Goal: Contribute content: Contribute content

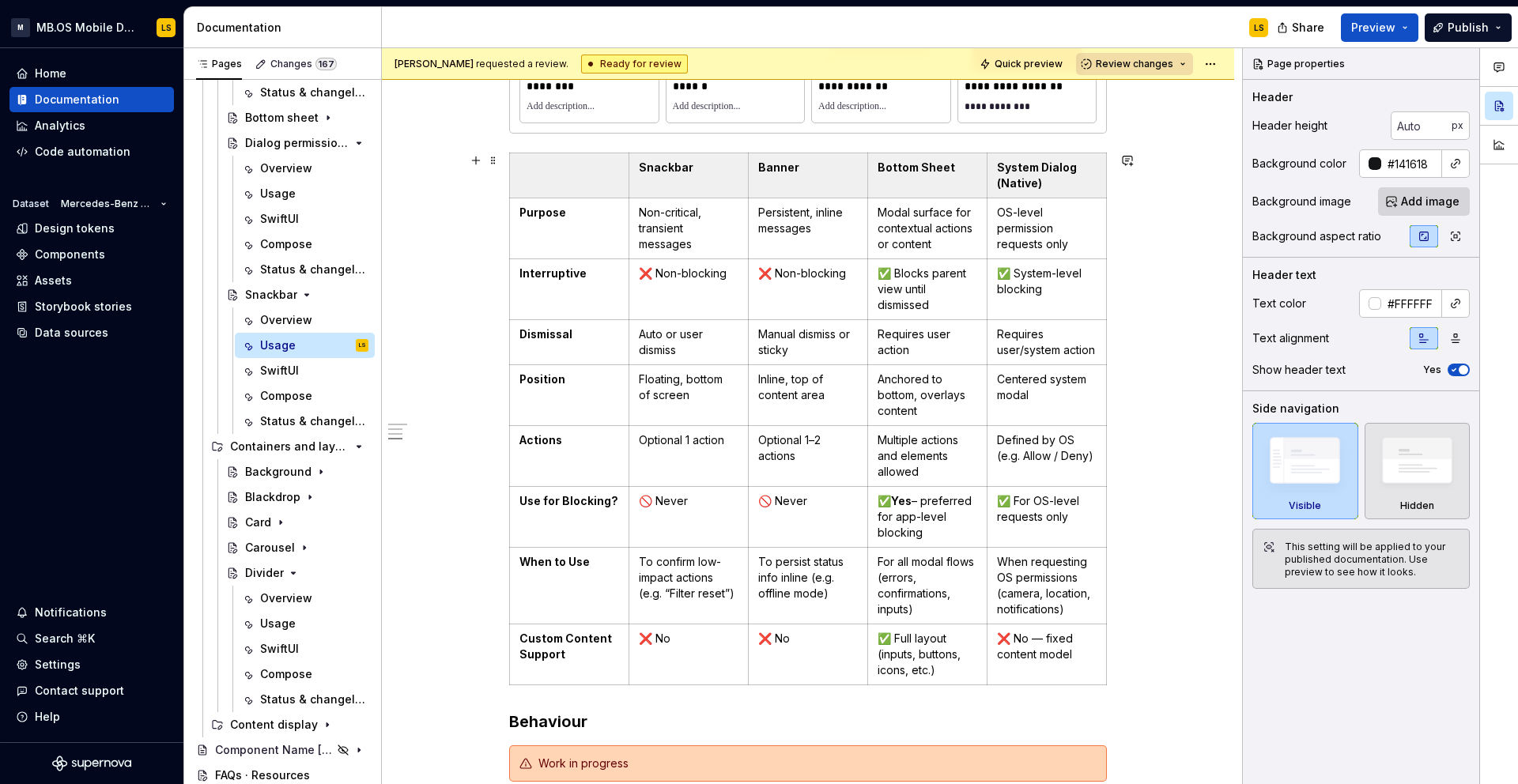
scroll to position [1006, 0]
click at [304, 298] on icon "Page tree" at bounding box center [307, 295] width 13 height 13
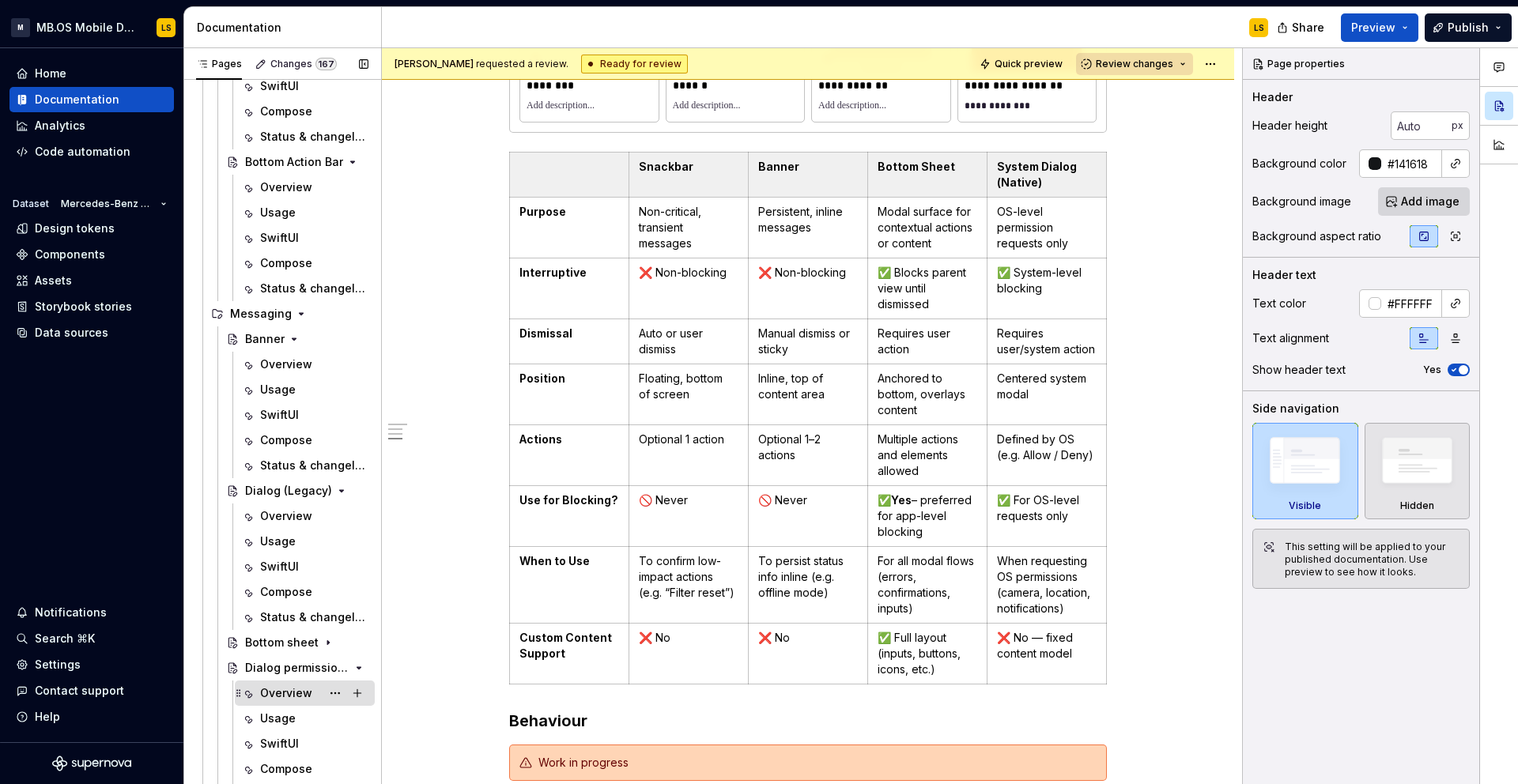
scroll to position [900, 0]
click at [295, 315] on icon "Page tree" at bounding box center [301, 314] width 13 height 13
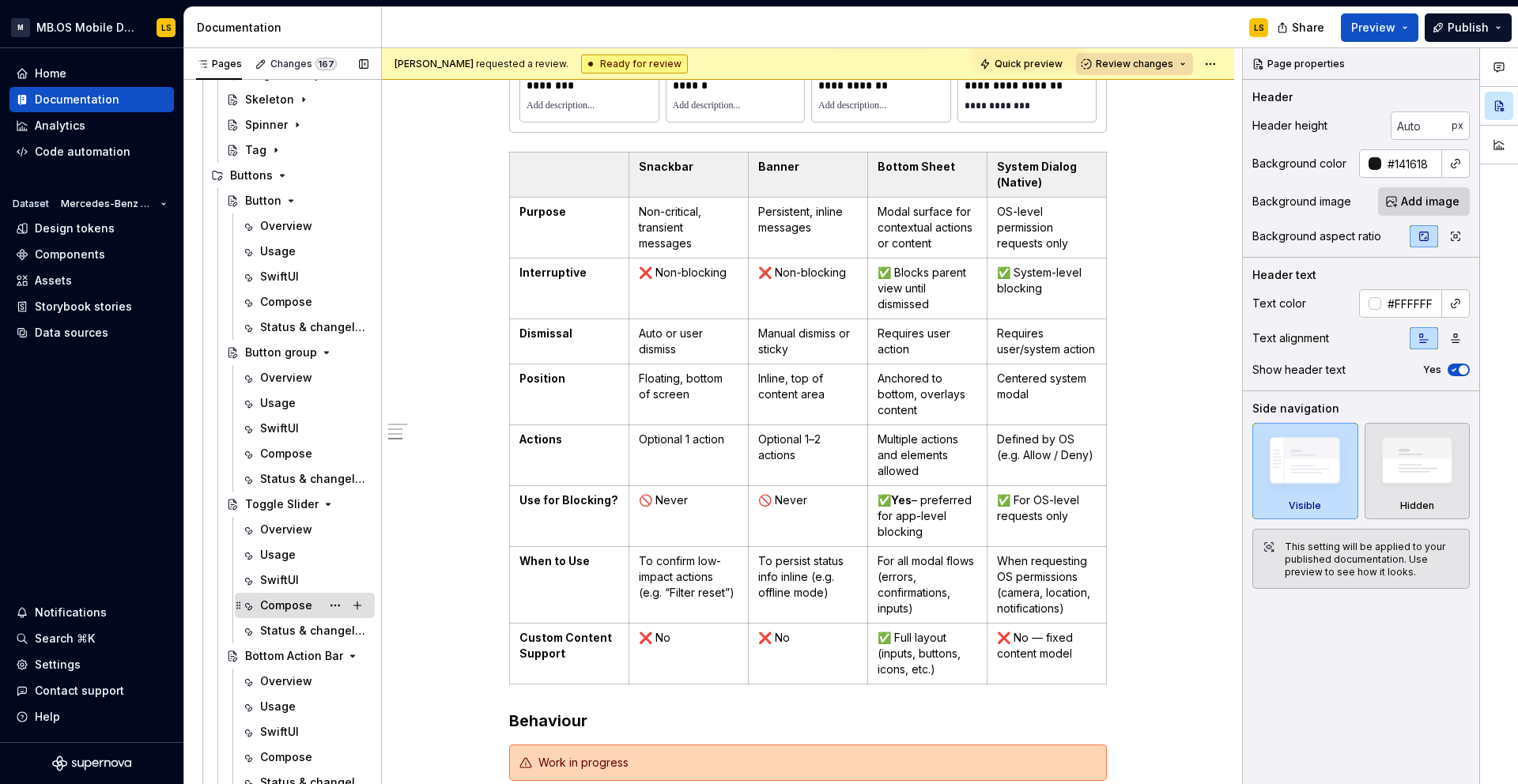
scroll to position [386, 0]
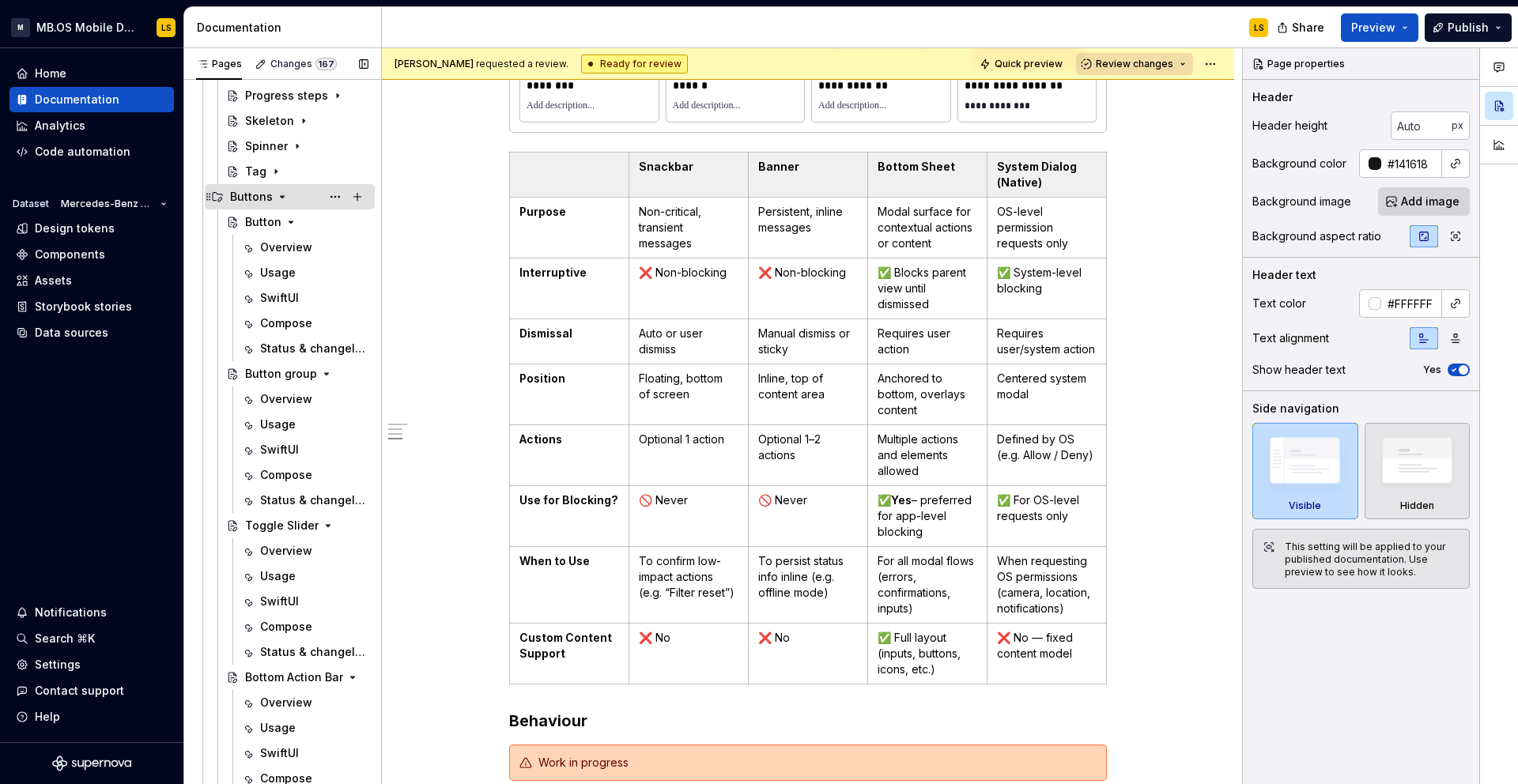
click at [280, 198] on icon "Page tree" at bounding box center [282, 197] width 13 height 13
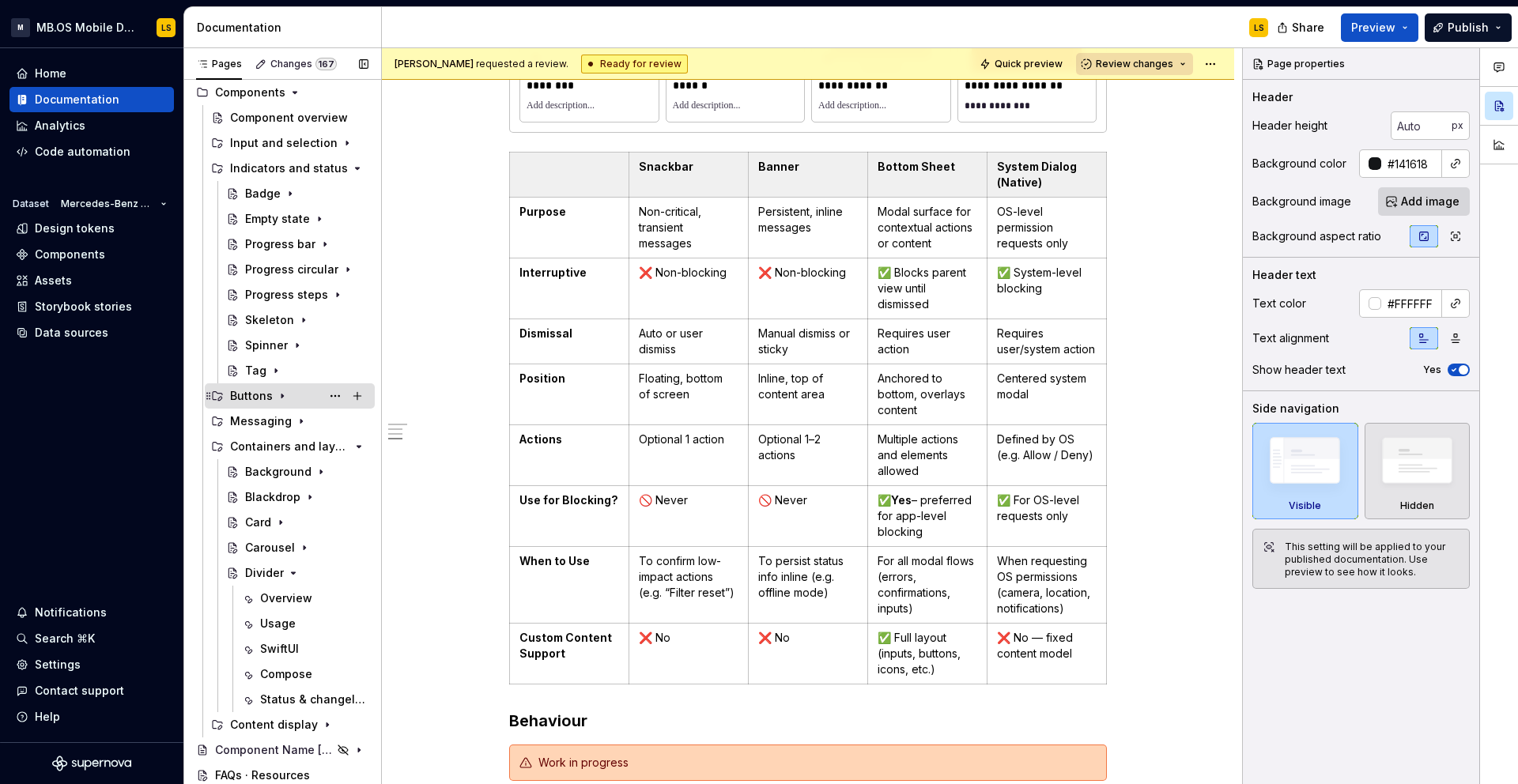
scroll to position [186, 0]
click at [313, 167] on icon "Page tree" at bounding box center [314, 169] width 13 height 13
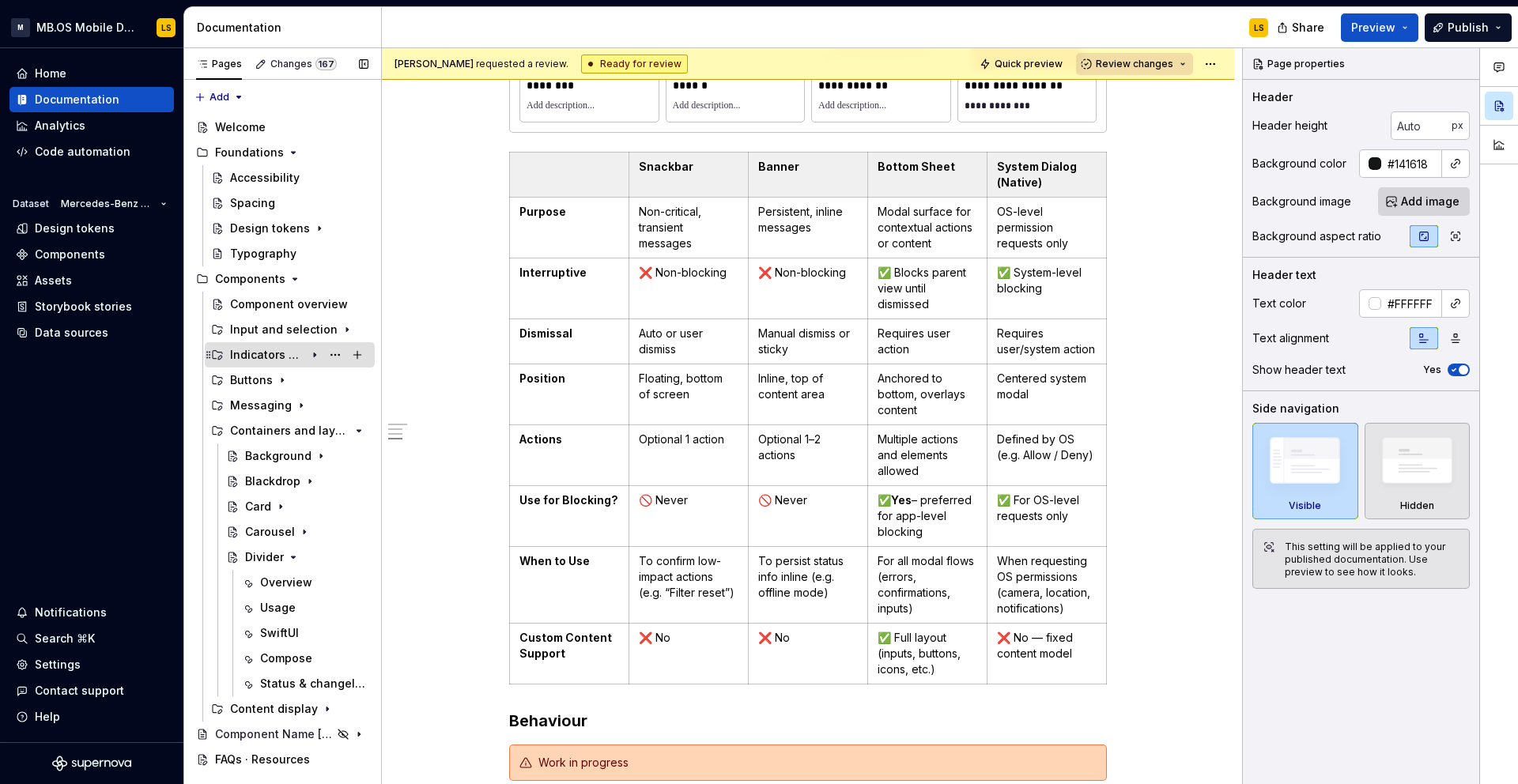
scroll to position [0, 0]
click at [312, 332] on icon "Page tree" at bounding box center [314, 330] width 13 height 13
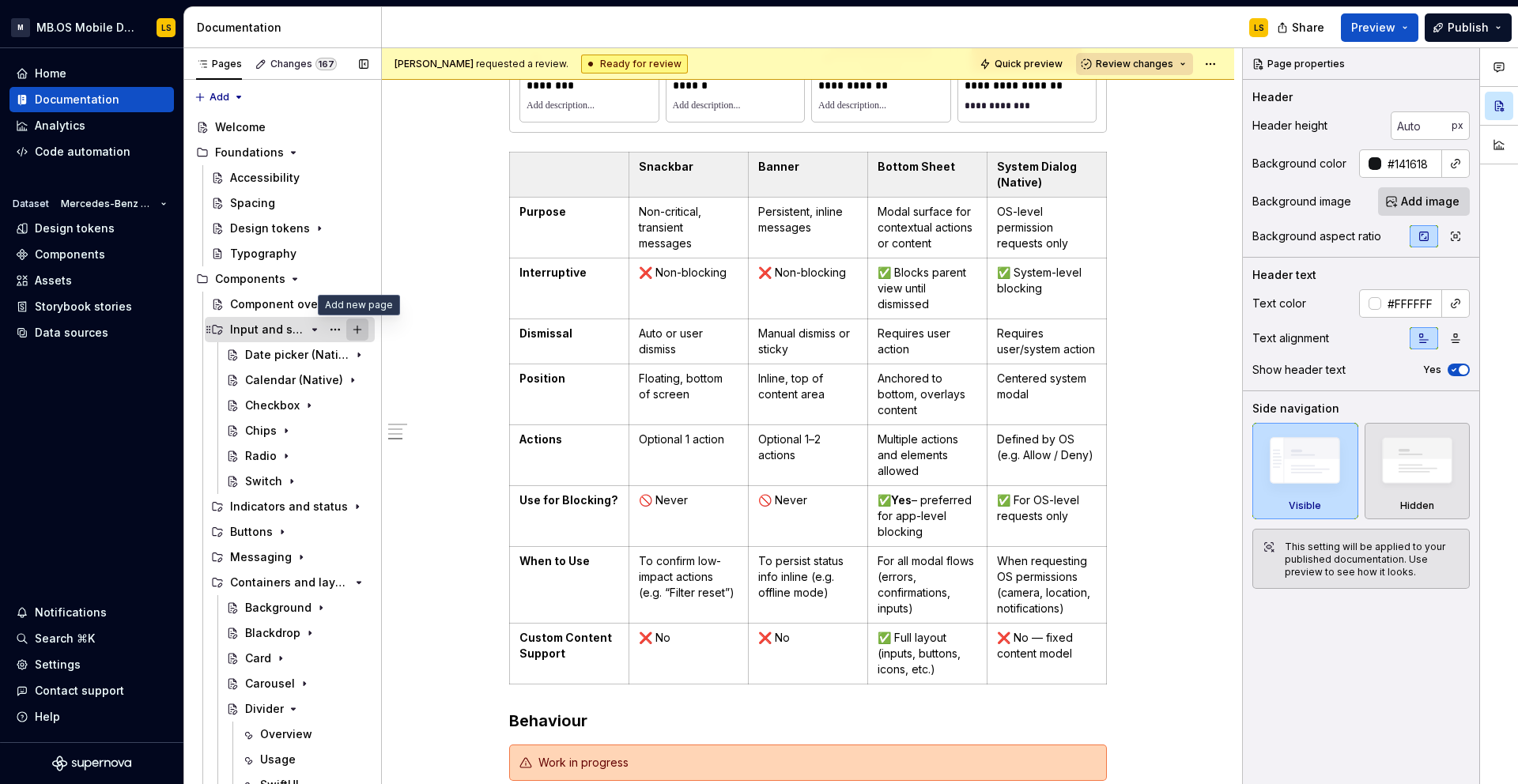
click at [347, 335] on button "Page tree" at bounding box center [358, 330] width 22 height 22
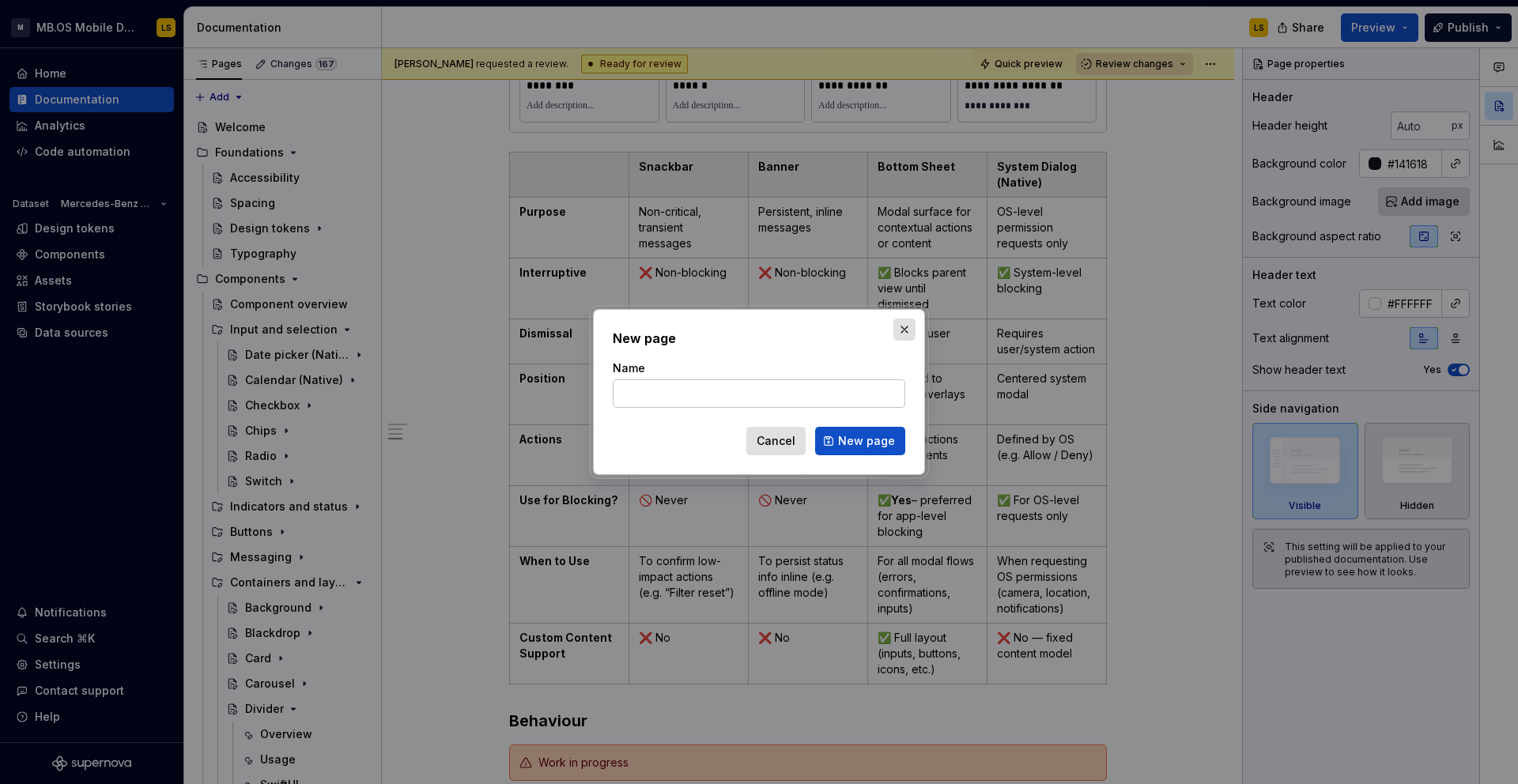
click at [901, 333] on button "button" at bounding box center [904, 330] width 22 height 22
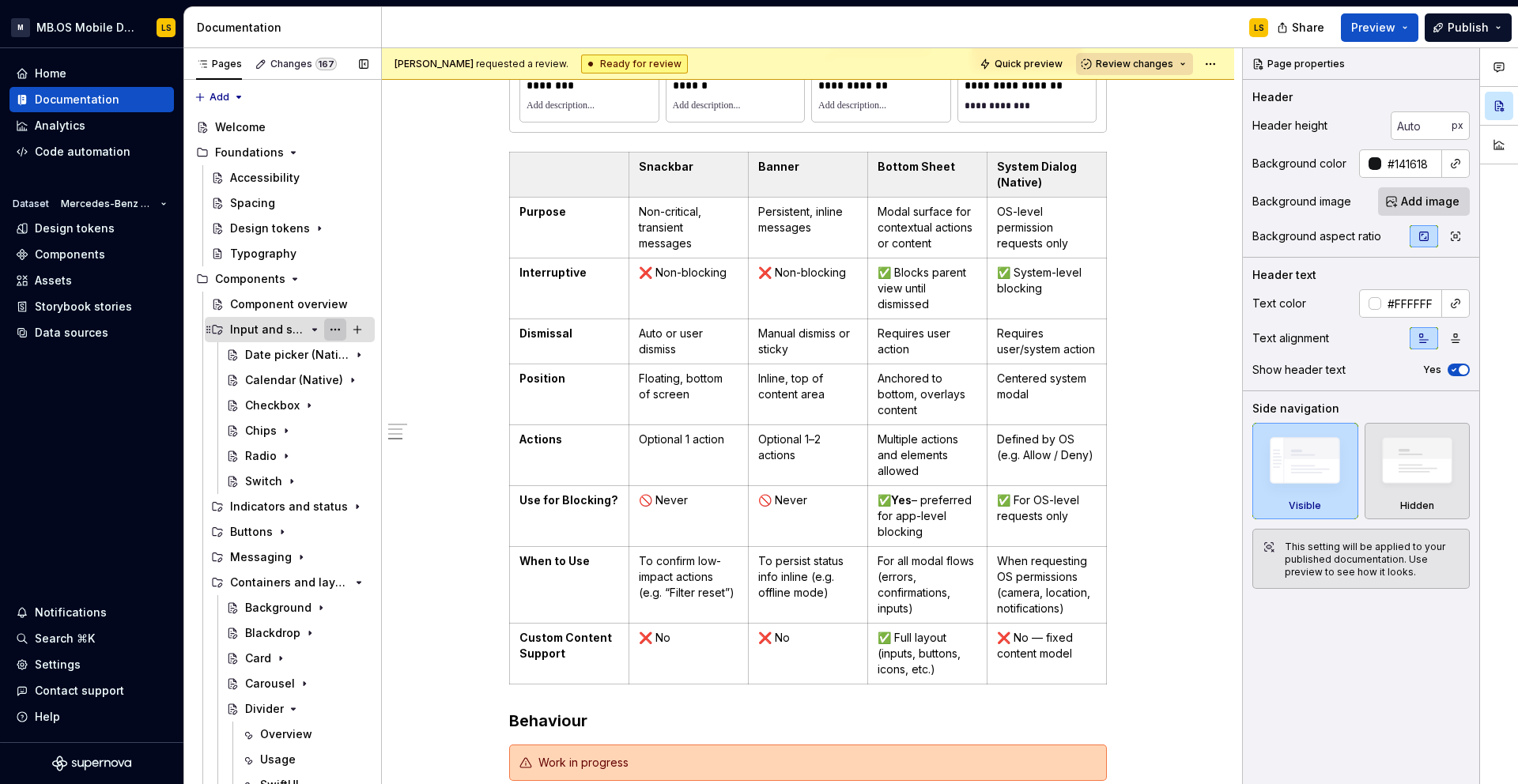
click at [338, 331] on button "Page tree" at bounding box center [335, 330] width 22 height 22
click at [284, 445] on div "Pages Changes 167 Add Accessibility guide for tree Page tree. Navigate the tree…" at bounding box center [282, 419] width 197 height 743
click at [358, 331] on button "Page tree" at bounding box center [358, 330] width 22 height 22
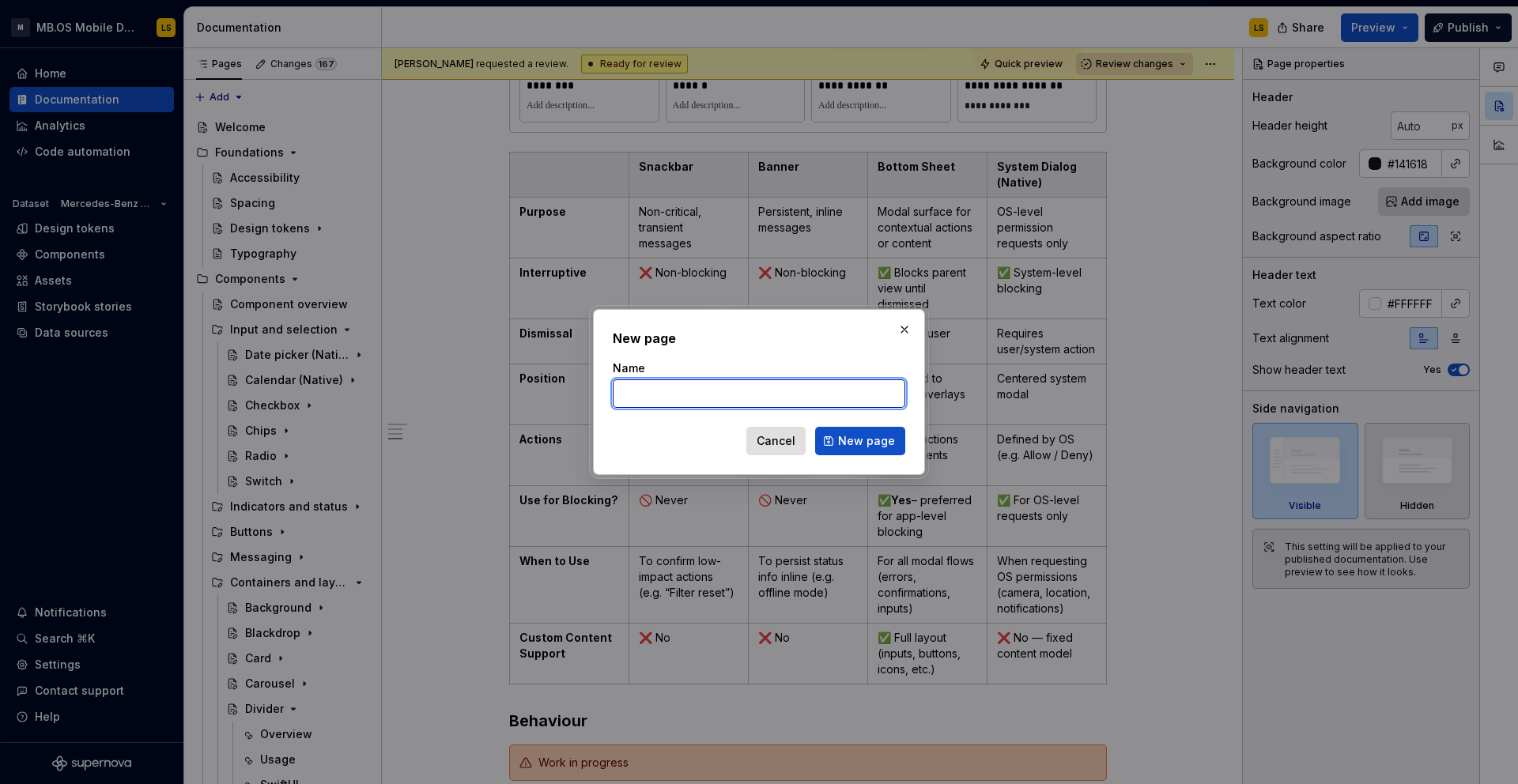
type textarea "*"
type input "Form fields"
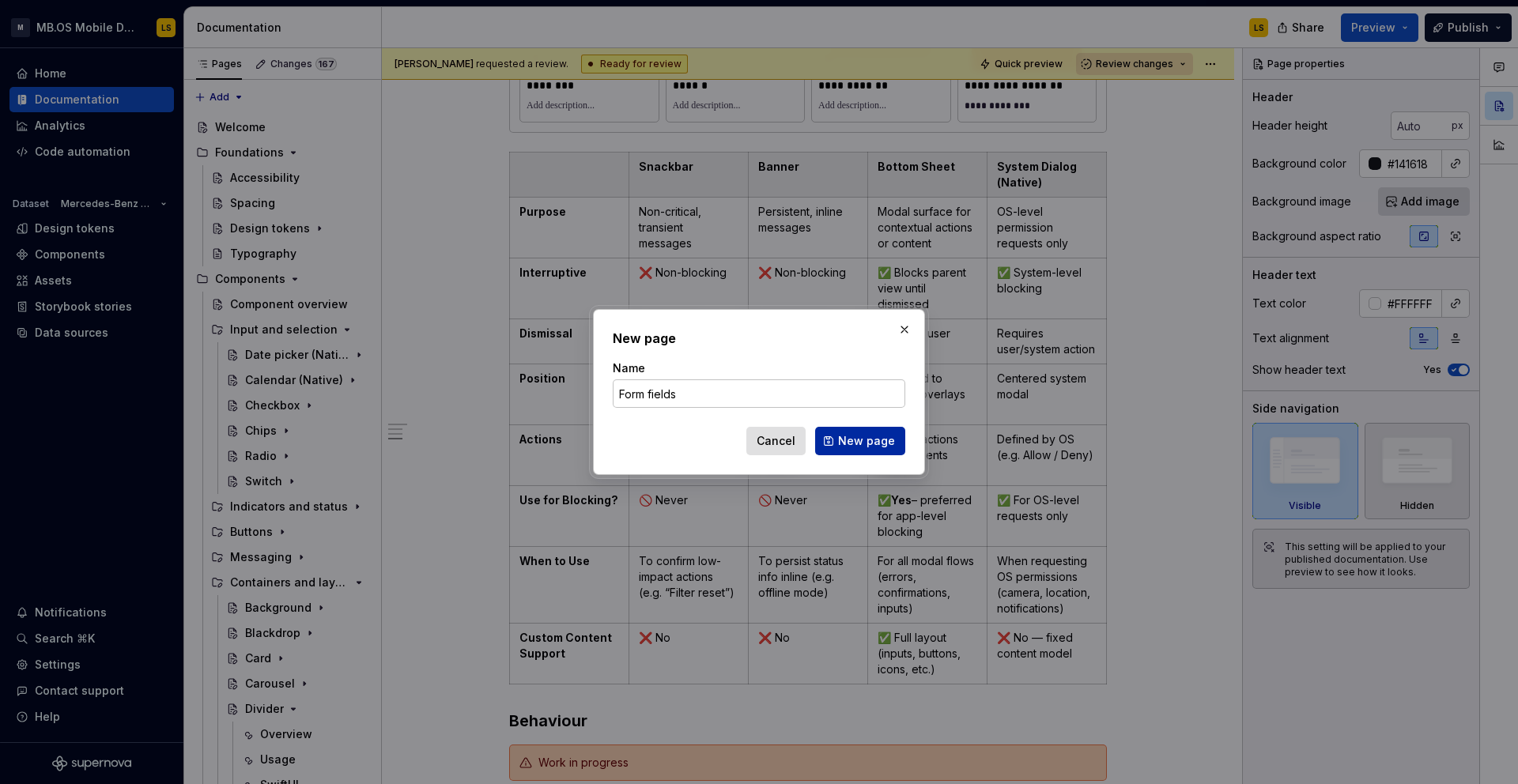
click at [847, 439] on span "New page" at bounding box center [866, 440] width 57 height 16
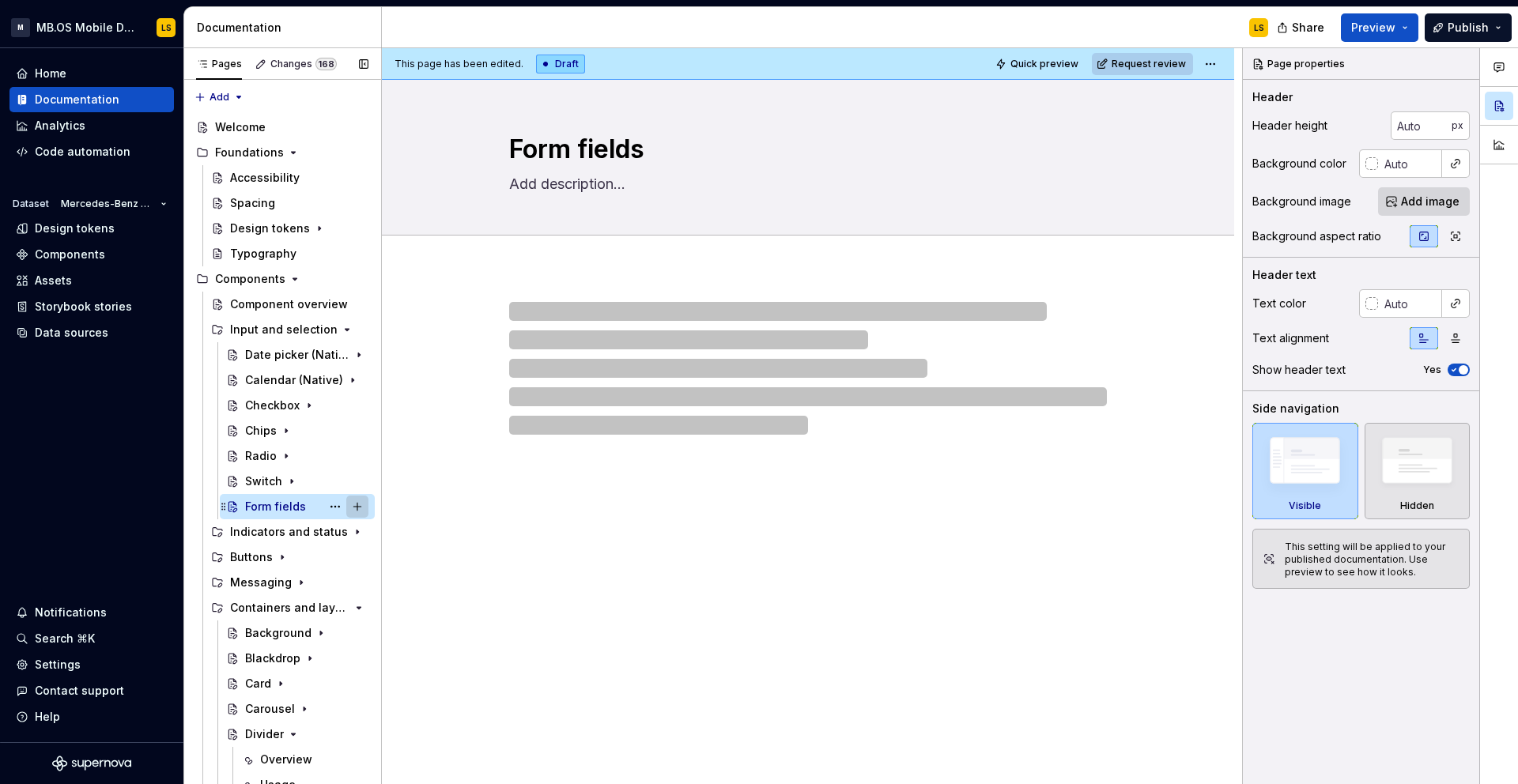
click at [359, 508] on button "Page tree" at bounding box center [358, 507] width 22 height 22
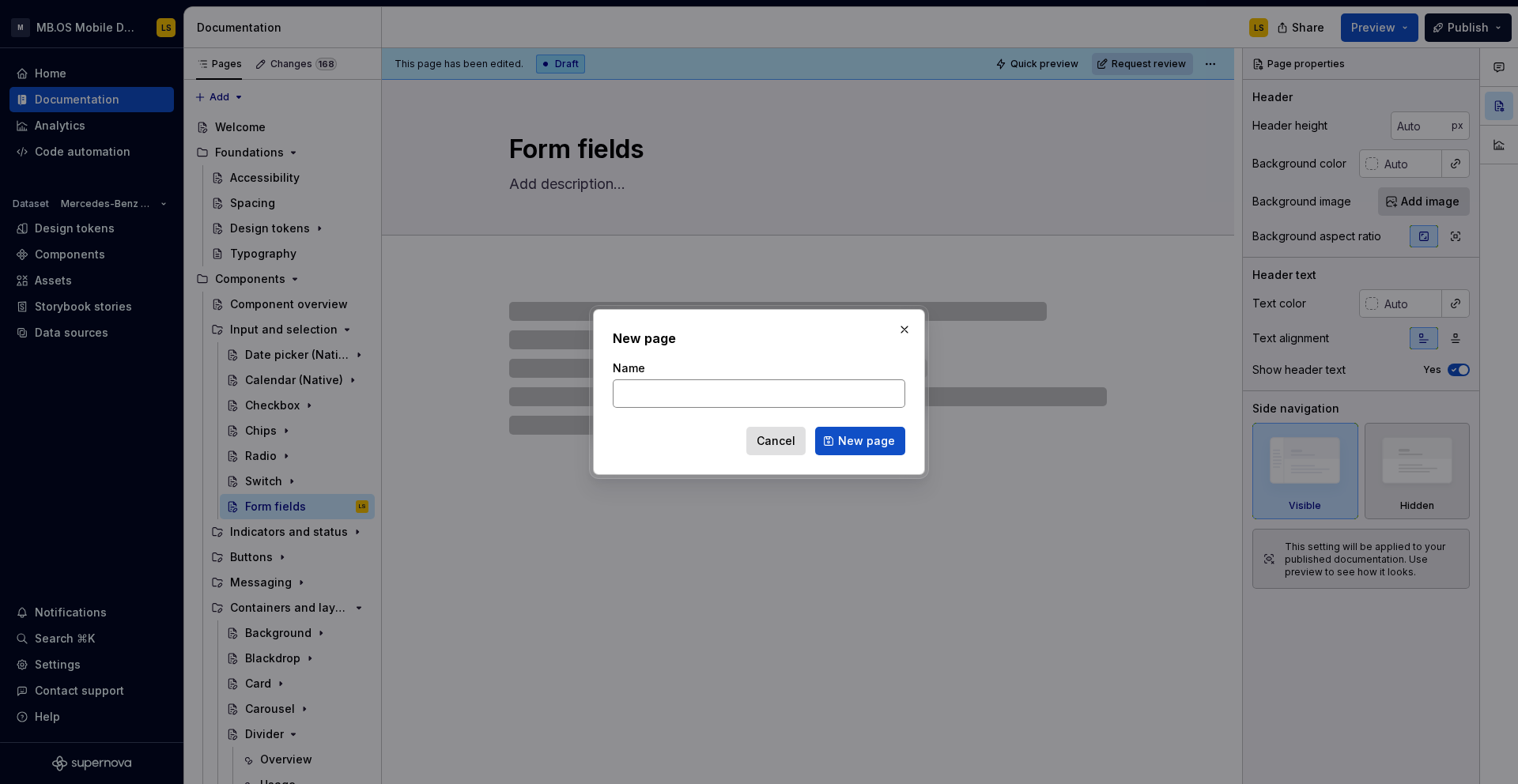
type textarea "*"
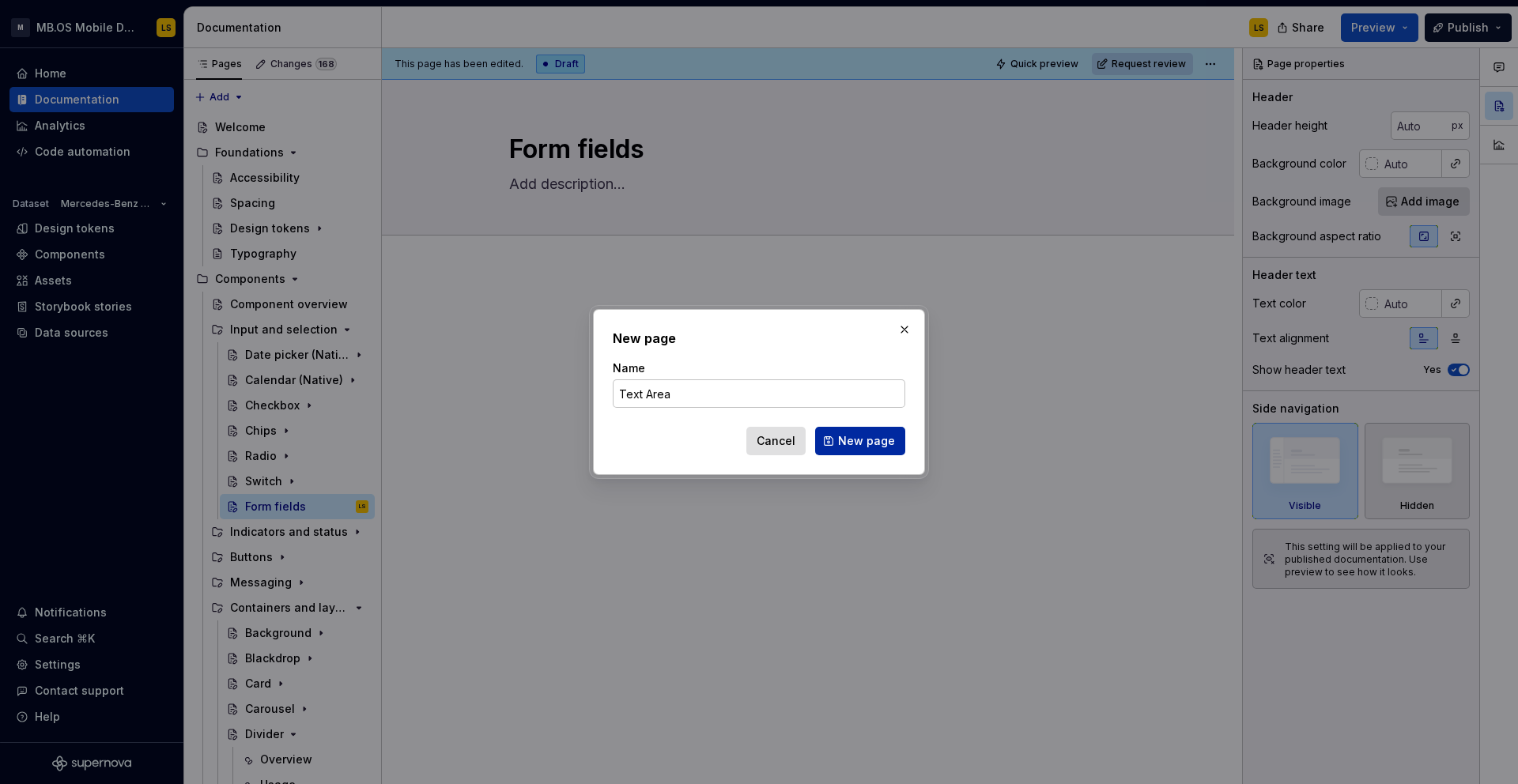
type input "Text Area"
click at [873, 445] on span "New page" at bounding box center [866, 440] width 57 height 16
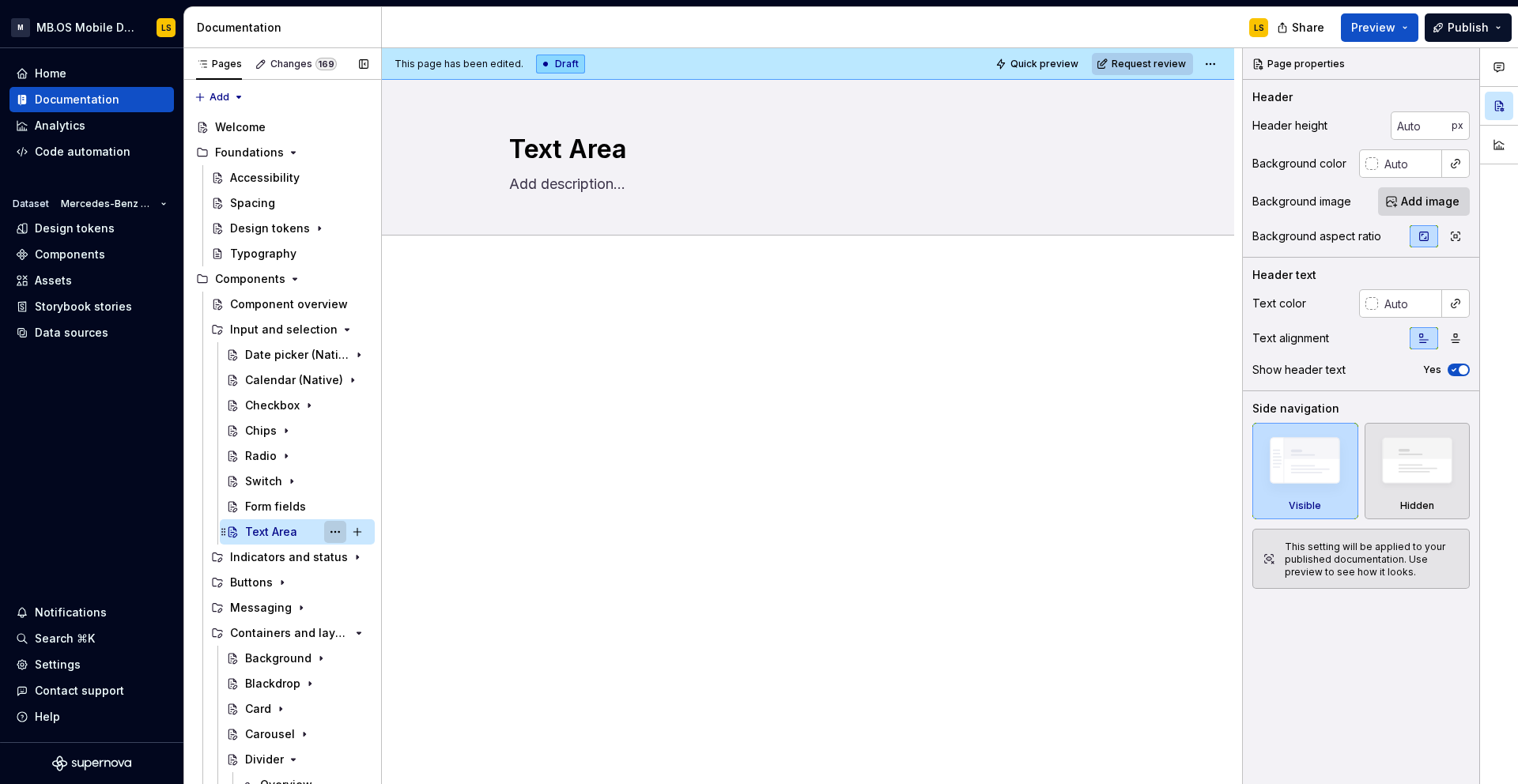
click at [331, 534] on button "Page tree" at bounding box center [335, 532] width 22 height 22
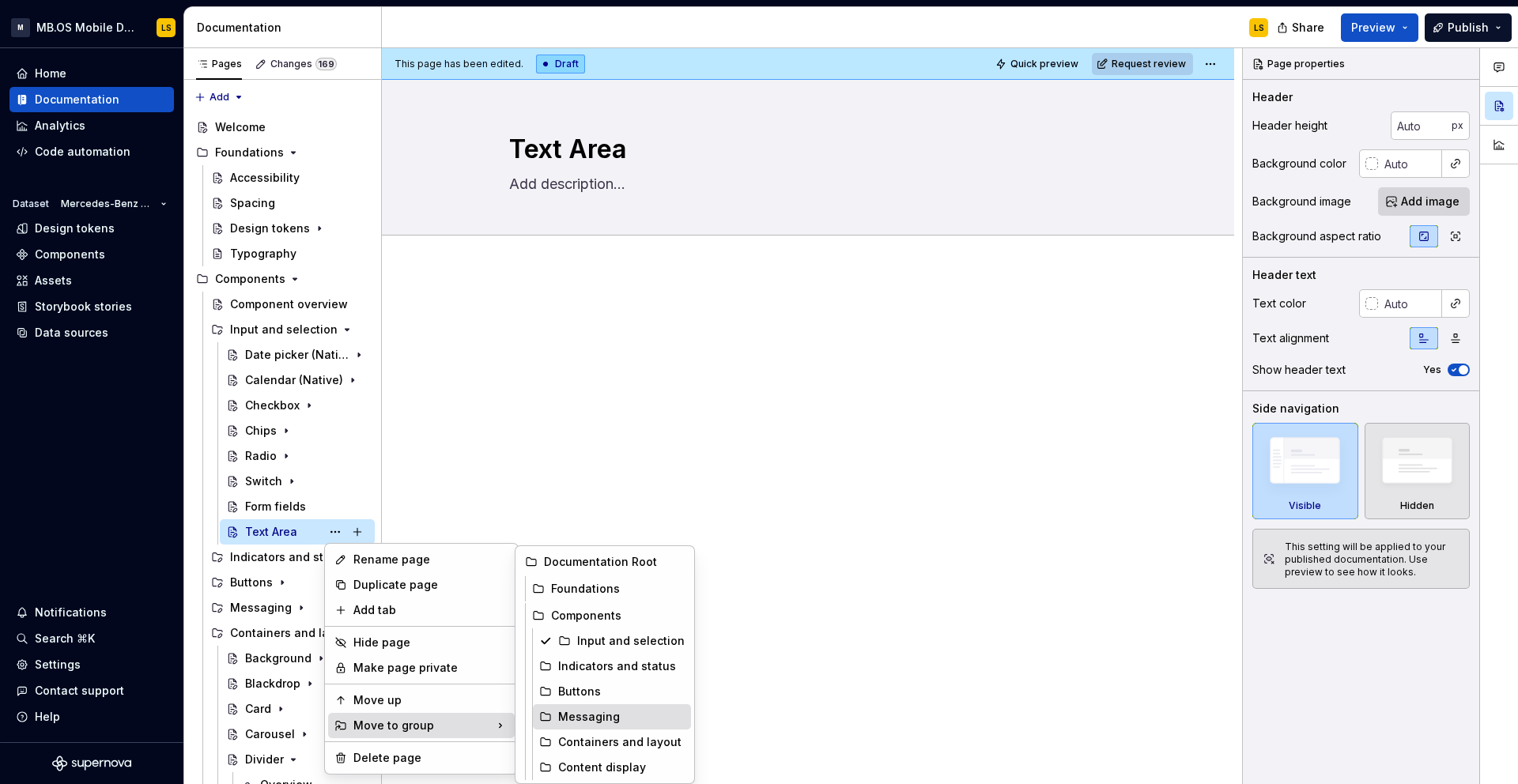
type textarea "*"
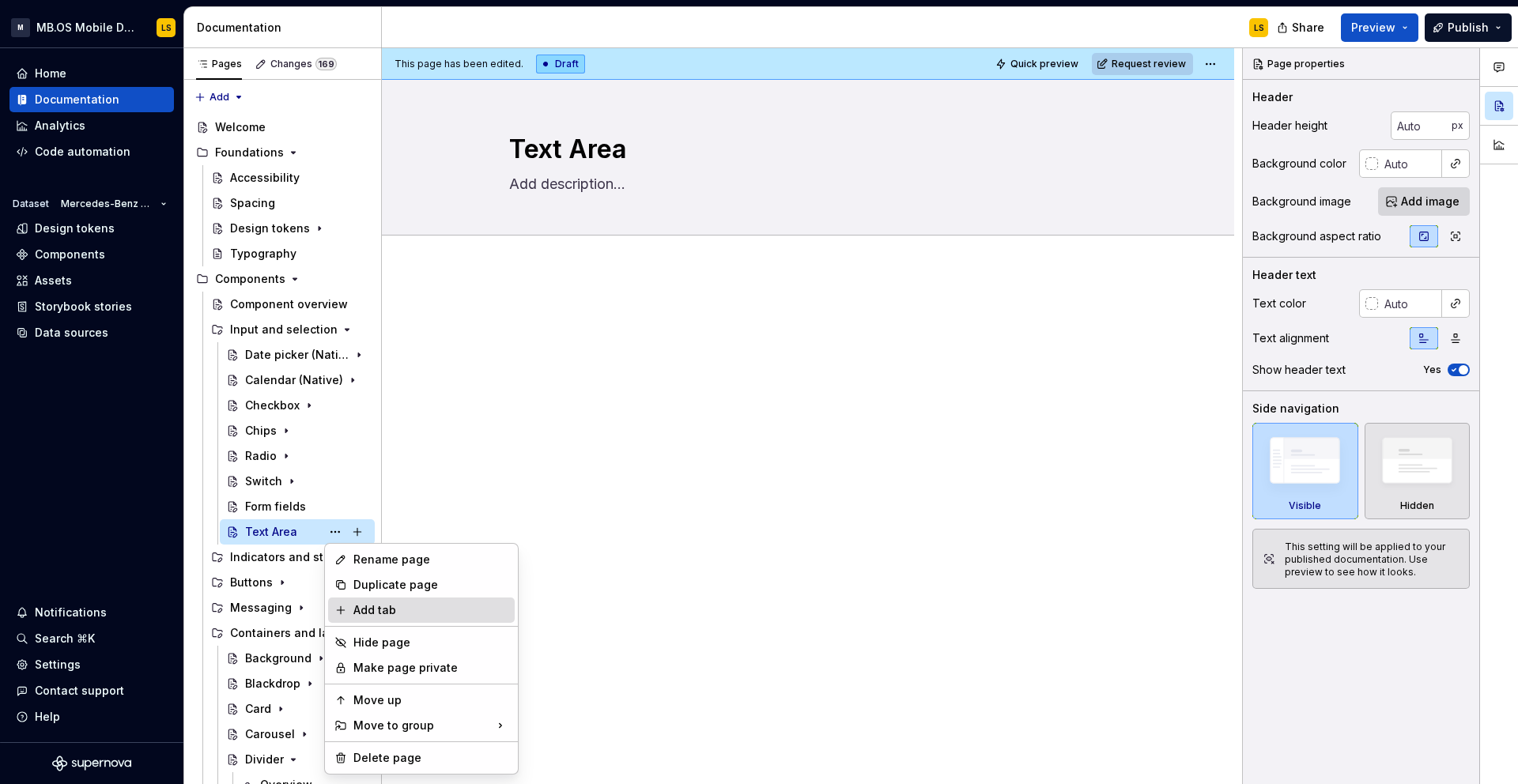
click at [434, 608] on div "Add tab" at bounding box center [430, 610] width 155 height 16
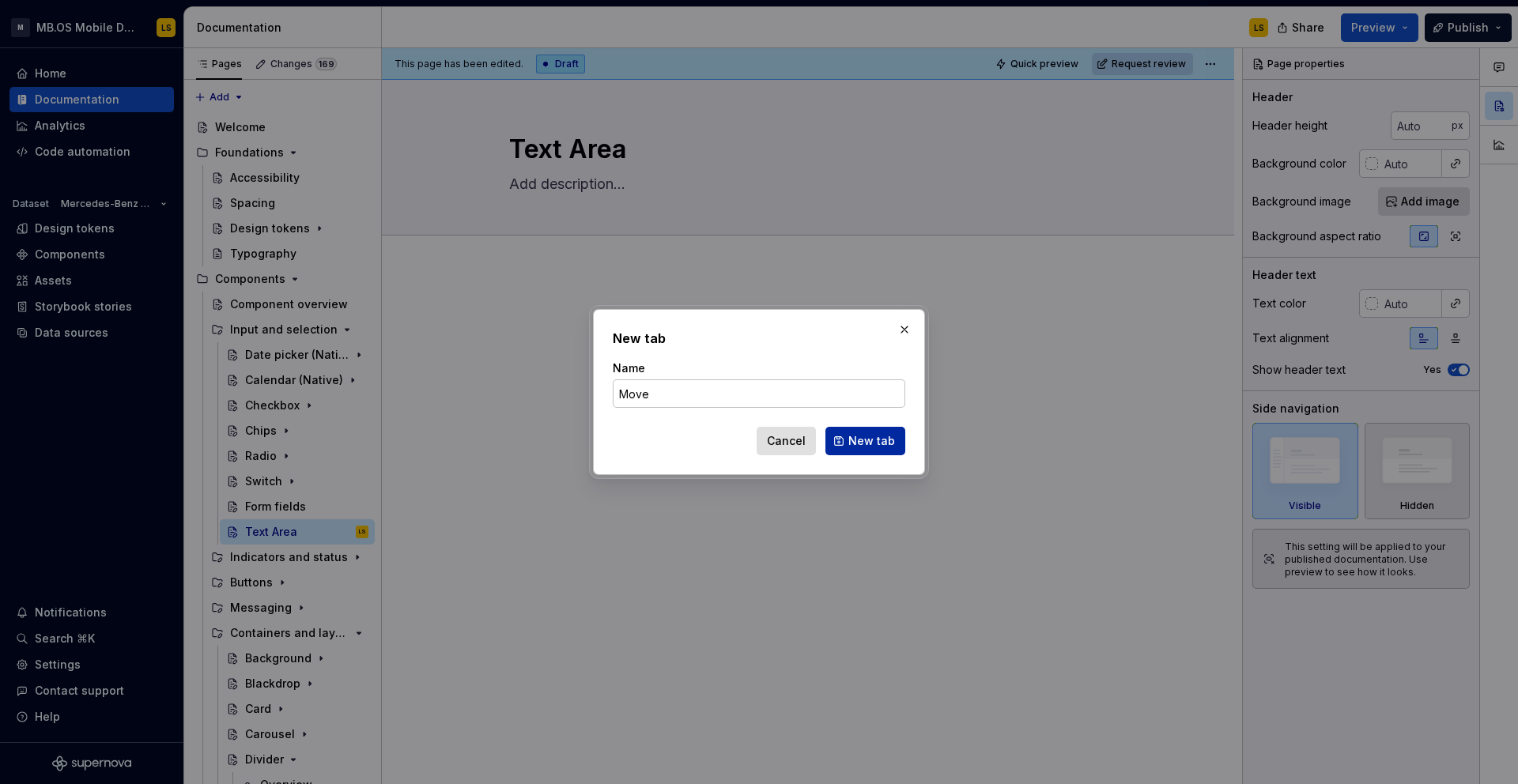
type input "Move"
click at [880, 439] on span "New tab" at bounding box center [871, 440] width 47 height 16
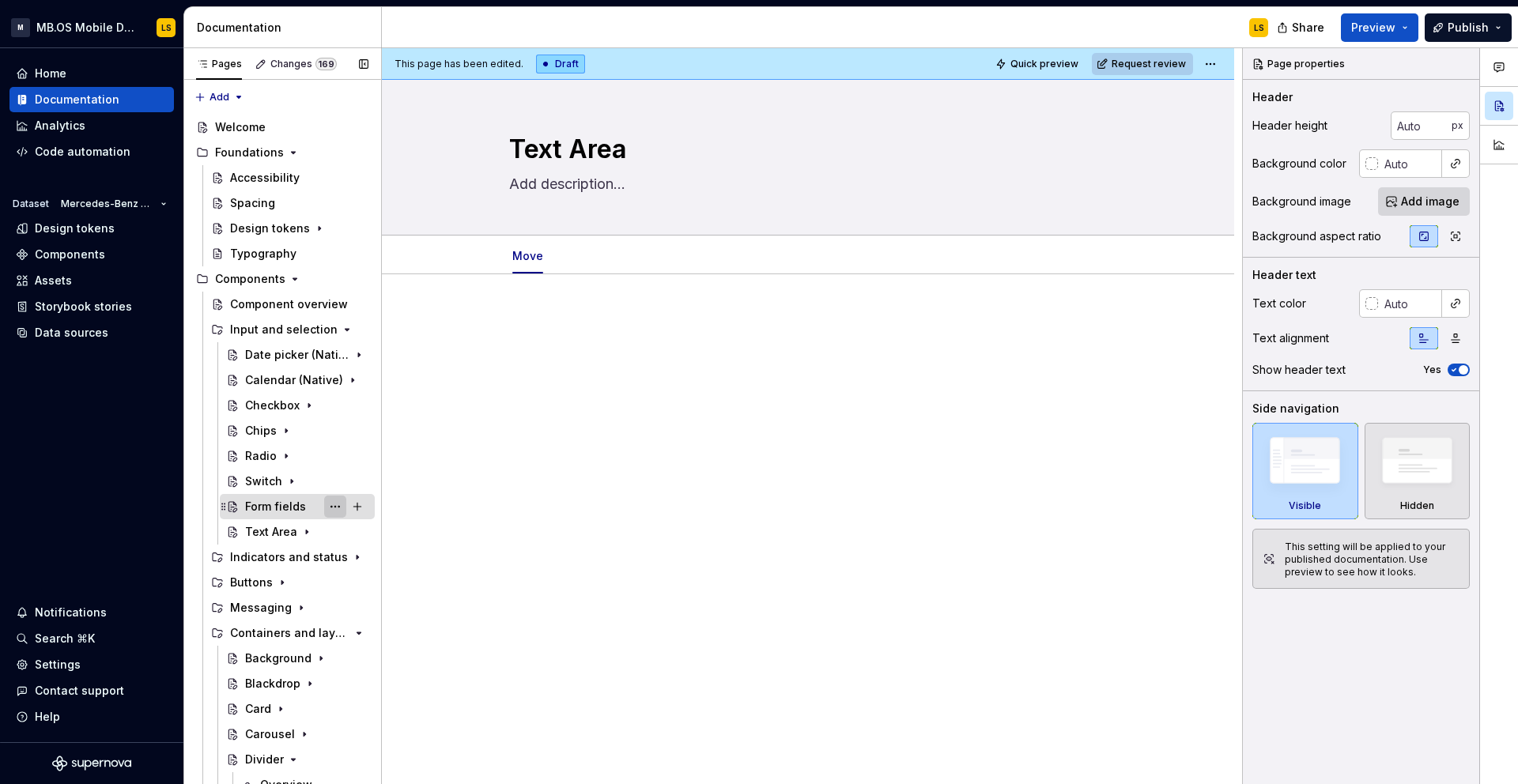
click at [336, 508] on button "Page tree" at bounding box center [335, 507] width 22 height 22
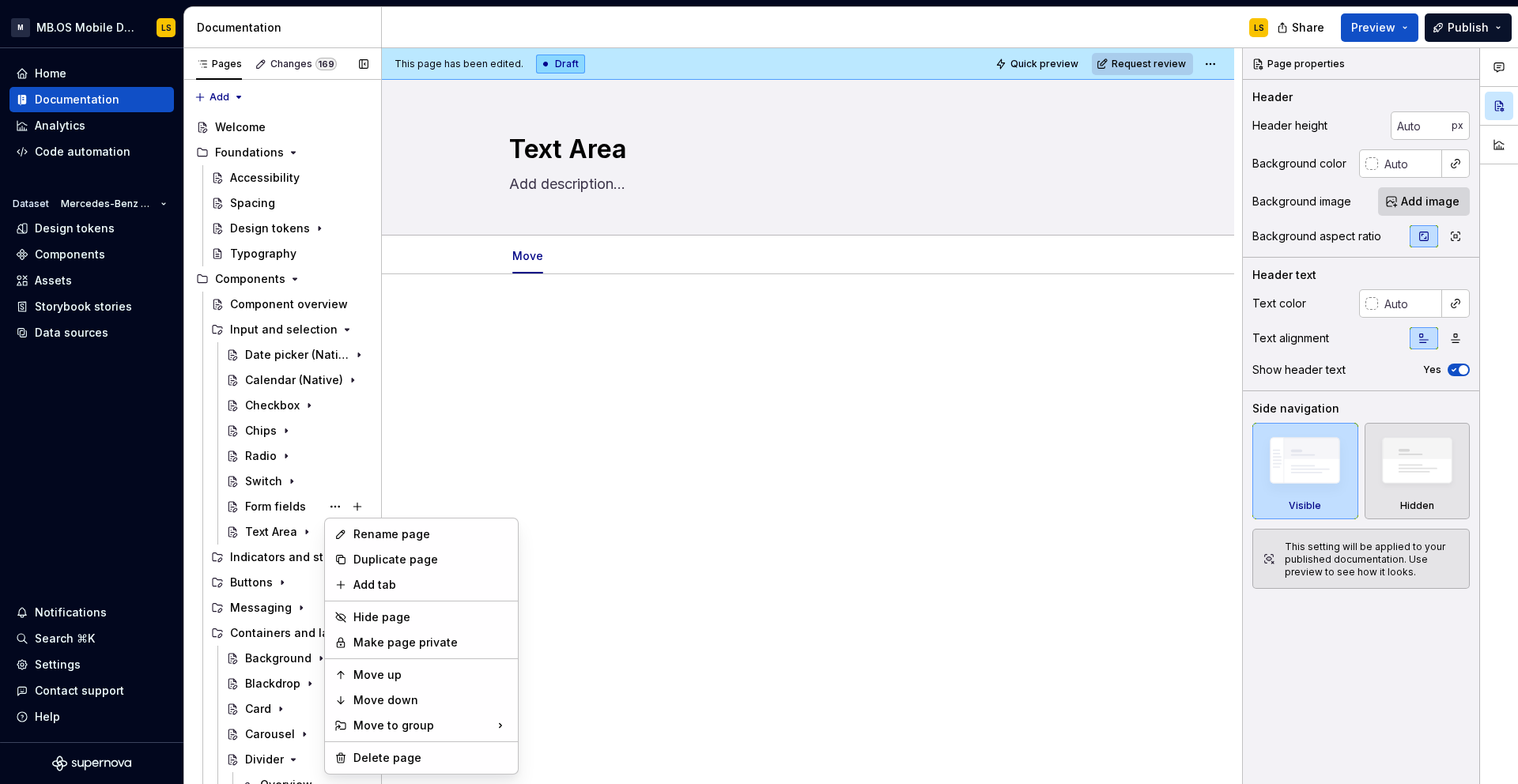
click at [286, 518] on div "Pages Changes 169 Add Accessibility guide for tree Page tree. Navigate the tree…" at bounding box center [282, 419] width 197 height 743
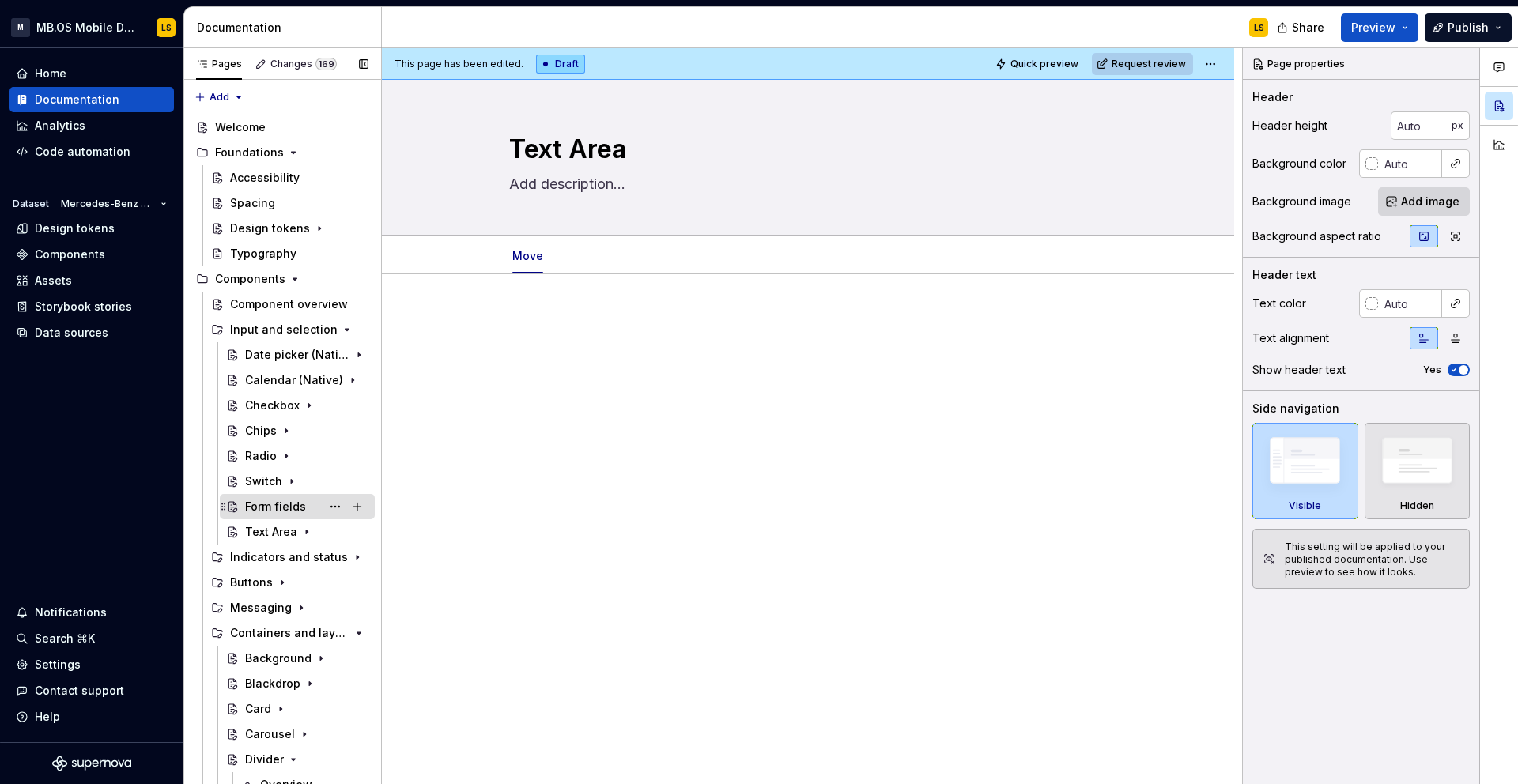
click at [223, 507] on icon "Page tree" at bounding box center [224, 507] width 13 height 13
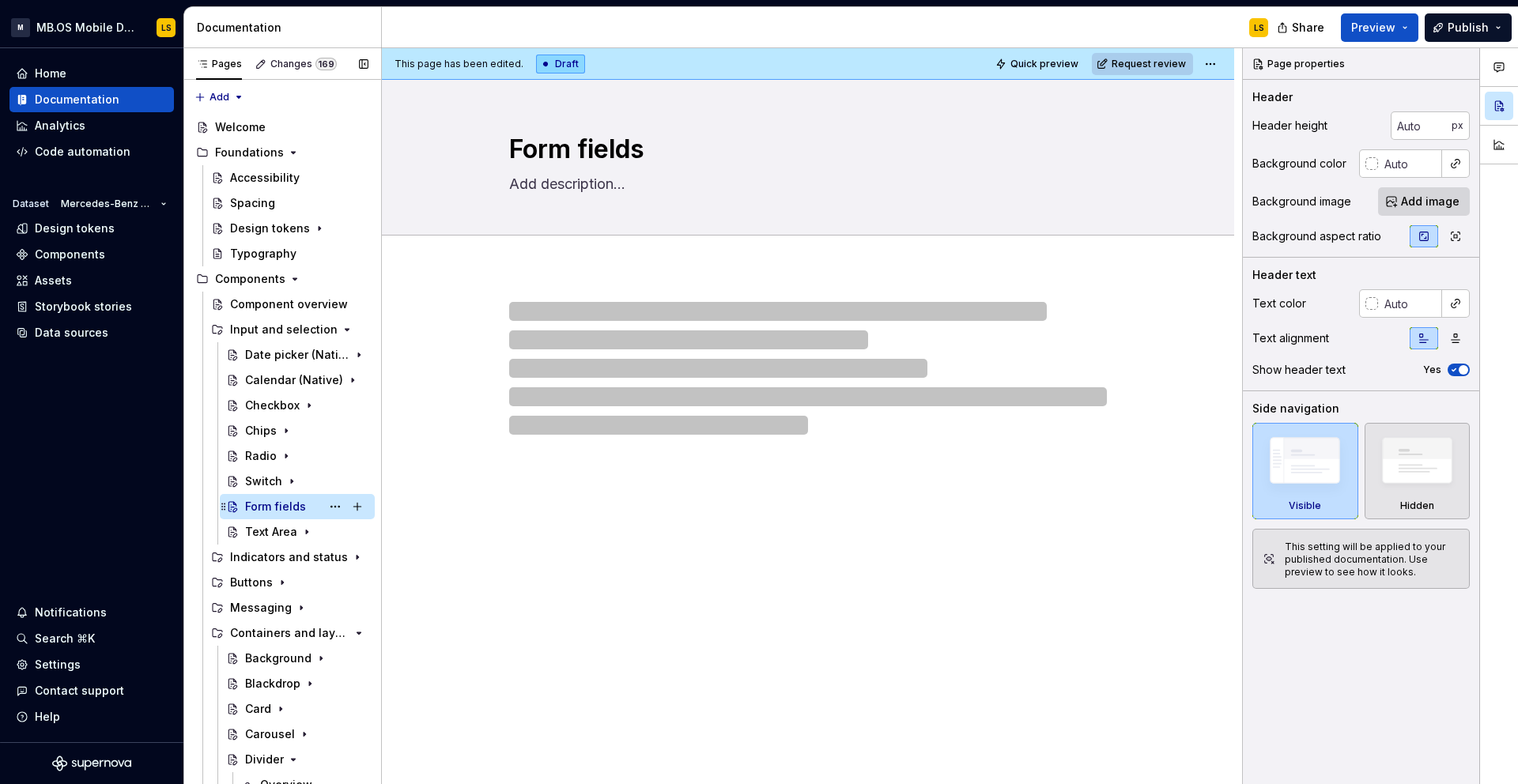
click at [223, 507] on icon "Page tree" at bounding box center [224, 507] width 13 height 13
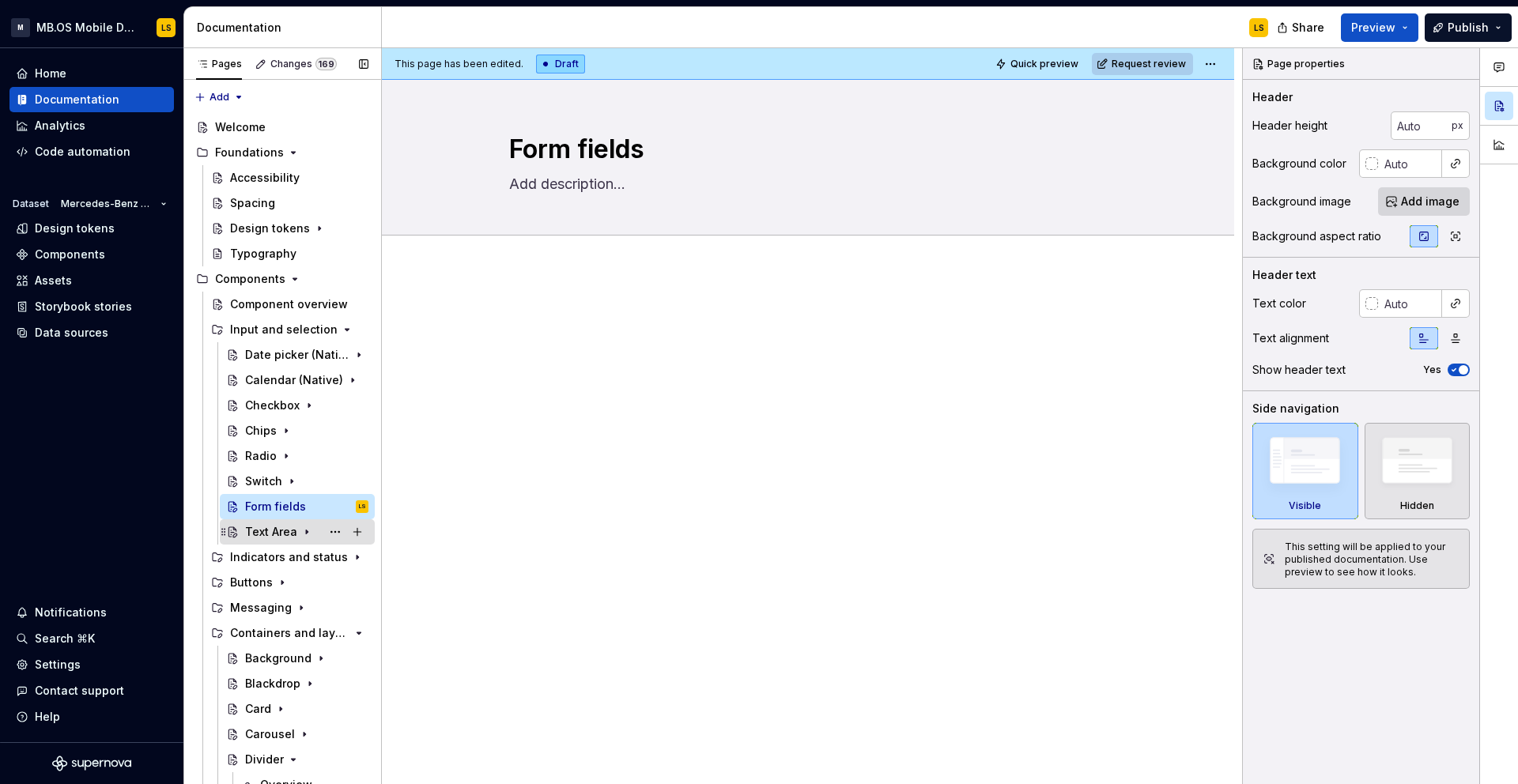
click at [238, 522] on div "Text Area" at bounding box center [297, 532] width 142 height 22
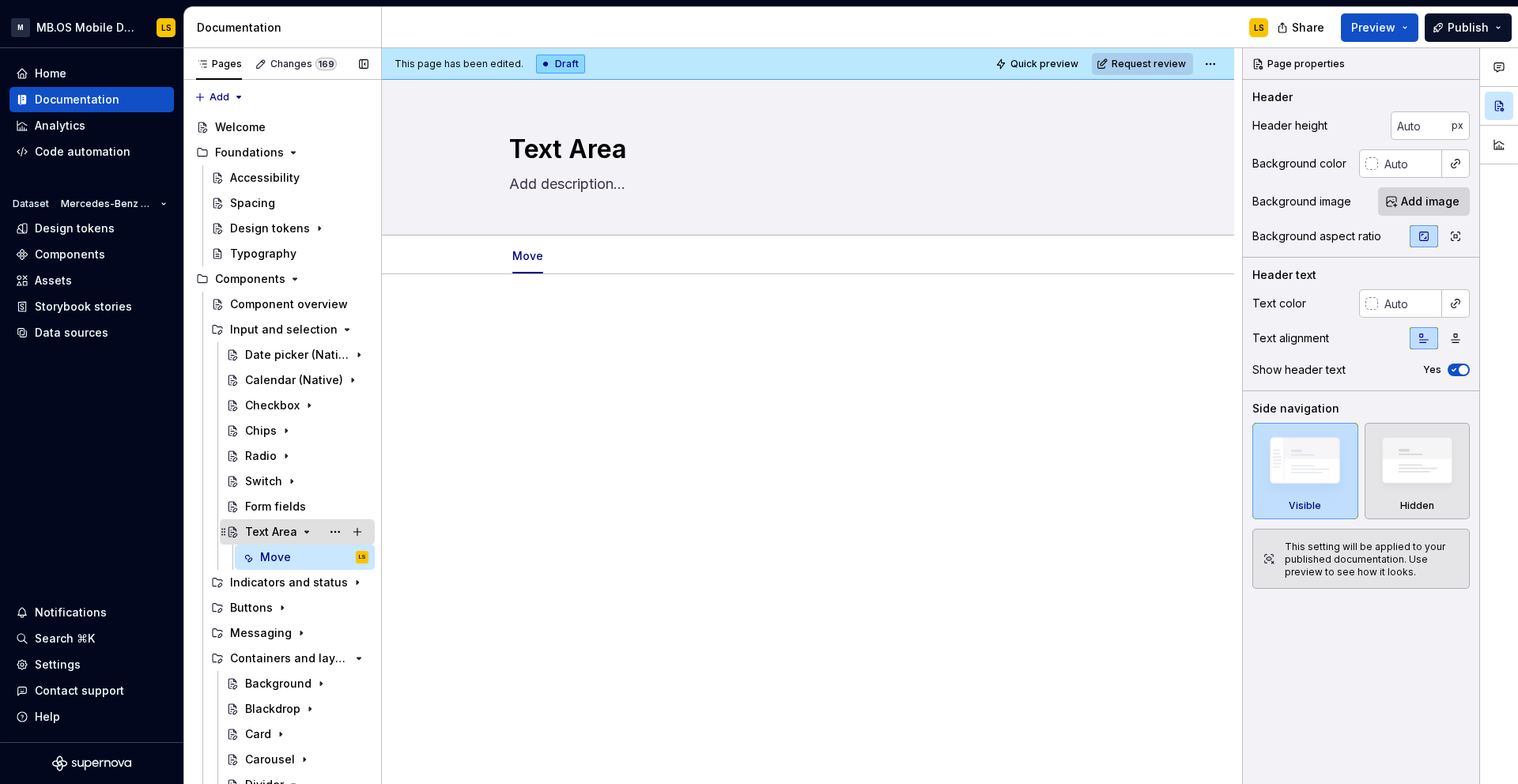
click at [311, 538] on div "Text Area" at bounding box center [307, 532] width 124 height 22
click at [337, 532] on button "Page tree" at bounding box center [335, 532] width 22 height 22
click at [286, 544] on div "Pages Changes 169 Add Accessibility guide for tree Page tree. Navigate the tree…" at bounding box center [282, 419] width 197 height 743
click at [314, 329] on icon "Page tree" at bounding box center [315, 330] width 4 height 2
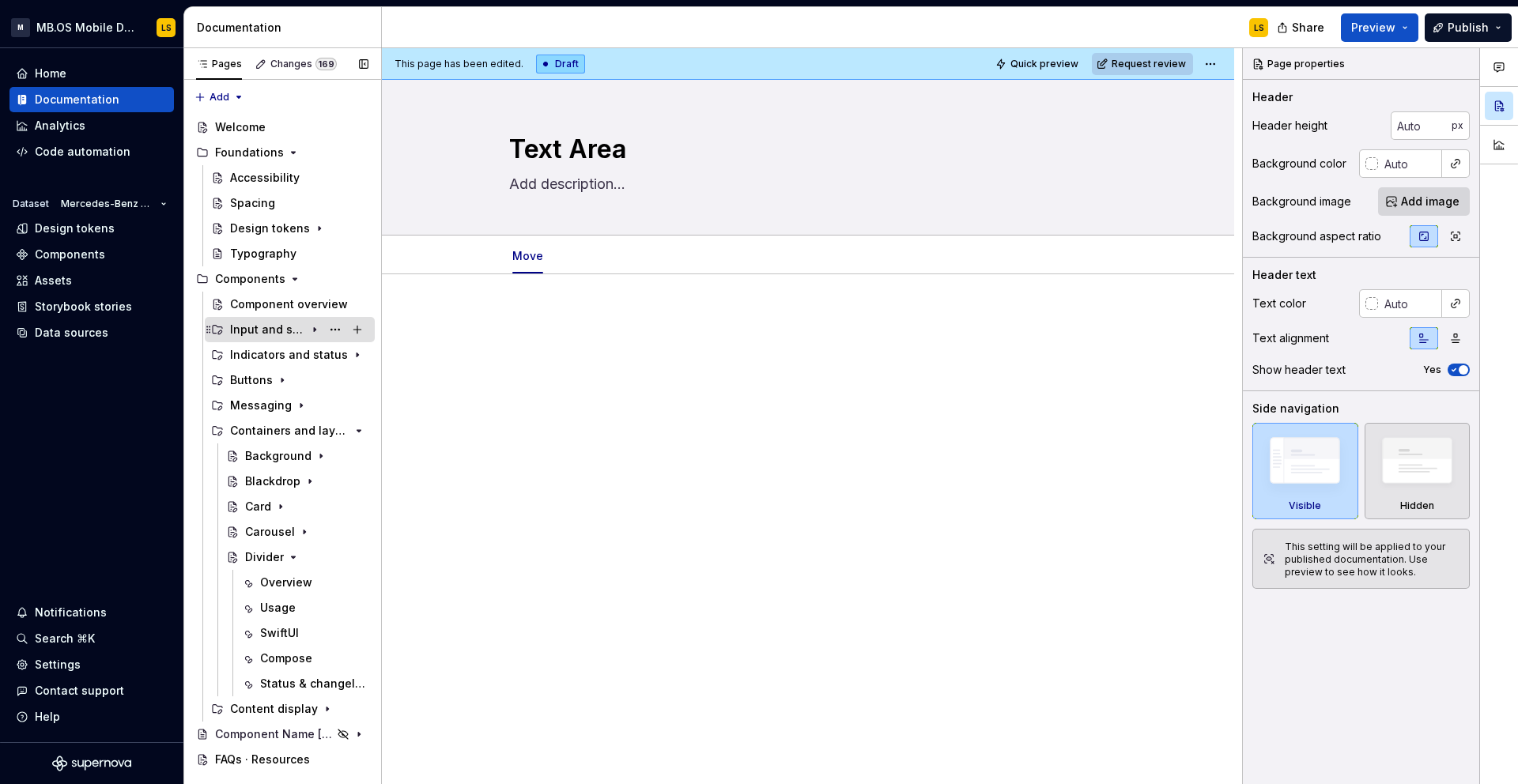
click at [314, 329] on icon "Page tree" at bounding box center [314, 330] width 2 height 4
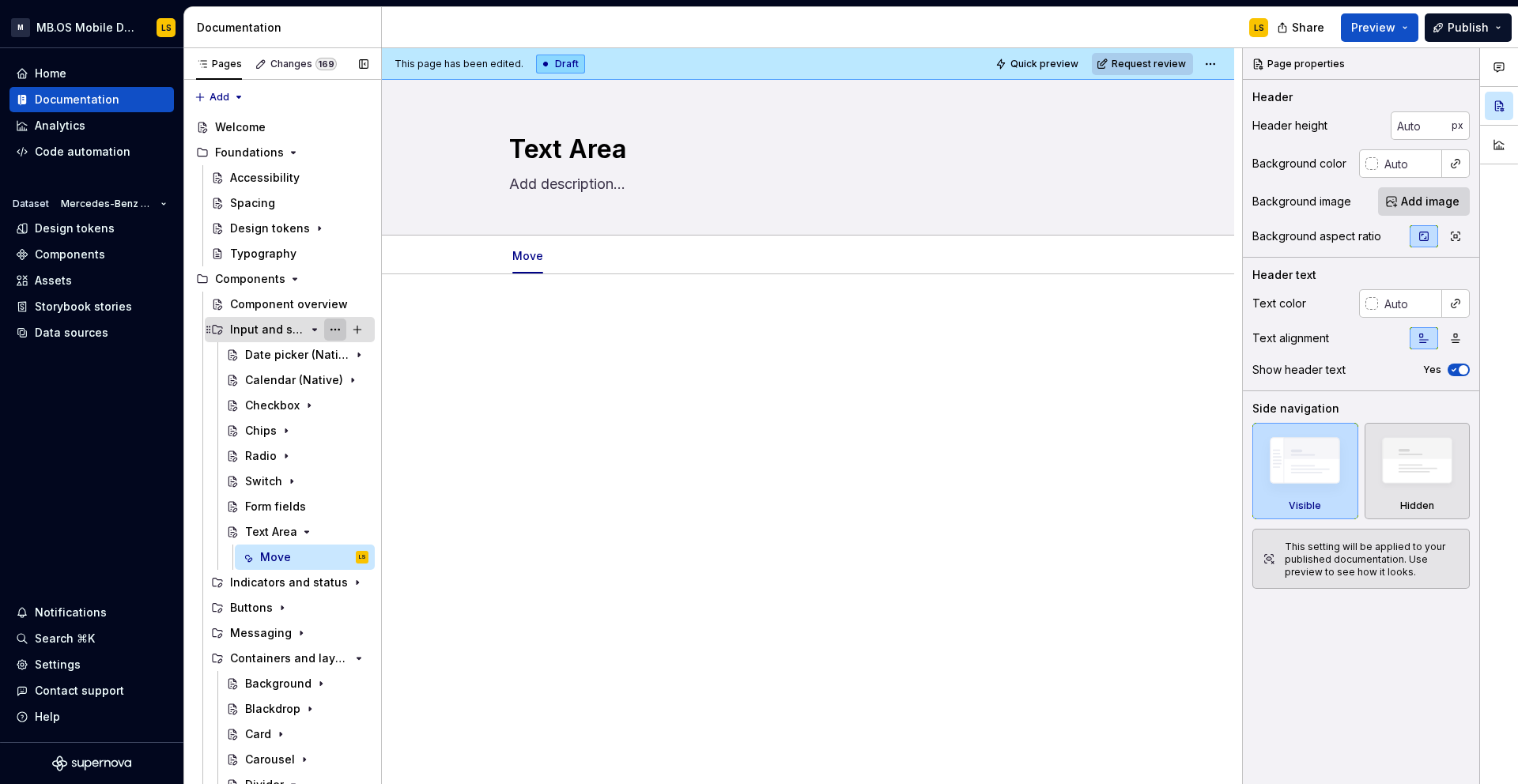
click at [336, 332] on button "Page tree" at bounding box center [335, 330] width 22 height 22
type textarea "*"
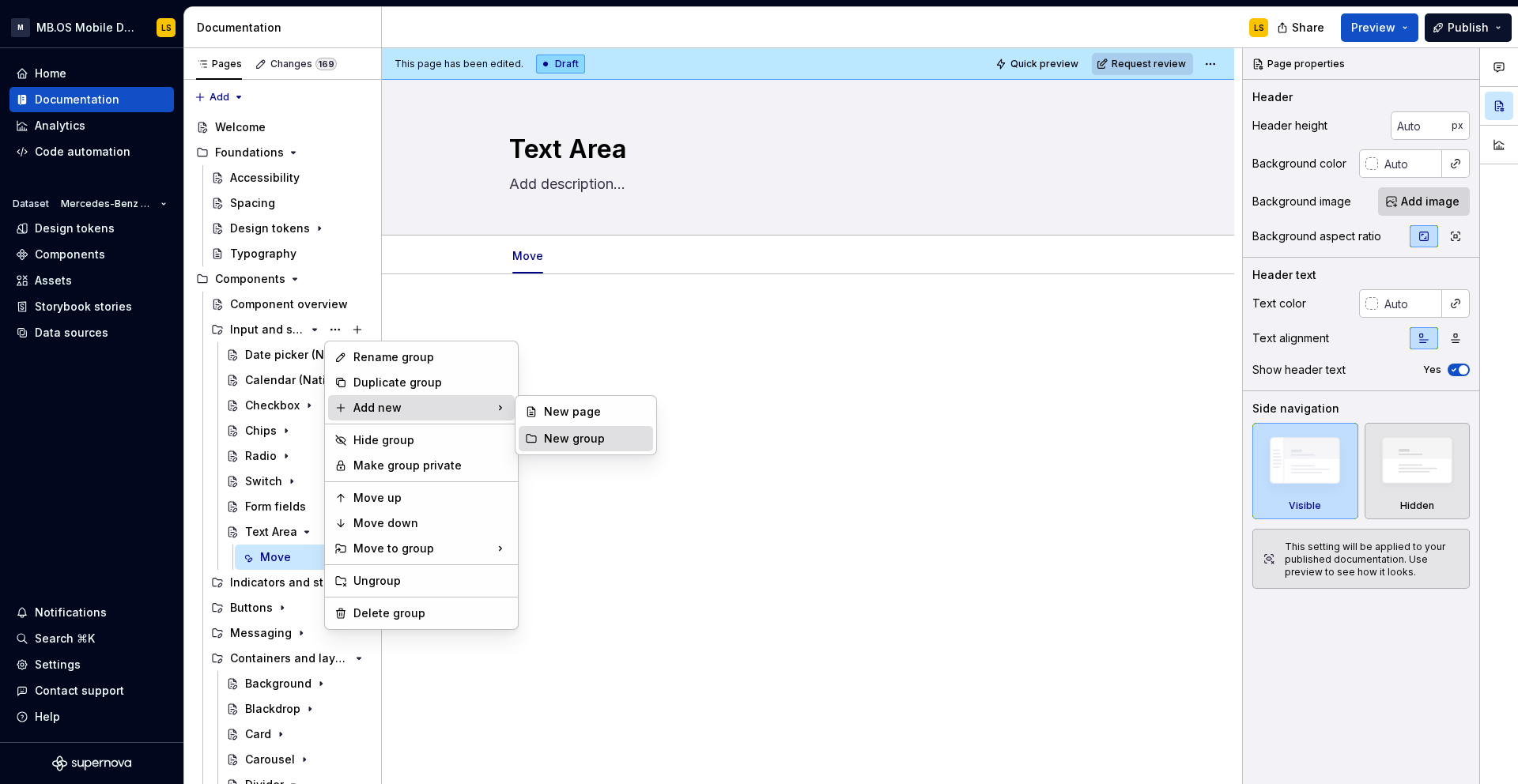
click at [552, 439] on div "New group" at bounding box center [594, 438] width 102 height 16
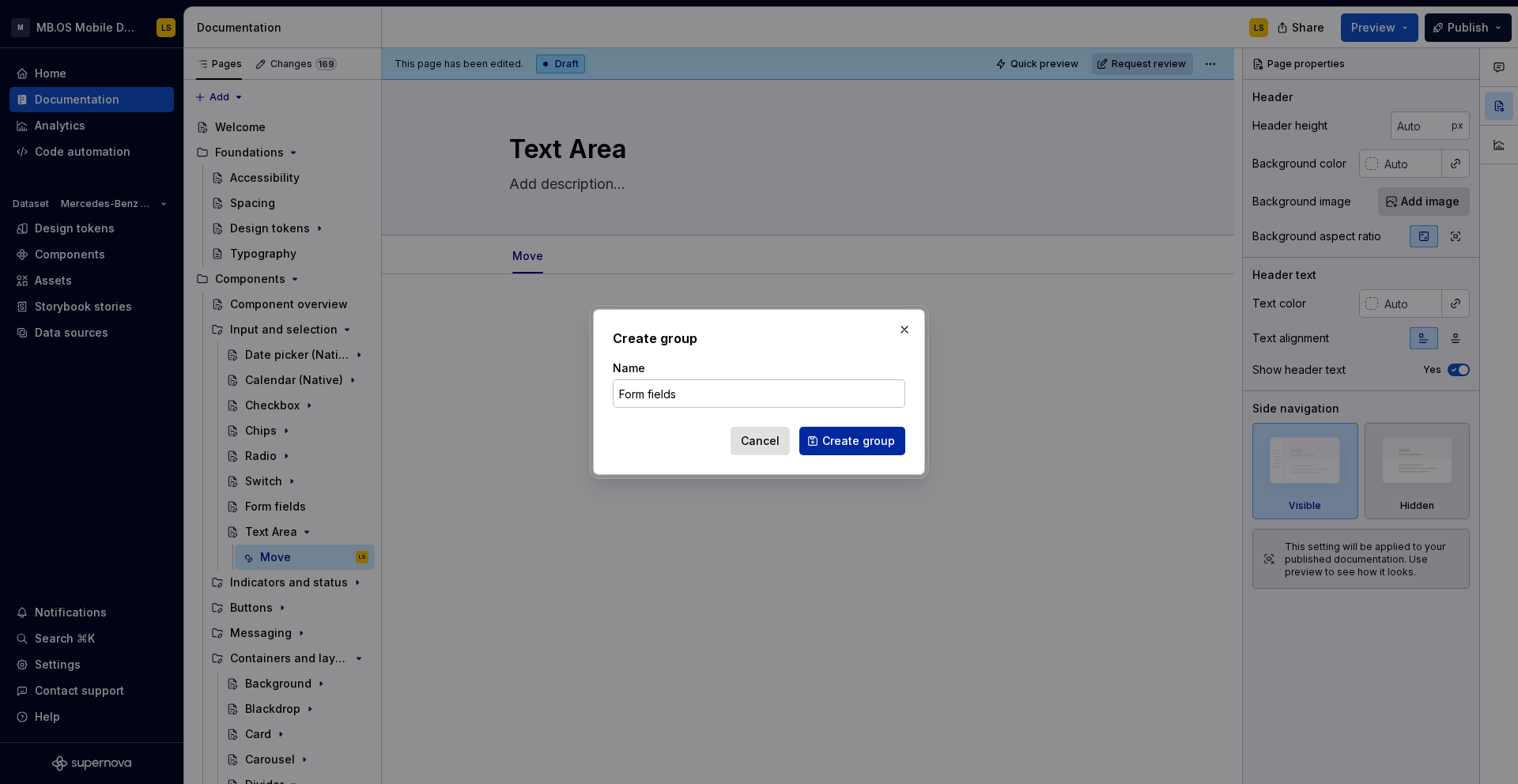
type input "Form fields"
click at [864, 445] on span "Create group" at bounding box center [858, 440] width 73 height 16
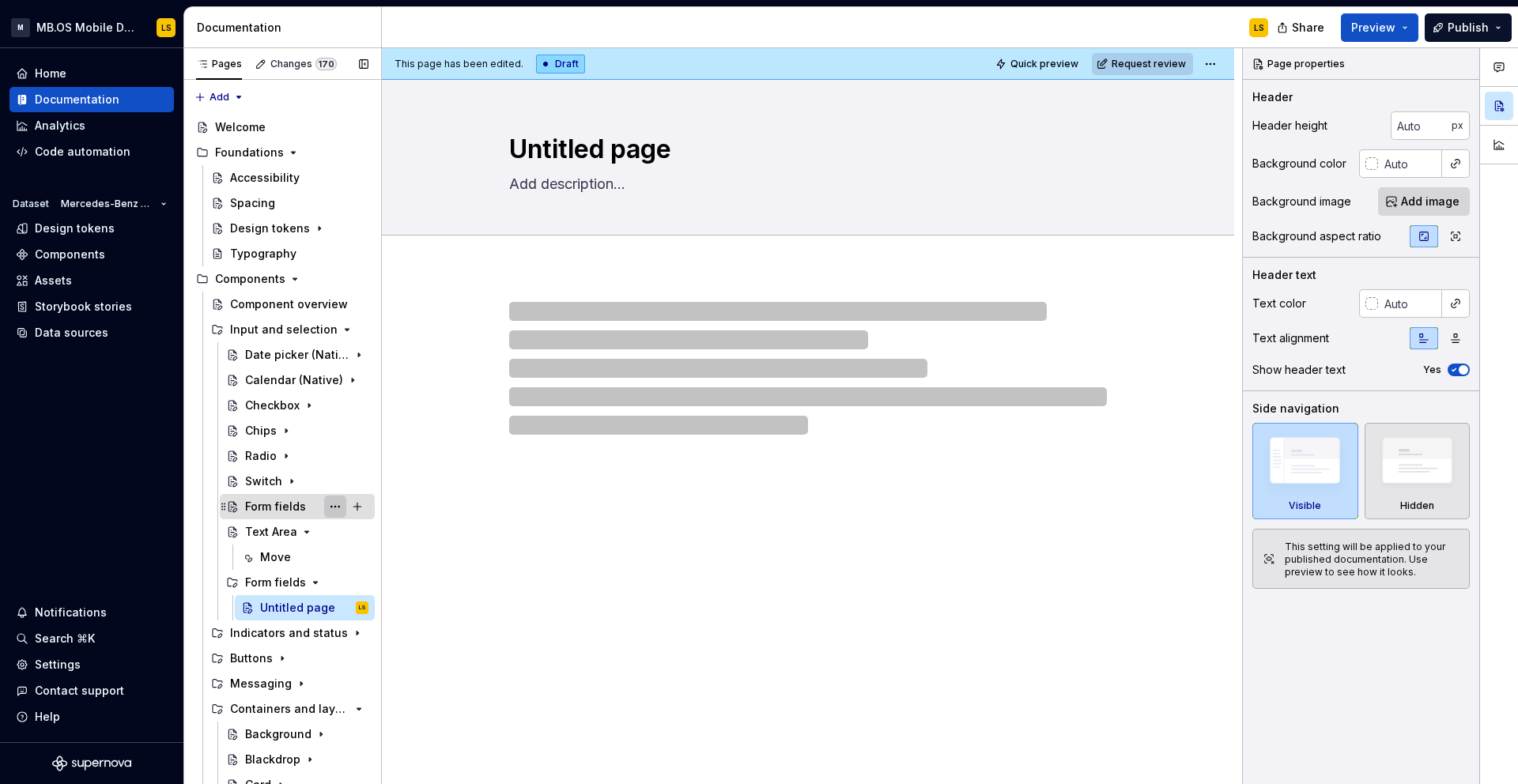
click at [336, 508] on button "Page tree" at bounding box center [335, 507] width 22 height 22
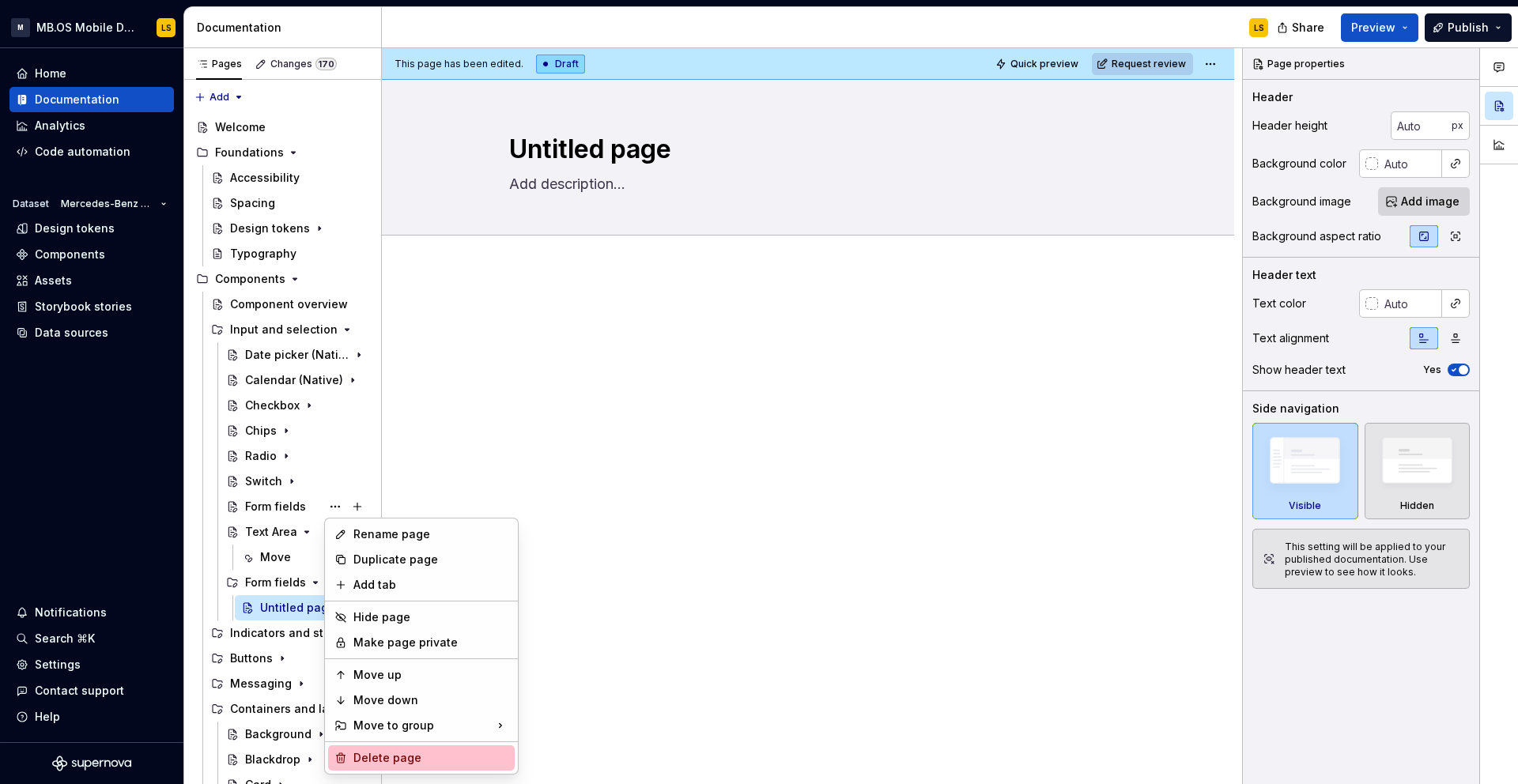
click at [400, 757] on div "Delete page" at bounding box center [430, 757] width 155 height 16
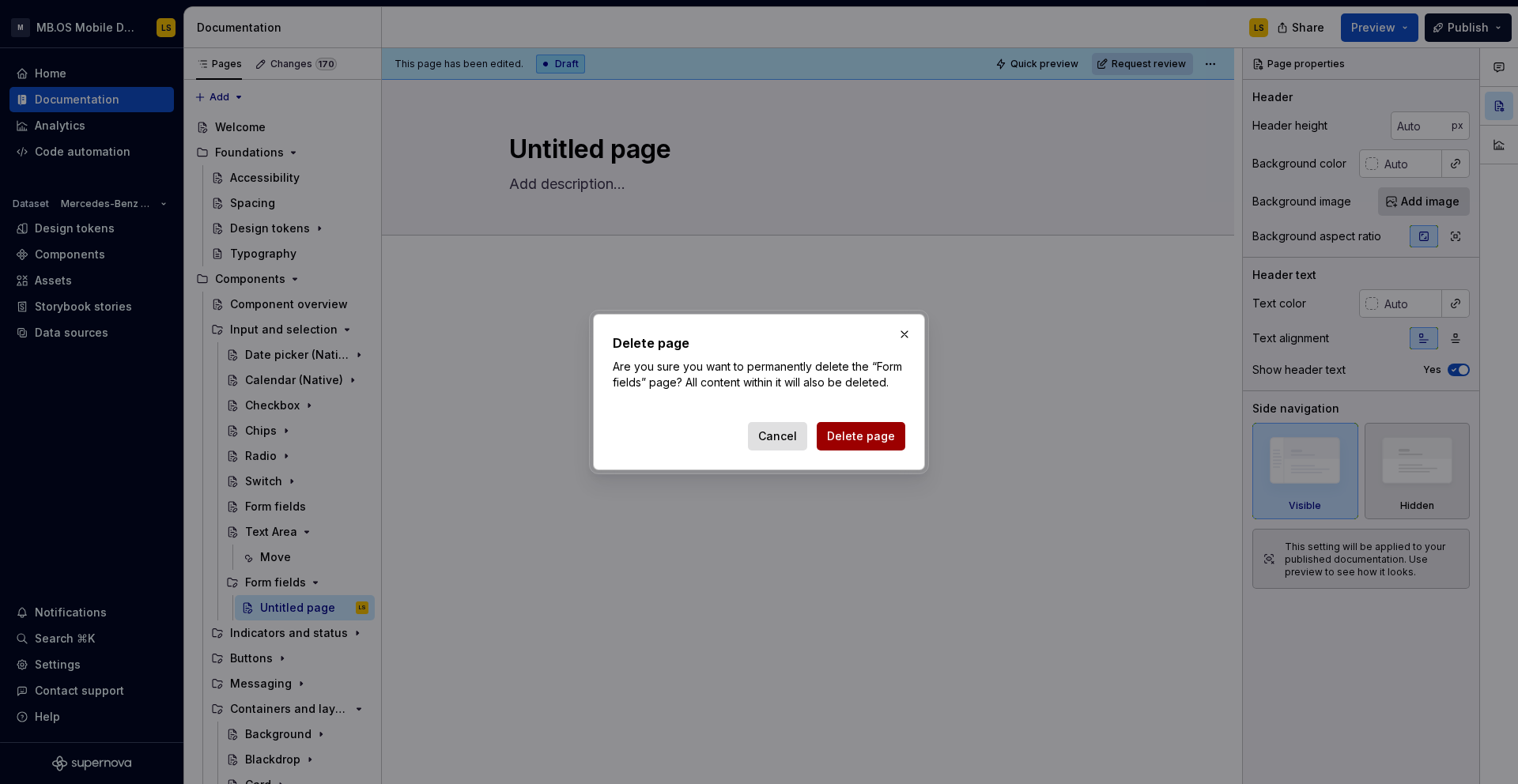
click at [861, 434] on span "Delete page" at bounding box center [861, 436] width 68 height 16
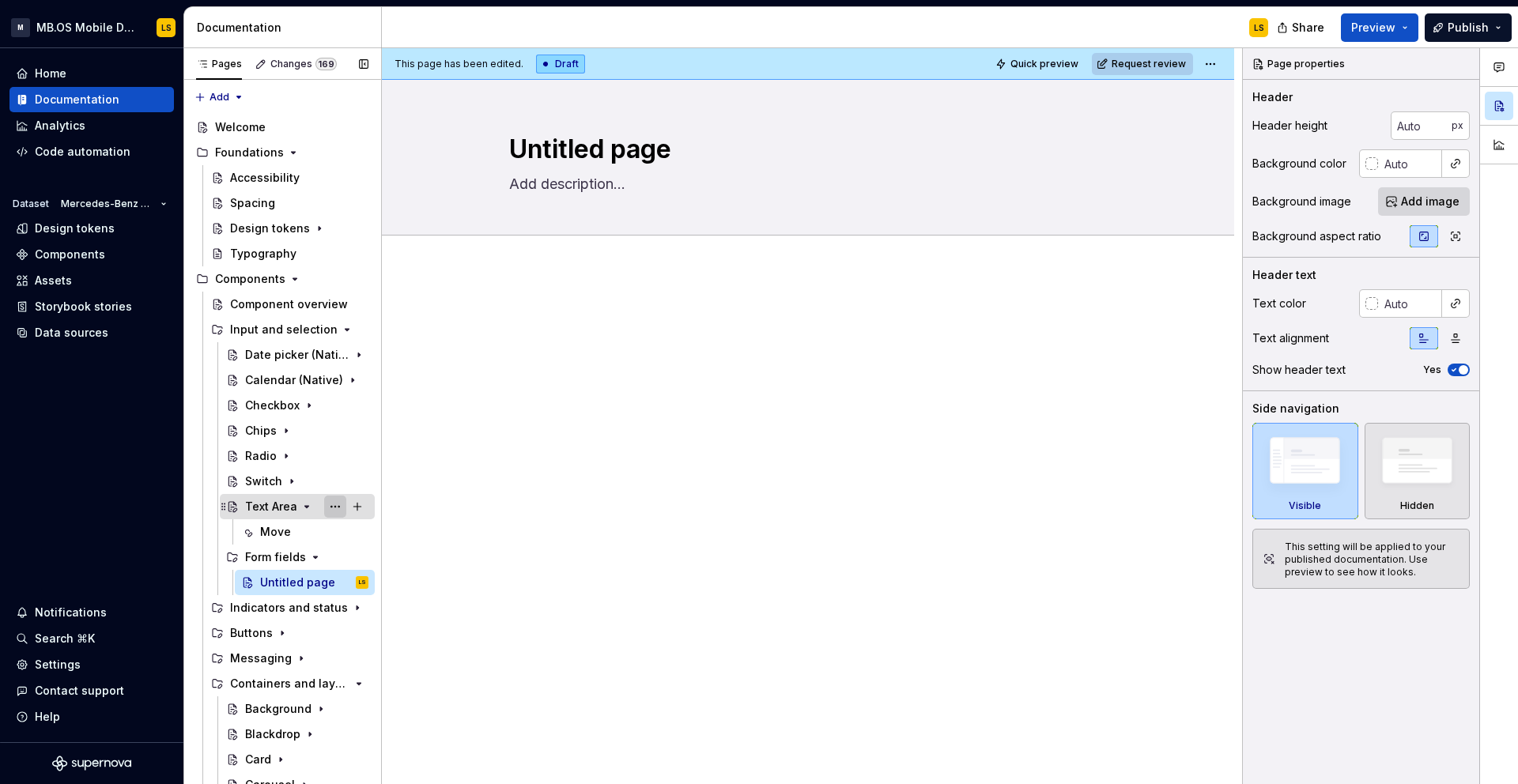
click at [336, 509] on button "Page tree" at bounding box center [335, 507] width 22 height 22
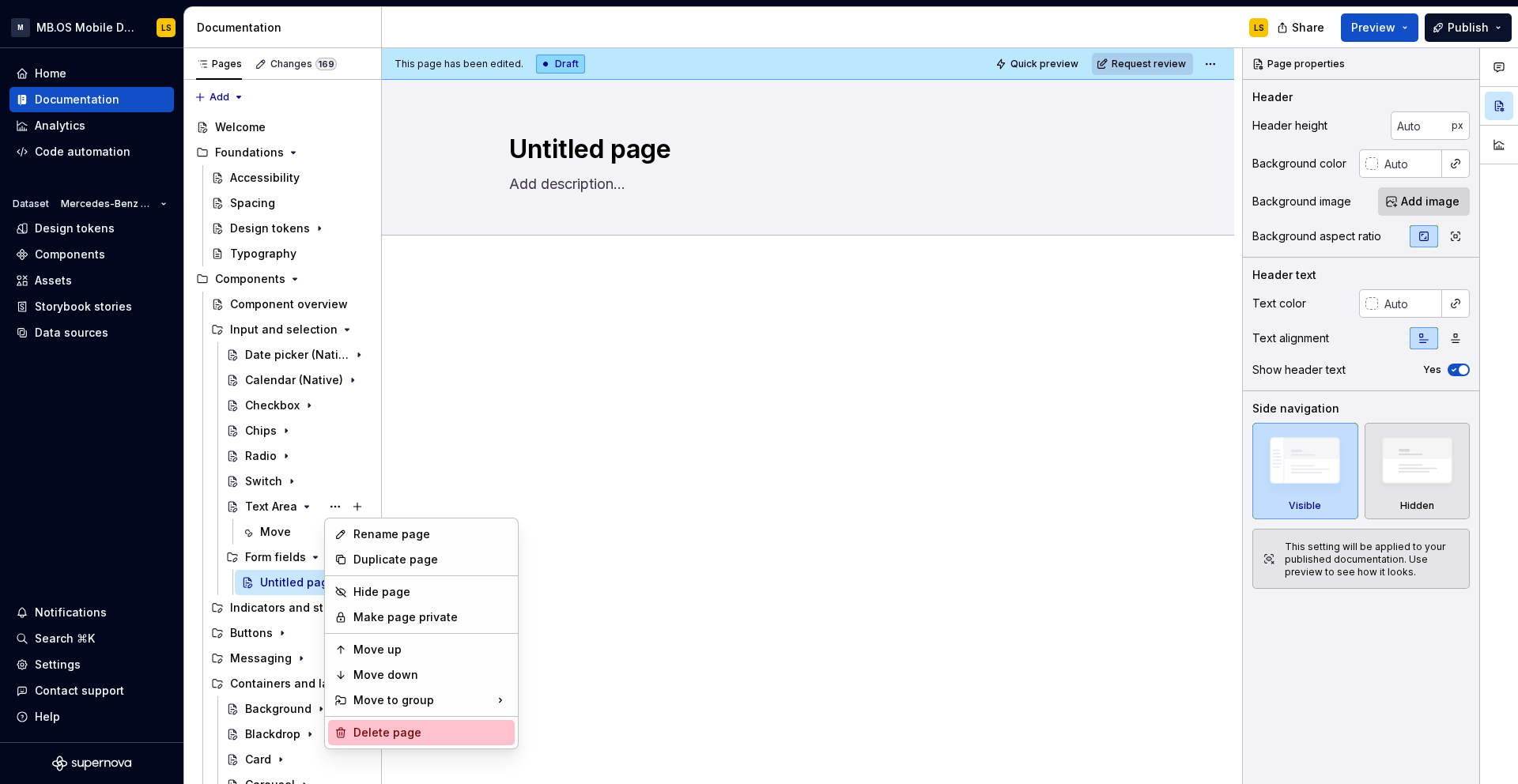
click at [415, 730] on div "Delete page" at bounding box center [430, 731] width 155 height 16
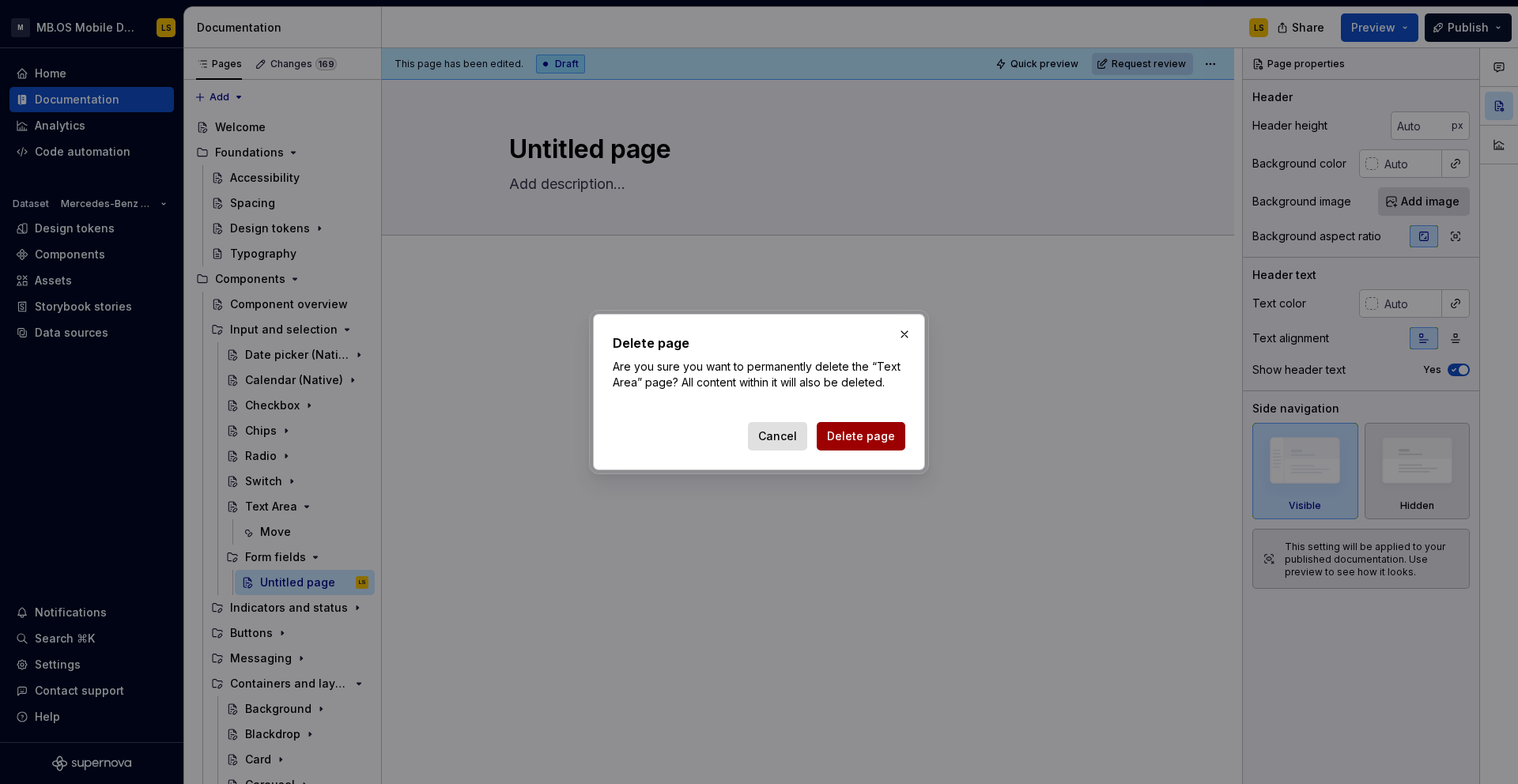
click at [885, 432] on span "Delete page" at bounding box center [861, 436] width 68 height 16
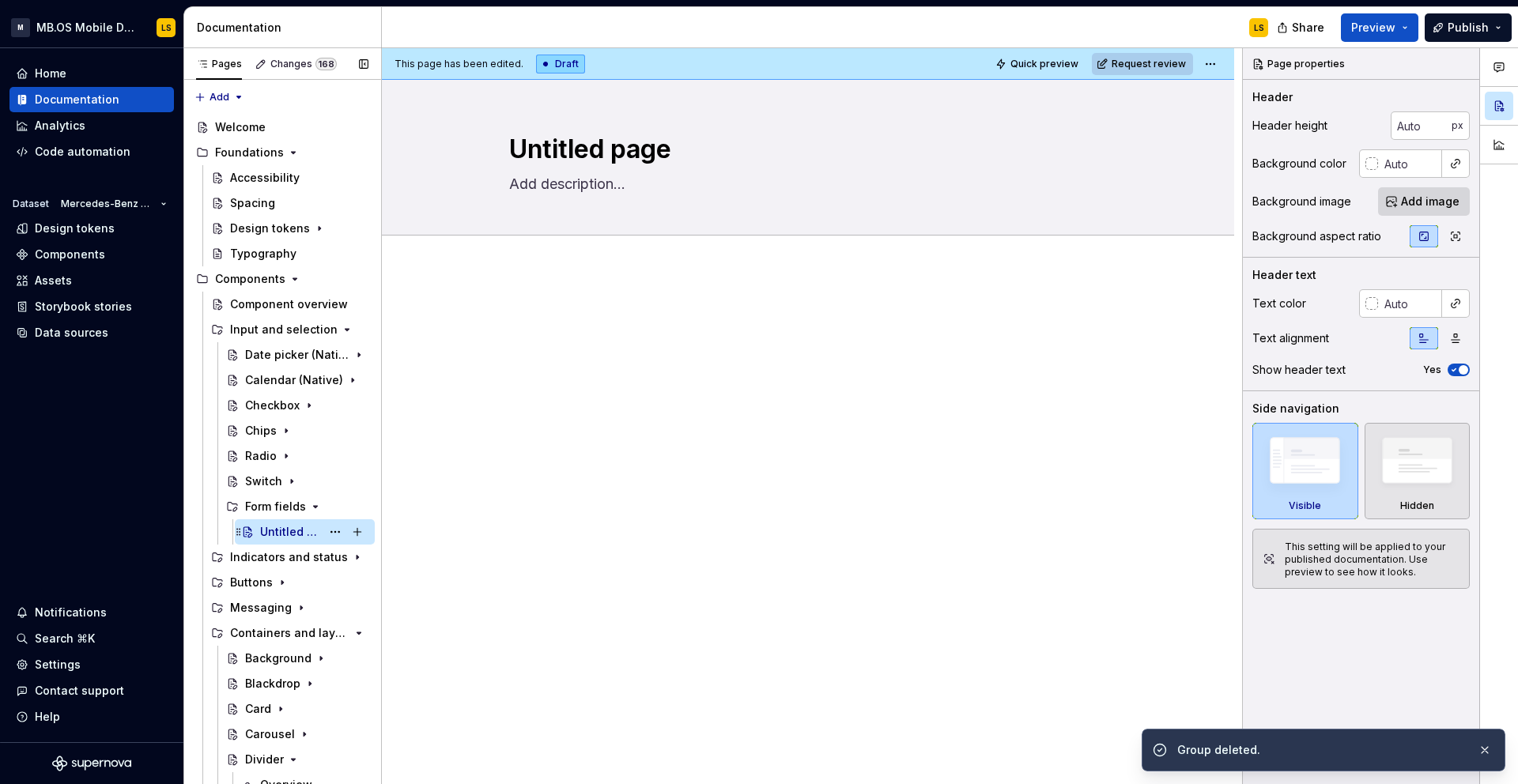
click at [288, 532] on div "Untitled page" at bounding box center [290, 532] width 61 height 16
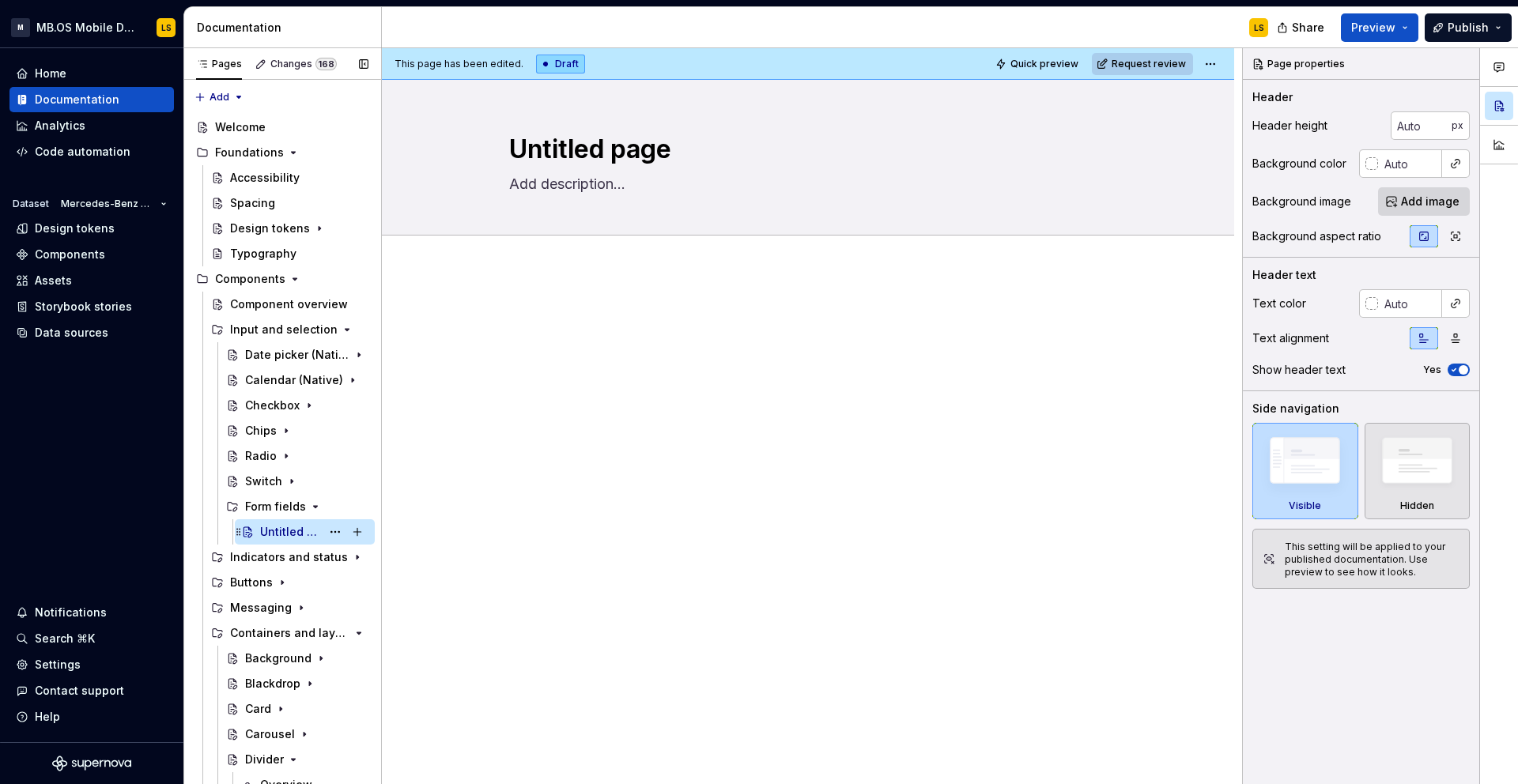
click at [279, 532] on div "Untitled page" at bounding box center [290, 532] width 61 height 16
click at [639, 153] on textarea "Untitled page" at bounding box center [805, 149] width 597 height 38
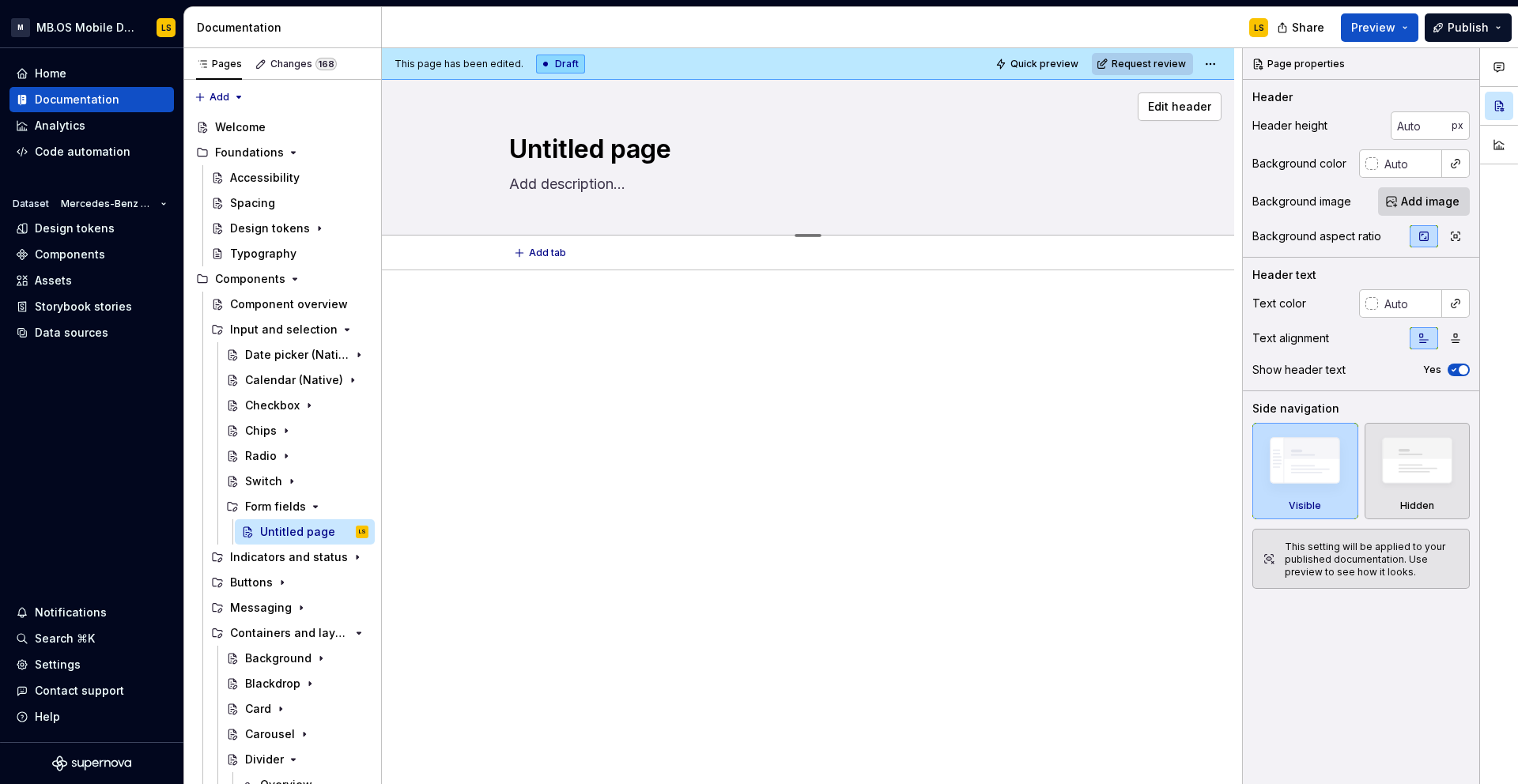
click at [639, 153] on textarea "Untitled page" at bounding box center [805, 149] width 597 height 38
type textarea "*"
type textarea "T"
type textarea "*"
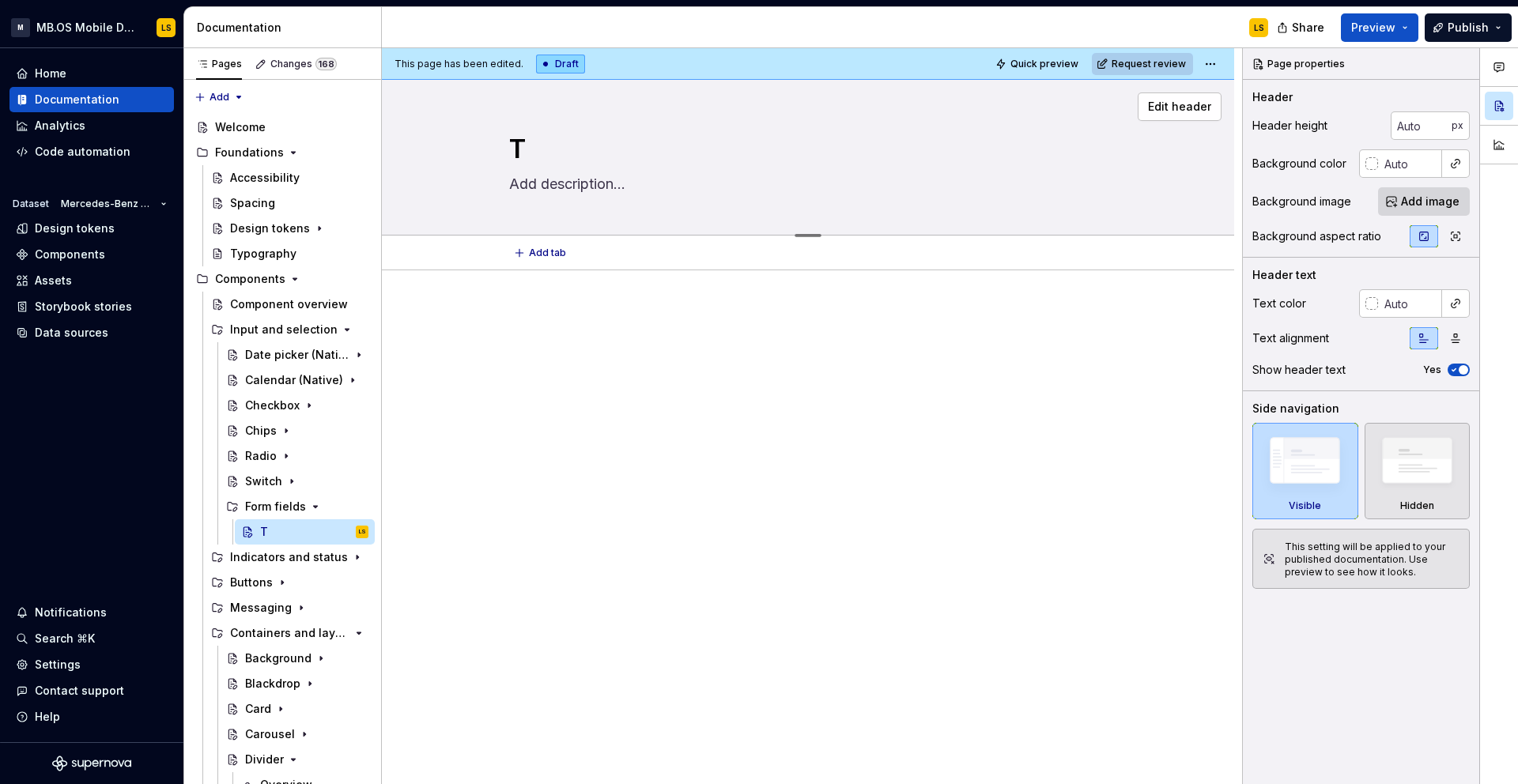
type textarea "Te"
type textarea "*"
type textarea "Tex"
type textarea "*"
type textarea "Text"
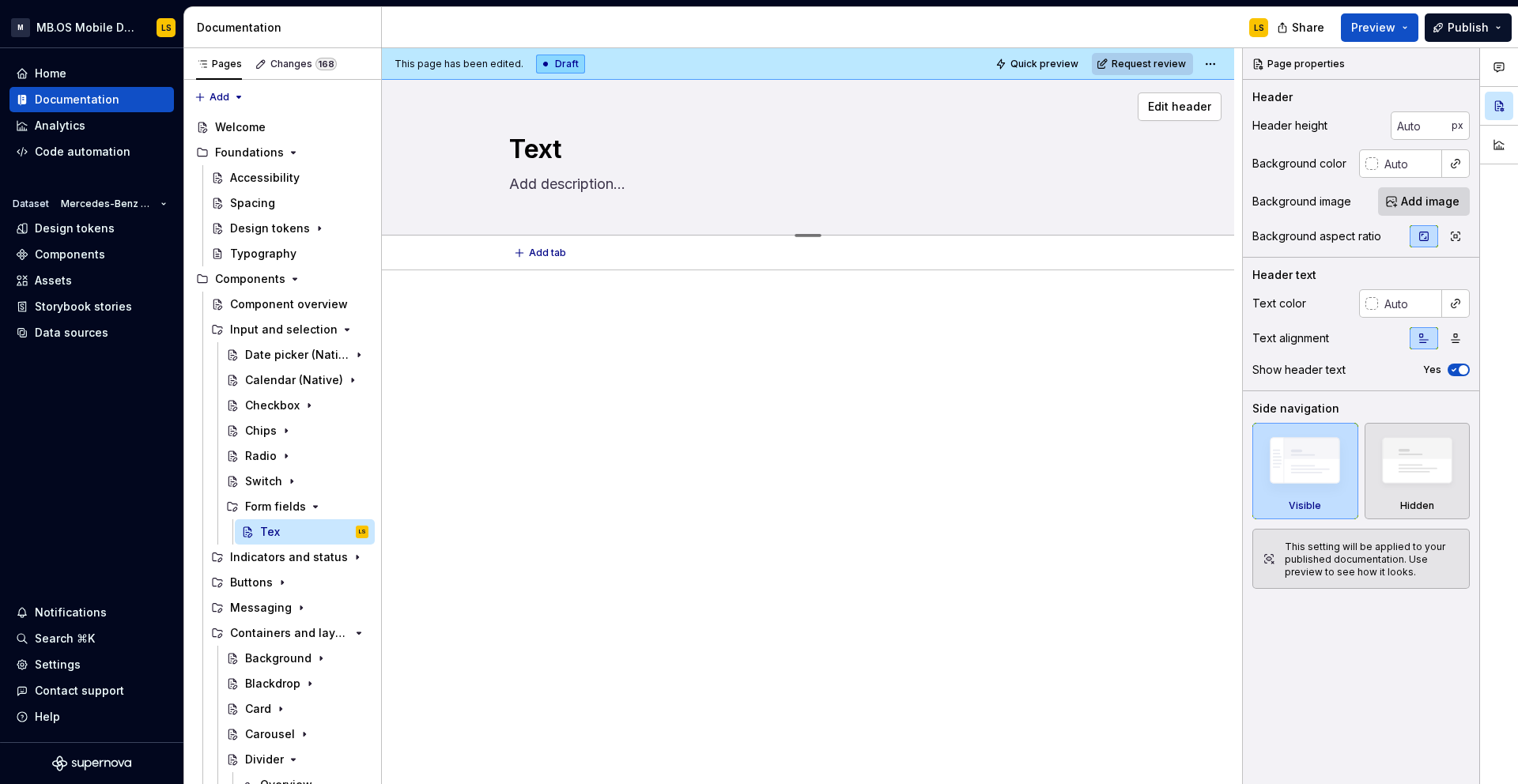
type textarea "*"
type textarea "Text"
type textarea "*"
type textarea "Text F"
type textarea "*"
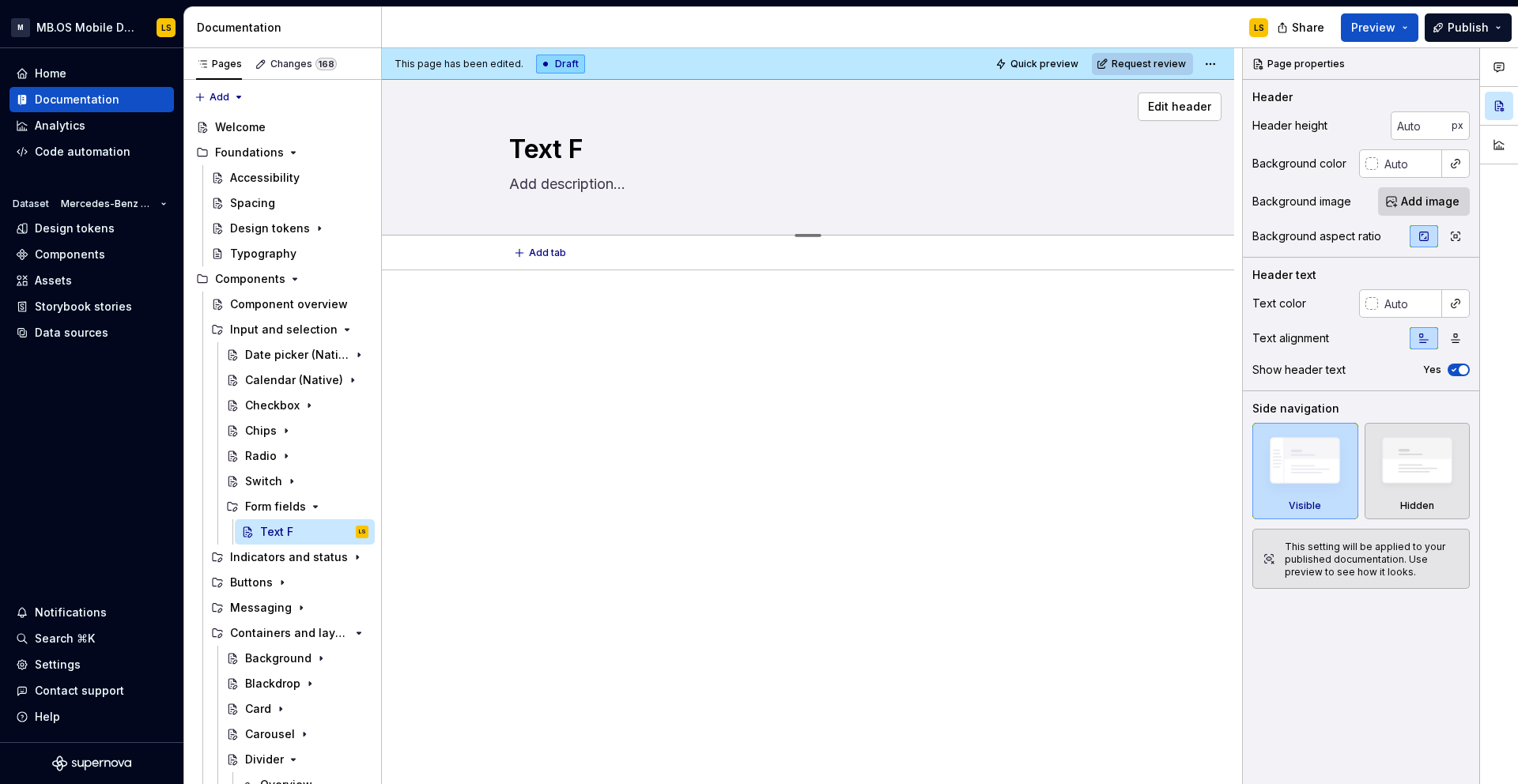
type textarea "Text Fi"
type textarea "*"
type textarea "Text Fie"
type textarea "*"
type textarea "Text Fiel"
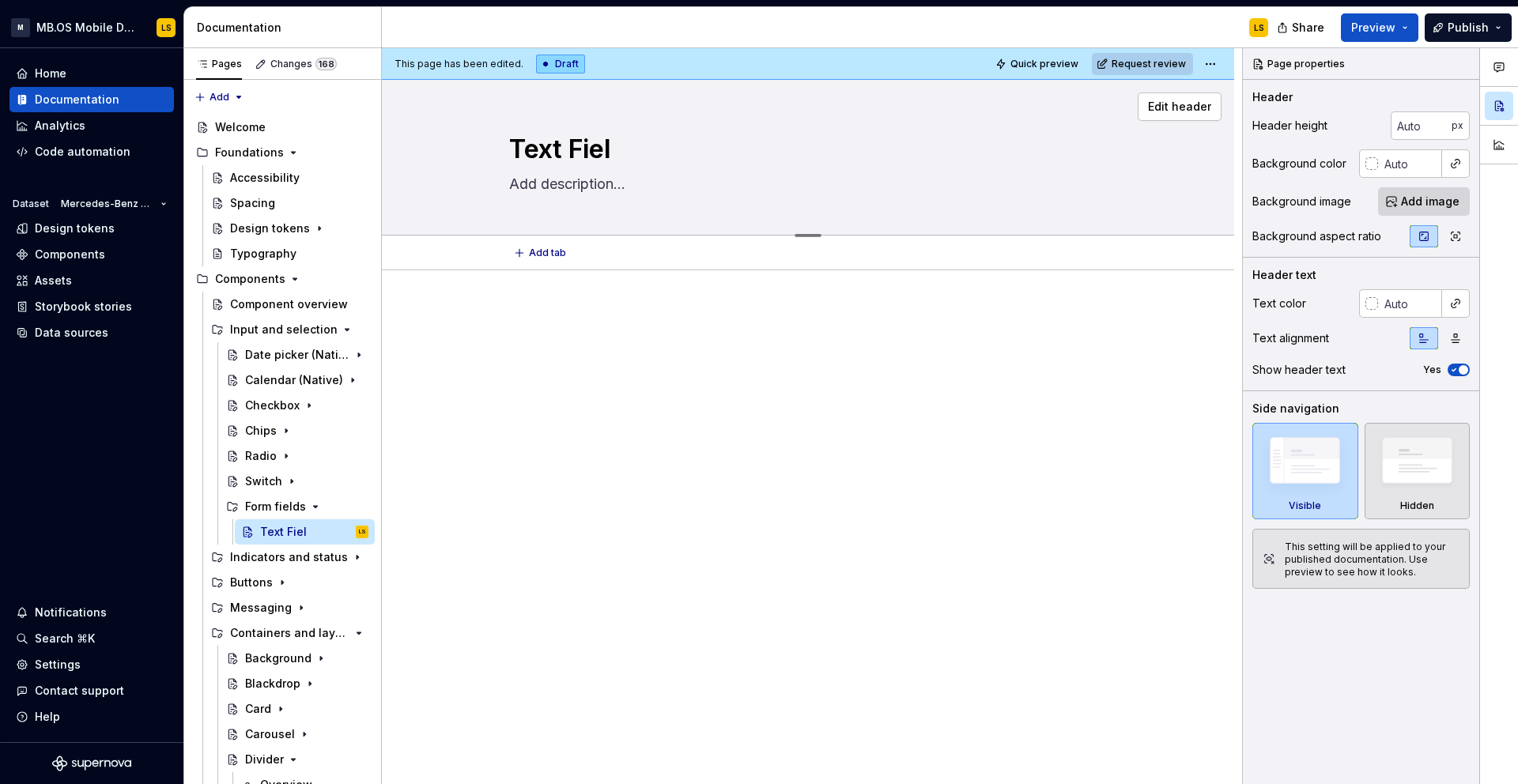
type textarea "*"
type textarea "Text Fie"
type textarea "*"
type textarea "Text Fi"
type textarea "*"
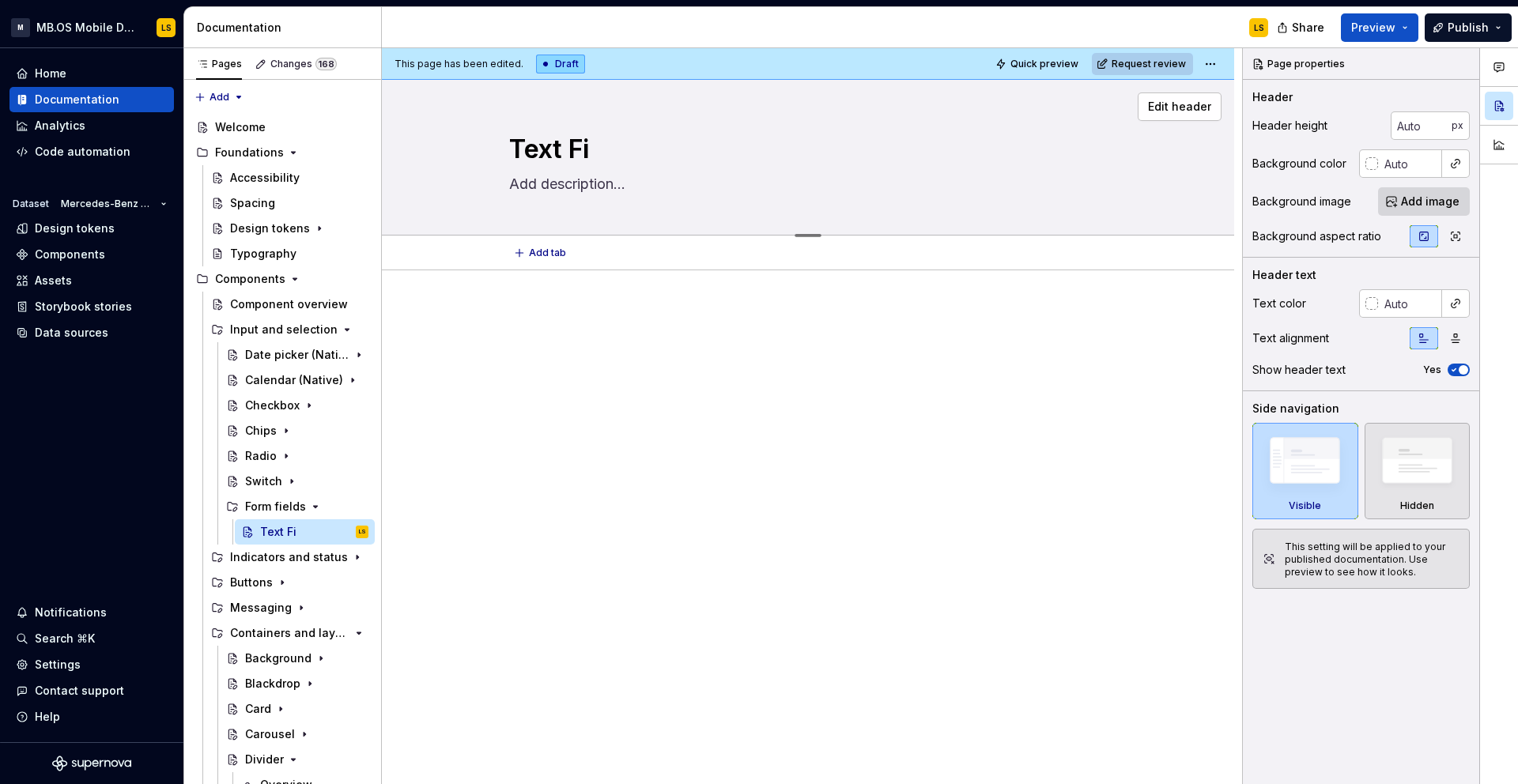
type textarea "Text F"
type textarea "*"
type textarea "Text"
type textarea "*"
type textarea "Text FI"
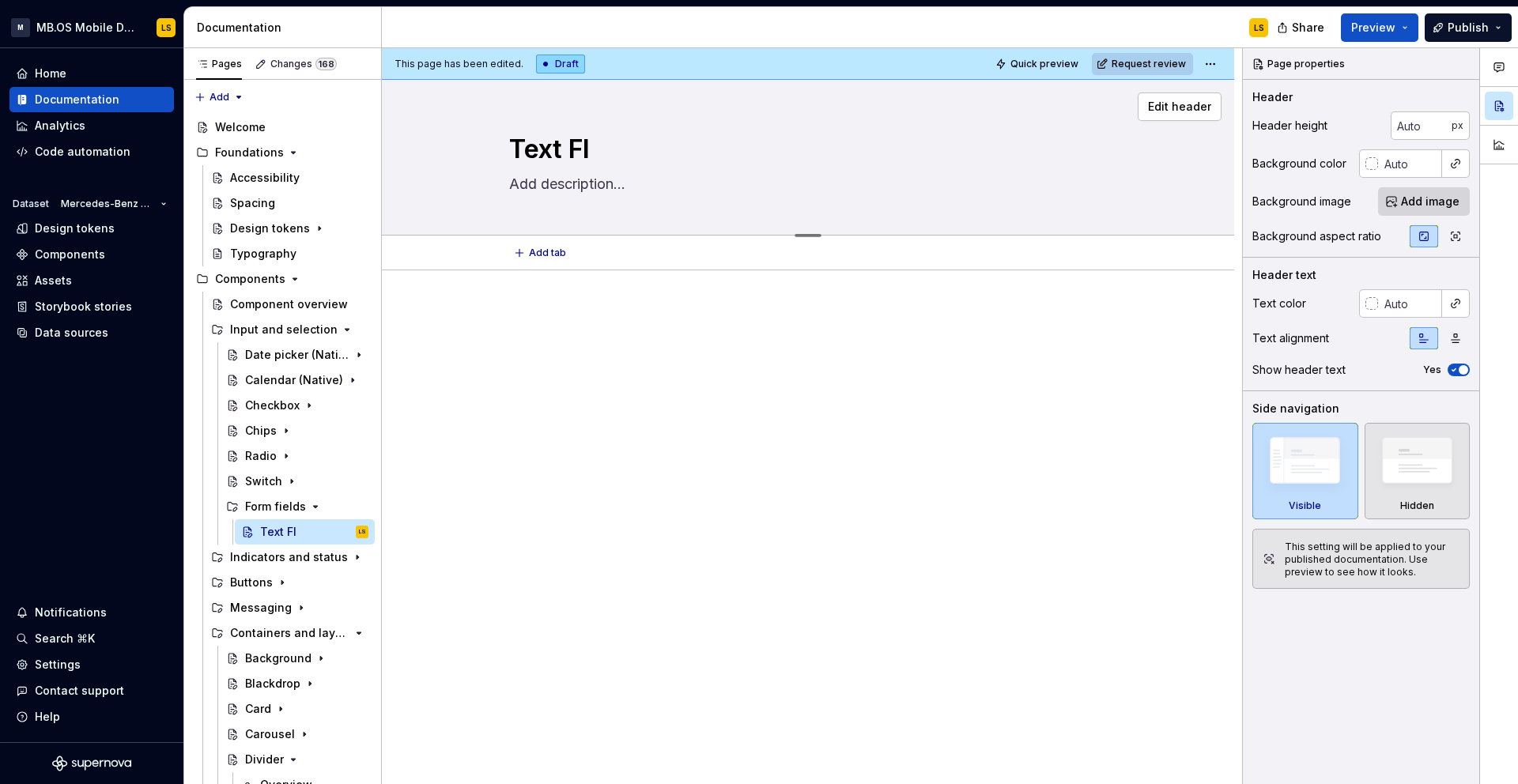
type textarea "*"
type textarea "Text F"
type textarea "*"
type textarea "Text"
type textarea "*"
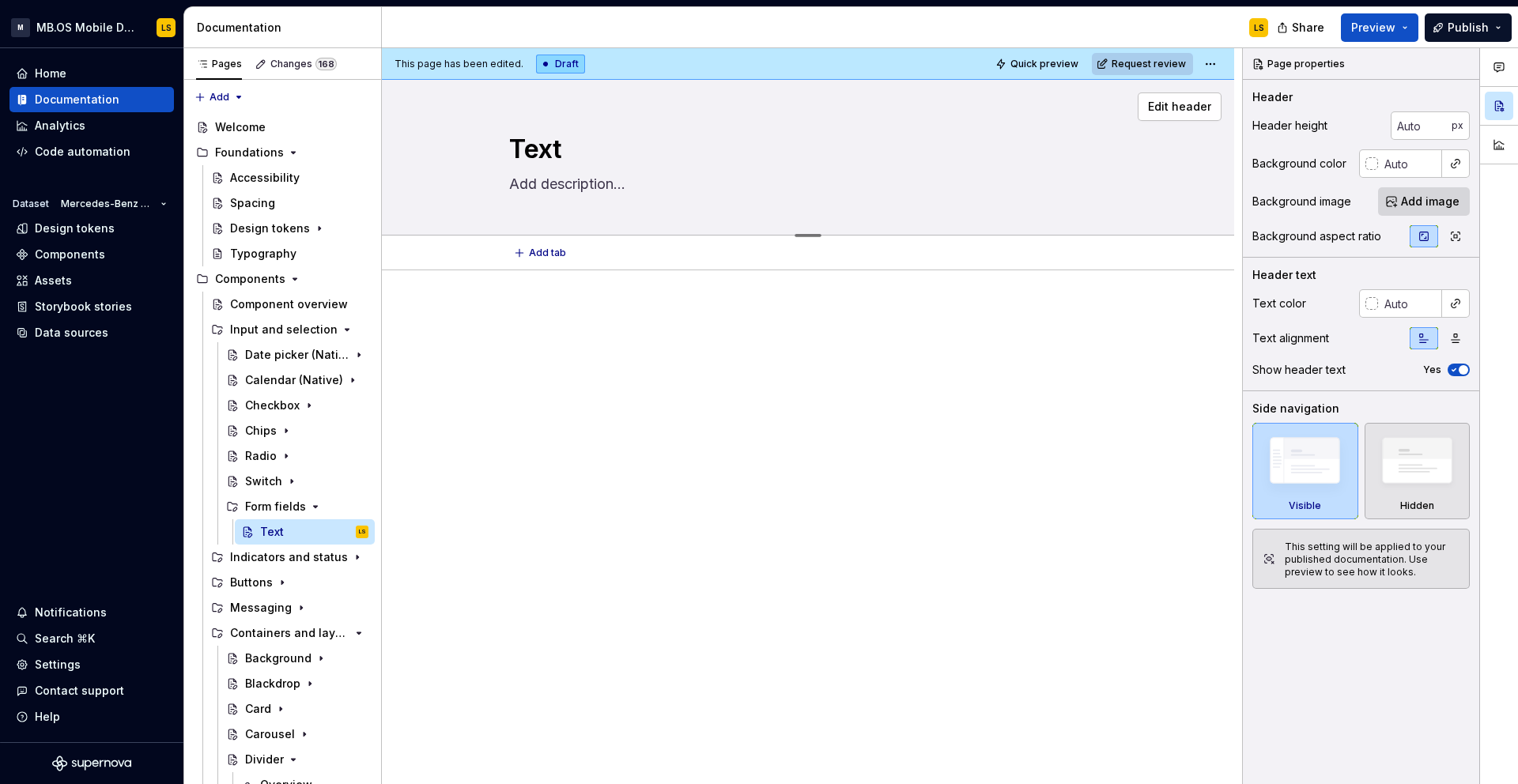
type textarea "Text F"
type textarea "*"
type textarea "Text Fi"
type textarea "*"
type textarea "Text Fie"
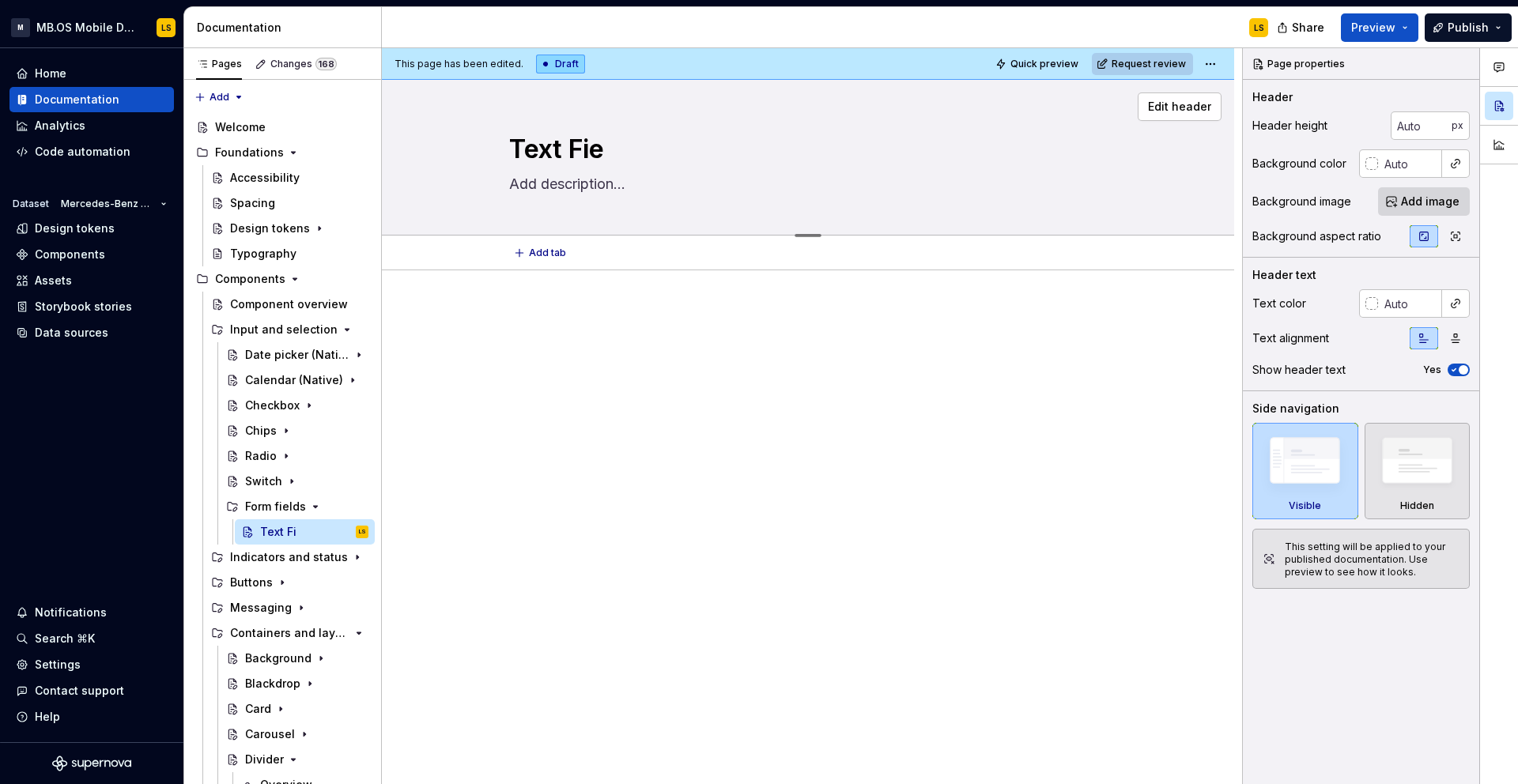
type textarea "*"
type textarea "Text Fiel"
type textarea "*"
type textarea "Text Field"
type textarea "*"
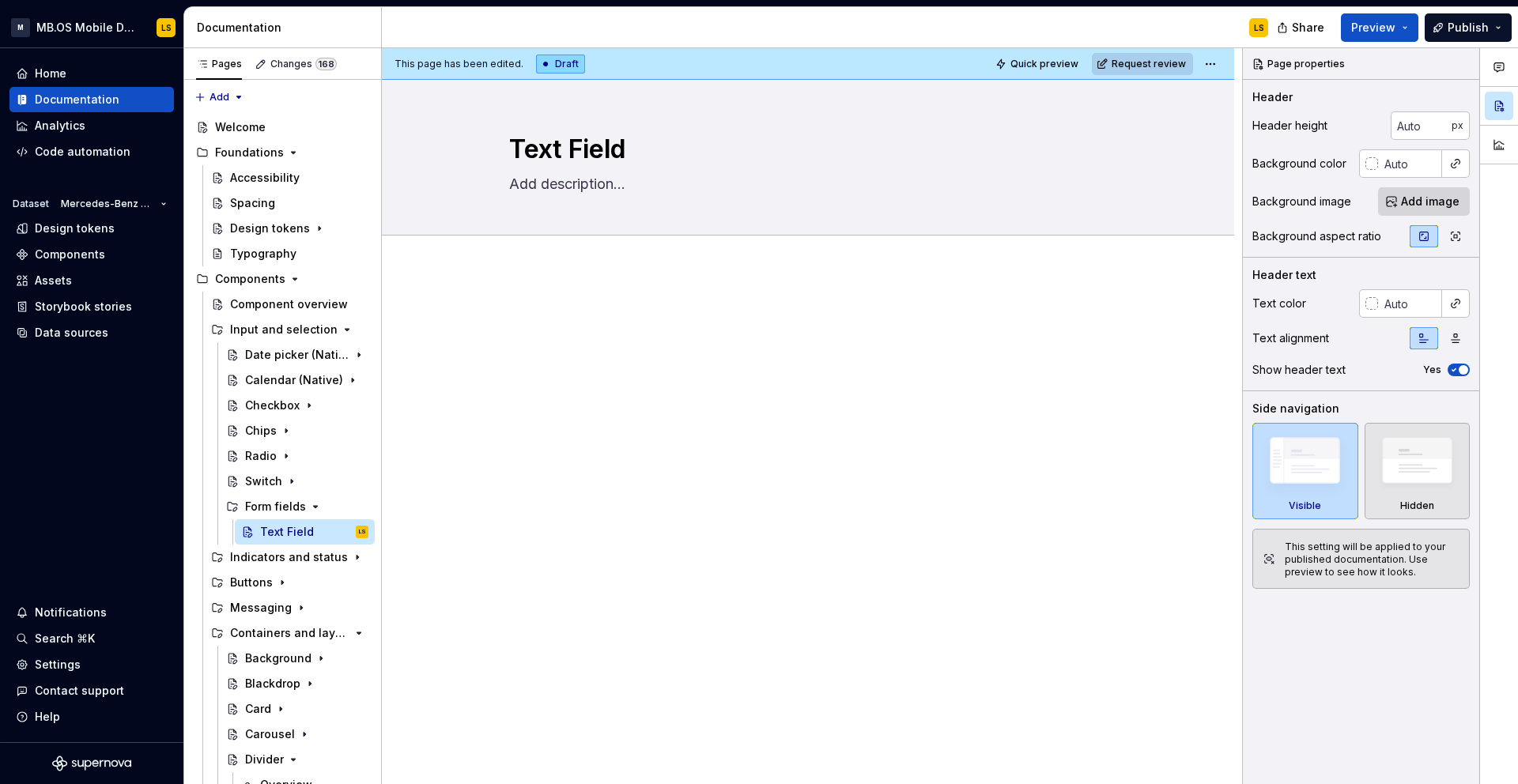
type textarea "Text Field"
click at [605, 333] on div at bounding box center [807, 337] width 597 height 60
click at [334, 534] on button "Page tree" at bounding box center [335, 532] width 22 height 22
click at [480, 470] on html "M MB.OS Mobile Design System LS Home Documentation Analytics Code automation Da…" at bounding box center [759, 392] width 1518 height 784
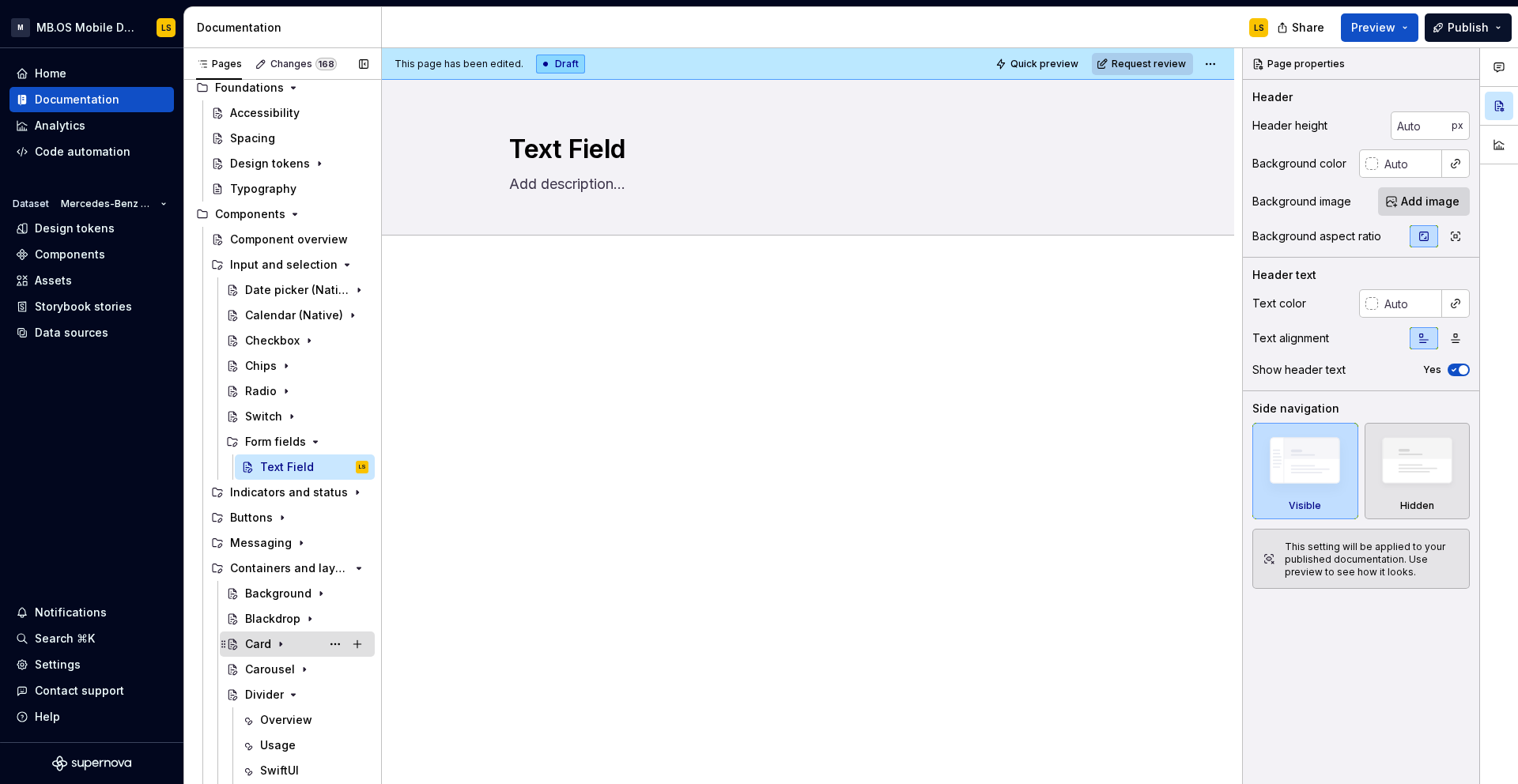
scroll to position [186, 0]
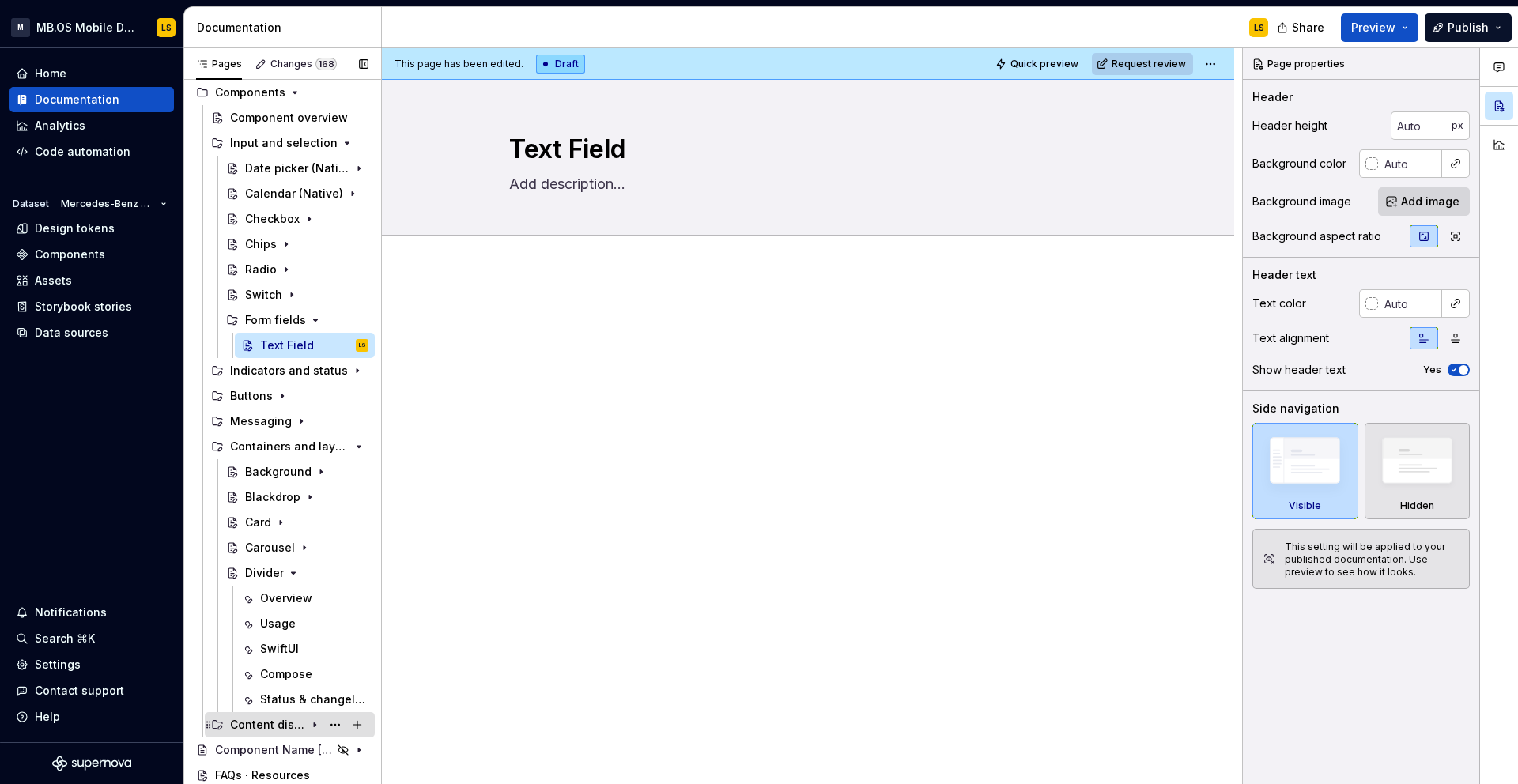
click at [280, 724] on div "Content display" at bounding box center [267, 724] width 75 height 16
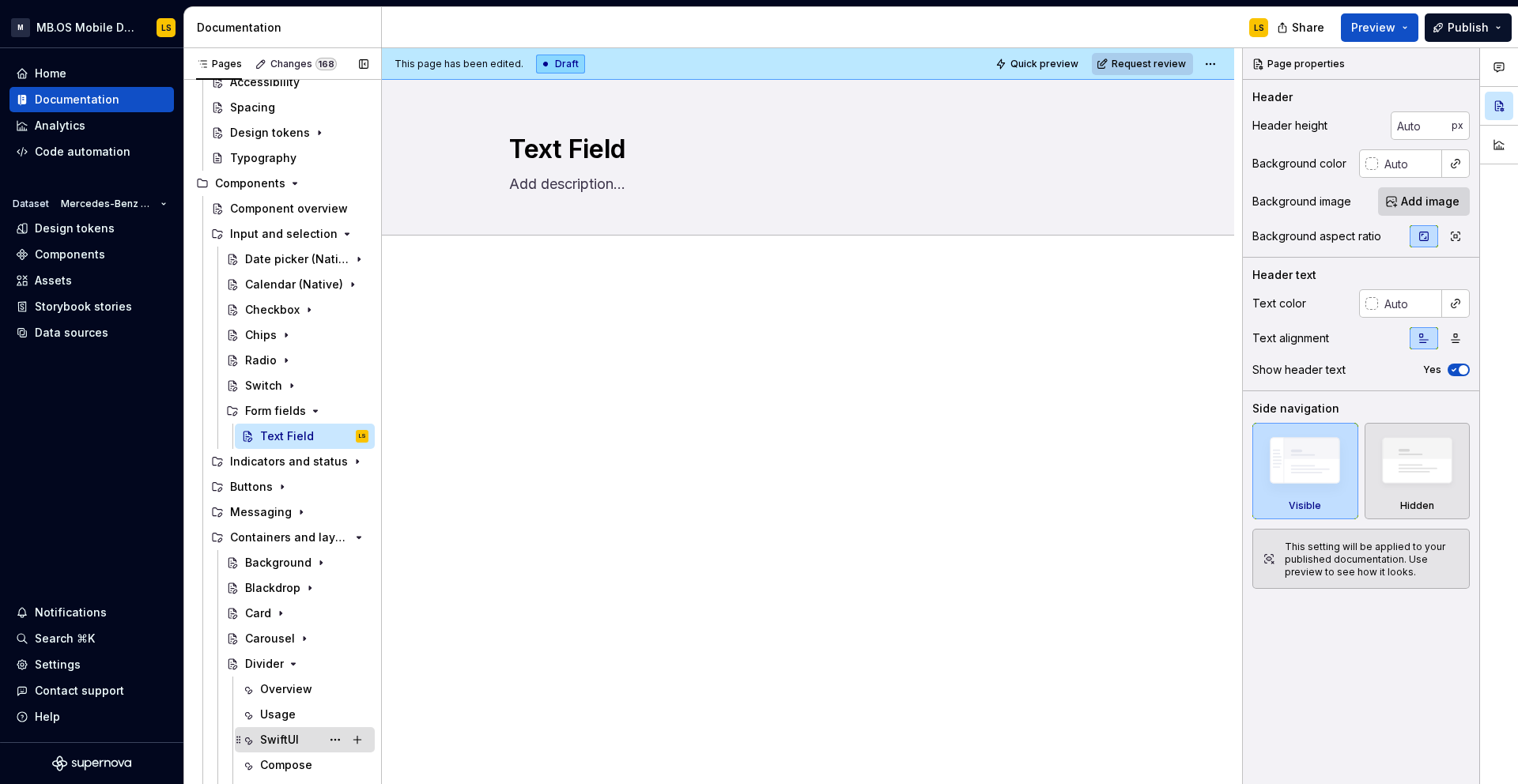
scroll to position [81, 0]
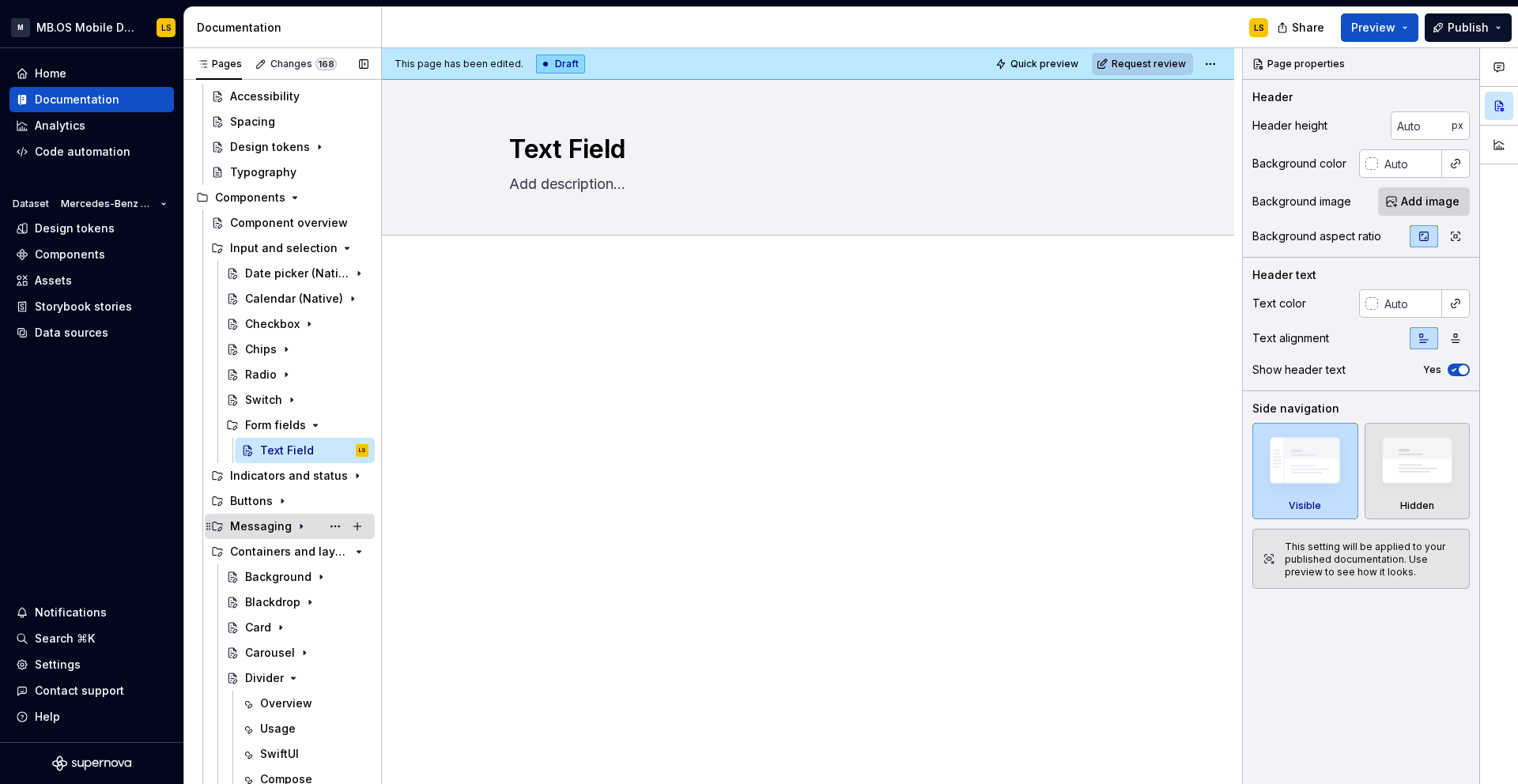
click at [288, 531] on div "Messaging" at bounding box center [300, 526] width 138 height 22
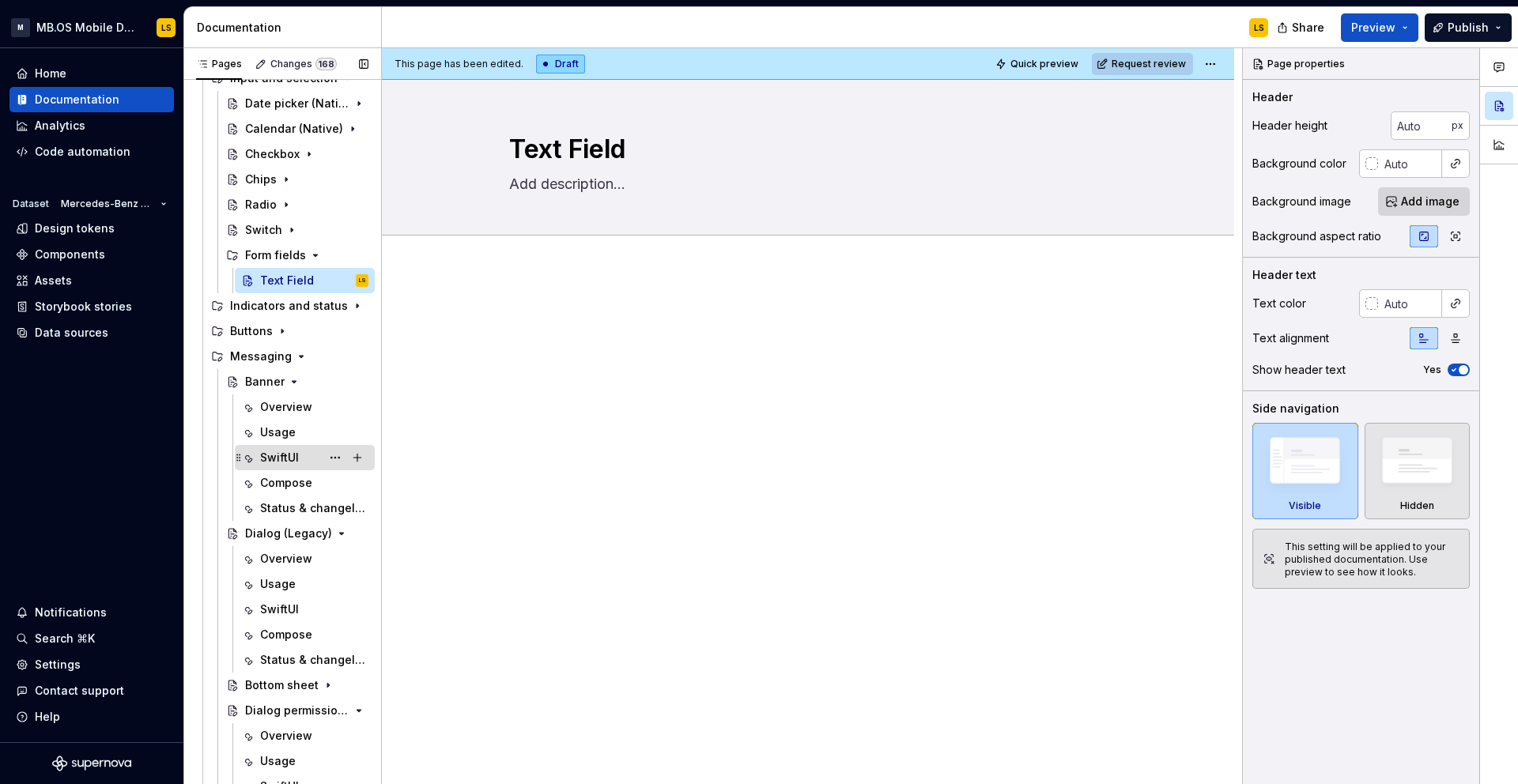
scroll to position [252, 0]
click at [334, 532] on button "Page tree" at bounding box center [335, 532] width 22 height 22
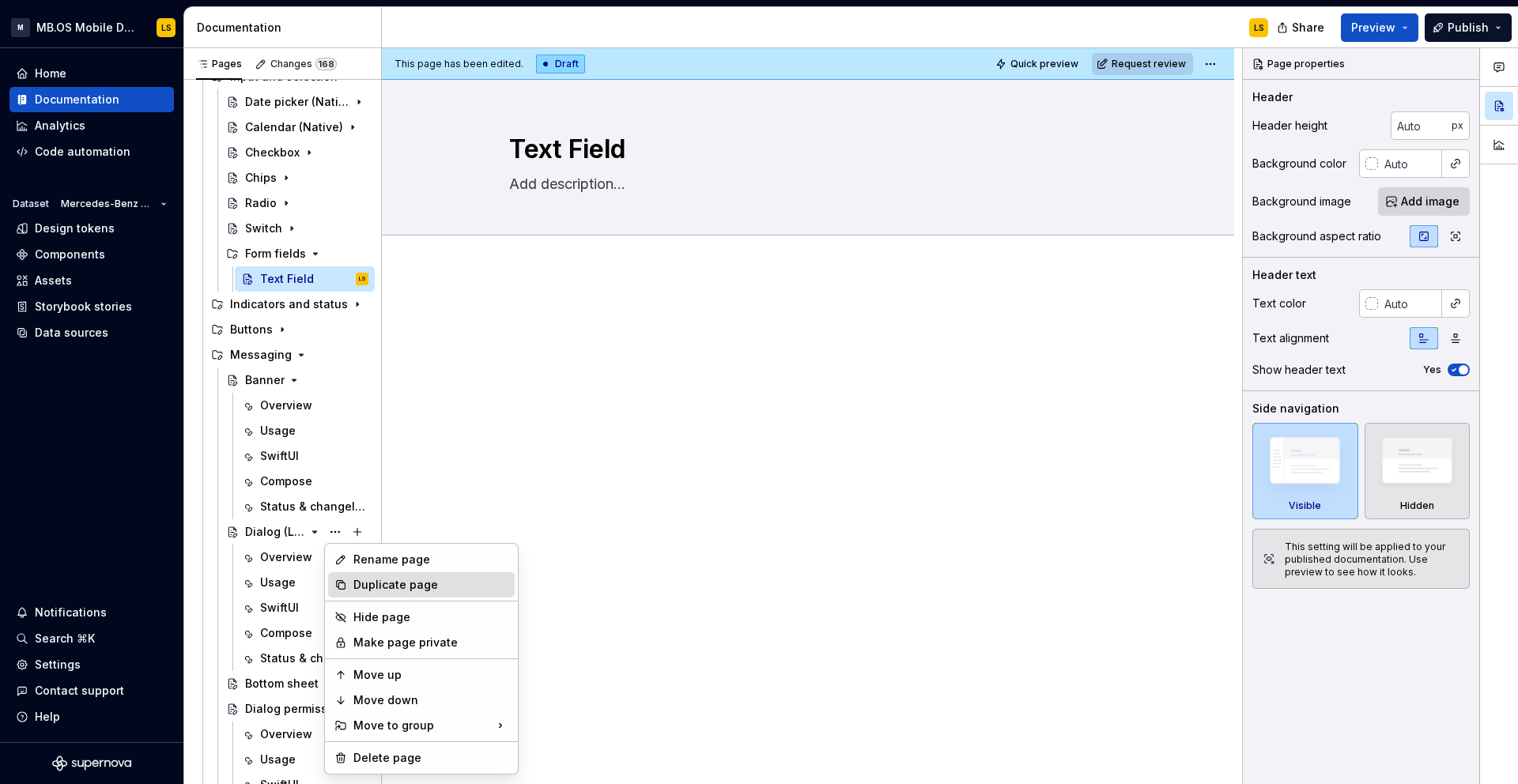
click at [392, 577] on div "Duplicate page" at bounding box center [430, 584] width 155 height 16
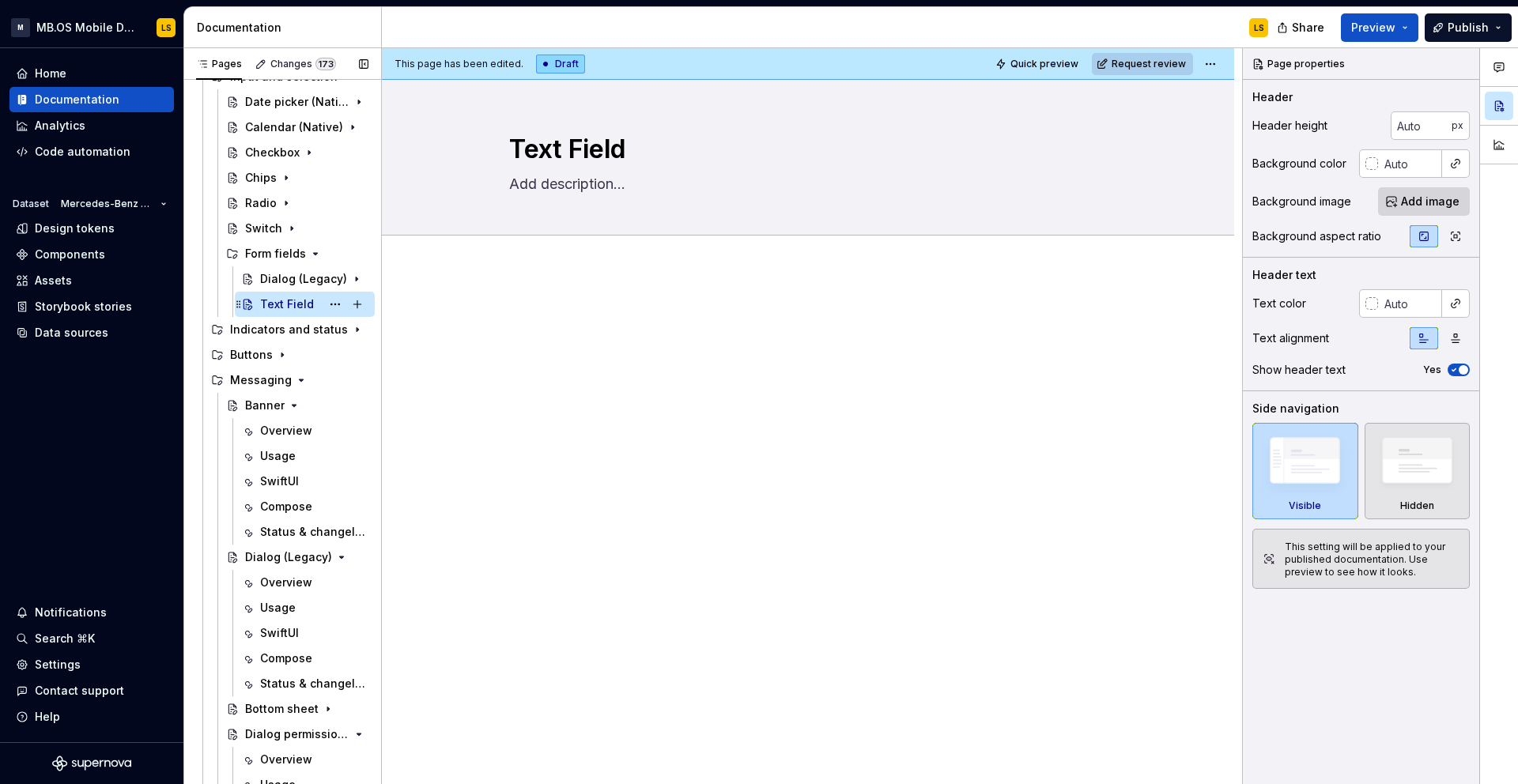
click at [287, 308] on div "Text Field" at bounding box center [287, 304] width 53 height 16
click at [606, 149] on textarea "Text Field" at bounding box center [805, 149] width 597 height 38
type textarea "*"
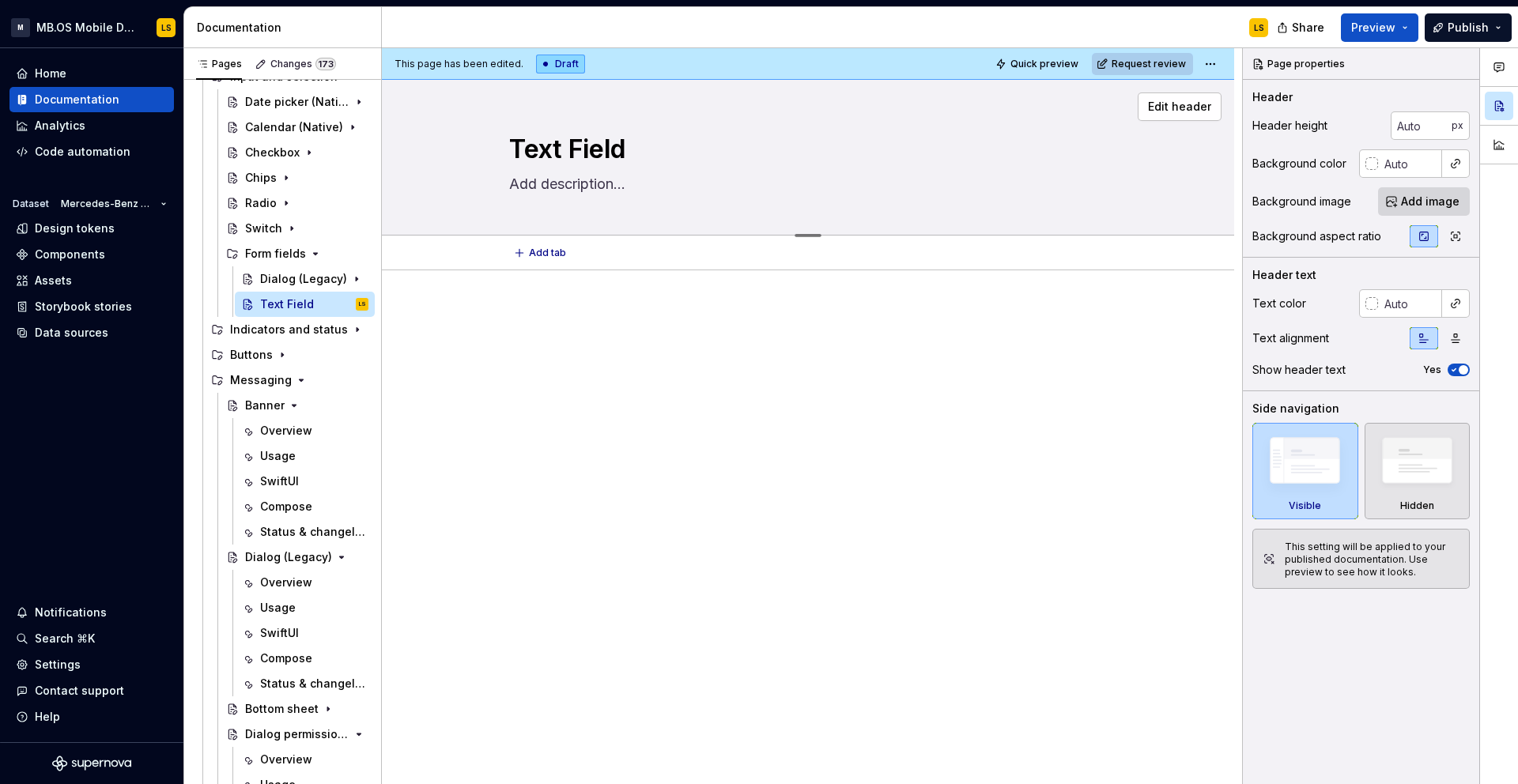
type textarea "x"
type textarea "*"
type textarea "xf"
type textarea "*"
type textarea "x"
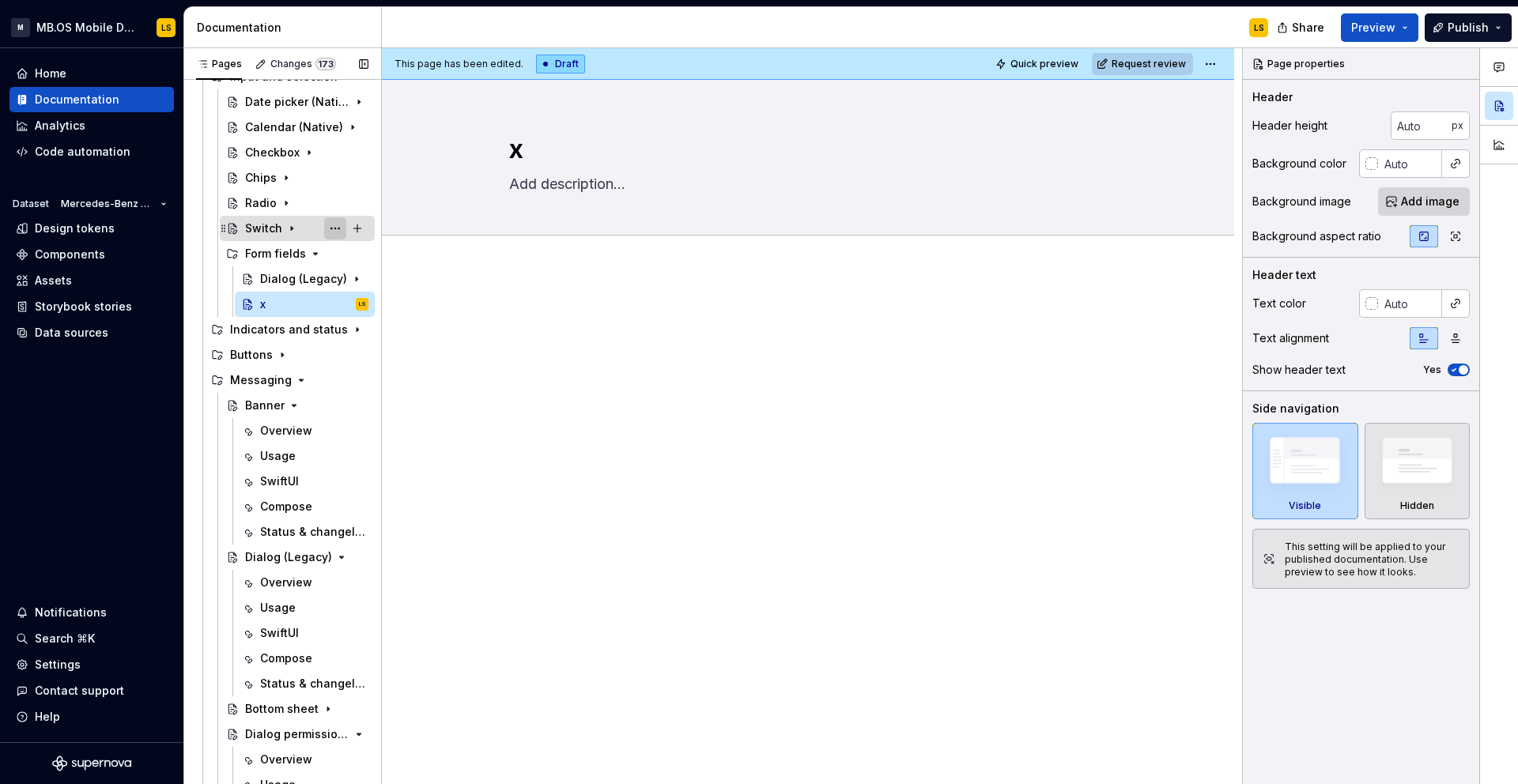
type textarea "*"
type textarea "Text Field"
click at [274, 278] on div "Dialog (Legacy)" at bounding box center [282, 278] width 45 height 16
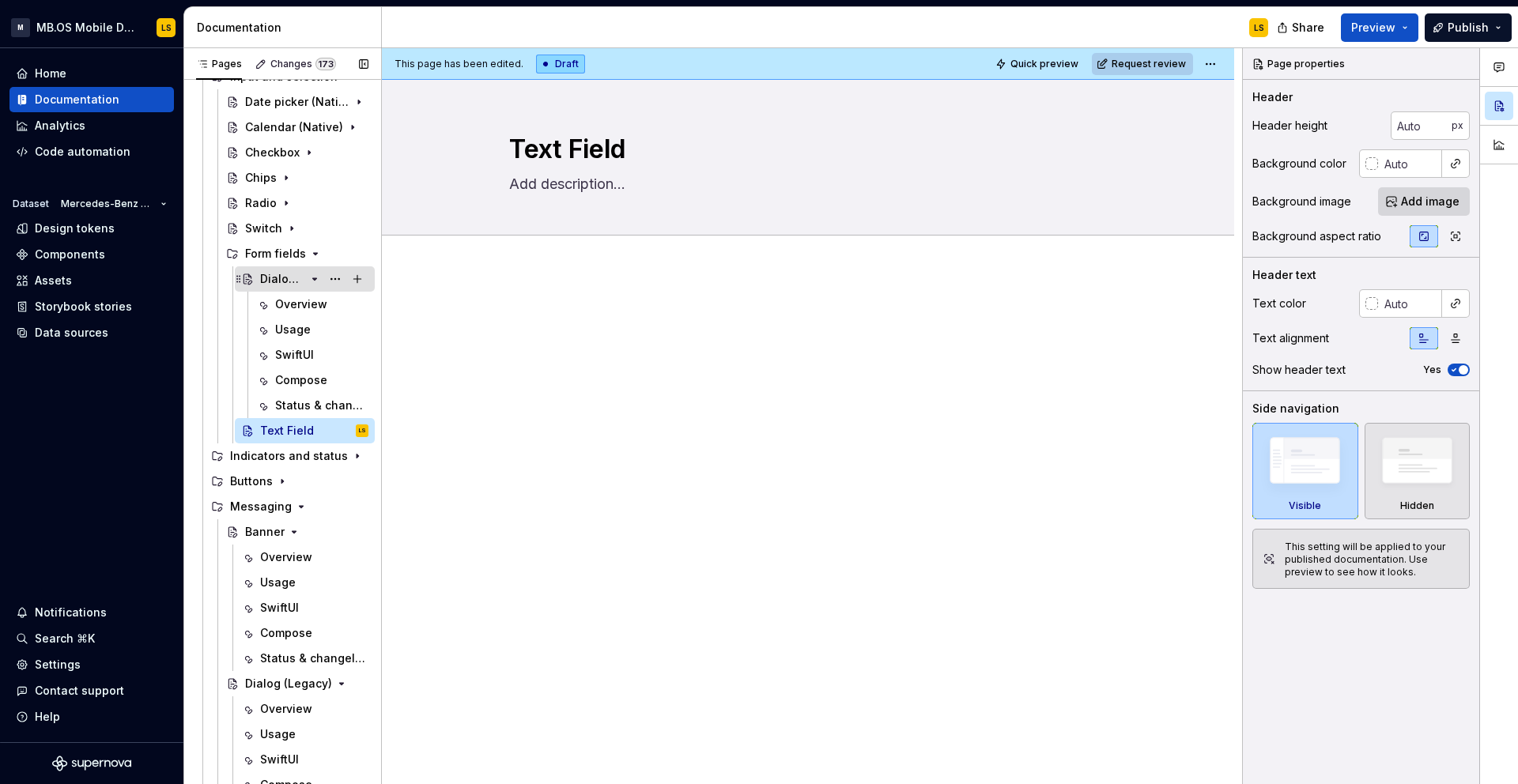
click at [274, 278] on div "Dialog (Legacy)" at bounding box center [282, 278] width 45 height 16
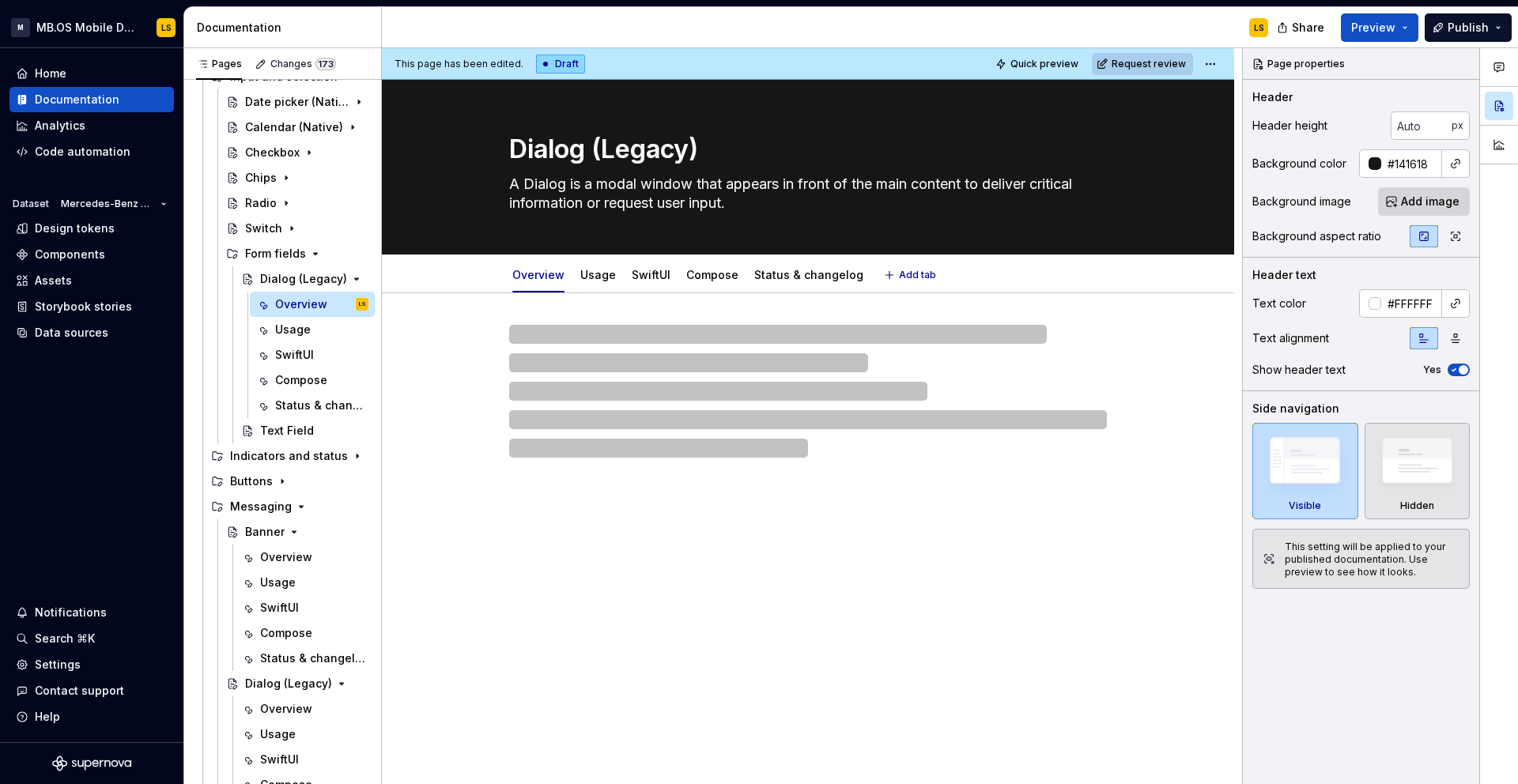
click at [575, 156] on textarea "Dialog (Legacy)" at bounding box center [805, 149] width 597 height 38
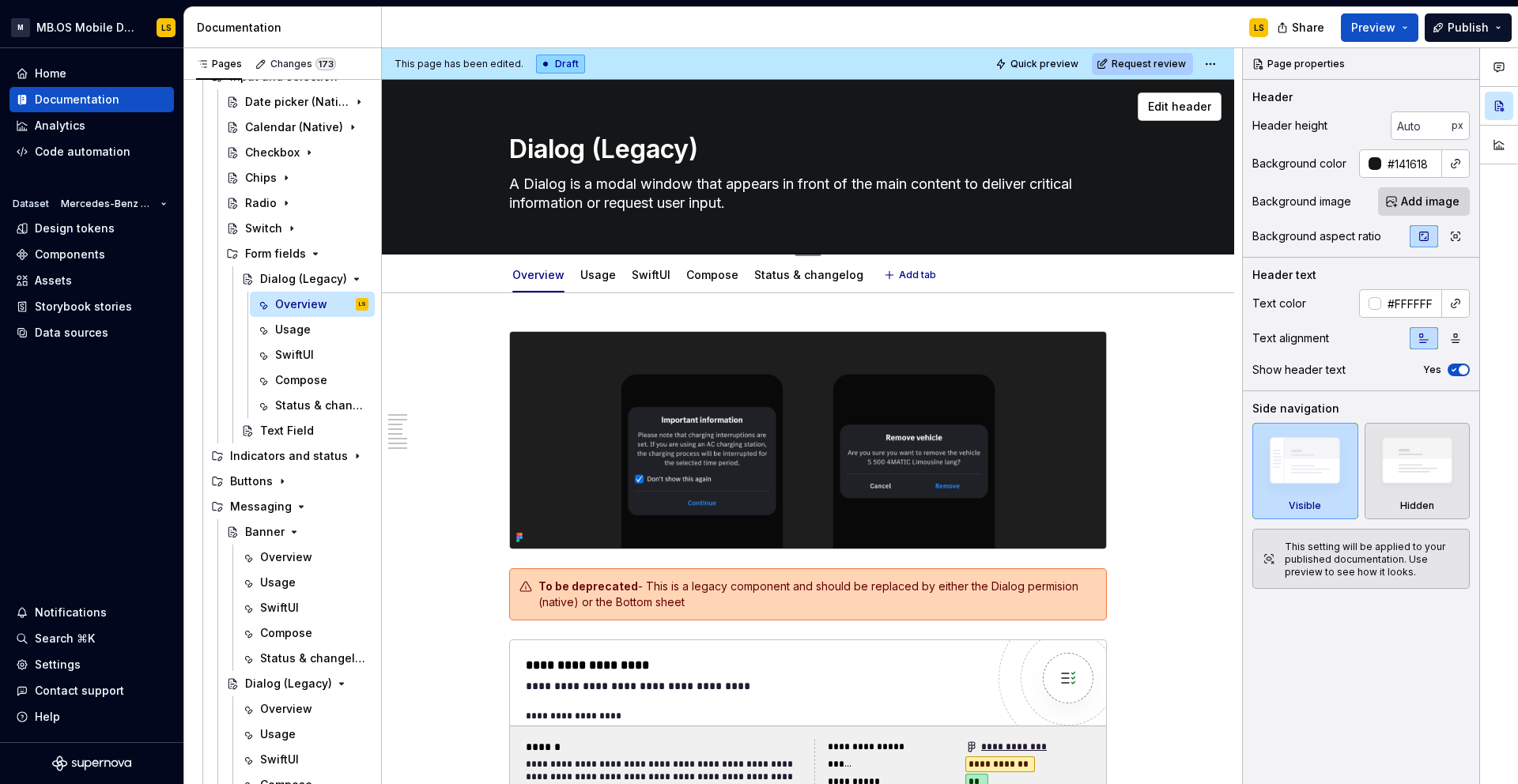
paste textarea "Text Field"
type textarea "*"
type textarea "Text Field"
type textarea "*"
type textarea "Text Field"
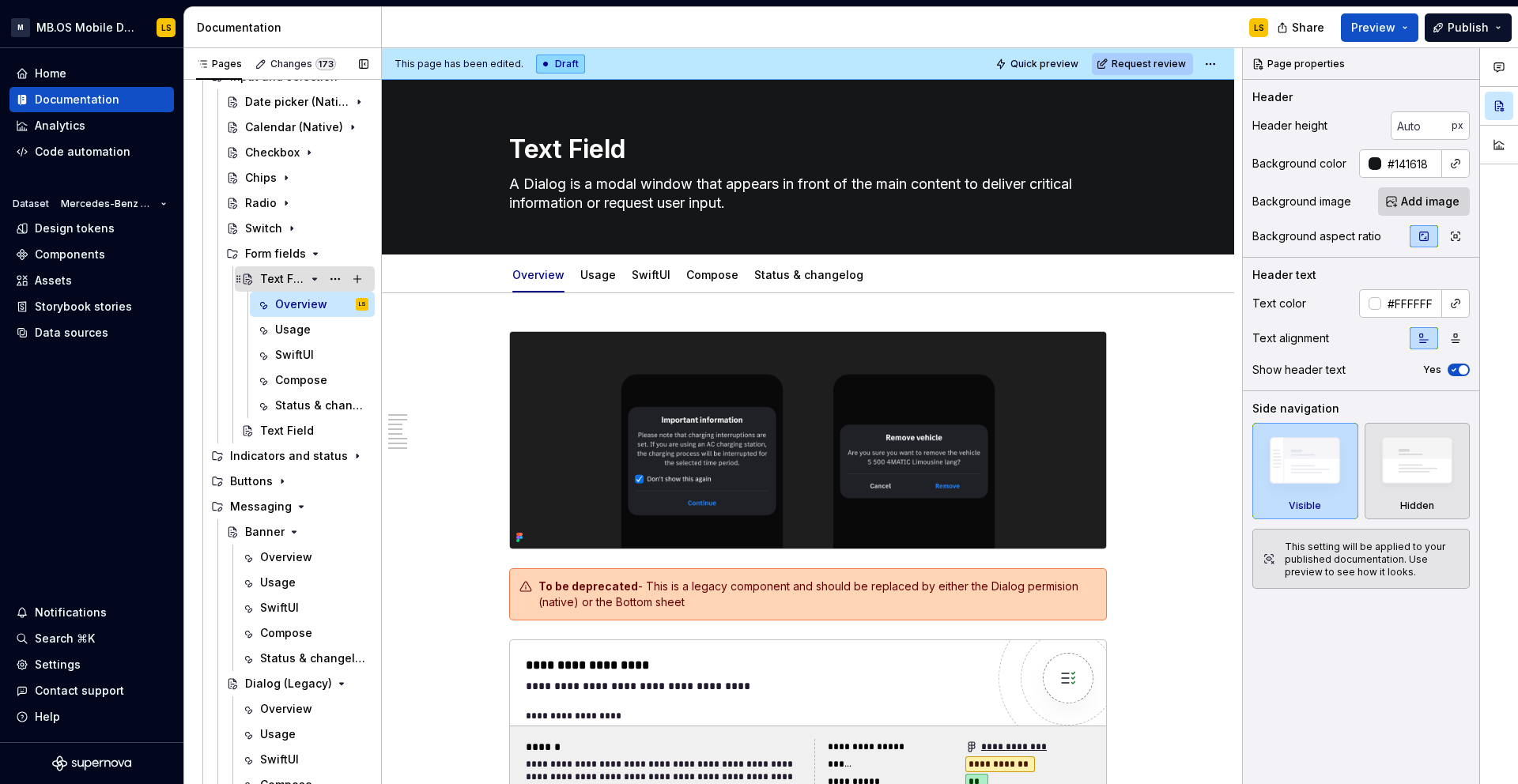
click at [322, 276] on div "Text Field" at bounding box center [314, 279] width 109 height 22
click at [315, 278] on icon "Page tree" at bounding box center [315, 279] width 4 height 2
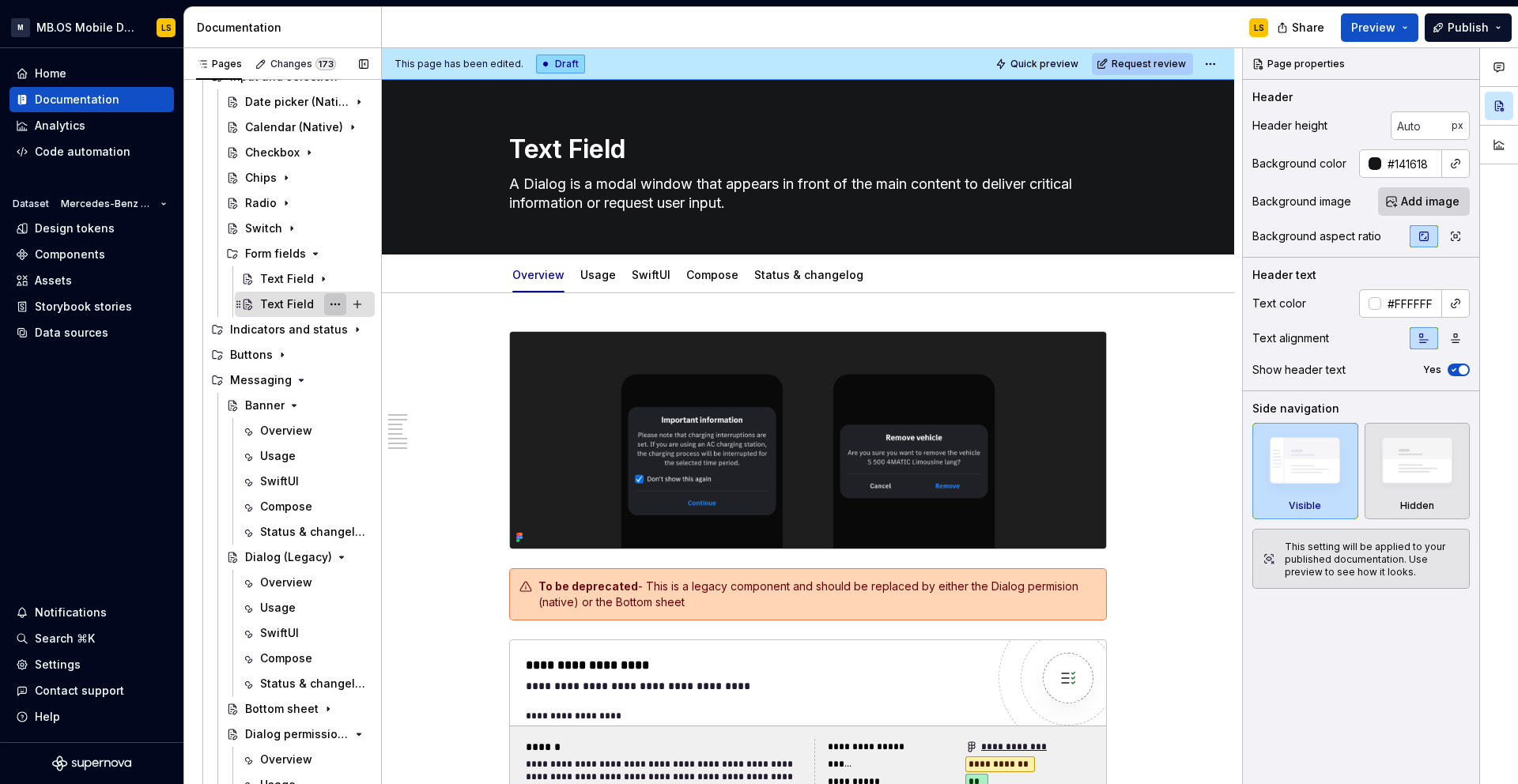
click at [338, 303] on button "Page tree" at bounding box center [335, 304] width 22 height 22
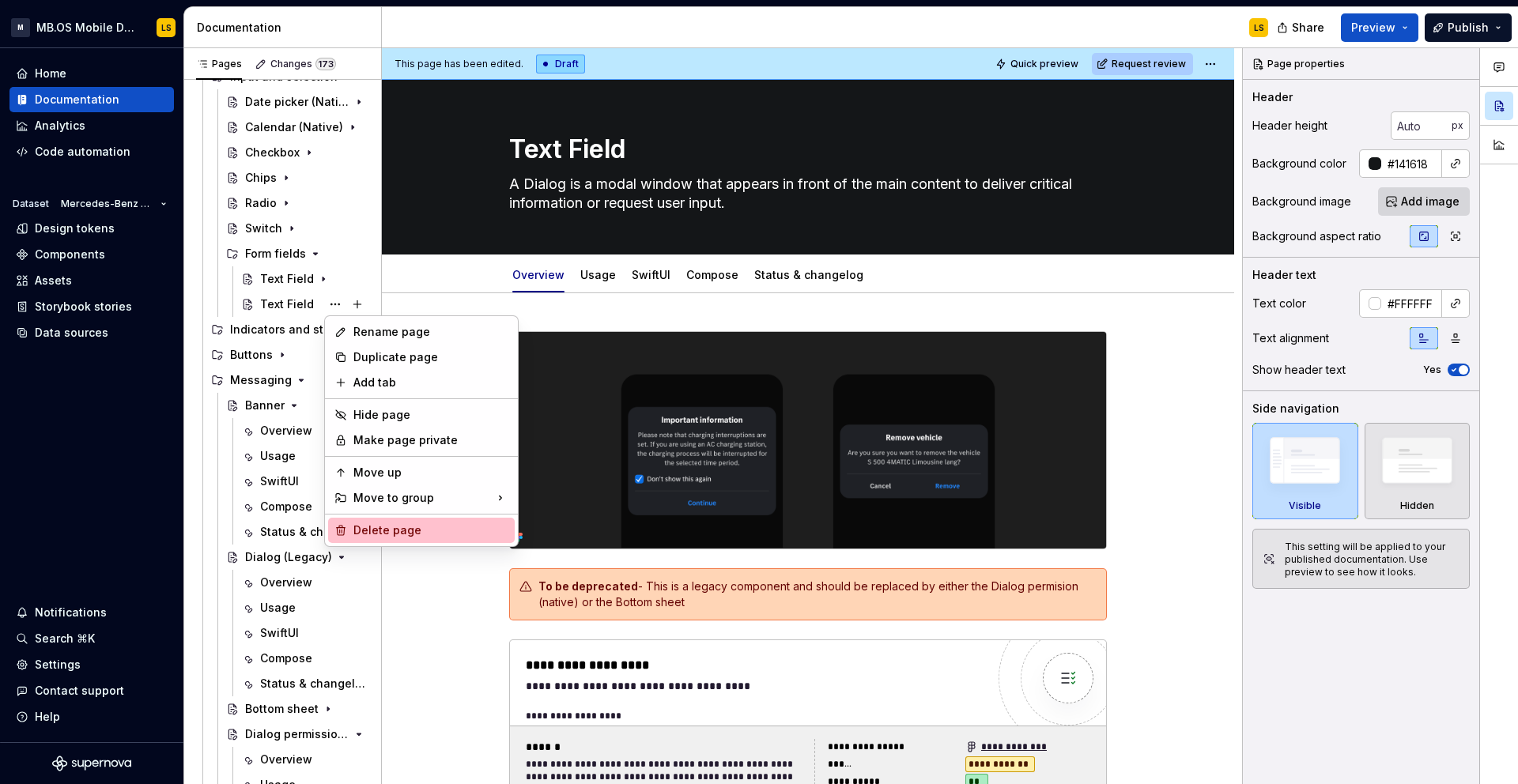
click at [410, 532] on div "Delete page" at bounding box center [430, 530] width 155 height 16
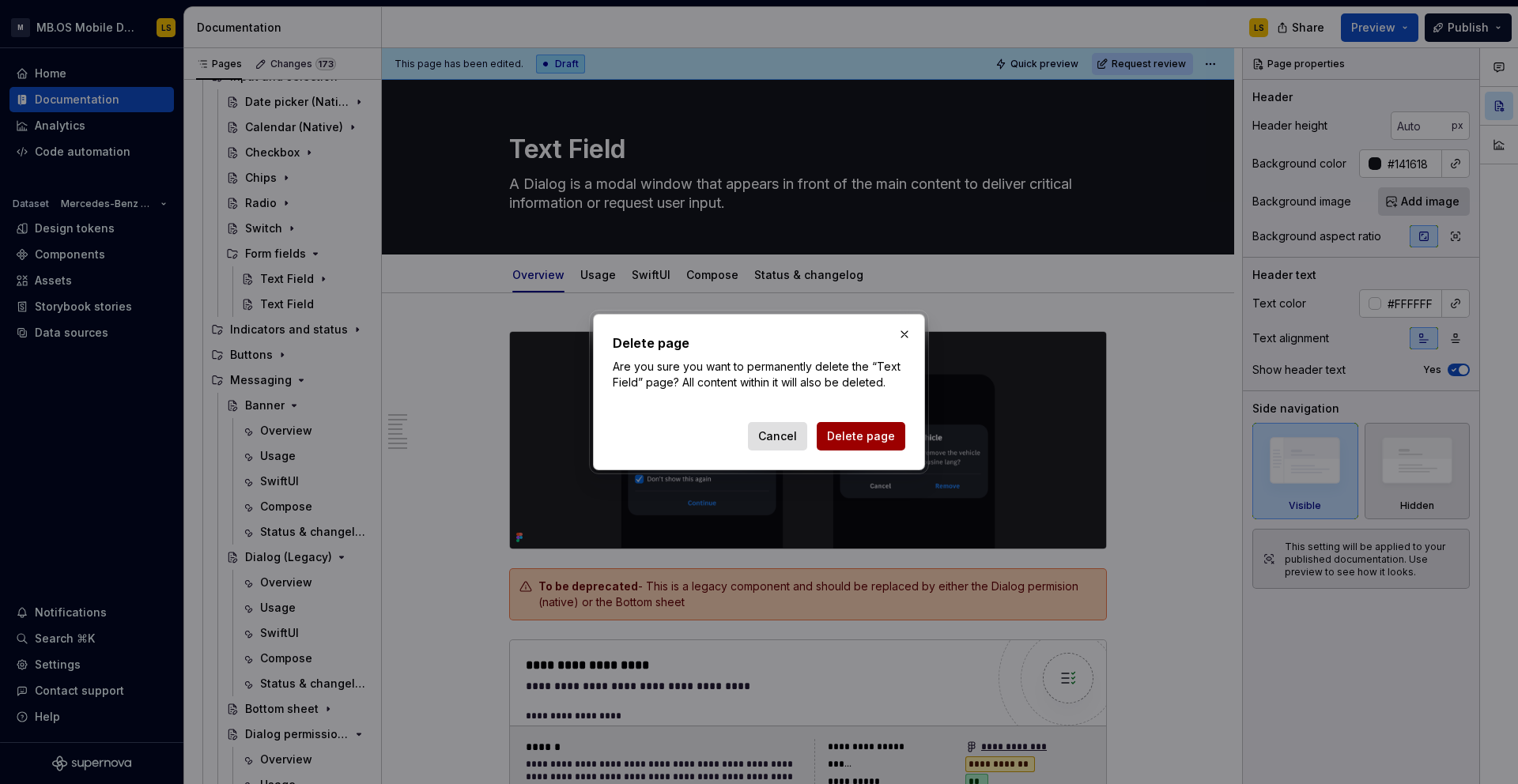
click at [862, 439] on span "Delete page" at bounding box center [861, 436] width 68 height 16
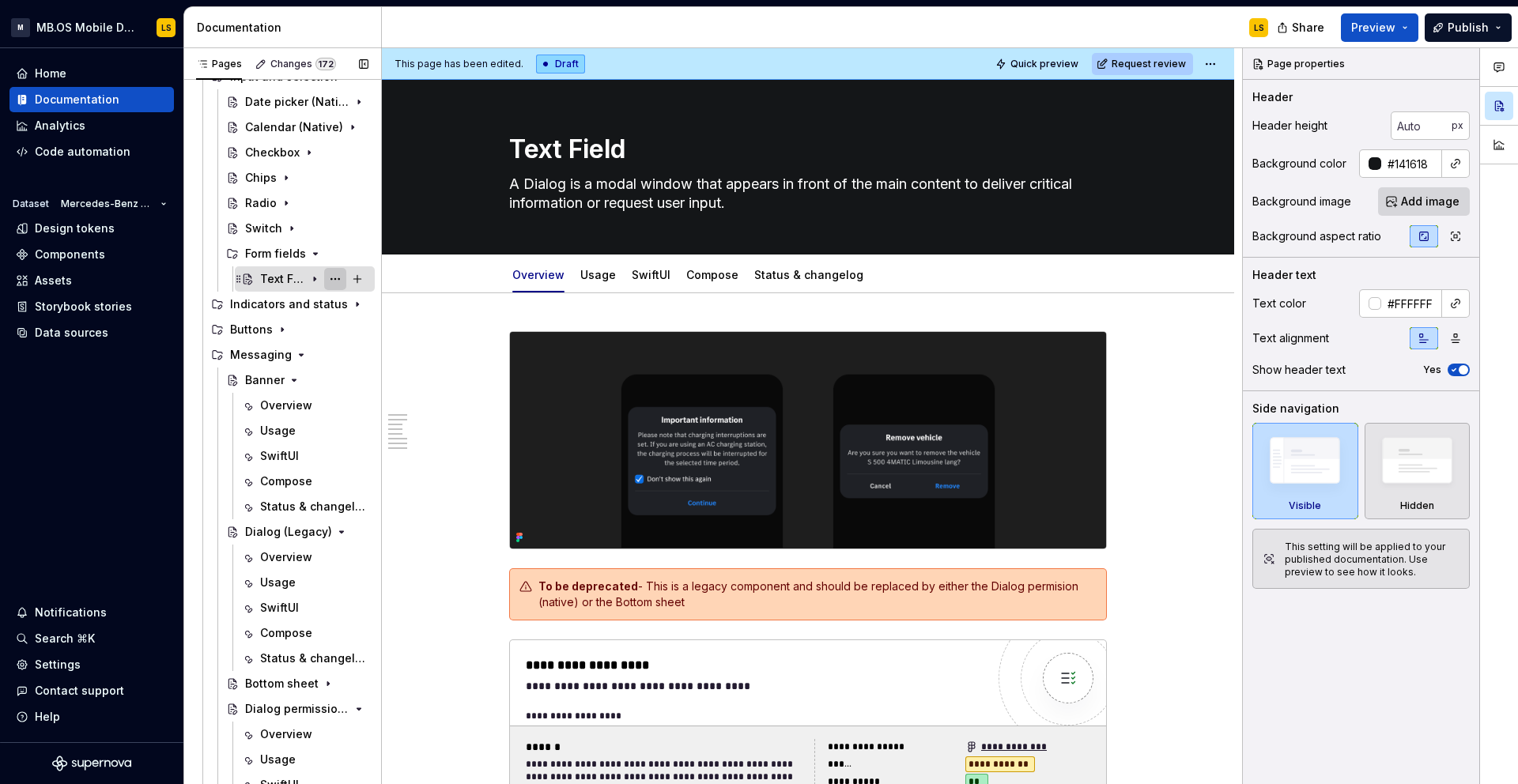
click at [336, 281] on button "Page tree" at bounding box center [335, 279] width 22 height 22
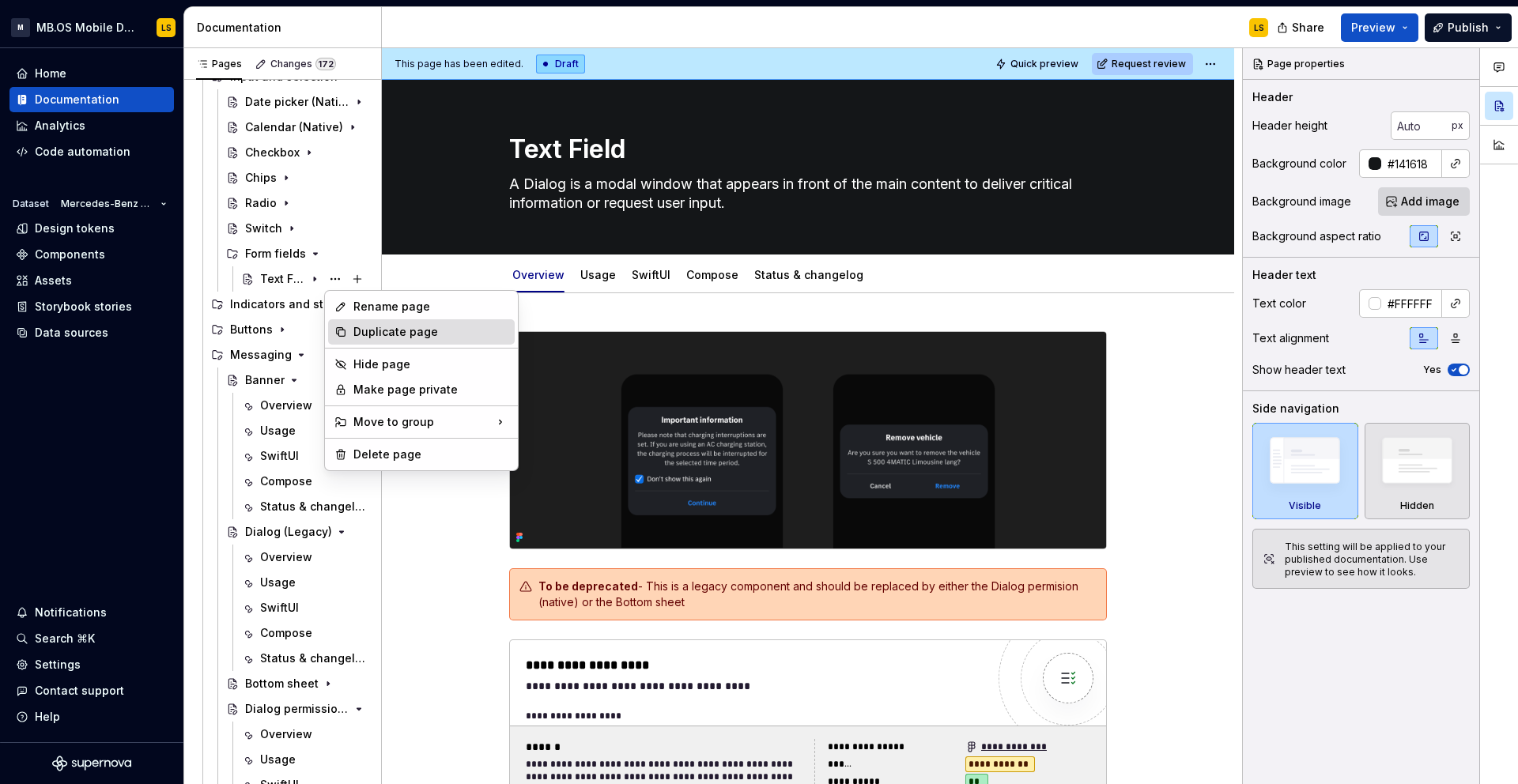
click at [381, 337] on div "Duplicate page" at bounding box center [430, 332] width 155 height 16
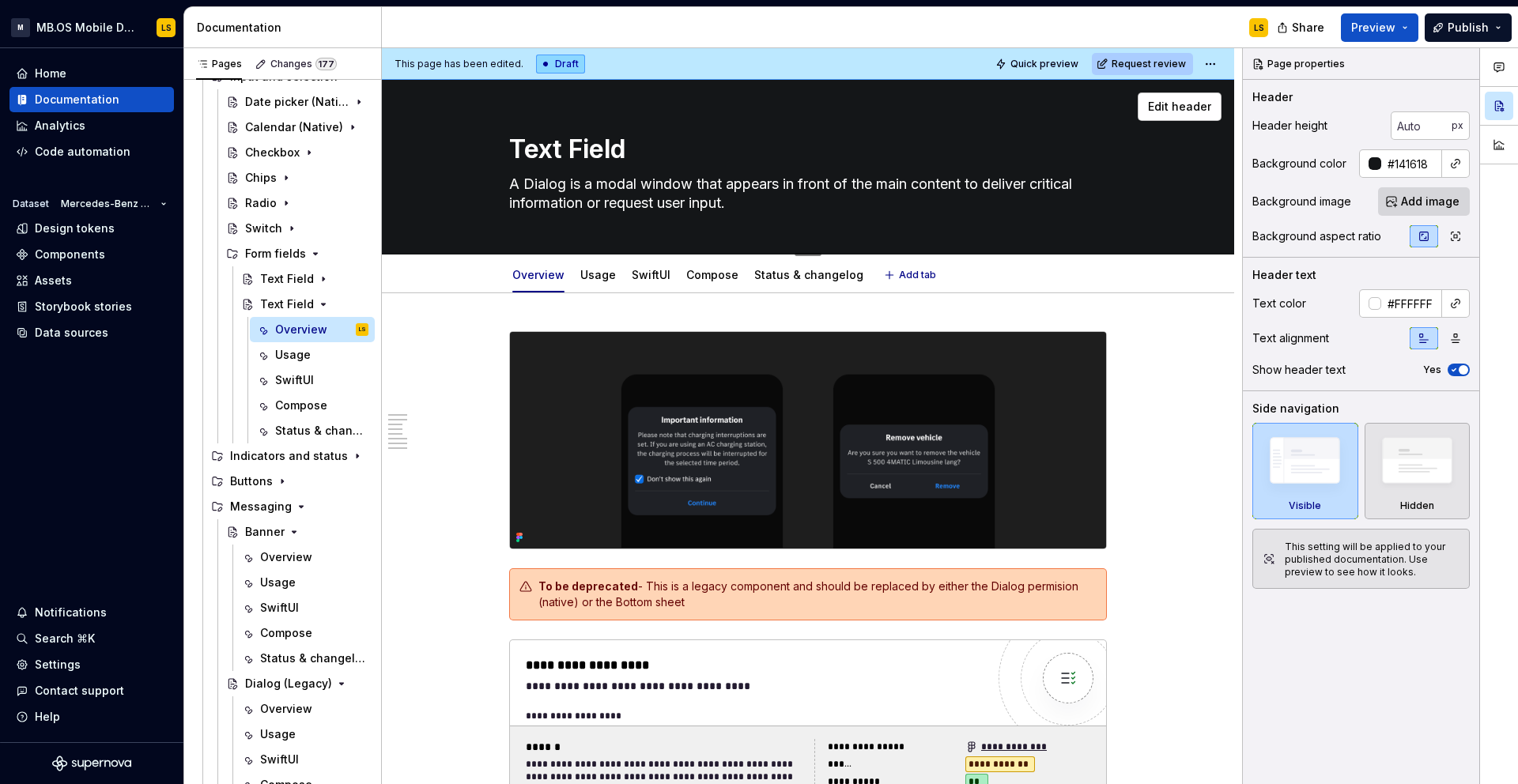
click at [613, 158] on textarea "Text Field" at bounding box center [805, 149] width 597 height 38
click at [598, 158] on textarea "Text Field" at bounding box center [805, 149] width 597 height 38
type textarea "*"
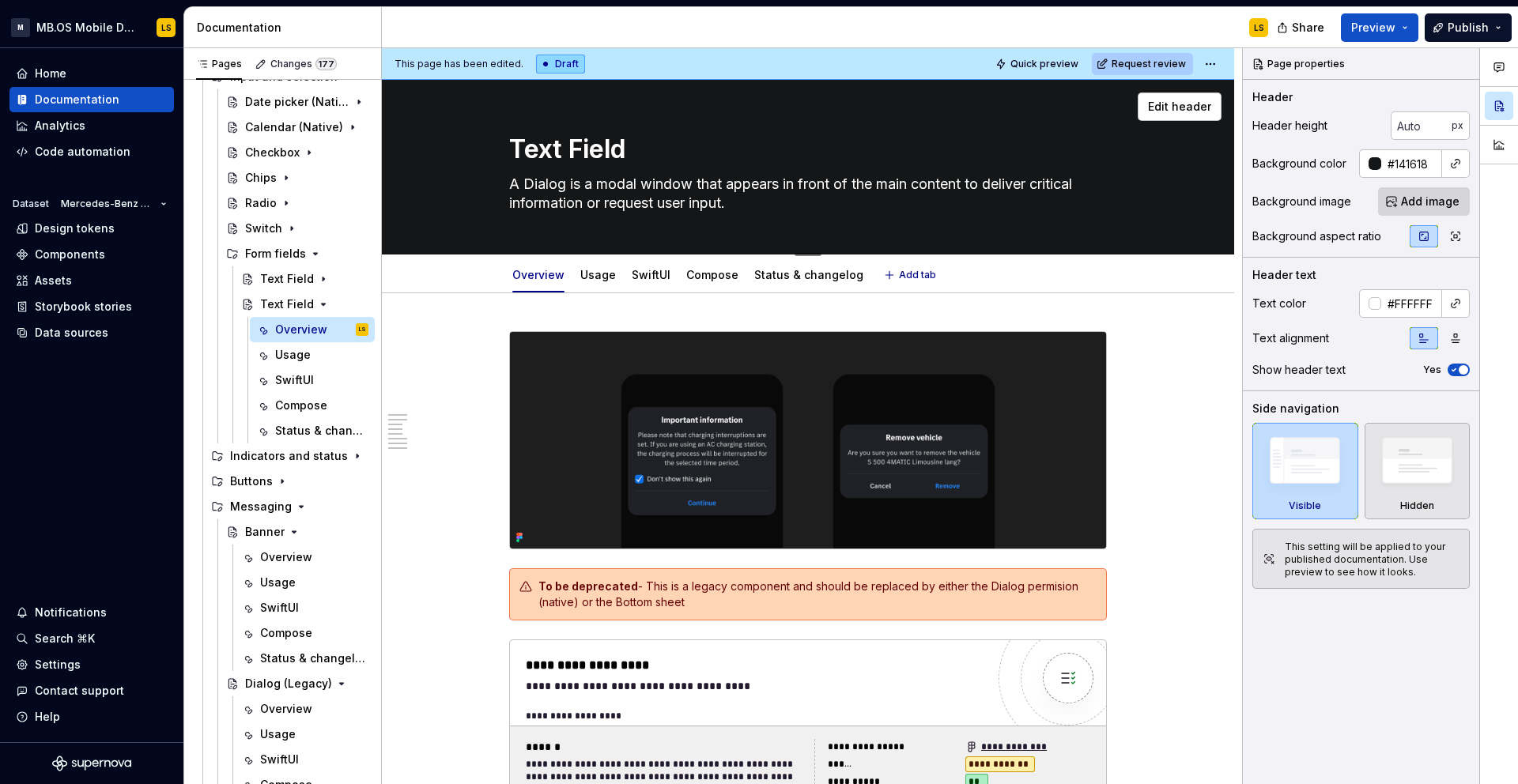
type textarea "Text A"
type textarea "*"
type textarea "Text Ar"
type textarea "*"
type textarea "Text Are"
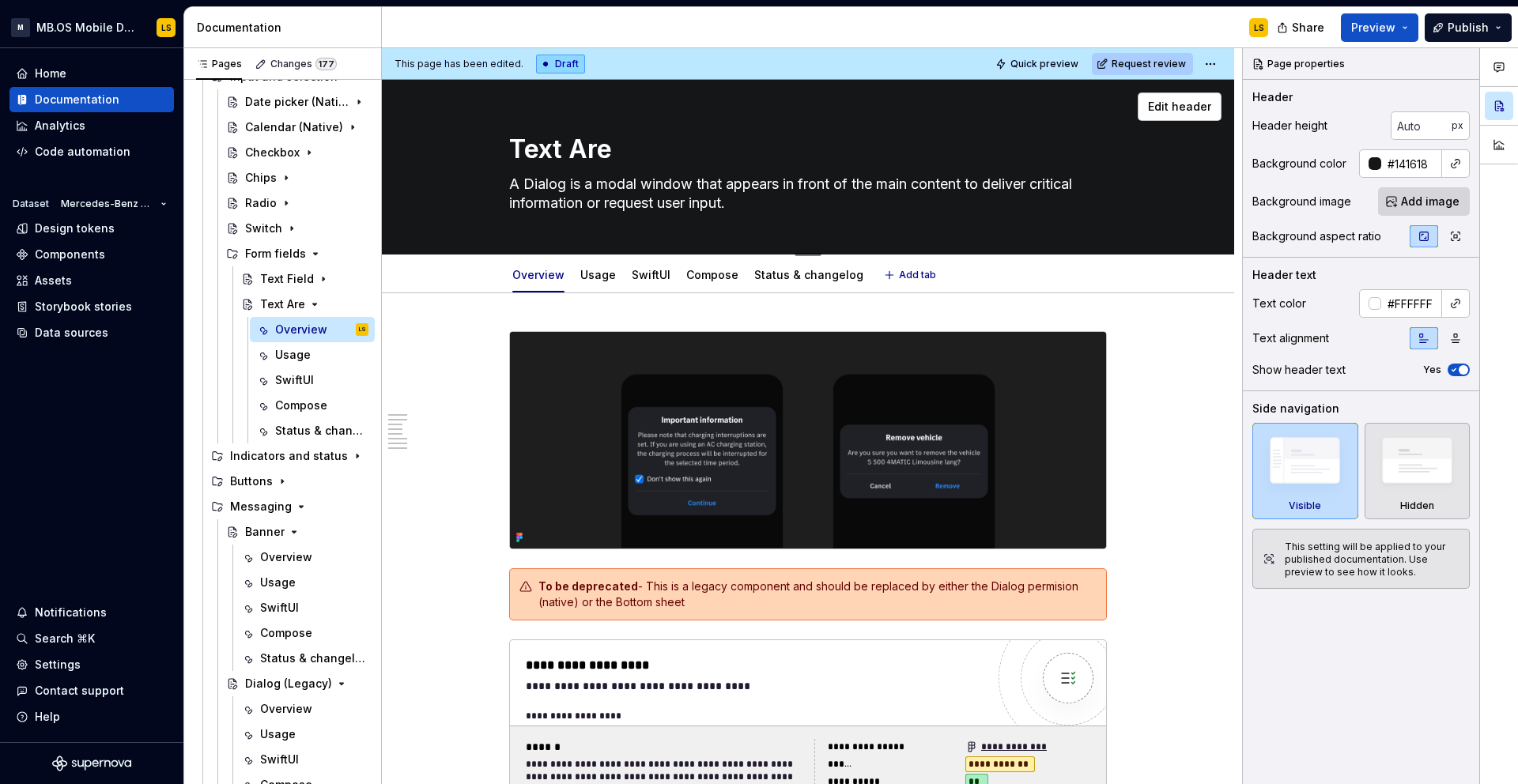
type textarea "*"
type textarea "Text Area"
type textarea "*"
type textarea "Text Area"
click at [288, 303] on div "Text Area" at bounding box center [282, 304] width 45 height 16
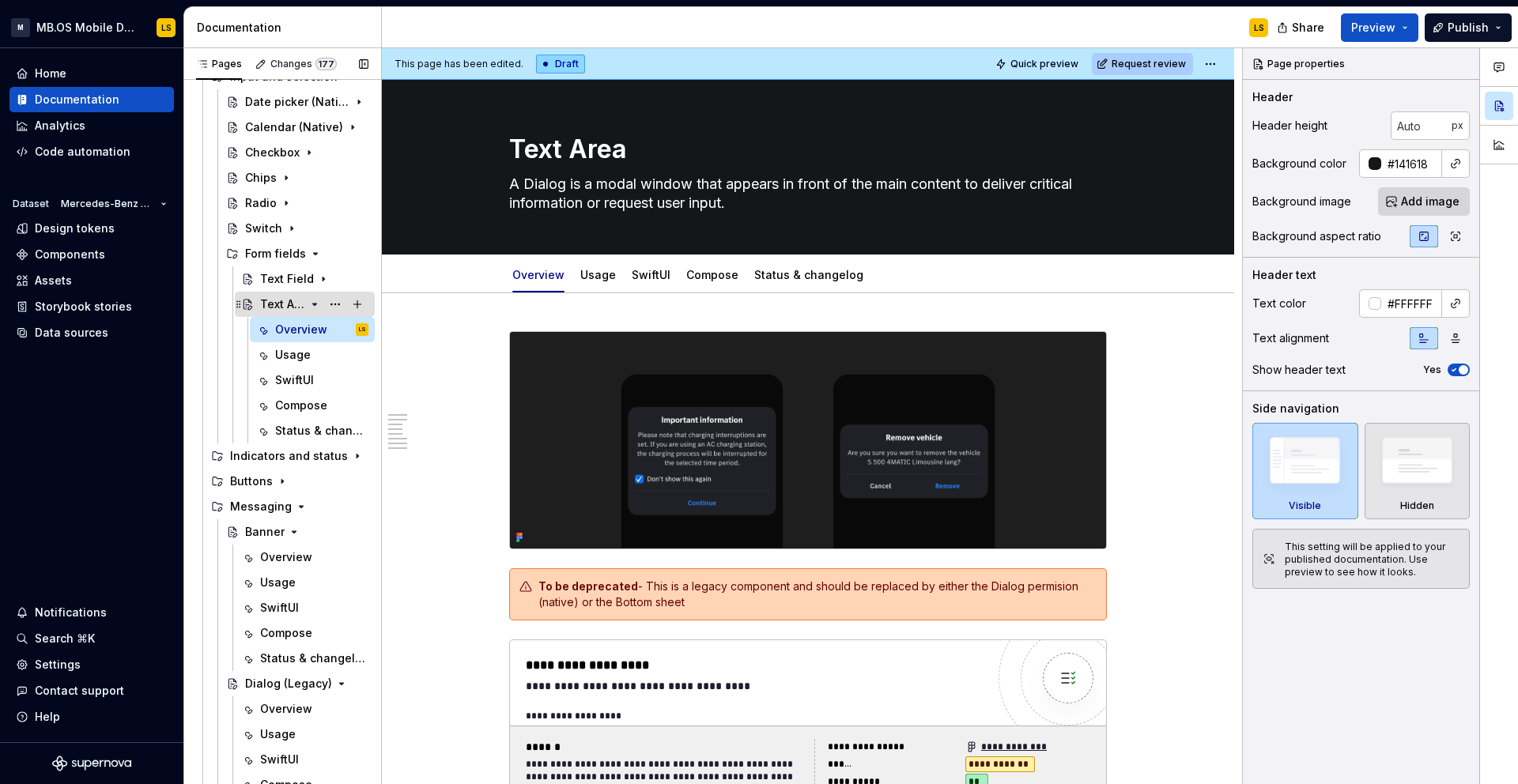
click at [313, 304] on icon "Page tree" at bounding box center [315, 304] width 4 height 2
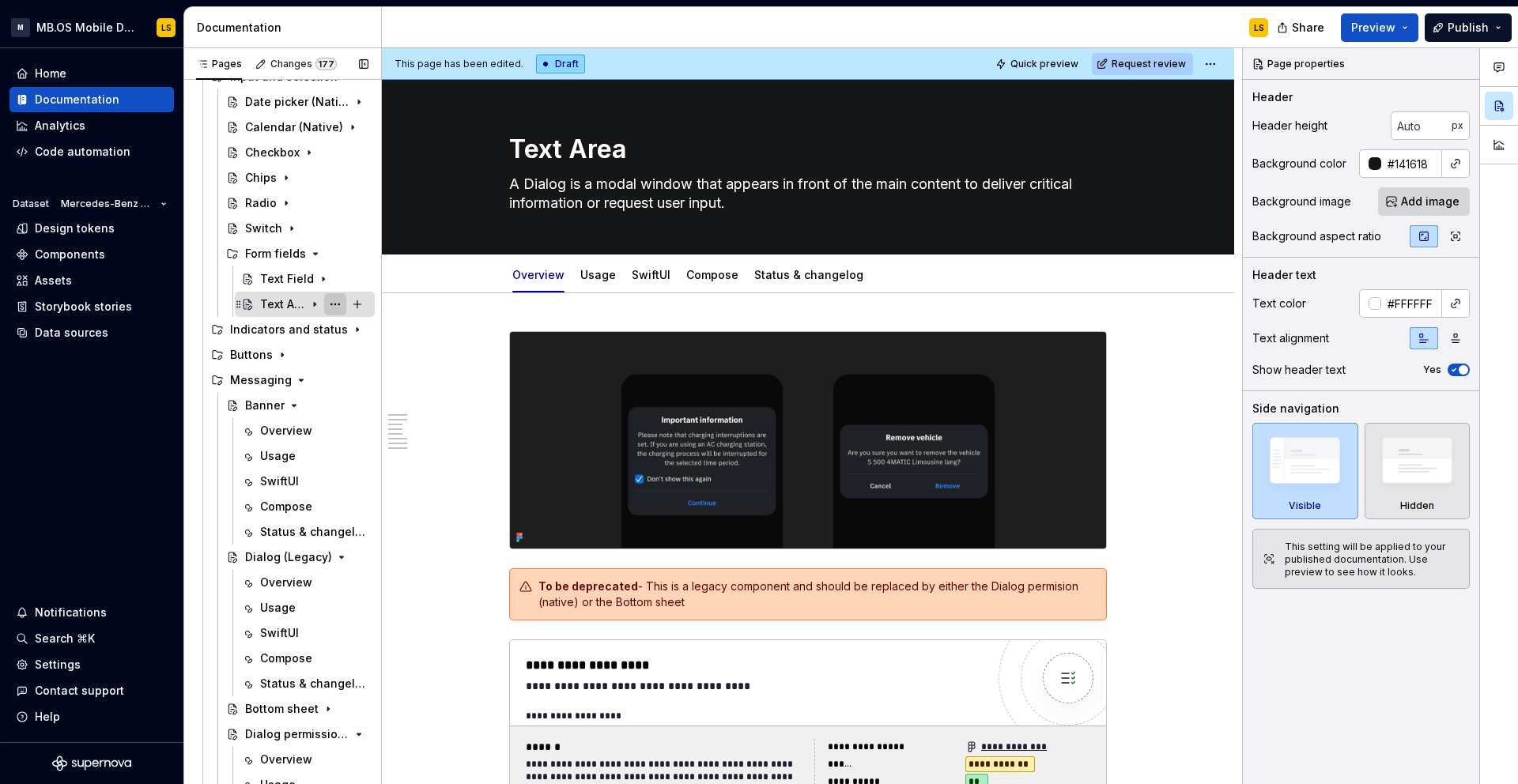
click at [336, 307] on button "Page tree" at bounding box center [335, 304] width 22 height 22
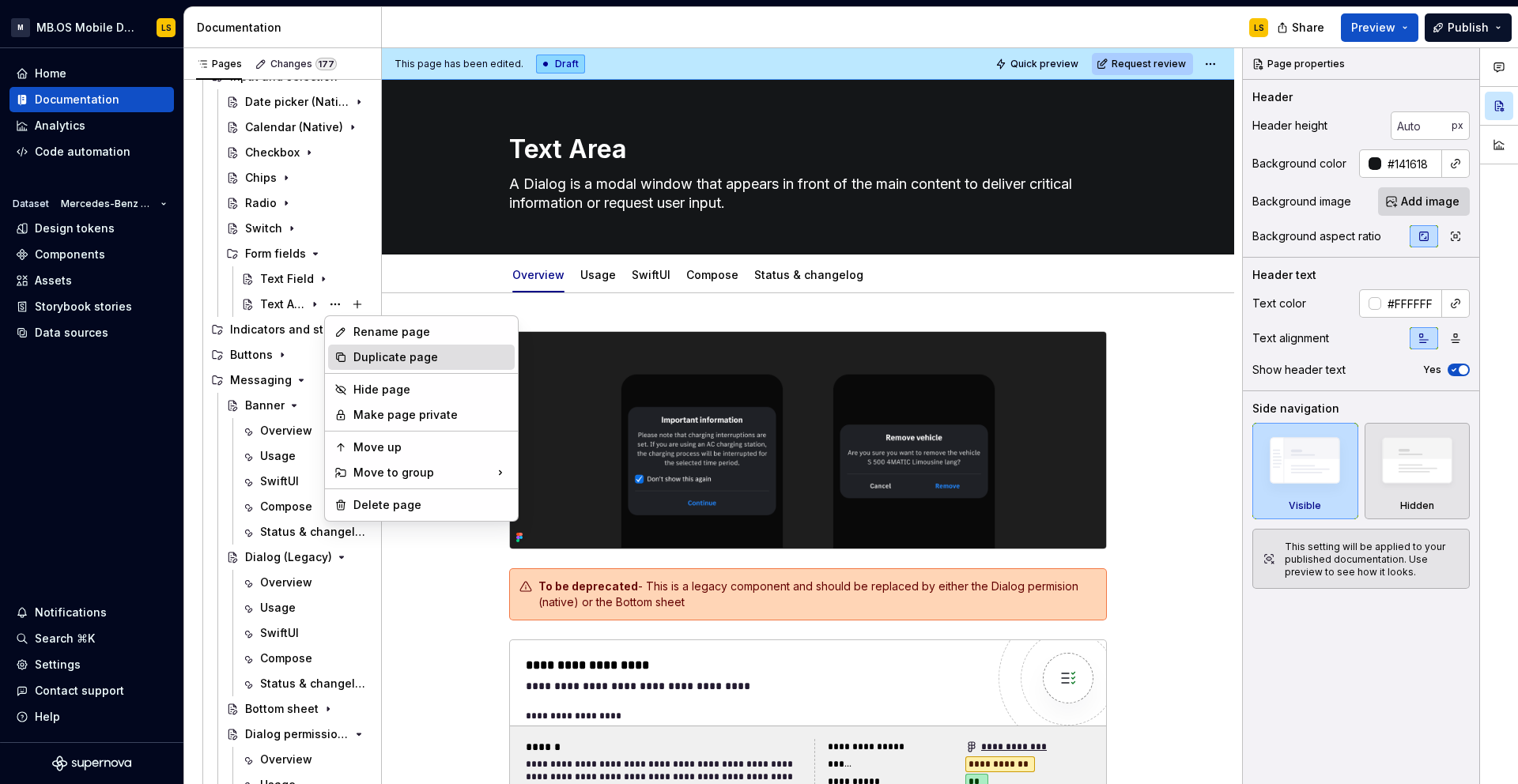
click at [367, 364] on div "Duplicate page" at bounding box center [430, 357] width 155 height 16
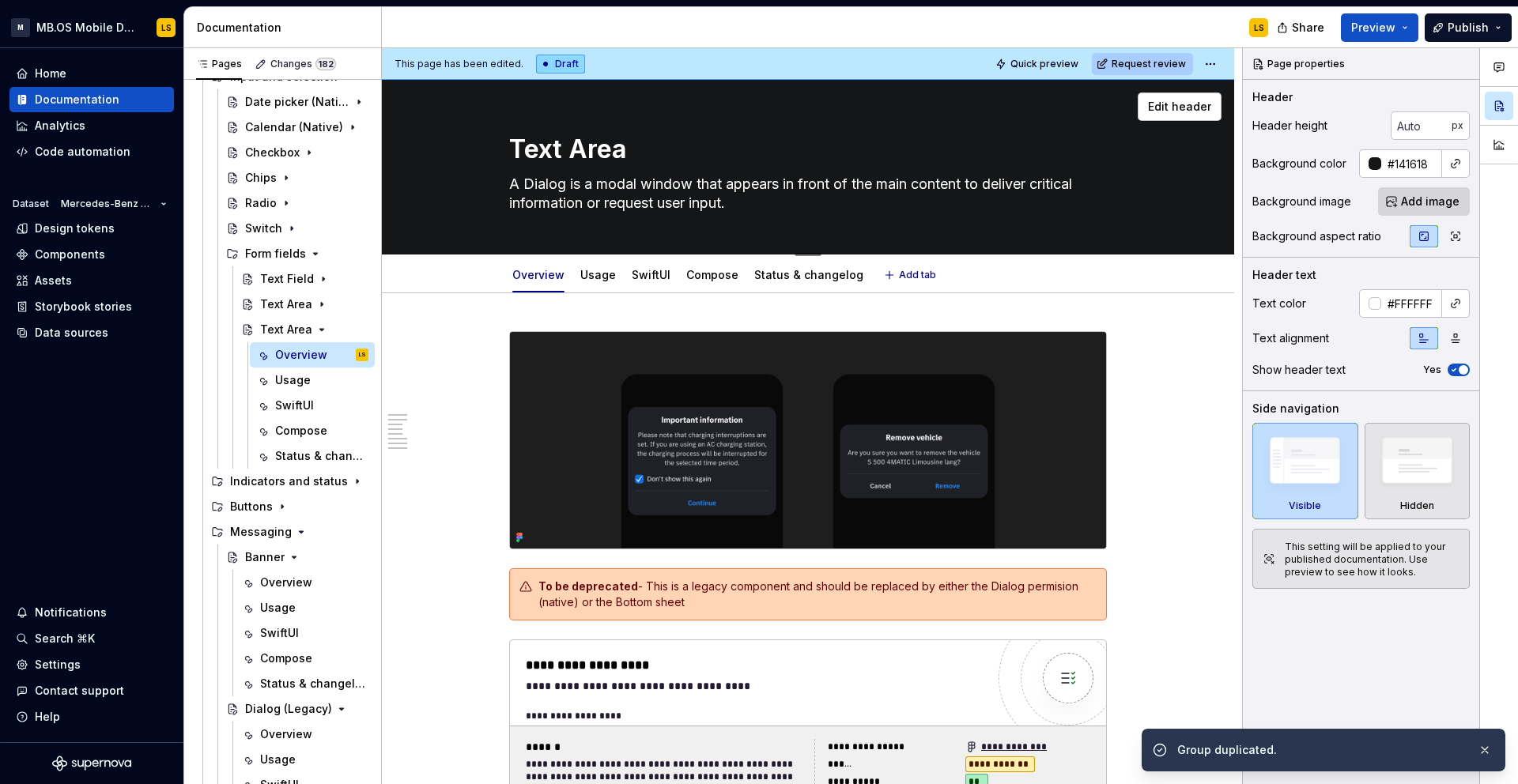
click at [560, 154] on textarea "Text Area" at bounding box center [805, 149] width 597 height 38
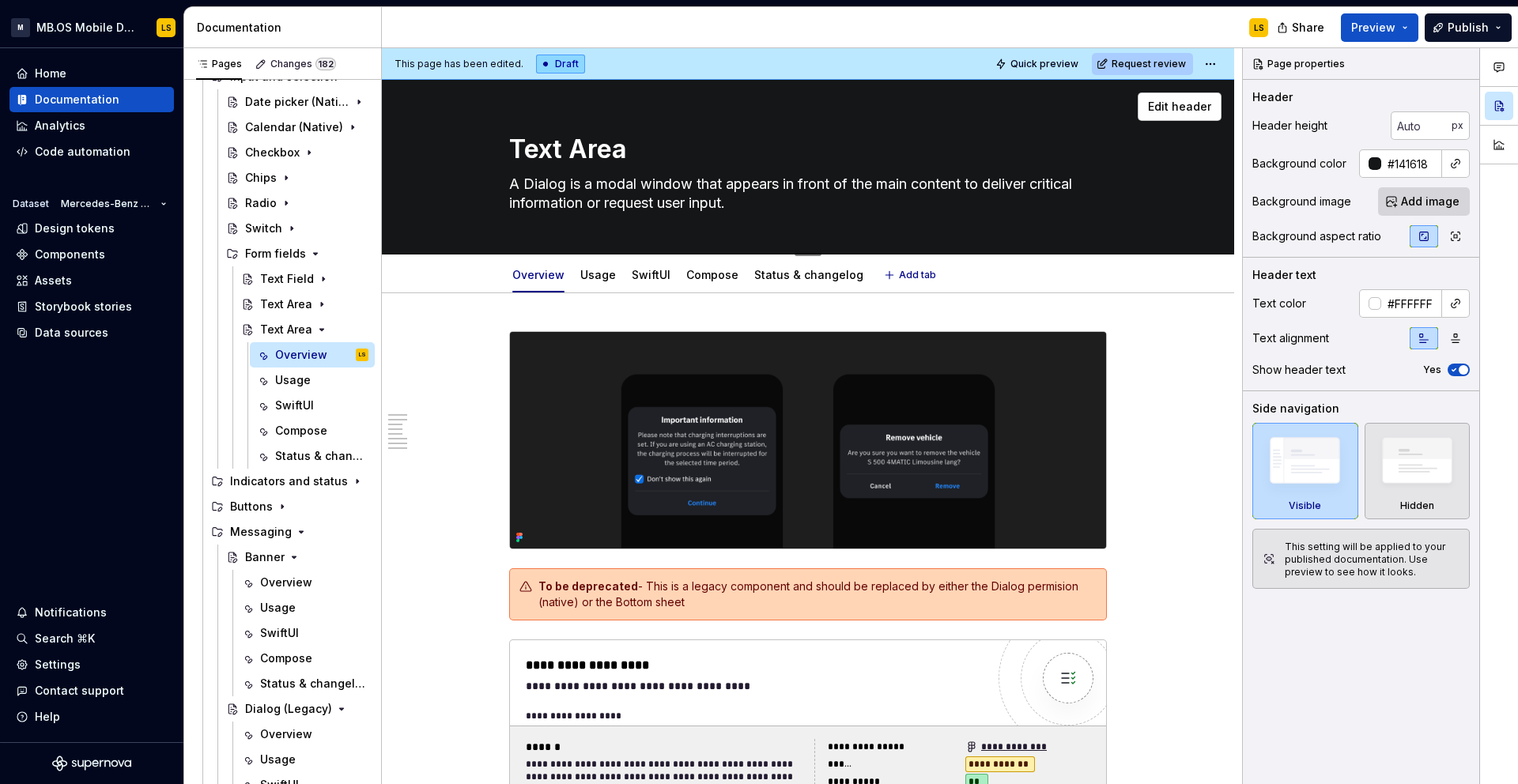
click at [560, 154] on textarea "Text Area" at bounding box center [805, 149] width 597 height 38
type textarea "*"
type textarea "P"
type textarea "*"
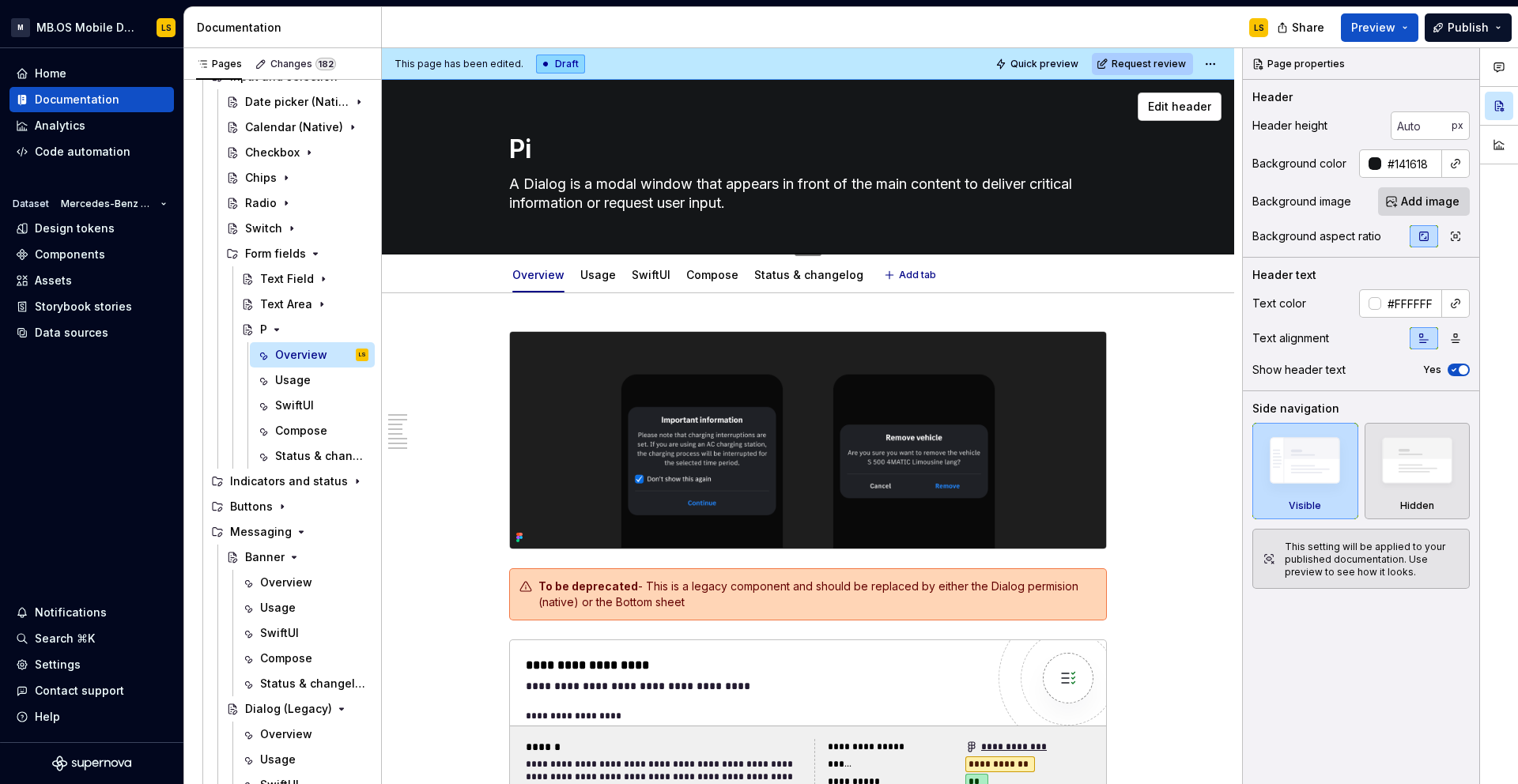
type textarea "Pin"
type textarea "*"
type textarea "Pint"
type textarea "*"
type textarea "Pin"
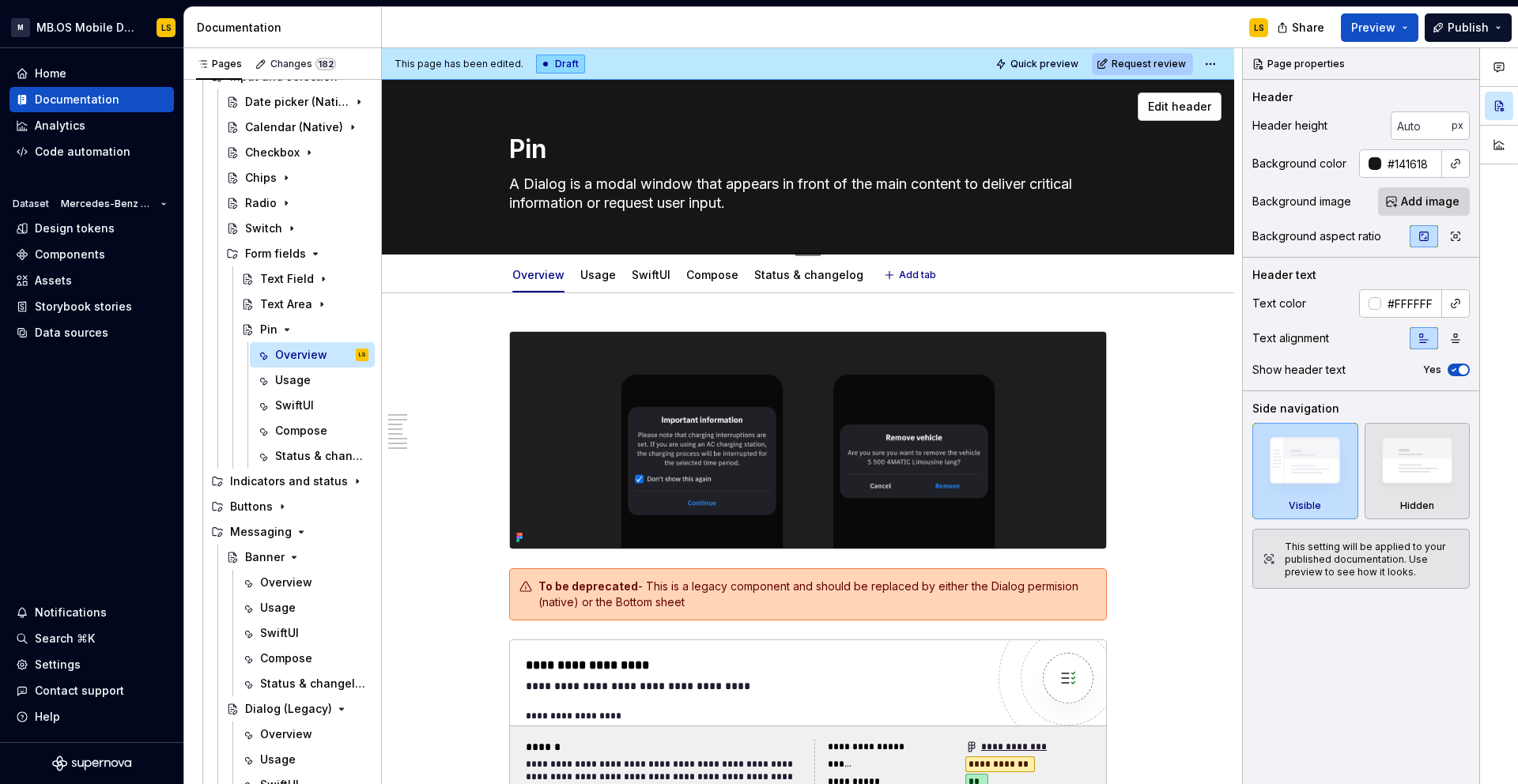
type textarea "*"
type textarea "Pin"
type textarea "*"
type textarea "Pin T"
type textarea "*"
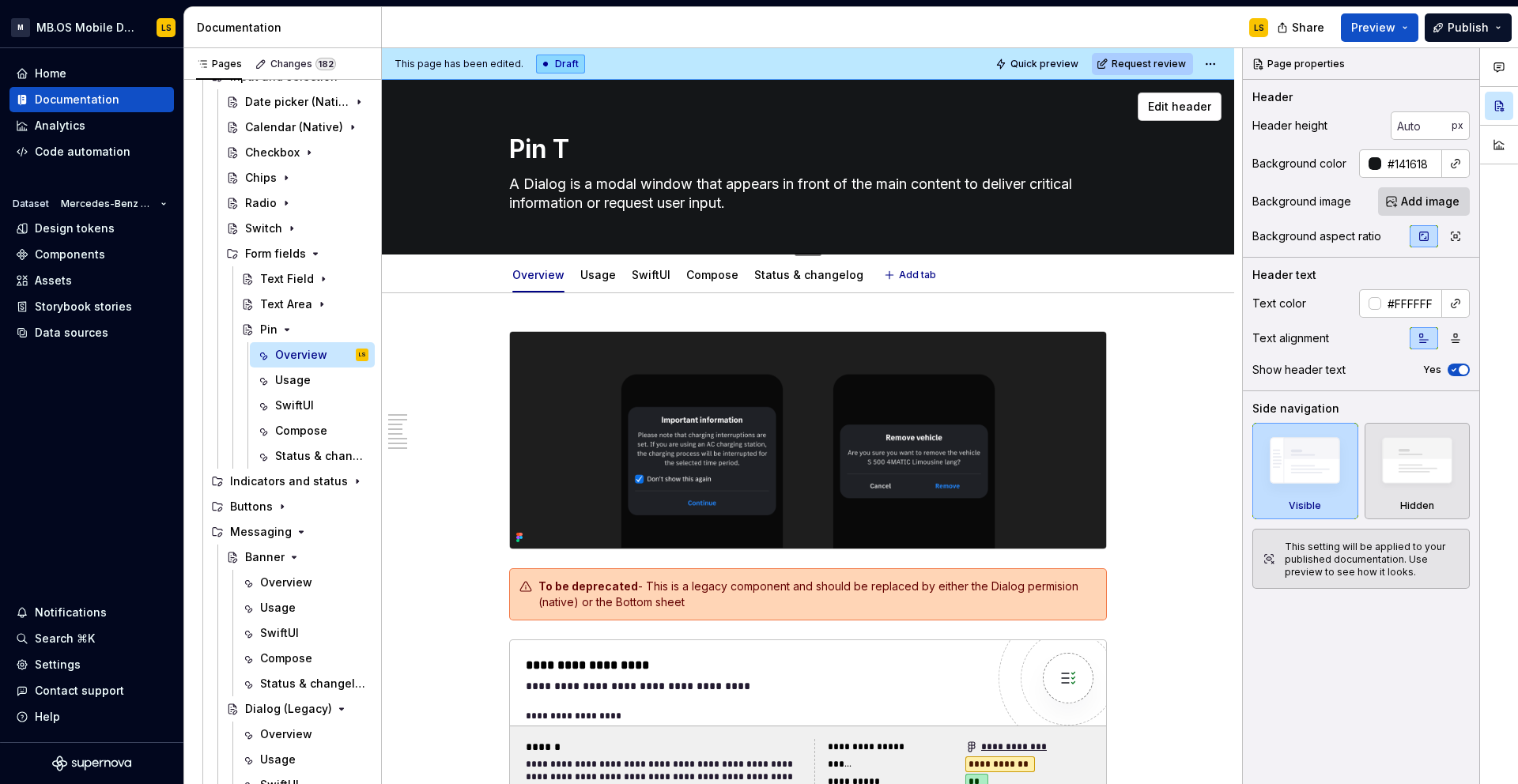
type textarea "Pin Te"
type textarea "*"
type textarea "Pin Tex"
type textarea "*"
type textarea "Pin Text"
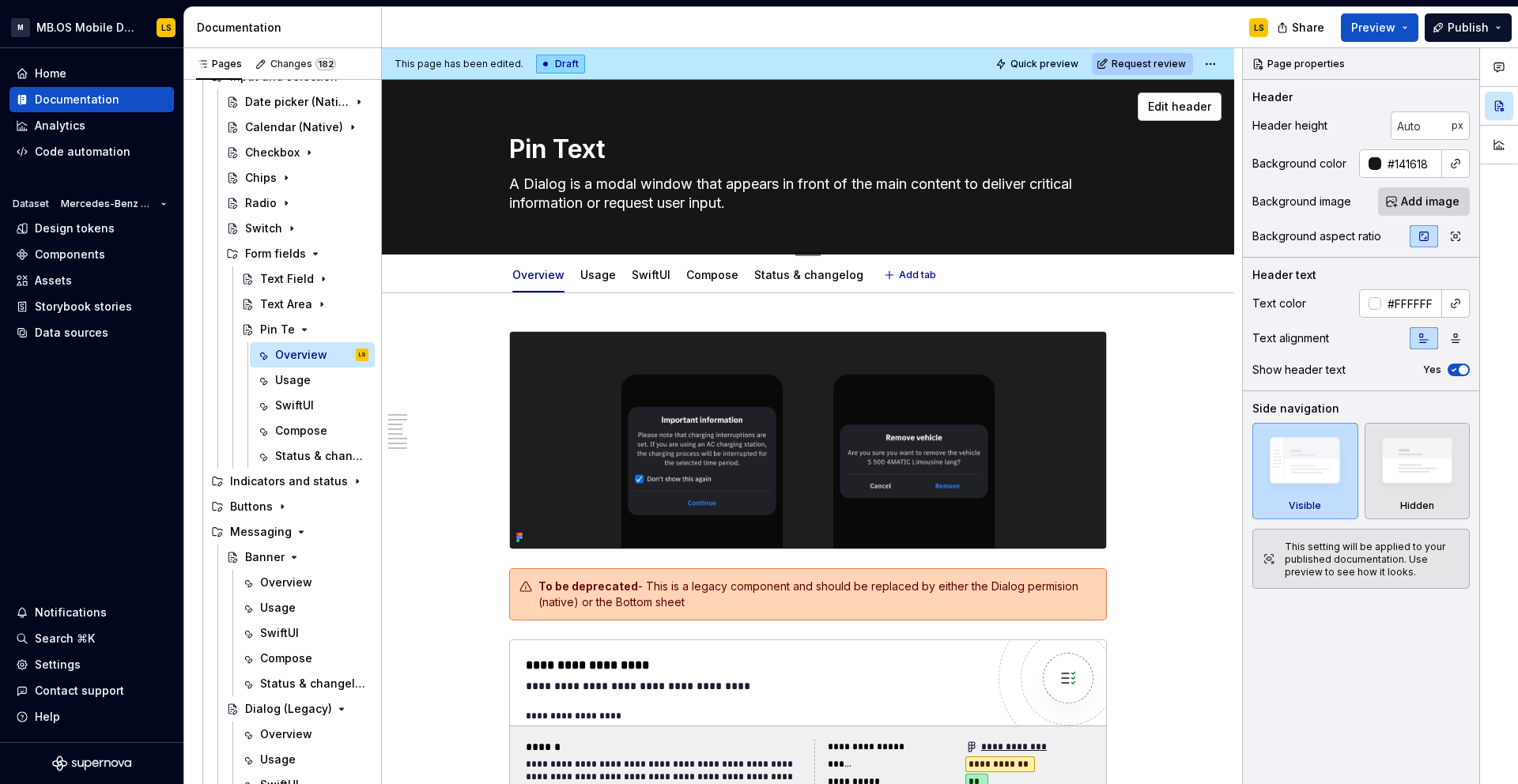
type textarea "*"
type textarea "Pin Text"
type textarea "*"
type textarea "Pin Text F"
type textarea "*"
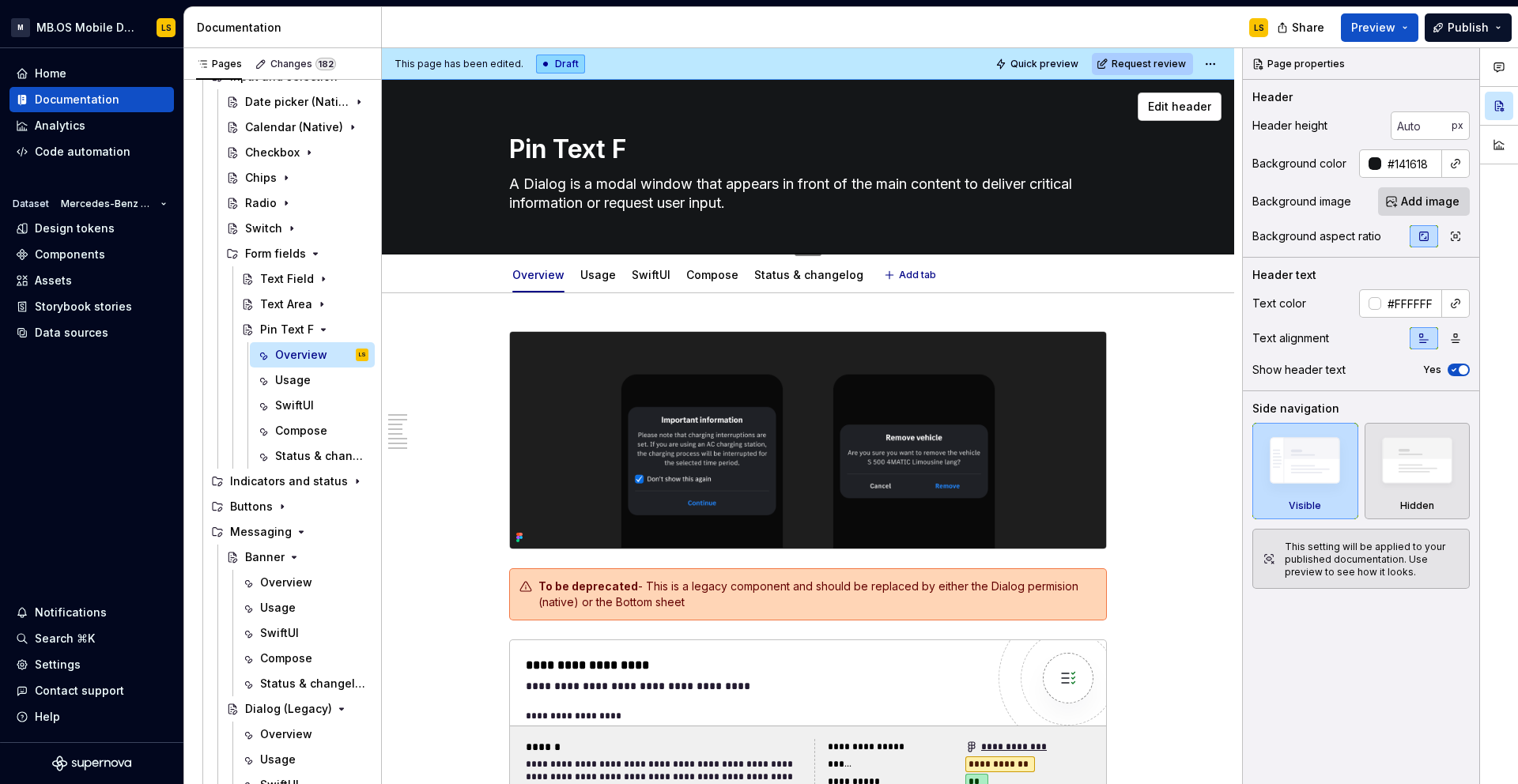
type textarea "Pin Text Fi"
type textarea "*"
type textarea "Pin Text Fie"
type textarea "*"
type textarea "Pin Text Fiel"
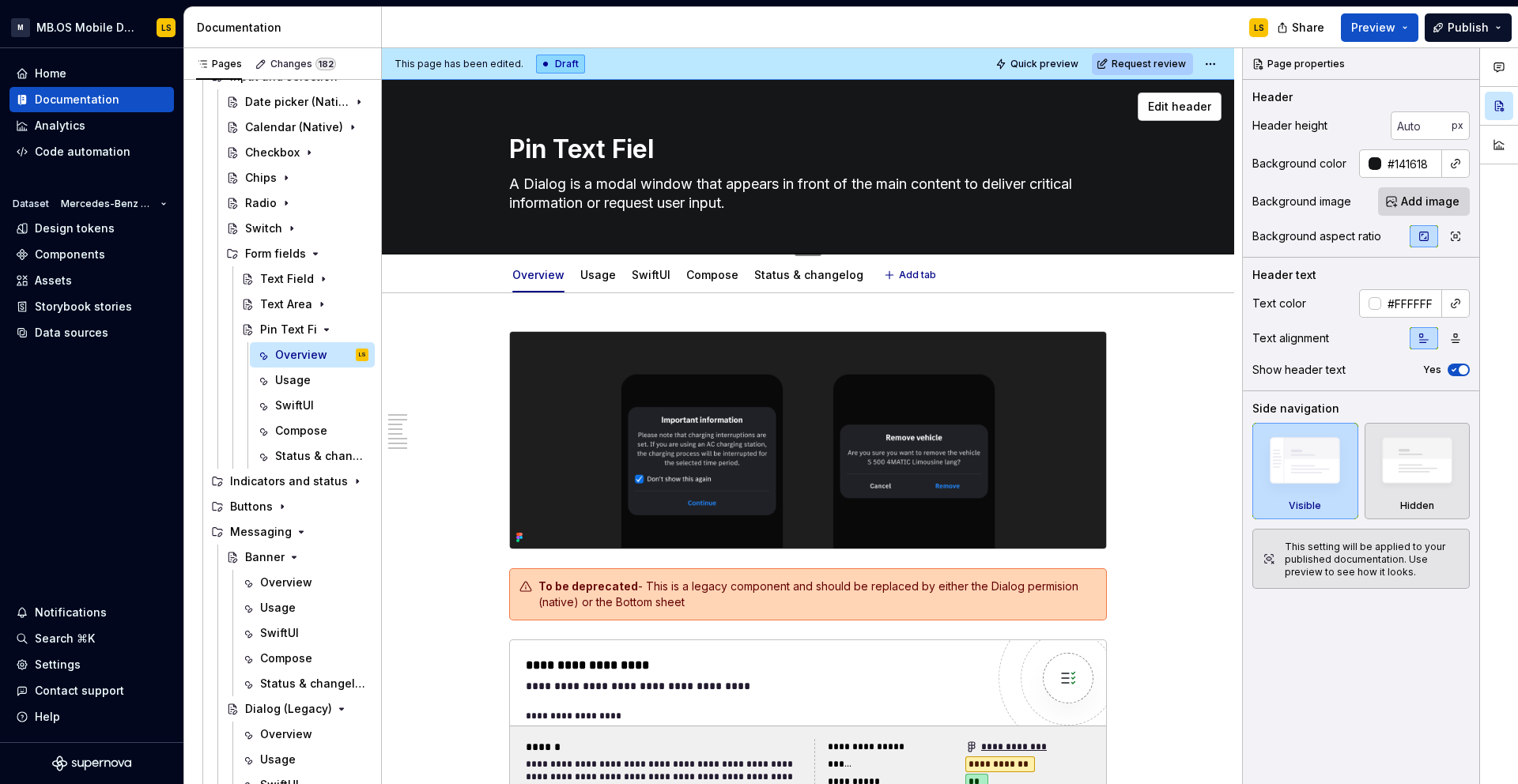
type textarea "*"
type textarea "Pin Text Field"
type textarea "*"
type textarea "Pin Text Field"
click at [314, 331] on icon "Page tree" at bounding box center [314, 330] width 13 height 13
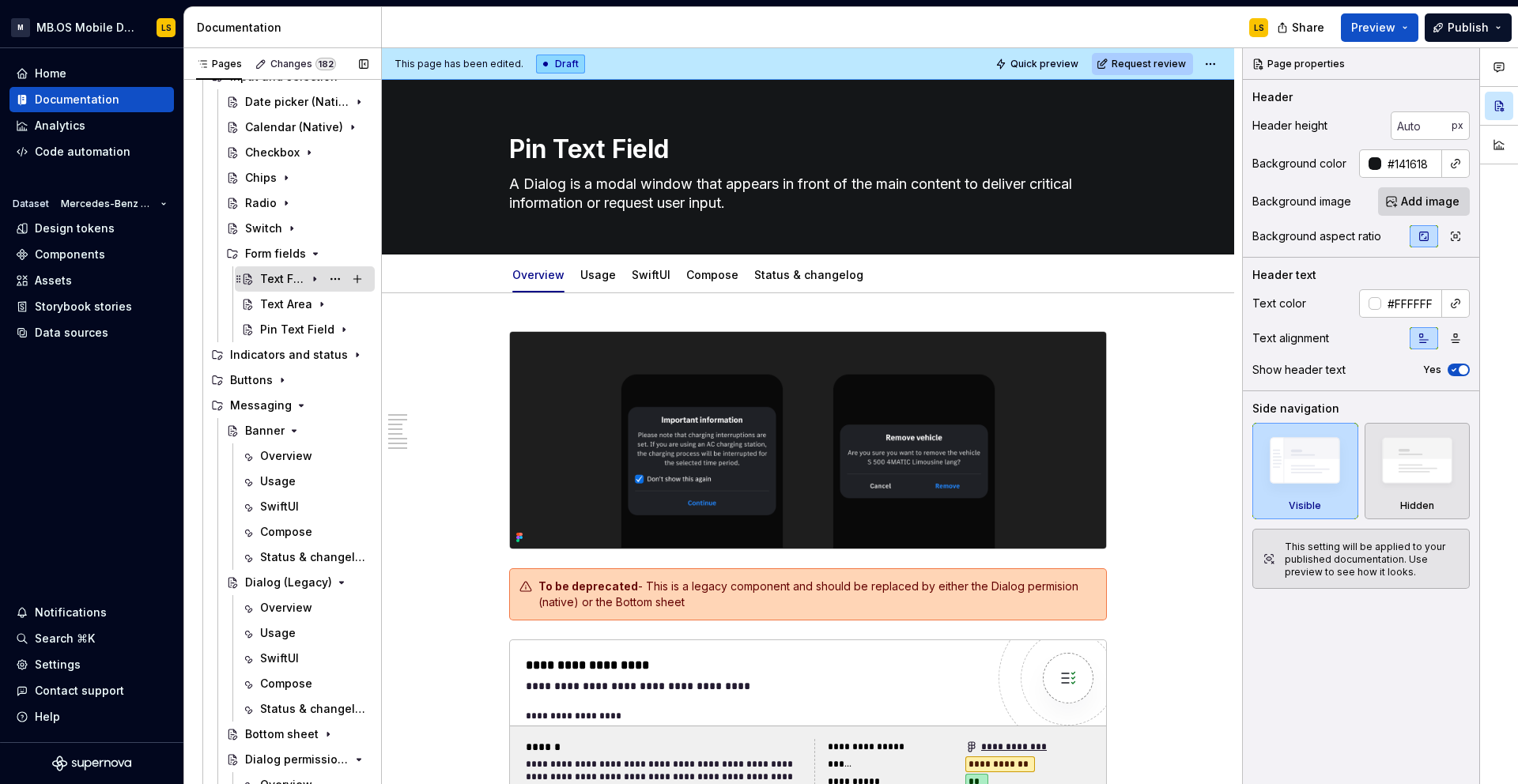
click at [299, 275] on div "Text Field" at bounding box center [282, 278] width 45 height 16
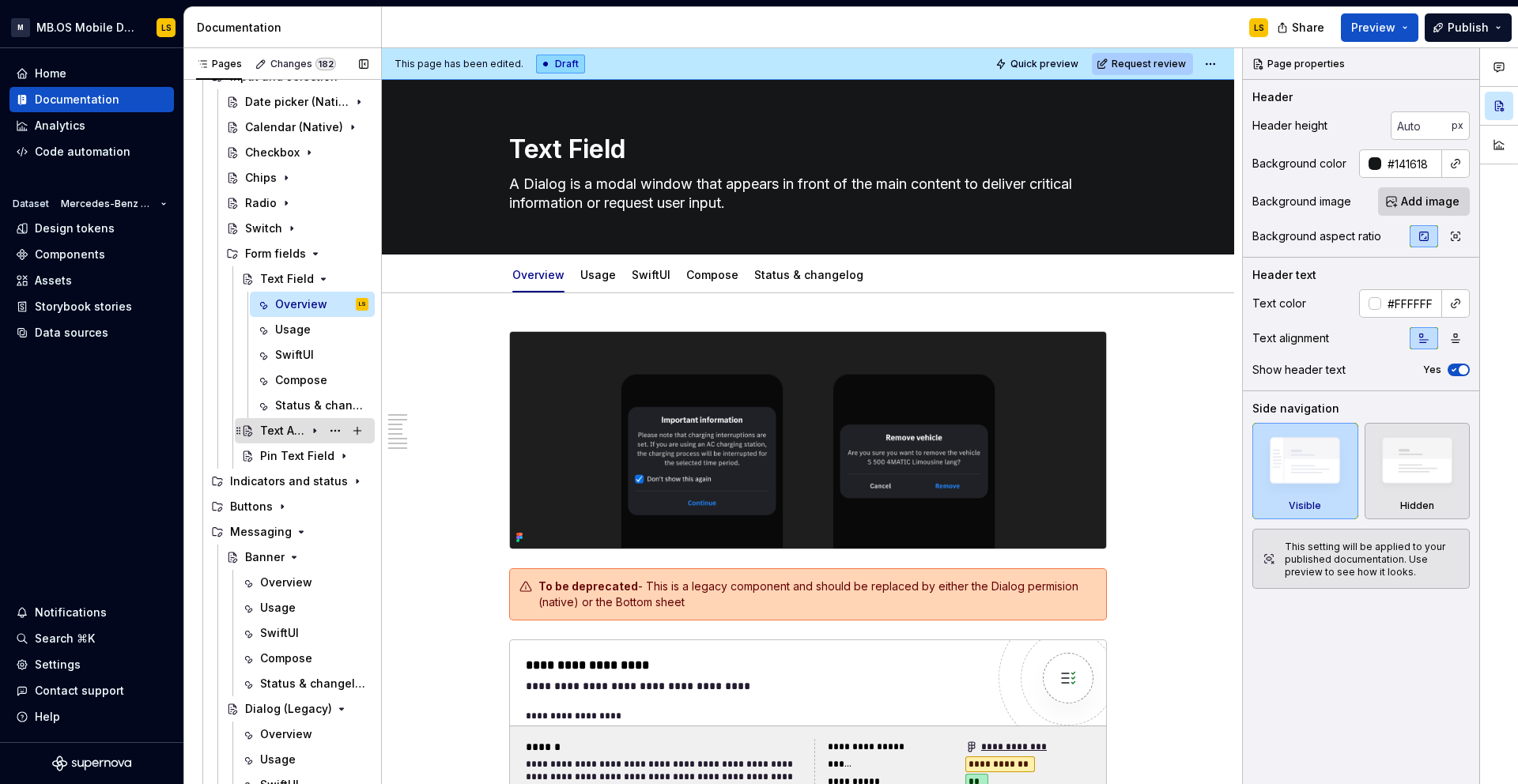
click at [285, 428] on div "Text Area" at bounding box center [282, 430] width 45 height 16
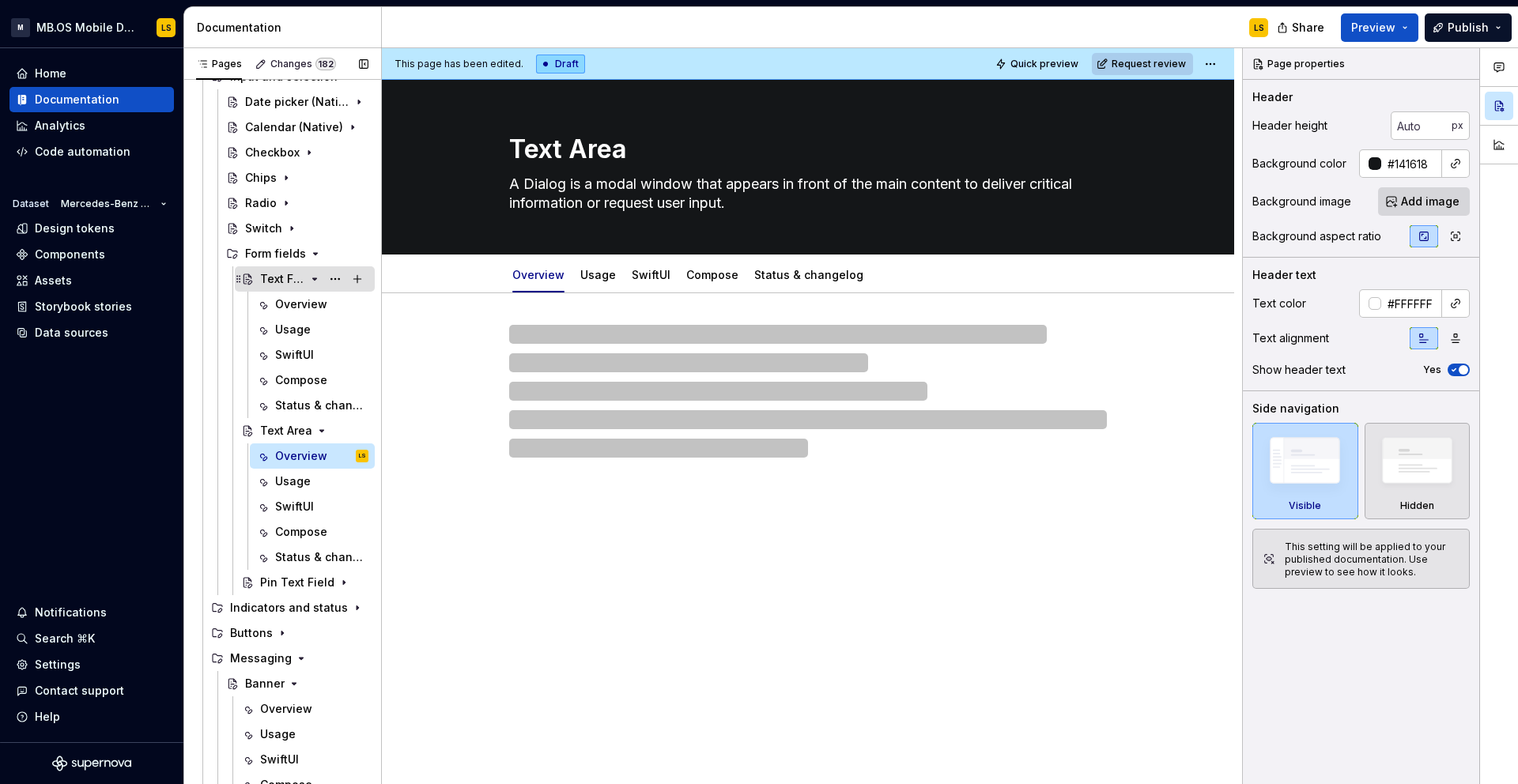
click at [297, 286] on div "Text Field" at bounding box center [282, 278] width 45 height 16
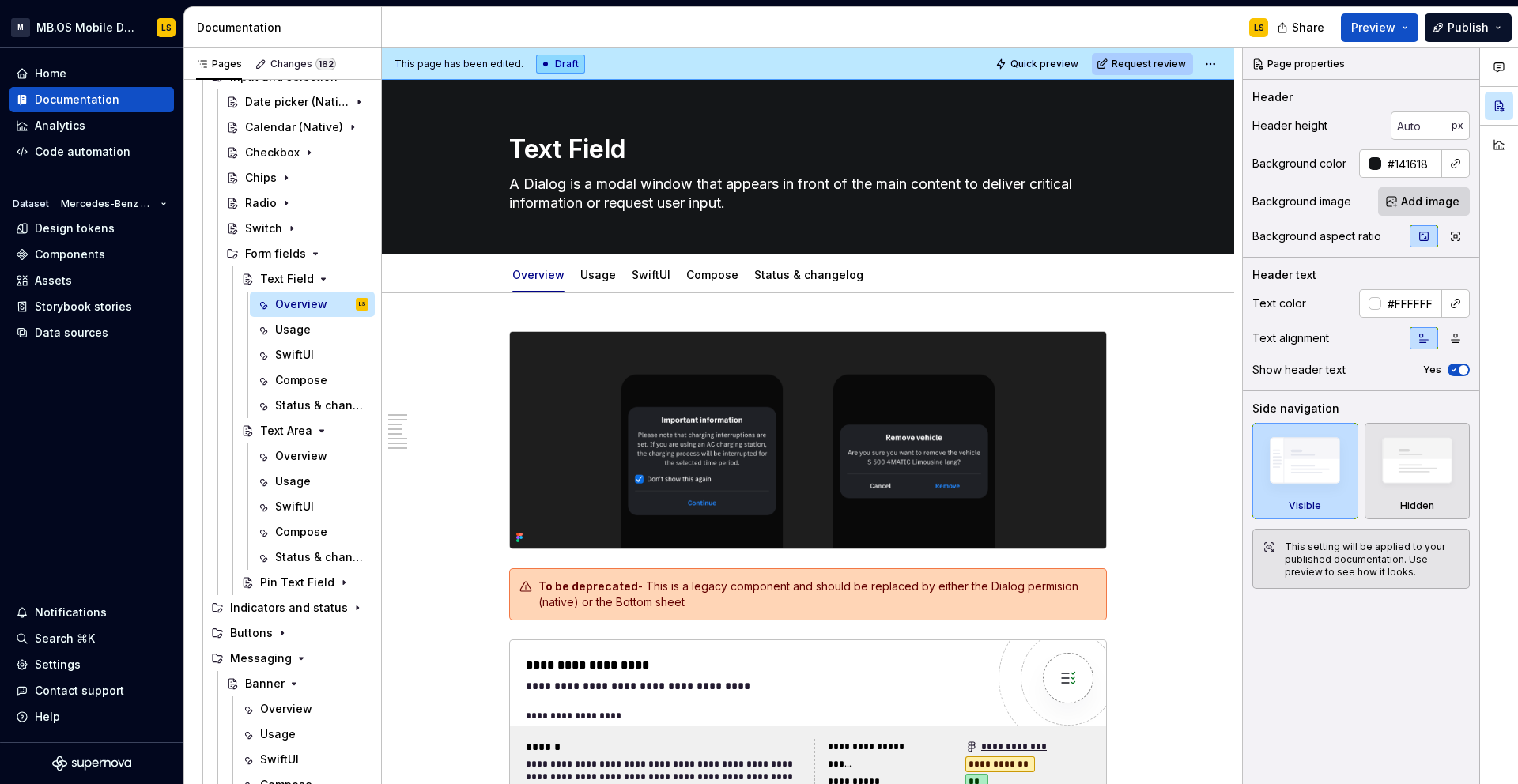
scroll to position [252, 0]
click at [555, 189] on textarea "A Dialog is a modal window that appears in front of the main content to deliver…" at bounding box center [805, 193] width 597 height 44
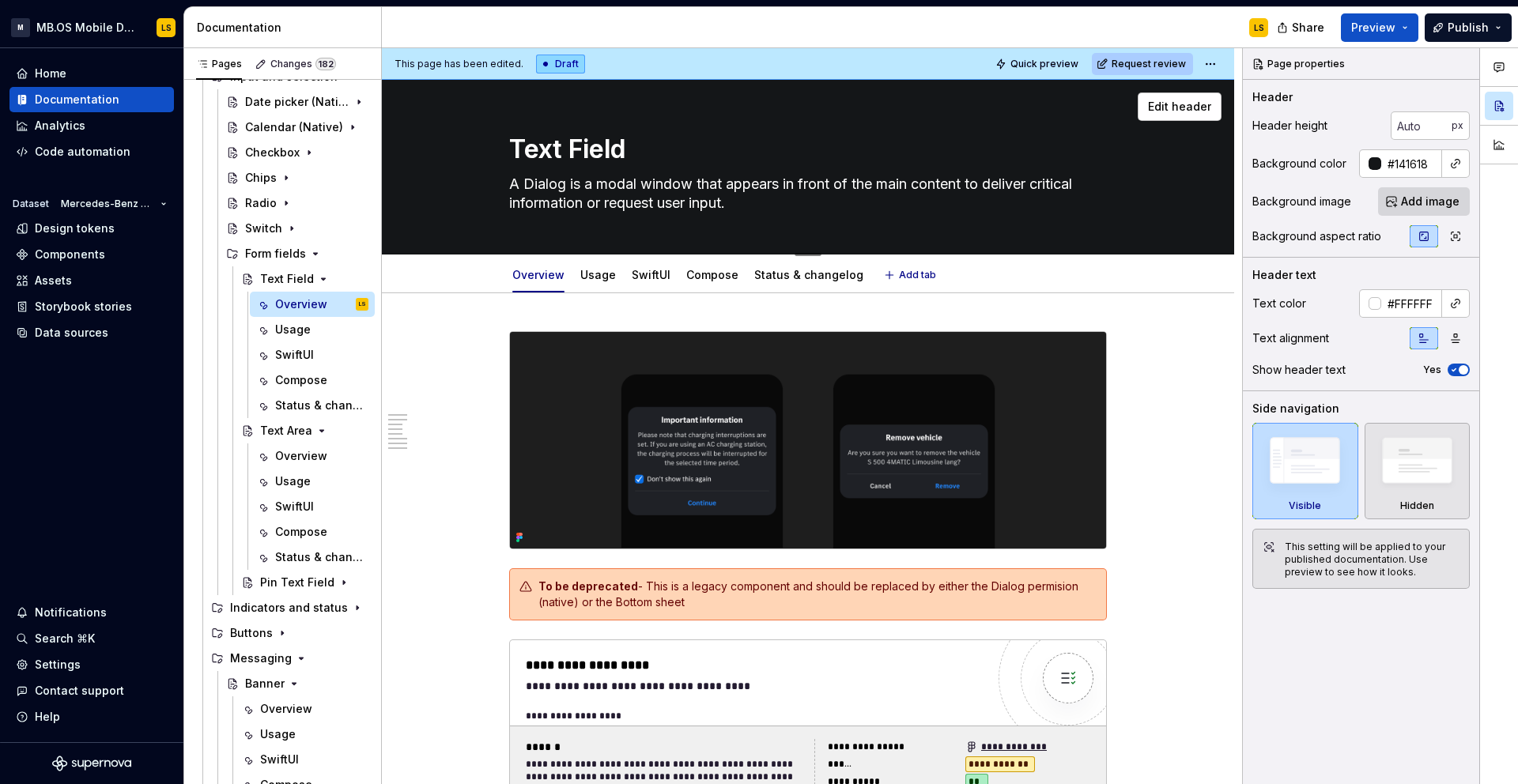
paste textarea "The Text Field component allows users to enter and edit single-line text input.…"
type textarea "*"
type textarea "The Text Field component allows users to enter and edit single-line text input.…"
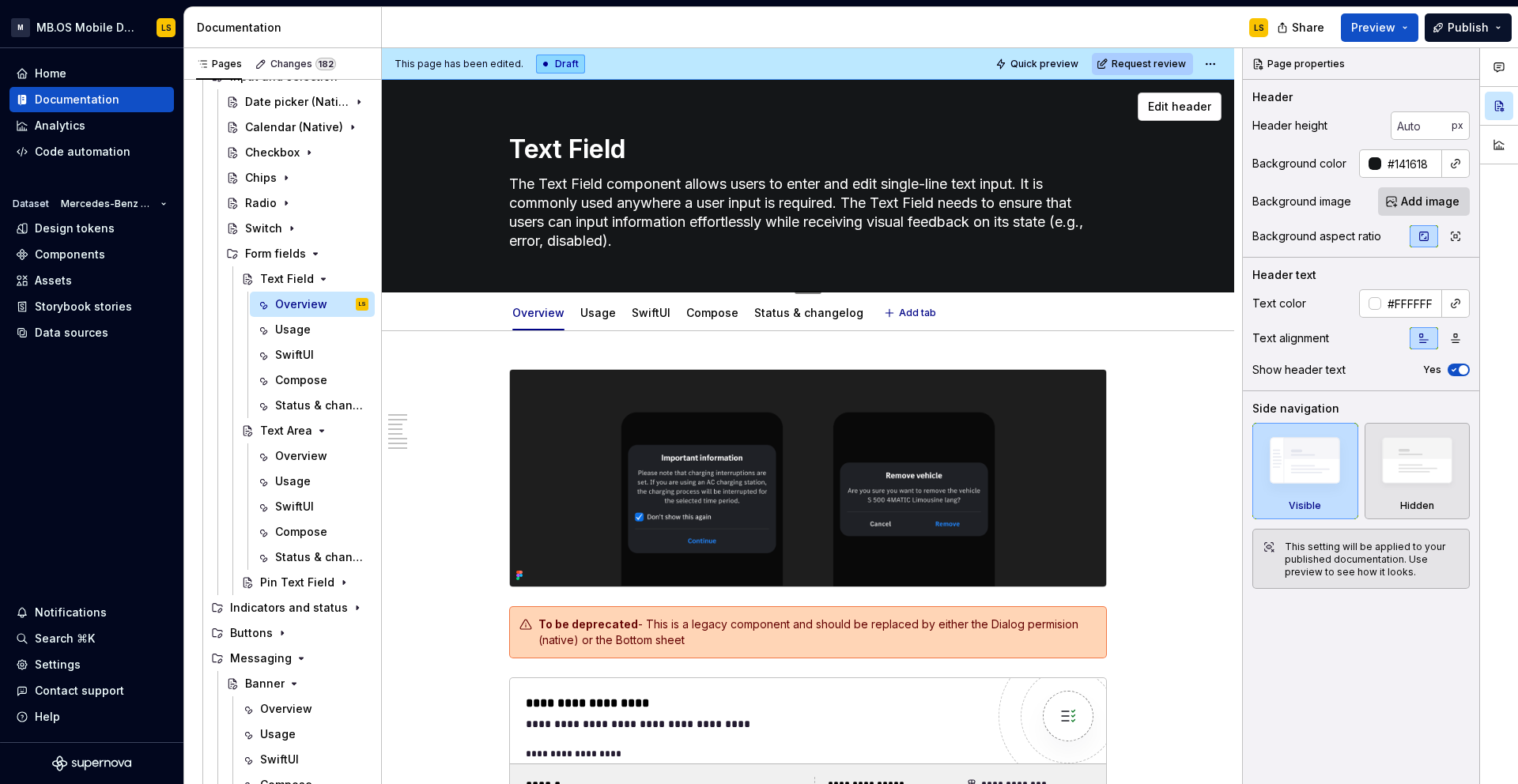
type textarea "*"
type textarea "The Text Field component allows users to enter and edit single-line text input.…"
click at [566, 469] on img at bounding box center [807, 477] width 596 height 216
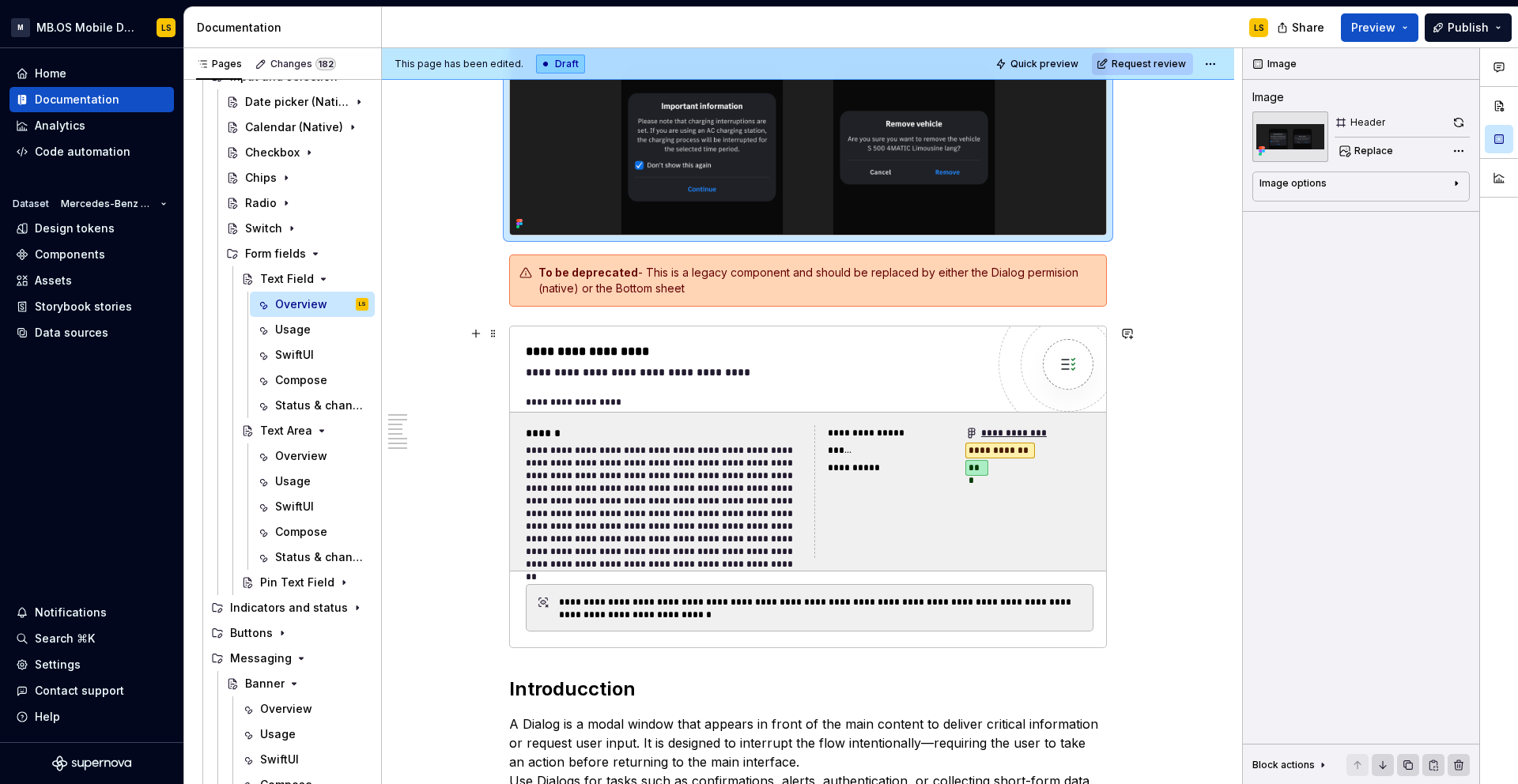
scroll to position [353, 0]
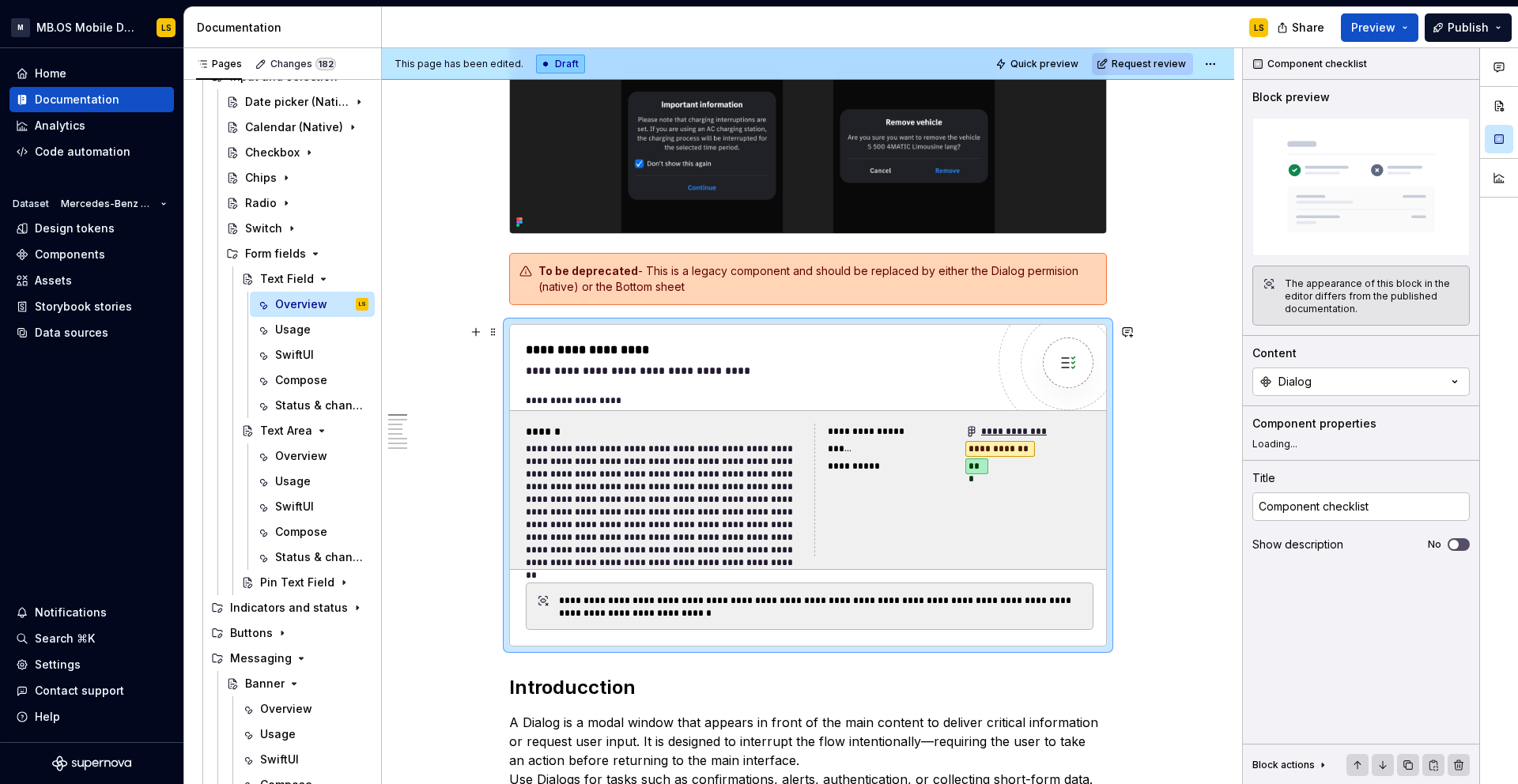
click at [571, 528] on div "**********" at bounding box center [665, 499] width 279 height 114
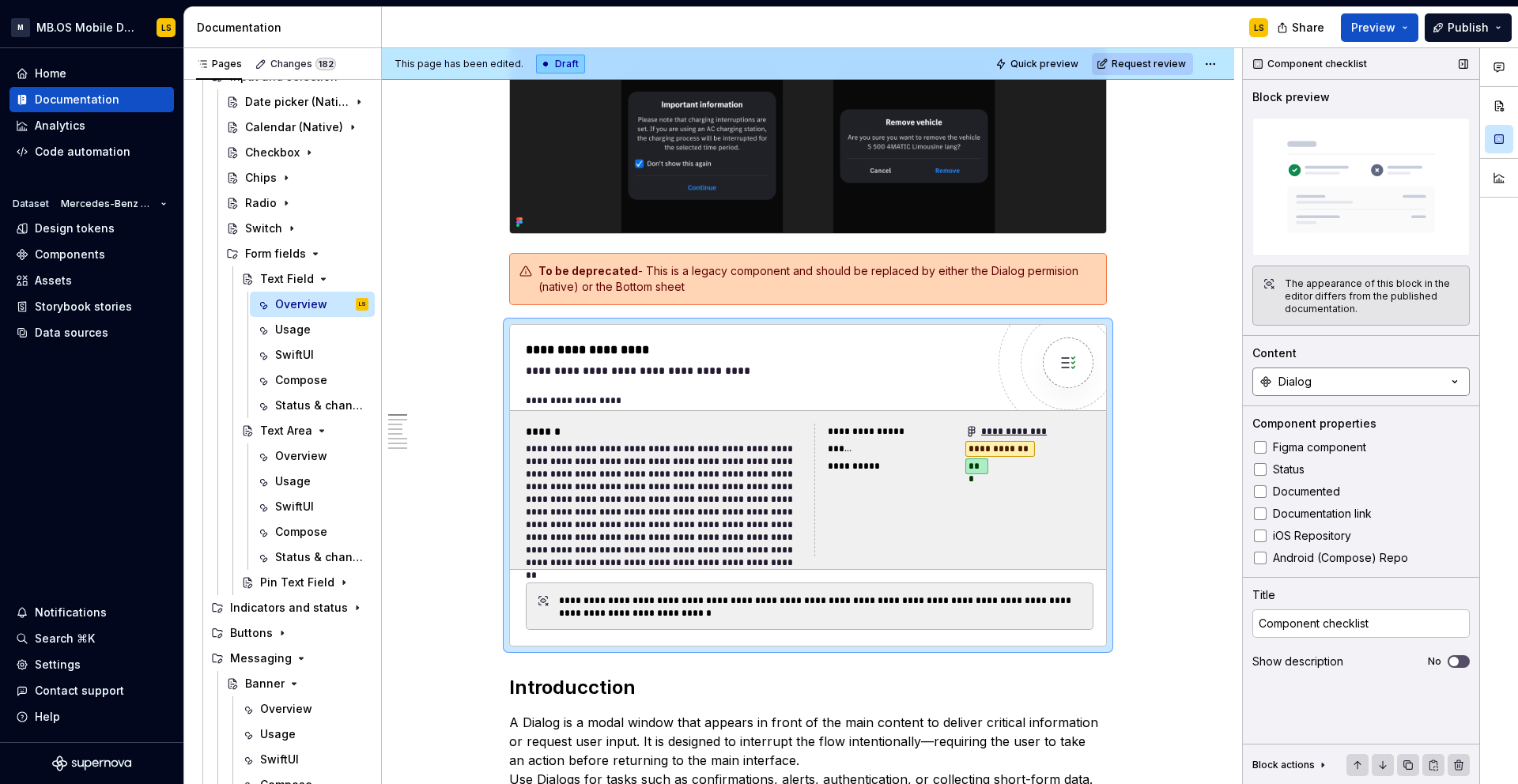
type textarea "*"
click at [1355, 381] on button "Dialog" at bounding box center [1361, 381] width 218 height 29
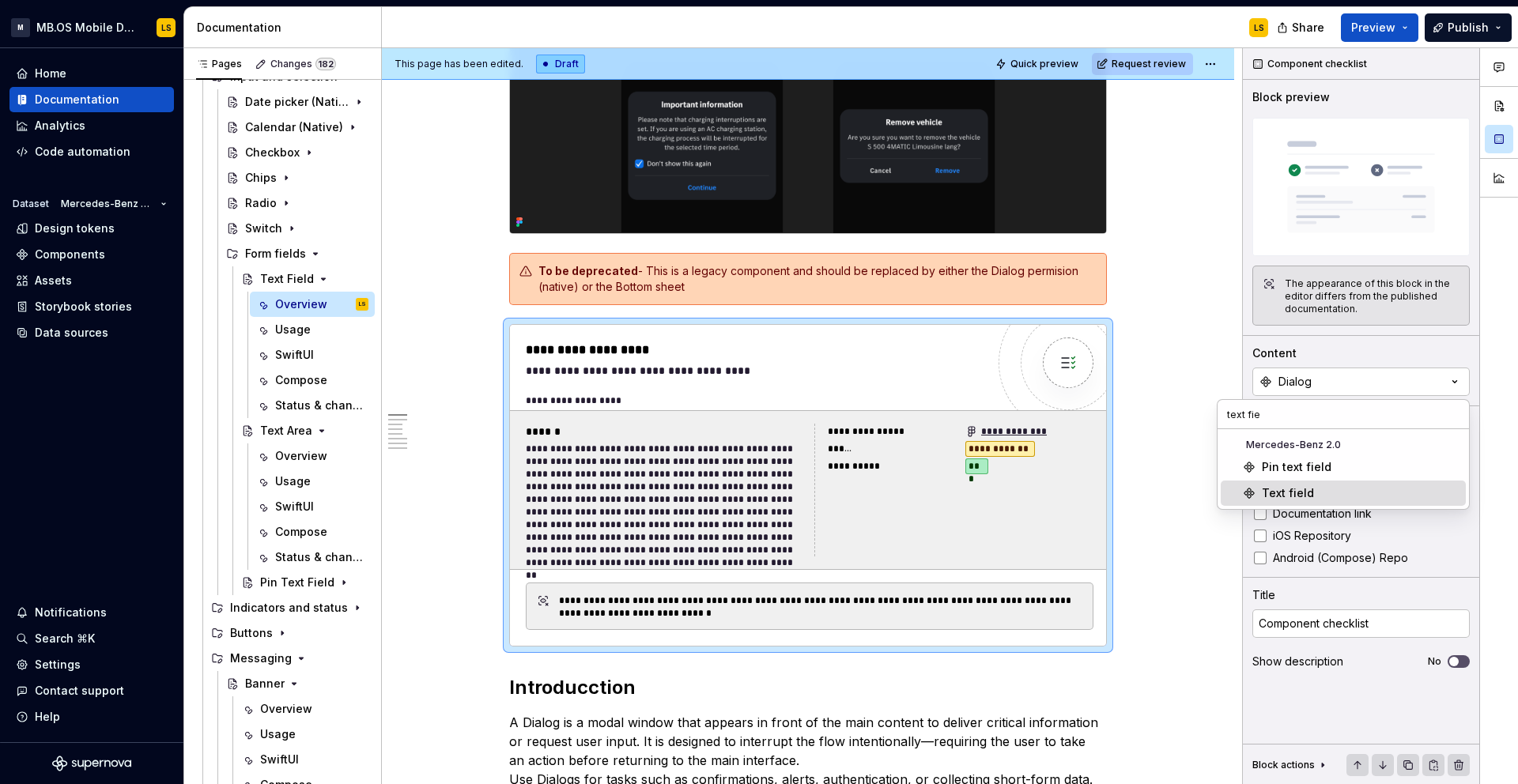
type input "text fie"
click at [1349, 491] on div "Text field" at bounding box center [1360, 493] width 197 height 16
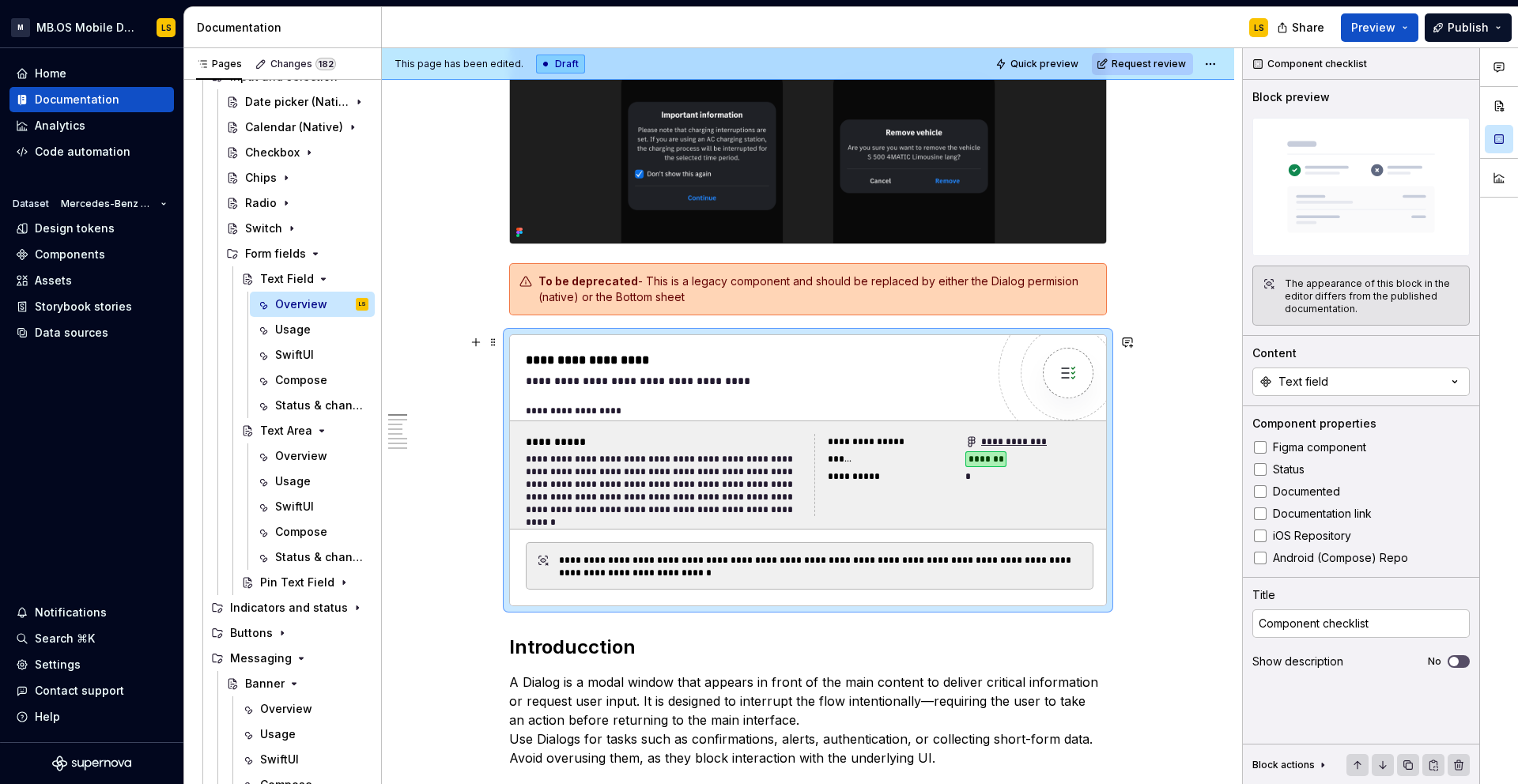
scroll to position [355, 0]
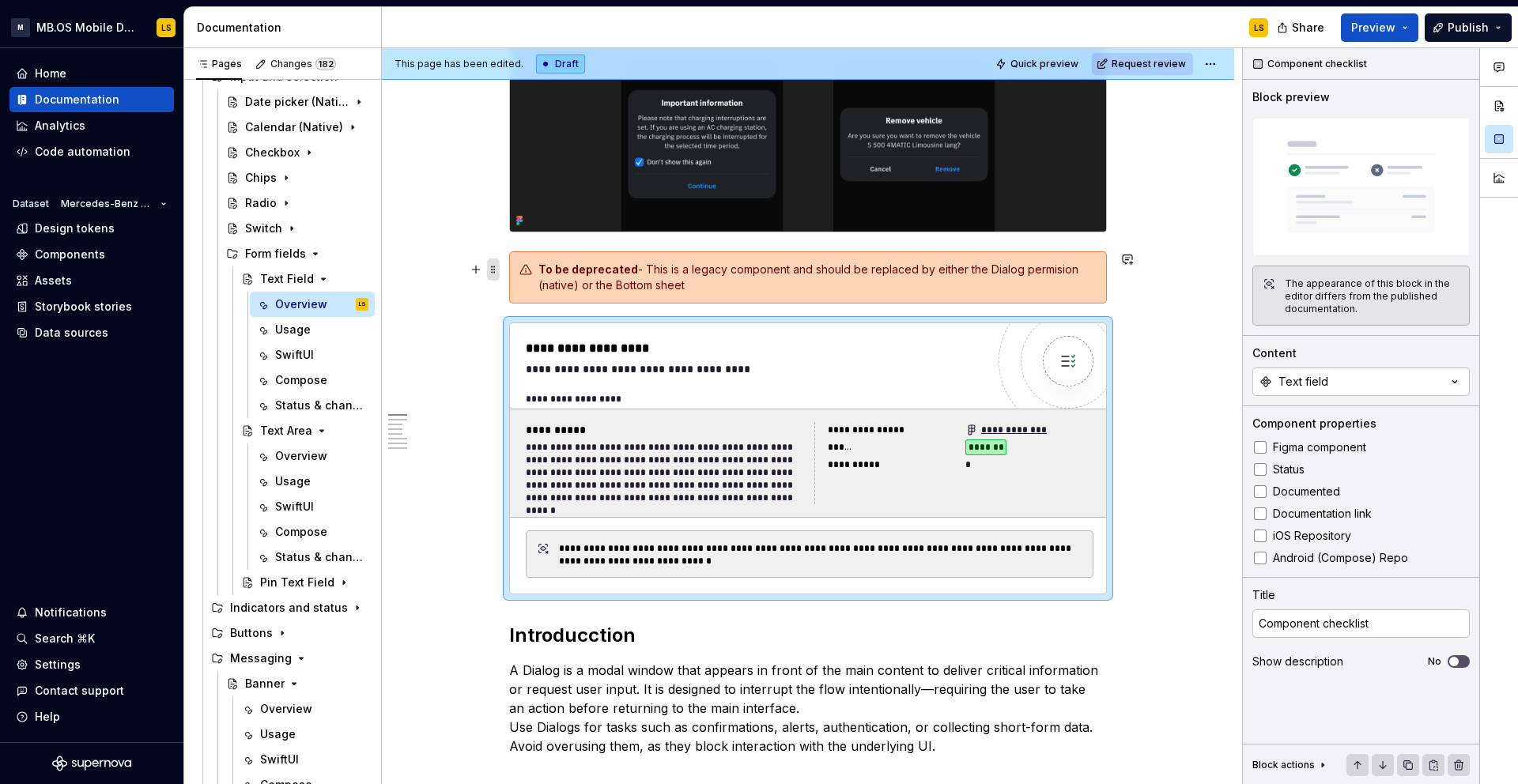
click at [497, 269] on span at bounding box center [493, 269] width 13 height 22
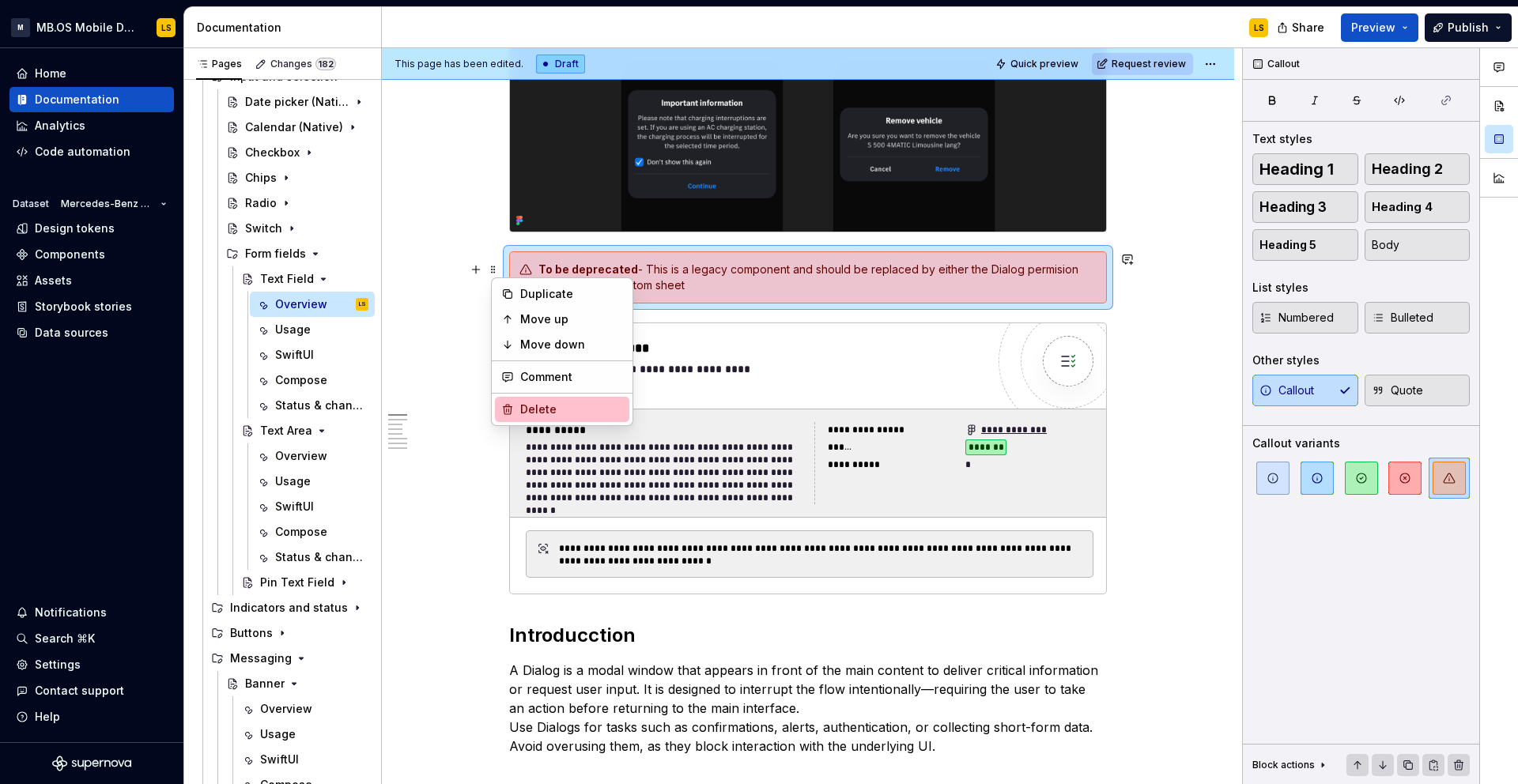
click at [551, 408] on div "Delete" at bounding box center [571, 409] width 102 height 16
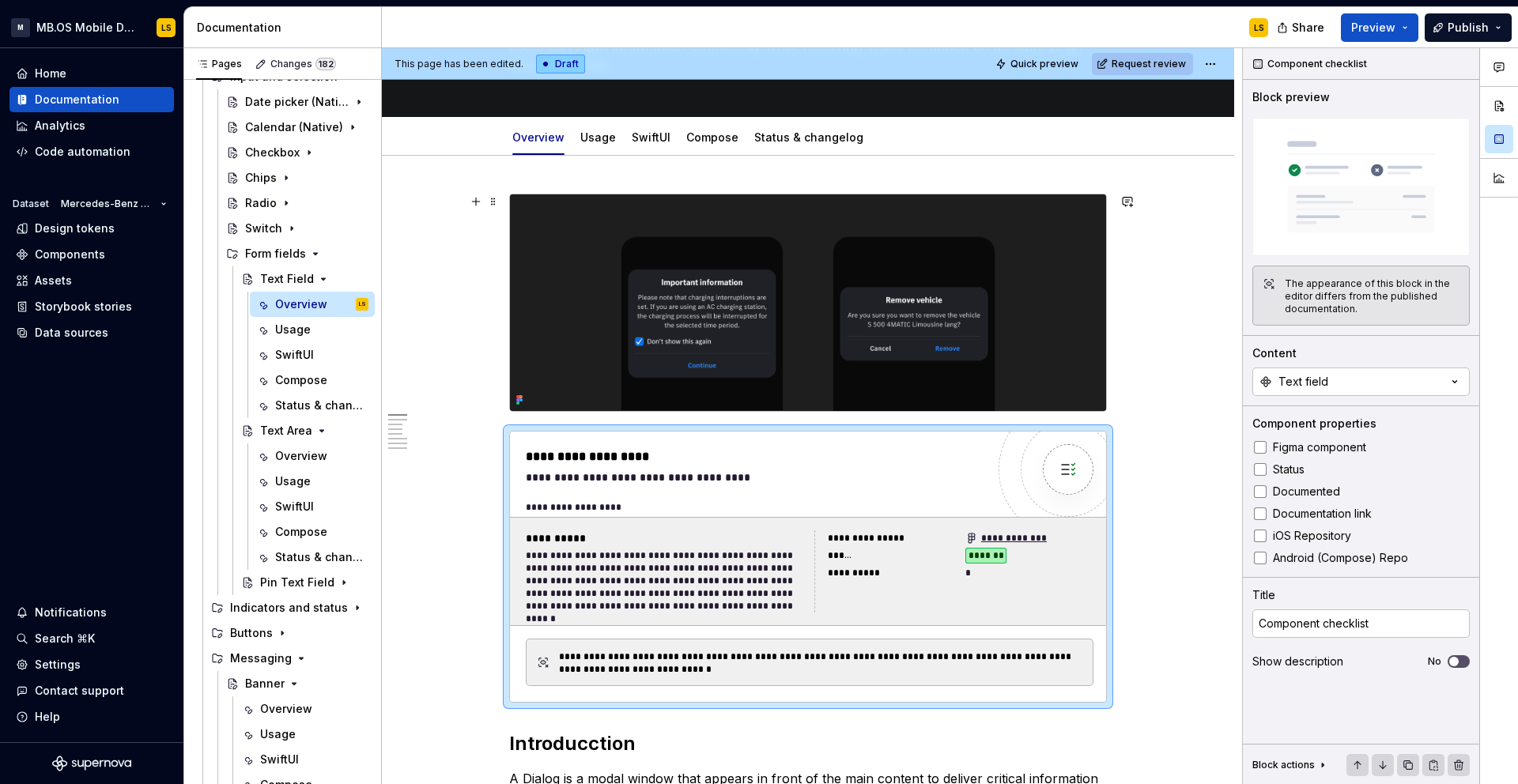
scroll to position [175, 0]
type textarea "*"
click at [688, 307] on img at bounding box center [807, 302] width 596 height 216
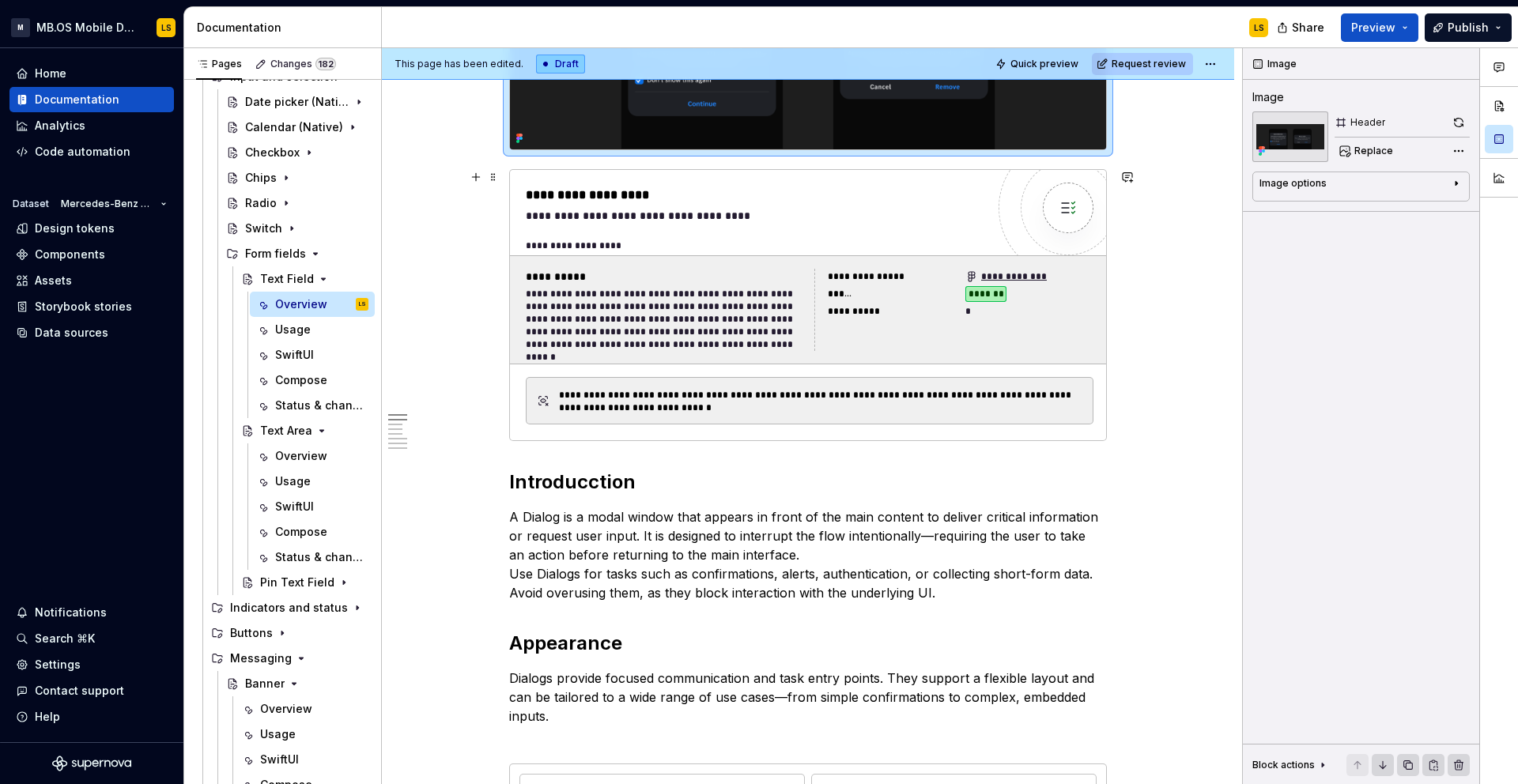
scroll to position [439, 0]
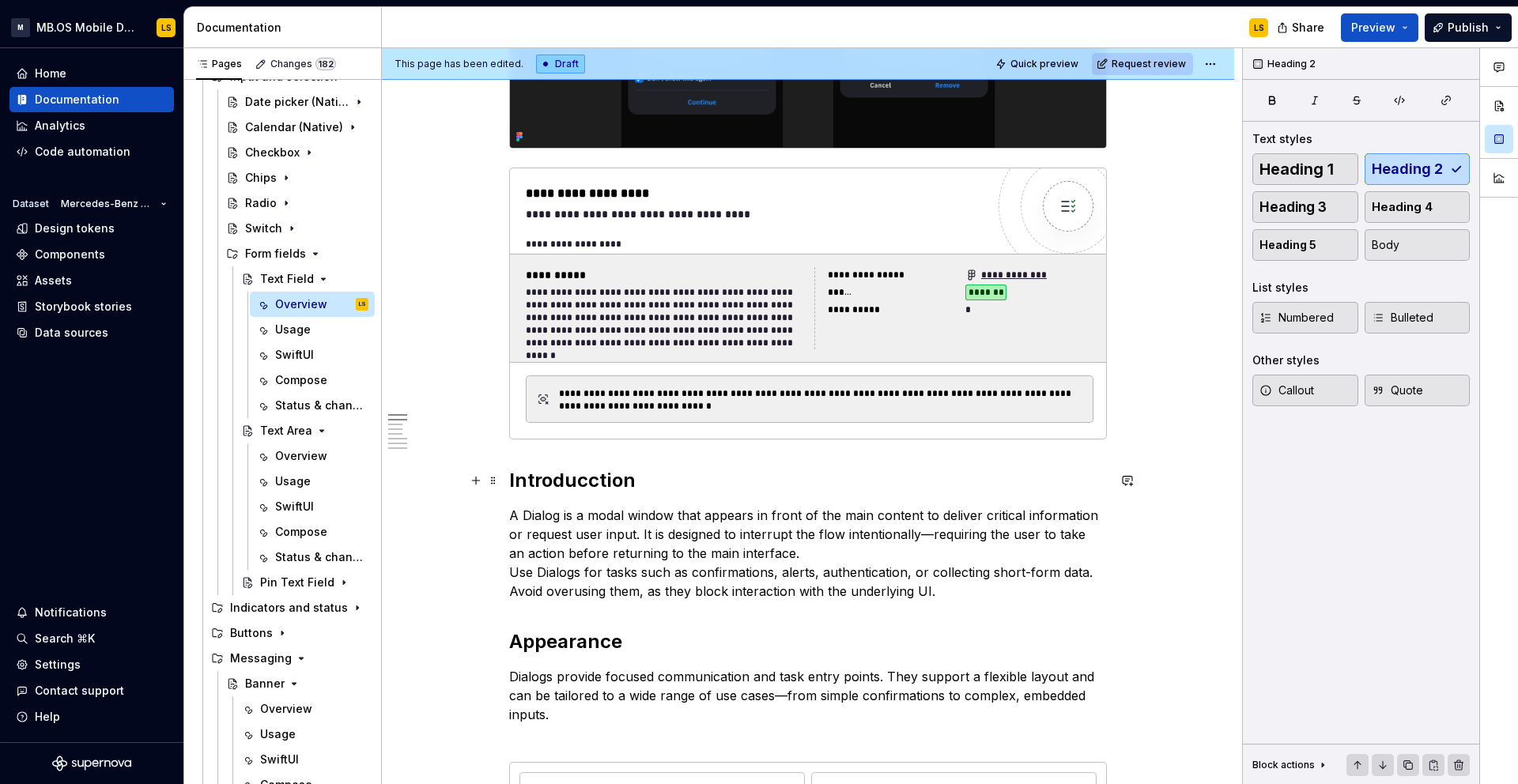
click at [598, 478] on h2 "Introducction" at bounding box center [807, 480] width 597 height 25
click at [571, 572] on p "A Dialog is a modal window that appears in front of the main content to deliver…" at bounding box center [807, 553] width 597 height 95
click at [654, 572] on p "A Dialog is a modal window that appears in front of the main content to deliver…" at bounding box center [807, 553] width 597 height 95
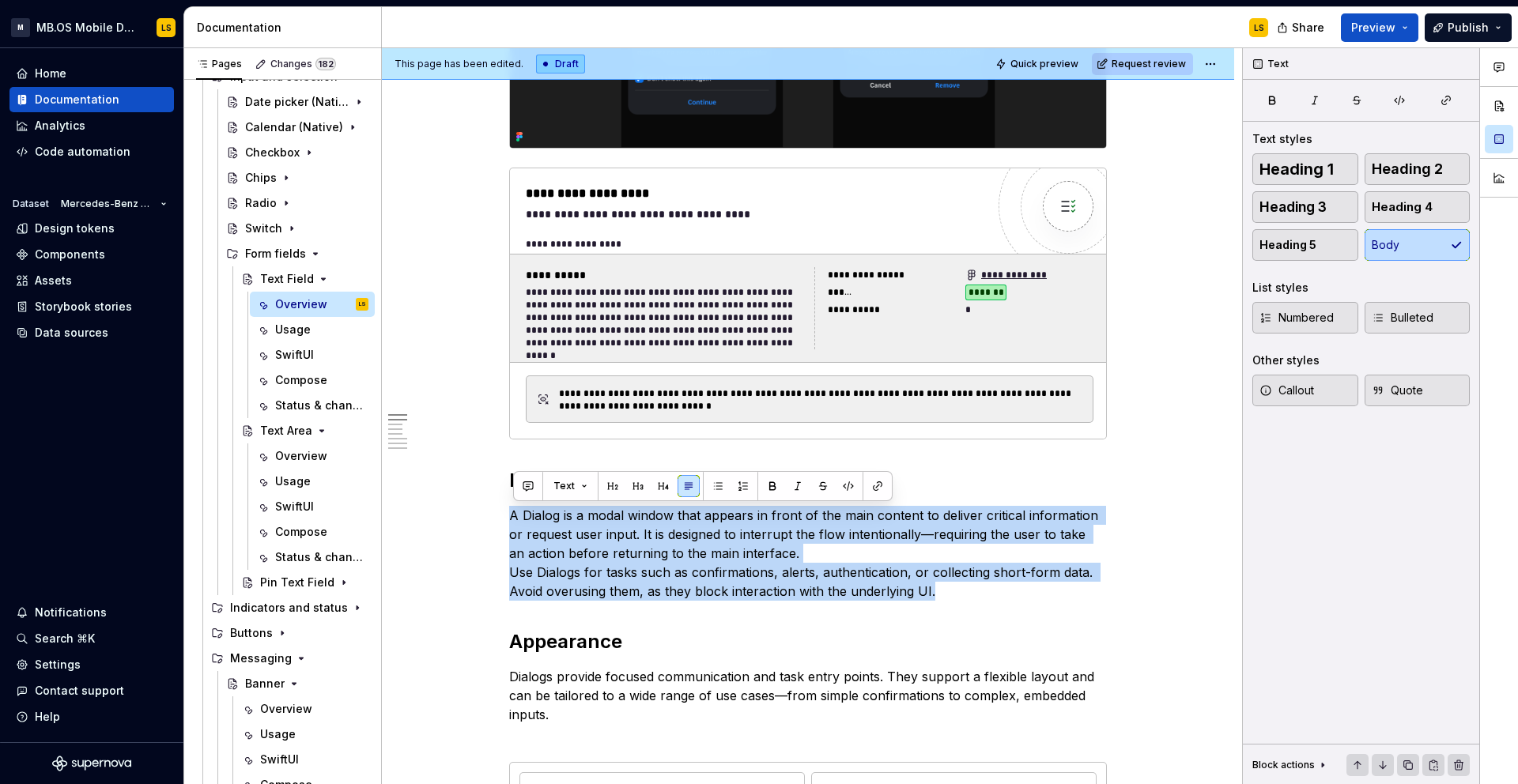
scroll to position [0, 0]
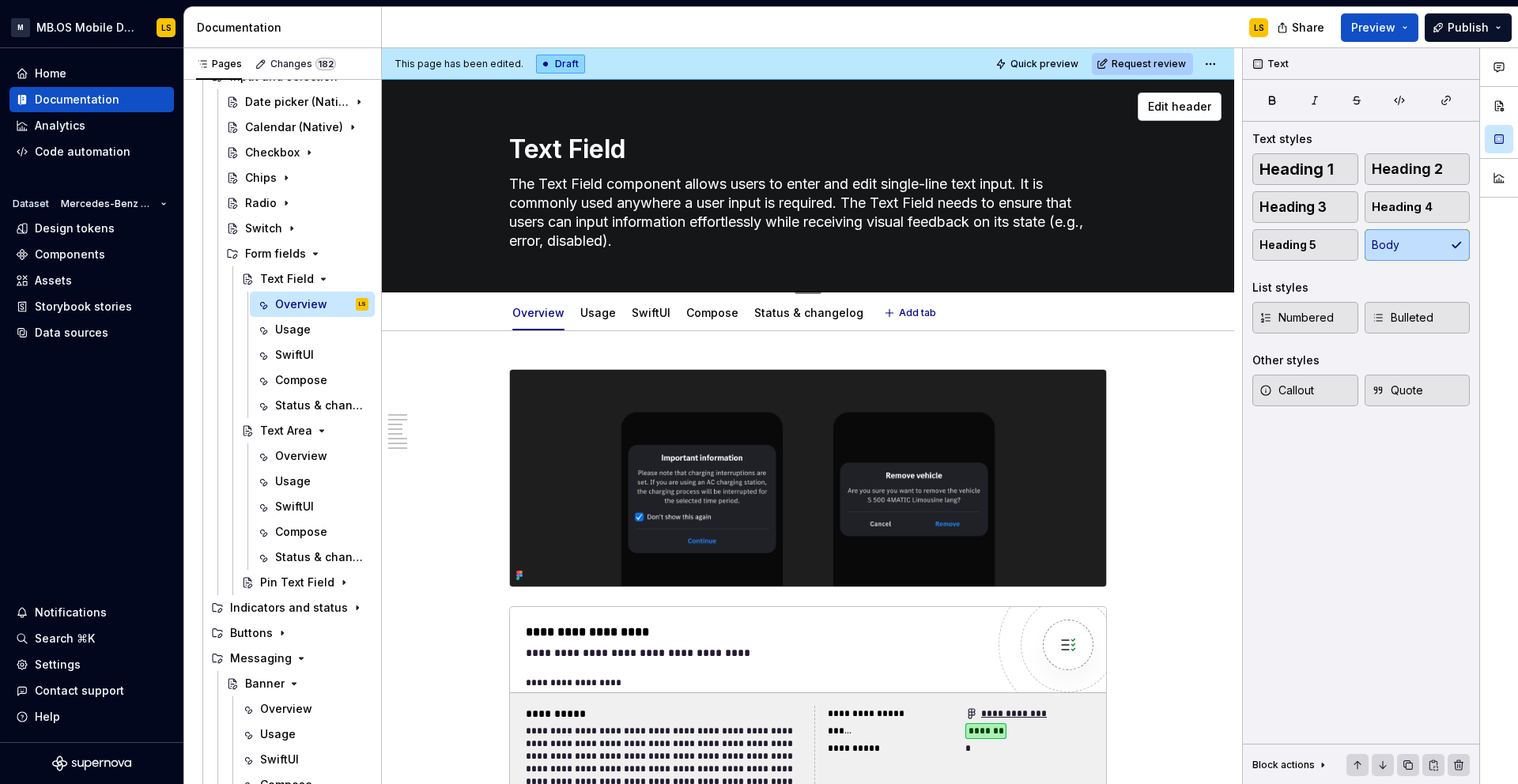
click at [606, 211] on textarea "The Text Field component allows users to enter and edit single-line text input.…" at bounding box center [805, 212] width 597 height 82
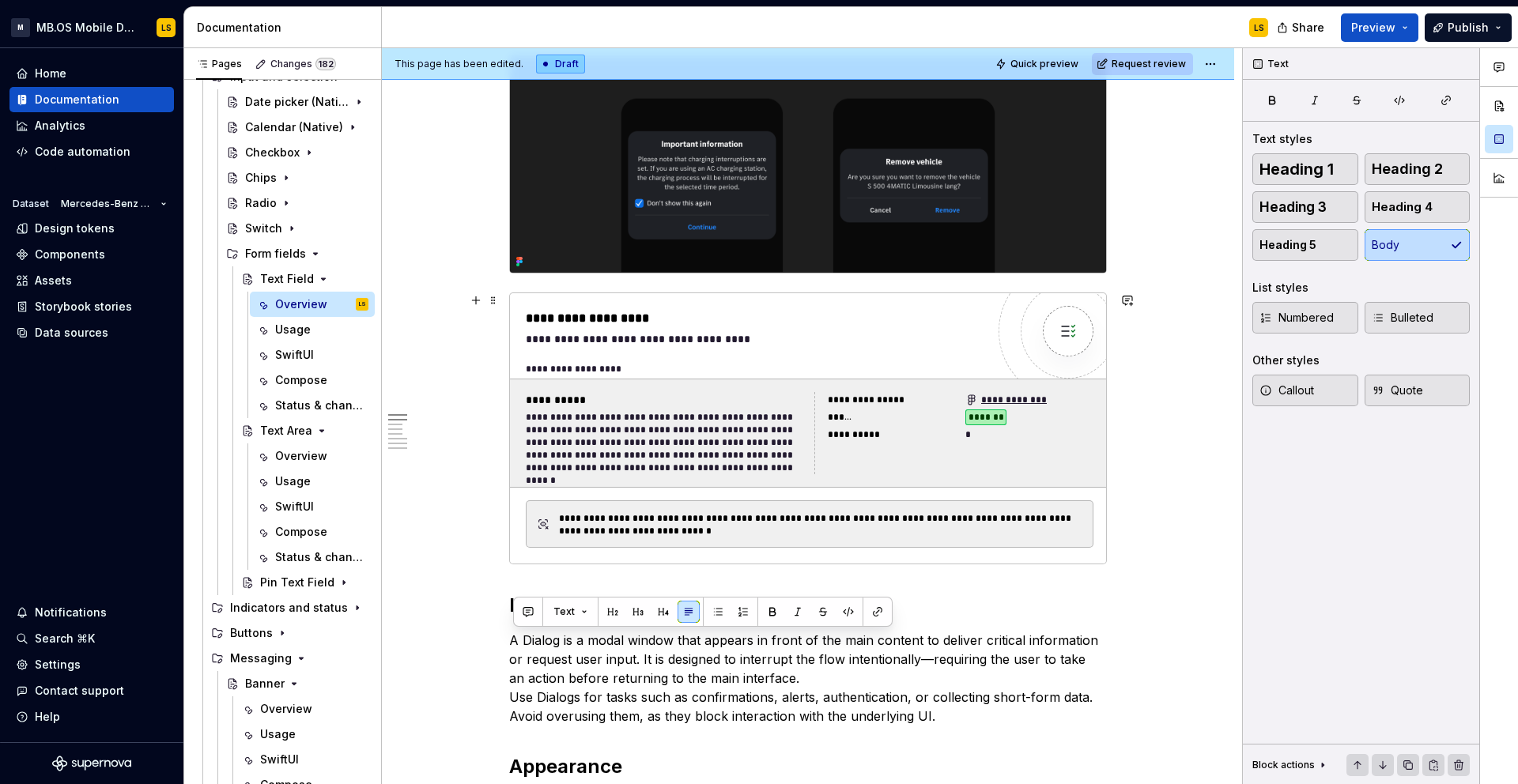
scroll to position [313, 0]
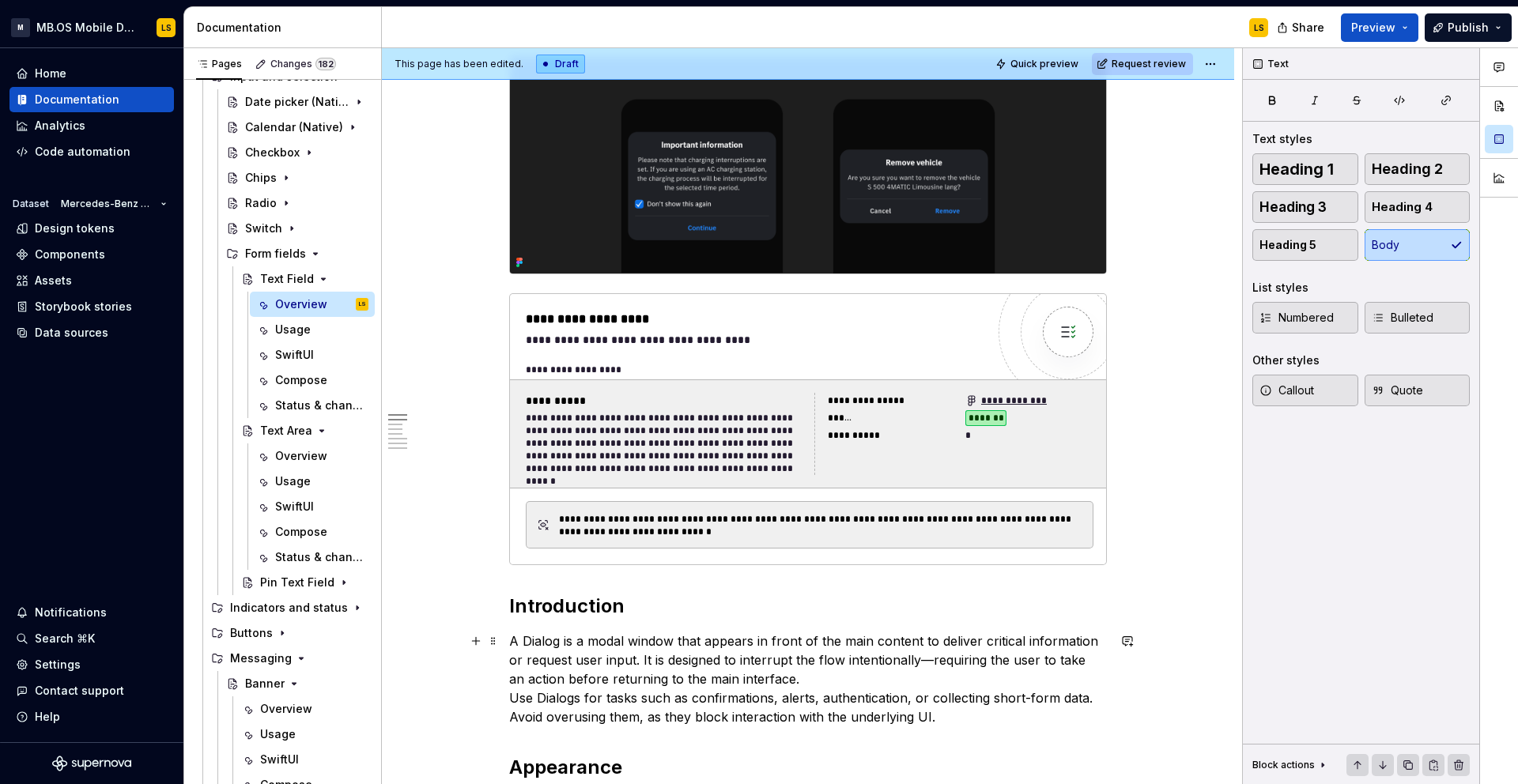
click at [618, 677] on p "A Dialog is a modal window that appears in front of the main content to deliver…" at bounding box center [807, 678] width 597 height 95
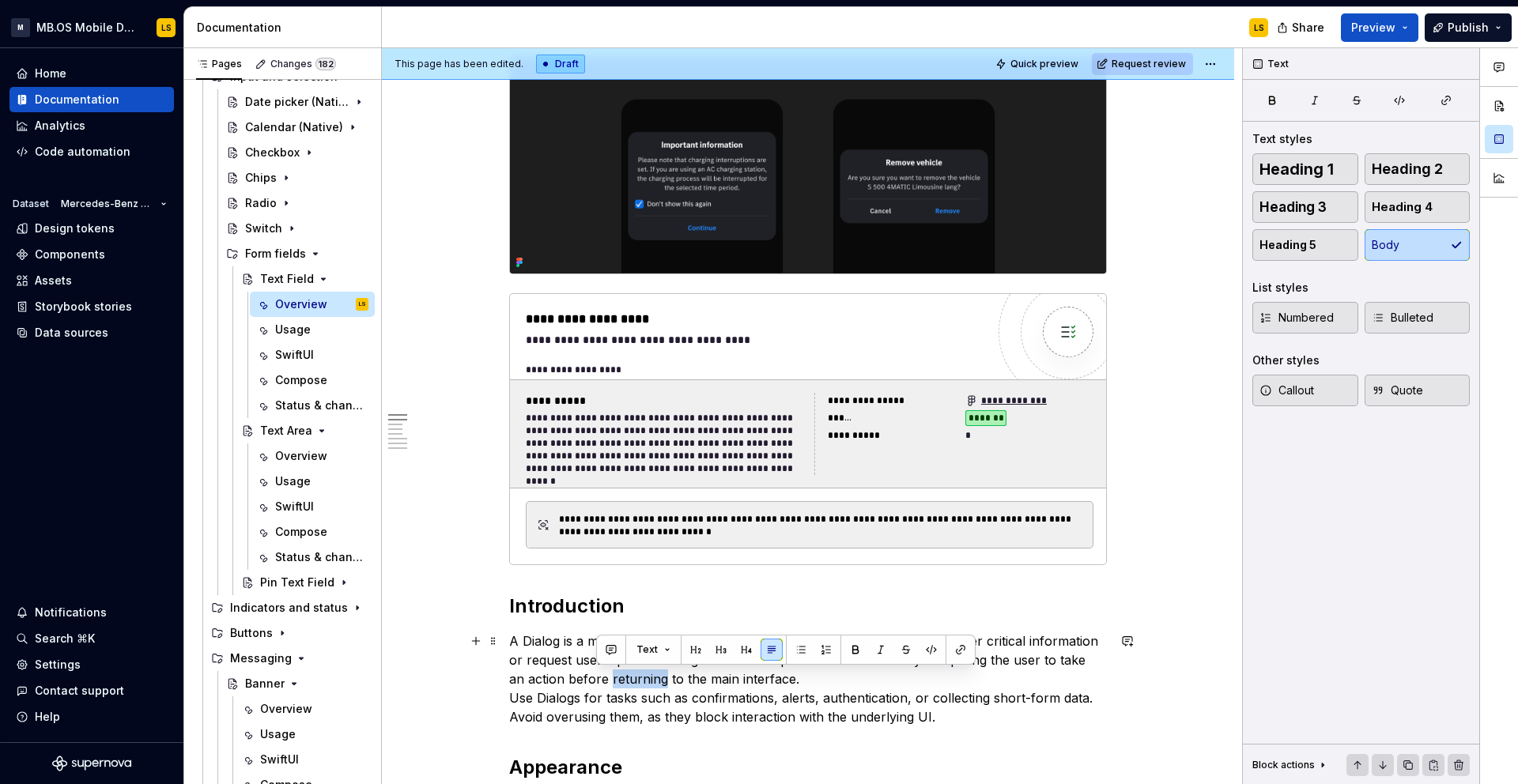
click at [618, 677] on p "A Dialog is a modal window that appears in front of the main content to deliver…" at bounding box center [807, 678] width 597 height 95
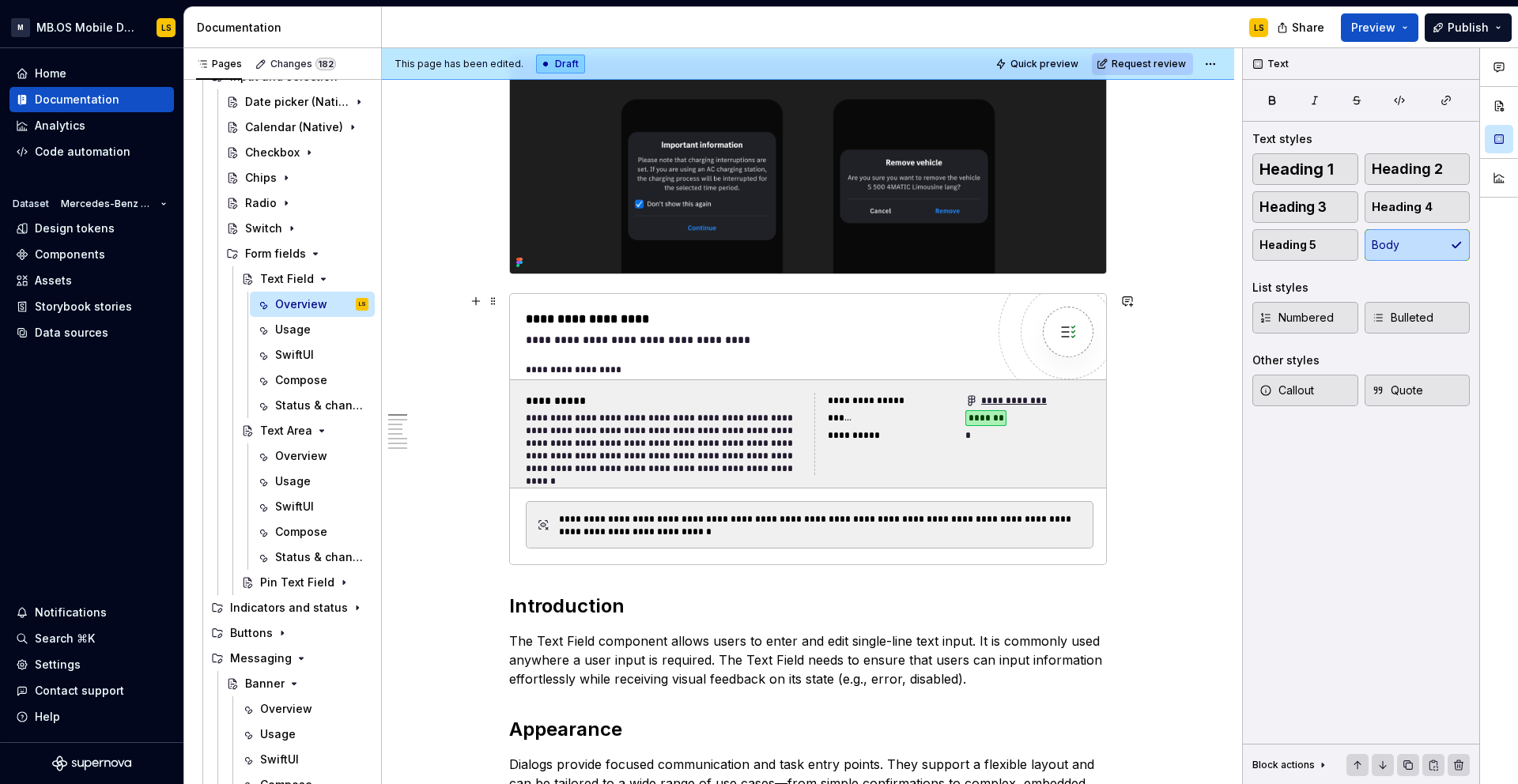
scroll to position [0, 0]
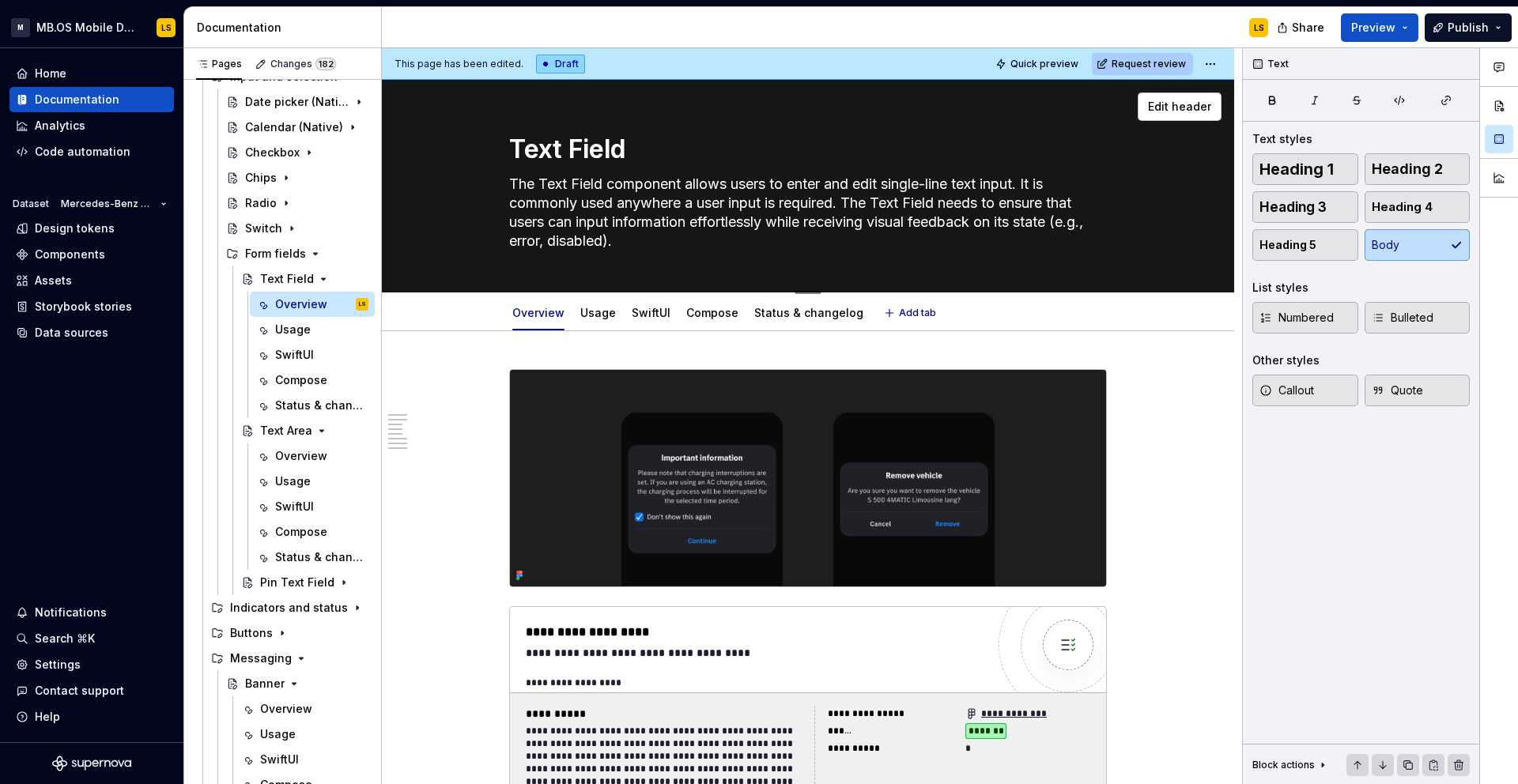
click at [700, 241] on textarea "The Text Field component allows users to enter and edit single-line text input.…" at bounding box center [805, 212] width 597 height 82
click at [694, 240] on textarea "The Text Field component allows users to enter and edit single-line text input.…" at bounding box center [805, 212] width 597 height 82
drag, startPoint x: 718, startPoint y: 246, endPoint x: 856, endPoint y: 203, distance: 144.5
click at [856, 203] on textarea "The Text Field component allows users to enter and edit single-line text input.…" at bounding box center [805, 212] width 597 height 82
type textarea "*"
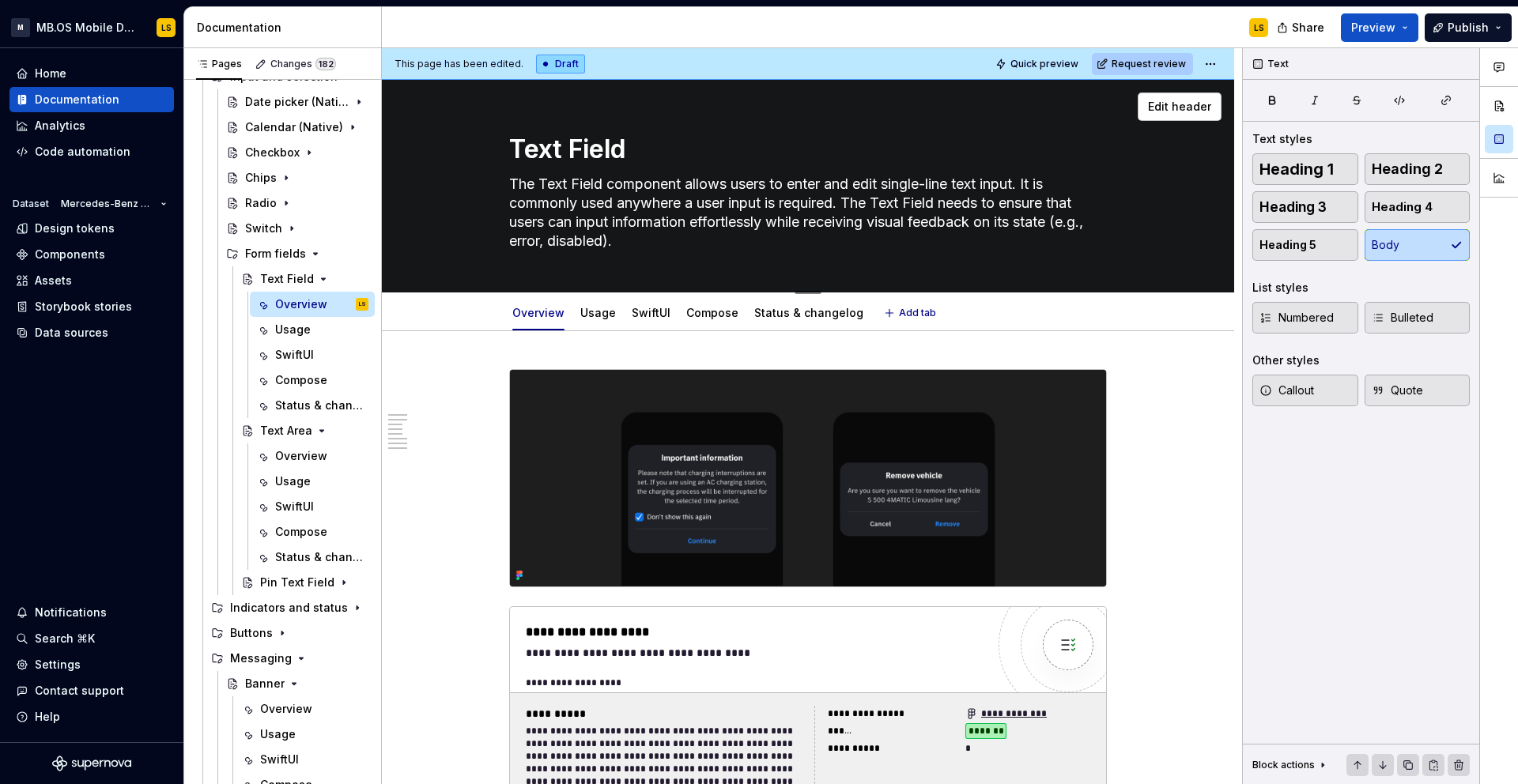
type textarea "The Text Field component allows users to enter and edit single-line text input.…"
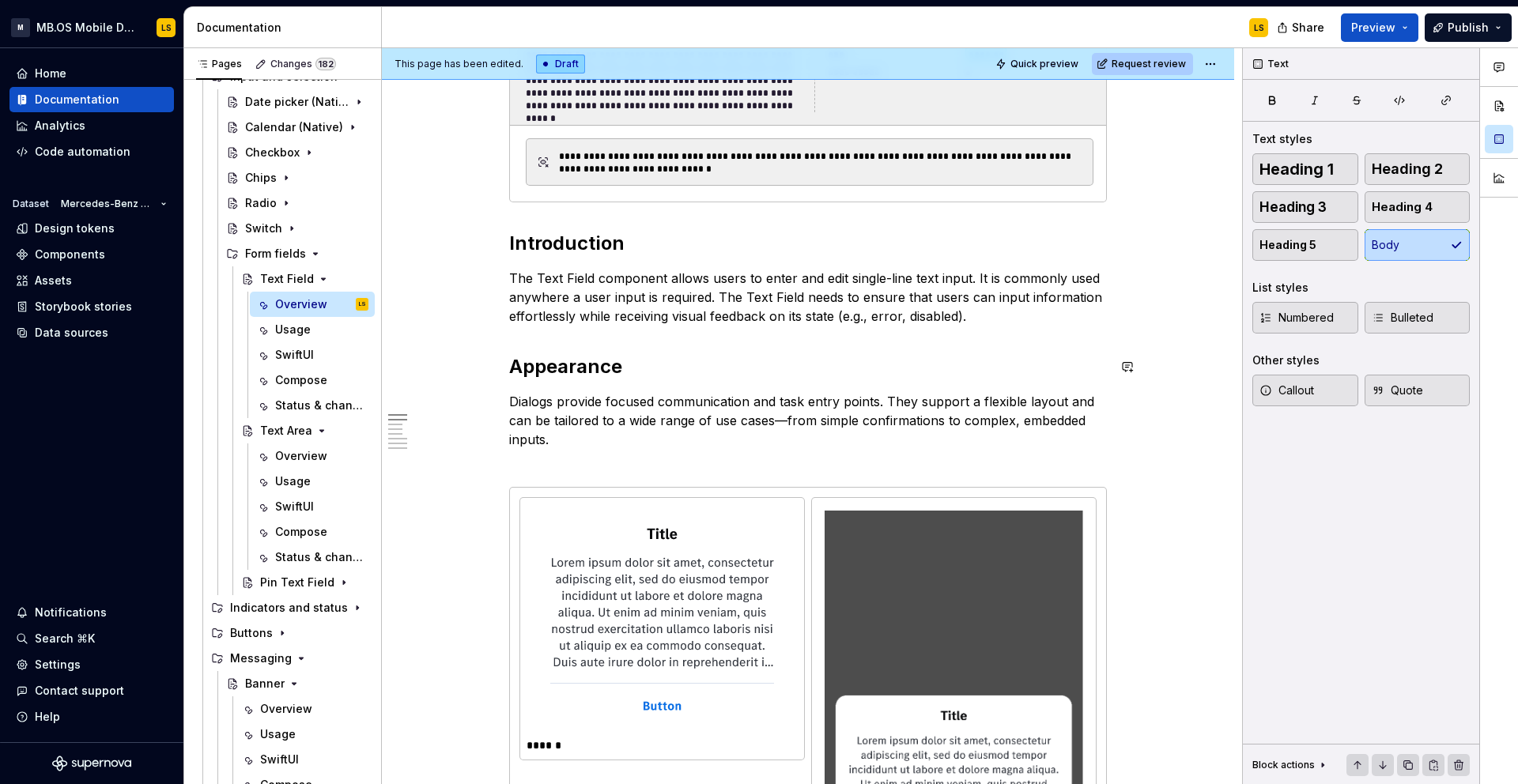
scroll to position [512, 0]
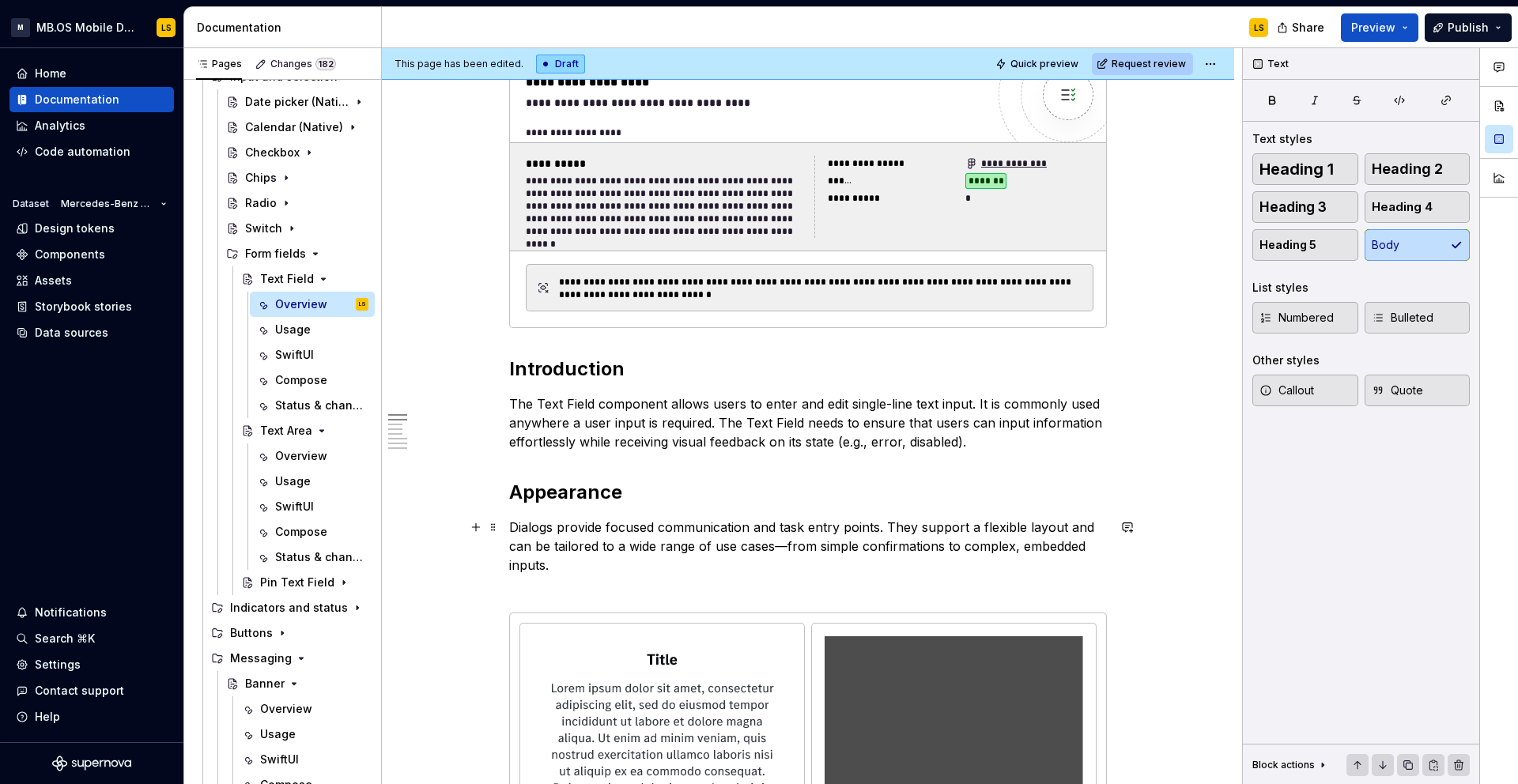
type textarea "*"
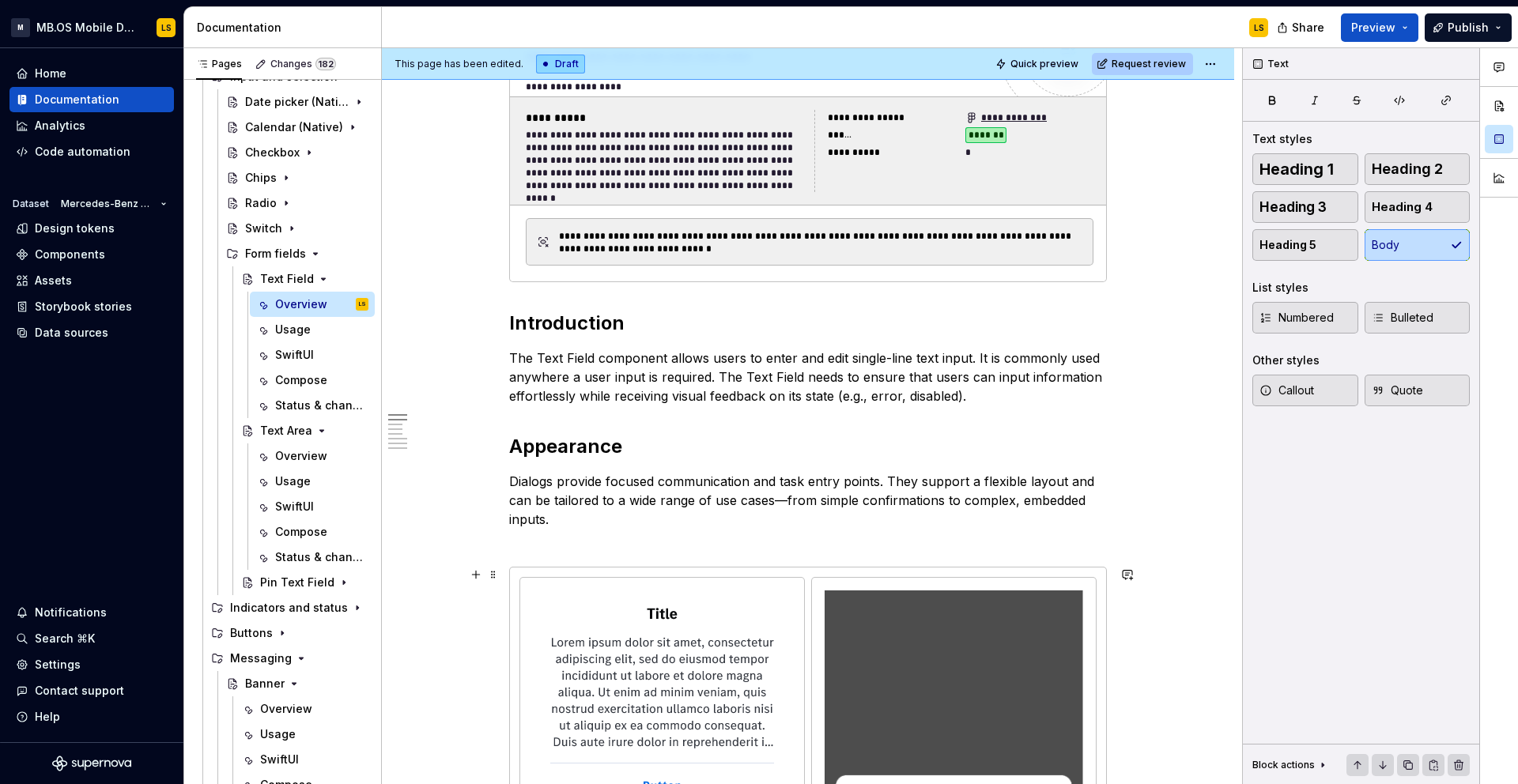
scroll to position [560, 0]
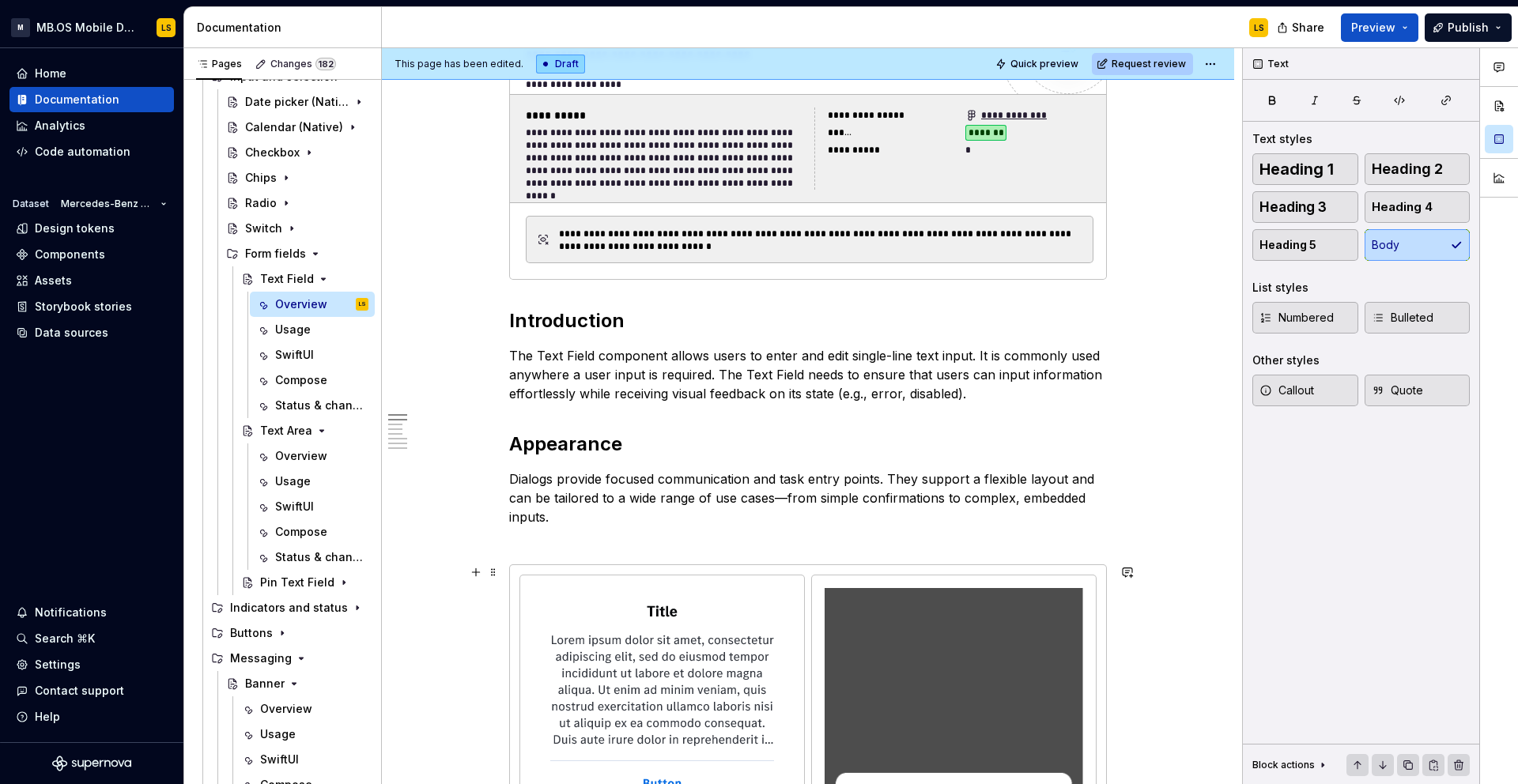
type textarea "The Text Field component allows users to enter and edit single-line text input.…"
click at [600, 615] on img at bounding box center [662, 696] width 249 height 217
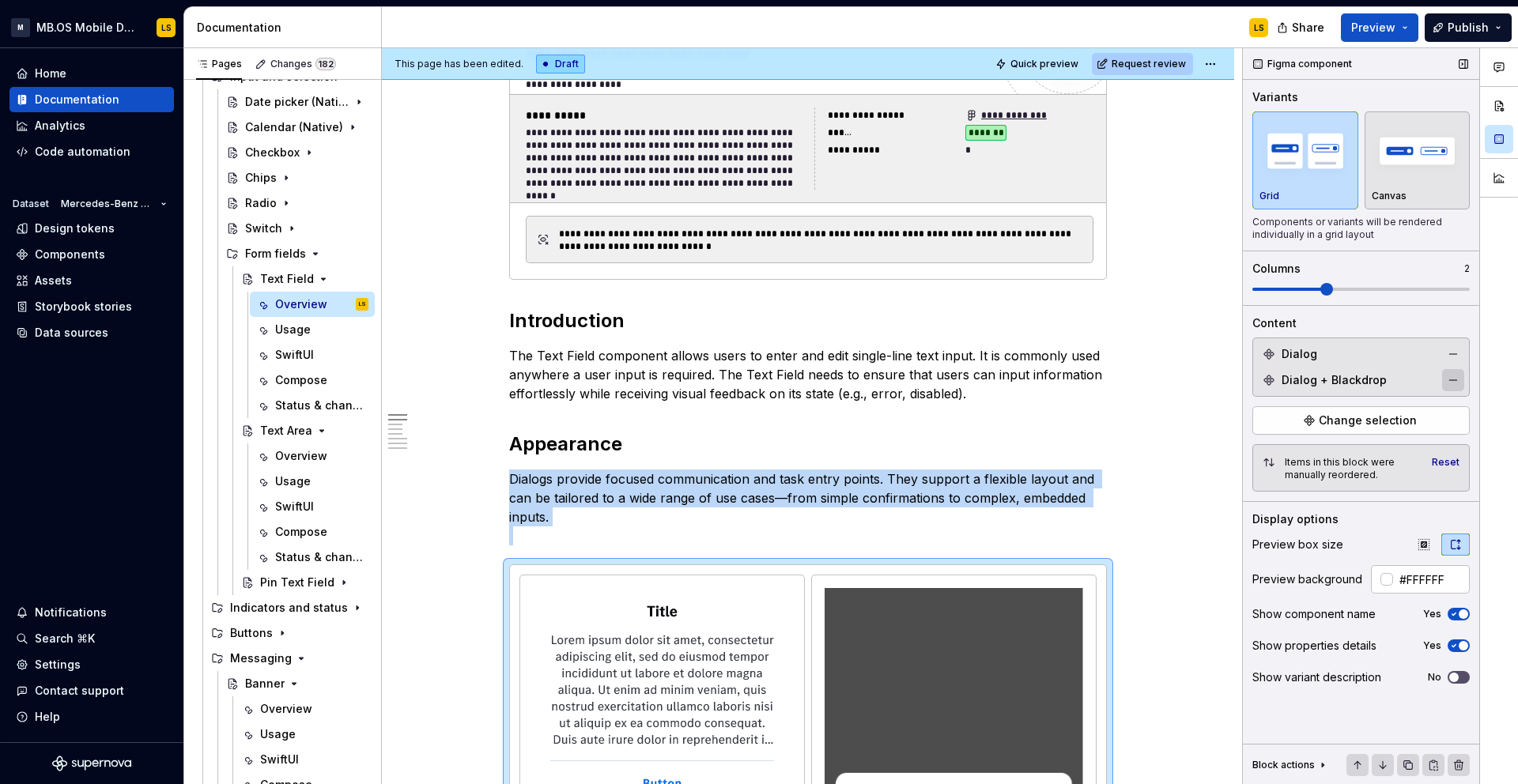
click at [1444, 379] on button "button" at bounding box center [1453, 380] width 22 height 22
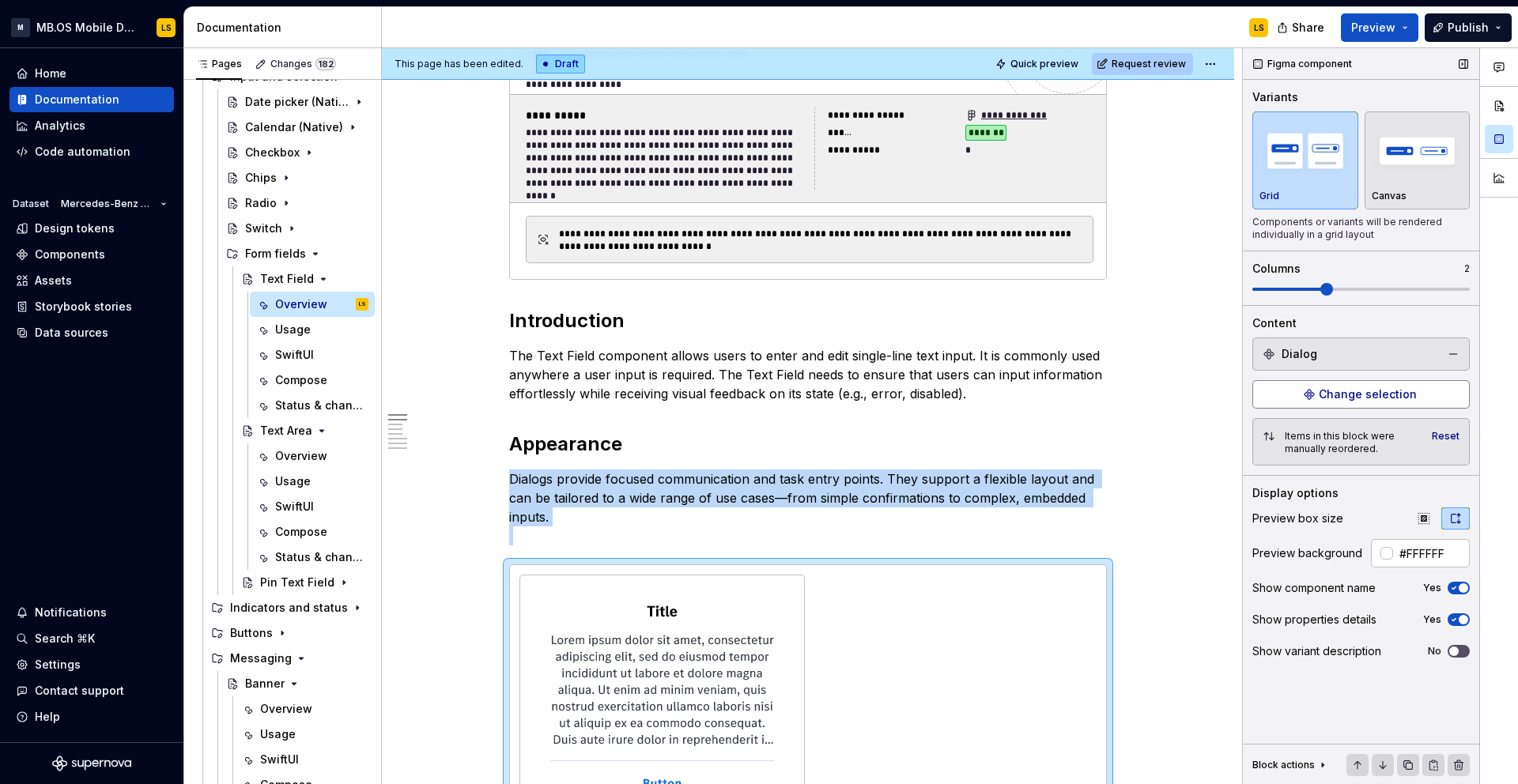
click at [1378, 390] on span "Change selection" at bounding box center [1368, 393] width 98 height 16
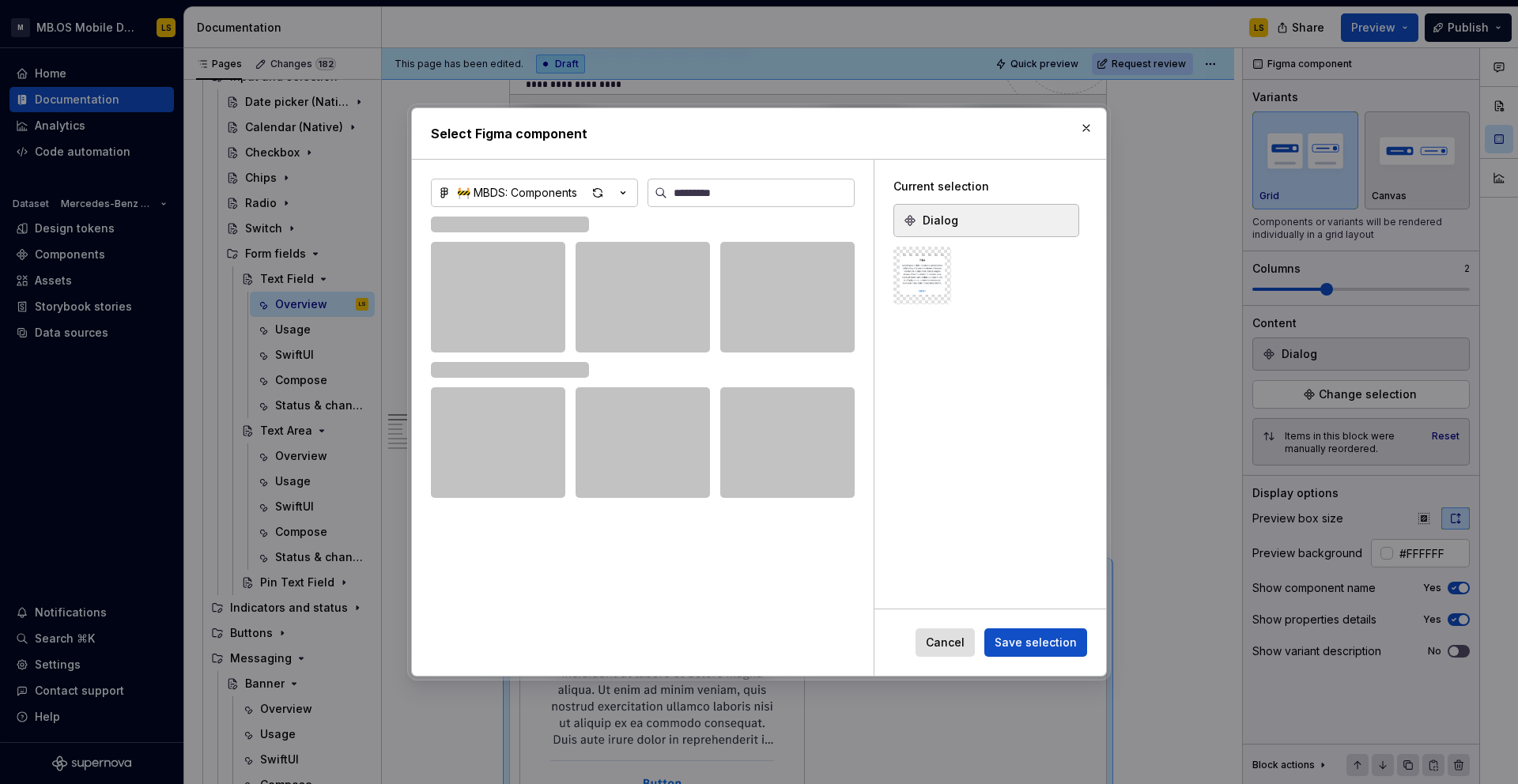
type textarea "*"
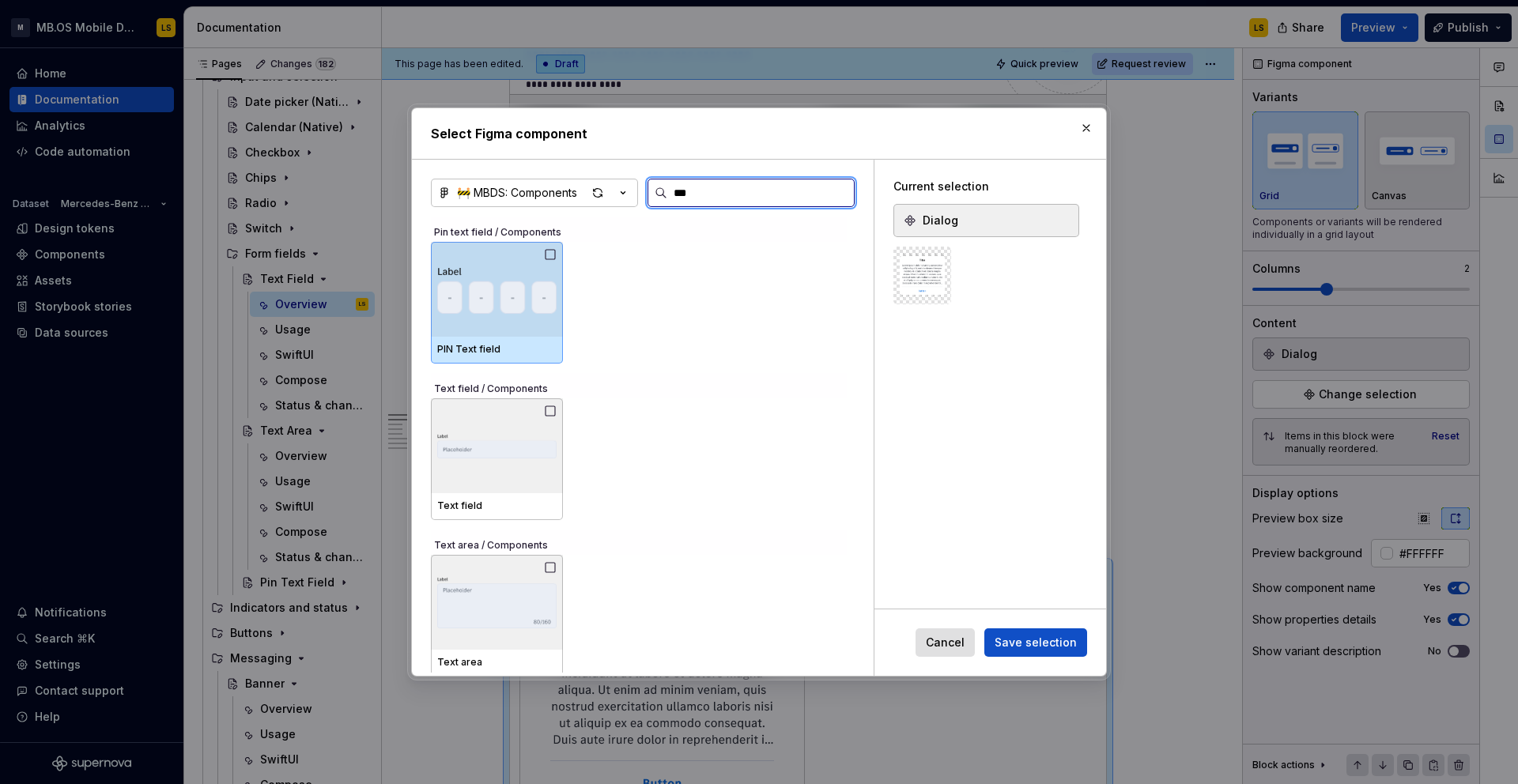
type input "****"
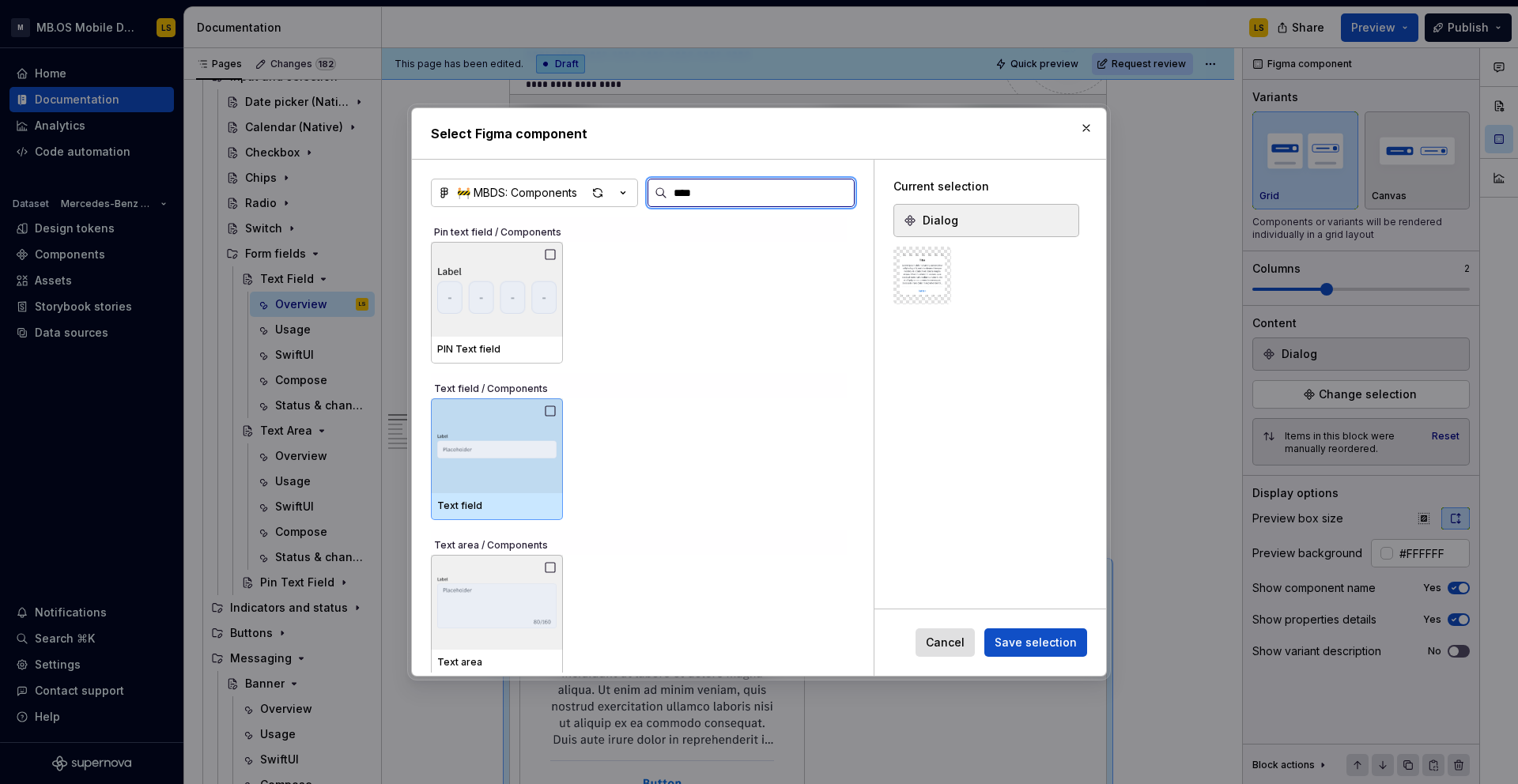
click at [523, 442] on img at bounding box center [497, 446] width 120 height 56
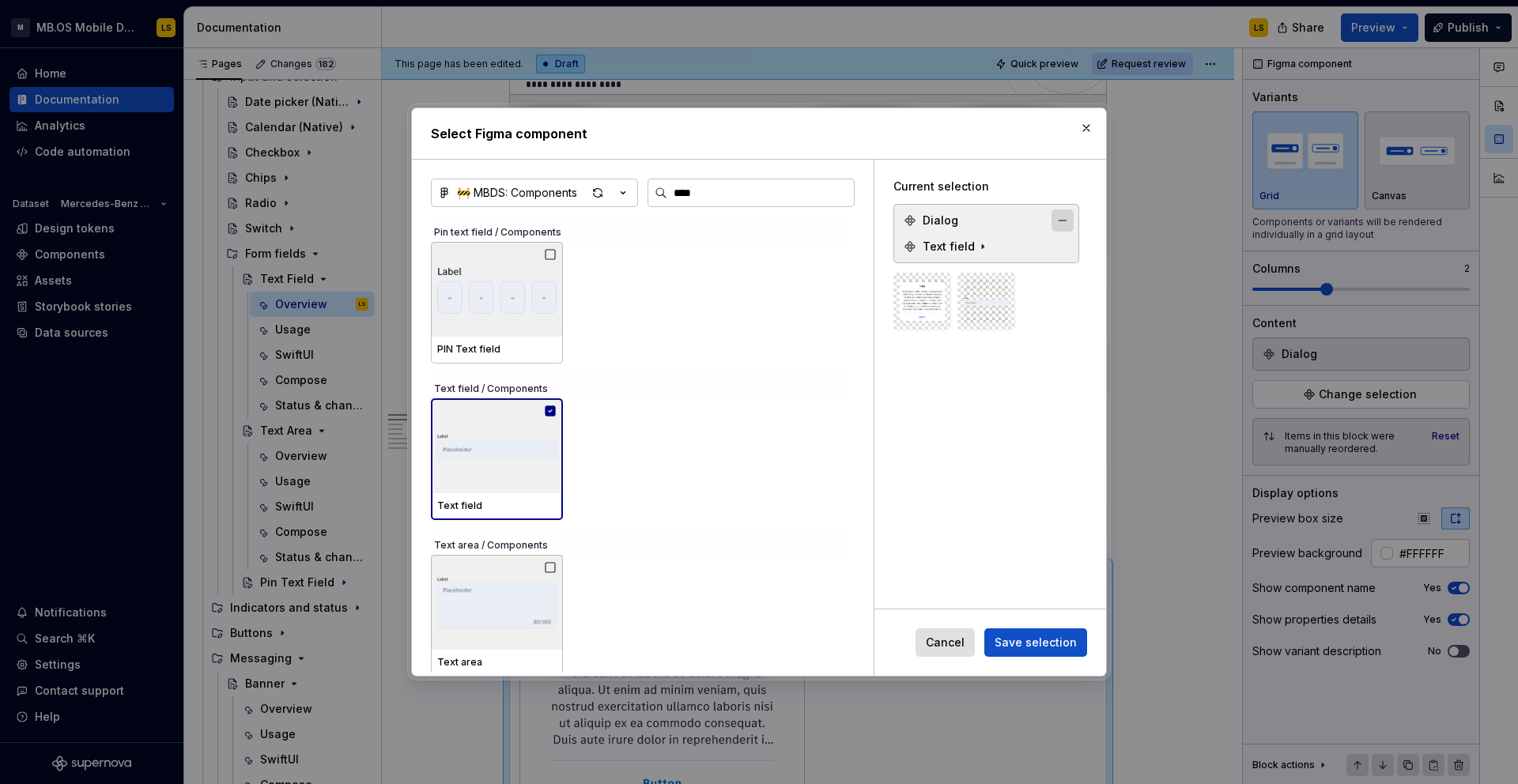
click at [1074, 224] on button "button" at bounding box center [1063, 220] width 22 height 22
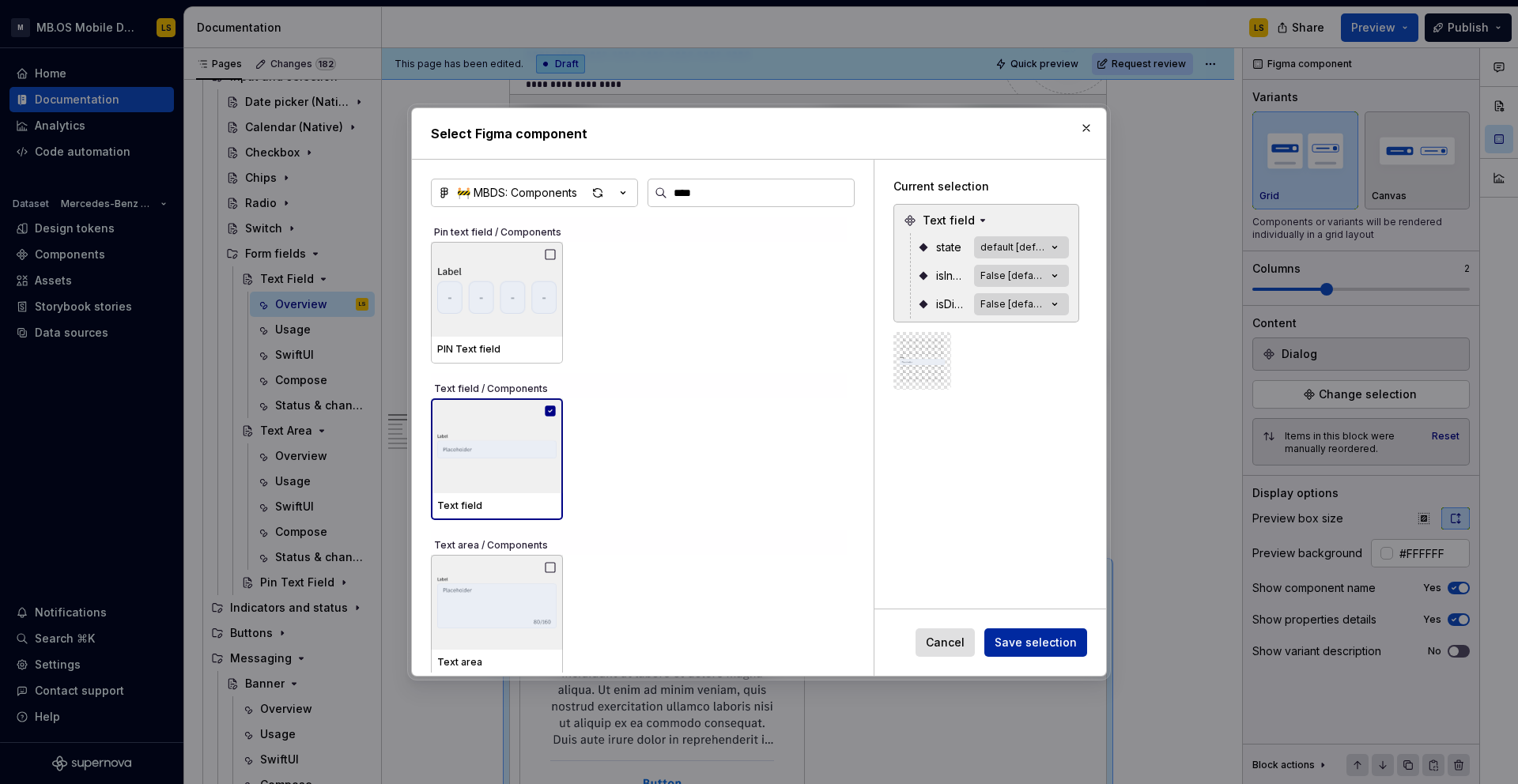
click at [1043, 637] on span "Save selection" at bounding box center [1035, 642] width 82 height 16
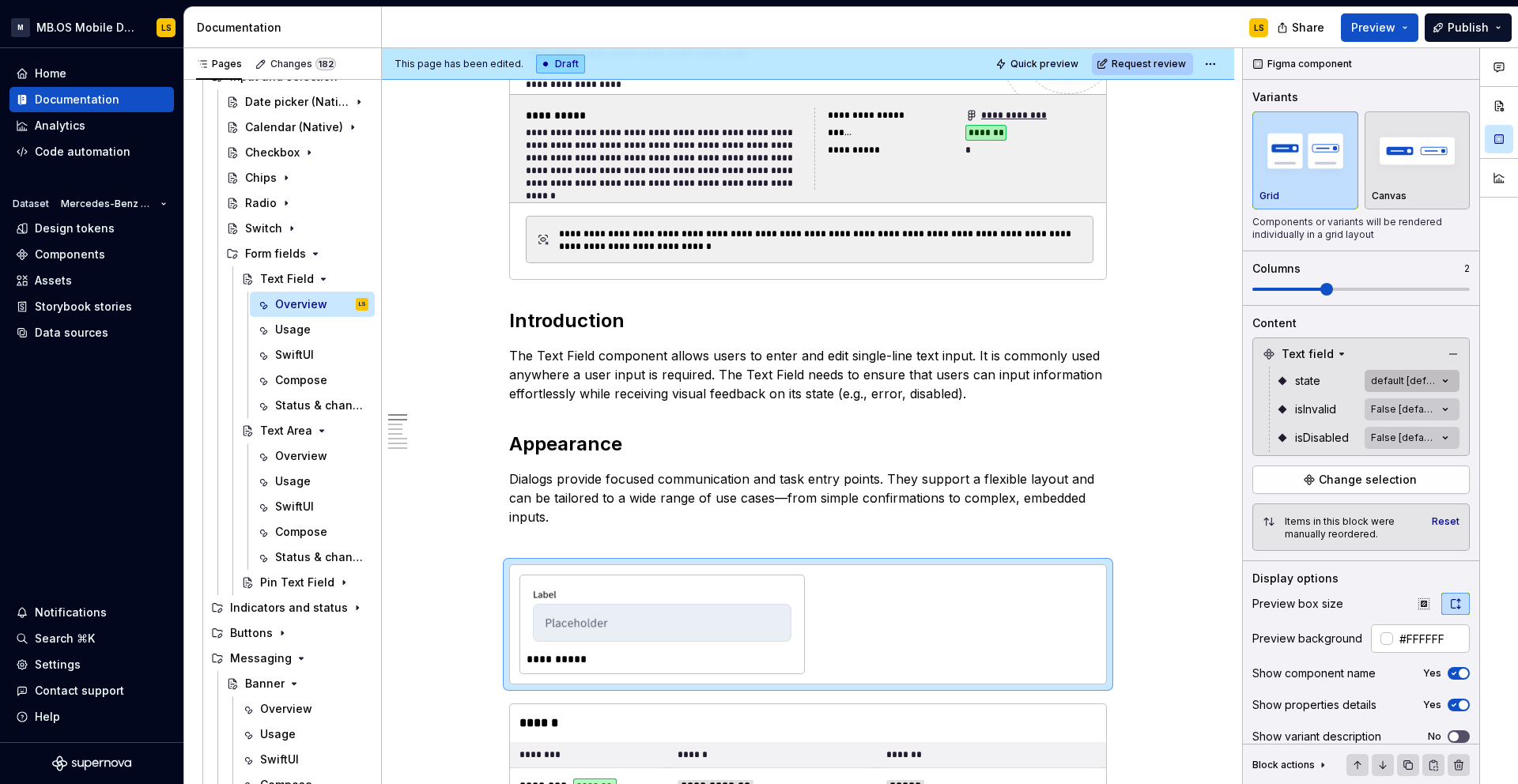
click at [1425, 389] on div "Comments Open comments No comments yet Select ‘Comment’ from the block context …" at bounding box center [1380, 415] width 275 height 736
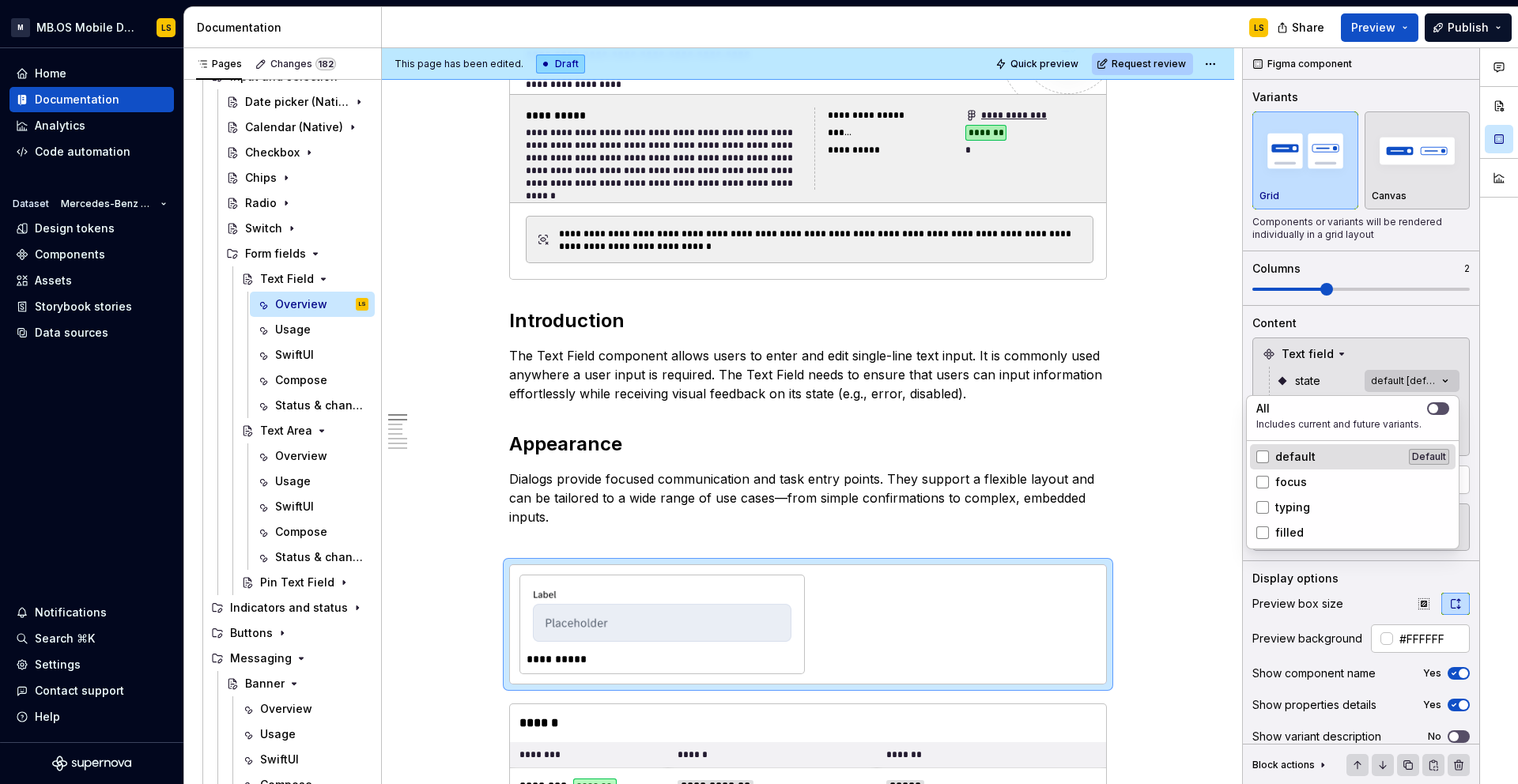
click at [1314, 459] on div "default Default" at bounding box center [1352, 456] width 193 height 16
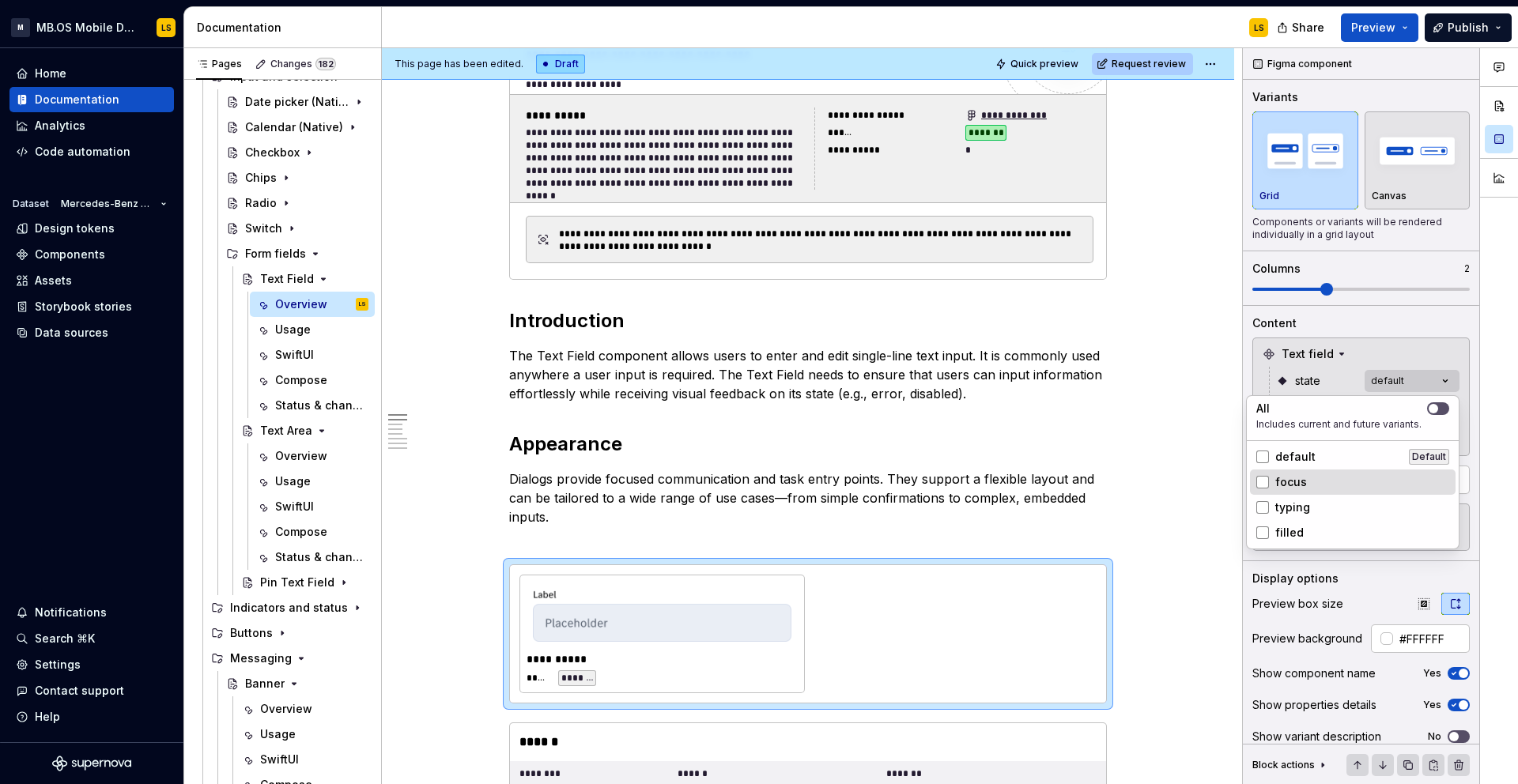
click at [1314, 480] on div "focus" at bounding box center [1352, 482] width 193 height 16
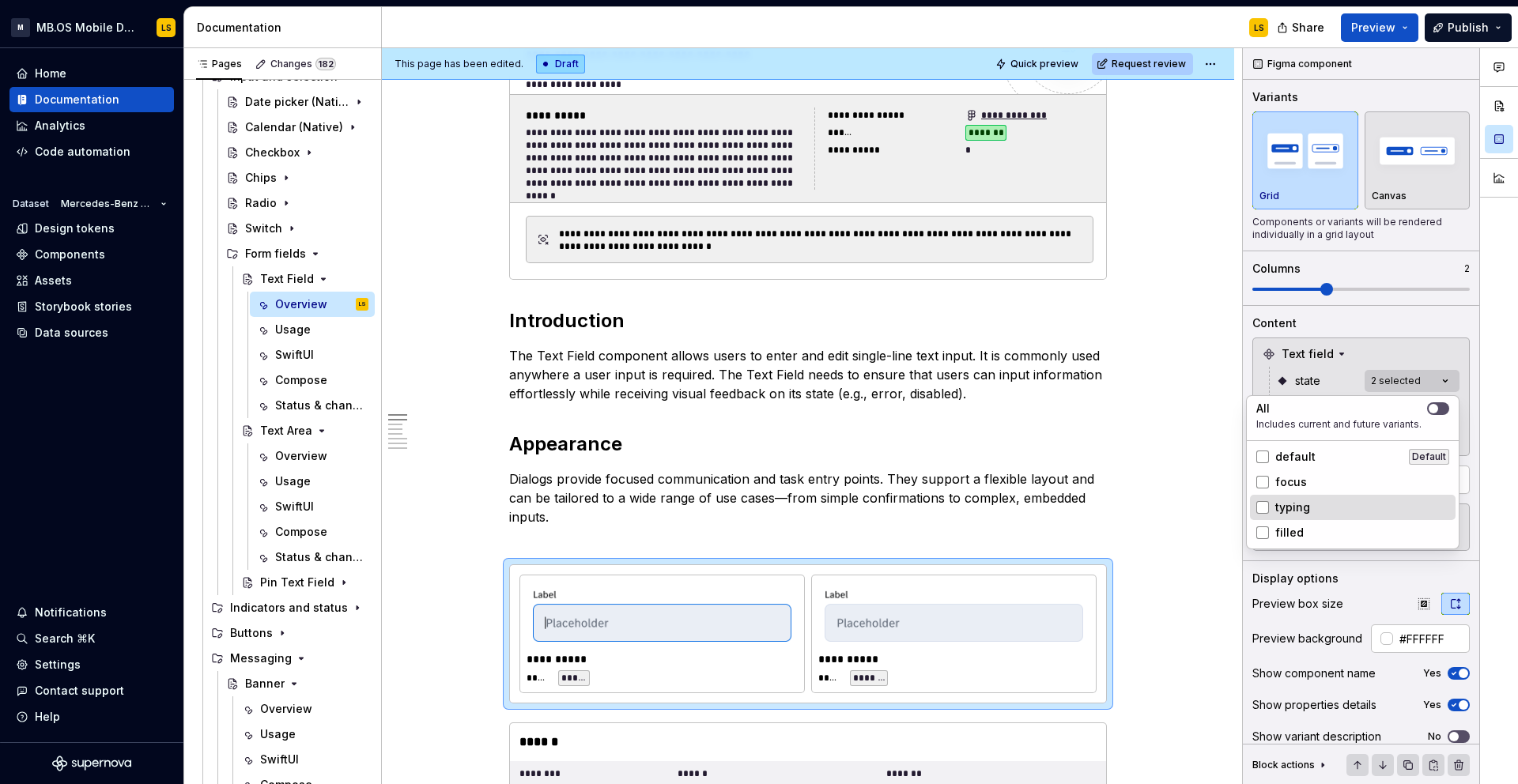
click at [1312, 504] on div "typing" at bounding box center [1352, 507] width 193 height 16
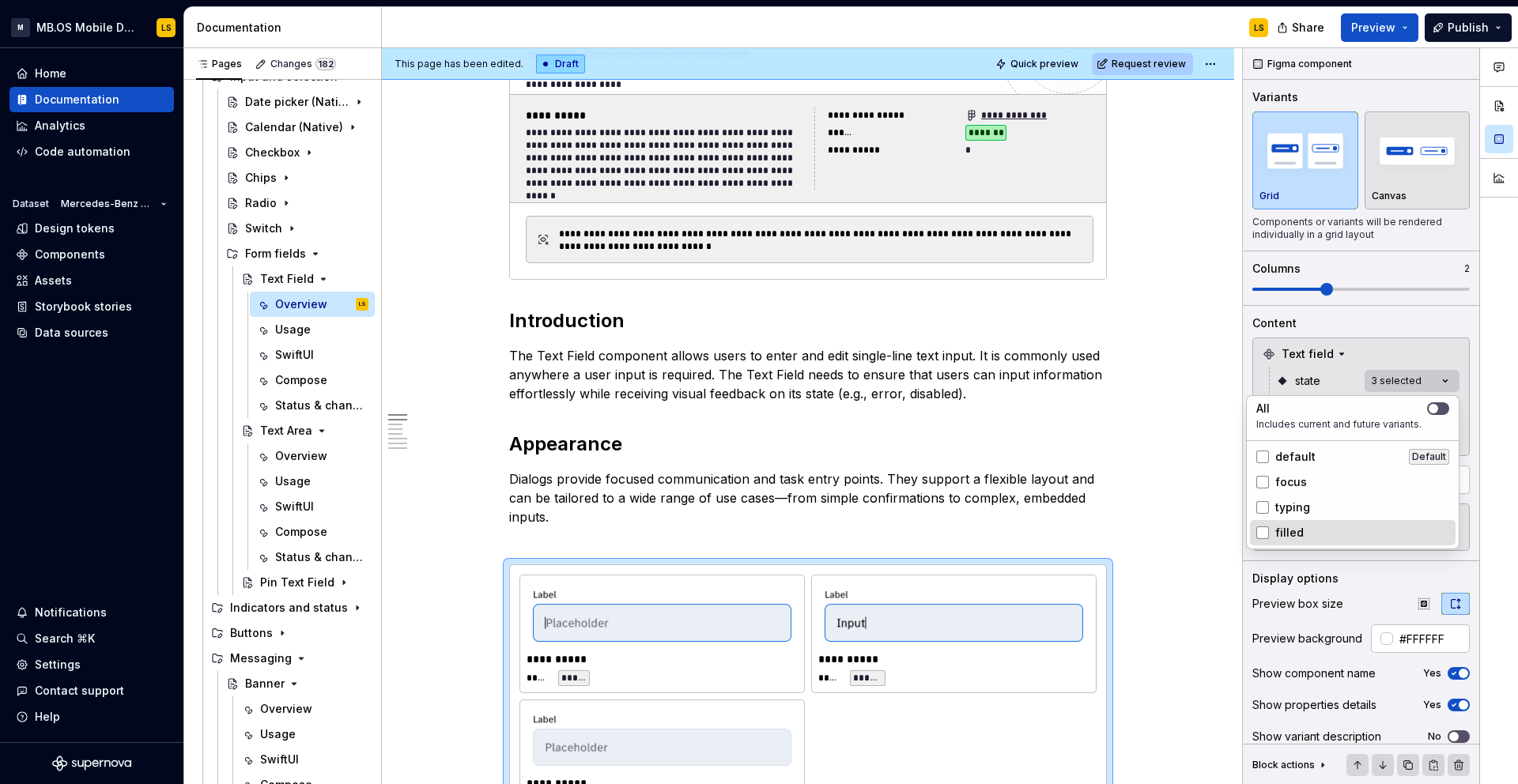
click at [1312, 528] on div "filled" at bounding box center [1352, 532] width 193 height 16
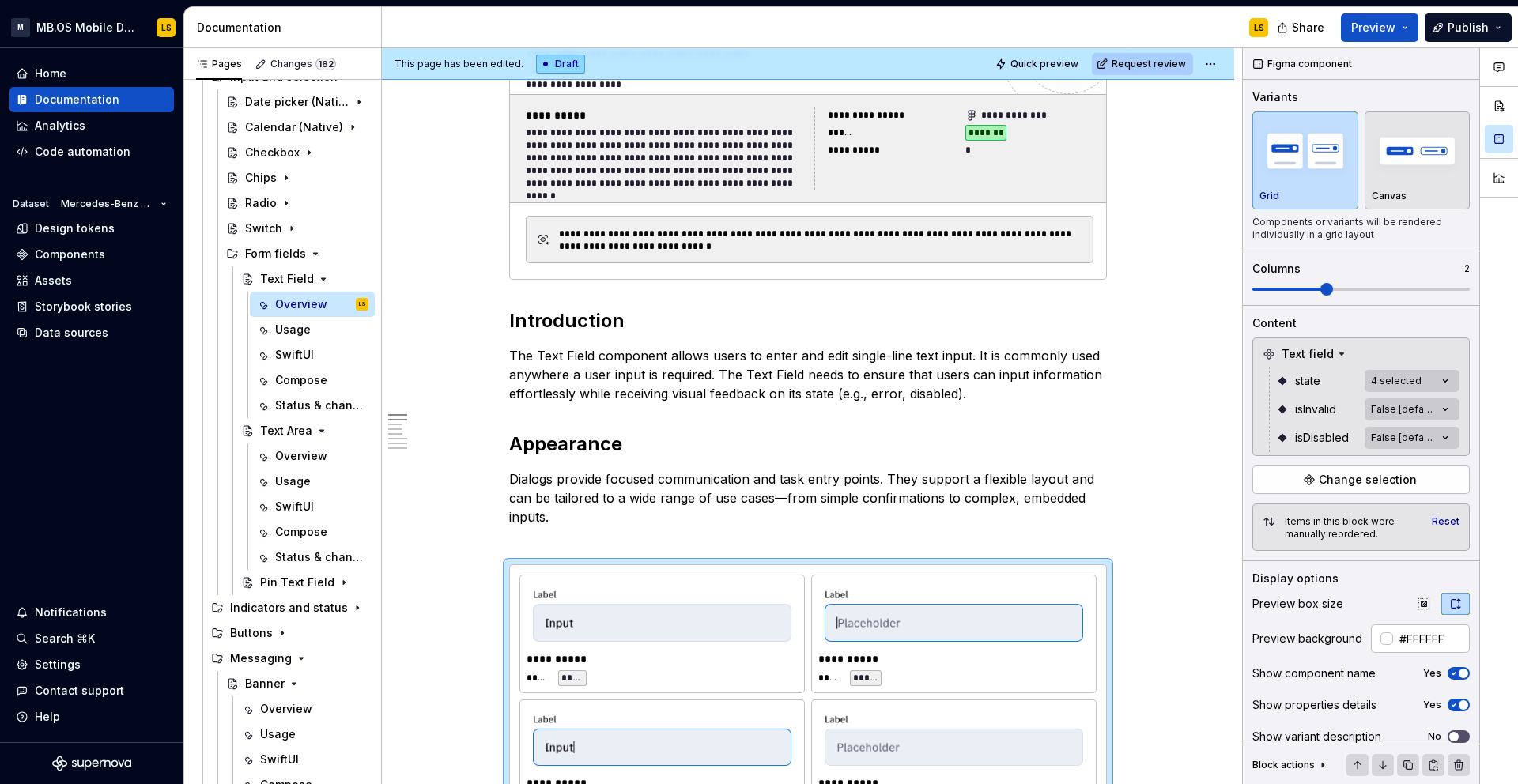
click at [1472, 288] on div "Comments Open comments No comments yet Select ‘Comment’ from the block context …" at bounding box center [1380, 415] width 275 height 736
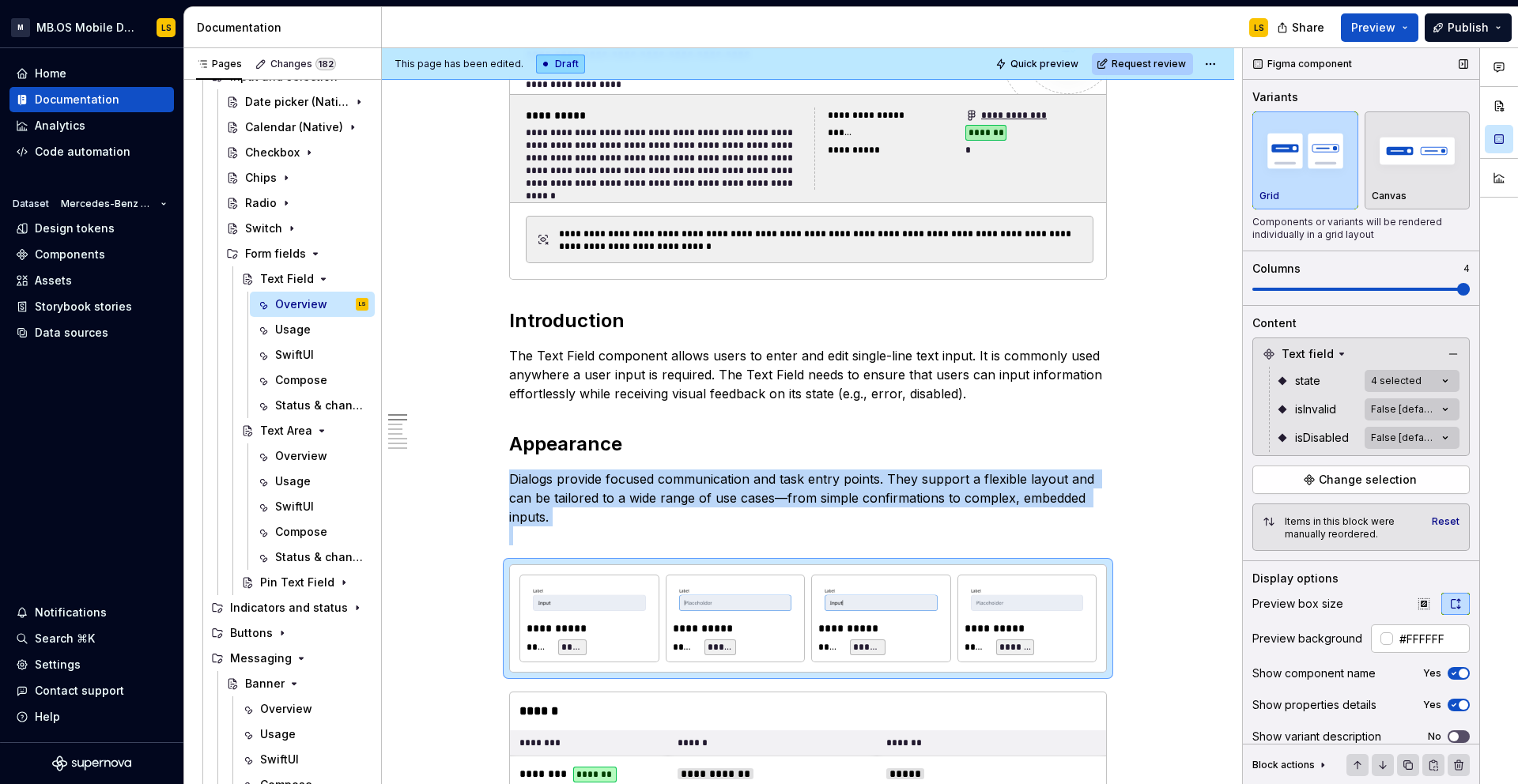
click at [1466, 288] on span at bounding box center [1361, 288] width 218 height 3
click at [1392, 382] on div "Comments Open comments No comments yet Select ‘Comment’ from the block context …" at bounding box center [1380, 415] width 275 height 736
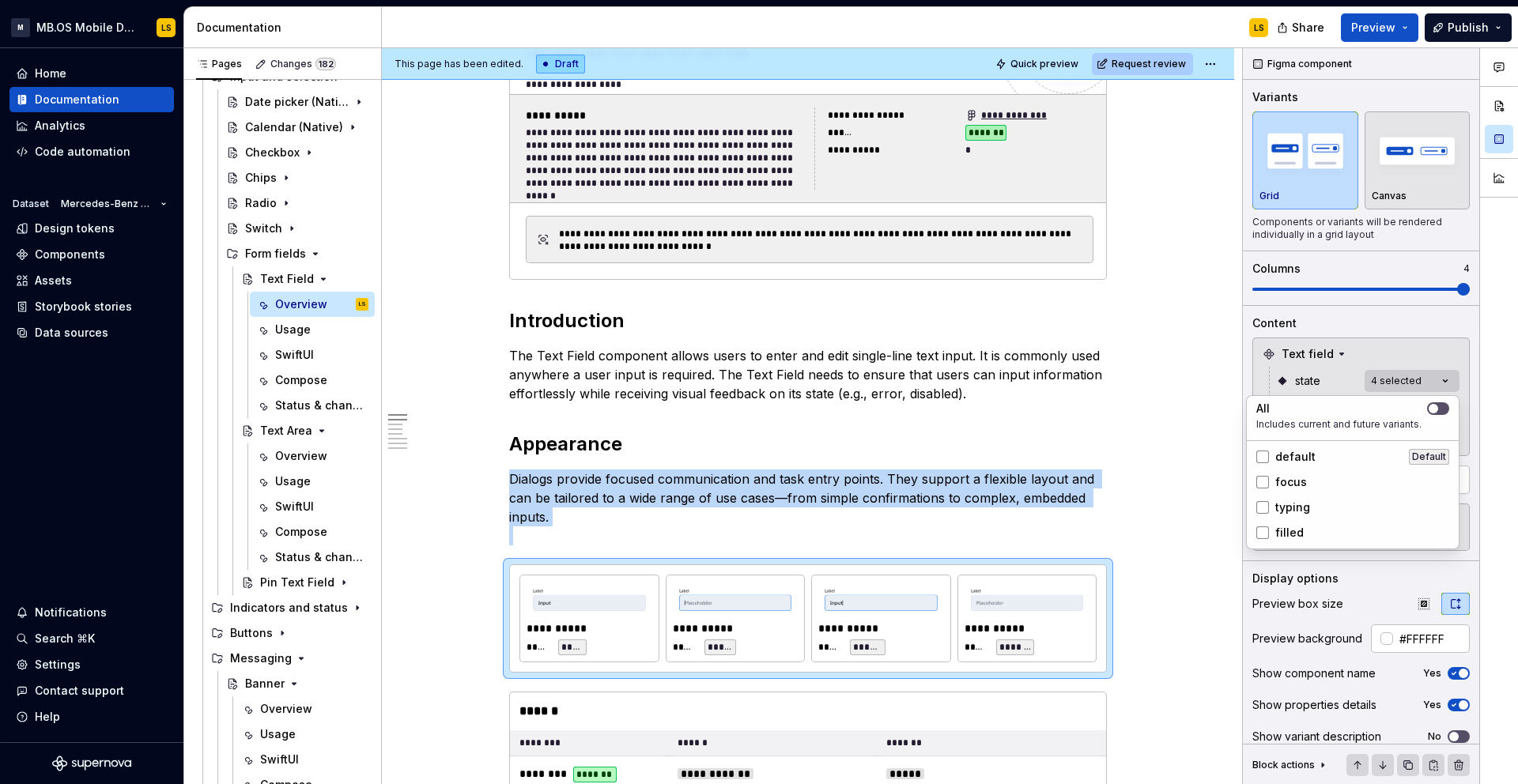
click at [1392, 380] on div "Comments Open comments No comments yet Select ‘Comment’ from the block context …" at bounding box center [1380, 415] width 275 height 736
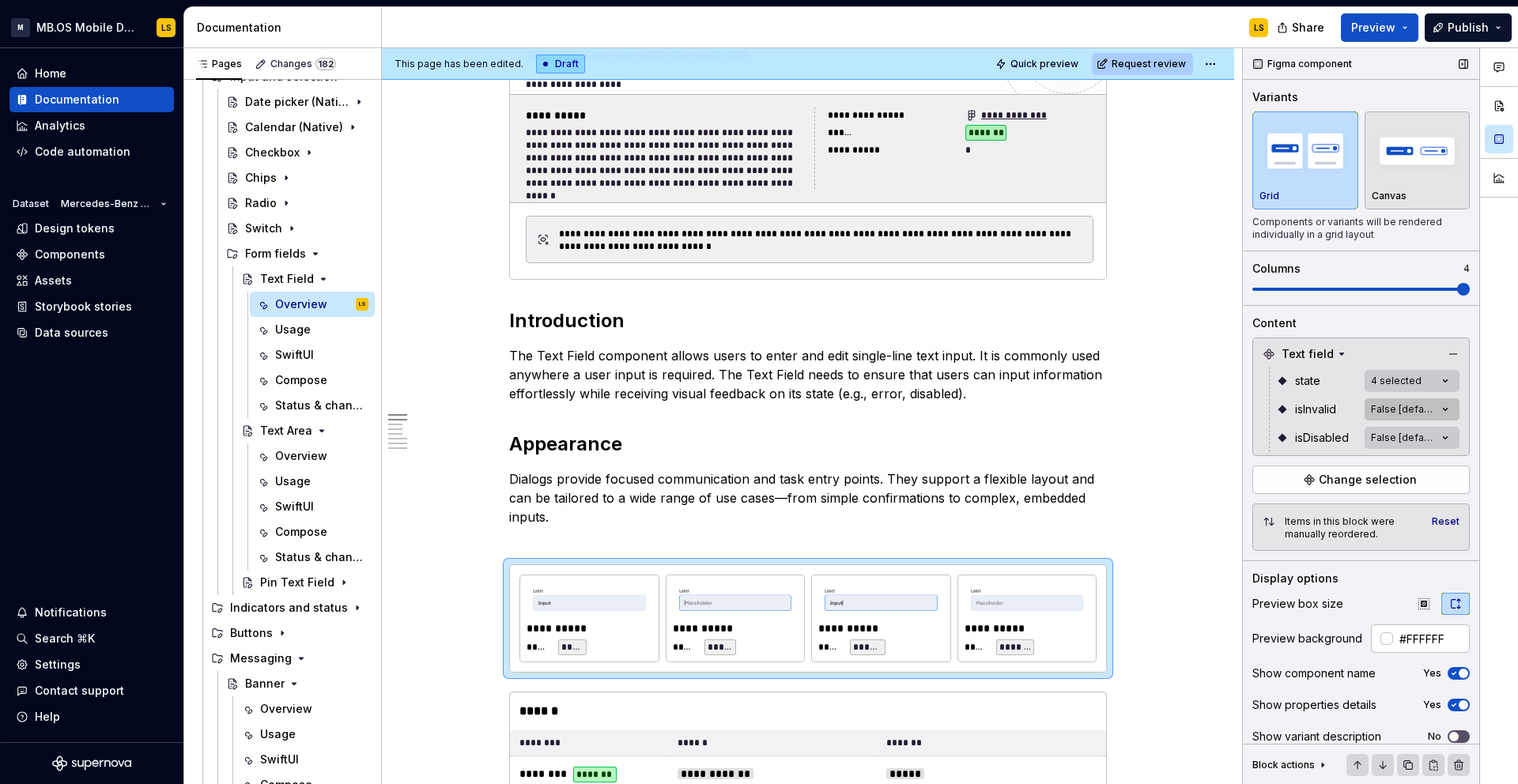
click at [1392, 413] on div "Comments Open comments No comments yet Select ‘Comment’ from the block context …" at bounding box center [1380, 415] width 275 height 736
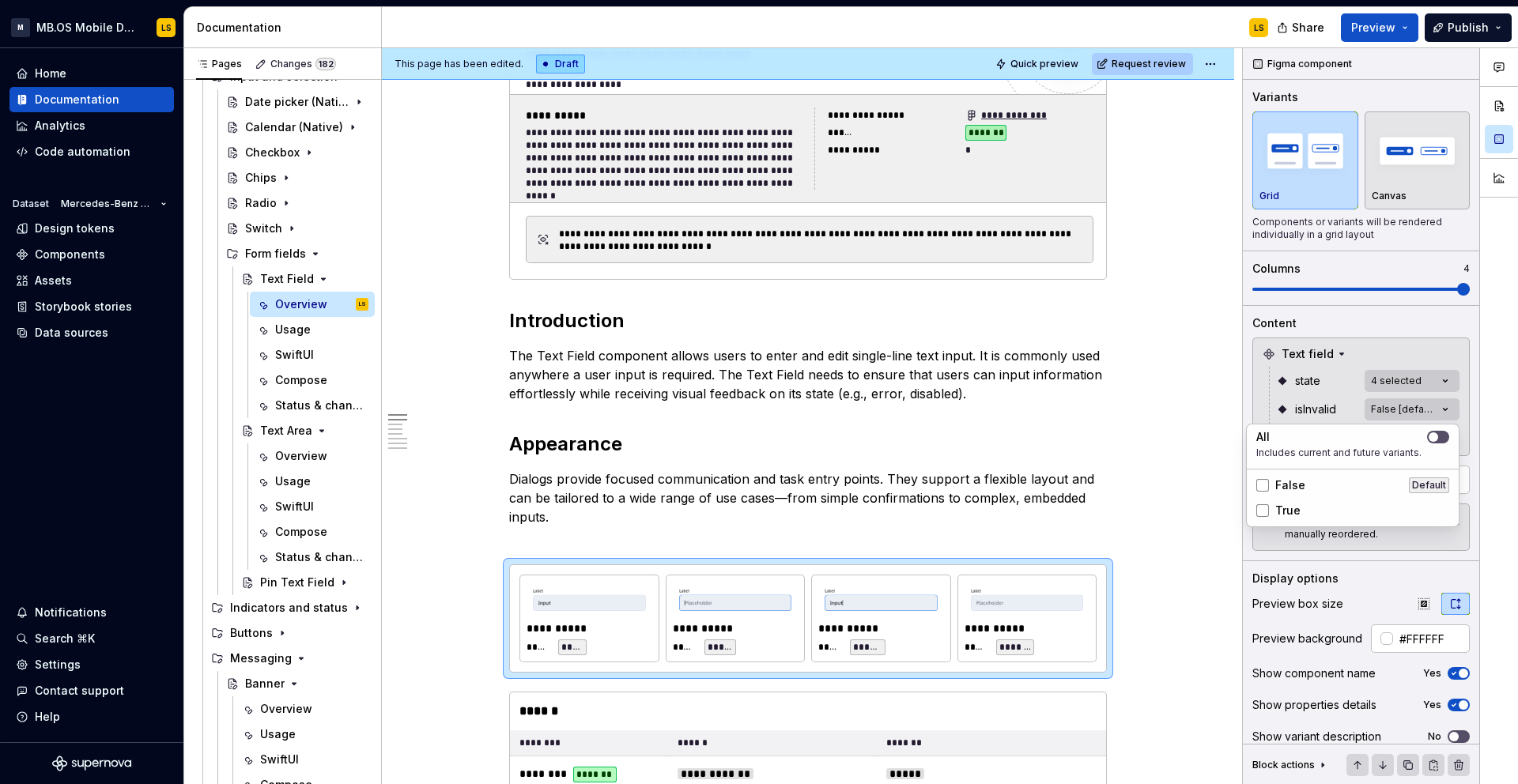
click at [1282, 477] on span "False" at bounding box center [1289, 485] width 30 height 16
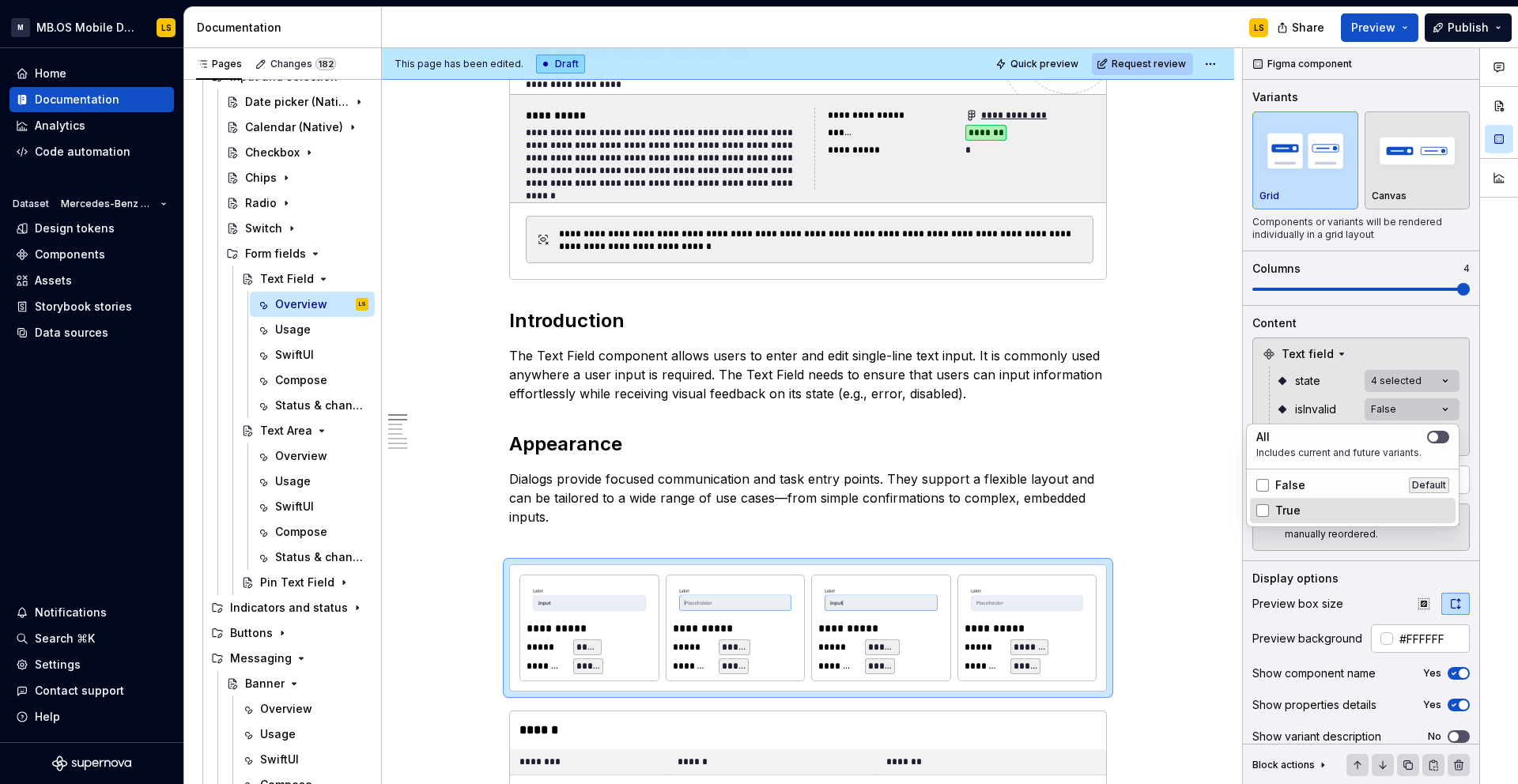
click at [1282, 502] on span "True" at bounding box center [1287, 509] width 25 height 16
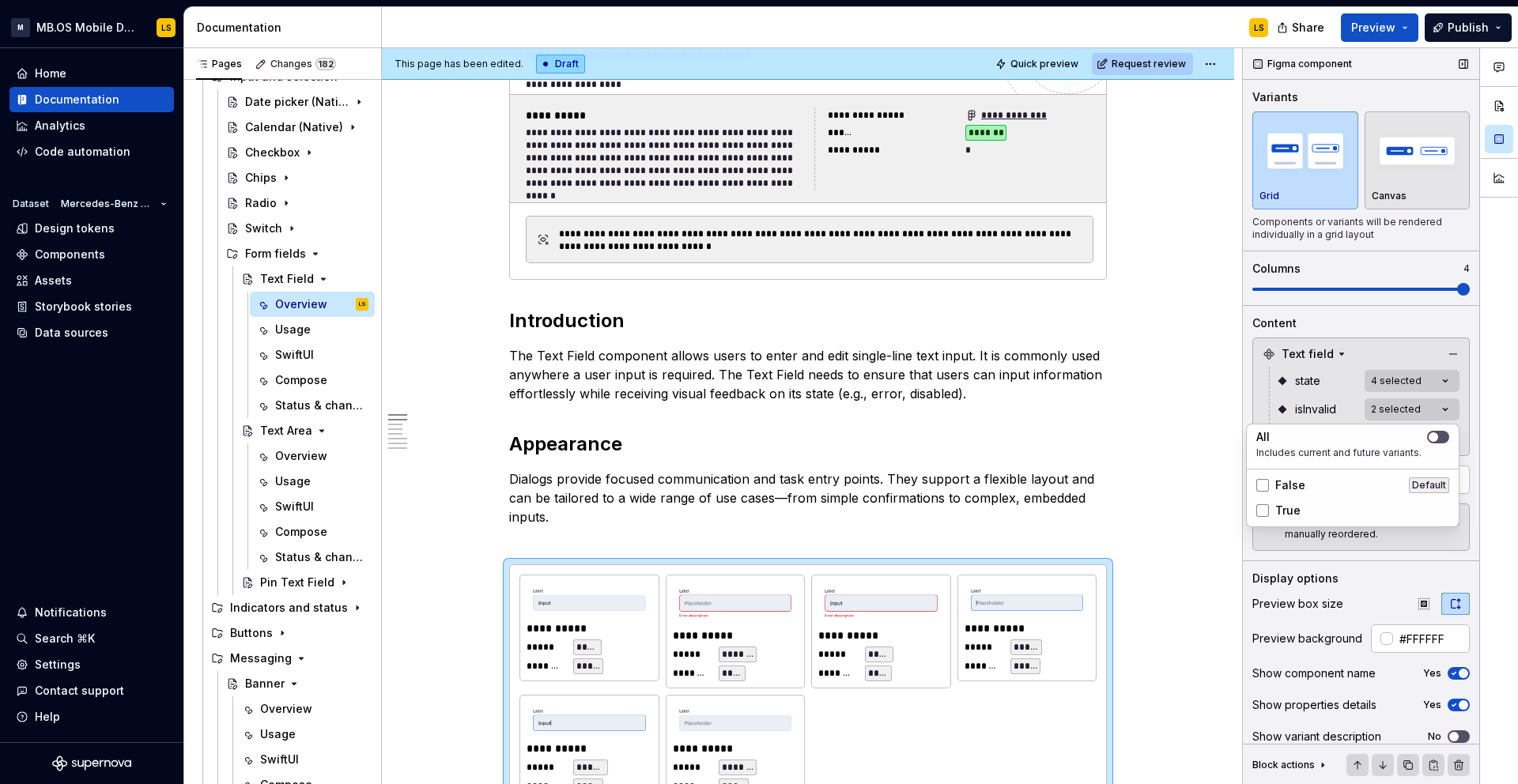
click at [1330, 410] on div "Comments Open comments No comments yet Select ‘Comment’ from the block context …" at bounding box center [1380, 415] width 275 height 736
click at [1389, 444] on div "Comments Open comments No comments yet Select ‘Comment’ from the block context …" at bounding box center [1380, 415] width 275 height 736
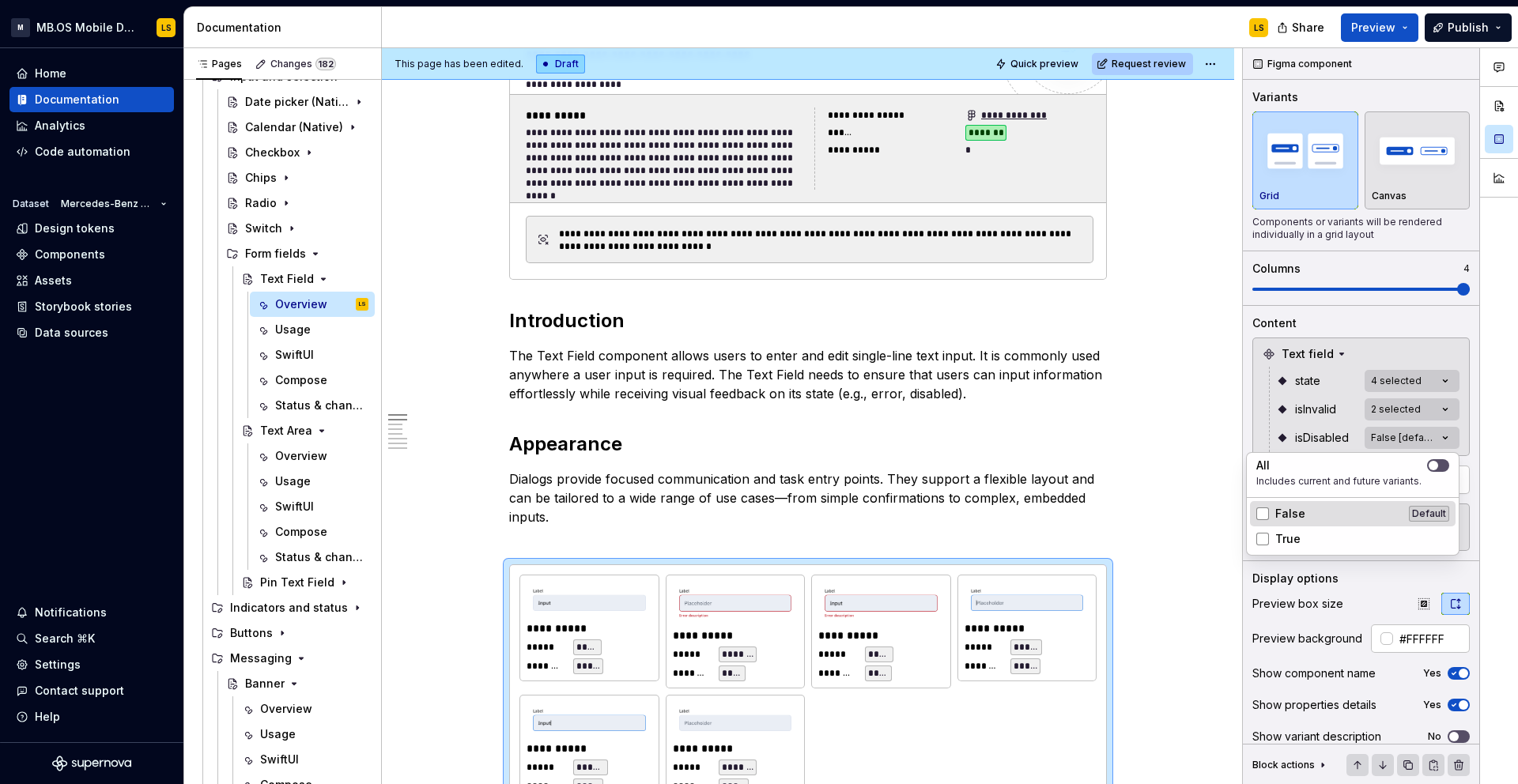
click at [1318, 510] on div "False Default" at bounding box center [1352, 513] width 193 height 16
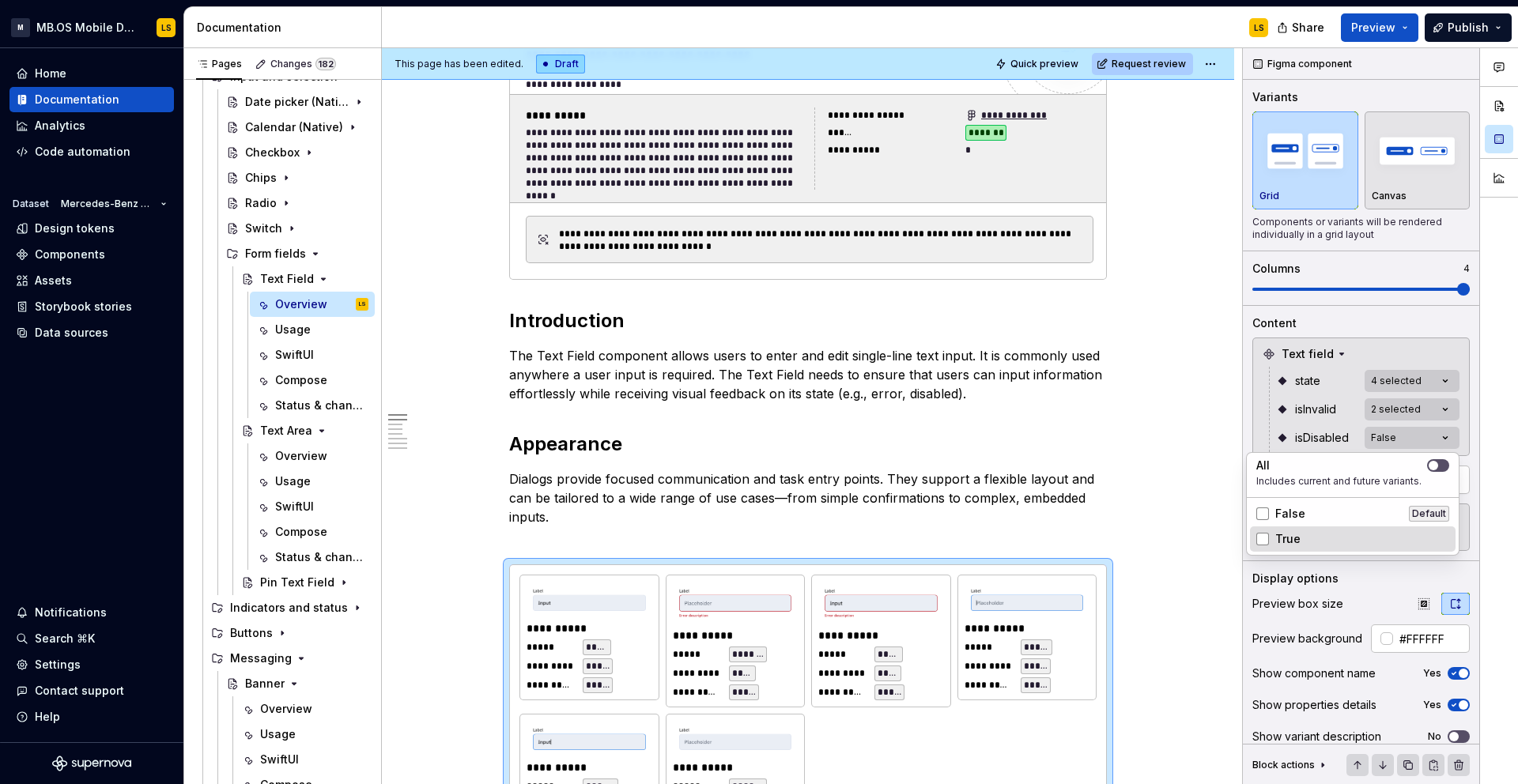
click at [1309, 538] on div "True" at bounding box center [1352, 538] width 193 height 16
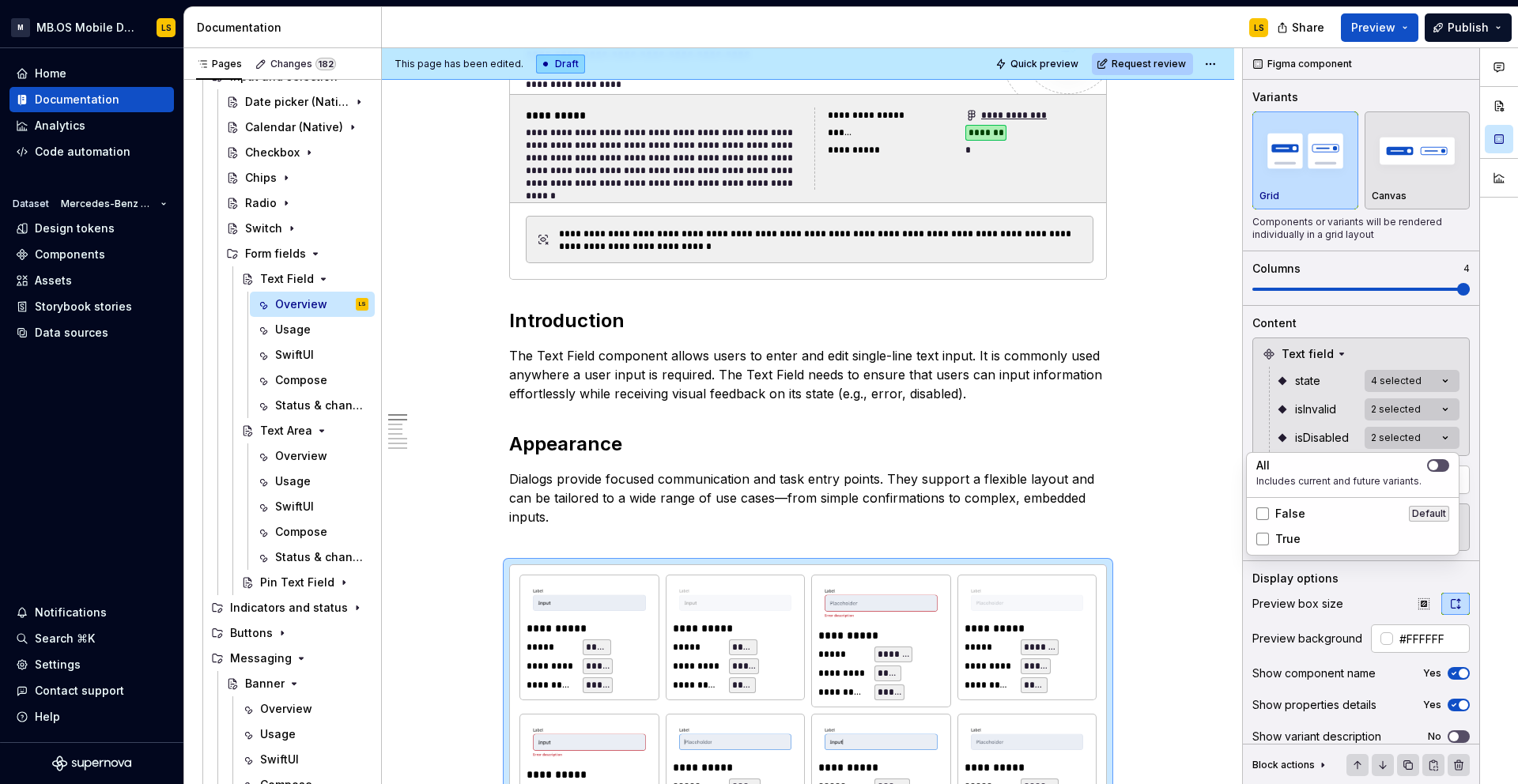
click at [1140, 474] on html "M MB.OS Mobile Design System LS Home Documentation Analytics Code automation Da…" at bounding box center [759, 392] width 1518 height 784
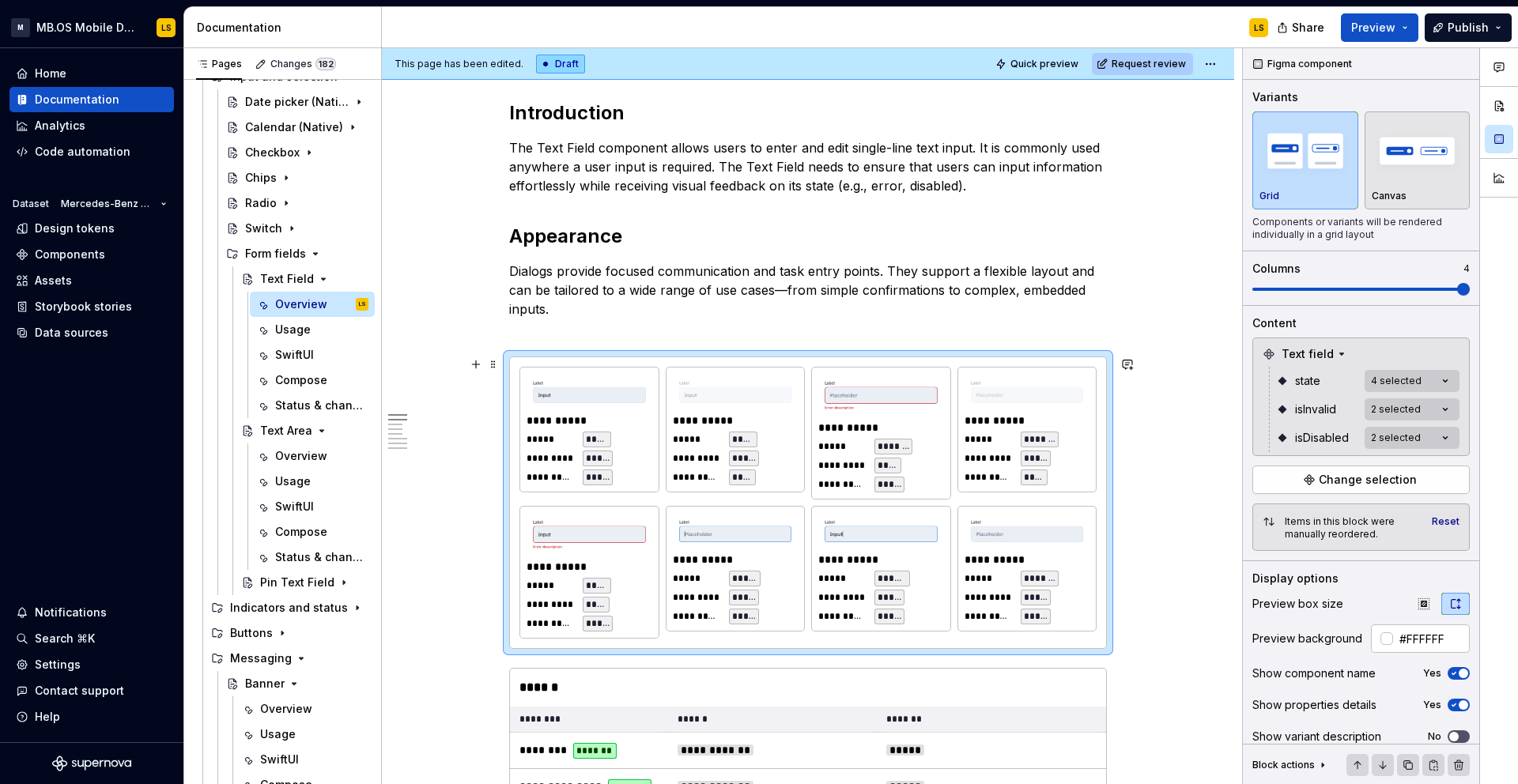
scroll to position [774, 0]
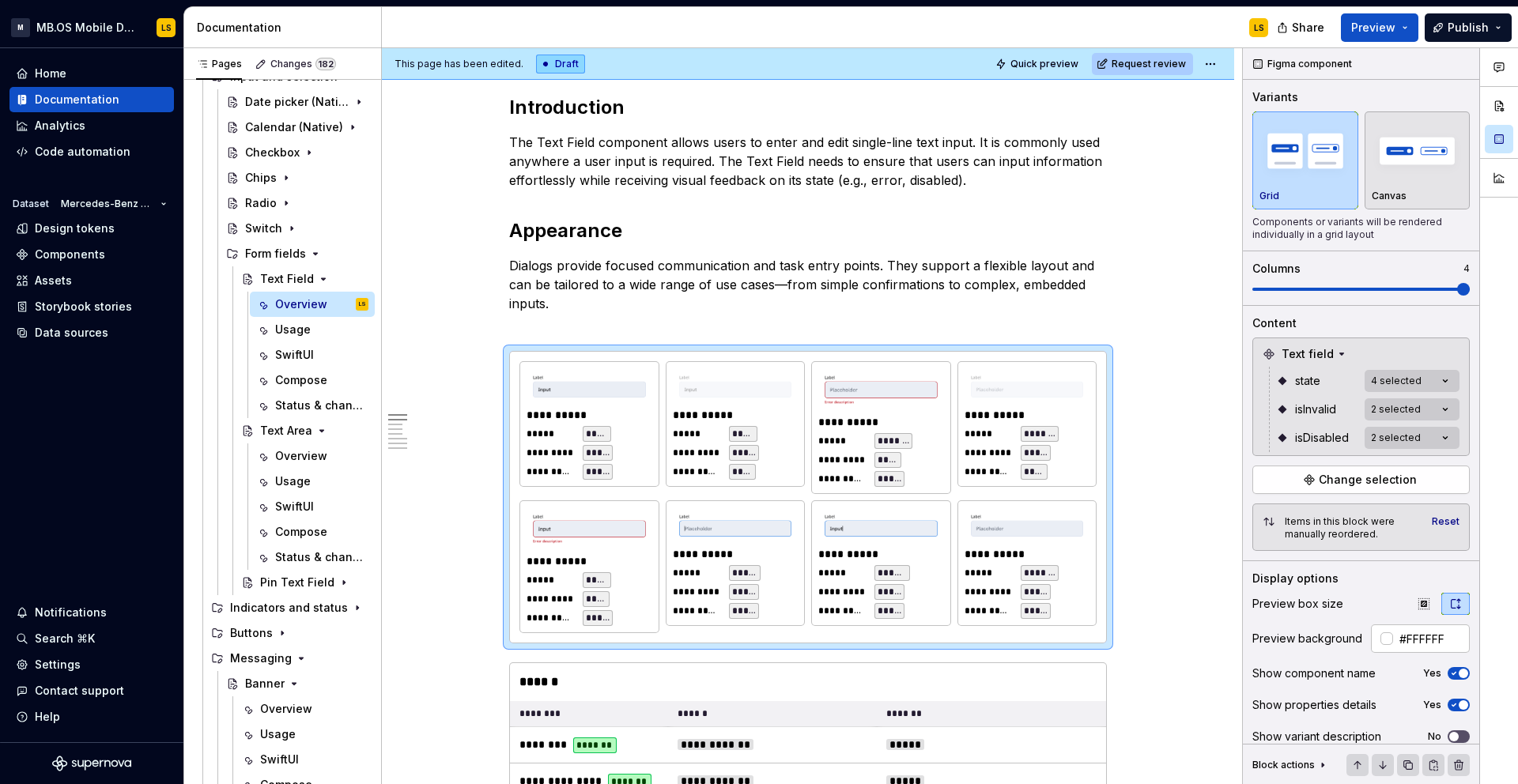
click at [1406, 410] on div "Comments Open comments No comments yet Select ‘Comment’ from the block context …" at bounding box center [1380, 415] width 275 height 736
click at [1298, 483] on span "False" at bounding box center [1289, 485] width 30 height 16
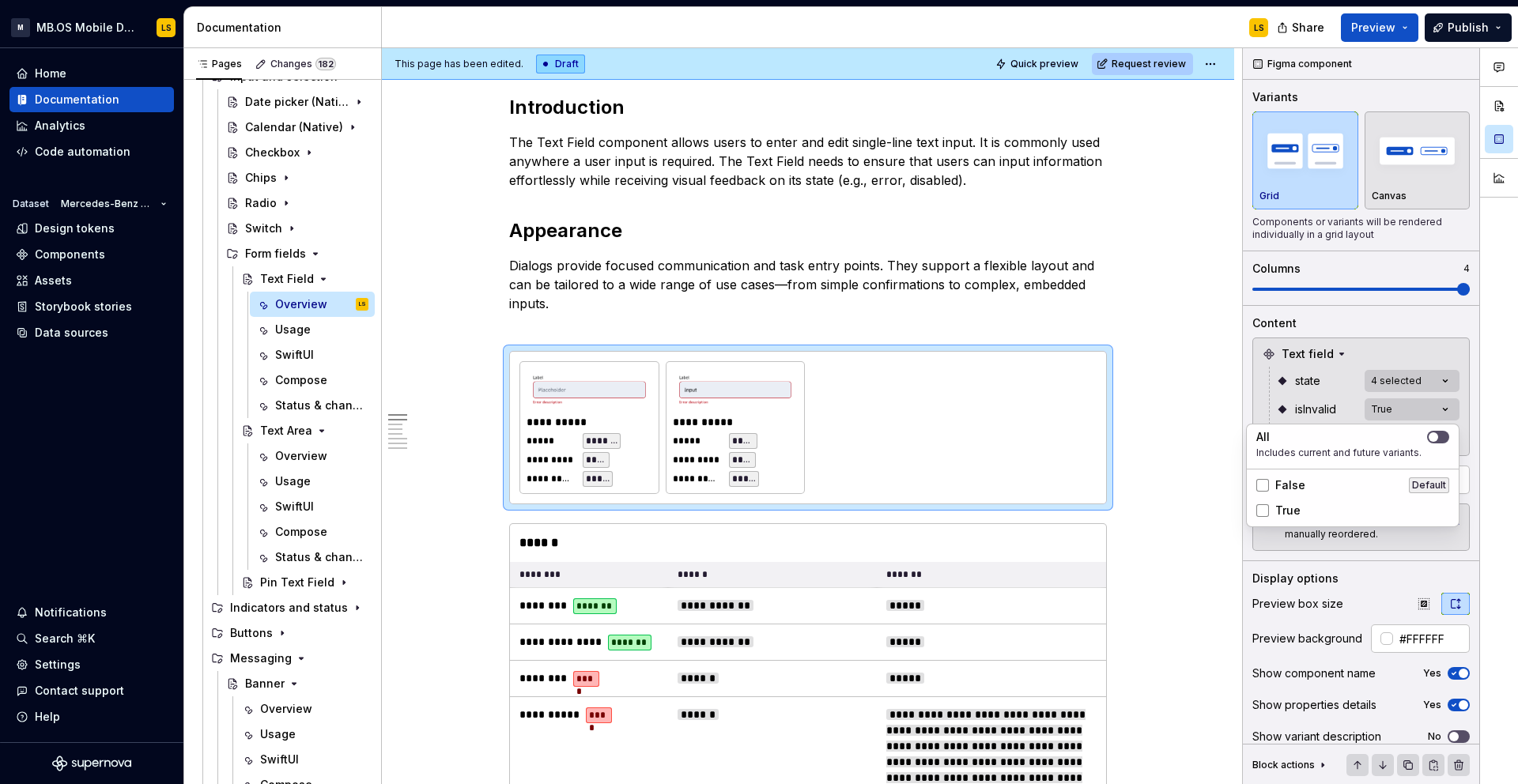
click at [1292, 506] on span "True" at bounding box center [1287, 509] width 25 height 16
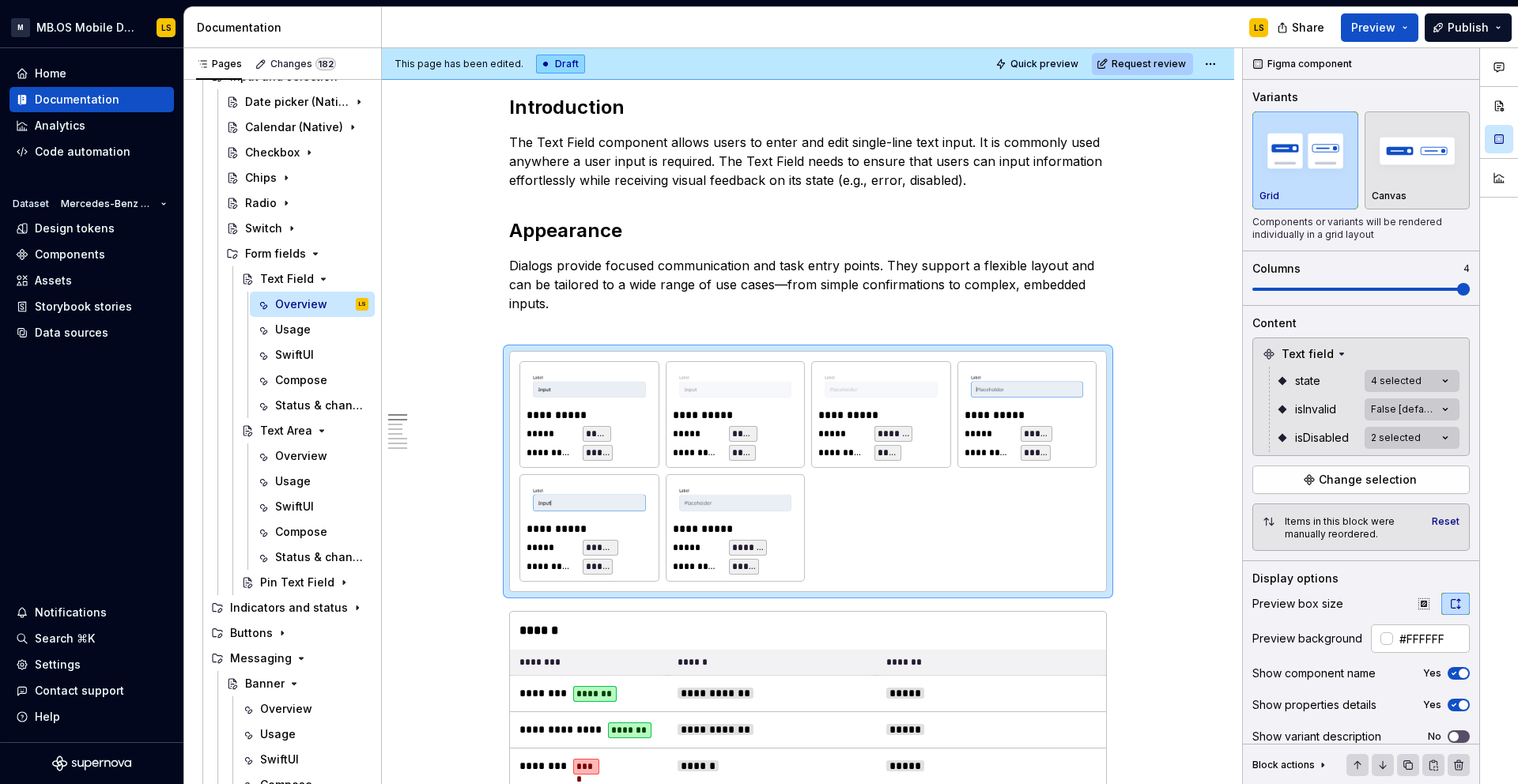
click at [1328, 389] on div "Comments Open comments No comments yet Select ‘Comment’ from the block context …" at bounding box center [1380, 415] width 275 height 736
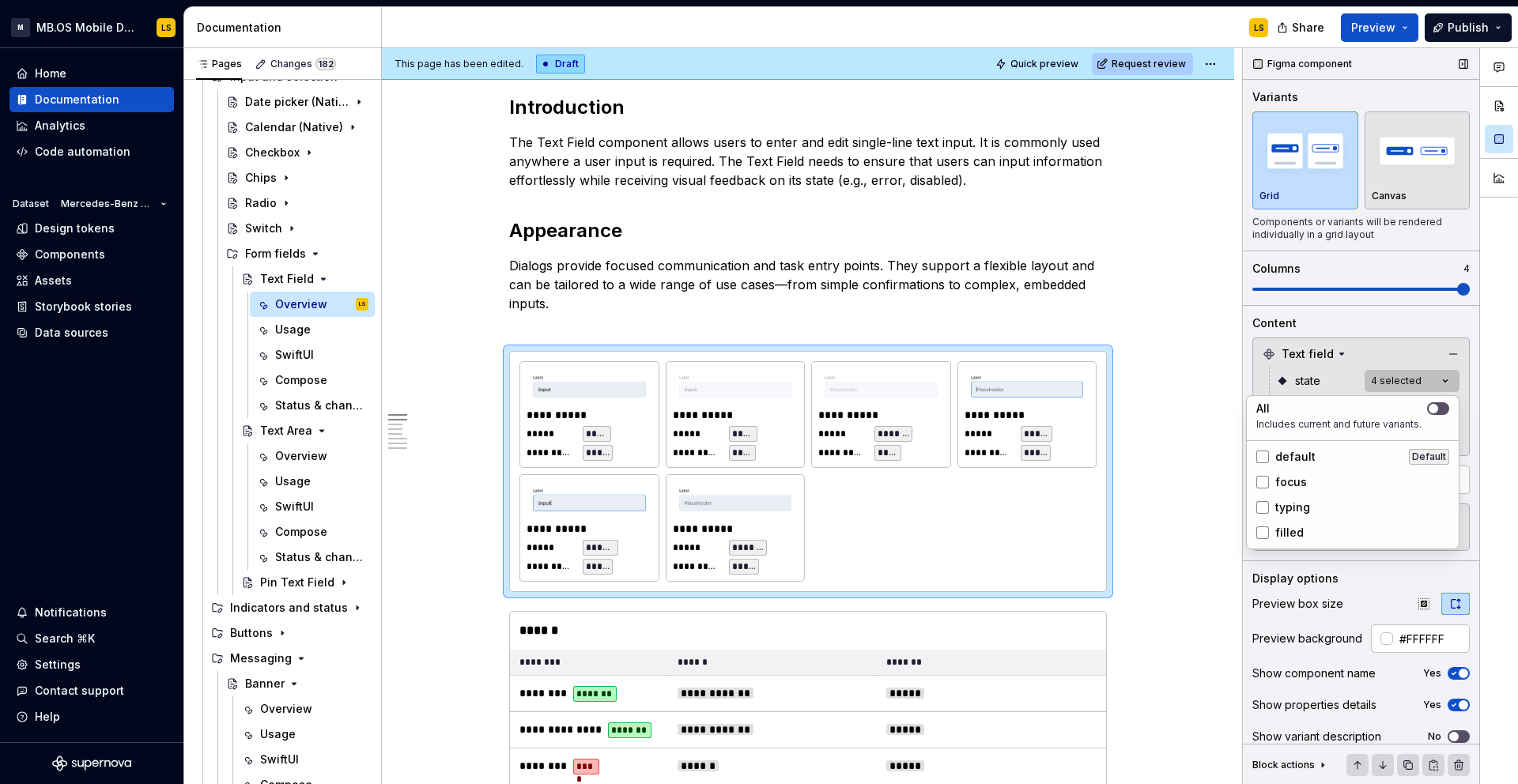
click at [1381, 383] on div "Comments Open comments No comments yet Select ‘Comment’ from the block context …" at bounding box center [1380, 415] width 275 height 736
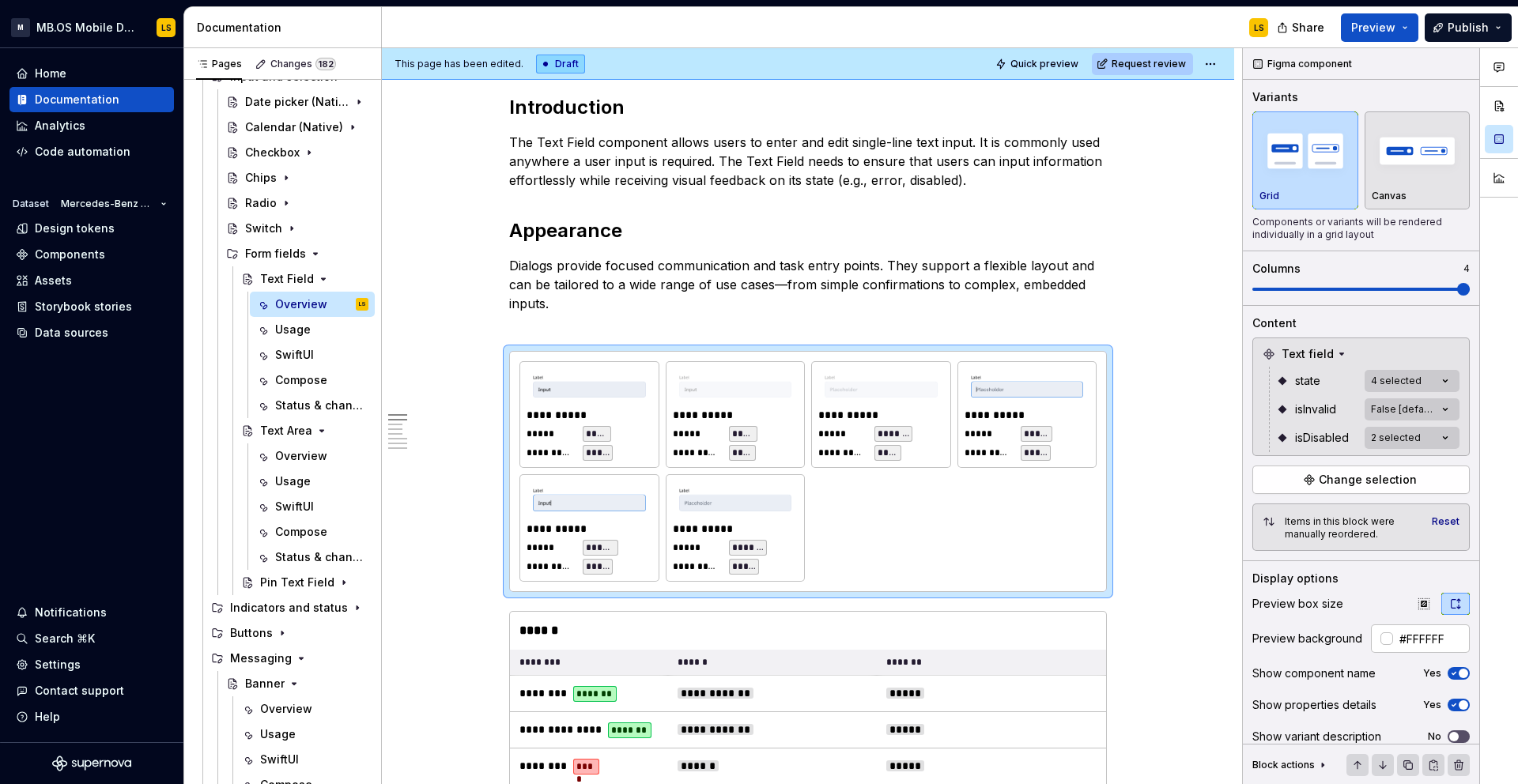
click at [1315, 371] on div "Comments Open comments No comments yet Select ‘Comment’ from the block context …" at bounding box center [1380, 415] width 275 height 736
click at [1392, 441] on div "Comments Open comments No comments yet Select ‘Comment’ from the block context …" at bounding box center [1380, 415] width 275 height 736
click at [1439, 466] on icon "button" at bounding box center [1433, 465] width 13 height 9
click at [1430, 461] on icon "button" at bounding box center [1433, 465] width 13 height 9
click at [1330, 504] on div "False Default" at bounding box center [1352, 513] width 206 height 25
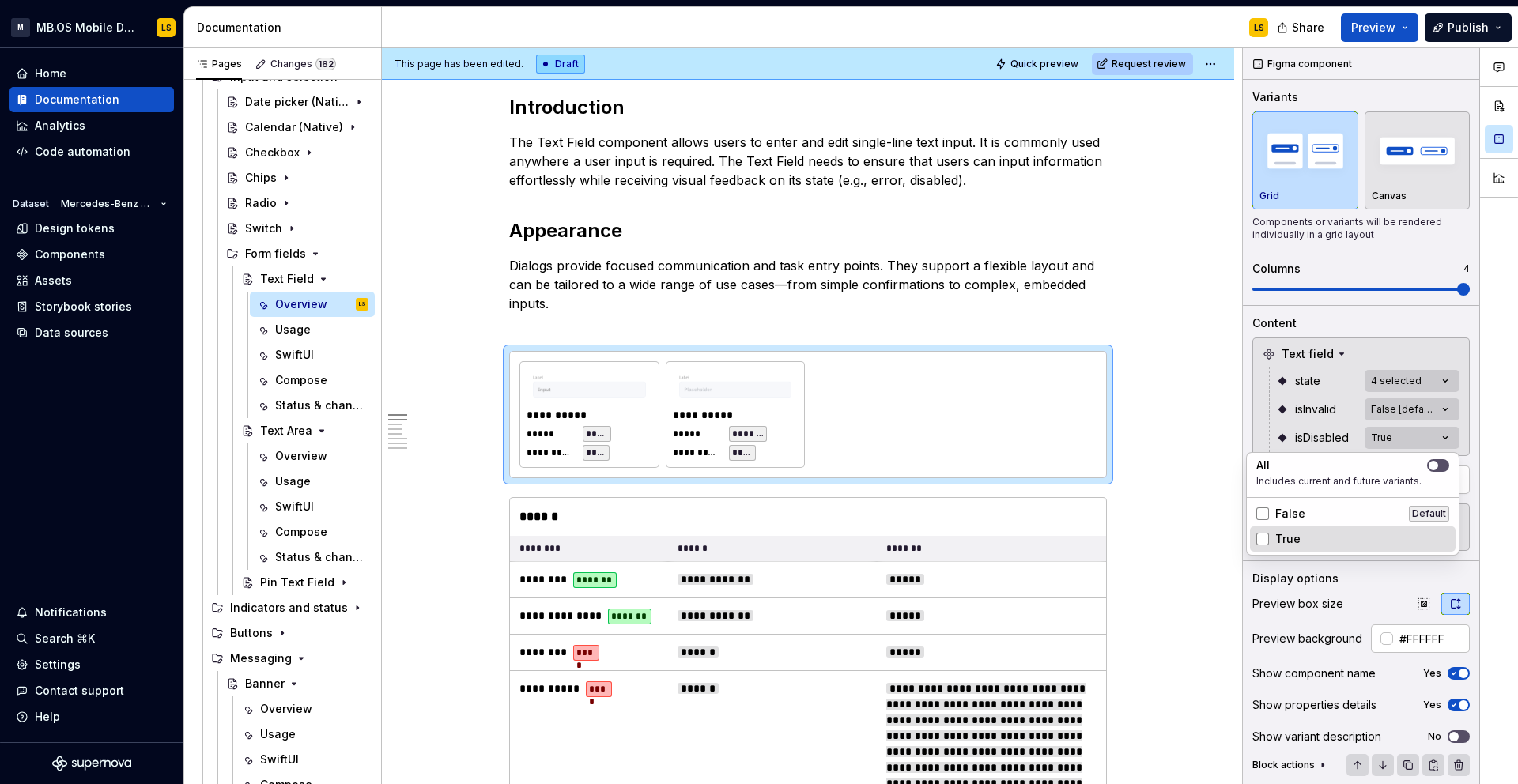
click at [1330, 542] on div "True" at bounding box center [1352, 538] width 193 height 16
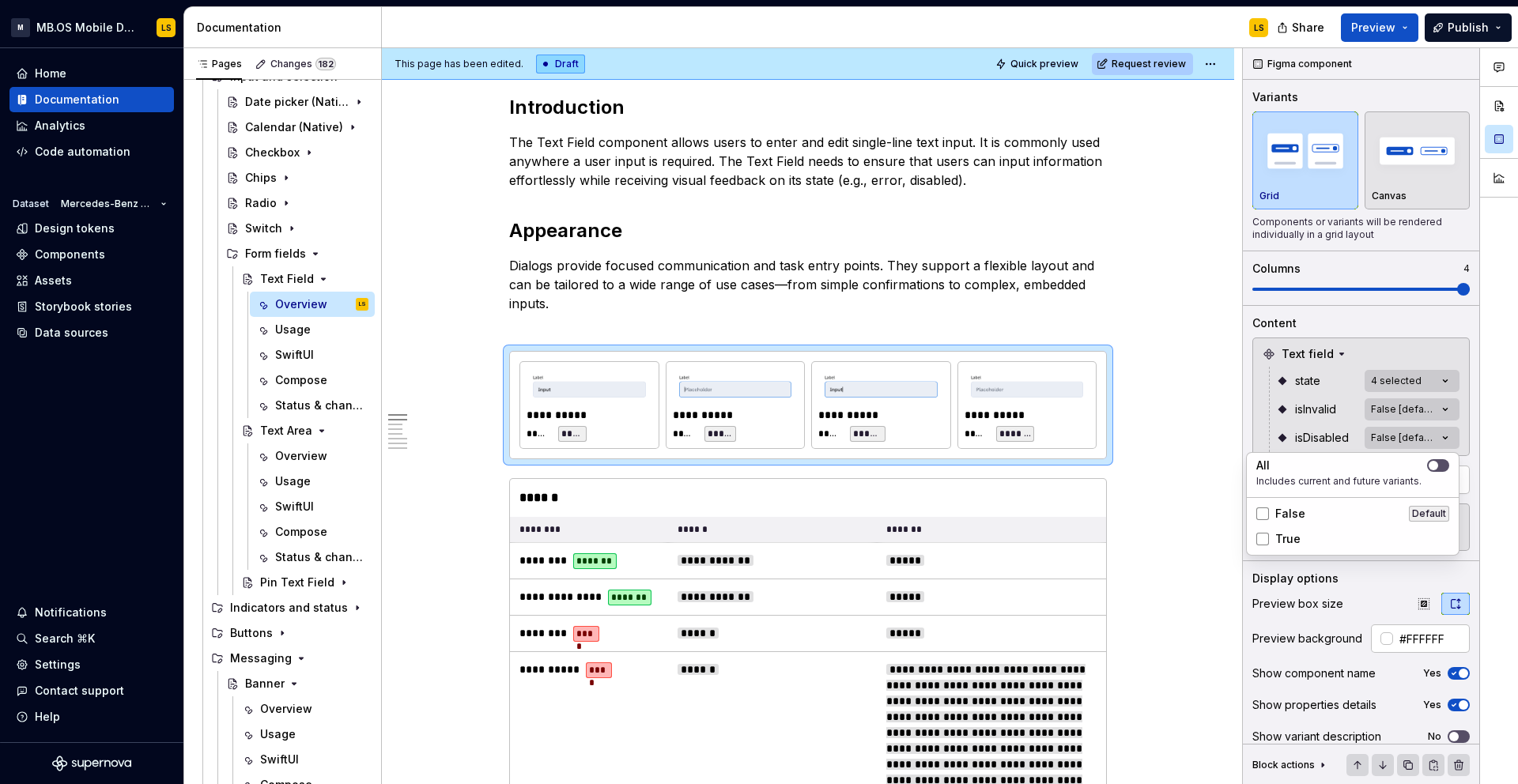
click at [1339, 430] on div "Comments Open comments No comments yet Select ‘Comment’ from the block context …" at bounding box center [1380, 415] width 275 height 736
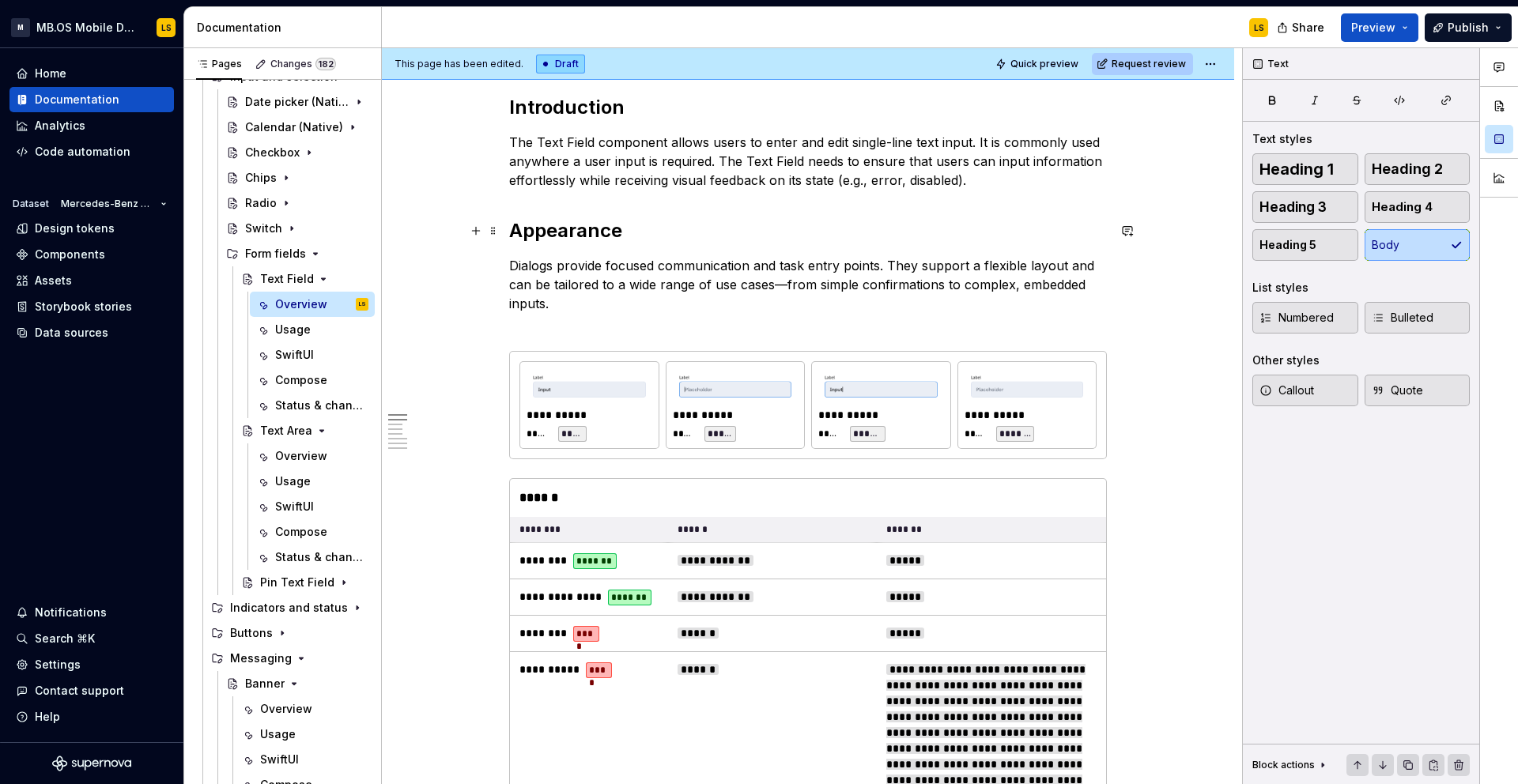
click at [652, 241] on h2 "Appearance" at bounding box center [807, 230] width 597 height 25
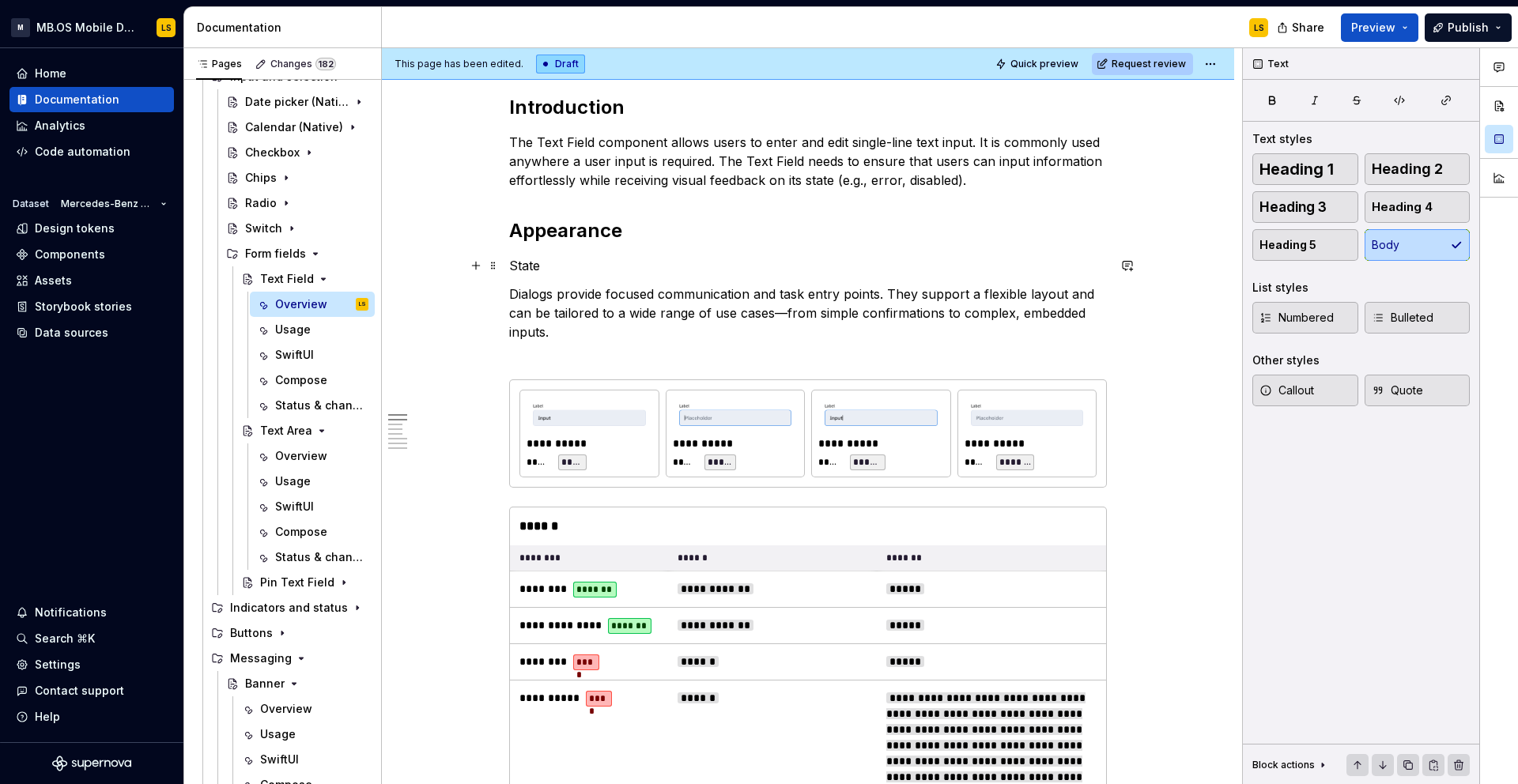
click at [523, 266] on p "State" at bounding box center [807, 265] width 597 height 19
click at [621, 236] on button "button" at bounding box center [613, 236] width 22 height 22
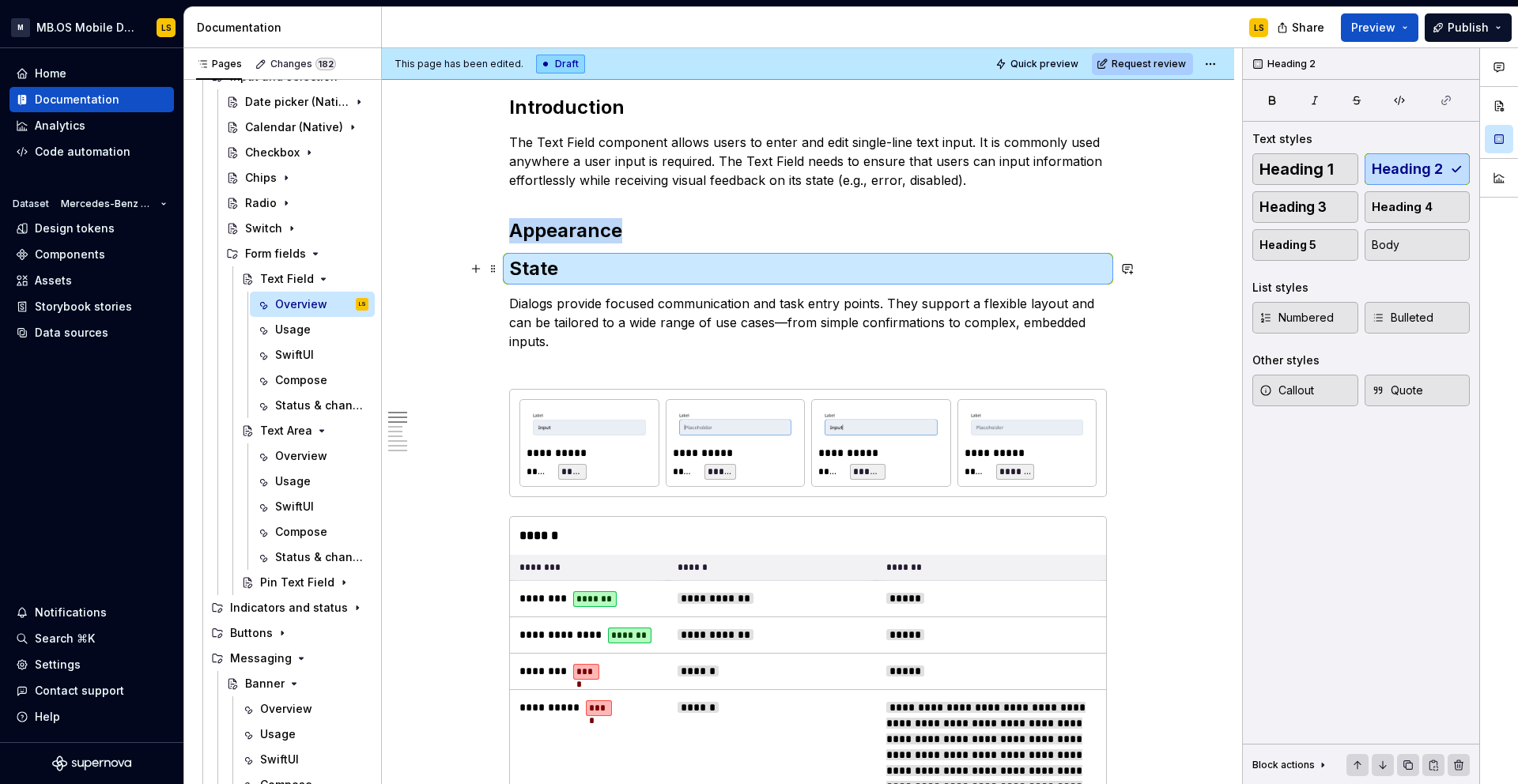
click at [548, 264] on h2 "State" at bounding box center [807, 268] width 597 height 25
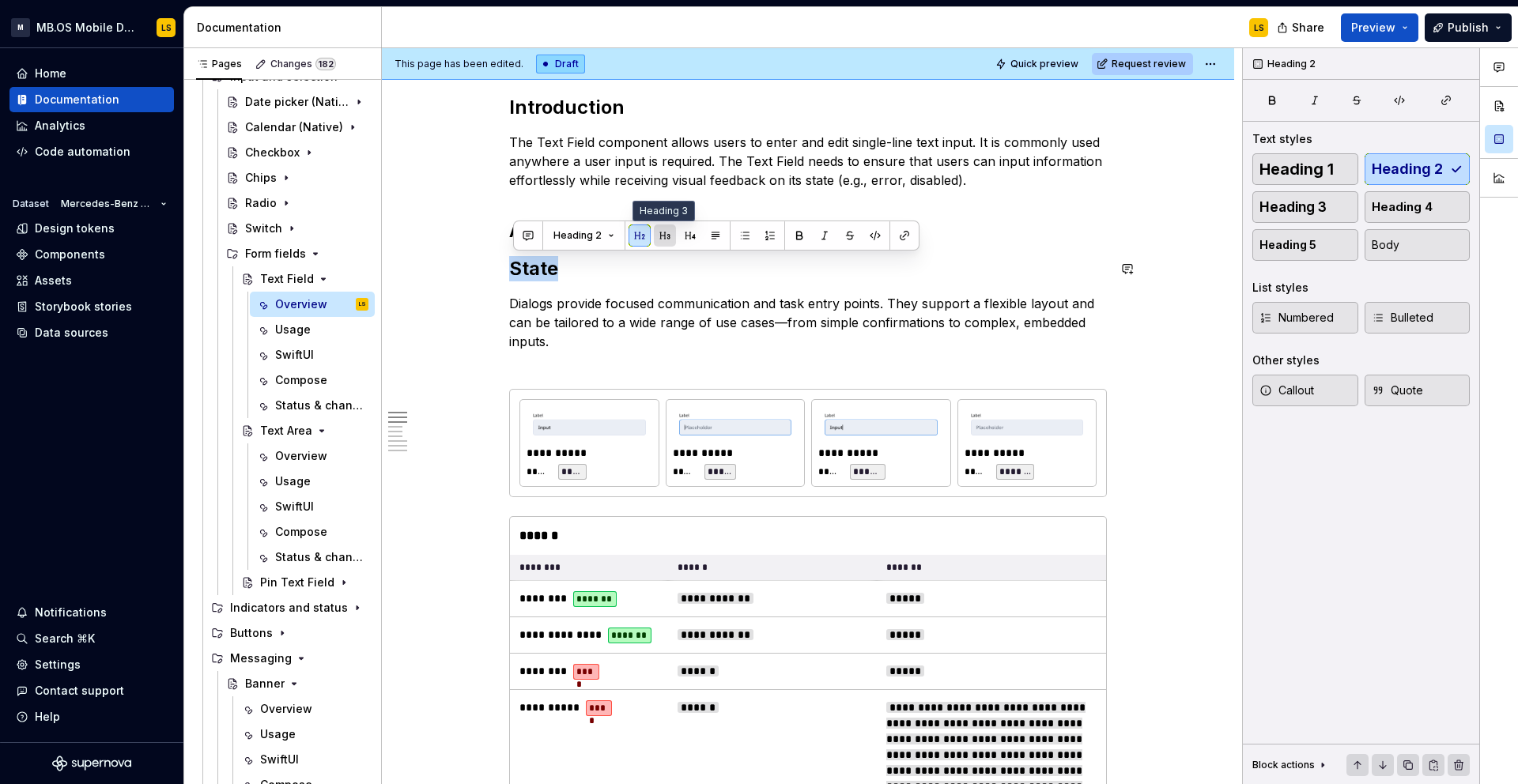
click at [674, 237] on button "button" at bounding box center [665, 236] width 22 height 22
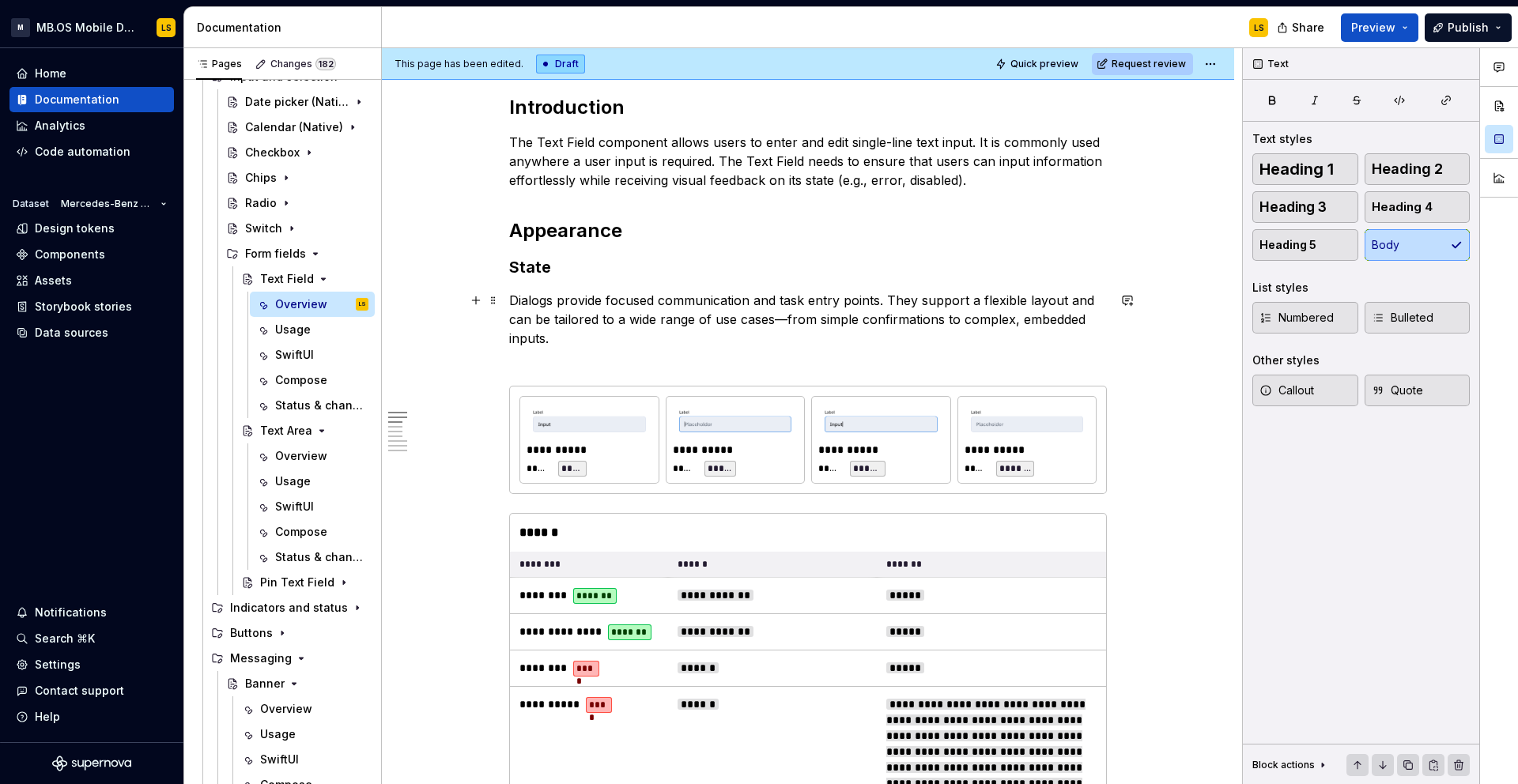
click at [581, 306] on p "Dialogs provide focused communication and task entry points. They support a fle…" at bounding box center [807, 329] width 597 height 76
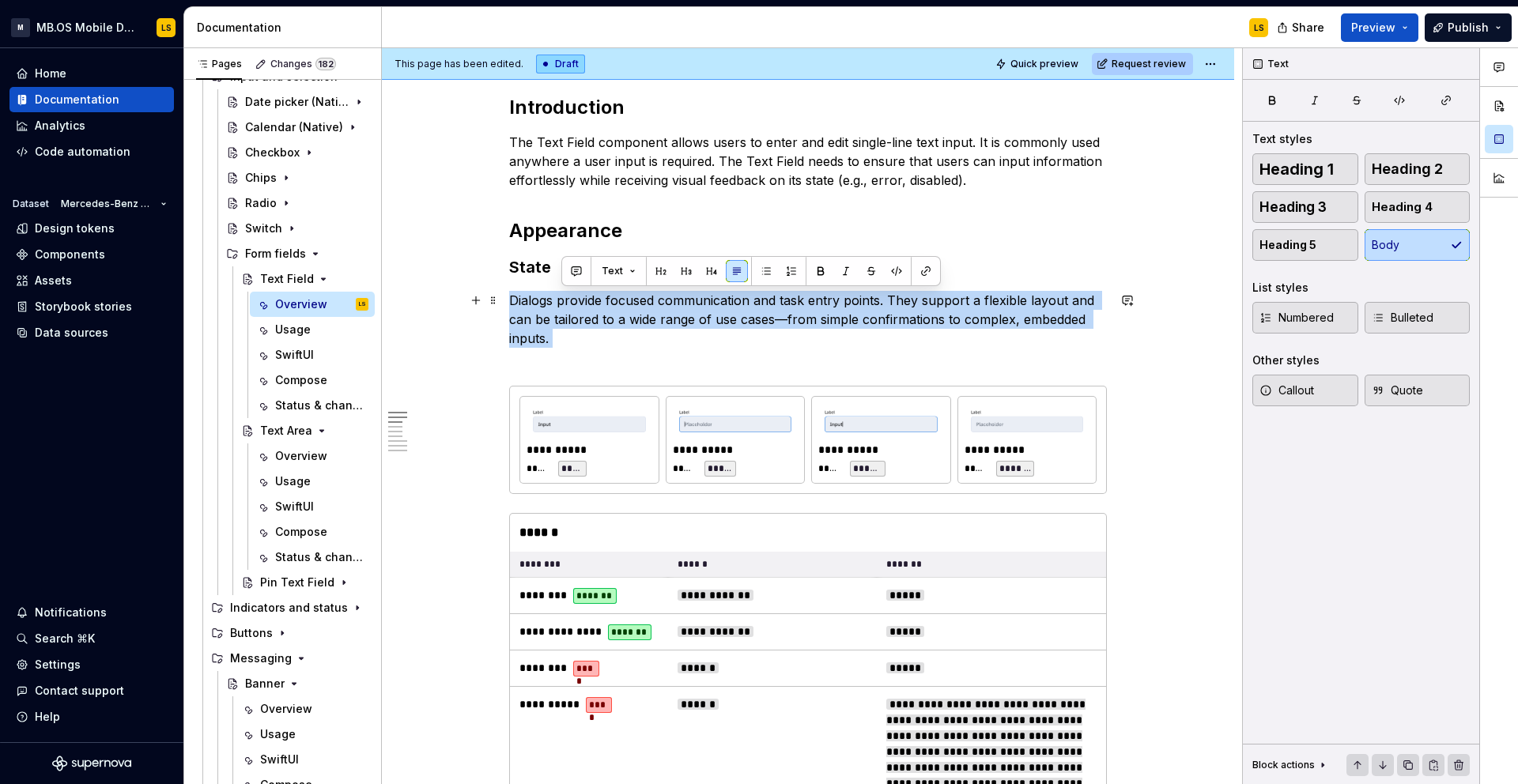
click at [581, 306] on p "Dialogs provide focused communication and task entry points. They support a fle…" at bounding box center [807, 329] width 597 height 76
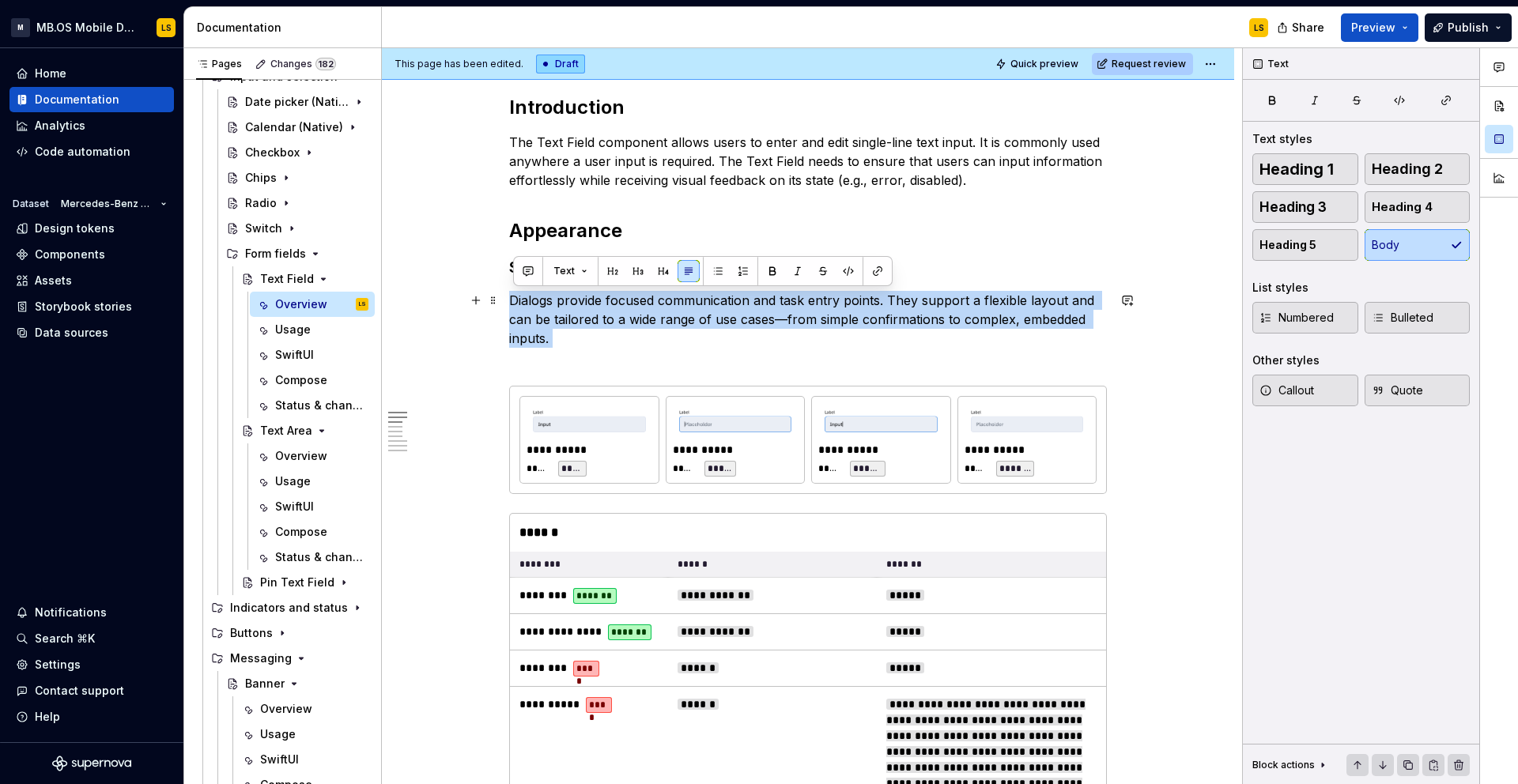
drag, startPoint x: 607, startPoint y: 352, endPoint x: 515, endPoint y: 302, distance: 104.7
click at [515, 302] on p "Dialogs provide focused communication and task entry points. They support a fle…" at bounding box center [807, 329] width 597 height 76
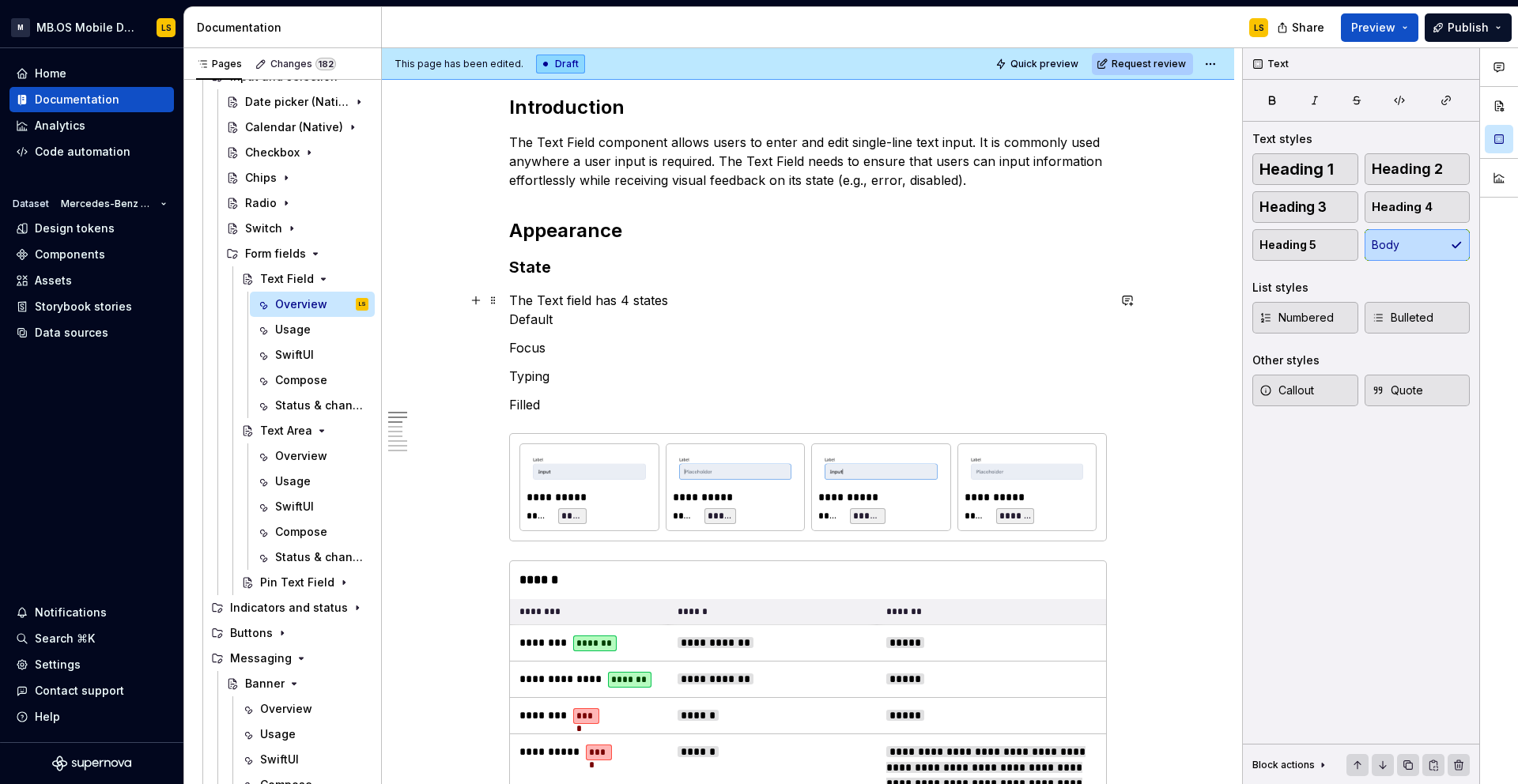
click at [599, 323] on p "The Text field has 4 states Default" at bounding box center [807, 310] width 597 height 38
drag, startPoint x: 564, startPoint y: 404, endPoint x: 517, endPoint y: 320, distance: 96.3
click at [713, 291] on button "button" at bounding box center [718, 290] width 22 height 22
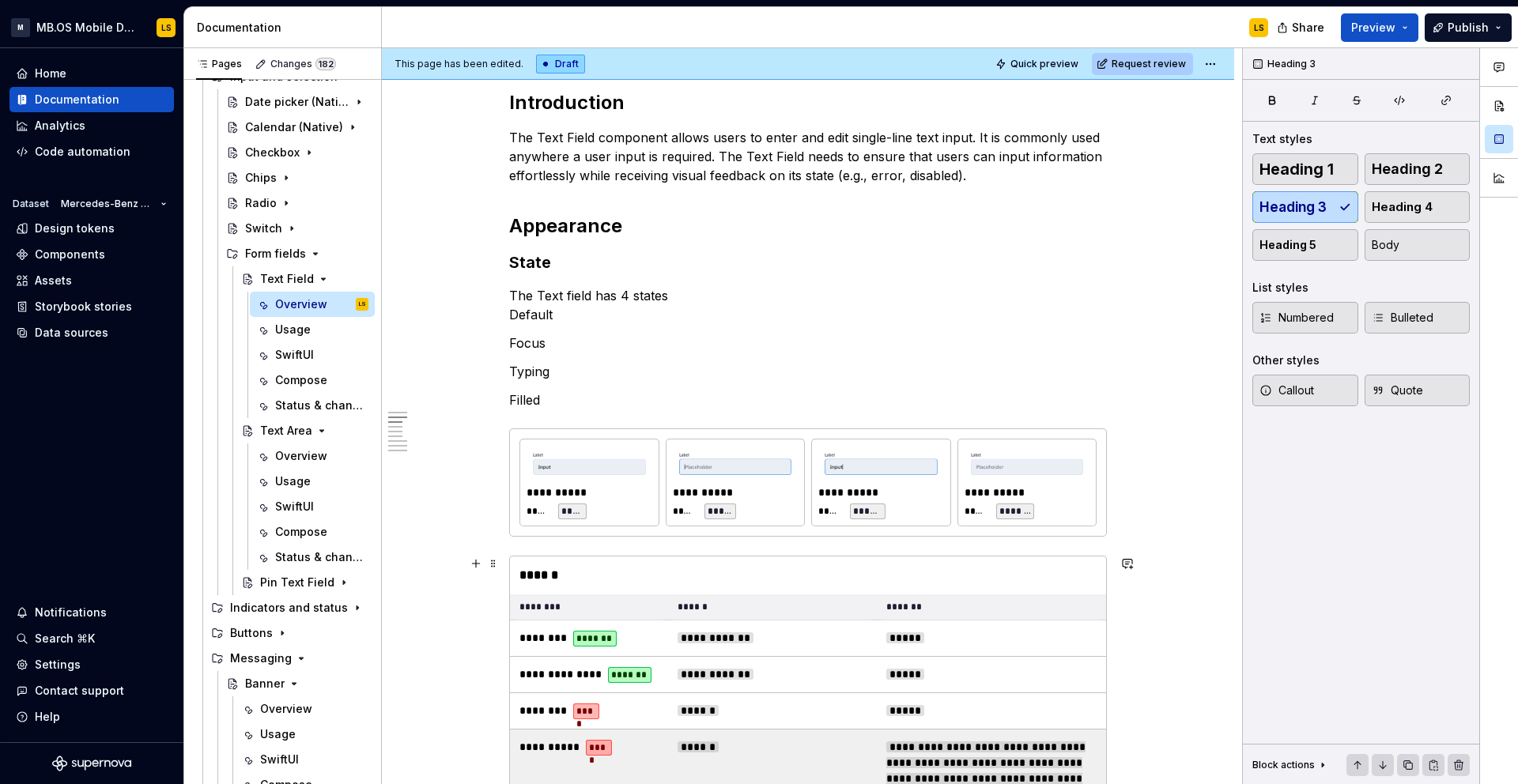
scroll to position [720, 0]
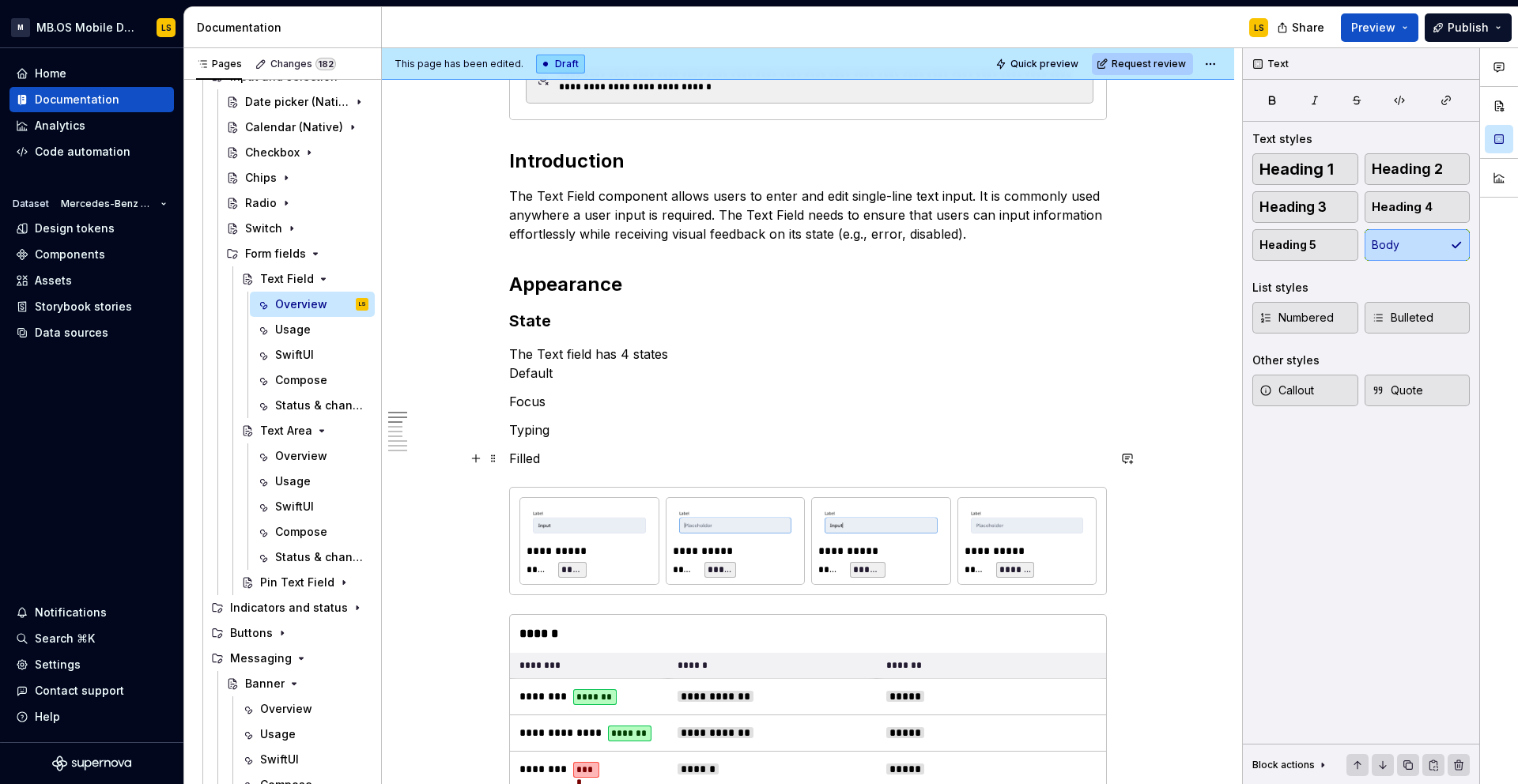
click at [561, 461] on p "Filled" at bounding box center [807, 458] width 597 height 19
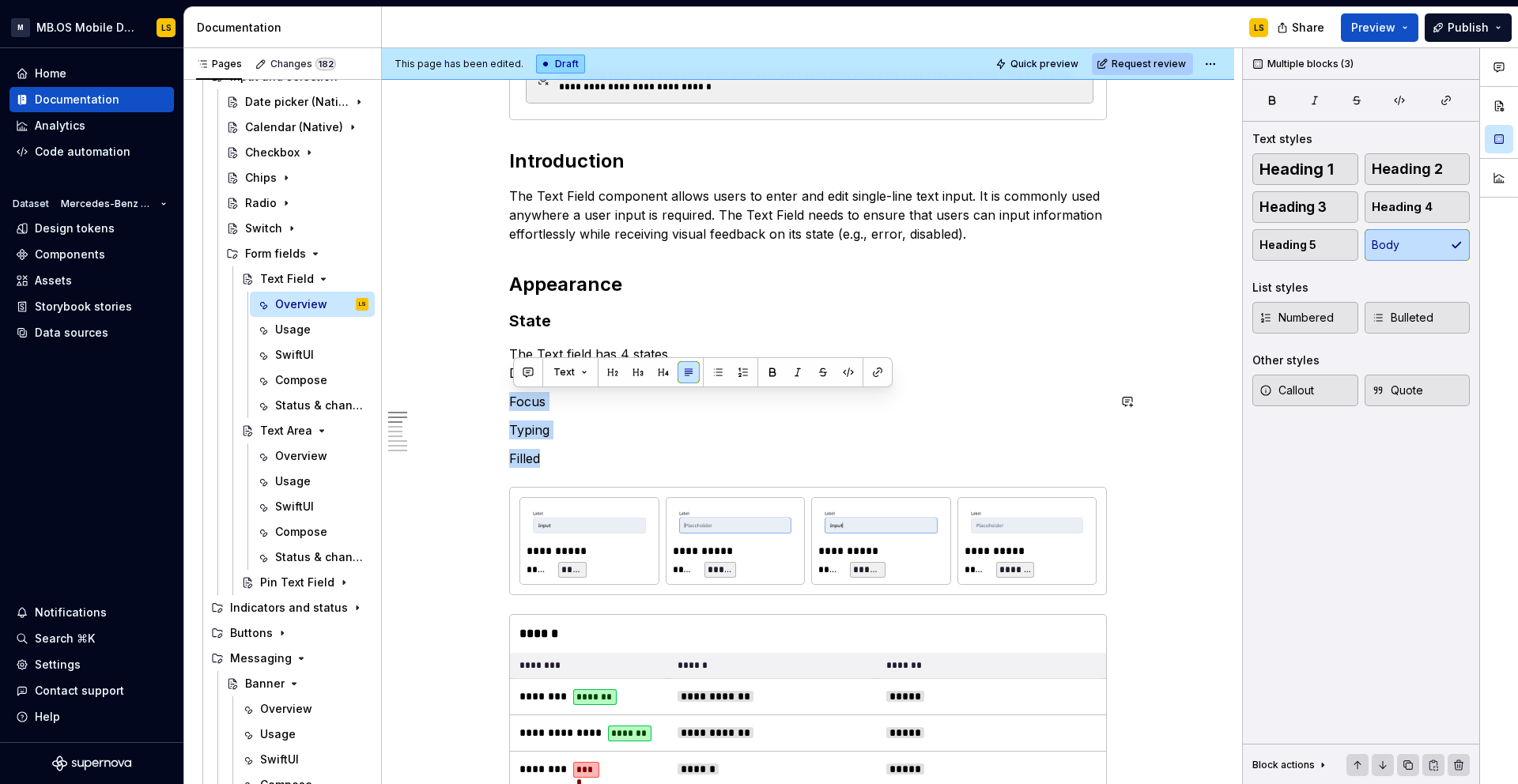
drag, startPoint x: 571, startPoint y: 461, endPoint x: 509, endPoint y: 384, distance: 98.9
click at [732, 379] on button "button" at bounding box center [743, 372] width 22 height 22
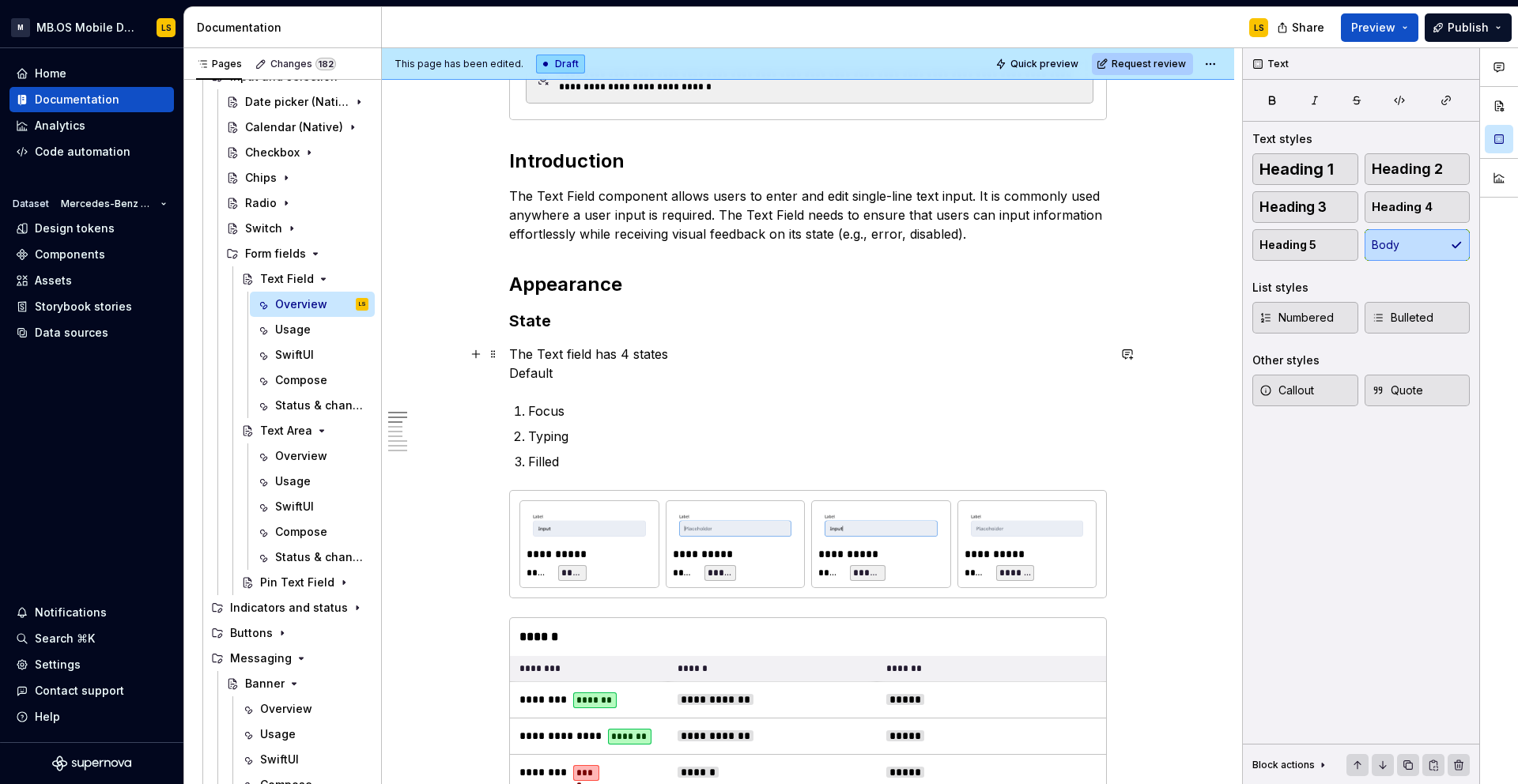
click at [512, 375] on p "The Text field has 4 states Default" at bounding box center [807, 363] width 597 height 38
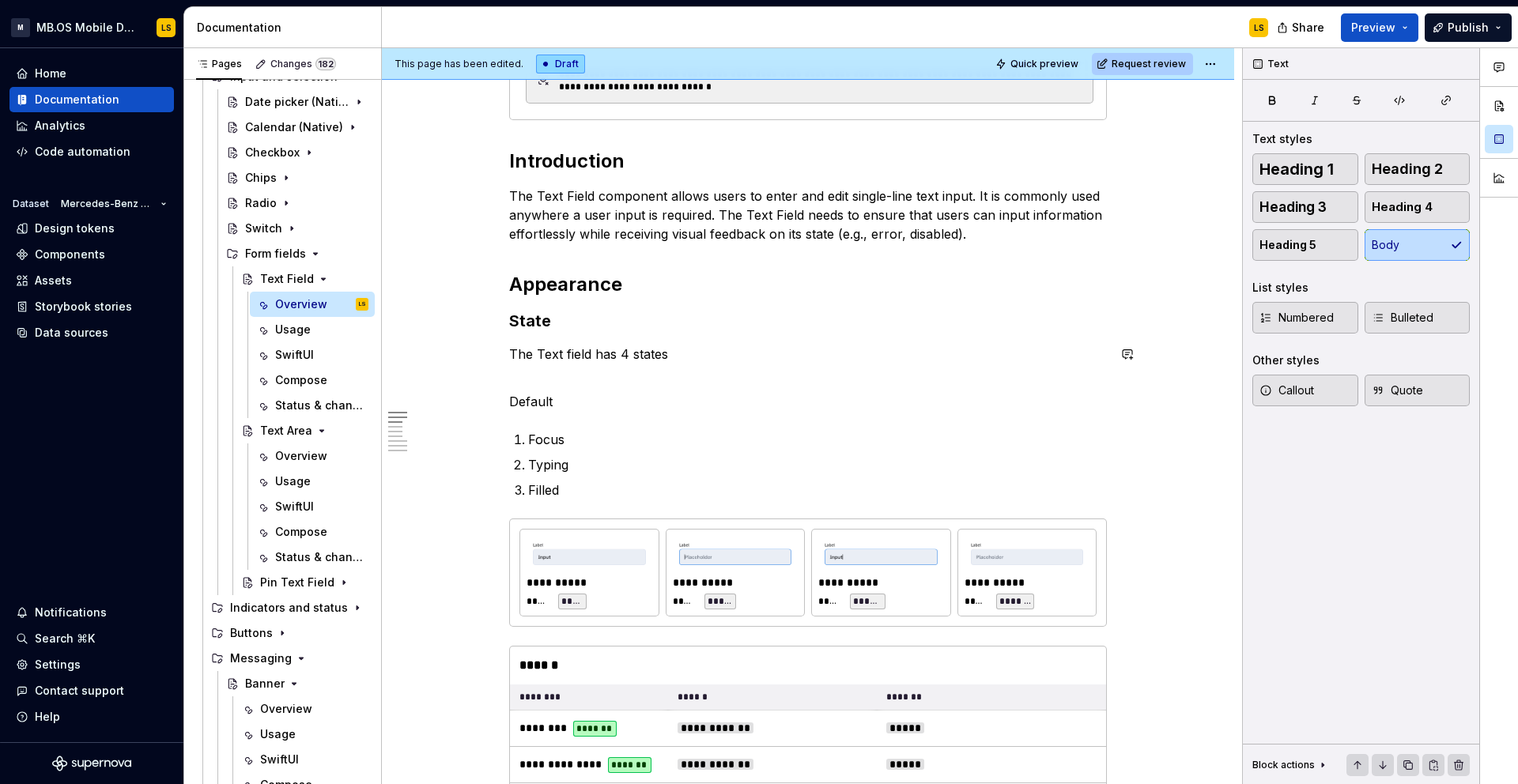
click at [518, 380] on p "The Text field has 4 states" at bounding box center [807, 363] width 597 height 38
click at [531, 406] on p "Default" at bounding box center [807, 401] width 597 height 19
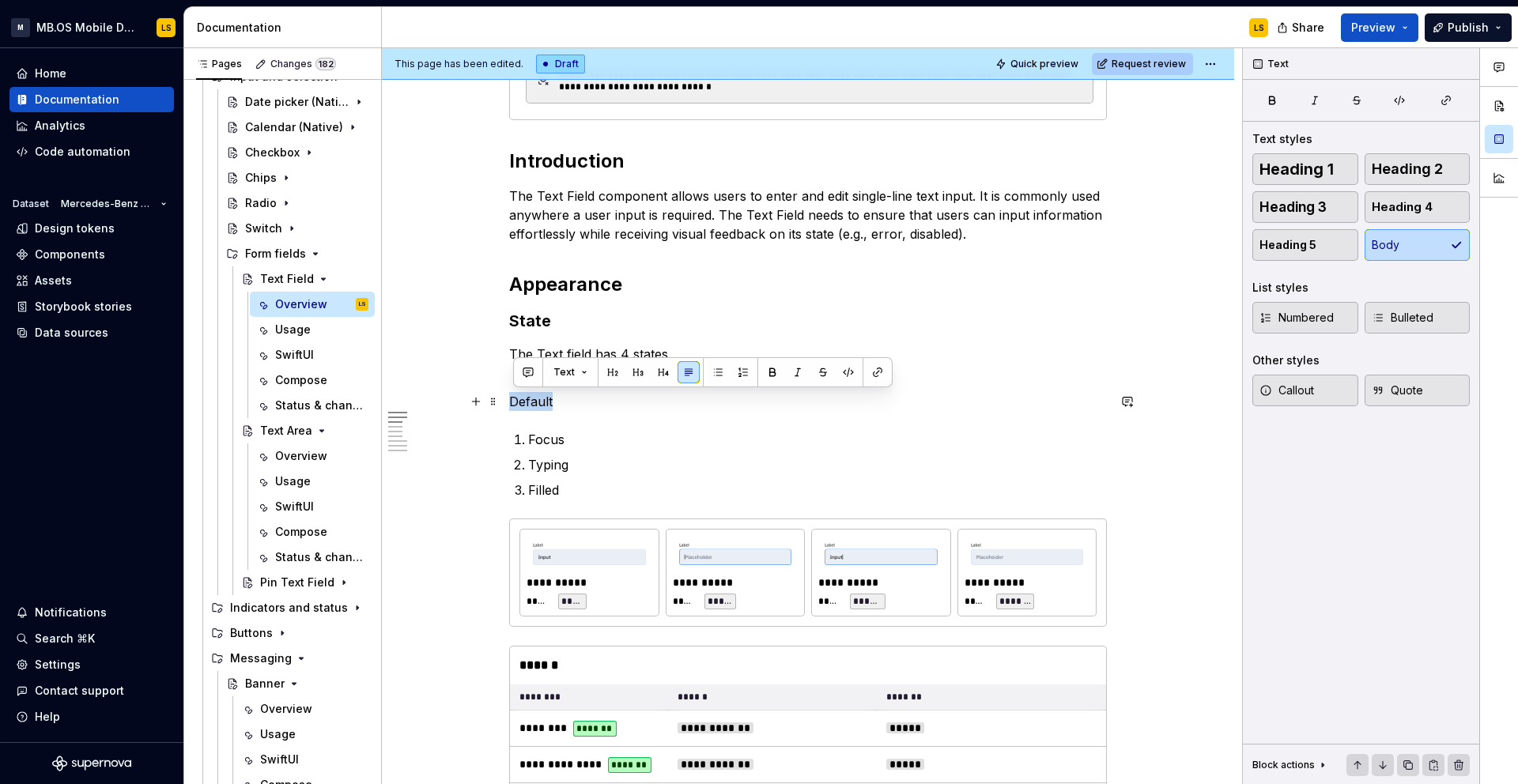
click at [531, 406] on p "Default" at bounding box center [807, 401] width 597 height 19
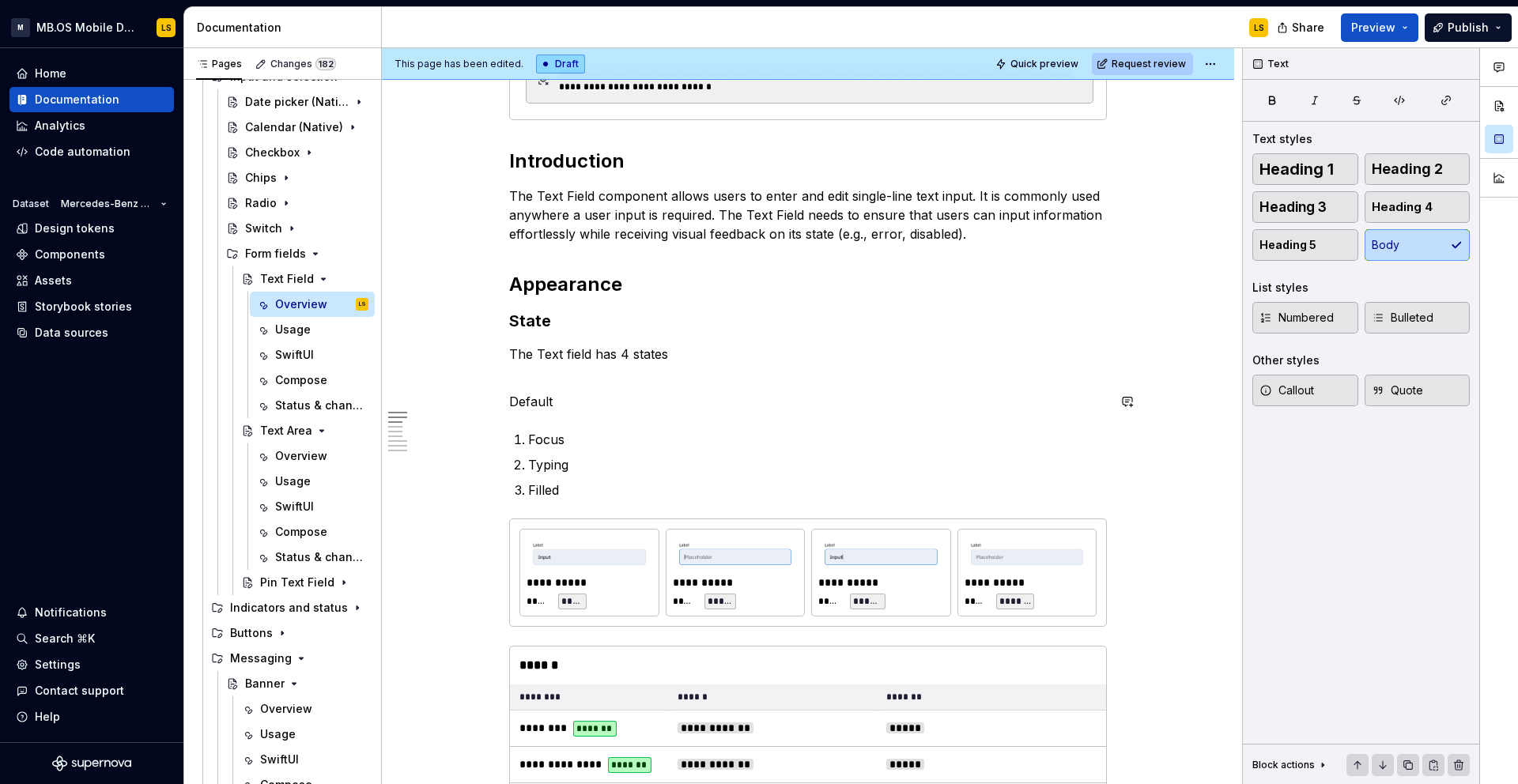
click at [531, 403] on p "Default" at bounding box center [807, 401] width 597 height 19
copy p "Default"
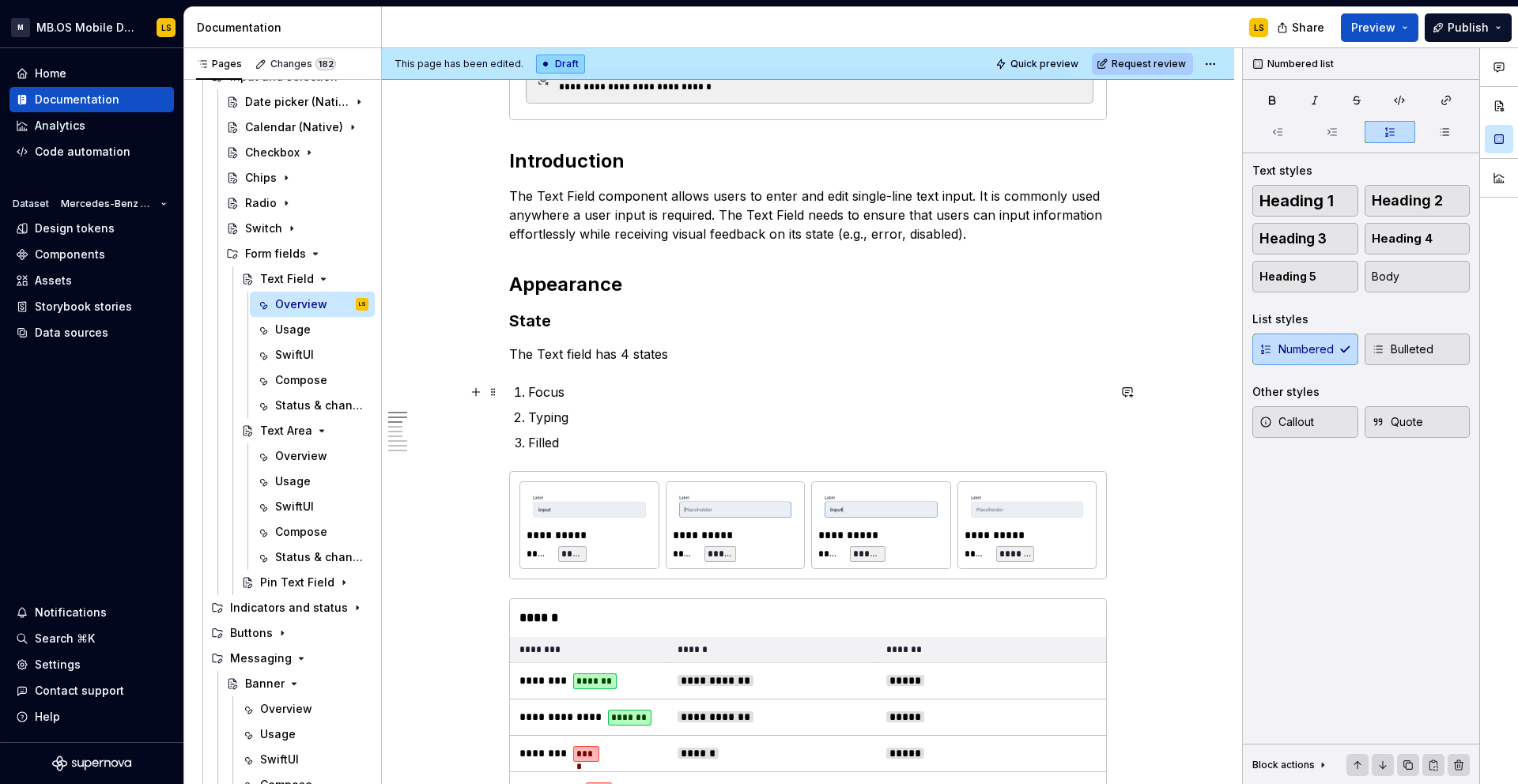
click at [534, 394] on p "Focus" at bounding box center [818, 392] width 579 height 19
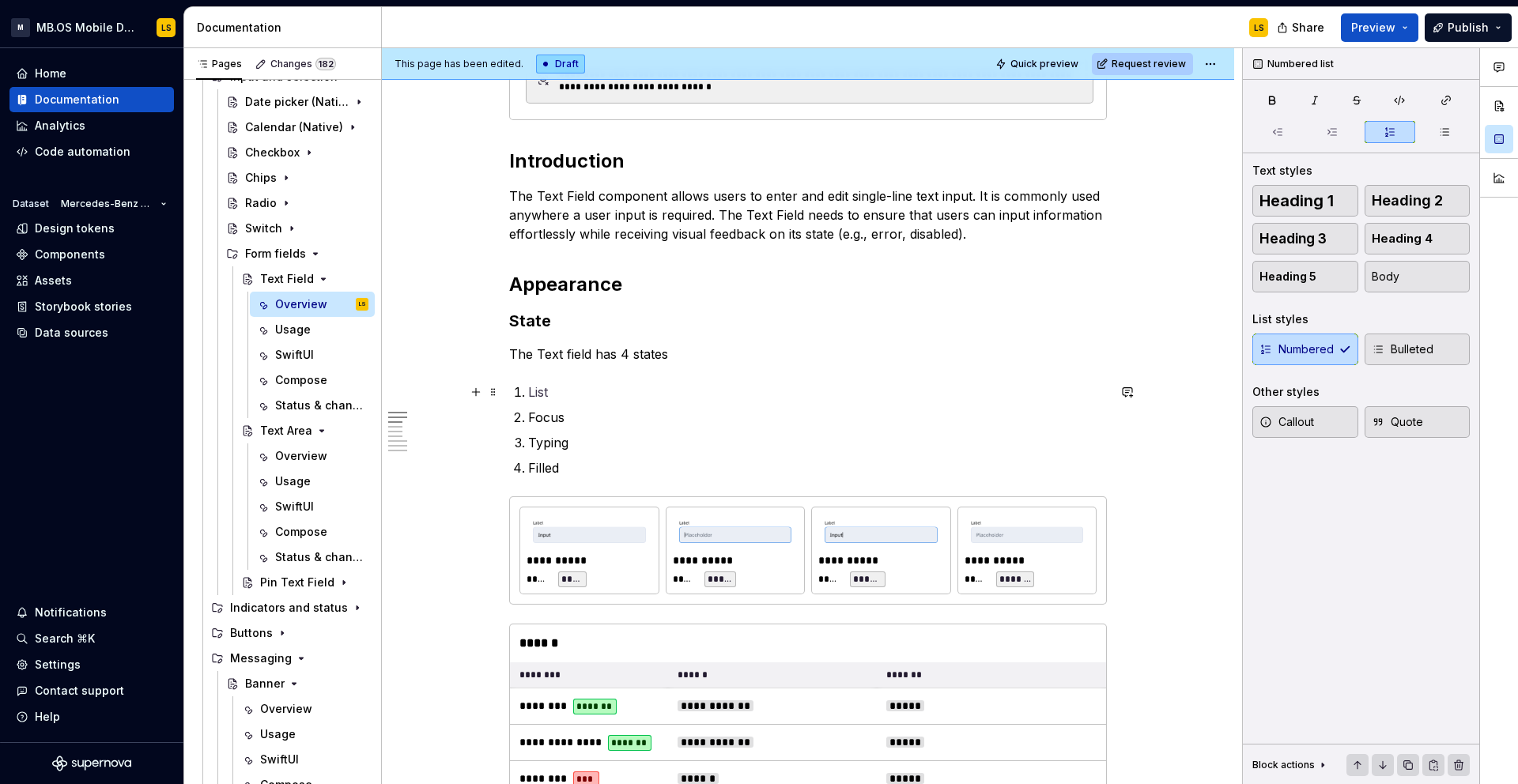
click at [548, 392] on p at bounding box center [818, 392] width 579 height 19
click at [662, 357] on p "The Text field has 4 states" at bounding box center [807, 354] width 597 height 19
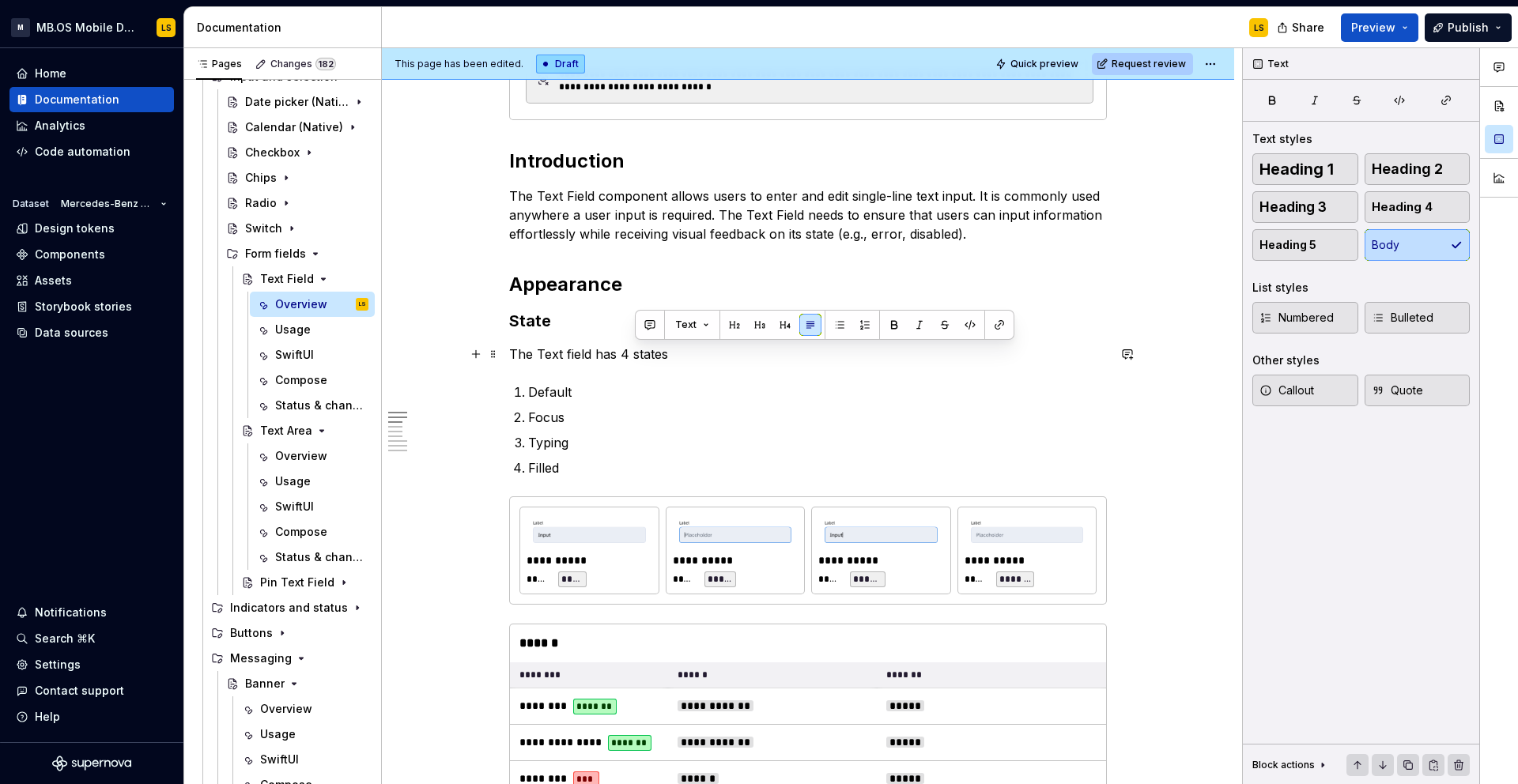
click at [662, 357] on p "The Text field has 4 states" at bounding box center [807, 354] width 597 height 19
click at [677, 357] on p "The Text field has 4 states" at bounding box center [807, 354] width 597 height 19
click at [619, 409] on p "Focus" at bounding box center [818, 417] width 579 height 19
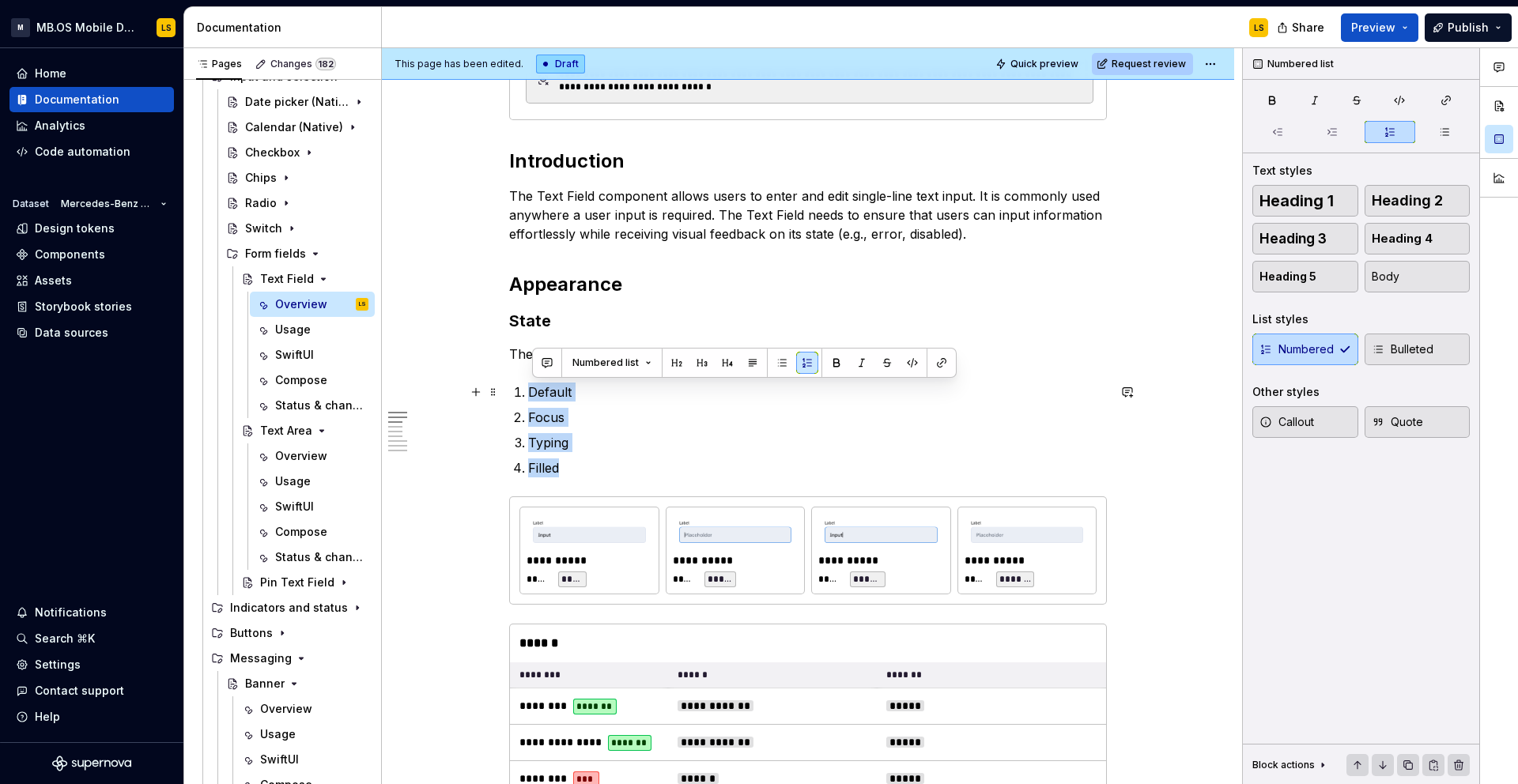
drag, startPoint x: 583, startPoint y: 478, endPoint x: 531, endPoint y: 386, distance: 105.7
click at [831, 365] on button "button" at bounding box center [836, 363] width 22 height 22
click at [603, 392] on p "Default" at bounding box center [818, 392] width 579 height 19
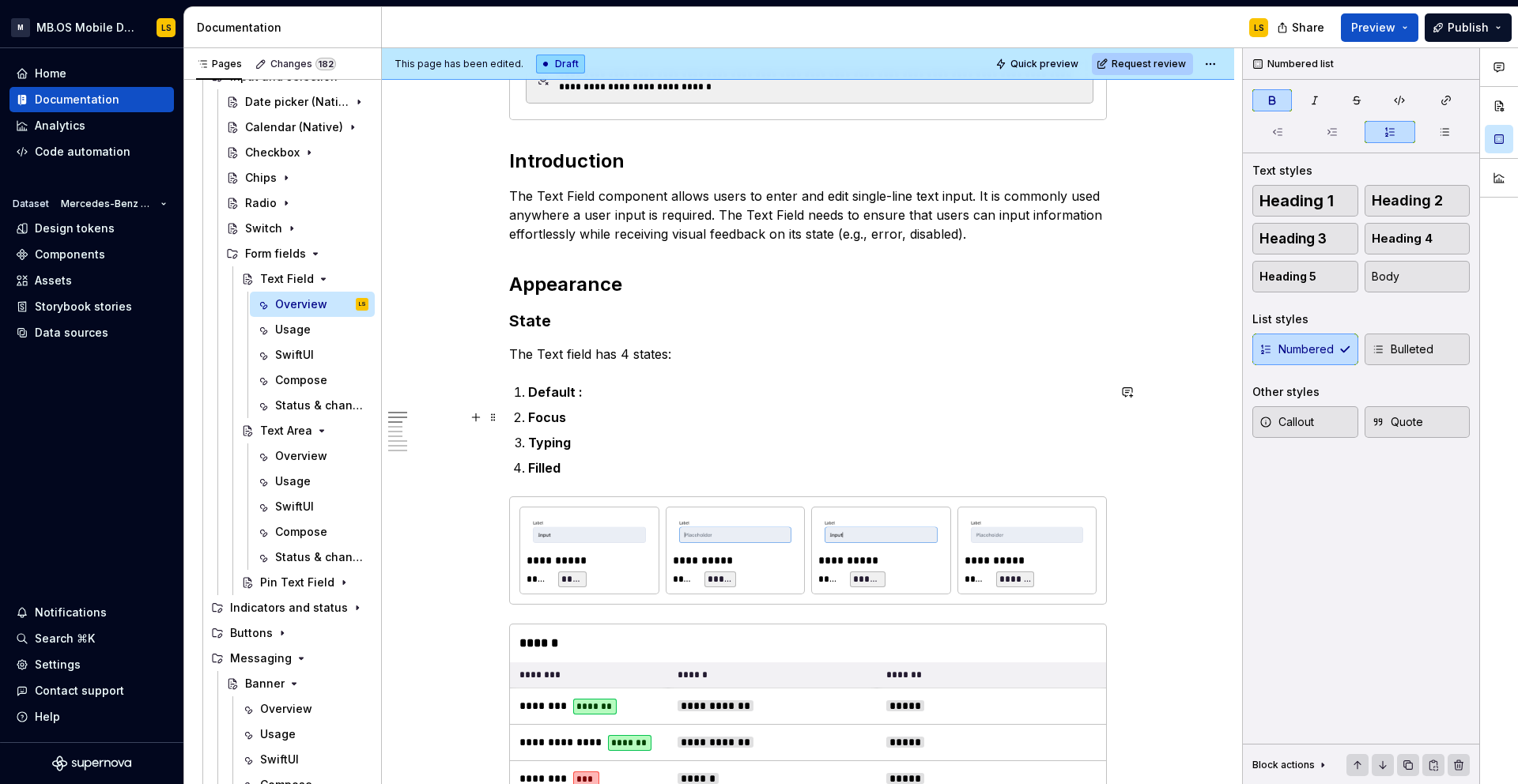
click at [590, 419] on p "Focus" at bounding box center [818, 417] width 579 height 19
click at [590, 447] on p "Typing" at bounding box center [818, 442] width 579 height 19
click at [575, 469] on p "Filled" at bounding box center [818, 467] width 579 height 19
click at [618, 433] on p "Typing :" at bounding box center [818, 442] width 579 height 19
click at [615, 393] on p "Default :" at bounding box center [818, 392] width 579 height 19
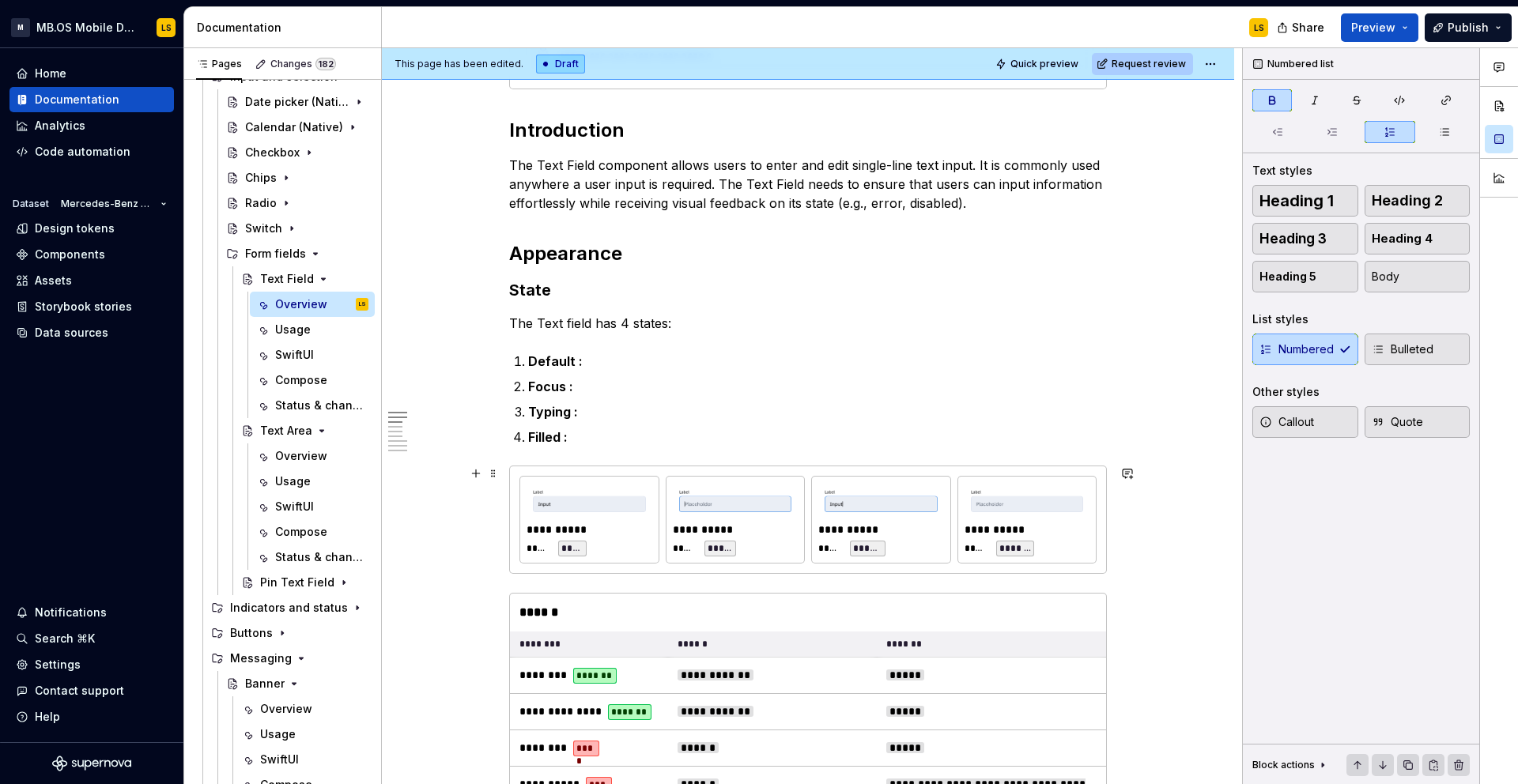
scroll to position [758, 0]
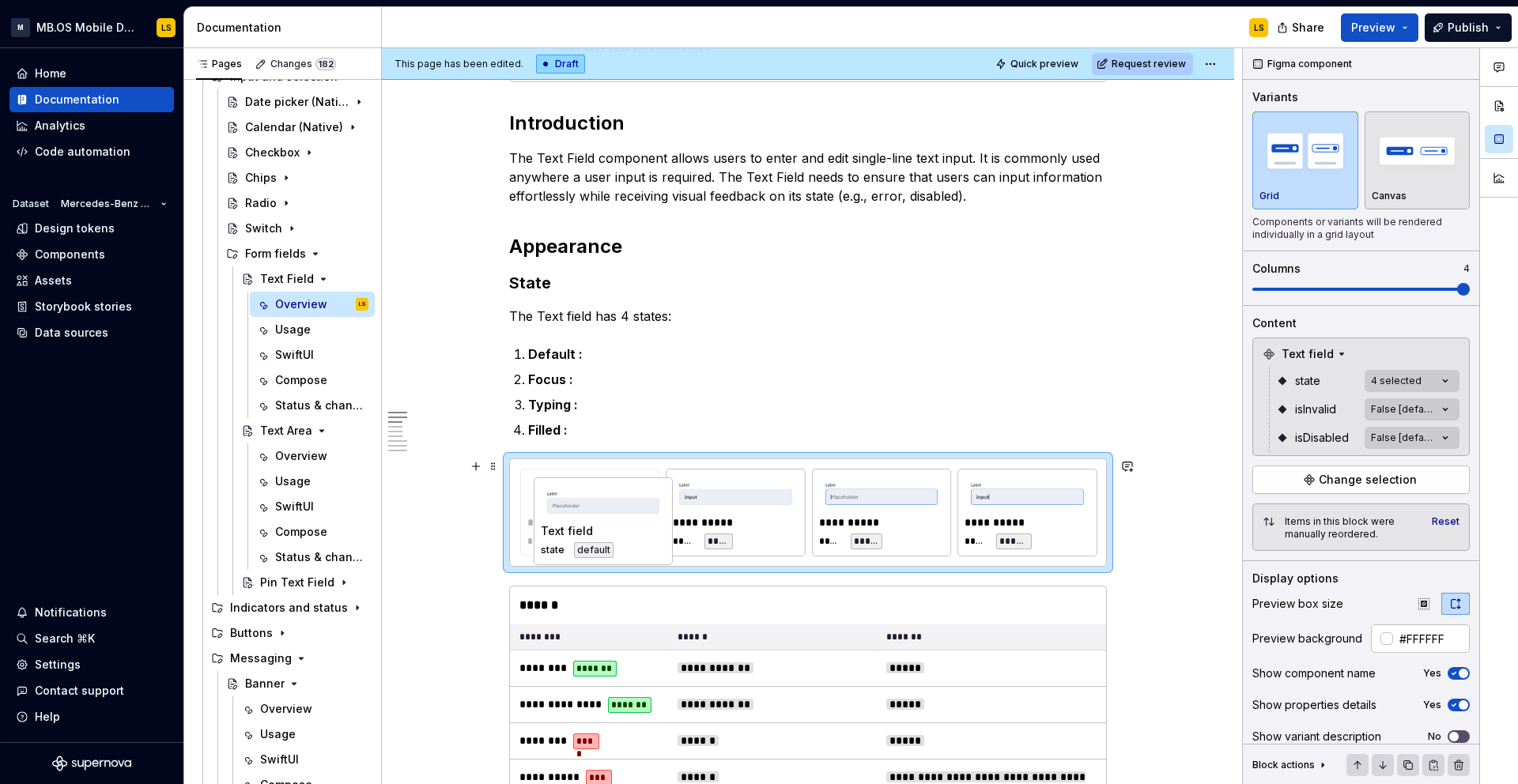
drag, startPoint x: 1033, startPoint y: 507, endPoint x: 606, endPoint y: 516, distance: 427.1
click at [606, 516] on body "M MB.OS Mobile Design System LS Home Documentation Analytics Code automation Da…" at bounding box center [759, 392] width 1518 height 784
drag, startPoint x: 939, startPoint y: 524, endPoint x: 788, endPoint y: 519, distance: 151.1
click at [788, 519] on body "M MB.OS Mobile Design System LS Home Documentation Analytics Code automation Da…" at bounding box center [759, 392] width 1518 height 784
drag, startPoint x: 1044, startPoint y: 531, endPoint x: 874, endPoint y: 524, distance: 170.1
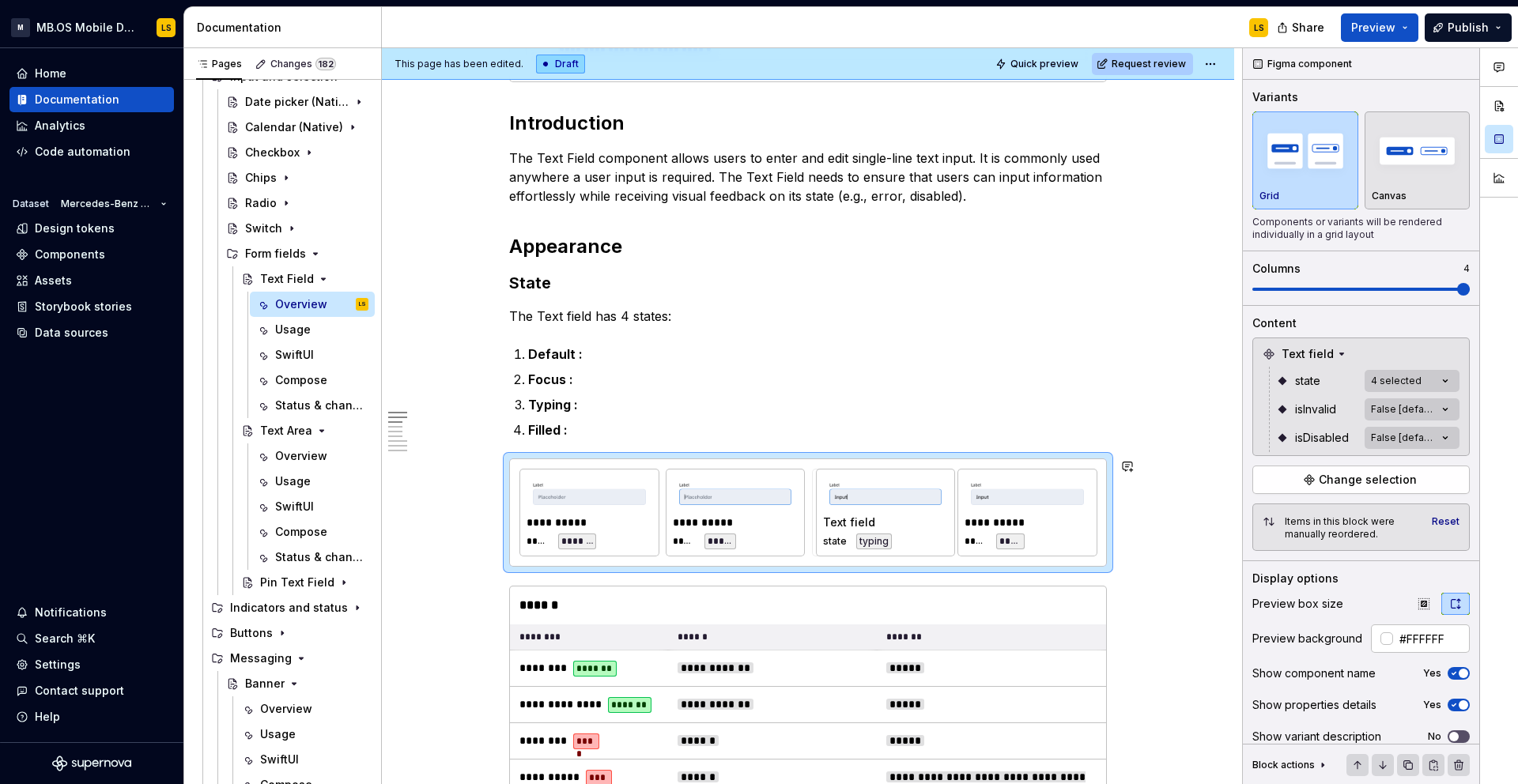
click at [874, 524] on body "M MB.OS Mobile Design System LS Home Documentation Analytics Code automation Da…" at bounding box center [759, 392] width 1518 height 784
click at [606, 353] on p "Default :" at bounding box center [818, 354] width 579 height 19
click at [584, 353] on p "Default :" at bounding box center [818, 354] width 579 height 19
click at [595, 355] on p "Default :" at bounding box center [818, 354] width 579 height 19
click at [556, 355] on strong "Default :" at bounding box center [555, 354] width 54 height 16
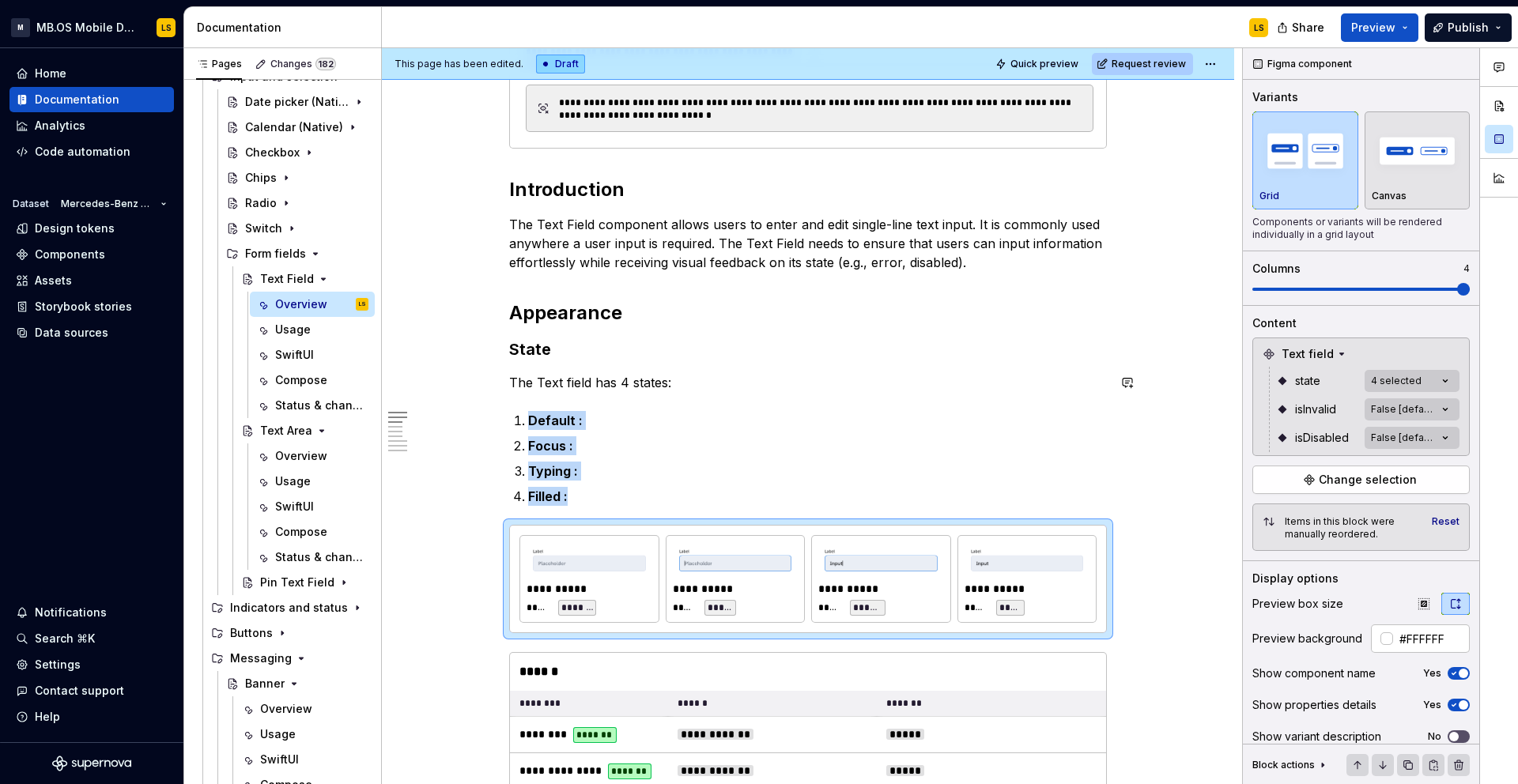
scroll to position [690, 0]
click at [590, 425] on p "Default :" at bounding box center [818, 422] width 579 height 19
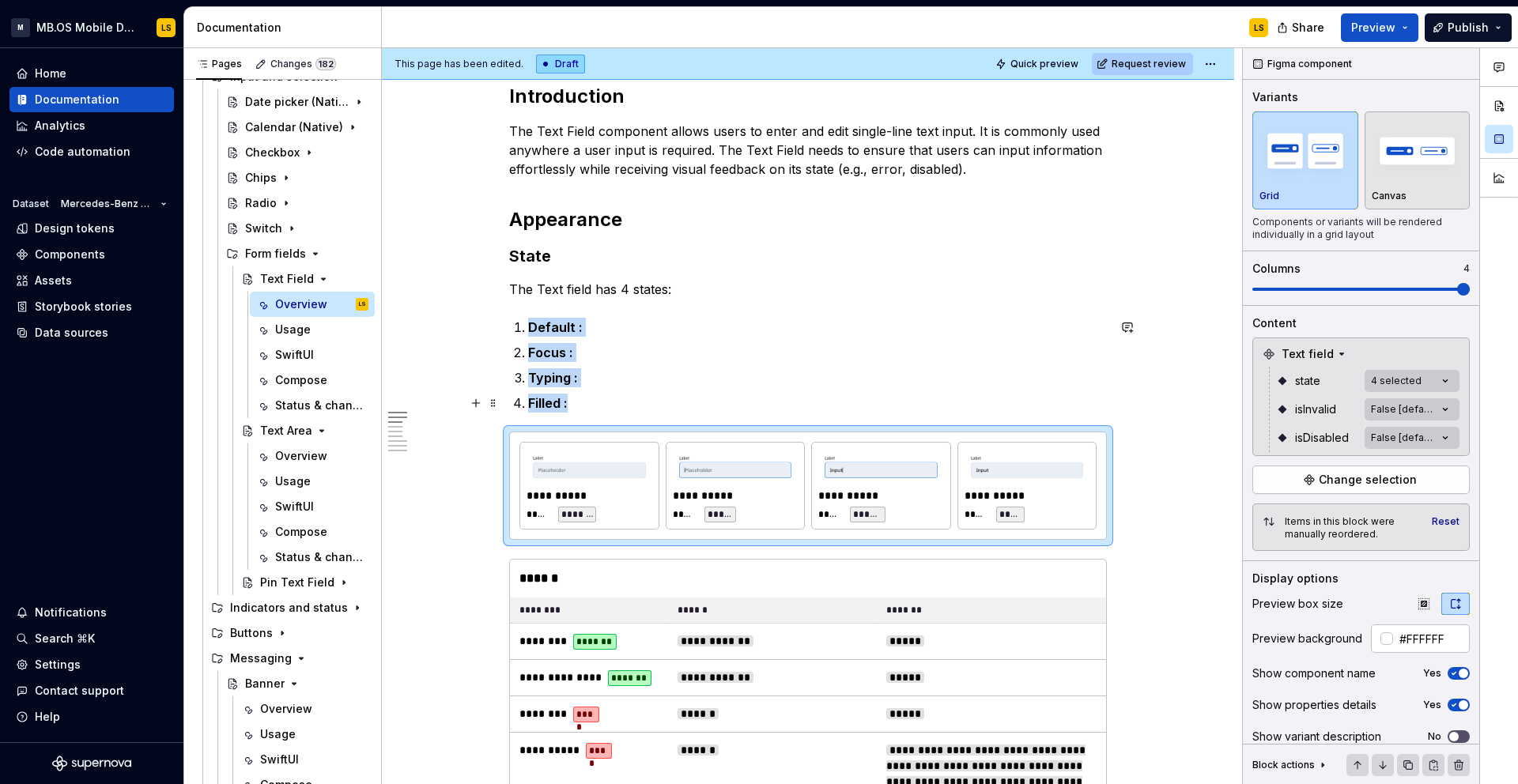
click at [550, 404] on strong "Filled :" at bounding box center [547, 403] width 40 height 16
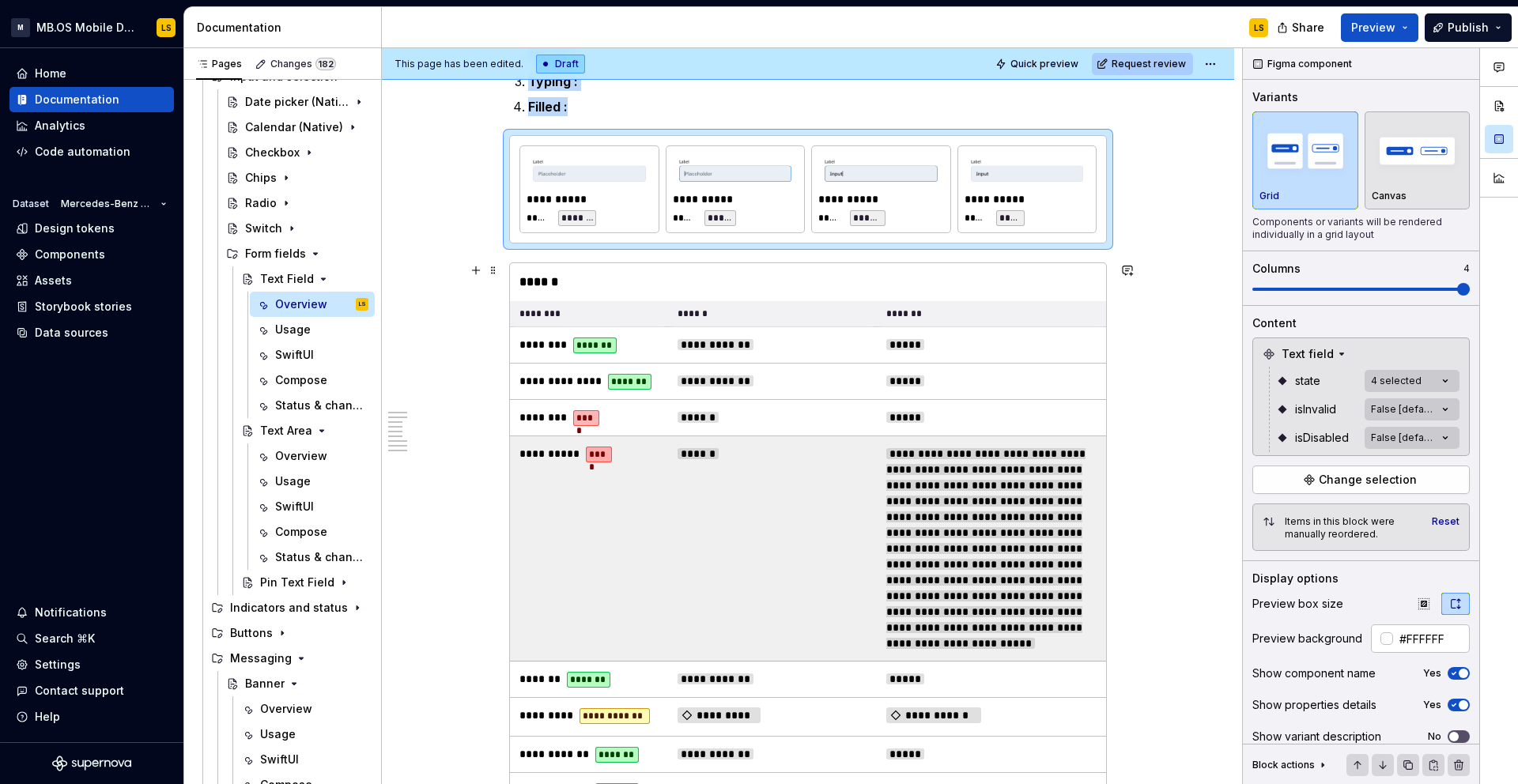
click at [597, 520] on td "**********" at bounding box center [589, 548] width 159 height 225
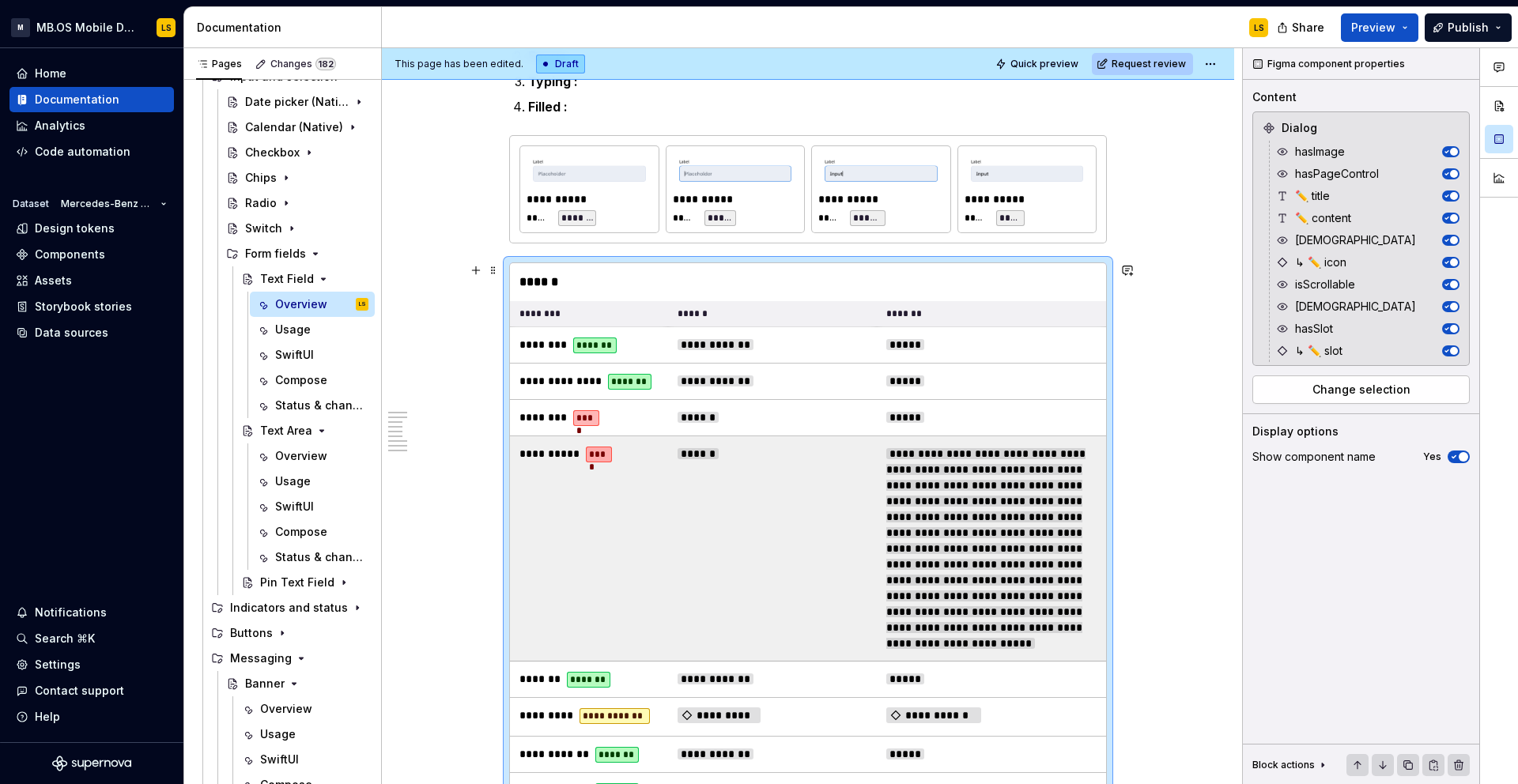
type textarea "*"
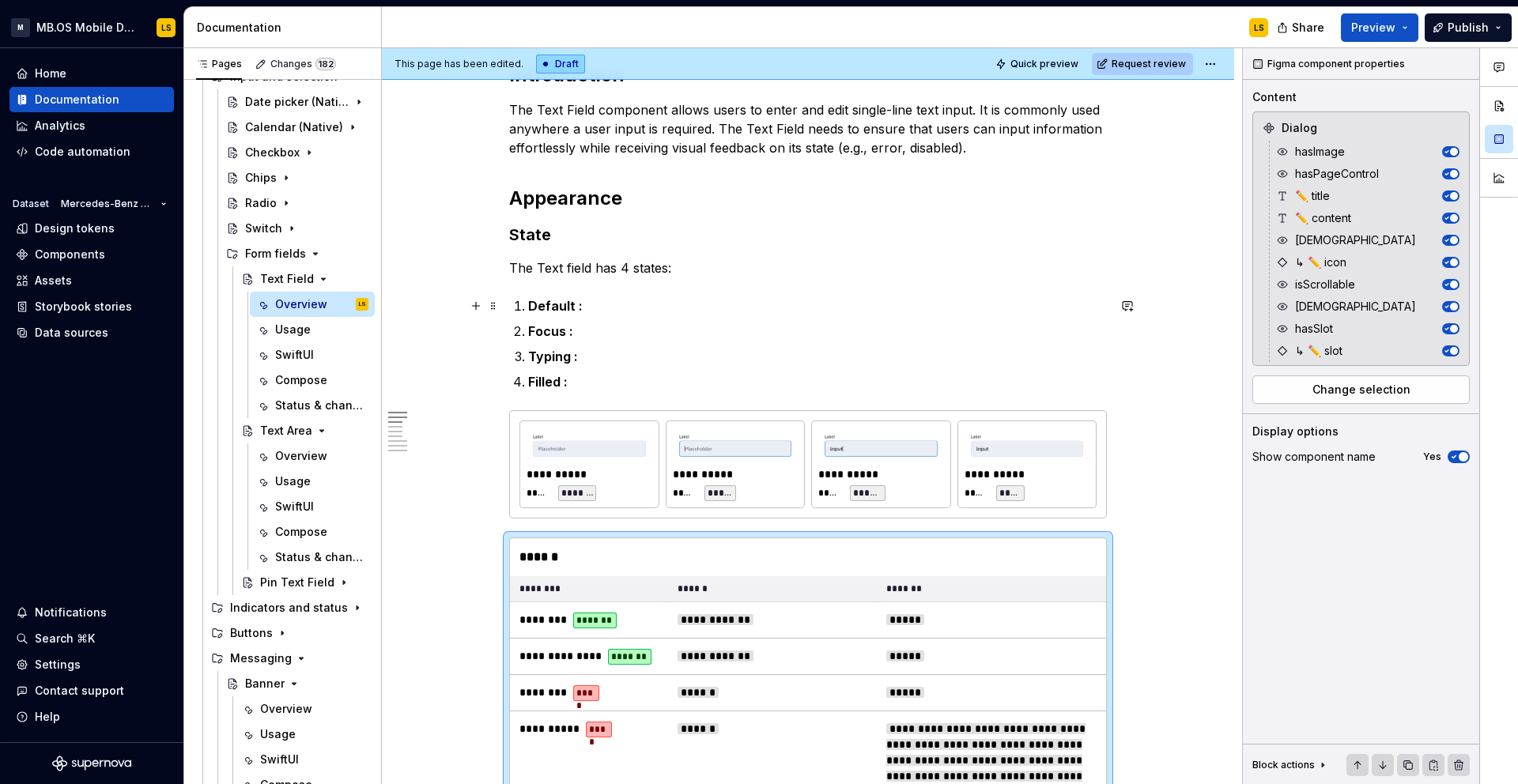
scroll to position [786, 0]
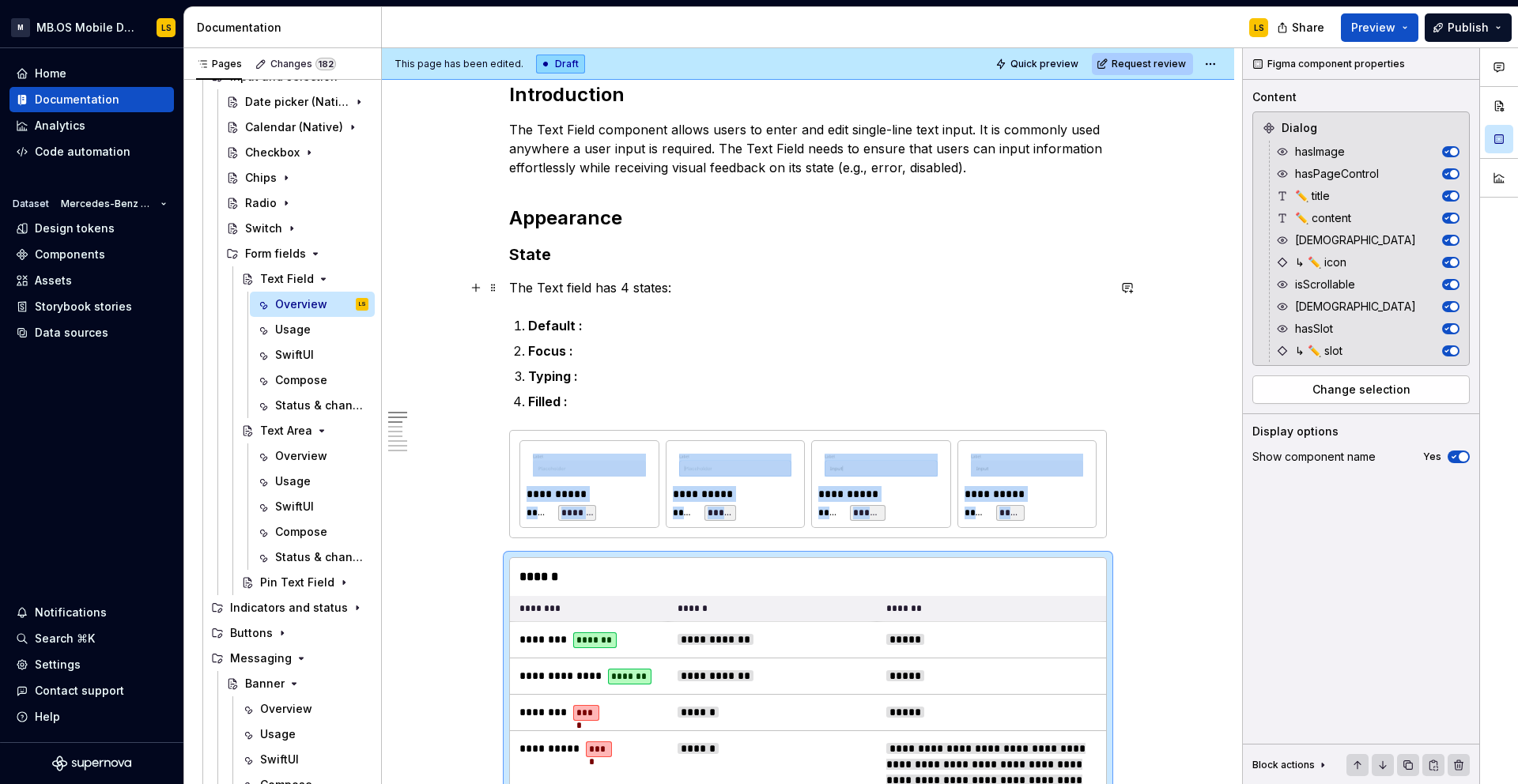
click at [577, 286] on p "The Text field has 4 states:" at bounding box center [807, 287] width 597 height 19
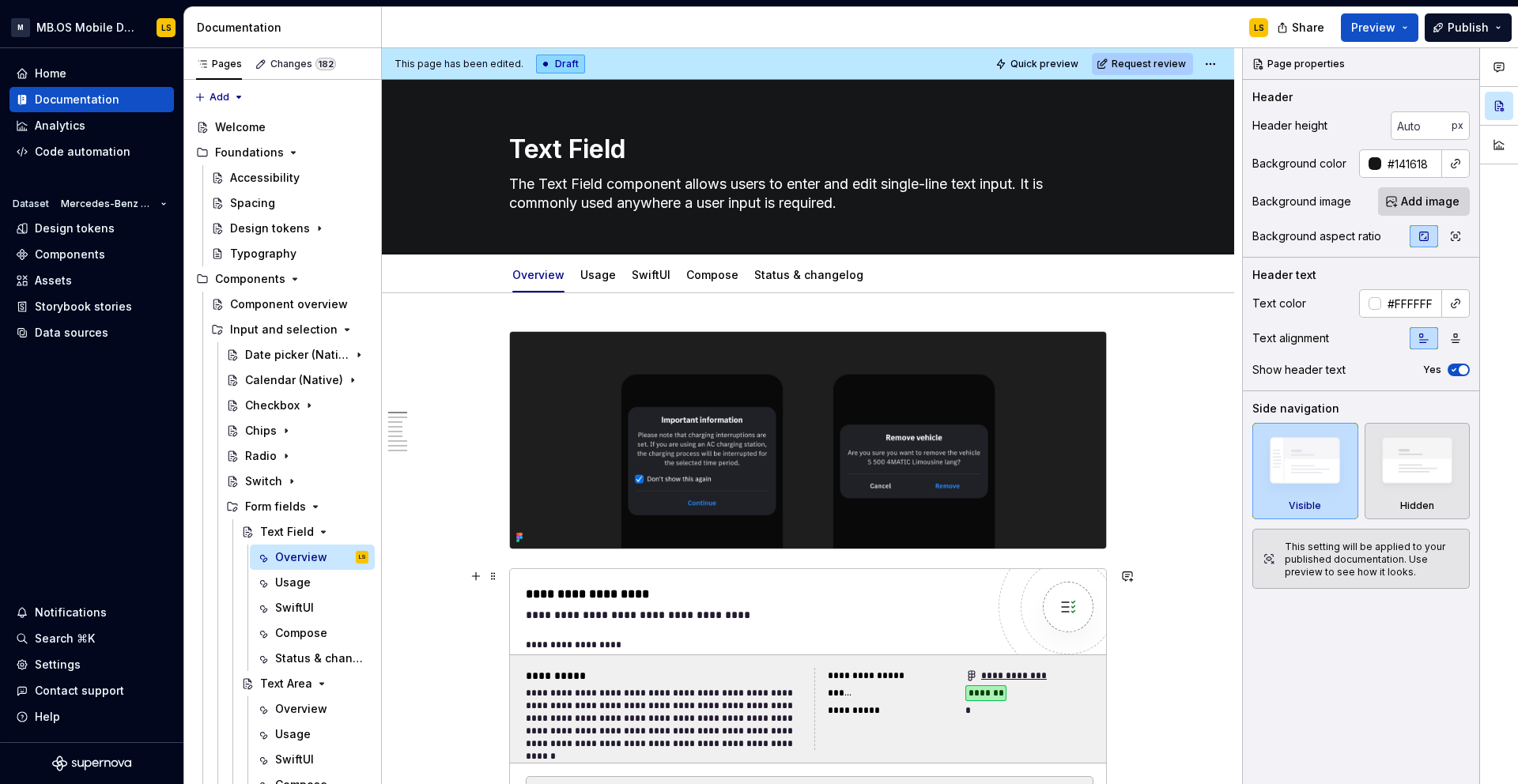
scroll to position [590, 0]
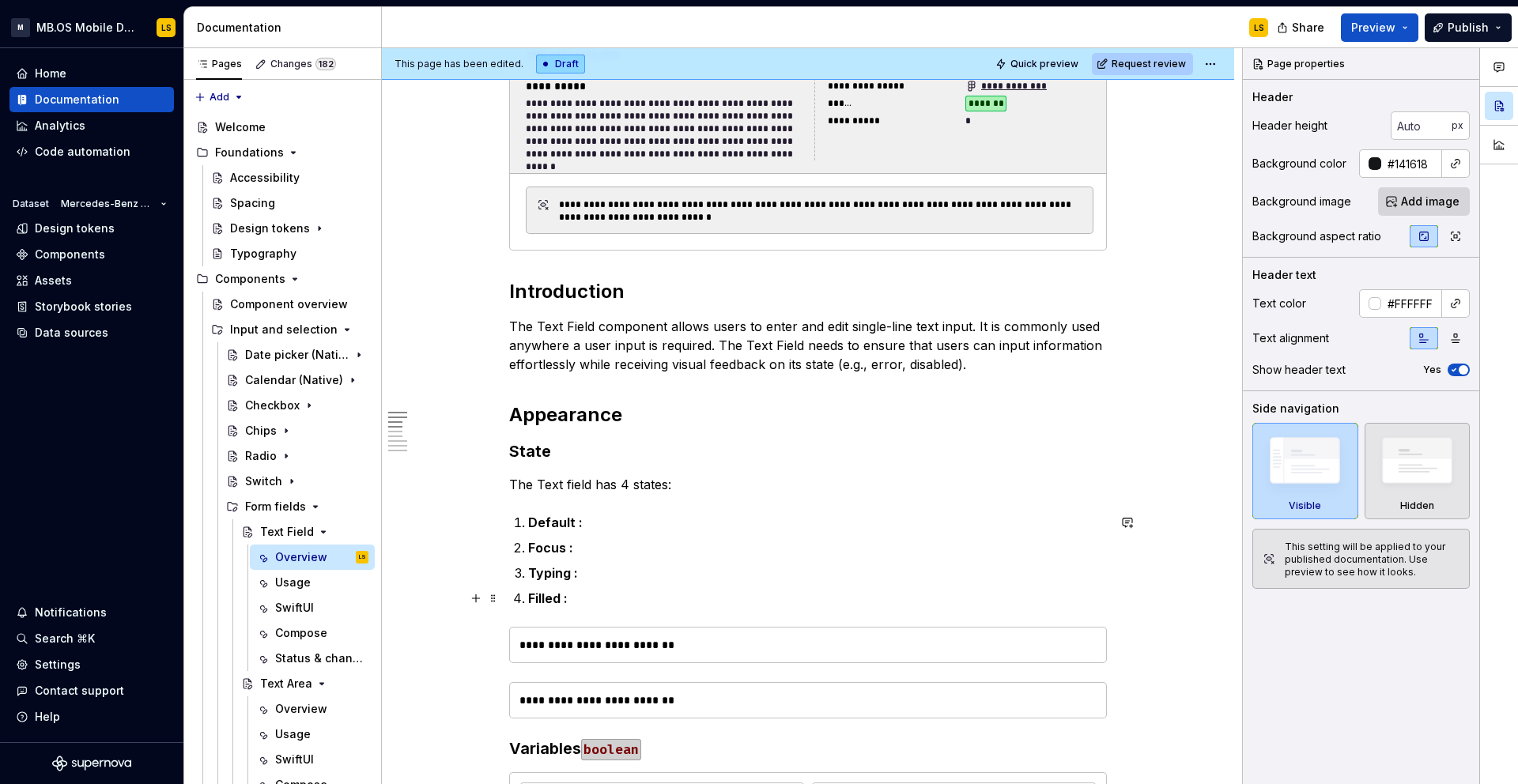
type textarea "*"
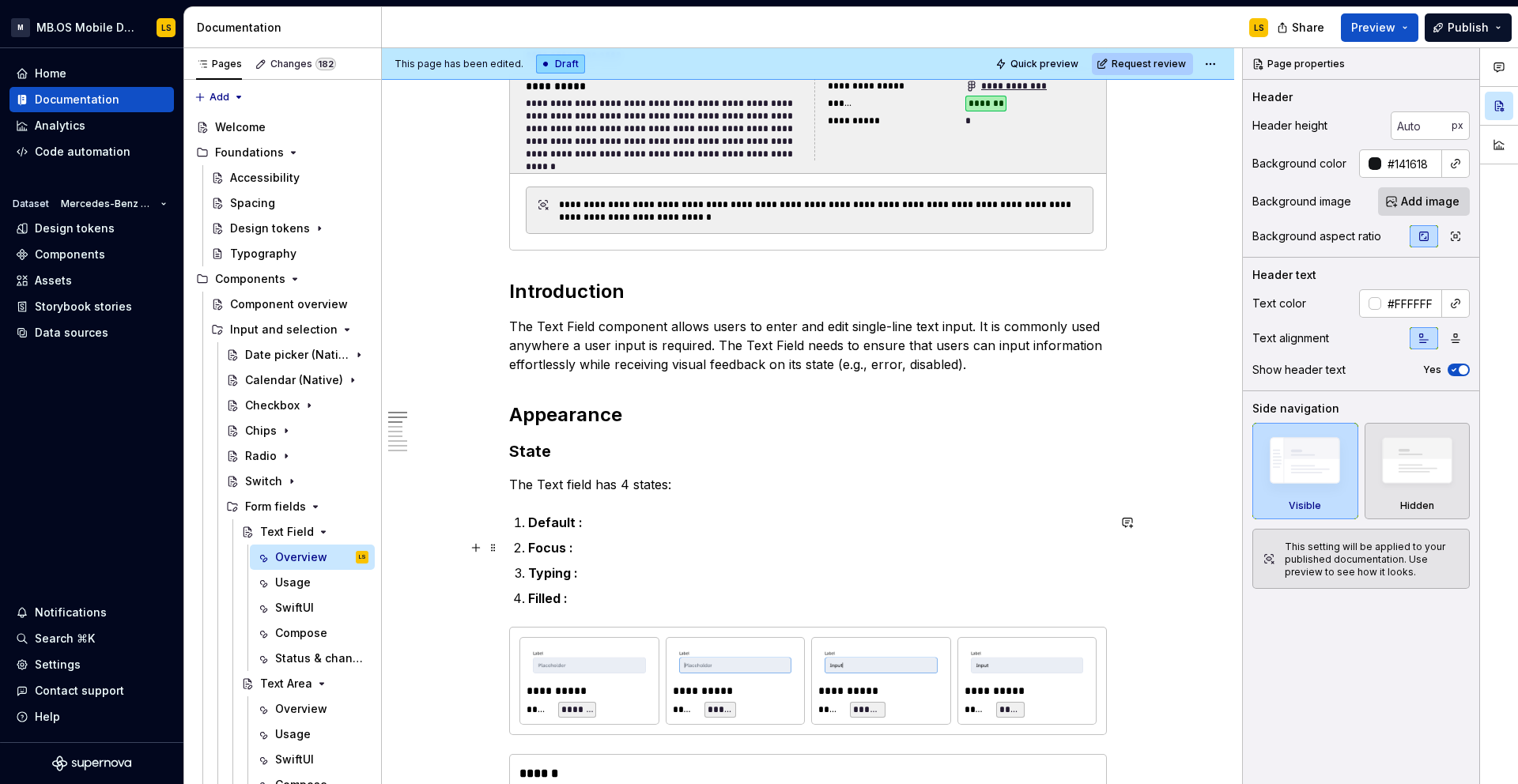
click at [608, 525] on p "Default :" at bounding box center [818, 522] width 579 height 19
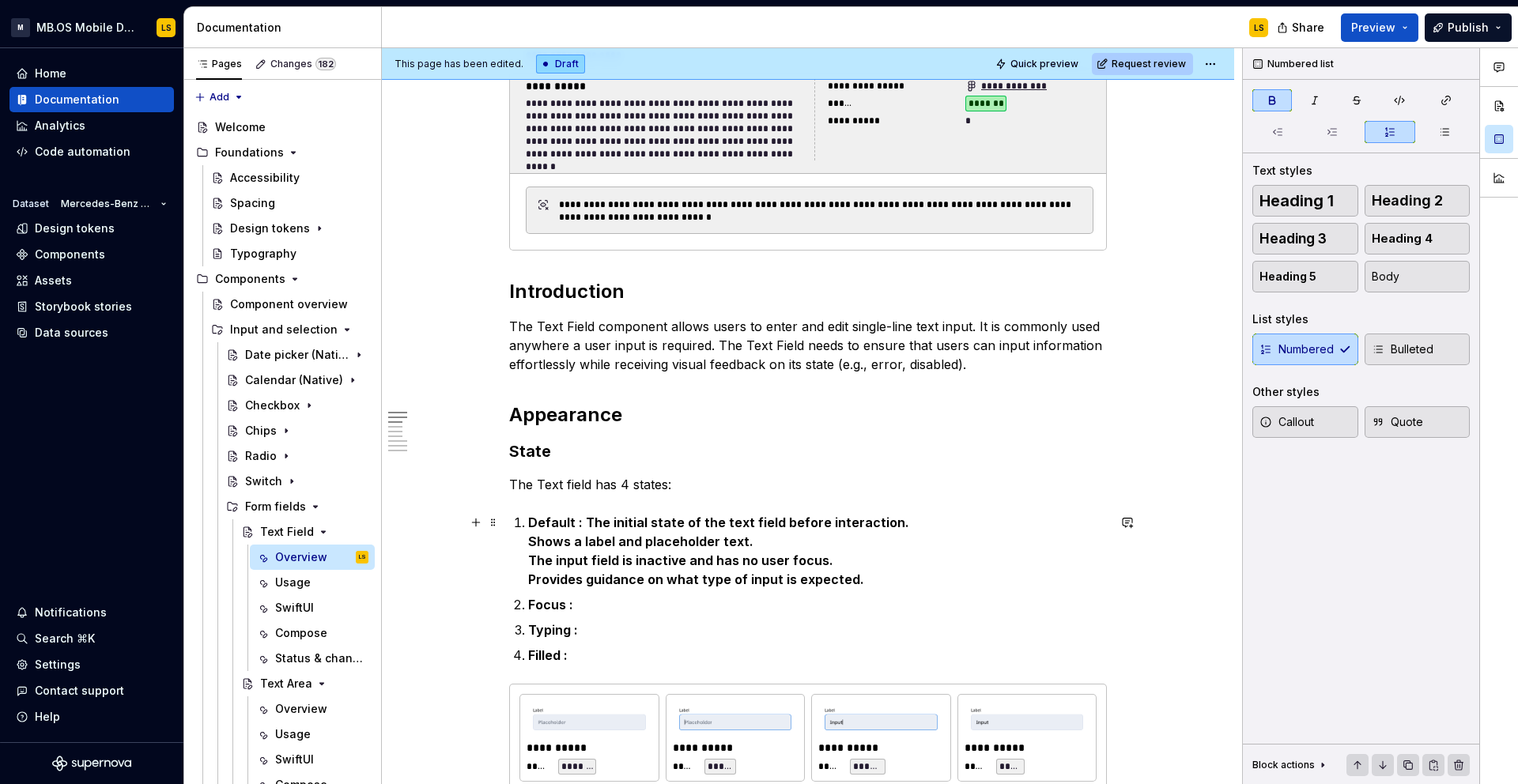
click at [589, 522] on strong "Default : The initial state of the text field before interaction." at bounding box center [718, 521] width 381 height 16
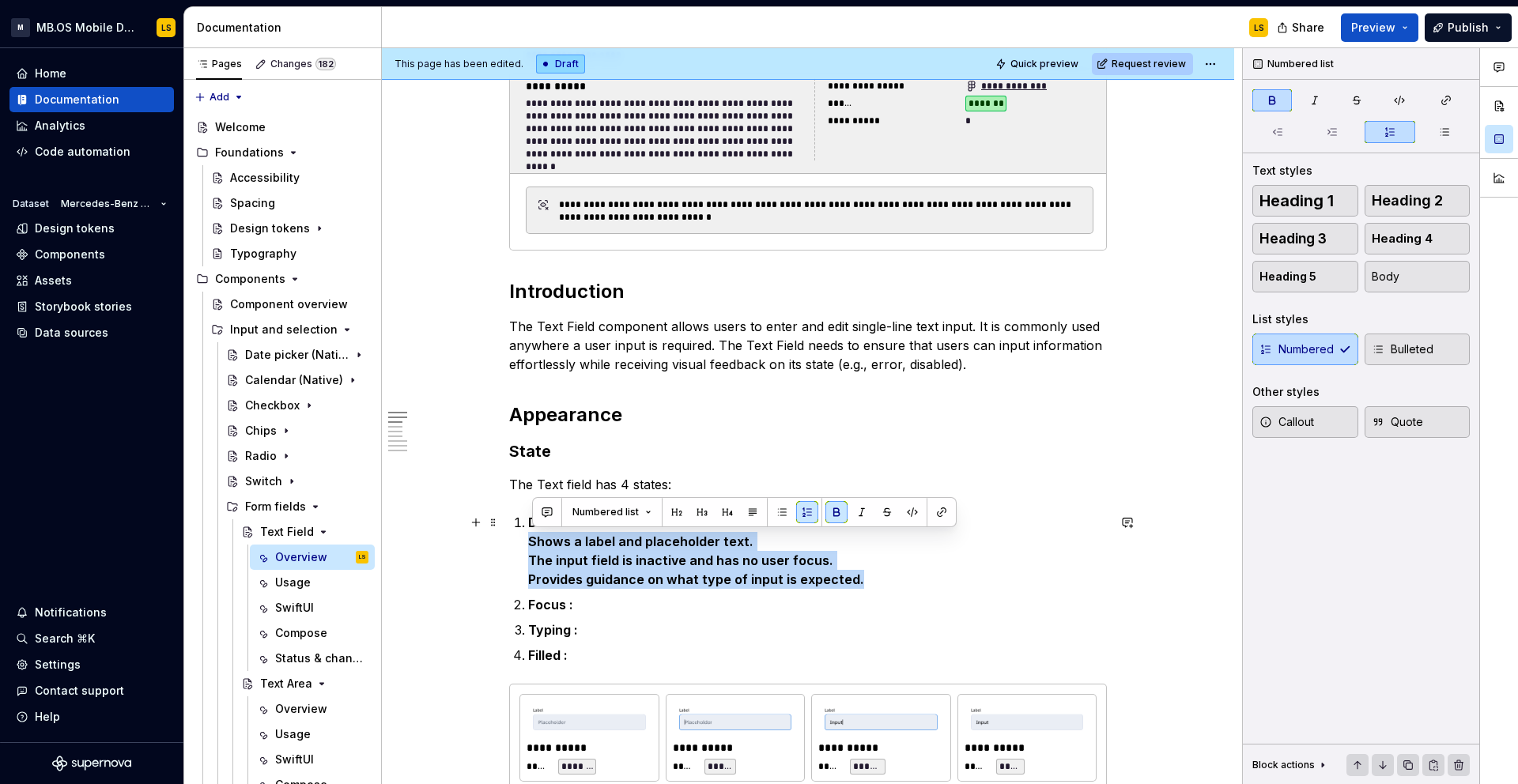
drag, startPoint x: 859, startPoint y: 581, endPoint x: 527, endPoint y: 544, distance: 334.1
click at [811, 513] on button "button" at bounding box center [807, 512] width 22 height 22
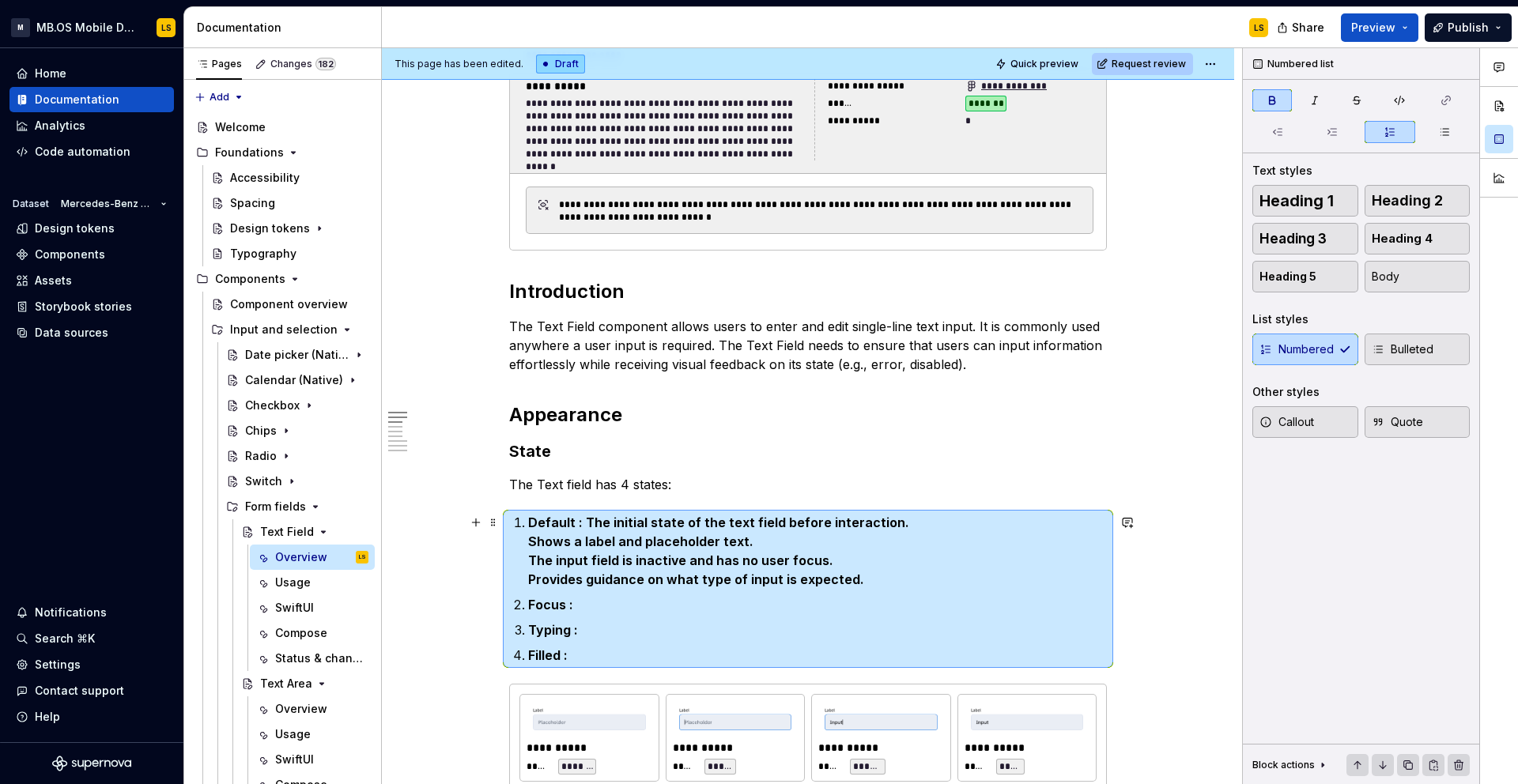
click at [534, 541] on strong "Shows a label and placeholder text." at bounding box center [641, 541] width 225 height 16
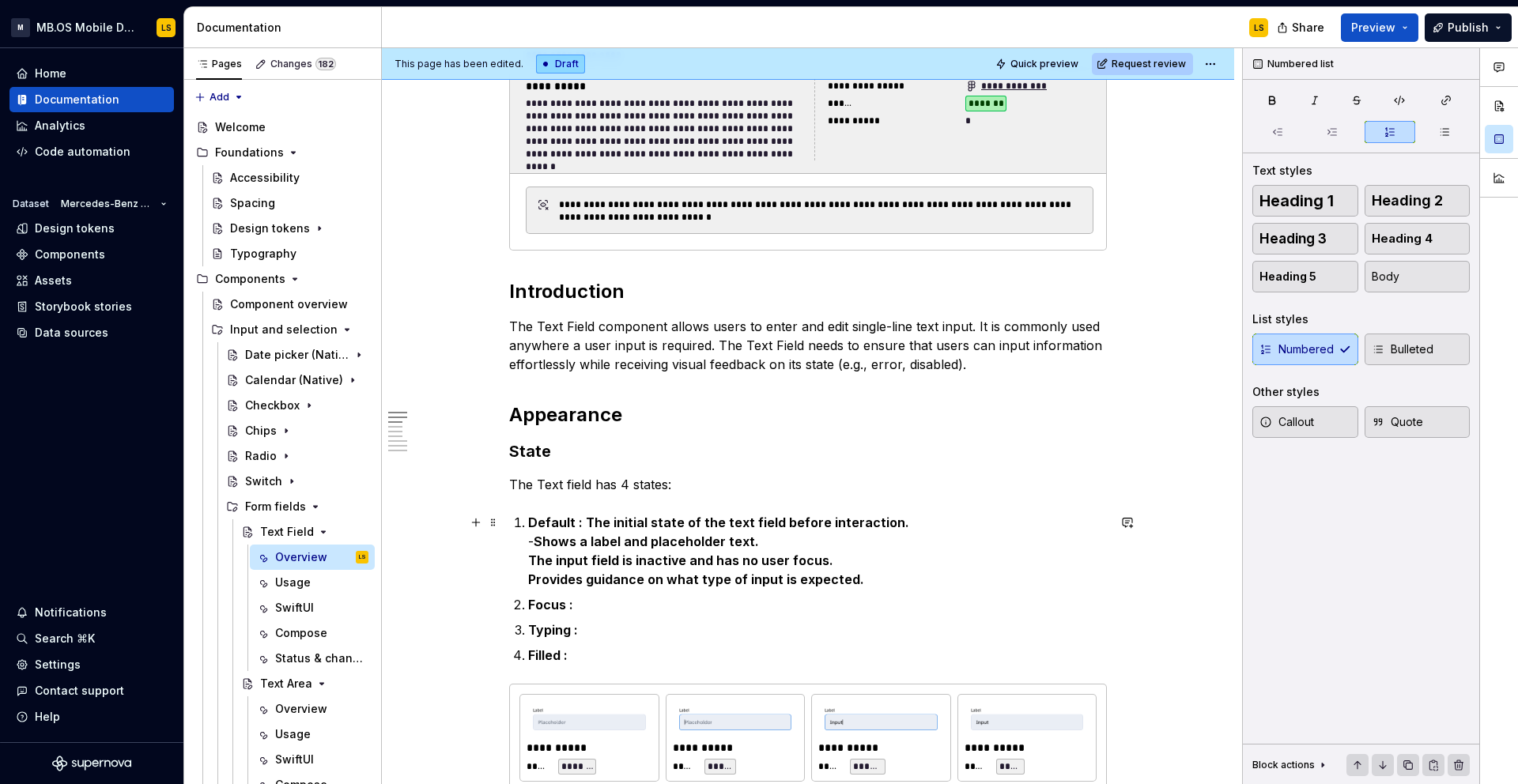
click at [531, 558] on strong "The input field is inactive and has no user focus." at bounding box center [680, 560] width 305 height 16
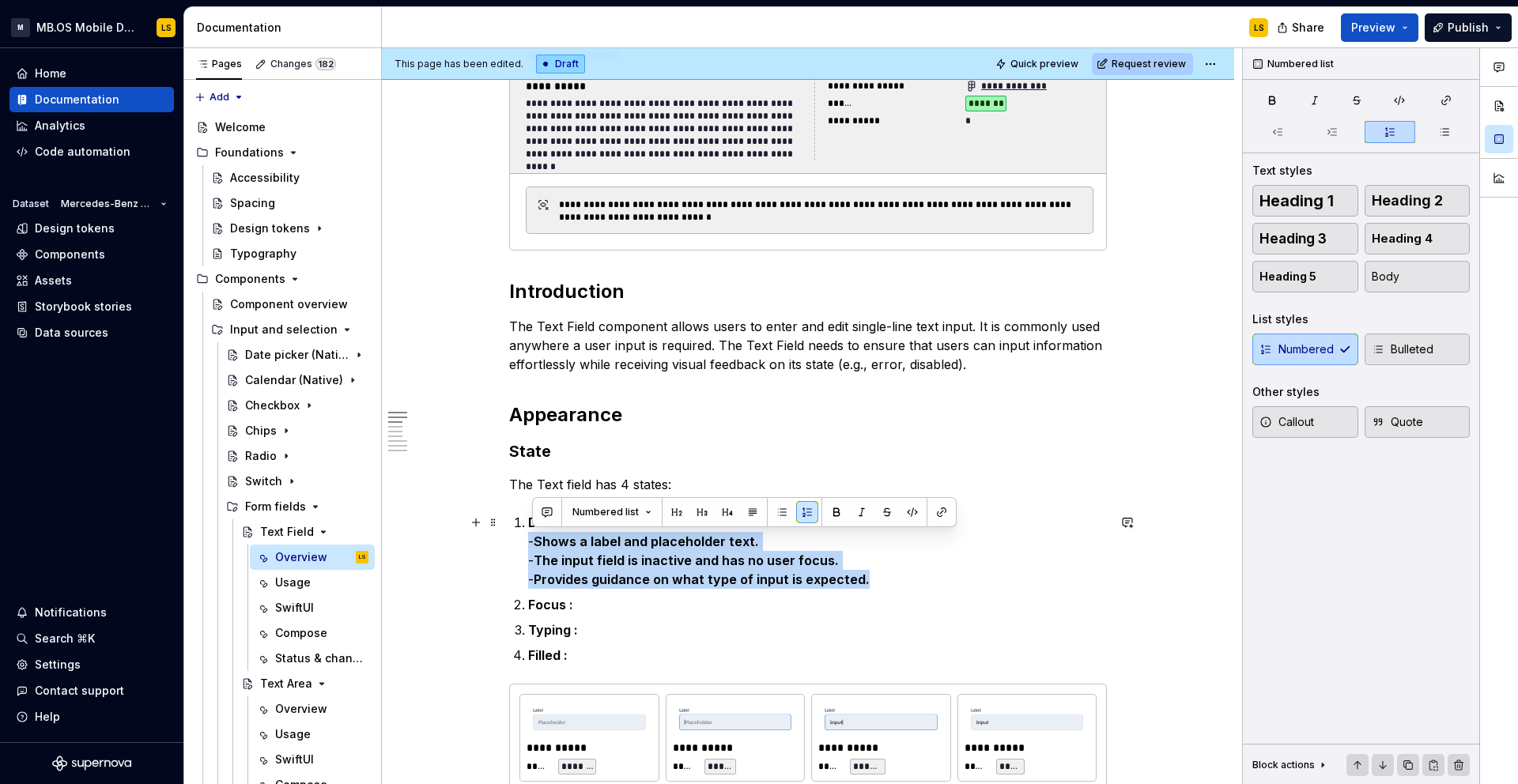
drag, startPoint x: 888, startPoint y: 578, endPoint x: 523, endPoint y: 546, distance: 366.4
click at [837, 516] on button "button" at bounding box center [836, 512] width 22 height 22
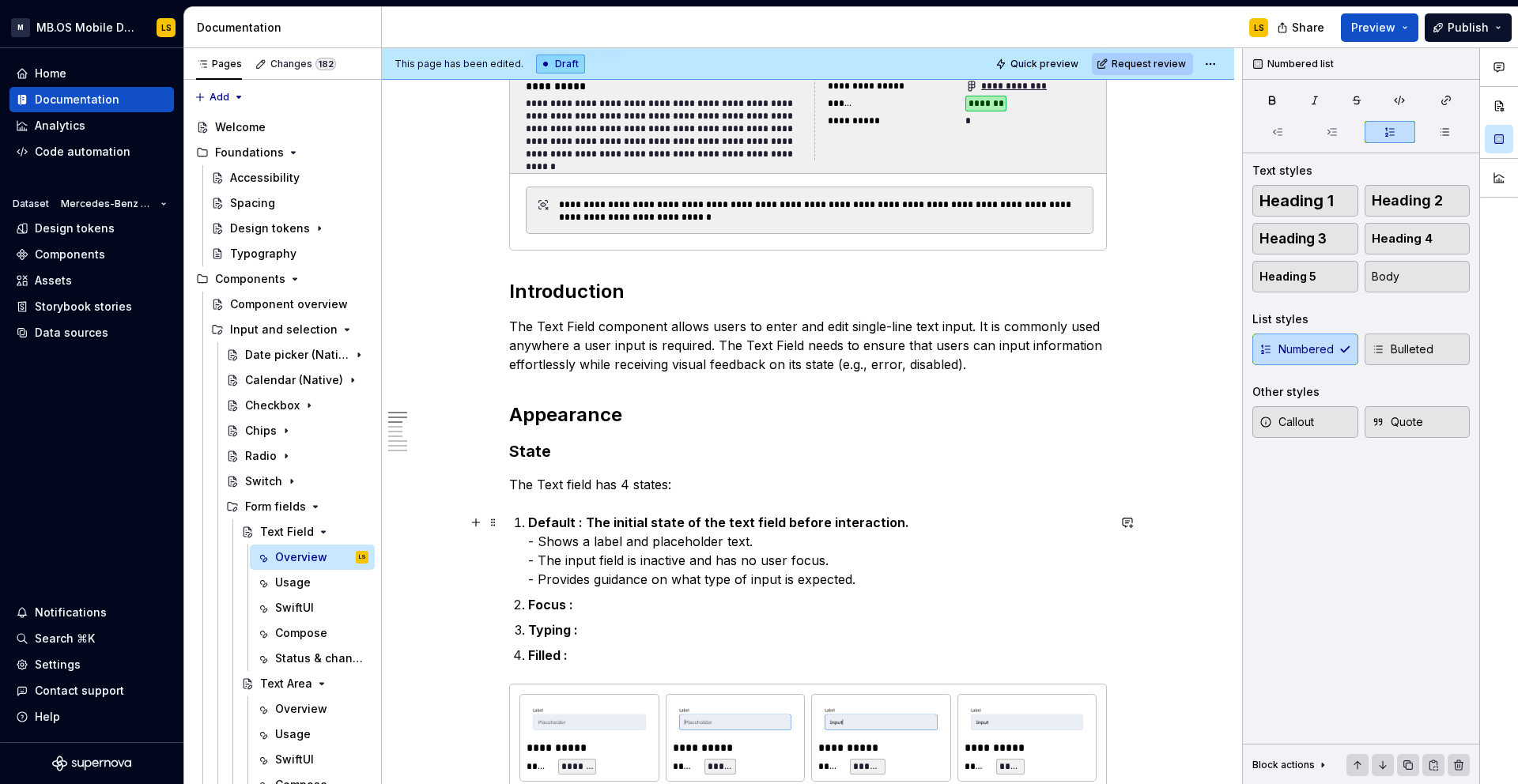
click at [783, 580] on p "Default : The initial state of the text field before interaction. - Shows a lab…" at bounding box center [818, 551] width 579 height 76
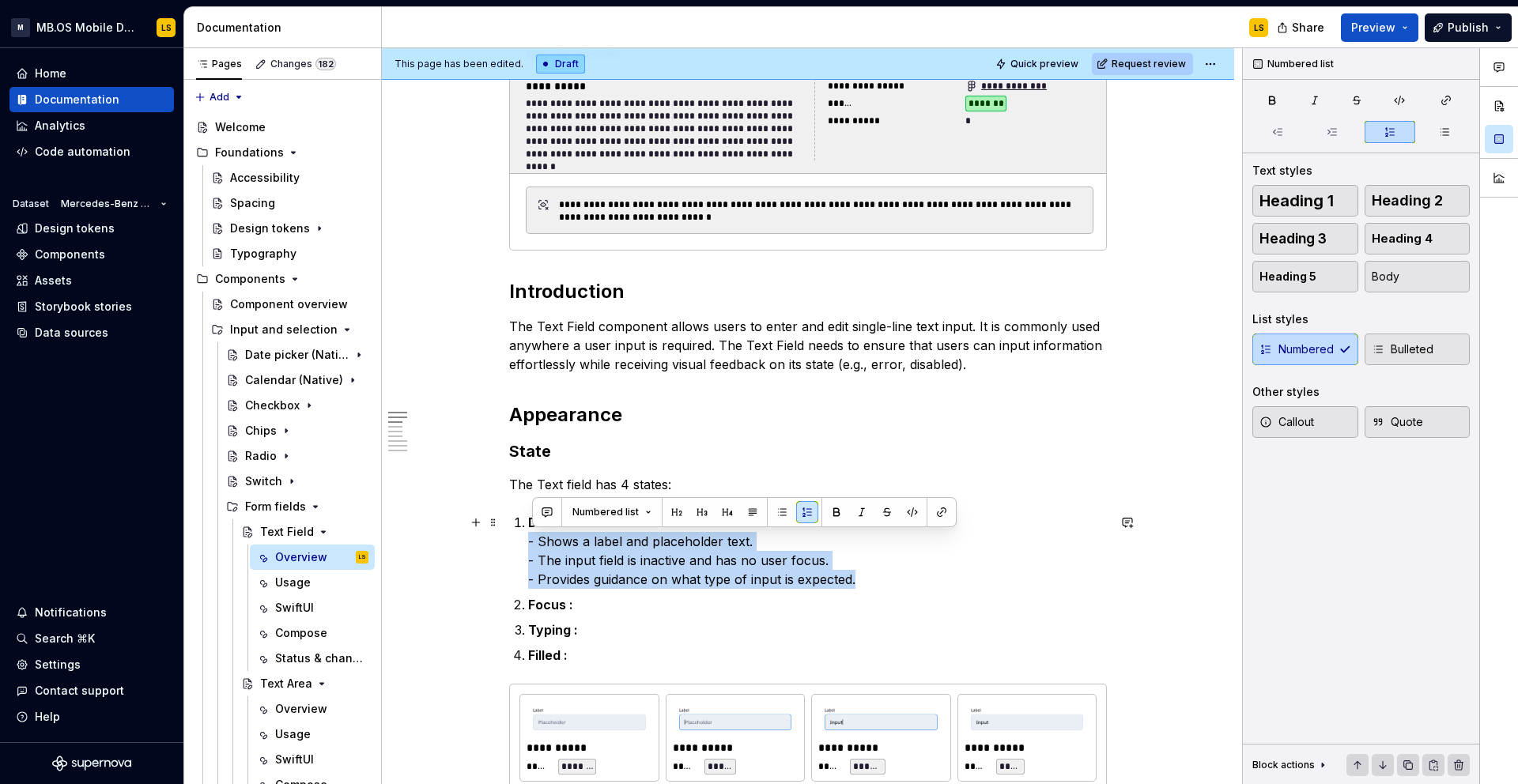
drag, startPoint x: 861, startPoint y: 582, endPoint x: 514, endPoint y: 544, distance: 349.1
copy p "- Shows a label and placeholder text. - The input field is inactive and has no …"
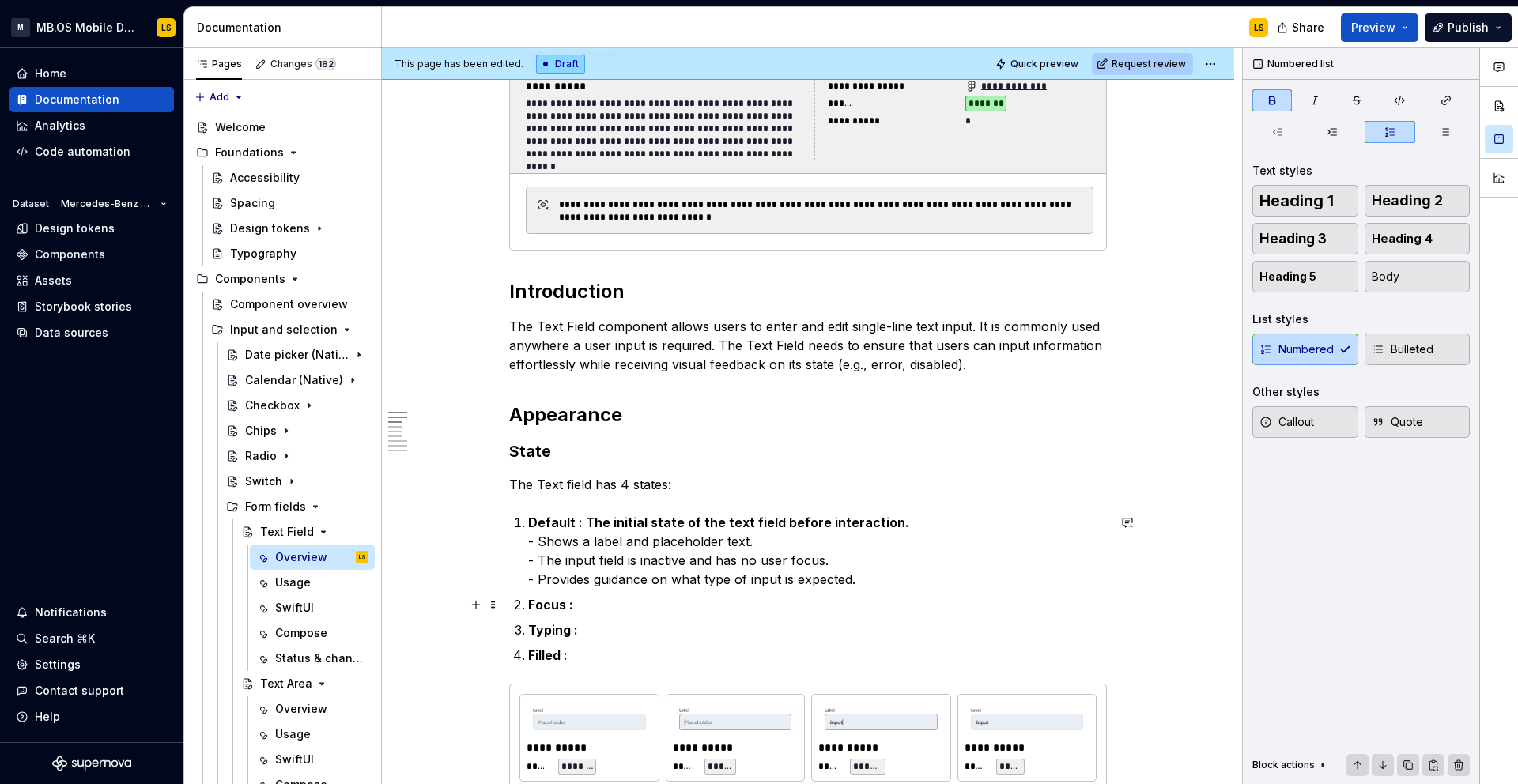
click at [624, 612] on p "Focus :" at bounding box center [818, 604] width 579 height 19
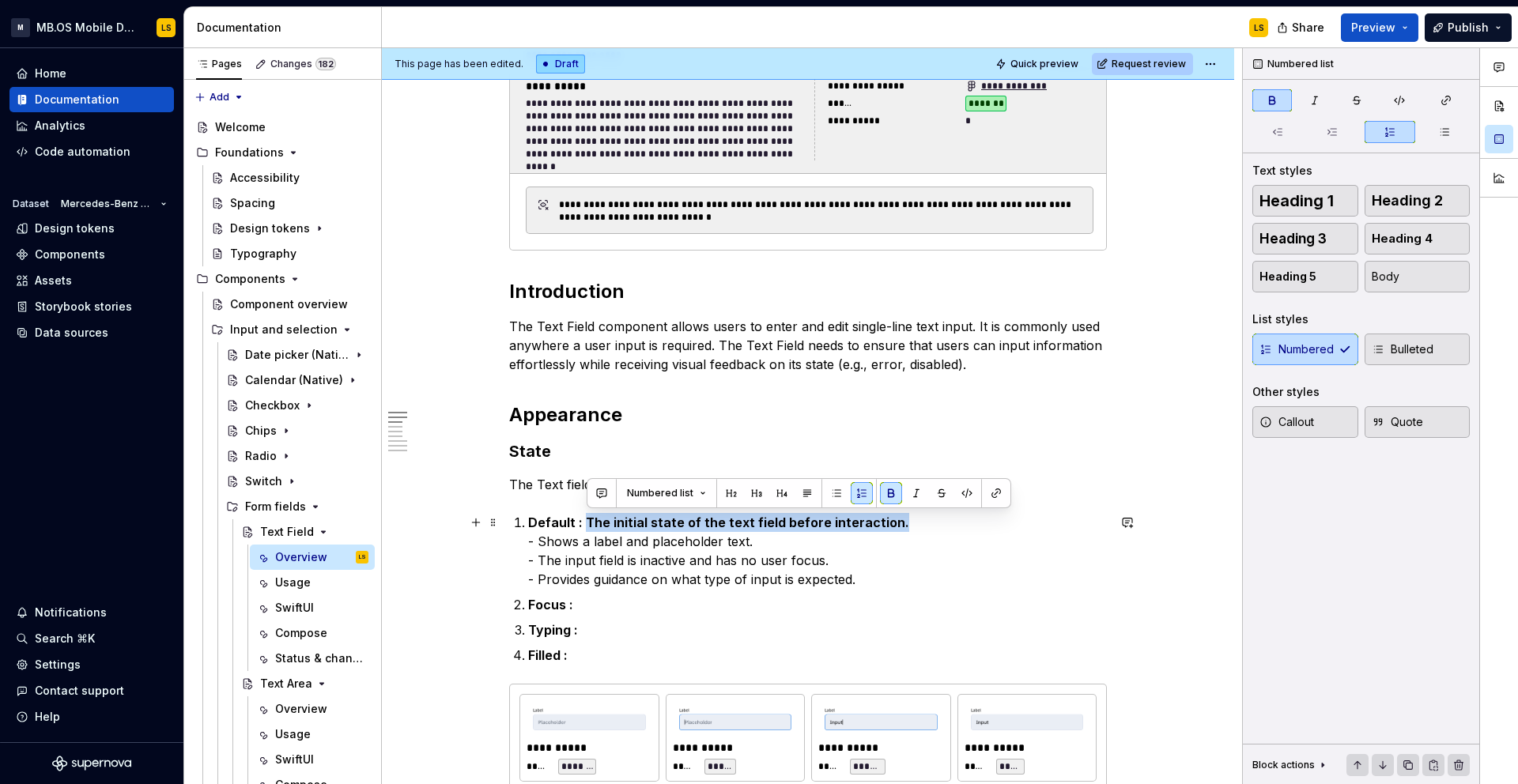
drag, startPoint x: 899, startPoint y: 526, endPoint x: 586, endPoint y: 524, distance: 313.0
click at [586, 524] on p "Default : The initial state of the text field before interaction. - Shows a lab…" at bounding box center [818, 551] width 579 height 76
click at [886, 491] on button "button" at bounding box center [891, 493] width 22 height 22
click at [828, 586] on p "Default : The initial state of the text field before interaction. - Shows a lab…" at bounding box center [818, 551] width 579 height 76
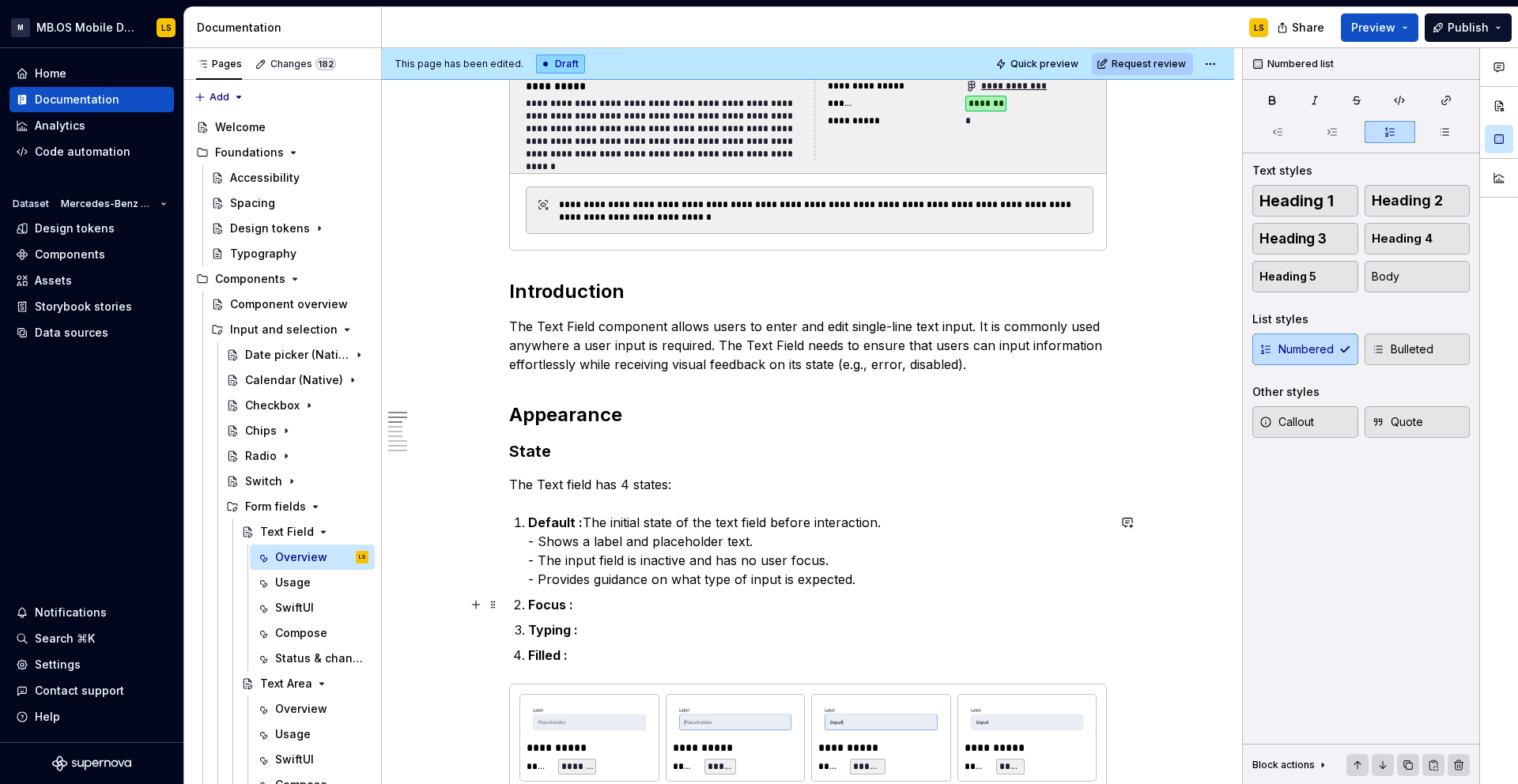
click at [626, 610] on p "Focus :" at bounding box center [818, 604] width 579 height 19
click at [603, 605] on p "Focus :" at bounding box center [818, 604] width 579 height 19
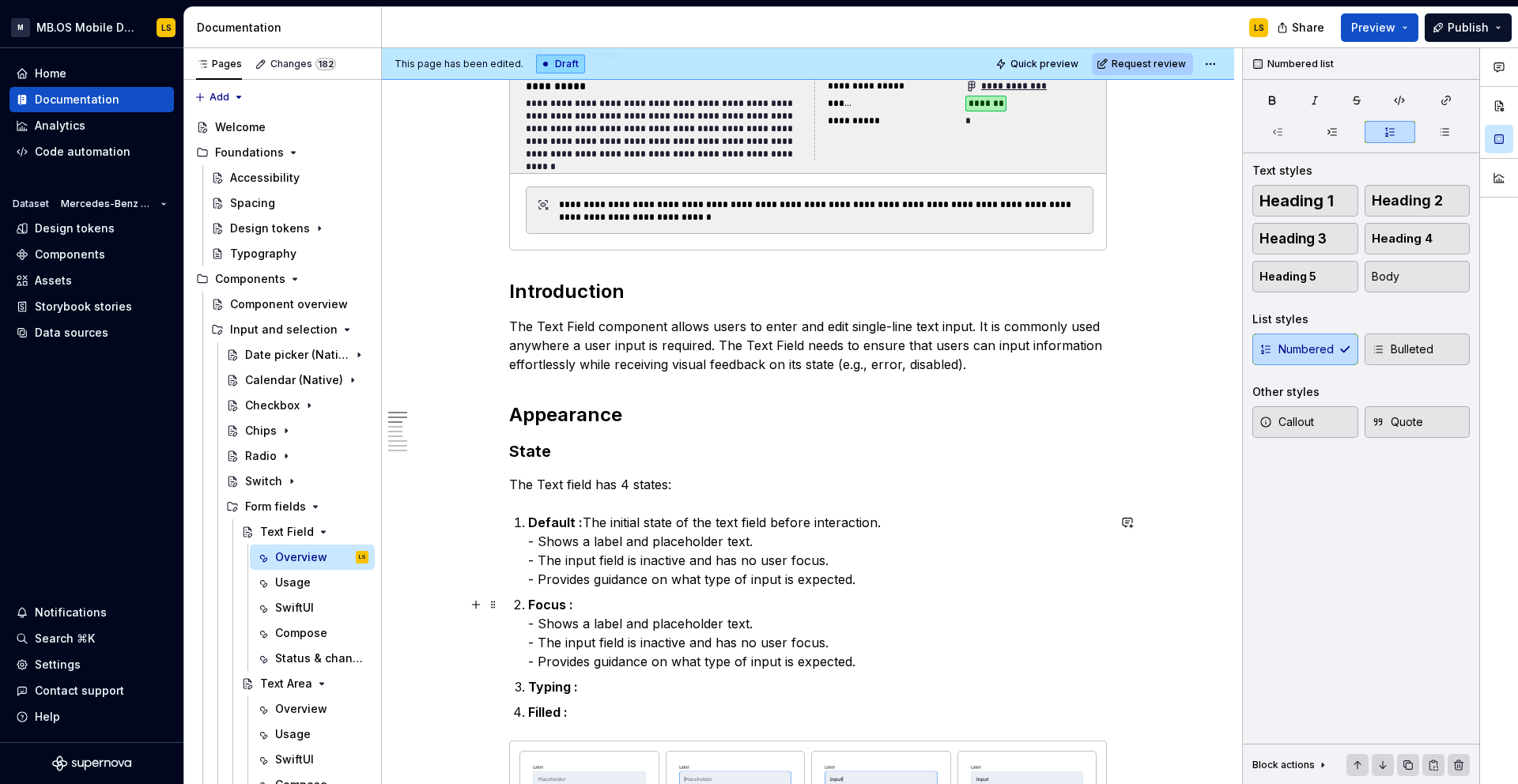
click at [603, 604] on p "Focus : - Shows a label and placeholder text. - The input field is inactive and…" at bounding box center [818, 633] width 579 height 76
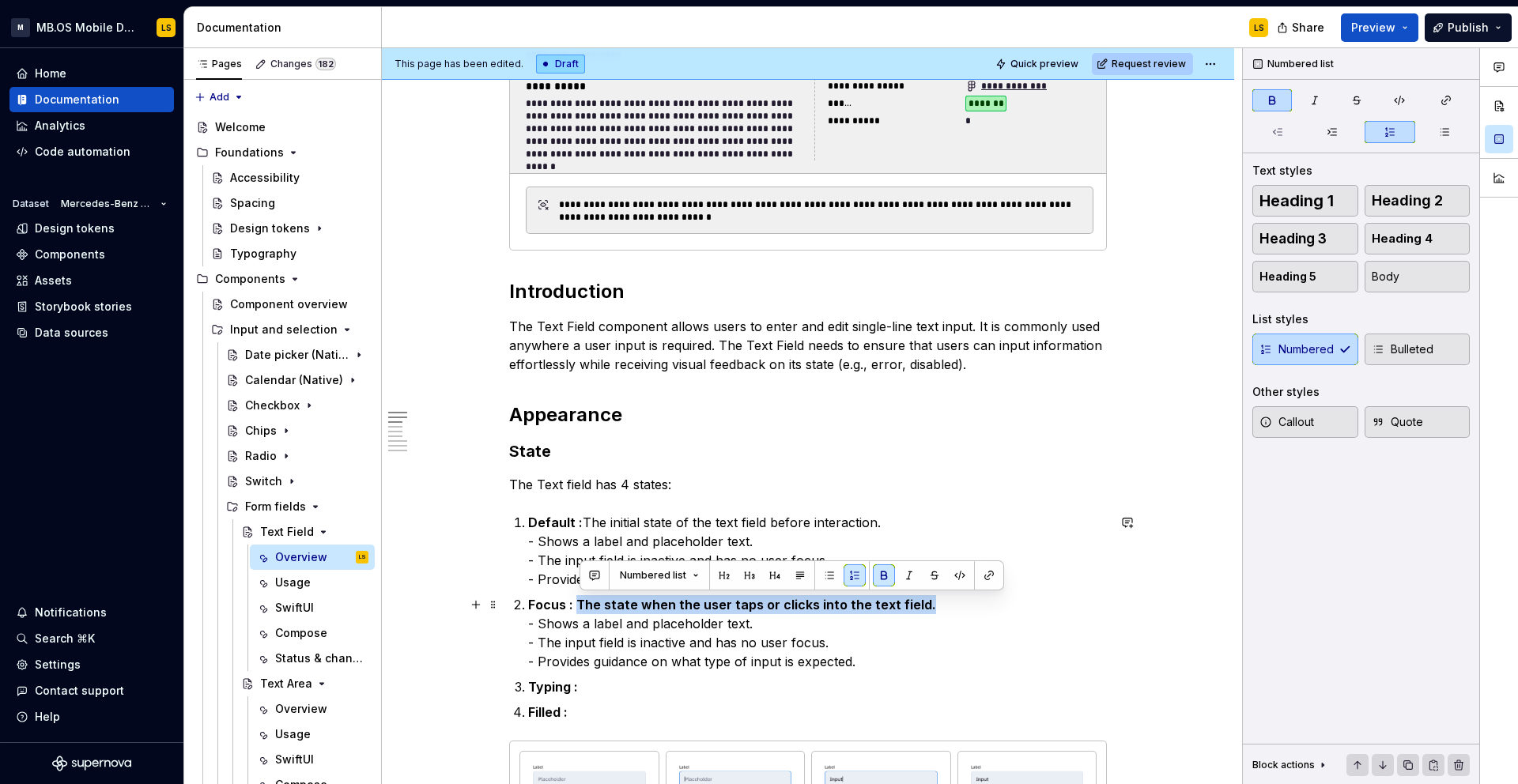
drag, startPoint x: 580, startPoint y: 603, endPoint x: 1019, endPoint y: 603, distance: 439.0
click at [1019, 603] on p "Focus : The state when the user taps or clicks into the text field. - Shows a l…" at bounding box center [818, 633] width 579 height 76
click at [878, 571] on button "button" at bounding box center [884, 575] width 22 height 22
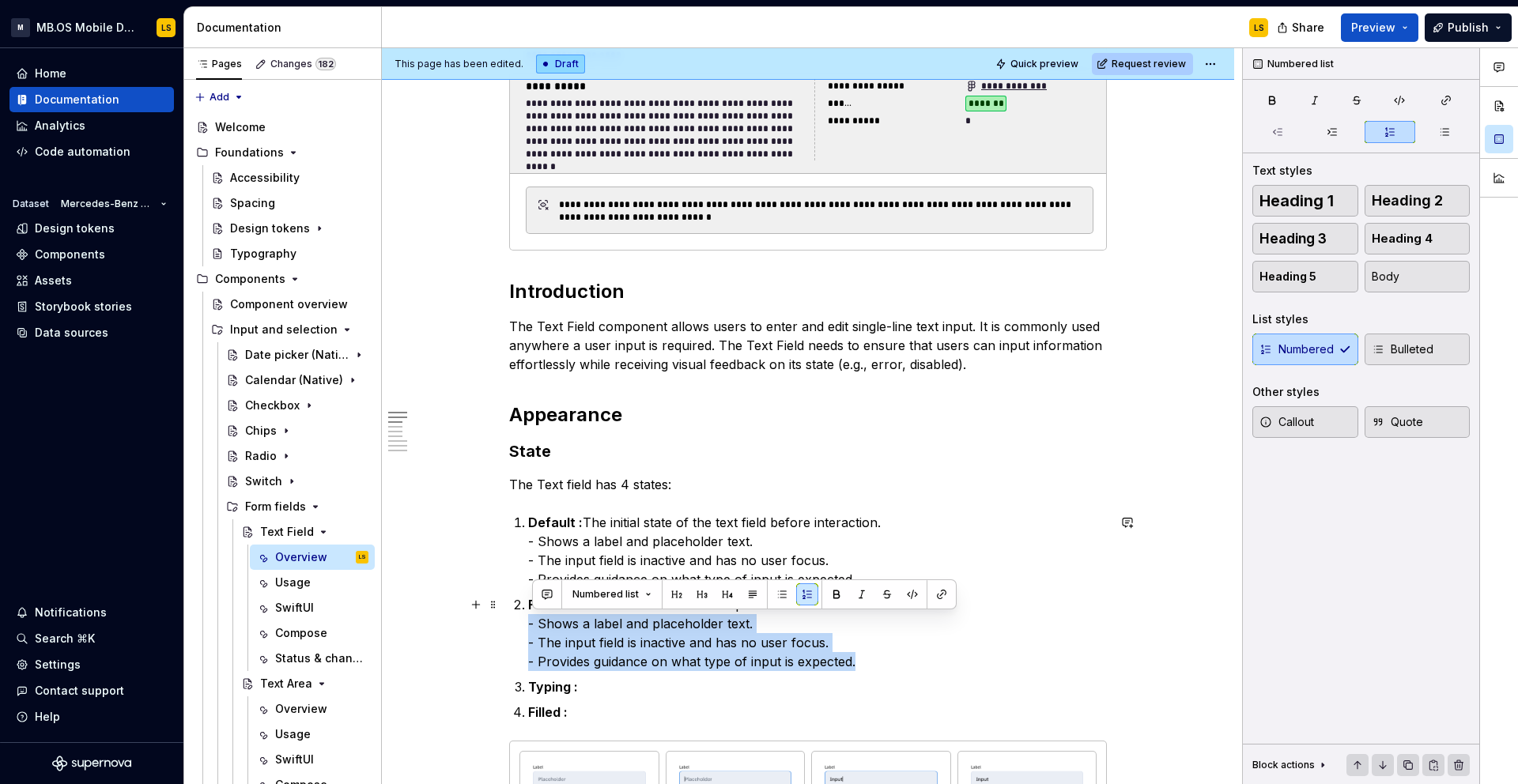
drag, startPoint x: 530, startPoint y: 620, endPoint x: 888, endPoint y: 660, distance: 360.2
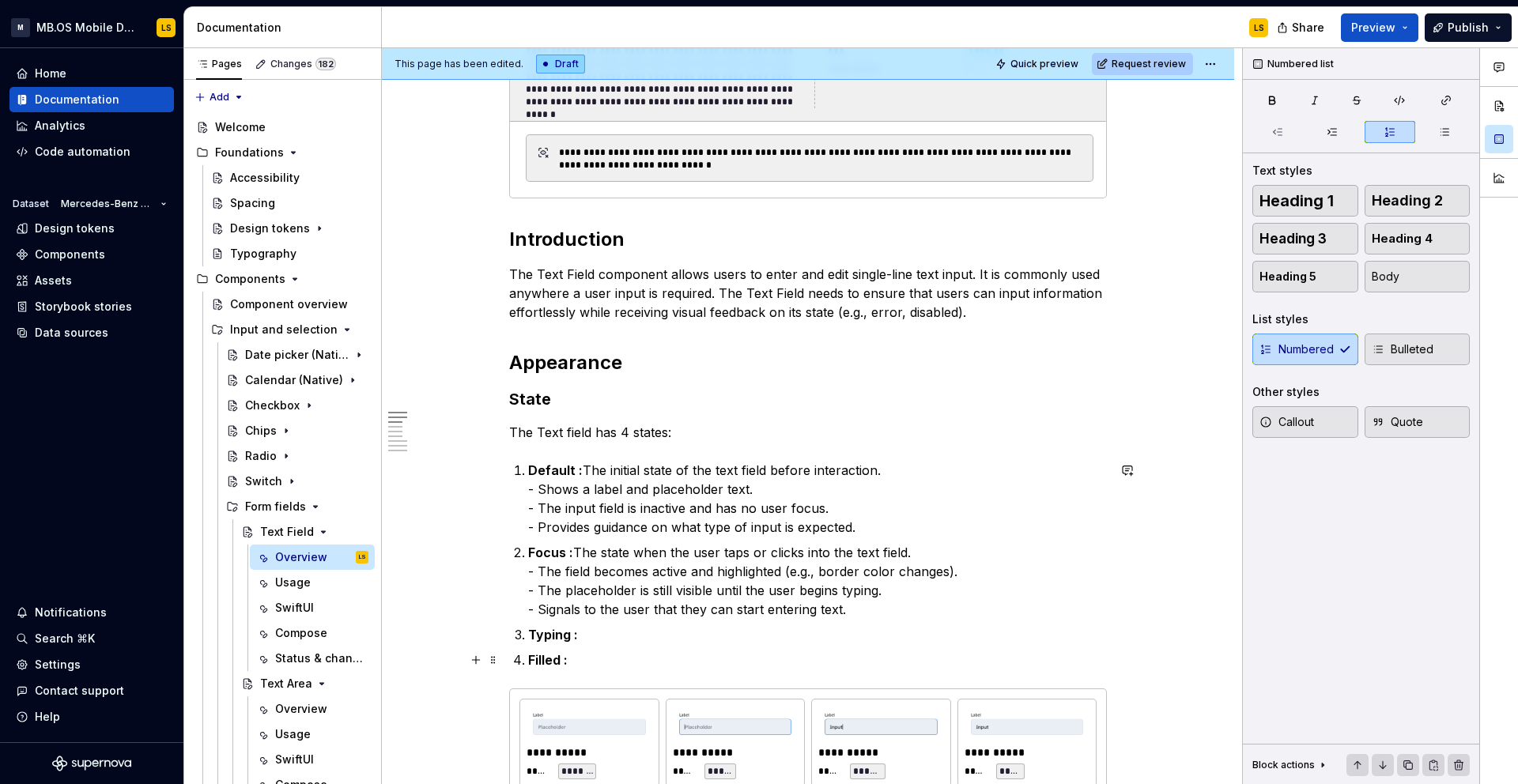
scroll to position [647, 0]
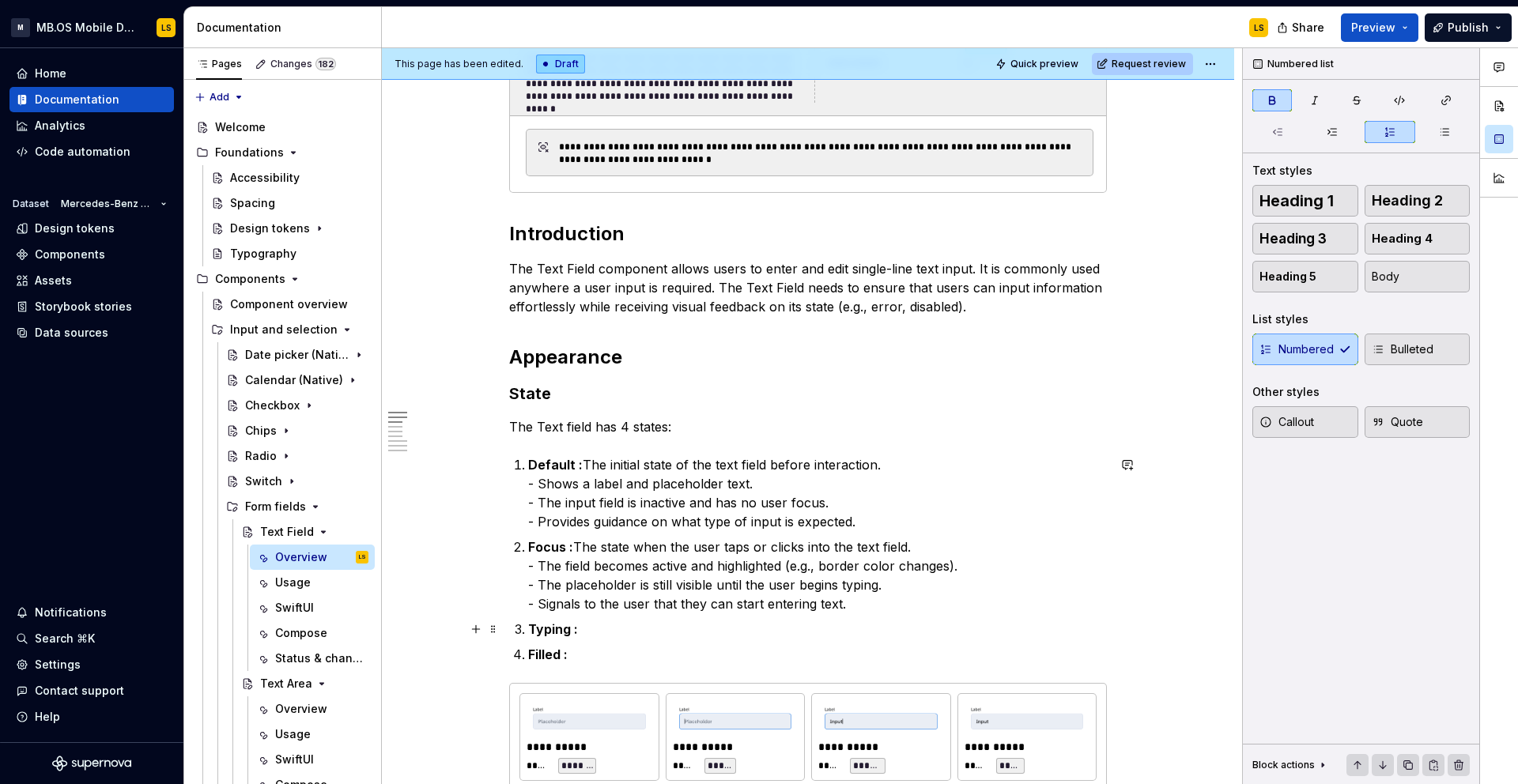
click at [615, 631] on p "Typing :" at bounding box center [818, 628] width 579 height 19
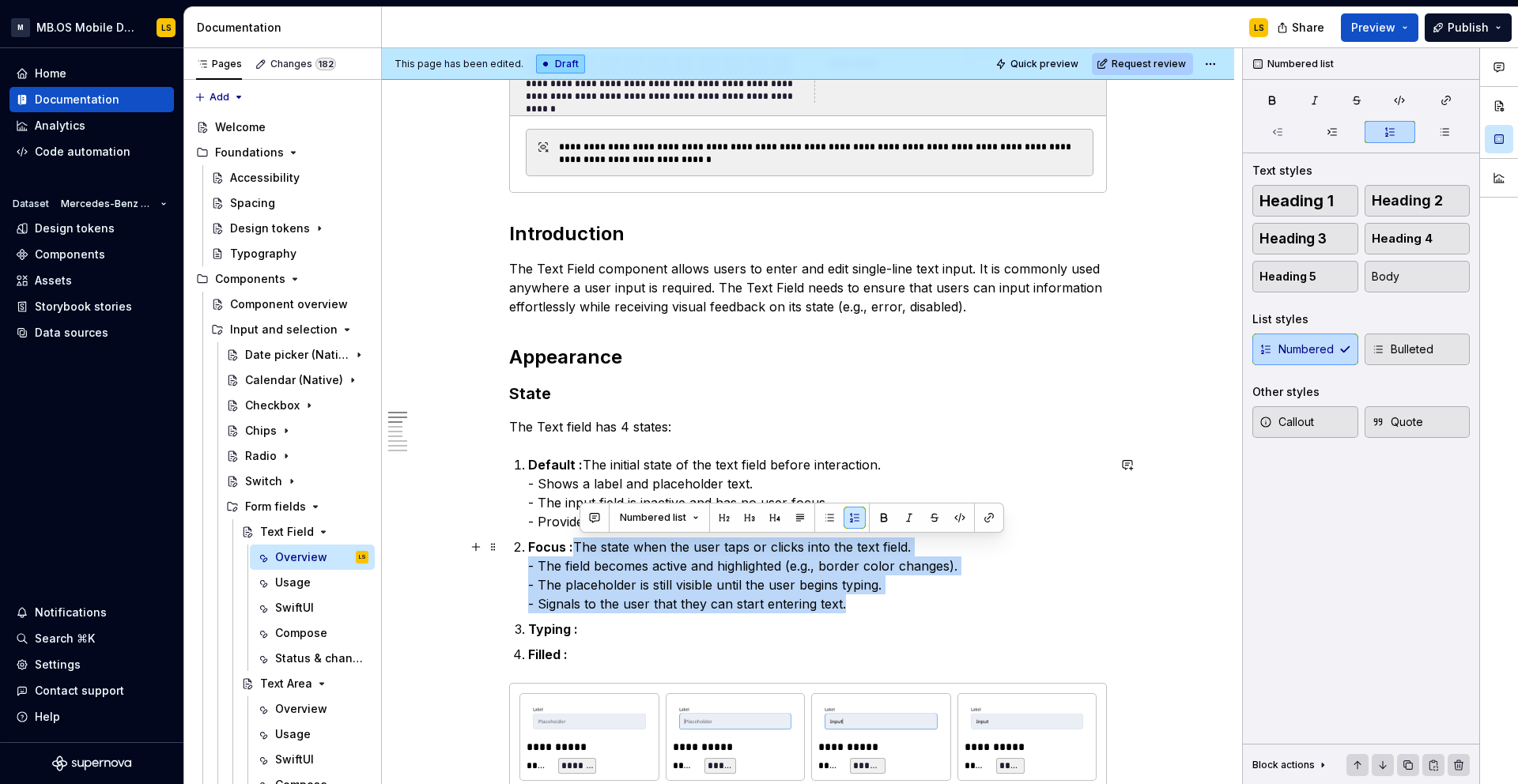
drag, startPoint x: 581, startPoint y: 547, endPoint x: 849, endPoint y: 603, distance: 273.8
click at [849, 603] on p "Focus : The state when the user taps or clicks into the text field. - The field…" at bounding box center [818, 575] width 579 height 76
copy p "The state when the user taps or clicks into the text field. - The field becomes…"
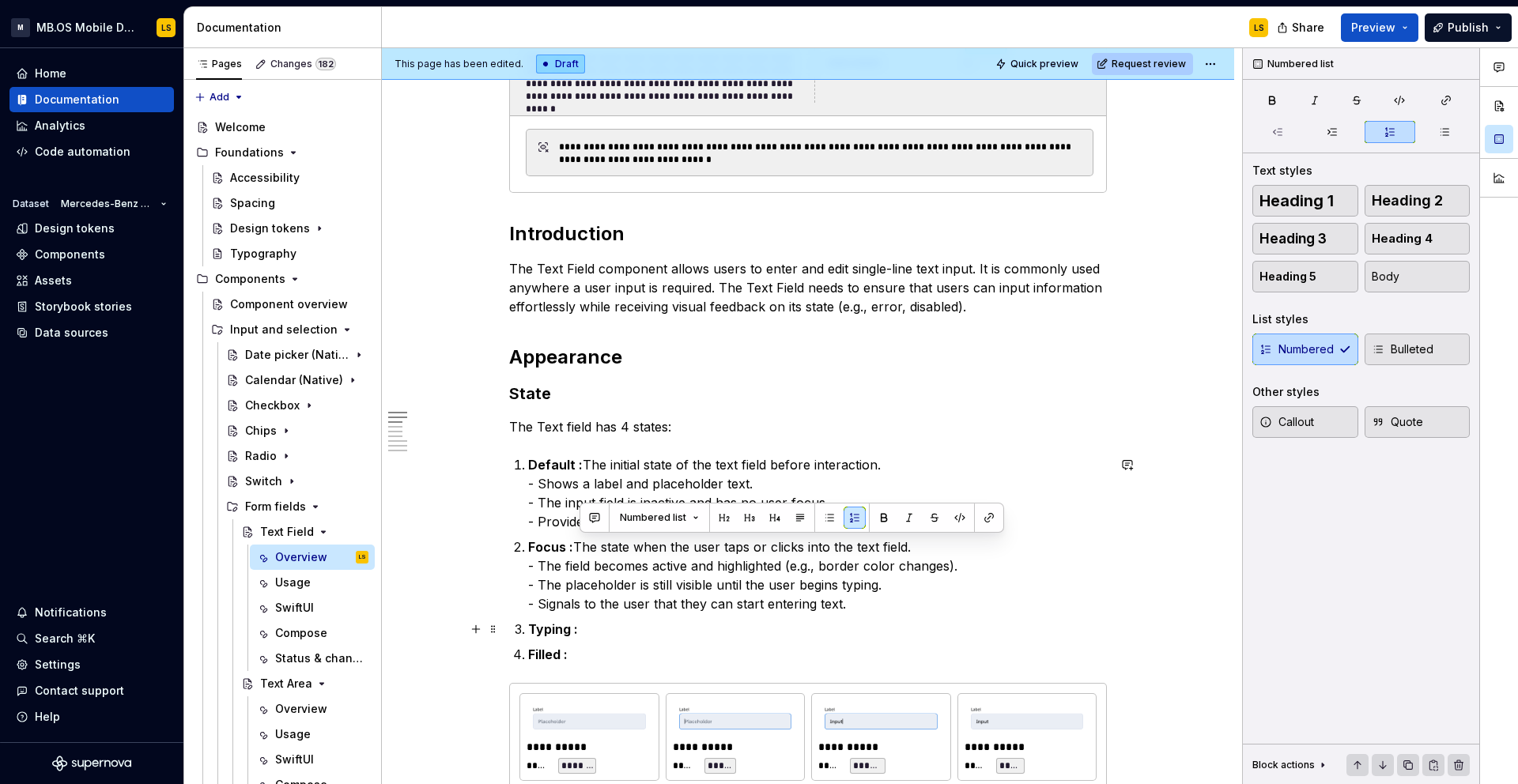
click at [623, 632] on p "Typing :" at bounding box center [818, 628] width 579 height 19
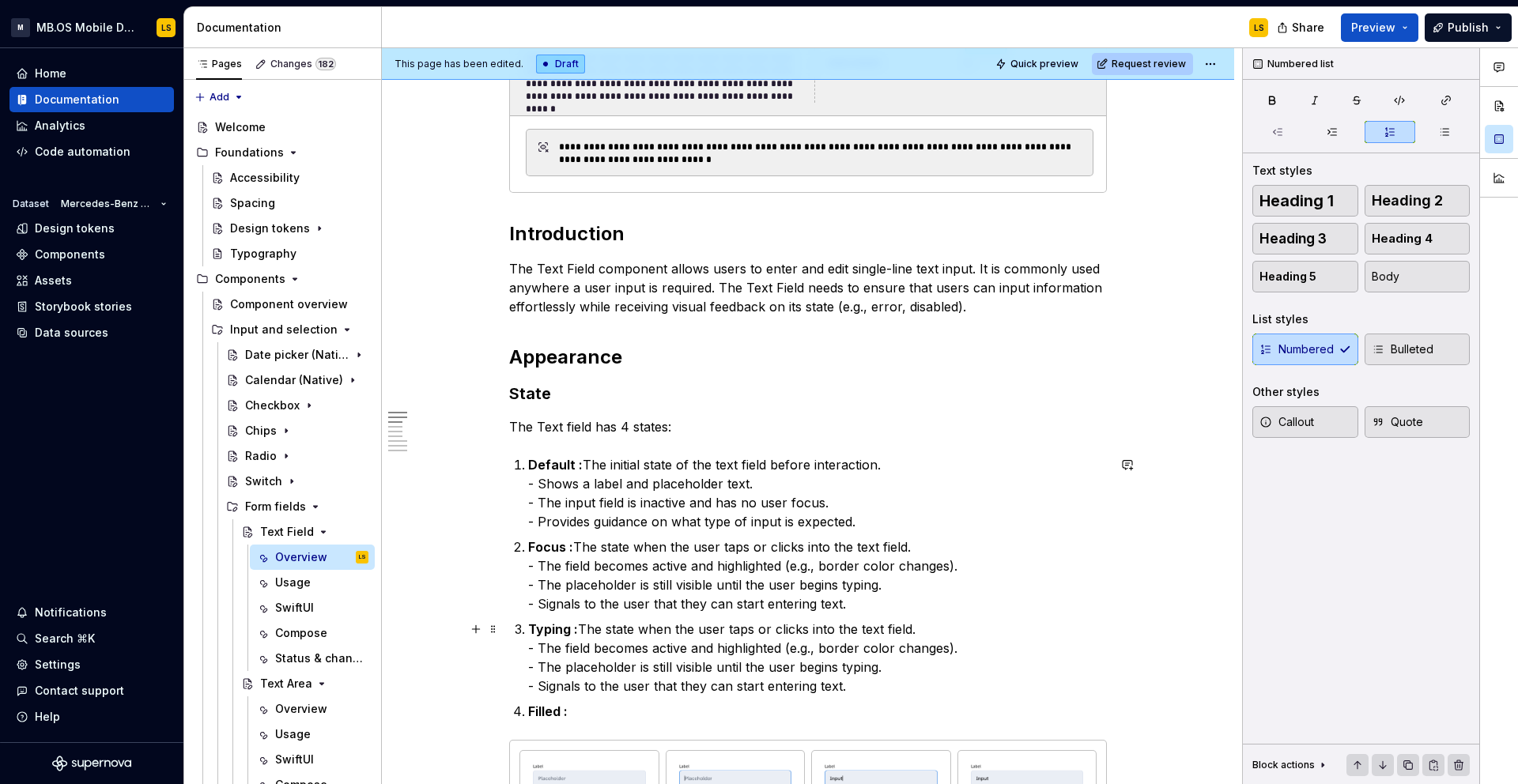
click at [582, 629] on p "Typing : The state when the user taps or clicks into the text field. - The fiel…" at bounding box center [818, 657] width 579 height 76
click at [592, 710] on p "Filled :" at bounding box center [818, 711] width 579 height 19
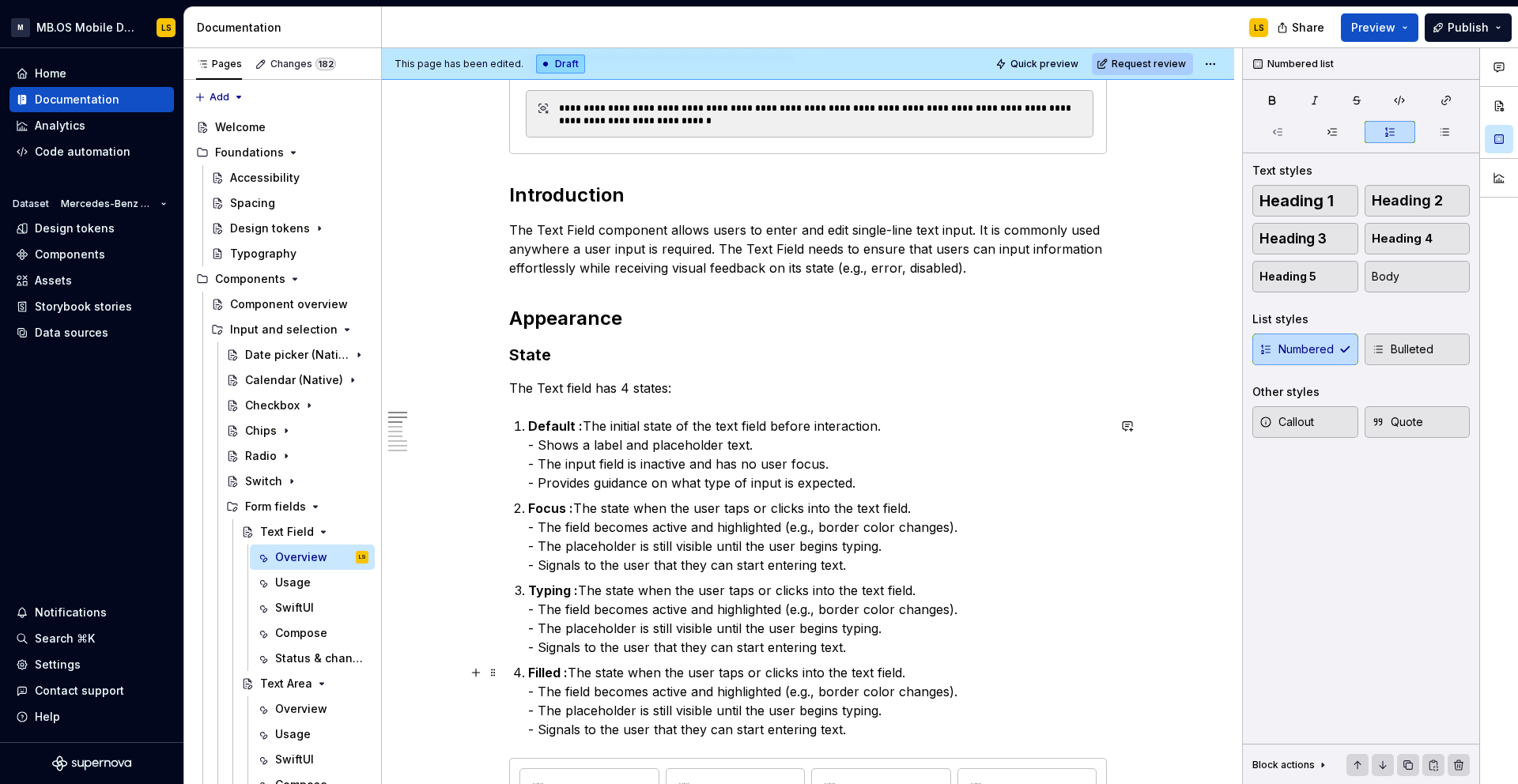
scroll to position [691, 0]
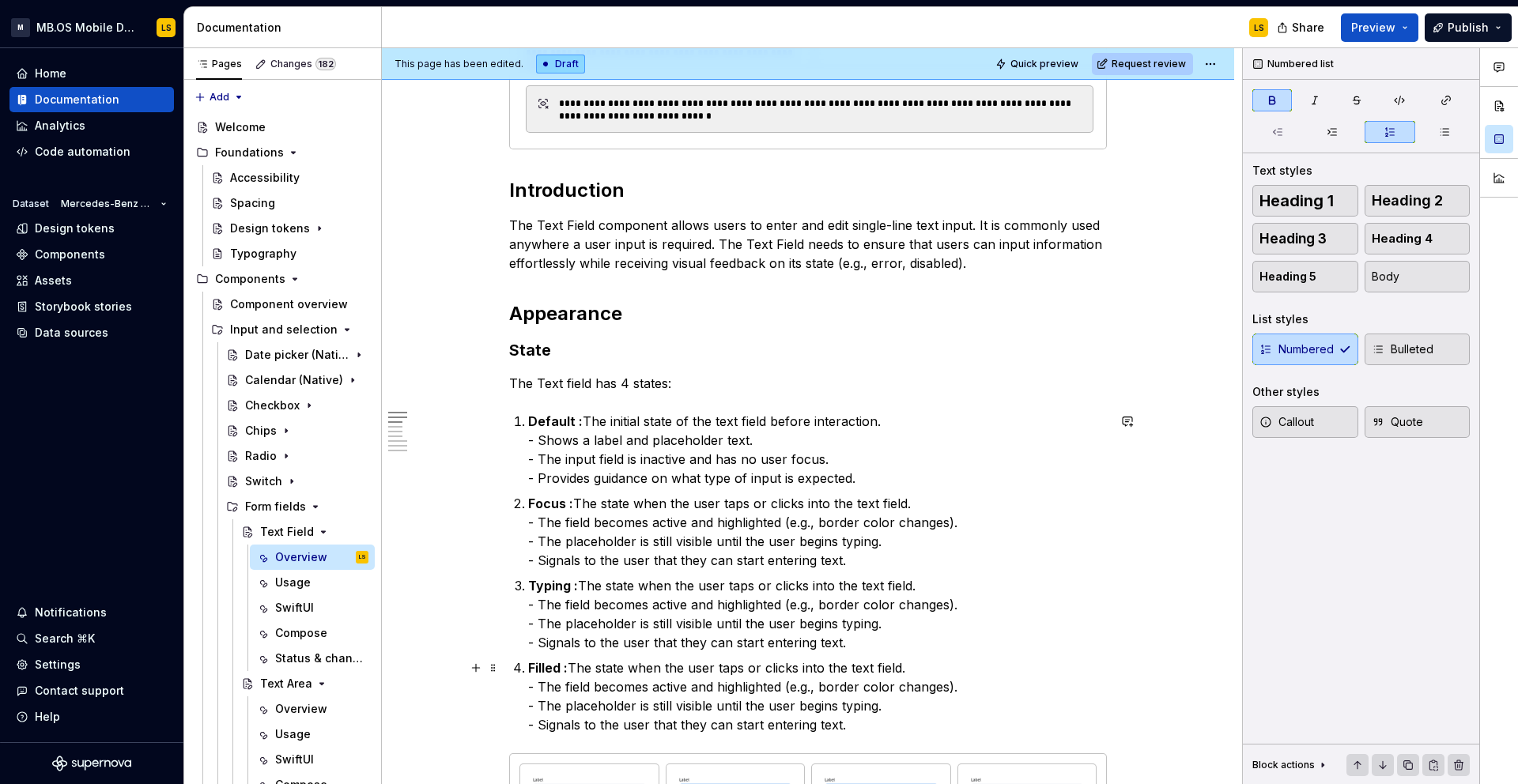
click at [574, 669] on p "Filled : The state when the user taps or clicks into the text field. - The fiel…" at bounding box center [818, 696] width 579 height 76
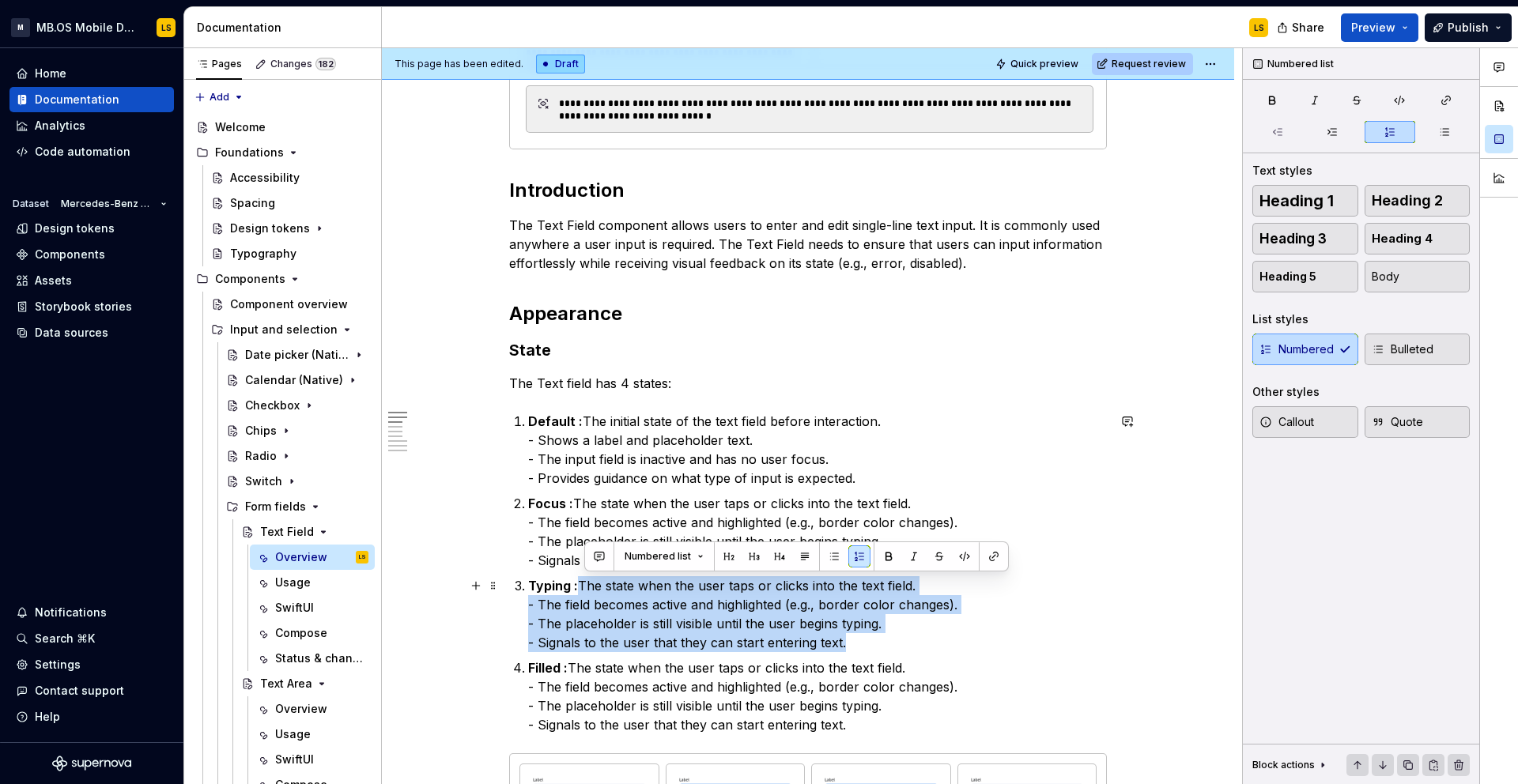
drag, startPoint x: 586, startPoint y: 585, endPoint x: 865, endPoint y: 649, distance: 286.2
click at [865, 649] on p "Typing : The state when the user taps or clicks into the text field. - The fiel…" at bounding box center [818, 614] width 579 height 76
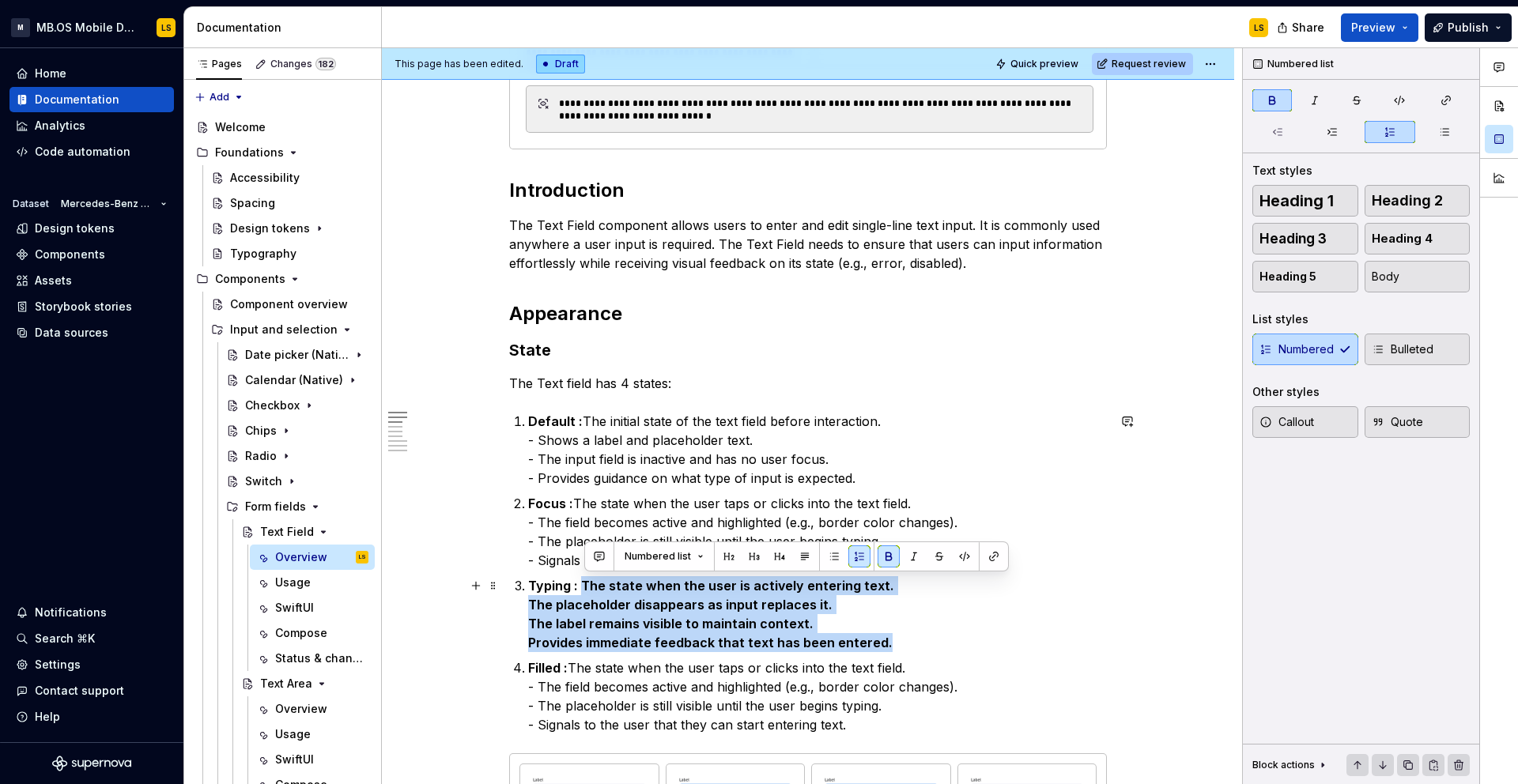
drag, startPoint x: 897, startPoint y: 641, endPoint x: 583, endPoint y: 588, distance: 318.4
click at [583, 588] on p "Typing : The state when the user is actively entering text. The placeholder dis…" at bounding box center [818, 614] width 579 height 76
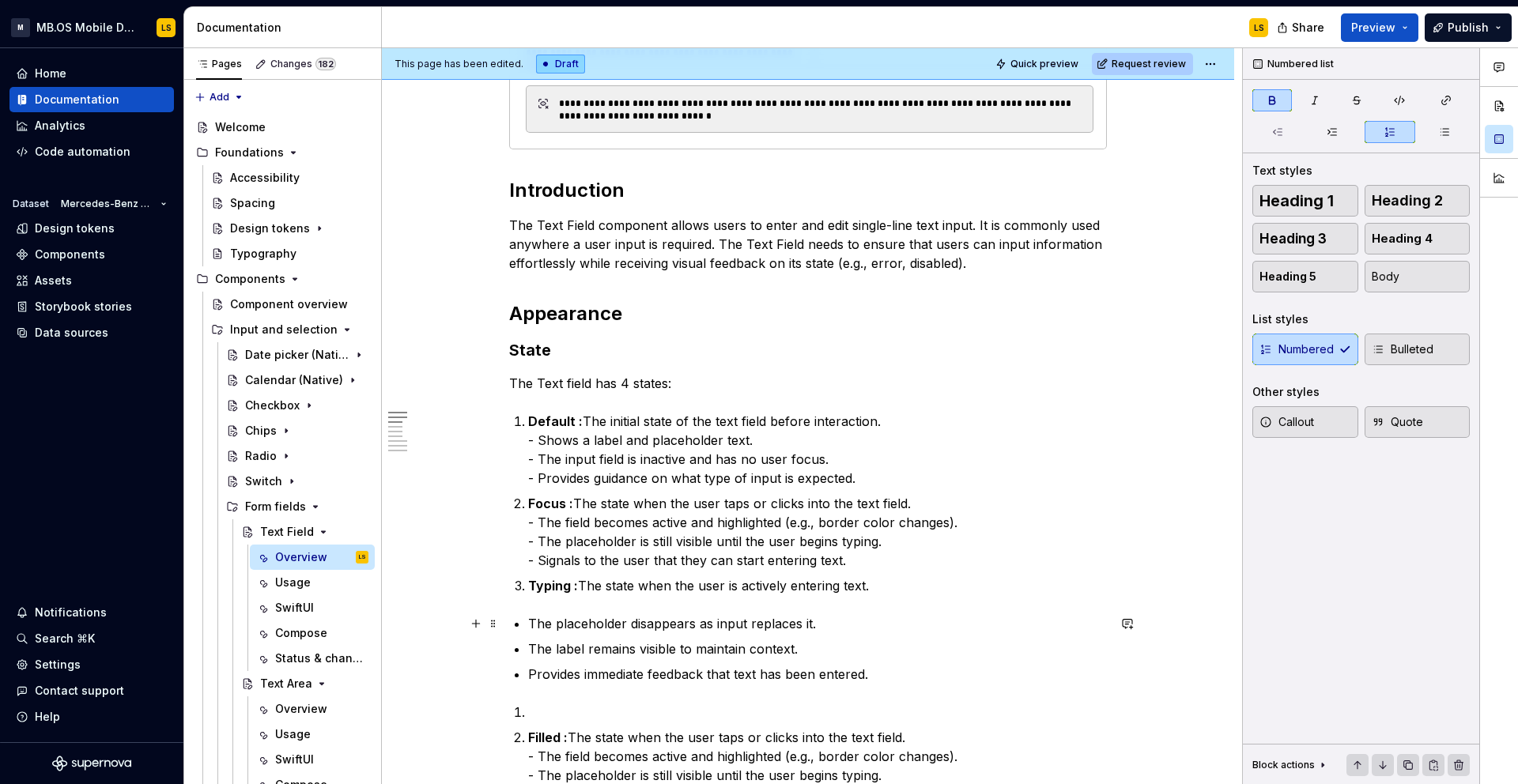
click at [532, 615] on p "The placeholder disappears as input replaces it." at bounding box center [818, 623] width 579 height 19
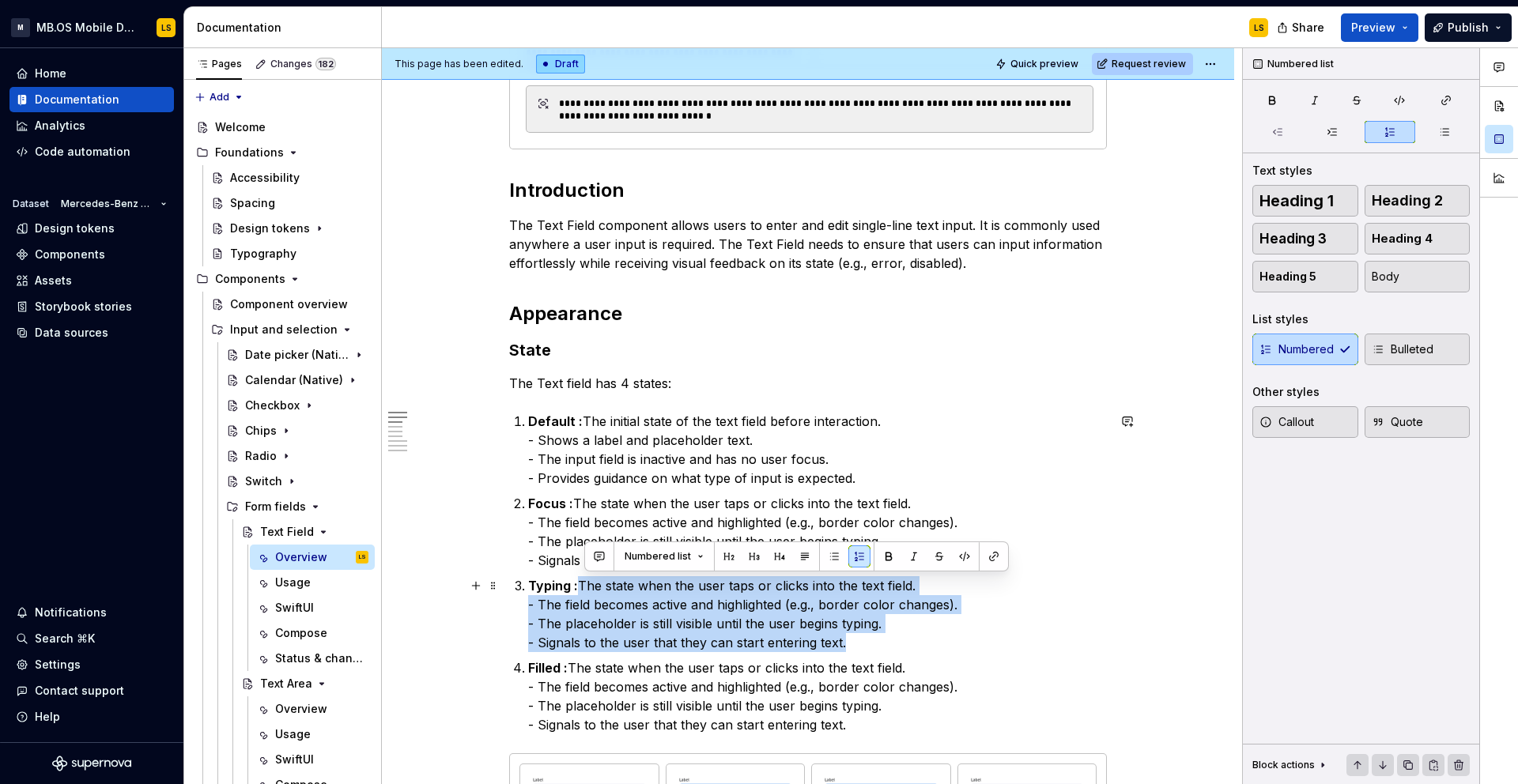
drag, startPoint x: 878, startPoint y: 638, endPoint x: 585, endPoint y: 584, distance: 297.9
click at [585, 584] on p "Typing : The state when the user taps or clicks into the text field. - The fiel…" at bounding box center [818, 614] width 579 height 76
drag, startPoint x: 585, startPoint y: 580, endPoint x: 868, endPoint y: 641, distance: 289.5
click at [868, 641] on p "Typing : The state when the user taps or clicks into the text field. - The fiel…" at bounding box center [818, 614] width 579 height 76
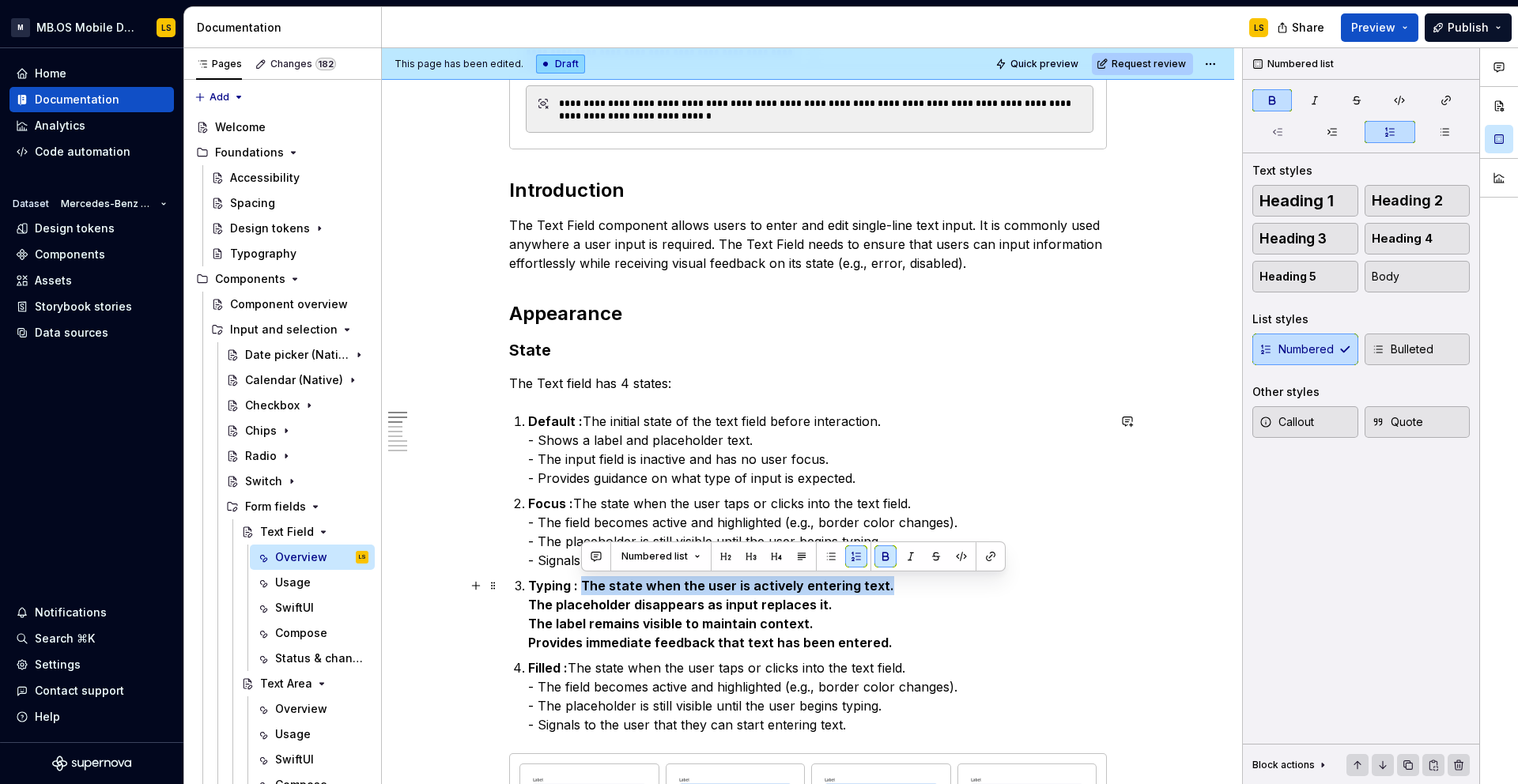
drag, startPoint x: 918, startPoint y: 591, endPoint x: 582, endPoint y: 586, distance: 336.0
click at [582, 586] on p "Typing : The state when the user is actively entering text. The placeholder dis…" at bounding box center [818, 614] width 579 height 76
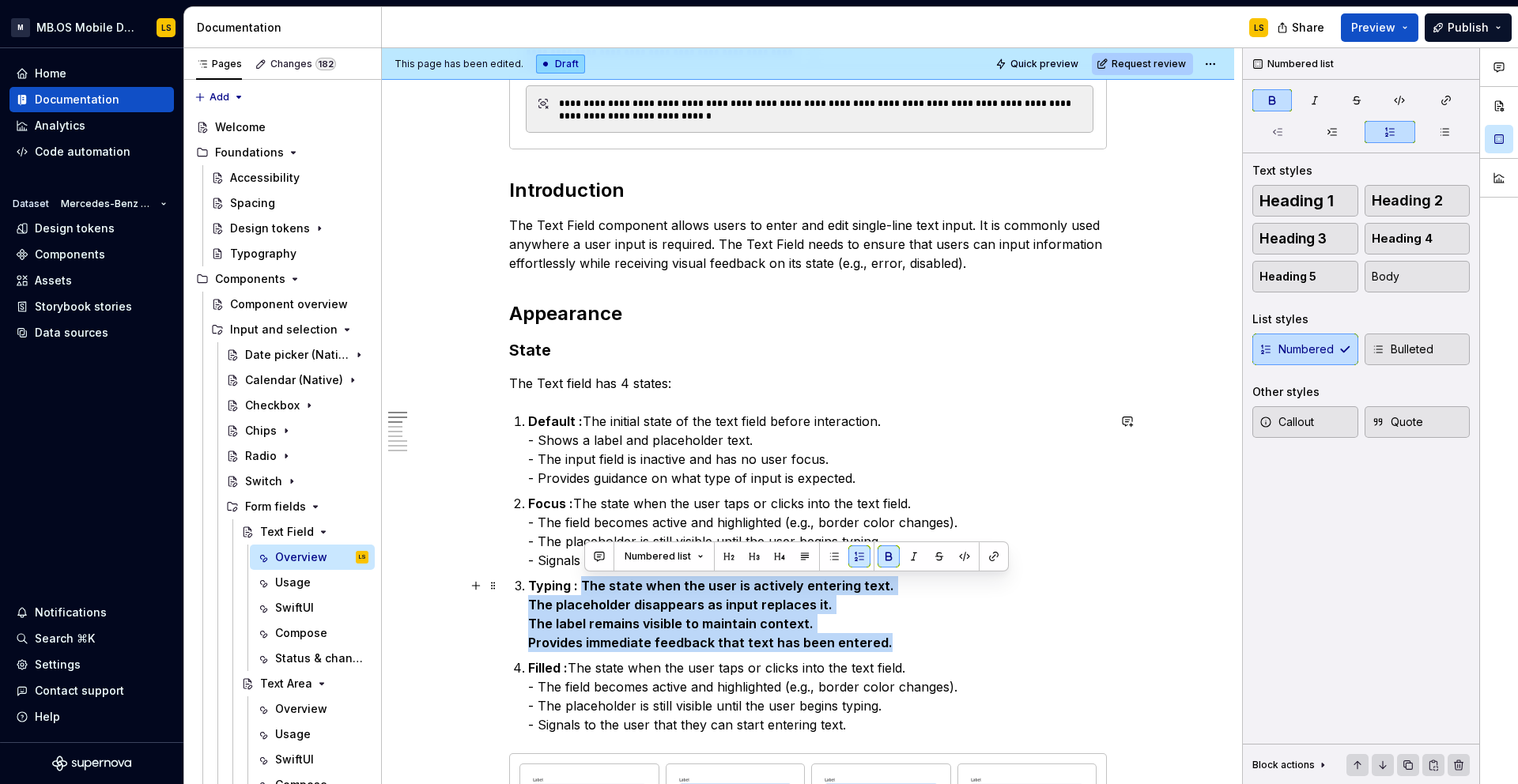
drag, startPoint x: 901, startPoint y: 644, endPoint x: 586, endPoint y: 588, distance: 319.9
click at [585, 589] on p "Typing : The state when the user is actively entering text. The placeholder dis…" at bounding box center [818, 614] width 579 height 76
click at [887, 556] on button "button" at bounding box center [888, 556] width 22 height 22
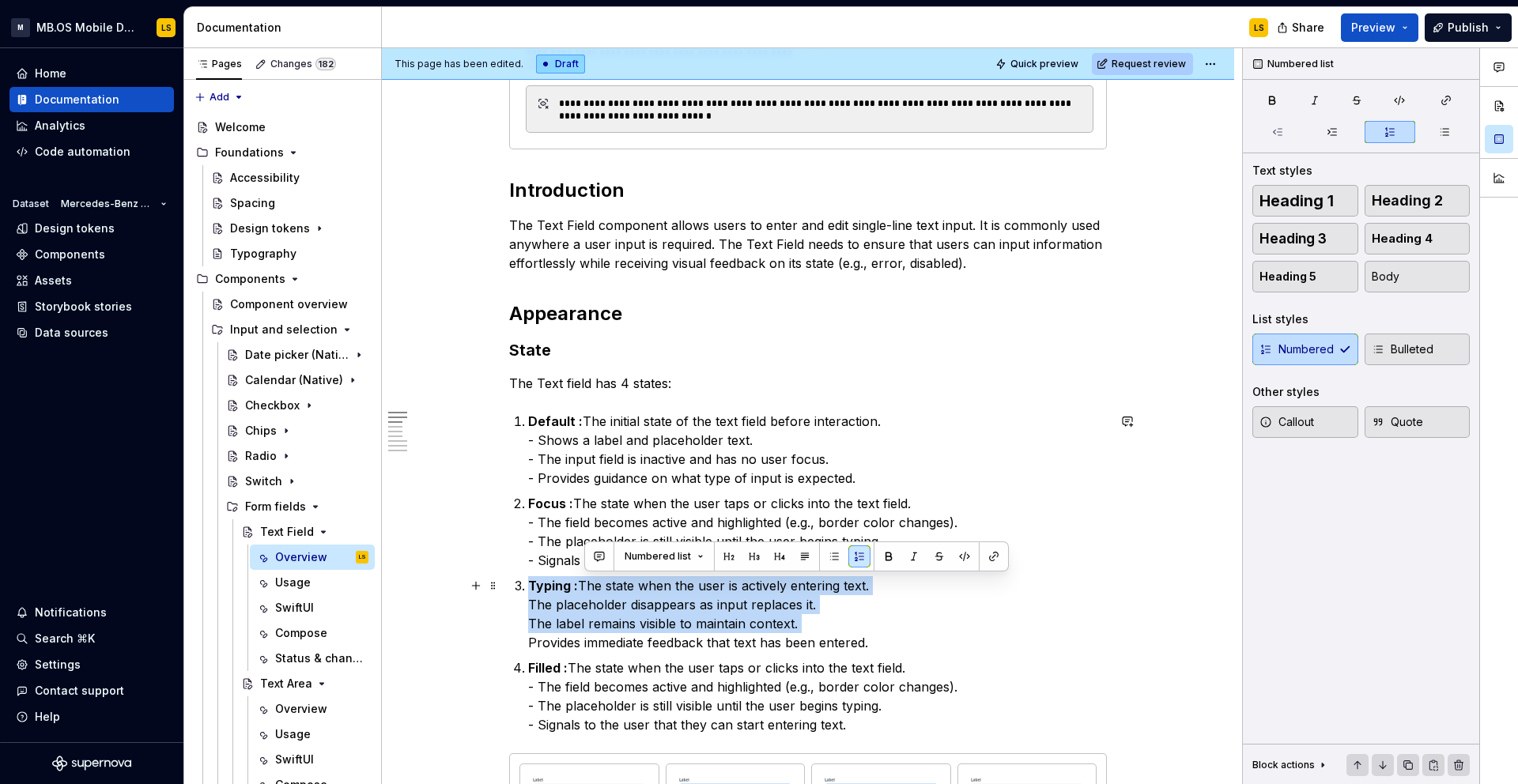
click at [535, 605] on p "Typing : The state when the user is actively entering text. The placeholder dis…" at bounding box center [818, 614] width 579 height 76
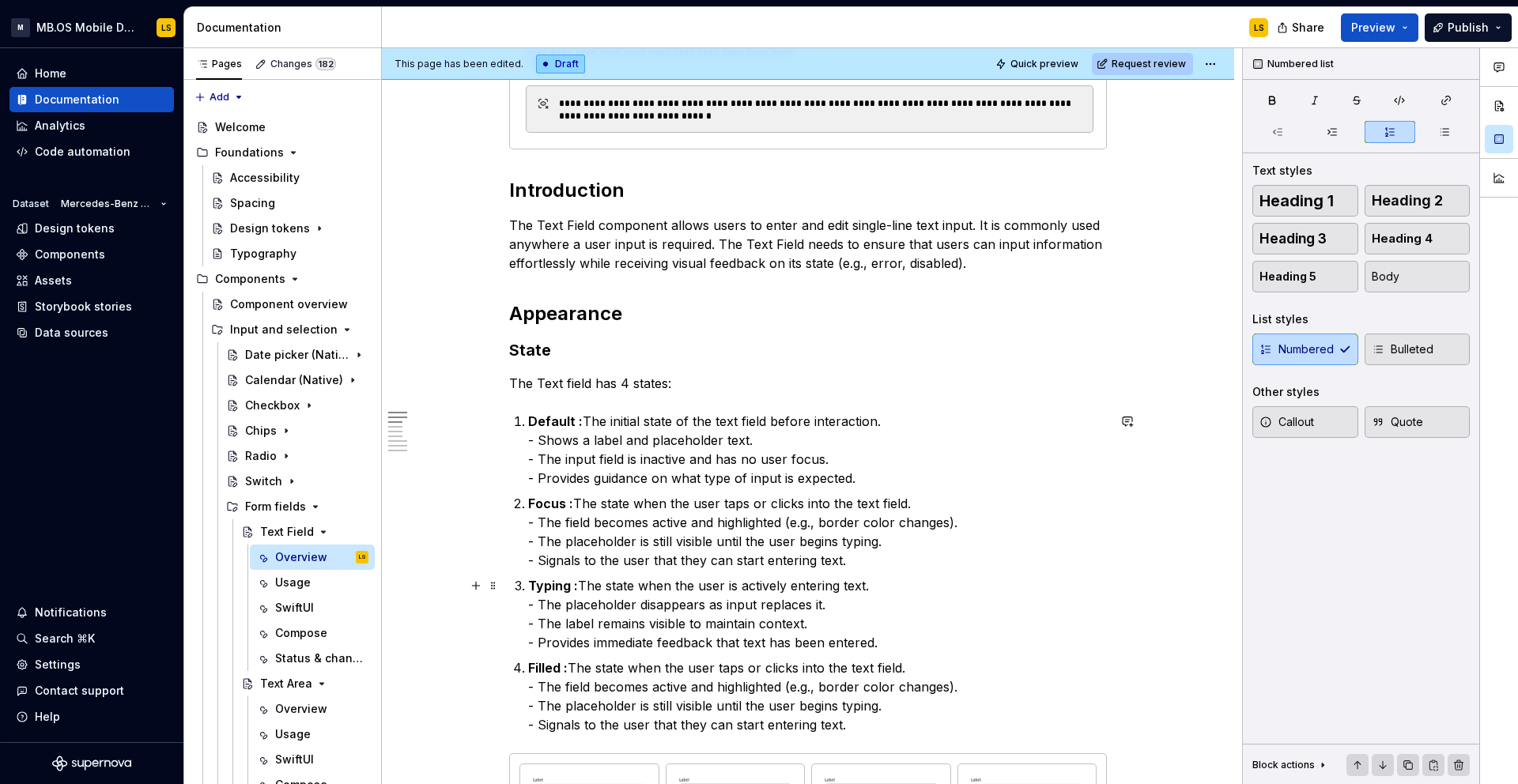
click at [534, 642] on p "Typing : The state when the user is actively entering text. - The placeholder d…" at bounding box center [818, 614] width 579 height 76
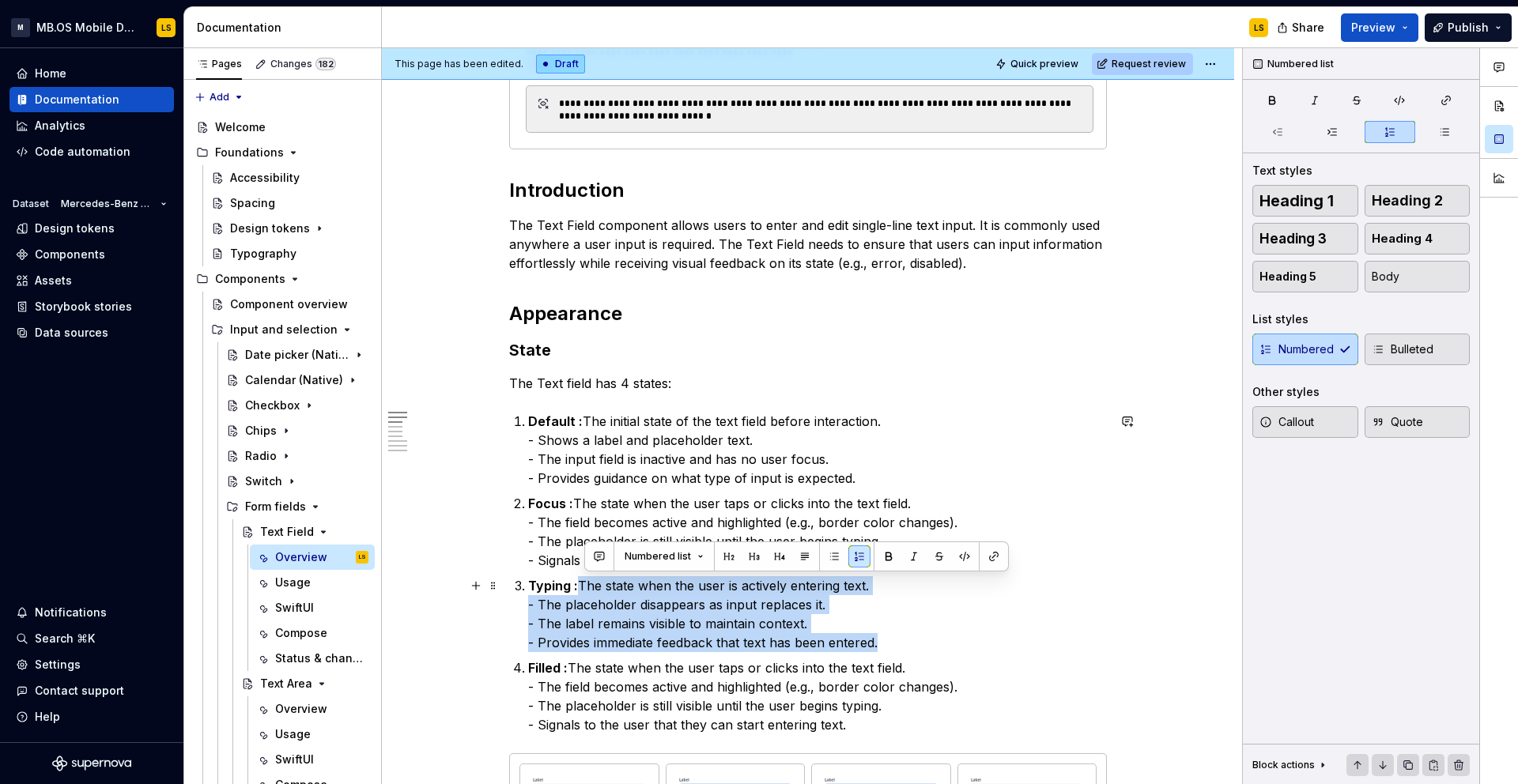
drag, startPoint x: 886, startPoint y: 643, endPoint x: 586, endPoint y: 581, distance: 306.3
click at [586, 581] on p "Typing : The state when the user is actively entering text. - The placeholder d…" at bounding box center [818, 614] width 579 height 76
copy p "The state when the user is actively entering text. - The placeholder disappears…"
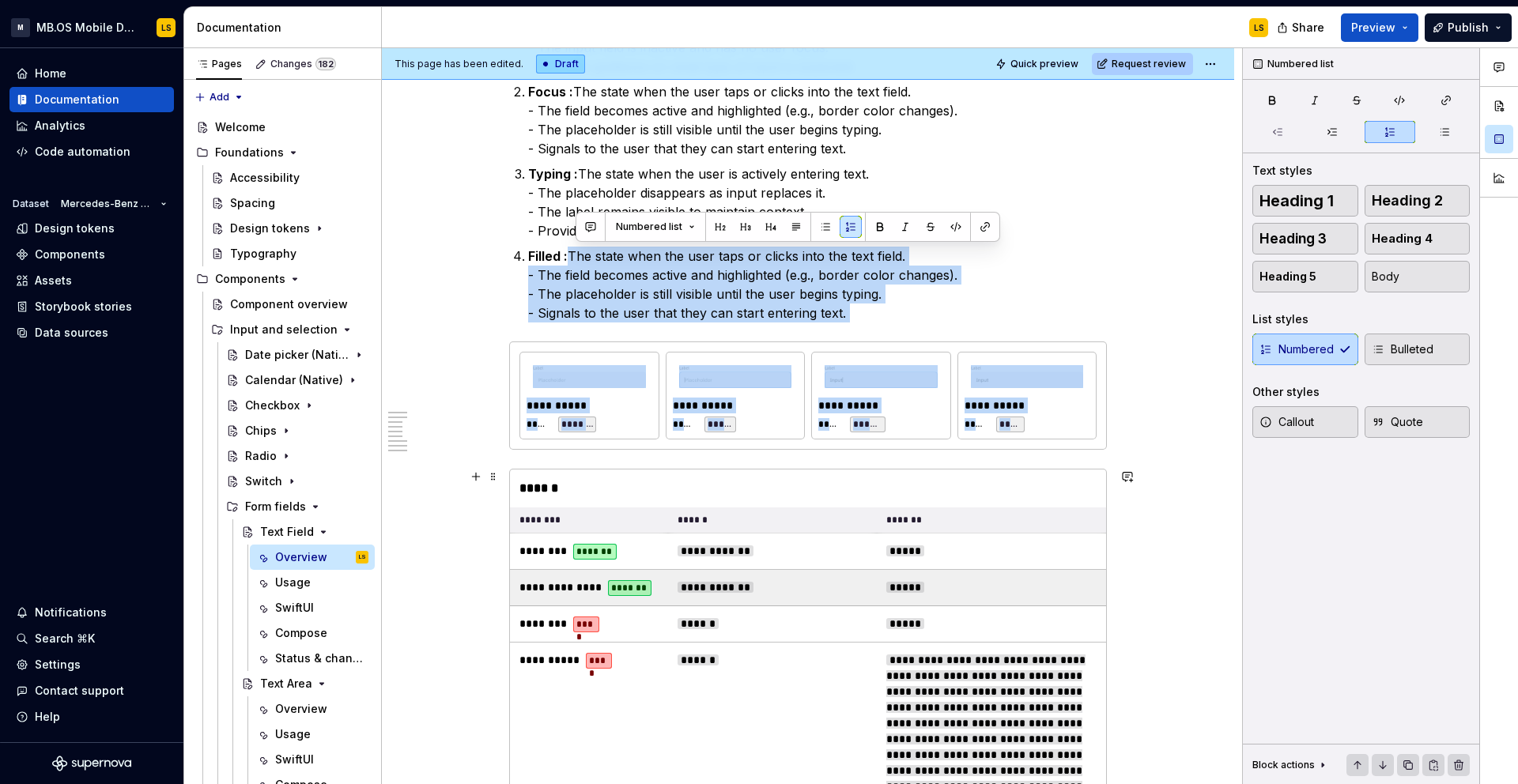
scroll to position [1107, 0]
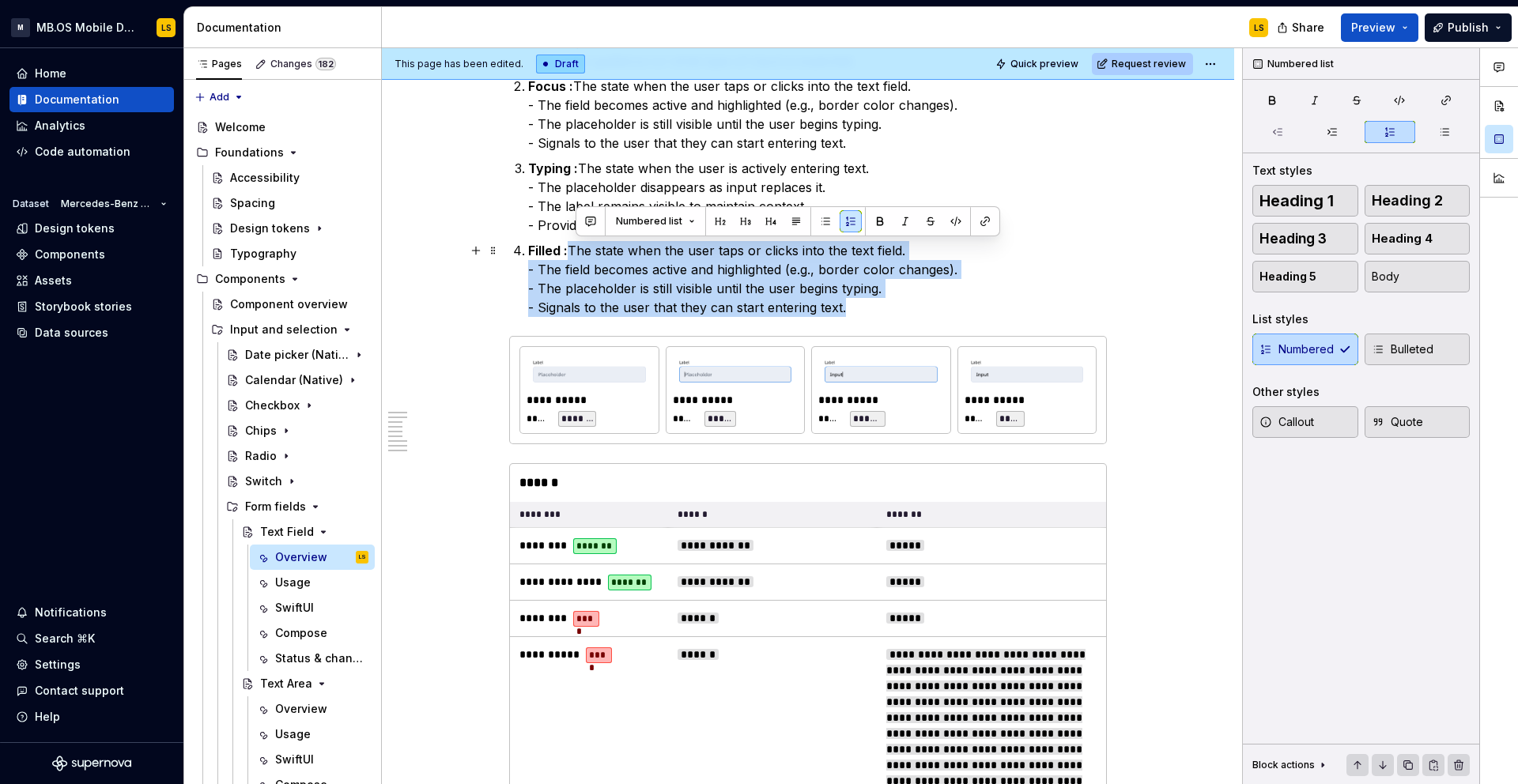
drag, startPoint x: 575, startPoint y: 633, endPoint x: 876, endPoint y: 313, distance: 439.3
click at [876, 313] on p "Filled : The state when the user taps or clicks into the text field. - The fiel…" at bounding box center [818, 279] width 579 height 76
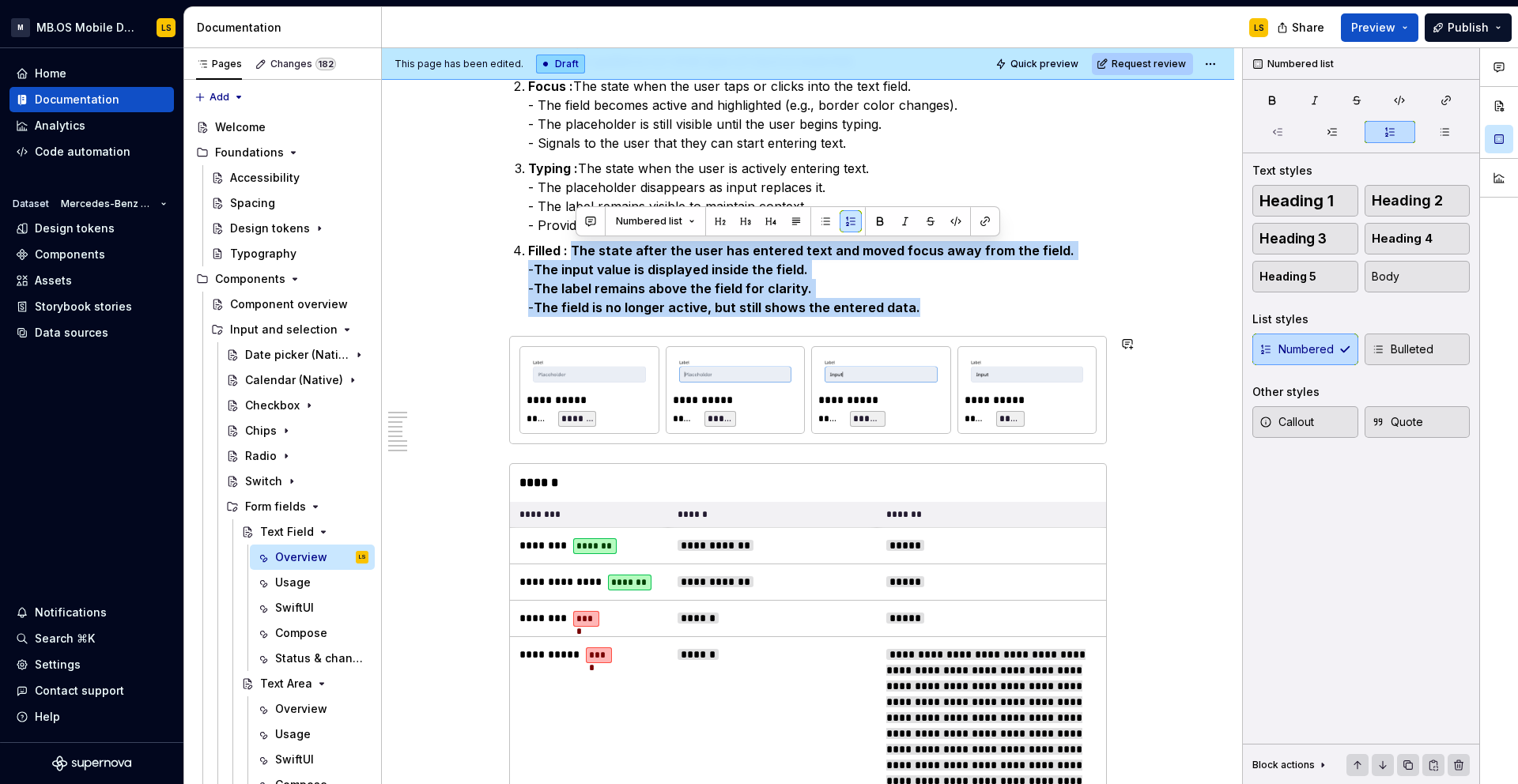
drag, startPoint x: 576, startPoint y: 247, endPoint x: 915, endPoint y: 320, distance: 346.8
click at [869, 223] on button "button" at bounding box center [880, 221] width 22 height 22
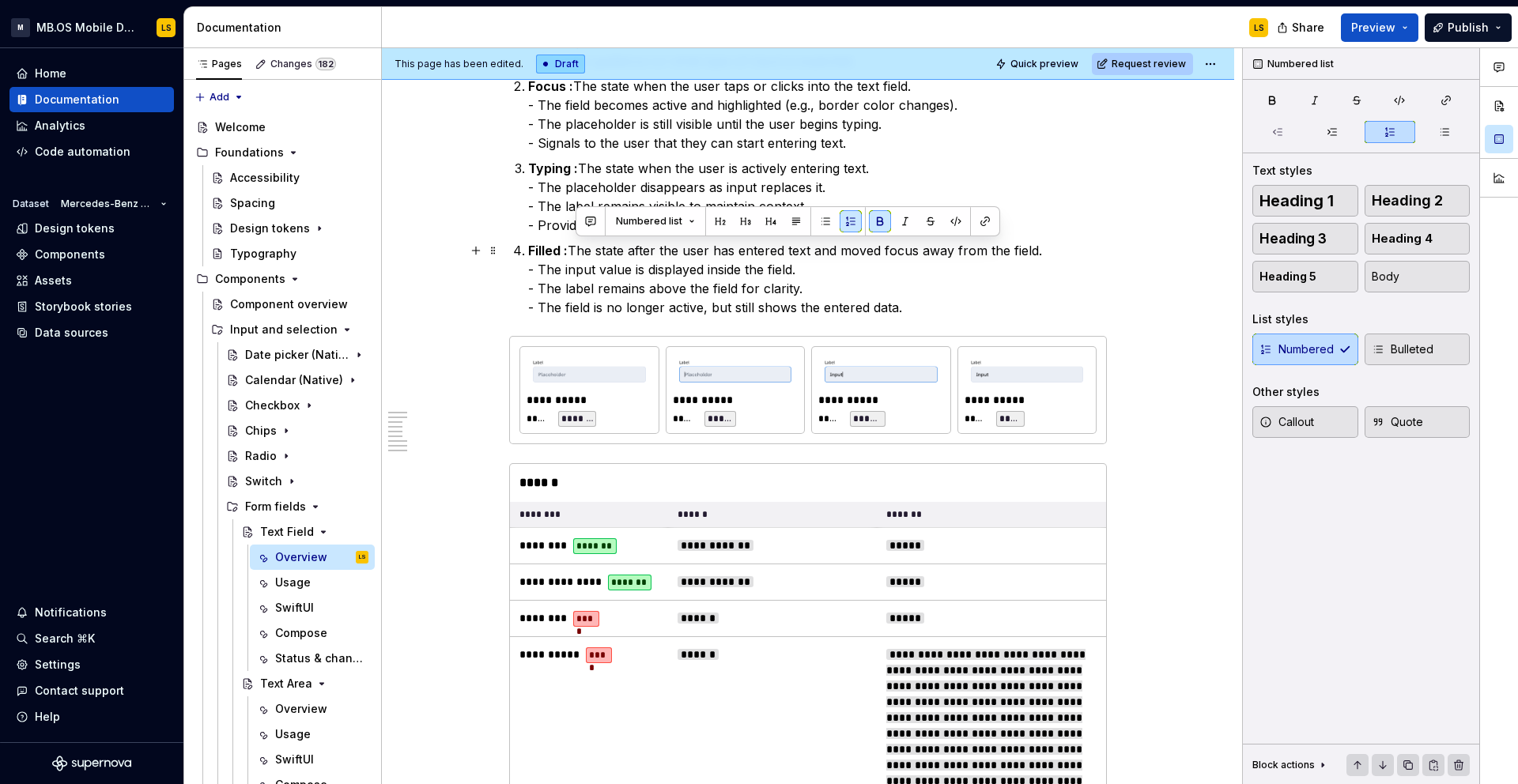
click at [857, 280] on p "Filled : The state after the user has entered text and moved focus away from th…" at bounding box center [818, 279] width 579 height 76
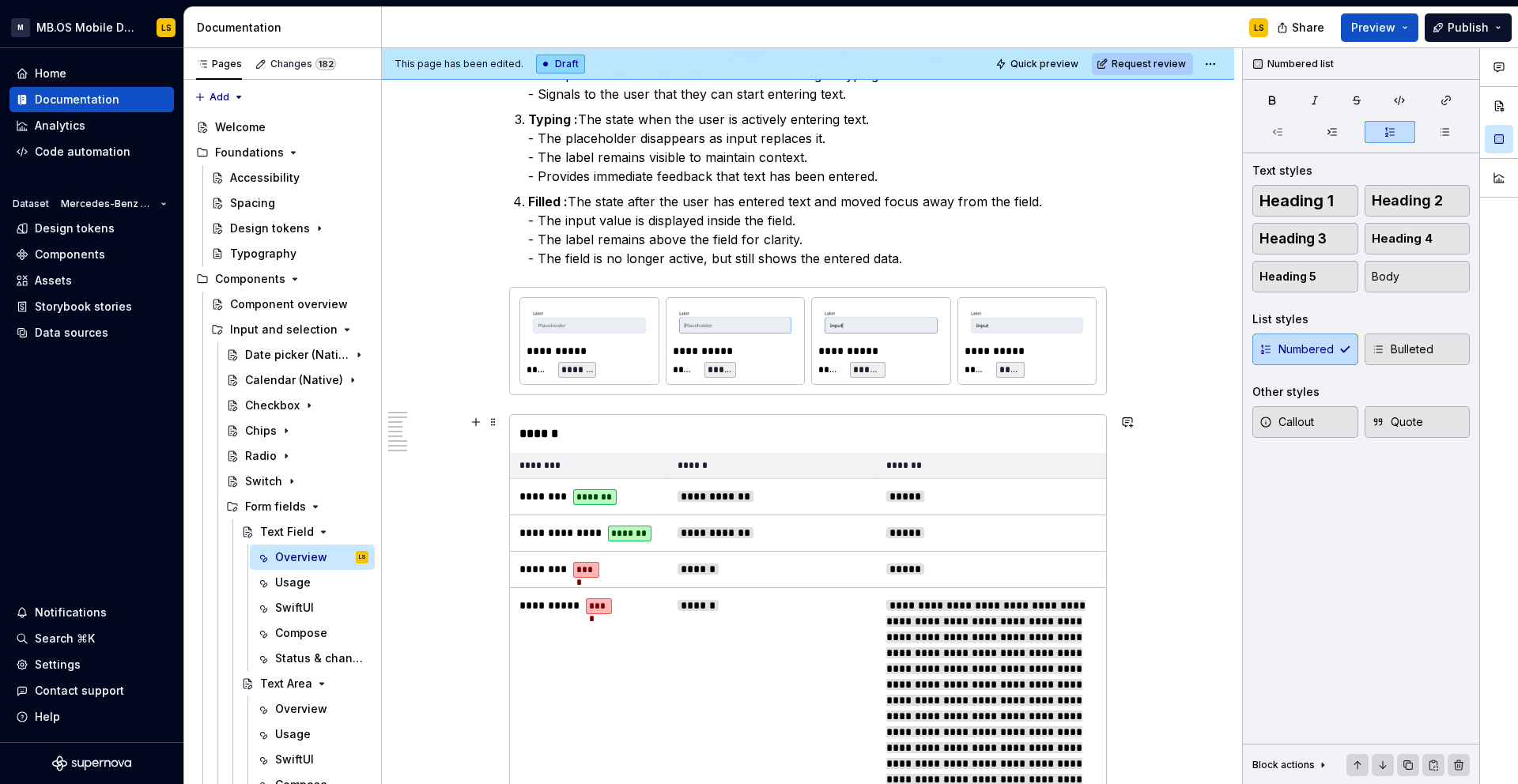
scroll to position [1156, 0]
click at [728, 502] on span "**********" at bounding box center [715, 497] width 76 height 11
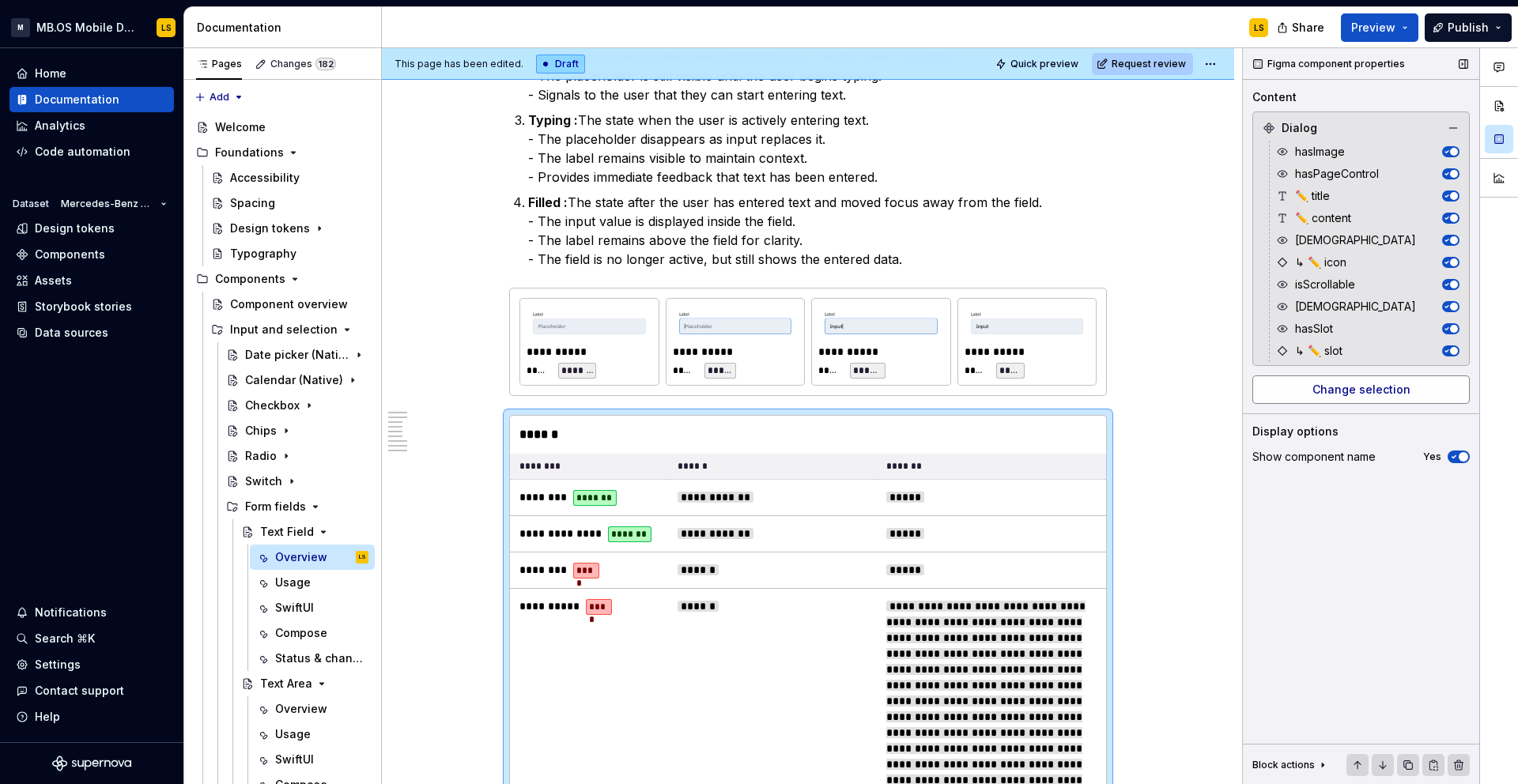
click at [1368, 386] on span "Change selection" at bounding box center [1361, 389] width 98 height 16
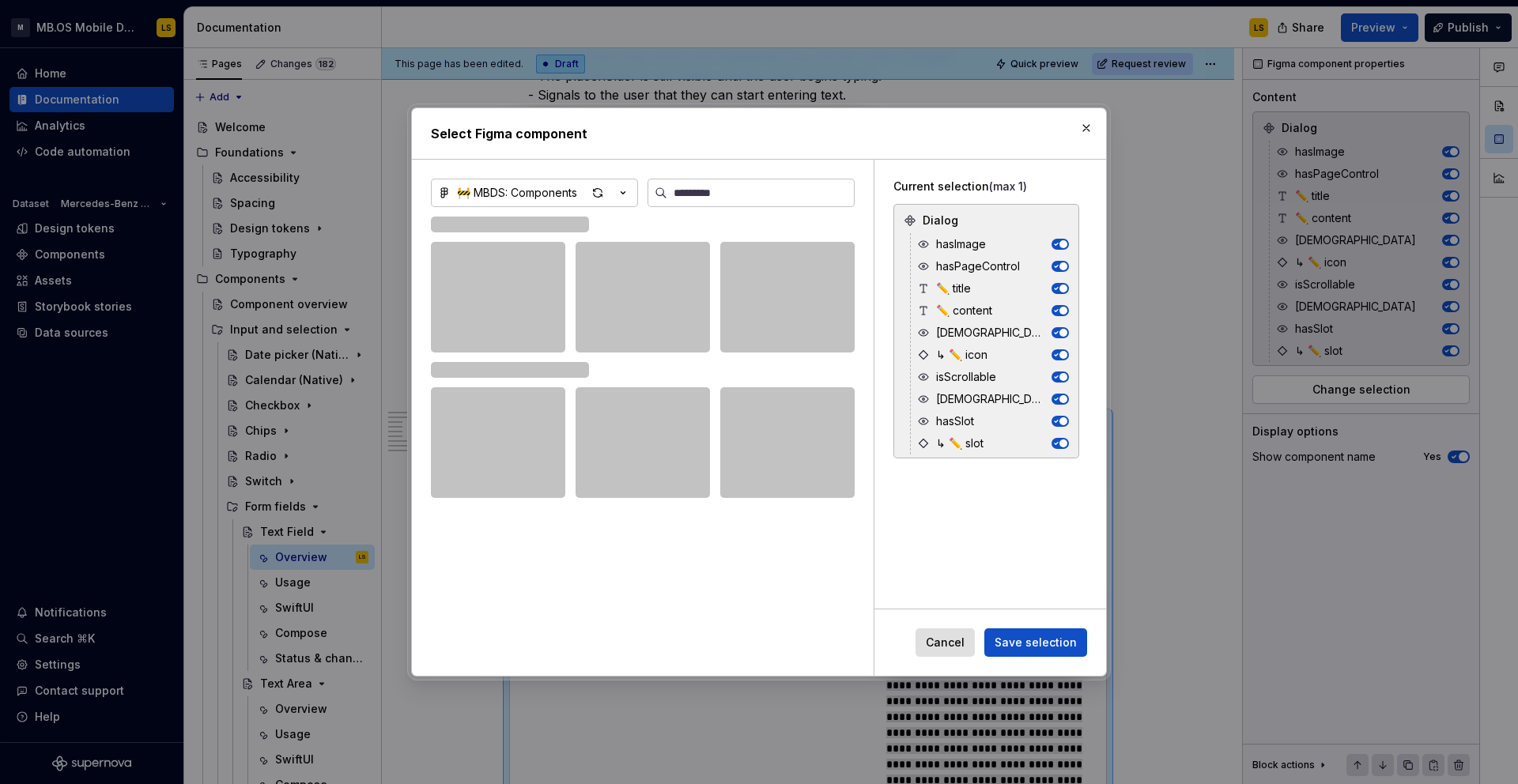
type textarea "*"
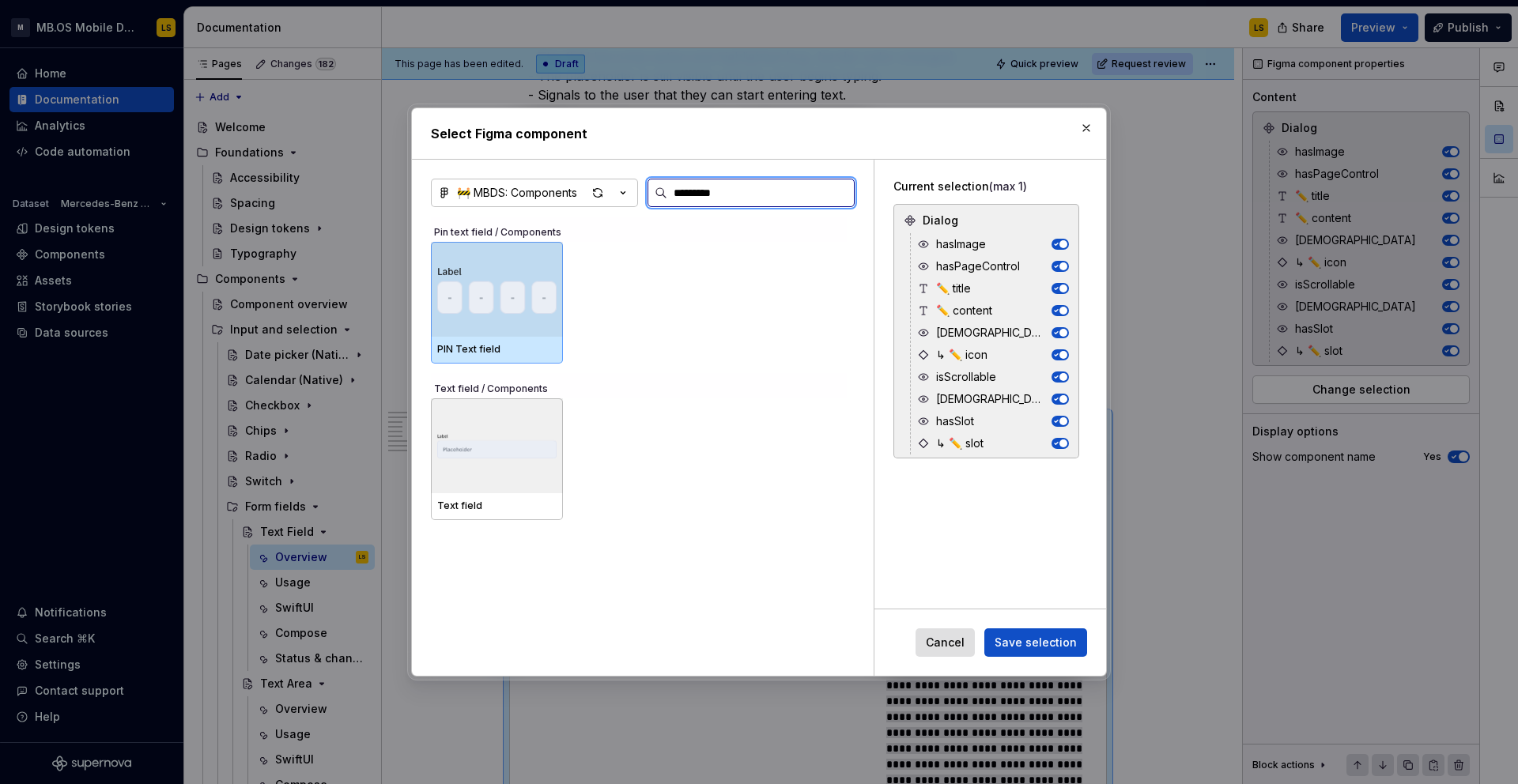
type input "**********"
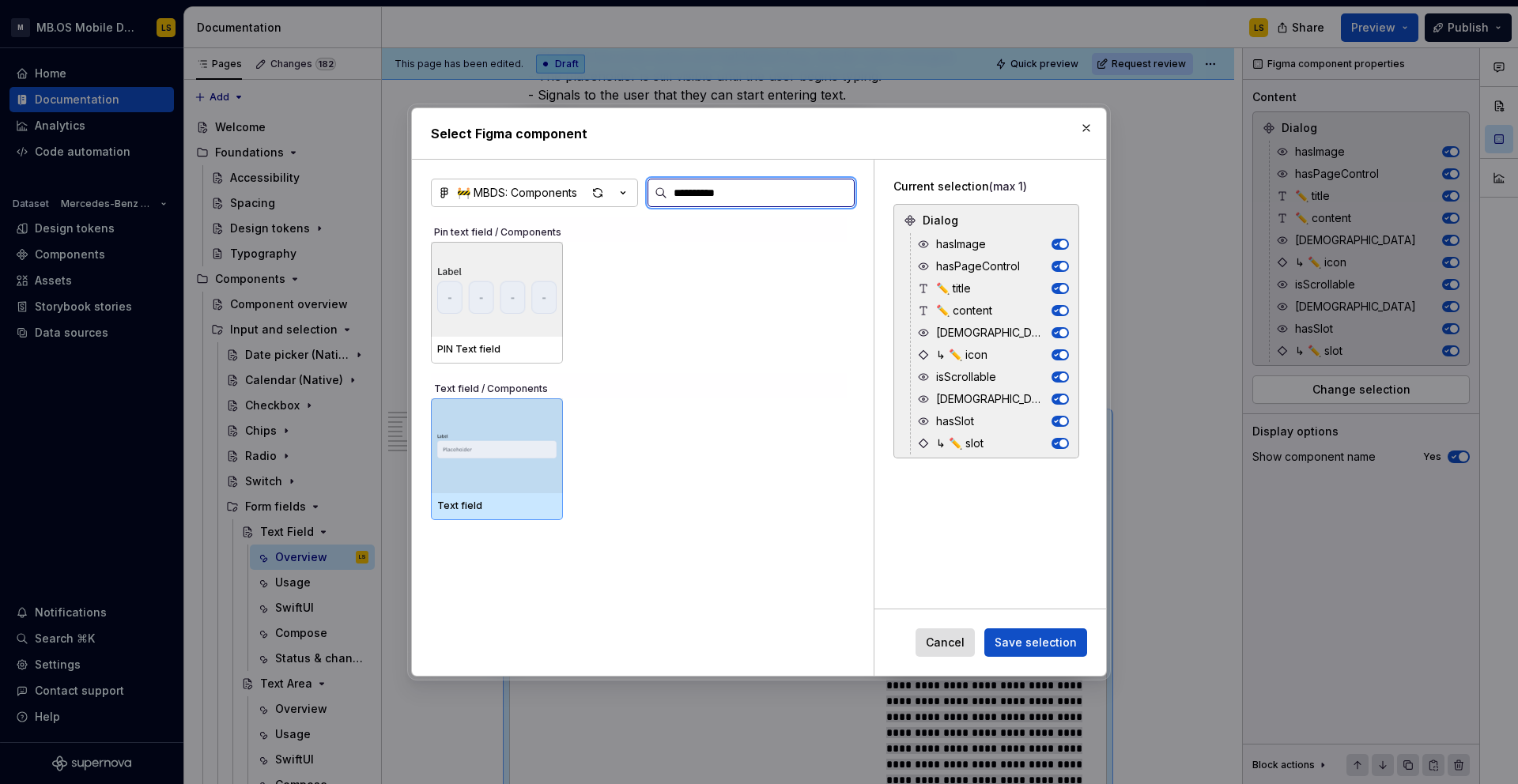
click at [507, 451] on img at bounding box center [497, 446] width 120 height 56
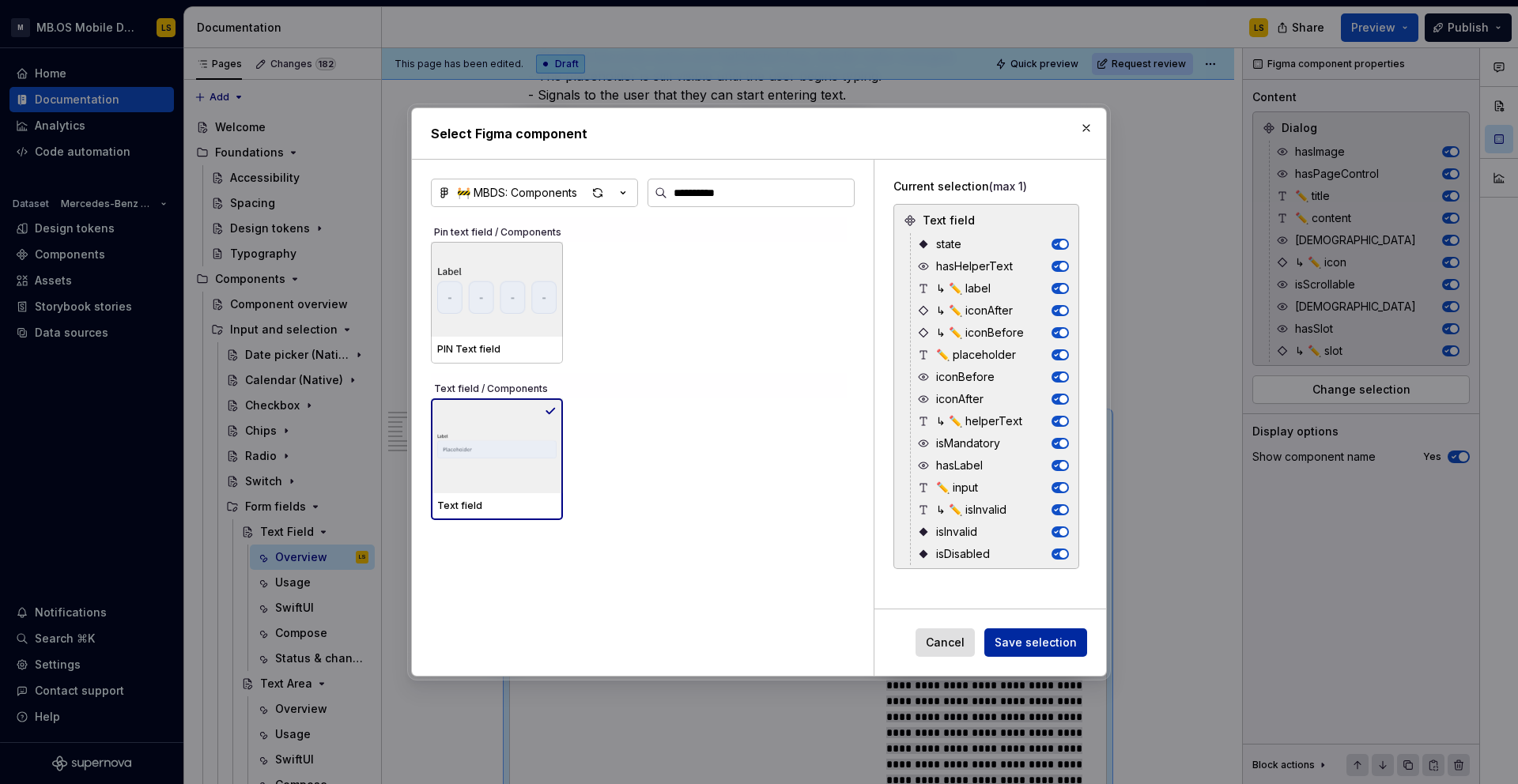
click at [1021, 641] on span "Save selection" at bounding box center [1035, 642] width 82 height 16
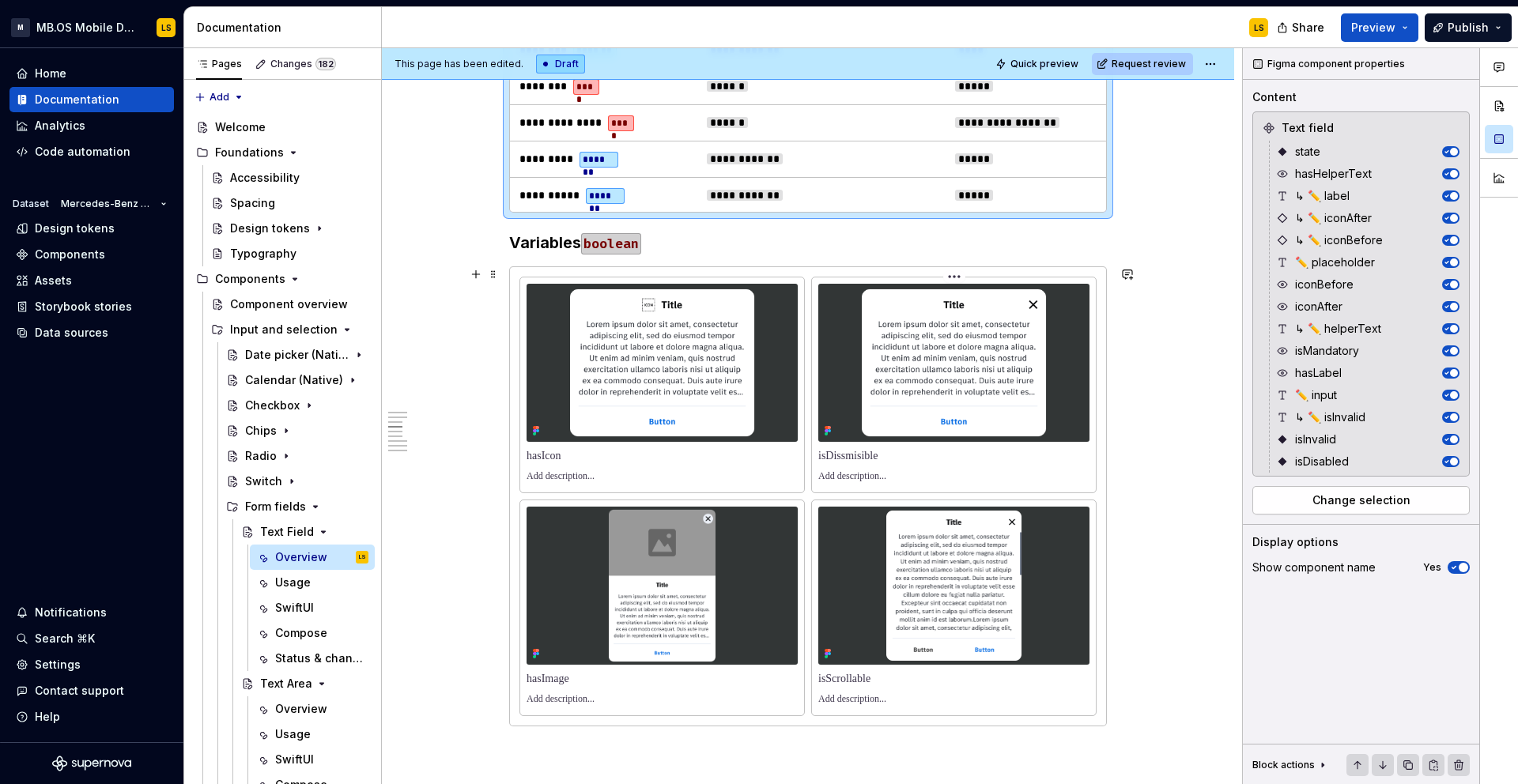
scroll to position [1997, 0]
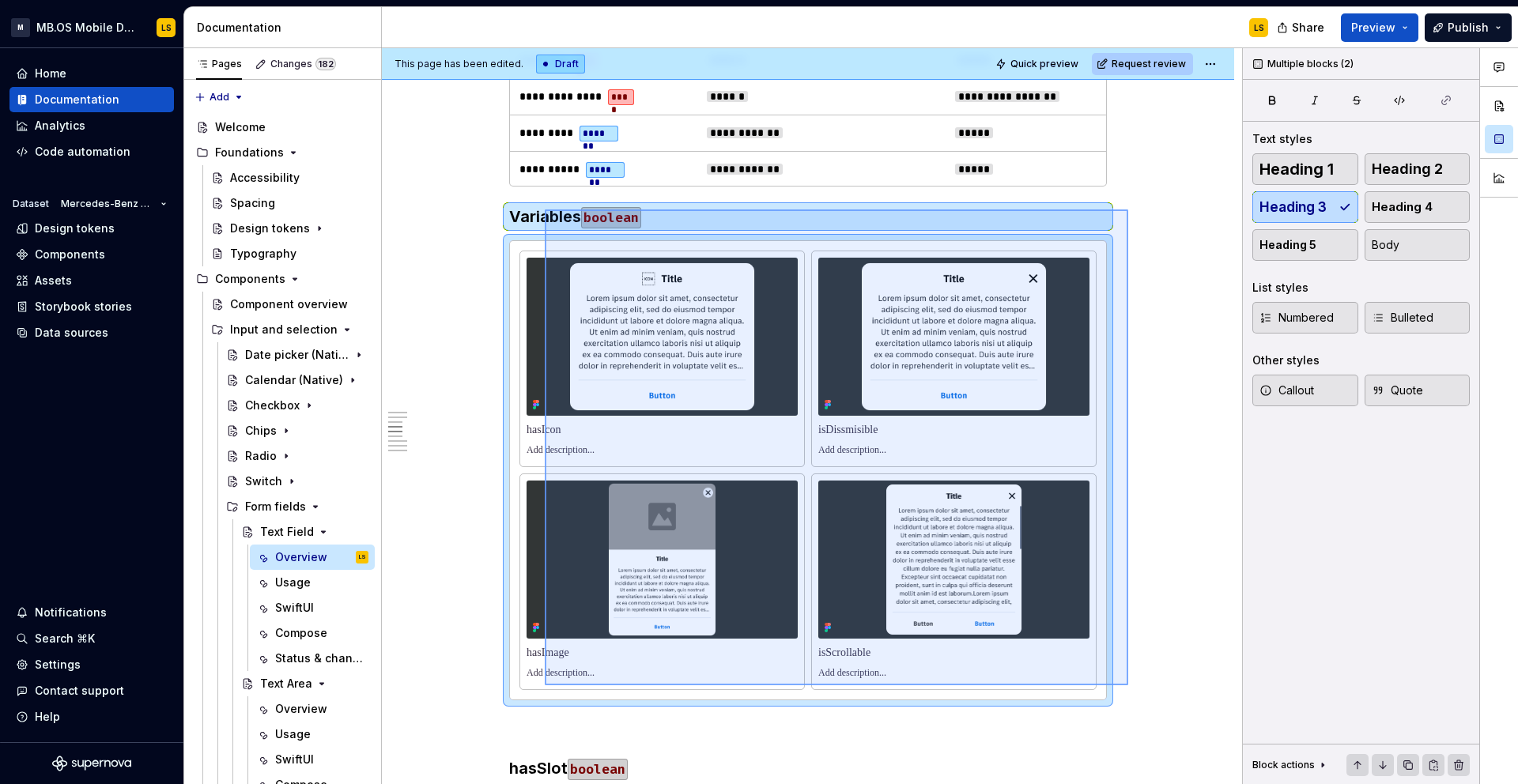
drag, startPoint x: 1128, startPoint y: 685, endPoint x: 535, endPoint y: 205, distance: 762.9
click at [535, 205] on div "**********" at bounding box center [811, 415] width 860 height 736
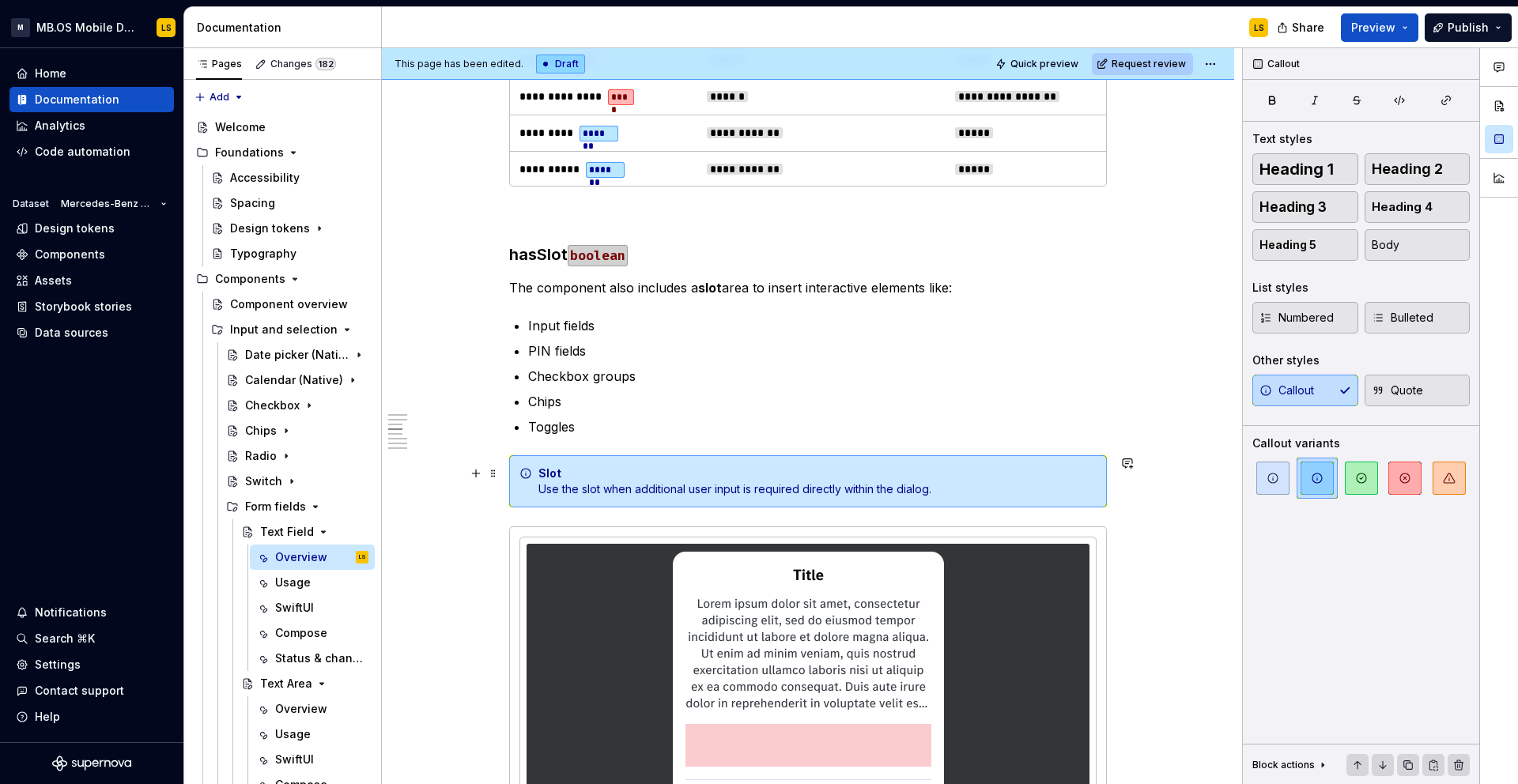
drag, startPoint x: 536, startPoint y: 225, endPoint x: 728, endPoint y: 486, distance: 324.0
click at [728, 486] on div "**********" at bounding box center [807, 707] width 597 height 4747
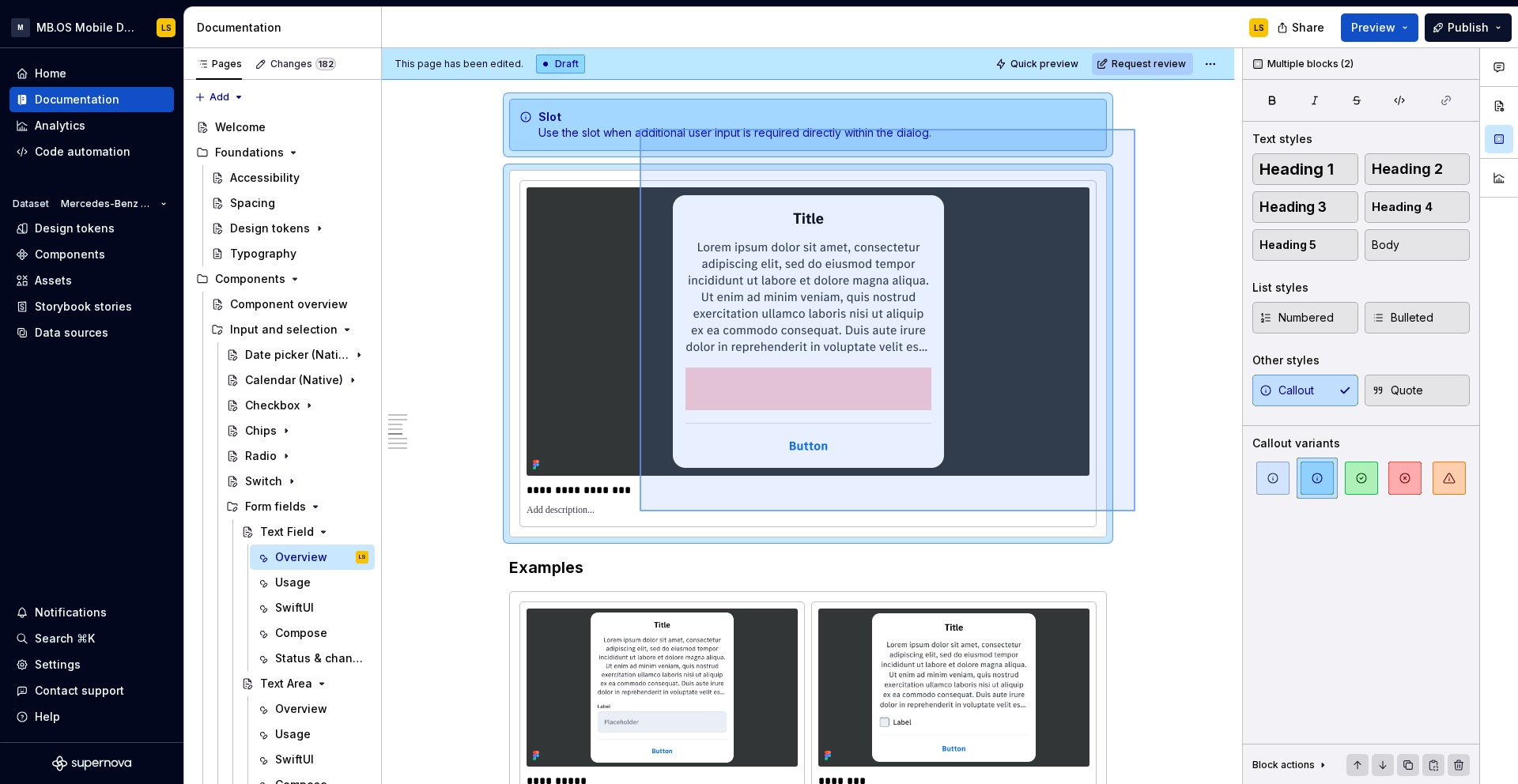
drag, startPoint x: 1136, startPoint y: 511, endPoint x: 640, endPoint y: 129, distance: 626.1
click at [640, 129] on div "**********" at bounding box center [811, 415] width 860 height 736
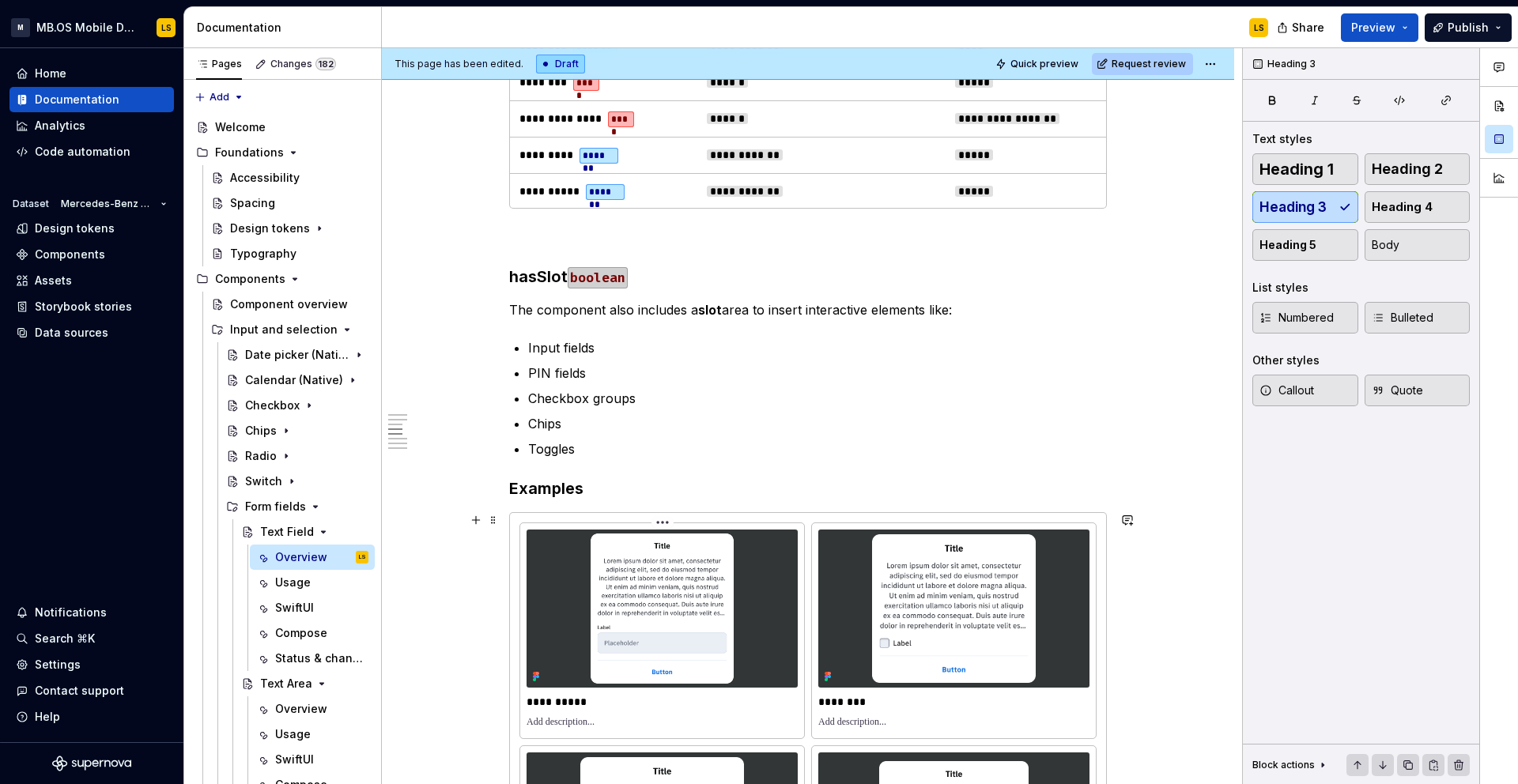
scroll to position [1993, 0]
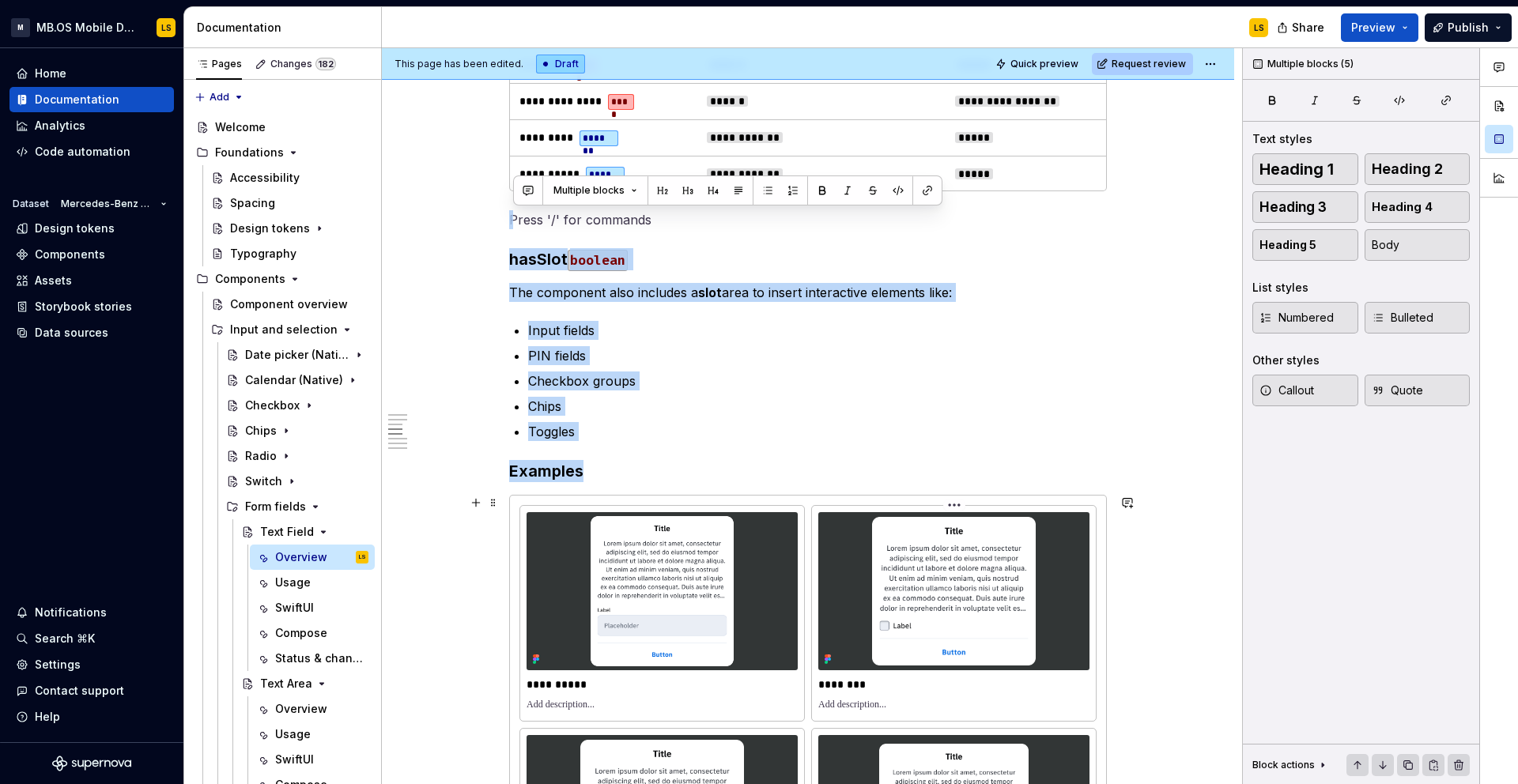
drag, startPoint x: 519, startPoint y: 225, endPoint x: 875, endPoint y: 650, distance: 554.4
click at [875, 650] on div "**********" at bounding box center [807, 483] width 597 height 4289
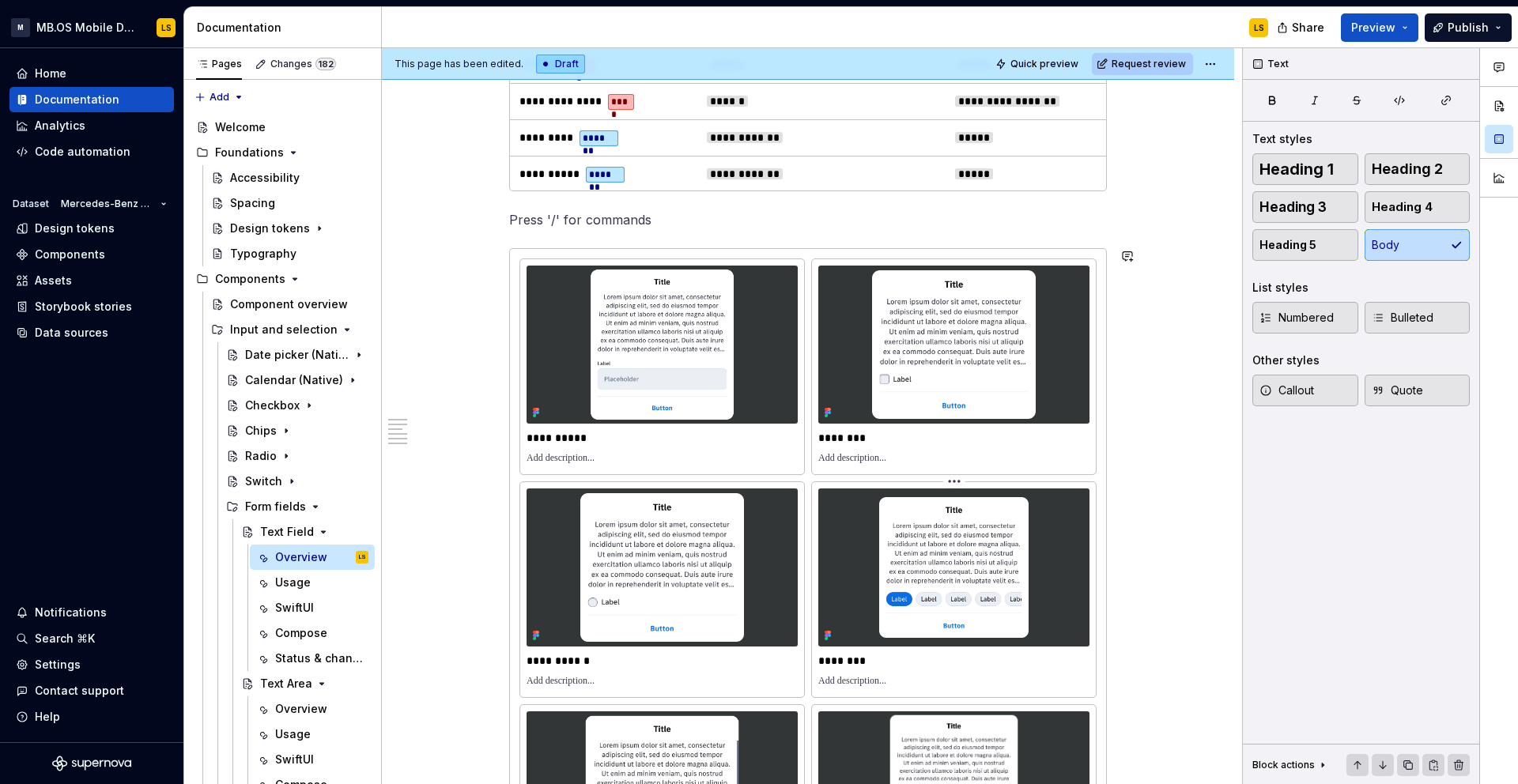
click at [877, 640] on img at bounding box center [954, 568] width 271 height 158
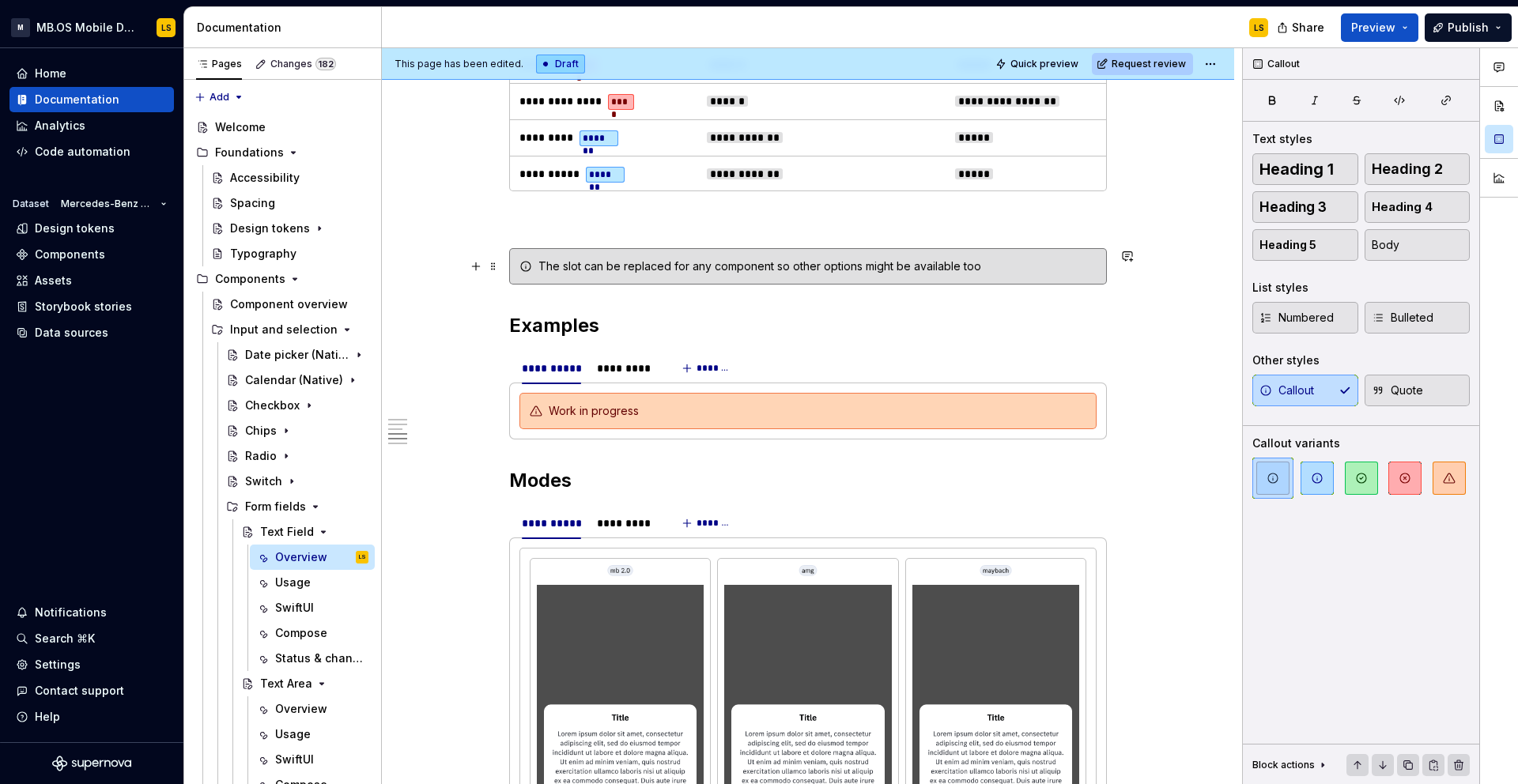
click at [571, 267] on div "The slot can be replaced for any component so other options might be available …" at bounding box center [818, 265] width 559 height 16
click at [495, 268] on span at bounding box center [493, 266] width 13 height 22
click at [509, 249] on div "**********" at bounding box center [807, 117] width 853 height 3633
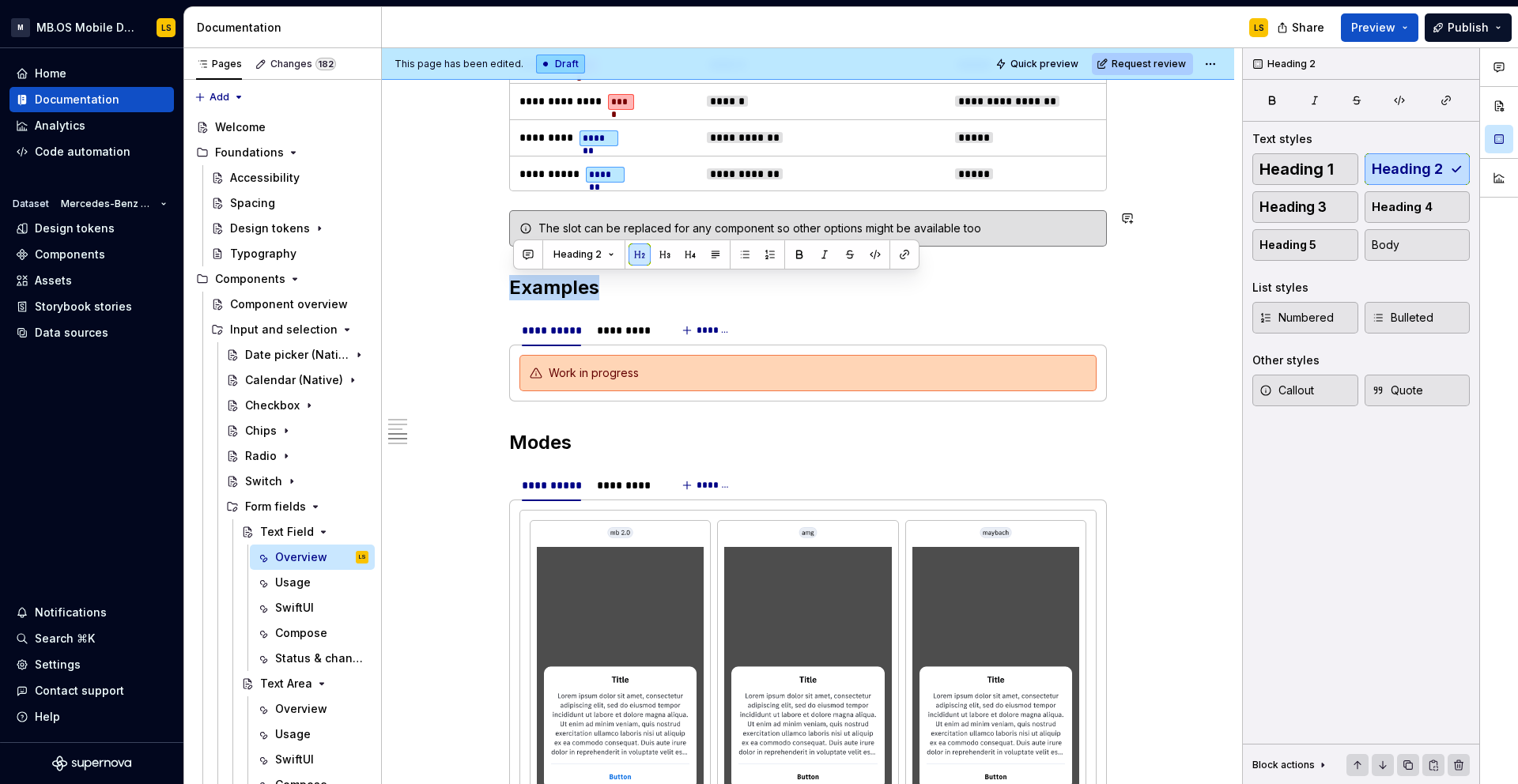
click at [506, 281] on div "**********" at bounding box center [807, 98] width 853 height 3595
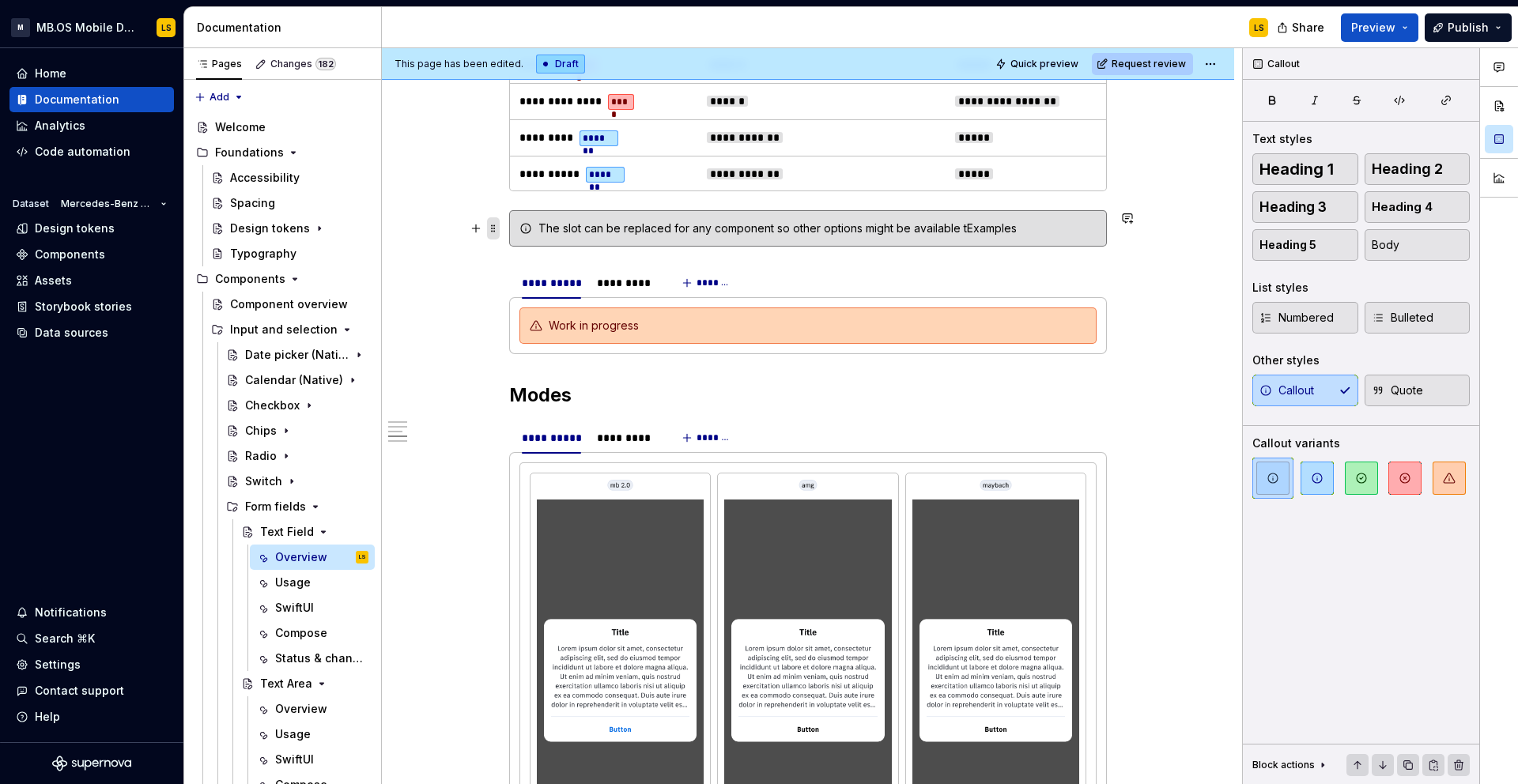
click at [497, 227] on span at bounding box center [493, 228] width 13 height 22
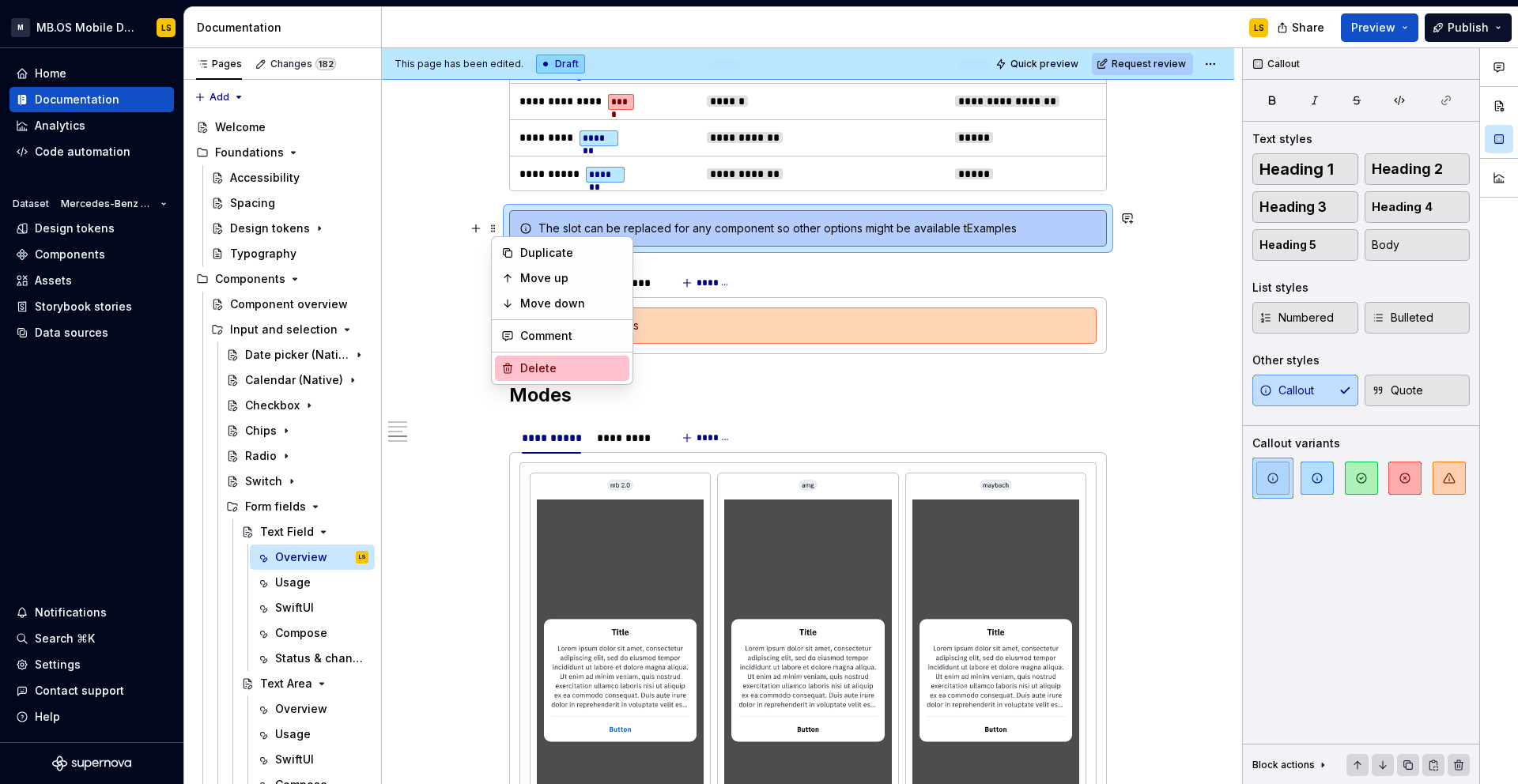
click at [533, 369] on div "Delete" at bounding box center [571, 368] width 102 height 16
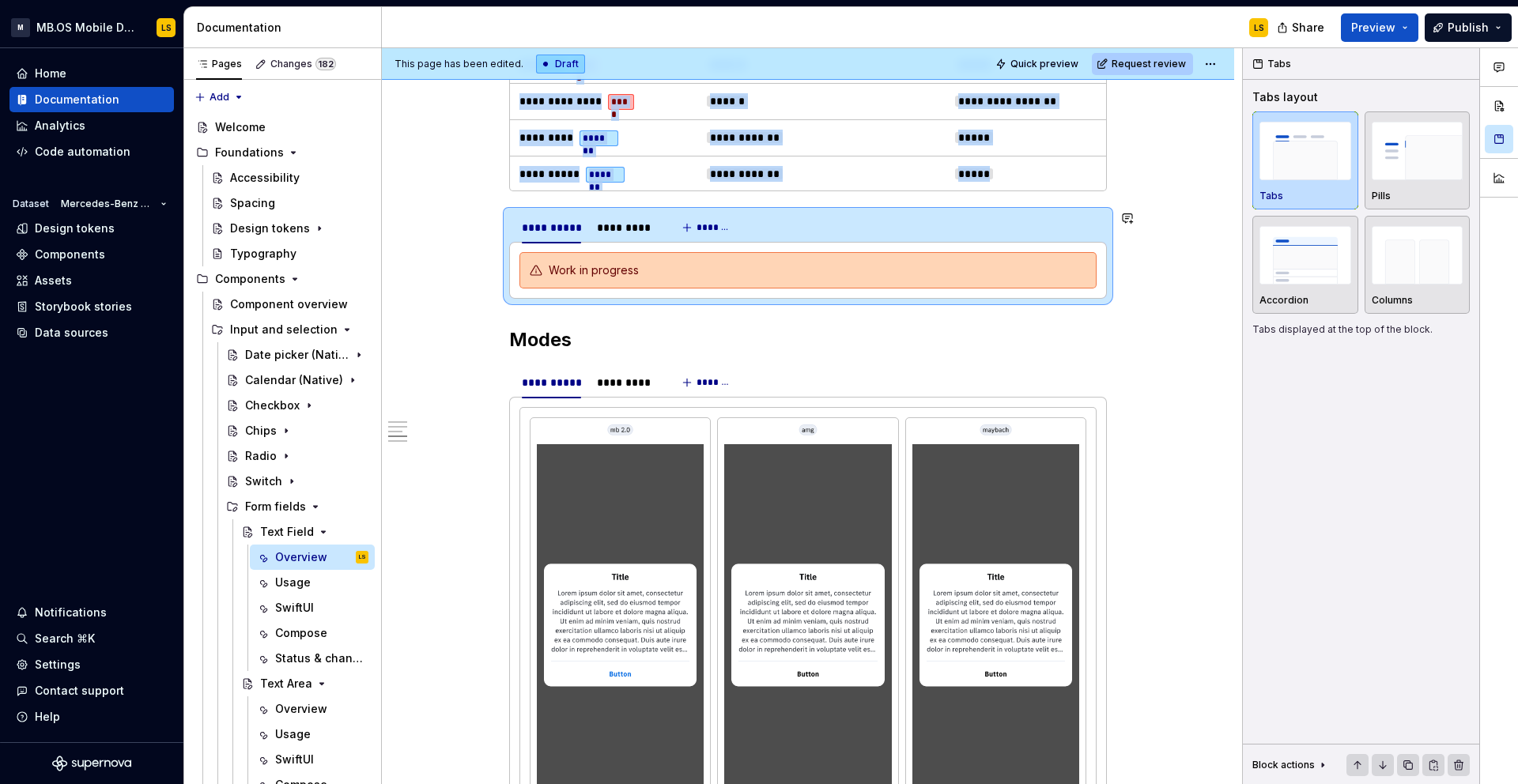
click at [506, 199] on div "**********" at bounding box center [807, 46] width 853 height 3493
click at [502, 238] on div "**********" at bounding box center [807, 46] width 853 height 3493
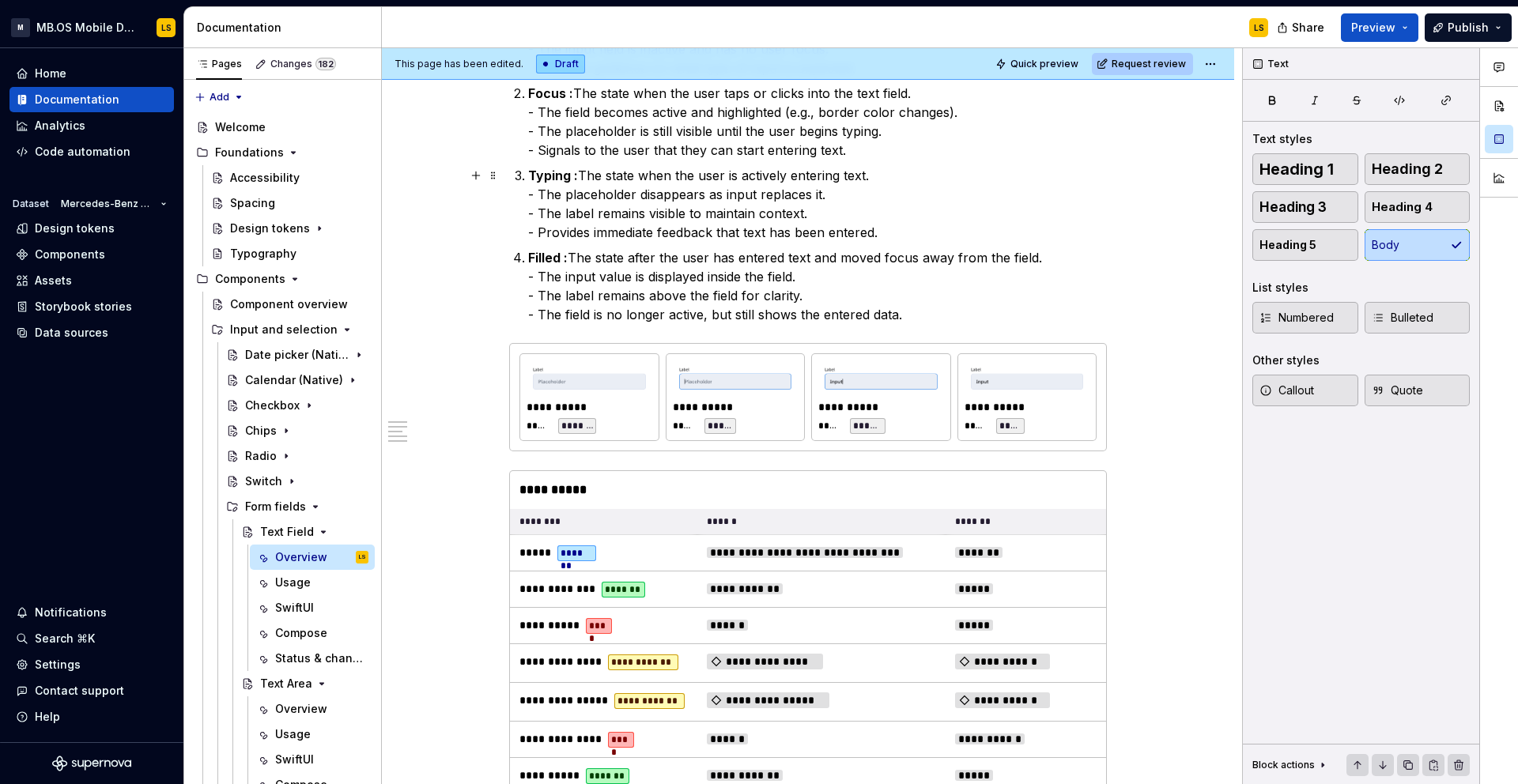
scroll to position [1094, 0]
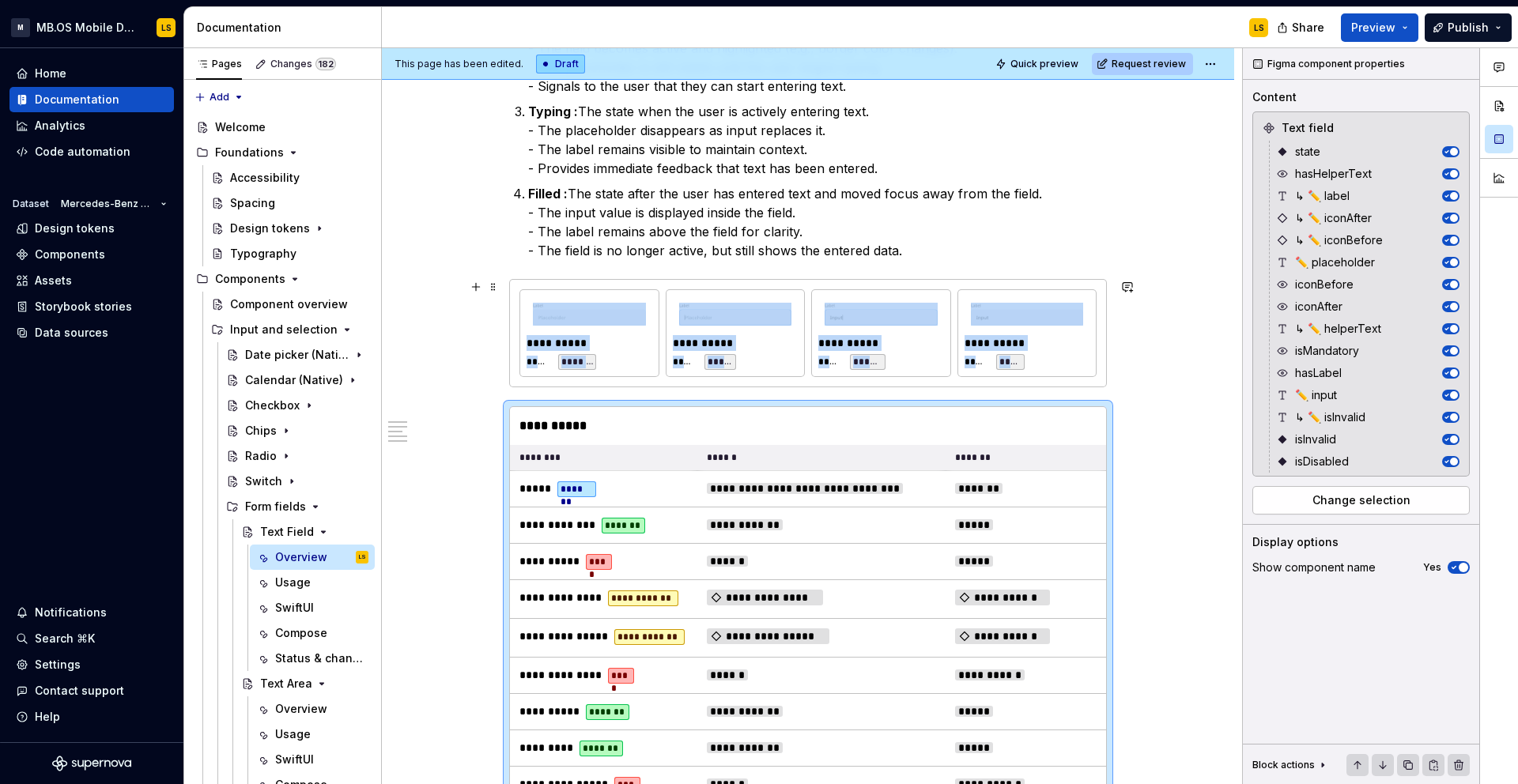
scroll to position [989, 0]
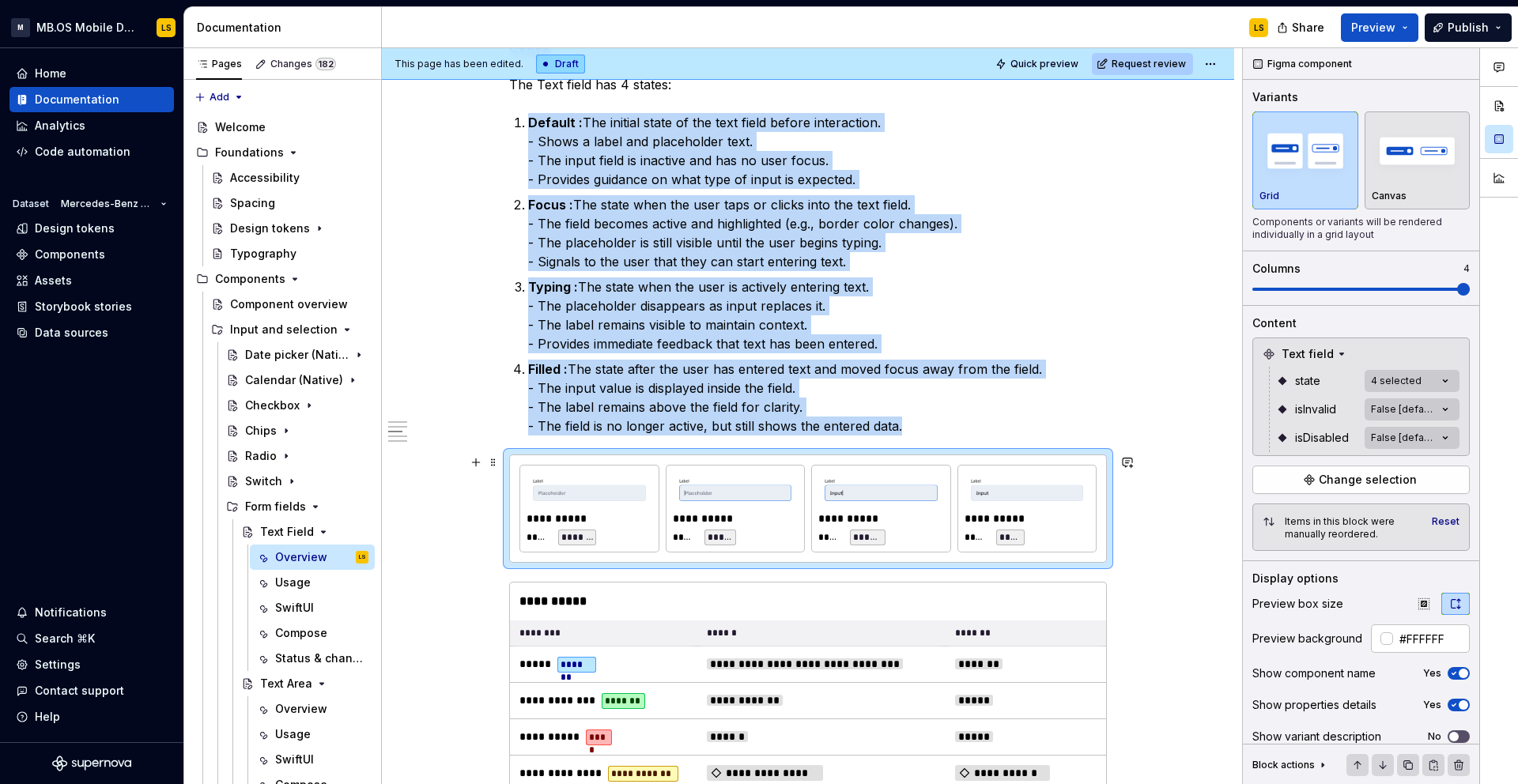
click at [909, 510] on div "**********" at bounding box center [881, 518] width 125 height 16
click at [1429, 407] on div "Comments Open comments No comments yet Select ‘Comment’ from the block context …" at bounding box center [1380, 415] width 275 height 736
click at [1440, 438] on button "button" at bounding box center [1438, 437] width 22 height 13
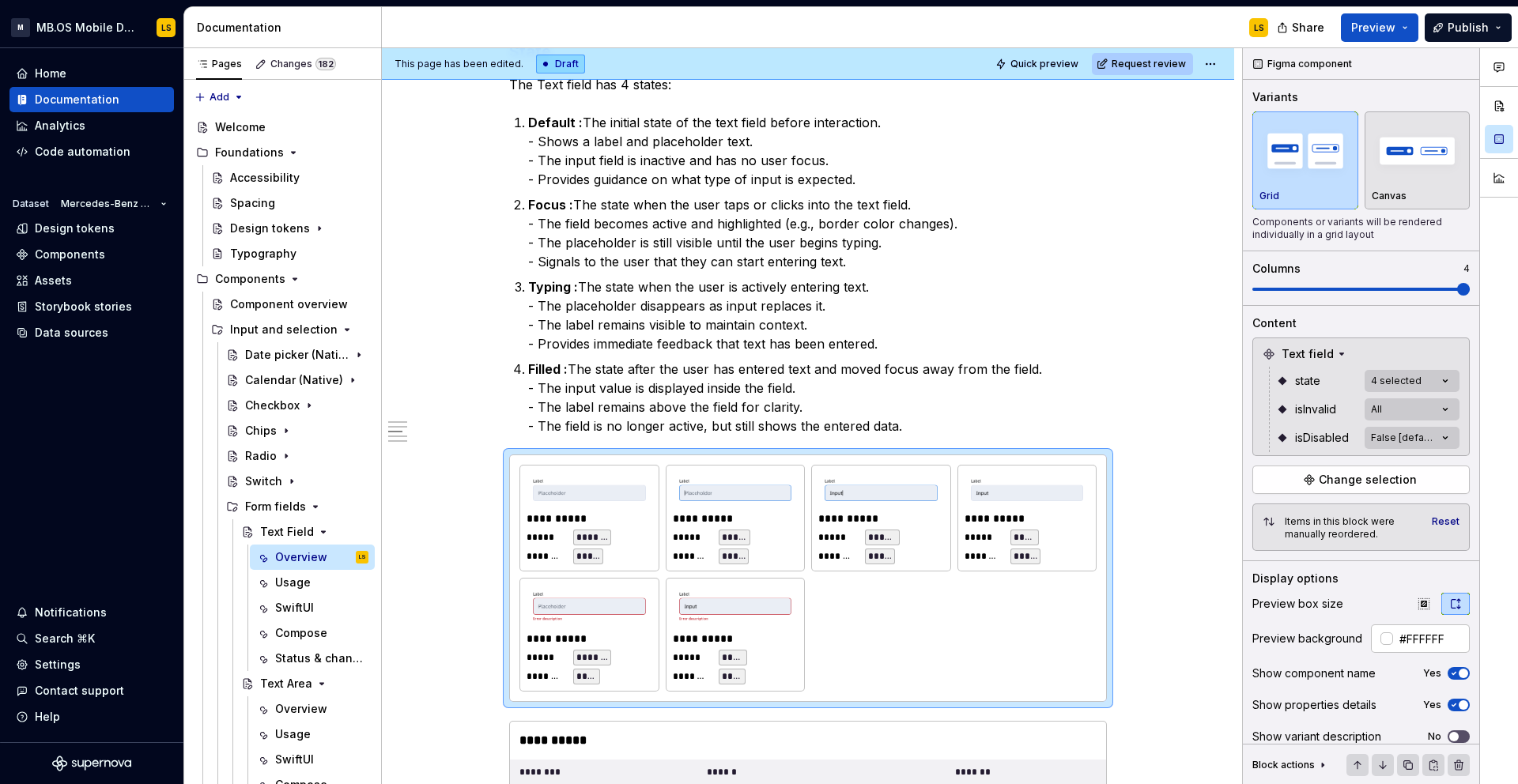
click at [1309, 414] on div "Comments Open comments No comments yet Select ‘Comment’ from the block context …" at bounding box center [1380, 415] width 275 height 736
click at [1392, 447] on div "Comments Open comments No comments yet Select ‘Comment’ from the block context …" at bounding box center [1380, 415] width 275 height 736
click at [1441, 467] on button "button" at bounding box center [1438, 465] width 22 height 13
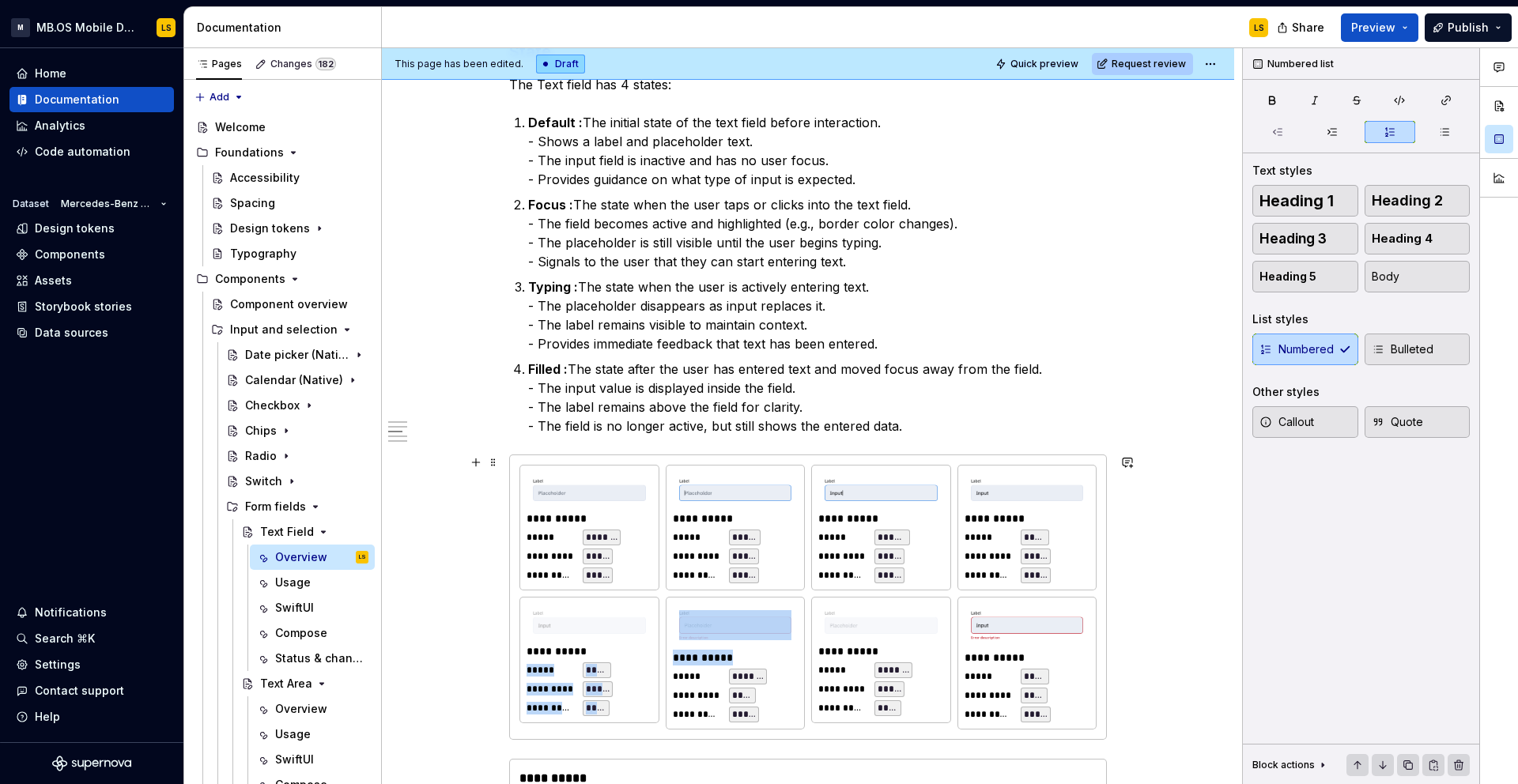
drag, startPoint x: 604, startPoint y: 660, endPoint x: 814, endPoint y: 662, distance: 210.0
click at [814, 662] on html "M MB.OS Mobile Design System LS Home Documentation Analytics Code automation Da…" at bounding box center [759, 392] width 1518 height 784
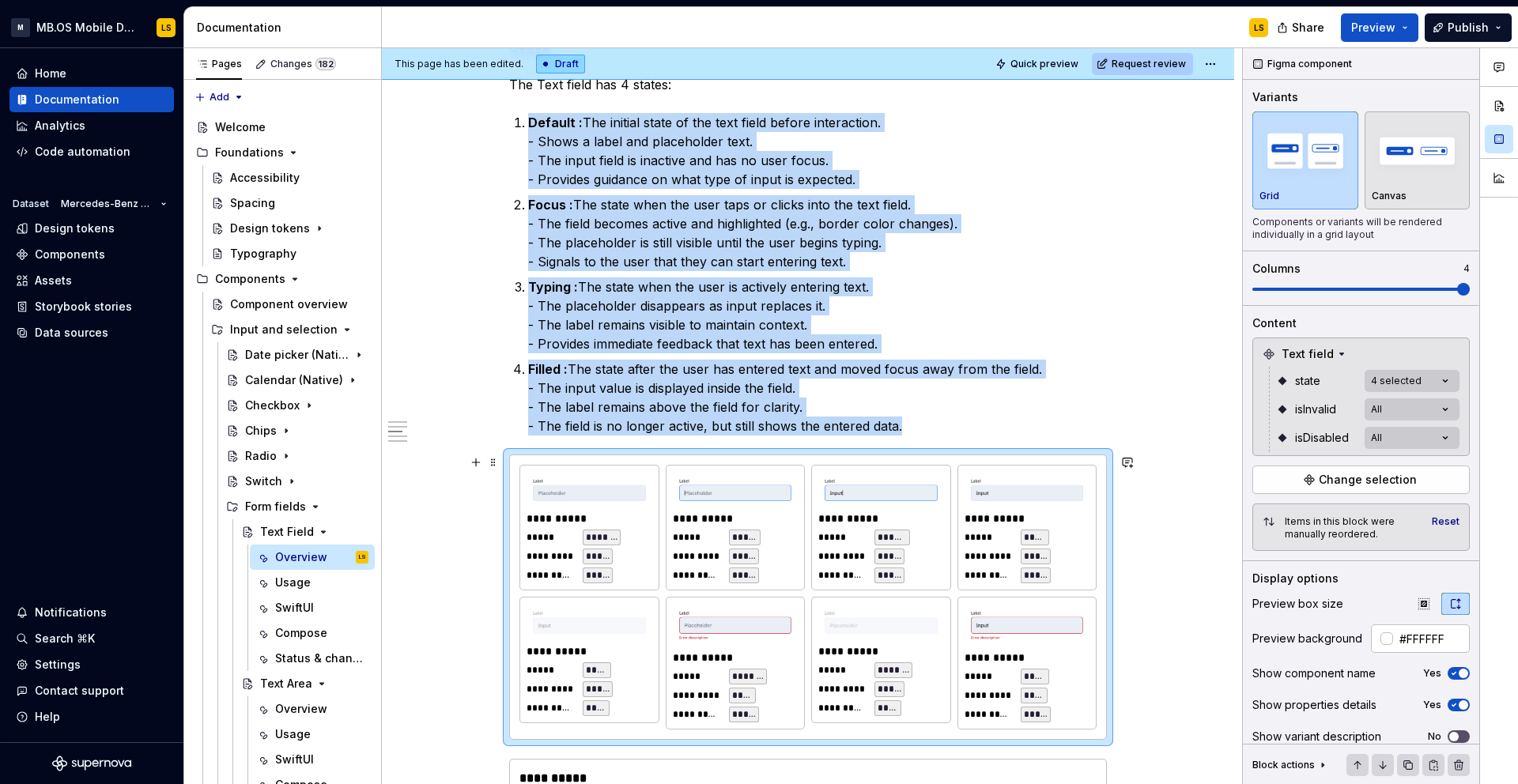
click at [989, 647] on div "**********" at bounding box center [1028, 662] width 138 height 131
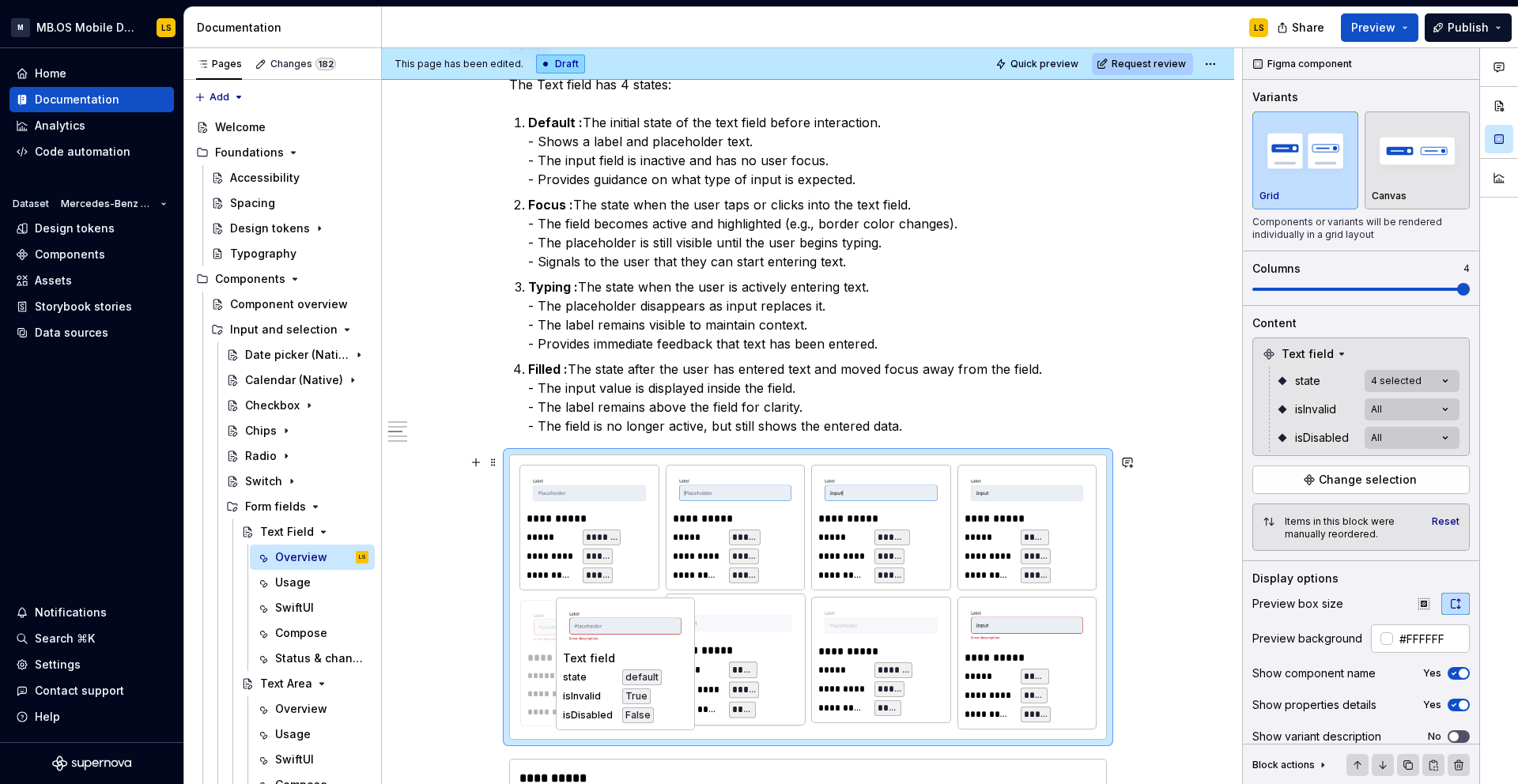
drag, startPoint x: 708, startPoint y: 636, endPoint x: 594, endPoint y: 637, distance: 114.0
click at [594, 637] on body "M MB.OS Mobile Design System LS Home Documentation Analytics Code automation Da…" at bounding box center [759, 392] width 1518 height 784
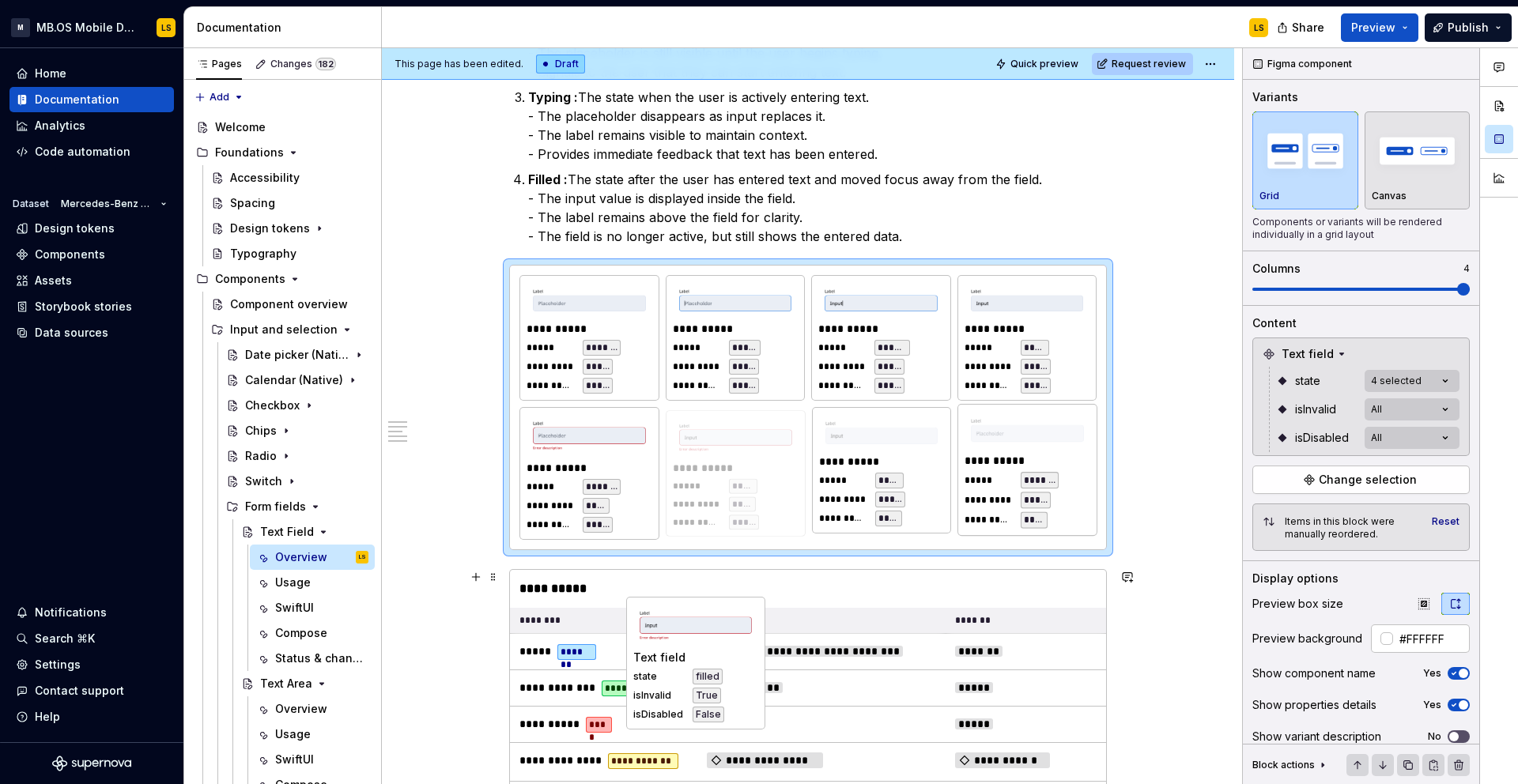
scroll to position [1226, 0]
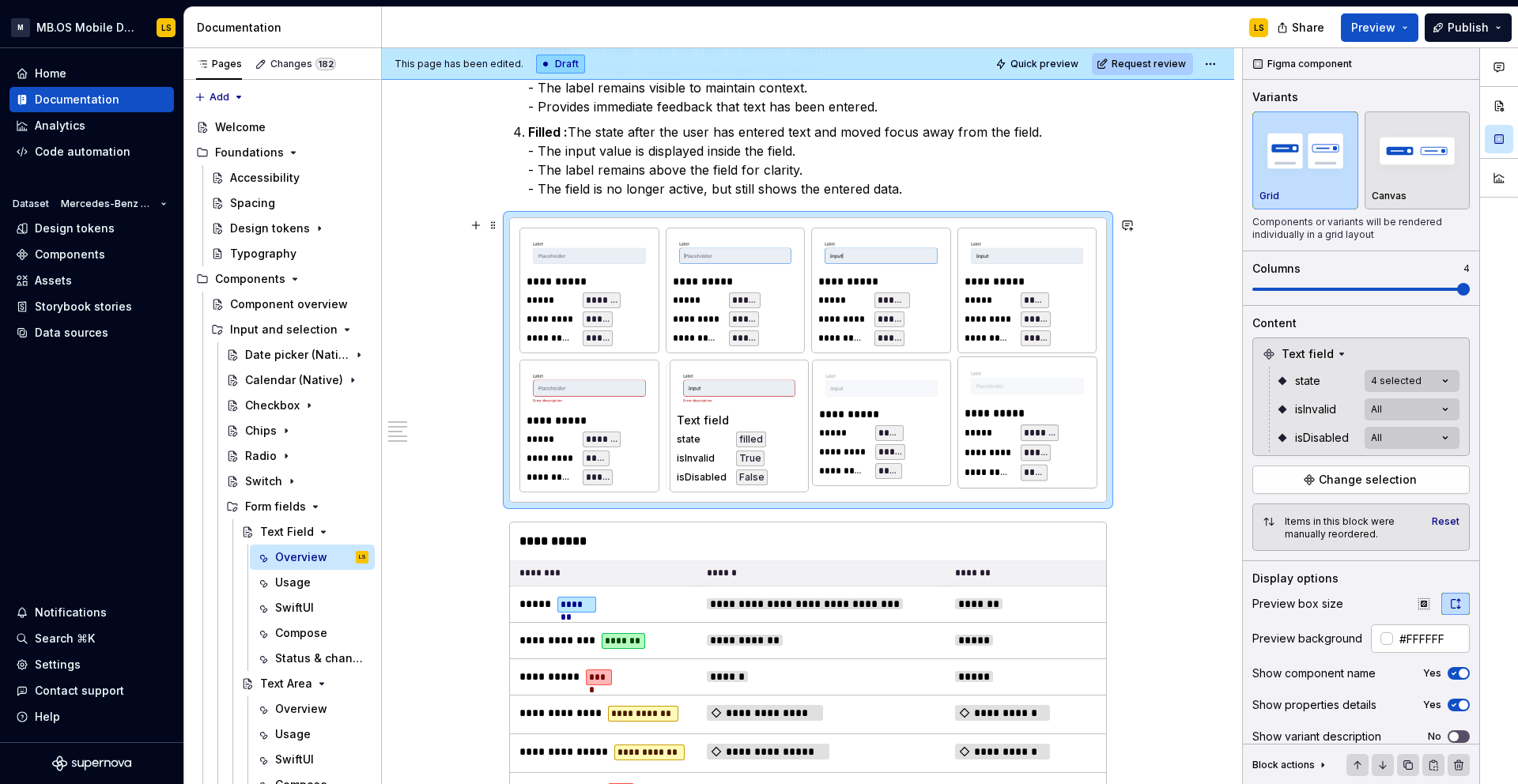
drag, startPoint x: 1025, startPoint y: 694, endPoint x: 752, endPoint y: 452, distance: 364.8
click at [752, 452] on body "M MB.OS Mobile Design System LS Home Documentation Analytics Code automation Da…" at bounding box center [759, 392] width 1518 height 784
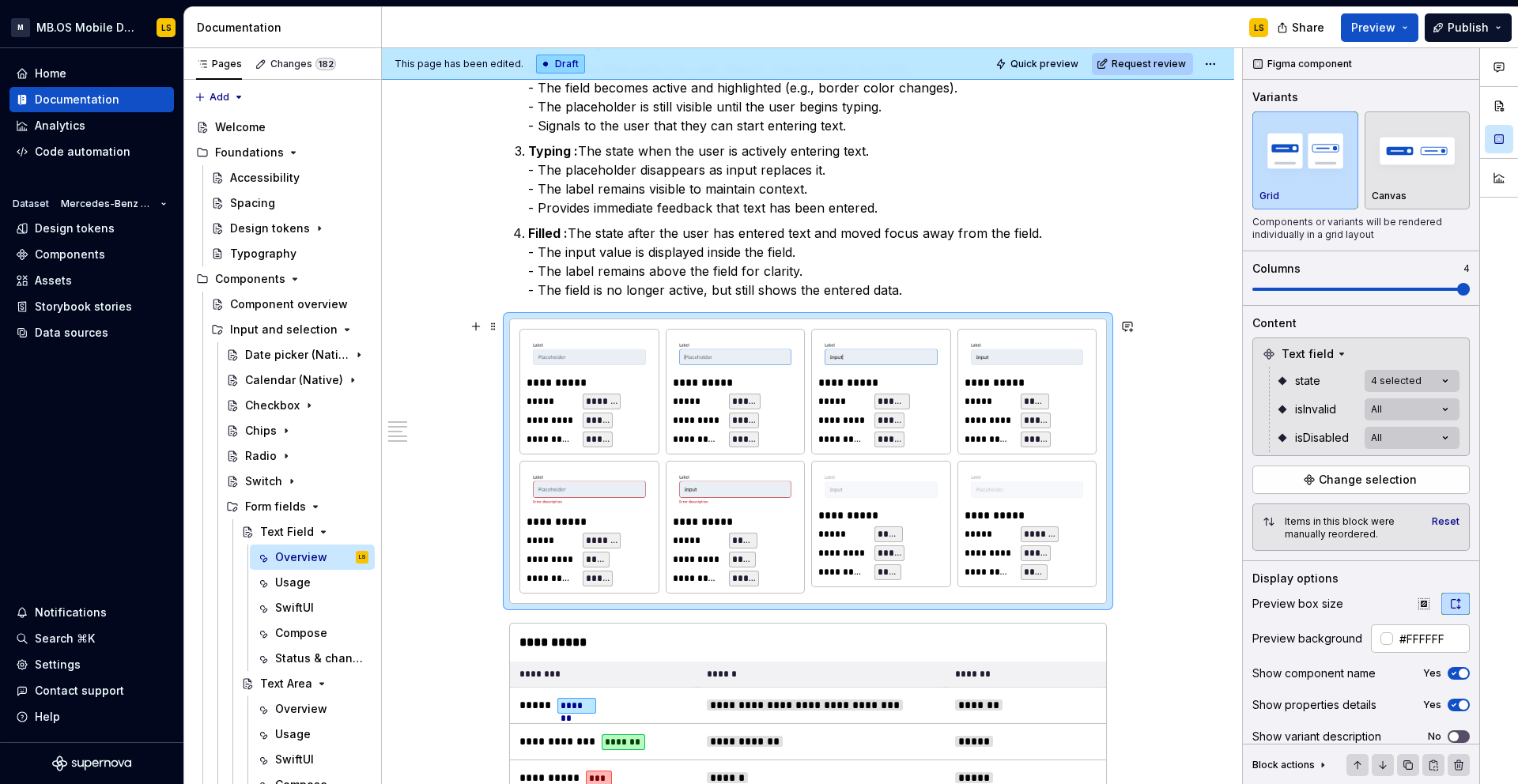
scroll to position [1106, 0]
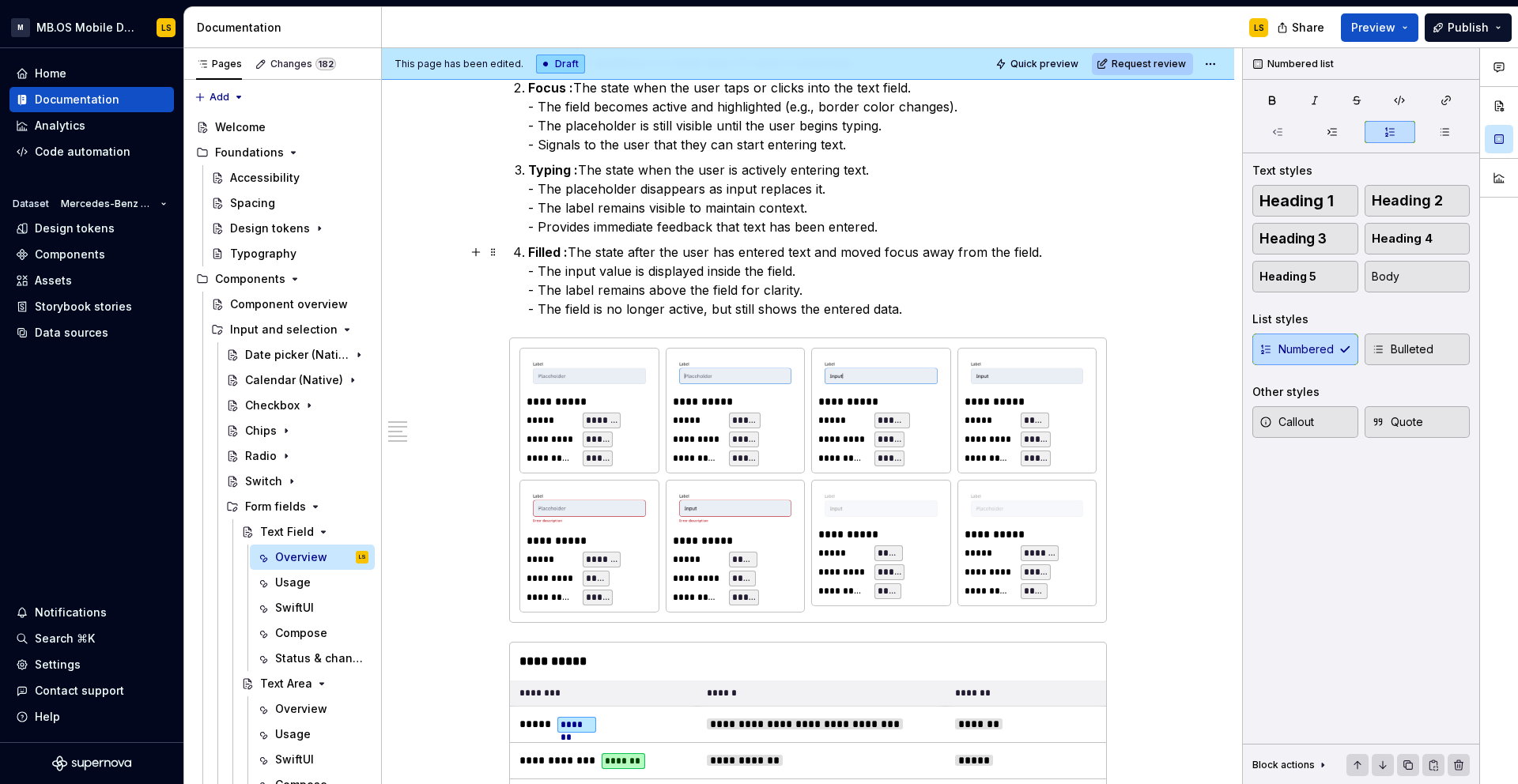
click at [919, 312] on p "Filled : The state after the user has entered text and moved focus away from th…" at bounding box center [818, 280] width 579 height 76
click at [923, 313] on p "Filled : The state after the user has entered text and moved focus away from th…" at bounding box center [818, 280] width 579 height 76
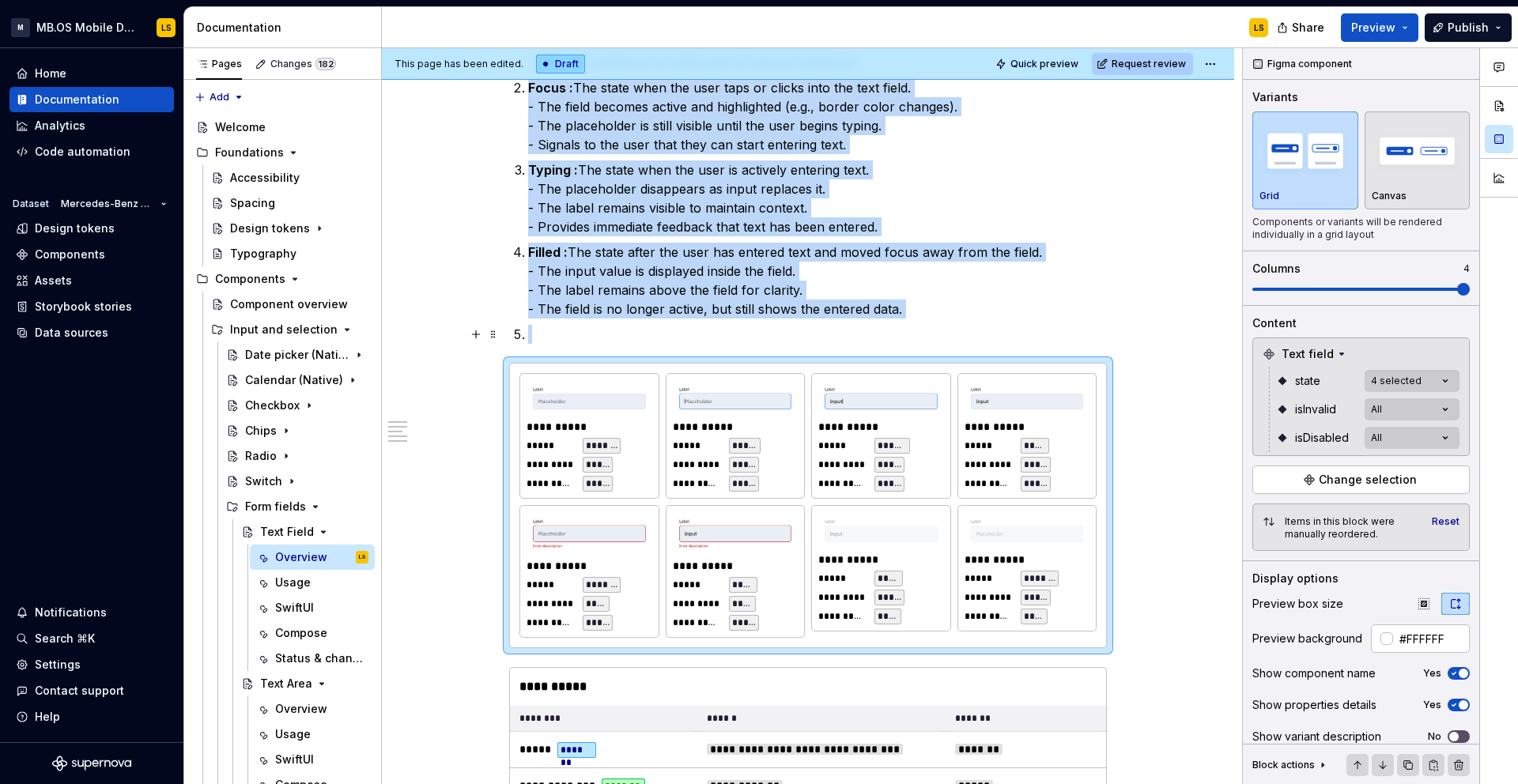
click at [547, 327] on p at bounding box center [818, 334] width 579 height 19
click at [534, 340] on p at bounding box center [818, 334] width 579 height 19
click at [924, 325] on p at bounding box center [818, 334] width 579 height 19
drag, startPoint x: 931, startPoint y: 313, endPoint x: 632, endPoint y: 252, distance: 305.2
click at [632, 252] on p "Filled : The state after the user has entered text and moved focus away from th…" at bounding box center [818, 280] width 579 height 76
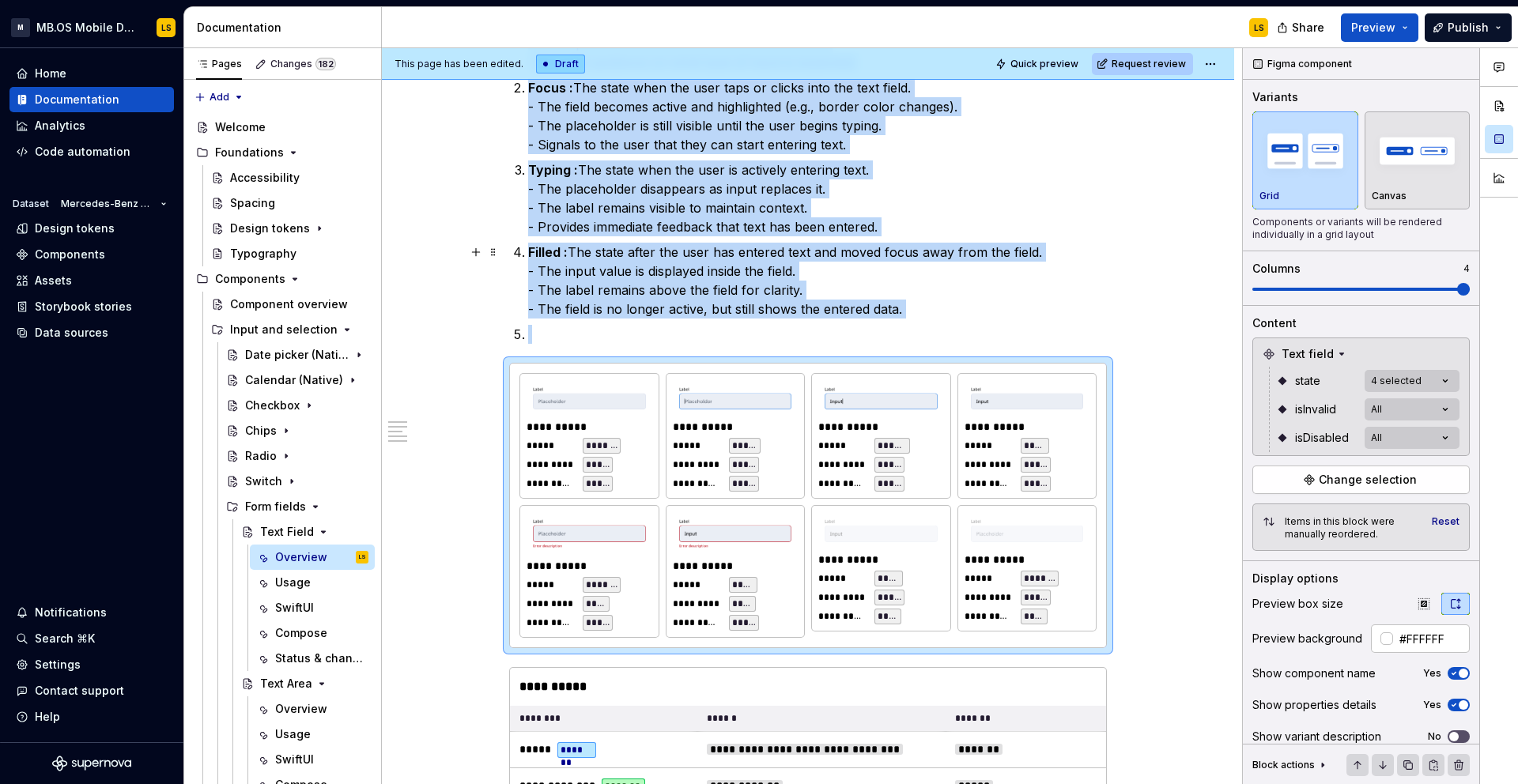
click at [536, 337] on p at bounding box center [818, 334] width 579 height 19
click at [570, 301] on p "Filled : The state after the user has entered text and moved focus away from th…" at bounding box center [818, 280] width 579 height 76
click at [570, 530] on img at bounding box center [589, 533] width 113 height 30
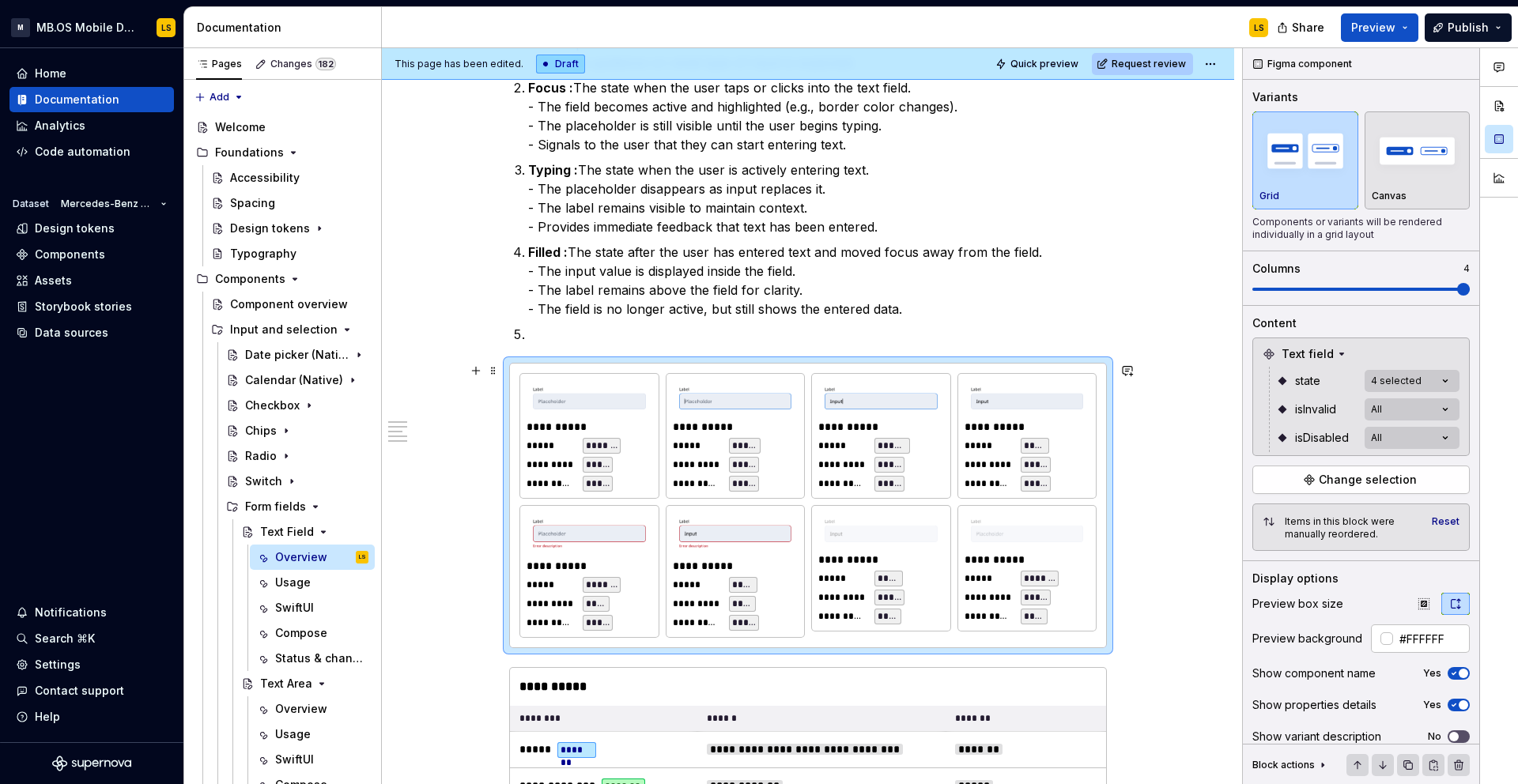
drag, startPoint x: 1065, startPoint y: 364, endPoint x: 1053, endPoint y: 374, distance: 15.6
click at [1065, 364] on div "**********" at bounding box center [807, 506] width 596 height 284
click at [1502, 70] on icon "button" at bounding box center [1499, 67] width 13 height 13
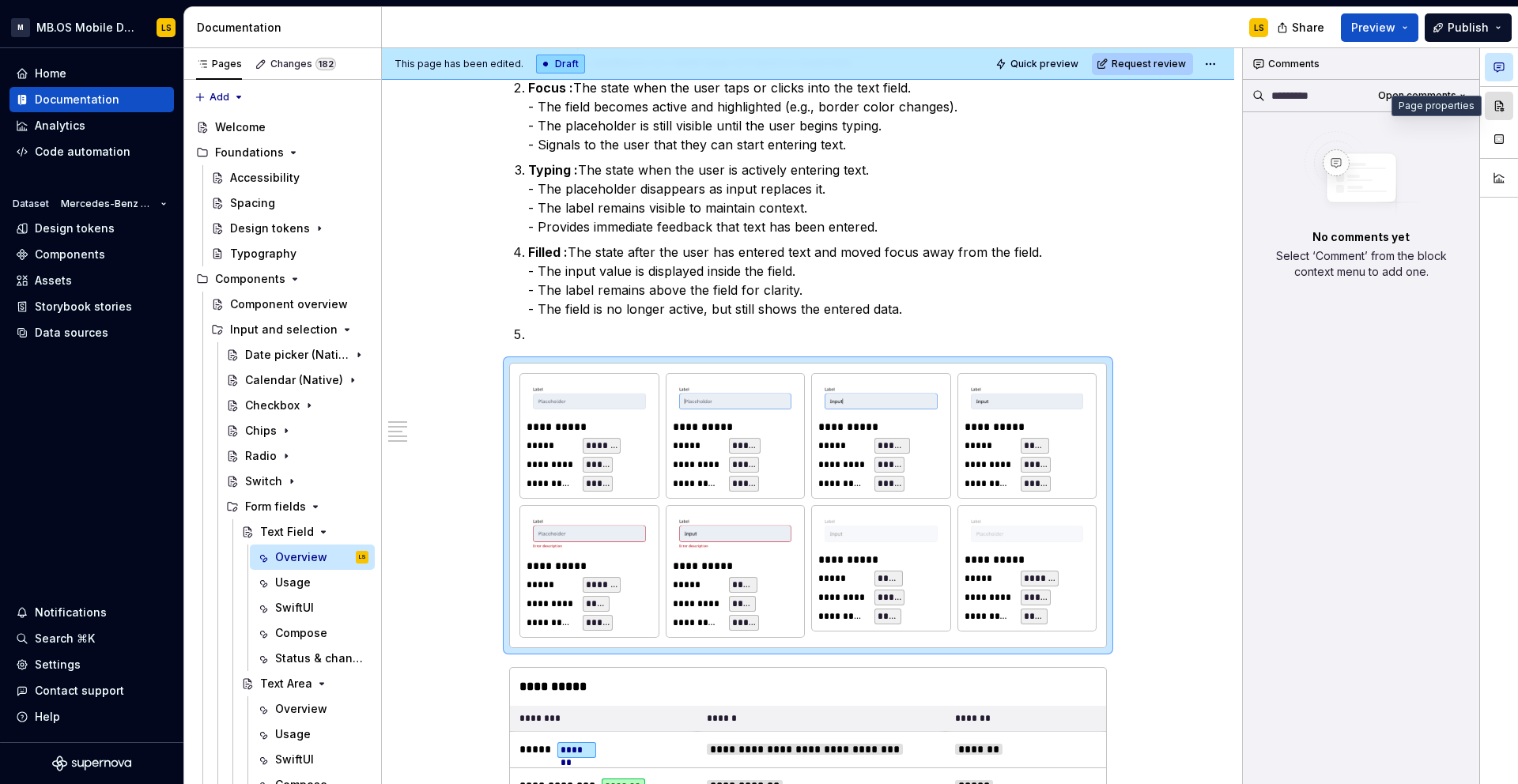
click at [1502, 109] on button "button" at bounding box center [1499, 105] width 29 height 29
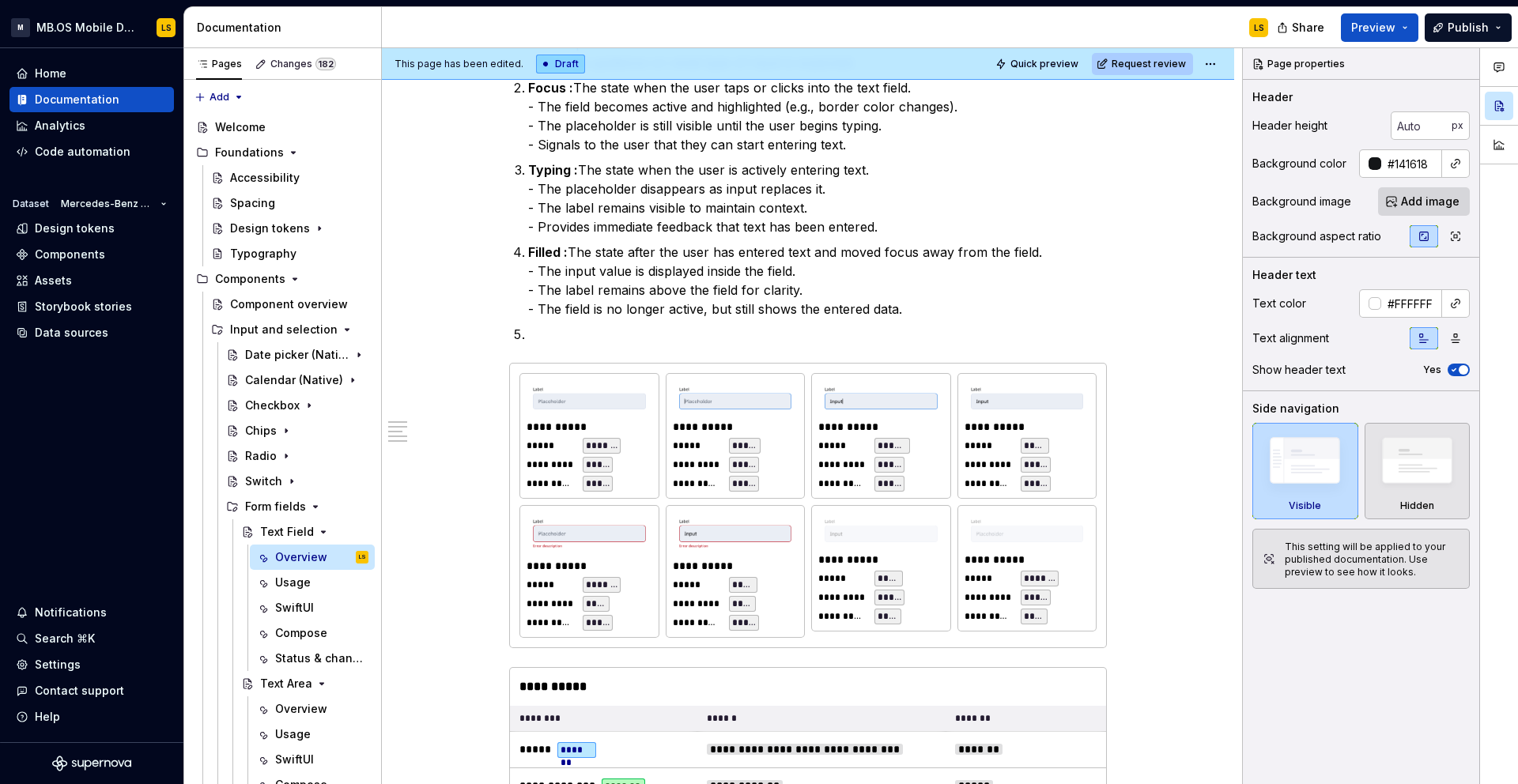
type textarea "*"
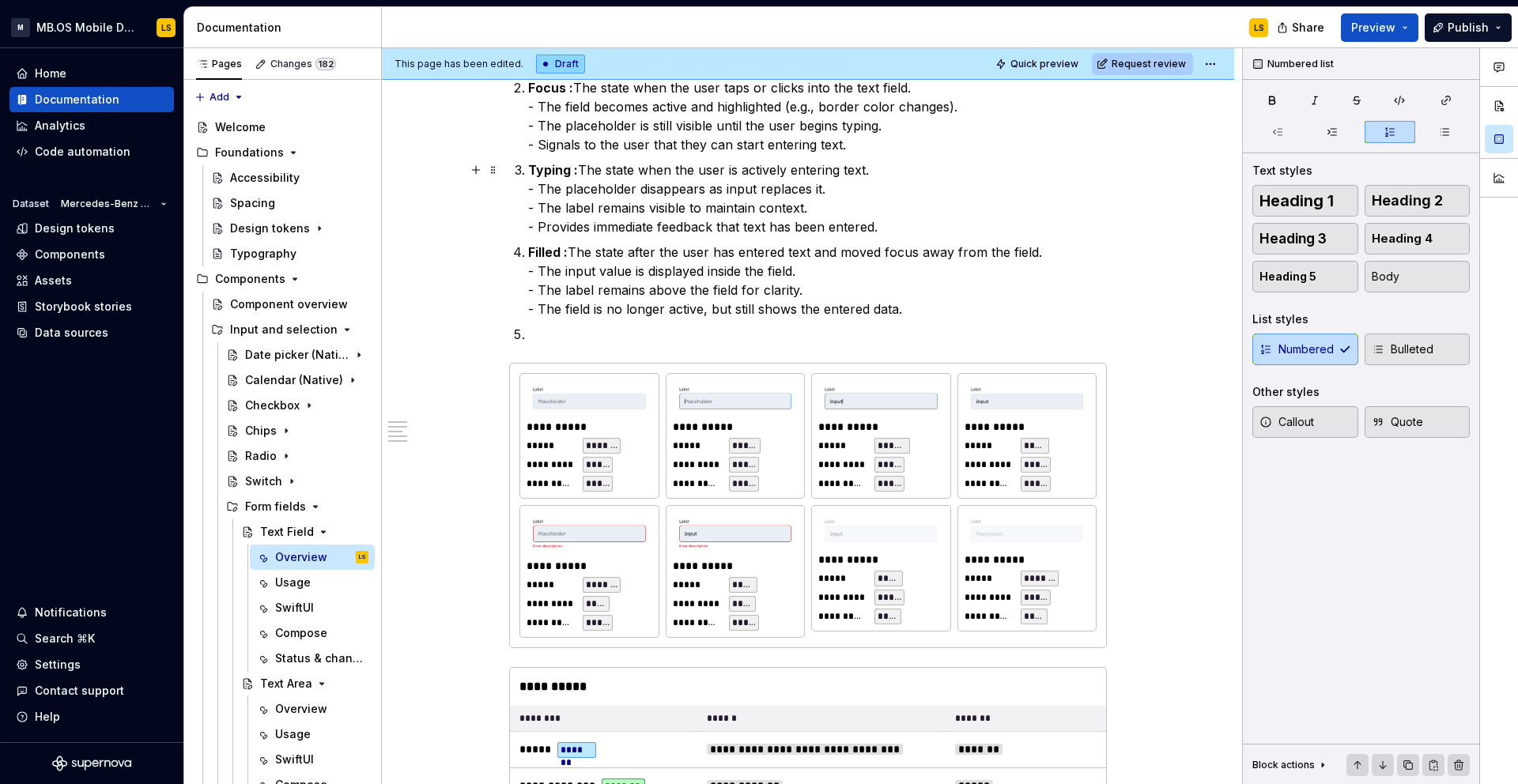
click at [1023, 175] on p "Typing : The state when the user is actively entering text. - The placeholder d…" at bounding box center [818, 198] width 579 height 76
click at [1008, 241] on ol "Default : The initial state of the text field before interaction. - Shows a lab…" at bounding box center [818, 170] width 579 height 347
click at [801, 308] on p "Filled : The state after the user has entered text and moved focus away from th…" at bounding box center [818, 280] width 579 height 76
click at [932, 310] on p "Filled : The state after the user has entered text and moved focus away from th…" at bounding box center [818, 280] width 579 height 76
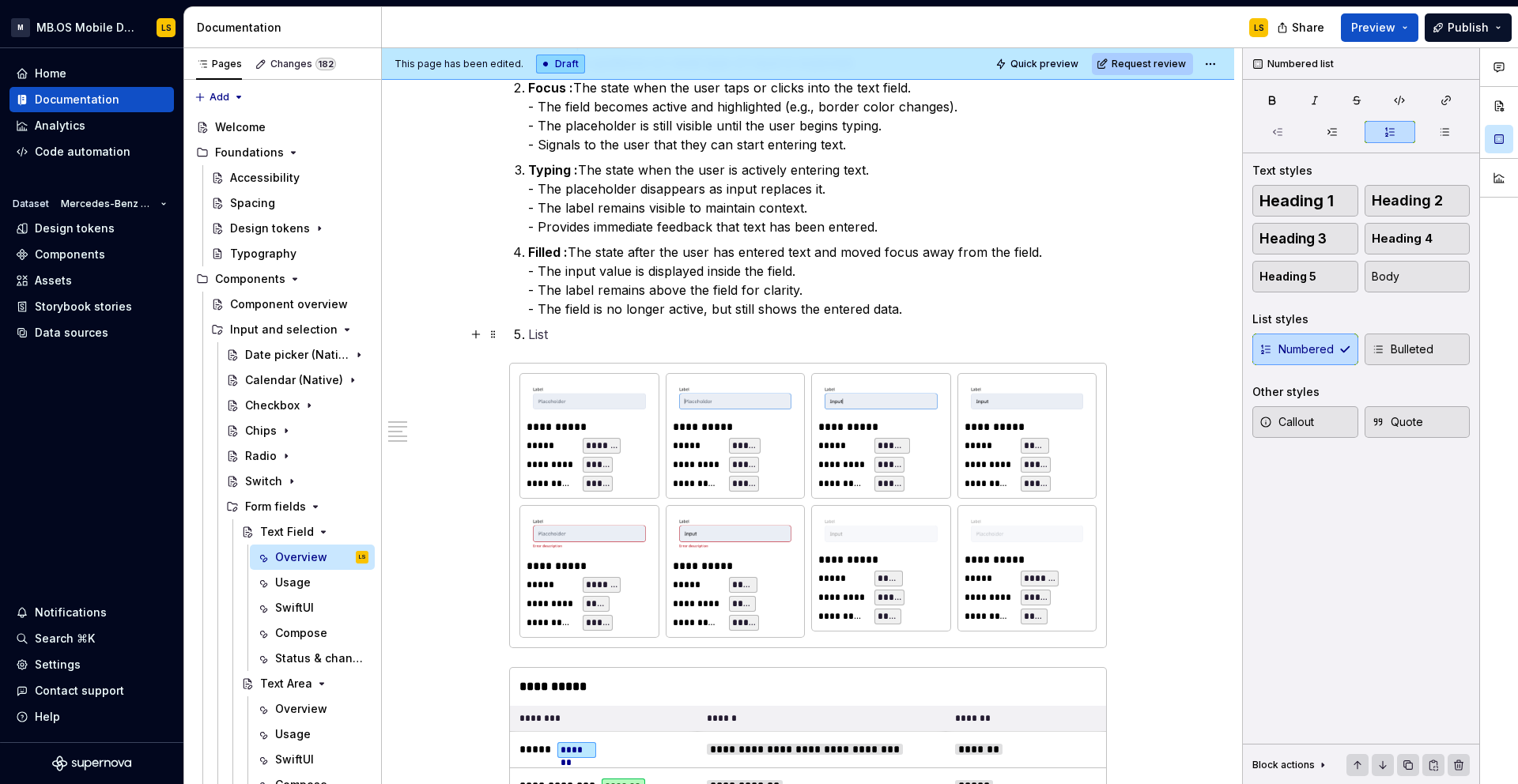
click at [686, 342] on p at bounding box center [818, 334] width 579 height 19
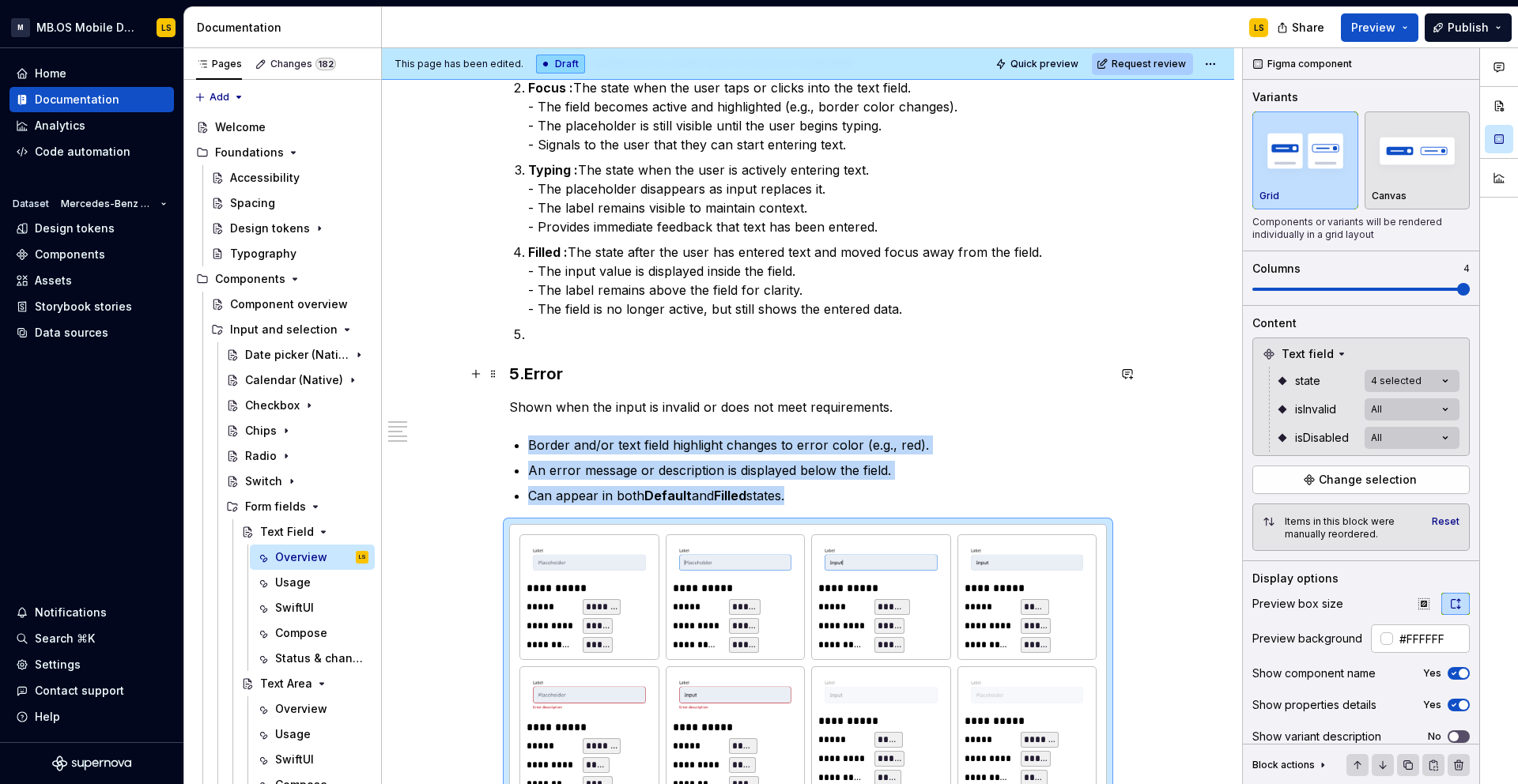
click at [531, 373] on strong "Error" at bounding box center [544, 373] width 39 height 19
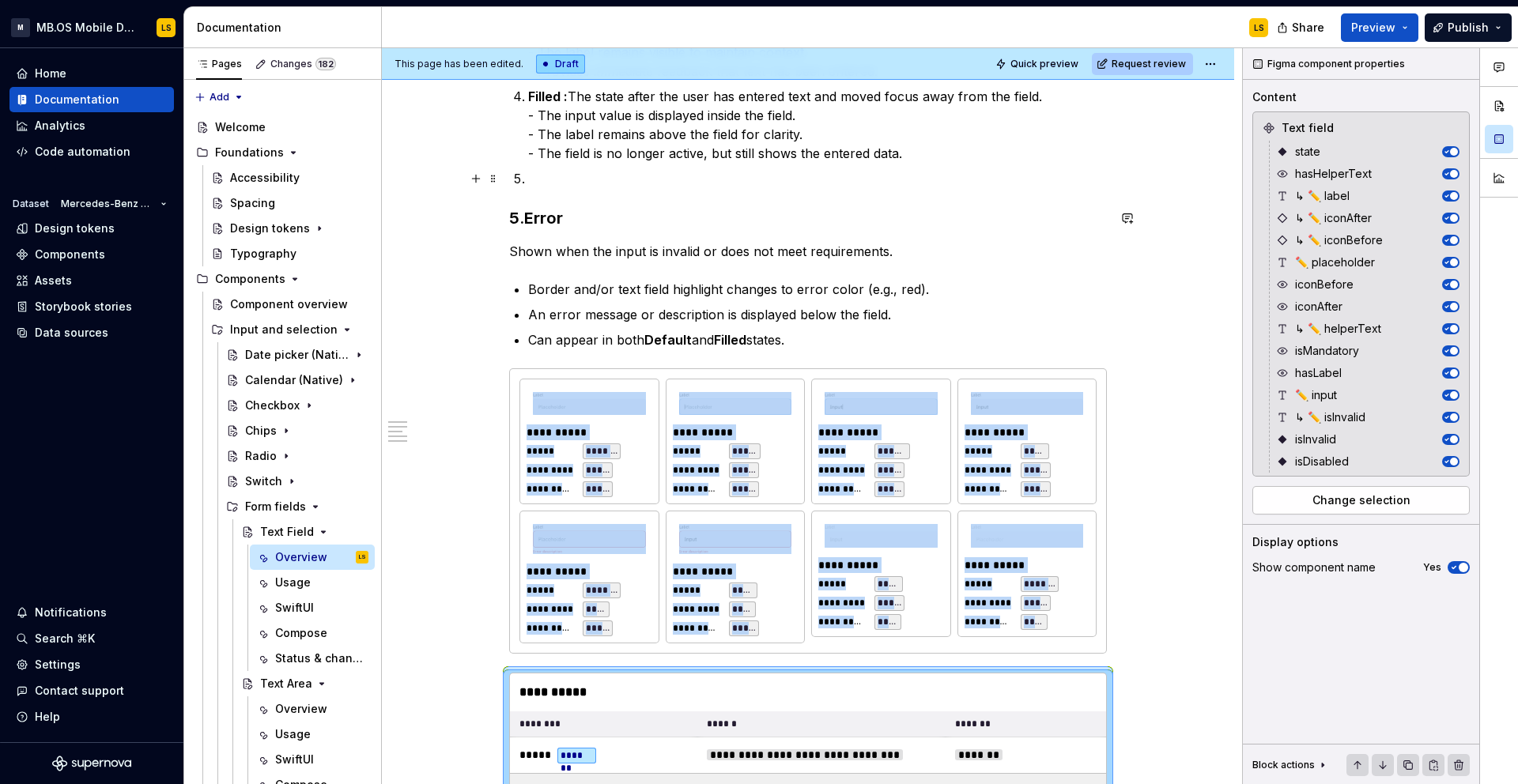
scroll to position [1140, 0]
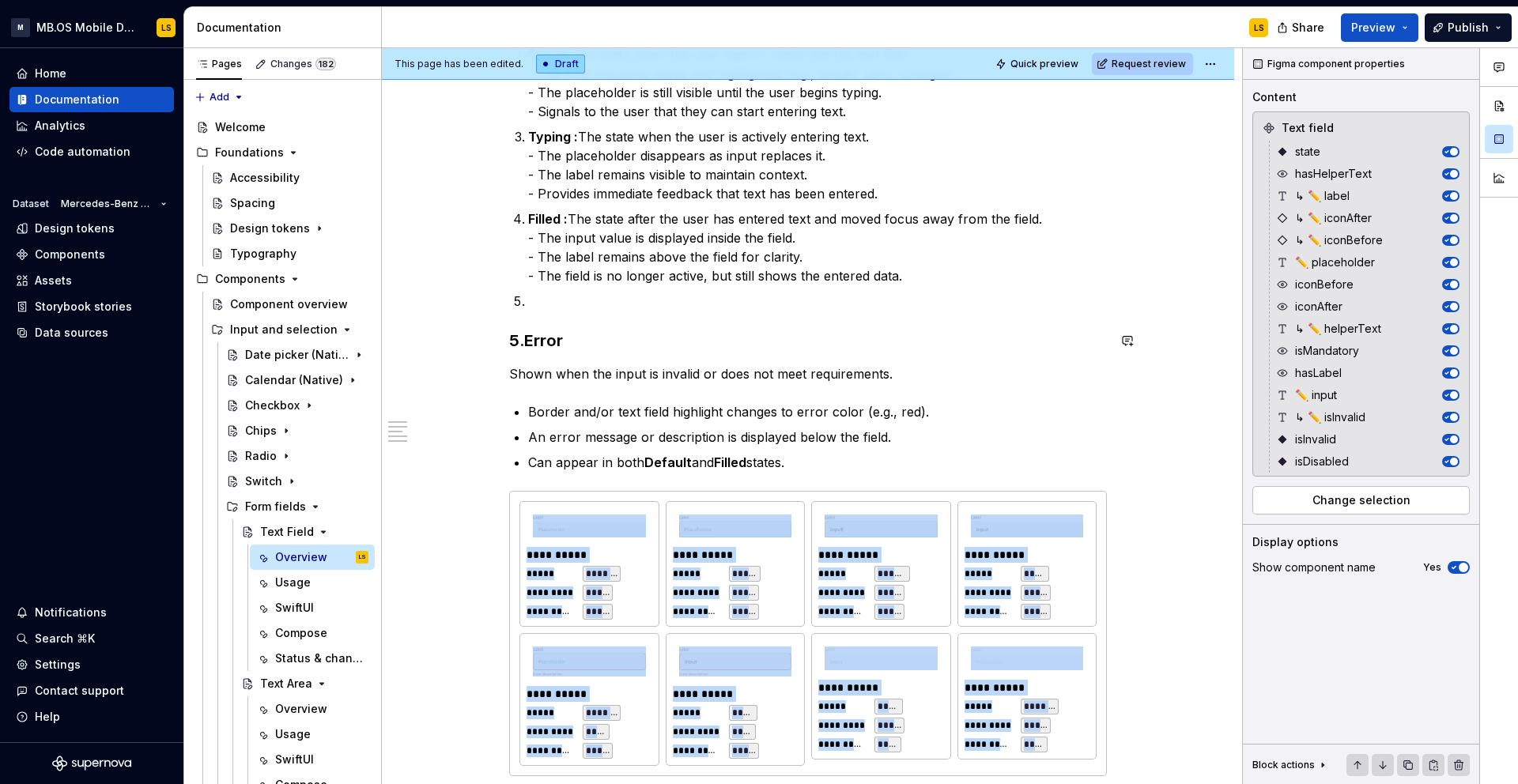
click at [539, 339] on strong "Error" at bounding box center [544, 340] width 39 height 19
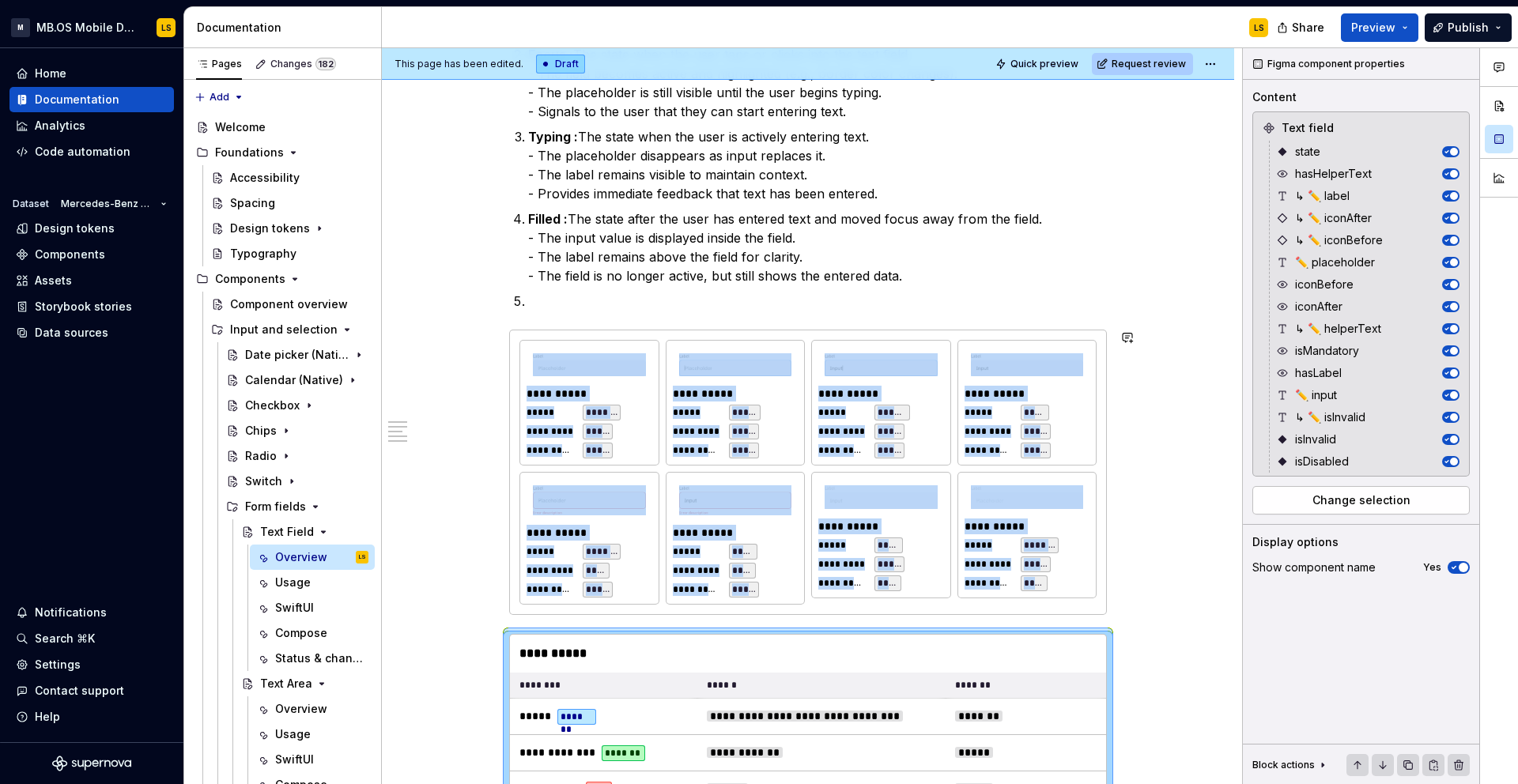
click at [542, 298] on p at bounding box center [818, 300] width 579 height 19
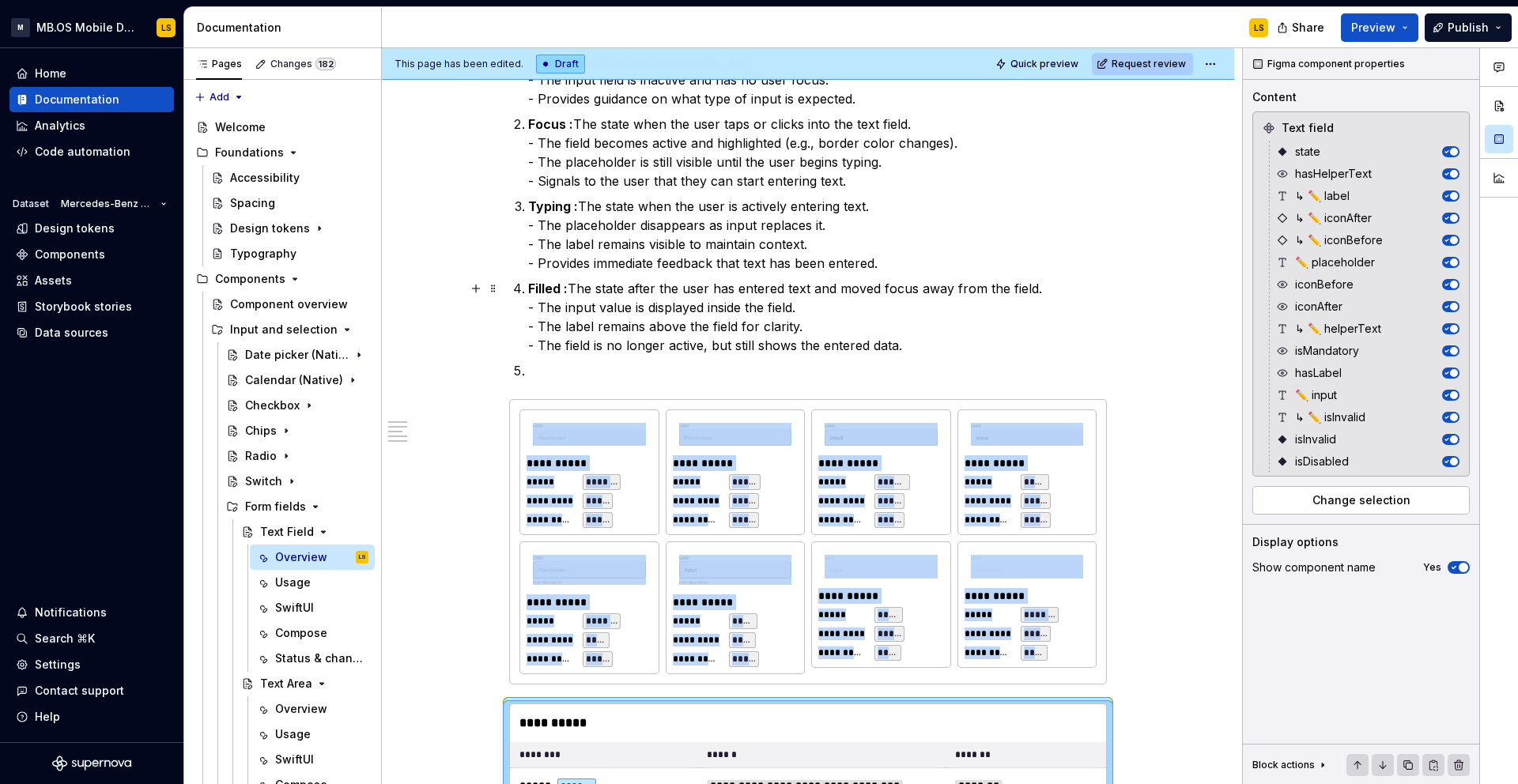
drag, startPoint x: 934, startPoint y: 354, endPoint x: 636, endPoint y: 252, distance: 315.0
click at [636, 252] on ol "Default : The initial state of the text field before interaction. - Shows a lab…" at bounding box center [818, 205] width 579 height 347
drag, startPoint x: 537, startPoint y: 212, endPoint x: 706, endPoint y: 342, distance: 213.2
click at [706, 342] on ol "Default : The initial state of the text field before interaction. - Shows a lab…" at bounding box center [818, 205] width 579 height 347
click at [765, 354] on p "Filled : The state after the user has entered text and moved focus away from th…" at bounding box center [818, 317] width 579 height 76
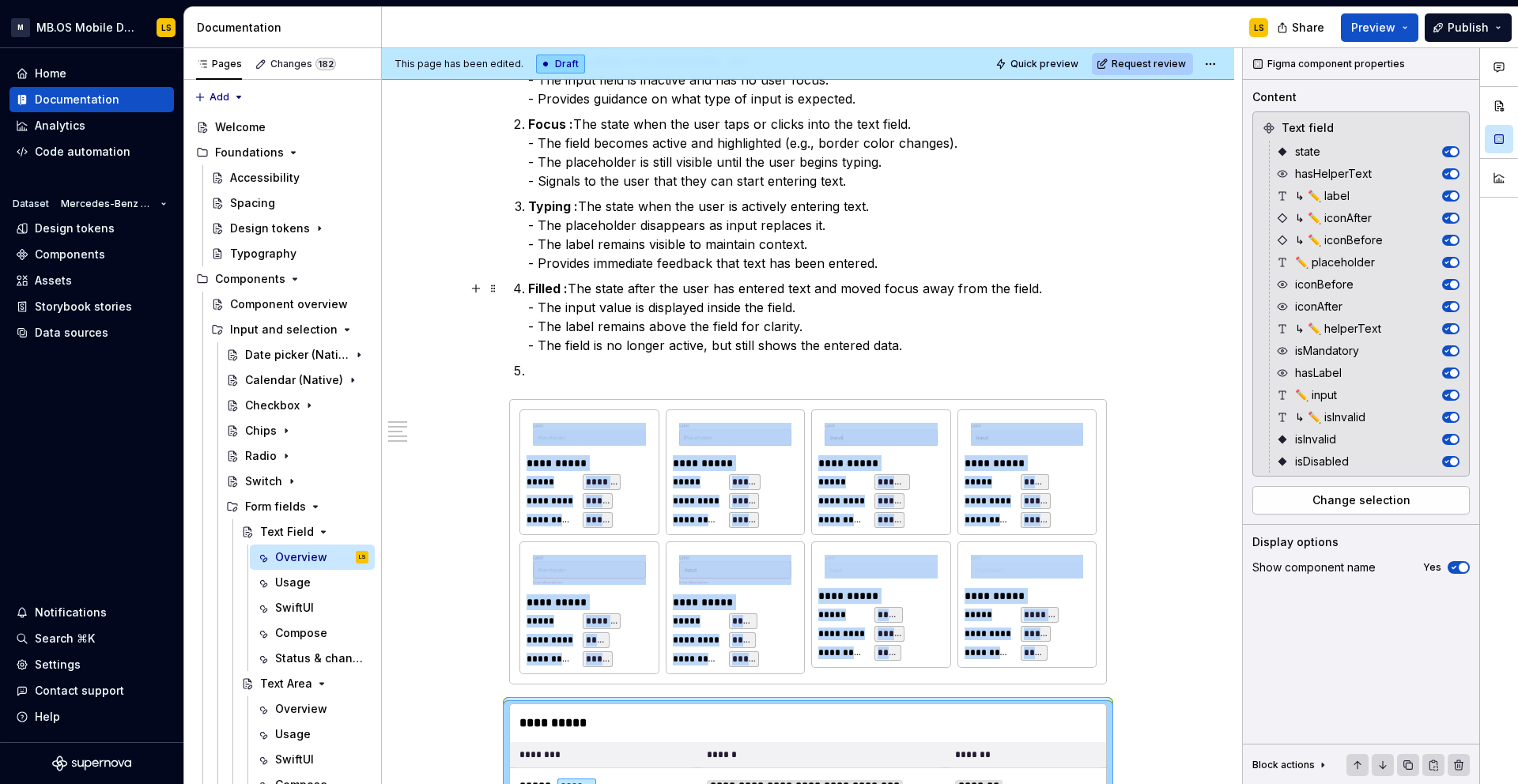
click at [801, 342] on p "Filled : The state after the user has entered text and moved focus away from th…" at bounding box center [818, 317] width 579 height 76
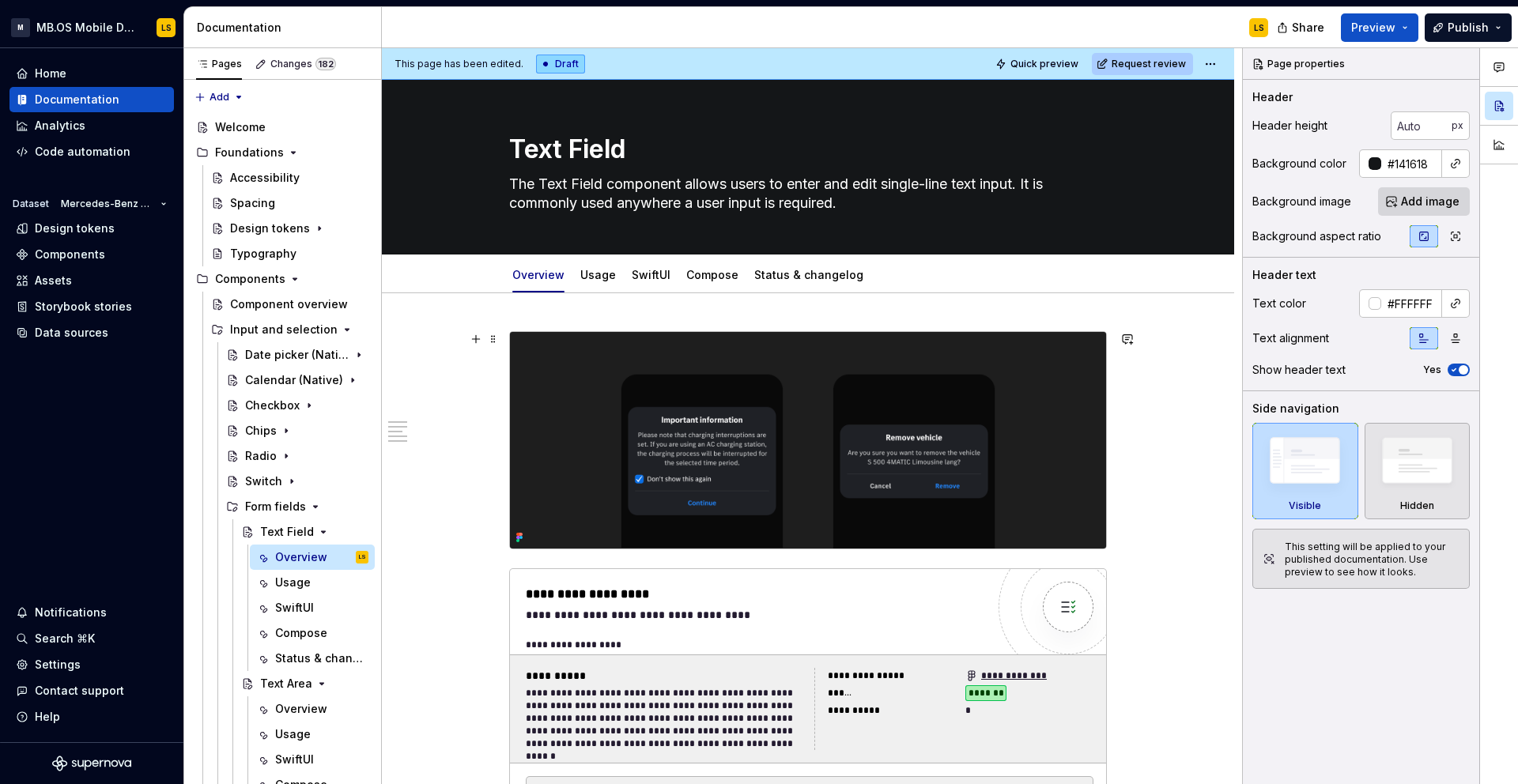
click at [664, 416] on img at bounding box center [807, 439] width 596 height 216
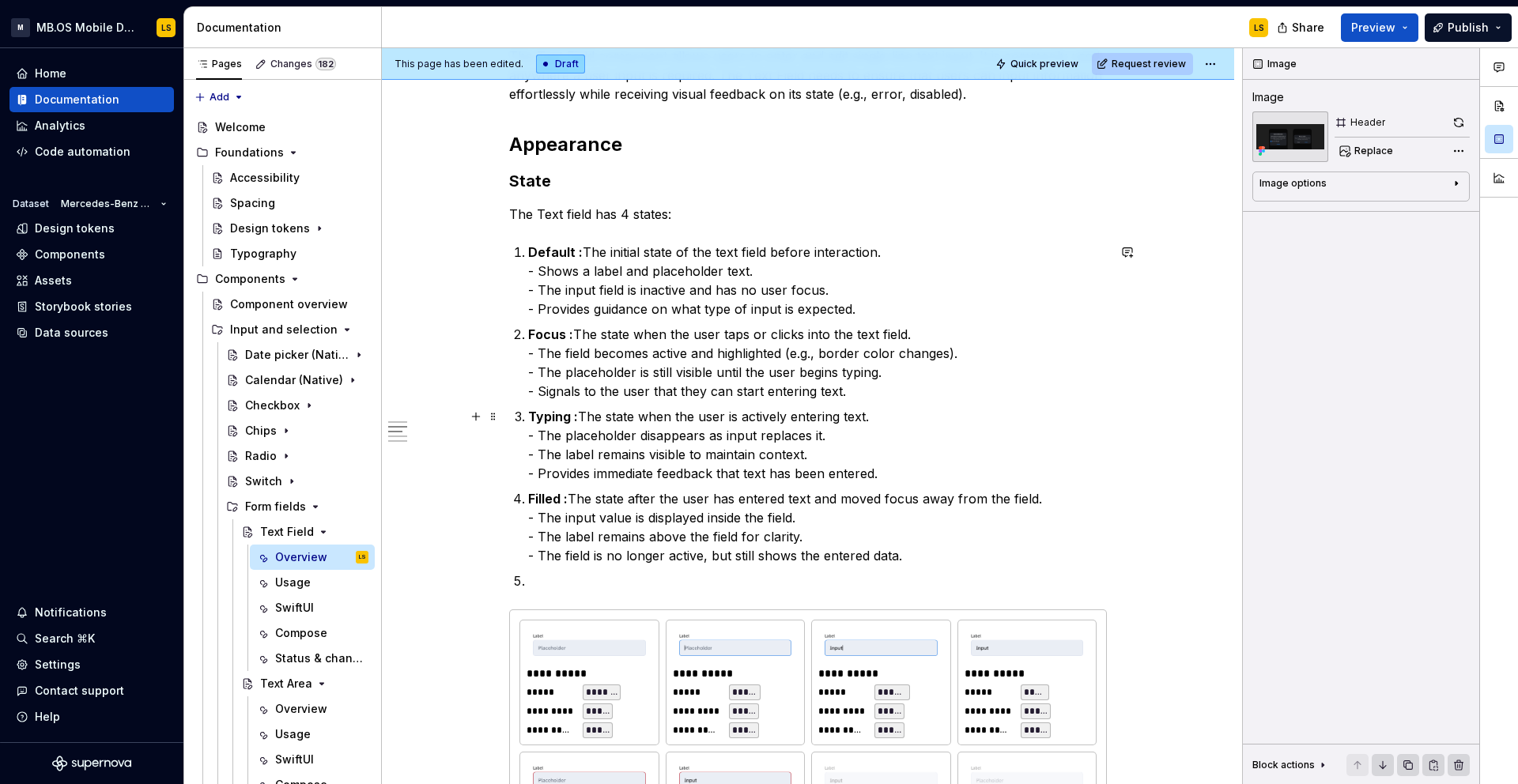
scroll to position [873, 0]
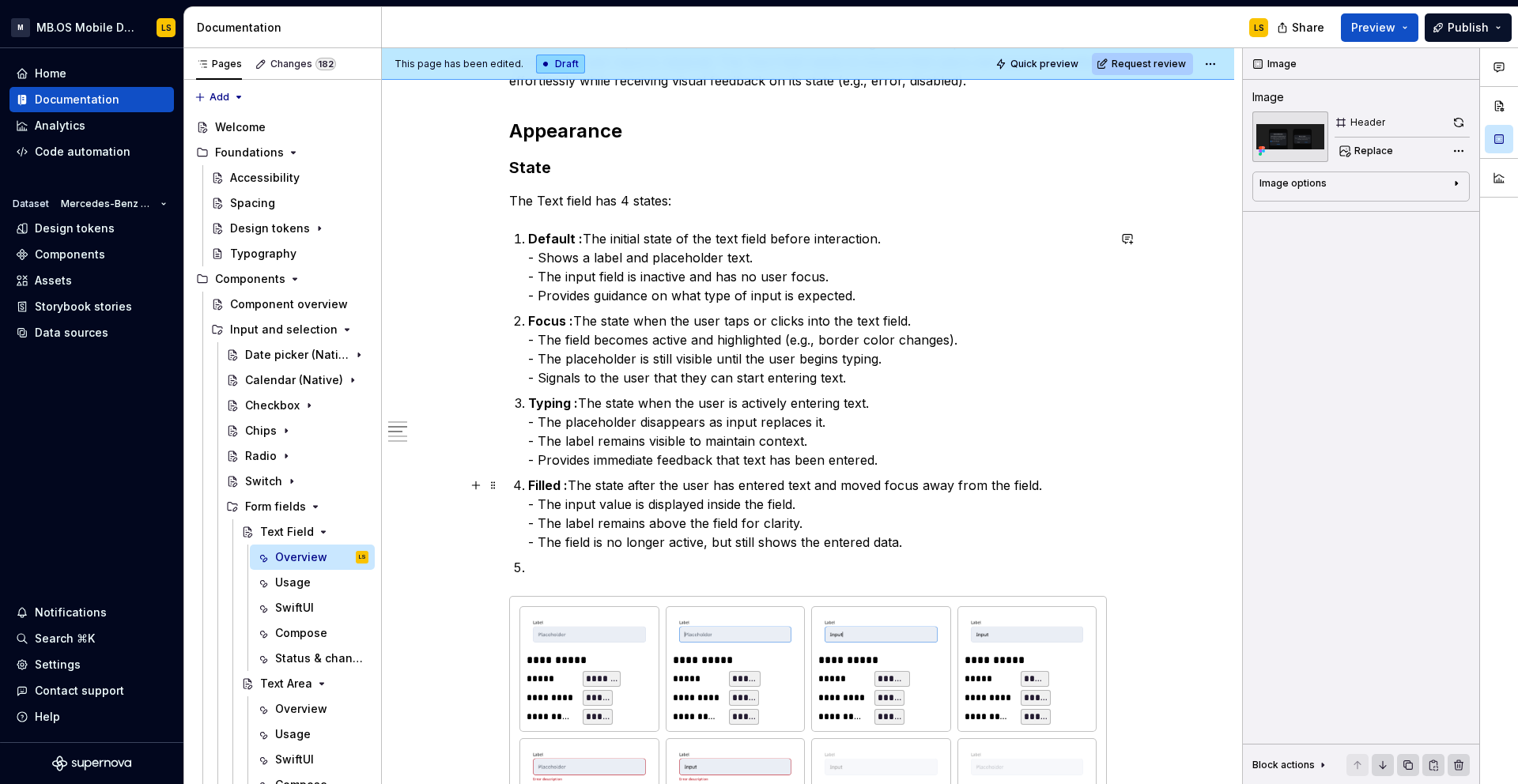
click at [551, 539] on p "Filled : The state after the user has entered text and moved focus away from th…" at bounding box center [818, 513] width 579 height 76
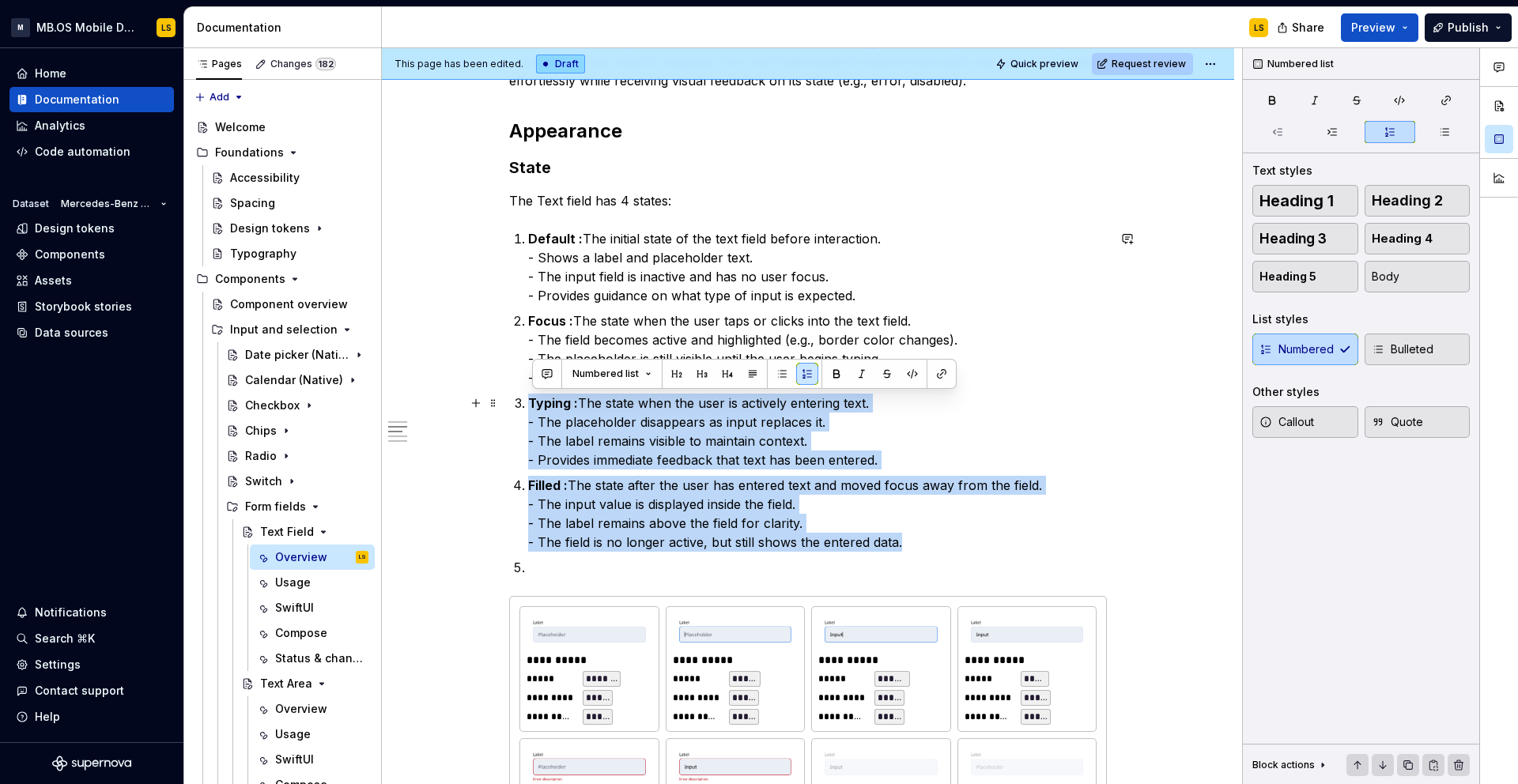
drag, startPoint x: 930, startPoint y: 543, endPoint x: 524, endPoint y: 410, distance: 427.2
click at [528, 410] on ol "Default : The initial state of the text field before interaction. - Shows a lab…" at bounding box center [818, 403] width 579 height 347
copy ol "Typing : The state when the user is actively entering text. - The placeholder d…"
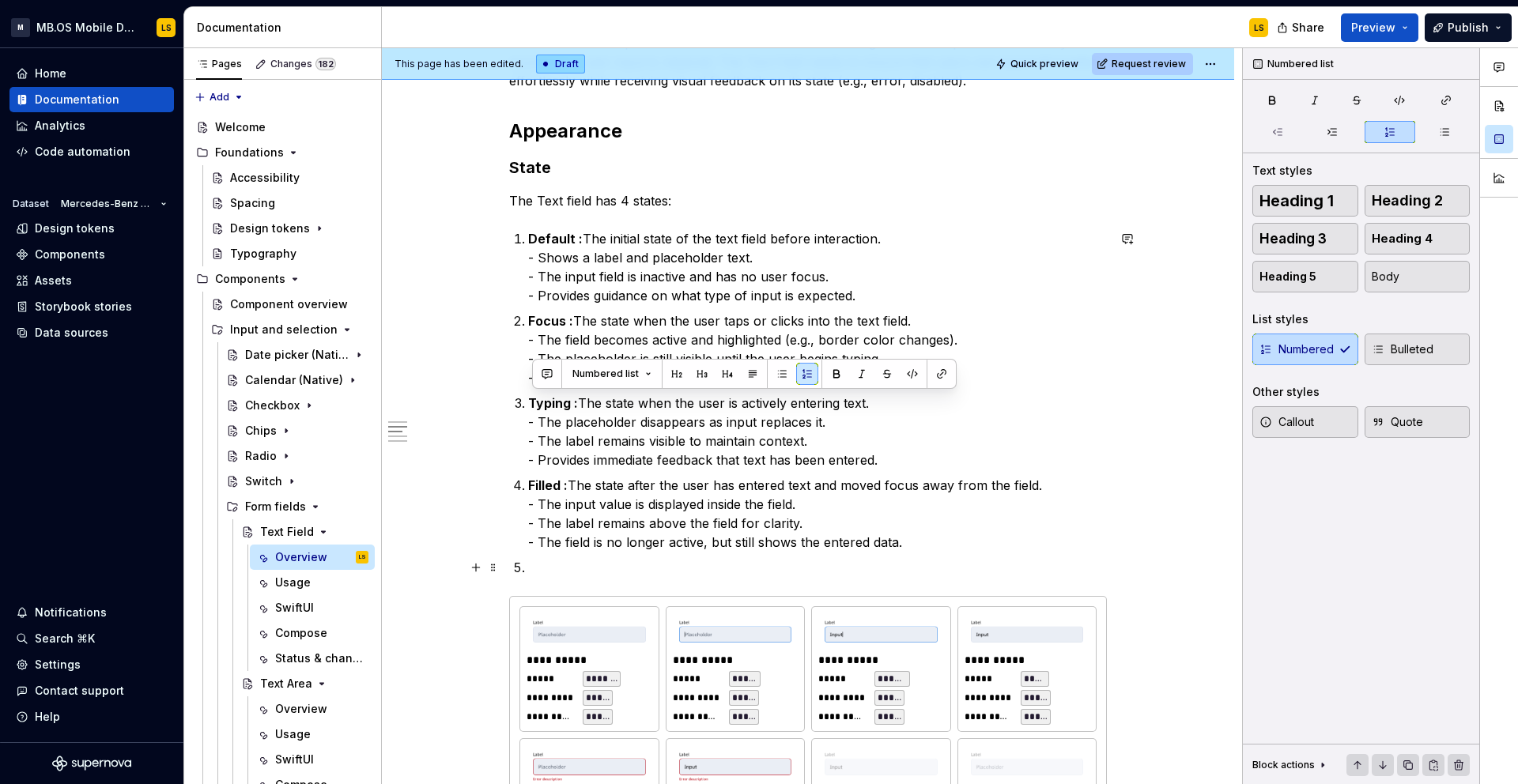
click at [649, 563] on p at bounding box center [818, 568] width 579 height 19
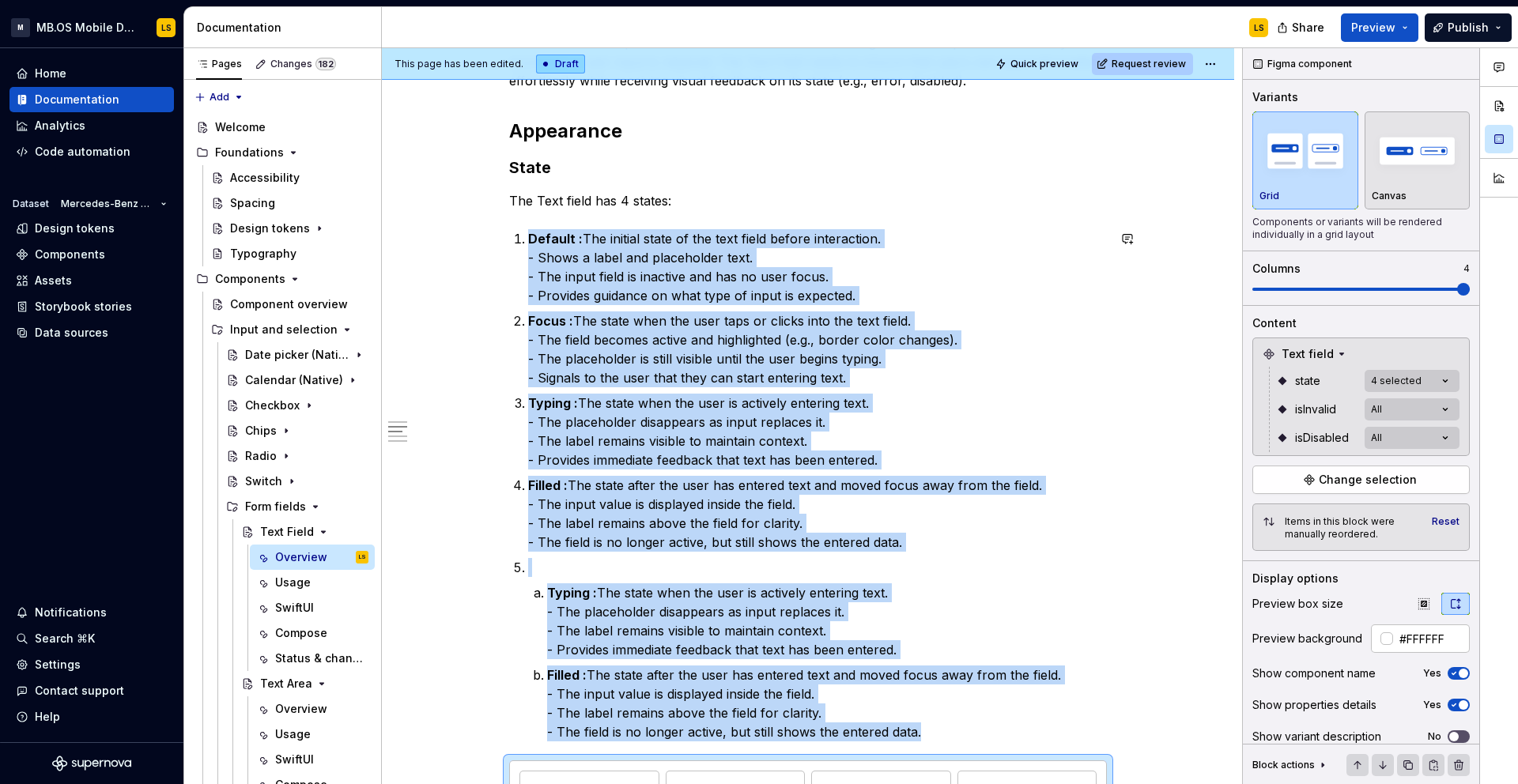
type textarea "*"
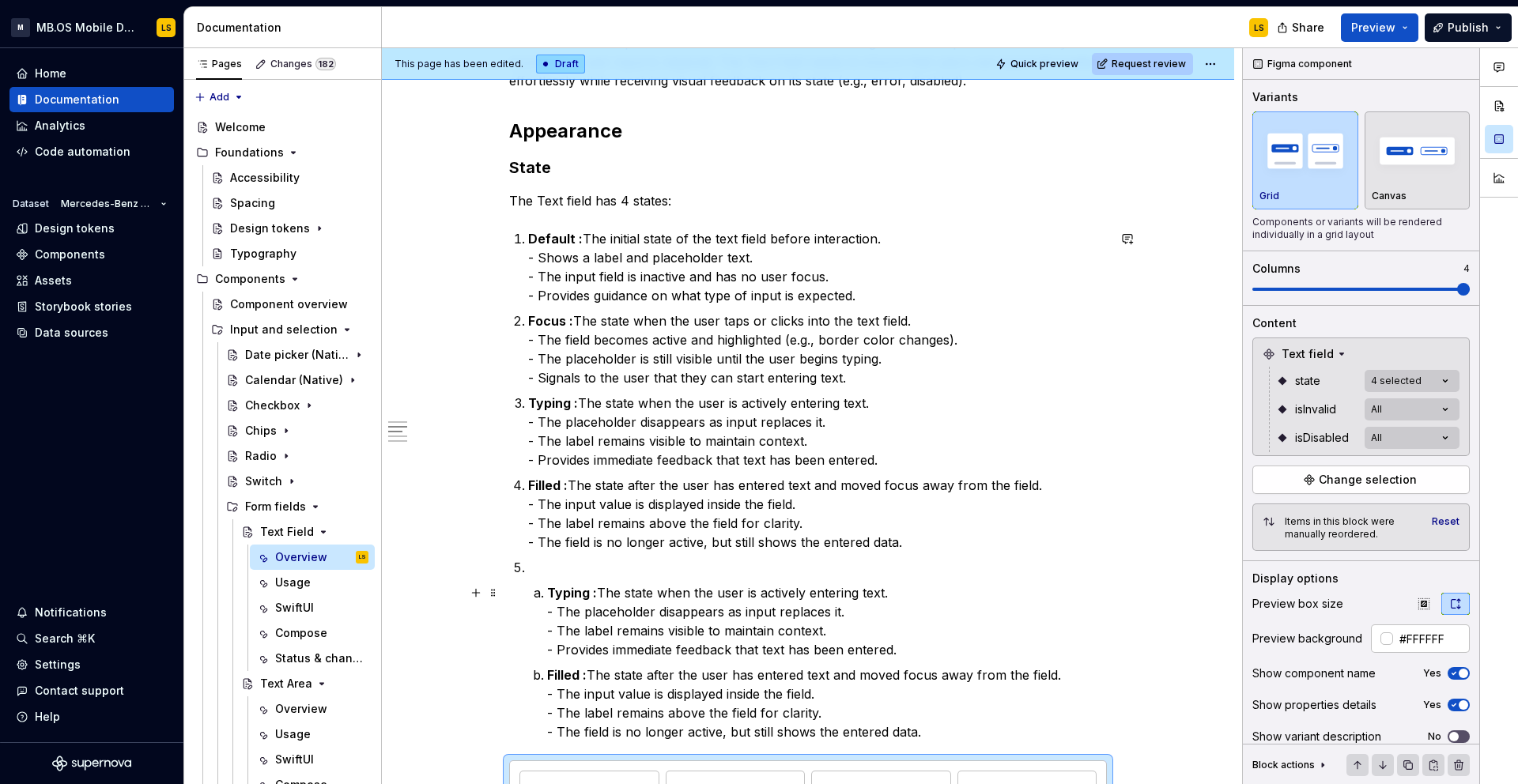
click at [547, 591] on li "Typing : The state when the user is actively entering text. - The placeholder d…" at bounding box center [827, 621] width 559 height 76
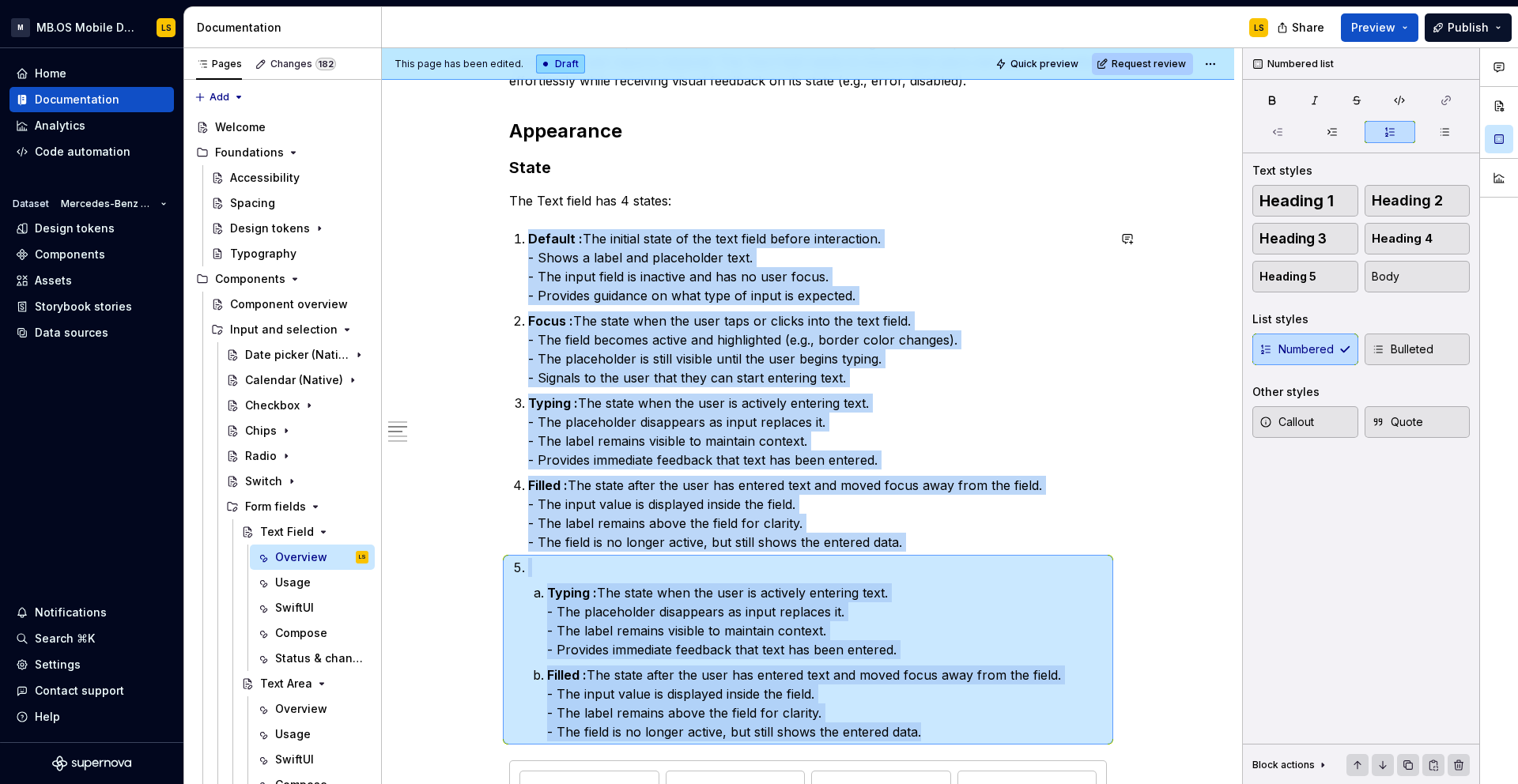
scroll to position [944, 0]
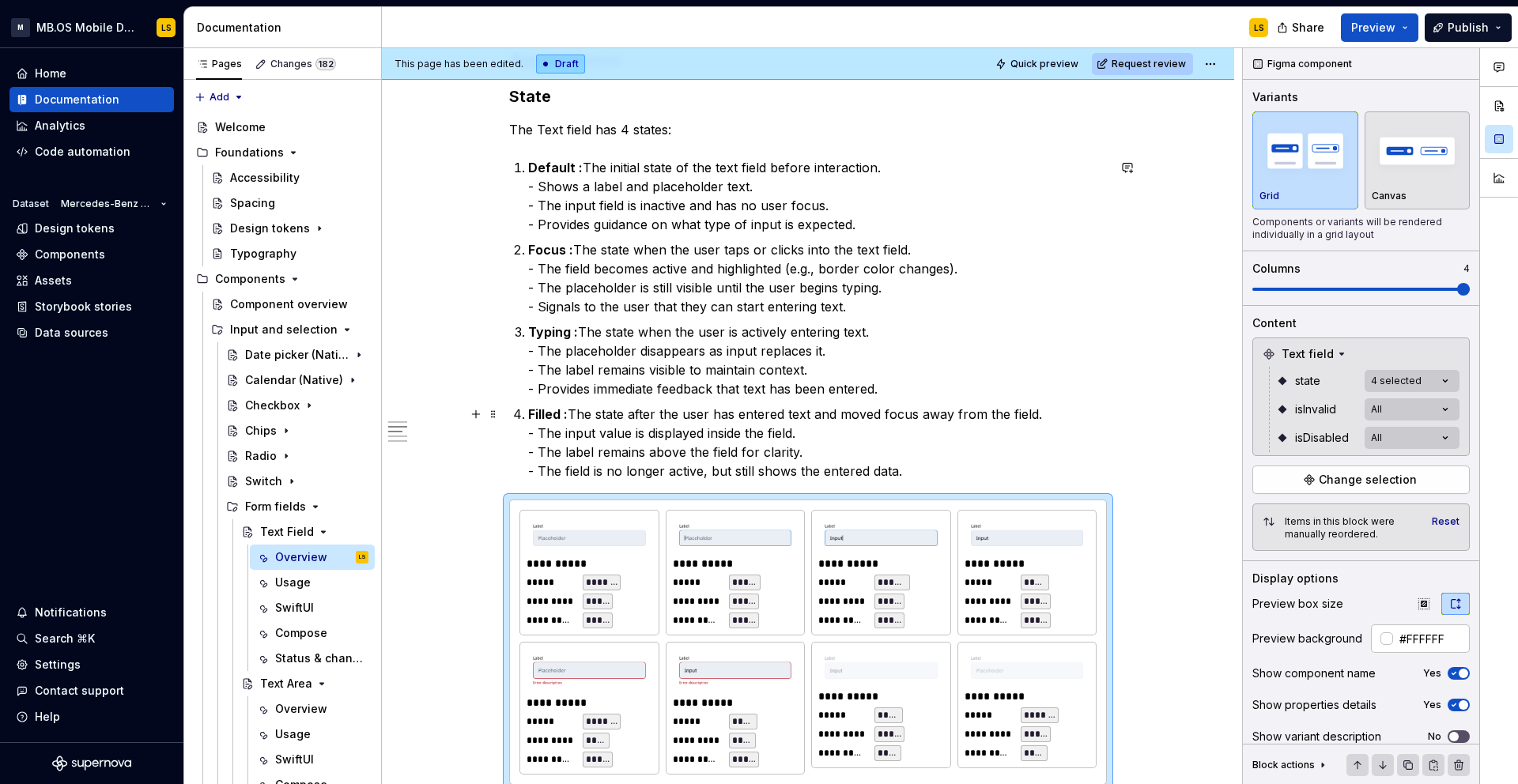
click at [947, 469] on p "Filled : The state after the user has entered text and moved focus away from th…" at bounding box center [818, 442] width 579 height 76
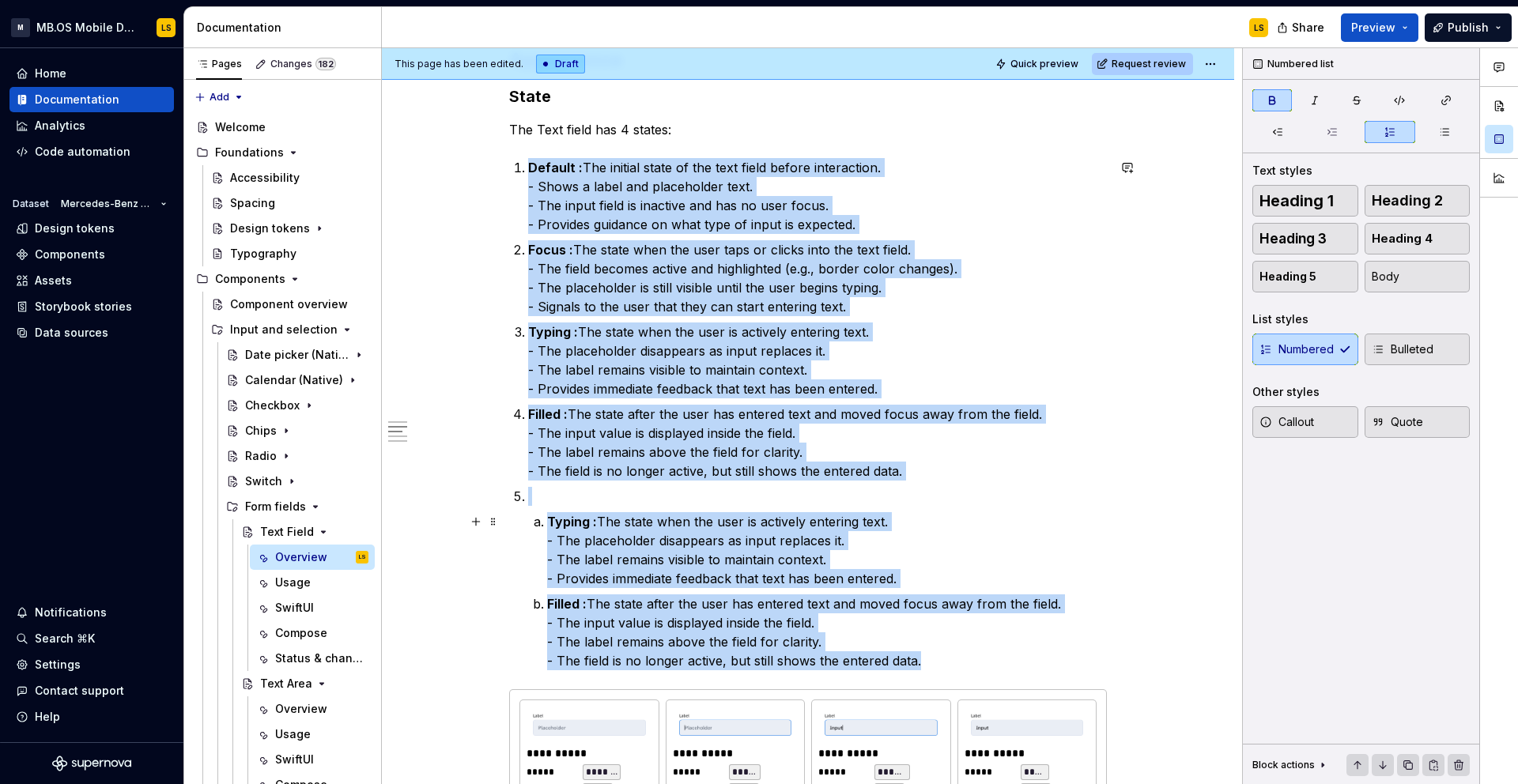
click at [550, 519] on strong "Typing :" at bounding box center [572, 521] width 50 height 16
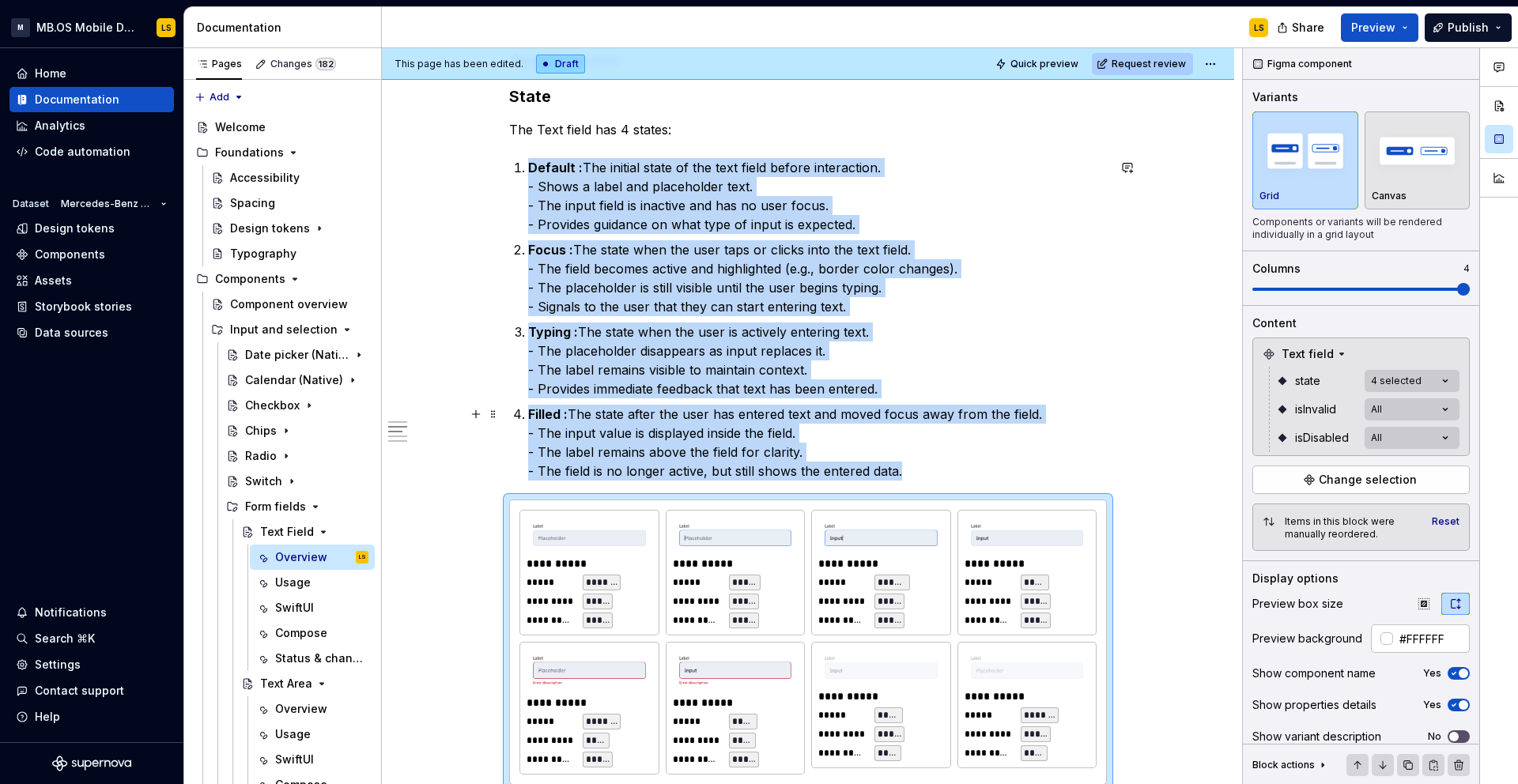
click at [923, 467] on p "Filled : The state after the user has entered text and moved focus away from th…" at bounding box center [818, 442] width 579 height 76
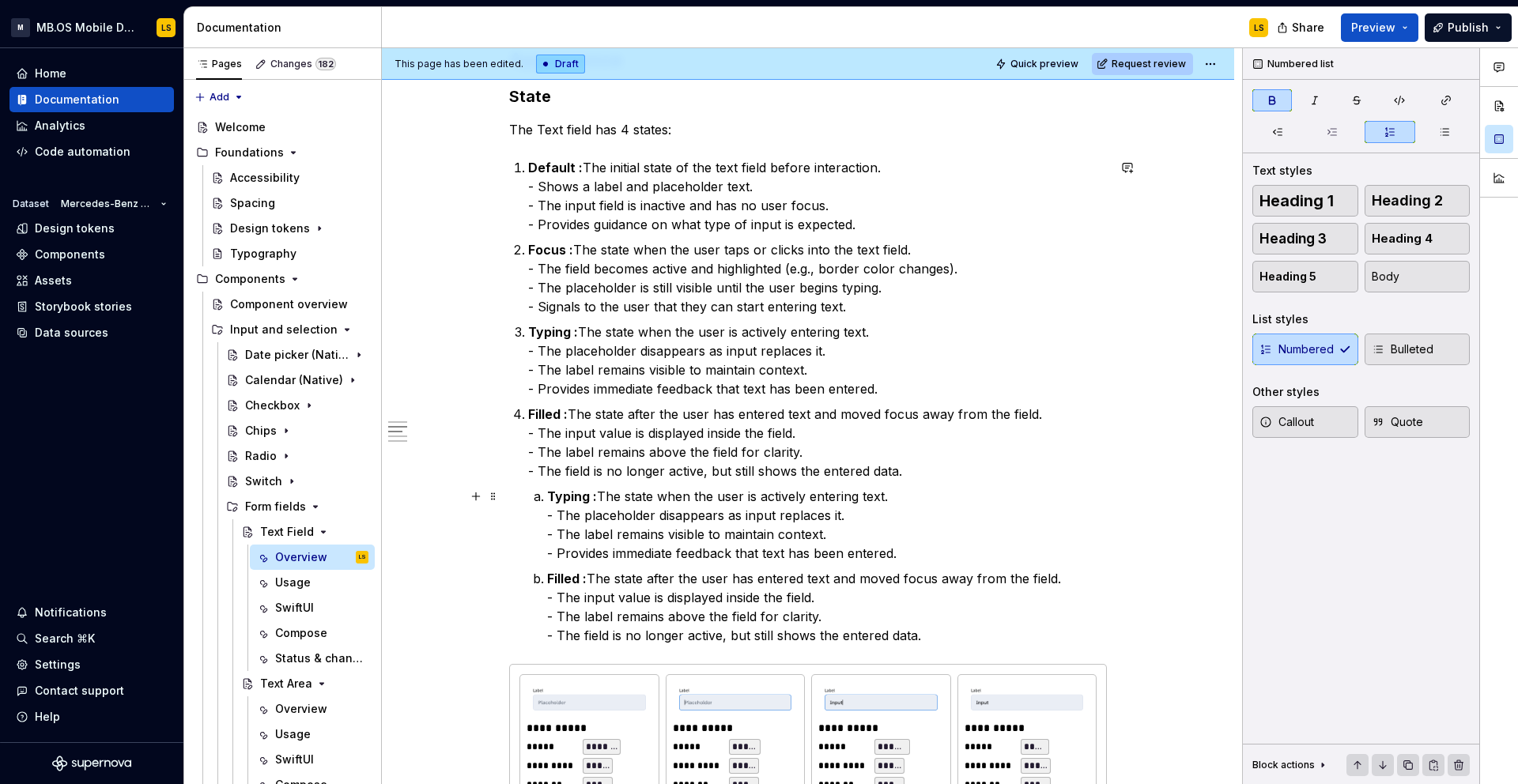
click at [549, 499] on li "Typing : The state when the user is actively entering text. - The placeholder d…" at bounding box center [827, 524] width 559 height 76
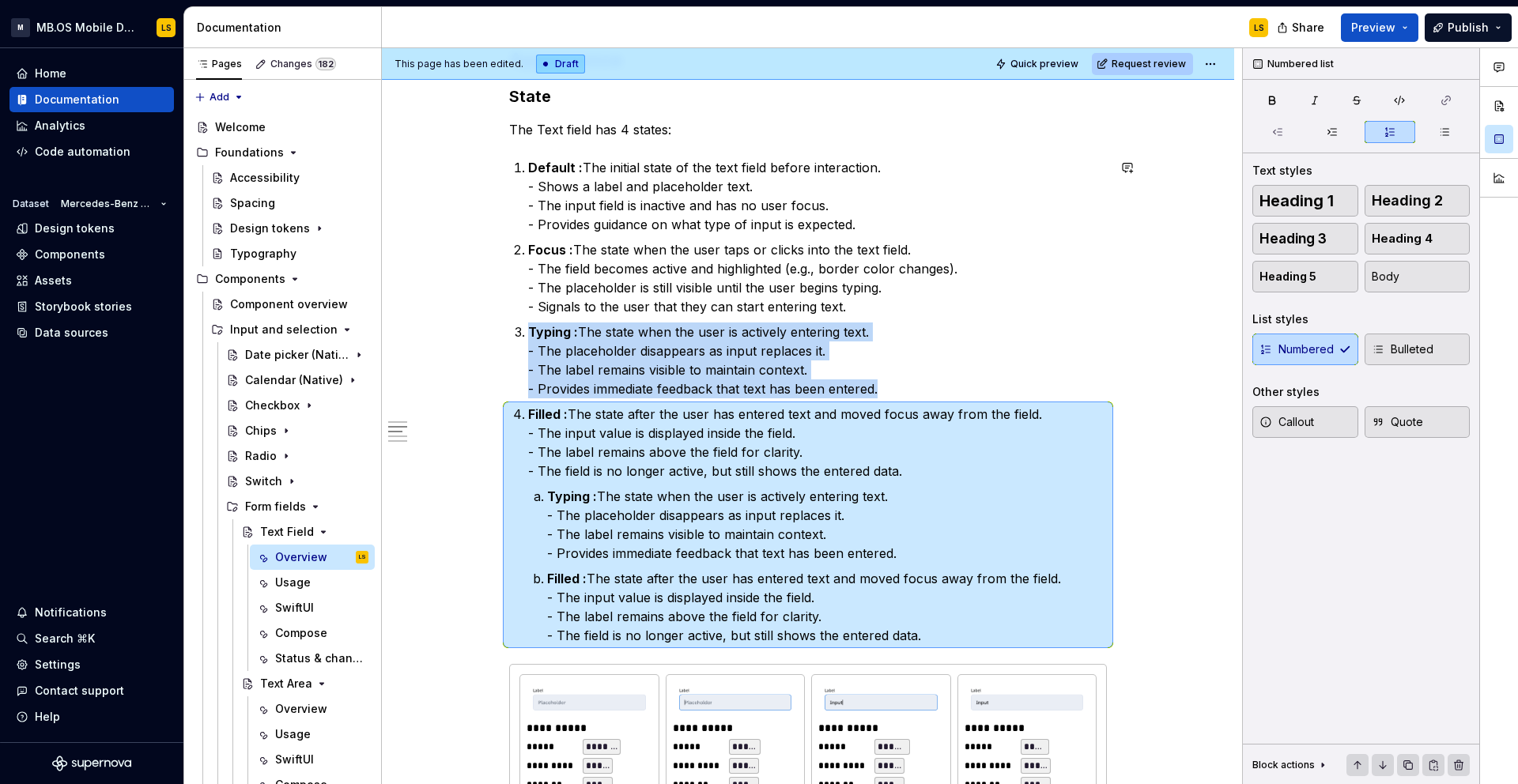
click at [549, 489] on li "Typing : The state when the user is actively entering text. - The placeholder d…" at bounding box center [827, 524] width 559 height 76
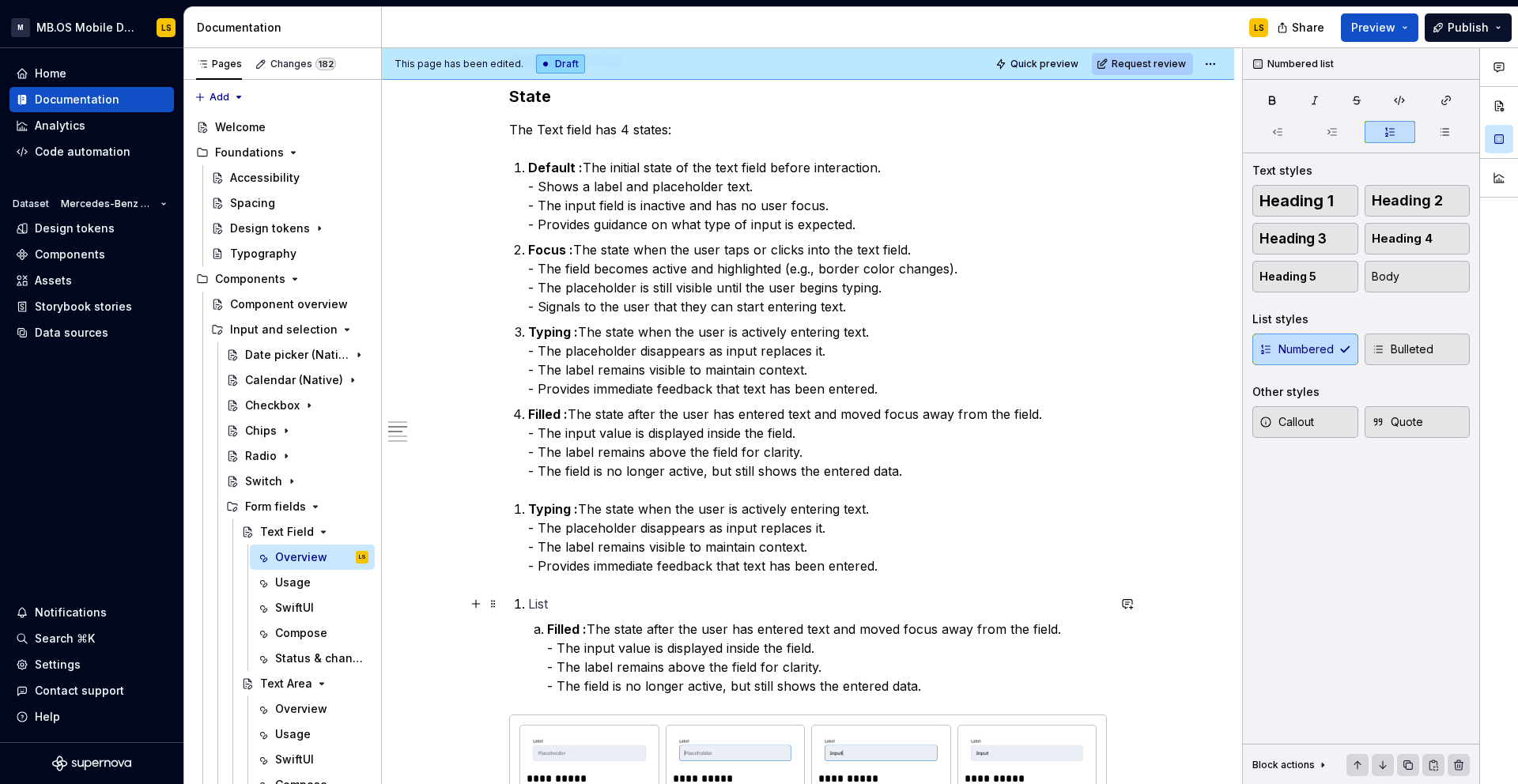
click at [547, 603] on p at bounding box center [818, 603] width 579 height 19
click at [550, 630] on strong "Filled :" at bounding box center [567, 628] width 40 height 16
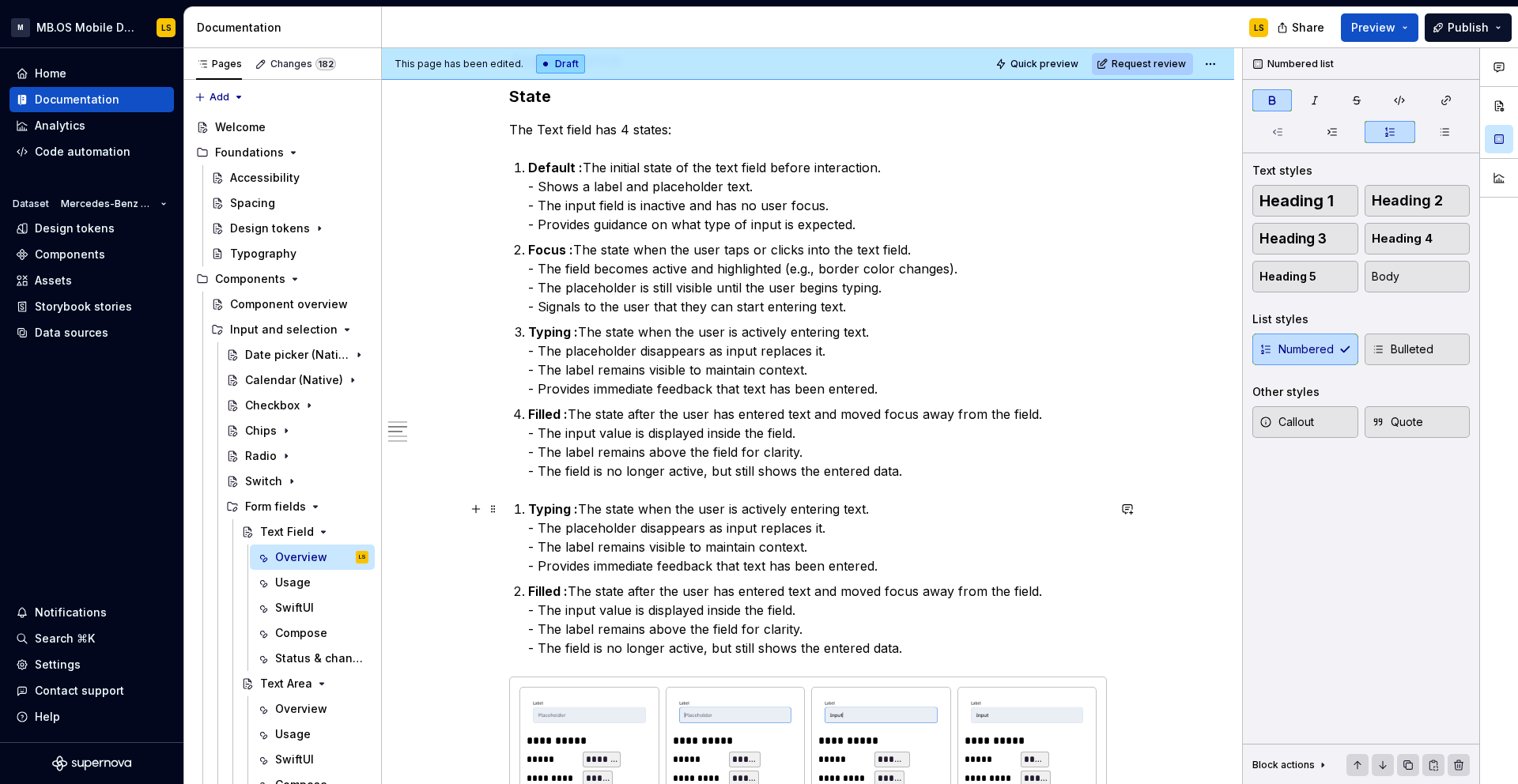
click at [533, 509] on strong "Typing :" at bounding box center [553, 509] width 50 height 16
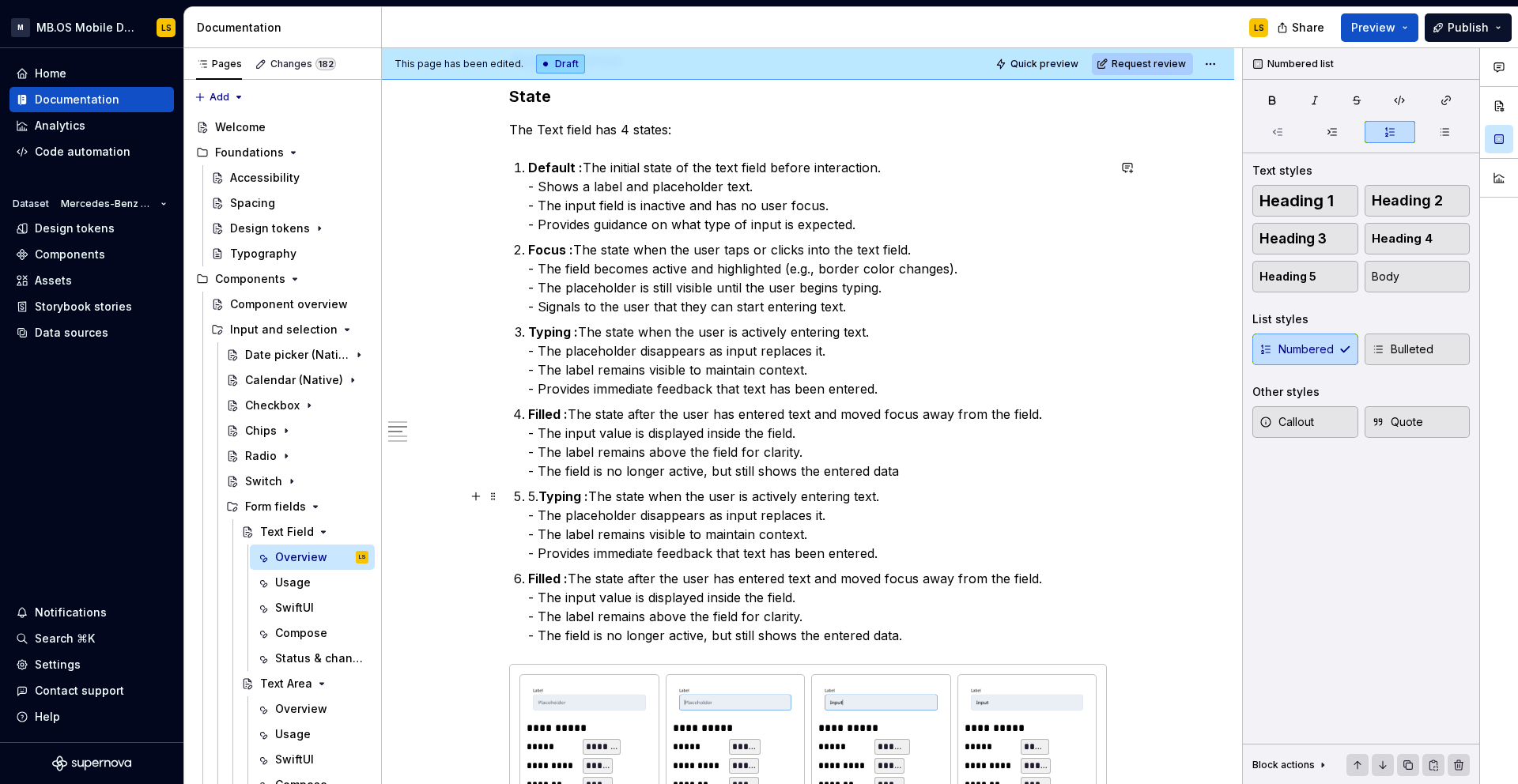
click at [547, 497] on strong "Typing :" at bounding box center [563, 496] width 50 height 16
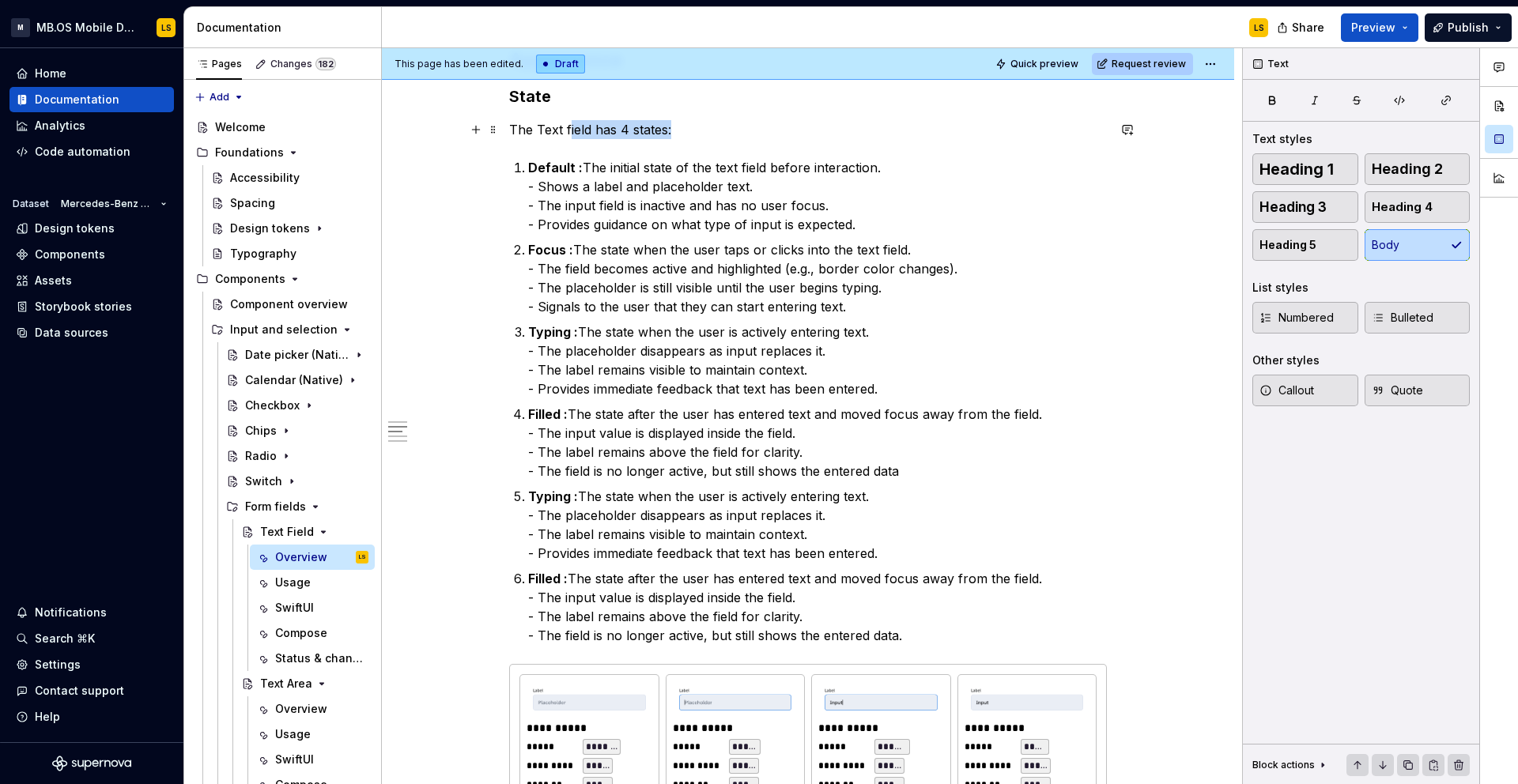
scroll to position [940, 0]
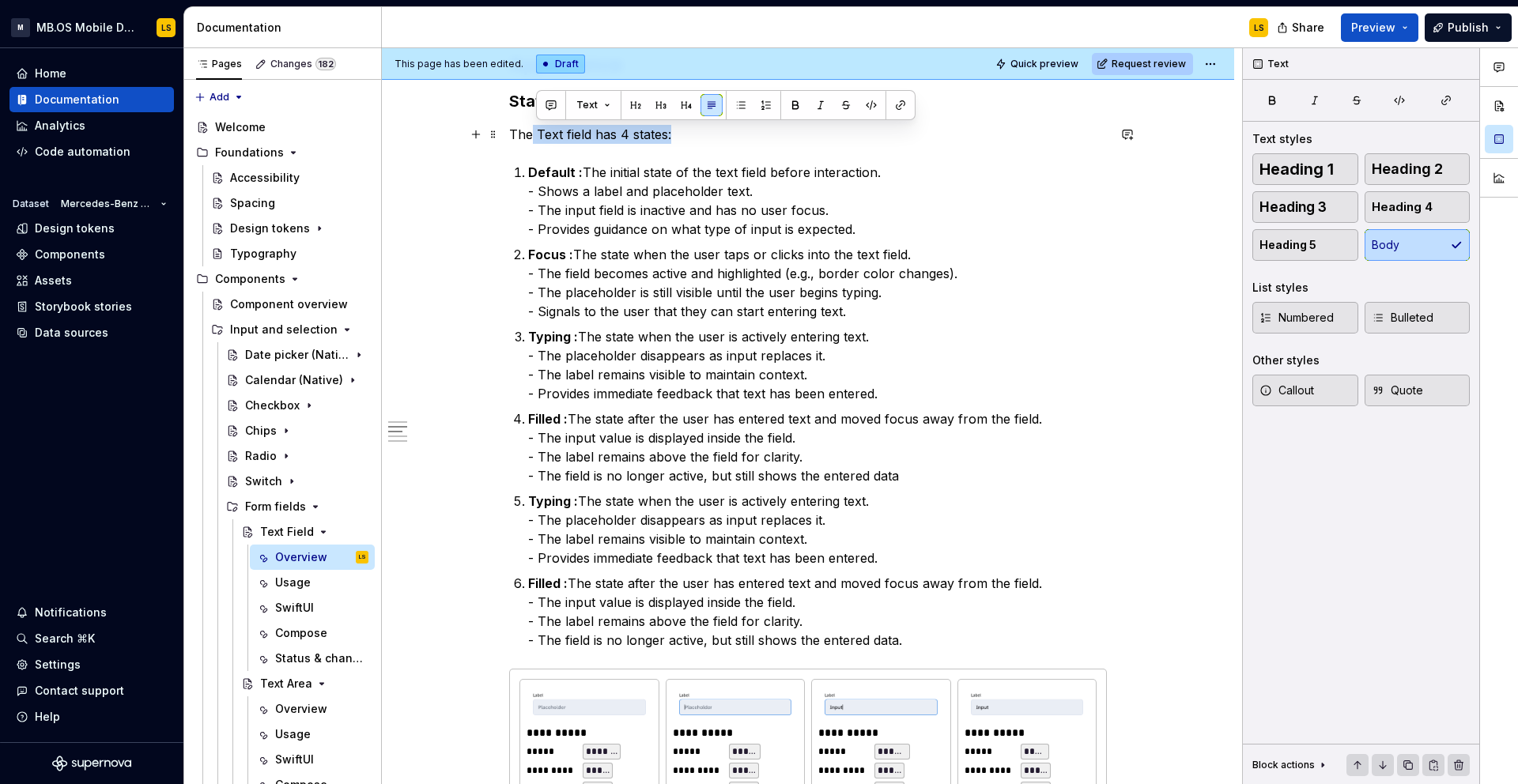
drag, startPoint x: 703, startPoint y: 131, endPoint x: 534, endPoint y: 135, distance: 169.0
click at [534, 135] on p "The Text field has 4 states:" at bounding box center [807, 135] width 597 height 19
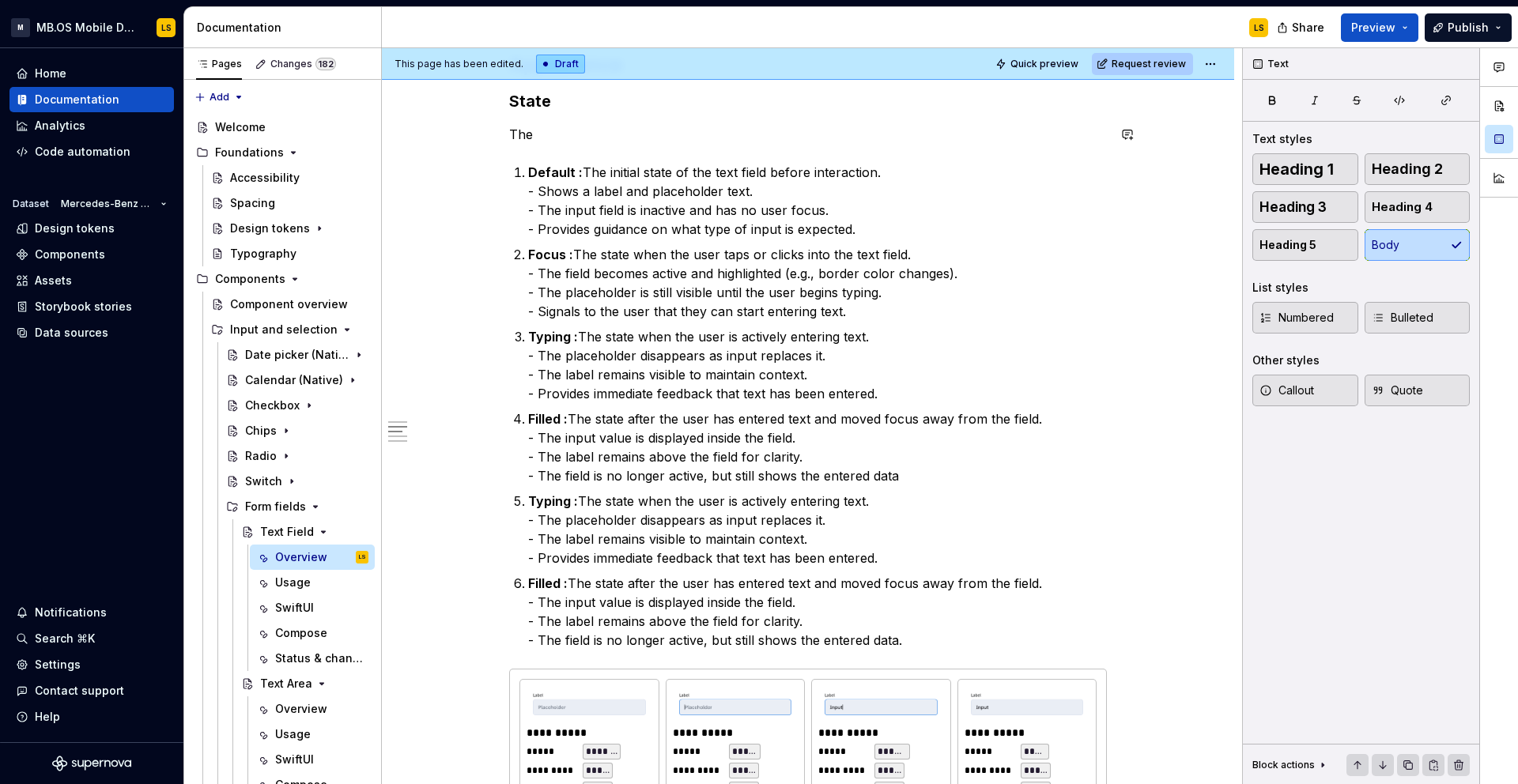
scroll to position [938, 0]
click at [544, 508] on strong "Typing :" at bounding box center [553, 502] width 50 height 16
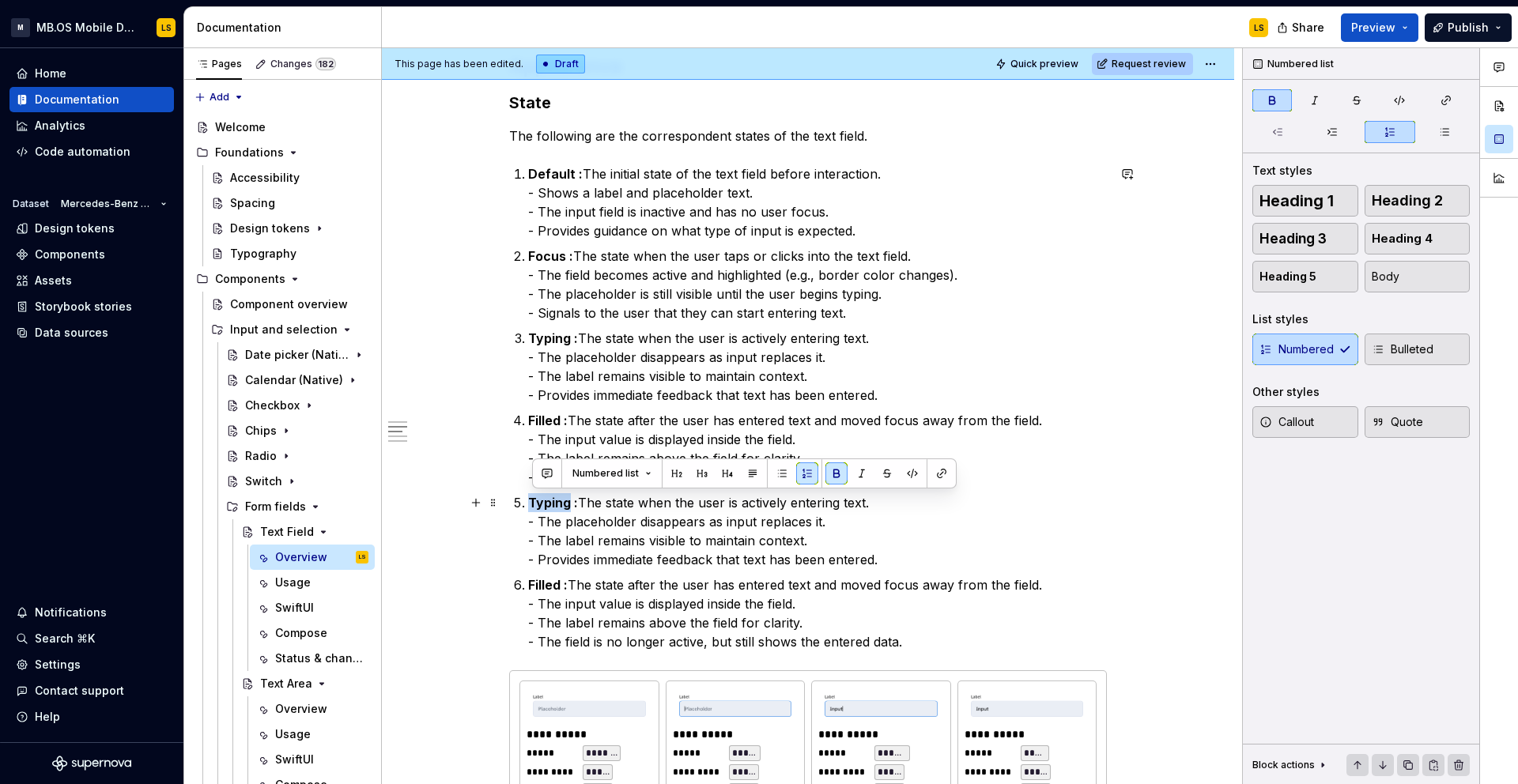
click at [544, 508] on strong "Typing :" at bounding box center [553, 502] width 50 height 16
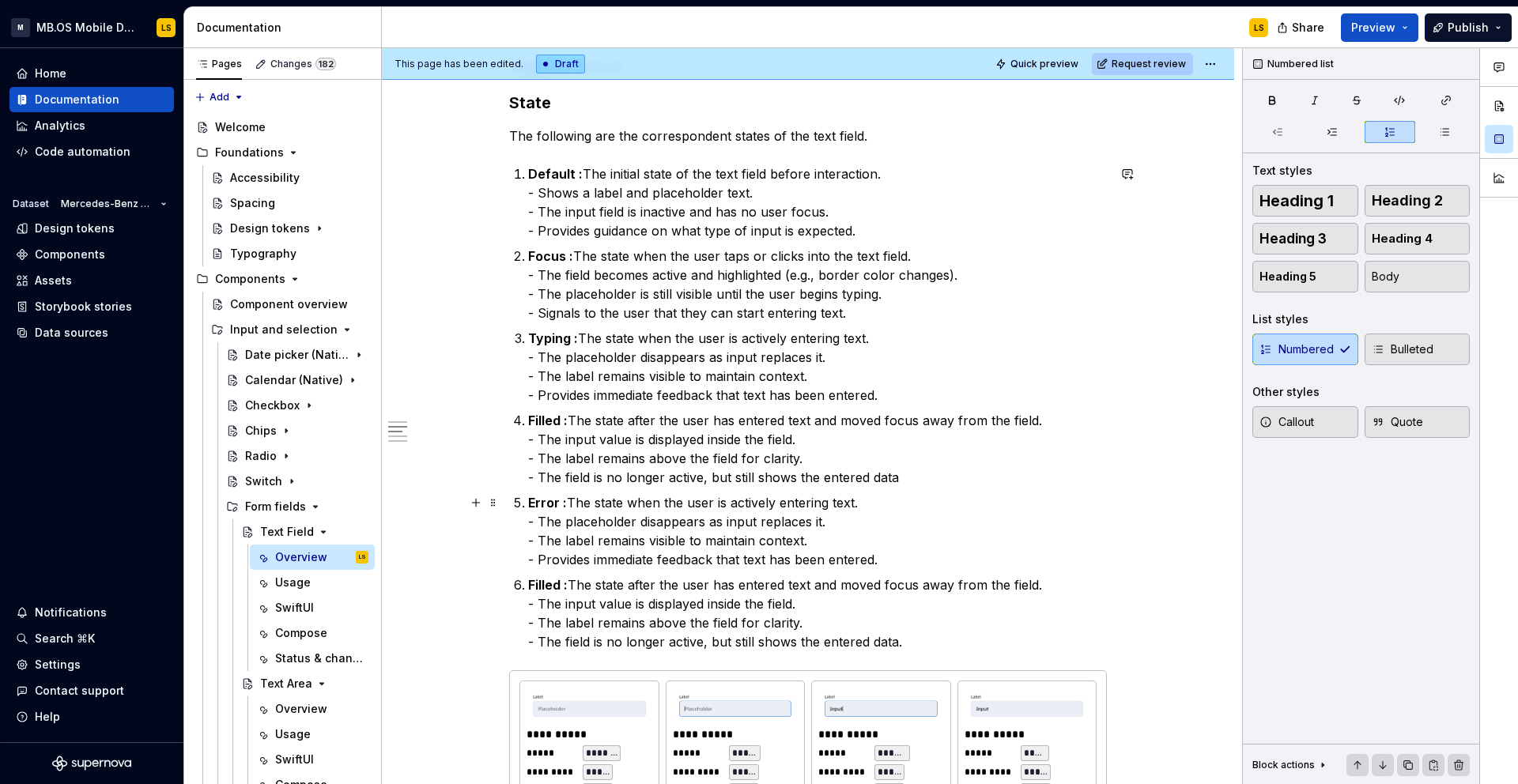
drag, startPoint x: 577, startPoint y: 505, endPoint x: 902, endPoint y: 545, distance: 327.5
click at [902, 545] on p "Error : The state when the user is actively entering text. - The placeholder di…" at bounding box center [818, 531] width 579 height 76
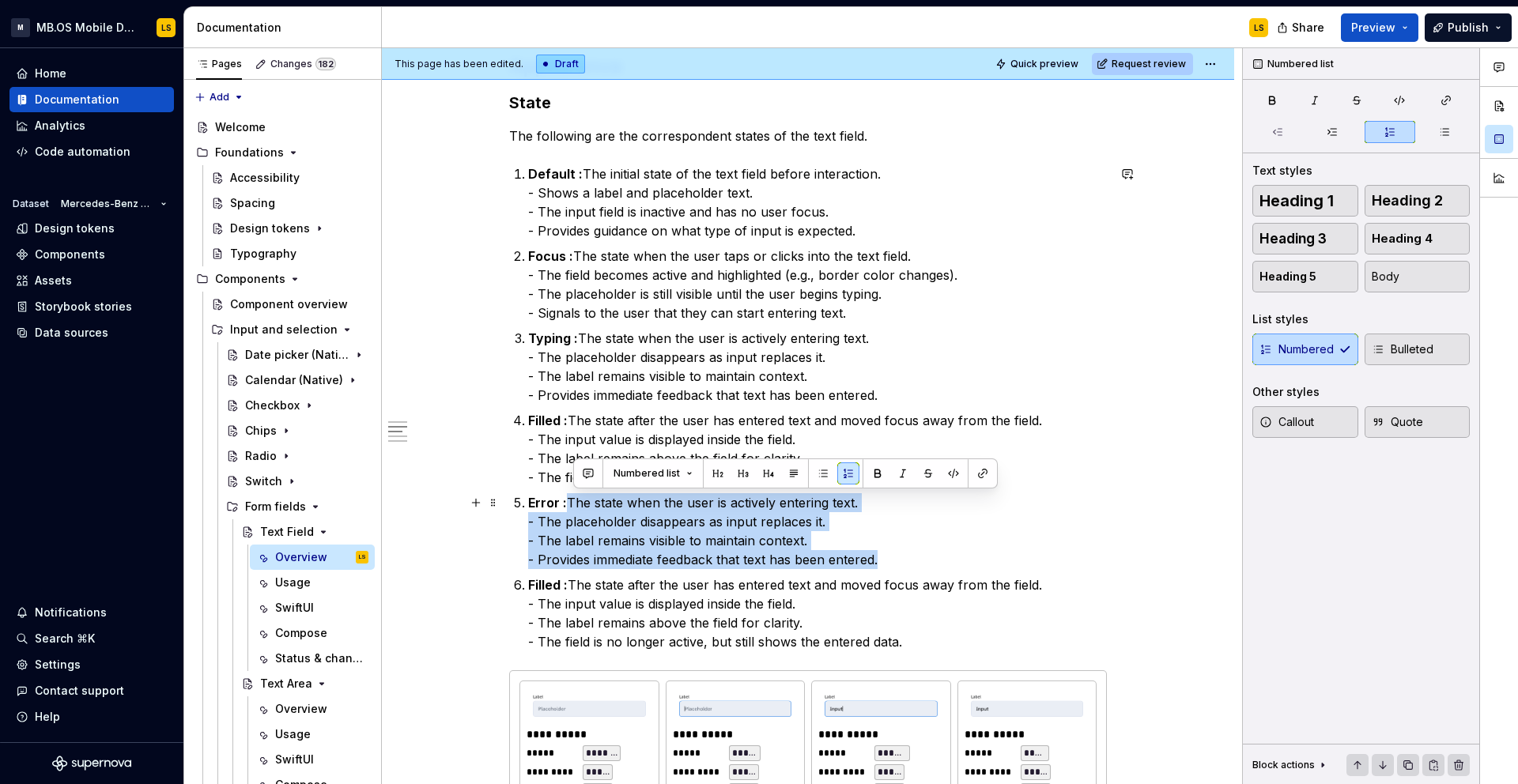
drag, startPoint x: 891, startPoint y: 564, endPoint x: 575, endPoint y: 496, distance: 323.2
click at [575, 496] on p "Error : The state when the user is actively entering text. - The placeholder di…" at bounding box center [818, 531] width 579 height 76
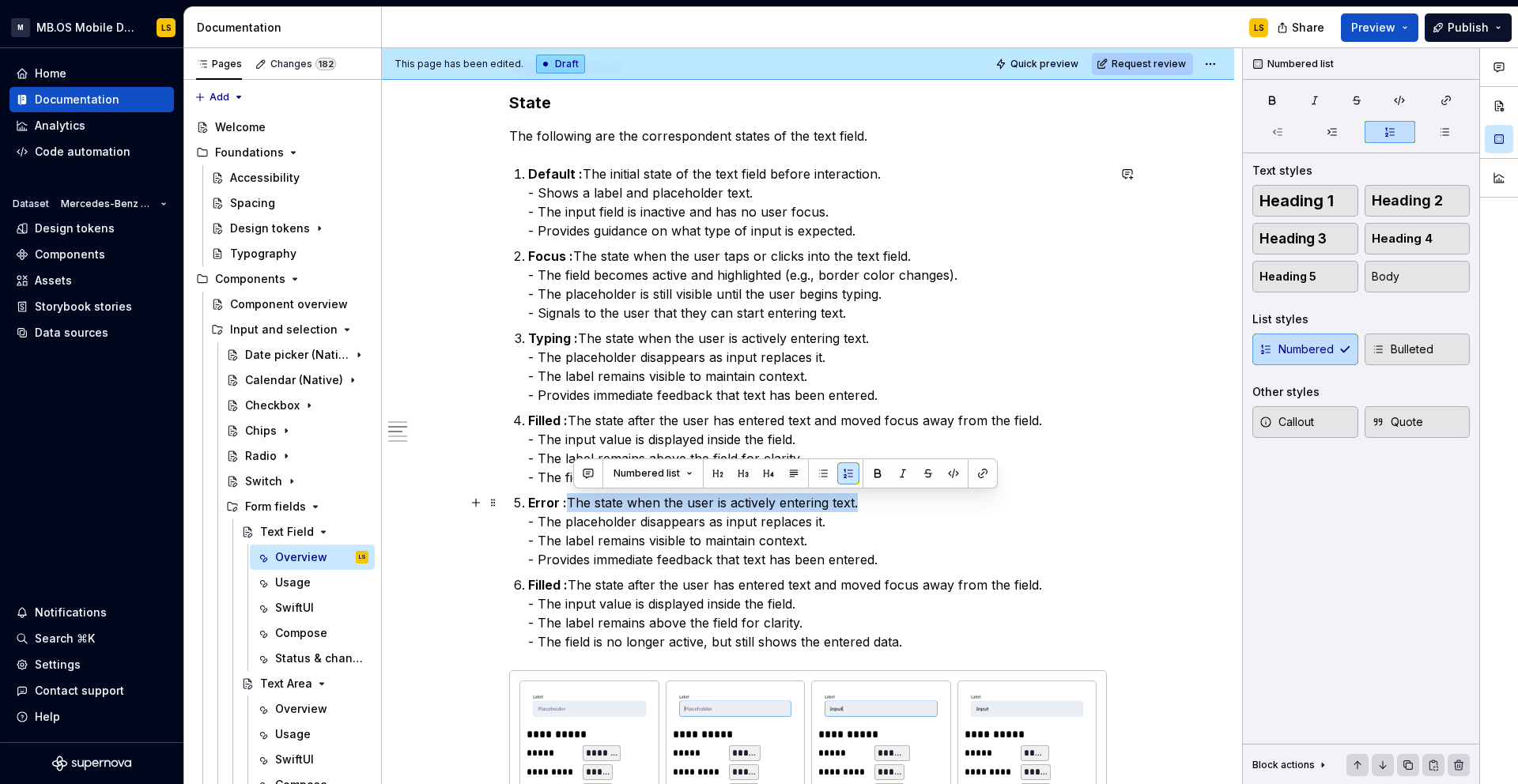
drag, startPoint x: 574, startPoint y: 499, endPoint x: 869, endPoint y: 502, distance: 295.0
click at [869, 502] on p "Error : The state when the user is actively entering text. - The placeholder di…" at bounding box center [818, 531] width 579 height 76
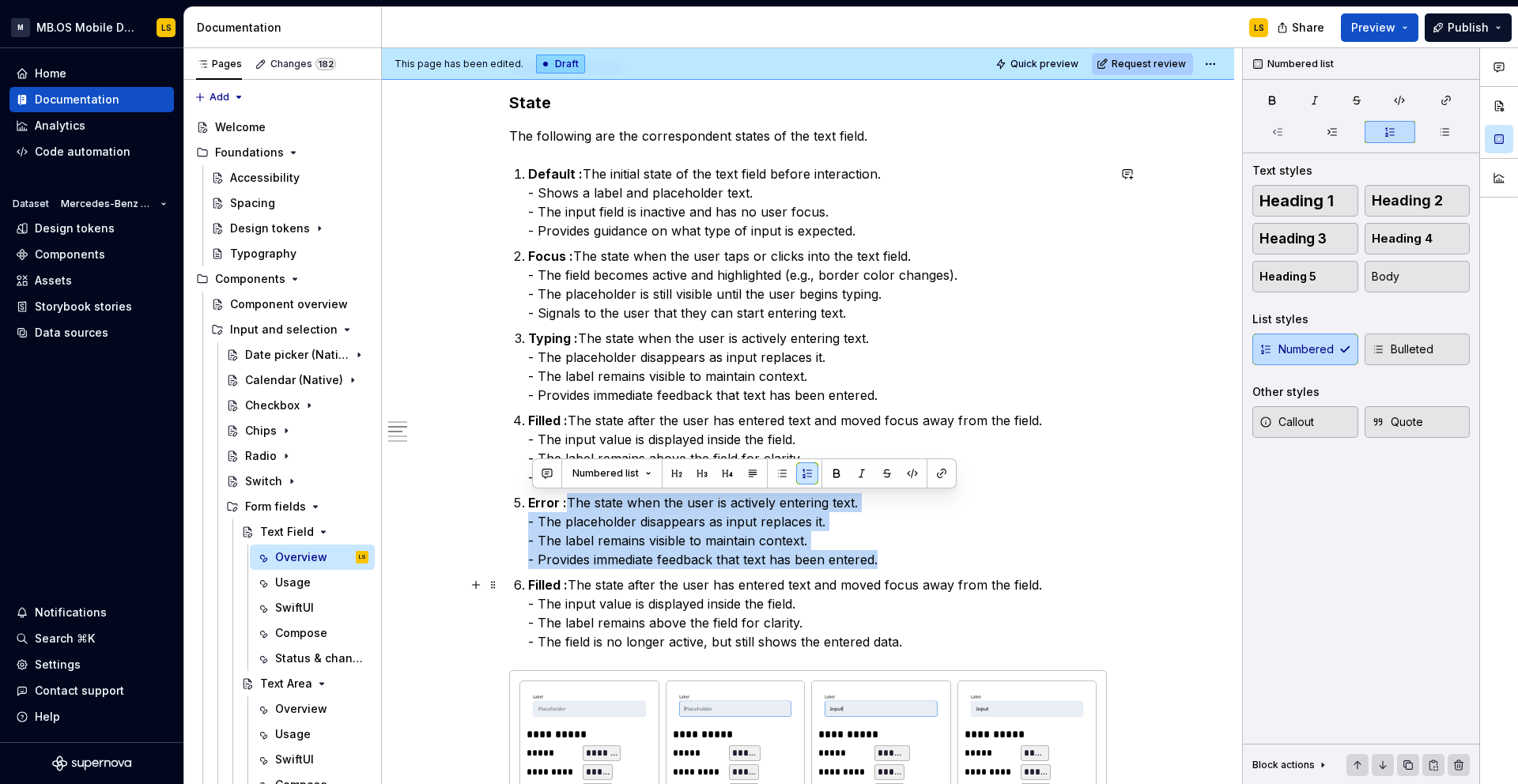
drag, startPoint x: 573, startPoint y: 501, endPoint x: 892, endPoint y: 569, distance: 326.2
click at [892, 569] on ol "Default : The initial state of the text field before interaction. - Shows a lab…" at bounding box center [818, 407] width 579 height 486
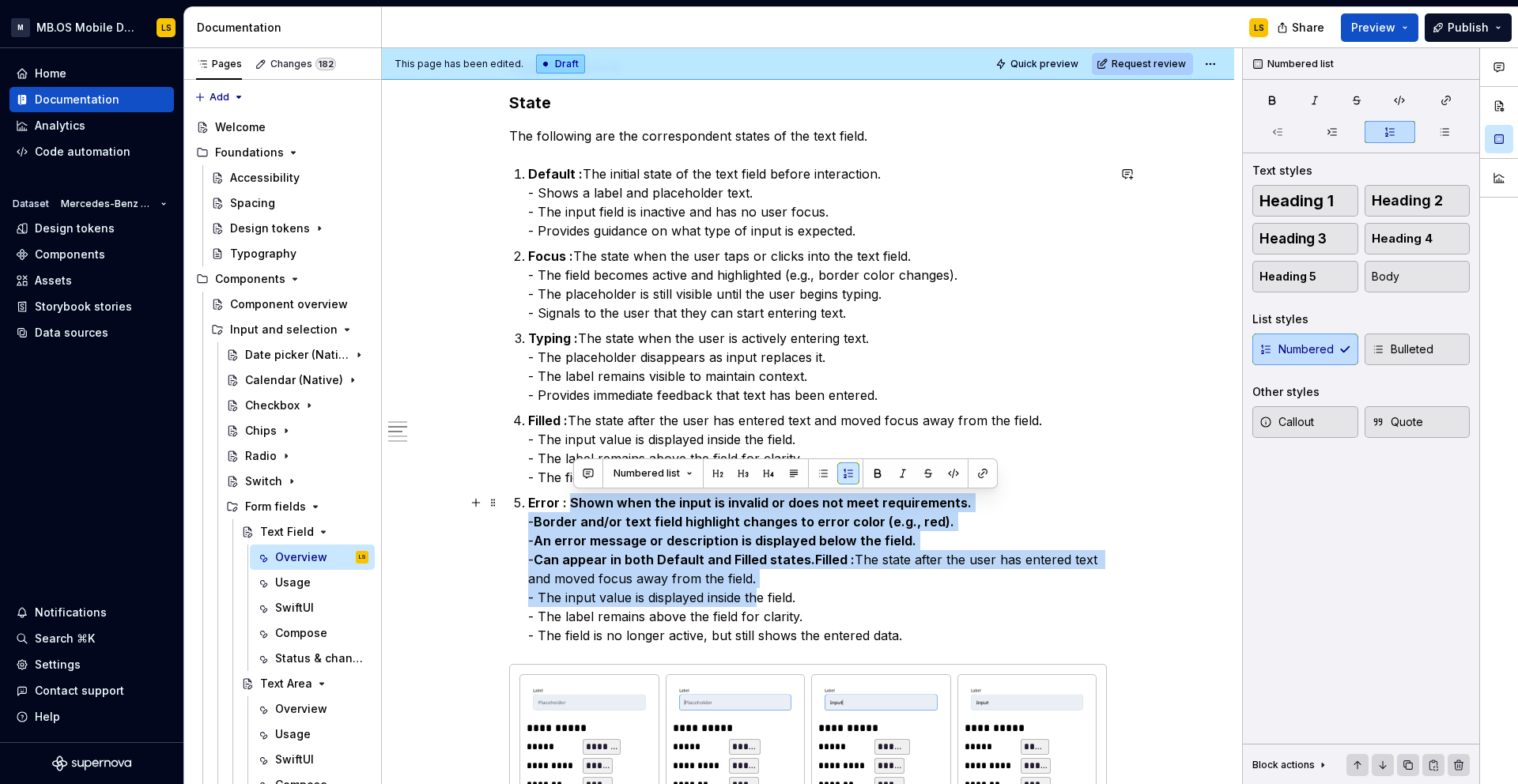
drag, startPoint x: 574, startPoint y: 497, endPoint x: 764, endPoint y: 591, distance: 212.0
click at [764, 591] on p "Error : Shown when the input is invalid or does not meet requirements. - Border…" at bounding box center [818, 568] width 579 height 152
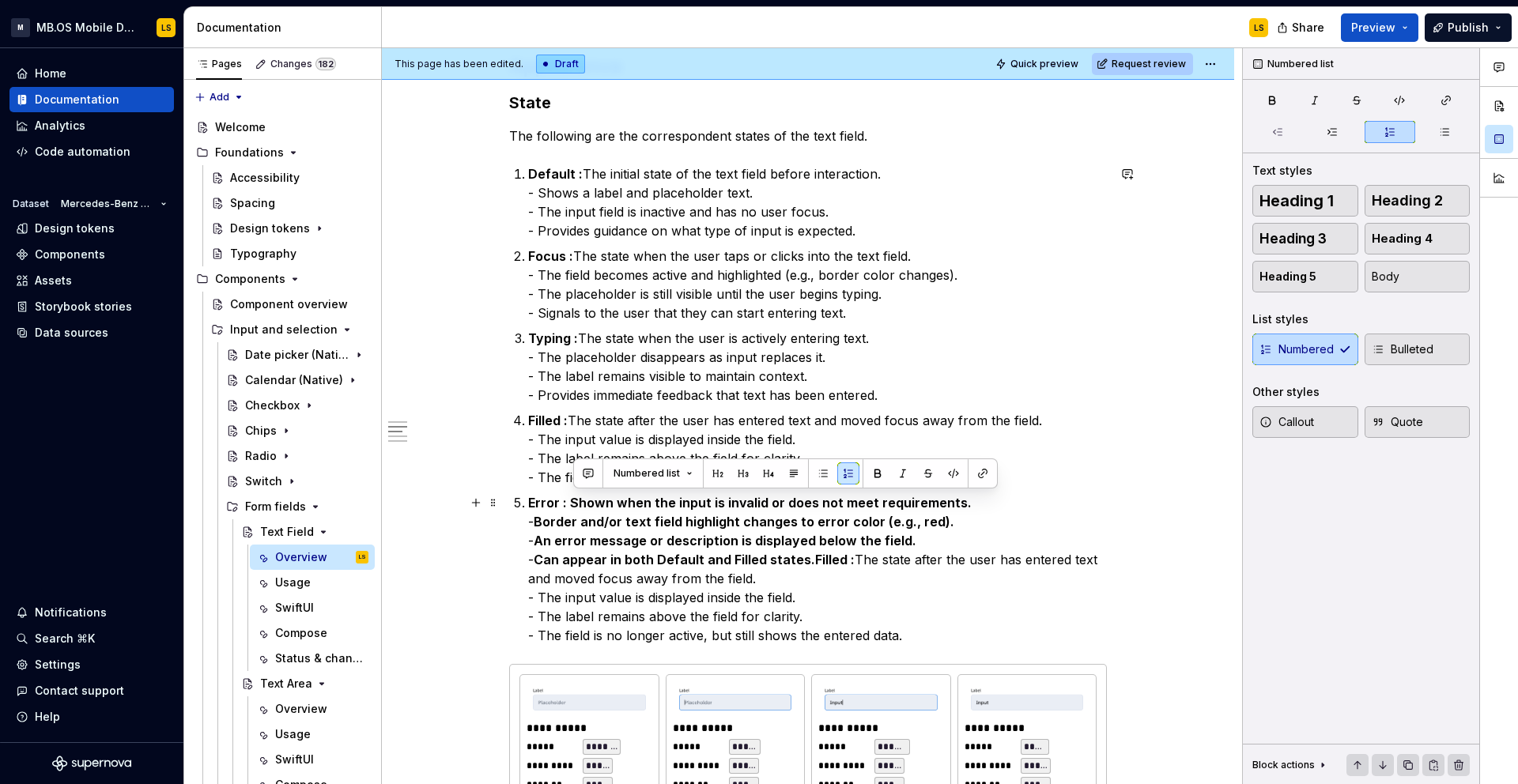
click at [819, 580] on p "Error : Shown when the input is invalid or does not meet requirements. - Border…" at bounding box center [818, 568] width 579 height 152
click at [809, 558] on strong "Can appear in both Default and Filled states.Filled :" at bounding box center [694, 559] width 321 height 16
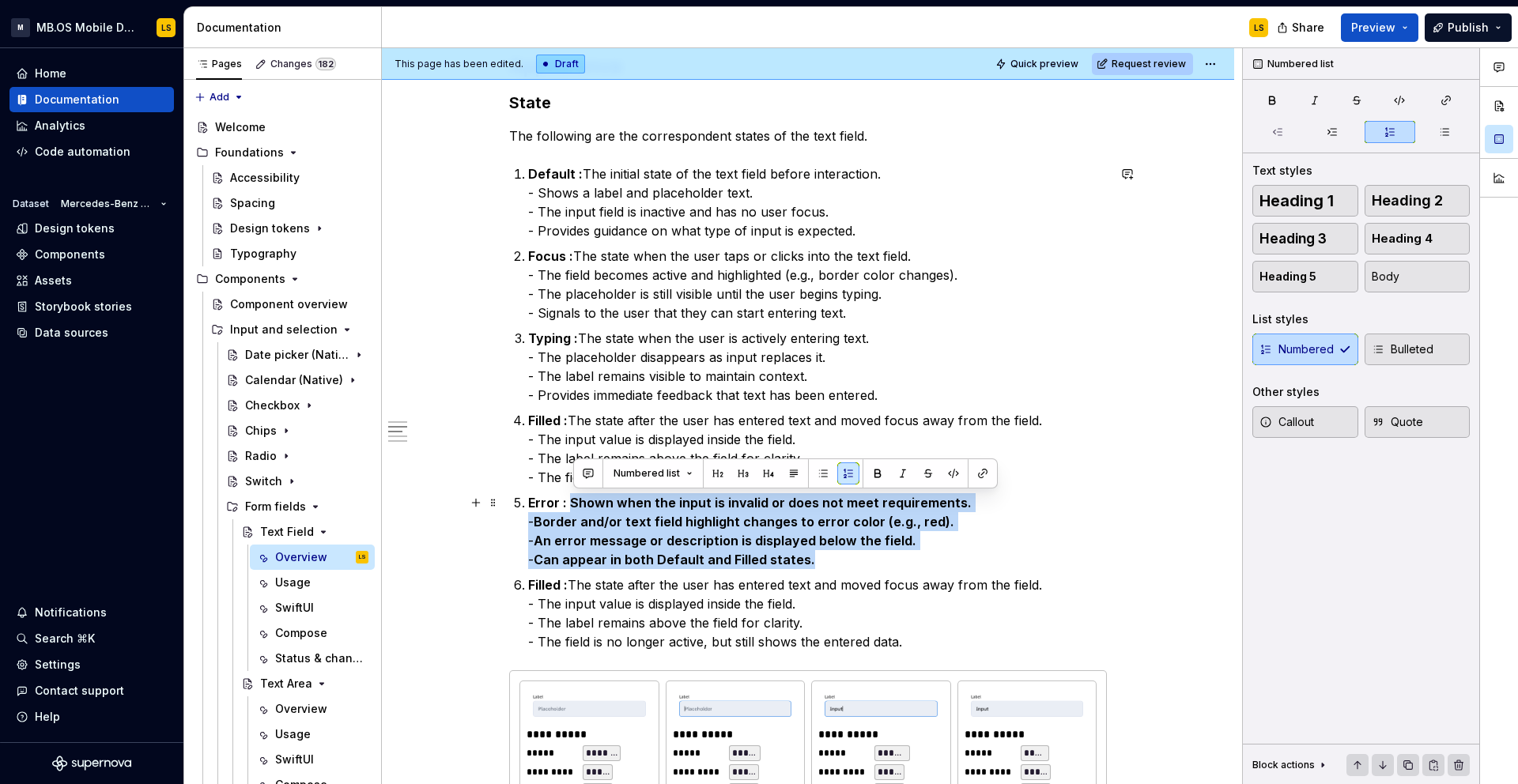
drag, startPoint x: 819, startPoint y: 561, endPoint x: 574, endPoint y: 509, distance: 250.5
click at [574, 509] on p "Error : Shown when the input is invalid or does not meet requirements. - Border…" at bounding box center [818, 531] width 579 height 76
click at [868, 479] on button "button" at bounding box center [877, 474] width 22 height 22
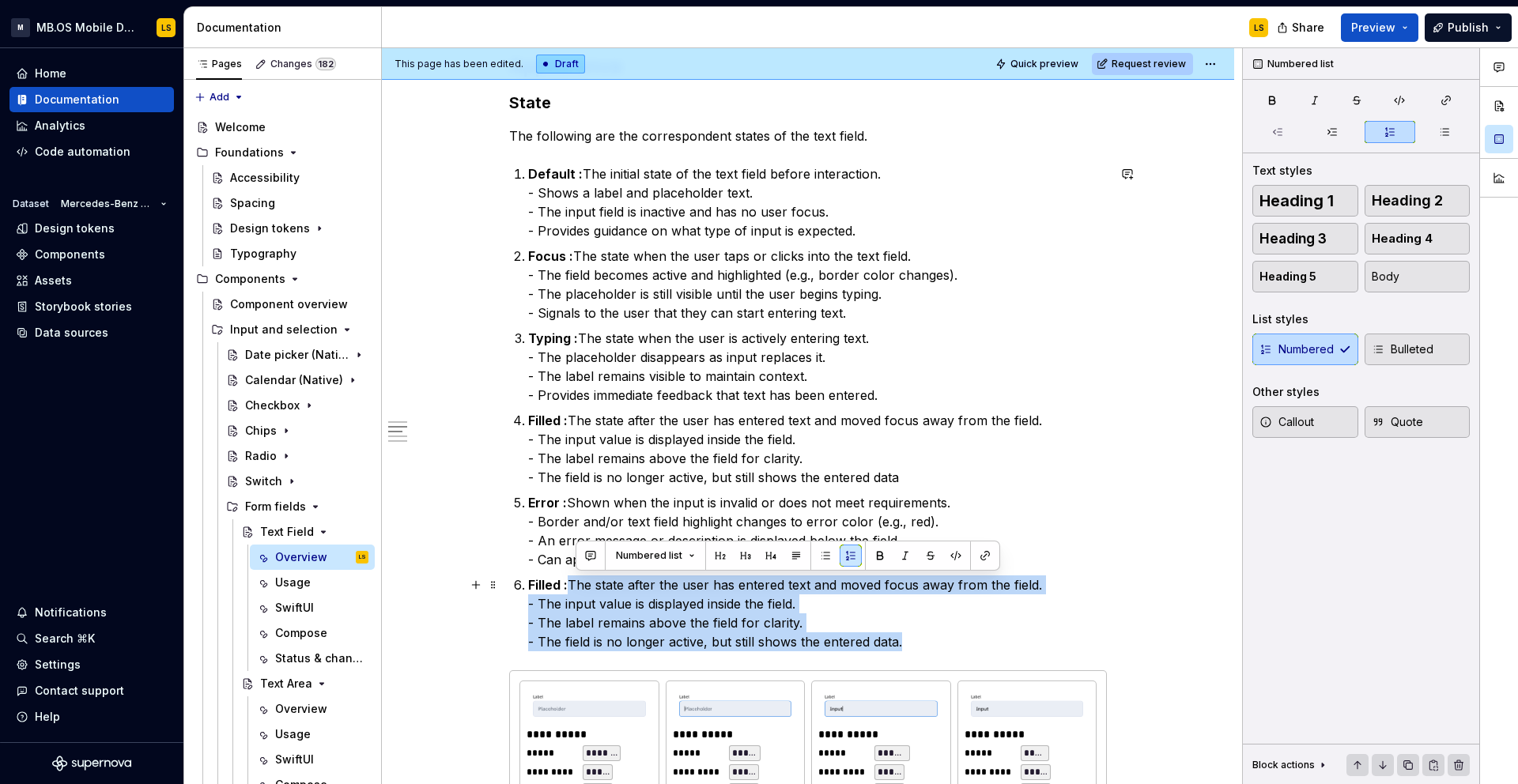
drag, startPoint x: 912, startPoint y: 641, endPoint x: 575, endPoint y: 584, distance: 341.8
click at [576, 584] on p "Filled : The state after the user has entered text and moved focus away from th…" at bounding box center [818, 613] width 579 height 76
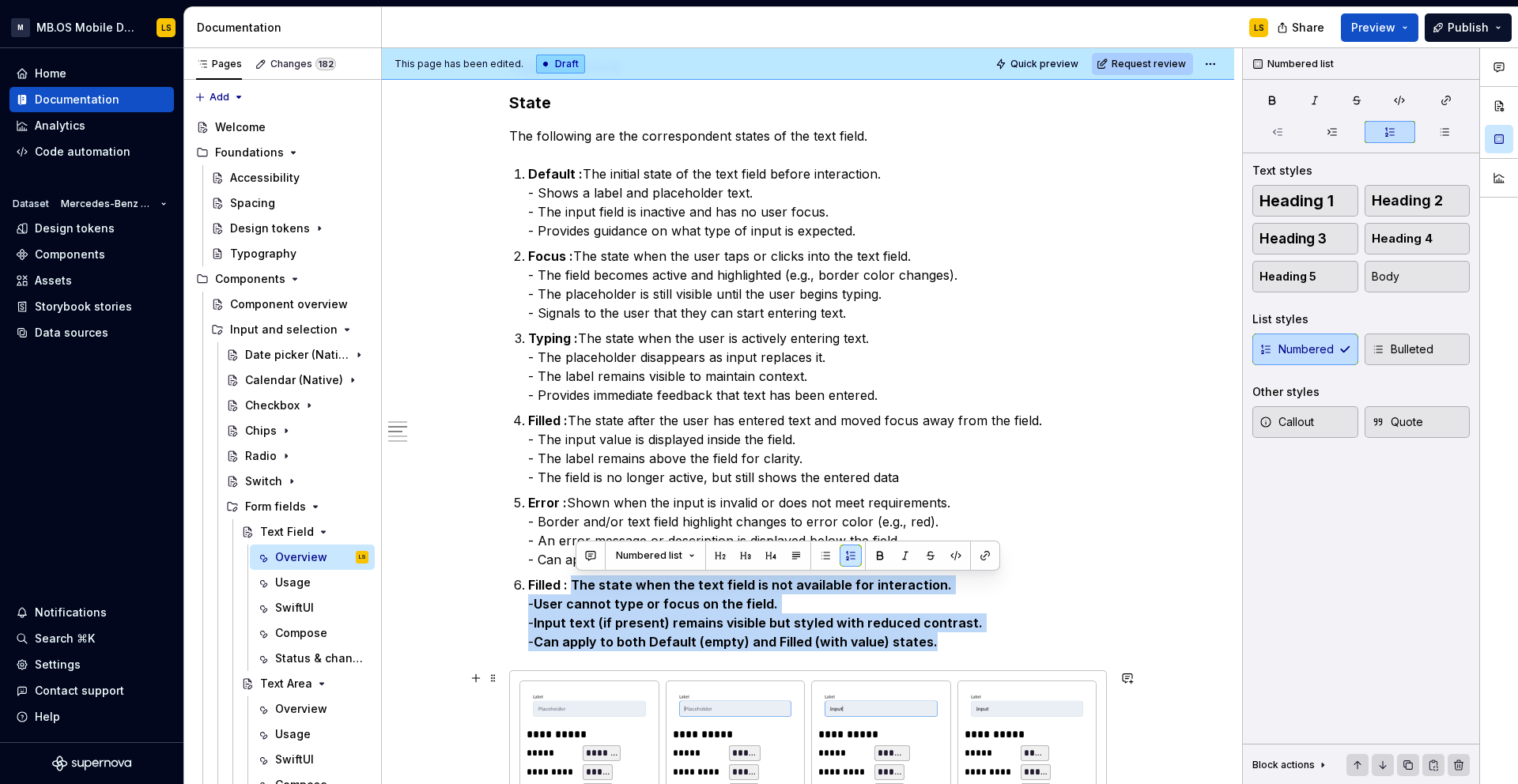
drag, startPoint x: 575, startPoint y: 583, endPoint x: 912, endPoint y: 663, distance: 346.4
click at [879, 562] on button "button" at bounding box center [880, 556] width 22 height 22
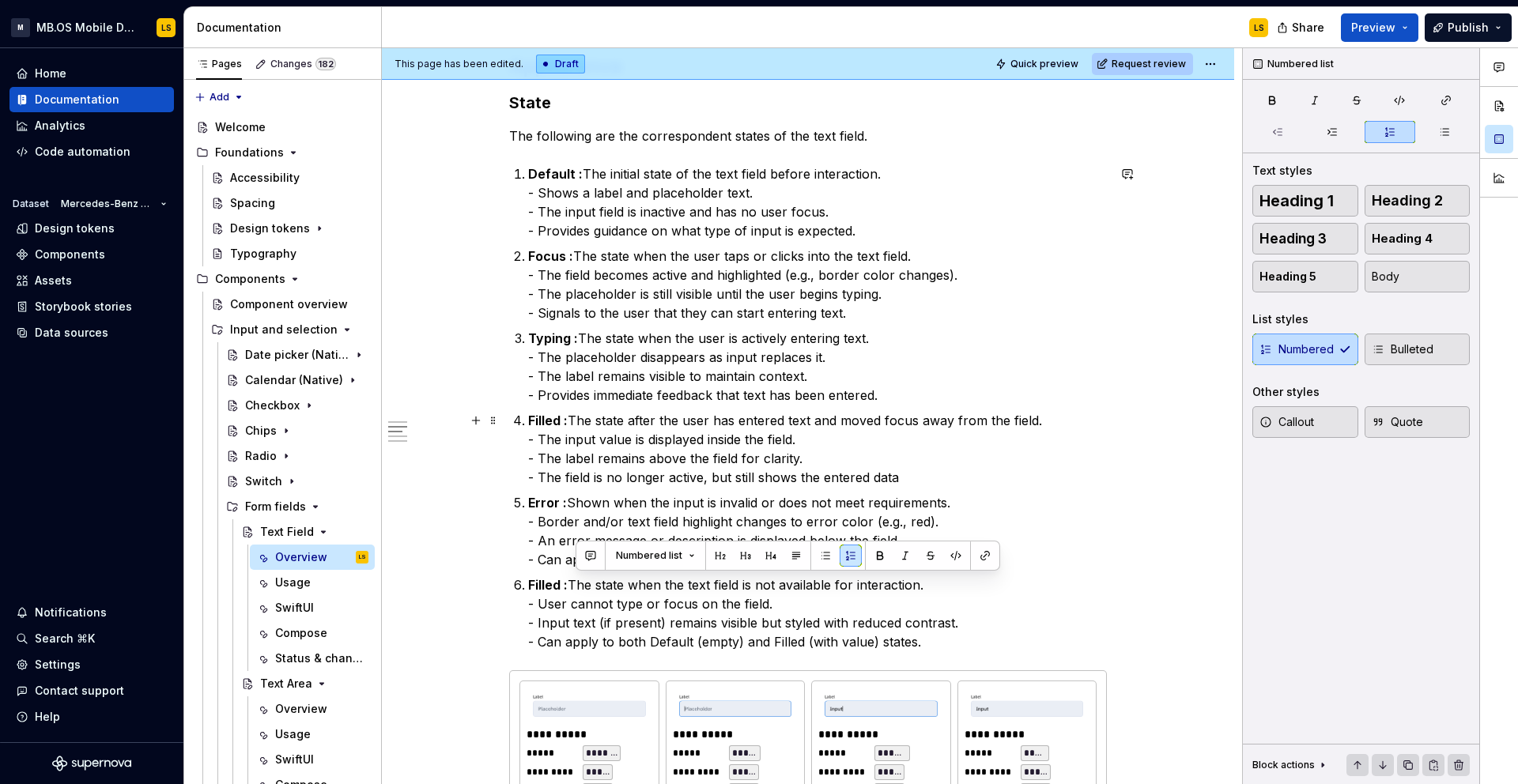
click at [915, 474] on p "Filled : The state after the user has entered text and moved focus away from th…" at bounding box center [818, 449] width 579 height 76
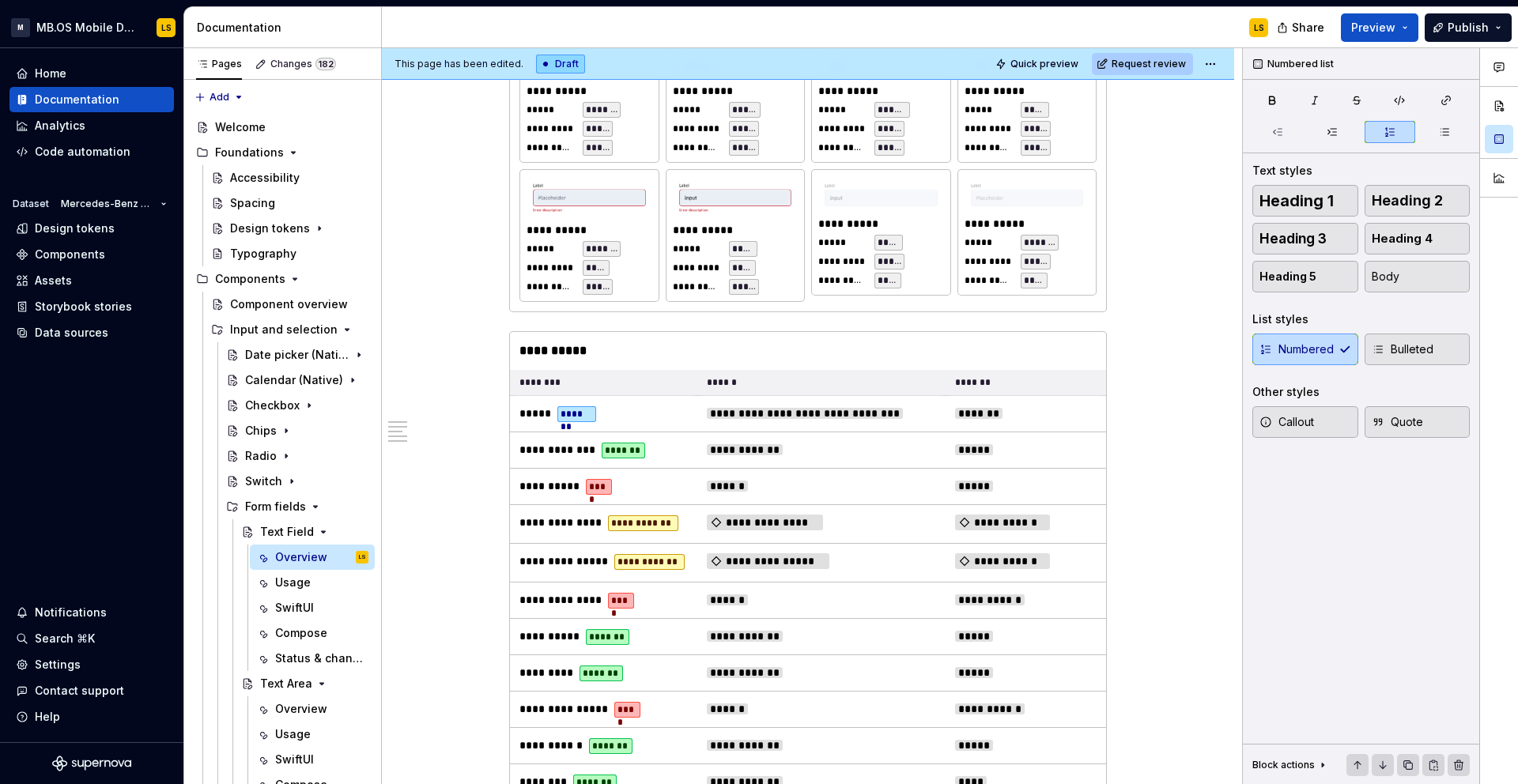
scroll to position [1485, 0]
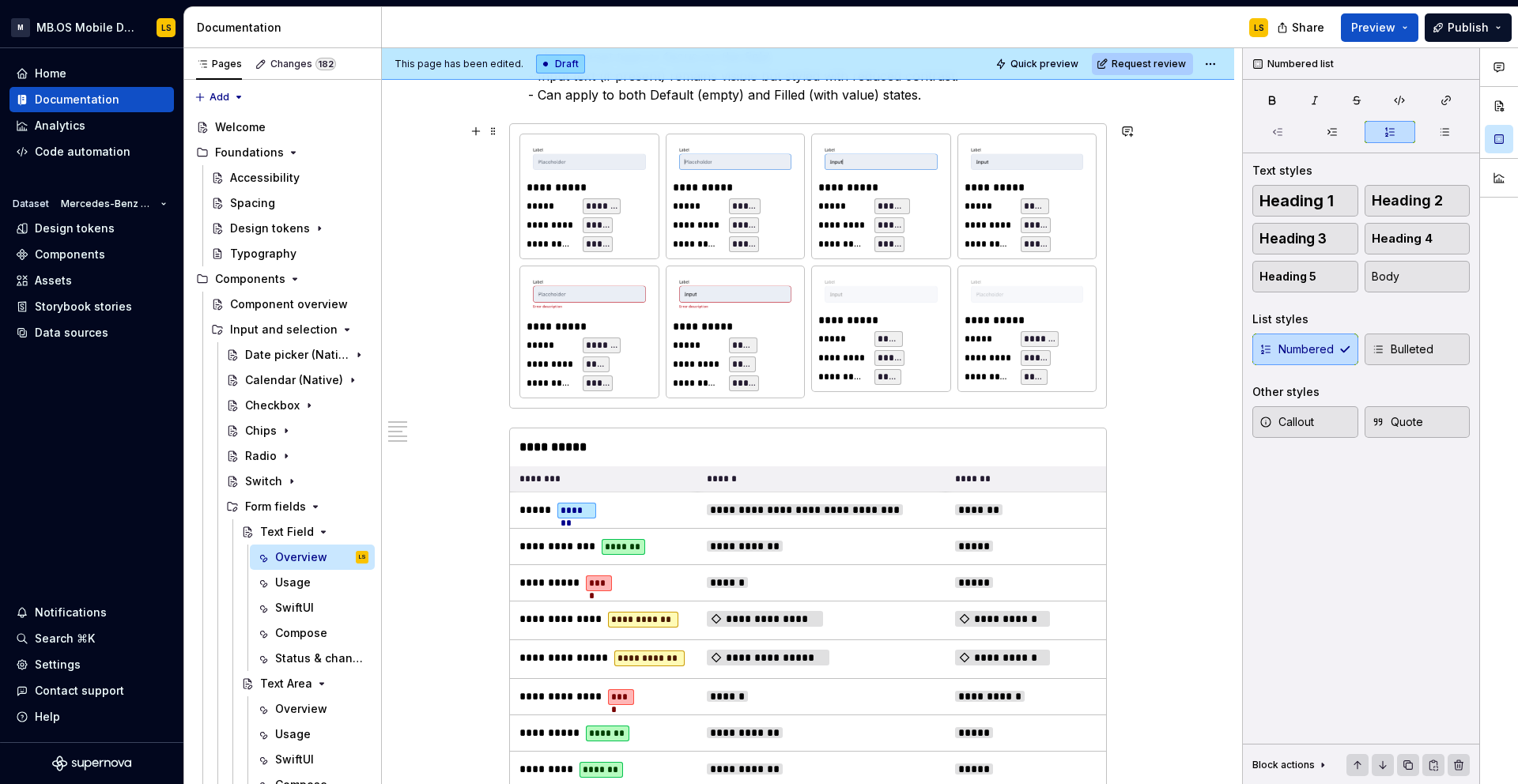
click at [823, 326] on div "**********" at bounding box center [881, 320] width 125 height 16
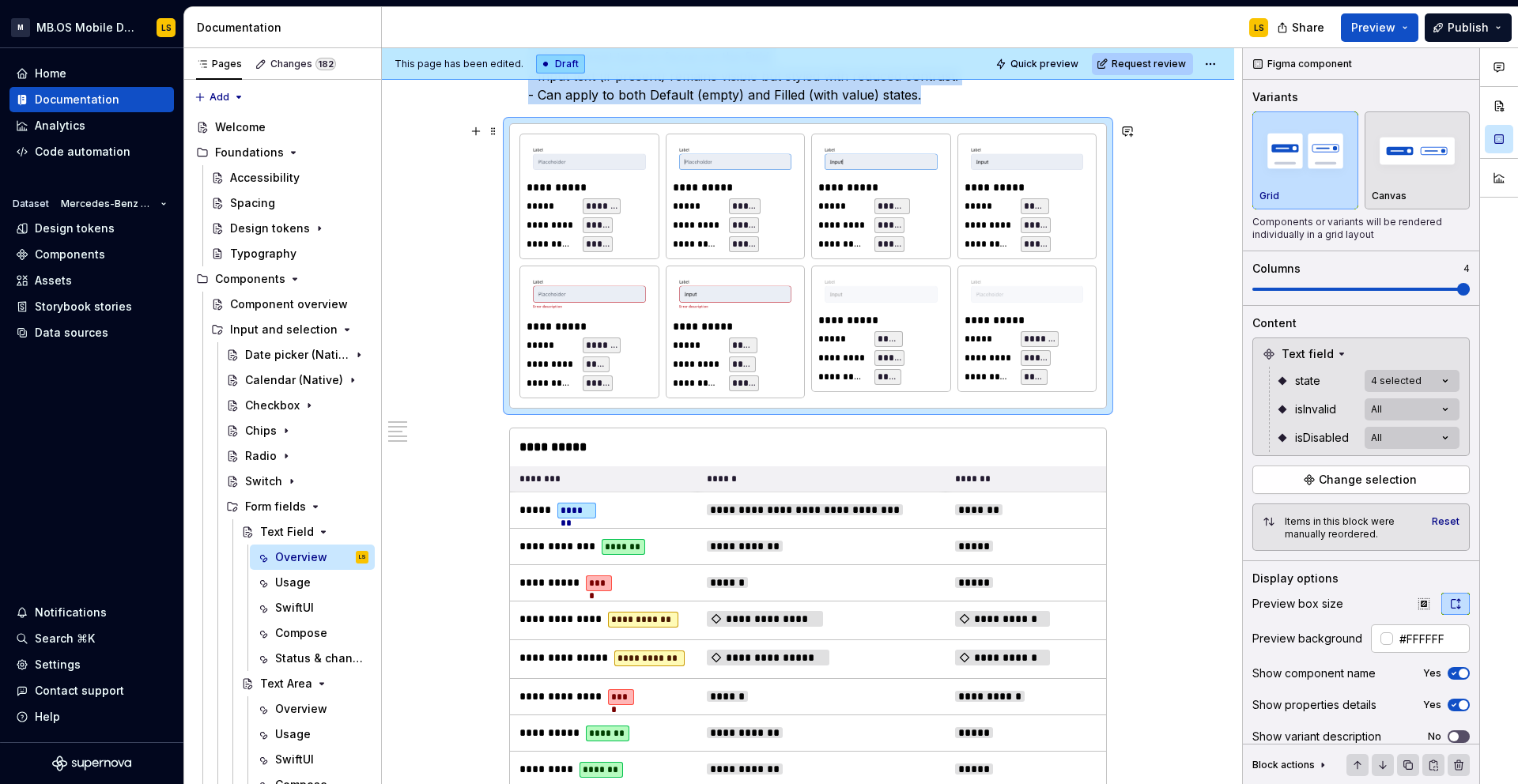
type textarea "*"
click at [497, 130] on span at bounding box center [493, 131] width 13 height 22
click at [535, 158] on div "Duplicate" at bounding box center [571, 155] width 102 height 16
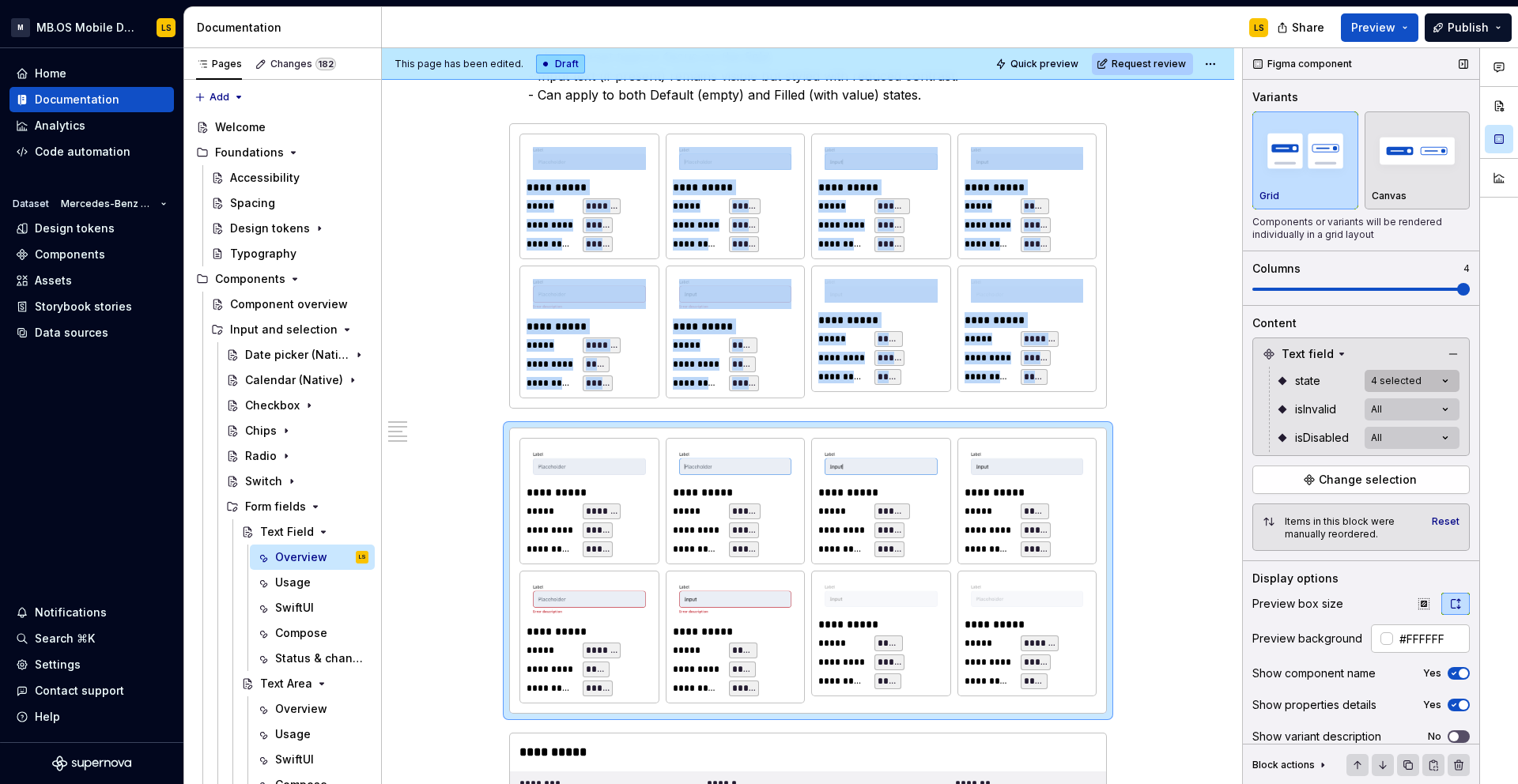
click at [1443, 380] on div "Comments Open comments No comments yet Select ‘Comment’ from the block context …" at bounding box center [1380, 415] width 275 height 736
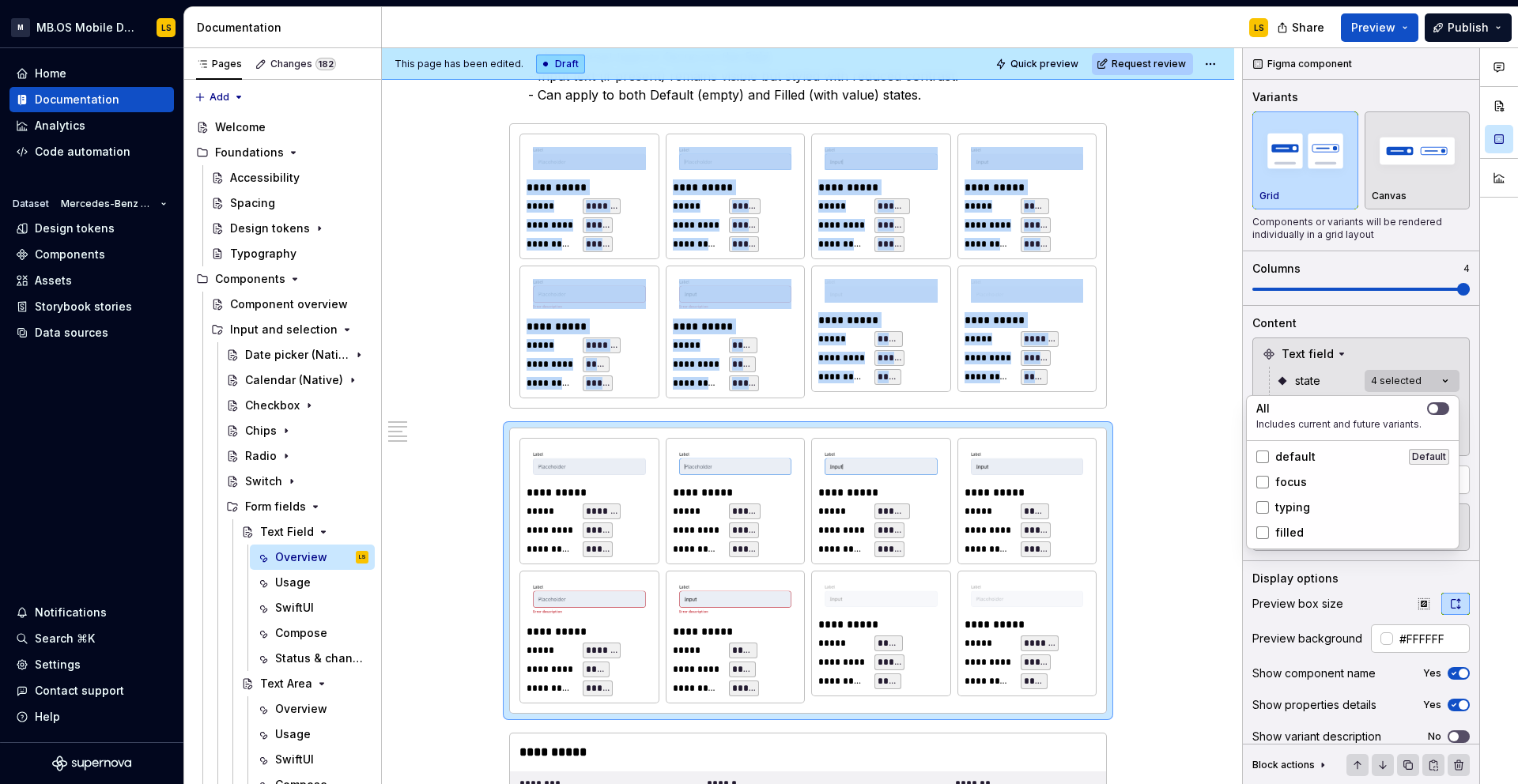
click at [1323, 384] on div "Comments Open comments No comments yet Select ‘Comment’ from the block context …" at bounding box center [1380, 415] width 275 height 736
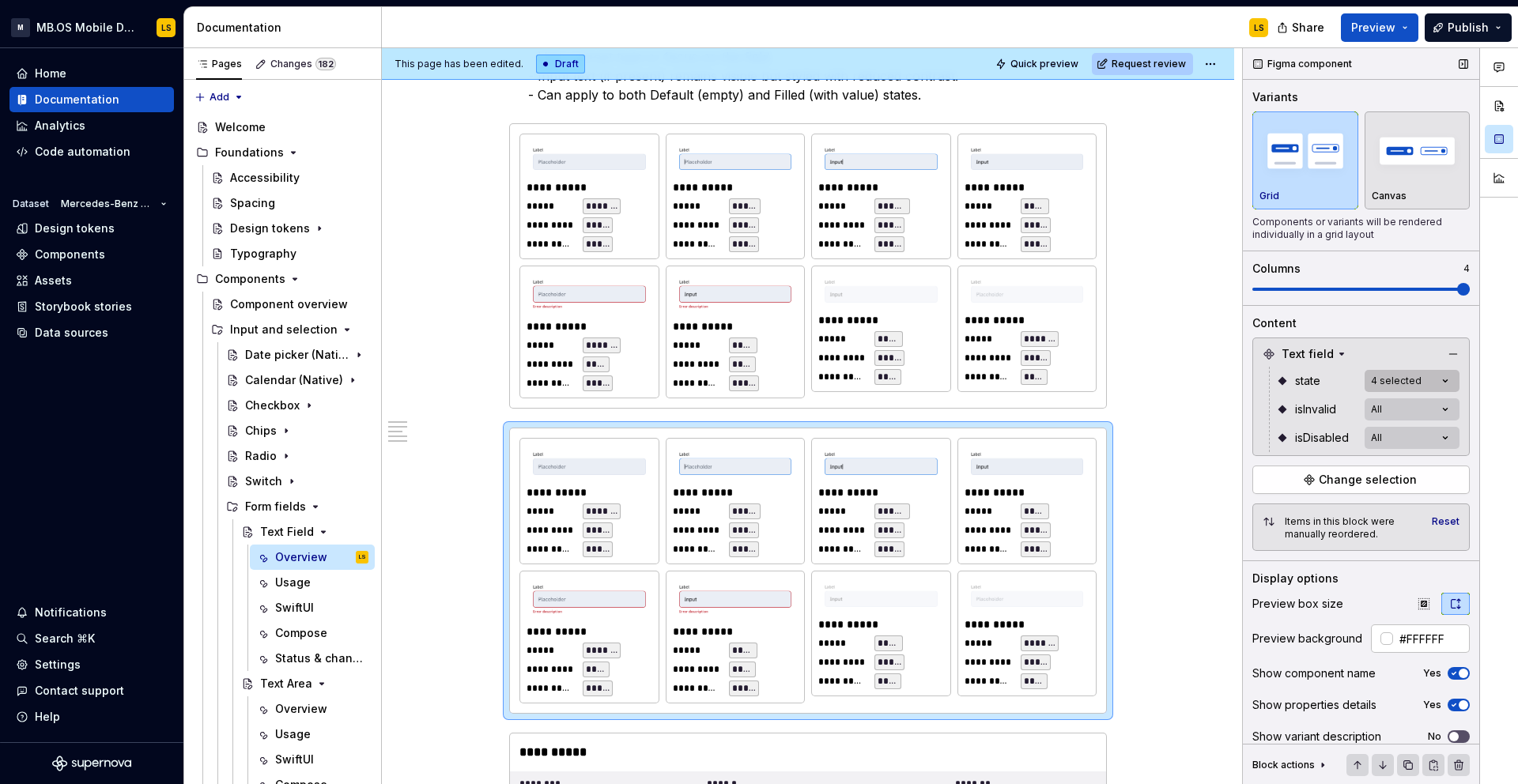
click at [1431, 385] on div "Comments Open comments No comments yet Select ‘Comment’ from the block context …" at bounding box center [1380, 415] width 275 height 736
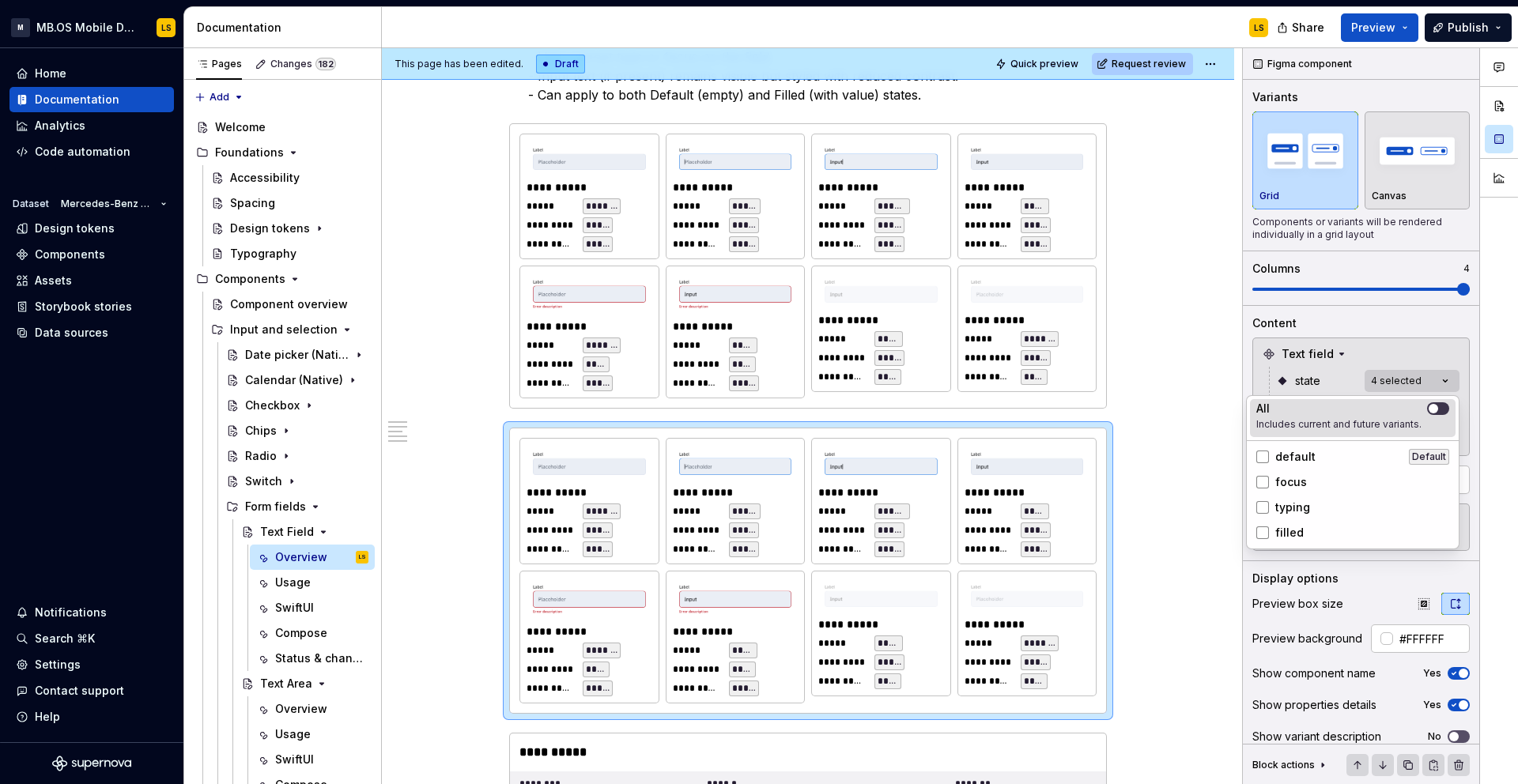
click at [1438, 408] on icon "button" at bounding box center [1433, 408] width 13 height 9
click at [1438, 407] on span "button" at bounding box center [1442, 408] width 9 height 9
click at [1289, 446] on div "default Default" at bounding box center [1352, 456] width 206 height 25
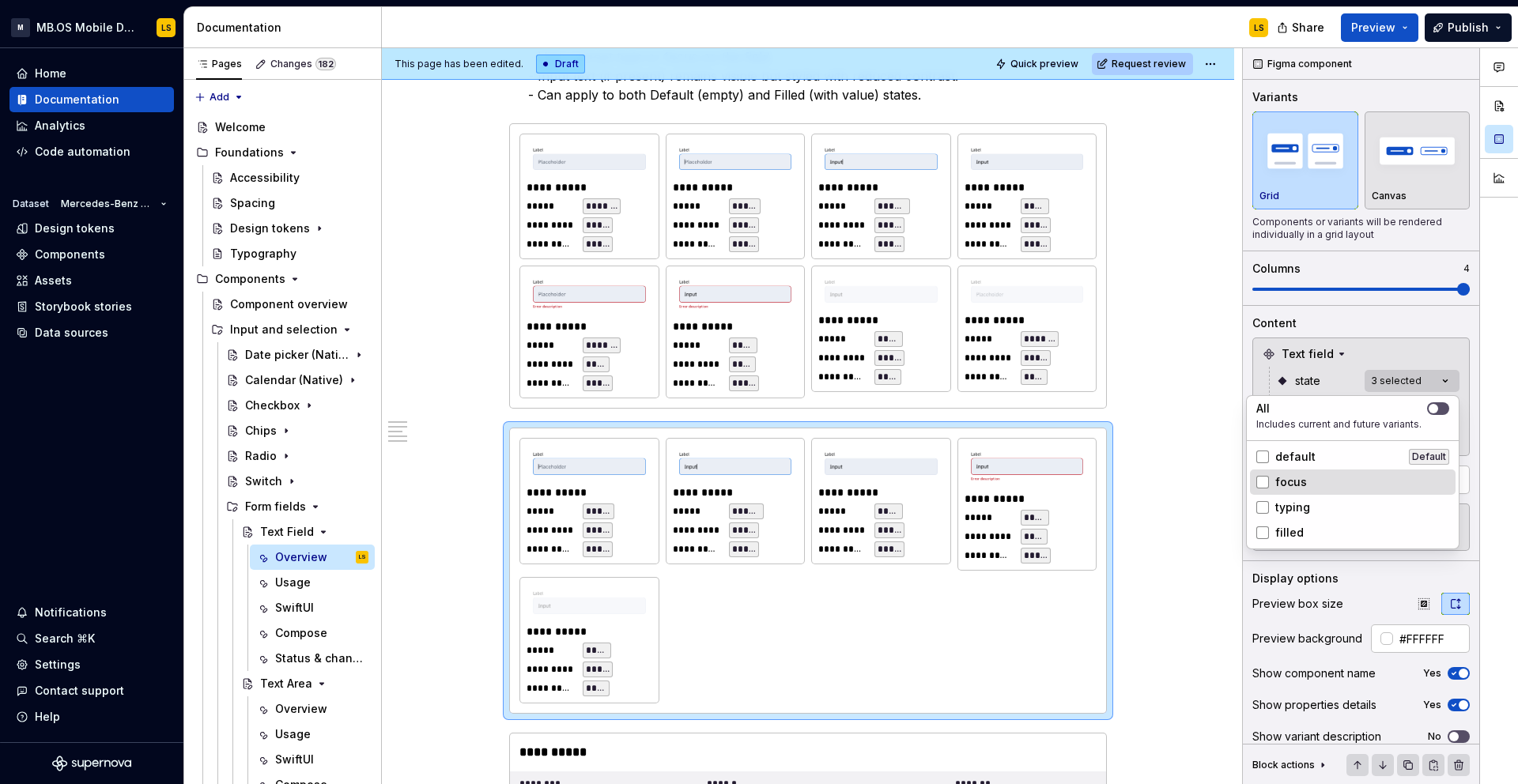
click at [1294, 491] on div "focus" at bounding box center [1352, 481] width 206 height 25
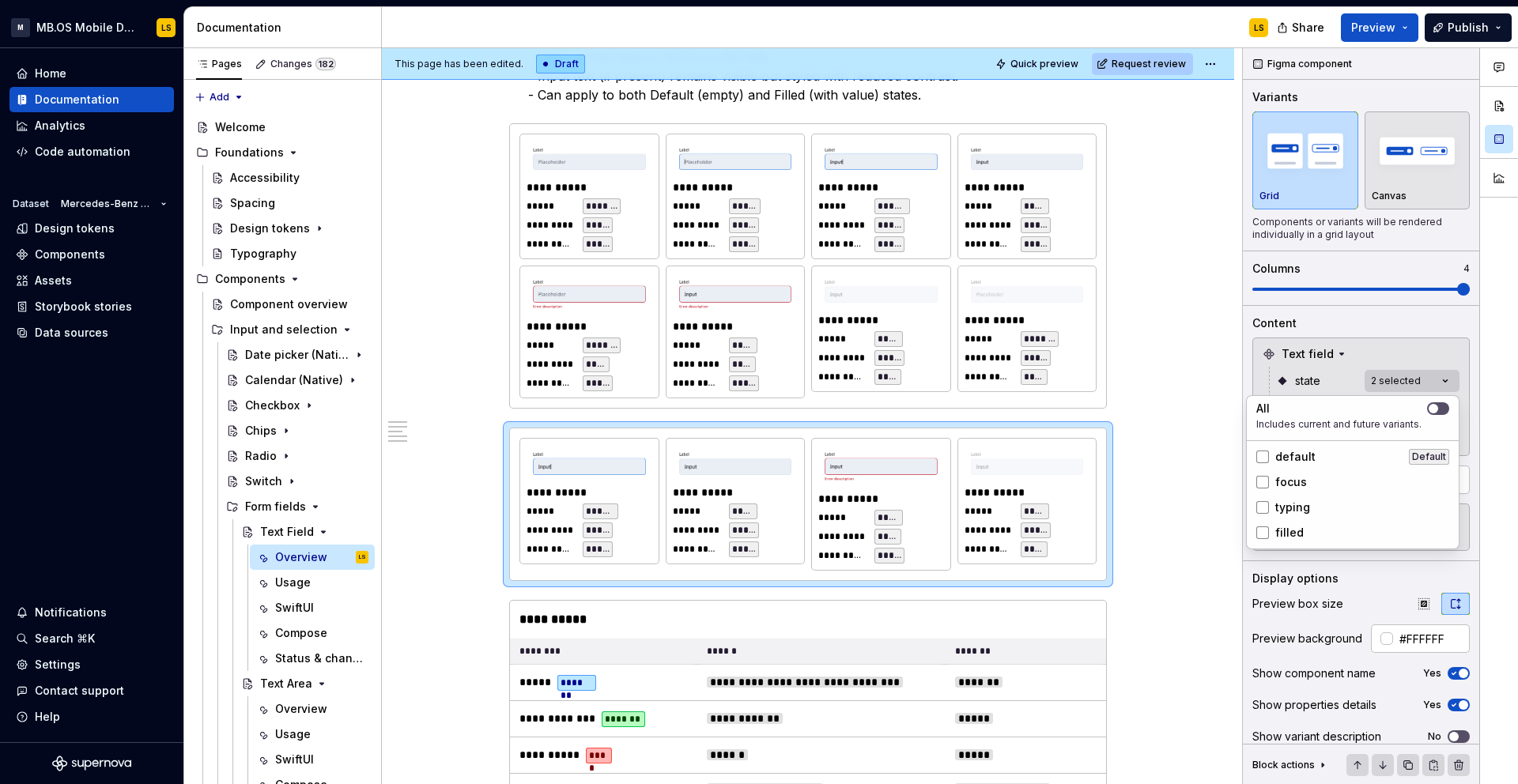
click at [1297, 511] on span "typing" at bounding box center [1292, 507] width 35 height 16
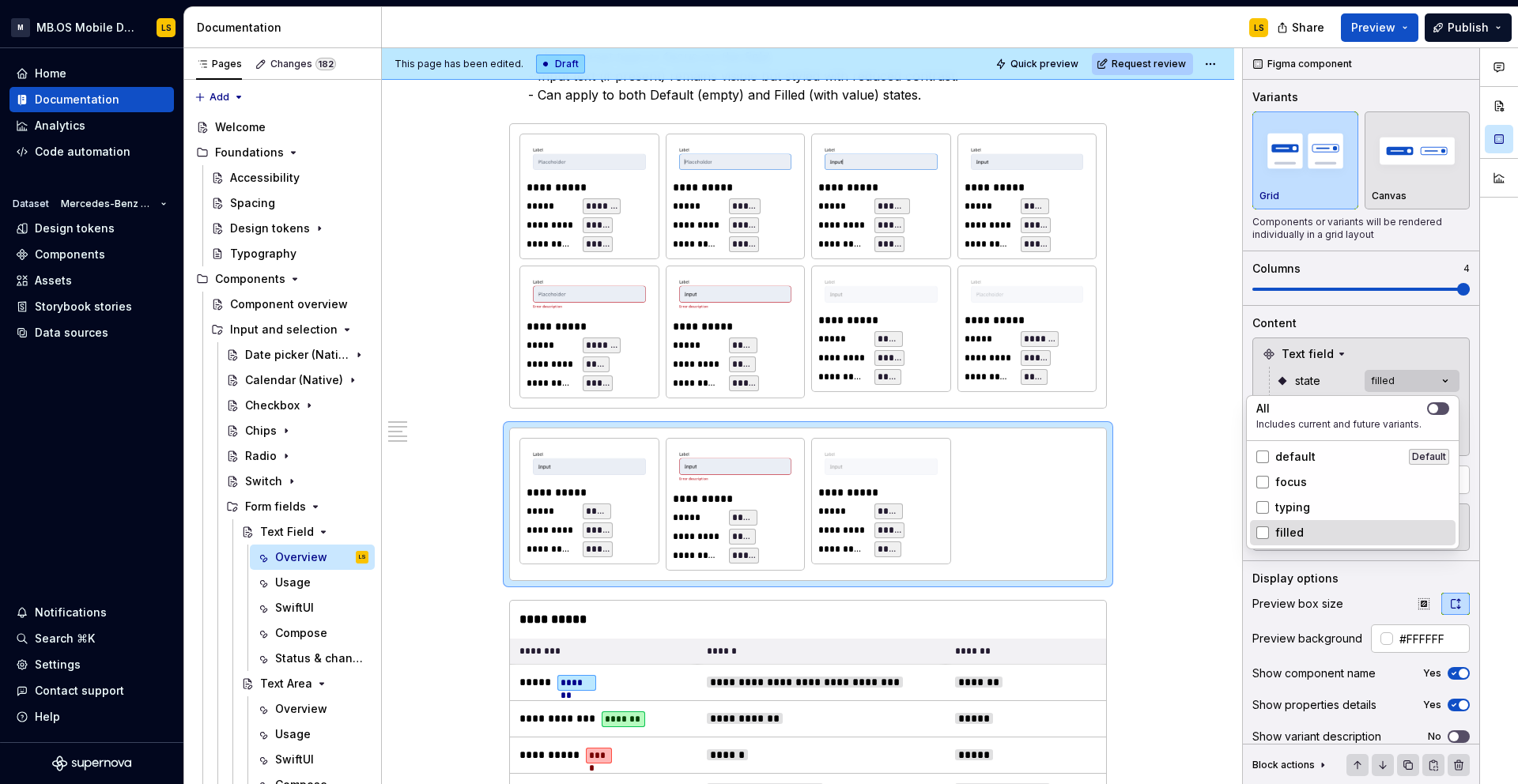
click at [1297, 528] on span "filled" at bounding box center [1289, 532] width 29 height 16
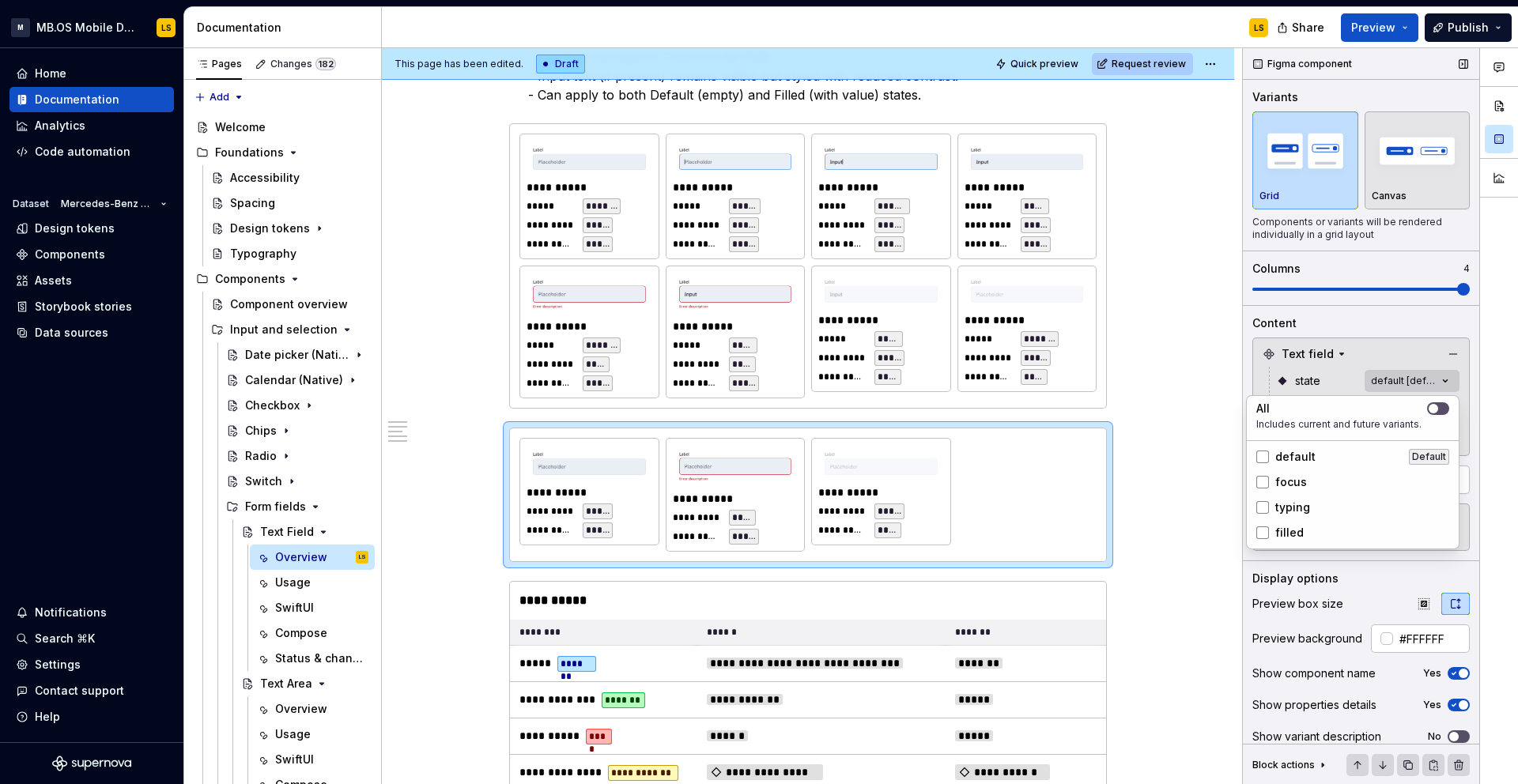
click at [1299, 384] on div "Comments Open comments No comments yet Select ‘Comment’ from the block context …" at bounding box center [1380, 415] width 275 height 736
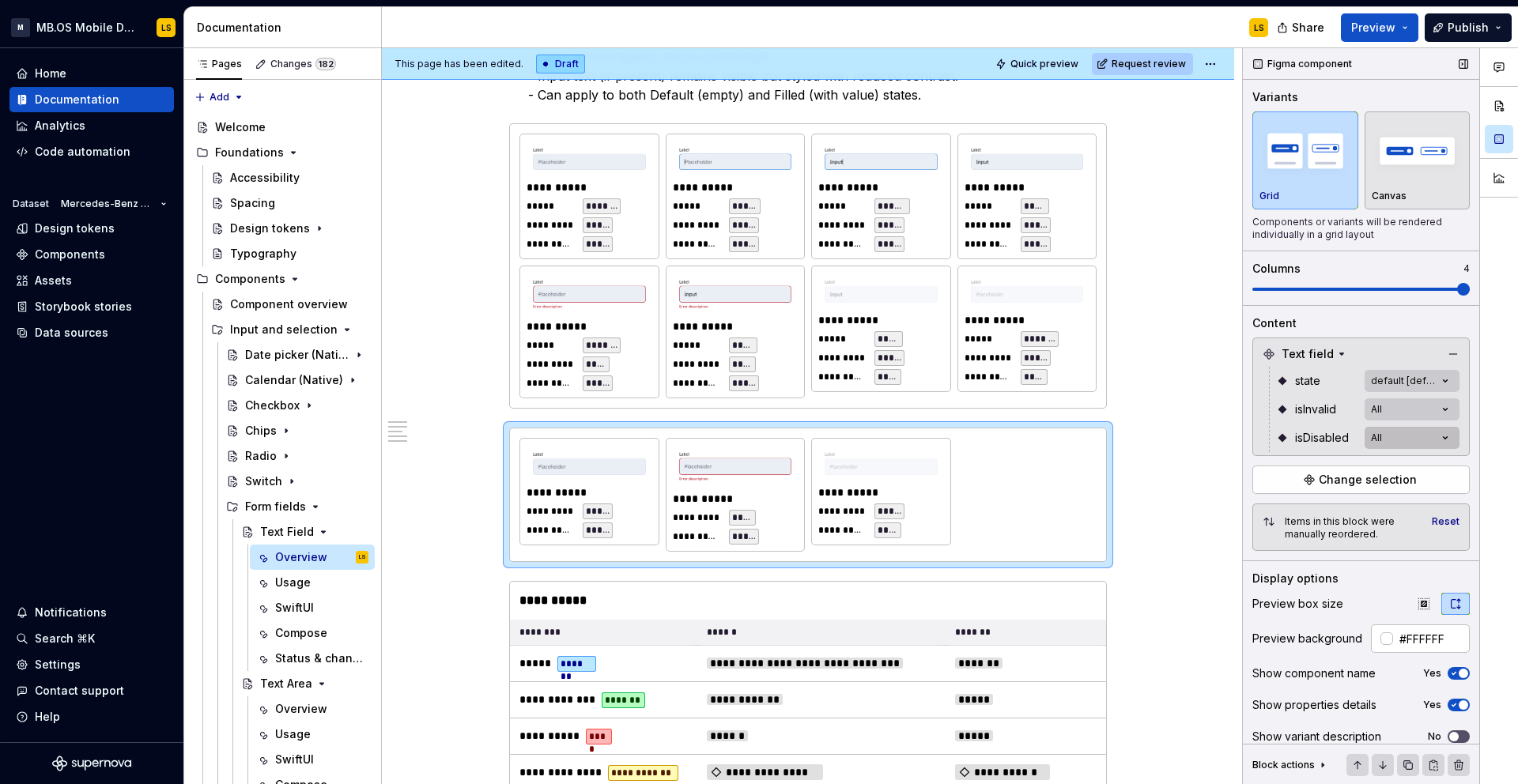
click at [1386, 440] on div "Comments Open comments No comments yet Select ‘Comment’ from the block context …" at bounding box center [1380, 415] width 275 height 736
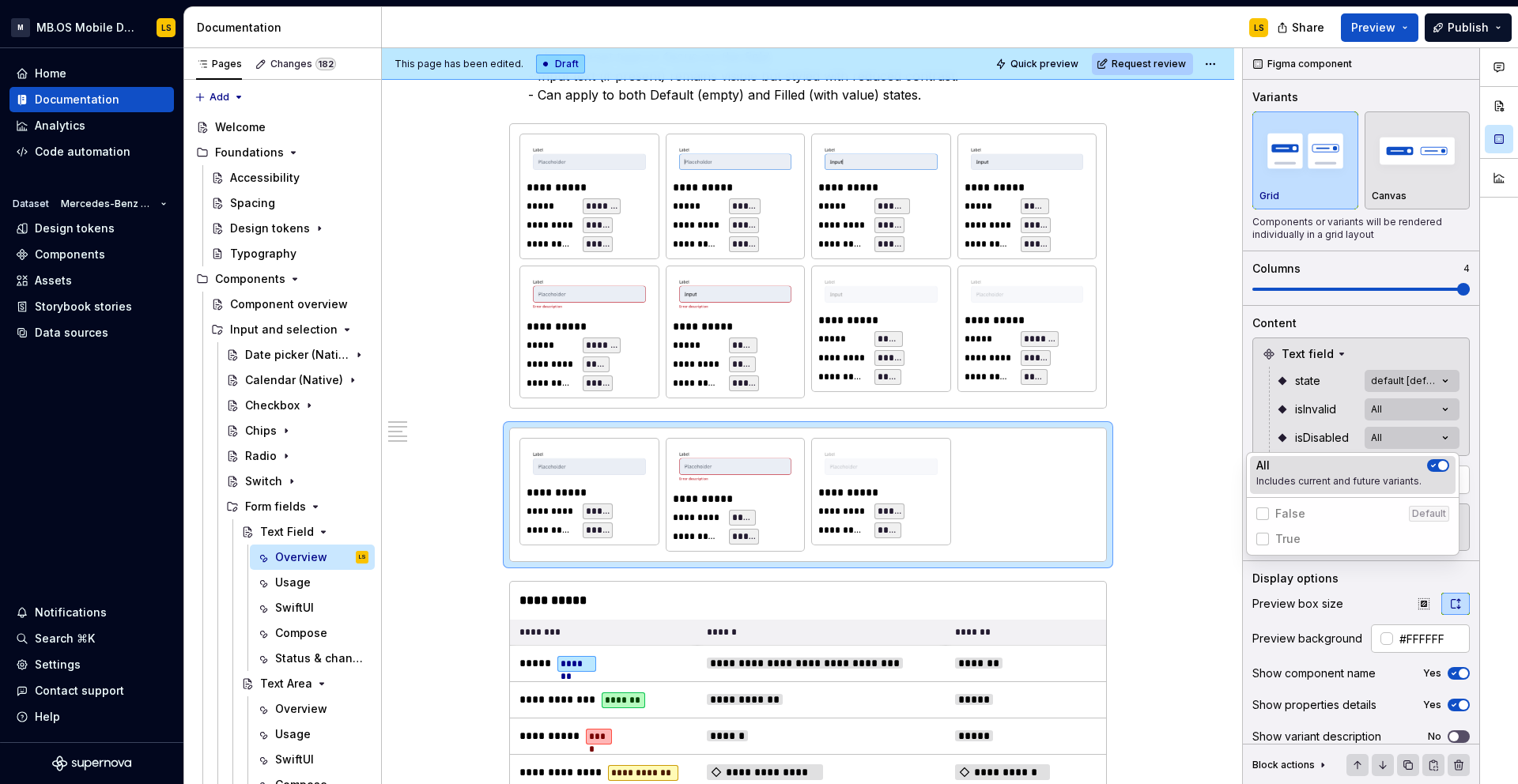
click at [1436, 469] on icon "button" at bounding box center [1433, 465] width 13 height 9
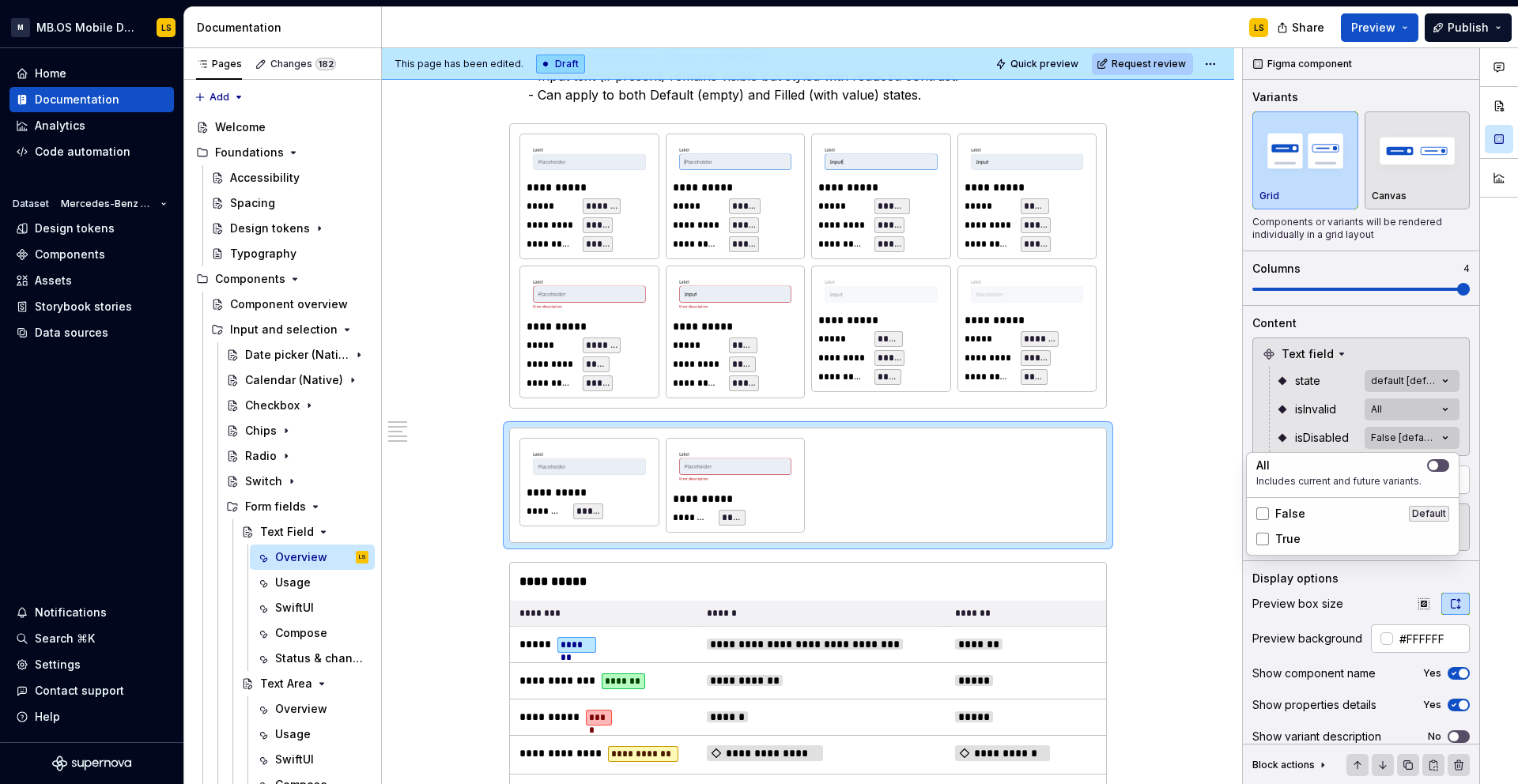
click at [1400, 394] on div "Comments Open comments No comments yet Select ‘Comment’ from the block context …" at bounding box center [1380, 415] width 275 height 736
click at [1384, 408] on div "Comments Open comments No comments yet Select ‘Comment’ from the block context …" at bounding box center [1380, 415] width 275 height 736
click at [1435, 437] on icon "button" at bounding box center [1433, 437] width 13 height 9
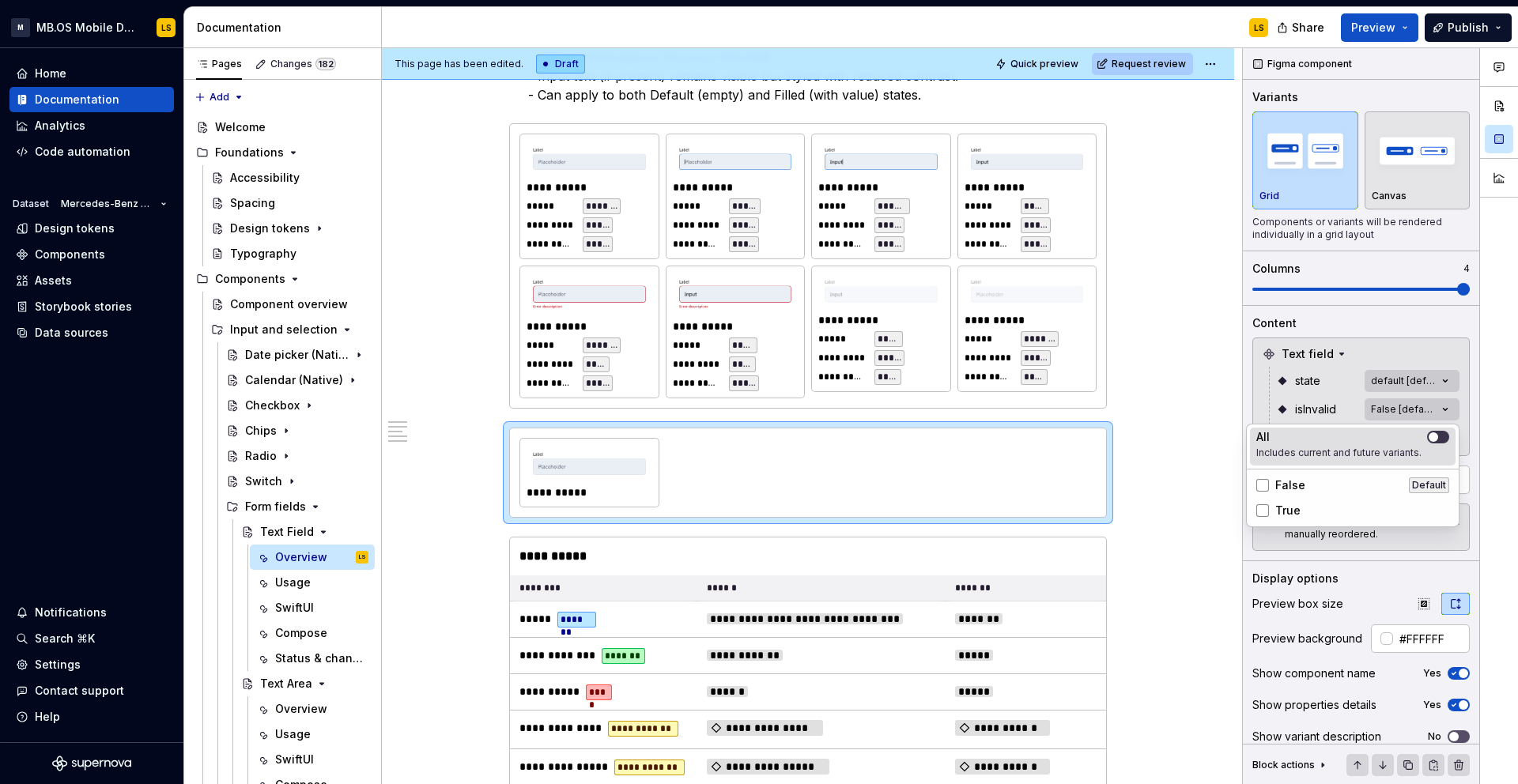
click at [1435, 437] on span "button" at bounding box center [1433, 437] width 9 height 9
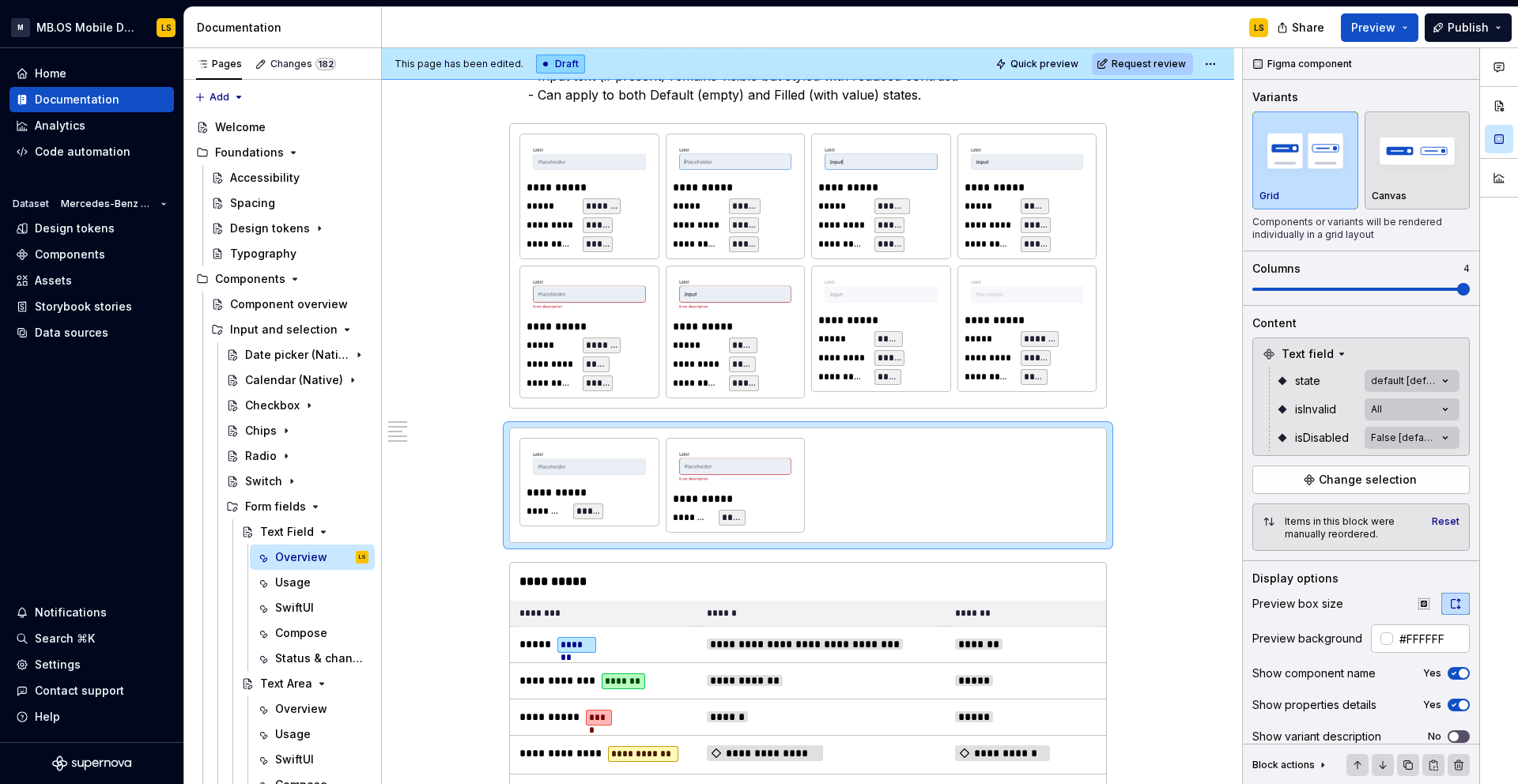
click at [925, 435] on html "M MB.OS Mobile Design System LS Home Documentation Analytics Code automation Da…" at bounding box center [759, 392] width 1518 height 784
click at [963, 466] on div "**********" at bounding box center [807, 485] width 577 height 95
click at [492, 435] on span at bounding box center [493, 436] width 13 height 22
click at [529, 468] on div "Duplicate" at bounding box center [562, 459] width 135 height 25
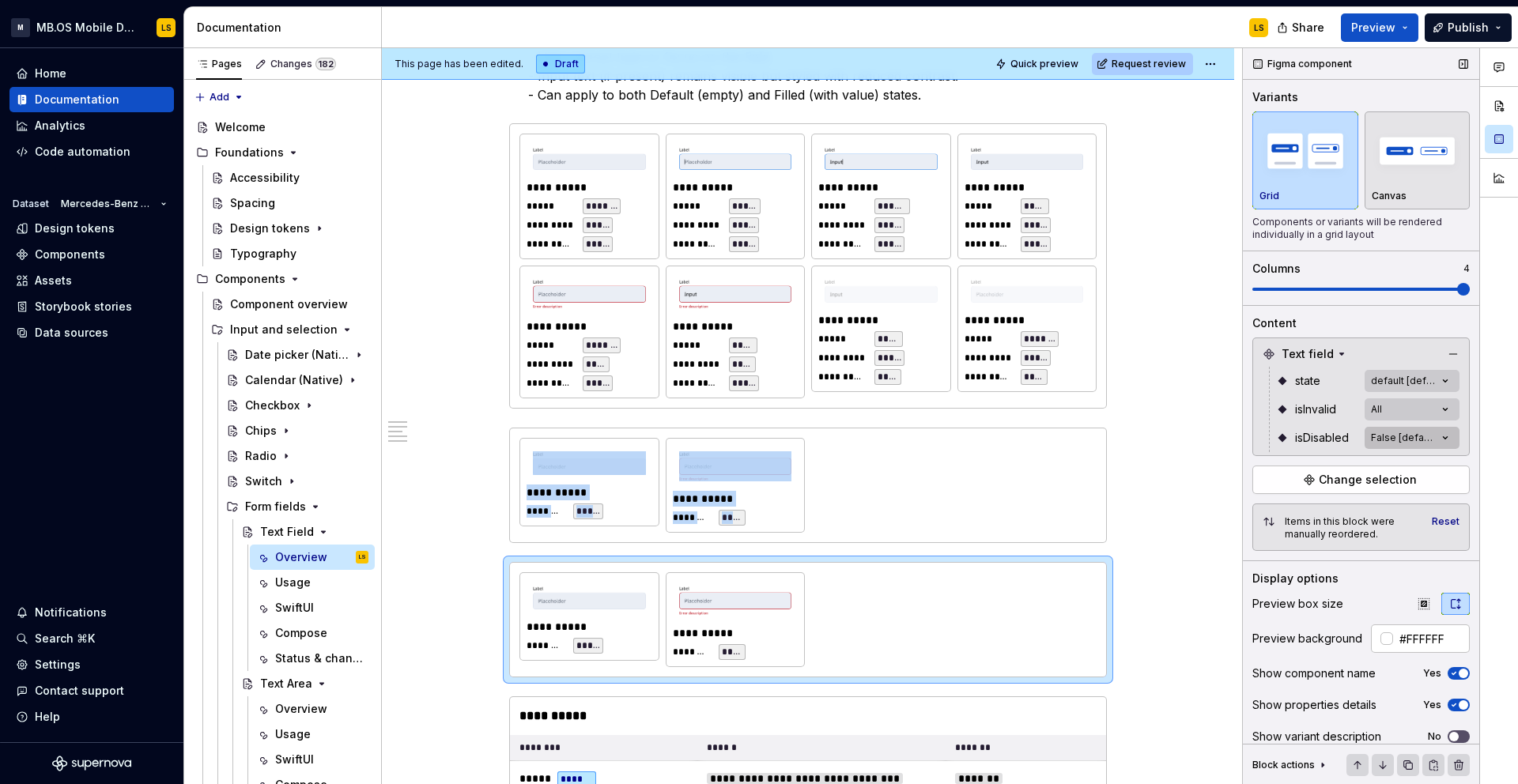
click at [1397, 427] on div "Comments Open comments No comments yet Select ‘Comment’ from the block context …" at bounding box center [1380, 415] width 275 height 736
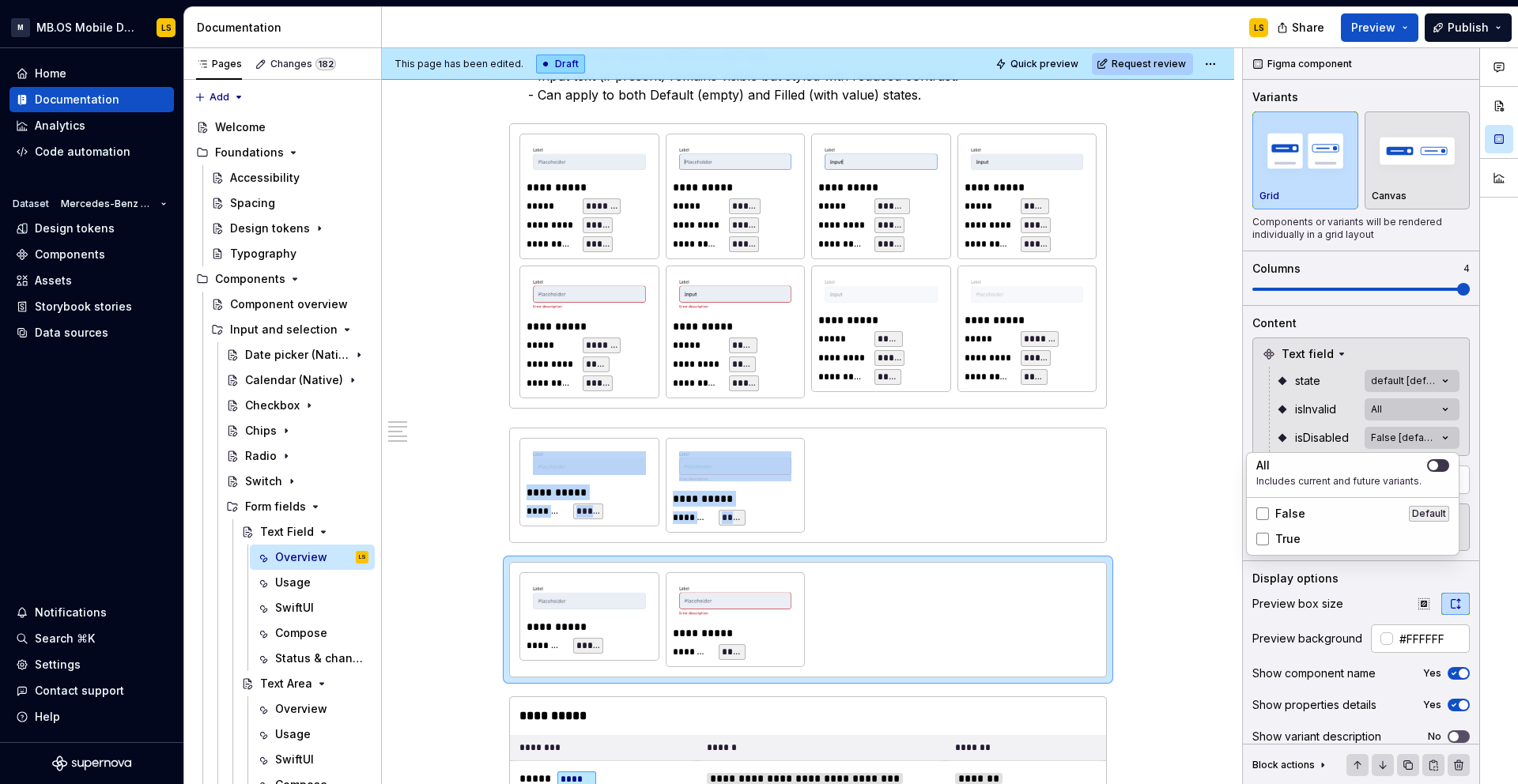
click at [1442, 468] on button "button" at bounding box center [1438, 465] width 22 height 13
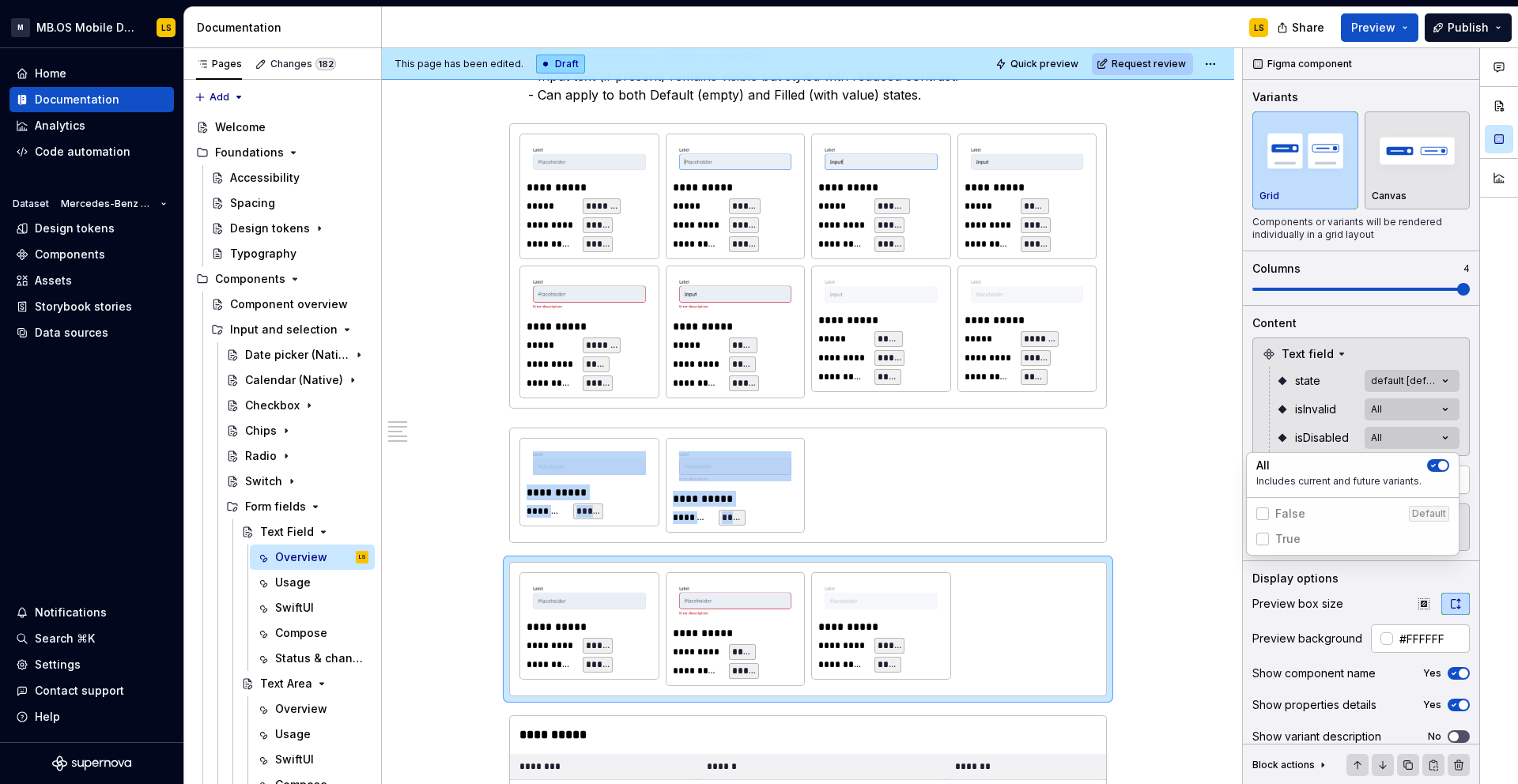
click at [1424, 411] on div "Comments Open comments No comments yet Select ‘Comment’ from the block context …" at bounding box center [1380, 415] width 275 height 736
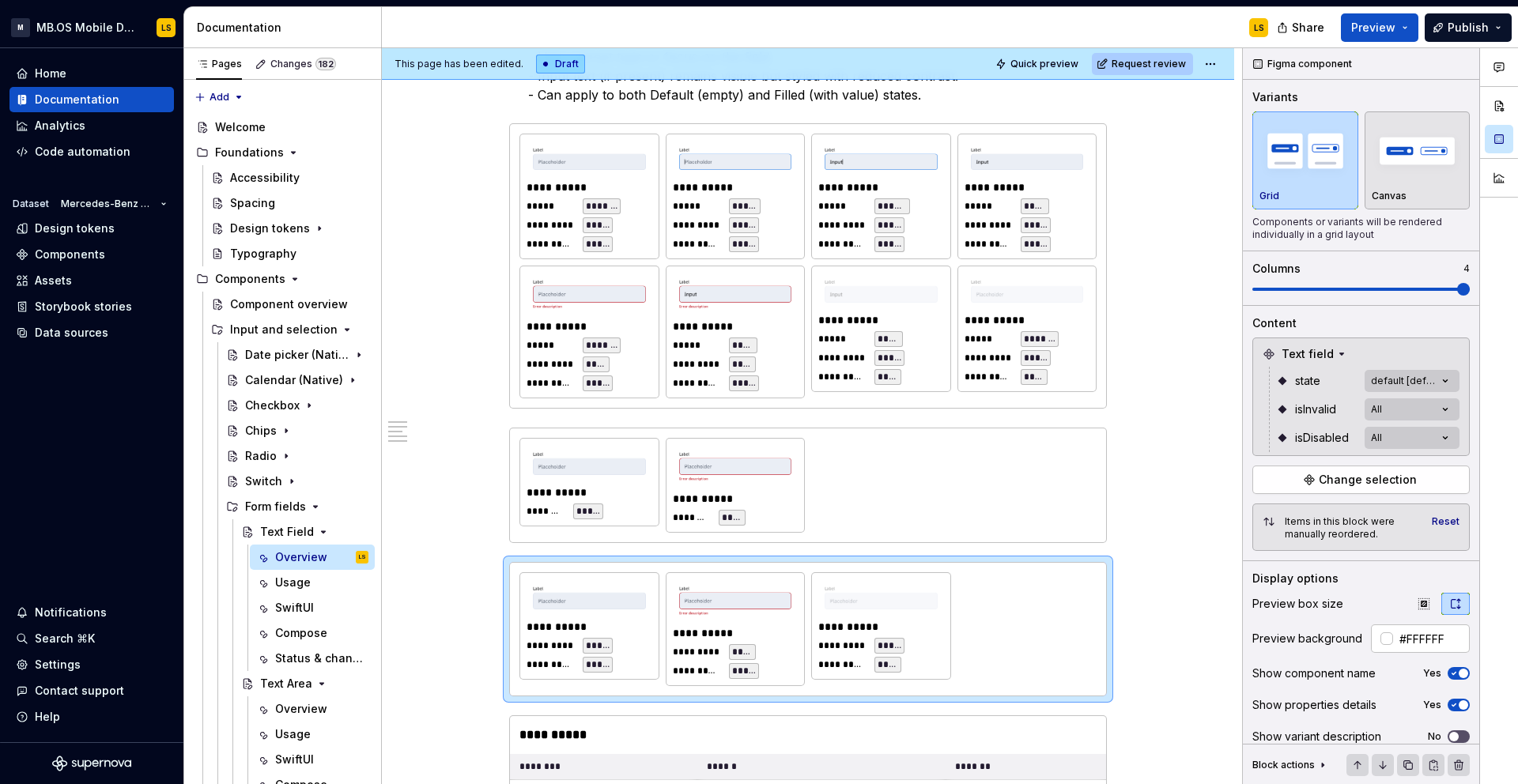
click at [1424, 411] on div "Comments Open comments No comments yet Select ‘Comment’ from the block context …" at bounding box center [1380, 415] width 275 height 736
click at [1436, 436] on icon "button" at bounding box center [1433, 437] width 13 height 9
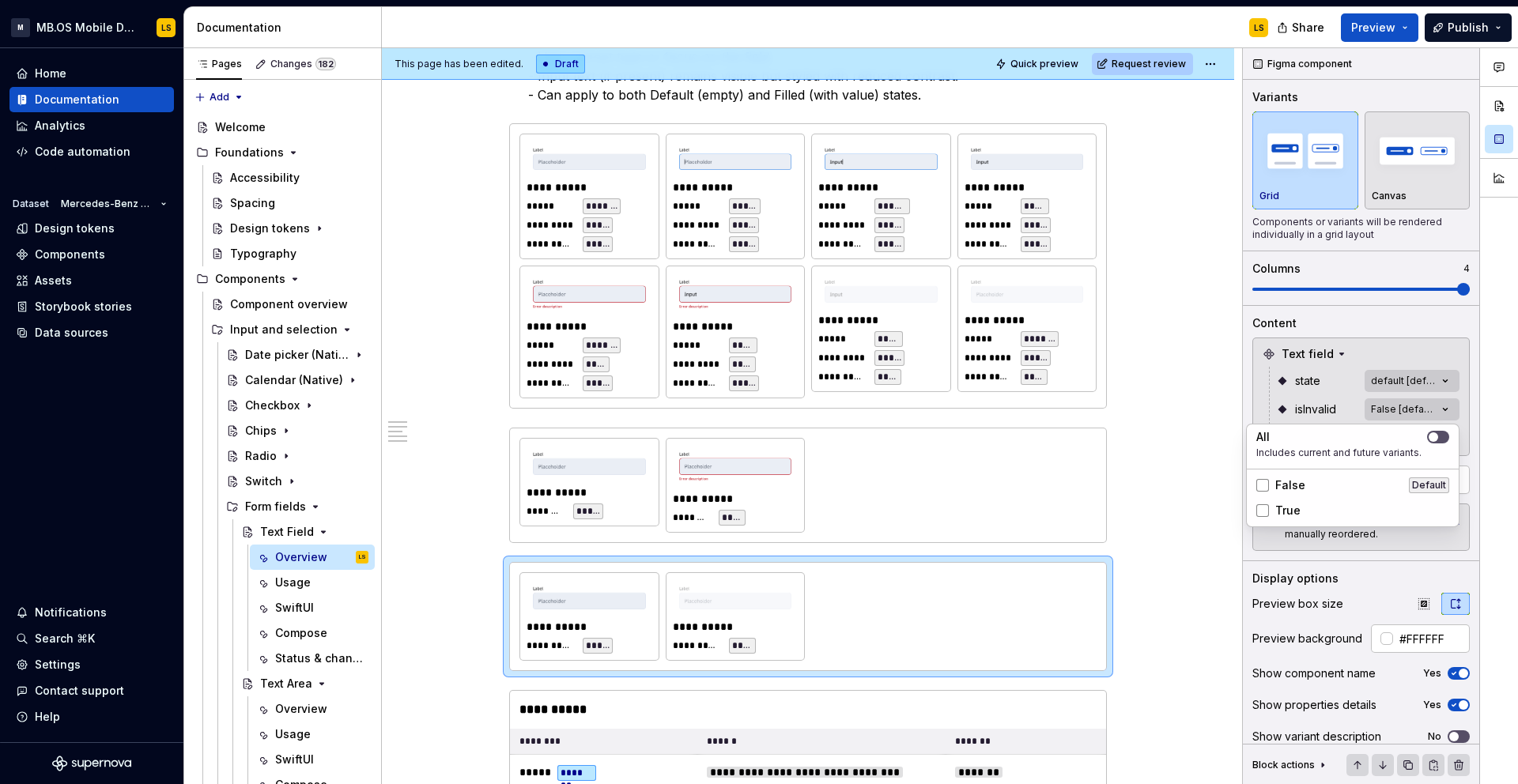
click at [725, 595] on html "M MB.OS Mobile Design System LS Home Documentation Analytics Code automation Da…" at bounding box center [759, 392] width 1518 height 784
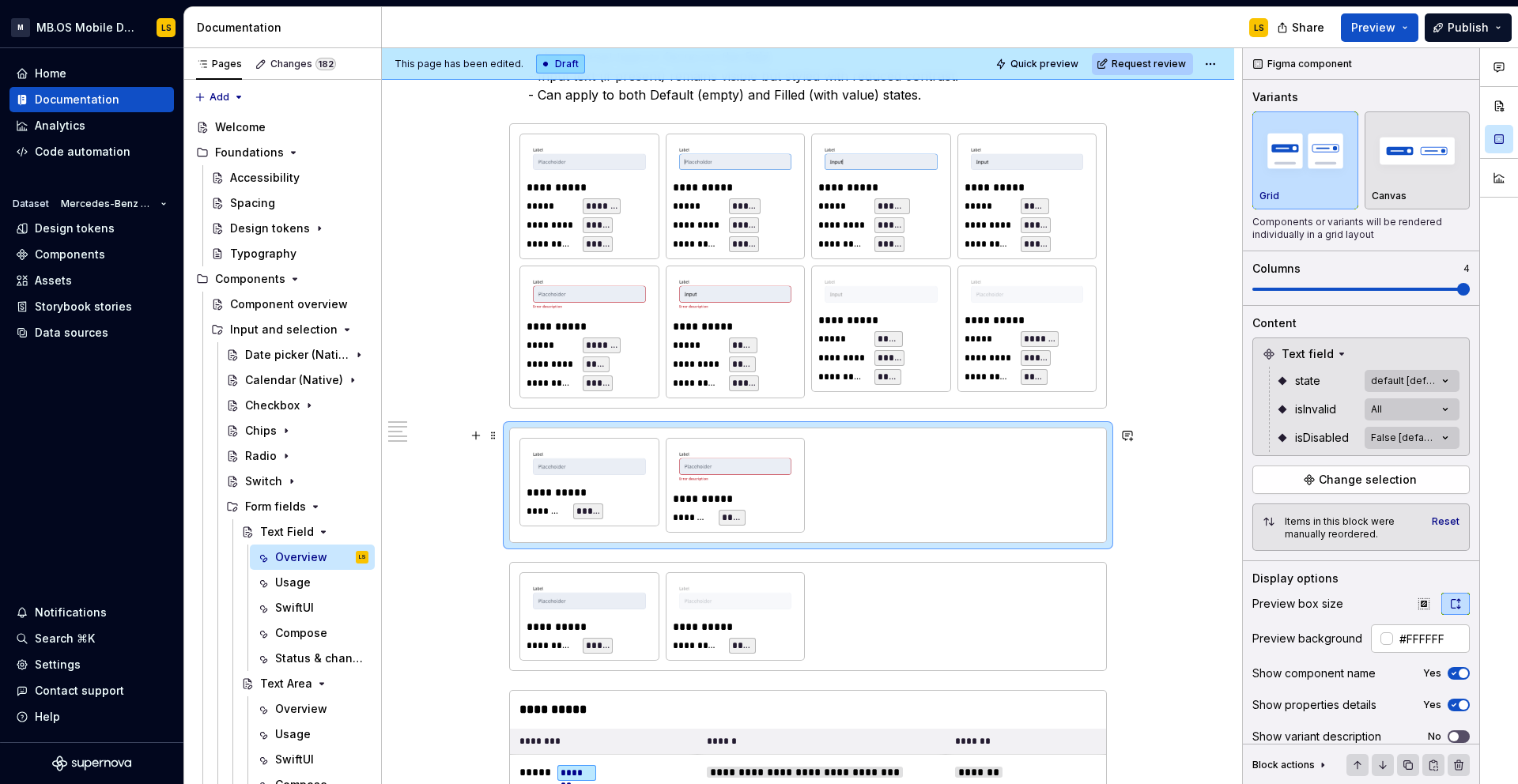
click at [938, 483] on div "**********" at bounding box center [807, 485] width 577 height 95
click at [1418, 372] on div "Comments Open comments No comments yet Select ‘Comment’ from the block context …" at bounding box center [1380, 415] width 275 height 736
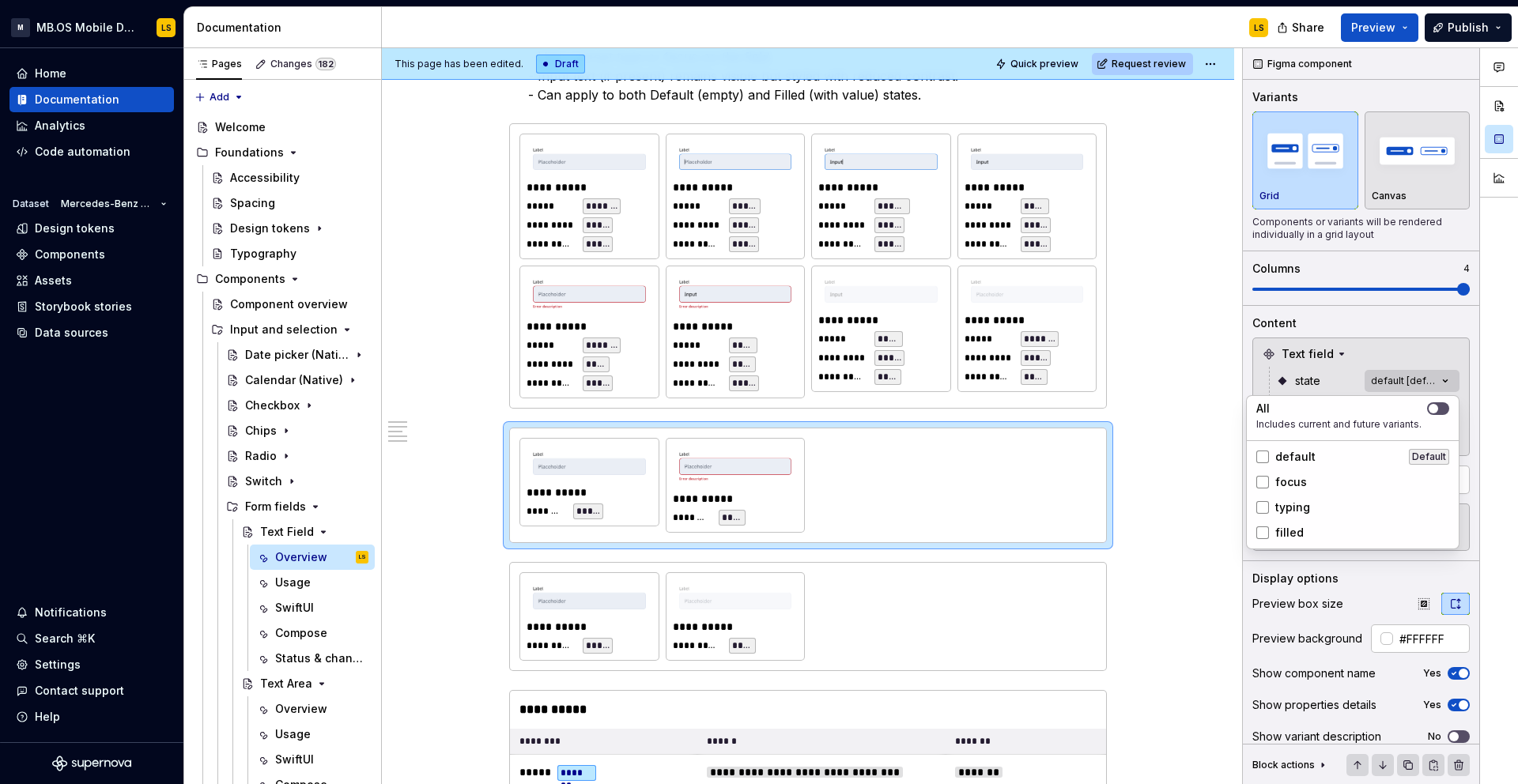
click at [1286, 508] on span "typing" at bounding box center [1292, 507] width 35 height 16
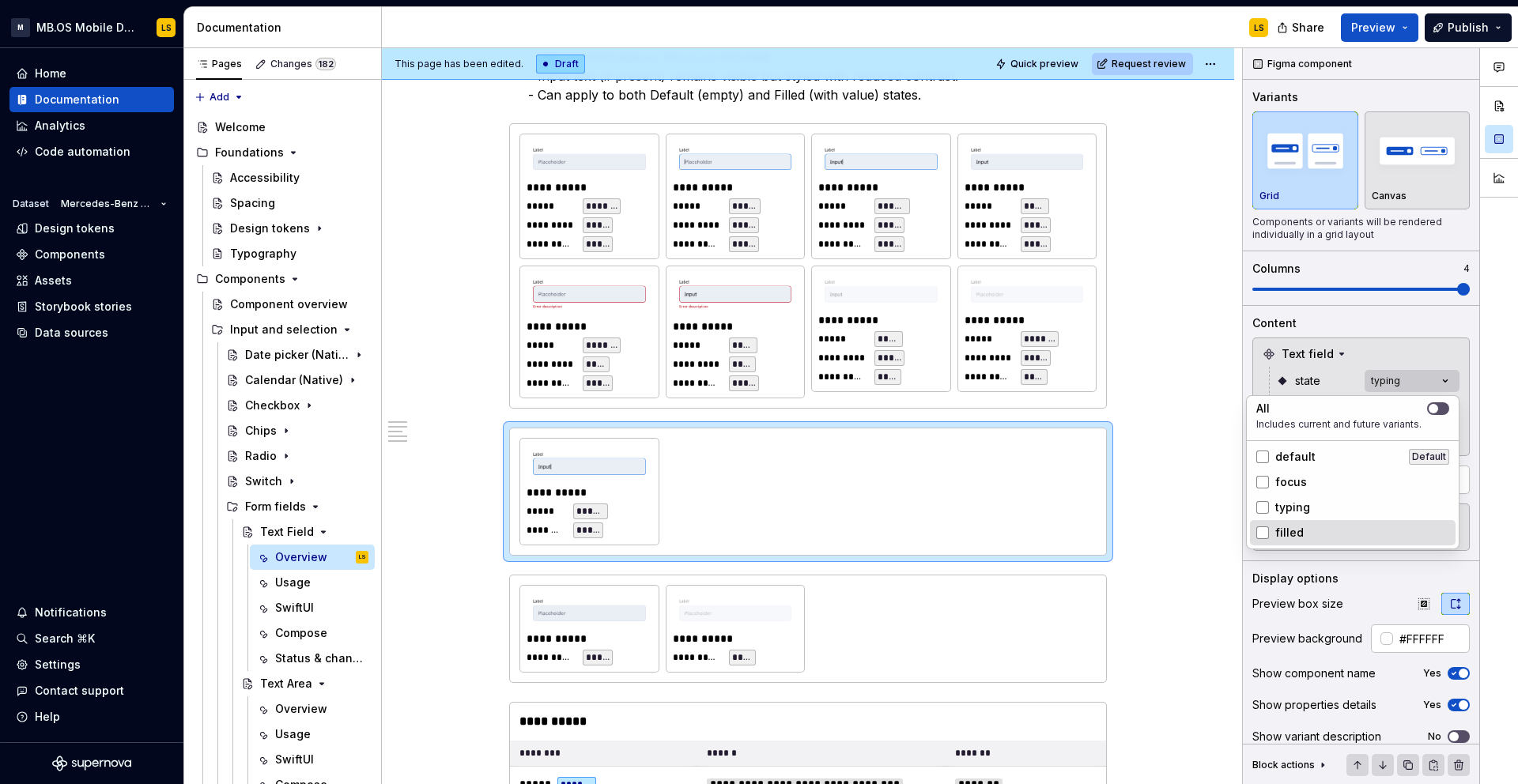
click at [1286, 521] on div "filled" at bounding box center [1352, 532] width 206 height 25
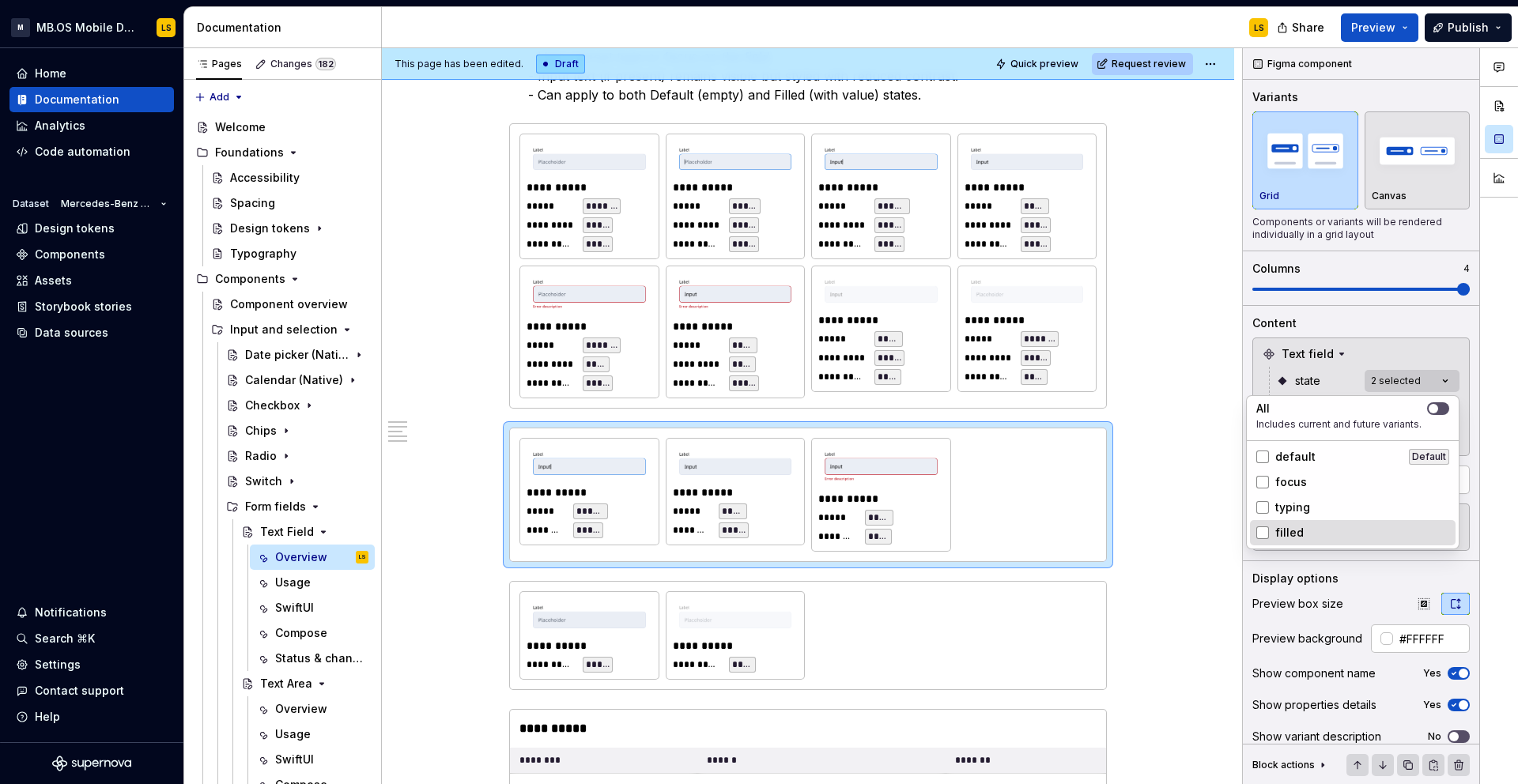
click at [1286, 521] on div "filled" at bounding box center [1352, 532] width 206 height 25
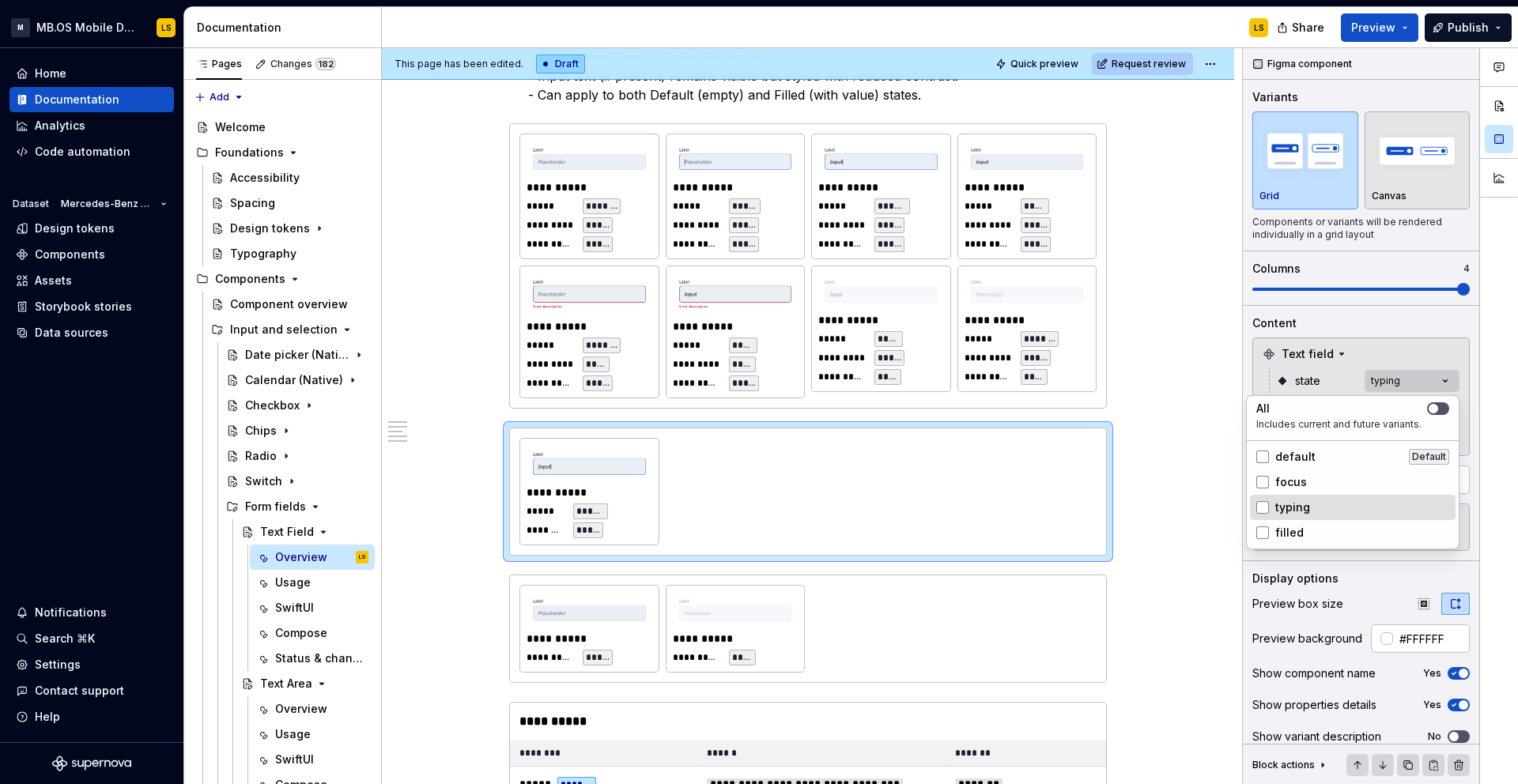
click at [1287, 510] on span "typing" at bounding box center [1292, 507] width 35 height 16
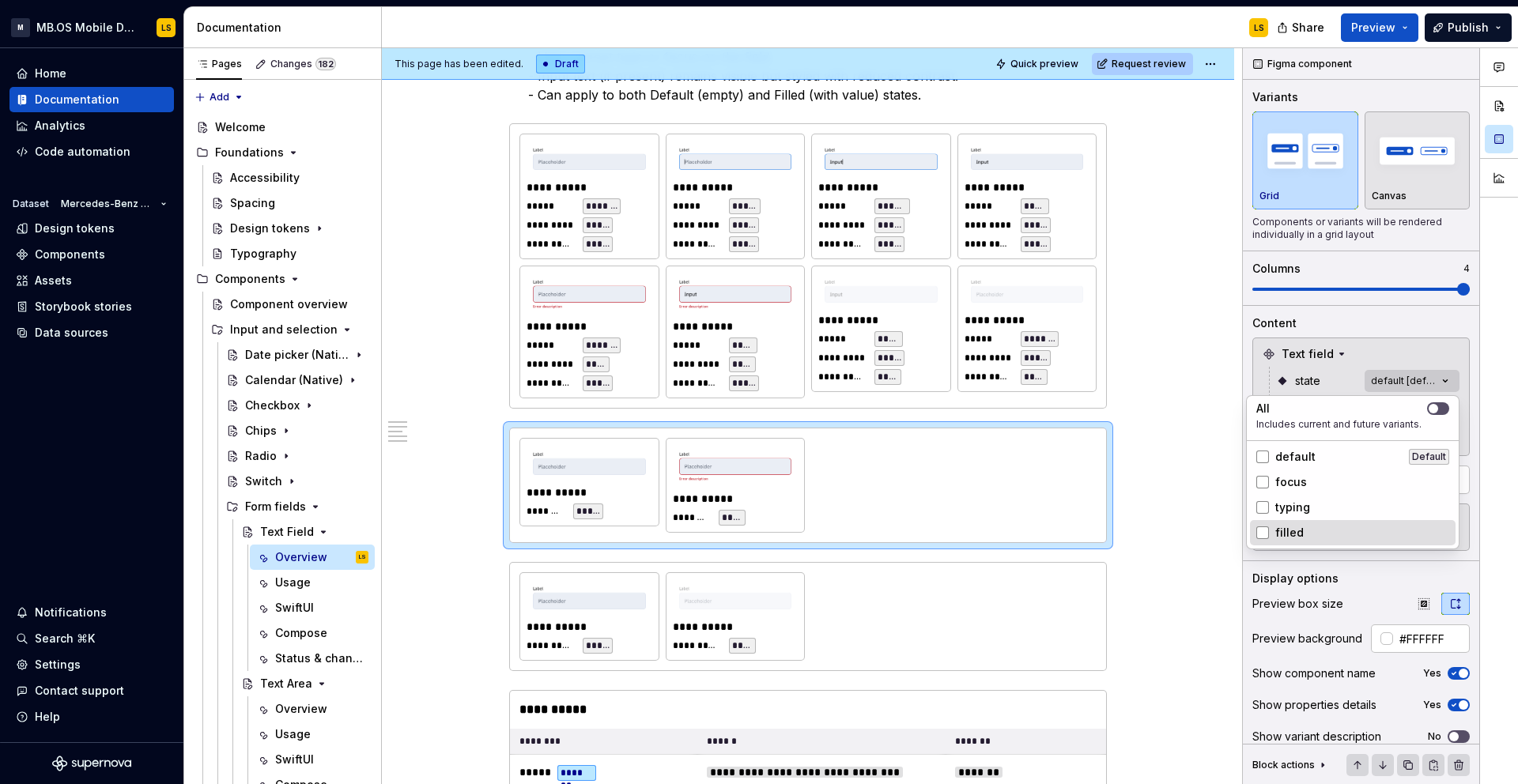
click at [1296, 528] on span "filled" at bounding box center [1289, 532] width 29 height 16
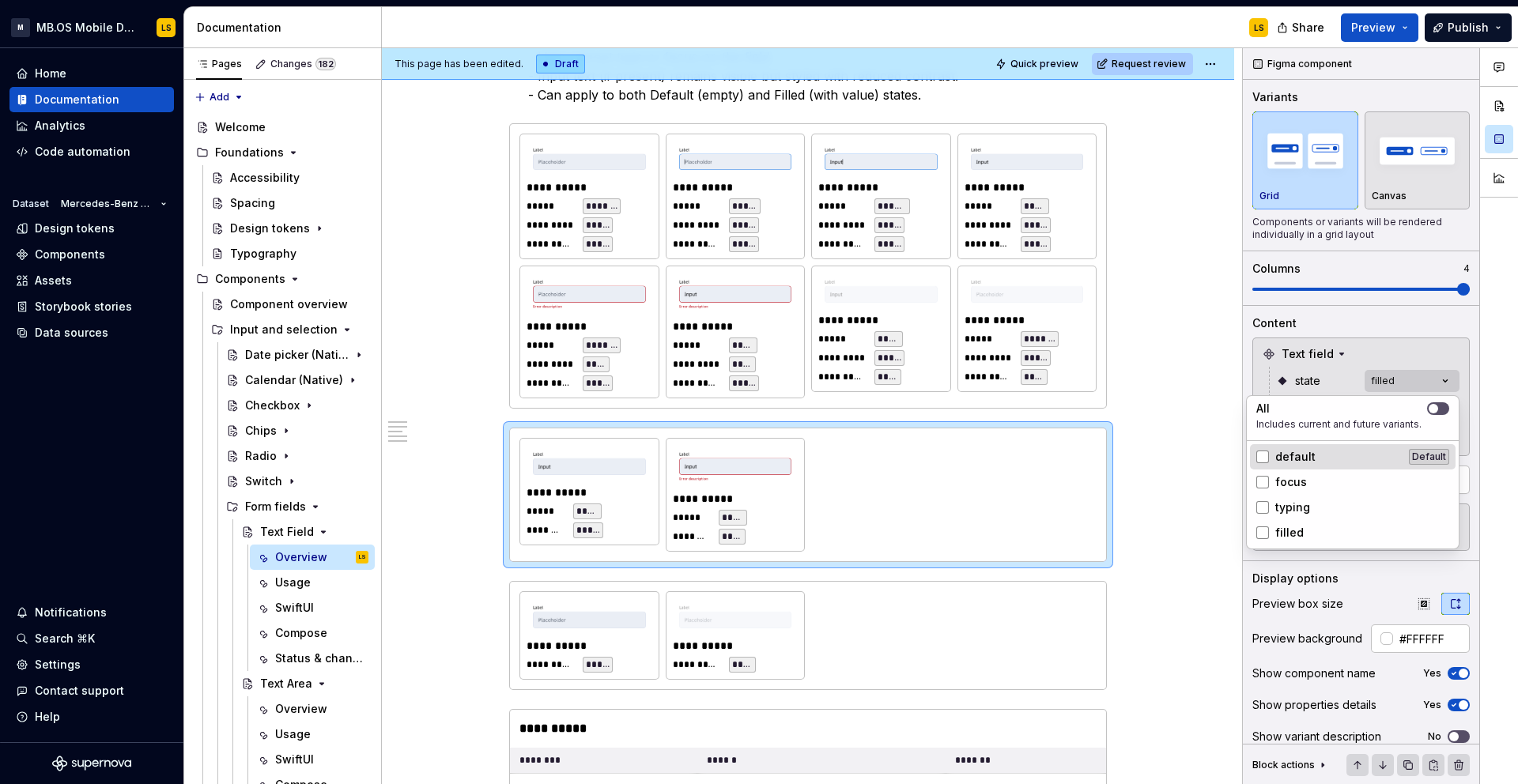
click at [1319, 457] on div "default Default" at bounding box center [1352, 456] width 193 height 16
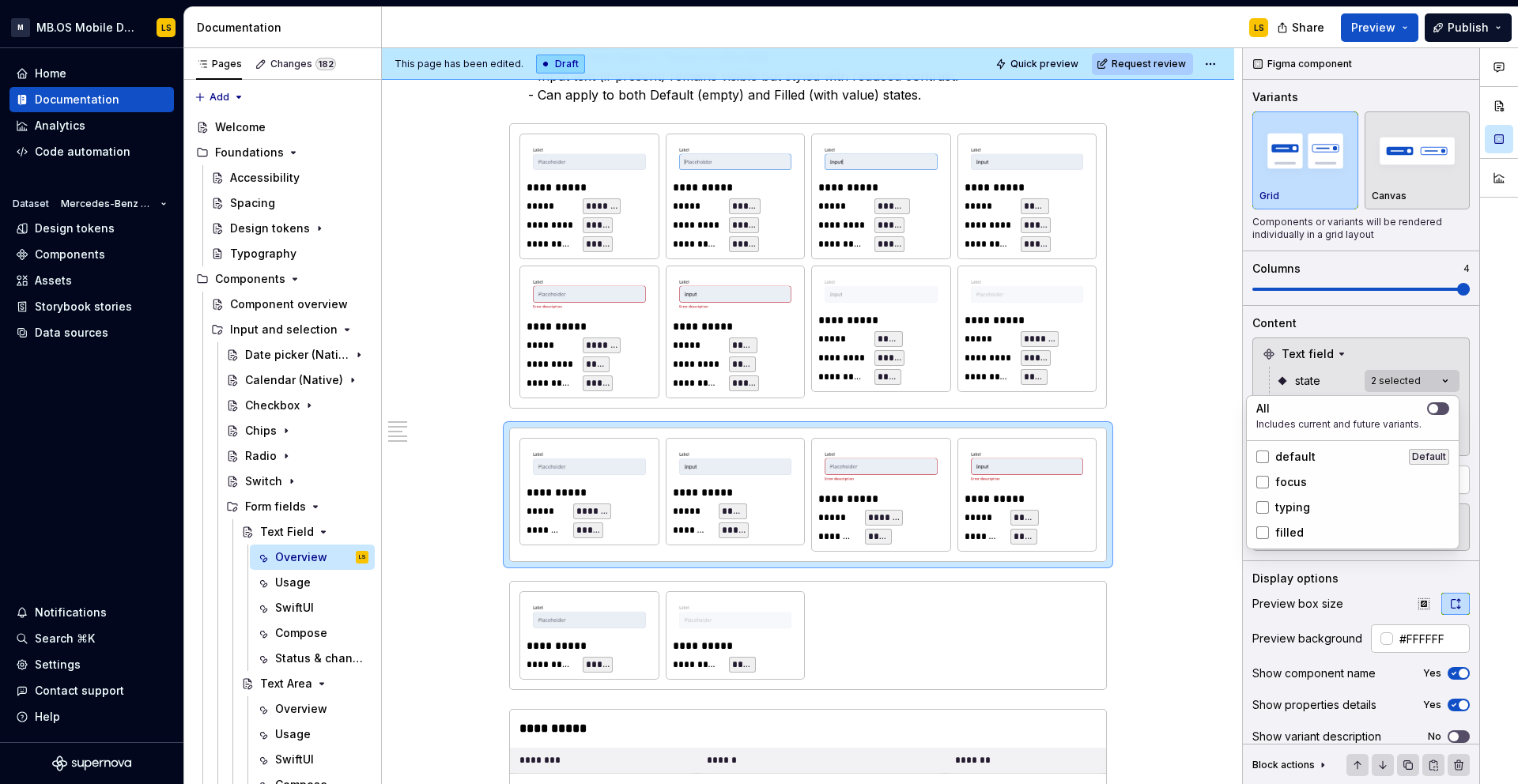
click at [1326, 370] on div "Comments Open comments No comments yet Select ‘Comment’ from the block context …" at bounding box center [1380, 415] width 275 height 736
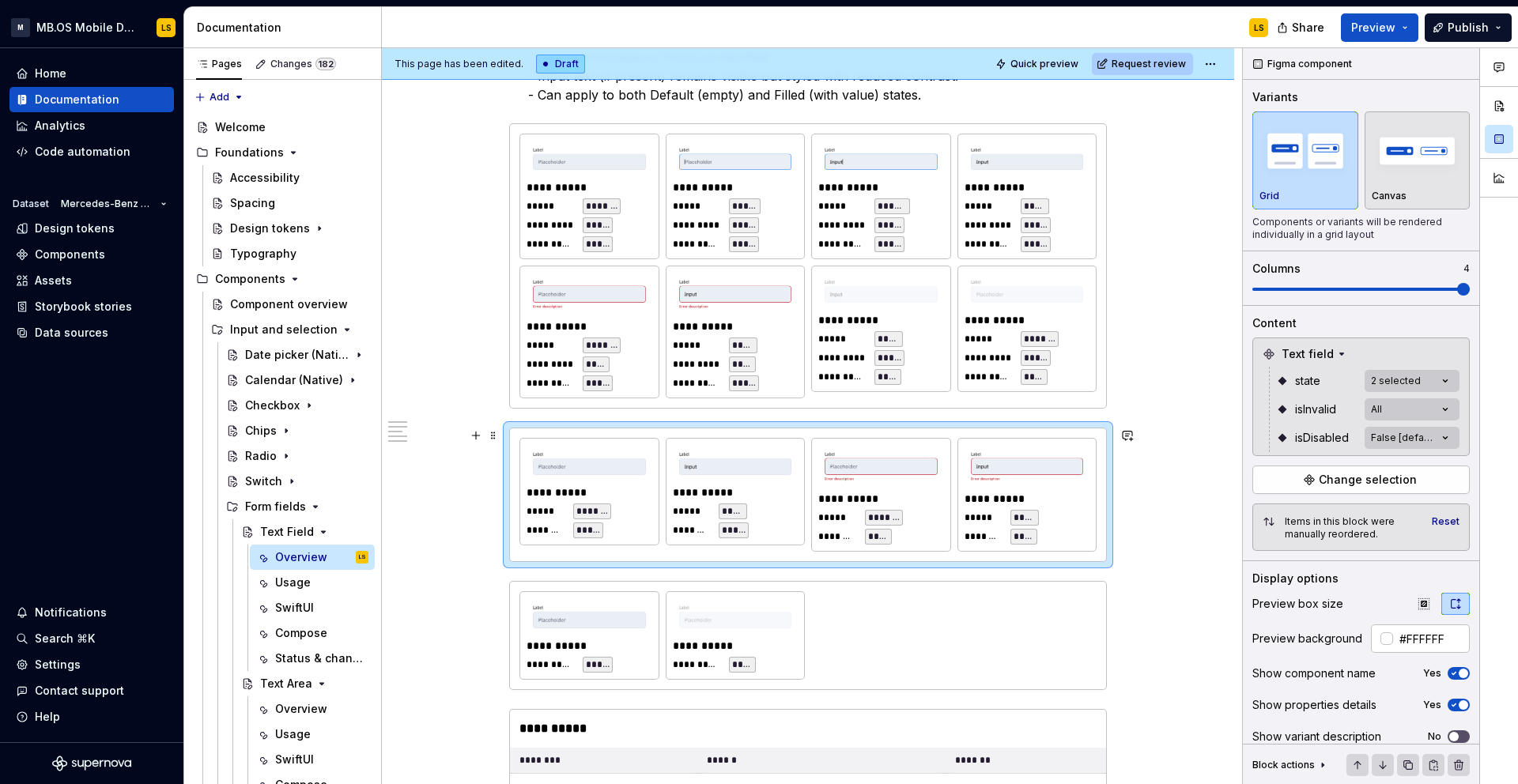
click at [724, 504] on div "******" at bounding box center [733, 510] width 29 height 16
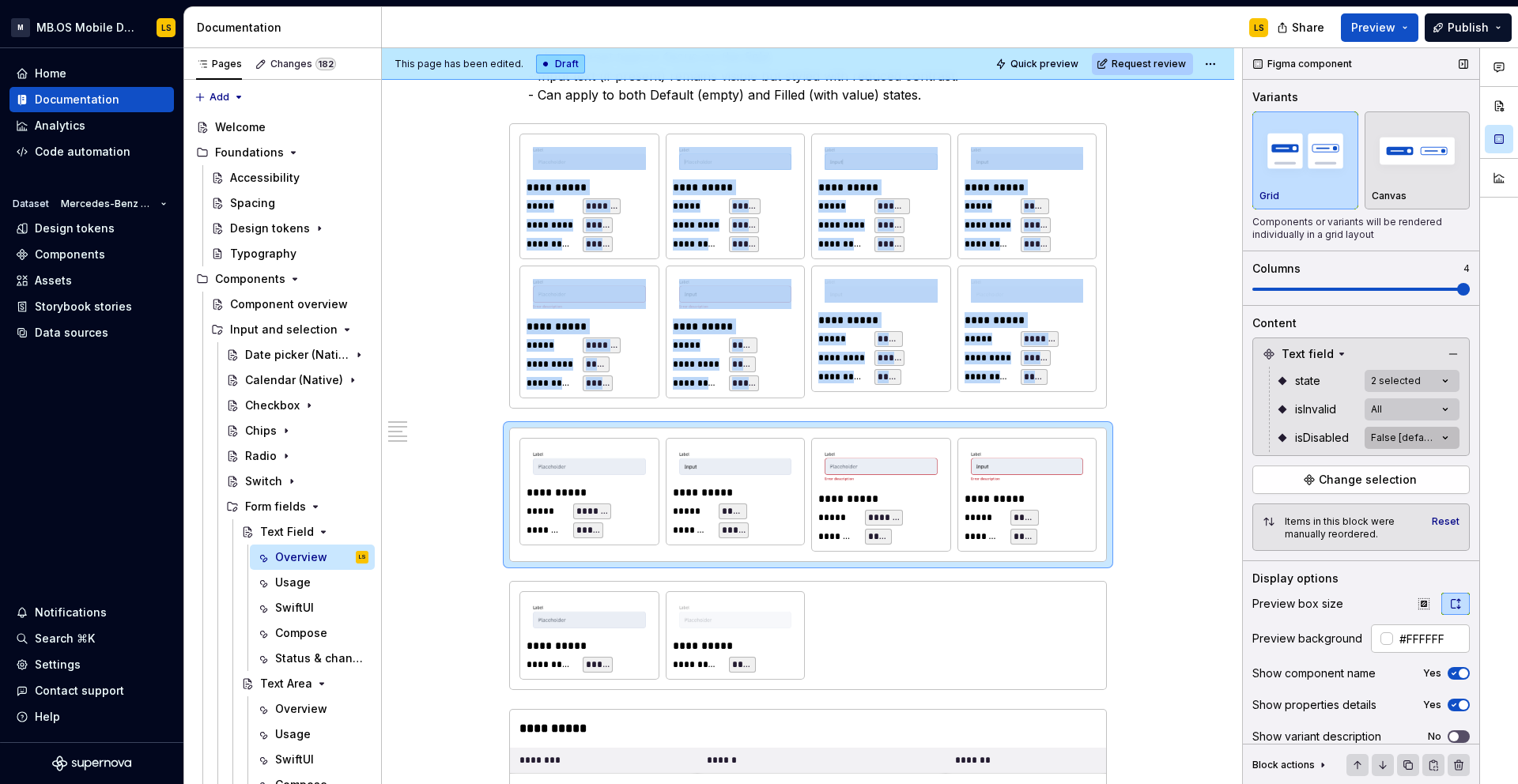
click at [1453, 430] on div "Comments Open comments No comments yet Select ‘Comment’ from the block context …" at bounding box center [1380, 415] width 275 height 736
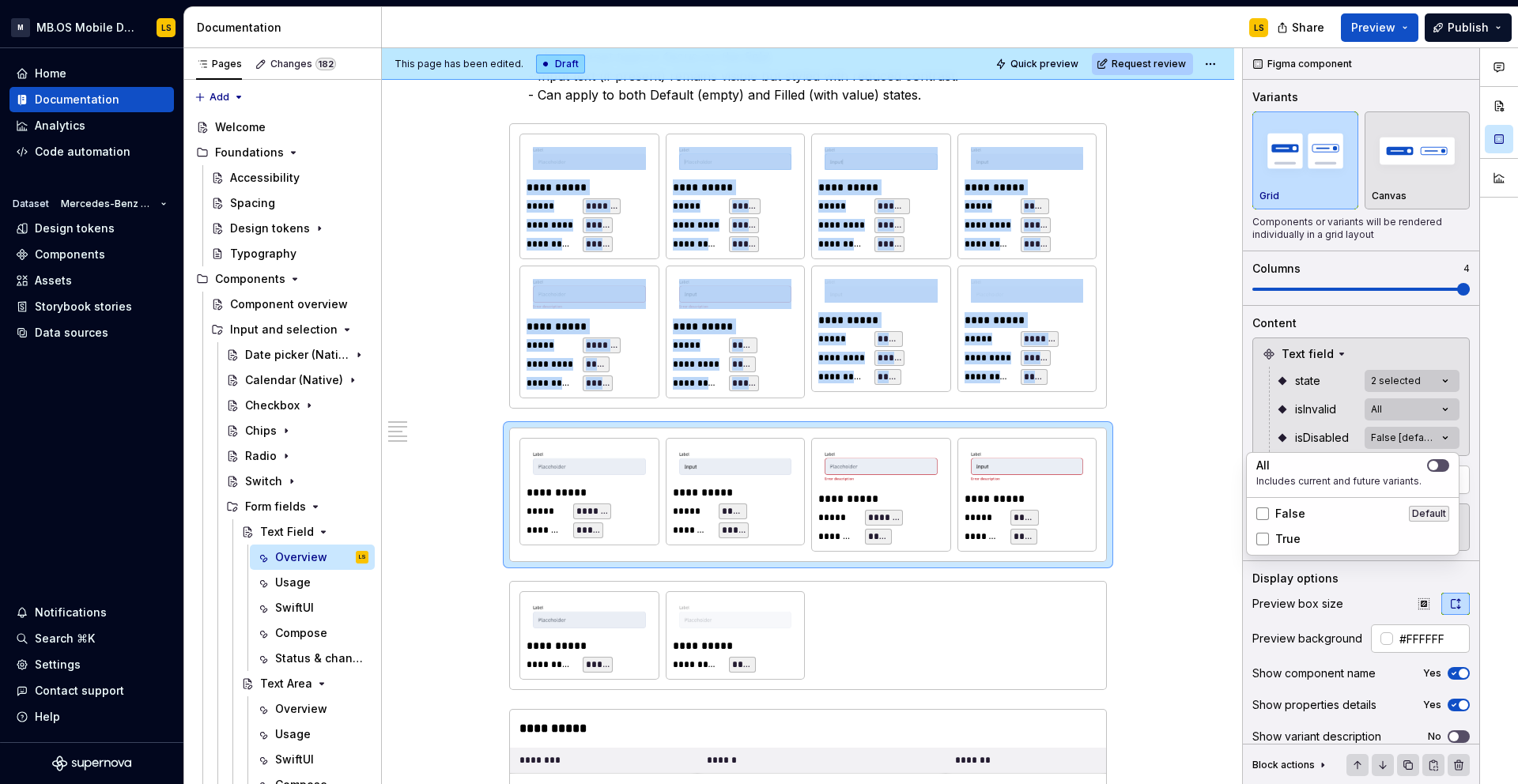
click at [1330, 410] on div "Comments Open comments No comments yet Select ‘Comment’ from the block context …" at bounding box center [1380, 415] width 275 height 736
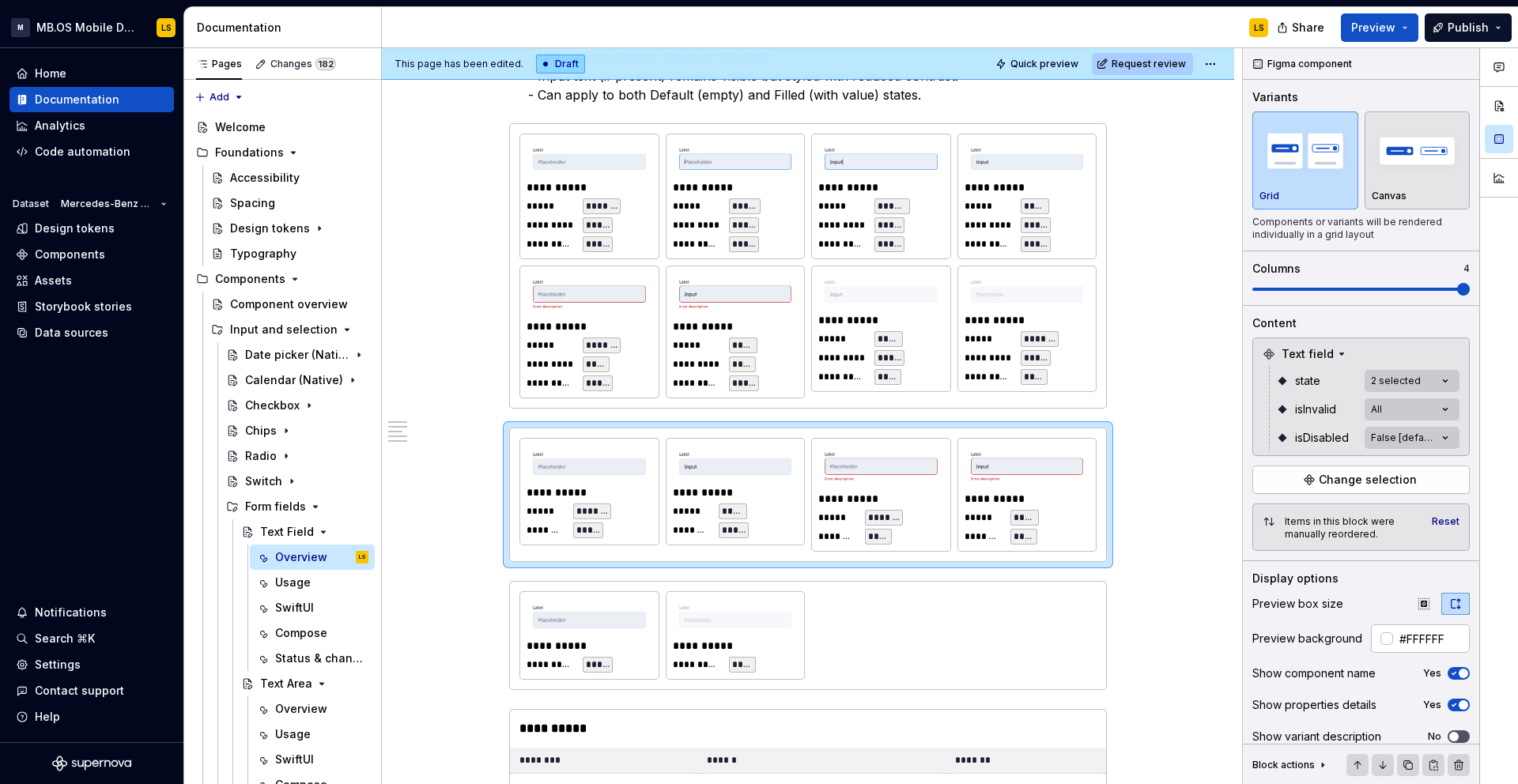
click at [1428, 441] on div "Comments Open comments No comments yet Select ‘Comment’ from the block context …" at bounding box center [1380, 415] width 275 height 736
click at [1441, 469] on button "button" at bounding box center [1438, 465] width 22 height 13
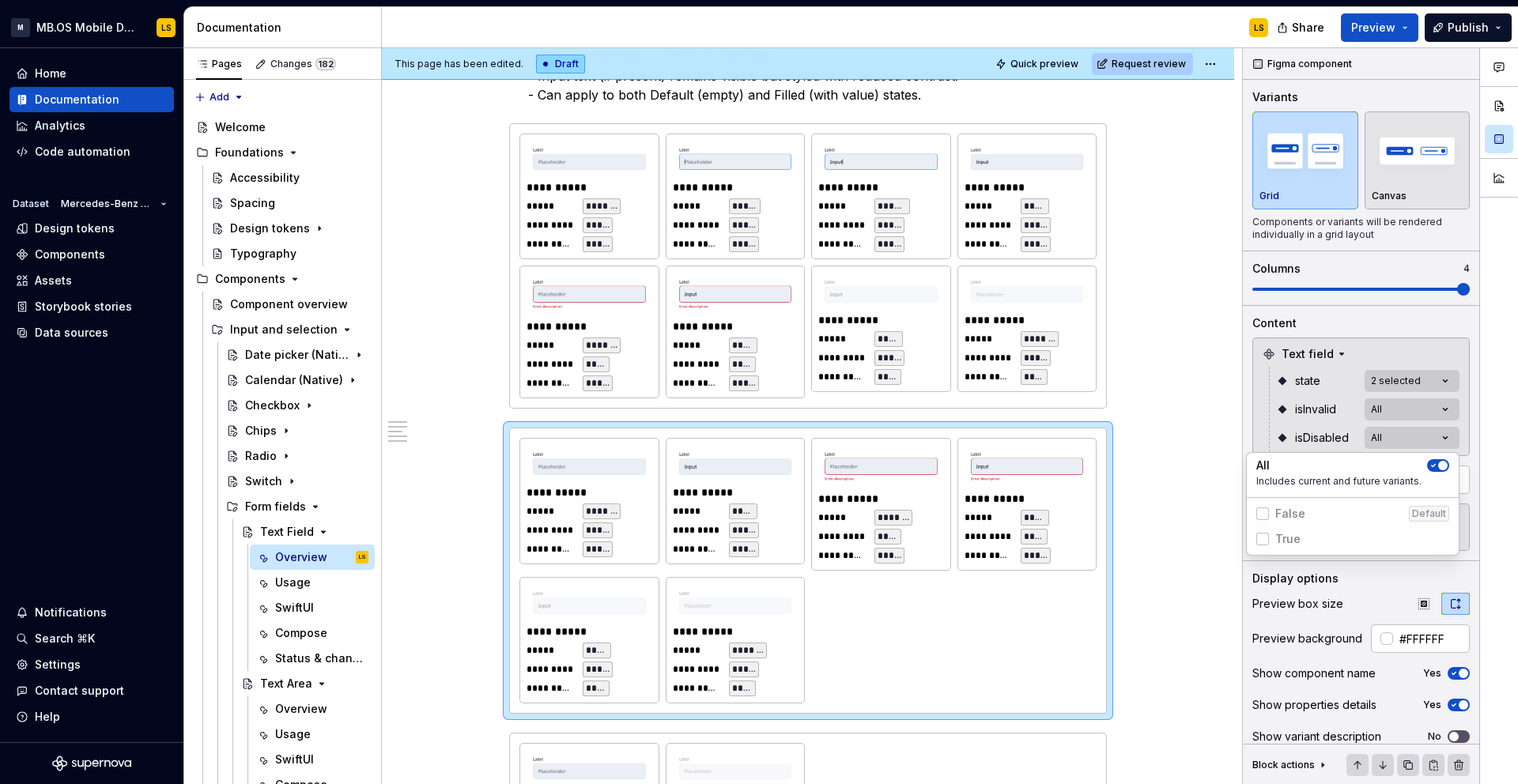
click at [1441, 469] on span "button" at bounding box center [1442, 465] width 9 height 9
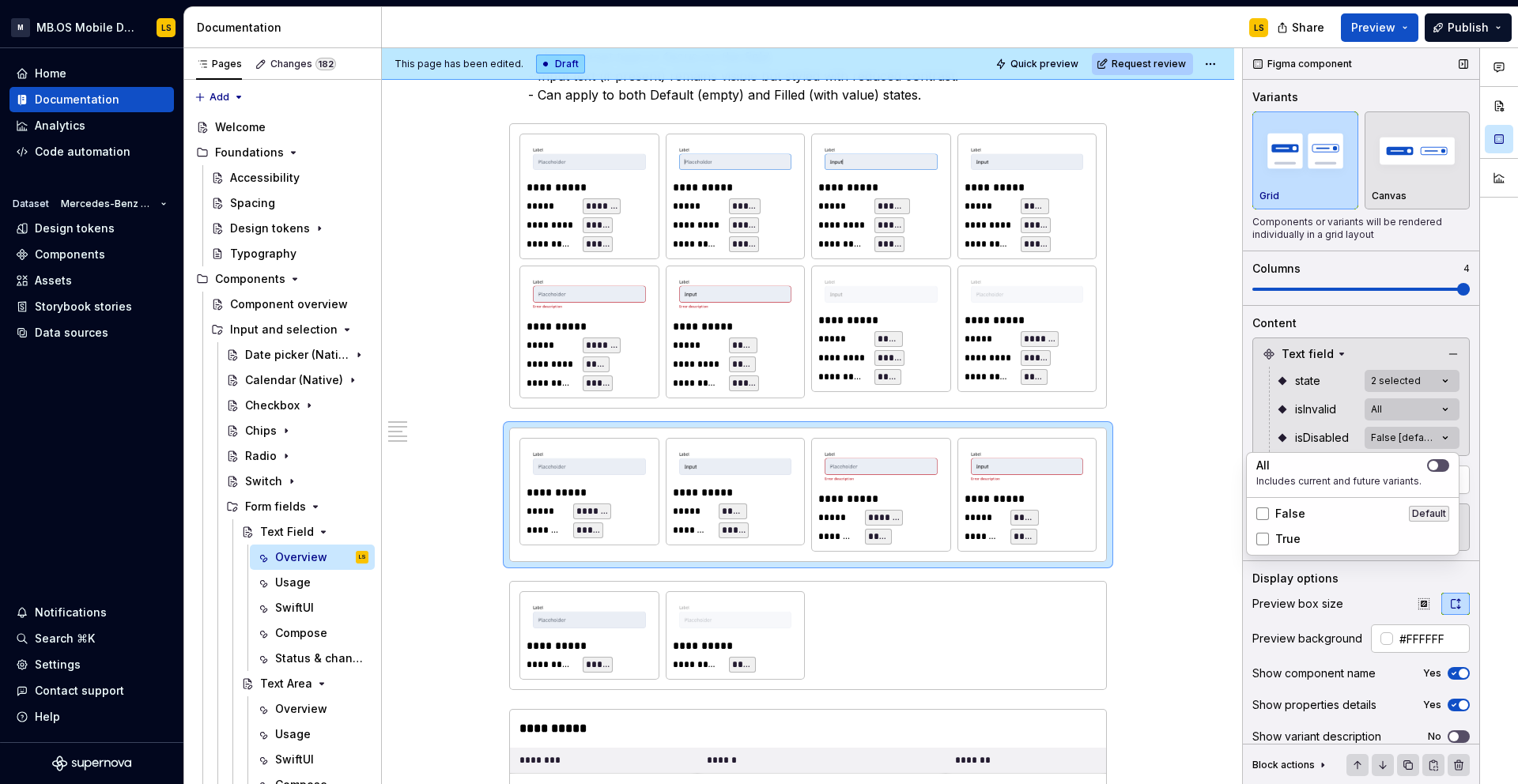
click at [1326, 424] on div "Comments Open comments No comments yet Select ‘Comment’ from the block context …" at bounding box center [1380, 415] width 275 height 736
click at [1406, 415] on div "Comments Open comments No comments yet Select ‘Comment’ from the block context …" at bounding box center [1380, 415] width 275 height 736
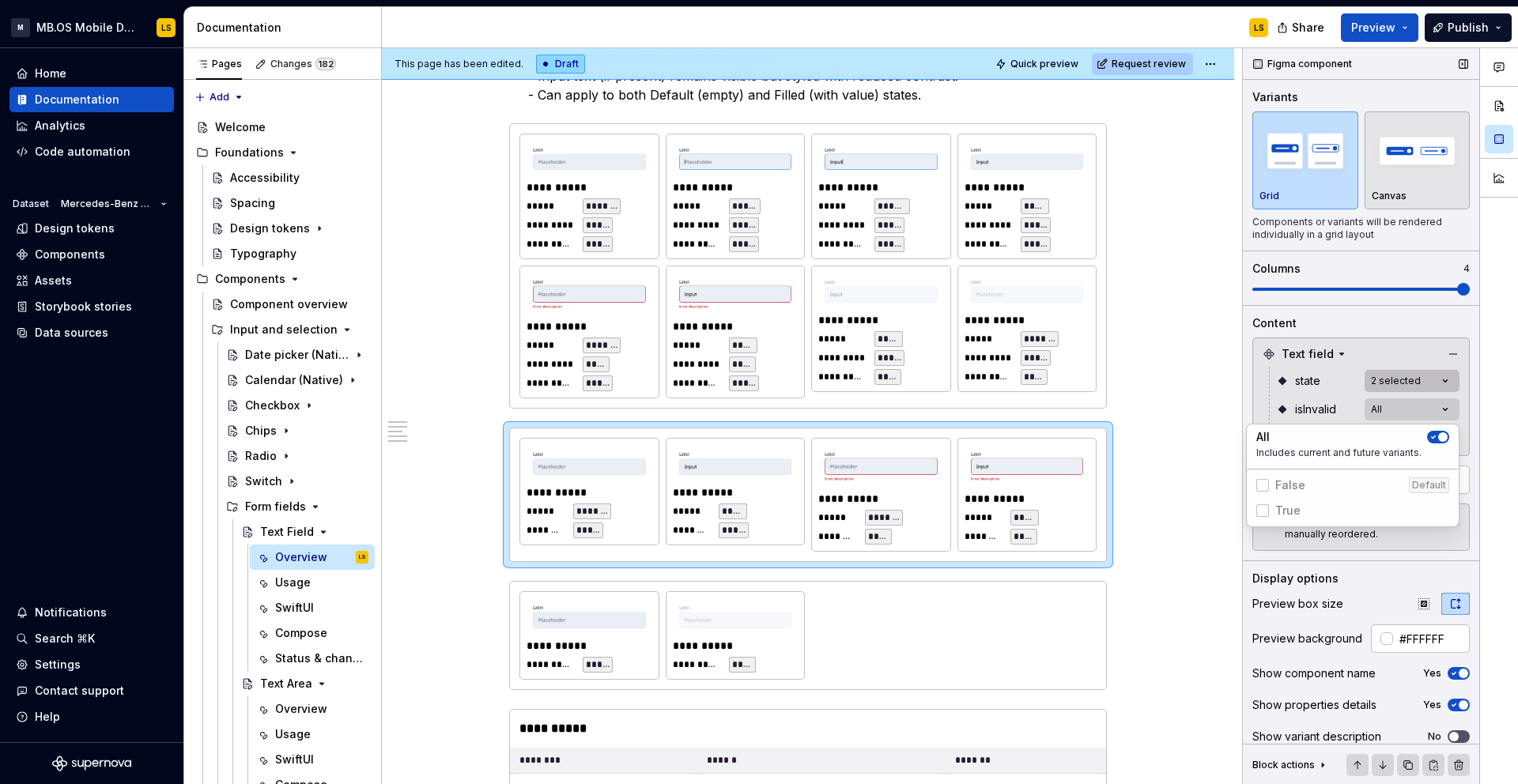
click at [1418, 384] on div "Comments Open comments No comments yet Select ‘Comment’ from the block context …" at bounding box center [1380, 415] width 275 height 736
click at [1429, 385] on div "Comments Open comments No comments yet Select ‘Comment’ from the block context …" at bounding box center [1380, 415] width 275 height 736
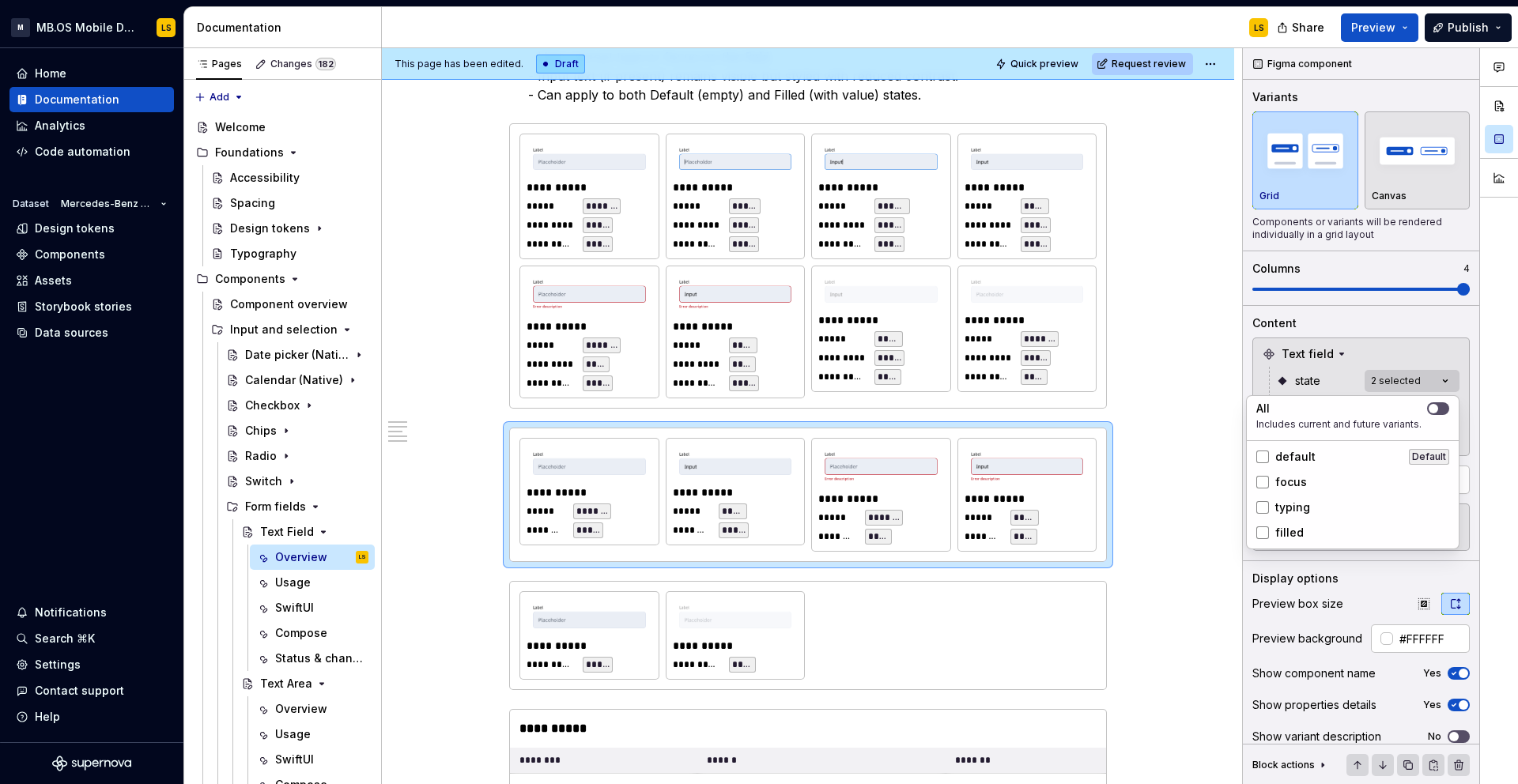
click at [1312, 376] on div "Comments Open comments No comments yet Select ‘Comment’ from the block context …" at bounding box center [1380, 415] width 275 height 736
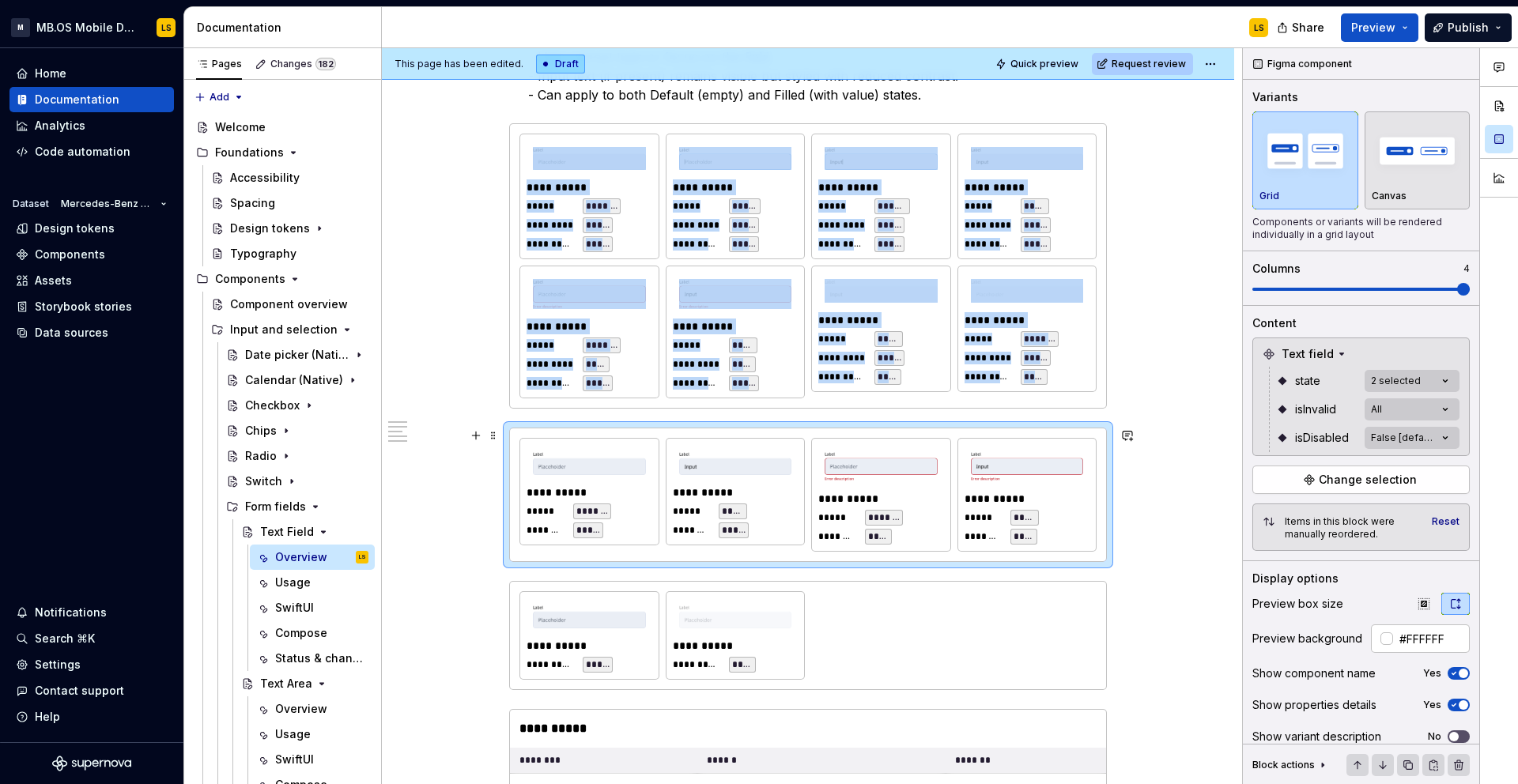
click at [944, 457] on div at bounding box center [881, 466] width 125 height 42
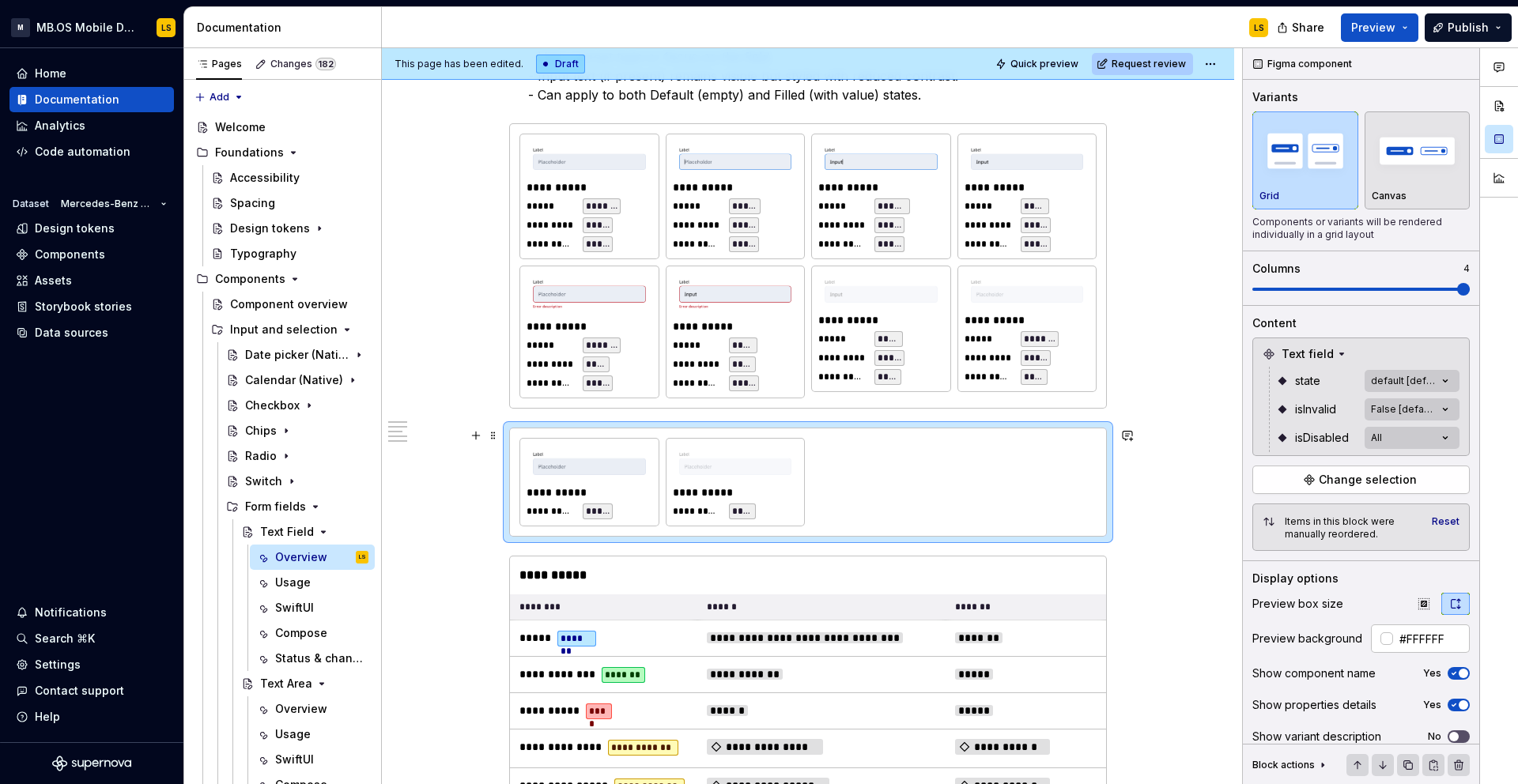
click at [937, 464] on div "**********" at bounding box center [807, 481] width 577 height 88
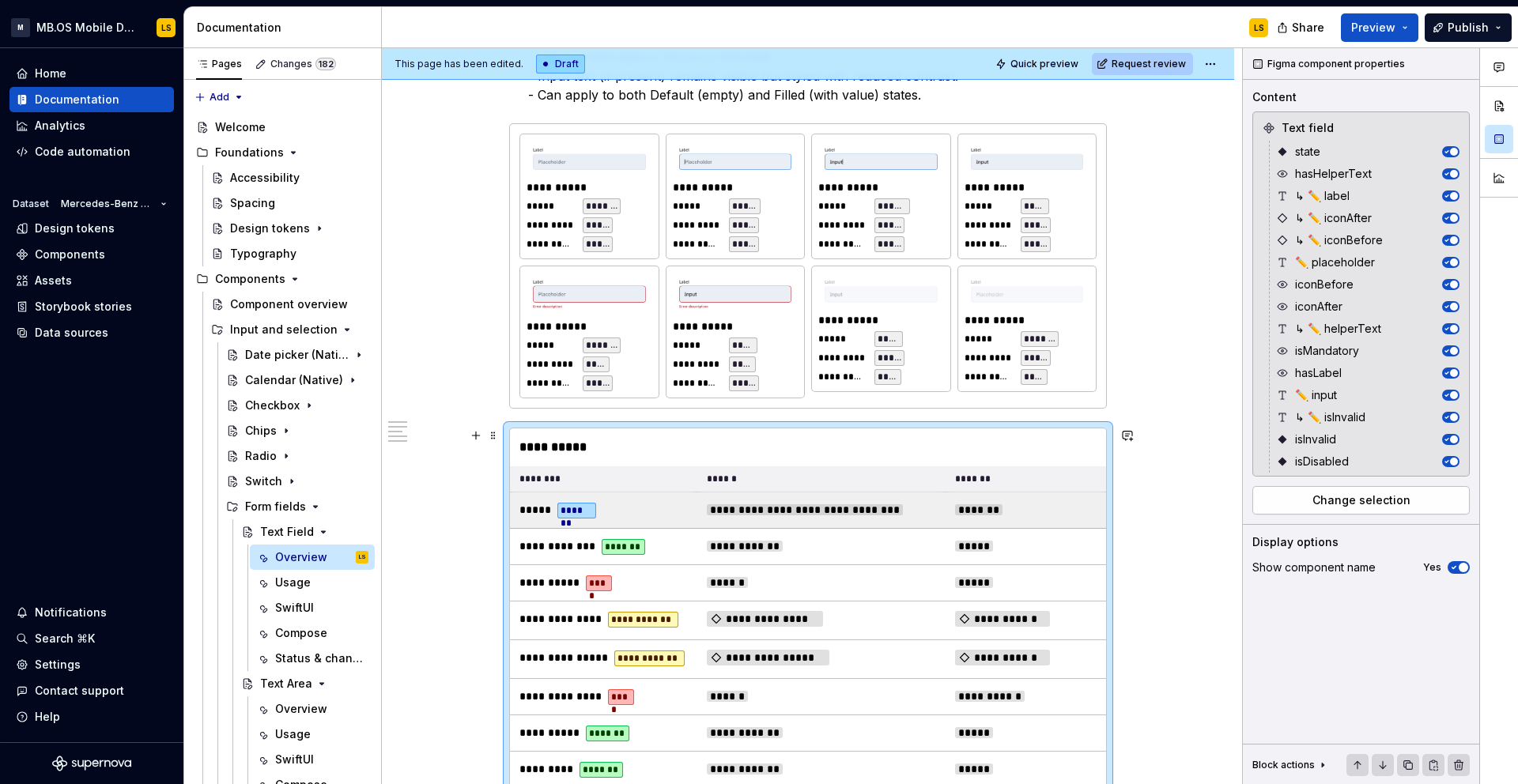
click at [856, 509] on span "**********" at bounding box center [805, 509] width 196 height 11
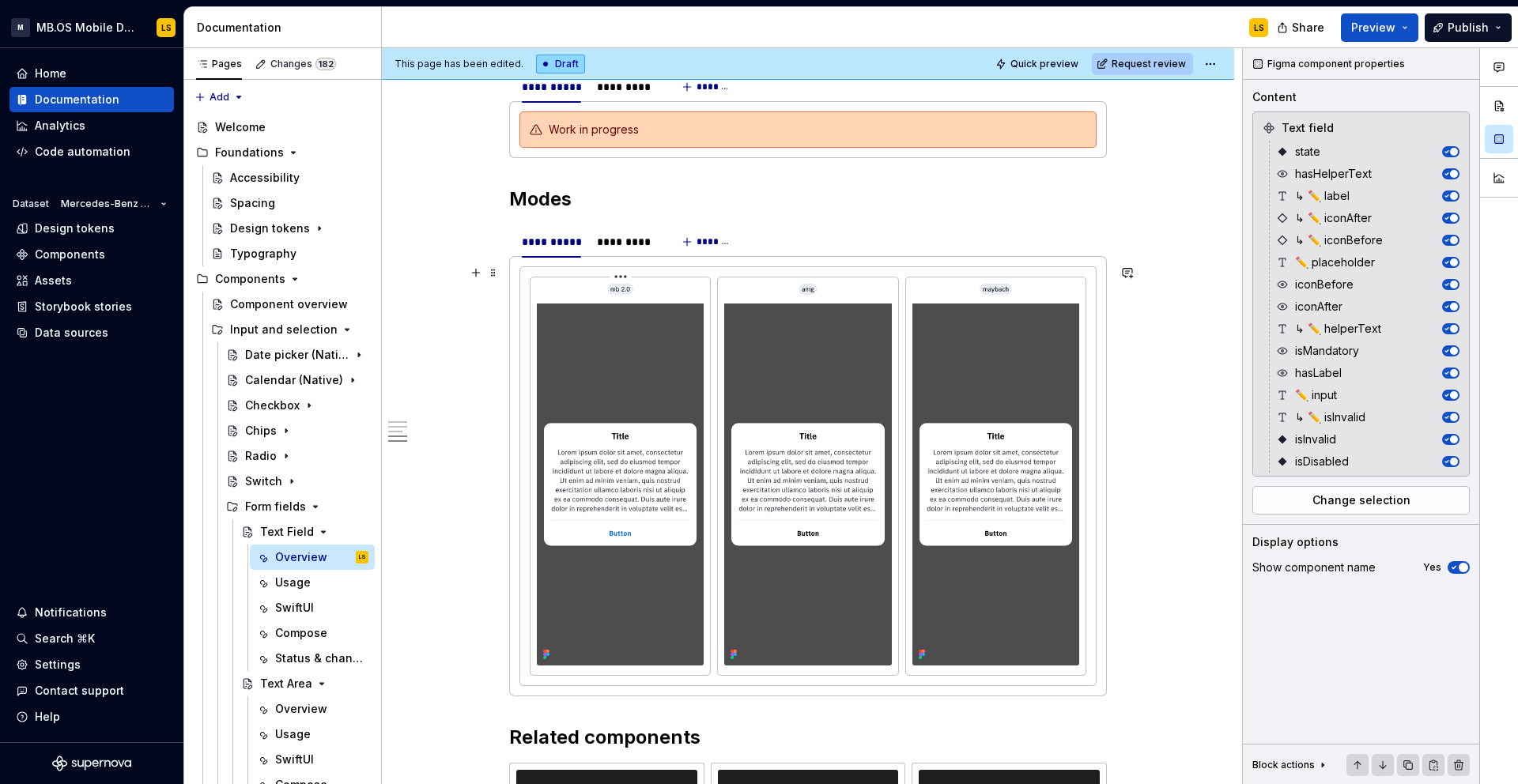
scroll to position [2687, 0]
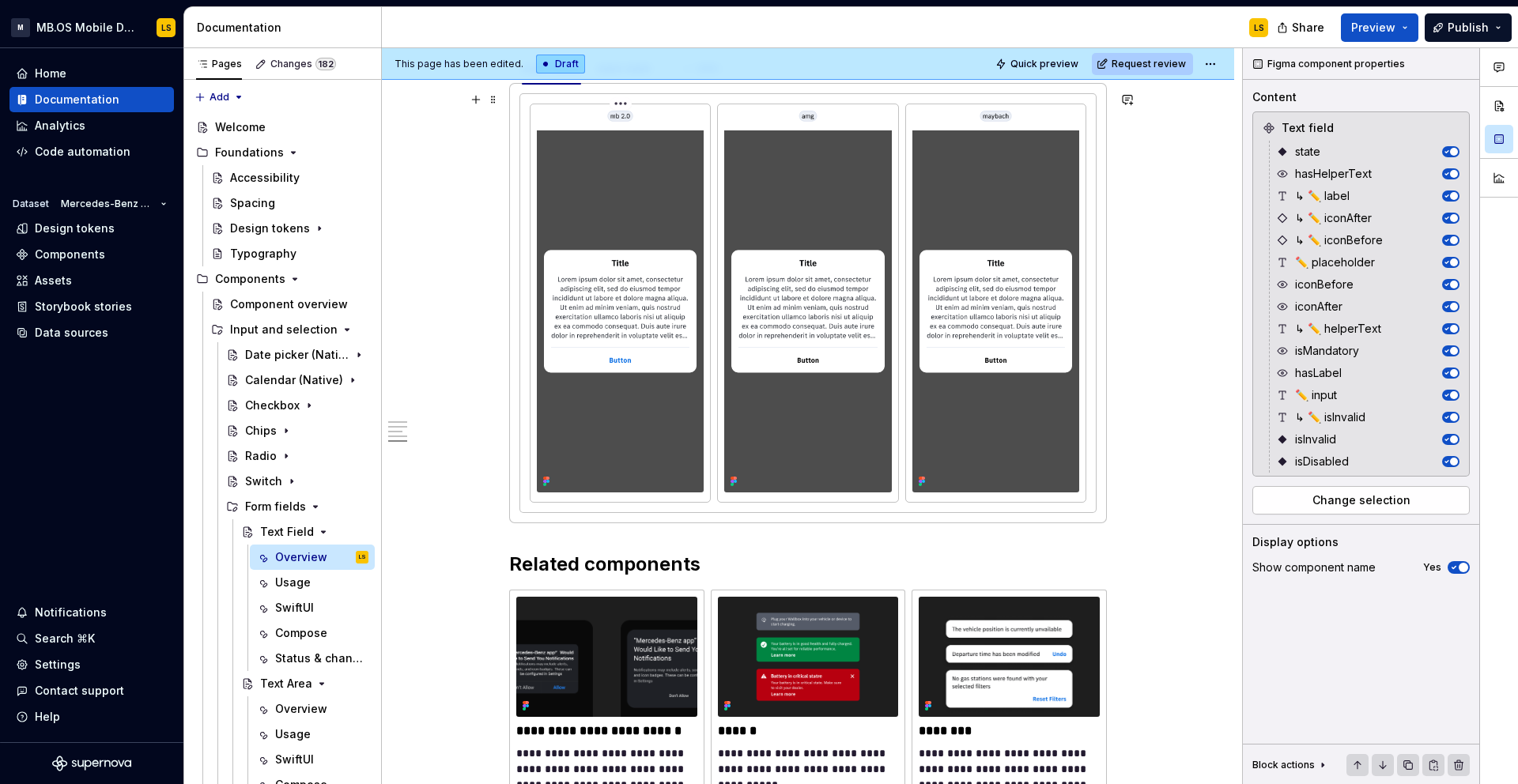
click at [658, 361] on img at bounding box center [619, 300] width 167 height 380
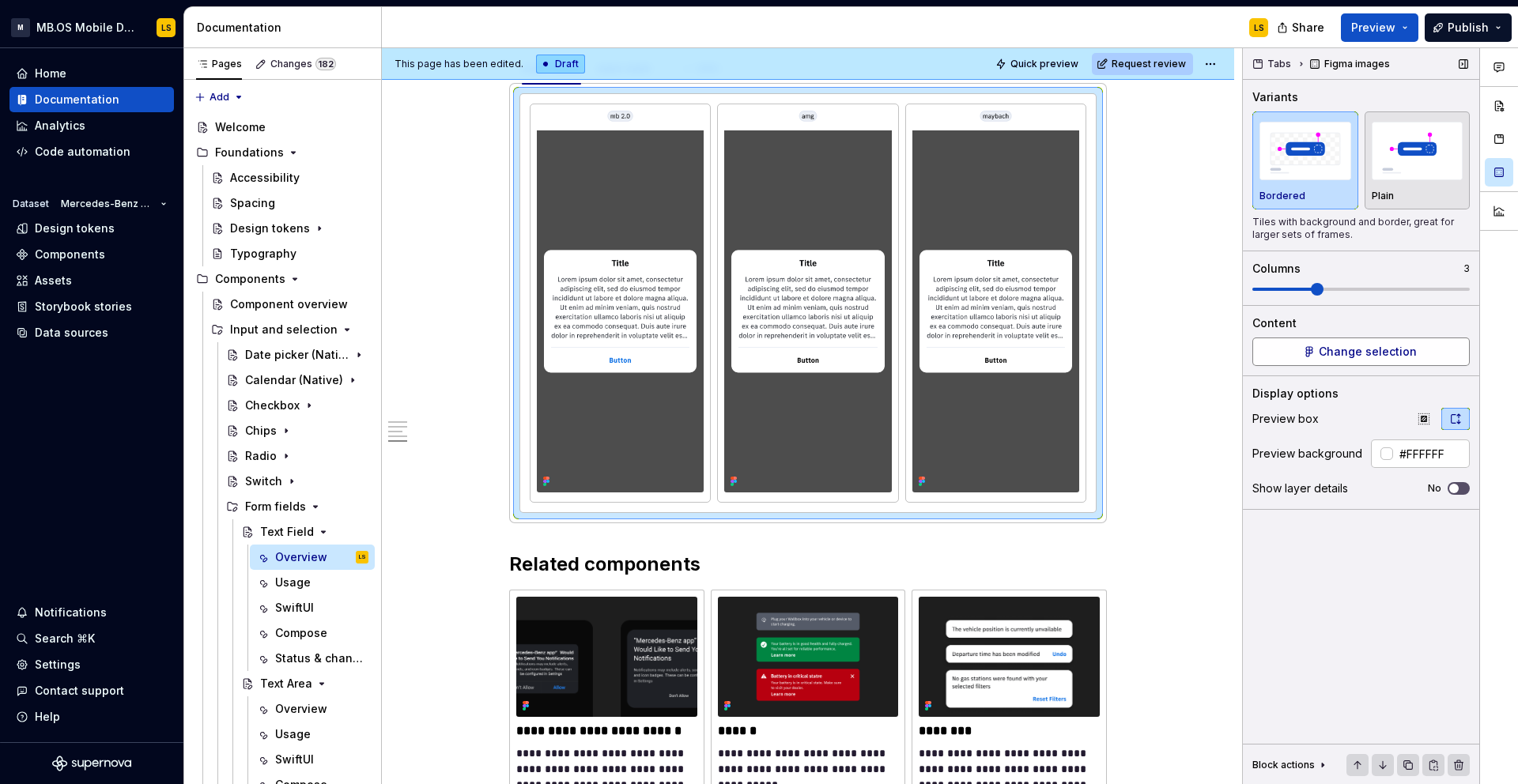
click at [1355, 353] on span "Change selection" at bounding box center [1368, 351] width 98 height 16
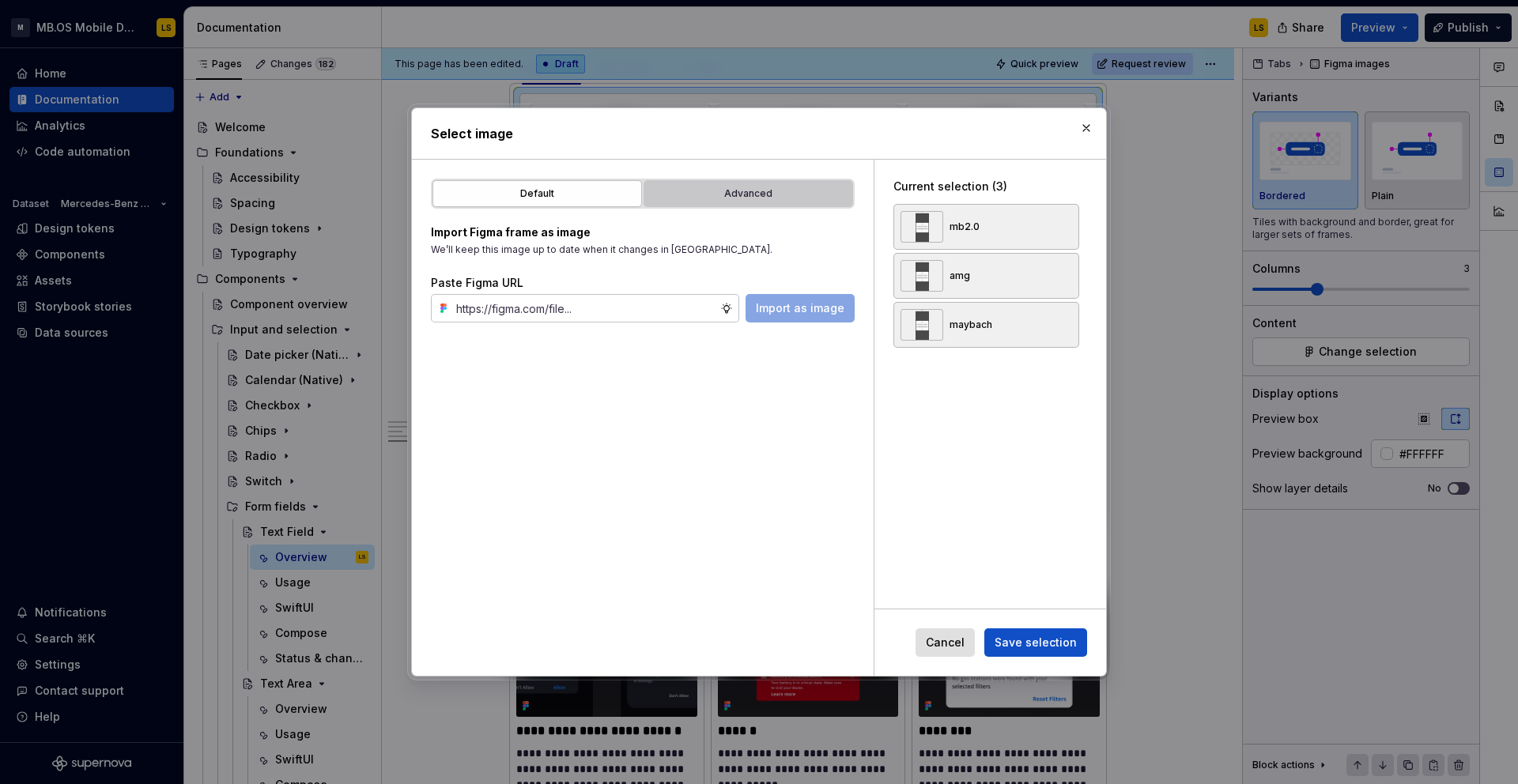
type textarea "*"
click at [740, 199] on div "Advanced" at bounding box center [747, 193] width 198 height 16
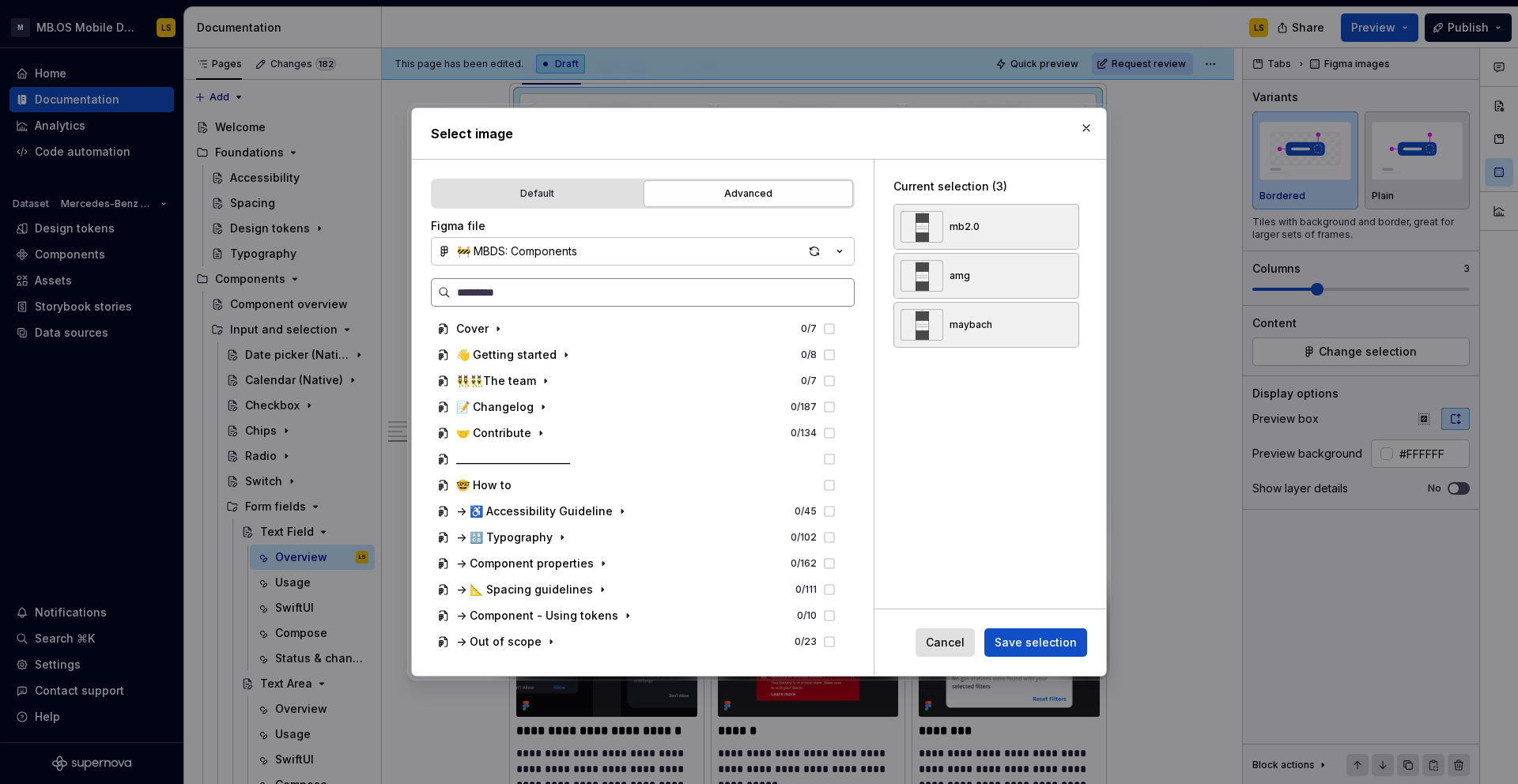
click at [605, 305] on label at bounding box center [642, 292] width 424 height 29
click at [605, 300] on input "search" at bounding box center [652, 292] width 403 height 16
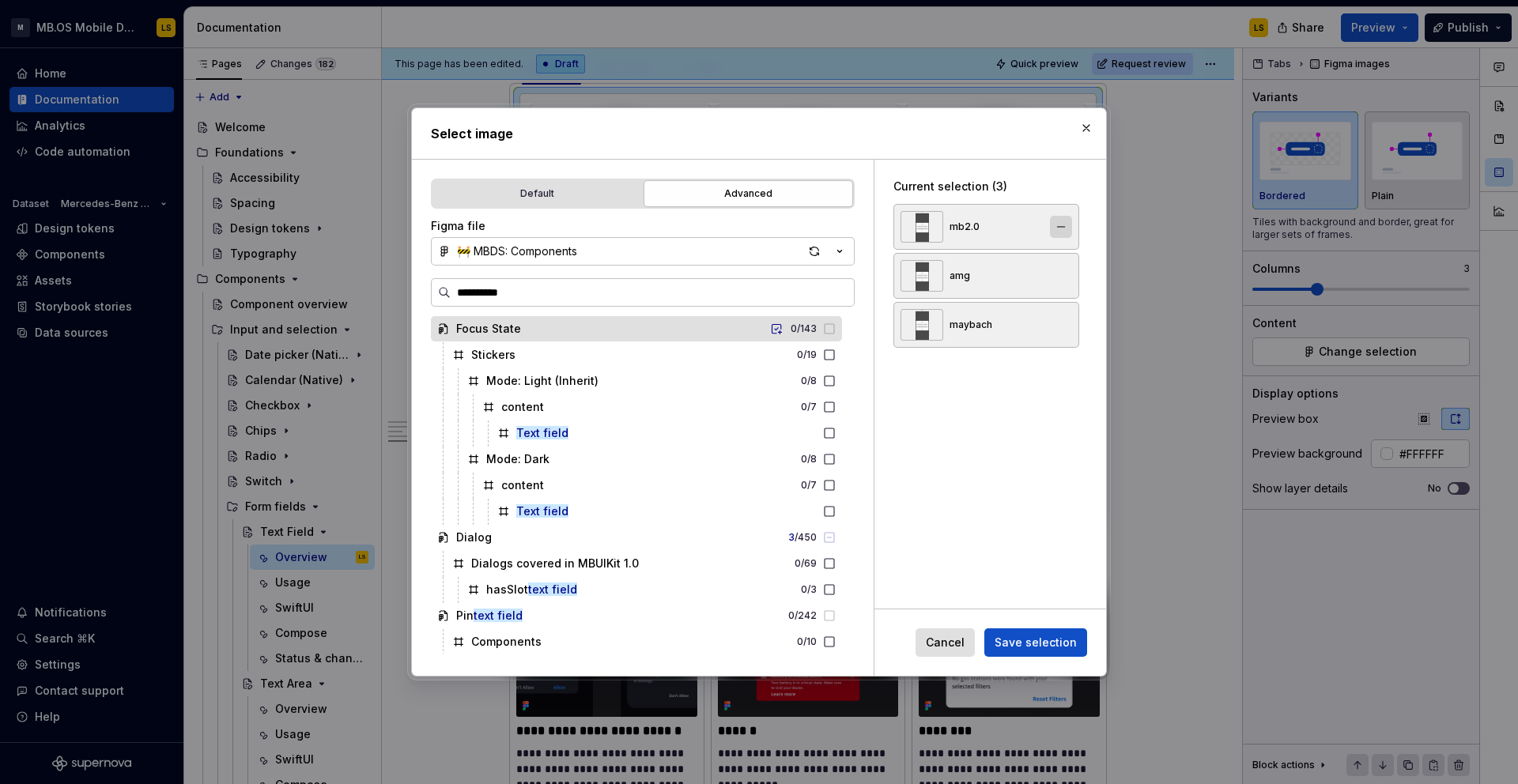
click at [1072, 228] on button "button" at bounding box center [1061, 227] width 22 height 22
click at [1072, 229] on button "button" at bounding box center [1061, 227] width 22 height 22
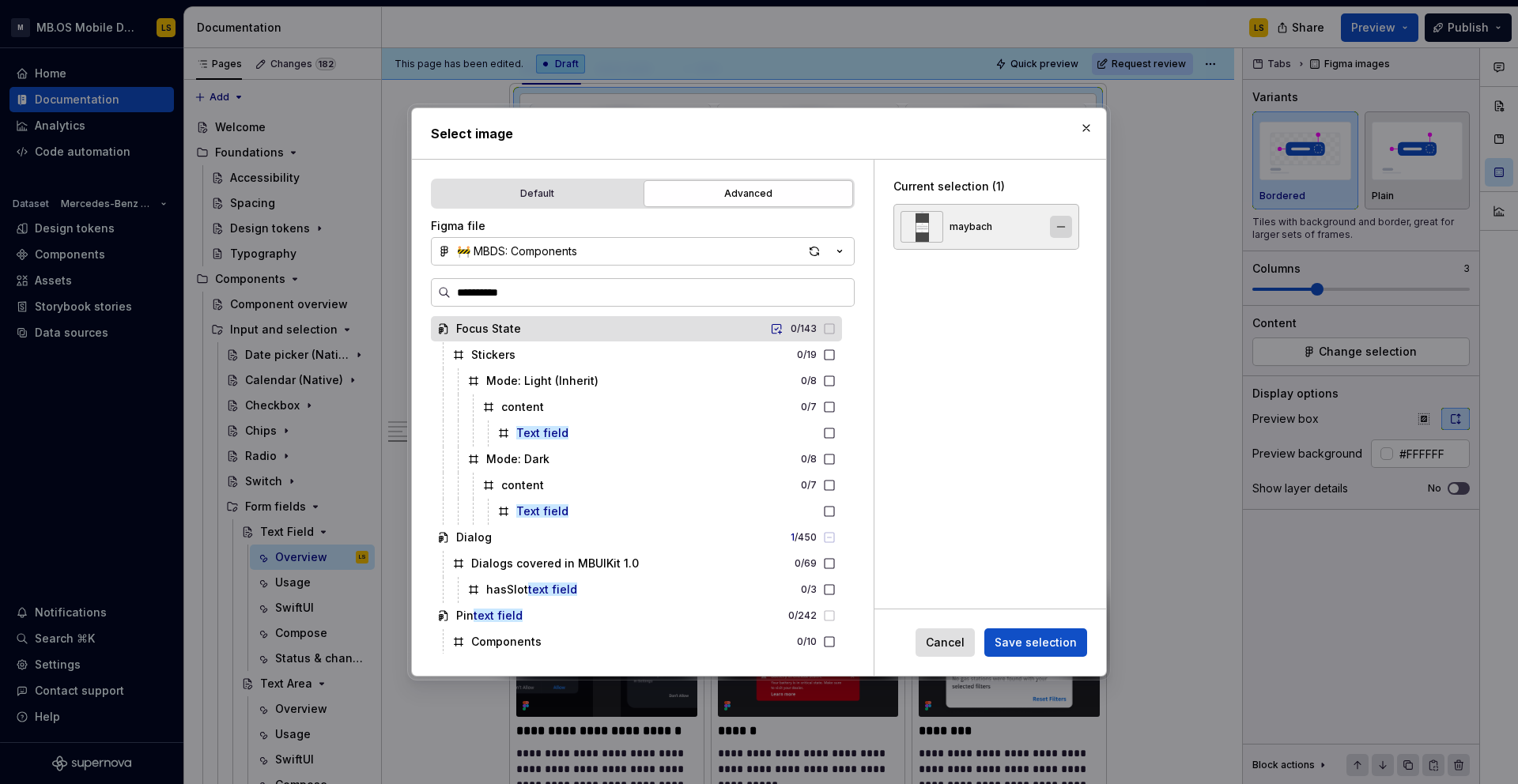
click at [1072, 228] on button "button" at bounding box center [1061, 227] width 22 height 22
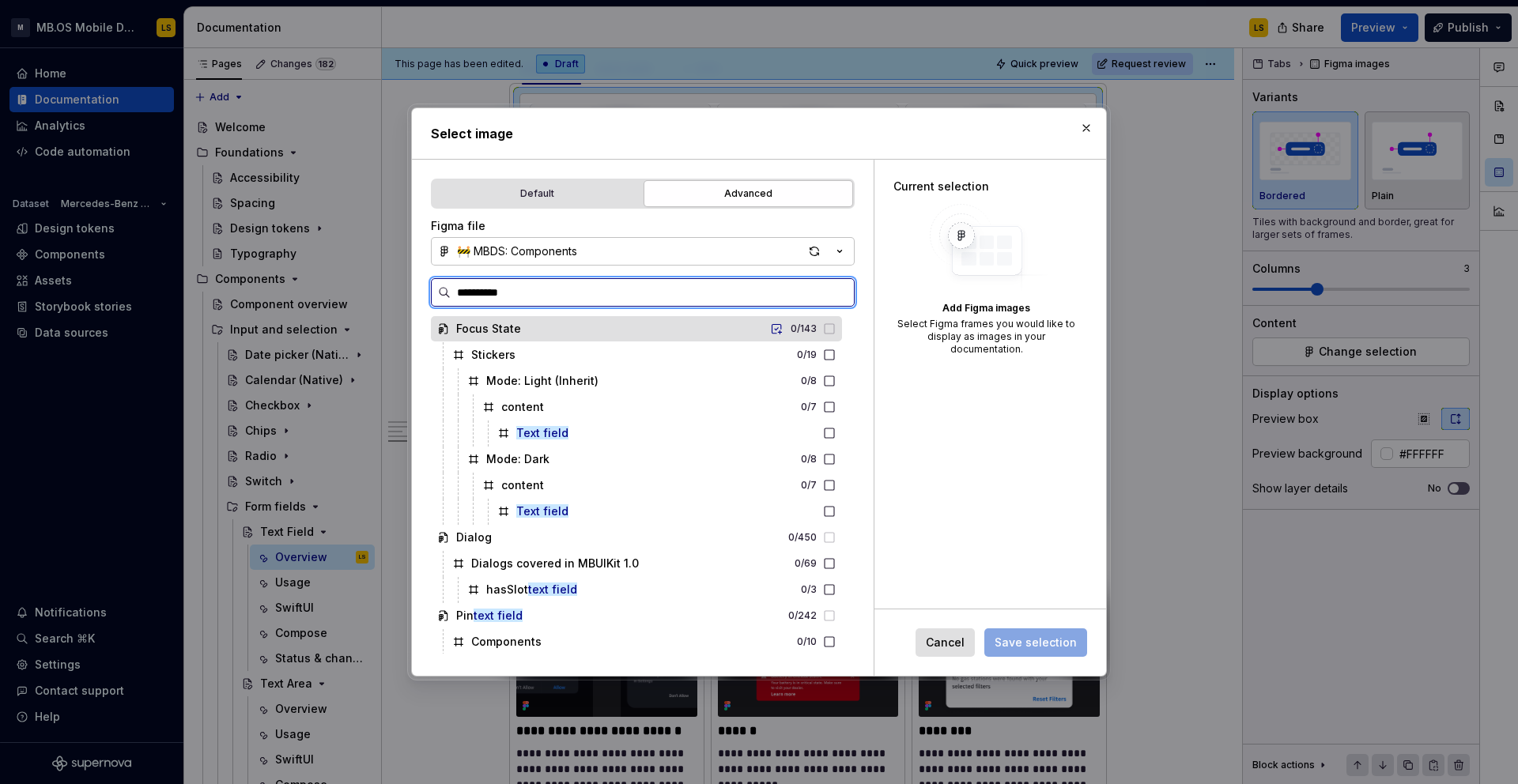
click at [542, 290] on input "**********" at bounding box center [652, 292] width 403 height 16
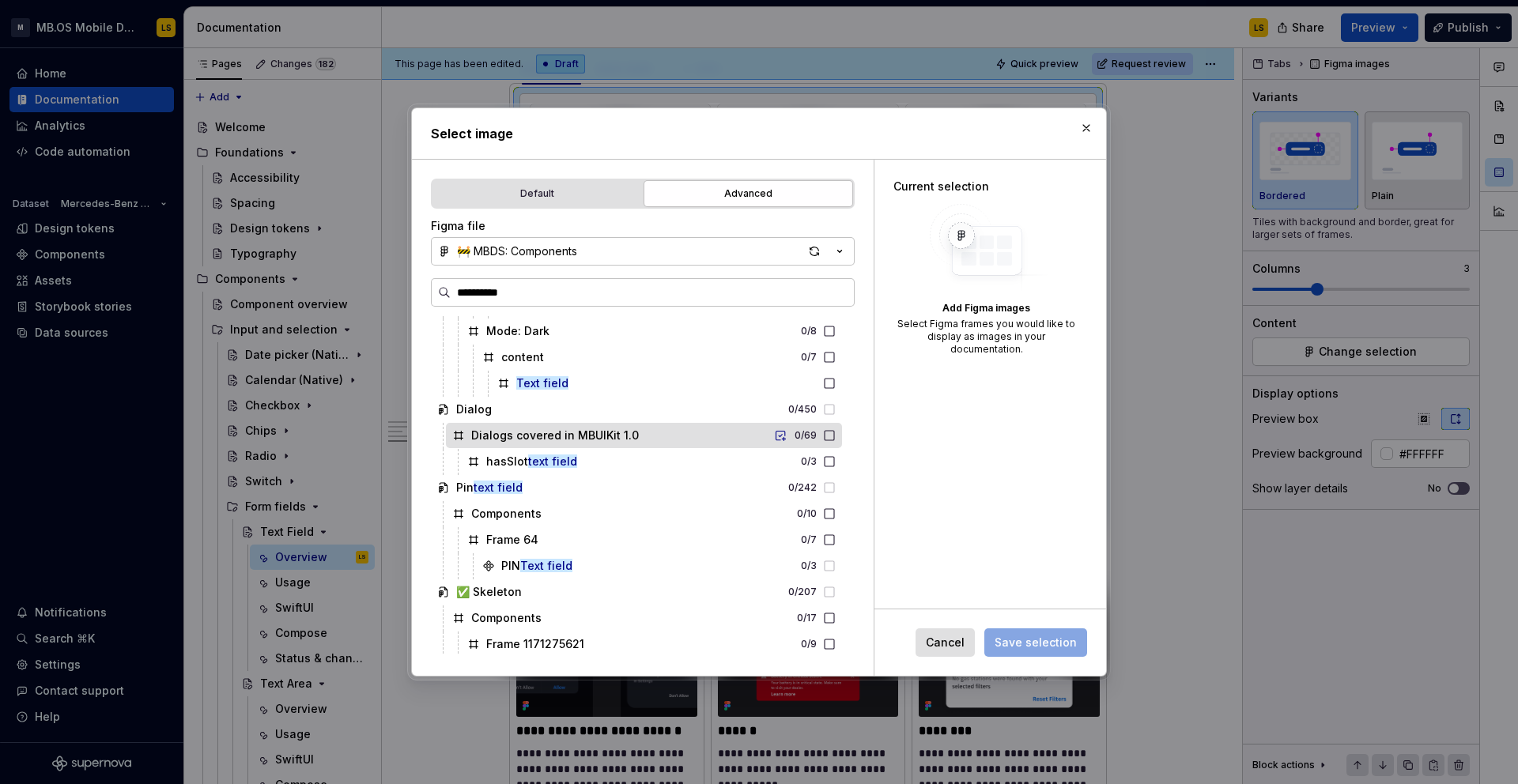
scroll to position [130, 0]
click at [531, 295] on input "**********" at bounding box center [652, 292] width 403 height 16
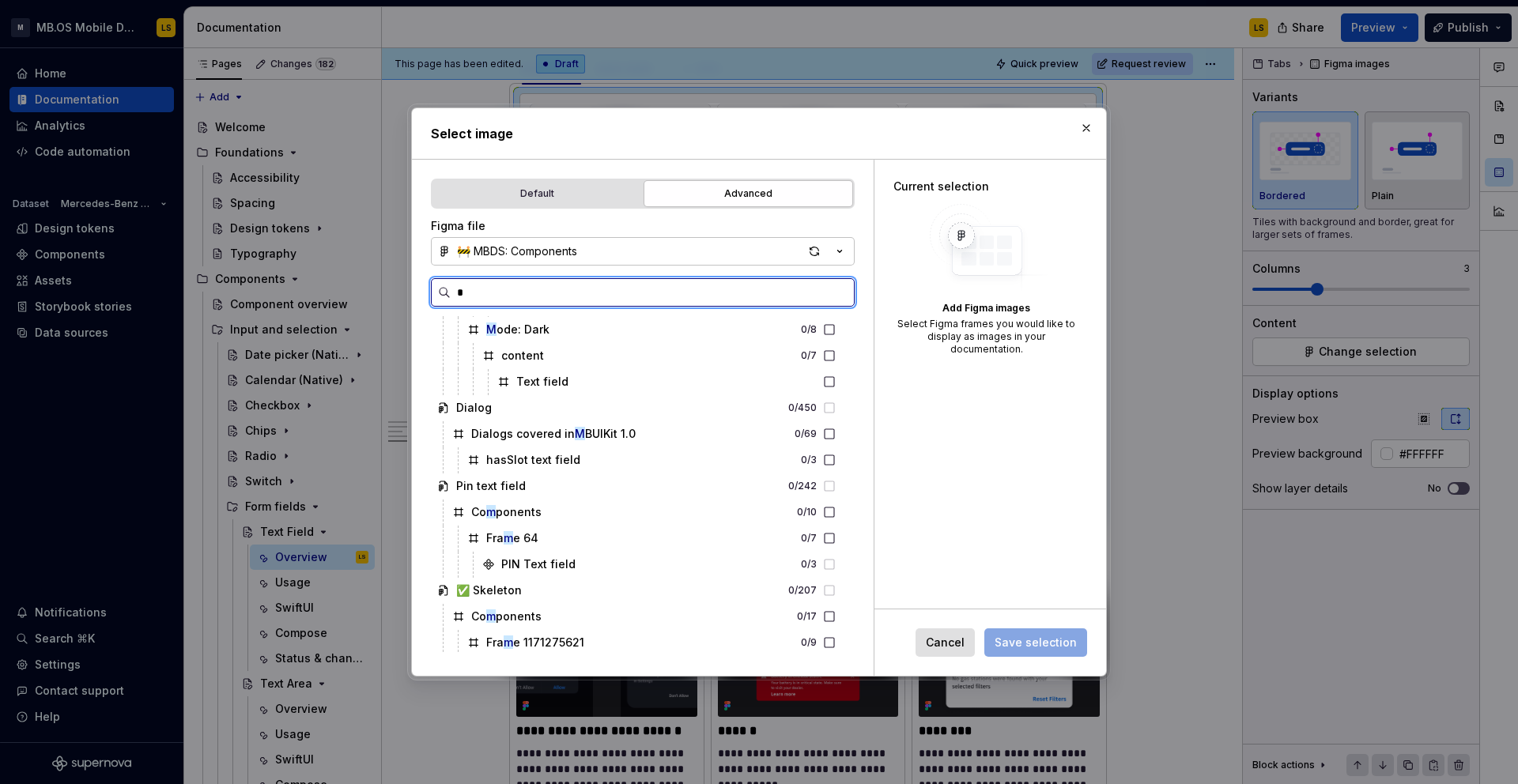
scroll to position [0, 0]
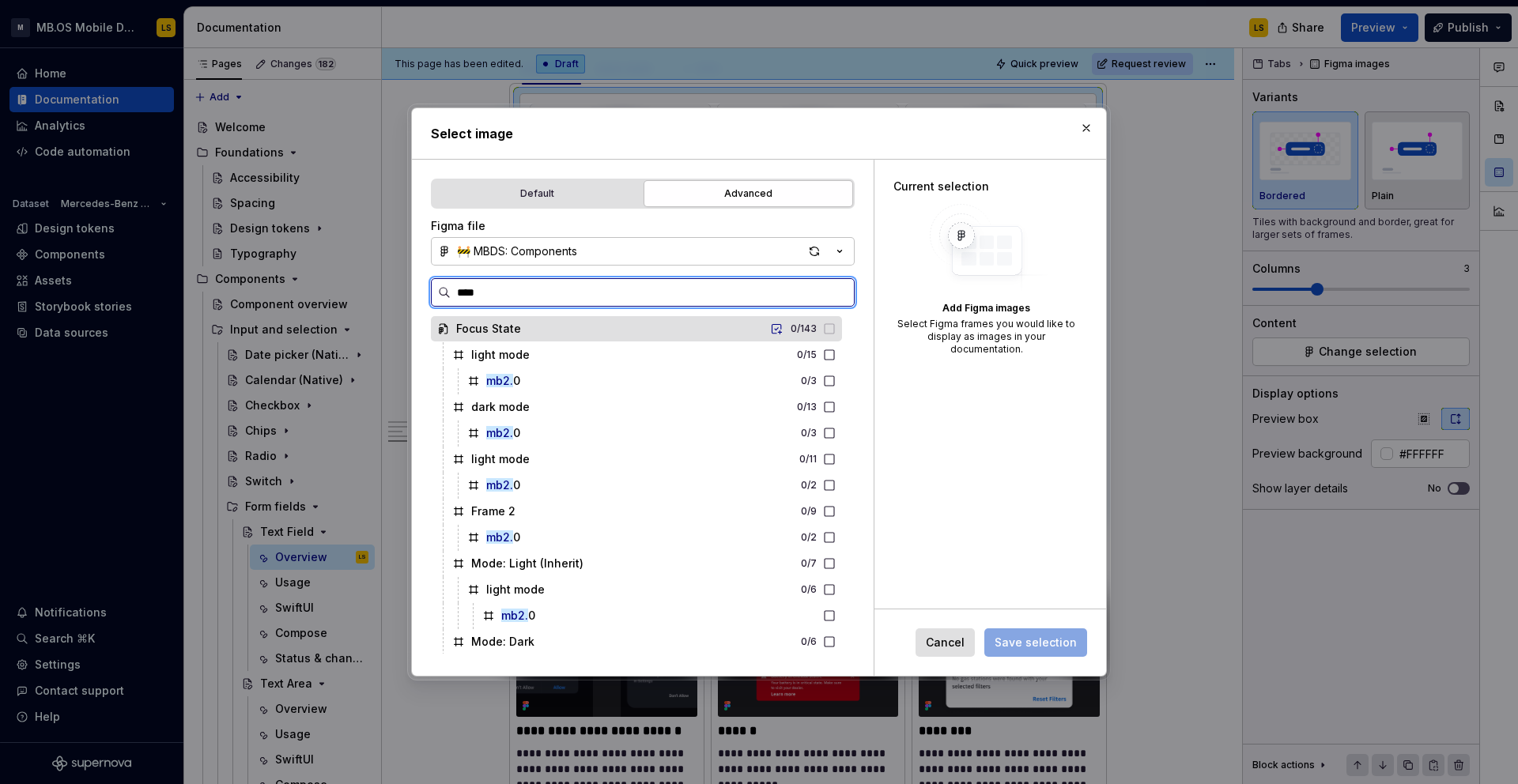
type input "*****"
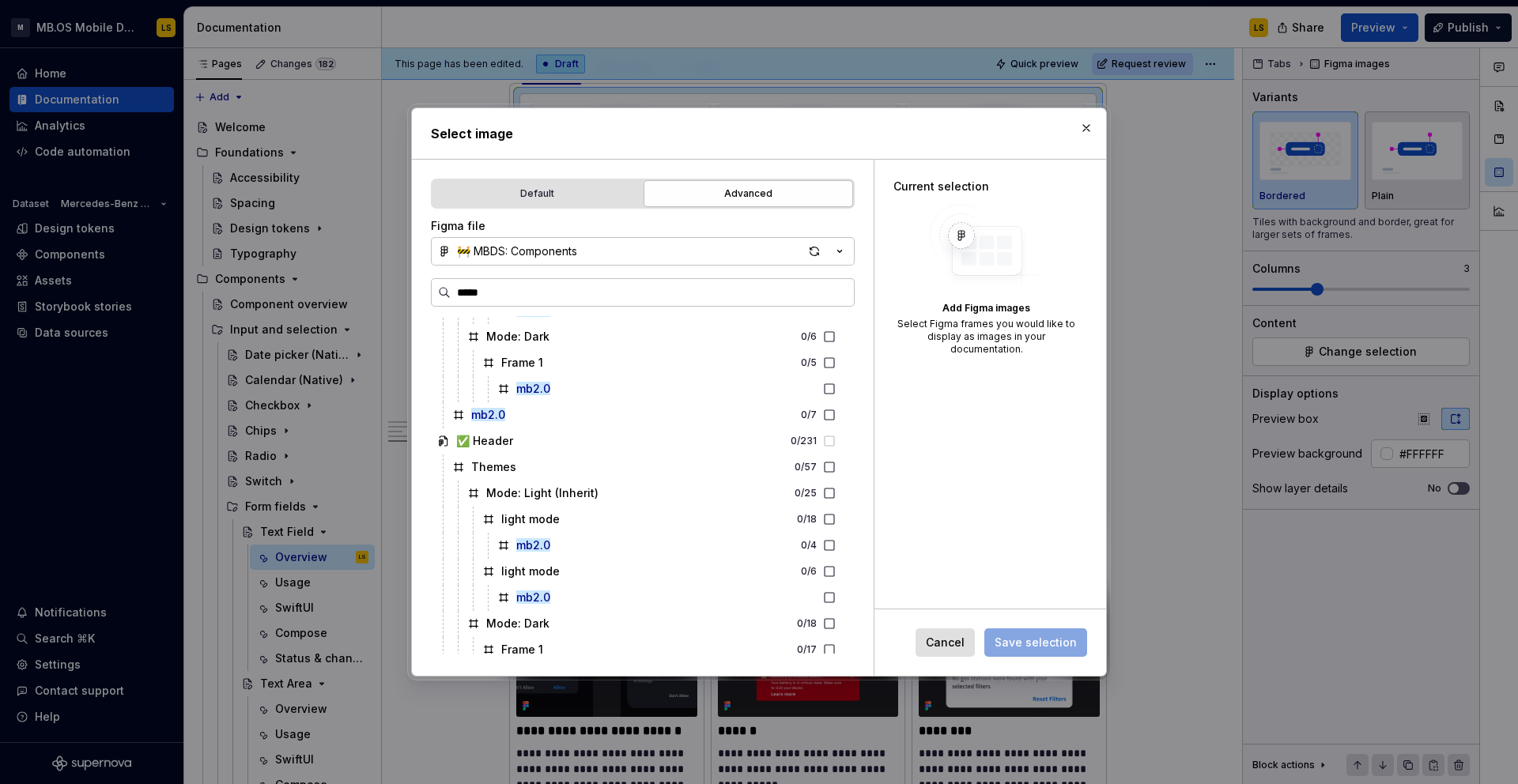
type textarea "*"
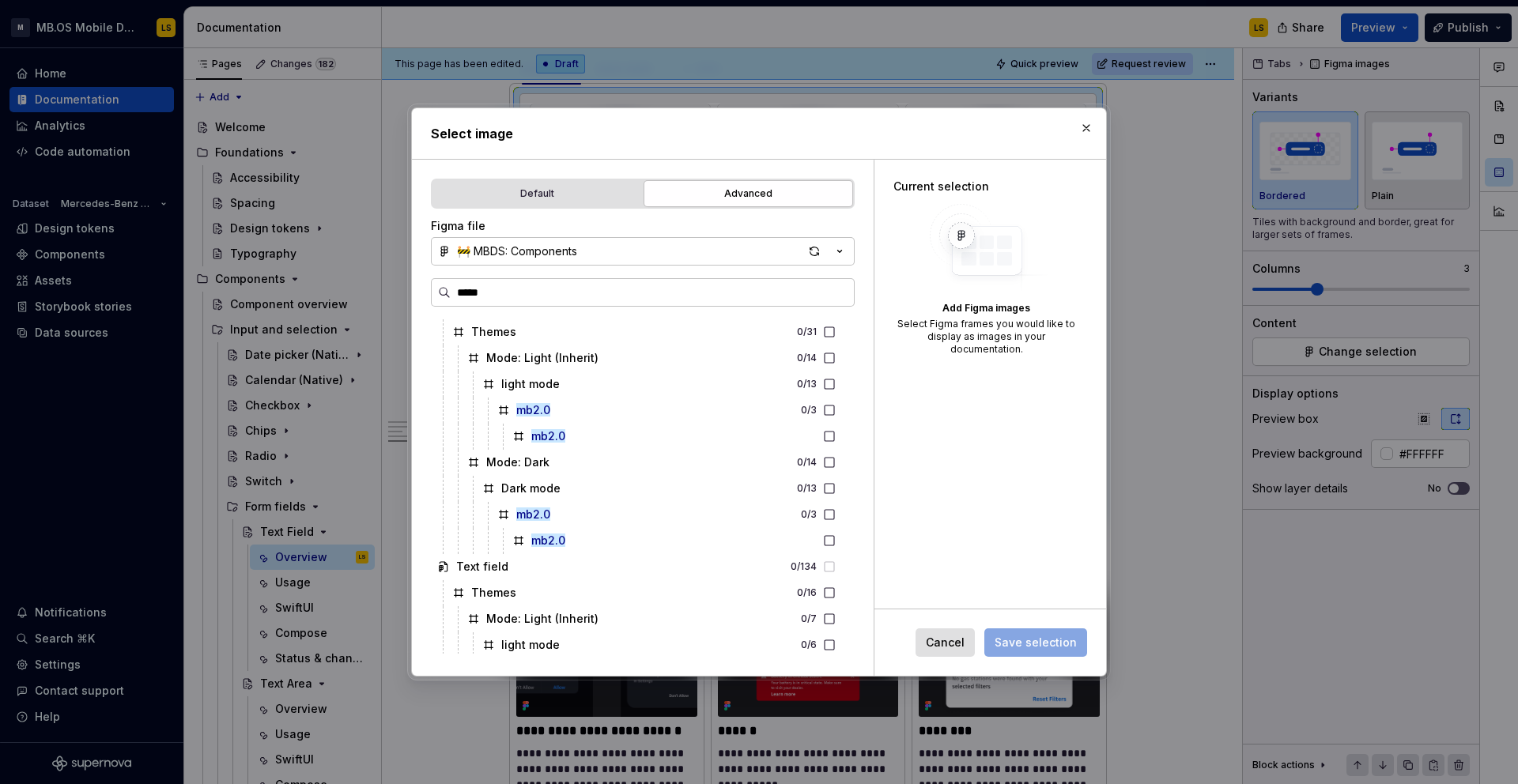
scroll to position [10530, 0]
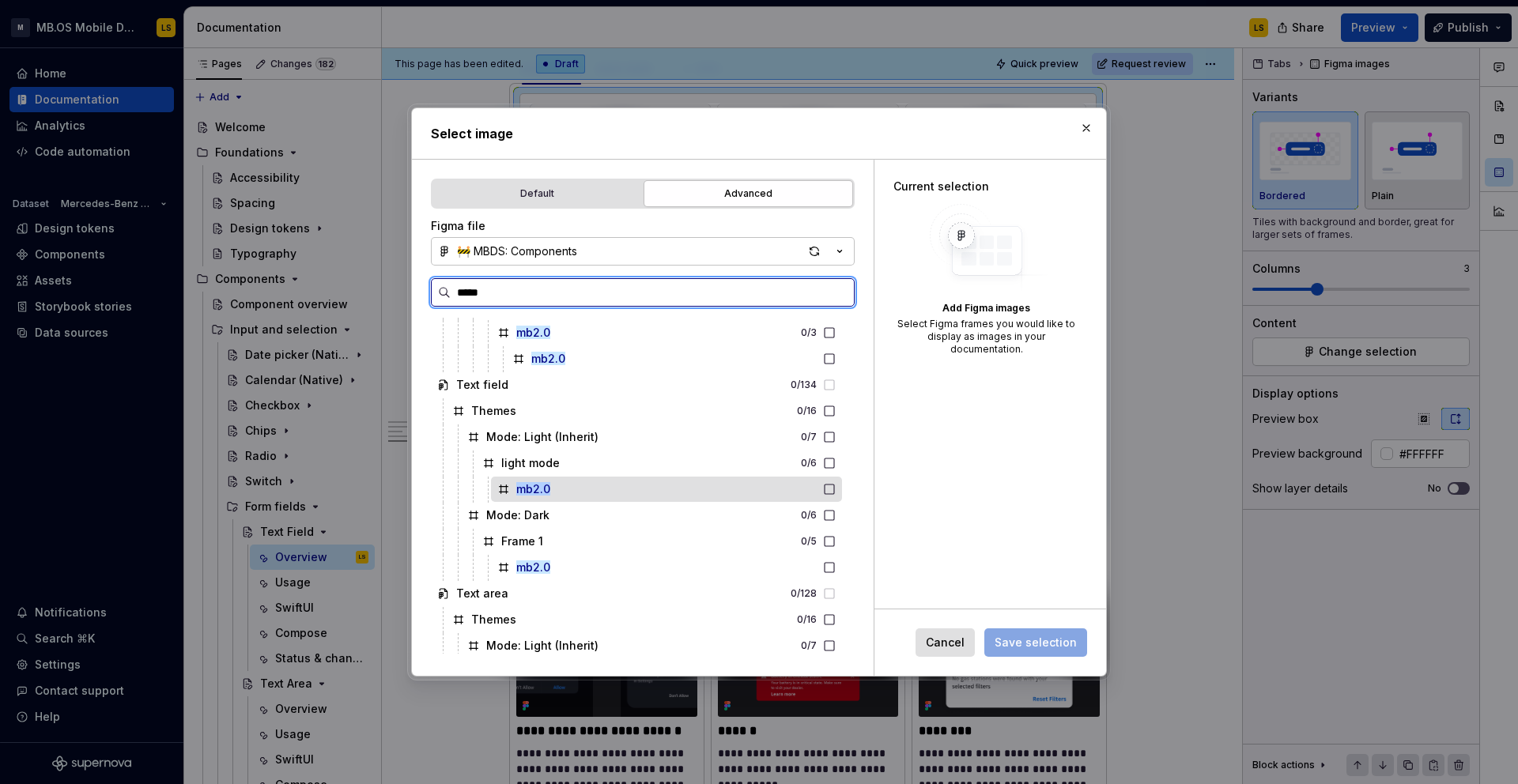
click at [836, 486] on icon at bounding box center [830, 489] width 13 height 13
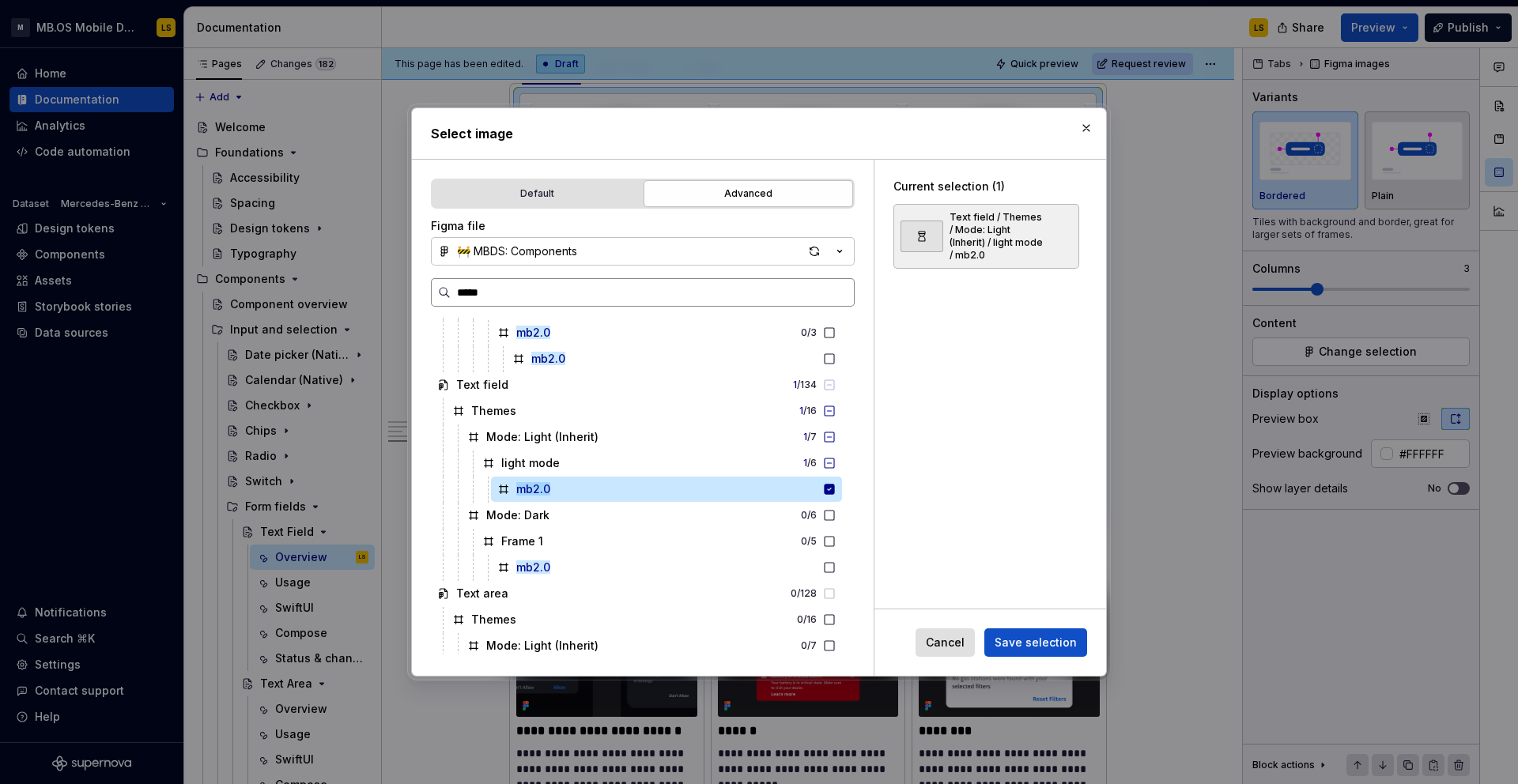
drag, startPoint x: 511, startPoint y: 295, endPoint x: 432, endPoint y: 286, distance: 79.5
click at [432, 286] on label "*****" at bounding box center [642, 292] width 424 height 29
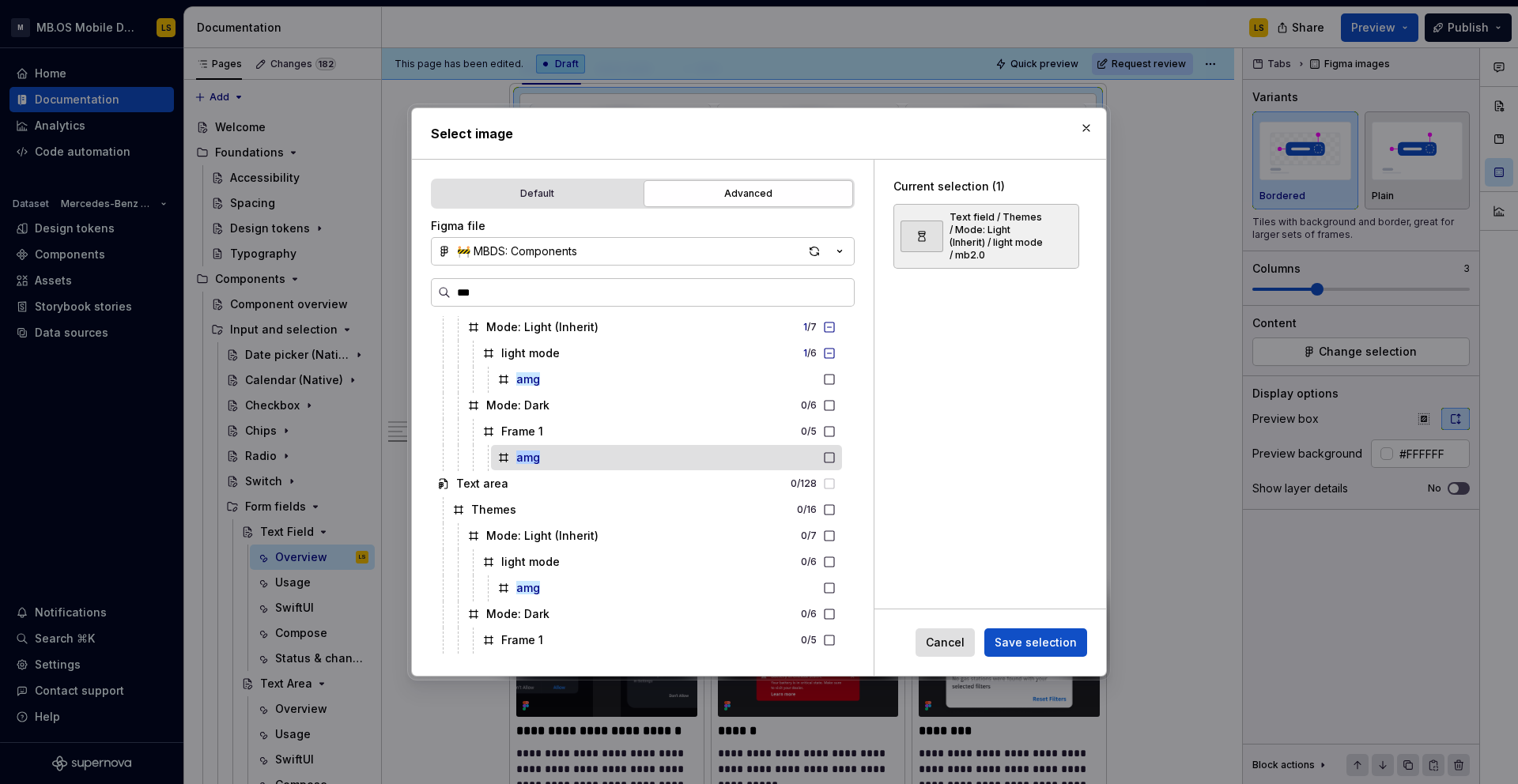
scroll to position [10491, 0]
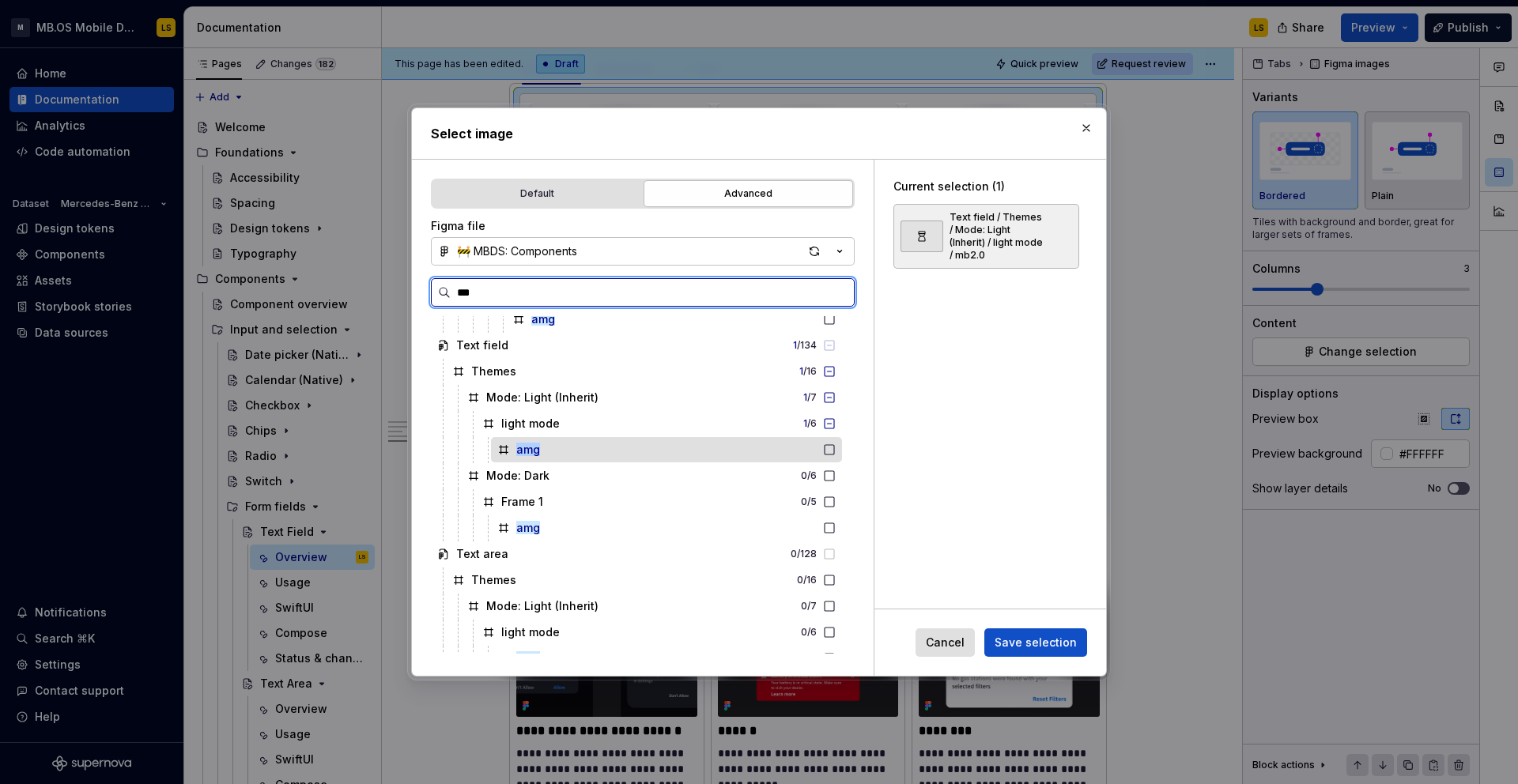
click at [836, 449] on icon at bounding box center [830, 450] width 13 height 13
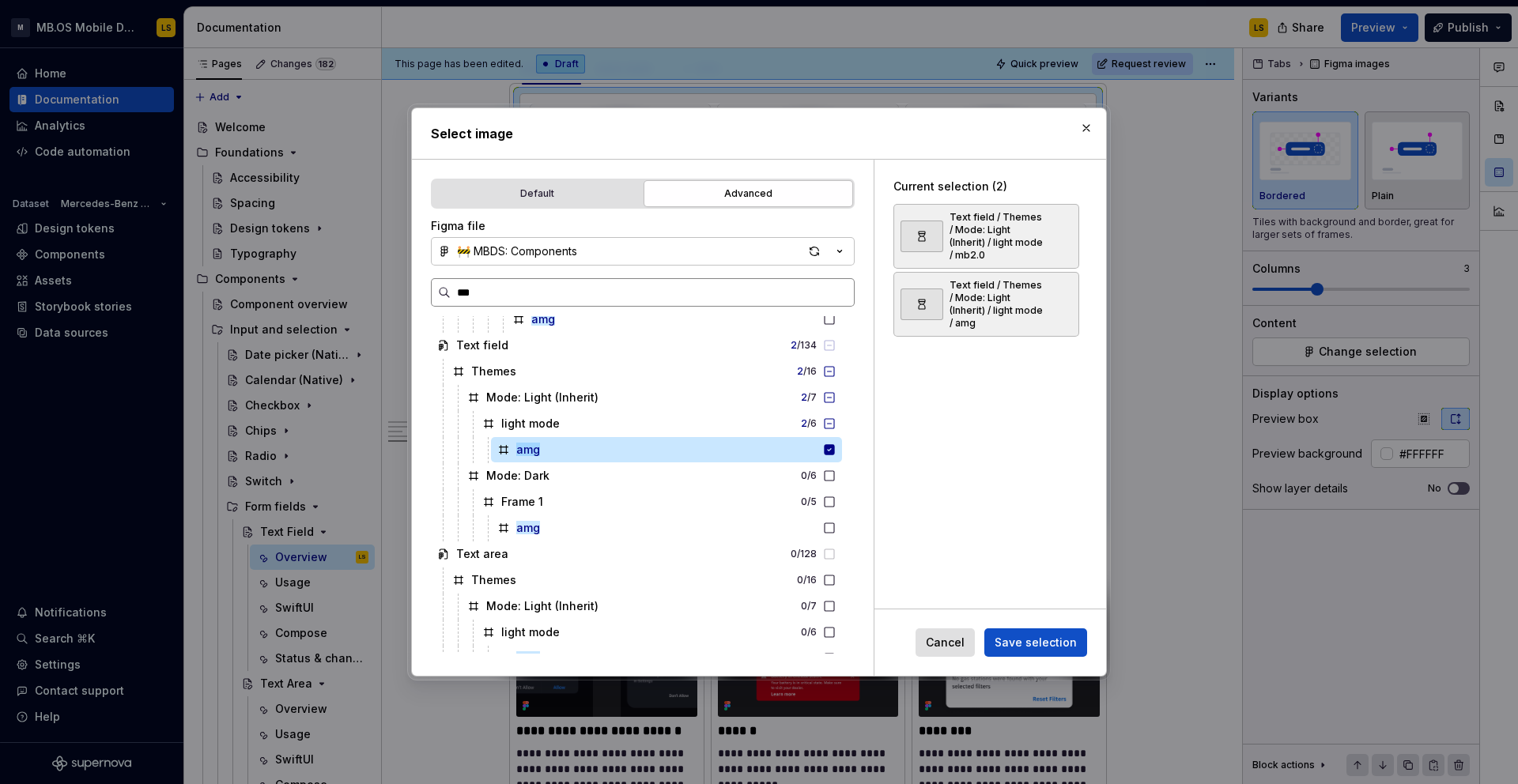
click at [840, 297] on input "***" at bounding box center [652, 292] width 403 height 16
click at [781, 286] on input "***" at bounding box center [652, 292] width 403 height 16
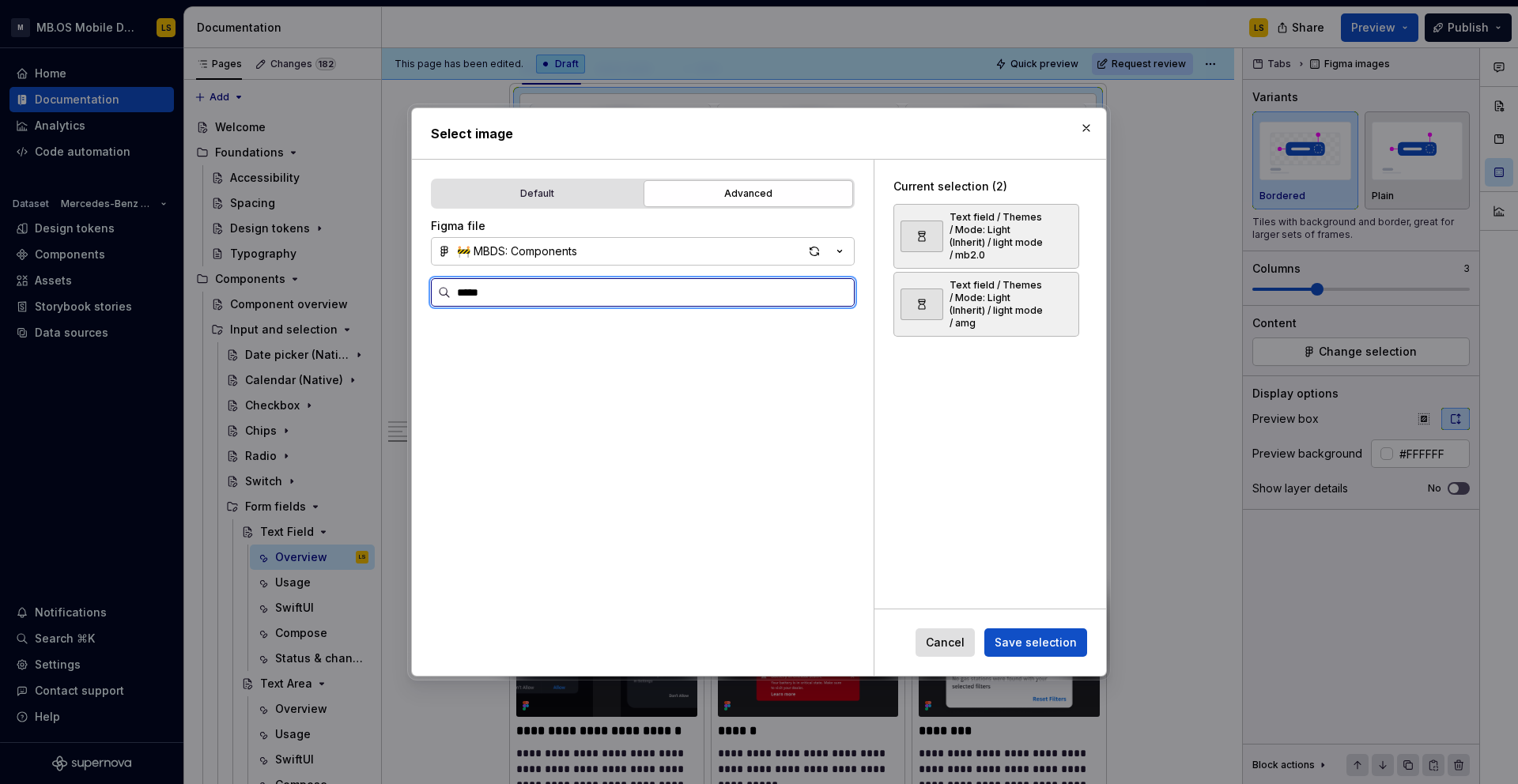
scroll to position [0, 0]
type input "*"
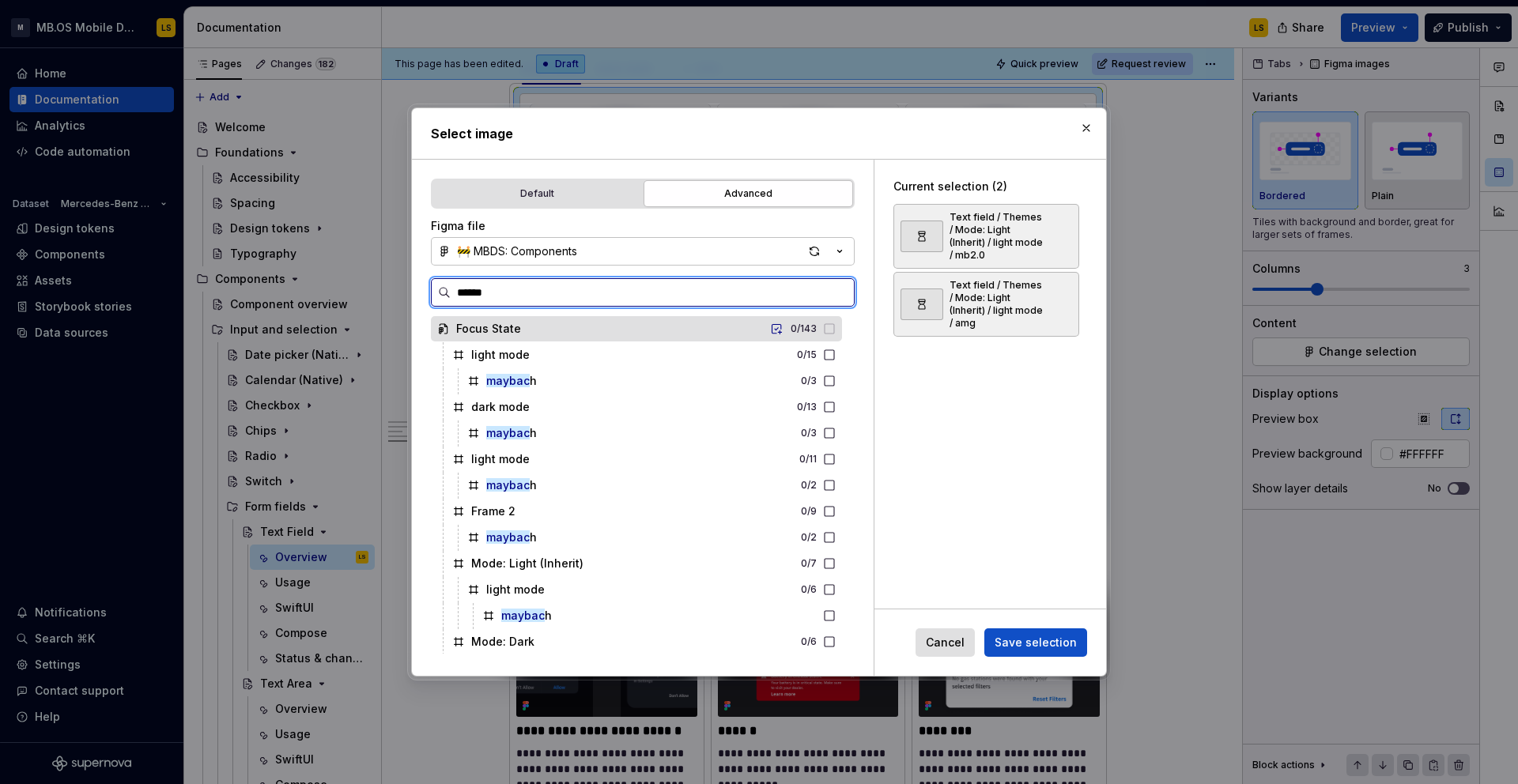
type input "*******"
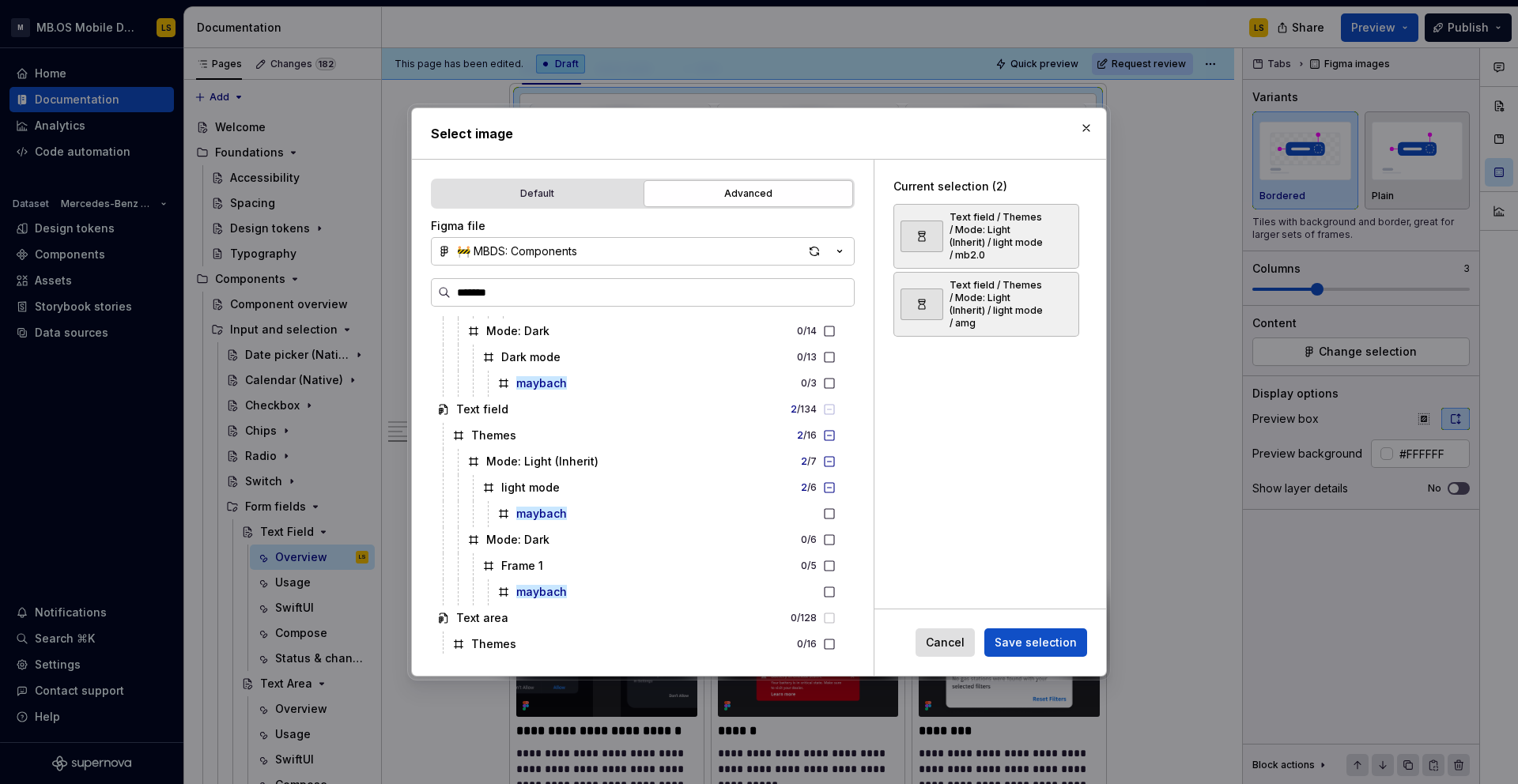
scroll to position [10294, 0]
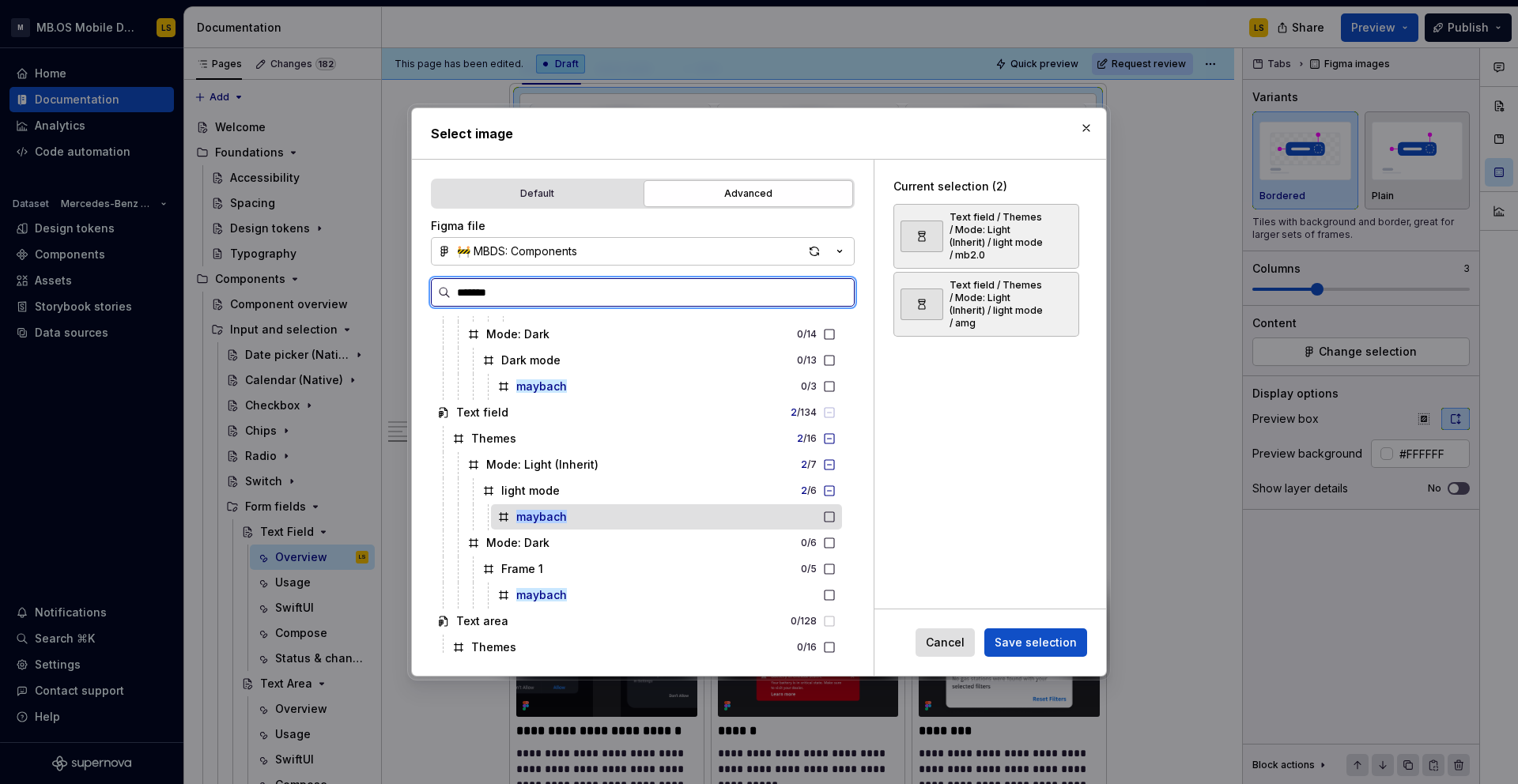
click at [836, 517] on icon at bounding box center [830, 517] width 13 height 13
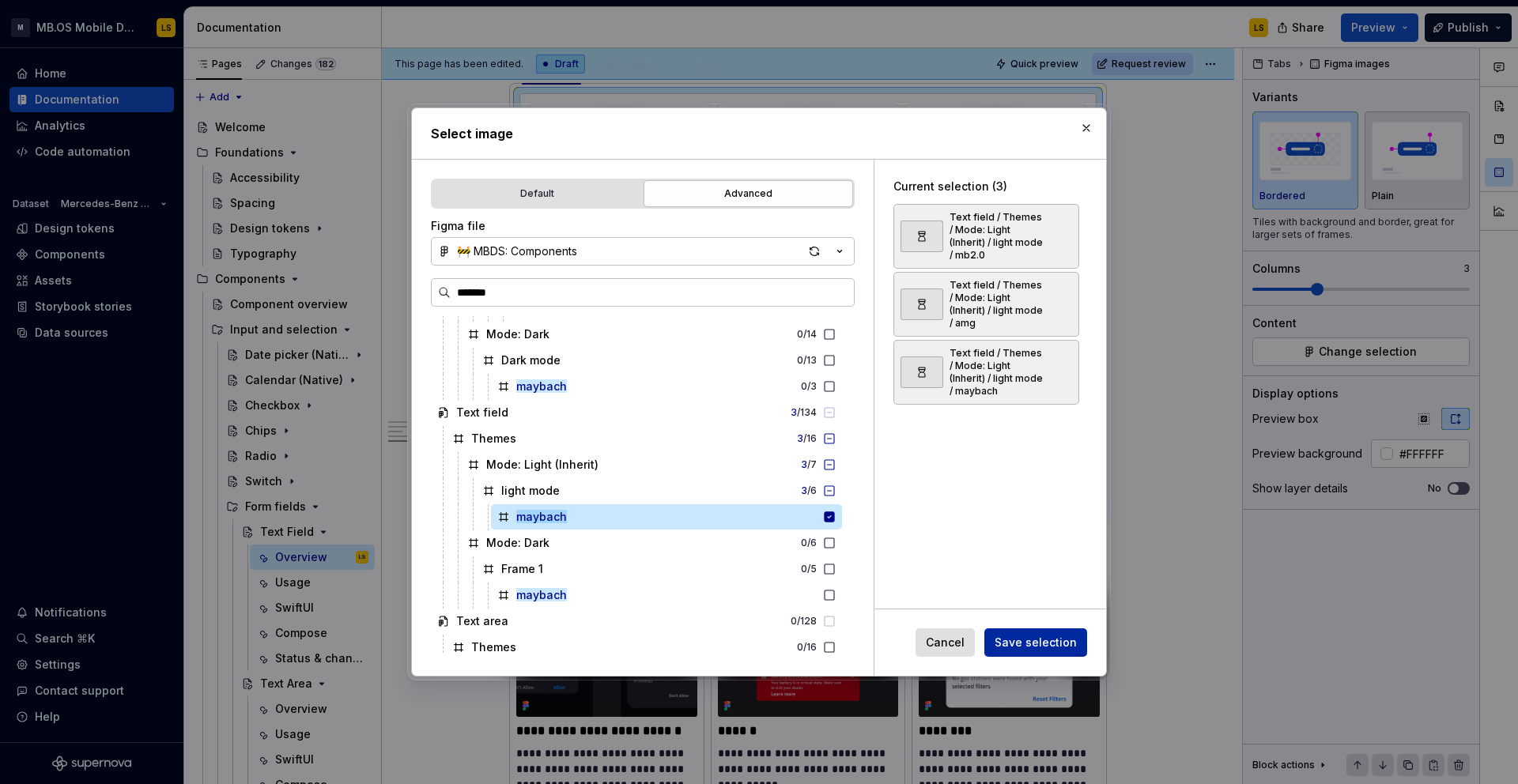
click at [1025, 638] on span "Save selection" at bounding box center [1035, 642] width 82 height 16
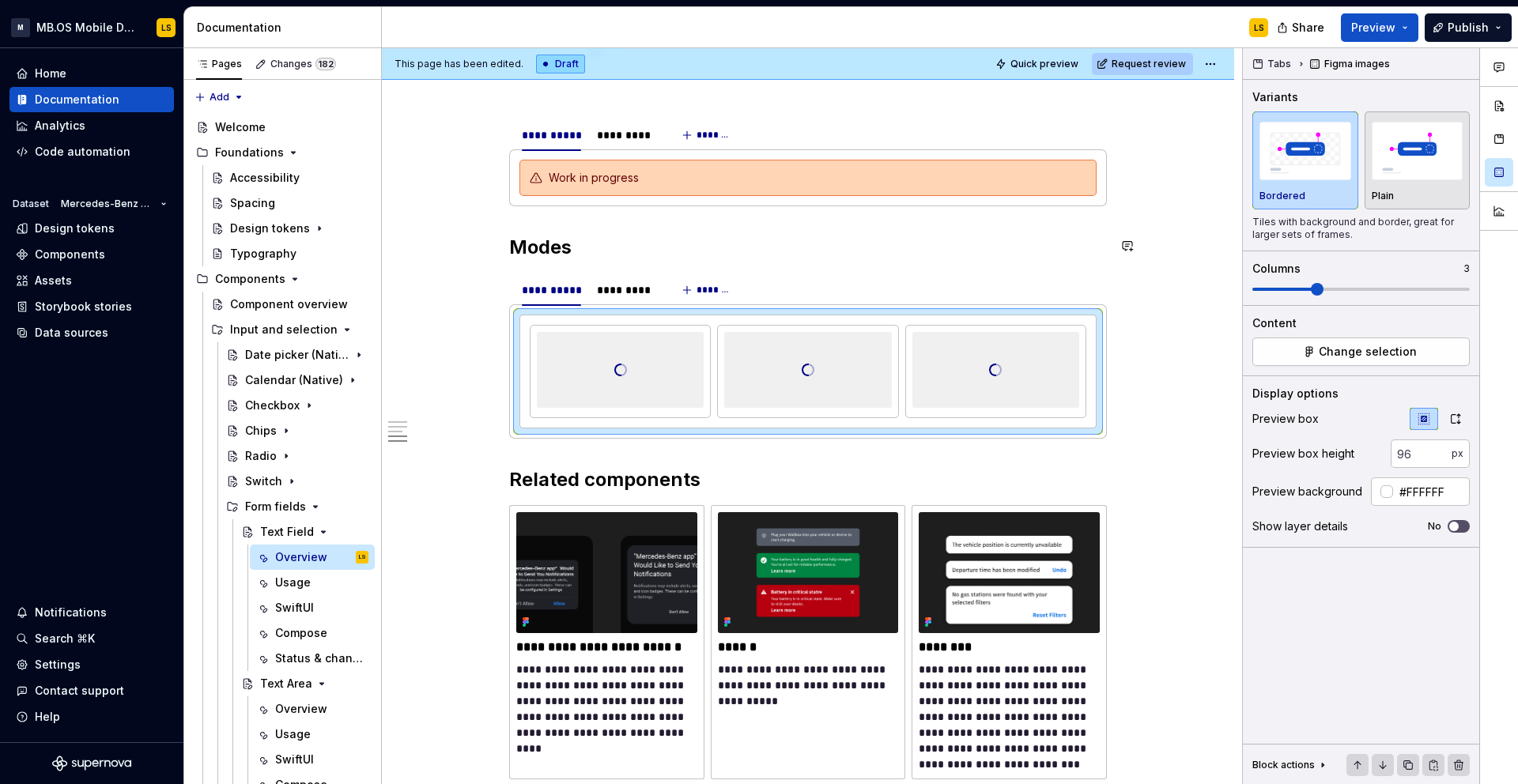
scroll to position [2468, 0]
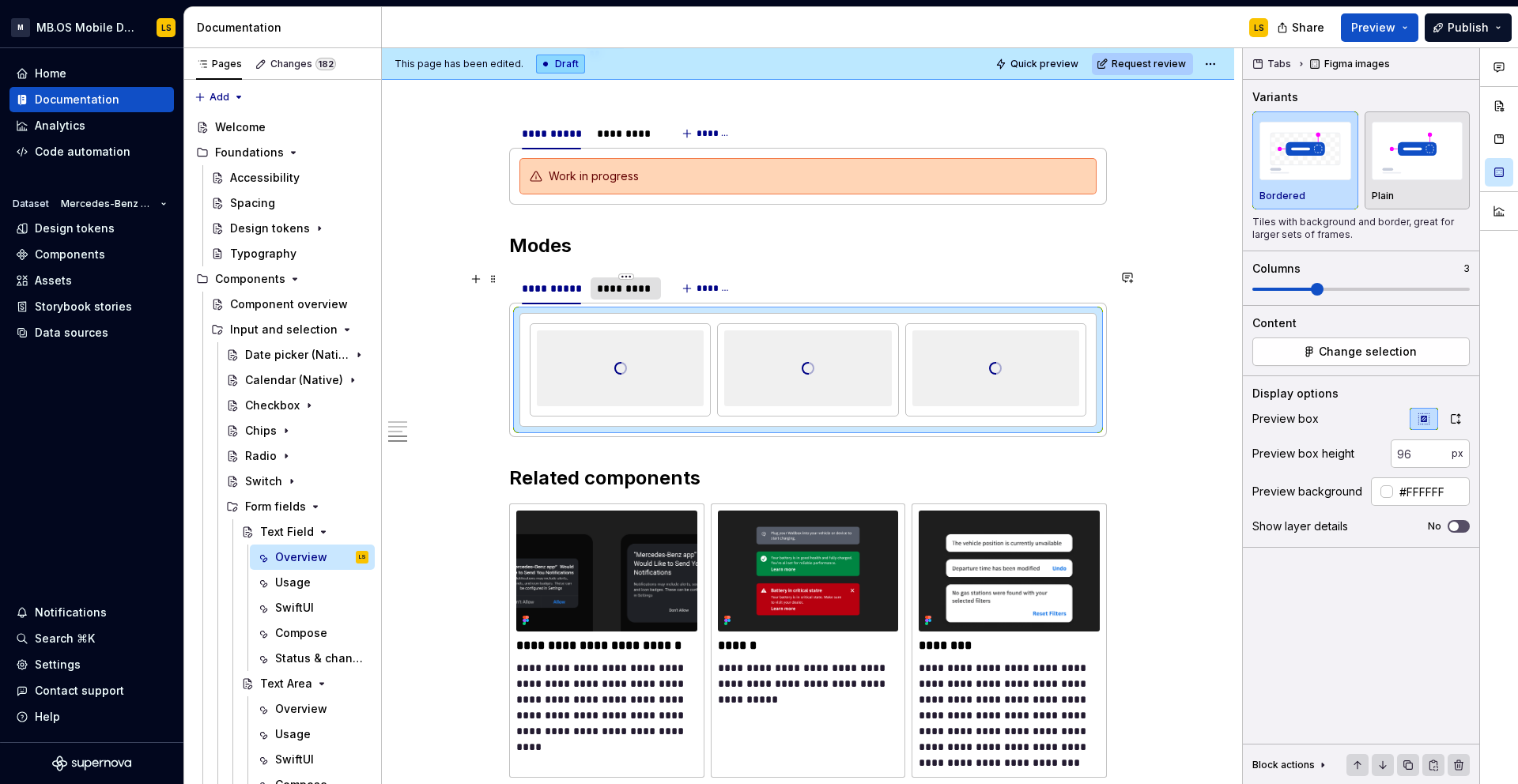
click at [642, 283] on div "*********" at bounding box center [626, 287] width 58 height 16
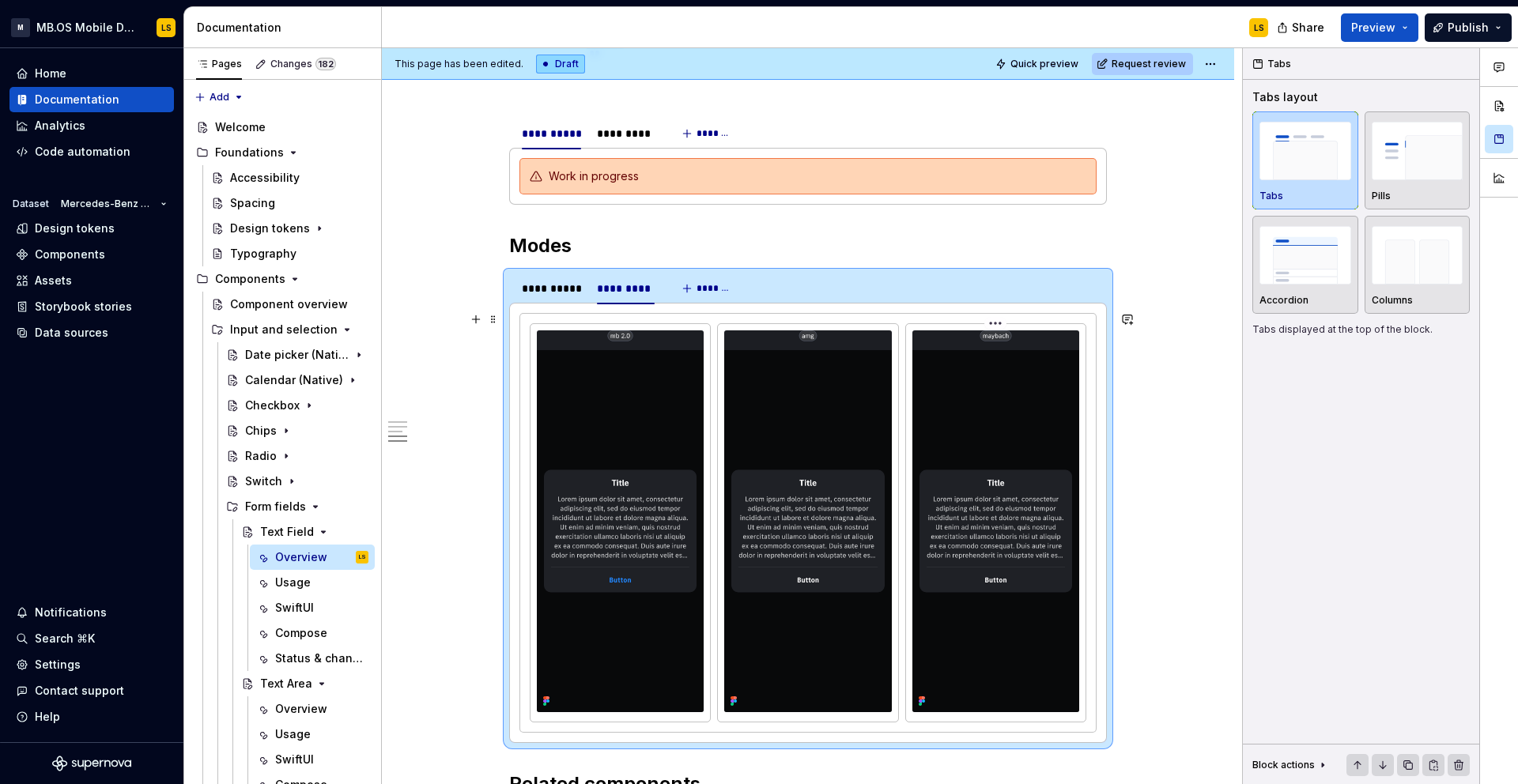
click at [1015, 380] on img at bounding box center [995, 521] width 167 height 380
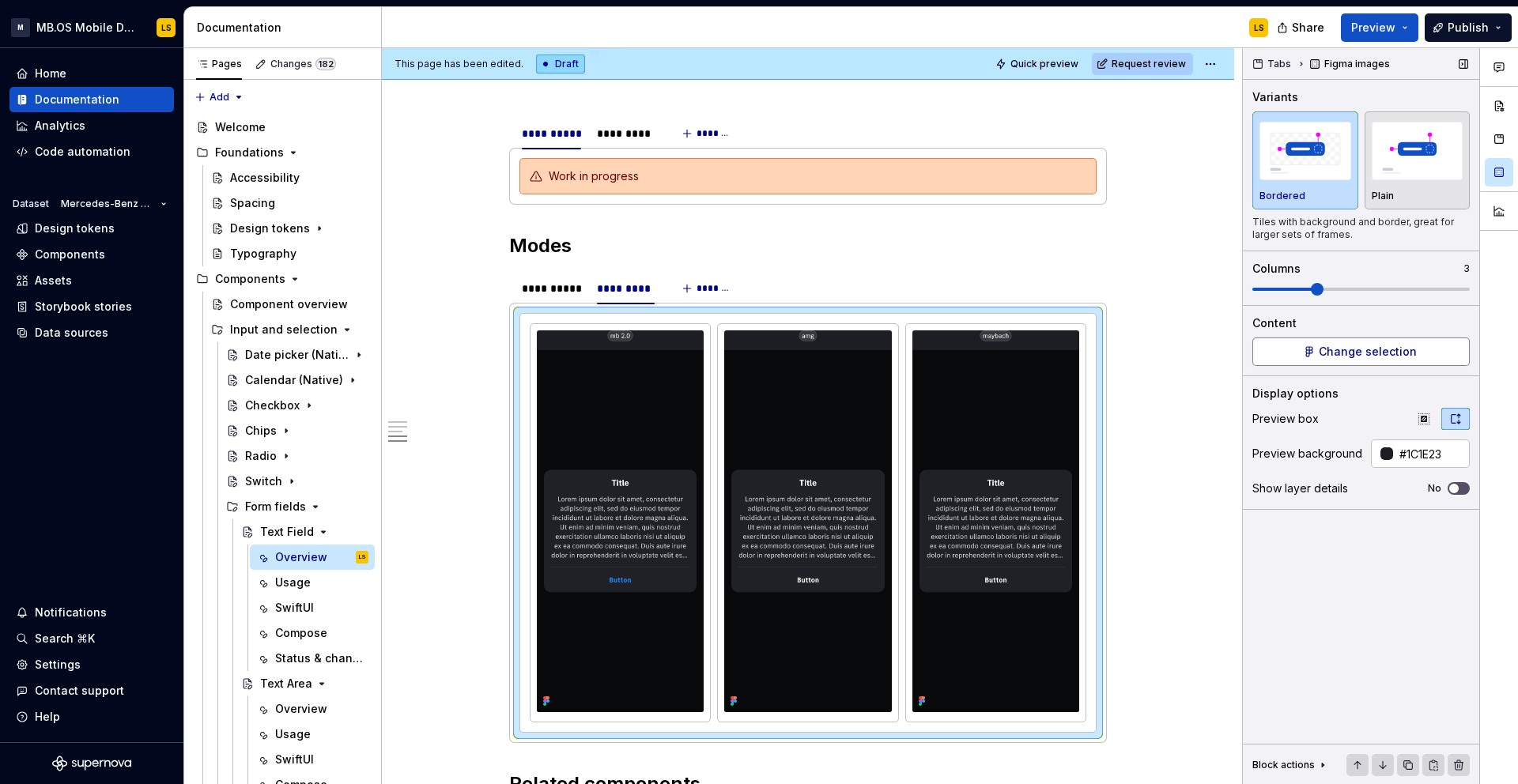
click at [1378, 352] on span "Change selection" at bounding box center [1368, 351] width 98 height 16
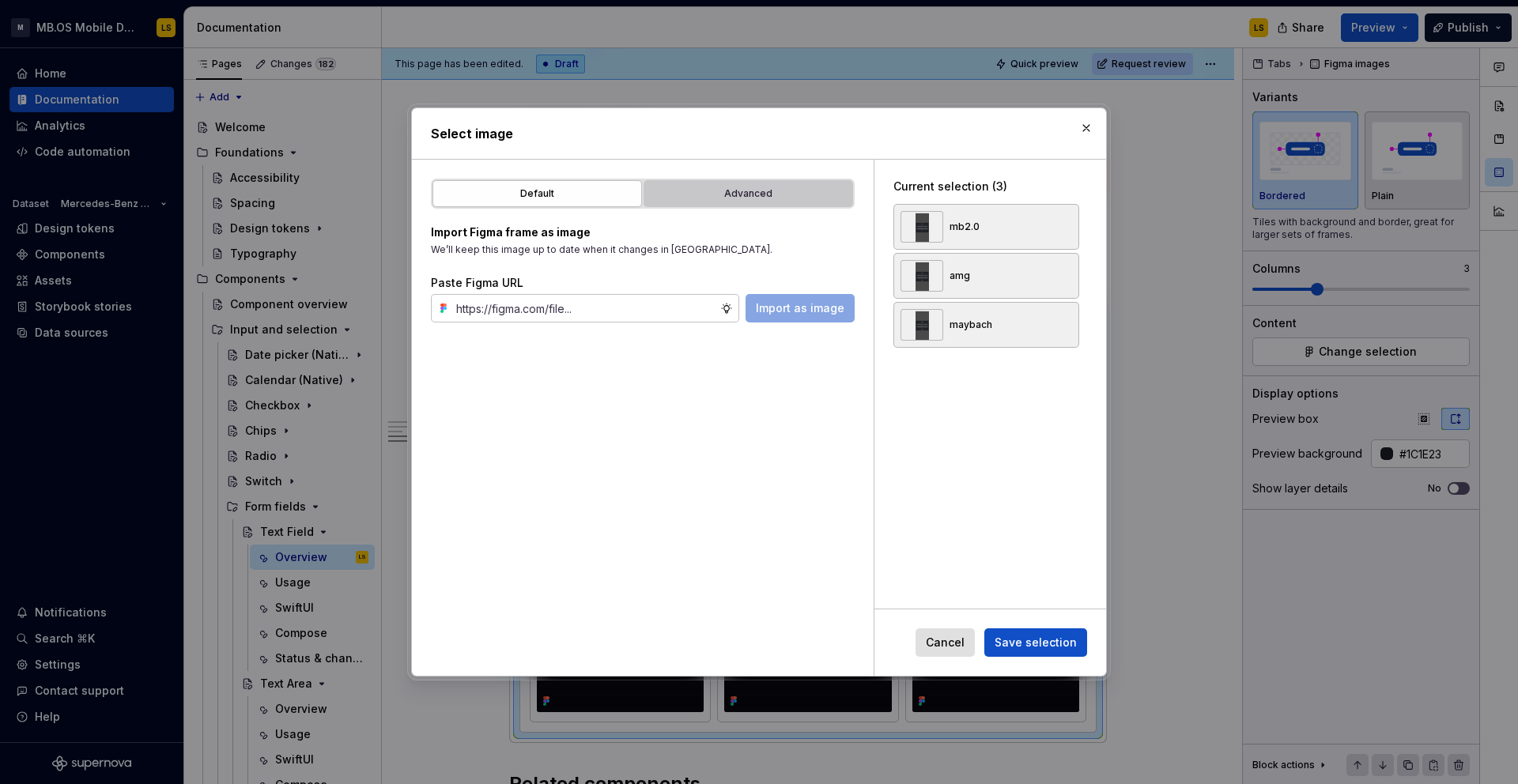
click at [769, 199] on div "Advanced" at bounding box center [747, 193] width 198 height 16
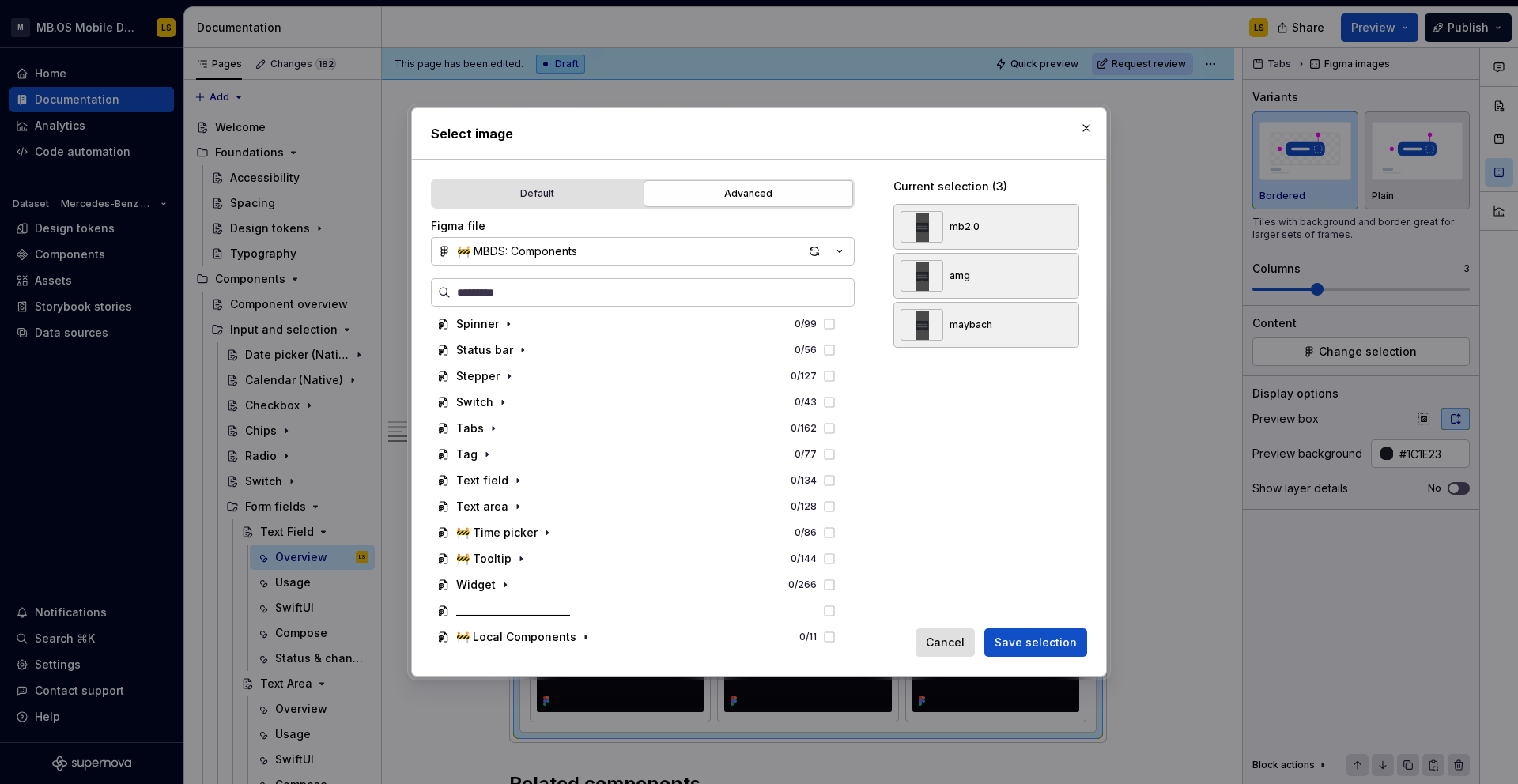
scroll to position [1544, 0]
click at [516, 475] on icon "button" at bounding box center [518, 480] width 13 height 13
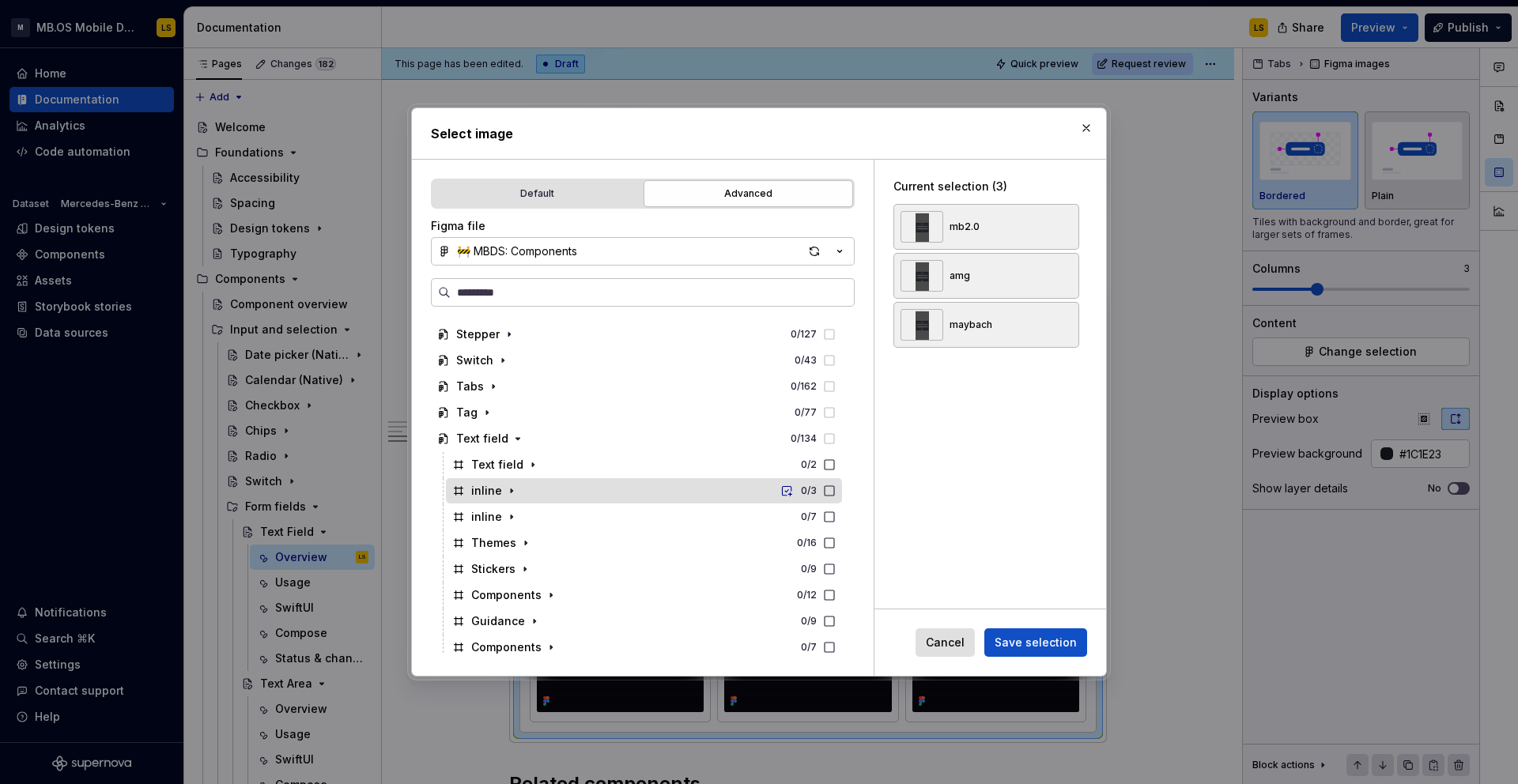
scroll to position [1591, 0]
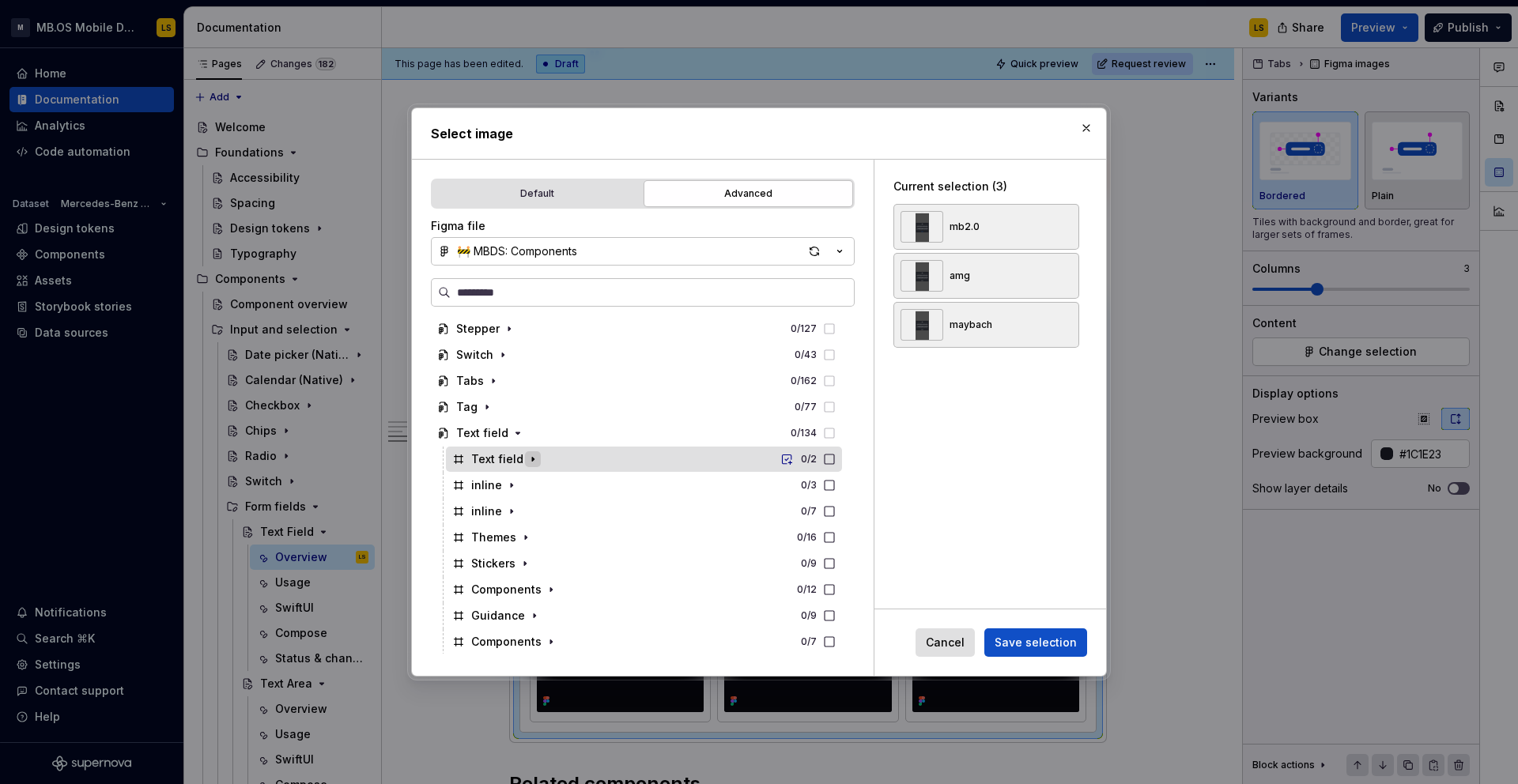
click at [532, 459] on icon "button" at bounding box center [533, 460] width 2 height 4
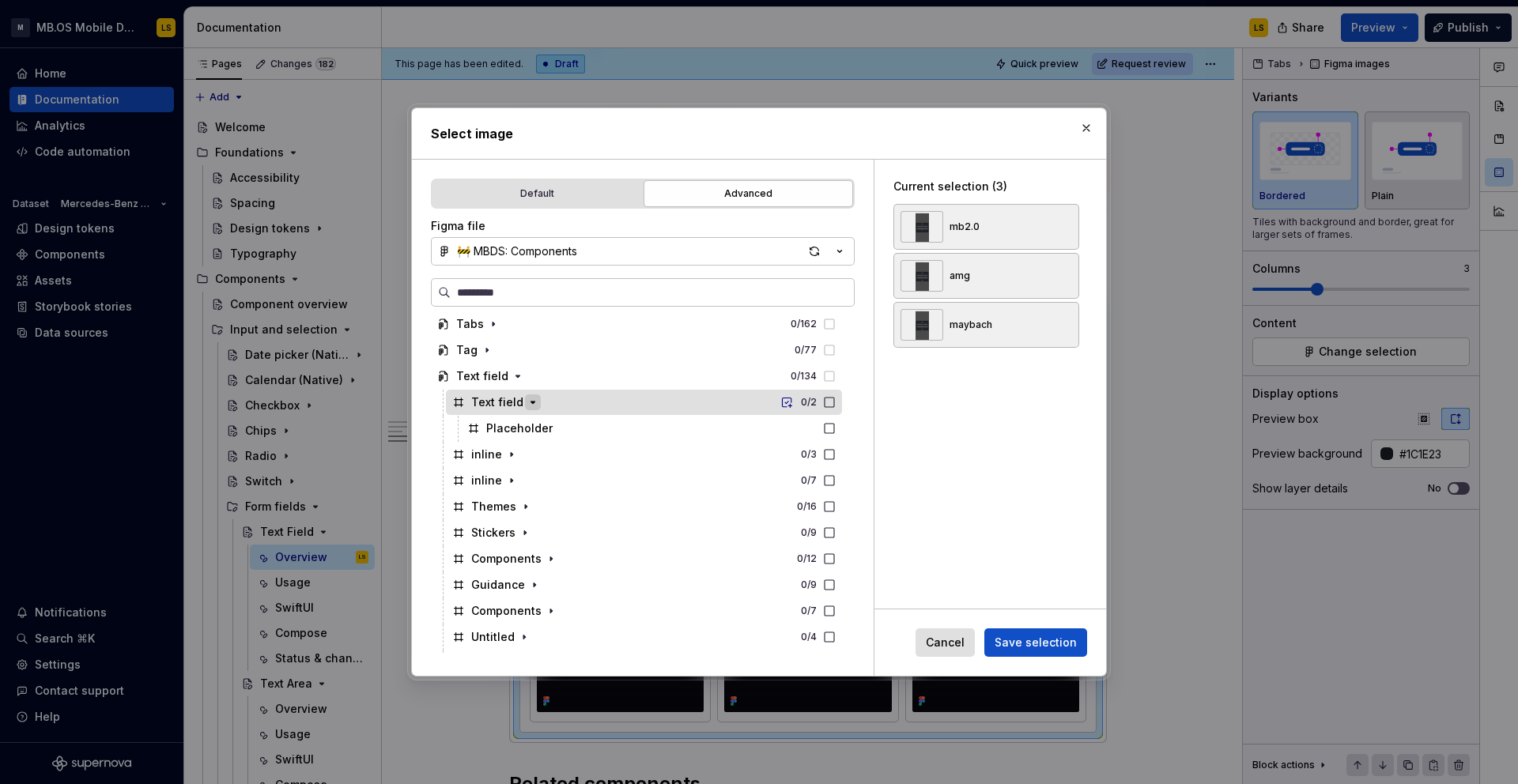
click at [534, 404] on icon "button" at bounding box center [533, 403] width 13 height 13
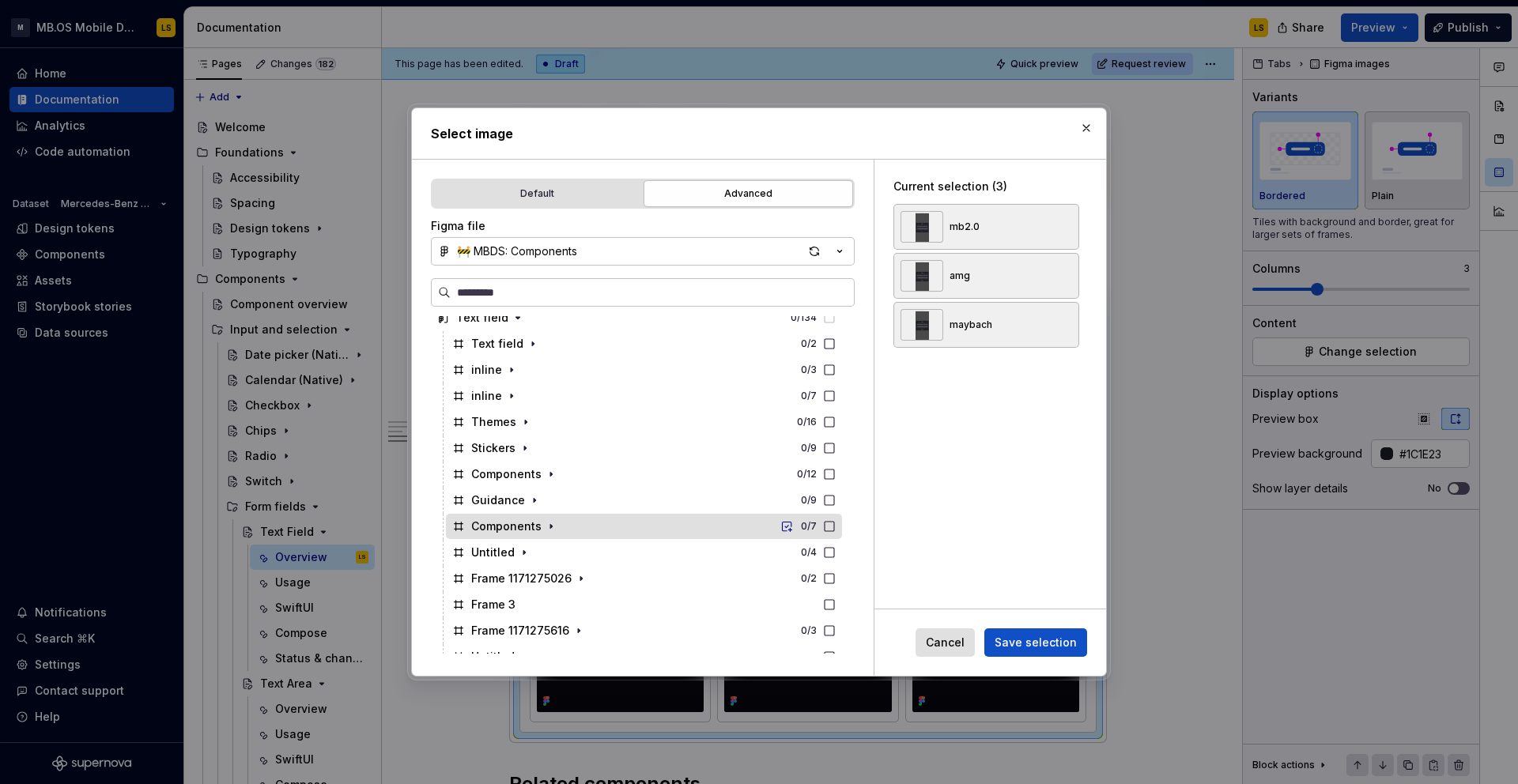
scroll to position [1707, 0]
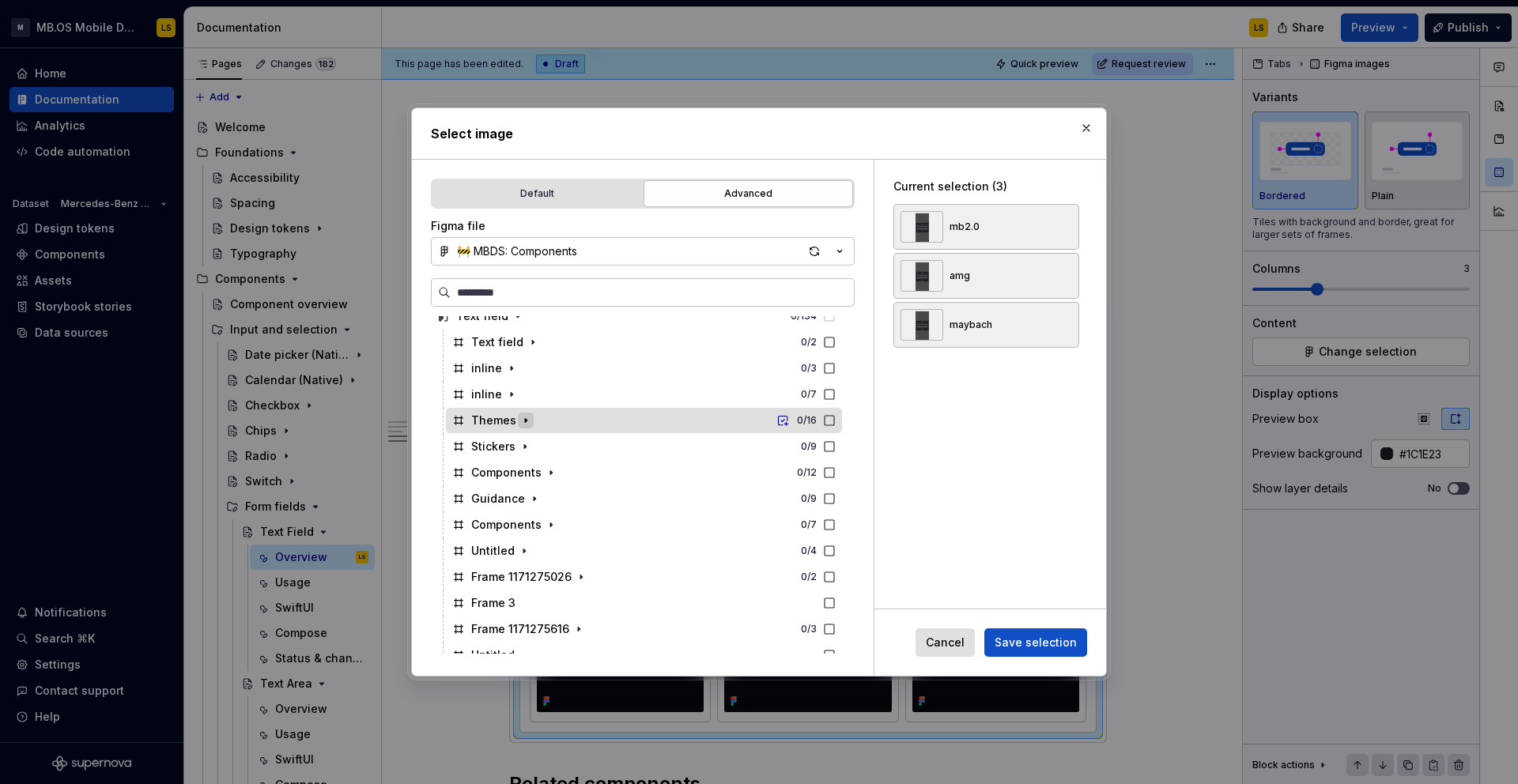
click at [526, 420] on icon "button" at bounding box center [525, 420] width 13 height 13
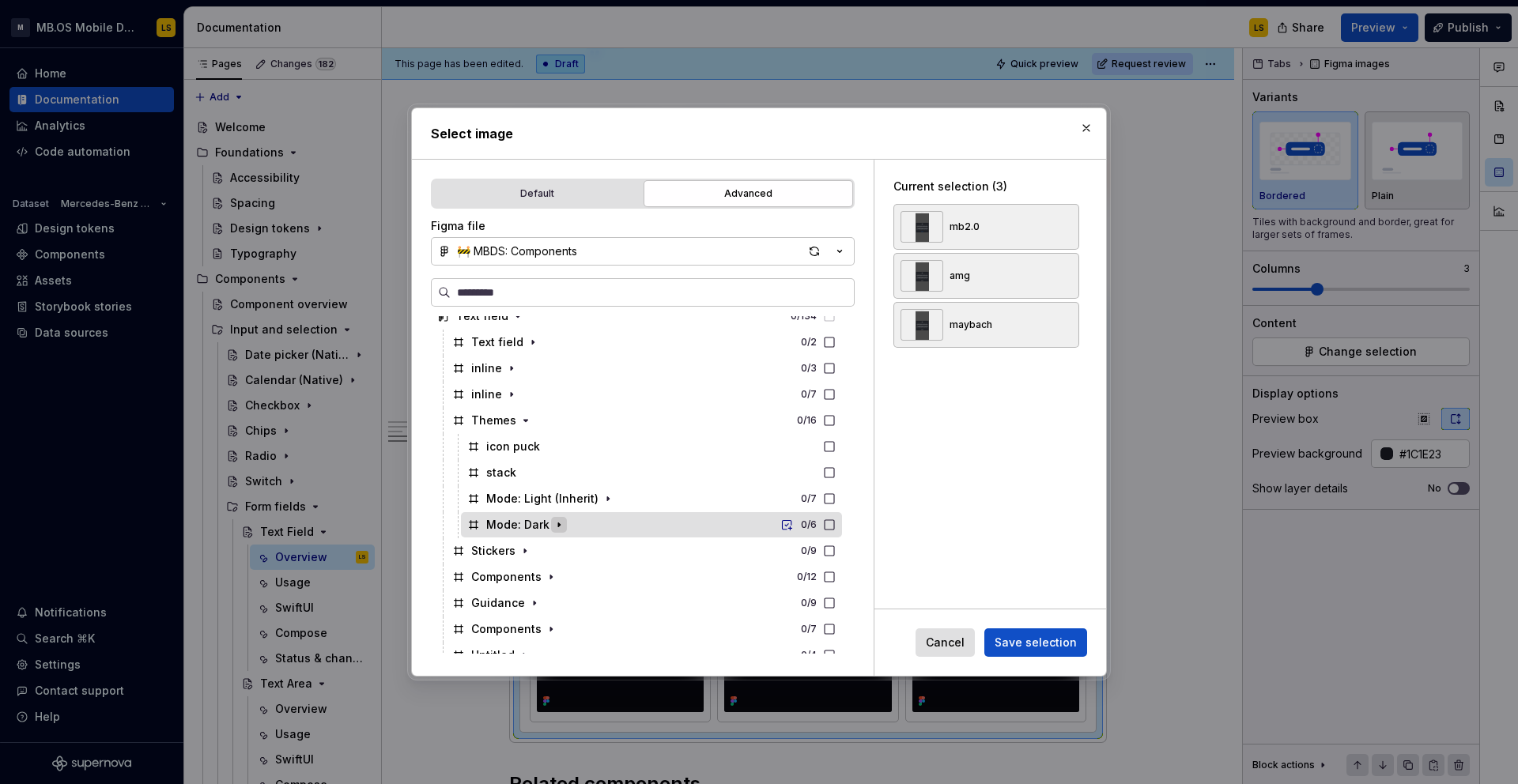
click at [554, 526] on icon "button" at bounding box center [559, 525] width 13 height 13
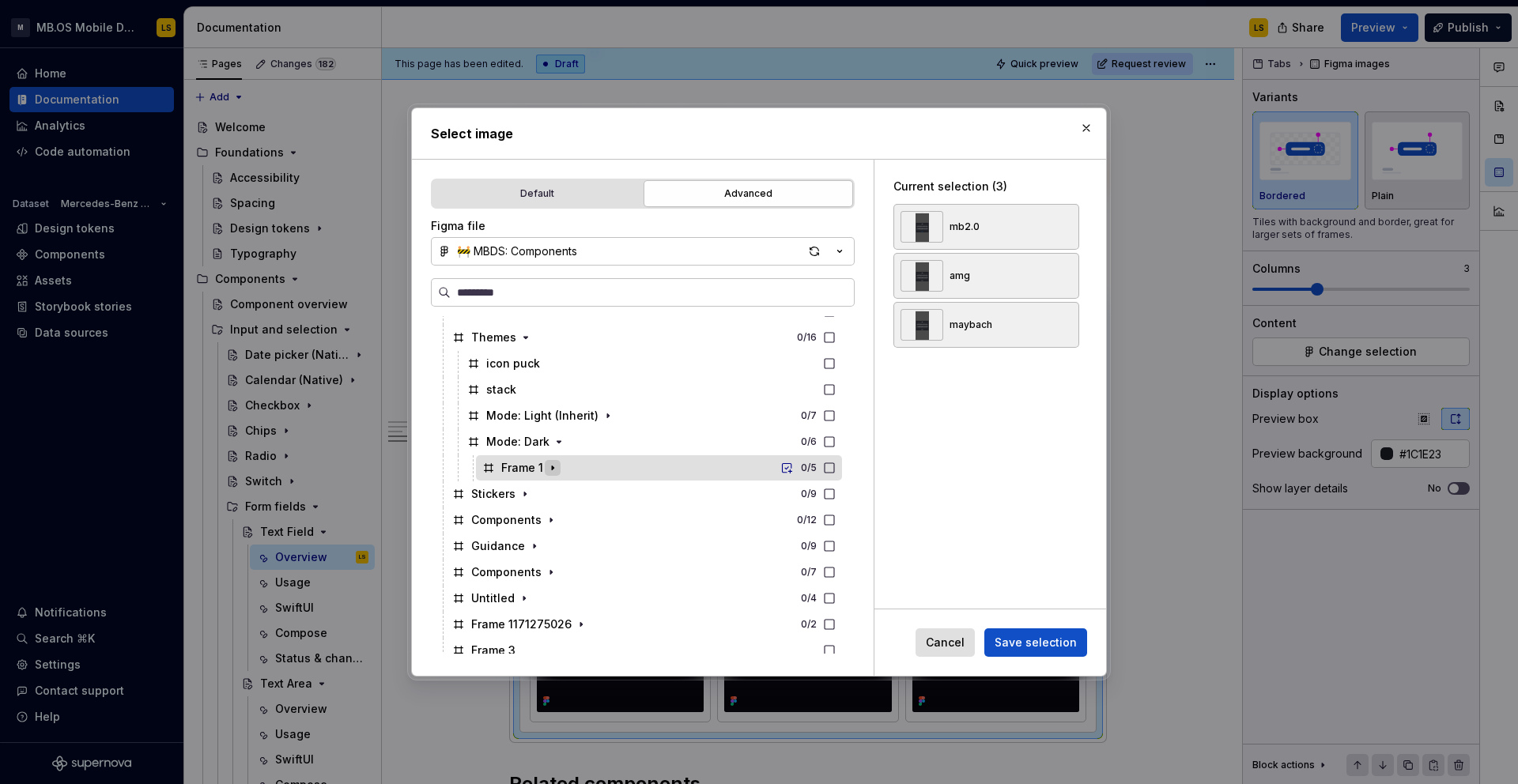
click at [548, 462] on icon "button" at bounding box center [553, 468] width 13 height 13
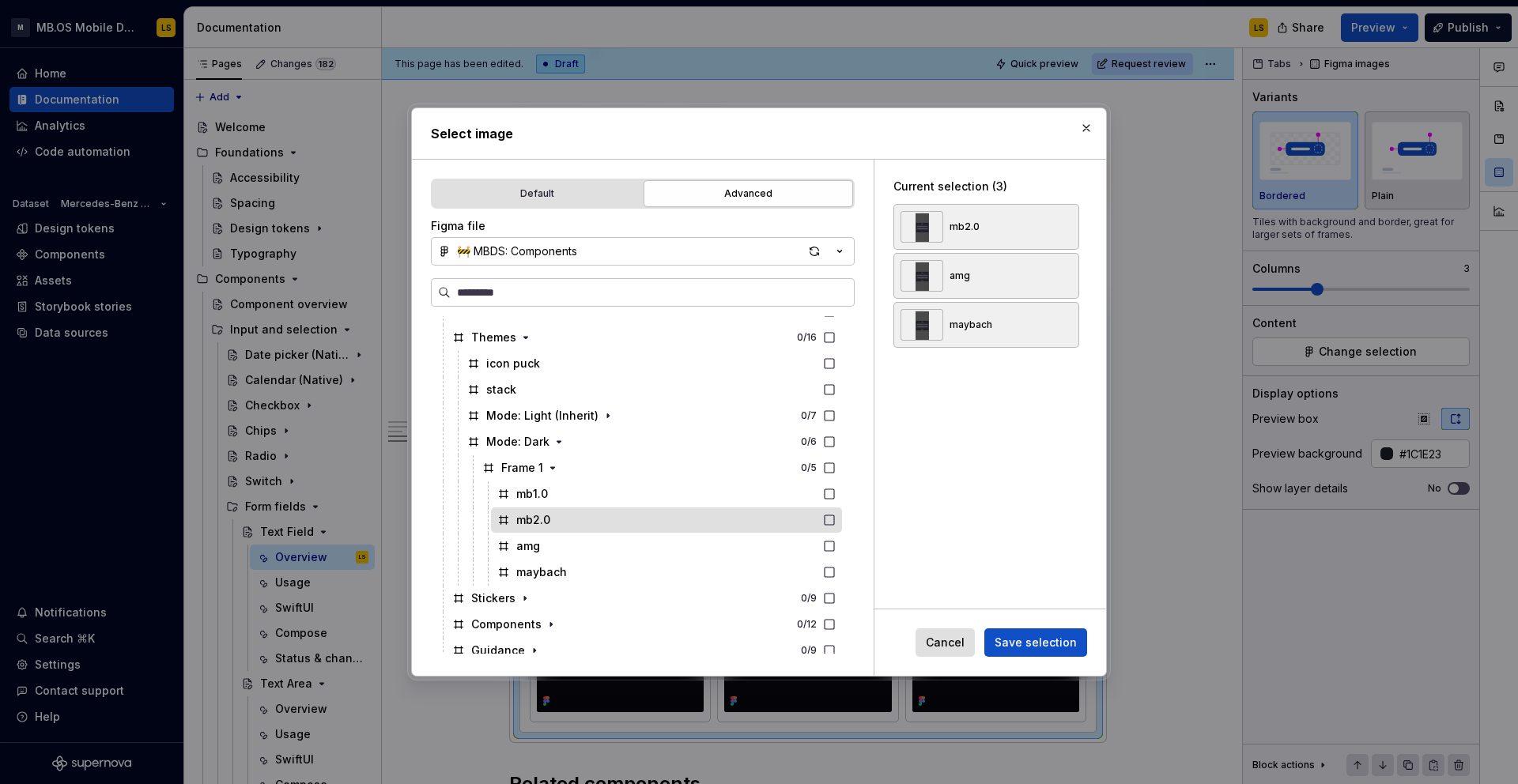
scroll to position [1801, 0]
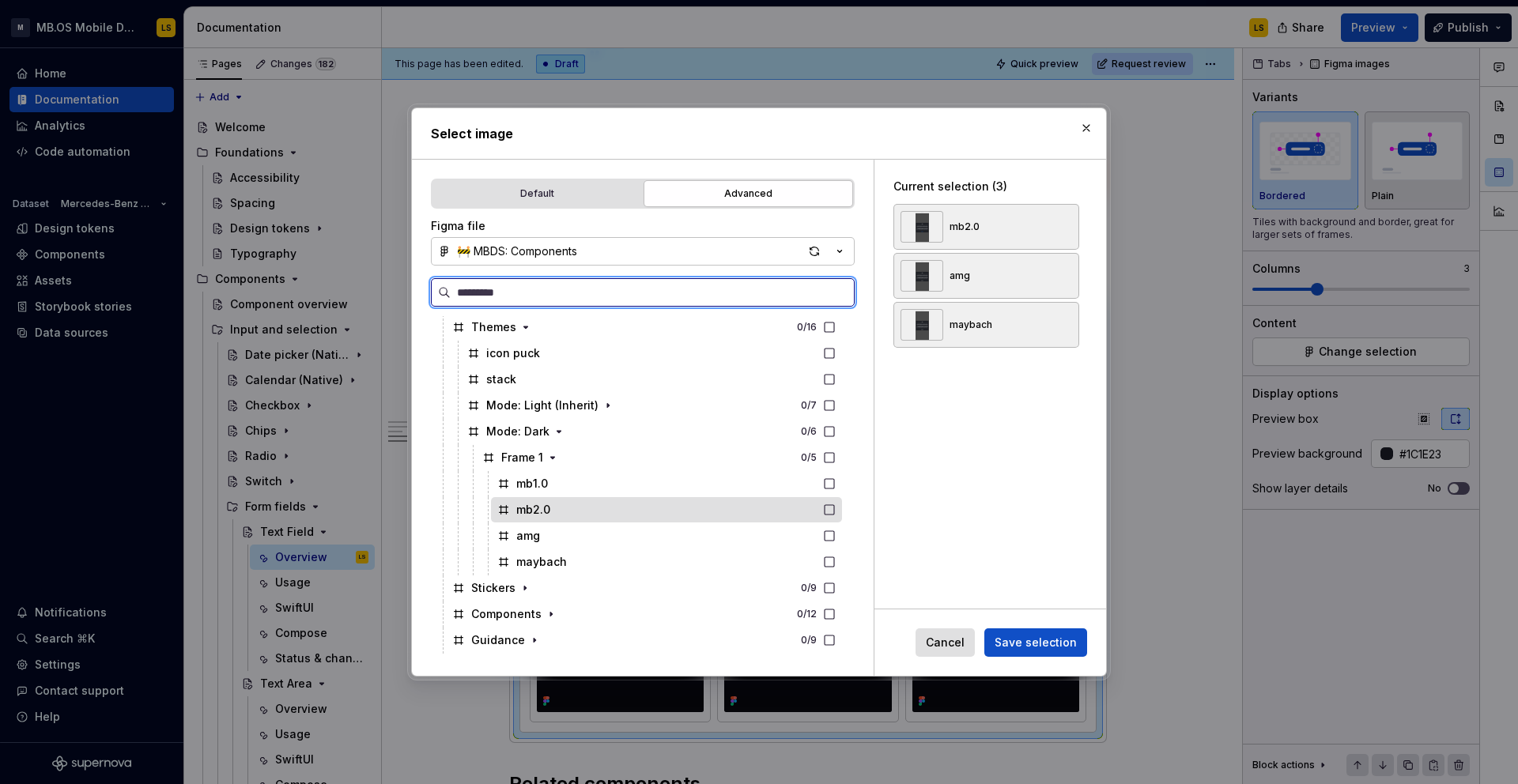
click at [561, 516] on div "mb2.0" at bounding box center [666, 509] width 351 height 25
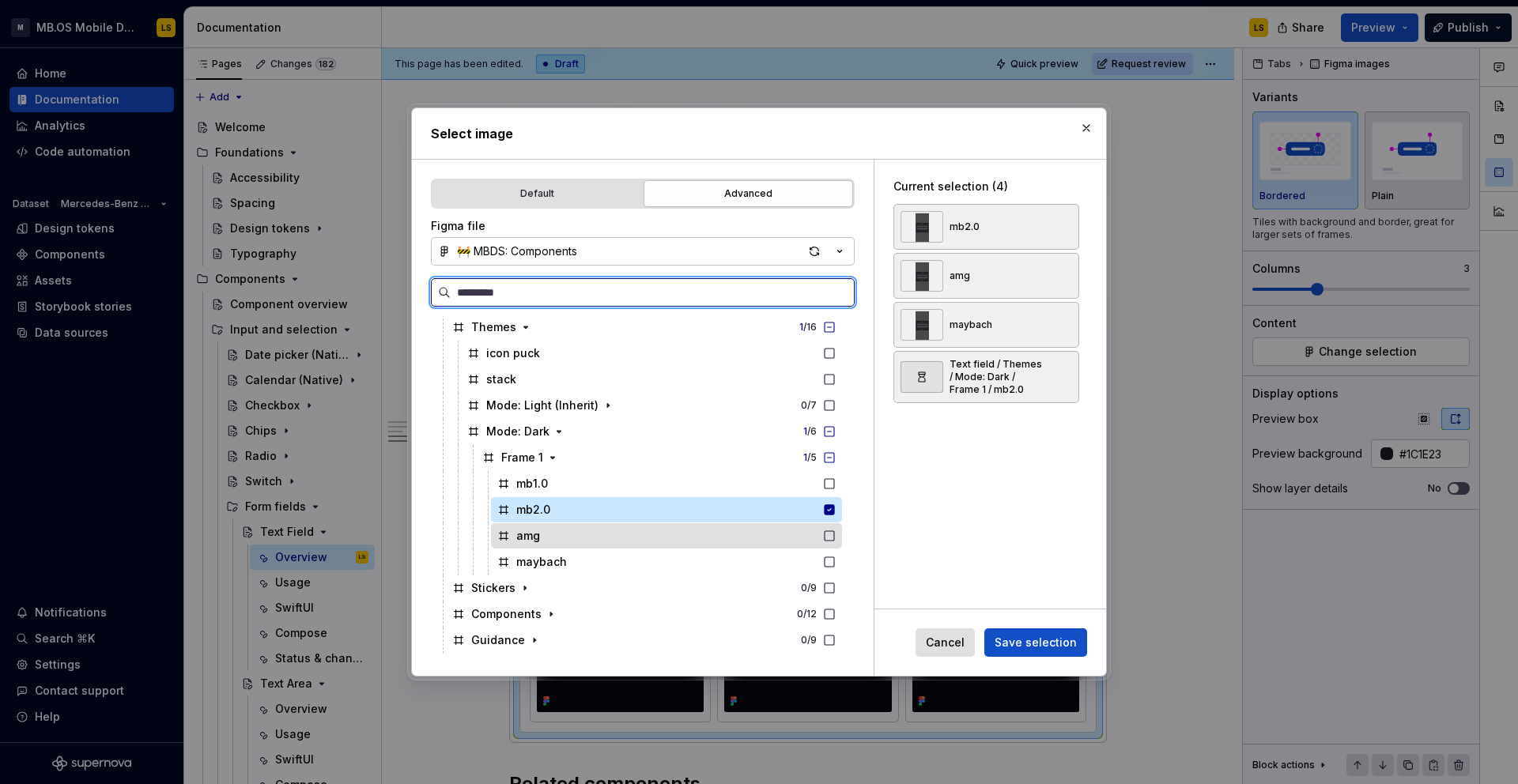
click at [564, 536] on div "amg" at bounding box center [666, 535] width 351 height 25
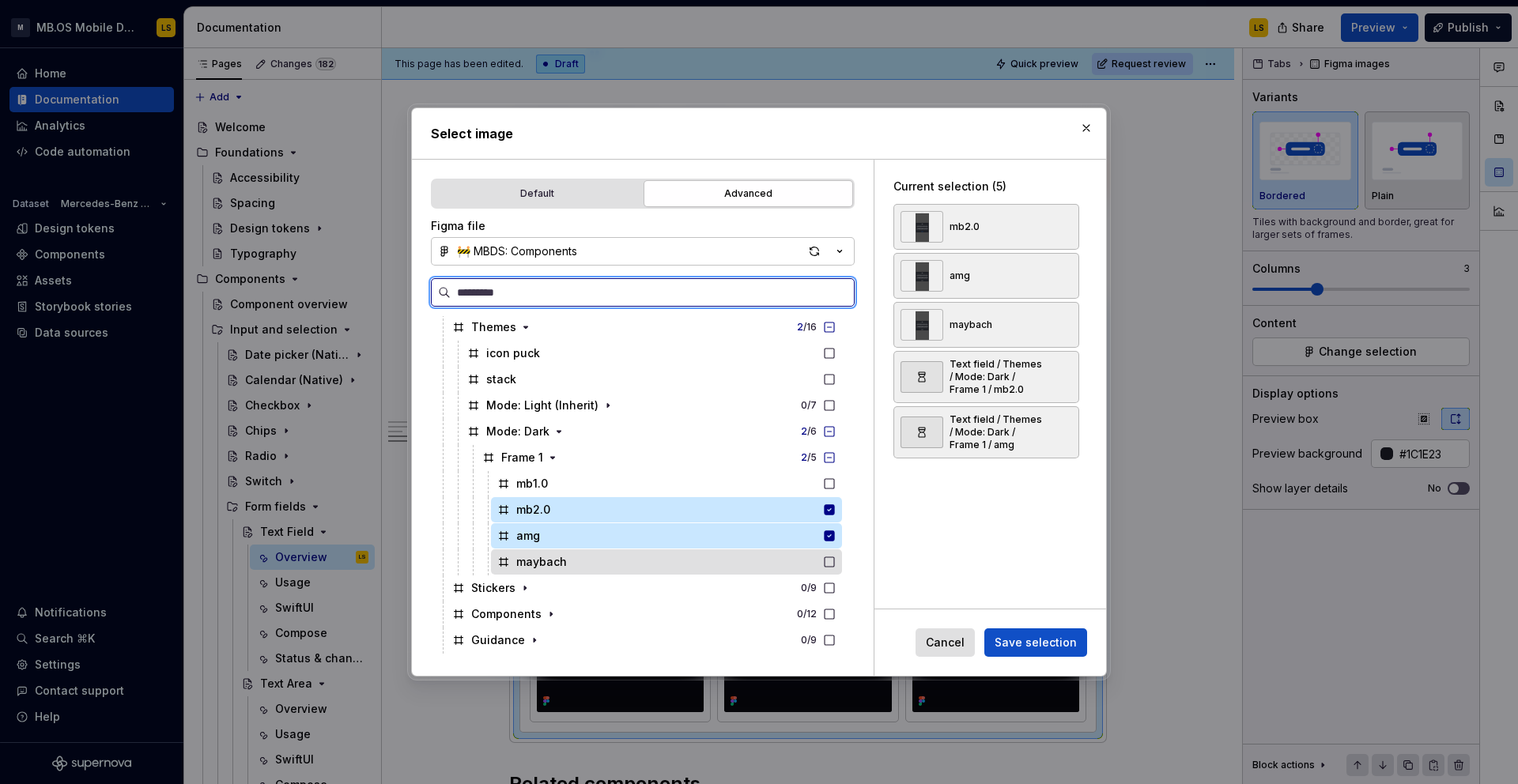
click at [572, 558] on div "maybach" at bounding box center [666, 561] width 351 height 25
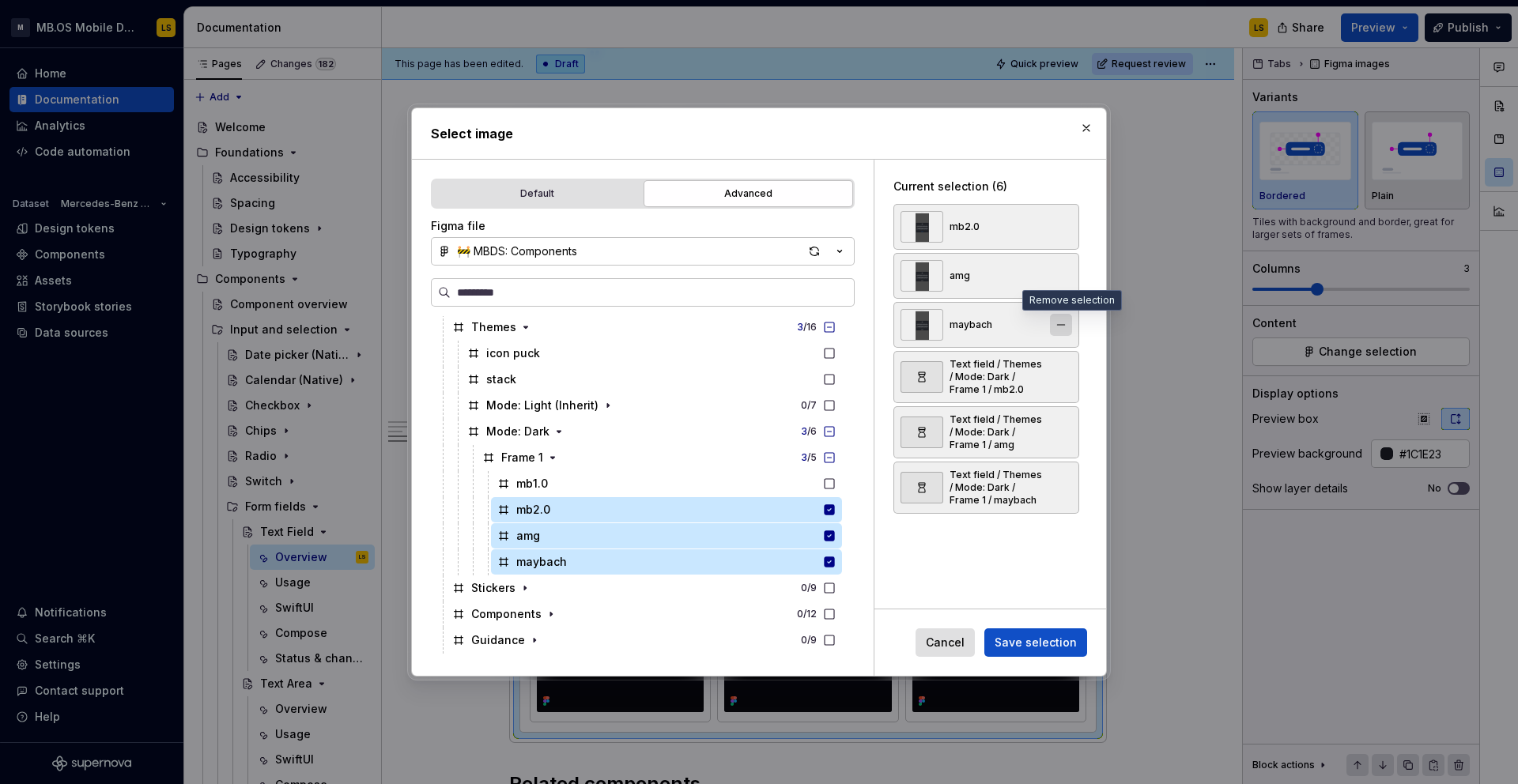
click at [1070, 325] on button "button" at bounding box center [1061, 324] width 22 height 22
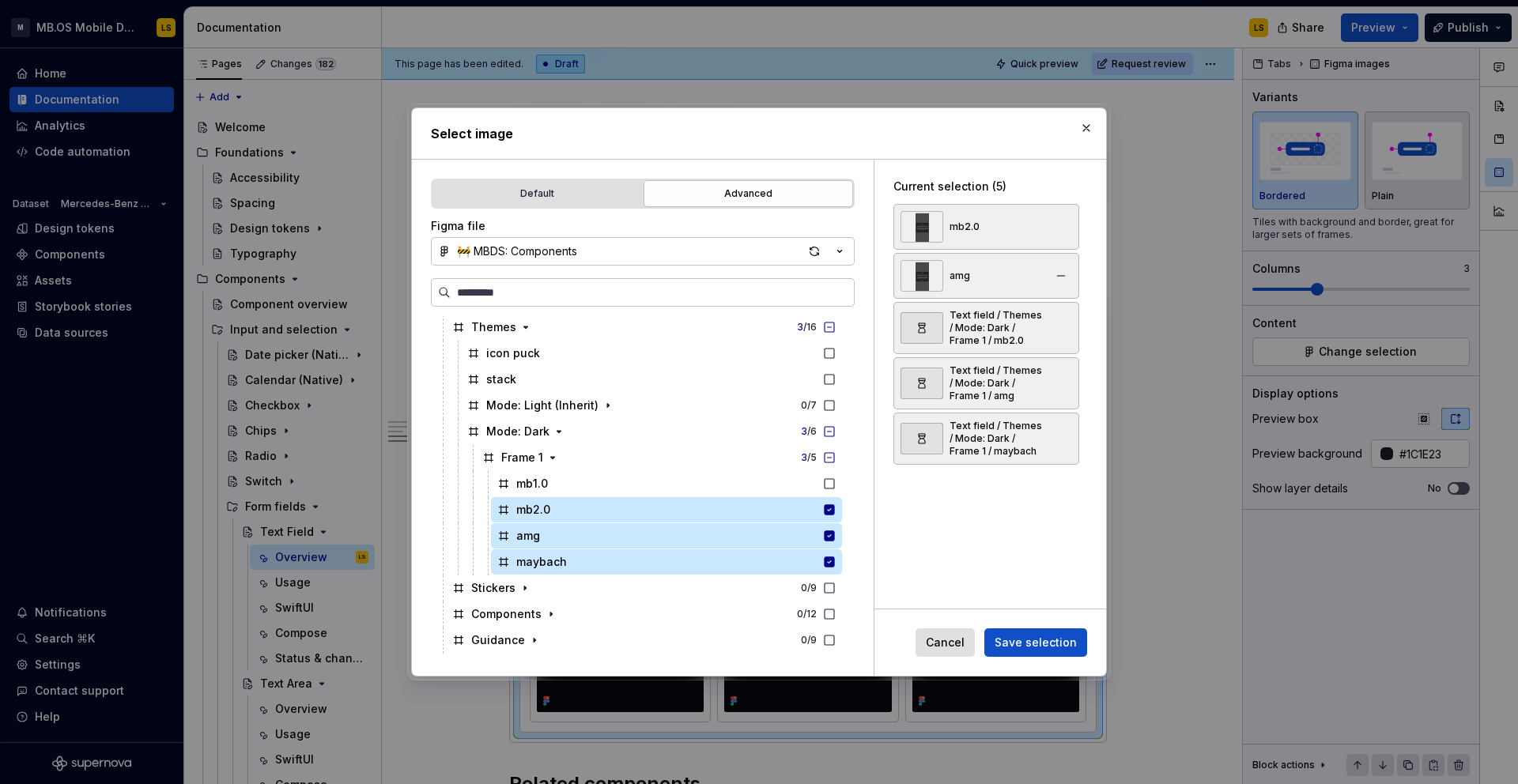
click at [1065, 263] on div "amg" at bounding box center [986, 275] width 186 height 46
click at [1065, 272] on button "button" at bounding box center [1061, 275] width 22 height 22
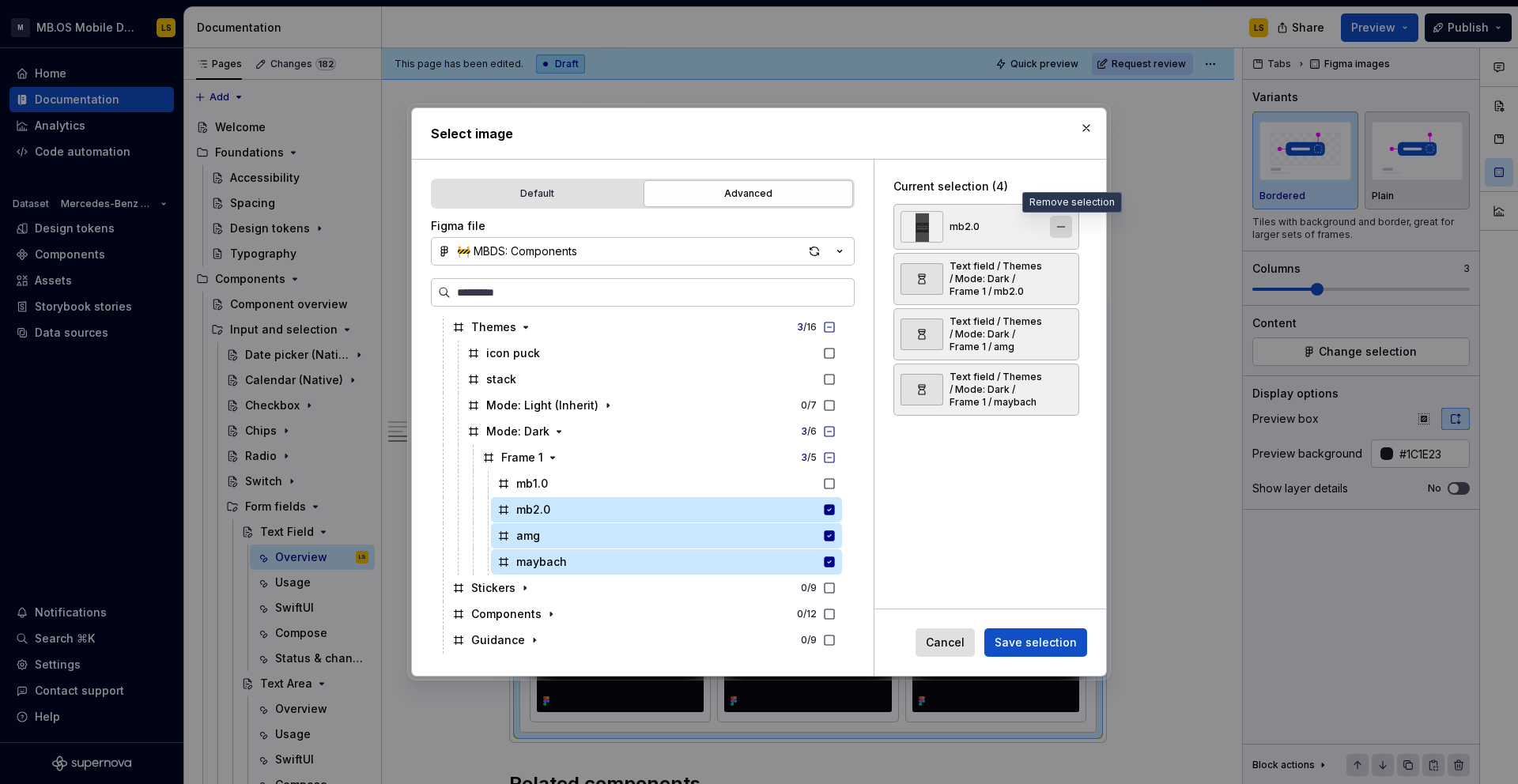
click at [1065, 227] on button "button" at bounding box center [1061, 227] width 22 height 22
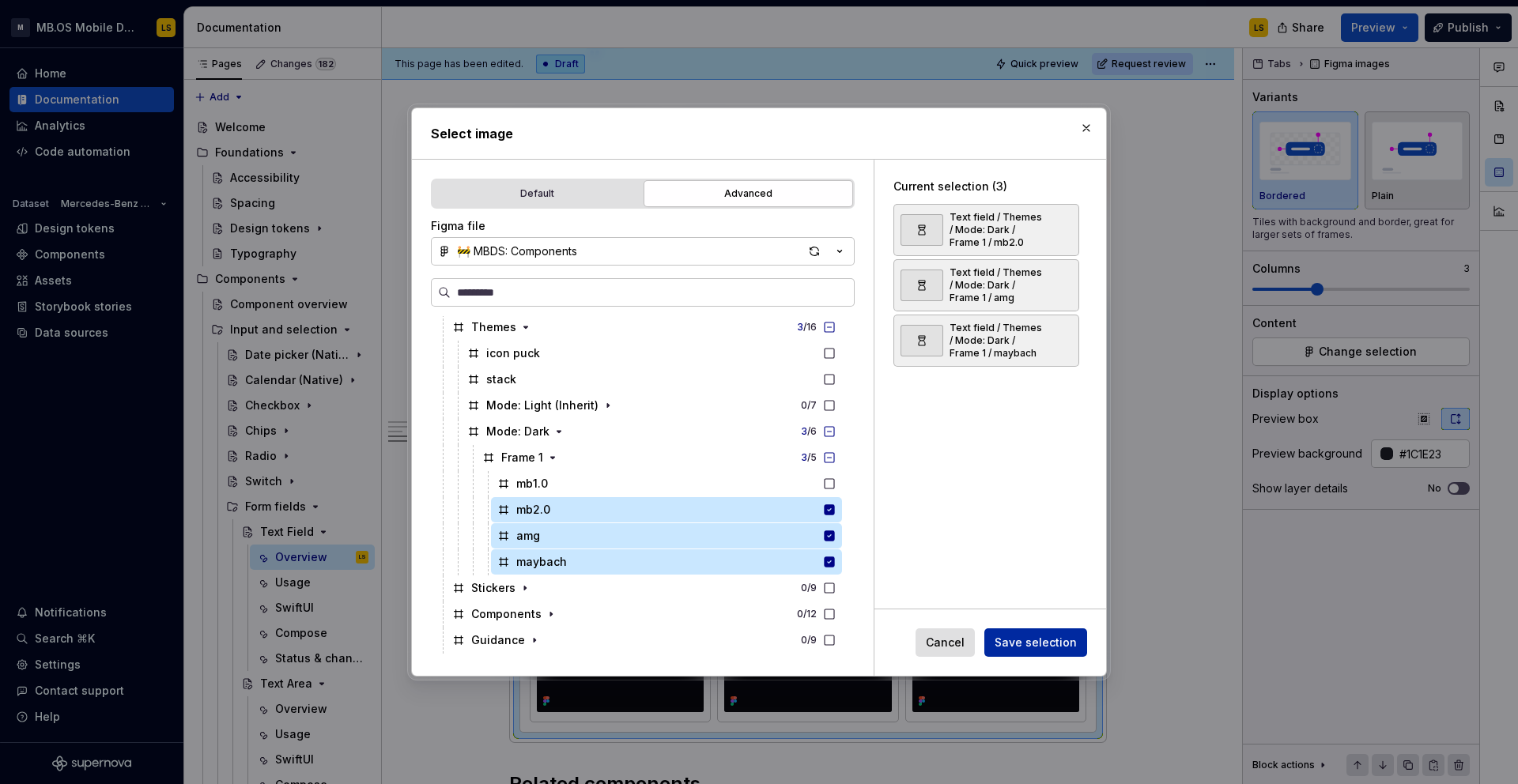
click at [1017, 642] on span "Save selection" at bounding box center [1035, 642] width 82 height 16
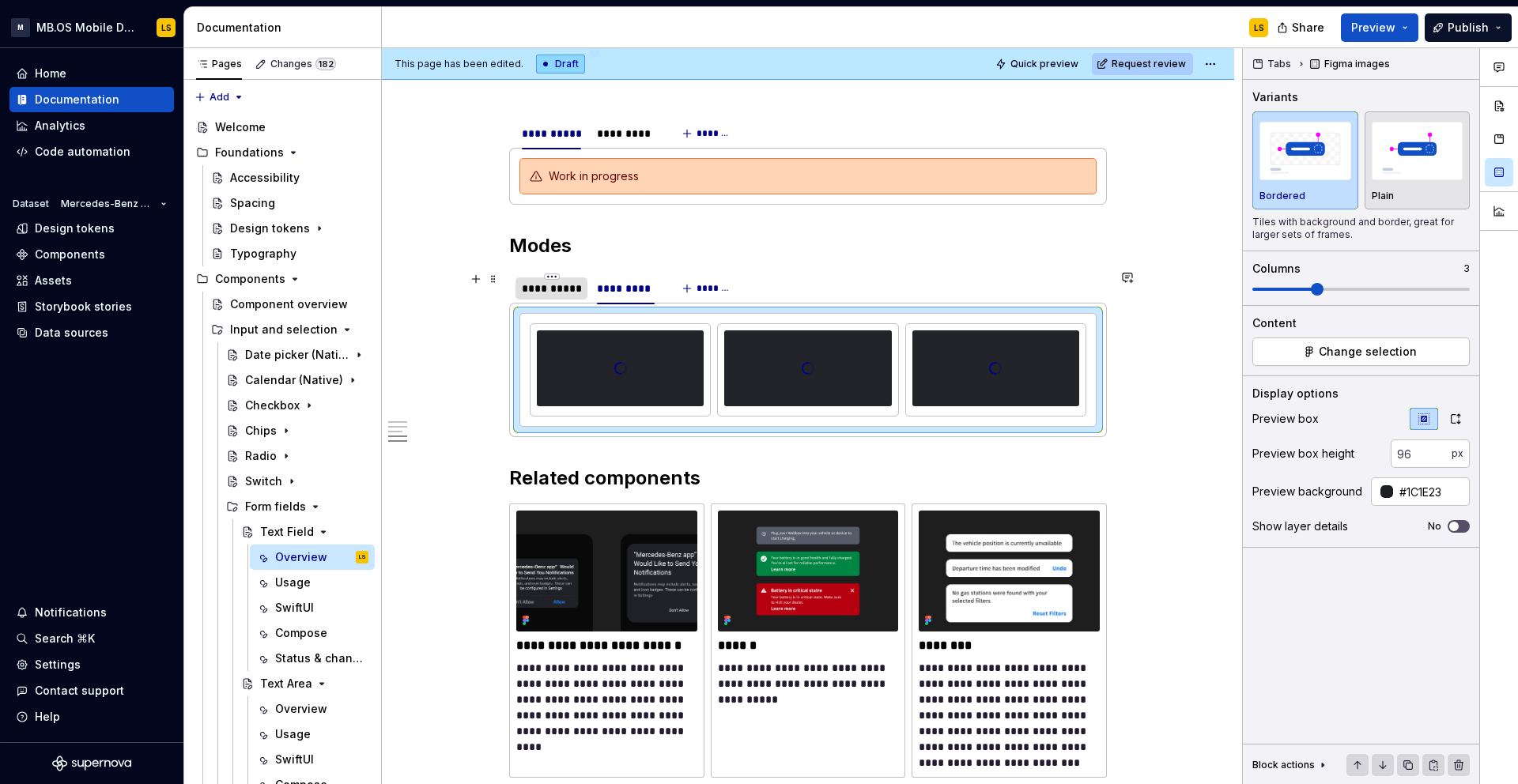
click at [567, 287] on div "**********" at bounding box center [551, 287] width 59 height 16
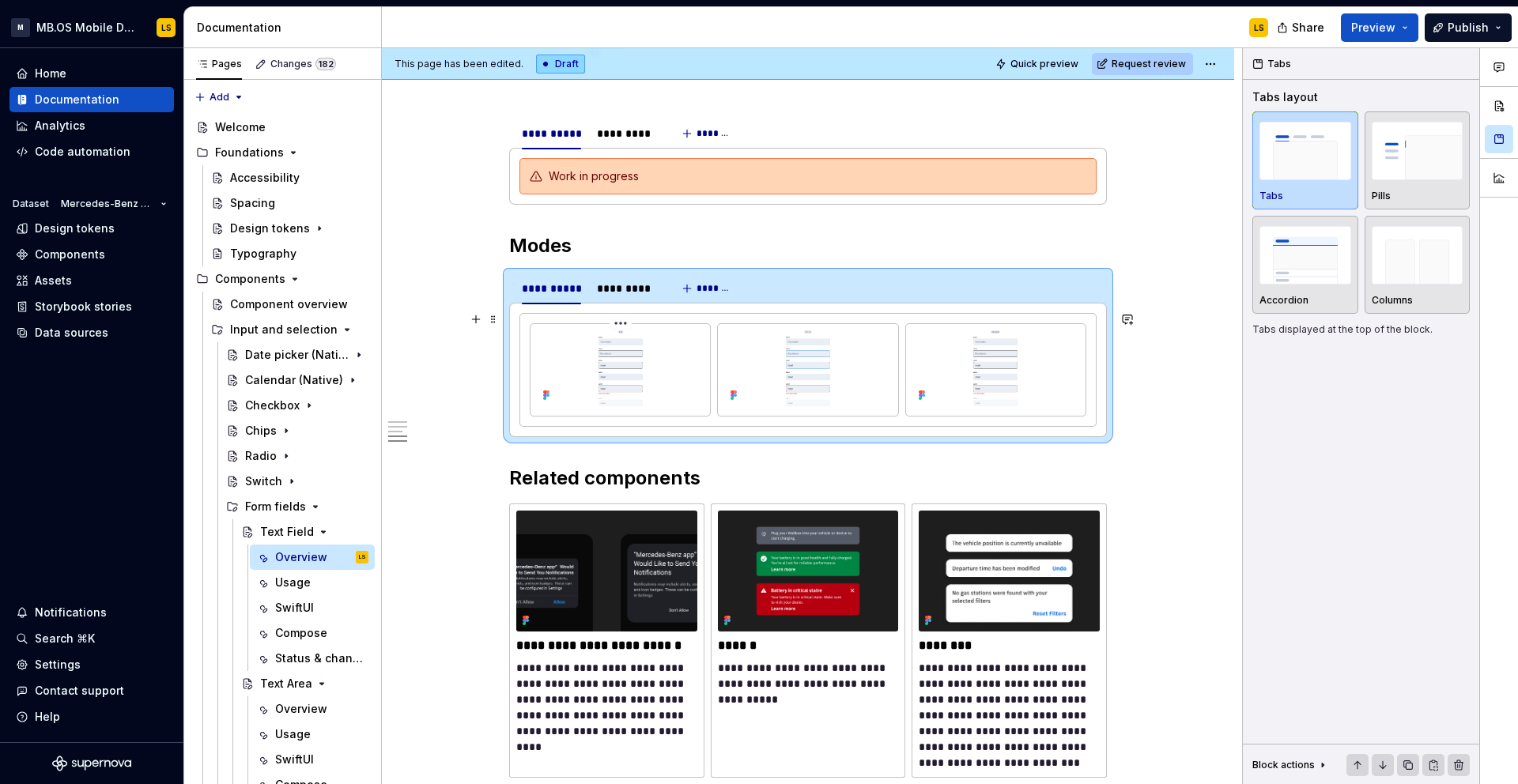
click at [695, 393] on img at bounding box center [619, 369] width 167 height 76
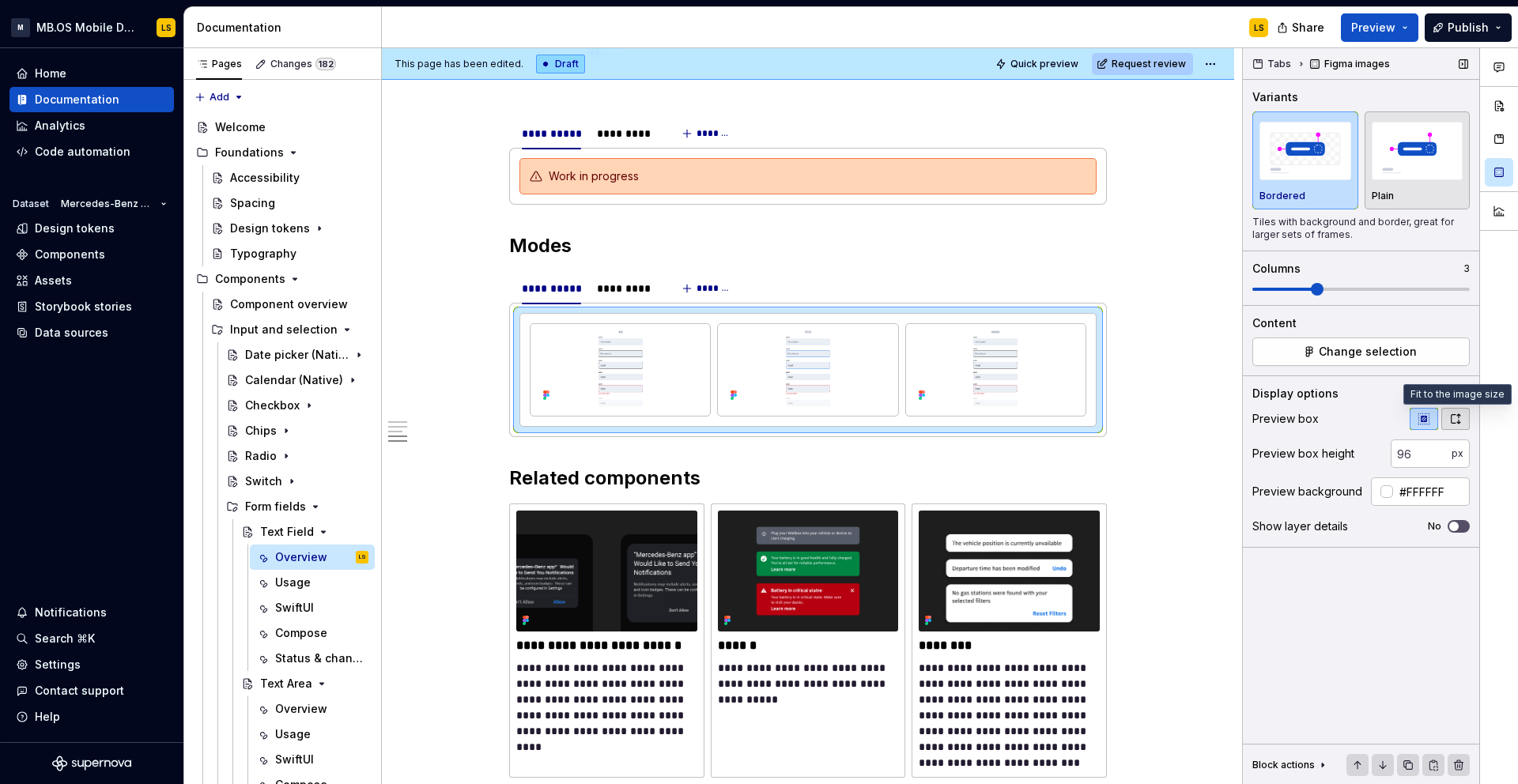
click at [1455, 420] on icon "button" at bounding box center [1455, 419] width 13 height 13
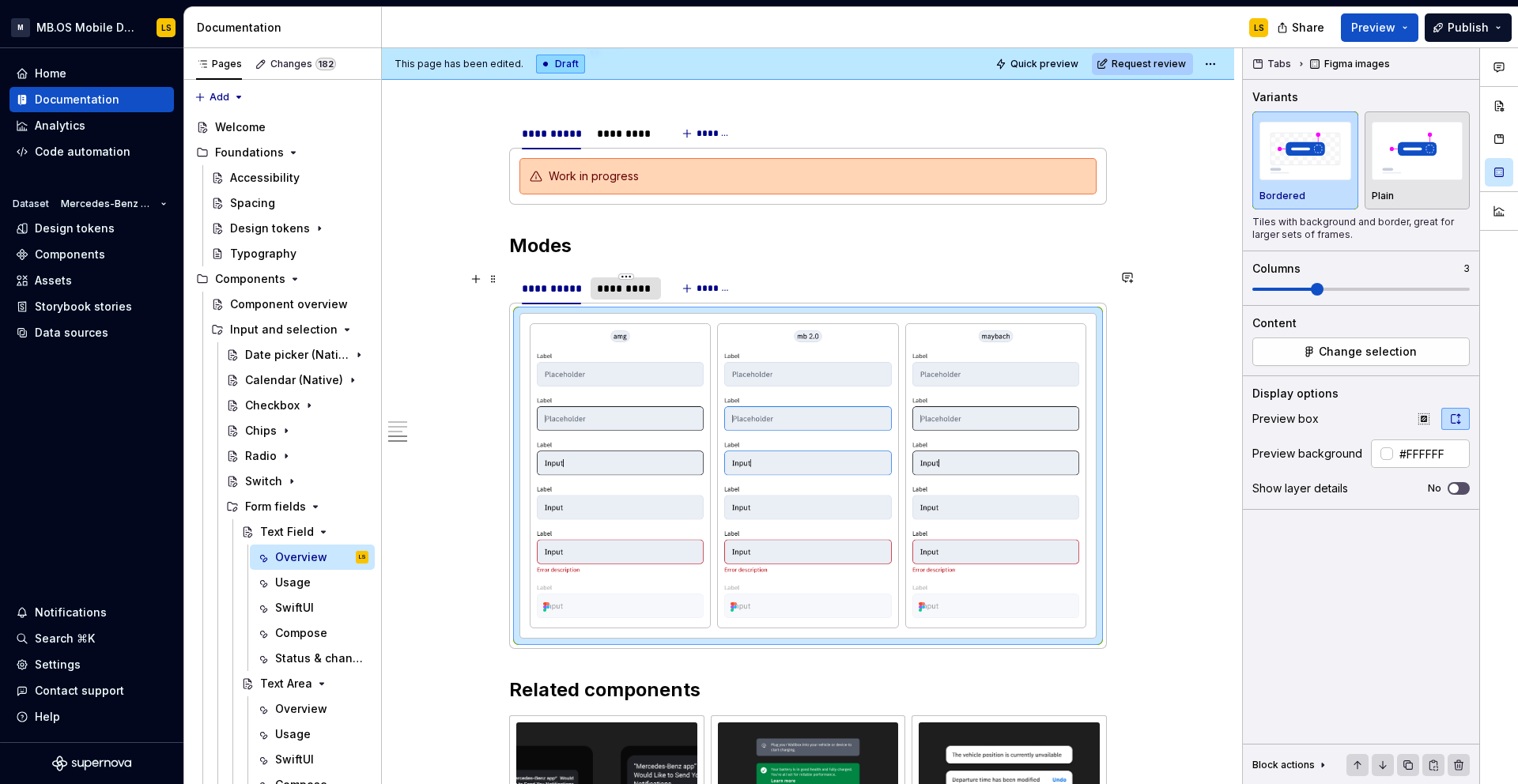
click at [644, 287] on div "*********" at bounding box center [626, 287] width 58 height 16
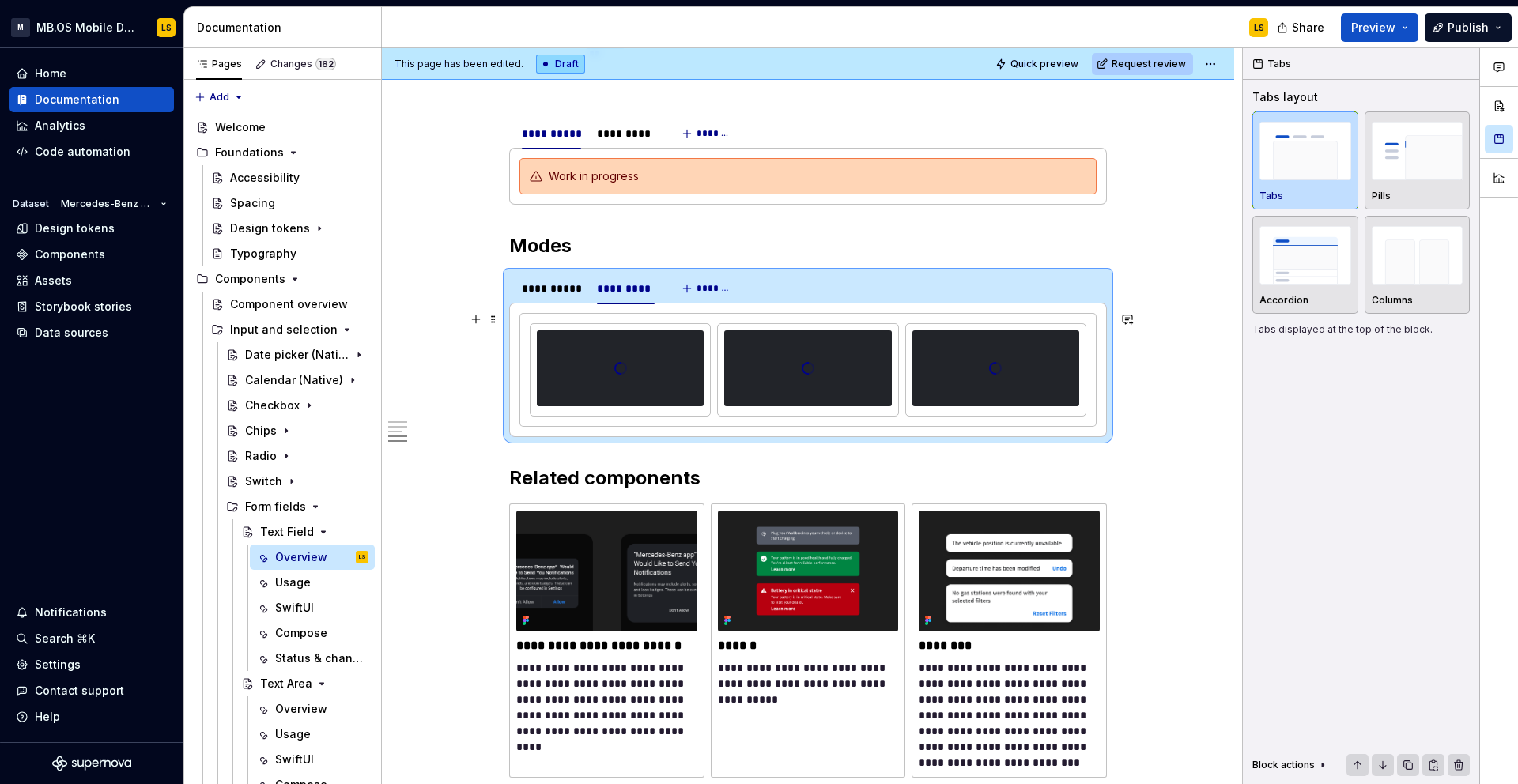
click at [976, 339] on div at bounding box center [995, 369] width 167 height 158
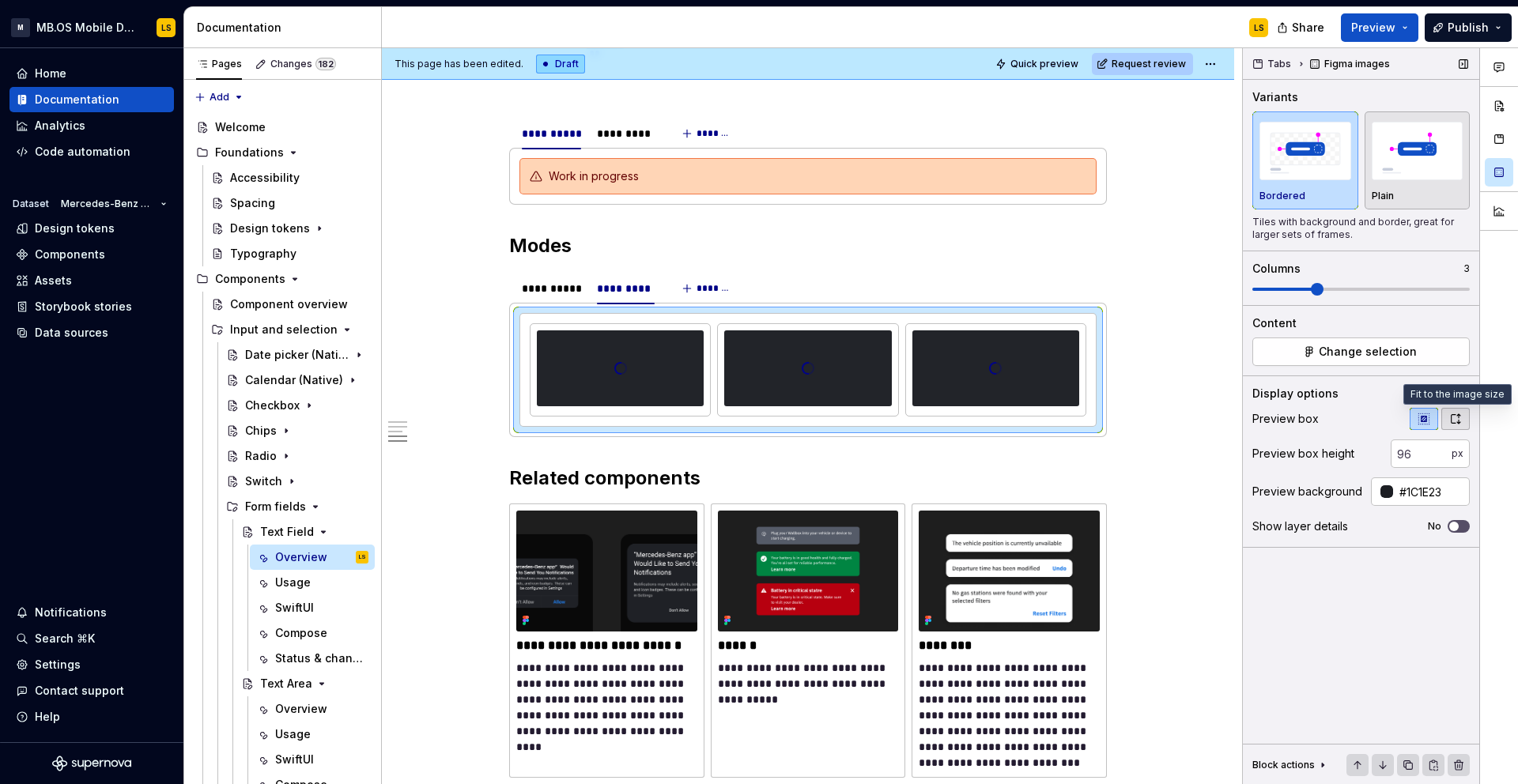
click at [1456, 417] on icon "button" at bounding box center [1455, 419] width 13 height 13
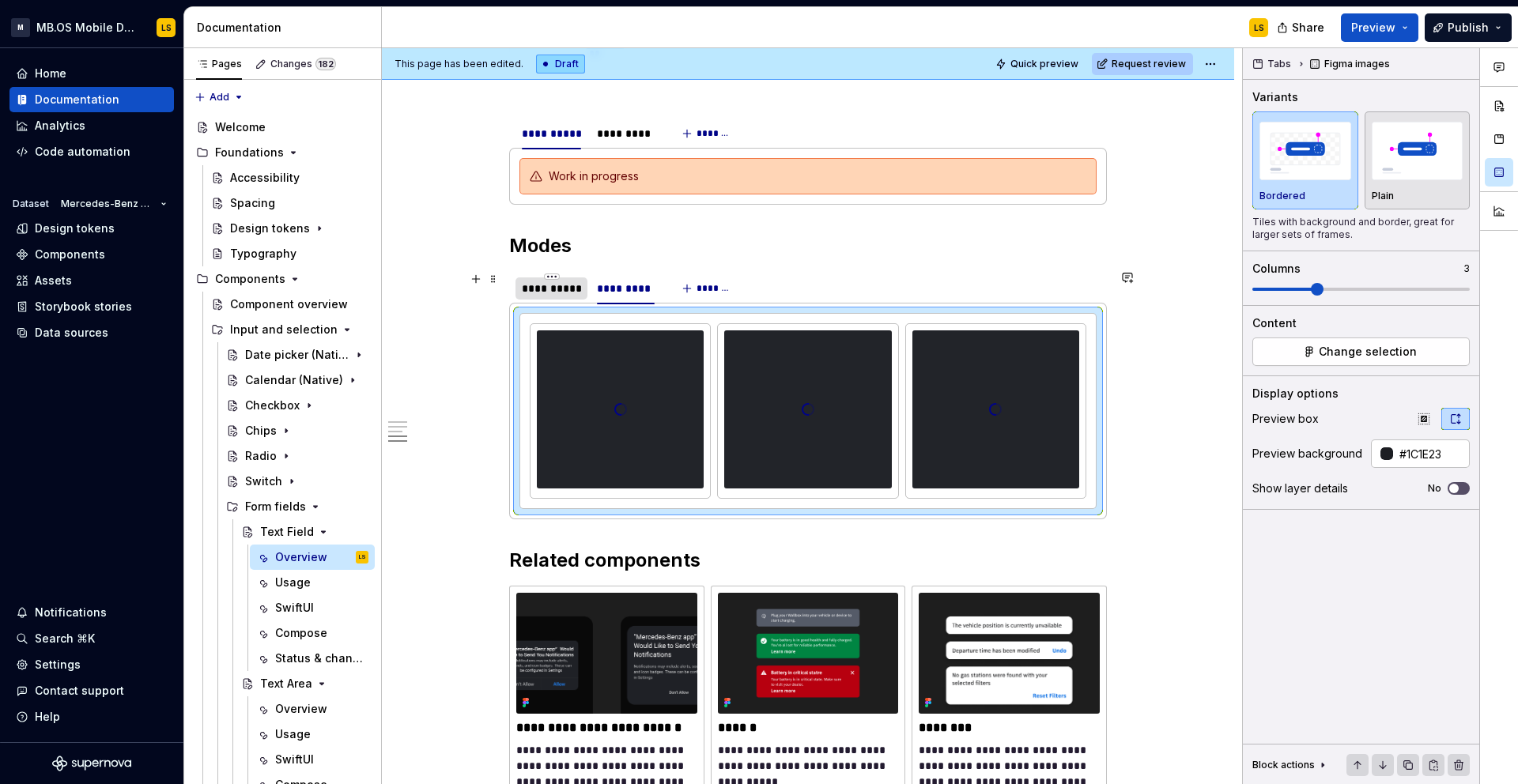
click at [570, 283] on div "**********" at bounding box center [551, 287] width 59 height 16
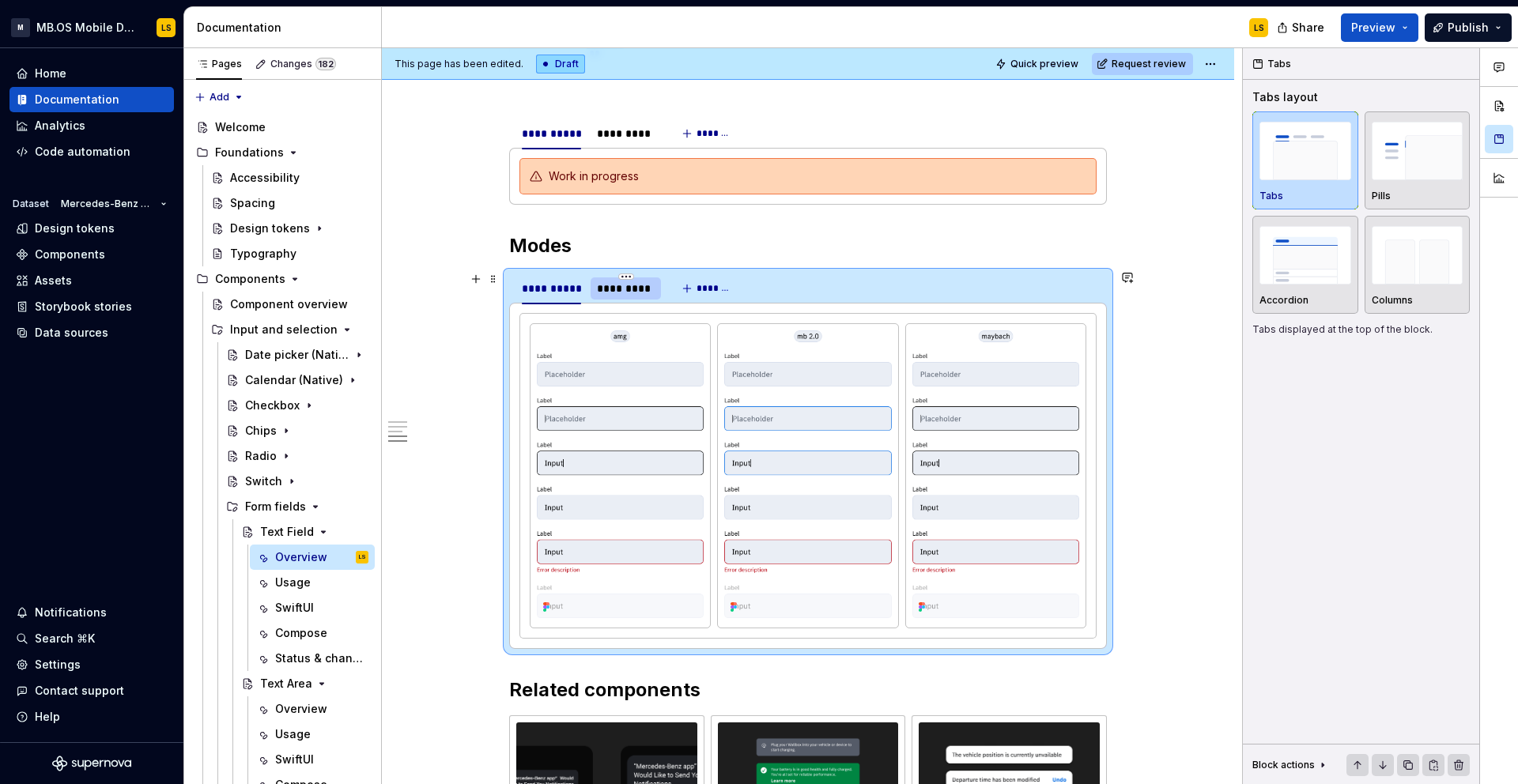
click at [636, 287] on div "*********" at bounding box center [626, 287] width 58 height 16
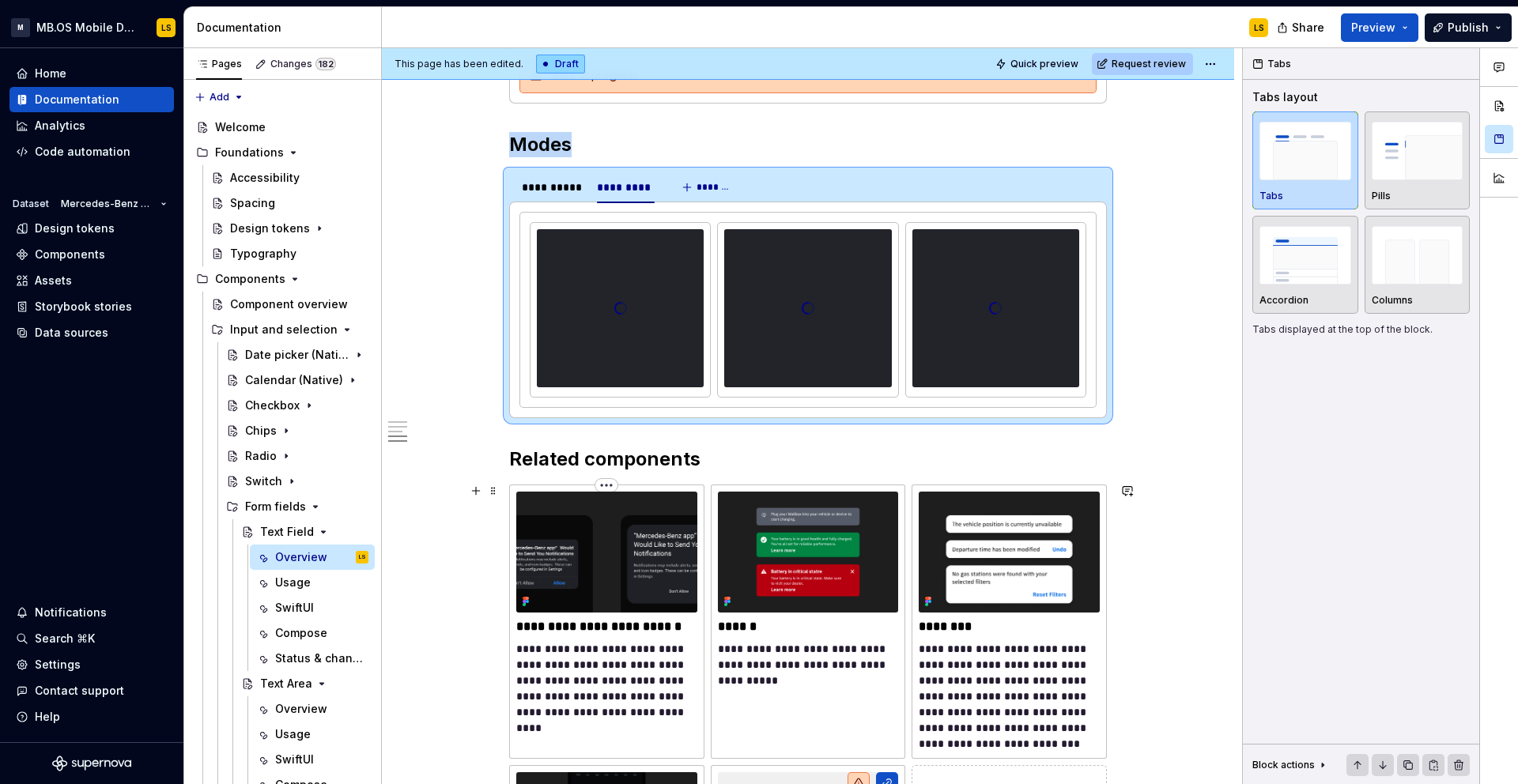
scroll to position [2580, 0]
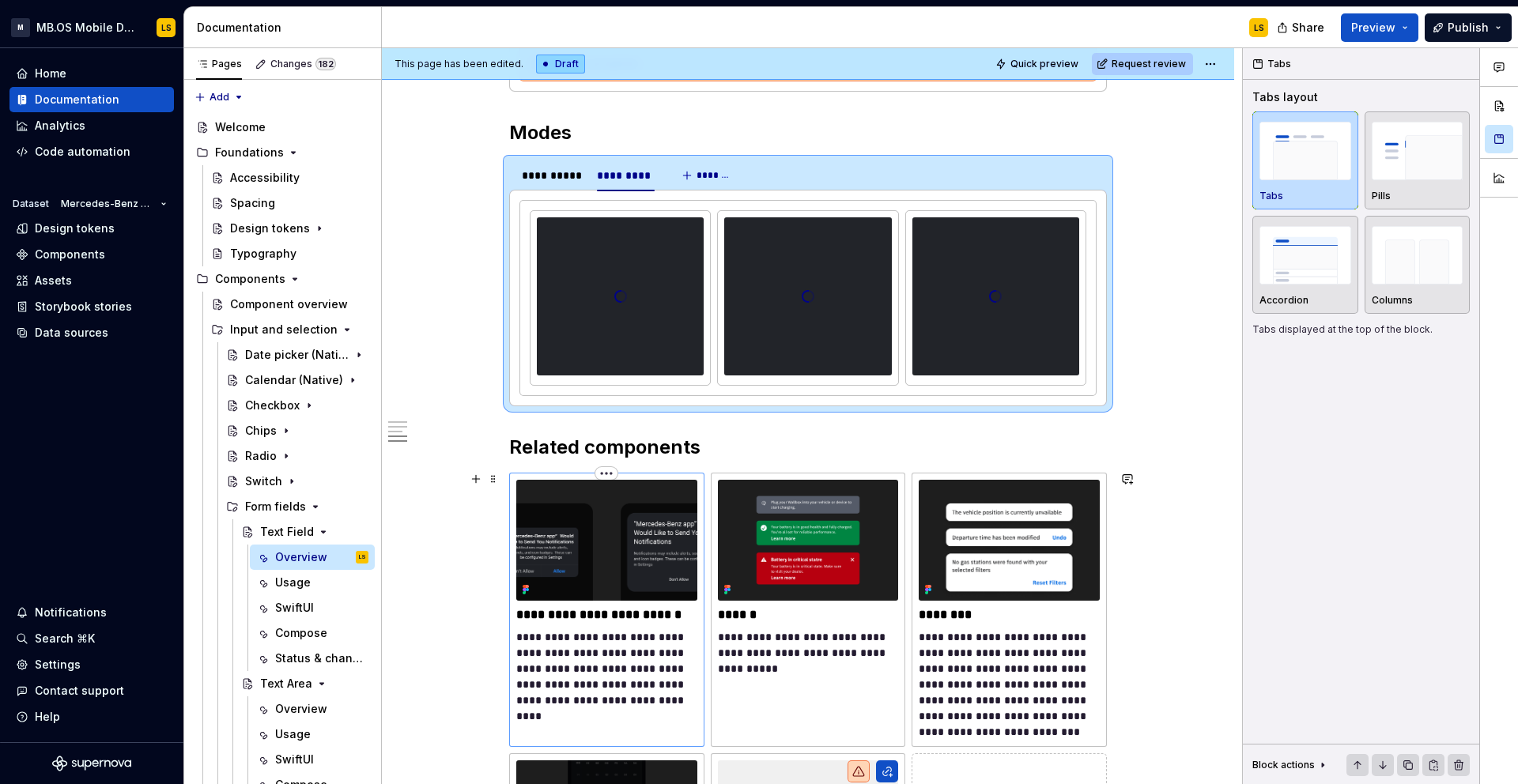
click at [633, 460] on h2 "Related components" at bounding box center [807, 447] width 597 height 25
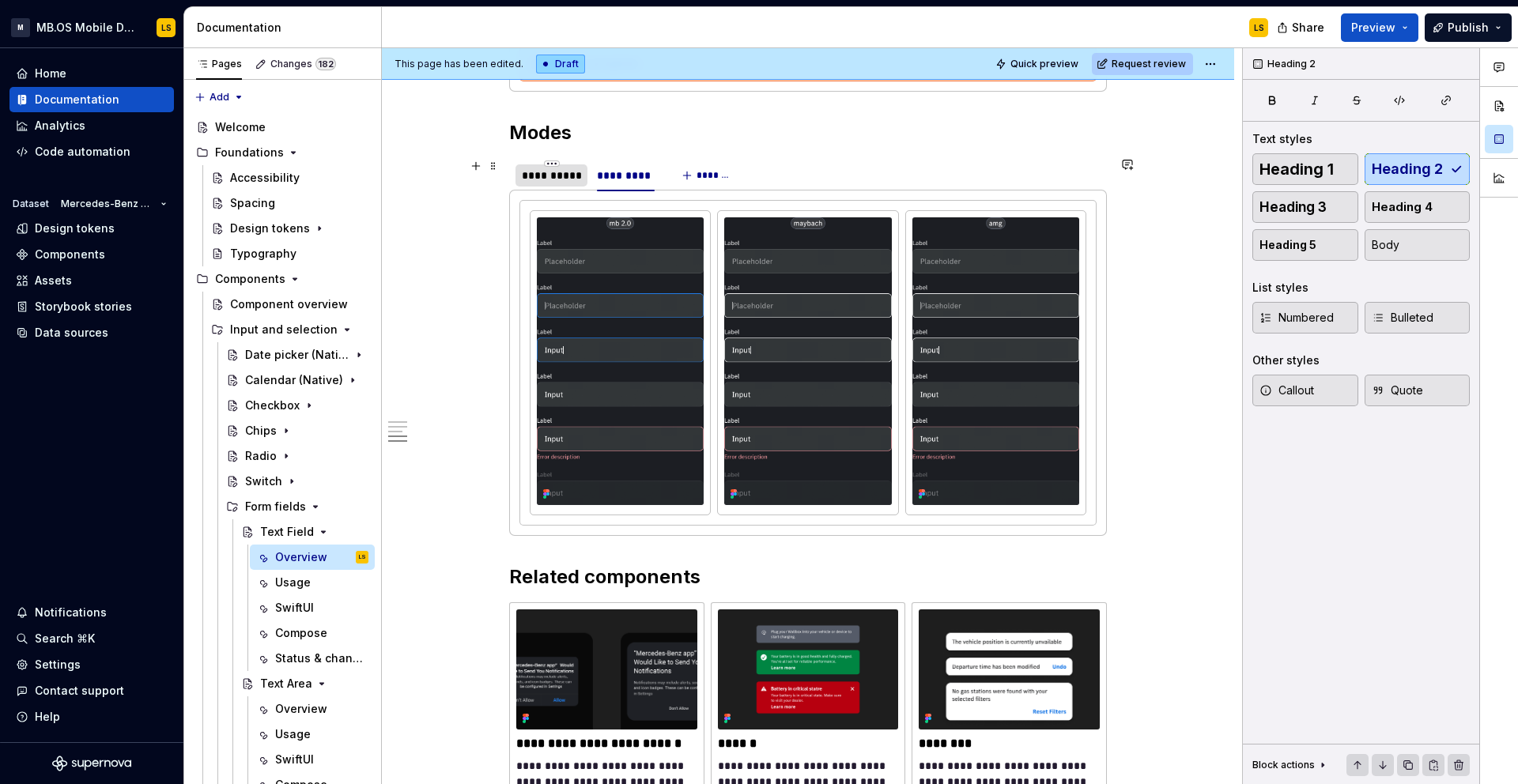
click at [574, 168] on div "**********" at bounding box center [551, 175] width 59 height 16
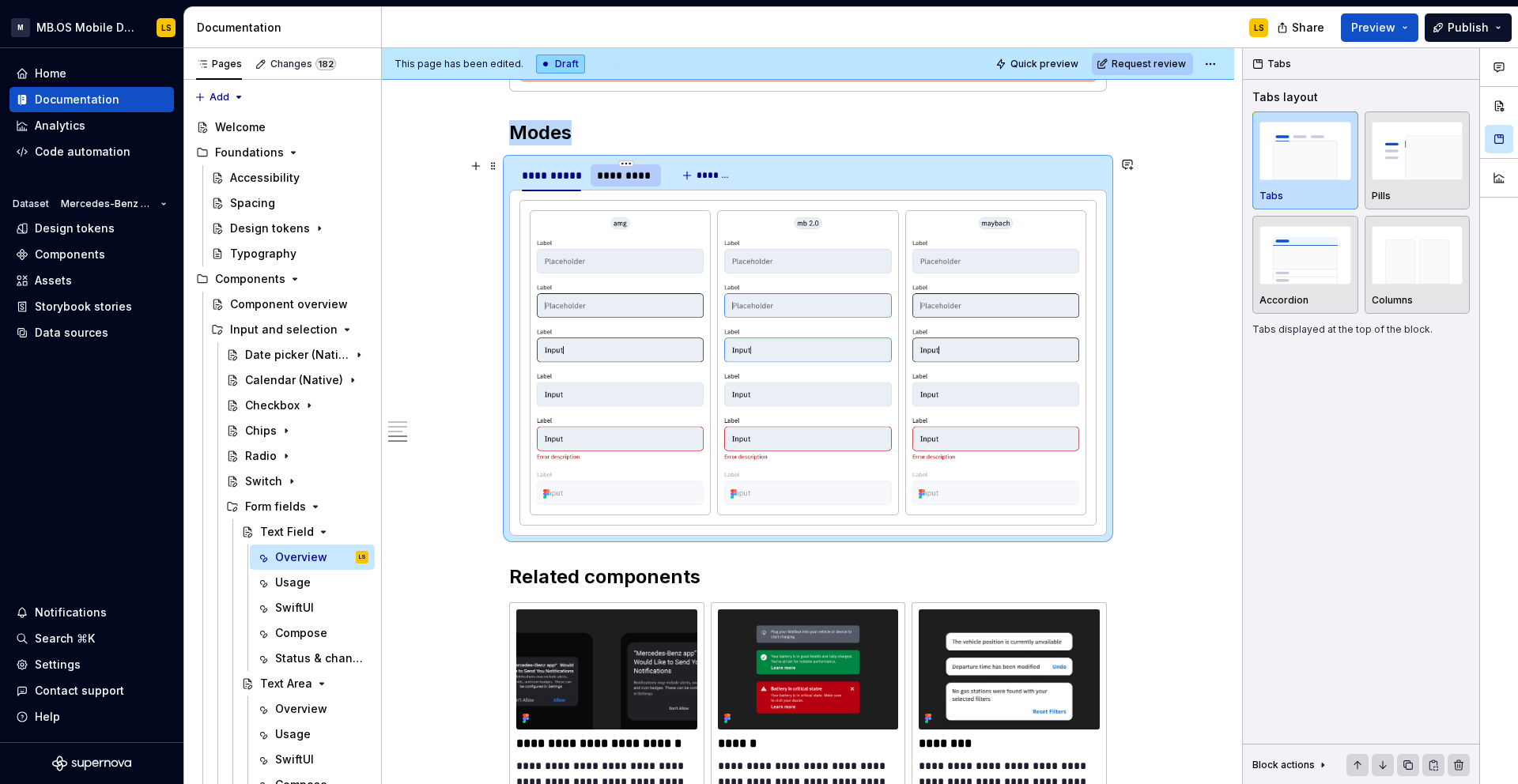
click at [630, 177] on div "*********" at bounding box center [626, 175] width 58 height 16
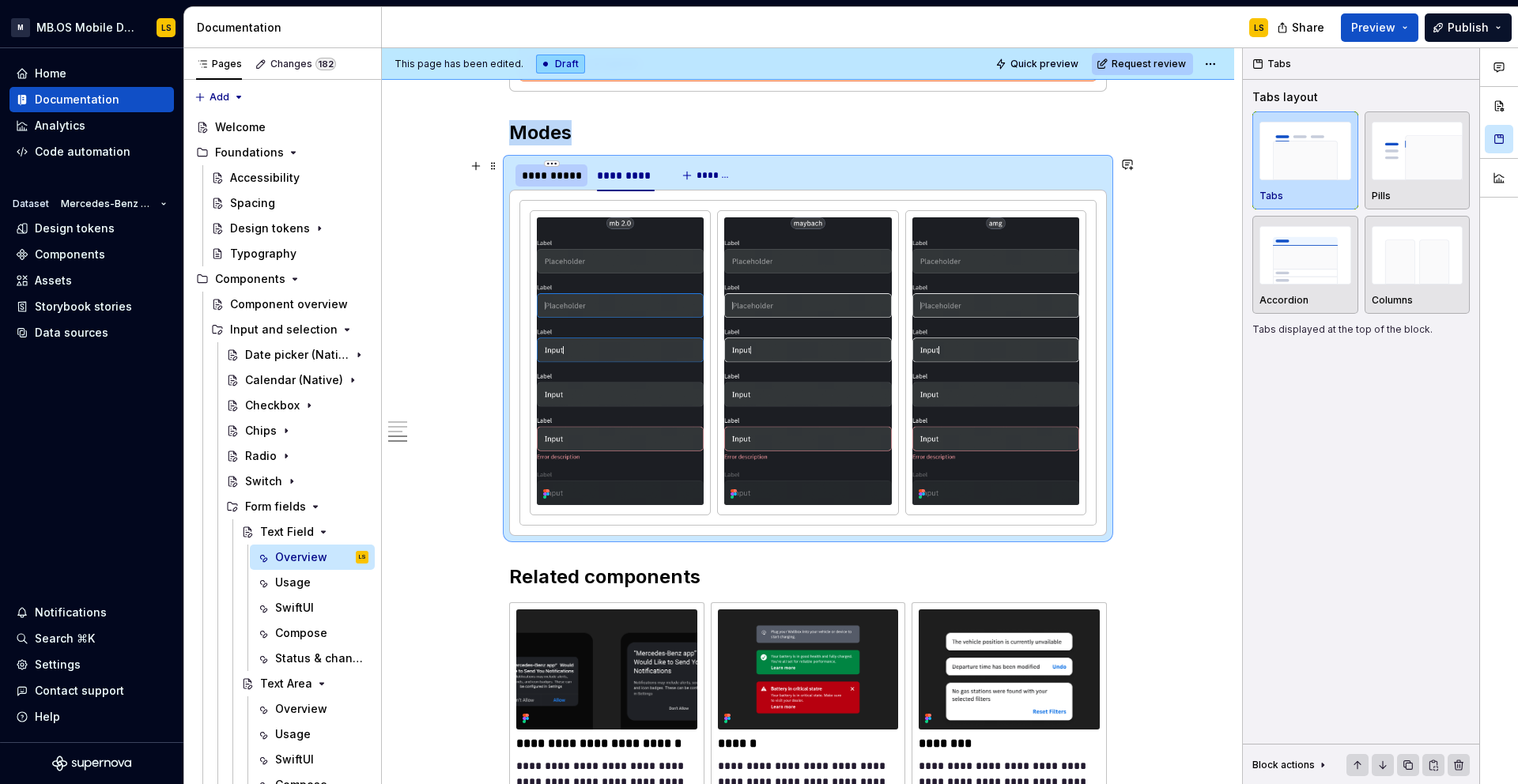
click at [556, 181] on div "**********" at bounding box center [551, 175] width 59 height 16
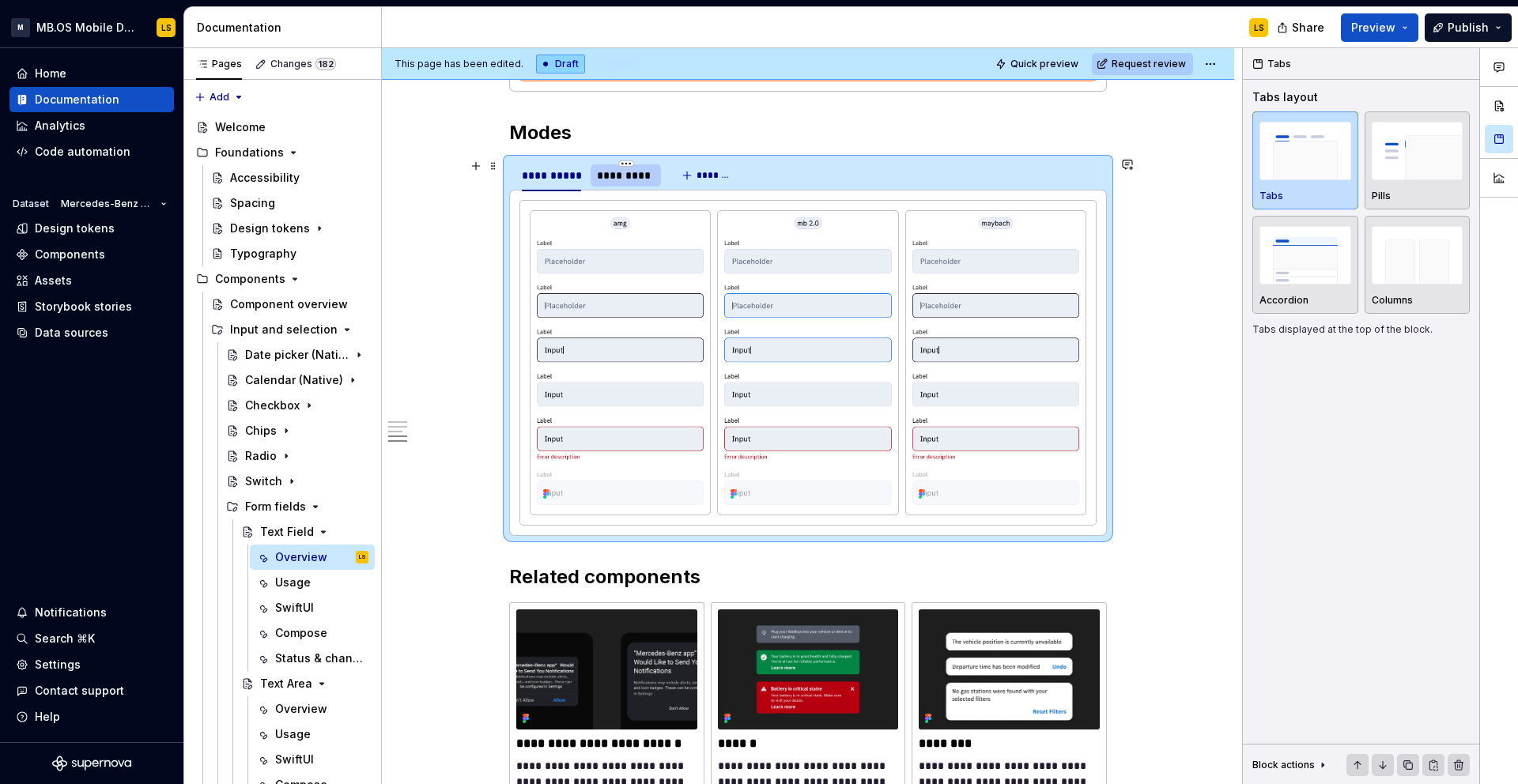
click at [609, 181] on div "*********" at bounding box center [626, 175] width 58 height 16
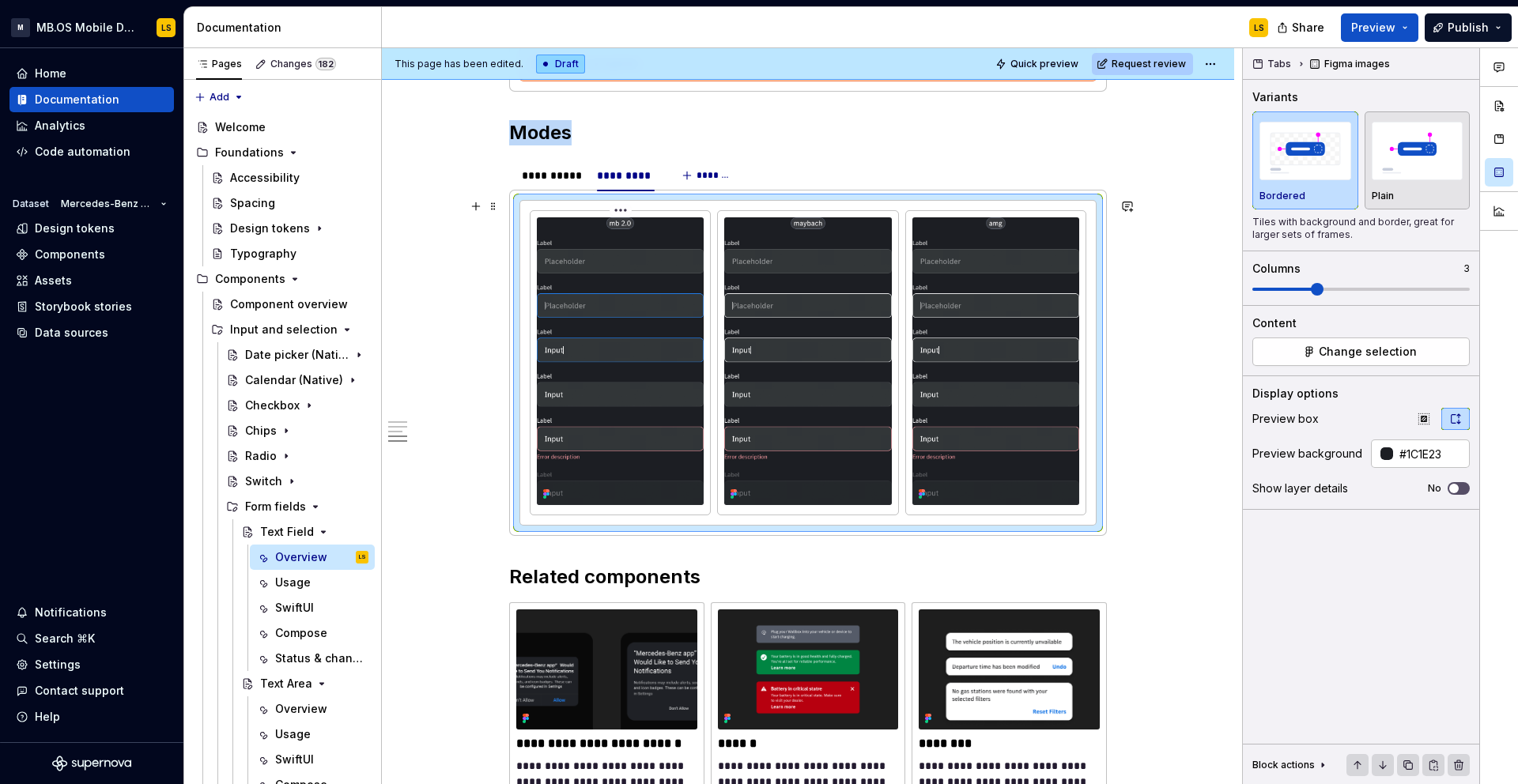
click at [618, 283] on img at bounding box center [619, 361] width 167 height 287
click at [553, 174] on div "**********" at bounding box center [551, 175] width 59 height 16
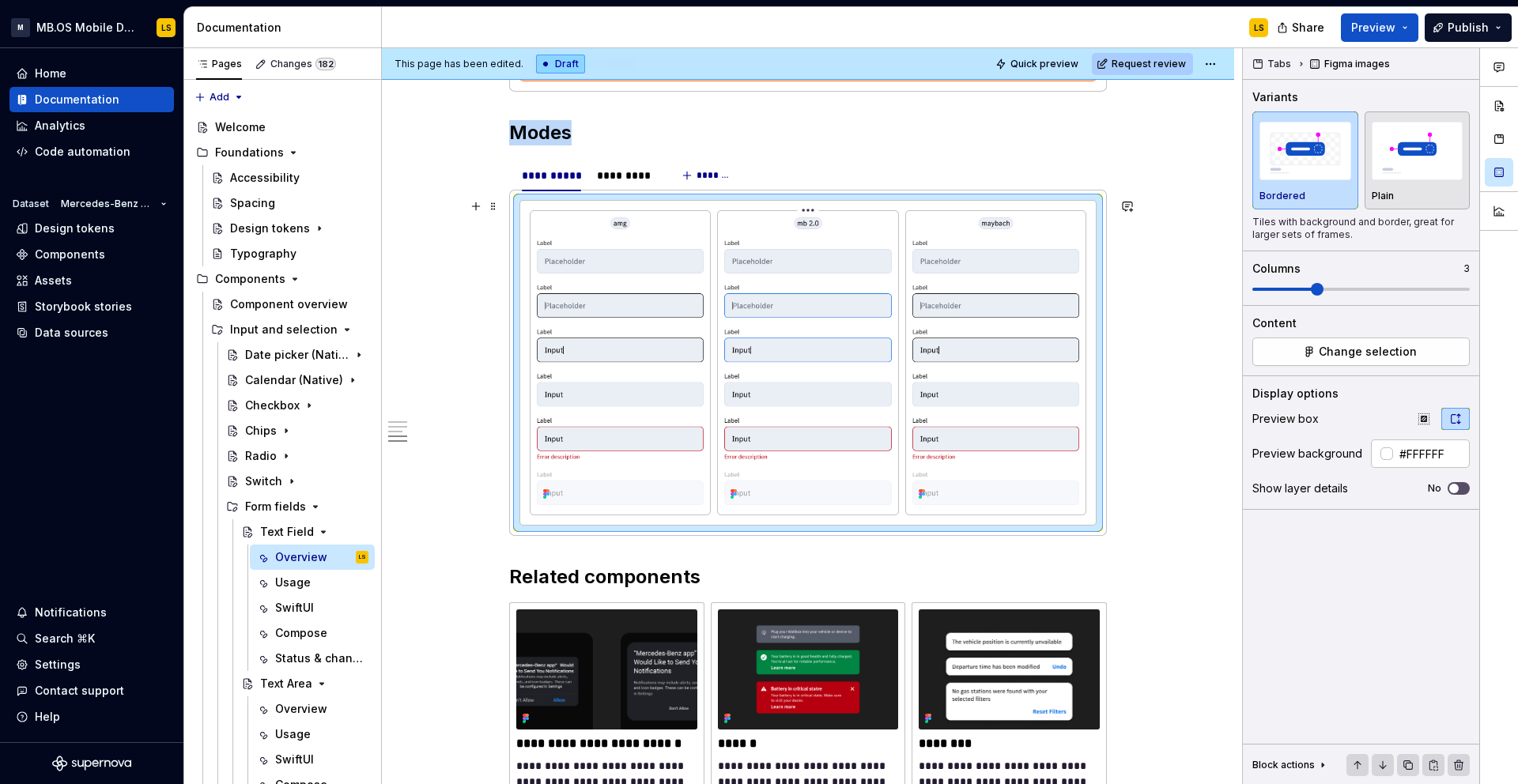
click at [761, 383] on img at bounding box center [807, 361] width 167 height 287
click at [632, 172] on div "*********" at bounding box center [626, 175] width 58 height 16
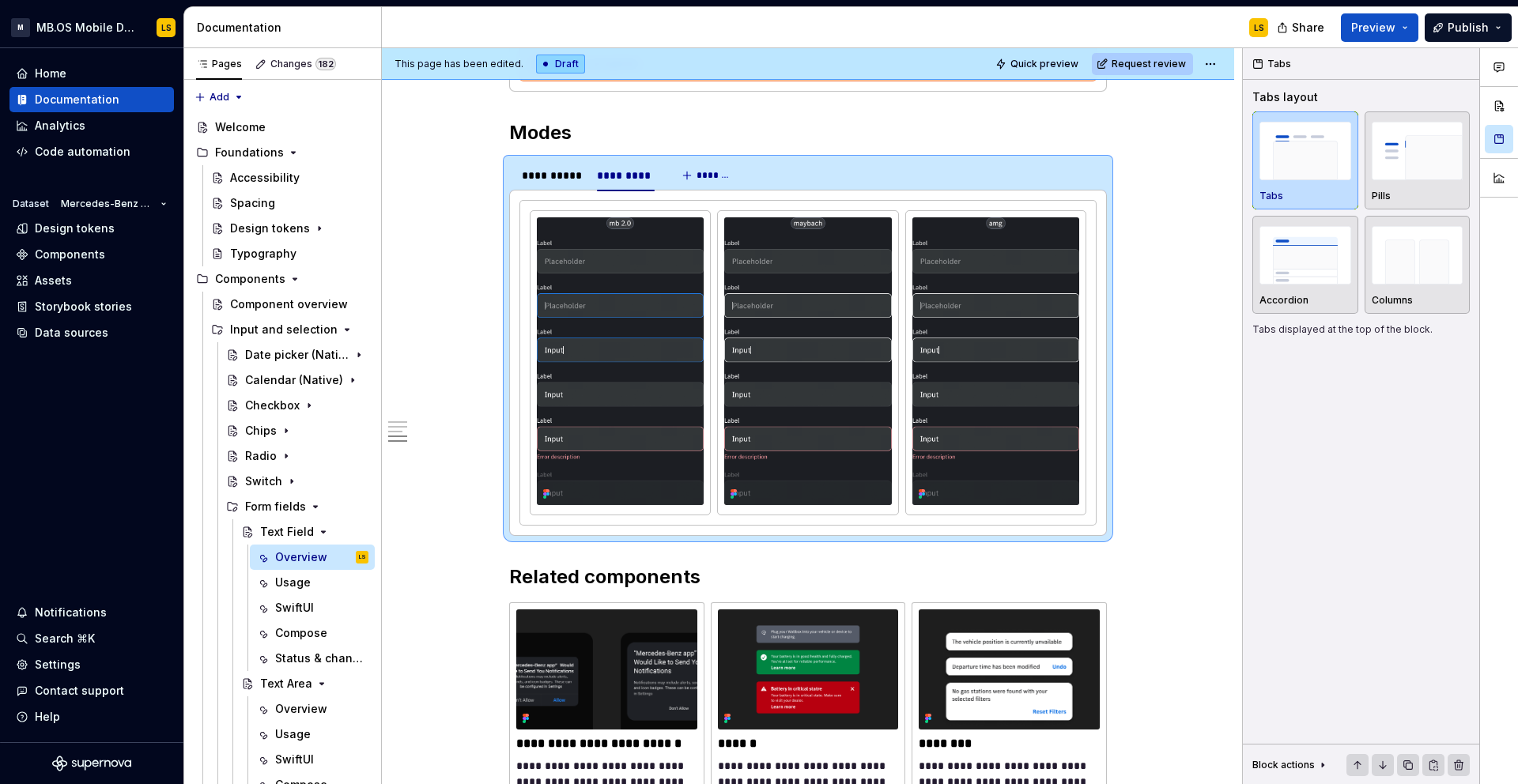
click at [1019, 246] on img at bounding box center [995, 361] width 167 height 287
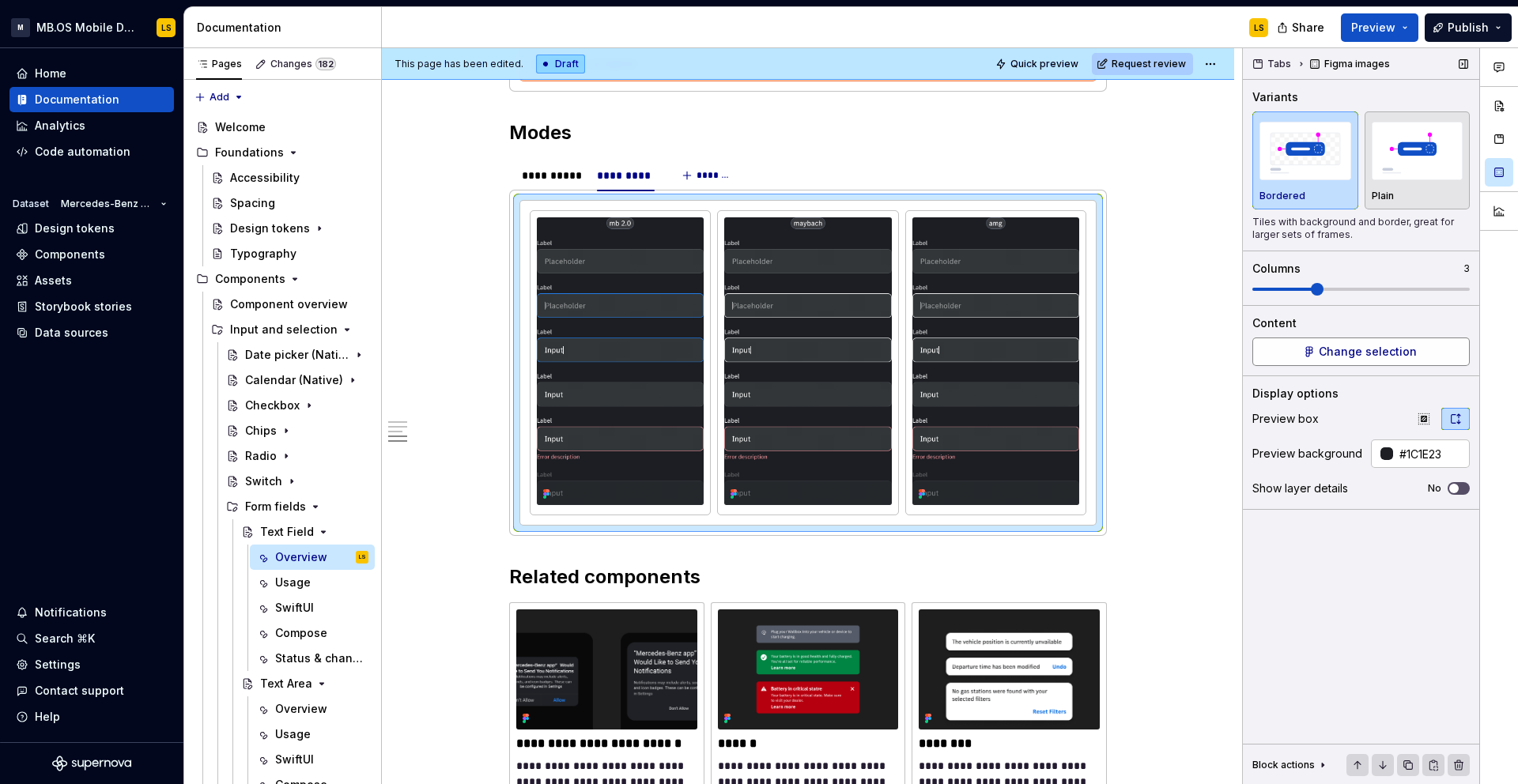
click at [1408, 351] on span "Change selection" at bounding box center [1368, 351] width 98 height 16
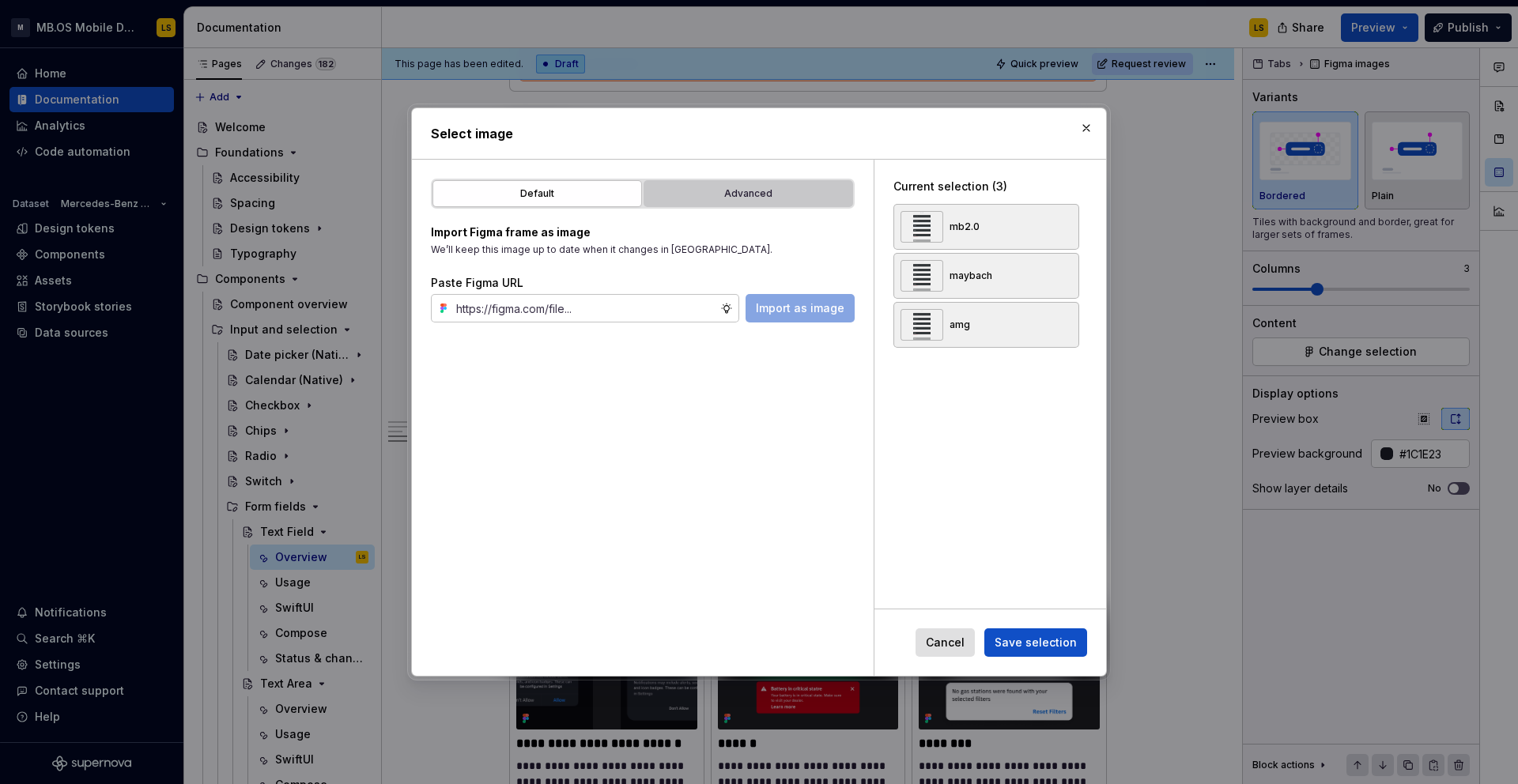
click at [772, 193] on div "Advanced" at bounding box center [747, 193] width 198 height 16
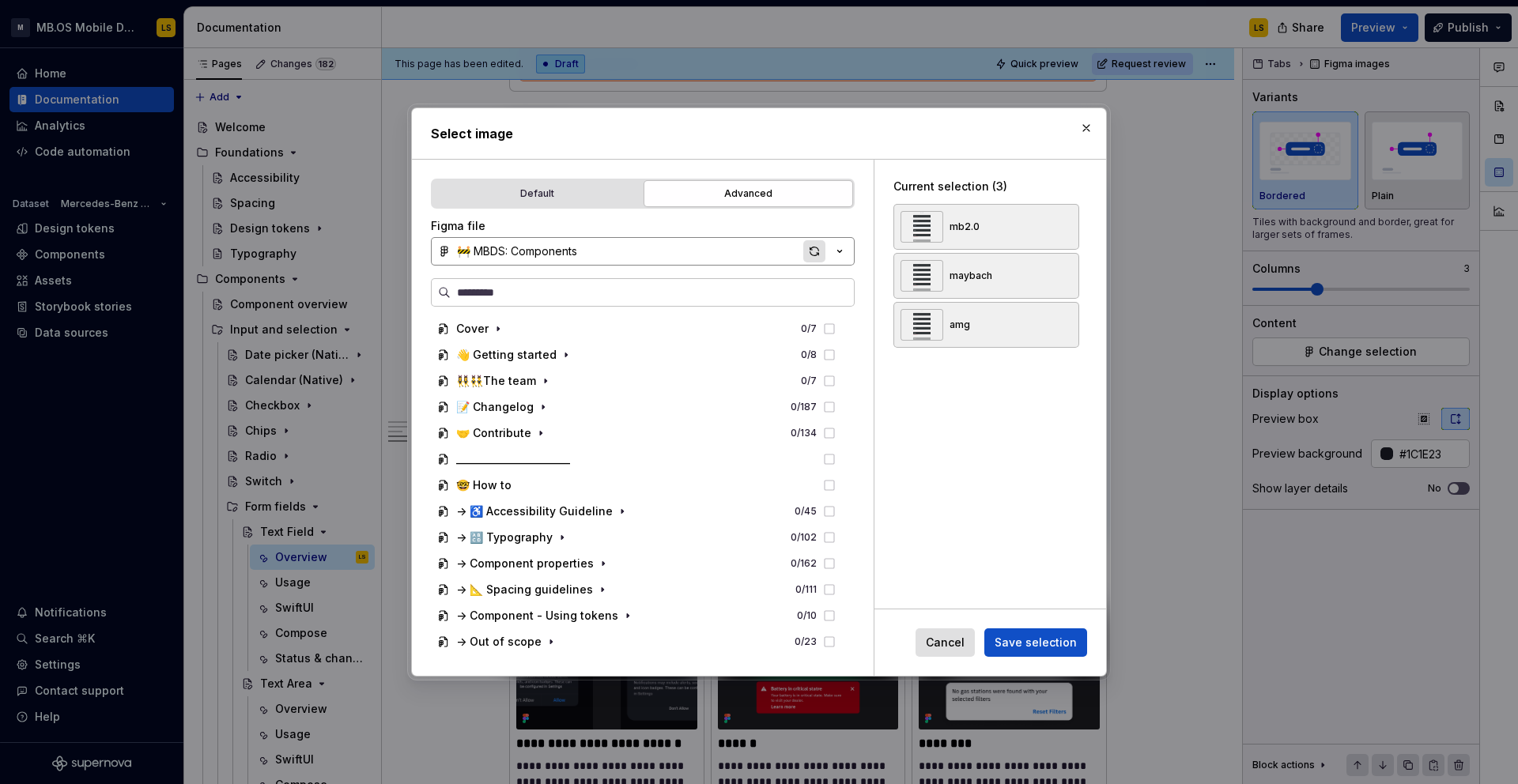
click at [810, 256] on div "button" at bounding box center [814, 252] width 22 height 22
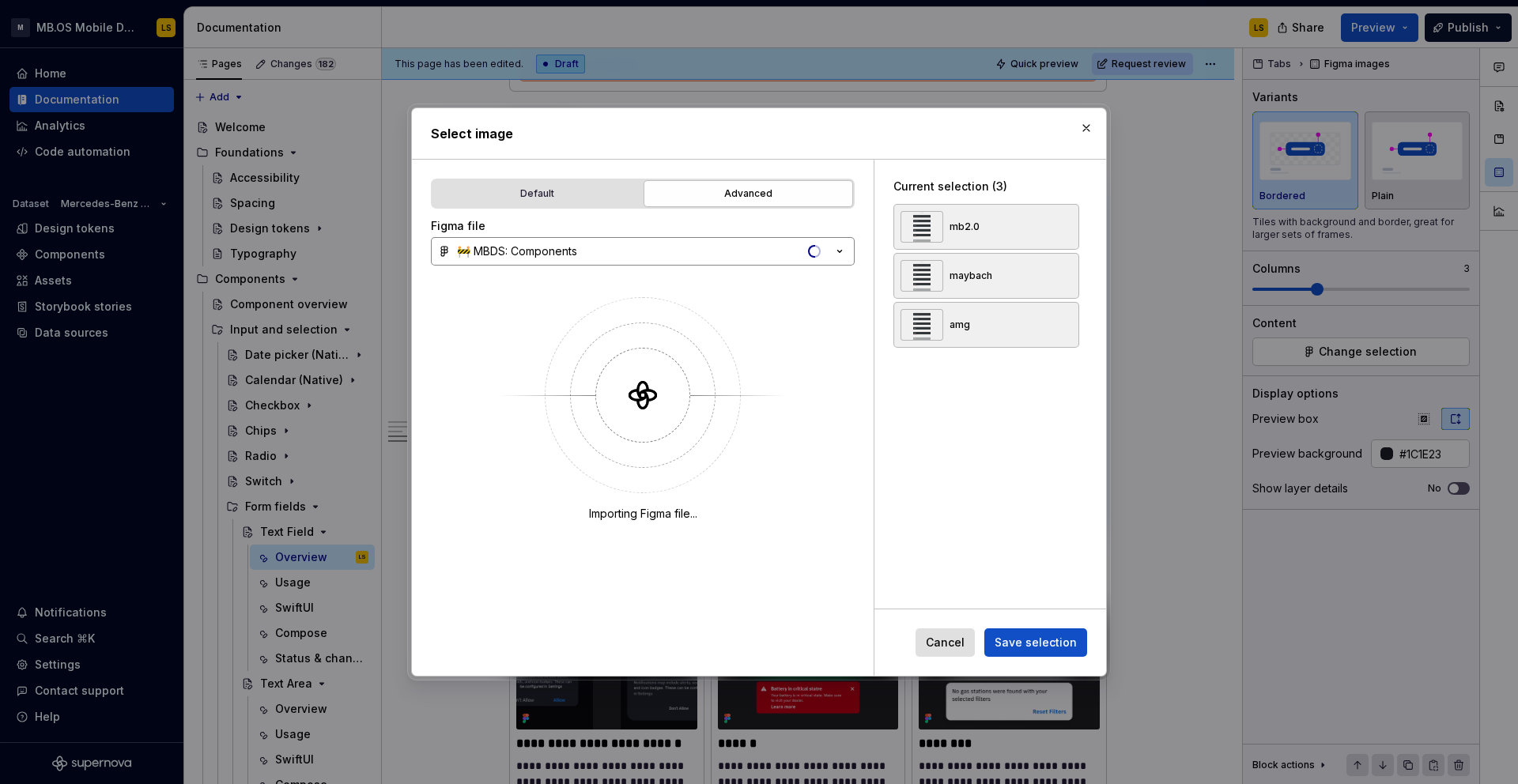
click at [1097, 117] on div "Select image" at bounding box center [759, 134] width 694 height 51
click at [1092, 121] on button "button" at bounding box center [1086, 128] width 22 height 22
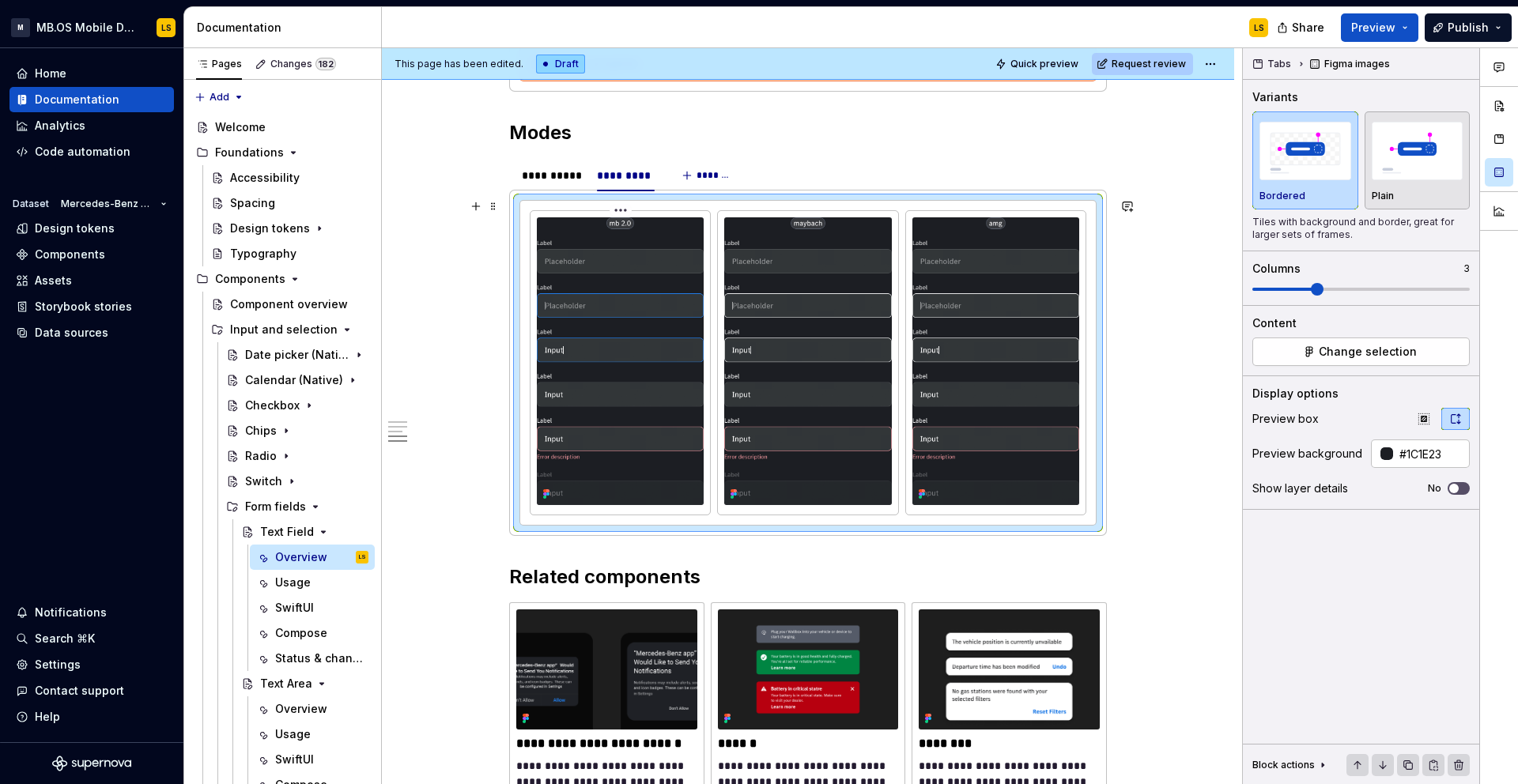
click at [636, 222] on img at bounding box center [619, 361] width 167 height 287
click at [627, 207] on html "M MB.OS Mobile Design System LS Home Documentation Analytics Code automation Da…" at bounding box center [759, 392] width 1518 height 784
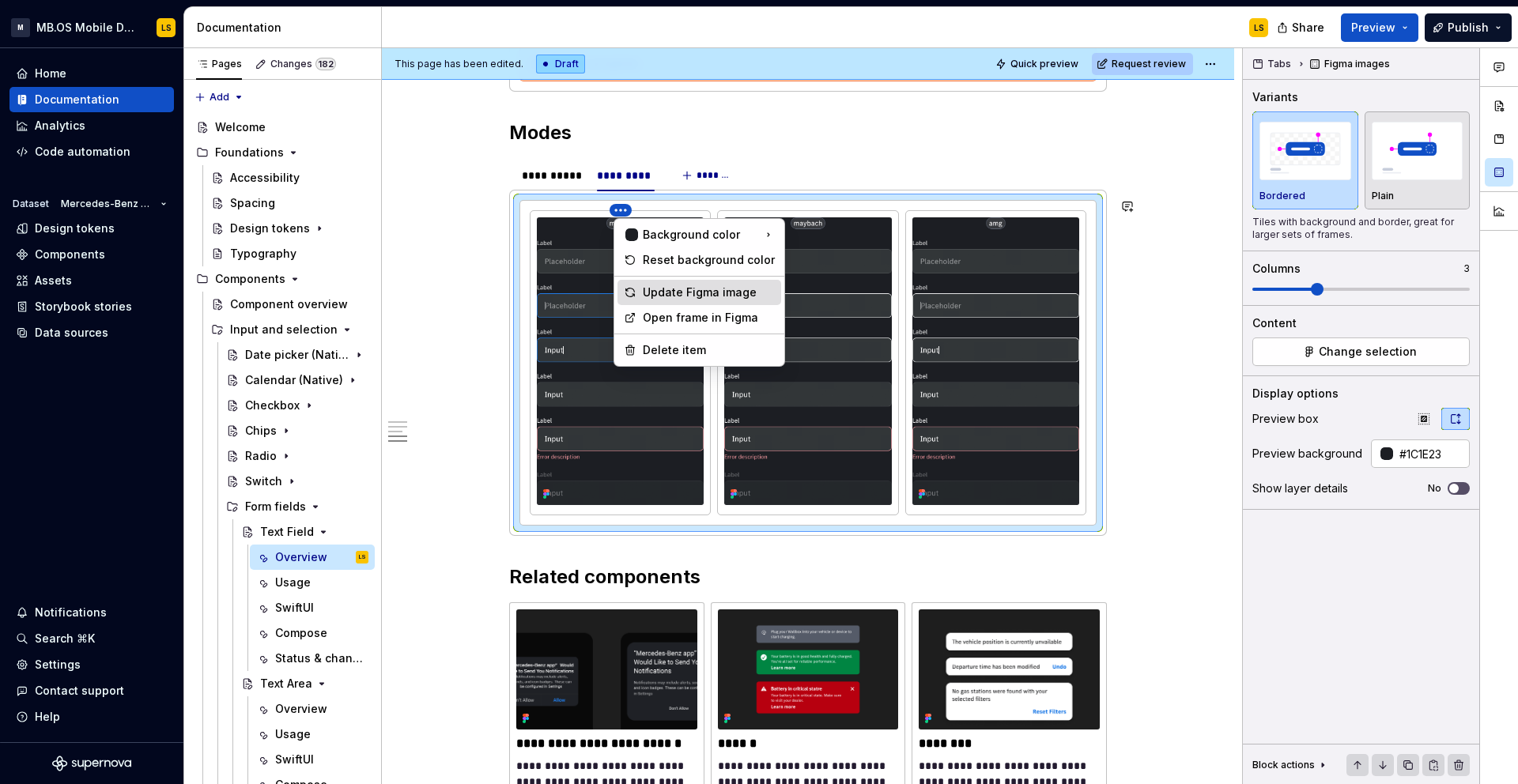
click at [663, 297] on div "Update Figma image" at bounding box center [708, 292] width 132 height 16
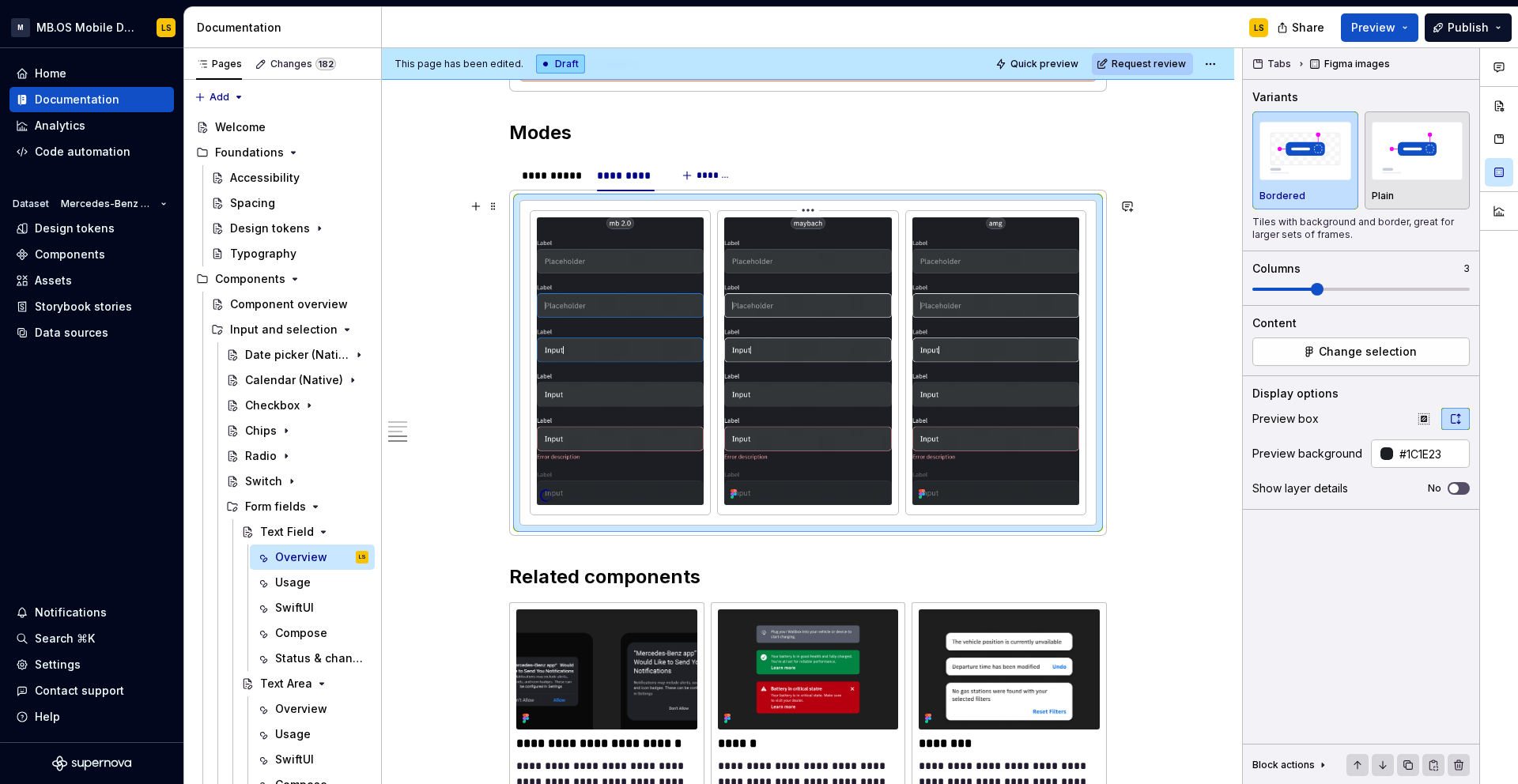
click at [811, 210] on html "M MB.OS Mobile Design System LS Home Documentation Analytics Code automation Da…" at bounding box center [759, 392] width 1518 height 784
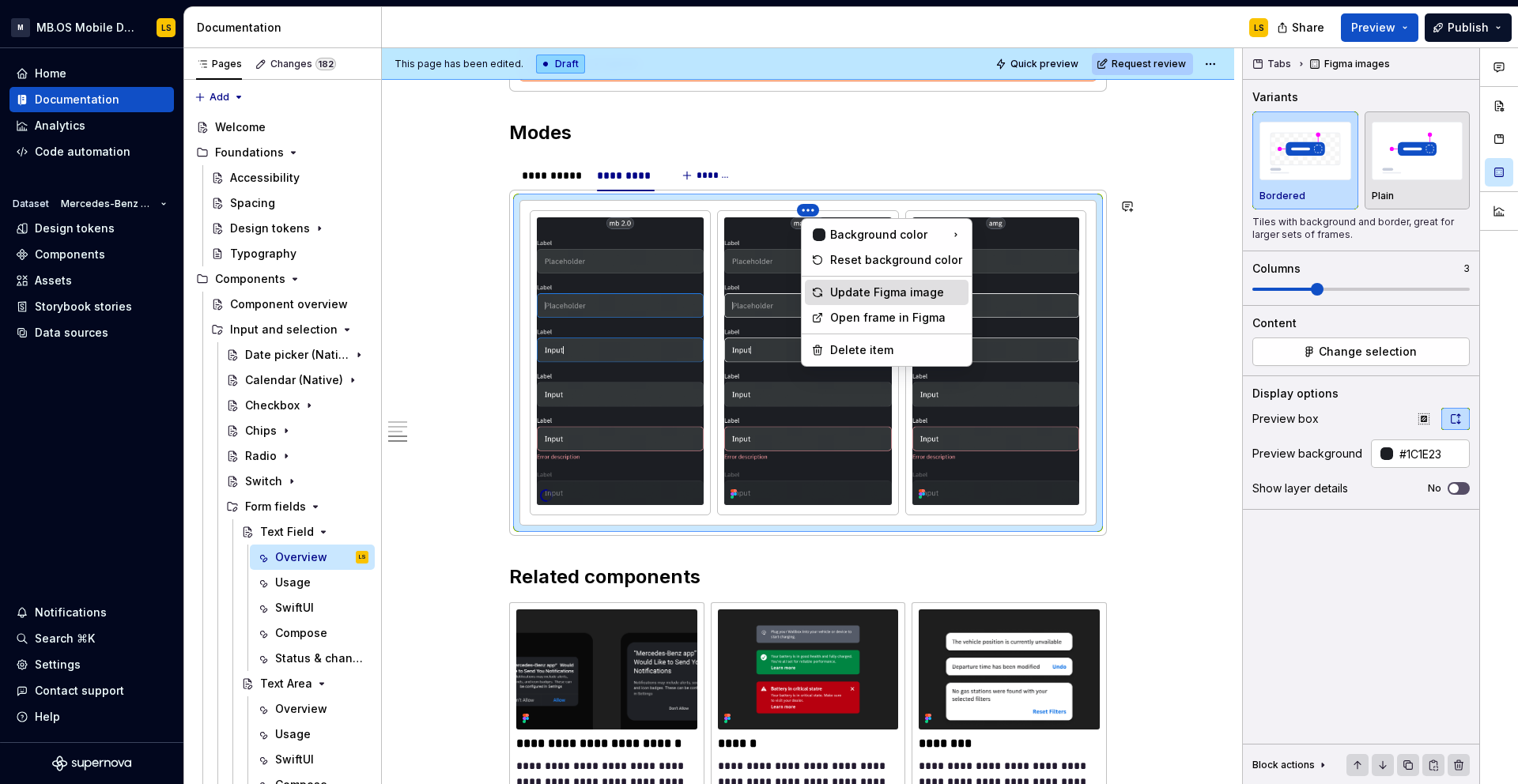
click at [856, 288] on div "Update Figma image" at bounding box center [896, 292] width 132 height 16
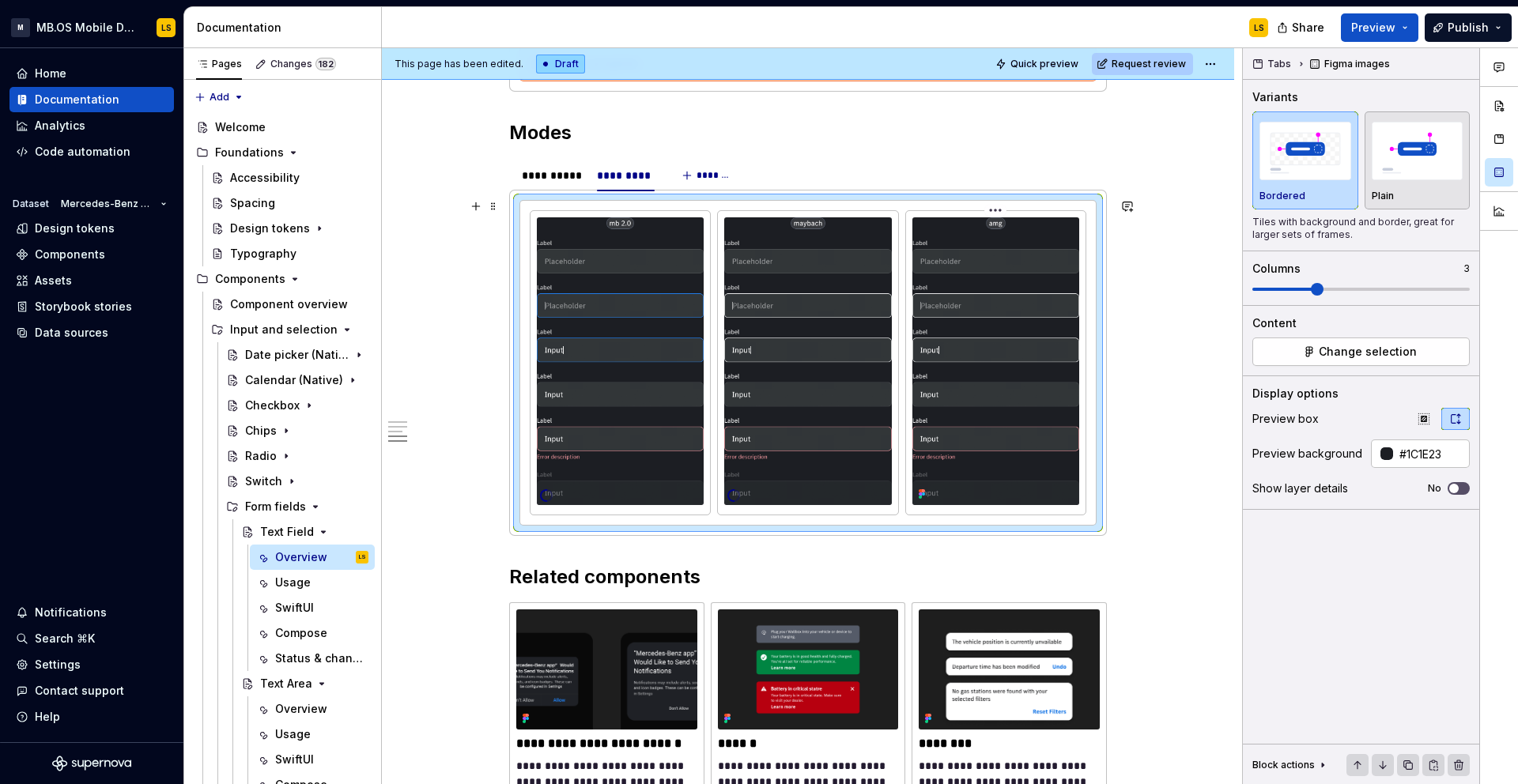
click at [1001, 207] on html "M MB.OS Mobile Design System LS Home Documentation Analytics Code automation Da…" at bounding box center [759, 392] width 1518 height 784
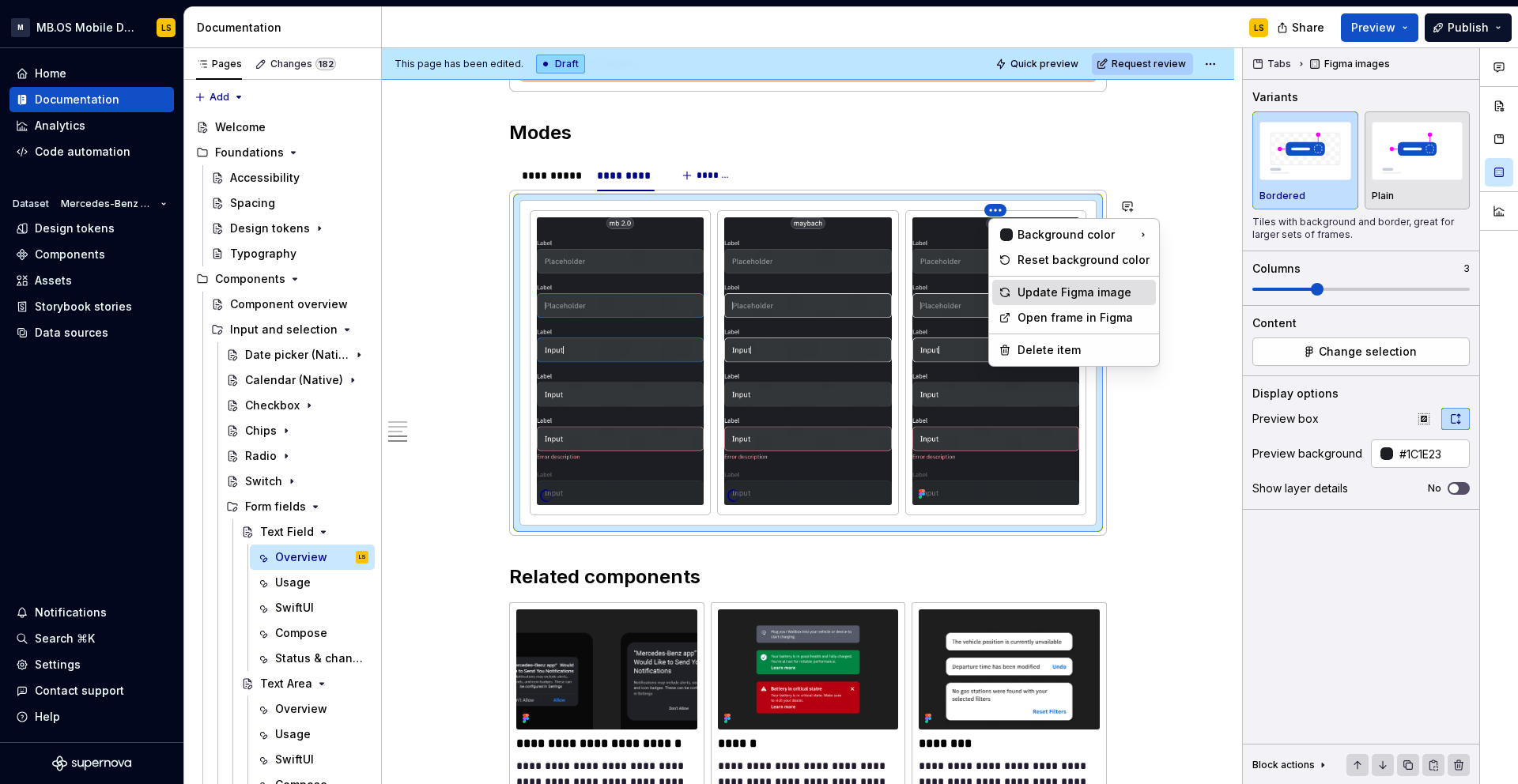
click at [1035, 286] on div "Update Figma image" at bounding box center [1083, 292] width 132 height 16
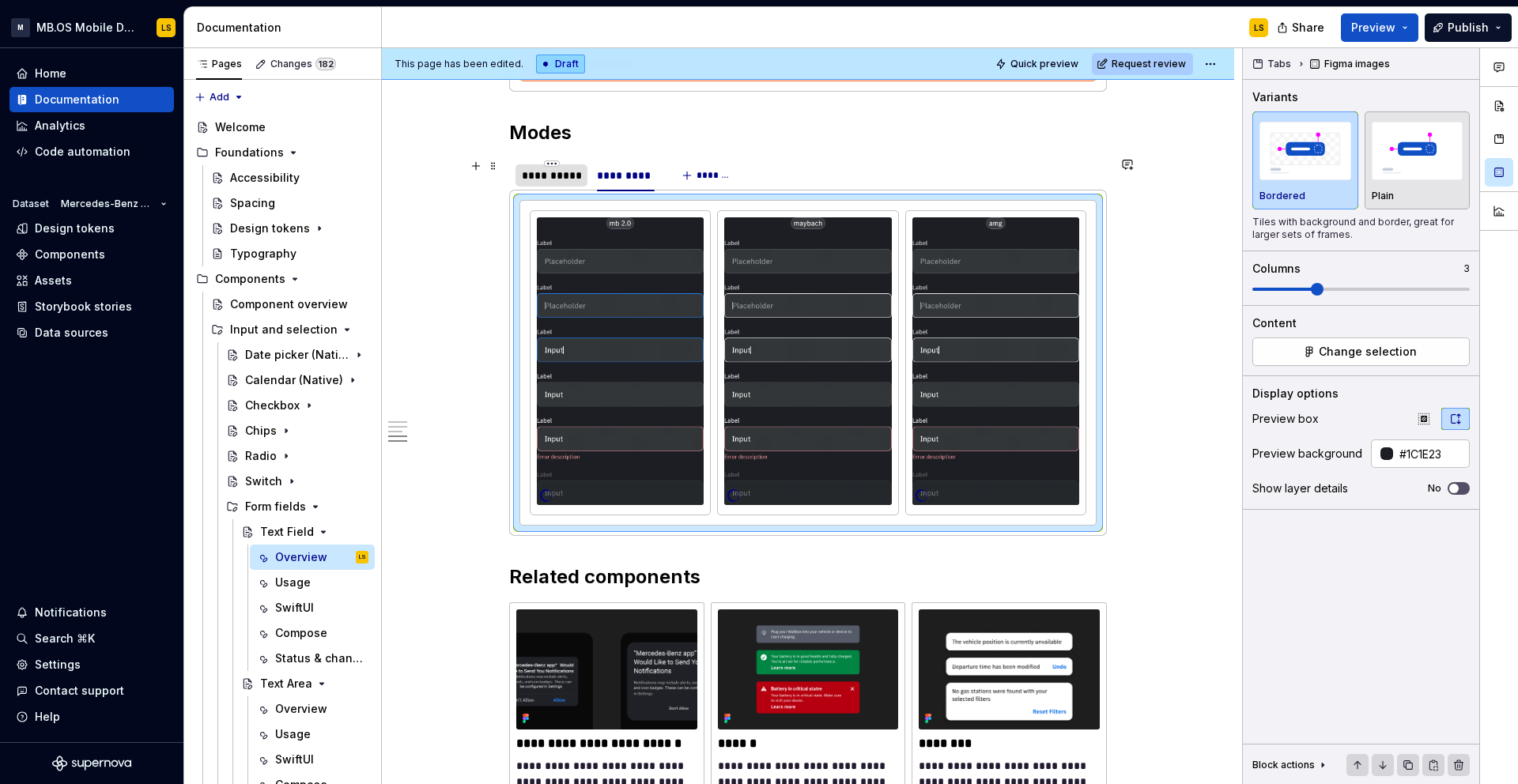
click at [559, 170] on div "**********" at bounding box center [551, 175] width 59 height 16
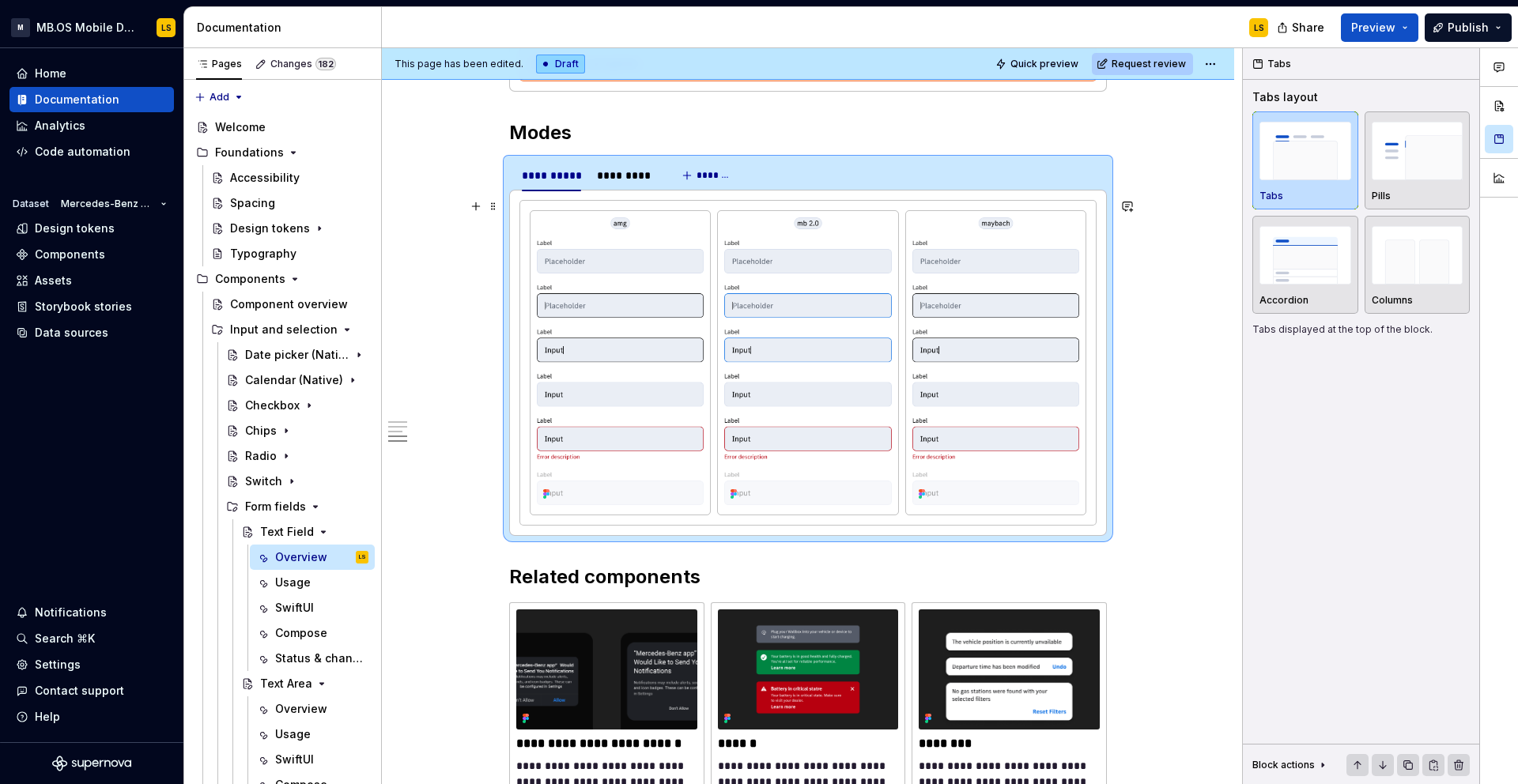
click at [623, 207] on div at bounding box center [807, 363] width 575 height 324
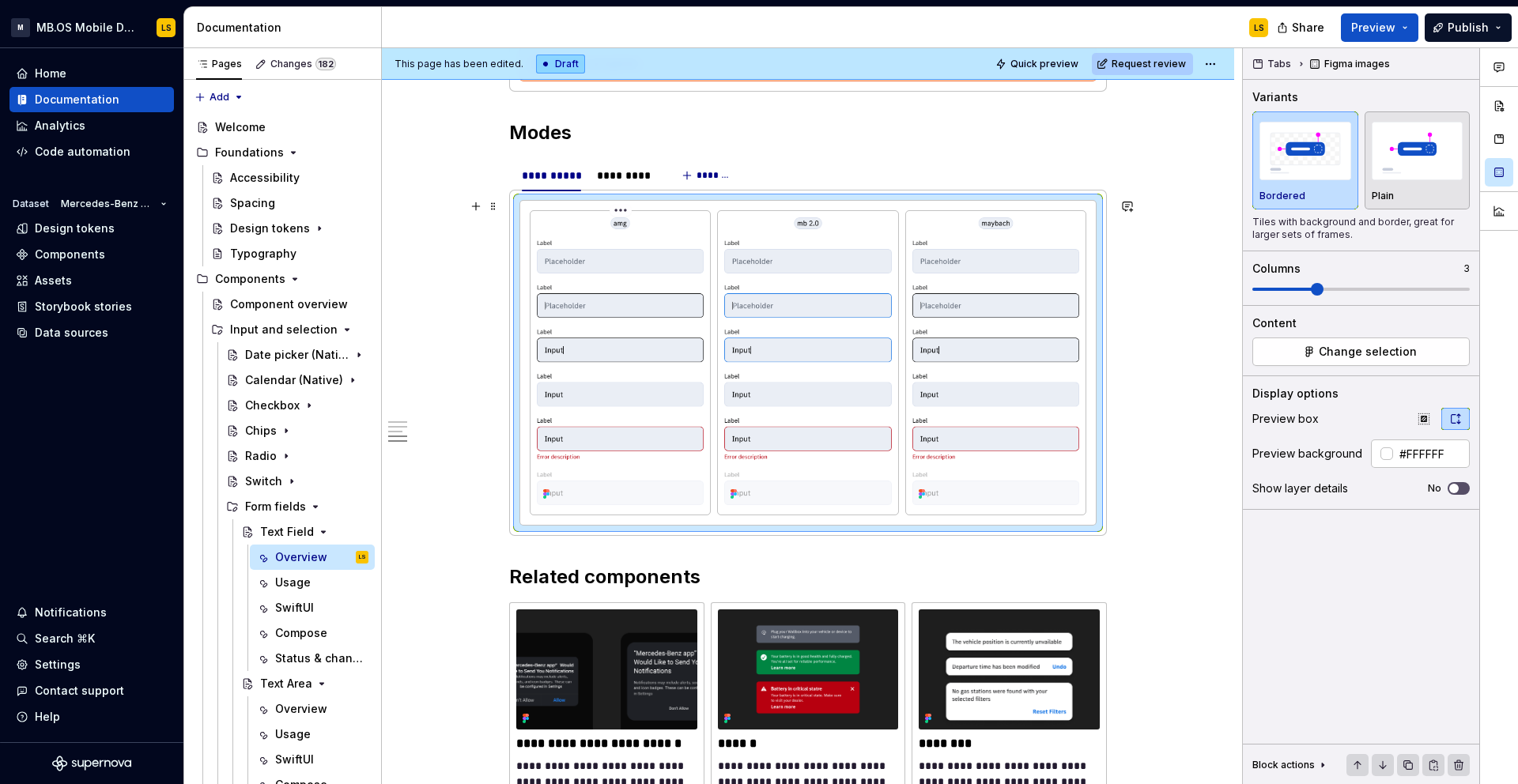
click at [627, 211] on html "M MB.OS Mobile Design System LS Home Documentation Analytics Code automation Da…" at bounding box center [759, 392] width 1518 height 784
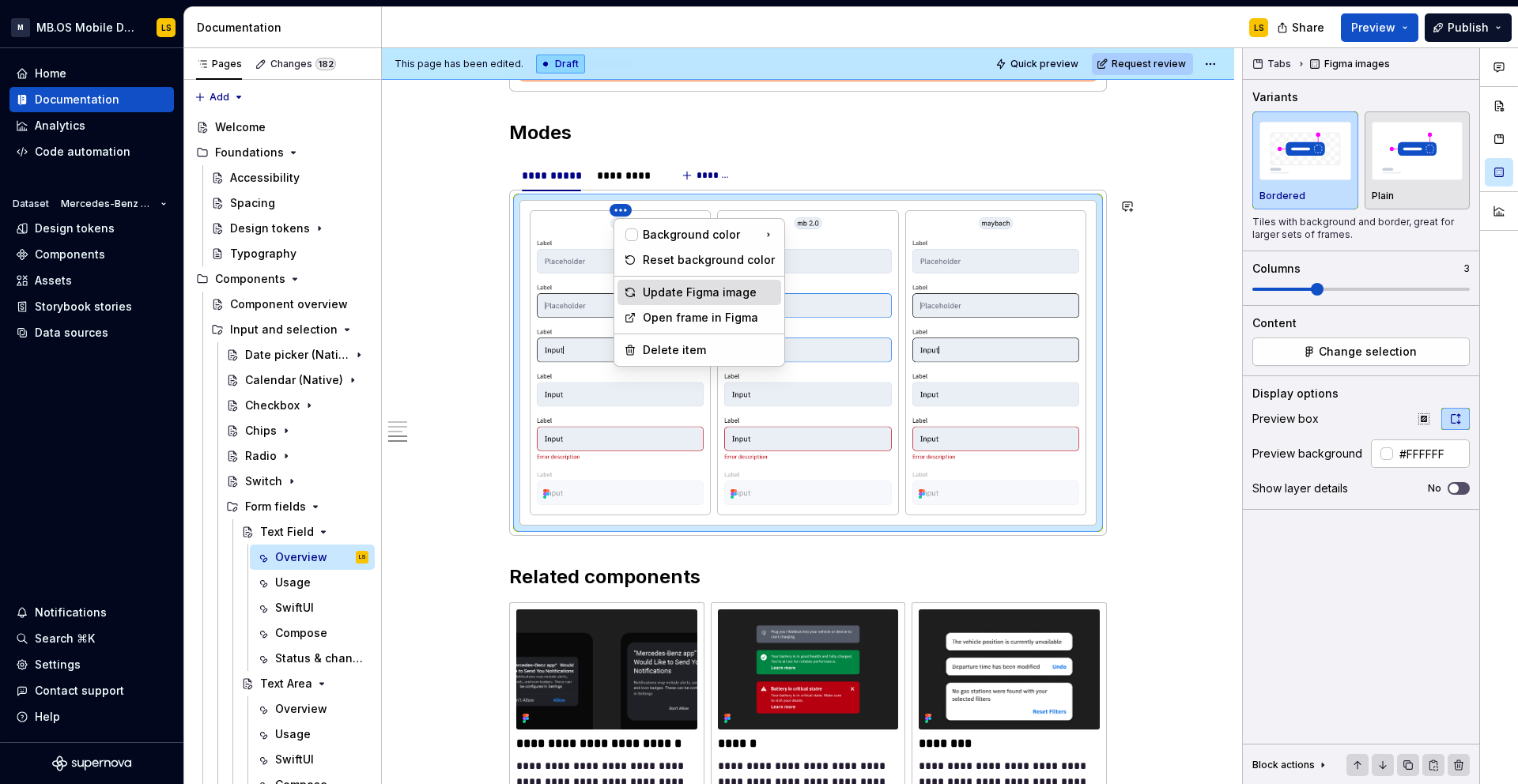
click at [687, 298] on div "Update Figma image" at bounding box center [708, 292] width 132 height 16
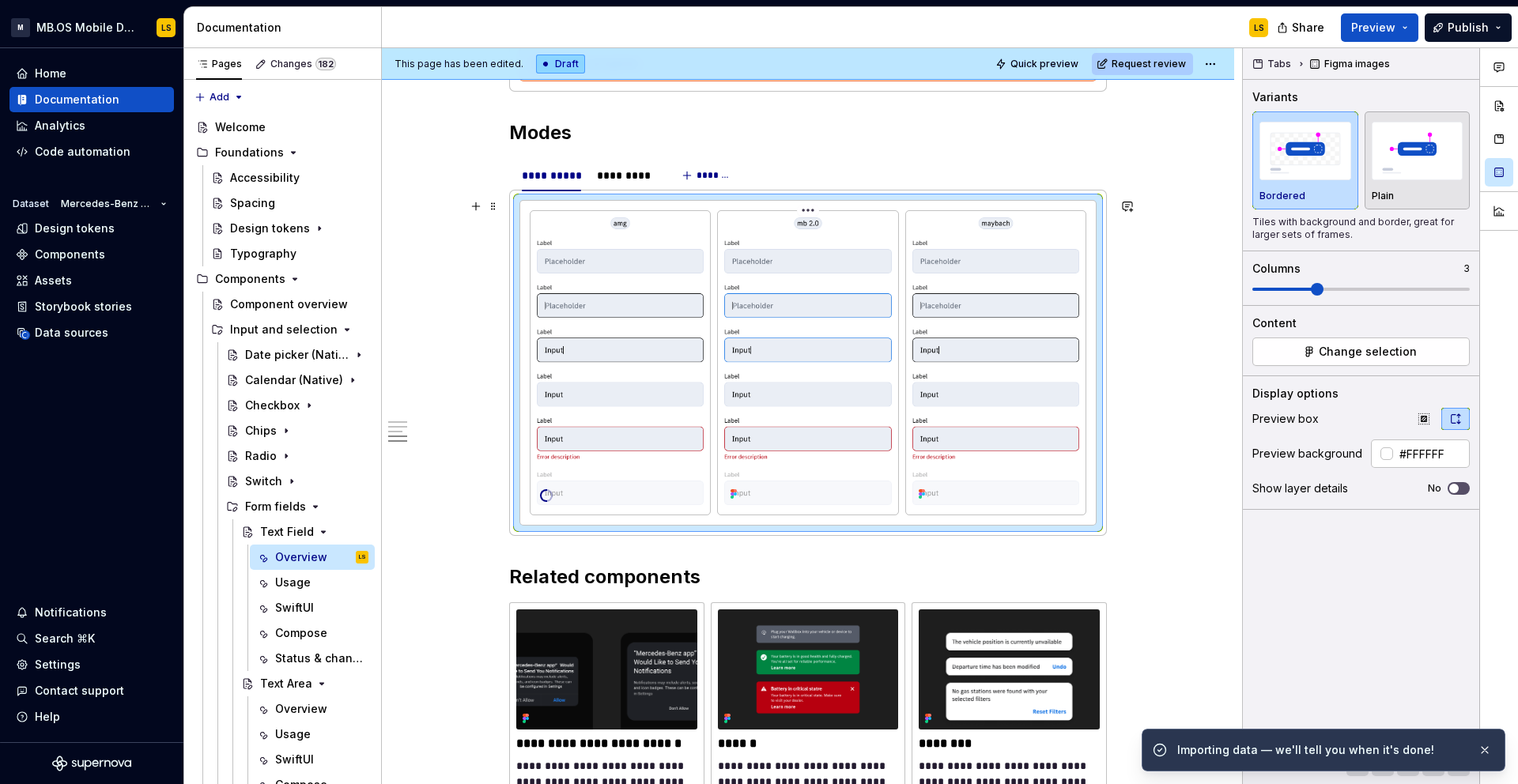
click at [812, 203] on html "M MB.OS Mobile Design System LS Home Documentation Analytics Code automation Da…" at bounding box center [759, 392] width 1518 height 784
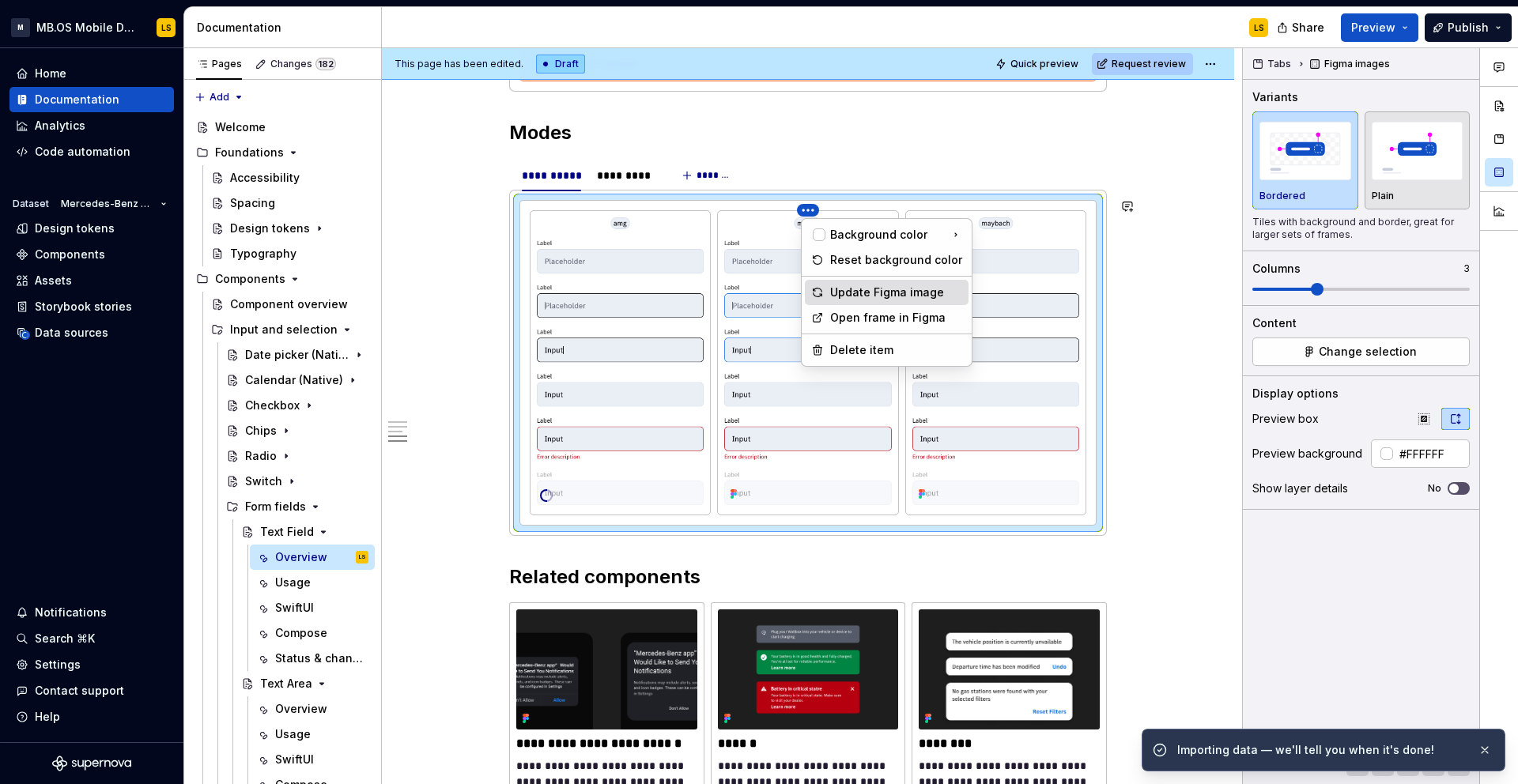
click at [860, 291] on div "Update Figma image" at bounding box center [896, 292] width 132 height 16
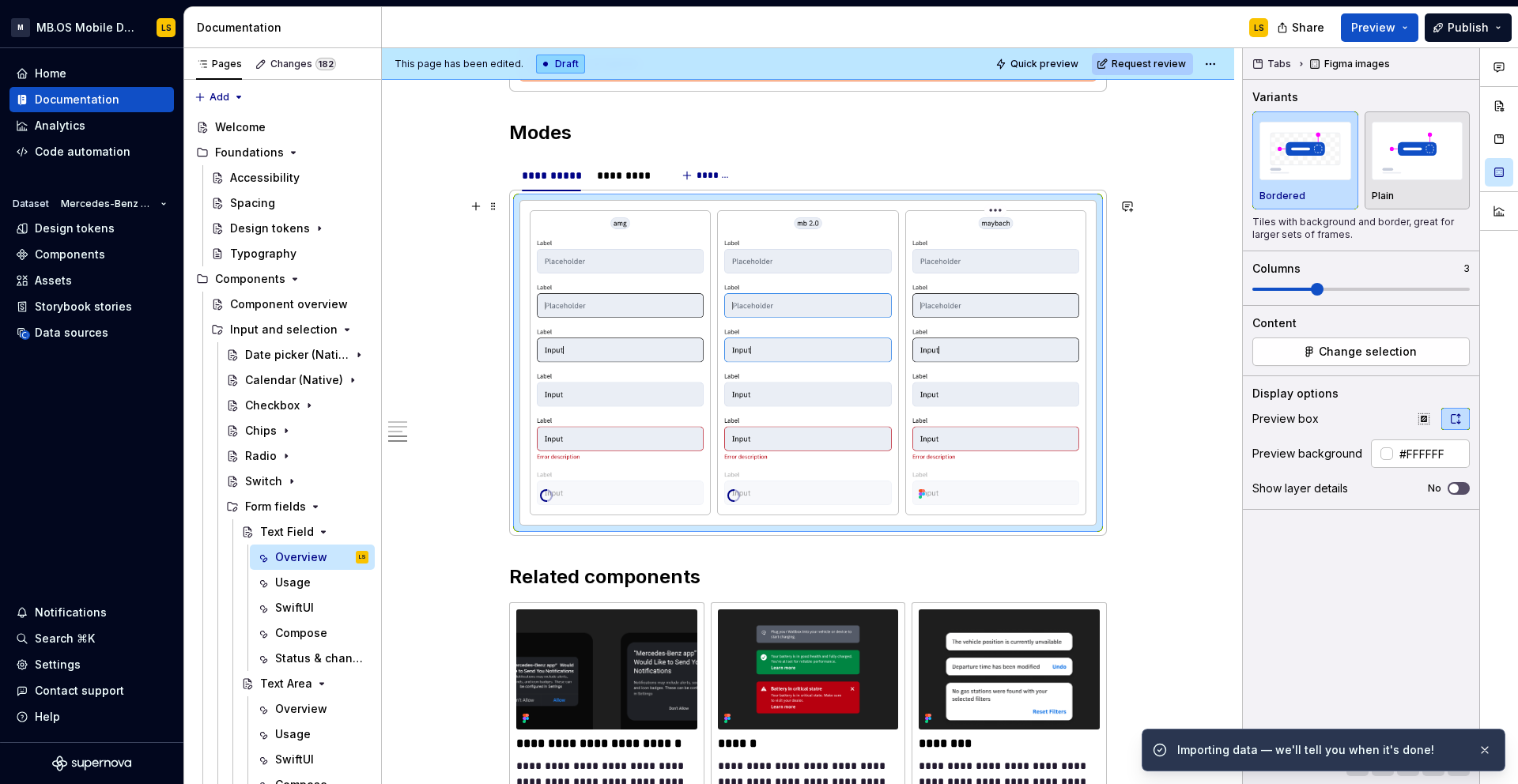
click at [997, 209] on html "M MB.OS Mobile Design System LS Home Documentation Analytics Code automation Da…" at bounding box center [759, 392] width 1518 height 784
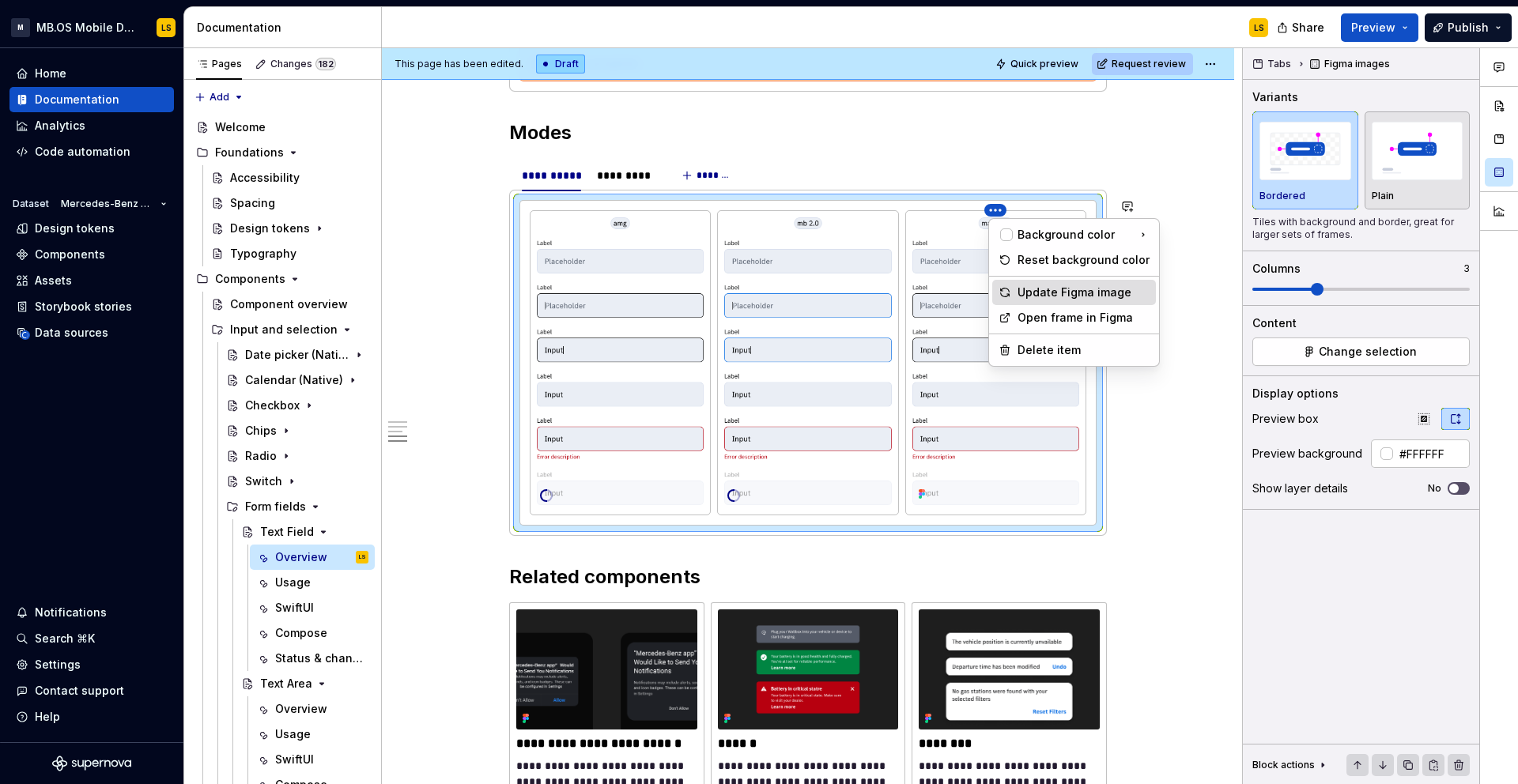
click at [1042, 297] on div "Update Figma image" at bounding box center [1083, 292] width 132 height 16
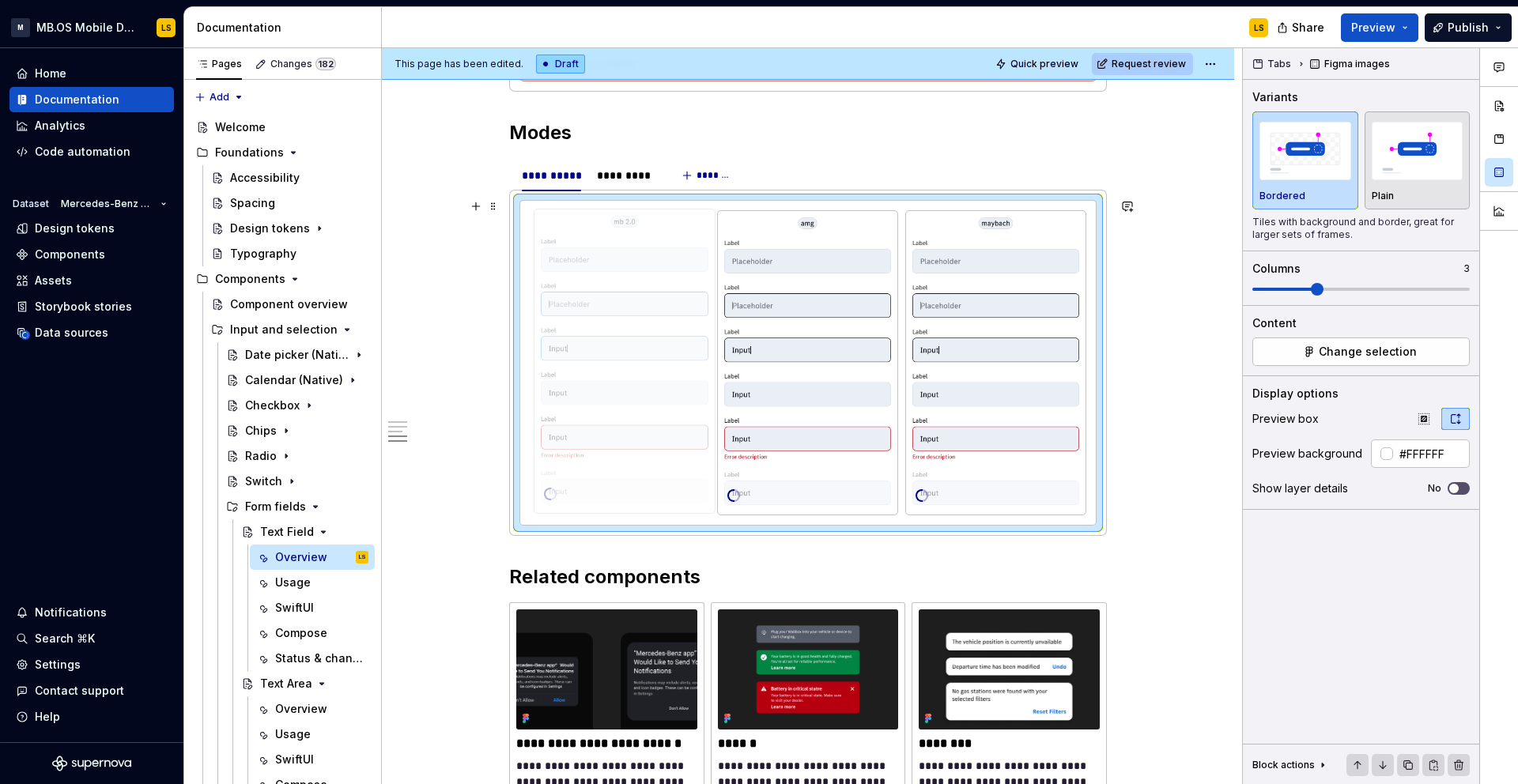
drag, startPoint x: 786, startPoint y: 243, endPoint x: 613, endPoint y: 239, distance: 173.0
click at [613, 239] on body "M MB.OS Mobile Design System LS Home Documentation Analytics Code automation Da…" at bounding box center [759, 392] width 1518 height 784
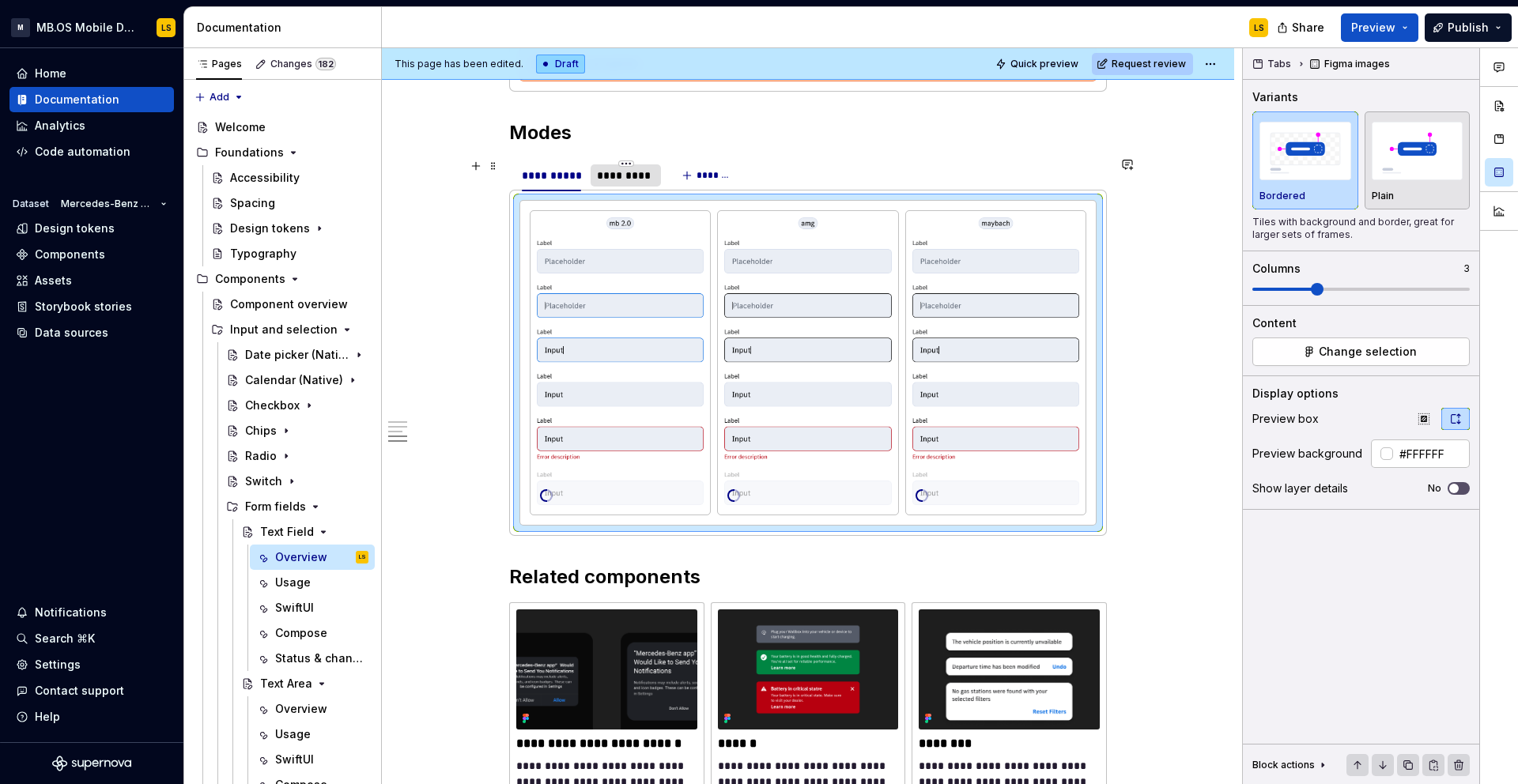
click at [631, 169] on div "*********" at bounding box center [626, 175] width 58 height 16
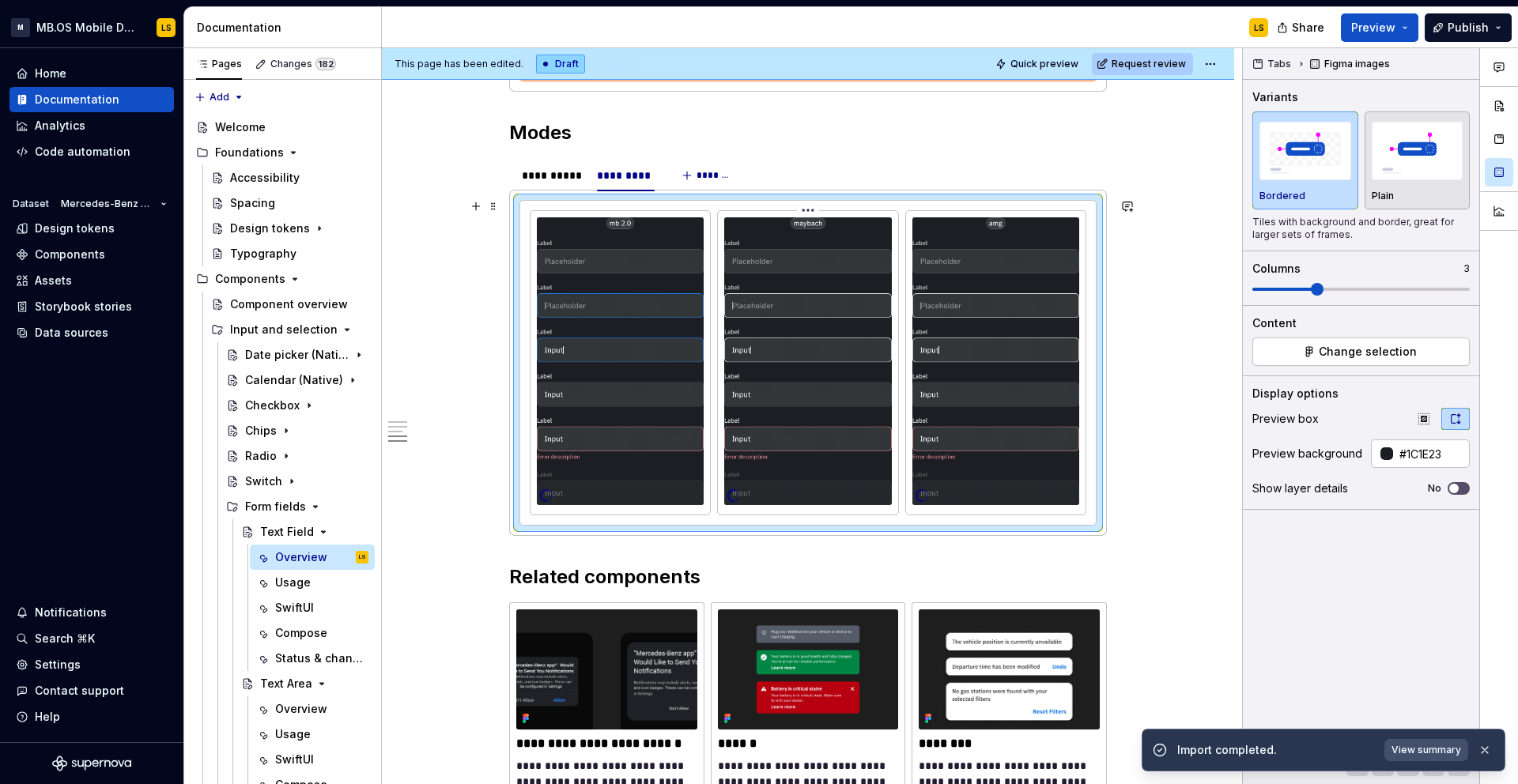
click at [755, 317] on img at bounding box center [807, 361] width 167 height 287
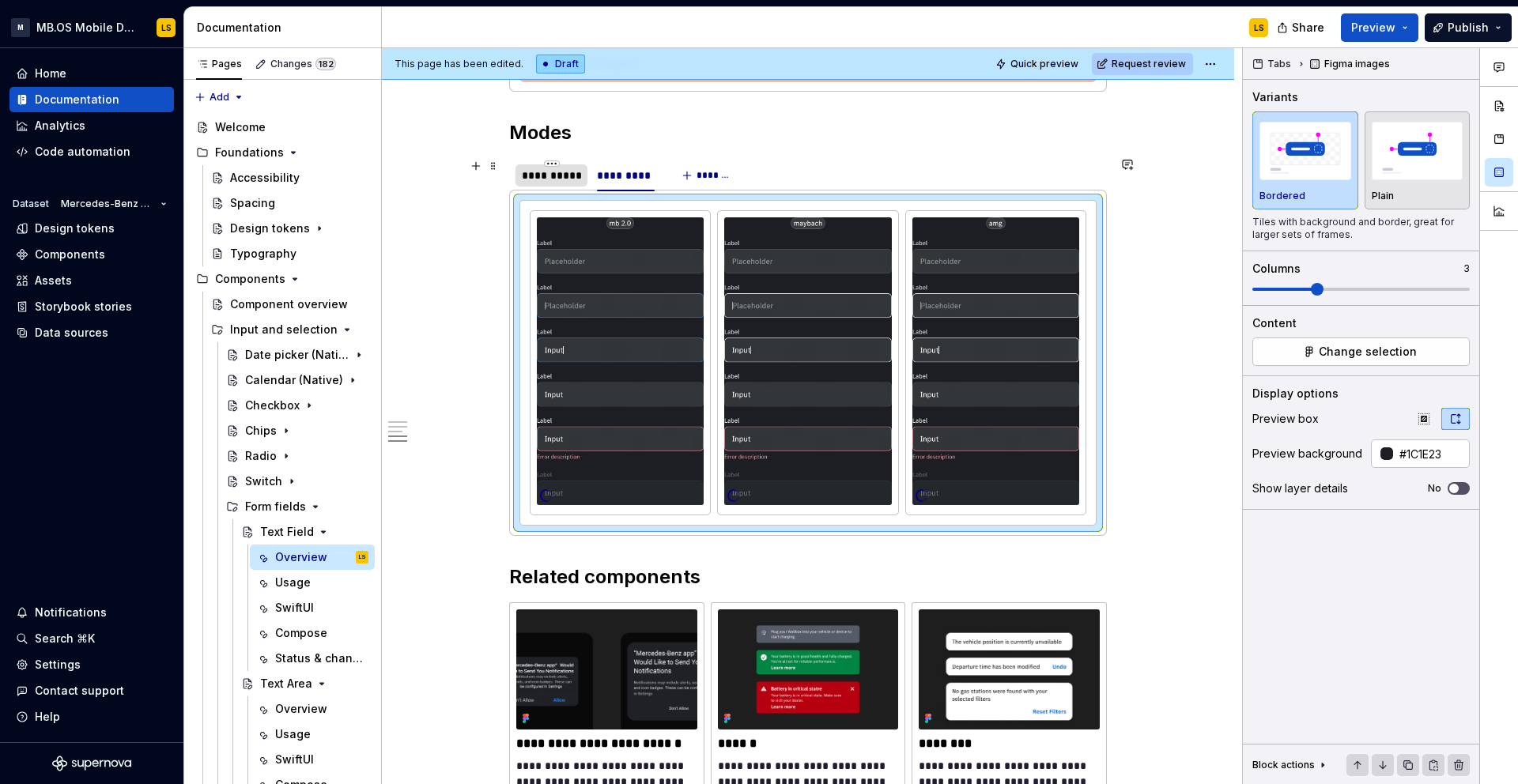
click at [579, 175] on div "**********" at bounding box center [551, 175] width 59 height 16
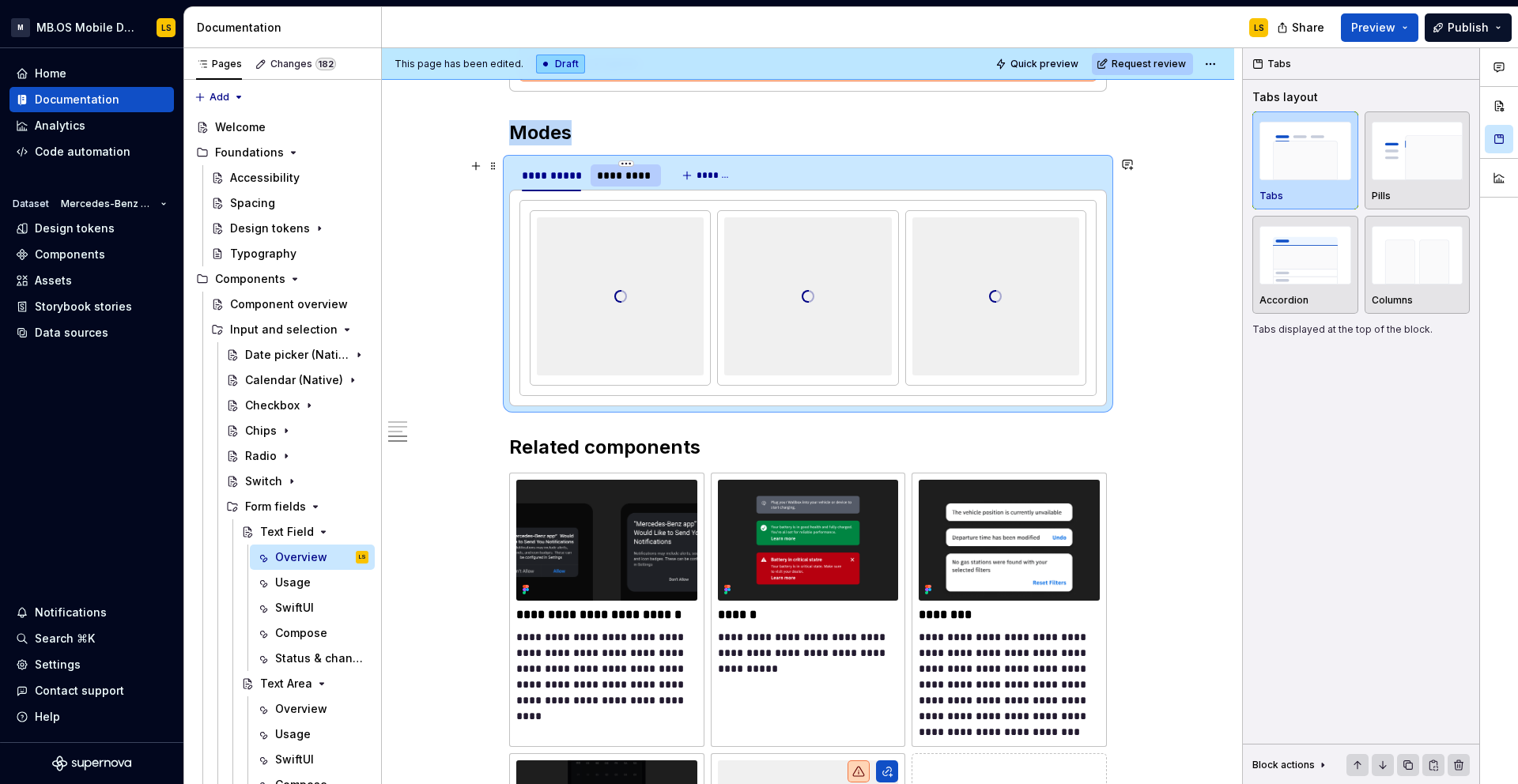
click at [647, 175] on div "*********" at bounding box center [626, 175] width 58 height 16
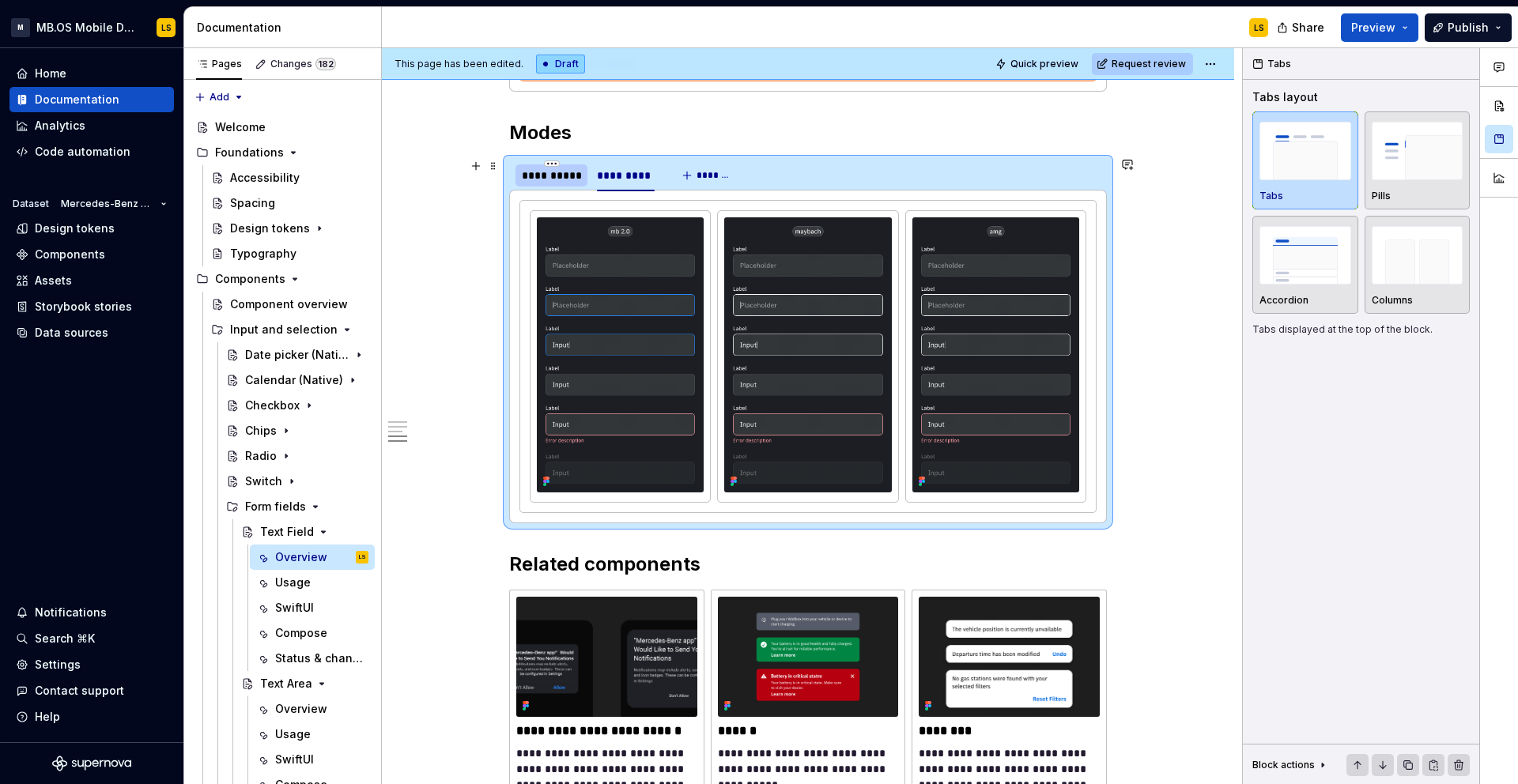
click at [553, 178] on div "**********" at bounding box center [551, 175] width 59 height 16
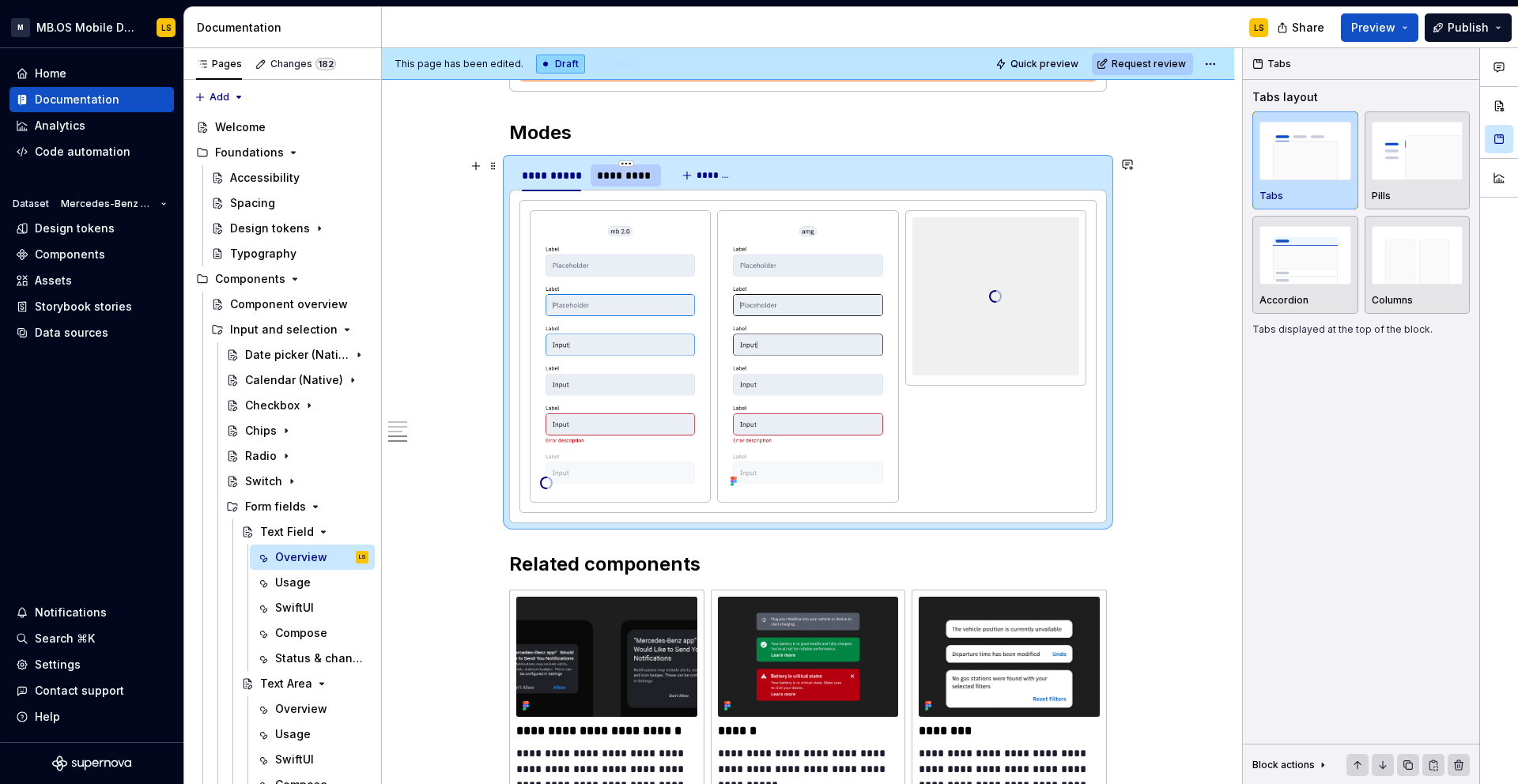
click at [608, 182] on div "*********" at bounding box center [626, 175] width 70 height 22
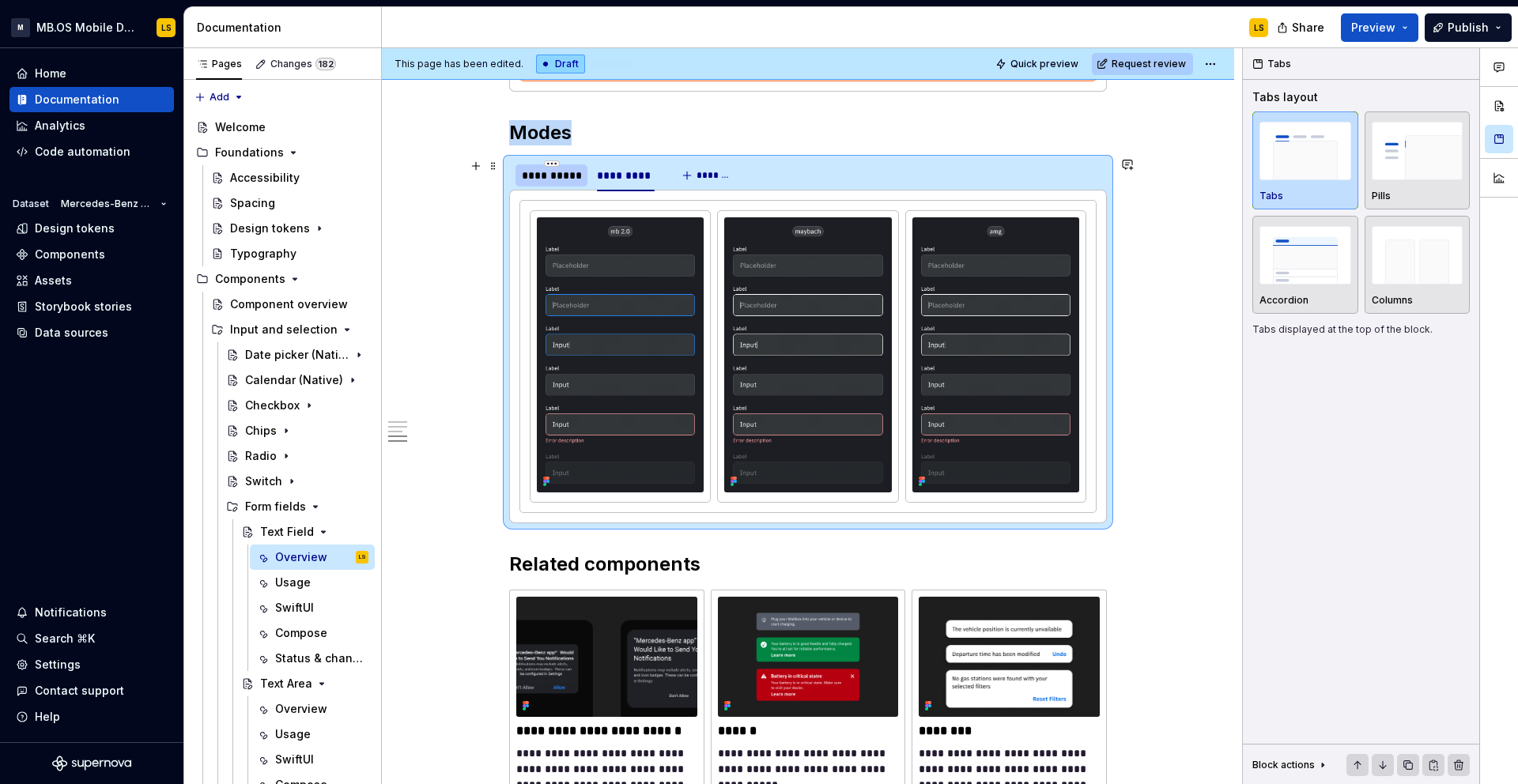
click at [556, 181] on div "**********" at bounding box center [551, 175] width 59 height 16
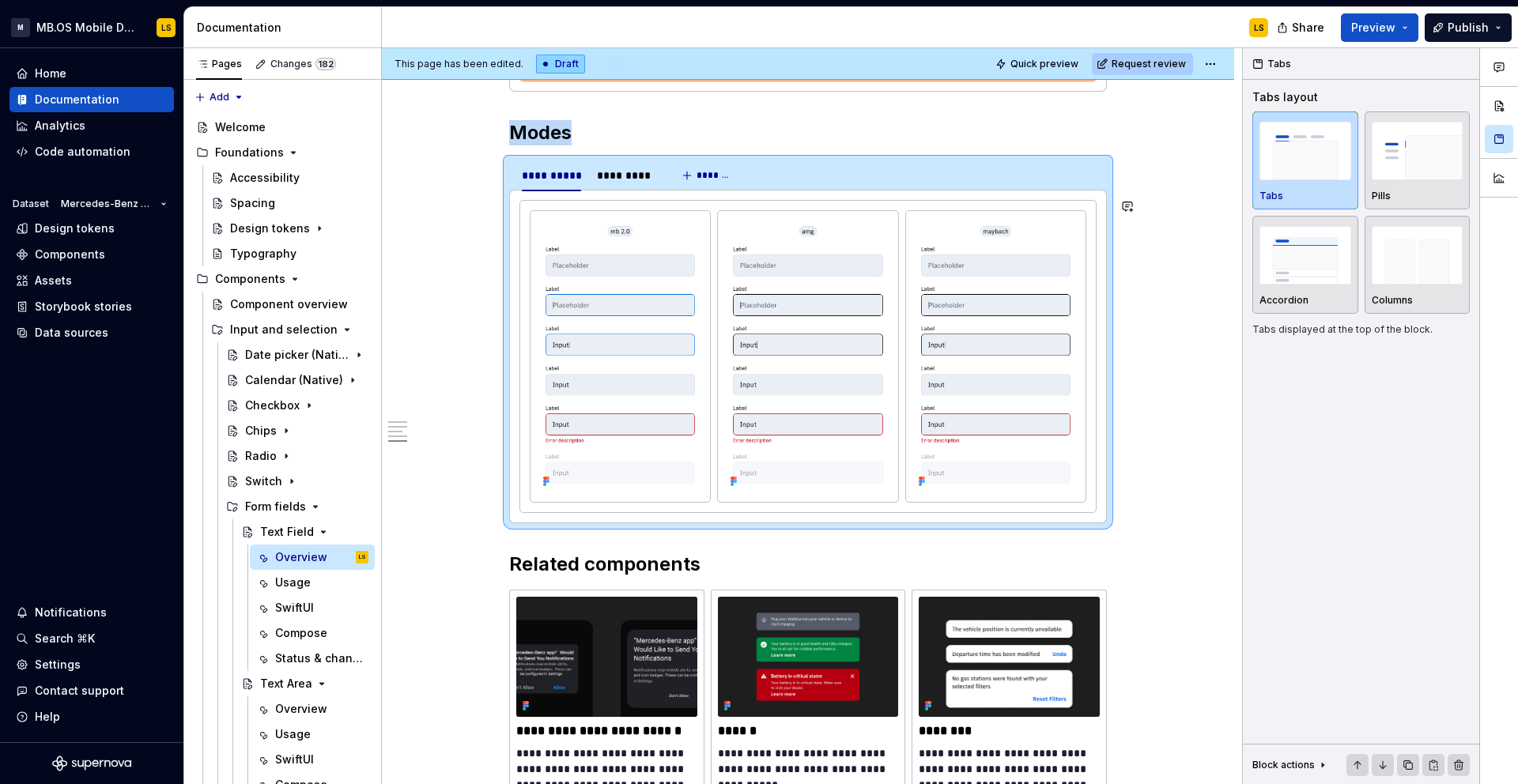
scroll to position [2779, 0]
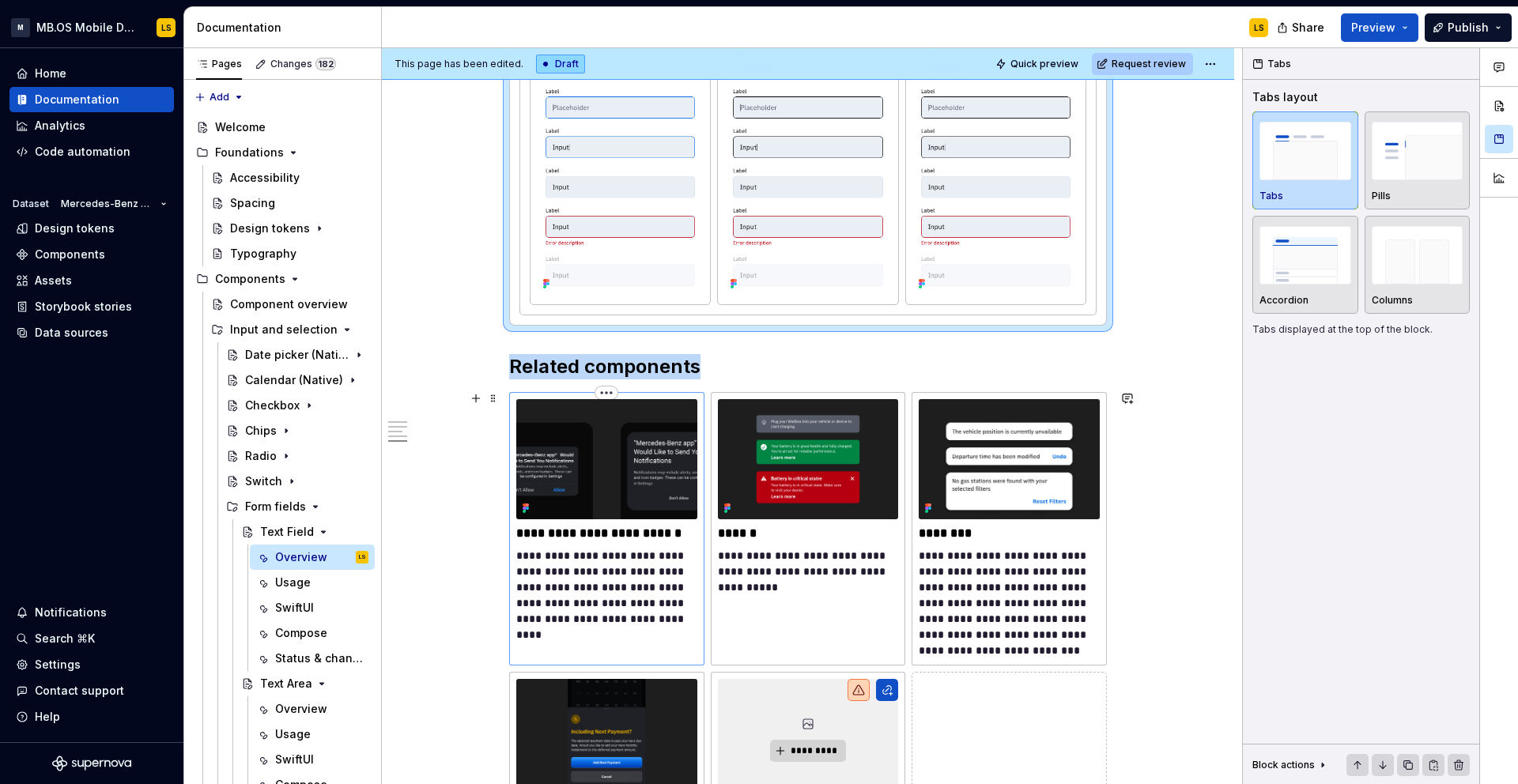
click at [623, 458] on img at bounding box center [606, 459] width 181 height 120
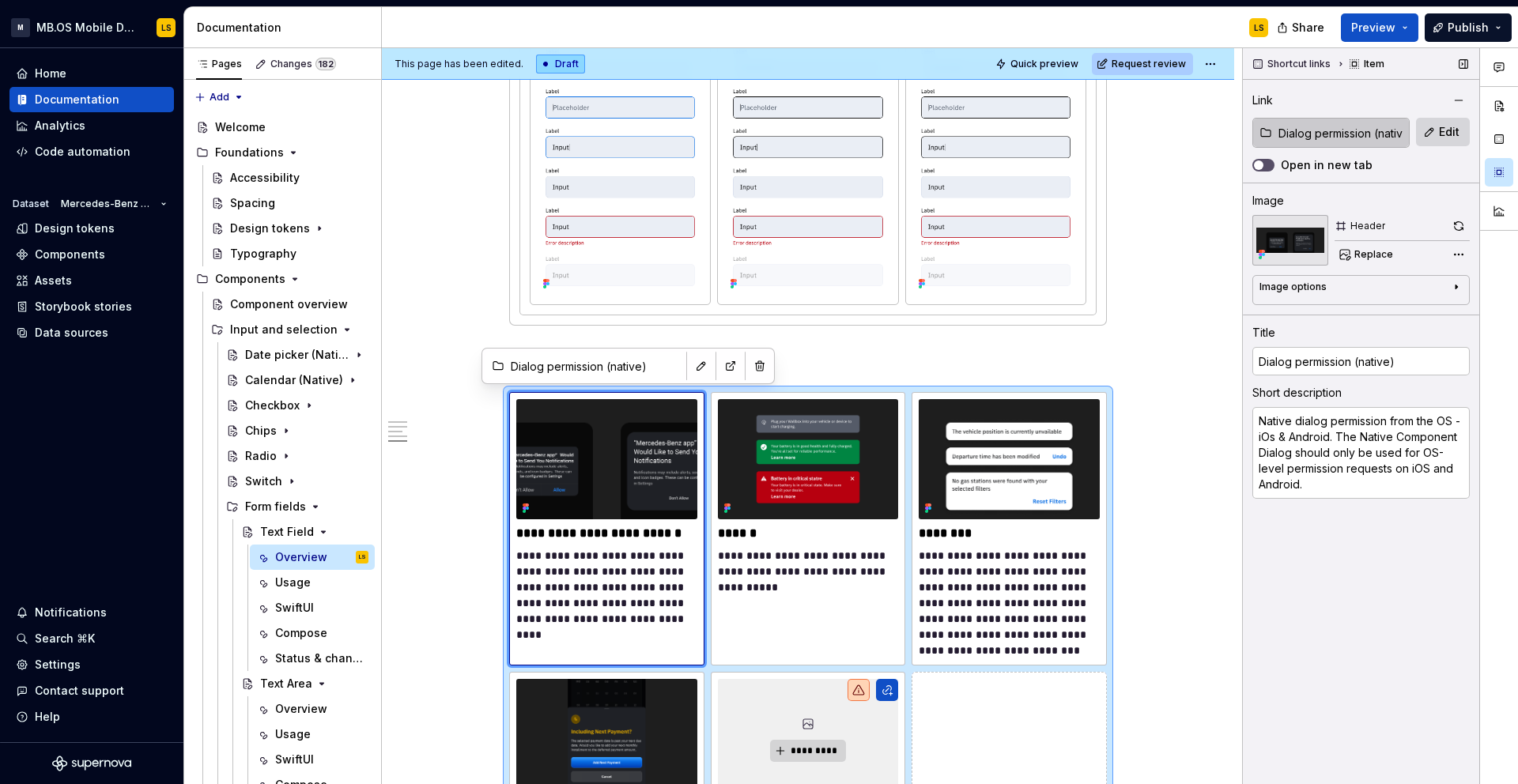
click at [1361, 141] on input "Dialog permission (native)" at bounding box center [1340, 133] width 136 height 29
click at [1456, 138] on span "Edit" at bounding box center [1449, 132] width 20 height 16
type textarea "*"
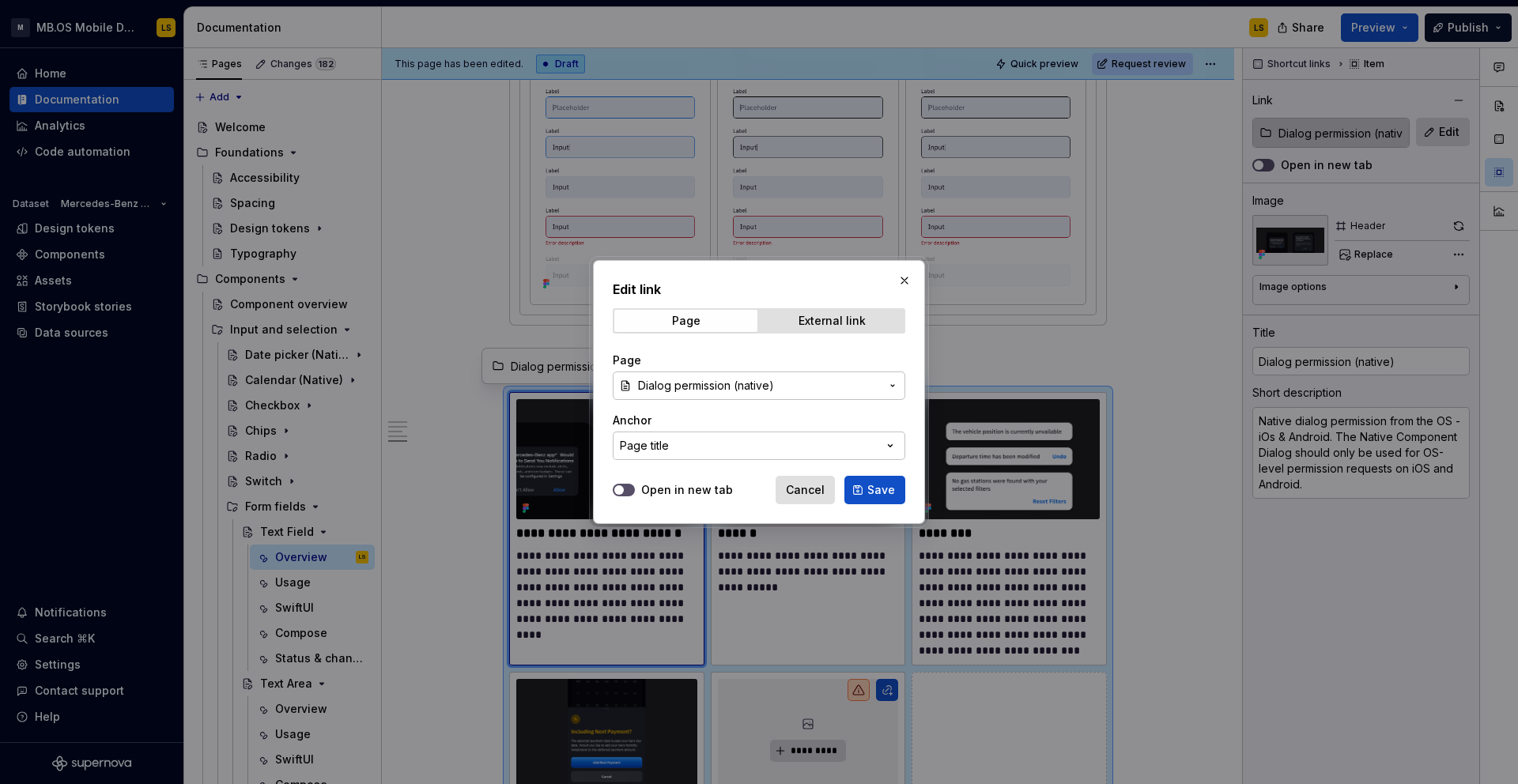
click at [827, 390] on span "Dialog permission (native)" at bounding box center [759, 385] width 241 height 16
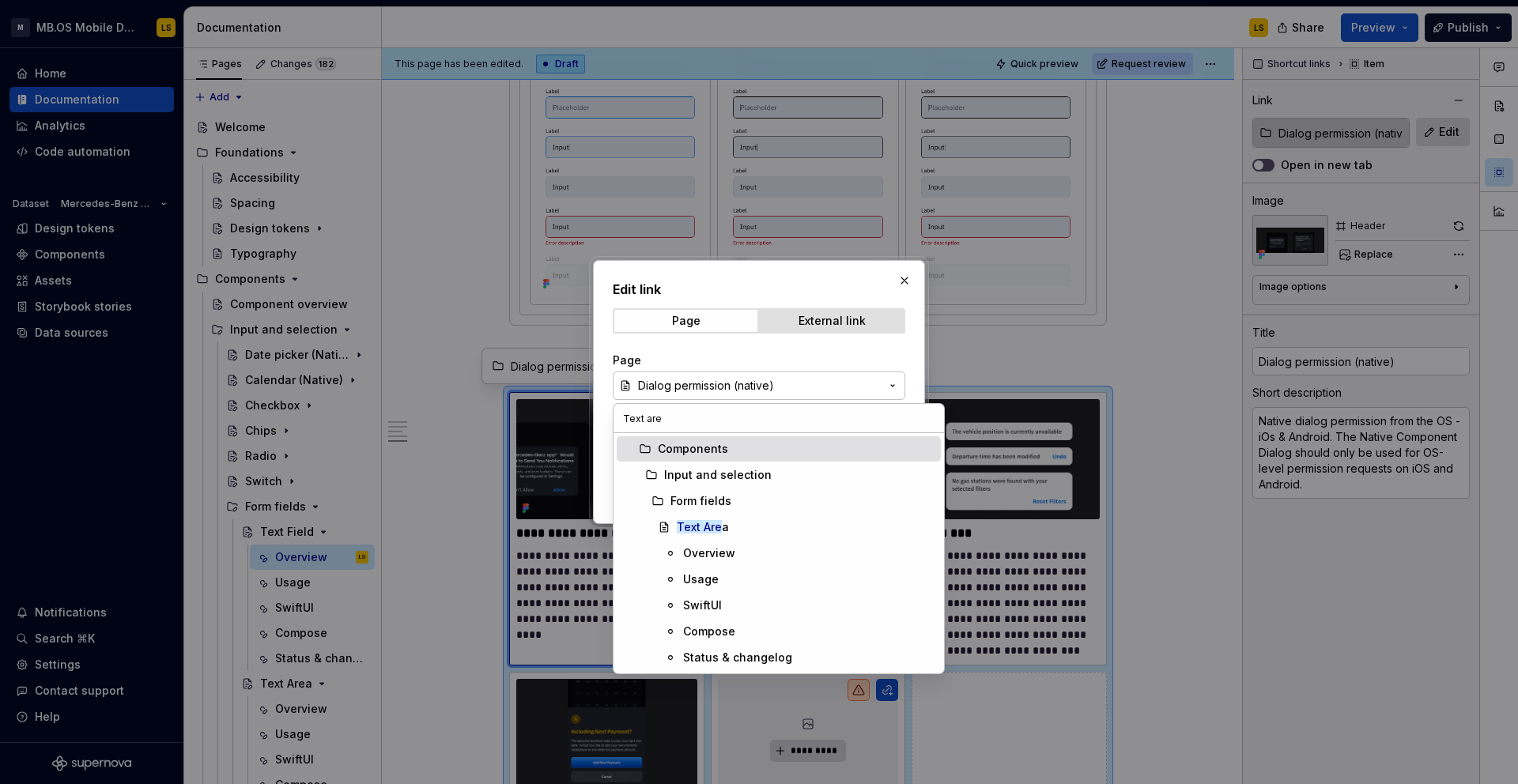
type input "Text area"
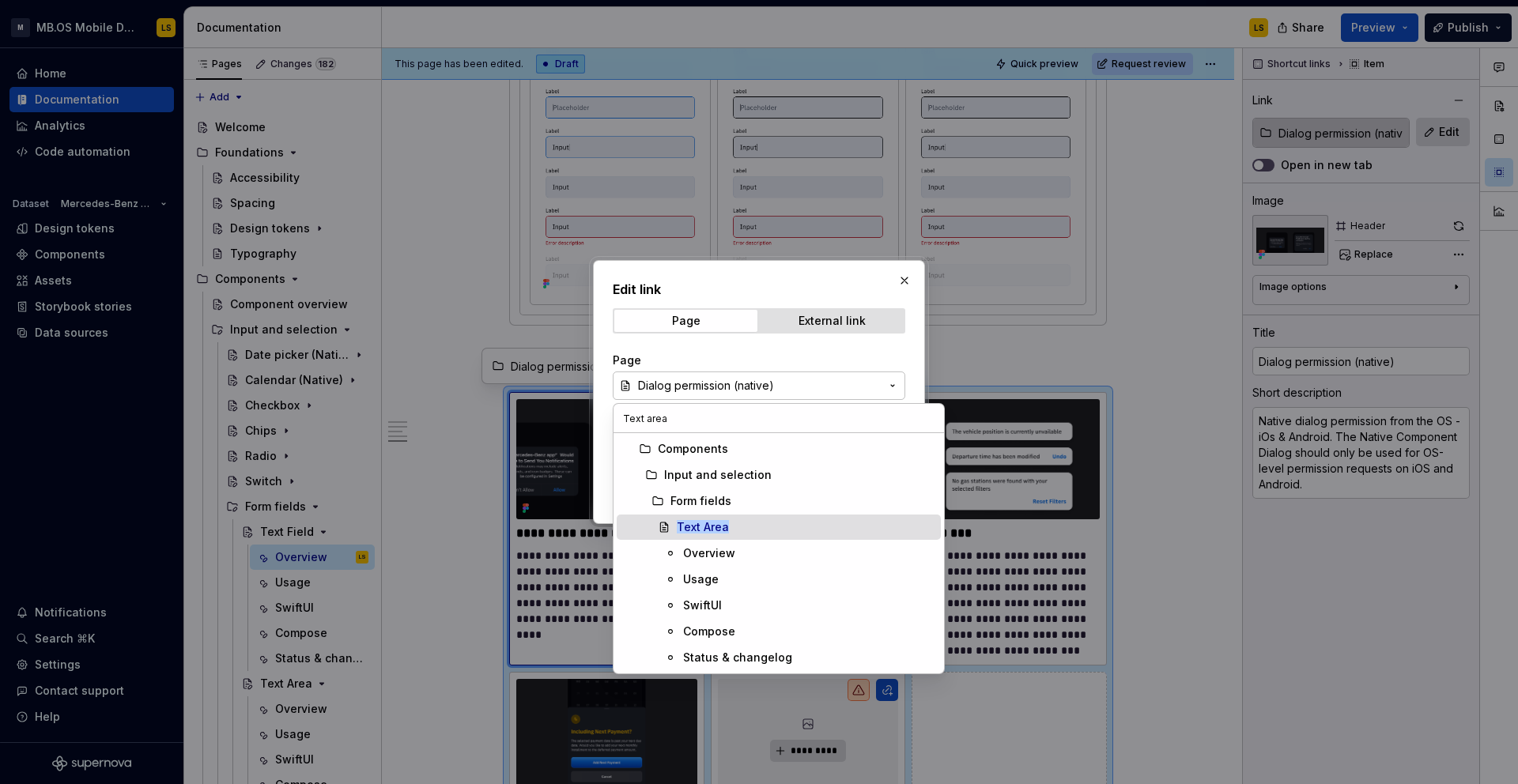
click at [699, 521] on mark "Text Area" at bounding box center [702, 526] width 53 height 14
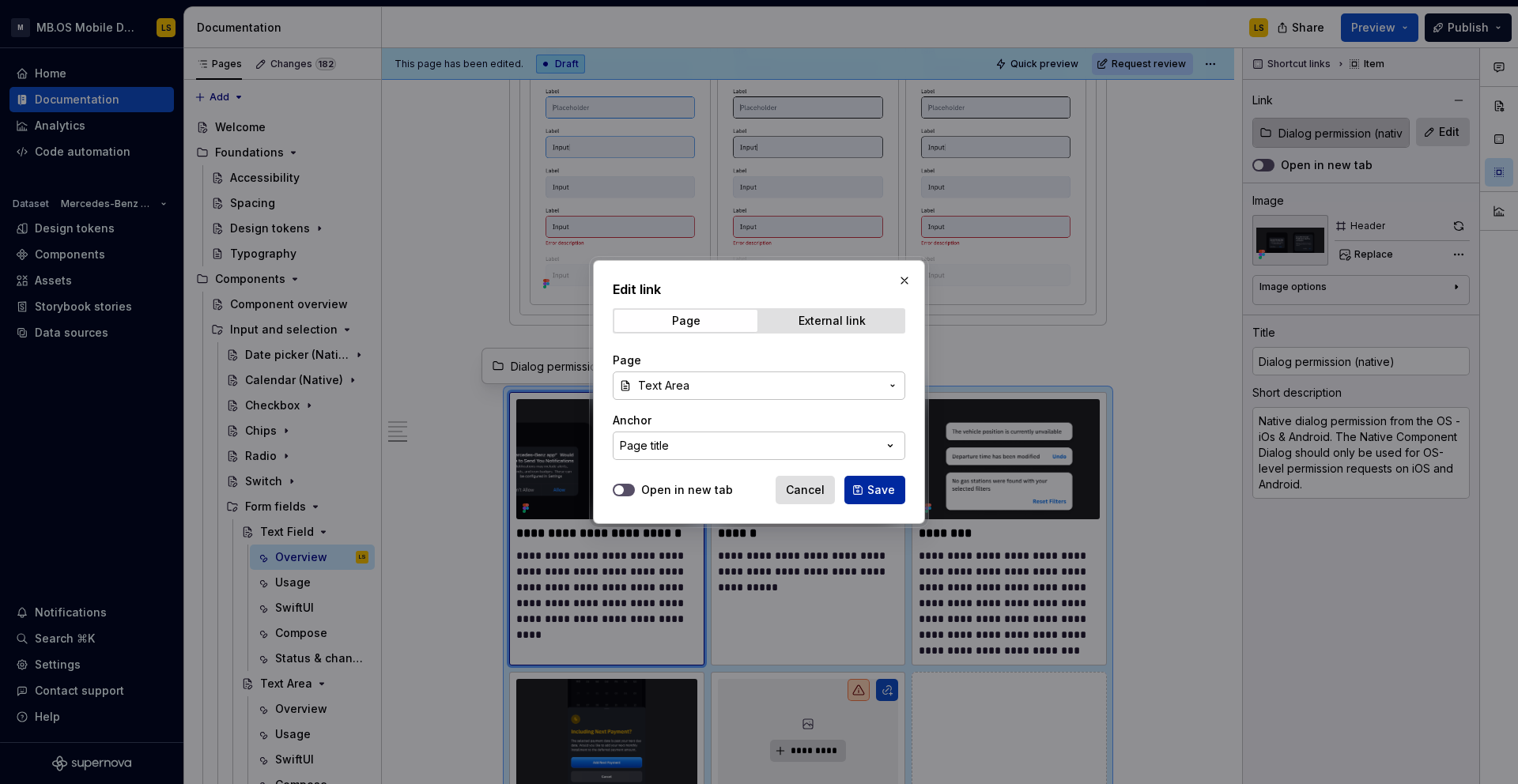
click at [866, 499] on button "Save" at bounding box center [875, 489] width 61 height 29
type textarea "*"
type input "Text Area"
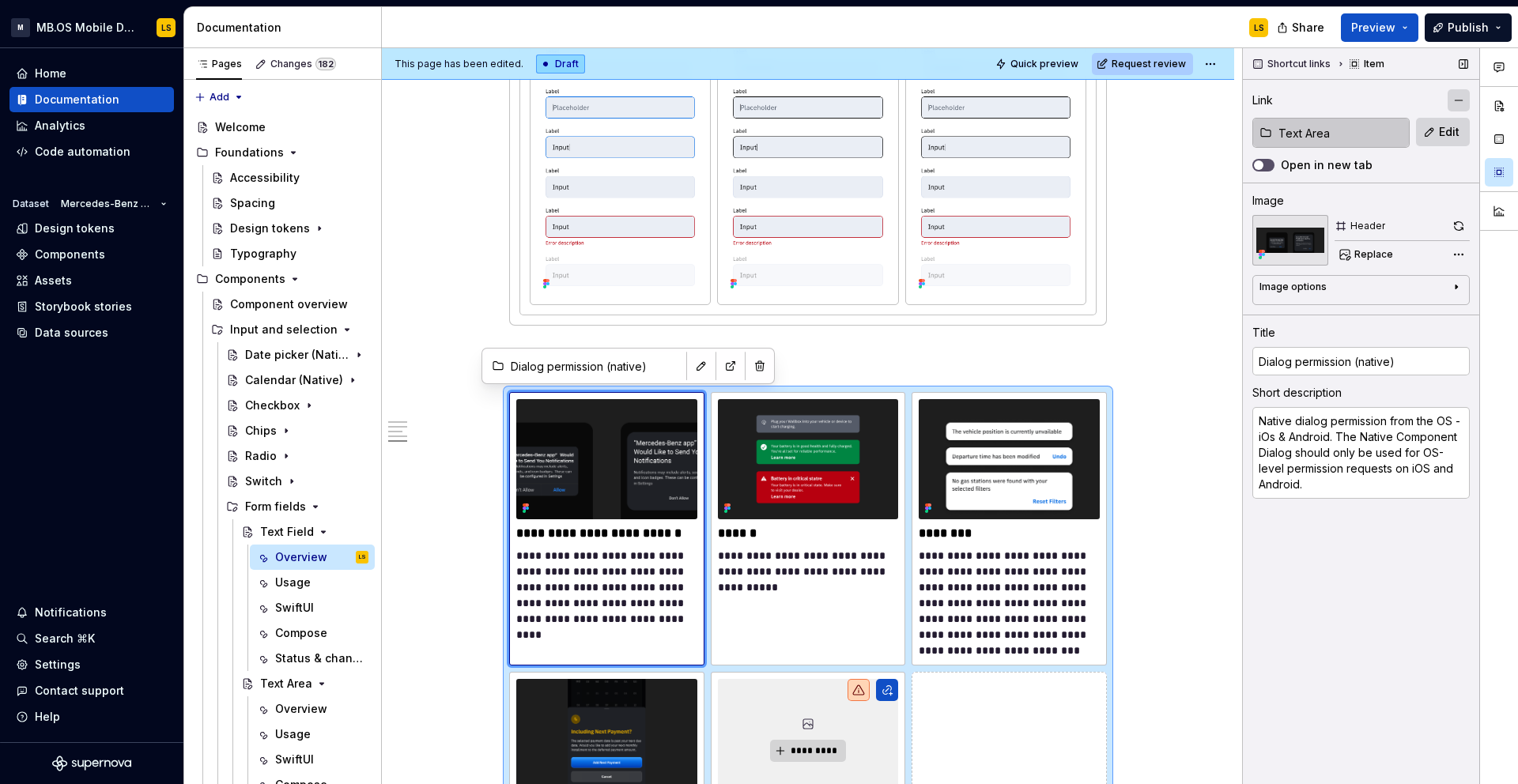
click at [1458, 101] on button "button" at bounding box center [1458, 100] width 22 height 22
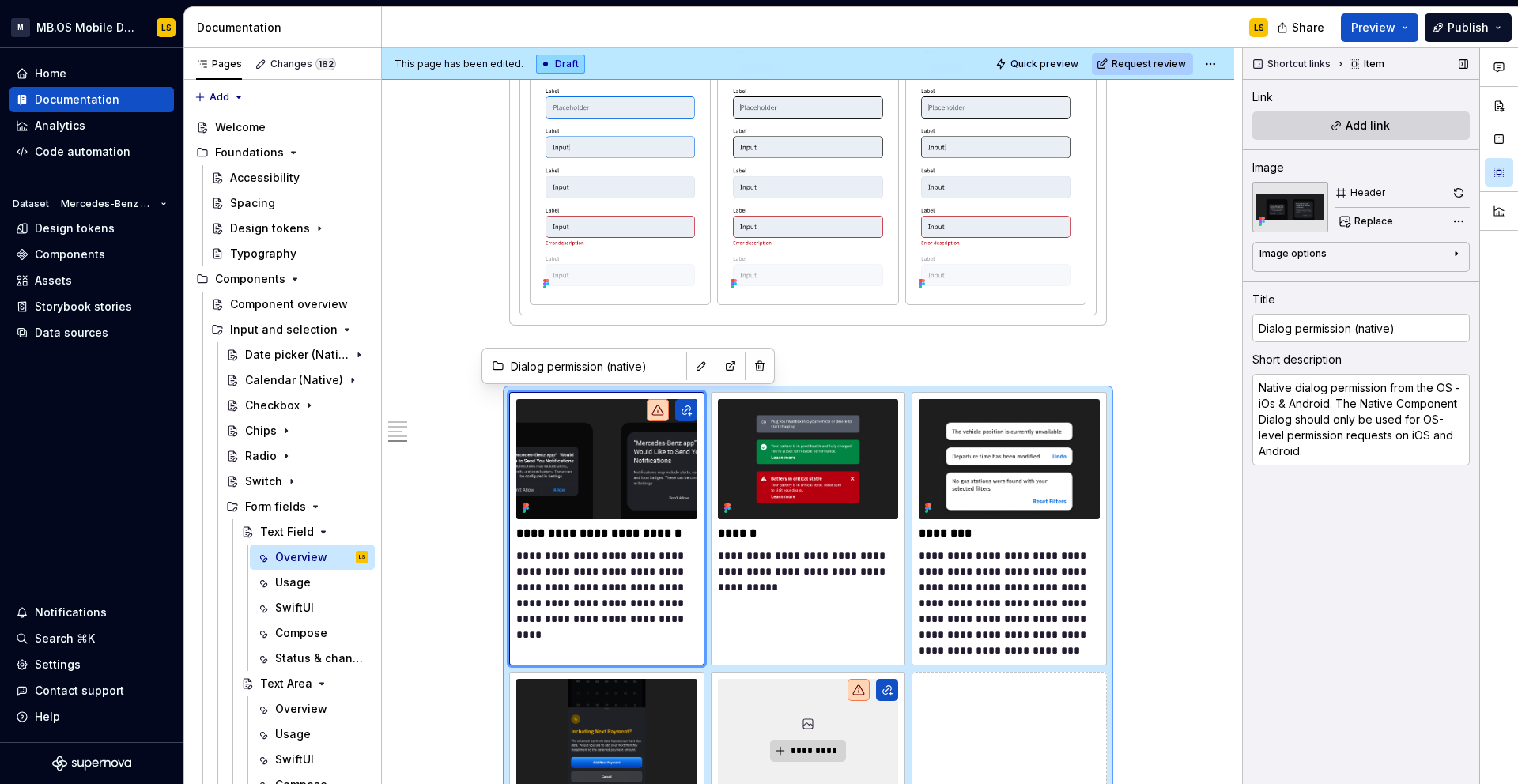
type textarea "*"
click at [1299, 414] on textarea "Native dialog permission from the OS - iOs & Android. The Native Component Dial…" at bounding box center [1361, 419] width 218 height 91
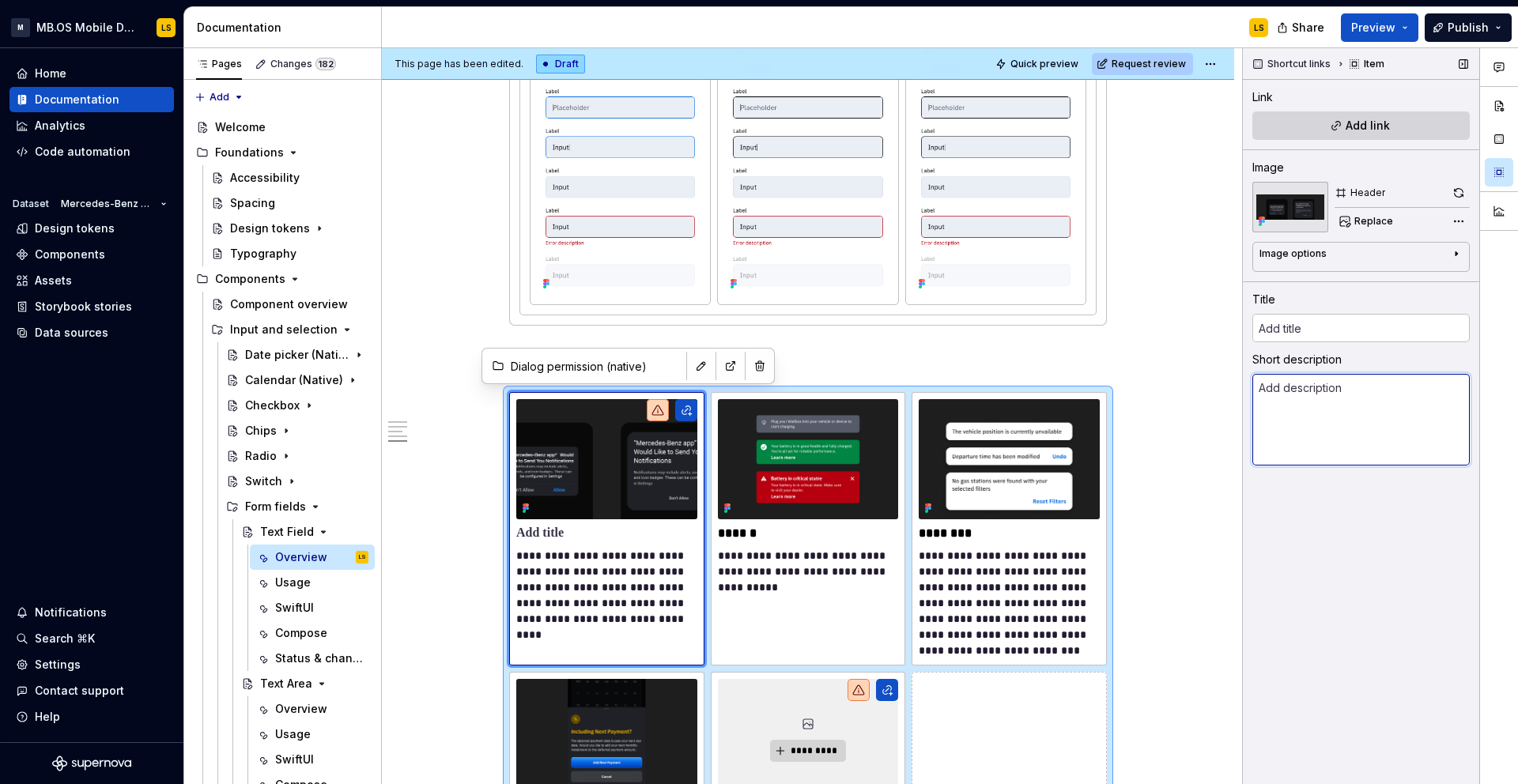
type textarea "*"
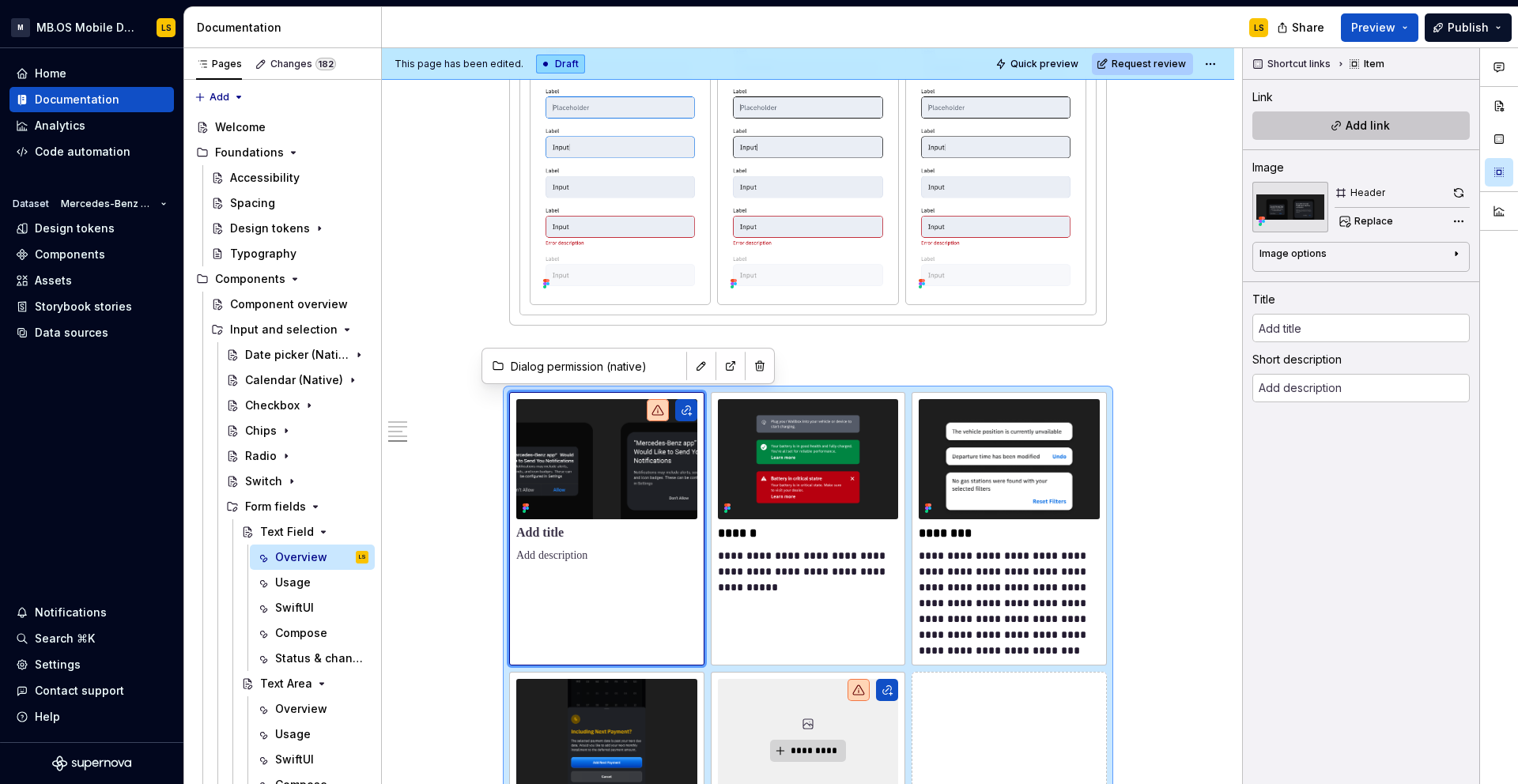
click at [1361, 130] on span "Add link" at bounding box center [1368, 125] width 44 height 16
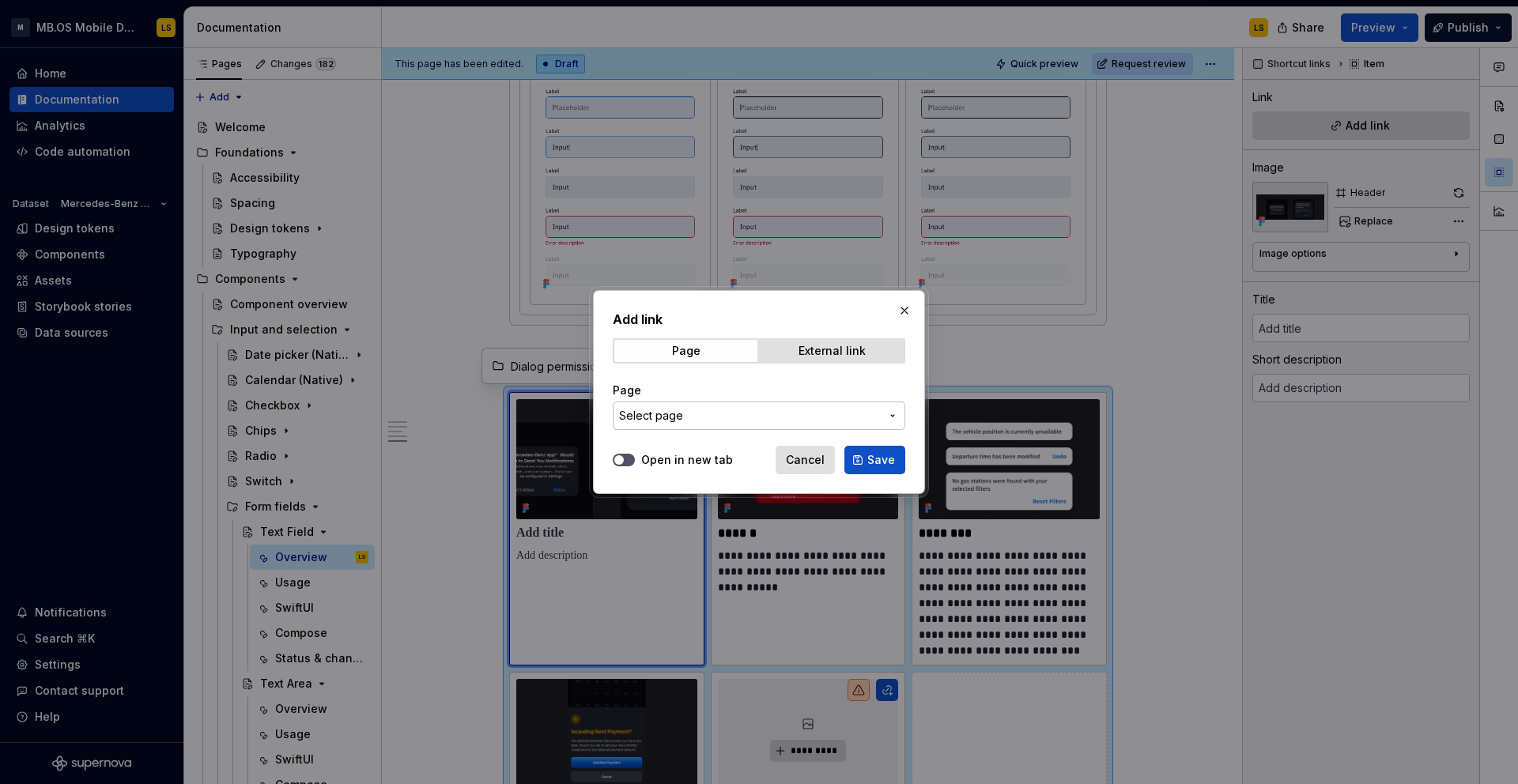
type textarea "*"
click at [719, 409] on span "Select page" at bounding box center [749, 415] width 261 height 16
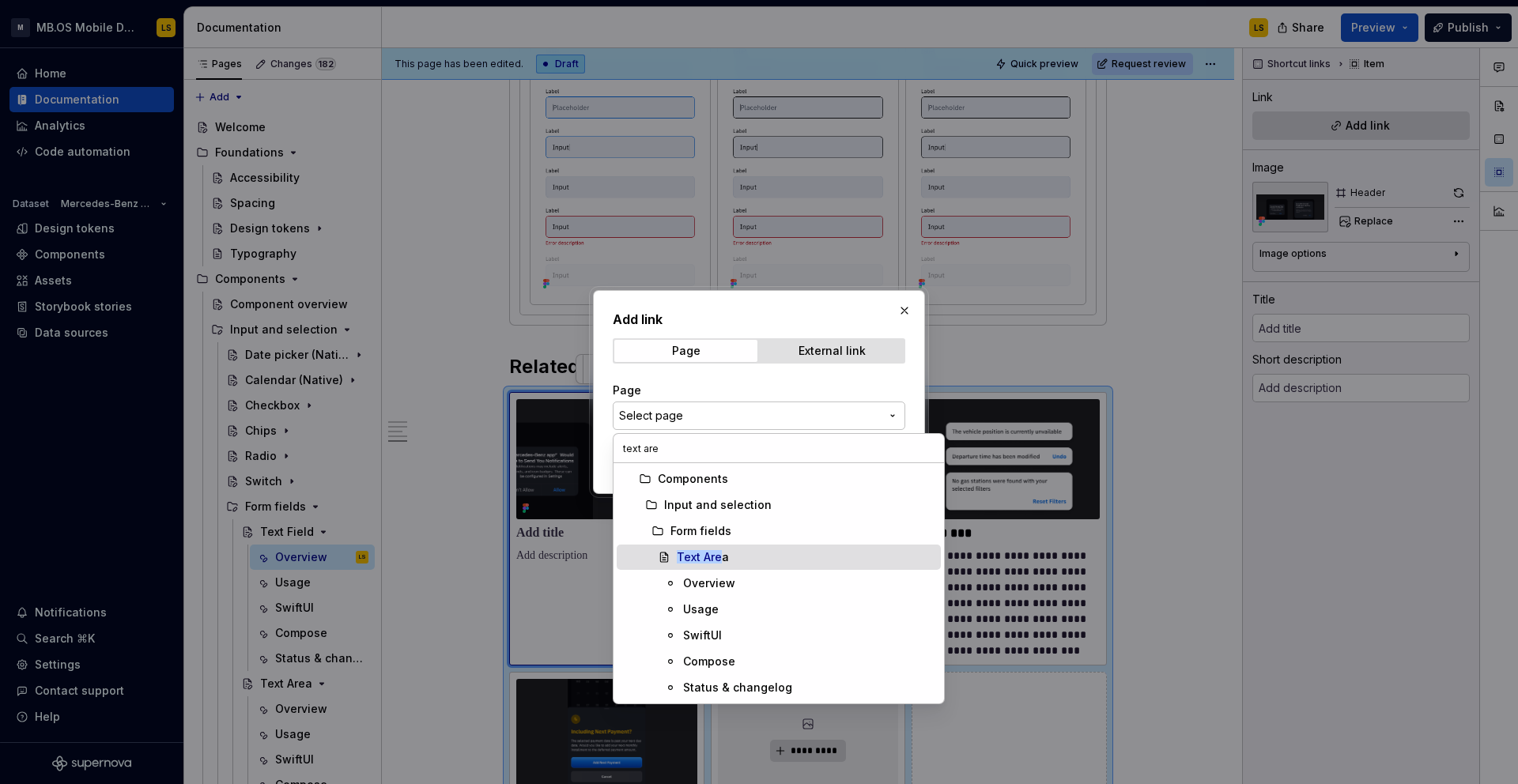
type input "text are"
click at [752, 560] on div "Text Are a" at bounding box center [806, 556] width 258 height 16
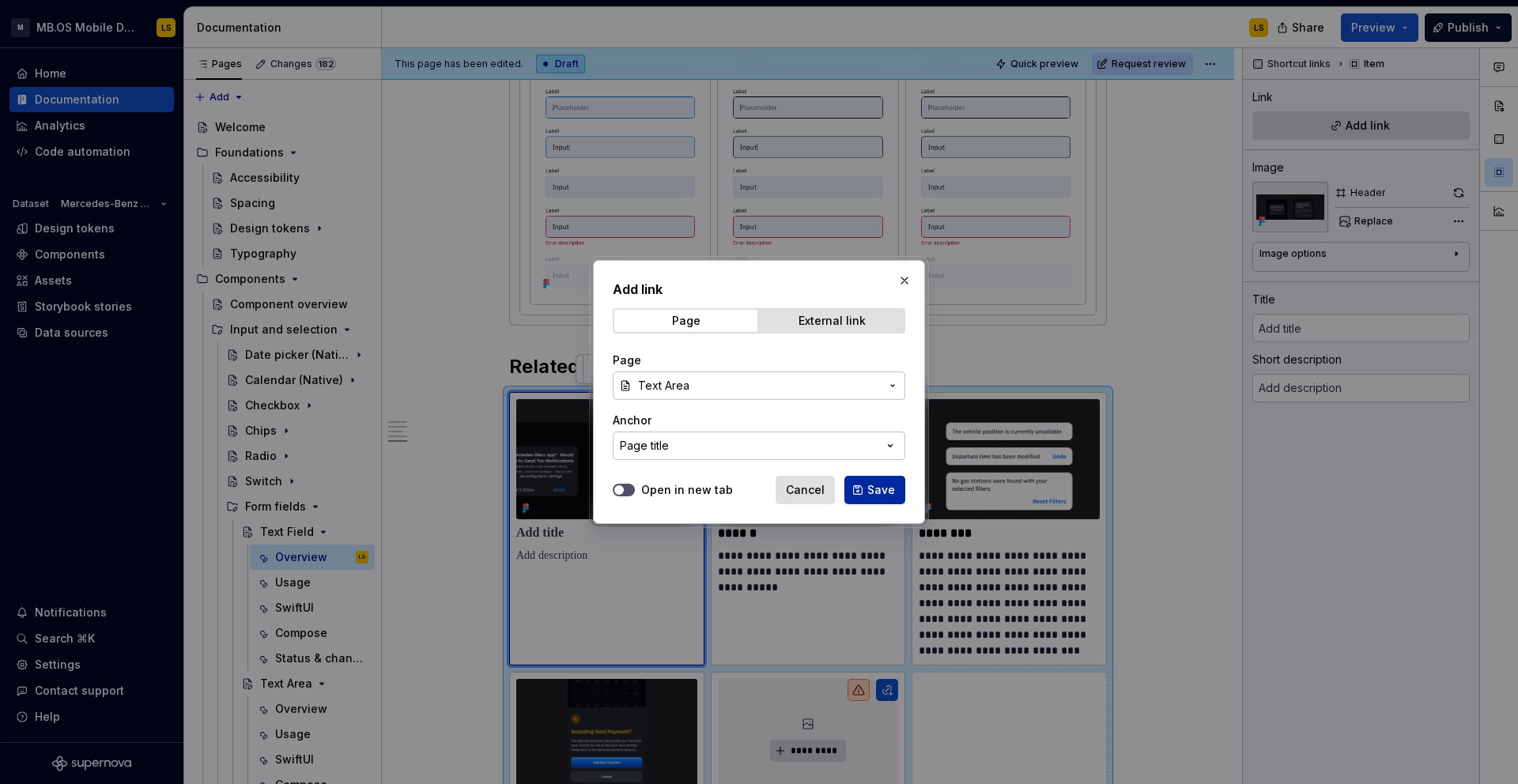
click at [870, 486] on span "Save" at bounding box center [881, 489] width 28 height 16
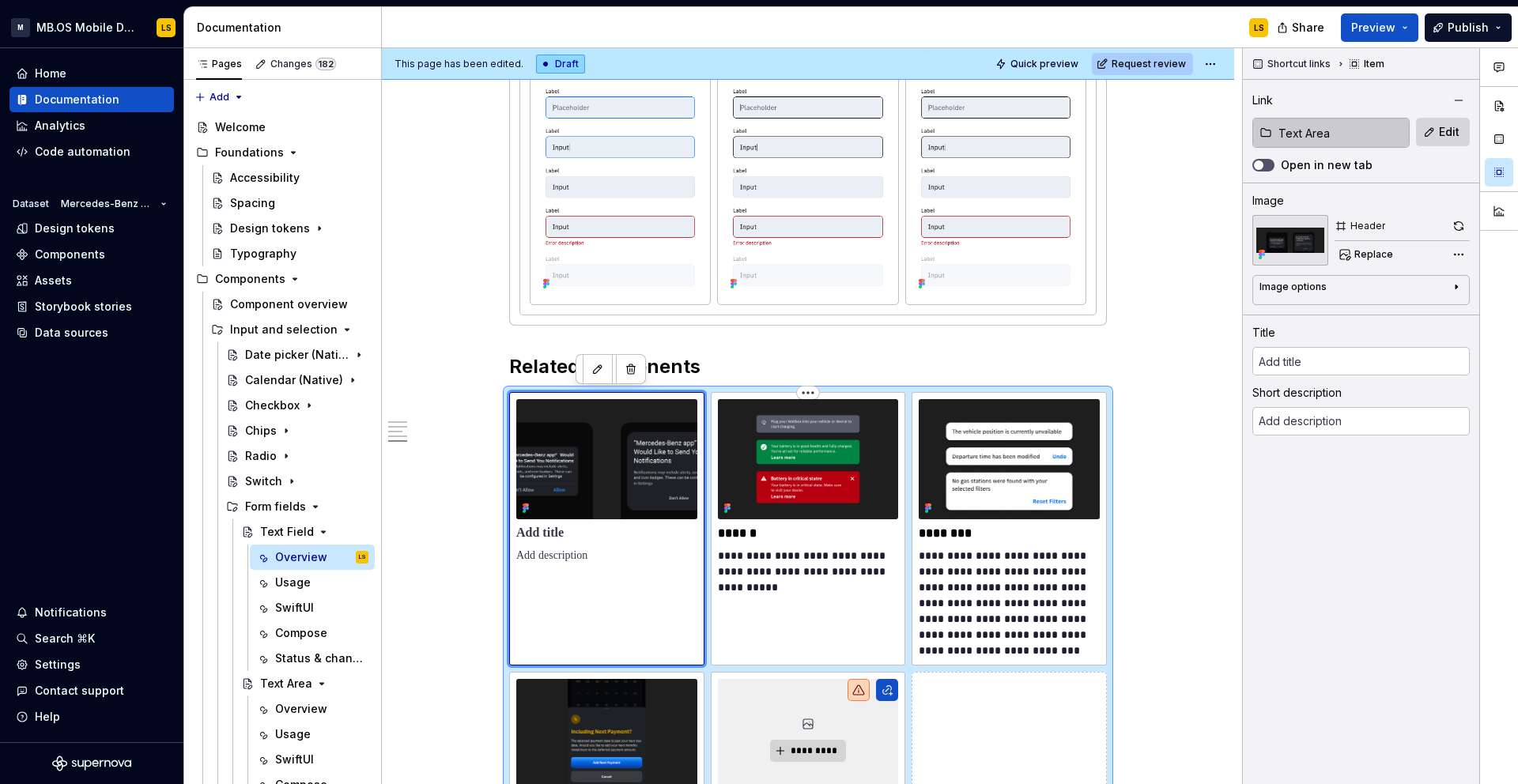
type textarea "*"
type input "Text Area"
type textarea "A Dialog is a modal window that appears in front of the main content to deliver…"
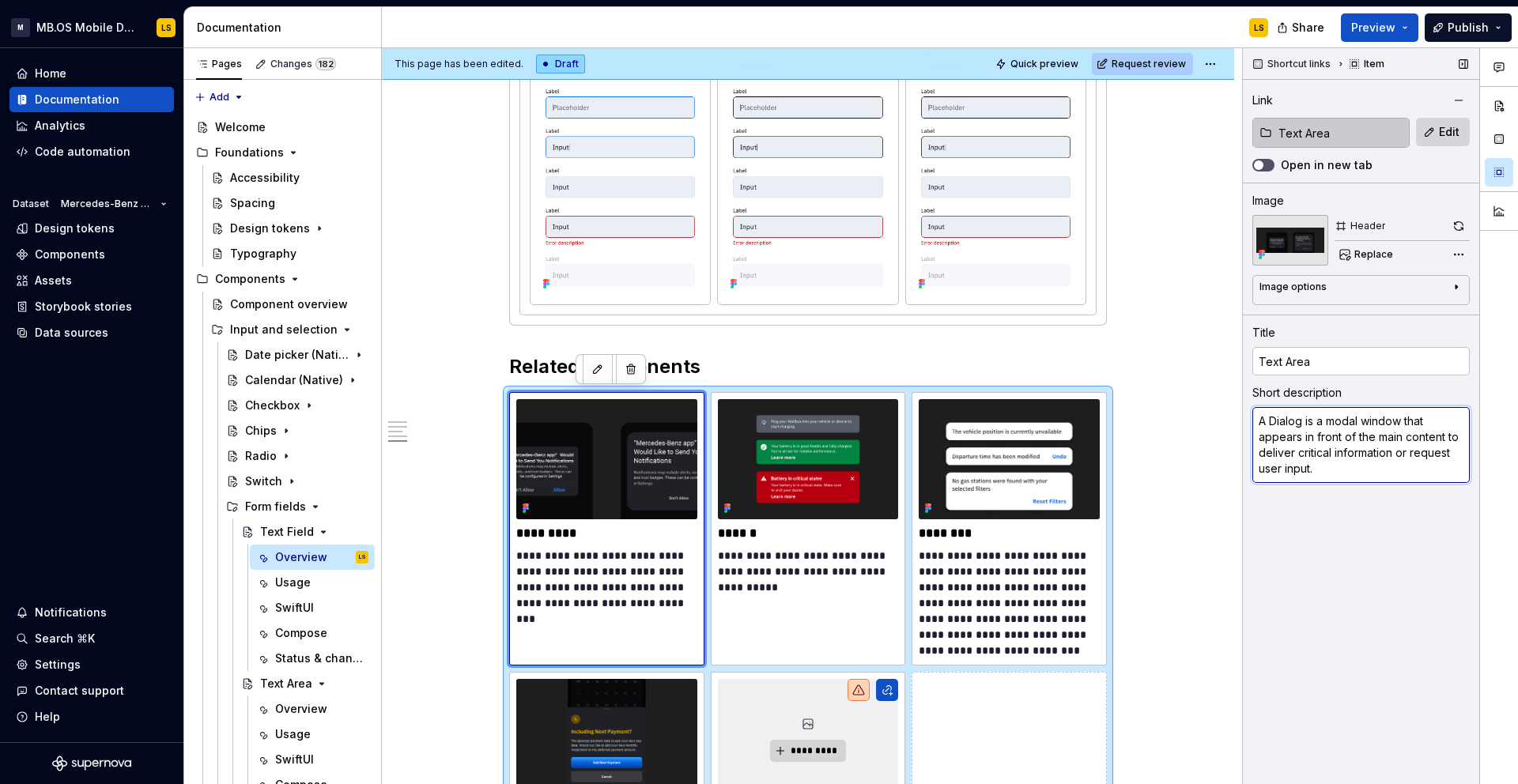
click at [1315, 445] on textarea "A Dialog is a modal window that appears in front of the main content to deliver…" at bounding box center [1361, 445] width 218 height 76
click at [571, 561] on p "**********" at bounding box center [606, 579] width 181 height 64
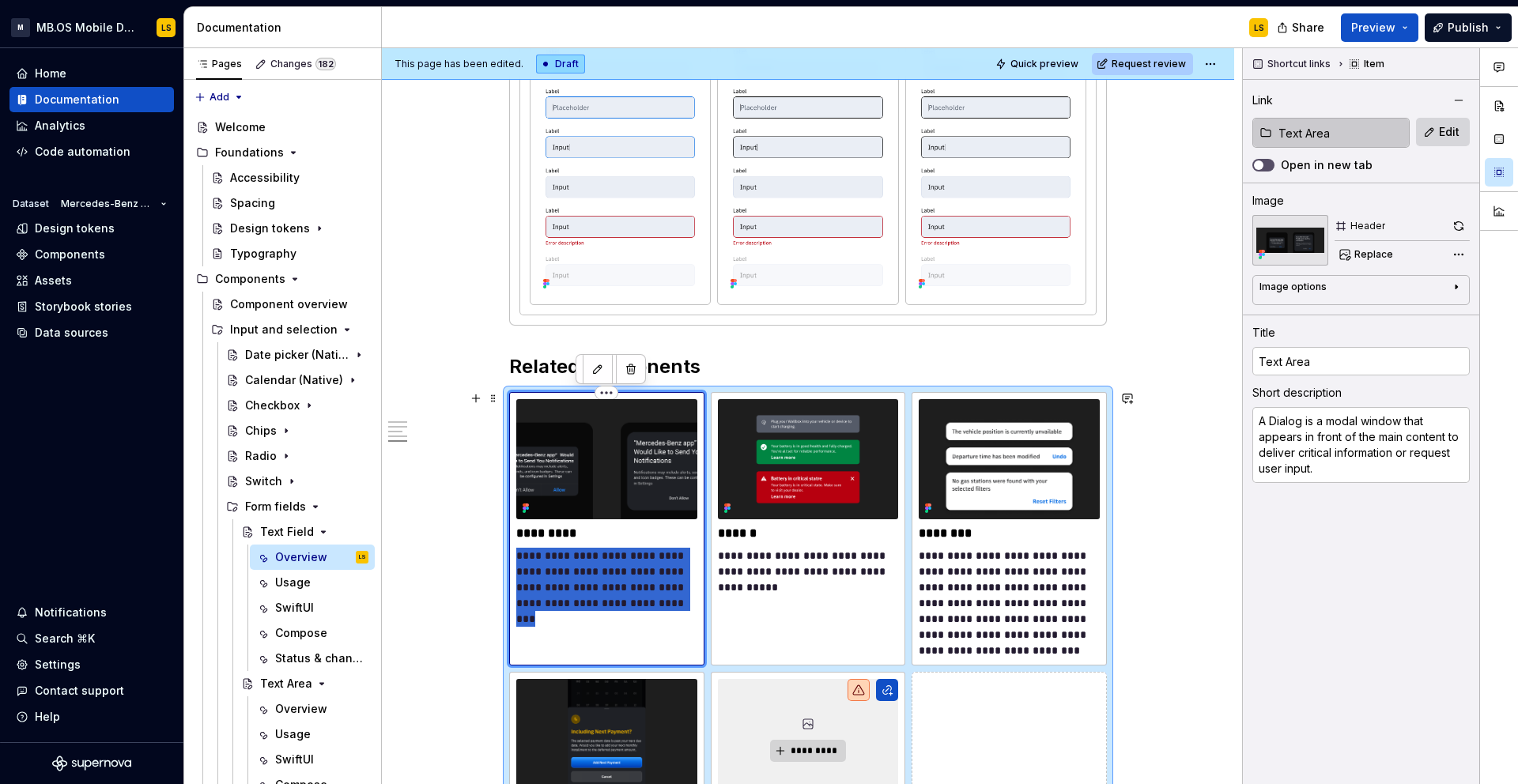
click at [571, 561] on p "**********" at bounding box center [606, 579] width 181 height 64
type textarea "*"
type textarea "The Text Area allows users to enter and edit multiple lines of text. Unlike a T…"
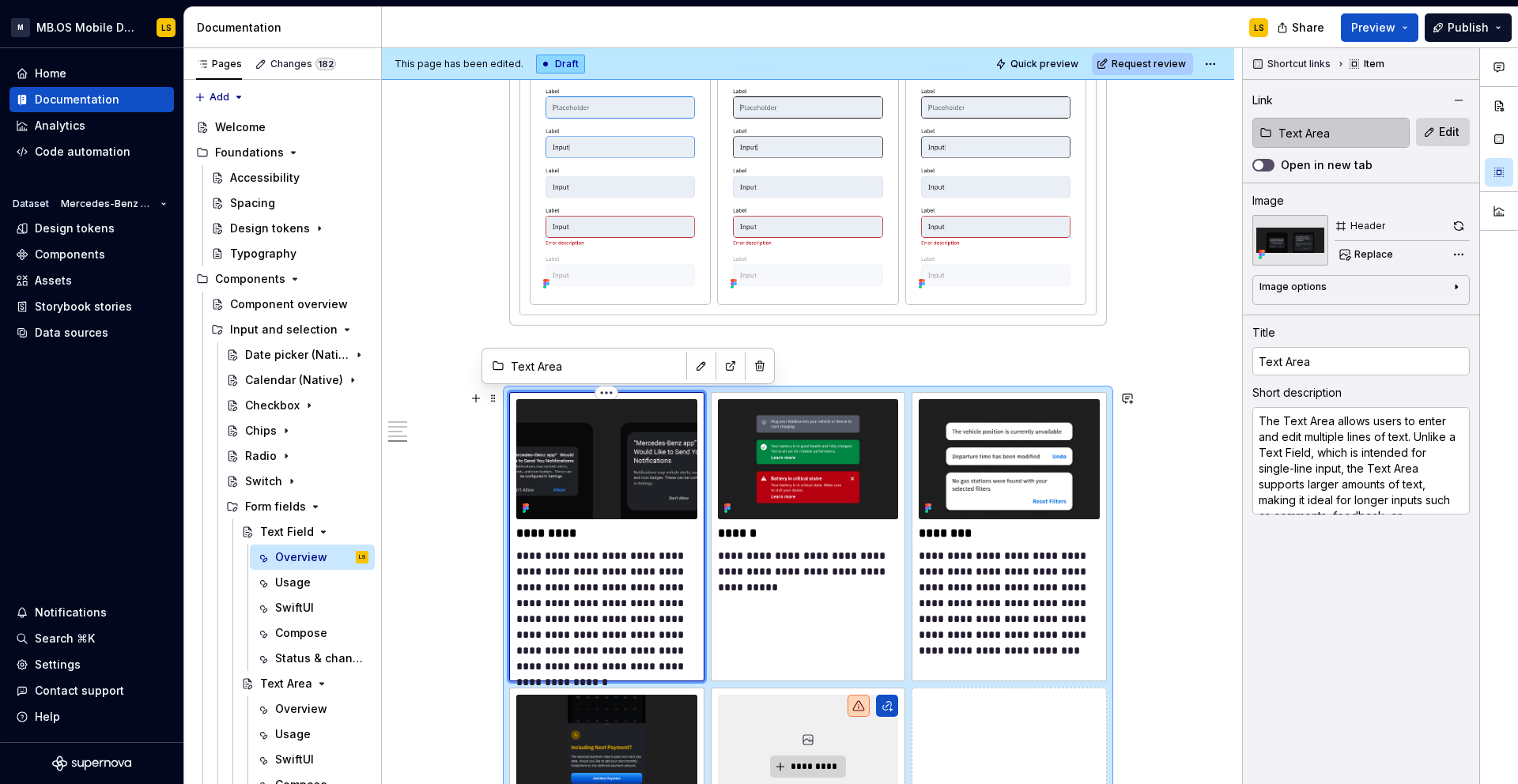
click at [565, 622] on p "**********" at bounding box center [606, 610] width 181 height 126
type textarea "*"
type input "Banner"
type textarea "A banner displays a prominent message and can relate optional actions."
type input "Banner"
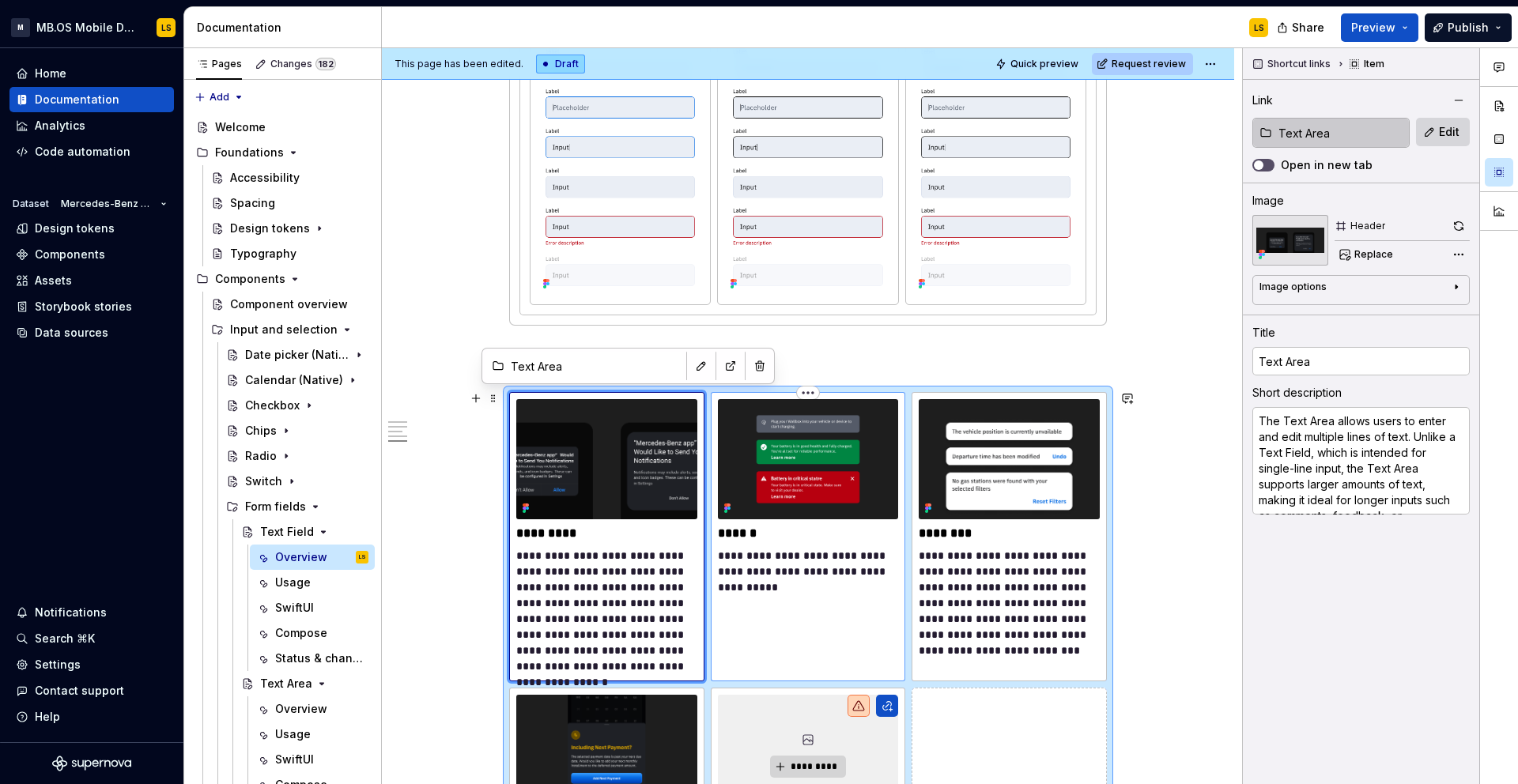
type input "Banner"
click at [768, 501] on img at bounding box center [808, 459] width 181 height 120
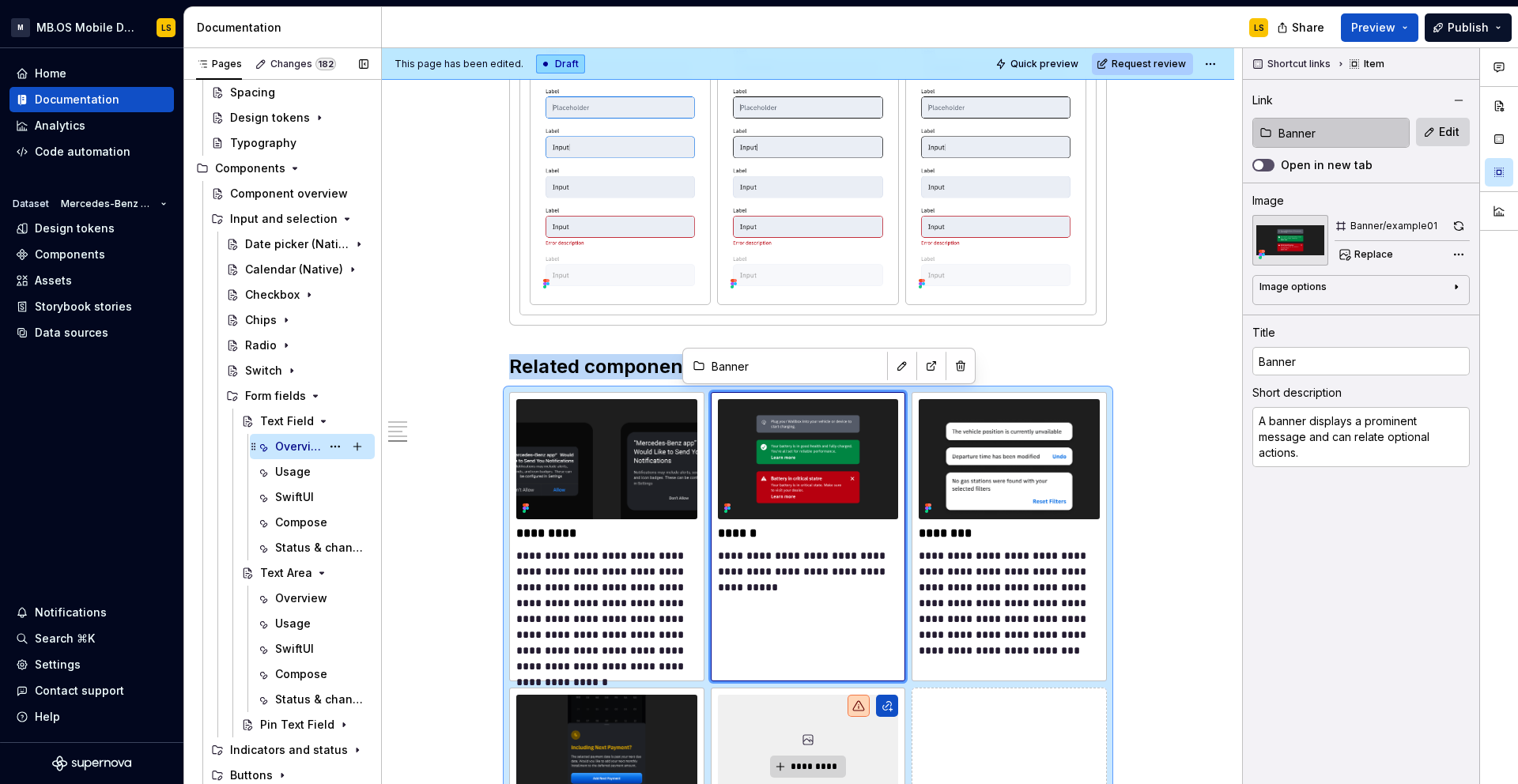
scroll to position [144, 0]
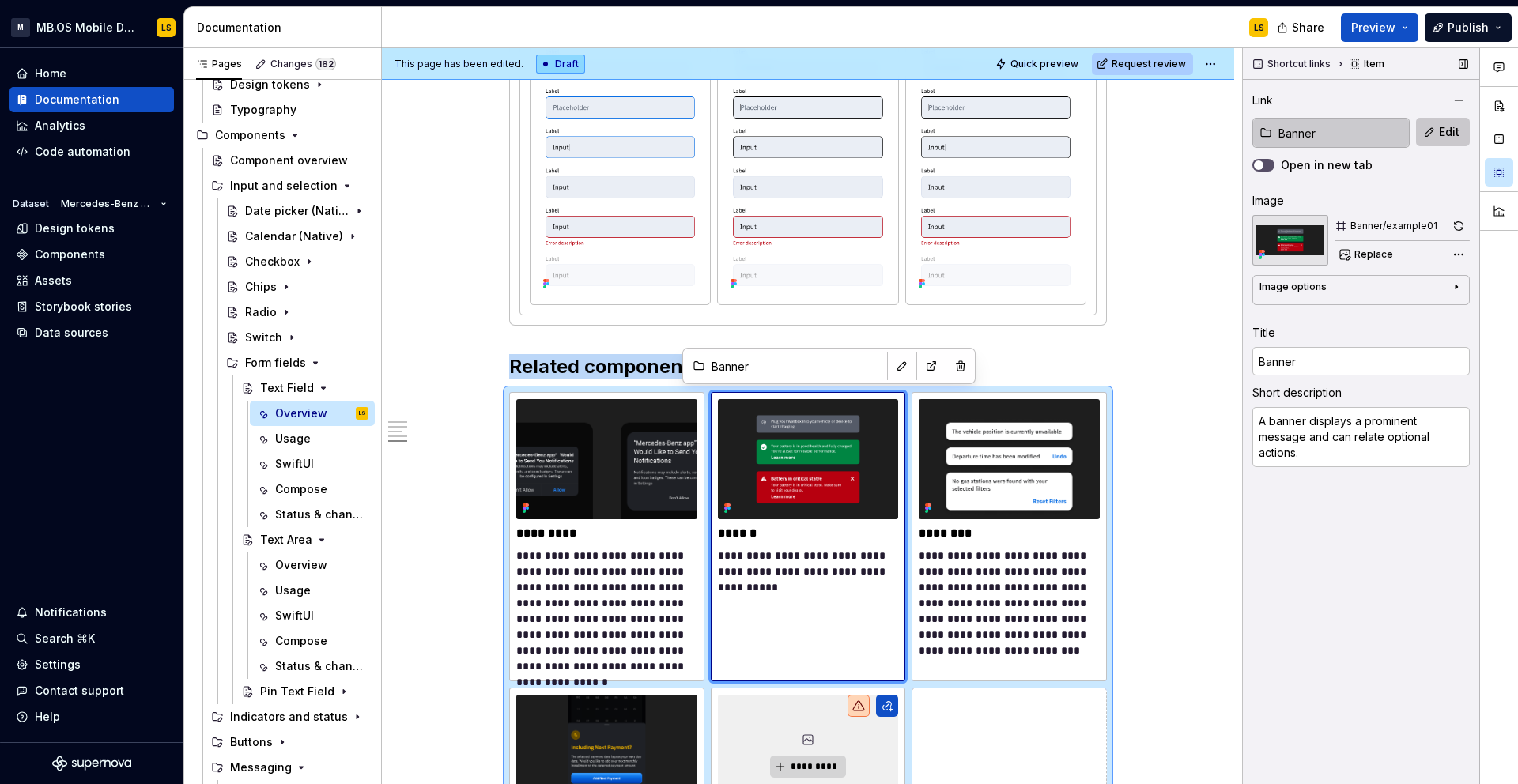
click at [1444, 134] on span "Edit" at bounding box center [1449, 132] width 20 height 16
type textarea "*"
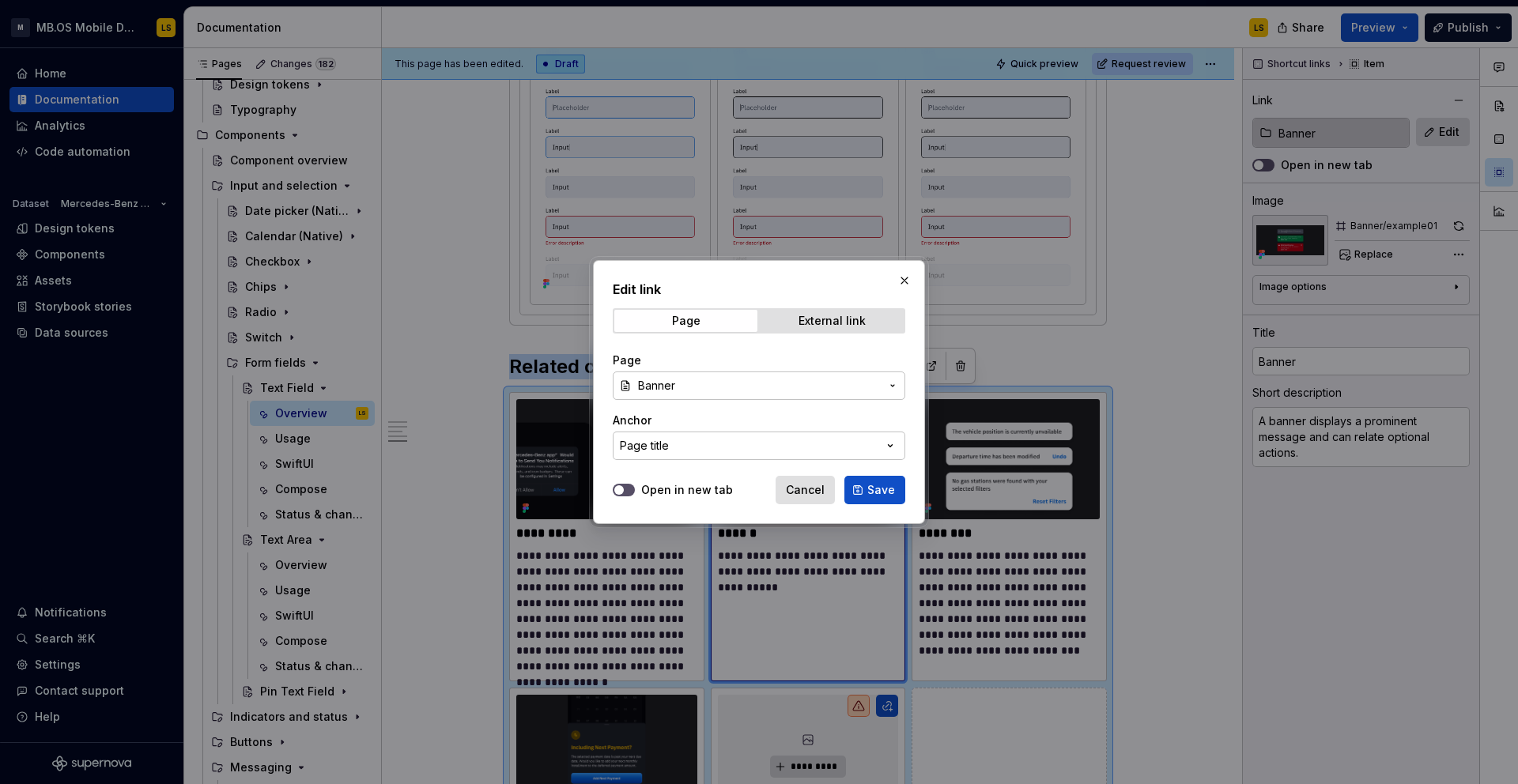
click at [799, 389] on span "Banner" at bounding box center [759, 385] width 241 height 16
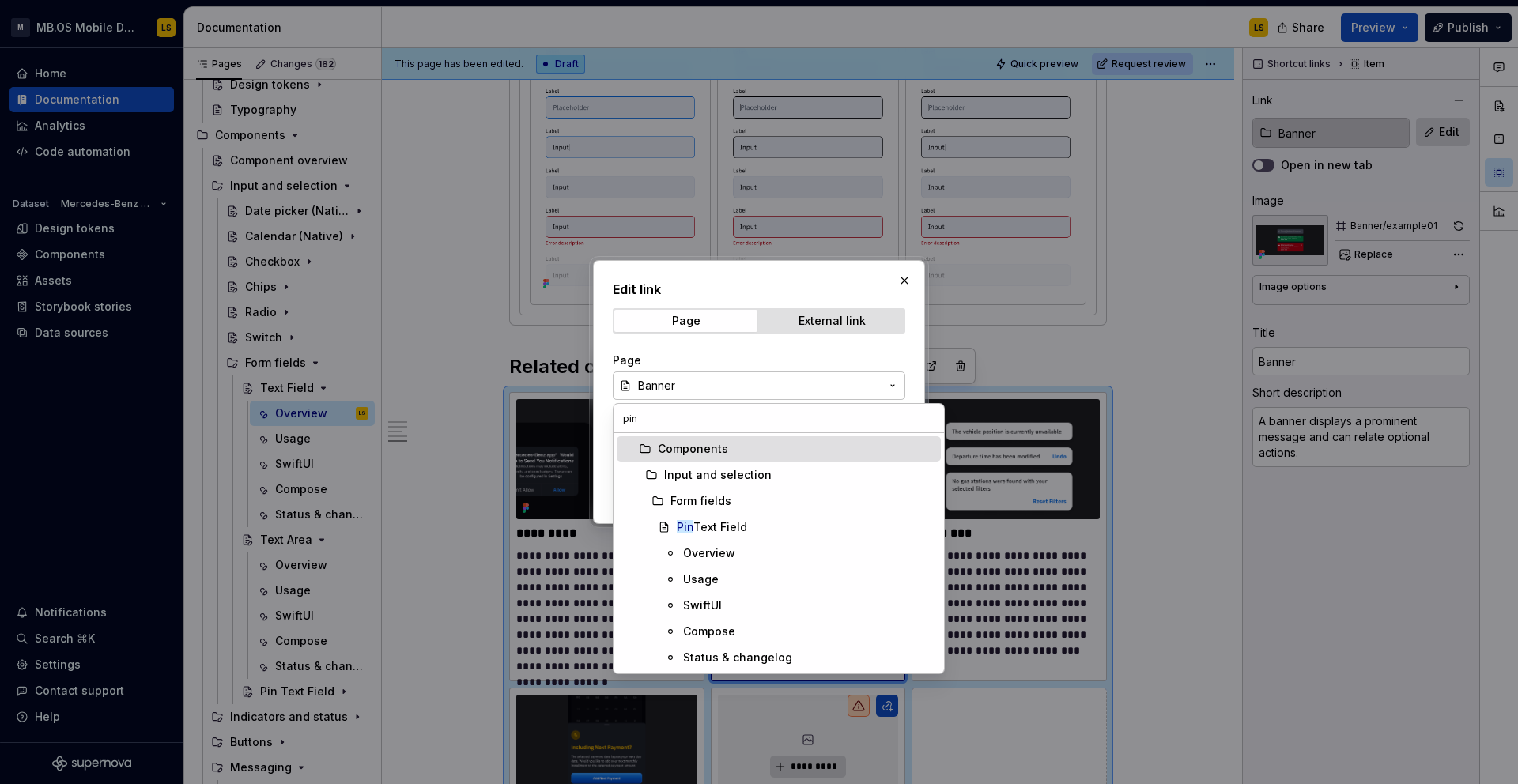
type input "pin t"
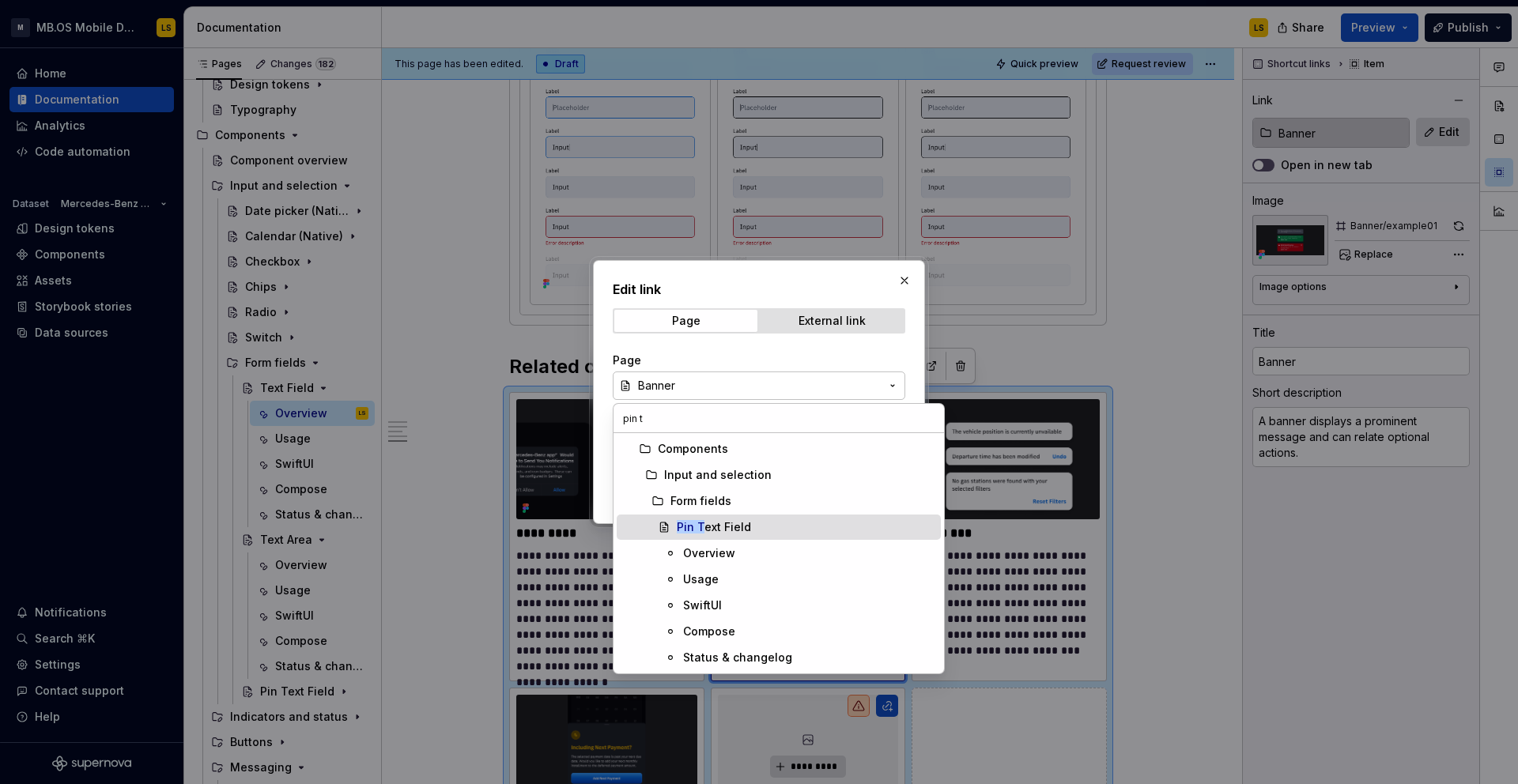
click at [714, 531] on div "Pin T ext Field" at bounding box center [713, 526] width 75 height 16
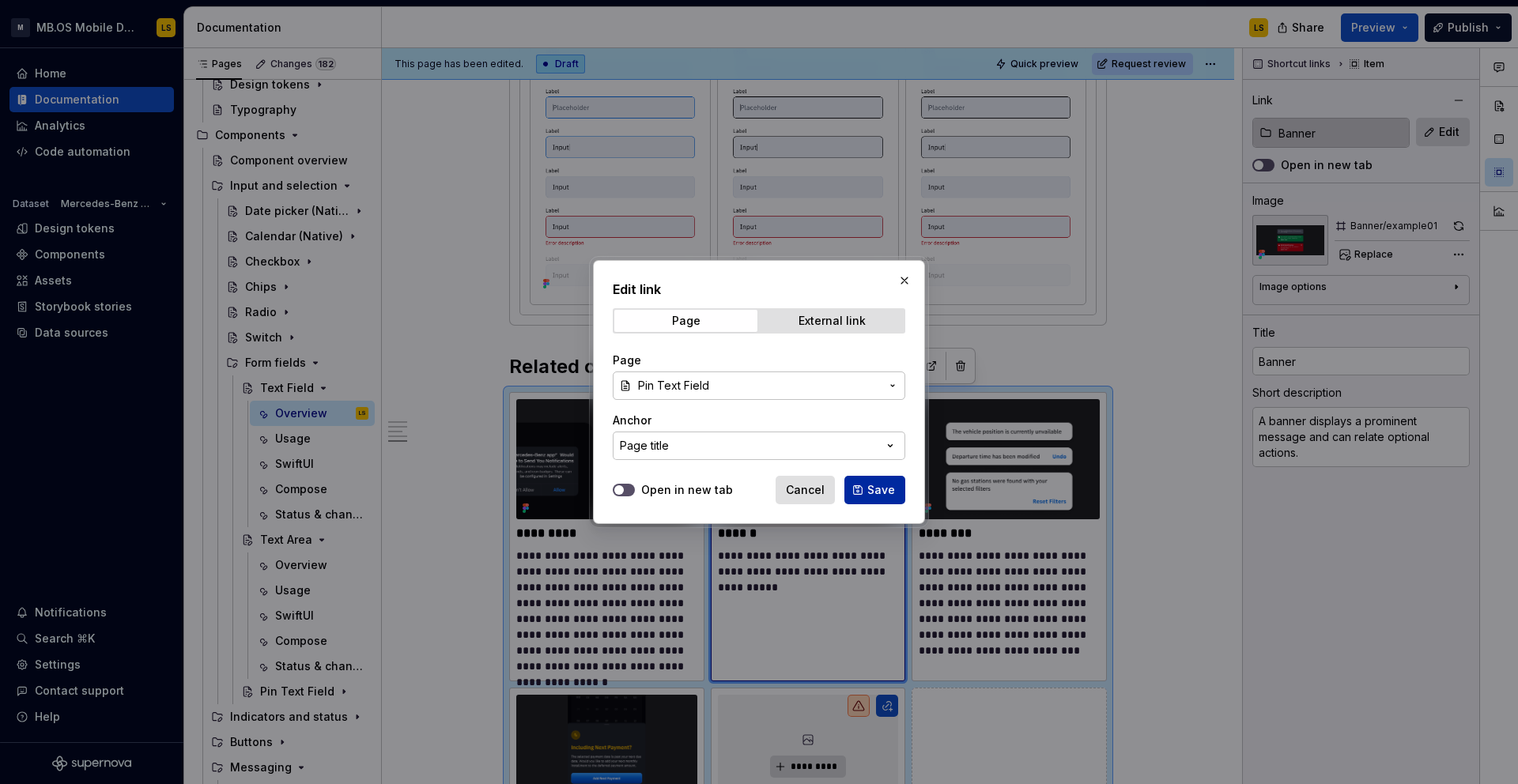
click at [880, 495] on span "Save" at bounding box center [881, 489] width 28 height 16
type textarea "*"
type input "Pin Text Field"
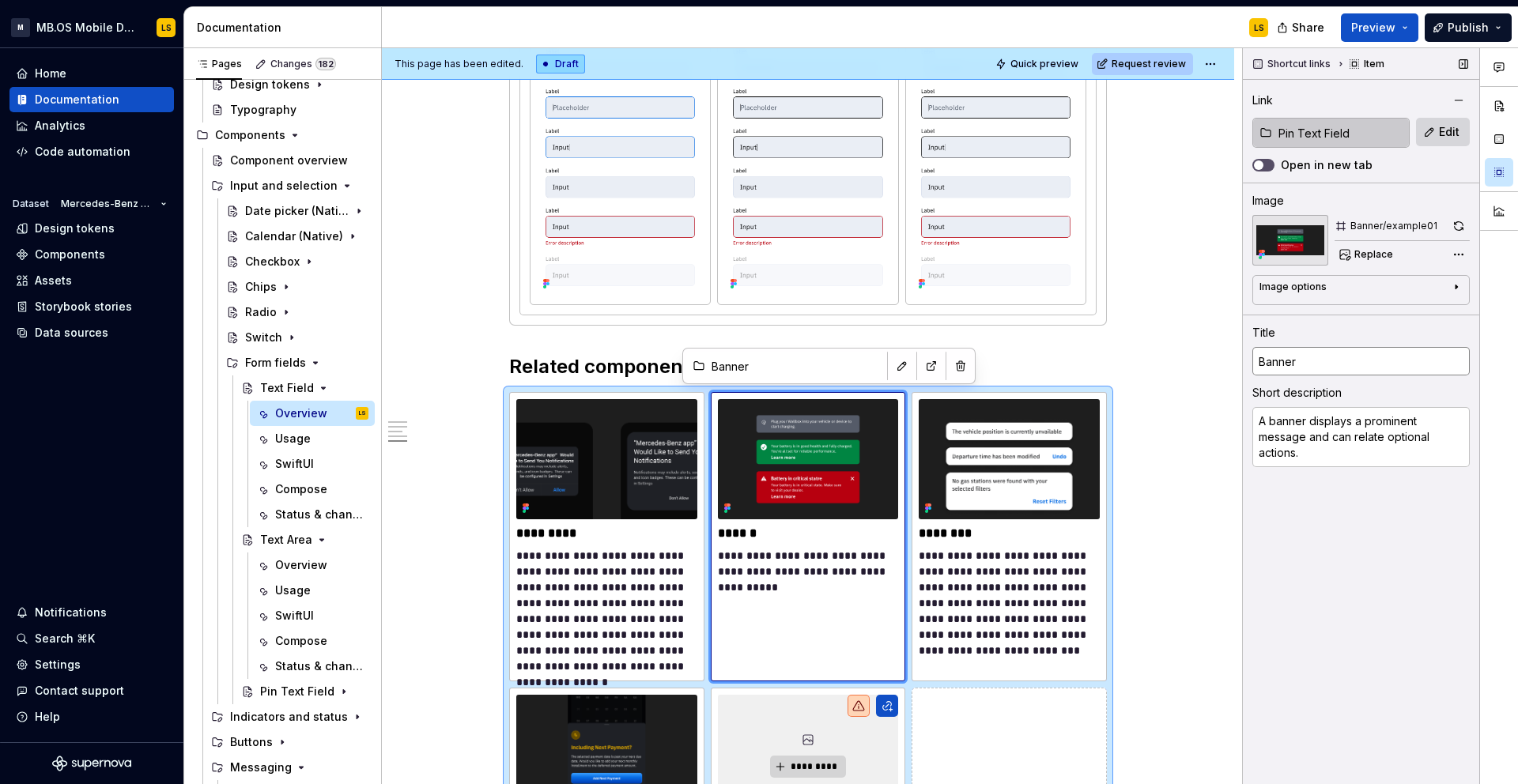
click at [1312, 360] on input "Banner" at bounding box center [1361, 361] width 218 height 29
type textarea "*"
click at [1357, 430] on textarea "A banner displays a prominent message and can relate optional actions." at bounding box center [1361, 437] width 218 height 60
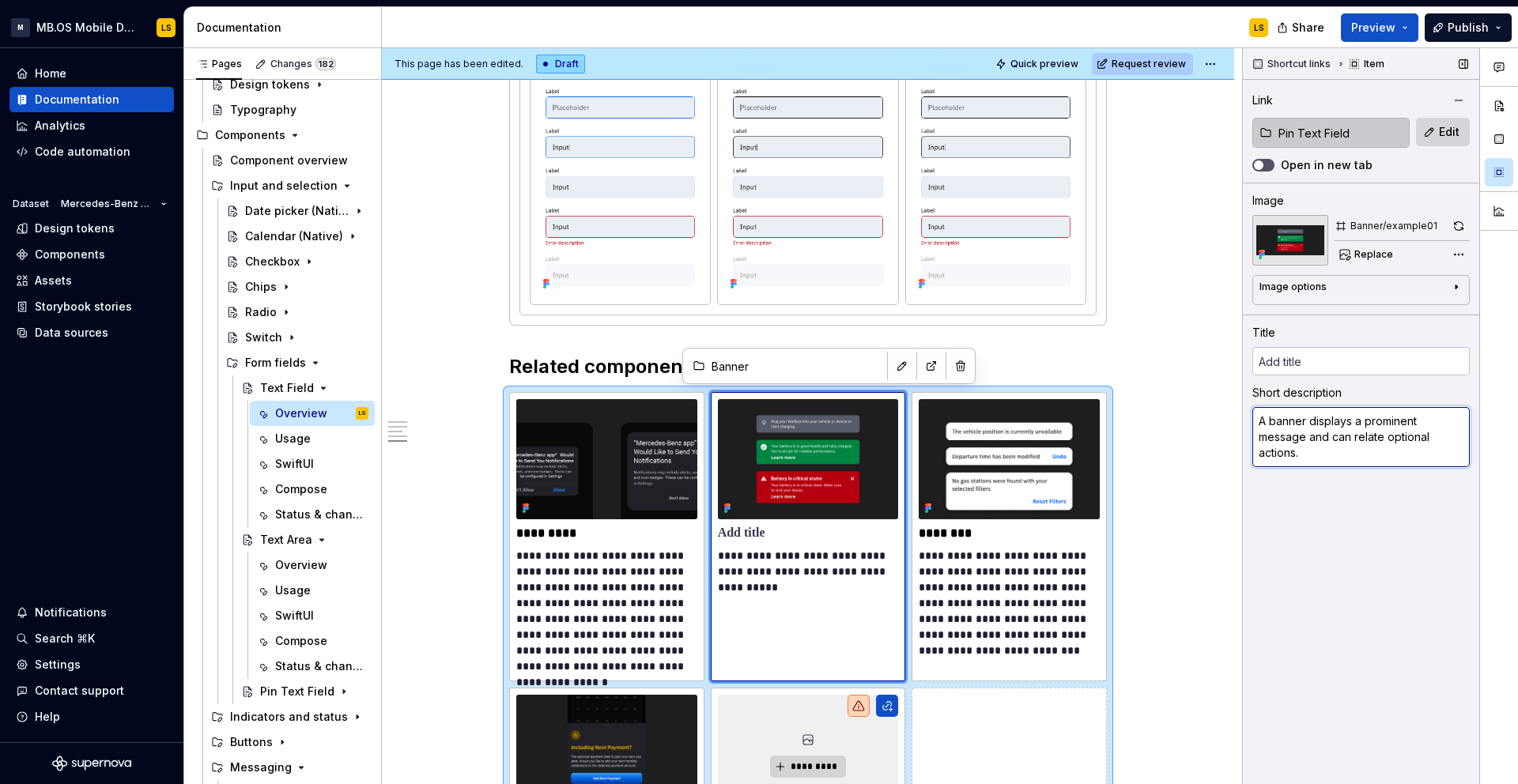
click at [1357, 430] on textarea "A banner displays a prominent message and can relate optional actions." at bounding box center [1361, 437] width 218 height 60
type textarea "*"
click at [1459, 100] on button "button" at bounding box center [1458, 100] width 22 height 22
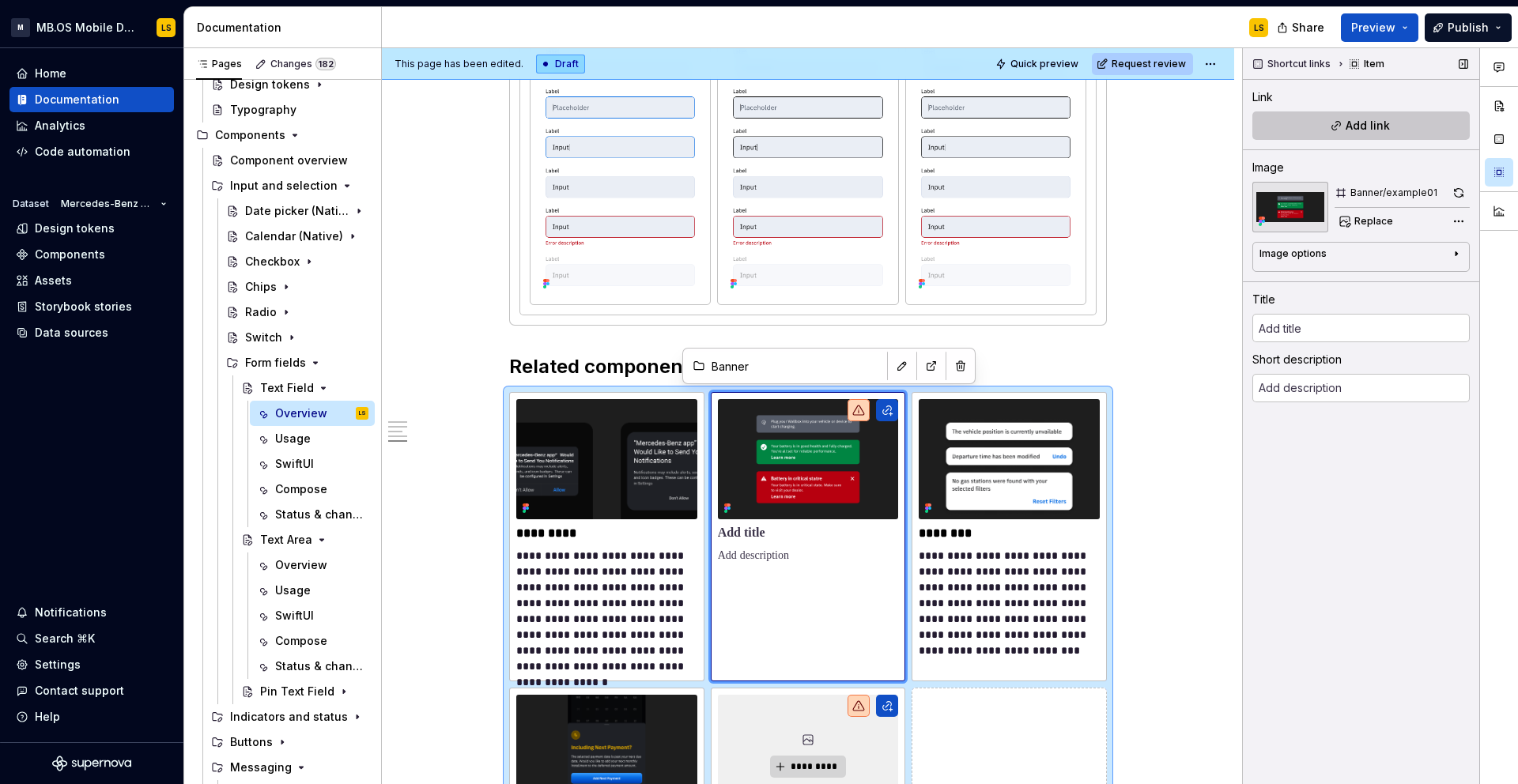
click at [1406, 124] on button "Add link" at bounding box center [1361, 125] width 218 height 29
type textarea "*"
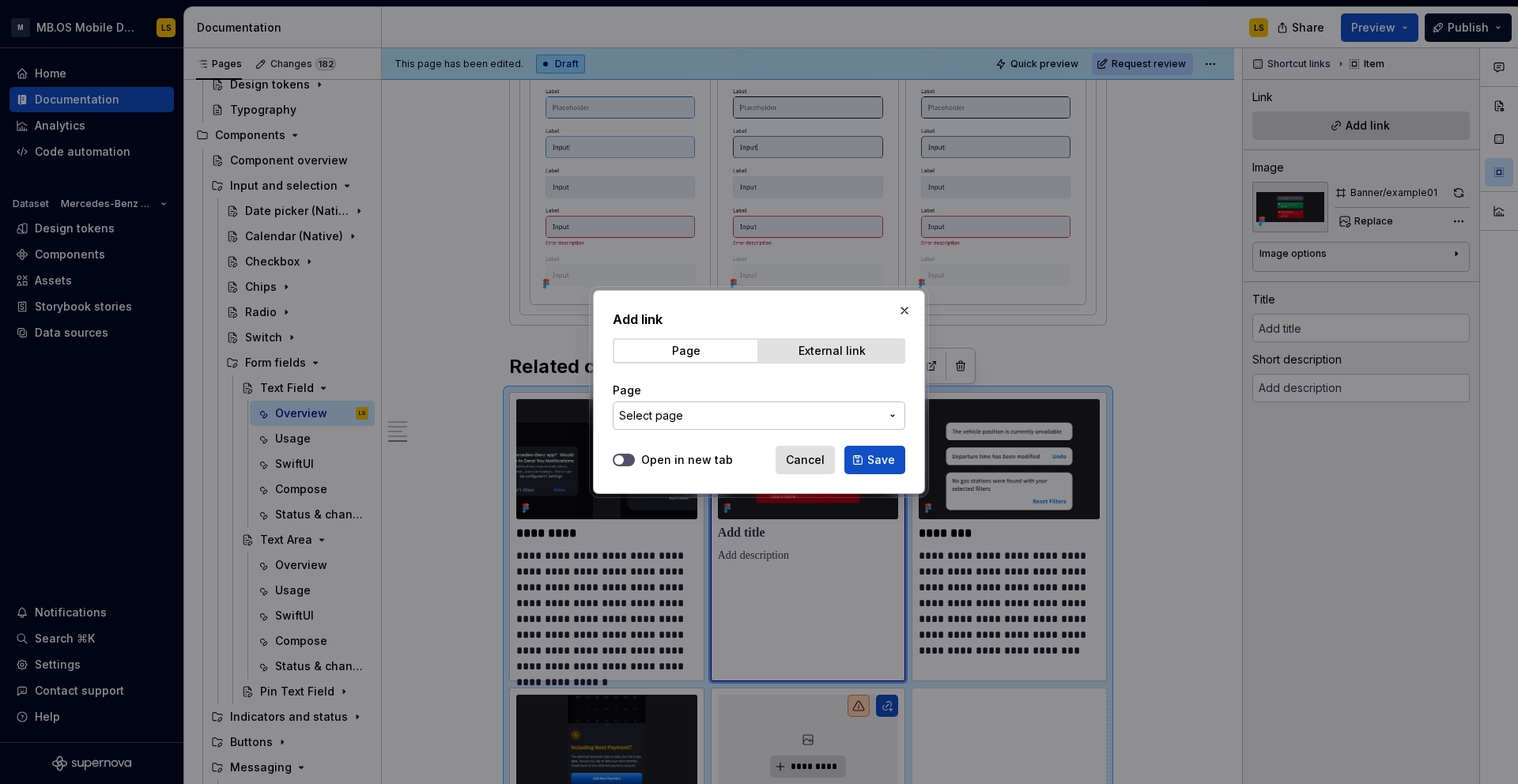
click at [725, 415] on span "Select page" at bounding box center [749, 415] width 261 height 16
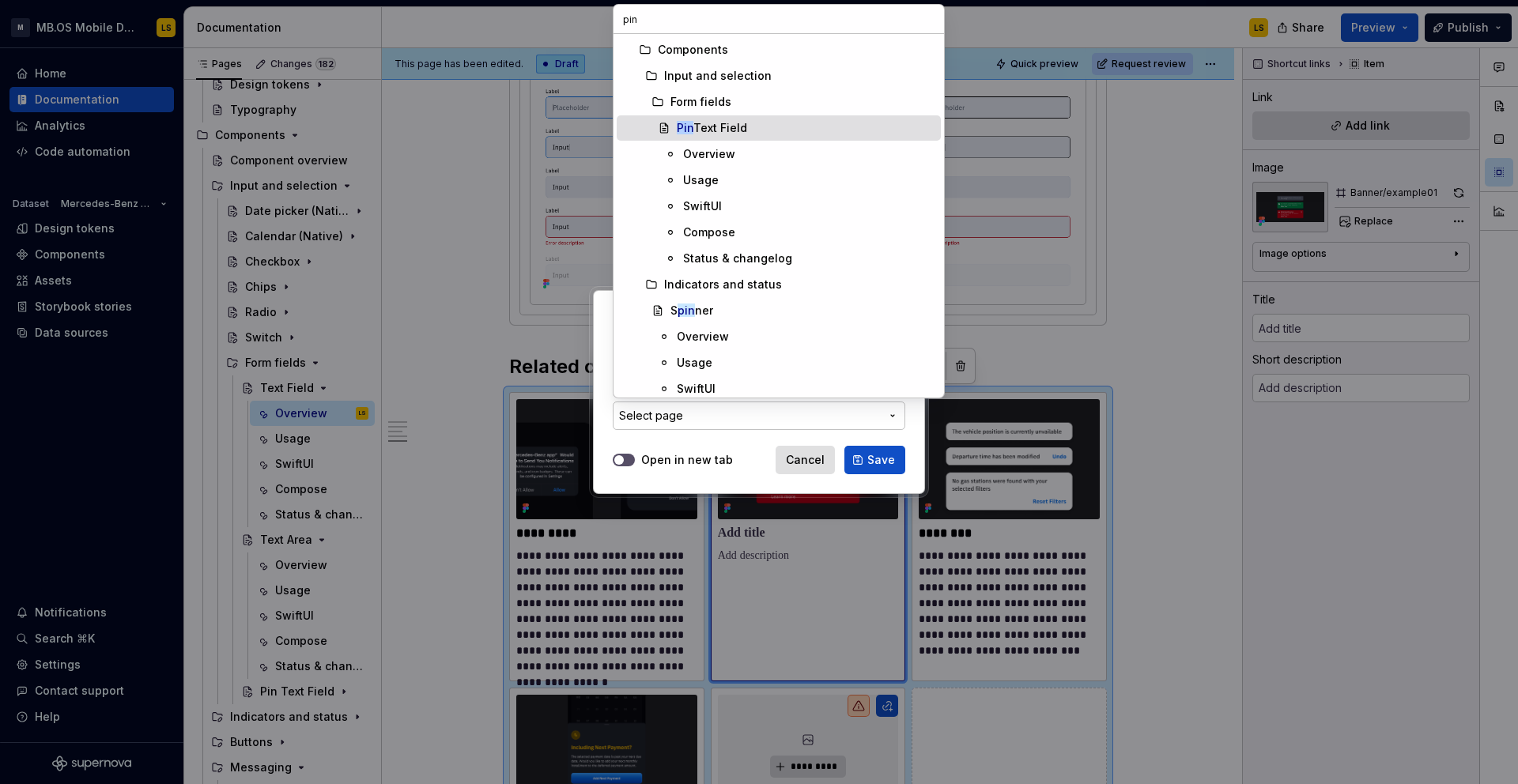
type input "pin"
click at [793, 126] on div "Pin Text Field" at bounding box center [806, 127] width 258 height 16
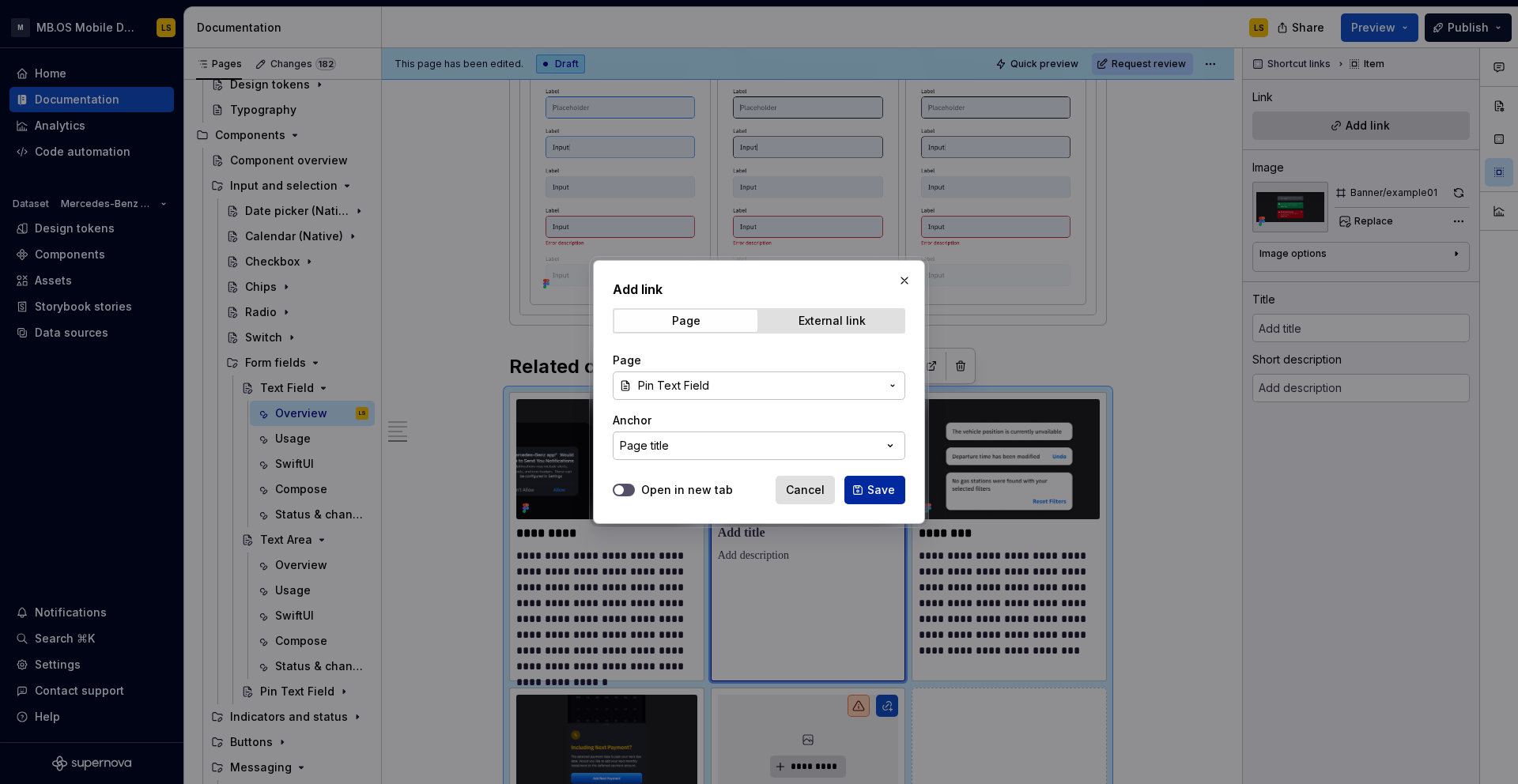
click at [858, 491] on button "Save" at bounding box center [875, 489] width 61 height 29
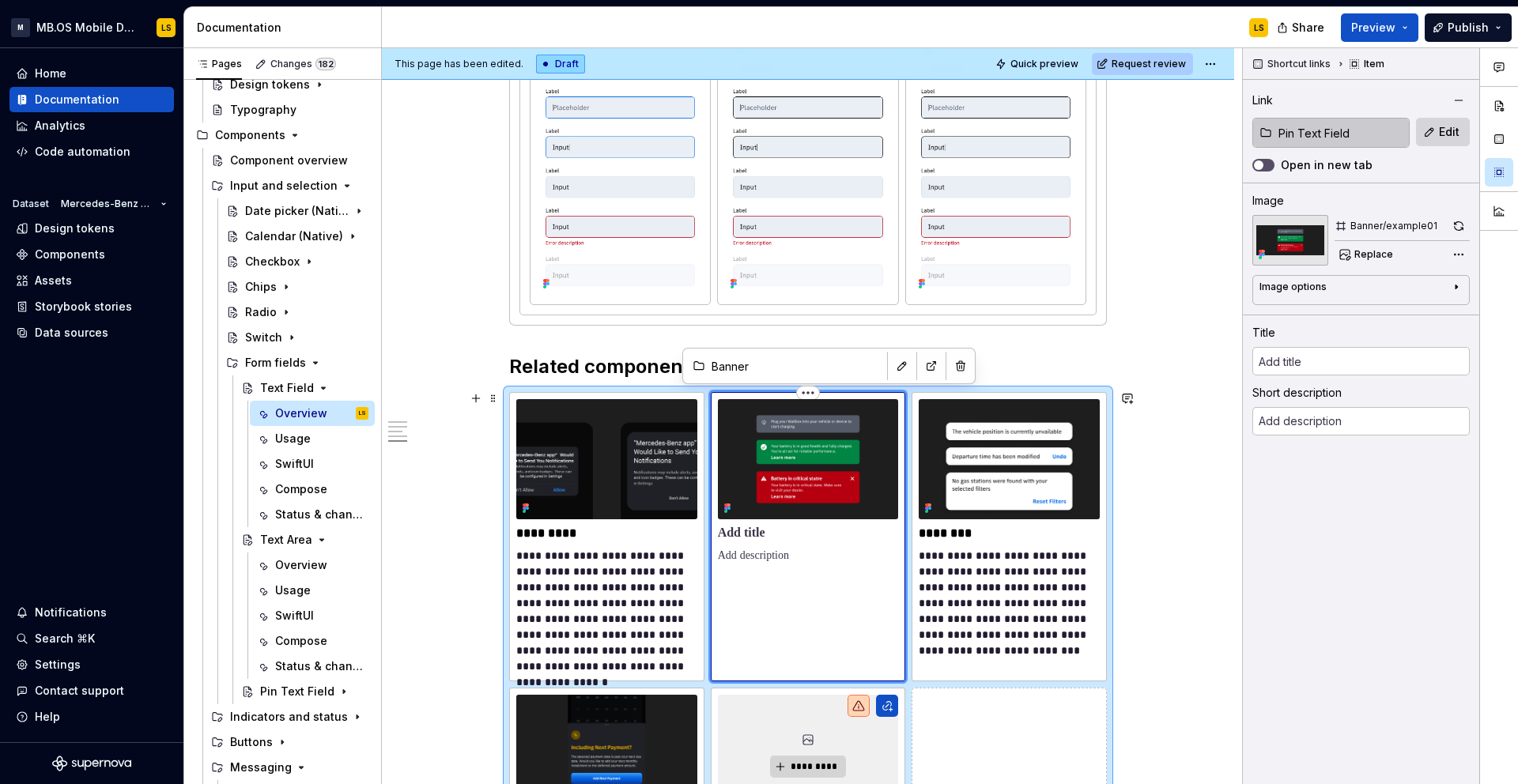
type textarea "*"
type input "Pin Text Field"
type textarea "A Dialog is a modal window that appears in front of the main content to deliver…"
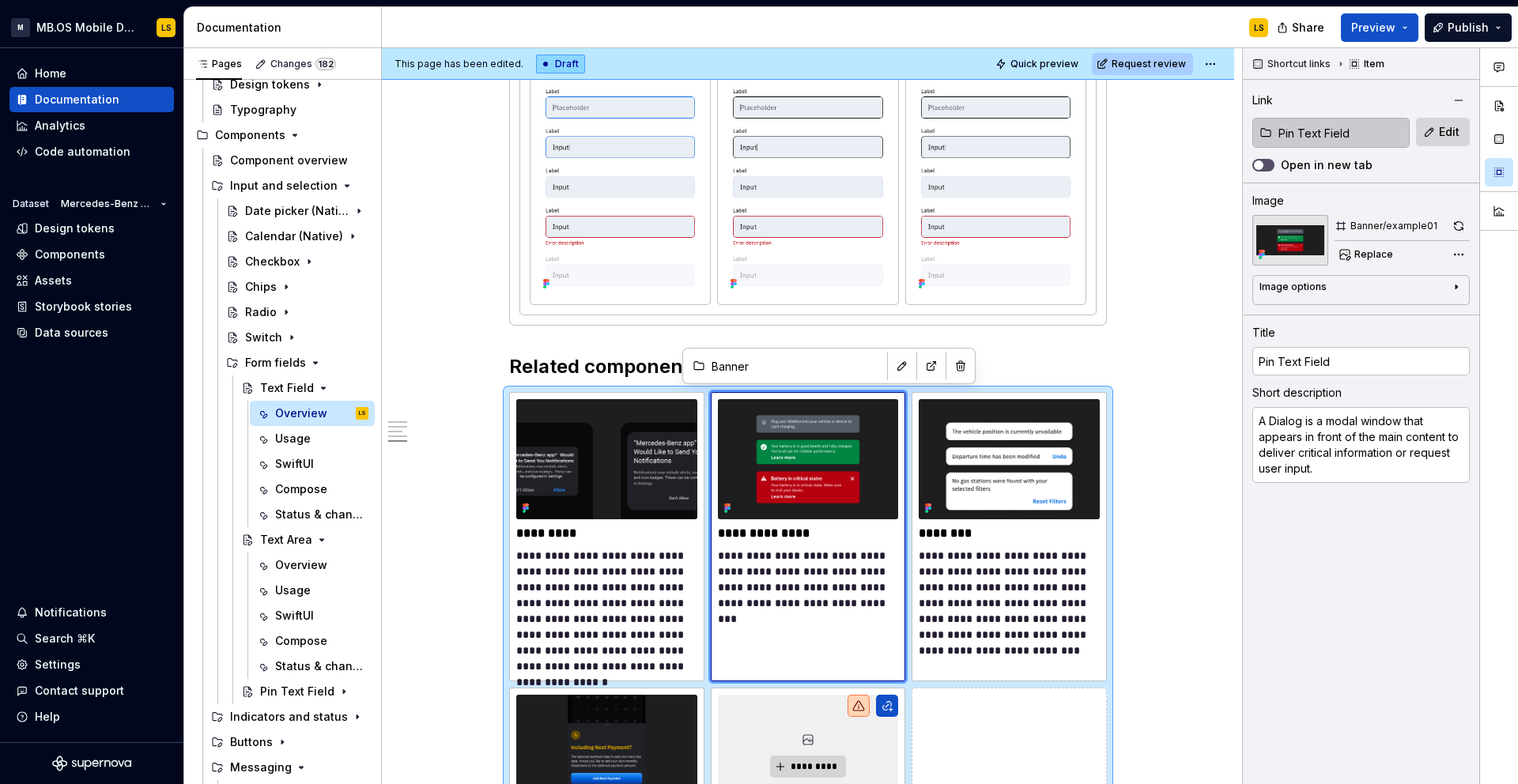
type textarea "*"
type input "Pin Text Field"
type textarea "*"
type input "Snackbar"
type textarea "A Snackbar is a brief, non-blocking message used to inform users about a system…"
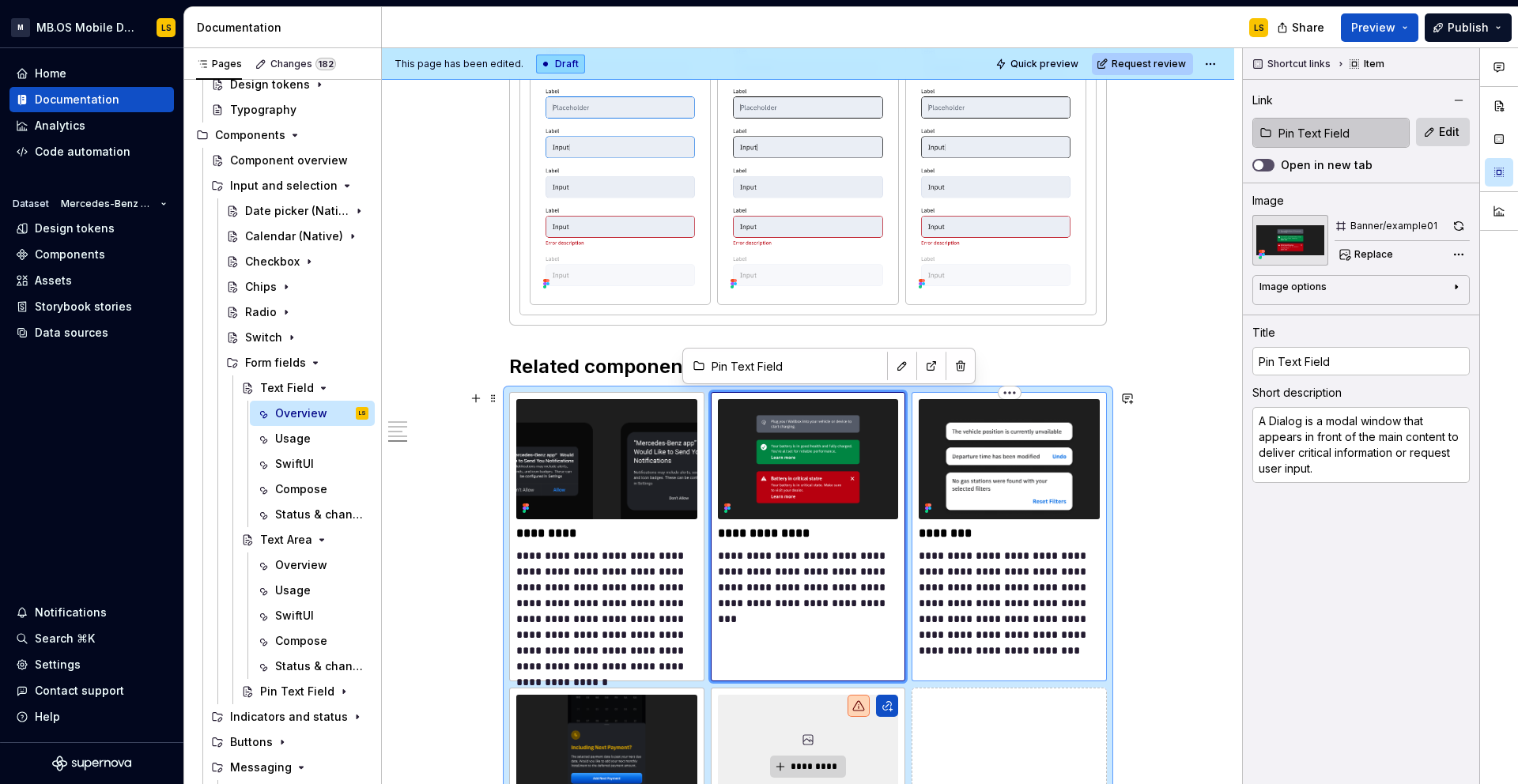
type input "Snackbar"
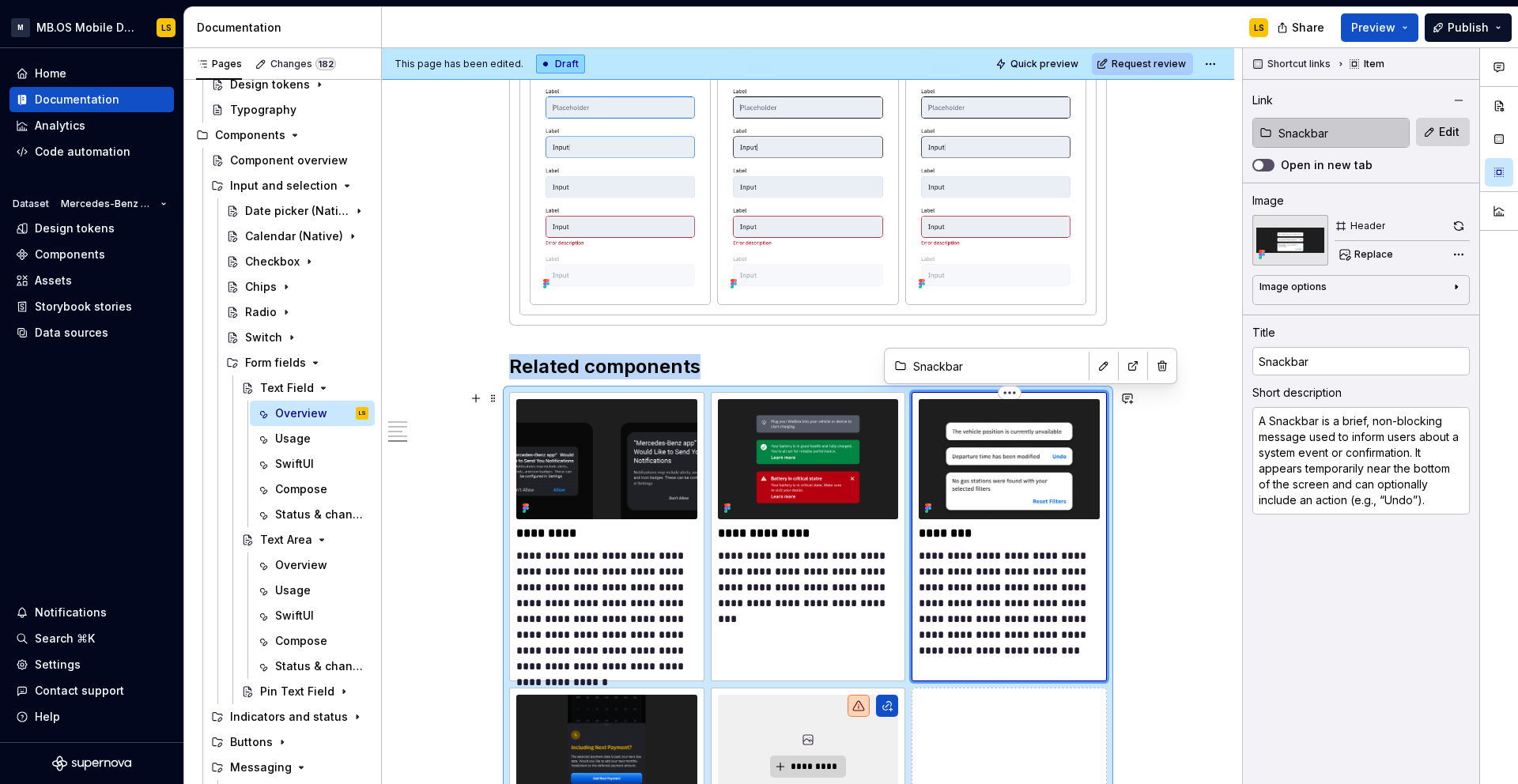
click at [1014, 475] on img at bounding box center [1009, 459] width 181 height 120
click at [1383, 136] on input "Snackbar" at bounding box center [1340, 133] width 136 height 29
click at [1441, 136] on span "Edit" at bounding box center [1449, 132] width 20 height 16
type textarea "*"
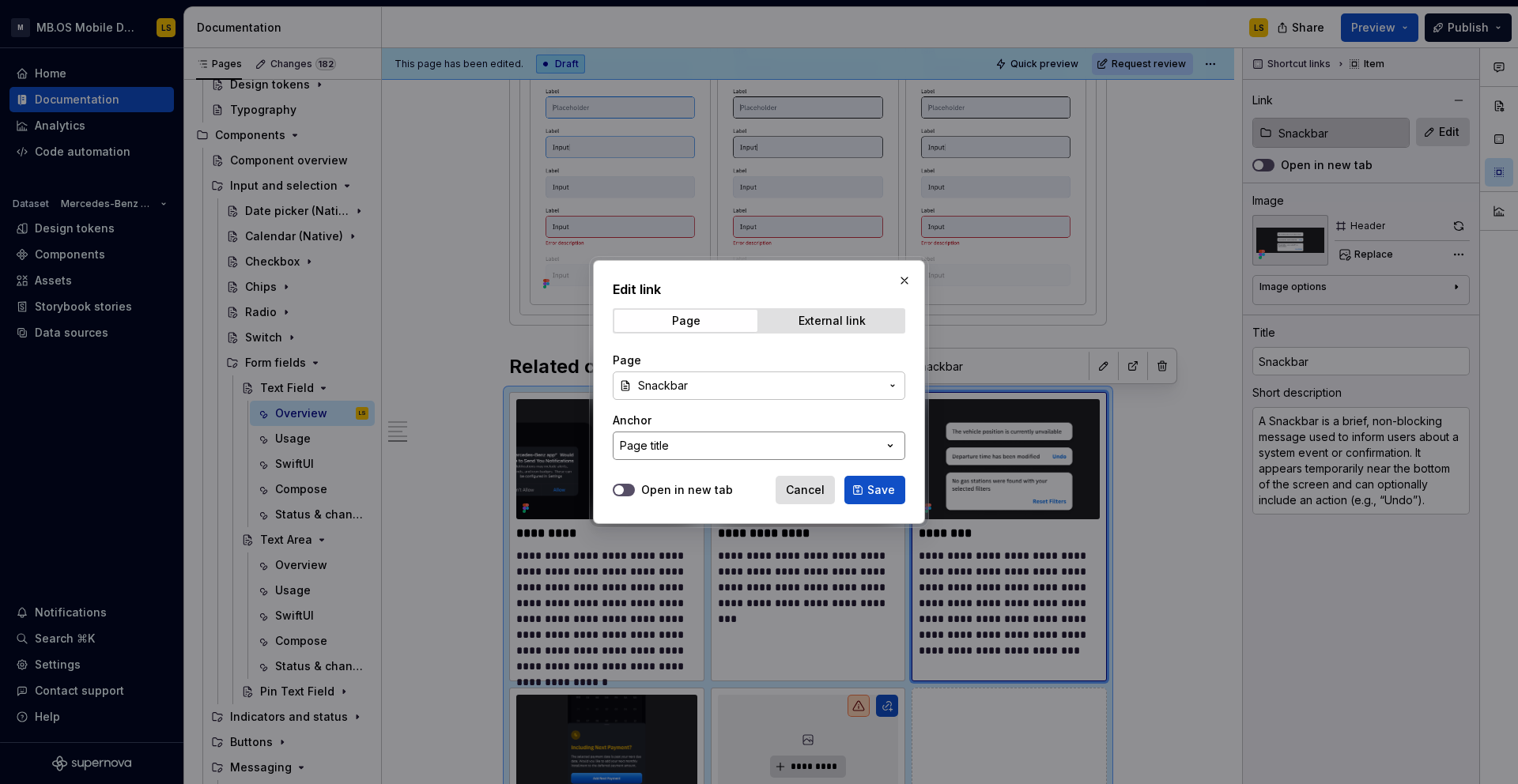
click at [687, 441] on button "Page title" at bounding box center [759, 445] width 292 height 29
click at [701, 421] on div "Edit link Page External link Page Snackbar Anchor Page title Open in new tab Ca…" at bounding box center [759, 392] width 1518 height 784
click at [692, 389] on span "Snackbar" at bounding box center [759, 385] width 241 height 16
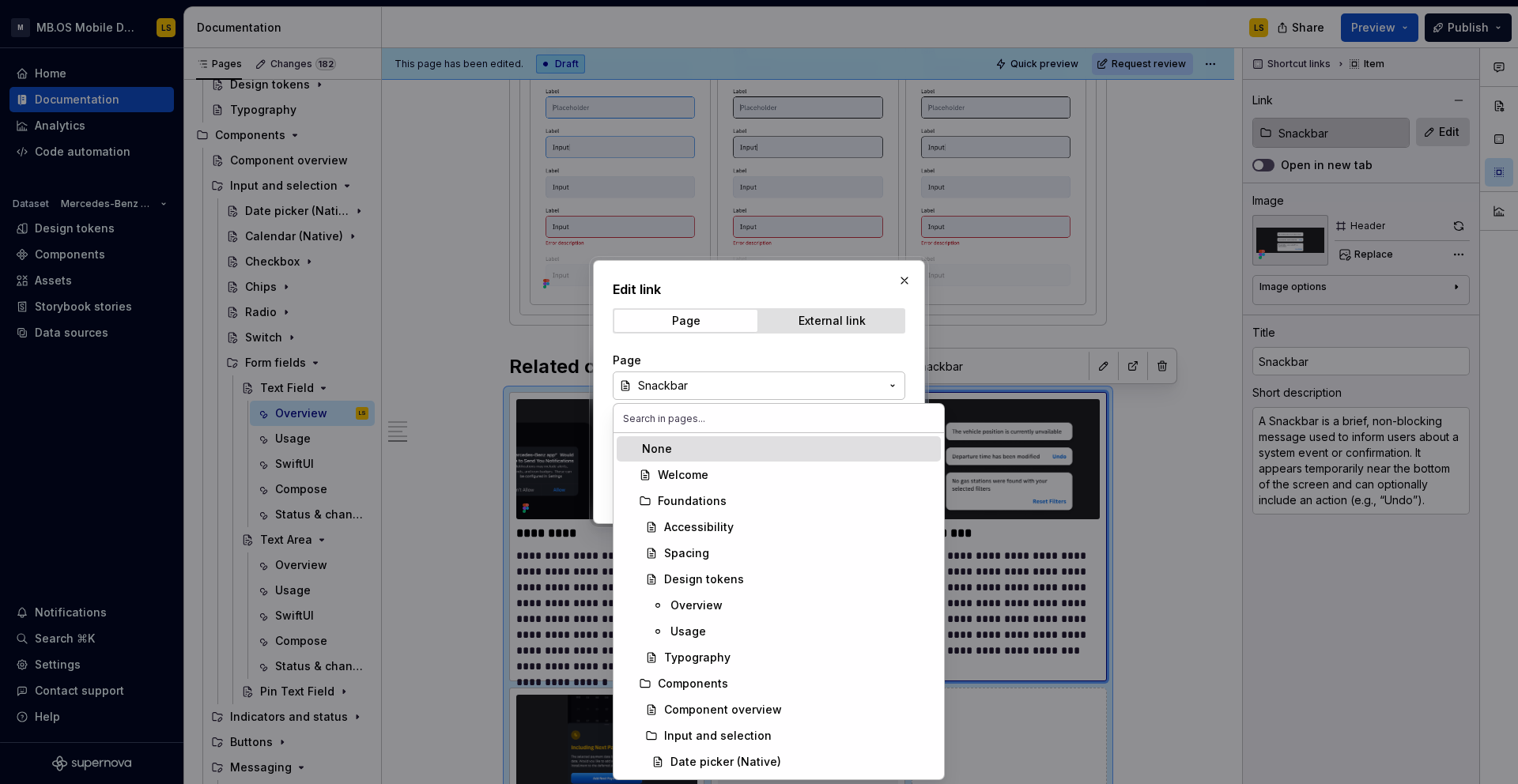
click at [696, 422] on input "text" at bounding box center [779, 417] width 331 height 29
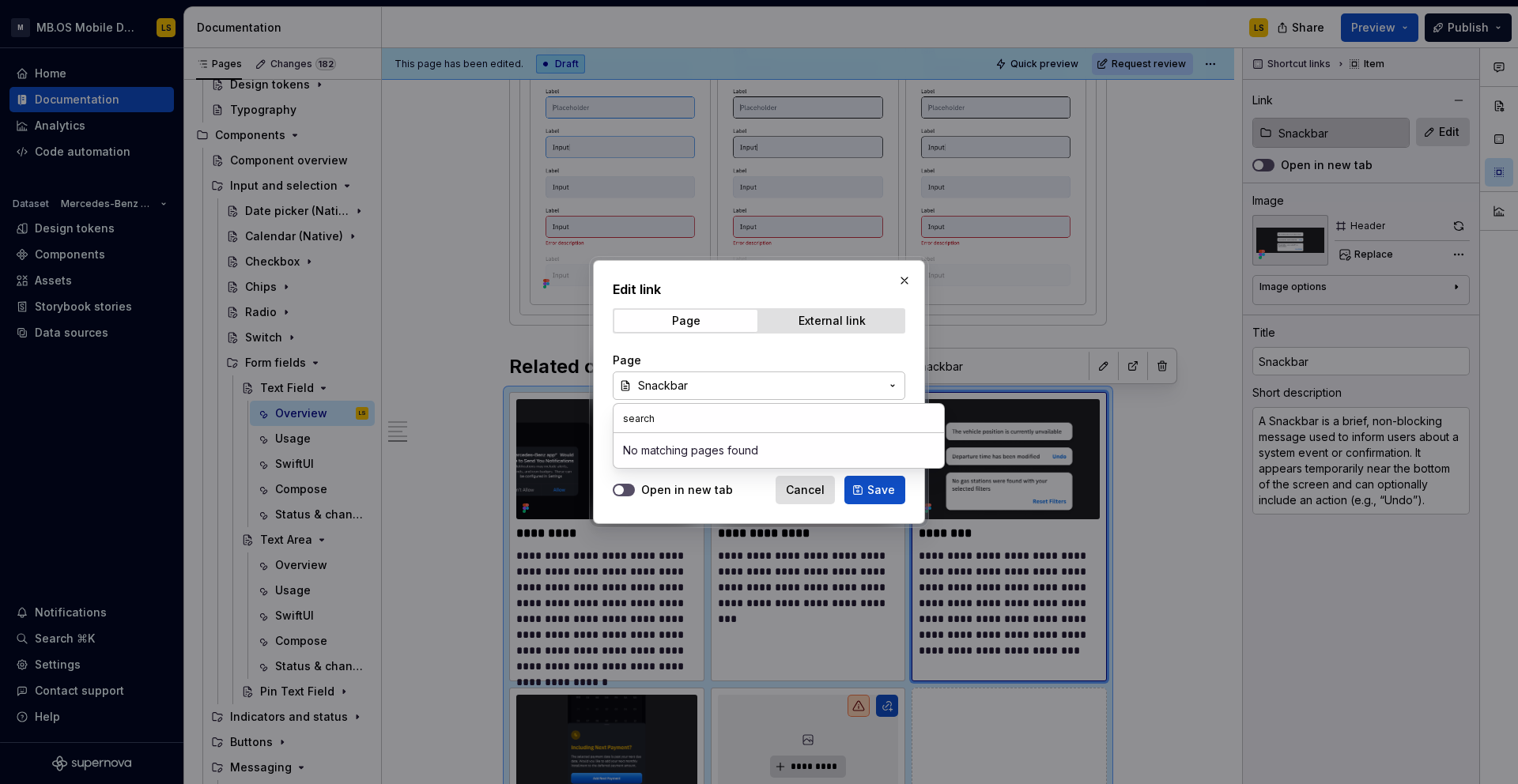
type input "search"
type textarea "*"
click at [702, 424] on input "search" at bounding box center [779, 417] width 331 height 29
click at [721, 392] on div "Edit link Page External link Page Snackbar Anchor Page title Open in new tab Ca…" at bounding box center [759, 392] width 1518 height 784
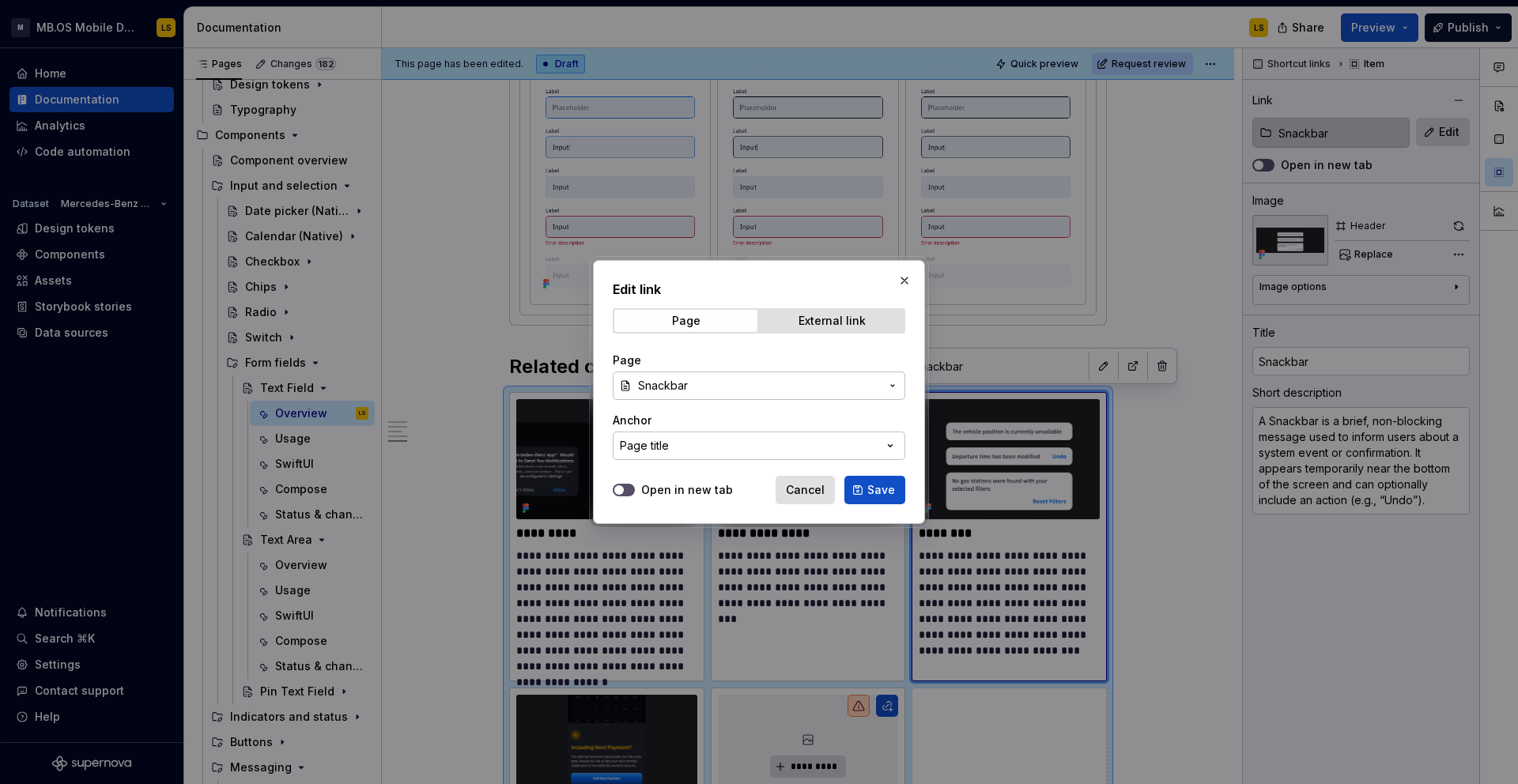
click at [721, 392] on span "Snackbar" at bounding box center [759, 385] width 241 height 16
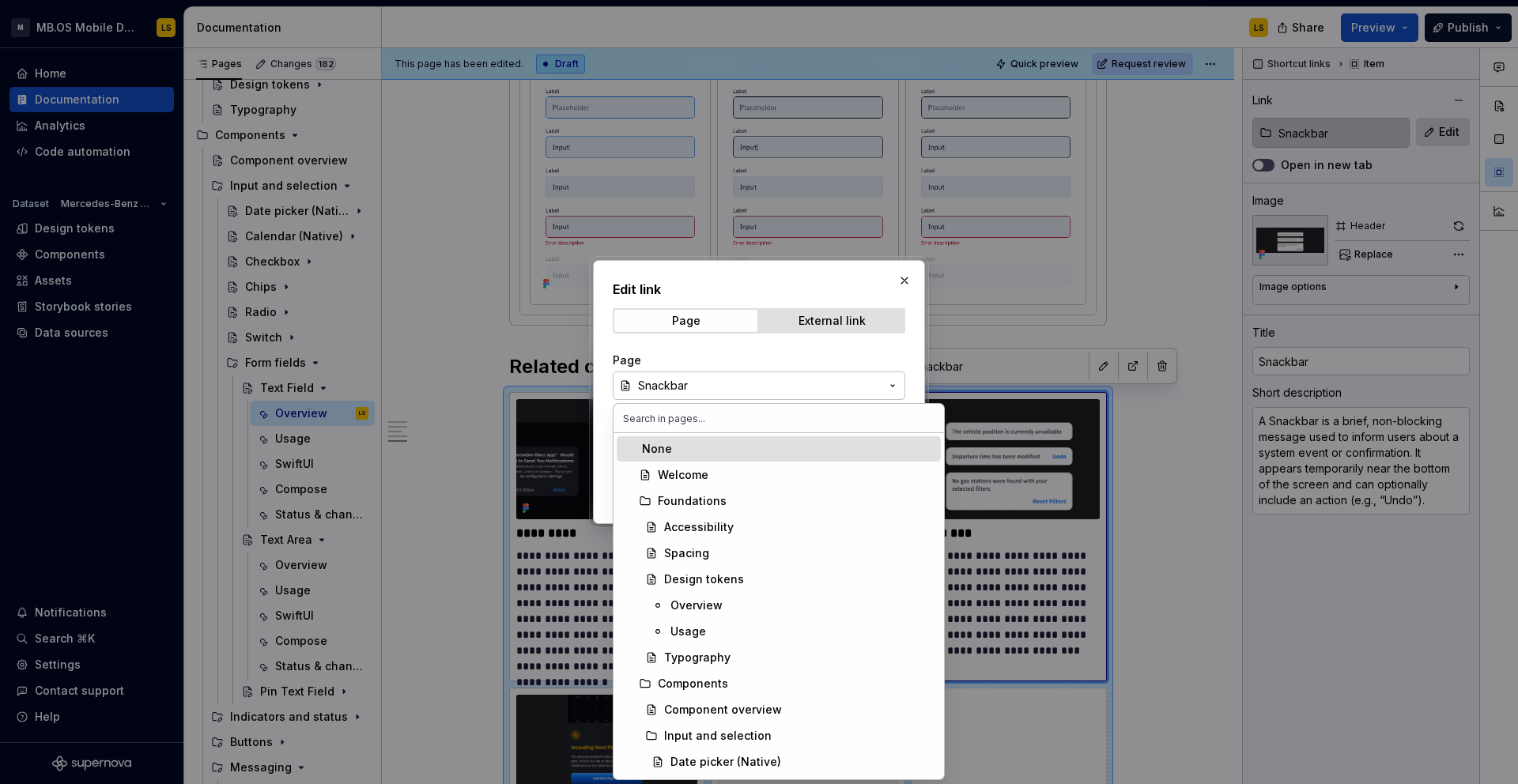
click at [695, 418] on input "text" at bounding box center [779, 417] width 331 height 29
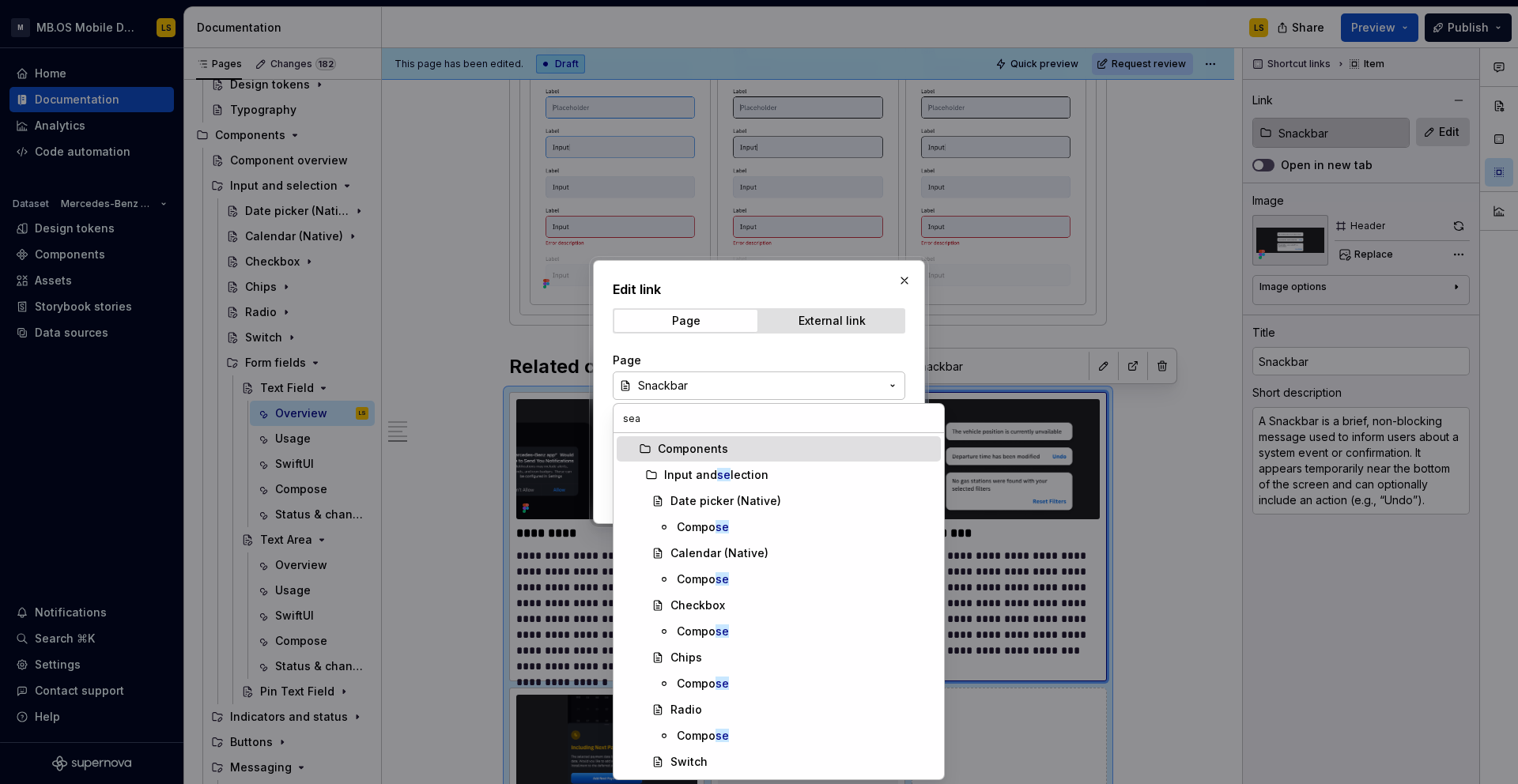
type input "sear"
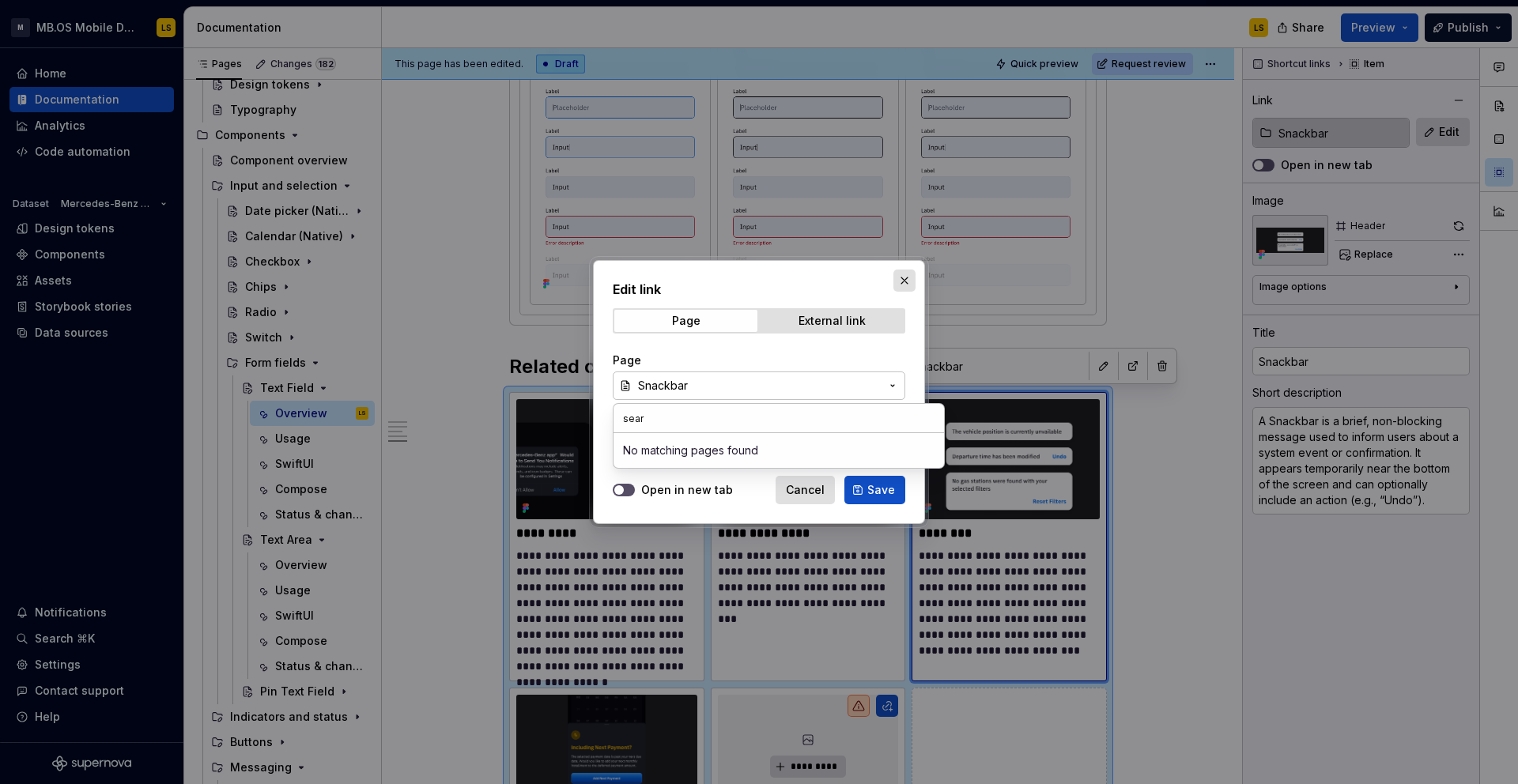
click at [898, 287] on div "Edit link Page External link Page Snackbar Anchor Page title Open in new tab Ca…" at bounding box center [759, 392] width 1518 height 784
click at [900, 278] on button "button" at bounding box center [904, 280] width 22 height 22
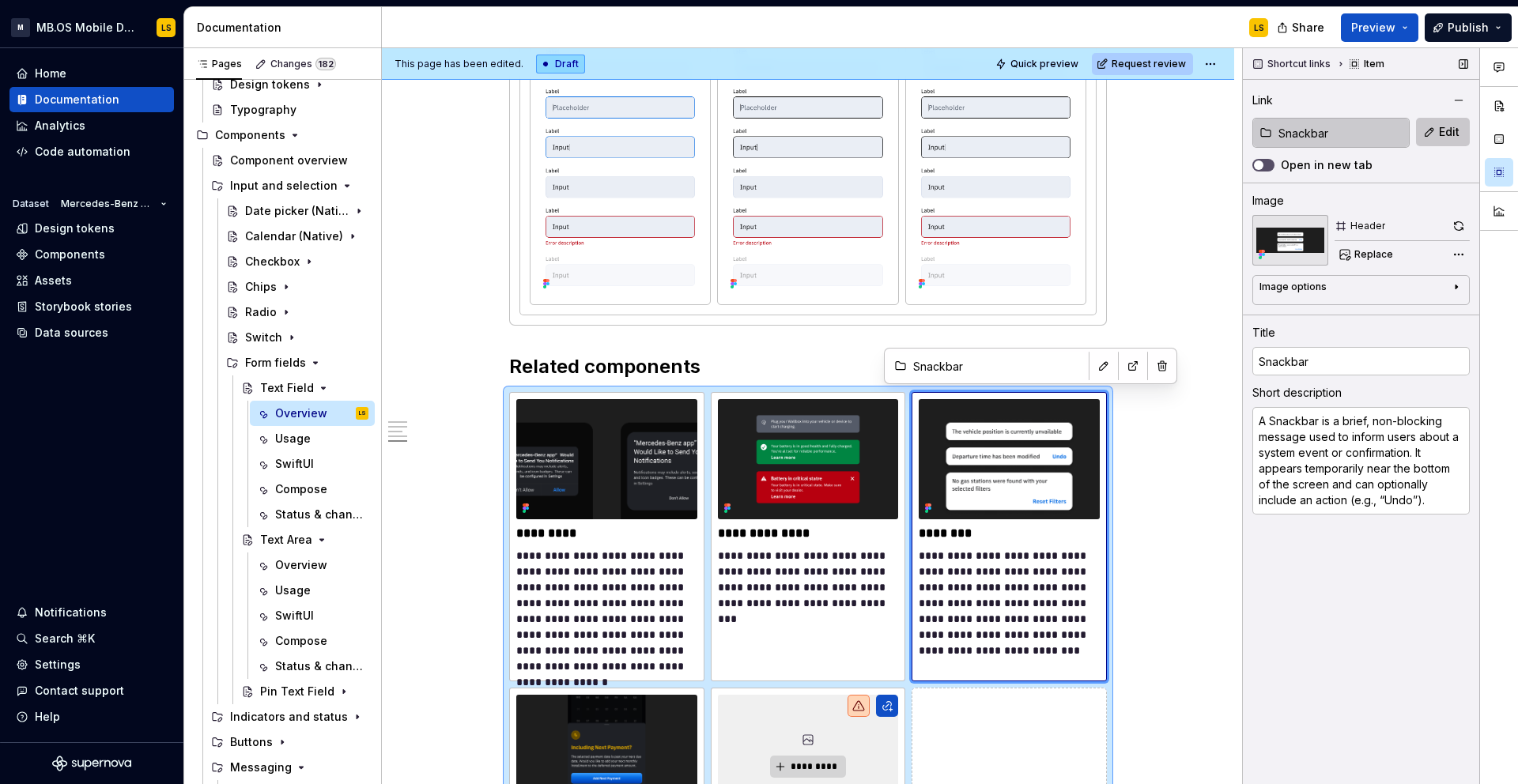
click at [1445, 133] on span "Edit" at bounding box center [1449, 132] width 20 height 16
click at [1463, 97] on button "button" at bounding box center [1458, 100] width 22 height 22
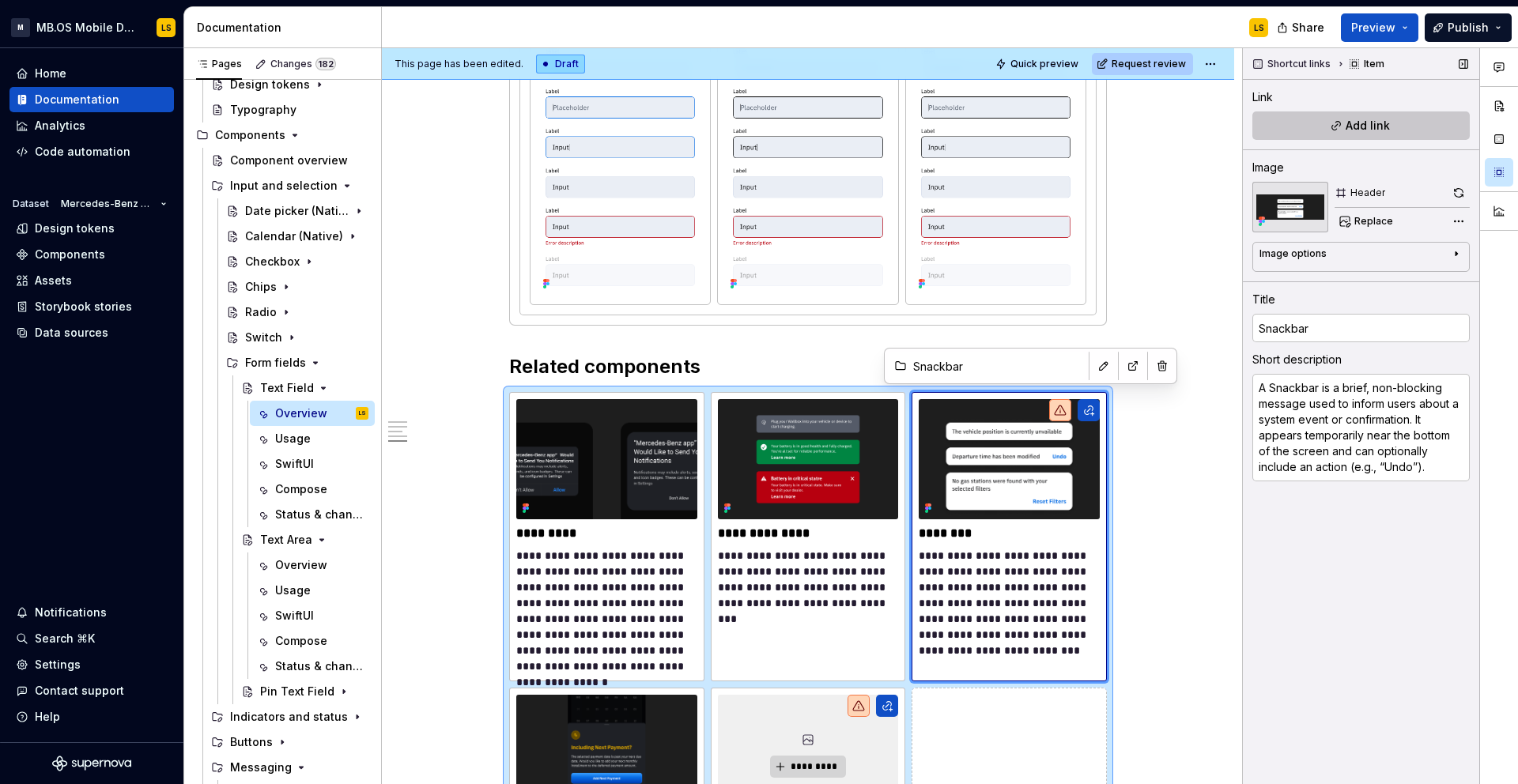
click at [1358, 120] on span "Add link" at bounding box center [1368, 125] width 44 height 16
type textarea "*"
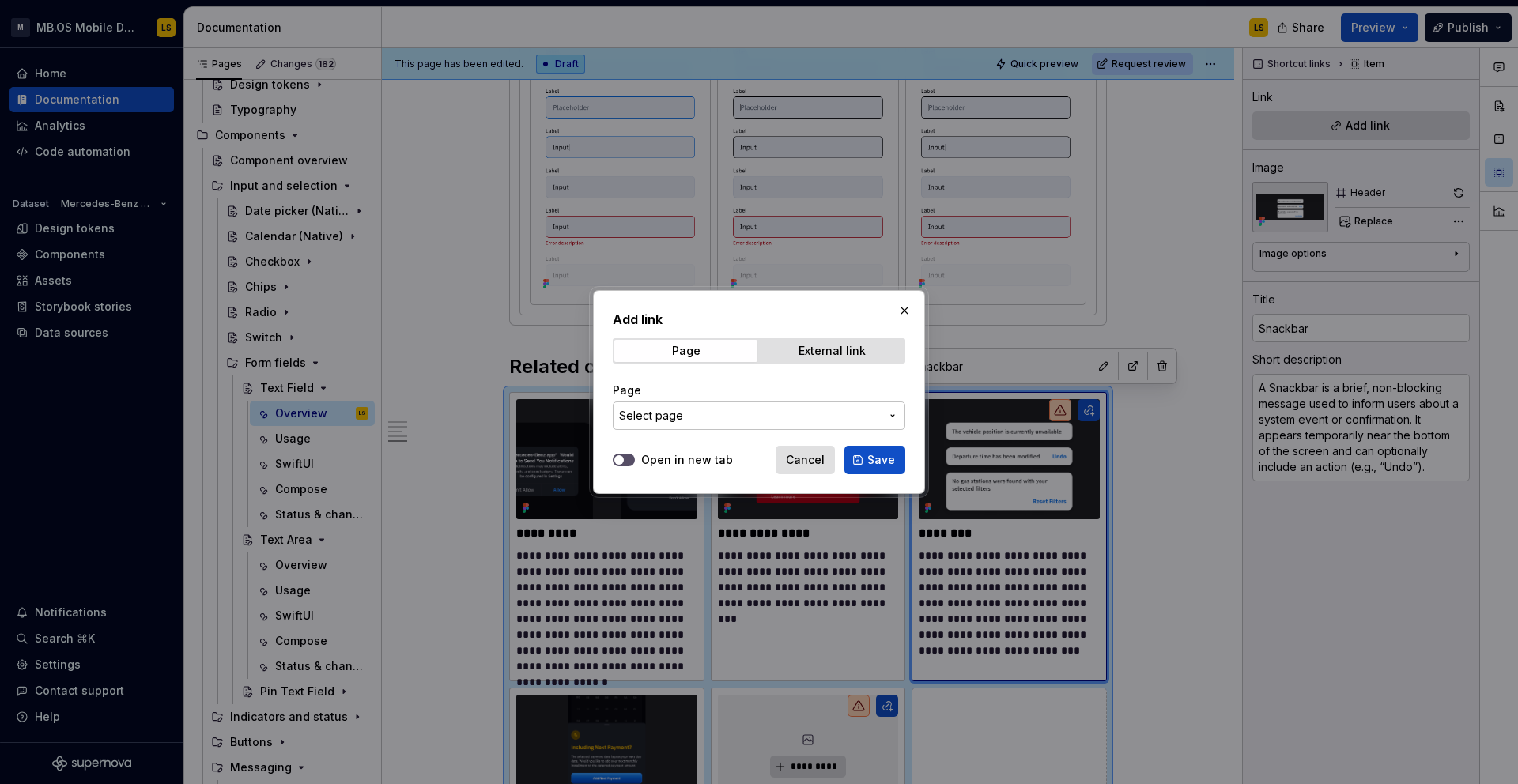
click at [689, 409] on span "Select page" at bounding box center [749, 415] width 261 height 16
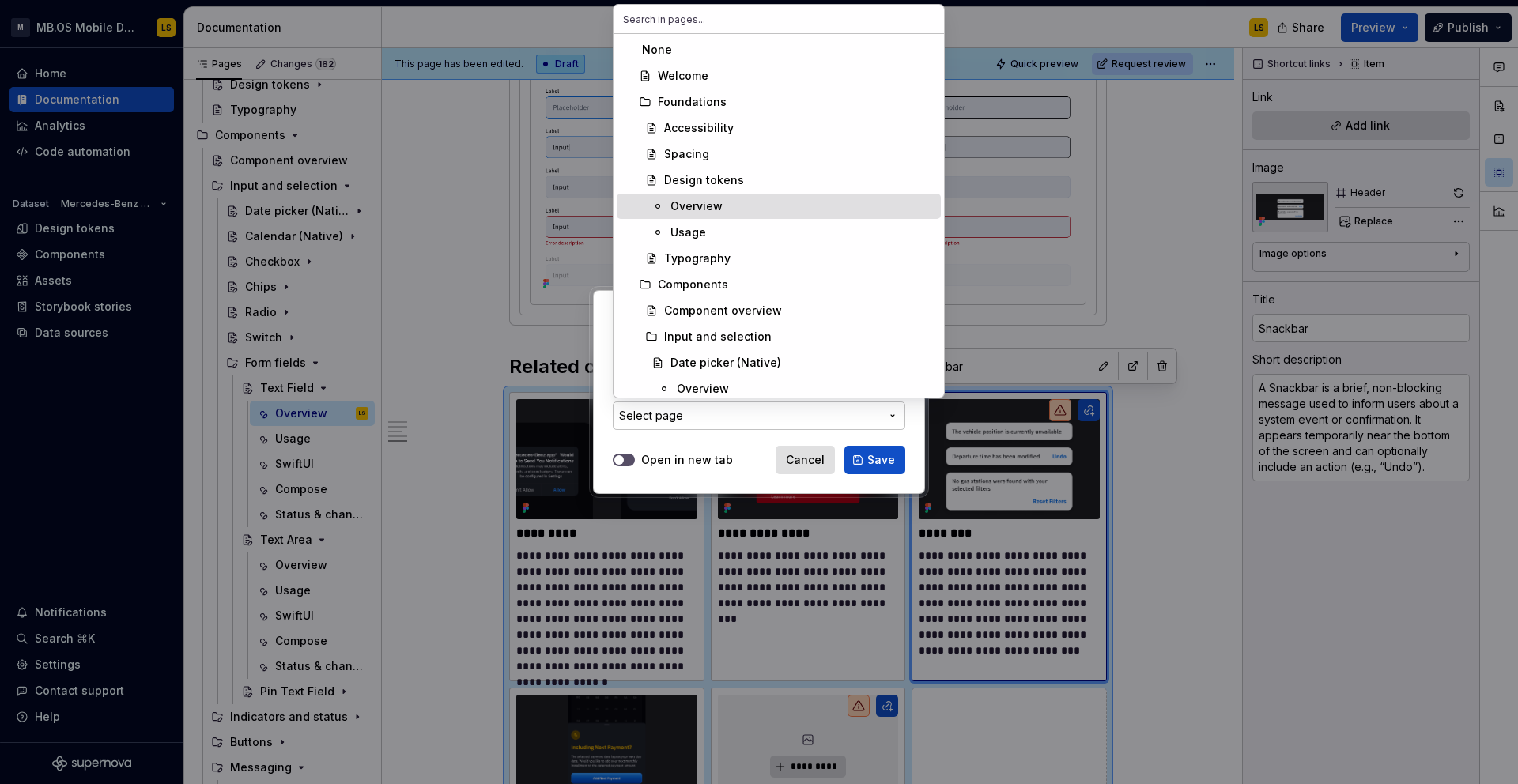
type input "d"
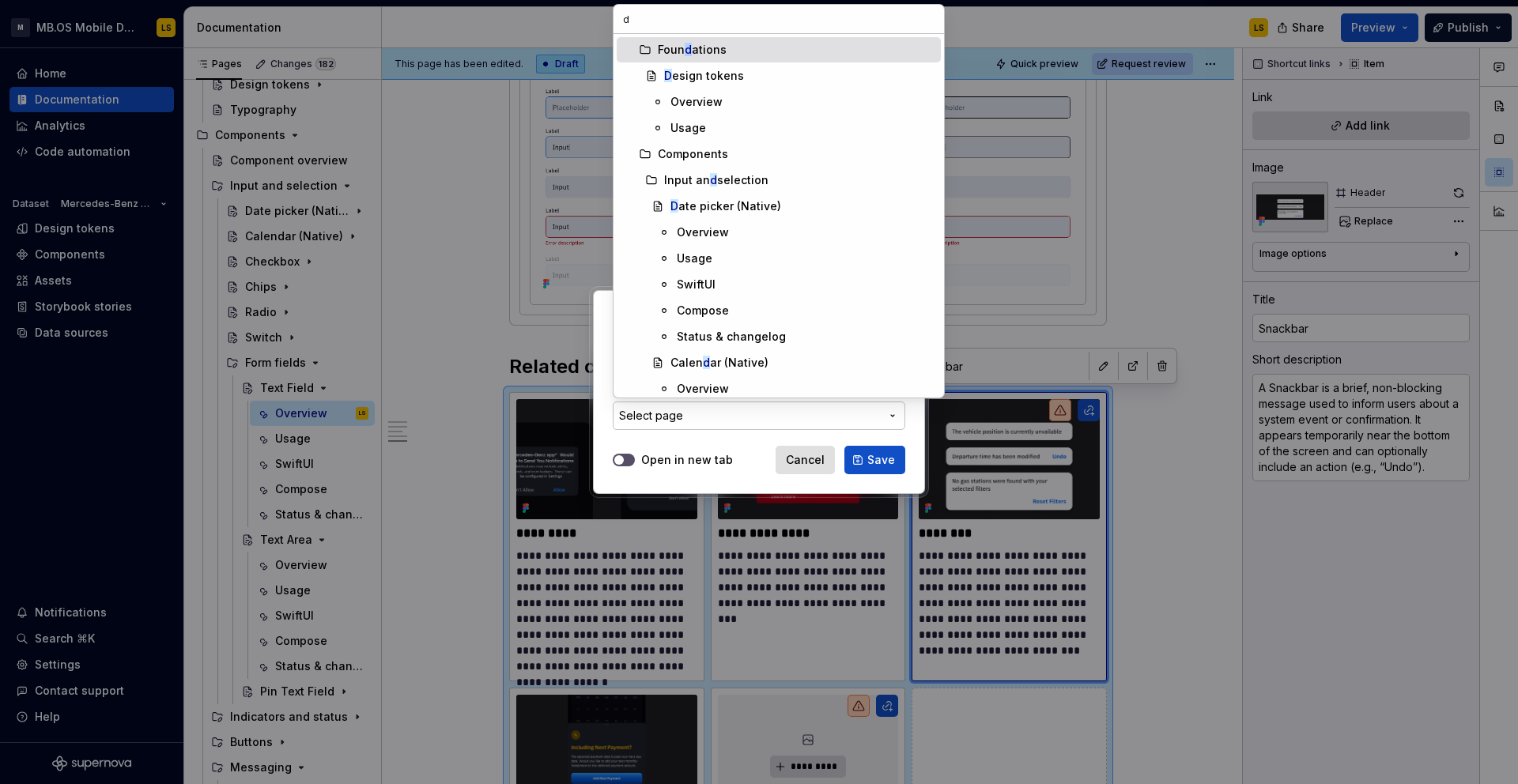
type textarea "*"
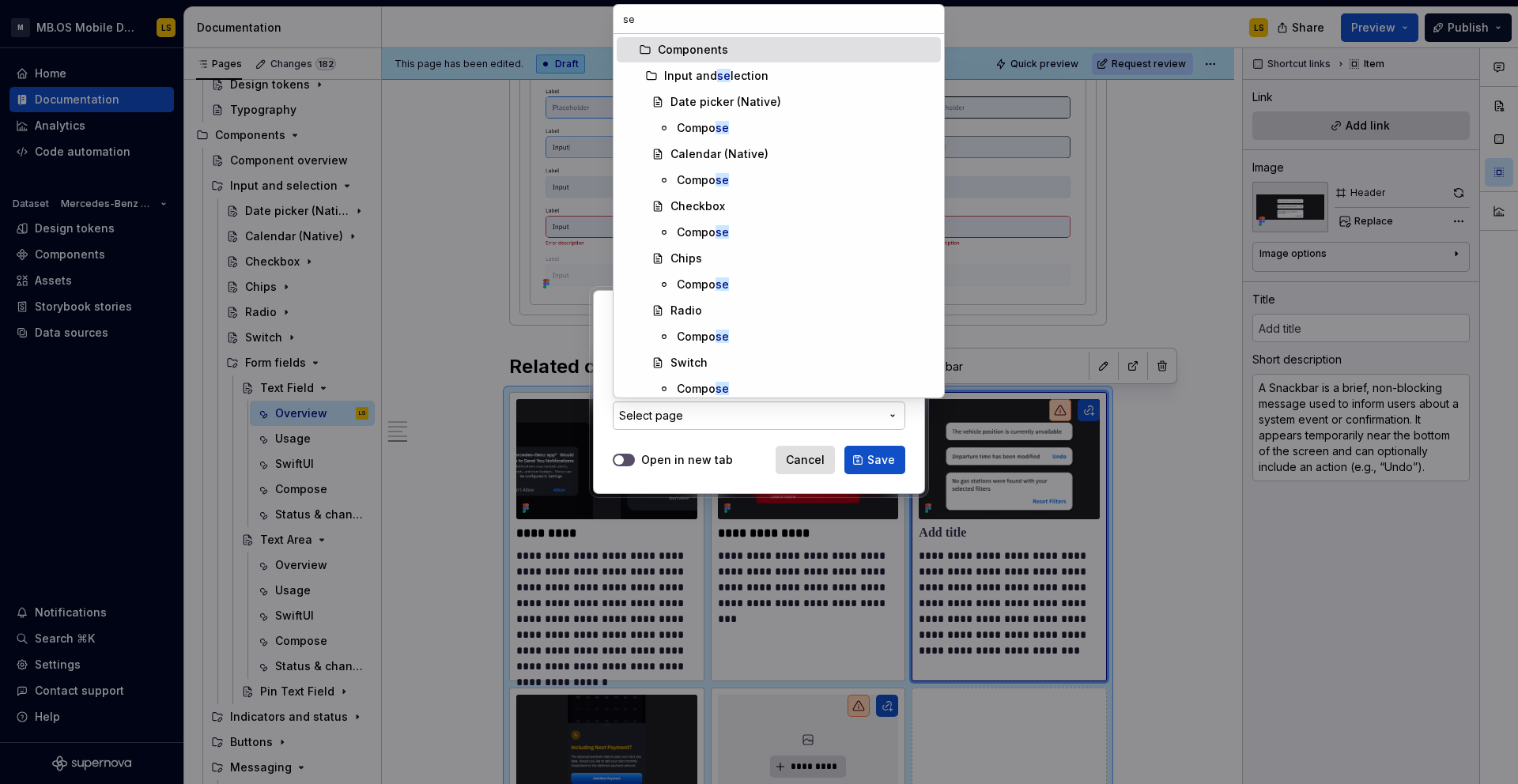
type input "sea"
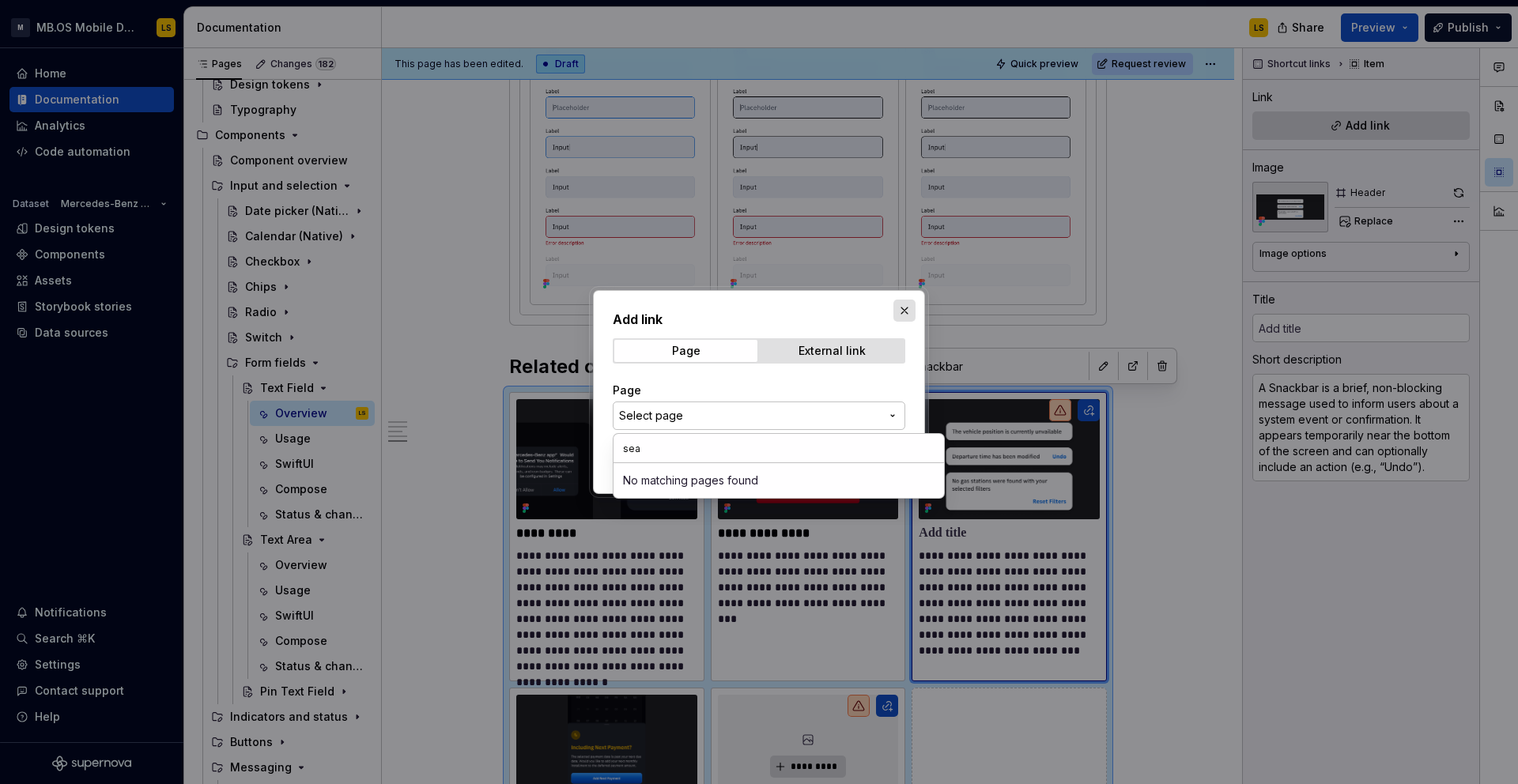
click at [909, 305] on div "Add link Page External link Page Select page Open in new tab Cancel Save" at bounding box center [759, 392] width 1518 height 784
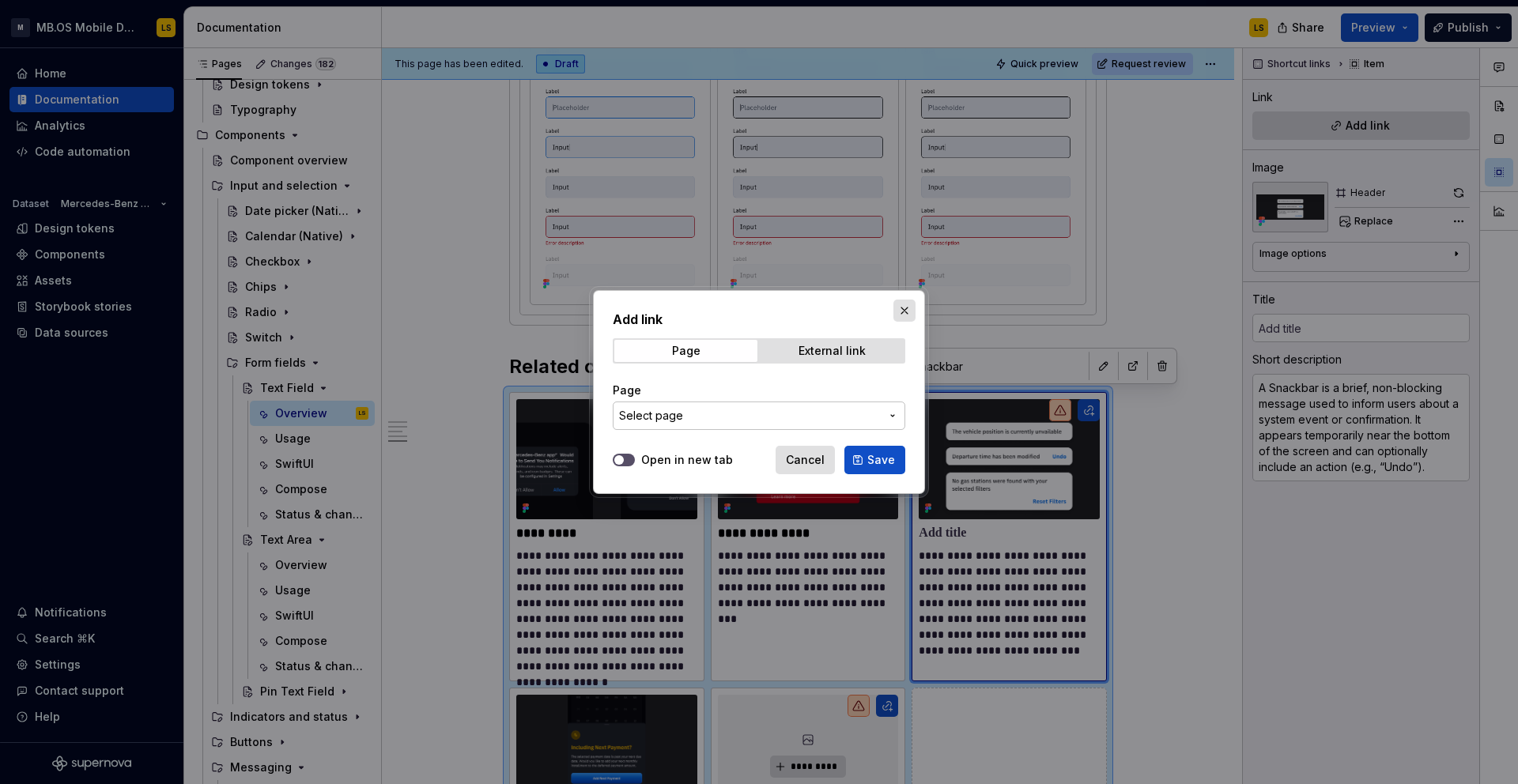
click at [905, 311] on button "button" at bounding box center [904, 310] width 22 height 22
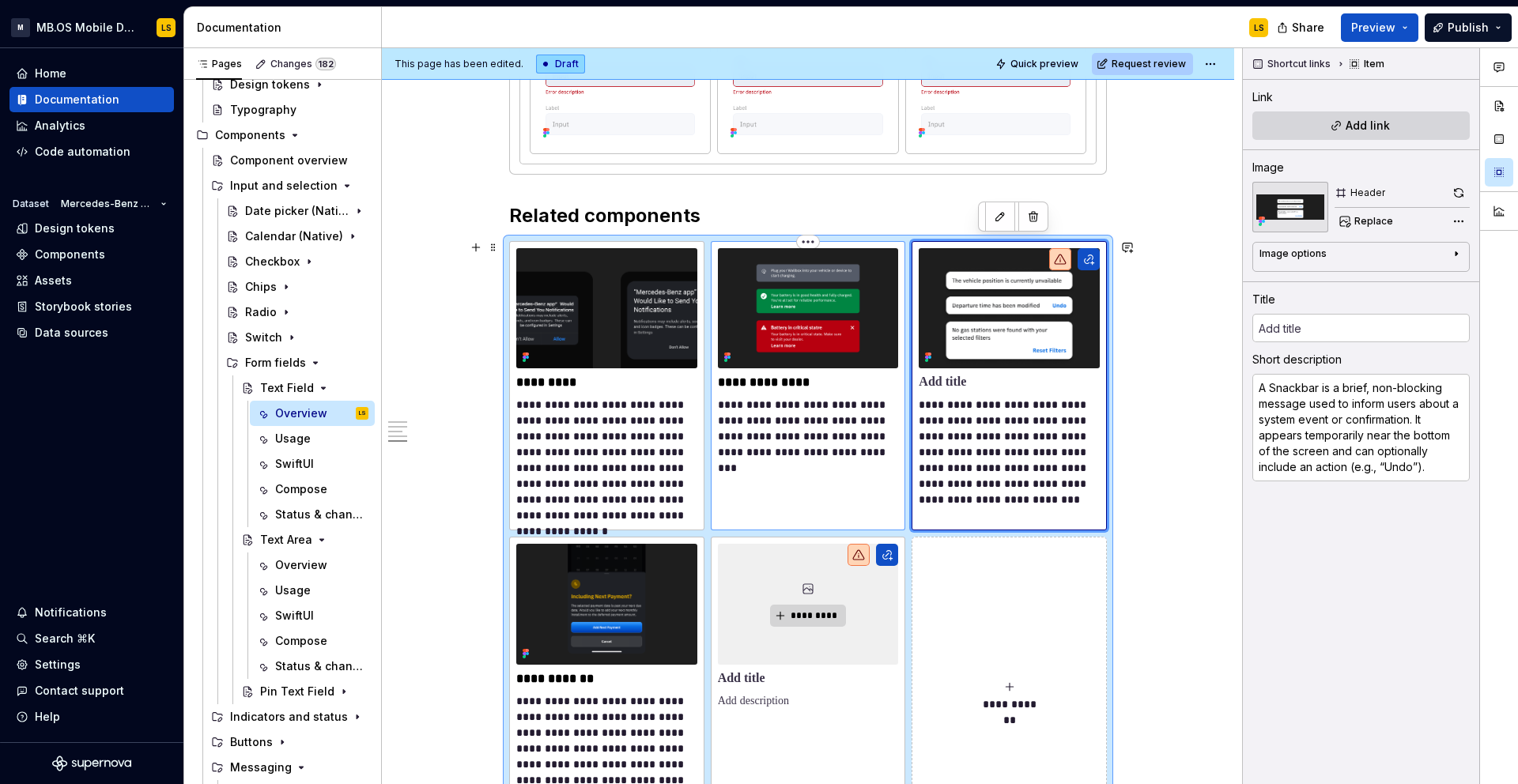
scroll to position [2931, 0]
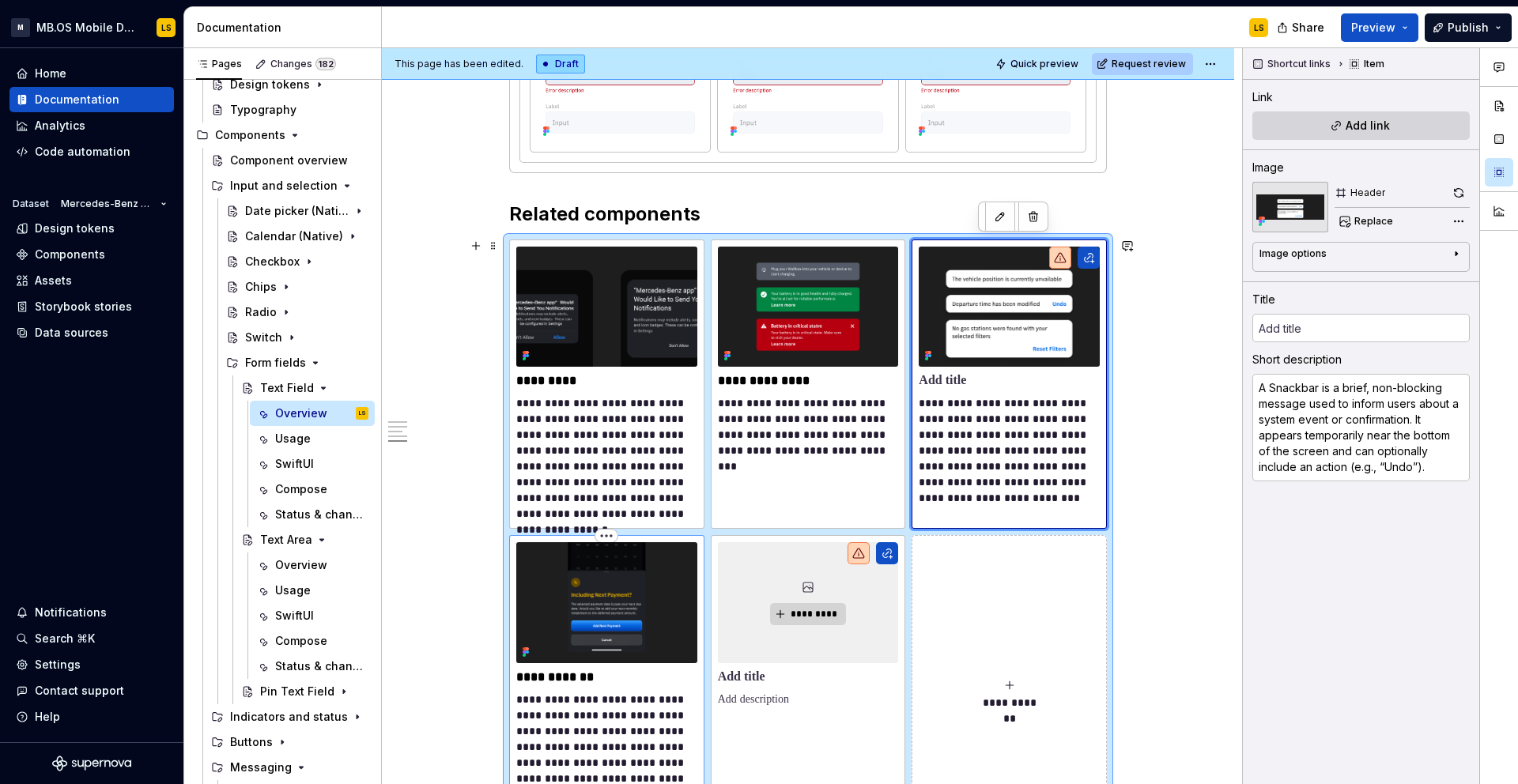
type textarea "*"
type input "Bottom sheet"
type textarea "The Bottom Sheet component provides a flexible and interactive space for displa…"
click at [652, 591] on img at bounding box center [606, 602] width 181 height 120
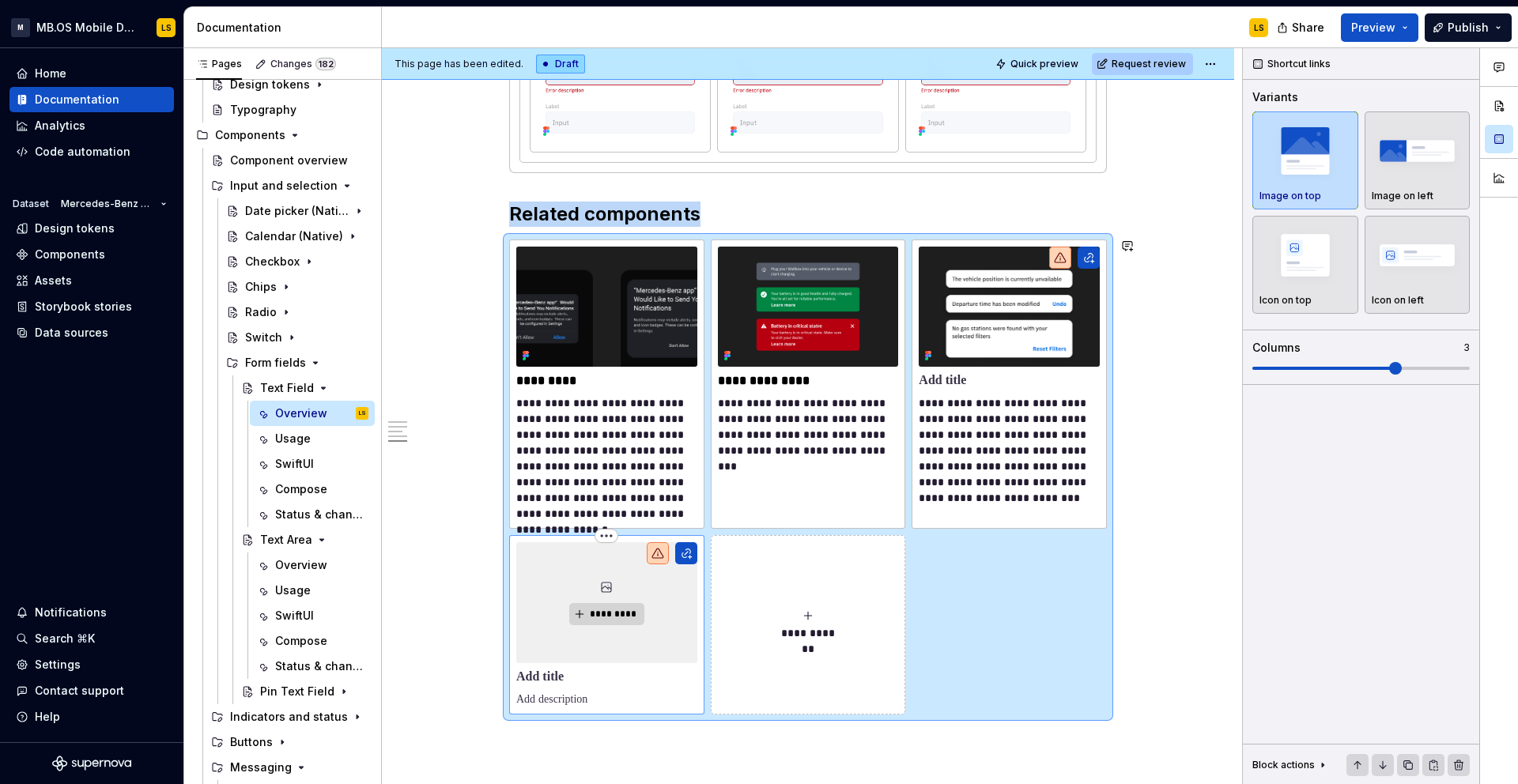
click at [658, 596] on div "*********" at bounding box center [606, 602] width 181 height 120
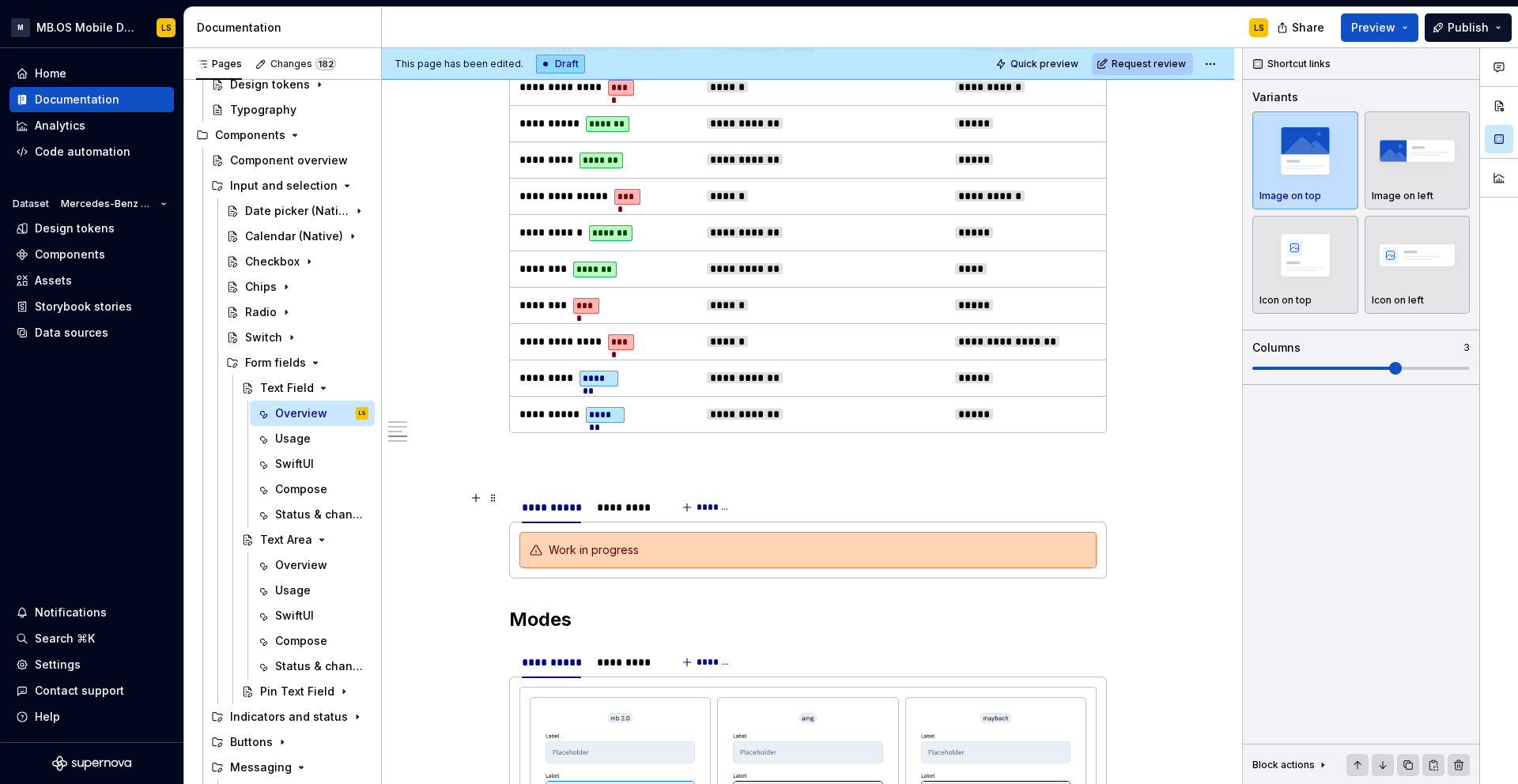
scroll to position [2459, 0]
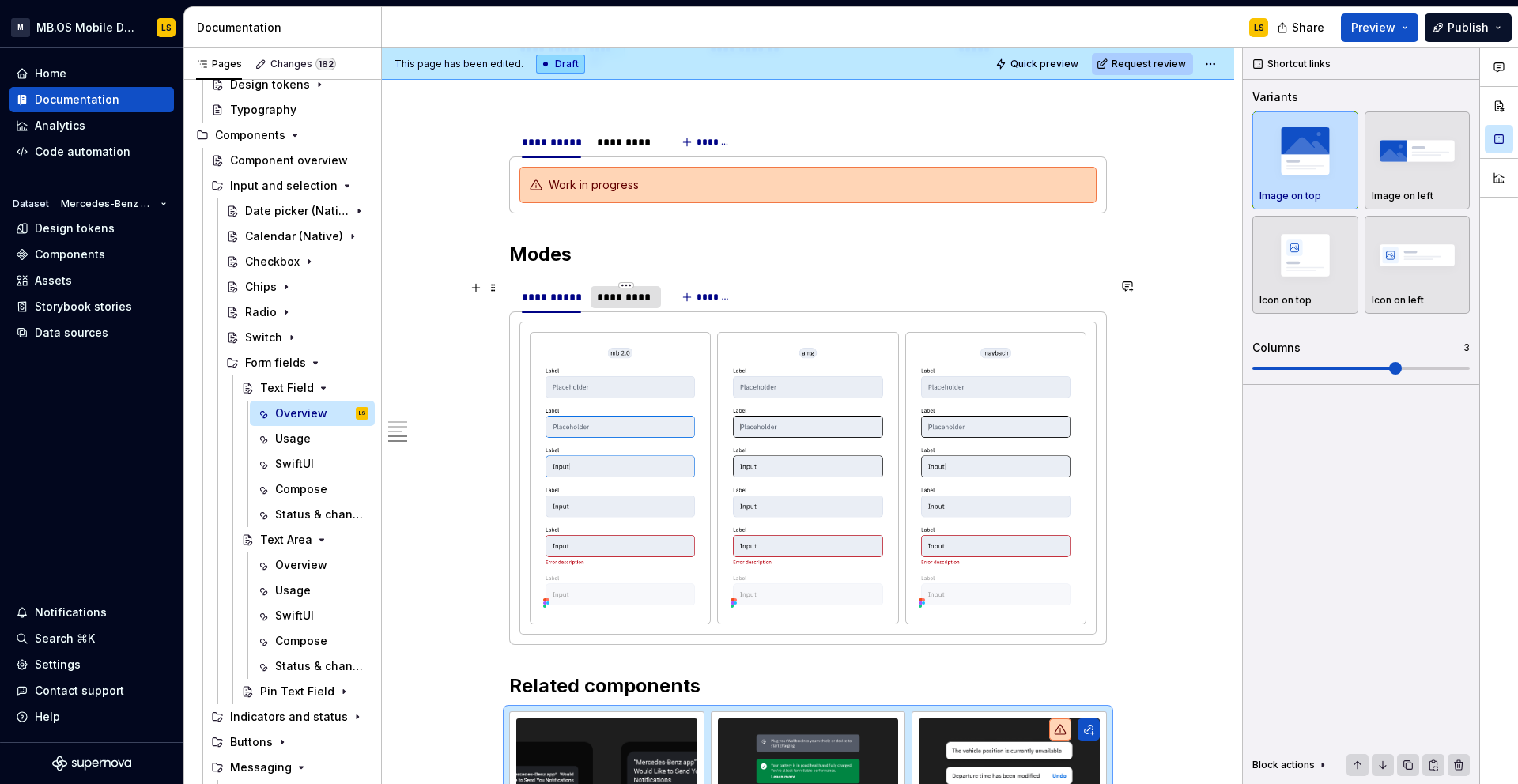
click at [618, 304] on div "*********" at bounding box center [626, 297] width 70 height 22
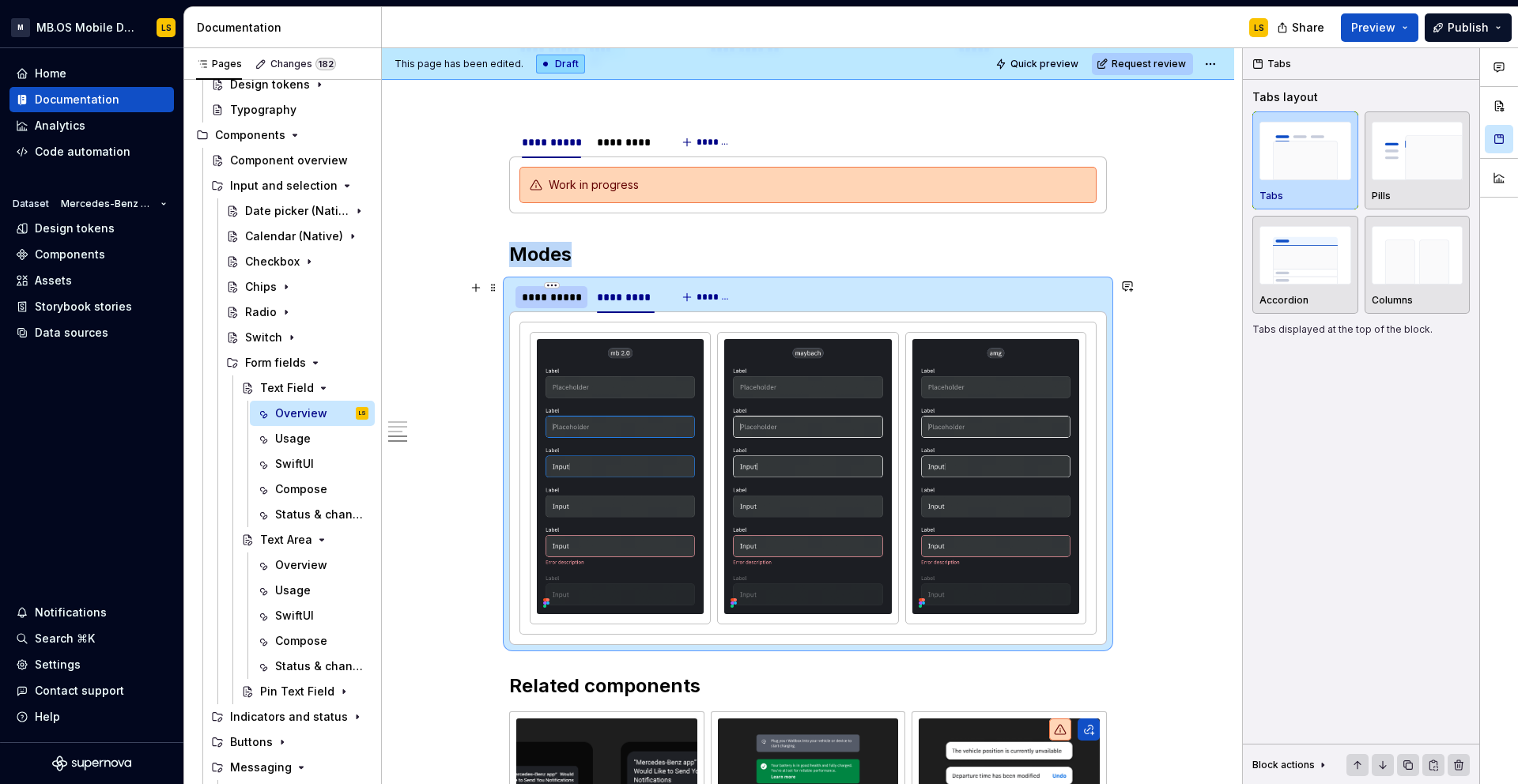
click at [565, 301] on div "**********" at bounding box center [551, 297] width 59 height 16
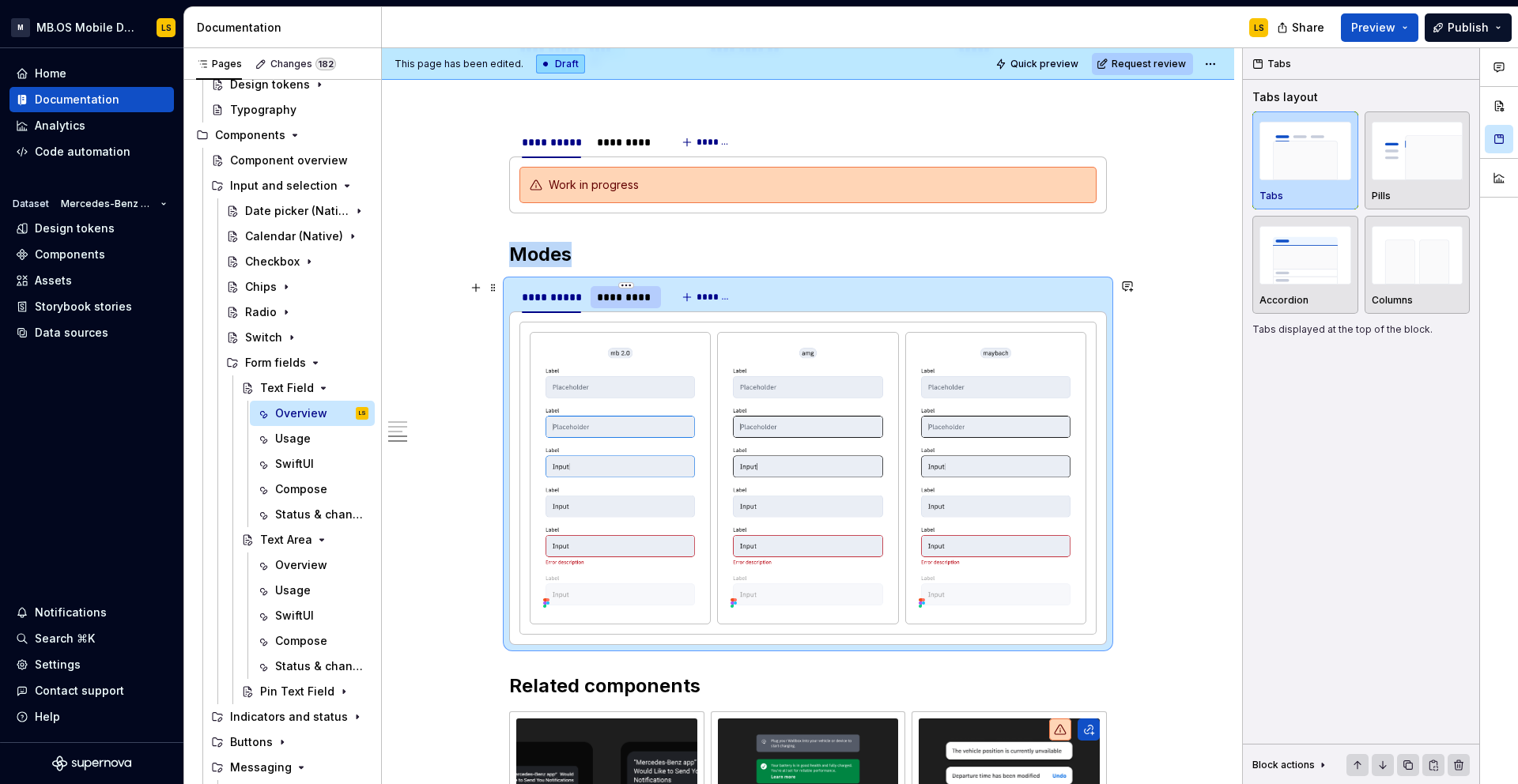
click at [623, 295] on div "*********" at bounding box center [626, 297] width 58 height 16
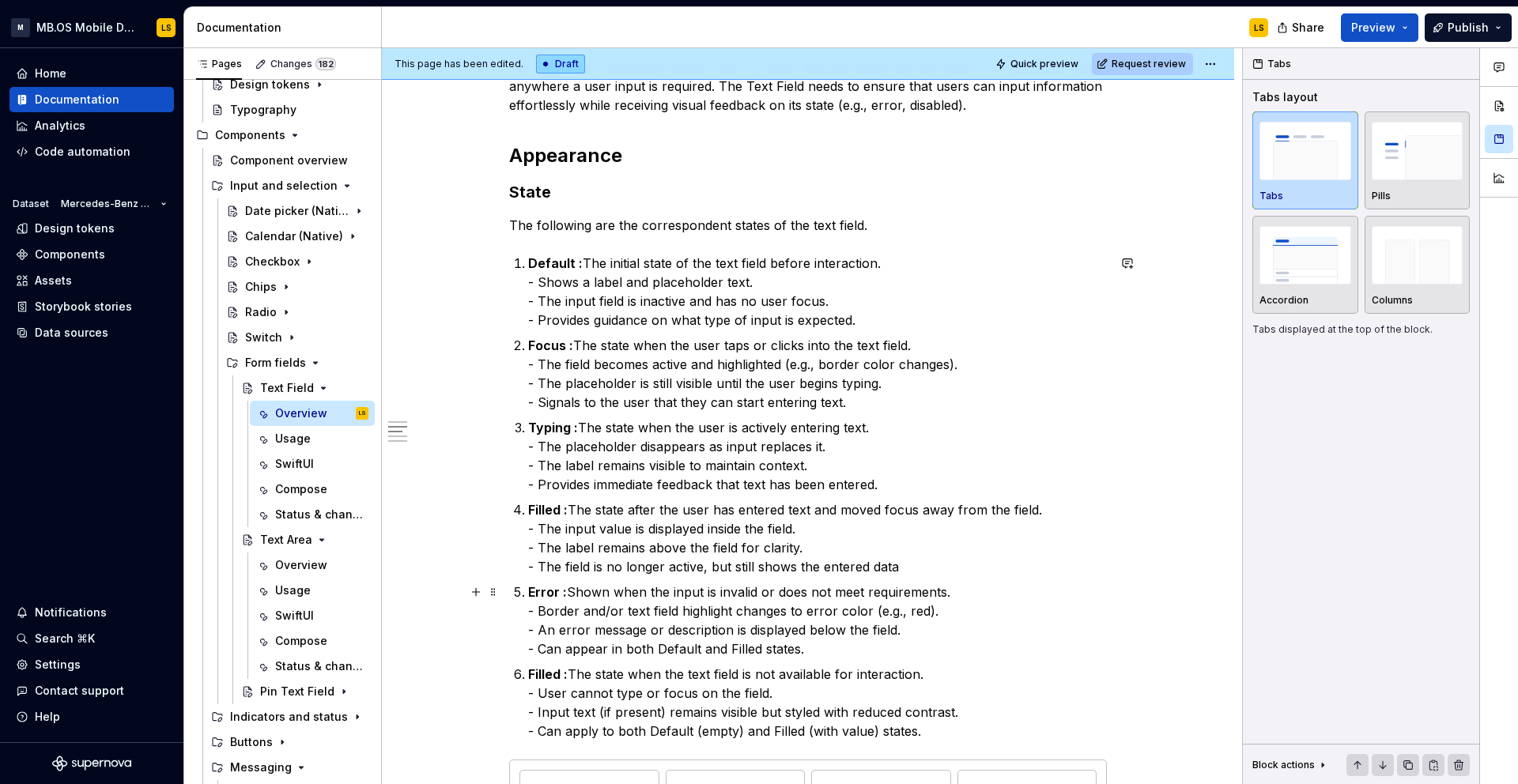
scroll to position [1354, 0]
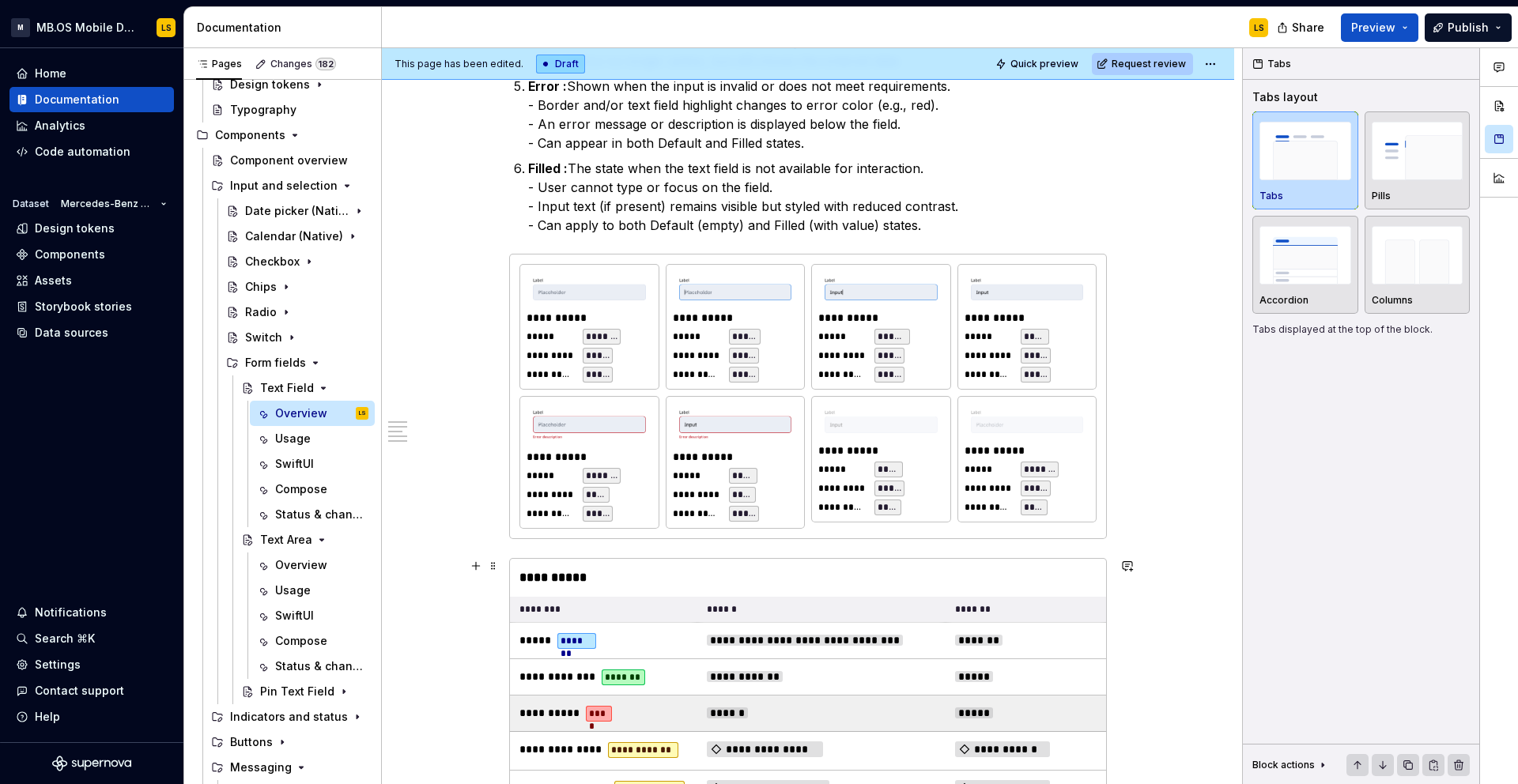
click at [681, 702] on td "**********" at bounding box center [603, 713] width 187 height 36
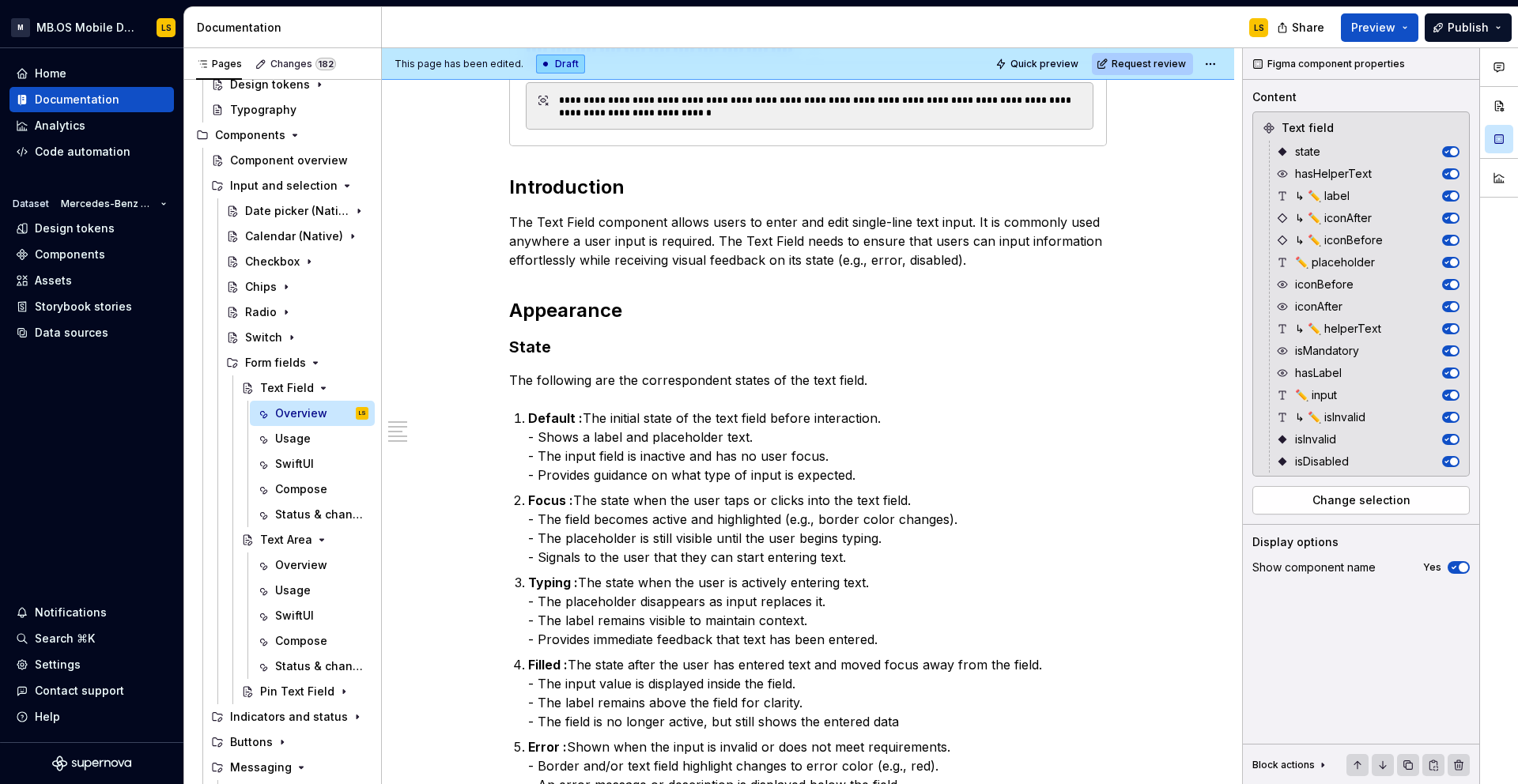
scroll to position [0, 0]
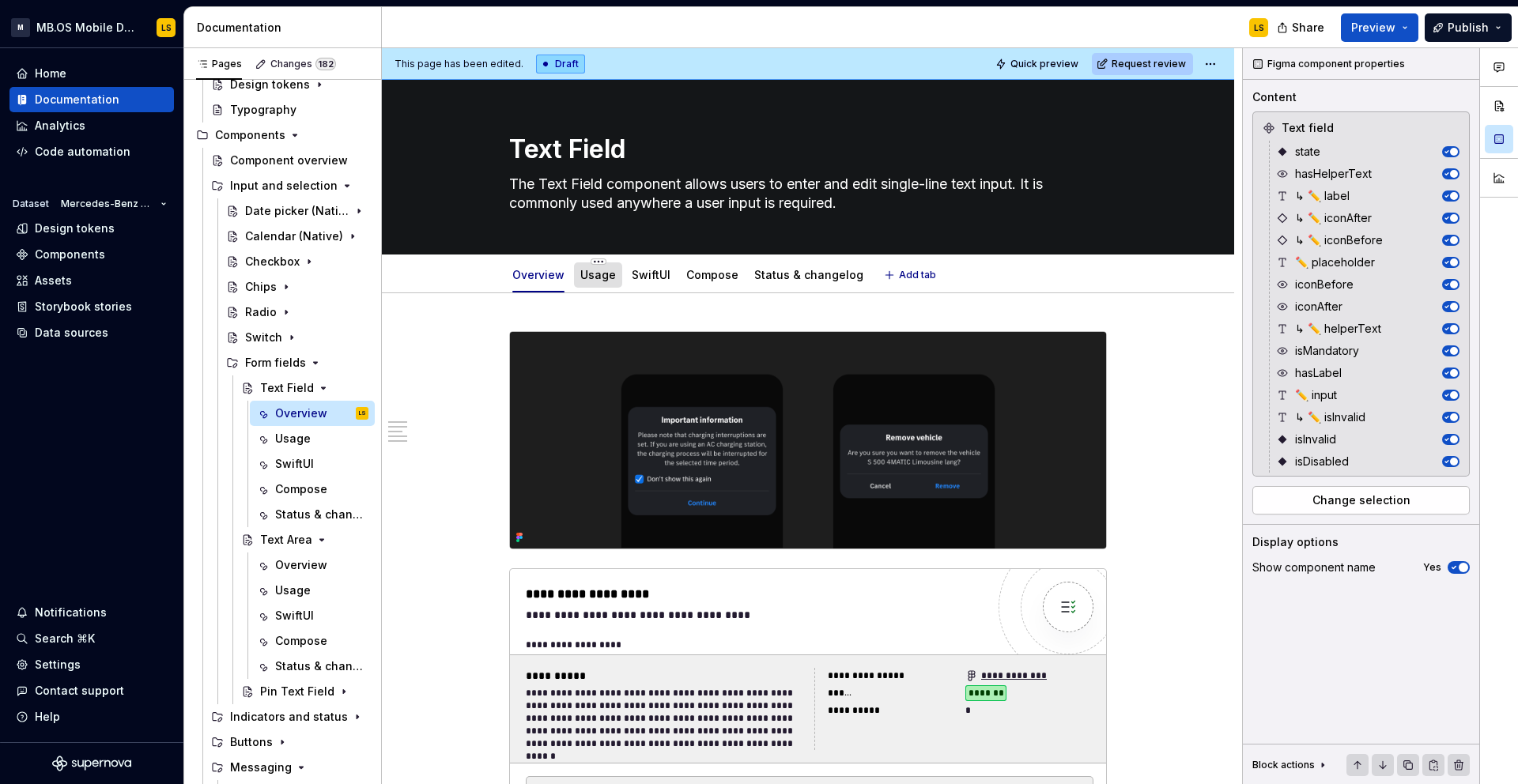
click at [596, 276] on link "Usage" at bounding box center [598, 275] width 36 height 14
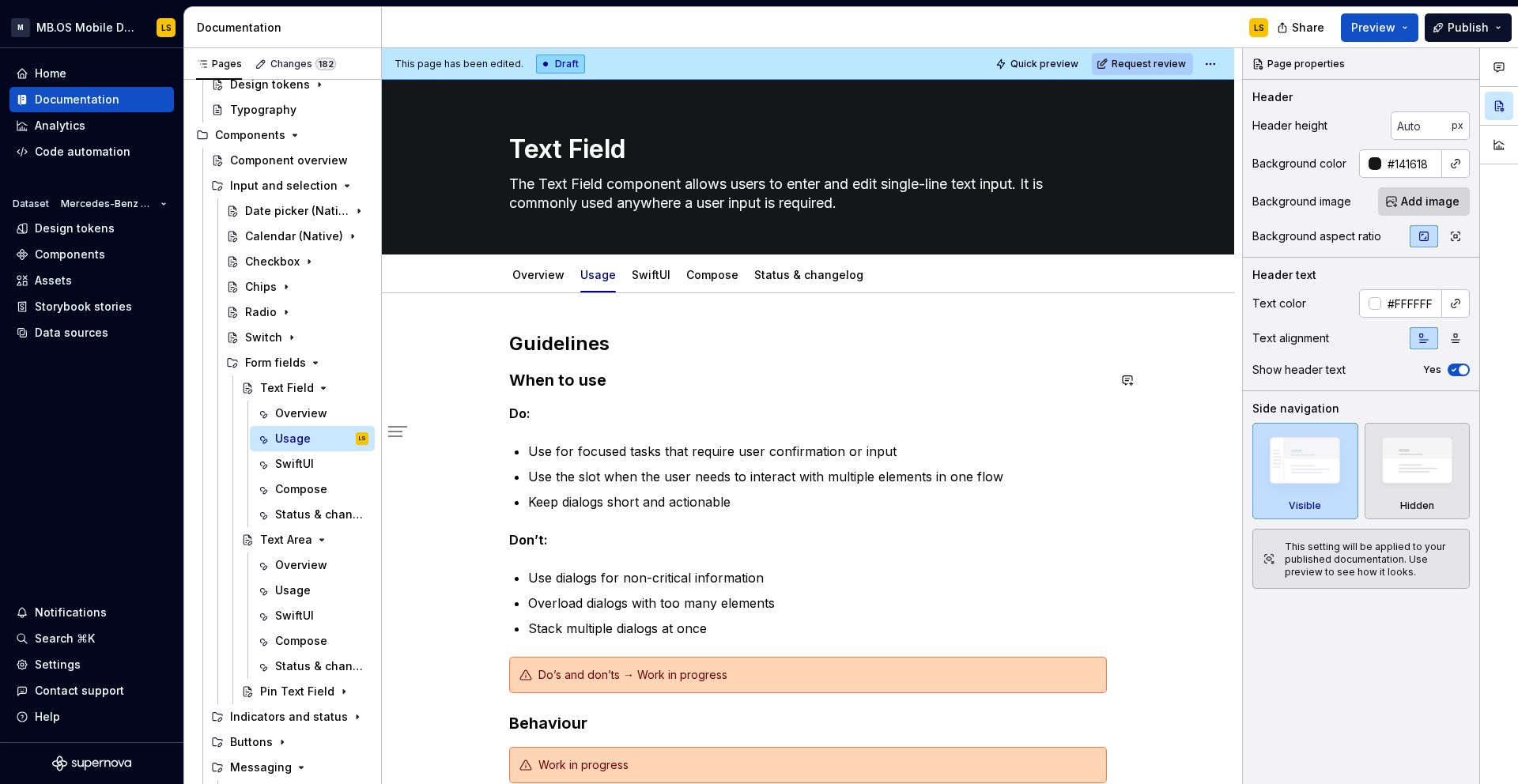
scroll to position [154, 0]
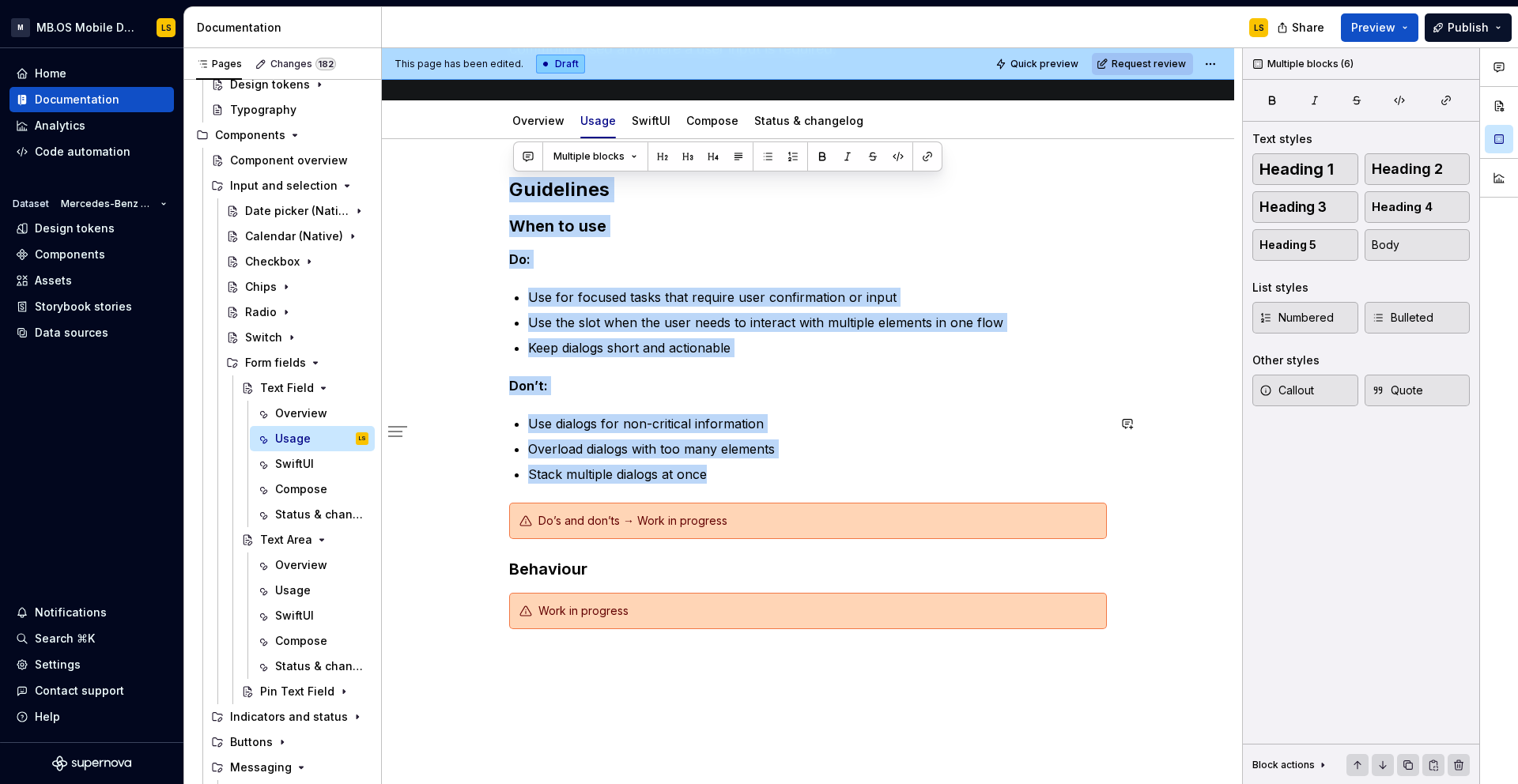
drag, startPoint x: 519, startPoint y: 192, endPoint x: 803, endPoint y: 470, distance: 397.4
click at [803, 470] on div "Guidelines When to use Do: Use for focused tasks that require user confirmation…" at bounding box center [807, 403] width 597 height 452
copy div "Guidelines When to use Do: Use for focused tasks that require user confirmation…"
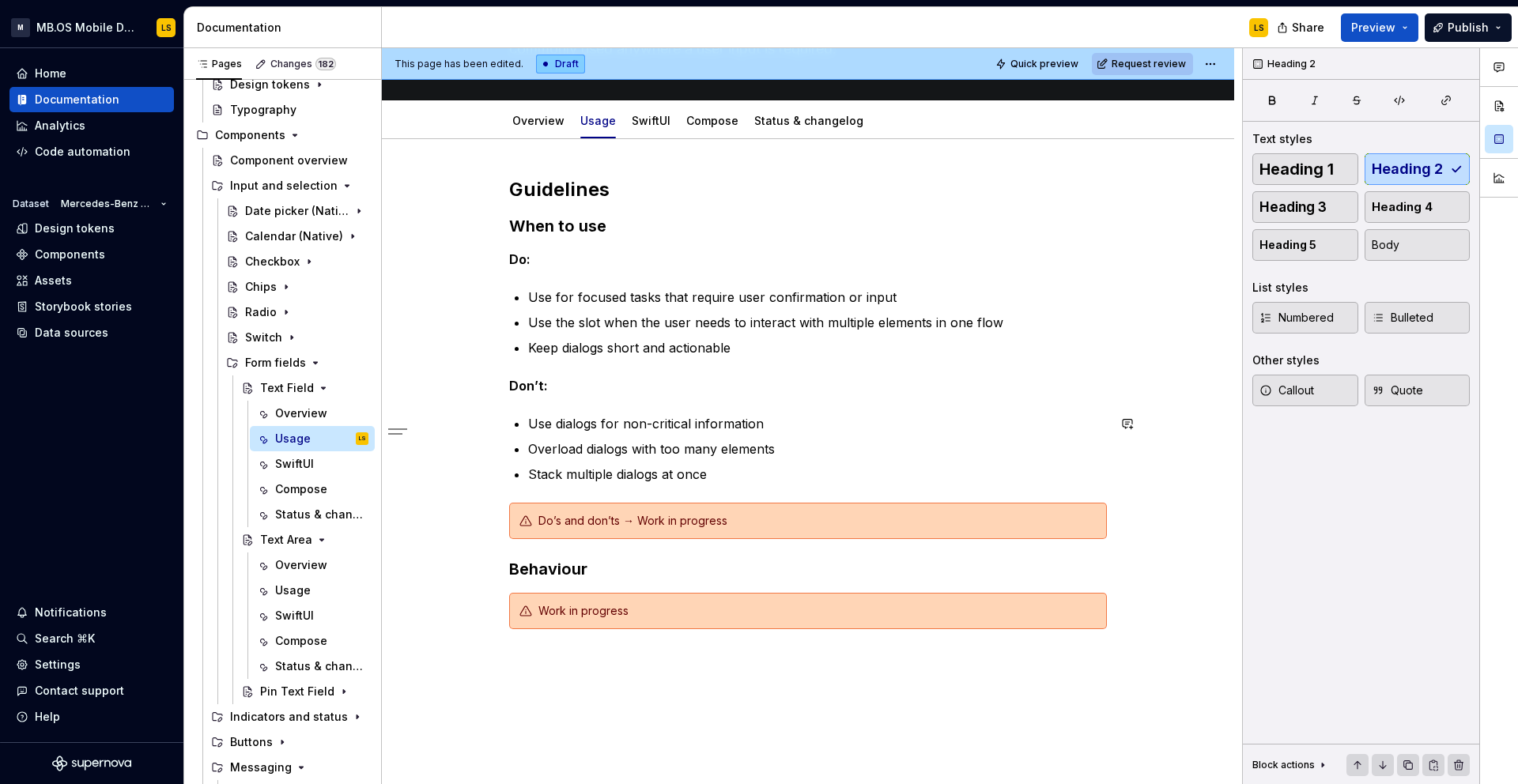
click at [770, 468] on p "Stack multiple dialogs at once" at bounding box center [818, 474] width 579 height 19
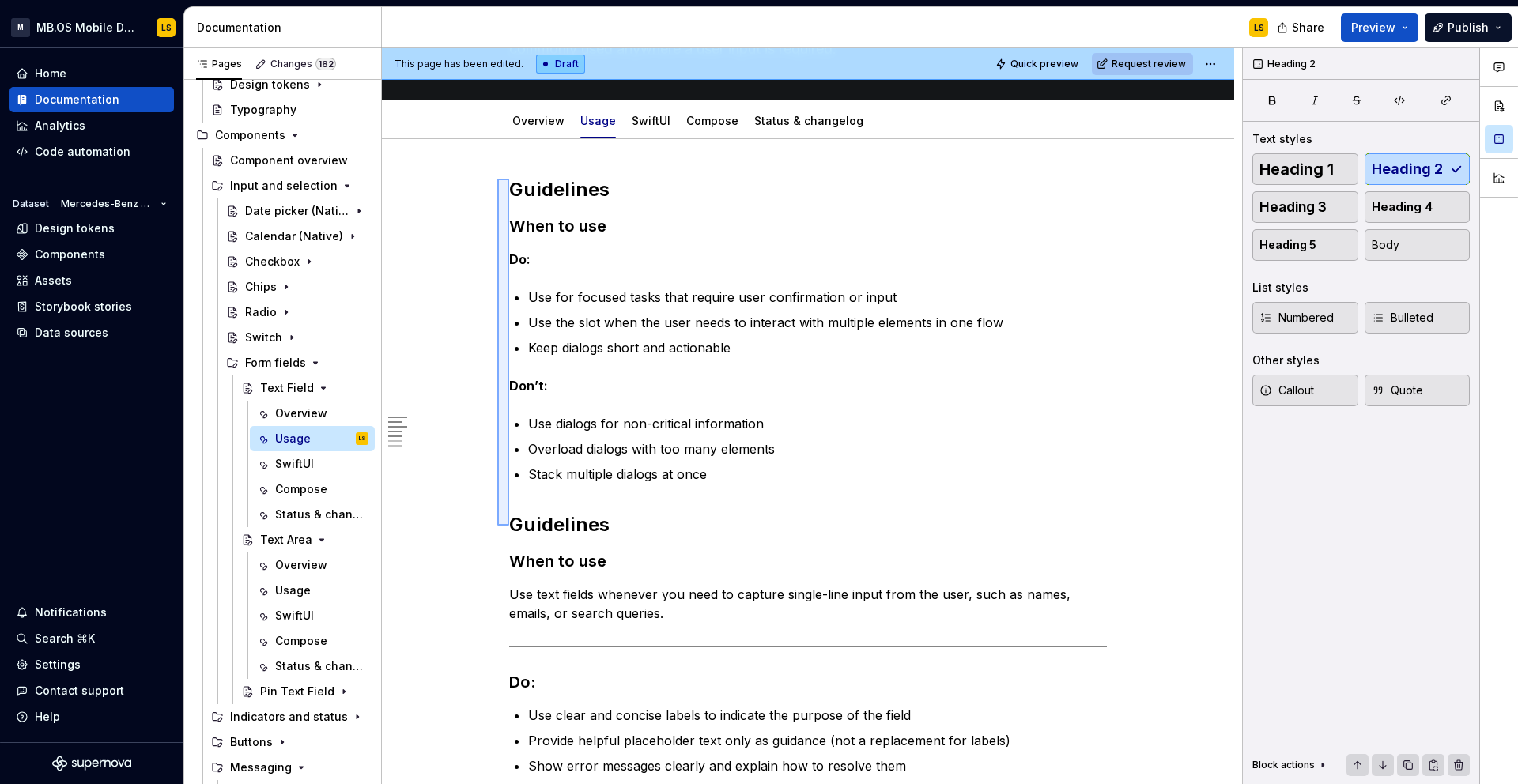
drag, startPoint x: 509, startPoint y: 525, endPoint x: 497, endPoint y: 180, distance: 345.2
click at [497, 180] on div "This page has been edited. Draft Quick preview Request review Text Field The Te…" at bounding box center [811, 415] width 860 height 736
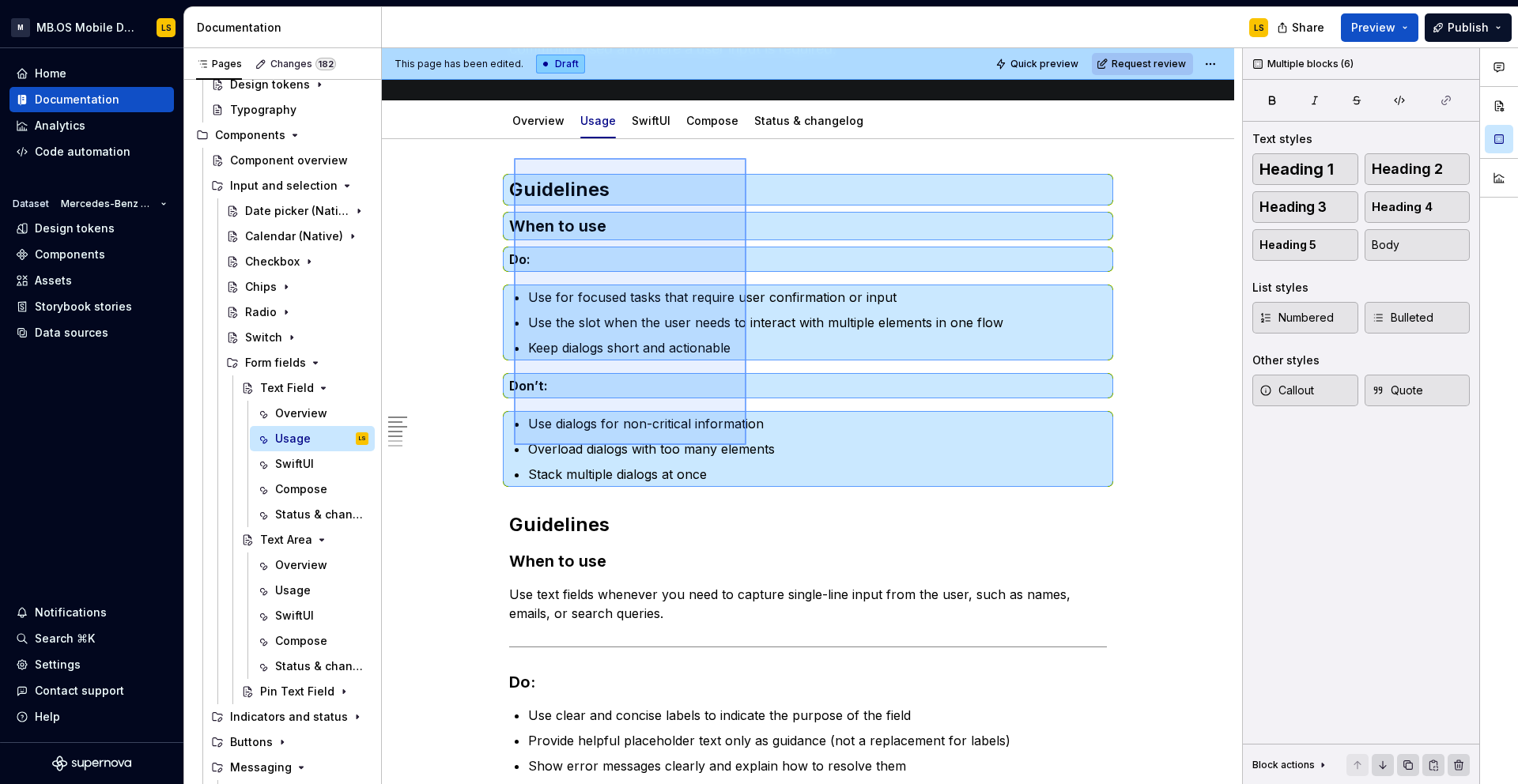
drag, startPoint x: 513, startPoint y: 158, endPoint x: 747, endPoint y: 445, distance: 370.3
click at [747, 445] on div "This page has been edited. Draft Quick preview Request review Text Field The Te…" at bounding box center [811, 415] width 860 height 736
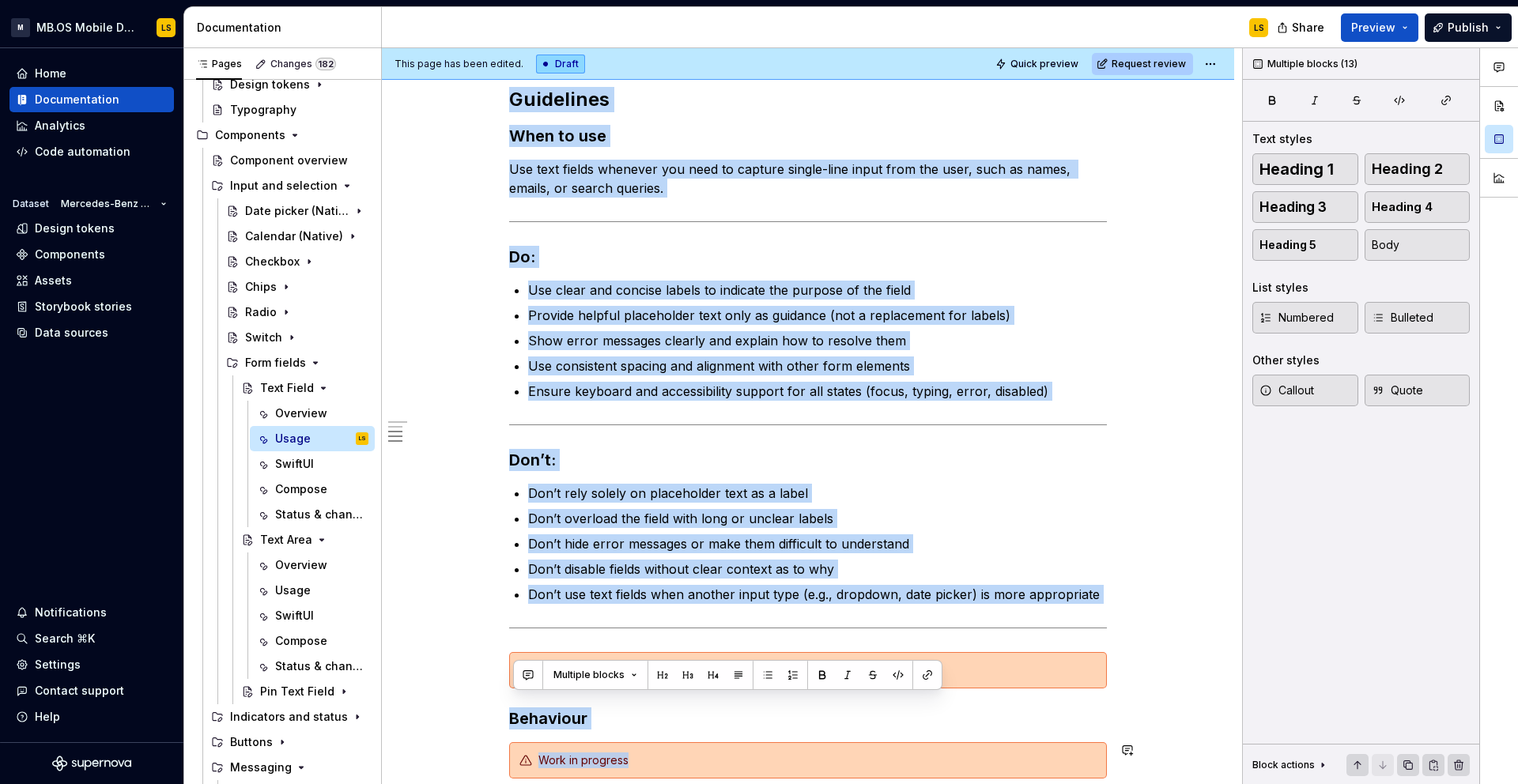
scroll to position [492, 0]
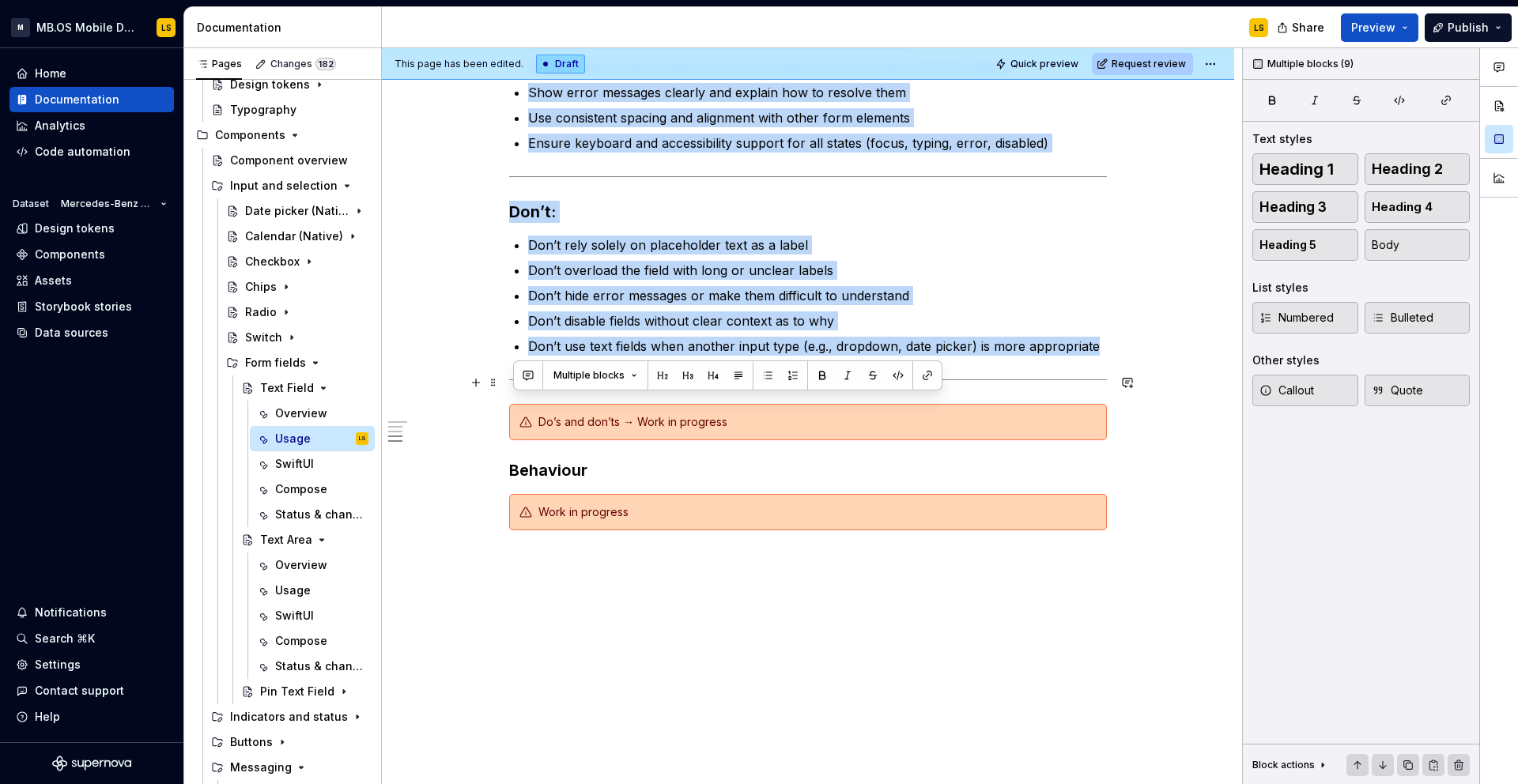
drag, startPoint x: 518, startPoint y: 206, endPoint x: 1094, endPoint y: 376, distance: 600.6
click at [1094, 376] on div "Guidelines When to use Use text fields whenever you need to capture single-line…" at bounding box center [807, 184] width 597 height 691
copy div "Guidelines When to use Use text fields whenever you need to capture single-line…"
click at [278, 541] on div "Text Area" at bounding box center [282, 539] width 45 height 16
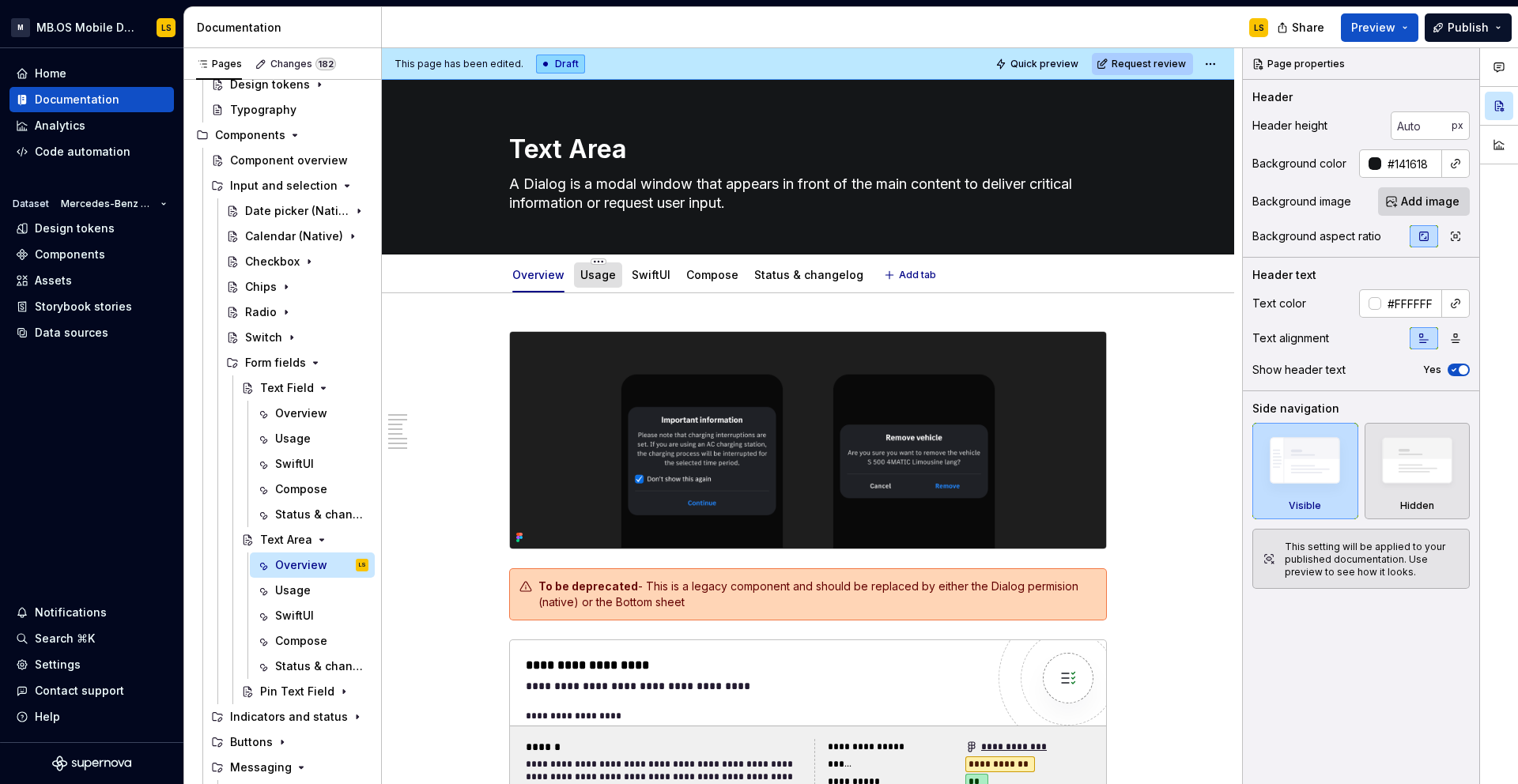
click at [590, 272] on link "Usage" at bounding box center [598, 275] width 36 height 14
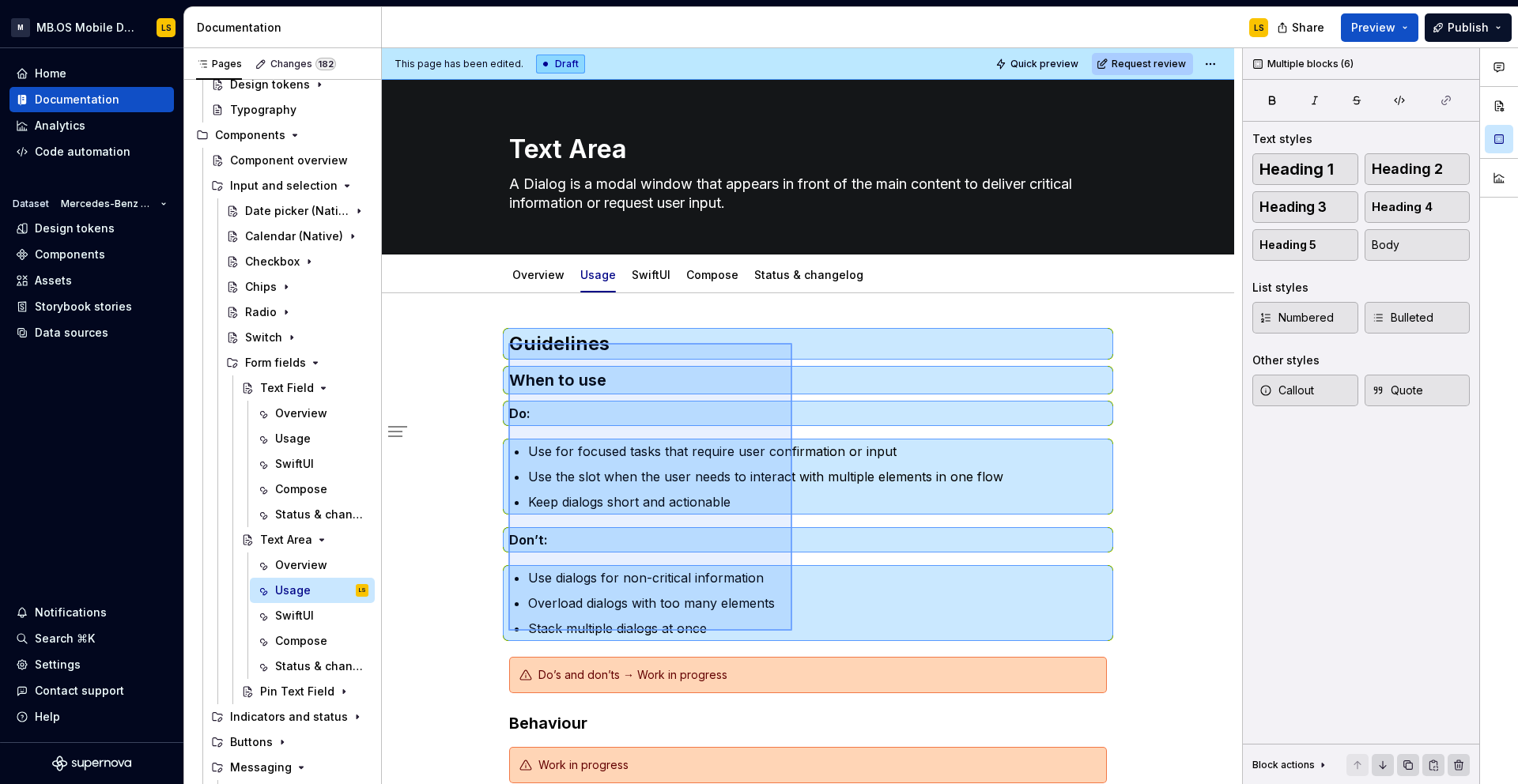
drag, startPoint x: 508, startPoint y: 343, endPoint x: 792, endPoint y: 630, distance: 403.8
click at [792, 630] on div "This page has been edited. Draft Quick preview Request review Text Area A Dialo…" at bounding box center [811, 415] width 860 height 736
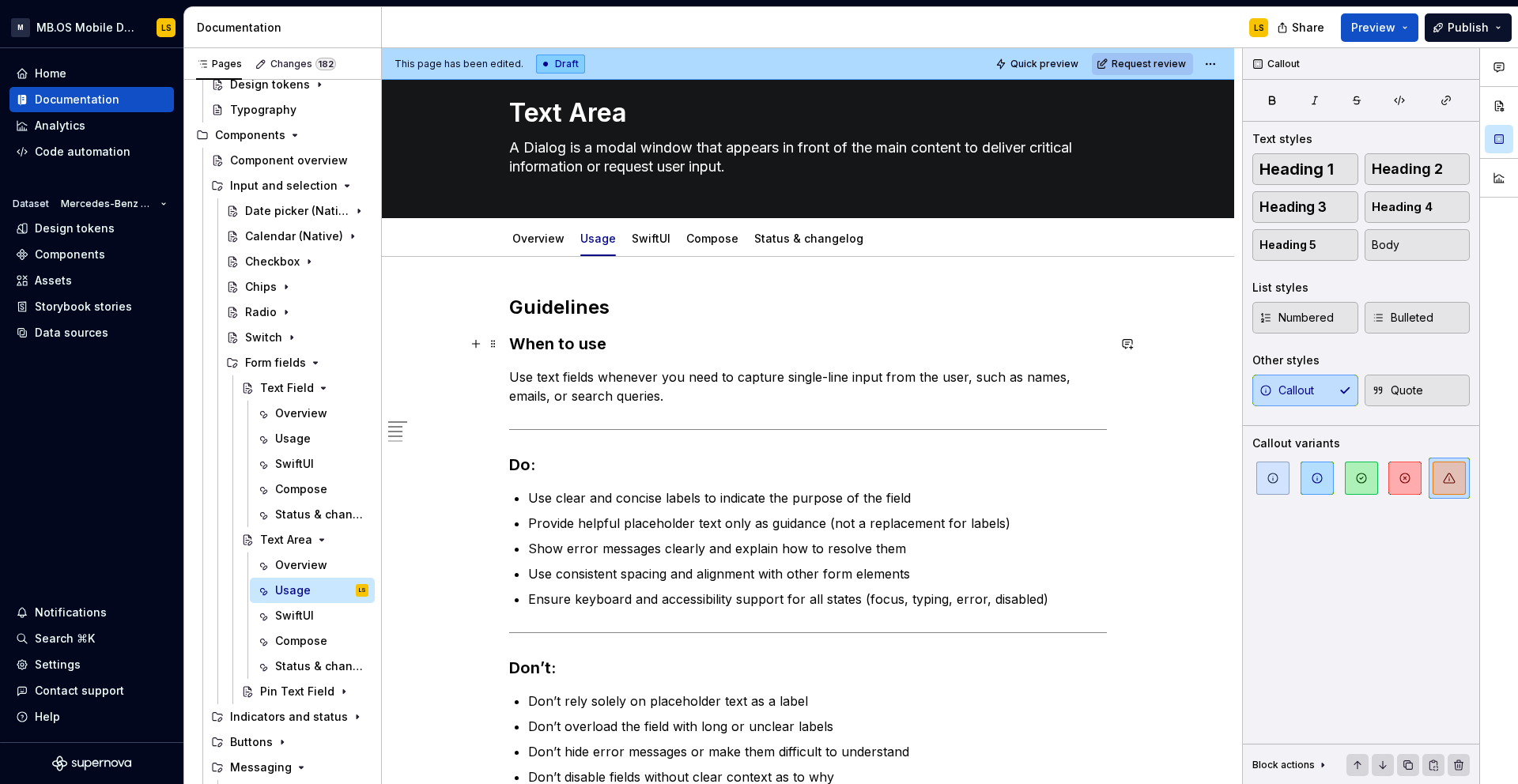
scroll to position [19, 0]
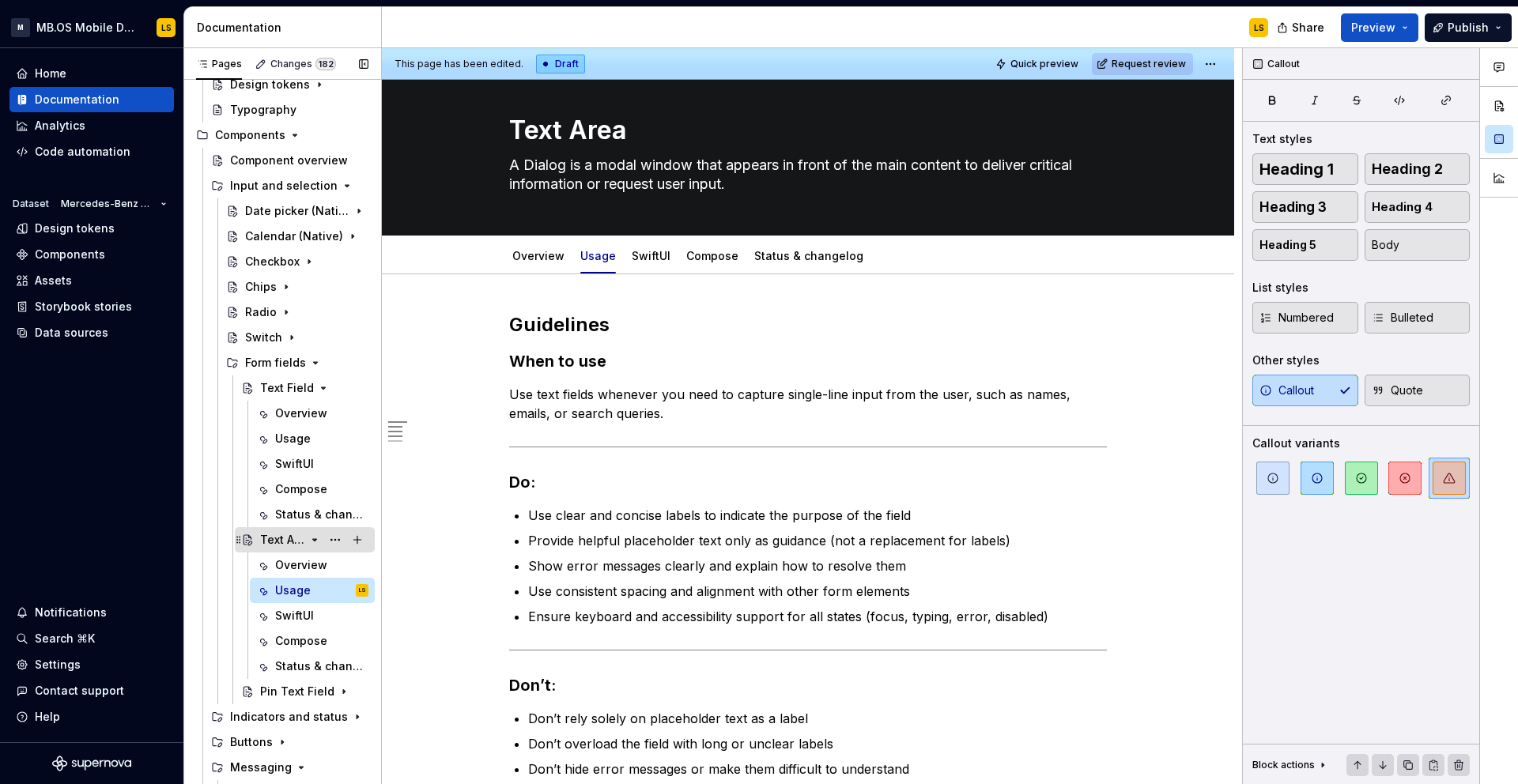
click at [272, 543] on div "Text Area" at bounding box center [282, 539] width 45 height 16
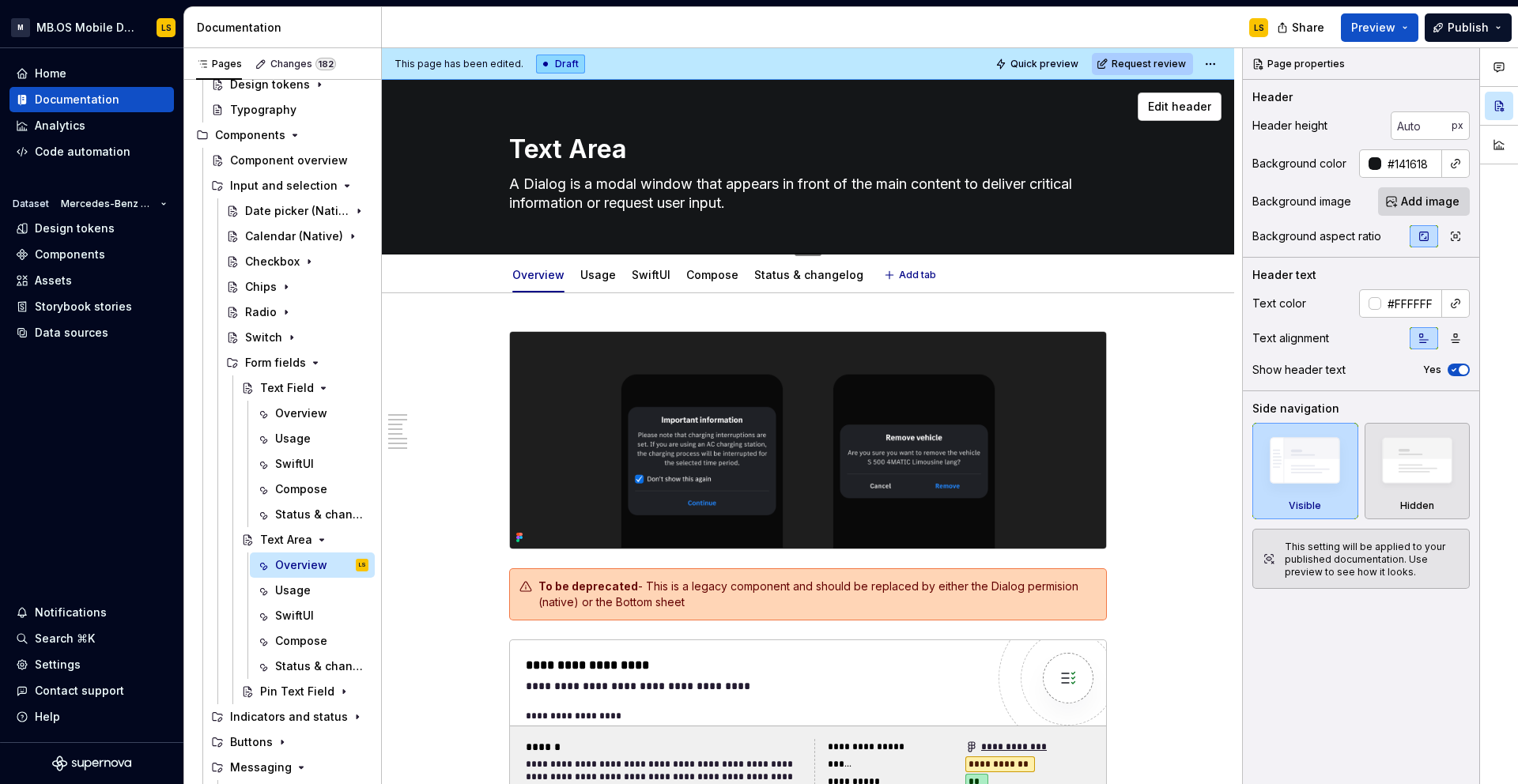
click at [652, 200] on textarea "A Dialog is a modal window that appears in front of the main content to deliver…" at bounding box center [805, 193] width 597 height 44
paste textarea "The Text Area allows users to enter and edit multiple lines of text. Unlike a T…"
type textarea "*"
type textarea "The Text Area allows users to enter and edit multiple lines of text. Unlike a T…"
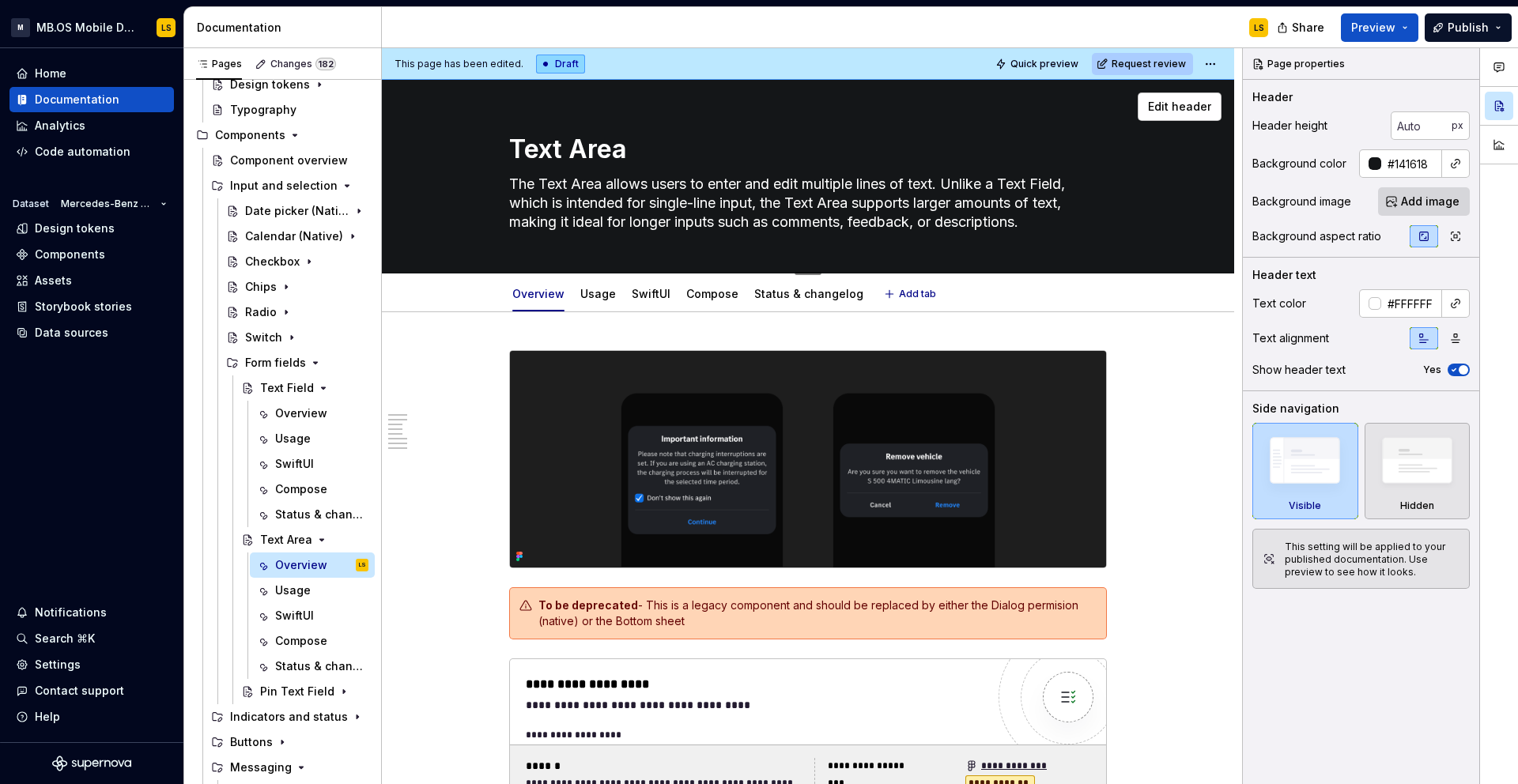
drag, startPoint x: 1050, startPoint y: 221, endPoint x: 958, endPoint y: 188, distance: 97.7
click at [958, 188] on textarea "The Text Area allows users to enter and edit multiple lines of text. Unlike a T…" at bounding box center [805, 203] width 597 height 64
drag, startPoint x: 1042, startPoint y: 228, endPoint x: 532, endPoint y: 179, distance: 512.3
click at [532, 179] on textarea "The Text Area allows users to enter and edit multiple lines of text. Unlike a T…" at bounding box center [805, 203] width 597 height 64
drag, startPoint x: 513, startPoint y: 181, endPoint x: 1044, endPoint y: 225, distance: 532.8
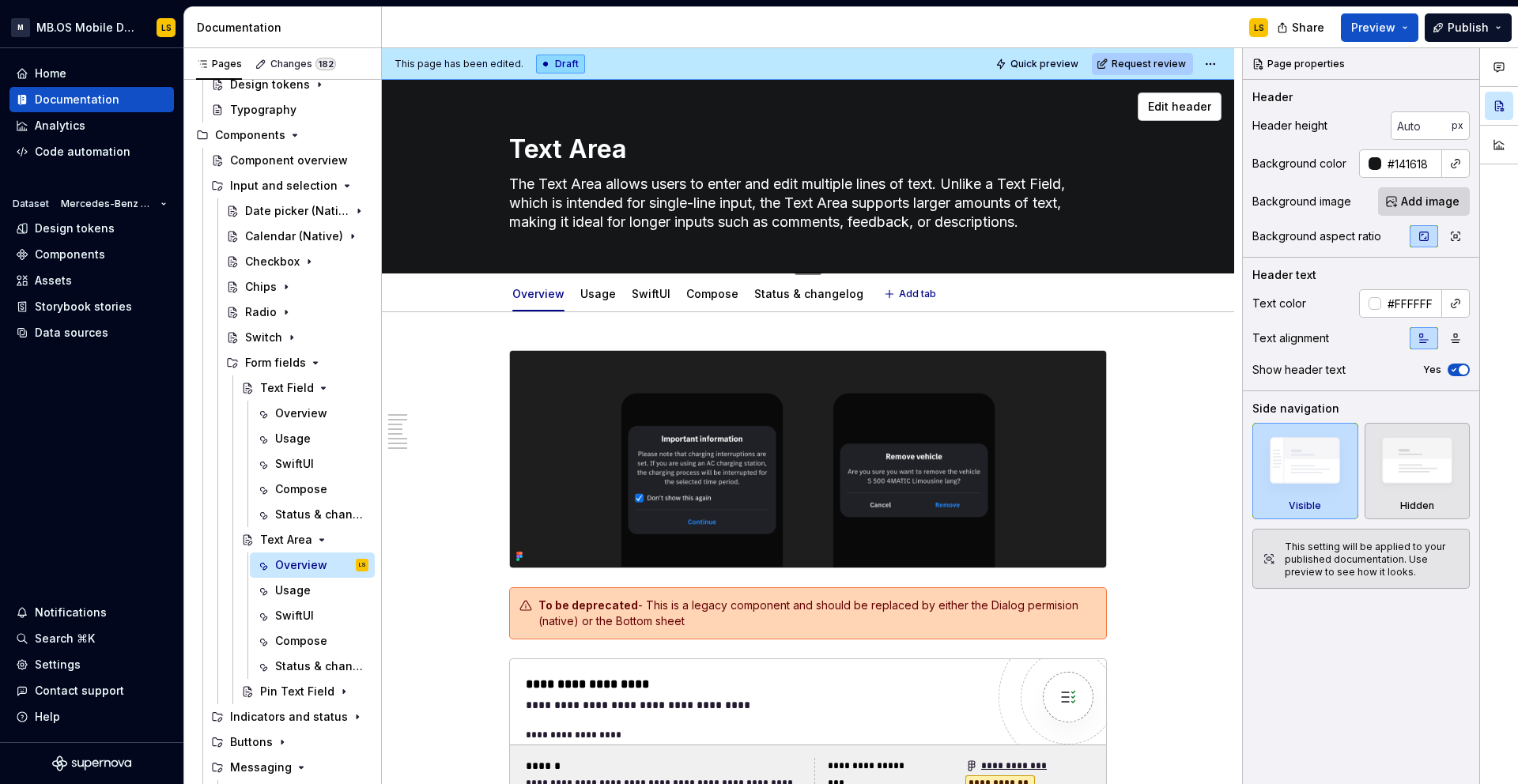
click at [1044, 225] on textarea "The Text Area allows users to enter and edit multiple lines of text. Unlike a T…" at bounding box center [805, 203] width 597 height 64
click at [1057, 225] on textarea "The Text Area allows users to enter and edit multiple lines of text. Unlike a T…" at bounding box center [805, 203] width 597 height 64
drag, startPoint x: 1057, startPoint y: 225, endPoint x: 958, endPoint y: 192, distance: 104.4
click at [958, 192] on textarea "The Text Area allows users to enter and edit multiple lines of text. Unlike a T…" at bounding box center [805, 203] width 597 height 64
type textarea "*"
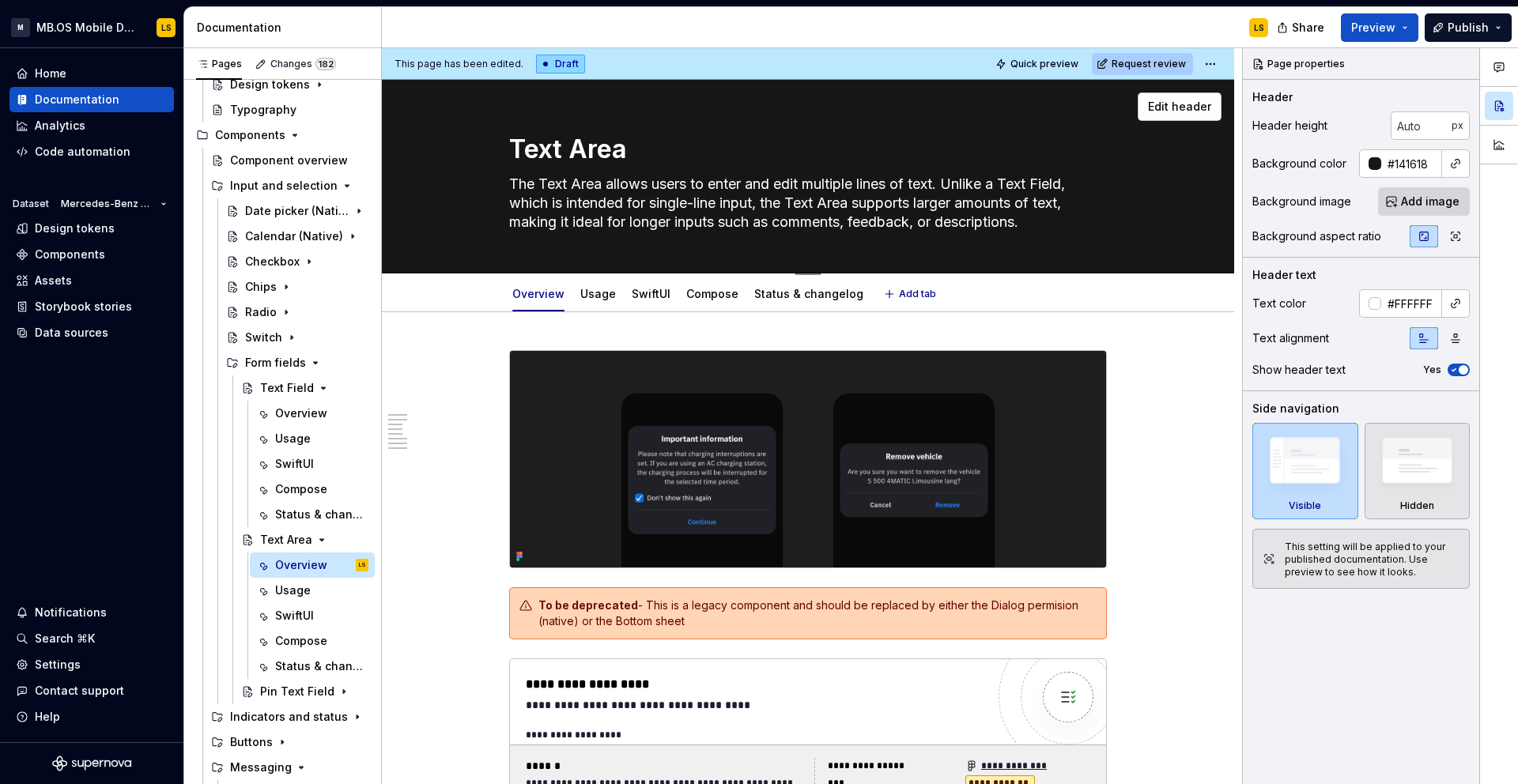
type textarea "The Text Area allows users to enter and edit multiple lines of text."
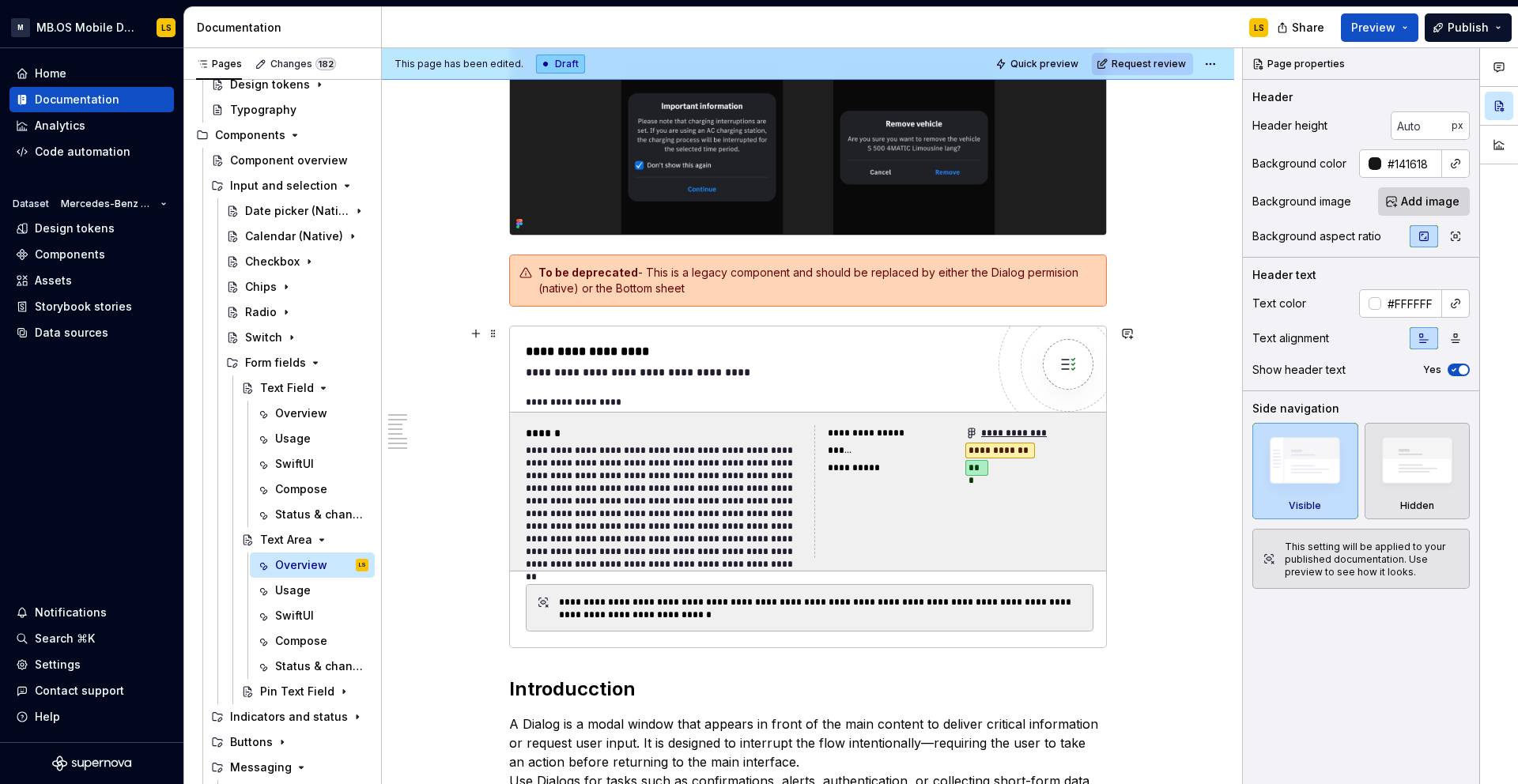
type textarea "*"
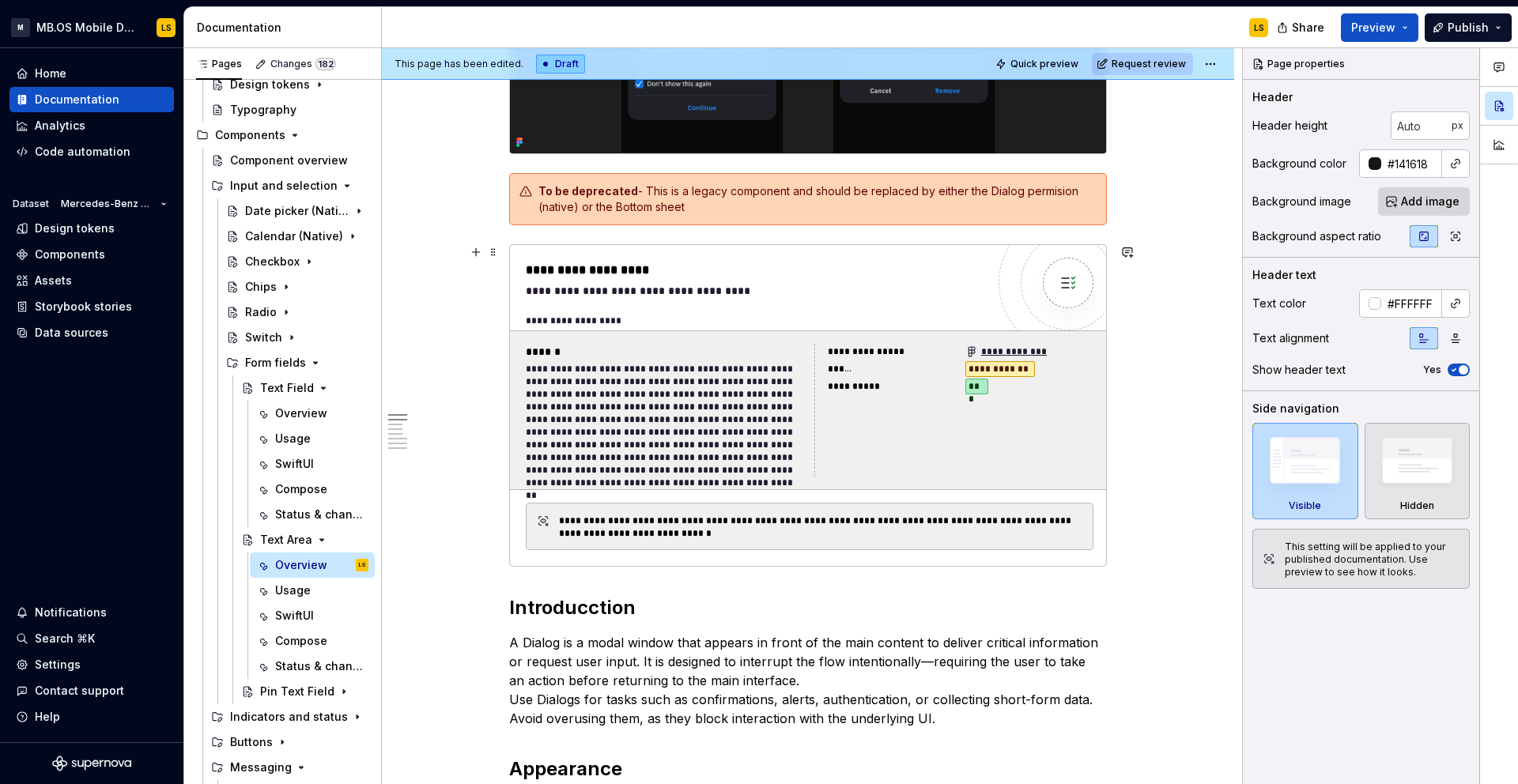
type textarea "The Text Area allows users to enter and edit multiple lines of text."
click at [761, 380] on div "**********" at bounding box center [665, 420] width 279 height 114
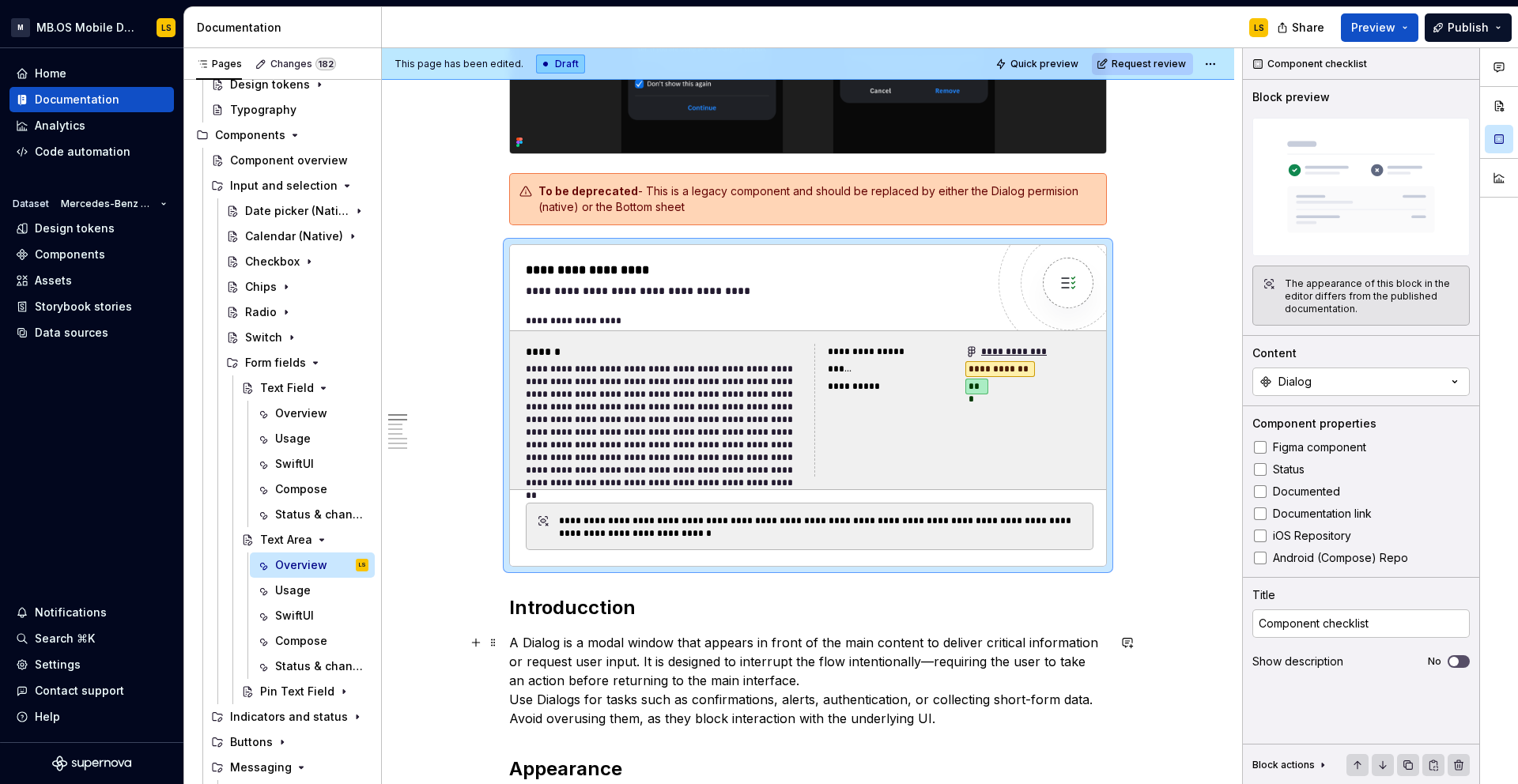
click at [720, 667] on p "A Dialog is a modal window that appears in front of the main content to deliver…" at bounding box center [807, 680] width 597 height 95
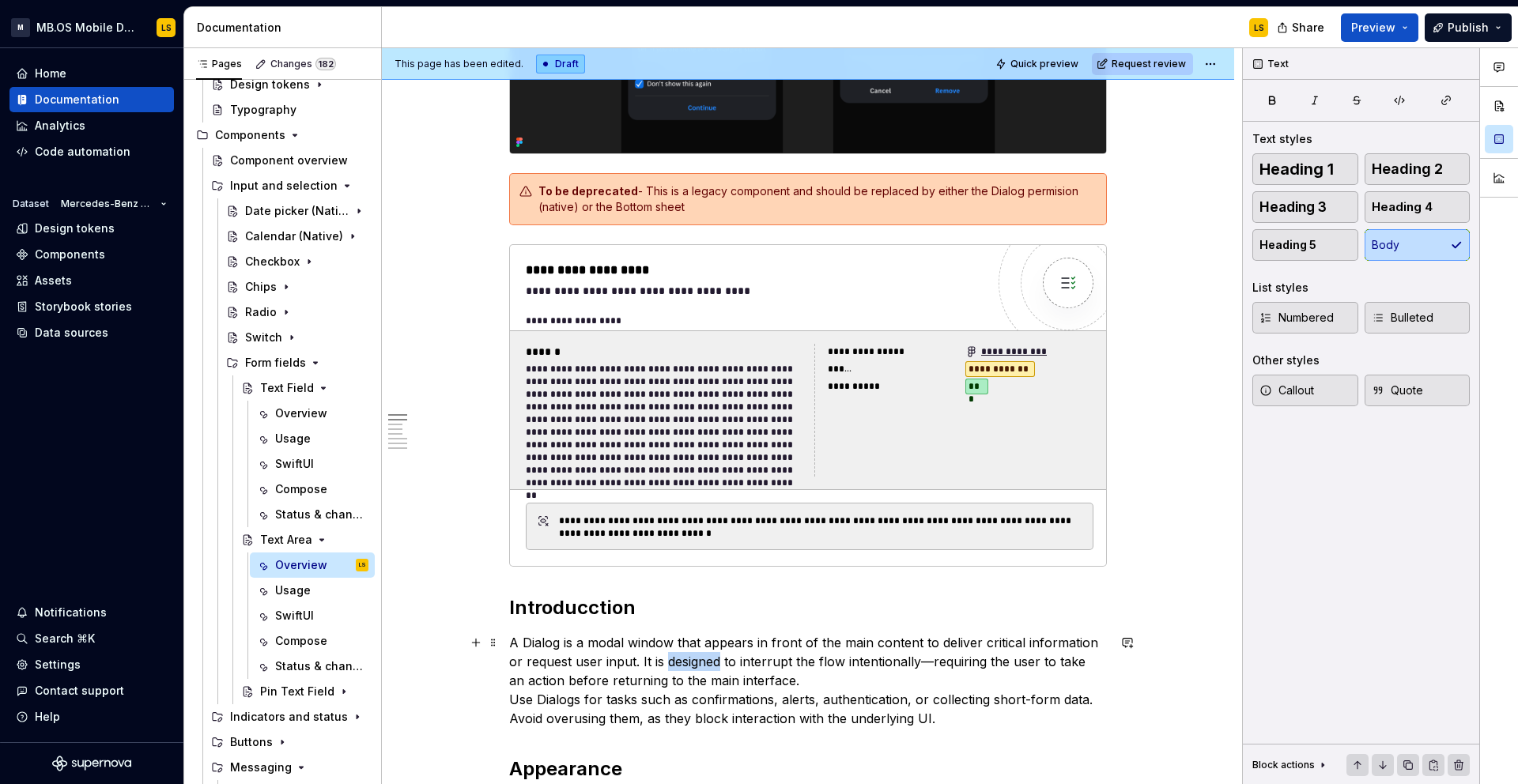
click at [720, 667] on p "A Dialog is a modal window that appears in front of the main content to deliver…" at bounding box center [807, 680] width 597 height 95
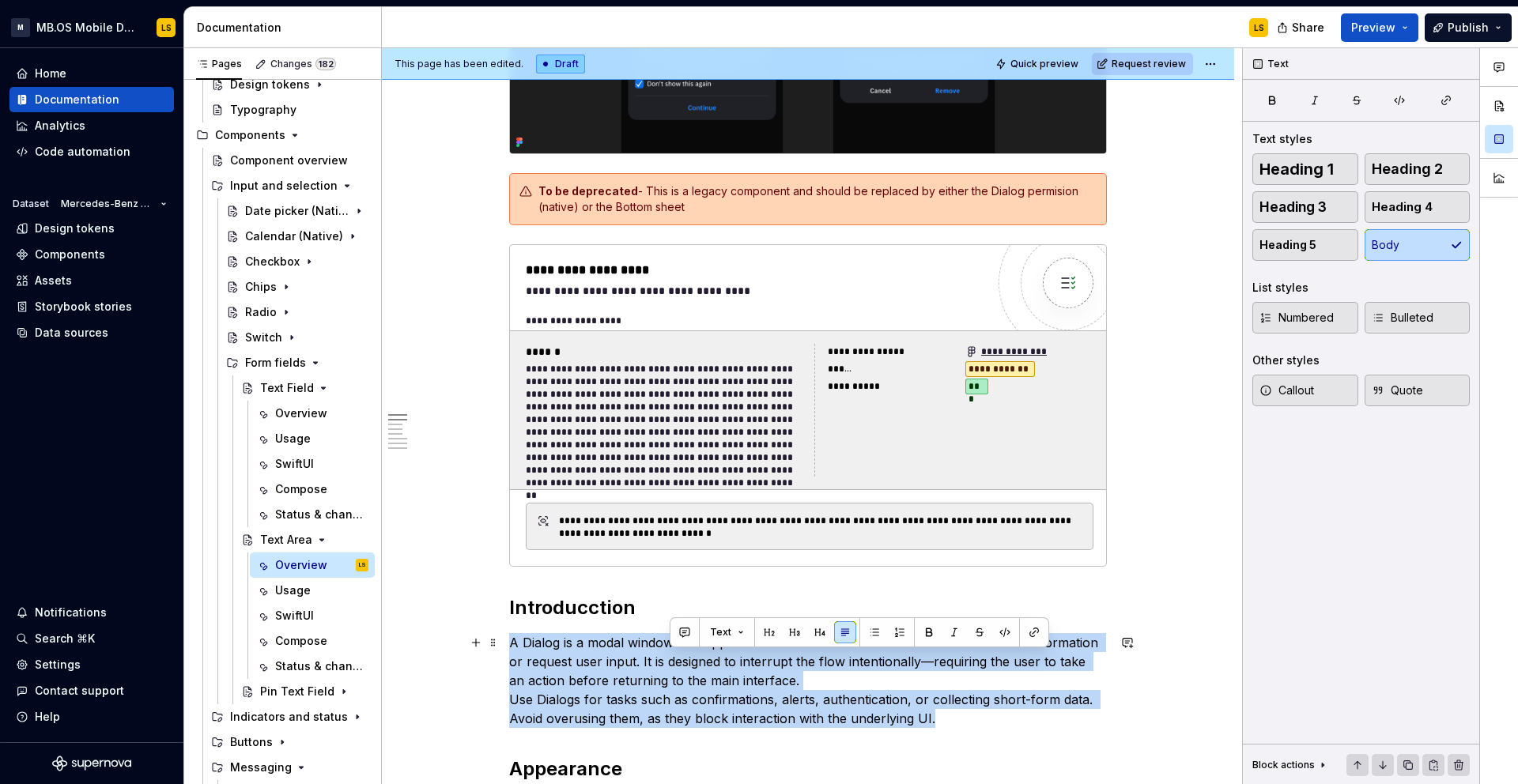
click at [720, 667] on p "A Dialog is a modal window that appears in front of the main content to deliver…" at bounding box center [807, 680] width 597 height 95
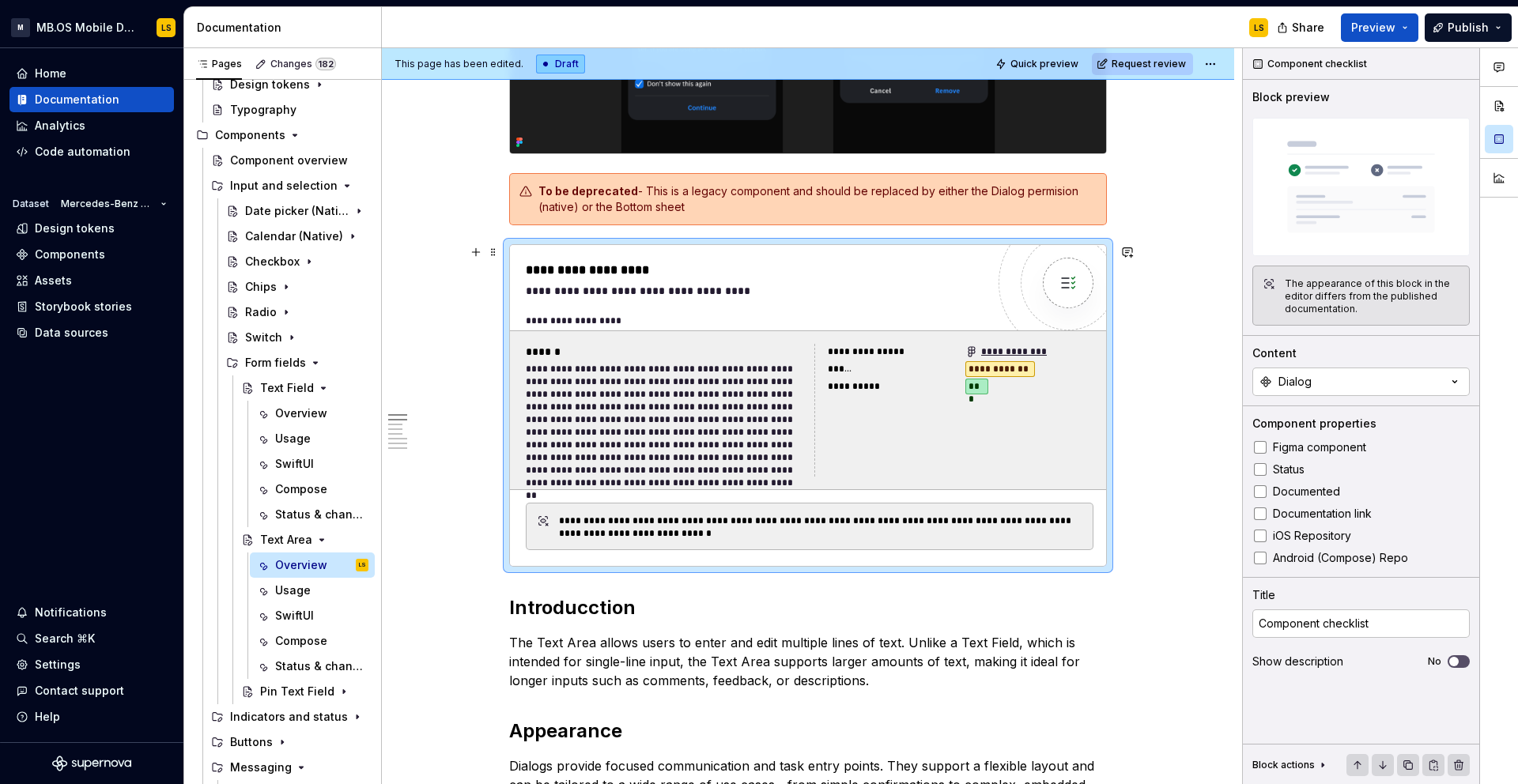
click at [707, 444] on div "**********" at bounding box center [665, 420] width 279 height 114
type textarea "*"
click at [1357, 392] on button "Dialog" at bounding box center [1361, 381] width 218 height 29
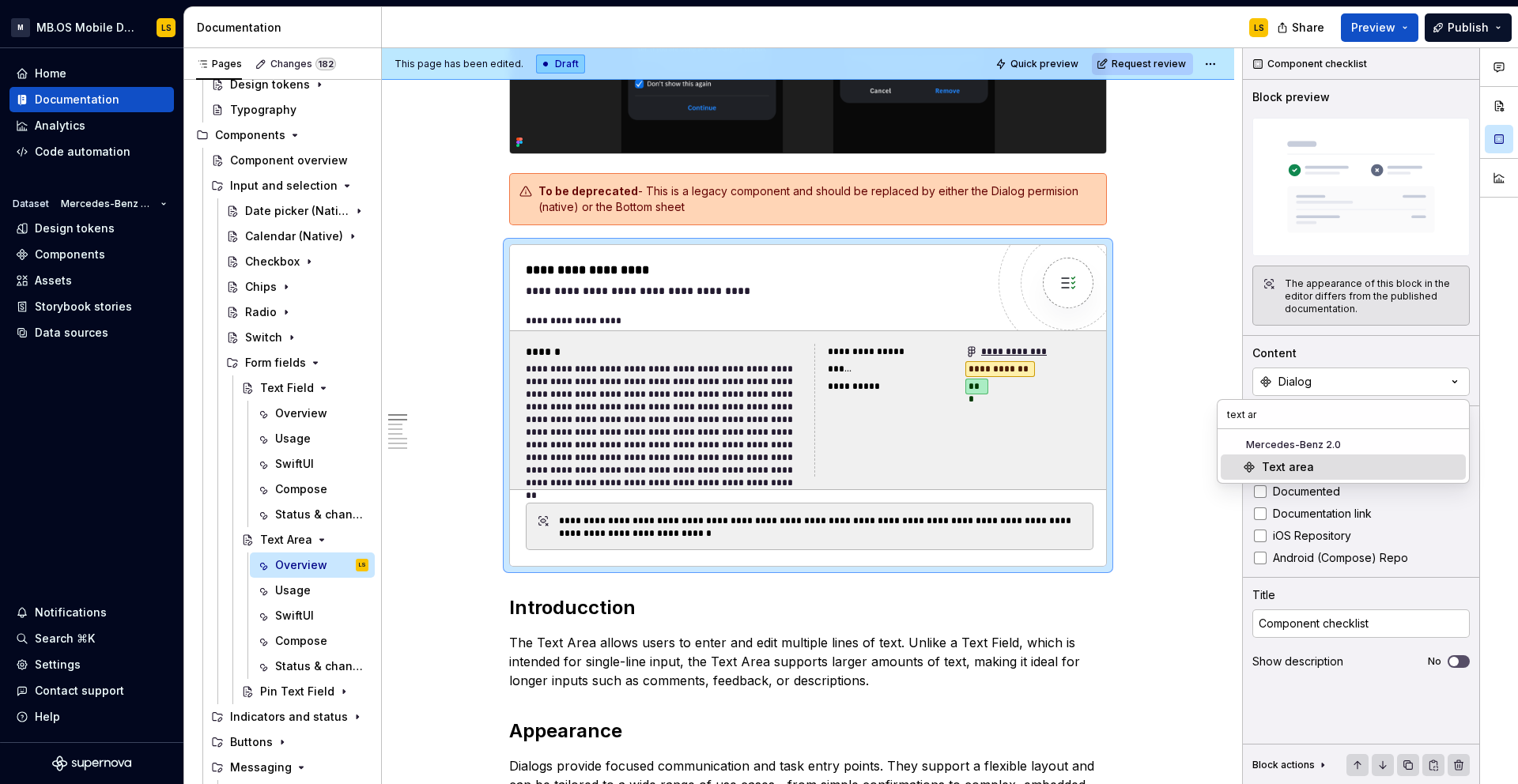
type input "text ar"
click at [1324, 467] on div "Text area" at bounding box center [1360, 466] width 197 height 16
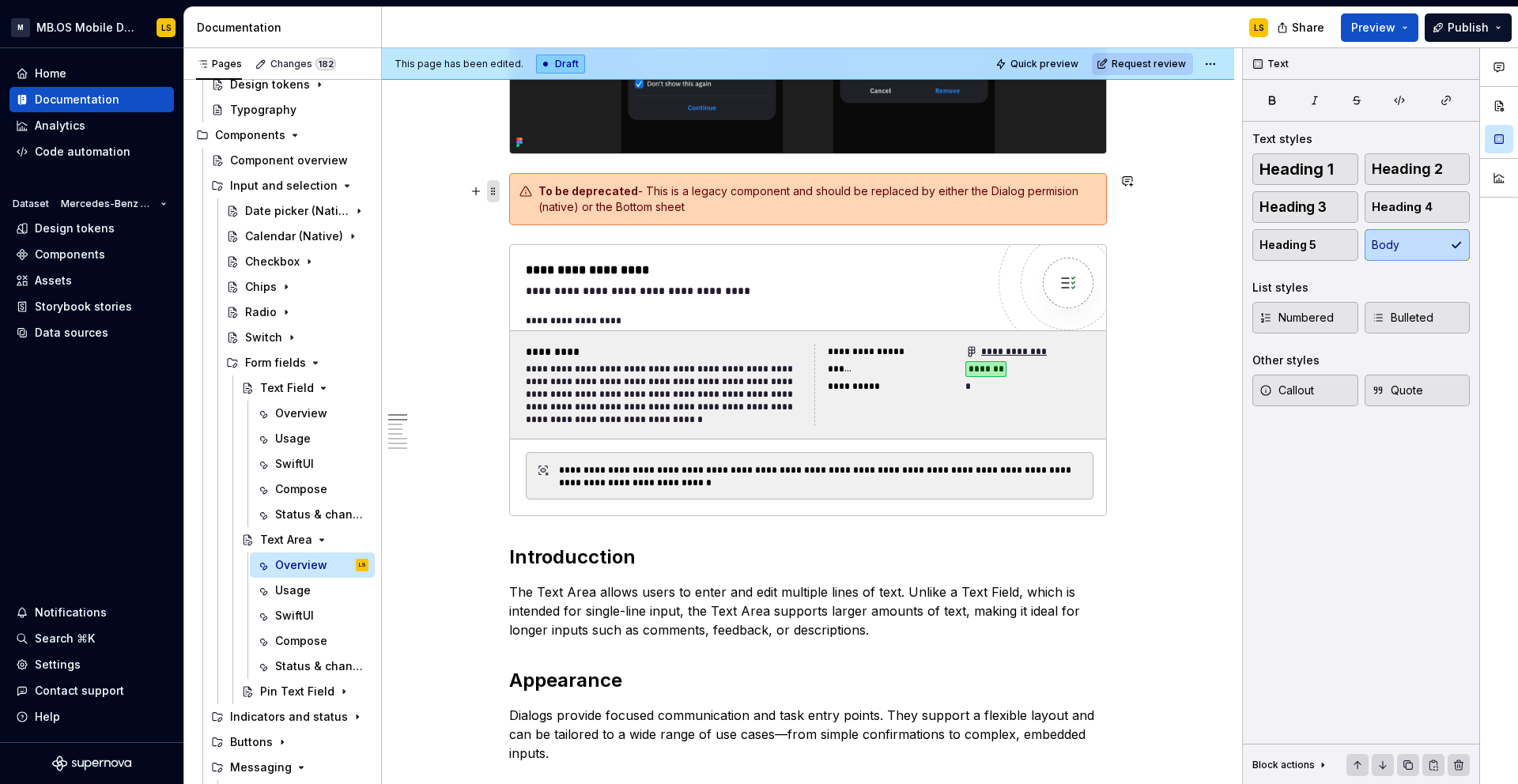
click at [495, 194] on span at bounding box center [493, 192] width 13 height 22
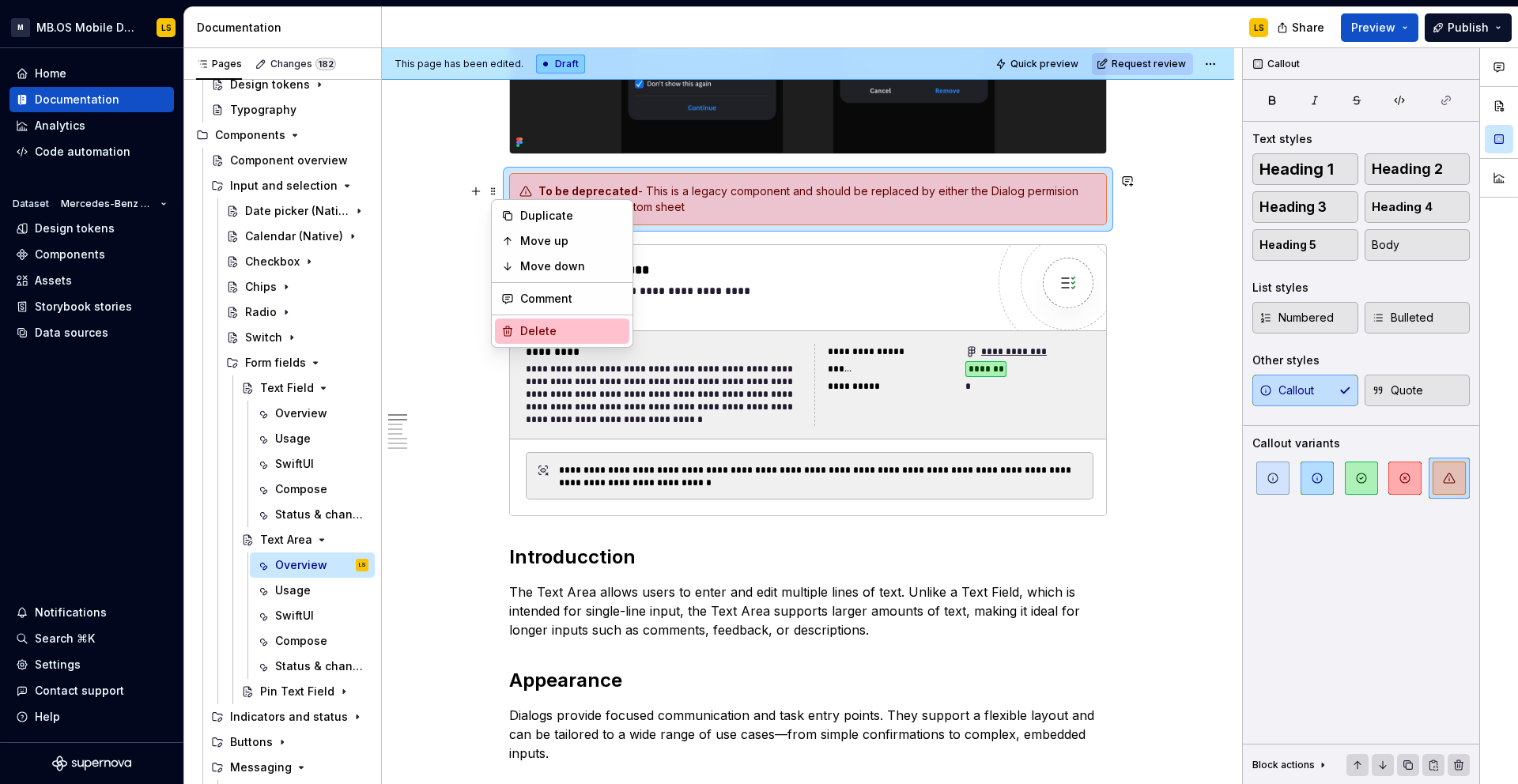
click at [544, 319] on div "Delete" at bounding box center [562, 331] width 135 height 25
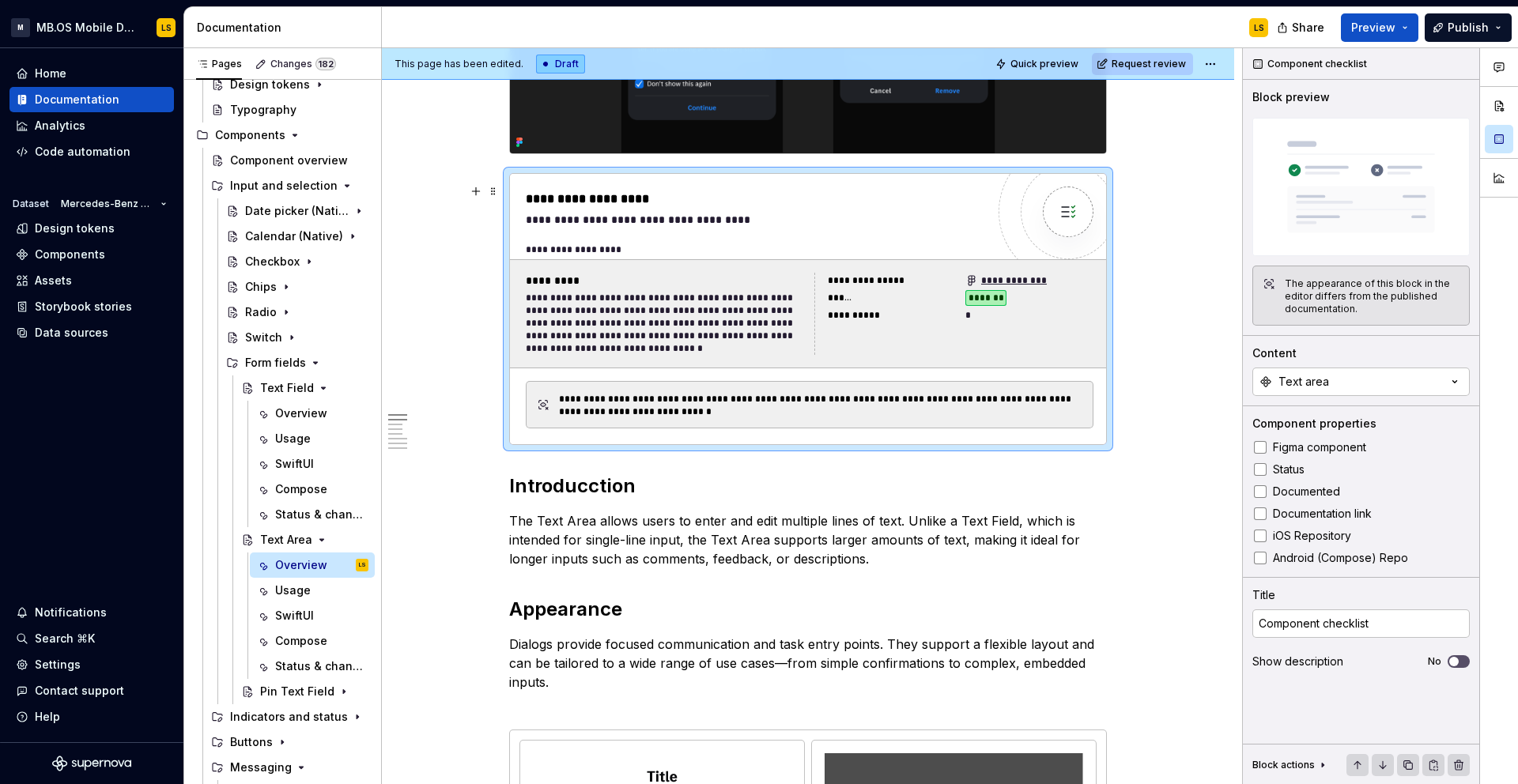
type textarea "*"
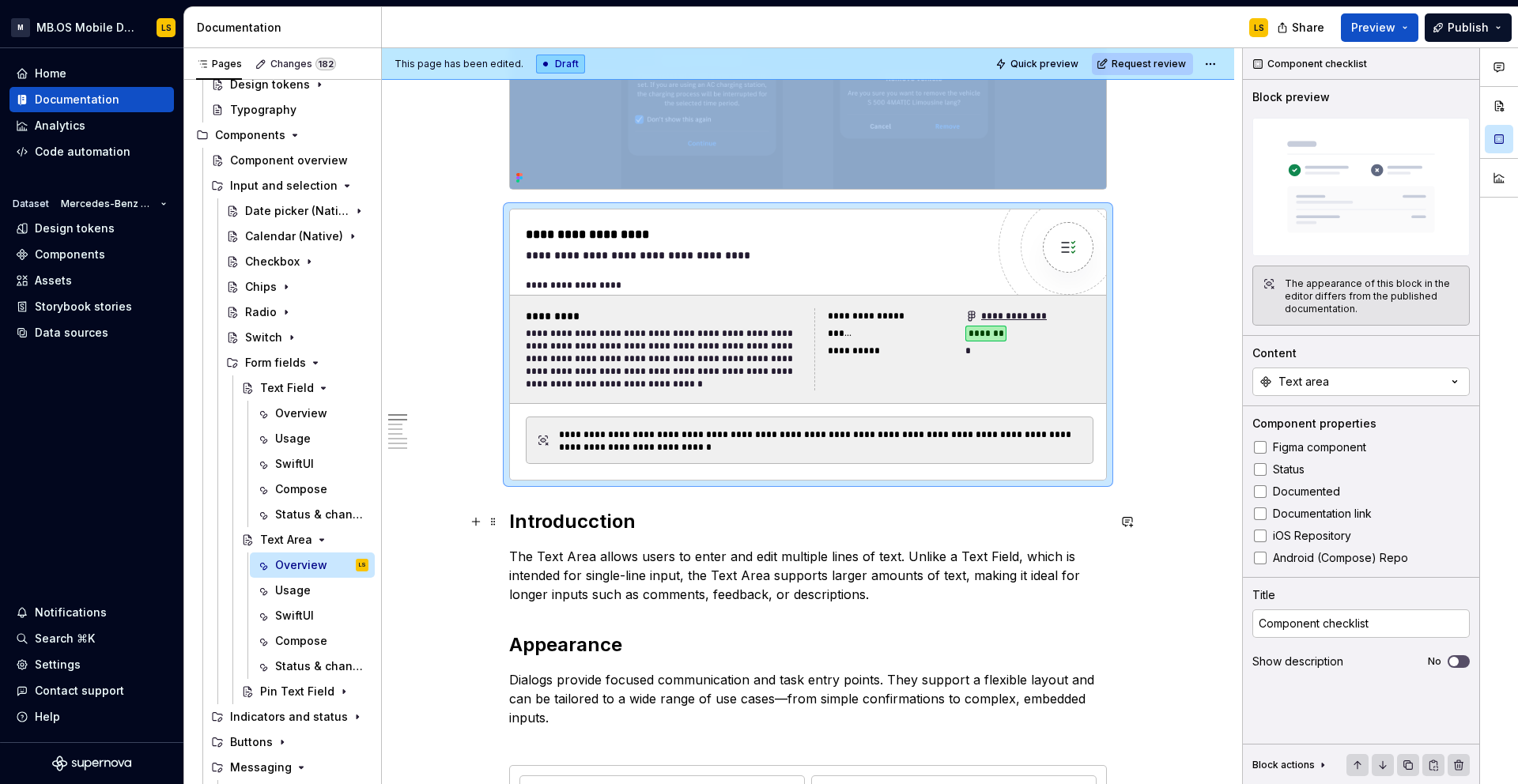
scroll to position [563, 0]
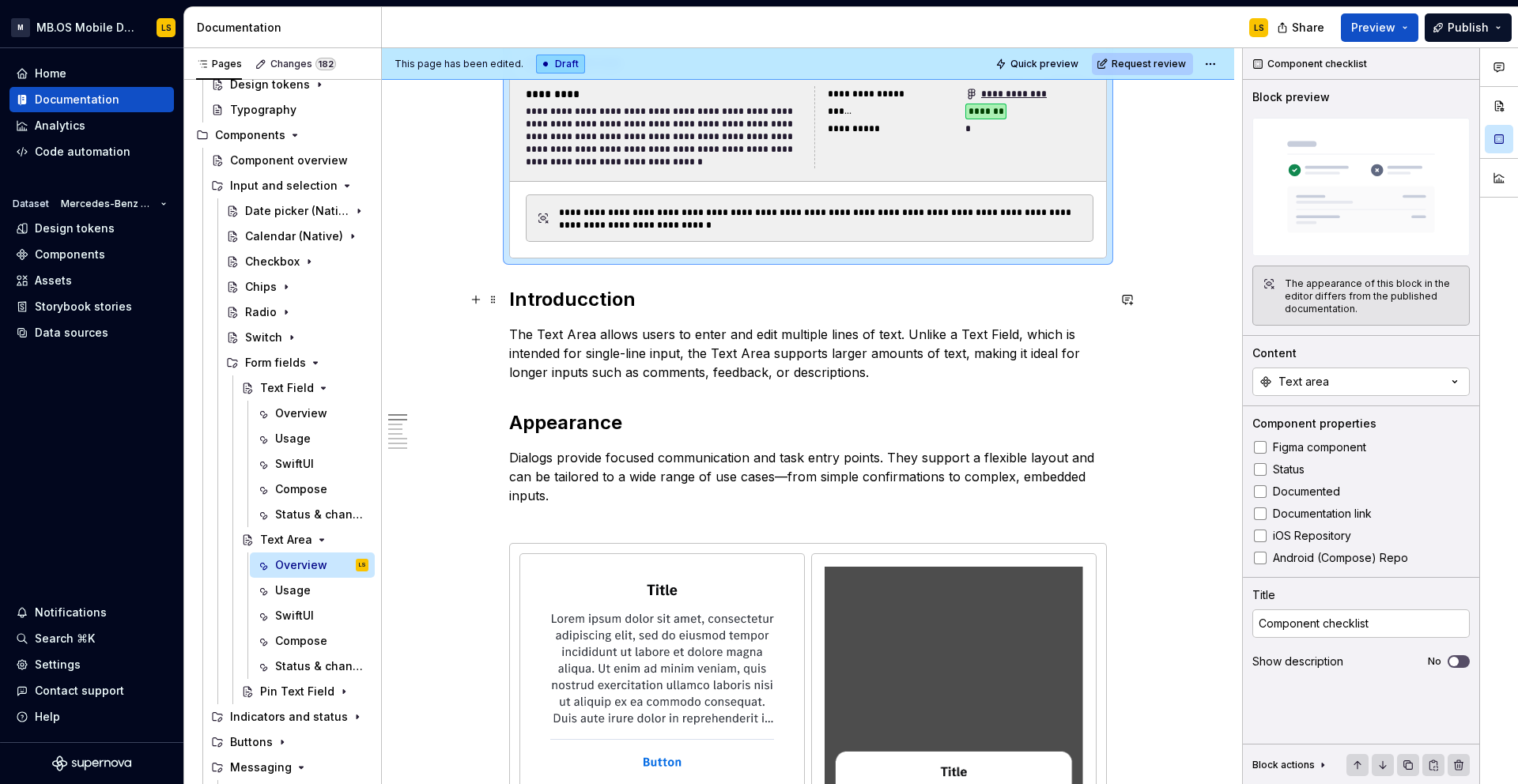
click at [599, 297] on h2 "Introducction" at bounding box center [807, 298] width 597 height 25
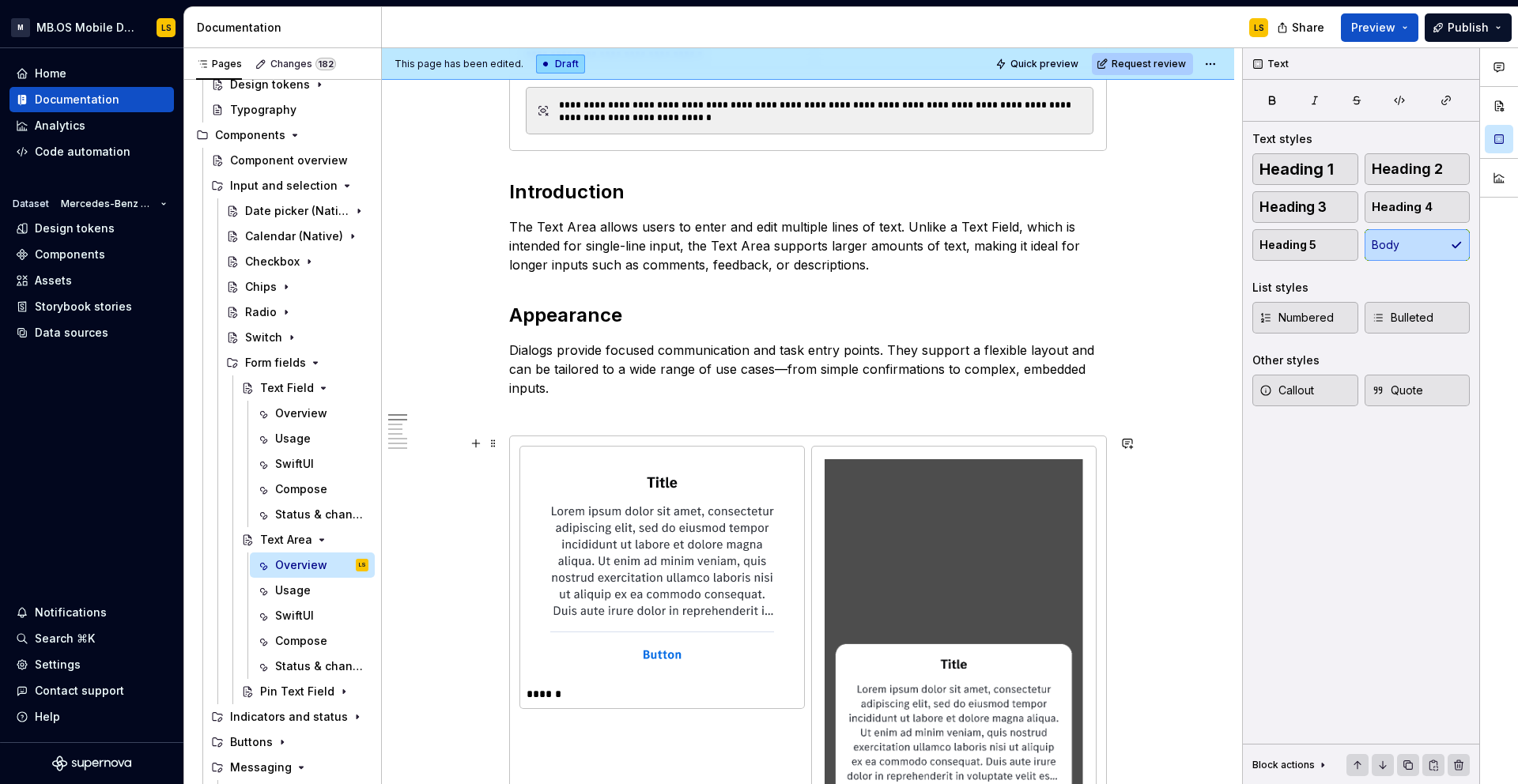
scroll to position [673, 0]
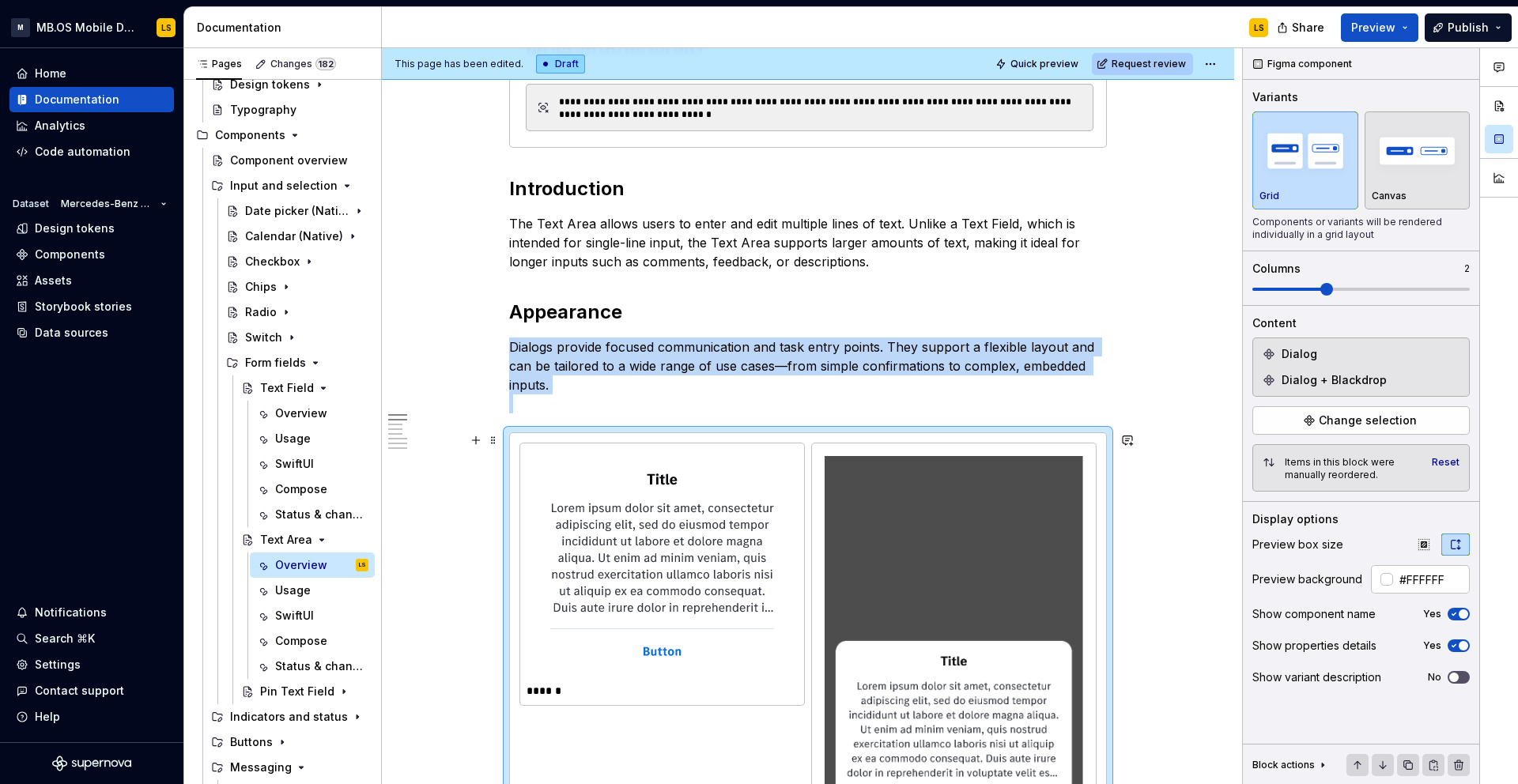
click at [583, 479] on img at bounding box center [662, 565] width 249 height 217
click at [1374, 418] on span "Change selection" at bounding box center [1368, 420] width 98 height 16
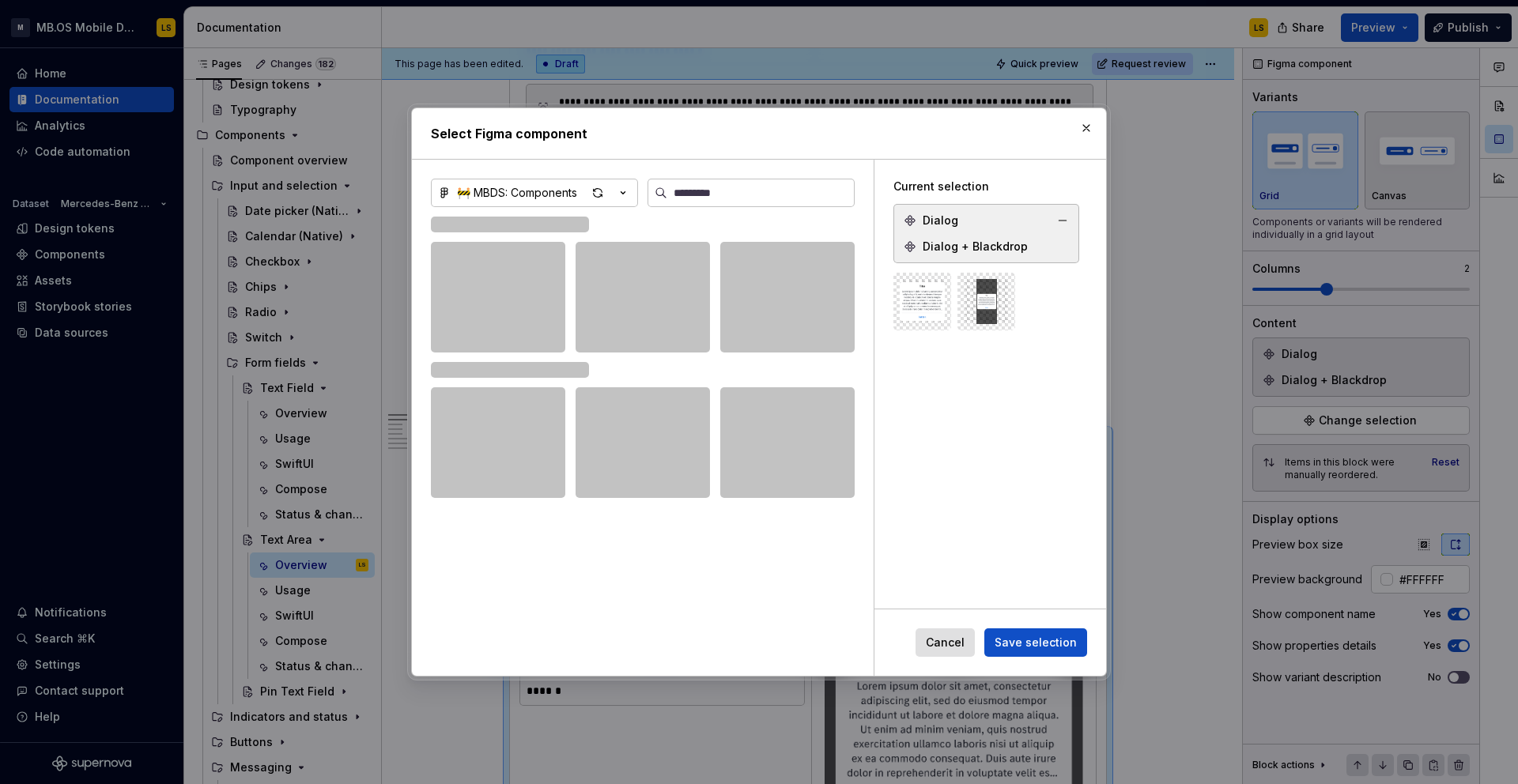
type textarea "*"
click at [1069, 221] on button "button" at bounding box center [1063, 220] width 22 height 22
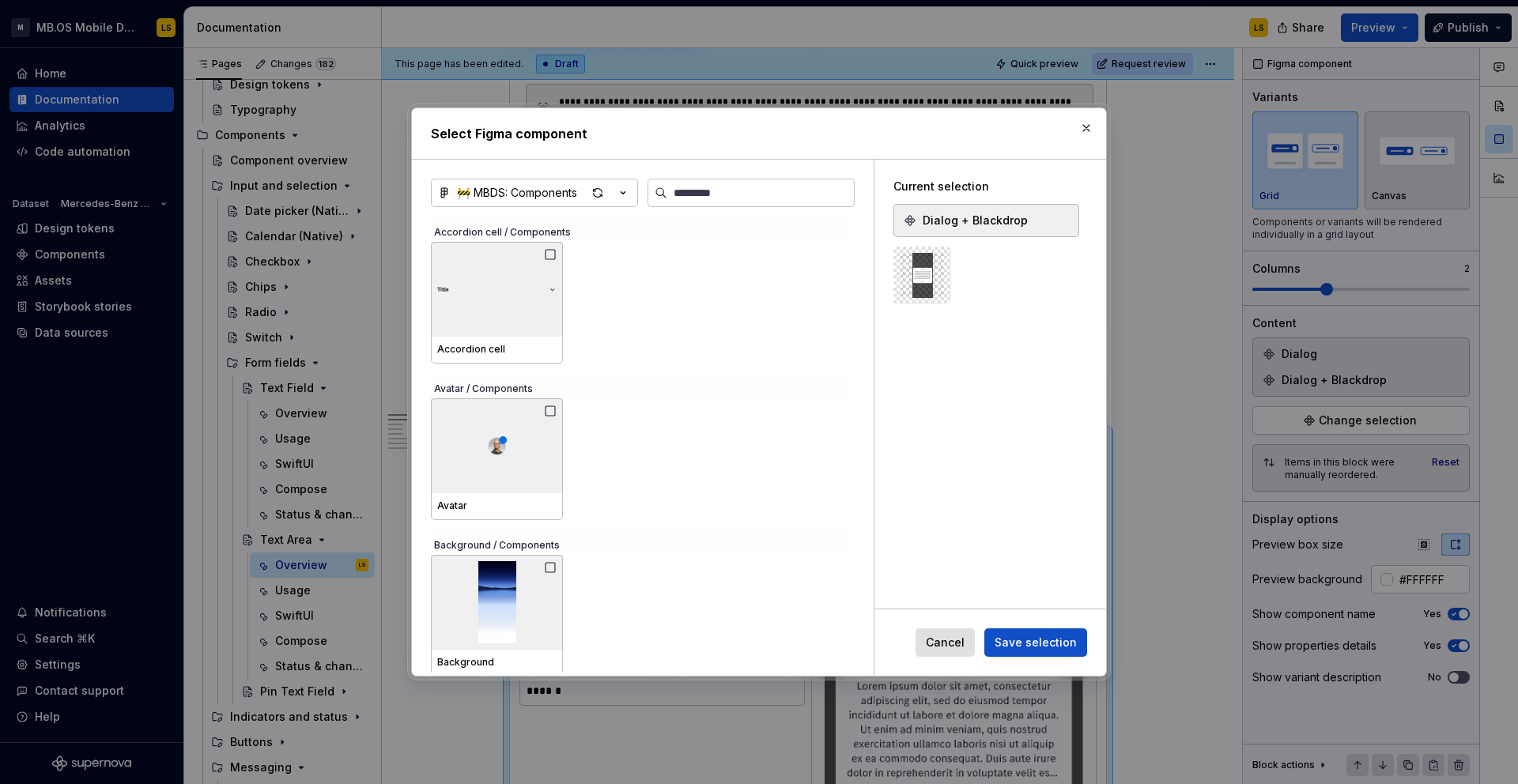
click at [1069, 221] on button "button" at bounding box center [1063, 220] width 22 height 22
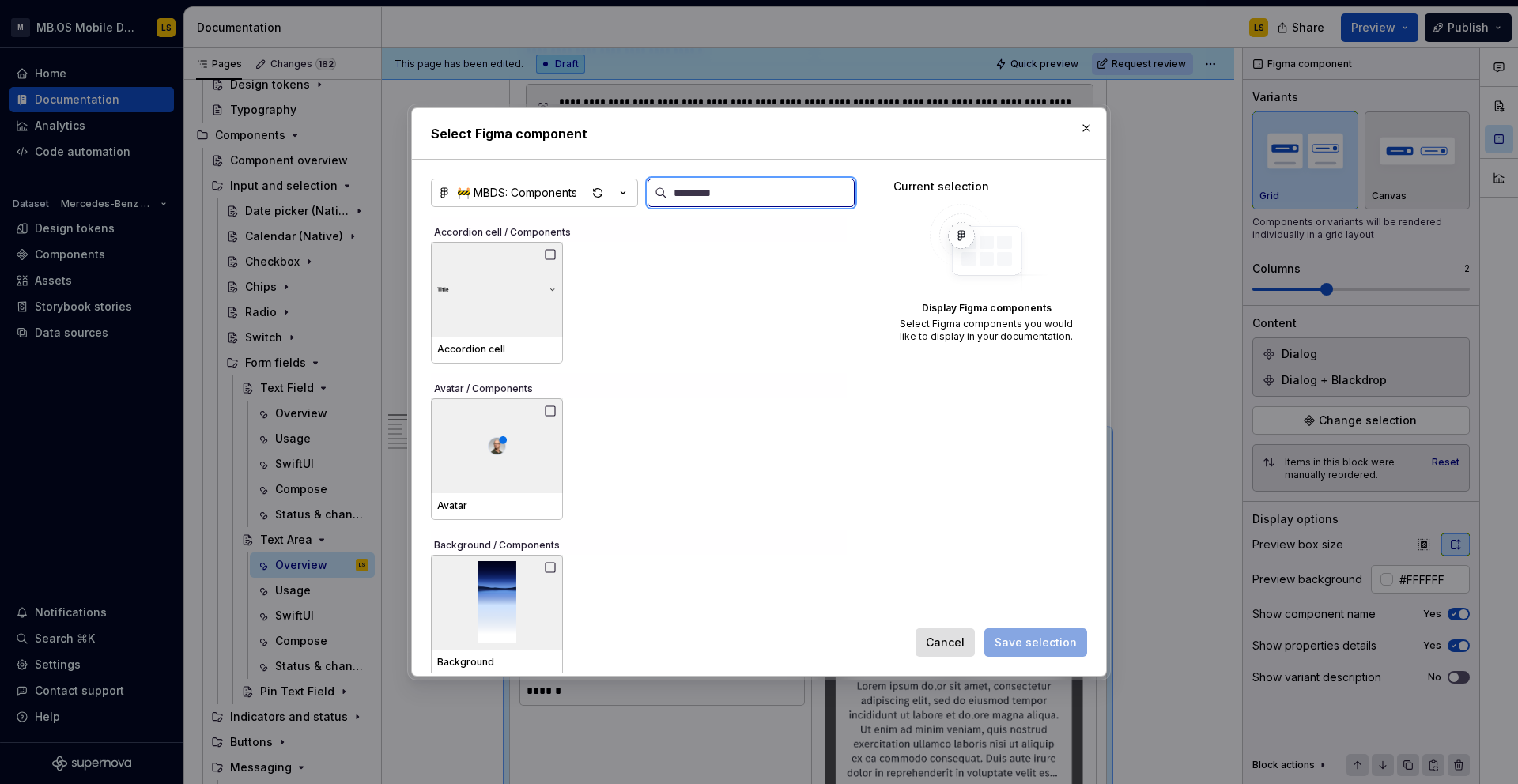
click at [725, 189] on input "search" at bounding box center [760, 193] width 186 height 16
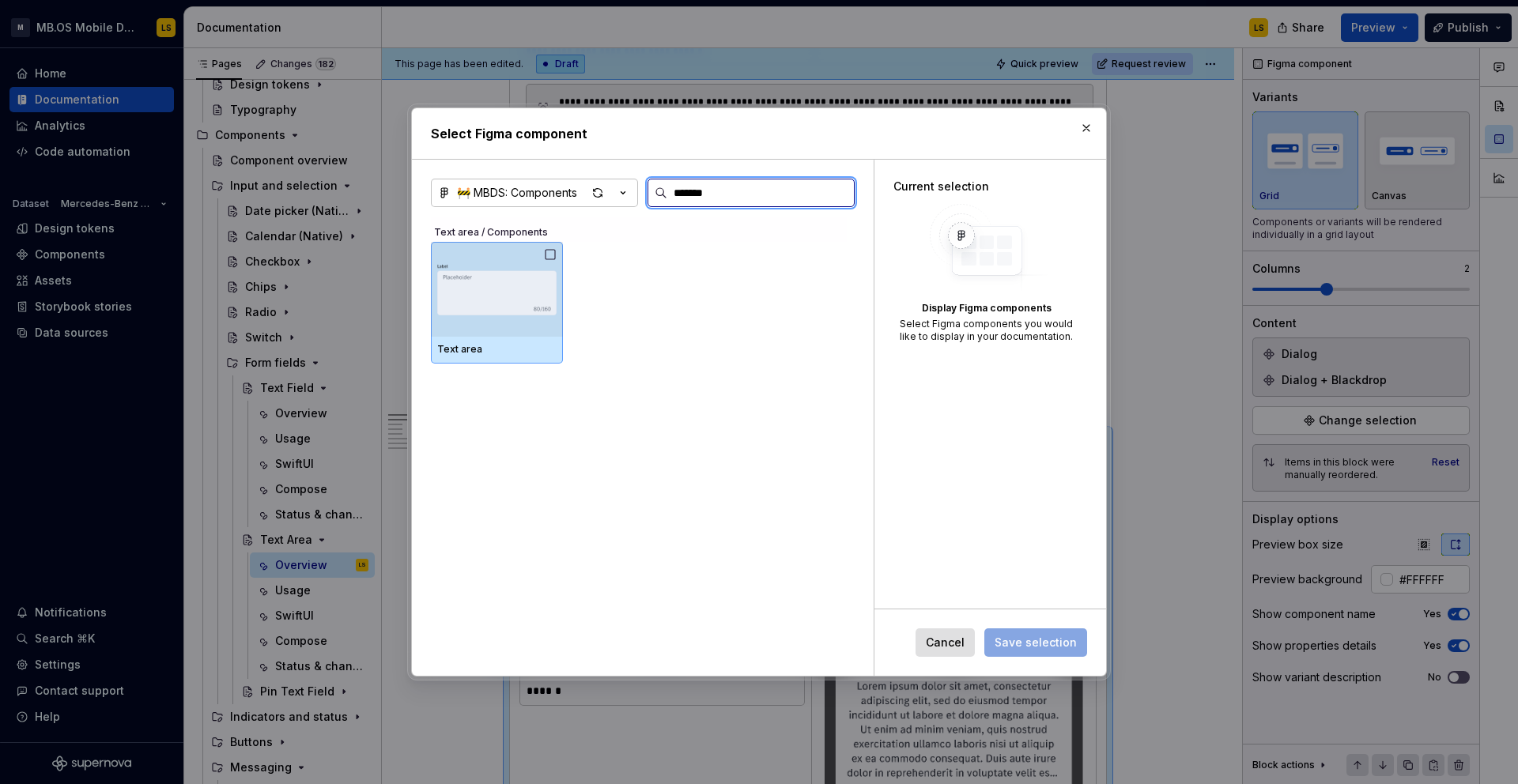
type input "********"
click at [514, 291] on img at bounding box center [497, 288] width 120 height 82
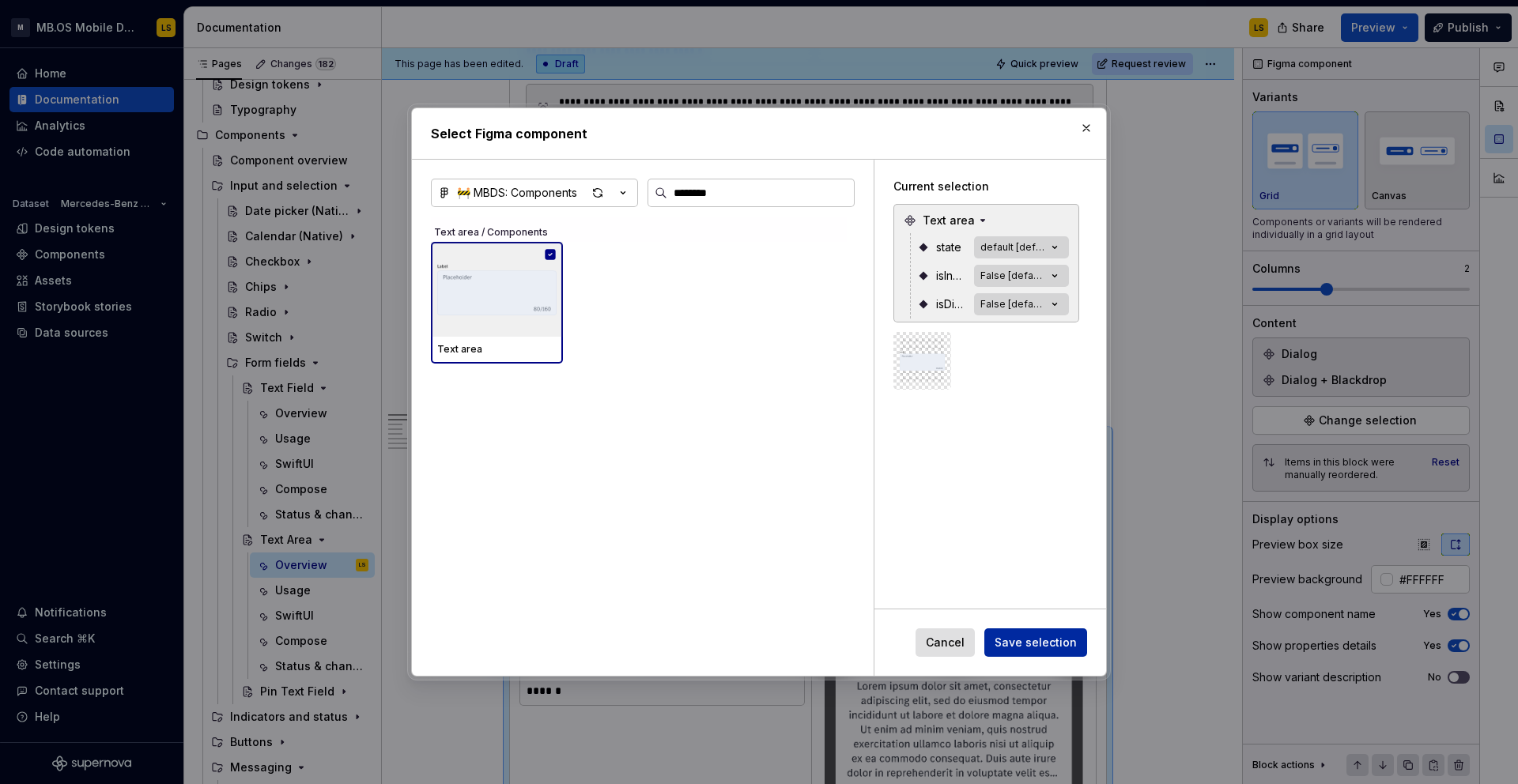
click at [1054, 636] on span "Save selection" at bounding box center [1035, 642] width 82 height 16
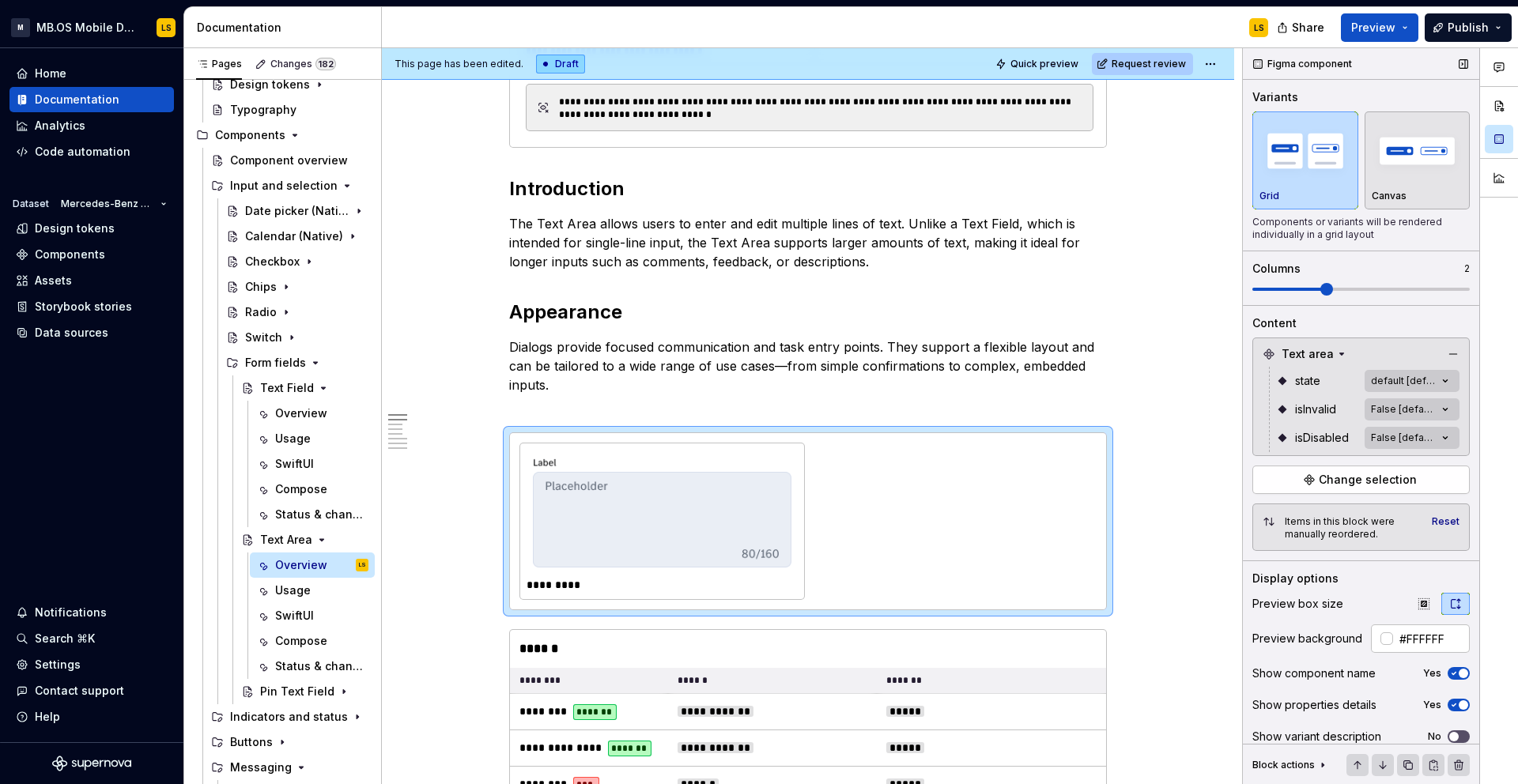
click at [1383, 392] on div "state default [default]" at bounding box center [1367, 380] width 183 height 29
click at [1397, 385] on div "Comments Open comments No comments yet Select ‘Comment’ from the block context …" at bounding box center [1380, 415] width 275 height 736
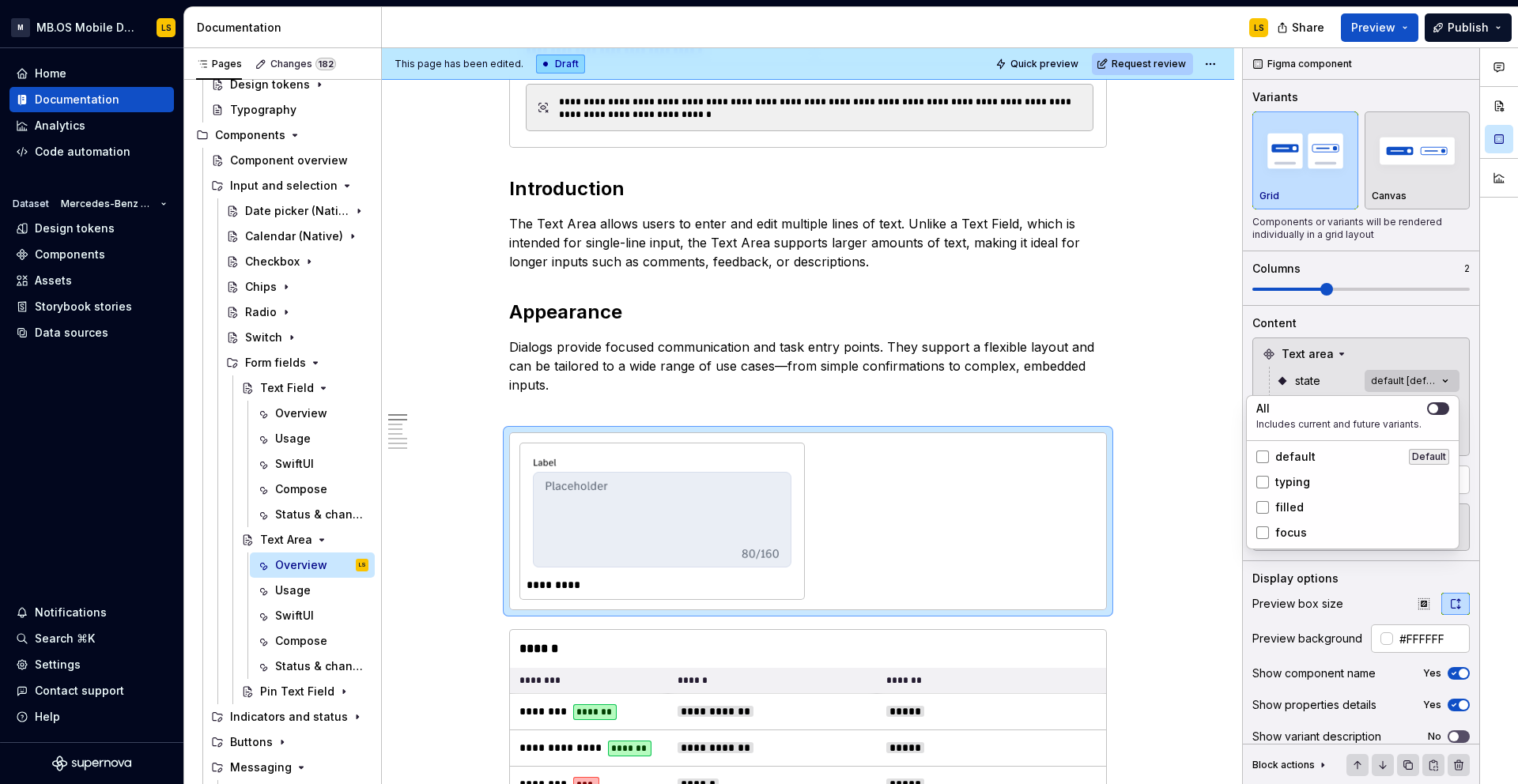
click at [1444, 403] on button "button" at bounding box center [1438, 409] width 22 height 13
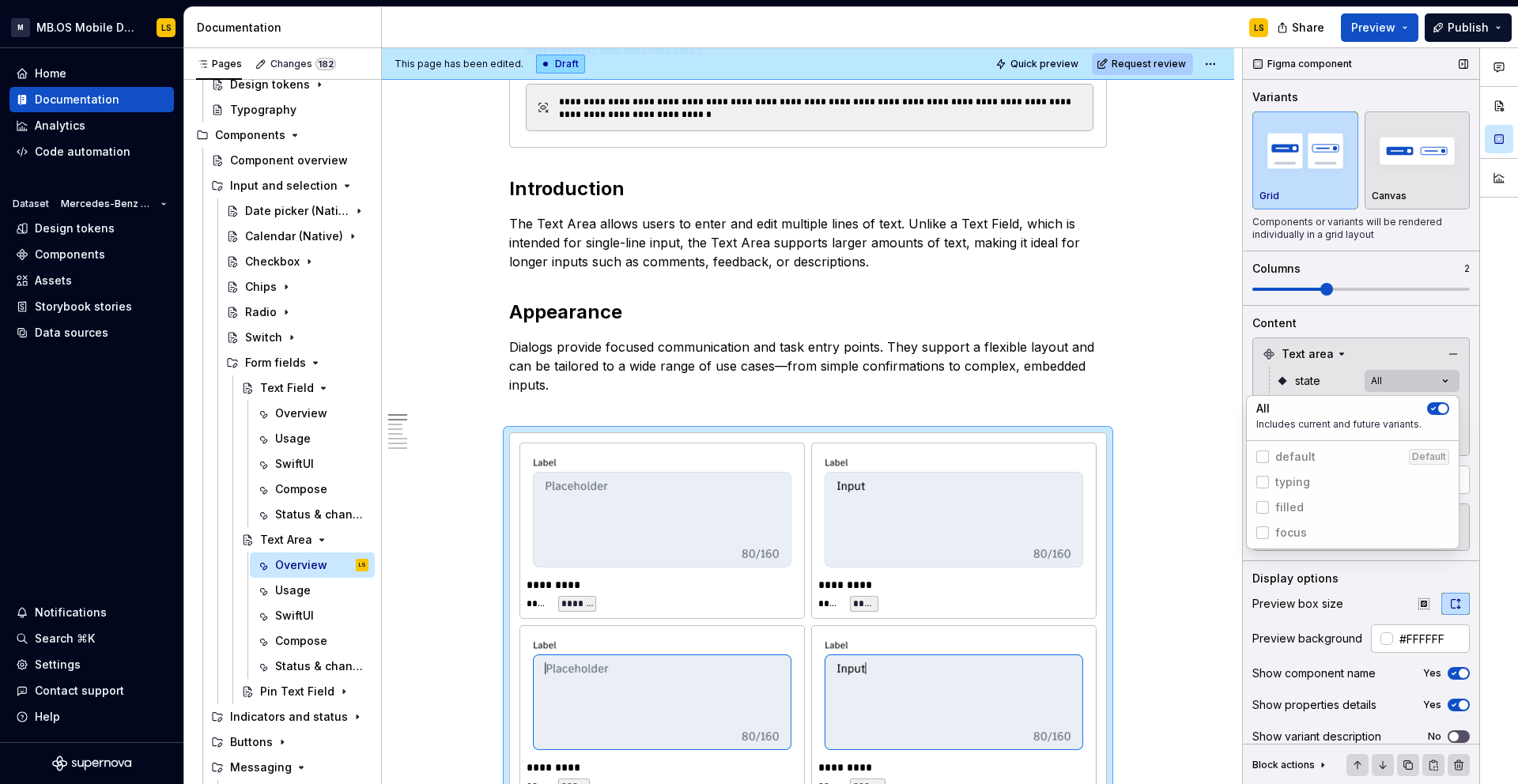
click at [1420, 287] on div "Comments Open comments No comments yet Select ‘Comment’ from the block context …" at bounding box center [1380, 415] width 275 height 736
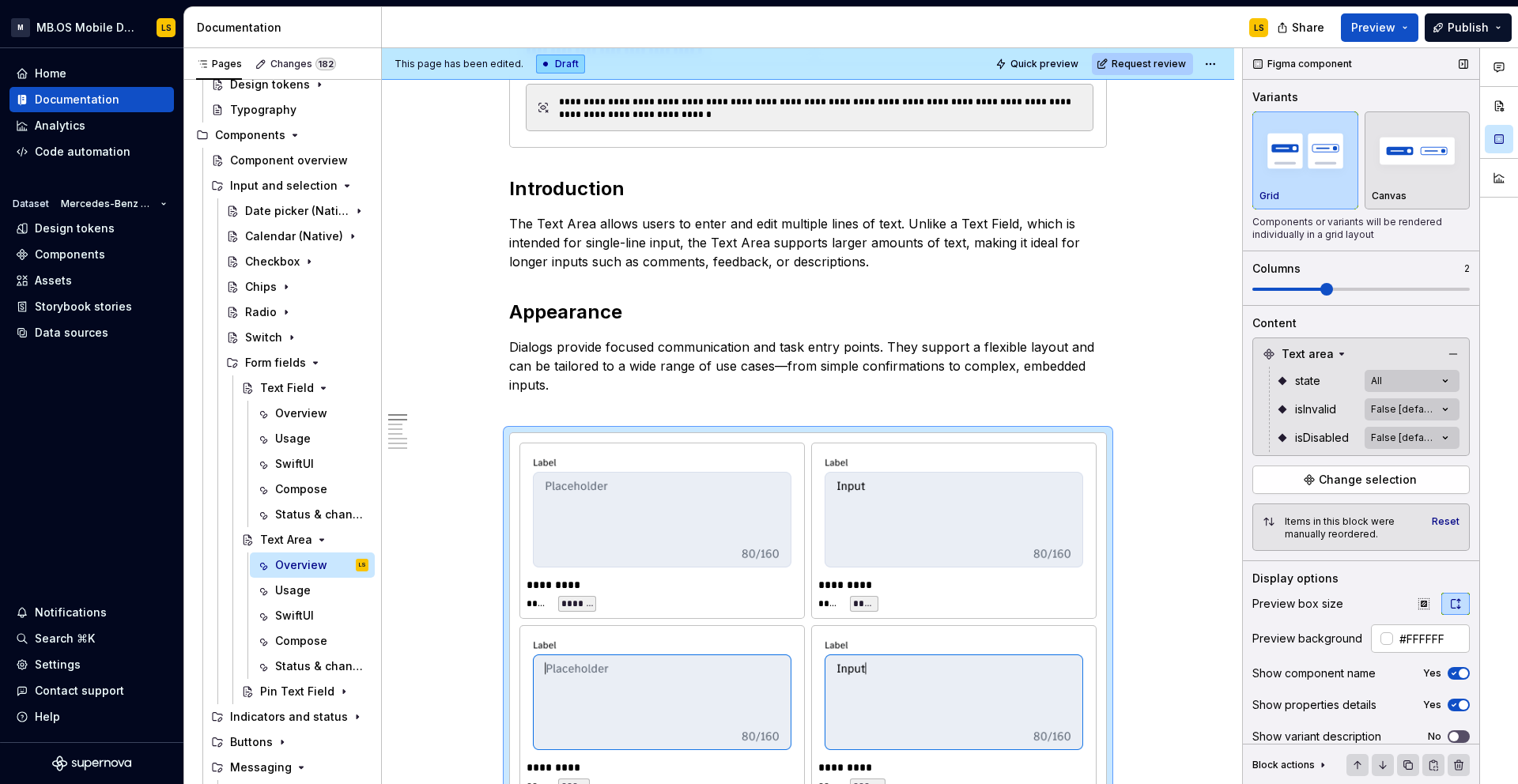
click at [1455, 288] on span at bounding box center [1361, 288] width 218 height 3
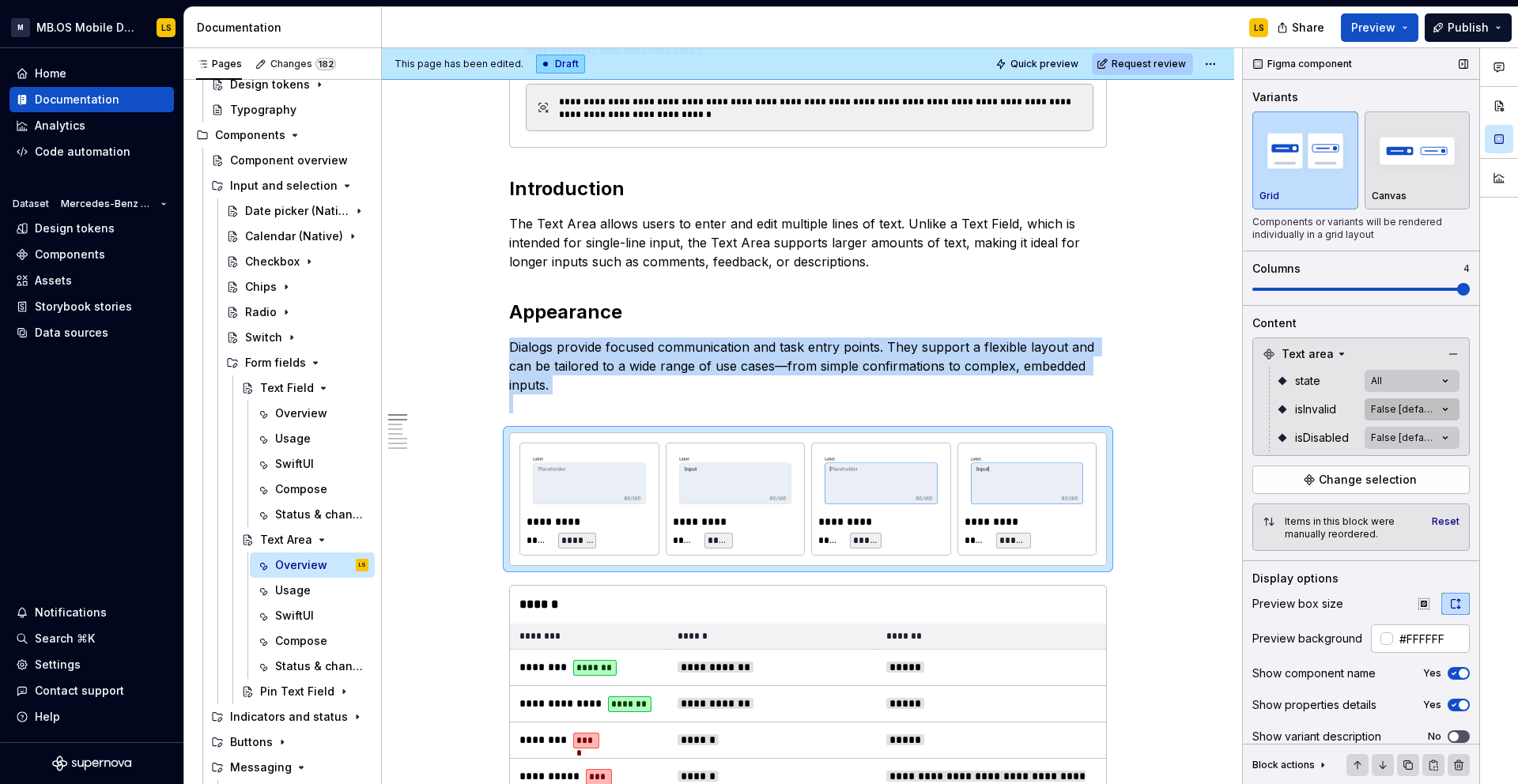
click at [1421, 404] on div "Comments Open comments No comments yet Select ‘Comment’ from the block context …" at bounding box center [1380, 415] width 275 height 736
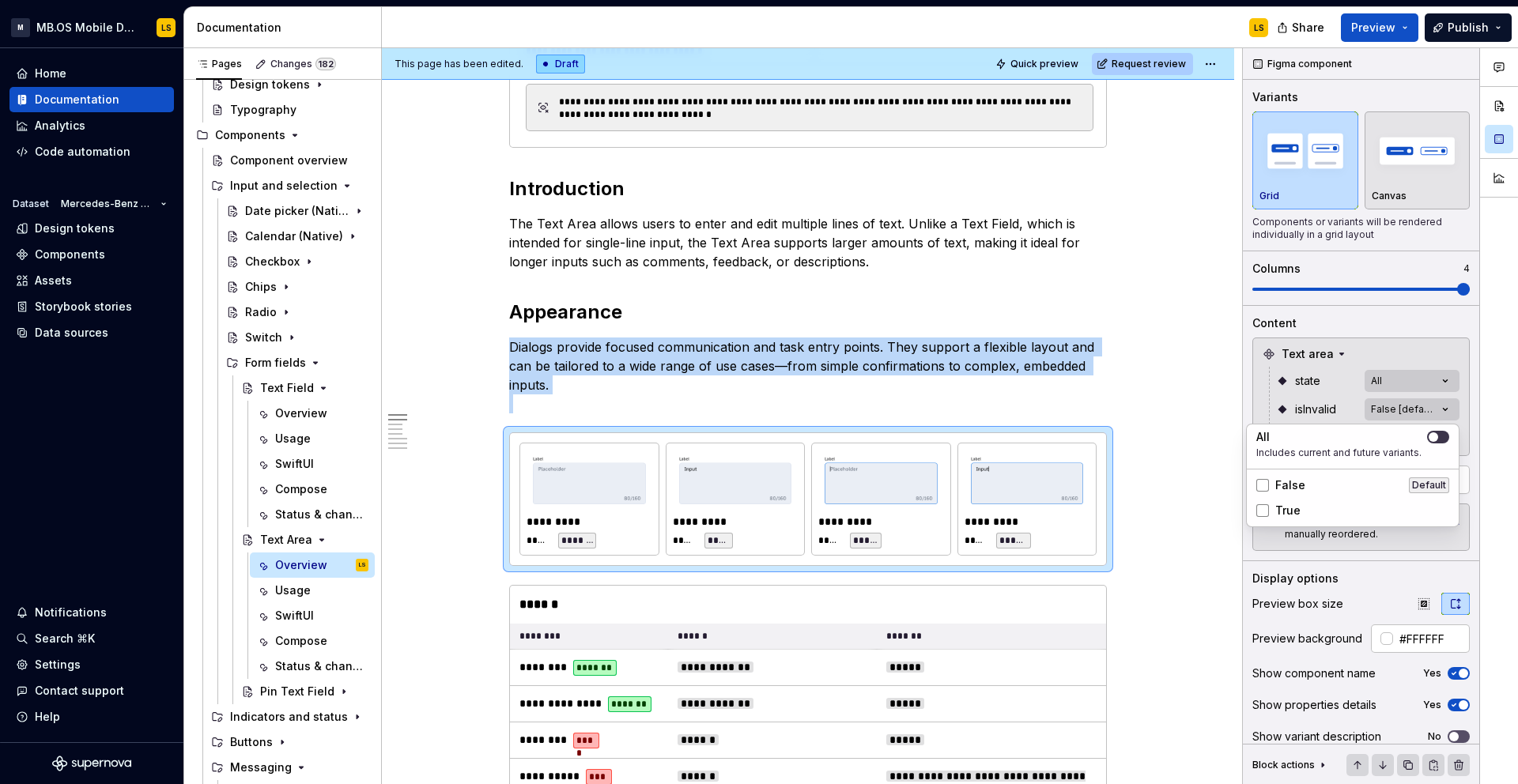
click at [1437, 437] on icon "button" at bounding box center [1433, 437] width 13 height 9
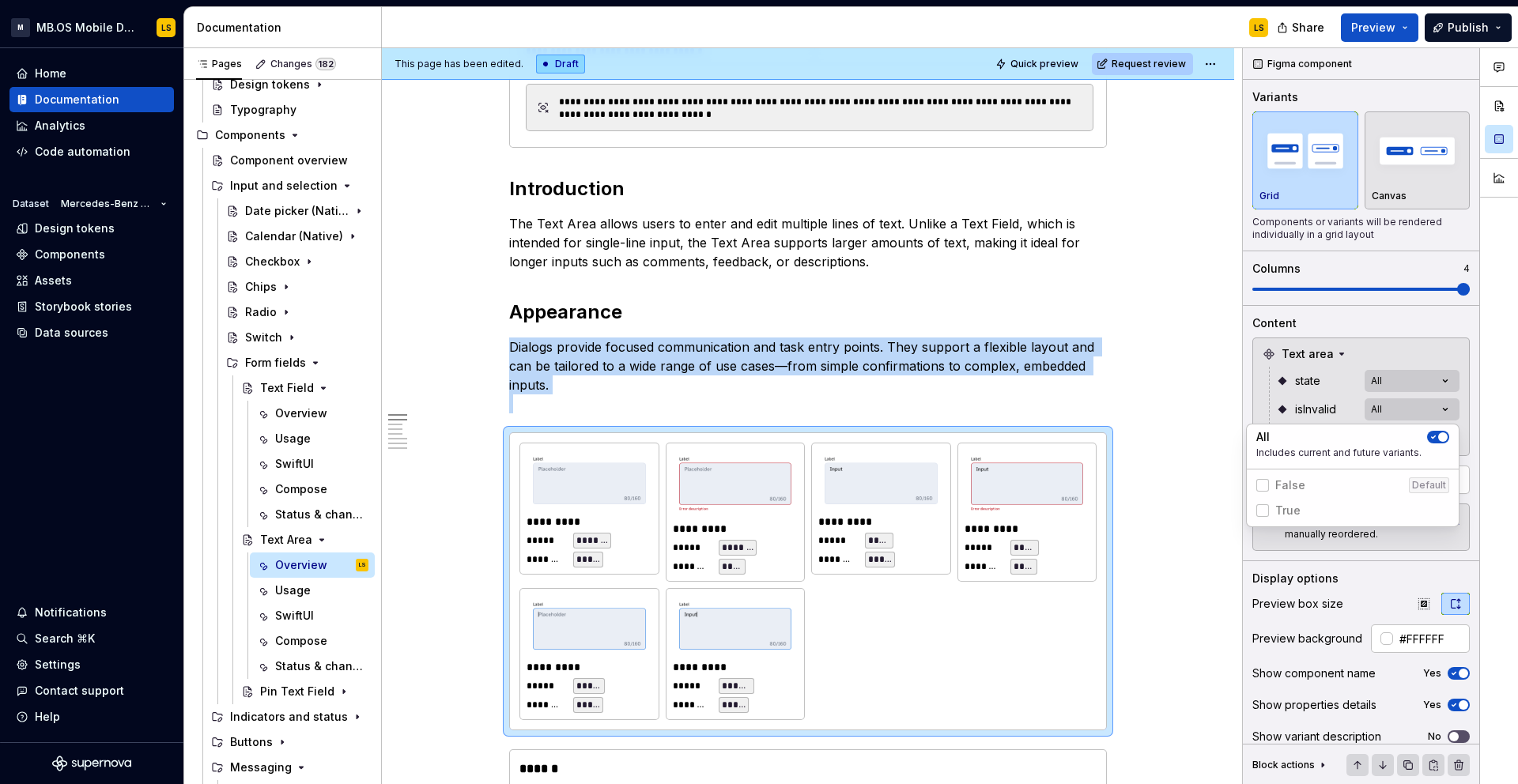
click at [1320, 422] on div "Comments Open comments No comments yet Select ‘Comment’ from the block context …" at bounding box center [1380, 415] width 275 height 736
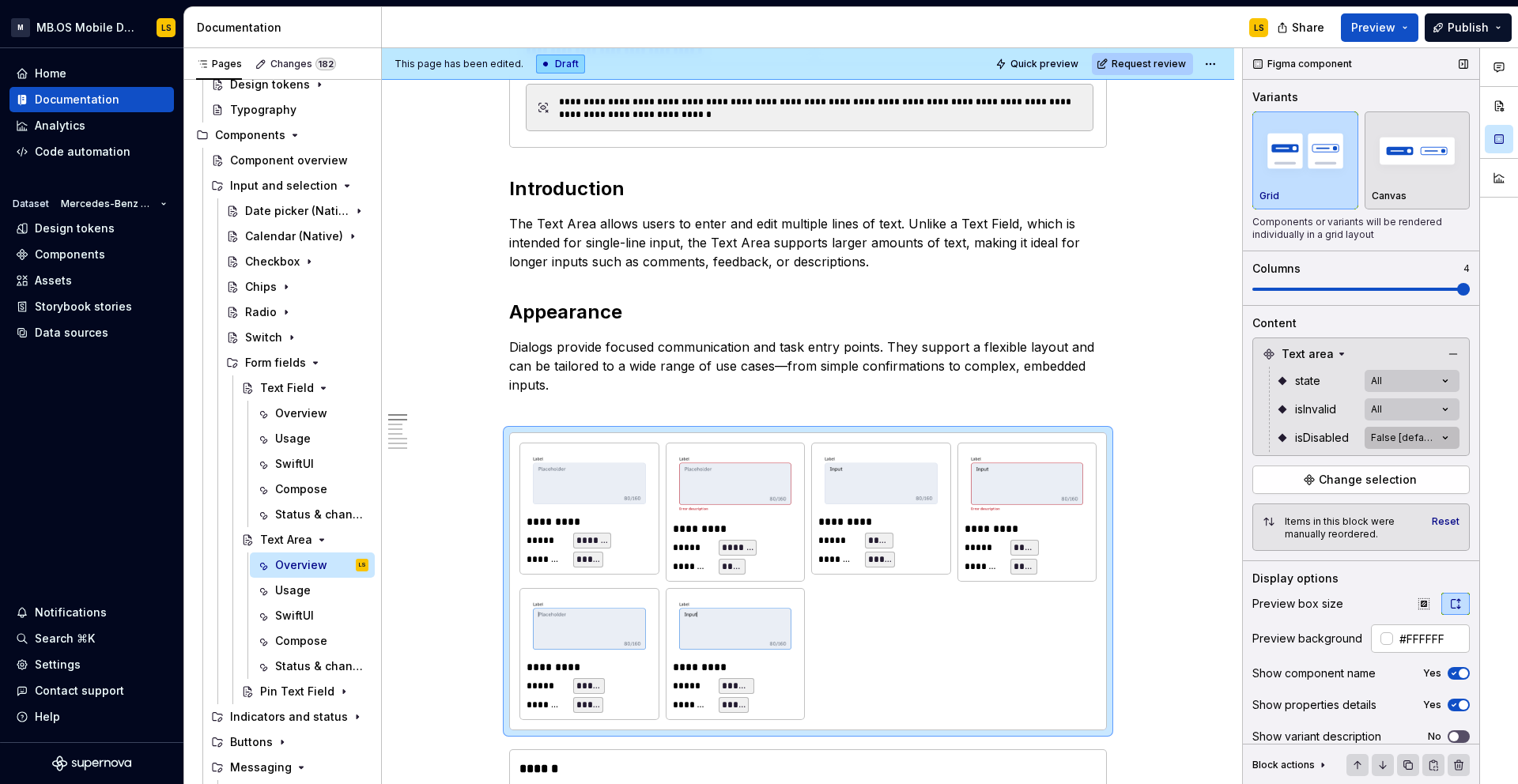
click at [1392, 441] on div "Comments Open comments No comments yet Select ‘Comment’ from the block context …" at bounding box center [1380, 415] width 275 height 736
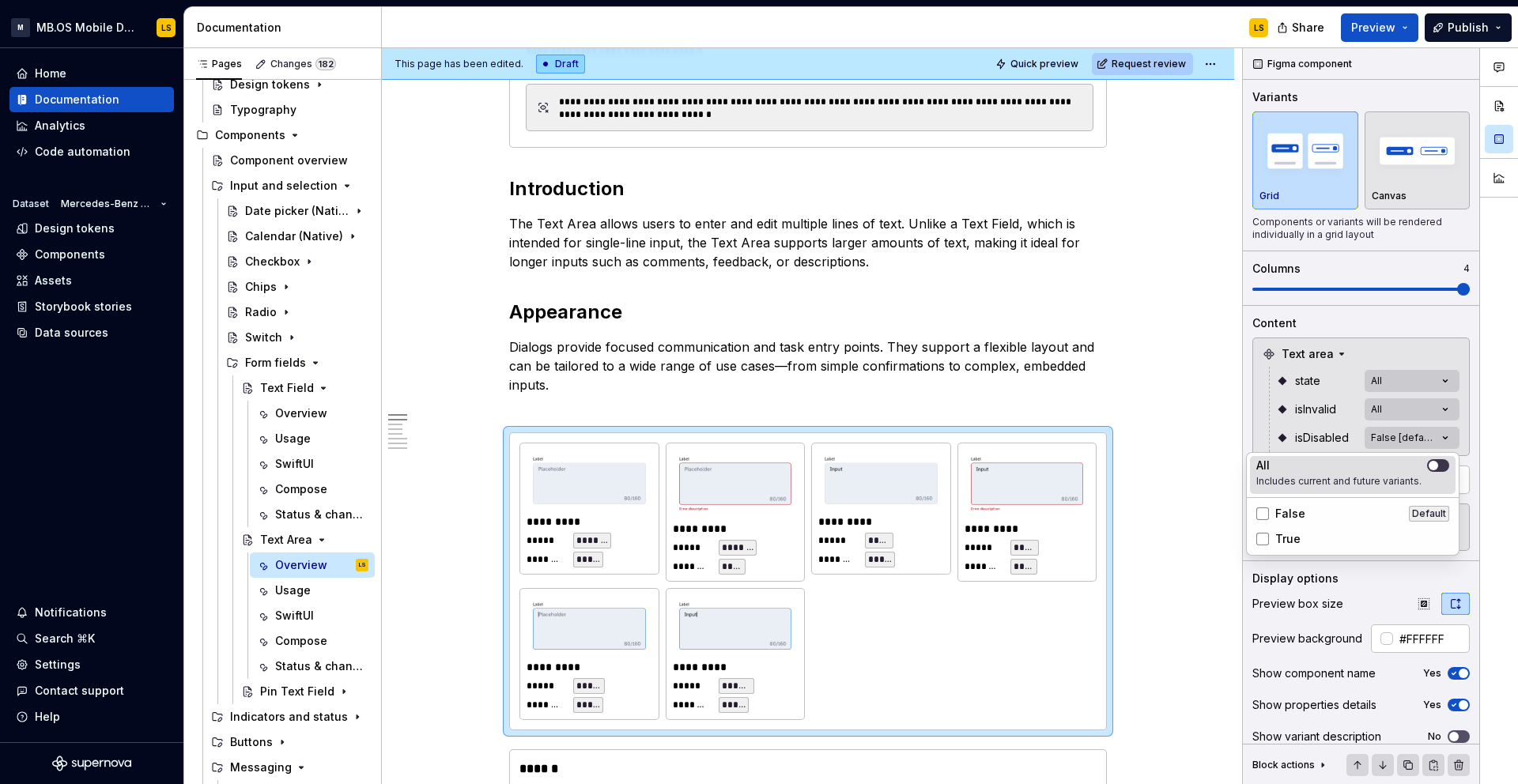
click at [1437, 467] on icon "button" at bounding box center [1433, 465] width 13 height 9
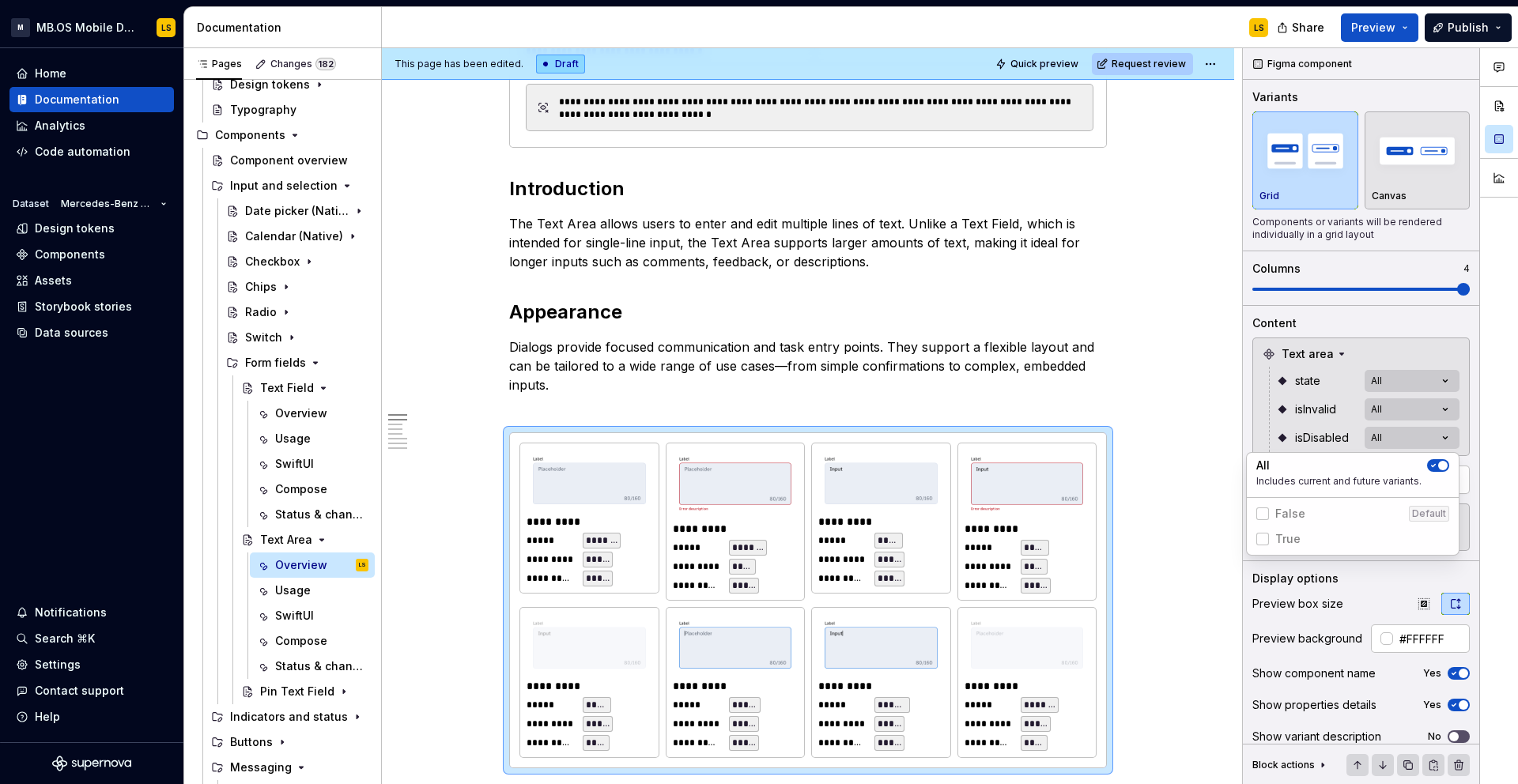
click at [759, 494] on html "M MB.OS Mobile Design System LS Home Documentation Analytics Code automation Da…" at bounding box center [759, 392] width 1518 height 784
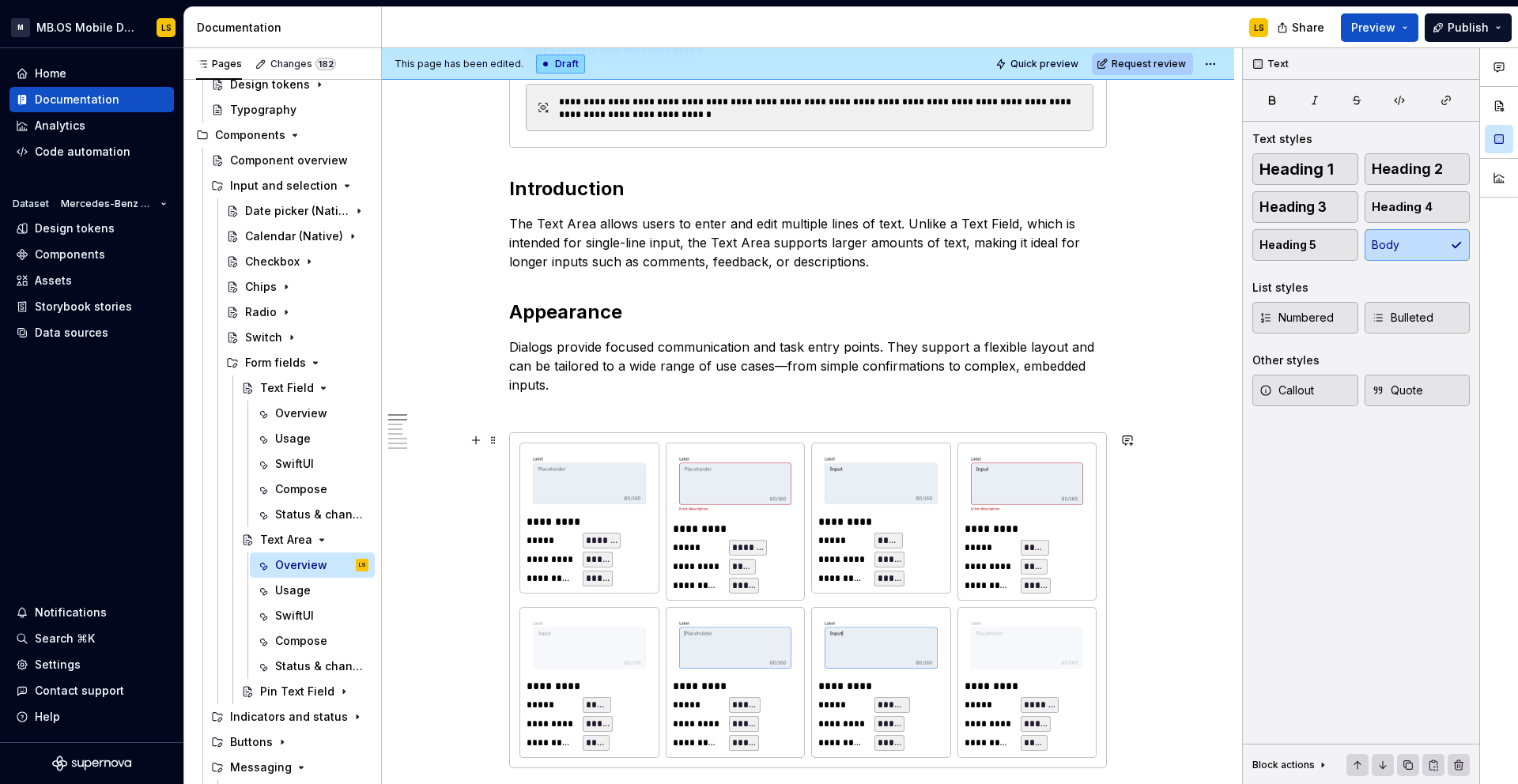
click at [853, 519] on div "*********" at bounding box center [881, 521] width 125 height 16
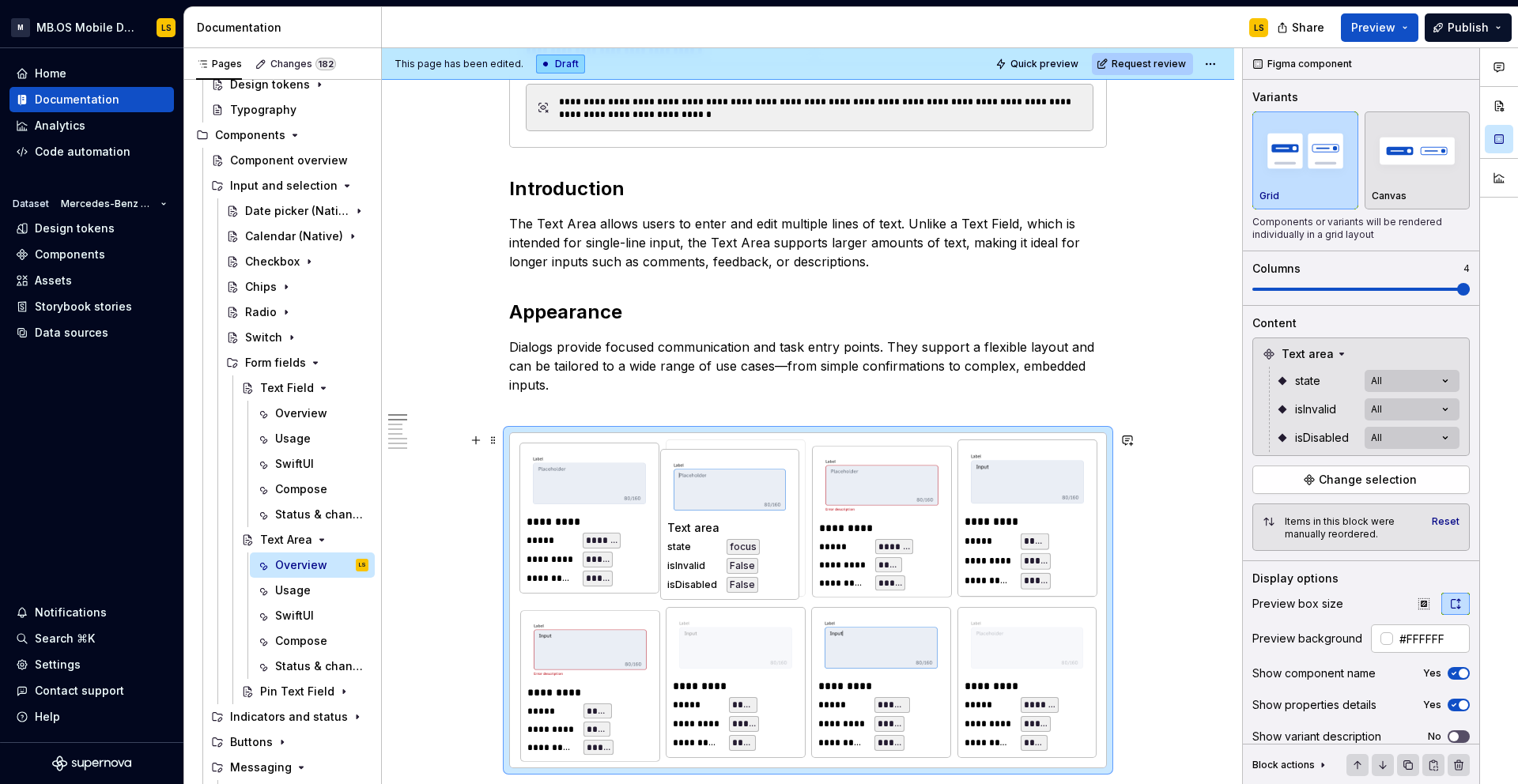
drag, startPoint x: 746, startPoint y: 655, endPoint x: 736, endPoint y: 497, distance: 158.3
click at [736, 497] on body "M MB.OS Mobile Design System LS Home Documentation Analytics Code automation Da…" at bounding box center [759, 392] width 1518 height 784
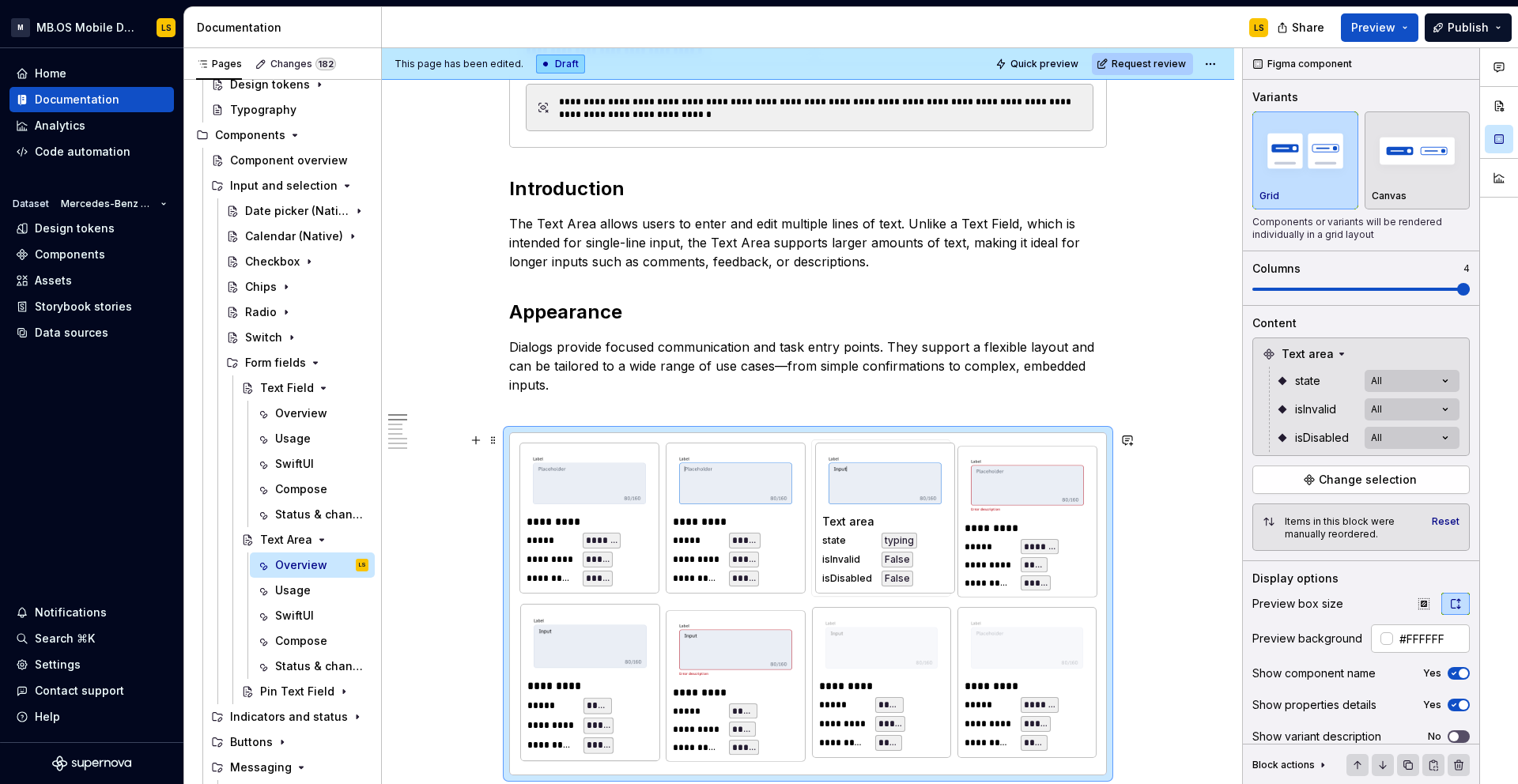
drag, startPoint x: 902, startPoint y: 707, endPoint x: 926, endPoint y: 528, distance: 180.6
click at [926, 528] on body "M MB.OS Mobile Design System LS Home Documentation Analytics Code automation Da…" at bounding box center [759, 392] width 1518 height 784
drag, startPoint x: 614, startPoint y: 661, endPoint x: 1082, endPoint y: 506, distance: 493.0
click at [1082, 506] on body "M MB.OS Mobile Design System LS Home Documentation Analytics Code automation Da…" at bounding box center [759, 392] width 1518 height 784
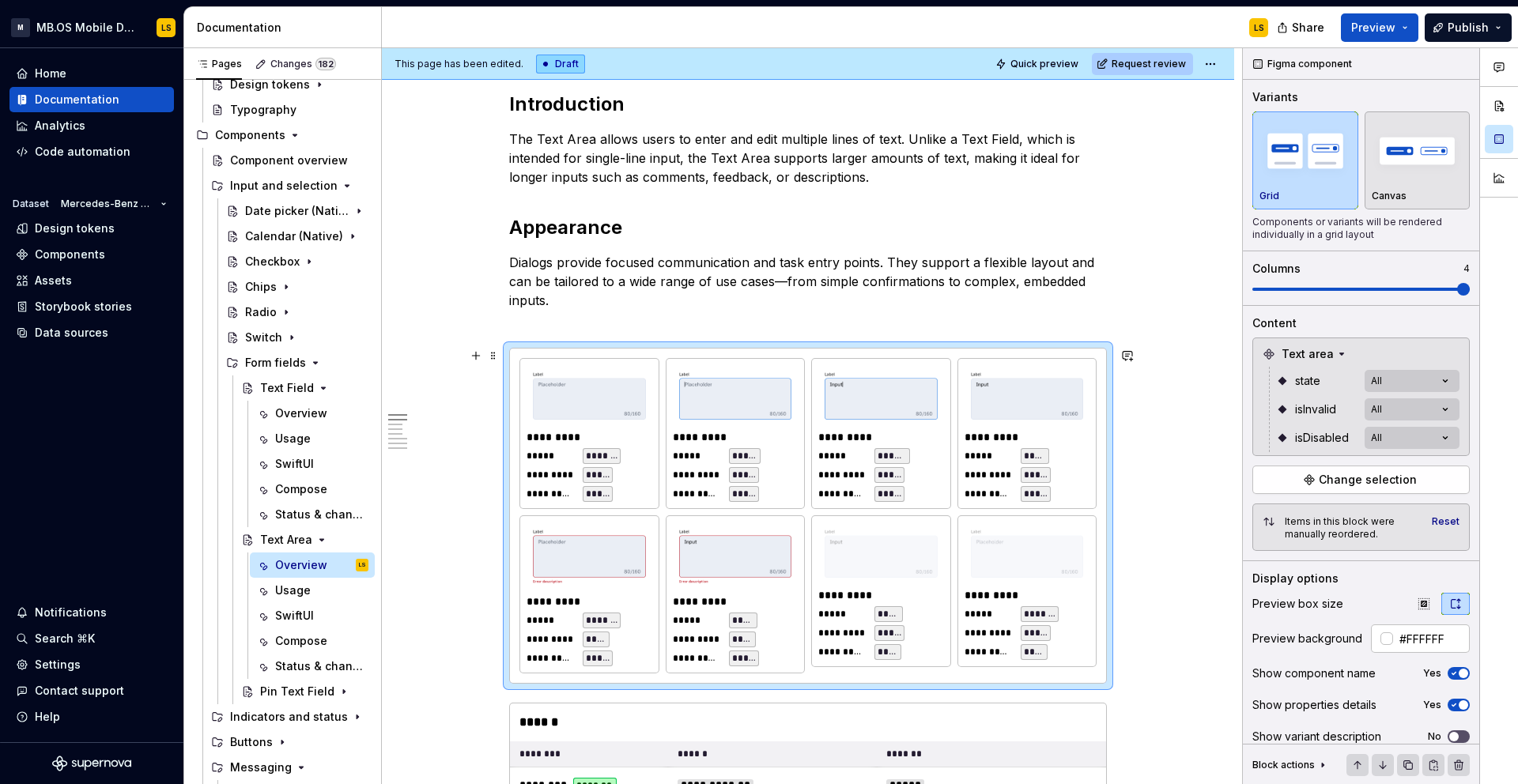
scroll to position [760, 0]
drag, startPoint x: 1047, startPoint y: 617, endPoint x: 890, endPoint y: 619, distance: 157.0
click at [890, 619] on body "M MB.OS Mobile Design System LS Home Documentation Analytics Code automation Da…" at bounding box center [759, 392] width 1518 height 784
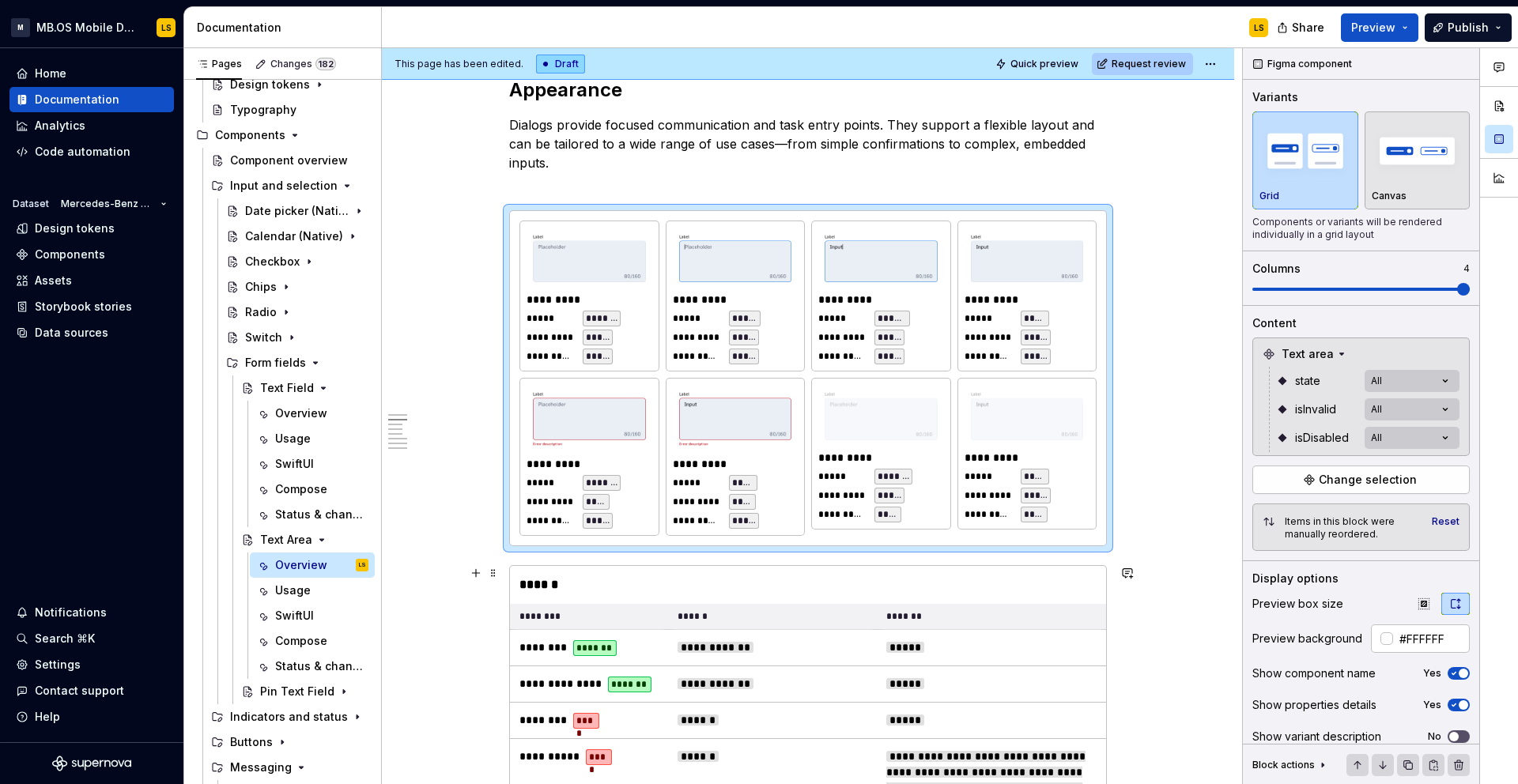
scroll to position [902, 0]
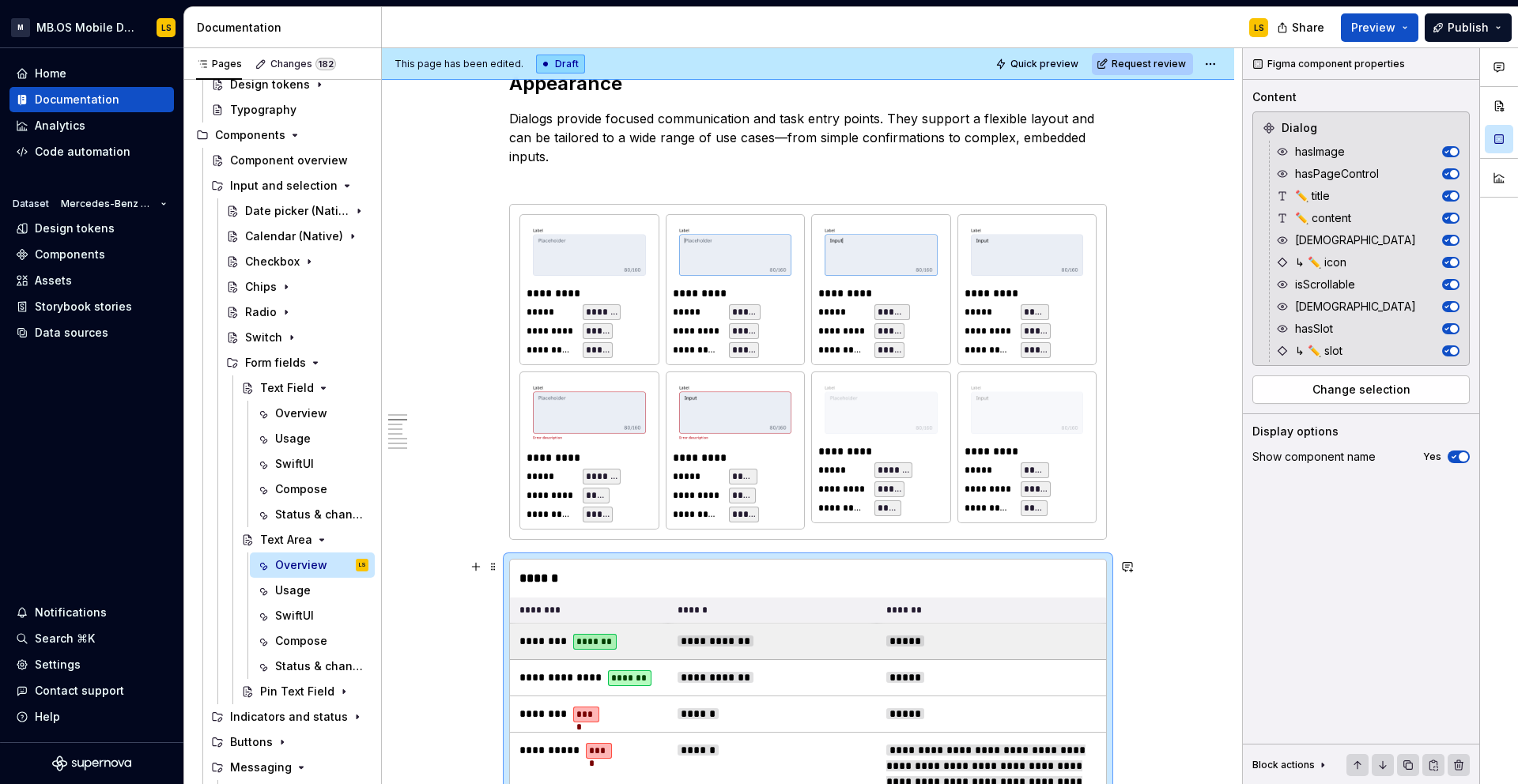
click at [748, 626] on td "**********" at bounding box center [772, 641] width 208 height 36
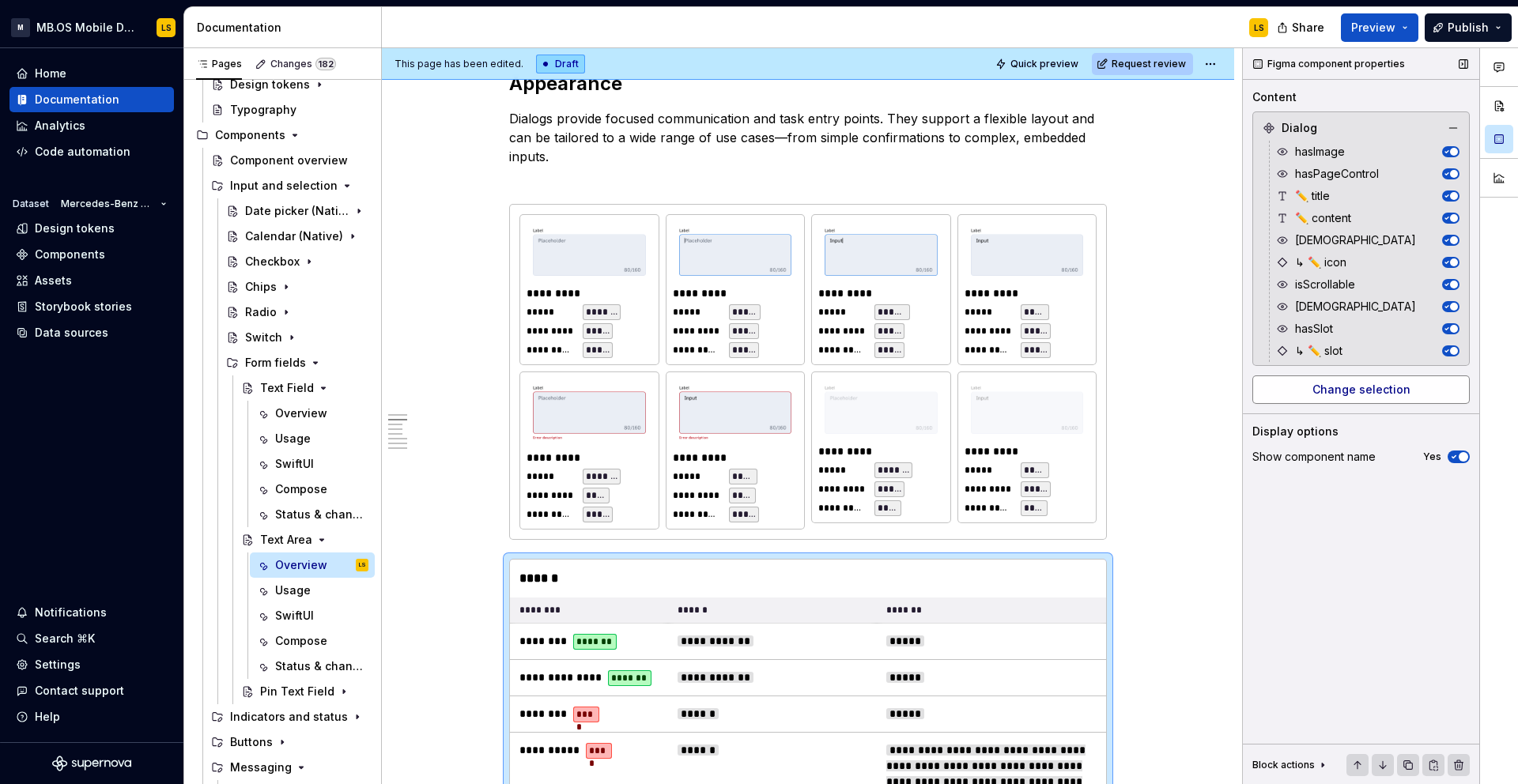
click at [1380, 389] on span "Change selection" at bounding box center [1361, 389] width 98 height 16
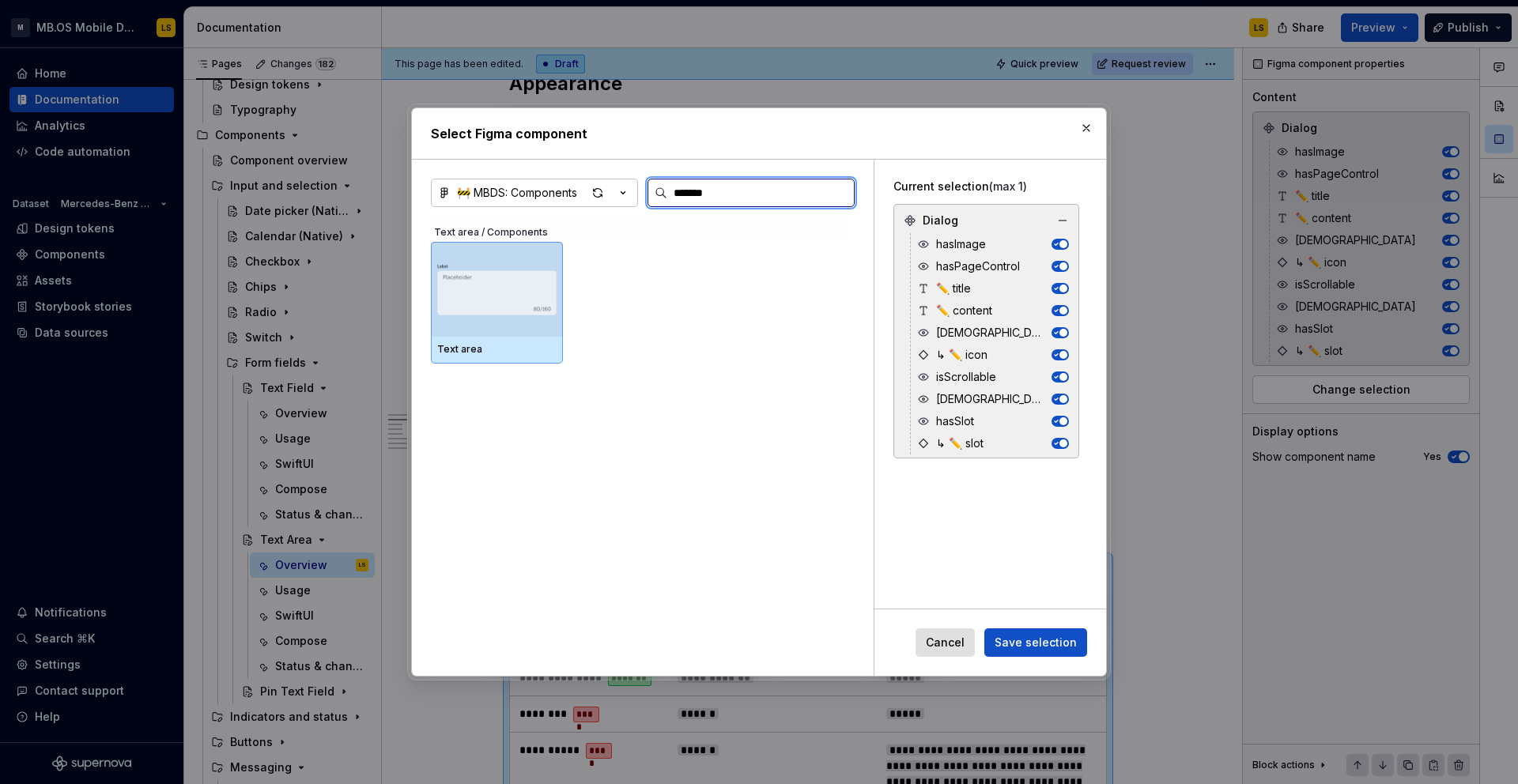
type input "********"
click at [539, 274] on img at bounding box center [497, 288] width 120 height 82
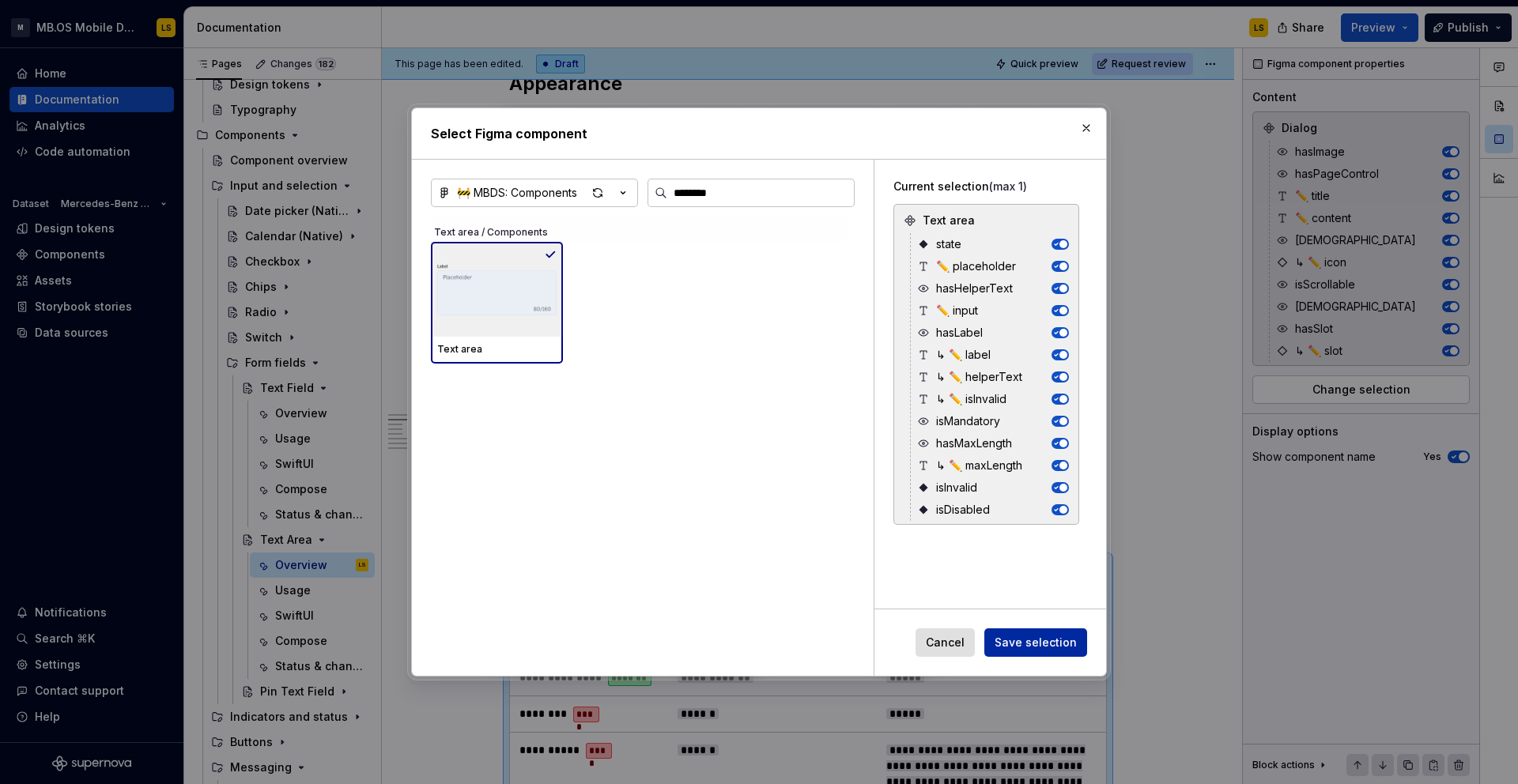
click at [1033, 636] on span "Save selection" at bounding box center [1035, 642] width 82 height 16
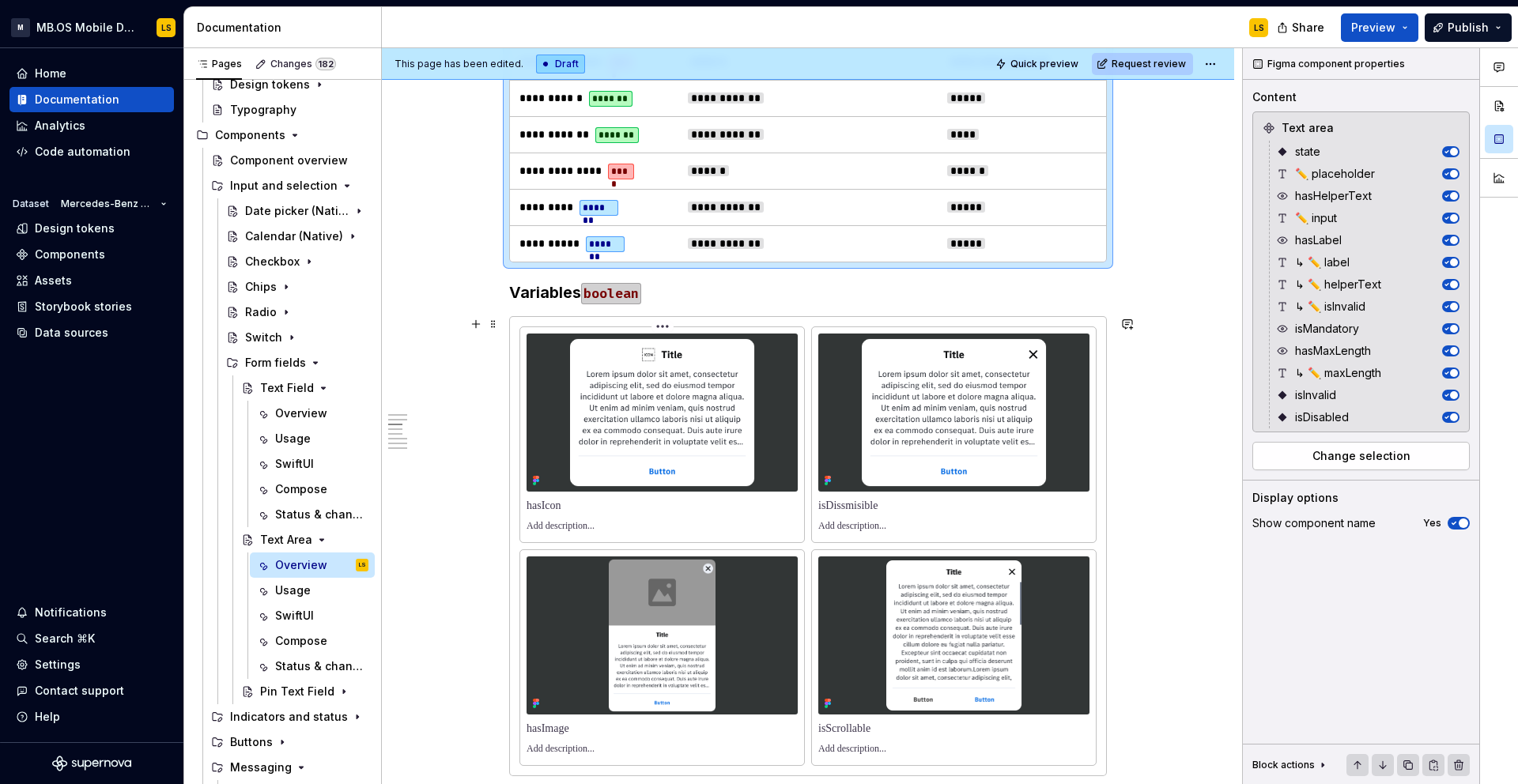
scroll to position [1738, 0]
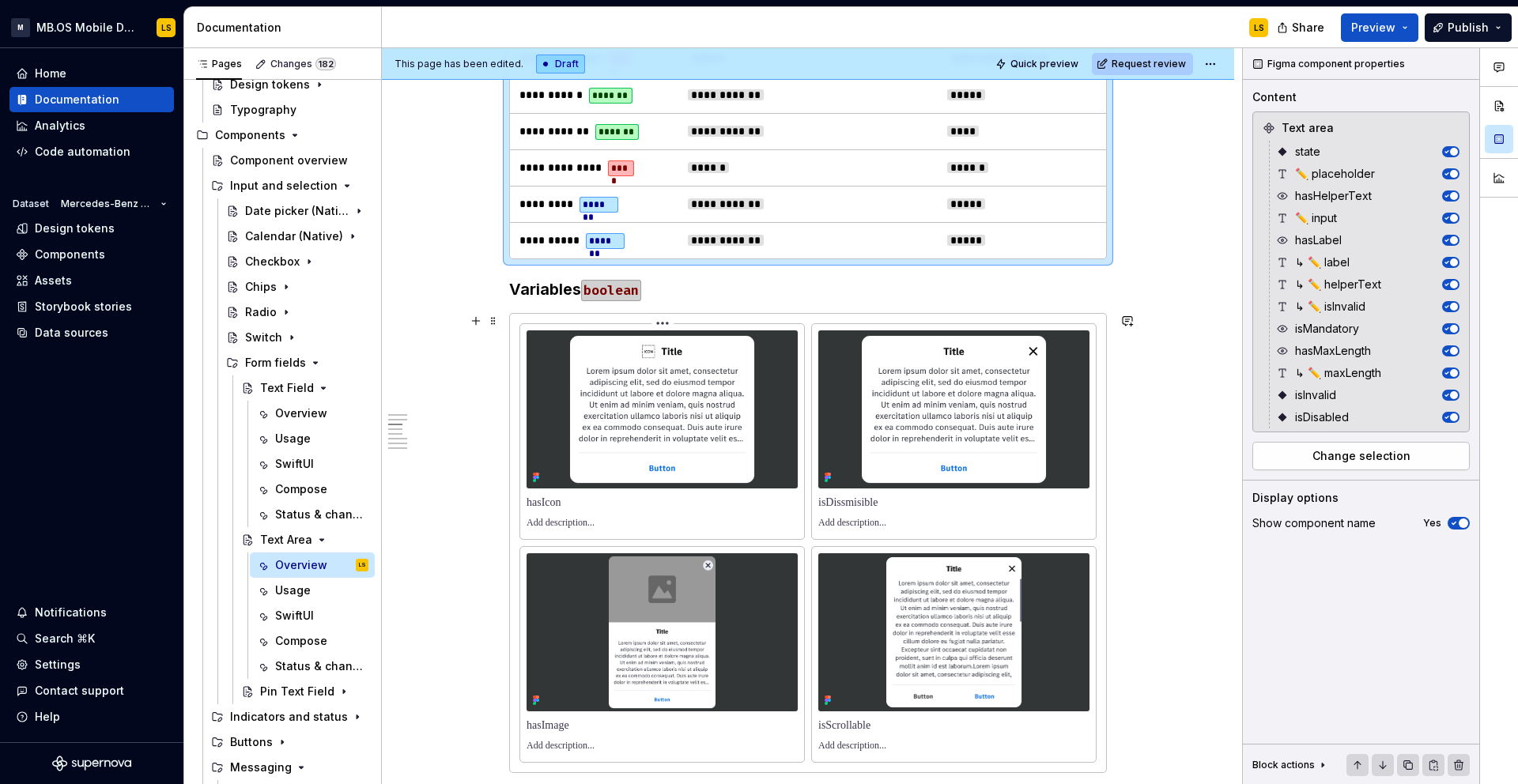
click at [653, 428] on img at bounding box center [662, 410] width 271 height 158
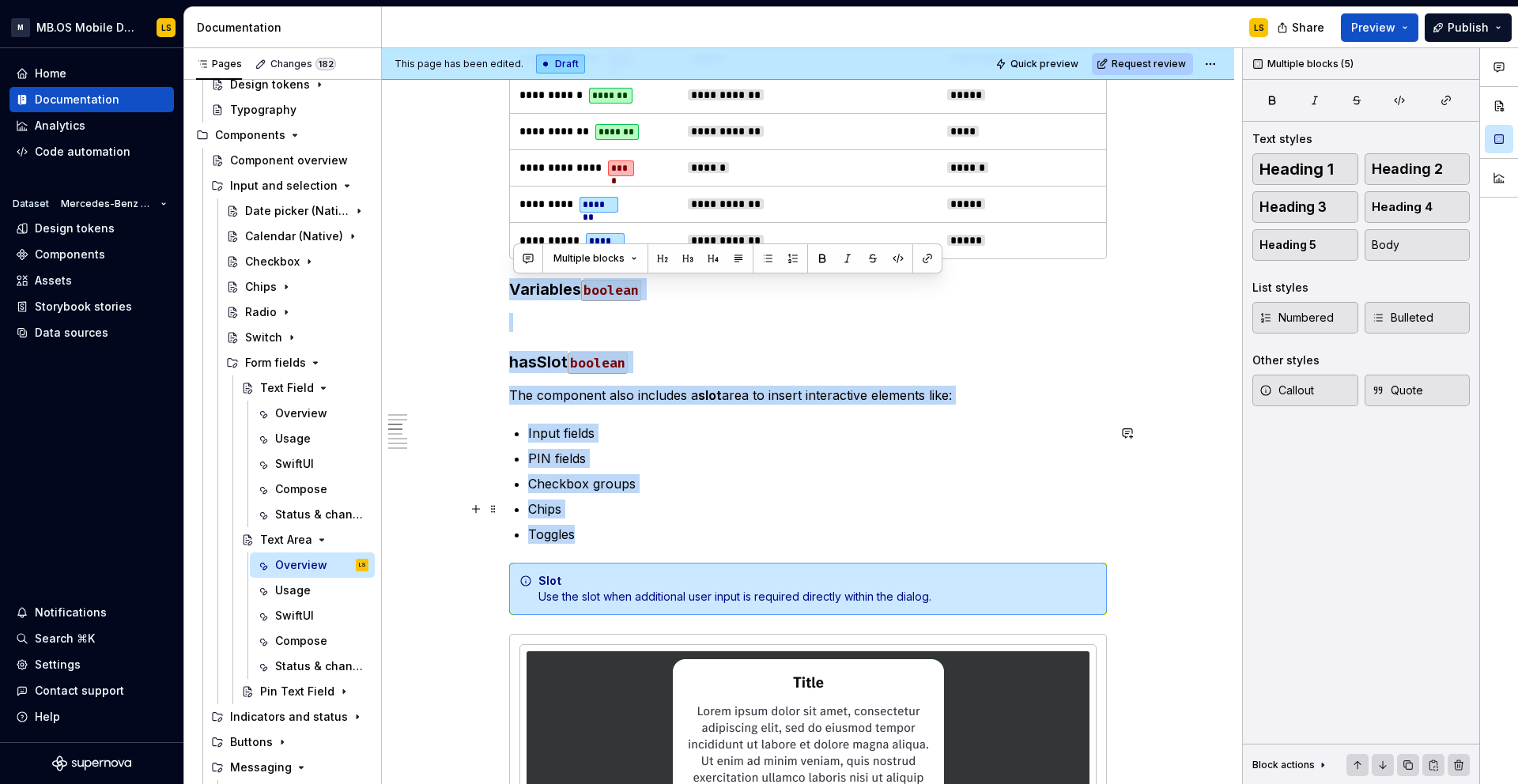
drag, startPoint x: 513, startPoint y: 291, endPoint x: 665, endPoint y: 526, distance: 279.9
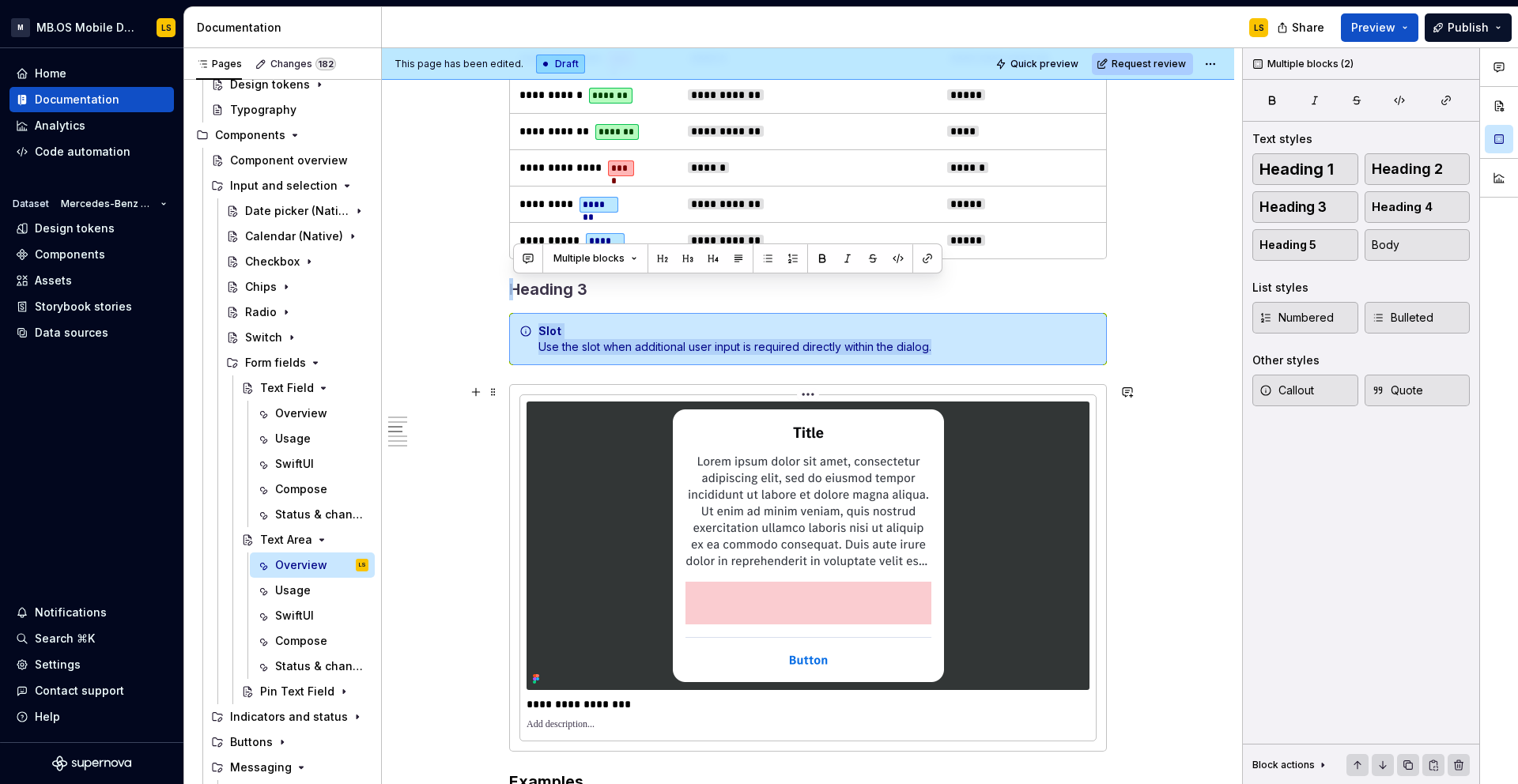
drag, startPoint x: 547, startPoint y: 297, endPoint x: 691, endPoint y: 486, distance: 237.6
click at [692, 486] on div "**********" at bounding box center [807, 755] width 597 height 4364
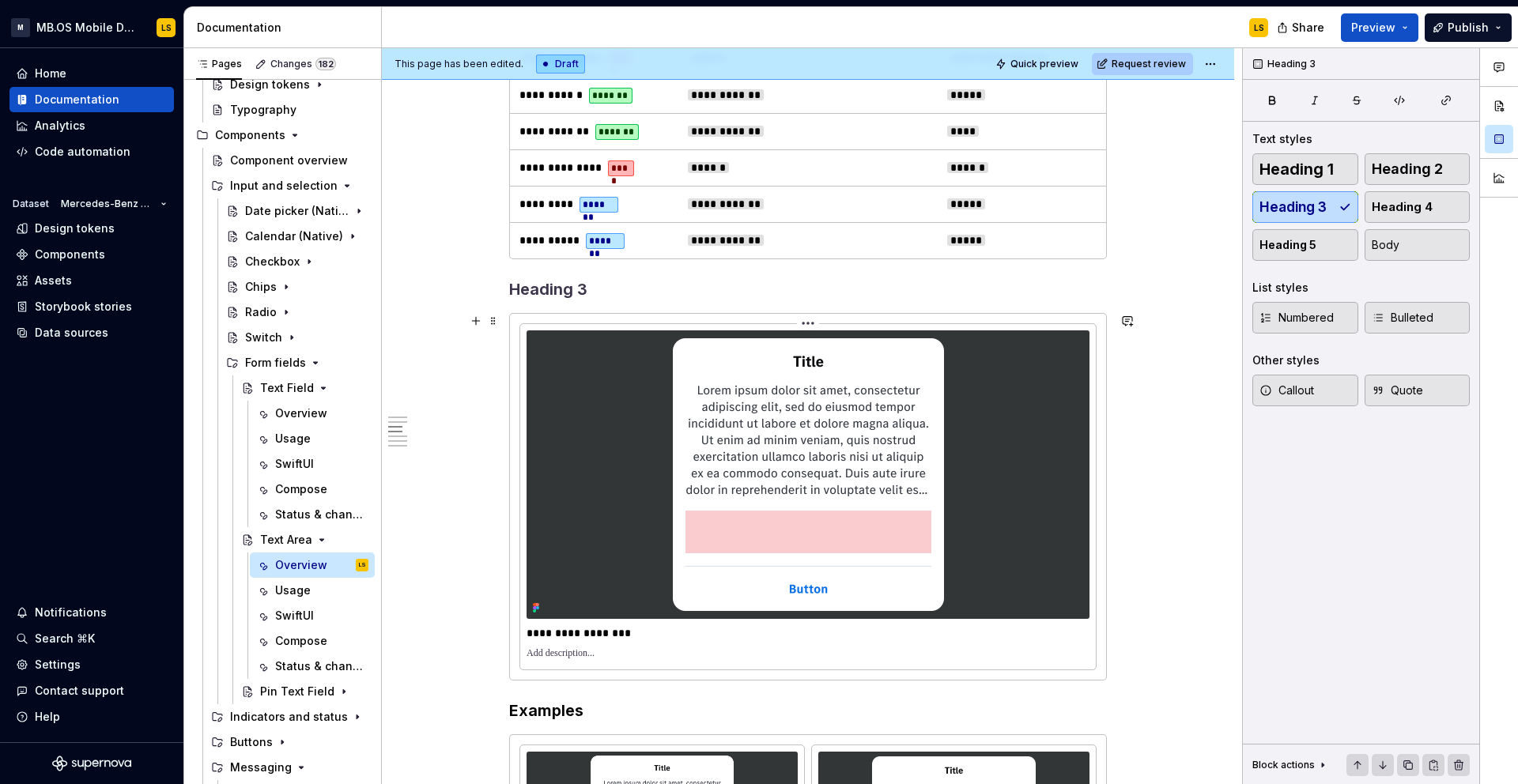
click at [676, 483] on img at bounding box center [807, 474] width 287 height 288
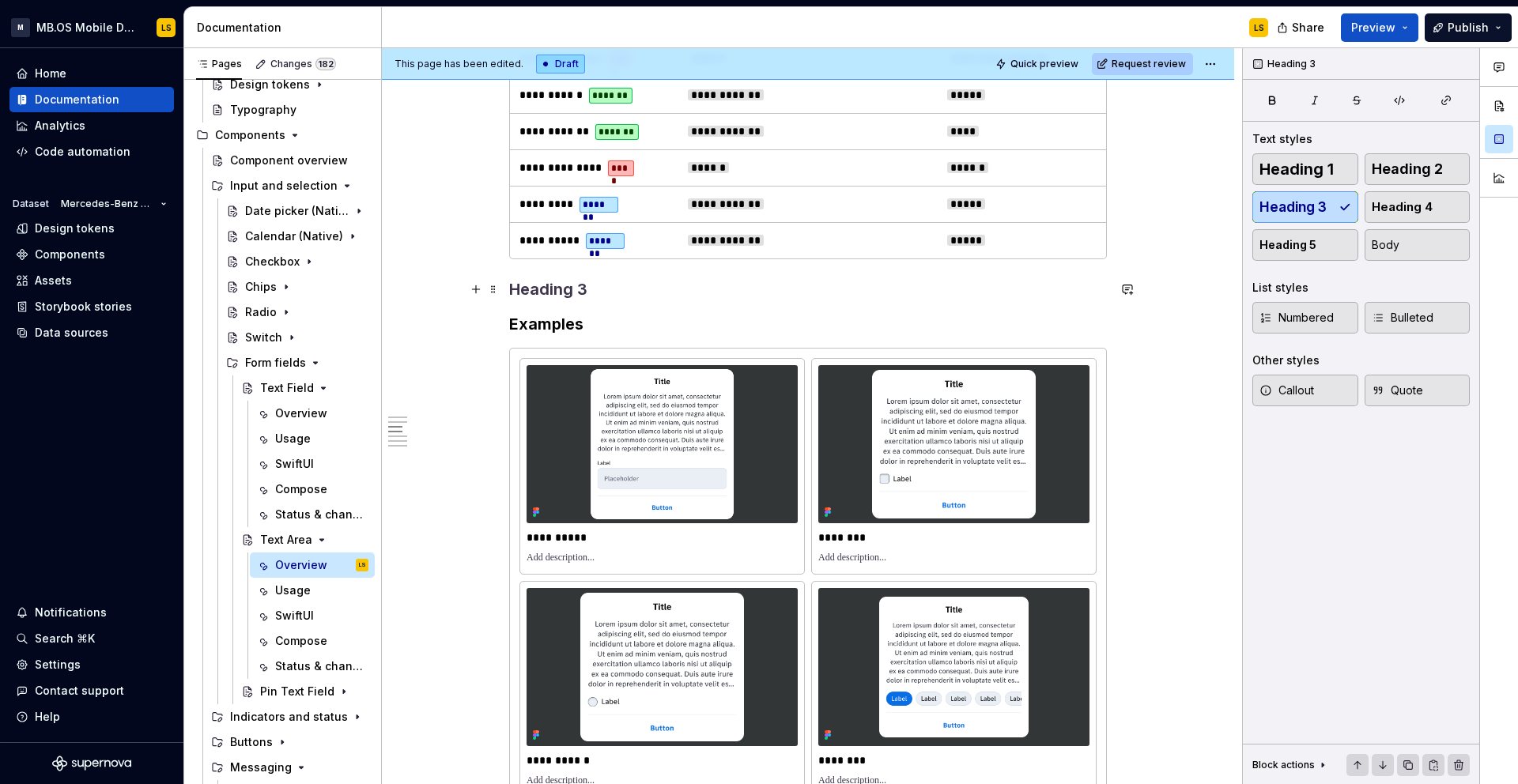
click at [532, 295] on h3 at bounding box center [807, 289] width 597 height 22
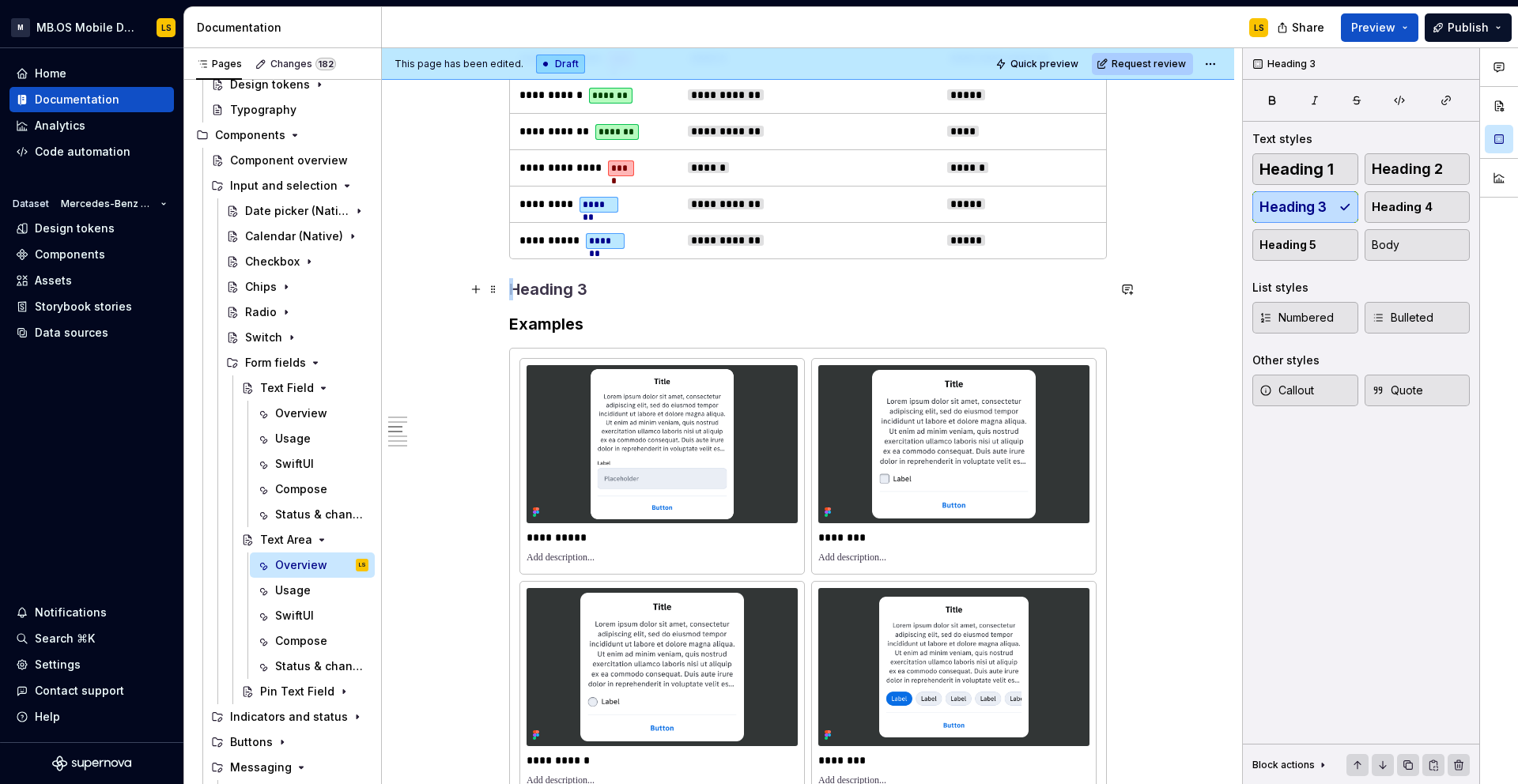
click at [532, 295] on h3 at bounding box center [807, 289] width 597 height 22
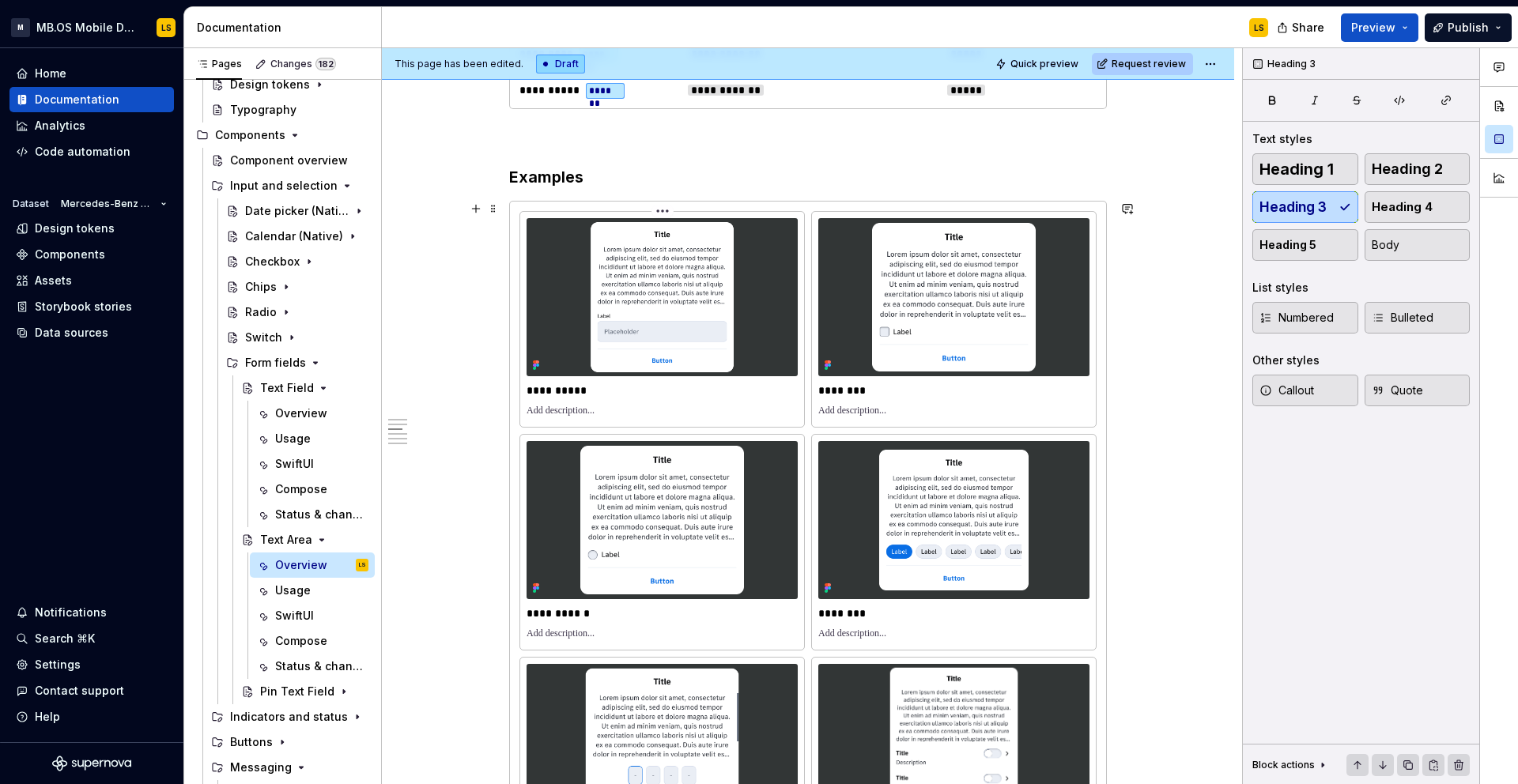
scroll to position [1889, 0]
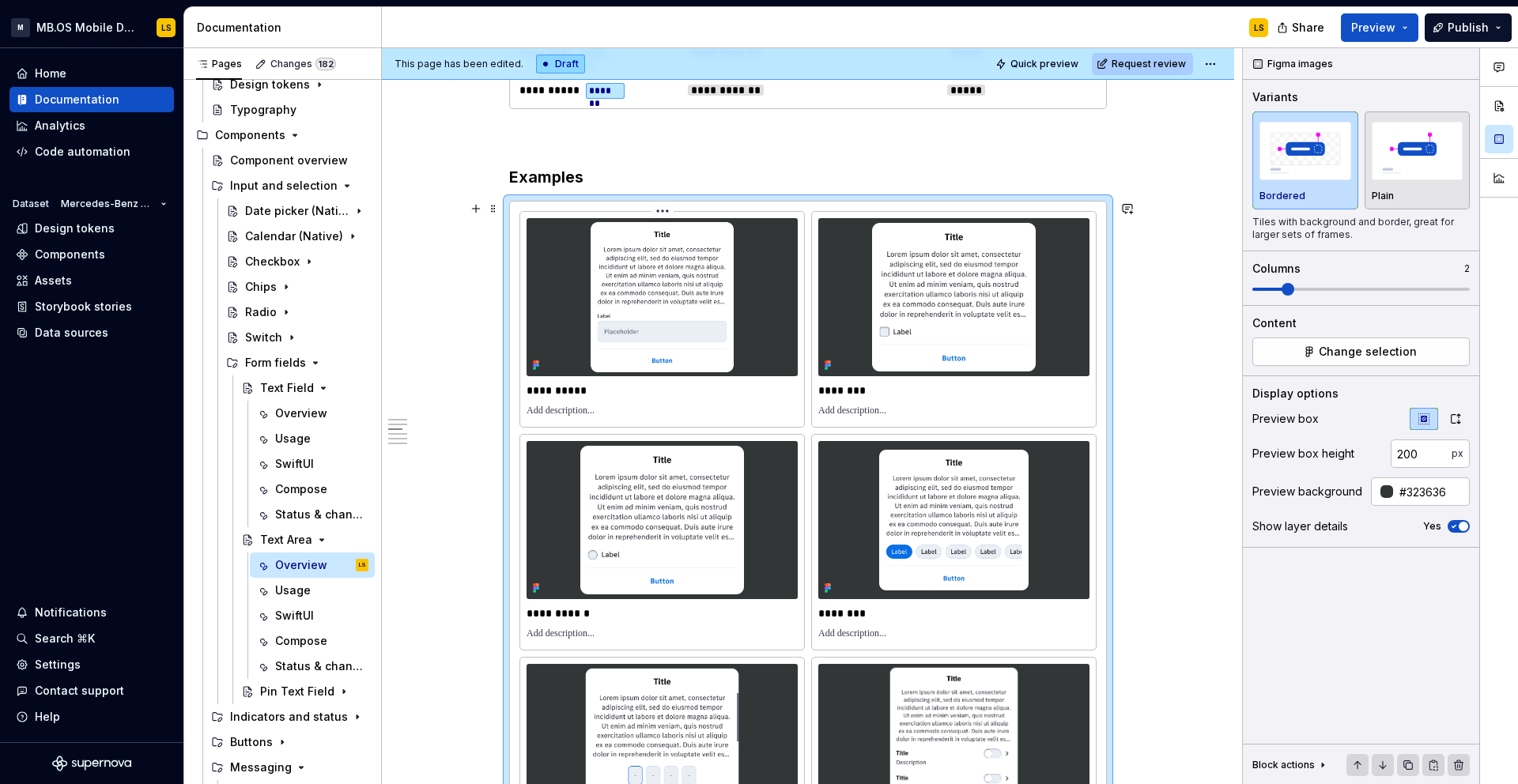
click at [675, 336] on img at bounding box center [662, 298] width 271 height 158
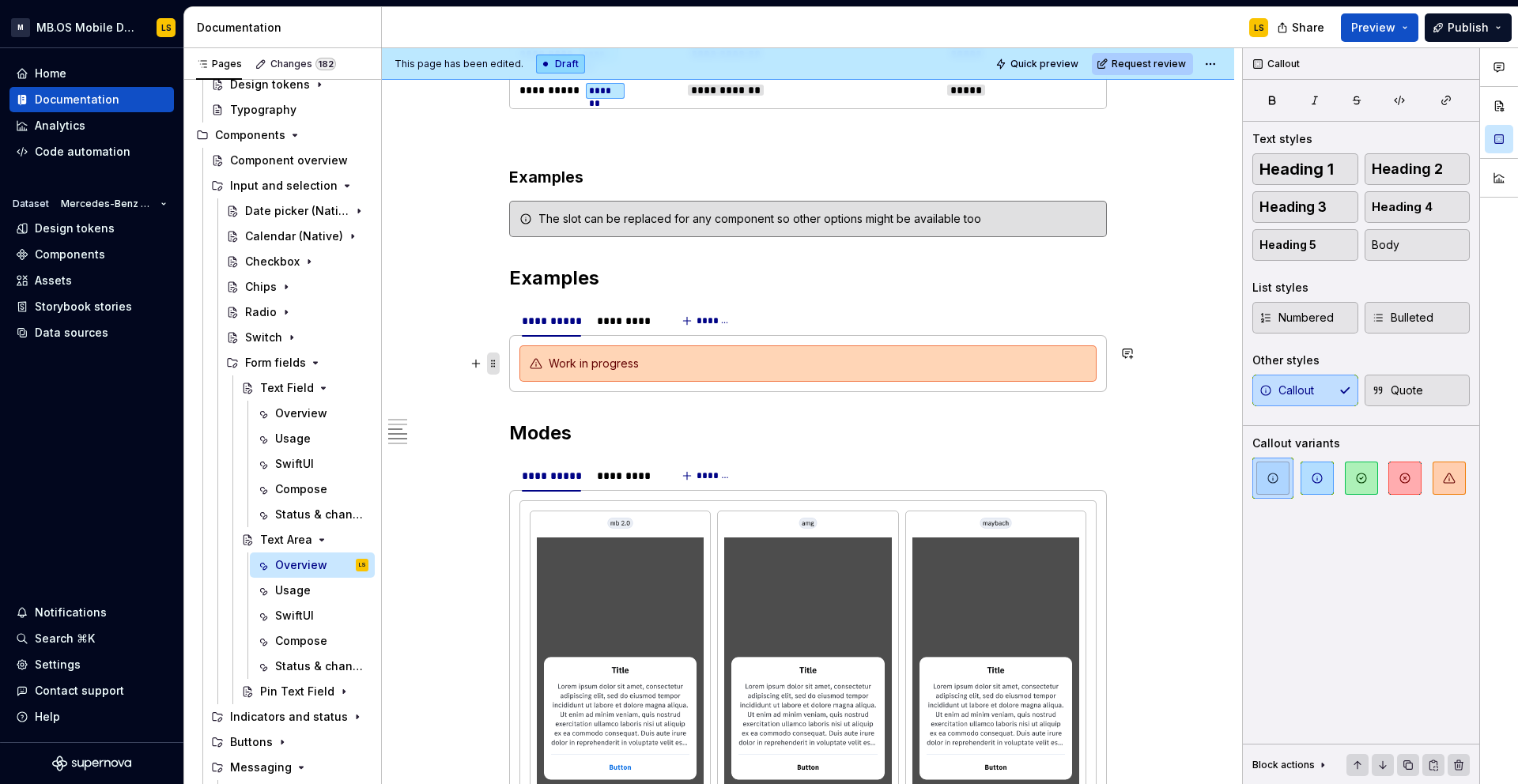
click at [497, 364] on span at bounding box center [493, 364] width 13 height 22
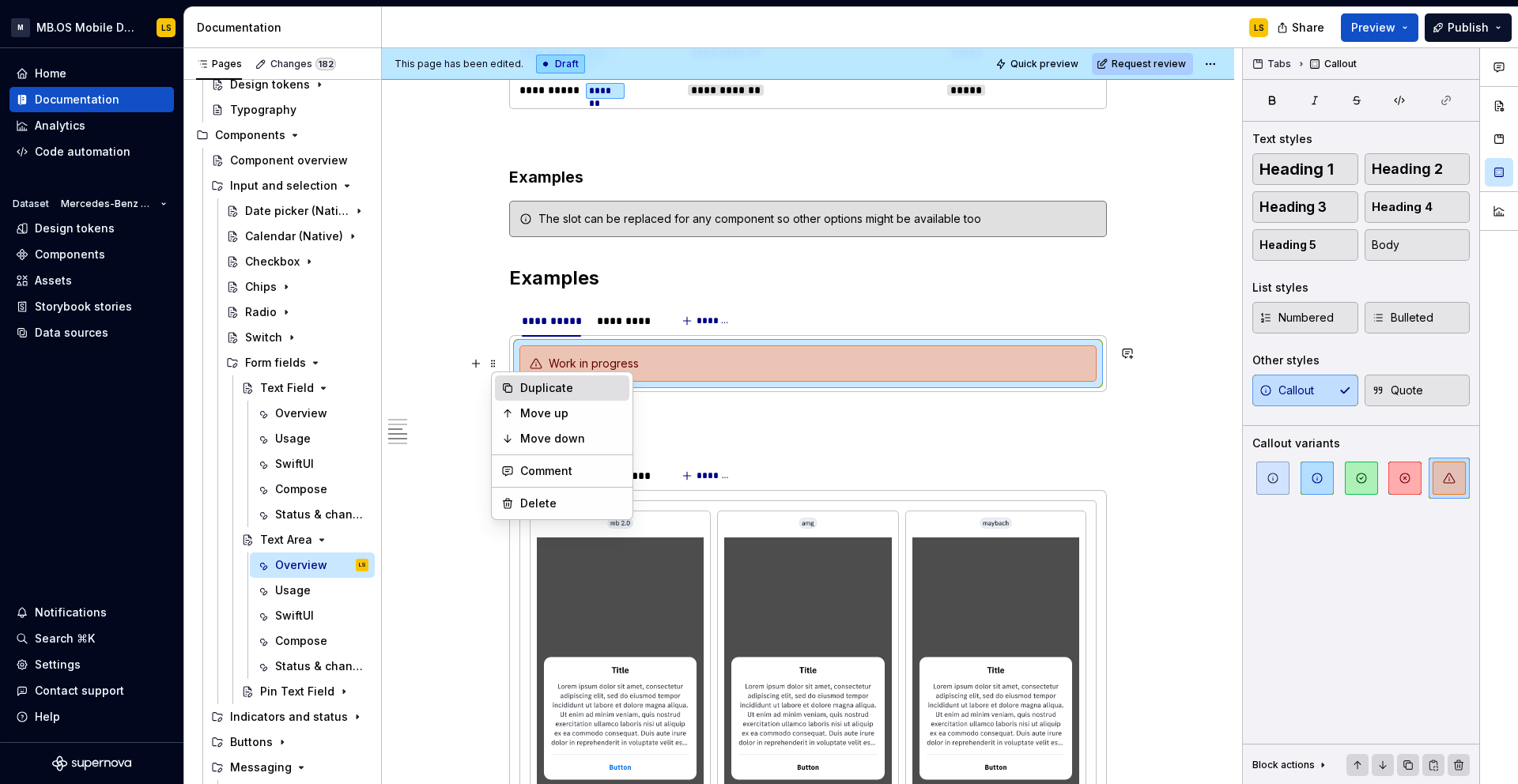
click at [552, 392] on div "Duplicate" at bounding box center [571, 388] width 102 height 16
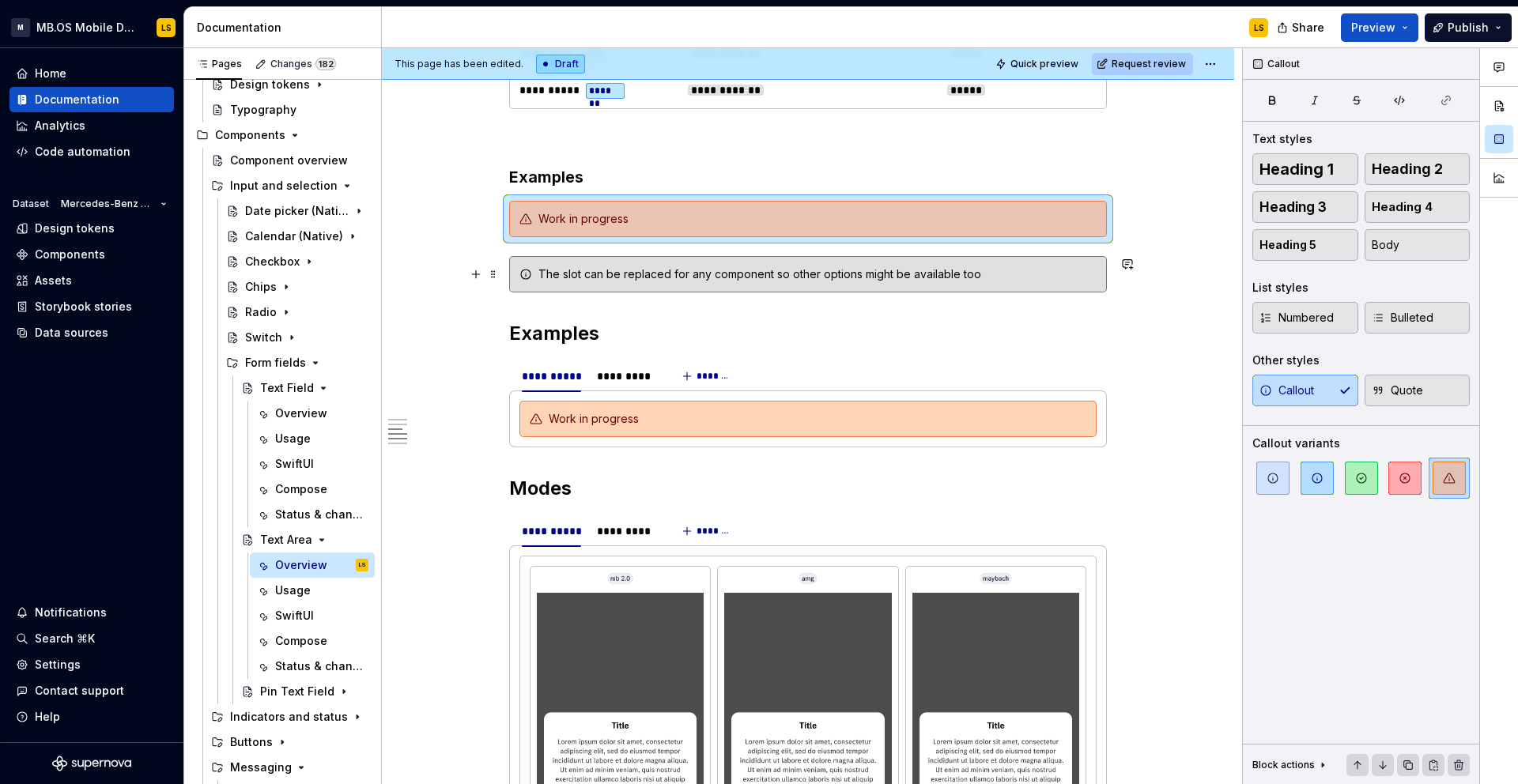
click at [583, 282] on div "The slot can be replaced for any component so other options might be available …" at bounding box center [807, 274] width 597 height 36
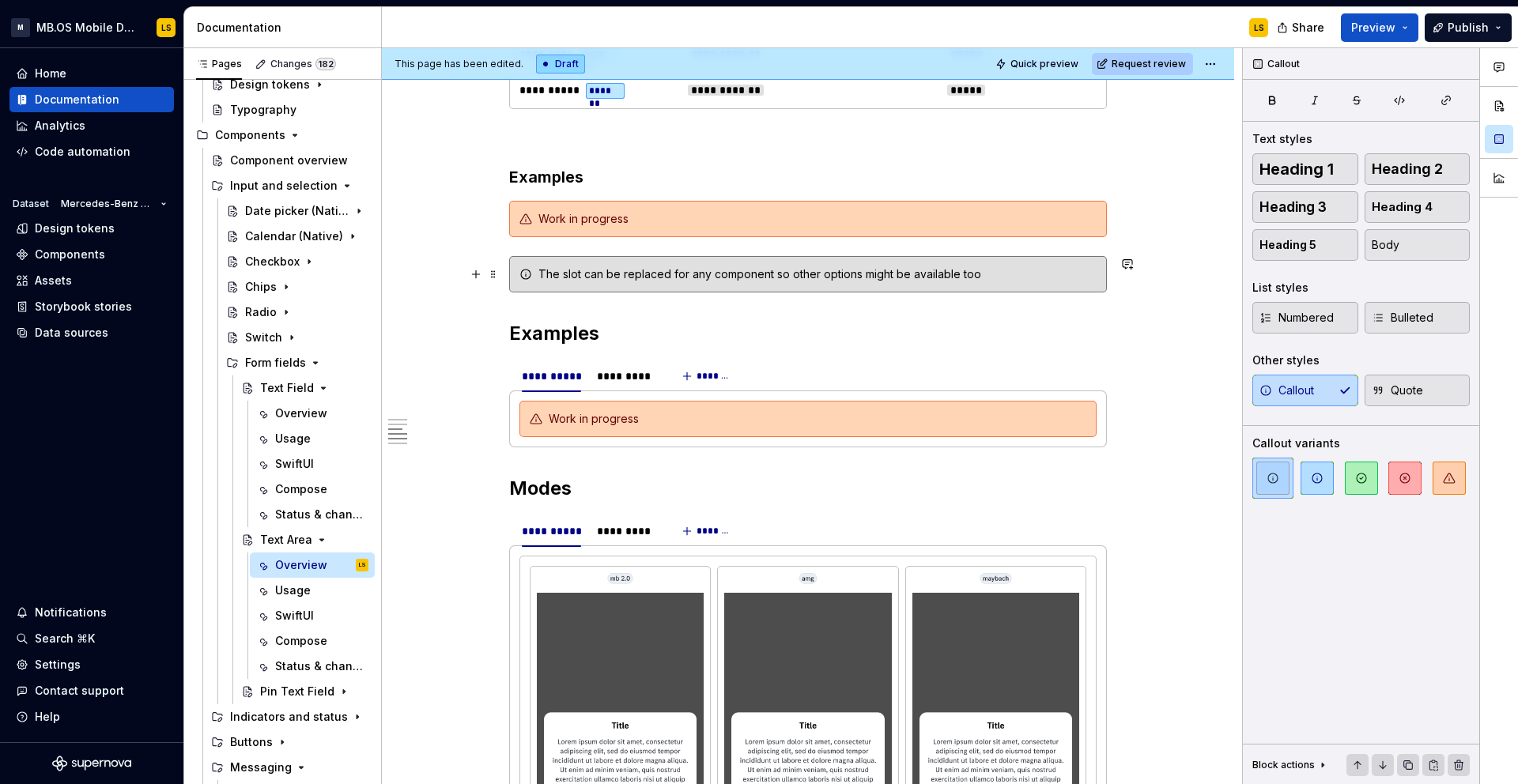
click at [583, 282] on div "The slot can be replaced for any component so other options might be available …" at bounding box center [807, 274] width 597 height 36
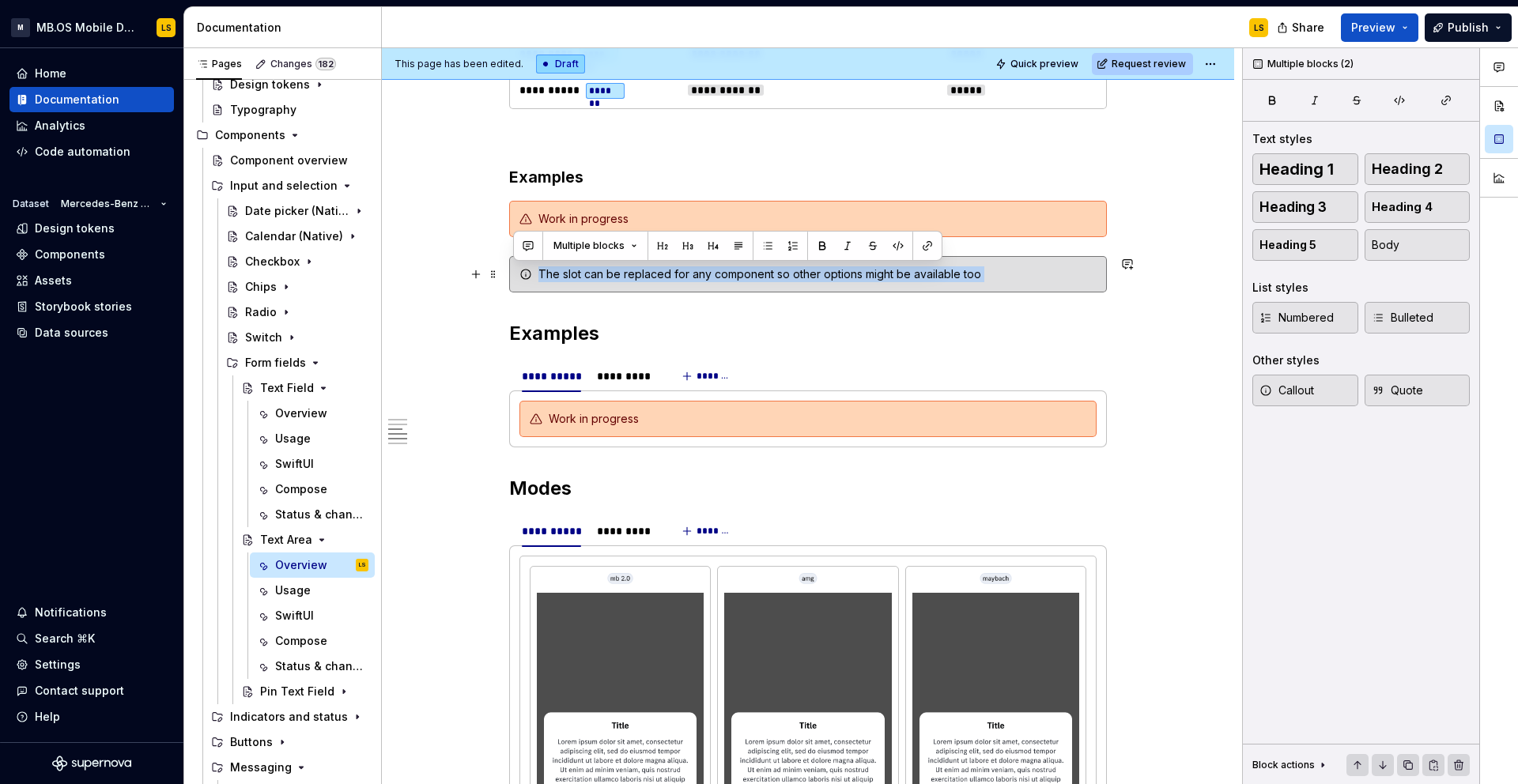
click at [583, 282] on div "The slot can be replaced for any component so other options might be available …" at bounding box center [807, 274] width 597 height 36
click at [548, 327] on h2 "Examples" at bounding box center [807, 333] width 597 height 25
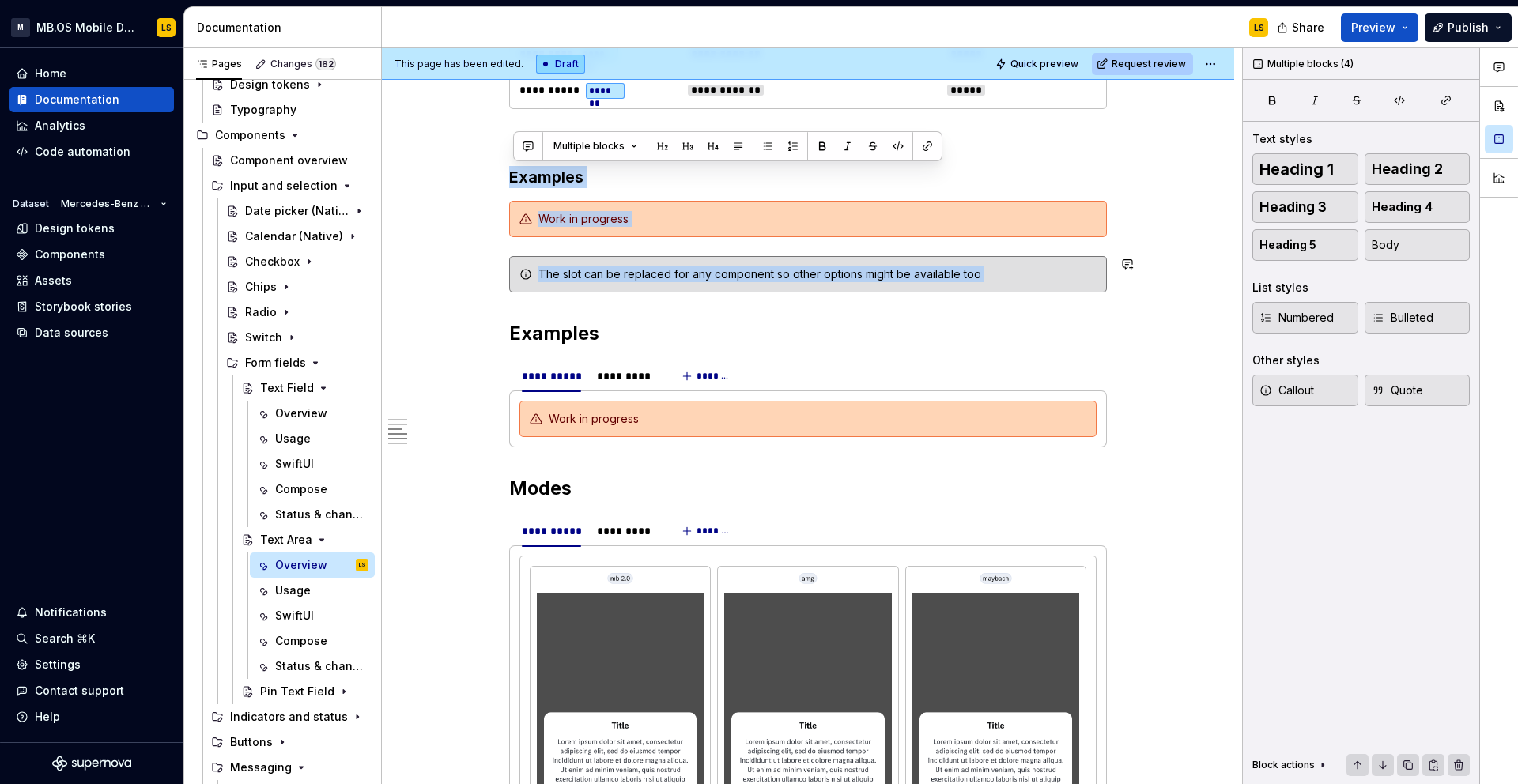
drag, startPoint x: 513, startPoint y: 173, endPoint x: 908, endPoint y: 315, distance: 419.7
click at [908, 315] on div "**********" at bounding box center [807, 55] width 597 height 3263
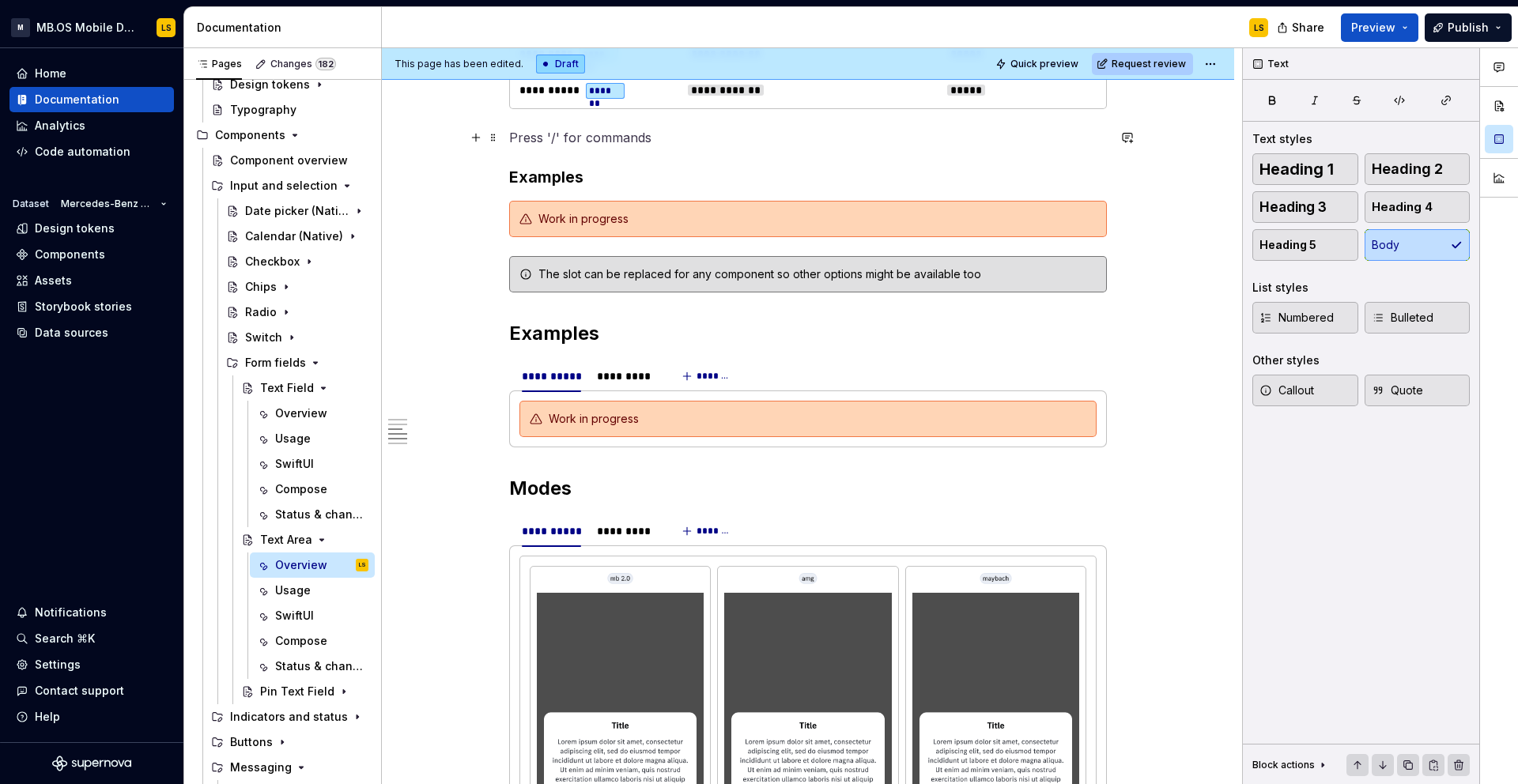
click at [559, 143] on p at bounding box center [807, 137] width 597 height 19
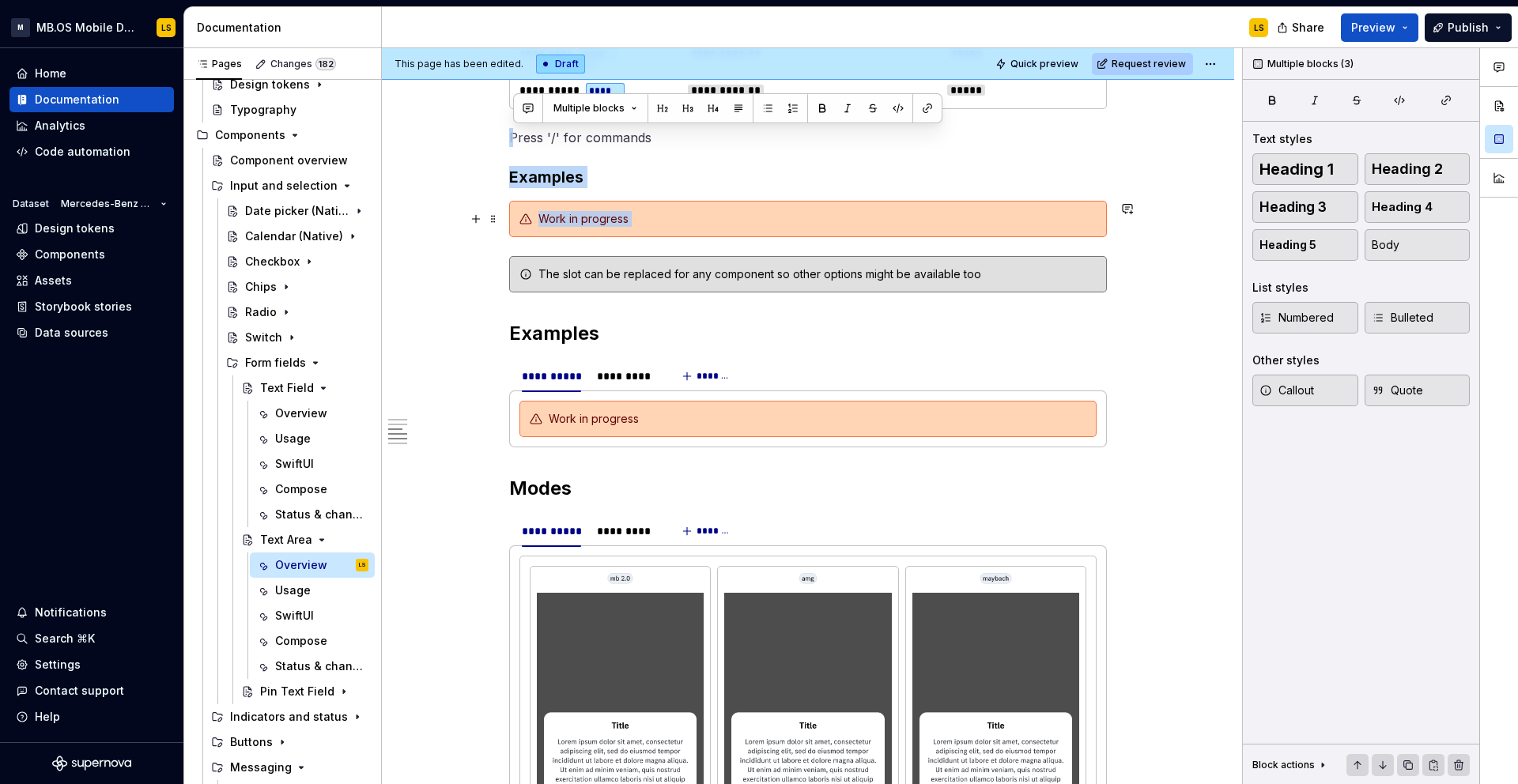
drag, startPoint x: 537, startPoint y: 138, endPoint x: 603, endPoint y: 247, distance: 127.4
click at [603, 247] on div "**********" at bounding box center [807, 55] width 597 height 3263
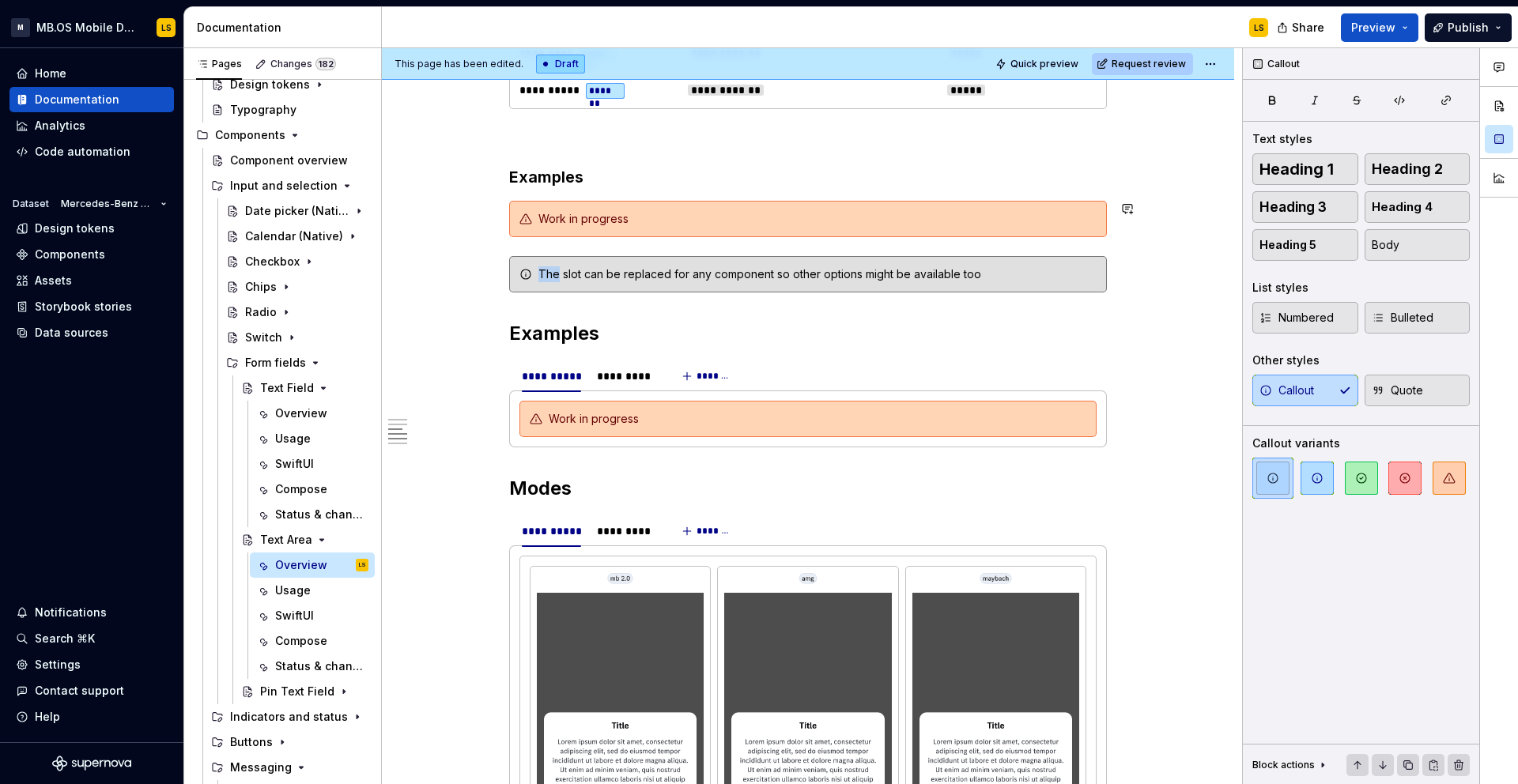
click at [603, 247] on div "**********" at bounding box center [807, 55] width 597 height 3263
click at [565, 313] on div "**********" at bounding box center [807, 55] width 597 height 3263
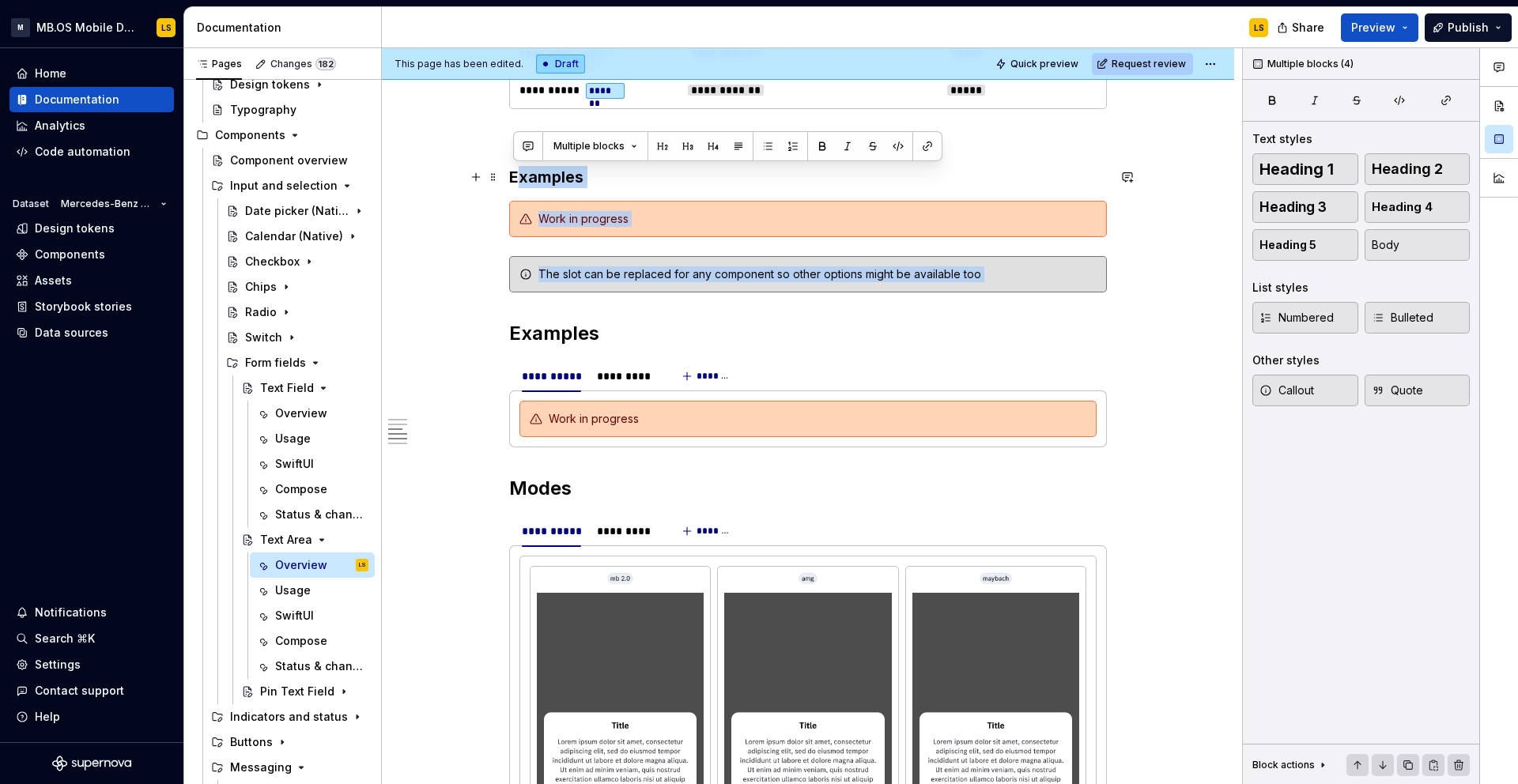
drag, startPoint x: 559, startPoint y: 313, endPoint x: 522, endPoint y: 177, distance: 140.9
click at [522, 177] on div "**********" at bounding box center [807, 55] width 597 height 3263
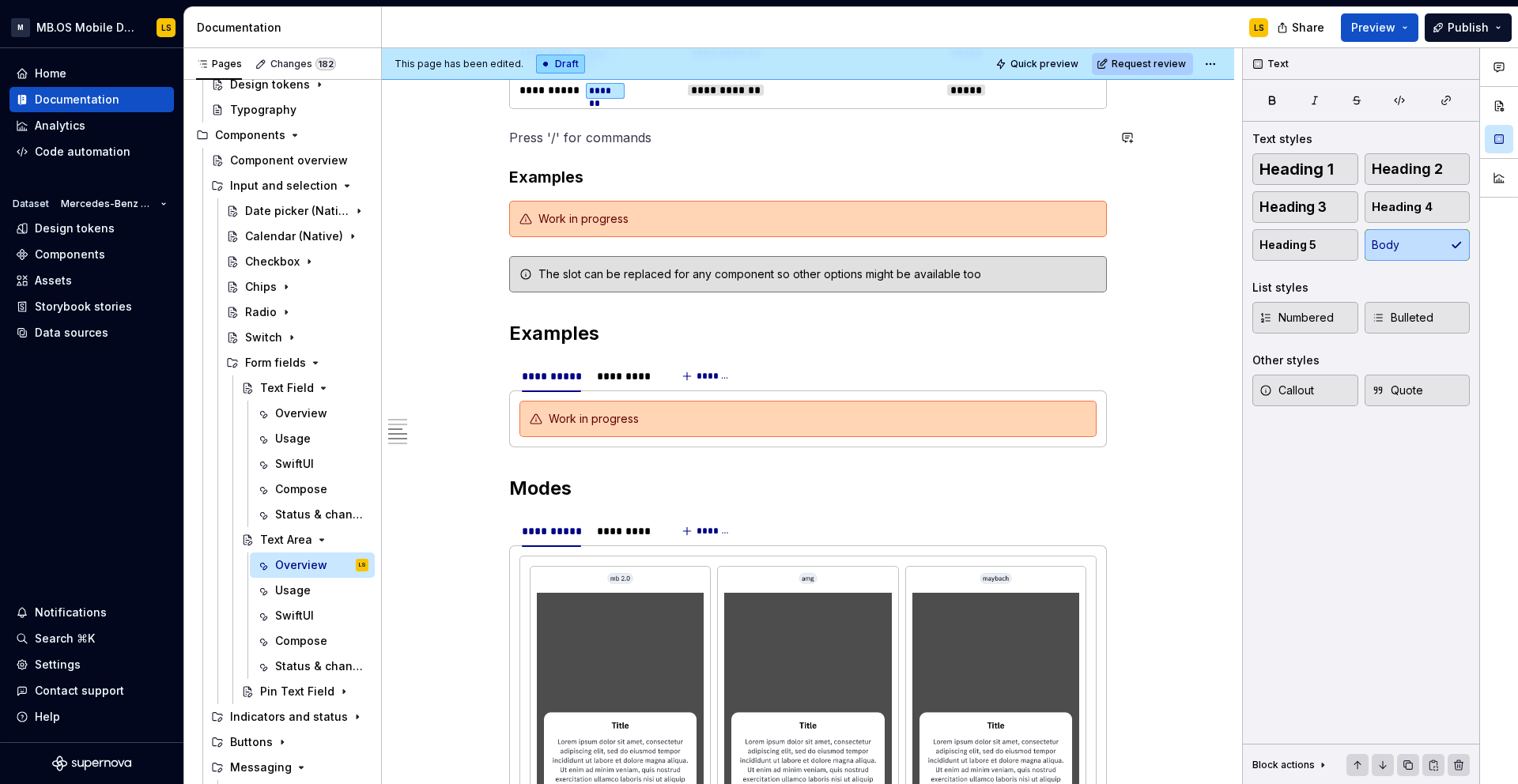
click at [538, 120] on div "**********" at bounding box center [807, 55] width 597 height 3263
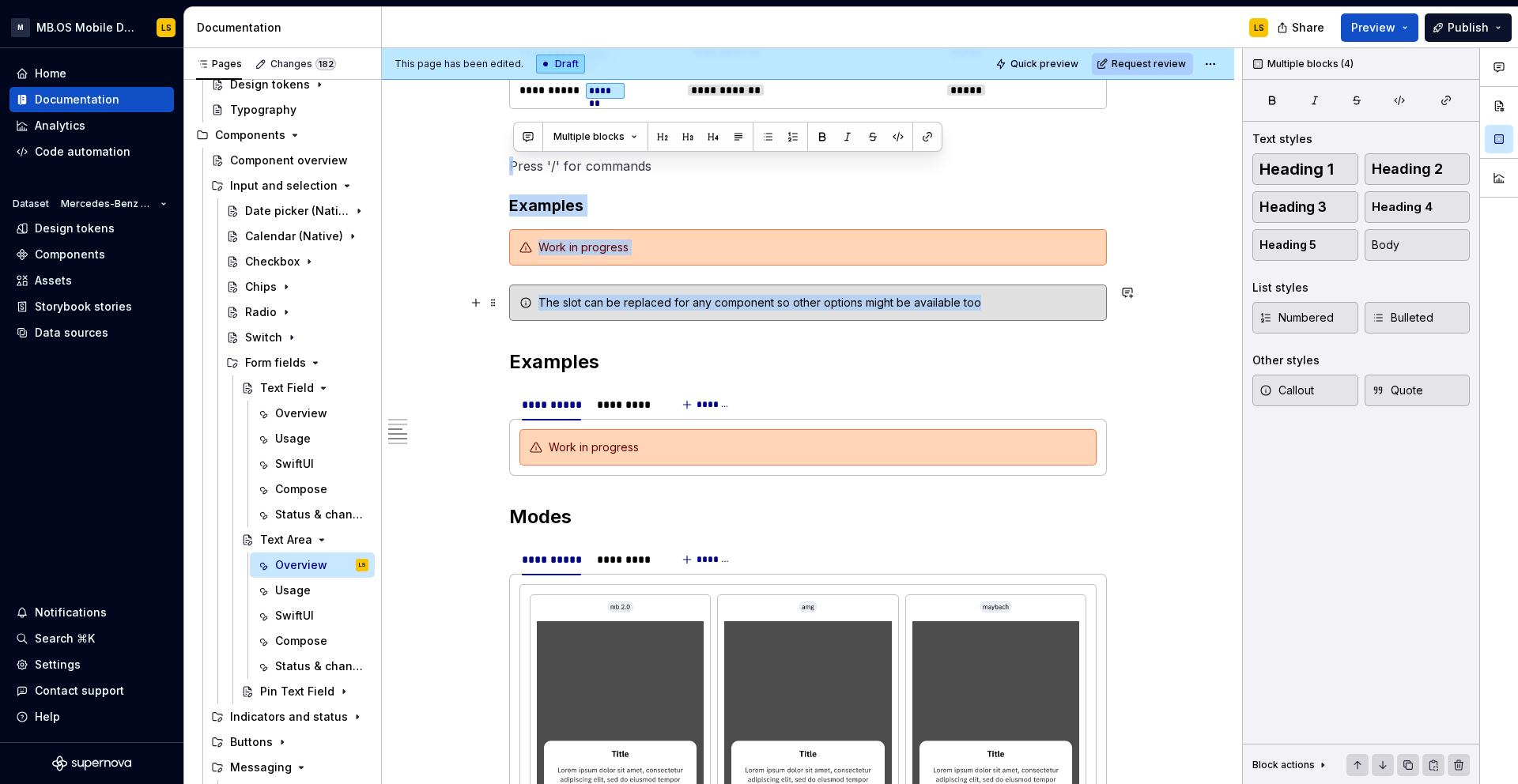
drag, startPoint x: 531, startPoint y: 158, endPoint x: 708, endPoint y: 321, distance: 240.6
click at [708, 321] on div "**********" at bounding box center [807, 69] width 597 height 3292
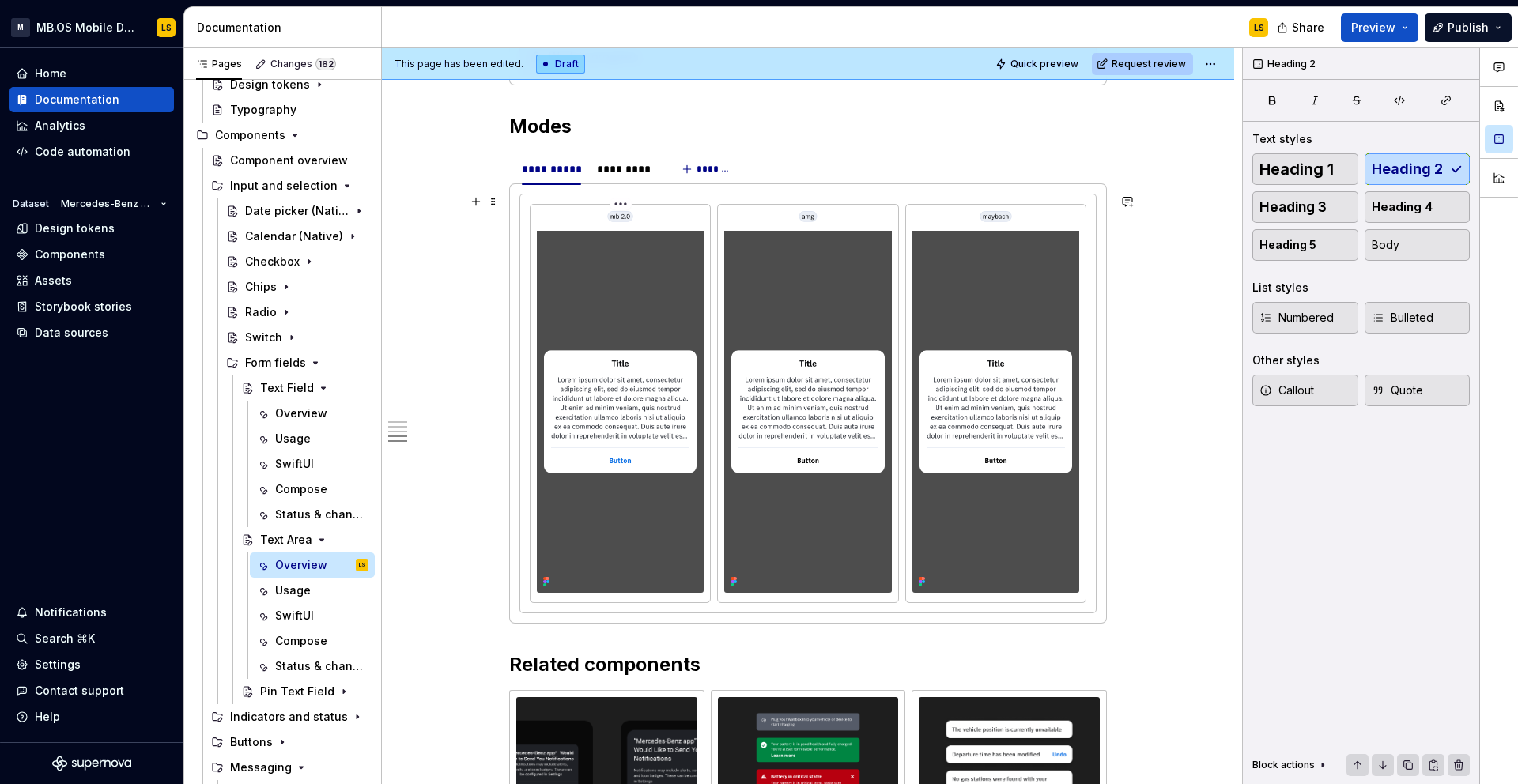
scroll to position [2075, 0]
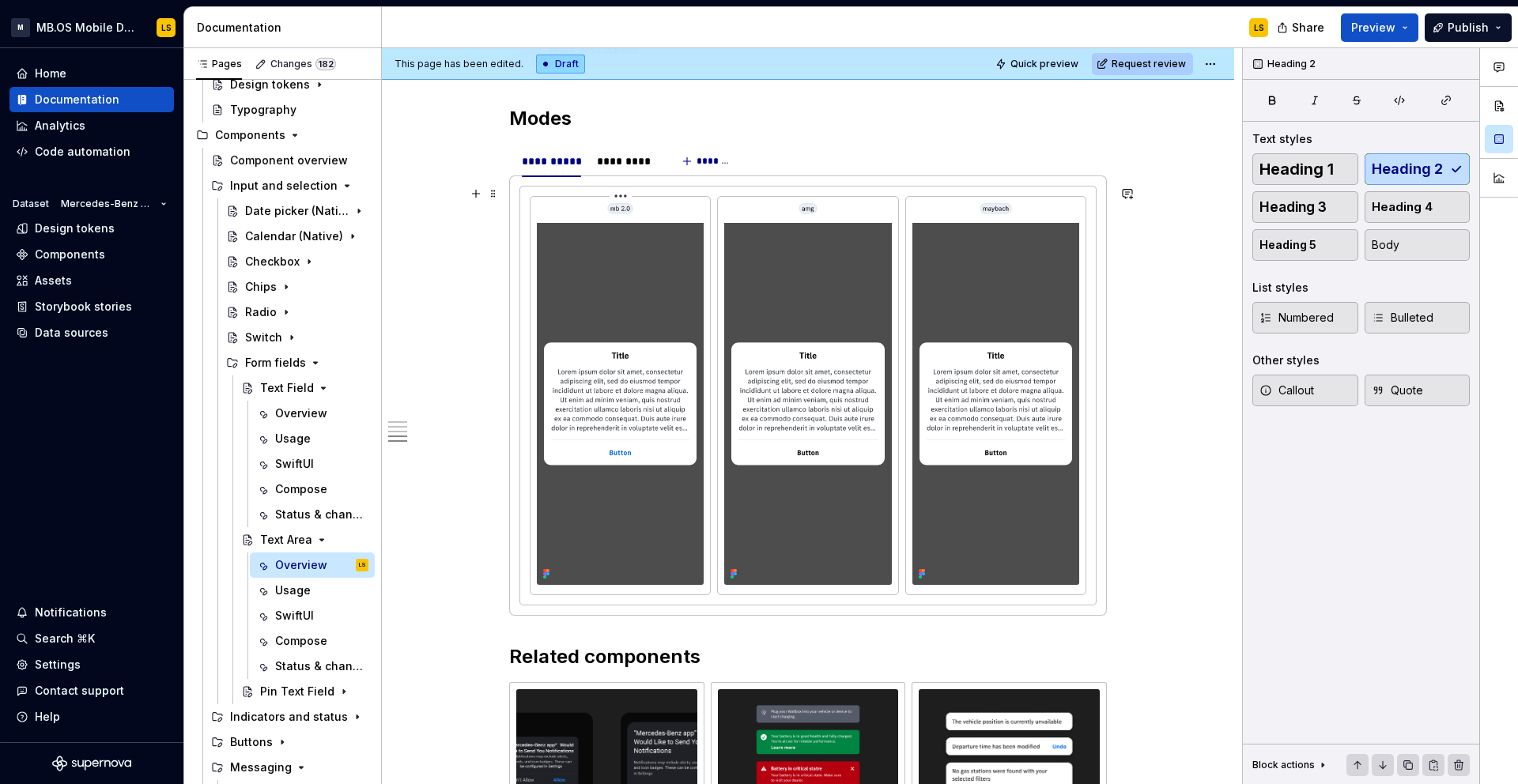
click at [664, 404] on img at bounding box center [619, 392] width 167 height 380
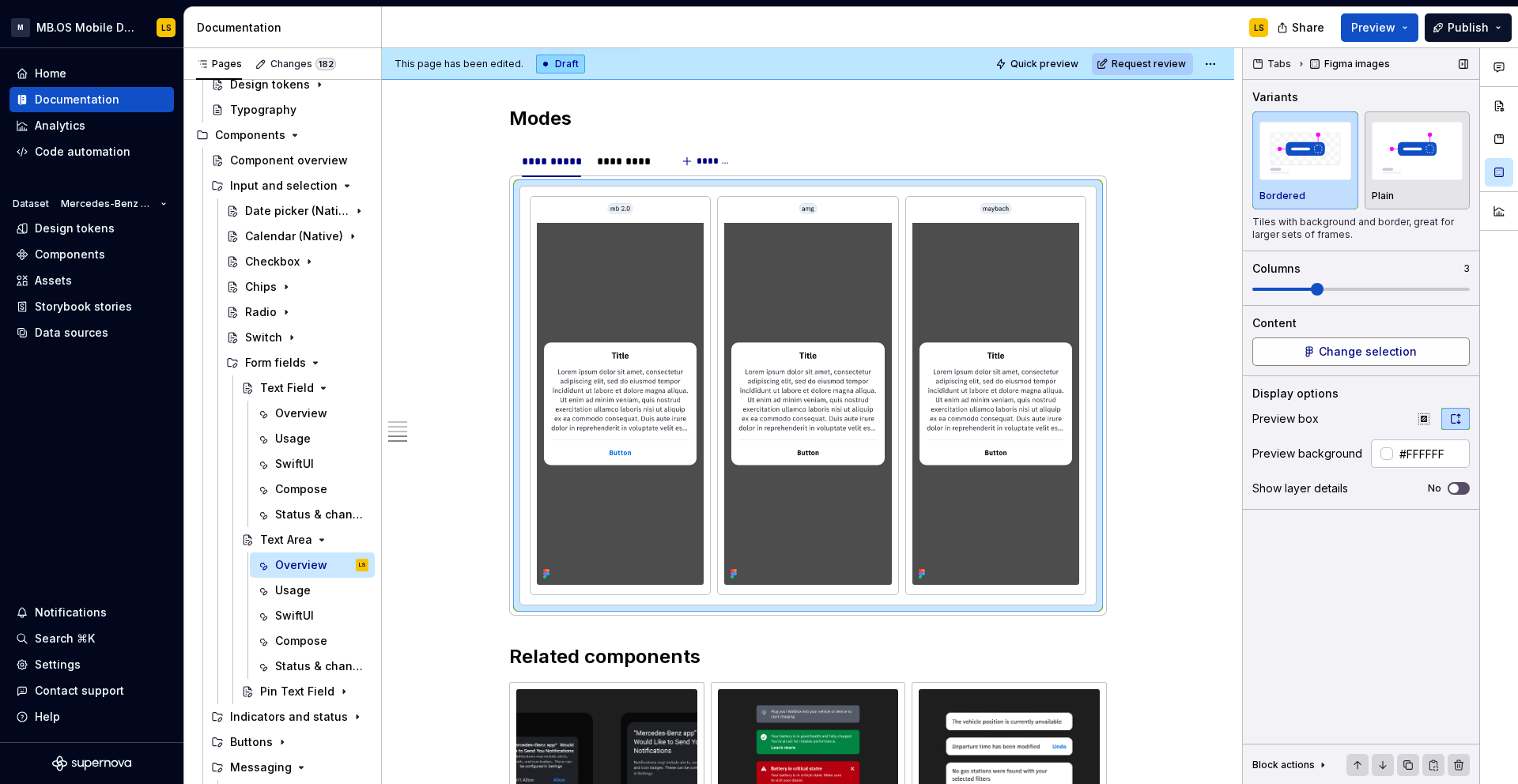
click at [1313, 360] on button "Change selection" at bounding box center [1361, 351] width 218 height 29
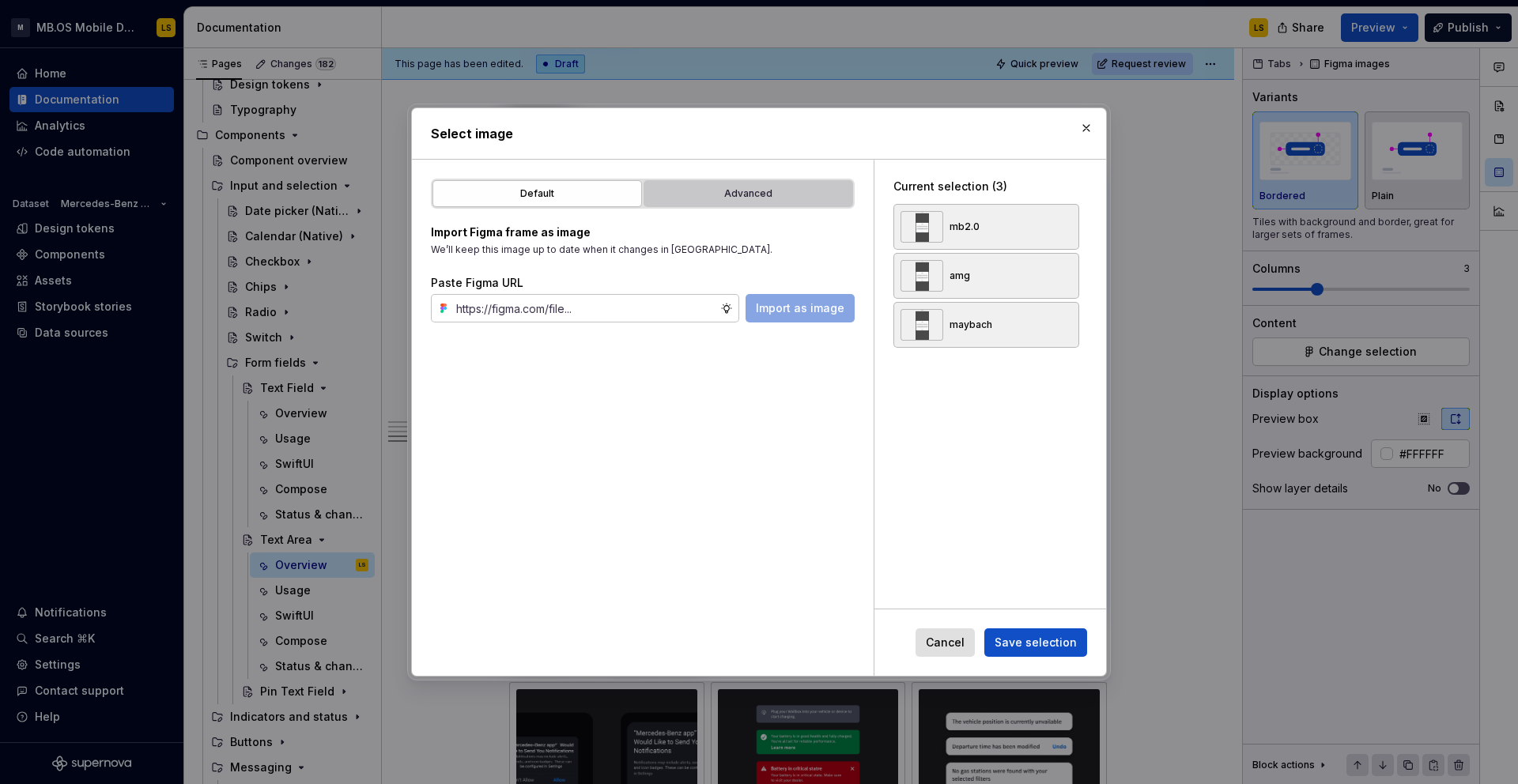
click at [775, 201] on div "Advanced" at bounding box center [747, 193] width 198 height 16
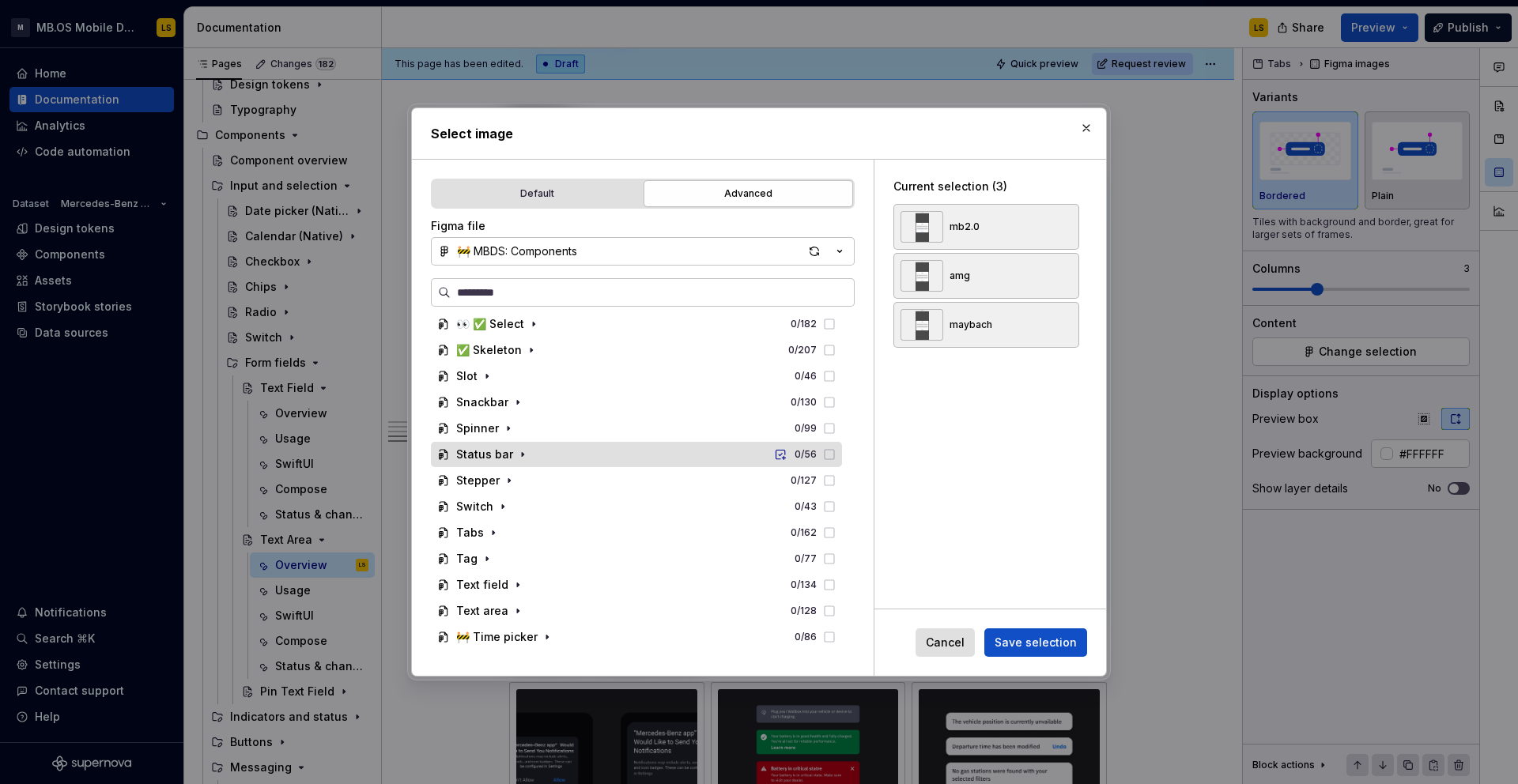
scroll to position [1444, 0]
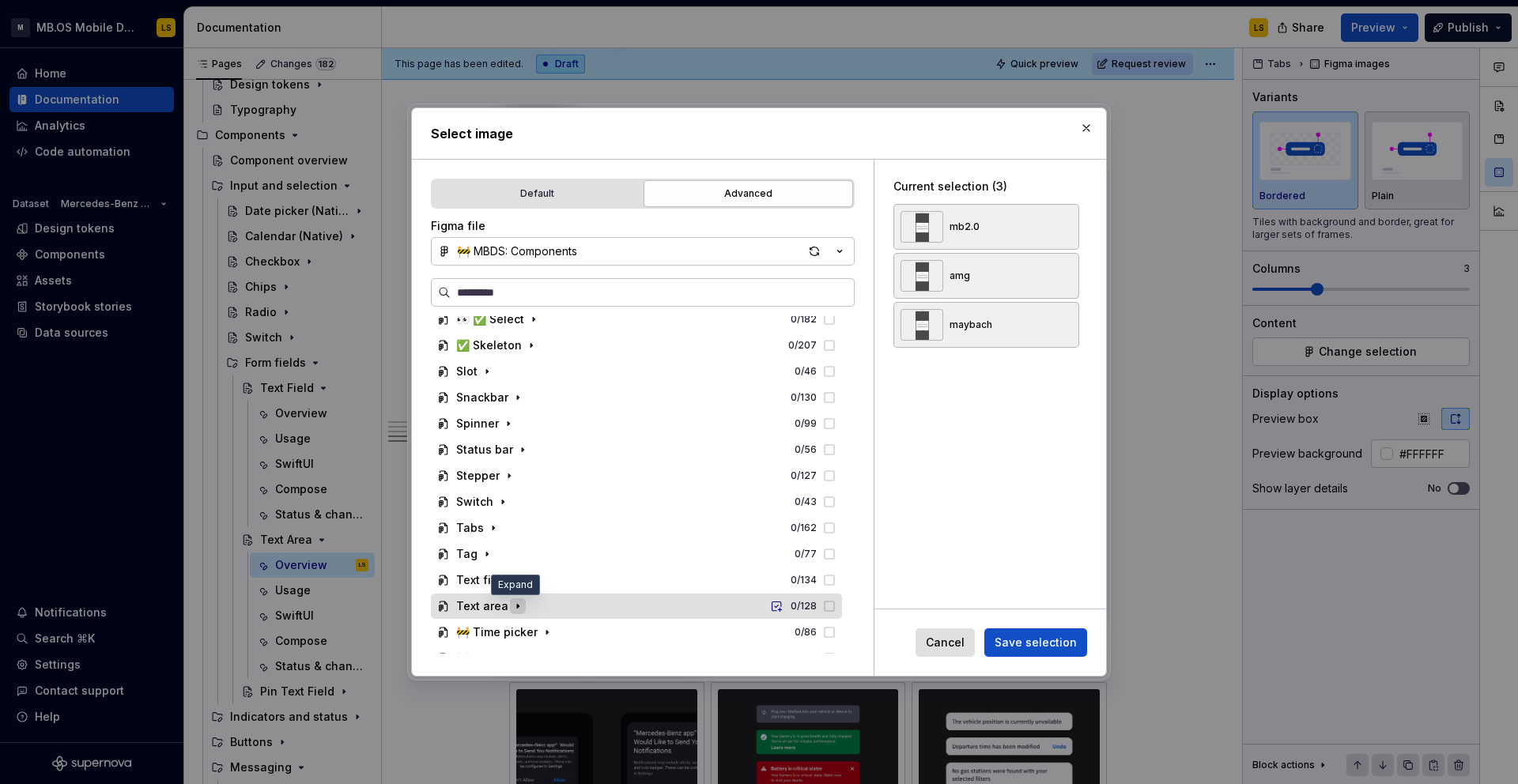
click at [517, 605] on icon "button" at bounding box center [518, 606] width 2 height 4
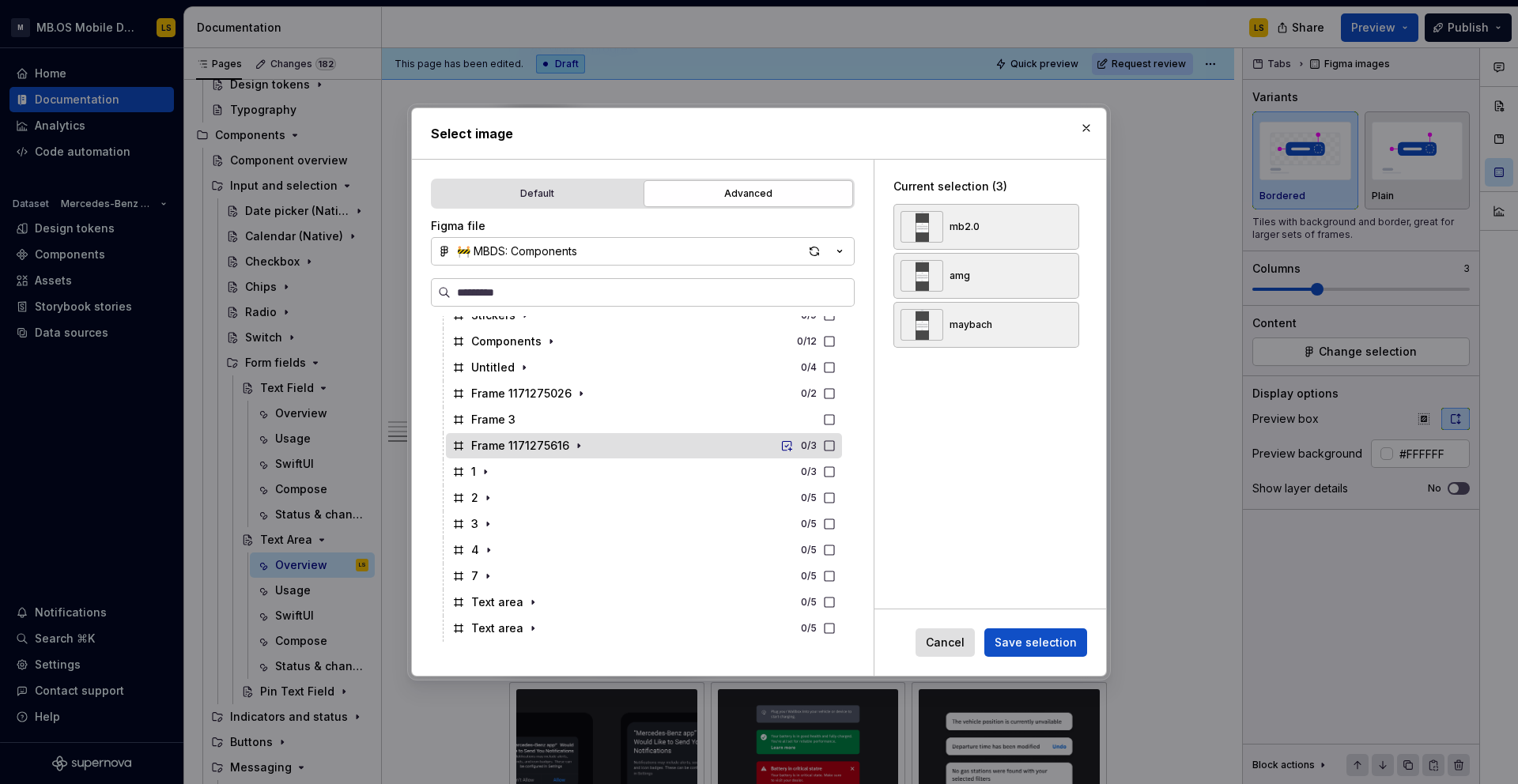
scroll to position [1713, 0]
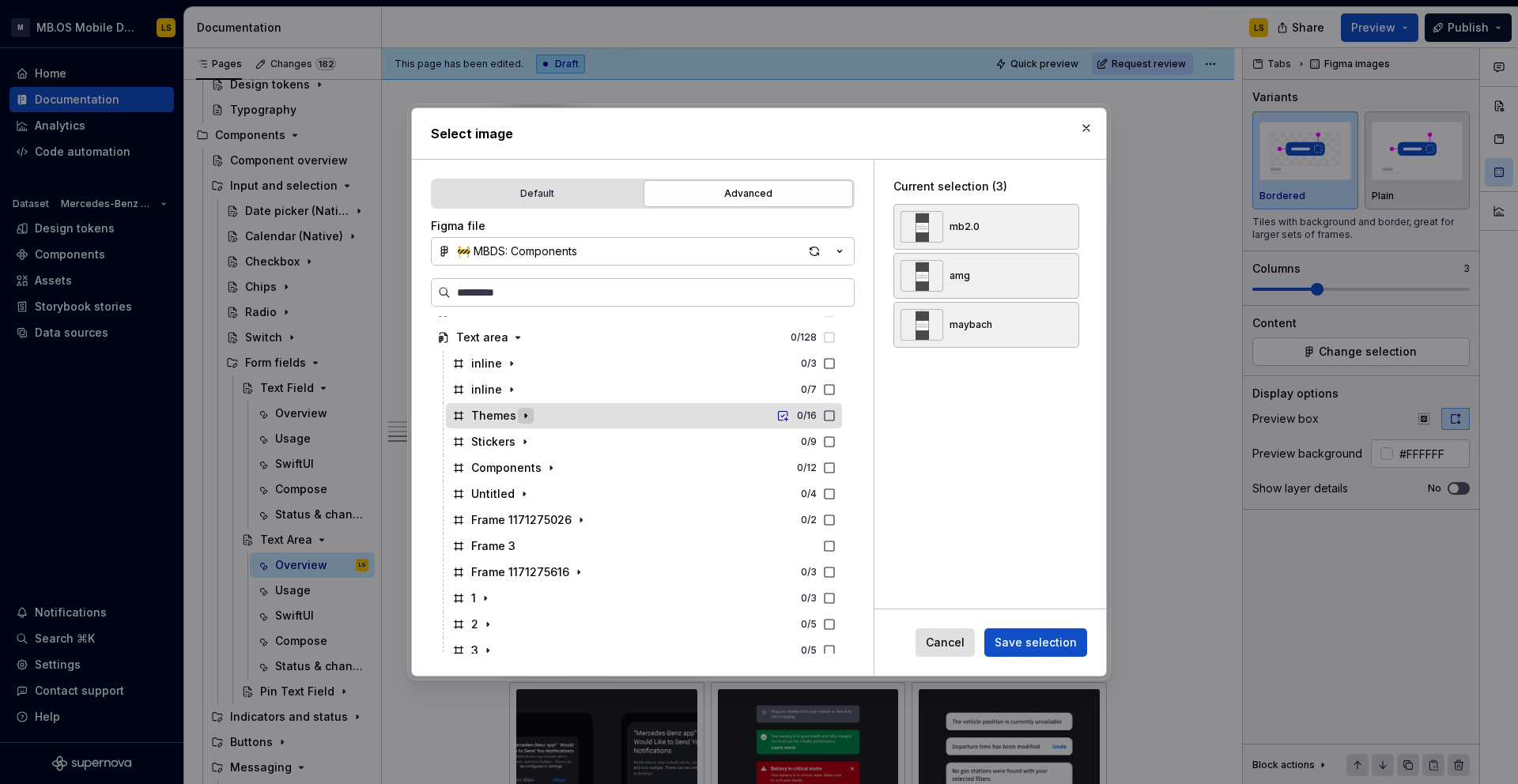
click at [522, 414] on icon "button" at bounding box center [525, 415] width 13 height 13
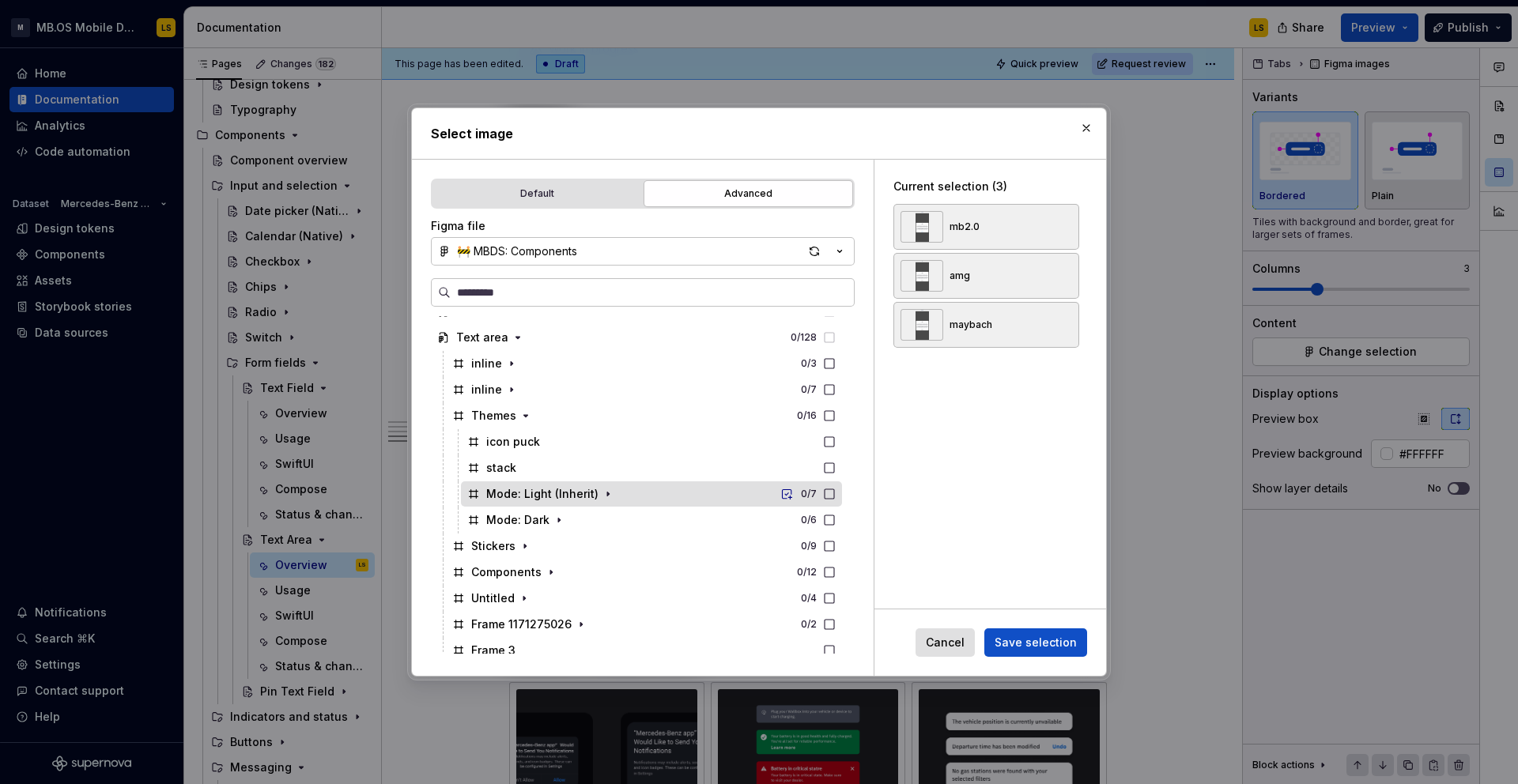
scroll to position [1718, 0]
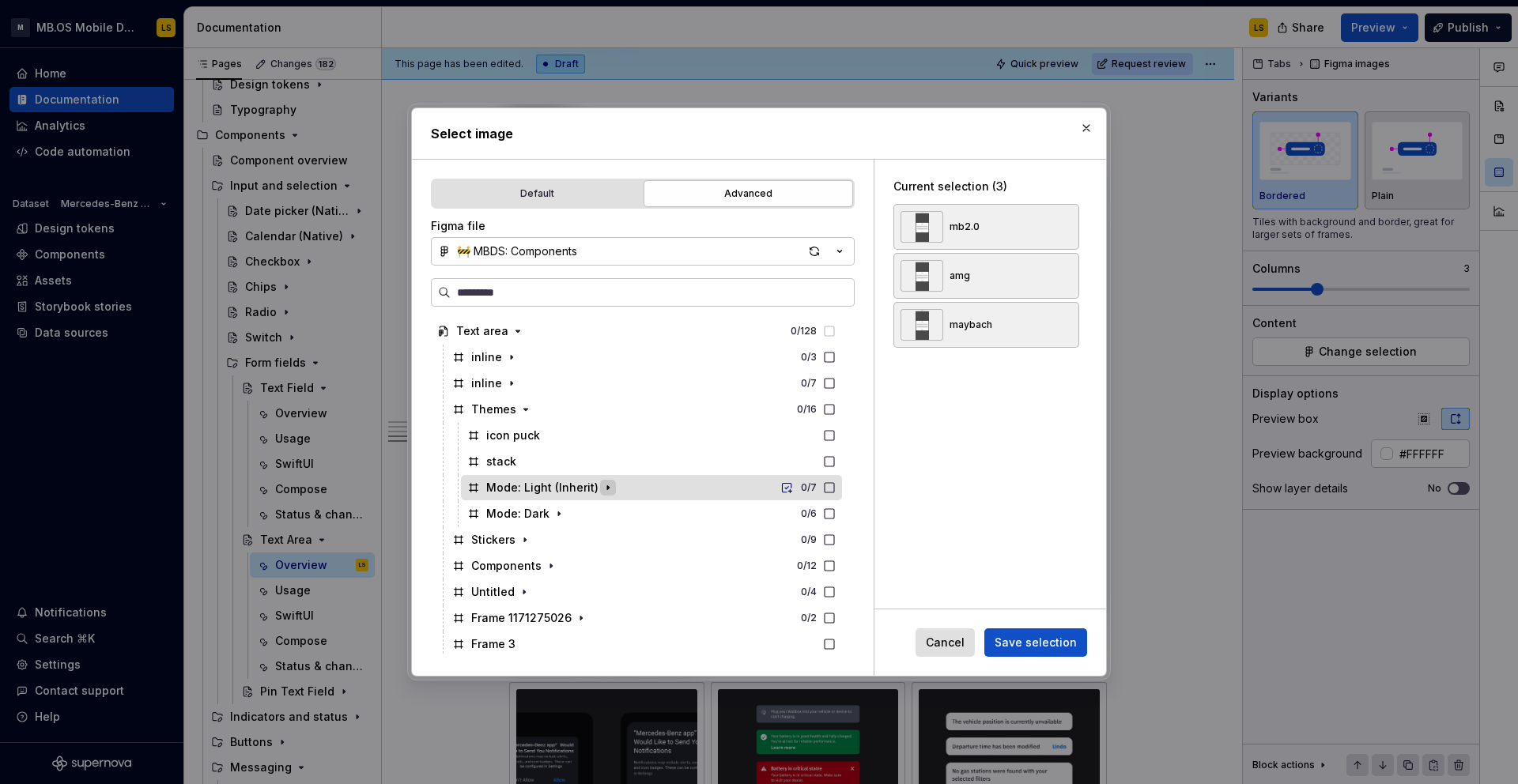
click at [602, 486] on icon "button" at bounding box center [608, 487] width 13 height 13
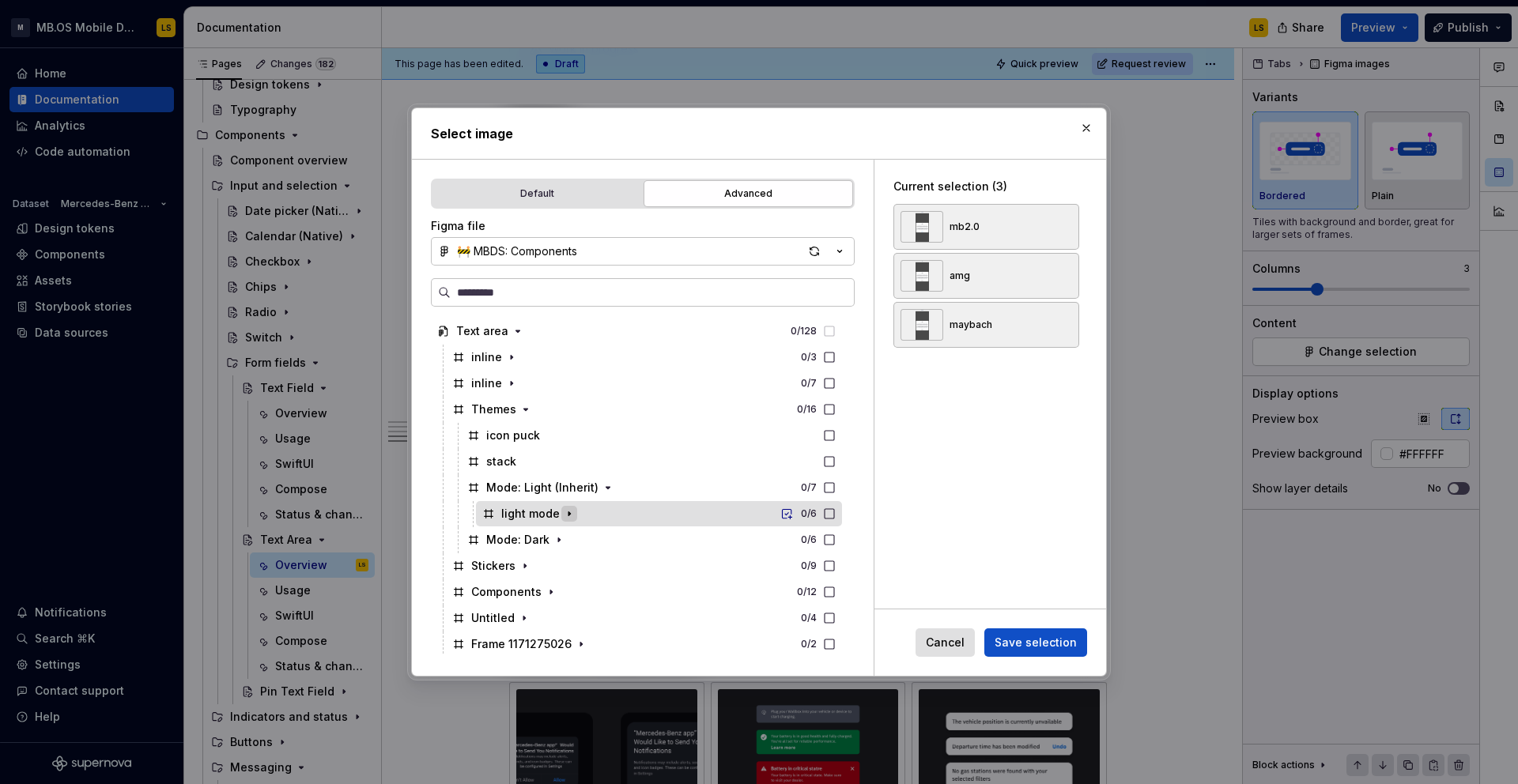
click at [569, 518] on icon "button" at bounding box center [570, 514] width 13 height 13
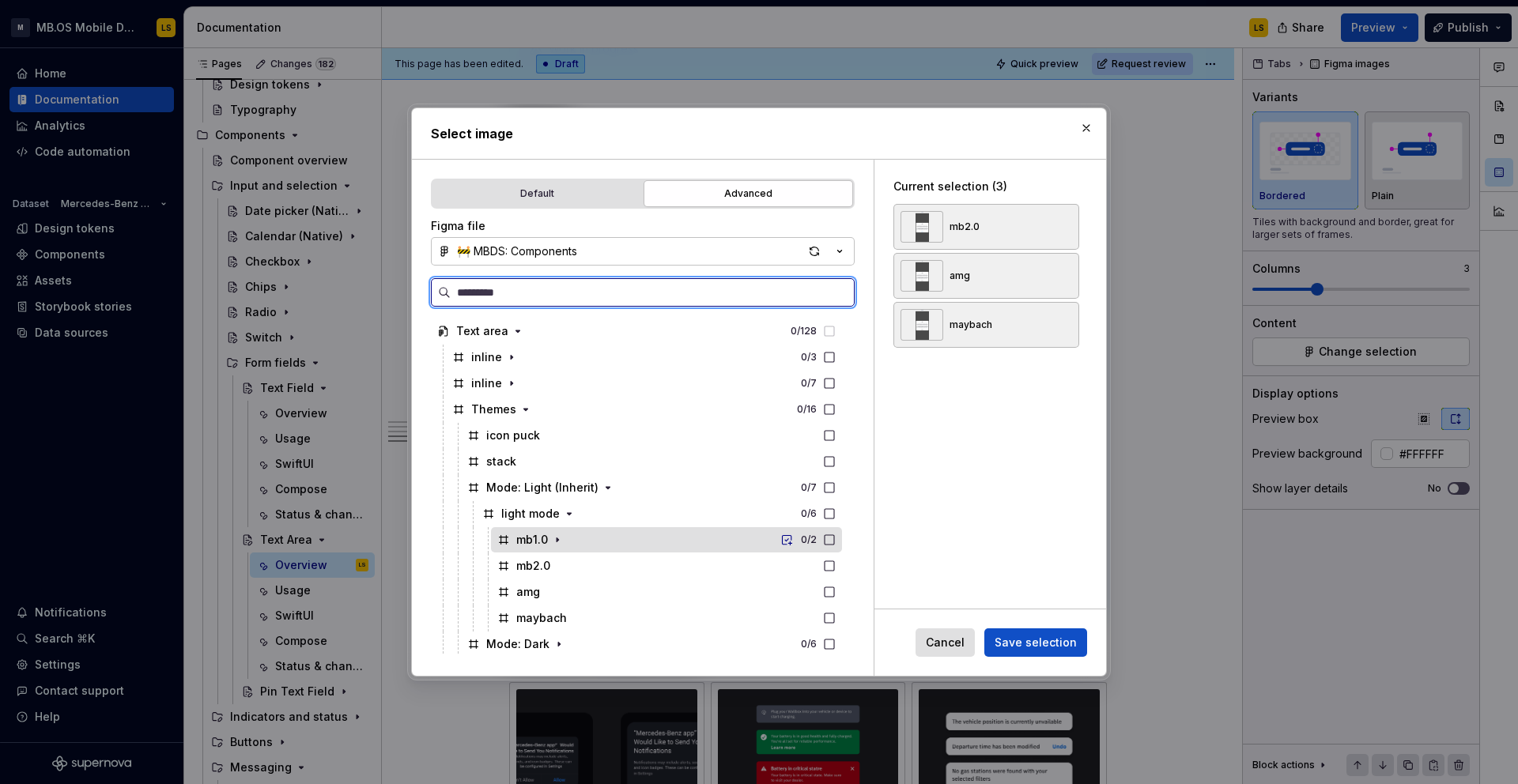
scroll to position [1779, 0]
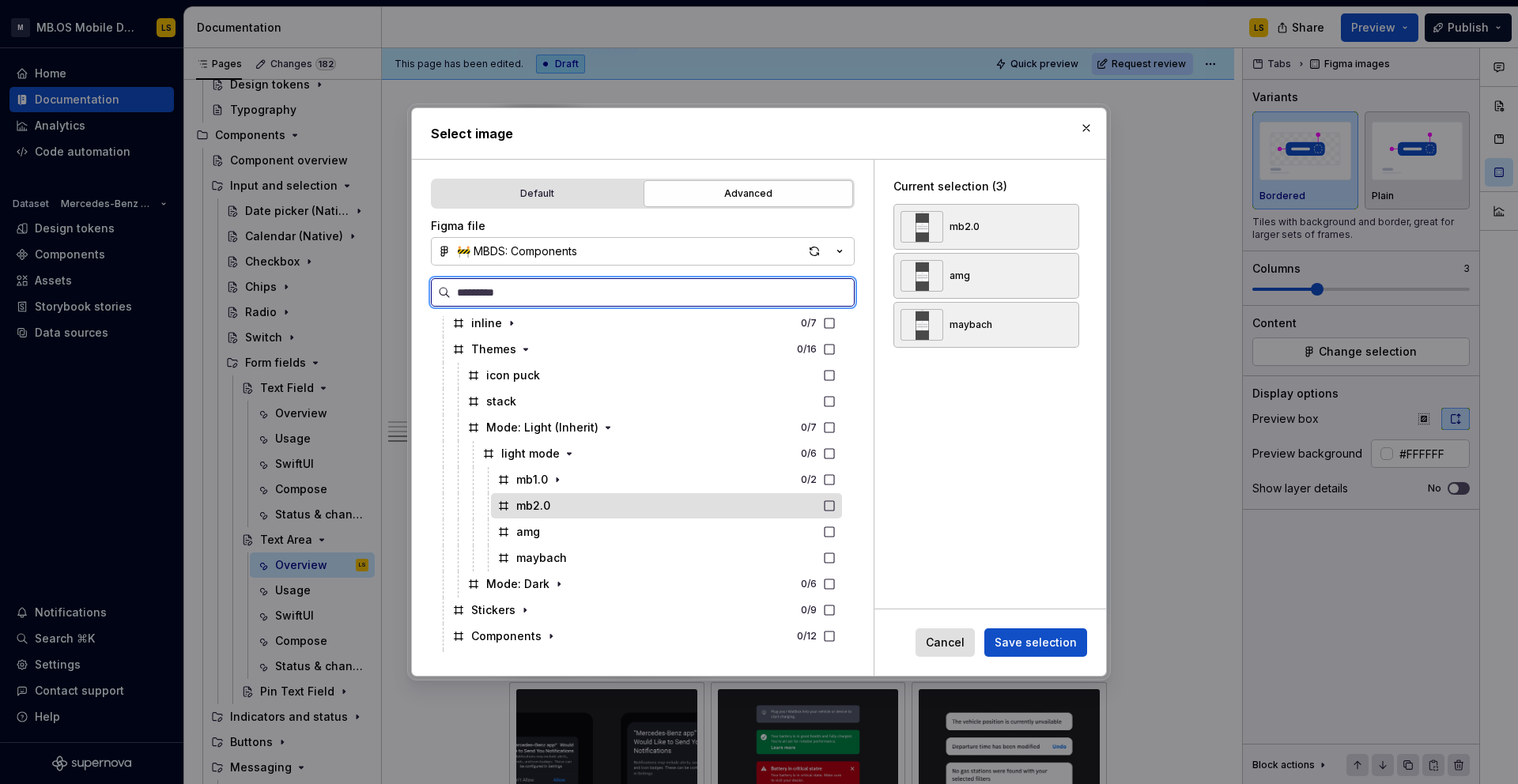
click at [582, 511] on div "mb2.0" at bounding box center [666, 505] width 351 height 25
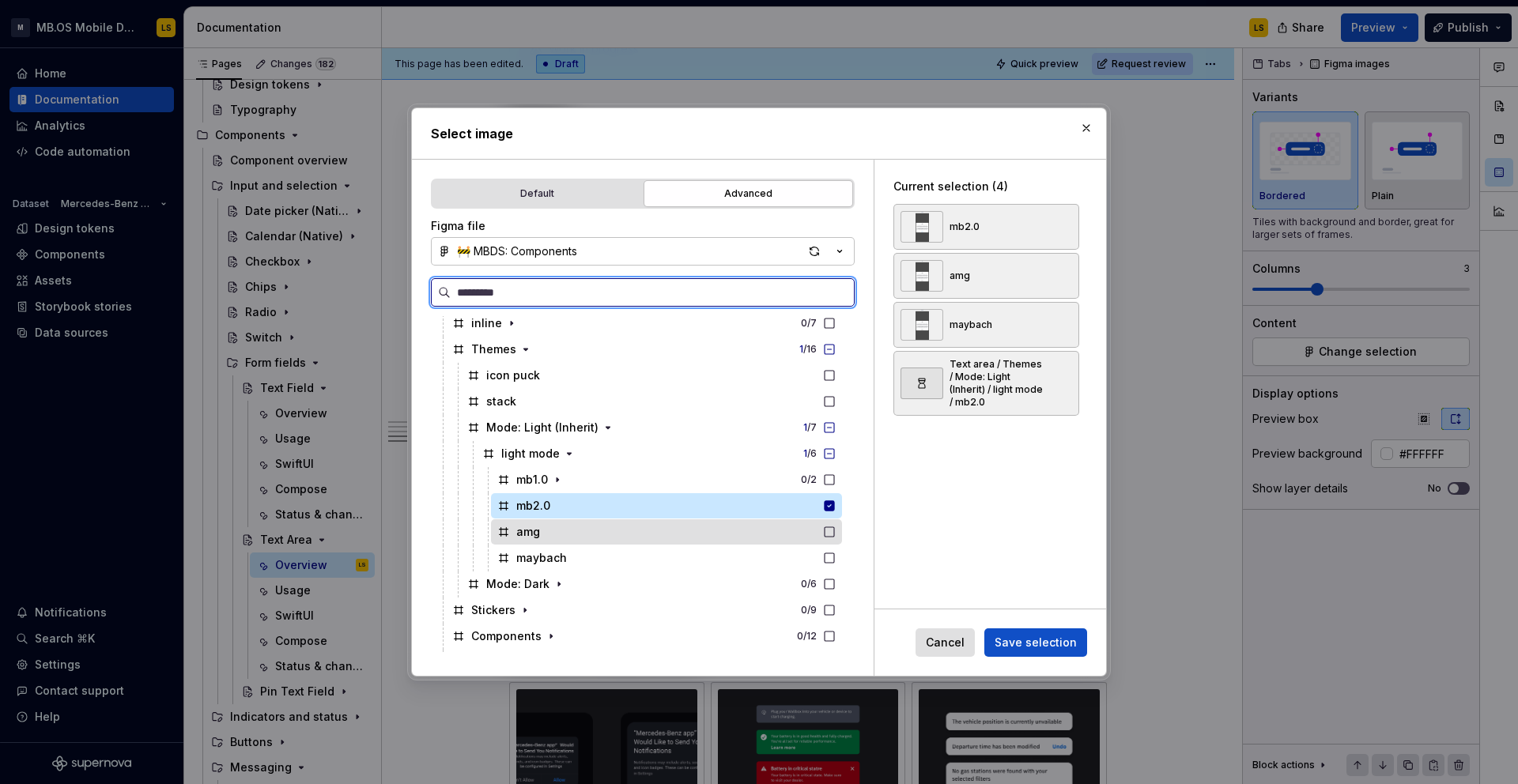
click at [691, 531] on div "amg" at bounding box center [666, 531] width 351 height 25
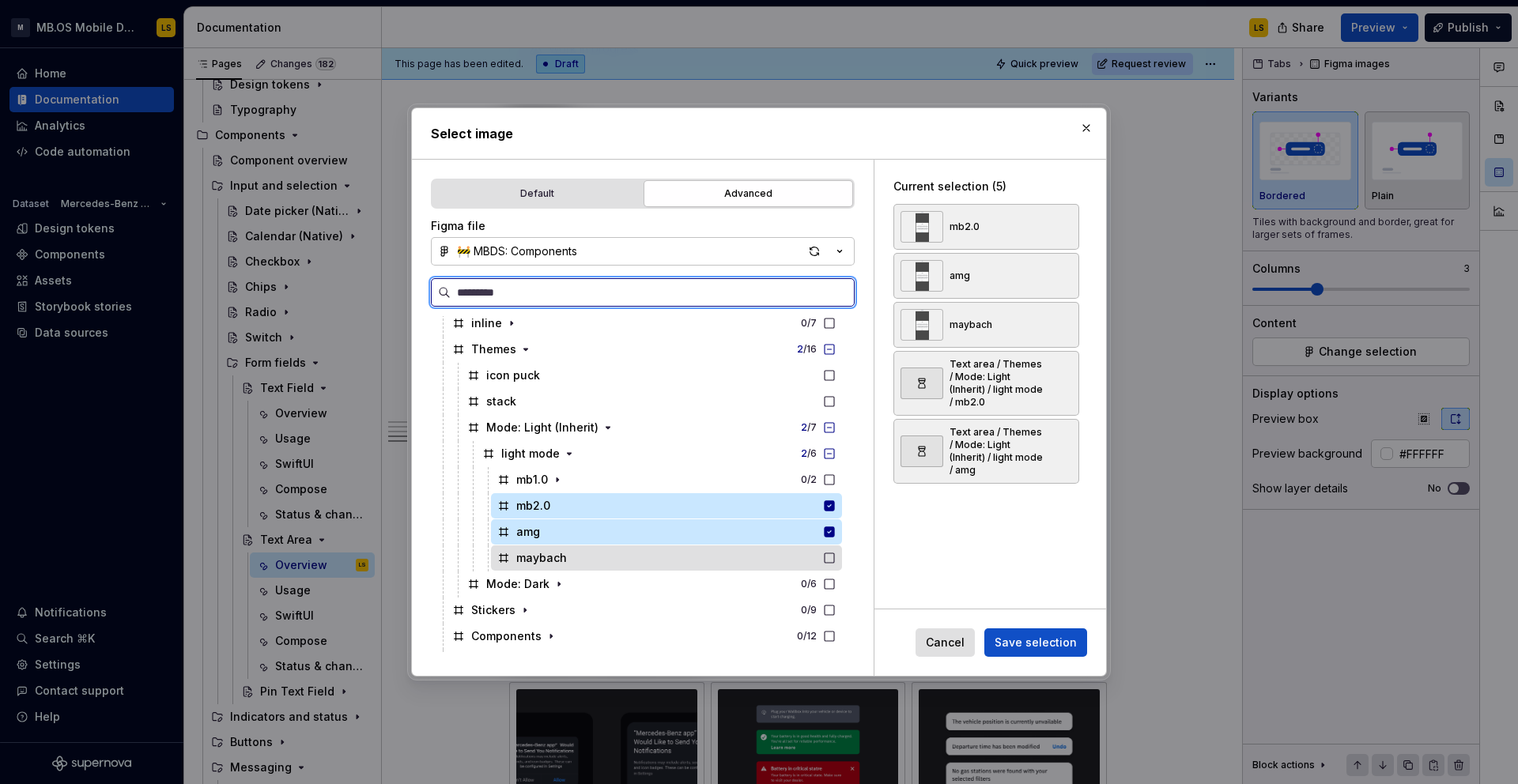
click at [712, 553] on div "maybach" at bounding box center [666, 557] width 351 height 25
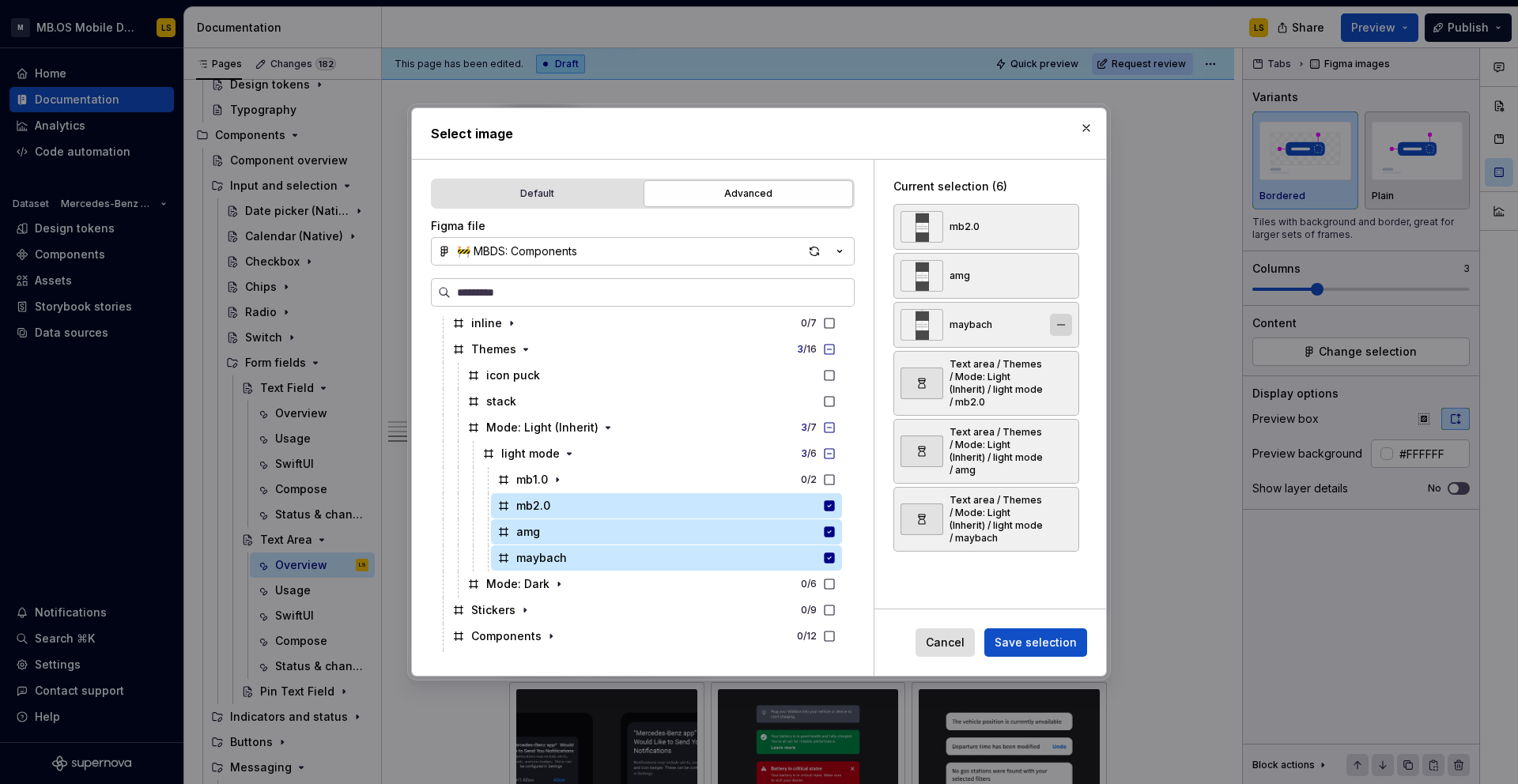
click at [1072, 325] on button "button" at bounding box center [1061, 324] width 22 height 22
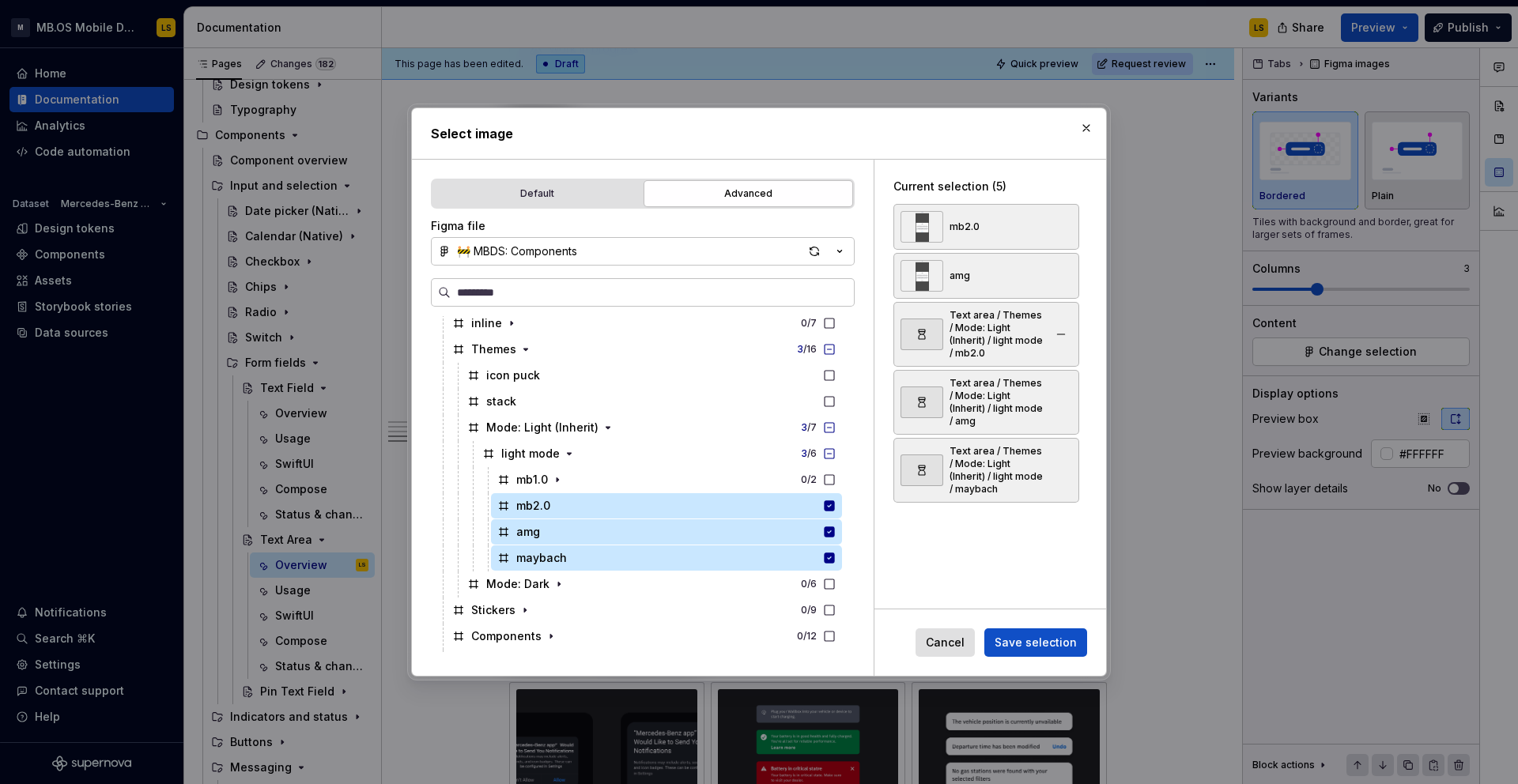
click at [1070, 278] on button "button" at bounding box center [1061, 275] width 22 height 22
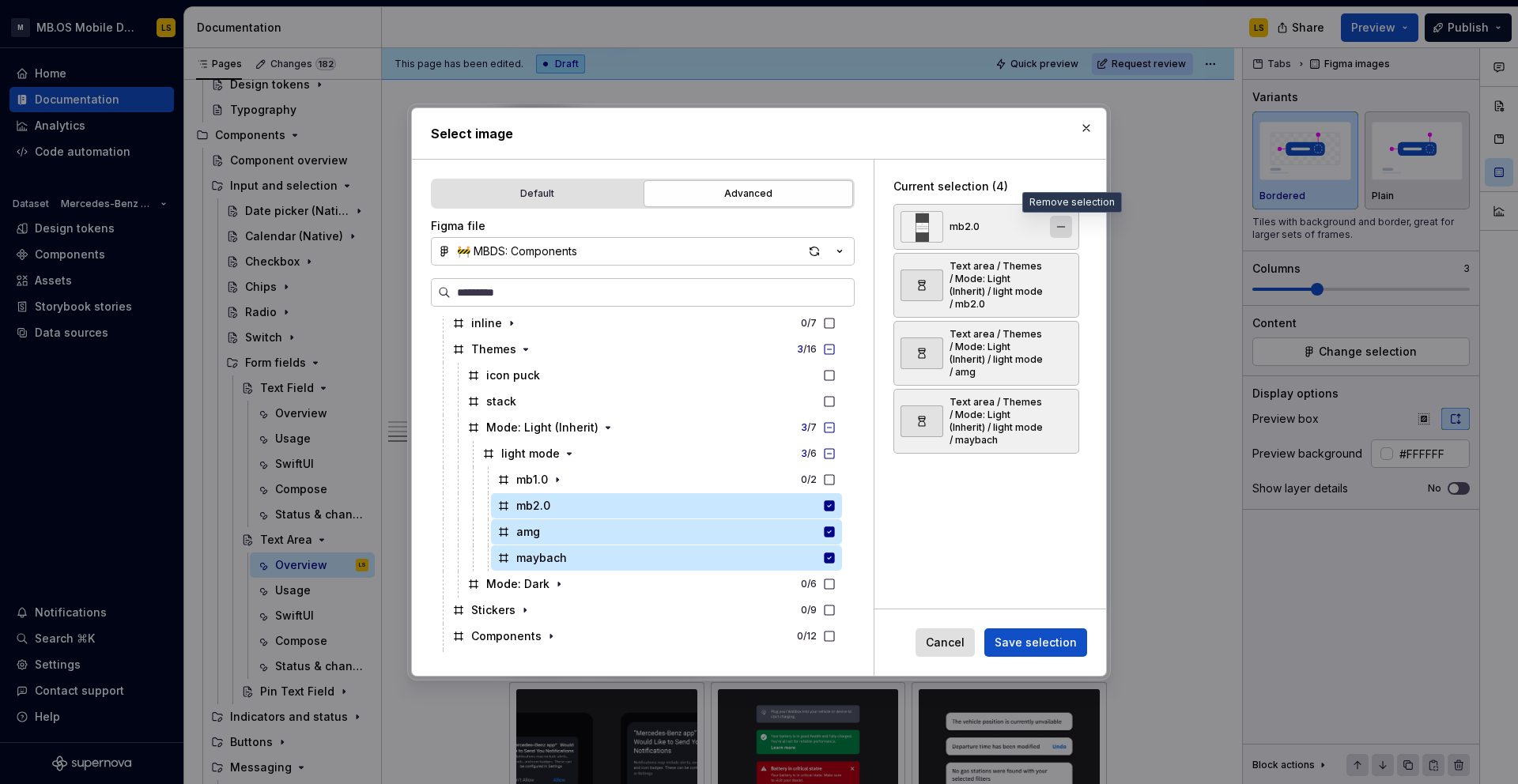
click at [1070, 223] on button "button" at bounding box center [1061, 227] width 22 height 22
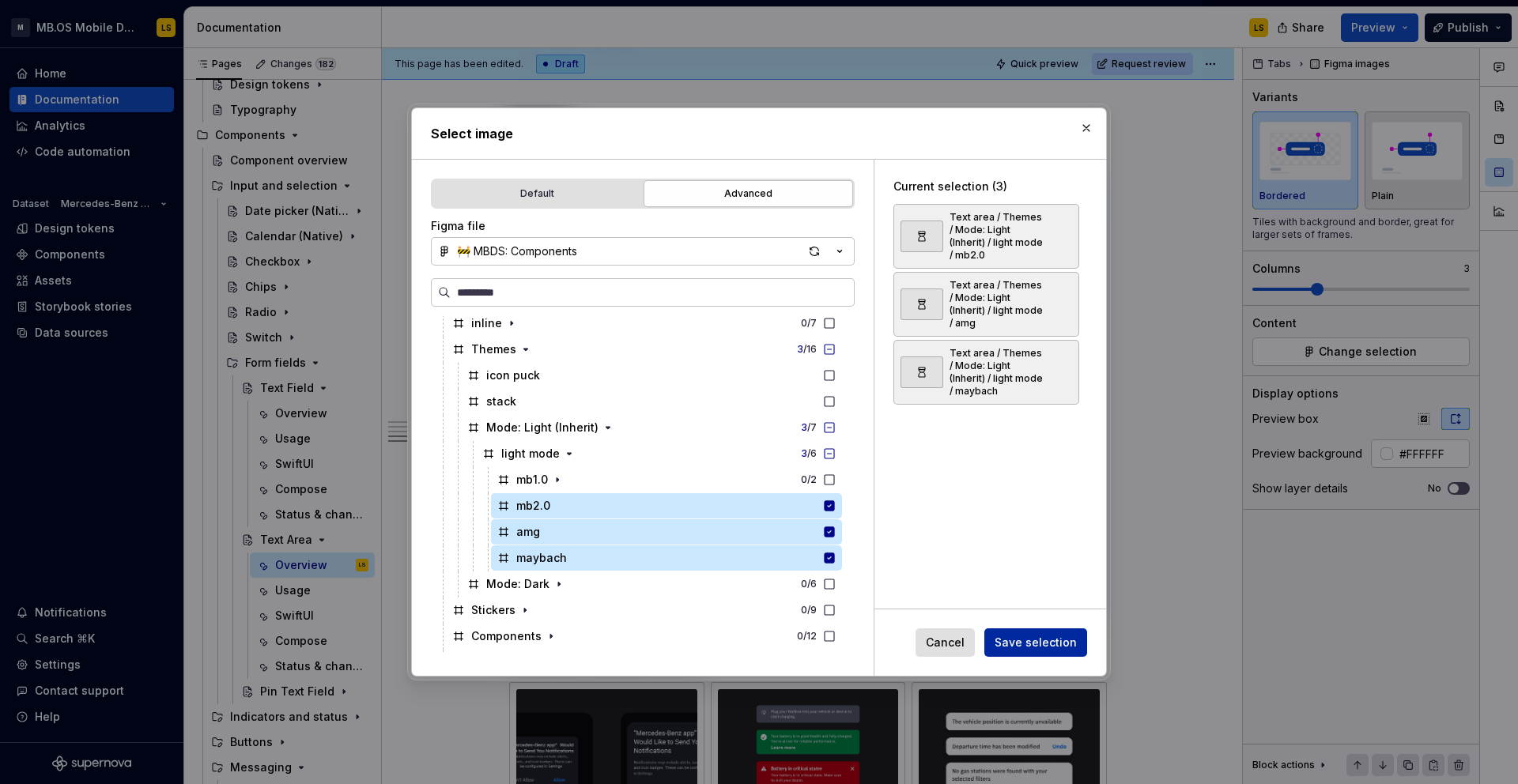
click at [1042, 636] on span "Save selection" at bounding box center [1035, 642] width 82 height 16
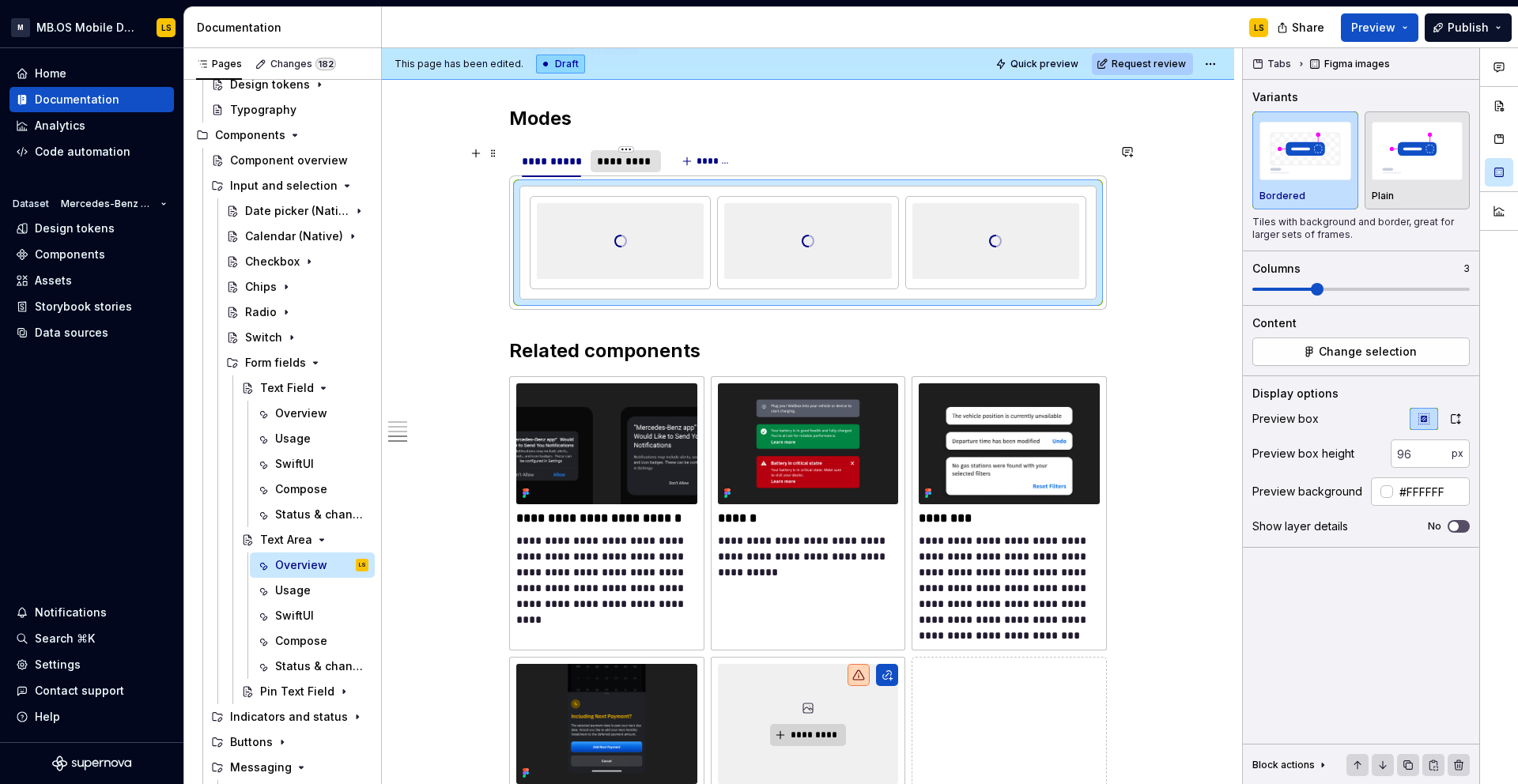
click at [617, 166] on div "*********" at bounding box center [626, 160] width 58 height 16
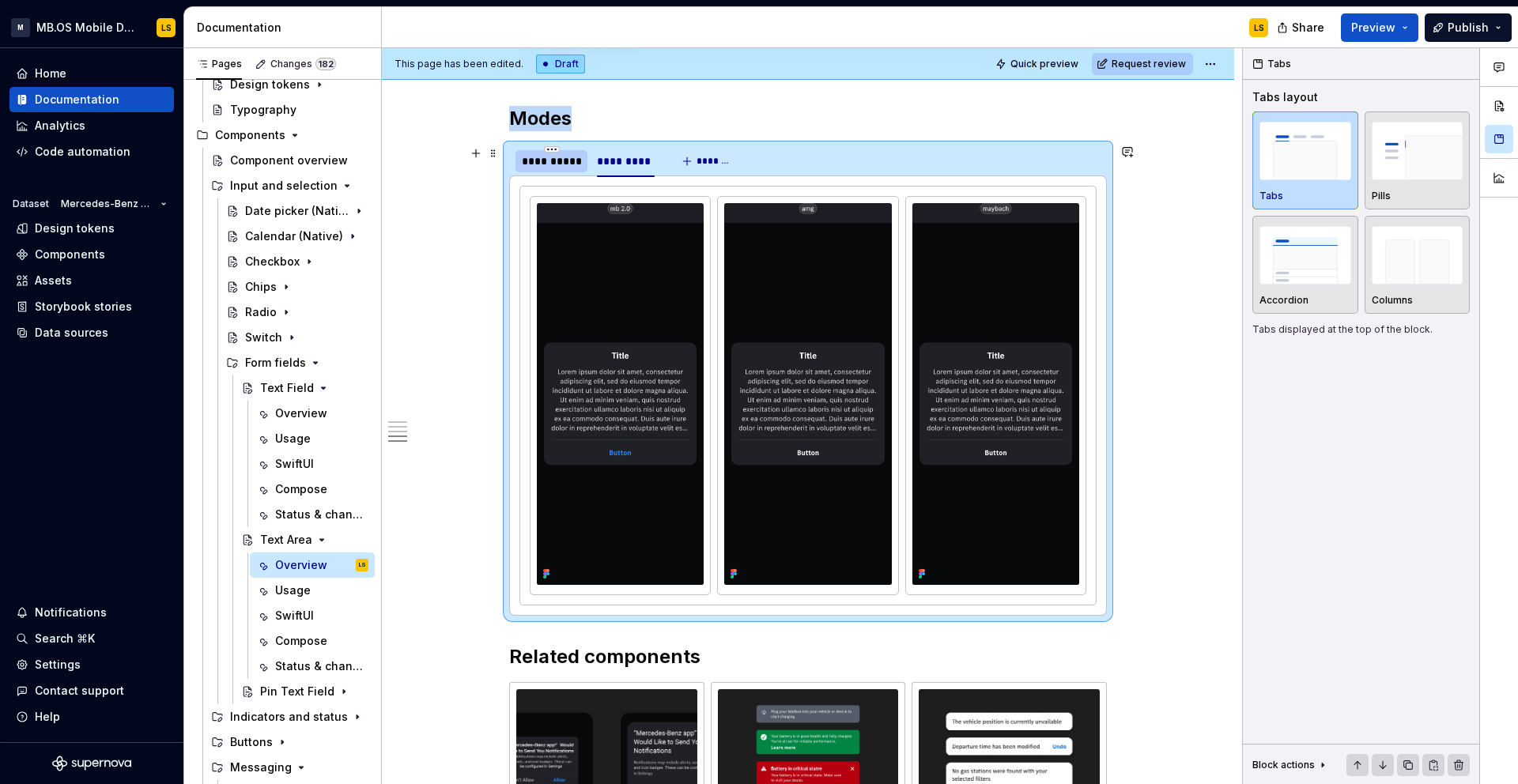
click at [574, 170] on div "**********" at bounding box center [551, 160] width 59 height 16
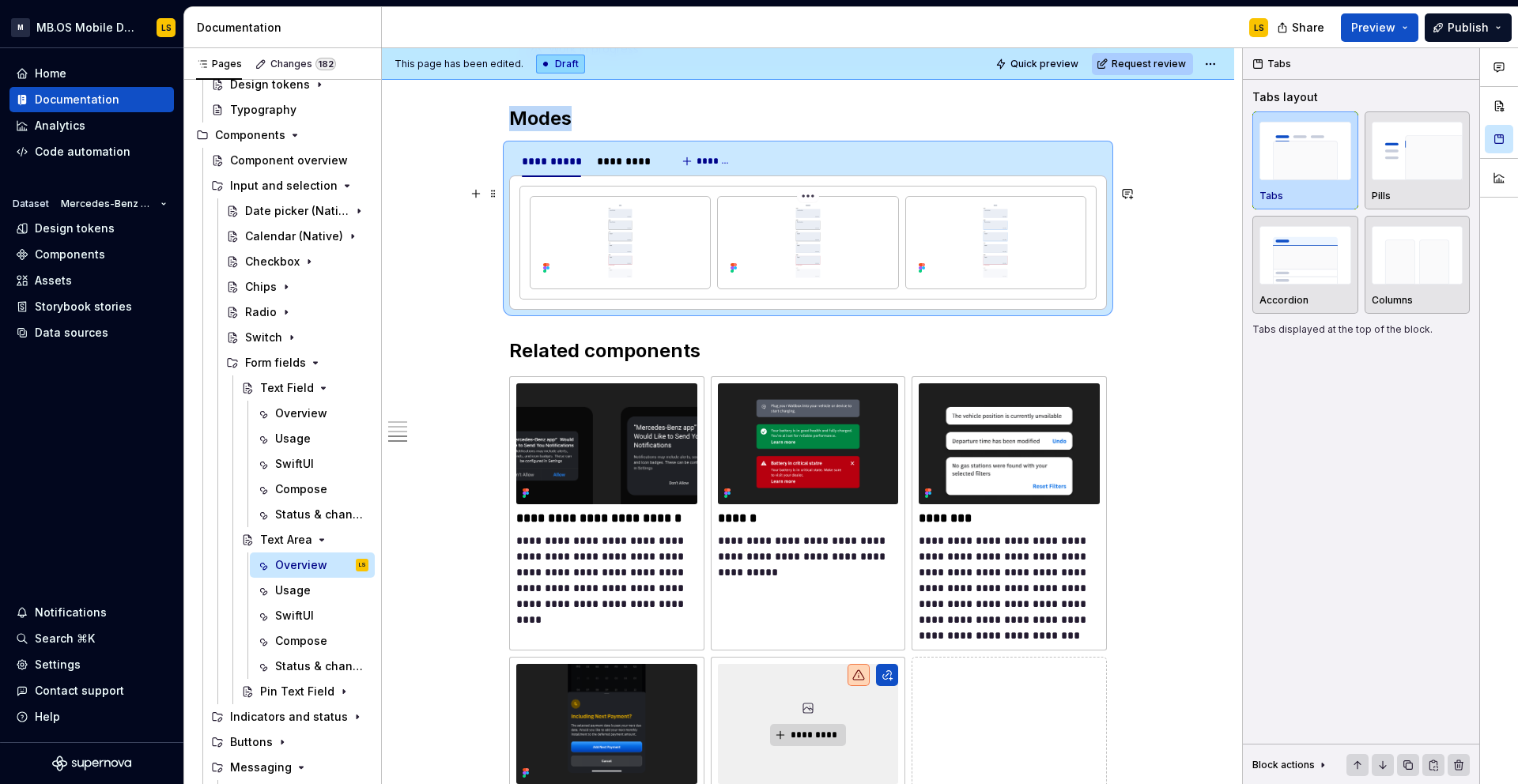
click at [858, 231] on img at bounding box center [807, 240] width 167 height 76
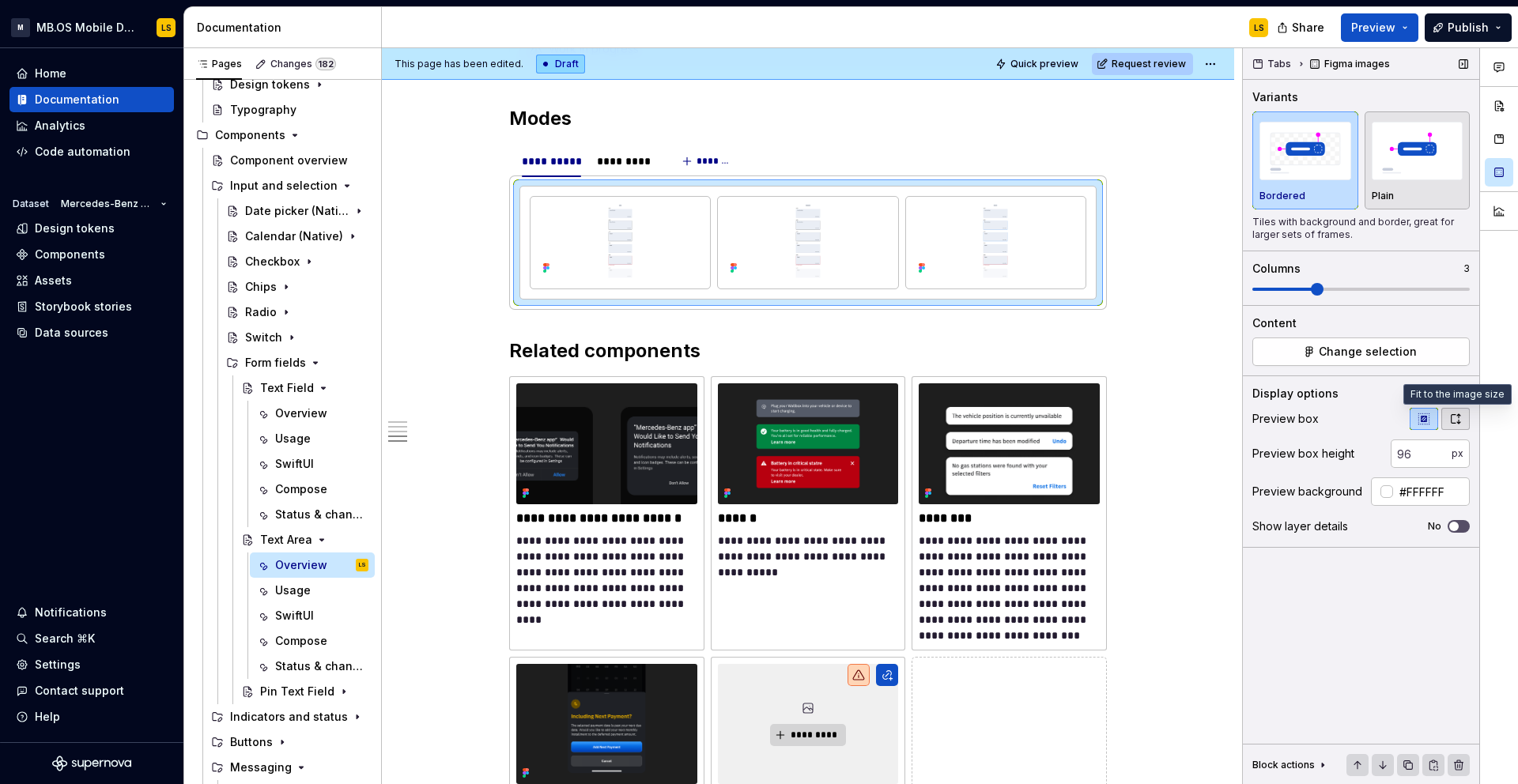
click at [1451, 413] on icon "button" at bounding box center [1455, 419] width 13 height 13
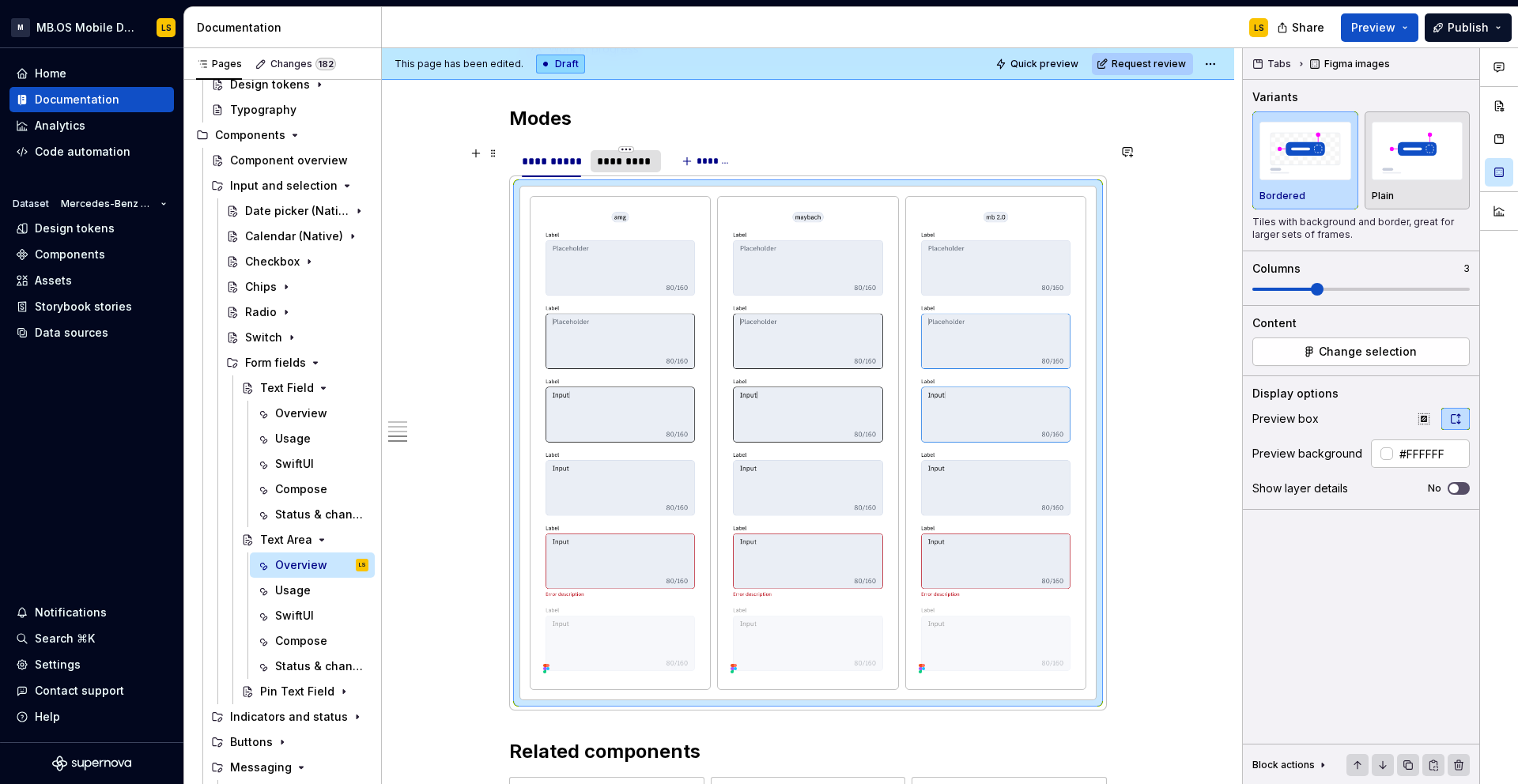
click at [636, 162] on div "*********" at bounding box center [626, 160] width 58 height 16
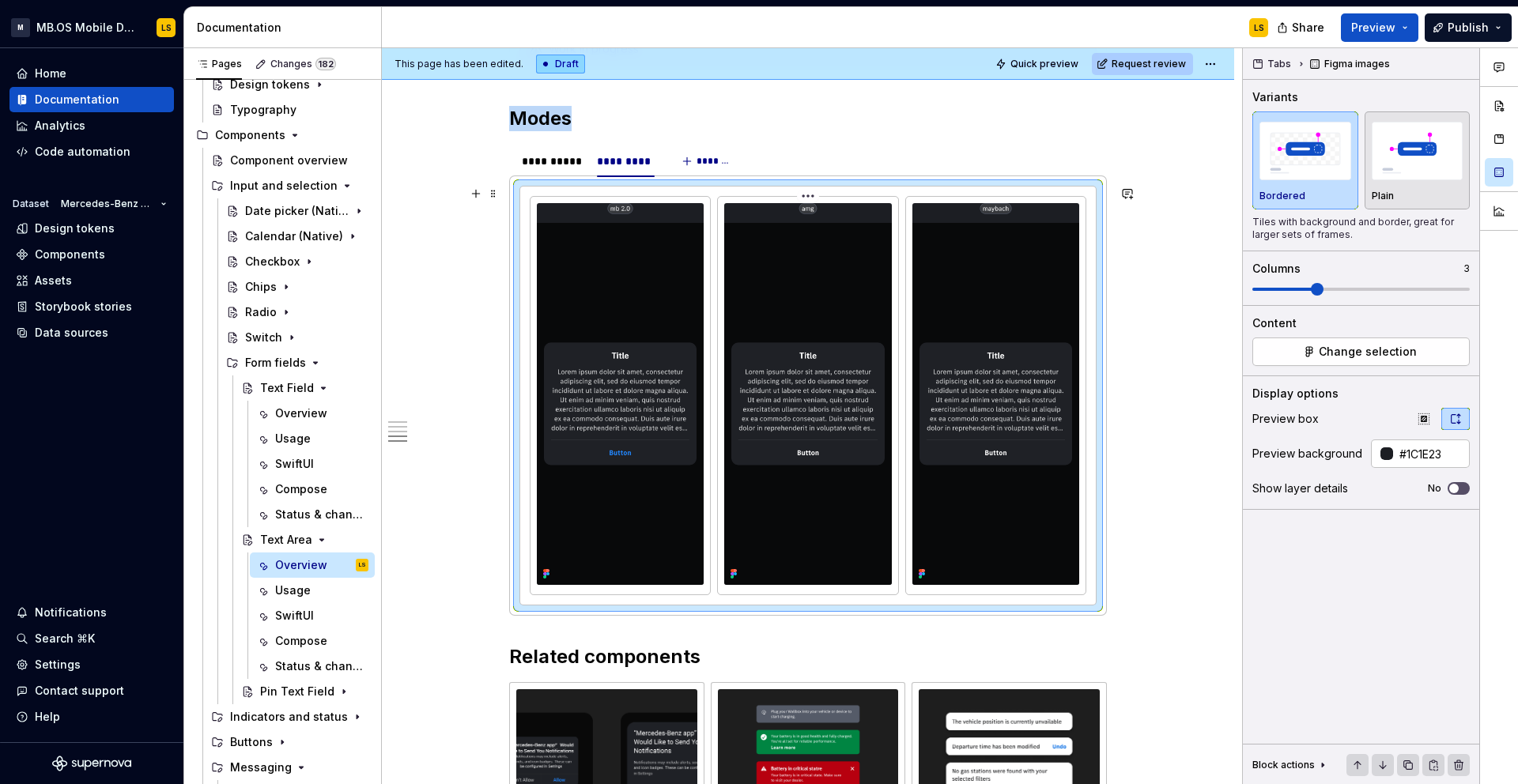
click at [756, 391] on img at bounding box center [807, 392] width 167 height 380
click at [1418, 355] on button "Change selection" at bounding box center [1361, 351] width 218 height 29
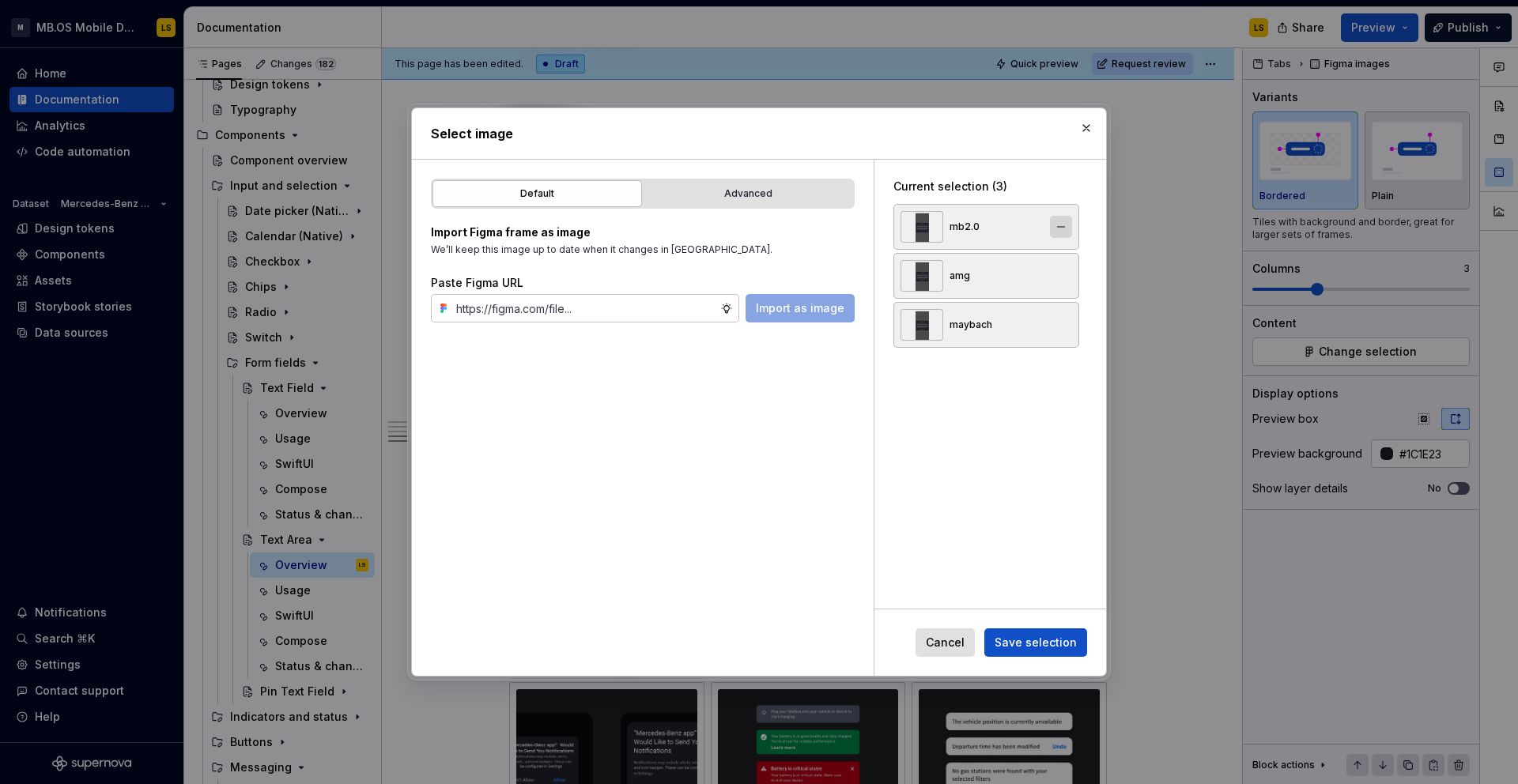
click at [1069, 225] on button "button" at bounding box center [1061, 227] width 22 height 22
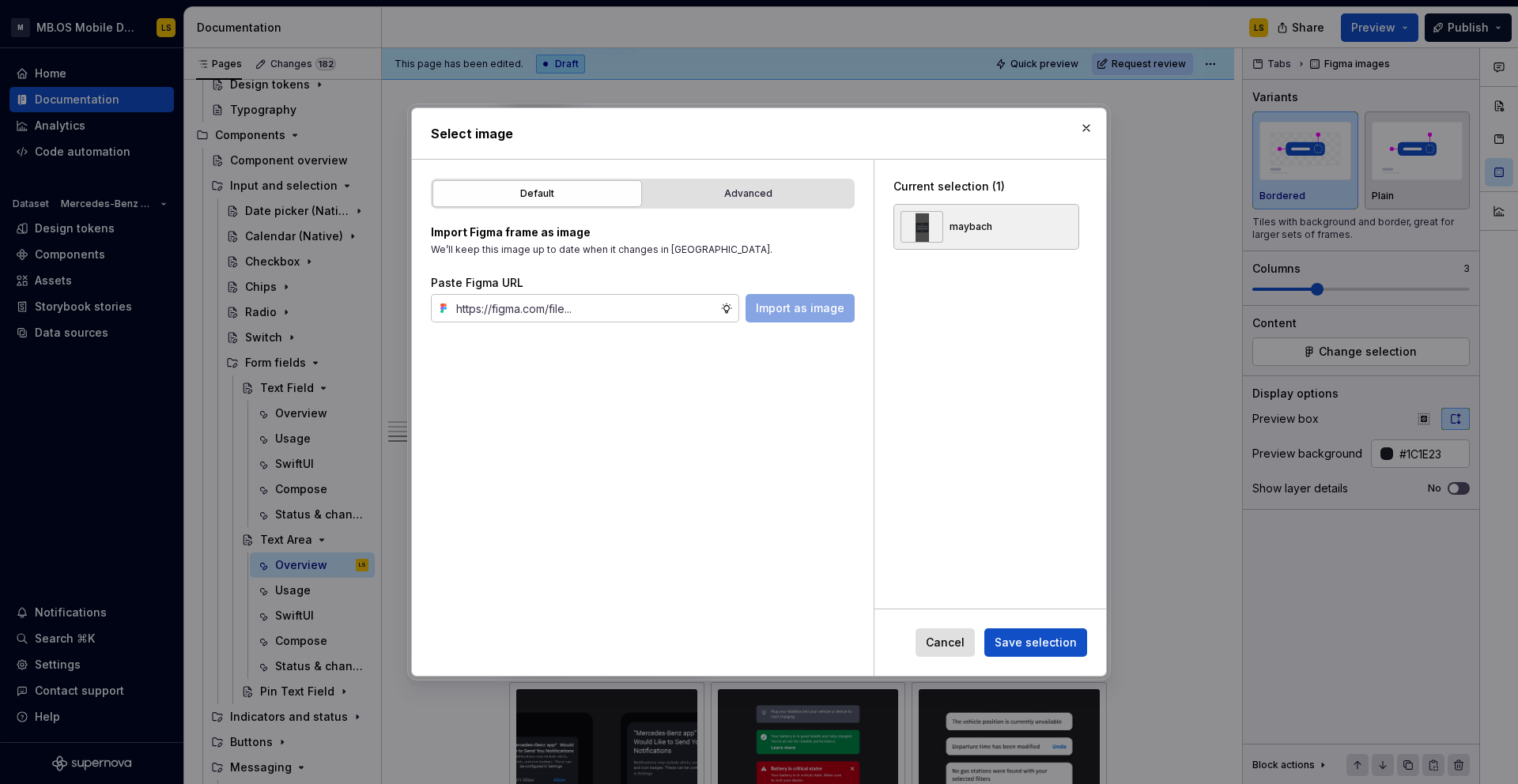
click at [1069, 225] on button "button" at bounding box center [1061, 227] width 22 height 22
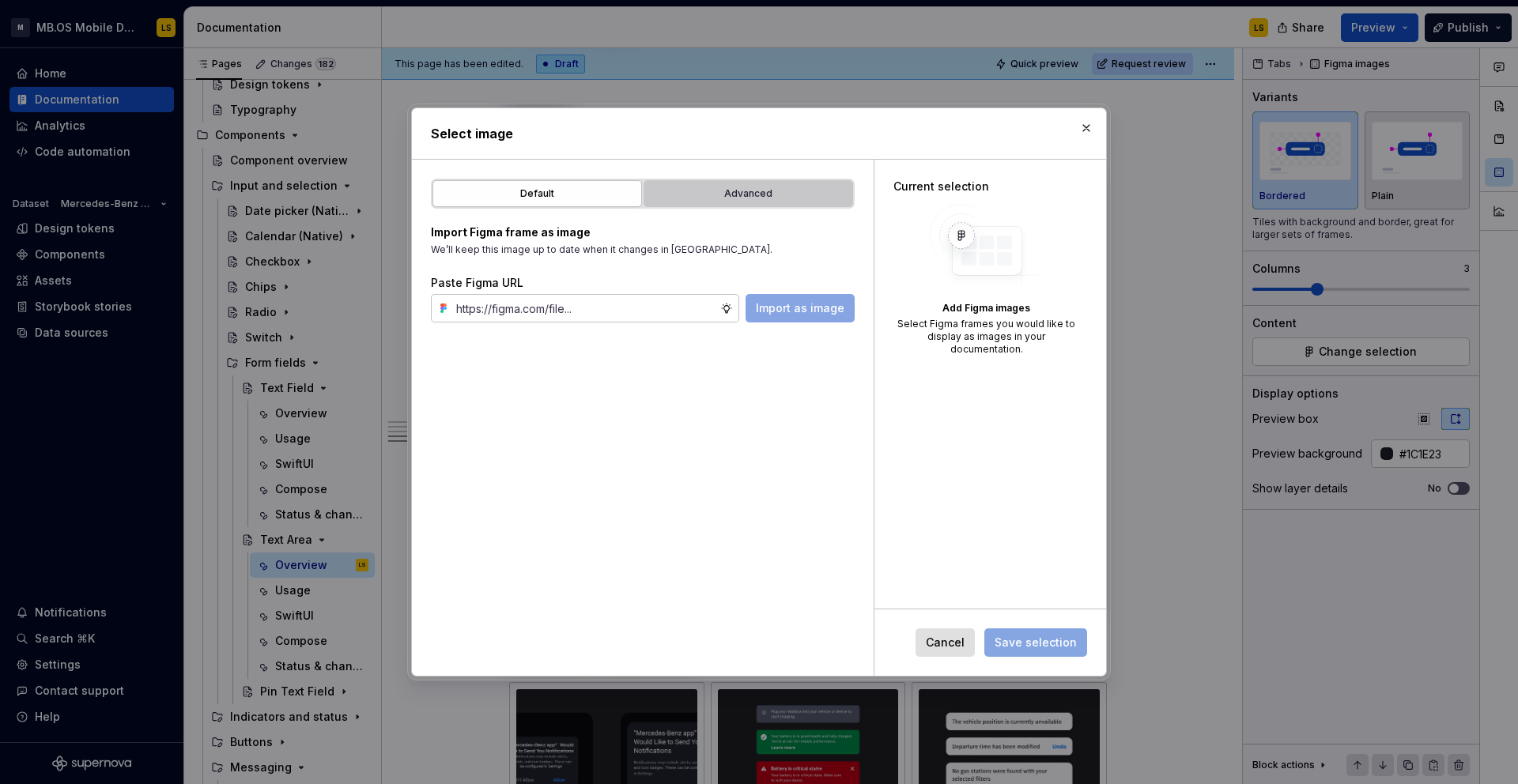
click at [758, 186] on div "Advanced" at bounding box center [747, 193] width 198 height 16
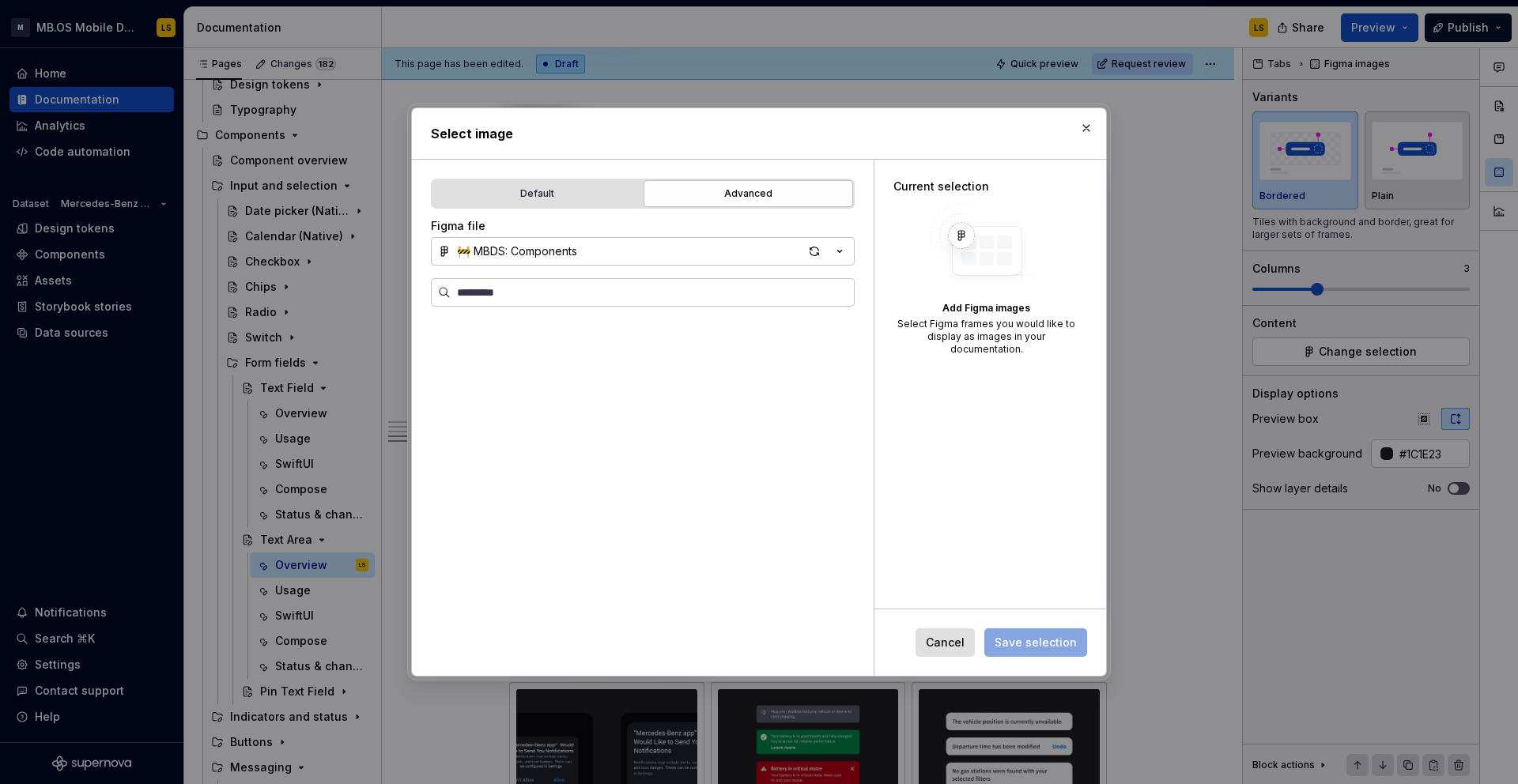
scroll to position [1566, 0]
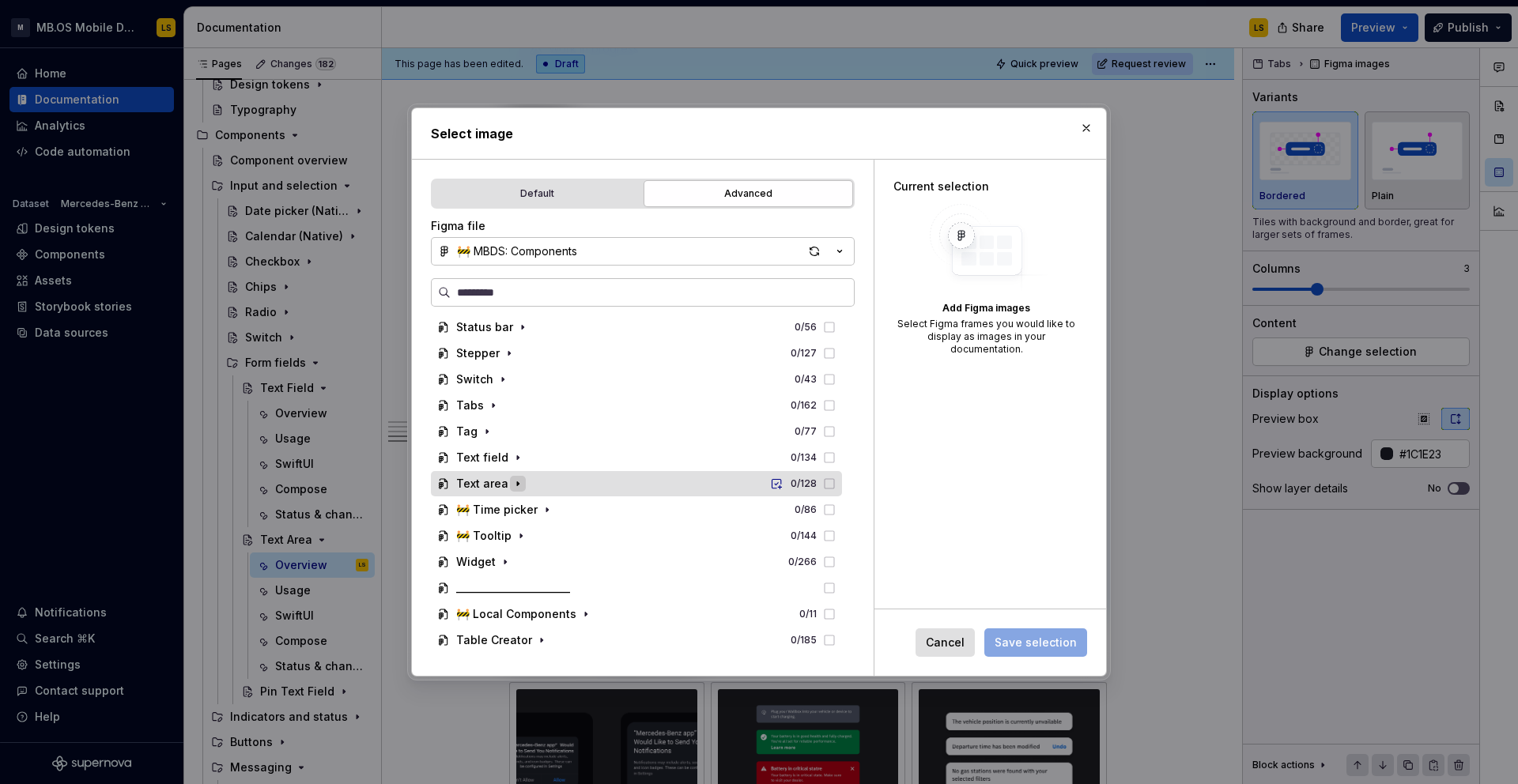
click at [513, 479] on icon "button" at bounding box center [518, 484] width 13 height 13
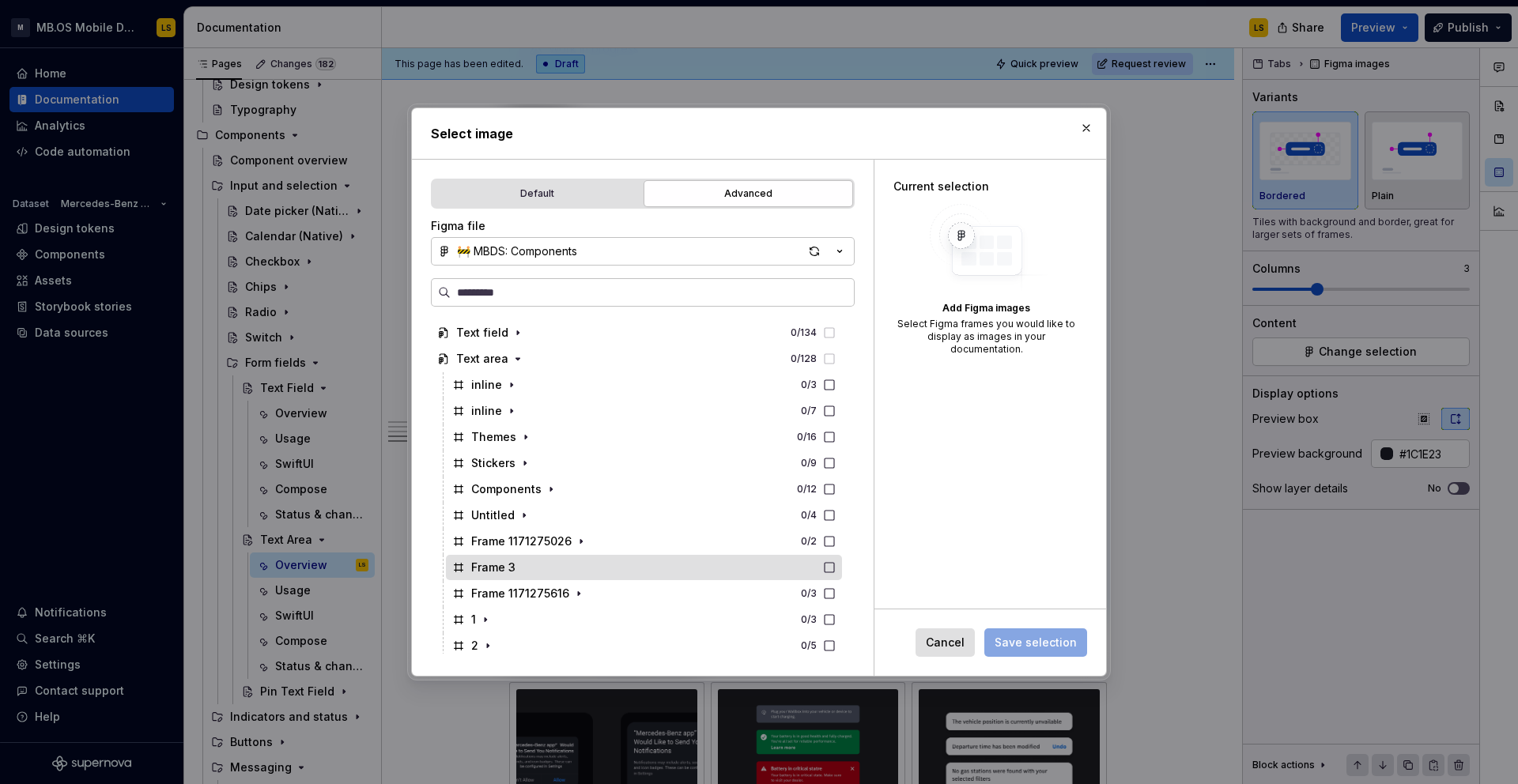
scroll to position [1697, 0]
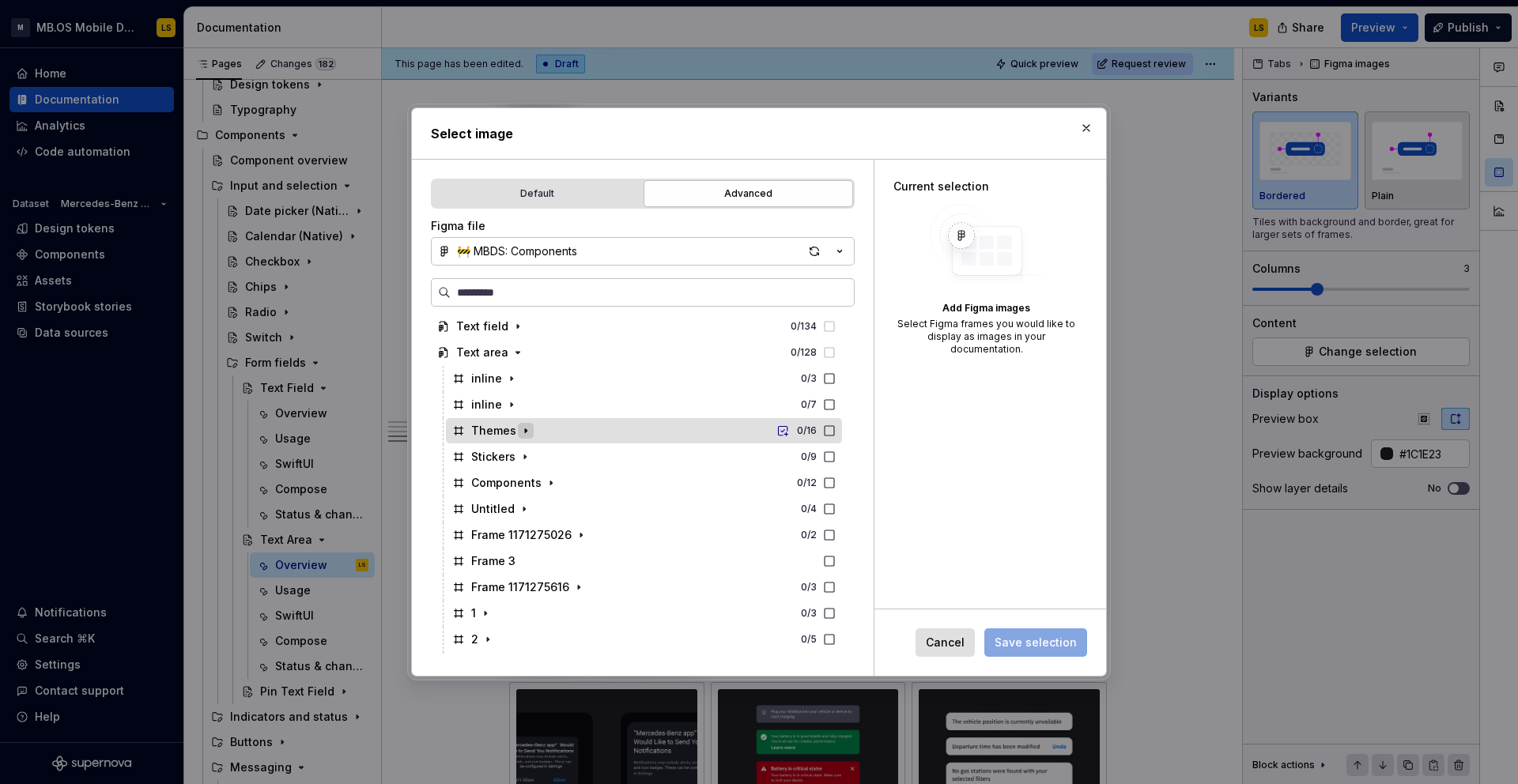
click at [524, 427] on icon "button" at bounding box center [525, 431] width 13 height 13
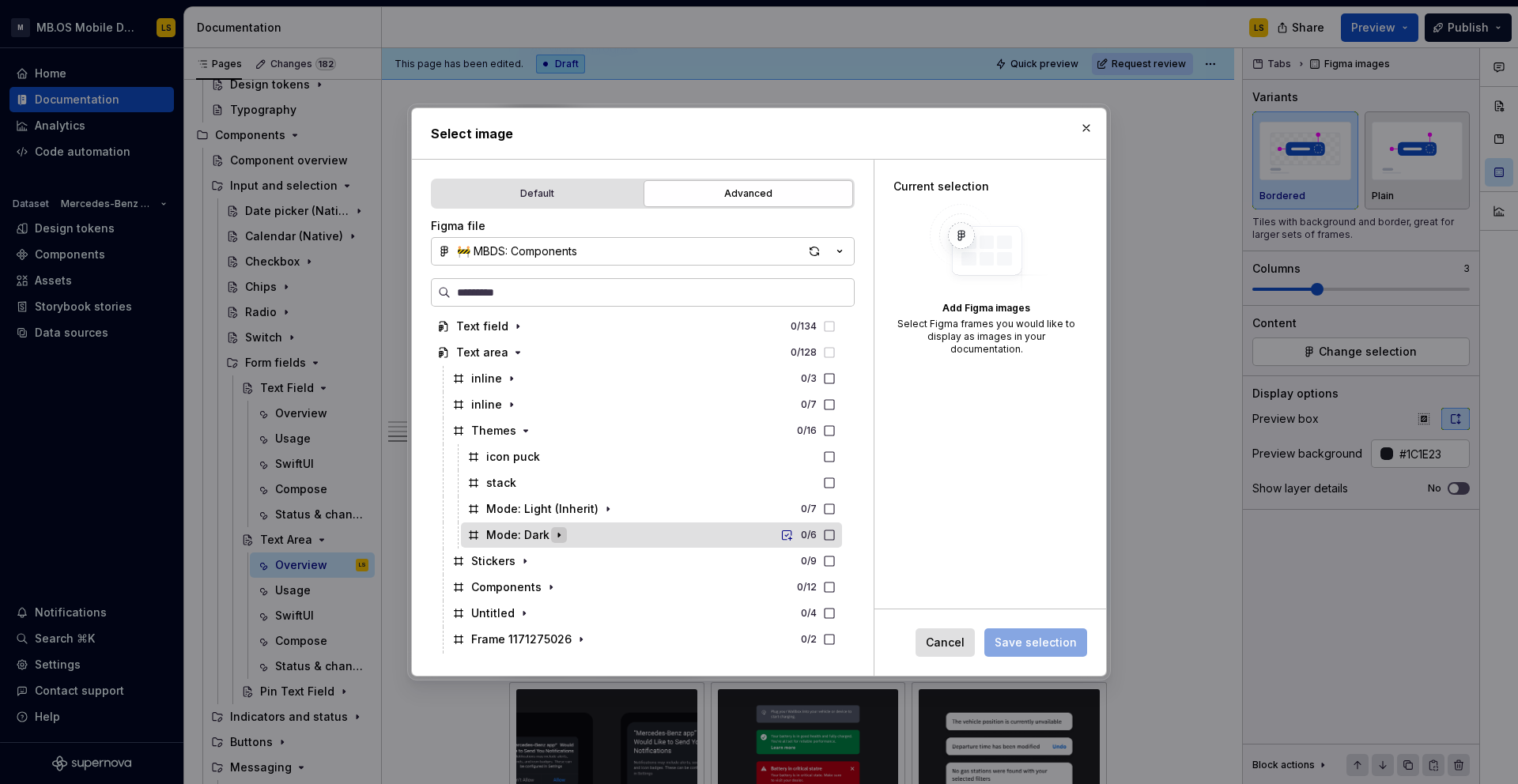
click at [559, 536] on icon "button" at bounding box center [559, 535] width 13 height 13
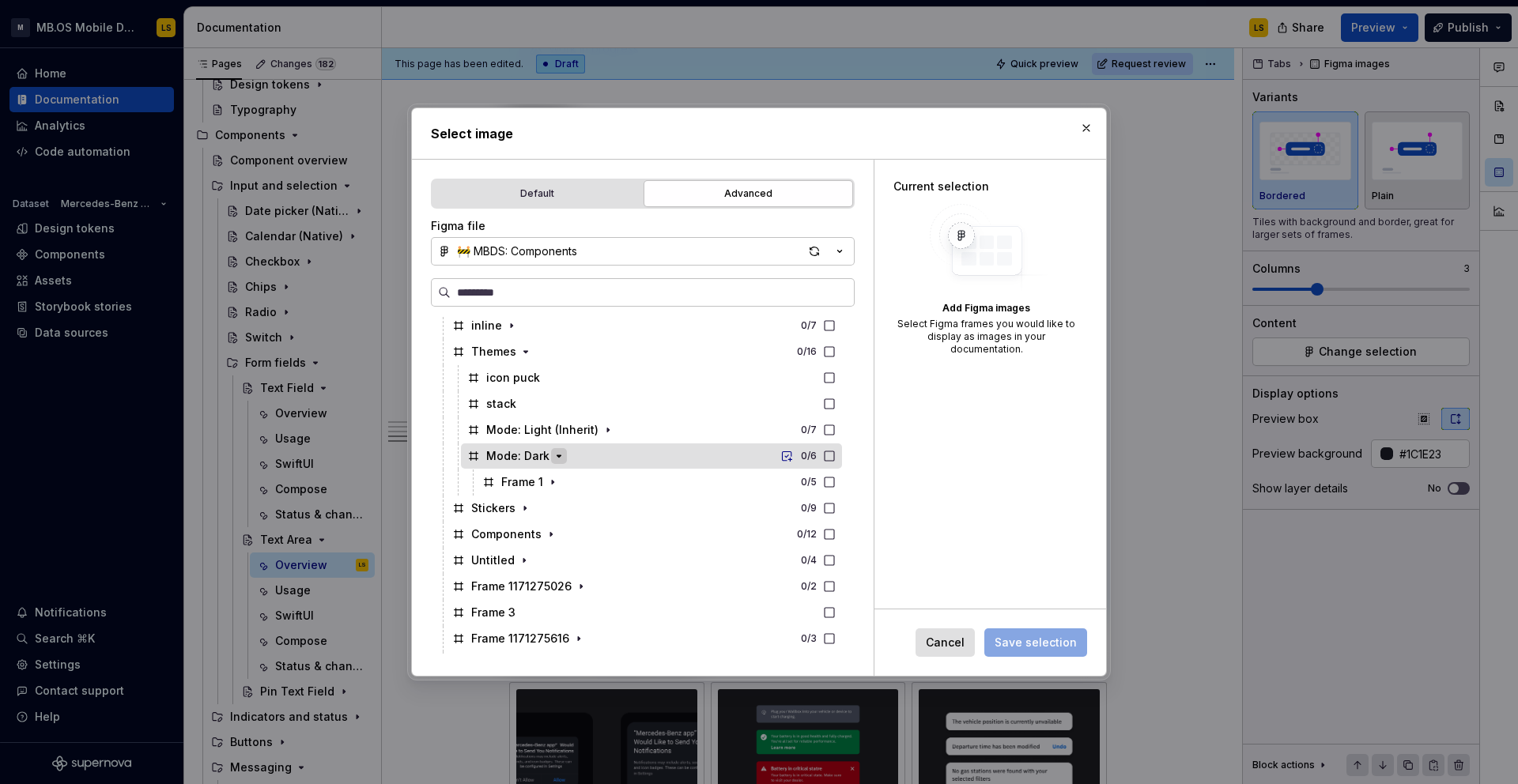
scroll to position [1785, 0]
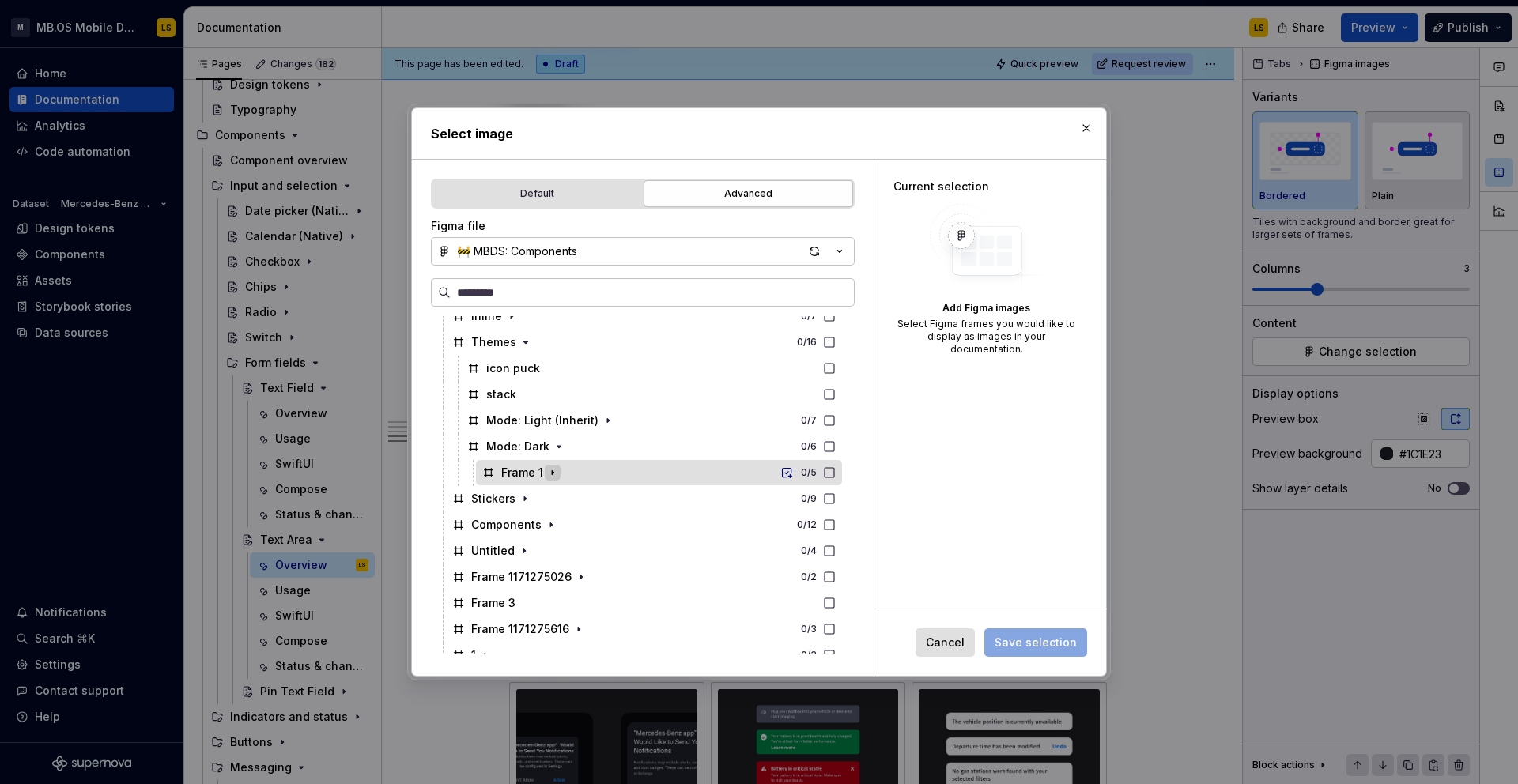
click at [555, 472] on icon "button" at bounding box center [553, 473] width 13 height 13
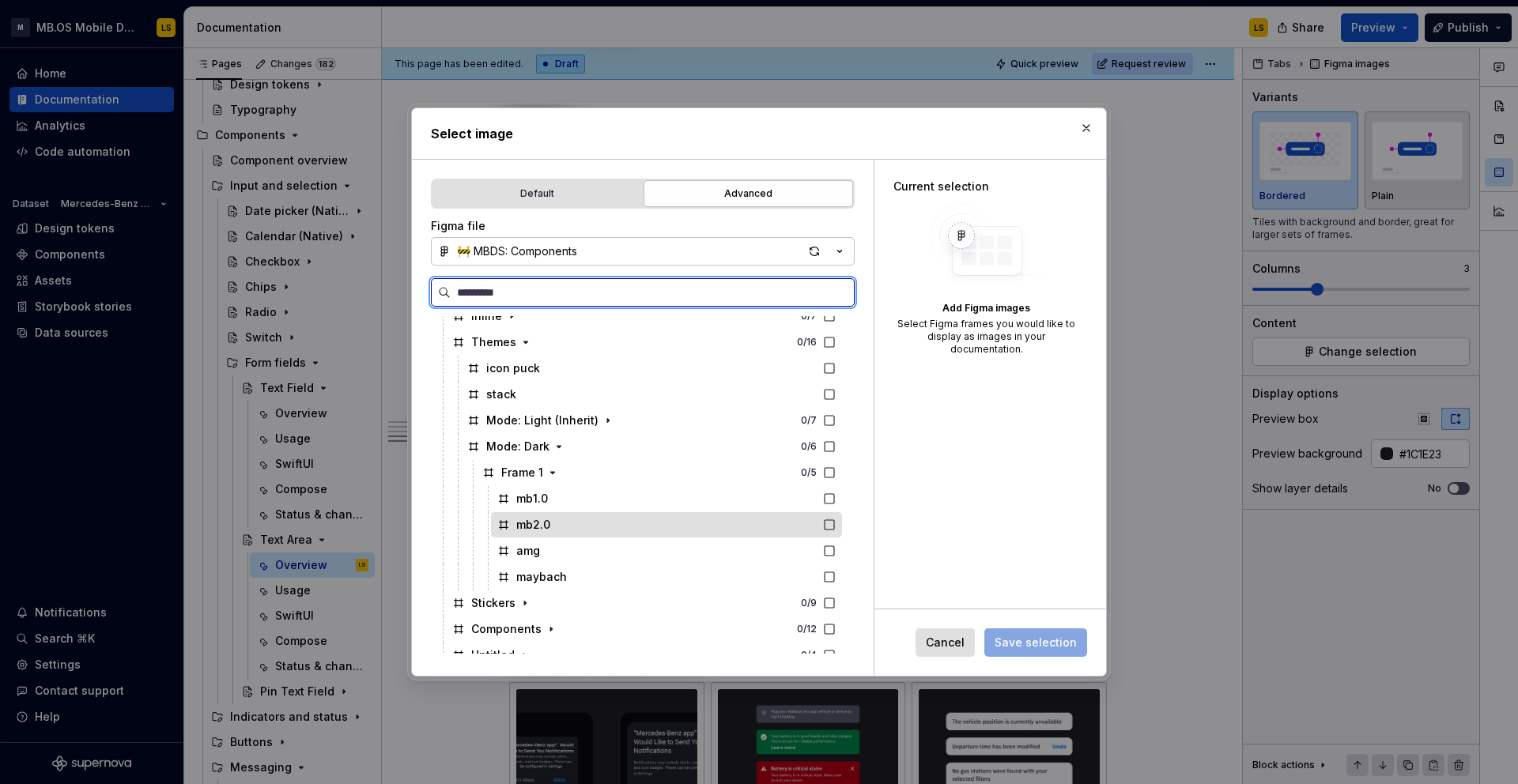
click at [806, 527] on div "mb2.0" at bounding box center [666, 524] width 351 height 25
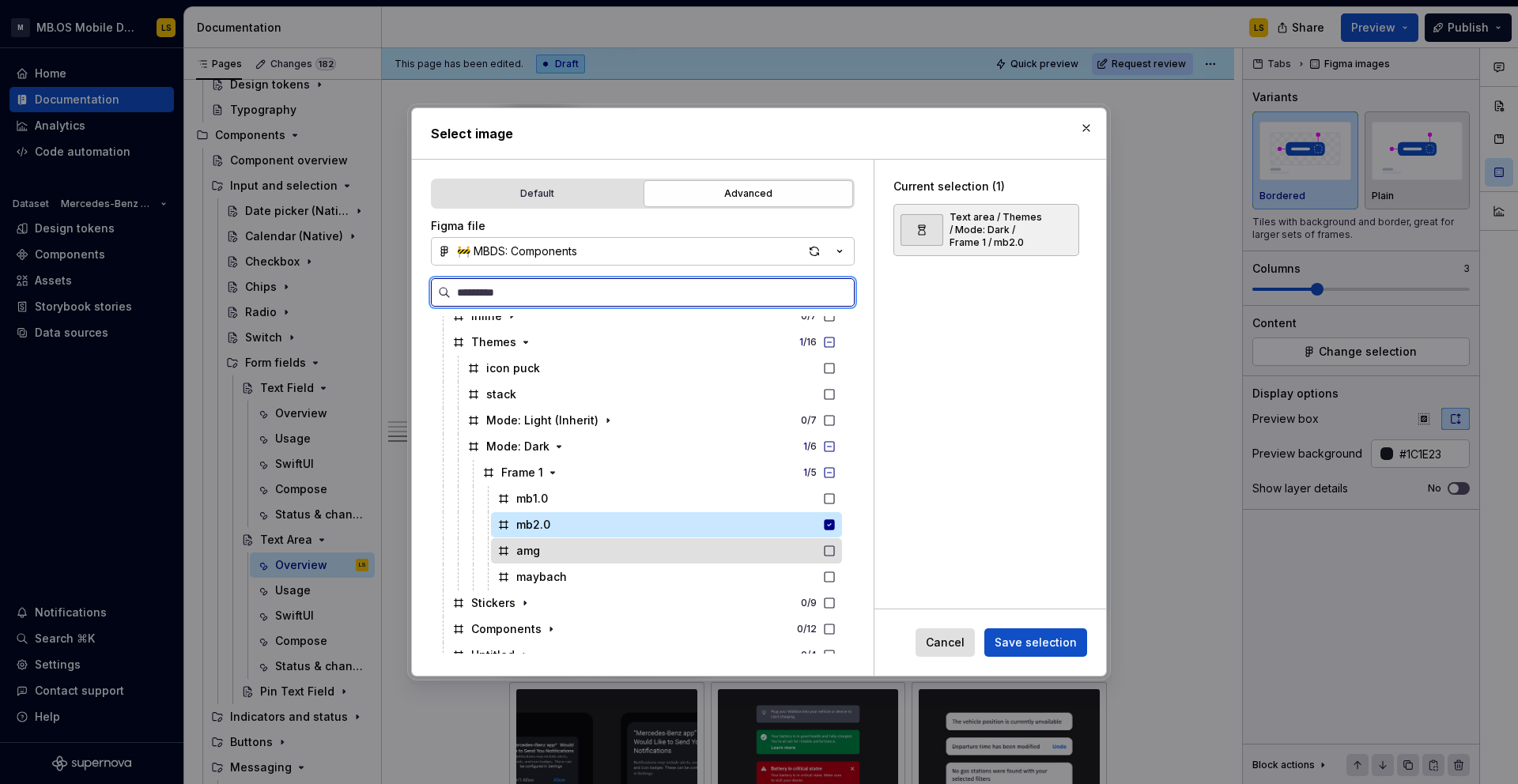
click at [822, 545] on div "amg" at bounding box center [666, 550] width 351 height 25
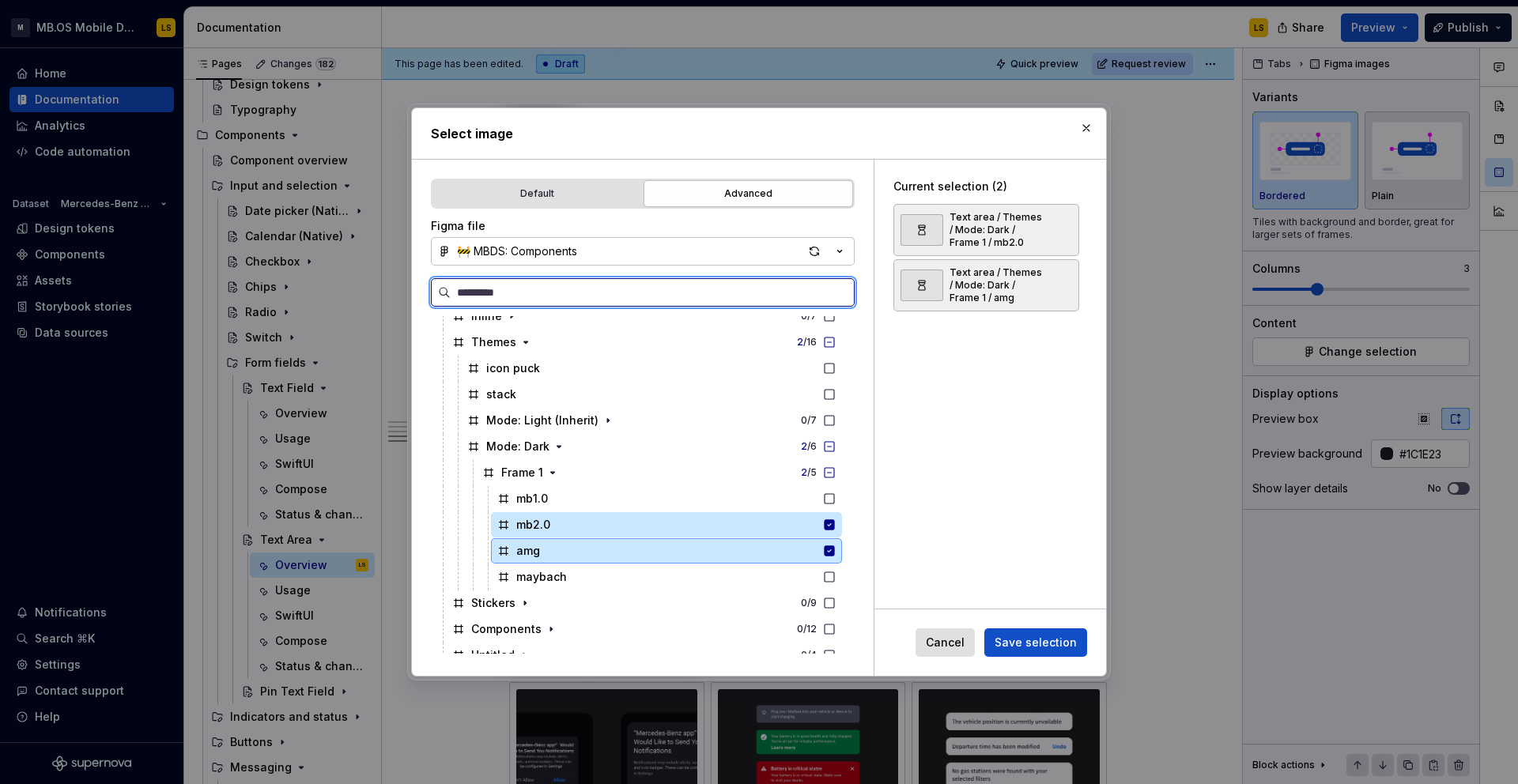
click at [830, 573] on div "maybach" at bounding box center [666, 576] width 351 height 25
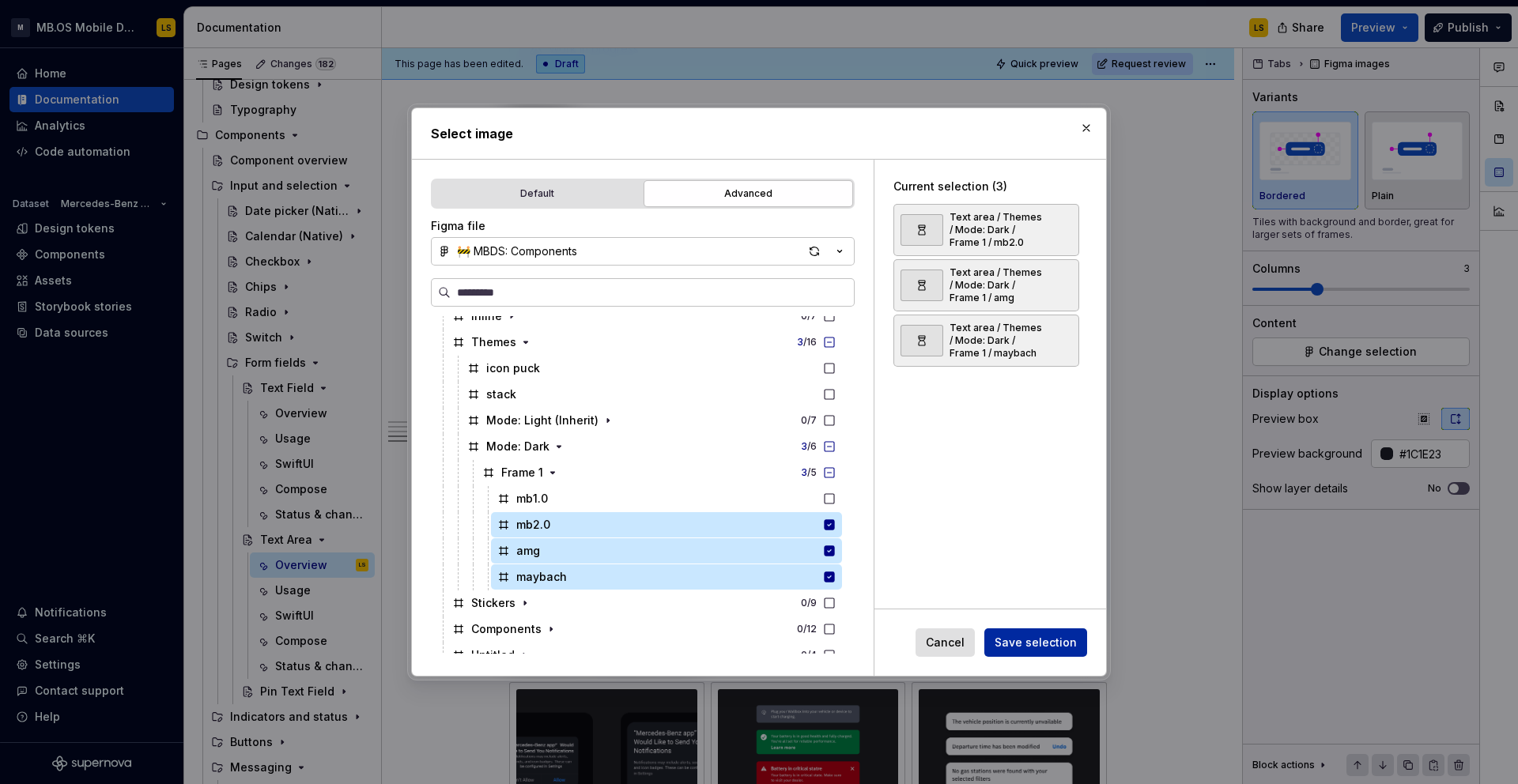
click at [1014, 646] on span "Save selection" at bounding box center [1035, 642] width 82 height 16
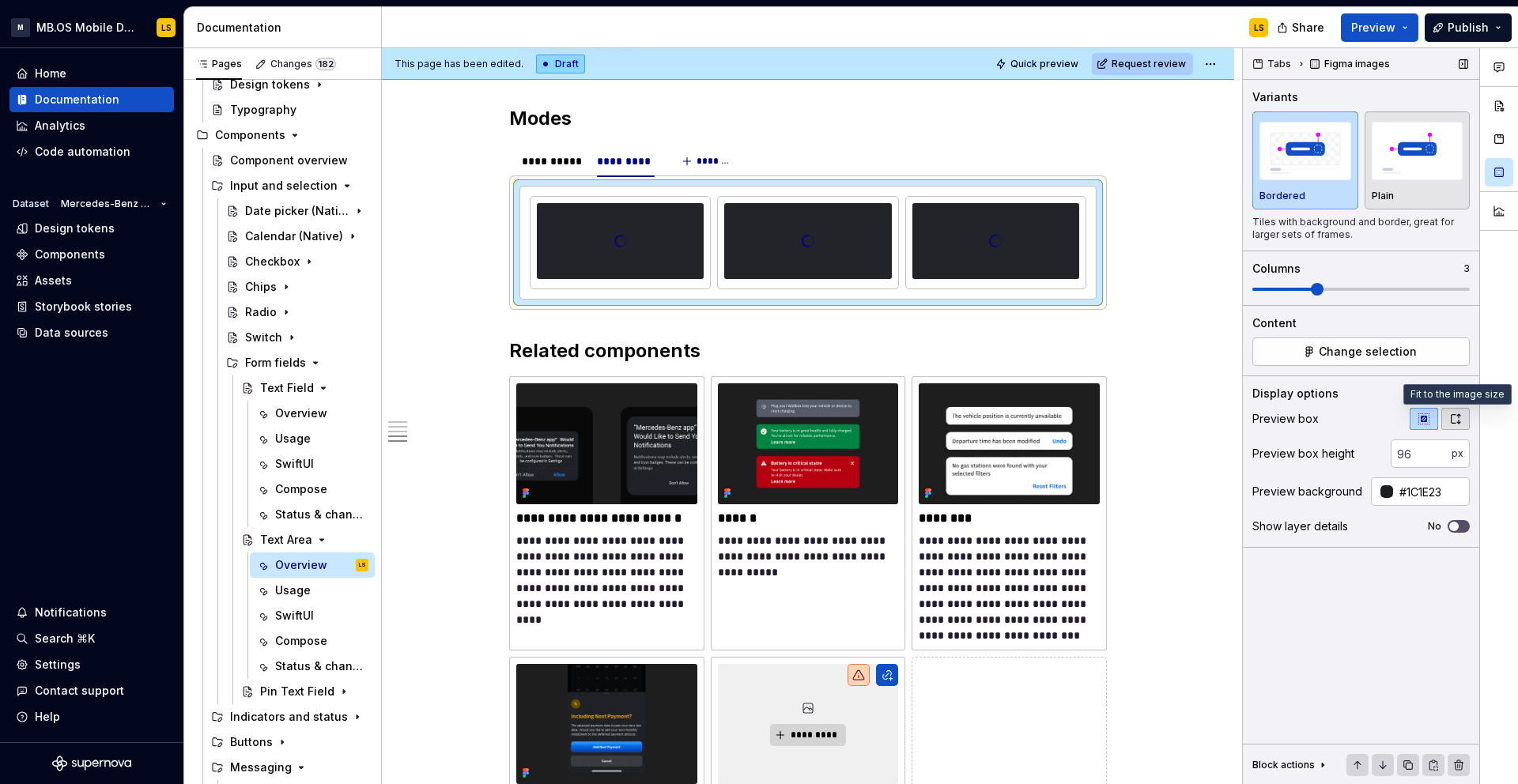
click at [1459, 415] on icon "button" at bounding box center [1455, 418] width 8 height 9
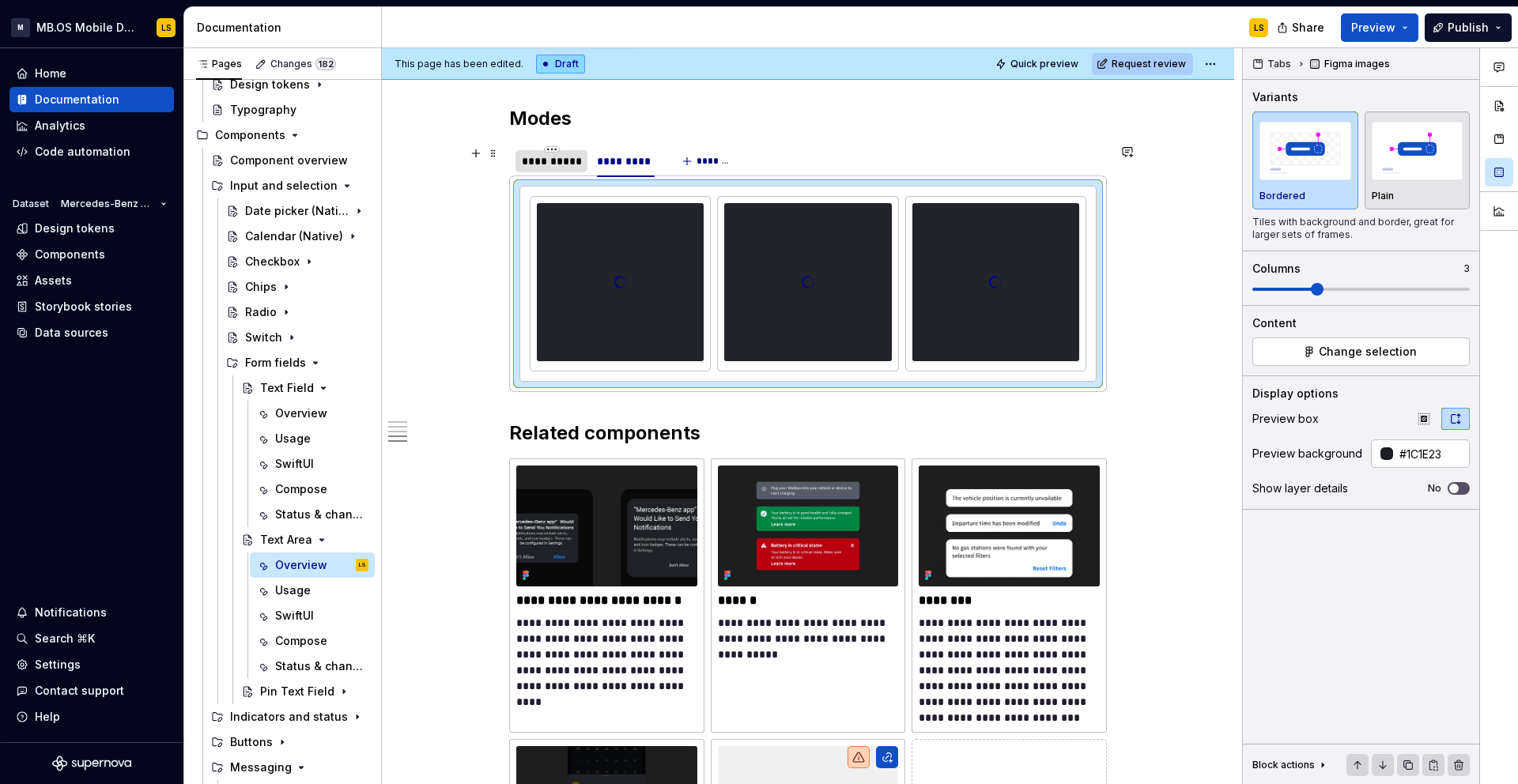
click at [567, 169] on div "**********" at bounding box center [551, 160] width 59 height 16
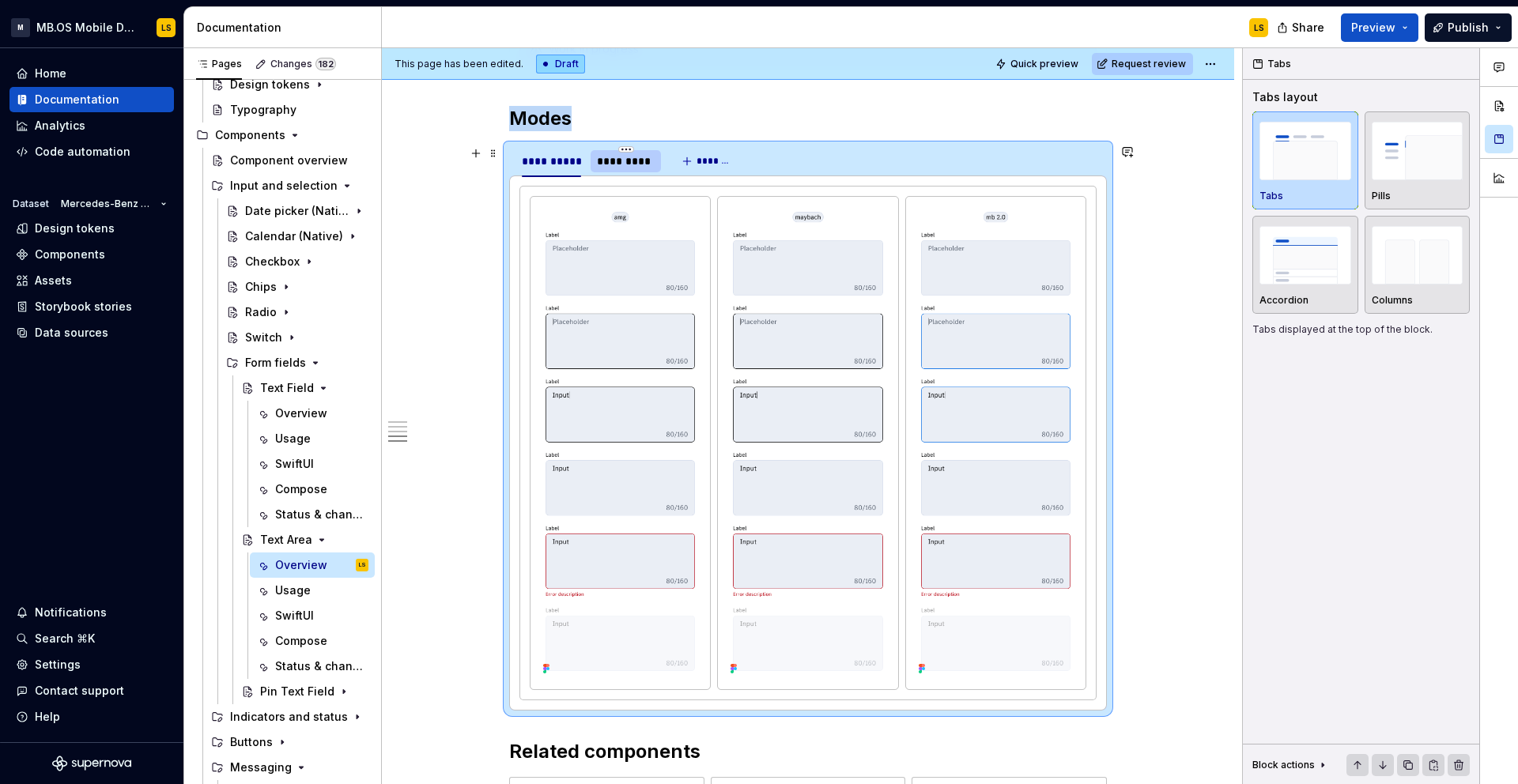
click at [618, 169] on div "*********" at bounding box center [626, 160] width 58 height 16
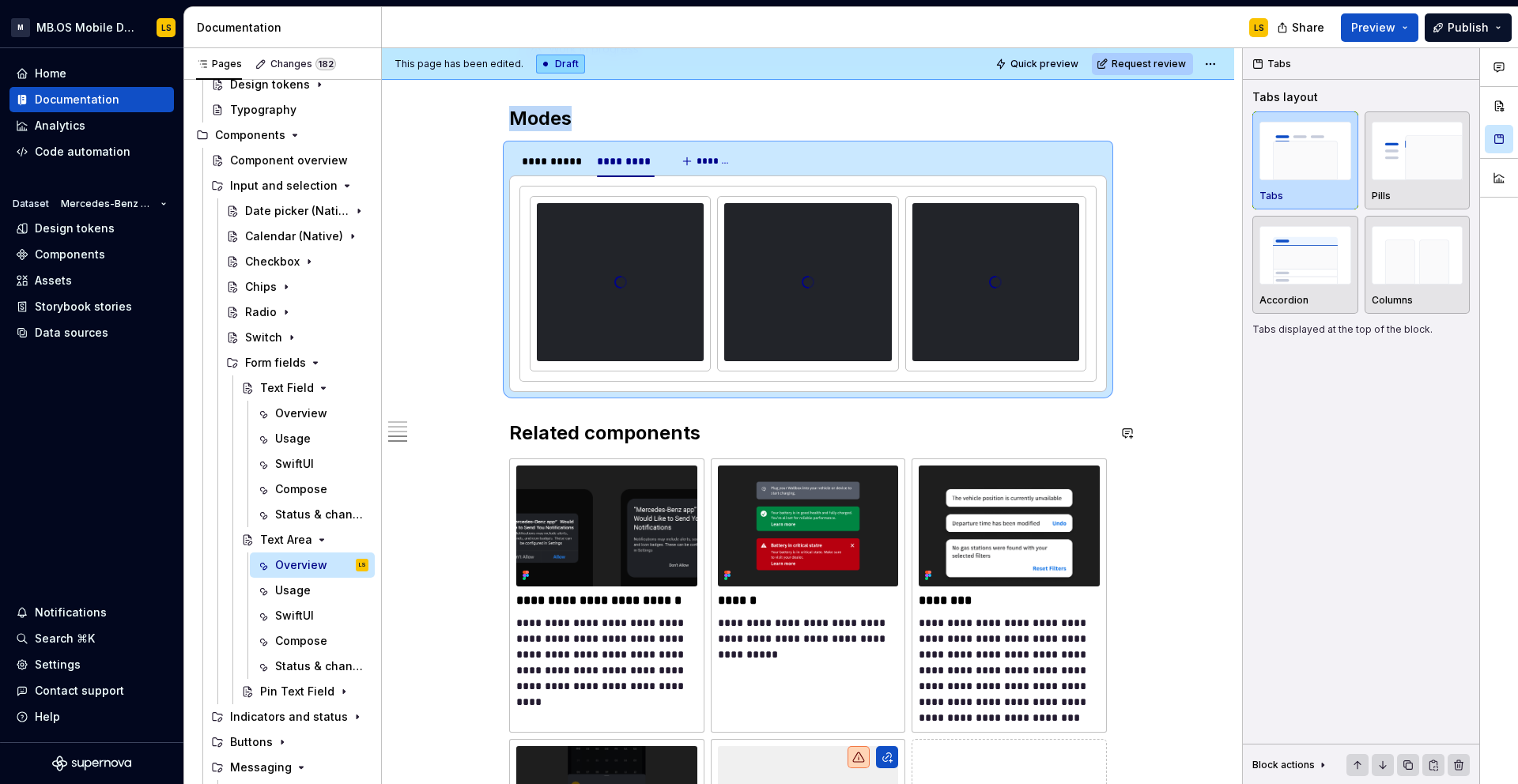
scroll to position [2281, 0]
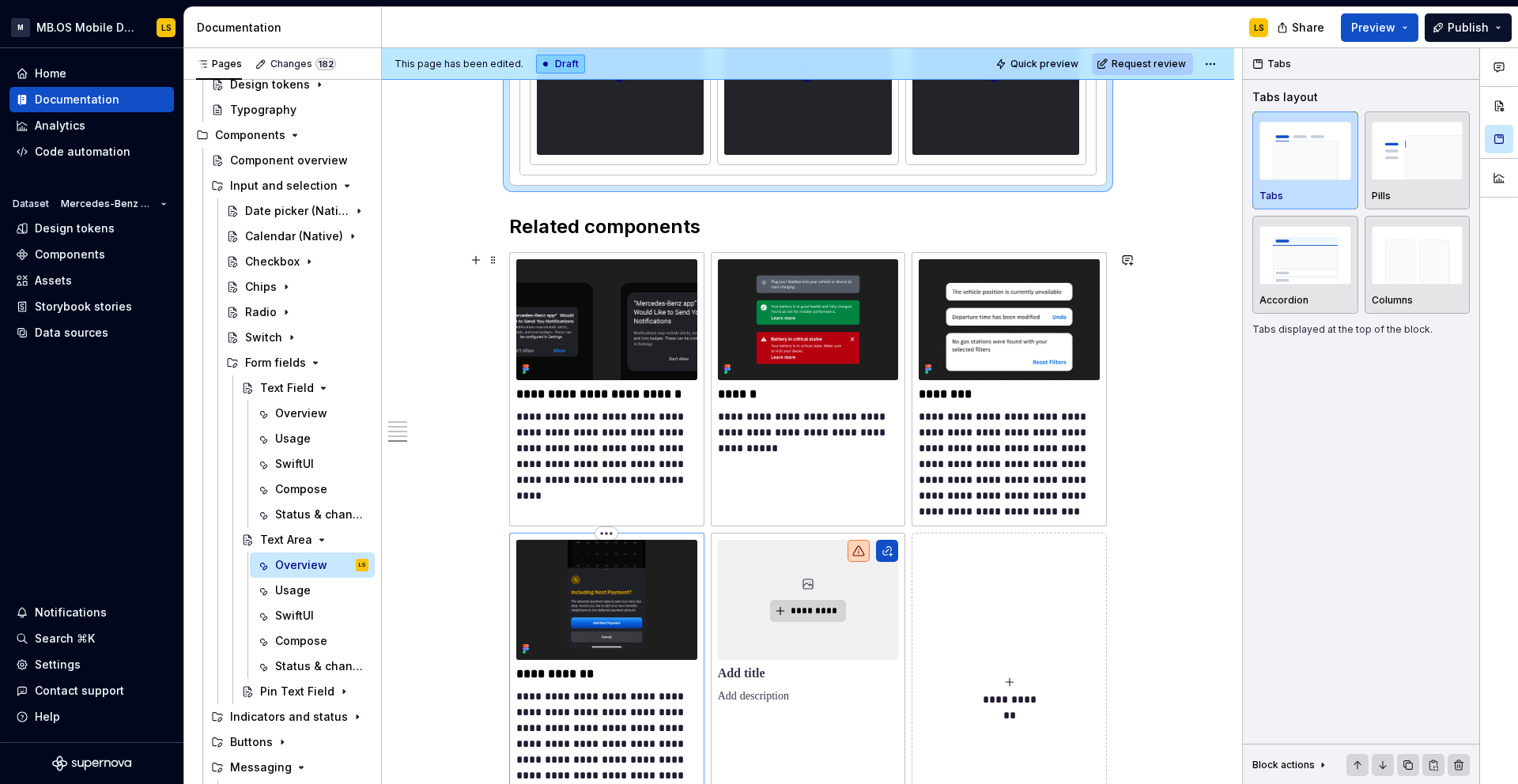
click at [660, 626] on img at bounding box center [606, 600] width 181 height 120
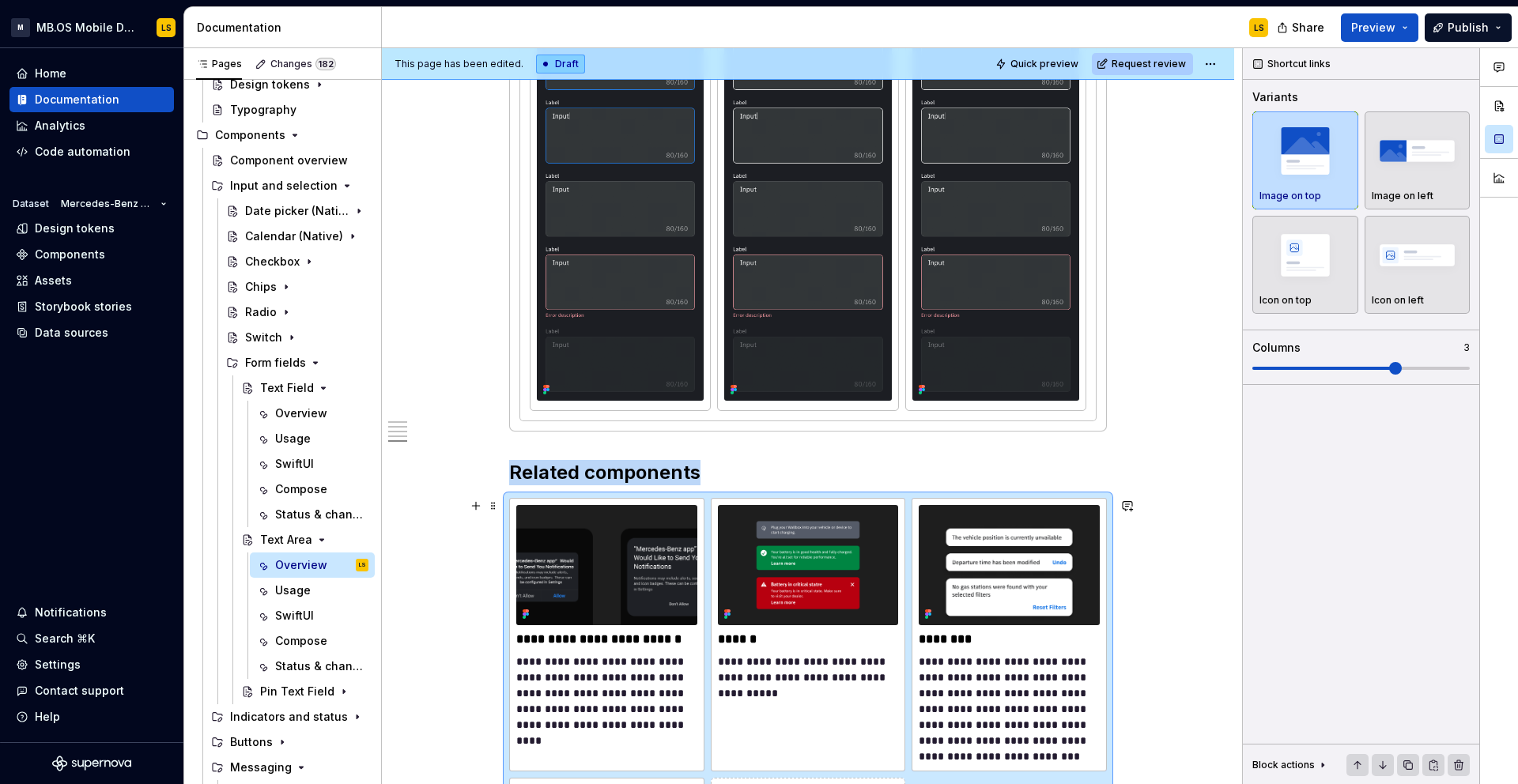
scroll to position [2817, 0]
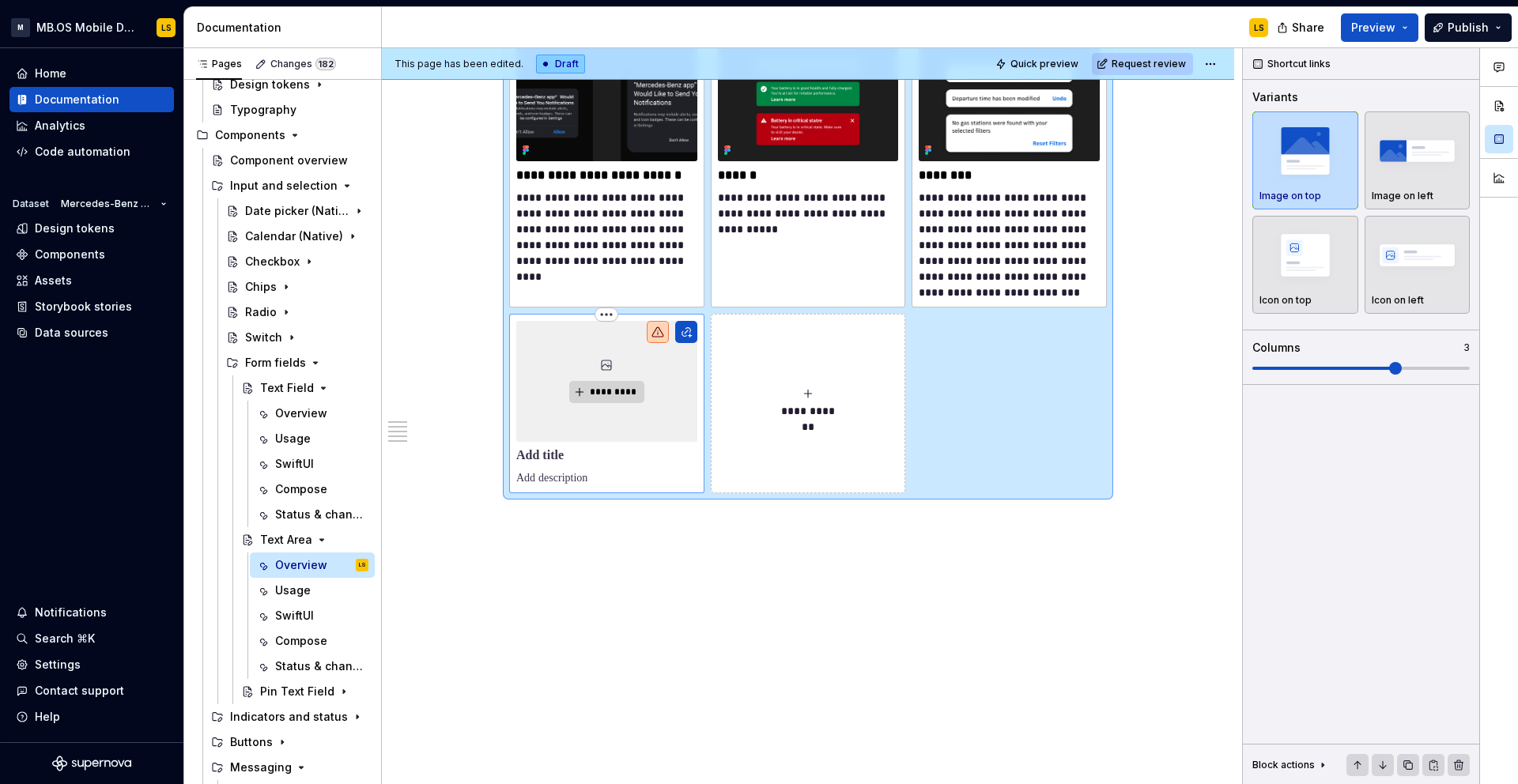
click at [659, 414] on div "*********" at bounding box center [606, 380] width 181 height 120
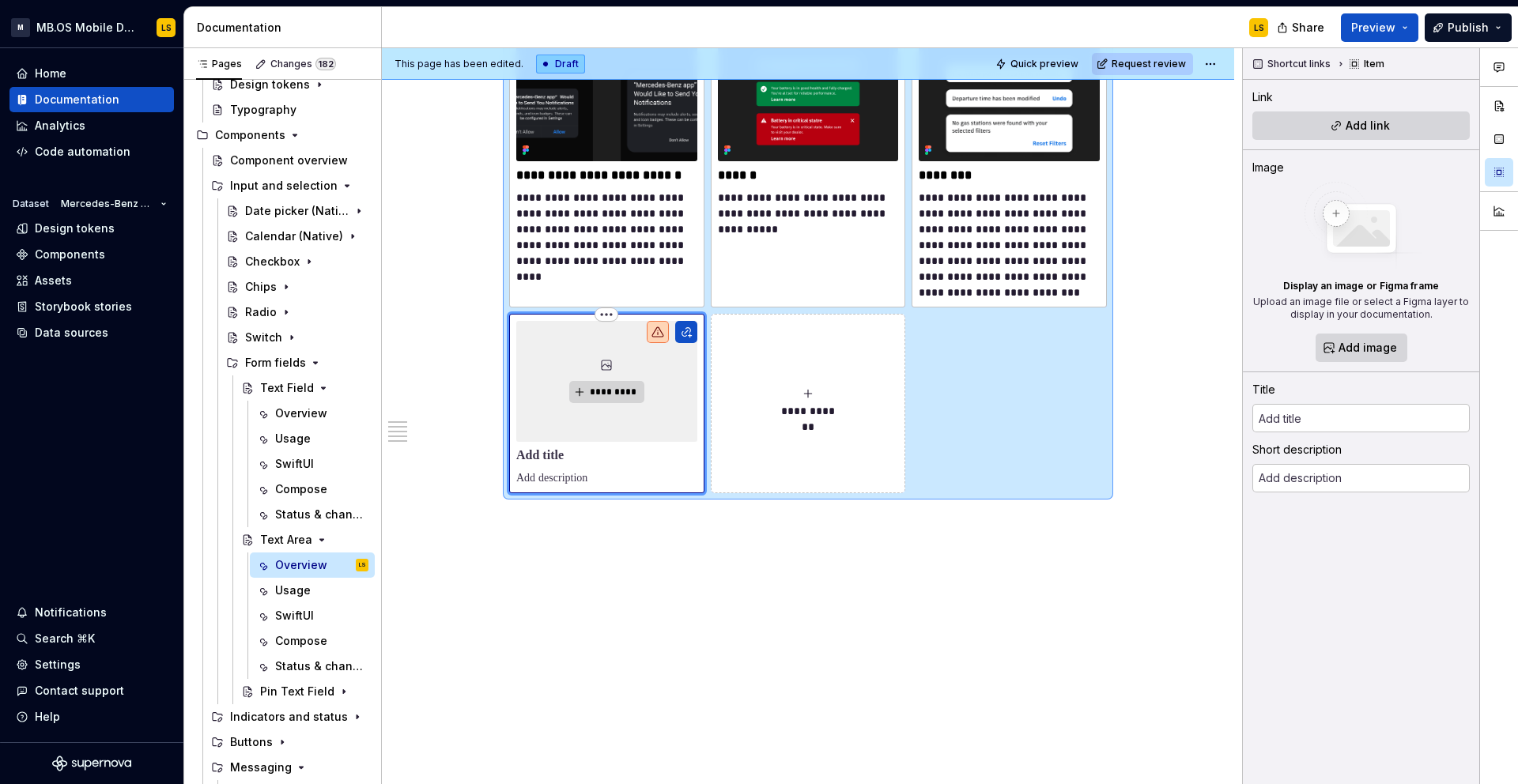
scroll to position [2685, 0]
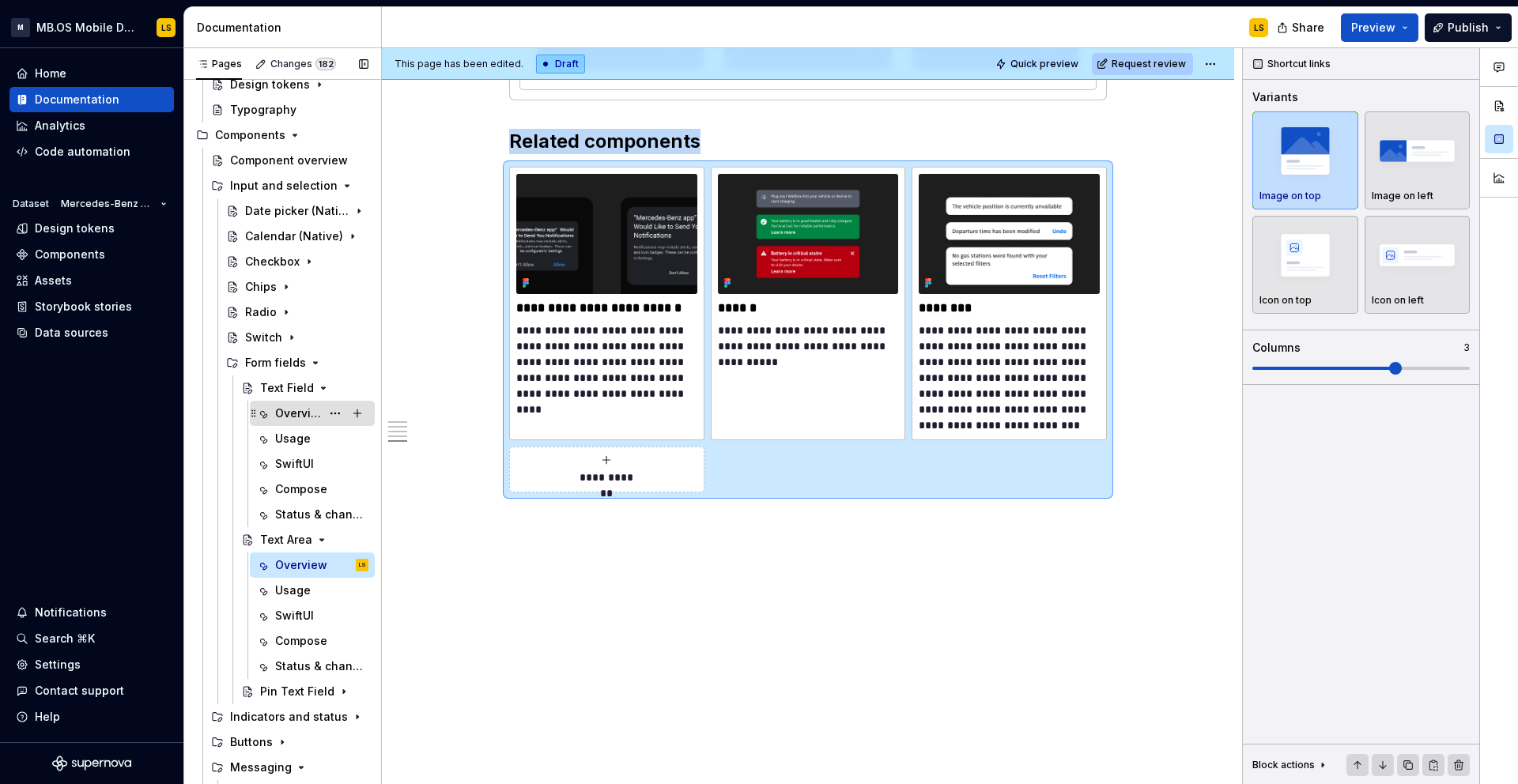
click at [302, 414] on div "Overview" at bounding box center [298, 413] width 46 height 16
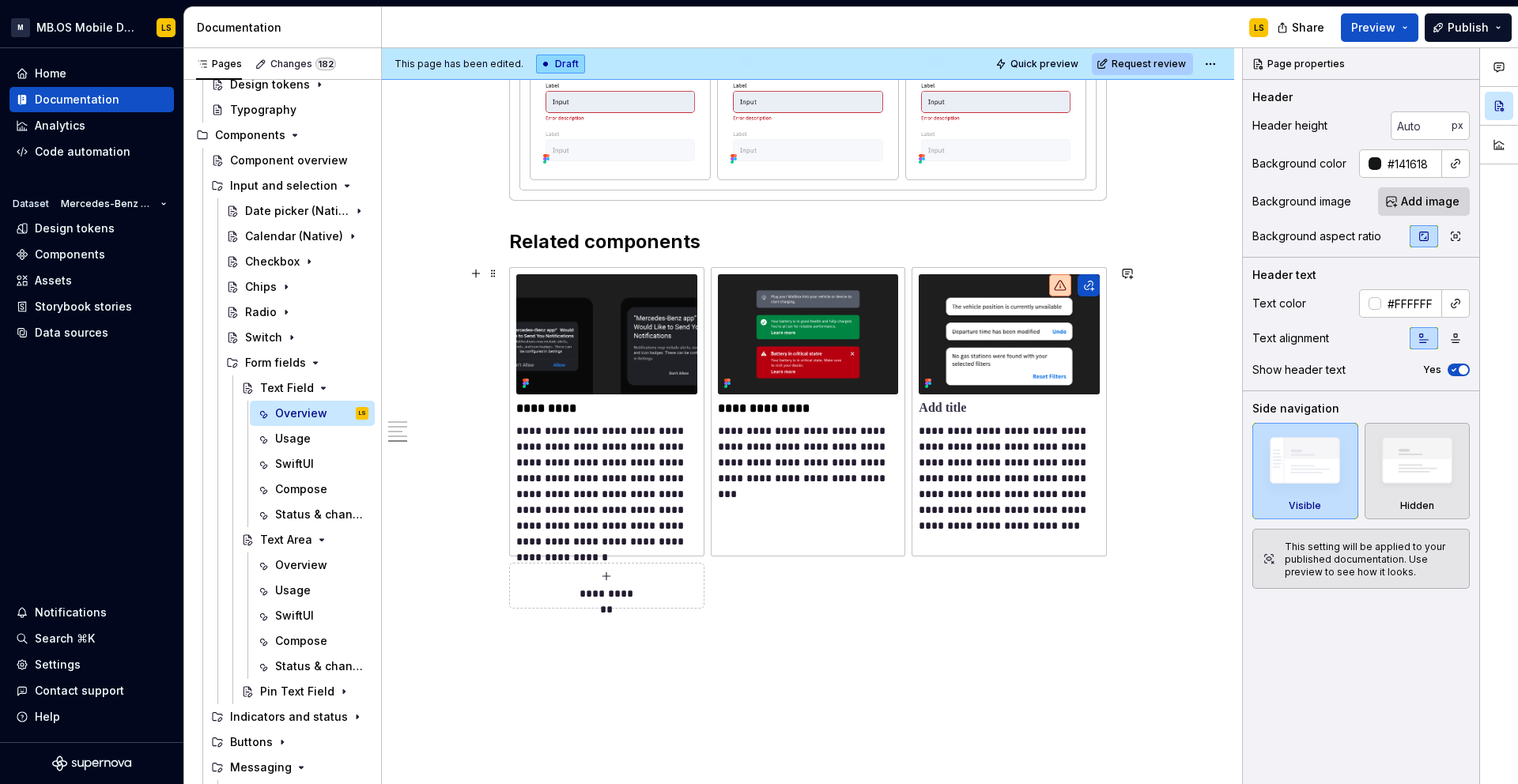
scroll to position [2886, 0]
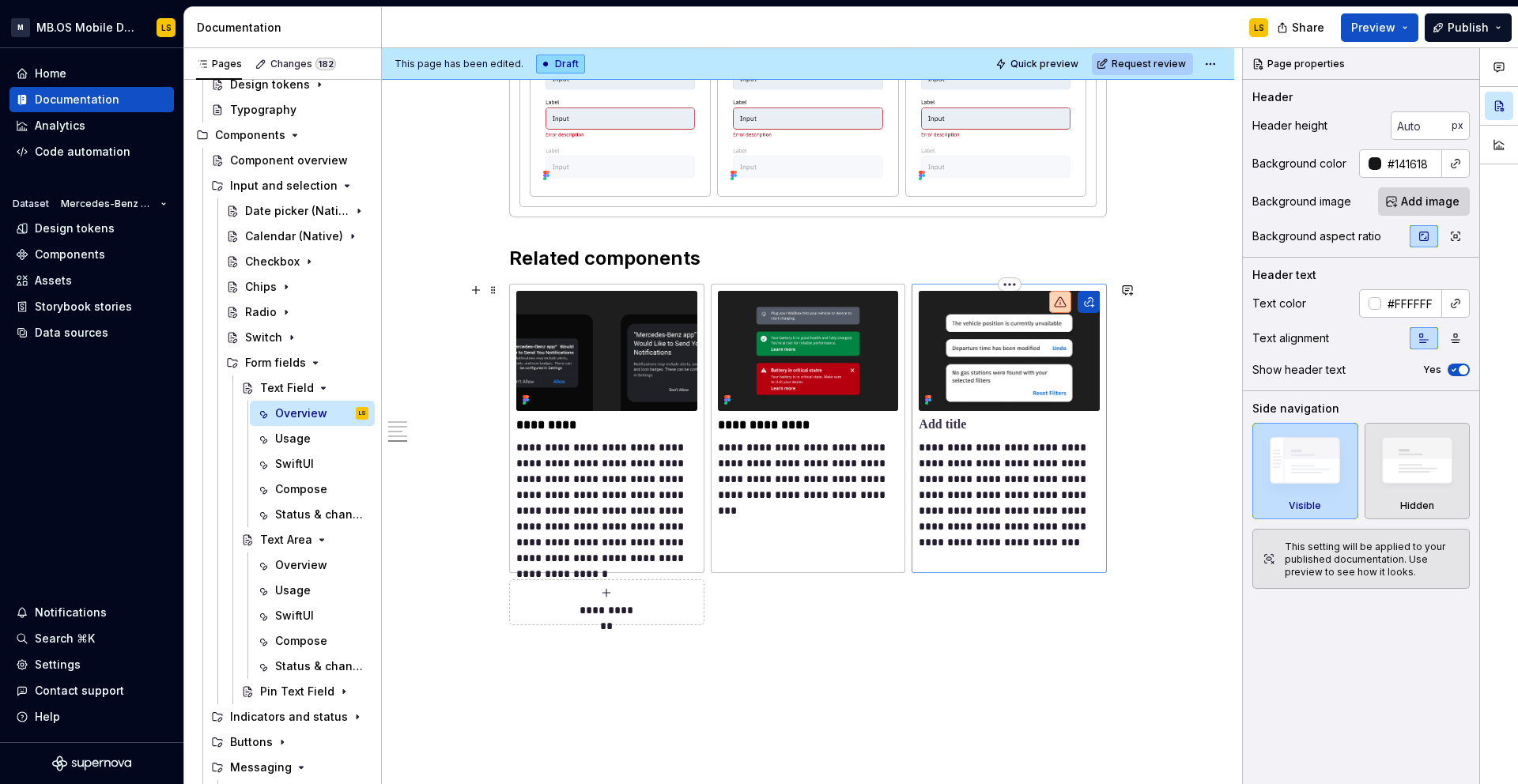
click at [971, 393] on img at bounding box center [1009, 351] width 181 height 120
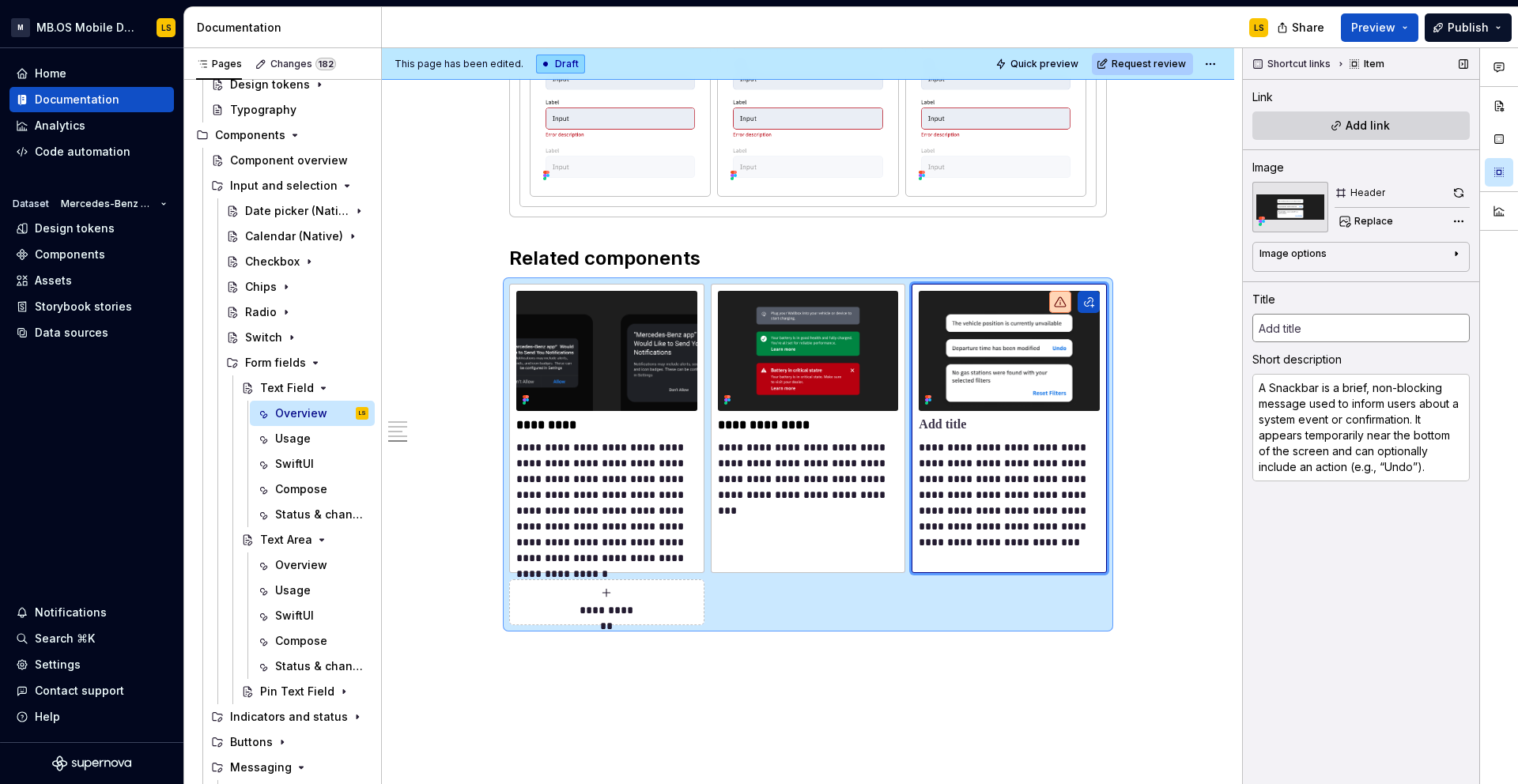
click at [1300, 329] on input "text" at bounding box center [1361, 327] width 218 height 29
type textarea "*"
type input "s"
type textarea "*"
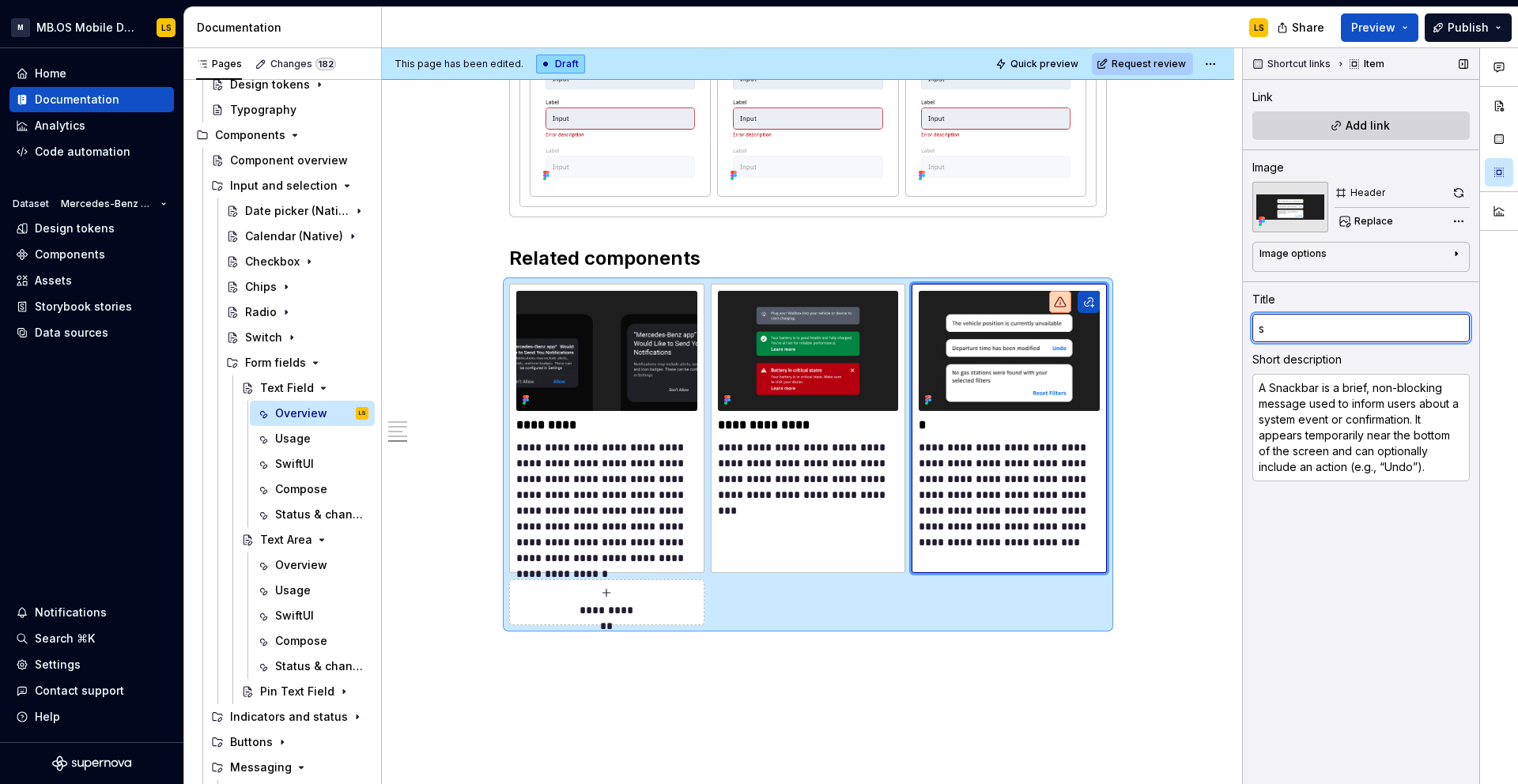
type input "sE"
type textarea "*"
type input "sEA"
type textarea "*"
type input "sEAR"
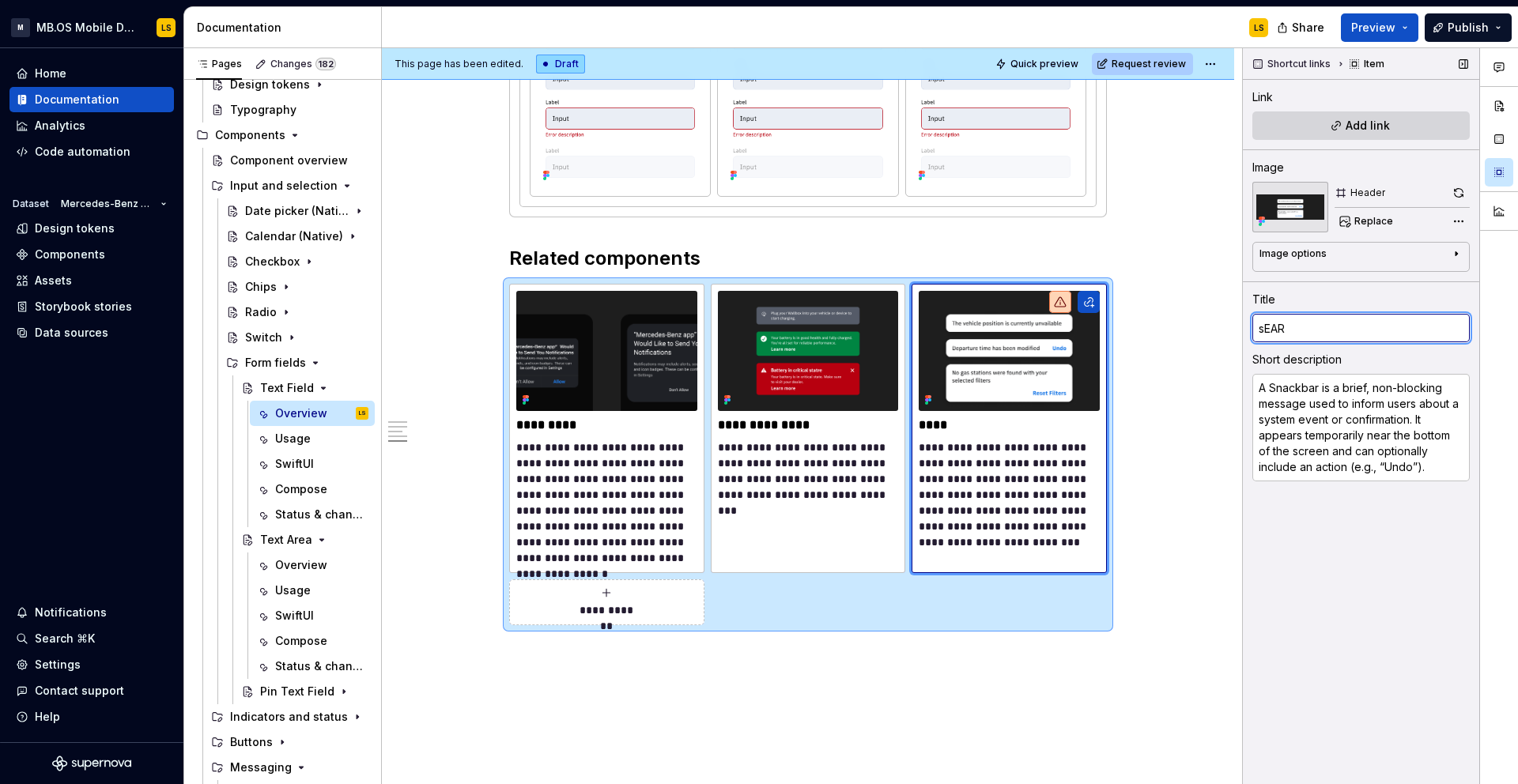
type textarea "*"
type input "sEARC"
type textarea "*"
type input "sEAR"
type textarea "*"
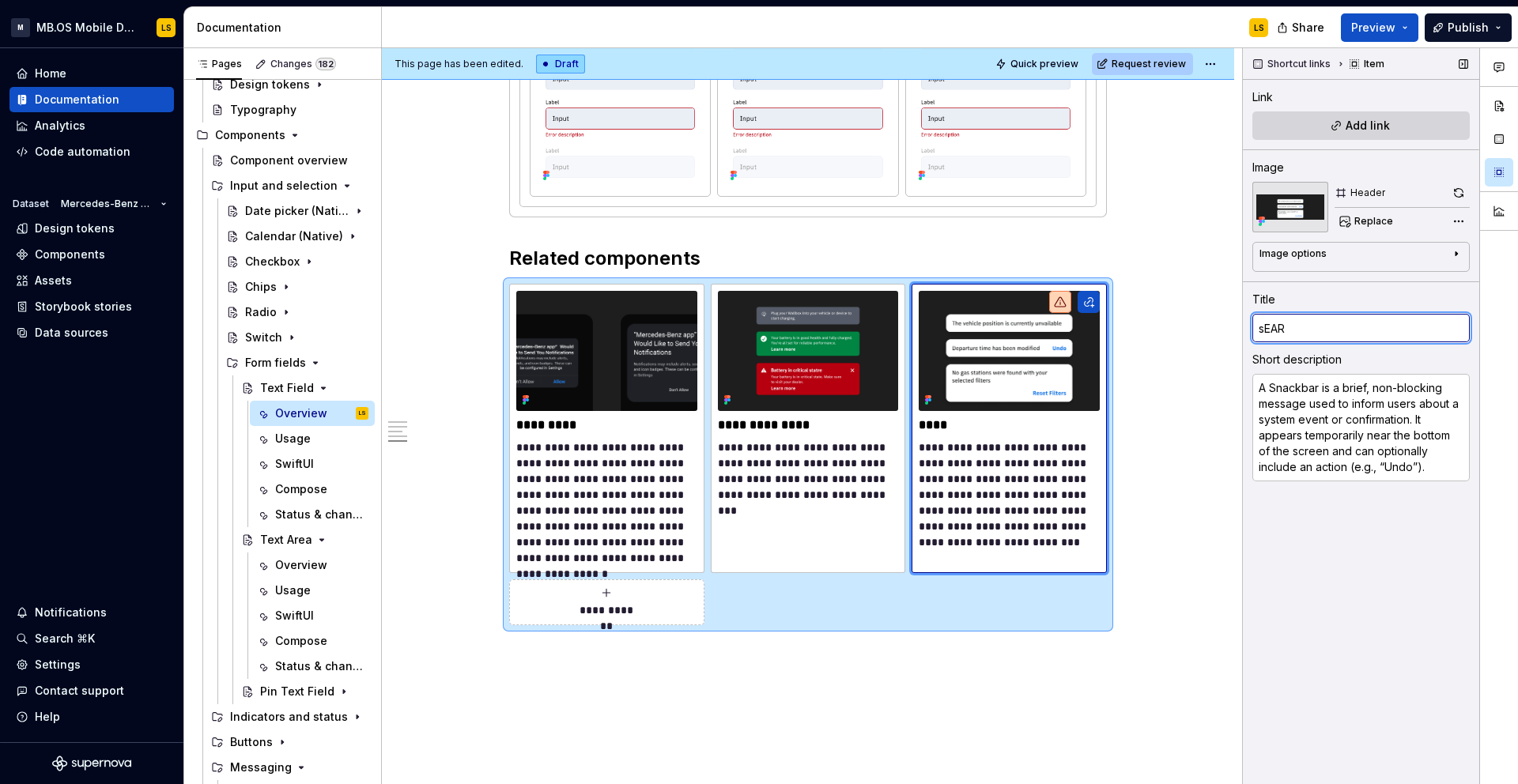
type input "sEA"
type textarea "*"
type input "sE"
type textarea "*"
type input "s"
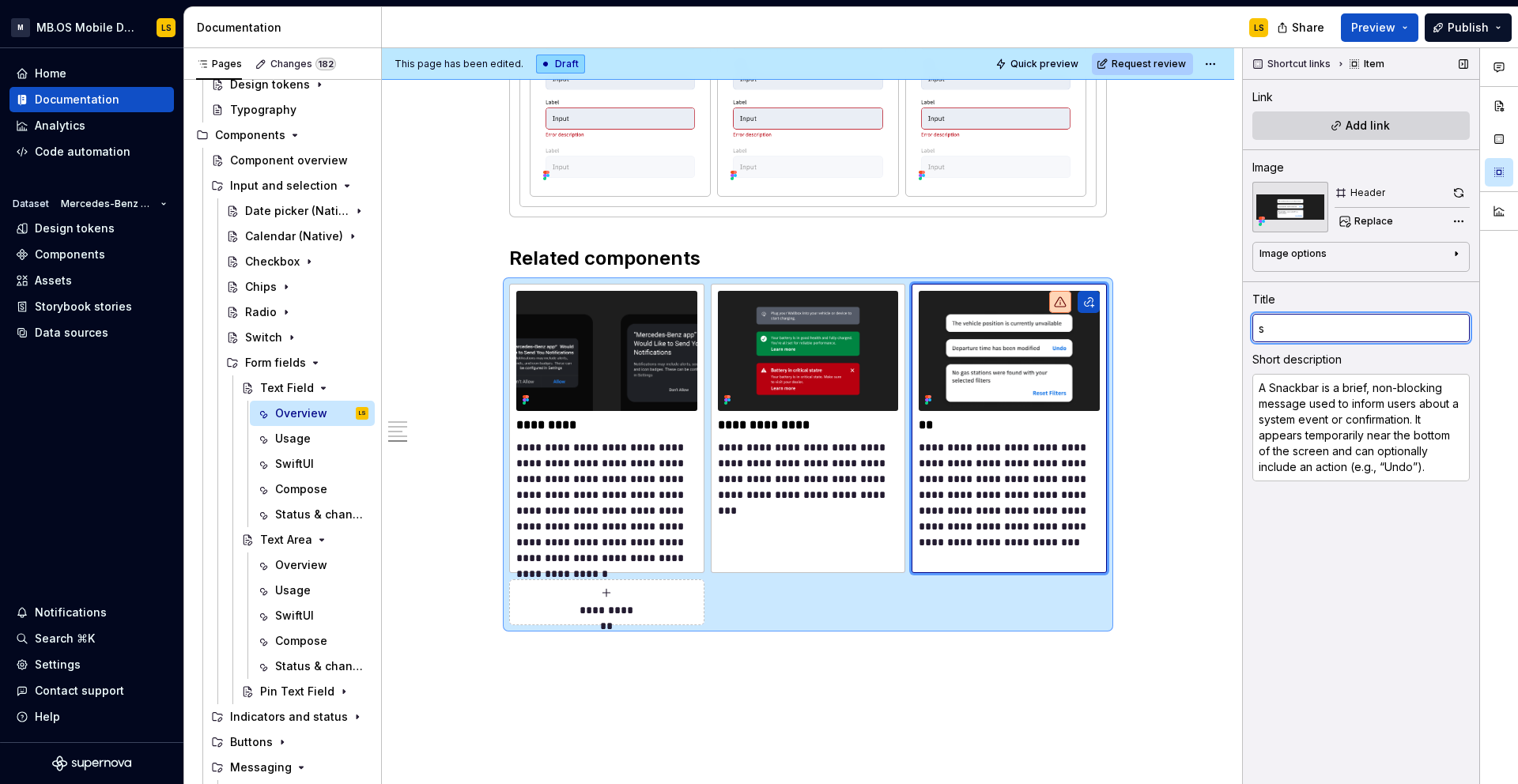
type textarea "*"
type input "S"
type textarea "*"
type input "Se"
type textarea "*"
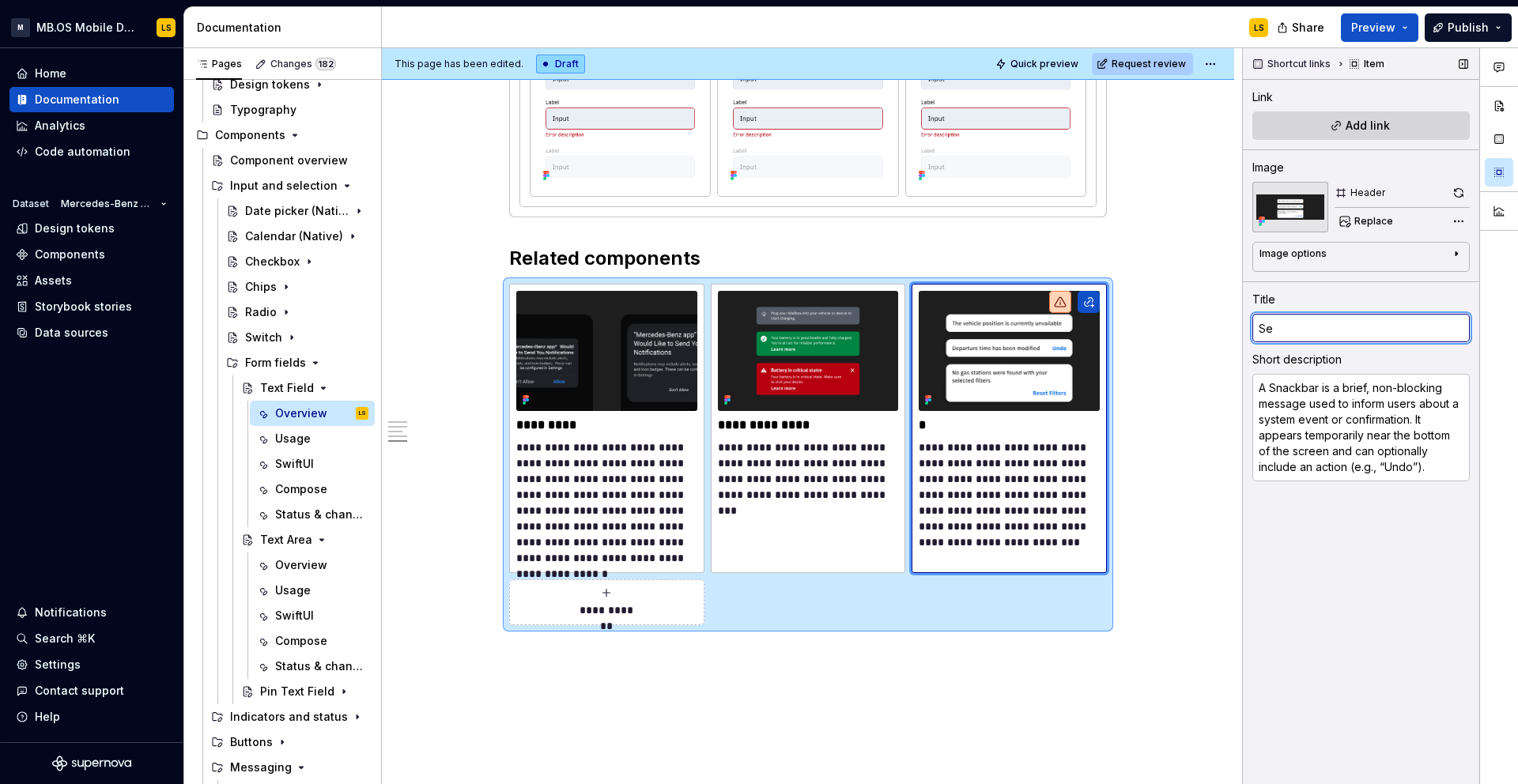
type input "Sea"
type textarea "*"
type input "Sear"
type textarea "*"
type input "Searc"
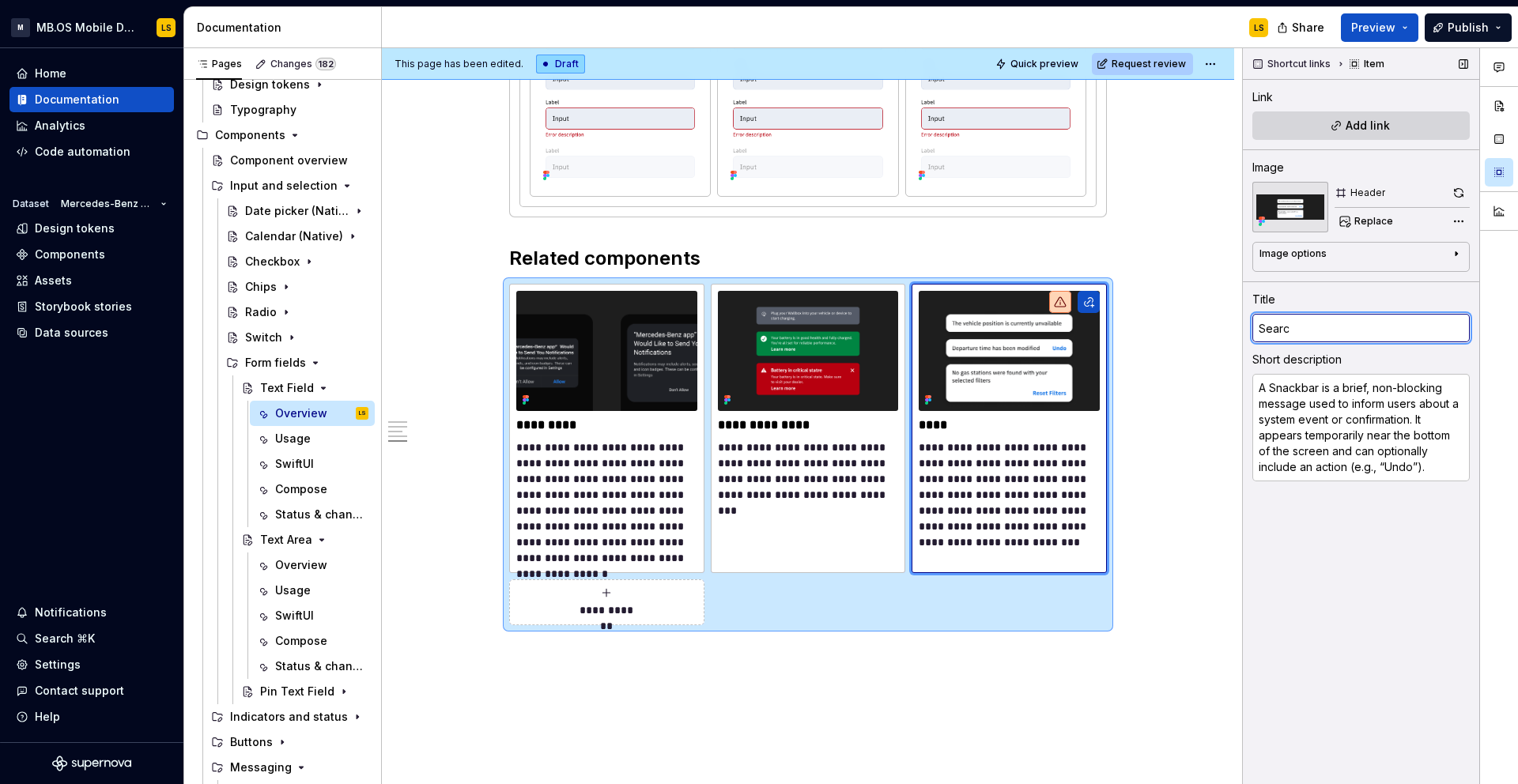
type textarea "*"
type input "Search"
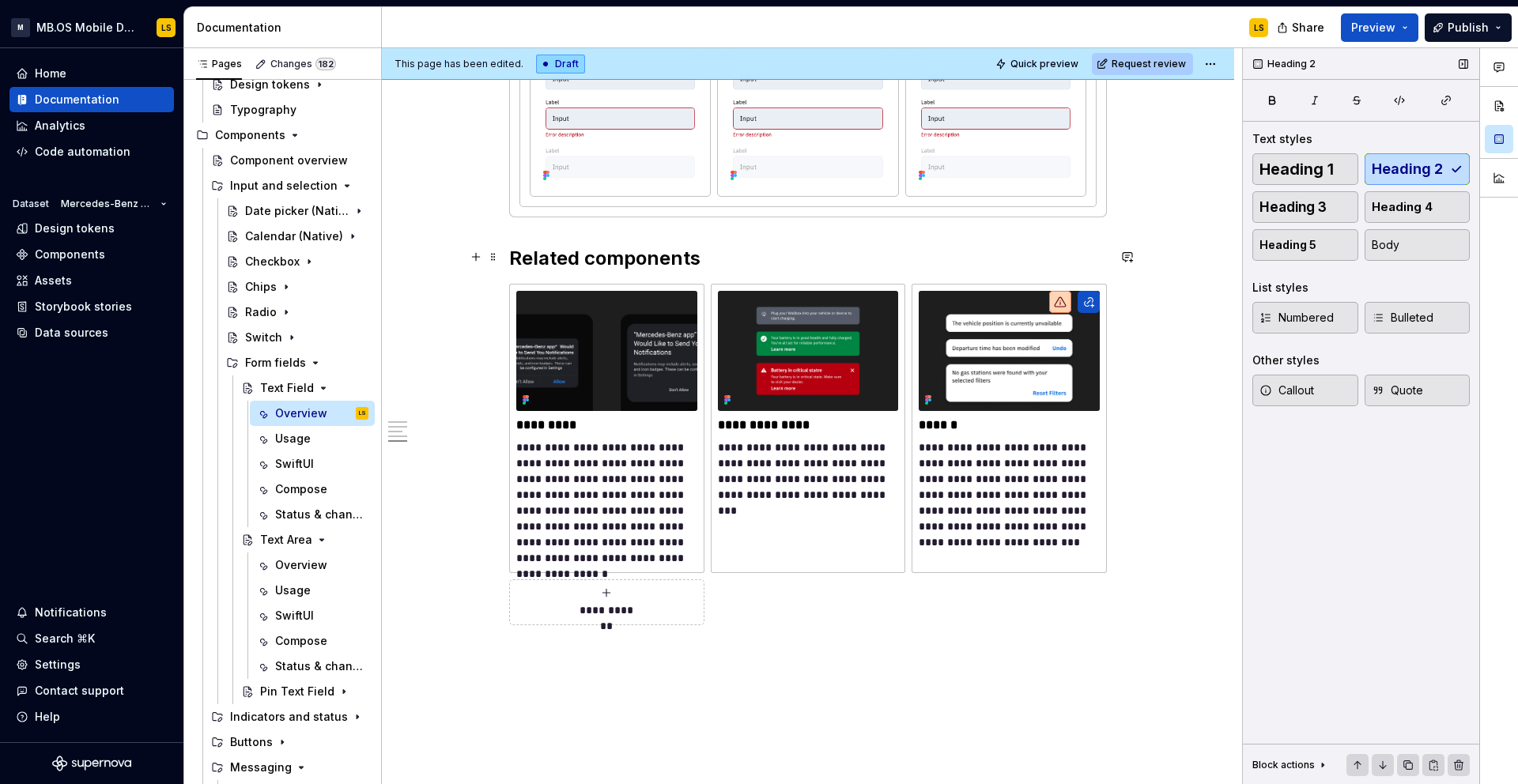
click at [929, 251] on h2 "Related components" at bounding box center [807, 258] width 597 height 25
click at [496, 289] on span at bounding box center [493, 290] width 13 height 22
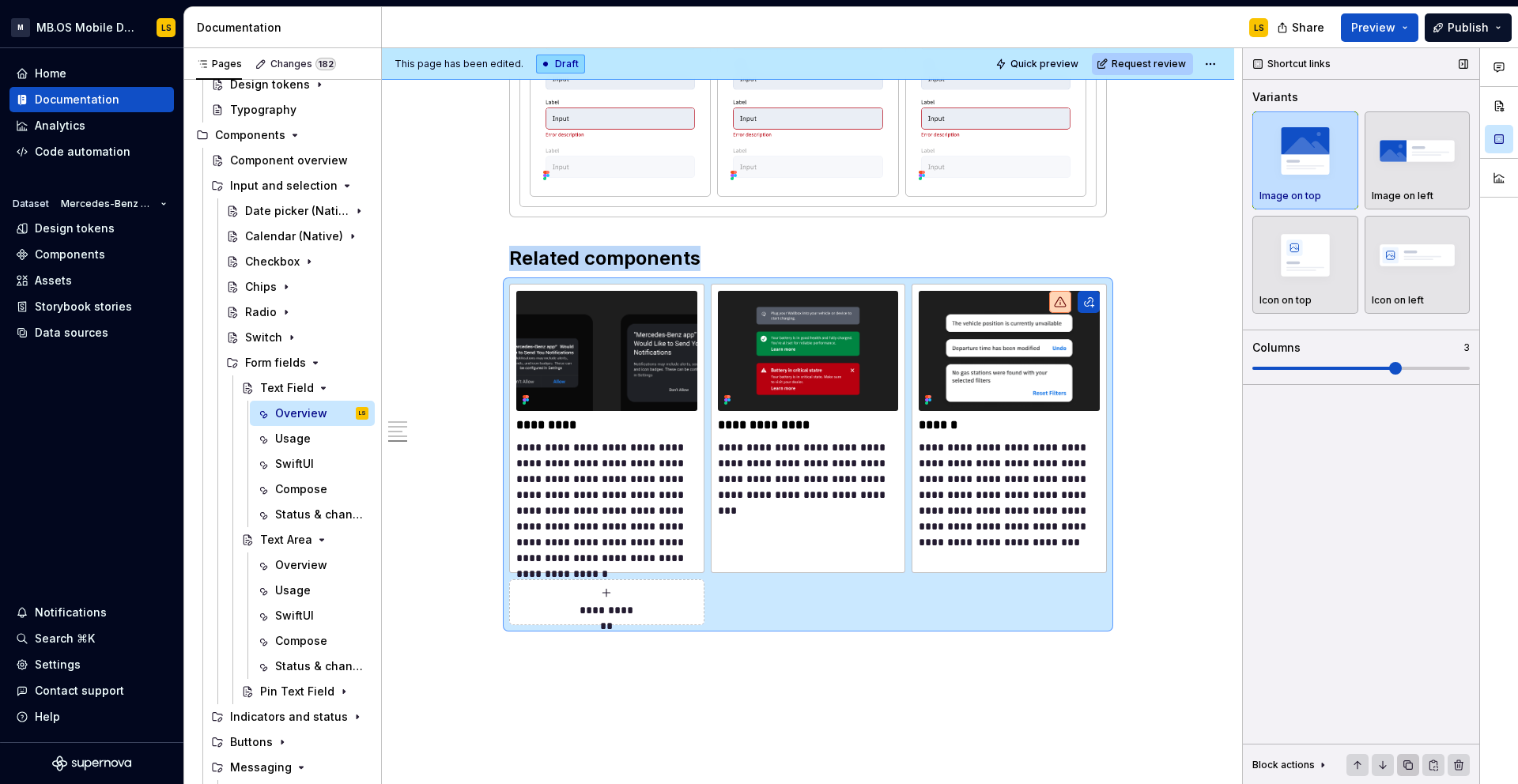
click at [1416, 765] on button "button" at bounding box center [1408, 765] width 22 height 22
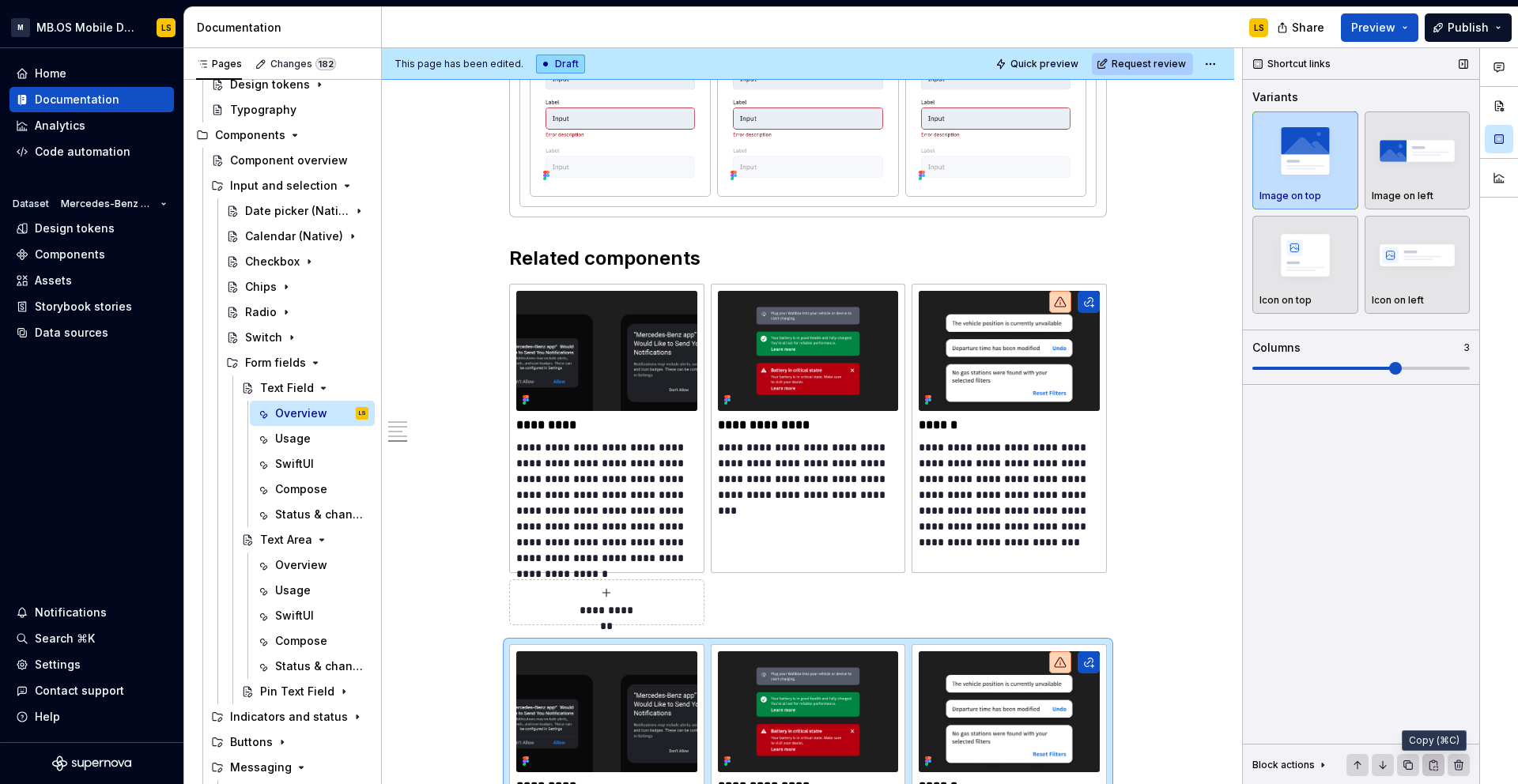
click at [1429, 760] on button "button" at bounding box center [1433, 765] width 22 height 22
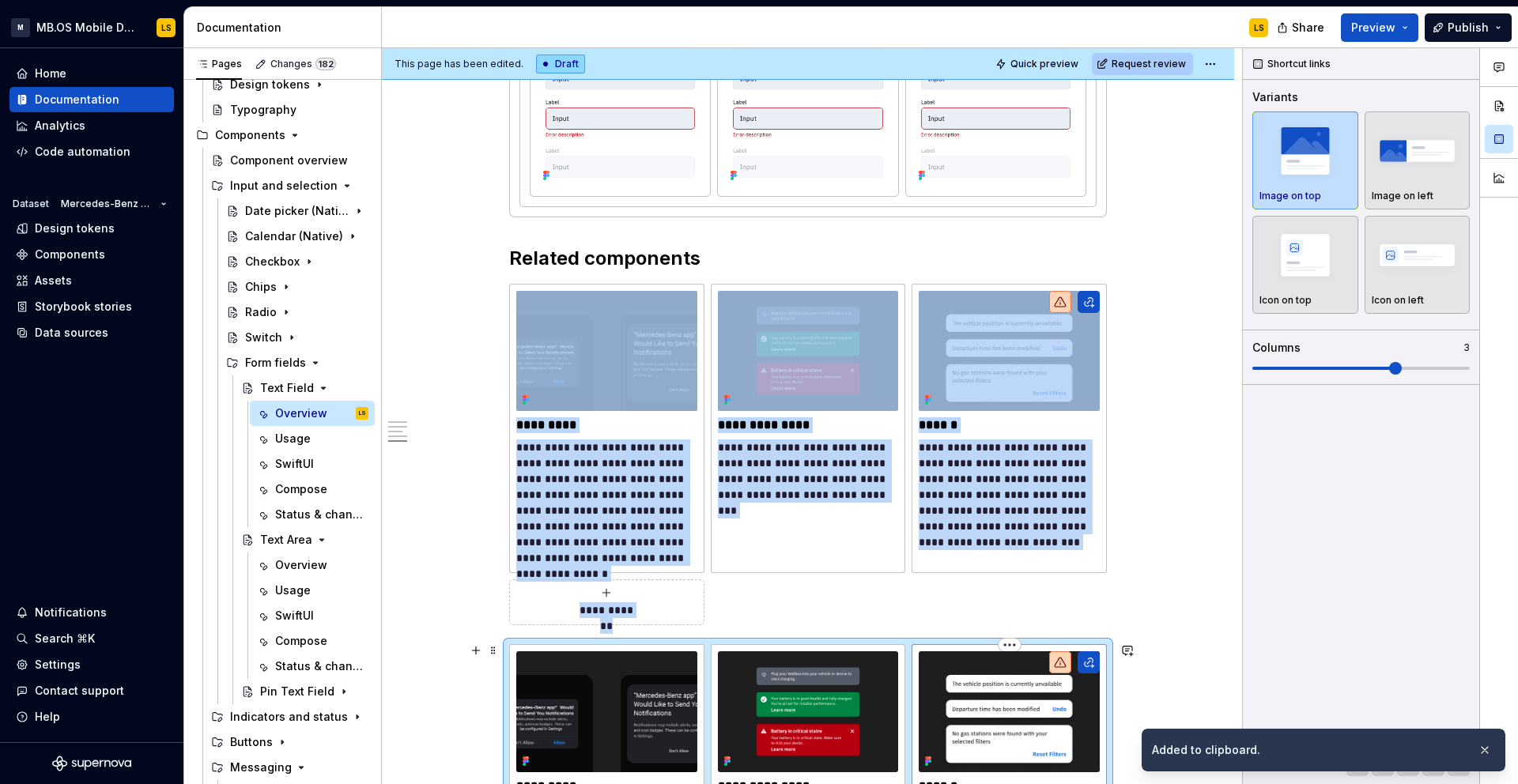
type textarea "*"
click at [1009, 685] on img at bounding box center [1009, 711] width 181 height 120
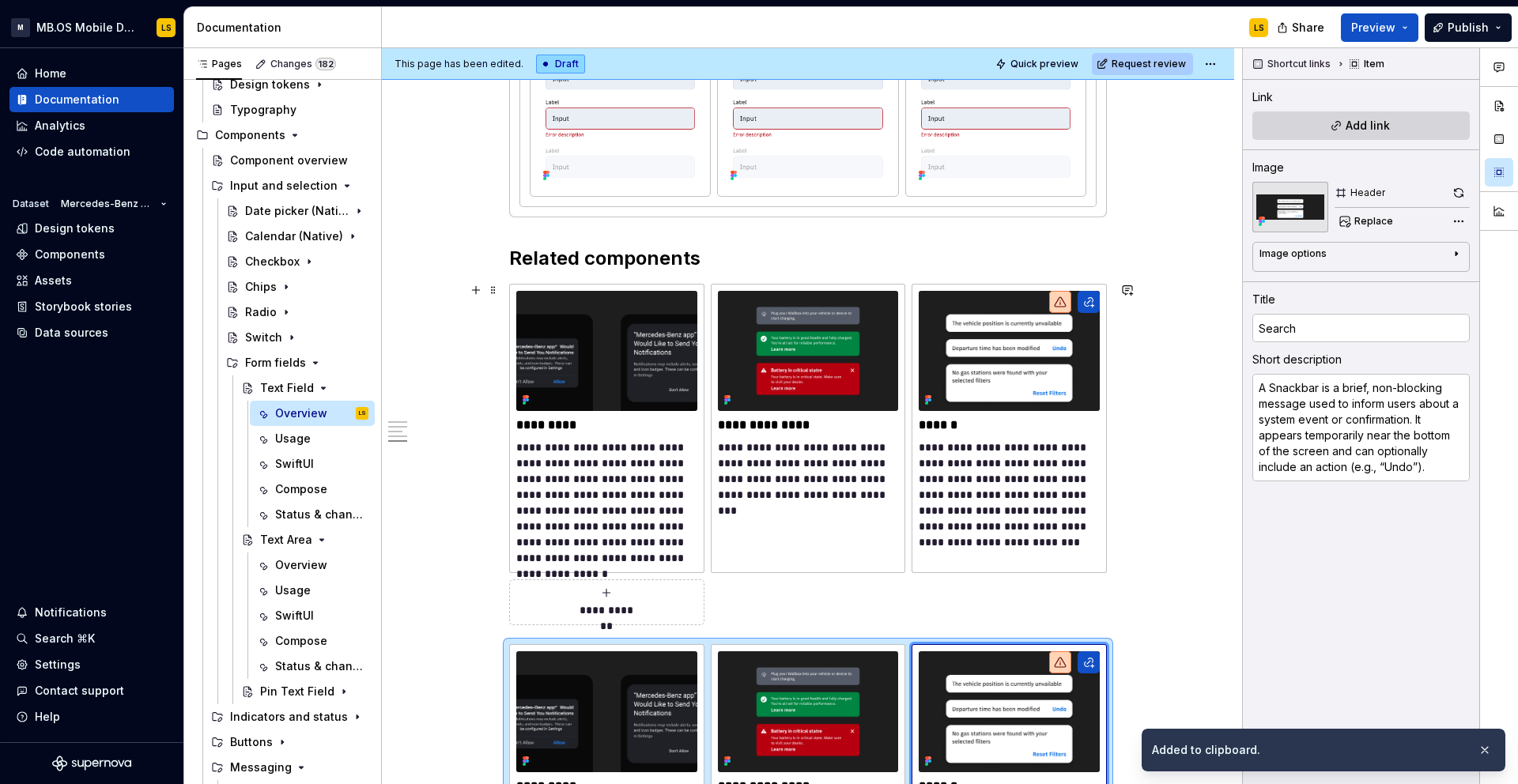
click at [1022, 608] on div "**********" at bounding box center [807, 454] width 597 height 342
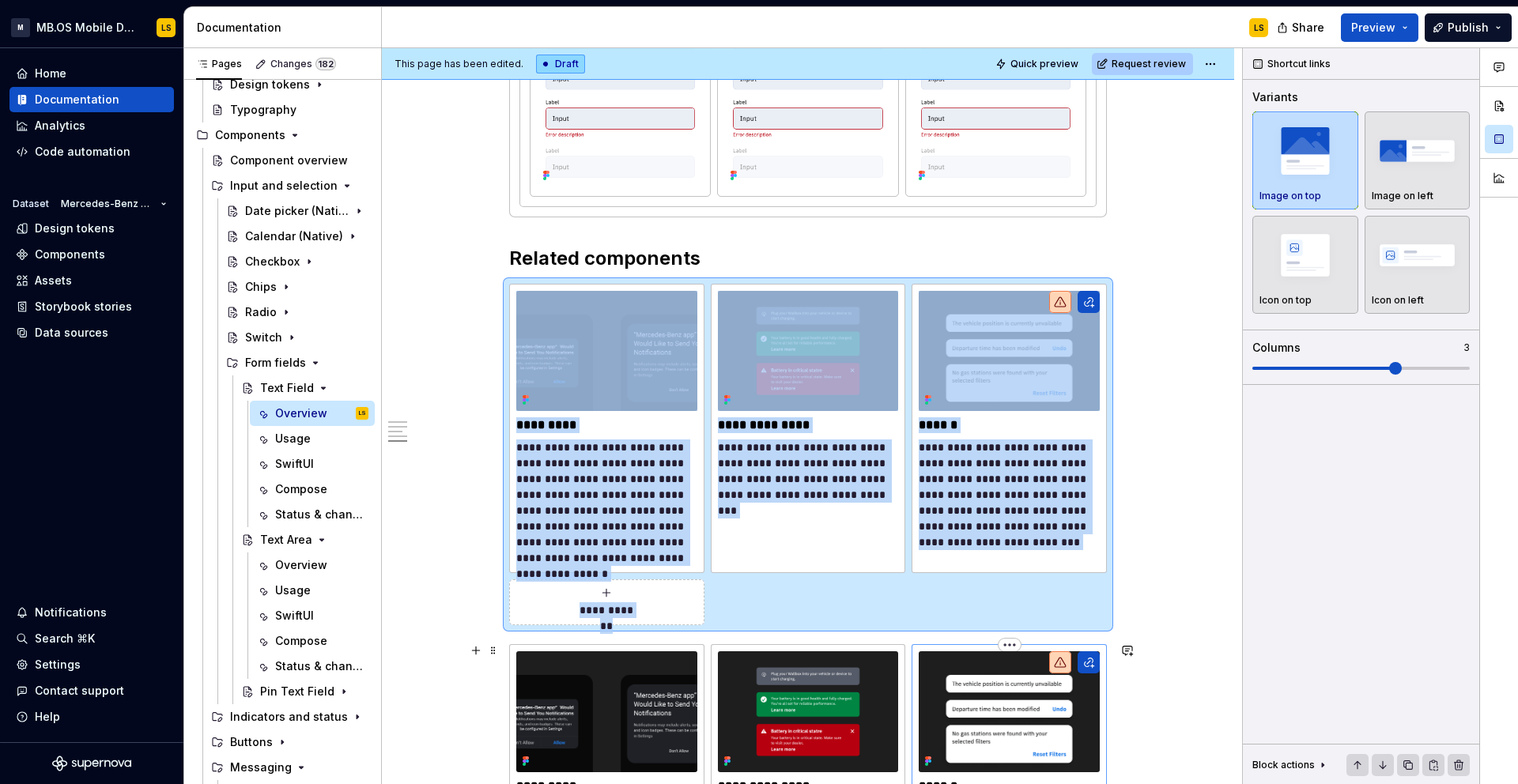
click at [983, 657] on img at bounding box center [1009, 711] width 181 height 120
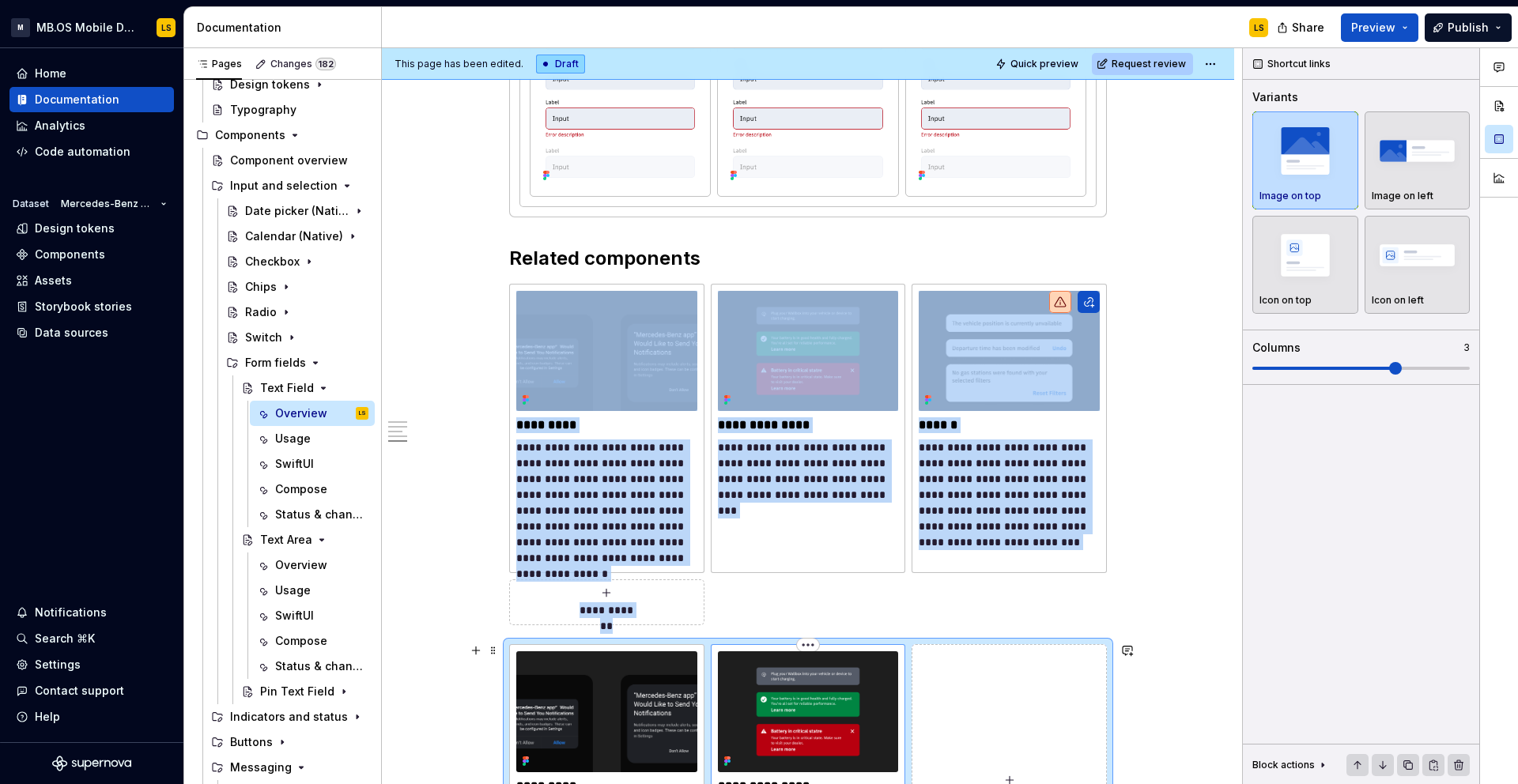
click at [802, 666] on img at bounding box center [808, 711] width 181 height 120
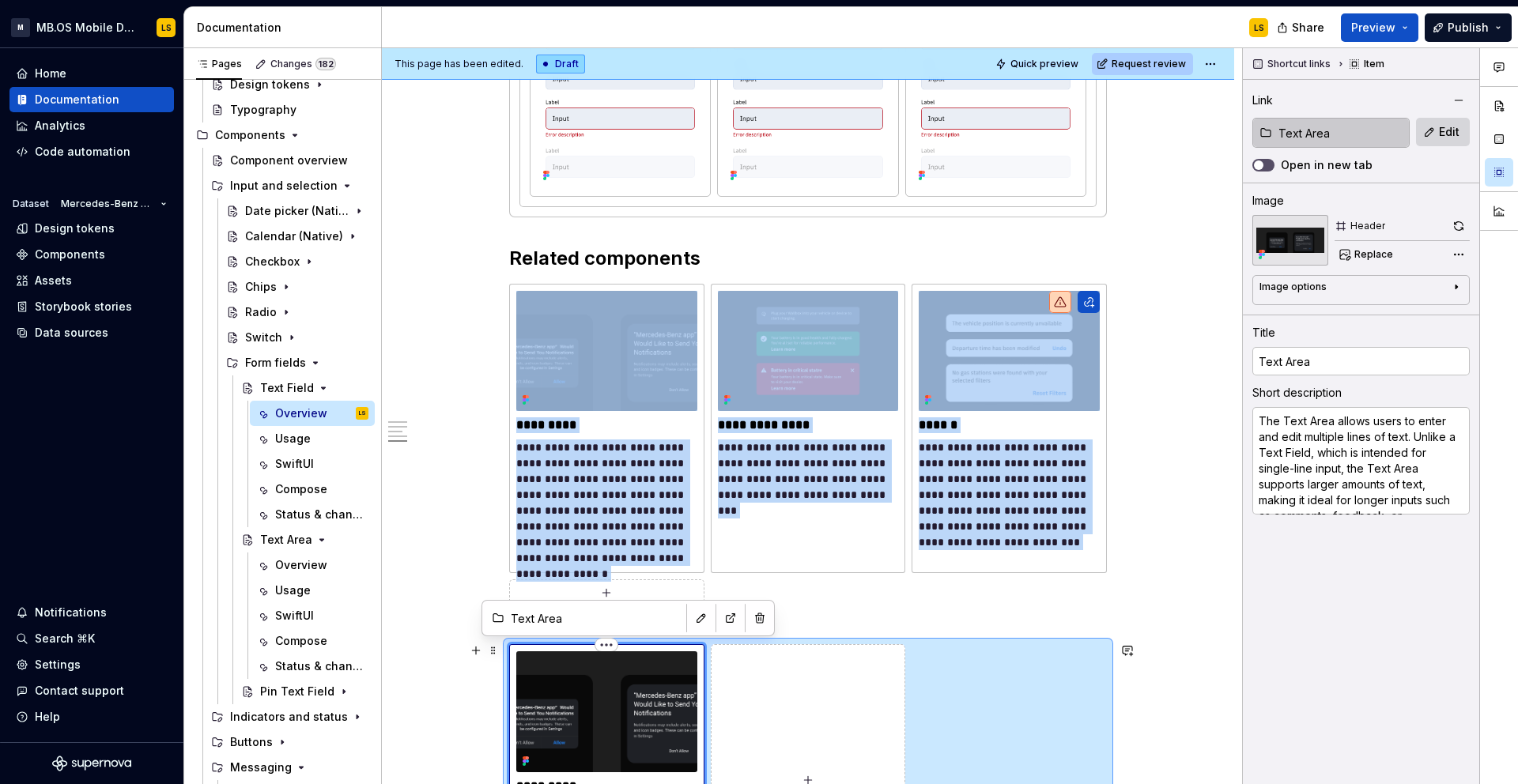
click at [679, 694] on img at bounding box center [606, 711] width 181 height 120
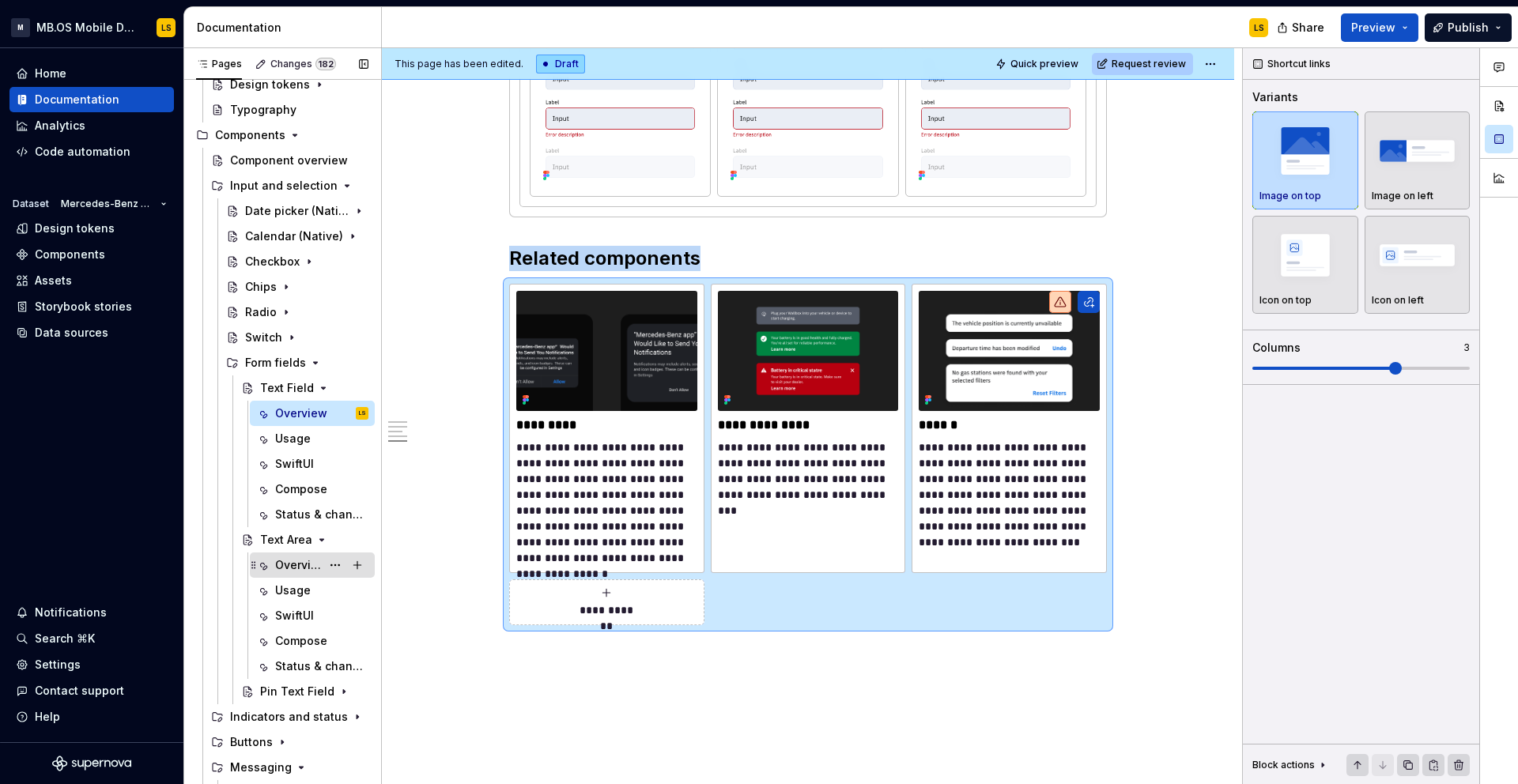
click at [291, 574] on div "Overview" at bounding box center [321, 565] width 93 height 22
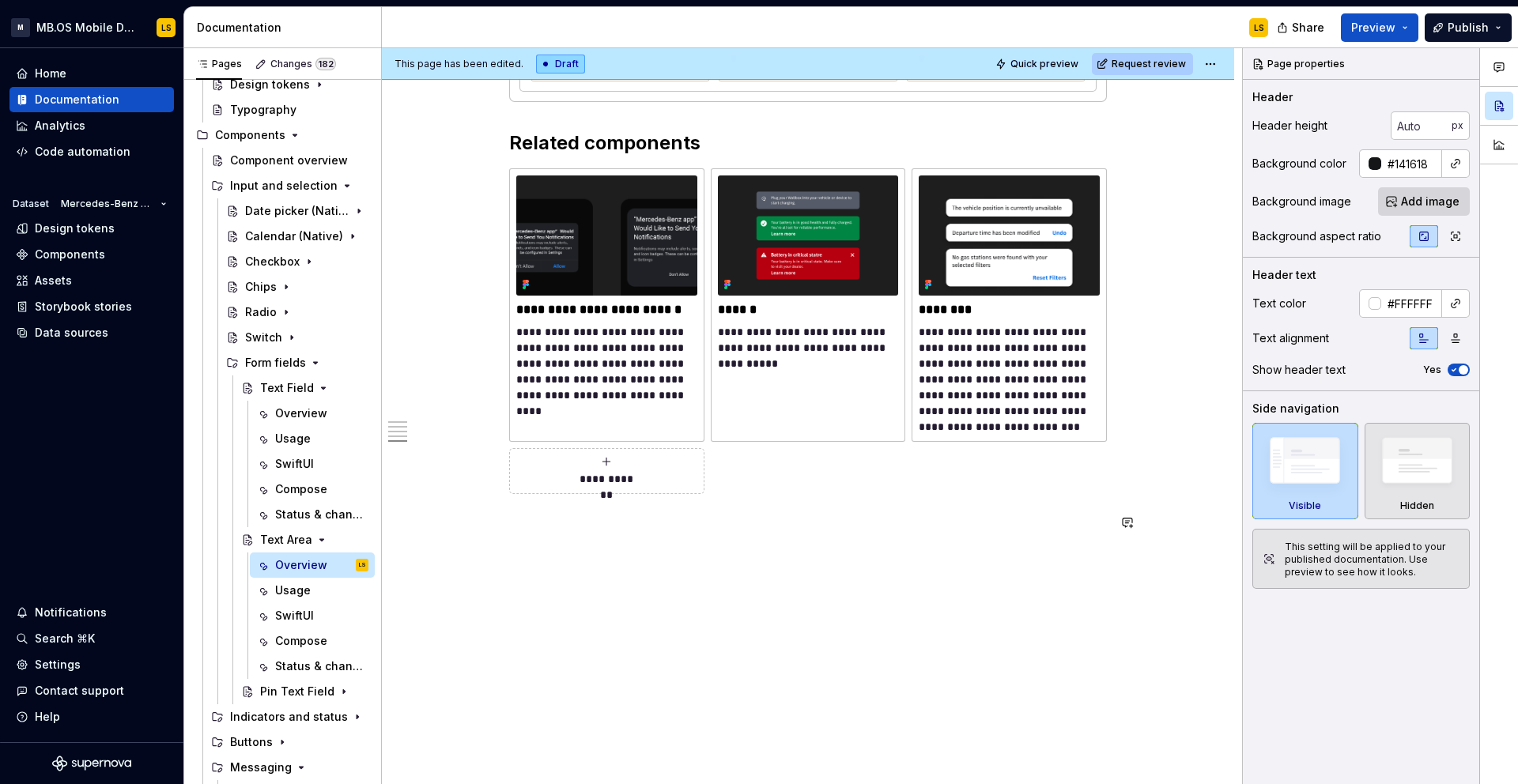
scroll to position [2685, 0]
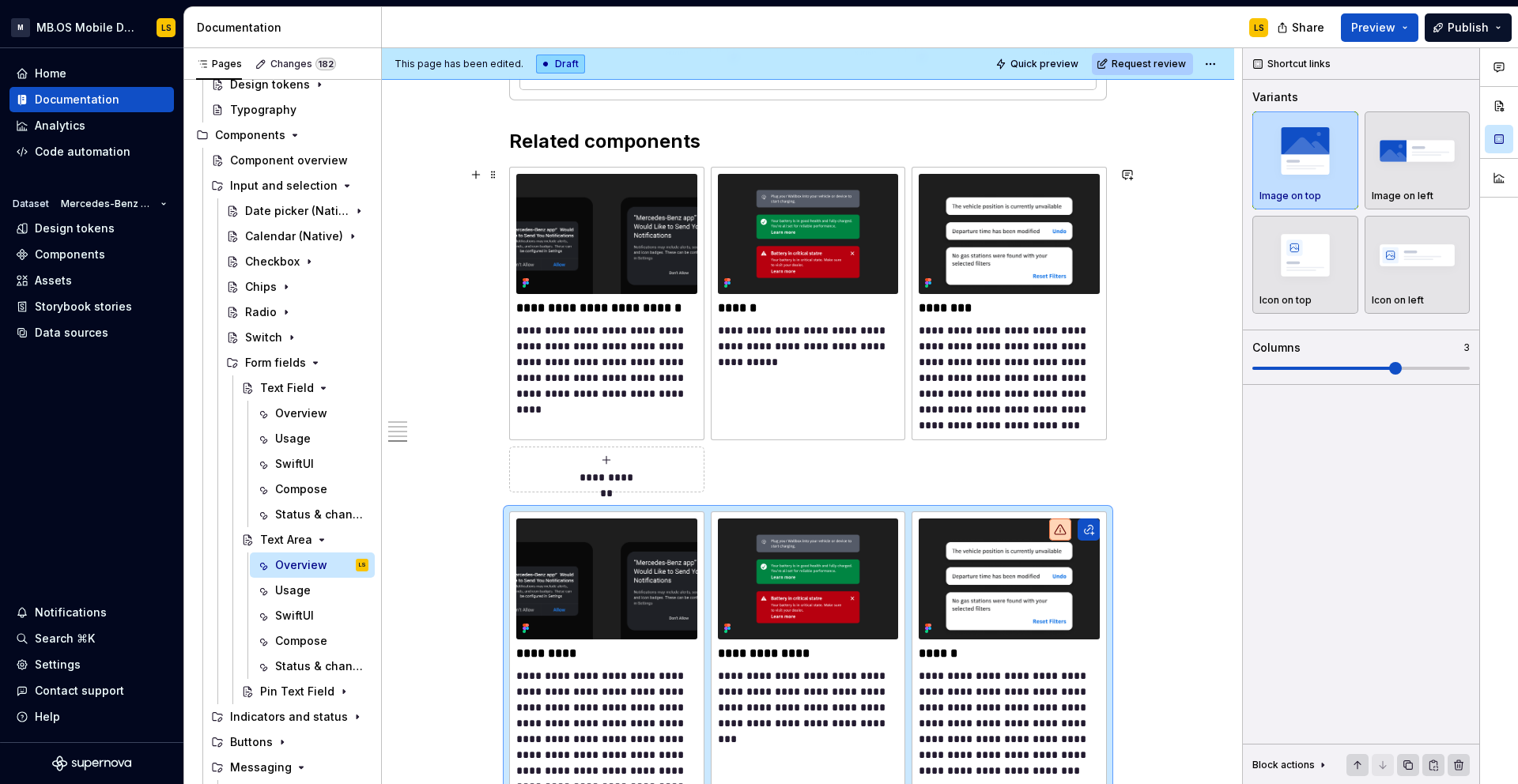
click at [781, 478] on div "**********" at bounding box center [807, 329] width 597 height 325
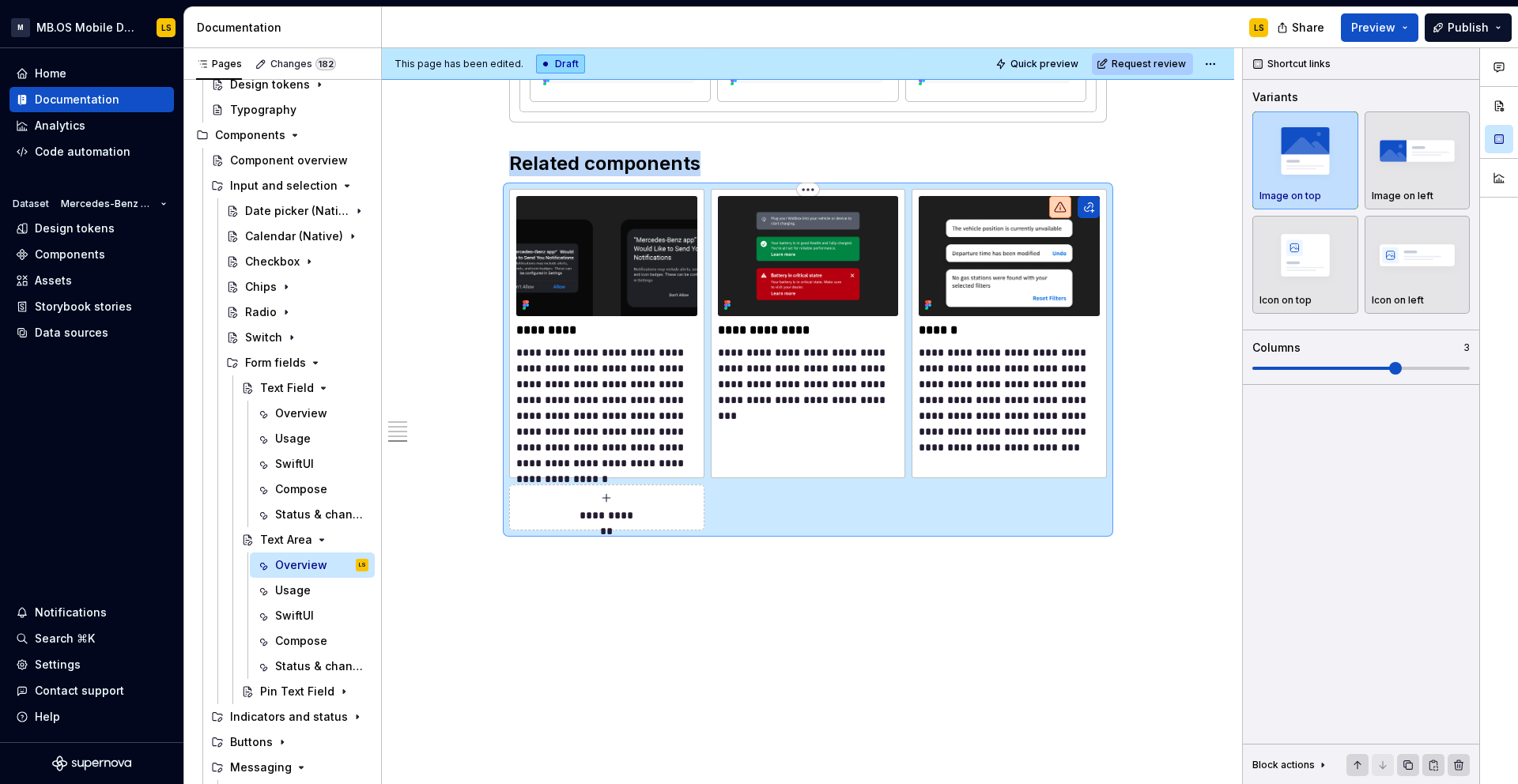
scroll to position [2662, 0]
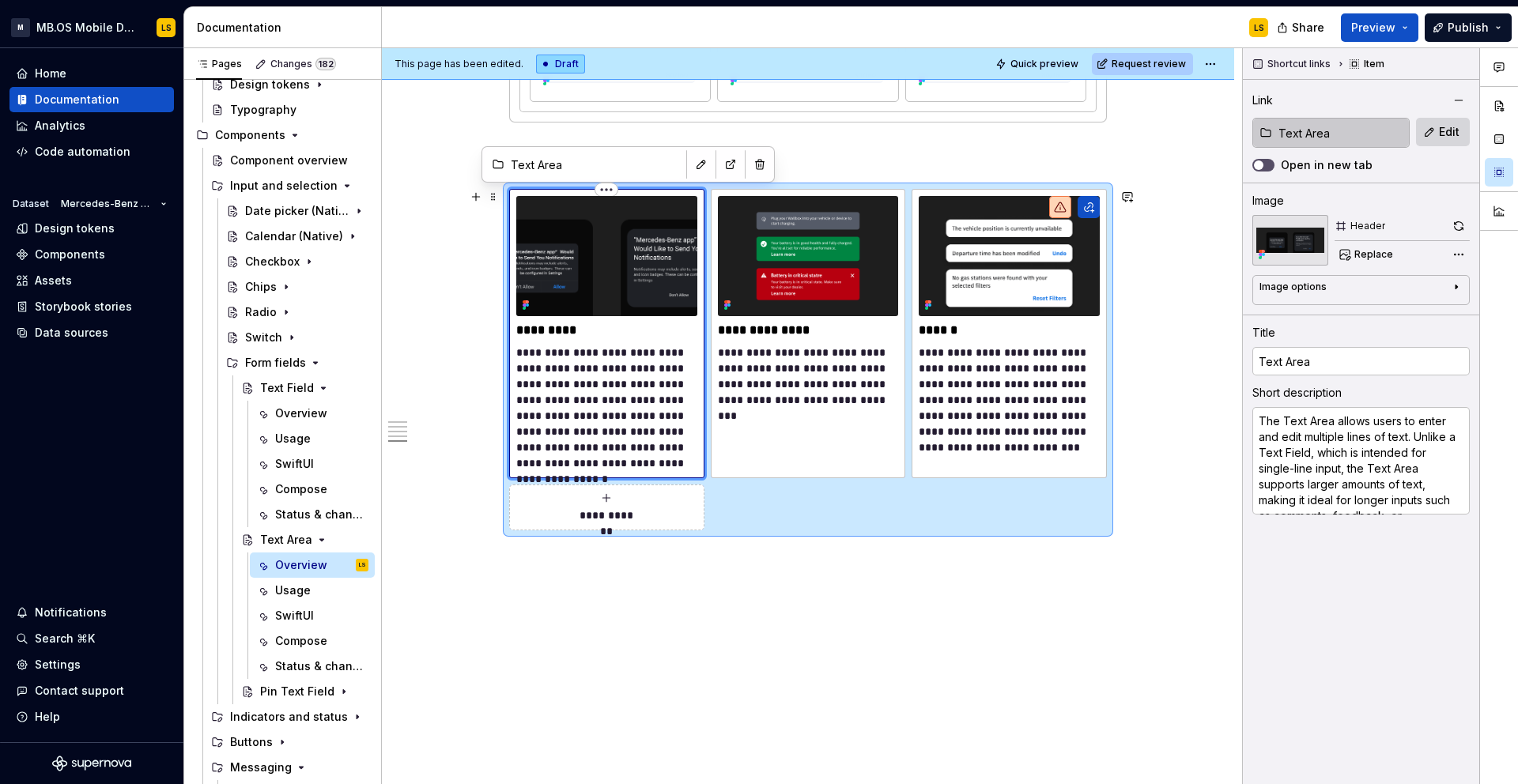
click at [570, 312] on img at bounding box center [606, 256] width 181 height 120
click at [1329, 143] on input "Text Area" at bounding box center [1340, 133] width 136 height 29
click at [1445, 129] on span "Edit" at bounding box center [1449, 132] width 20 height 16
type textarea "*"
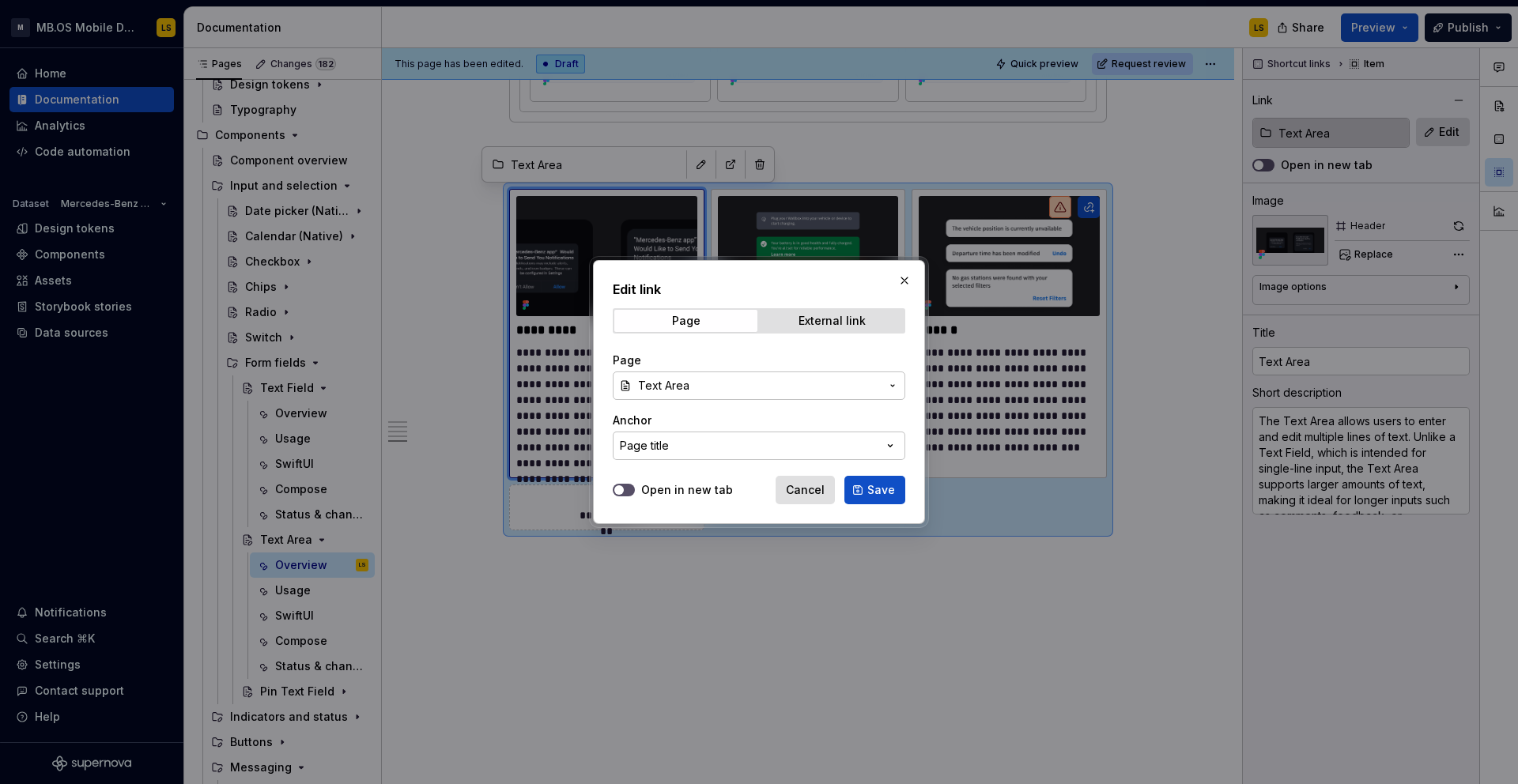
click at [739, 387] on span "Text Area" at bounding box center [759, 385] width 241 height 16
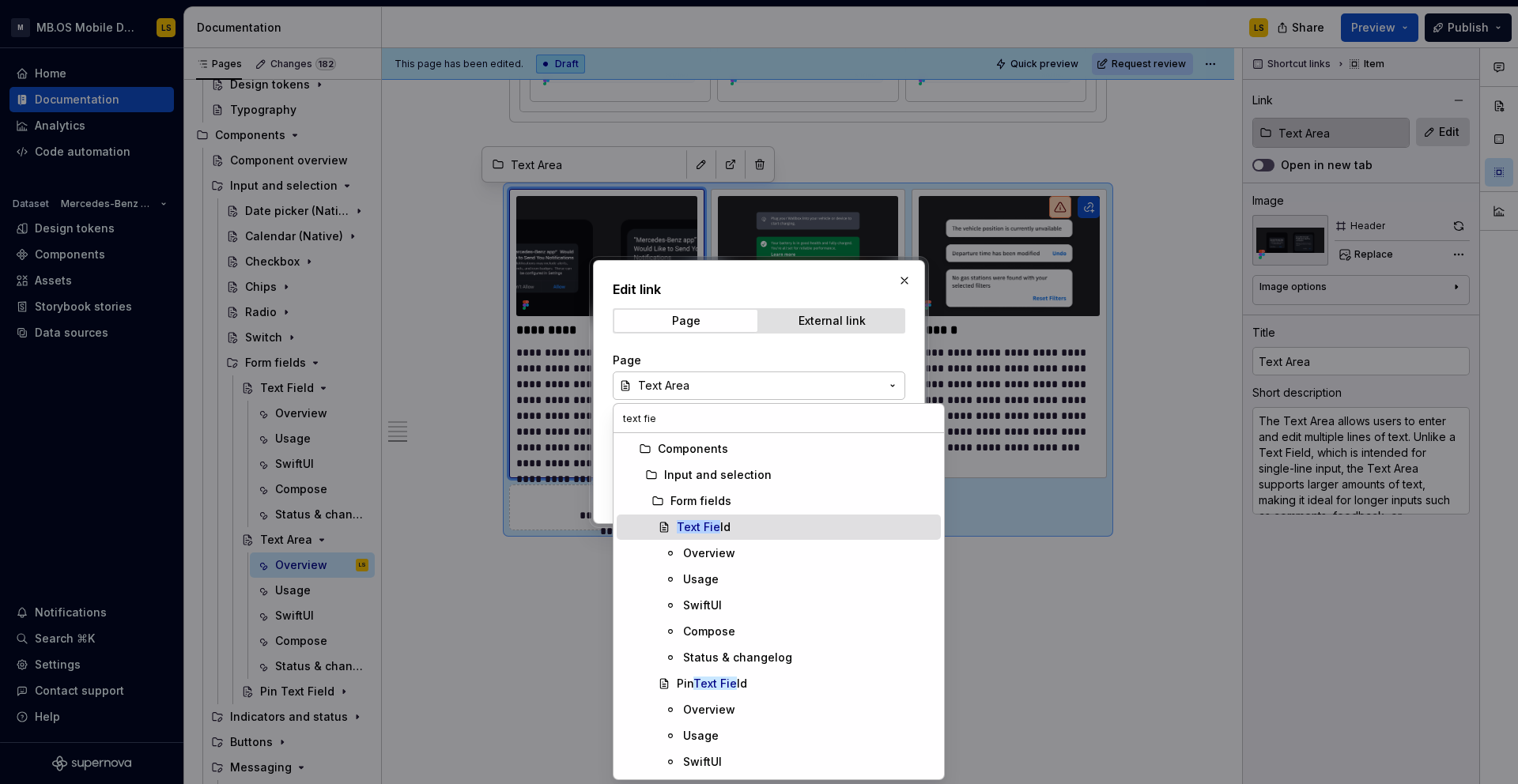
type input "text fie"
click at [726, 527] on div "Text Fie ld" at bounding box center [703, 526] width 53 height 16
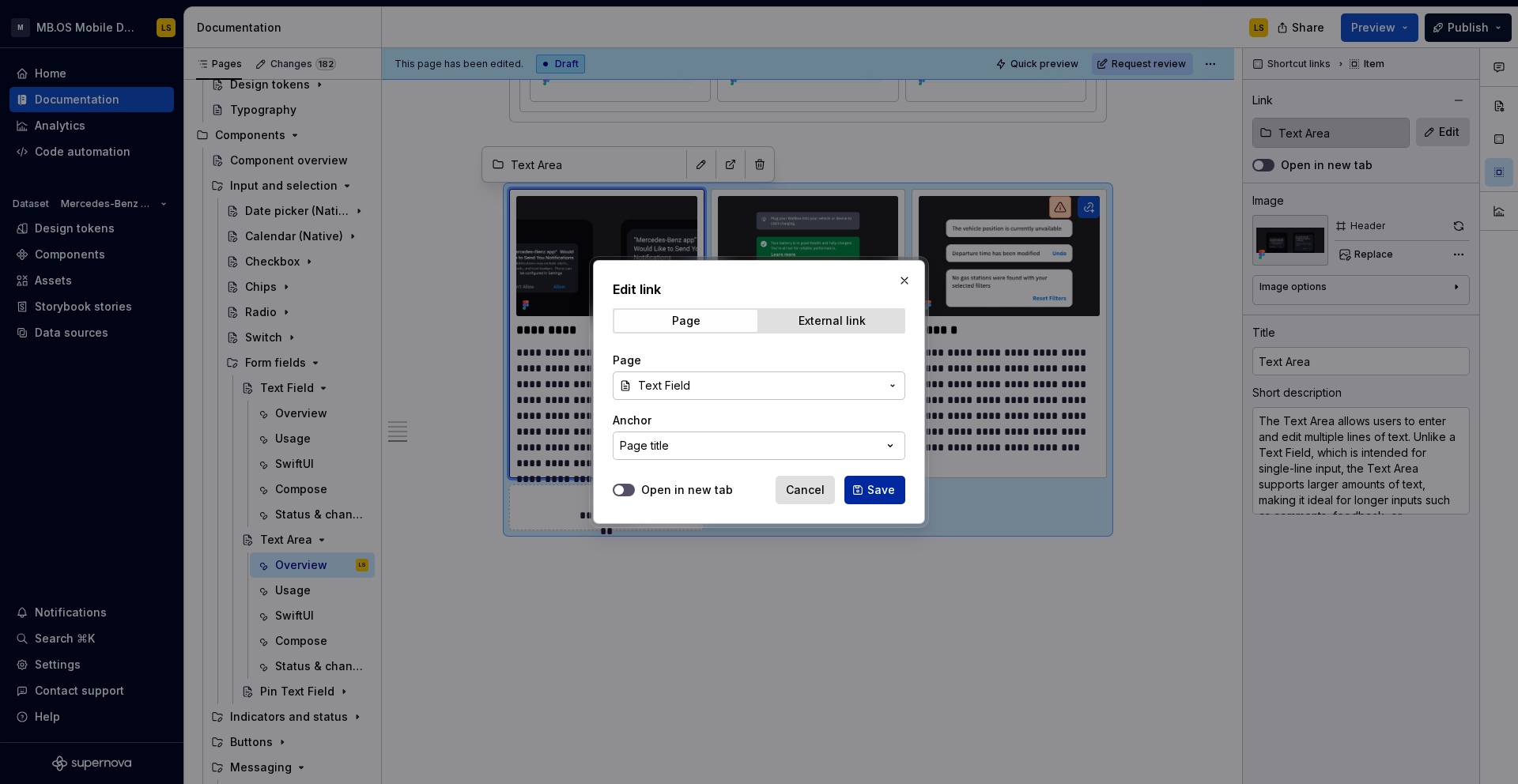
click at [859, 488] on button "Save" at bounding box center [875, 489] width 61 height 29
type textarea "*"
type input "Text Field"
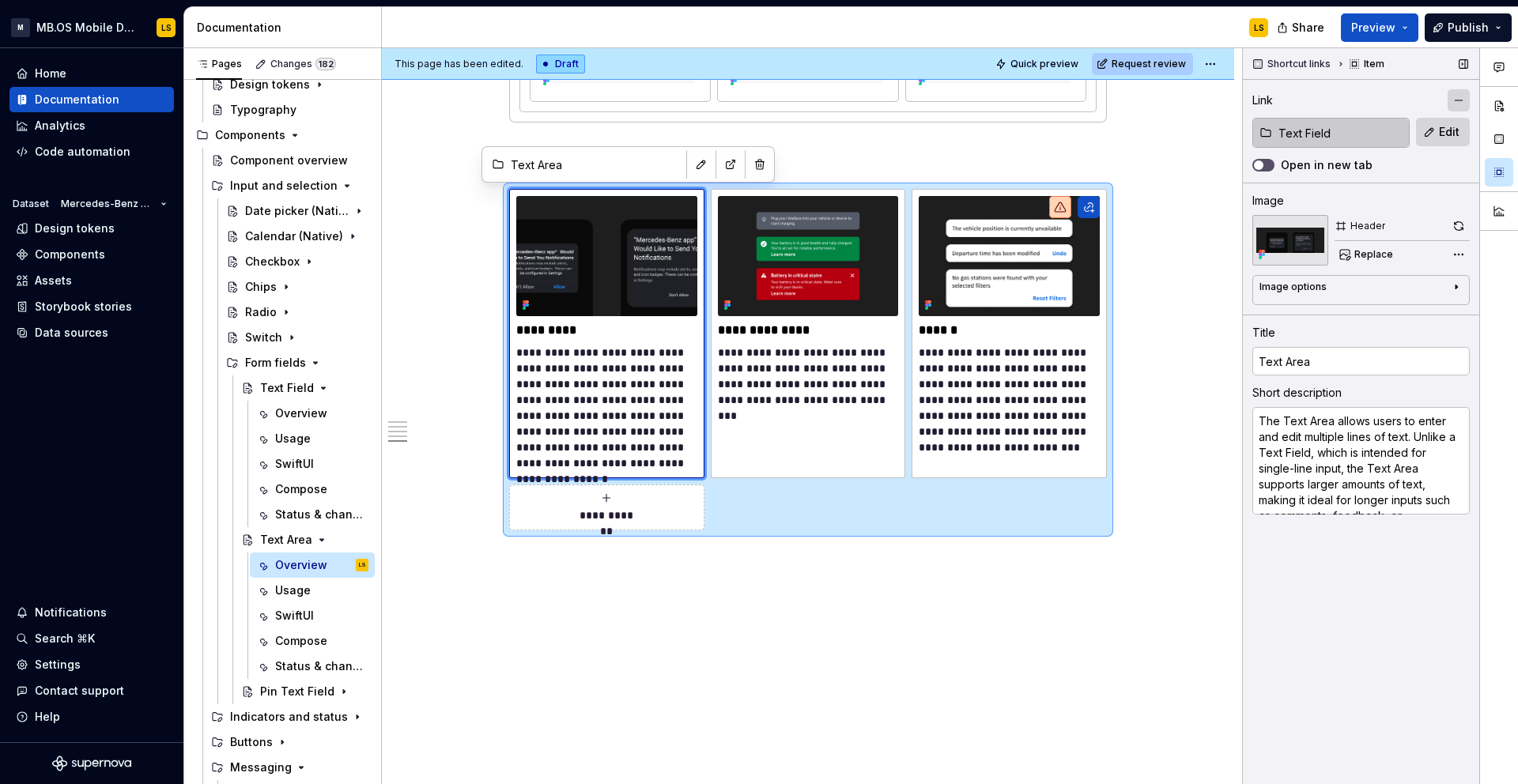
click at [1455, 94] on button "button" at bounding box center [1458, 100] width 22 height 22
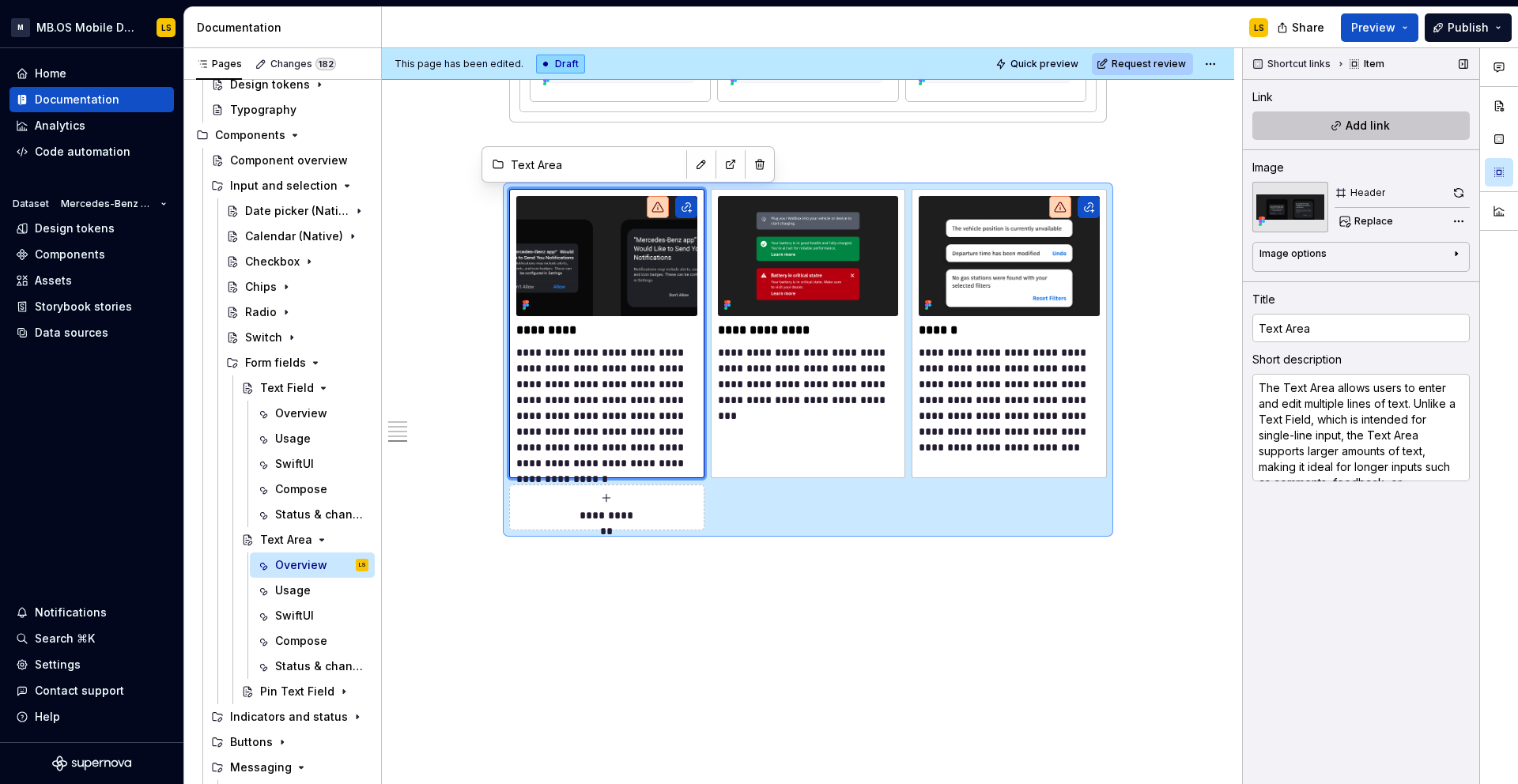
type textarea "*"
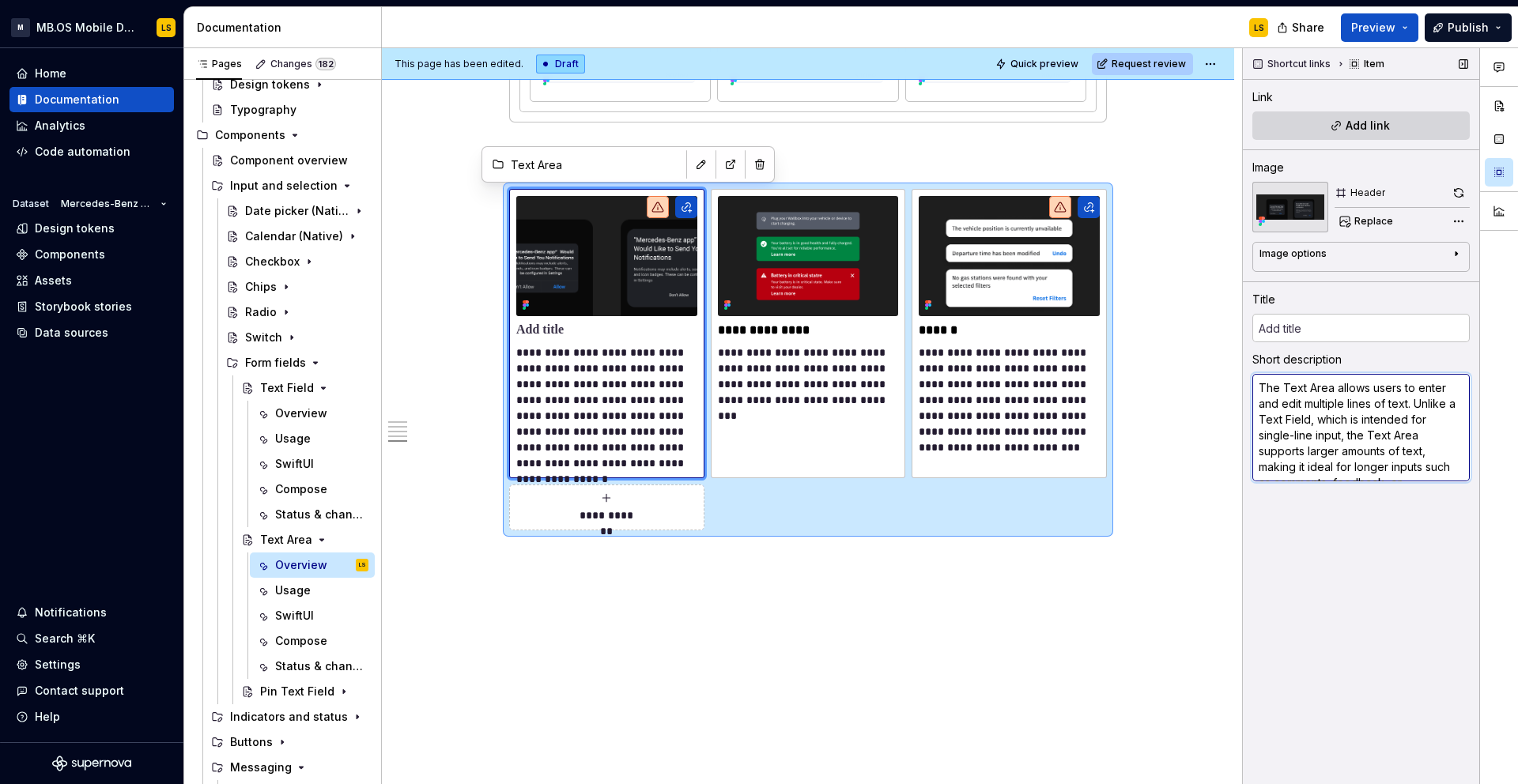
click at [1332, 410] on textarea "The Text Area allows users to enter and edit multiple lines of text. Unlike a T…" at bounding box center [1361, 427] width 218 height 108
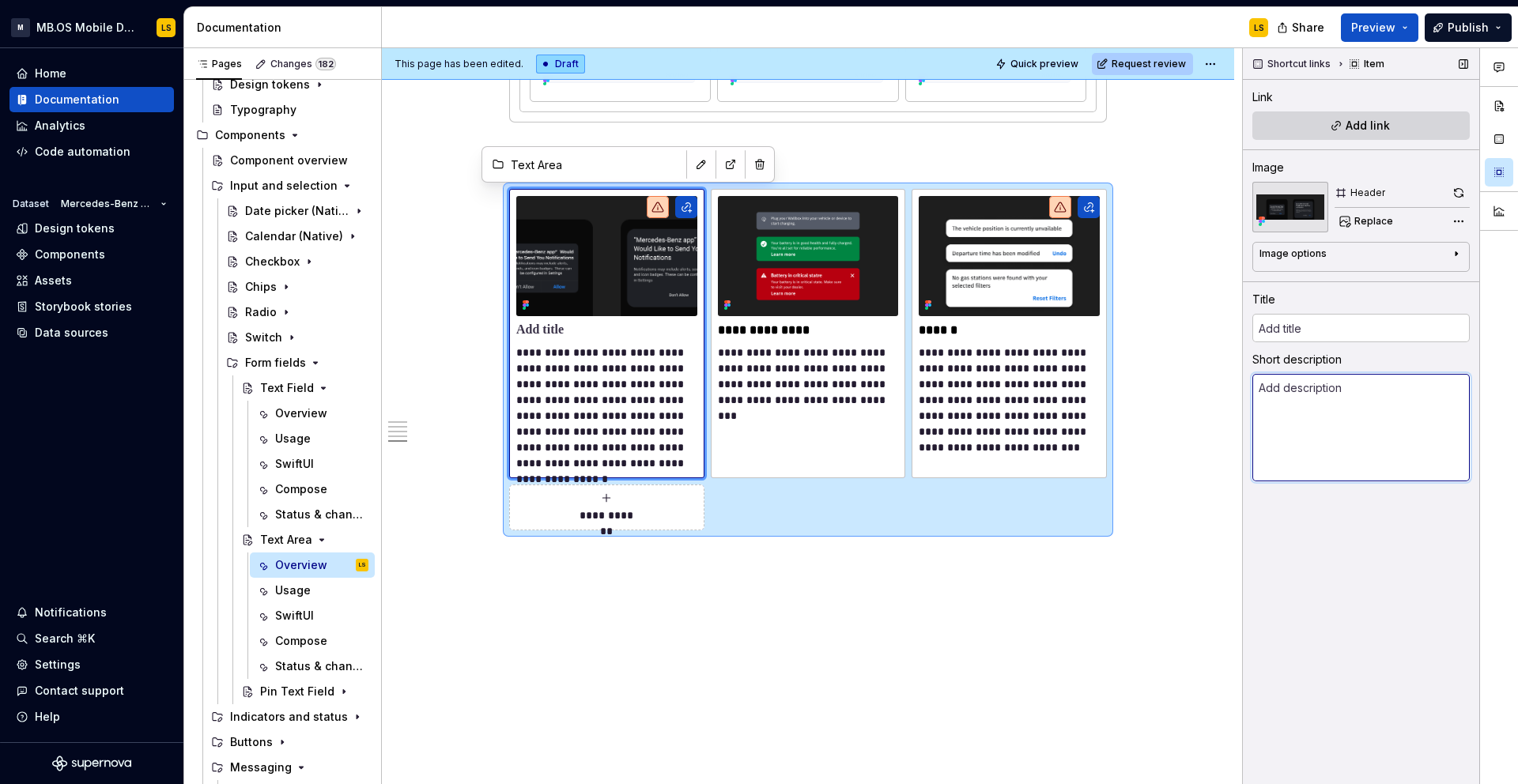
type textarea "*"
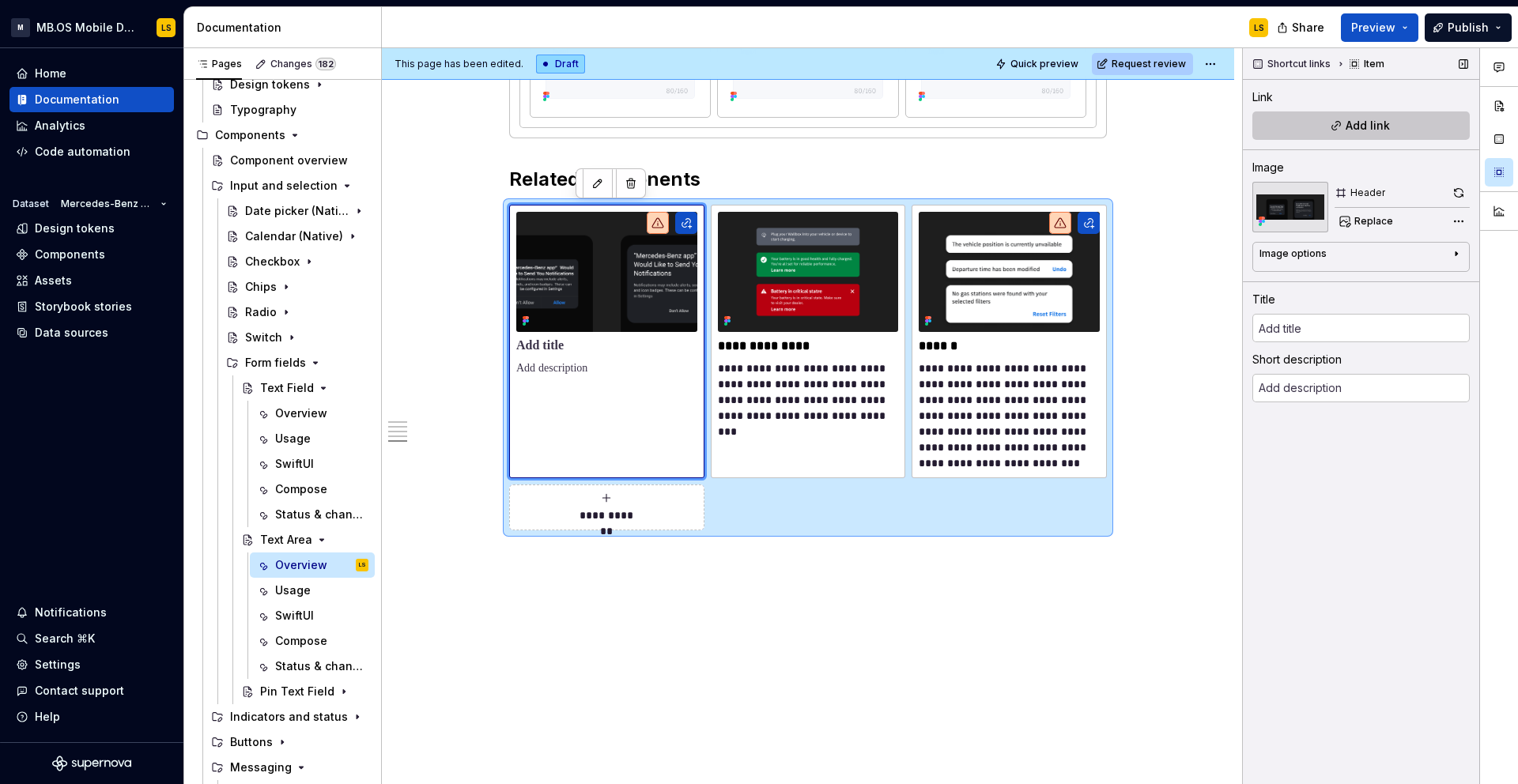
click at [1402, 126] on button "Add link" at bounding box center [1361, 125] width 218 height 29
type textarea "*"
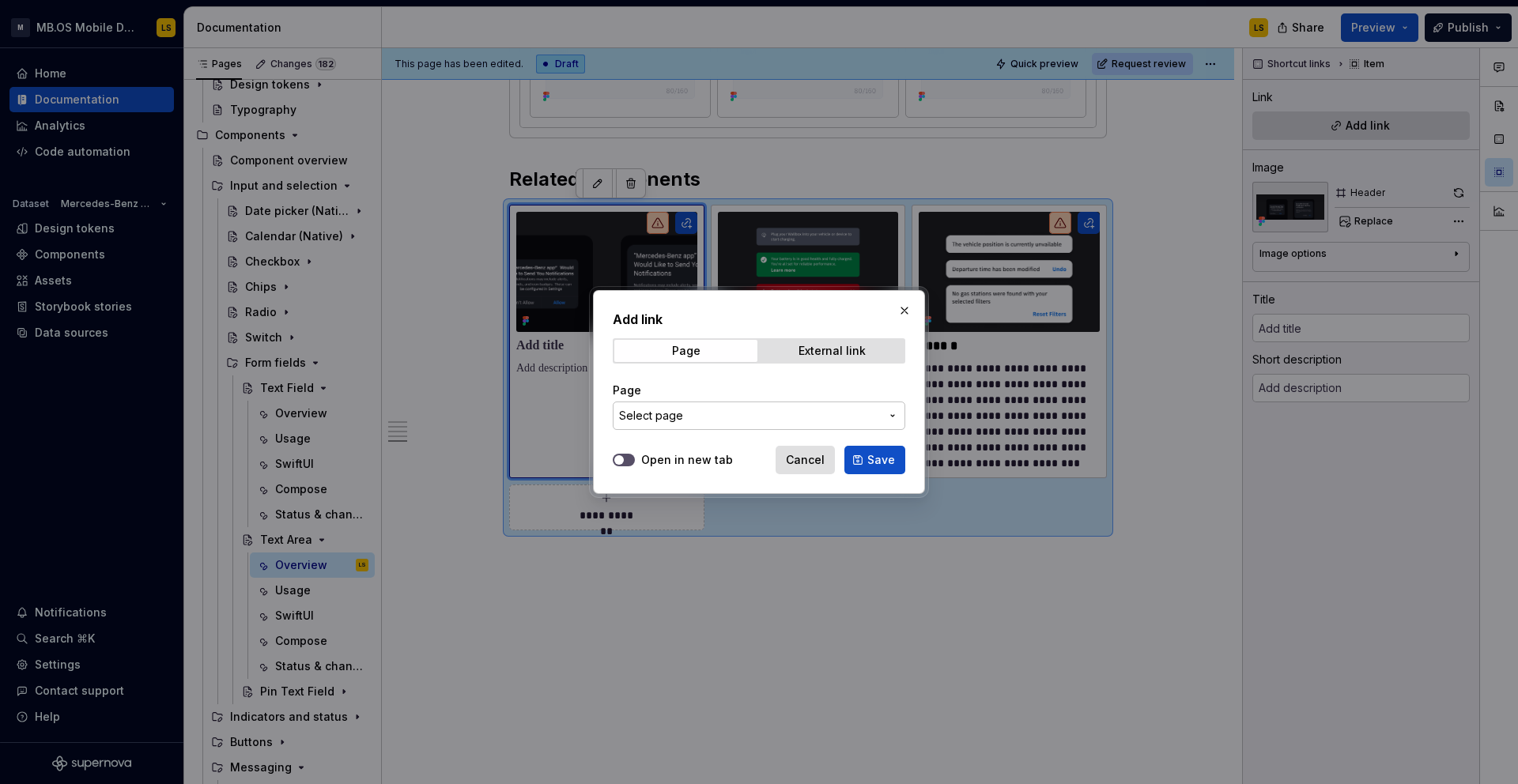
click at [793, 415] on span "Select page" at bounding box center [749, 415] width 261 height 16
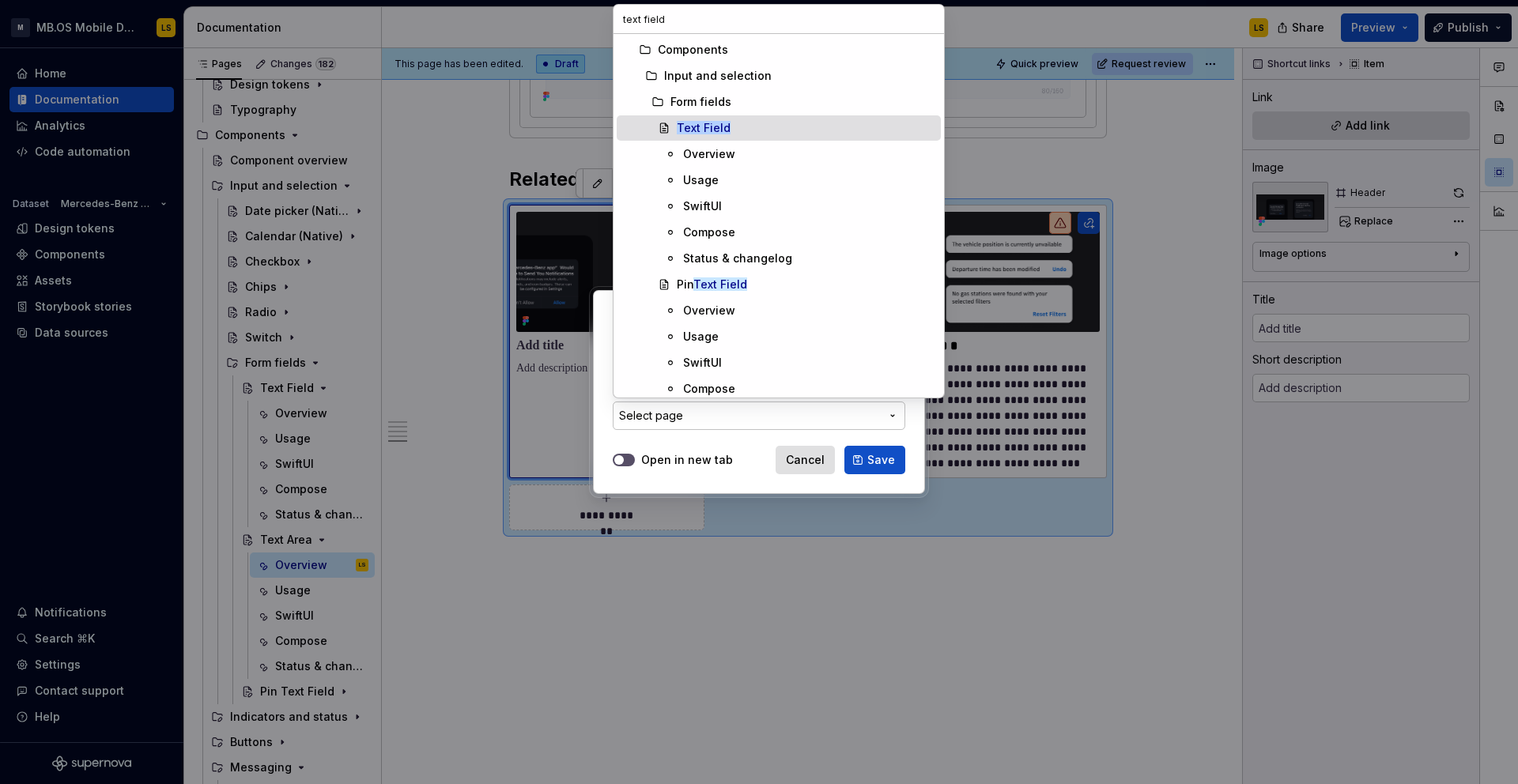
type input "text field"
click at [735, 131] on div "Text Field" at bounding box center [806, 127] width 258 height 16
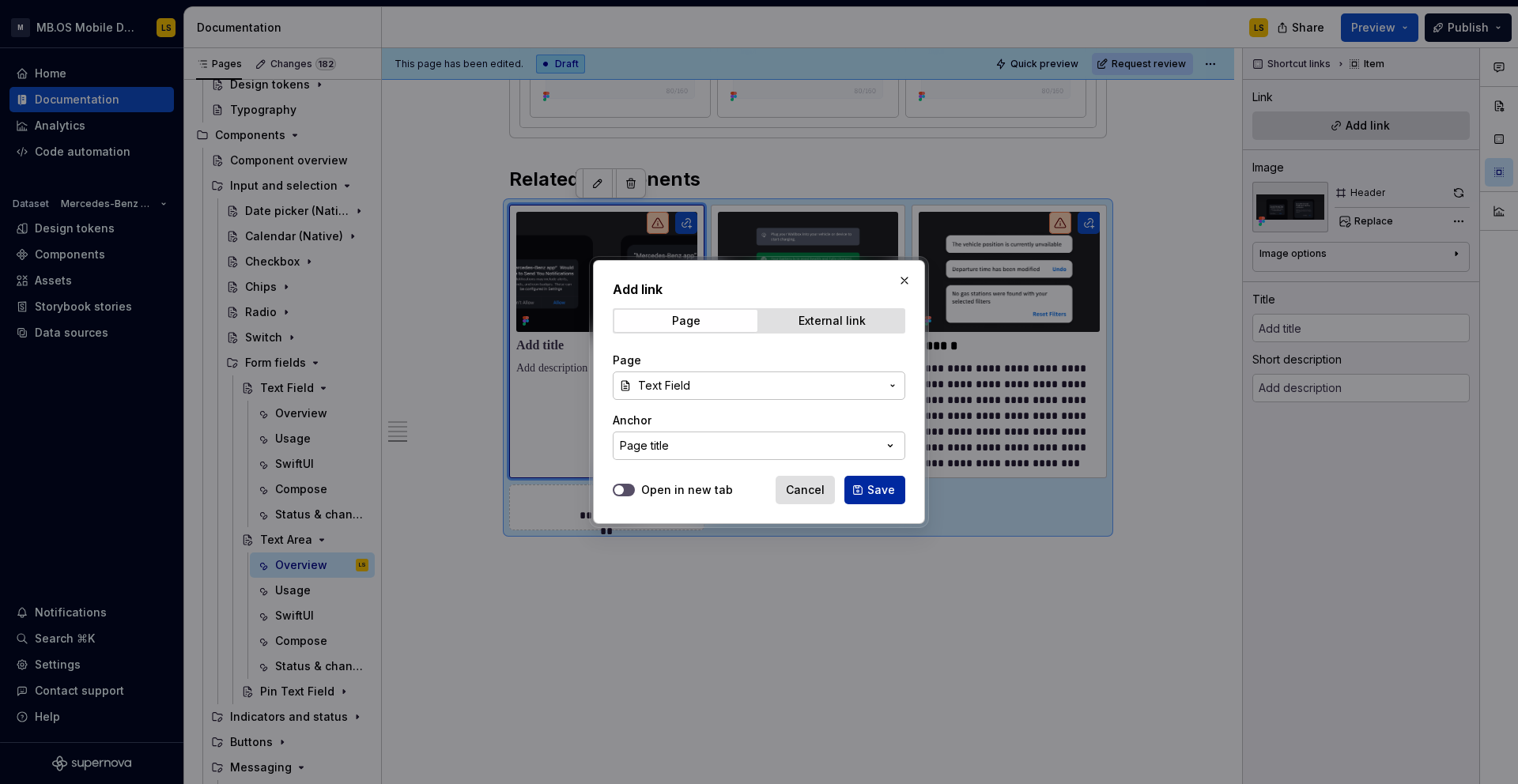
click at [888, 490] on span "Save" at bounding box center [881, 489] width 28 height 16
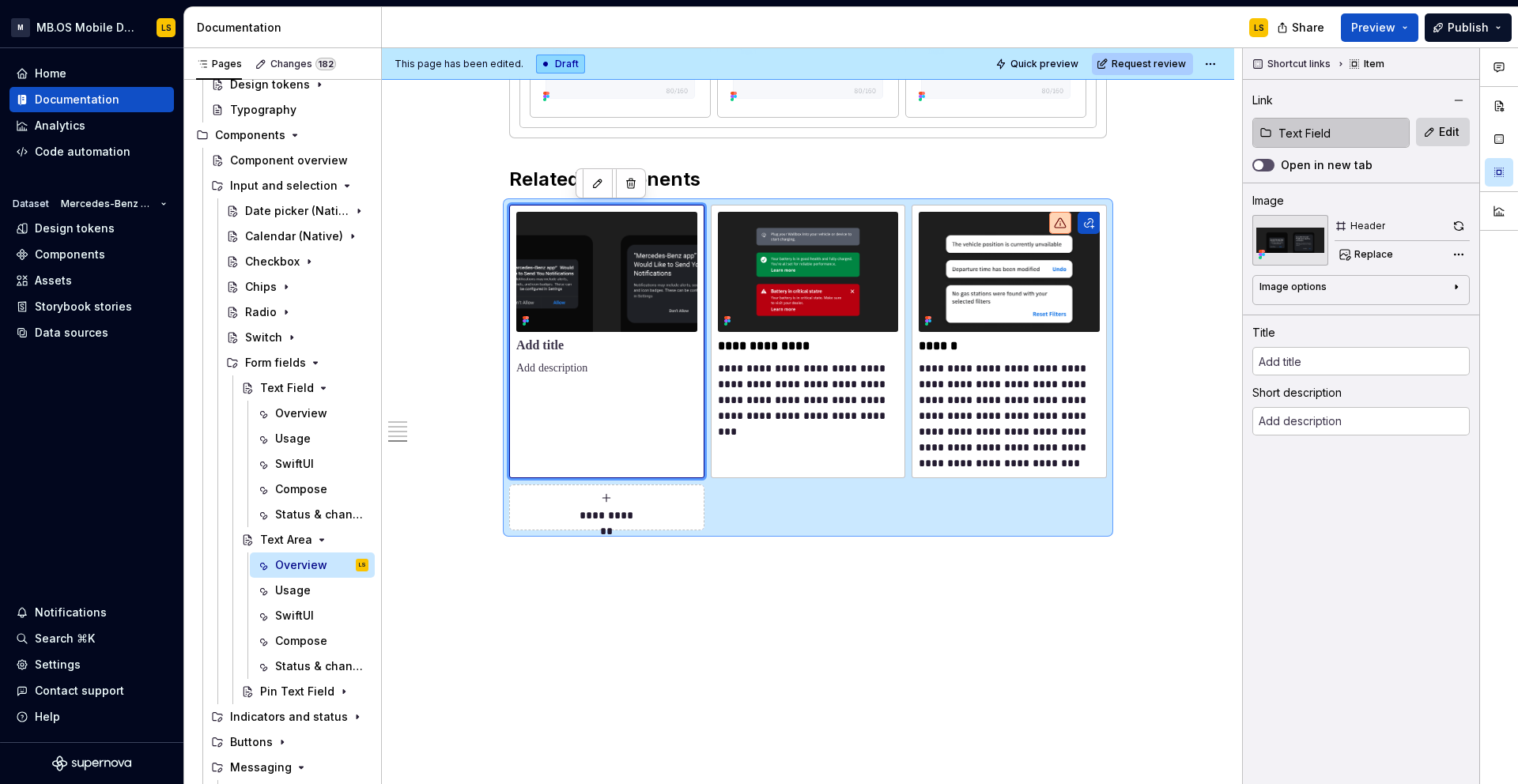
type textarea "*"
type input "Text Field"
type textarea "The Text Field component allows users to enter and edit single-line text input.…"
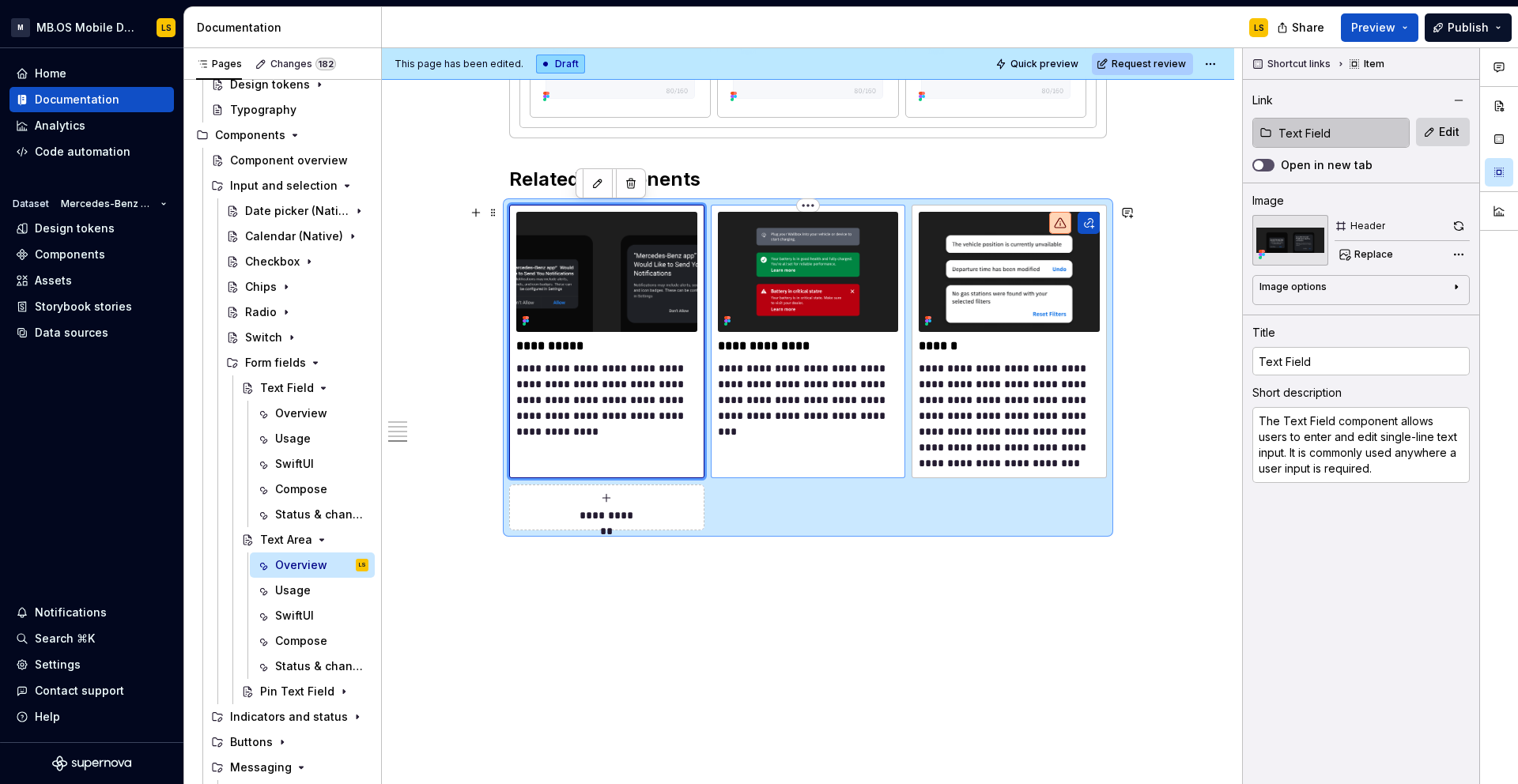
type textarea "*"
type input "Pin Text Field"
type textarea "A Dialog is a modal window that appears in front of the main content to deliver…"
type input "Pin Text Field"
click at [835, 270] on img at bounding box center [808, 272] width 181 height 120
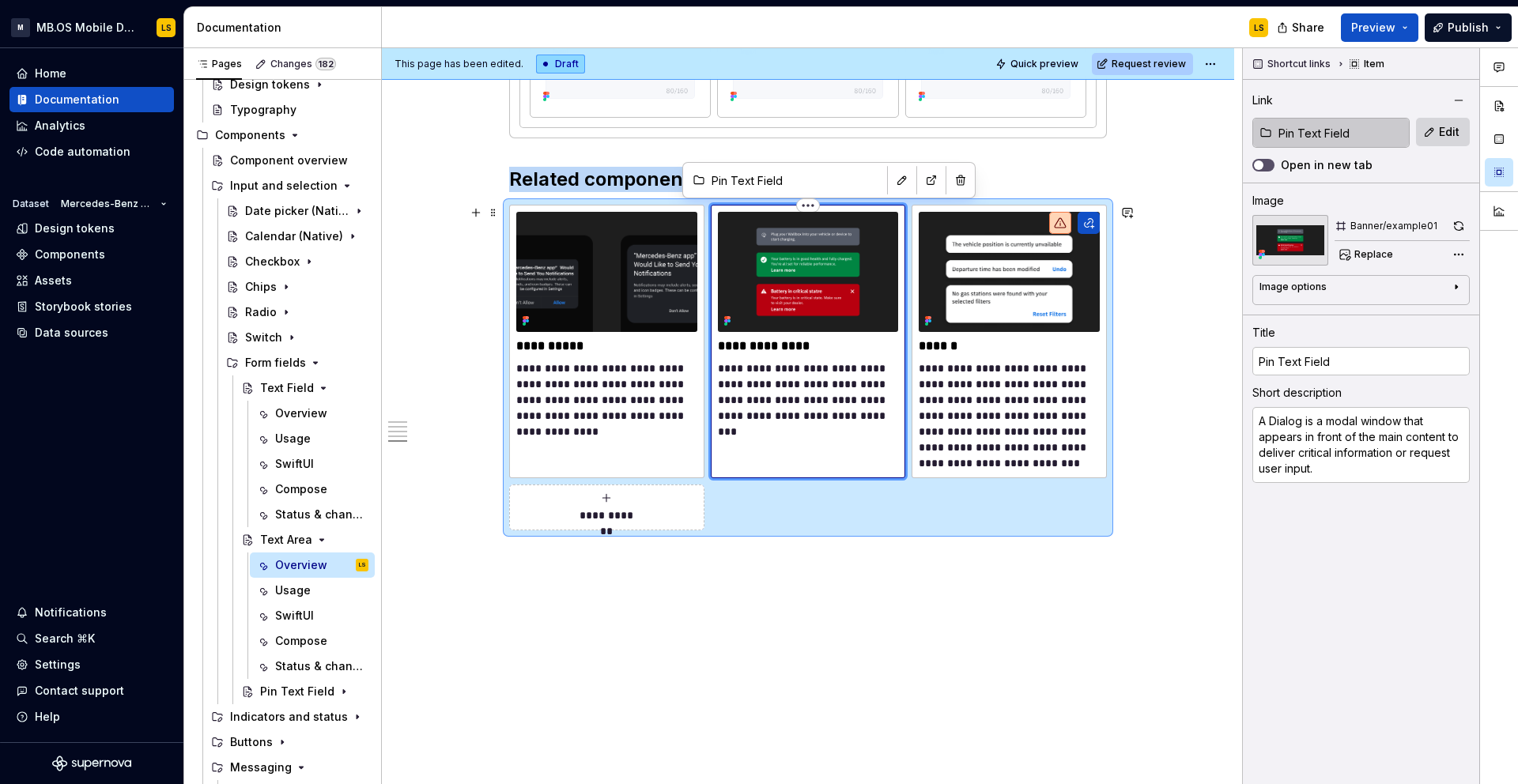
click at [824, 277] on img at bounding box center [808, 272] width 181 height 120
click at [983, 415] on p "**********" at bounding box center [1009, 415] width 181 height 111
type textarea "*"
type input "Search"
type textarea "A Snackbar is a brief, non-blocking message used to inform users about a system…"
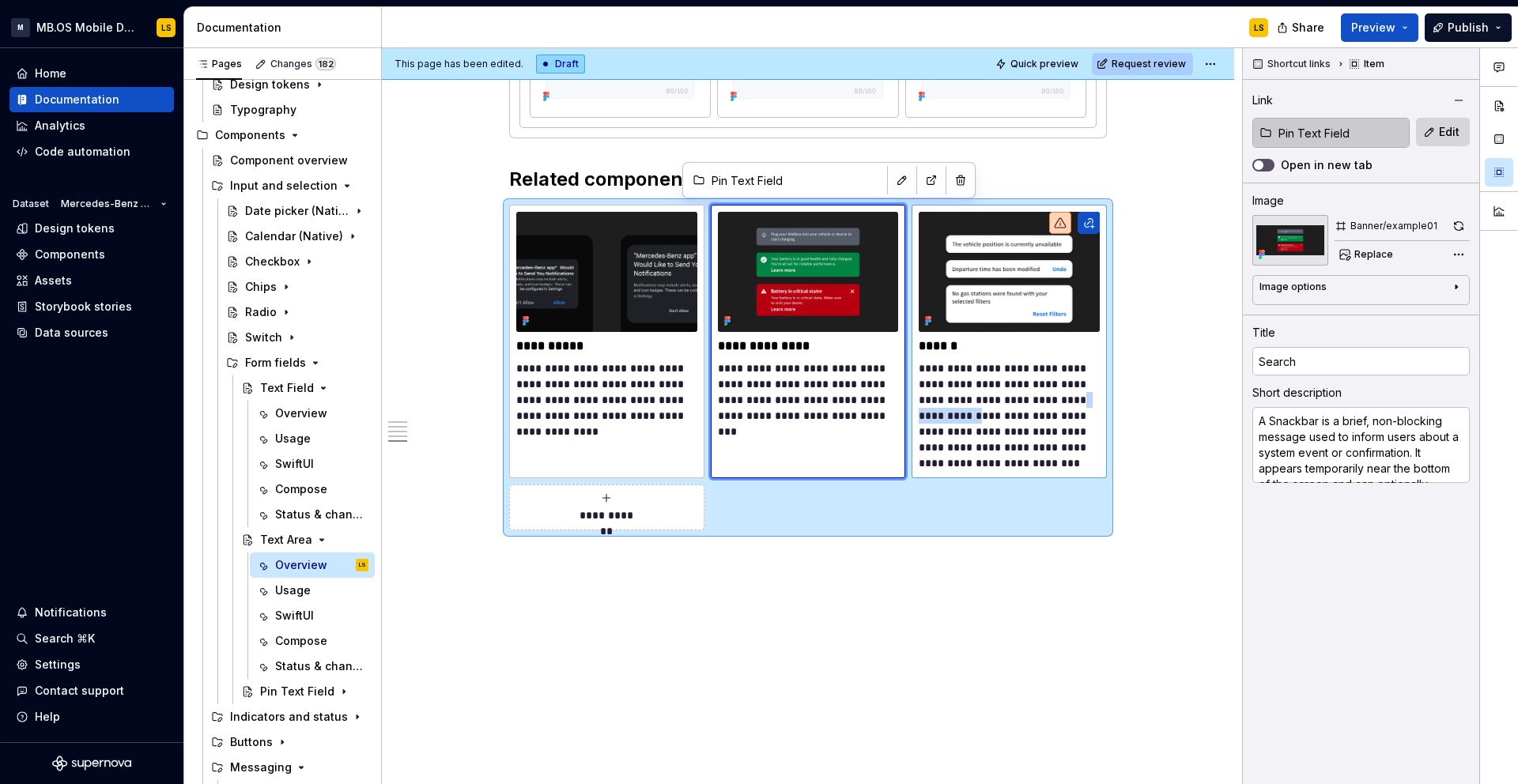
click at [983, 415] on p "**********" at bounding box center [1009, 415] width 181 height 111
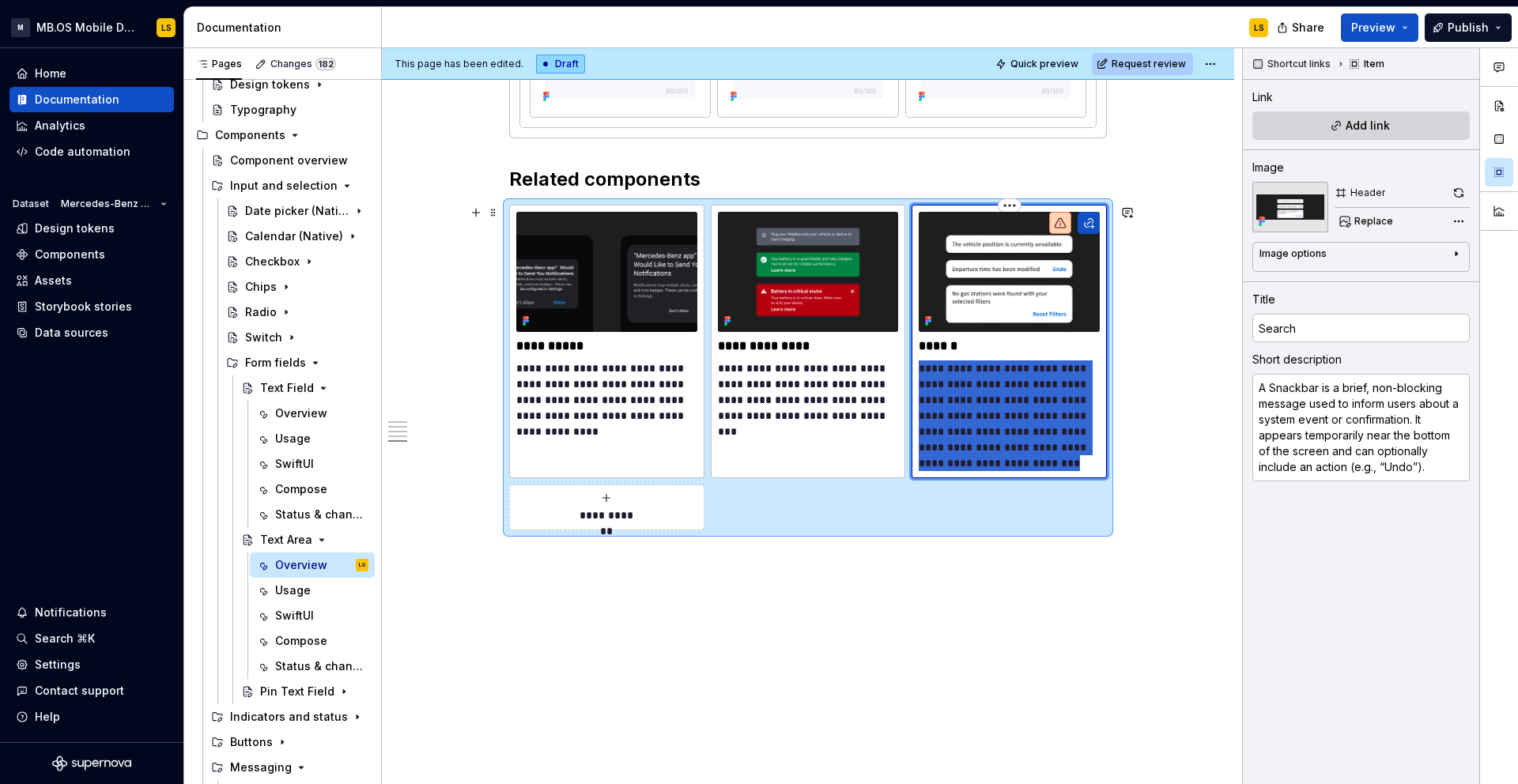
click at [983, 415] on p "**********" at bounding box center [1009, 415] width 181 height 111
type textarea "*"
type textarea "The Search component is a specialized input field designed to allow users to qu…"
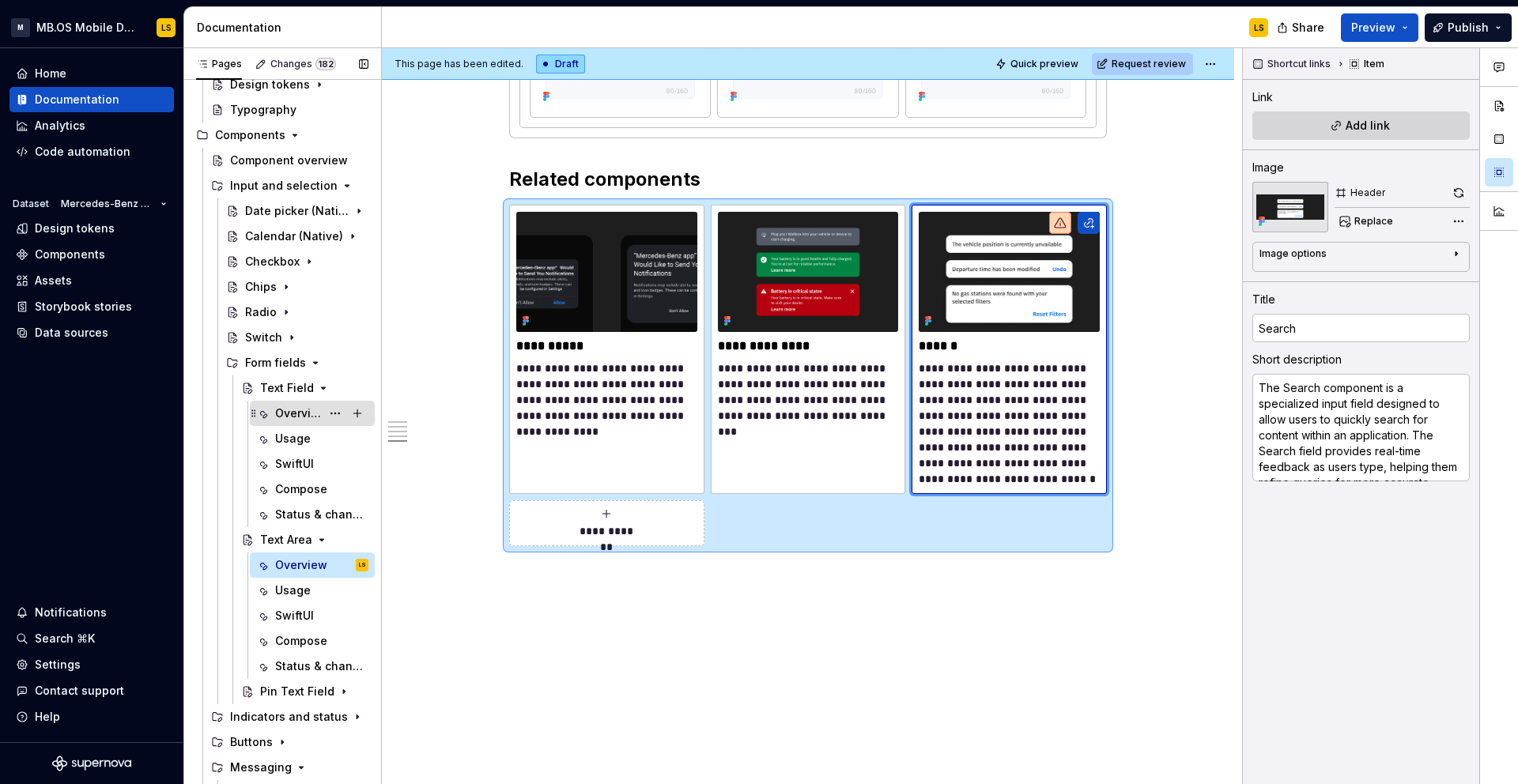
click at [300, 414] on div "Overview" at bounding box center [298, 413] width 46 height 16
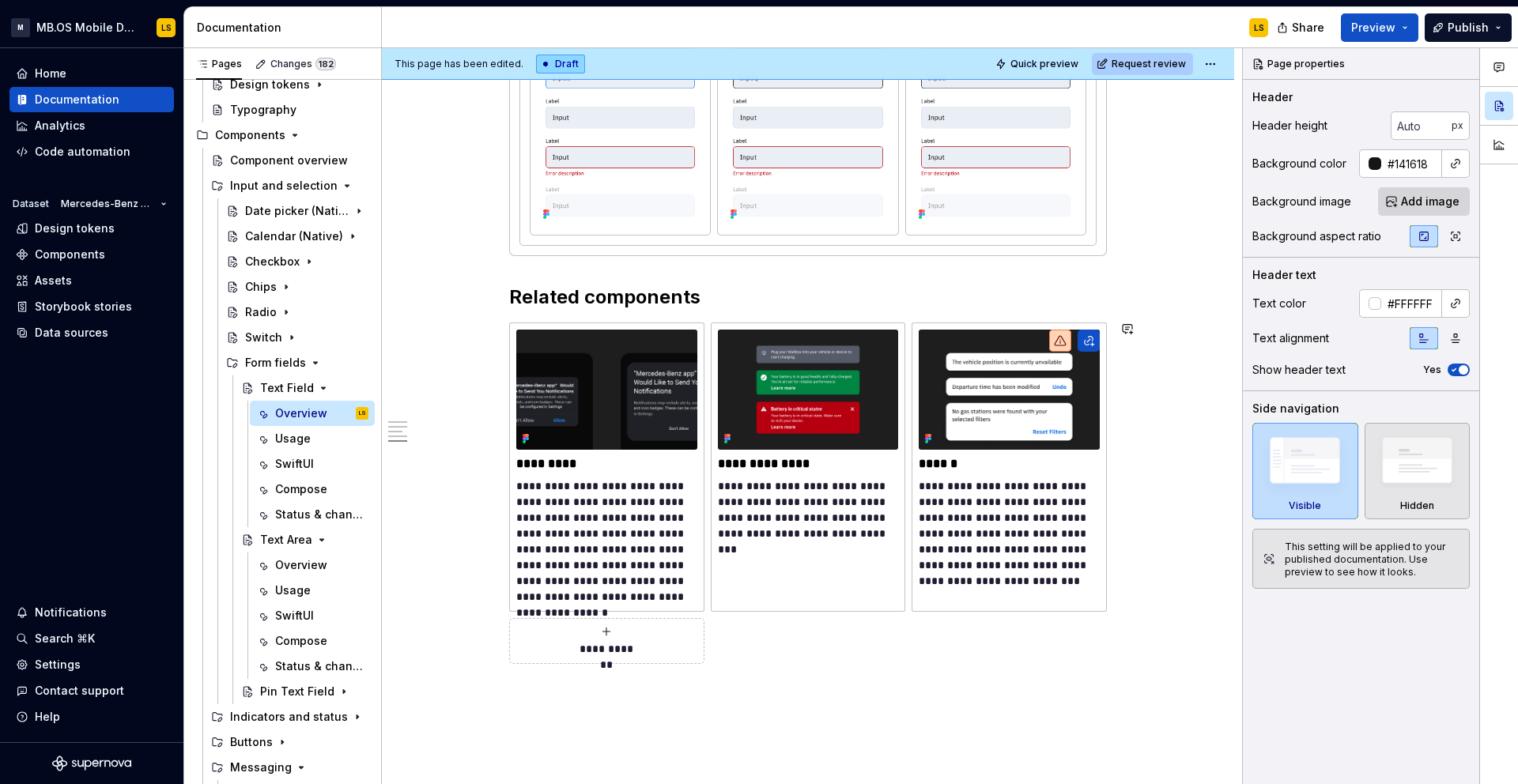
scroll to position [2959, 0]
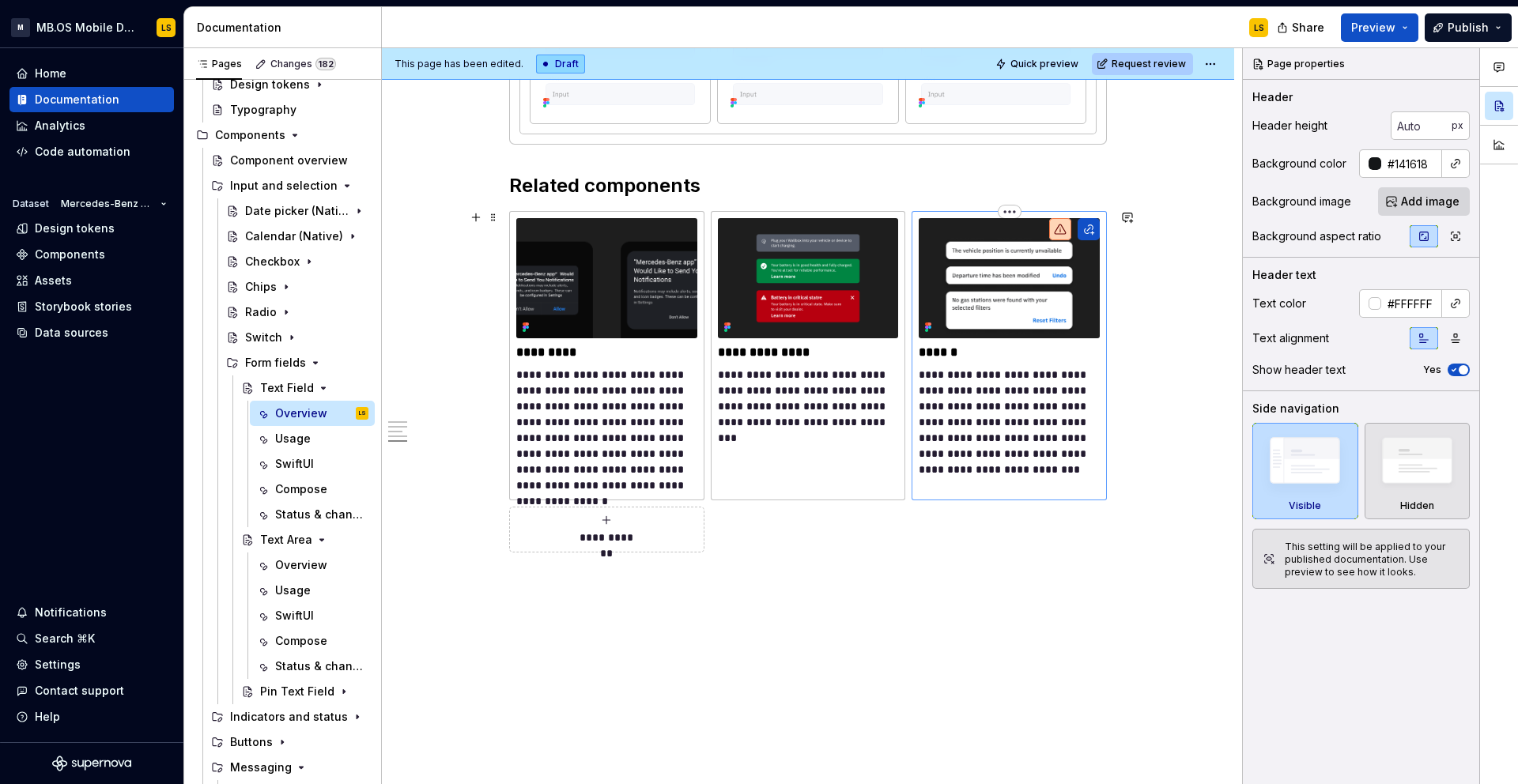
click at [992, 427] on p "**********" at bounding box center [1009, 422] width 181 height 111
type textarea "*"
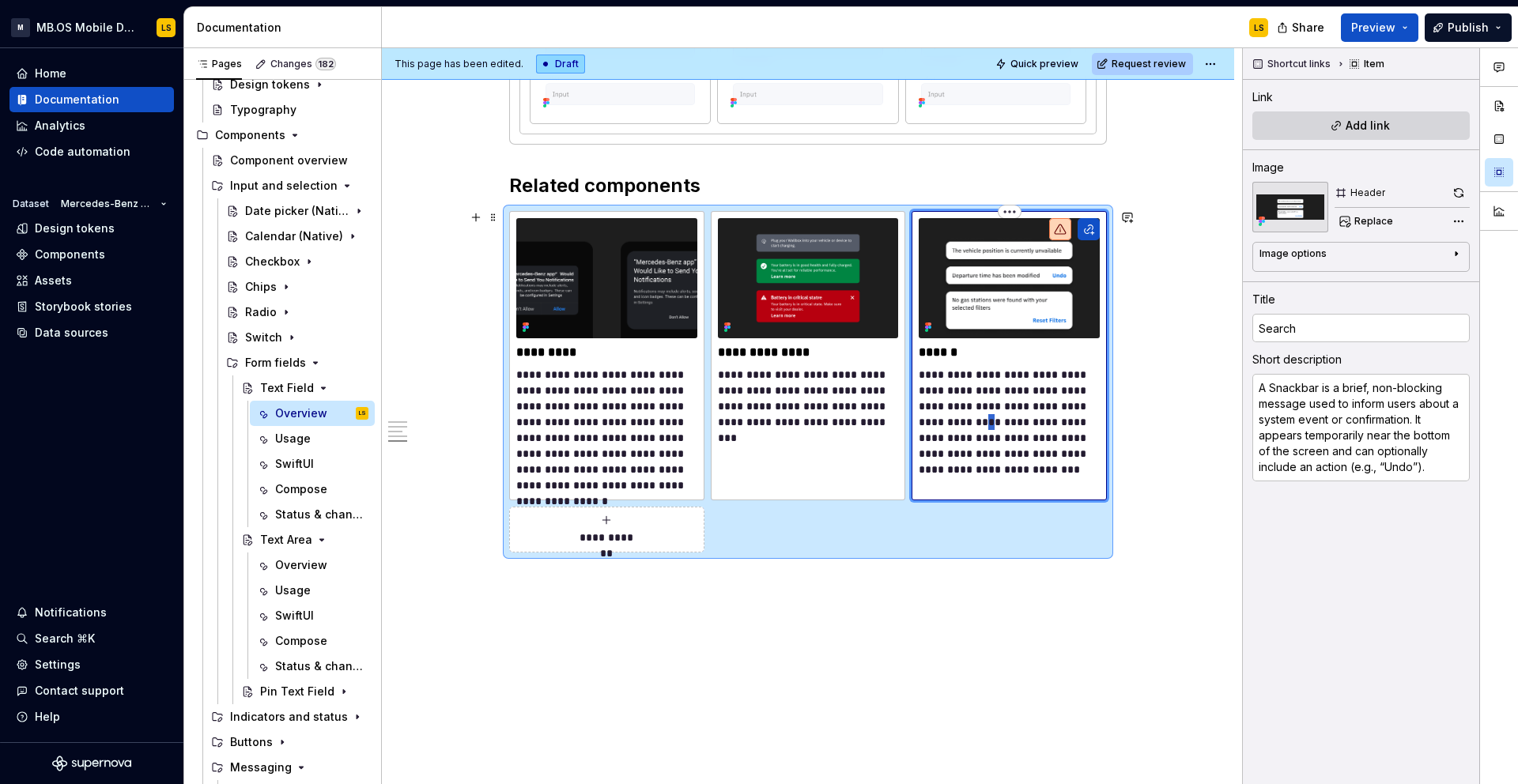
click at [992, 427] on p "**********" at bounding box center [1009, 422] width 181 height 111
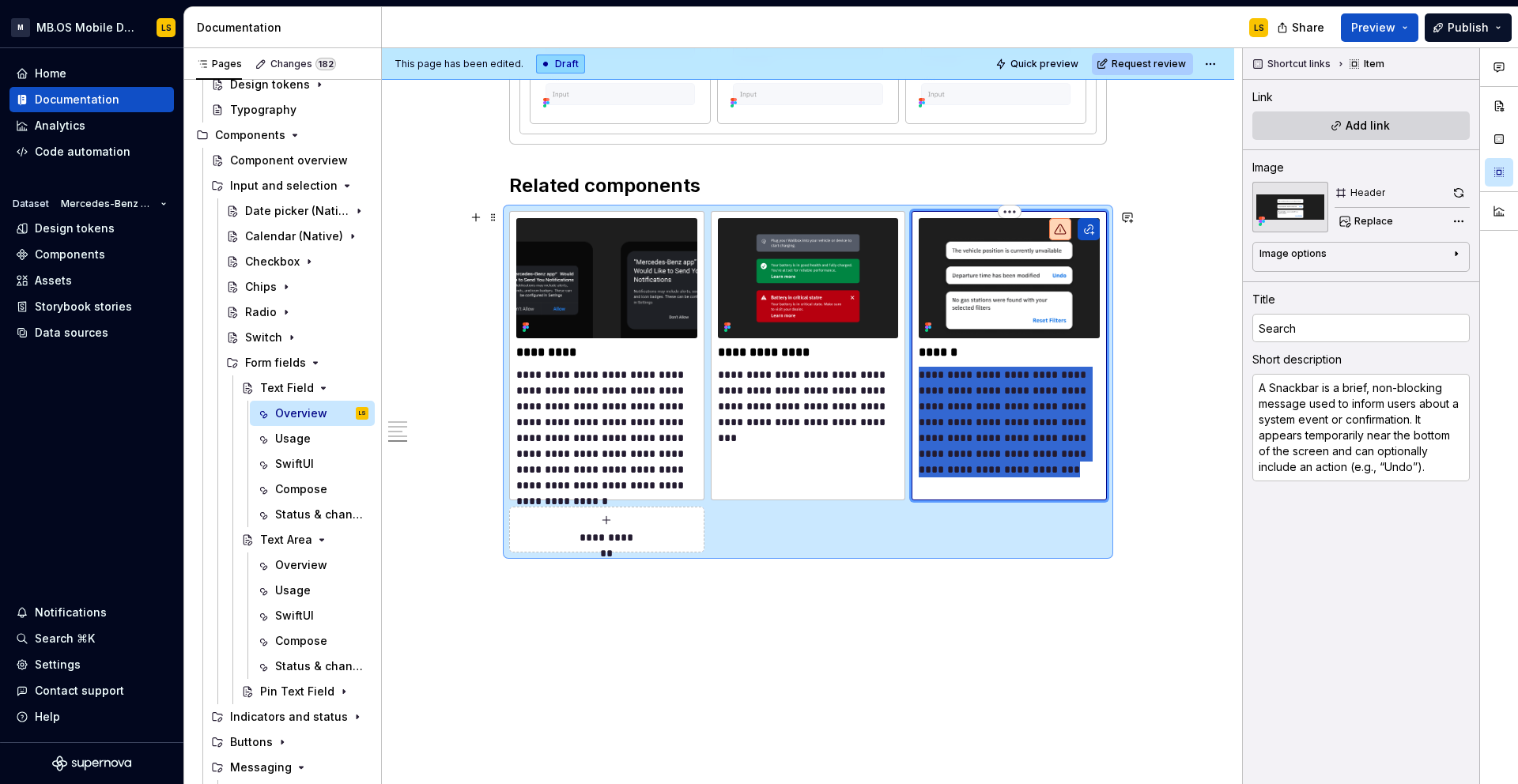
click at [992, 427] on p "**********" at bounding box center [1009, 422] width 181 height 111
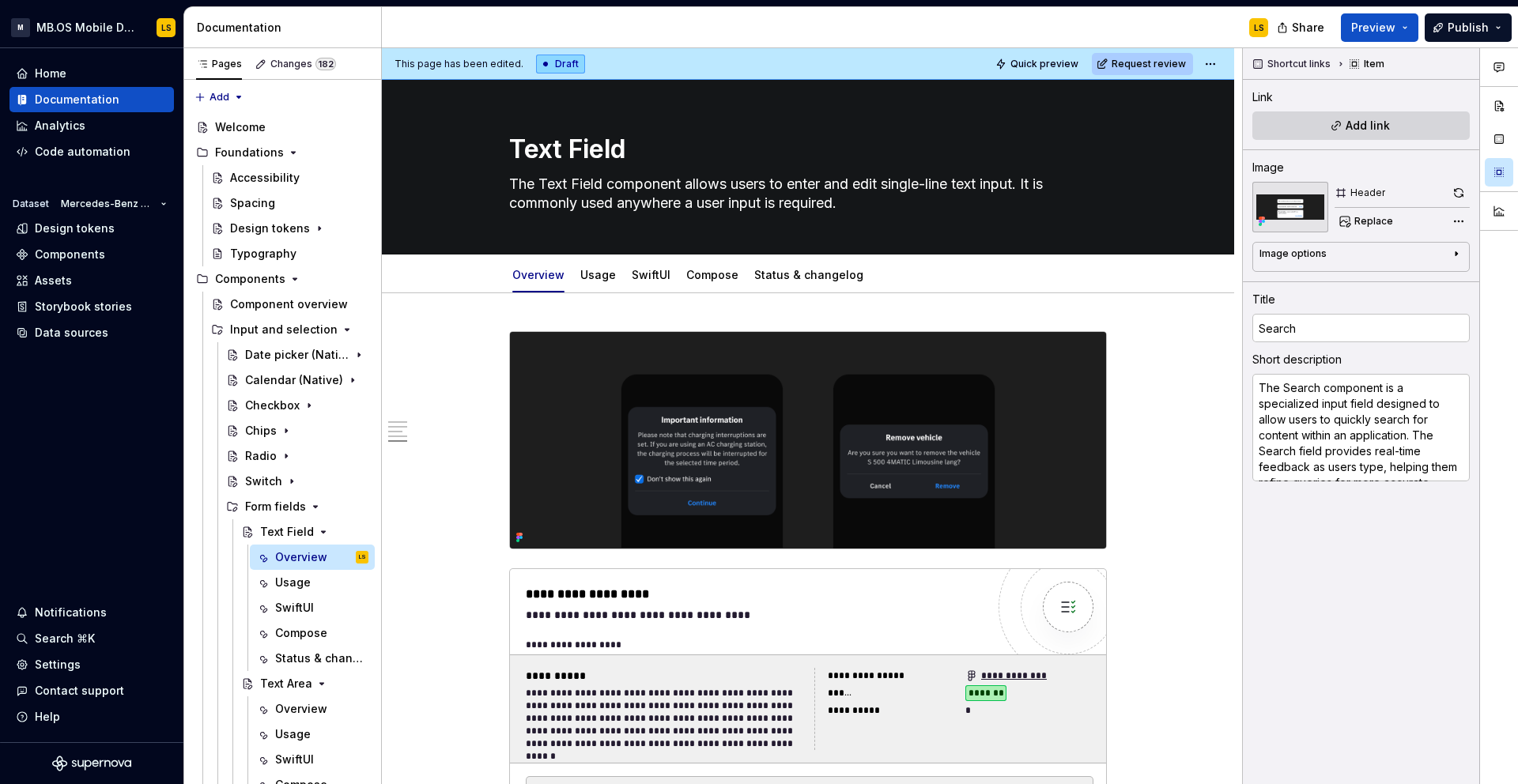
scroll to position [2959, 0]
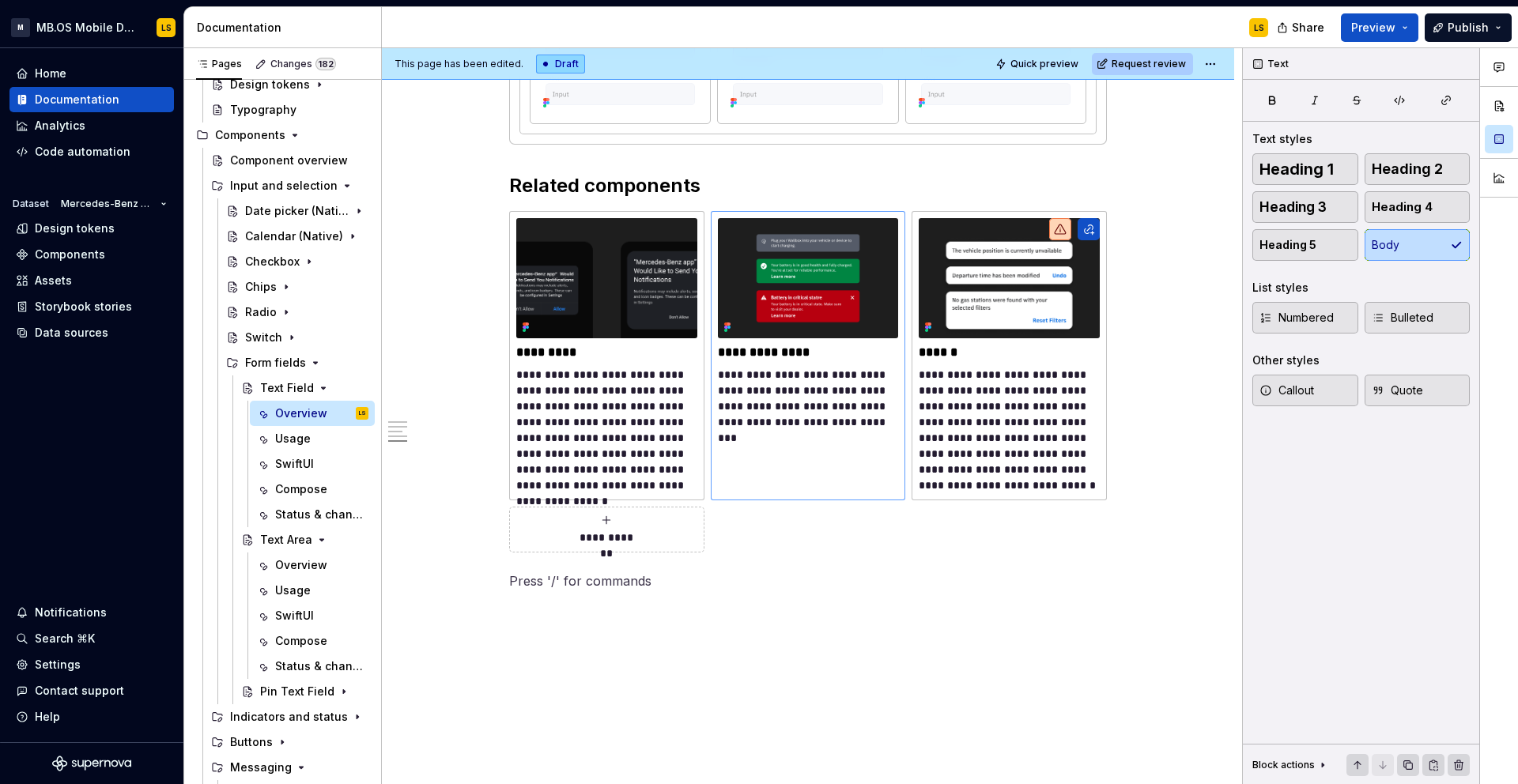
click at [762, 383] on p "**********" at bounding box center [808, 398] width 181 height 64
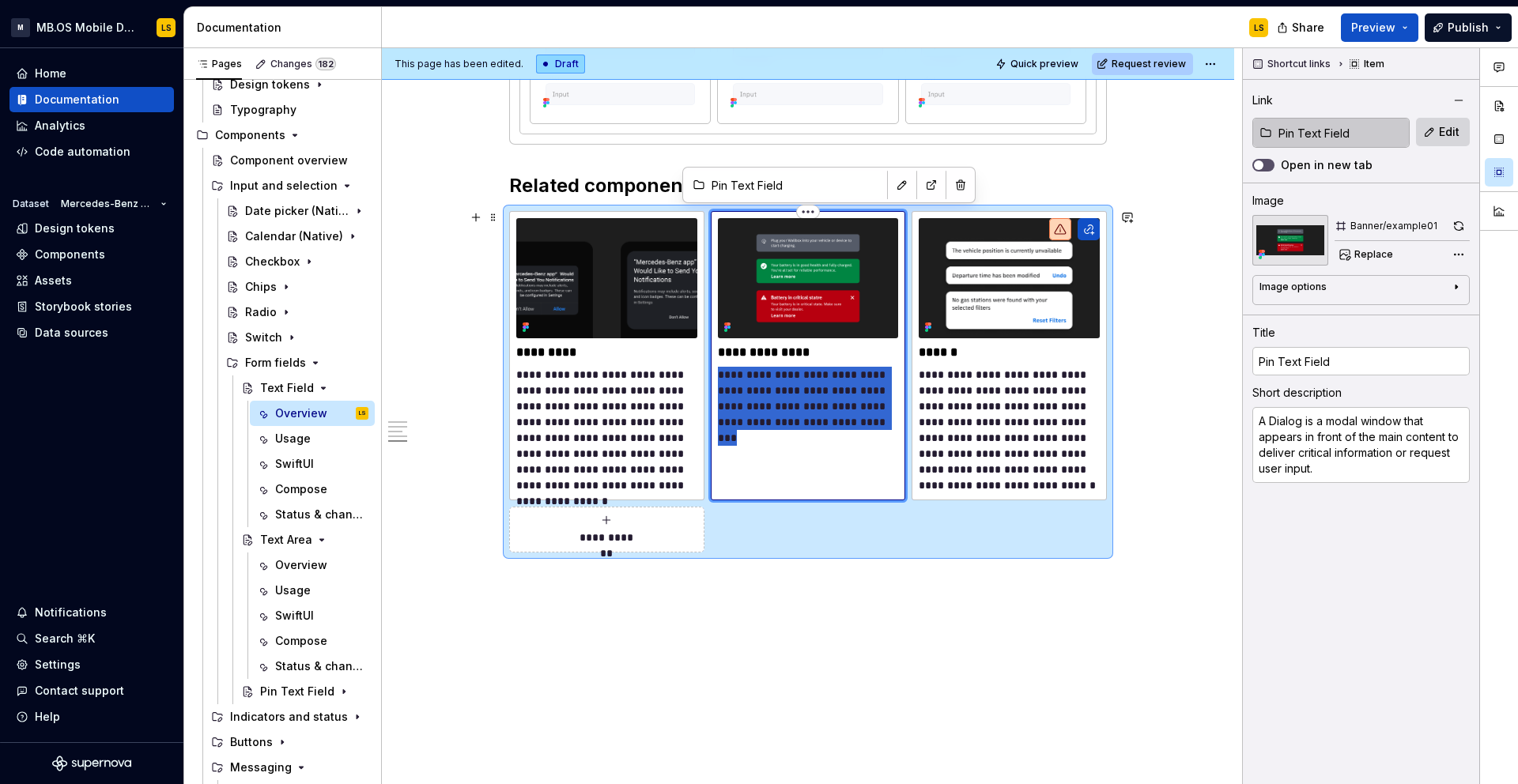
click at [762, 383] on p "**********" at bounding box center [808, 398] width 181 height 64
type textarea "*"
type textarea "The PIN Text field component allows users to enter and manage a secure personal…"
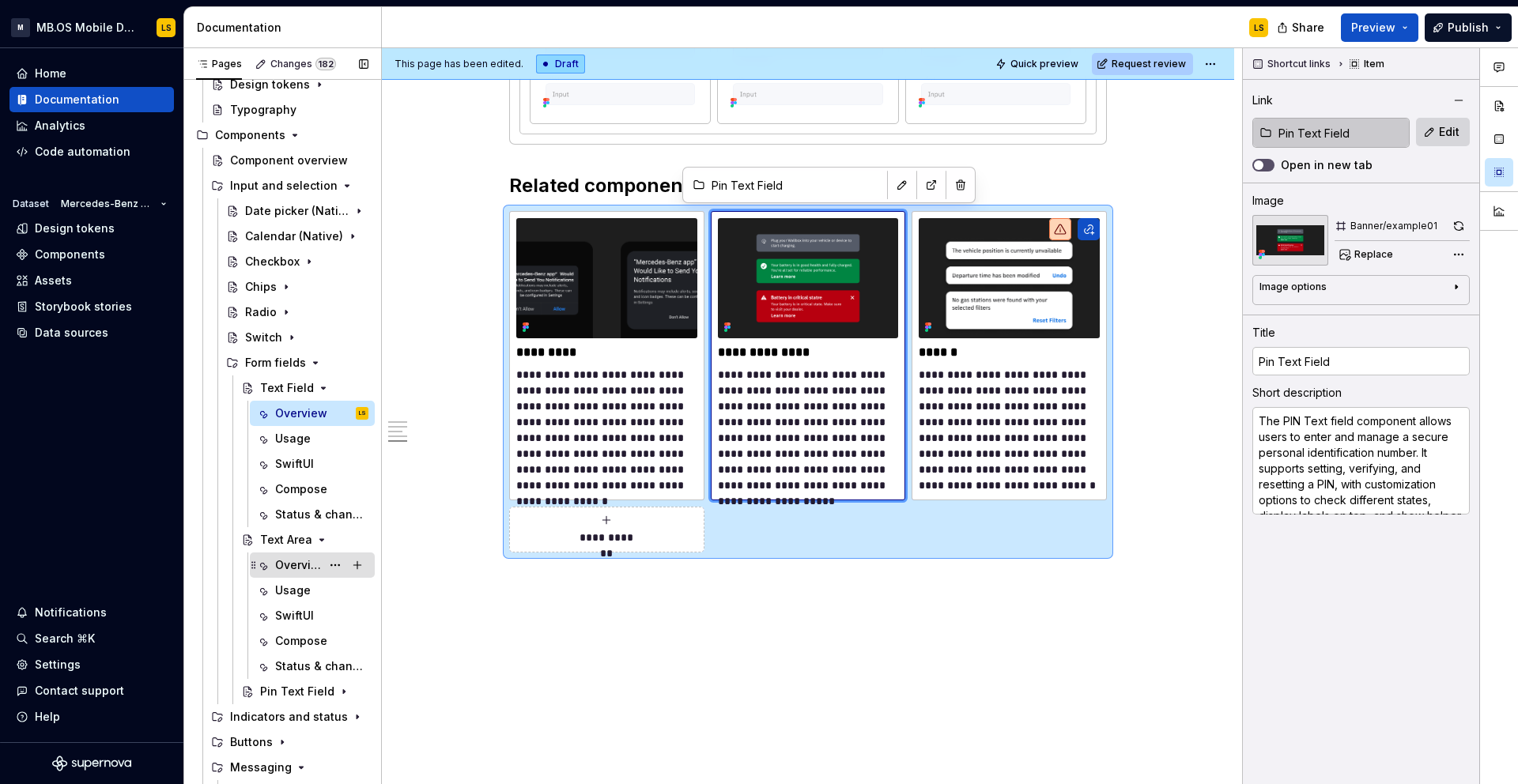
click at [294, 563] on div "Overview" at bounding box center [298, 565] width 46 height 16
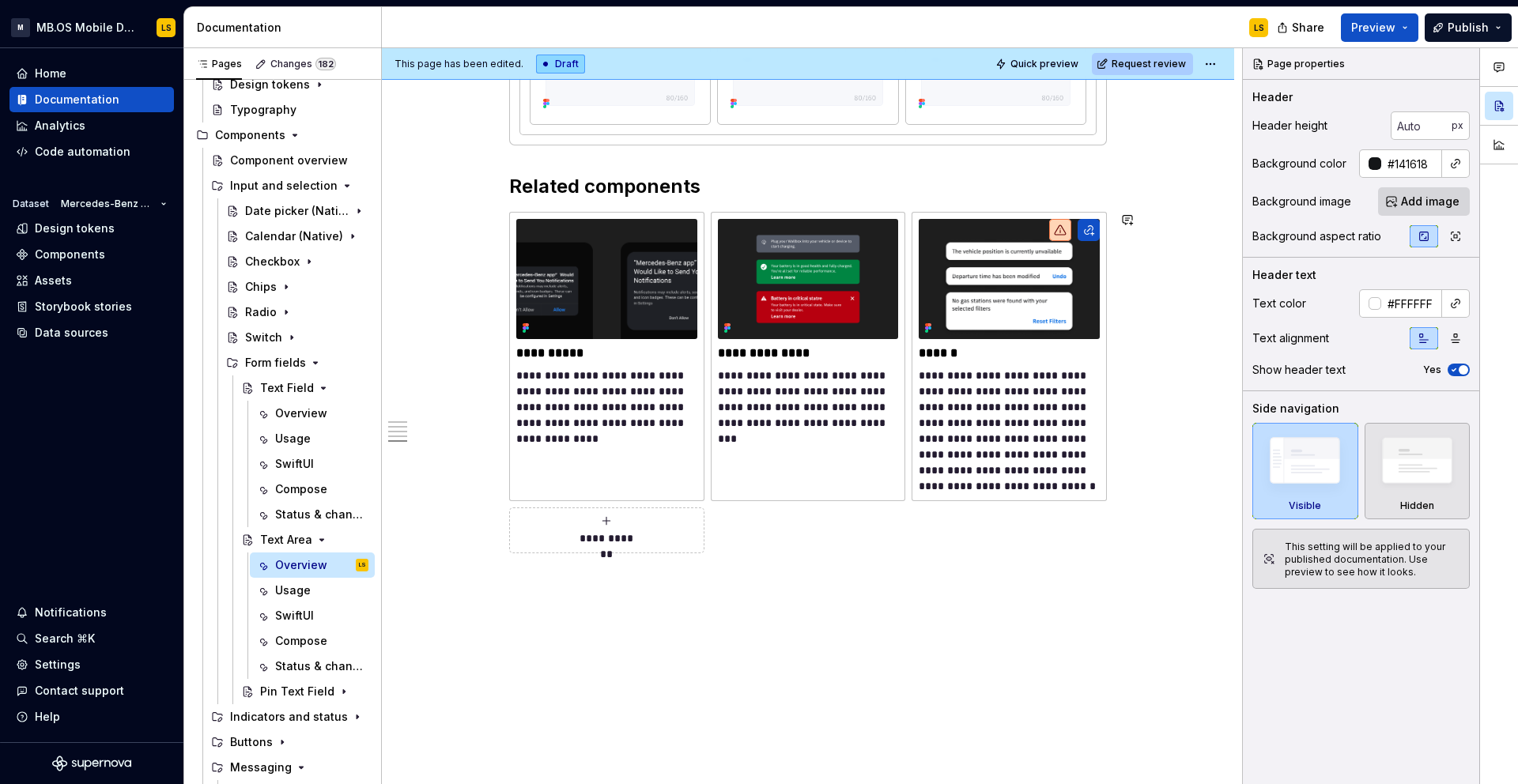
scroll to position [2662, 0]
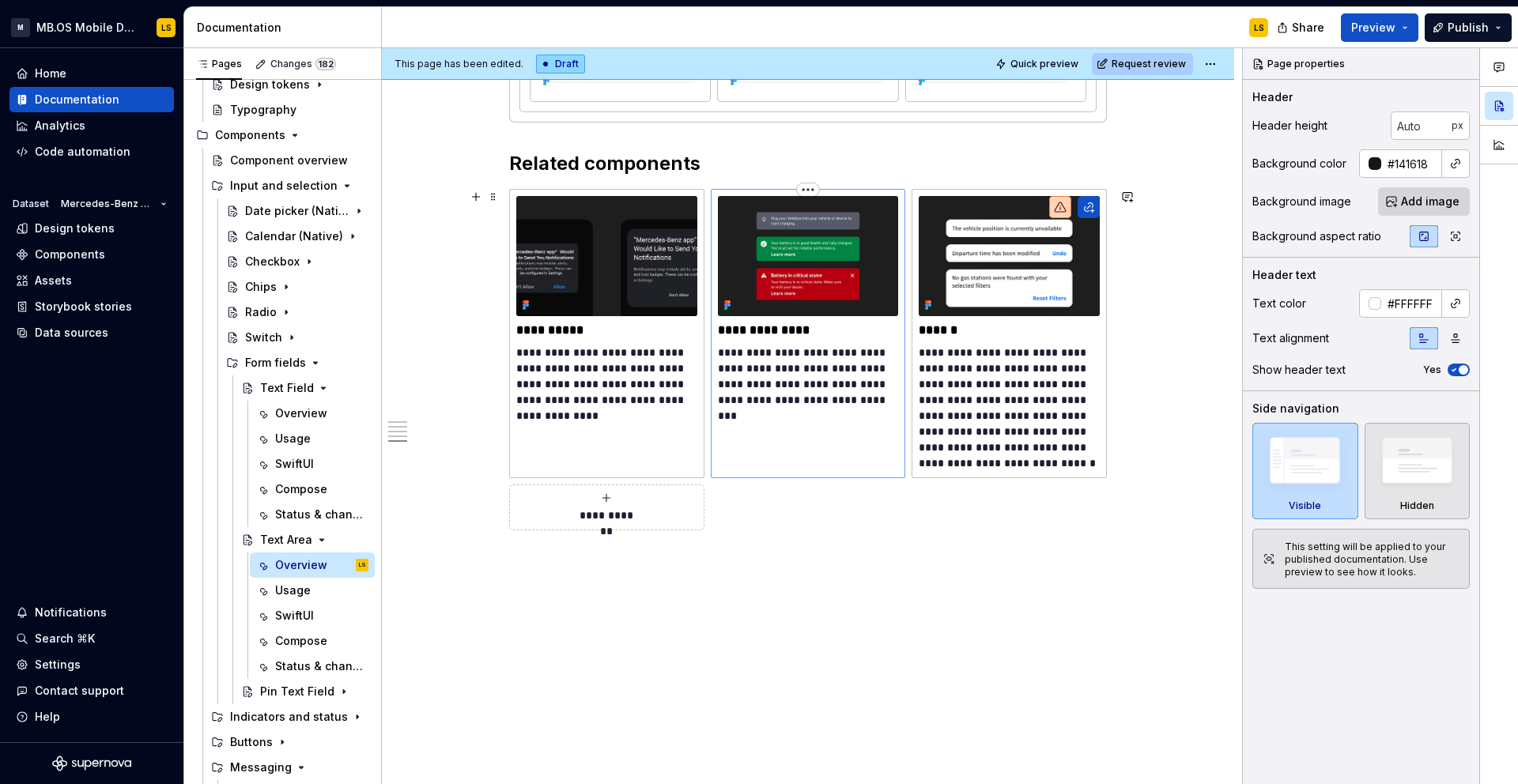
click at [790, 369] on p "**********" at bounding box center [808, 376] width 181 height 64
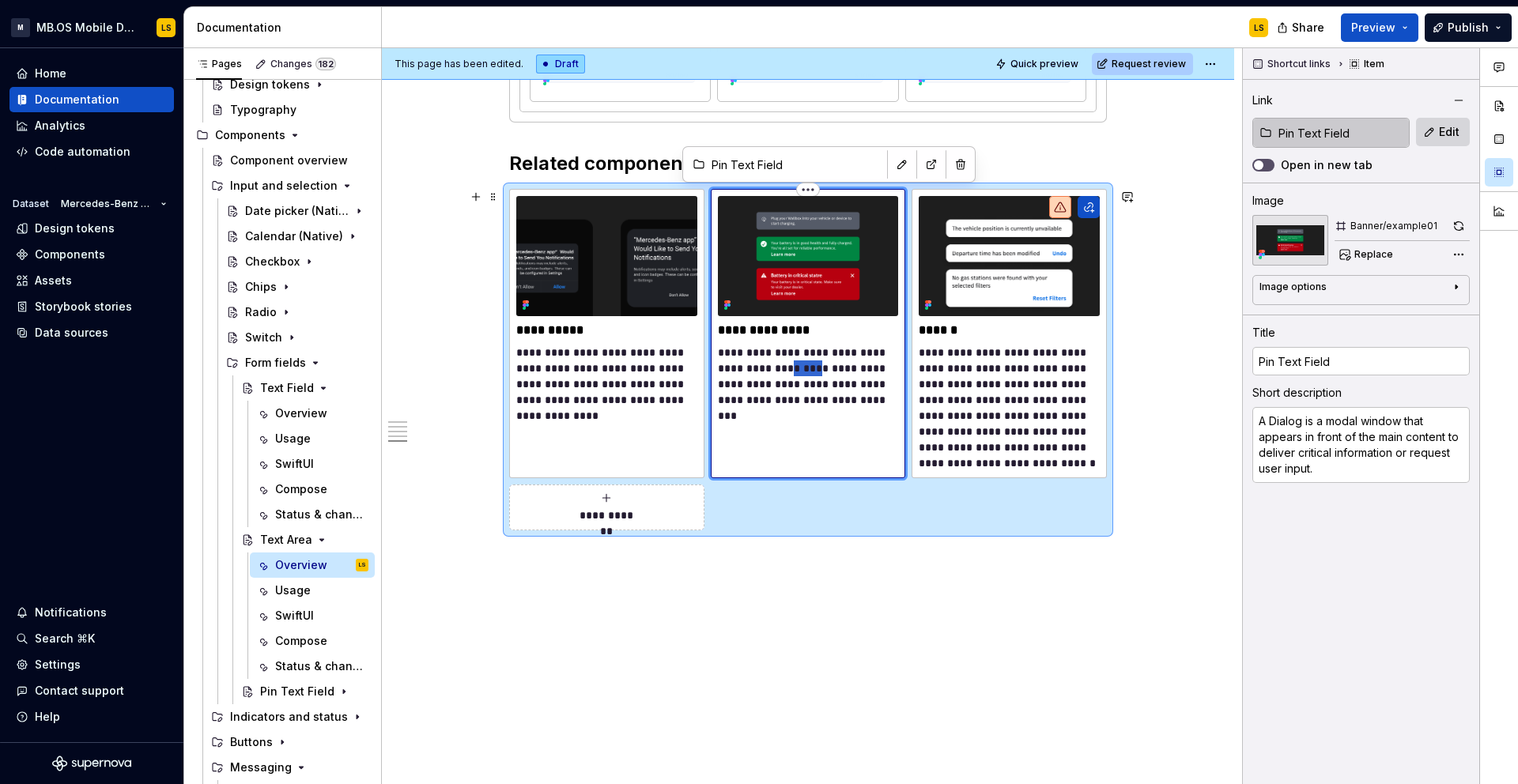
click at [790, 369] on p "**********" at bounding box center [808, 376] width 181 height 64
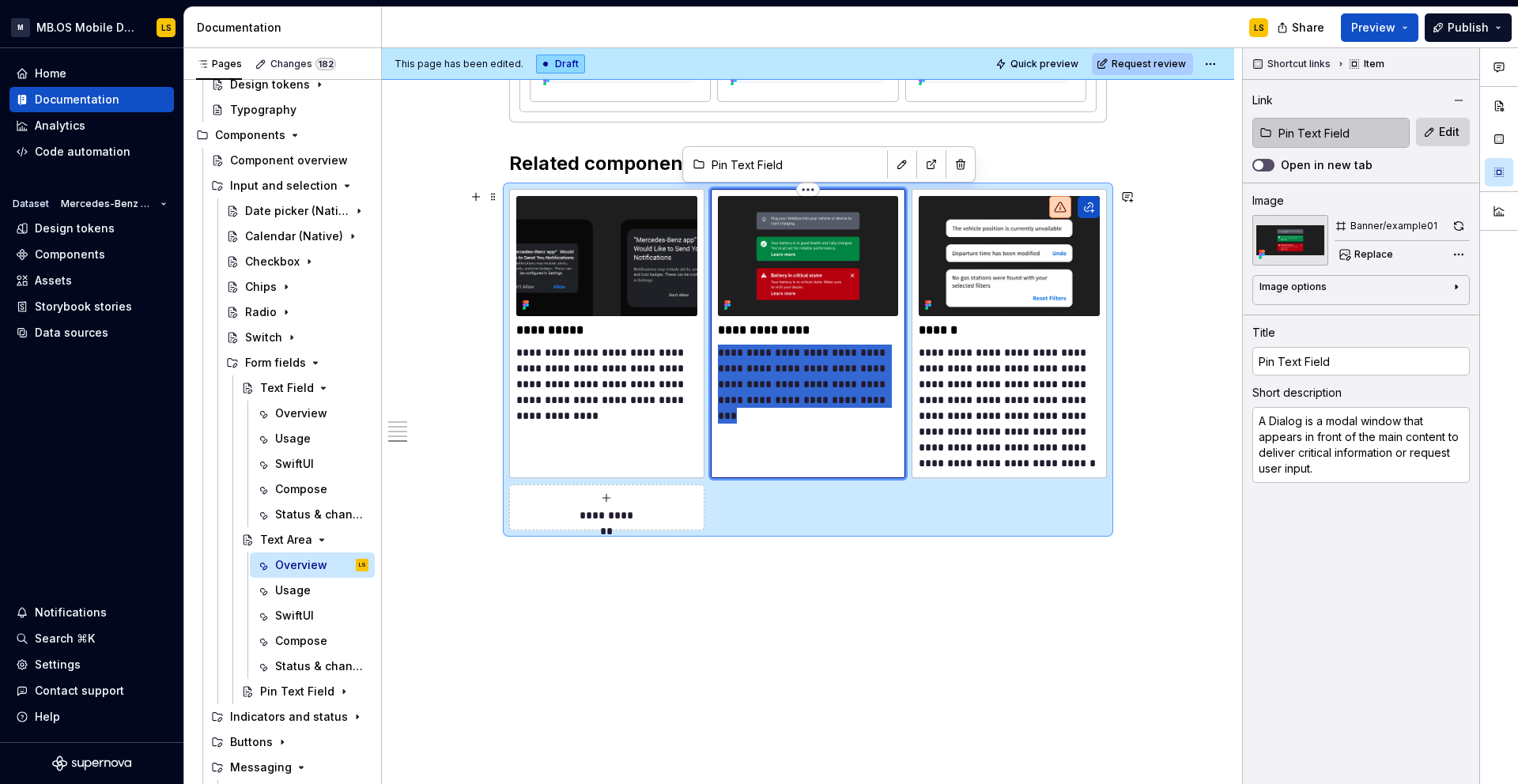
click at [790, 369] on p "**********" at bounding box center [808, 376] width 181 height 64
type textarea "*"
type textarea "The PIN Text field component allows users to enter and manage a secure personal…"
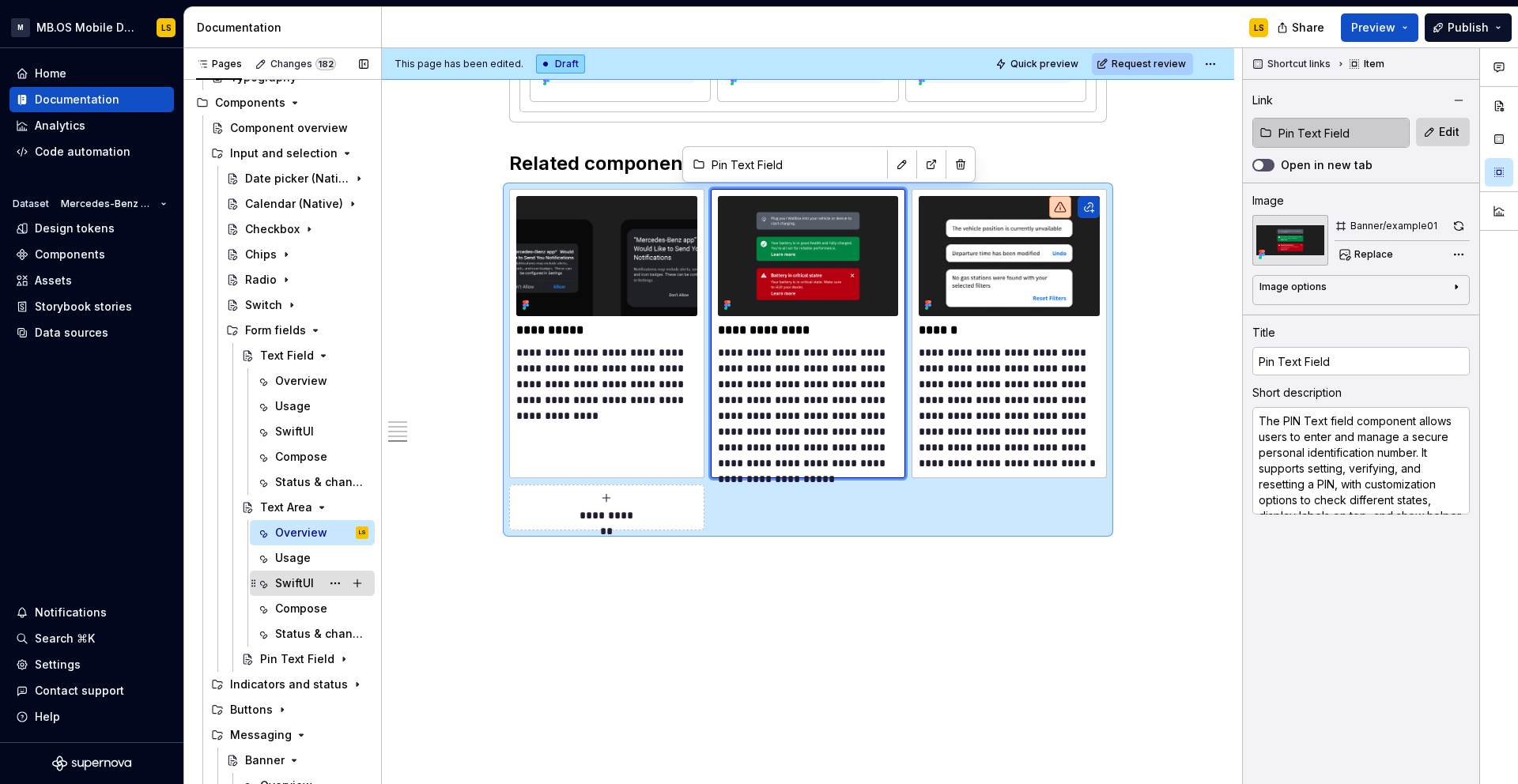
scroll to position [181, 0]
click at [494, 202] on span at bounding box center [493, 197] width 13 height 22
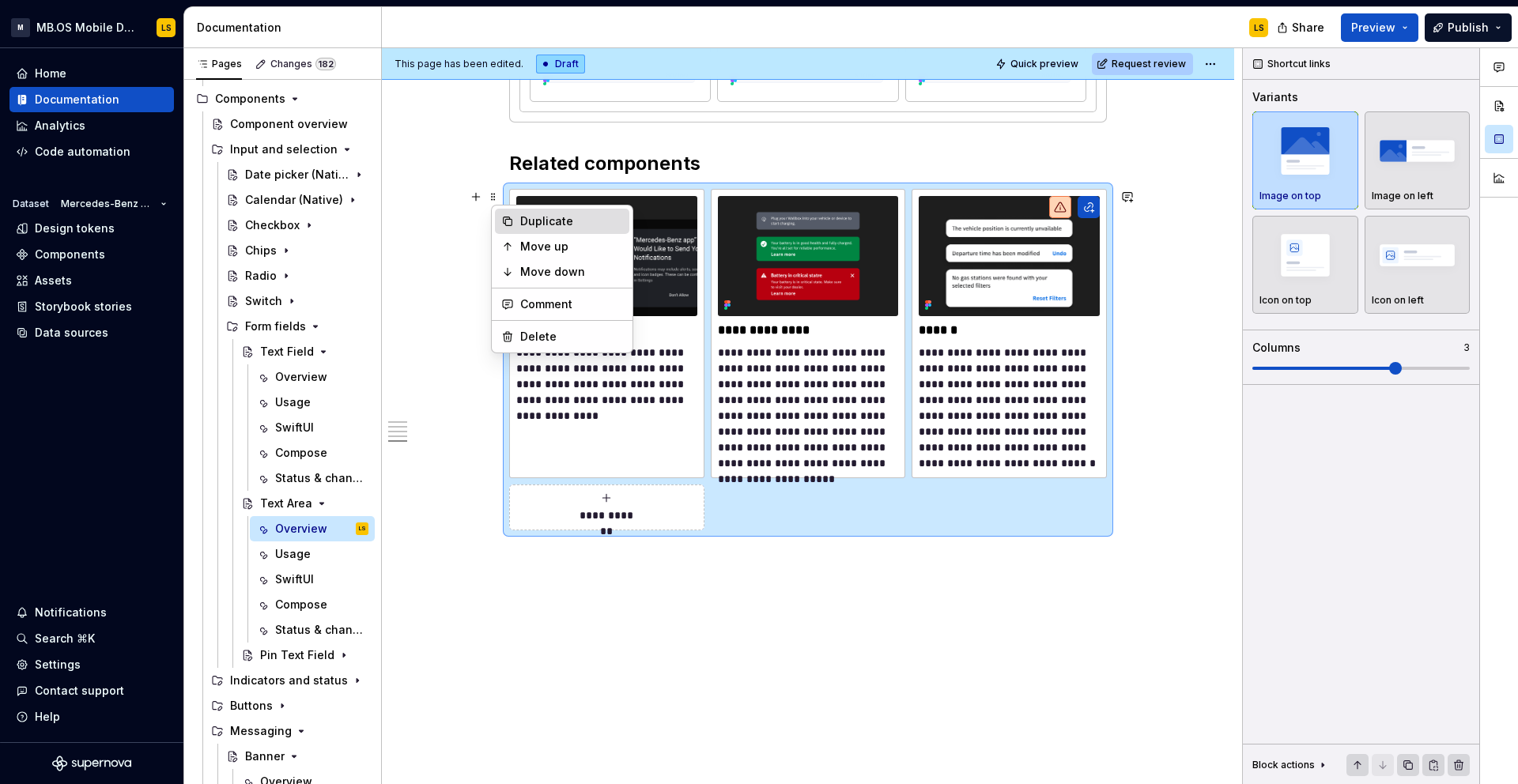
click at [520, 221] on div "Duplicate" at bounding box center [571, 221] width 102 height 16
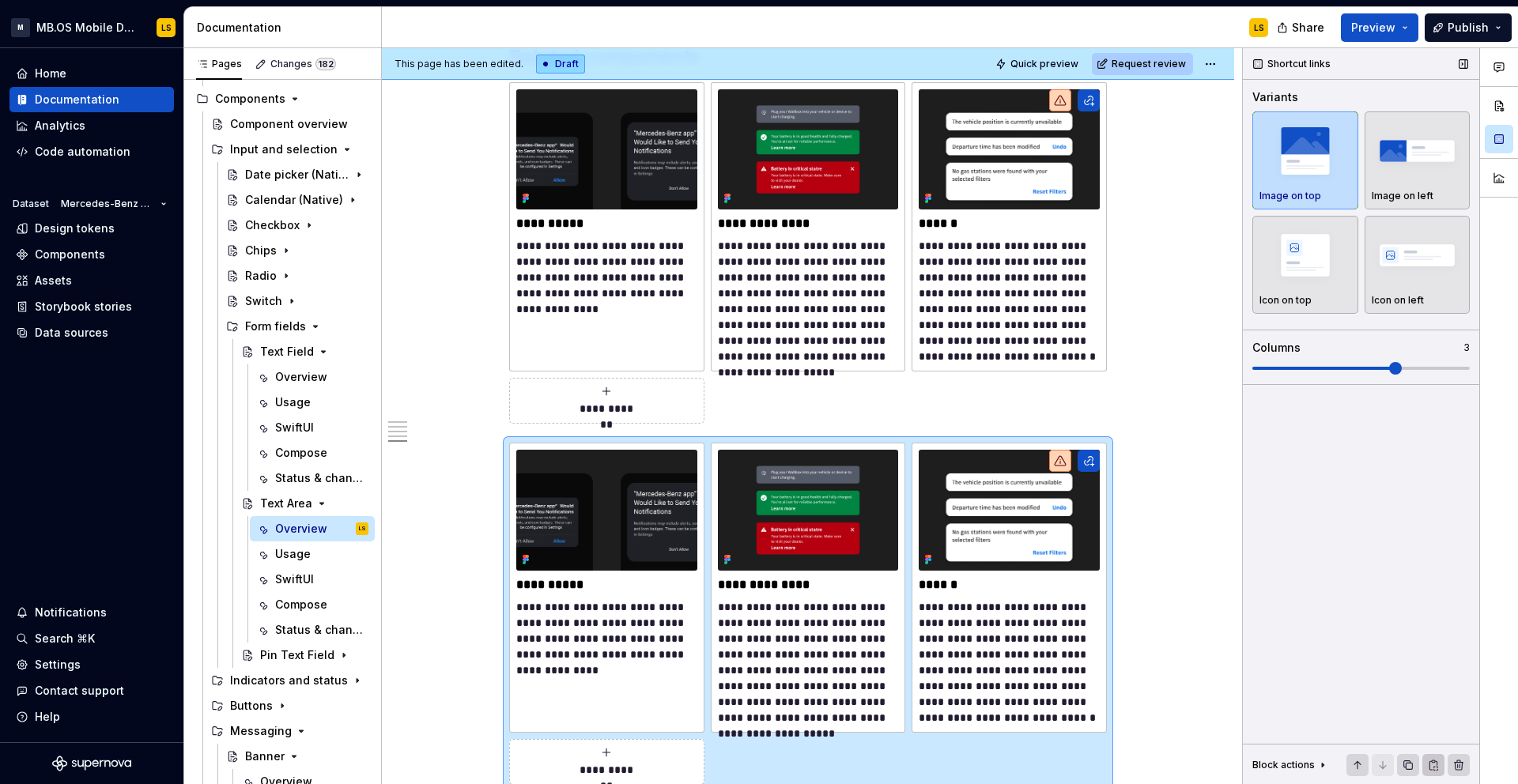
click at [1427, 764] on button "button" at bounding box center [1433, 765] width 22 height 22
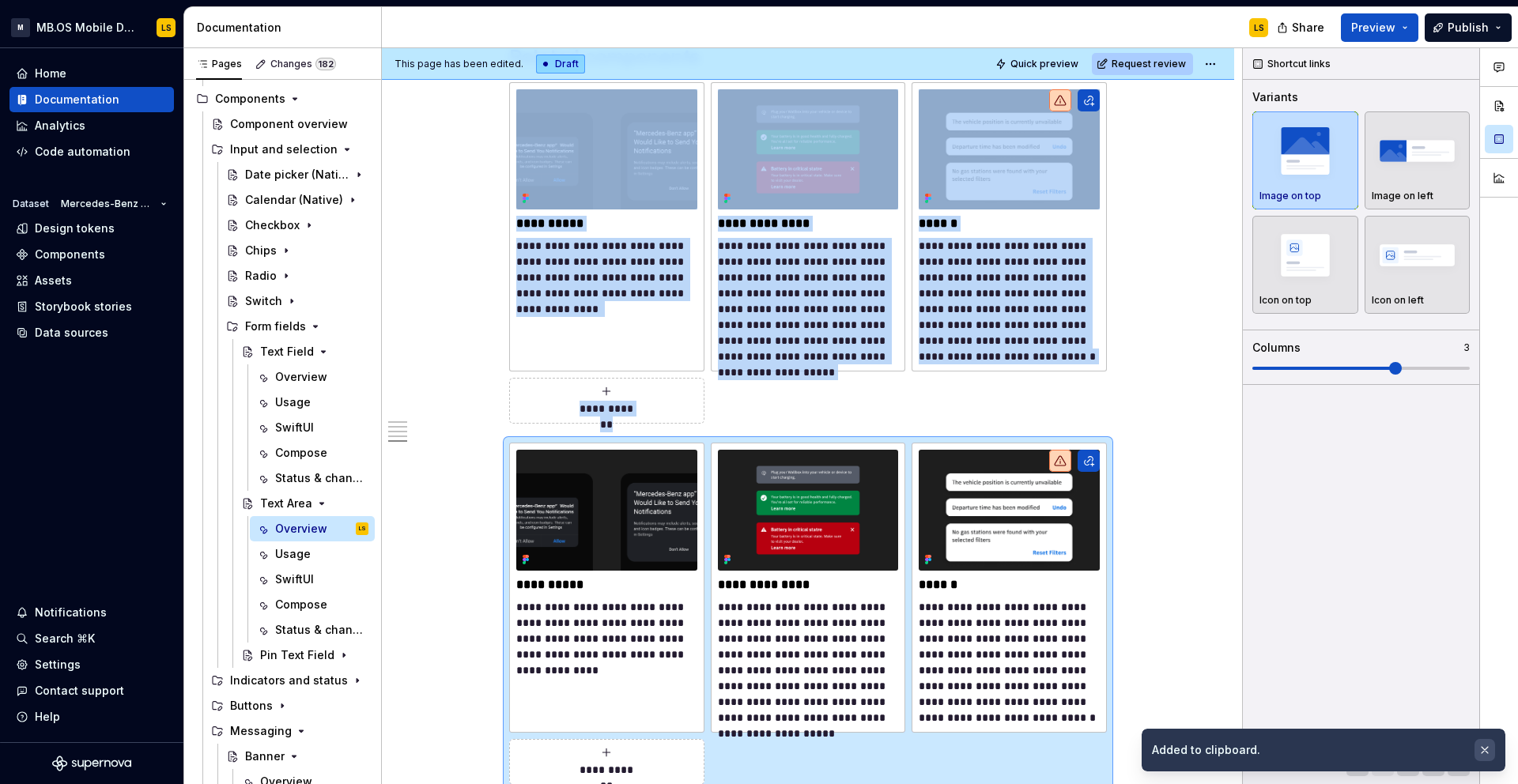
click at [1485, 747] on button "button" at bounding box center [1485, 750] width 20 height 22
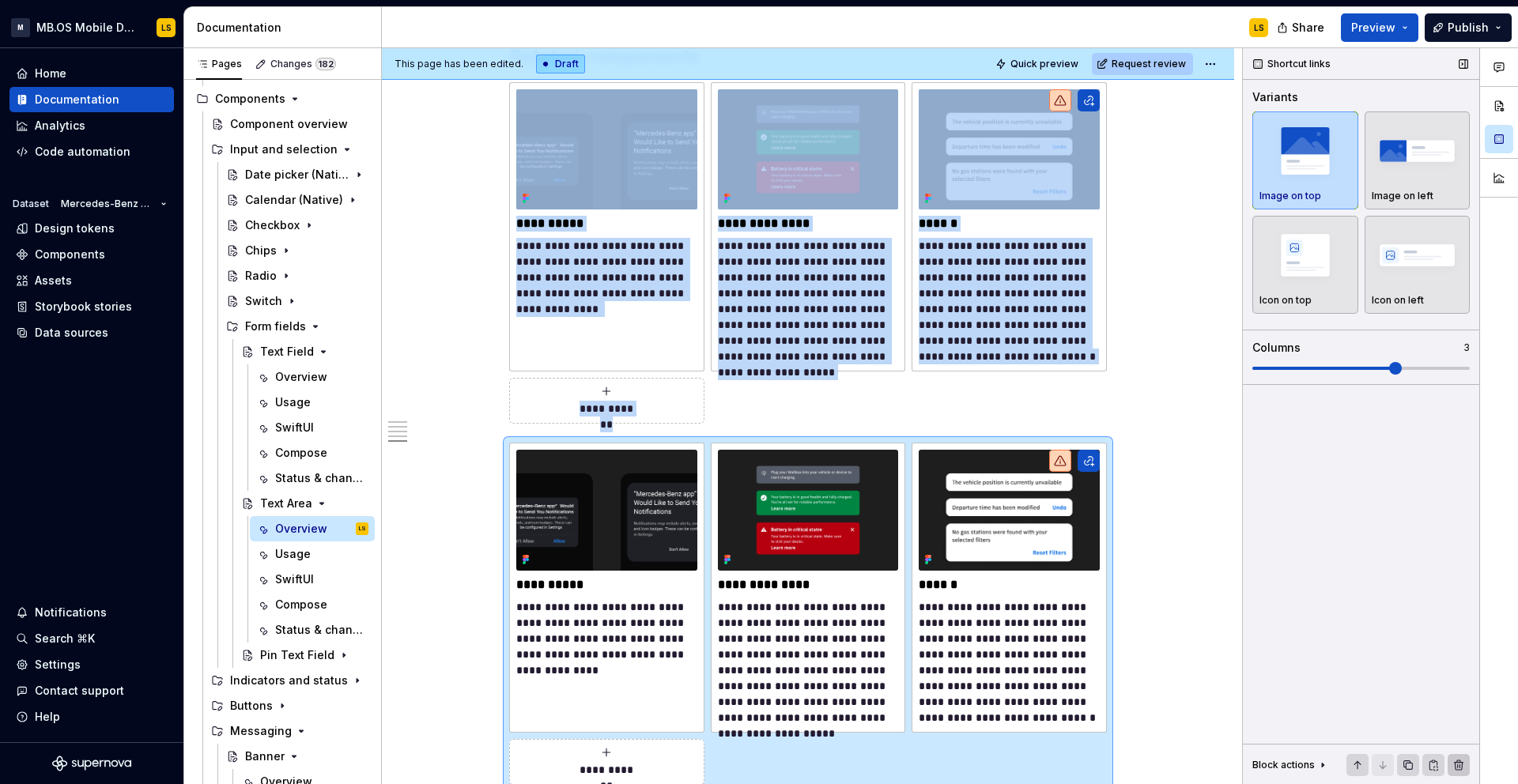
click at [1460, 760] on button "button" at bounding box center [1458, 765] width 22 height 22
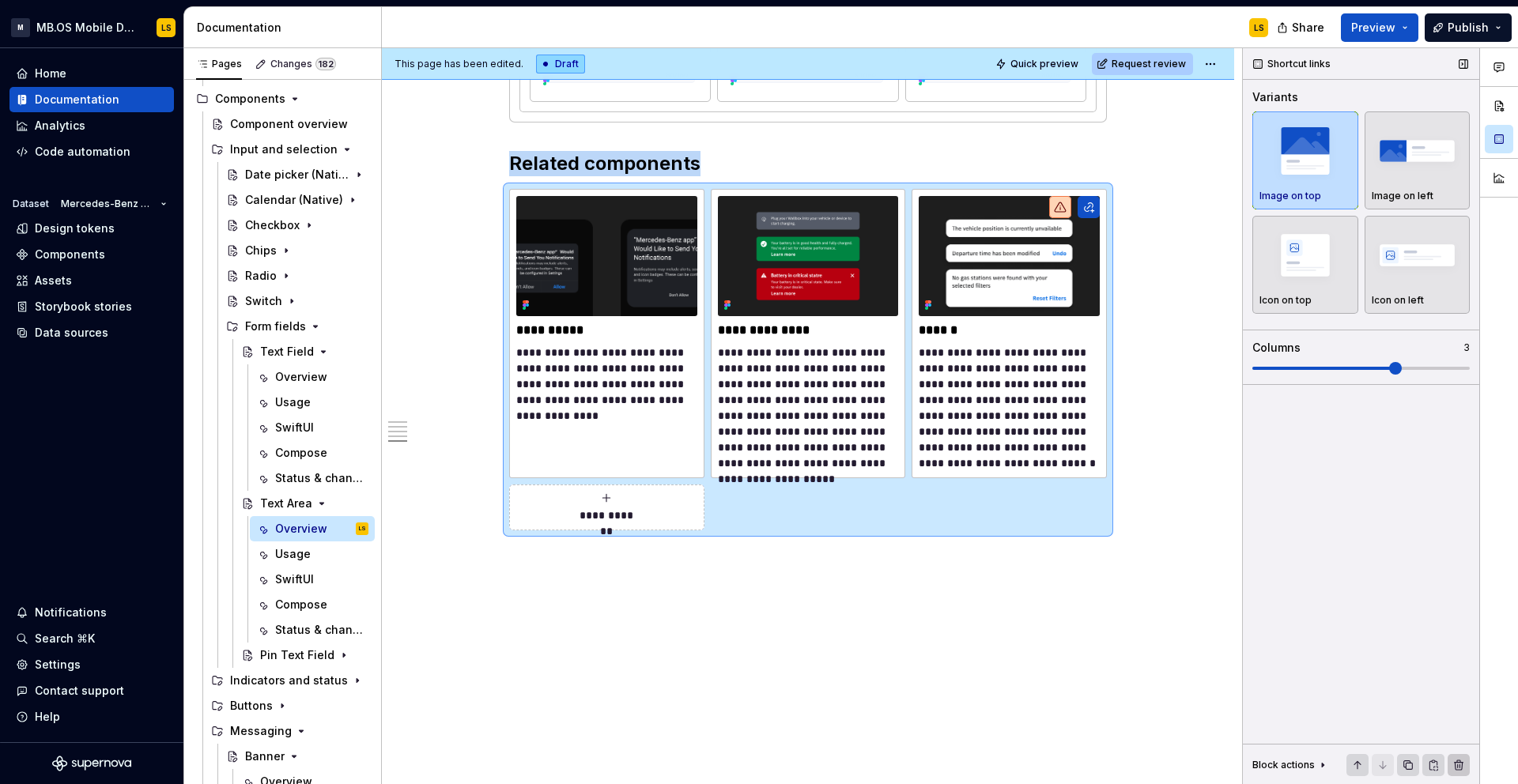
scroll to position [2662, 0]
click at [284, 650] on div "Pin Text Field" at bounding box center [282, 654] width 45 height 16
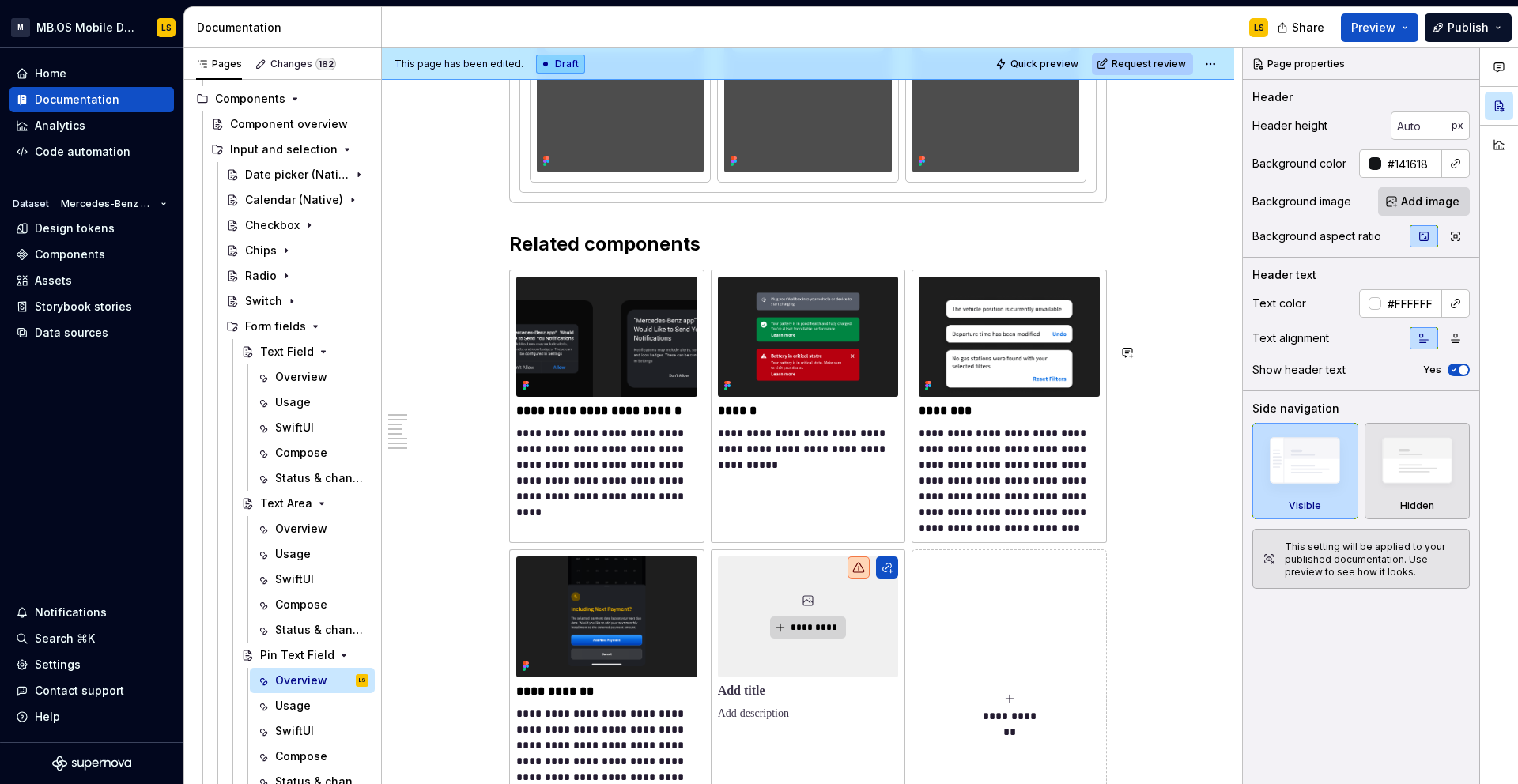
scroll to position [5502, 0]
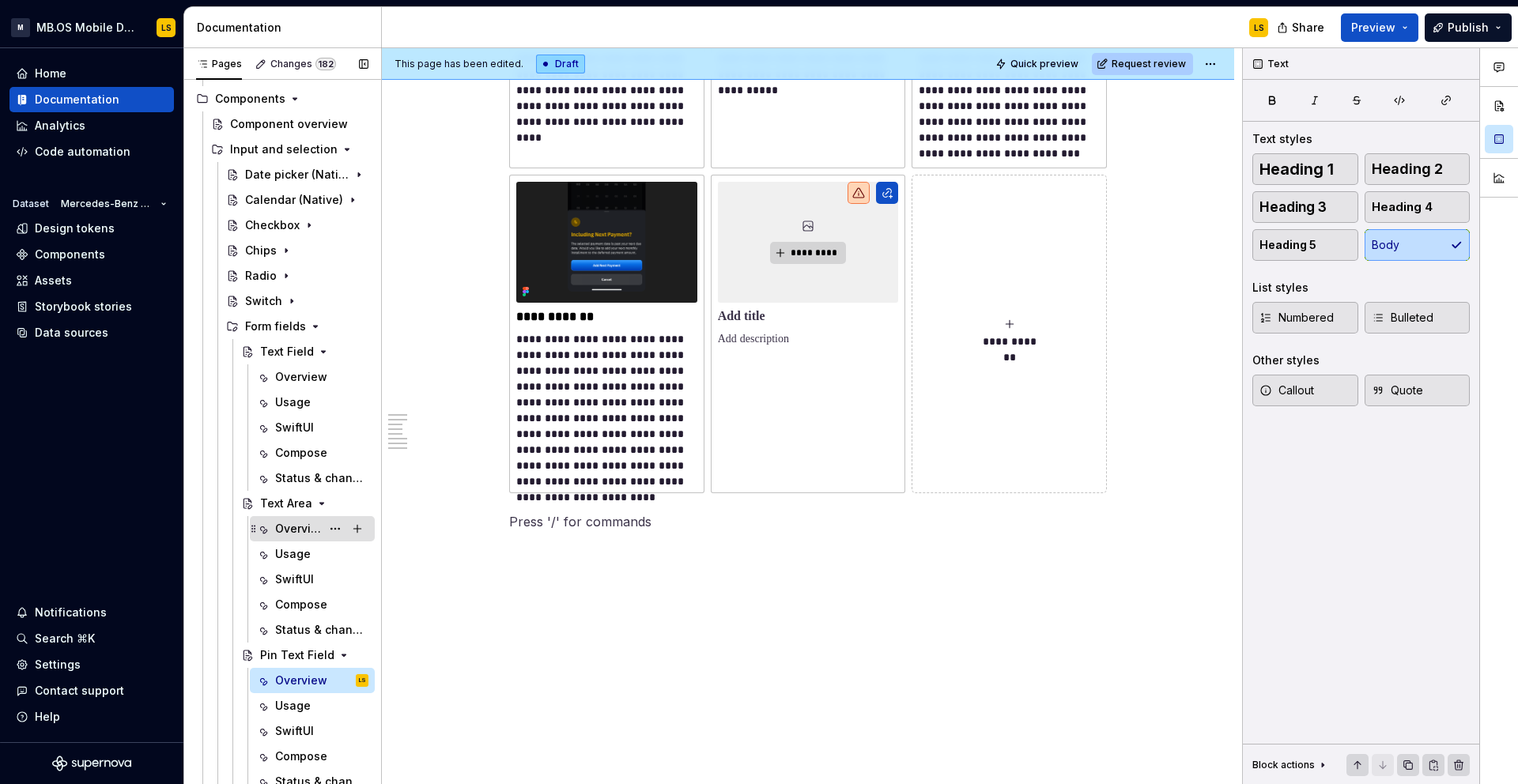
click at [315, 524] on div "Overview" at bounding box center [298, 528] width 46 height 16
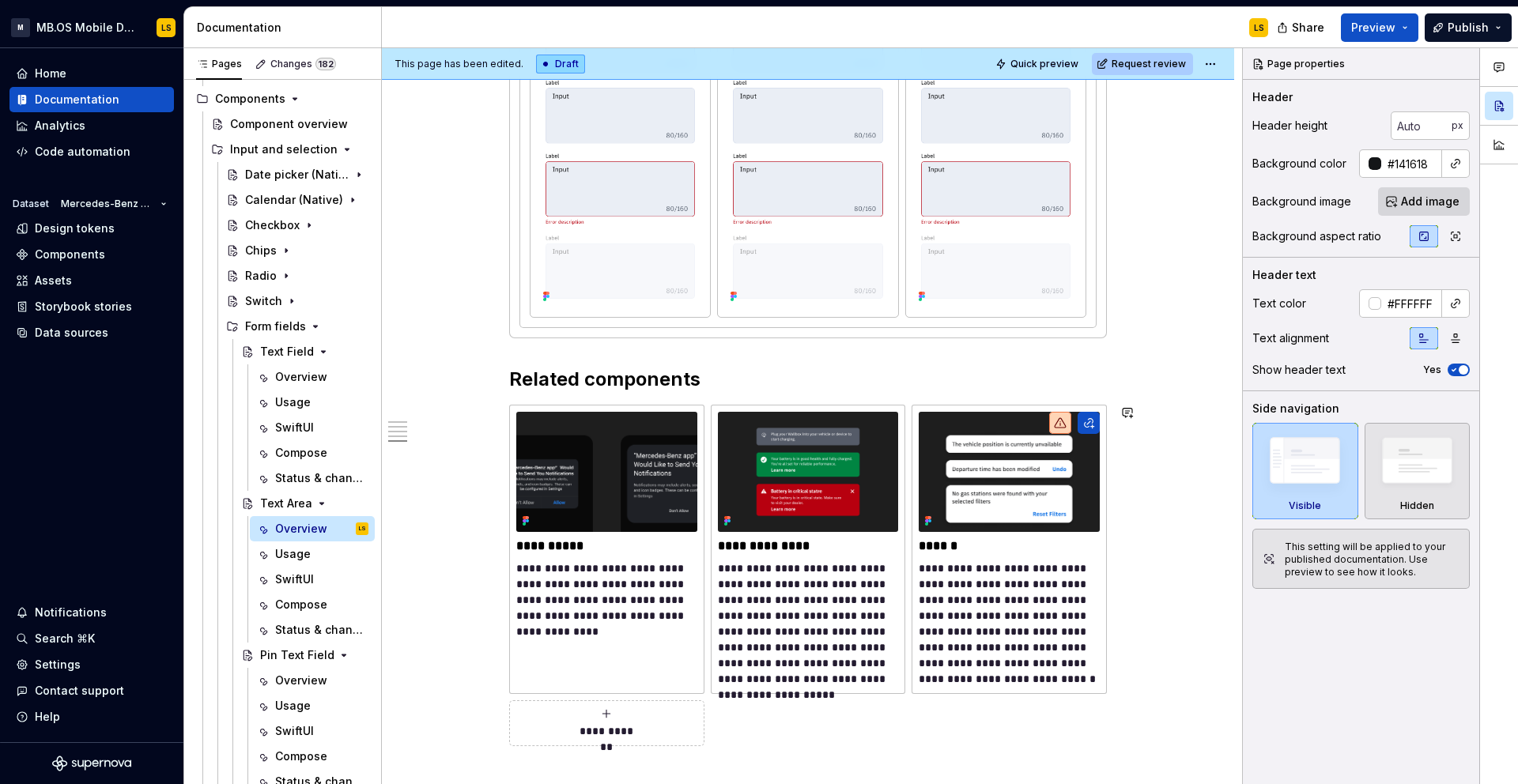
scroll to position [2662, 0]
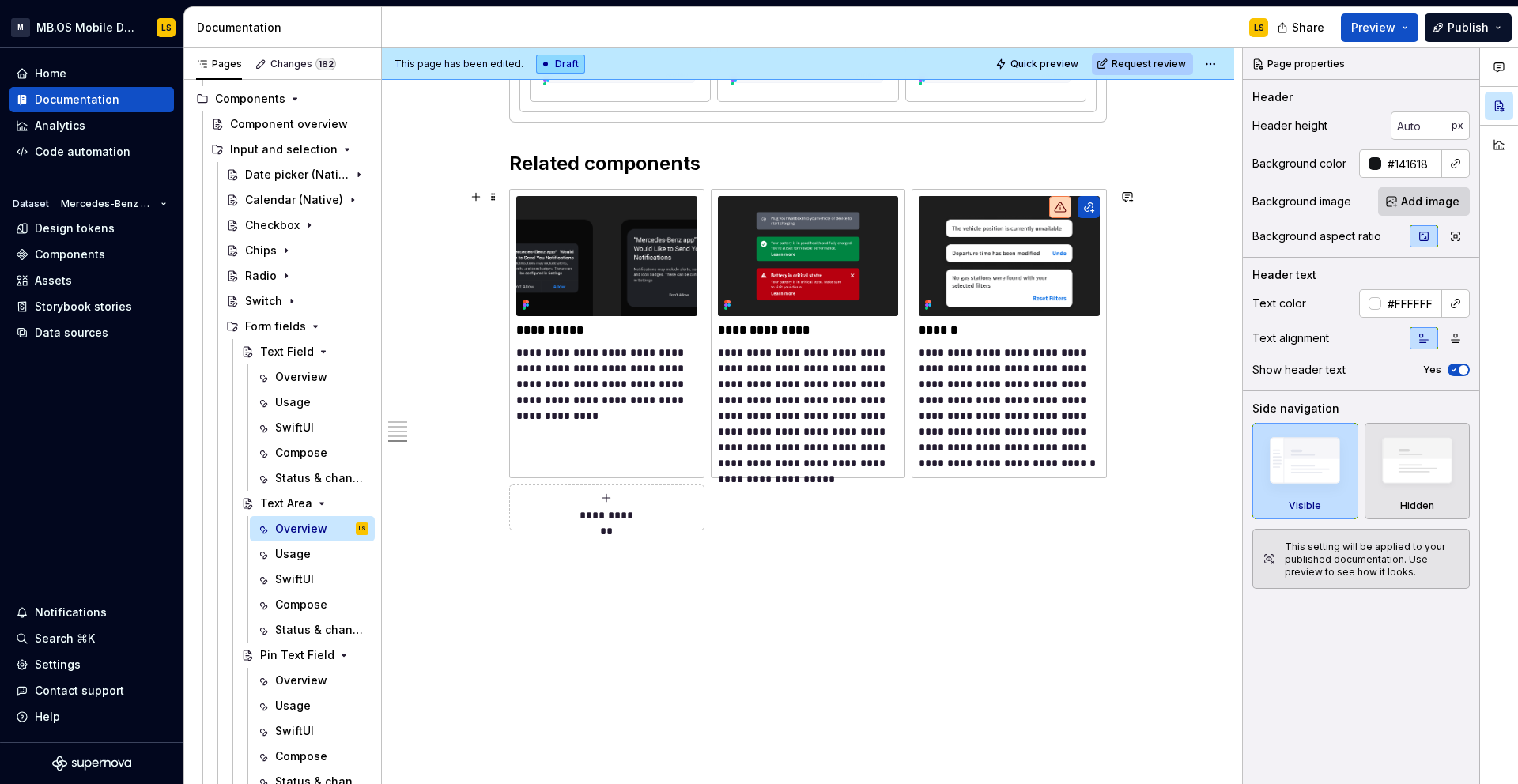
click at [769, 512] on div "**********" at bounding box center [807, 359] width 597 height 342
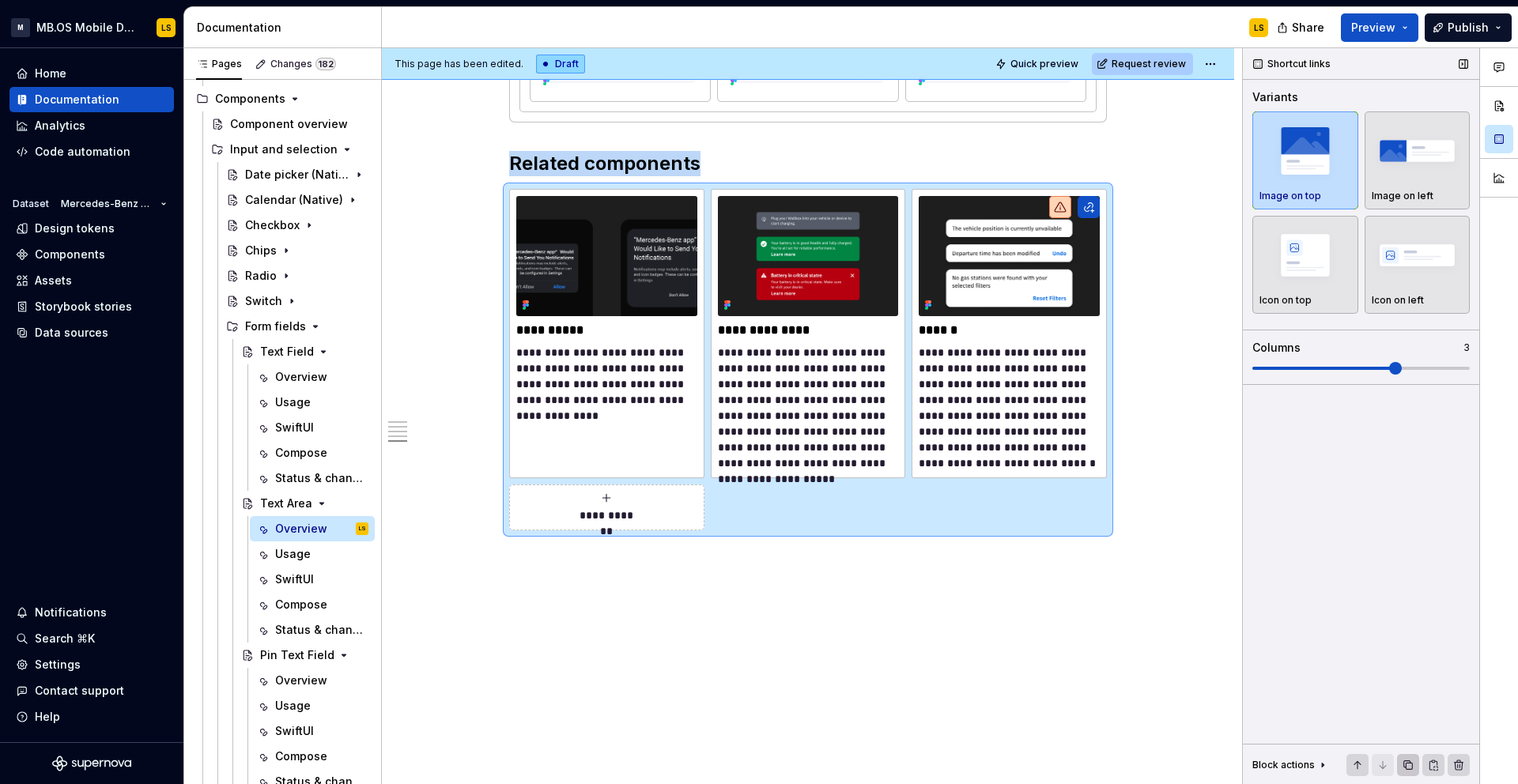
click at [1407, 763] on button "button" at bounding box center [1408, 765] width 22 height 22
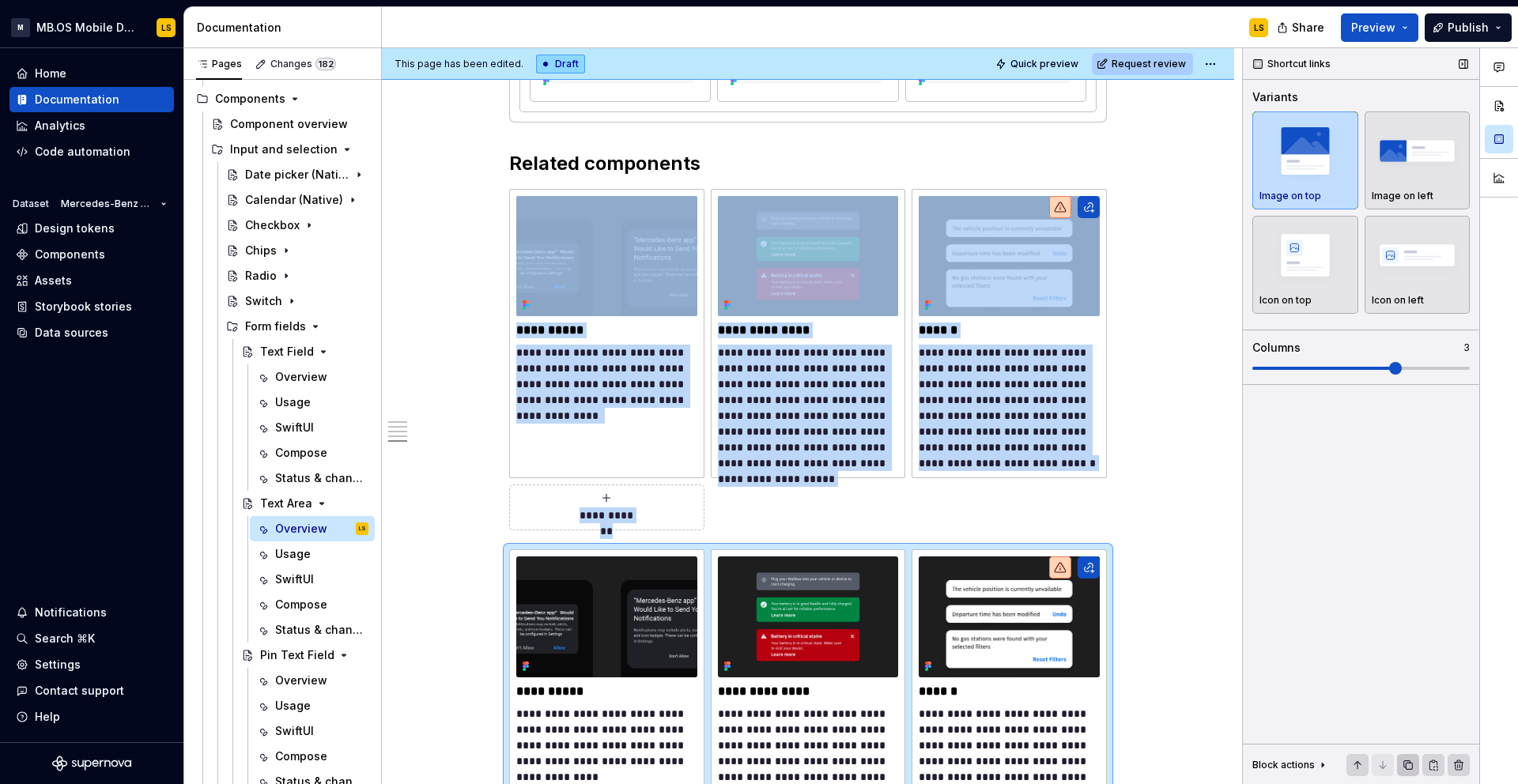
scroll to position [2769, 0]
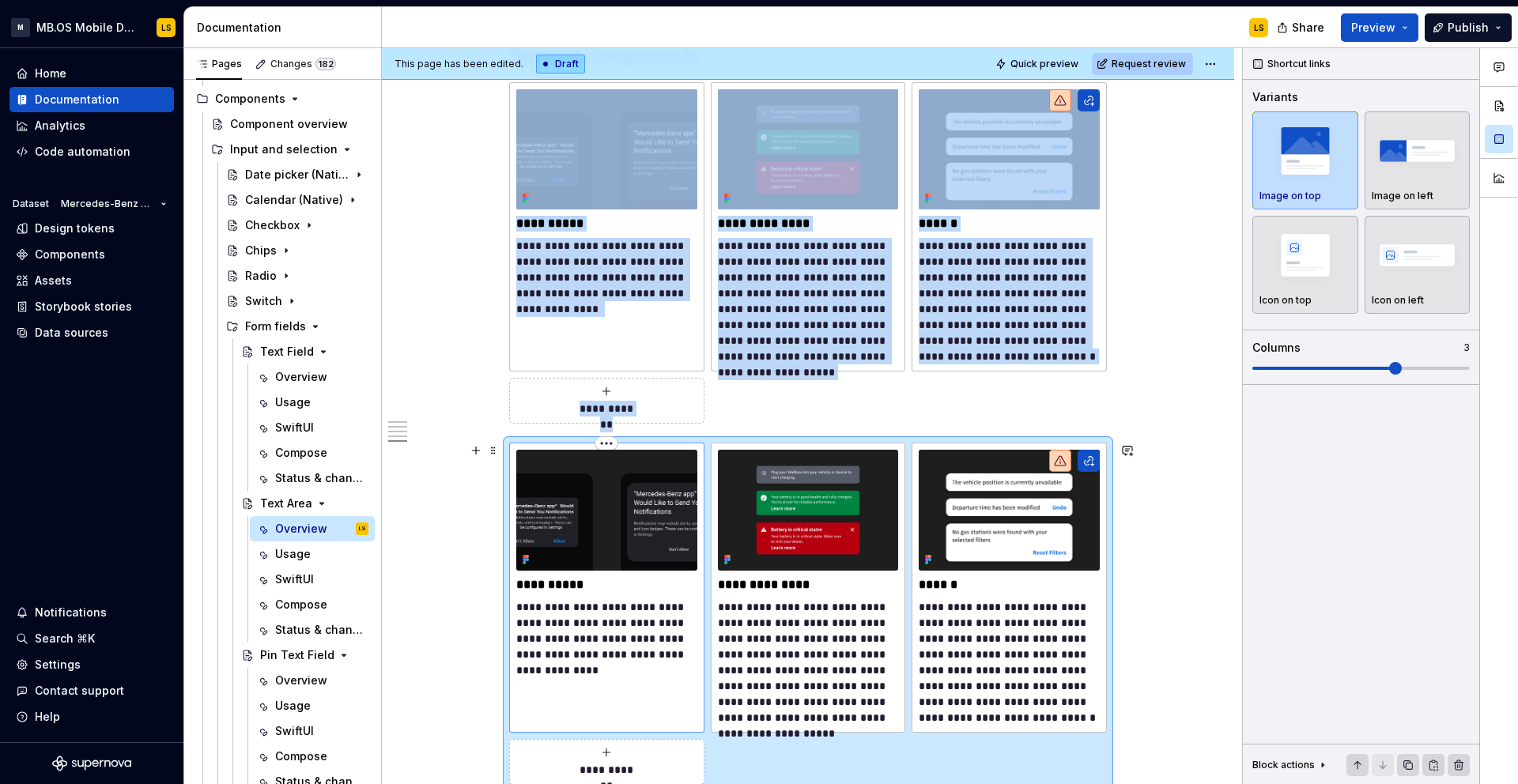
click at [547, 455] on img at bounding box center [606, 509] width 181 height 120
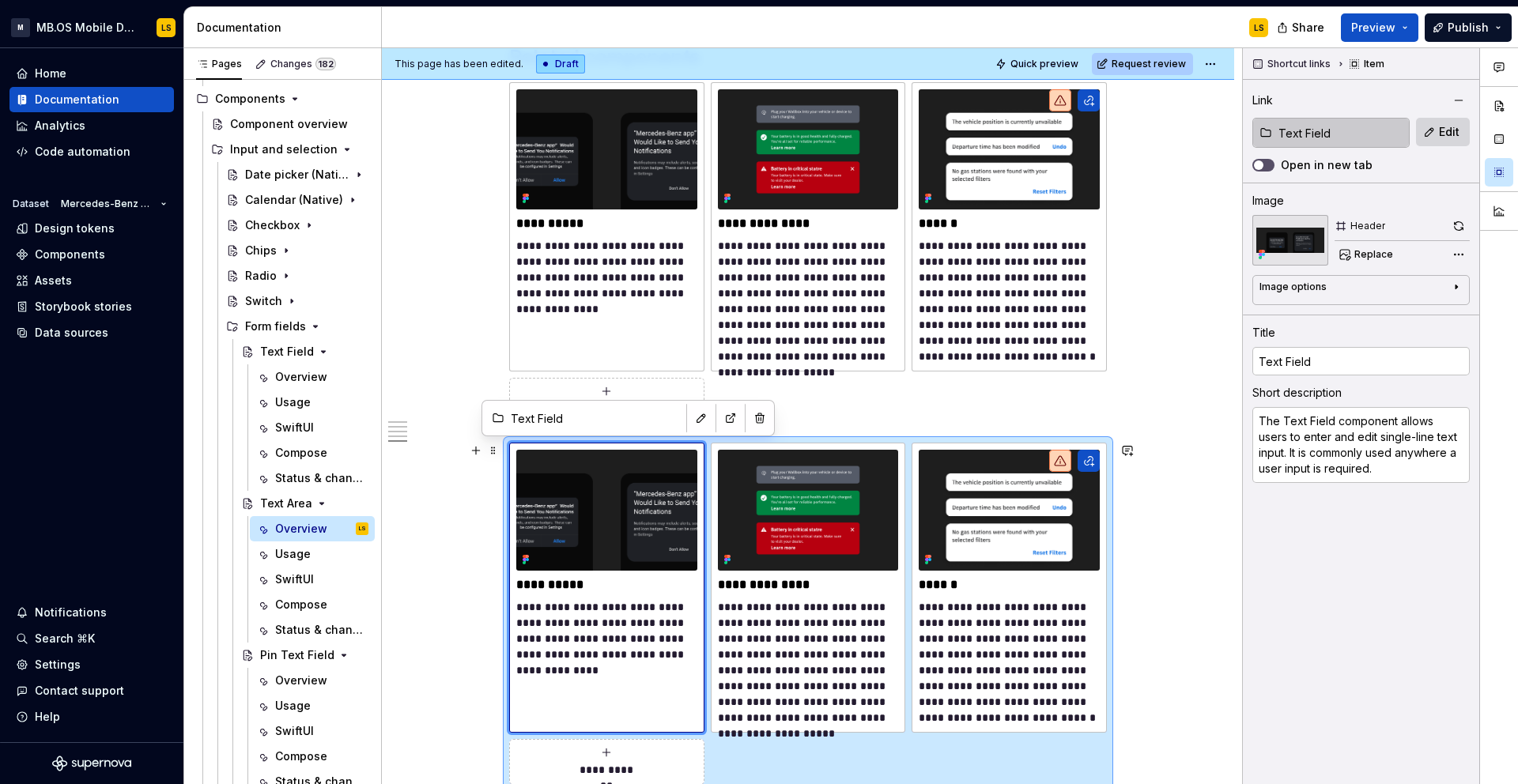
click at [746, 442] on div "**********" at bounding box center [807, 613] width 597 height 342
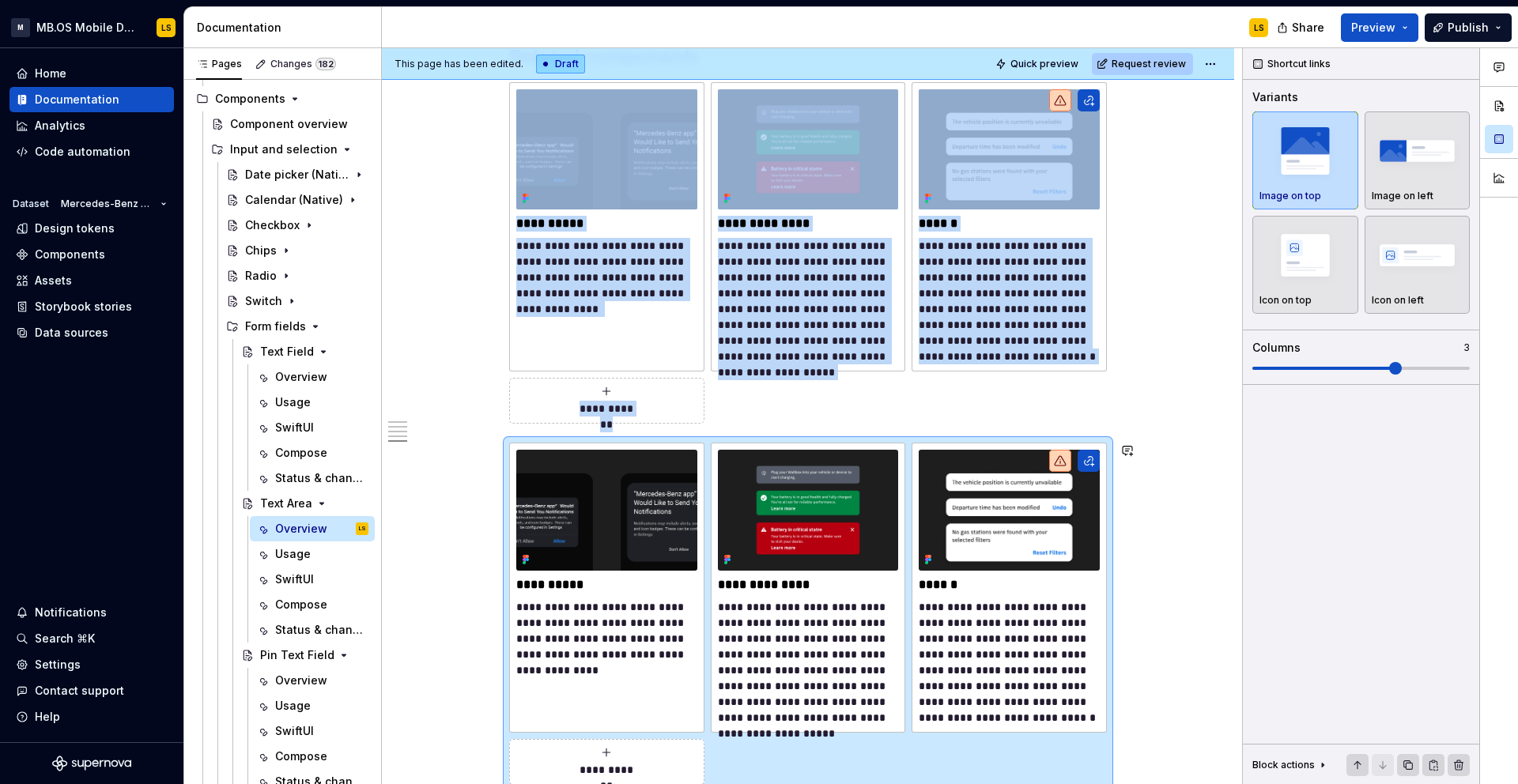
copy div "**********"
click at [294, 671] on div "Overview" at bounding box center [321, 680] width 93 height 22
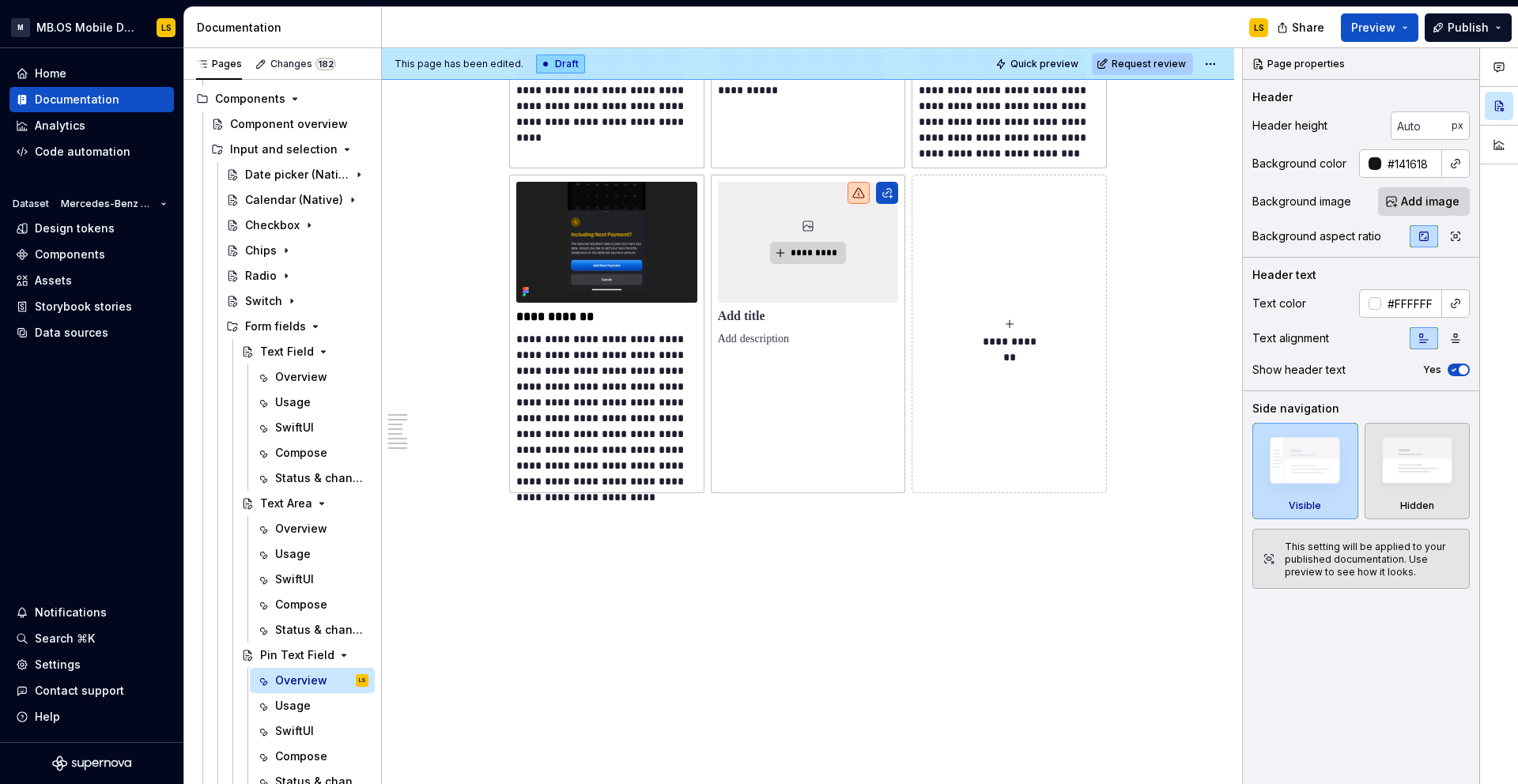
scroll to position [5502, 0]
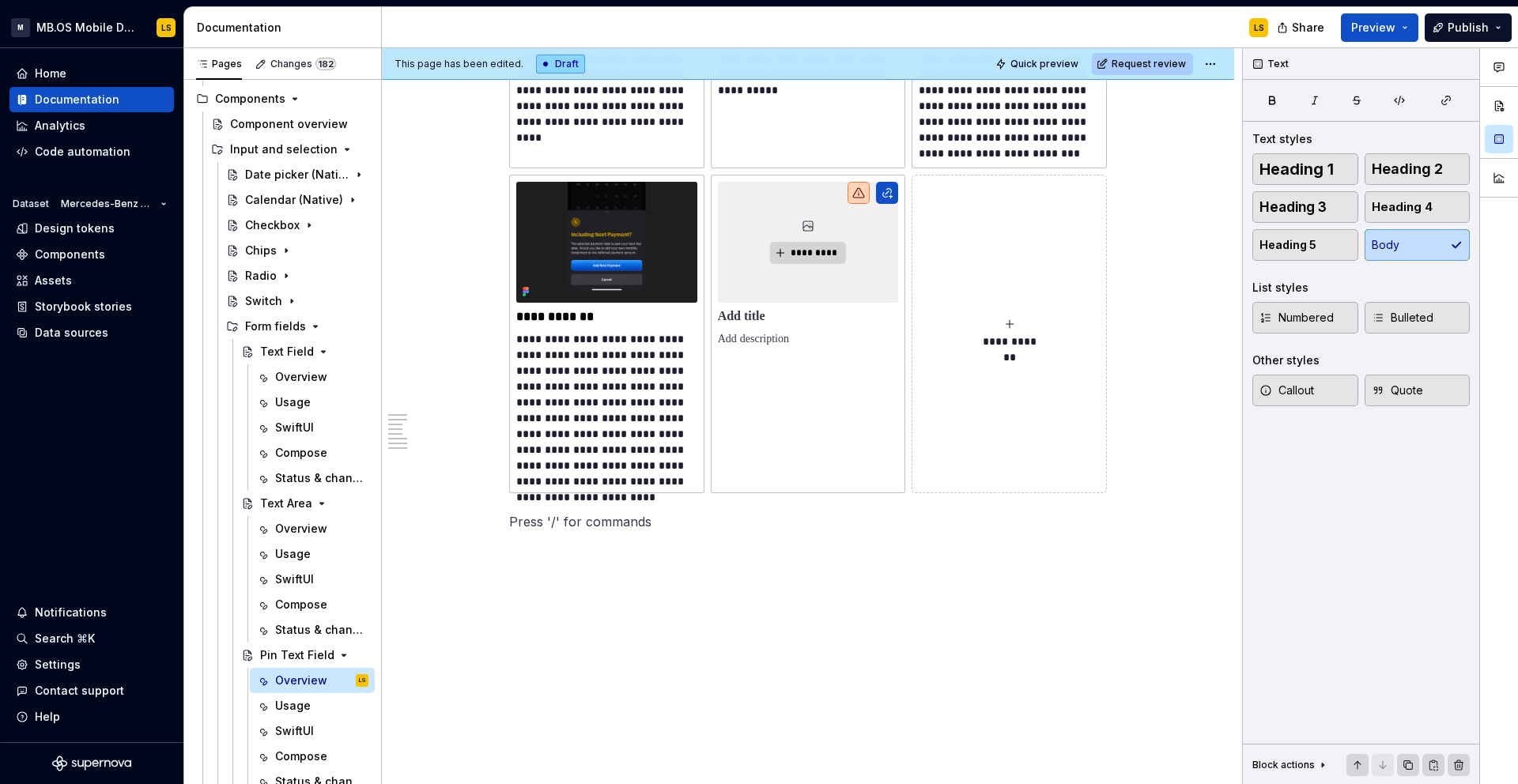
scroll to position [5459, 0]
click at [1409, 759] on button "button" at bounding box center [1408, 765] width 22 height 22
click at [293, 528] on div "Overview" at bounding box center [298, 528] width 46 height 16
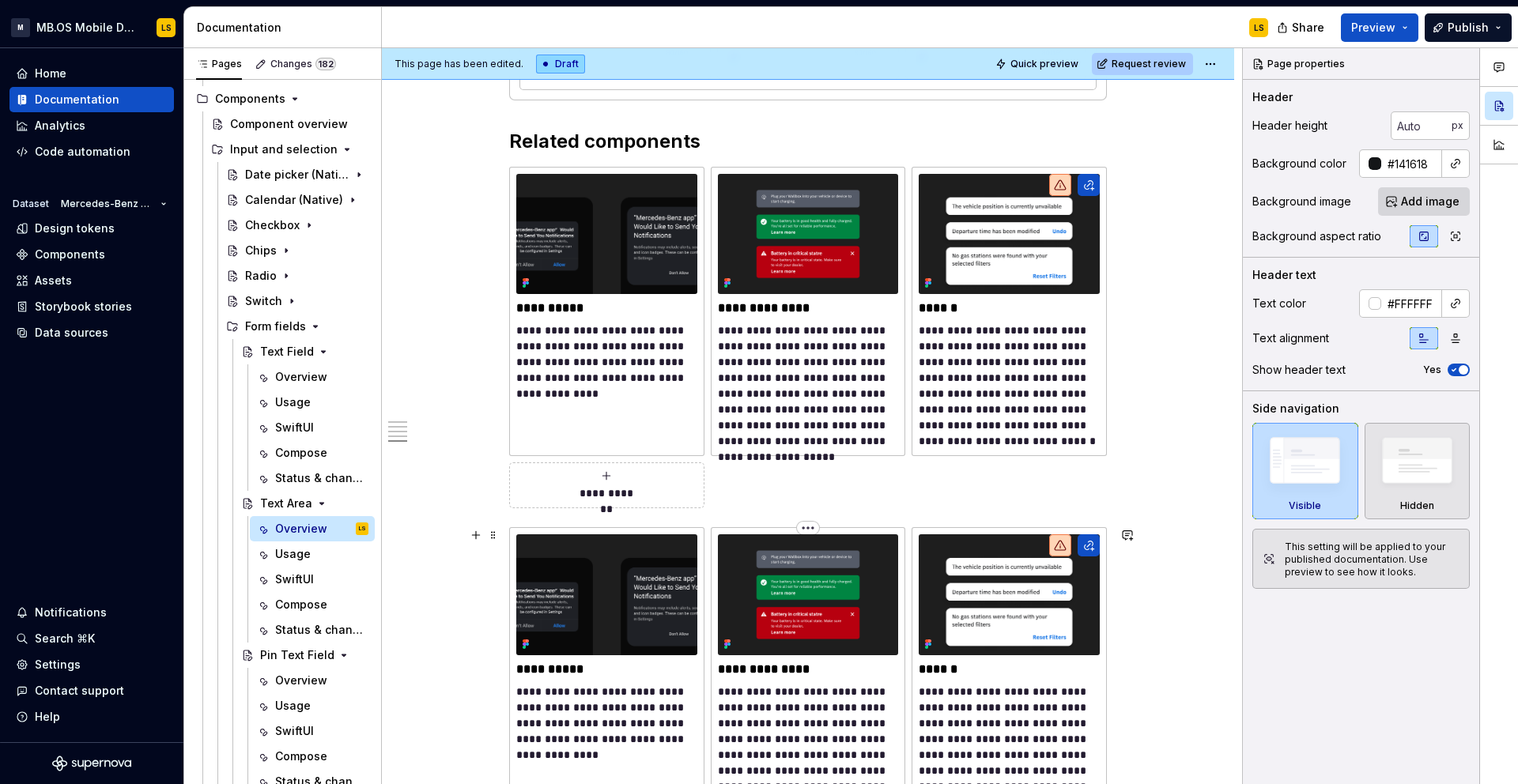
scroll to position [3023, 0]
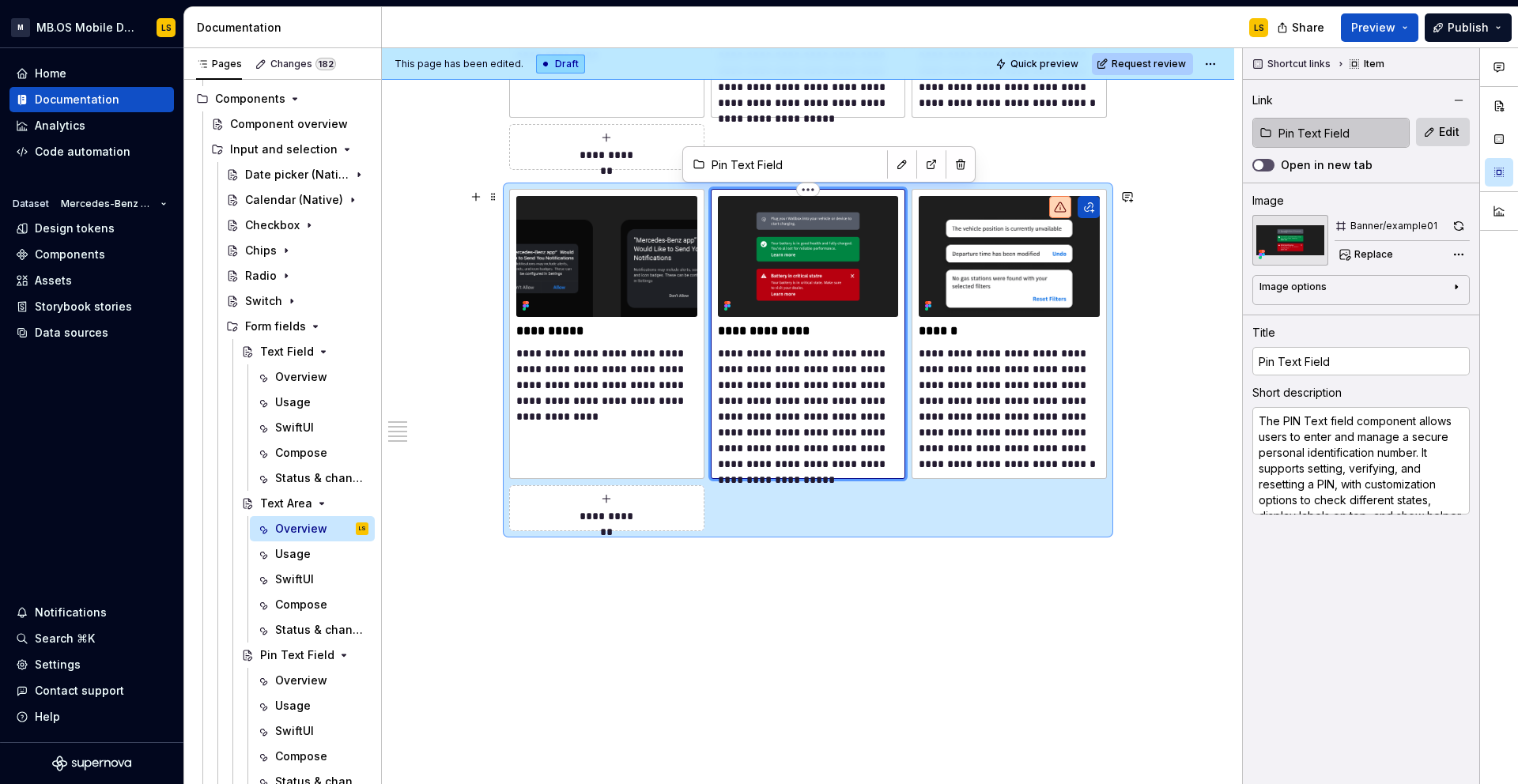
click at [718, 427] on div "**********" at bounding box center [808, 333] width 195 height 289
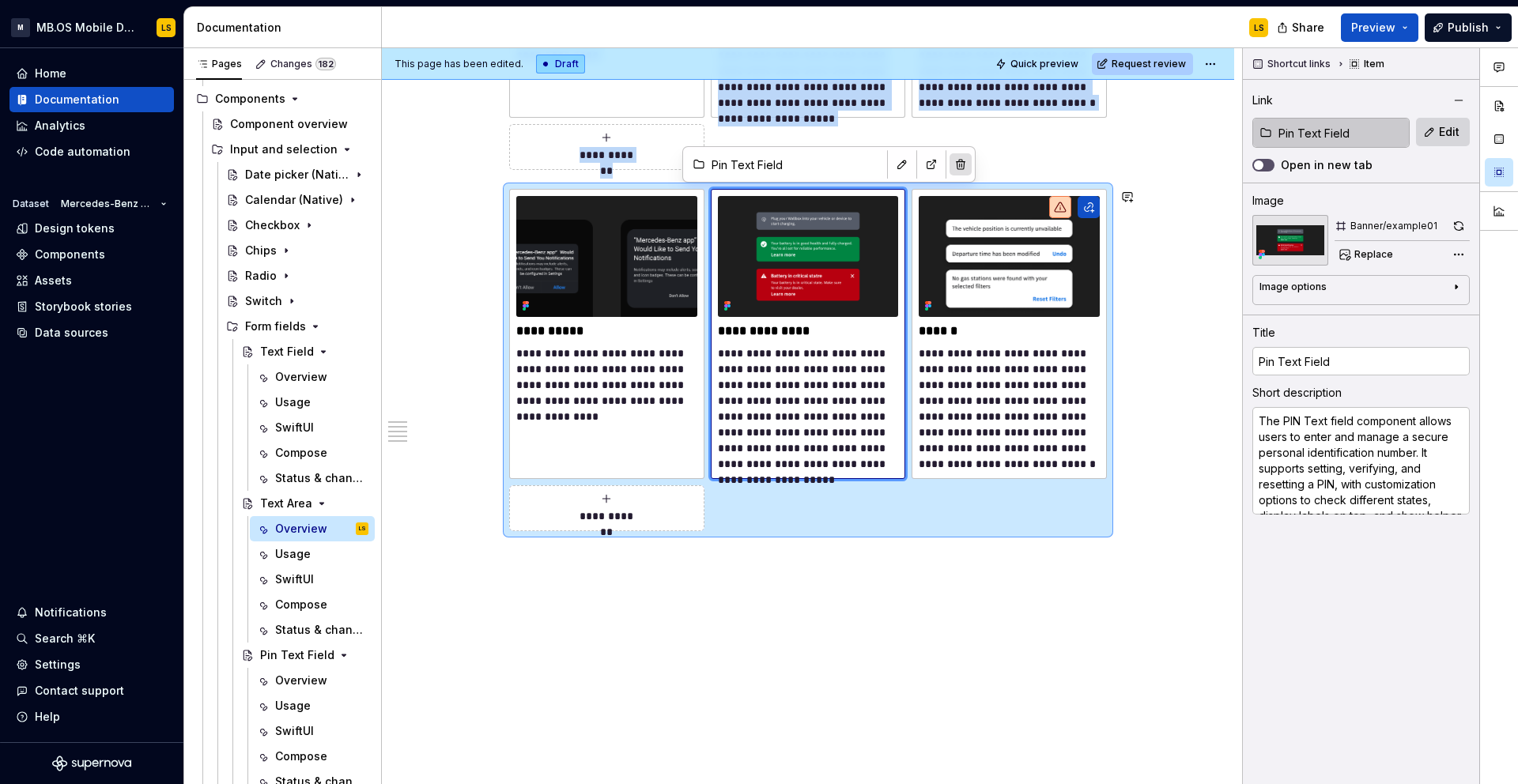
click at [949, 164] on button "button" at bounding box center [960, 164] width 22 height 22
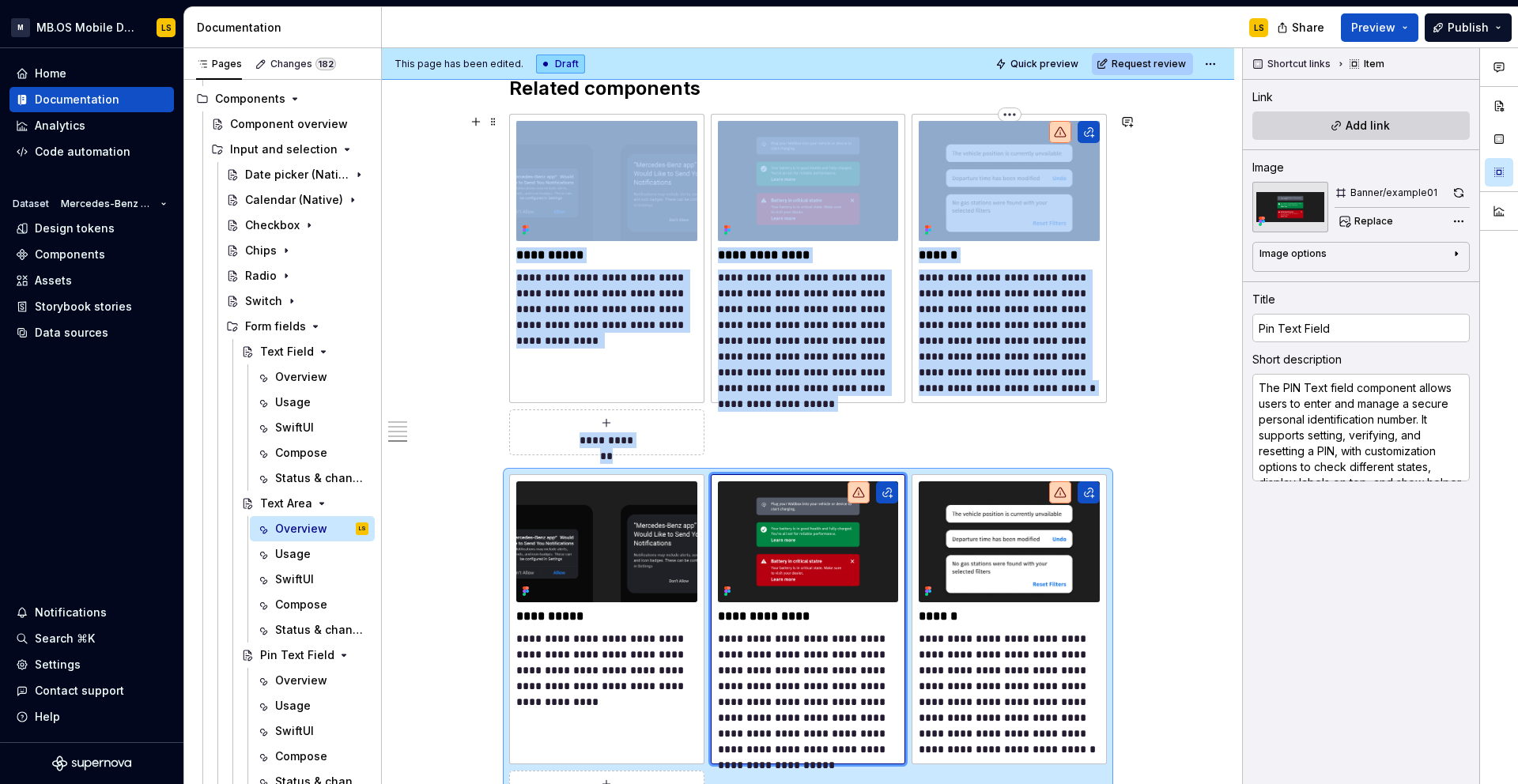
scroll to position [2737, 0]
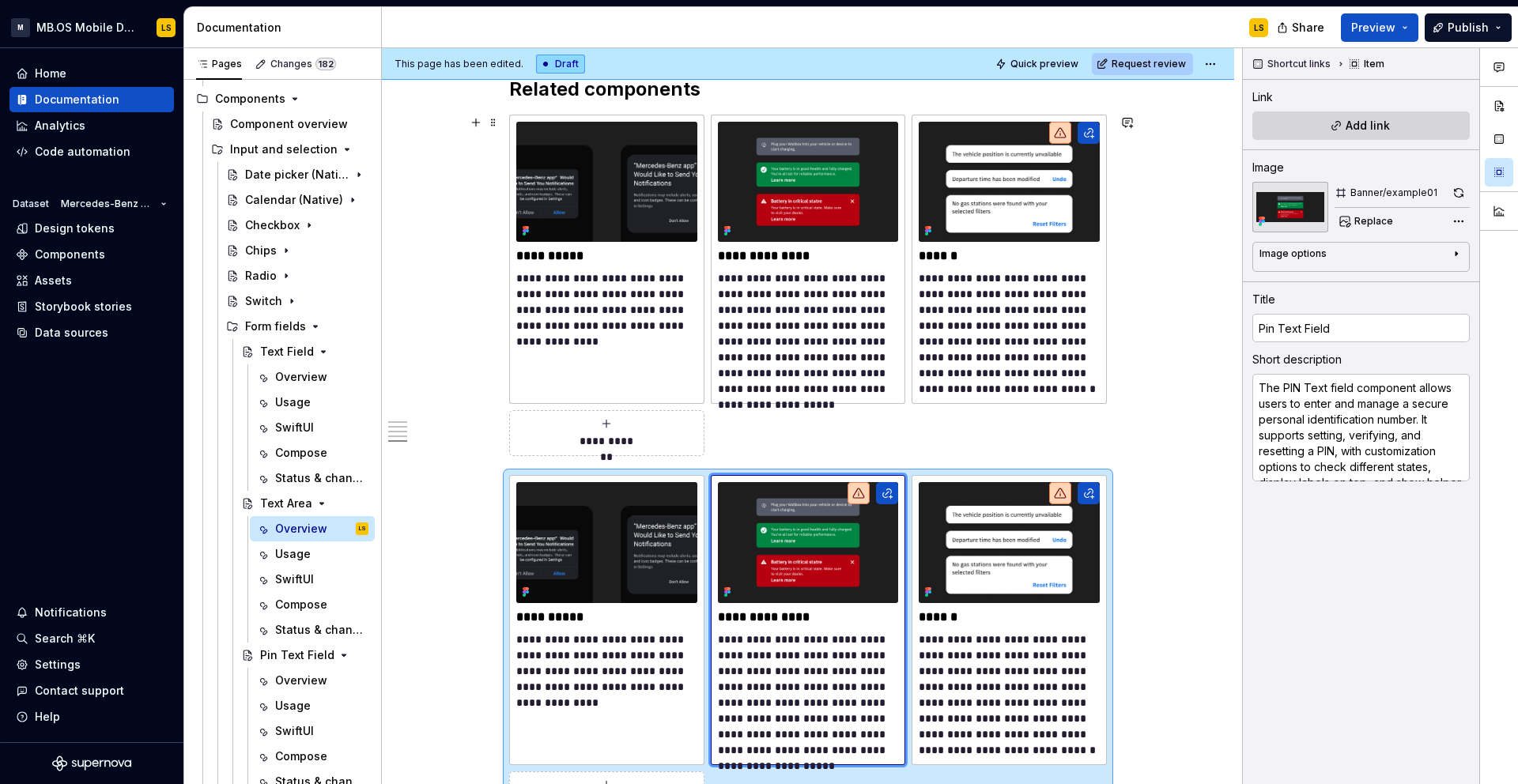
click at [800, 454] on div "**********" at bounding box center [807, 285] width 597 height 342
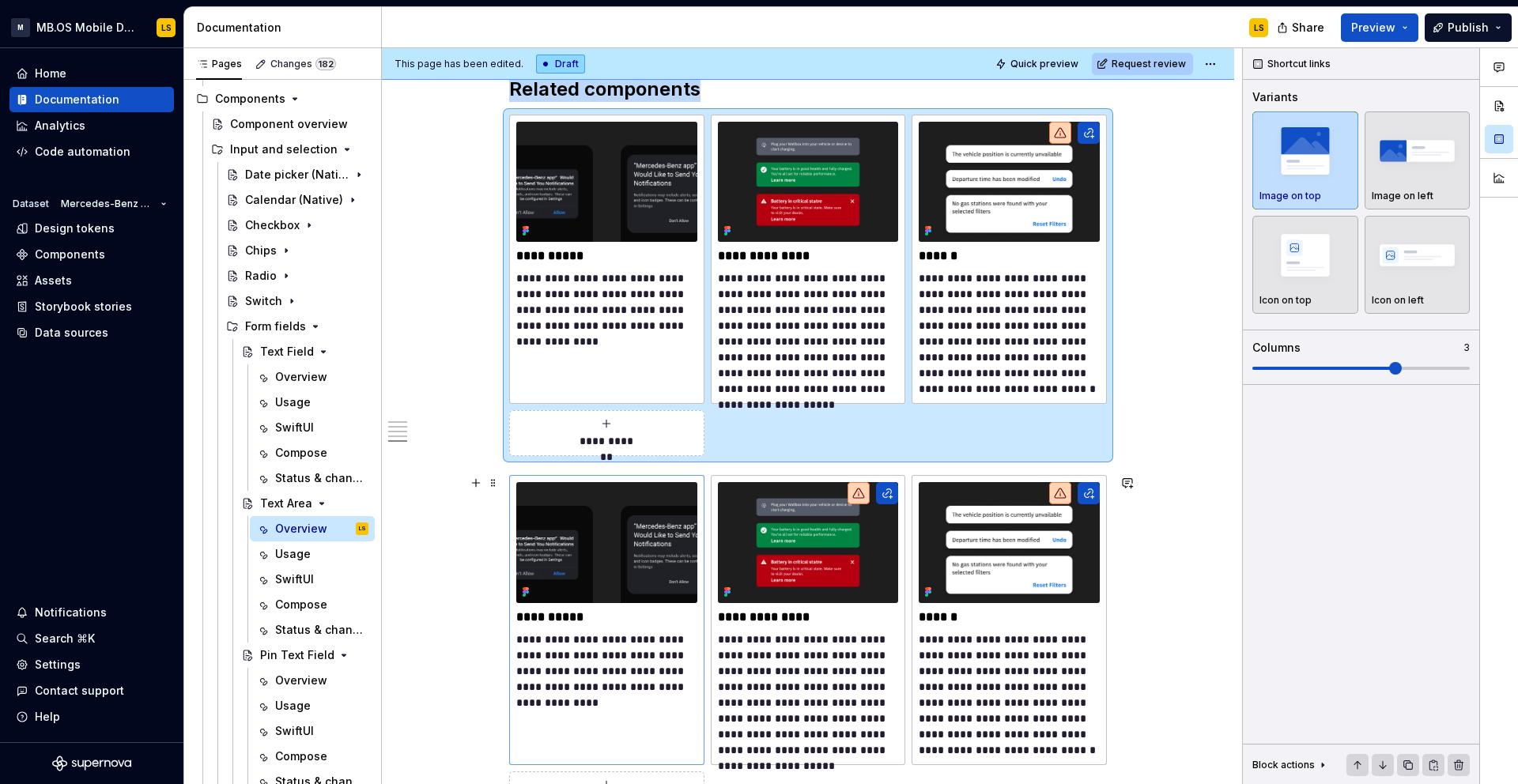
click at [704, 481] on div "**********" at bounding box center [606, 619] width 195 height 289
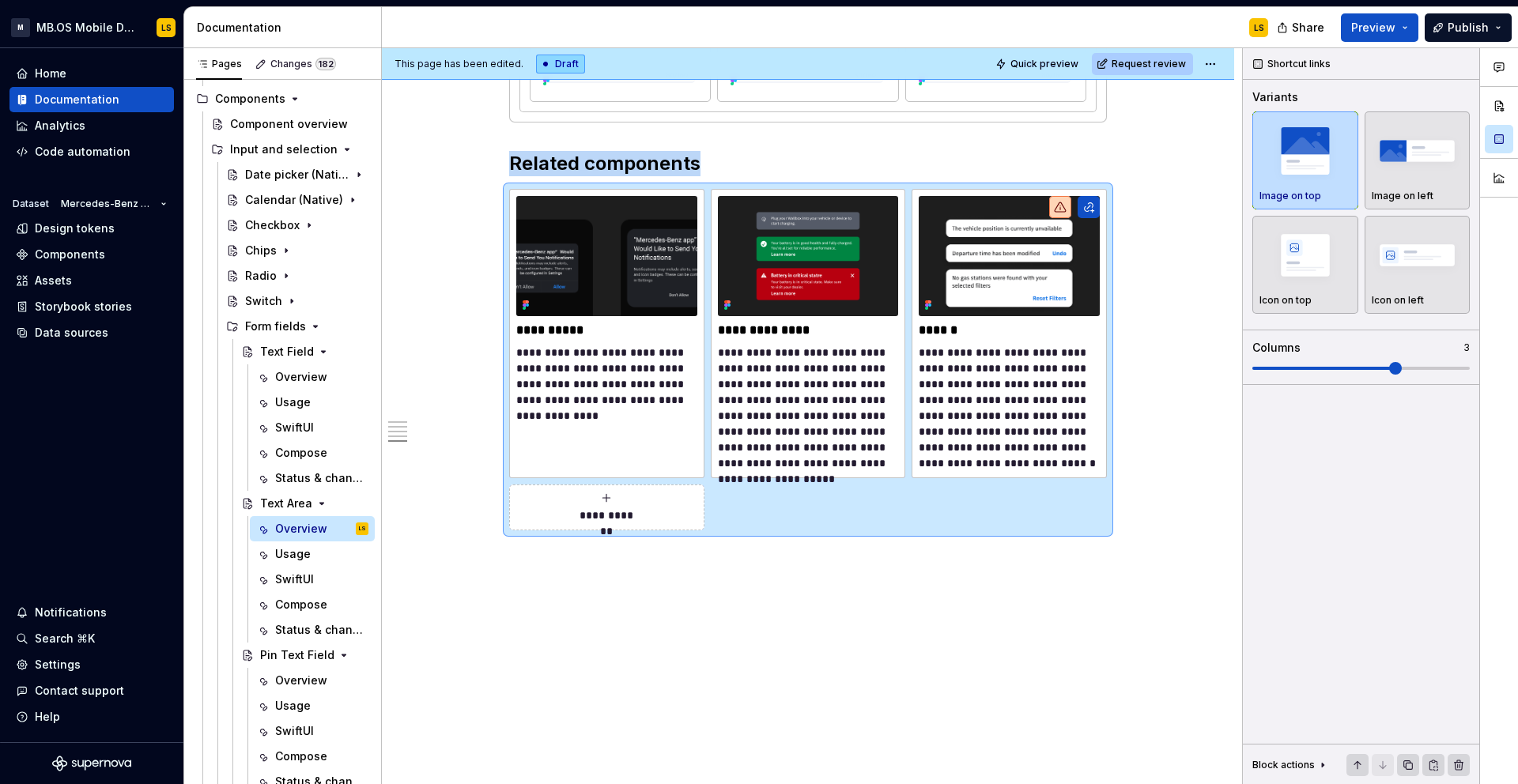
scroll to position [2662, 0]
click at [807, 495] on div "**********" at bounding box center [807, 359] width 597 height 342
click at [1436, 766] on button "button" at bounding box center [1433, 765] width 22 height 22
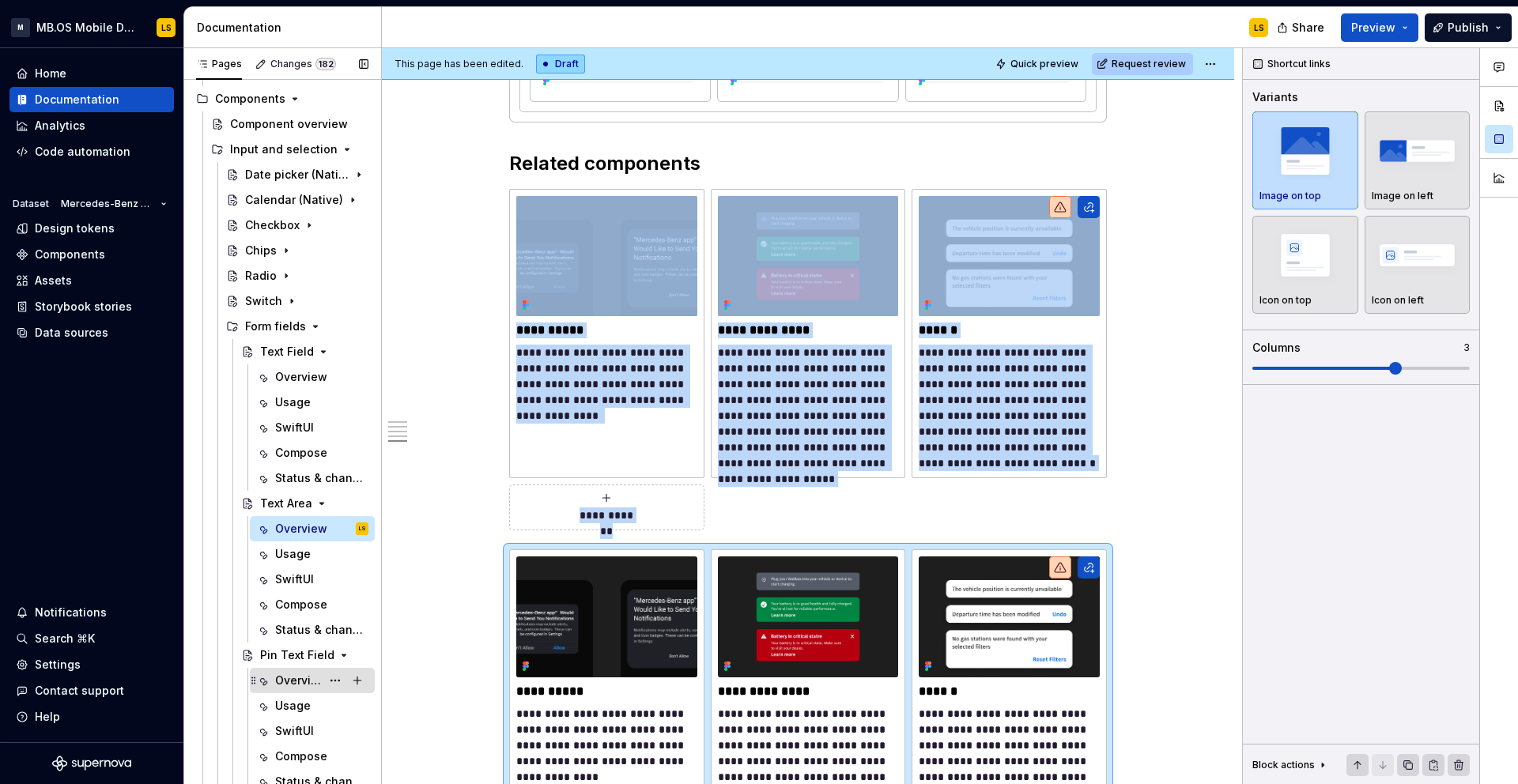
click at [296, 680] on div "Overview" at bounding box center [298, 680] width 46 height 16
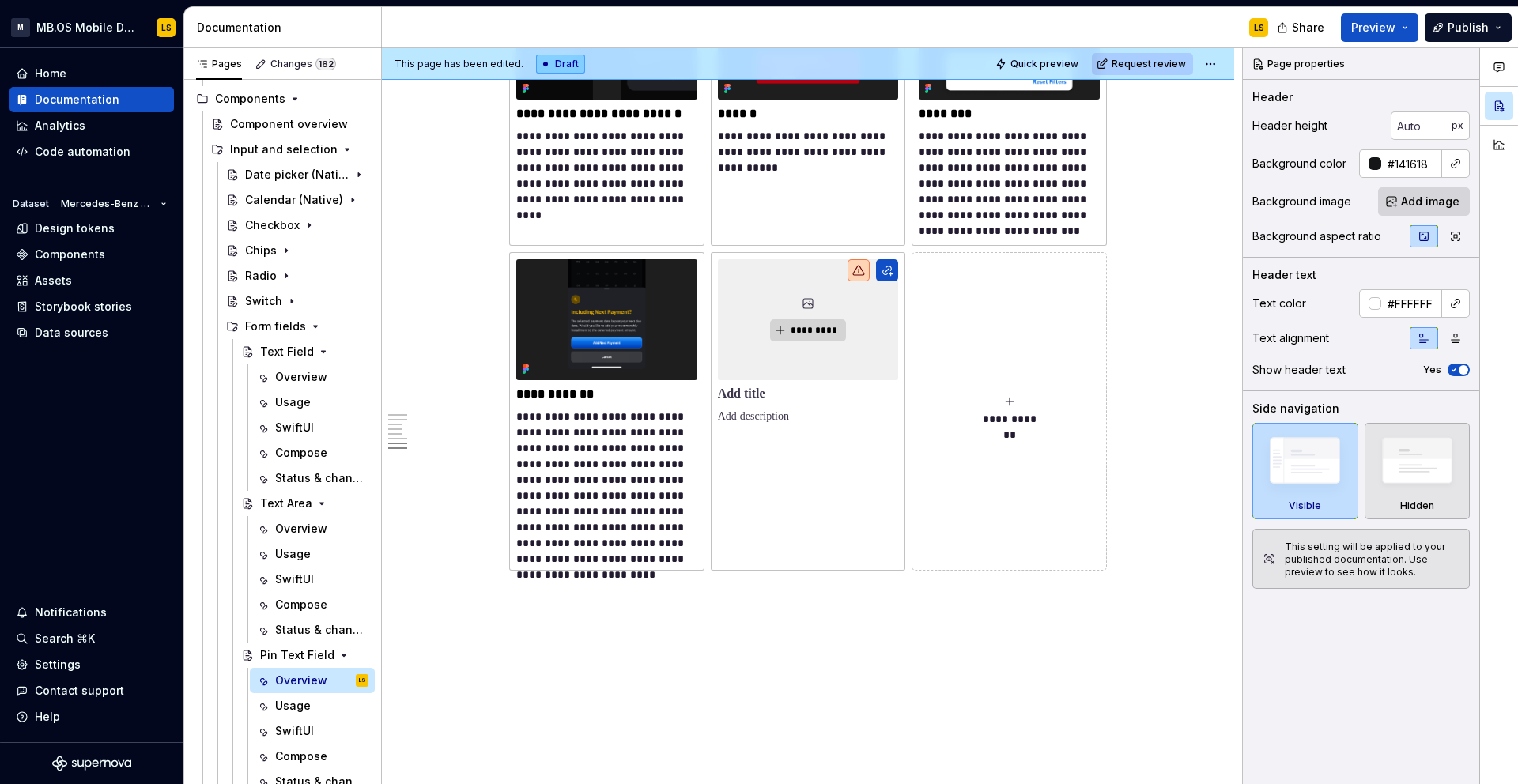
scroll to position [5502, 0]
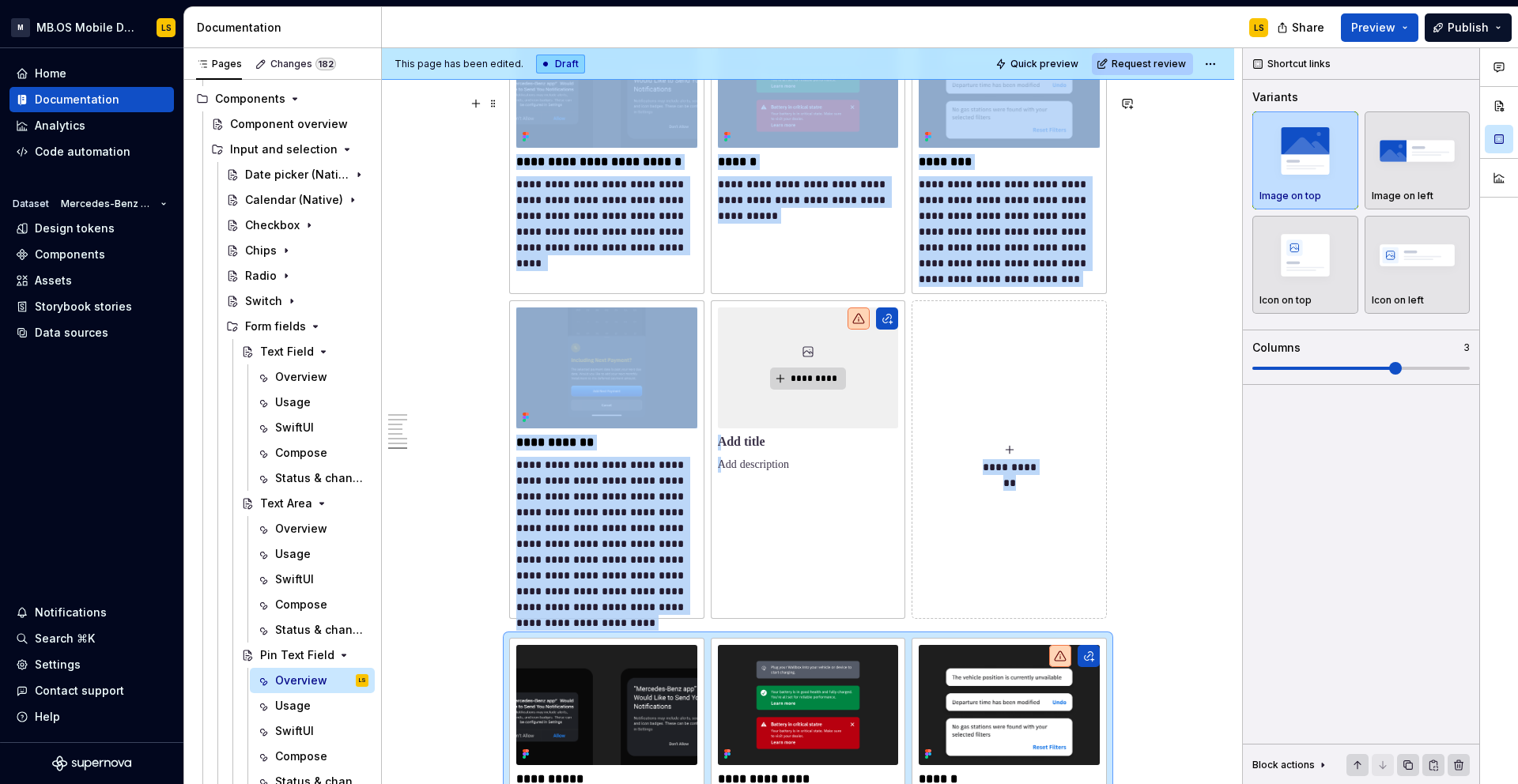
scroll to position [5300, 0]
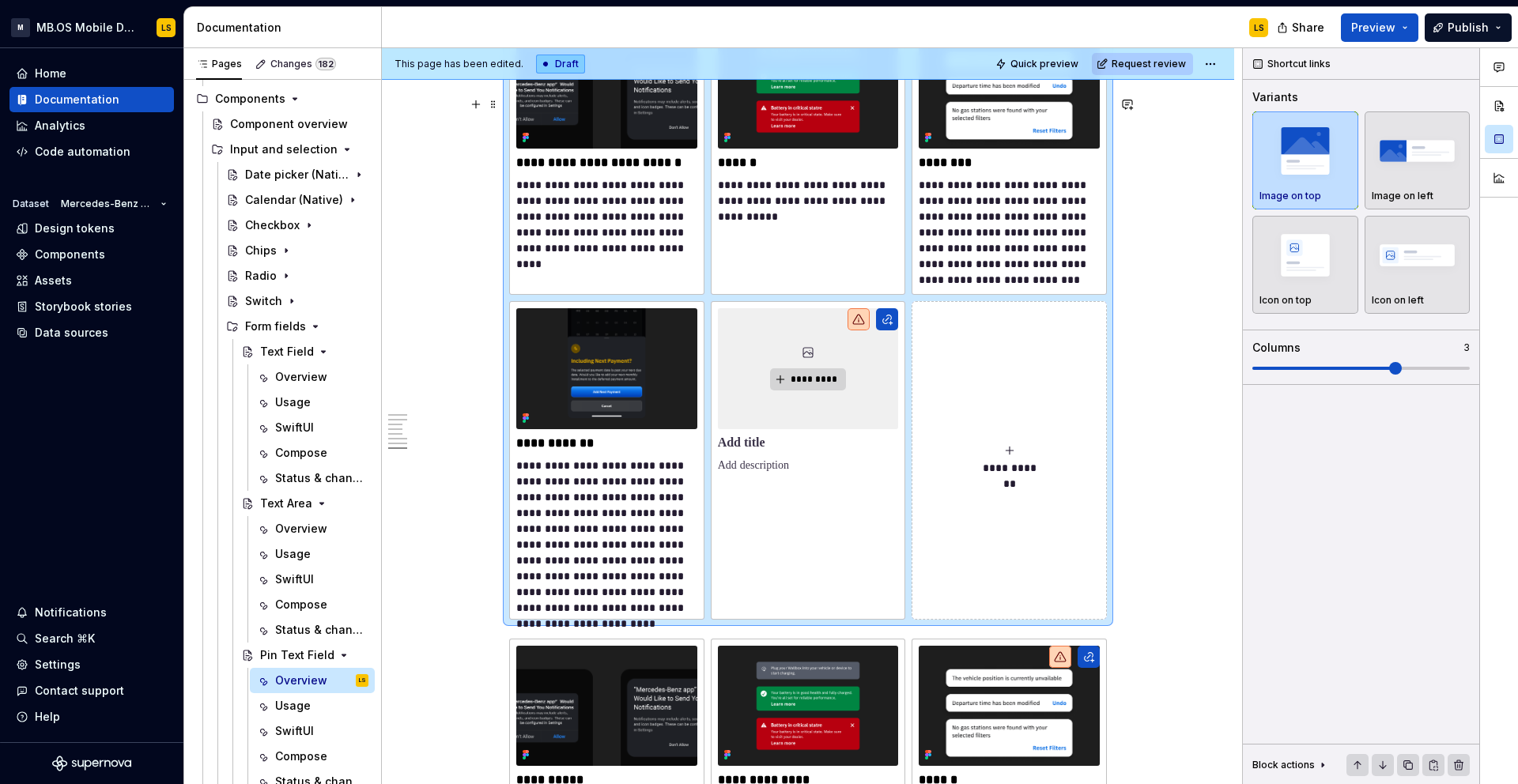
scroll to position [5208, 0]
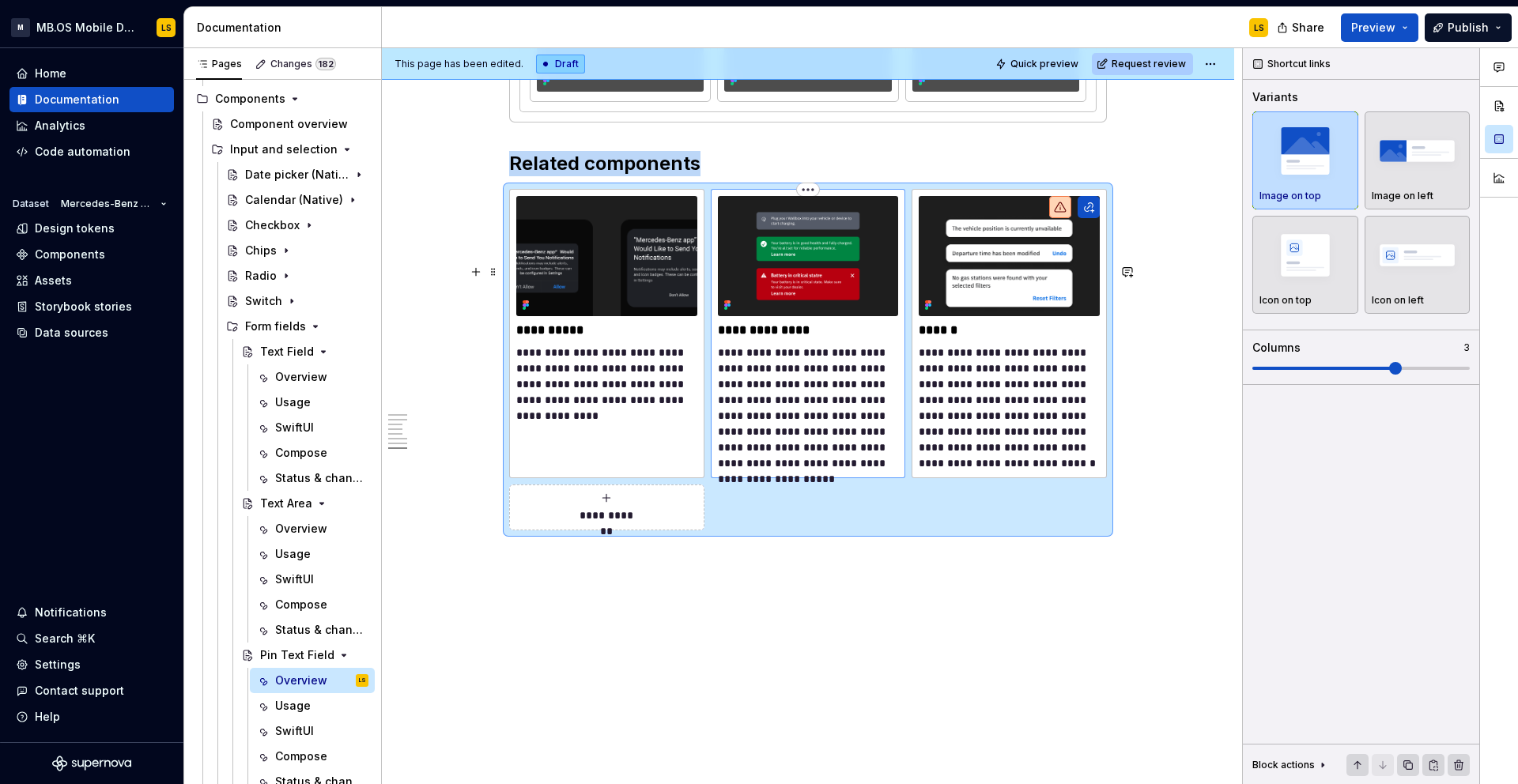
click at [784, 331] on p "**********" at bounding box center [808, 330] width 181 height 16
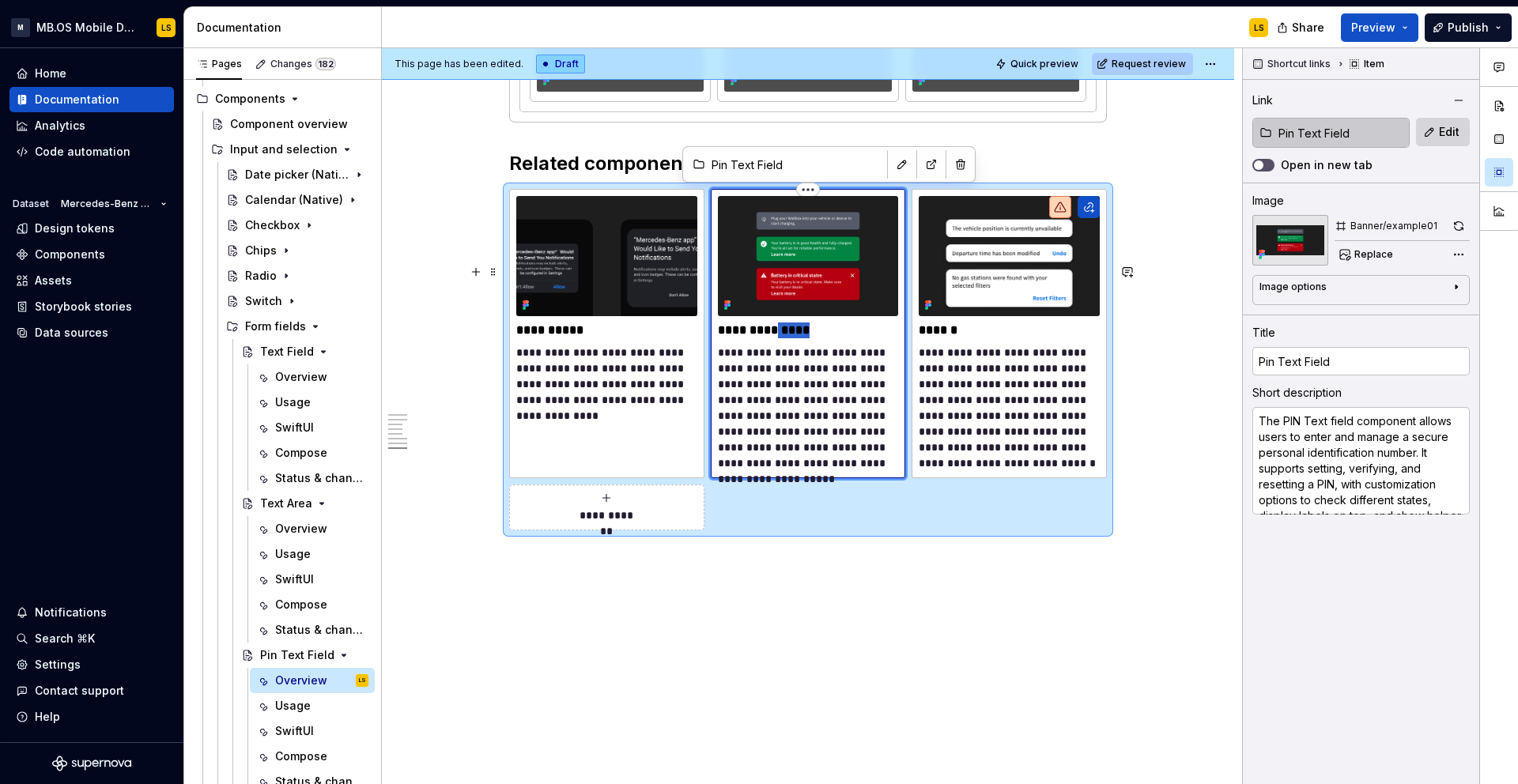
click at [784, 331] on p "**********" at bounding box center [808, 330] width 181 height 16
click at [1444, 124] on span "Edit" at bounding box center [1449, 132] width 20 height 16
type textarea "*"
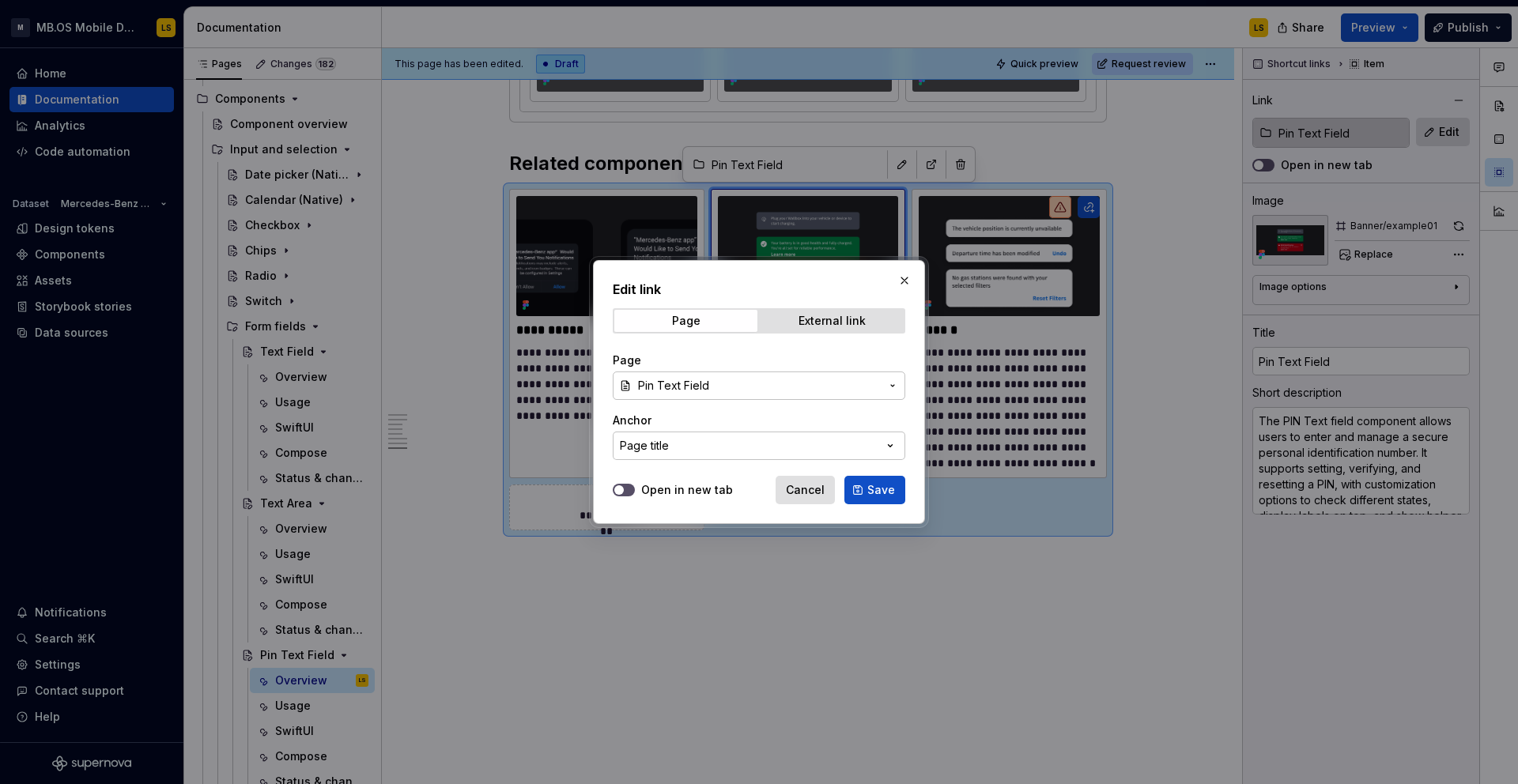
click at [732, 385] on span "Pin Text Field" at bounding box center [759, 385] width 241 height 16
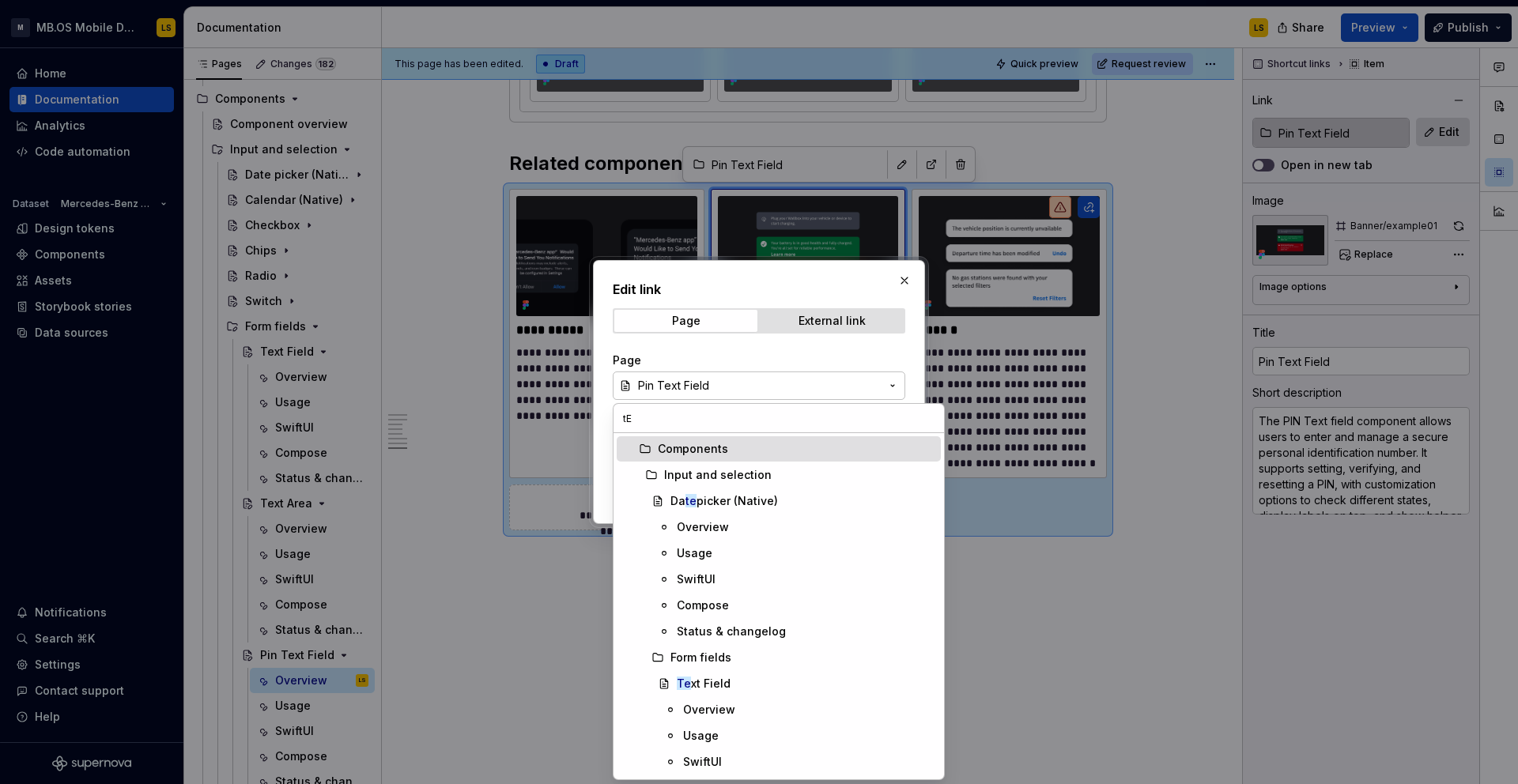
type input "t"
type input "Tex"
type textarea "*"
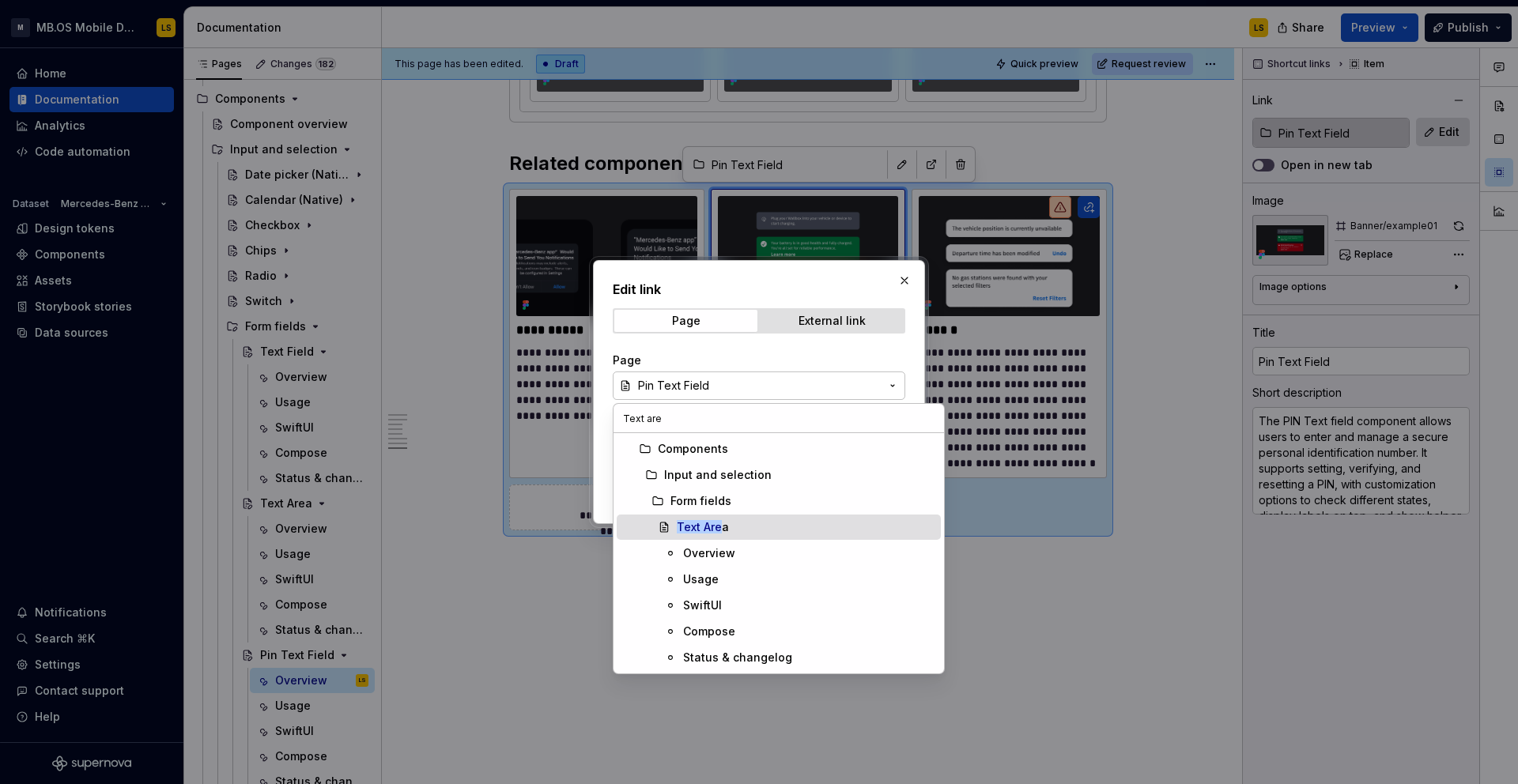
type input "Text are"
click at [707, 524] on mark "Text Are" at bounding box center [699, 526] width 45 height 14
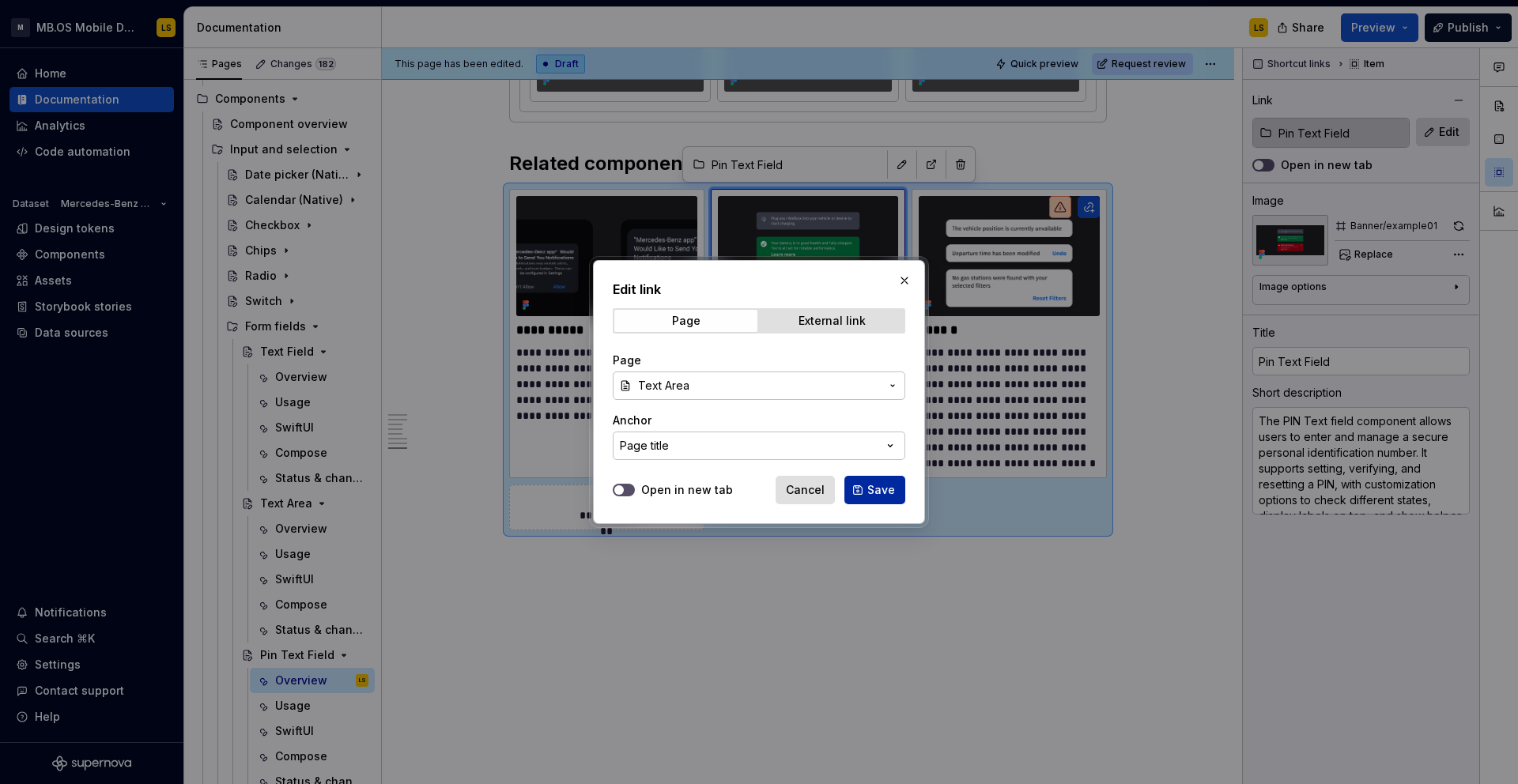
click at [876, 487] on span "Save" at bounding box center [881, 489] width 28 height 16
type textarea "*"
type input "Text Area"
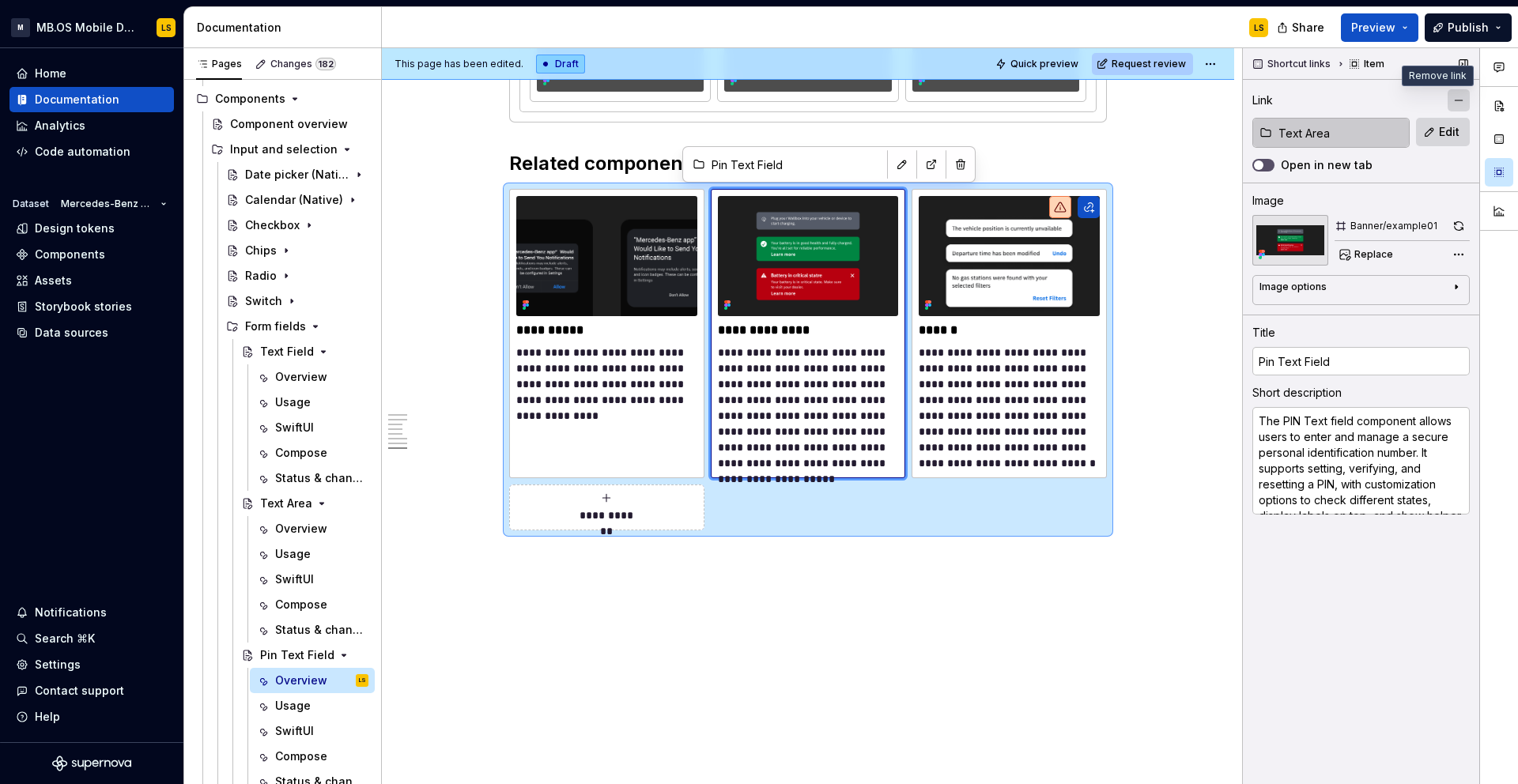
click at [1452, 104] on button "button" at bounding box center [1458, 100] width 22 height 22
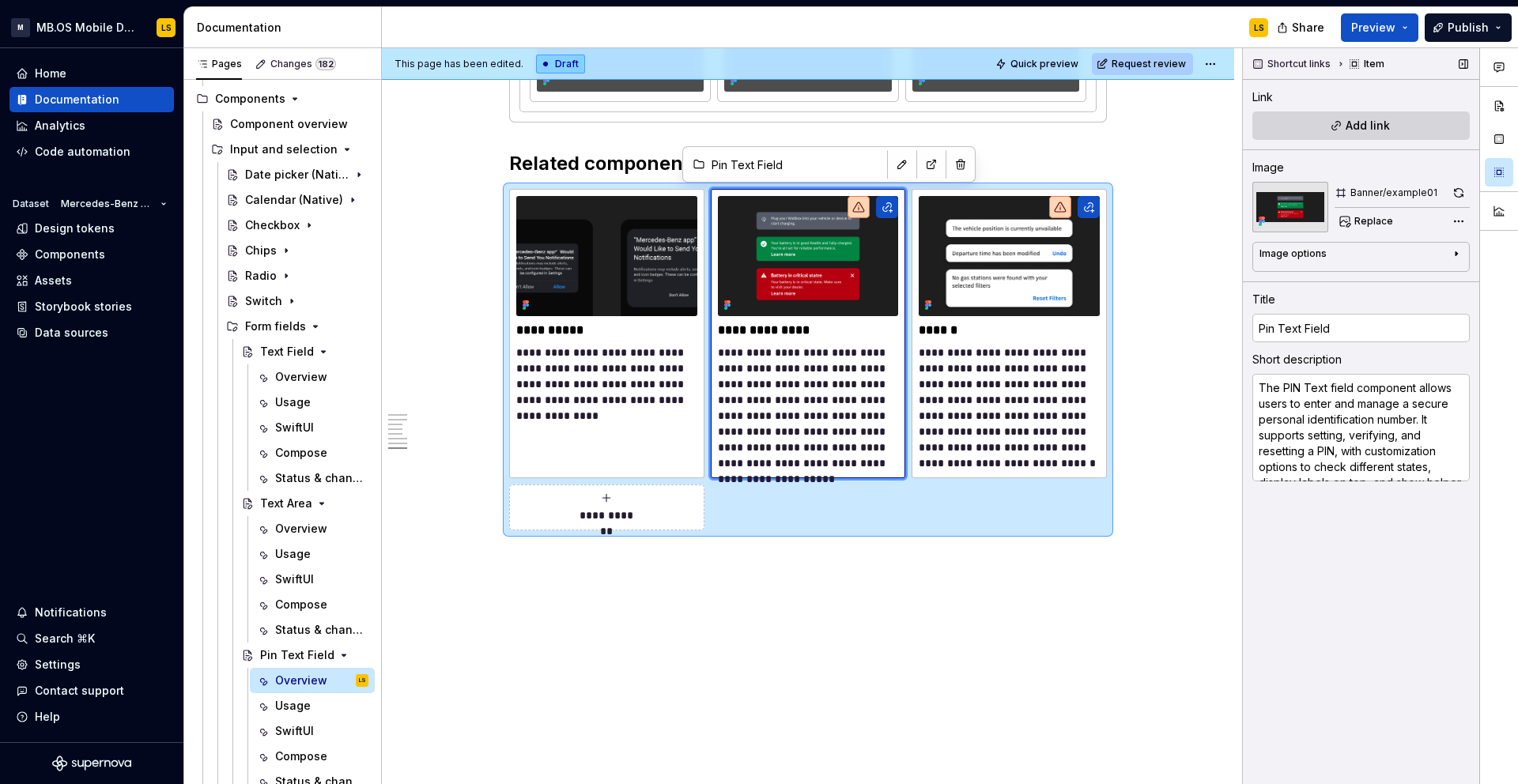
type textarea "*"
click at [1346, 118] on span "Add link" at bounding box center [1368, 125] width 44 height 16
type textarea "*"
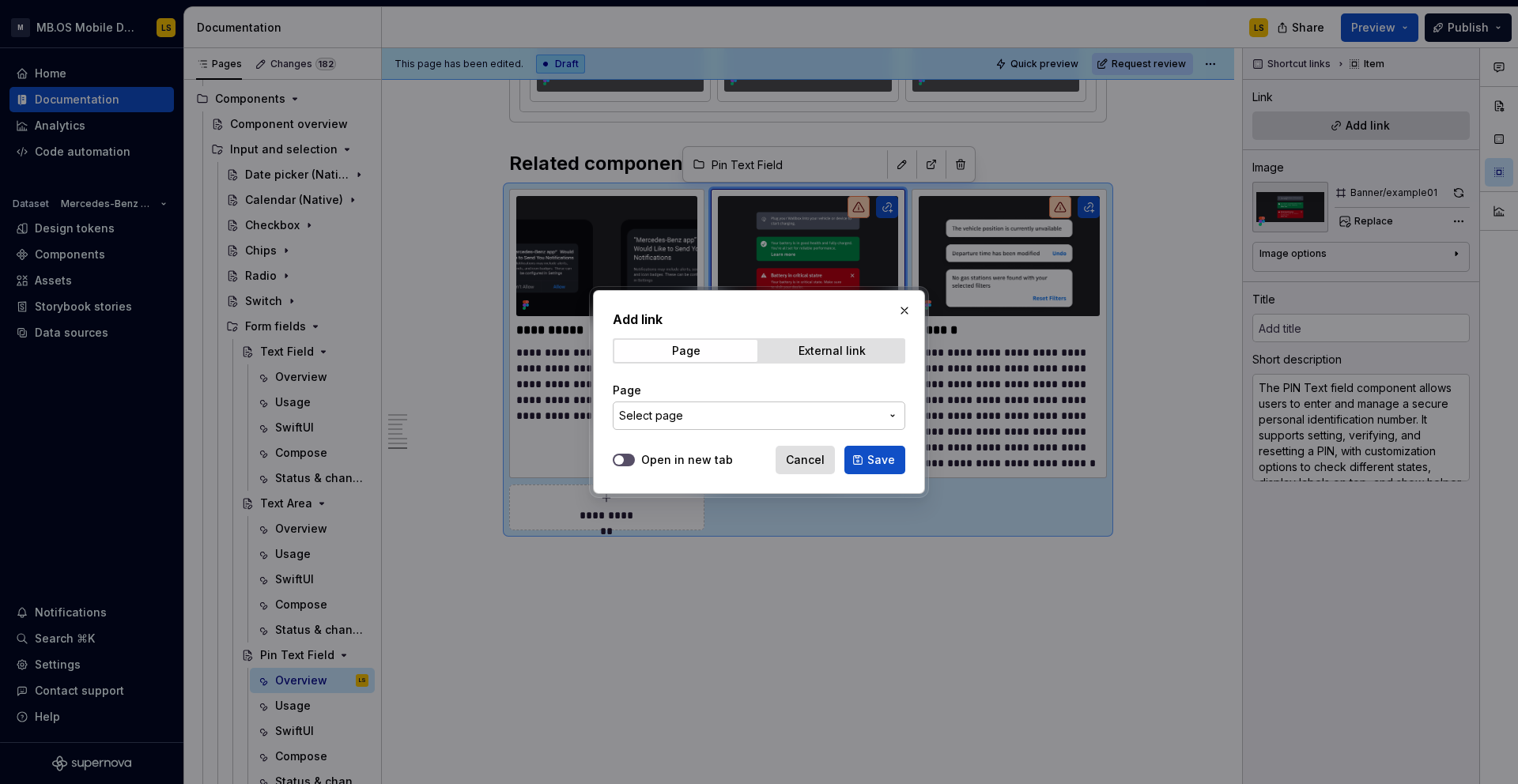
click at [783, 417] on span "Select page" at bounding box center [749, 415] width 261 height 16
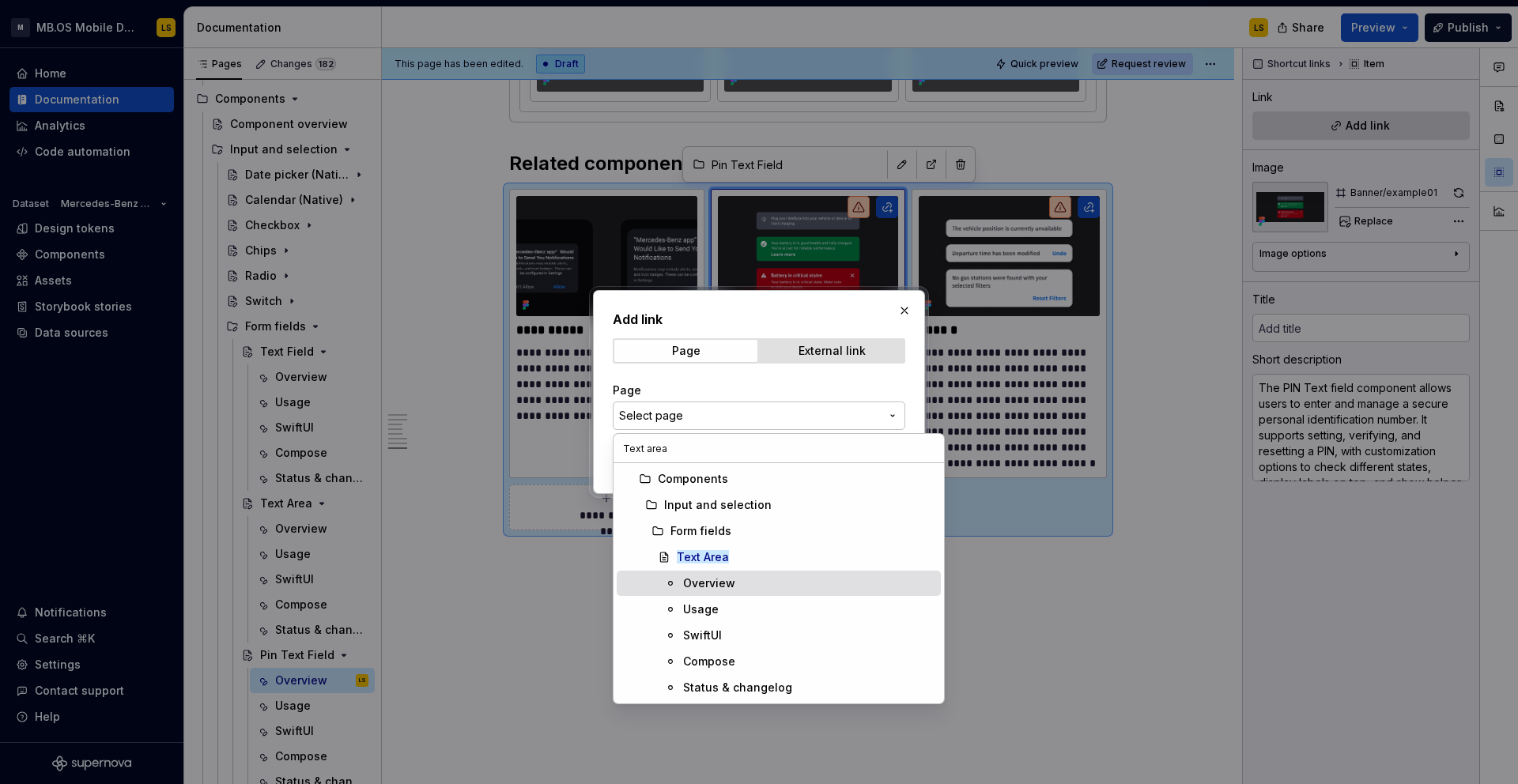
type input "Text area"
click at [753, 557] on div "Text Area" at bounding box center [806, 556] width 258 height 16
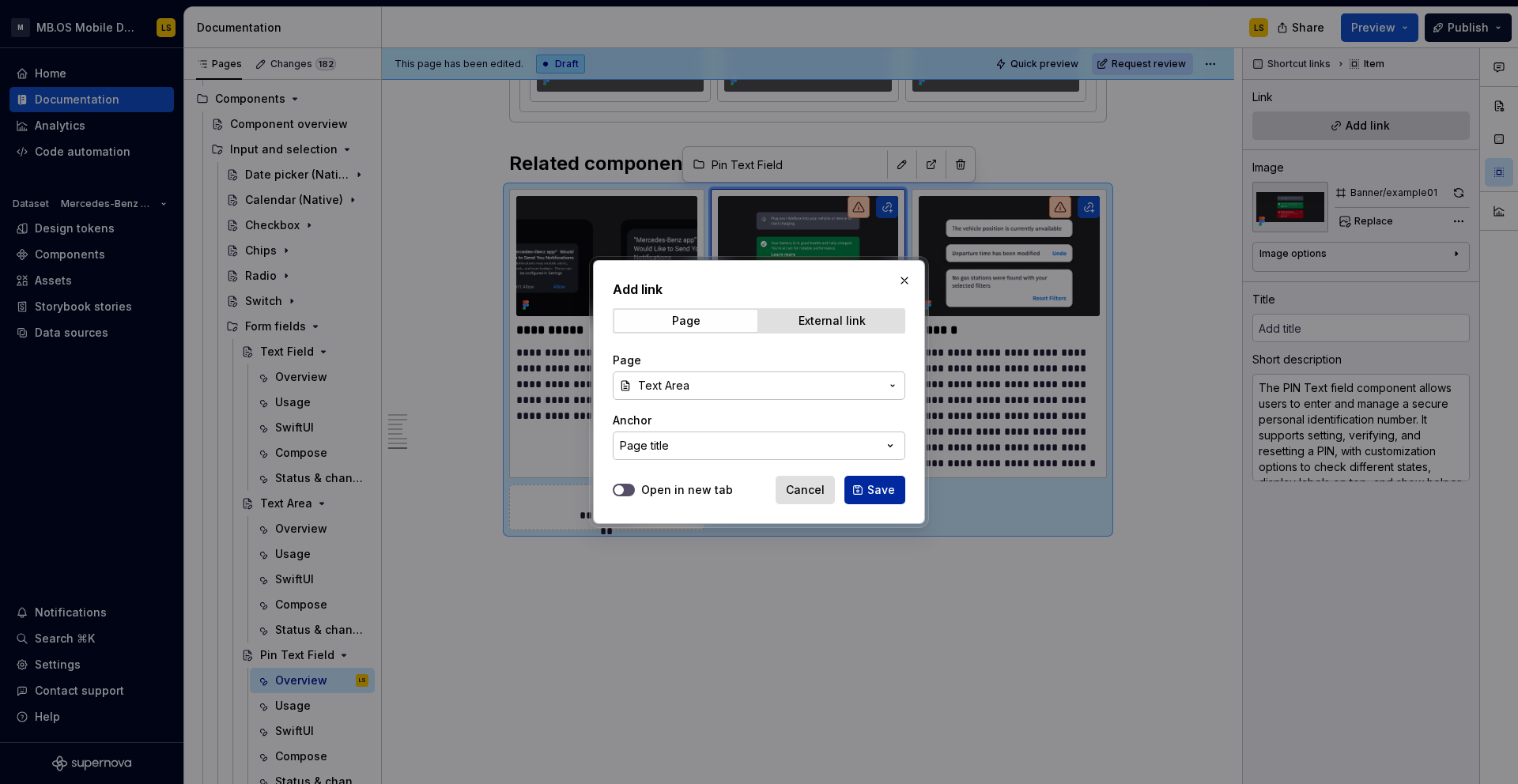
click at [875, 495] on span "Save" at bounding box center [881, 489] width 28 height 16
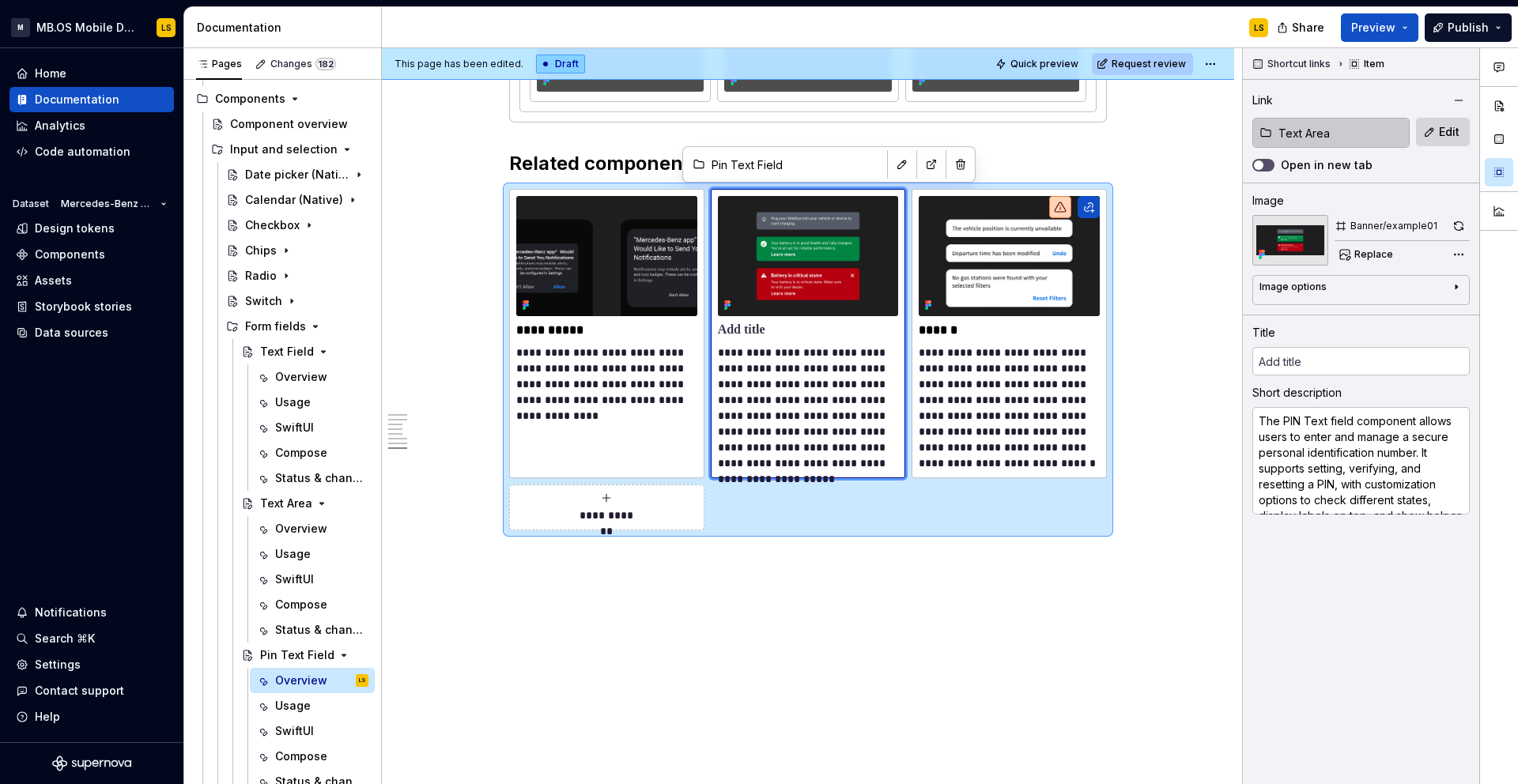
type textarea "*"
type input "Text Area"
click at [287, 498] on div "Text Area" at bounding box center [282, 503] width 45 height 16
type textarea "*"
type input "Text Area"
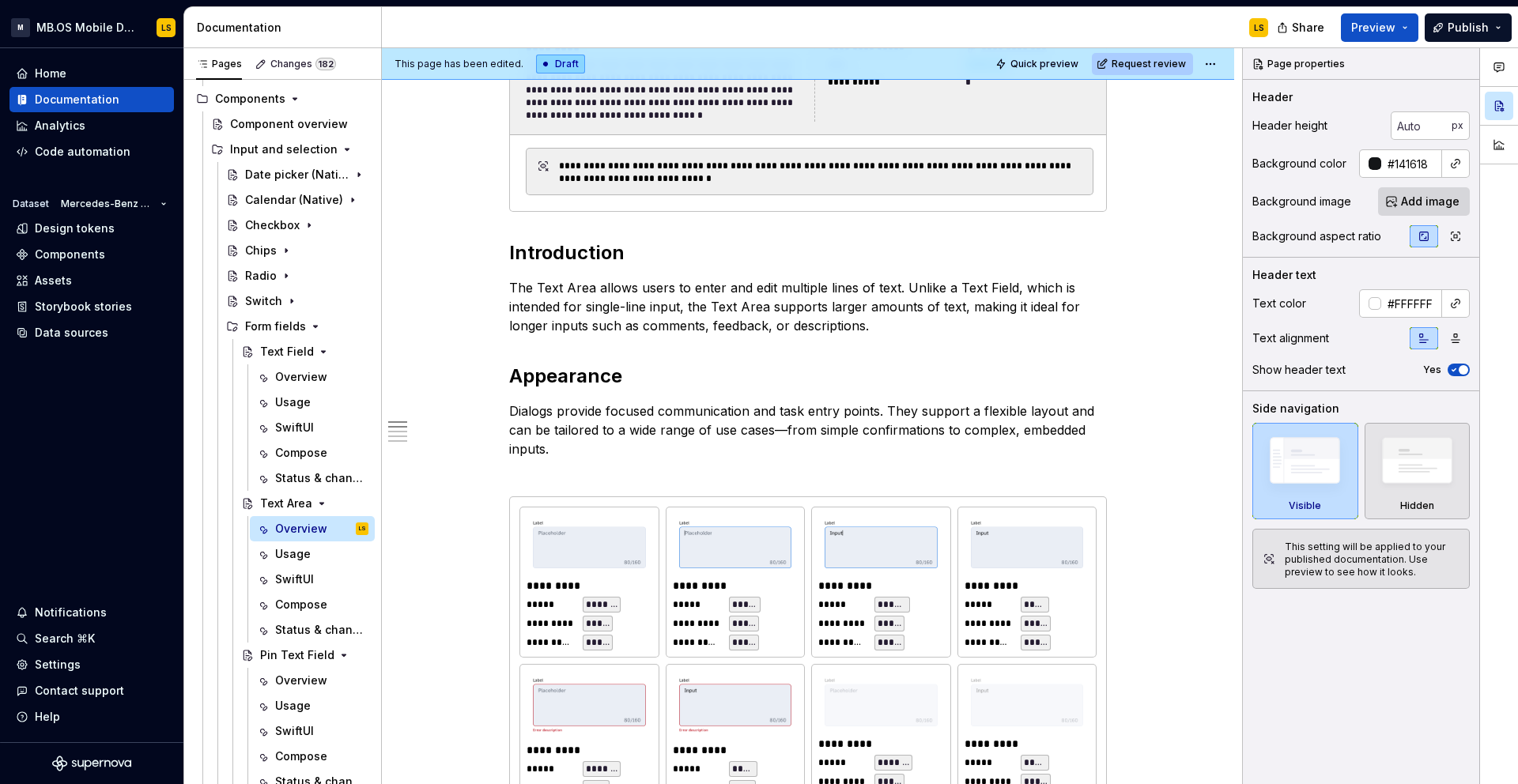
scroll to position [430, 0]
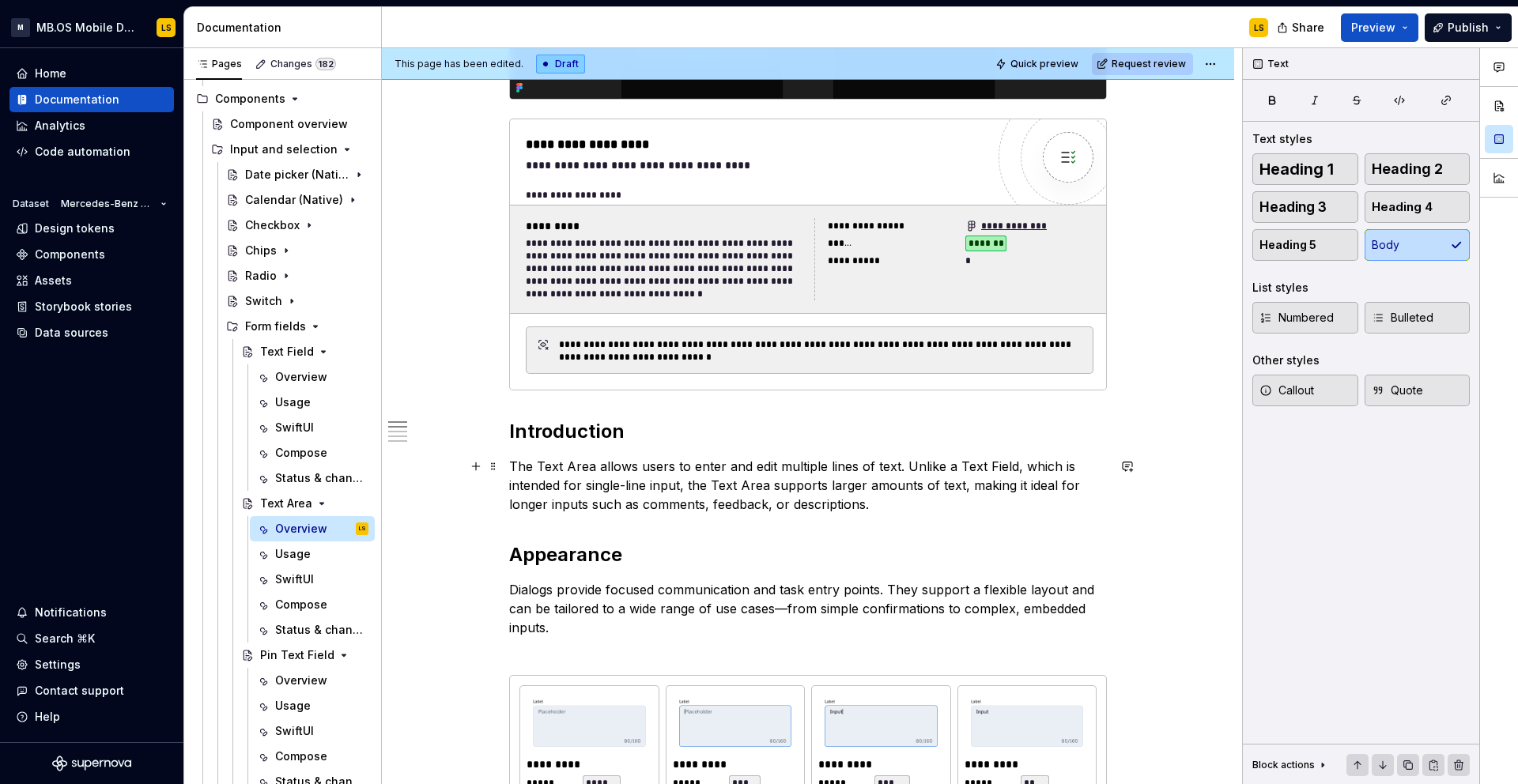
click at [640, 483] on p "The Text Area allows users to enter and edit multiple lines of text. Unlike a T…" at bounding box center [807, 486] width 597 height 57
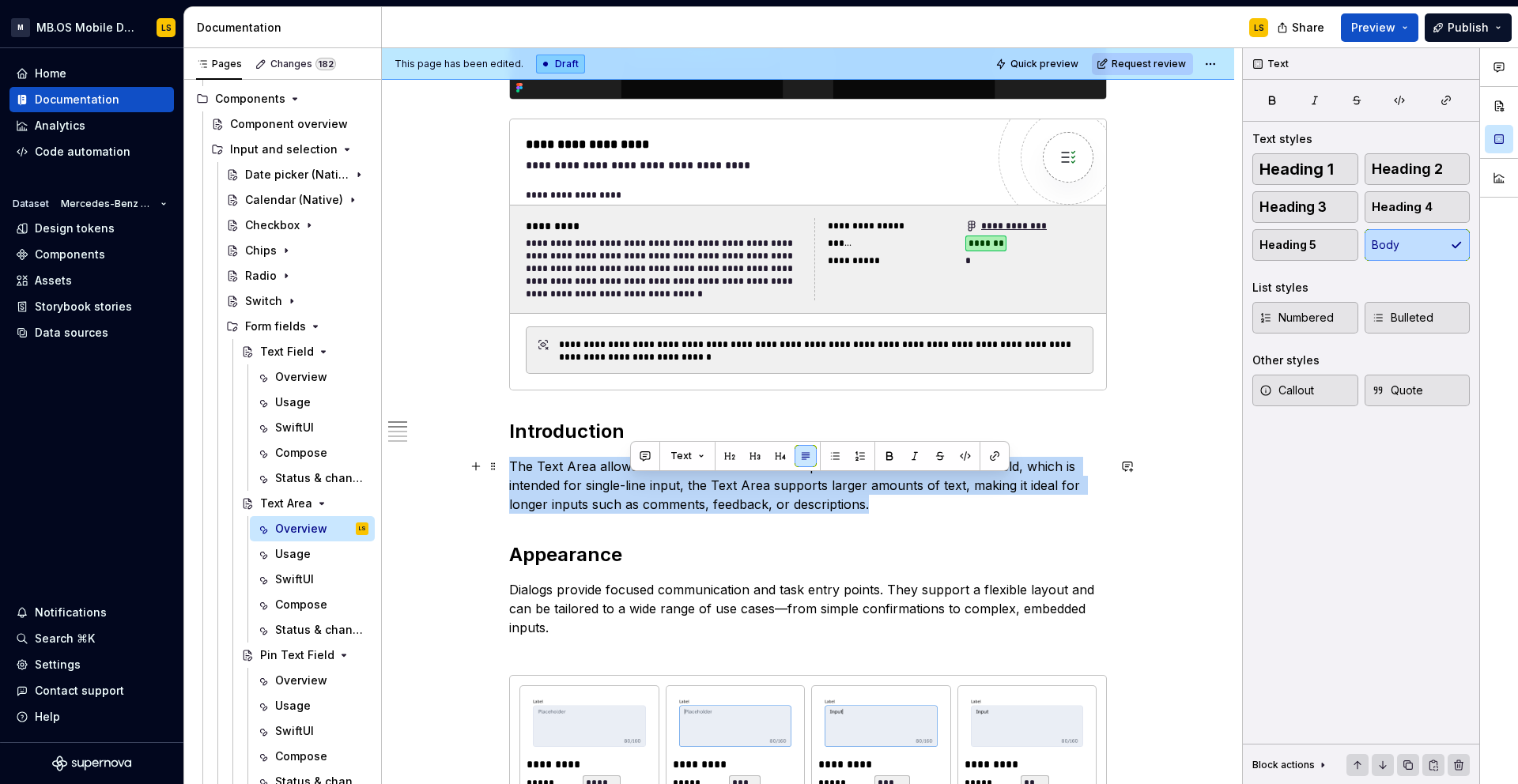
click at [640, 483] on p "The Text Area allows users to enter and edit multiple lines of text. Unlike a T…" at bounding box center [807, 486] width 597 height 57
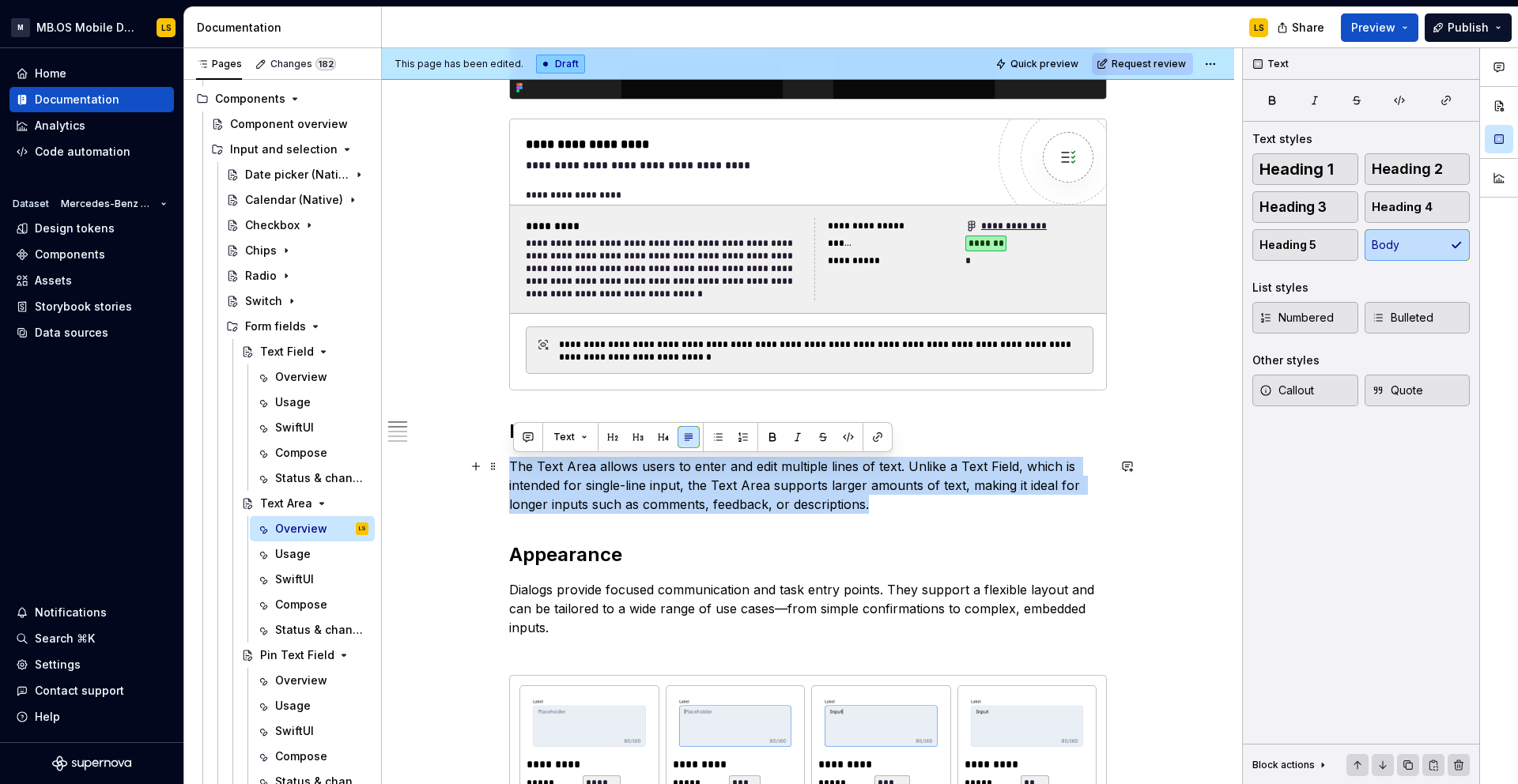
copy p "The Text Area allows users to enter and edit multiple lines of text. Unlike a T…"
click at [288, 681] on div "Overview" at bounding box center [298, 680] width 46 height 16
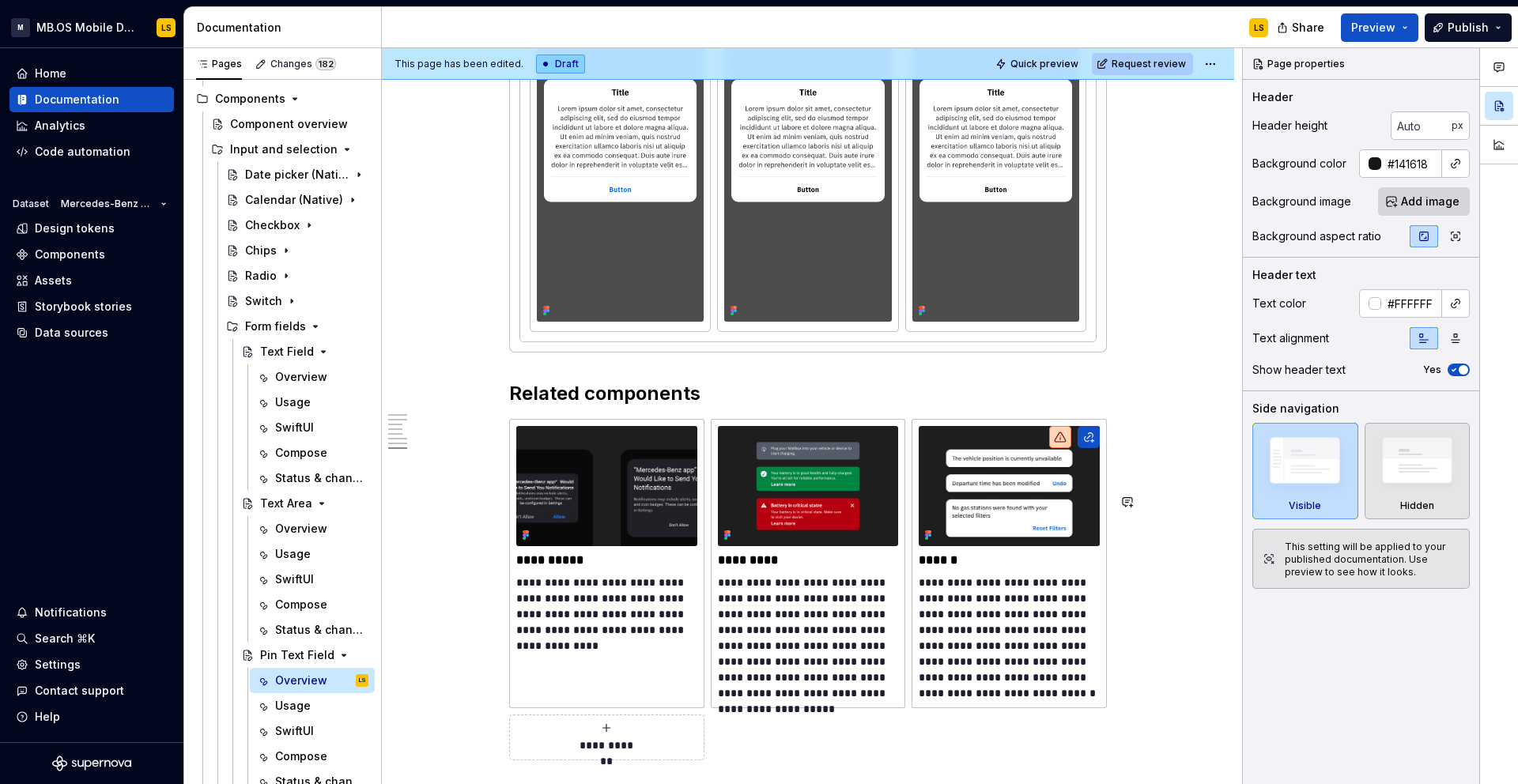
scroll to position [5208, 0]
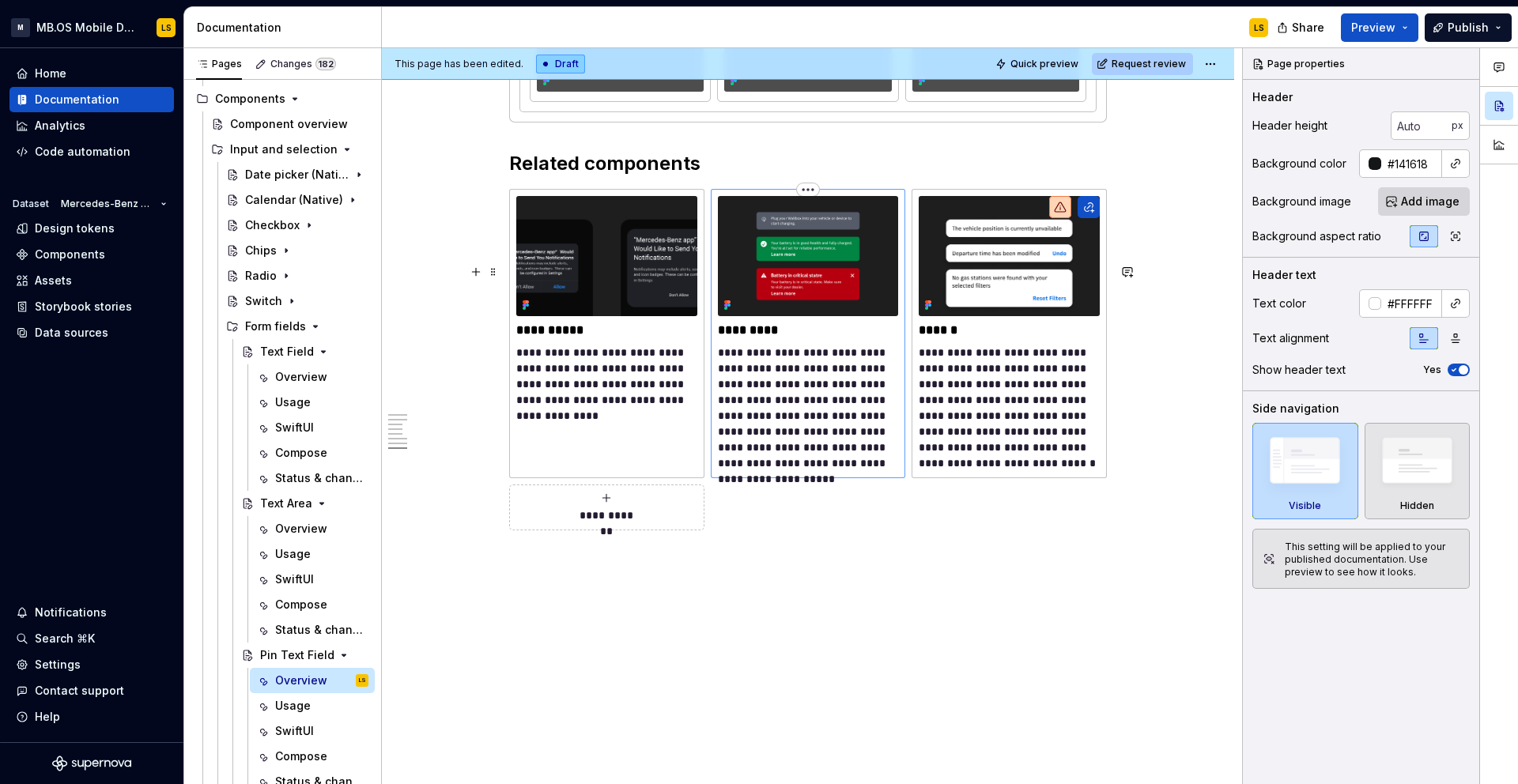
click at [803, 381] on p "**********" at bounding box center [808, 407] width 181 height 126
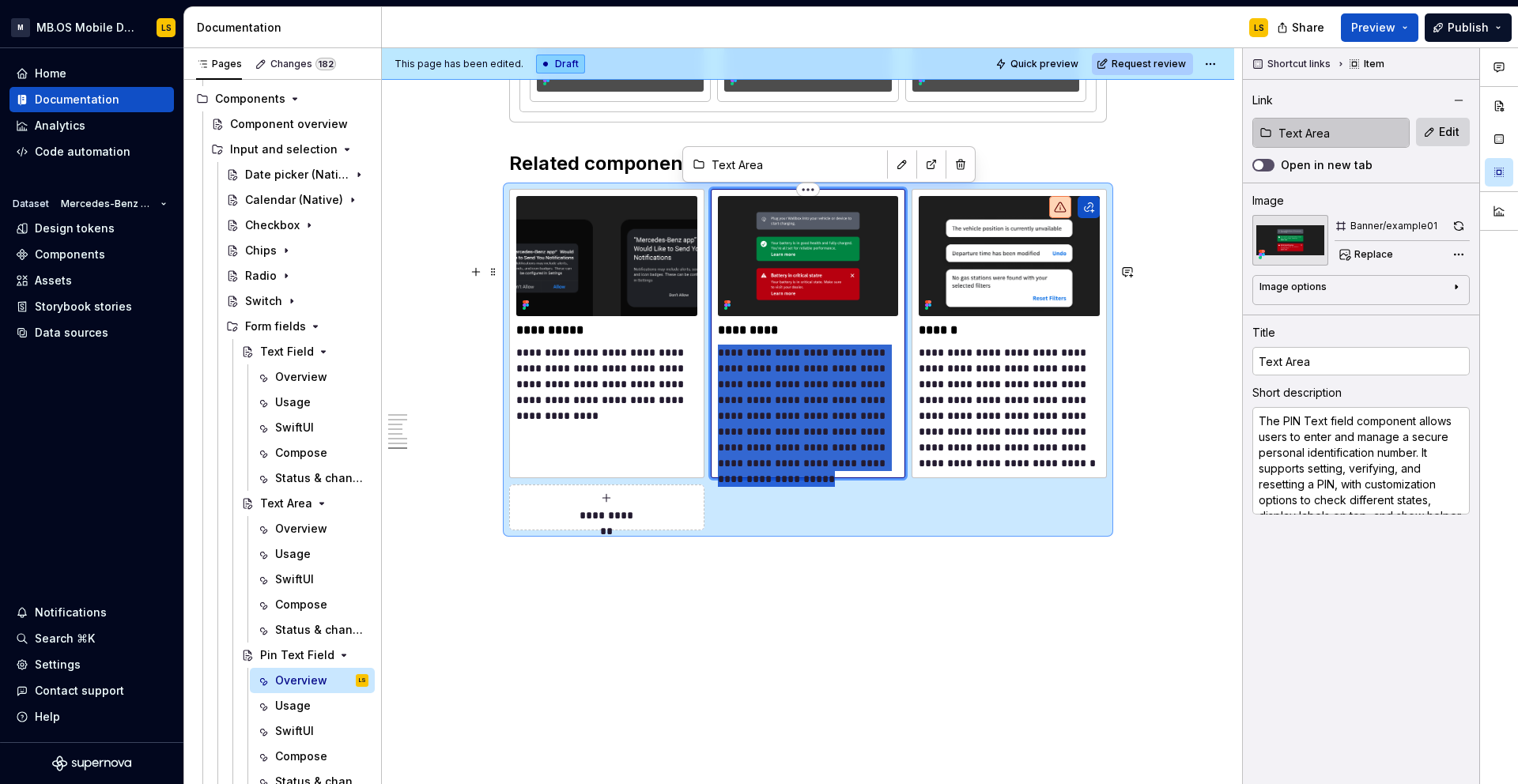
click at [803, 381] on p "**********" at bounding box center [808, 407] width 181 height 126
type textarea "*"
type textarea "The Text Area allows users to enter and edit multiple lines of text. Unlike a T…"
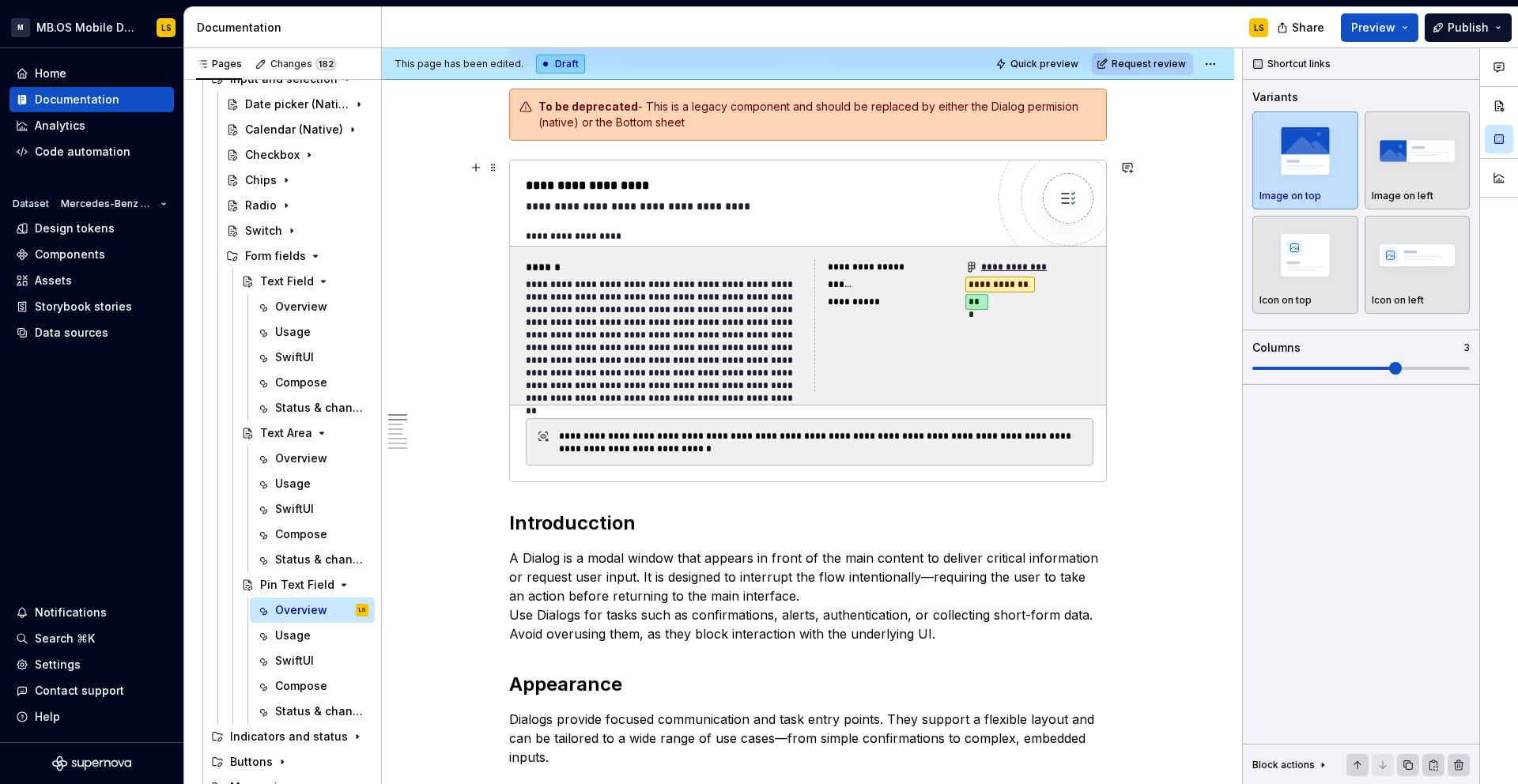
scroll to position [0, 0]
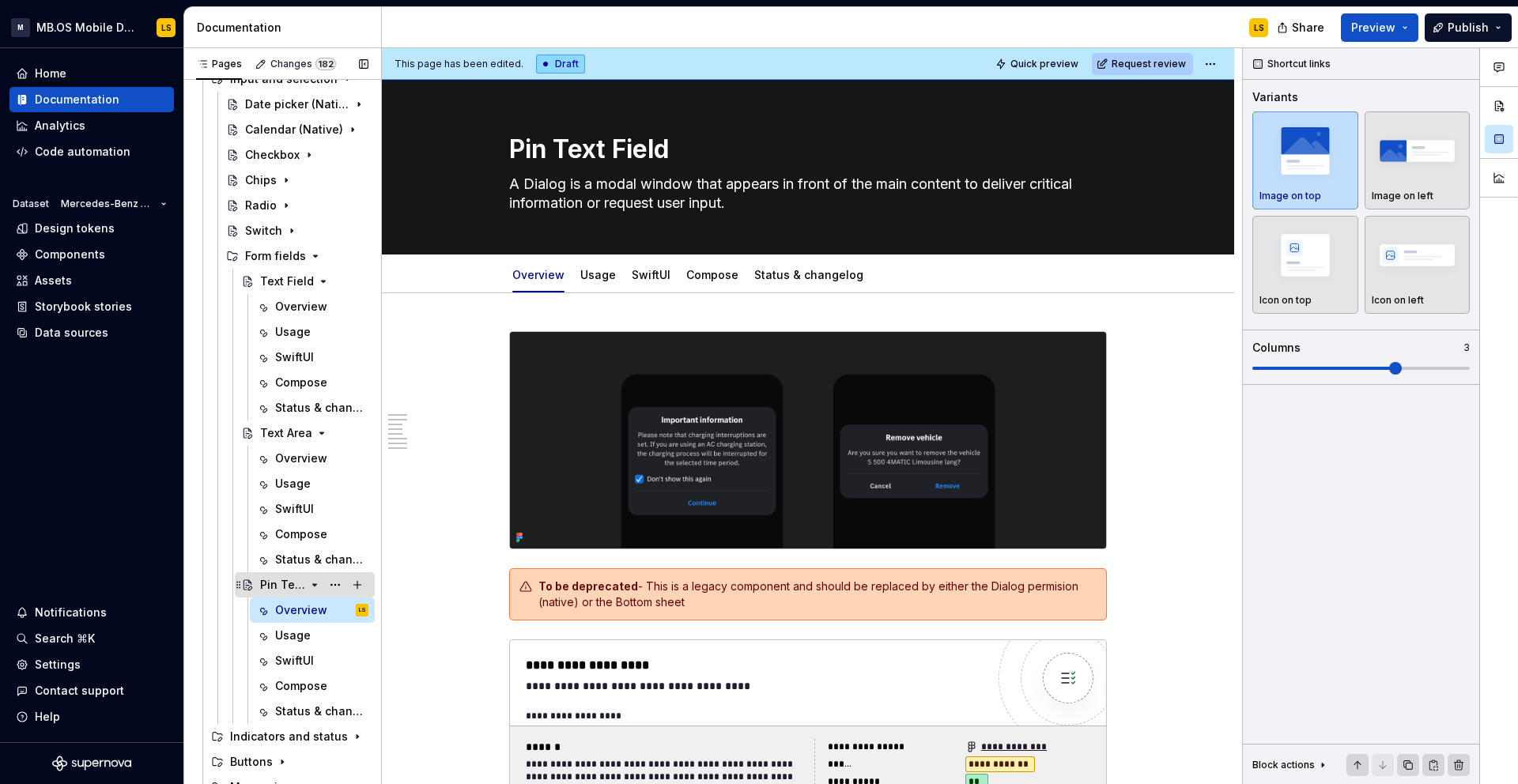
click at [314, 587] on icon "Page tree" at bounding box center [314, 585] width 13 height 13
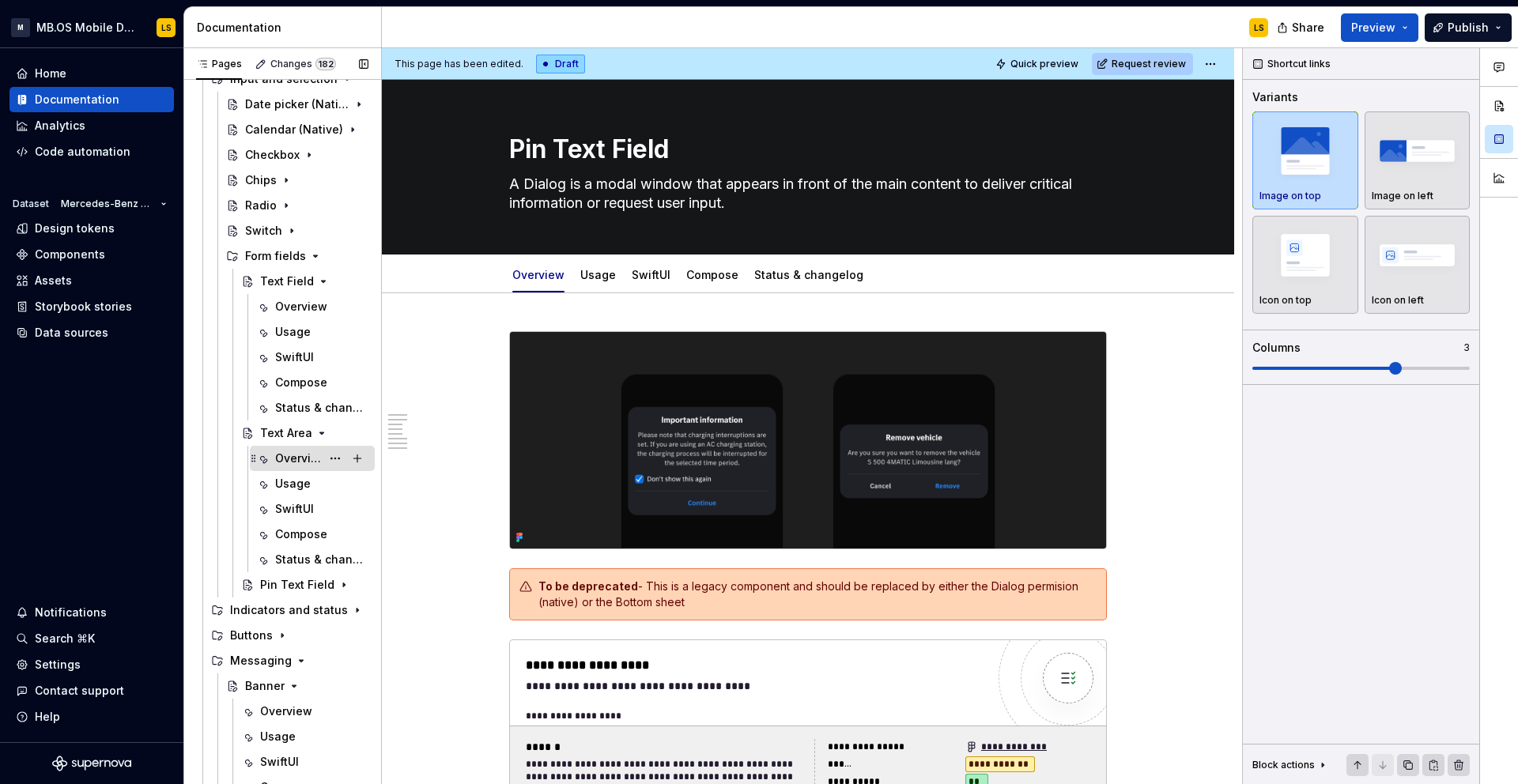
click at [301, 458] on div "Overview" at bounding box center [298, 458] width 46 height 16
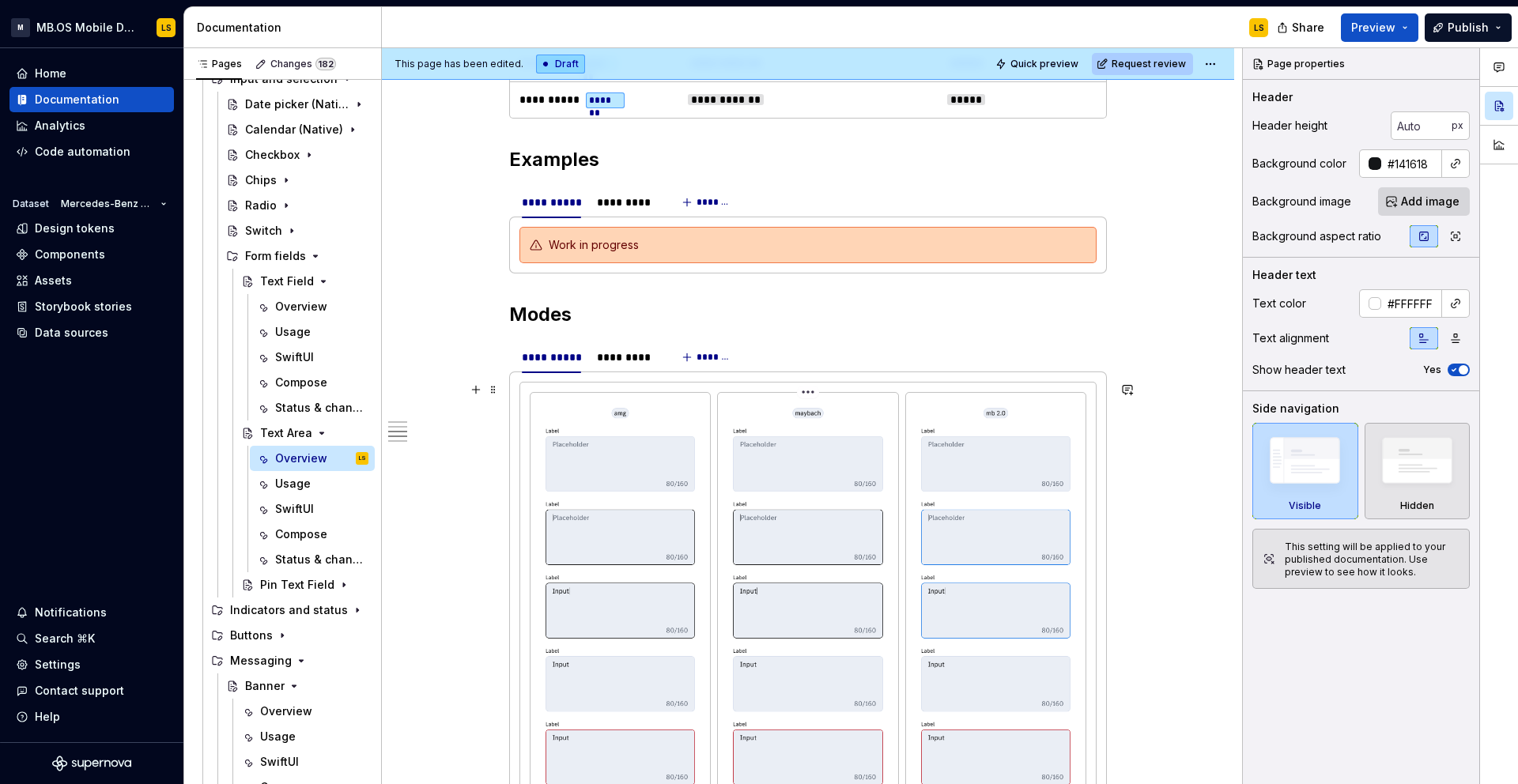
scroll to position [1902, 0]
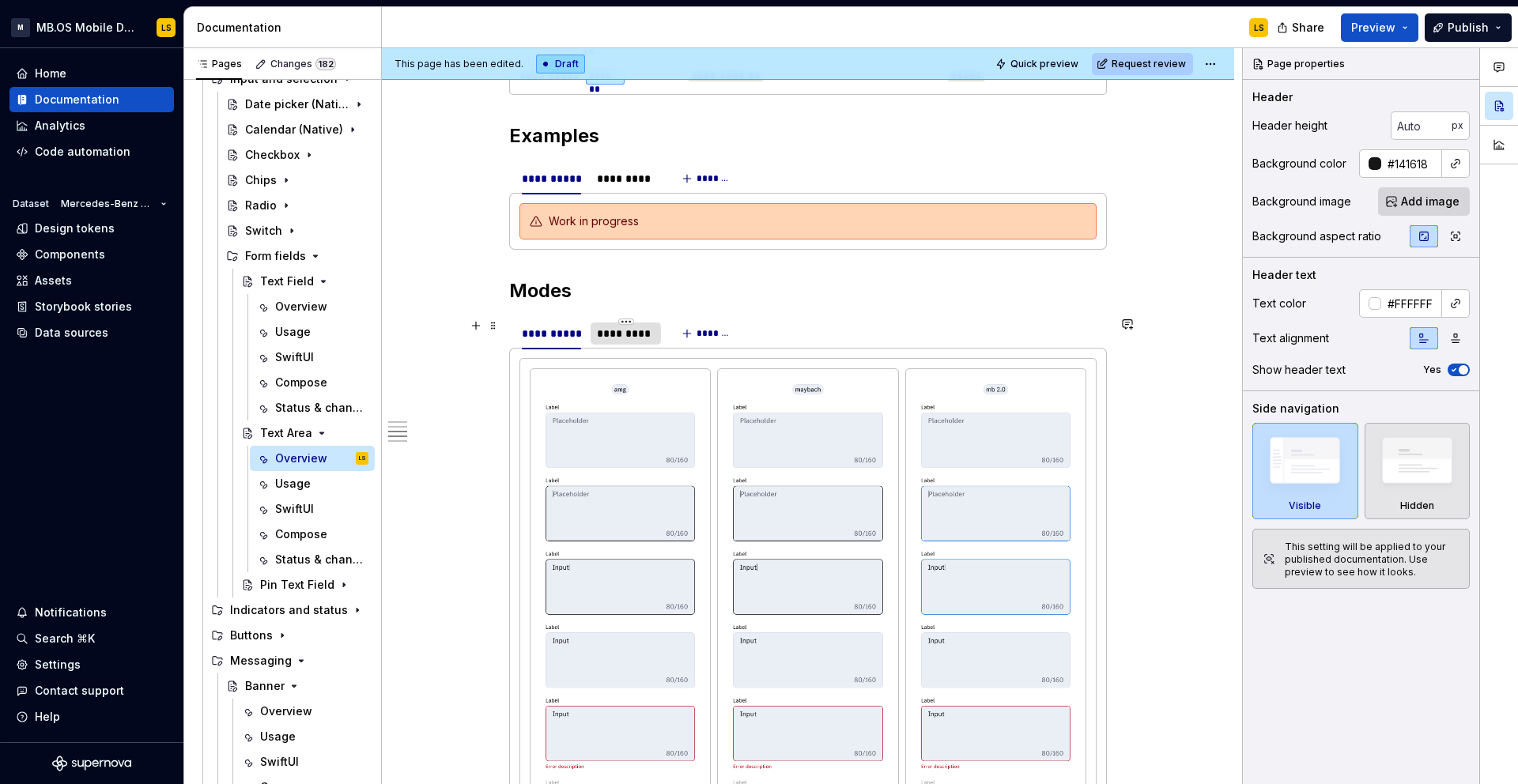
click at [634, 336] on div "*********" at bounding box center [626, 333] width 58 height 16
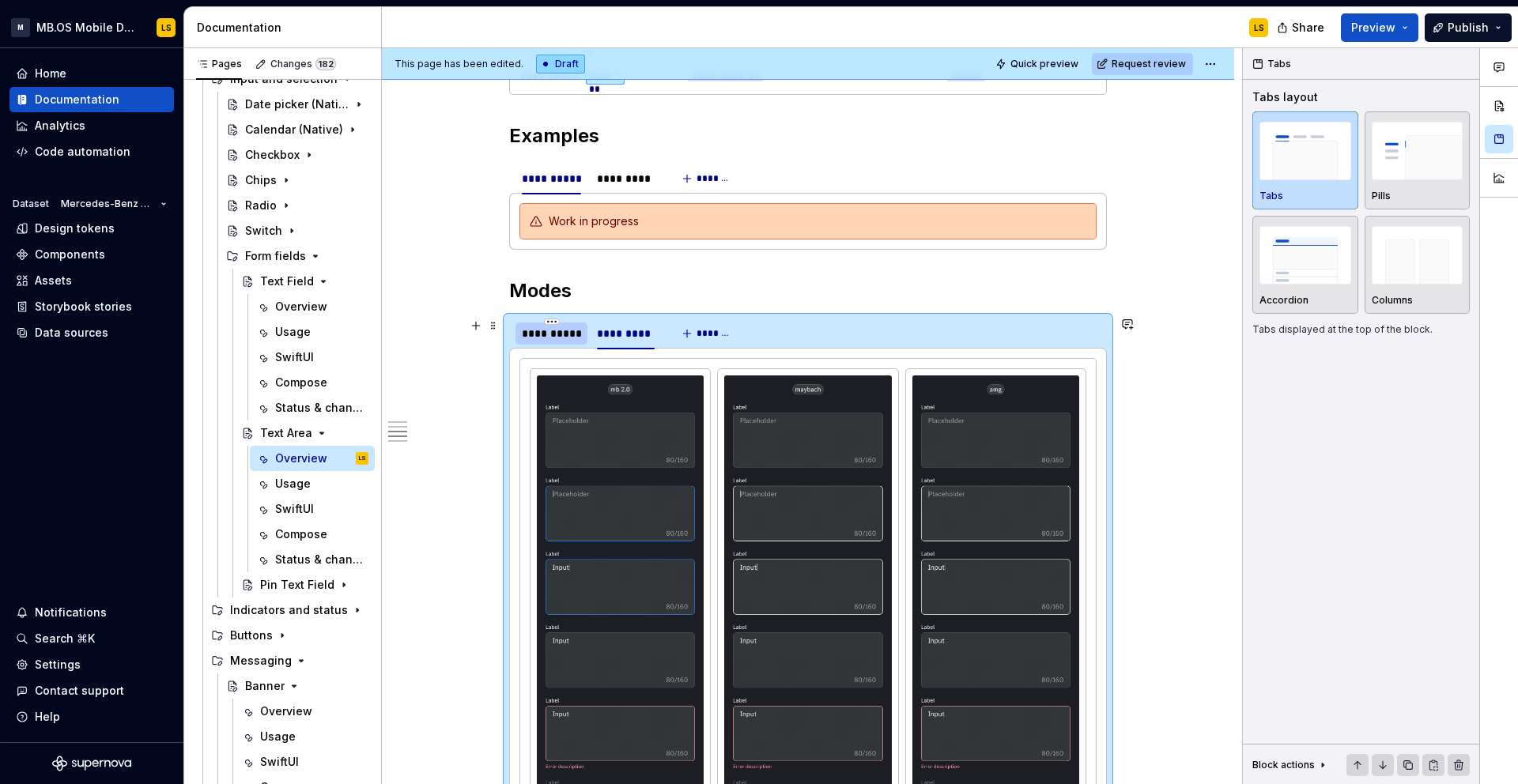
click at [566, 332] on div "**********" at bounding box center [551, 333] width 59 height 16
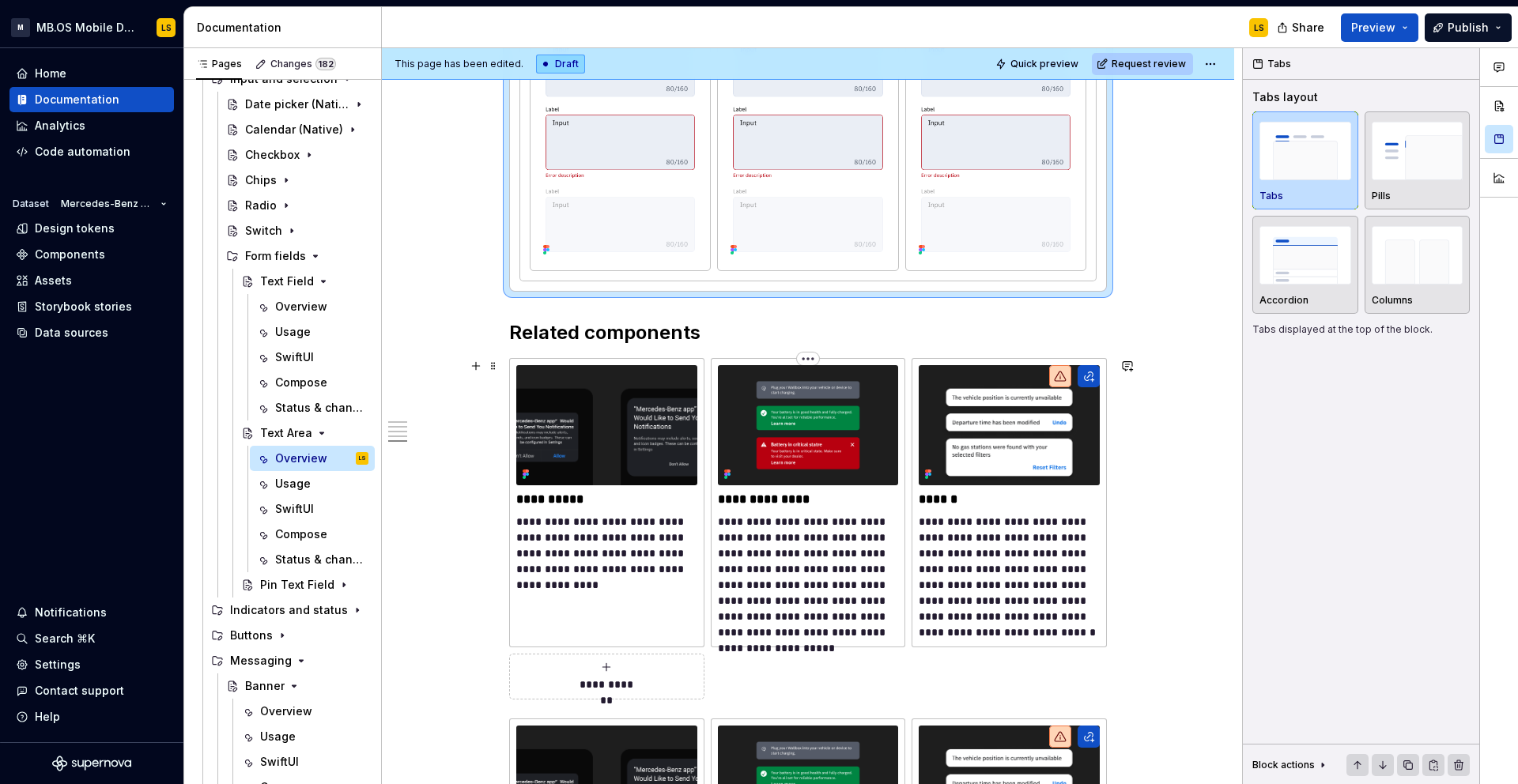
scroll to position [2734, 0]
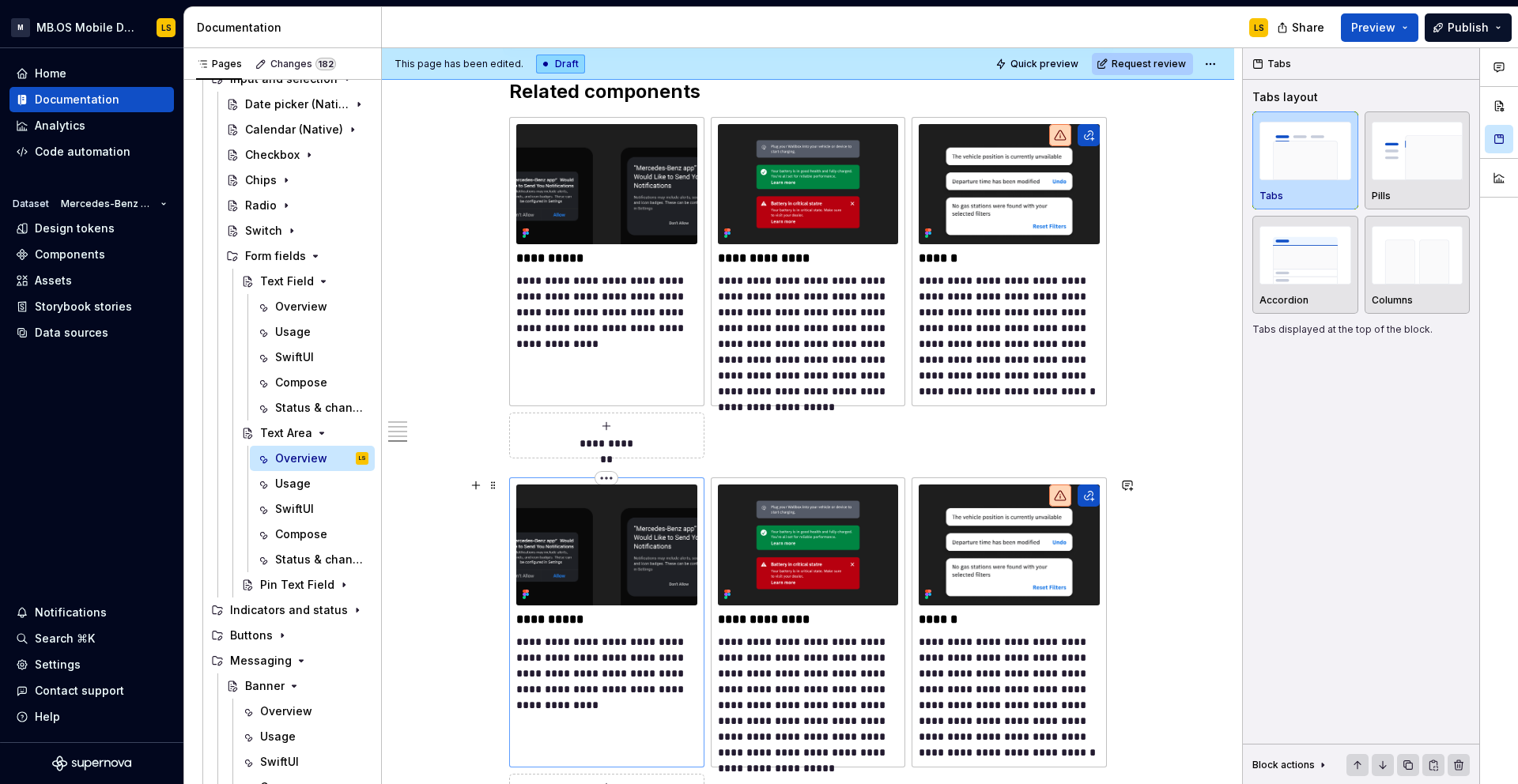
type textarea "*"
click at [695, 548] on img at bounding box center [606, 544] width 181 height 120
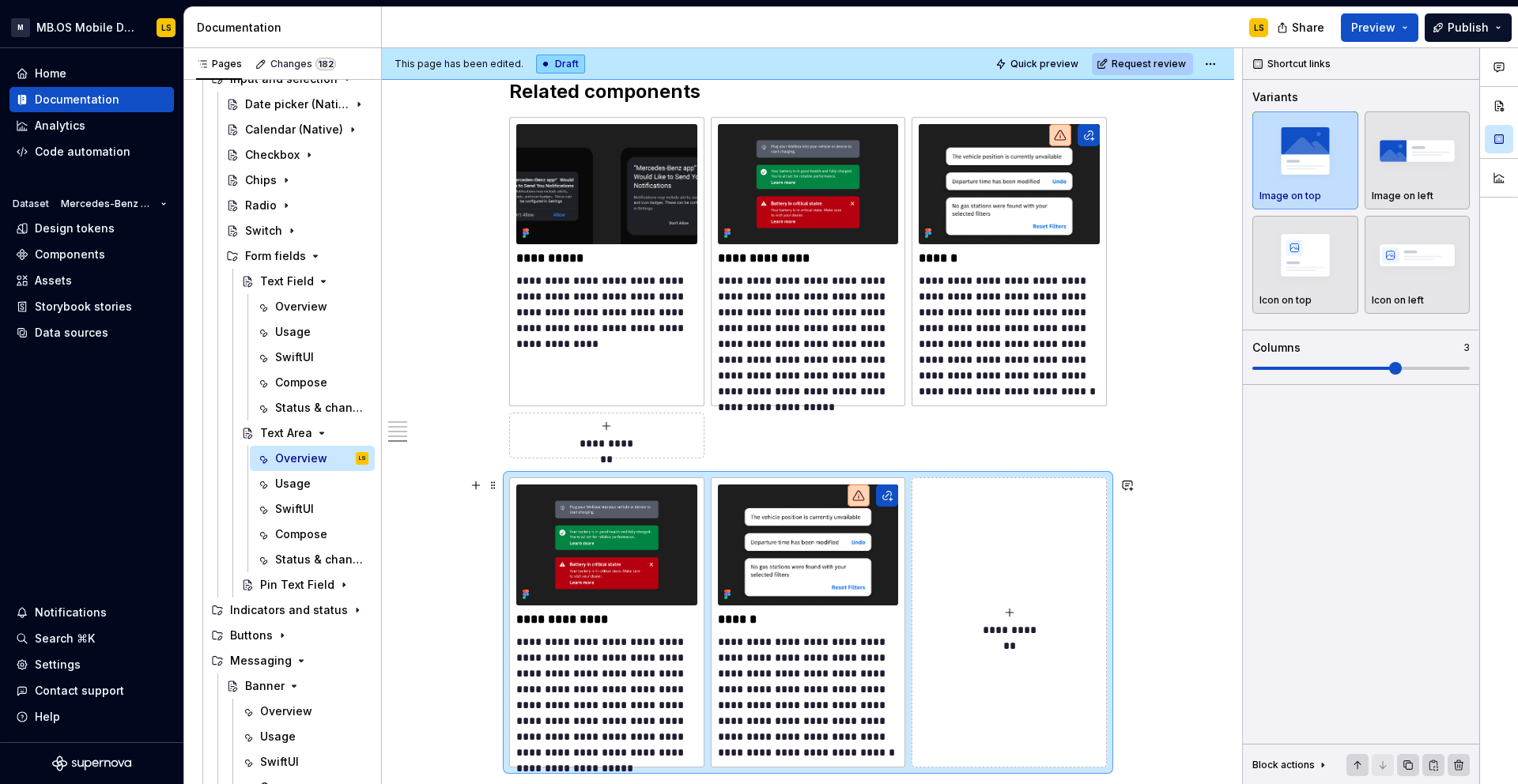
click at [762, 477] on div "**********" at bounding box center [807, 622] width 597 height 289
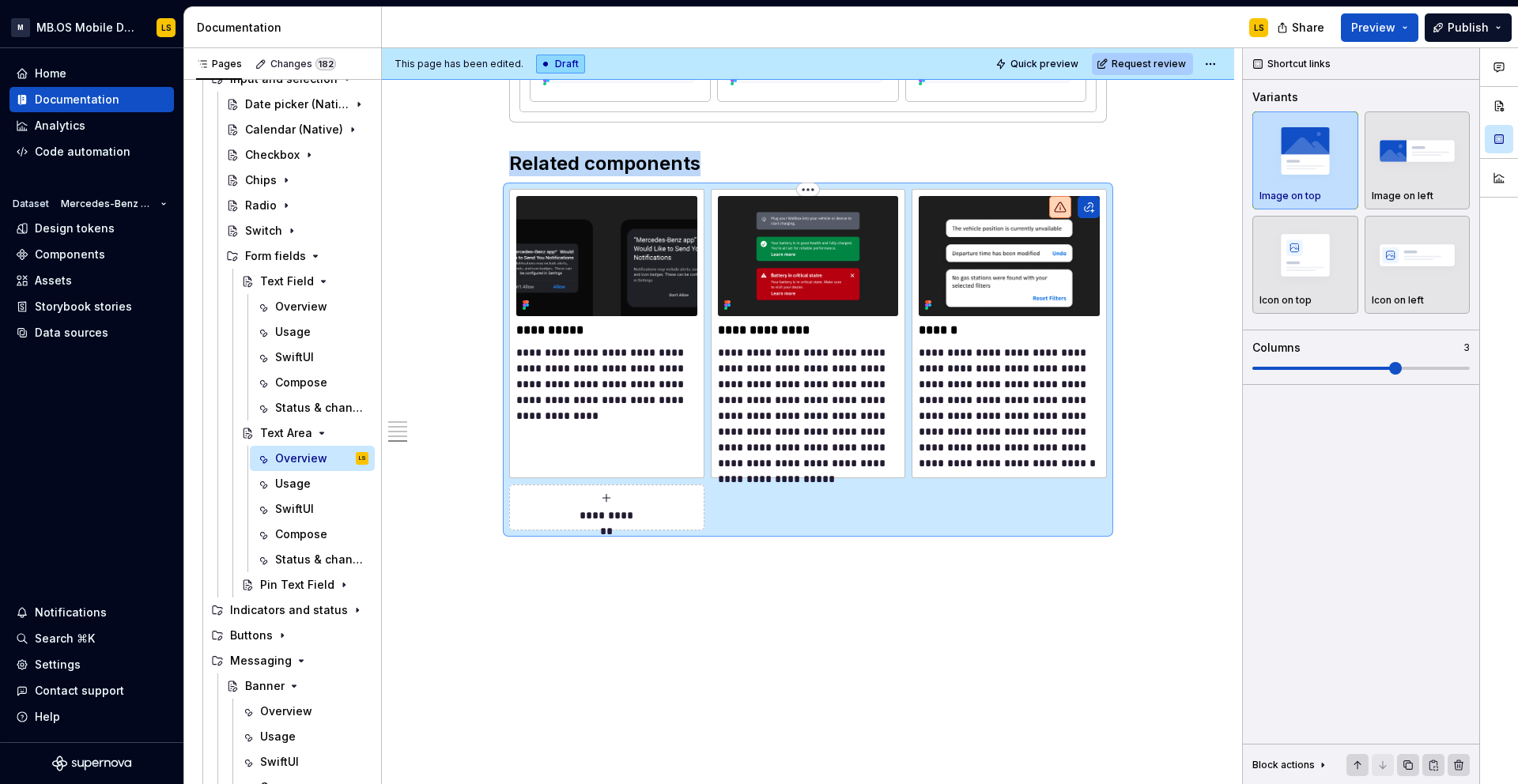
scroll to position [2662, 0]
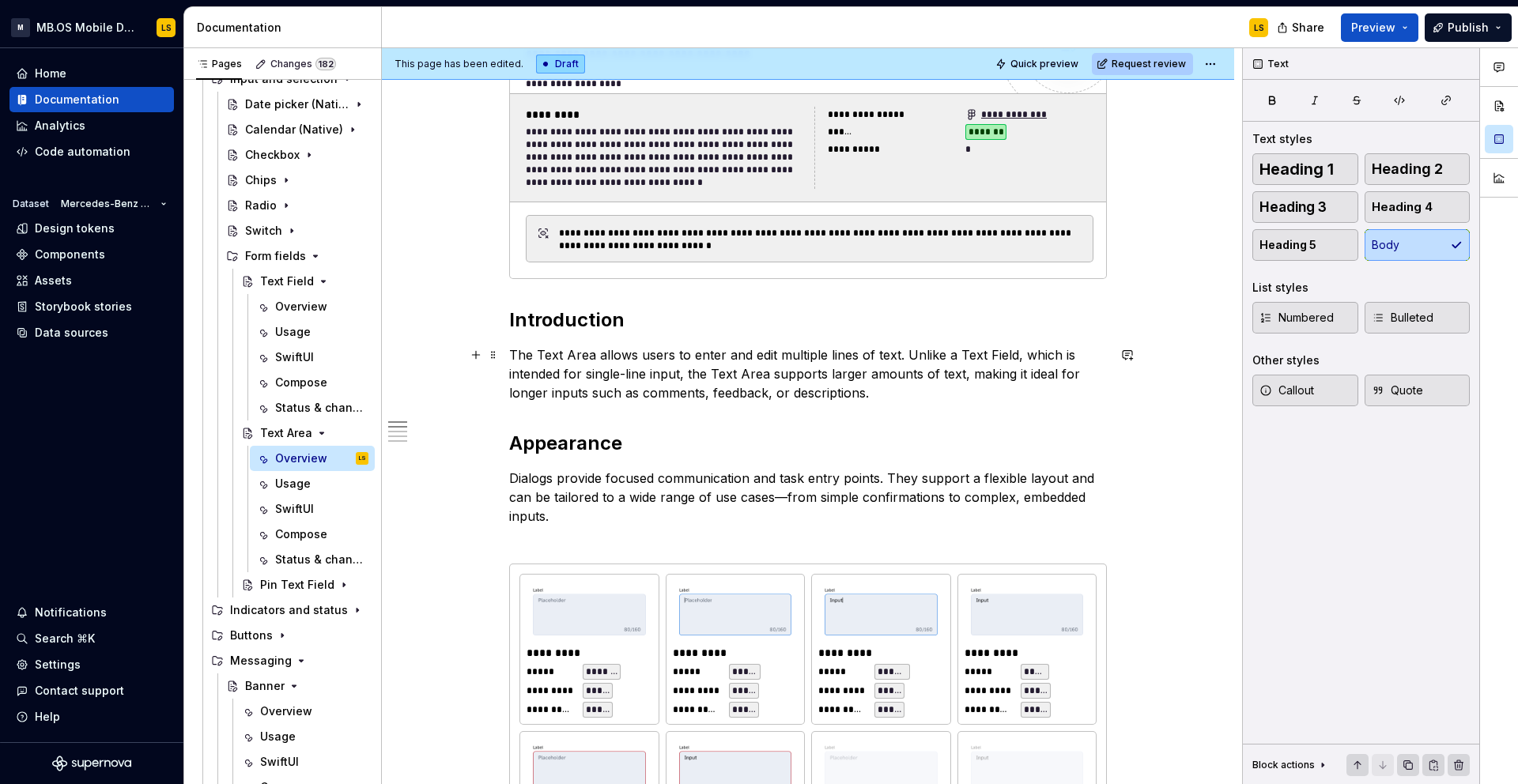
scroll to position [0, 0]
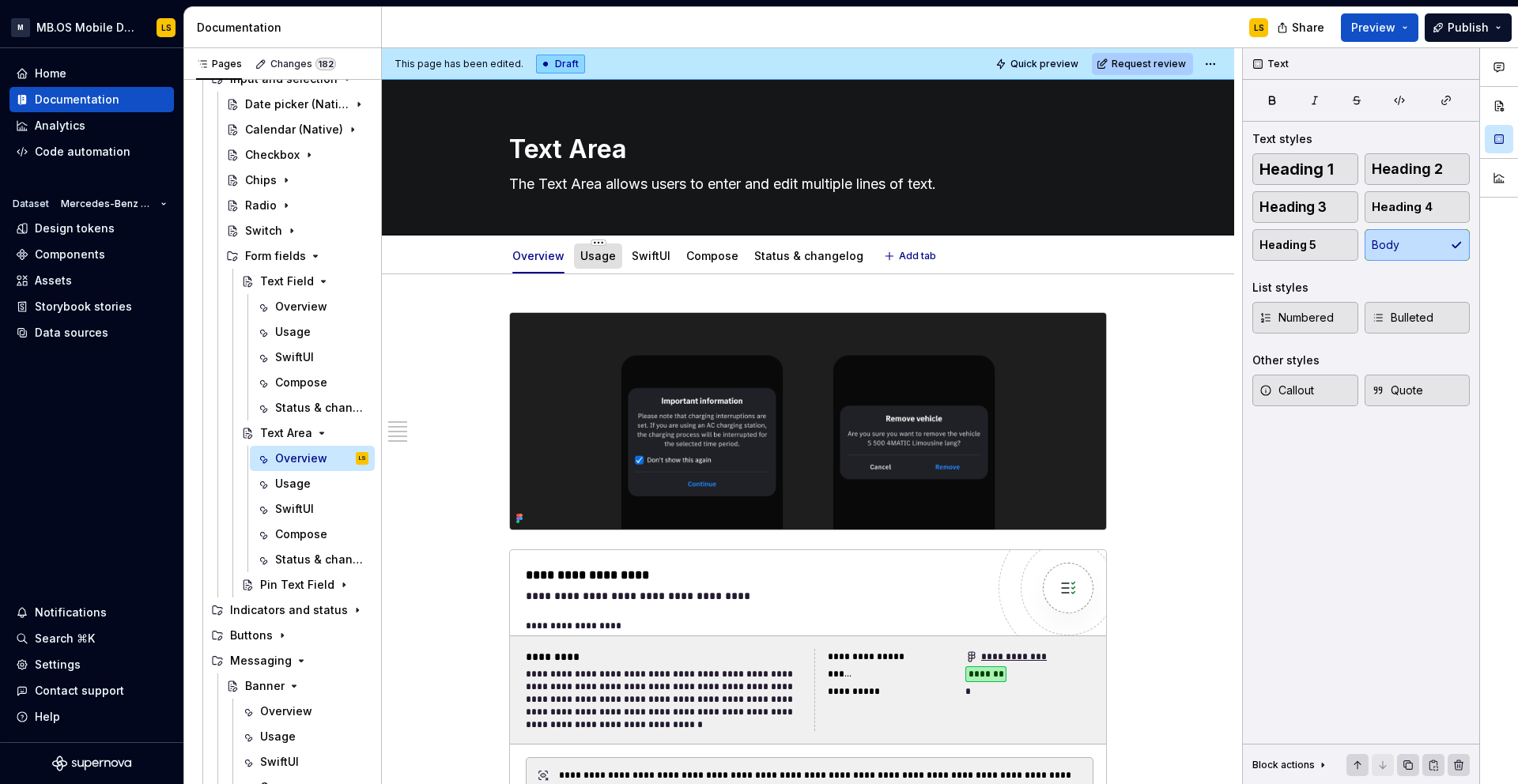
click at [597, 264] on div "Usage" at bounding box center [598, 256] width 36 height 19
click at [603, 261] on link "Usage" at bounding box center [598, 255] width 36 height 14
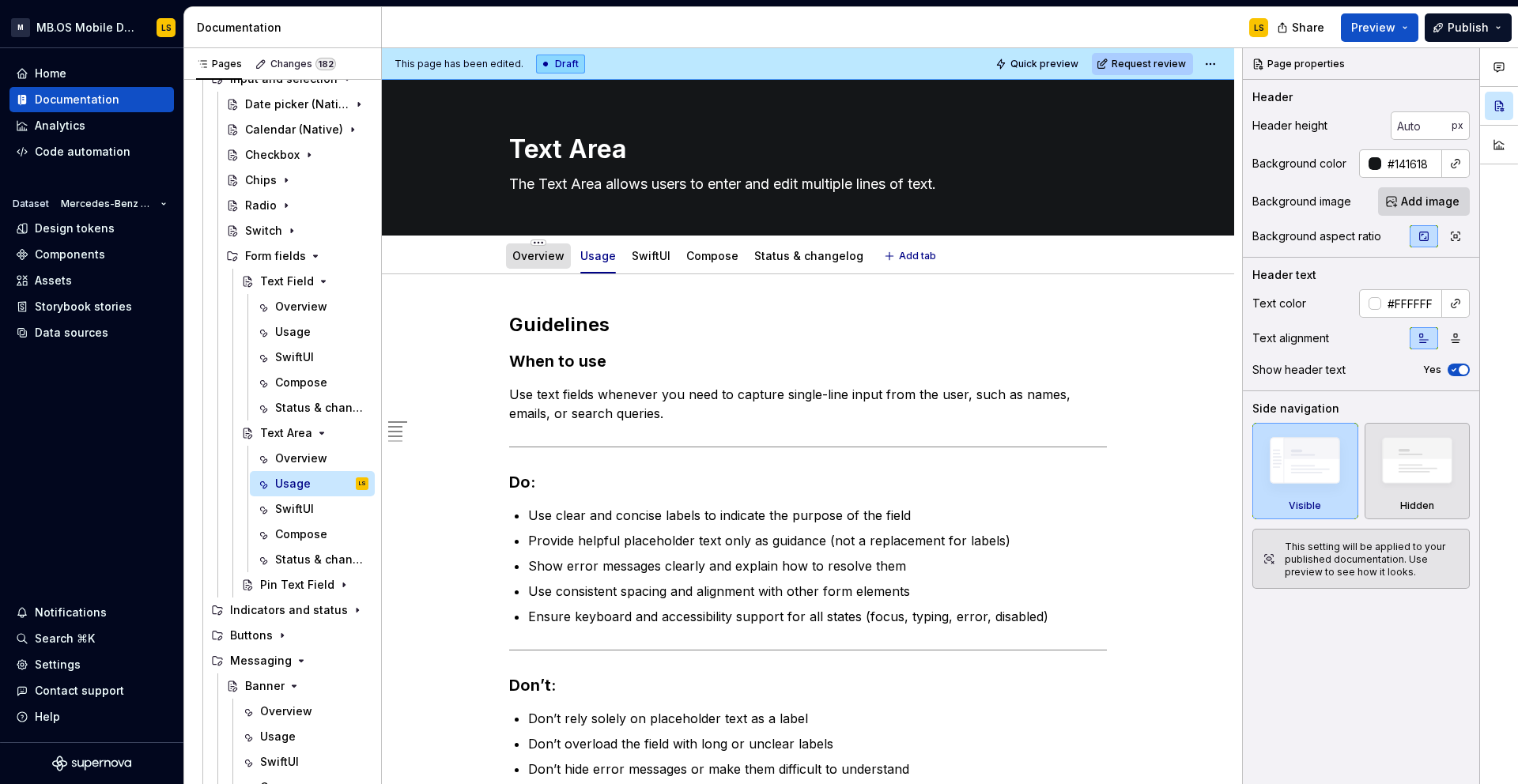
click at [548, 260] on link "Overview" at bounding box center [538, 255] width 53 height 14
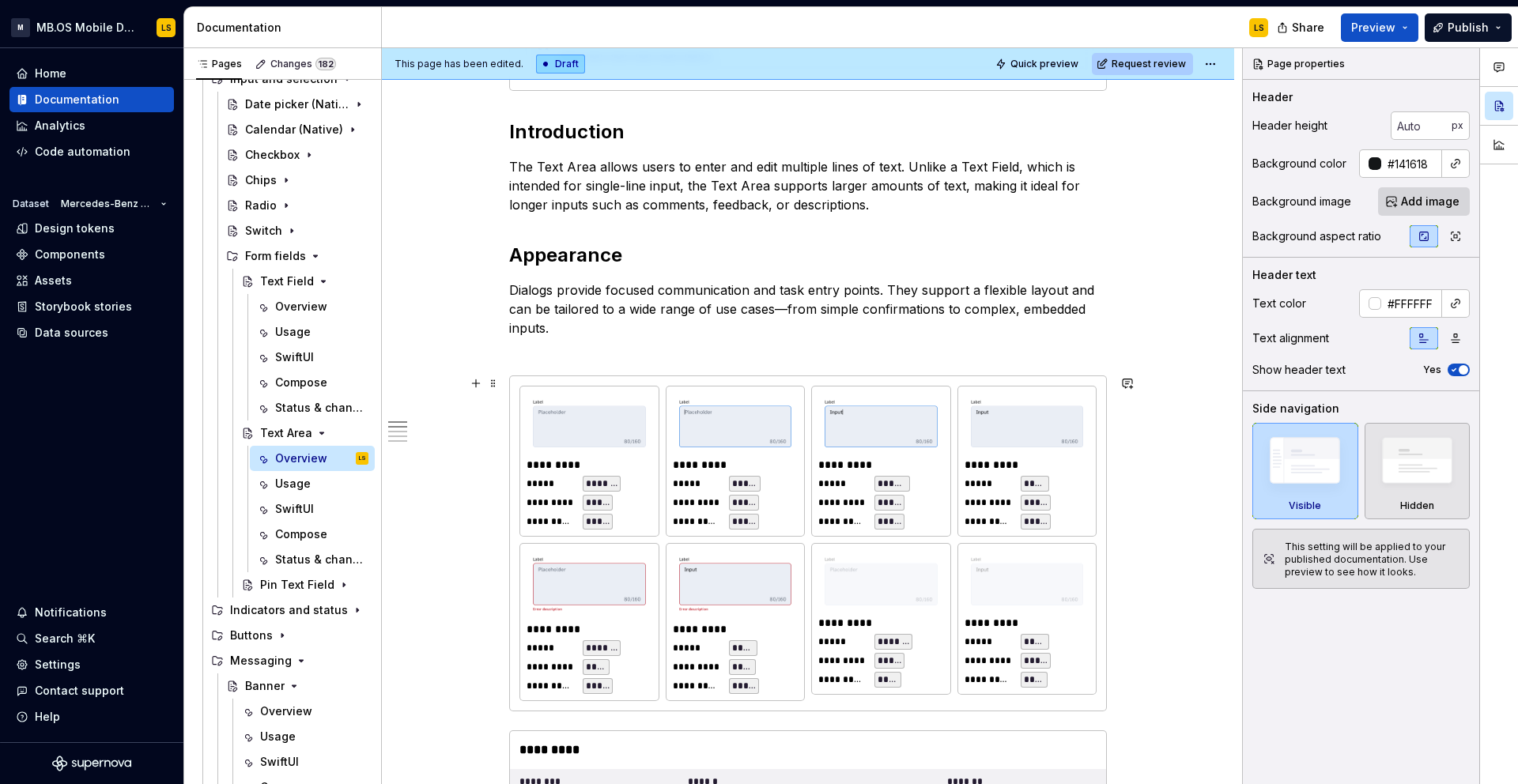
scroll to position [731, 0]
click at [269, 285] on div "Text Field" at bounding box center [282, 281] width 45 height 16
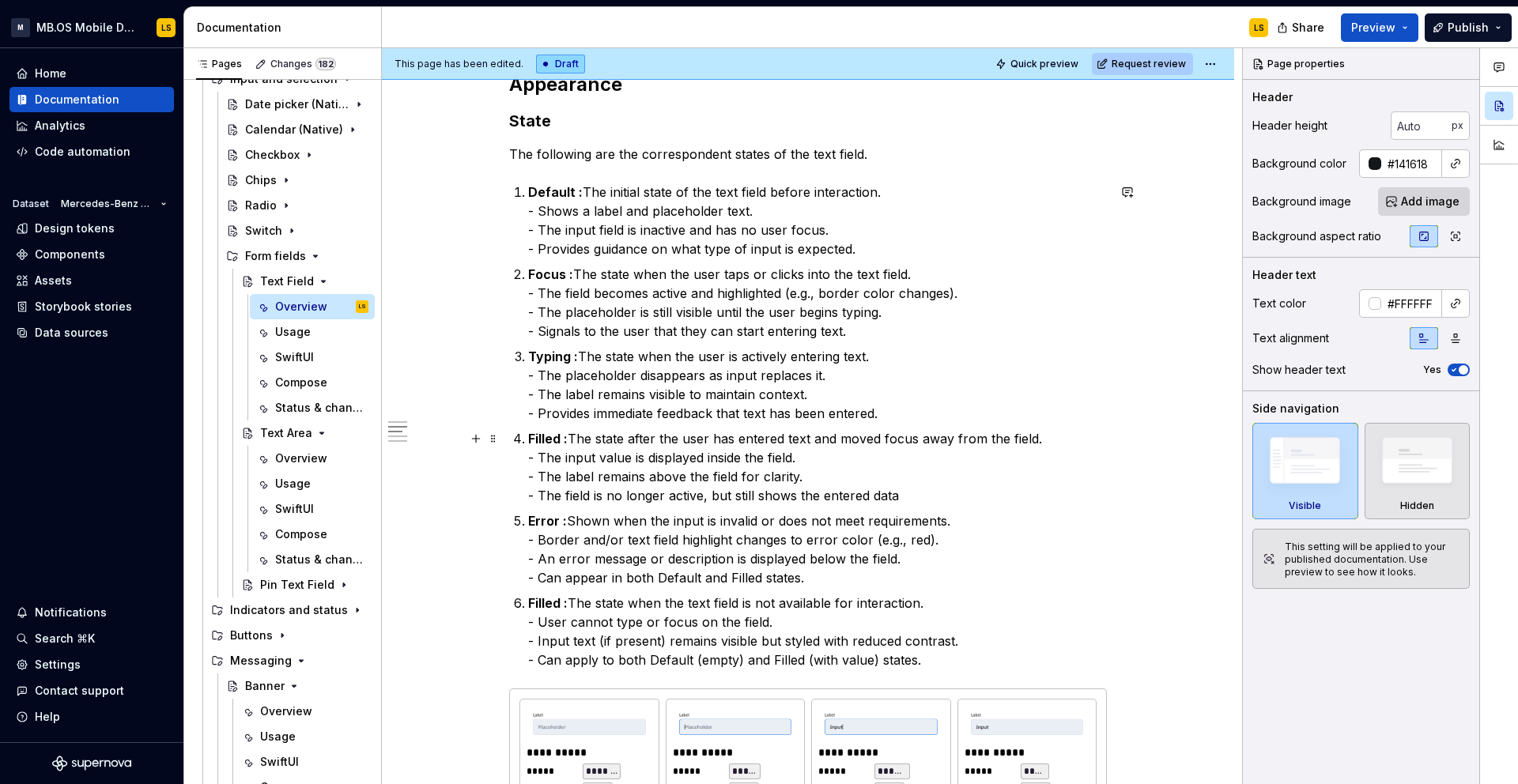
scroll to position [919, 0]
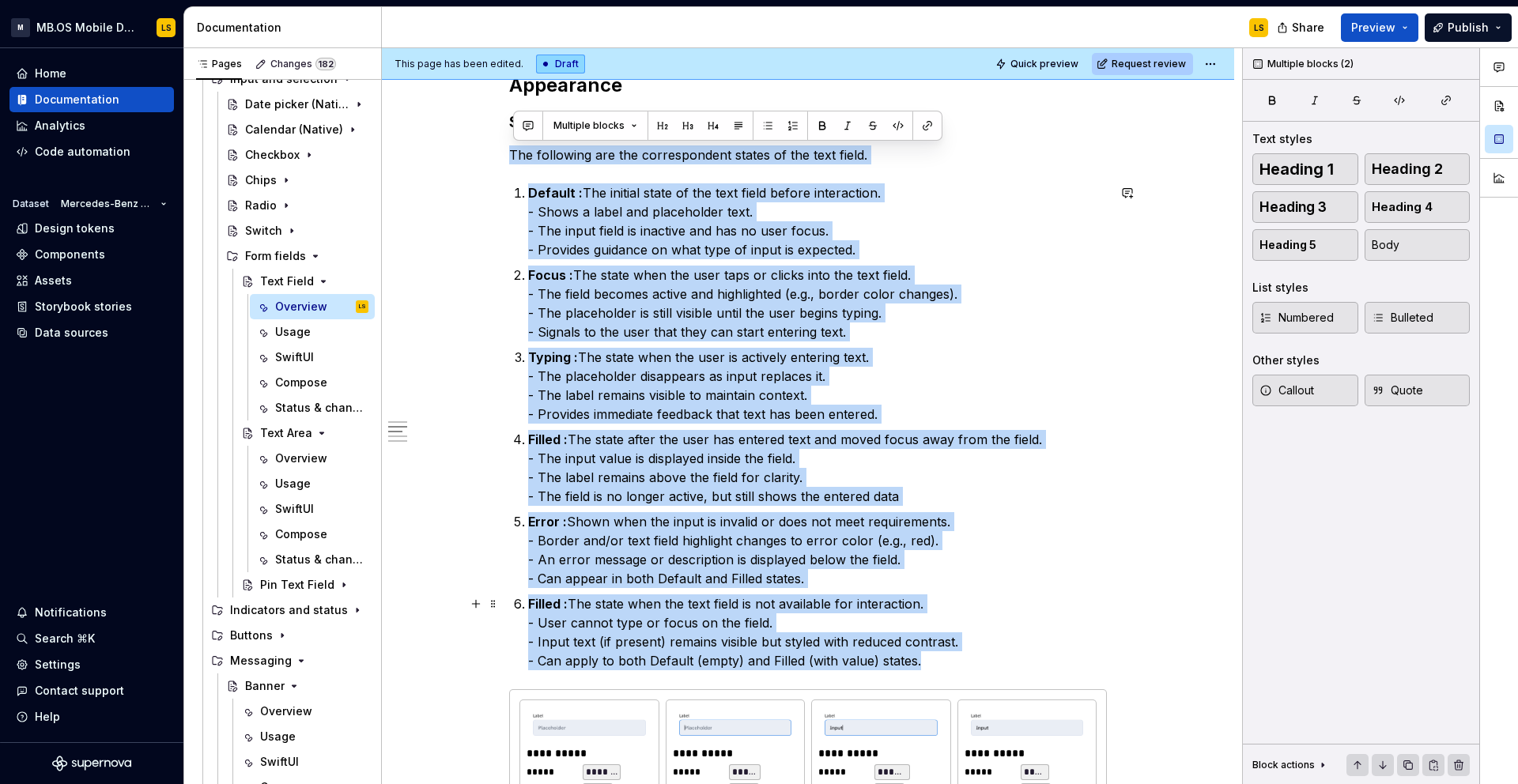
drag, startPoint x: 514, startPoint y: 151, endPoint x: 983, endPoint y: 661, distance: 692.9
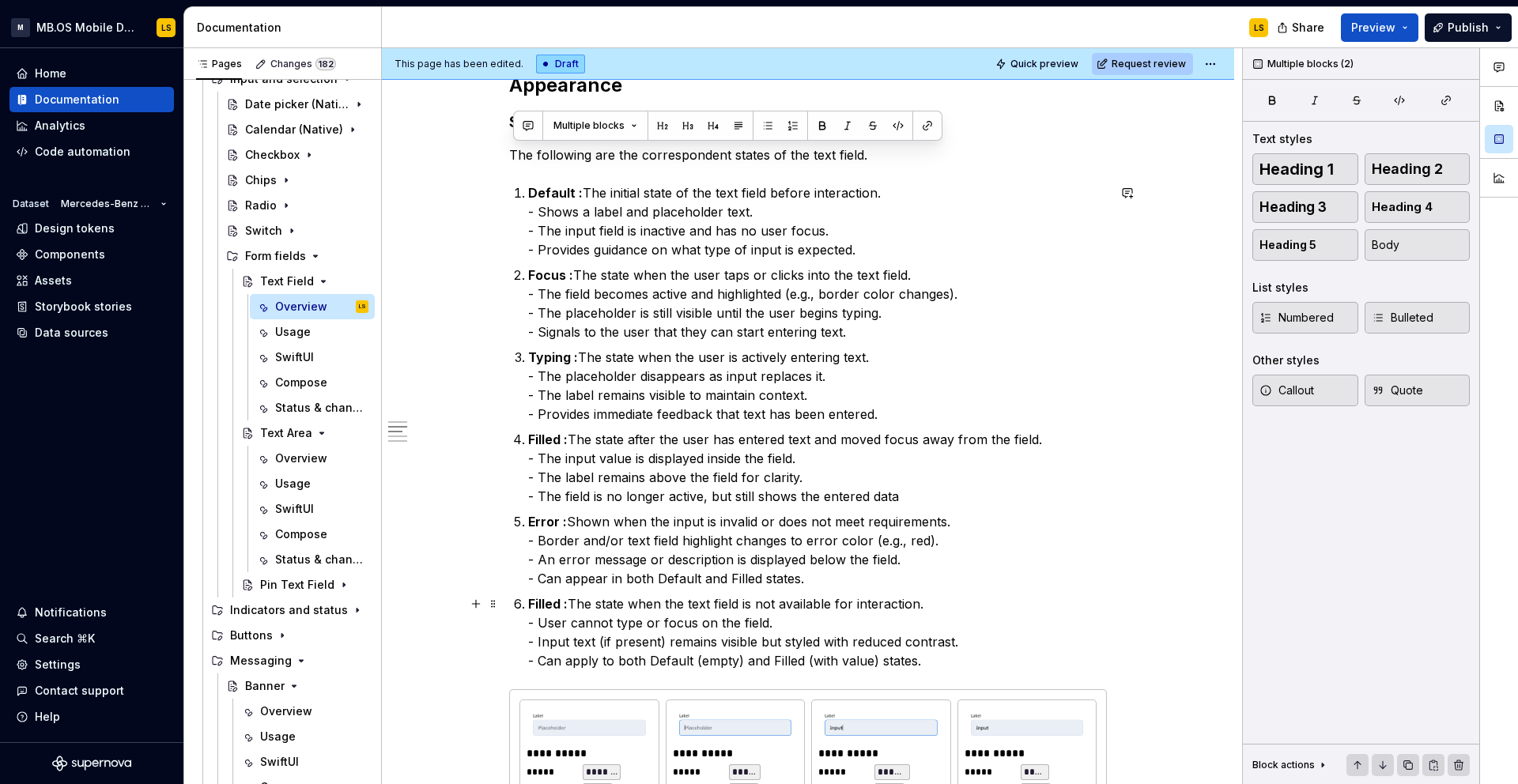
click at [947, 633] on p "Filled : The state when the text field is not available for interaction. - User…" at bounding box center [818, 632] width 579 height 76
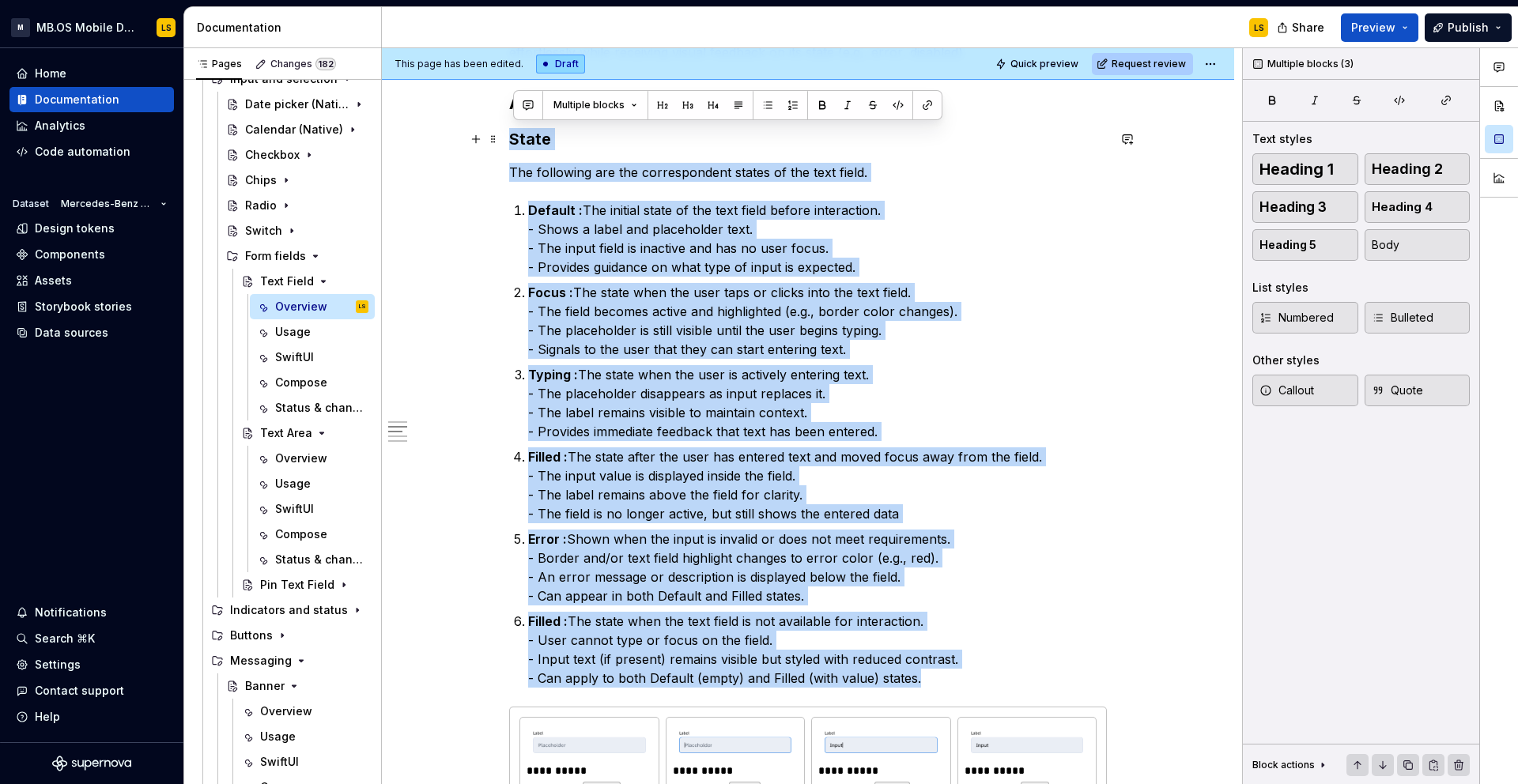
scroll to position [863, 0]
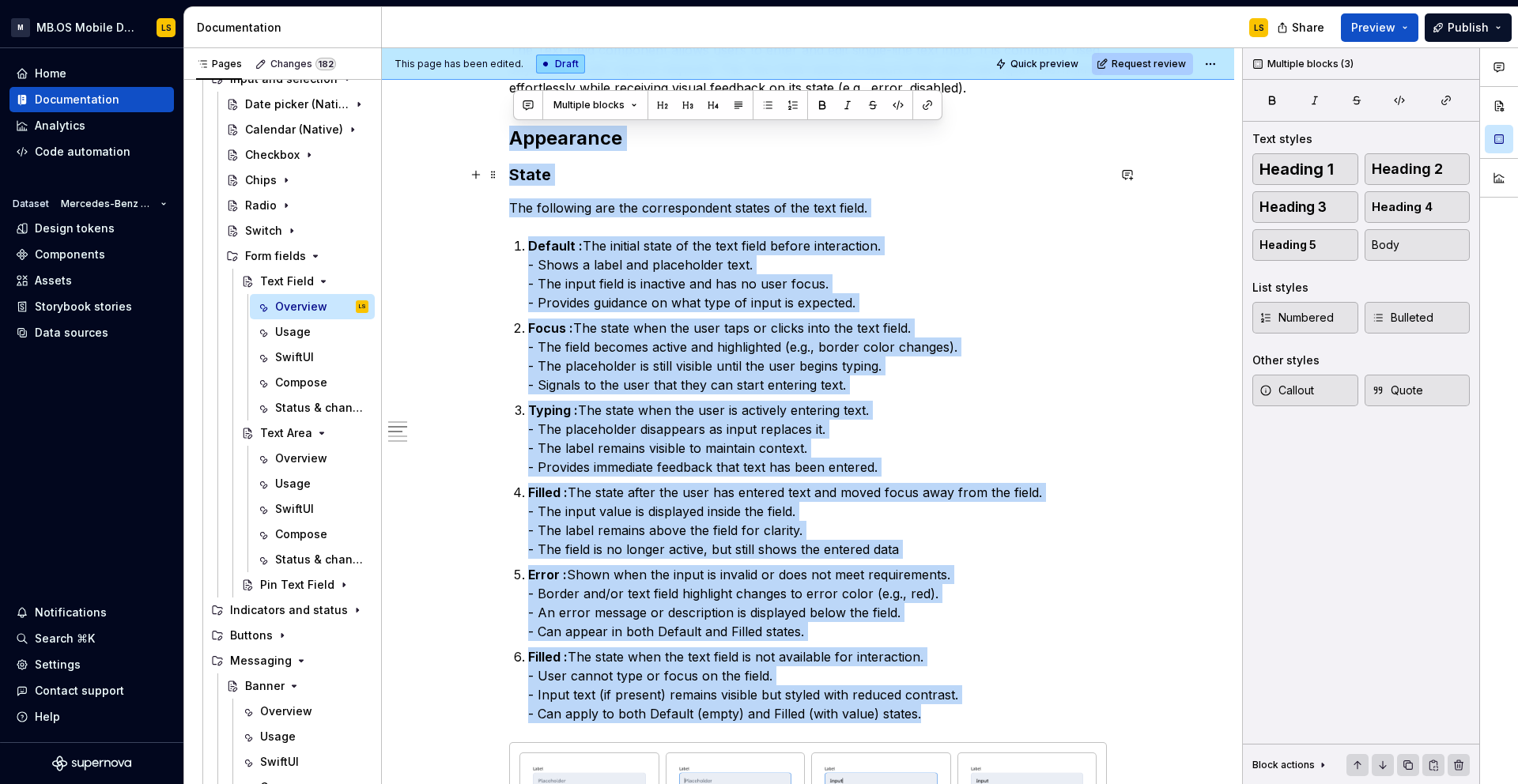
drag, startPoint x: 953, startPoint y: 661, endPoint x: 515, endPoint y: 124, distance: 693.0
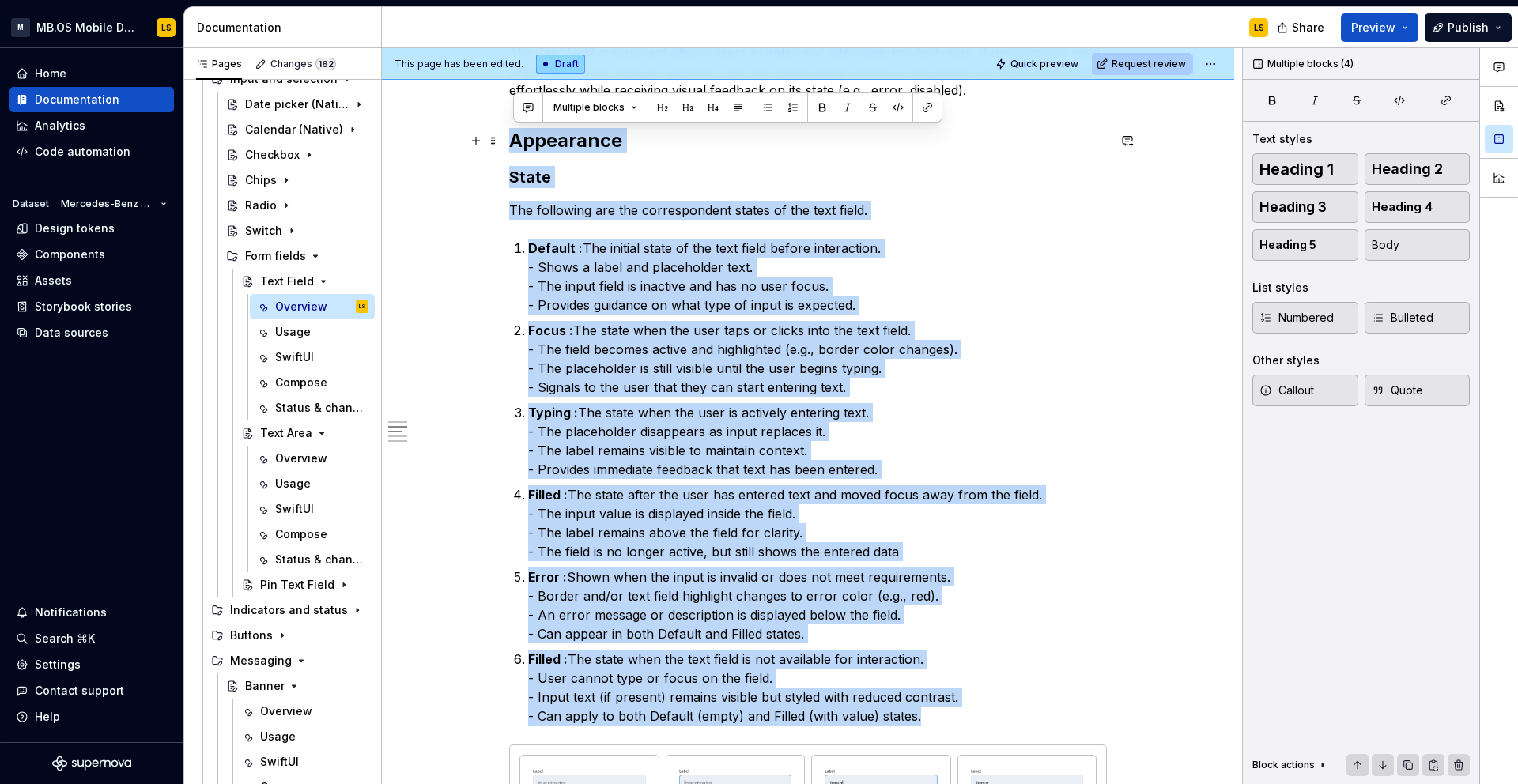
copy div "Appearance State The following are the correspondent states of the text field. …"
click at [288, 431] on div "Text Area" at bounding box center [282, 432] width 45 height 16
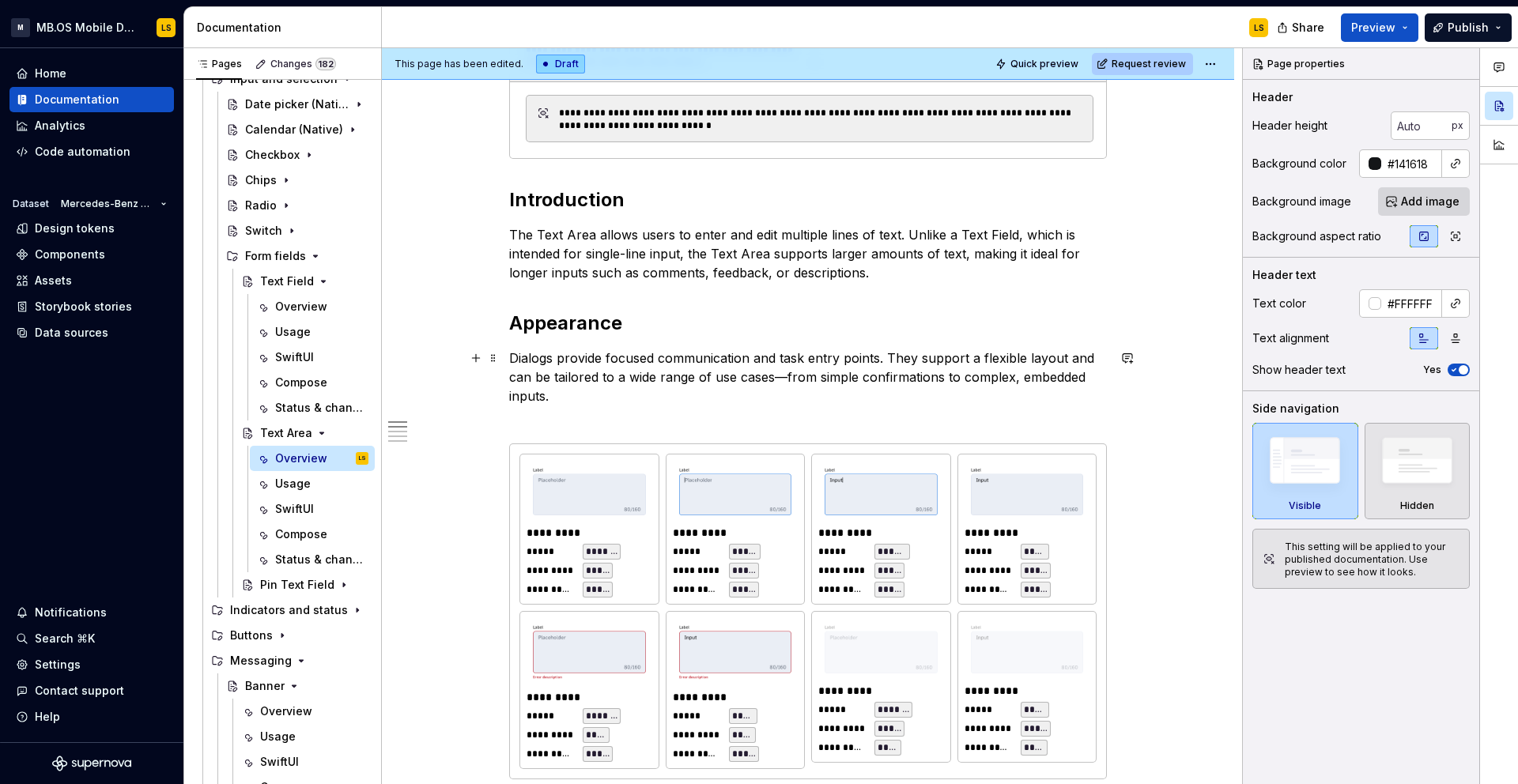
scroll to position [702, 0]
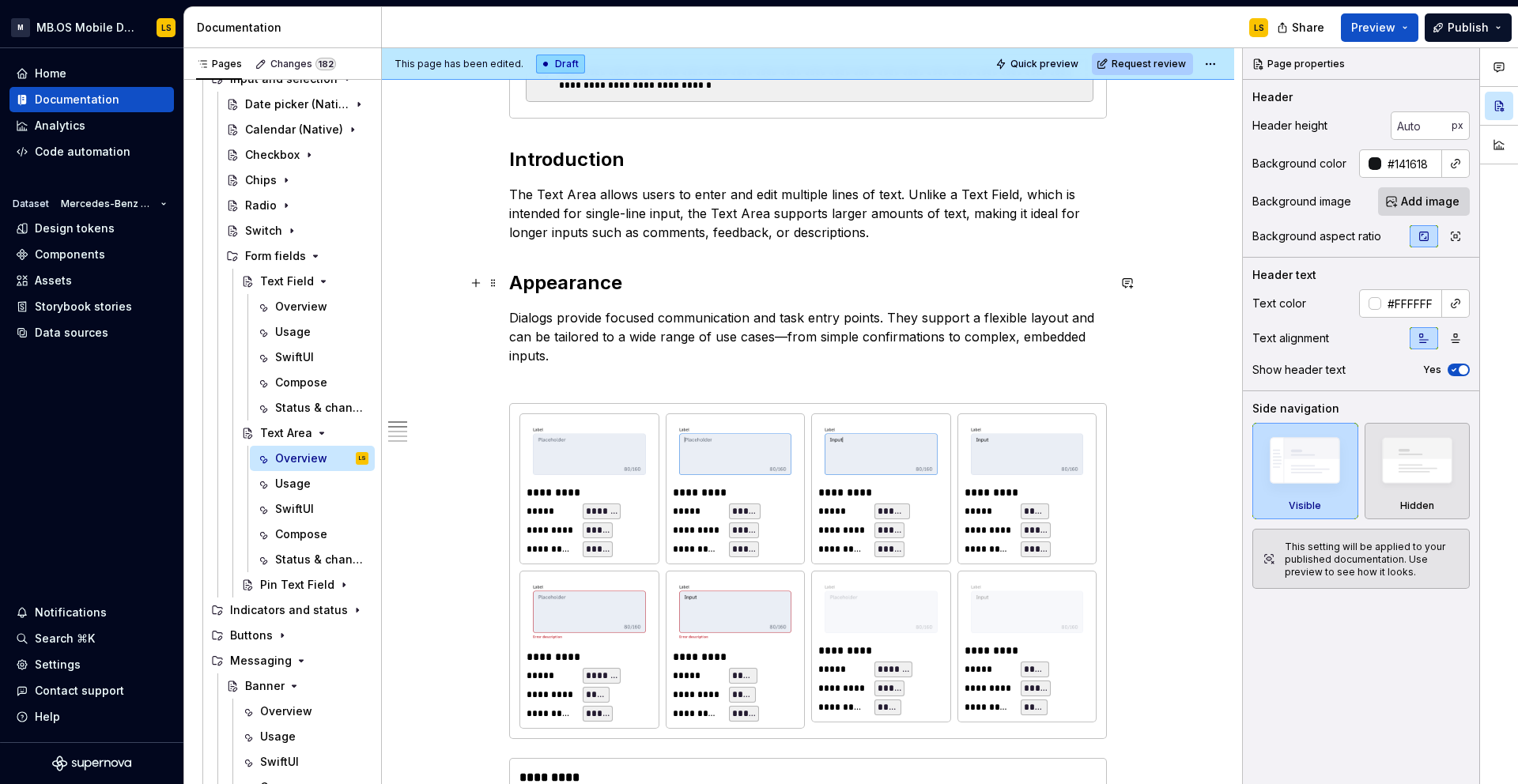
type textarea "*"
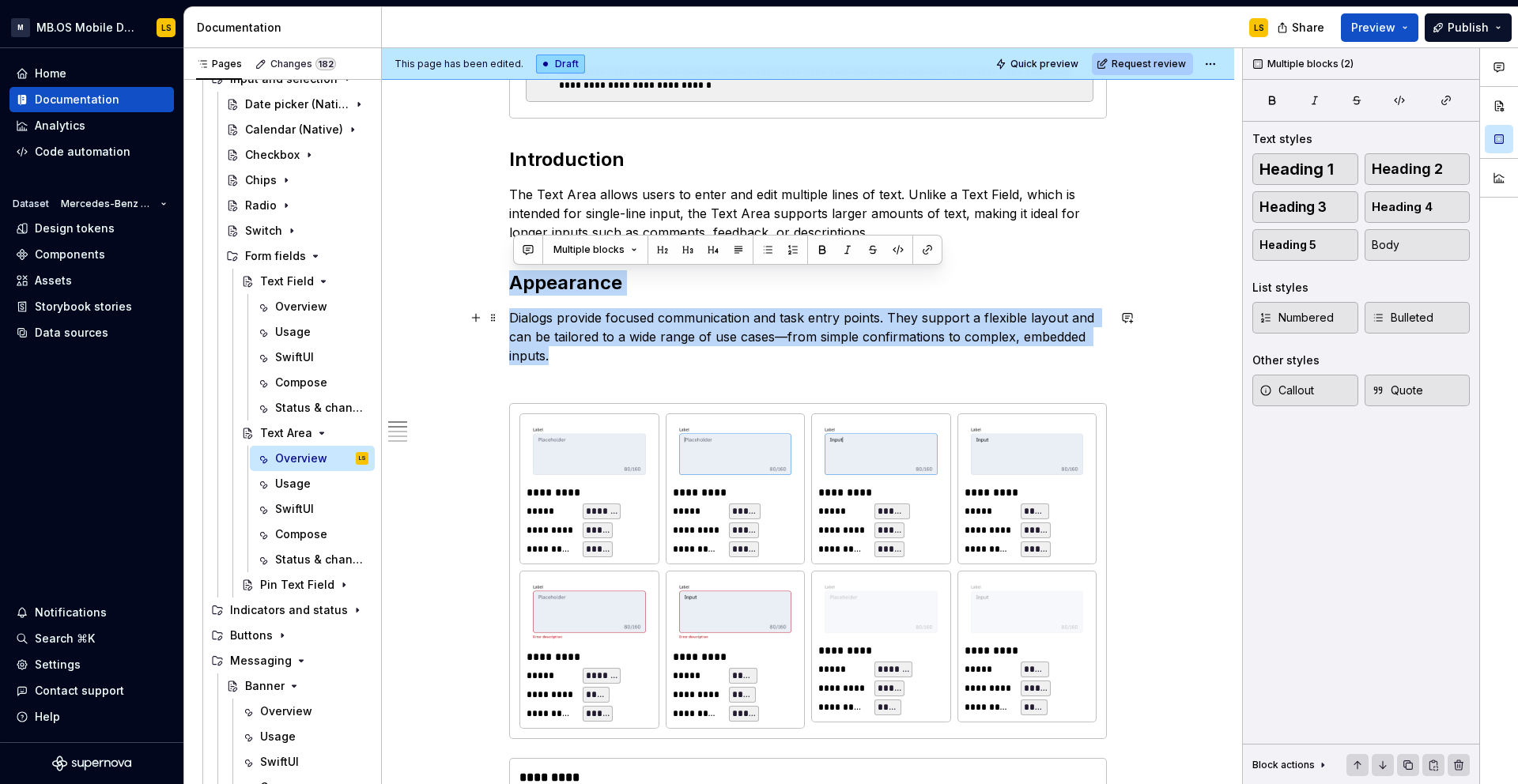
drag, startPoint x: 515, startPoint y: 286, endPoint x: 557, endPoint y: 357, distance: 82.5
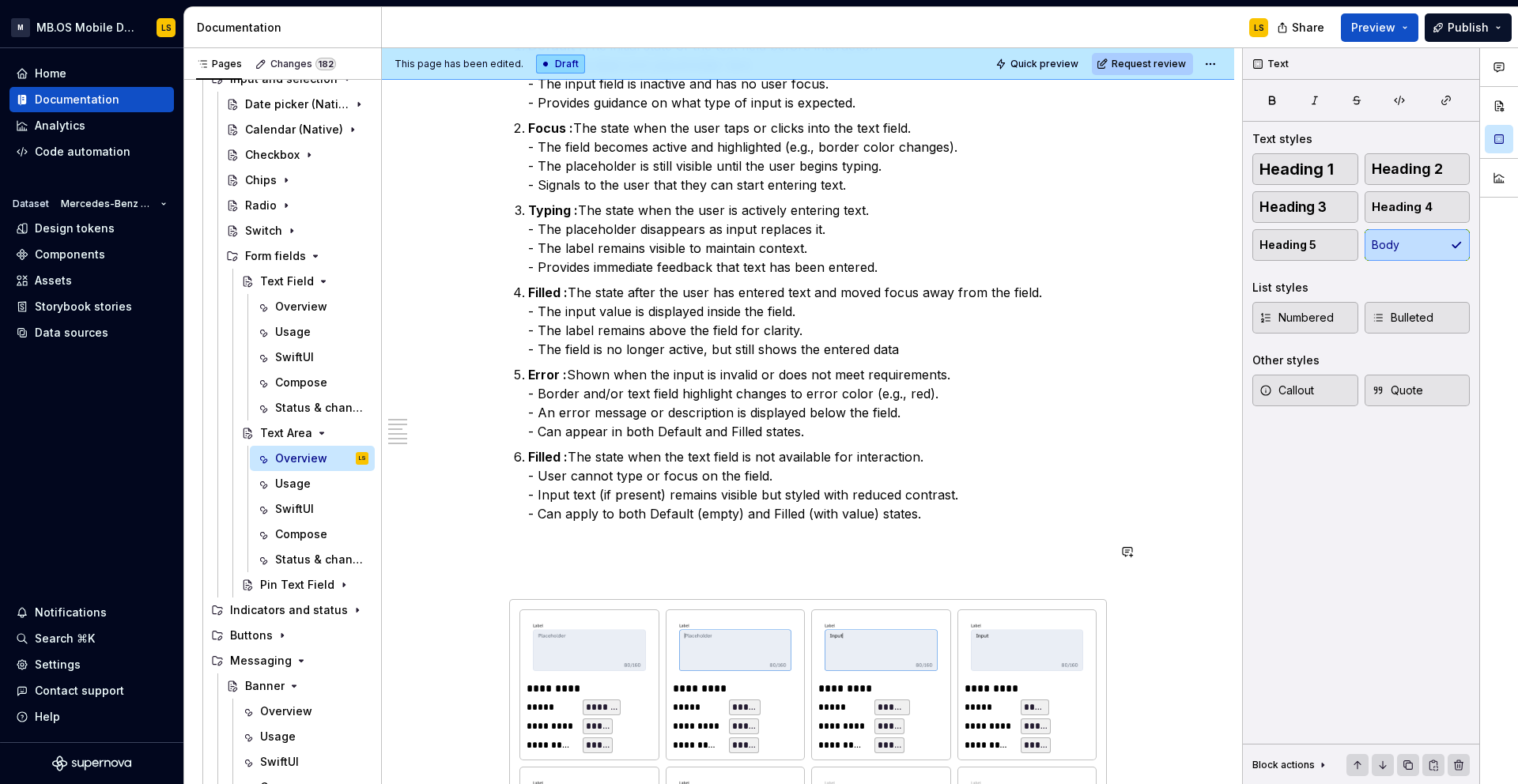
scroll to position [1089, 0]
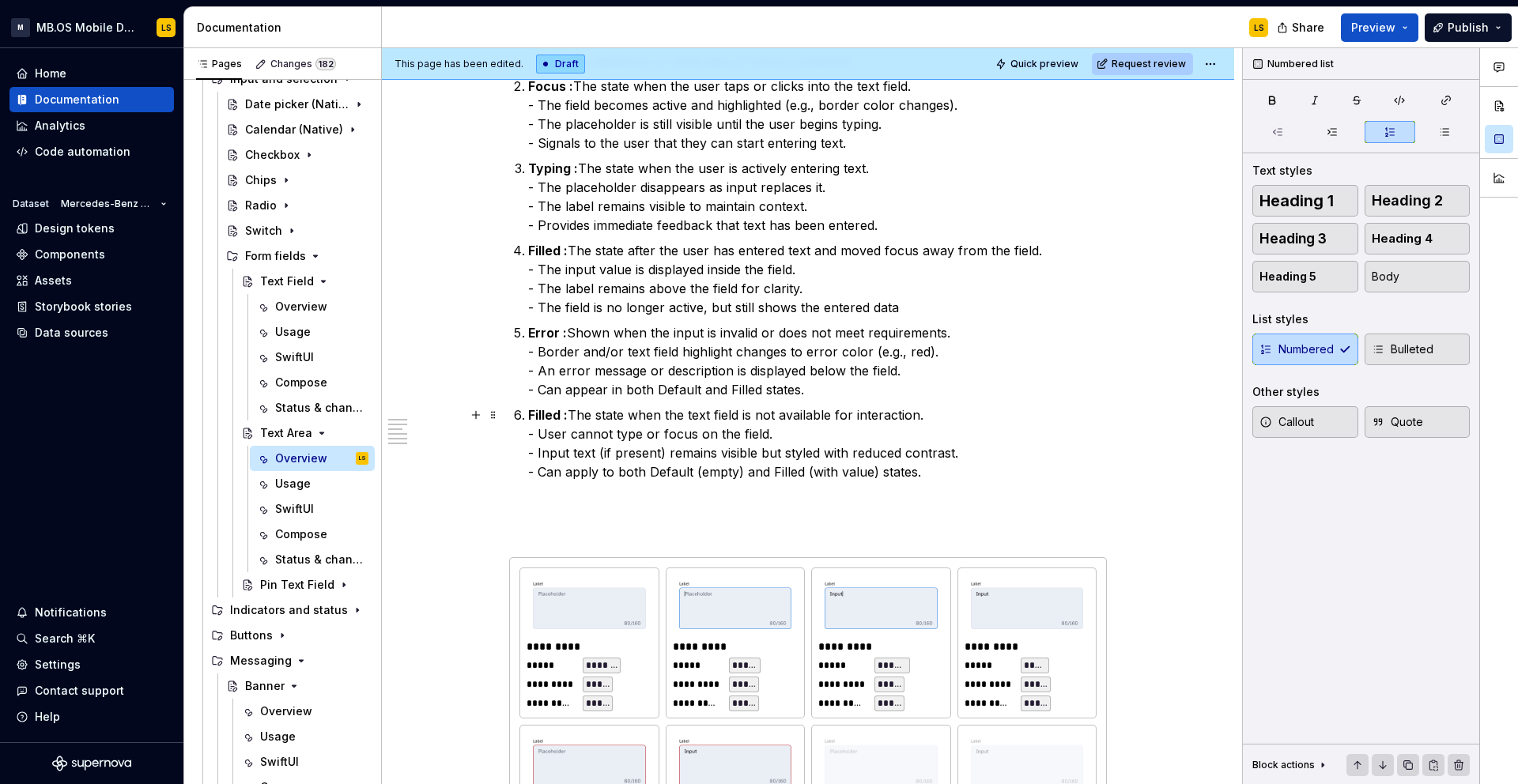
click at [703, 413] on p "Filled : The state when the text field is not available for interaction. - User…" at bounding box center [818, 443] width 579 height 76
click at [745, 410] on p "Filled : The state when the text field is not available for interaction. - User…" at bounding box center [818, 443] width 579 height 76
click at [733, 412] on p "Filled : The state when the text field is not available for interaction. - User…" at bounding box center [818, 443] width 579 height 76
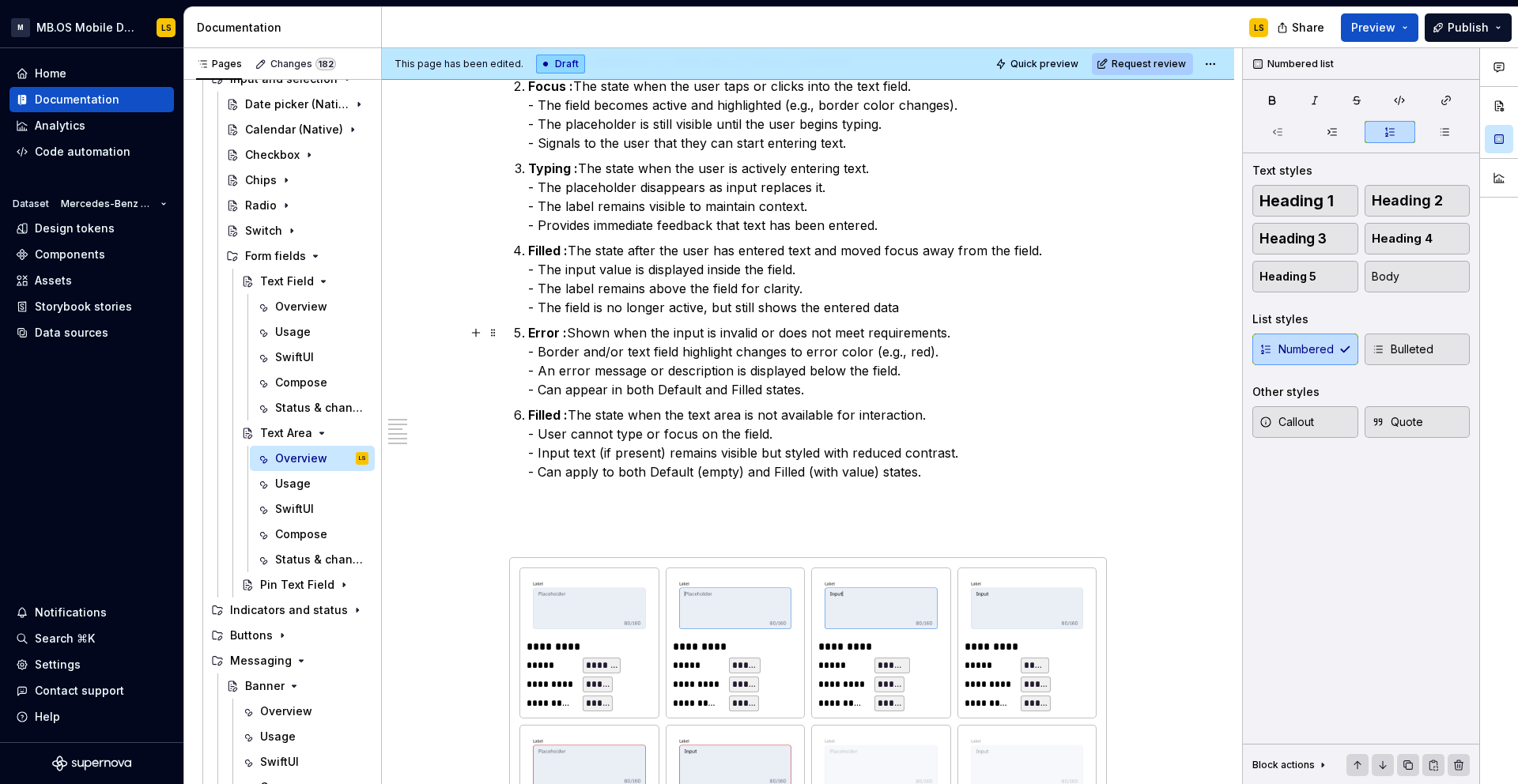
click at [633, 354] on p "Error : Shown when the input is invalid or does not meet requirements. - Border…" at bounding box center [818, 361] width 579 height 76
click at [664, 351] on p "Error : Shown when the input is invalid or does not meet requirements. - Border…" at bounding box center [818, 361] width 579 height 76
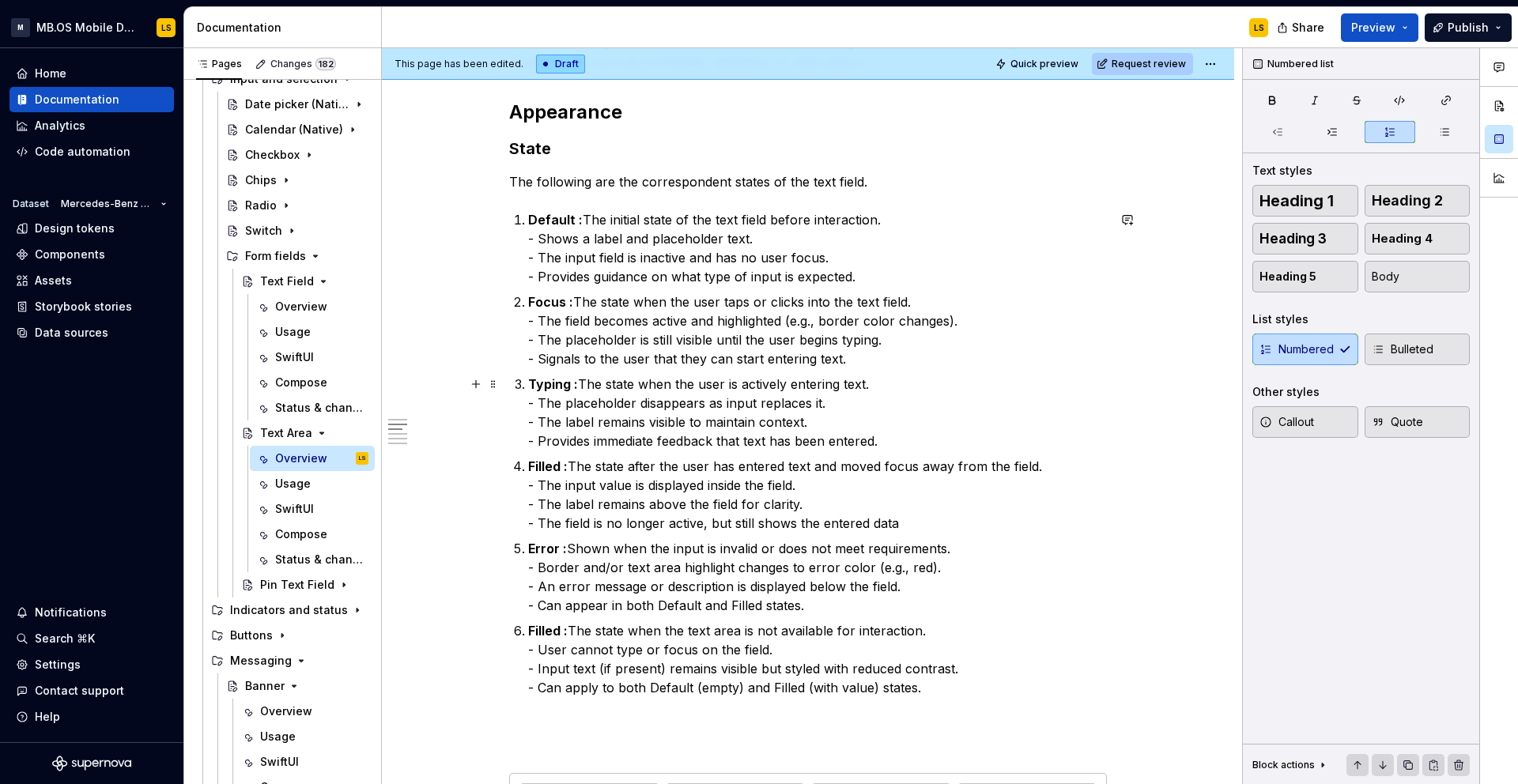
scroll to position [1200, 0]
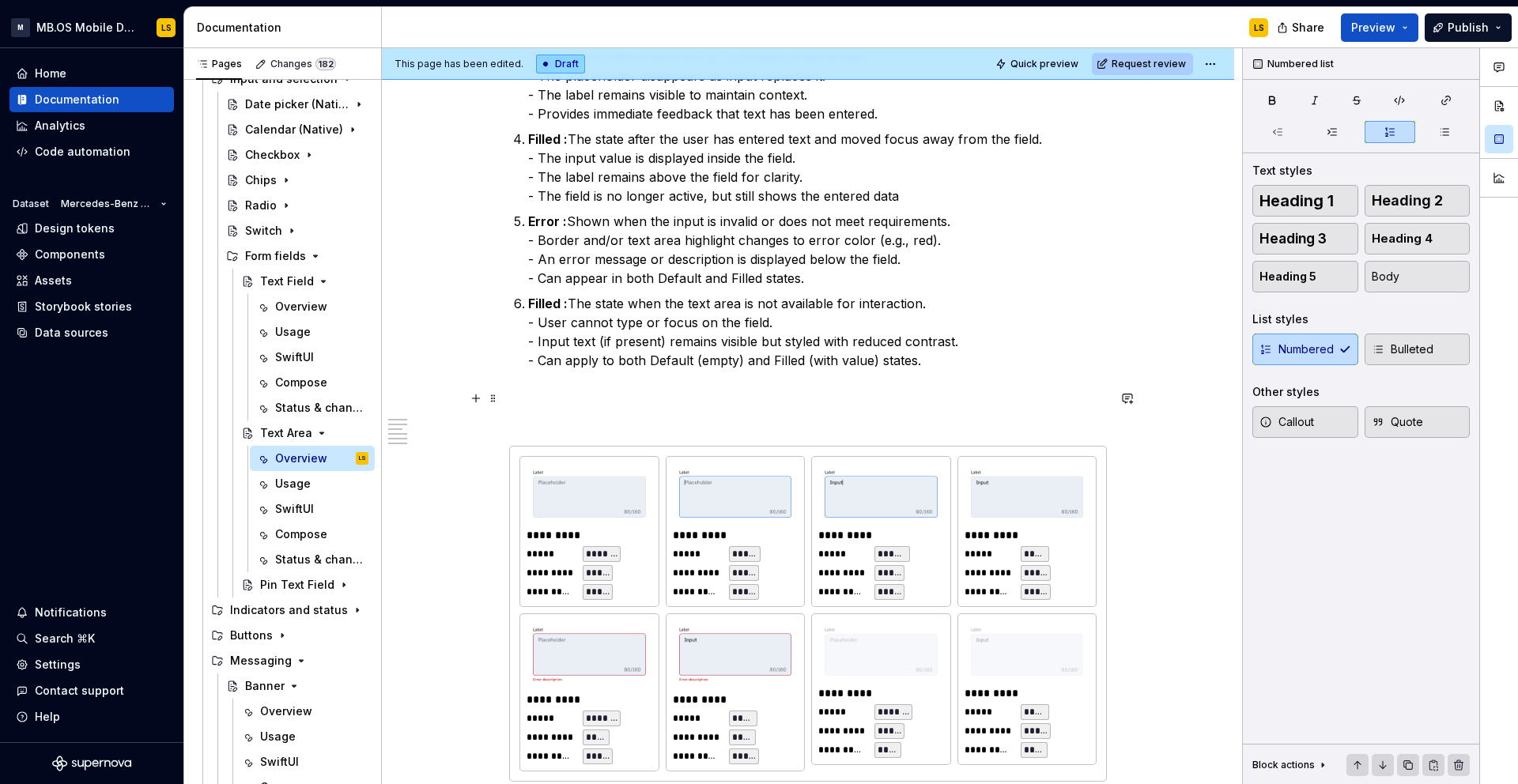
click at [771, 409] on p at bounding box center [807, 407] width 597 height 38
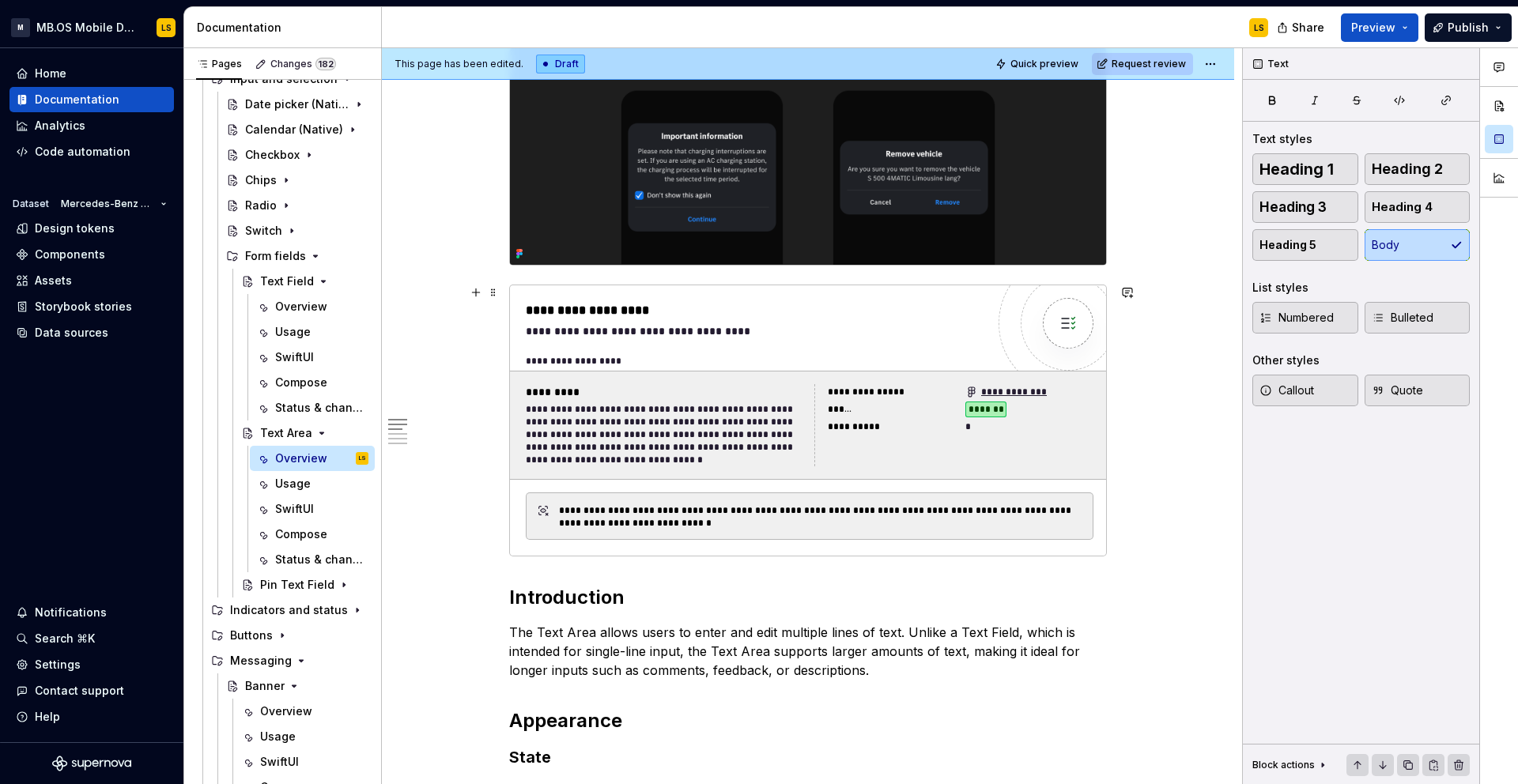
scroll to position [30, 0]
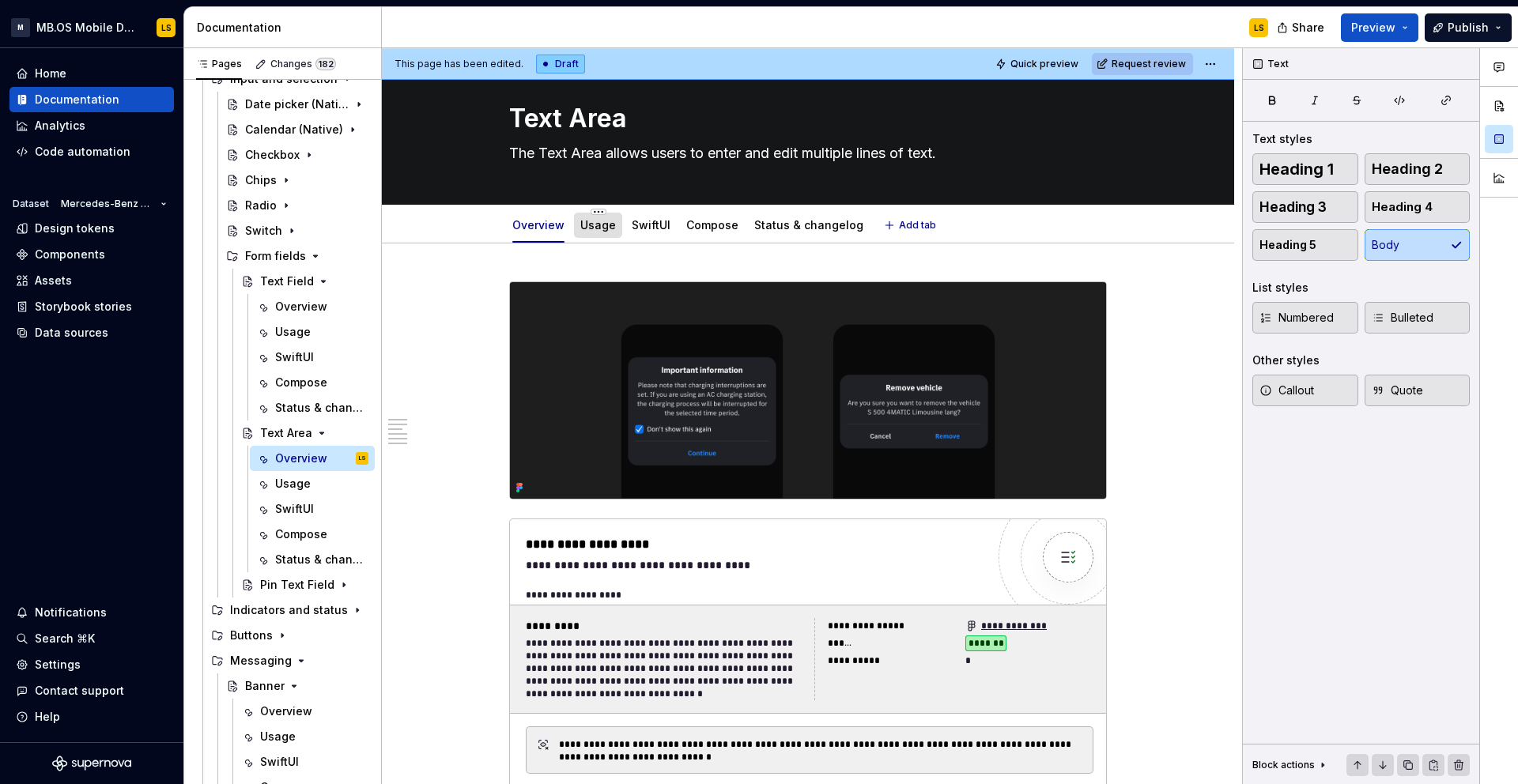
click at [591, 227] on link "Usage" at bounding box center [598, 225] width 36 height 14
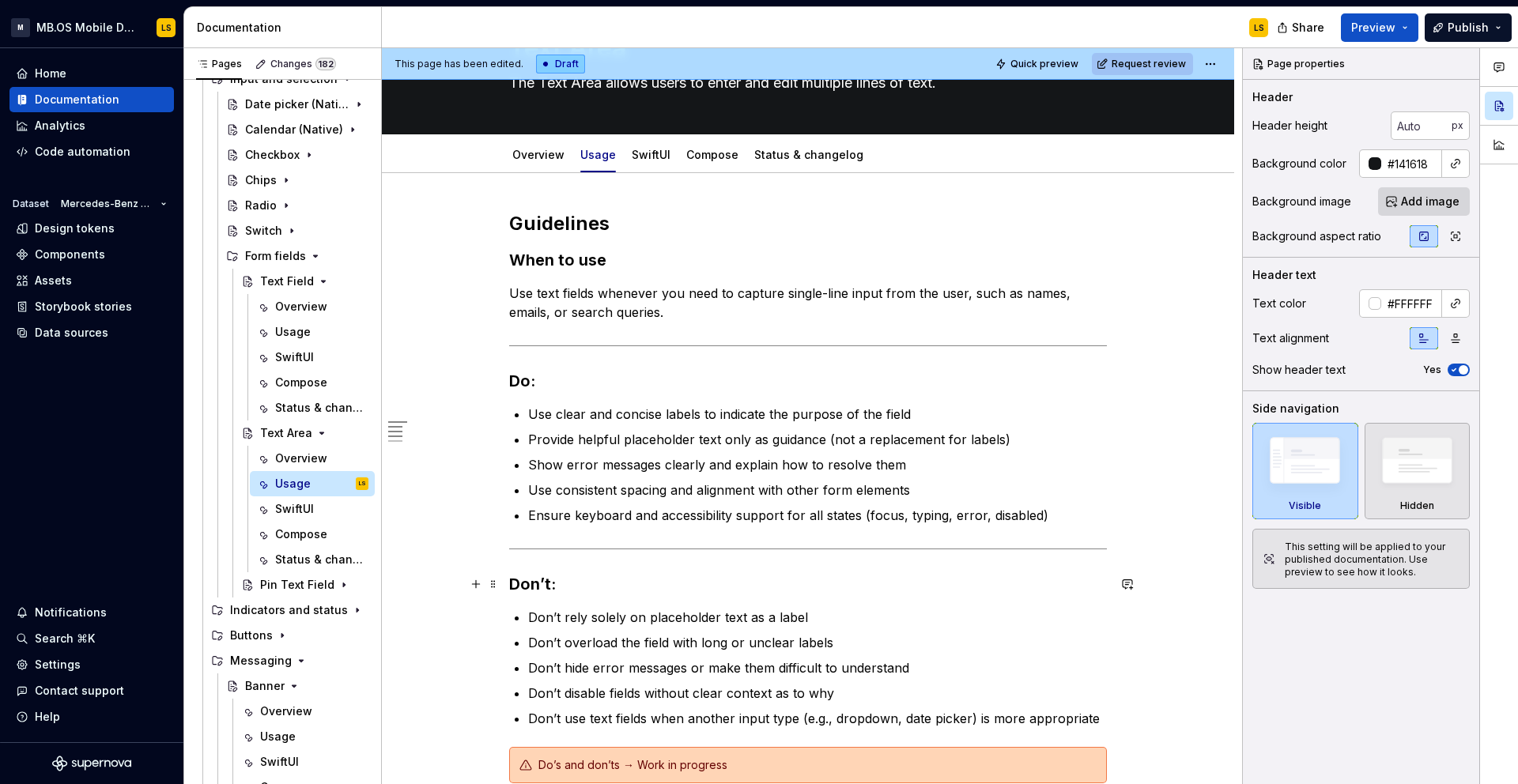
scroll to position [102, 0]
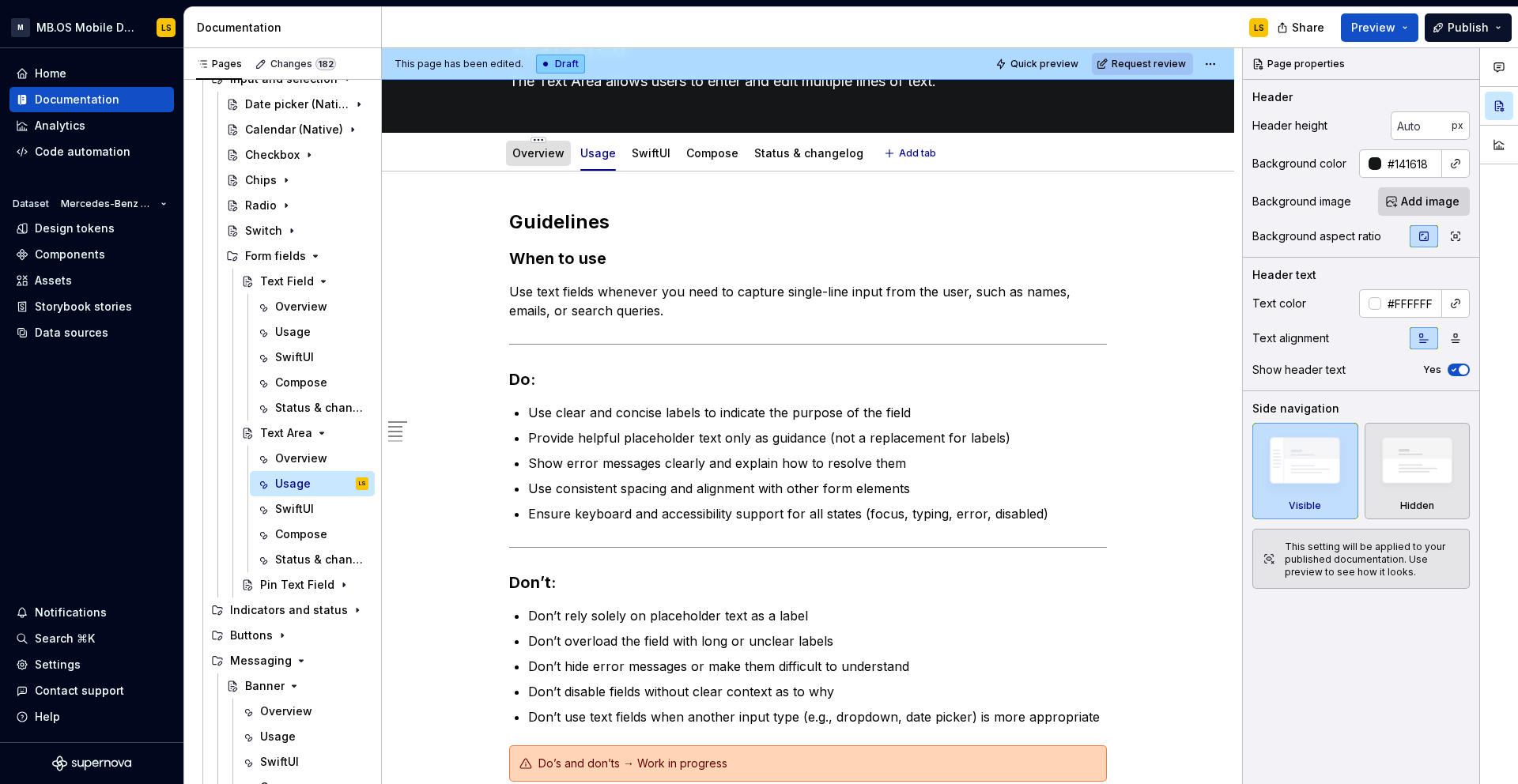
click at [536, 157] on link "Overview" at bounding box center [538, 153] width 53 height 14
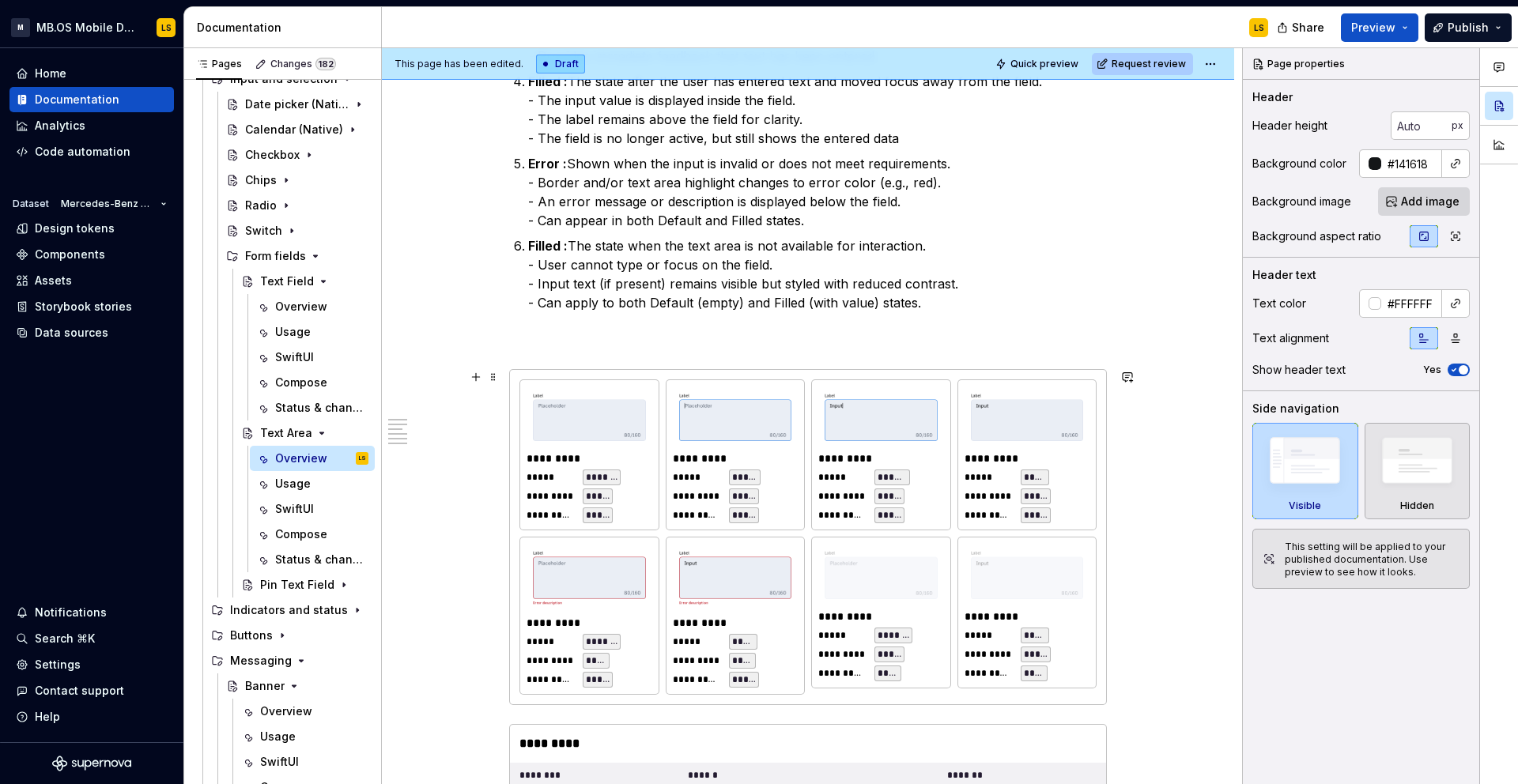
scroll to position [1258, 0]
click at [300, 488] on div "Usage" at bounding box center [292, 483] width 36 height 16
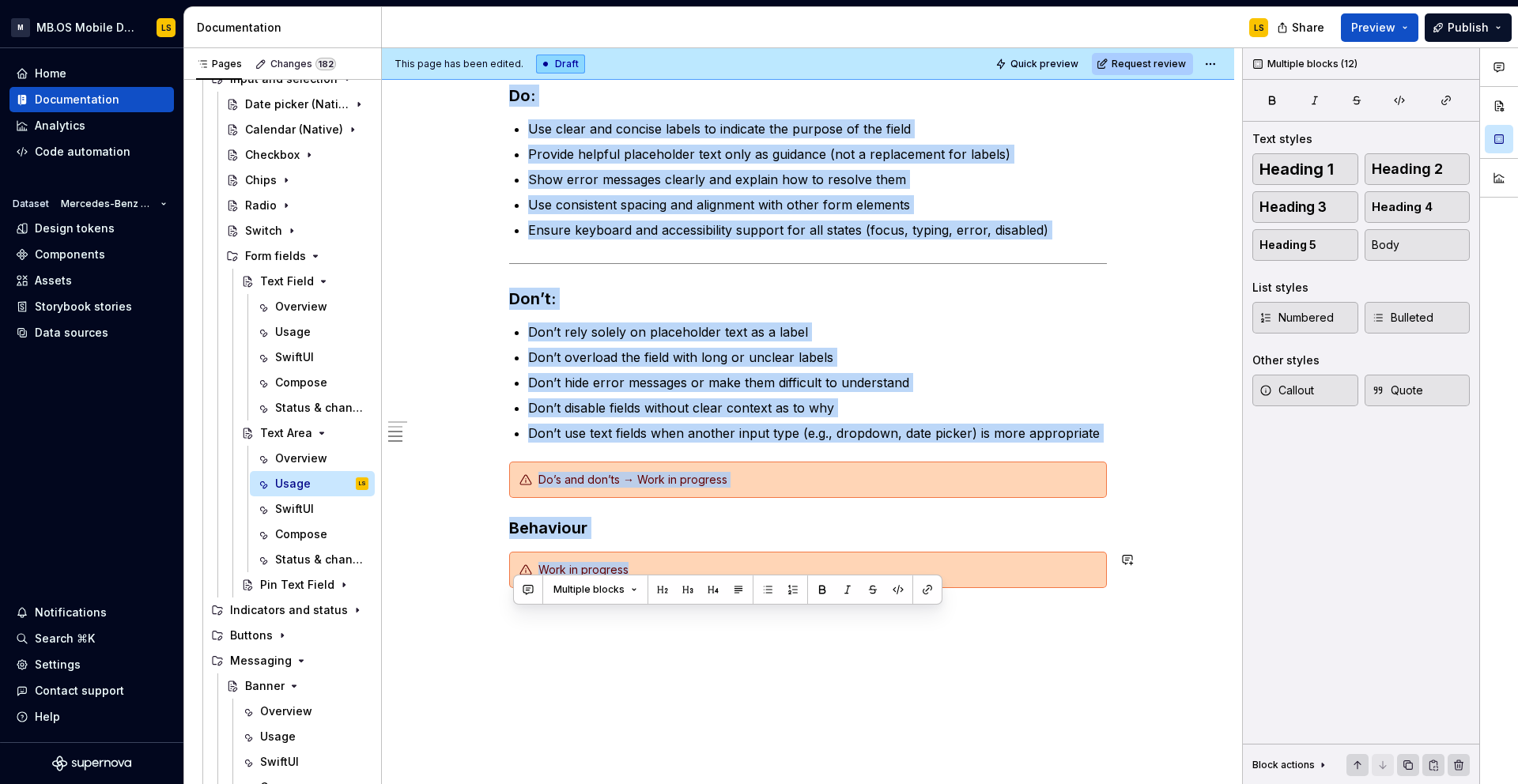
scroll to position [394, 0]
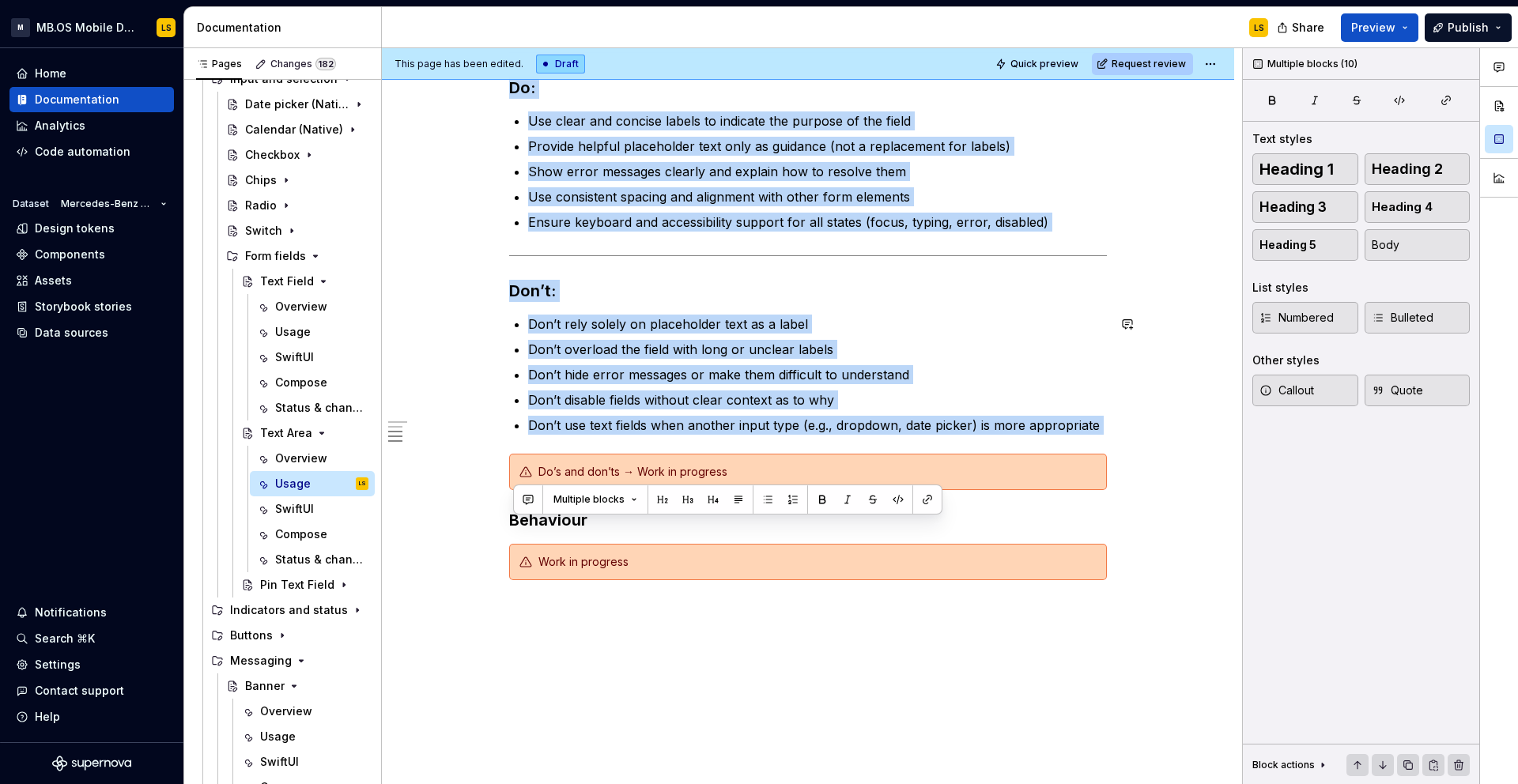
drag, startPoint x: 519, startPoint y: 321, endPoint x: 1097, endPoint y: 436, distance: 589.3
click at [1097, 436] on div "Guidelines When to use Use text fields whenever you need to capture single-line…" at bounding box center [807, 249] width 597 height 662
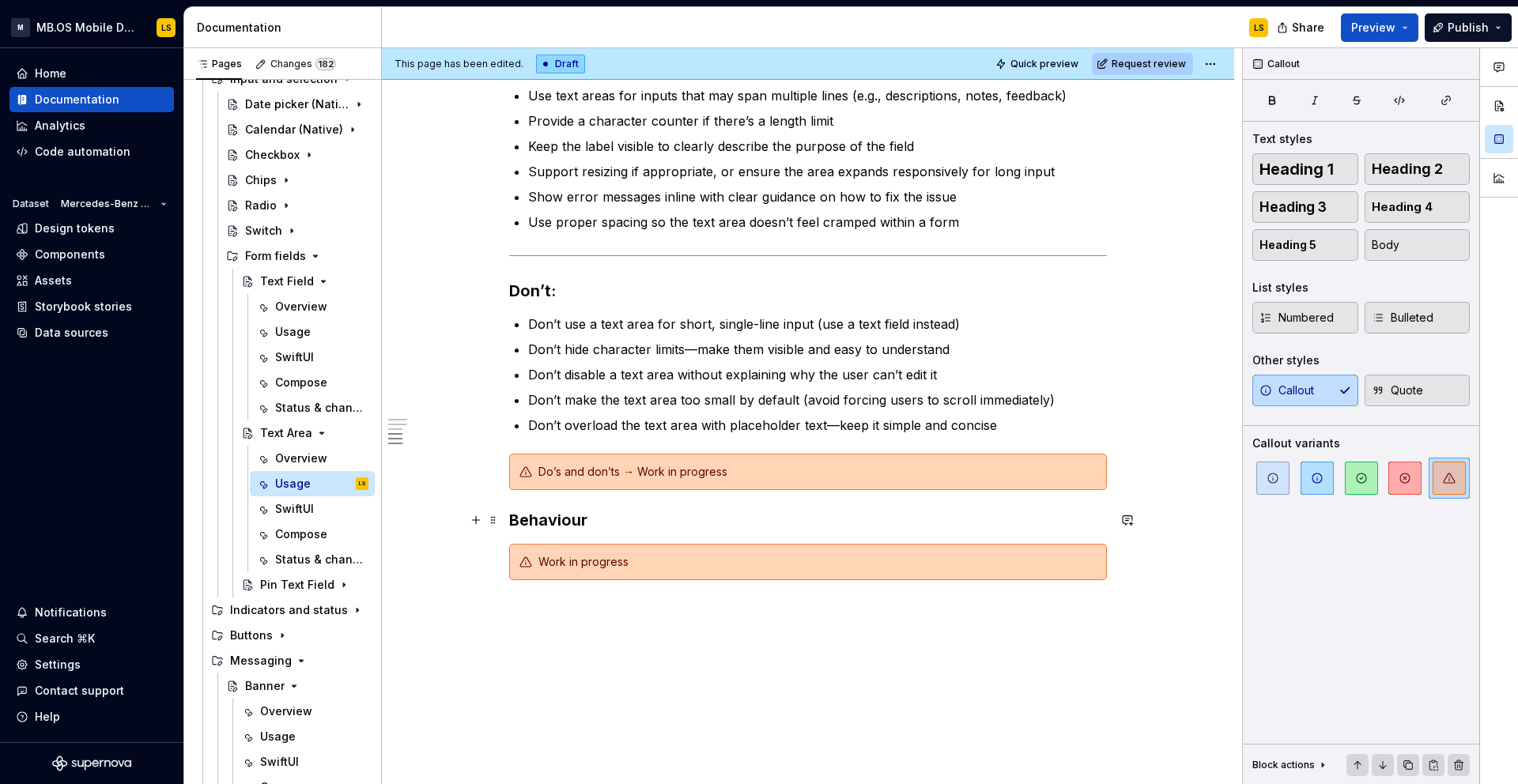
scroll to position [0, 0]
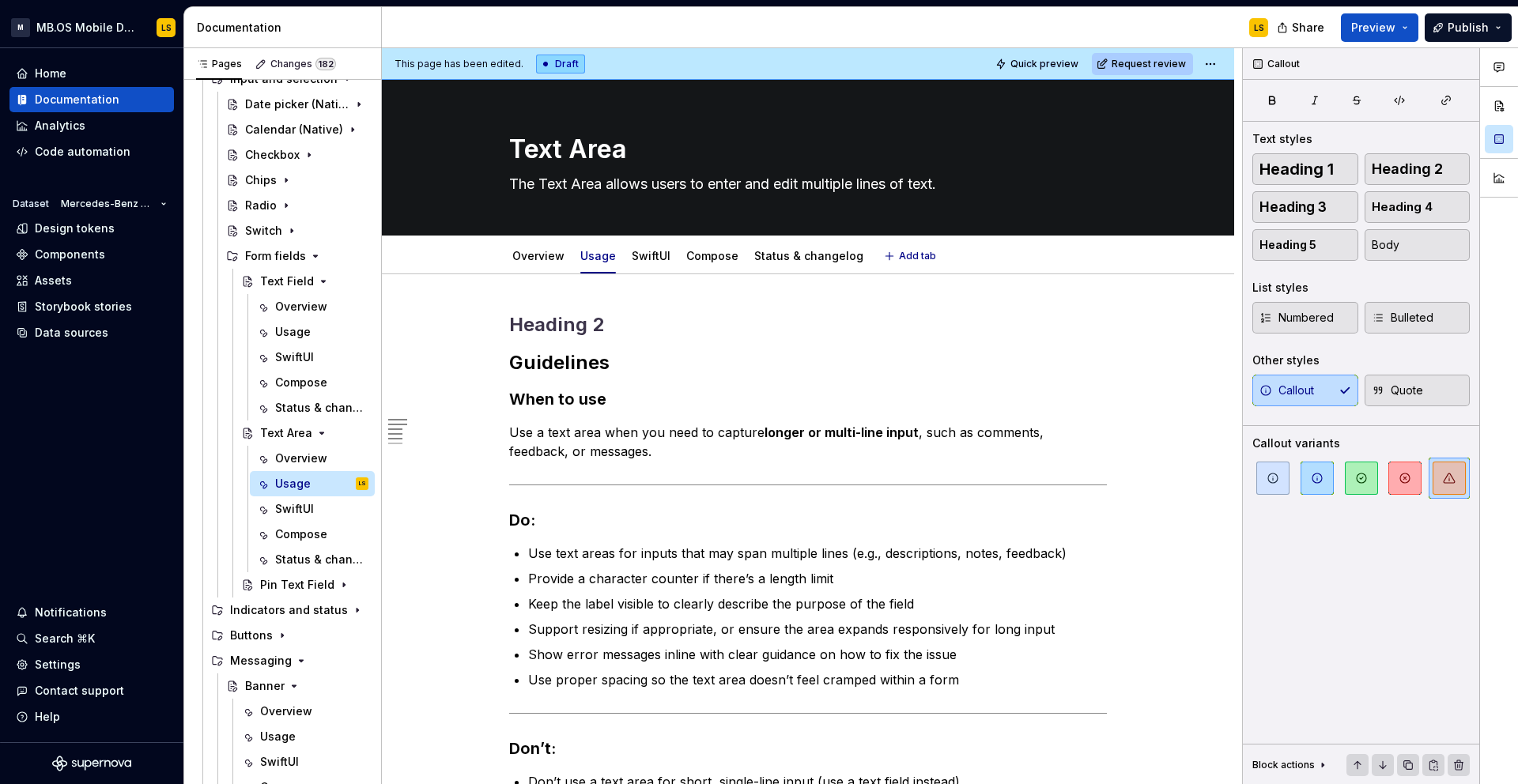
type textarea "*"
click at [1007, 433] on p "Use a text area when you need to capture longer or multi-line input , such as c…" at bounding box center [807, 441] width 597 height 38
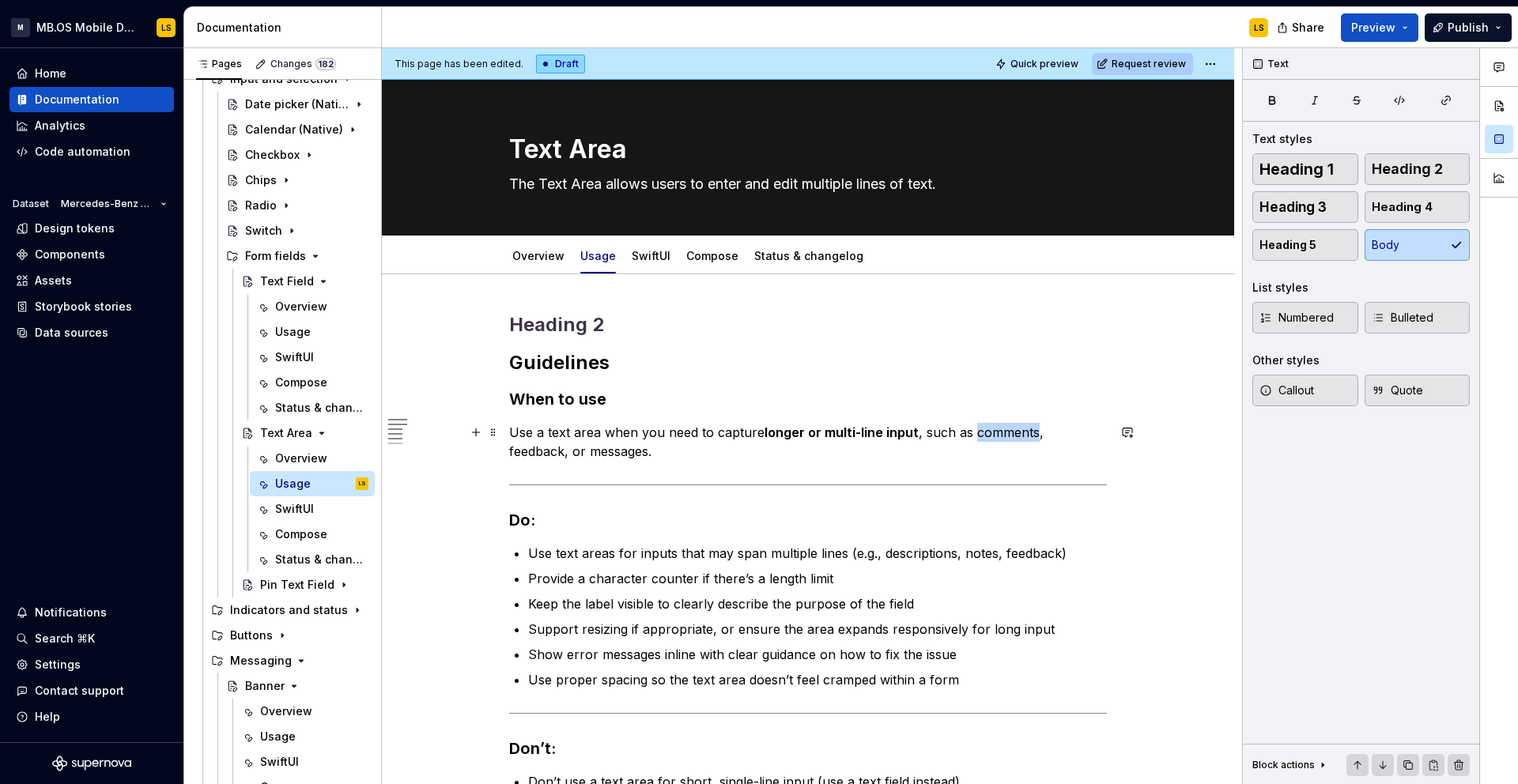
click at [1007, 433] on p "Use a text area when you need to capture longer or multi-line input , such as c…" at bounding box center [807, 441] width 597 height 38
drag, startPoint x: 1041, startPoint y: 436, endPoint x: 977, endPoint y: 434, distance: 64.0
click at [977, 434] on p "Use a text area when you need to capture longer or multi-line input , such as c…" at bounding box center [807, 441] width 597 height 38
click at [538, 262] on link "Overview" at bounding box center [538, 255] width 53 height 14
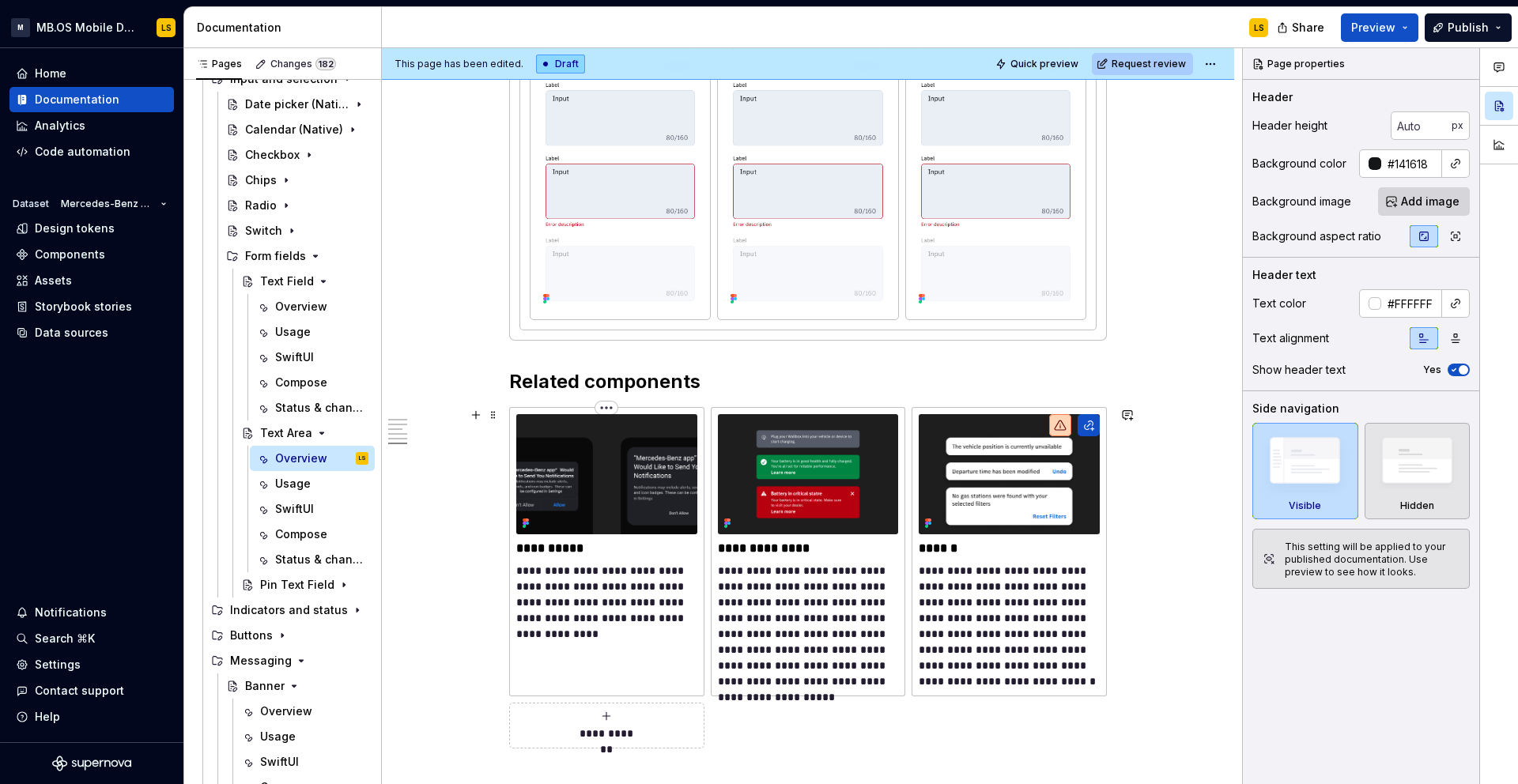
scroll to position [3212, 0]
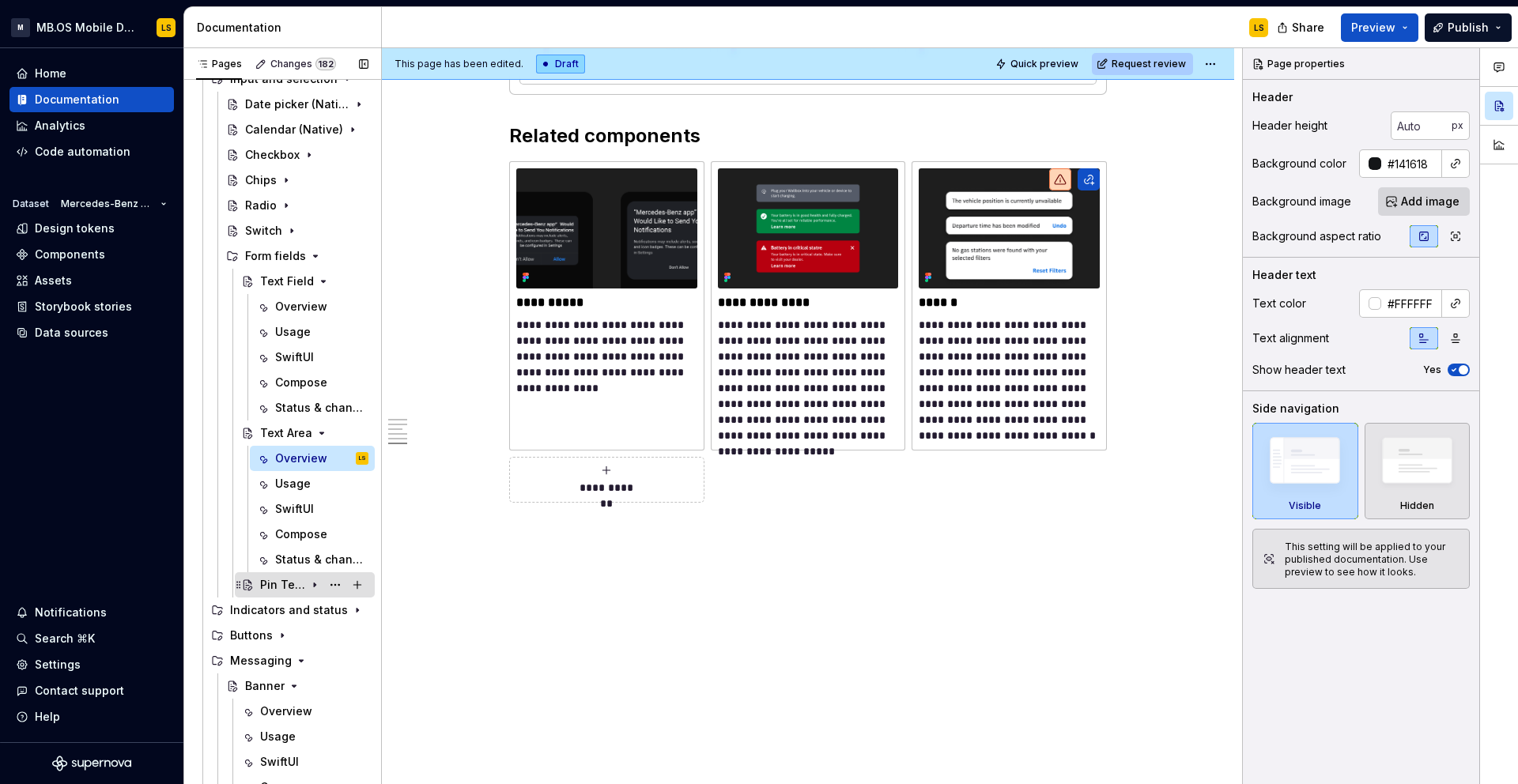
click at [291, 584] on div "Pin Text Field" at bounding box center [282, 584] width 45 height 16
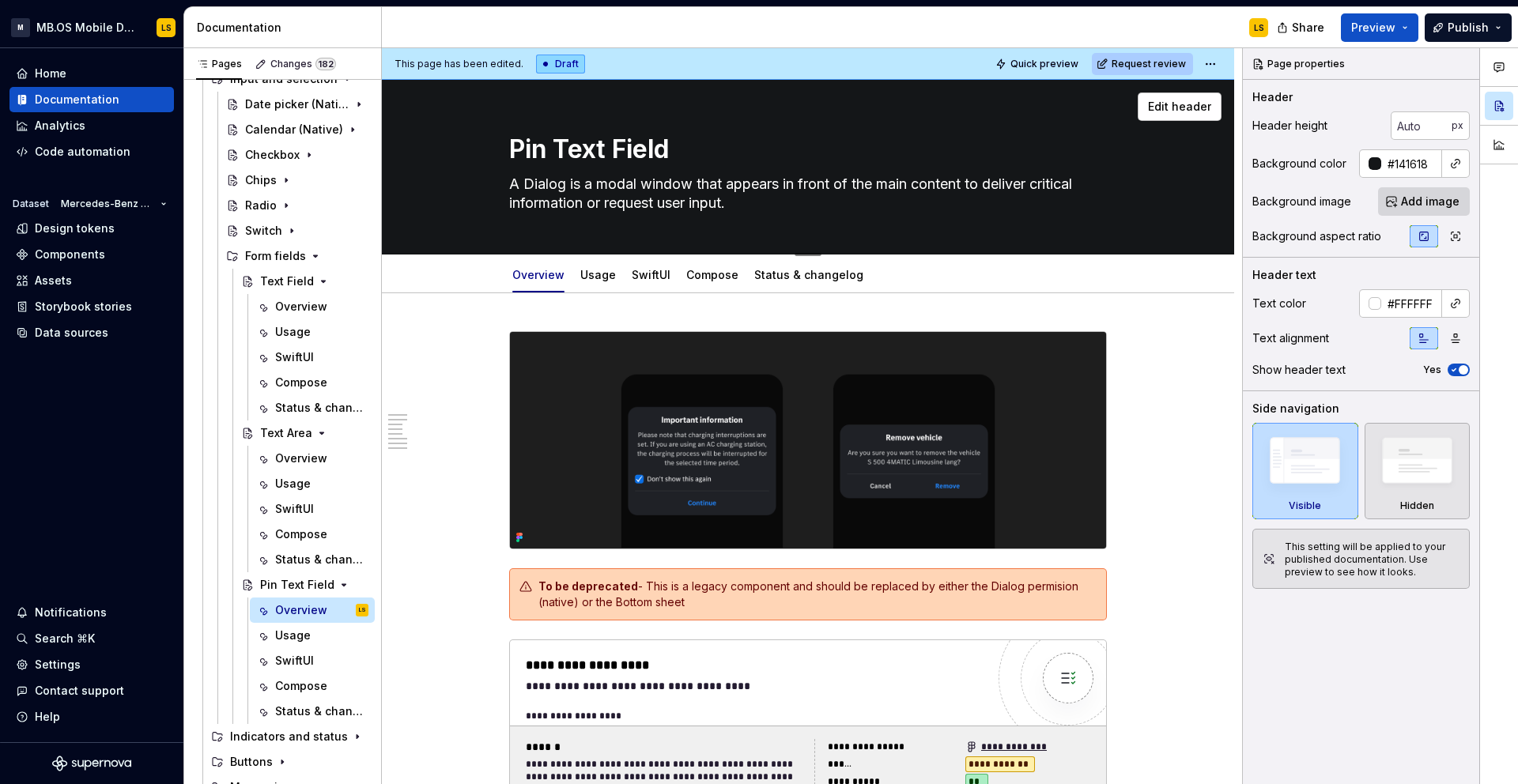
click at [620, 186] on textarea "A Dialog is a modal window that appears in front of the main content to deliver…" at bounding box center [805, 193] width 597 height 44
paste textarea "The PIN Text field component allows users to enter and manage a secure personal…"
type textarea "*"
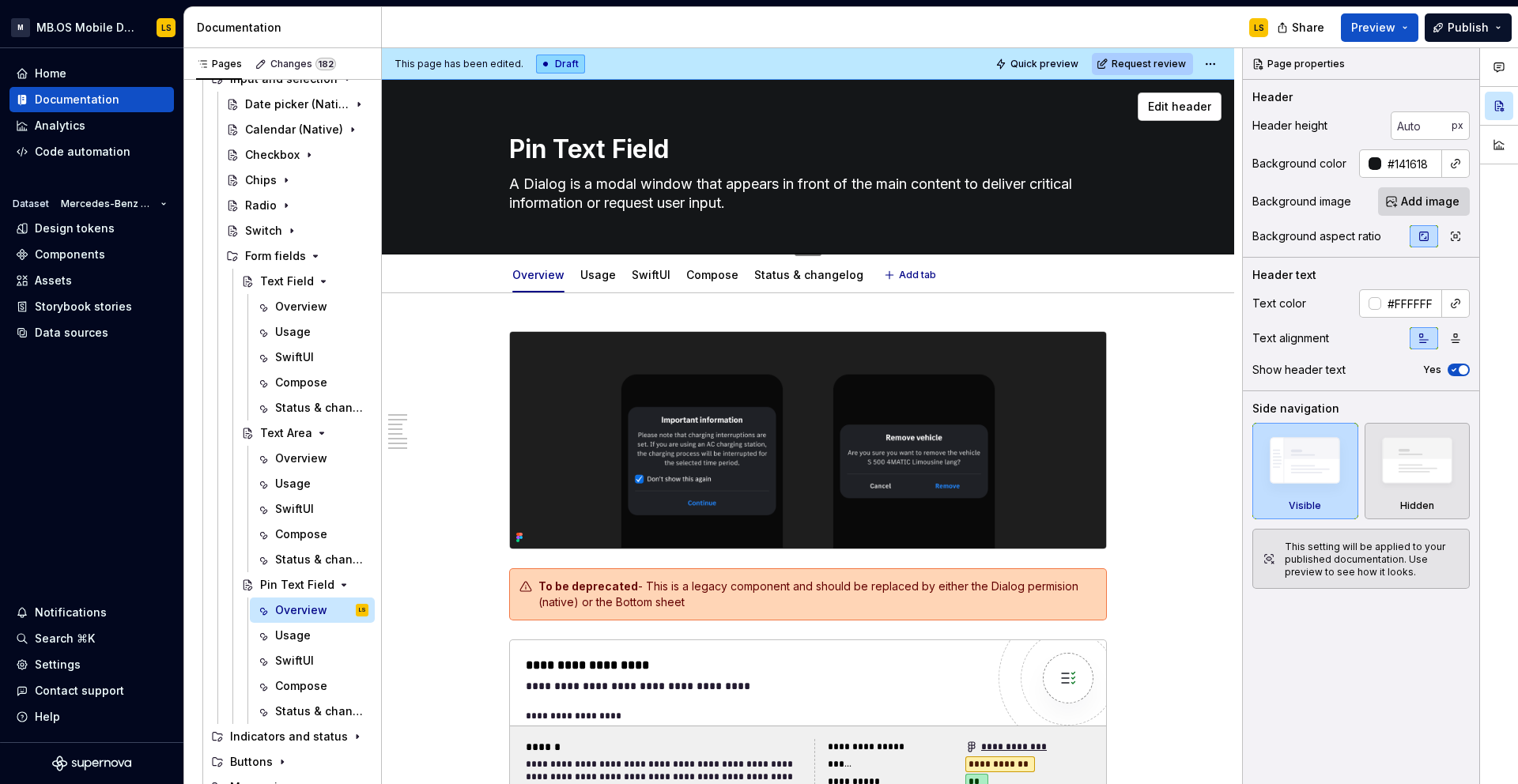
type textarea "The PIN Text field component allows users to enter and manage a secure personal…"
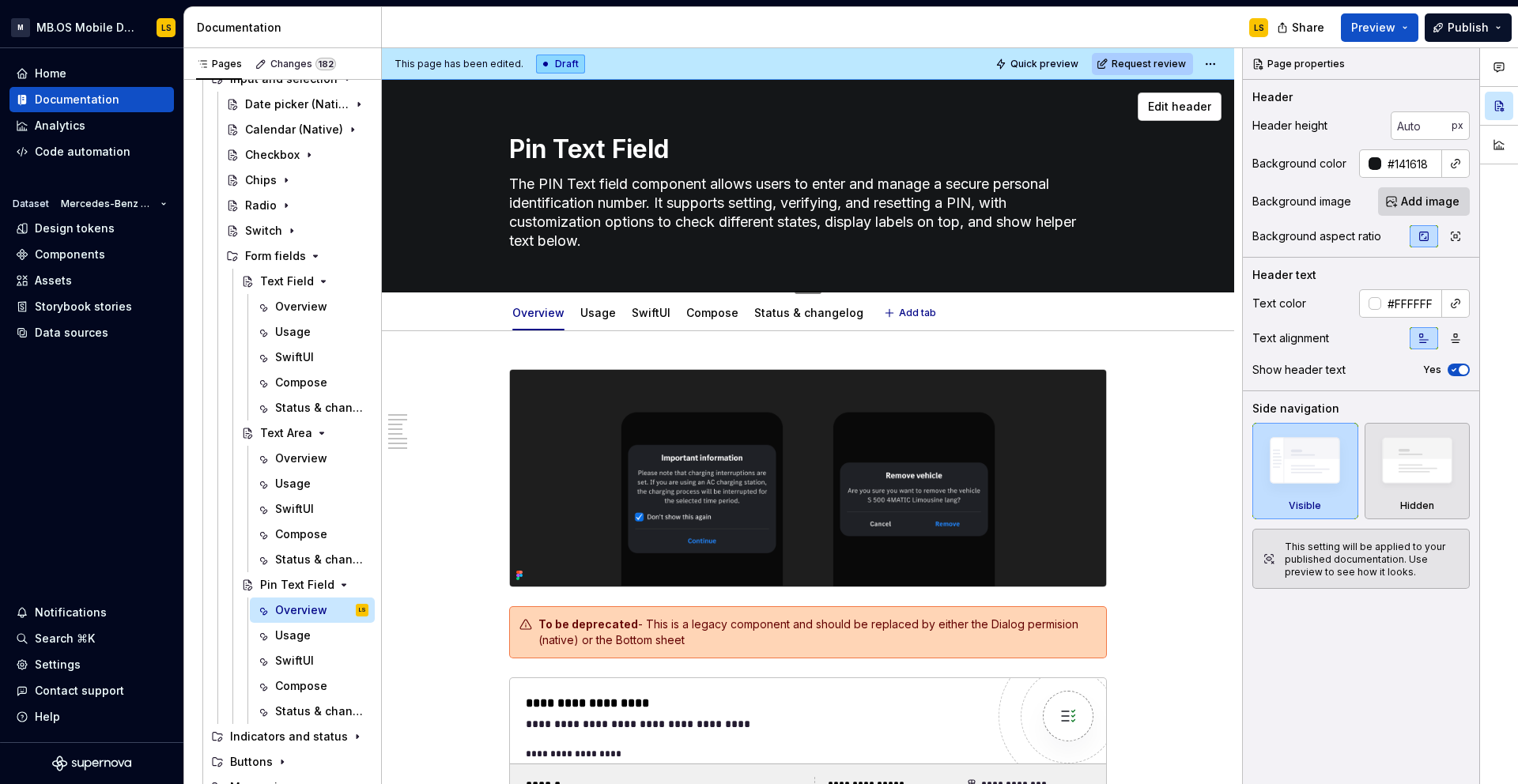
type textarea "*"
type textarea "The PIN Text field component allows users to enter and manage a secure personal…"
type textarea "*"
type textarea "The PIN Text field component allows users to enter and manage a secure personal…"
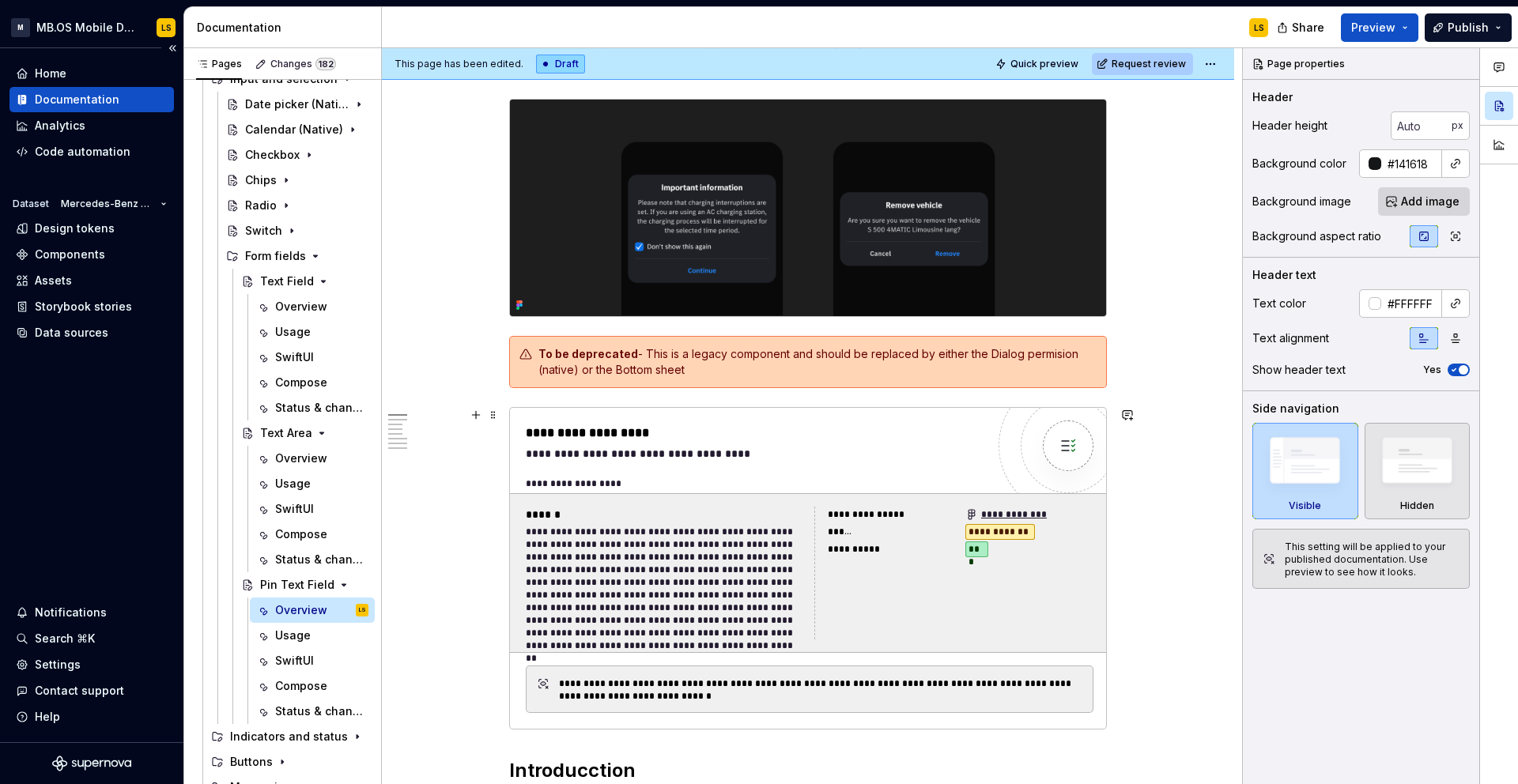
scroll to position [273, 0]
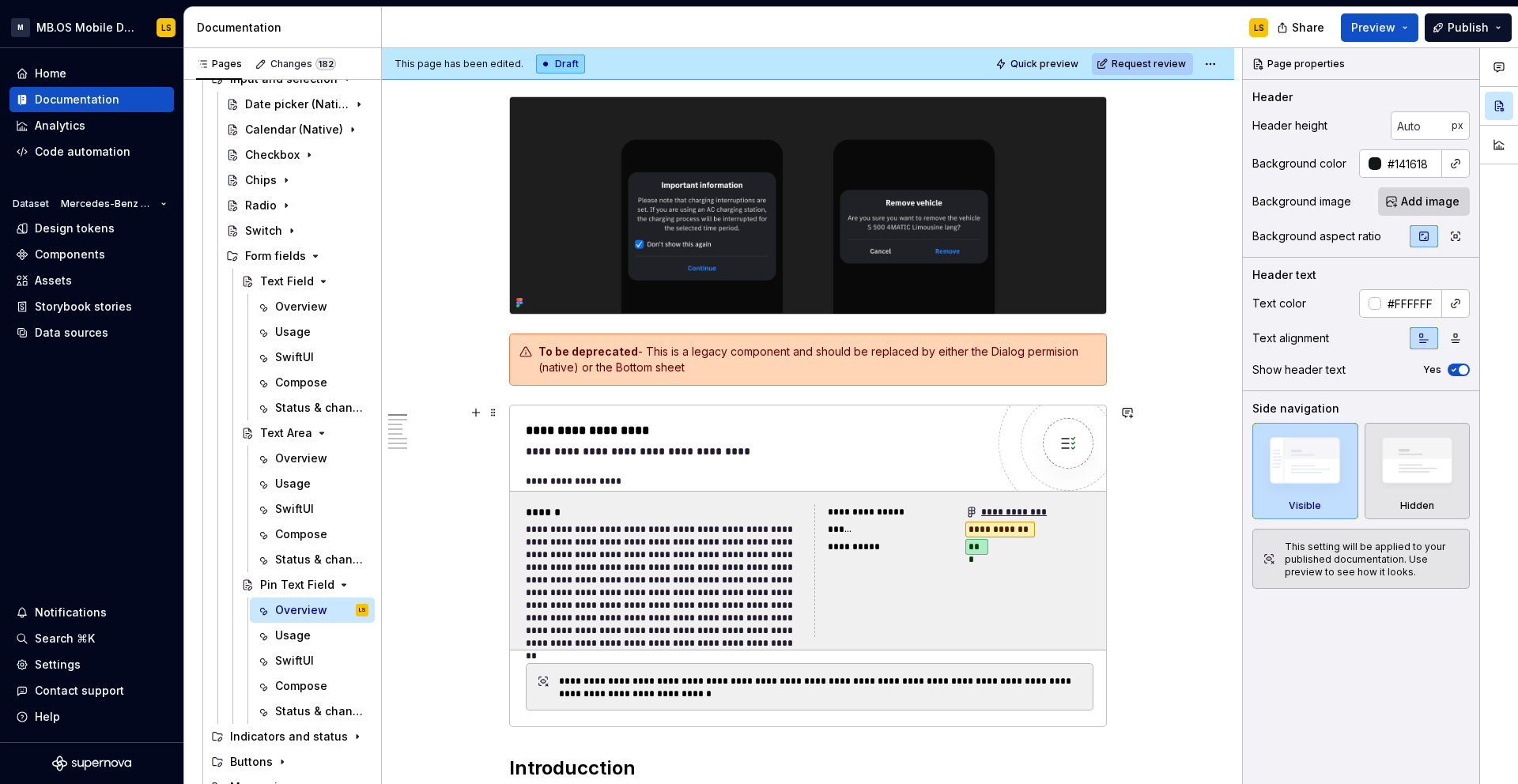
click at [850, 439] on div "**********" at bounding box center [755, 430] width 460 height 19
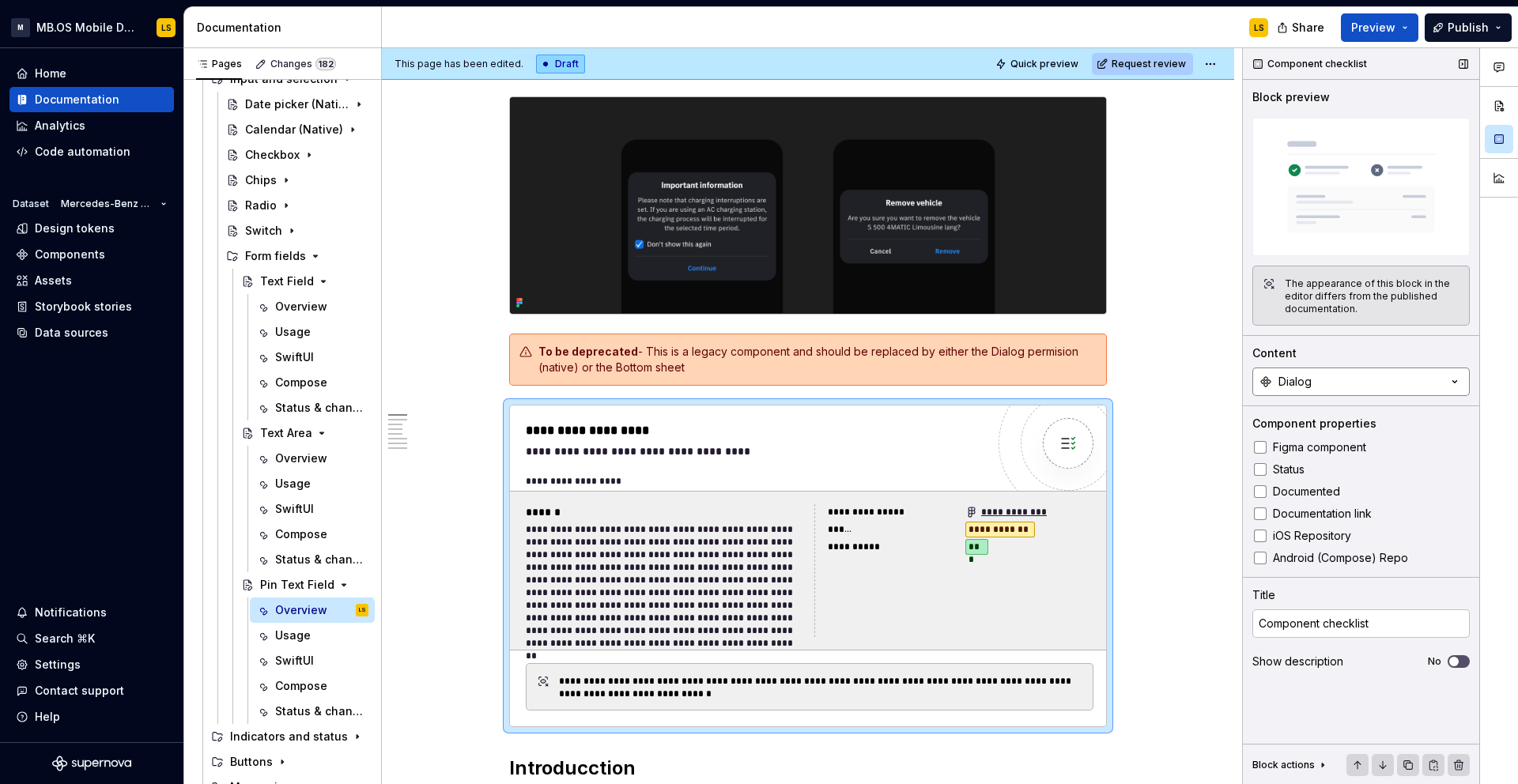
type textarea "*"
click at [1344, 389] on button "Dialog" at bounding box center [1361, 381] width 218 height 29
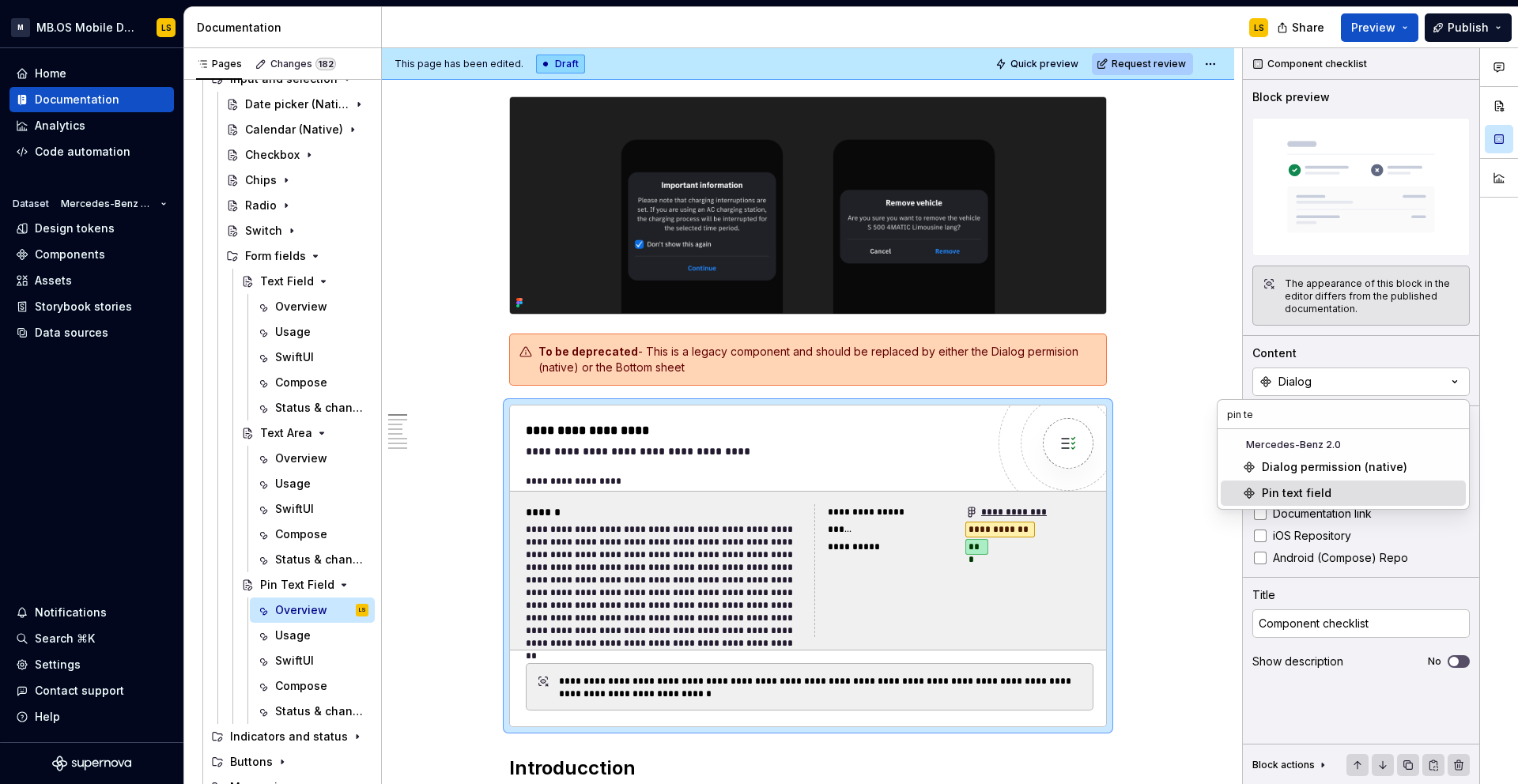
type input "pin te"
click at [1308, 489] on div "Pin text field" at bounding box center [1296, 493] width 69 height 16
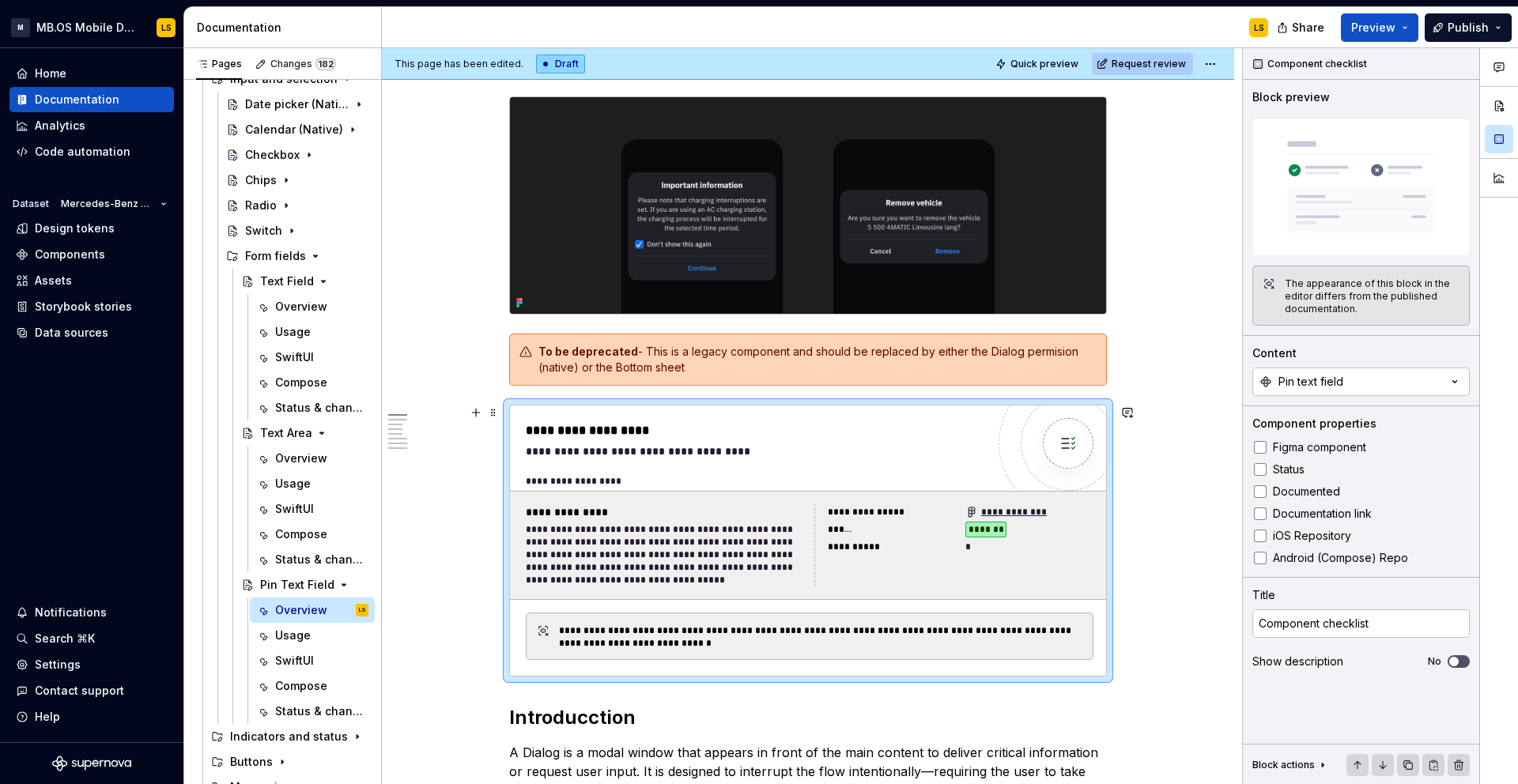
click at [497, 353] on span at bounding box center [493, 352] width 13 height 22
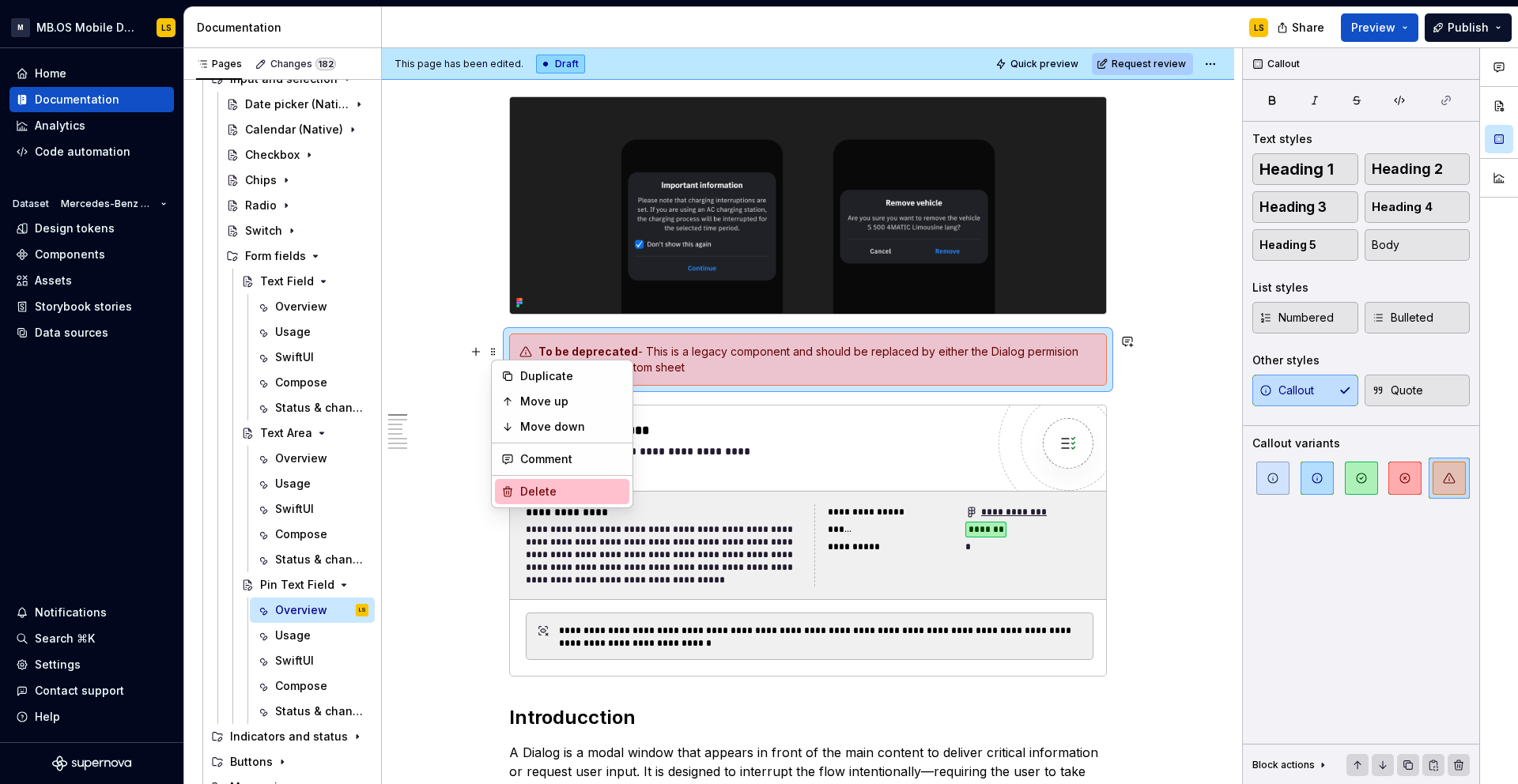
click at [559, 492] on div "Delete" at bounding box center [571, 491] width 102 height 16
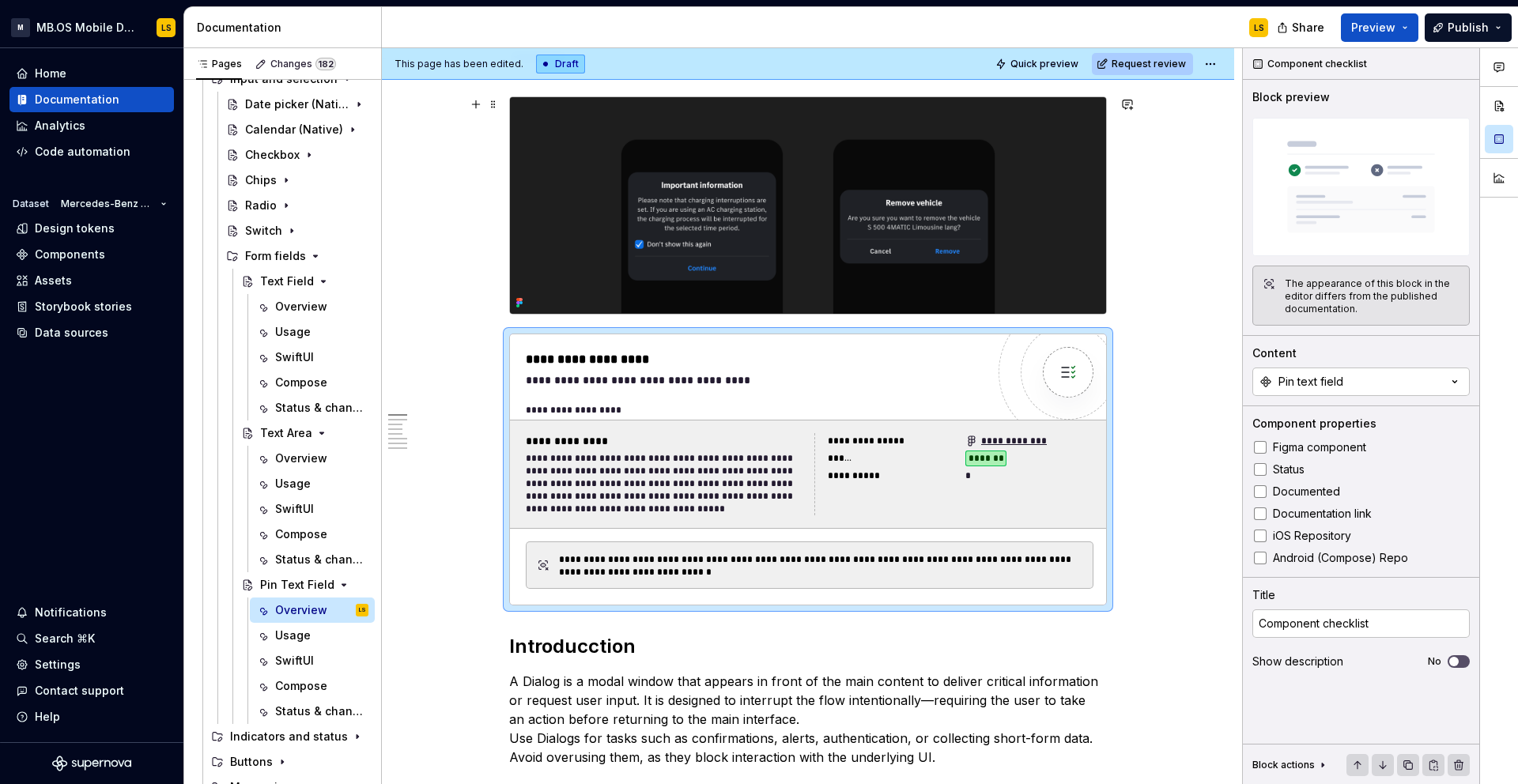
click at [1107, 275] on div at bounding box center [807, 205] width 597 height 218
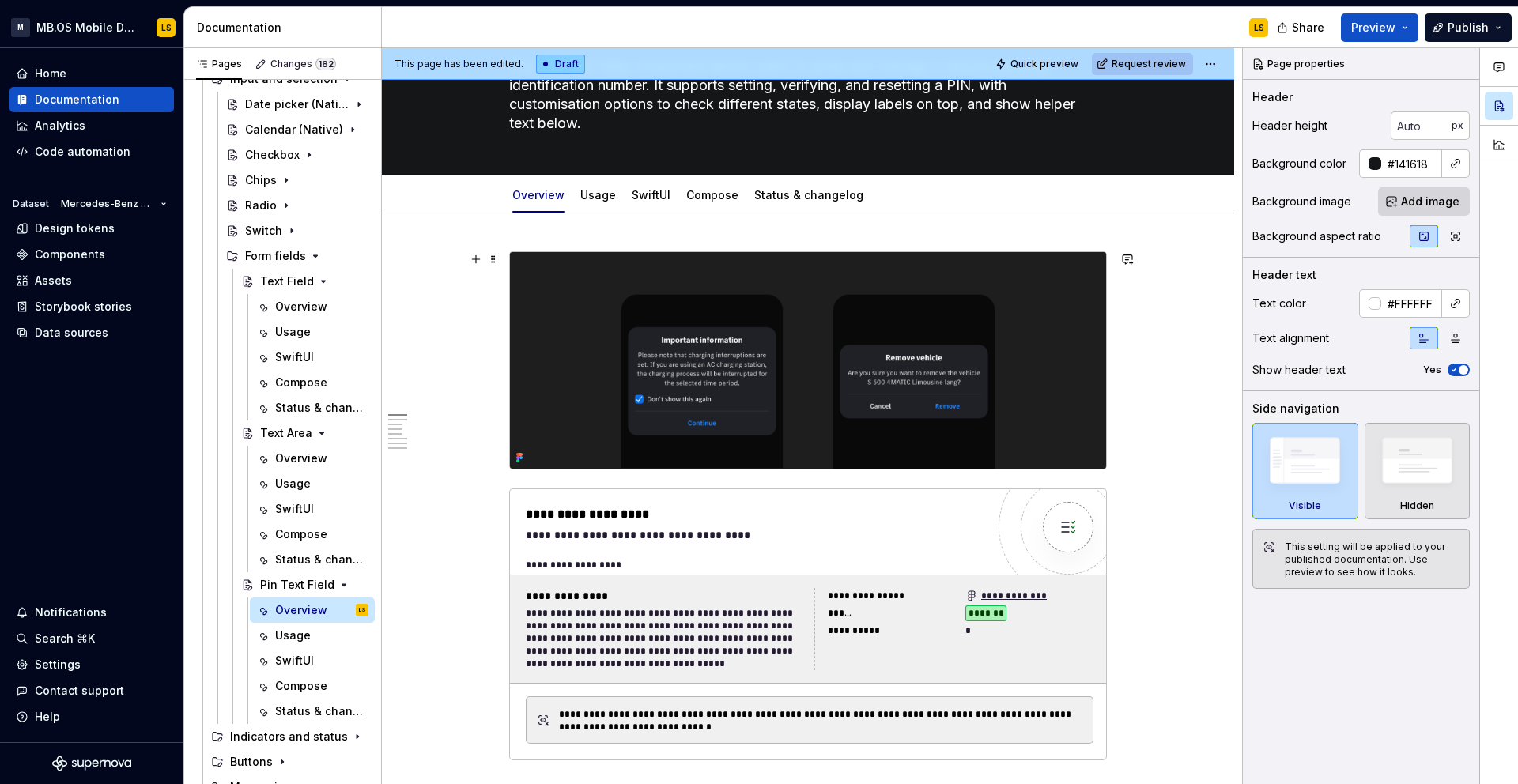
scroll to position [125, 0]
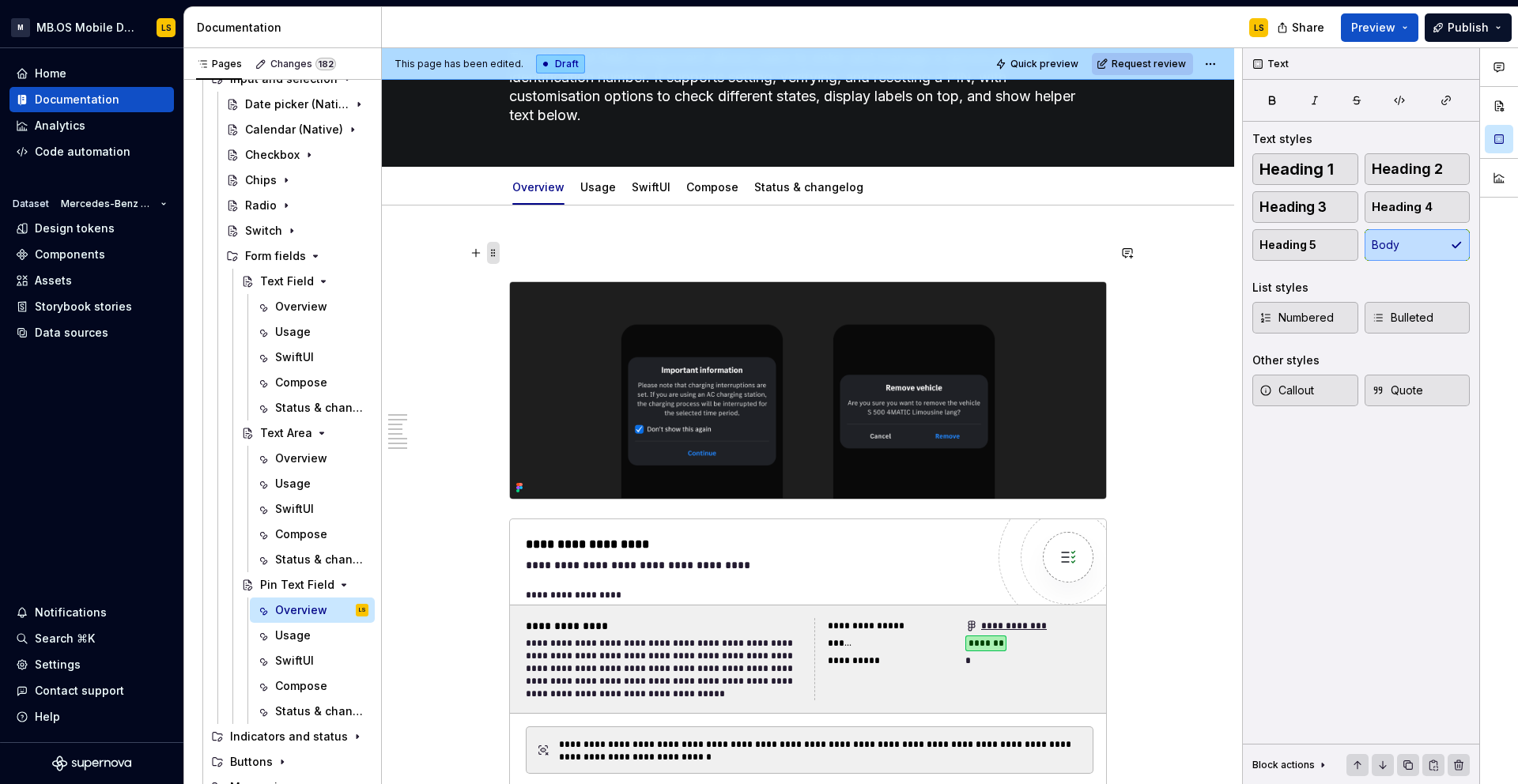
click at [496, 253] on span at bounding box center [493, 252] width 13 height 22
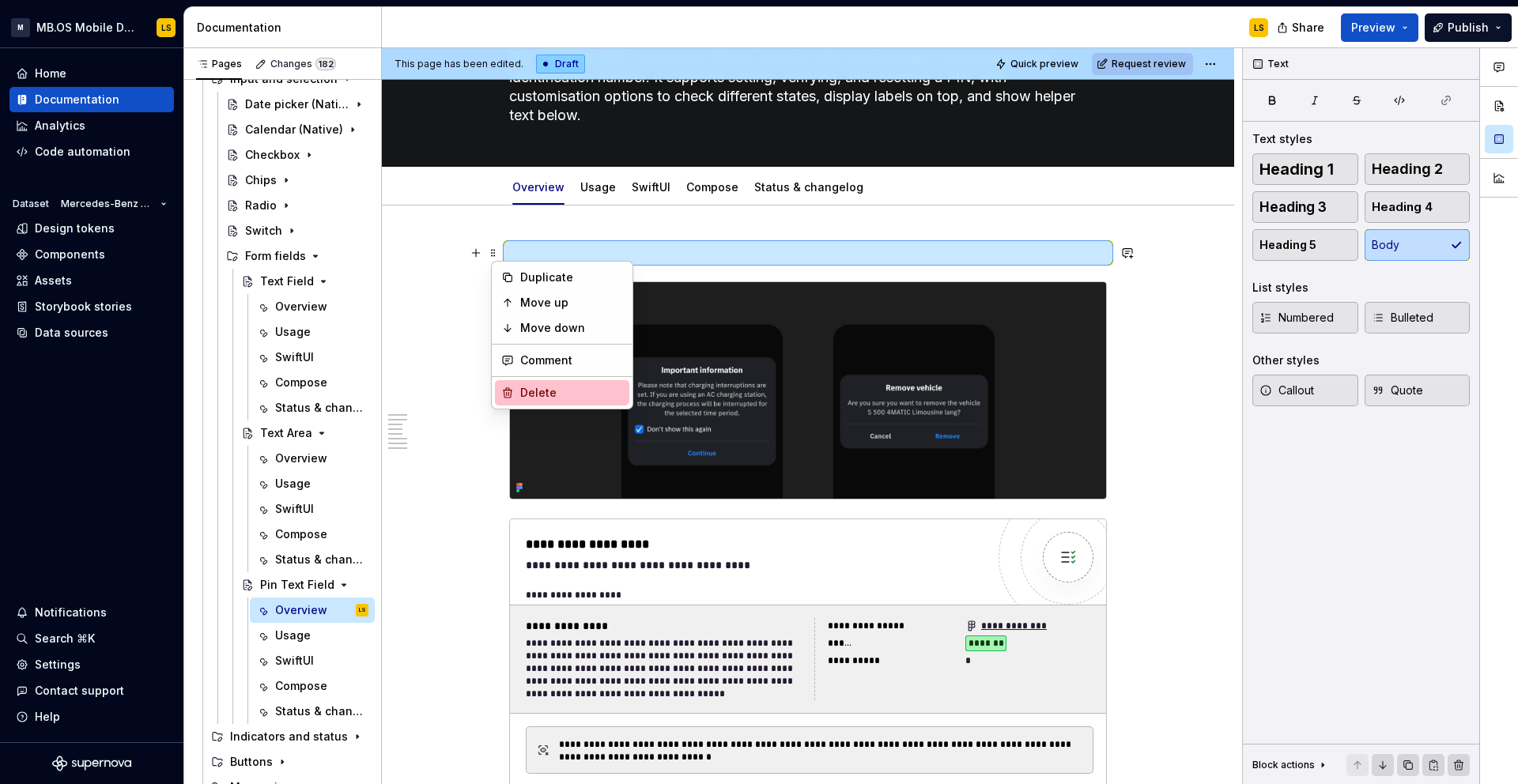
click at [547, 388] on div "Delete" at bounding box center [571, 392] width 102 height 16
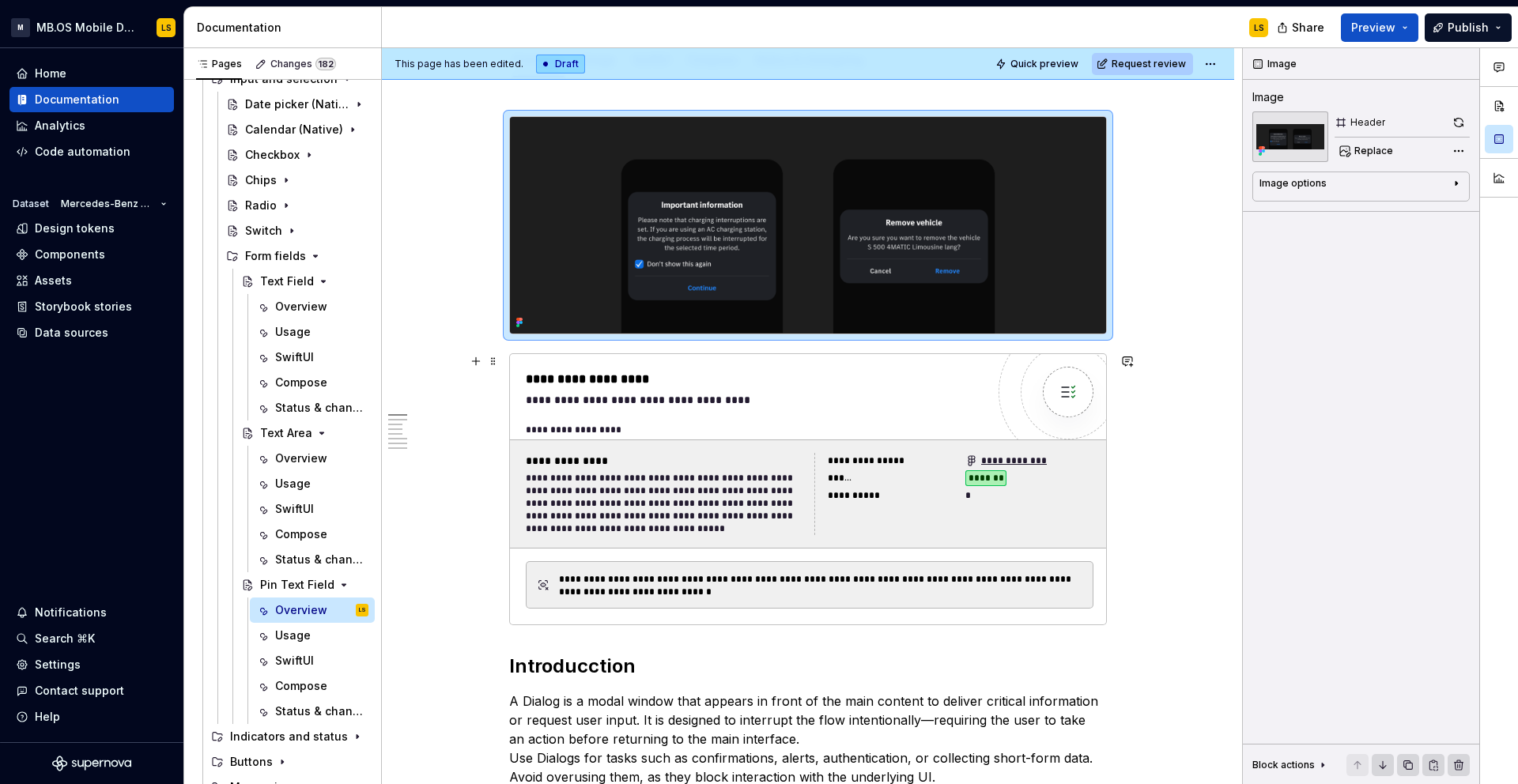
scroll to position [269, 0]
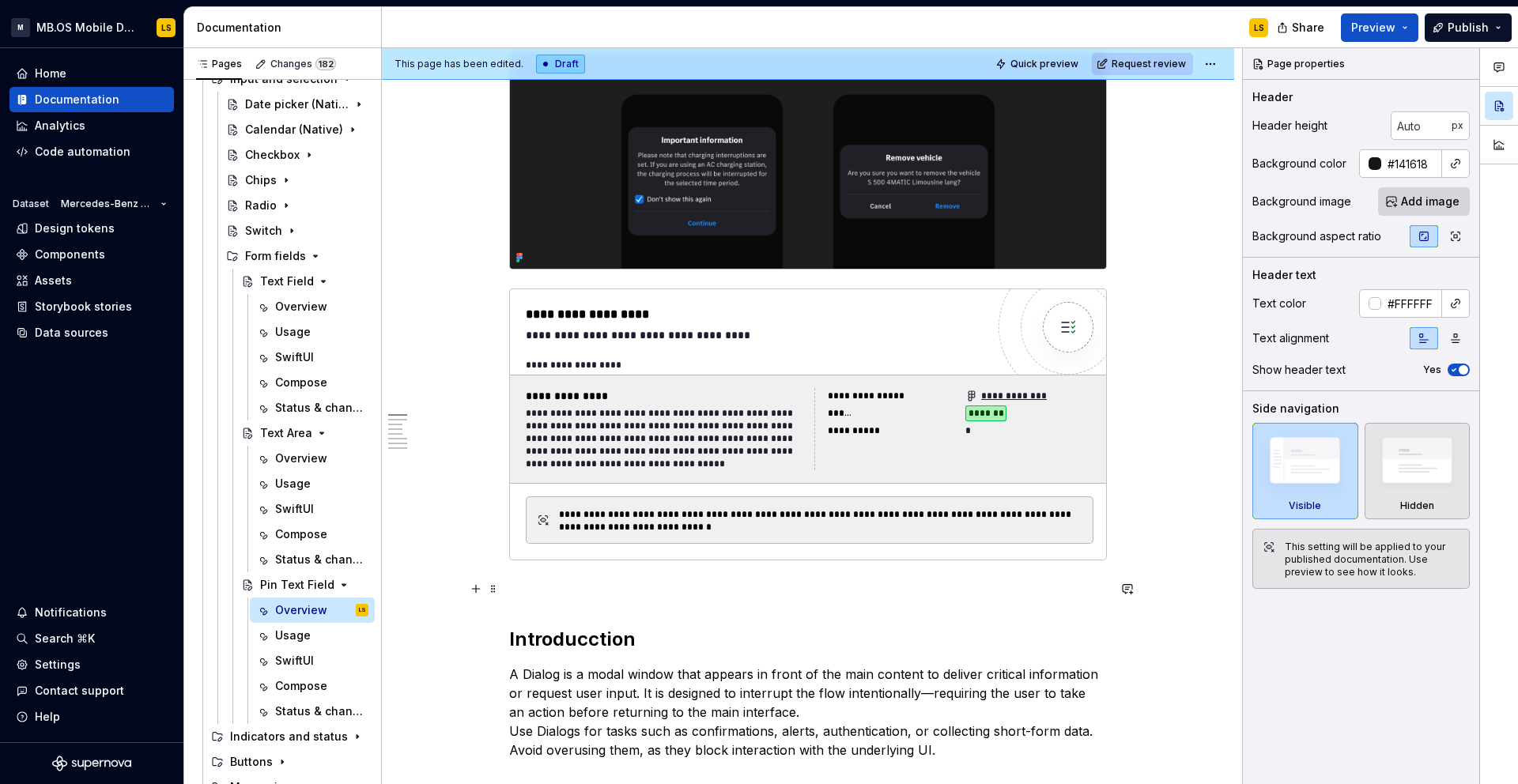
scroll to position [377, 0]
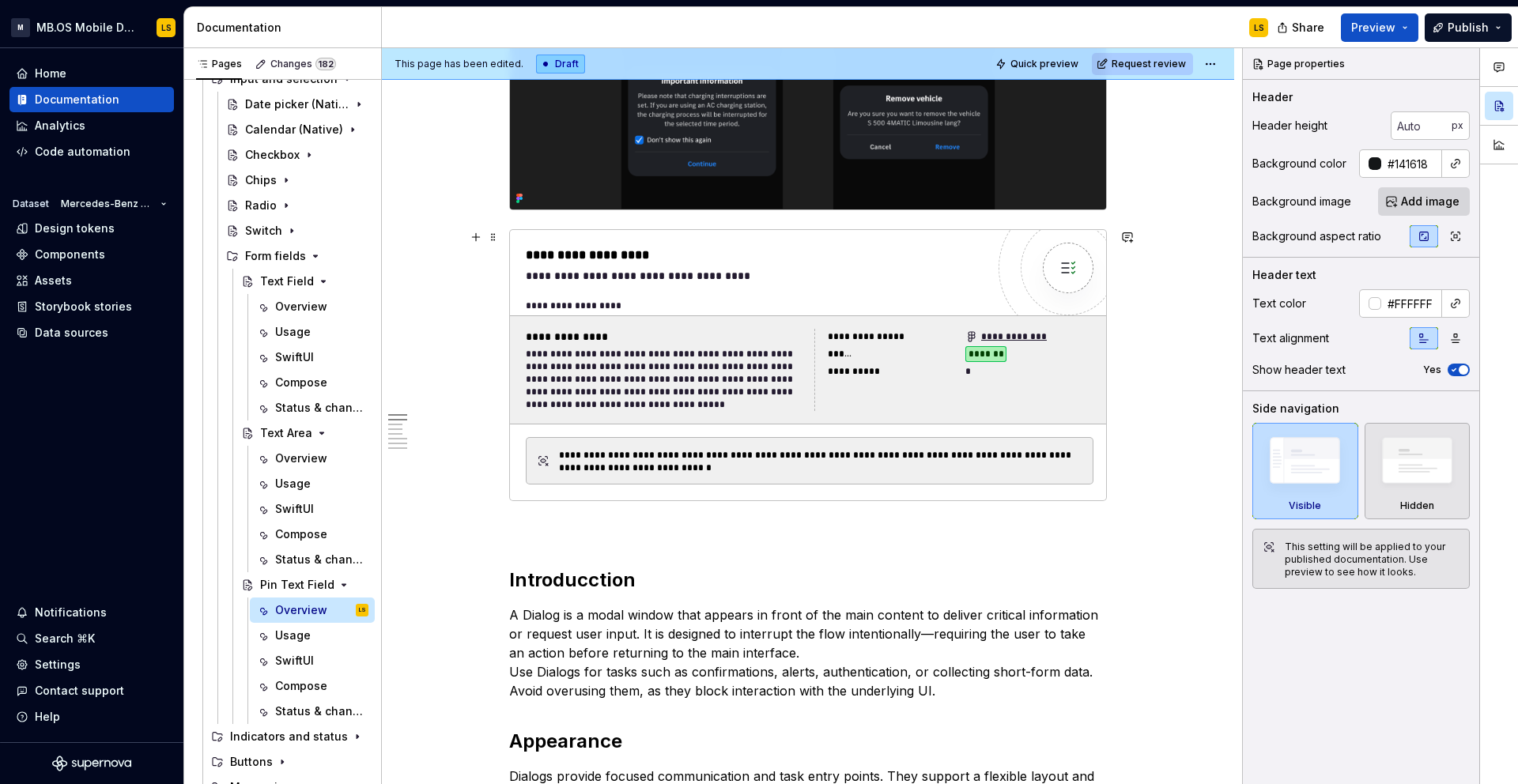
drag, startPoint x: 501, startPoint y: 531, endPoint x: 515, endPoint y: 233, distance: 298.3
click at [491, 538] on span at bounding box center [493, 530] width 13 height 22
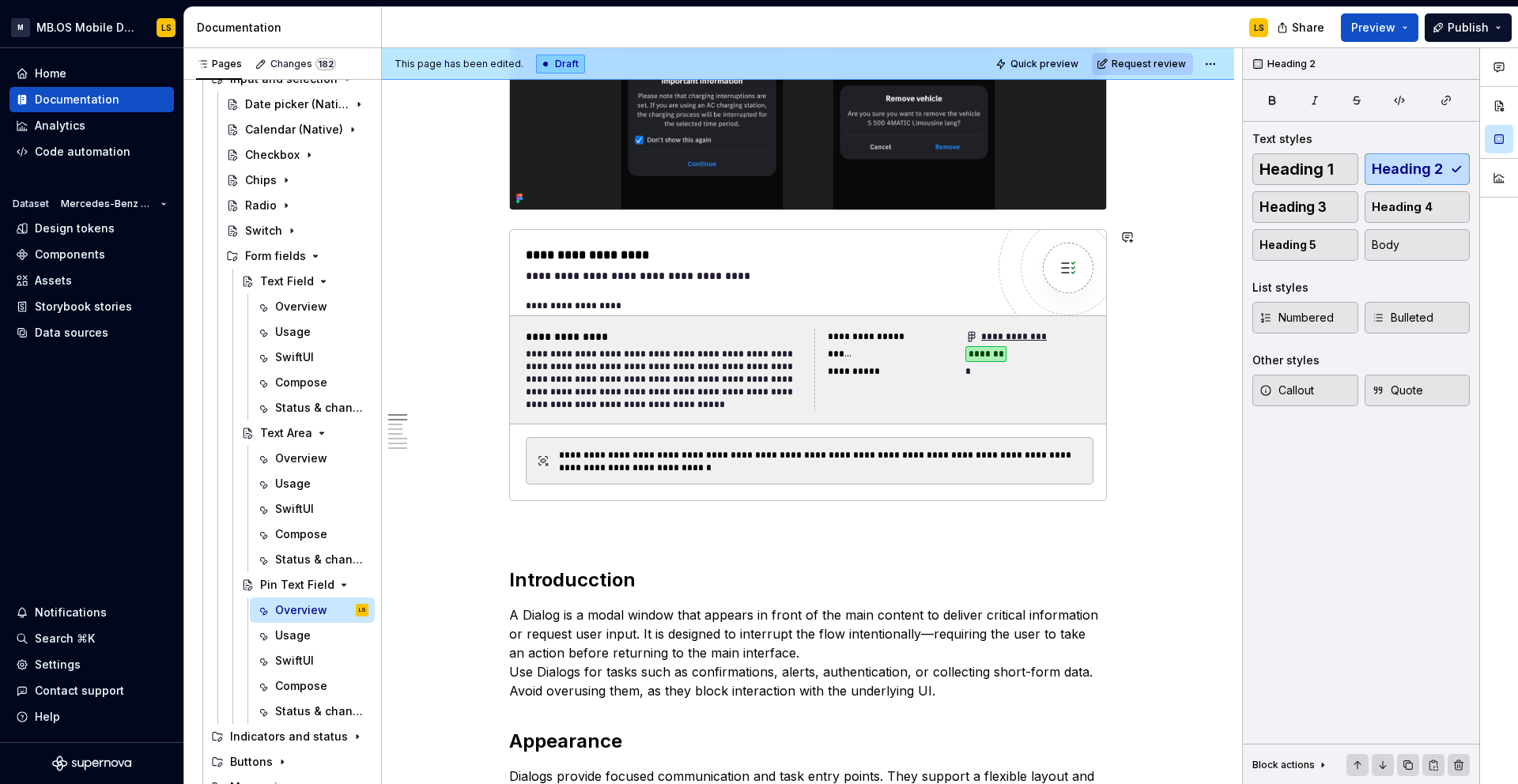
click at [523, 537] on p at bounding box center [807, 529] width 597 height 19
click at [498, 529] on span at bounding box center [493, 530] width 13 height 22
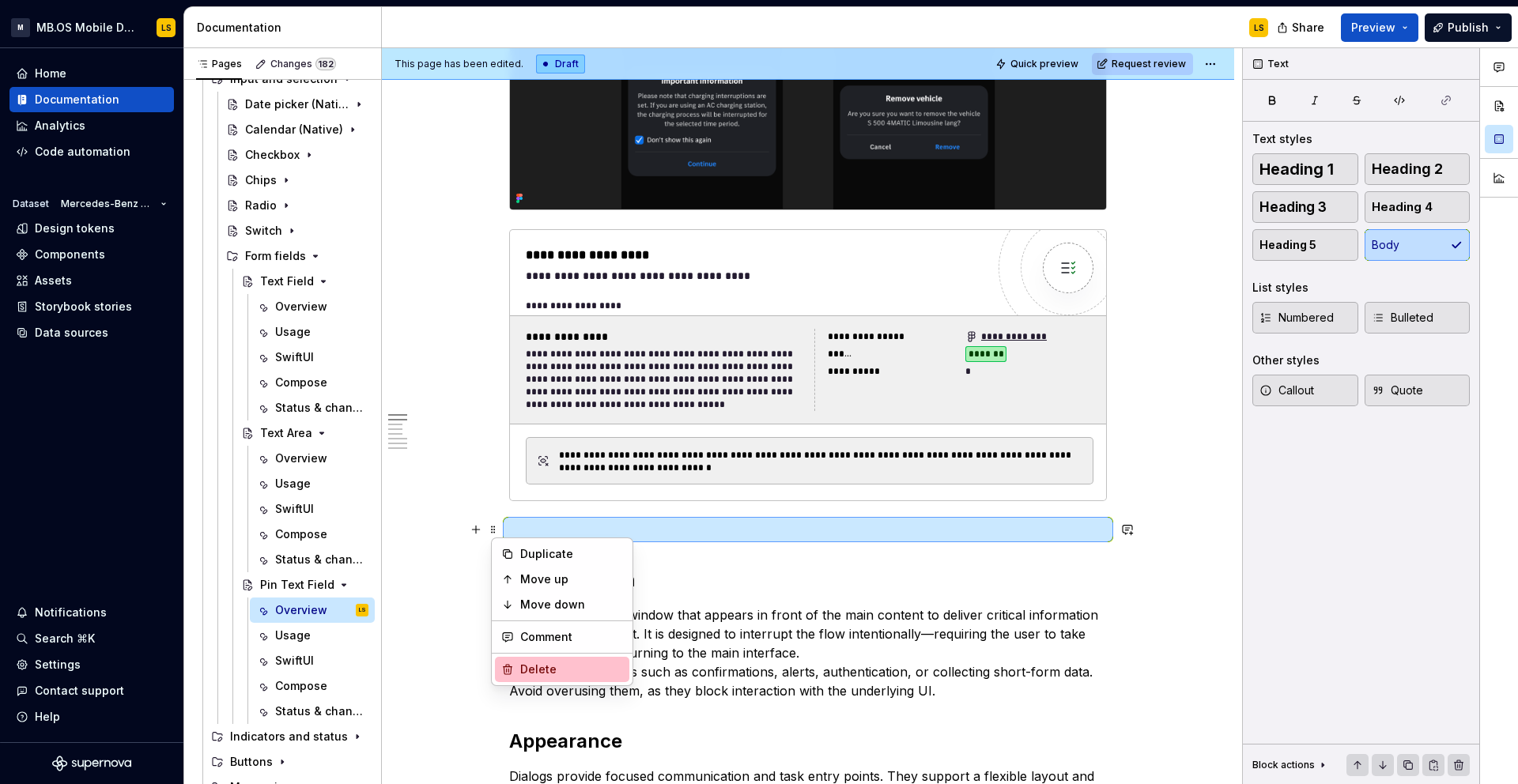
click at [575, 667] on div "Delete" at bounding box center [571, 669] width 102 height 16
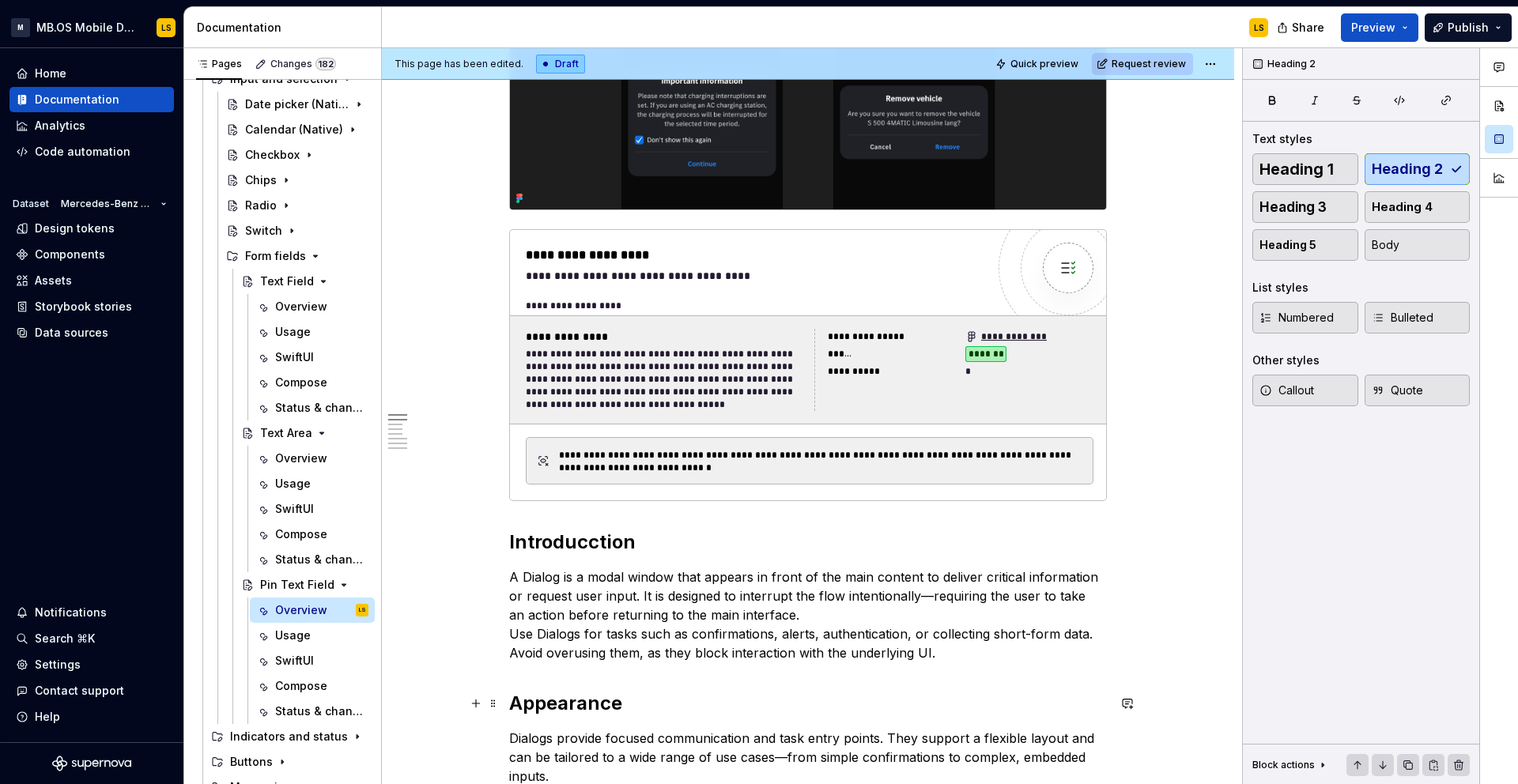
scroll to position [528, 0]
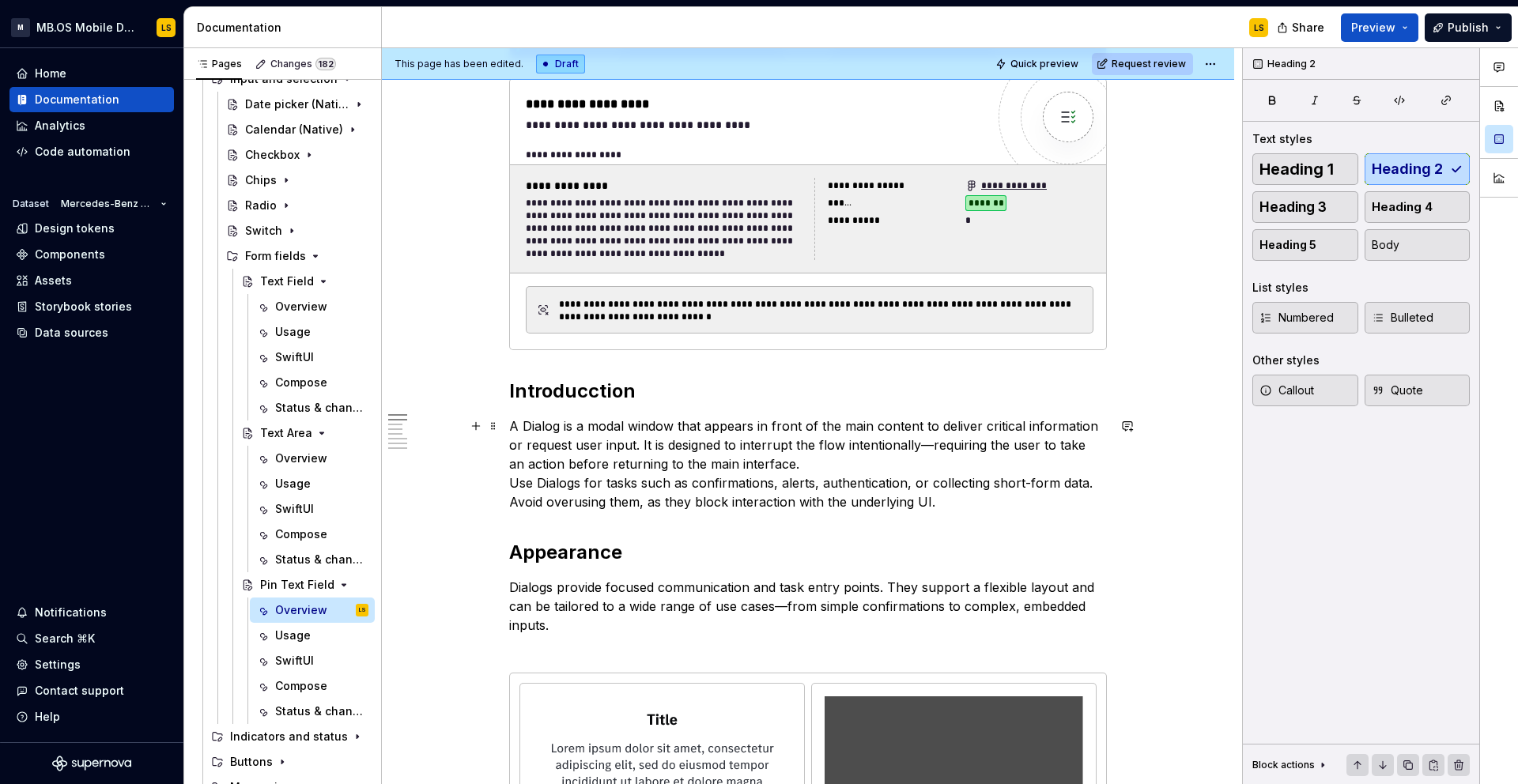
click at [640, 457] on p "A Dialog is a modal window that appears in front of the main content to deliver…" at bounding box center [807, 463] width 597 height 95
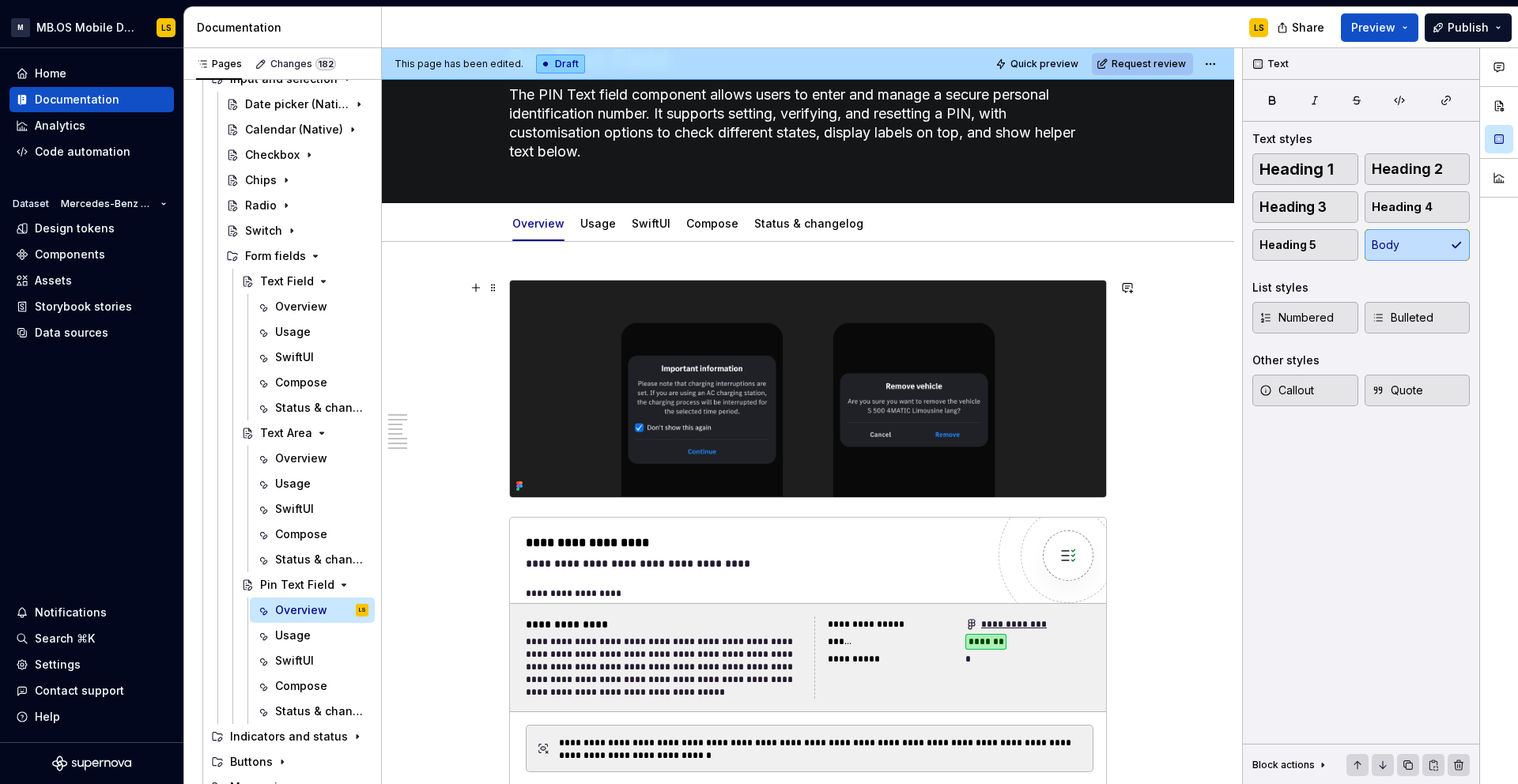
scroll to position [80, 0]
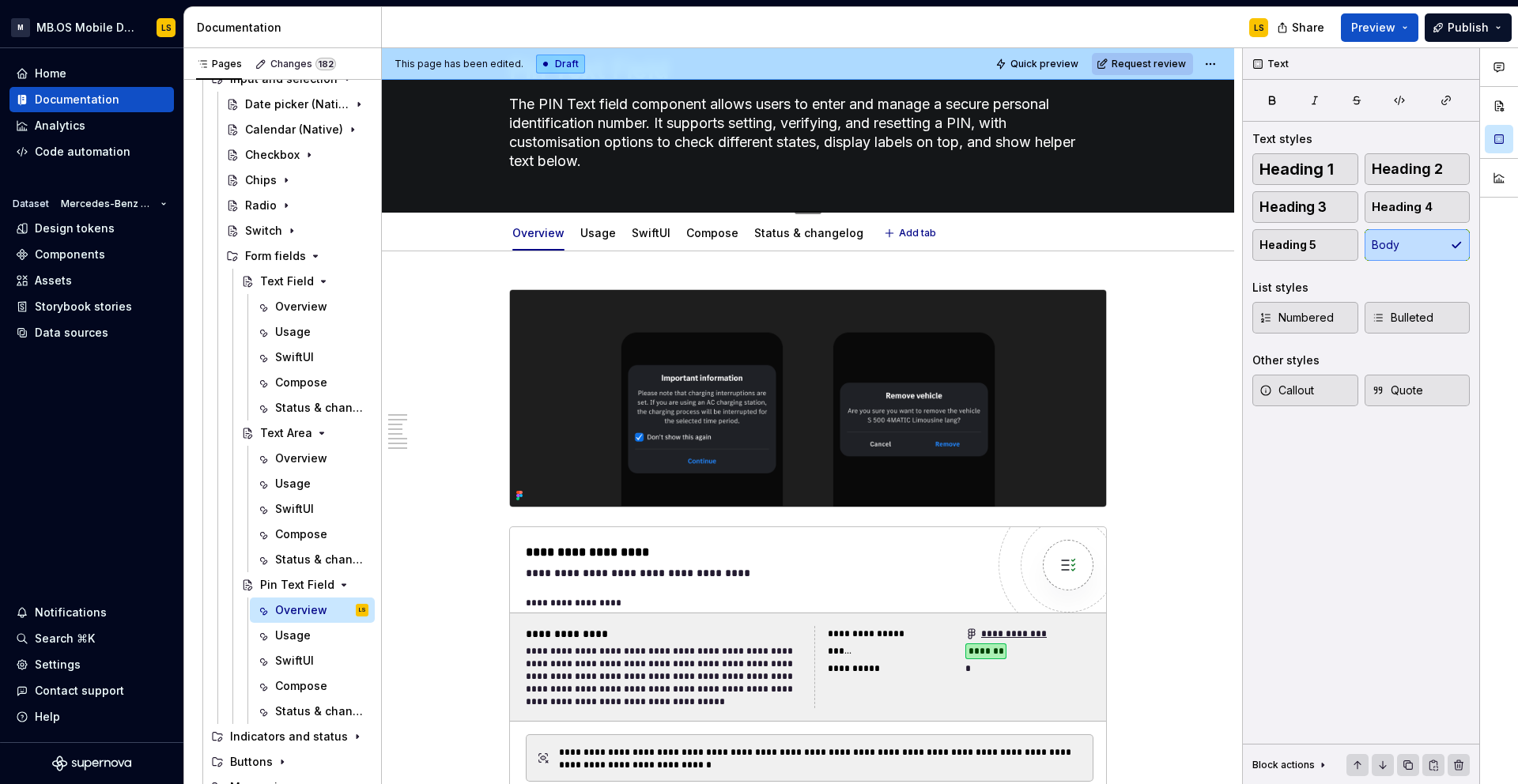
click at [635, 153] on textarea "The PIN Text field component allows users to enter and manage a secure personal…" at bounding box center [805, 132] width 597 height 82
type textarea "*"
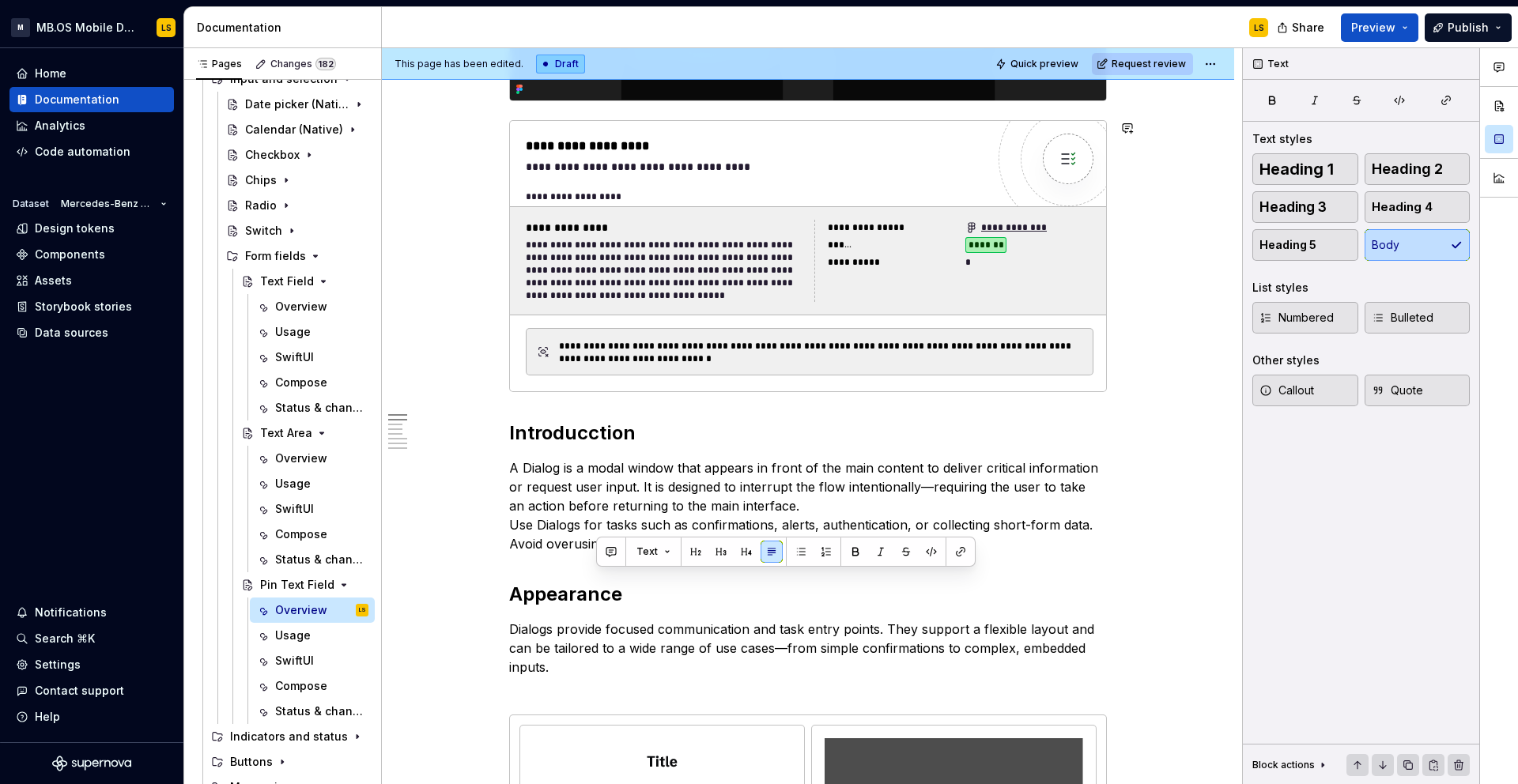
scroll to position [524, 0]
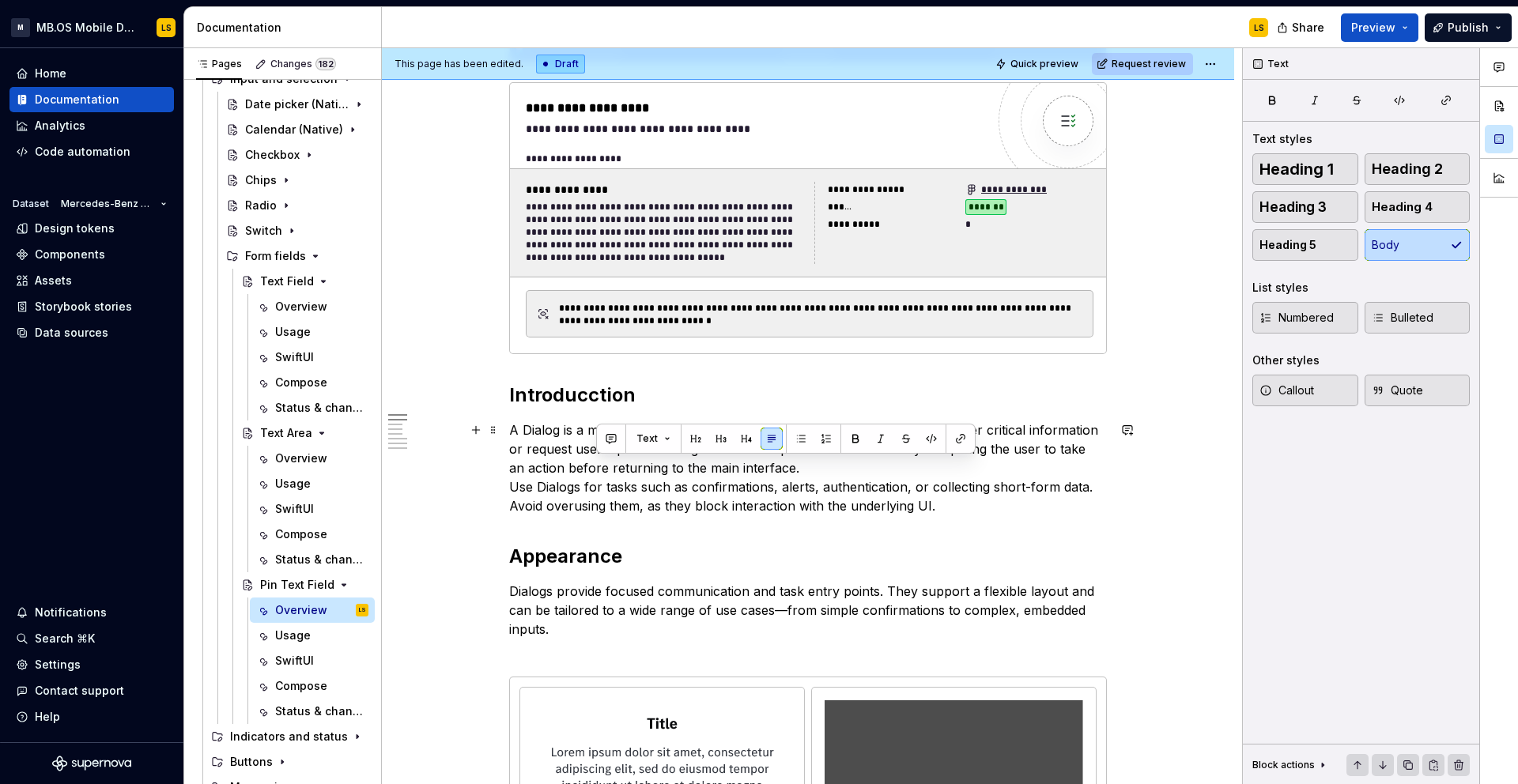
click at [621, 483] on p "A Dialog is a modal window that appears in front of the main content to deliver…" at bounding box center [807, 467] width 597 height 95
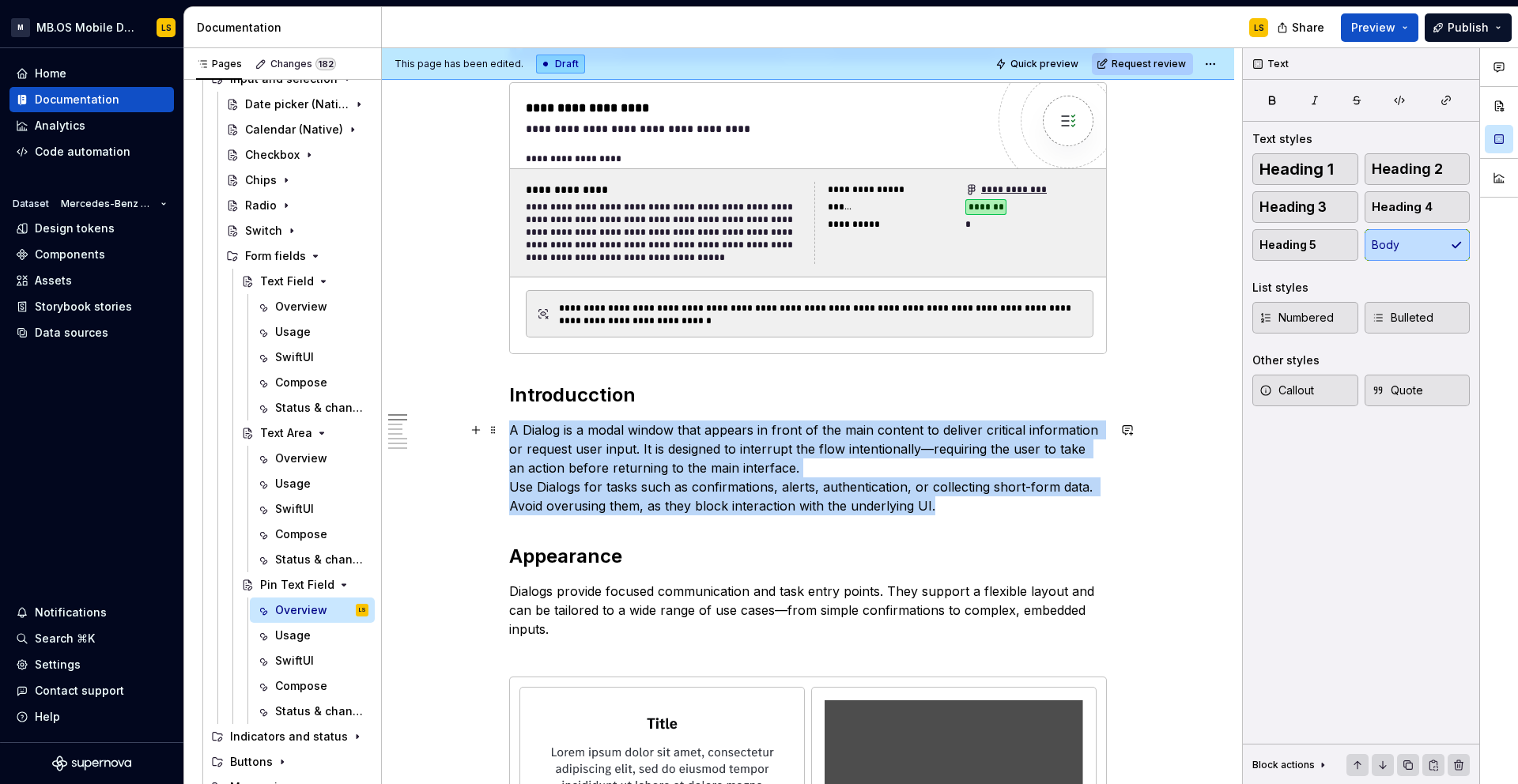
click at [621, 483] on p "A Dialog is a modal window that appears in front of the main content to deliver…" at bounding box center [807, 467] width 597 height 95
paste div
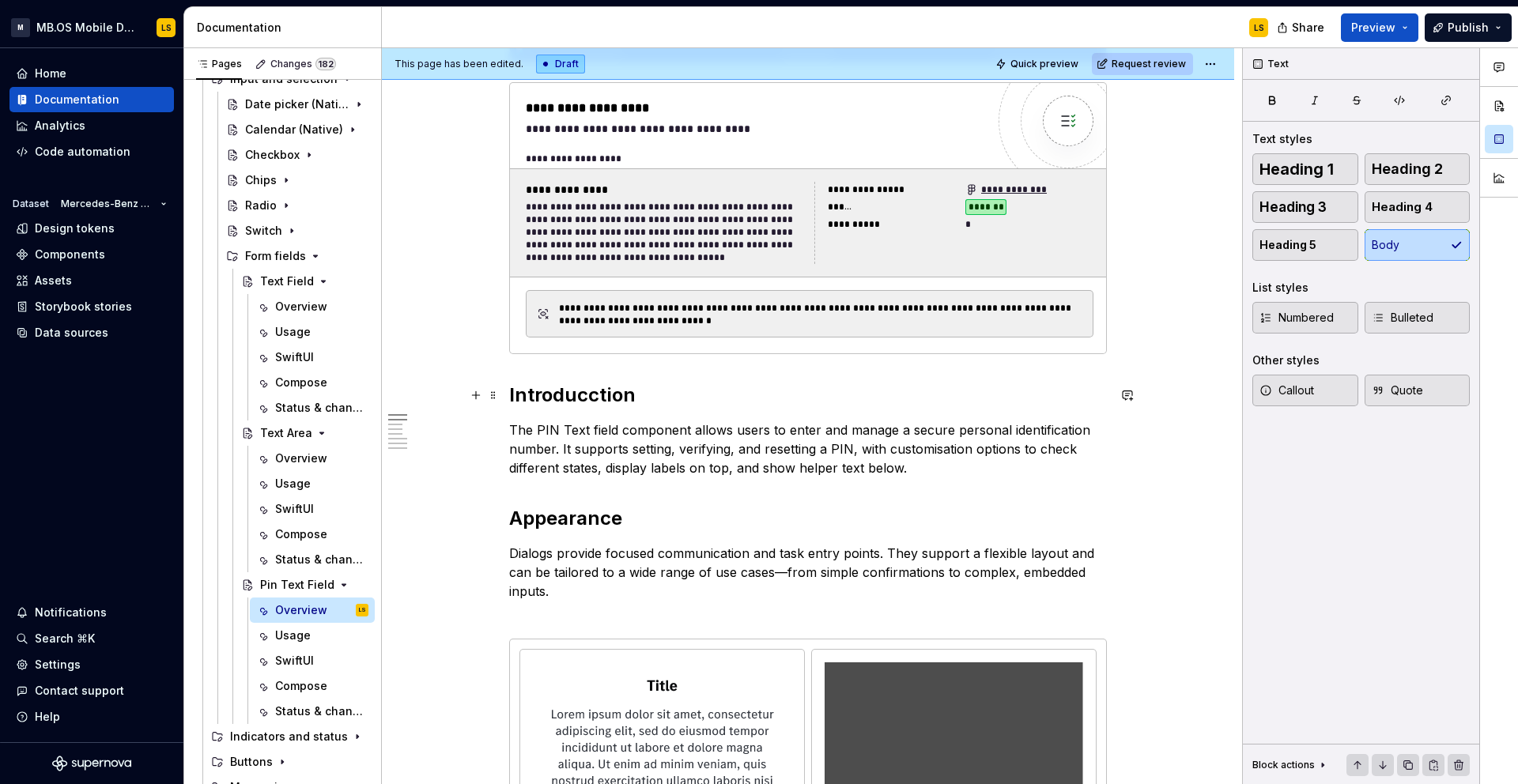
click at [592, 394] on h2 "Introducction" at bounding box center [807, 394] width 597 height 25
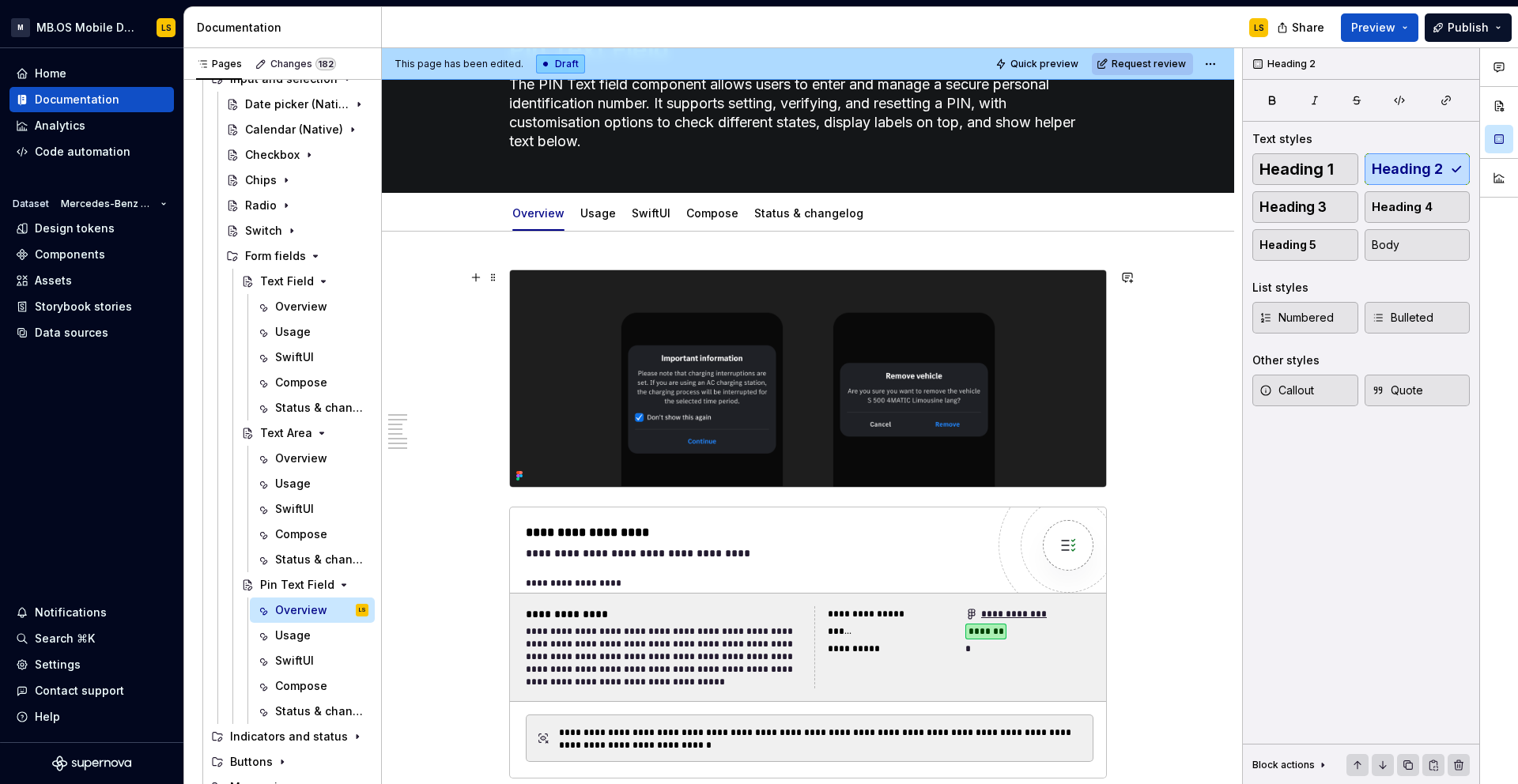
scroll to position [0, 0]
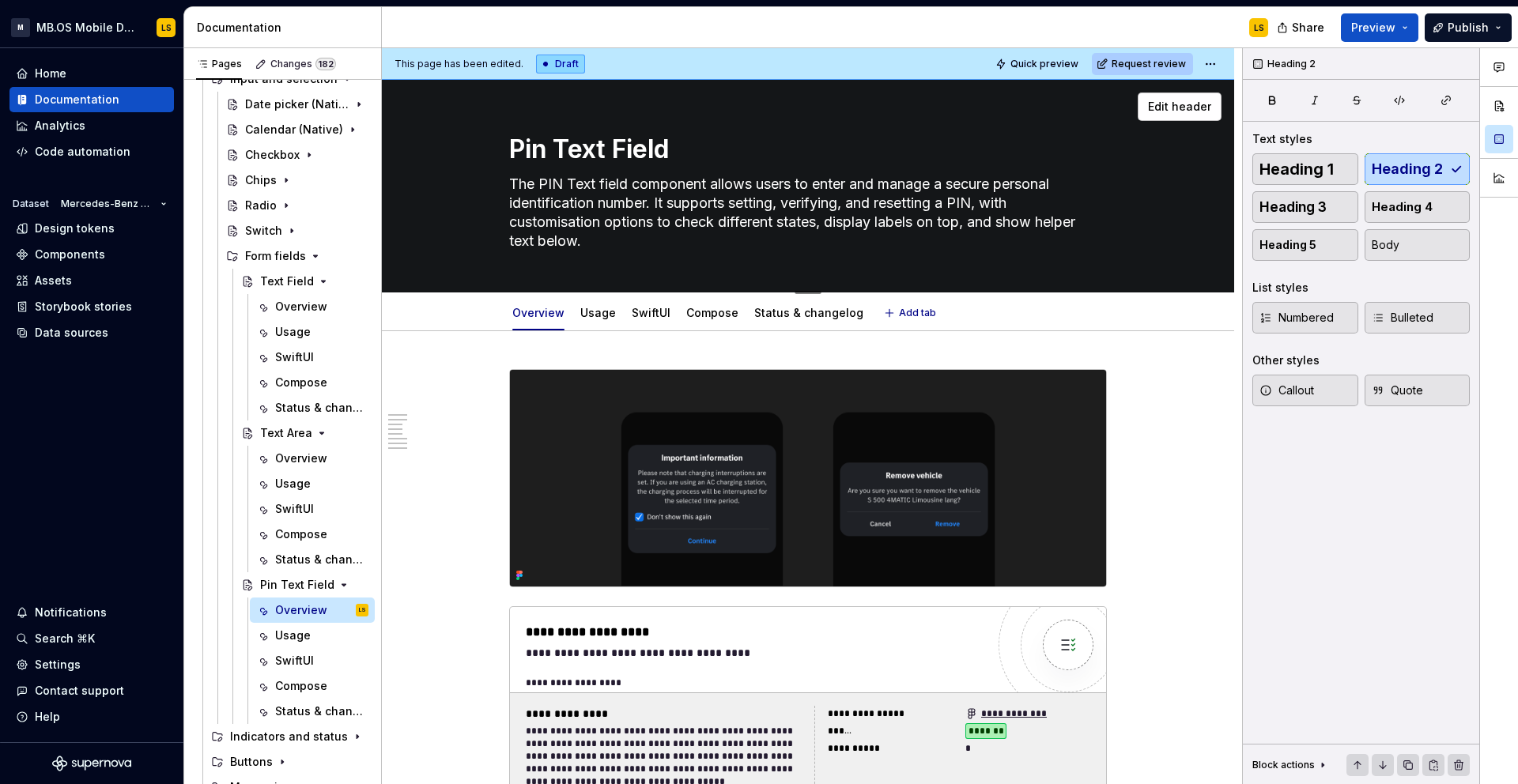
drag, startPoint x: 662, startPoint y: 205, endPoint x: 710, endPoint y: 257, distance: 70.8
click at [710, 257] on div "Pin Text Field The PIN Text field component allows users to enter and manage a …" at bounding box center [807, 186] width 597 height 212
click at [687, 238] on textarea "The PIN Text field component allows users to enter and manage a secure personal…" at bounding box center [805, 212] width 597 height 82
drag, startPoint x: 691, startPoint y: 238, endPoint x: 663, endPoint y: 204, distance: 44.0
click at [663, 204] on textarea "The PIN Text field component allows users to enter and manage a secure personal…" at bounding box center [805, 212] width 597 height 82
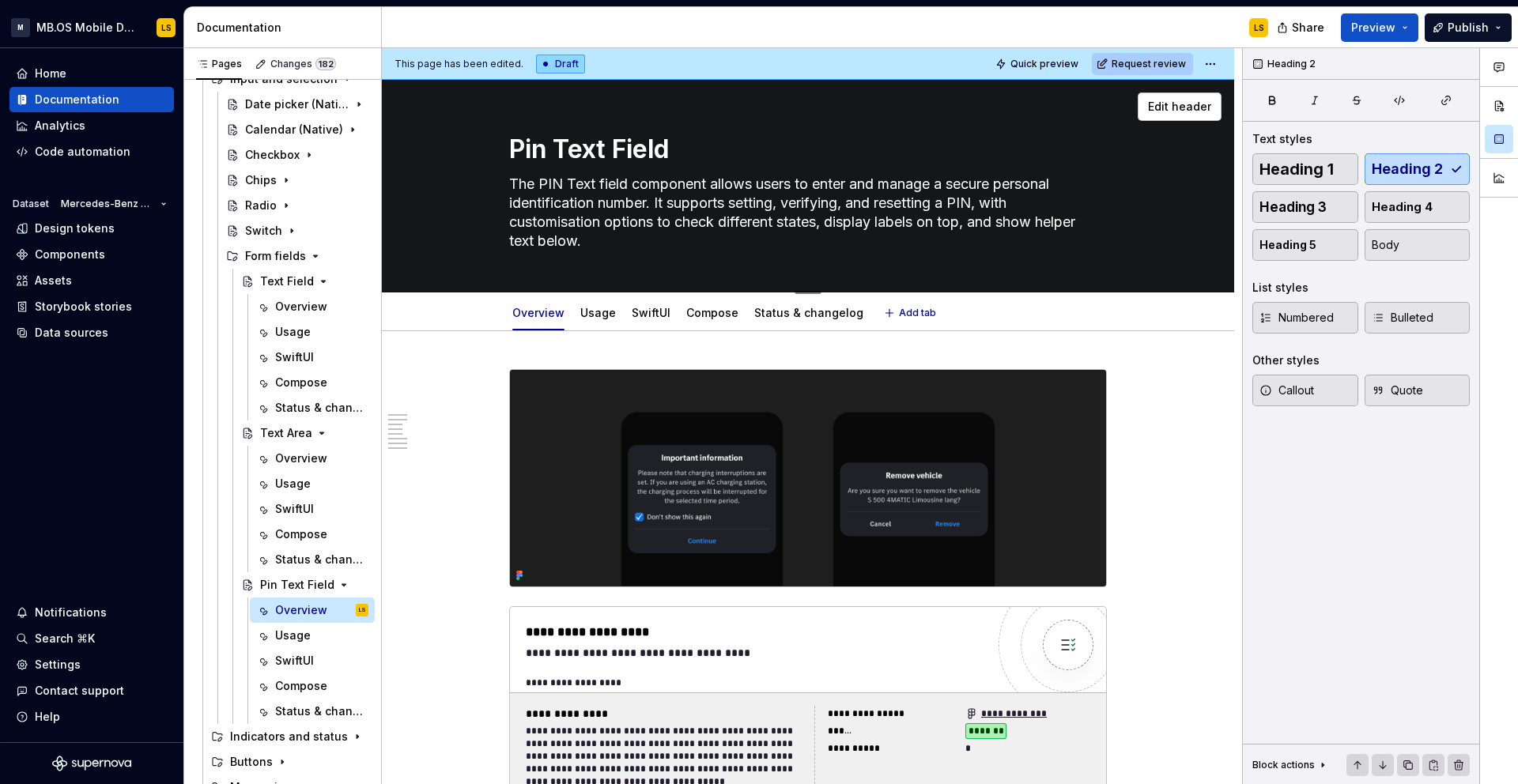
type textarea "*"
type textarea "The PIN Text field component allows users to enter and manage a secure personal…"
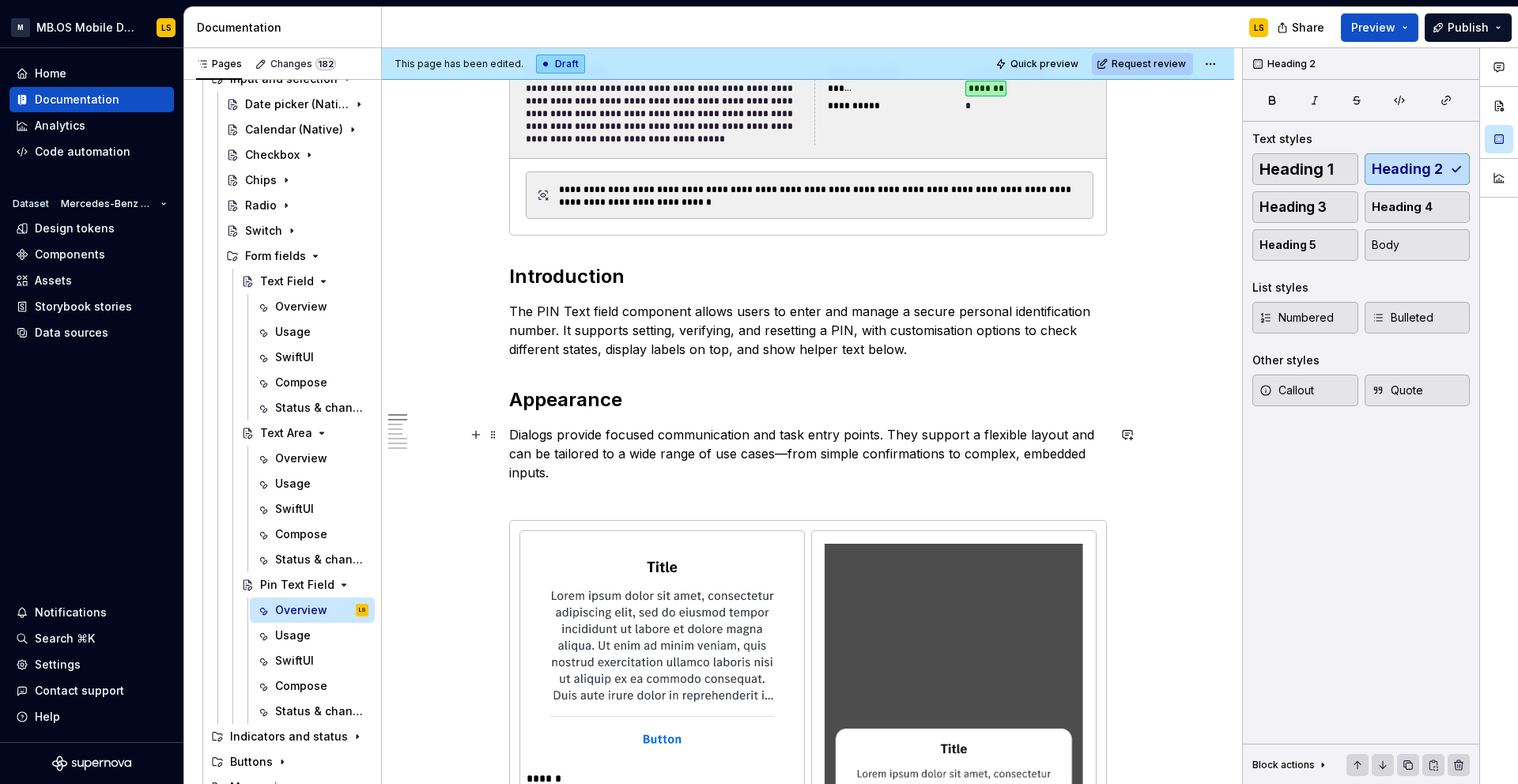
type textarea "*"
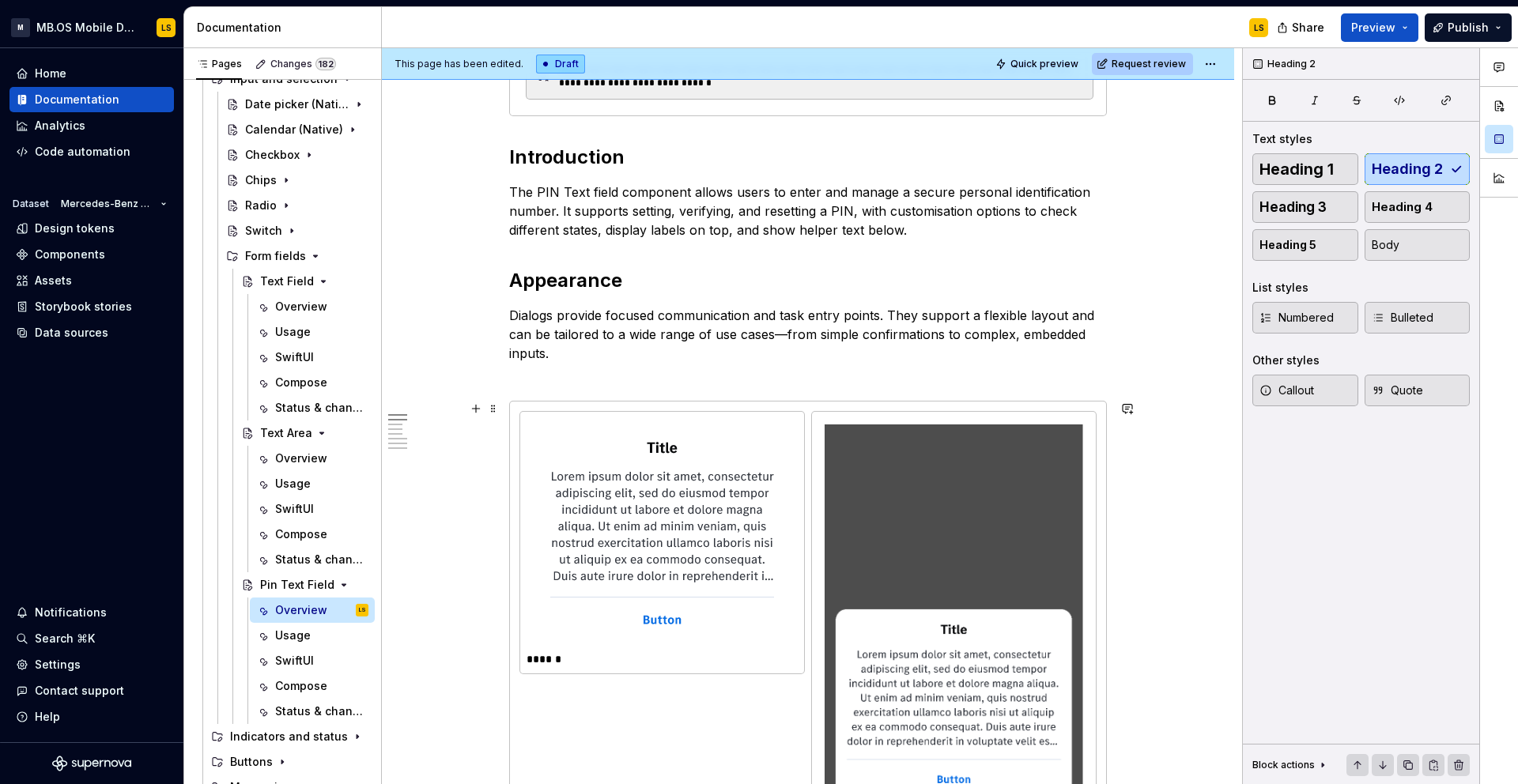
type textarea "The PIN Text field component allows users to enter and manage a secure personal…"
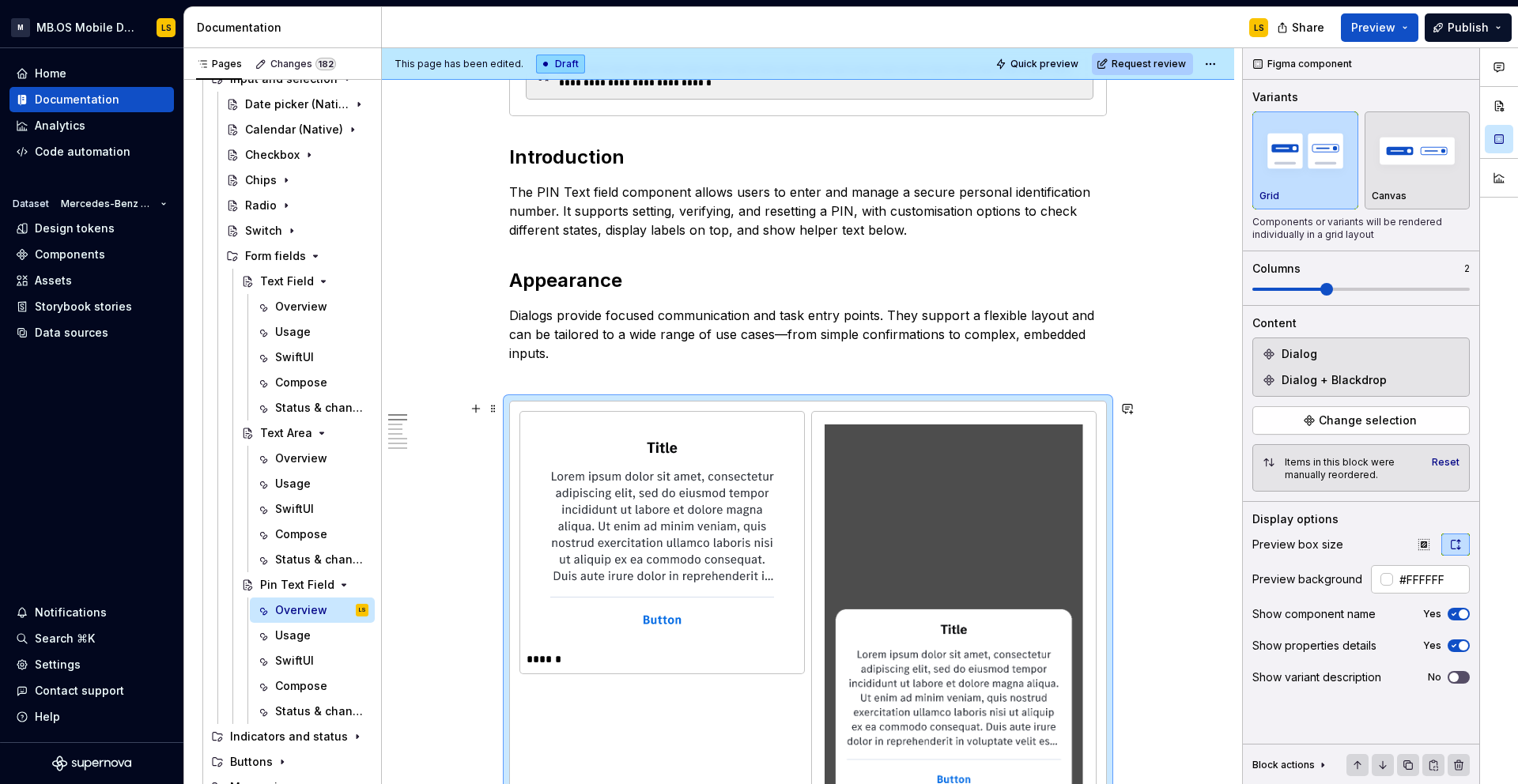
click at [826, 429] on div at bounding box center [954, 704] width 271 height 571
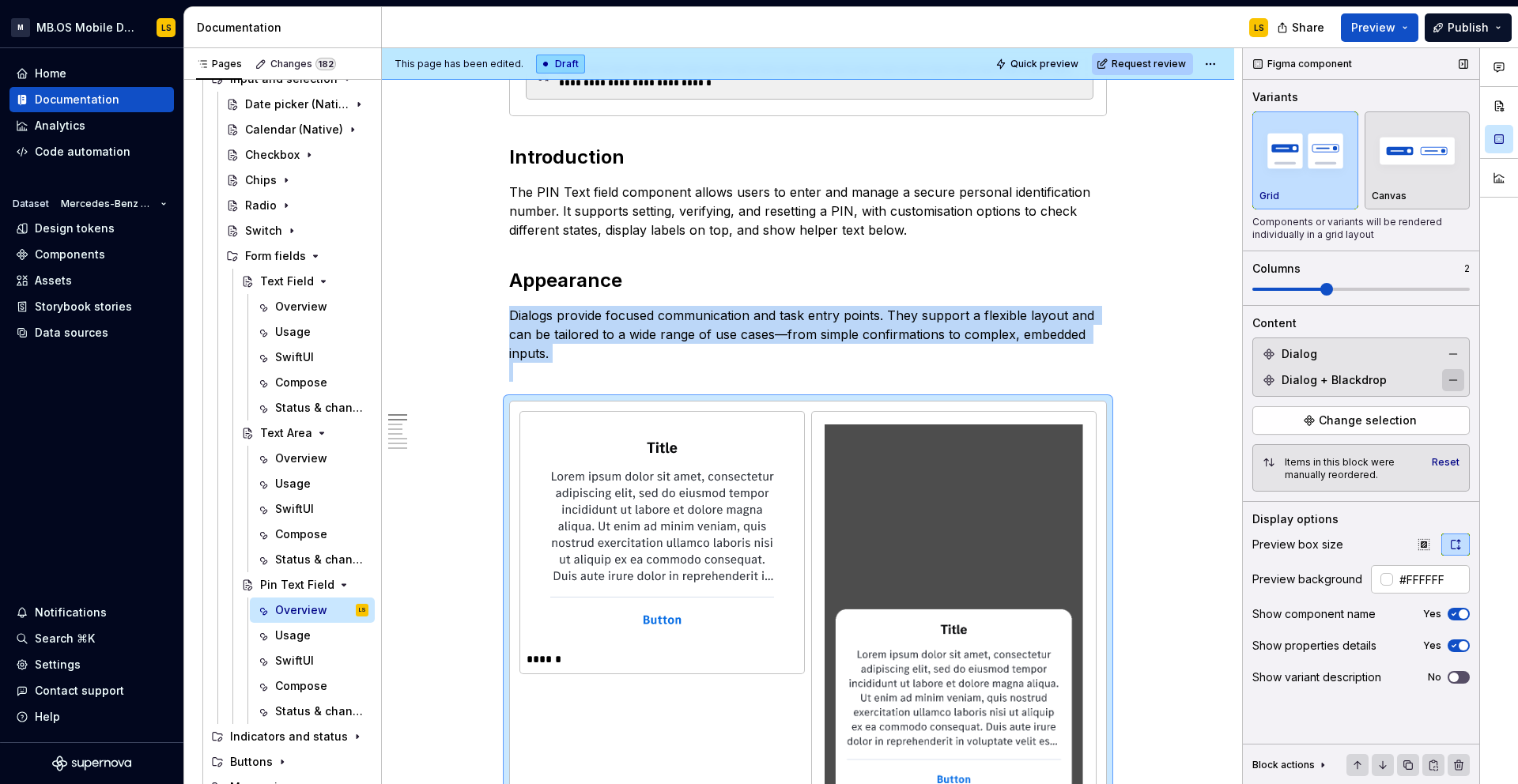
click at [1451, 377] on button "button" at bounding box center [1453, 380] width 22 height 22
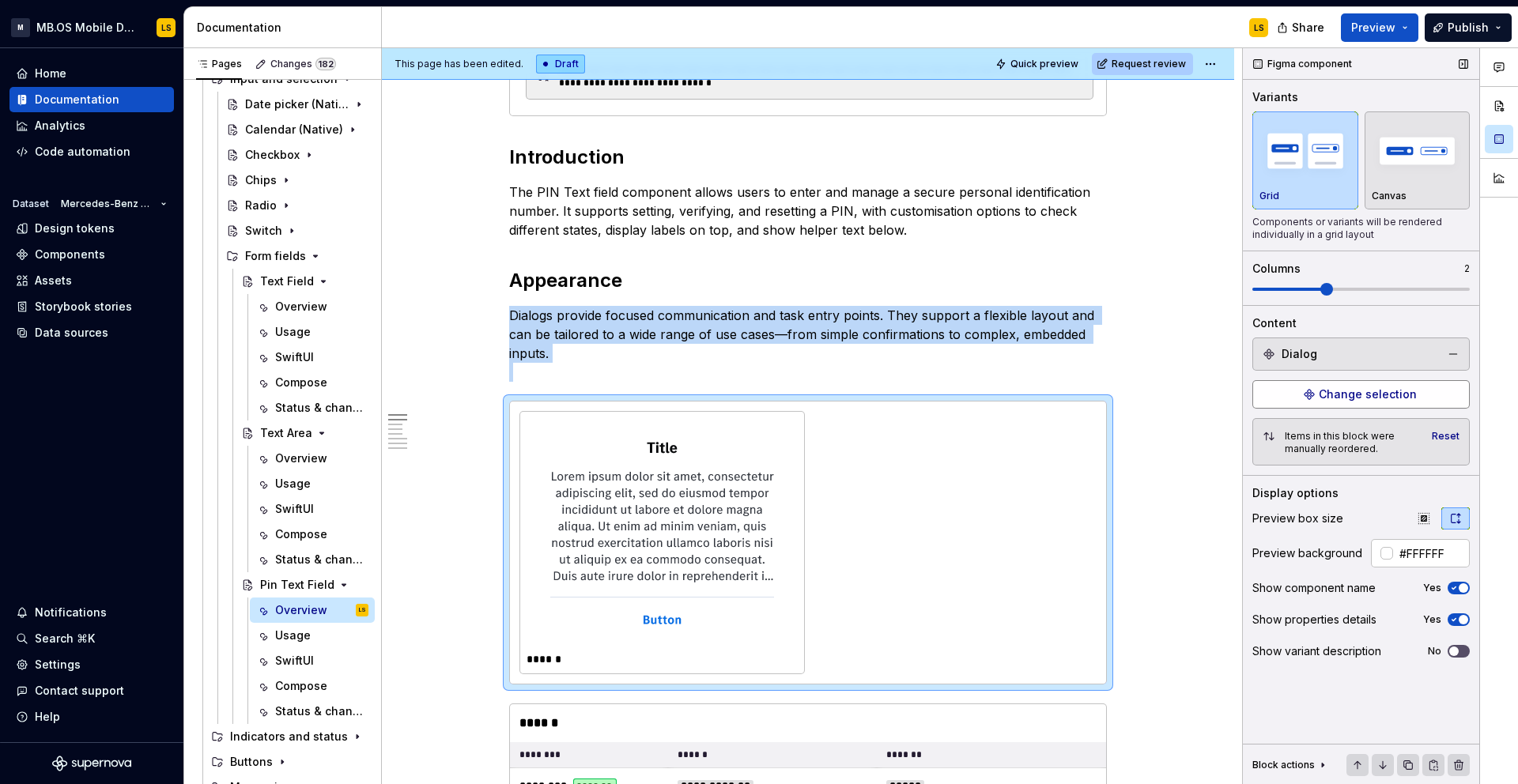
click at [1401, 391] on span "Change selection" at bounding box center [1368, 393] width 98 height 16
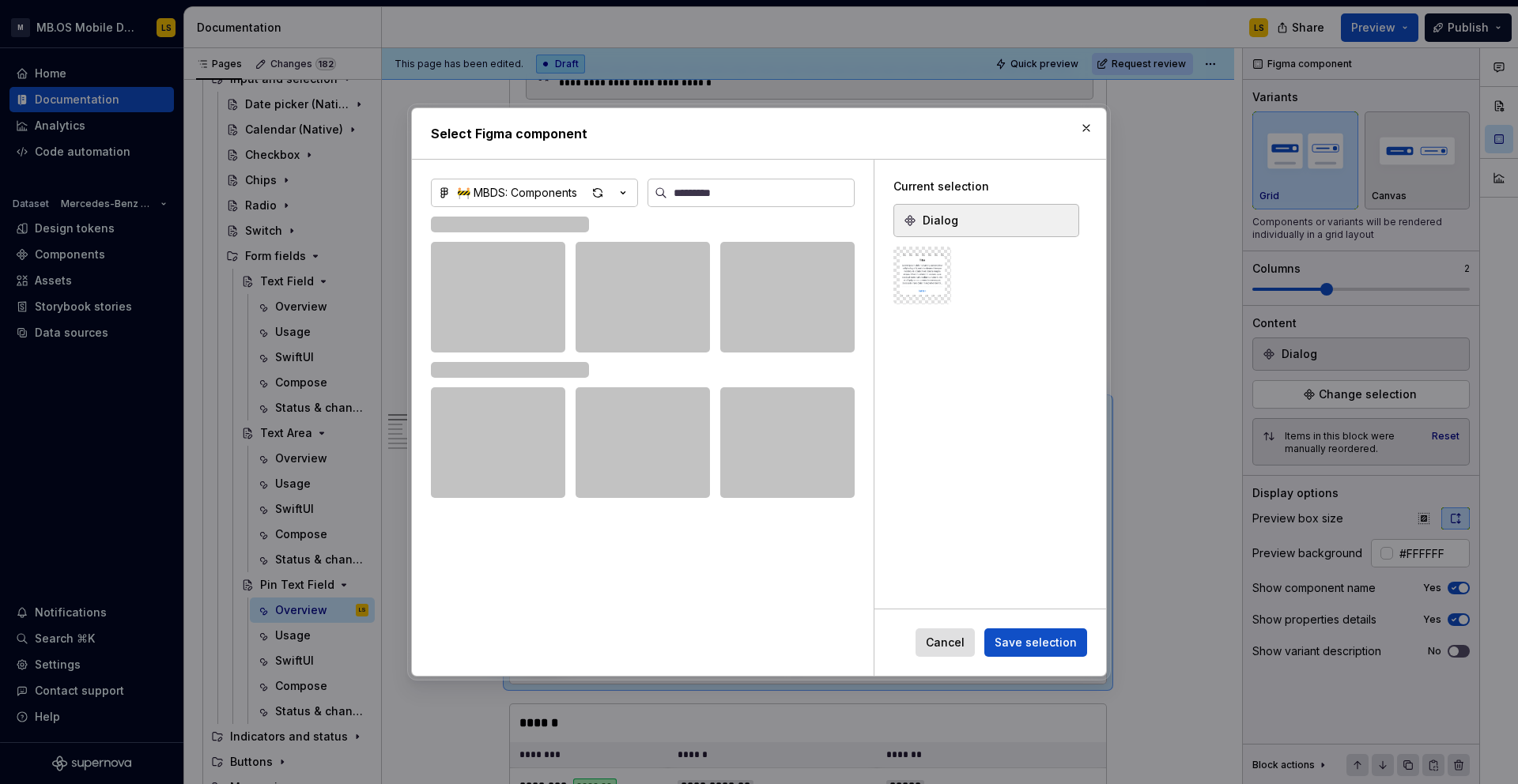
type textarea "*"
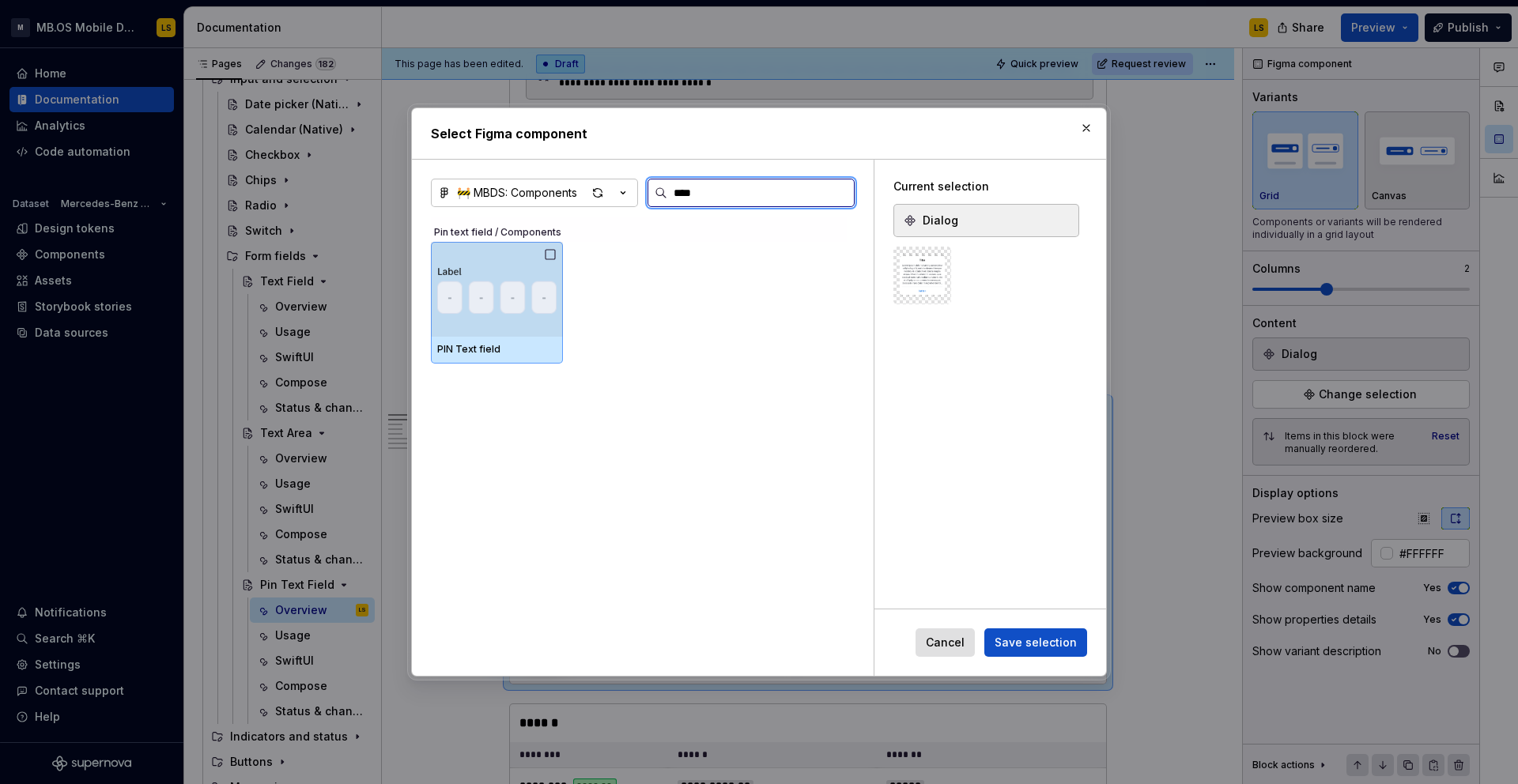
type input "*****"
click at [475, 332] on div at bounding box center [496, 288] width 132 height 95
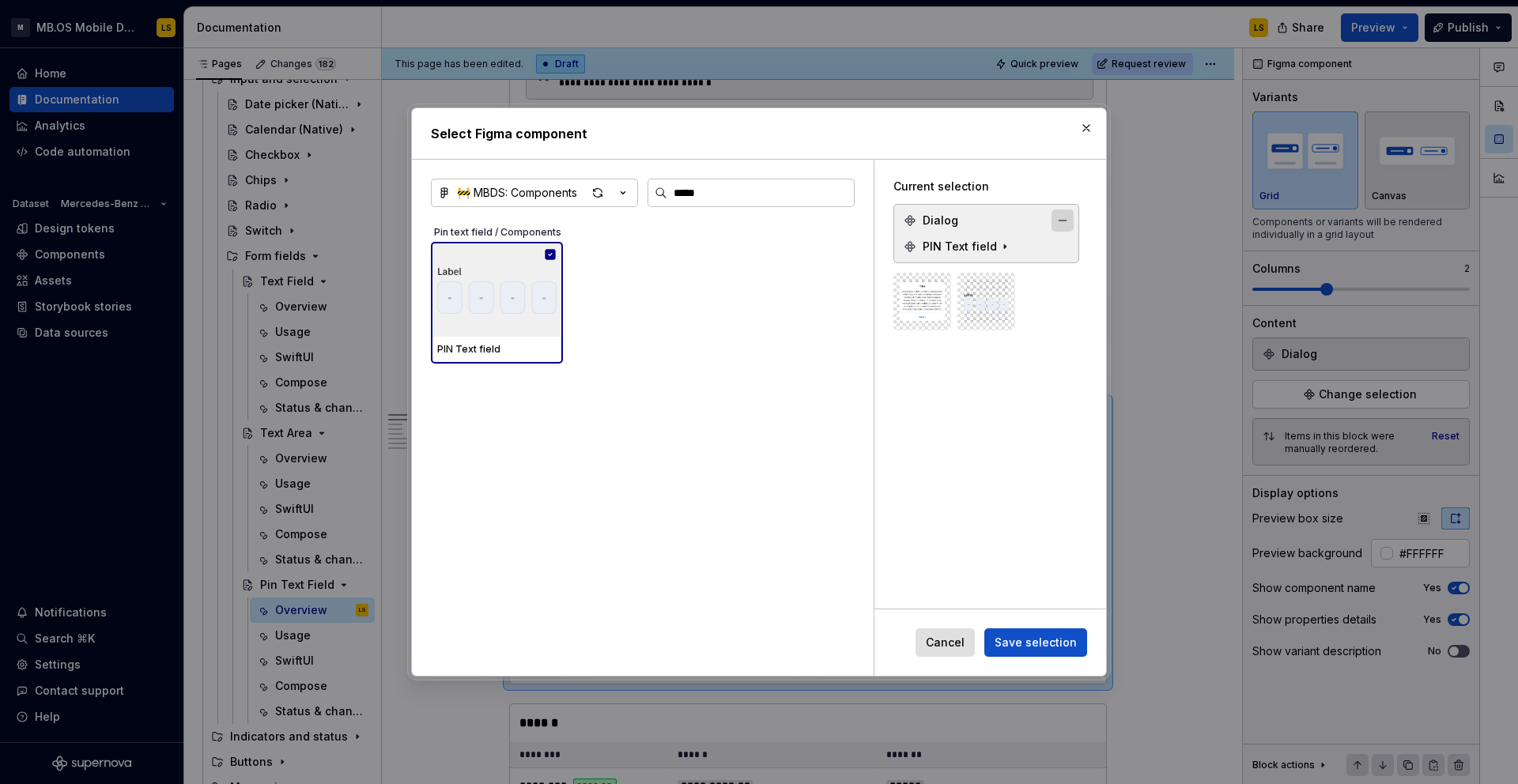
click at [1065, 218] on button "button" at bounding box center [1063, 220] width 22 height 22
click at [1011, 644] on span "Save selection" at bounding box center [1035, 642] width 82 height 16
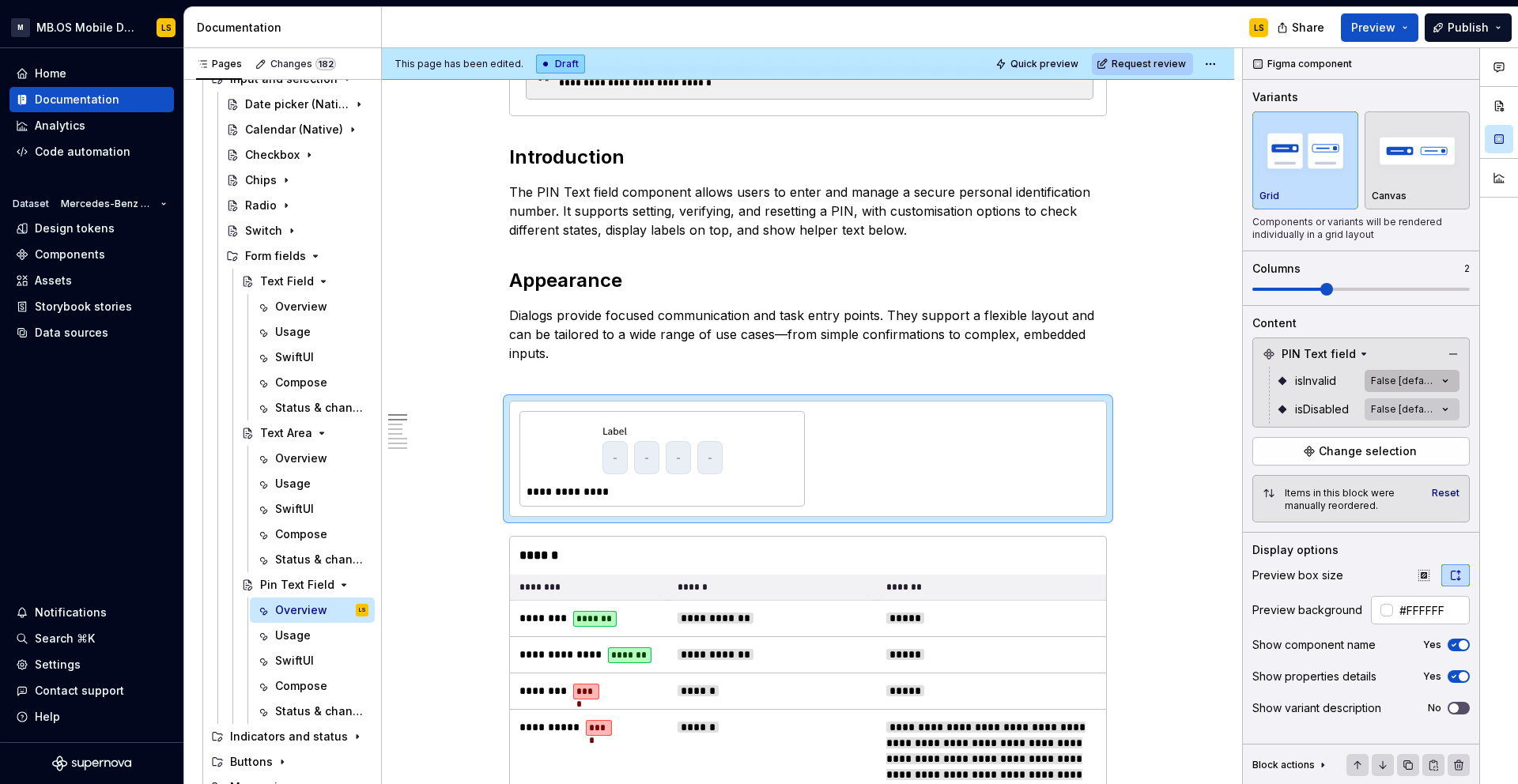
click at [1442, 380] on div "Comments Open comments No comments yet Select ‘Comment’ from the block context …" at bounding box center [1380, 415] width 275 height 736
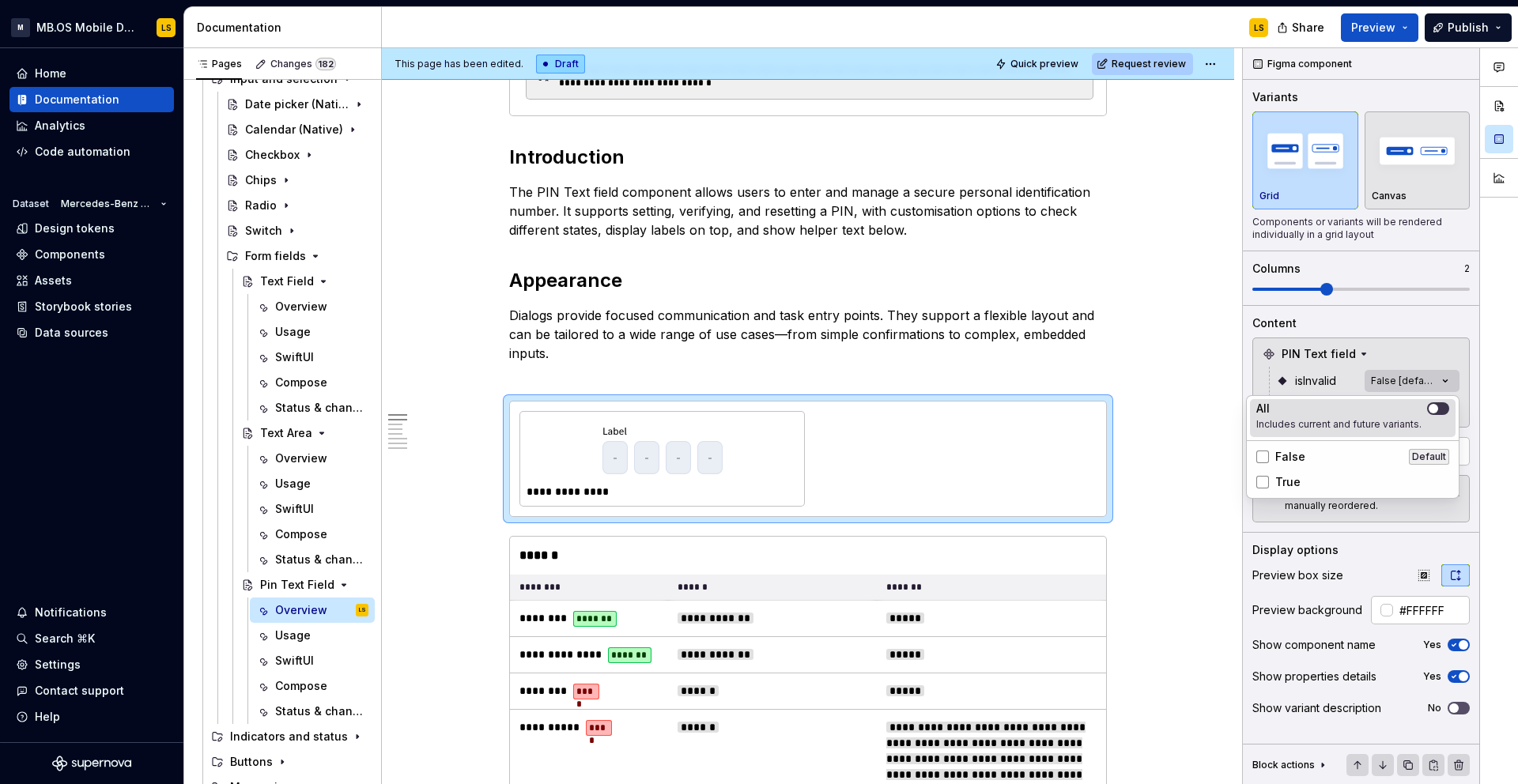
click at [1442, 414] on button "button" at bounding box center [1438, 409] width 22 height 13
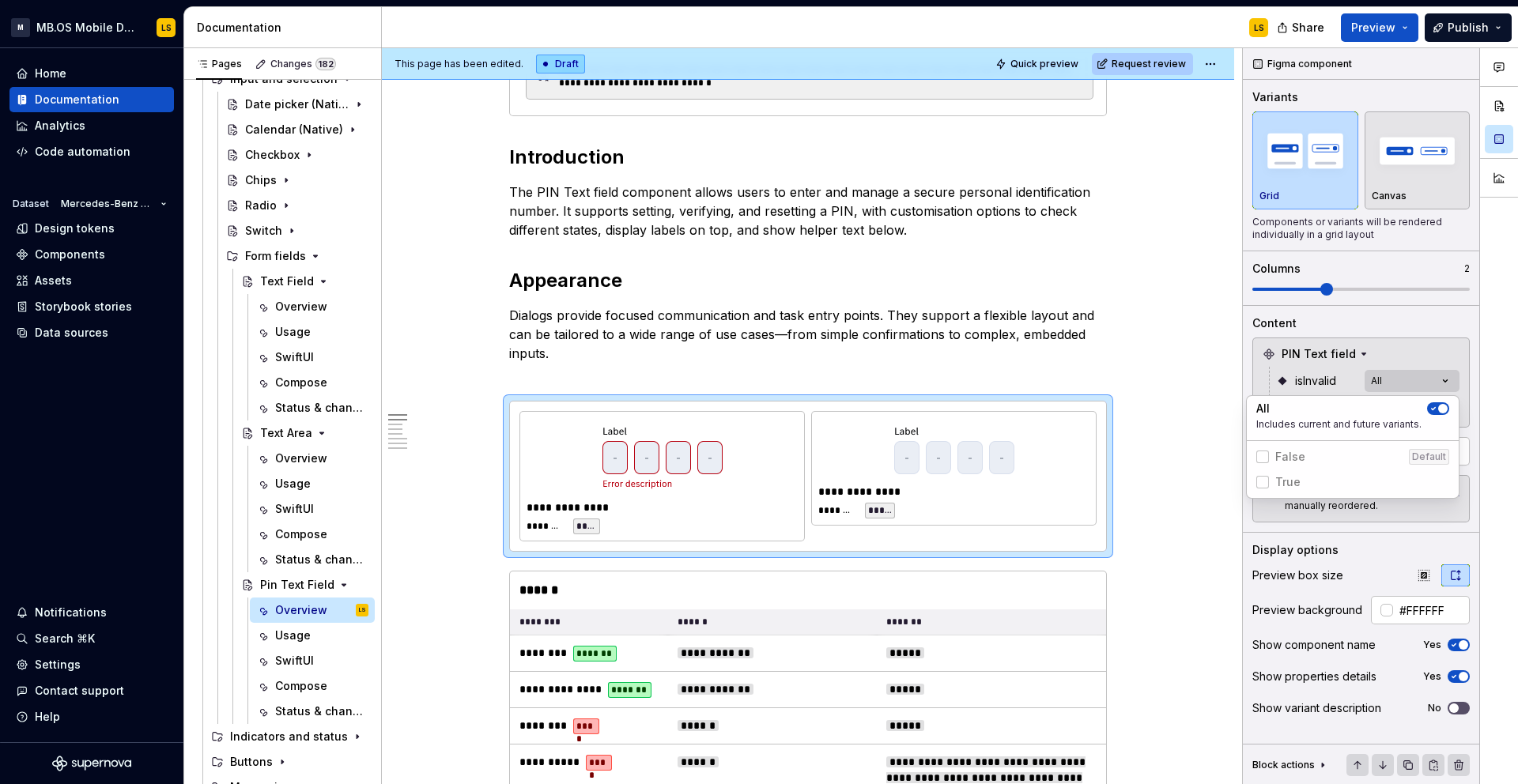
click at [1418, 345] on div "Comments Open comments No comments yet Select ‘Comment’ from the block context …" at bounding box center [1380, 415] width 275 height 736
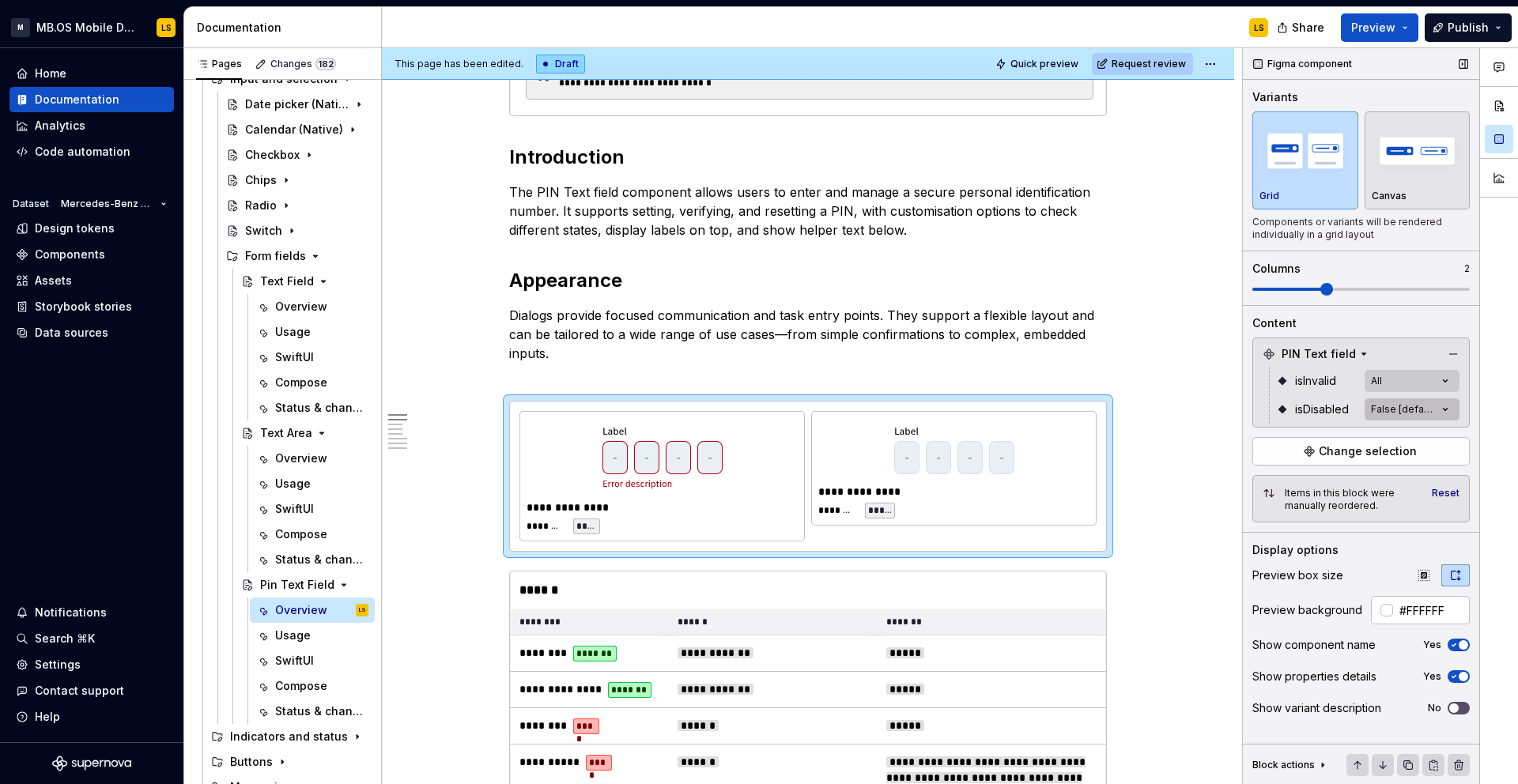
click at [1430, 408] on div "Comments Open comments No comments yet Select ‘Comment’ from the block context …" at bounding box center [1380, 415] width 275 height 736
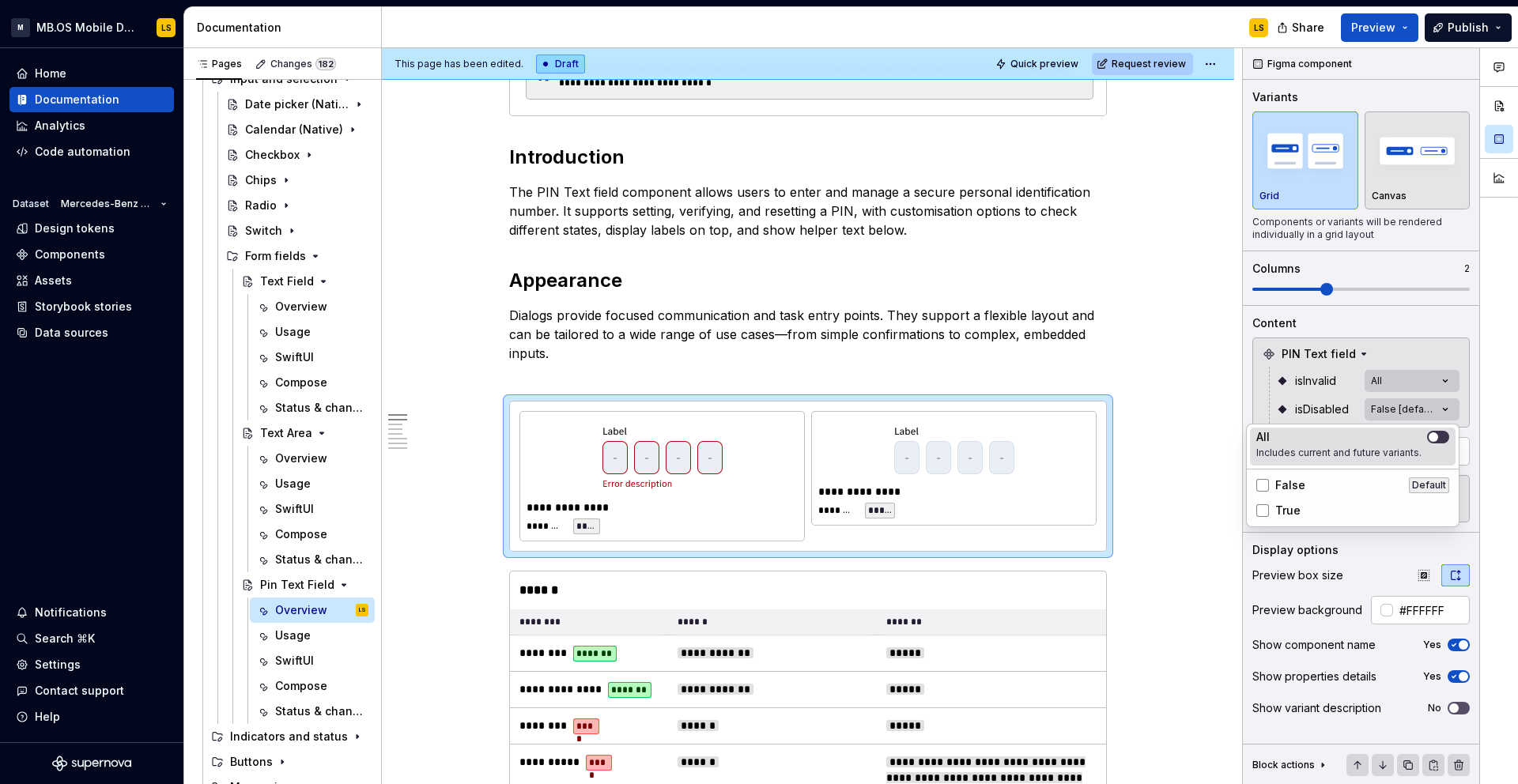
click at [1435, 435] on span "button" at bounding box center [1433, 437] width 9 height 9
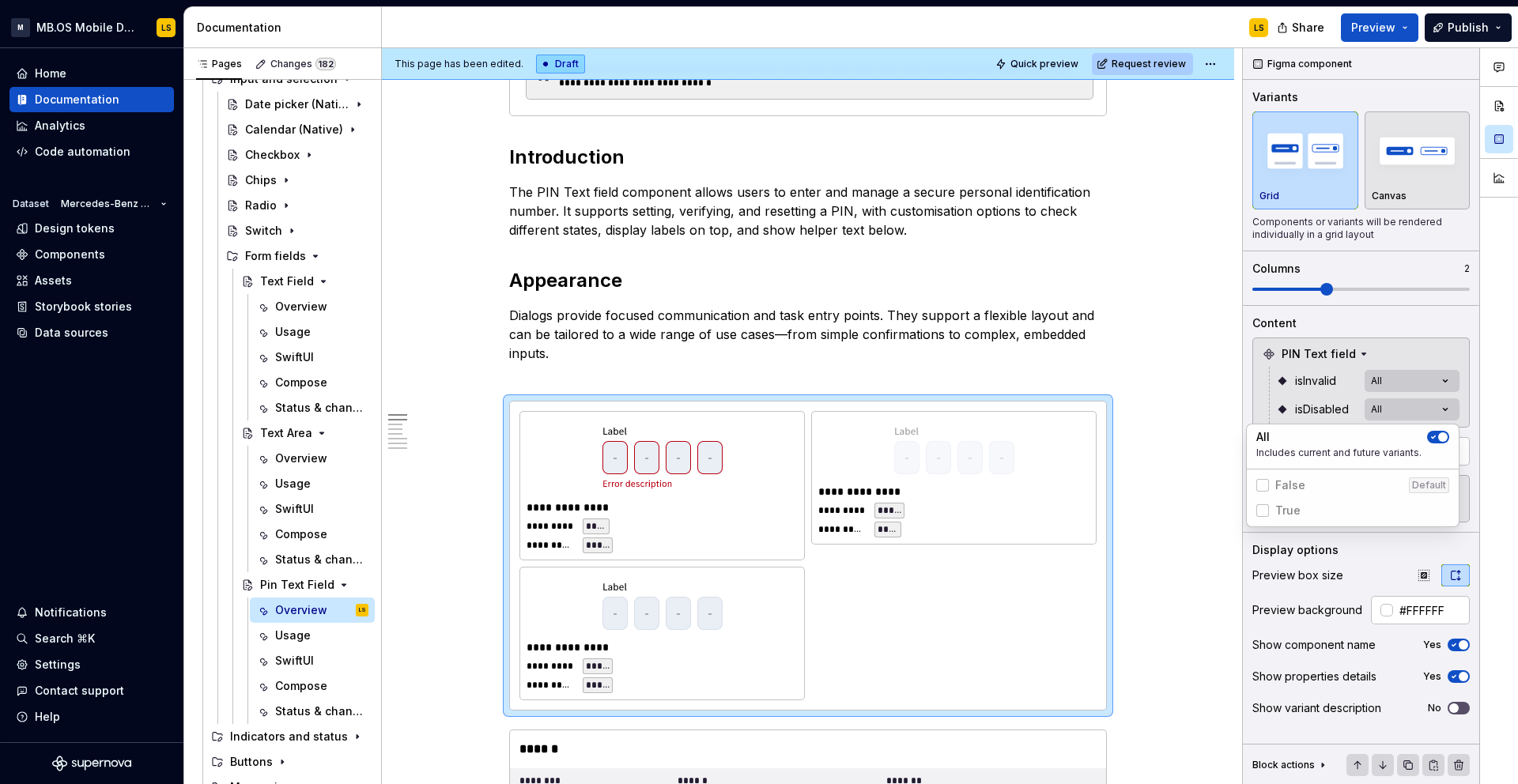
click at [1430, 297] on div "Comments Open comments No comments yet Select ‘Comment’ from the block context …" at bounding box center [1380, 415] width 275 height 736
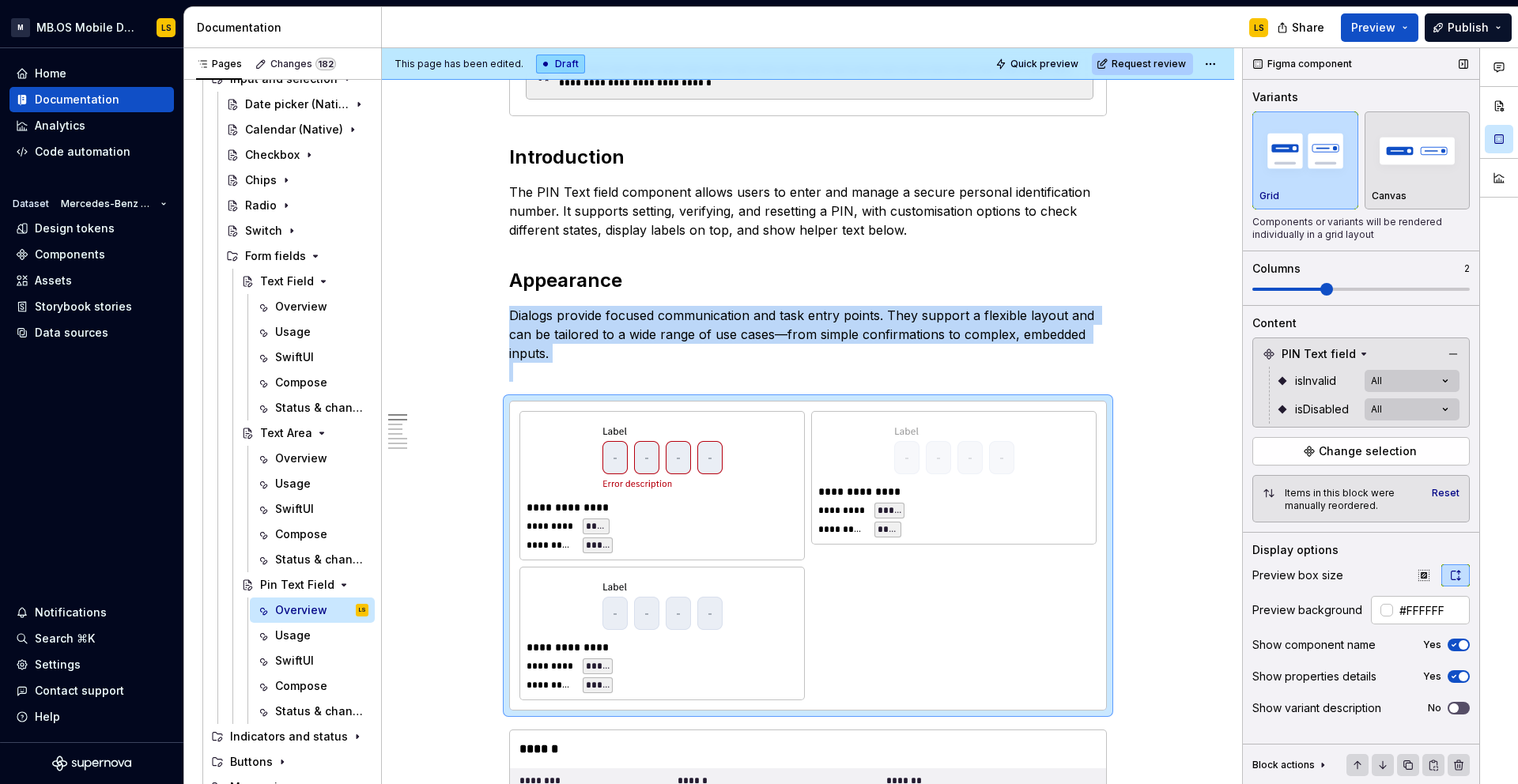
click at [1452, 294] on span at bounding box center [1361, 289] width 218 height 13
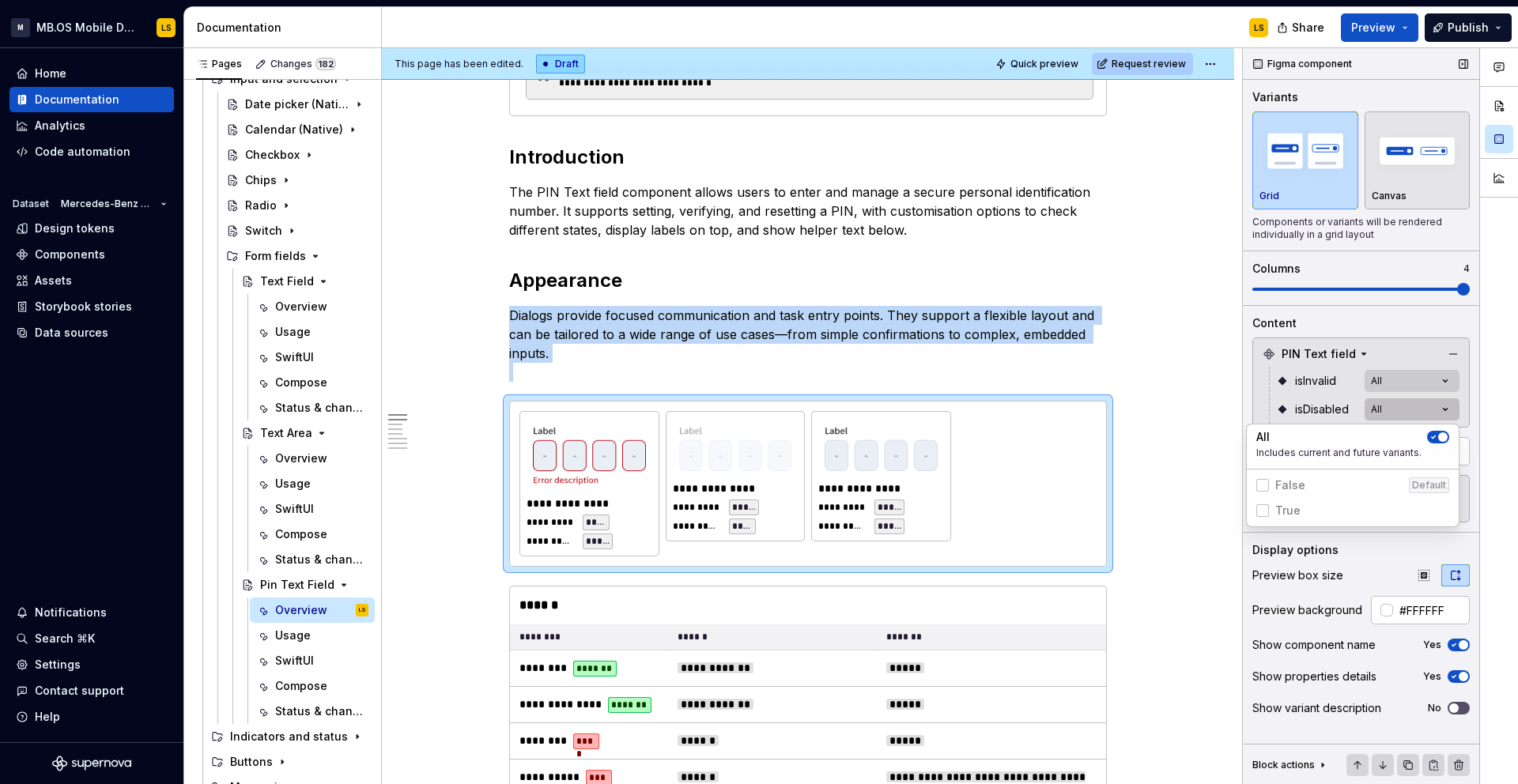
click at [1399, 407] on div "Comments Open comments No comments yet Select ‘Comment’ from the block context …" at bounding box center [1380, 415] width 275 height 736
click at [1363, 409] on div "Comments Open comments No comments yet Select ‘Comment’ from the block context …" at bounding box center [1380, 415] width 275 height 736
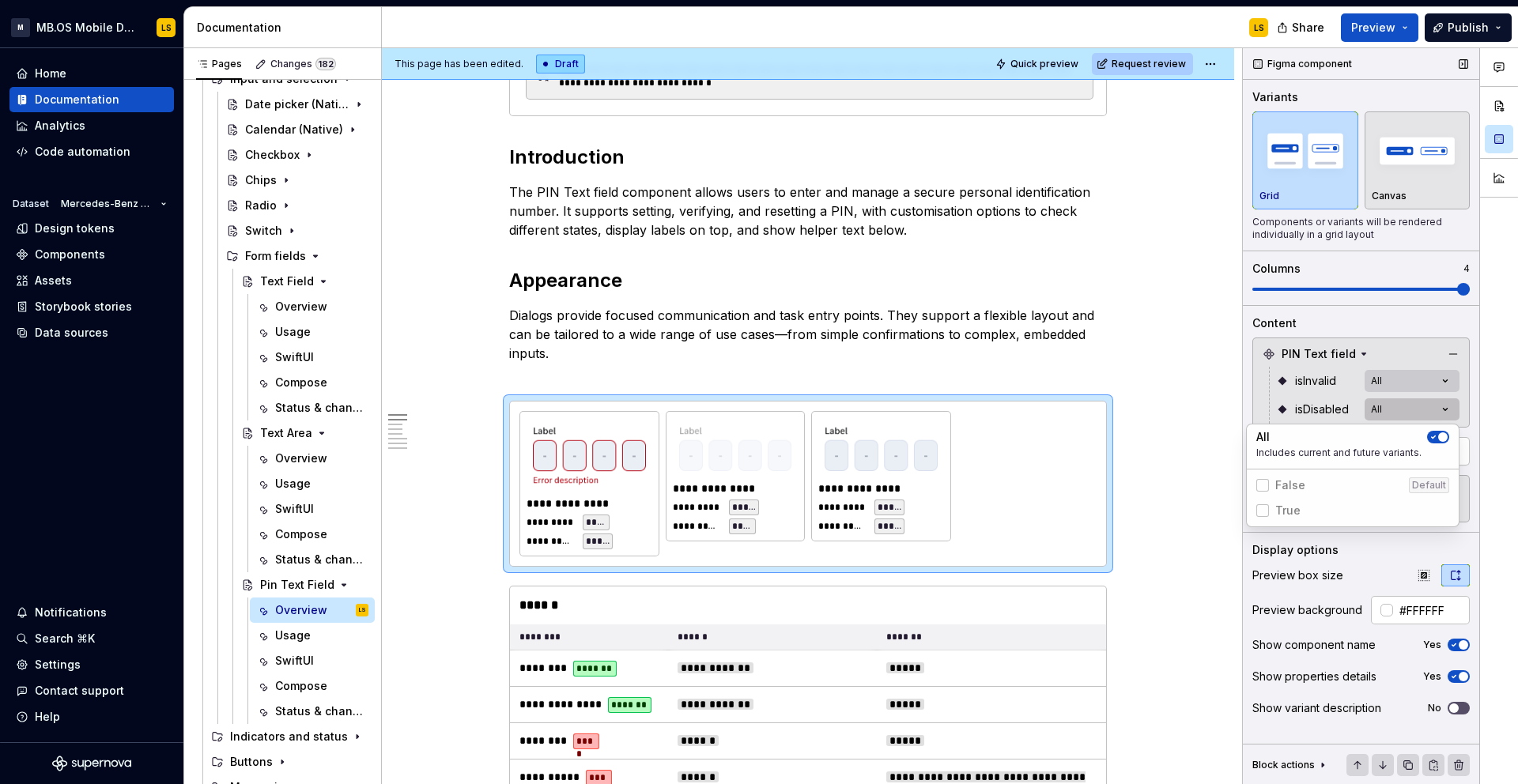
click at [1383, 409] on div "Comments Open comments No comments yet Select ‘Comment’ from the block context …" at bounding box center [1380, 415] width 275 height 736
click at [1325, 397] on div "Comments Open comments No comments yet Select ‘Comment’ from the block context …" at bounding box center [1380, 415] width 275 height 736
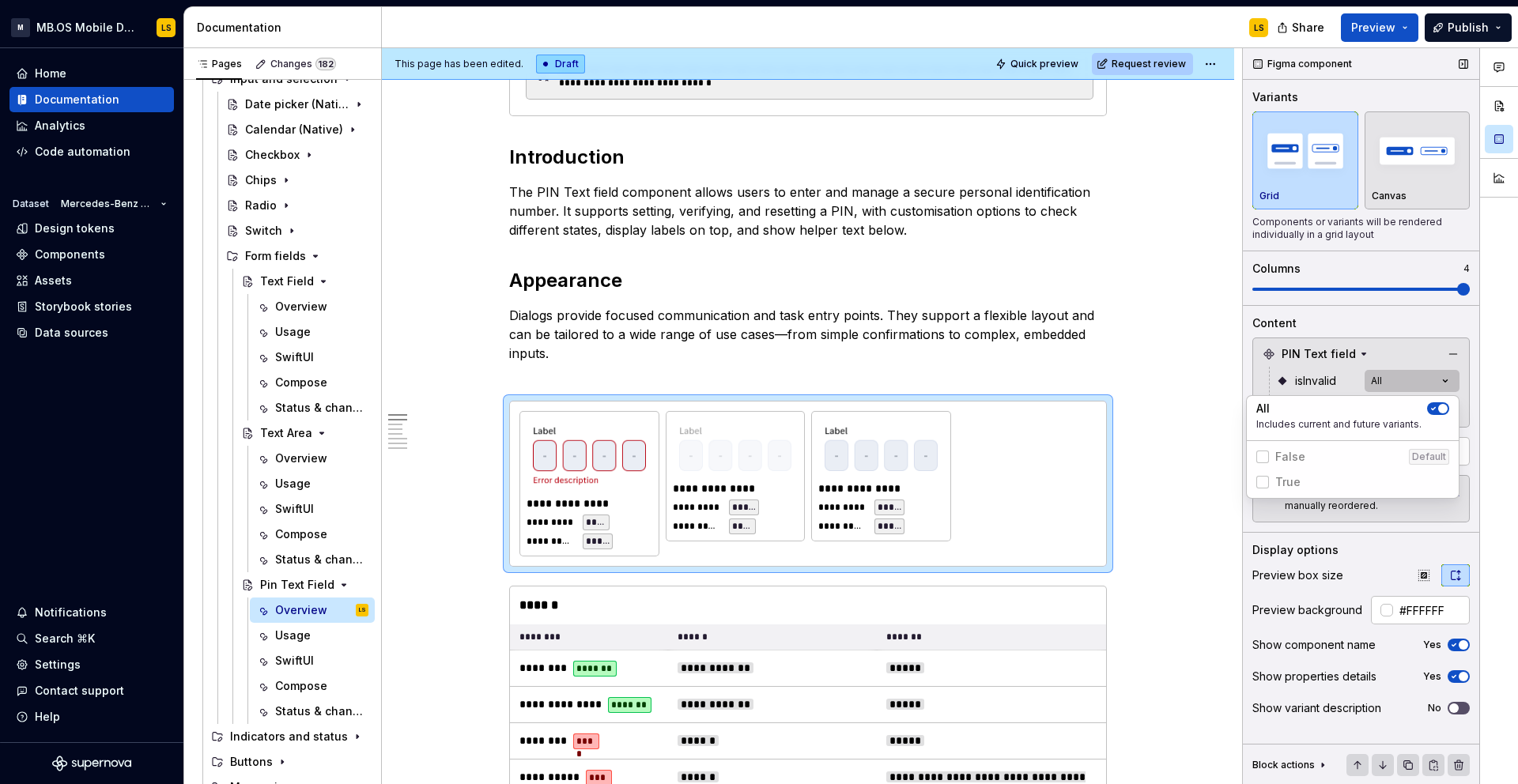
click at [1388, 381] on div "Comments Open comments No comments yet Select ‘Comment’ from the block context …" at bounding box center [1380, 415] width 275 height 736
click at [1294, 383] on div "Comments Open comments No comments yet Select ‘Comment’ from the block context …" at bounding box center [1380, 415] width 275 height 736
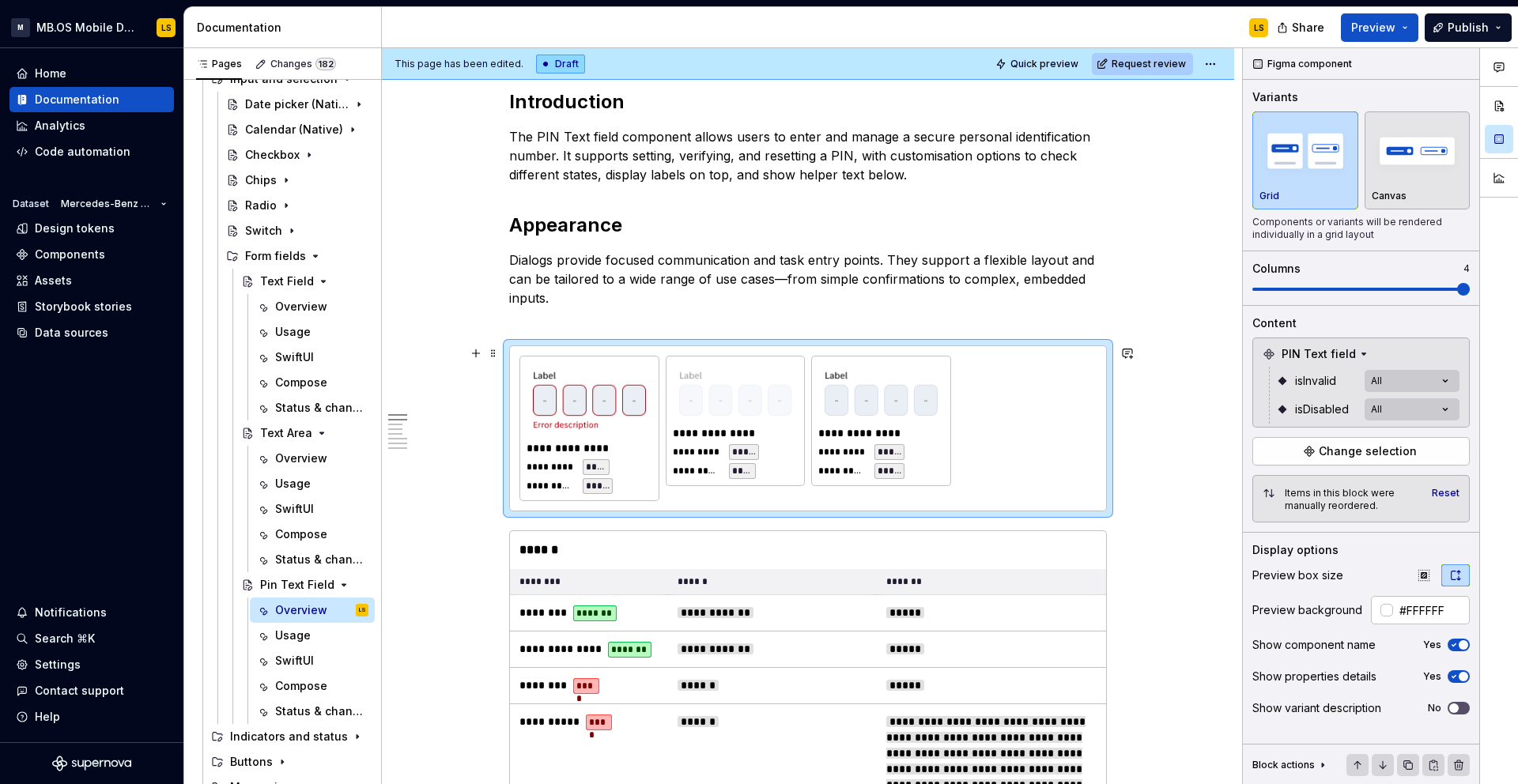
scroll to position [785, 0]
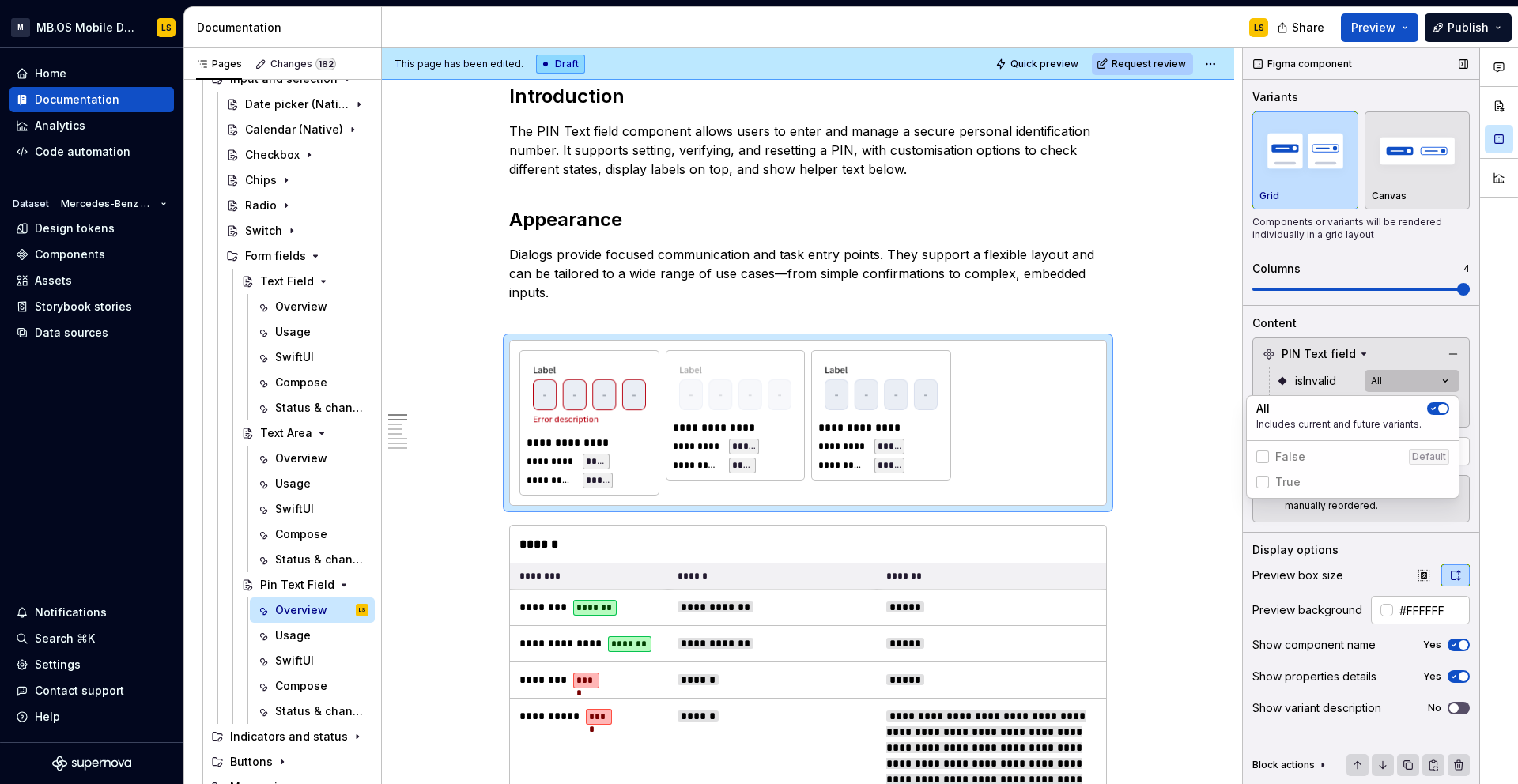
click at [1397, 376] on div "Comments Open comments No comments yet Select ‘Comment’ from the block context …" at bounding box center [1380, 415] width 275 height 736
click at [1440, 408] on span "button" at bounding box center [1442, 408] width 9 height 9
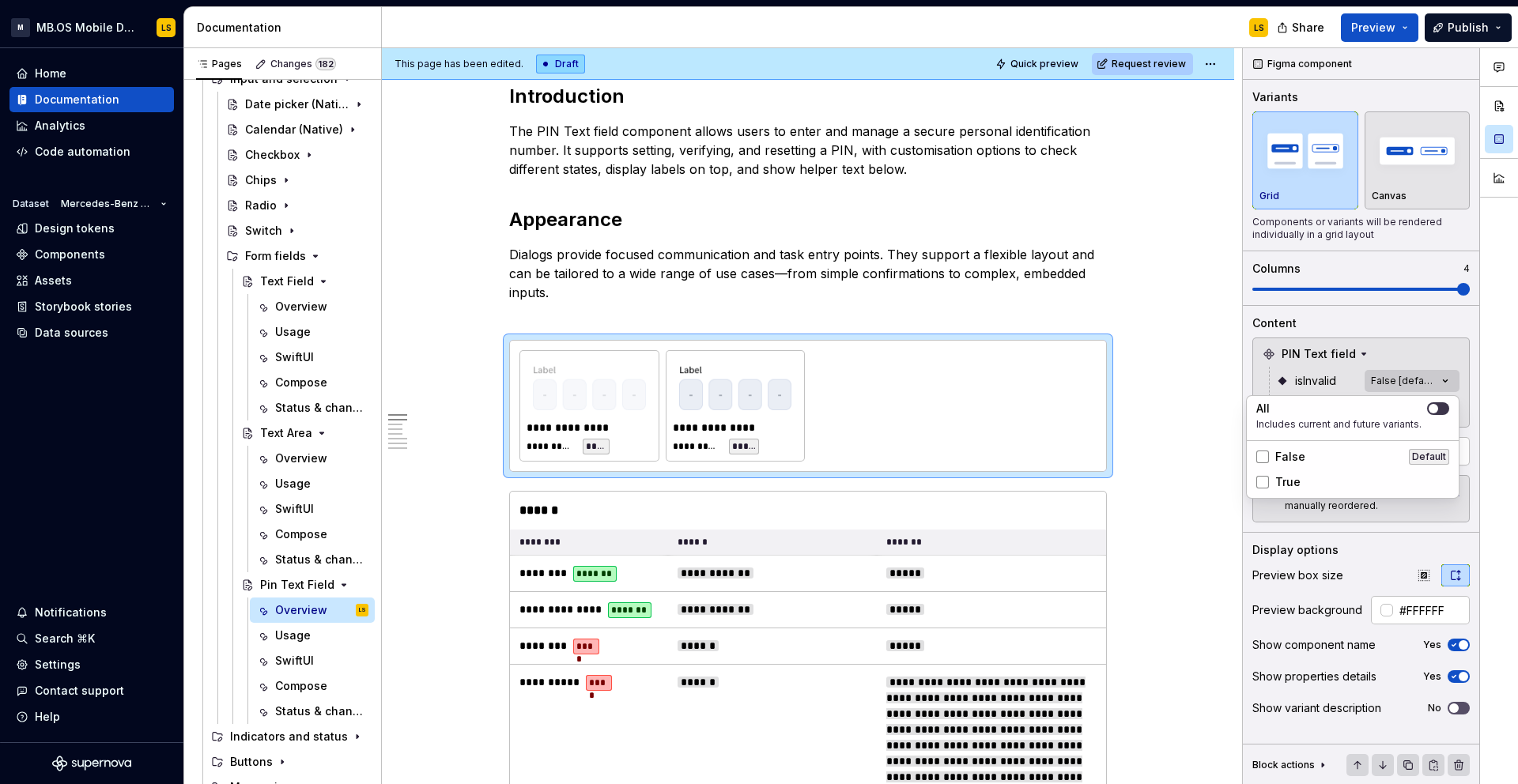
click at [1440, 408] on button "button" at bounding box center [1438, 409] width 22 height 13
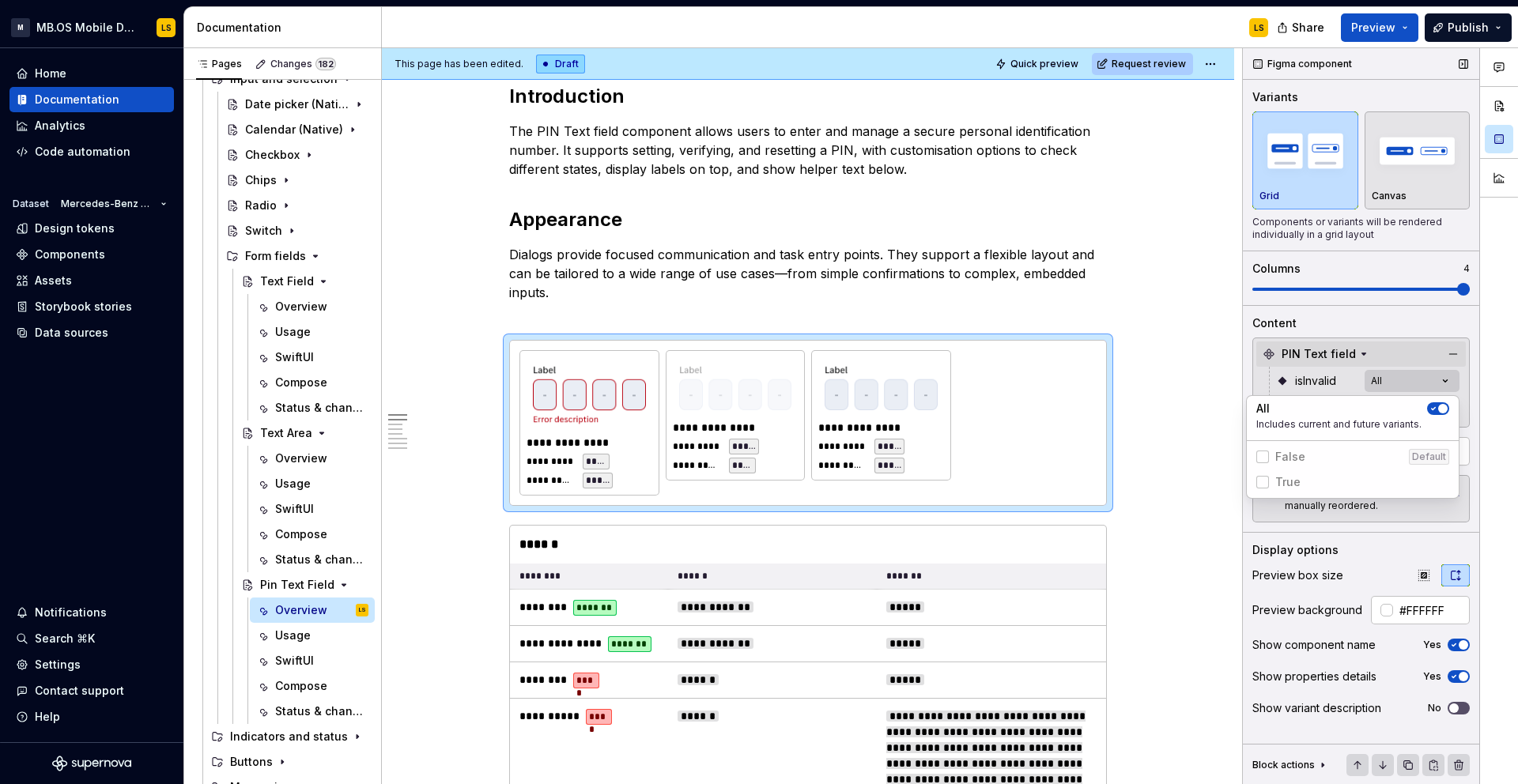
click at [1344, 348] on div "Comments Open comments No comments yet Select ‘Comment’ from the block context …" at bounding box center [1380, 415] width 275 height 736
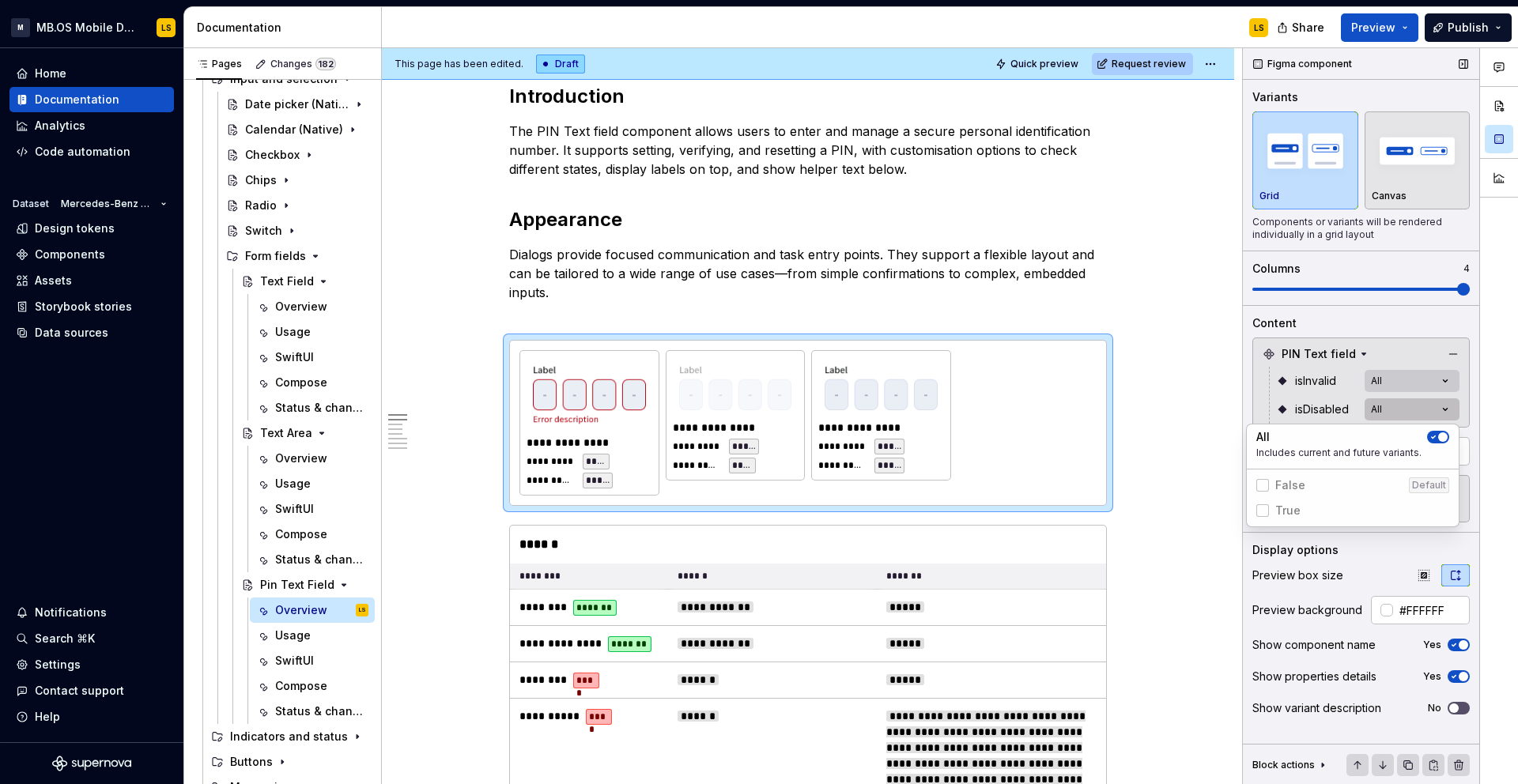
click at [1382, 414] on div "Comments Open comments No comments yet Select ‘Comment’ from the block context …" at bounding box center [1380, 415] width 275 height 736
click at [1318, 397] on div "Comments Open comments No comments yet Select ‘Comment’ from the block context …" at bounding box center [1380, 415] width 275 height 736
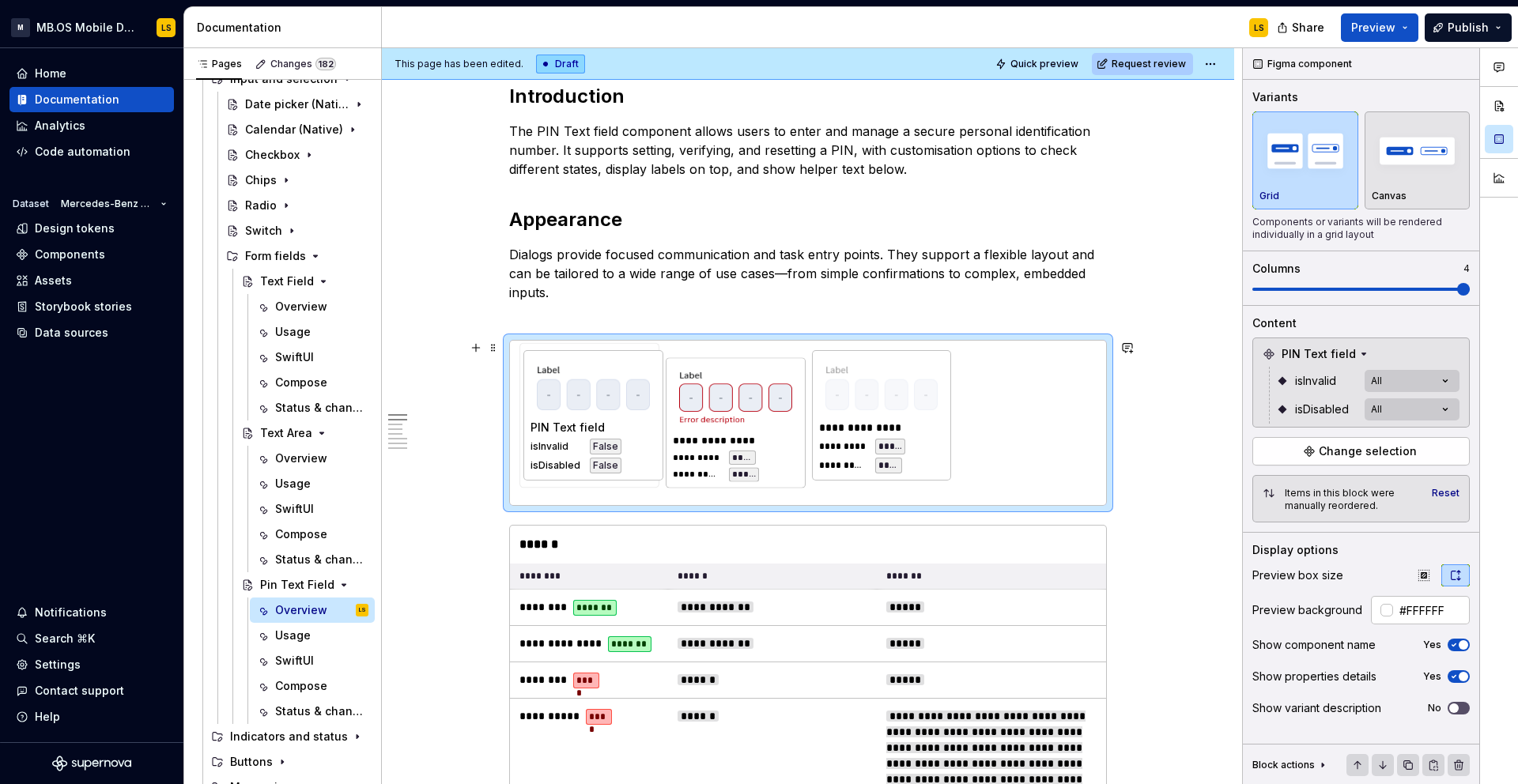
drag, startPoint x: 879, startPoint y: 396, endPoint x: 596, endPoint y: 377, distance: 283.6
click at [596, 377] on body "M MB.OS Mobile Design System LS Home Documentation Analytics Code automation Da…" at bounding box center [759, 392] width 1518 height 784
click at [676, 275] on p "Dialogs provide focused communication and task entry points. They support a fle…" at bounding box center [807, 283] width 597 height 76
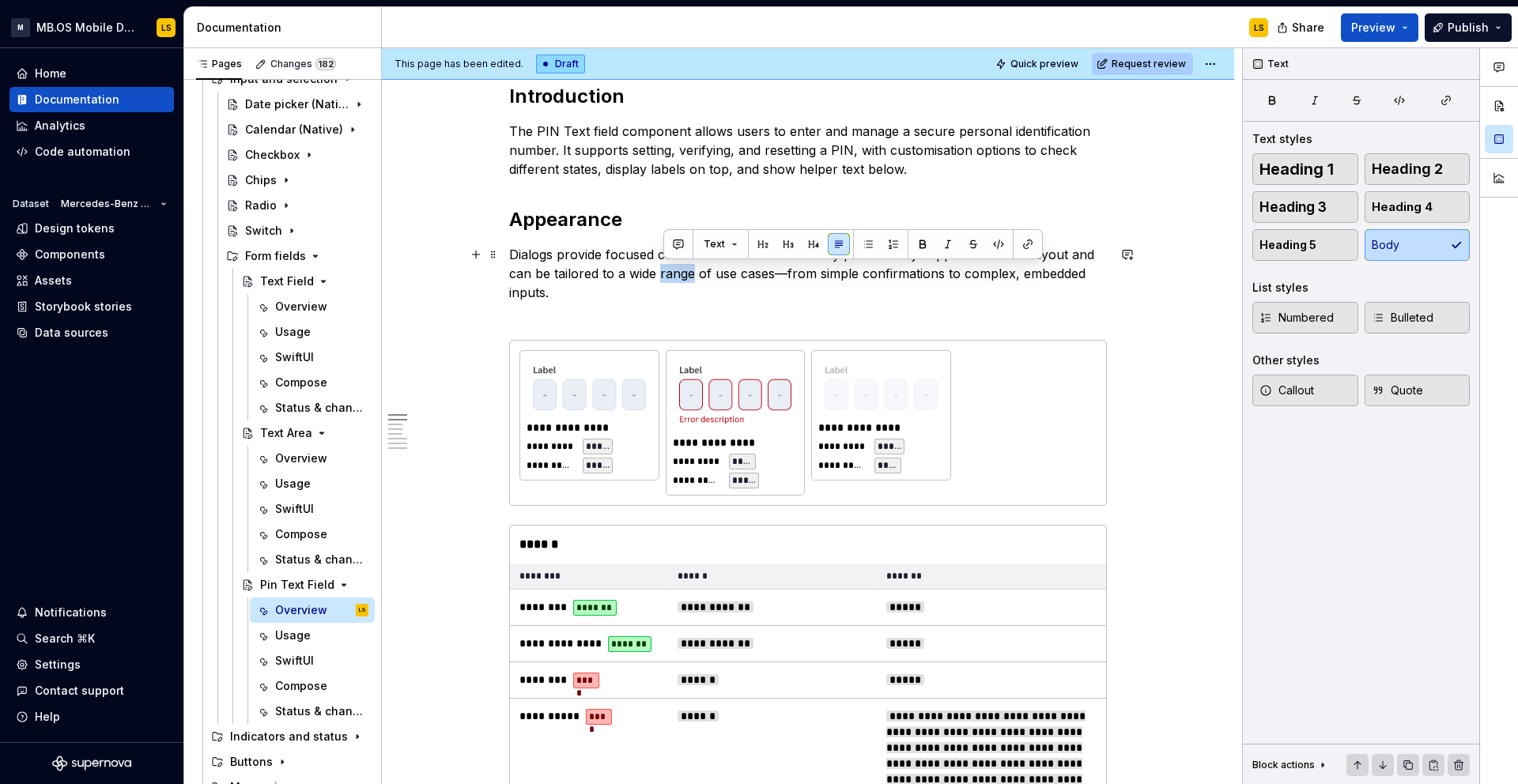
click at [676, 275] on p "Dialogs provide focused communication and task entry points. They support a fle…" at bounding box center [807, 283] width 597 height 76
click at [632, 255] on p "Dialogs provide focused communication and task entry points. They support a fle…" at bounding box center [807, 283] width 597 height 76
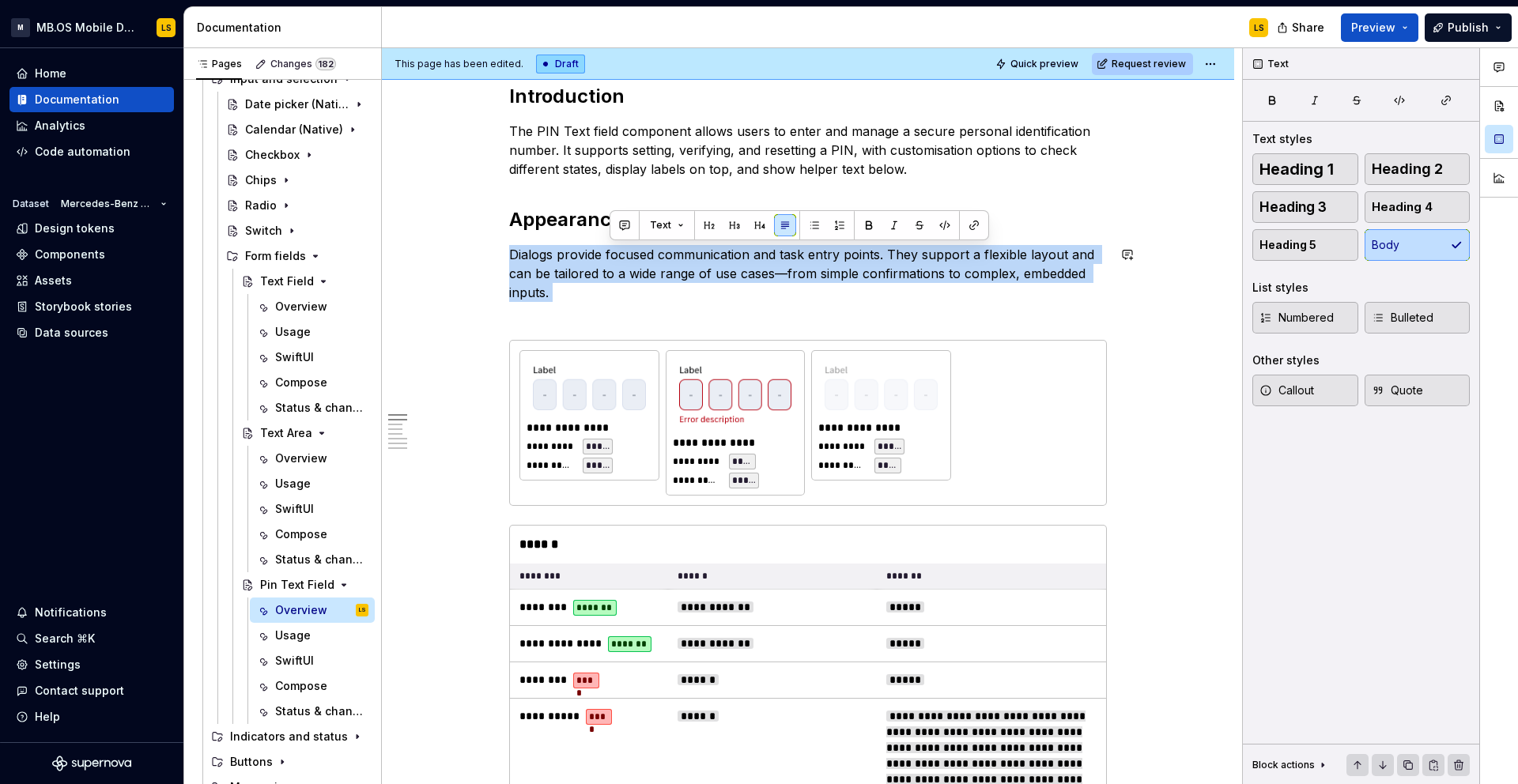
click at [632, 255] on p "Dialogs provide focused communication and task entry points. They support a fle…" at bounding box center [807, 283] width 597 height 76
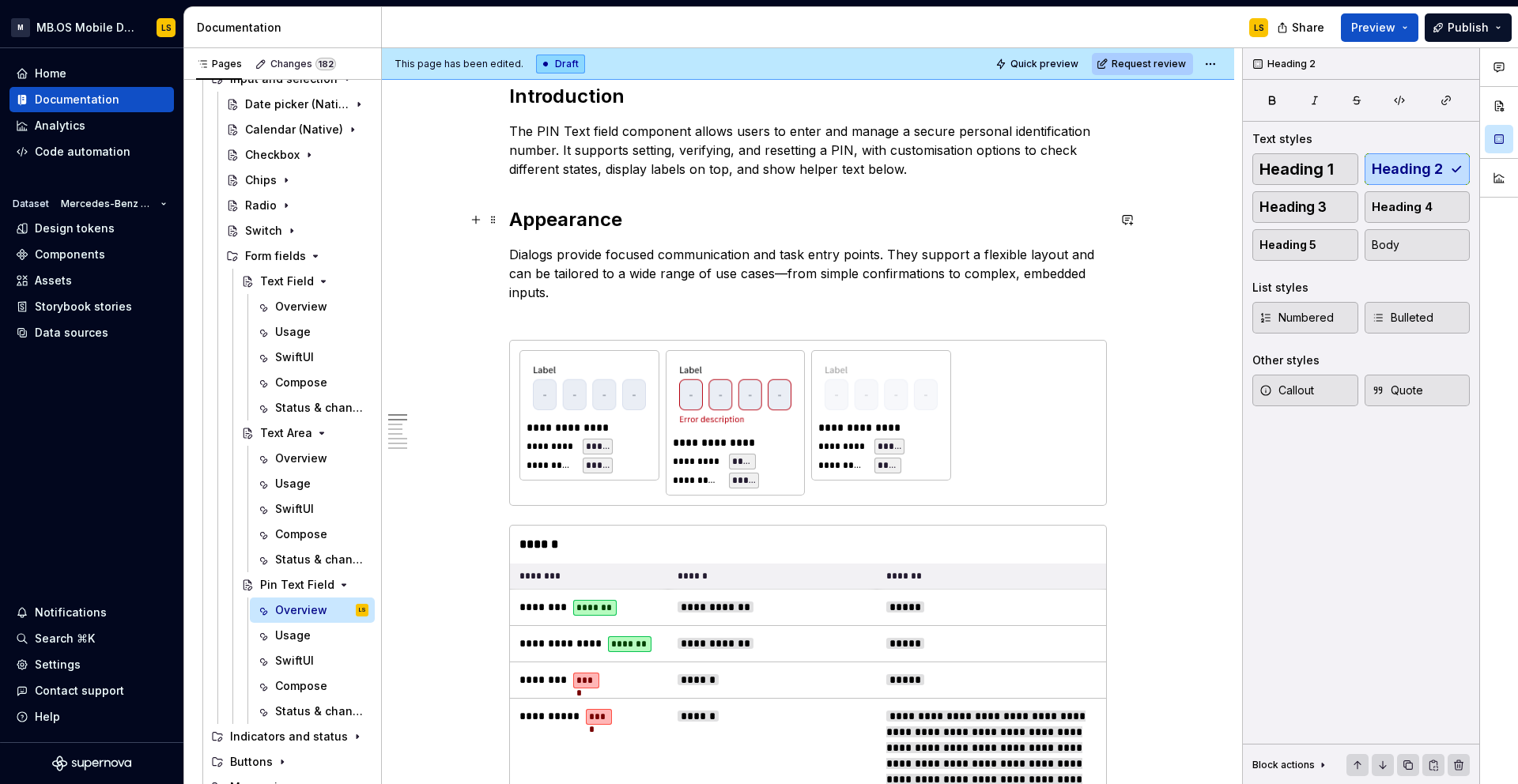
click at [616, 219] on h2 "Appearance" at bounding box center [807, 219] width 597 height 25
click at [635, 219] on h2 "Appearance" at bounding box center [807, 219] width 597 height 25
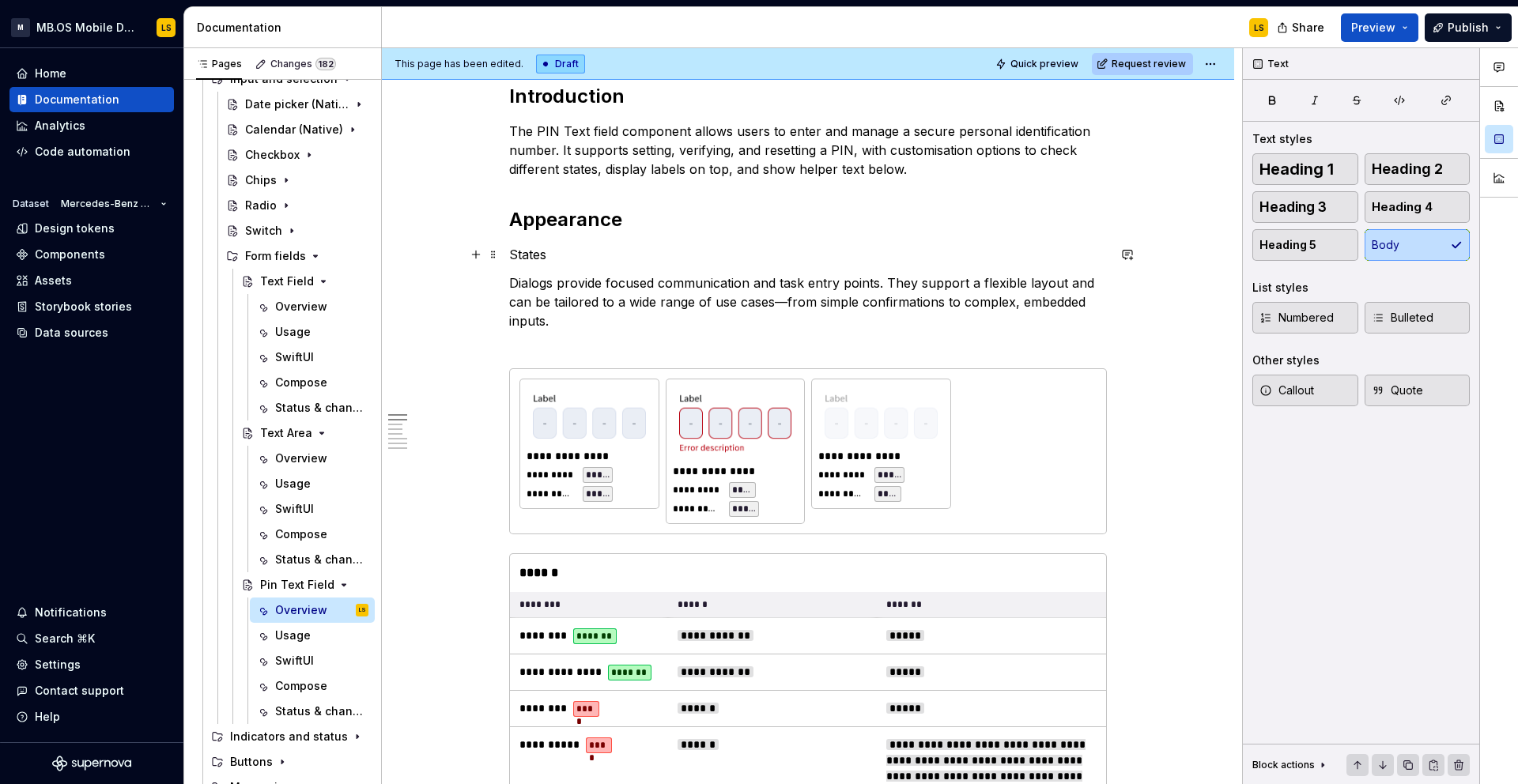
click at [530, 252] on p "States" at bounding box center [807, 254] width 597 height 19
click at [636, 223] on button "button" at bounding box center [638, 225] width 22 height 22
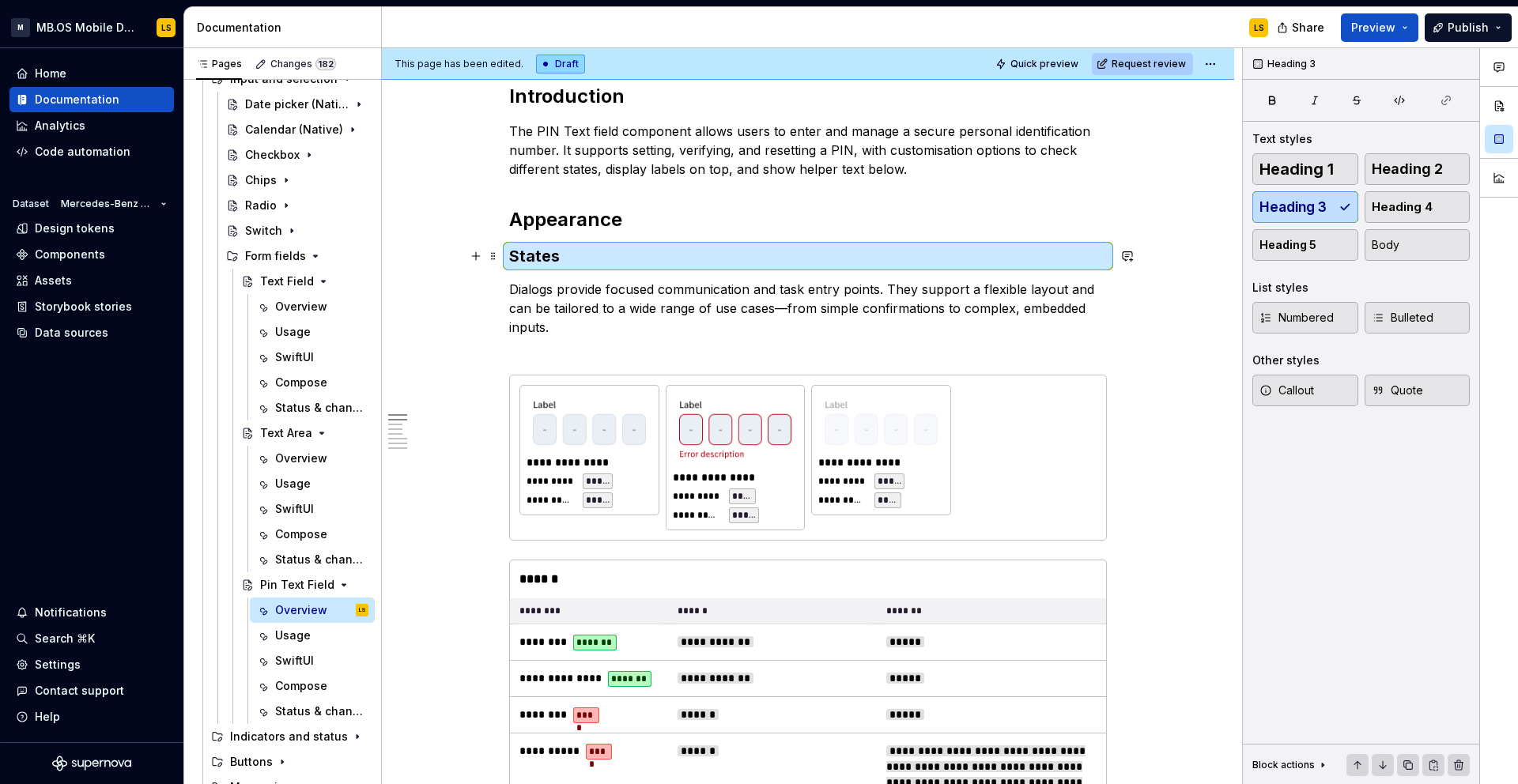
click at [570, 309] on p "Dialogs provide focused communication and task entry points. They support a fle…" at bounding box center [807, 318] width 597 height 76
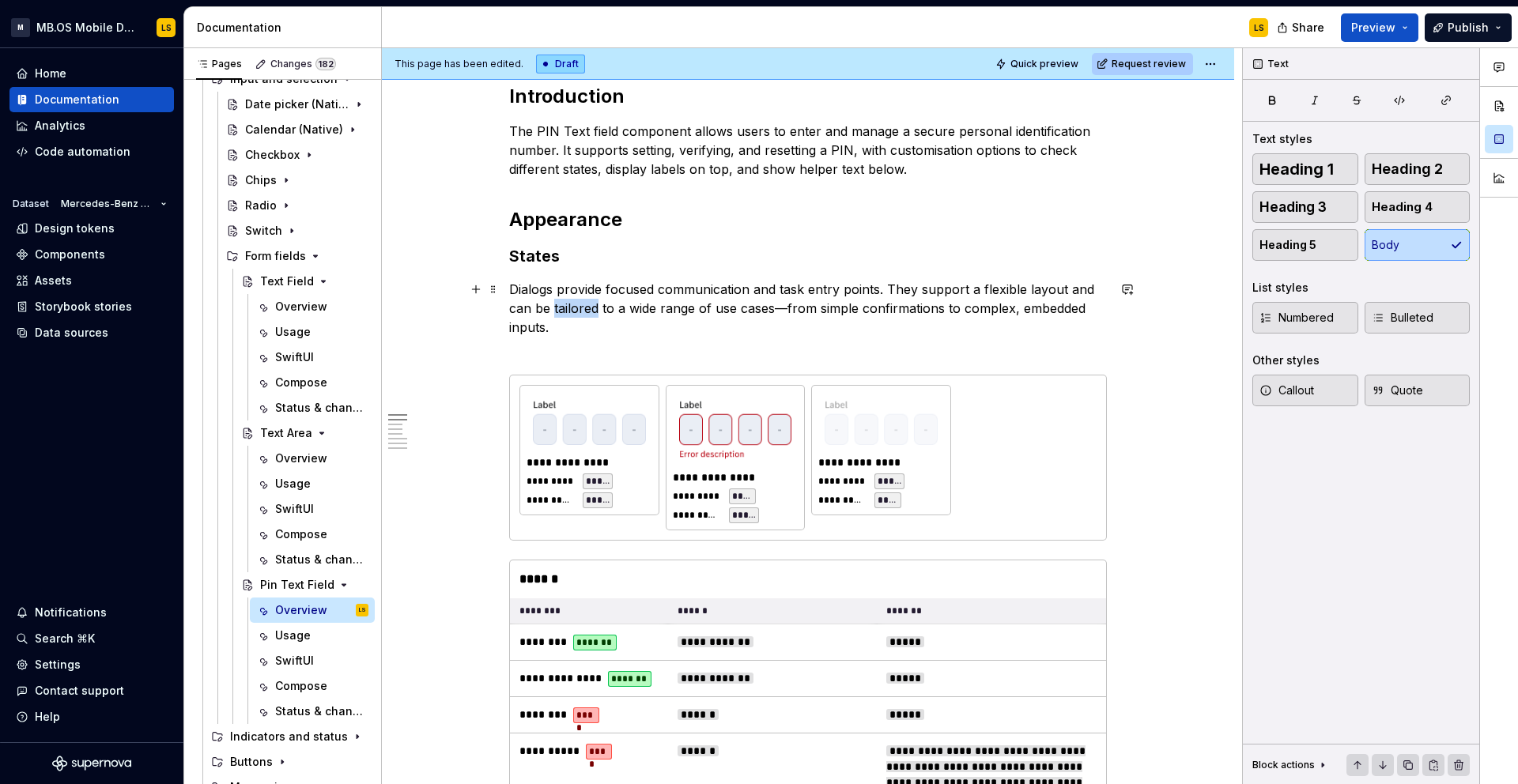
click at [570, 309] on p "Dialogs provide focused communication and task entry points. They support a fle…" at bounding box center [807, 318] width 597 height 76
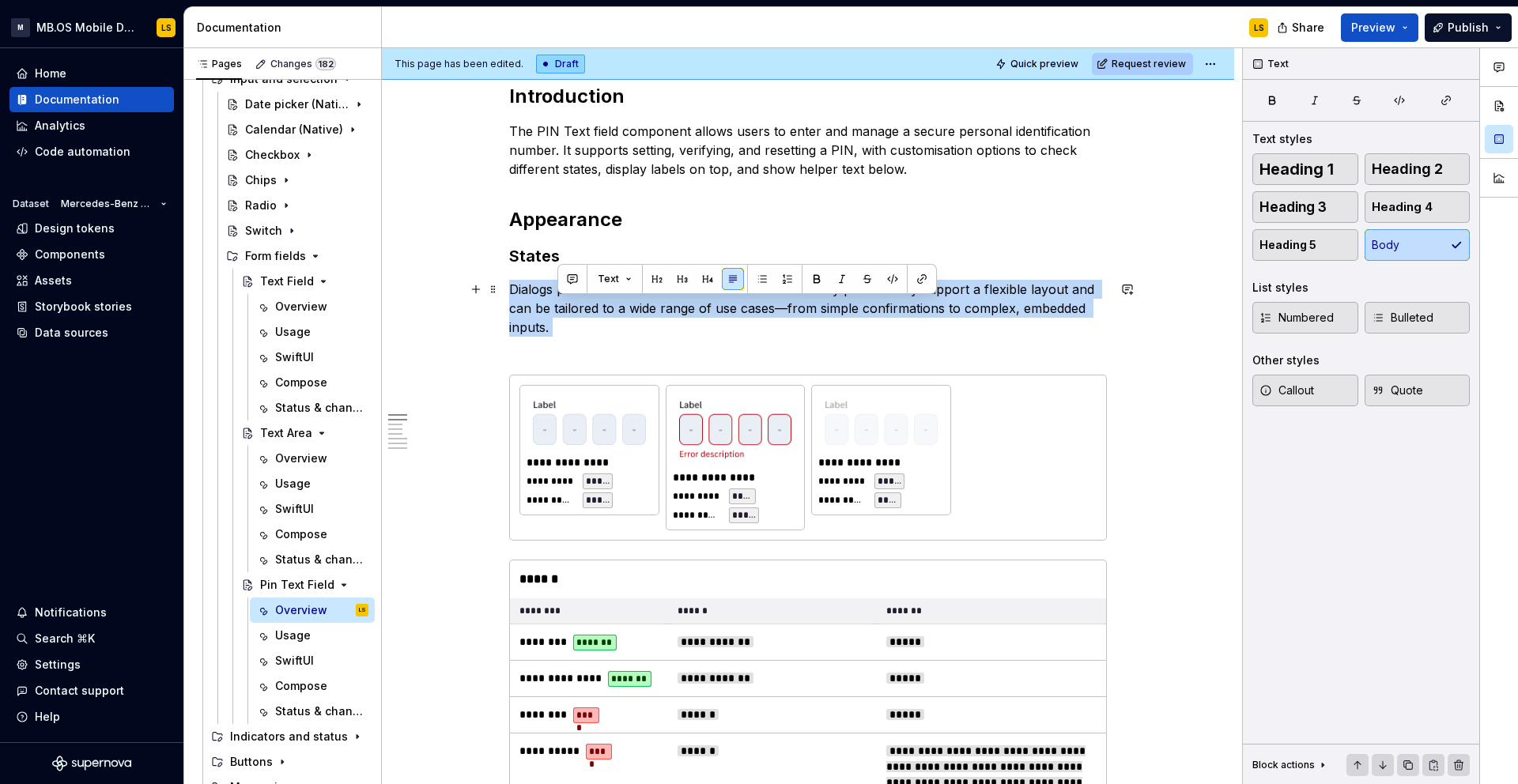
click at [570, 309] on p "Dialogs provide focused communication and task entry points. They support a fle…" at bounding box center [807, 318] width 597 height 76
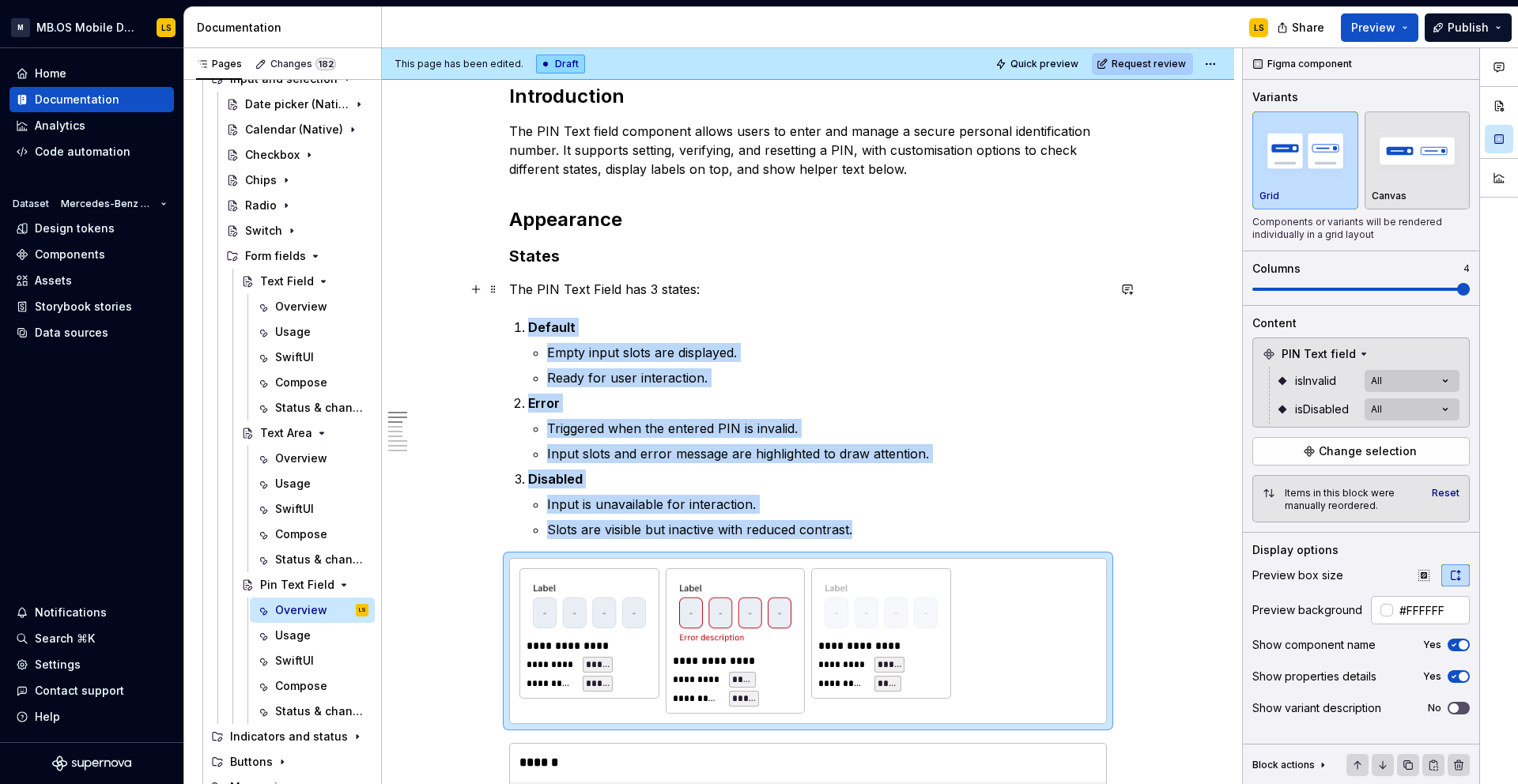
click at [514, 285] on p "The PIN Text Field has 3 states:" at bounding box center [807, 289] width 597 height 19
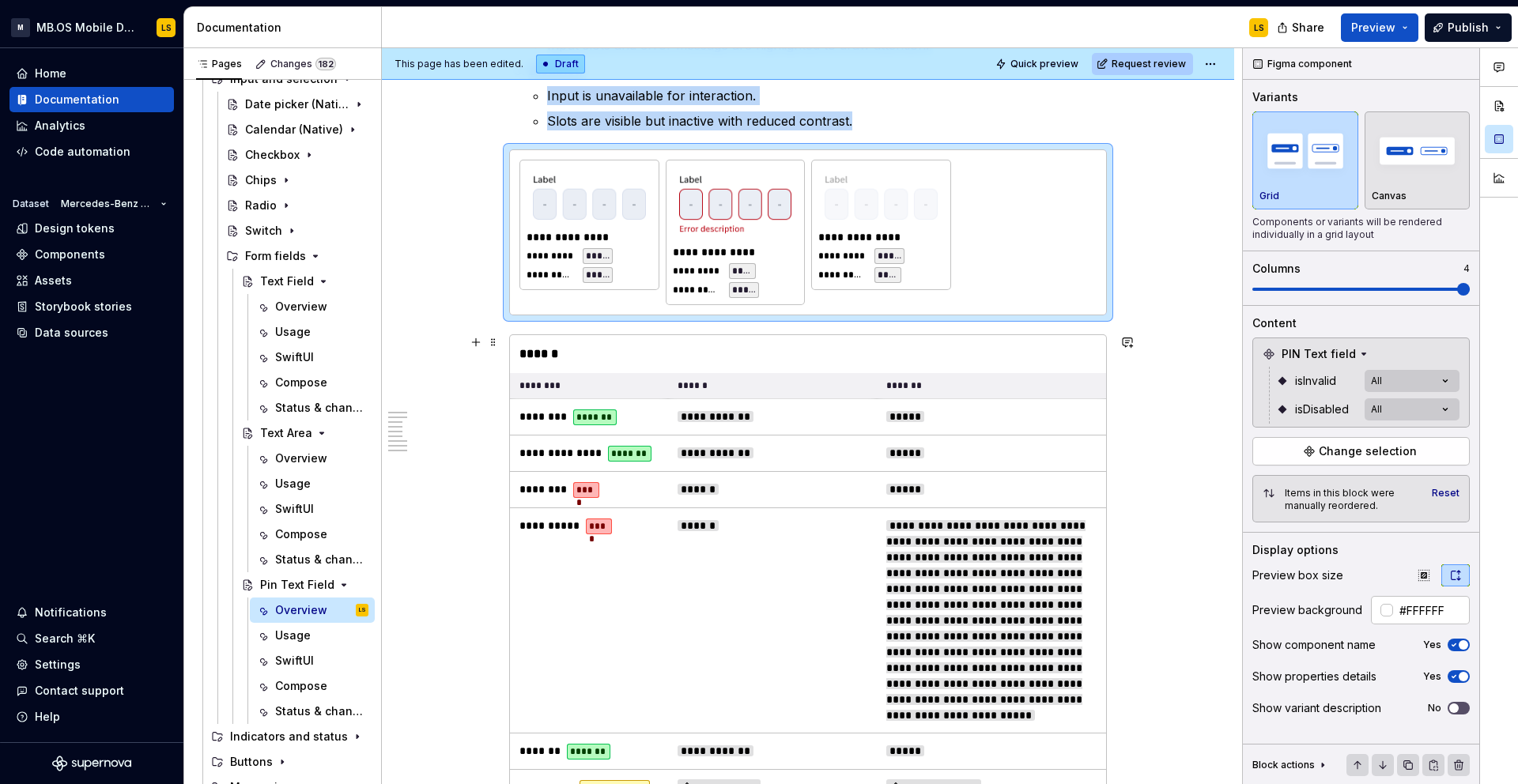
scroll to position [1235, 0]
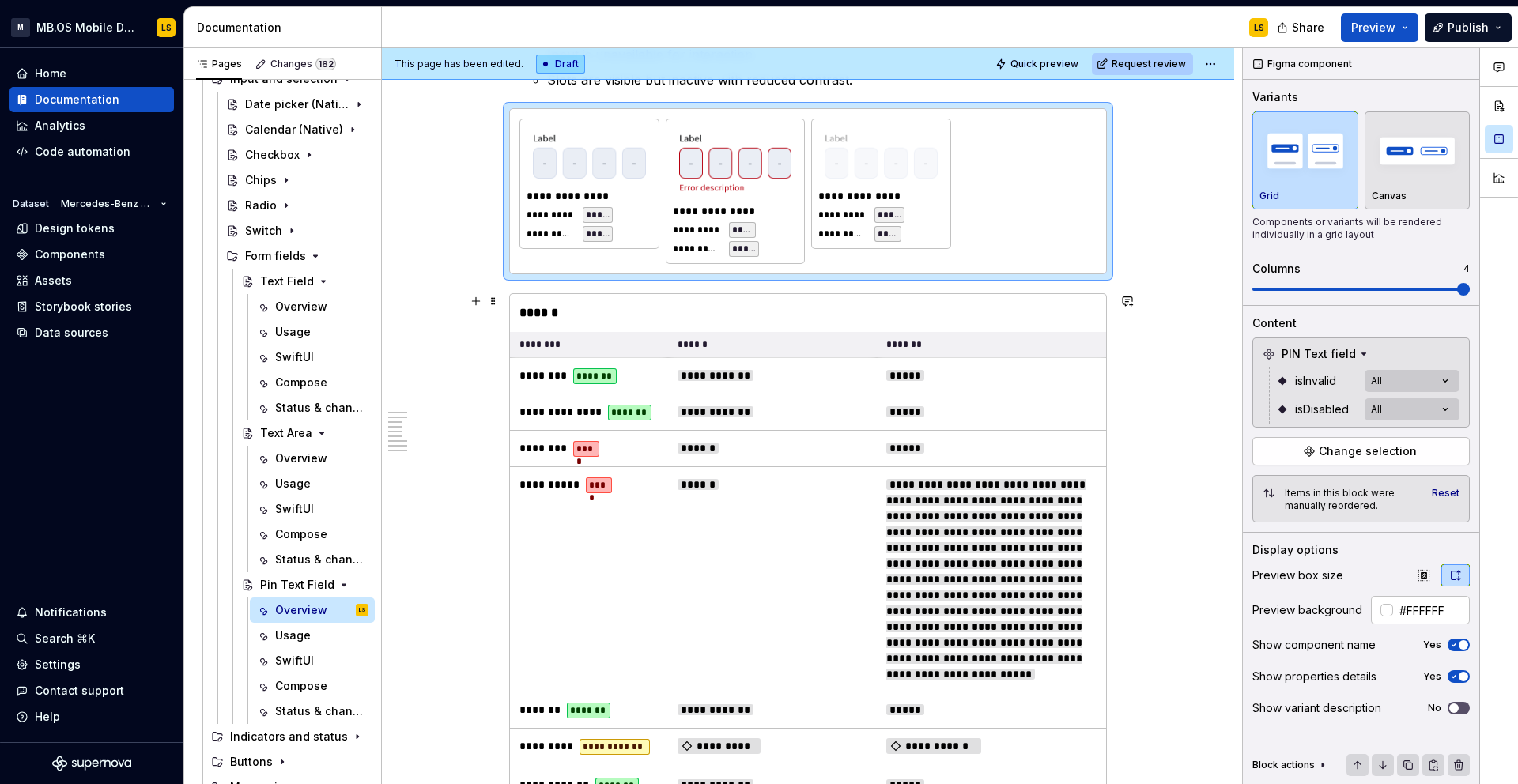
click at [869, 542] on td "******" at bounding box center [772, 579] width 208 height 225
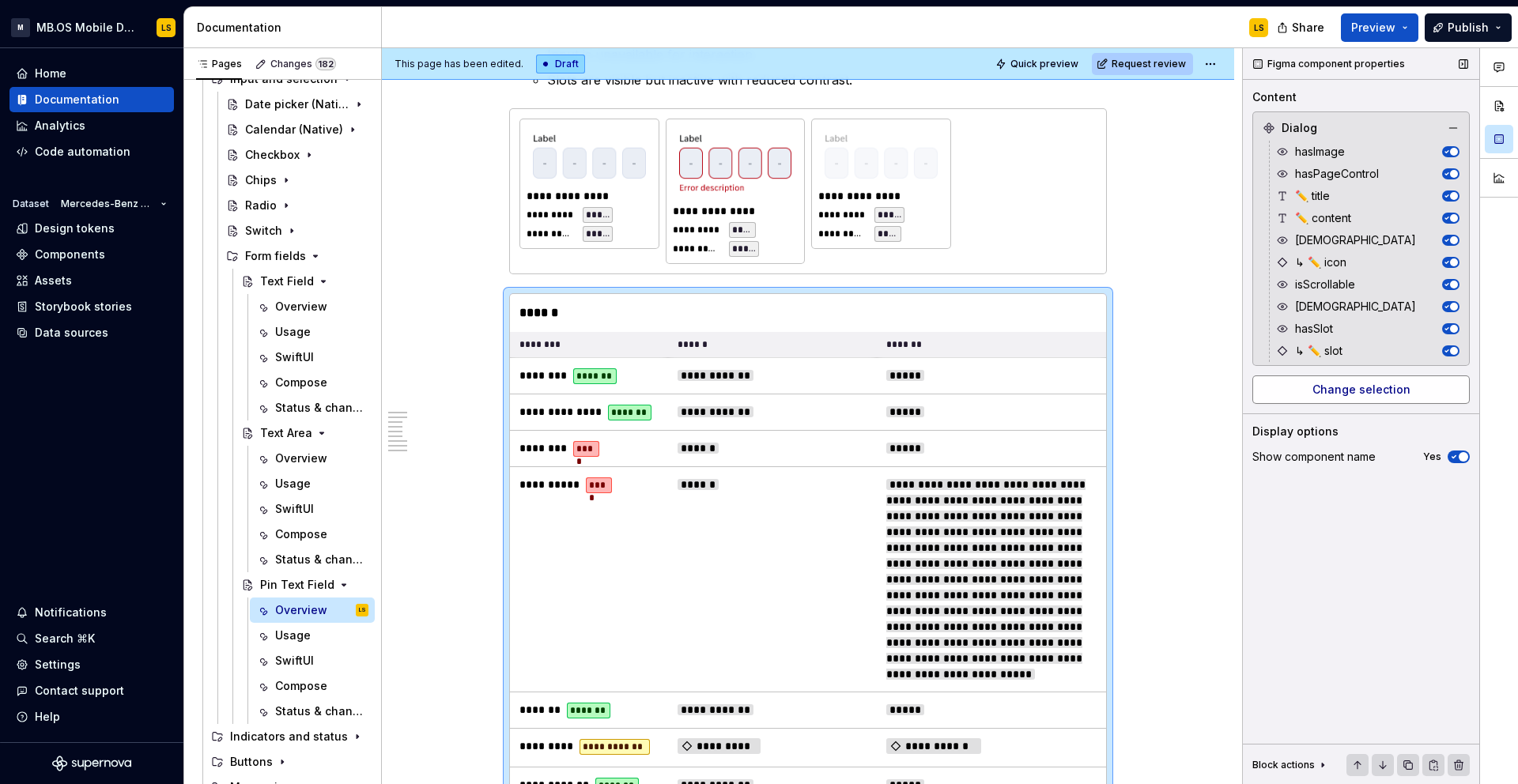
click at [1371, 387] on span "Change selection" at bounding box center [1361, 389] width 98 height 16
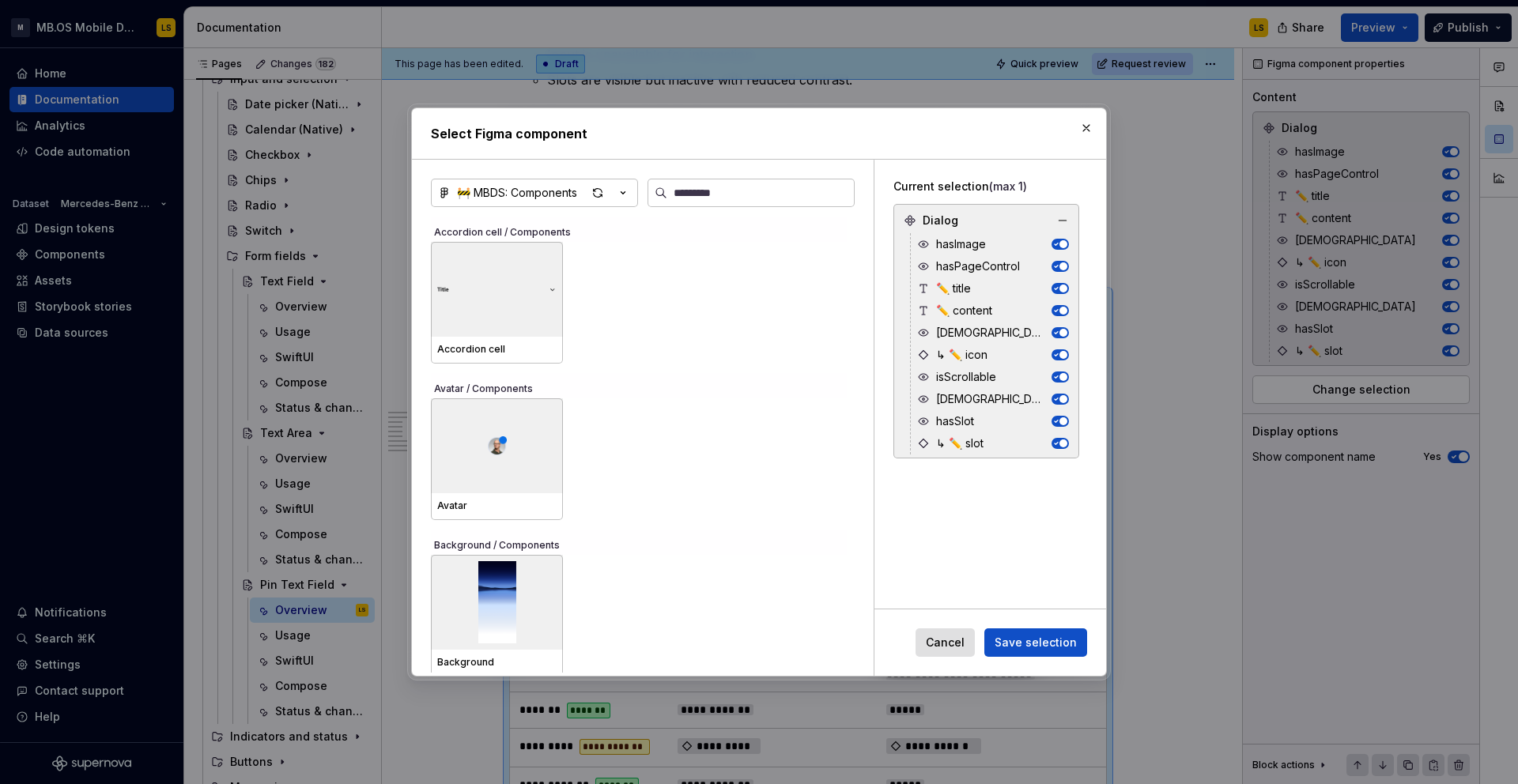
type textarea "*"
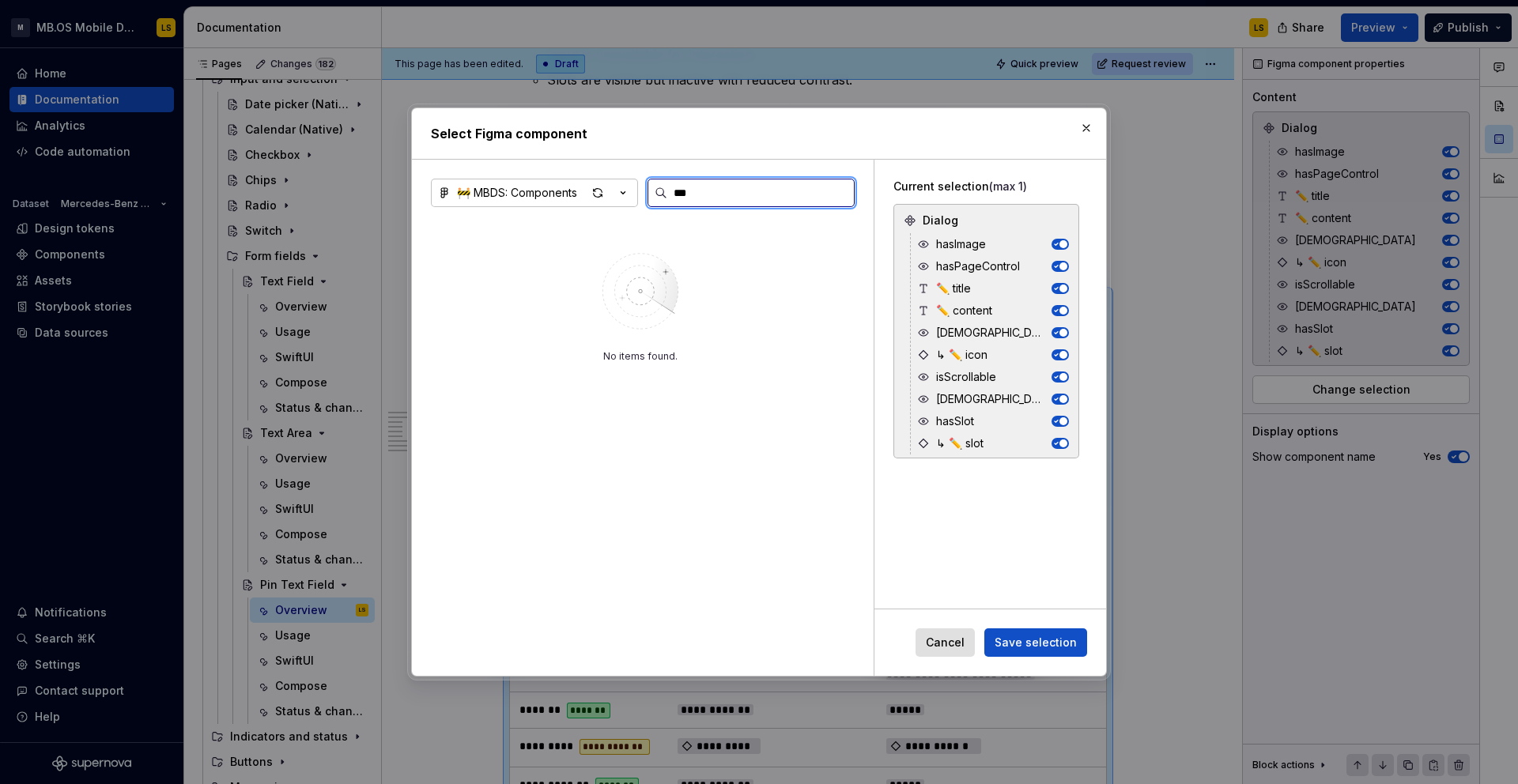
type input "***"
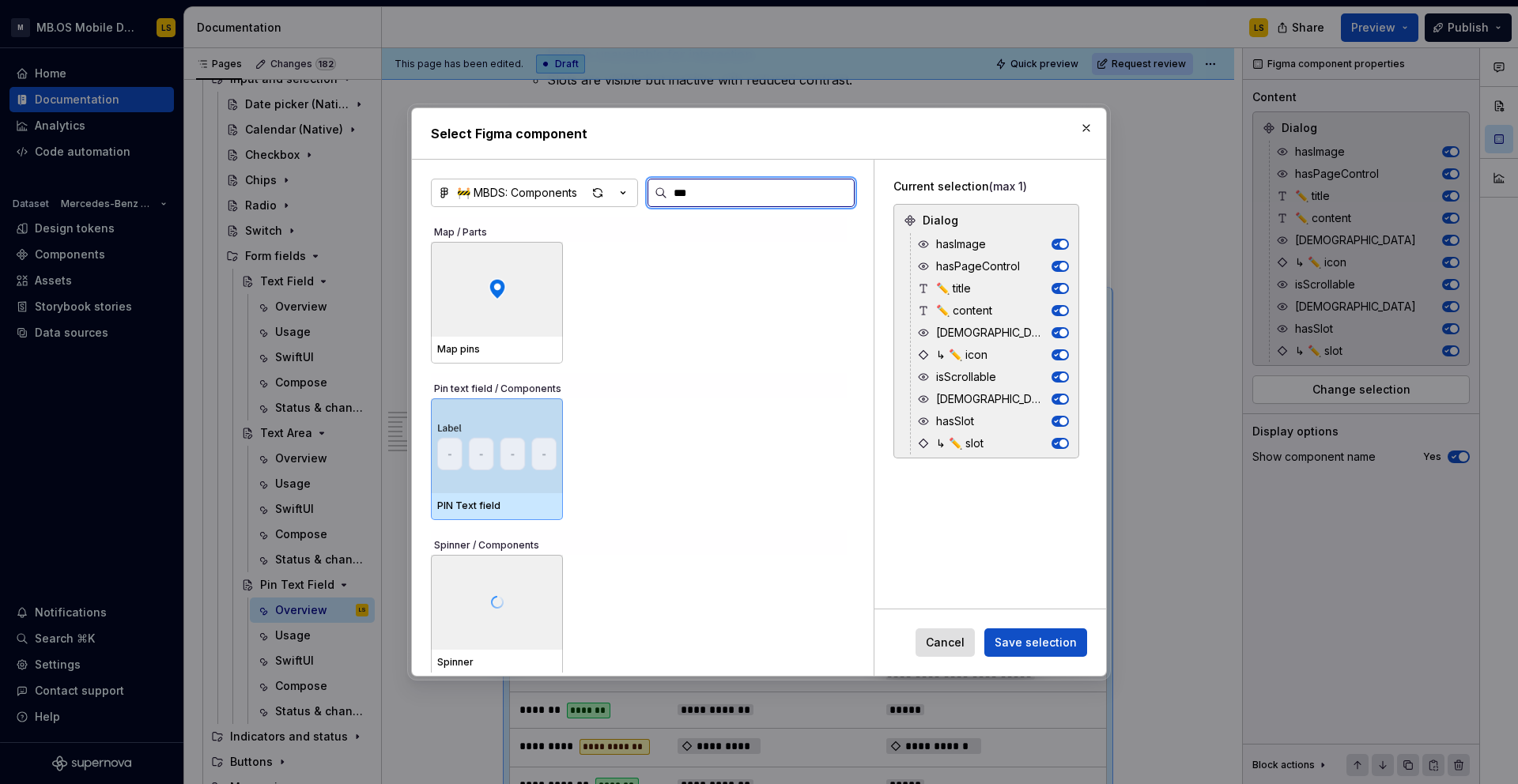
click at [514, 451] on img at bounding box center [497, 446] width 120 height 50
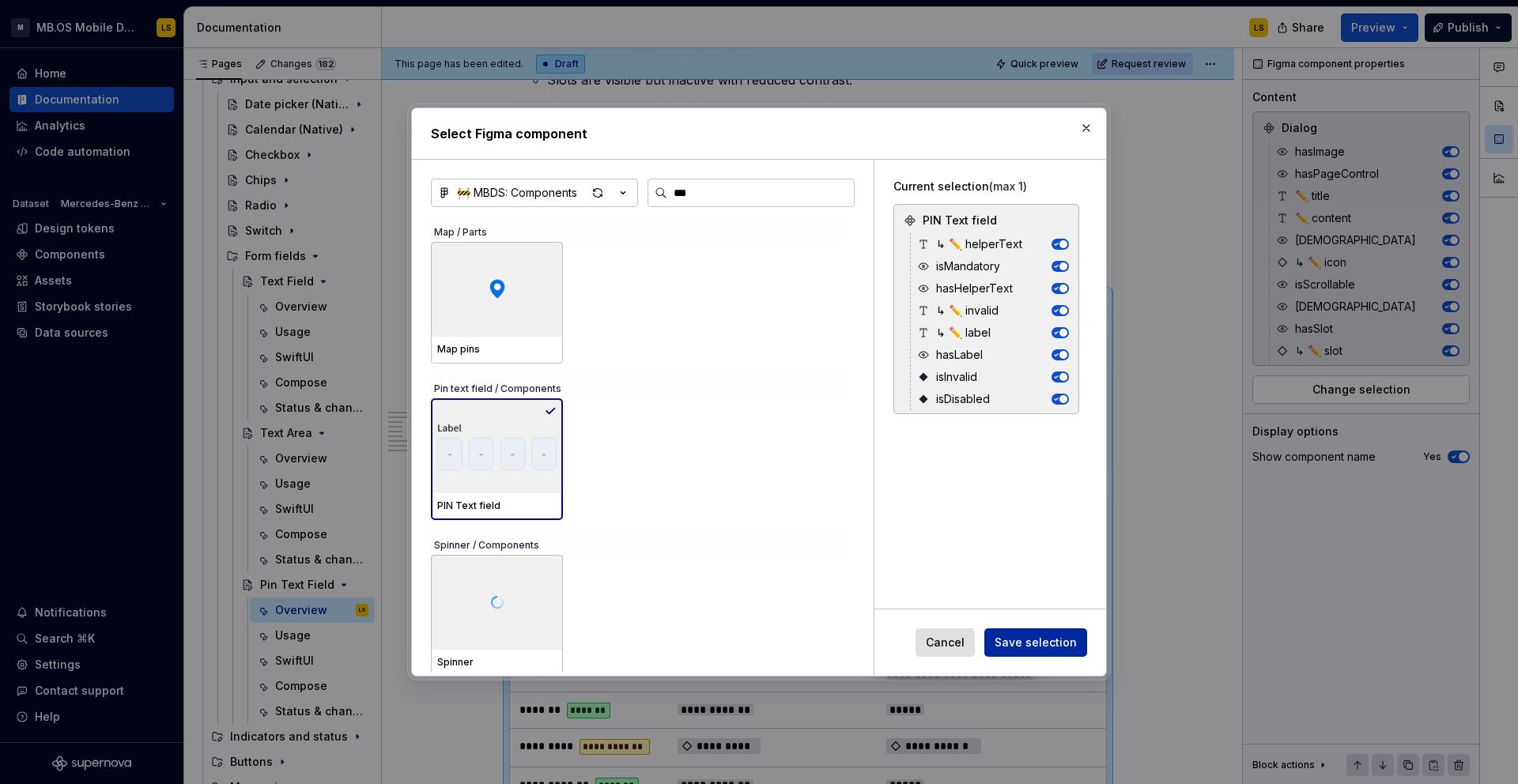
click at [1053, 644] on span "Save selection" at bounding box center [1035, 642] width 82 height 16
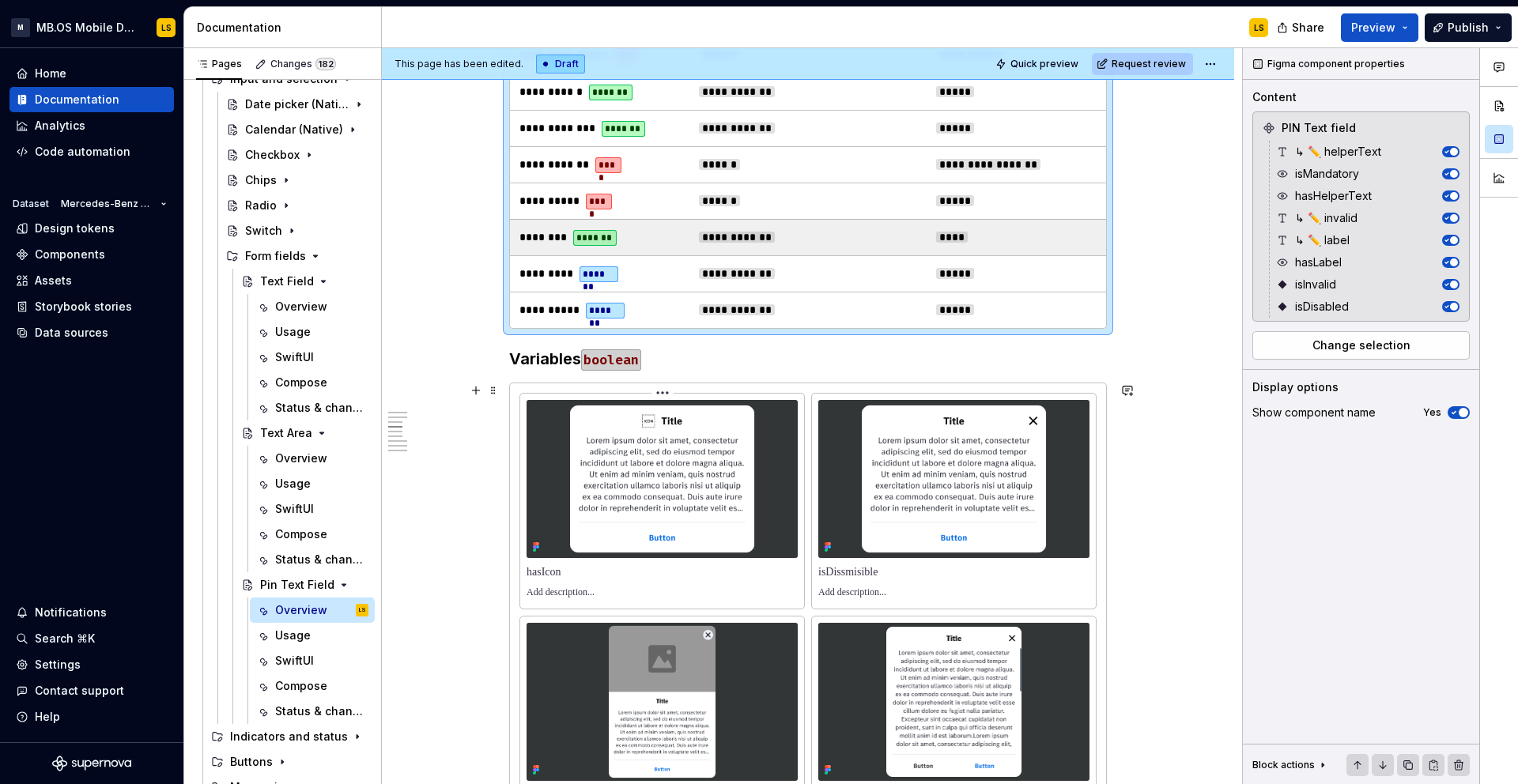
scroll to position [1555, 0]
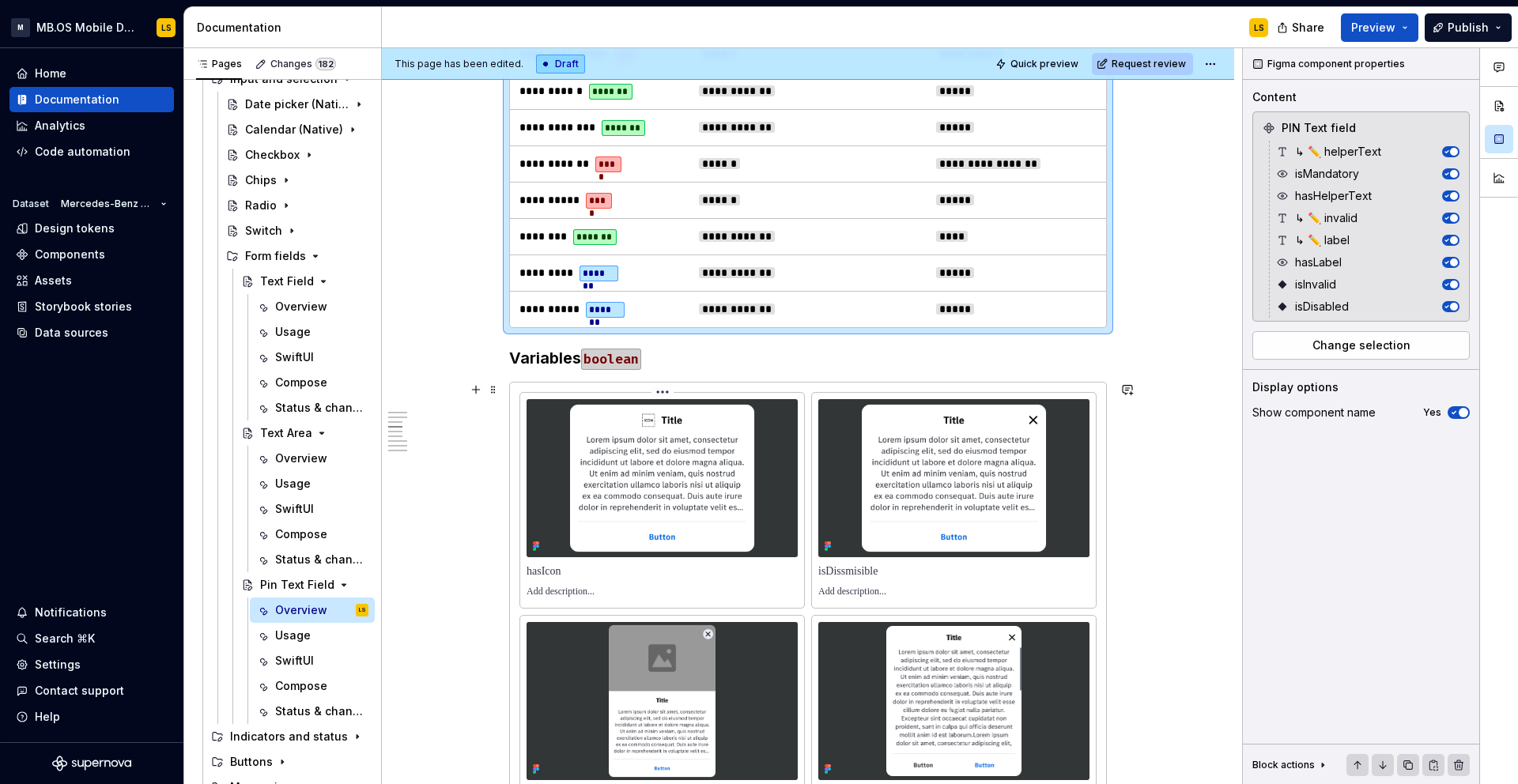
click at [682, 463] on img at bounding box center [662, 478] width 271 height 158
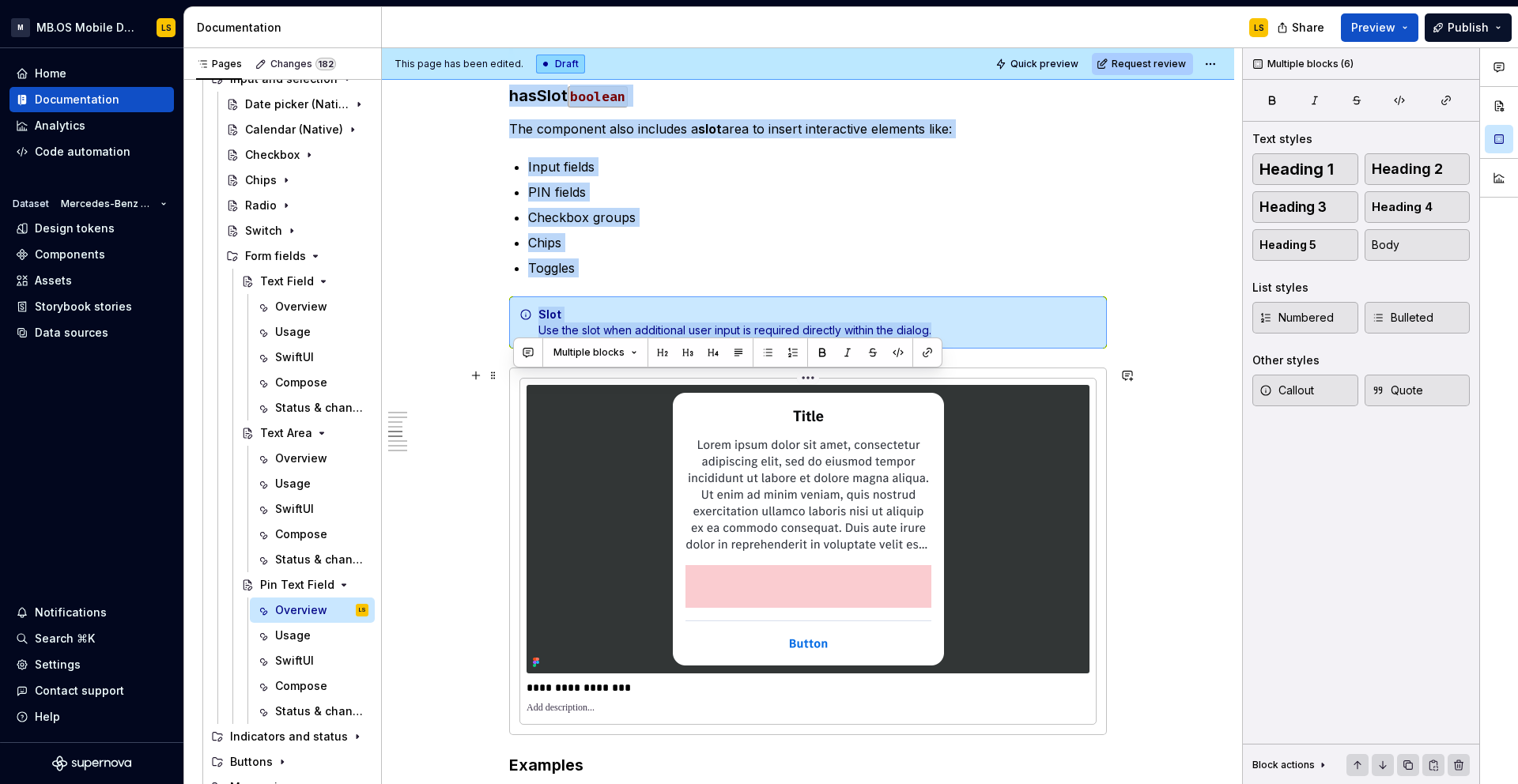
scroll to position [1942, 0]
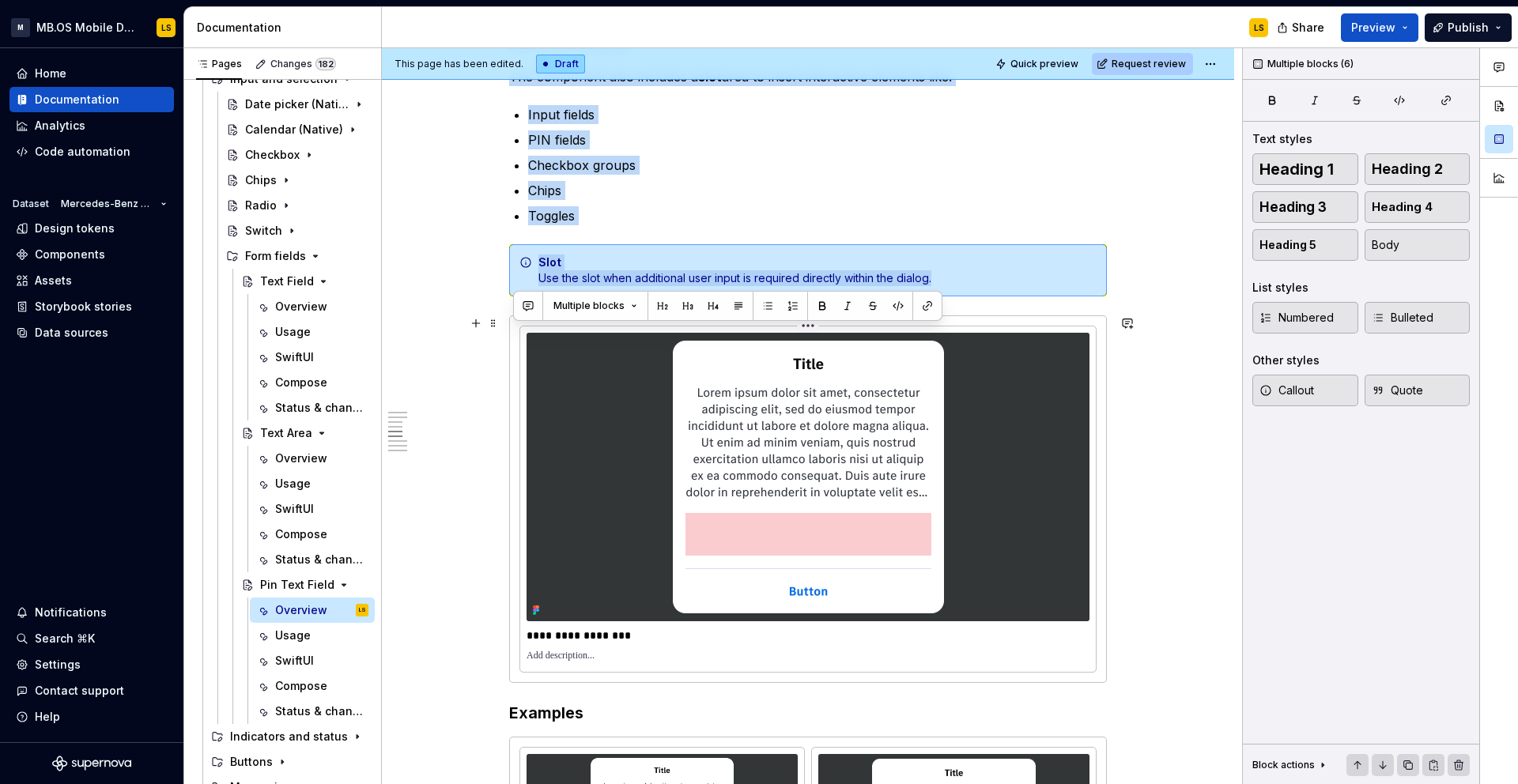
drag, startPoint x: 514, startPoint y: 353, endPoint x: 842, endPoint y: 647, distance: 440.5
click at [842, 647] on div "**********" at bounding box center [807, 482] width 597 height 4186
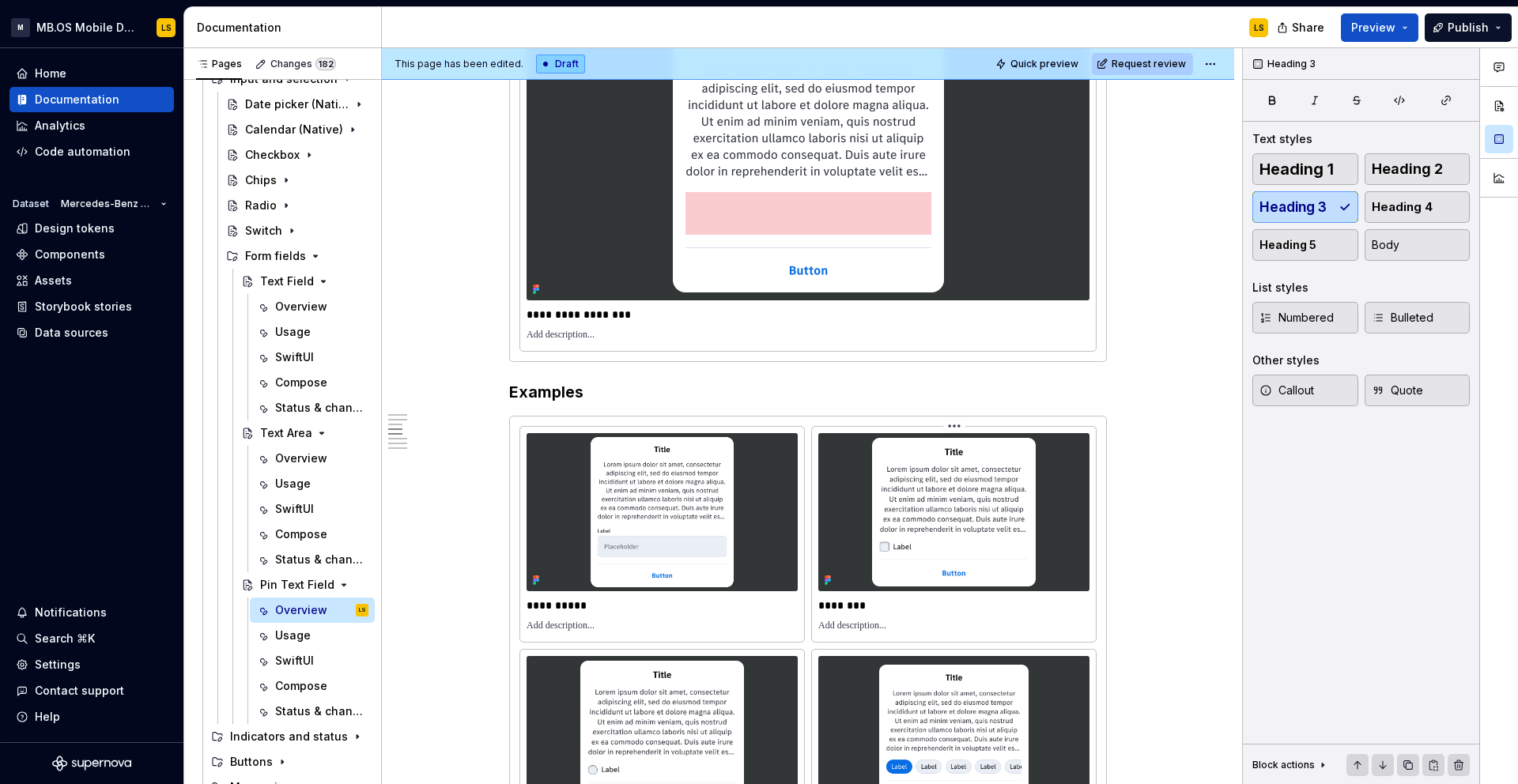
scroll to position [1852, 0]
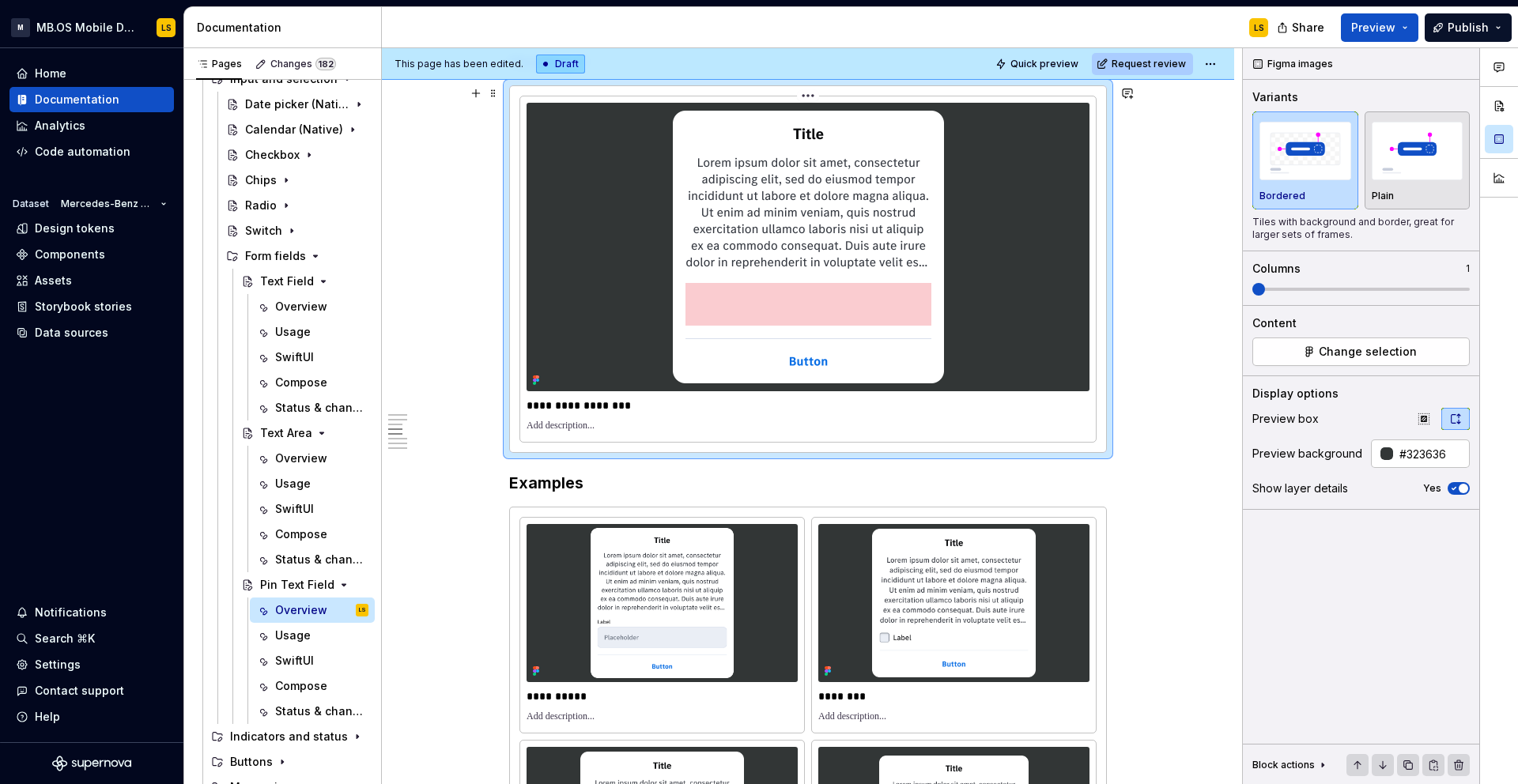
click at [881, 319] on img at bounding box center [807, 246] width 287 height 288
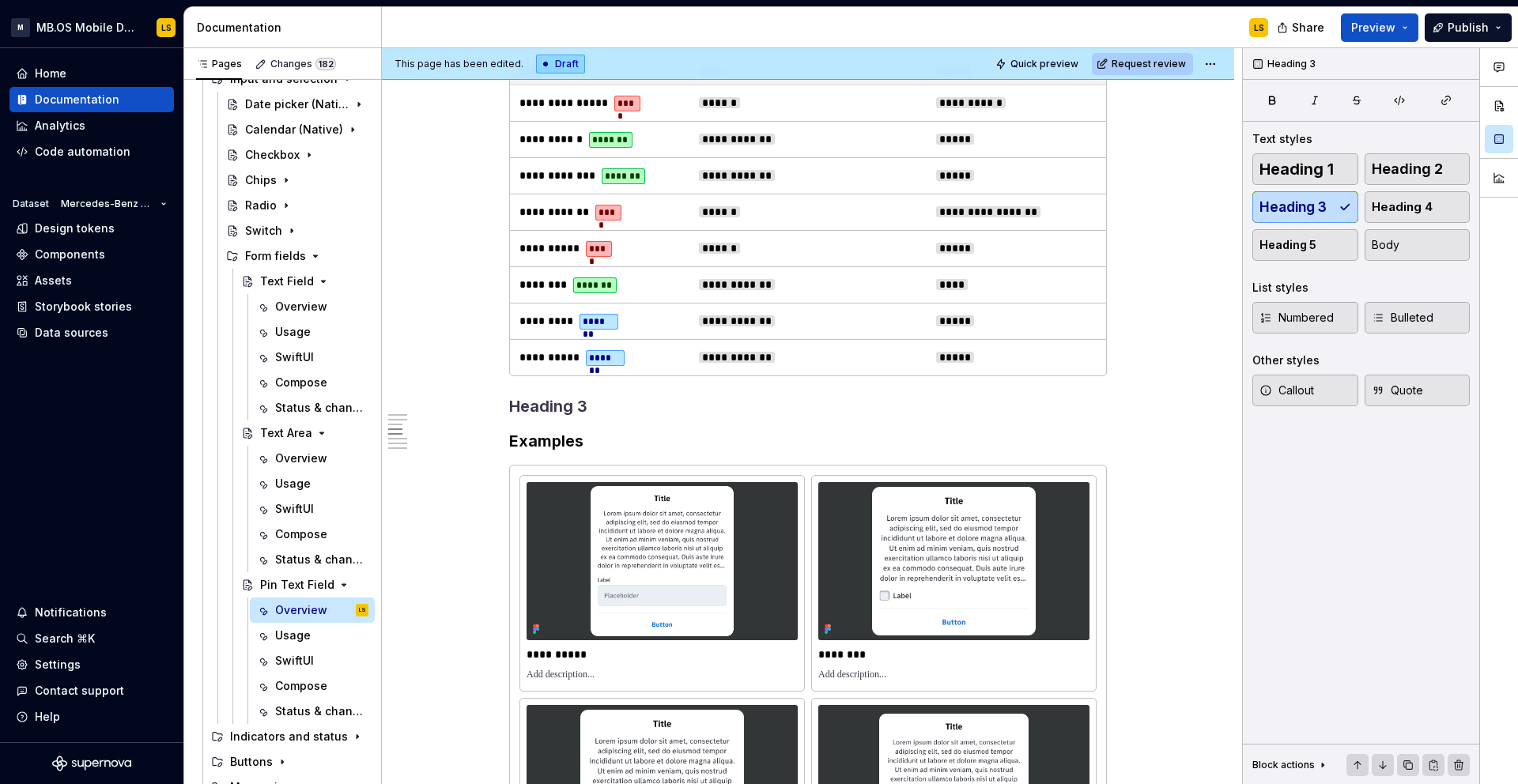
scroll to position [1504, 0]
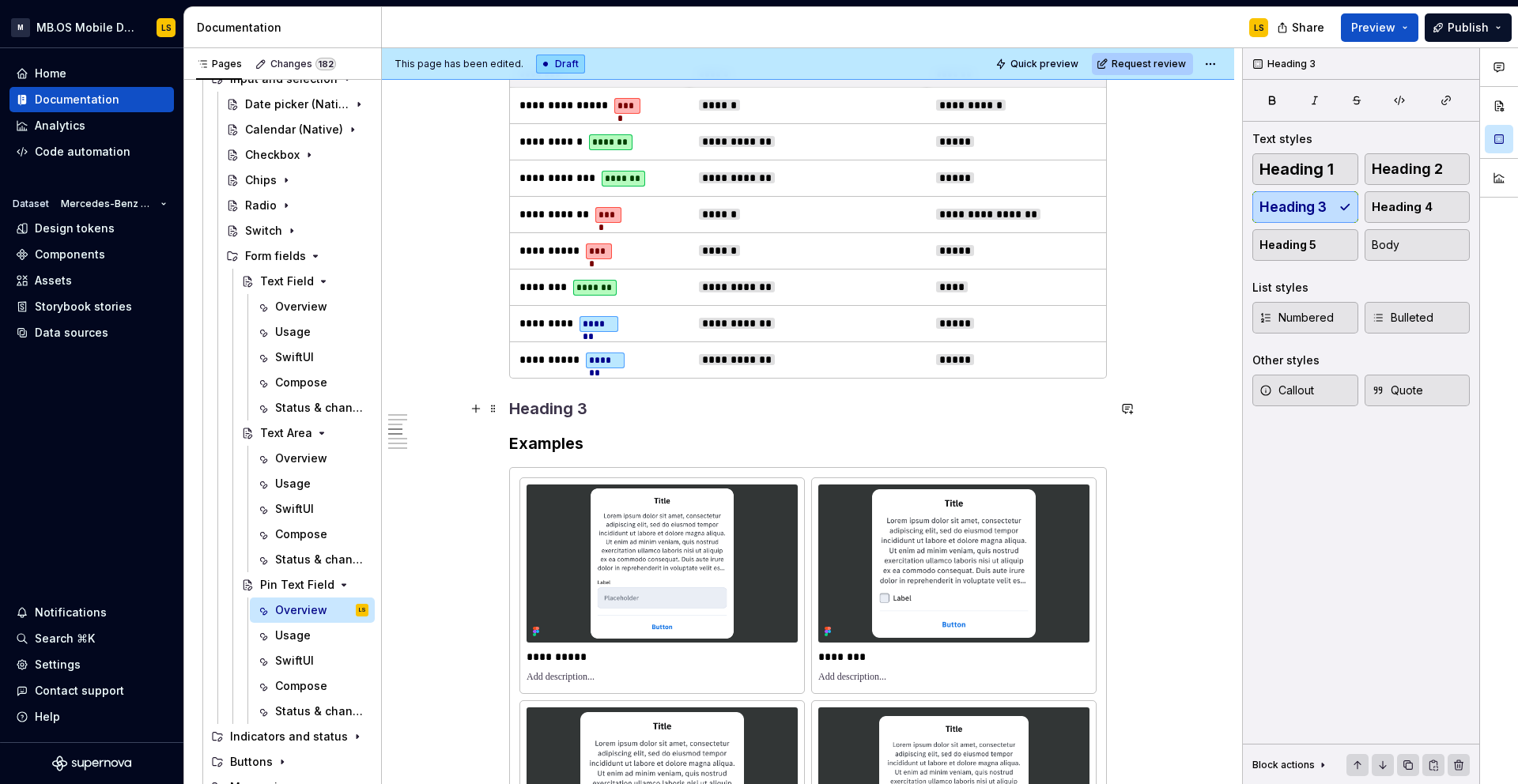
click at [586, 404] on h3 at bounding box center [807, 408] width 597 height 22
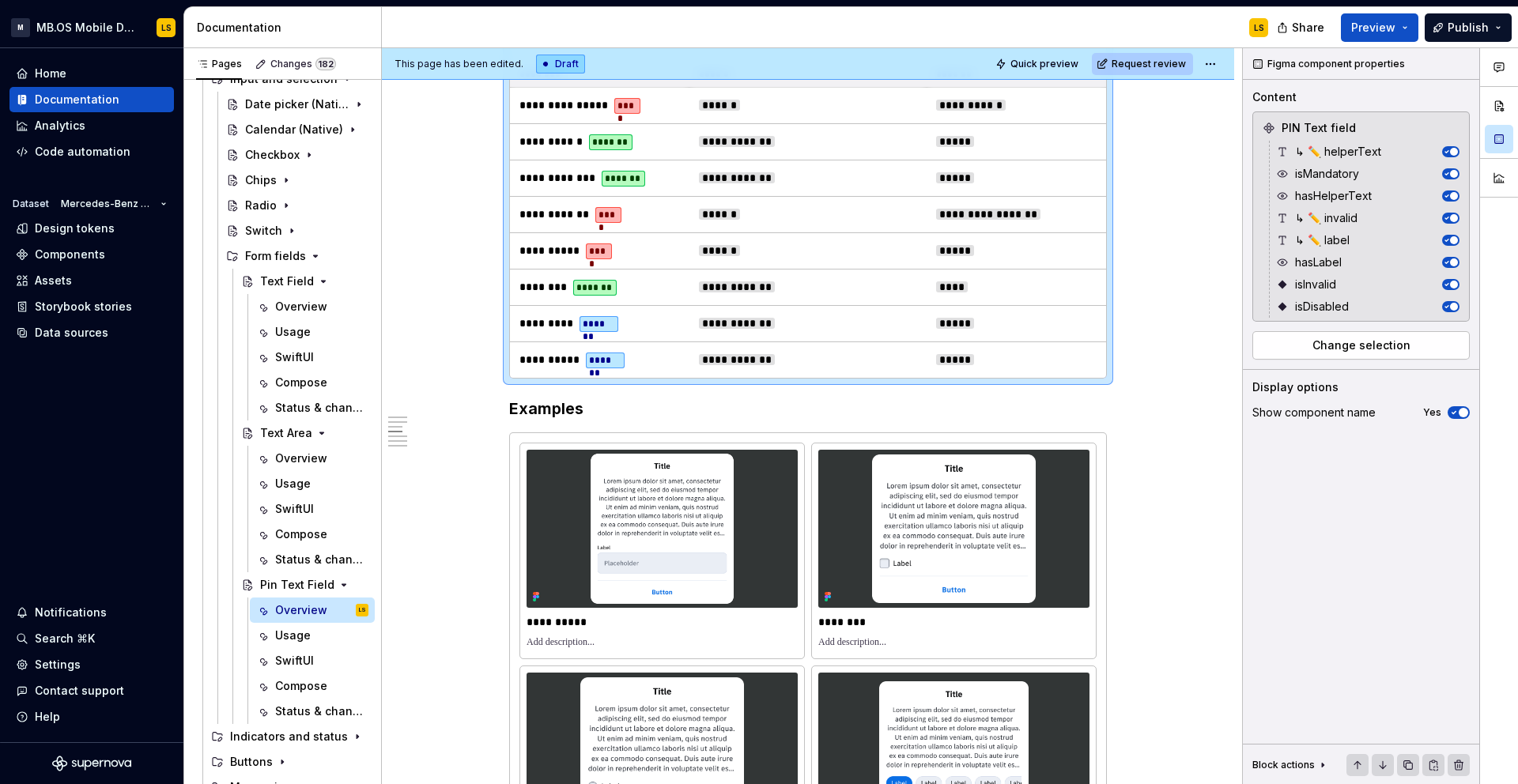
scroll to position [1480, 0]
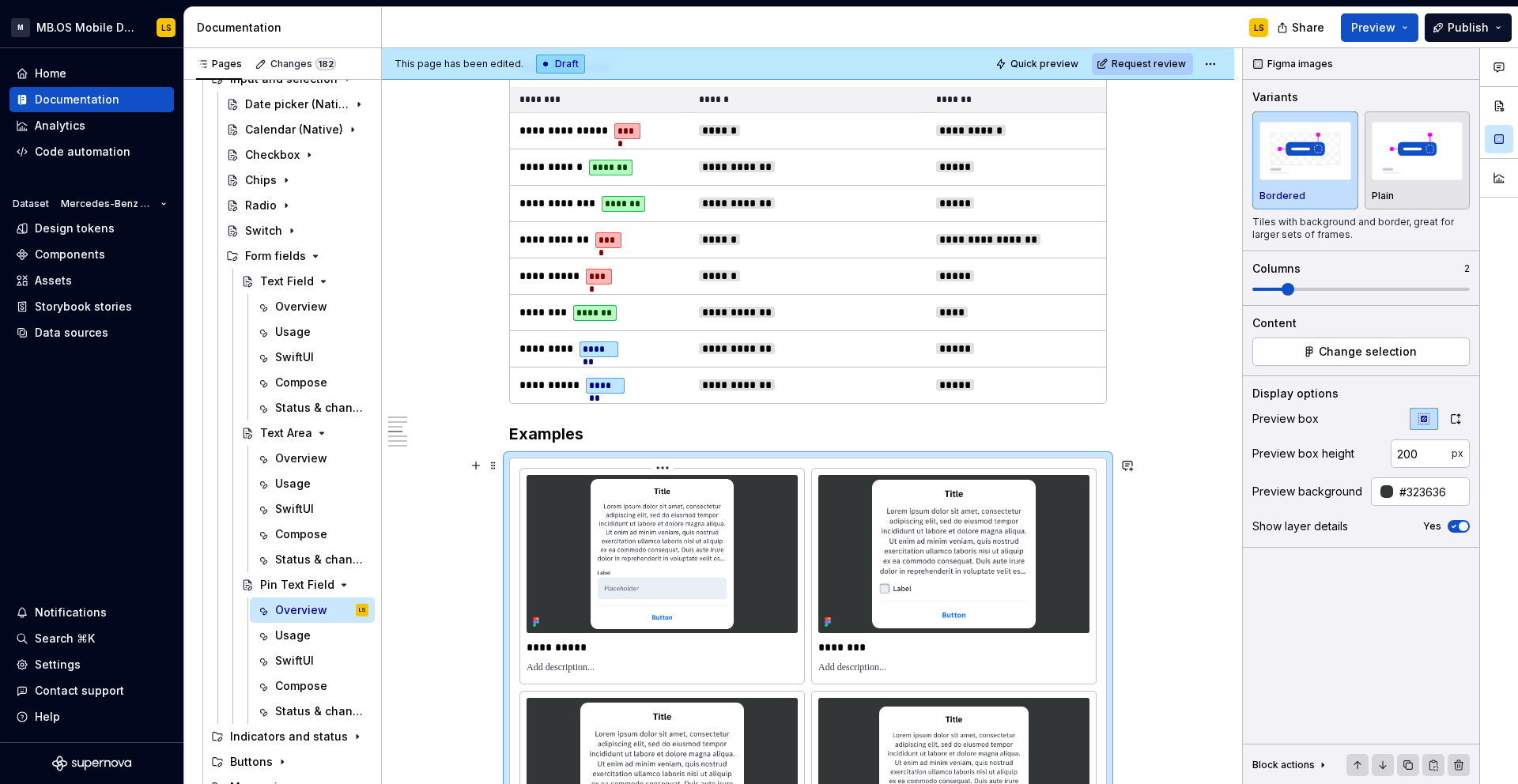
click at [532, 474] on img at bounding box center [662, 554] width 271 height 158
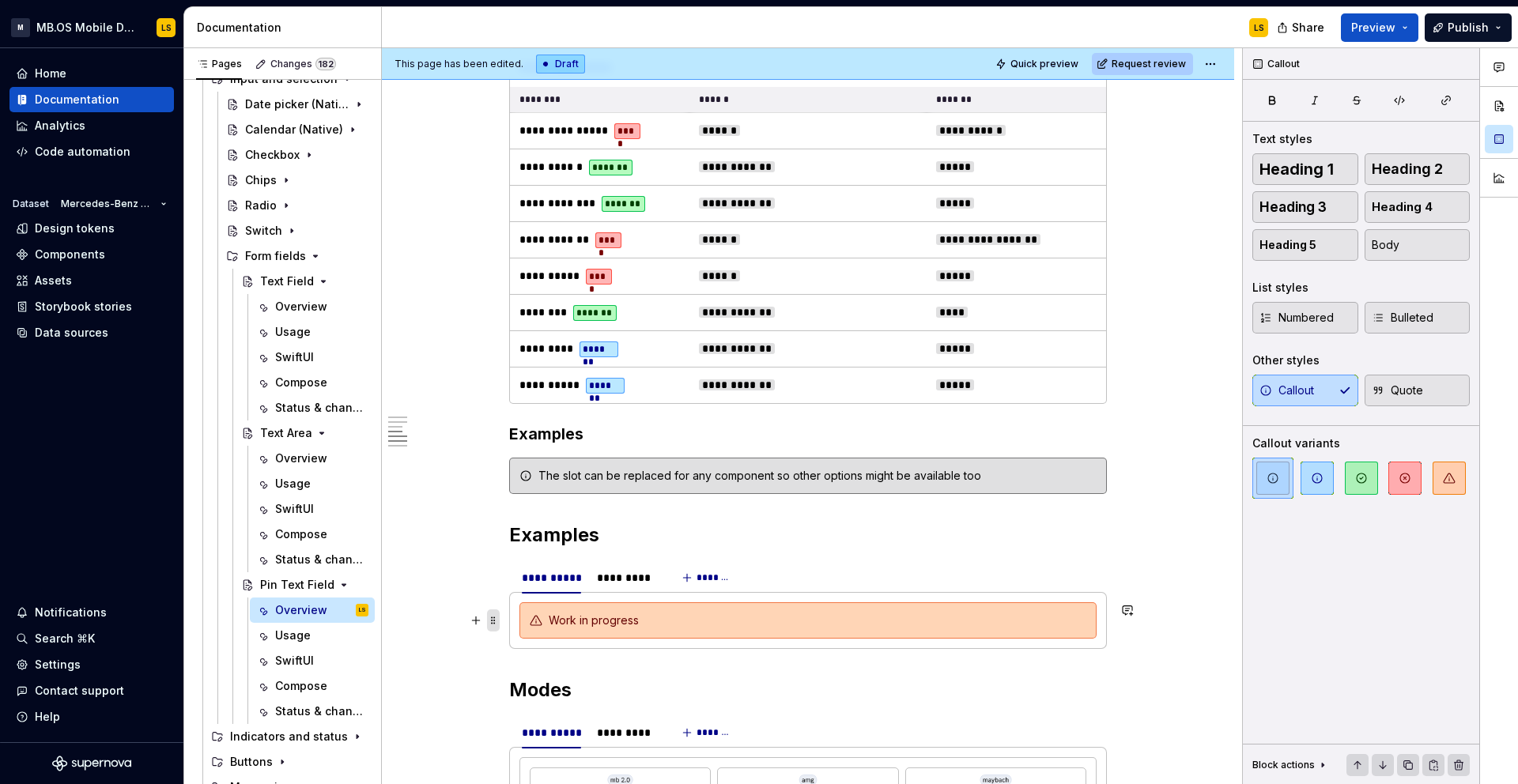
click at [497, 623] on span at bounding box center [493, 620] width 13 height 22
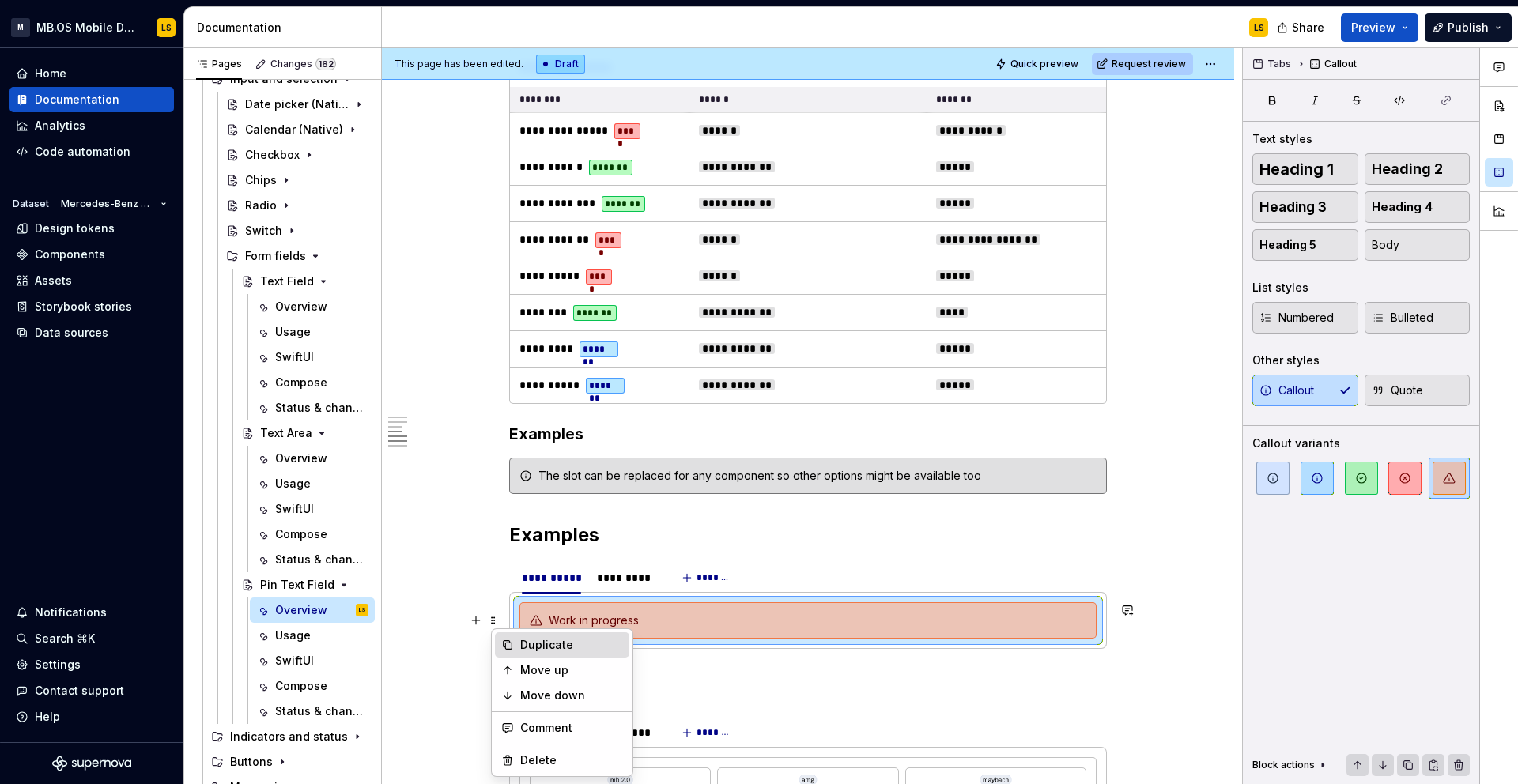
click at [570, 644] on div "Duplicate" at bounding box center [571, 644] width 102 height 16
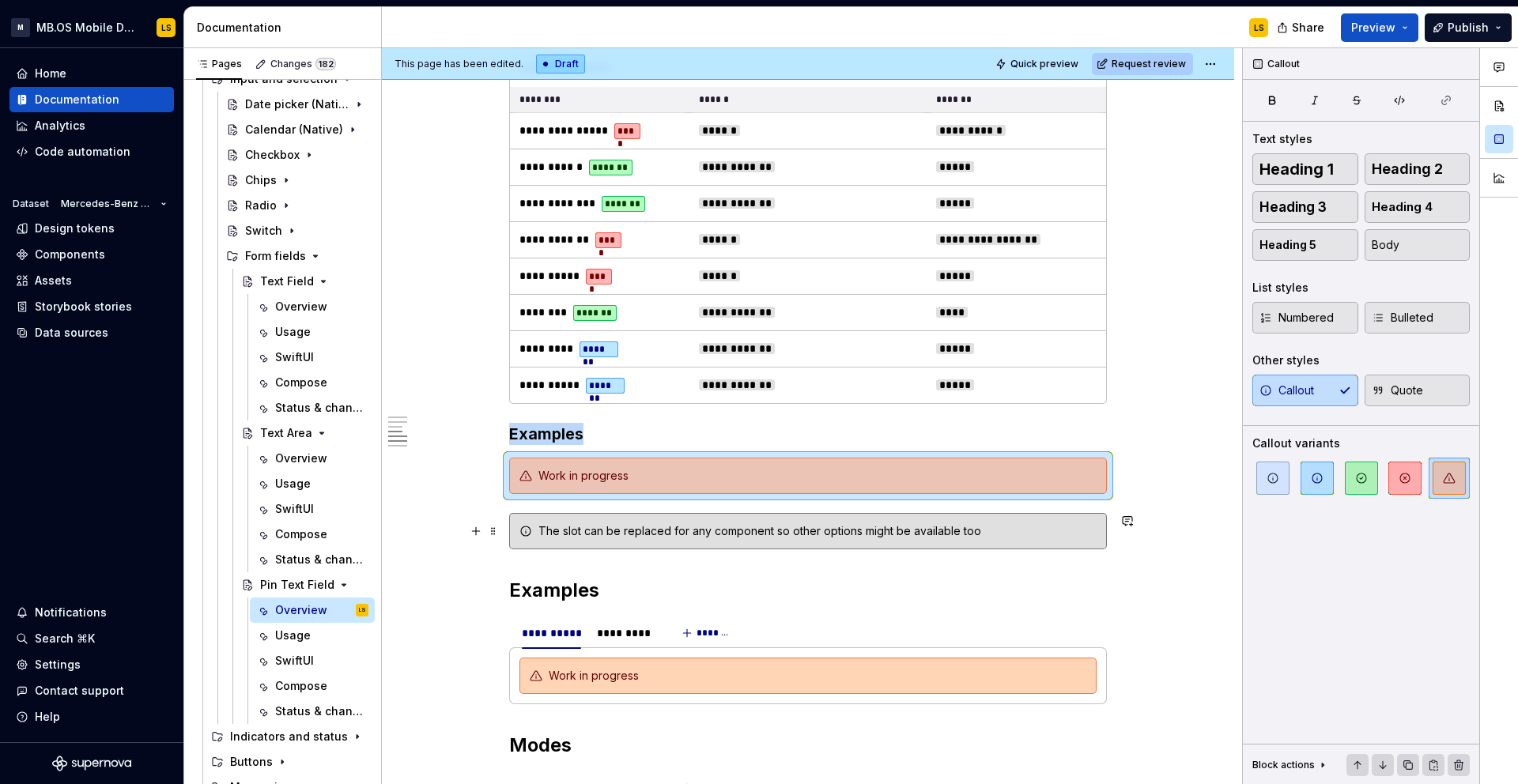
click at [564, 544] on div "The slot can be replaced for any component so other options might be available …" at bounding box center [807, 531] width 597 height 36
click at [496, 537] on span at bounding box center [493, 531] width 13 height 22
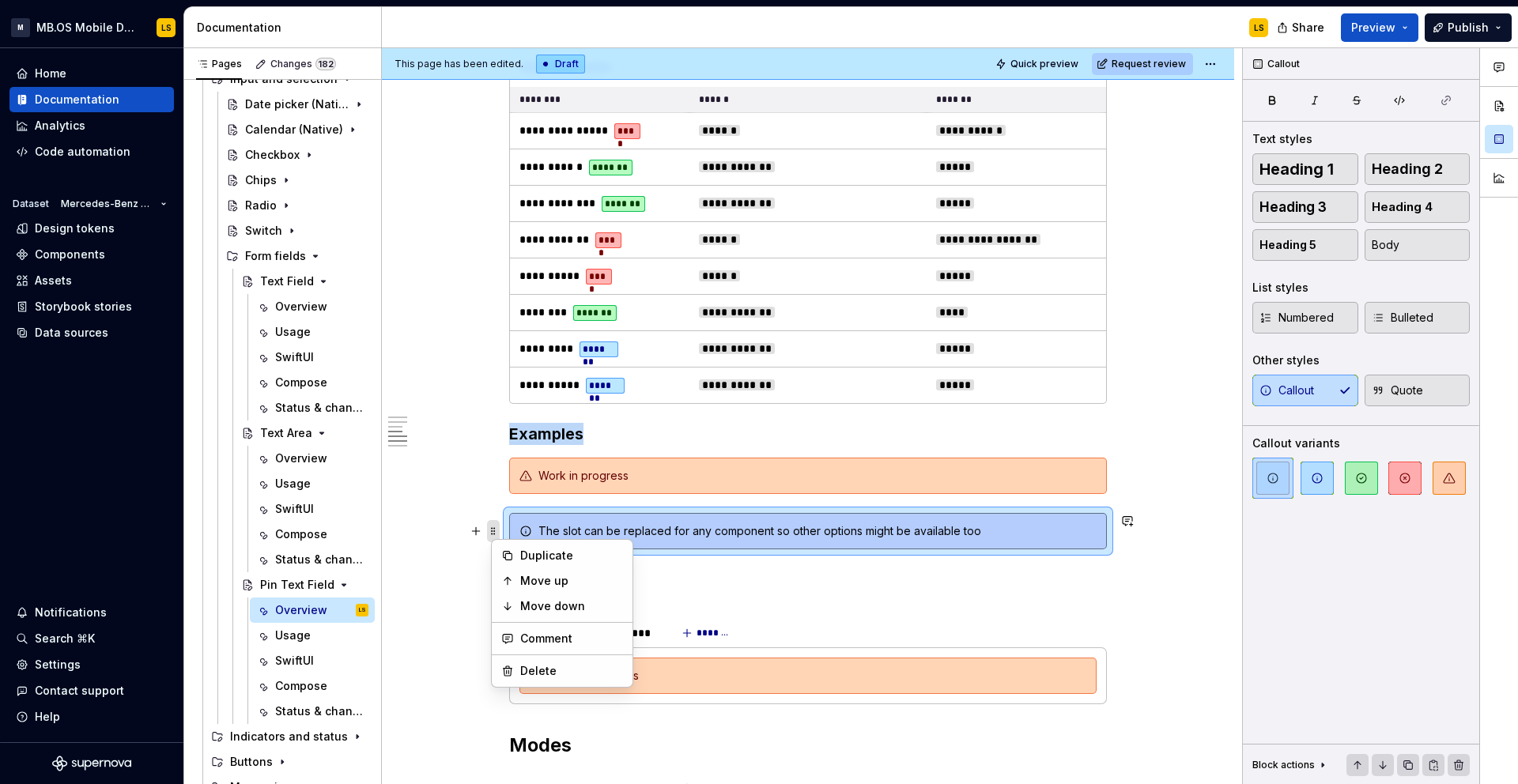
click at [497, 524] on span at bounding box center [493, 531] width 13 height 22
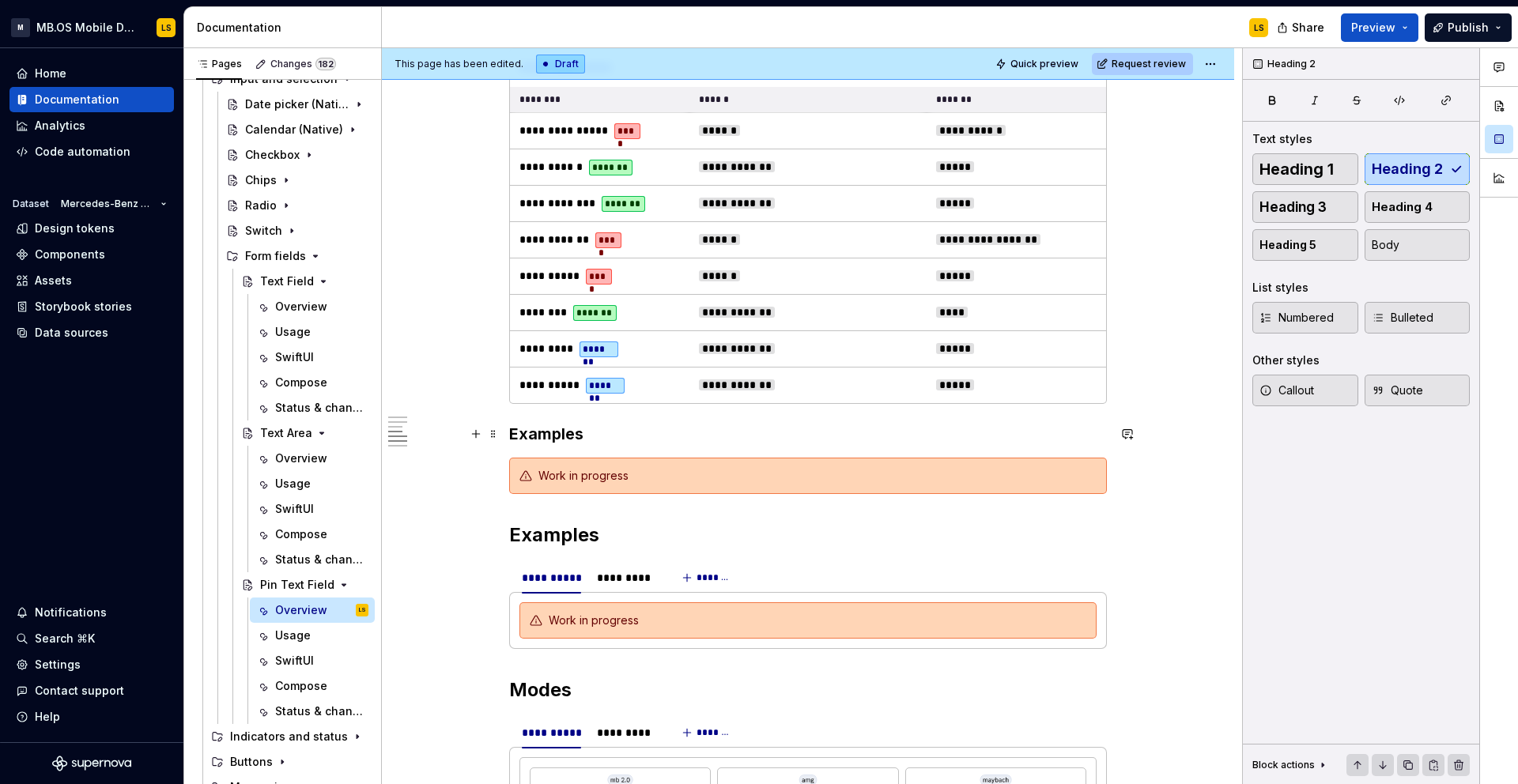
type textarea "*"
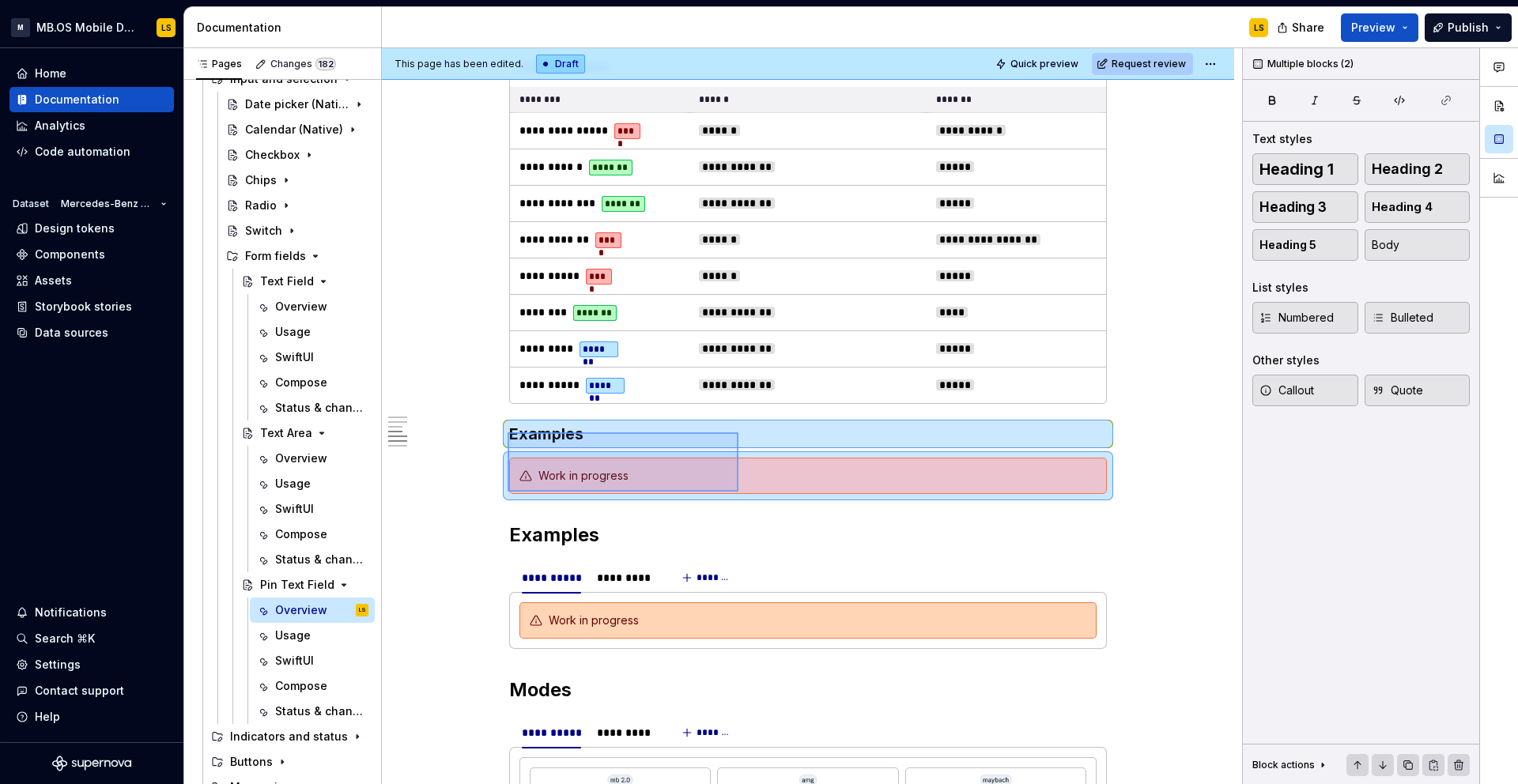
drag, startPoint x: 508, startPoint y: 432, endPoint x: 738, endPoint y: 491, distance: 237.4
click at [738, 491] on div "**********" at bounding box center [811, 415] width 860 height 736
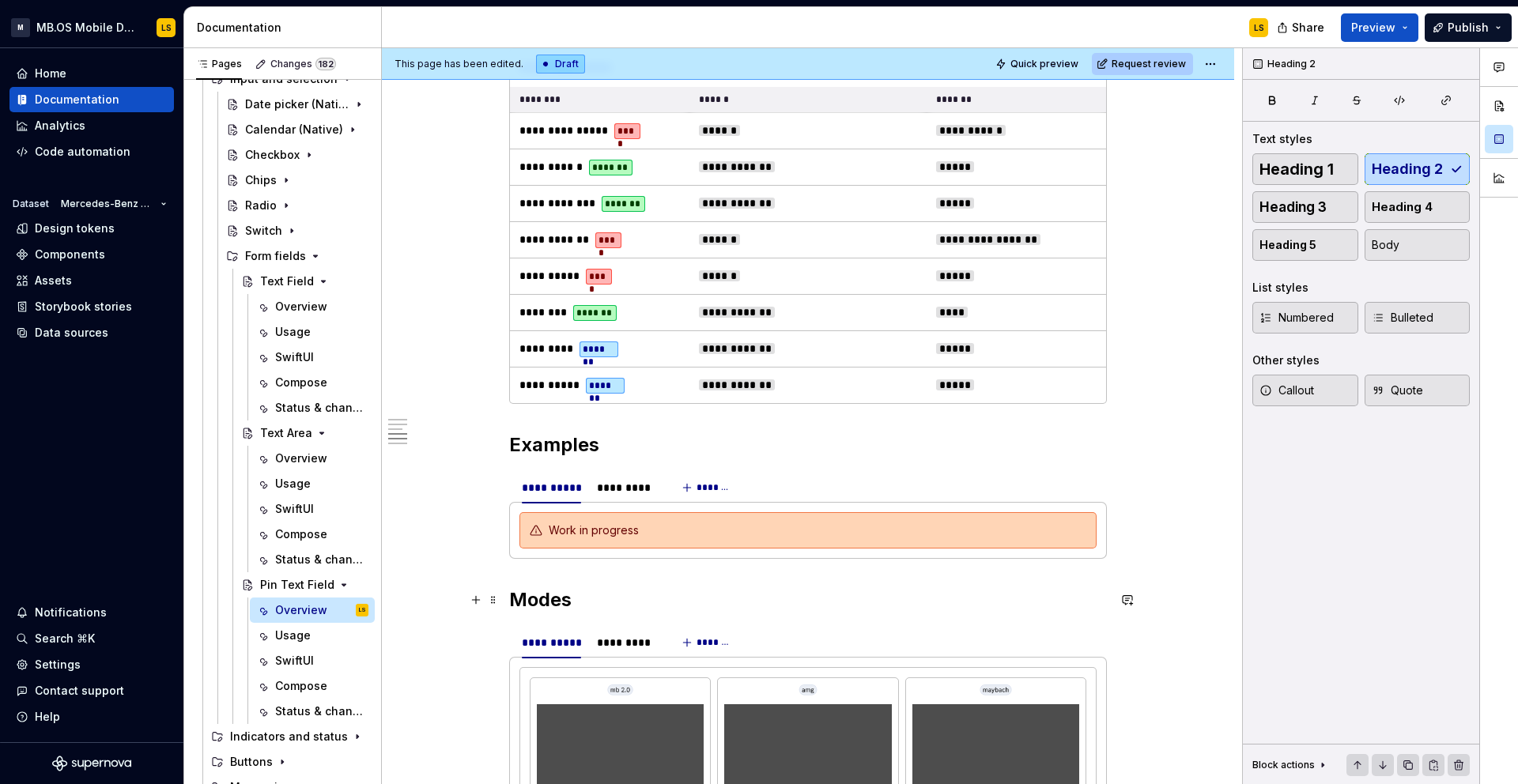
scroll to position [1673, 0]
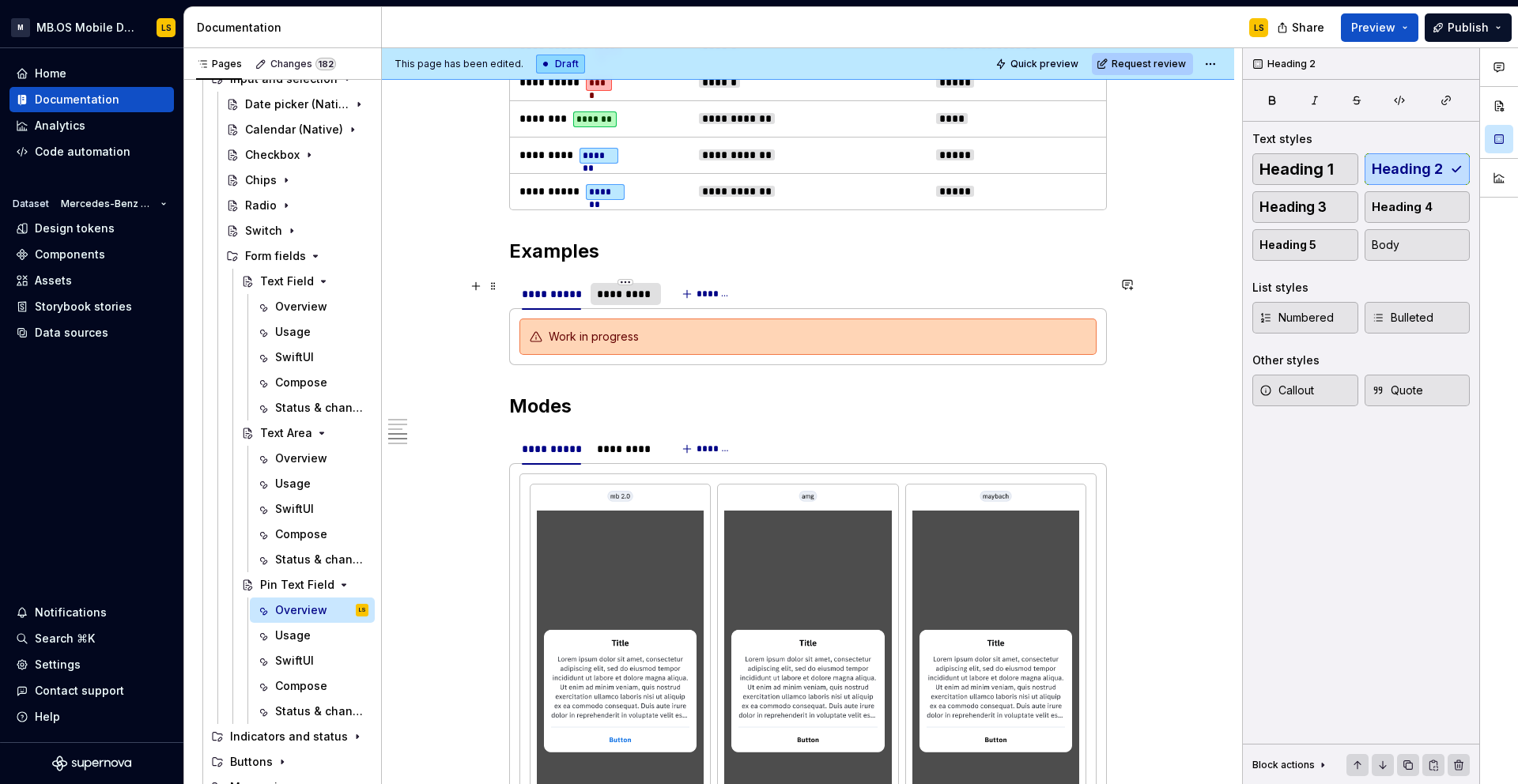
click at [651, 294] on div "*********" at bounding box center [626, 293] width 58 height 16
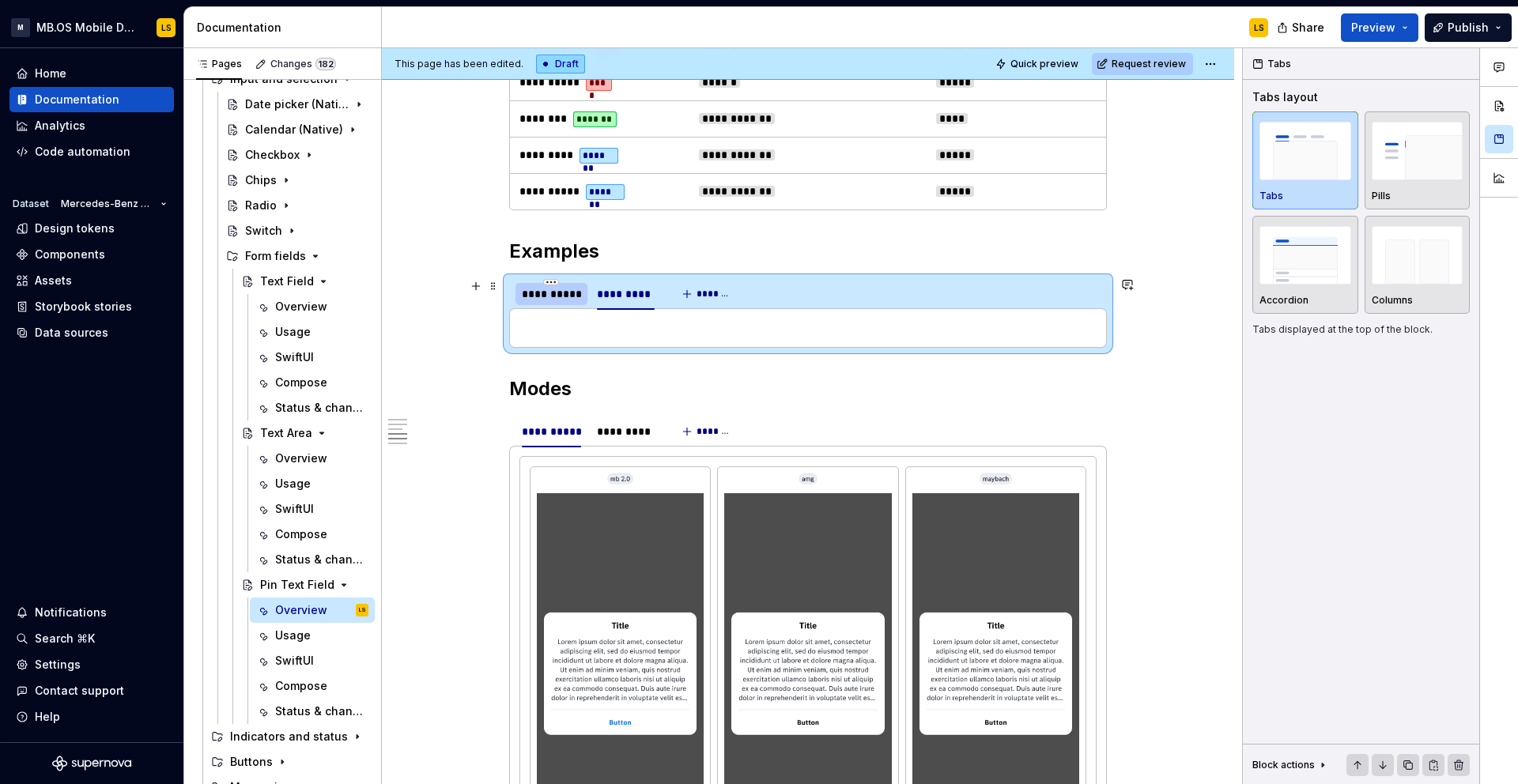
click at [566, 295] on div "**********" at bounding box center [551, 293] width 59 height 16
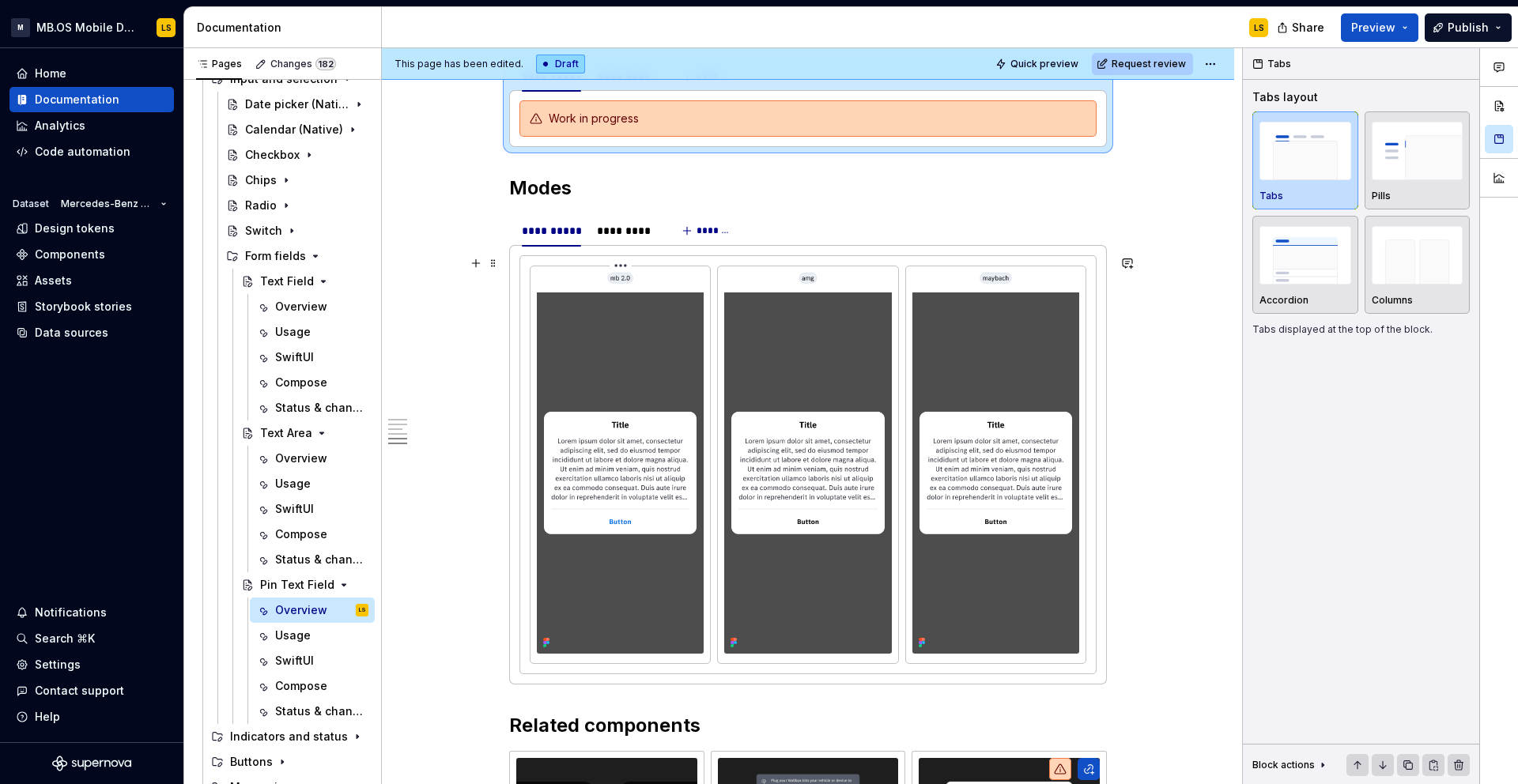
click at [653, 474] on img at bounding box center [619, 462] width 167 height 380
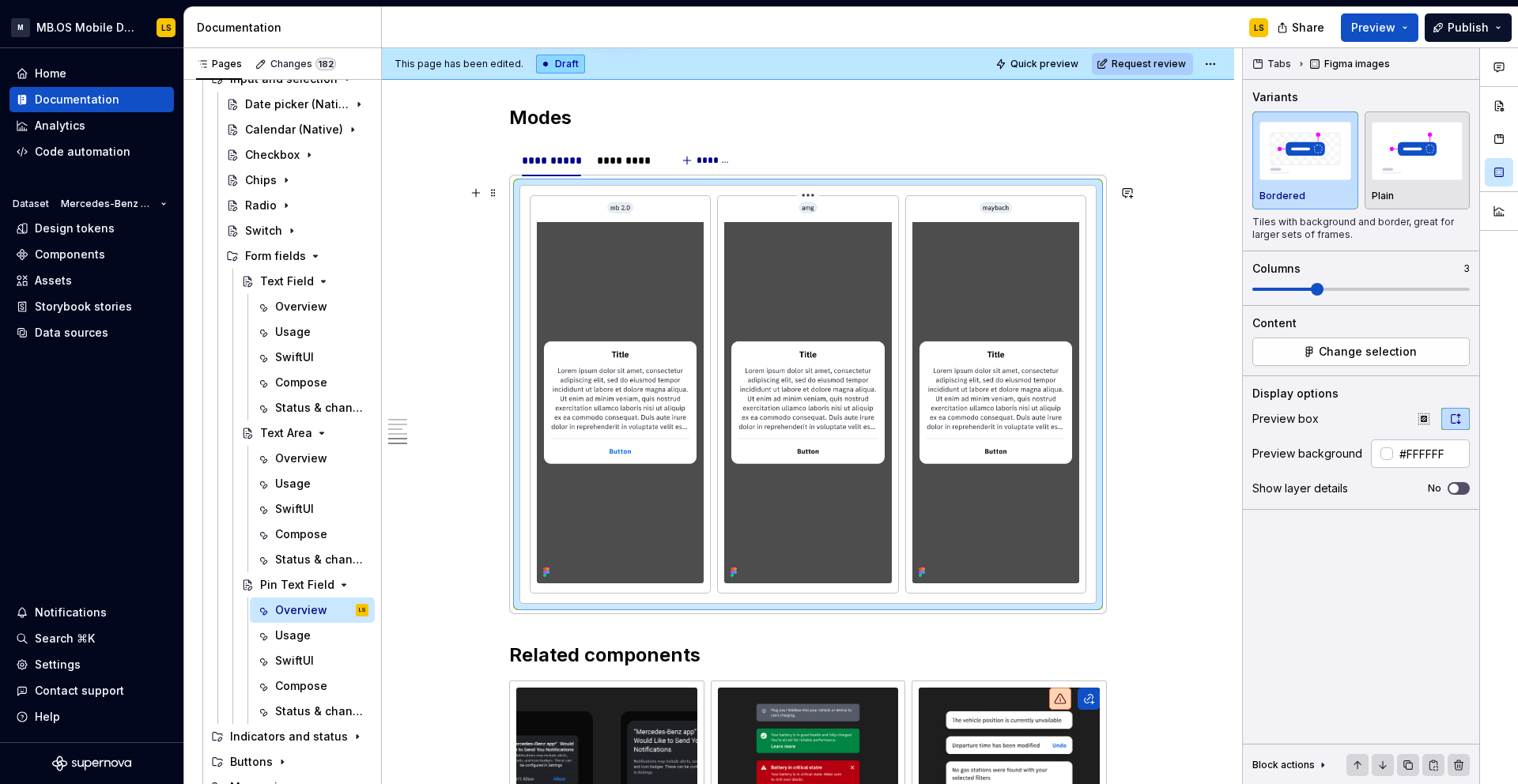
scroll to position [1942, 0]
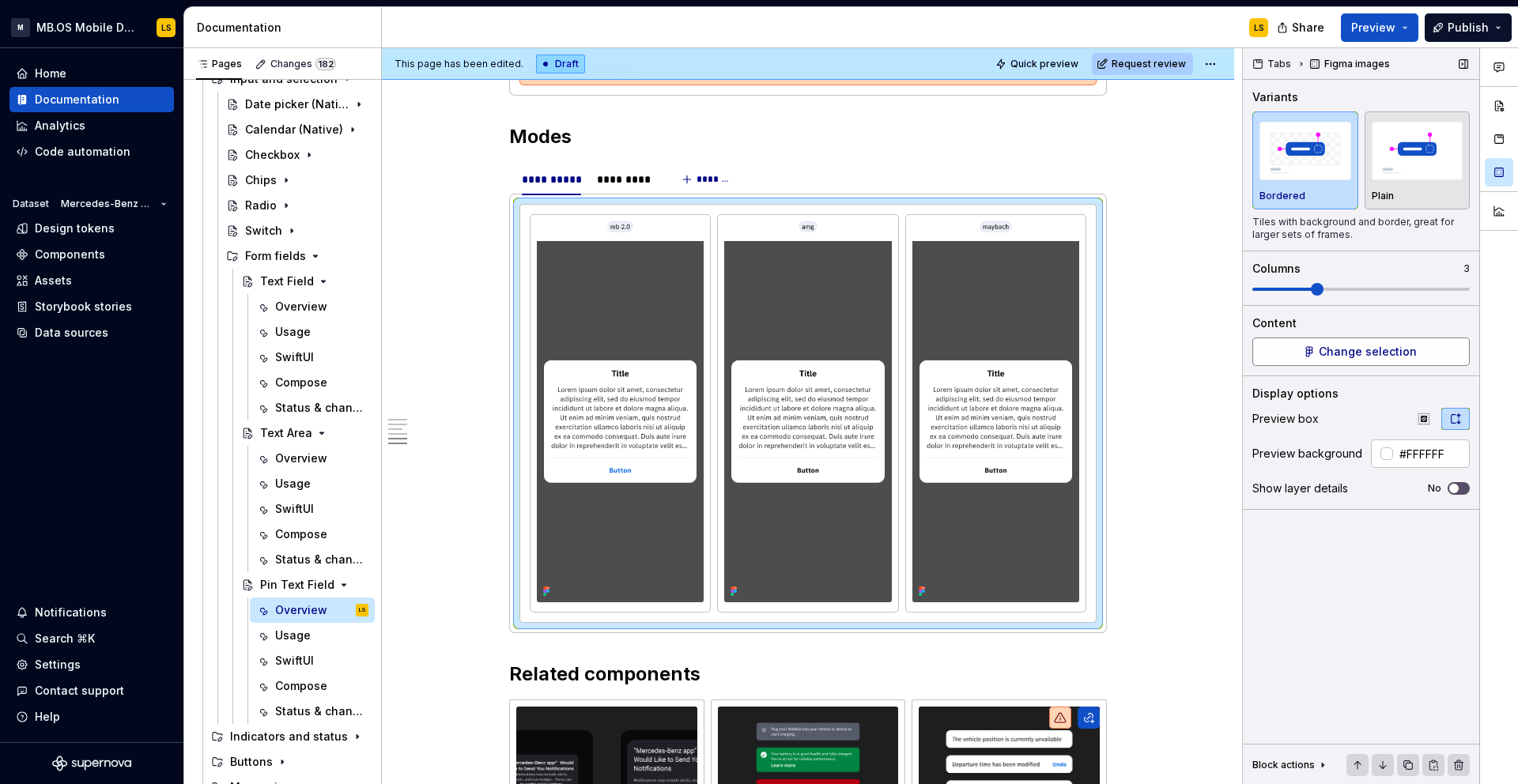
click at [1408, 354] on span "Change selection" at bounding box center [1368, 351] width 98 height 16
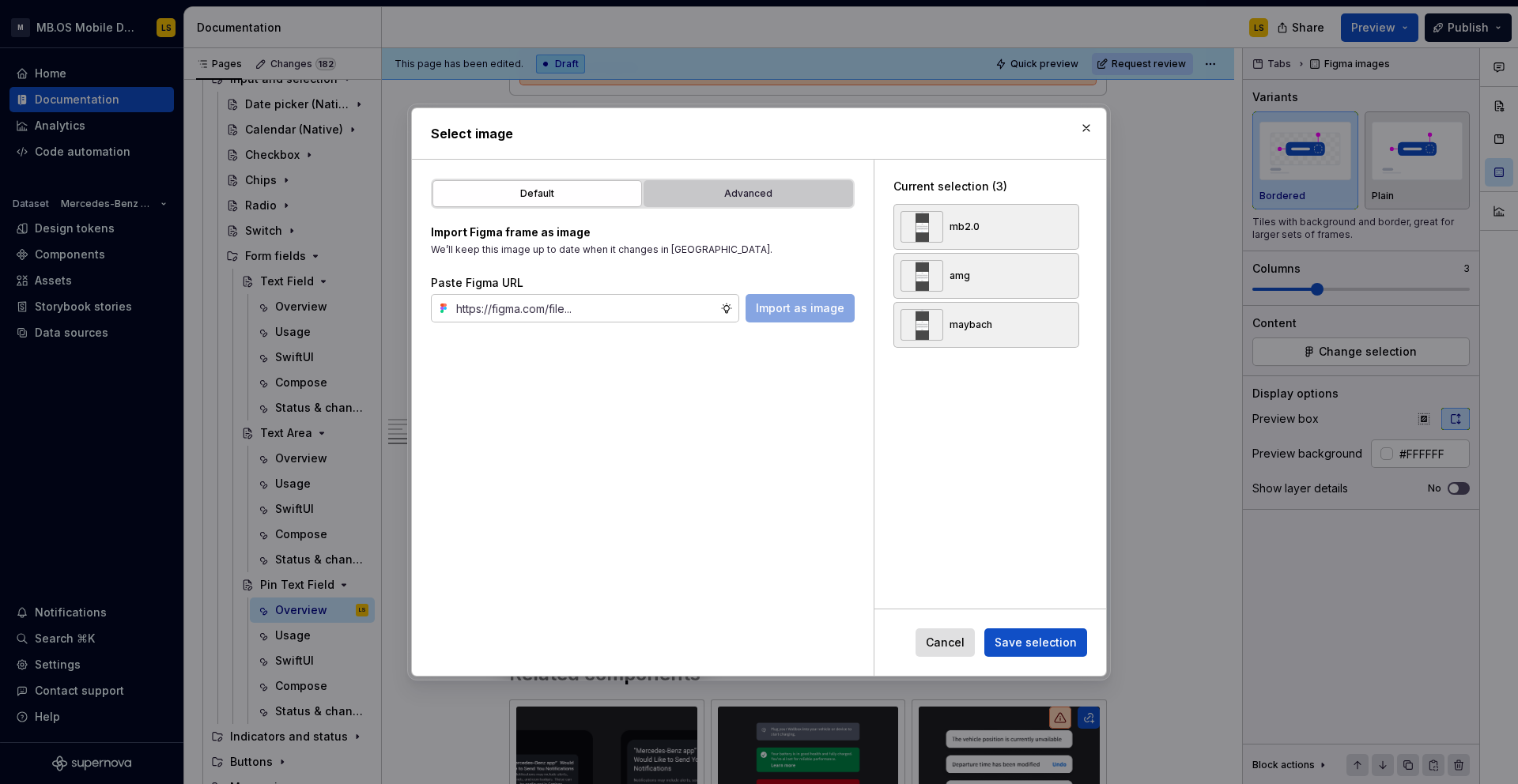
click at [732, 197] on div "Advanced" at bounding box center [747, 193] width 198 height 16
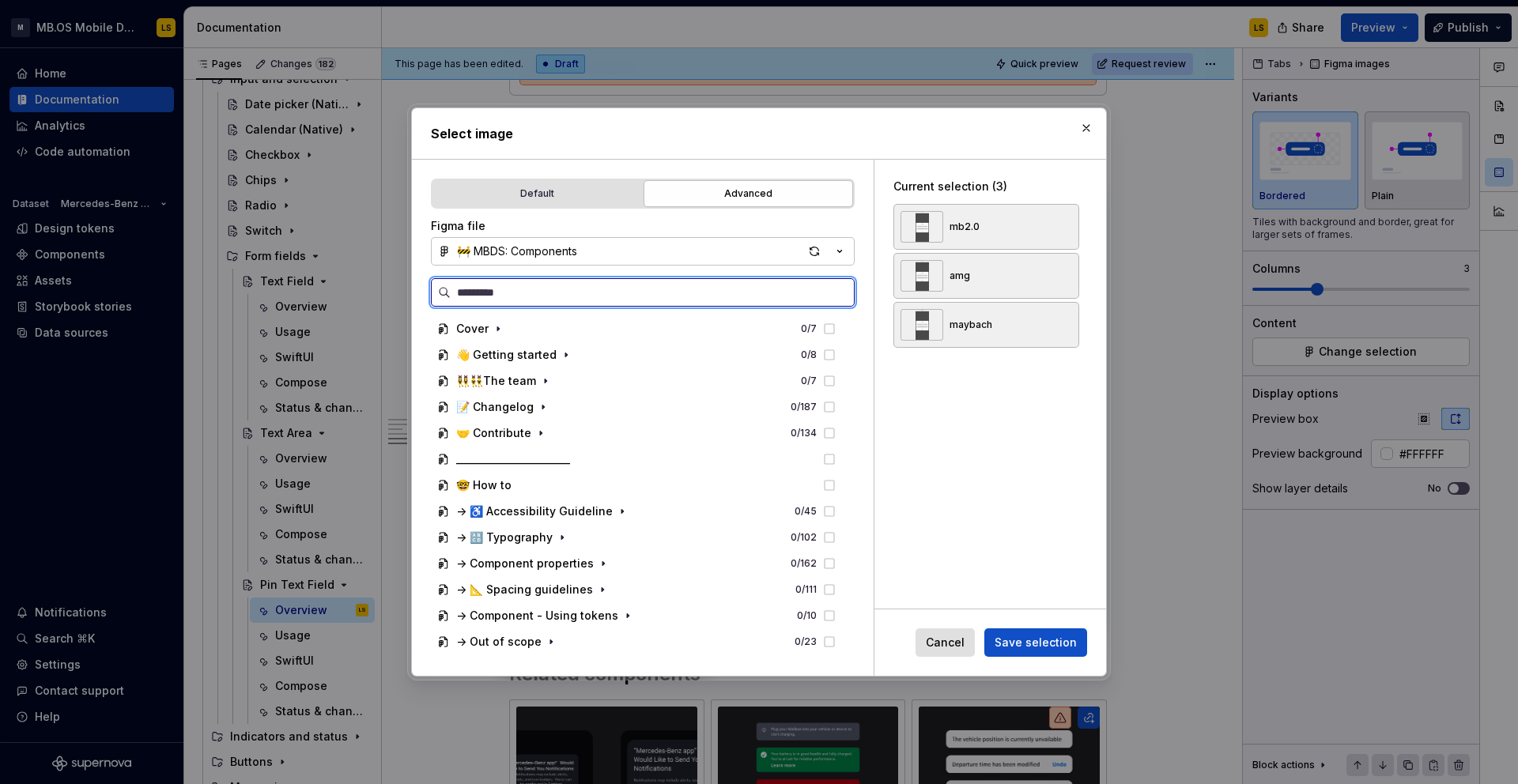
click at [567, 289] on input "search" at bounding box center [652, 292] width 403 height 16
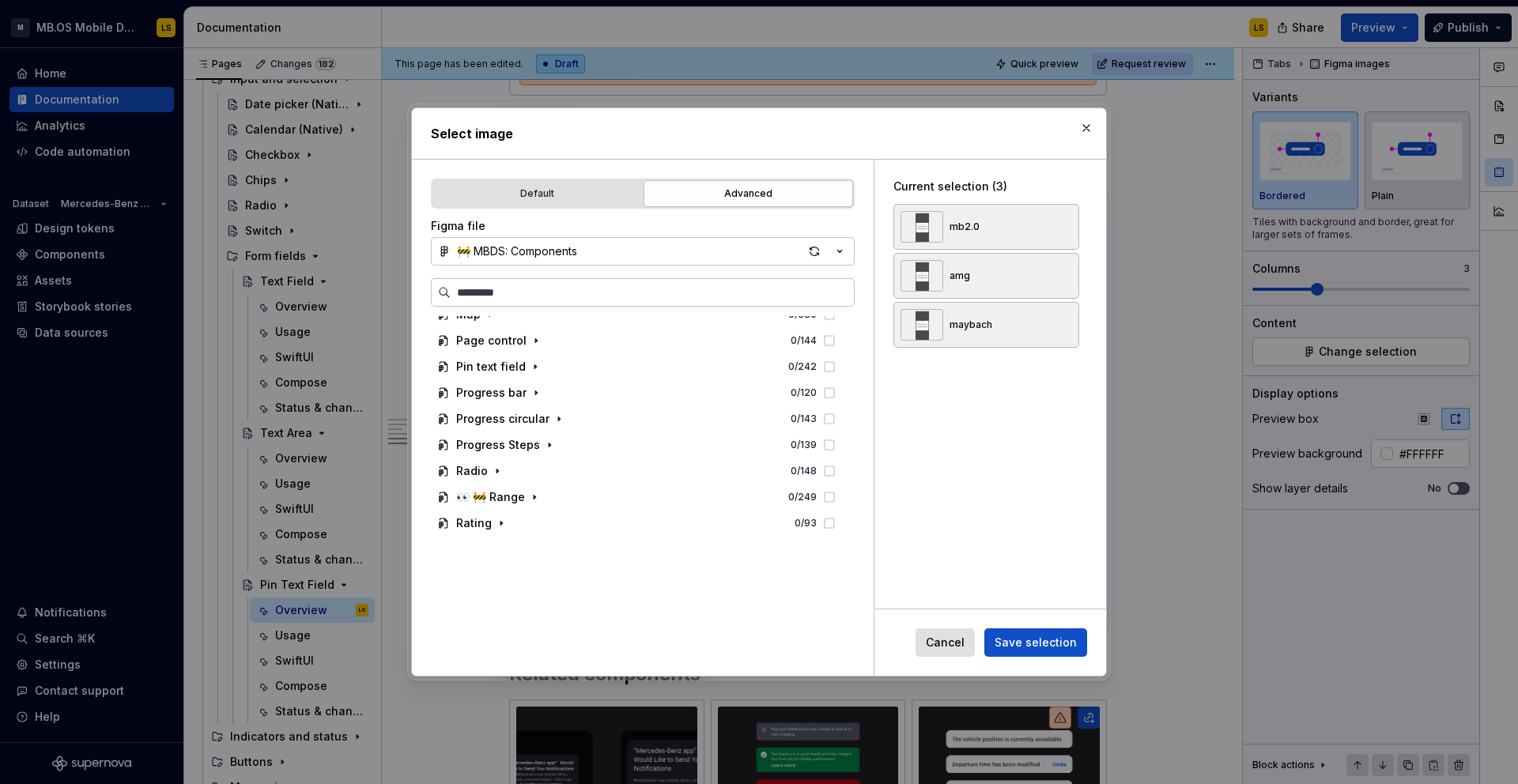
scroll to position [997, 0]
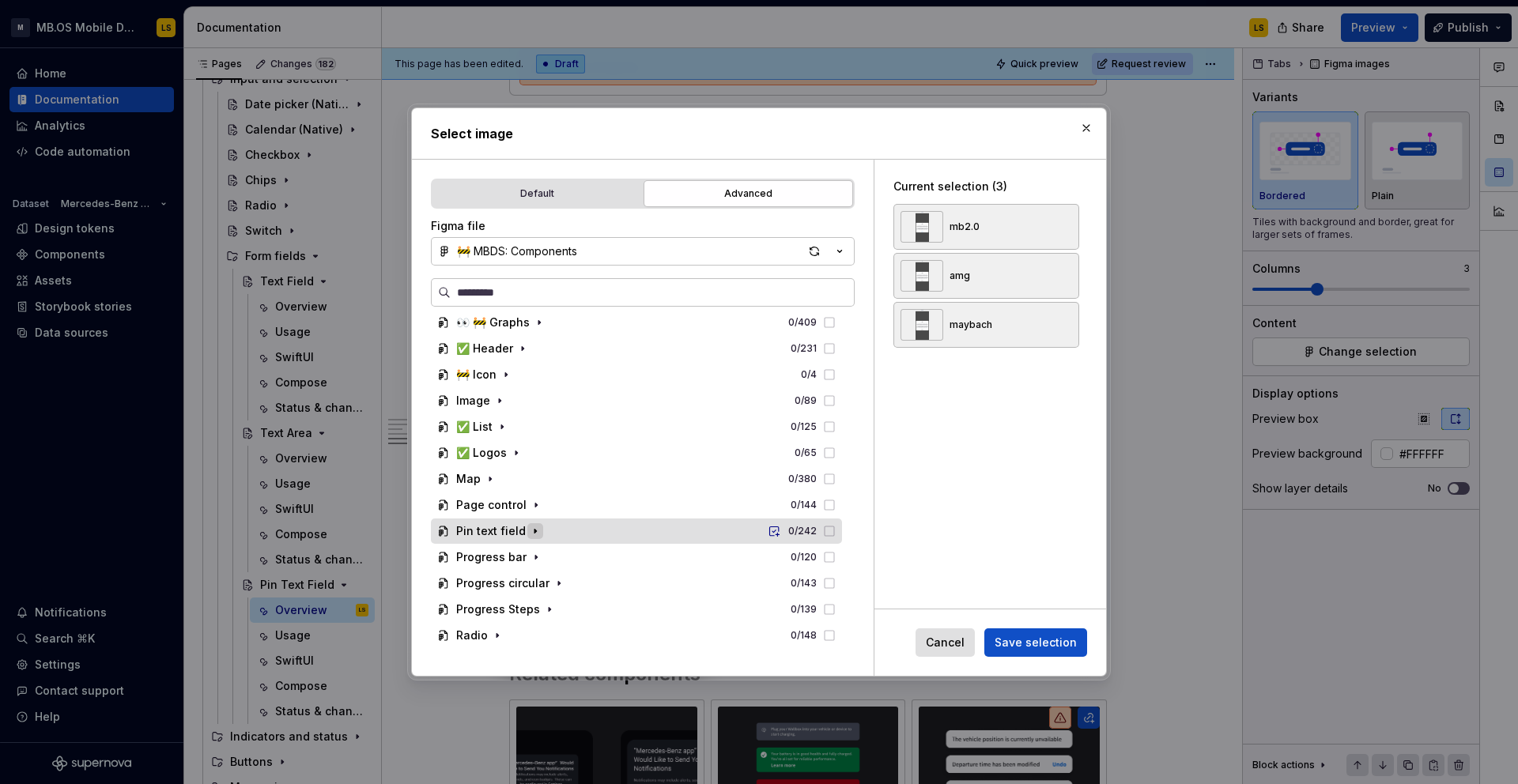
click at [529, 536] on icon "button" at bounding box center [535, 531] width 13 height 13
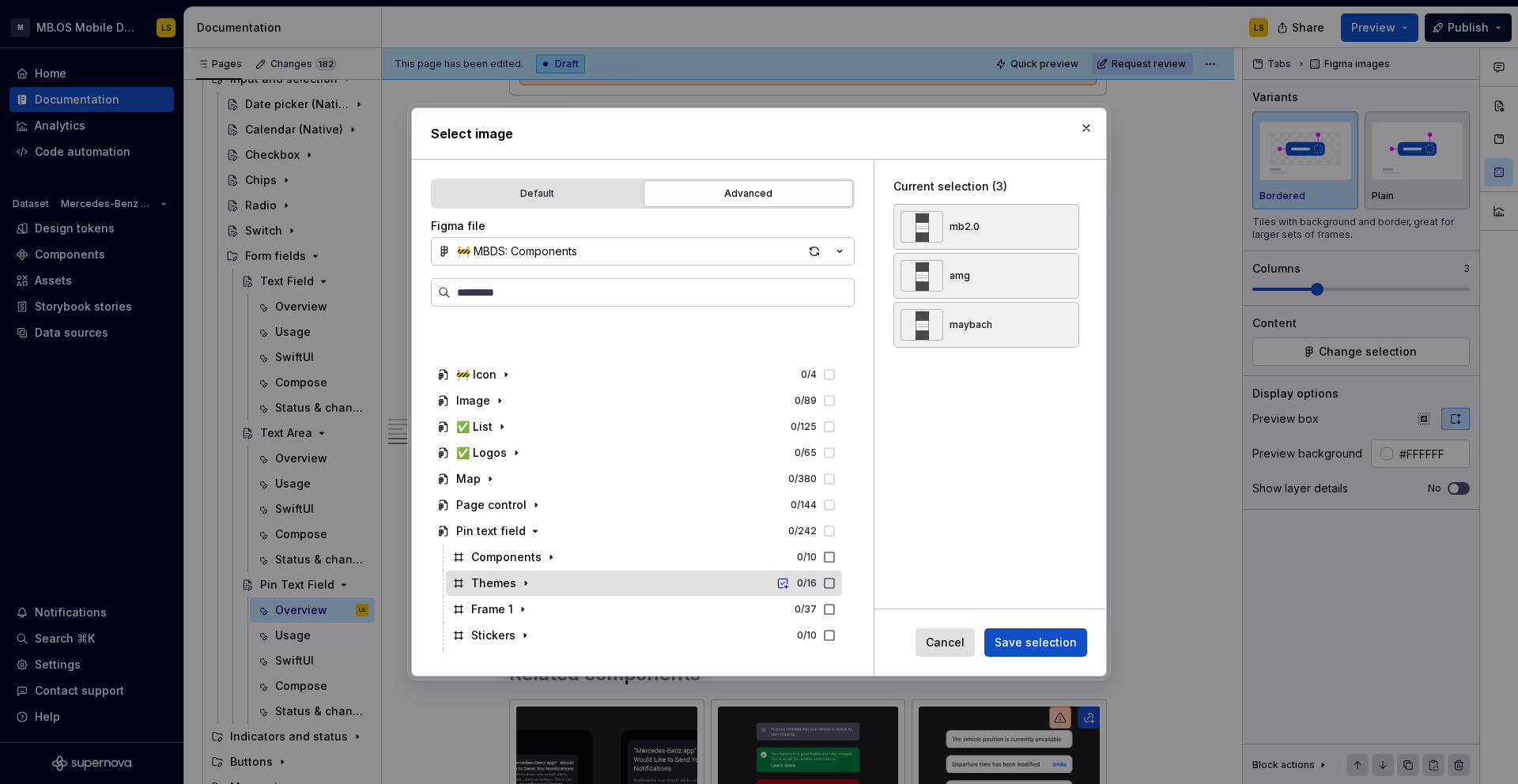
scroll to position [1105, 0]
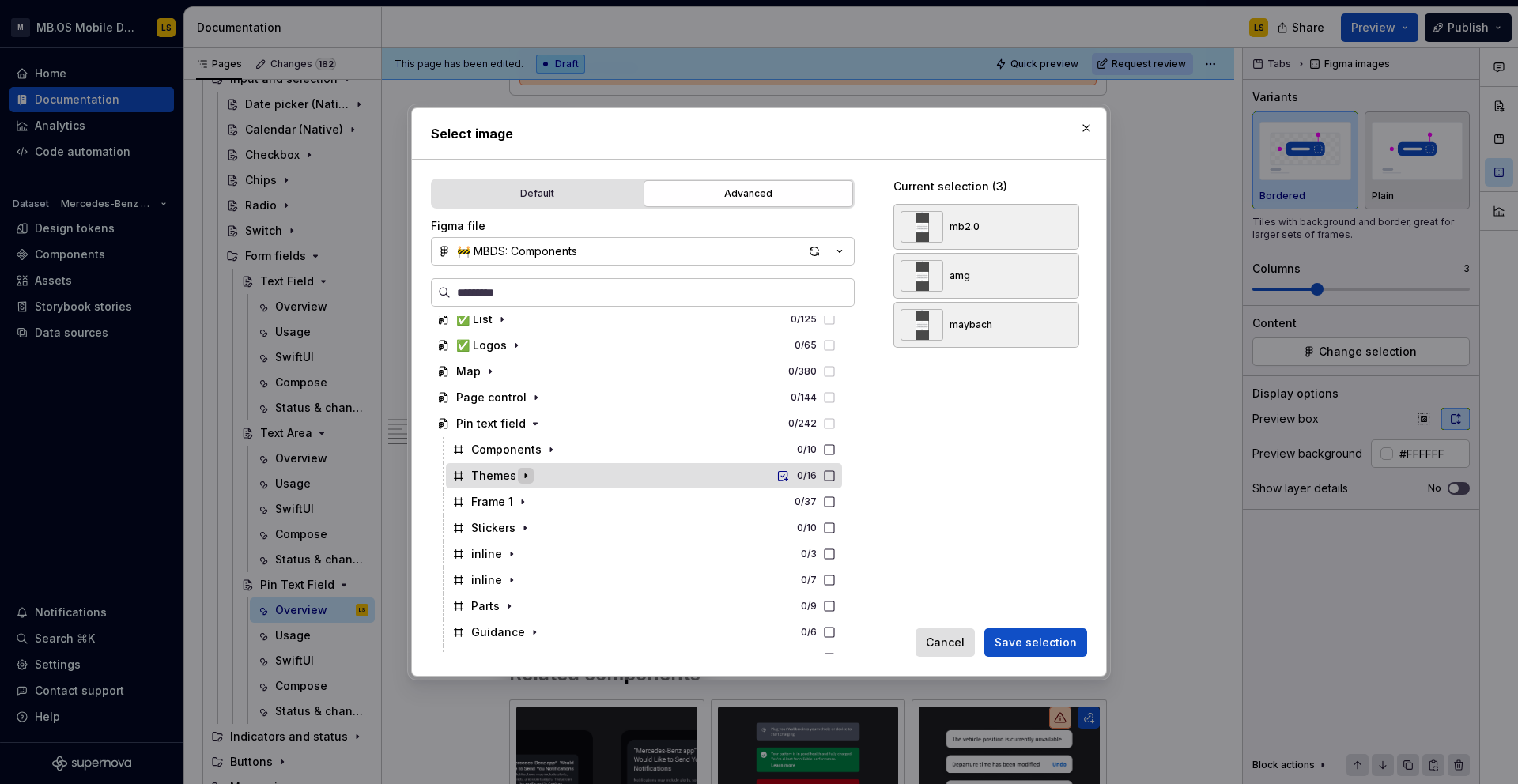
click at [525, 472] on icon "button" at bounding box center [525, 475] width 13 height 13
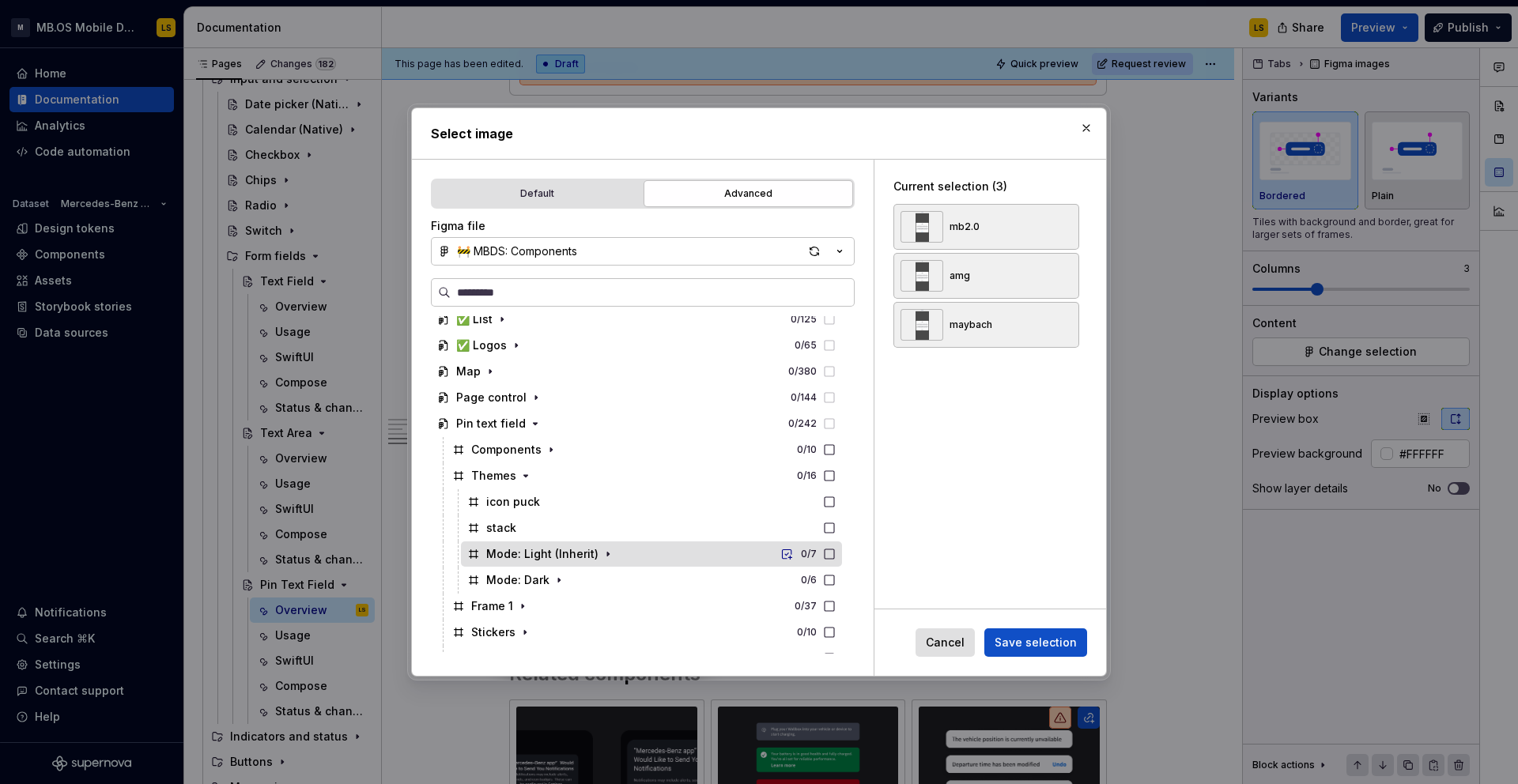
scroll to position [1124, 0]
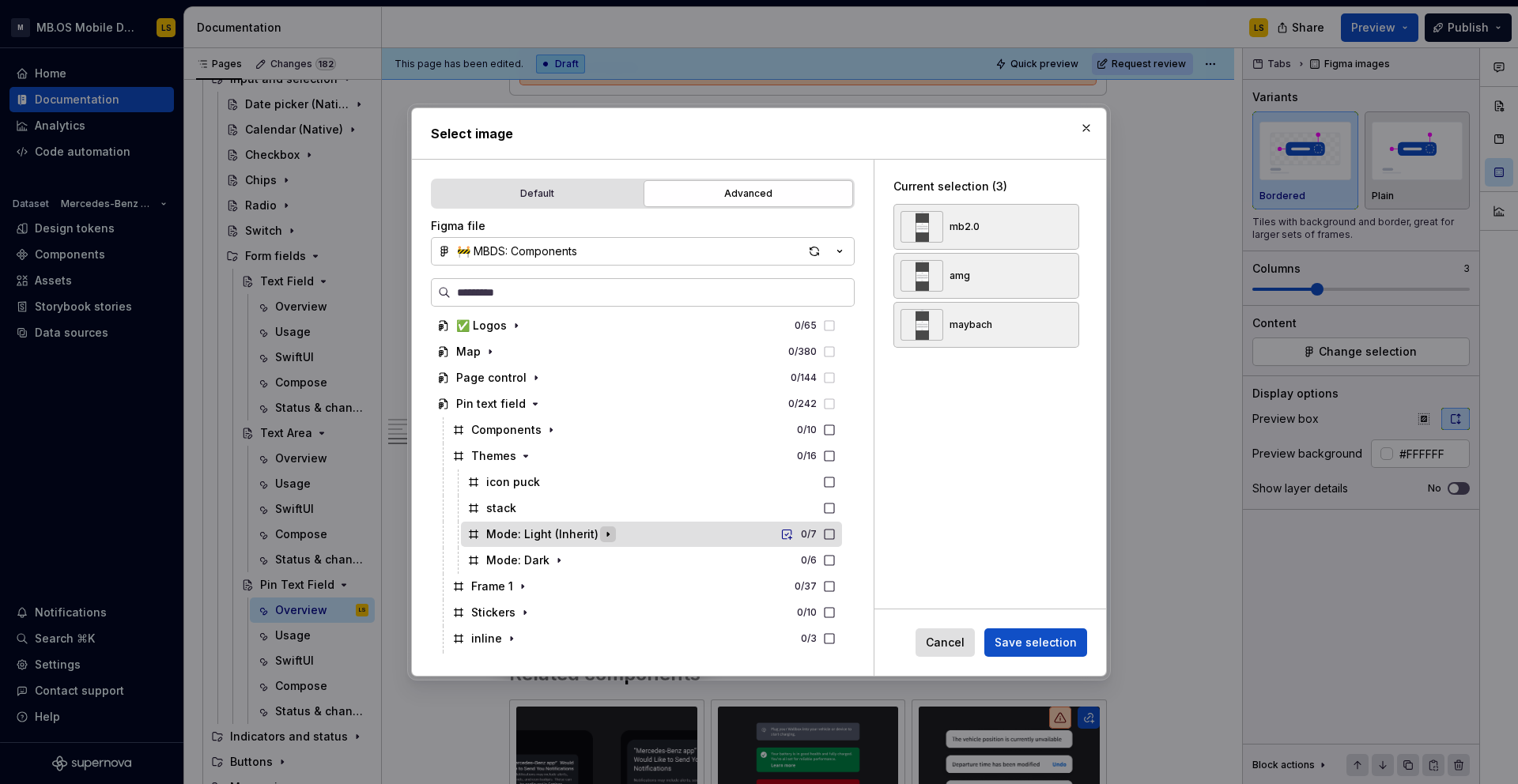
click at [607, 532] on icon "button" at bounding box center [608, 534] width 2 height 4
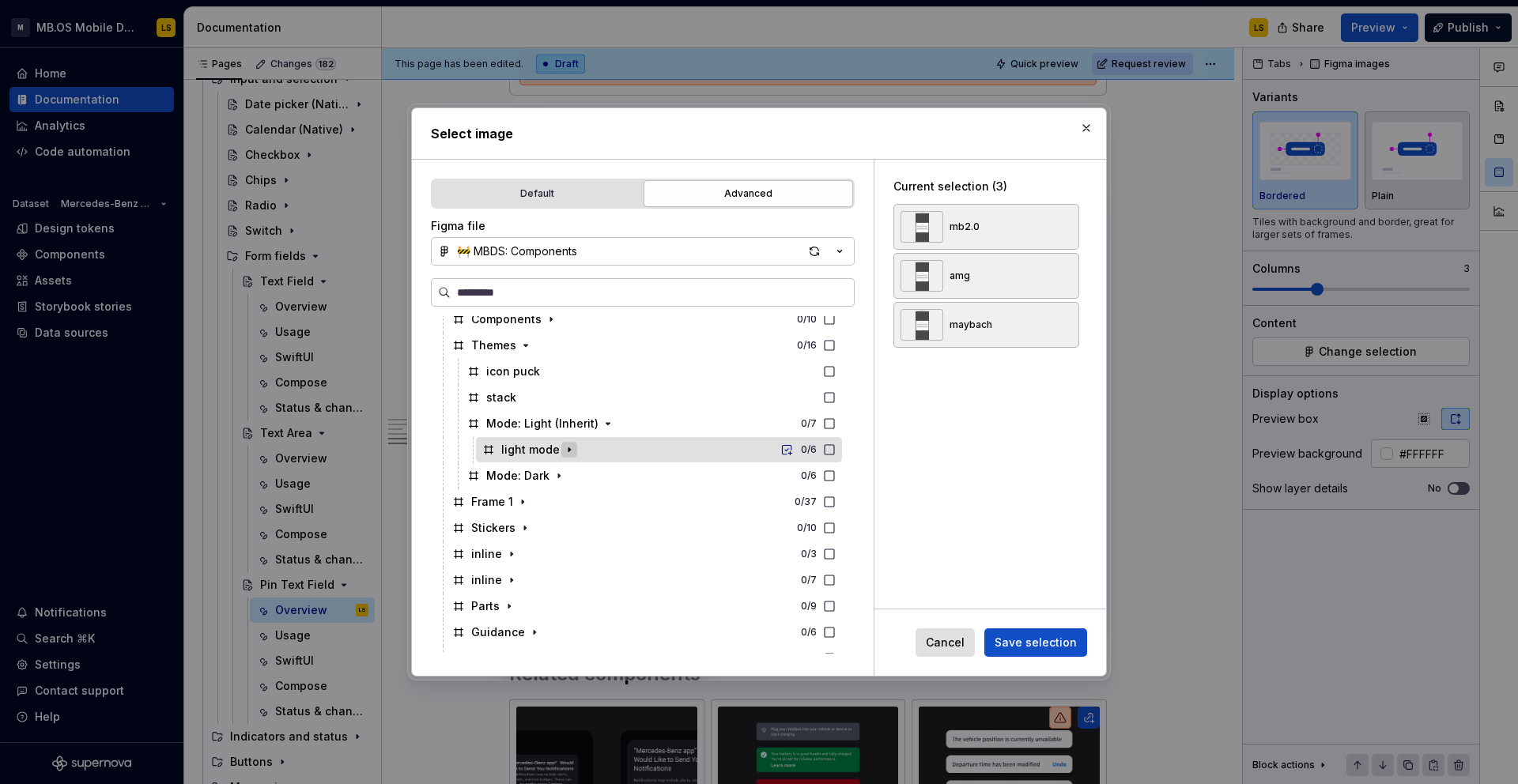
click at [568, 447] on icon "button" at bounding box center [570, 450] width 13 height 13
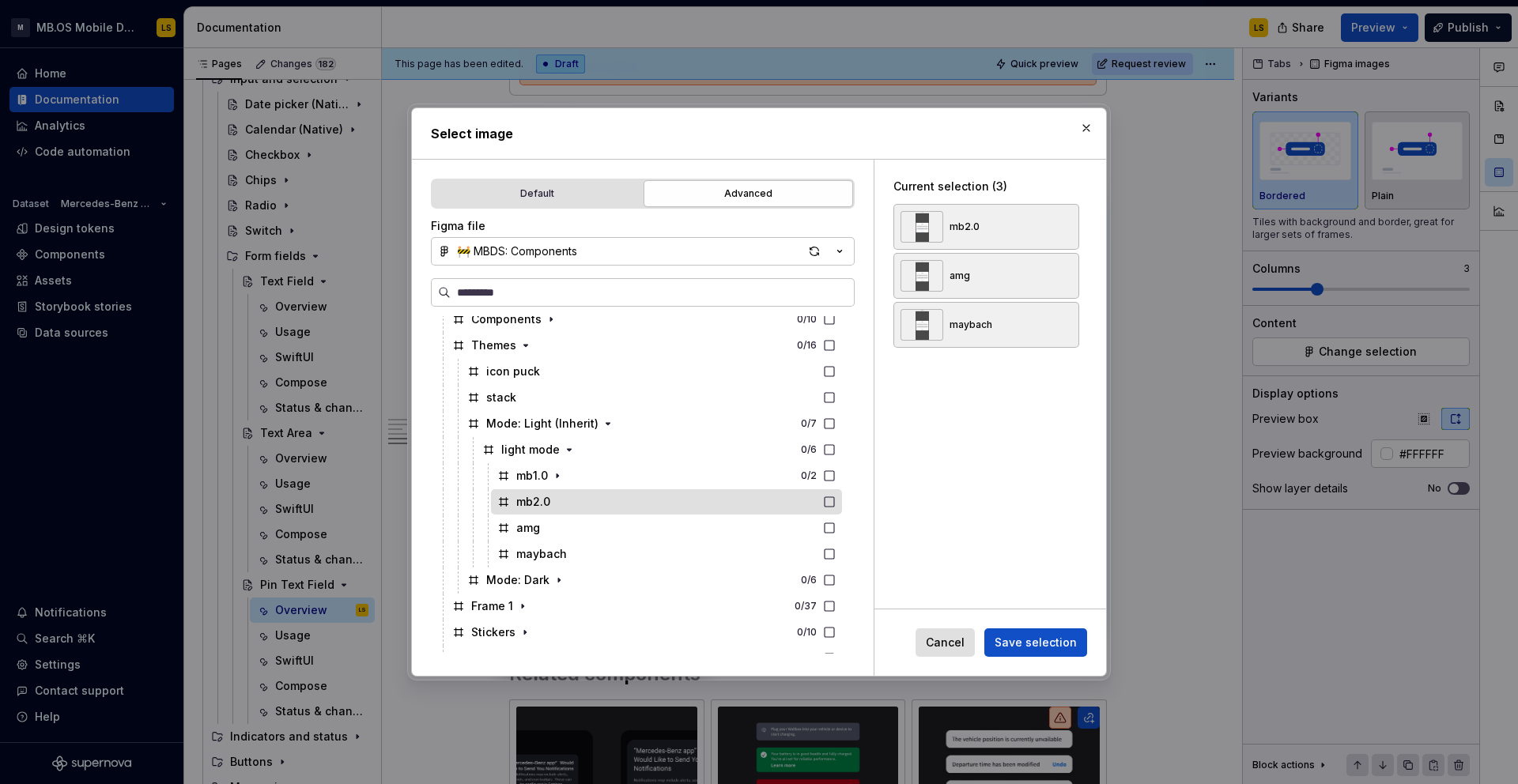
scroll to position [1239, 0]
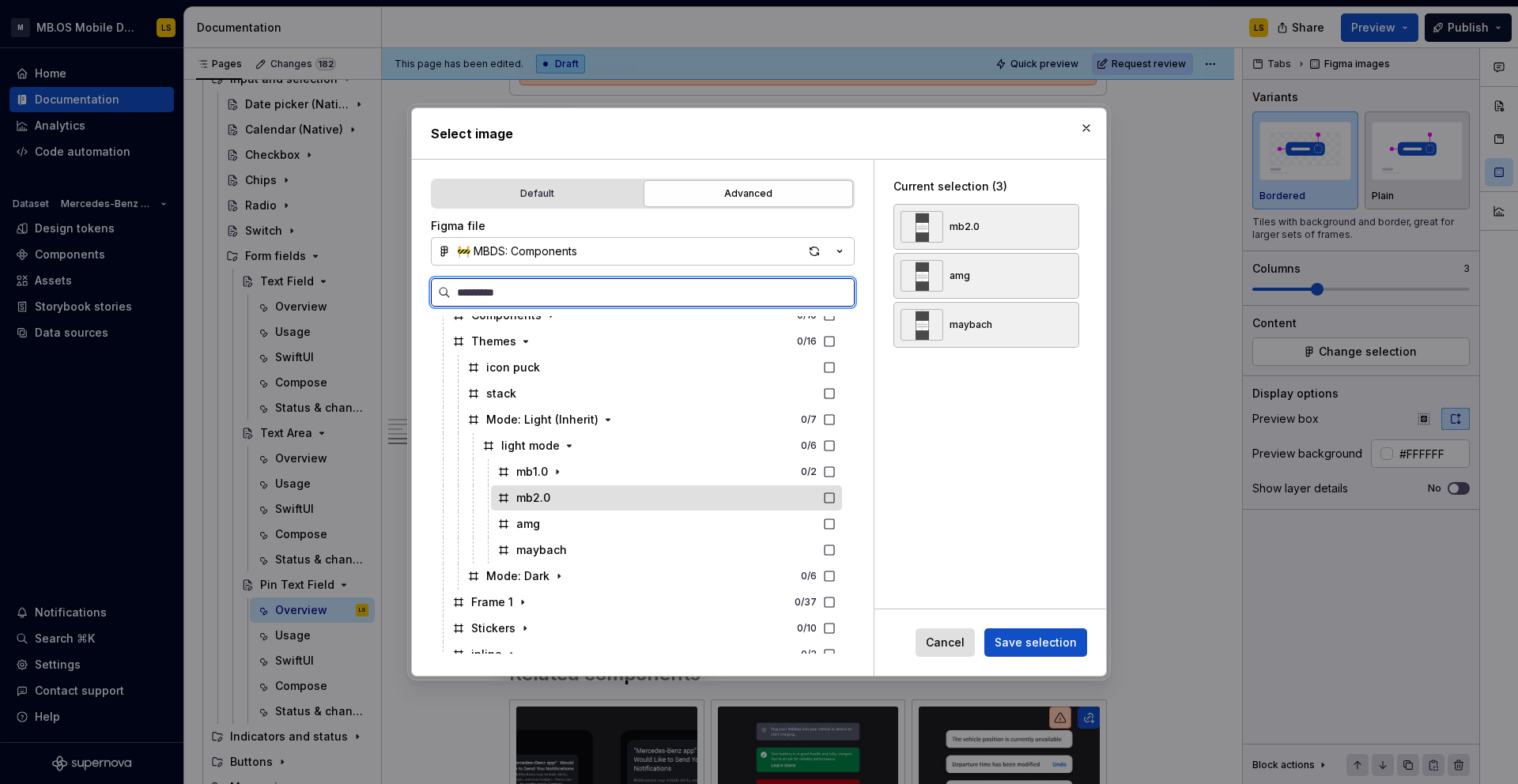
click at [619, 501] on div "mb2.0" at bounding box center [666, 497] width 351 height 25
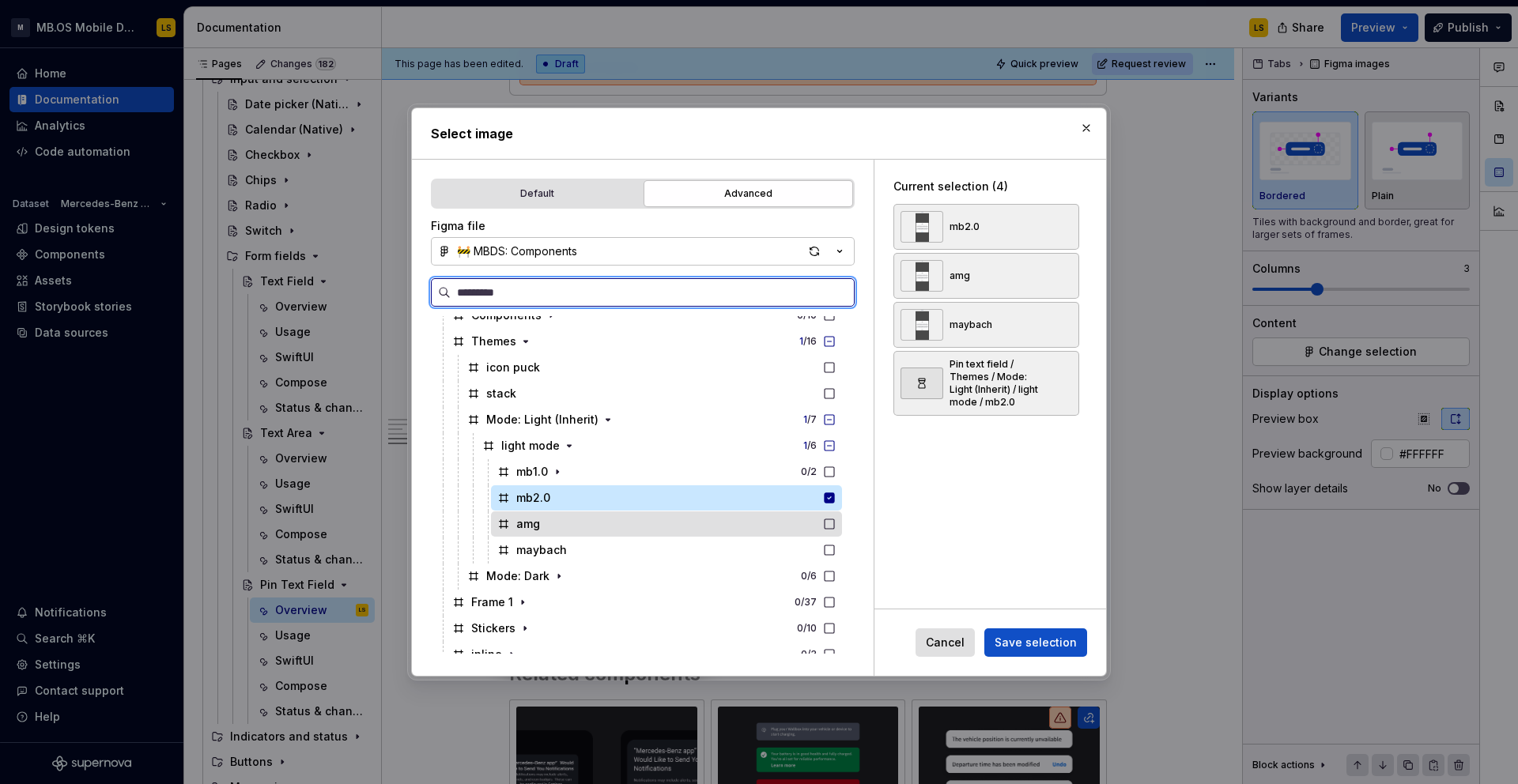
click at [626, 523] on div "amg" at bounding box center [666, 523] width 351 height 25
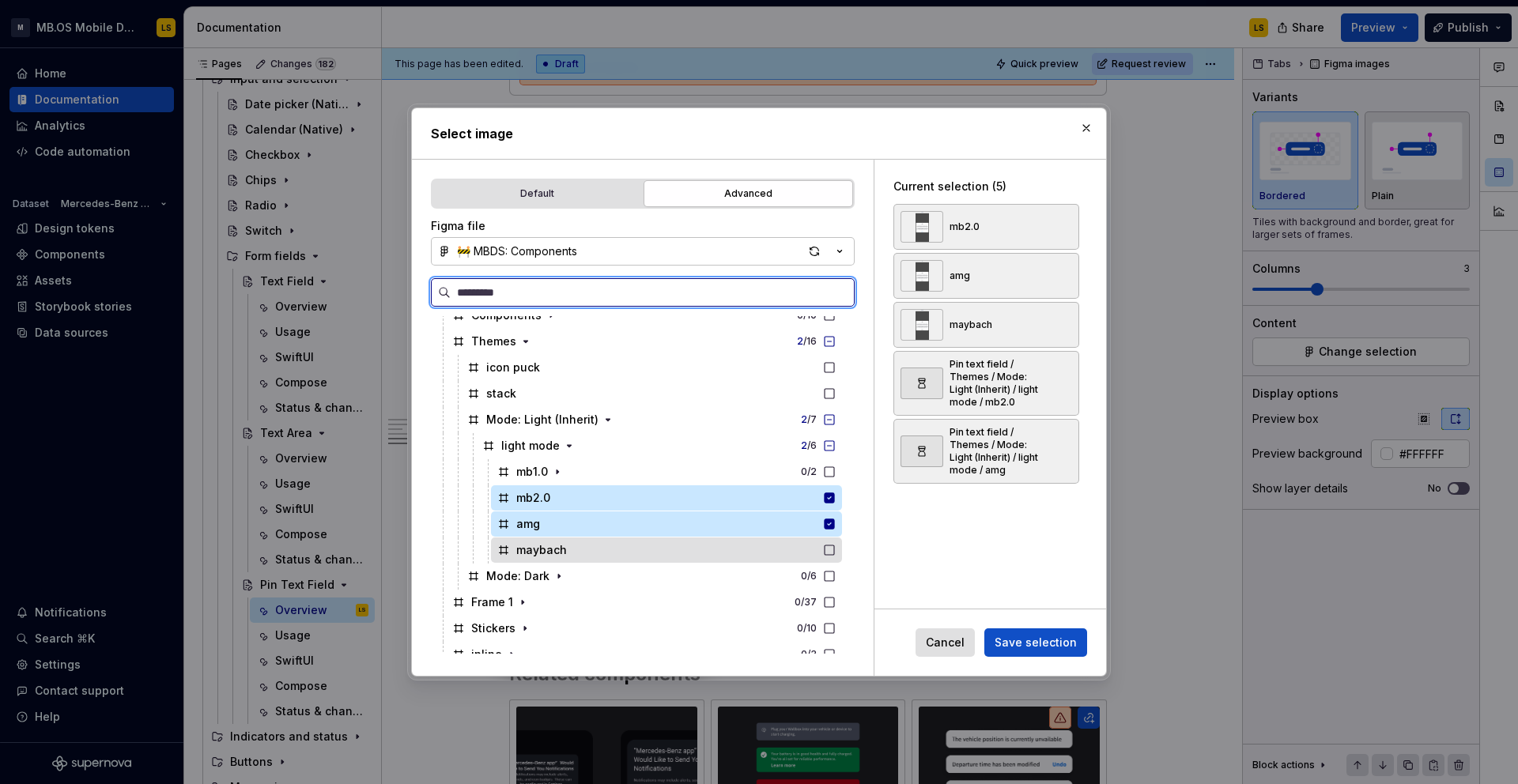
click at [642, 551] on div "maybach" at bounding box center [666, 549] width 351 height 25
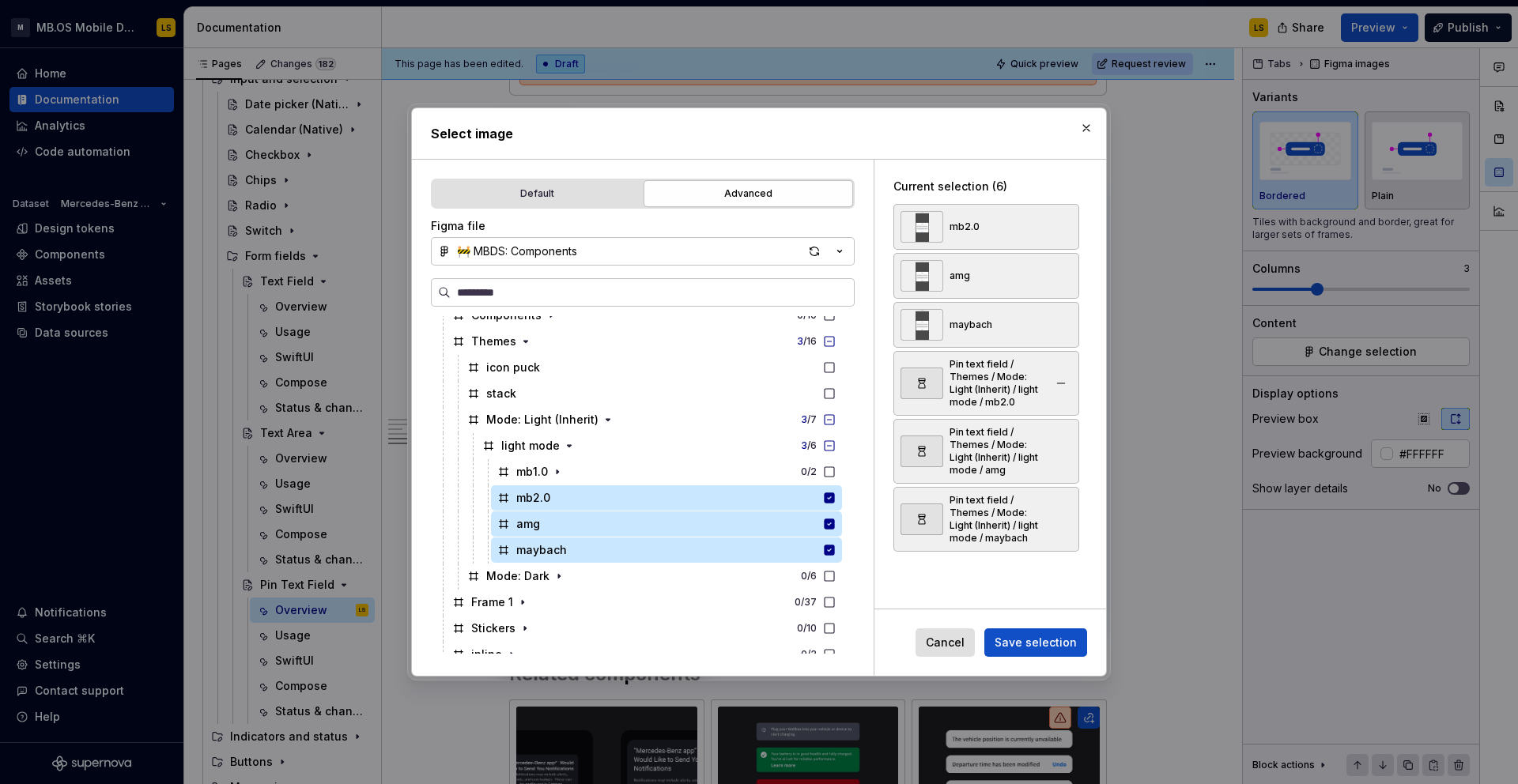
click at [1066, 326] on button "button" at bounding box center [1061, 324] width 22 height 22
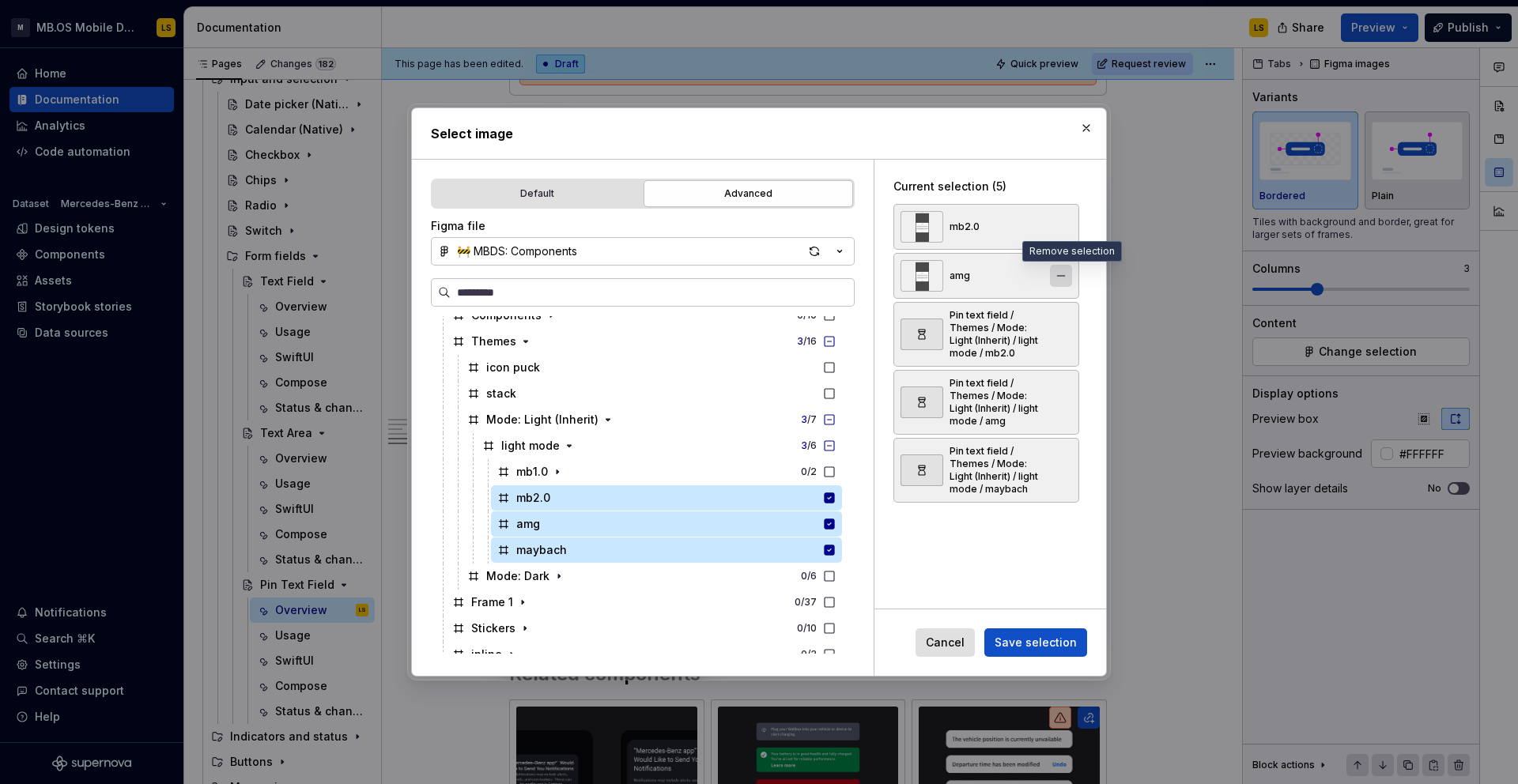
click at [1066, 269] on button "button" at bounding box center [1061, 275] width 22 height 22
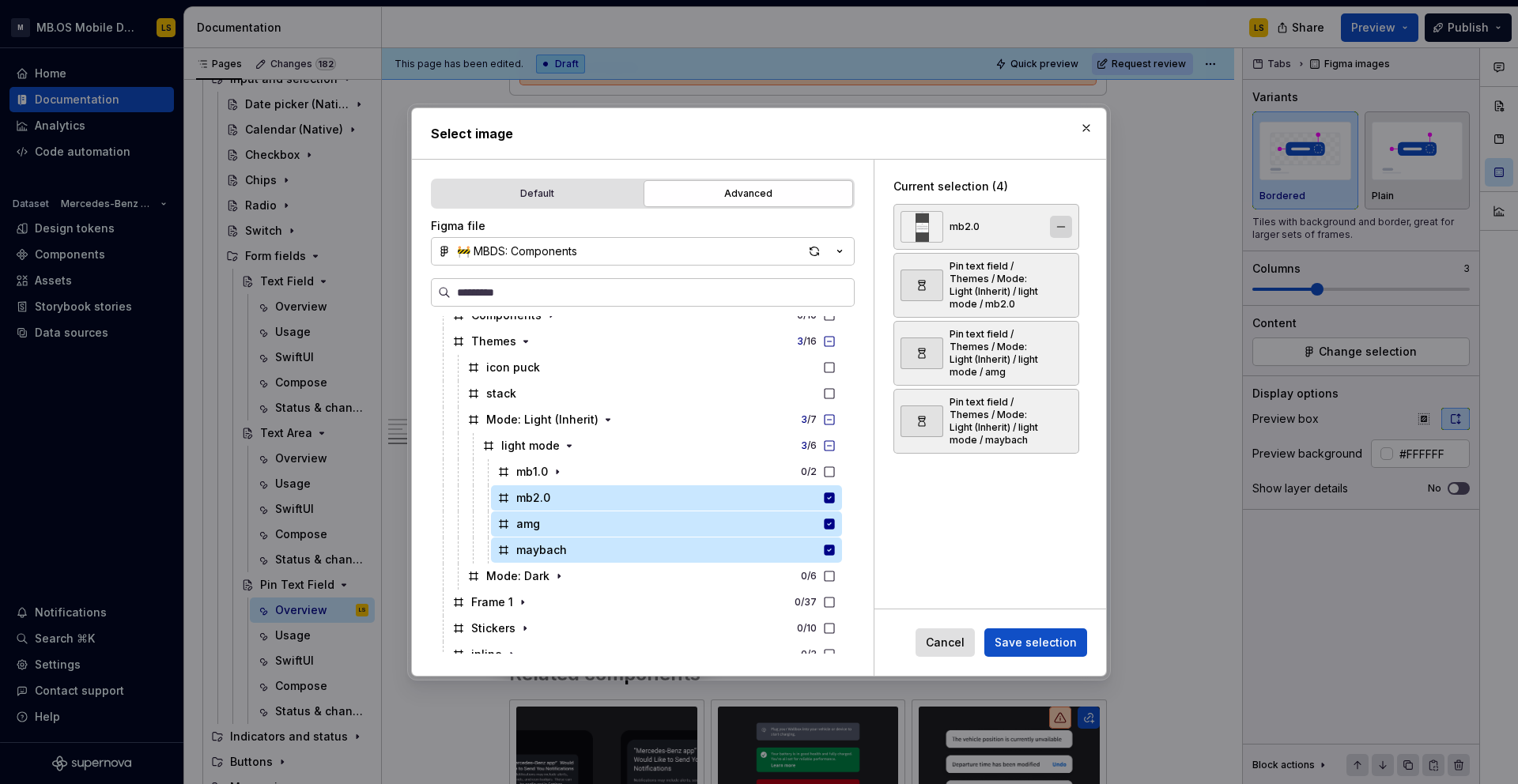
click at [1060, 223] on button "button" at bounding box center [1061, 227] width 22 height 22
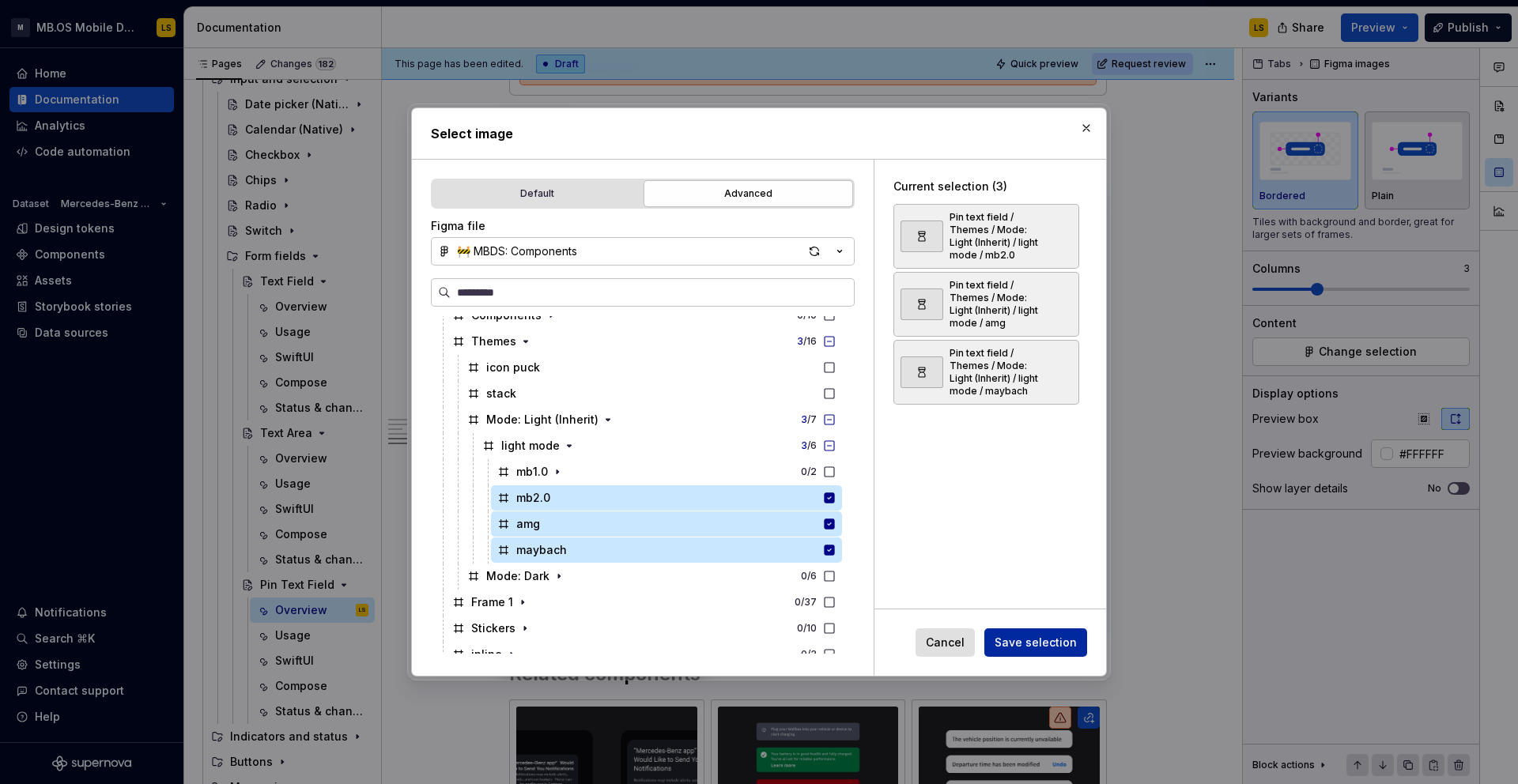
click at [1053, 644] on span "Save selection" at bounding box center [1035, 642] width 82 height 16
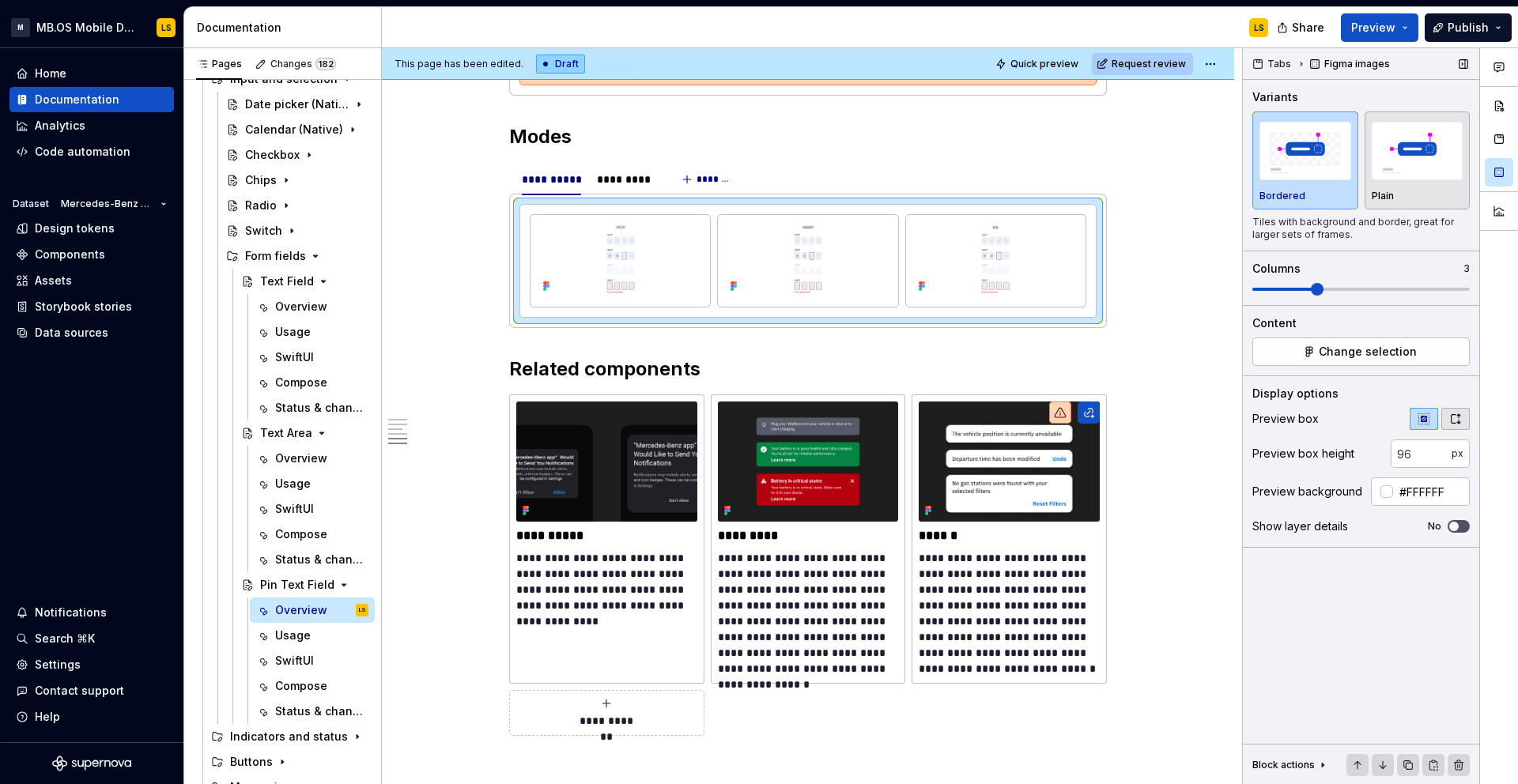
click at [1452, 428] on button "button" at bounding box center [1455, 419] width 29 height 22
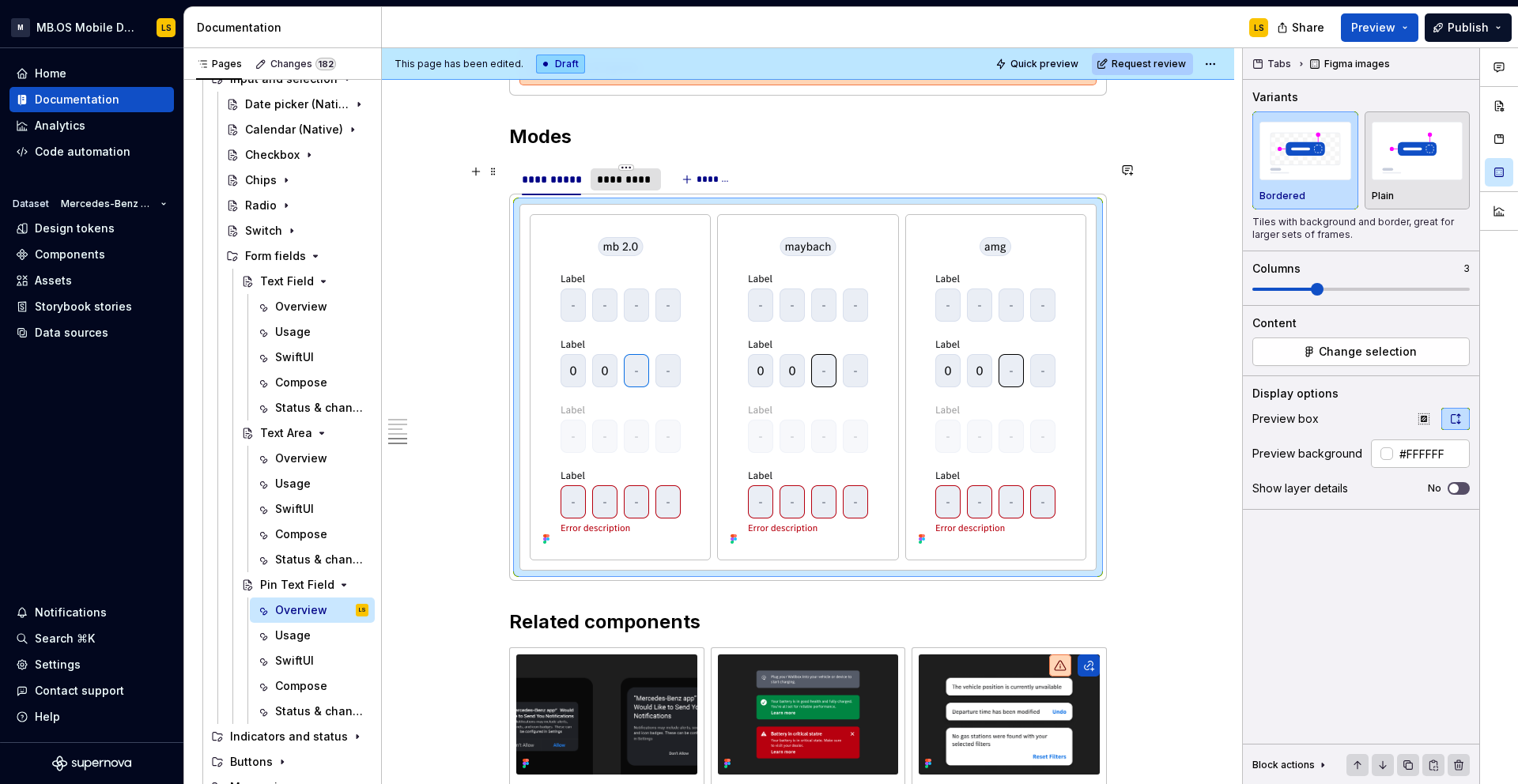
click at [628, 177] on div "*********" at bounding box center [626, 179] width 58 height 16
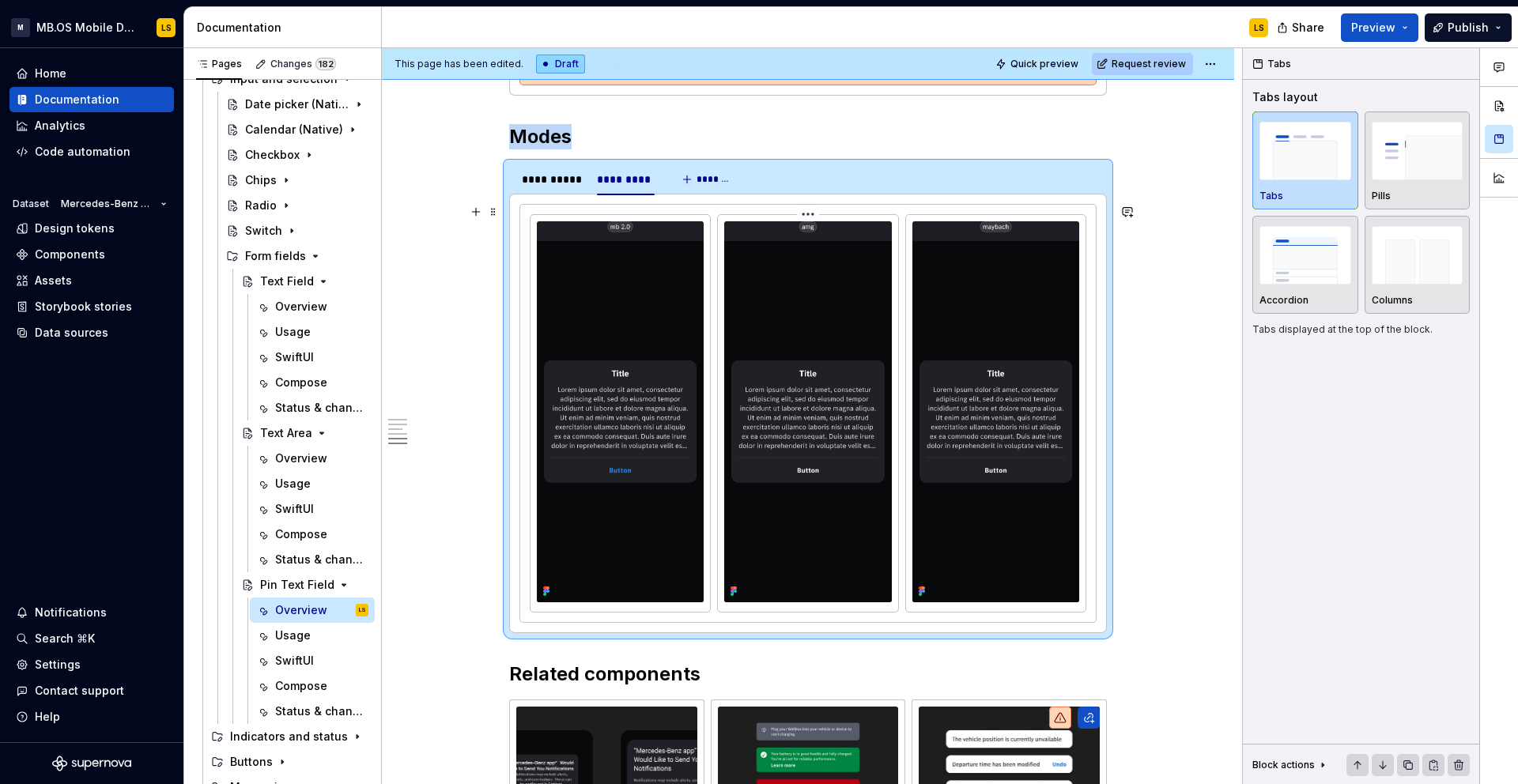
click at [741, 293] on img at bounding box center [807, 411] width 167 height 380
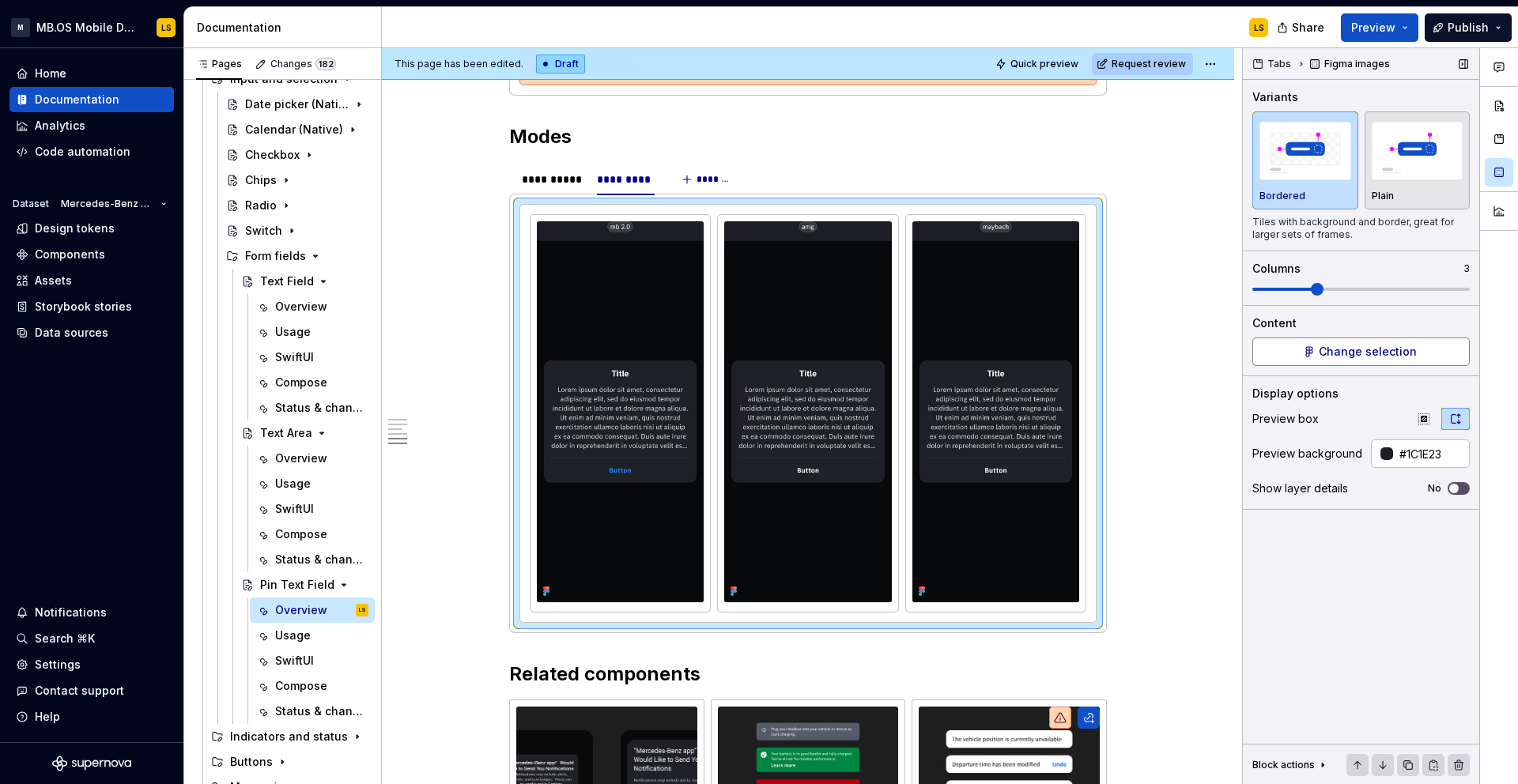
click at [1410, 355] on span "Change selection" at bounding box center [1368, 351] width 98 height 16
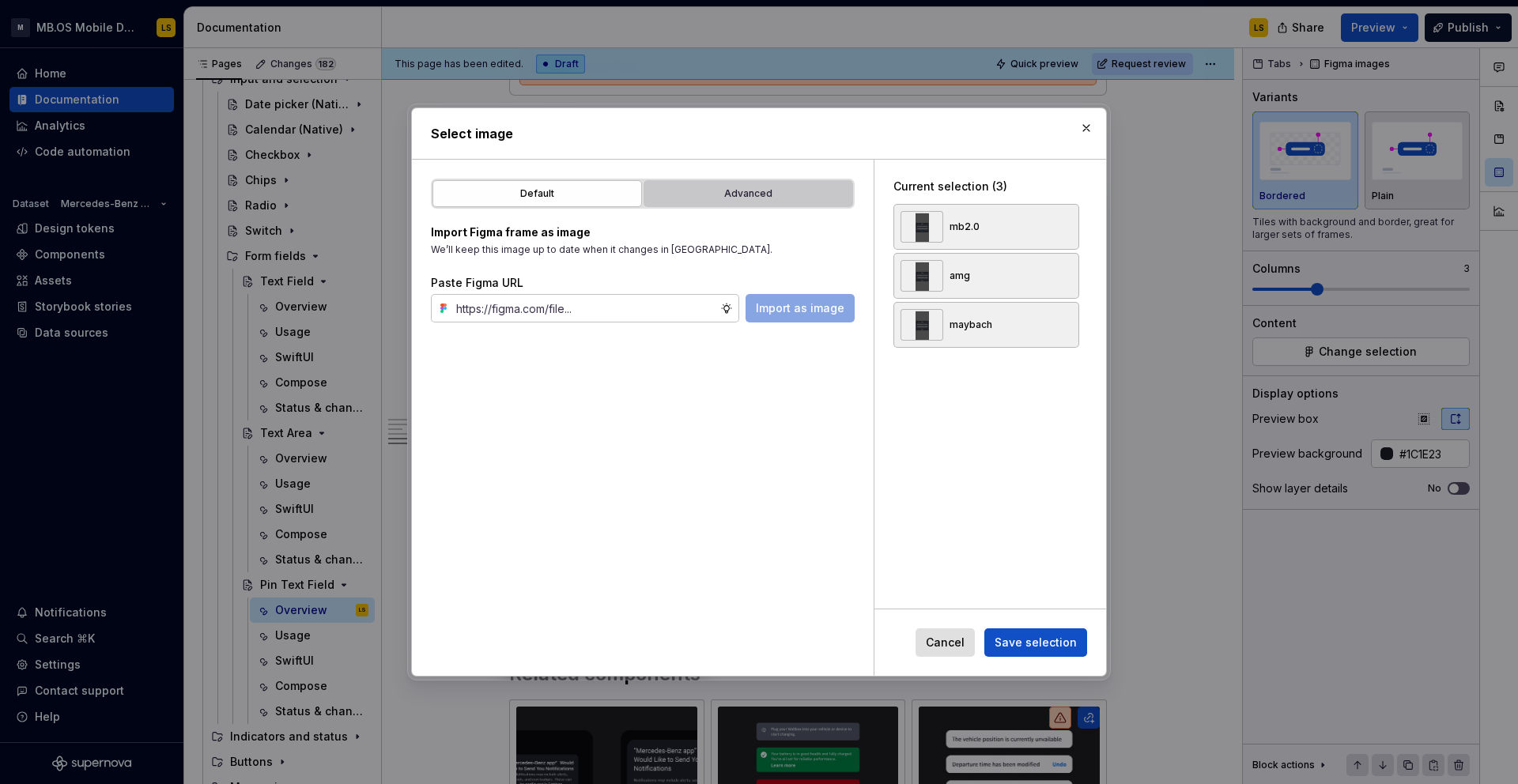
click at [787, 189] on div "Advanced" at bounding box center [747, 193] width 198 height 16
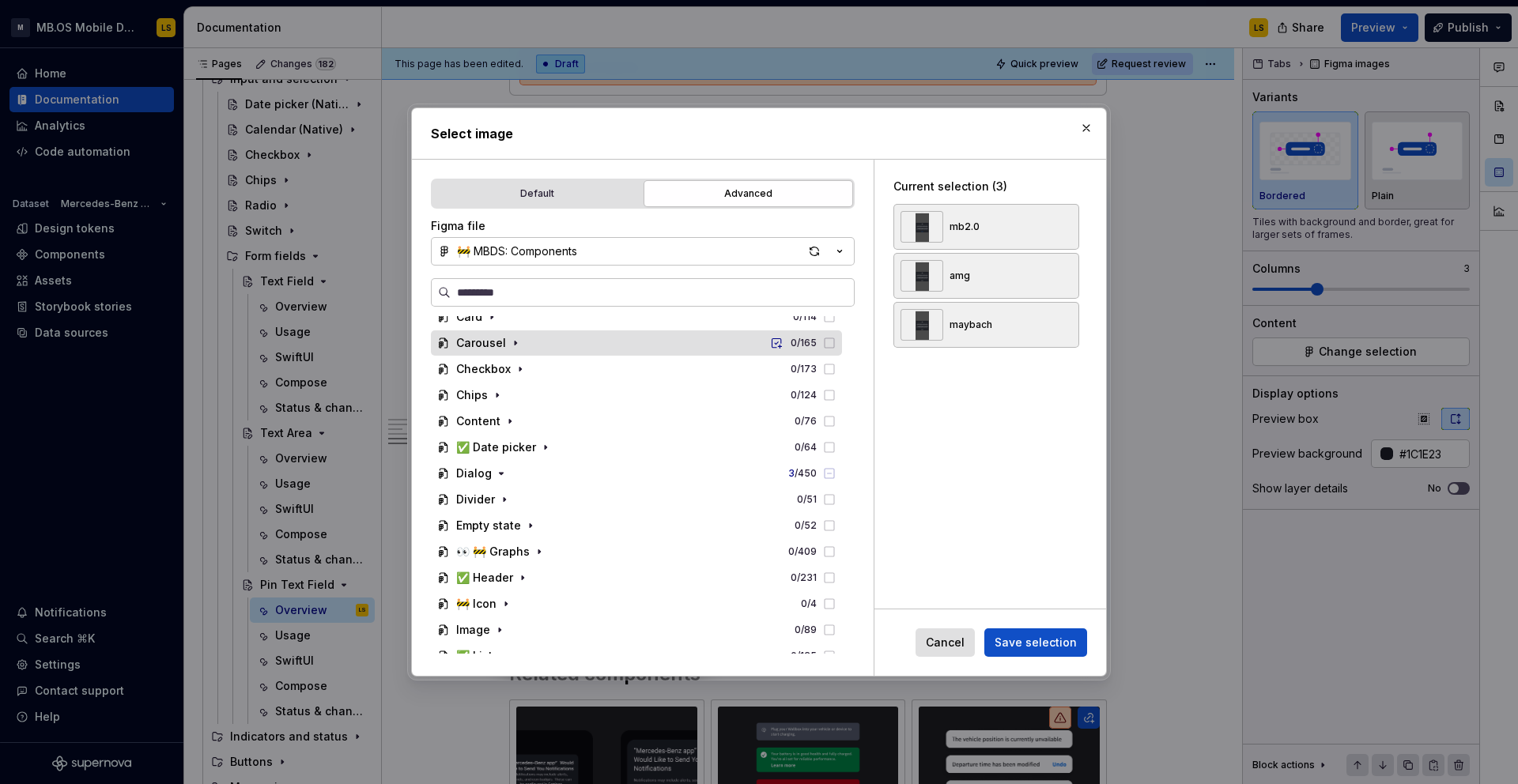
scroll to position [930, 0]
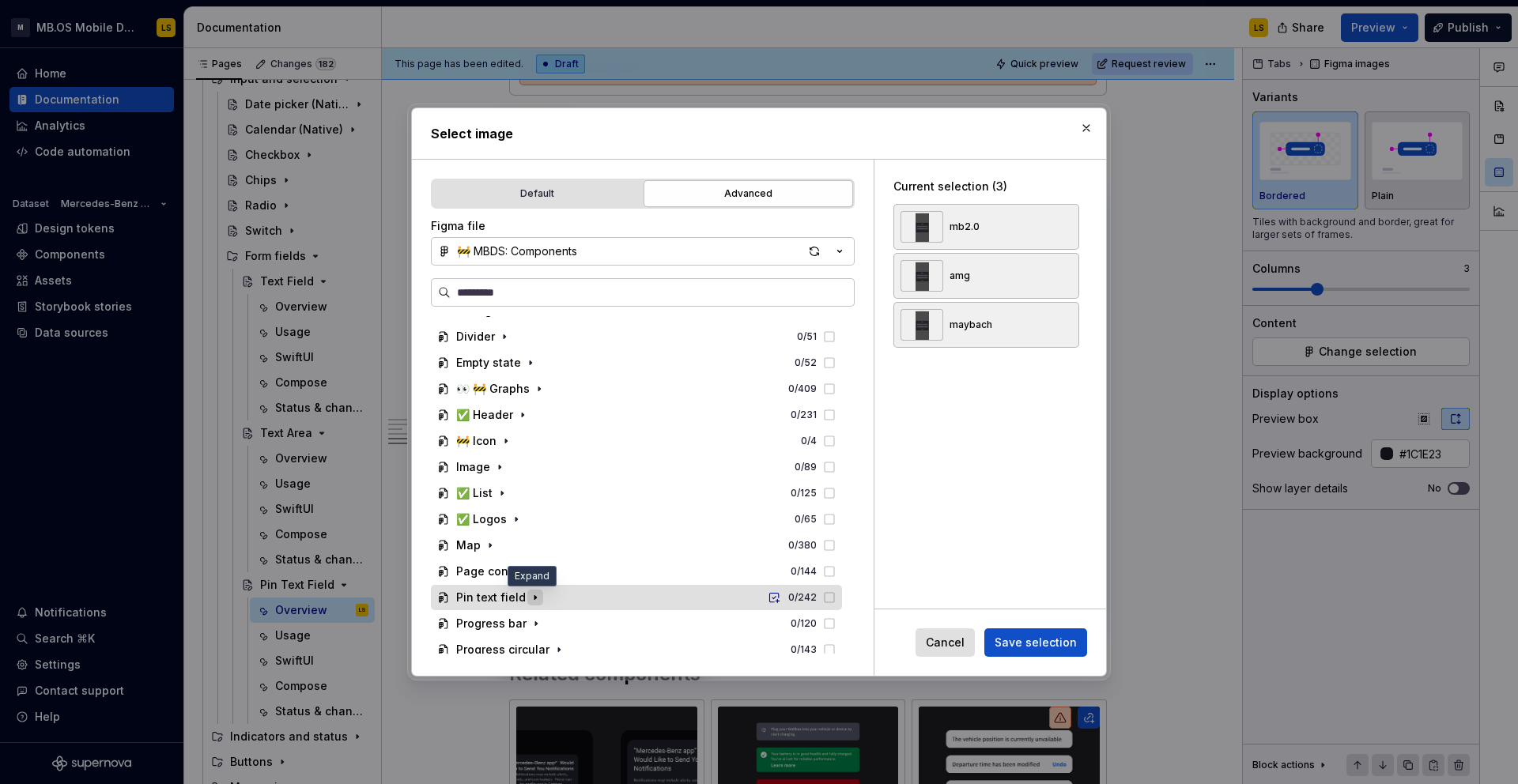
click at [529, 603] on icon "button" at bounding box center [535, 598] width 13 height 13
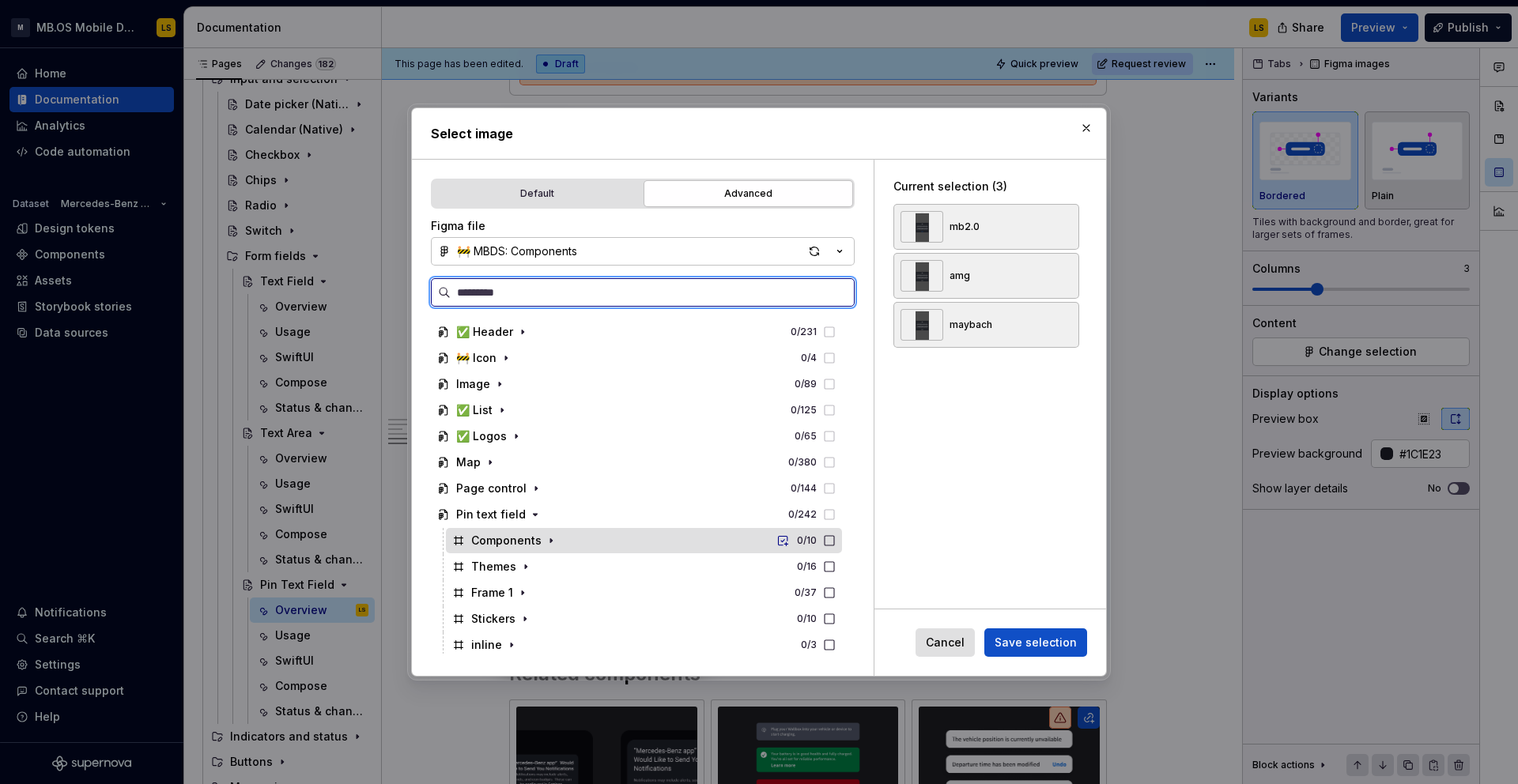
scroll to position [1025, 0]
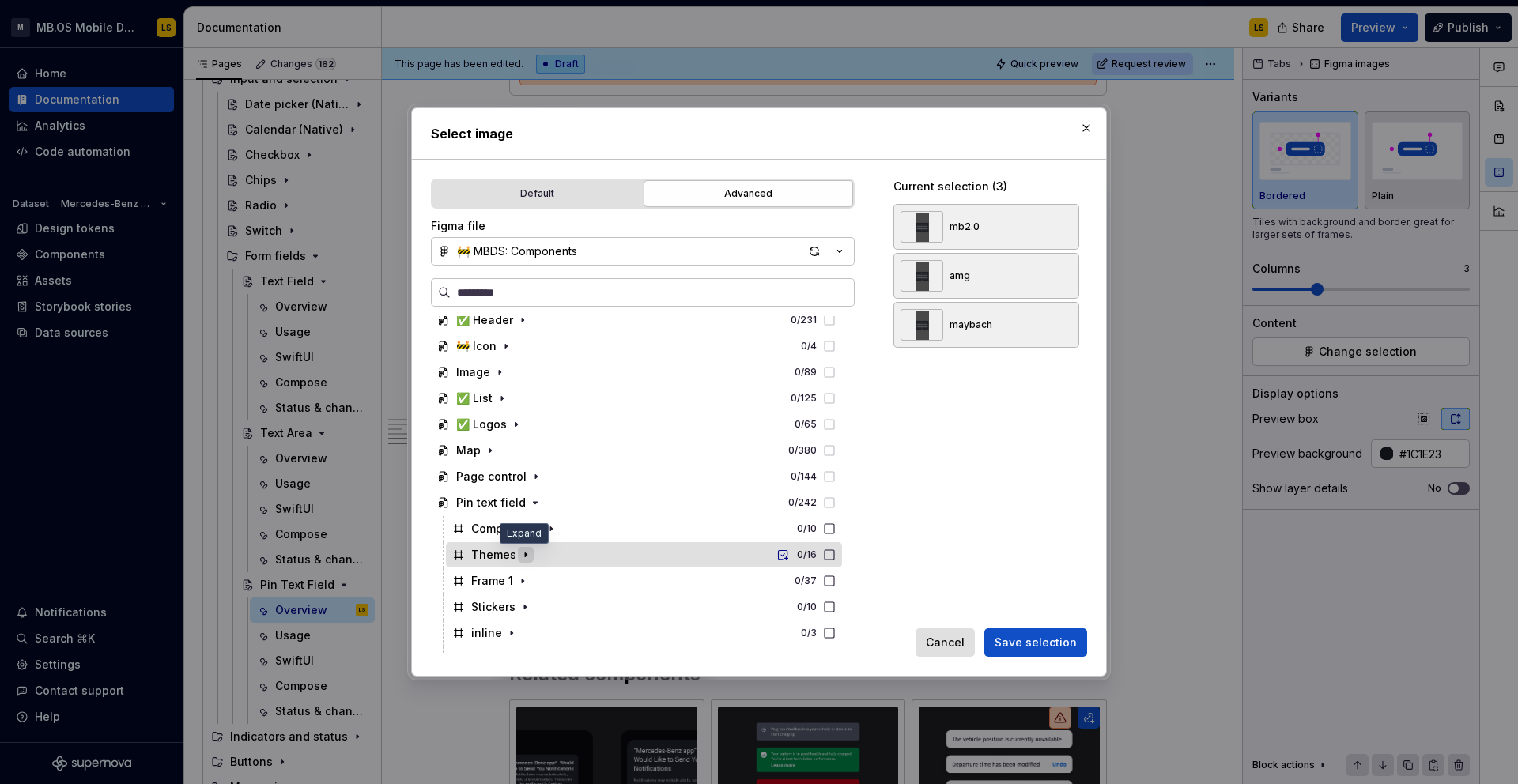
click at [519, 556] on icon "button" at bounding box center [525, 555] width 13 height 13
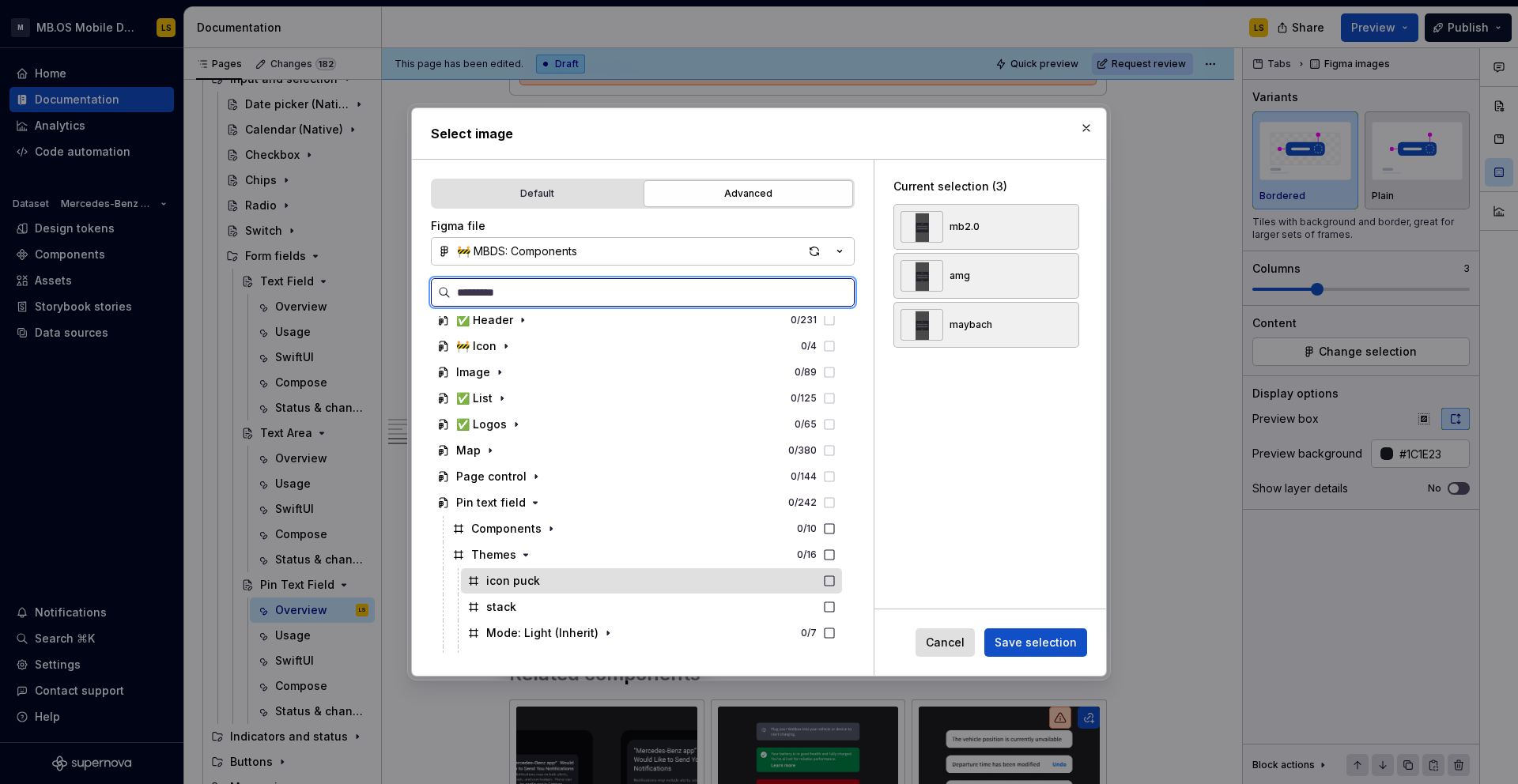
scroll to position [1185, 0]
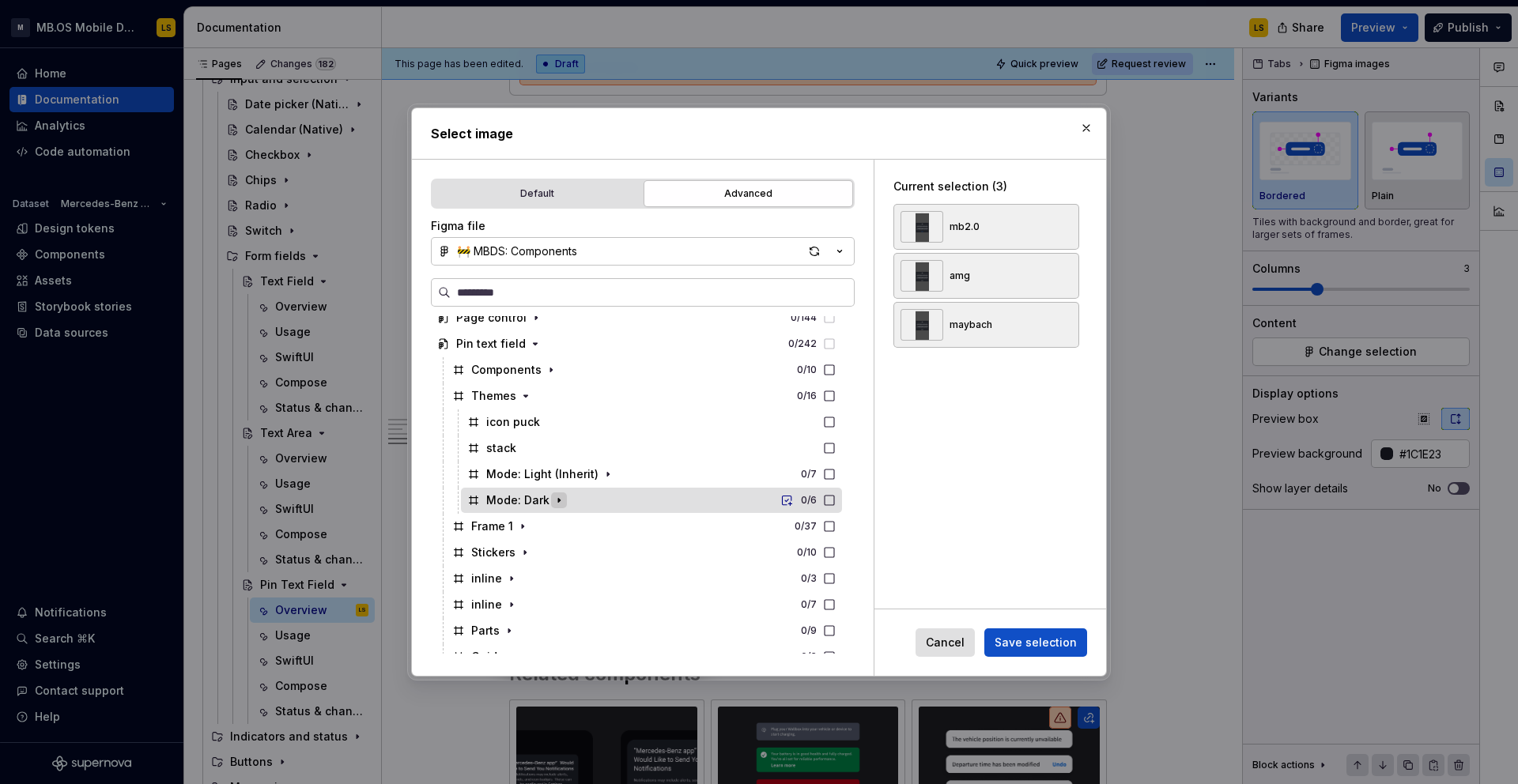
click at [562, 498] on icon "button" at bounding box center [559, 500] width 13 height 13
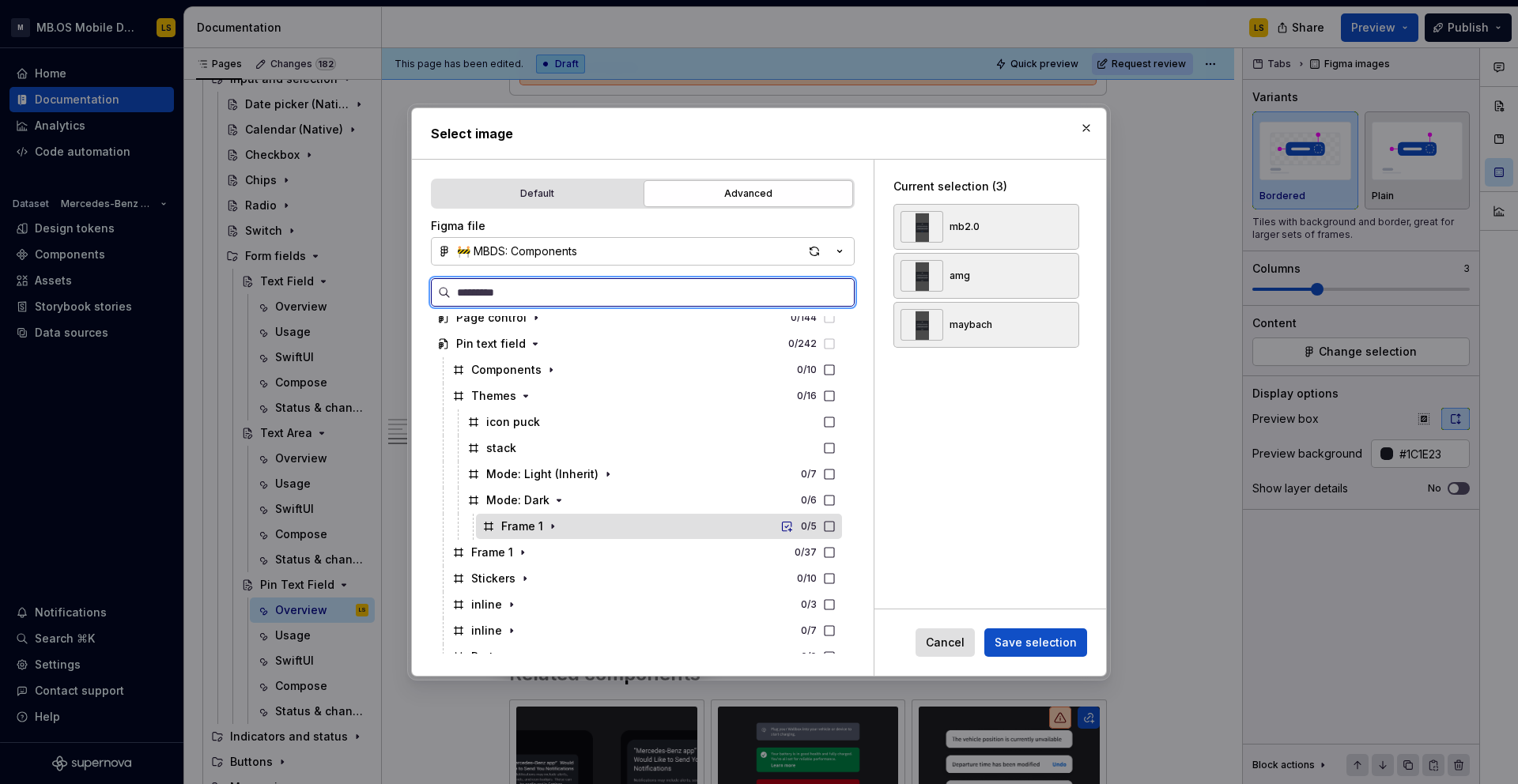
scroll to position [1189, 0]
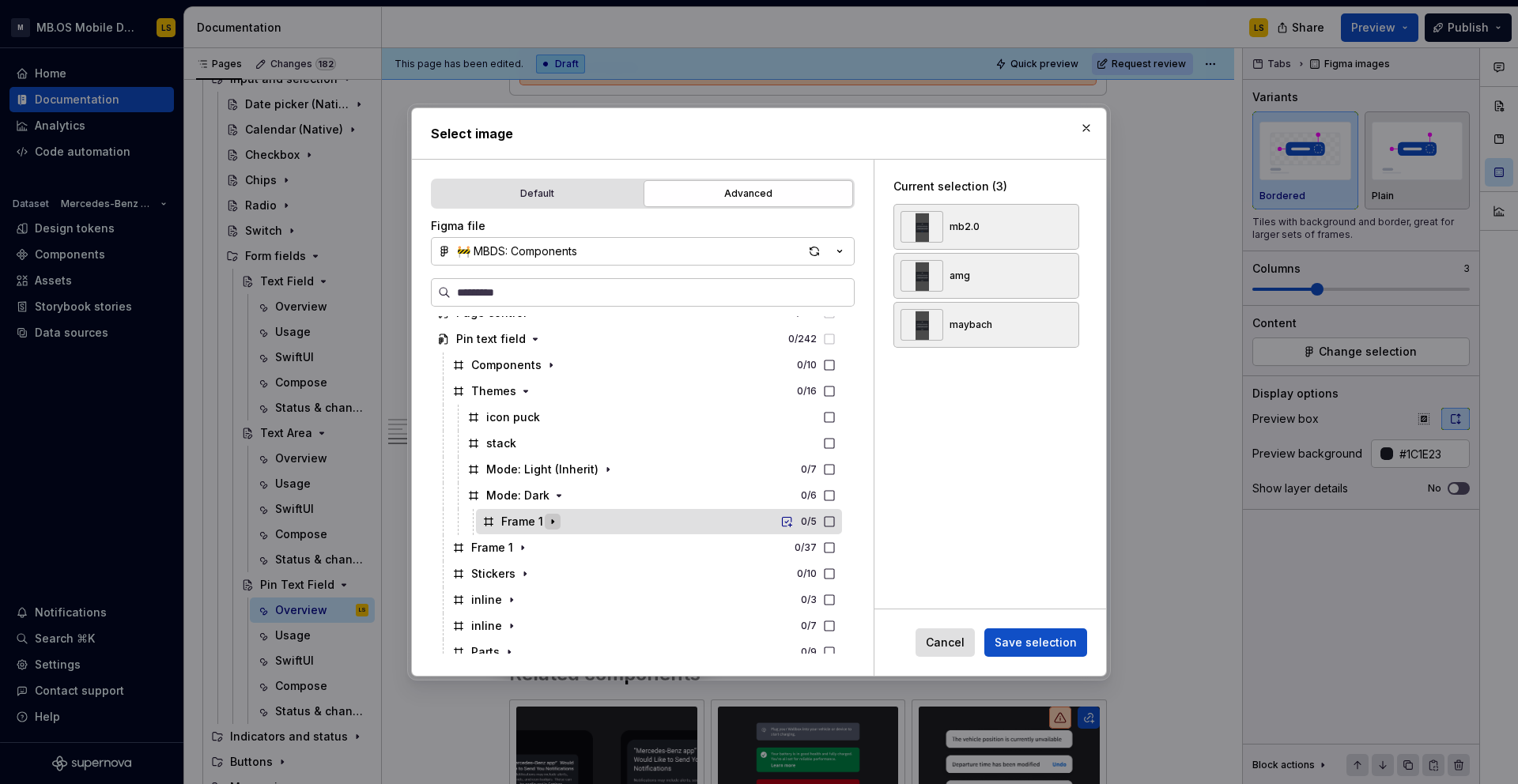
click at [552, 519] on icon "button" at bounding box center [553, 521] width 13 height 13
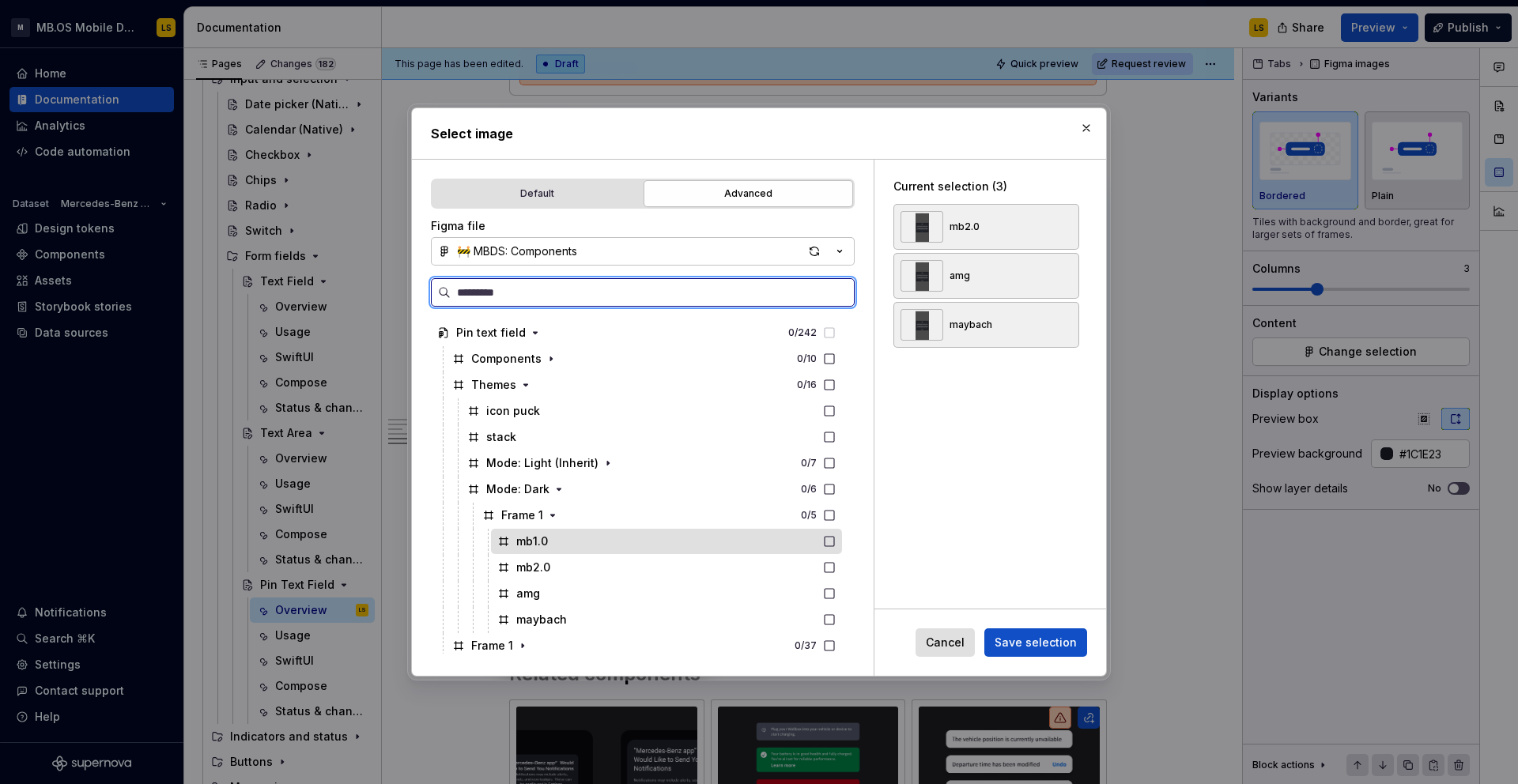
scroll to position [1197, 0]
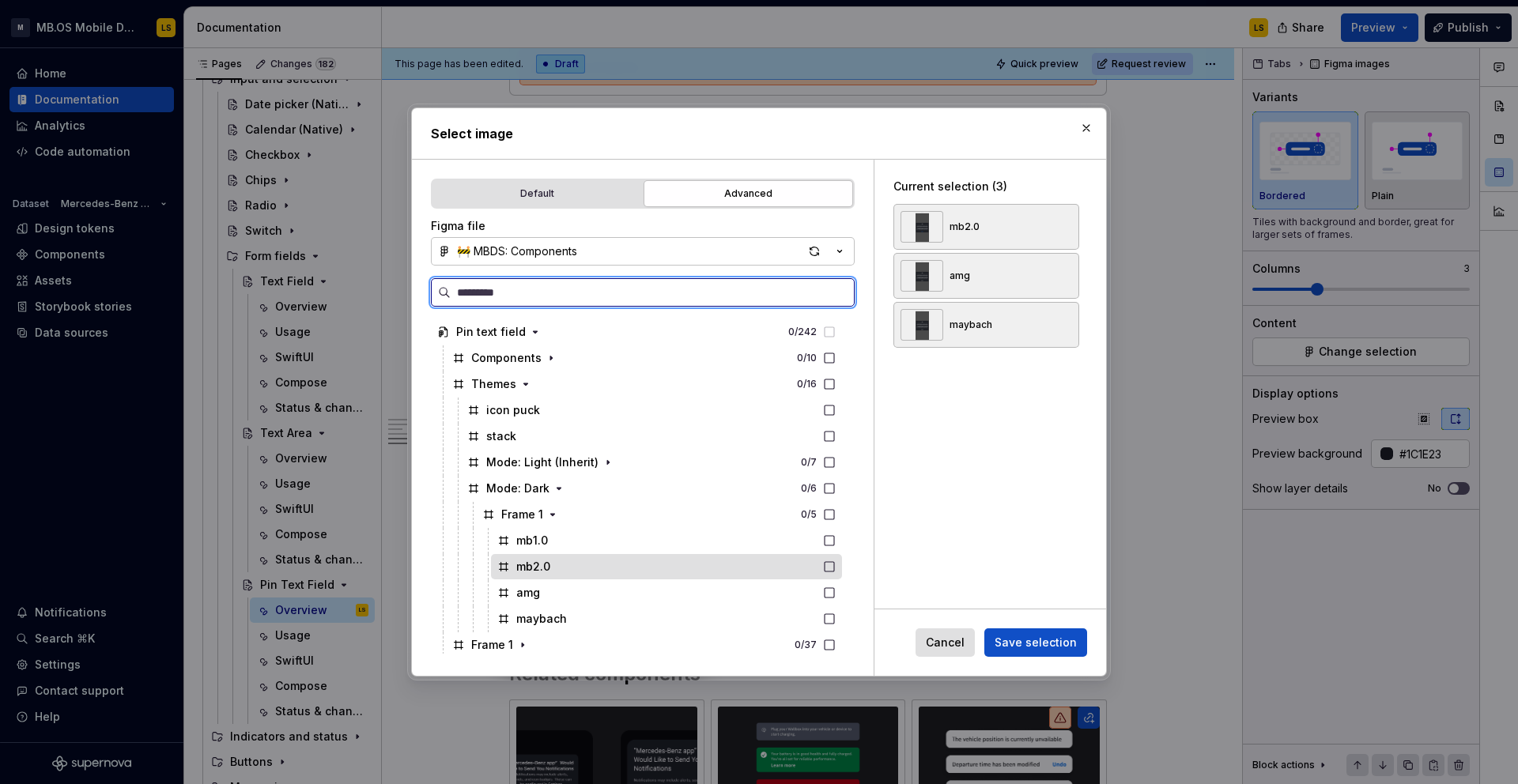
click at [608, 561] on div "mb2.0" at bounding box center [666, 566] width 351 height 25
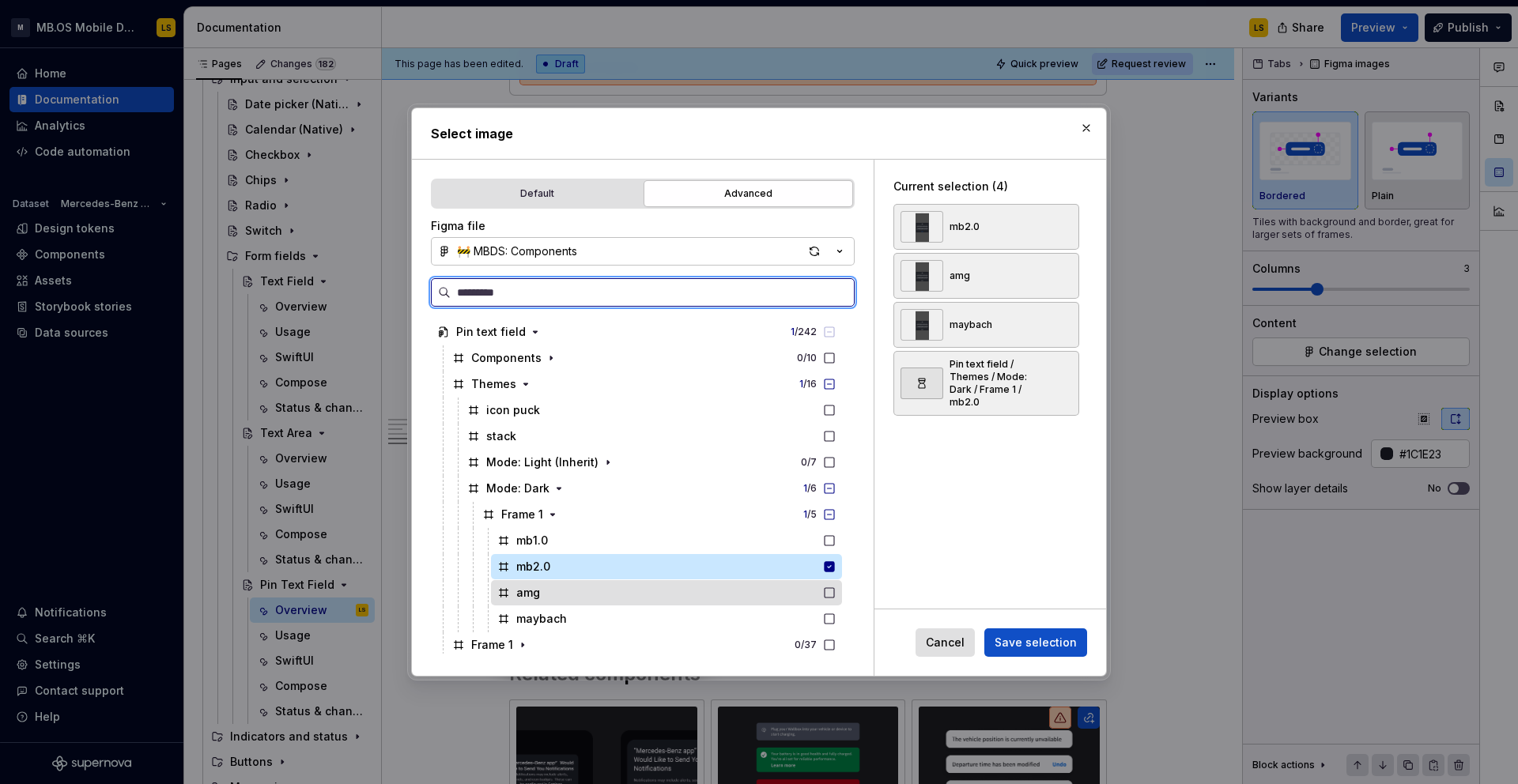
click at [612, 593] on div "amg" at bounding box center [666, 592] width 351 height 25
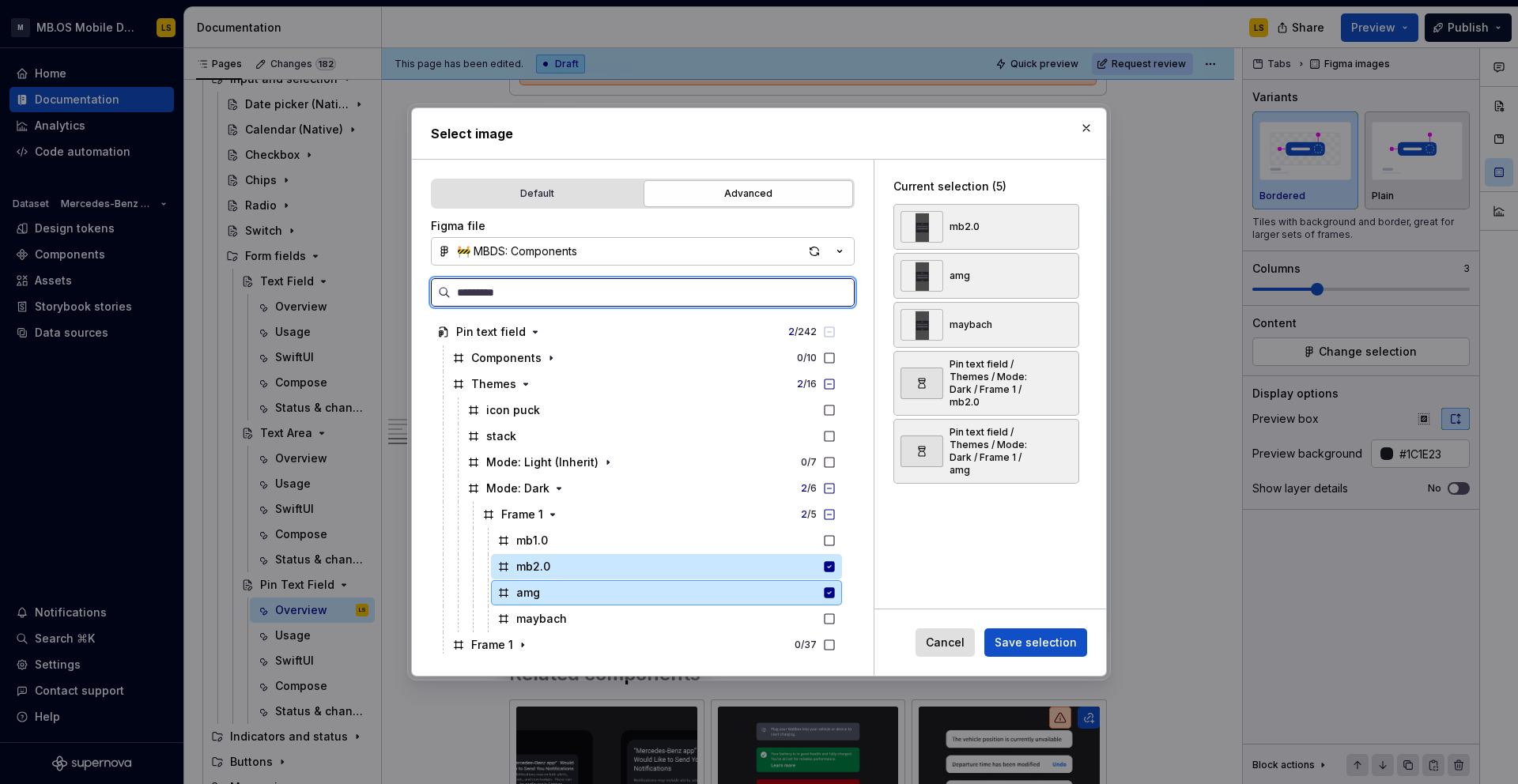
click at [618, 616] on div "maybach" at bounding box center [666, 618] width 351 height 25
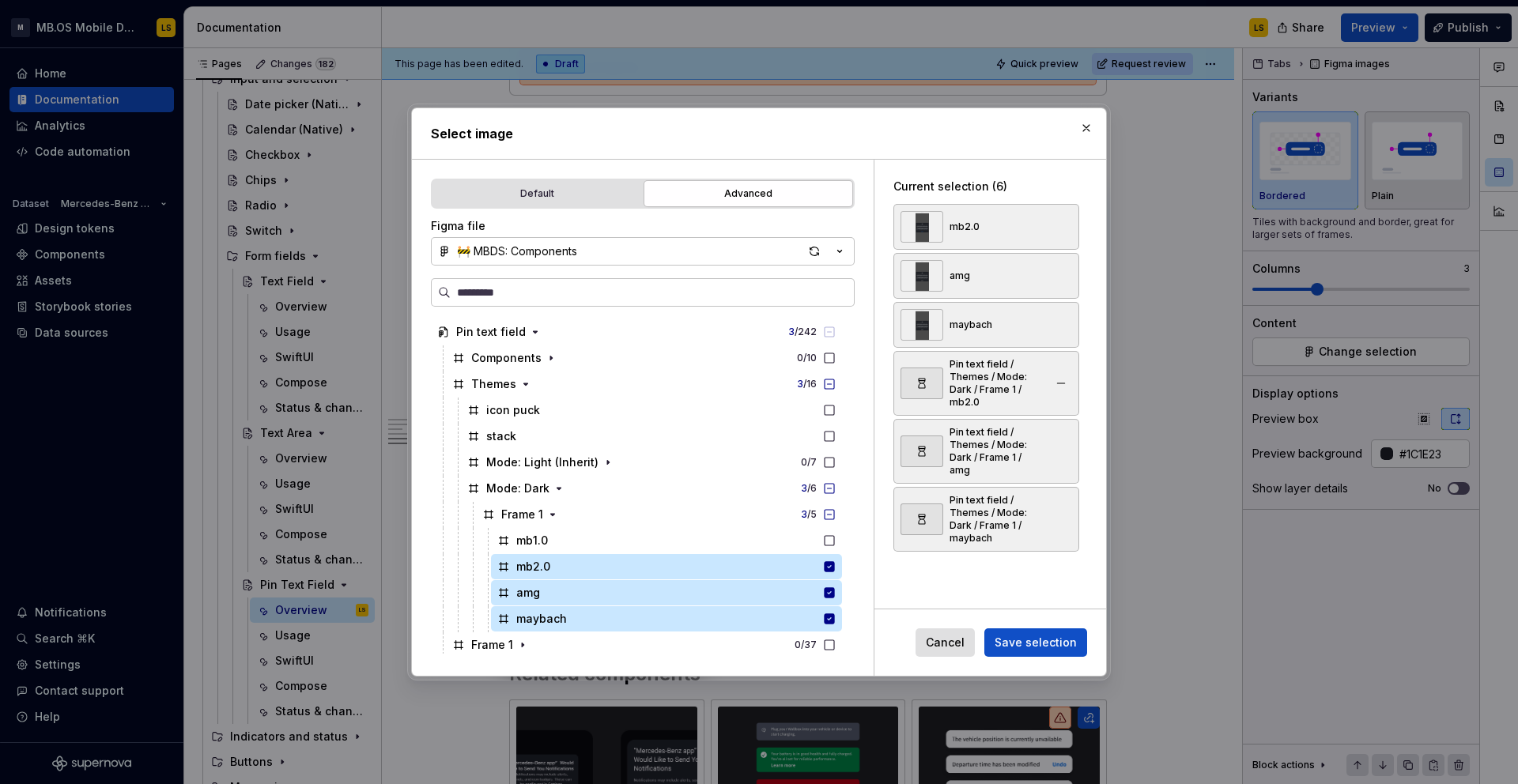
click at [1067, 325] on button "button" at bounding box center [1061, 324] width 22 height 22
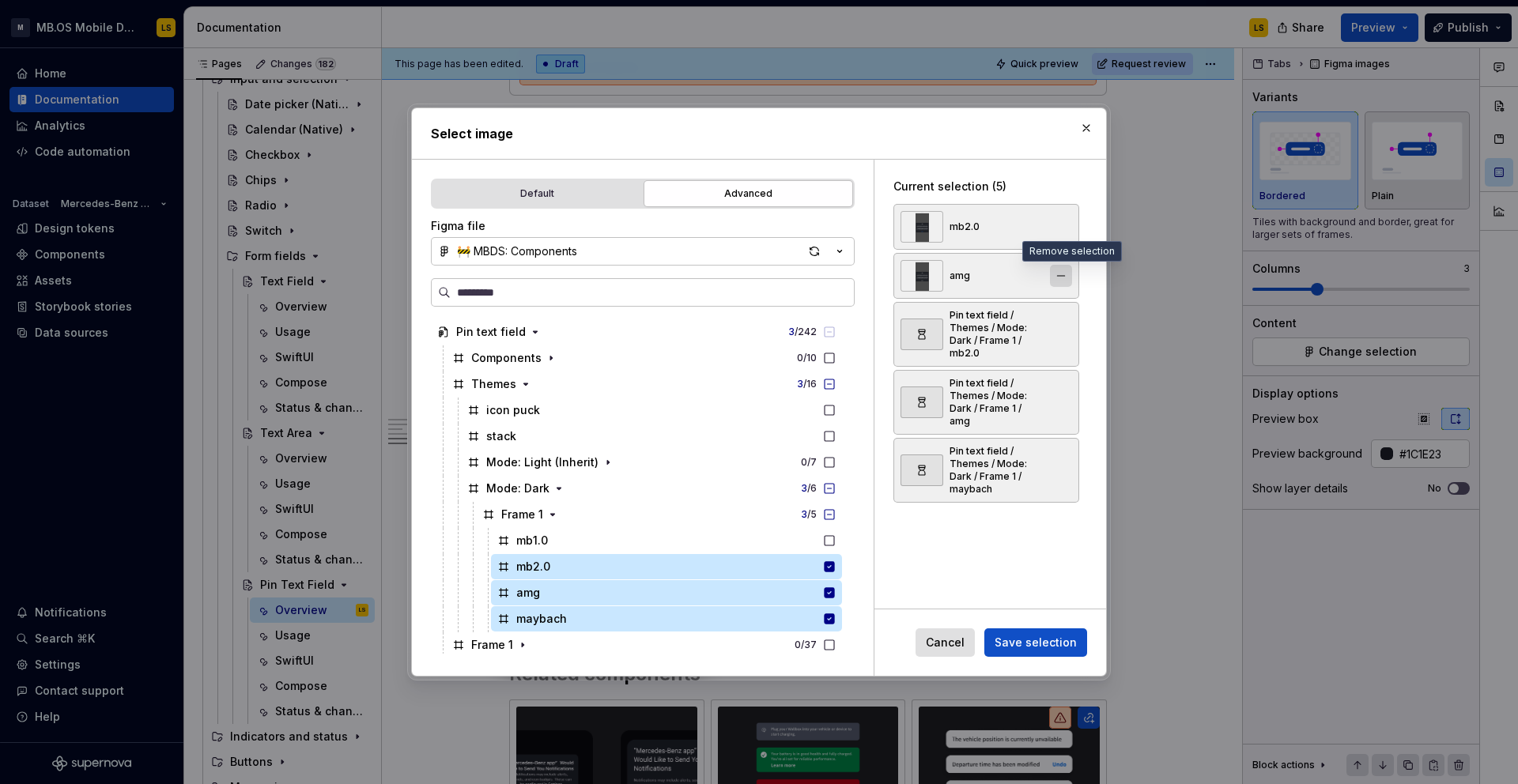
click at [1065, 272] on button "button" at bounding box center [1061, 275] width 22 height 22
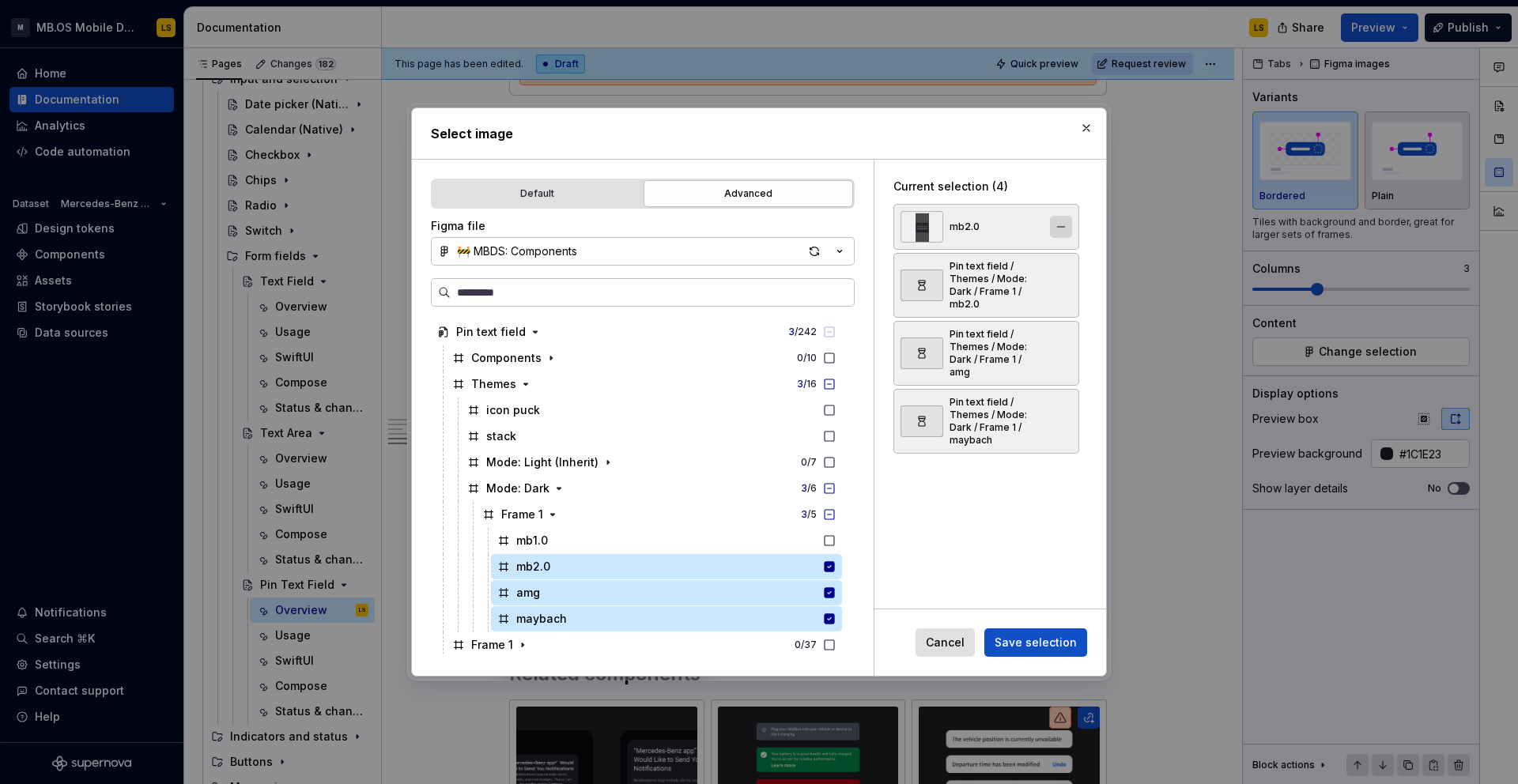
click at [1065, 224] on button "button" at bounding box center [1061, 227] width 22 height 22
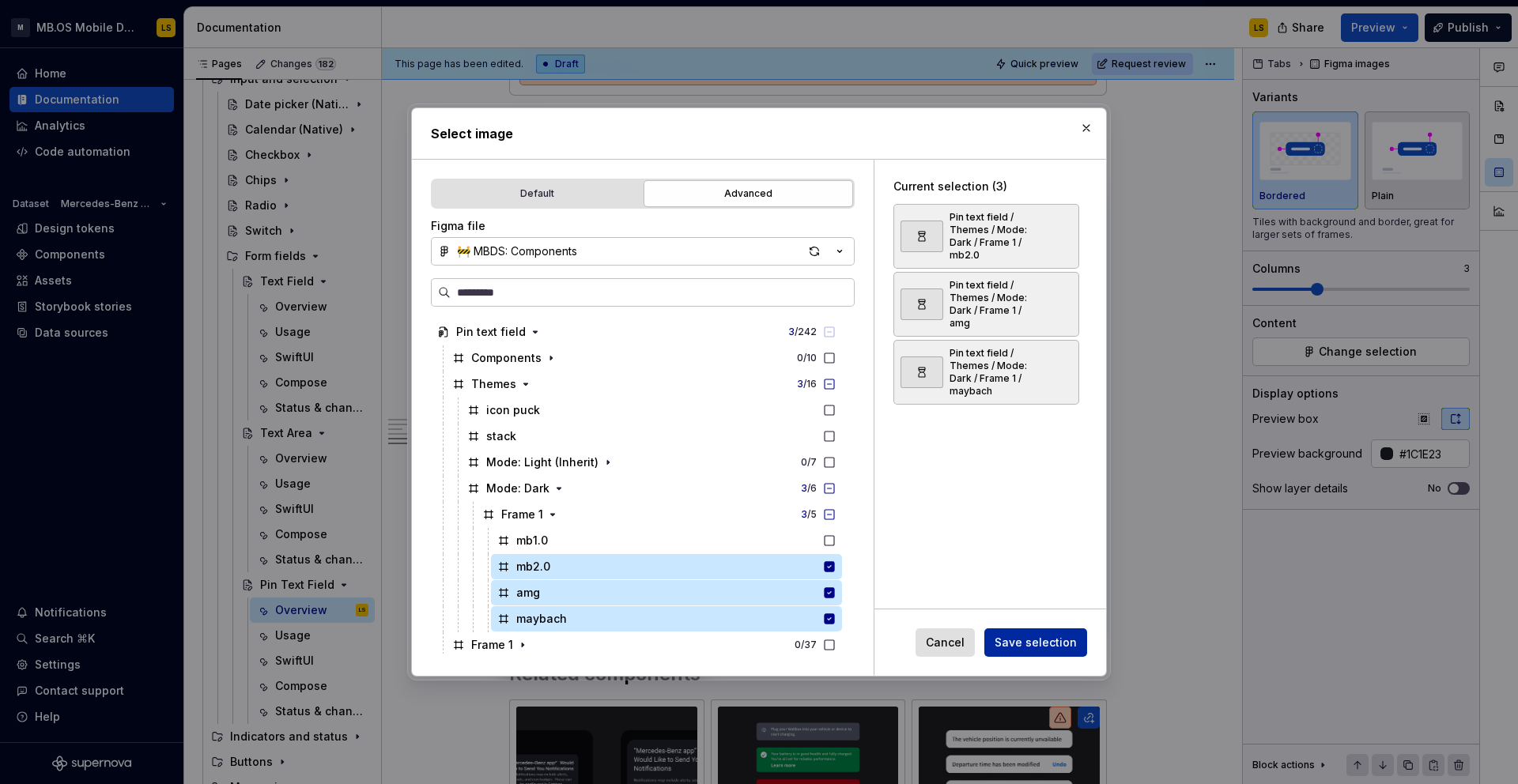
click at [1048, 638] on span "Save selection" at bounding box center [1035, 642] width 82 height 16
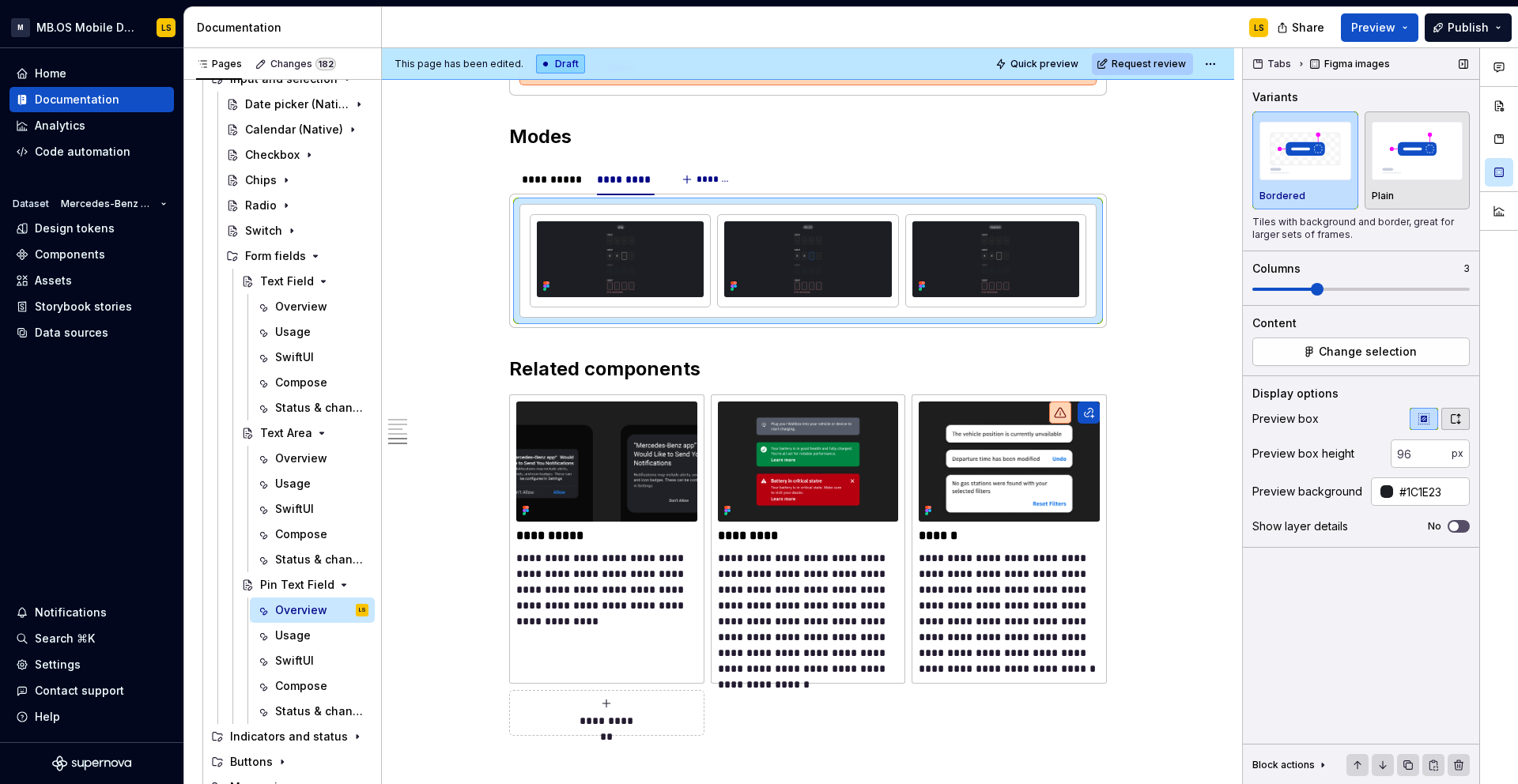
click at [1454, 422] on icon "button" at bounding box center [1455, 419] width 13 height 13
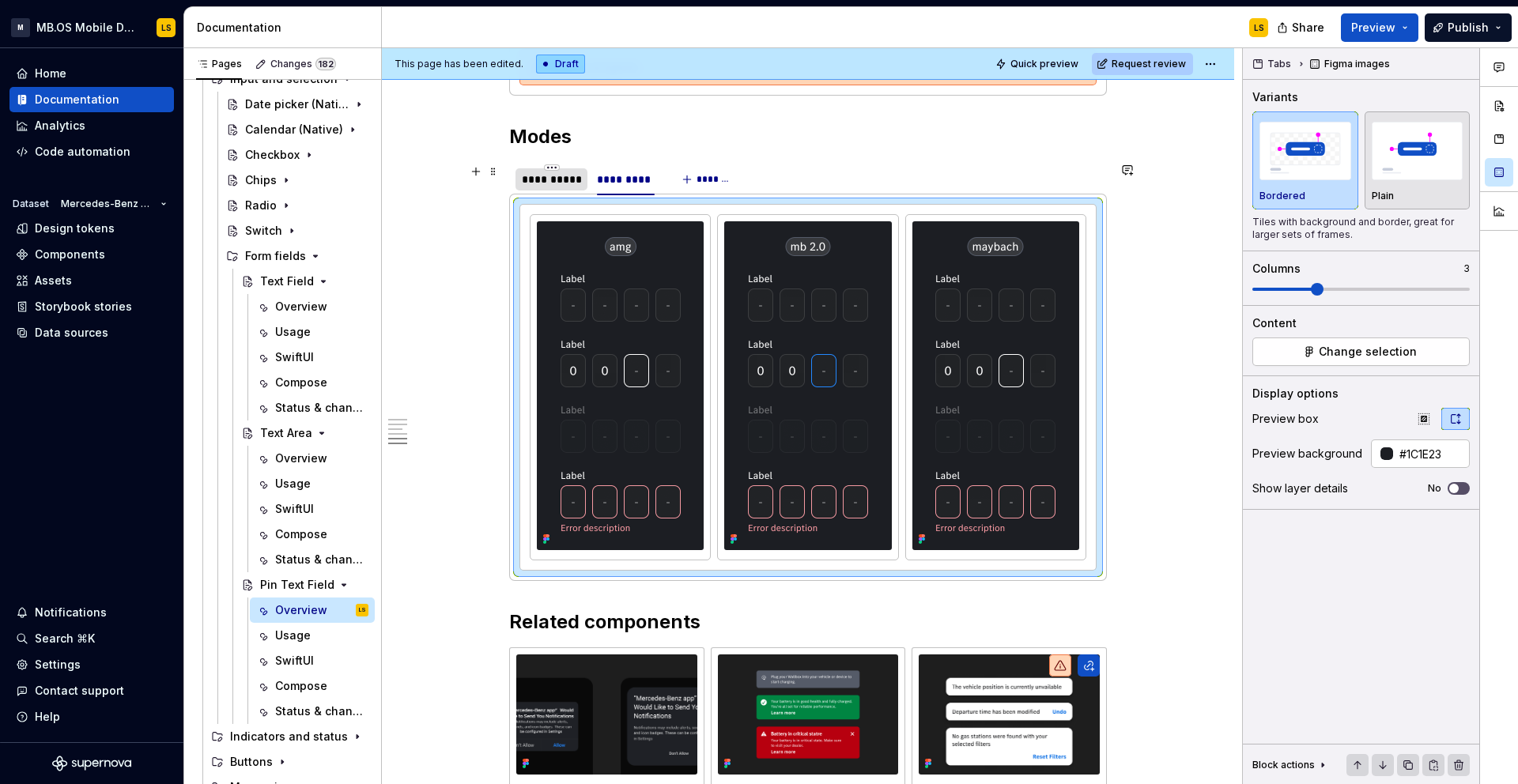
click at [570, 181] on div "**********" at bounding box center [551, 179] width 59 height 16
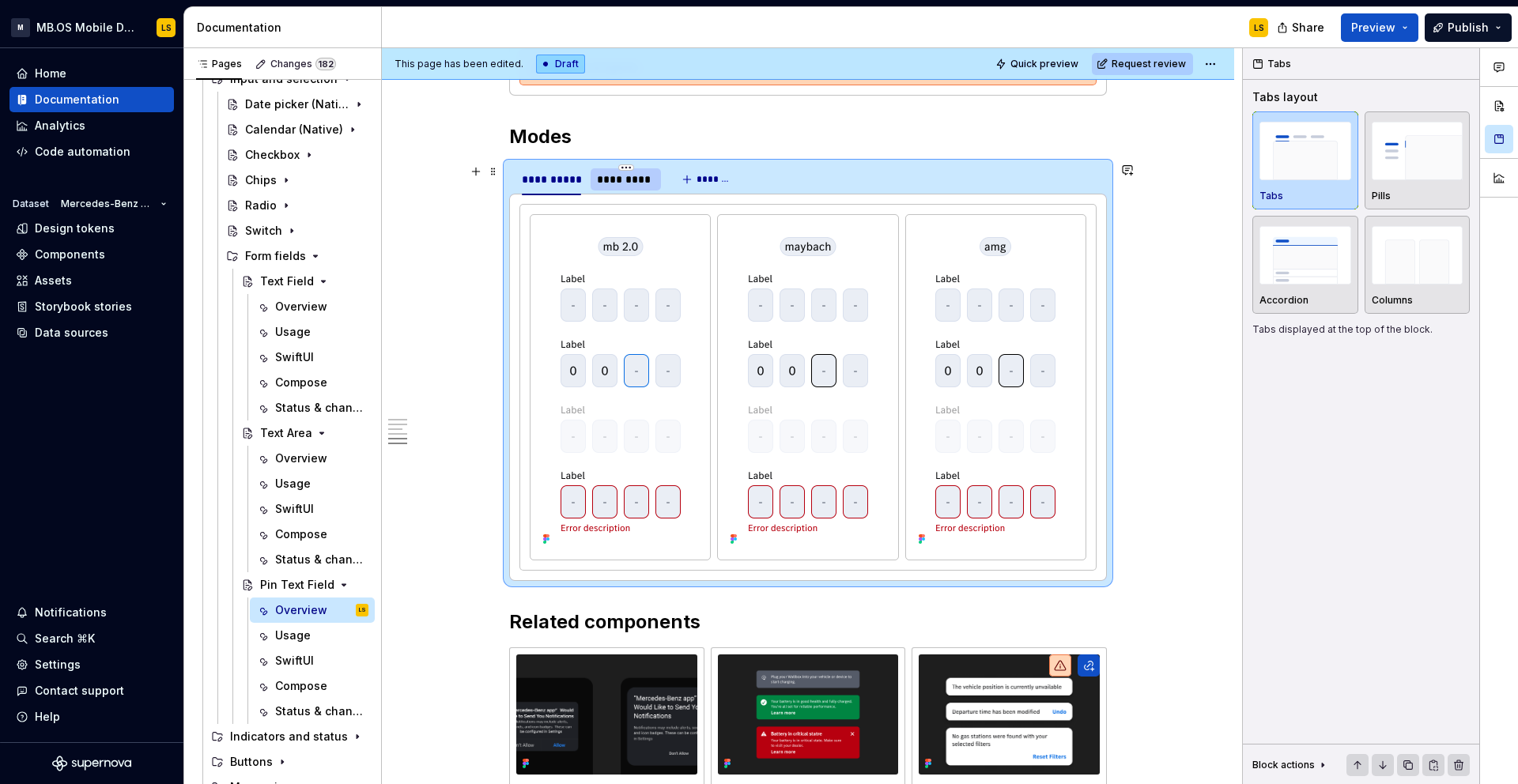
click at [630, 181] on div "*********" at bounding box center [626, 179] width 58 height 16
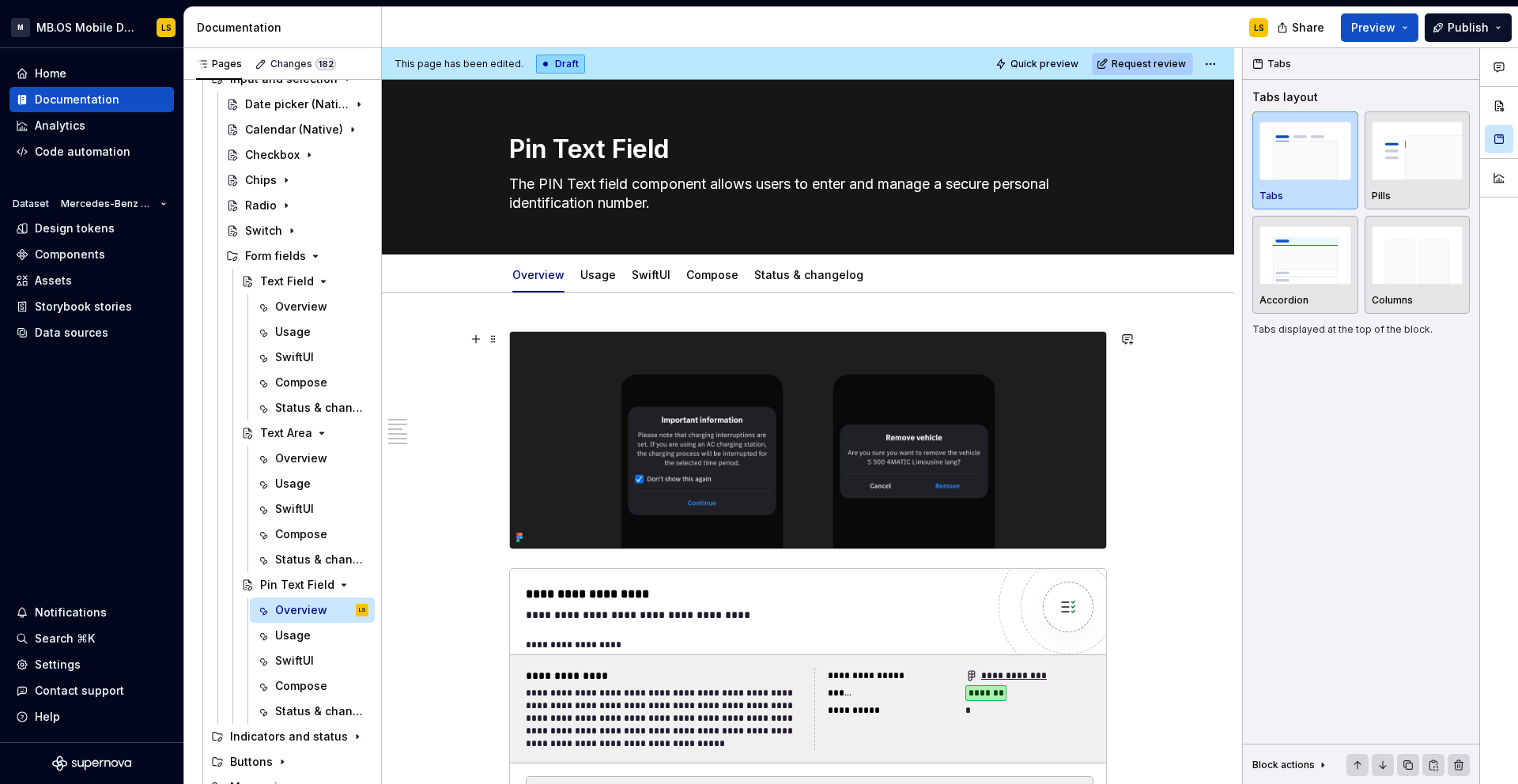
scroll to position [6, 0]
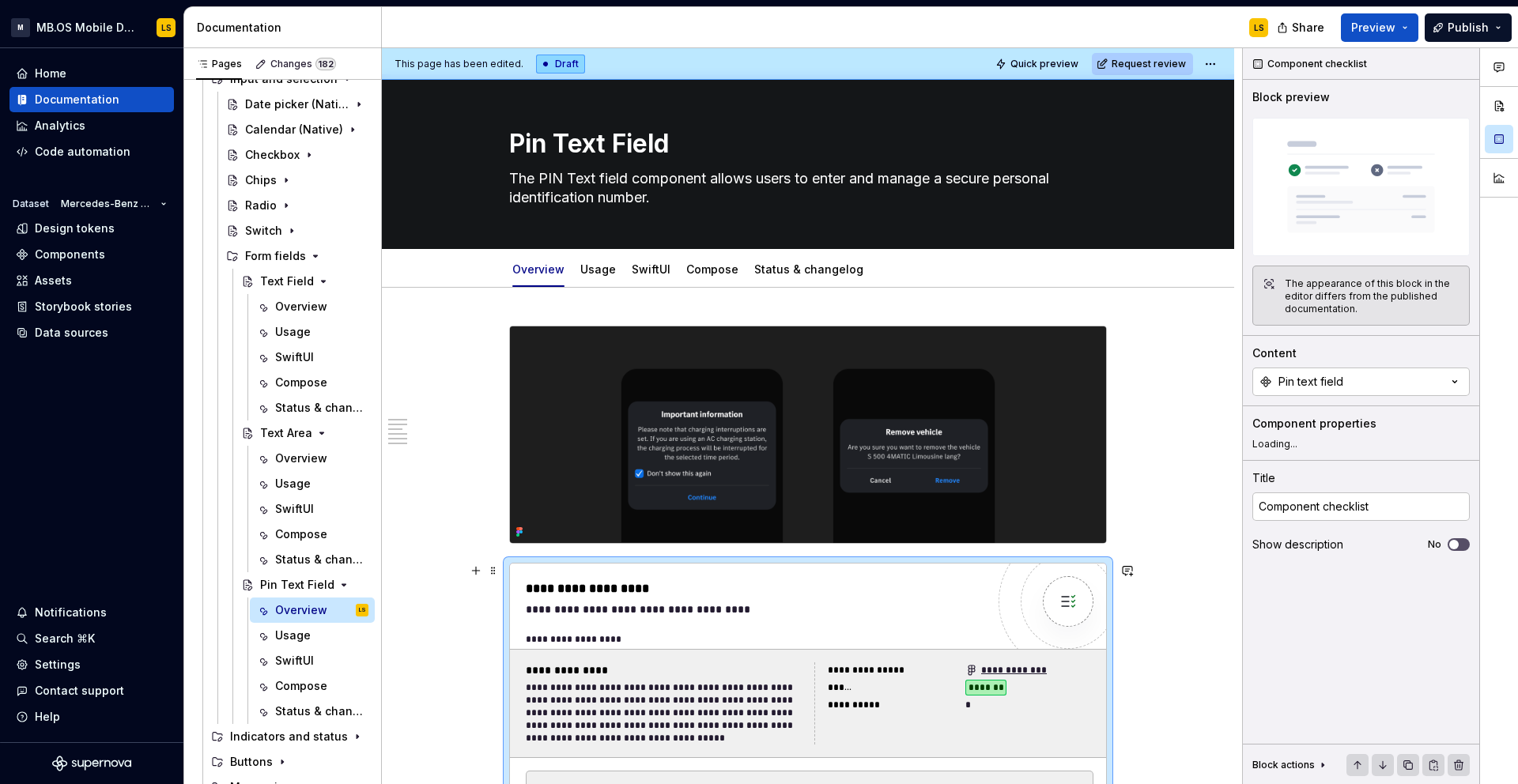
click at [679, 585] on div "**********" at bounding box center [755, 589] width 460 height 19
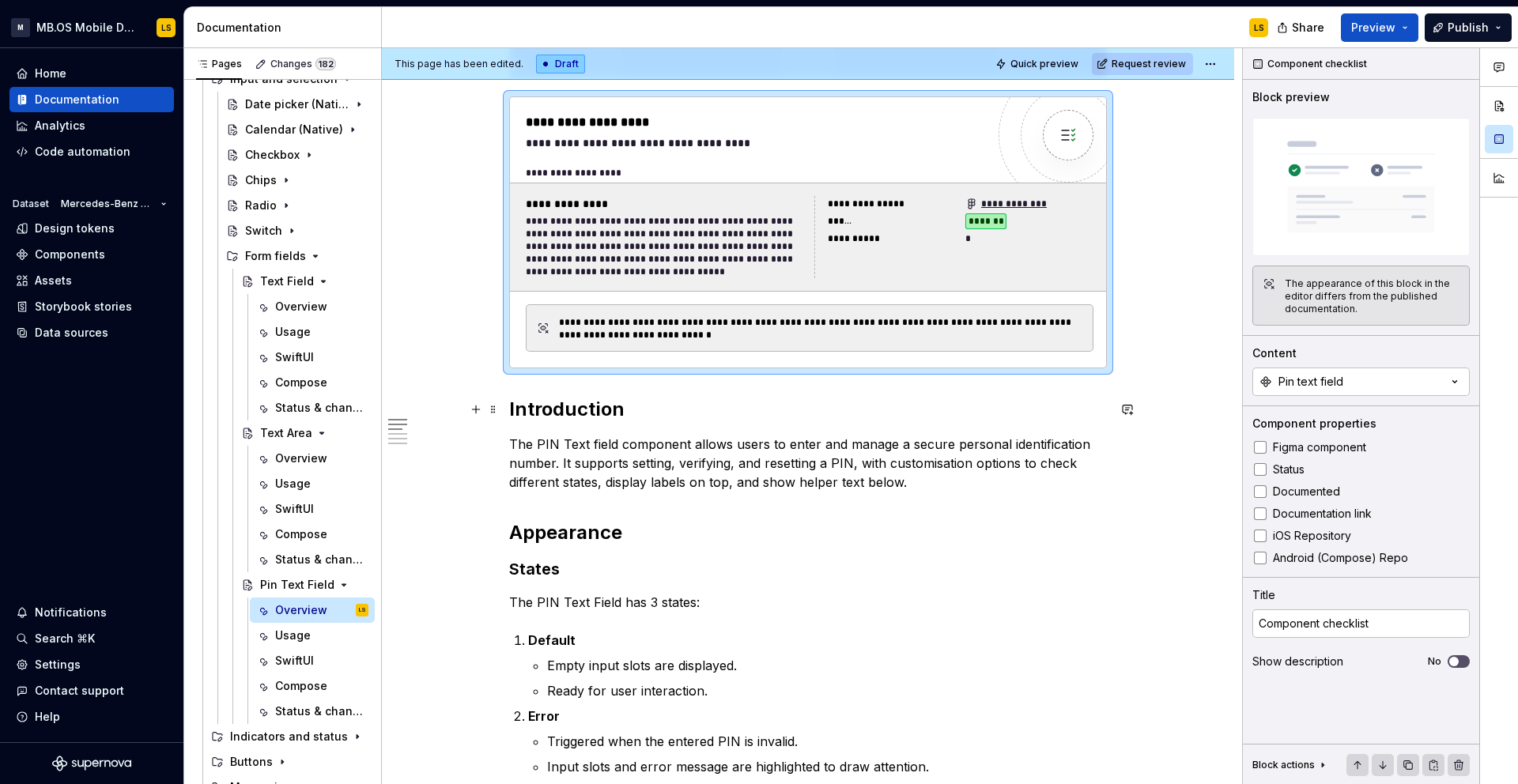
scroll to position [475, 0]
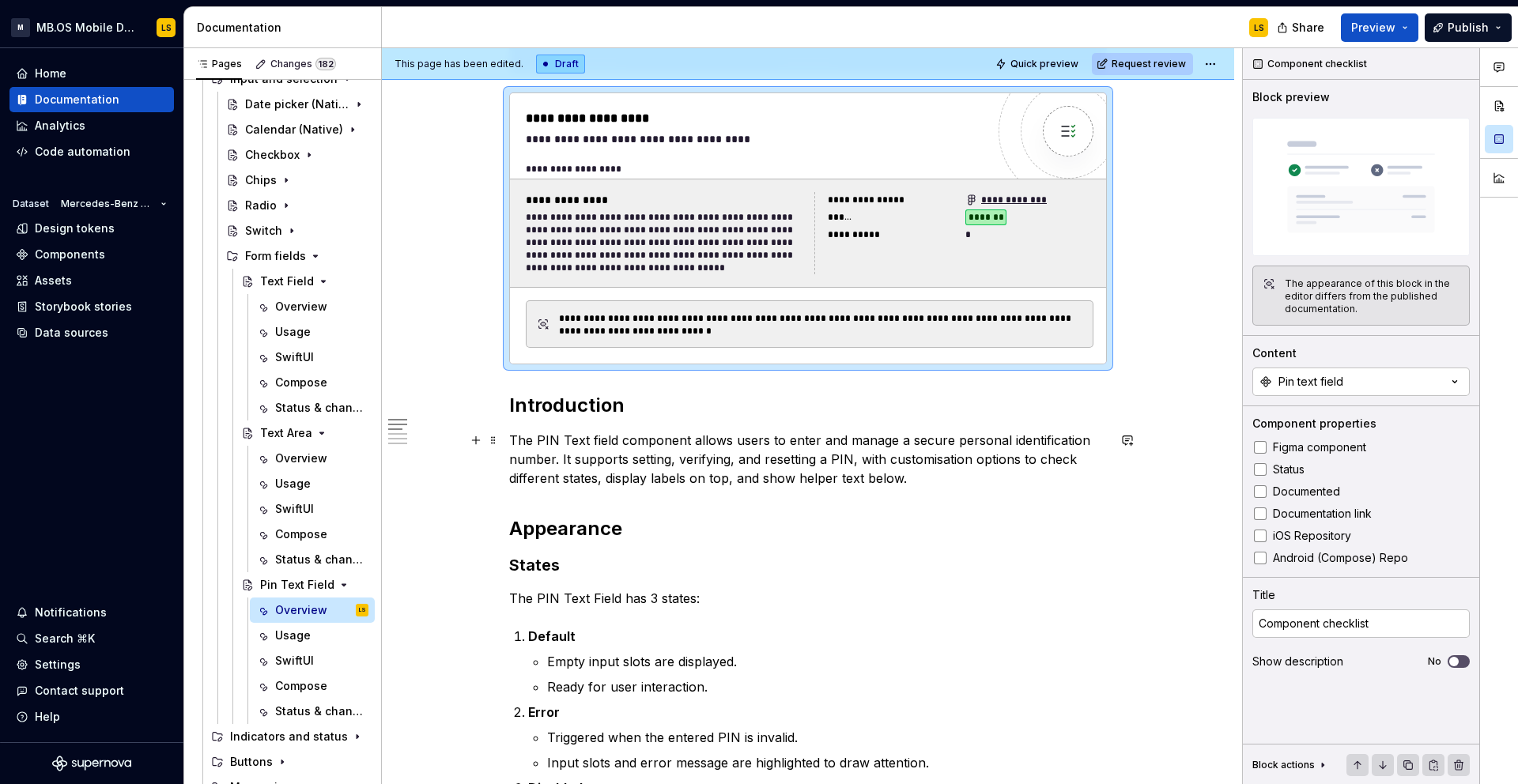
click at [742, 457] on p "The PIN Text field component allows users to enter and manage a secure personal…" at bounding box center [807, 459] width 597 height 57
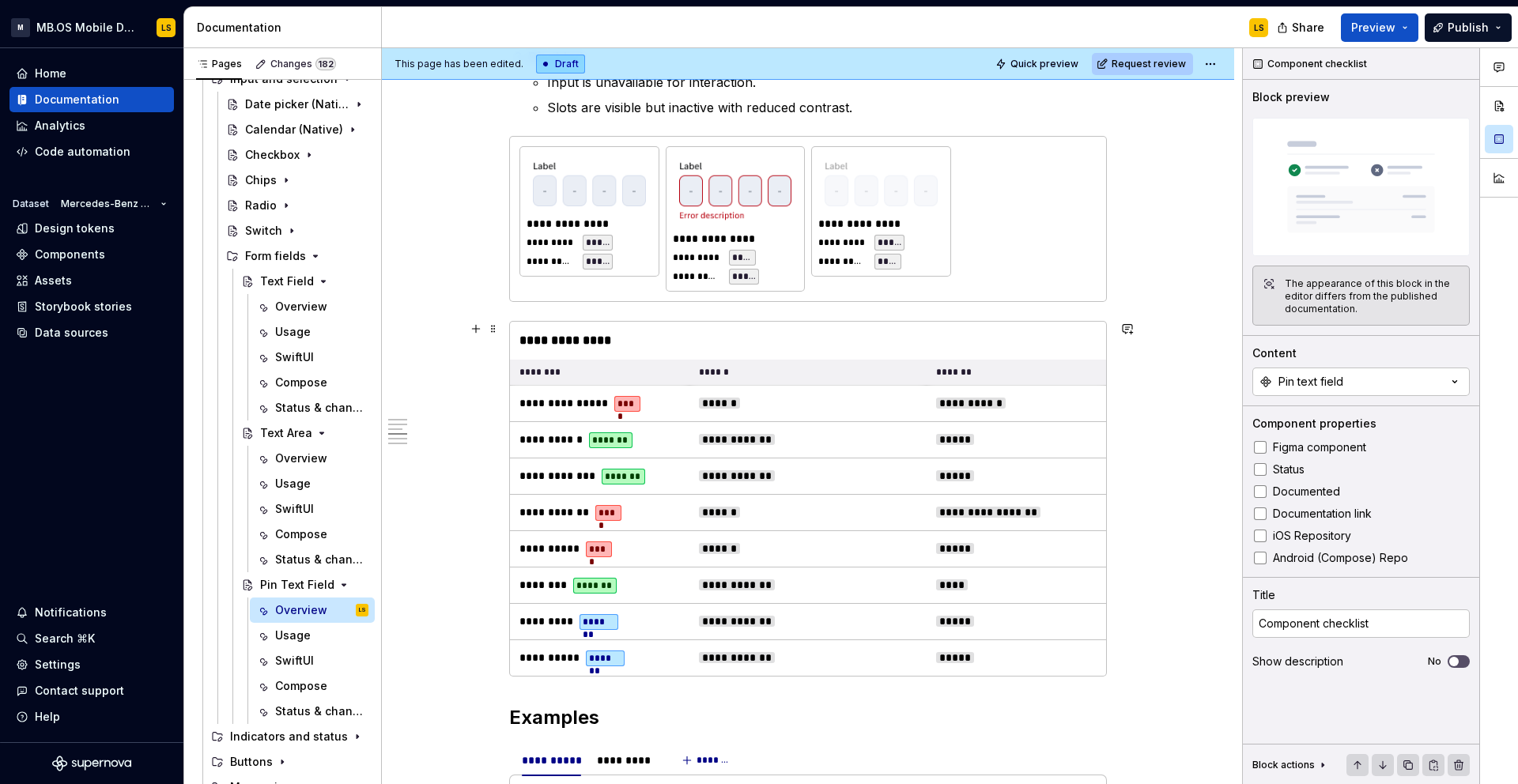
scroll to position [1234, 0]
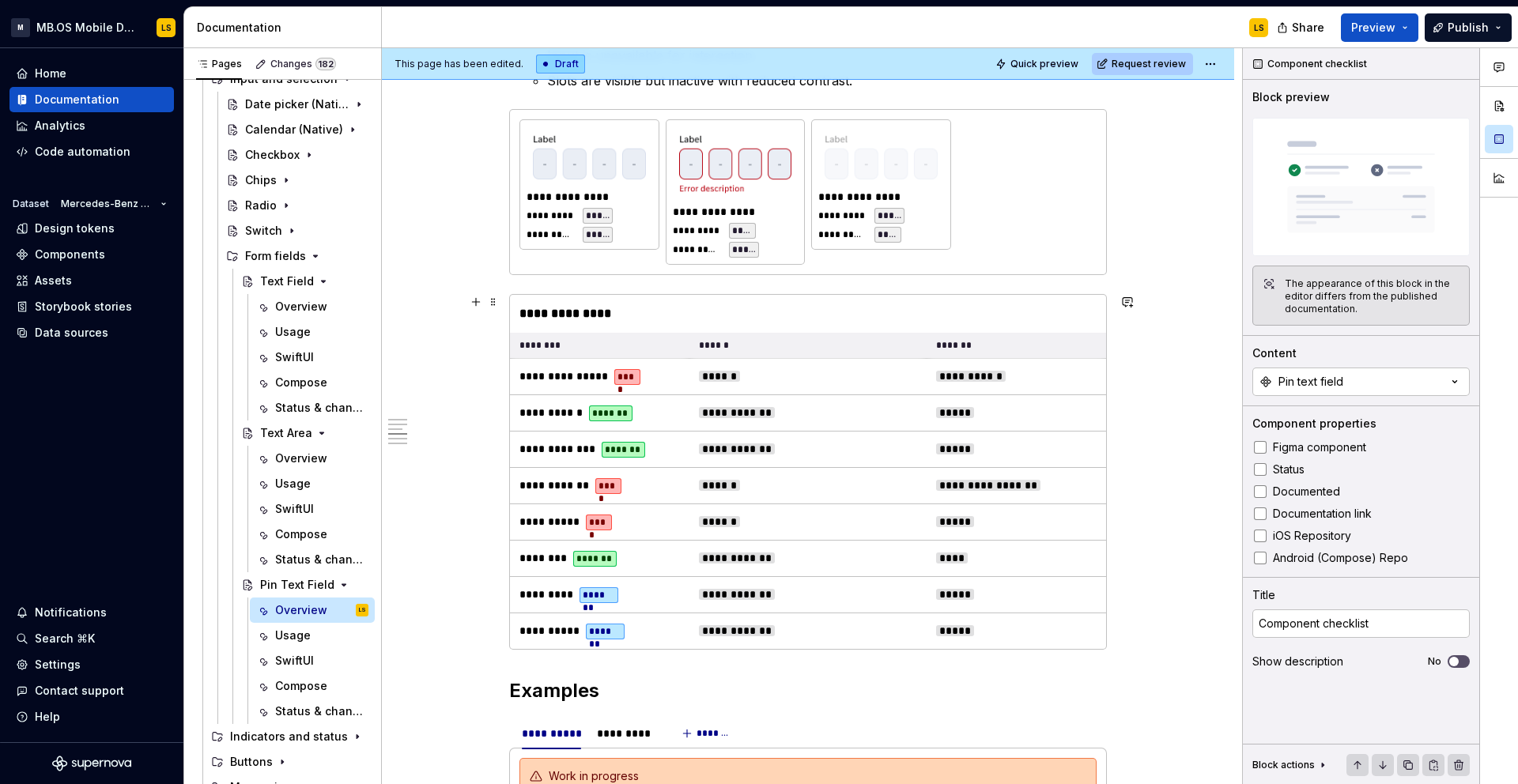
click at [771, 310] on div "**********" at bounding box center [807, 313] width 596 height 38
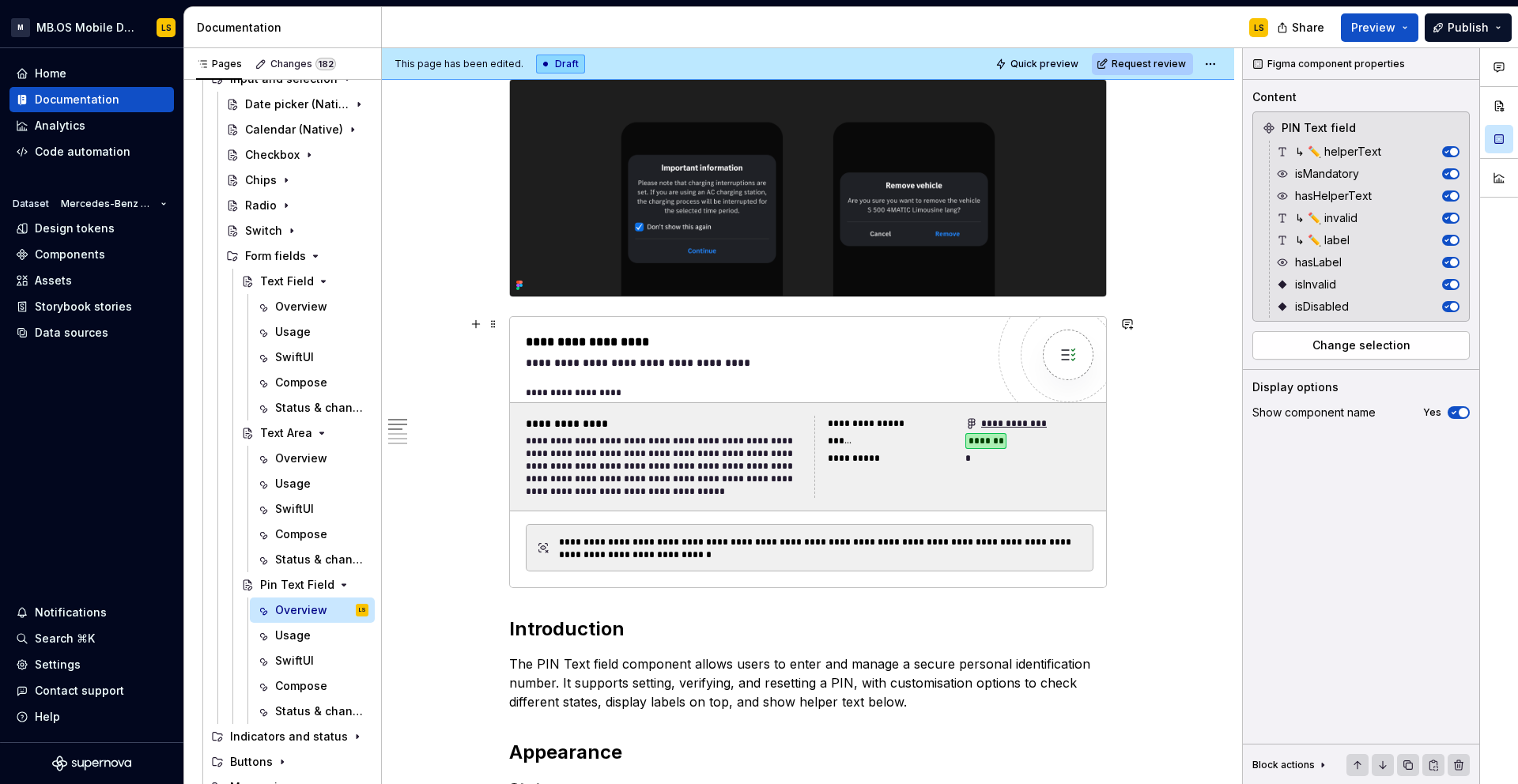
scroll to position [0, 0]
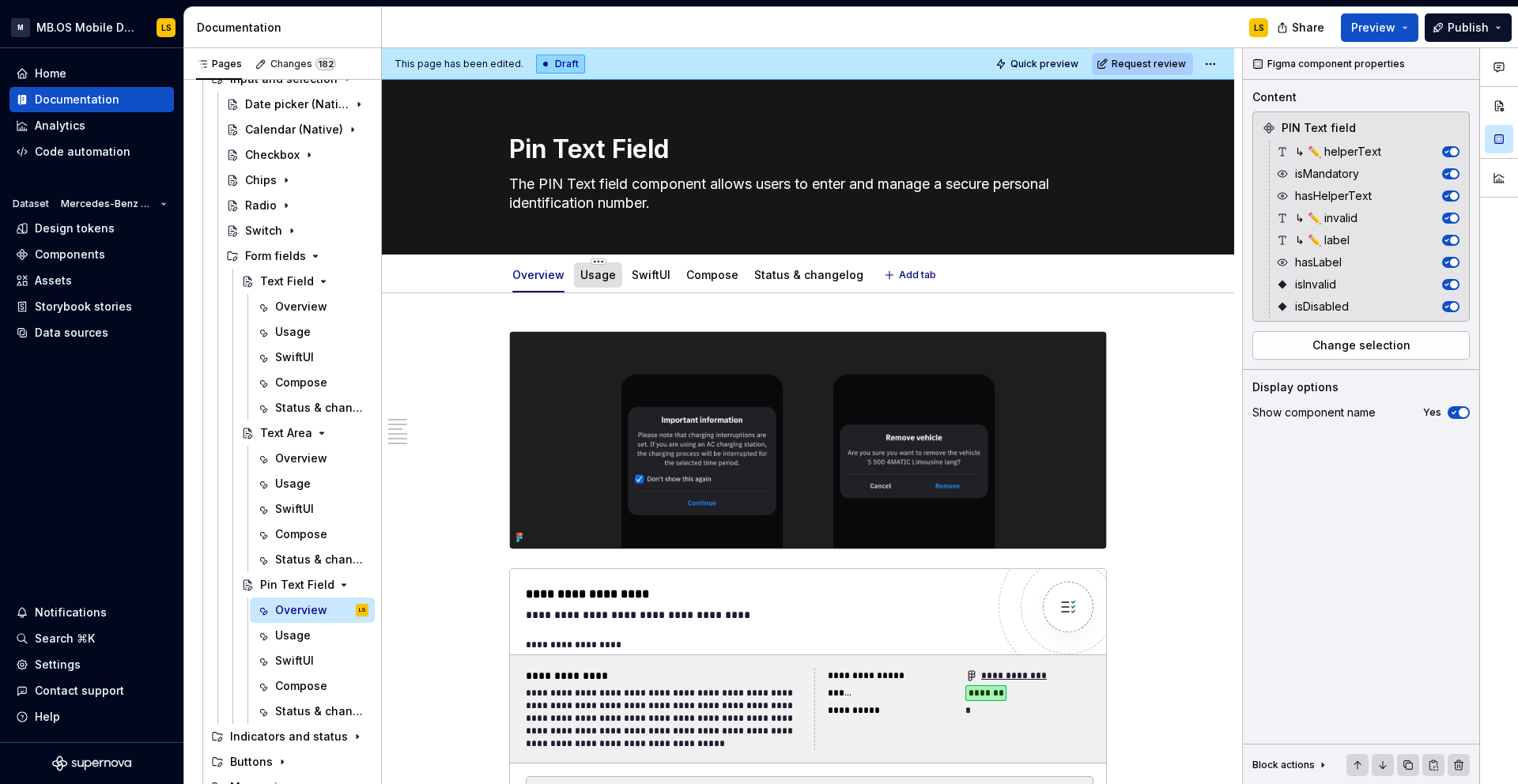
click at [594, 282] on div "Usage" at bounding box center [598, 275] width 36 height 16
click at [586, 271] on link "Usage" at bounding box center [598, 275] width 36 height 14
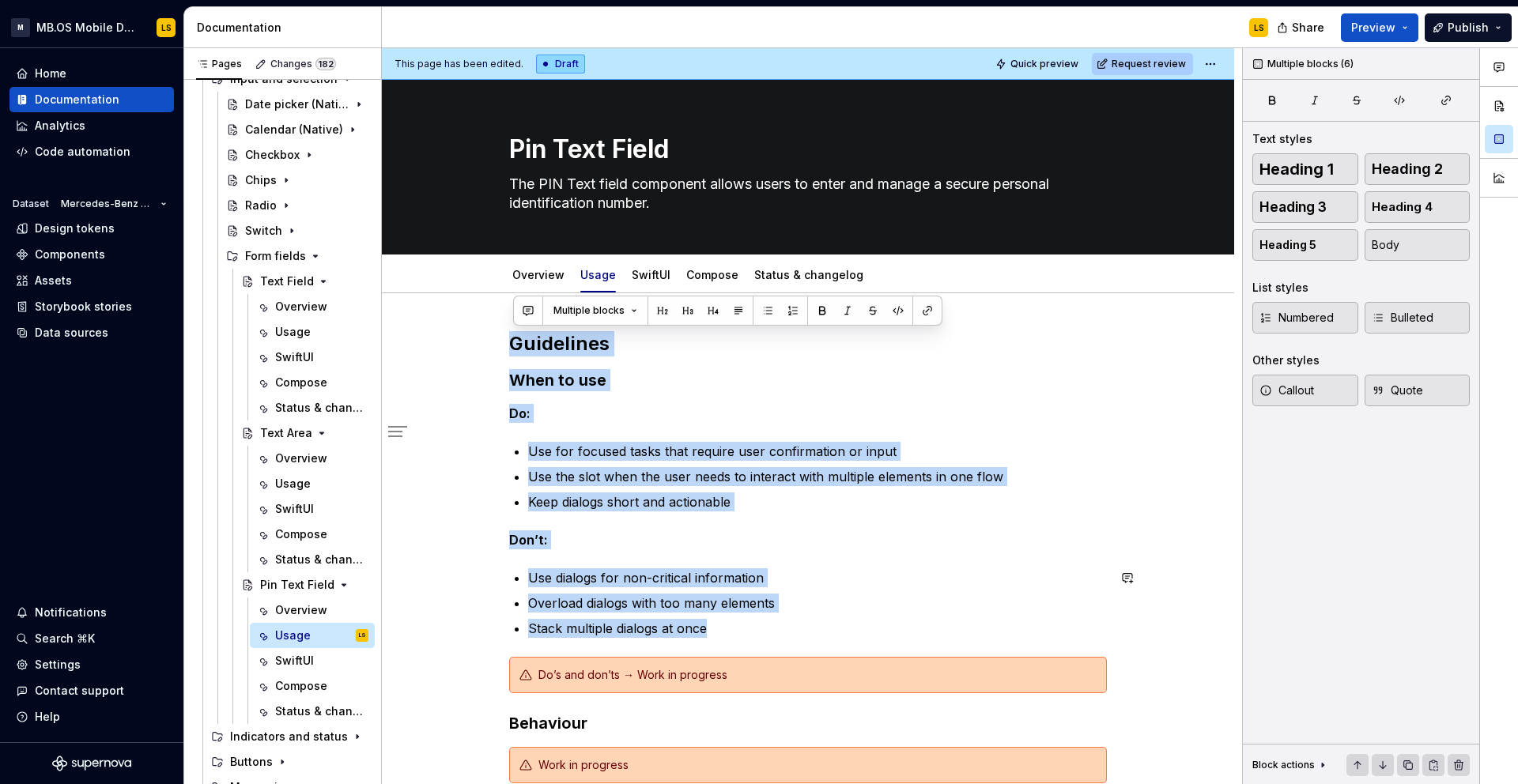
drag, startPoint x: 513, startPoint y: 347, endPoint x: 803, endPoint y: 625, distance: 401.7
click at [803, 625] on div "Guidelines When to use Do: Use for focused tasks that require user confirmation…" at bounding box center [807, 556] width 597 height 452
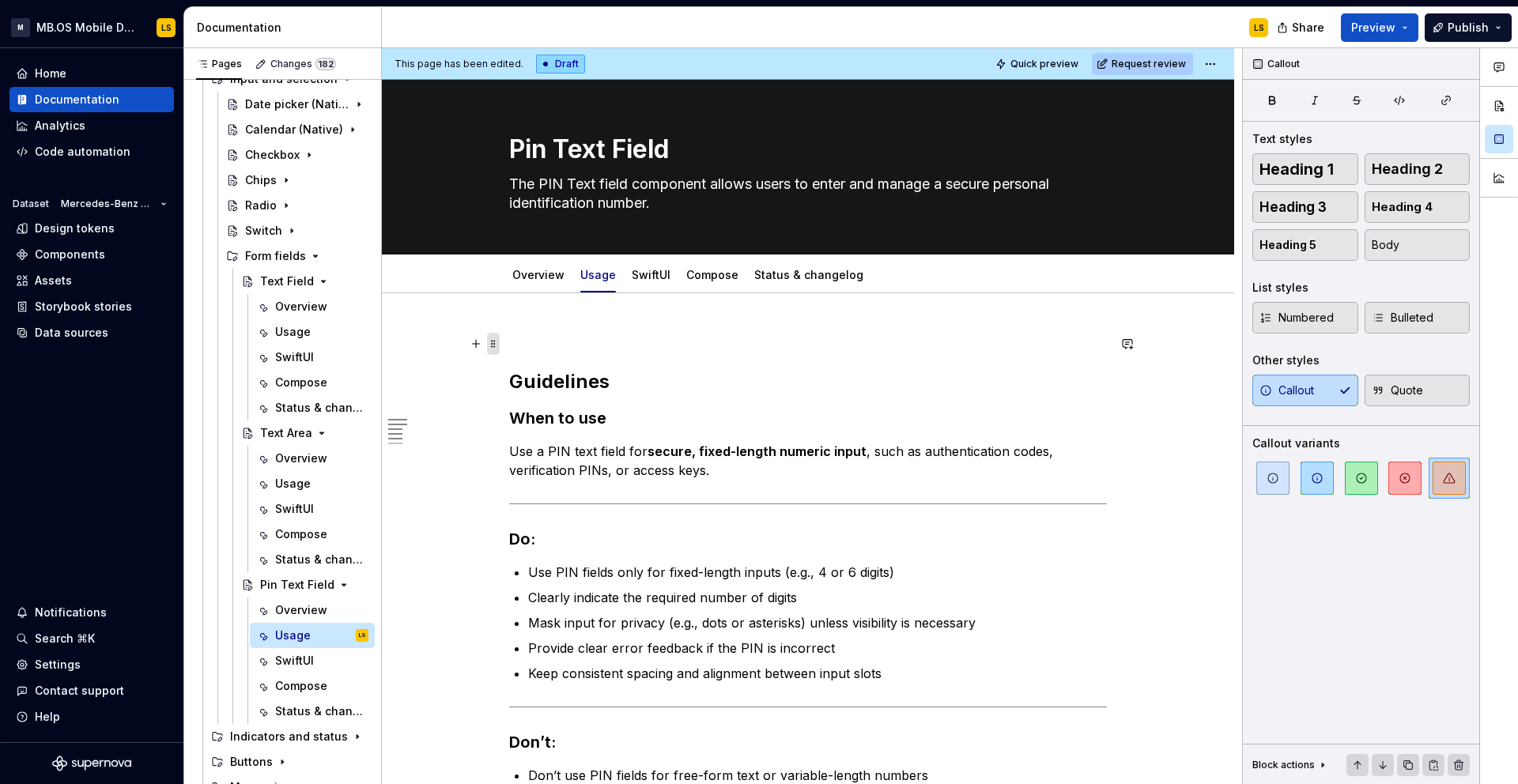
click at [495, 341] on span at bounding box center [493, 344] width 13 height 22
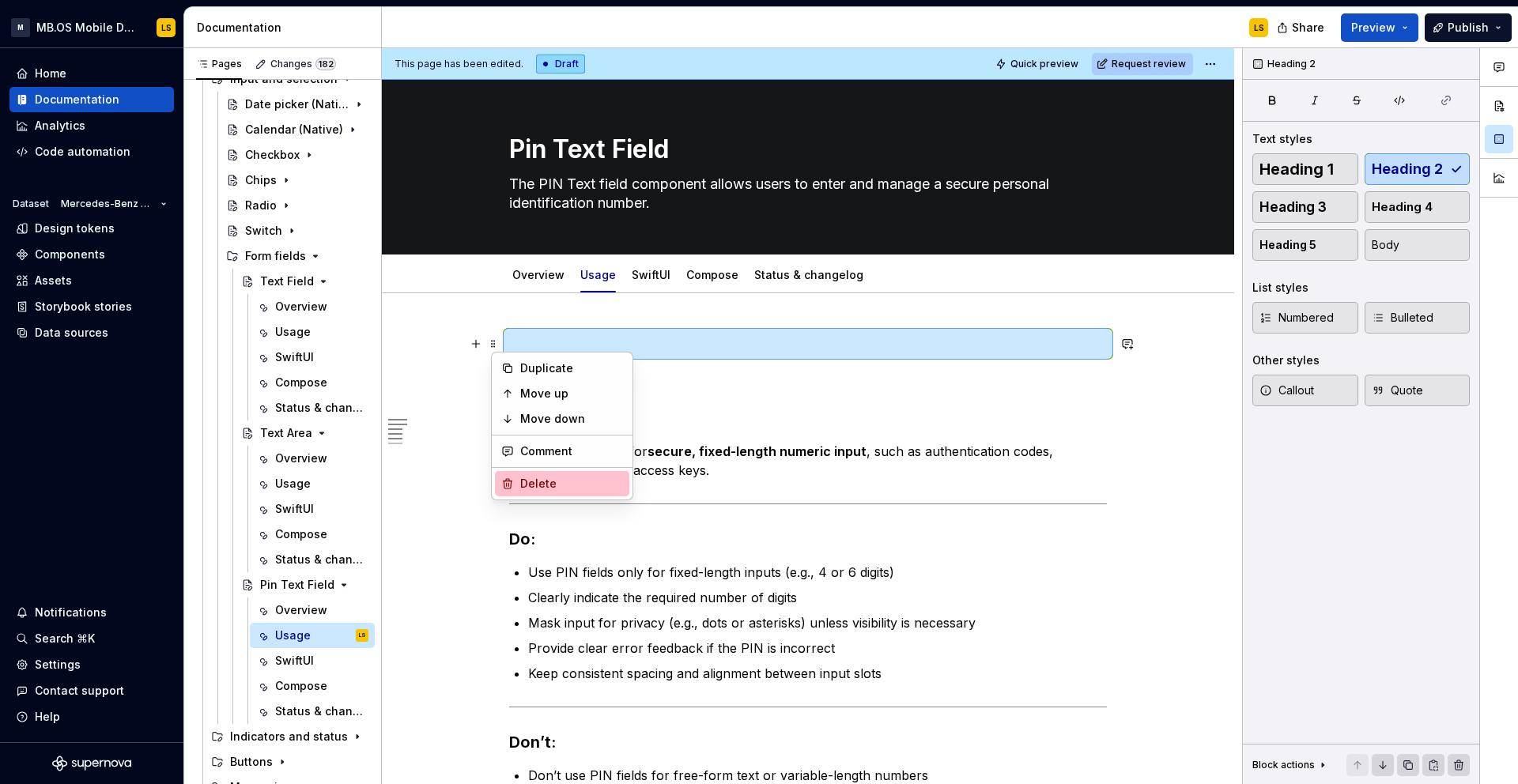
click at [539, 484] on div "Delete" at bounding box center [571, 483] width 102 height 16
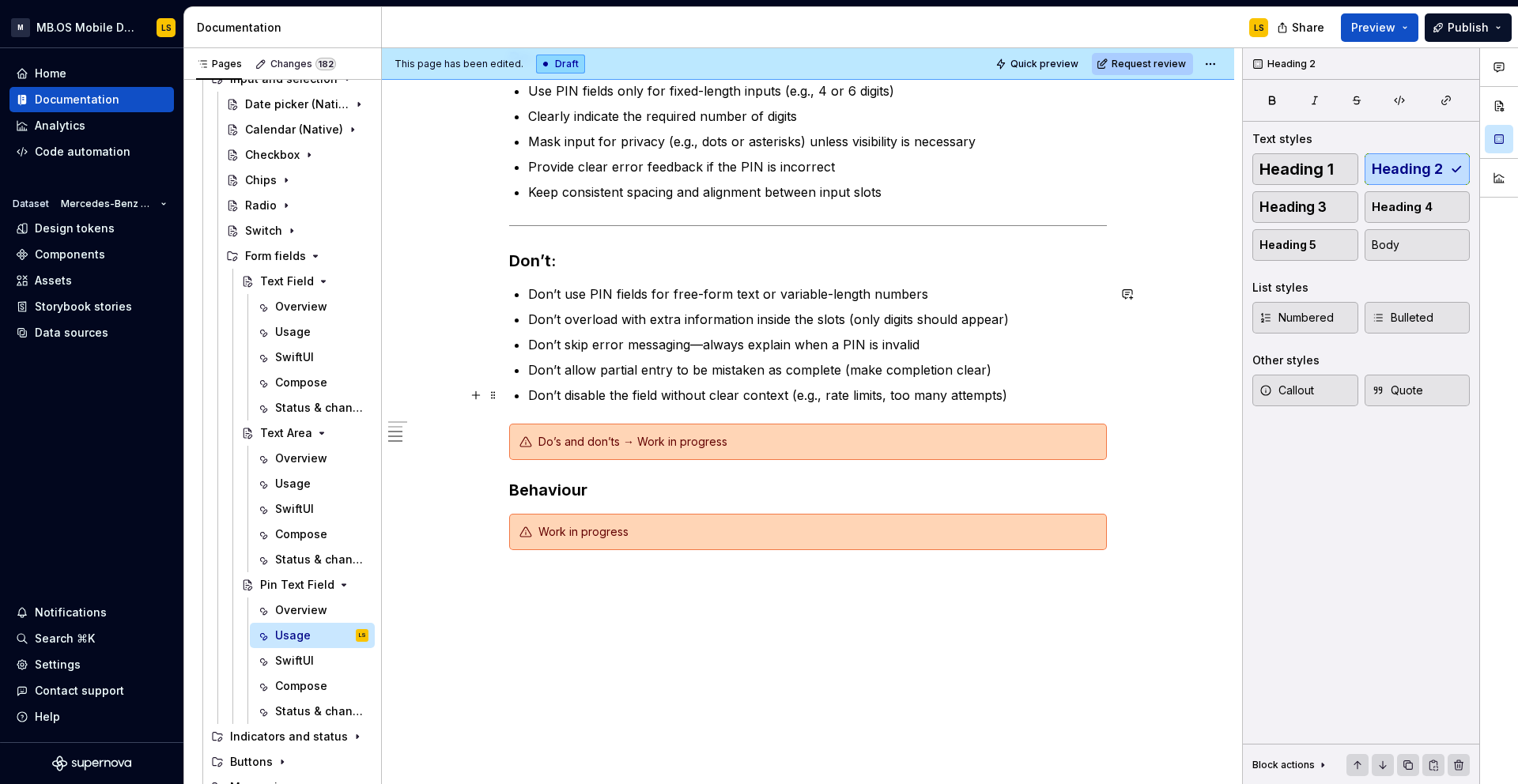
scroll to position [458, 0]
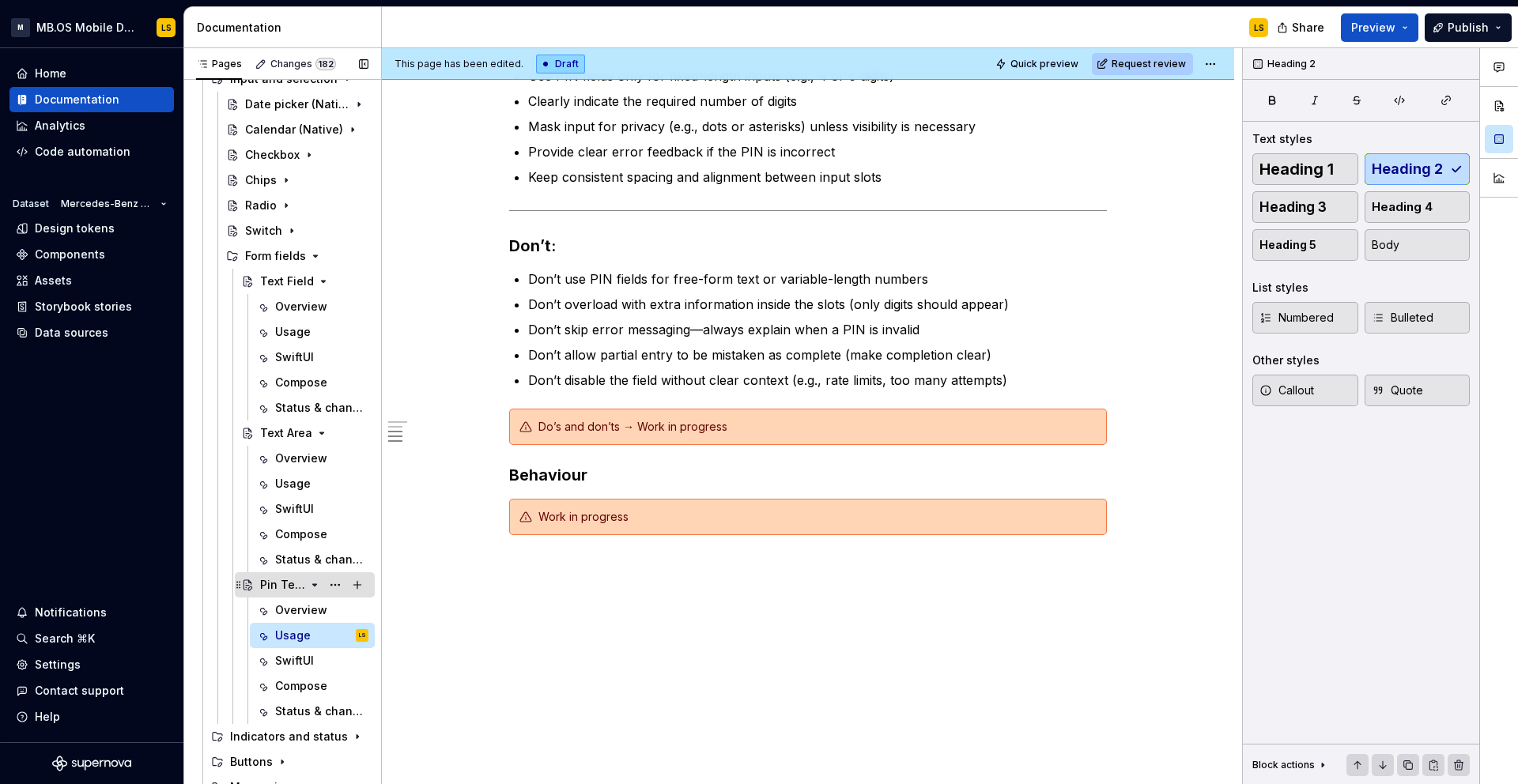
click at [312, 586] on icon "Page tree" at bounding box center [314, 585] width 13 height 13
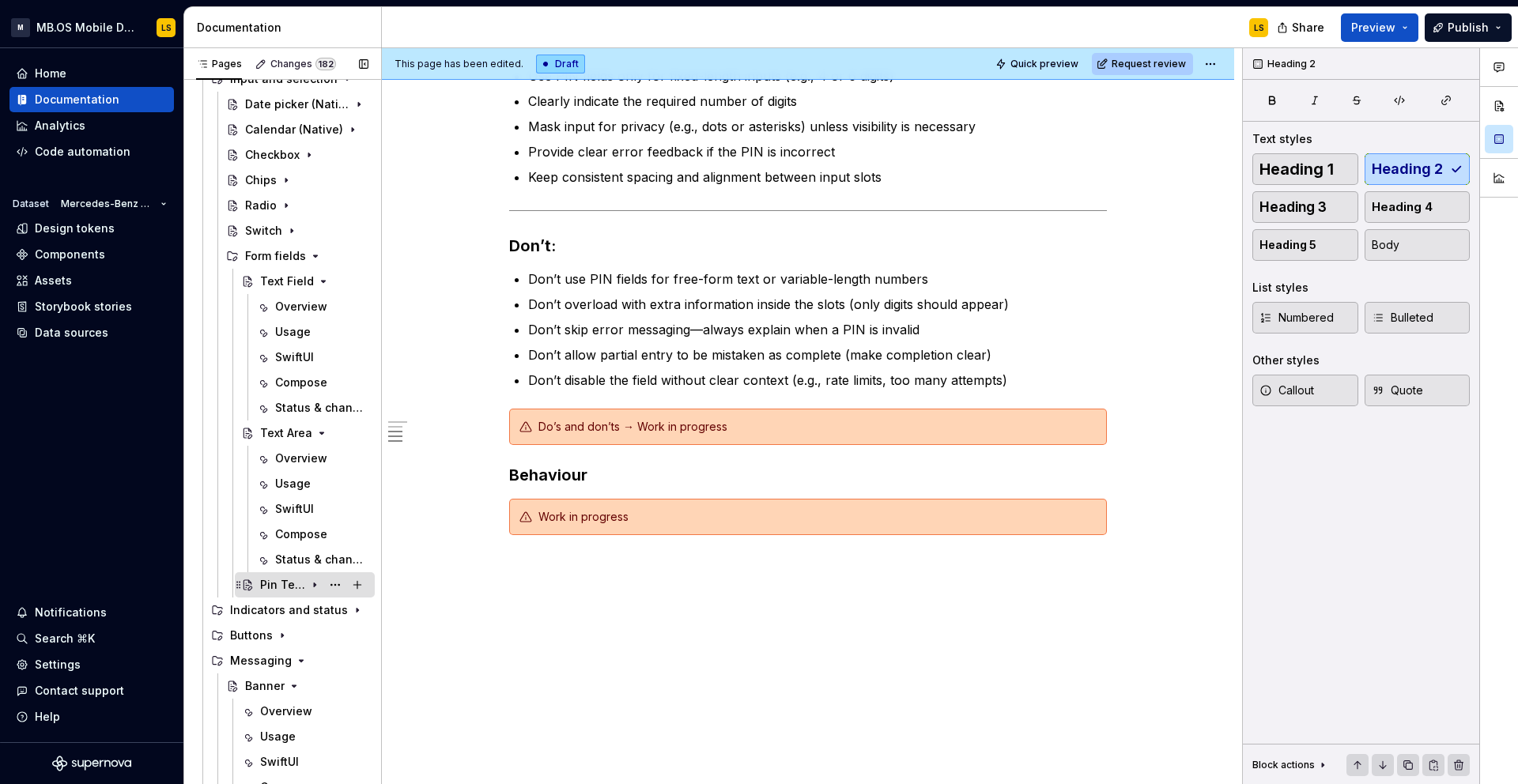
click at [312, 586] on icon "Page tree" at bounding box center [314, 585] width 13 height 13
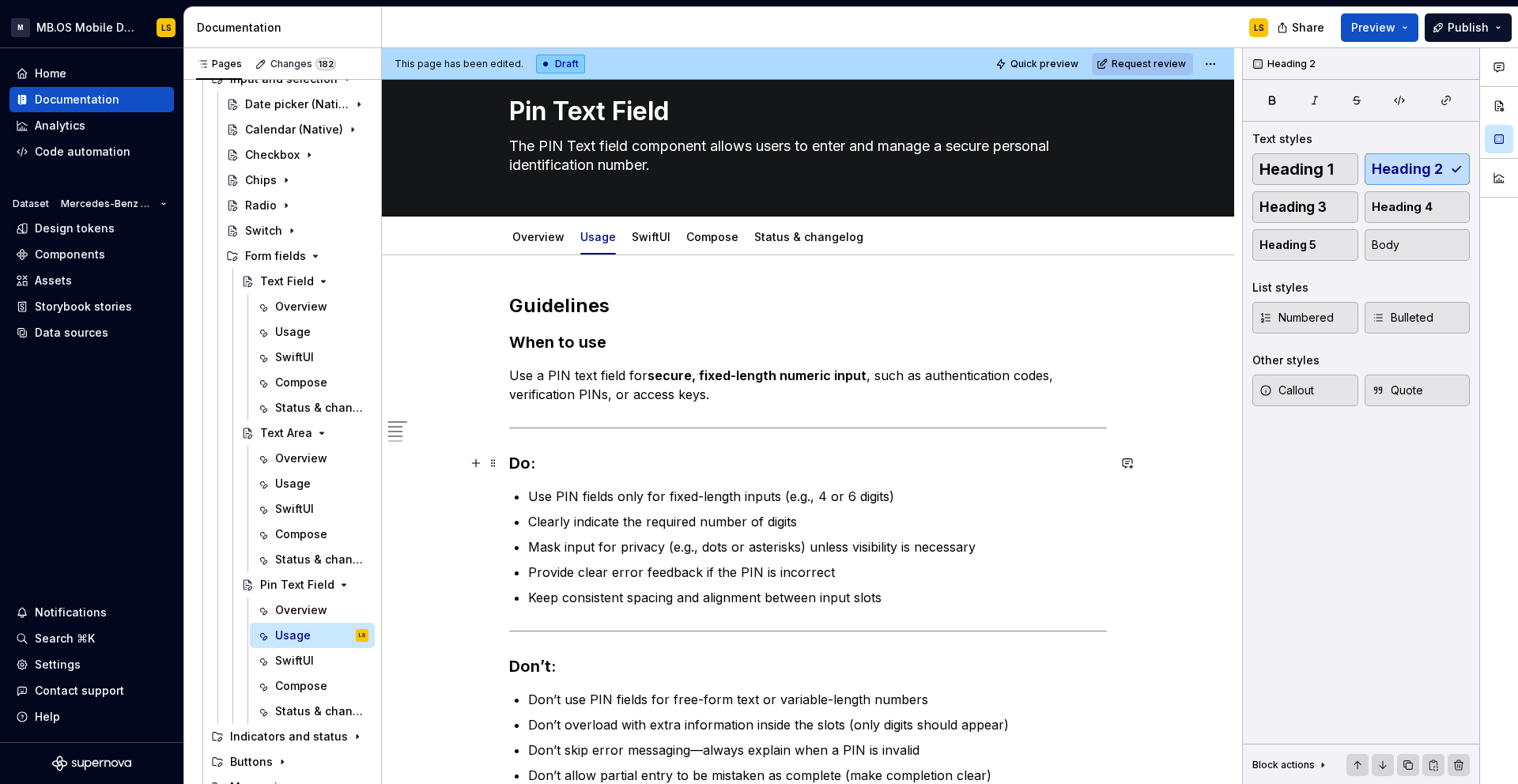
scroll to position [0, 0]
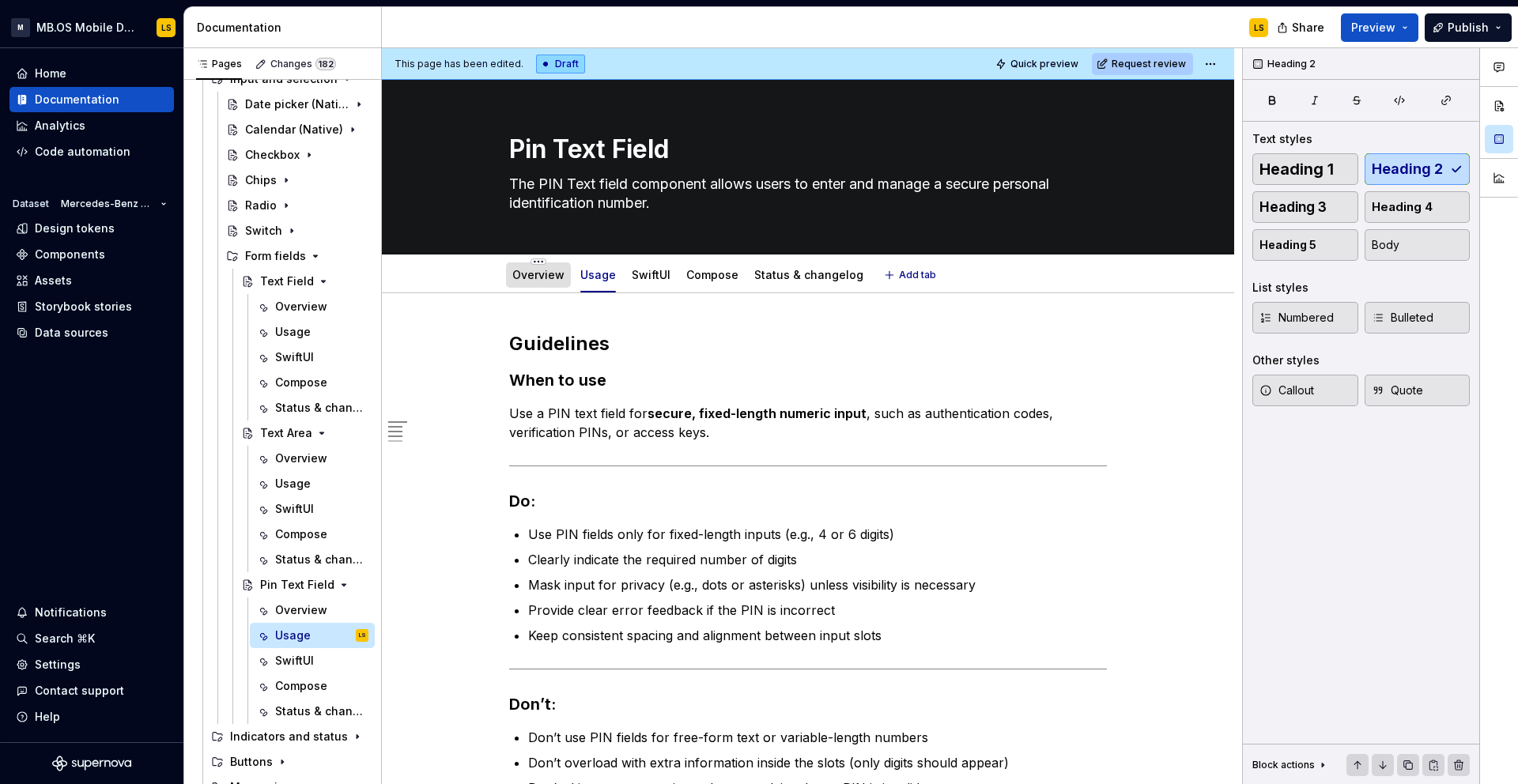
click at [534, 281] on div "Overview" at bounding box center [538, 275] width 53 height 16
click at [550, 281] on div "Overview" at bounding box center [538, 275] width 53 height 16
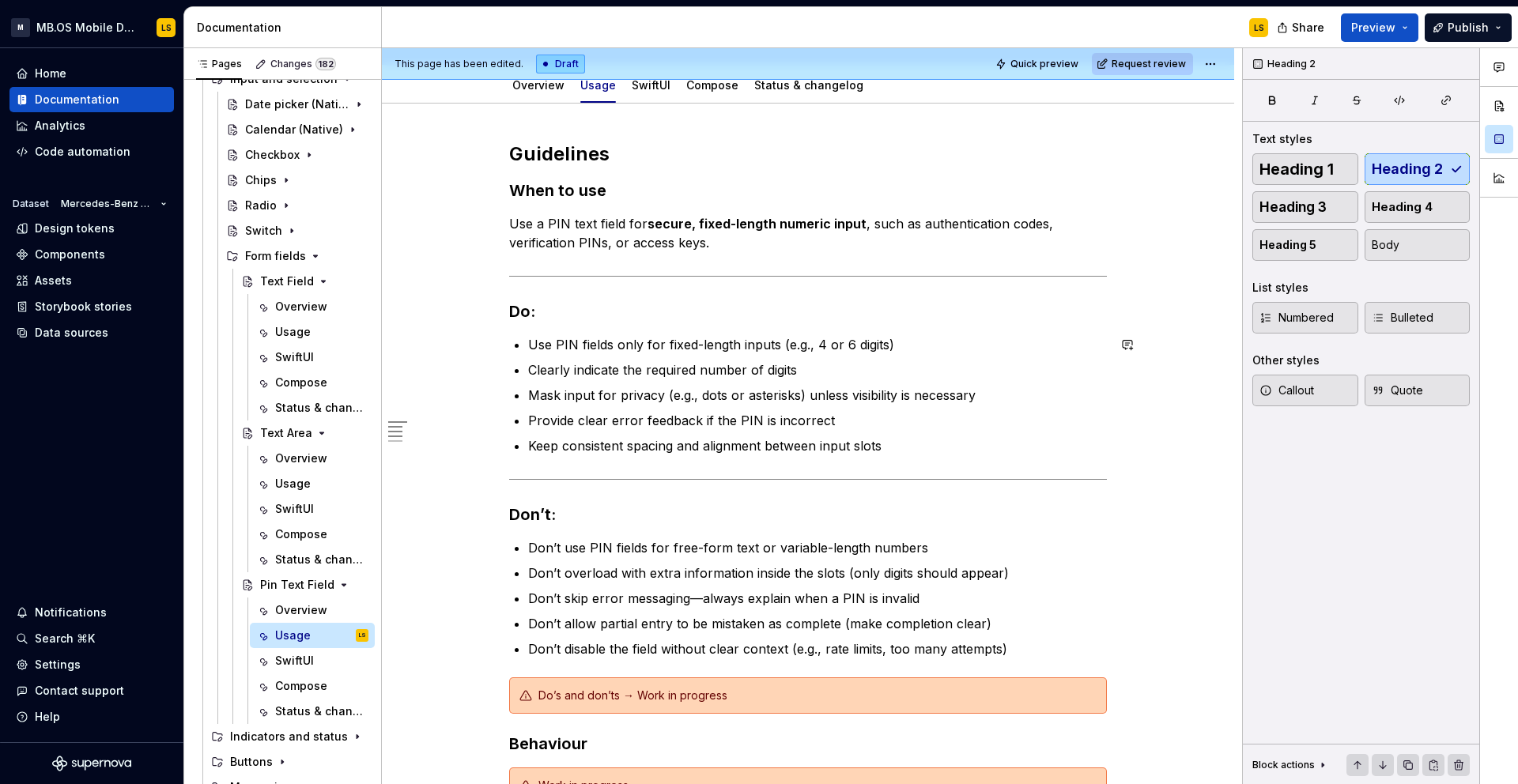
scroll to position [192, 0]
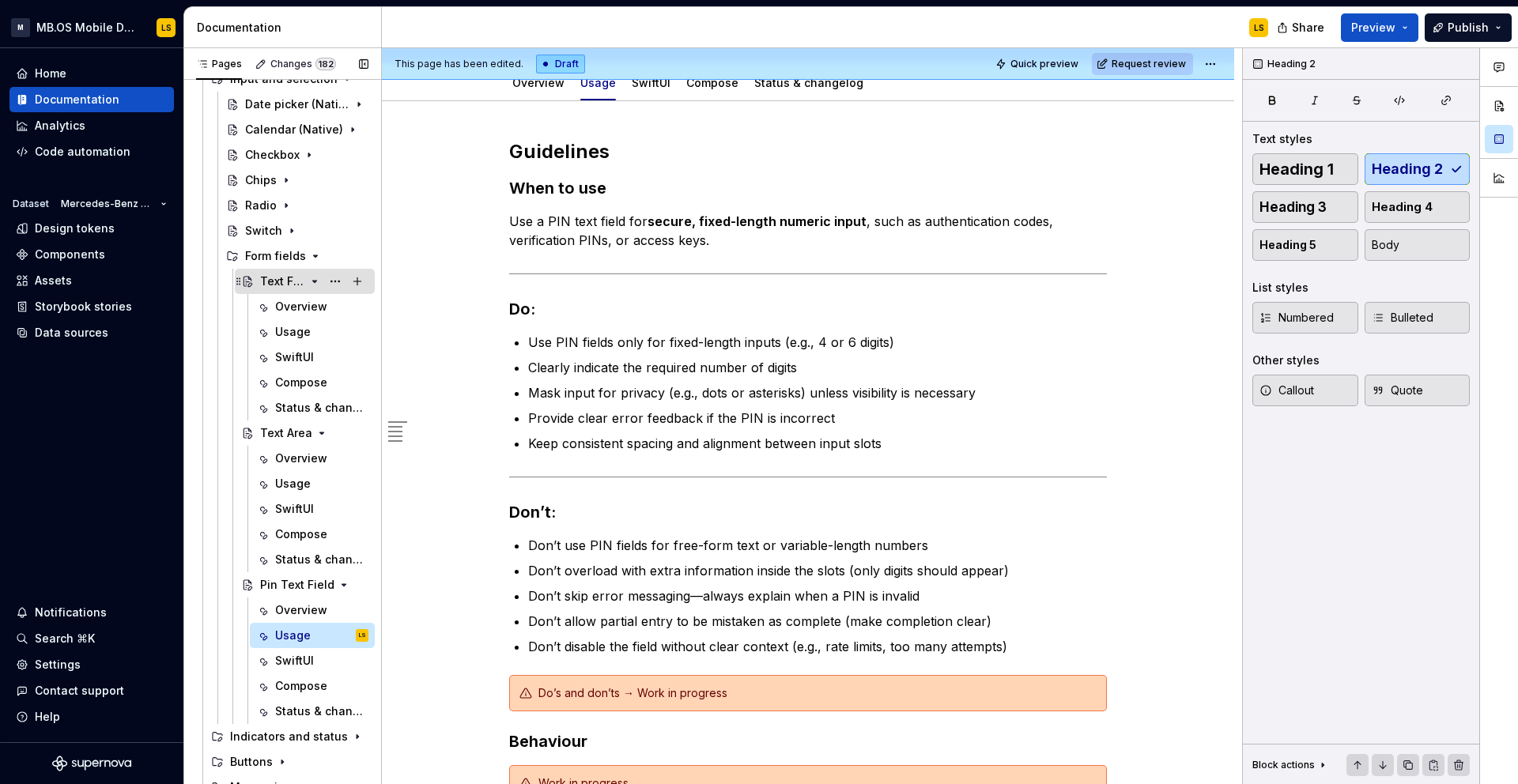
click at [280, 281] on div "Text Field" at bounding box center [282, 281] width 45 height 16
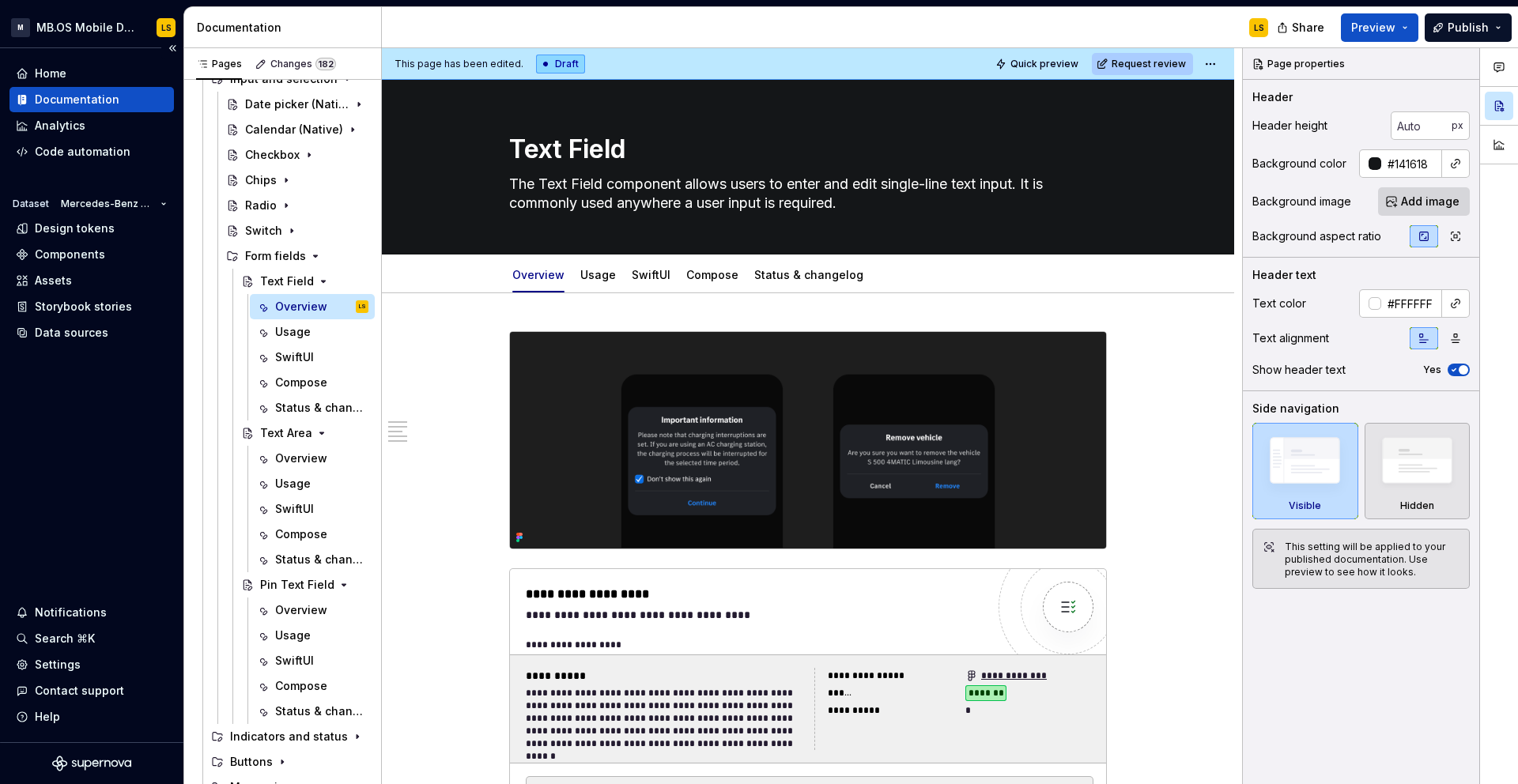
scroll to position [127, 0]
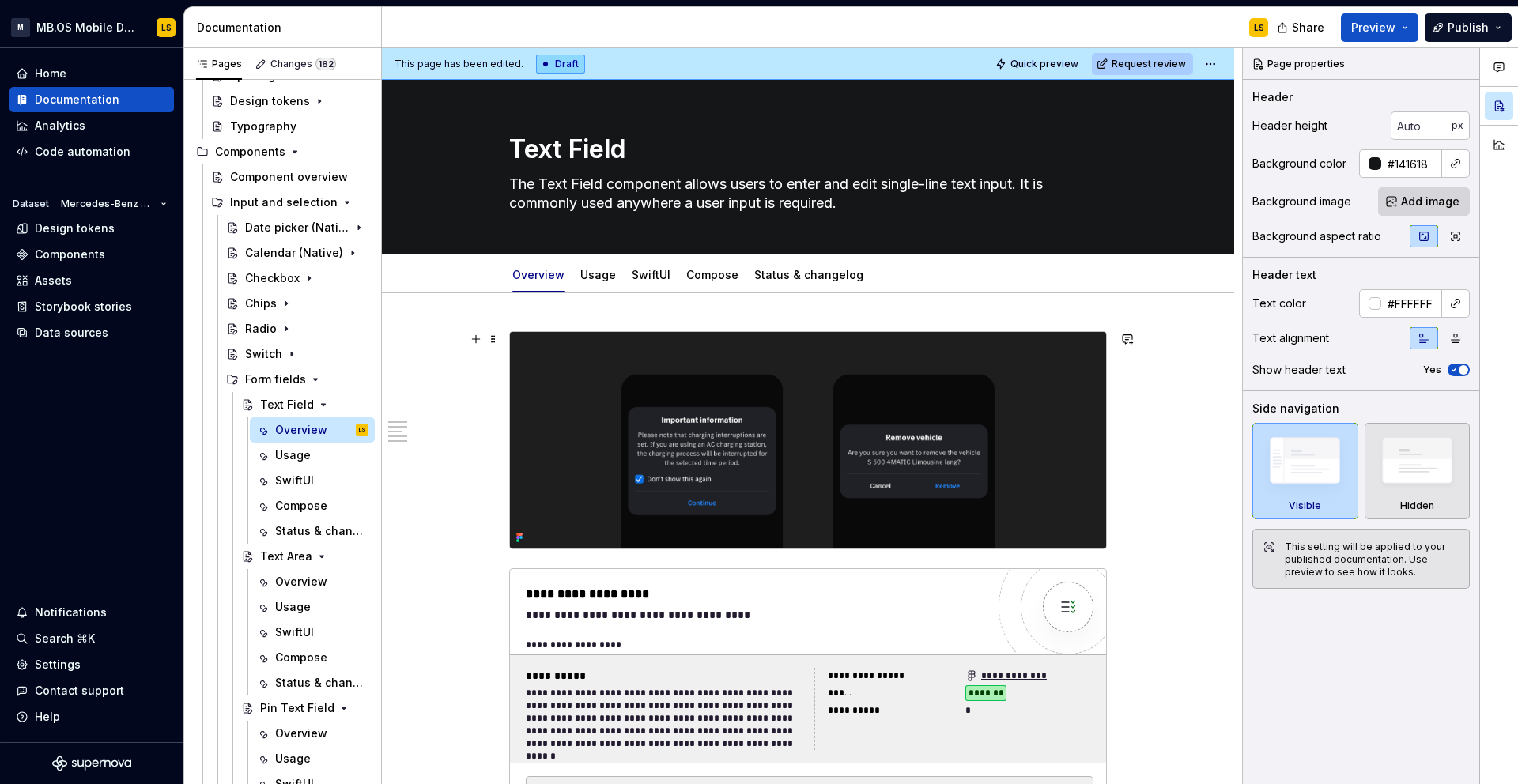
click at [575, 380] on img at bounding box center [807, 439] width 596 height 216
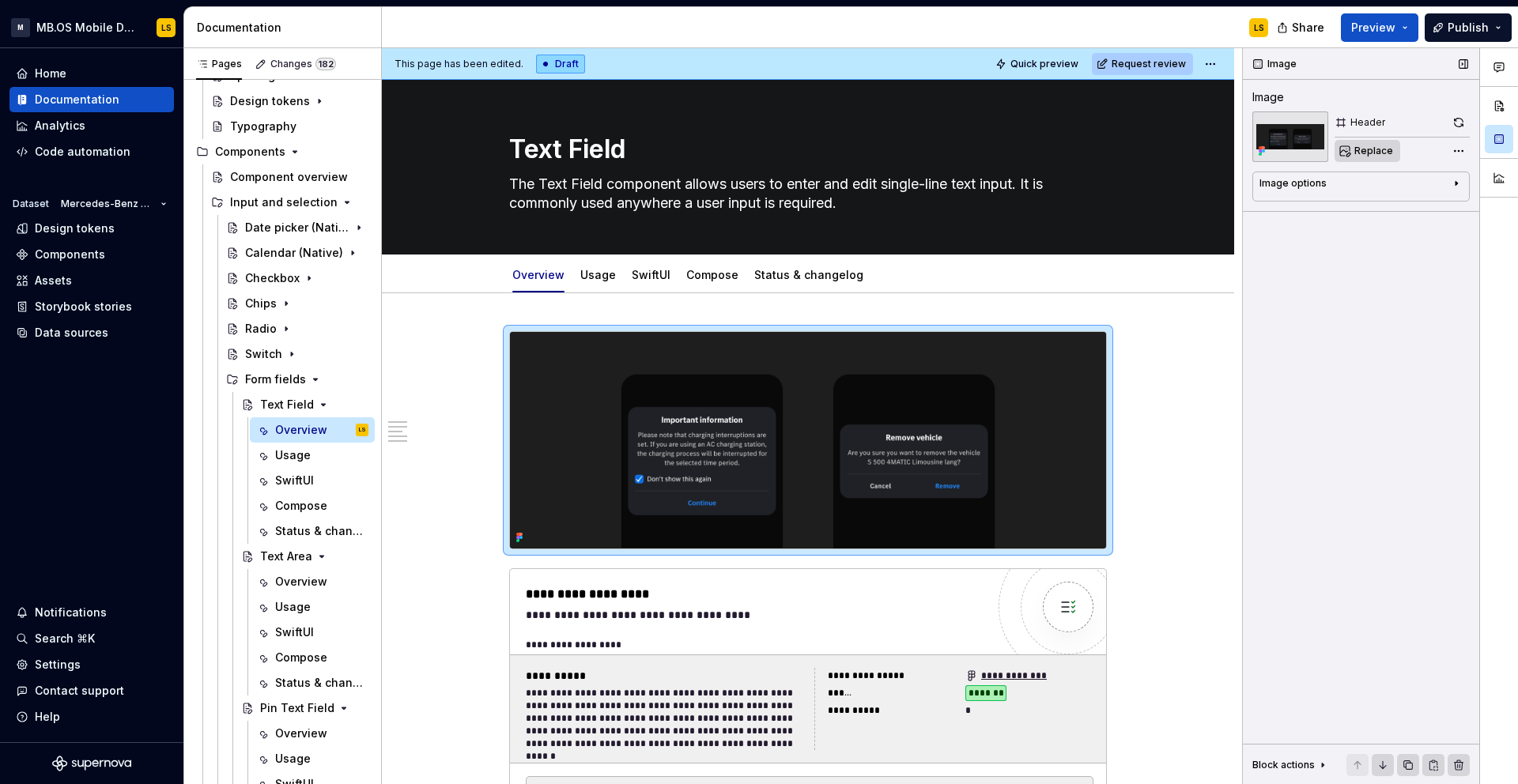
click at [1370, 153] on span "Replace" at bounding box center [1373, 151] width 39 height 13
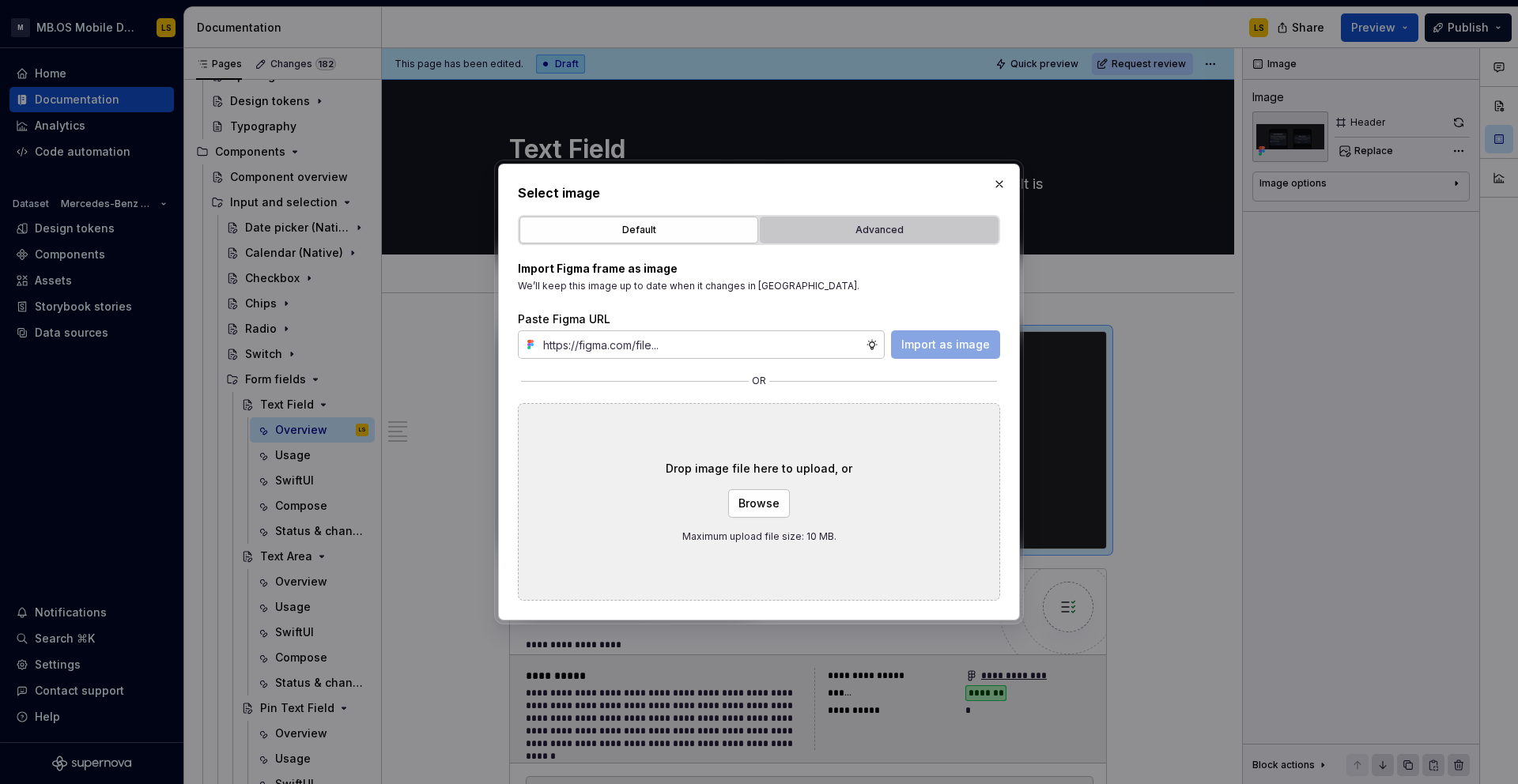
click at [873, 228] on div "Advanced" at bounding box center [878, 229] width 228 height 16
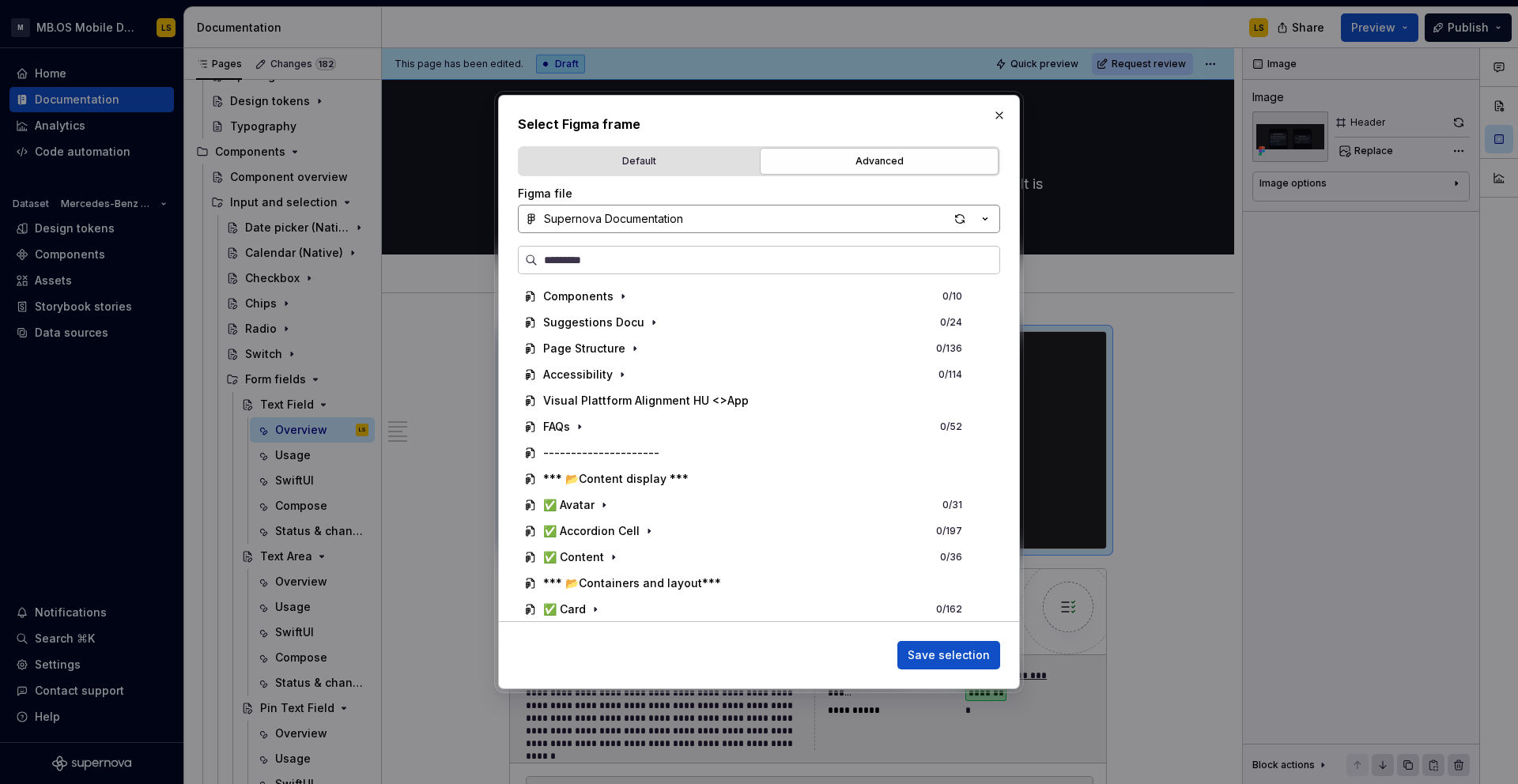
click at [675, 228] on button "Supernova Documentation" at bounding box center [759, 218] width 482 height 29
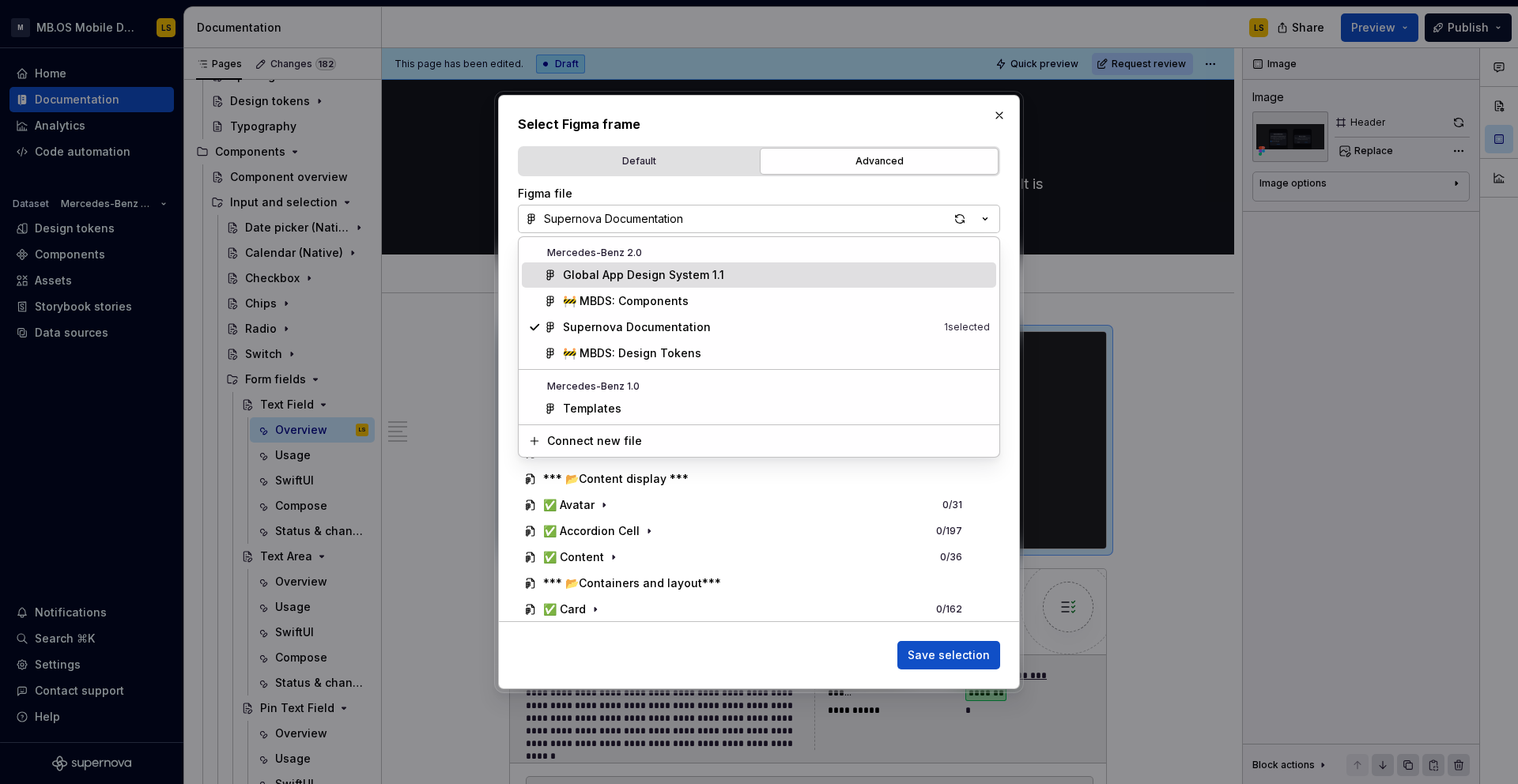
click at [655, 199] on div "Select Figma frame Default Advanced Import Figma frame as image We’ll keep this…" at bounding box center [759, 392] width 1518 height 784
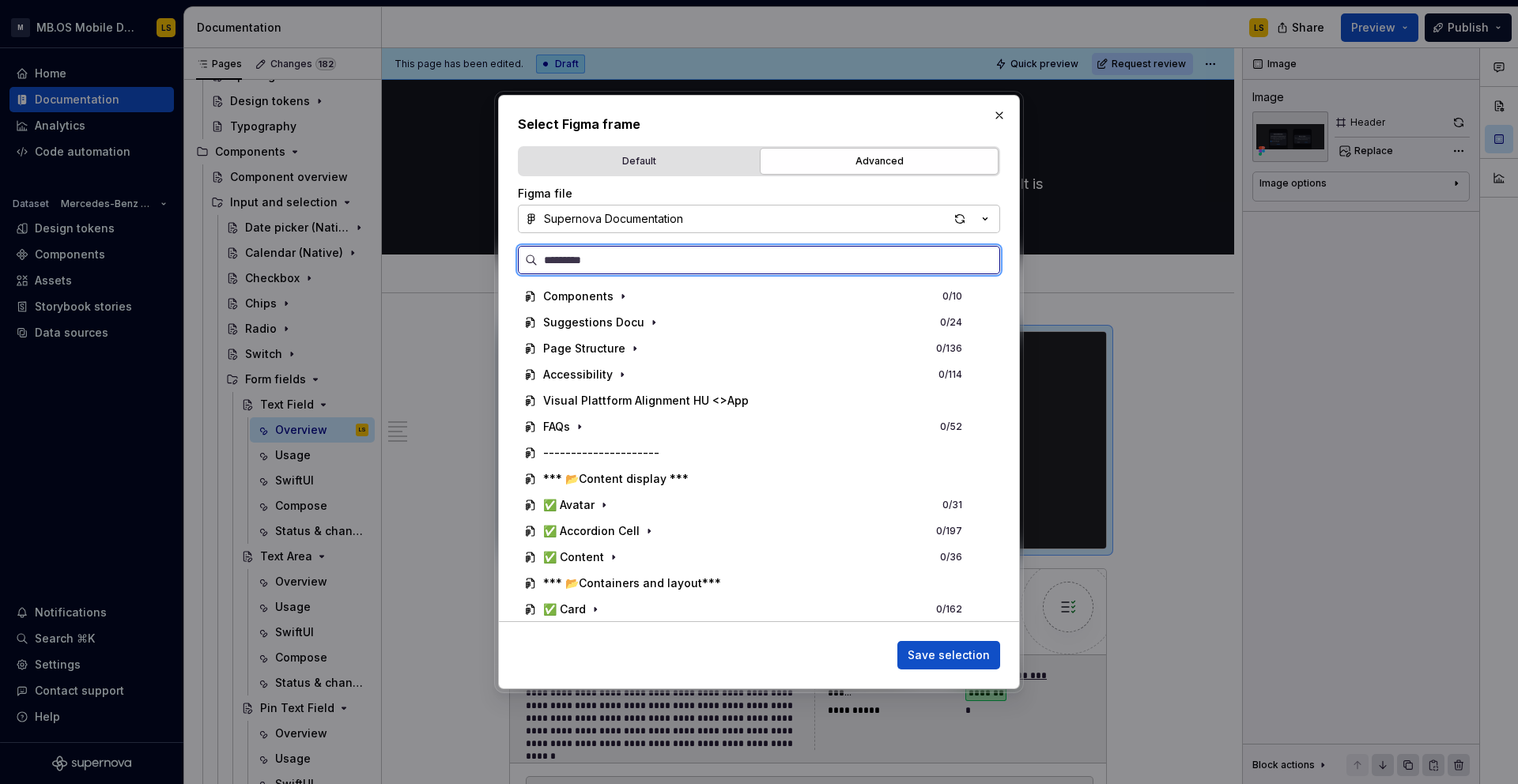
click at [608, 262] on input "search" at bounding box center [768, 260] width 462 height 16
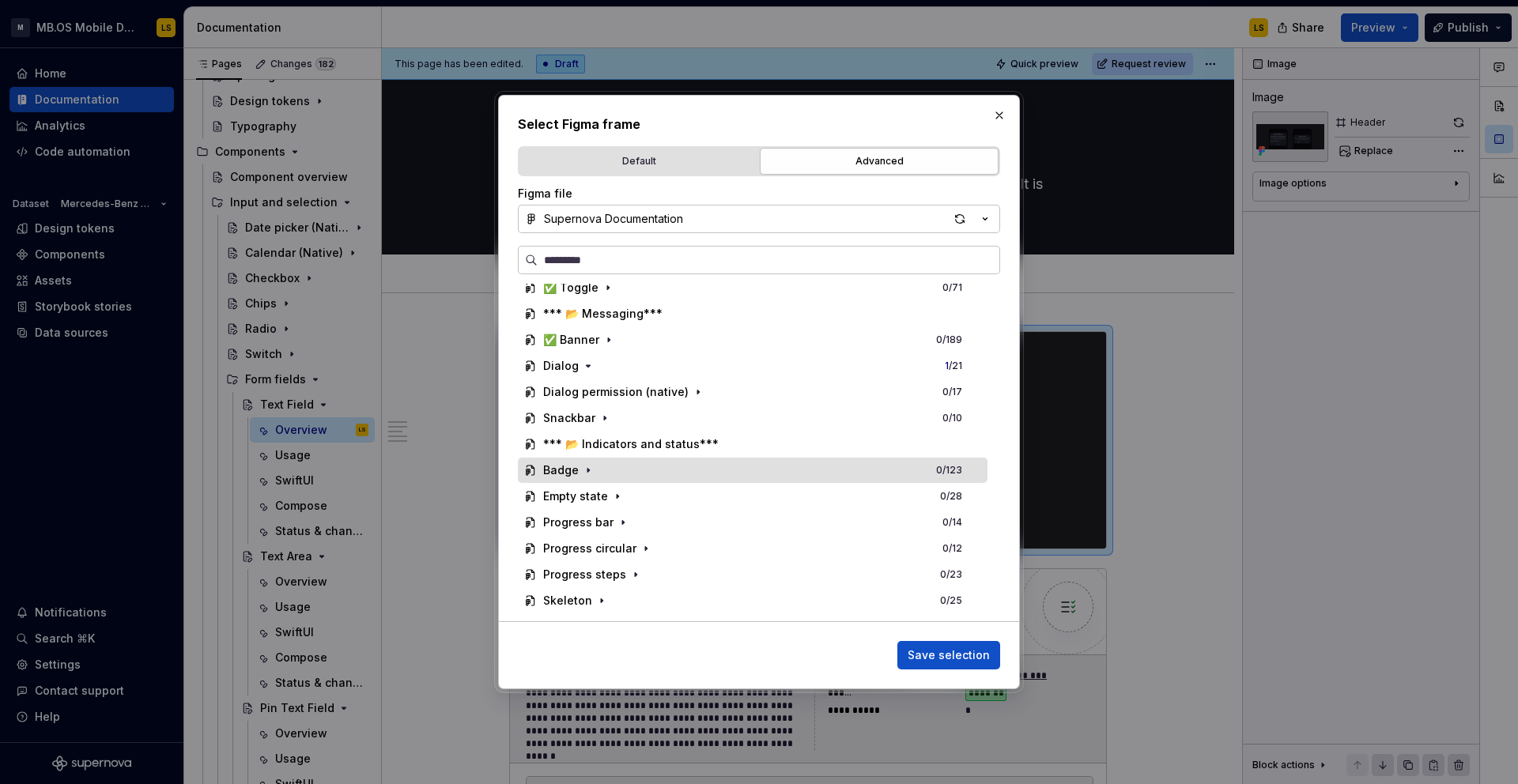
scroll to position [689, 0]
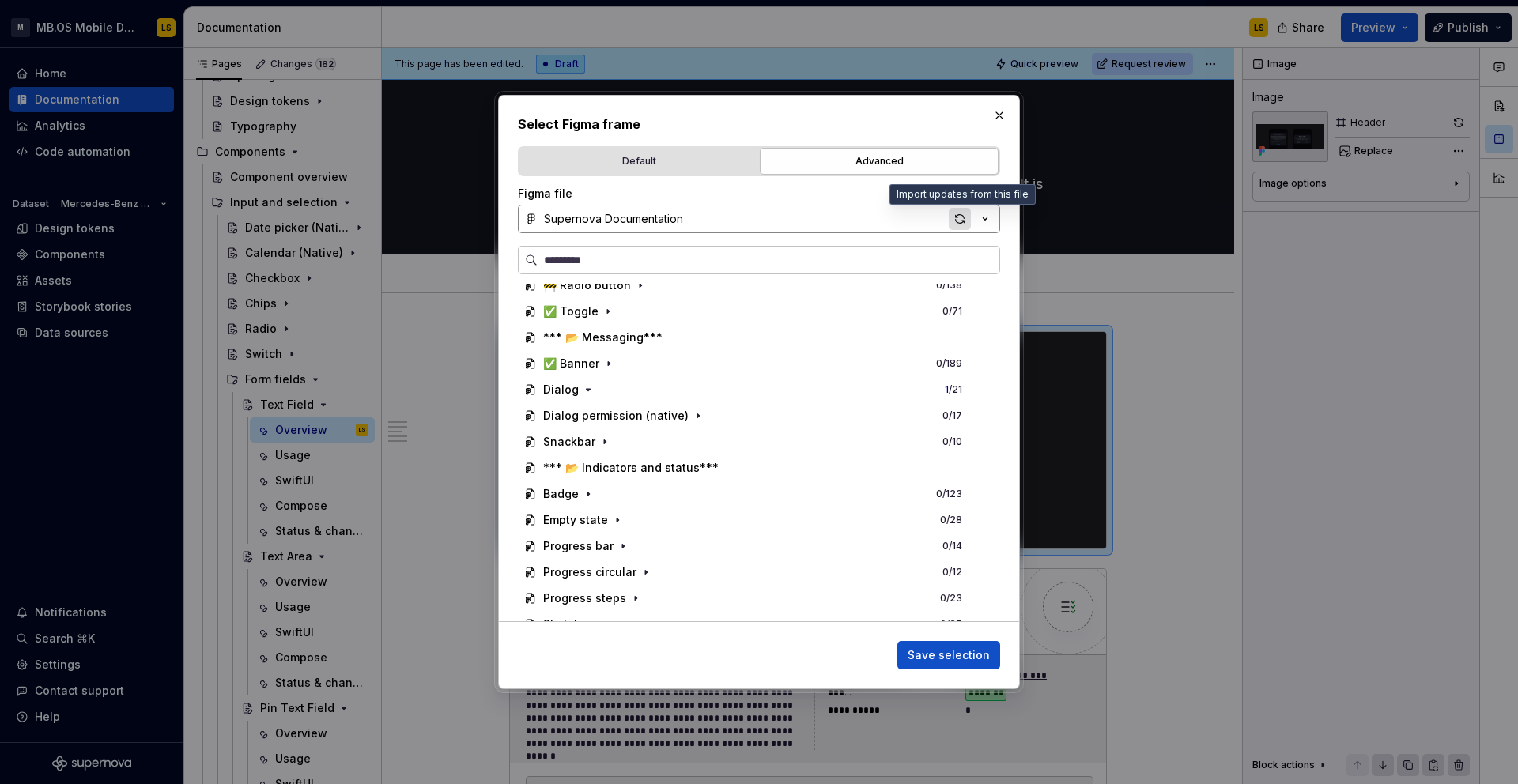
click at [961, 219] on div "button" at bounding box center [959, 219] width 22 height 22
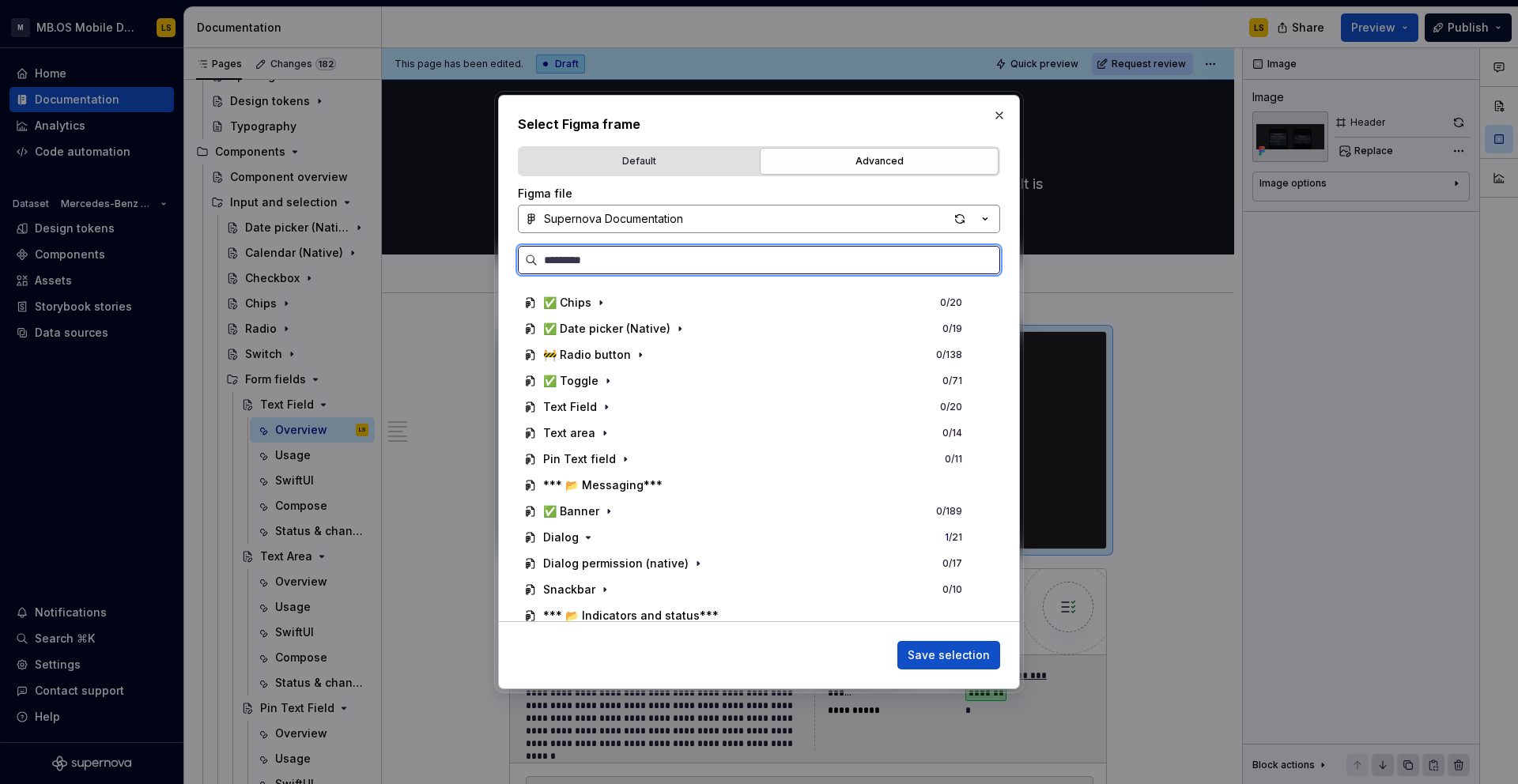
scroll to position [624, 0]
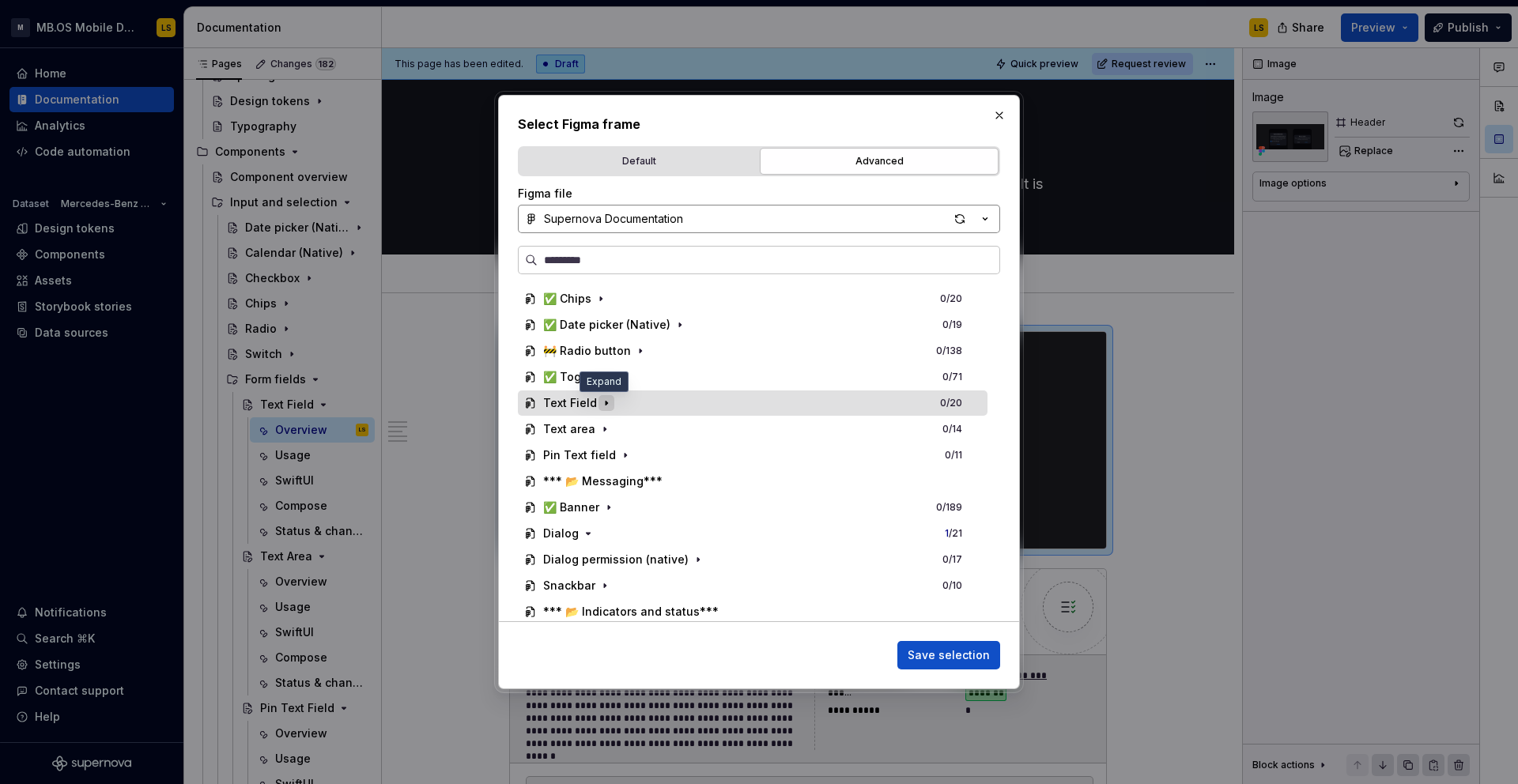
click at [606, 403] on icon "button" at bounding box center [606, 404] width 2 height 4
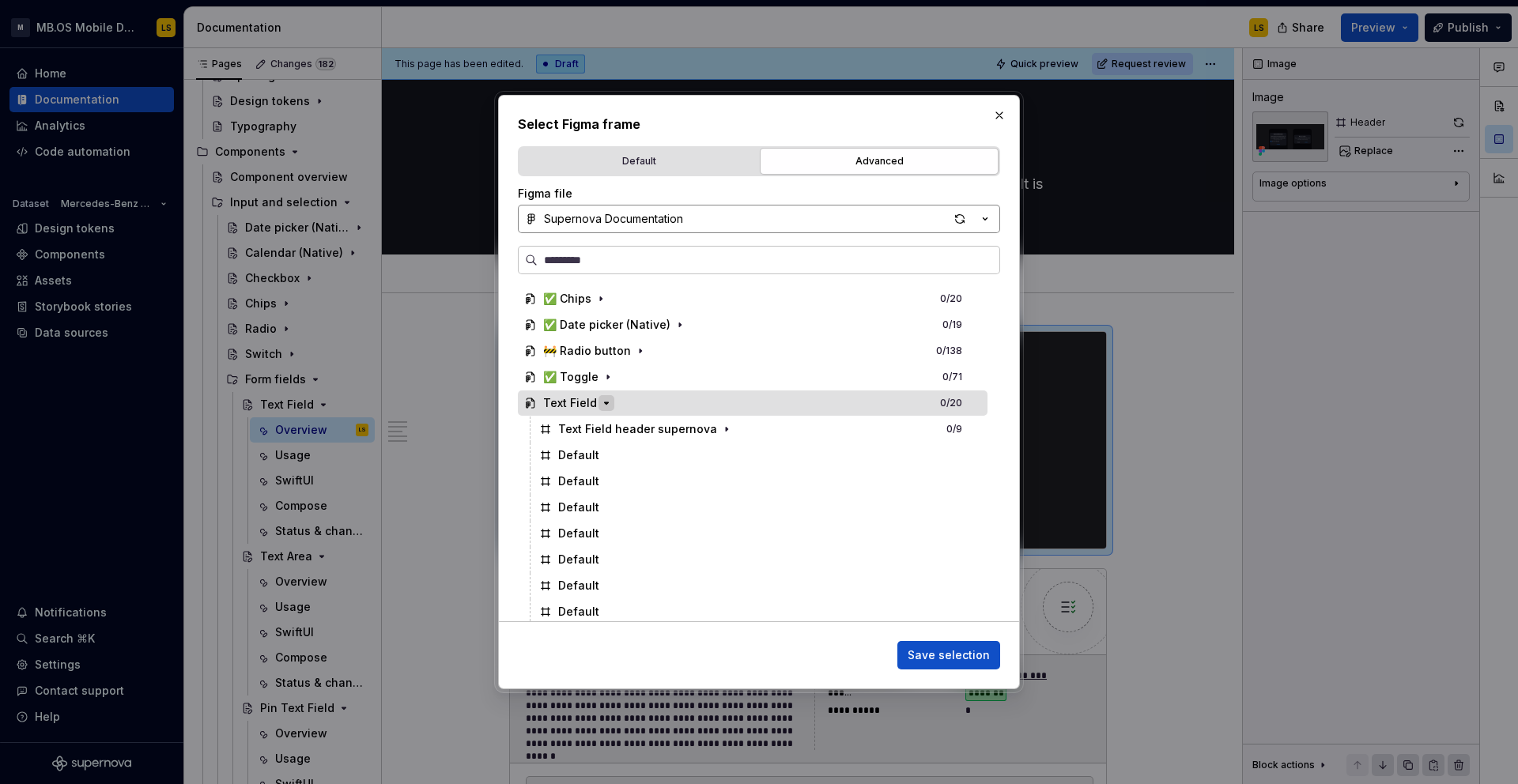
click at [605, 403] on icon "button" at bounding box center [606, 404] width 4 height 2
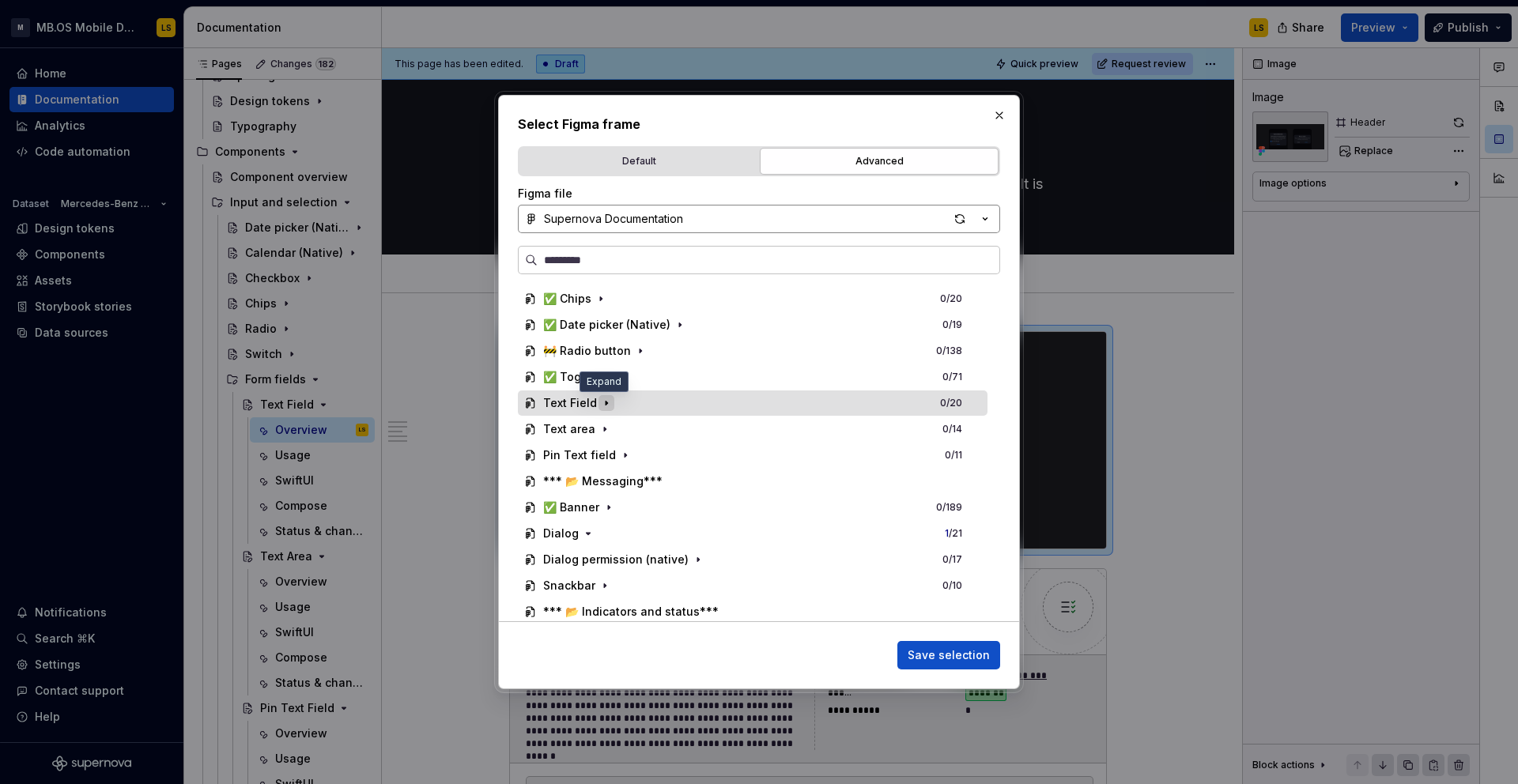
click at [603, 404] on icon "button" at bounding box center [606, 404] width 13 height 13
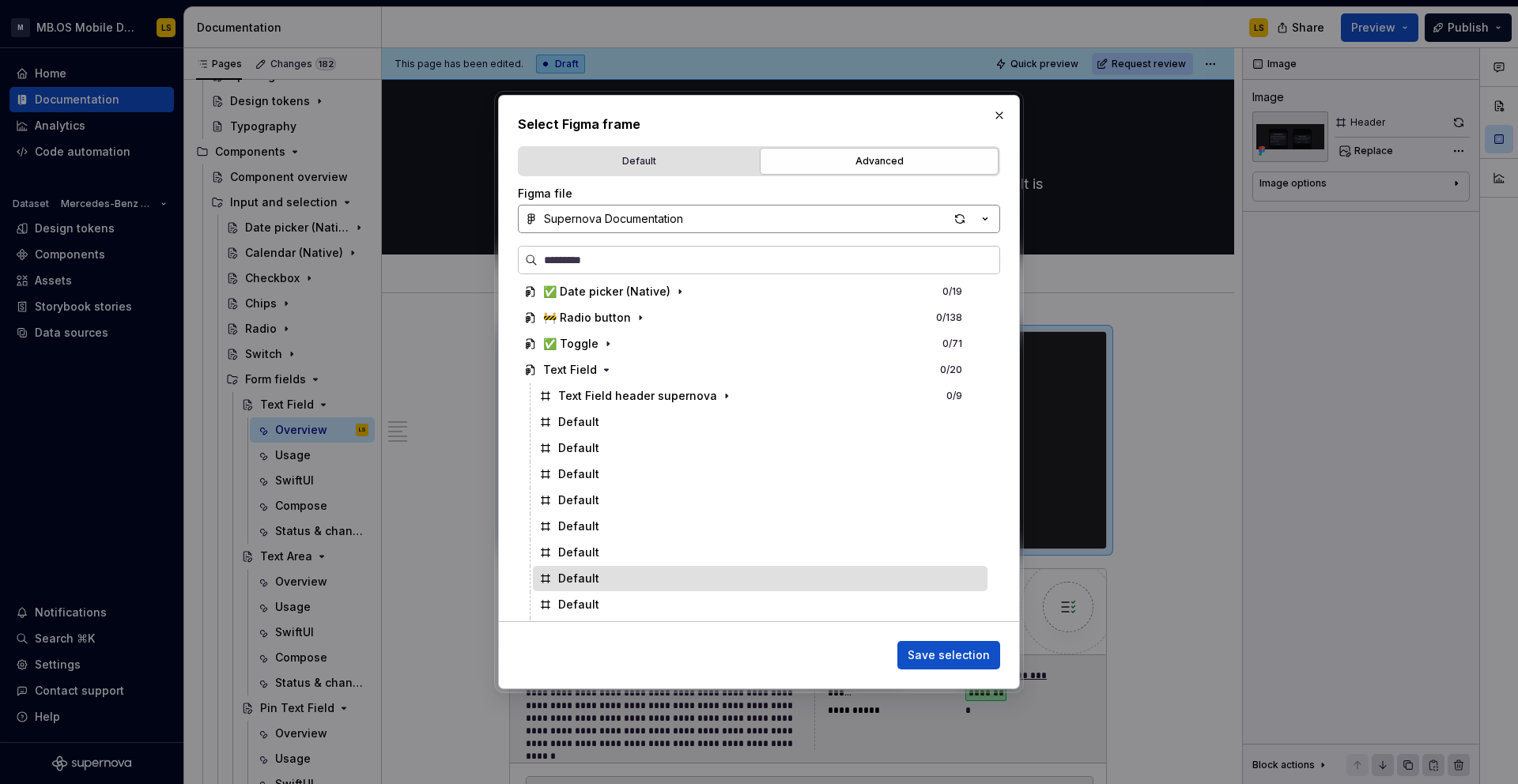
scroll to position [658, 0]
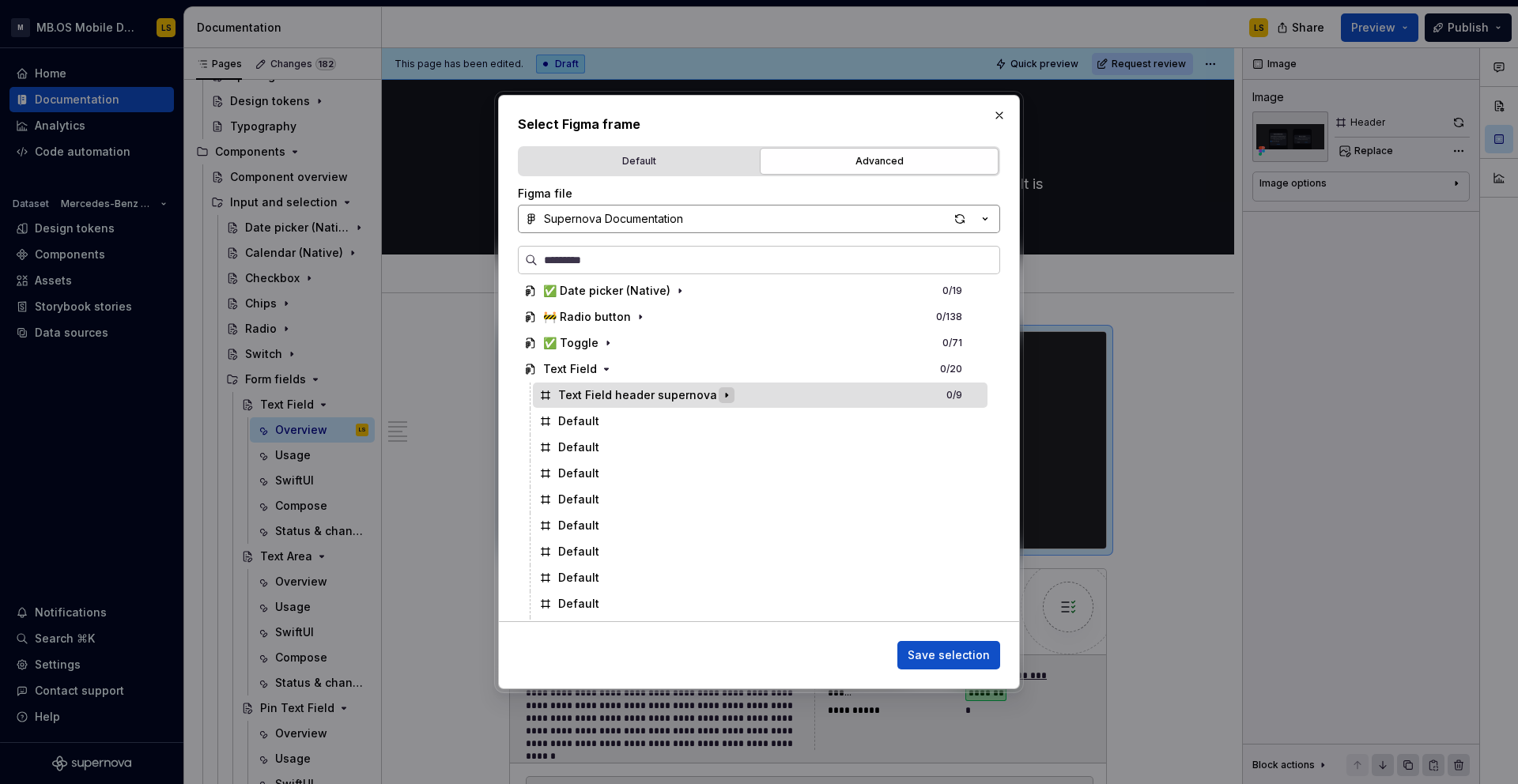
click at [721, 396] on icon "button" at bounding box center [726, 395] width 13 height 13
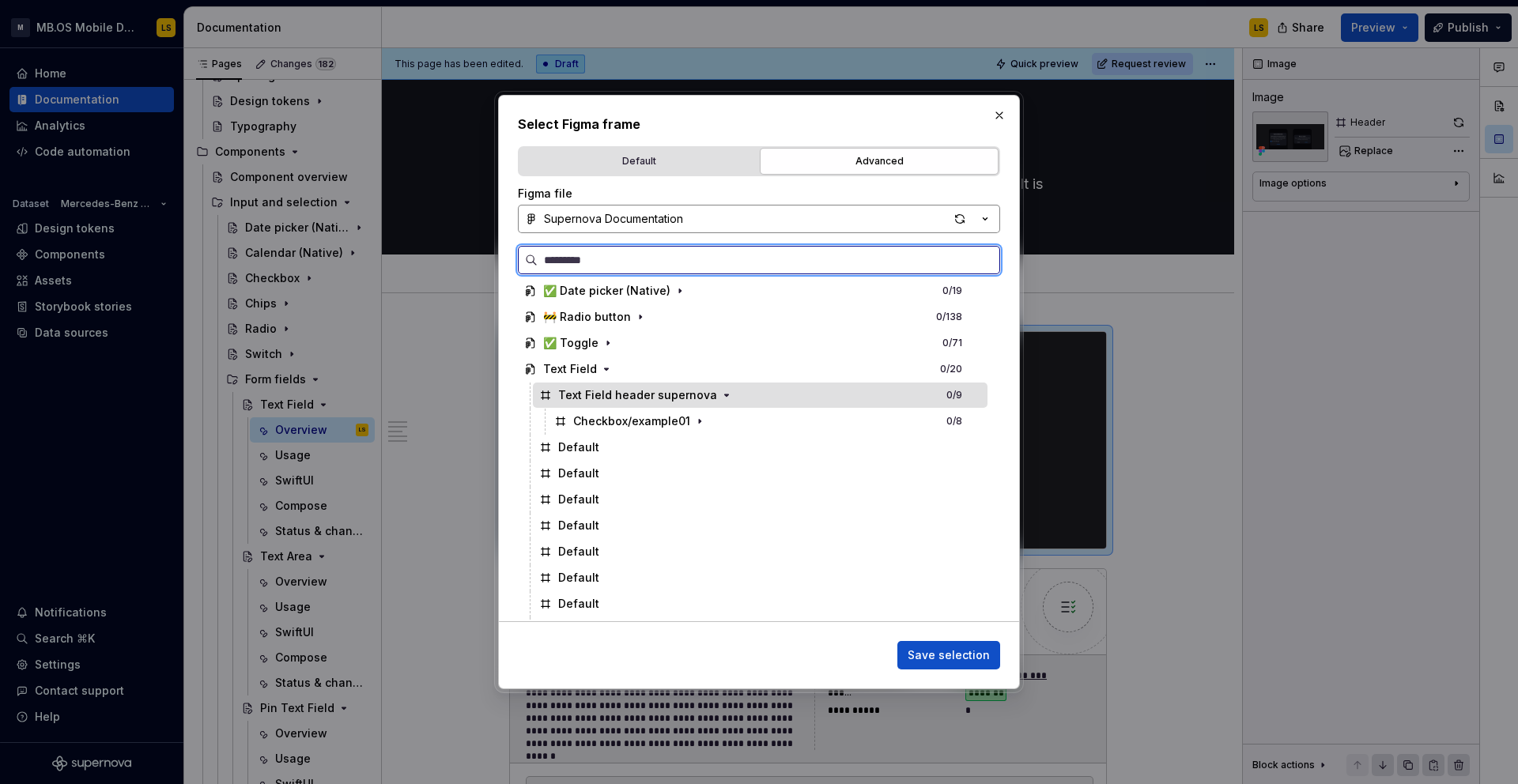
click at [805, 402] on div "Text Field header supernova 0 / 9" at bounding box center [759, 394] width 454 height 25
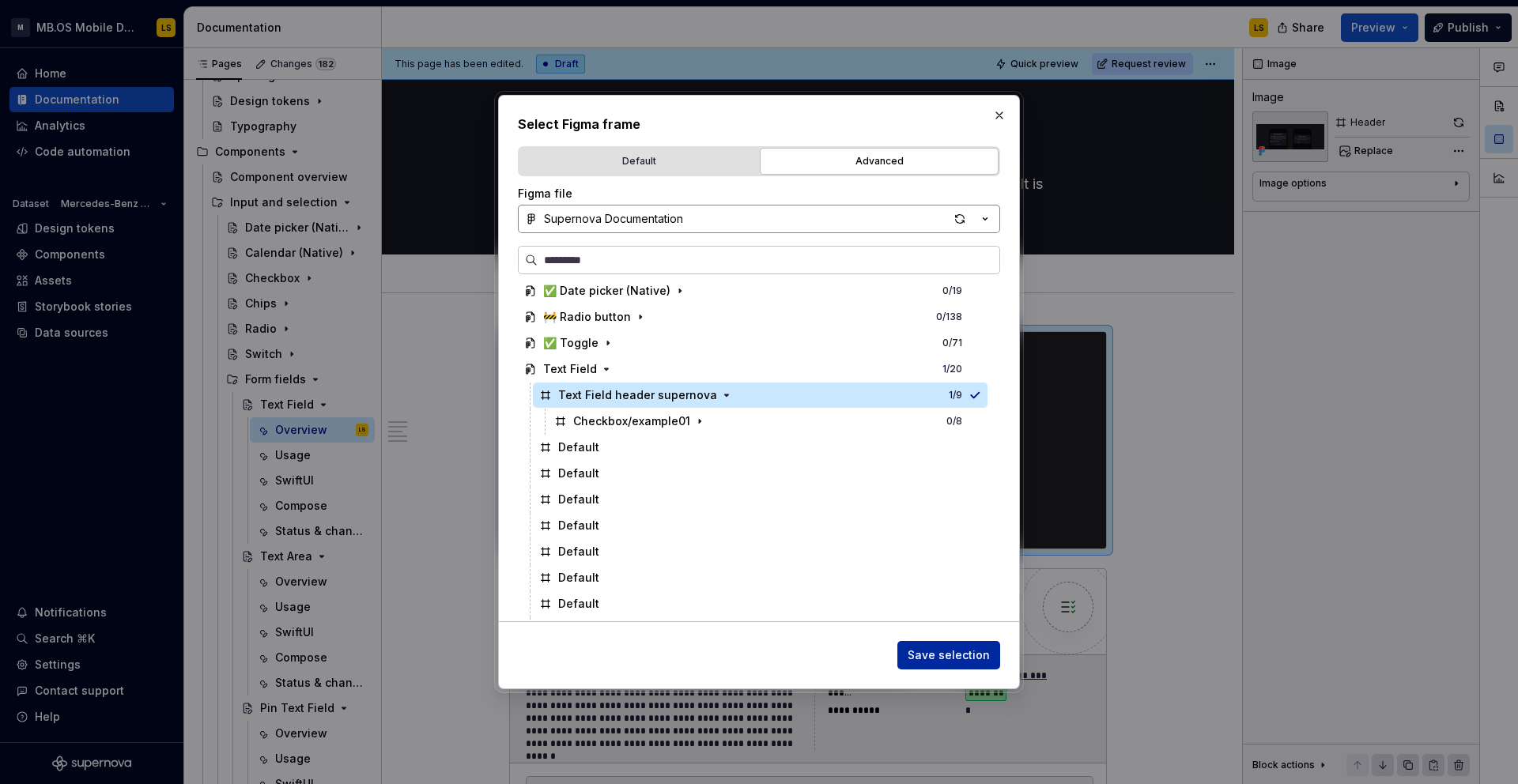
click at [962, 650] on span "Save selection" at bounding box center [948, 654] width 82 height 16
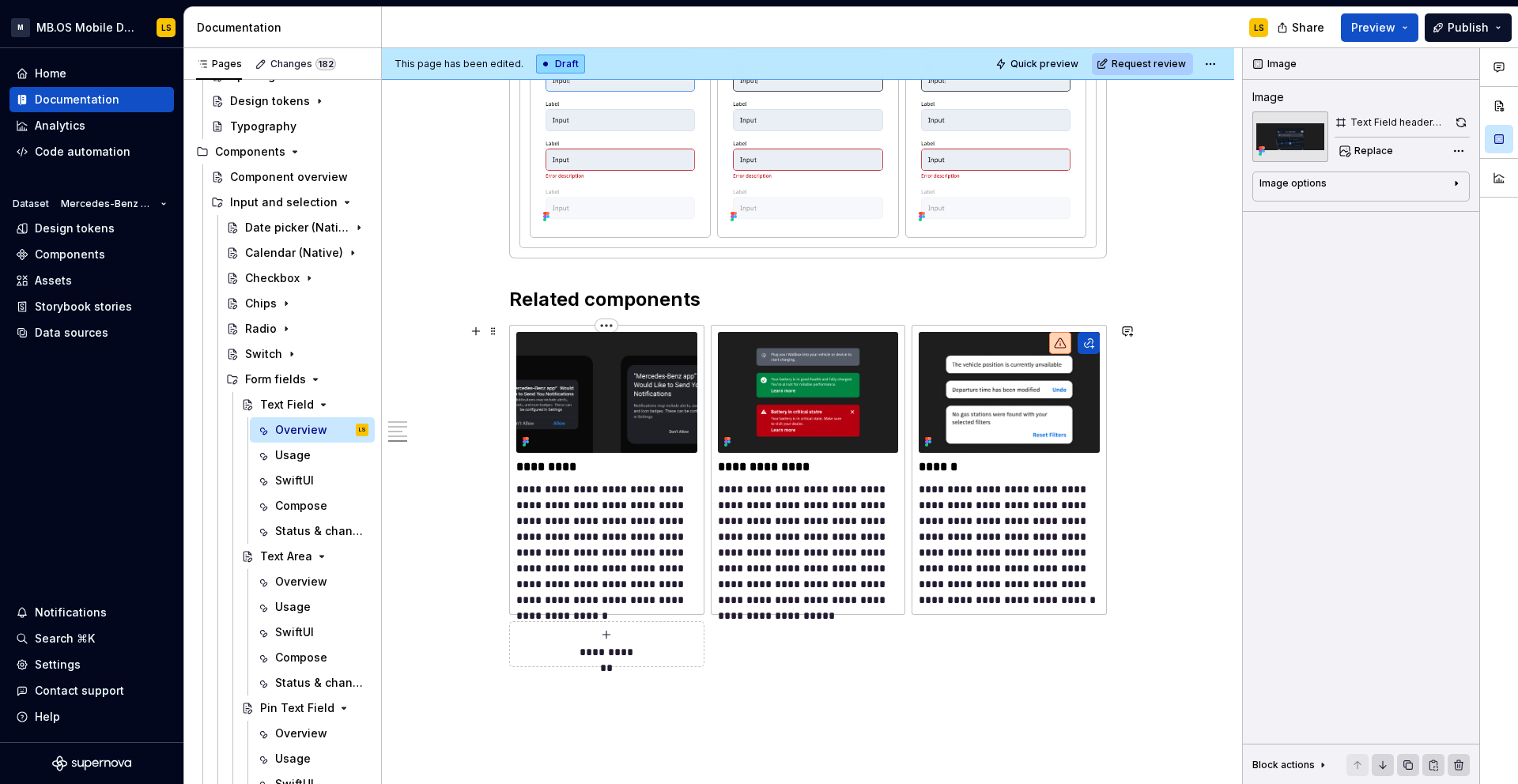
scroll to position [2891, 0]
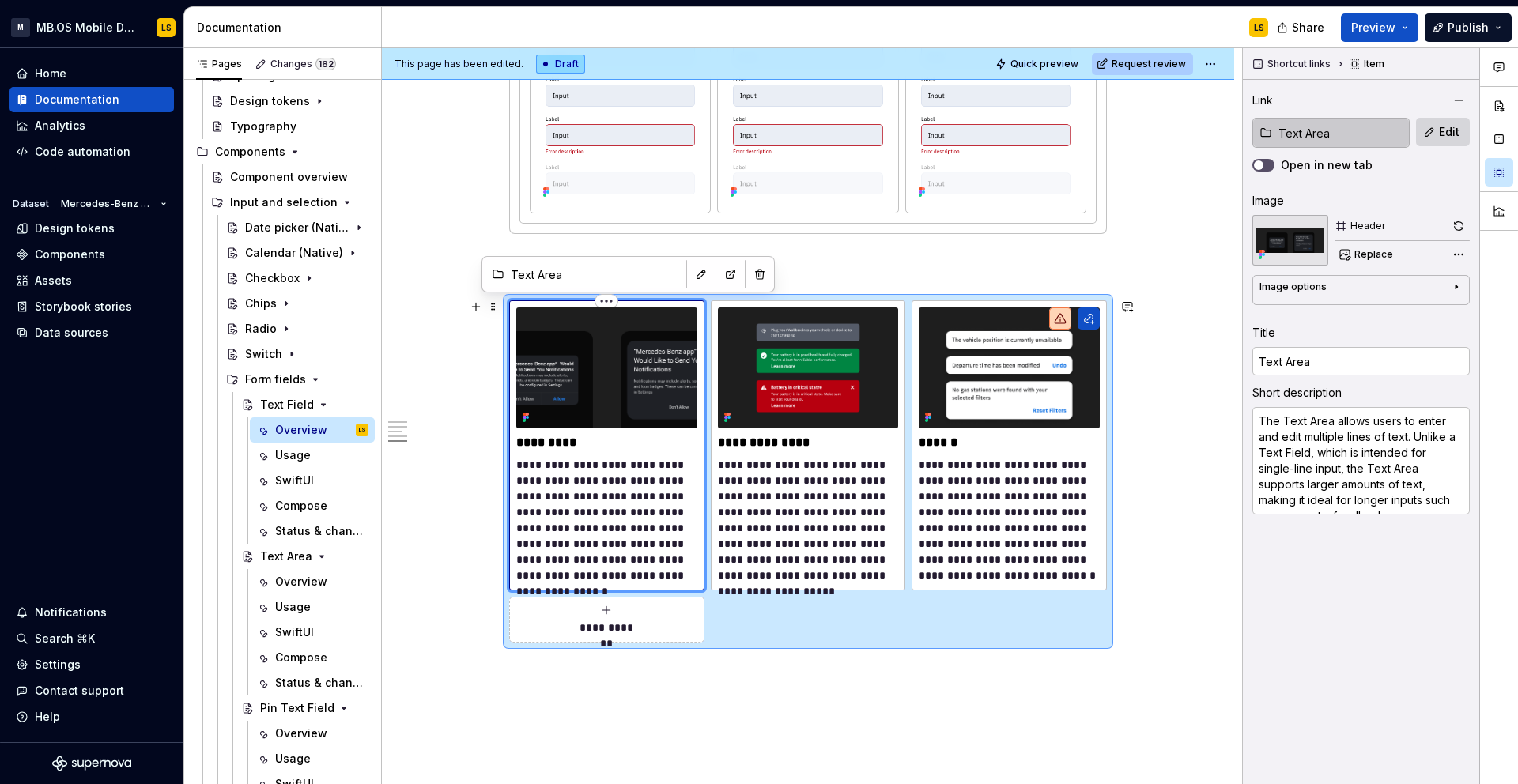
click at [592, 369] on img at bounding box center [606, 368] width 181 height 120
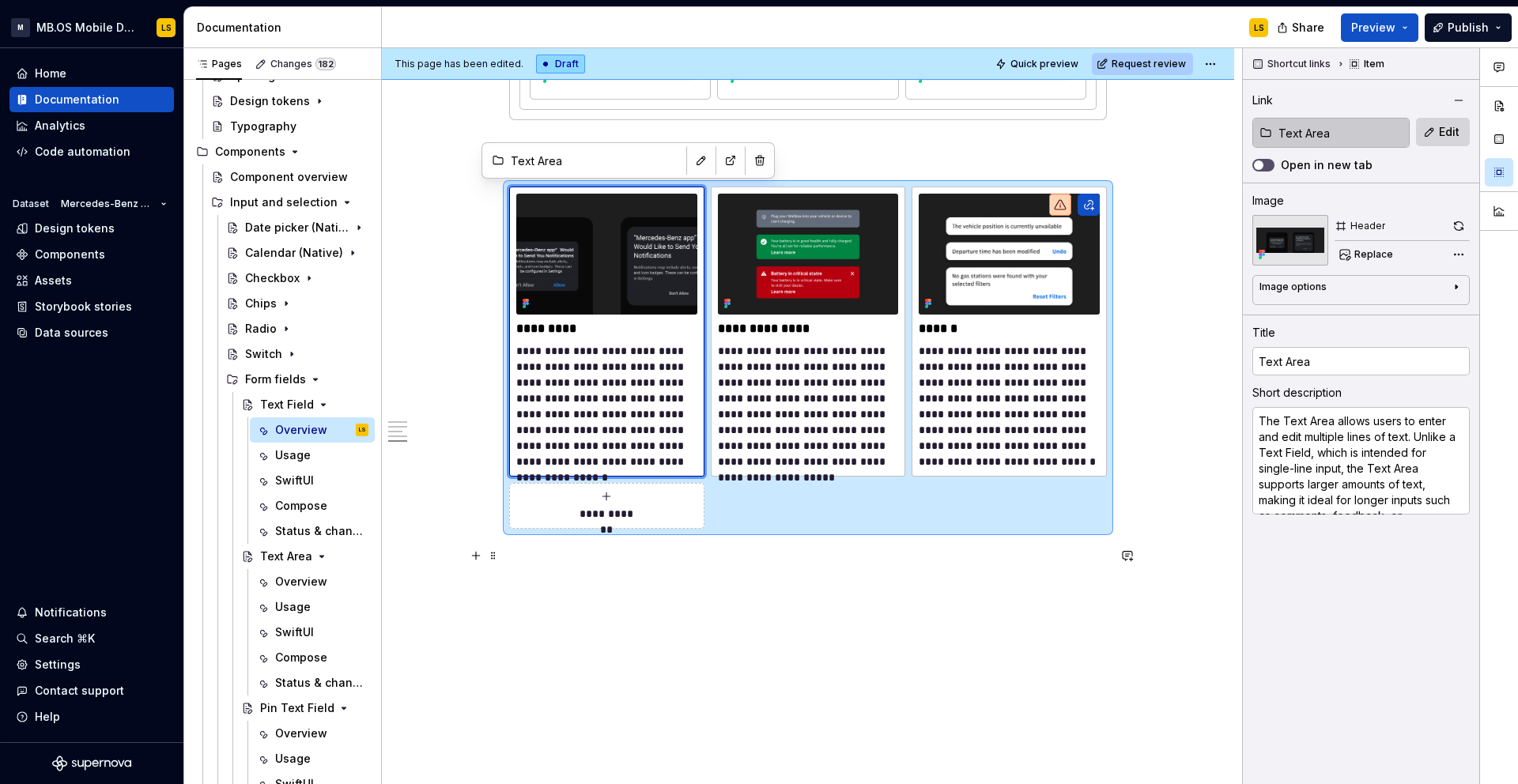
scroll to position [3017, 0]
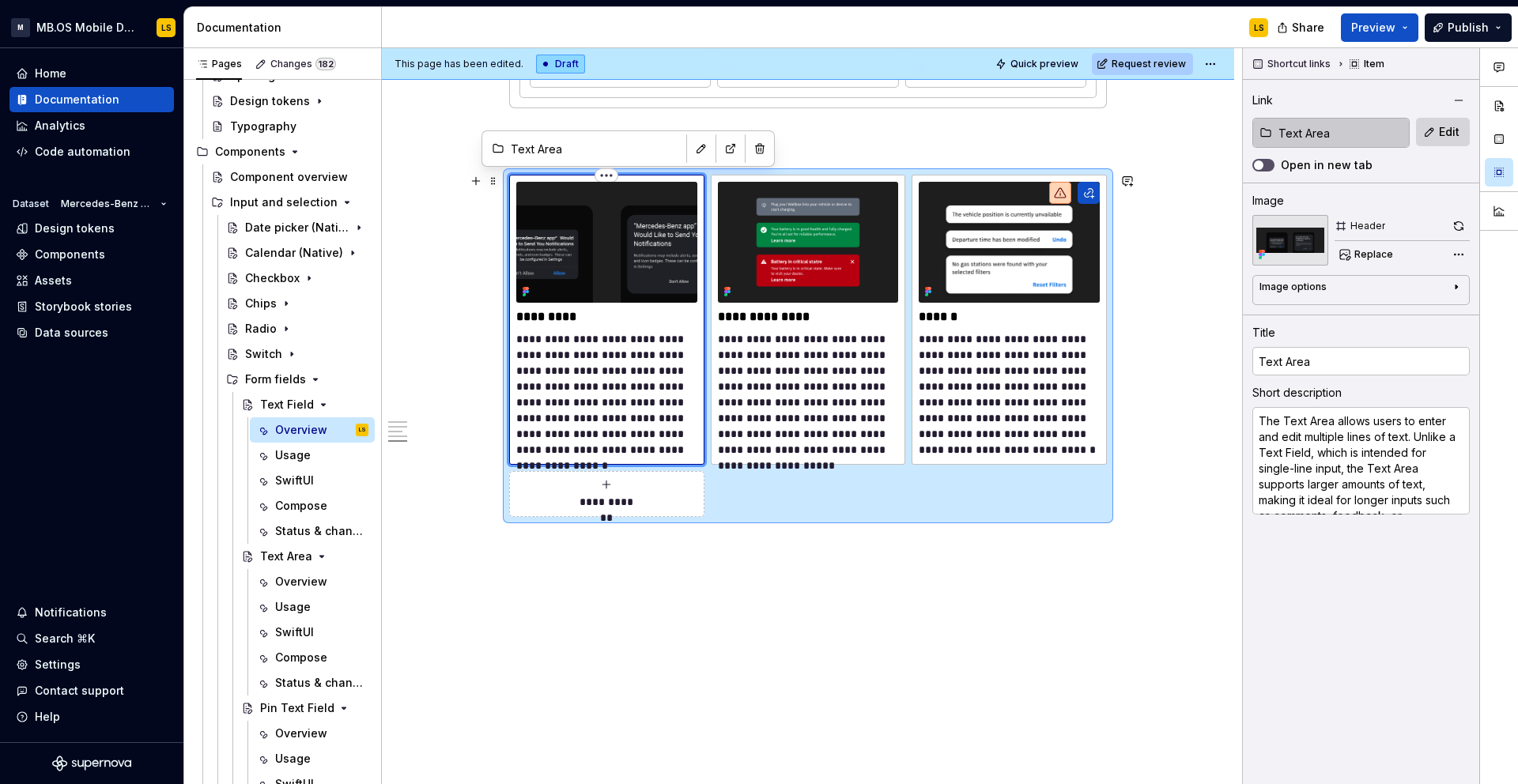
click at [613, 254] on img at bounding box center [606, 241] width 181 height 120
click at [1359, 248] on span "Replace" at bounding box center [1373, 254] width 39 height 13
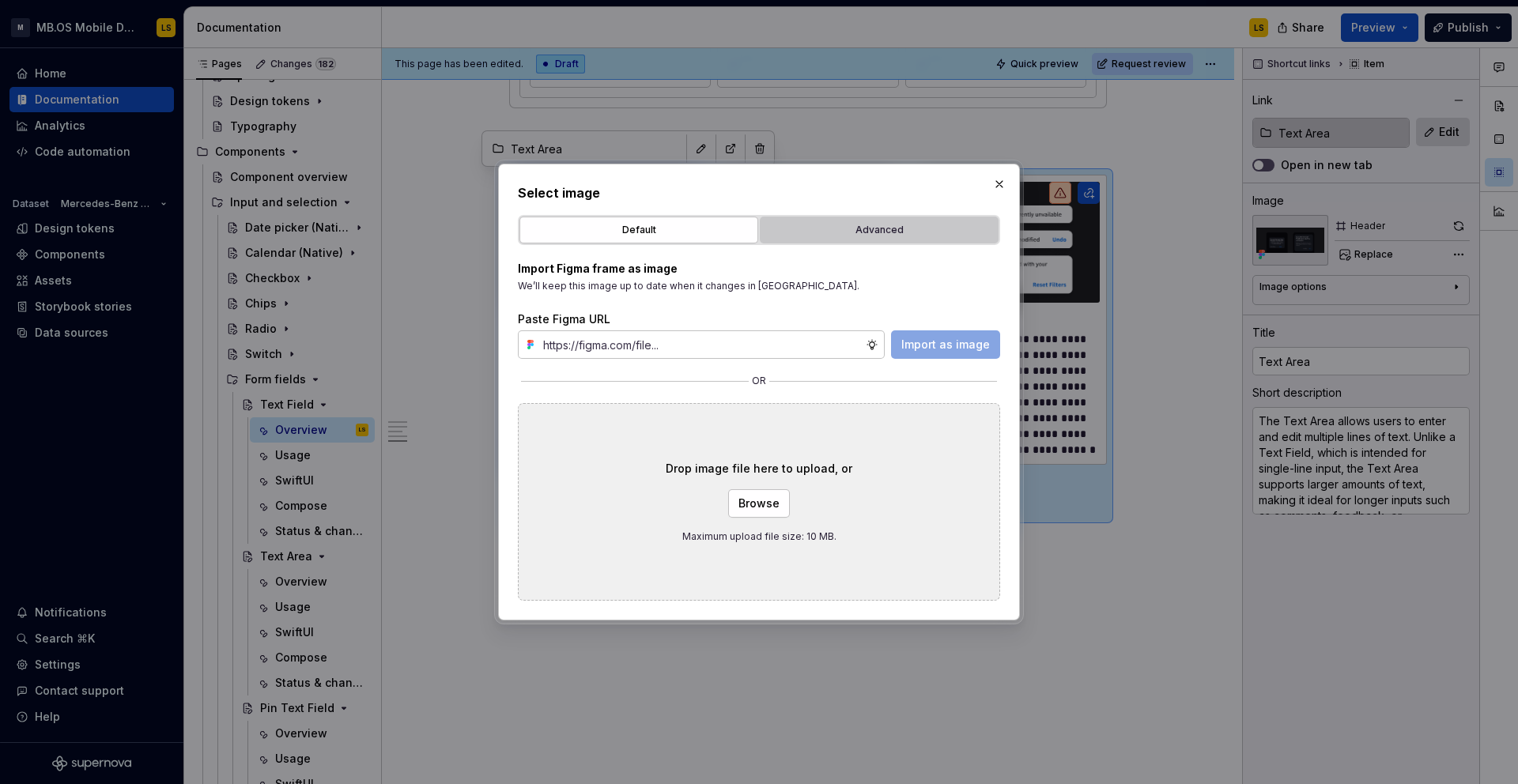
click at [888, 225] on div "Advanced" at bounding box center [878, 229] width 228 height 16
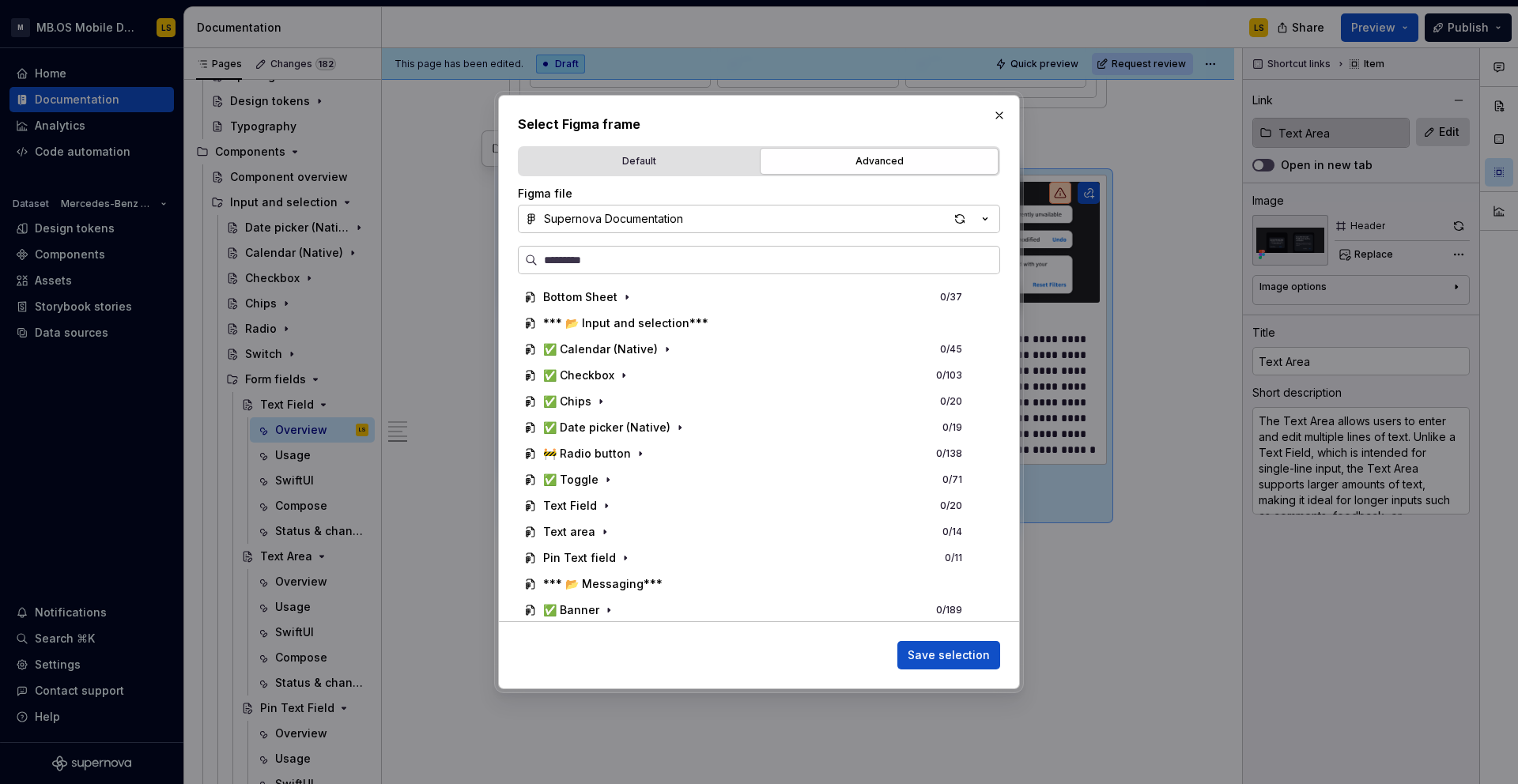
scroll to position [519, 0]
click at [606, 509] on icon "button" at bounding box center [606, 509] width 2 height 4
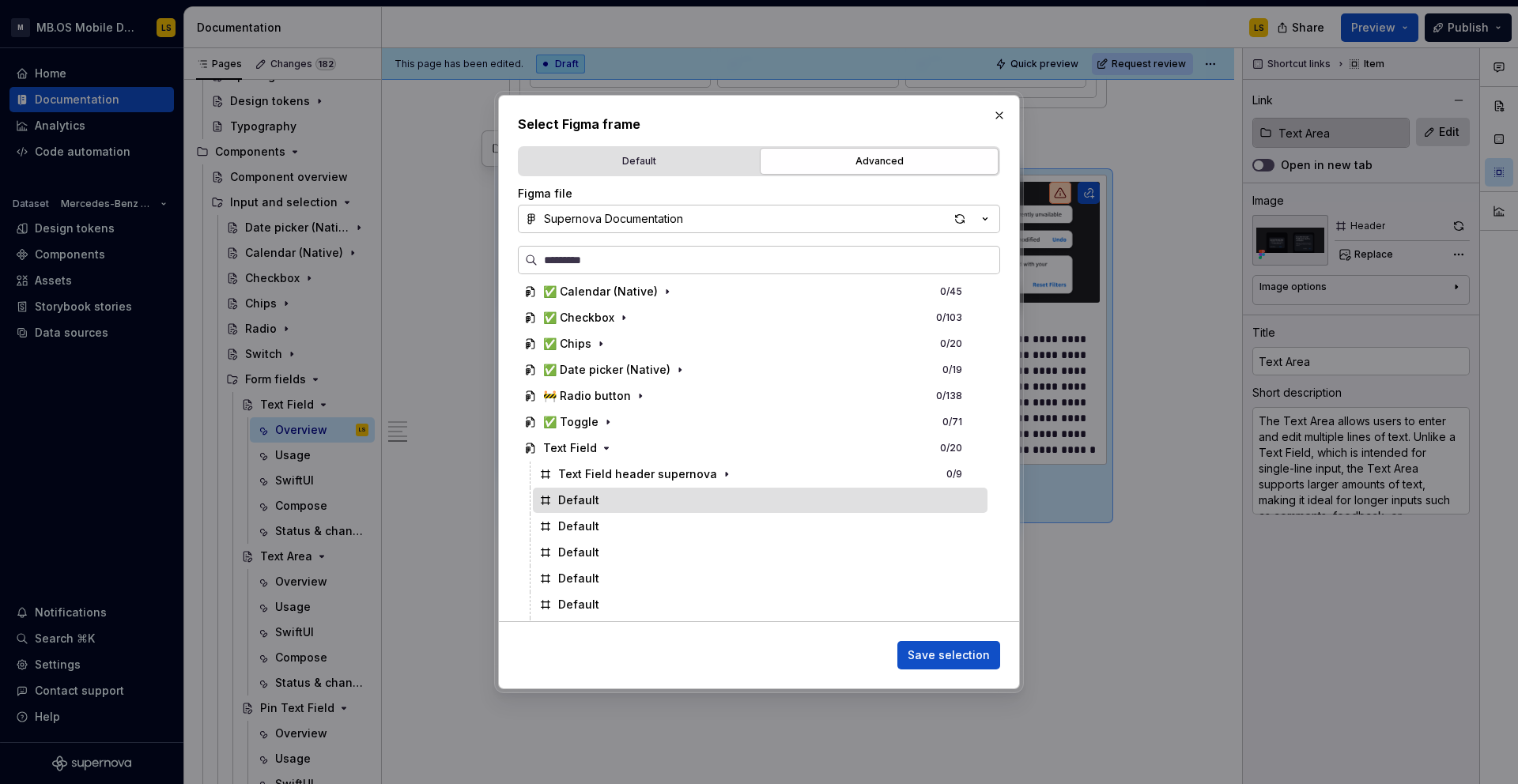
scroll to position [589, 0]
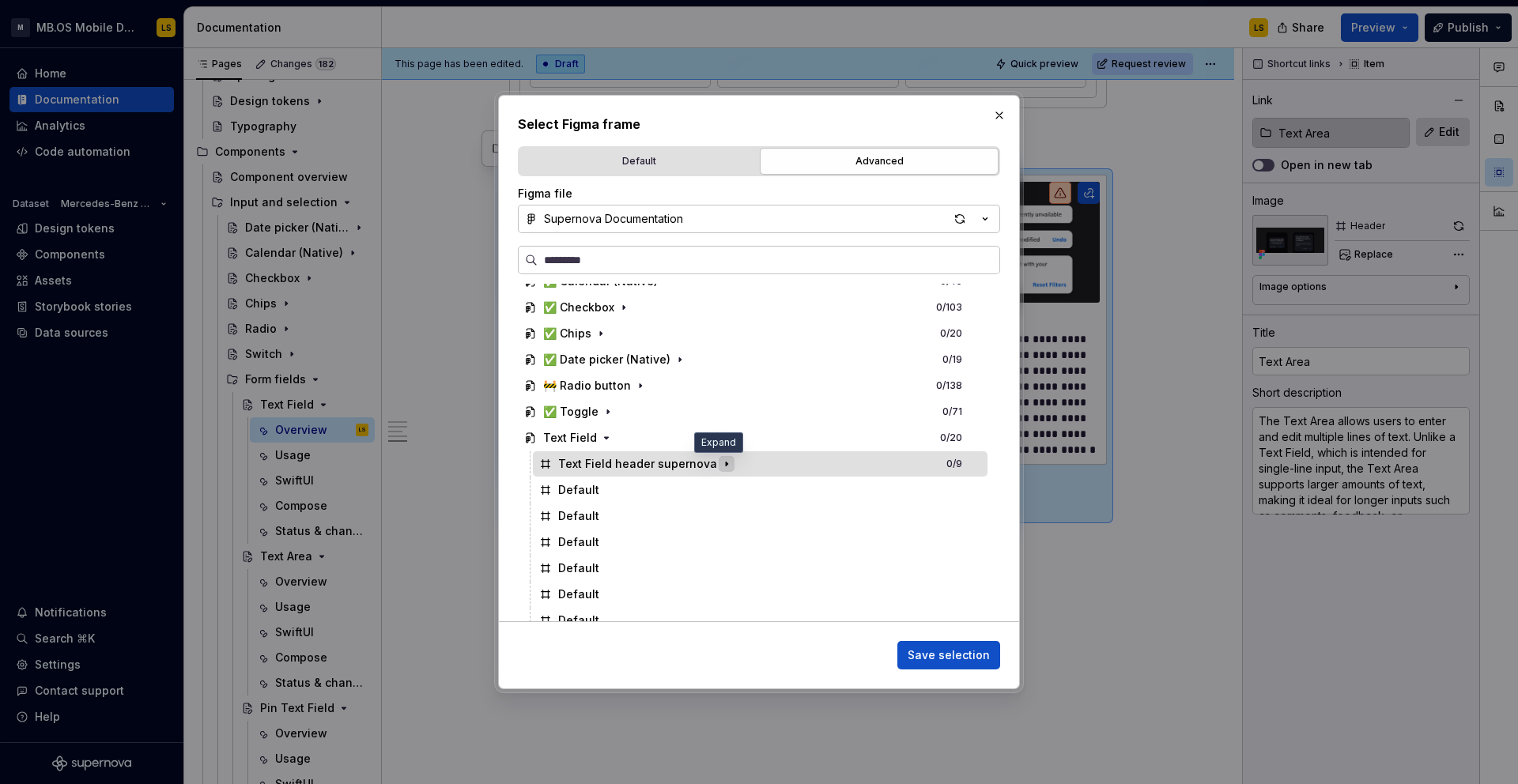
click at [720, 463] on icon "button" at bounding box center [726, 464] width 13 height 13
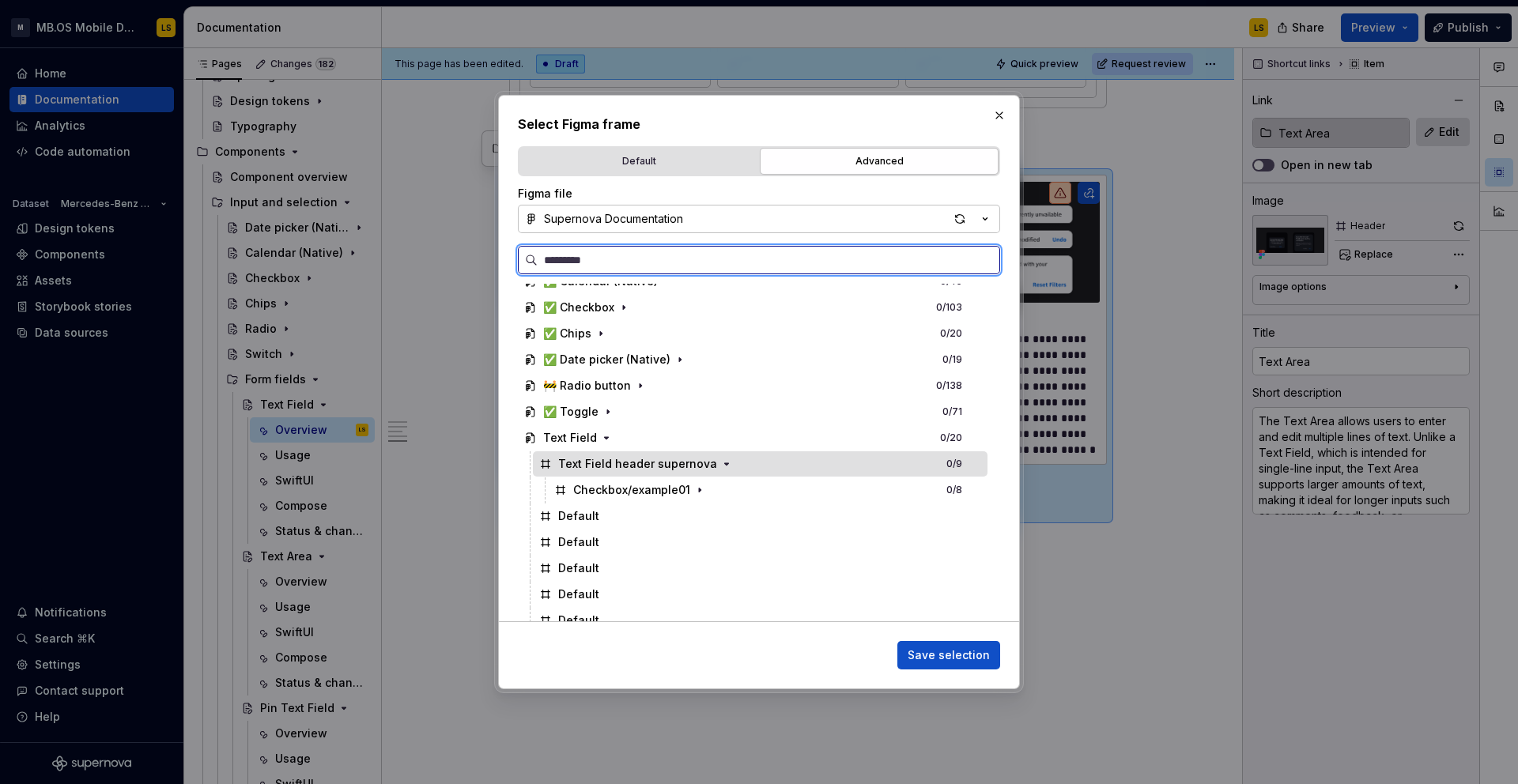
click at [830, 463] on div "Text Field header supernova 0 / 9" at bounding box center [759, 463] width 454 height 25
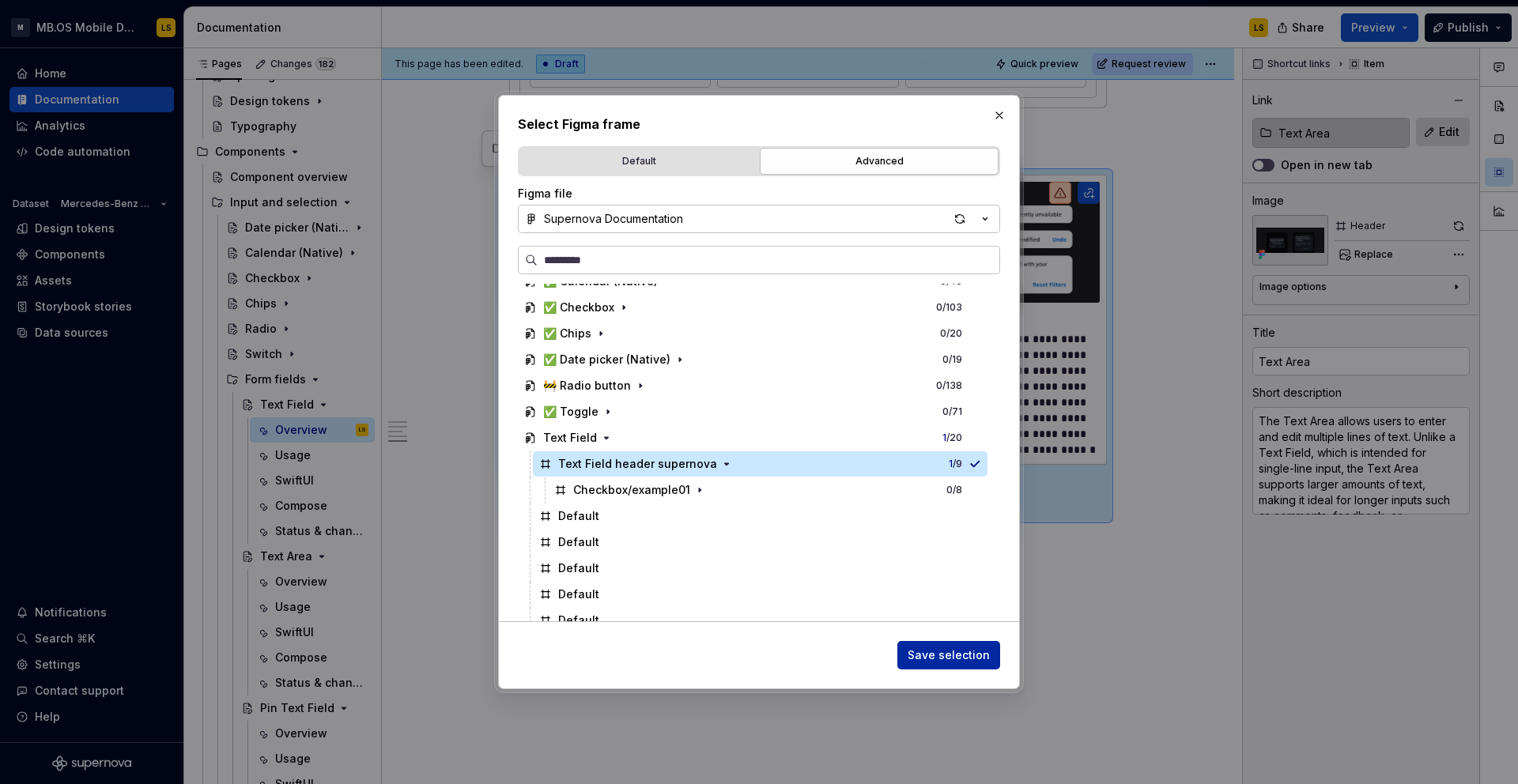
click at [924, 656] on span "Save selection" at bounding box center [948, 654] width 82 height 16
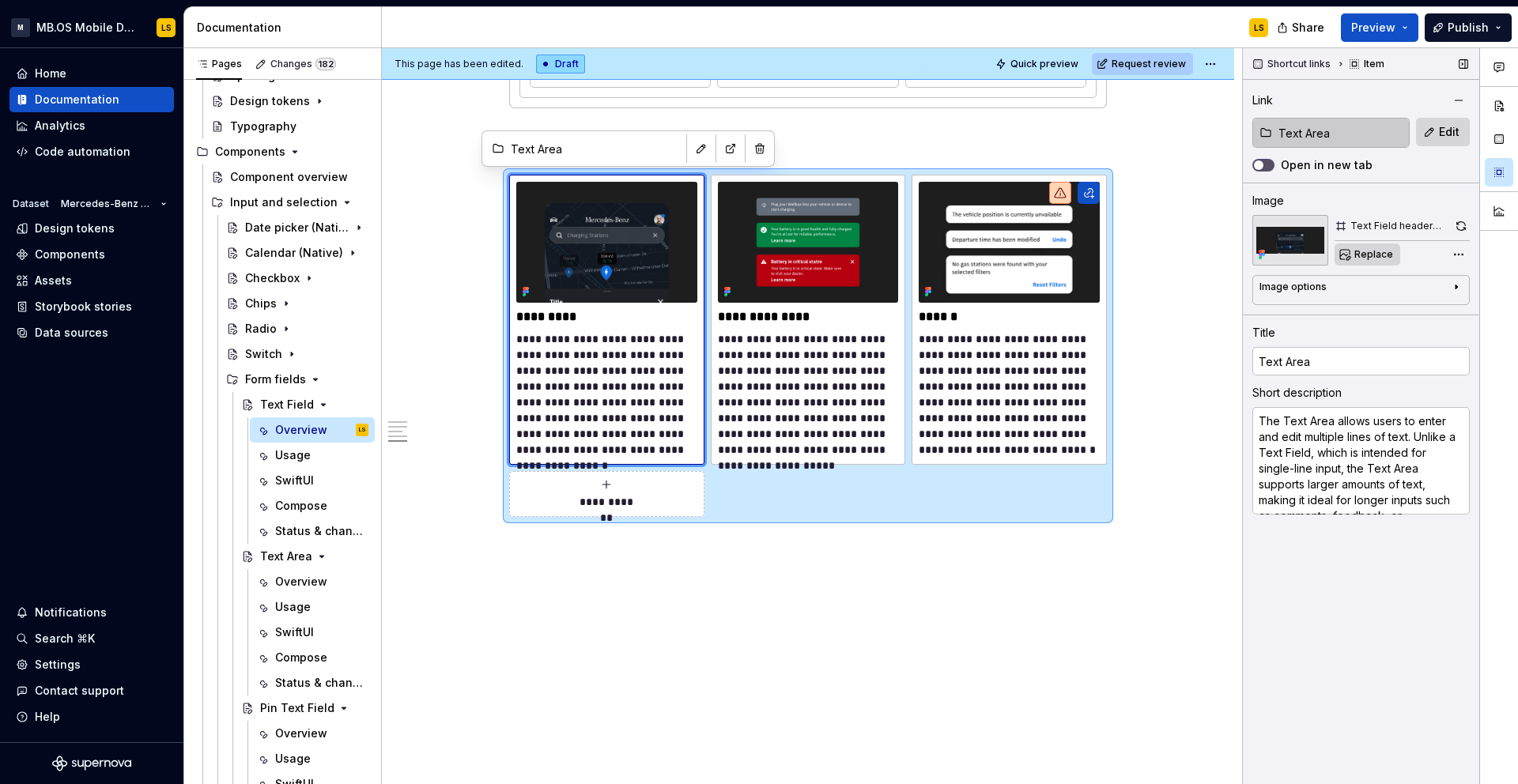
click at [1359, 258] on span "Replace" at bounding box center [1373, 254] width 39 height 13
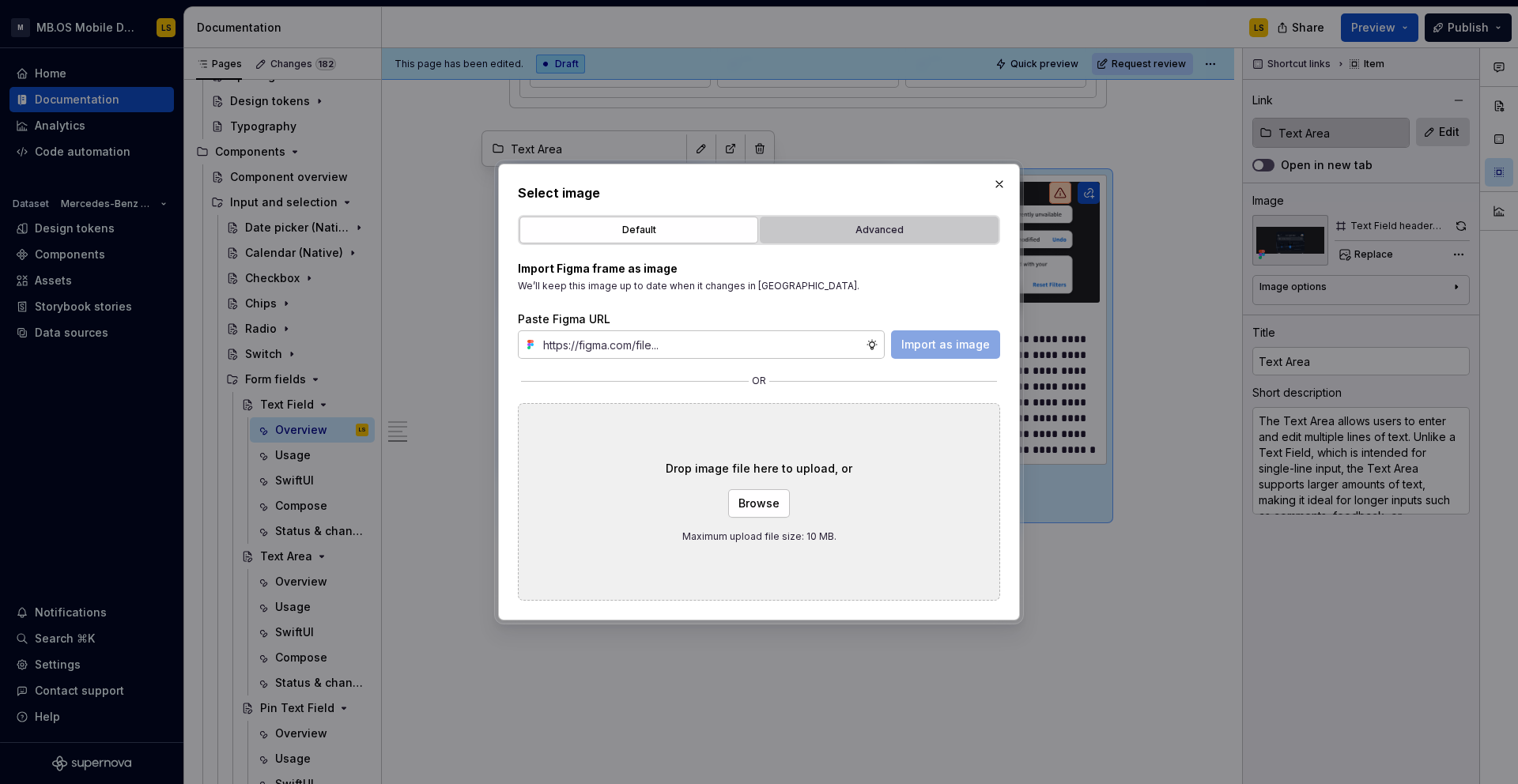
click at [869, 228] on div "Advanced" at bounding box center [878, 229] width 228 height 16
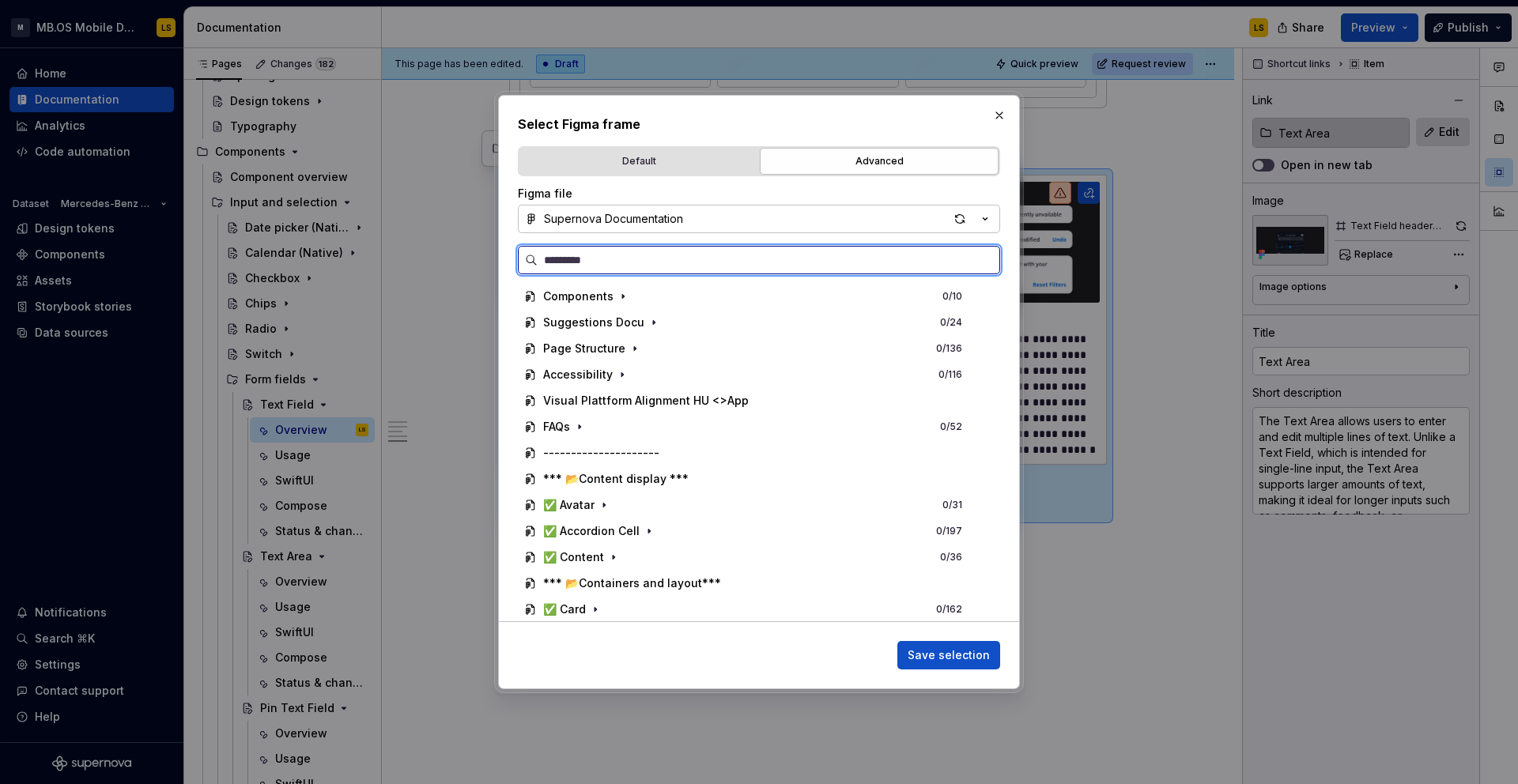
click at [653, 259] on input "search" at bounding box center [768, 260] width 462 height 16
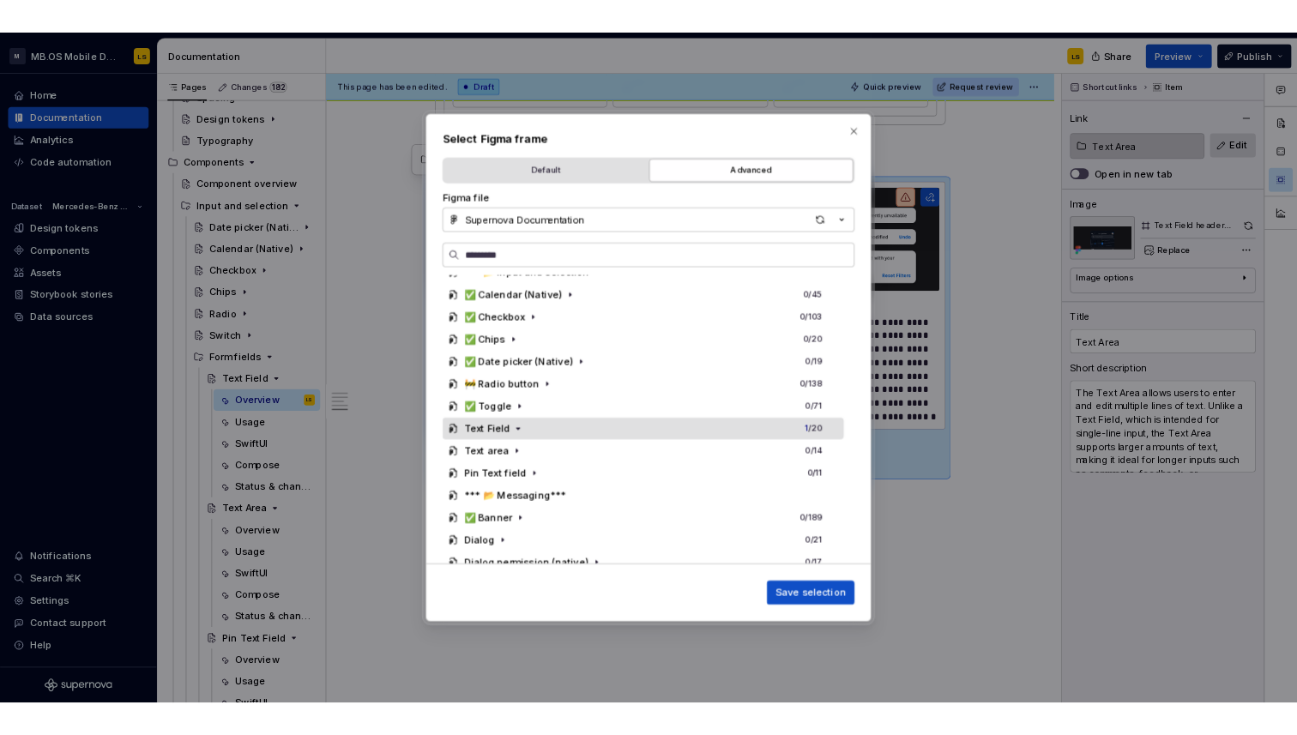
scroll to position [622, 0]
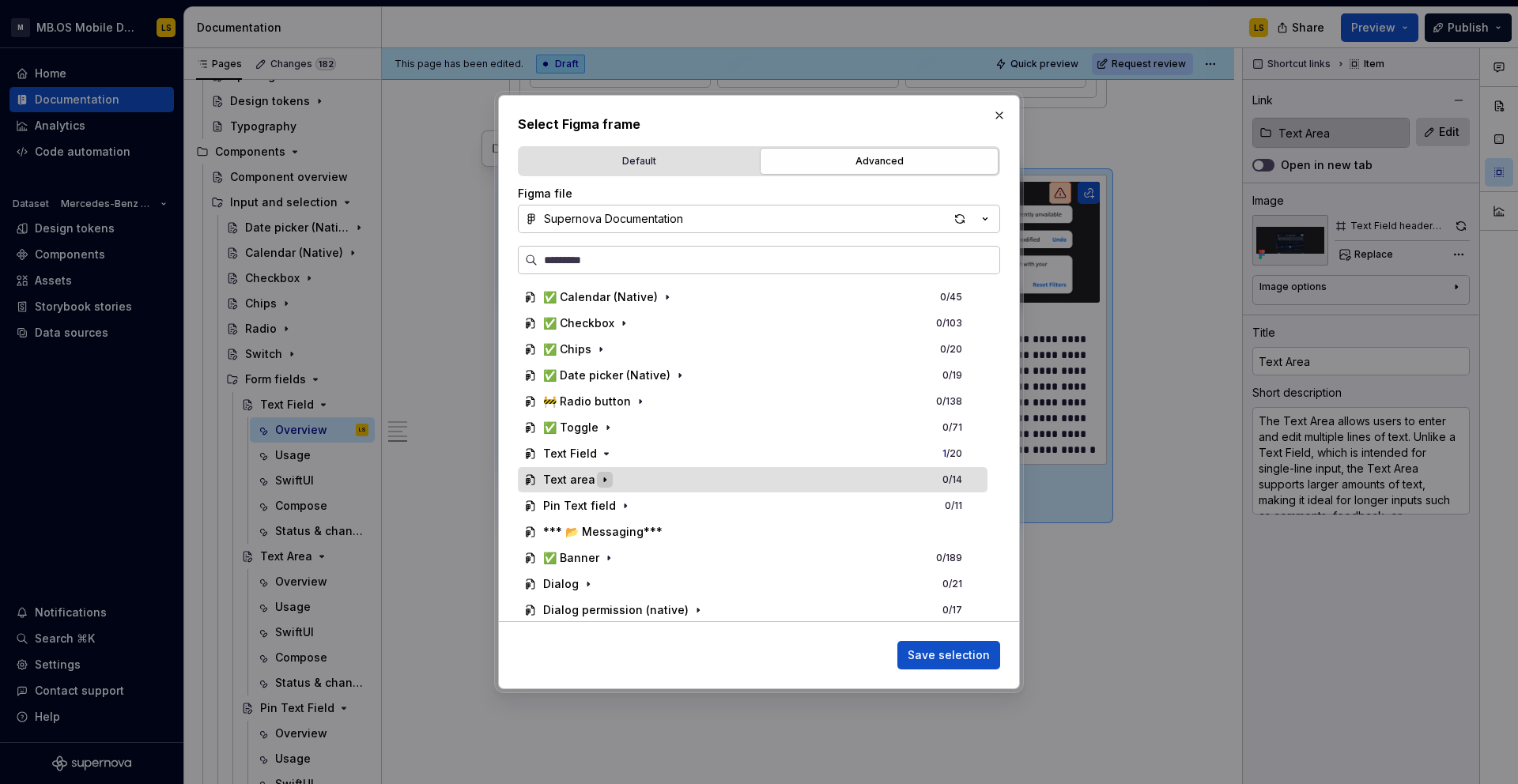
click at [598, 474] on icon "button" at bounding box center [605, 480] width 13 height 13
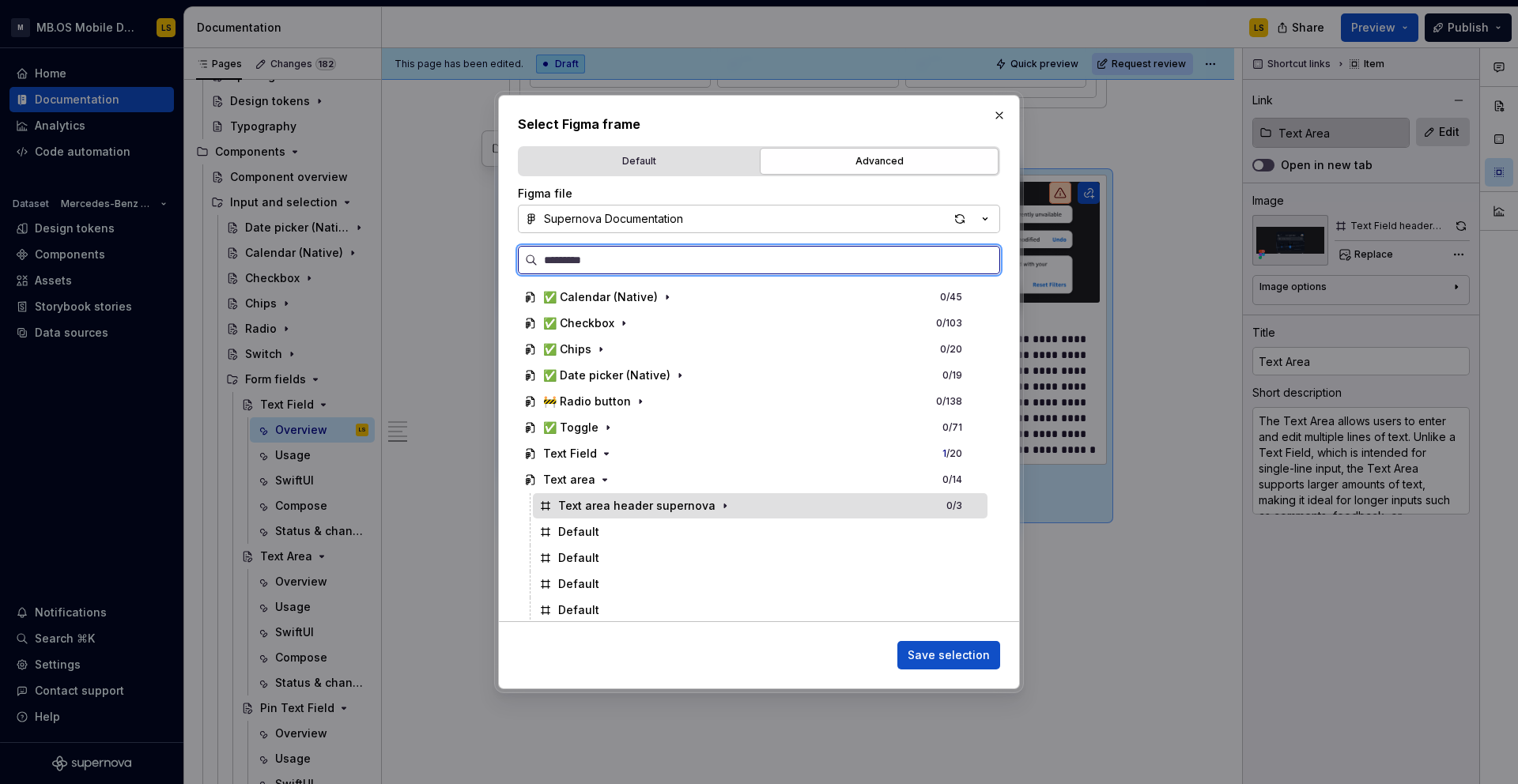
click at [682, 514] on div "Text area header supernova 0 / 3" at bounding box center [759, 505] width 454 height 25
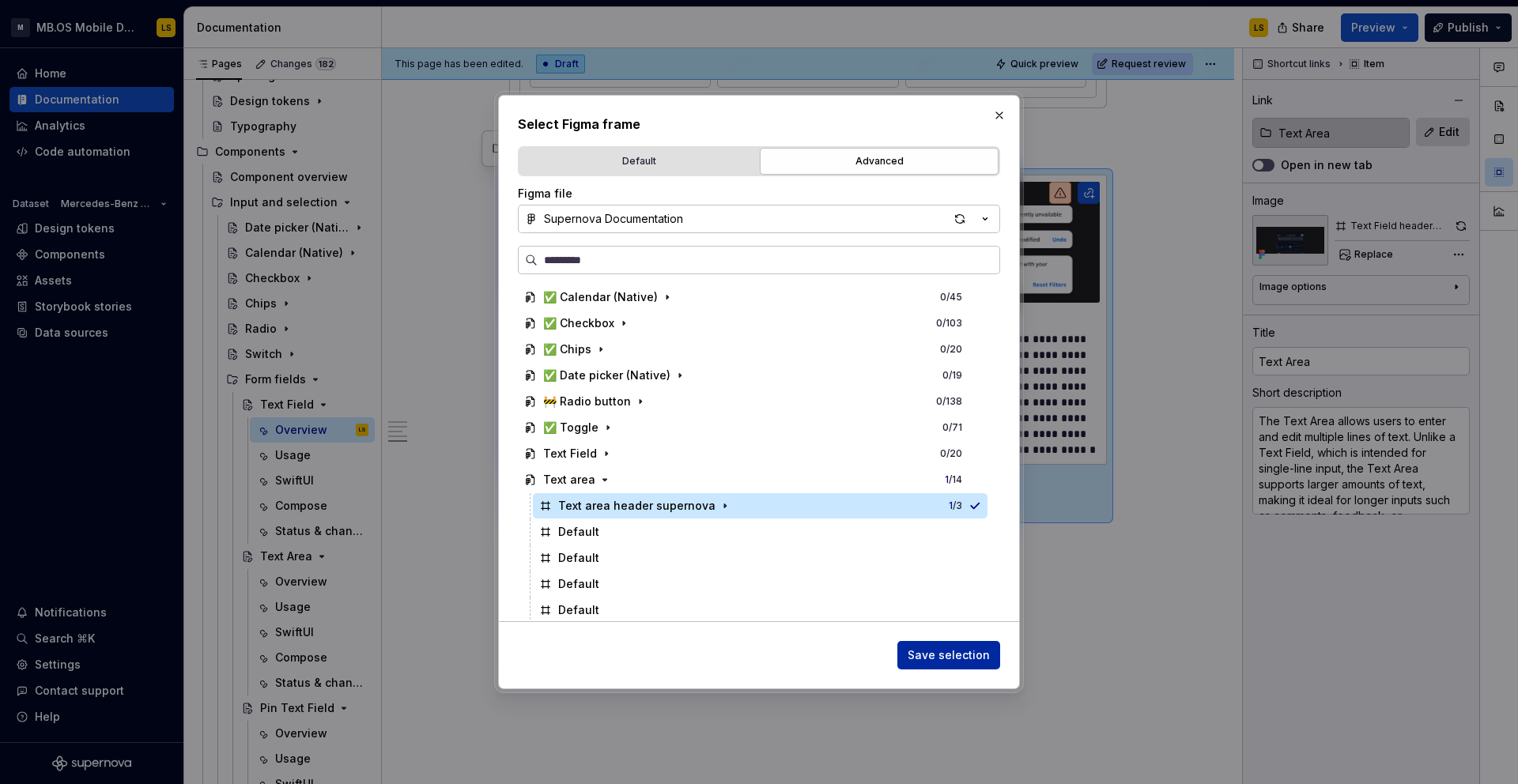
click at [947, 658] on span "Save selection" at bounding box center [948, 654] width 82 height 16
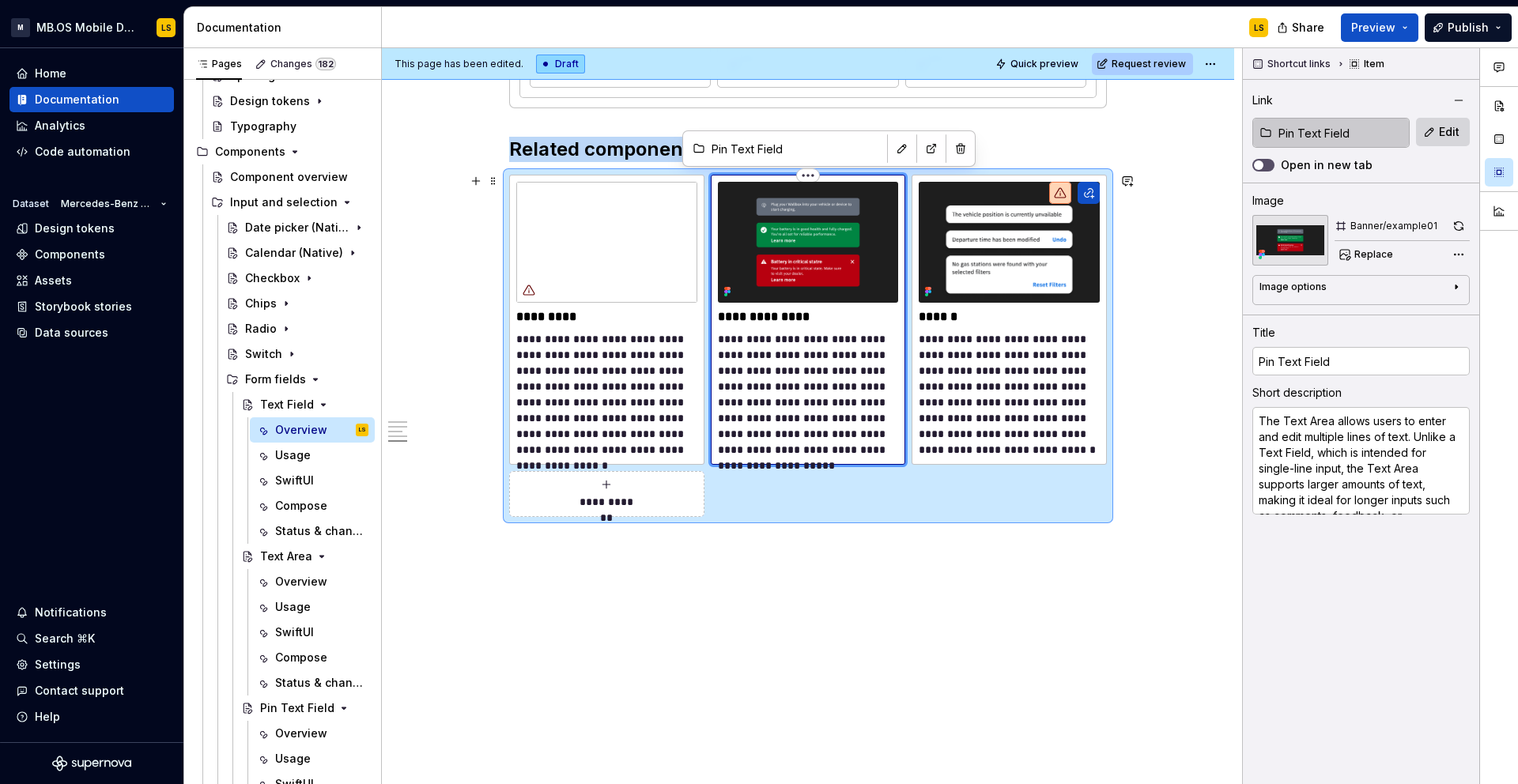
type textarea "*"
type input "Pin Text Field"
type textarea "The PIN Text field component allows users to enter and manage a secure personal…"
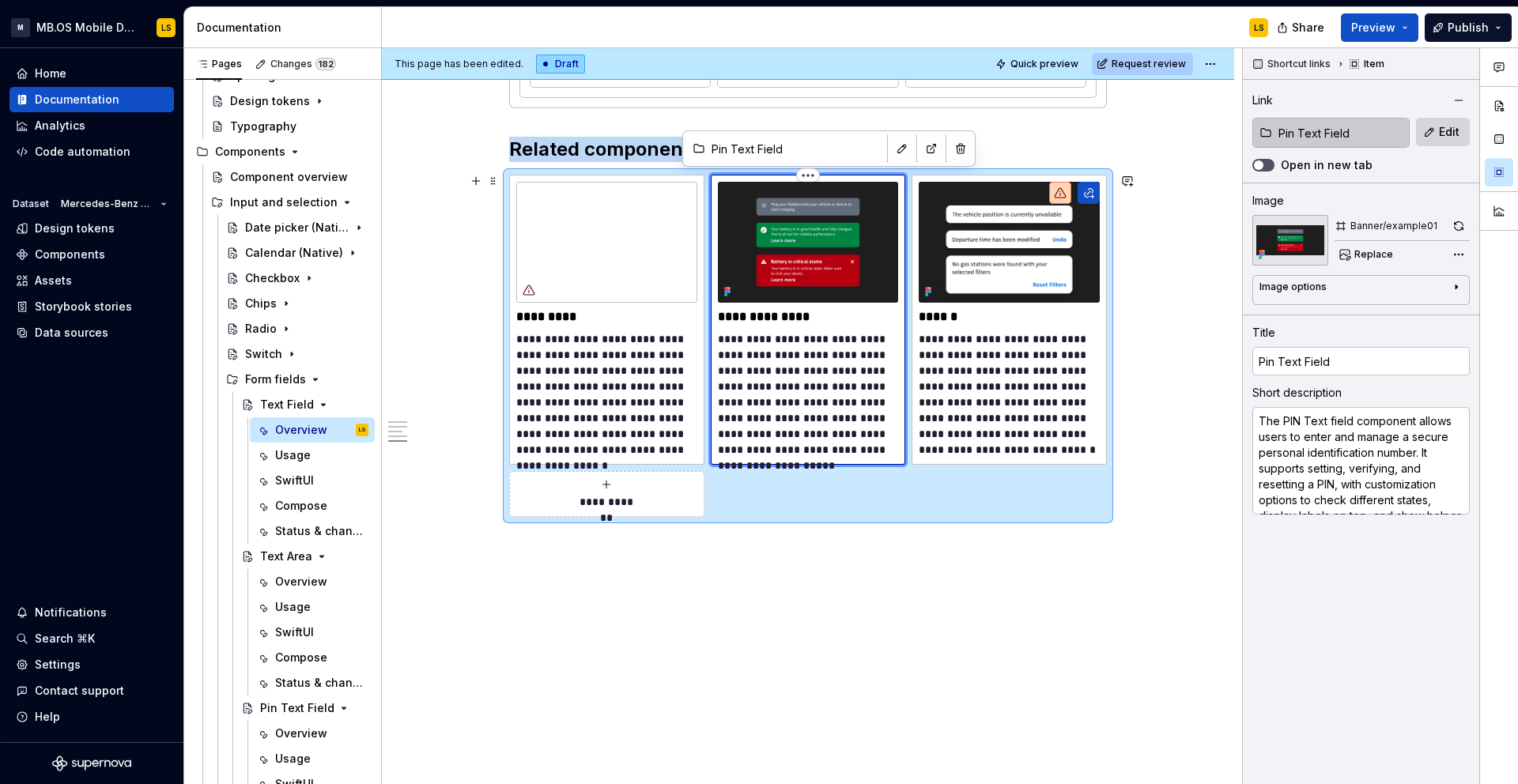
click at [802, 241] on img at bounding box center [808, 241] width 181 height 120
click at [1359, 251] on span "Replace" at bounding box center [1373, 254] width 39 height 13
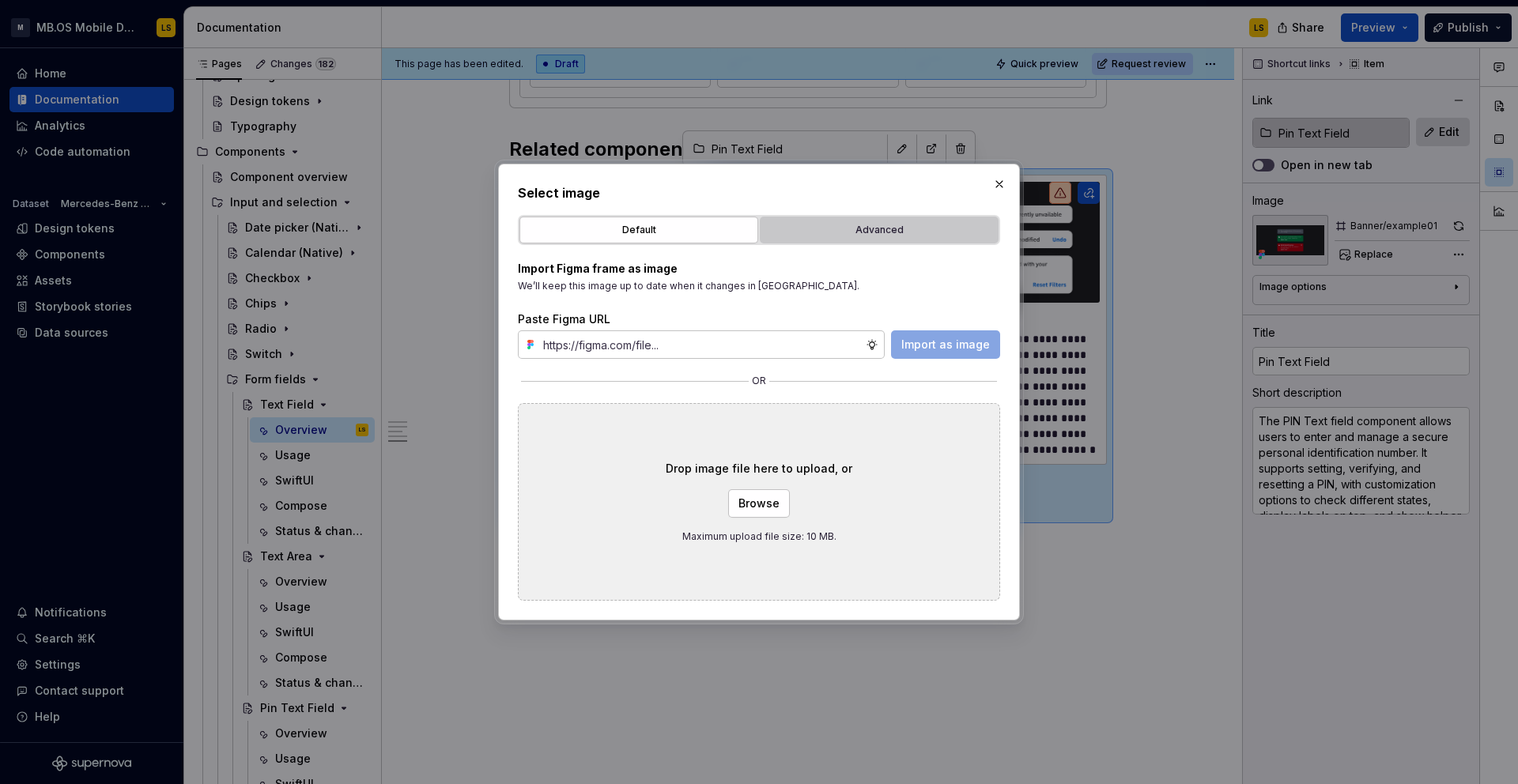
type textarea "*"
click at [879, 235] on div "Advanced" at bounding box center [878, 229] width 228 height 16
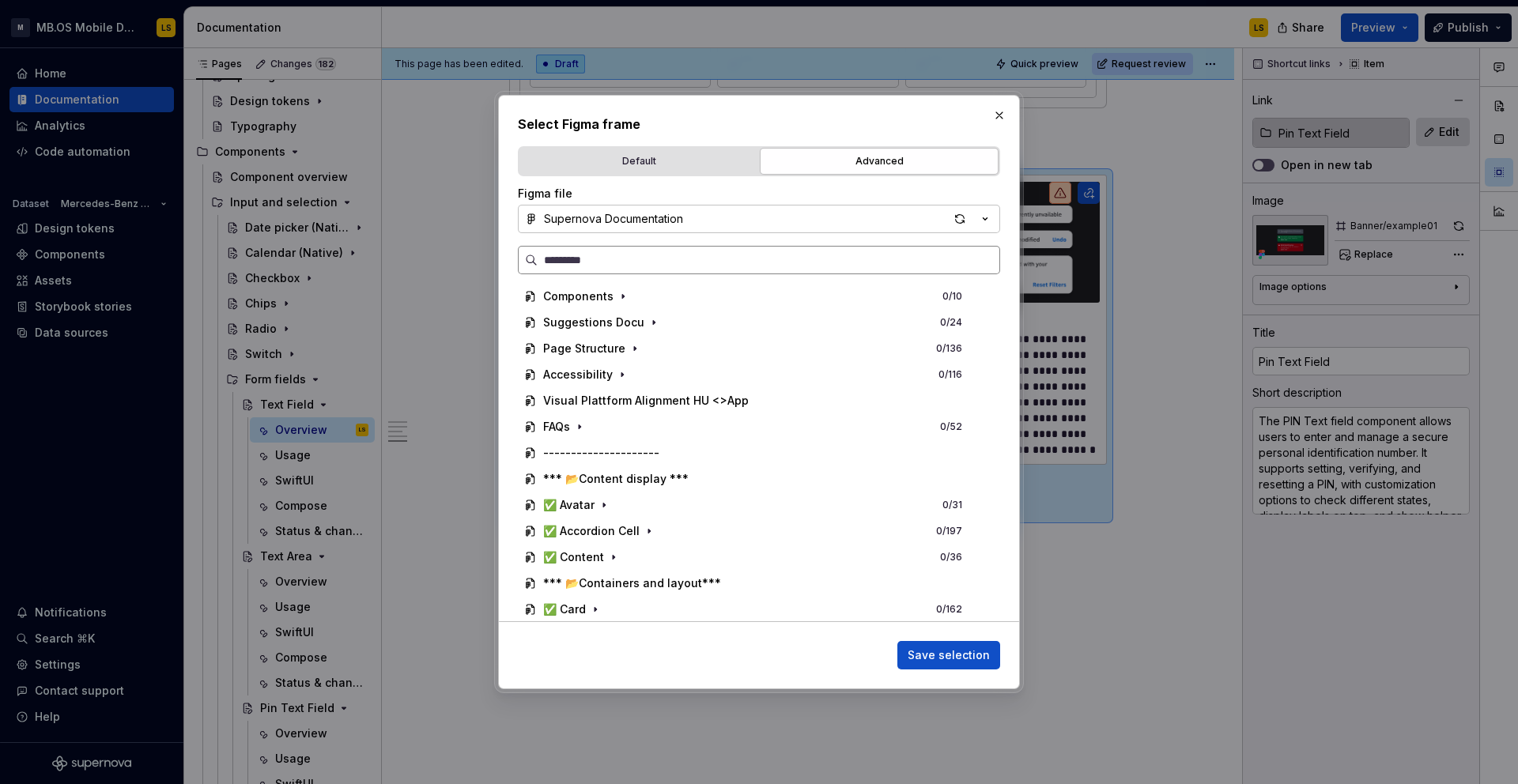
click at [682, 249] on label at bounding box center [759, 260] width 482 height 29
click at [682, 252] on input "search" at bounding box center [768, 260] width 462 height 16
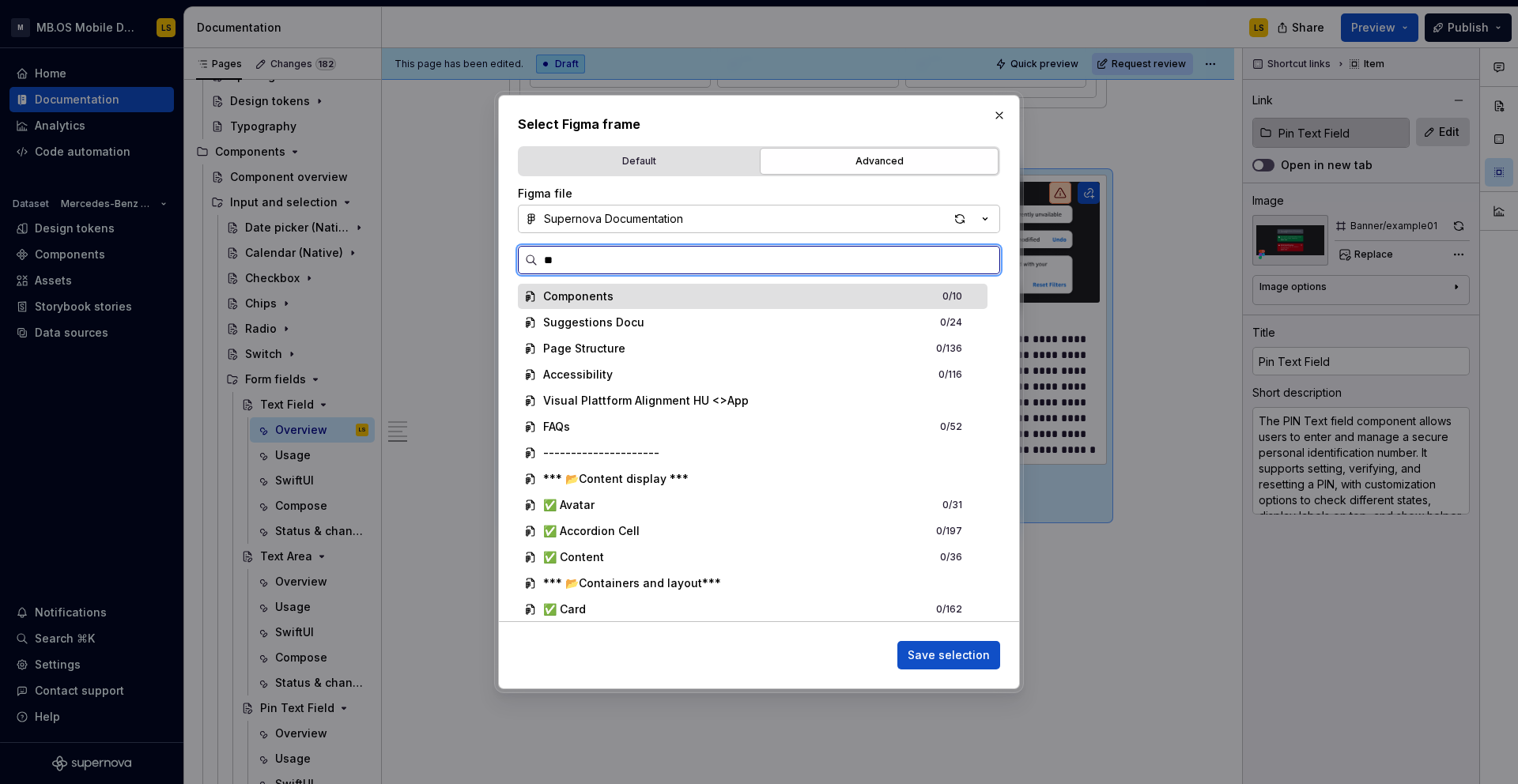
type input "***"
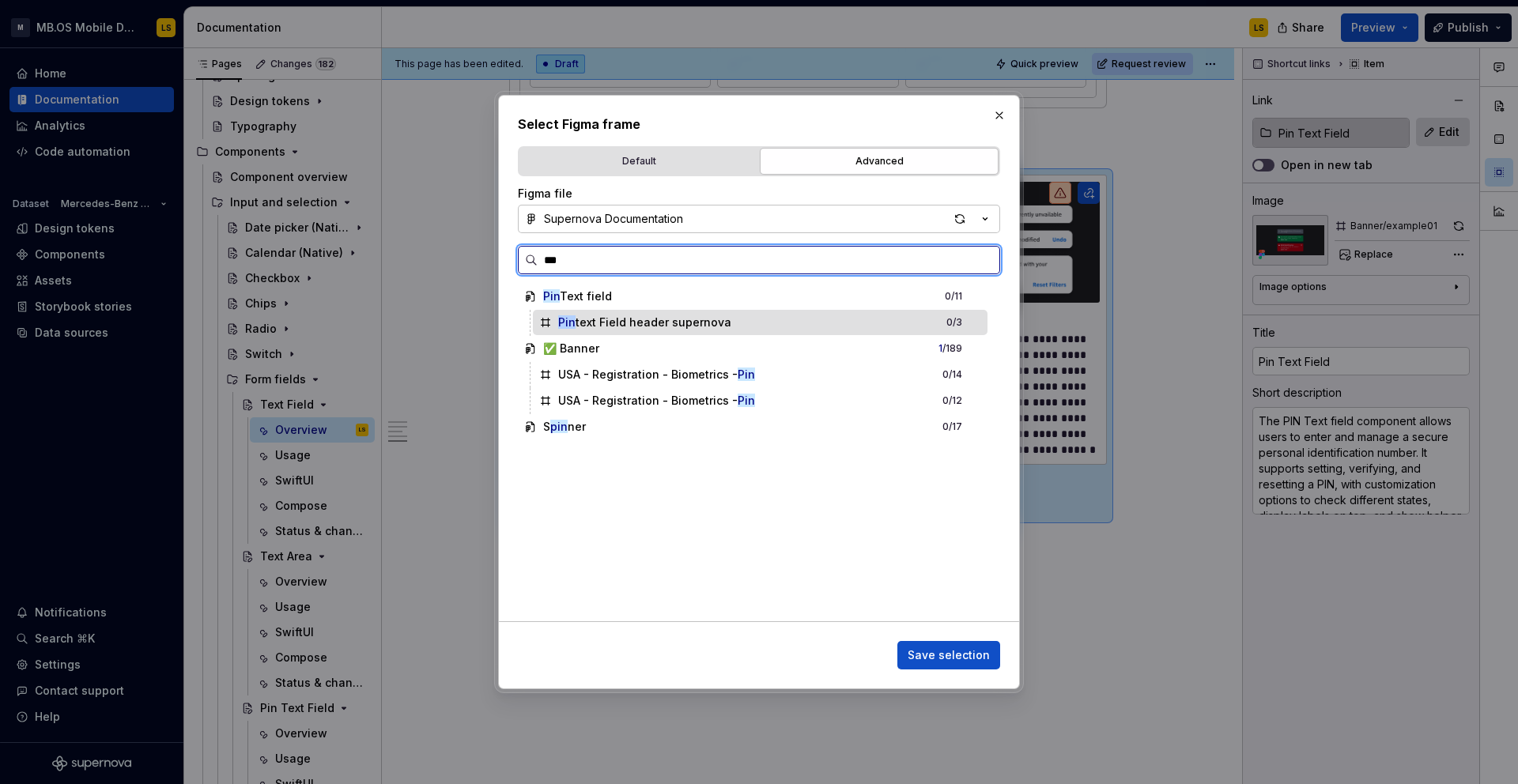
click at [745, 321] on div "Pin text Field header supernova 0 / 3" at bounding box center [759, 322] width 454 height 25
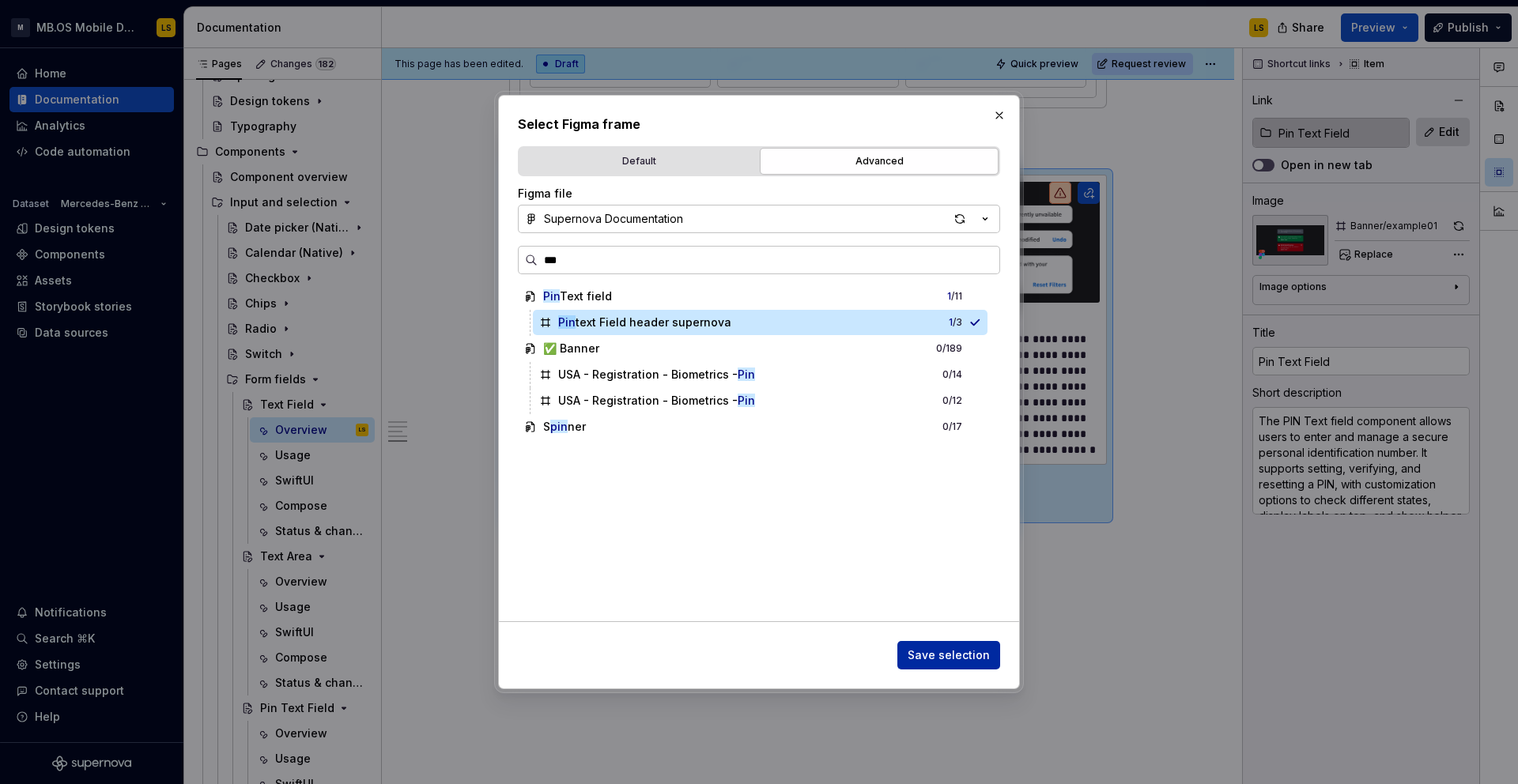
click at [939, 655] on span "Save selection" at bounding box center [948, 654] width 82 height 16
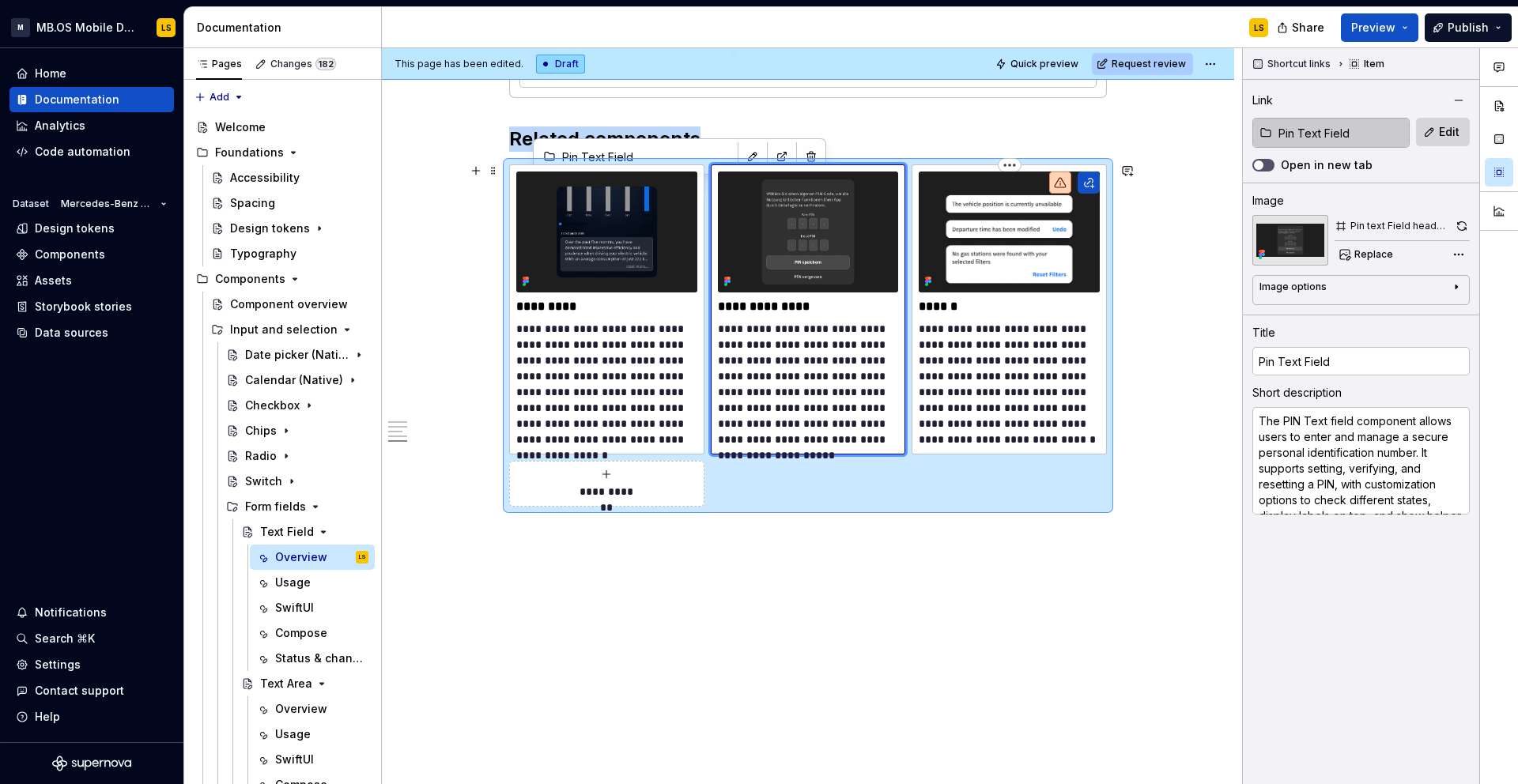
scroll to position [0, 0]
type textarea "*"
type input "Search"
type textarea "The Search component is a specialized input field designed to allow users to qu…"
click at [1017, 229] on img at bounding box center [1009, 231] width 181 height 120
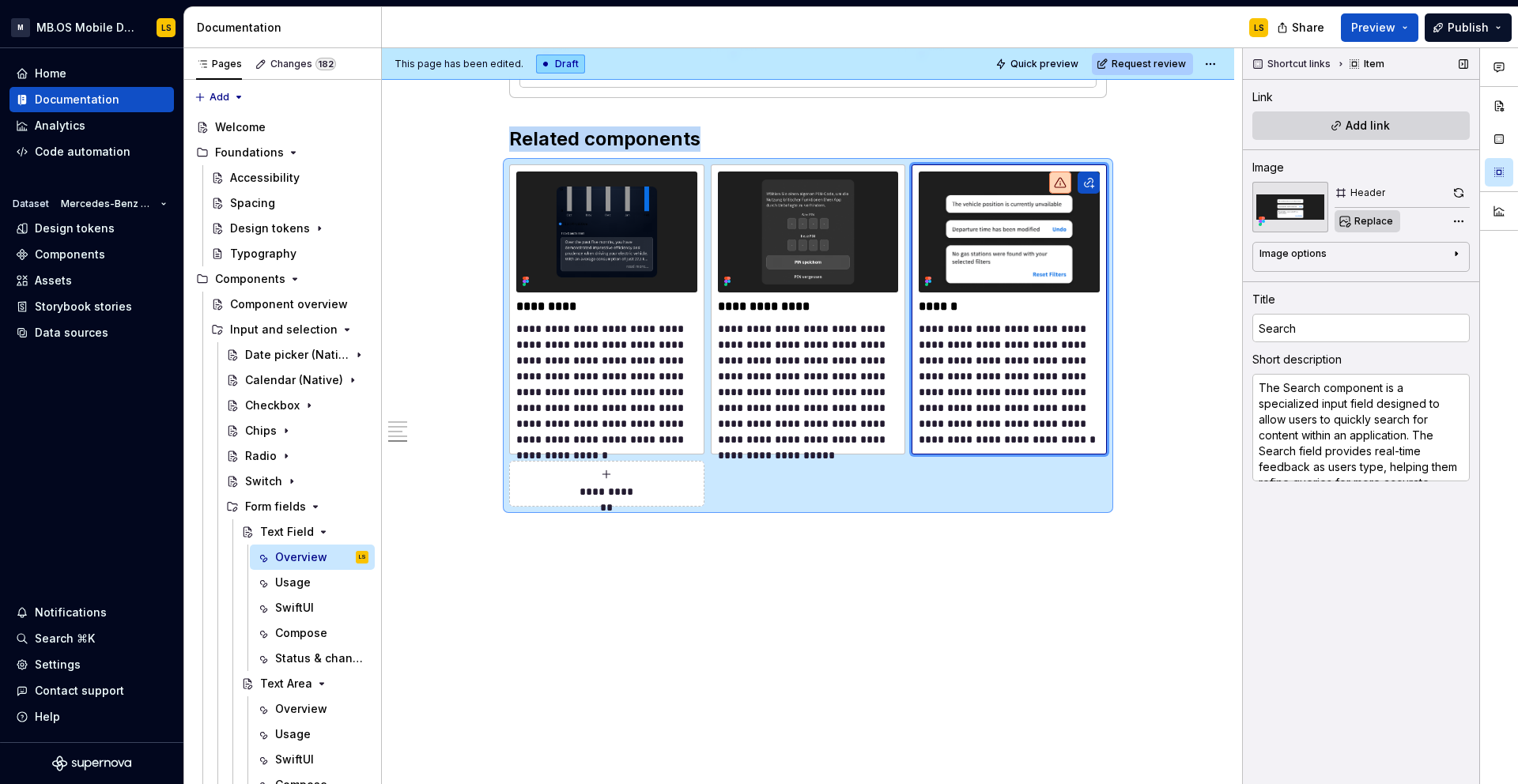
click at [1356, 228] on button "Replace" at bounding box center [1367, 221] width 65 height 22
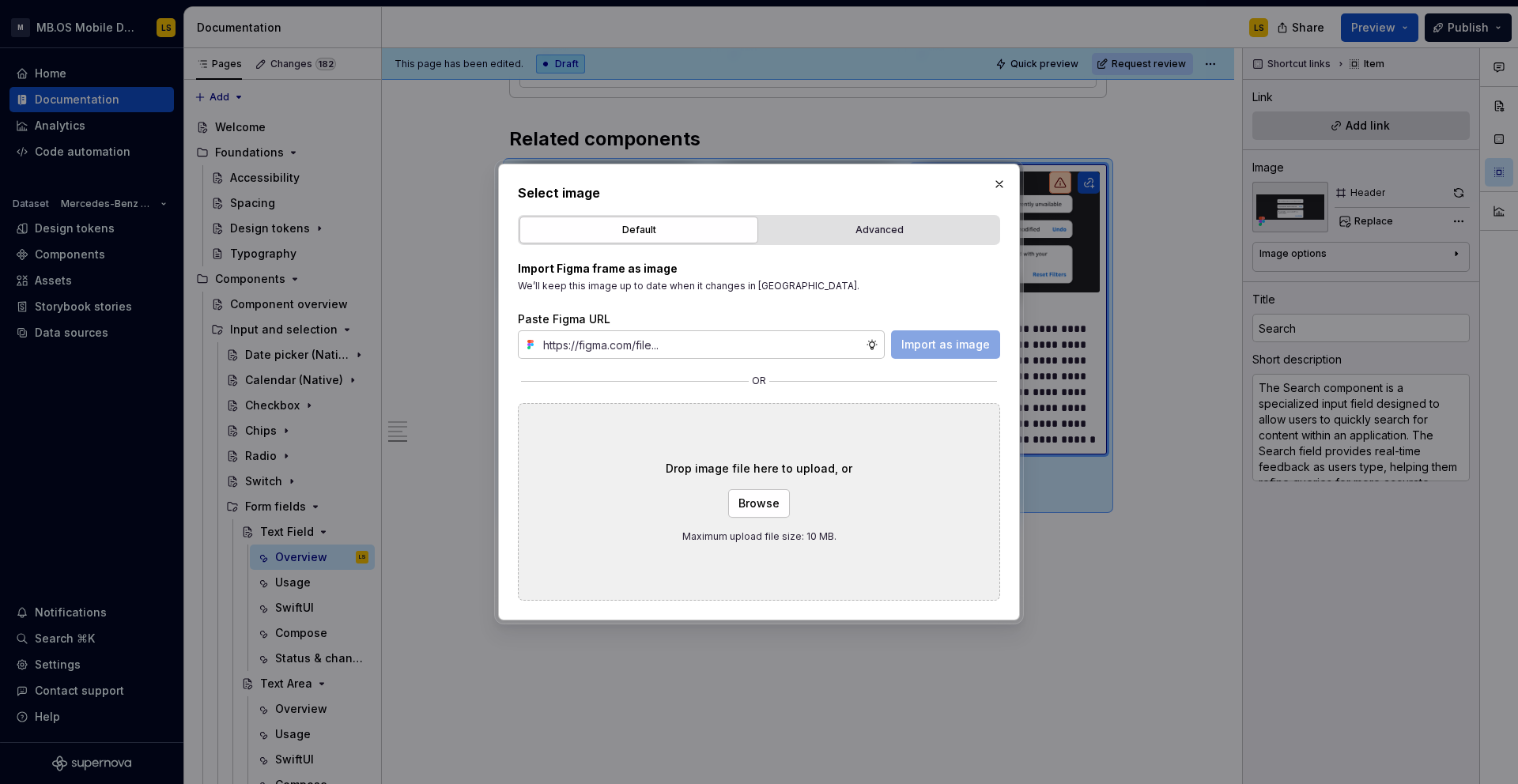
type textarea "*"
click at [849, 248] on div "Import Figma frame as image We’ll keep this image up to date when it changes in…" at bounding box center [759, 423] width 482 height 356
click at [865, 233] on div "Advanced" at bounding box center [878, 229] width 228 height 16
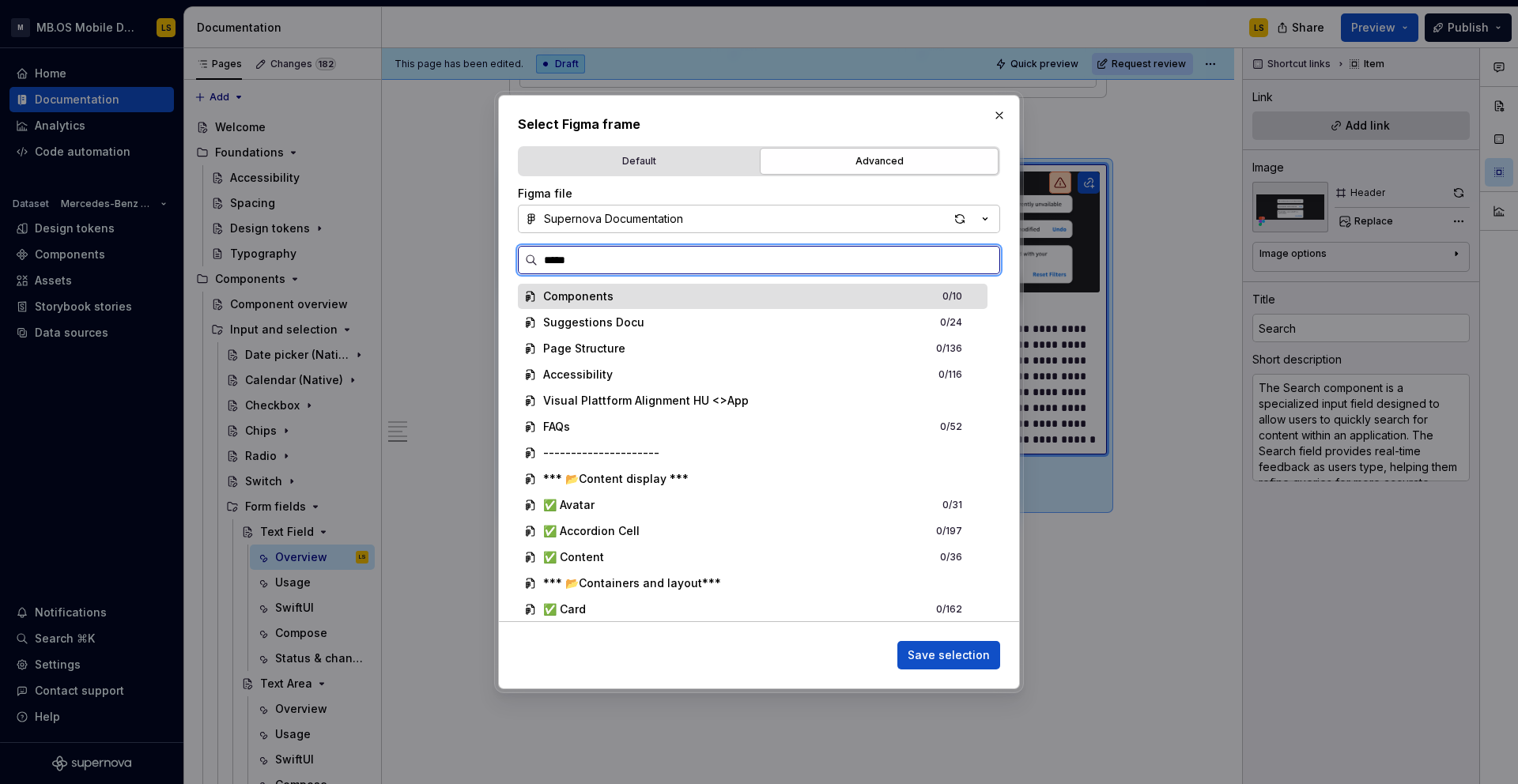
type input "******"
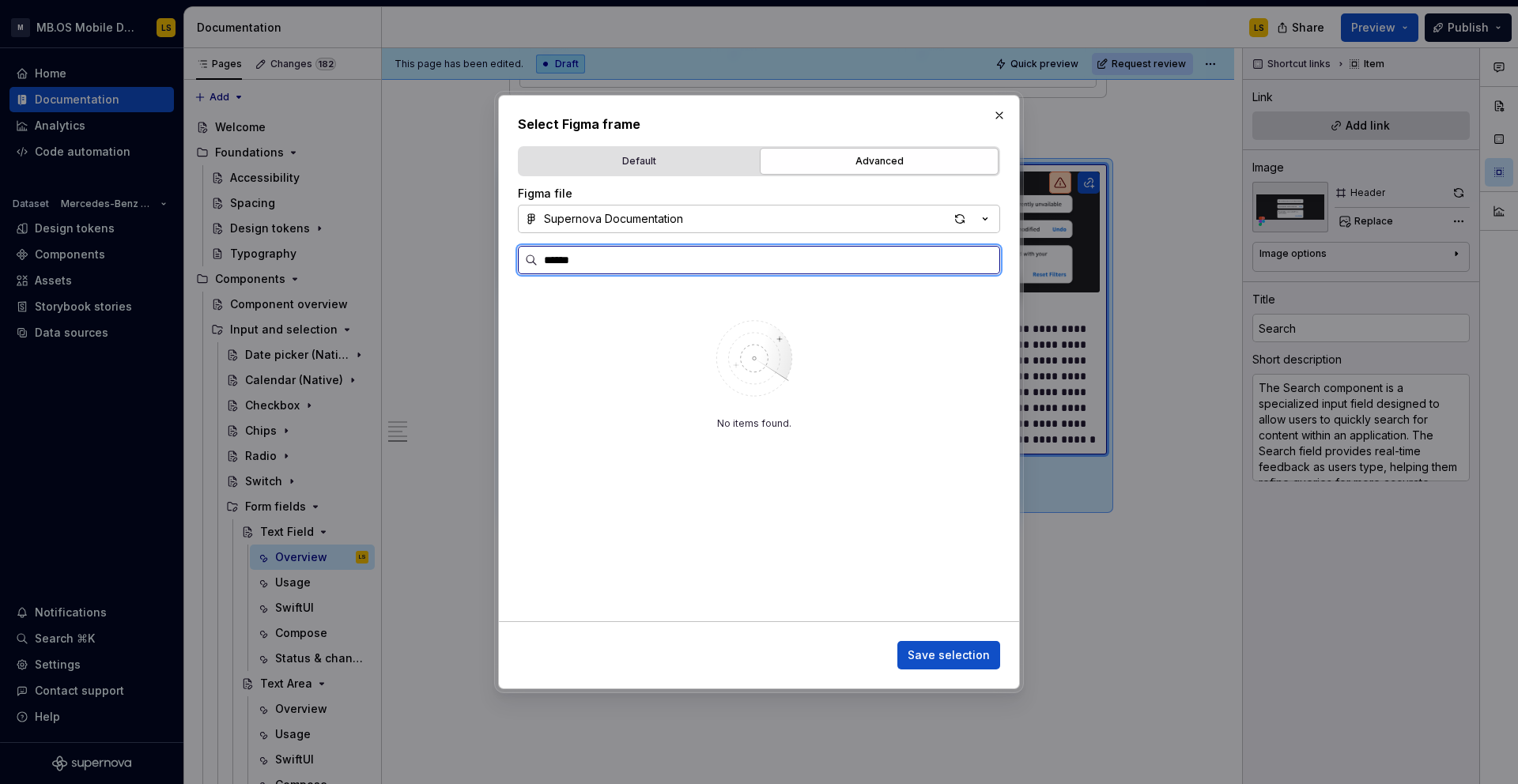
type textarea "*"
click at [979, 265] on input "******" at bounding box center [768, 260] width 462 height 16
click at [988, 263] on input "******" at bounding box center [768, 260] width 462 height 16
click at [984, 263] on input "******" at bounding box center [768, 260] width 462 height 16
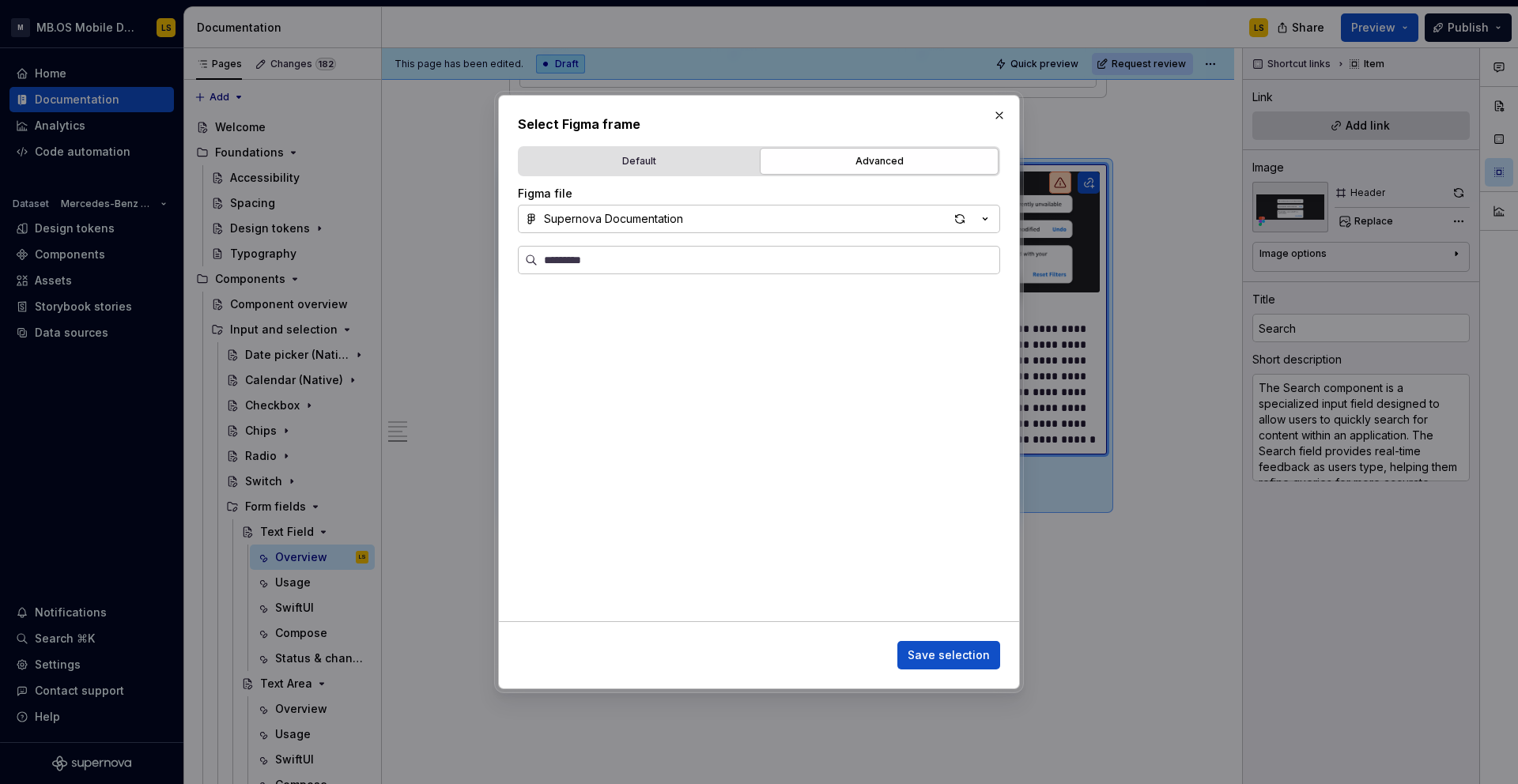
scroll to position [862, 0]
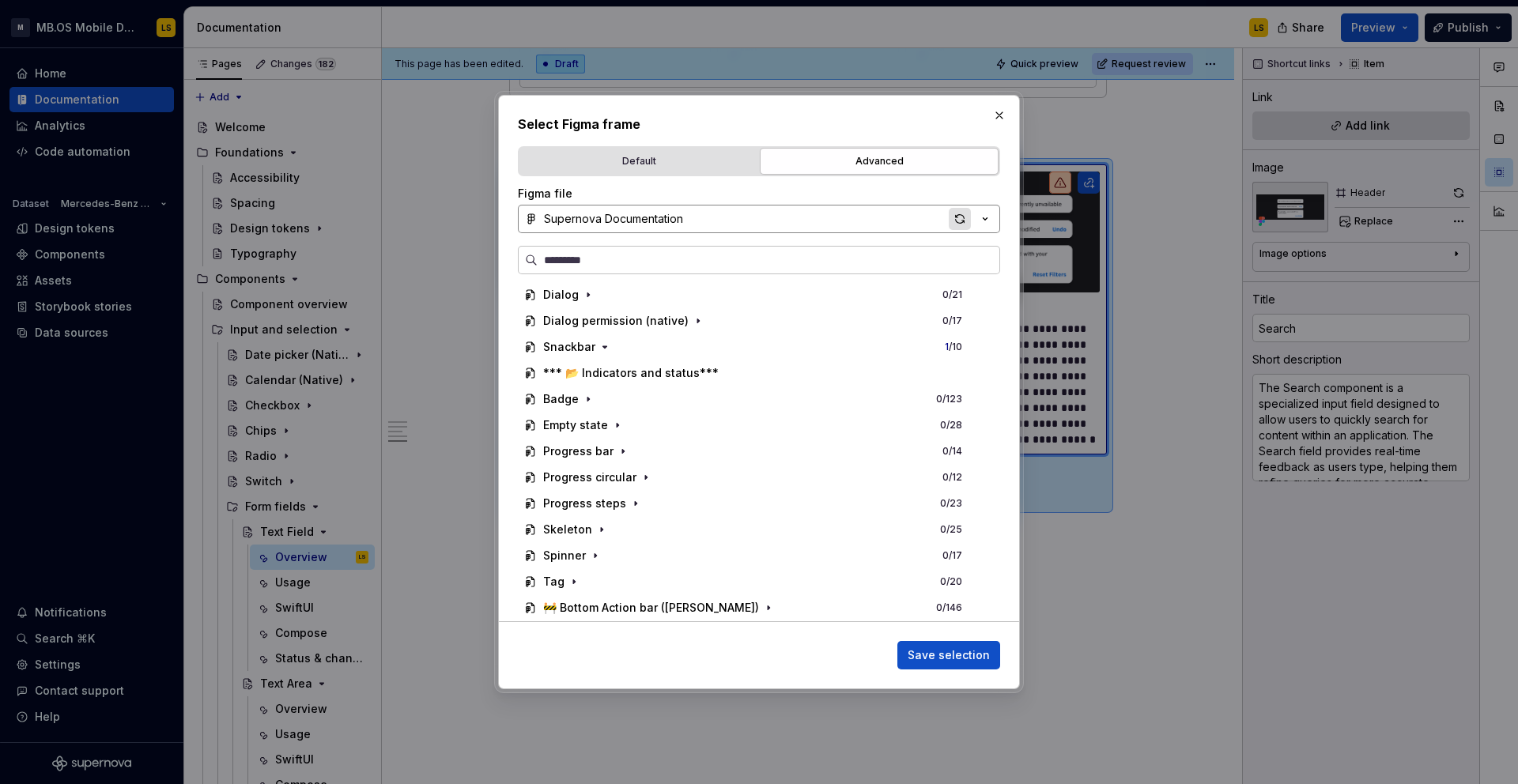
click at [959, 222] on div "button" at bounding box center [959, 219] width 22 height 22
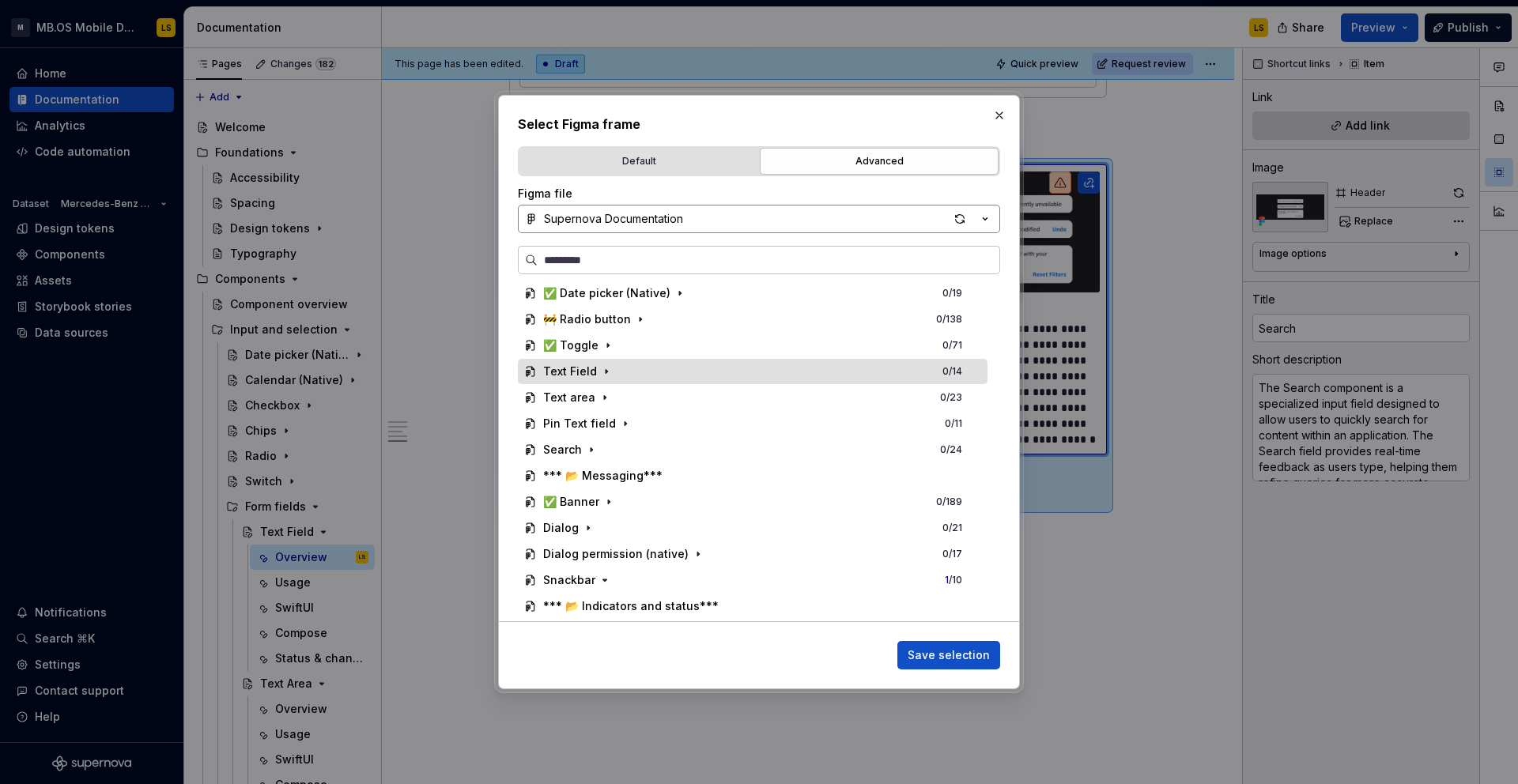
scroll to position [669, 0]
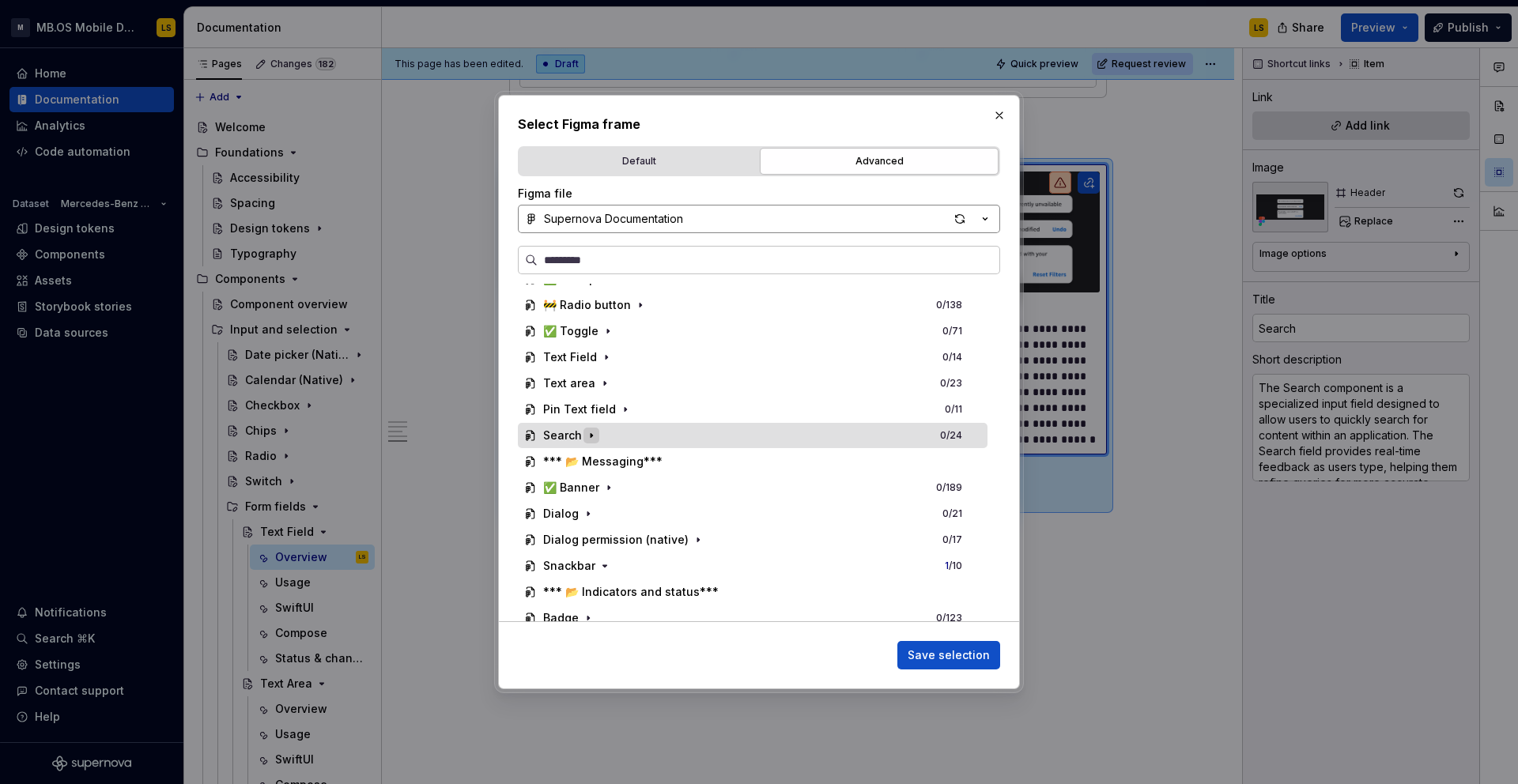
click at [585, 434] on icon "button" at bounding box center [592, 436] width 13 height 13
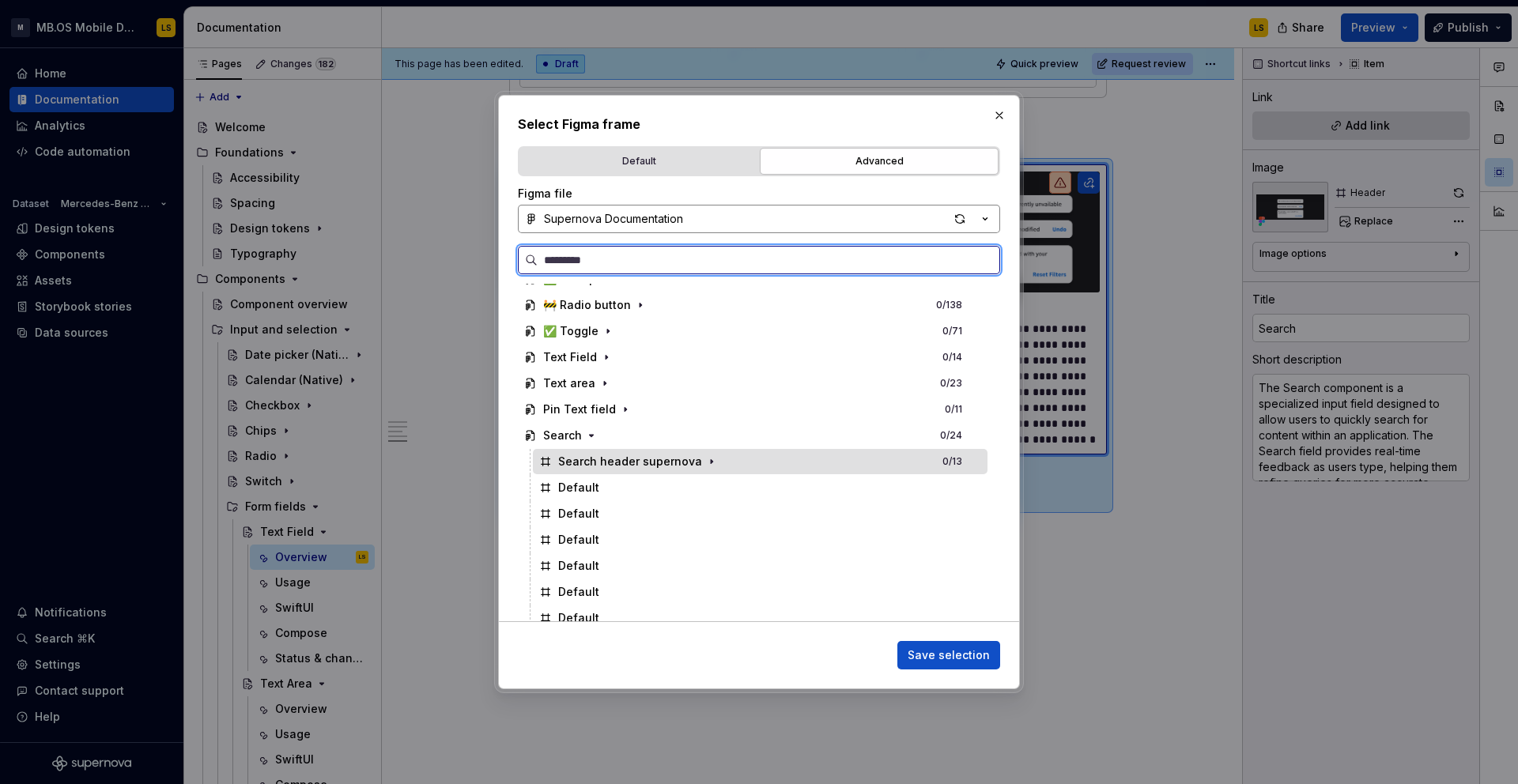
click at [686, 460] on div "Search header supernova" at bounding box center [630, 461] width 144 height 16
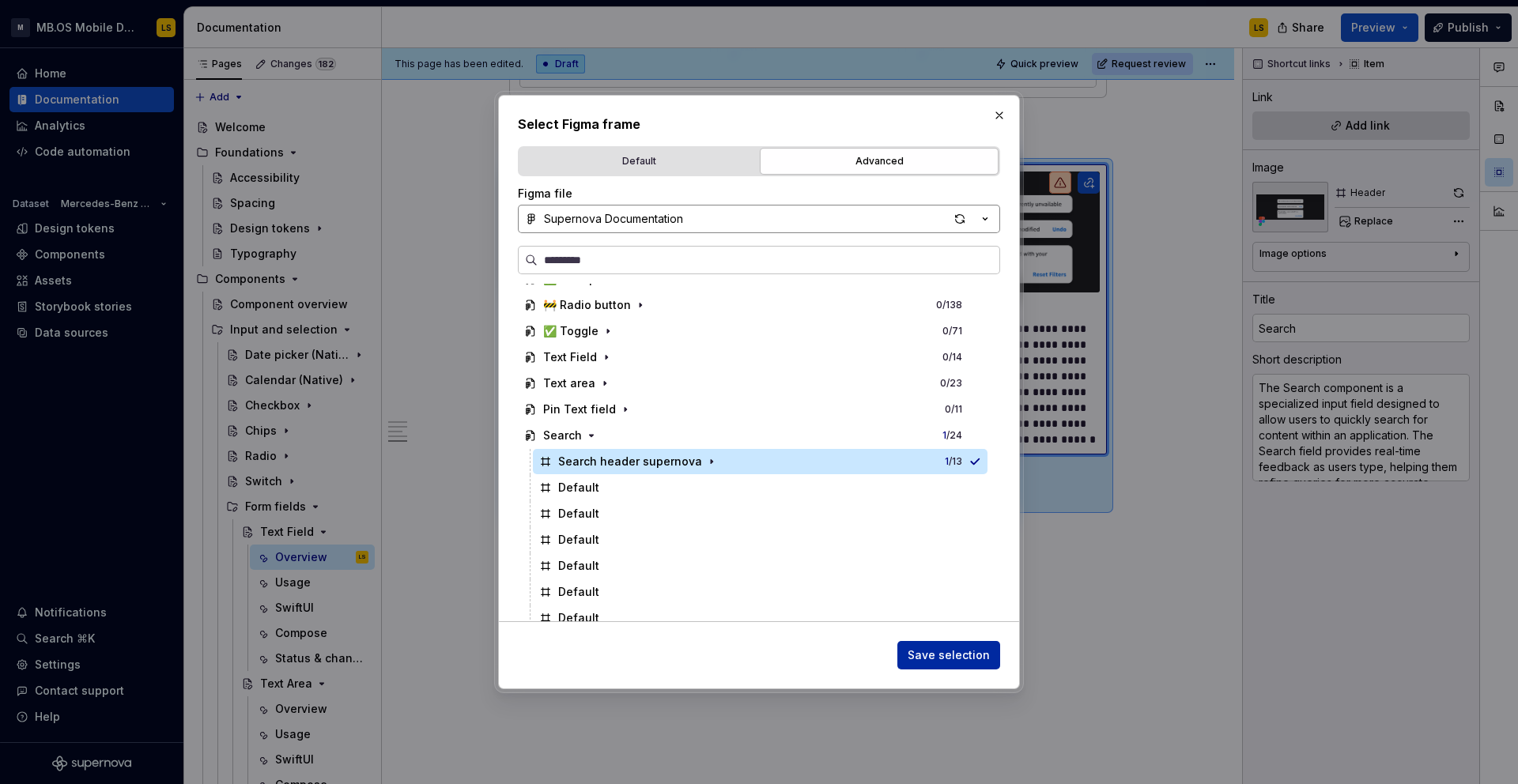
click at [963, 663] on button "Save selection" at bounding box center [947, 655] width 102 height 29
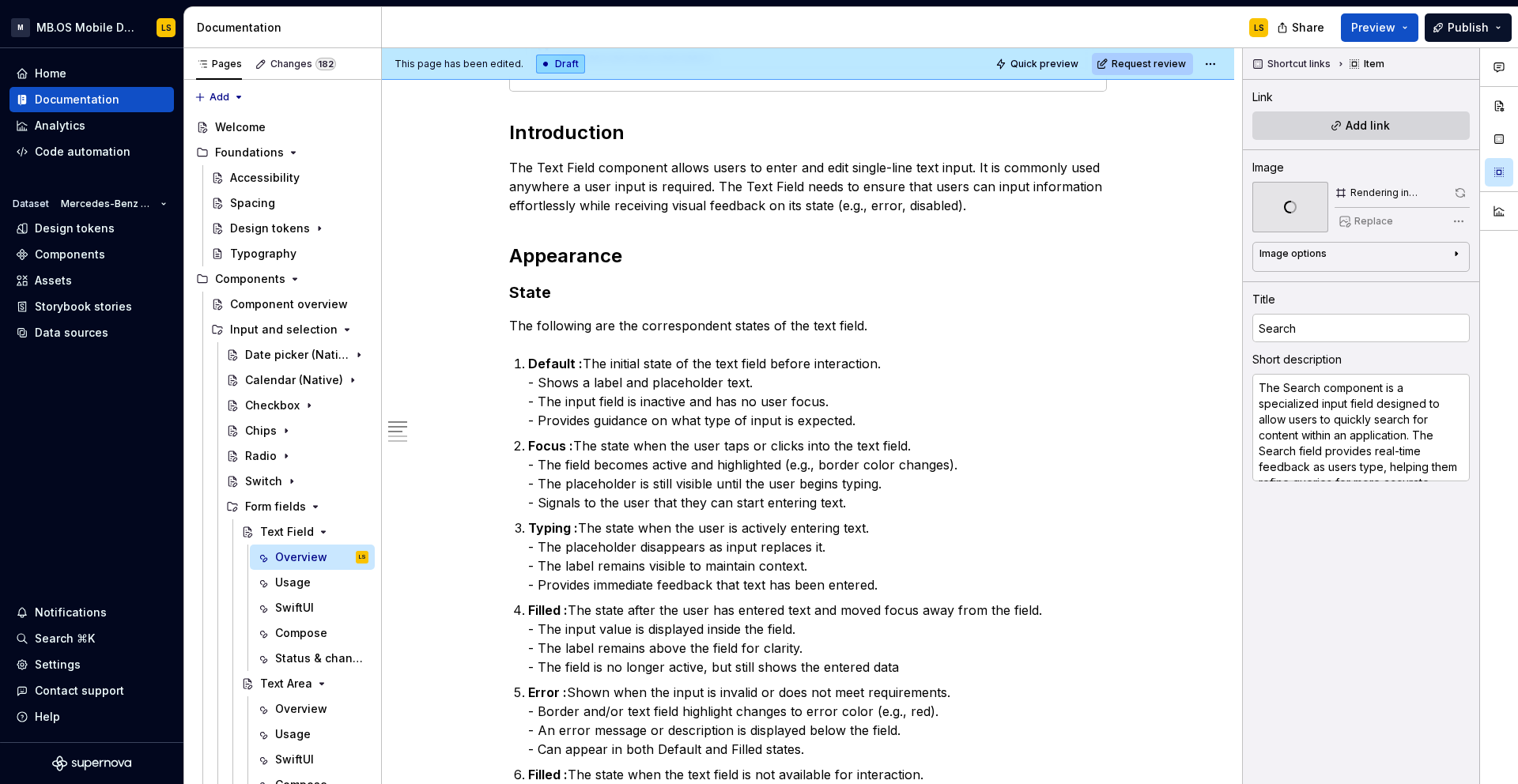
scroll to position [0, 0]
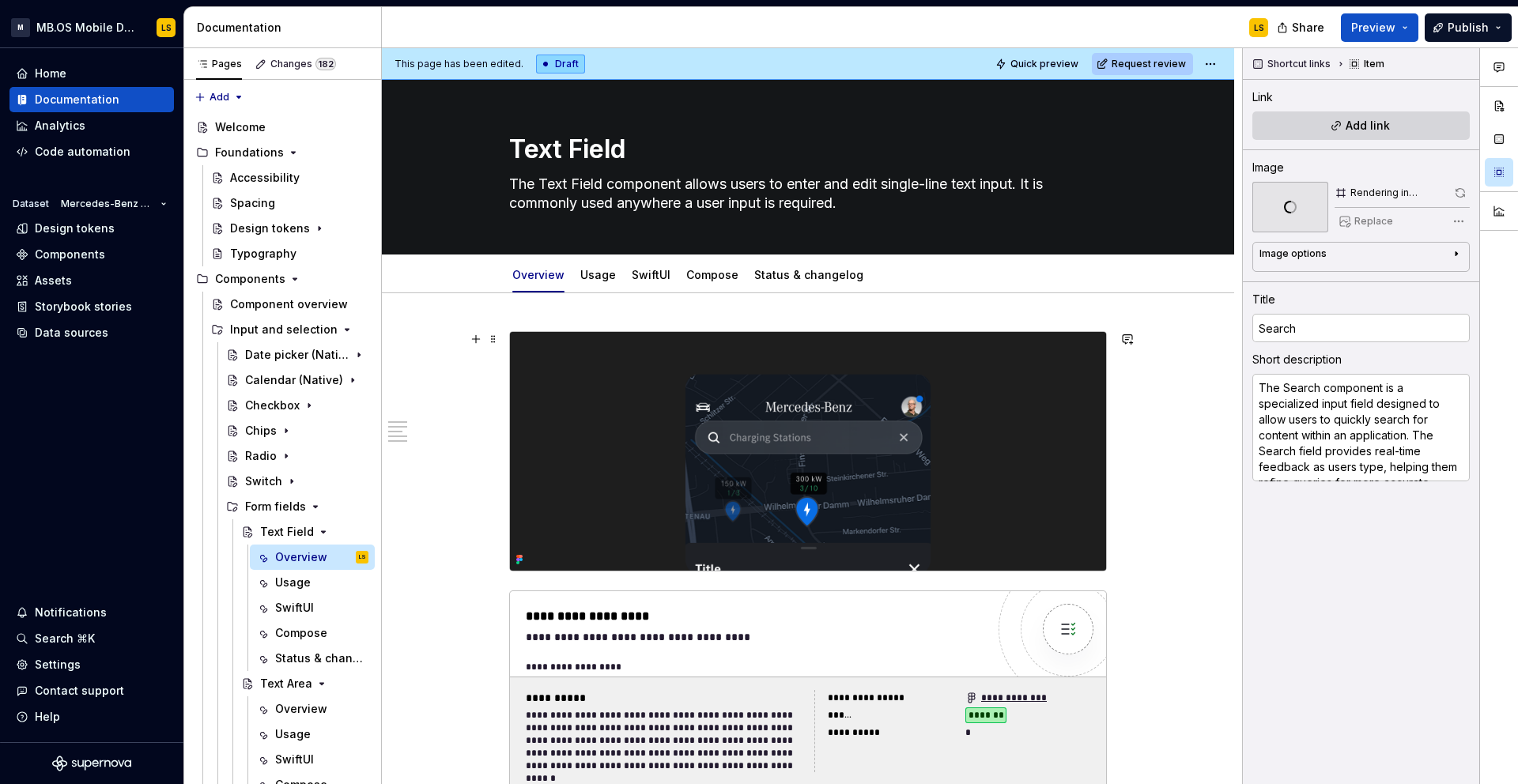
click at [705, 446] on img at bounding box center [807, 451] width 596 height 239
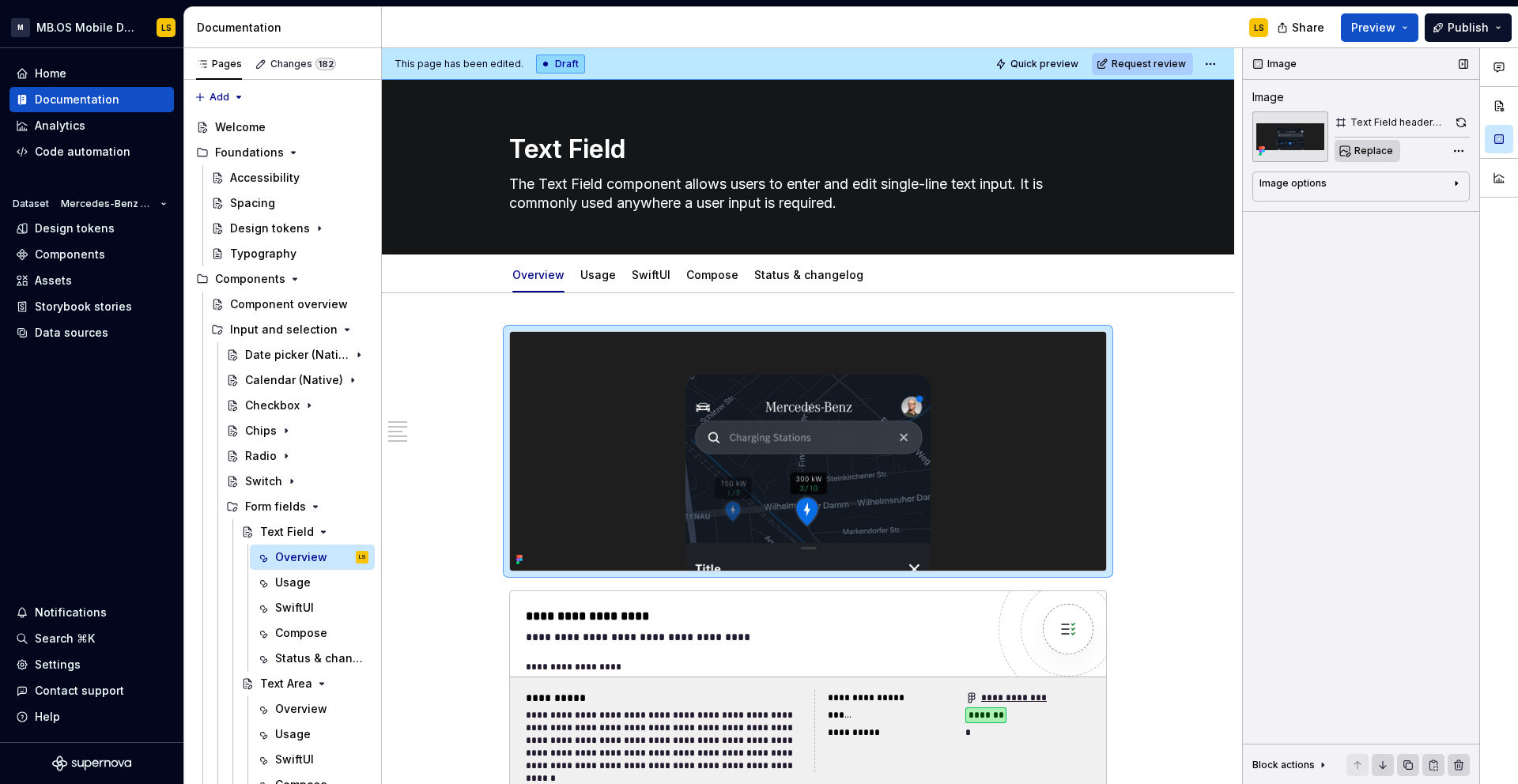
click at [1373, 150] on span "Replace" at bounding box center [1373, 151] width 39 height 13
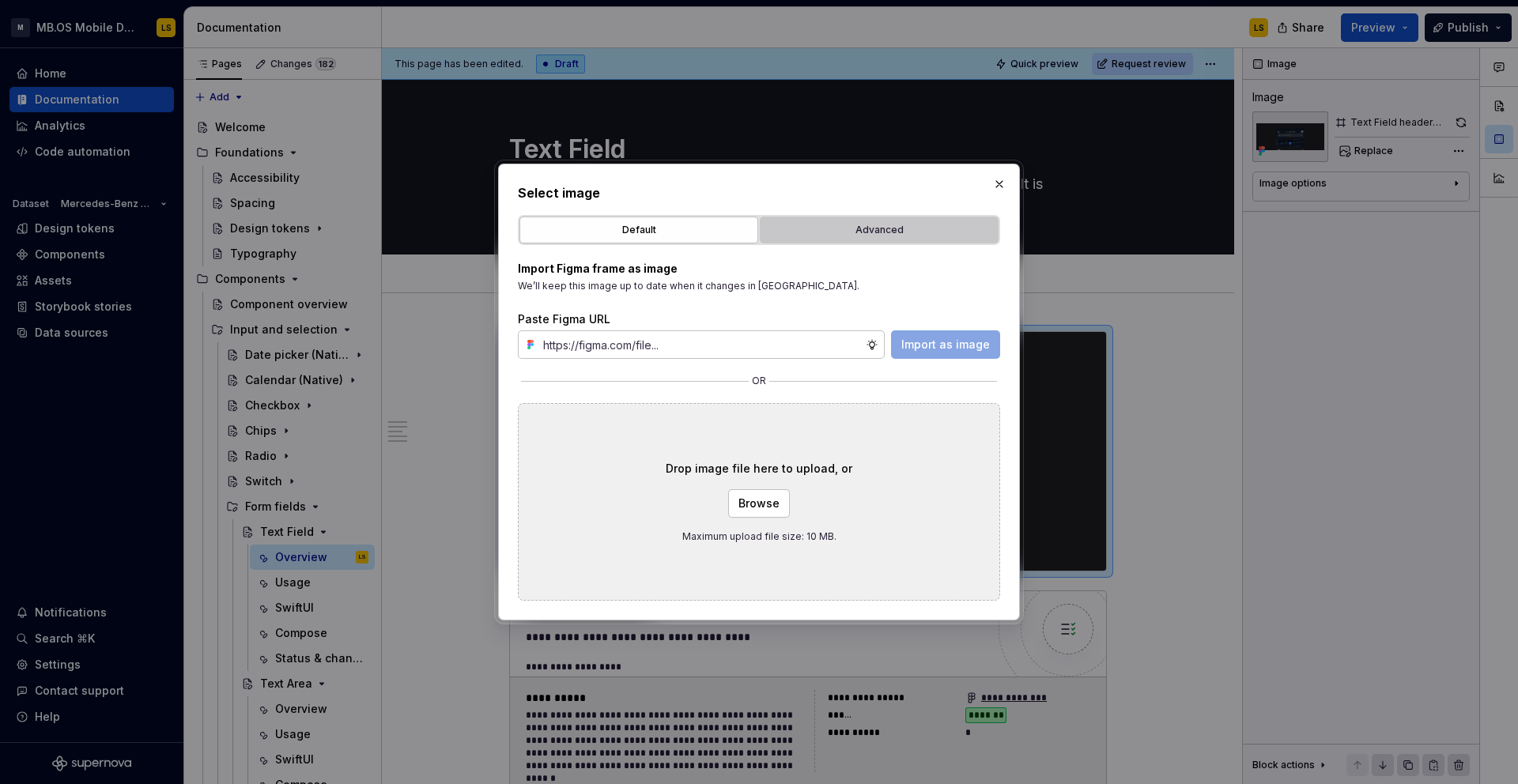
click at [833, 230] on div "Advanced" at bounding box center [878, 229] width 228 height 16
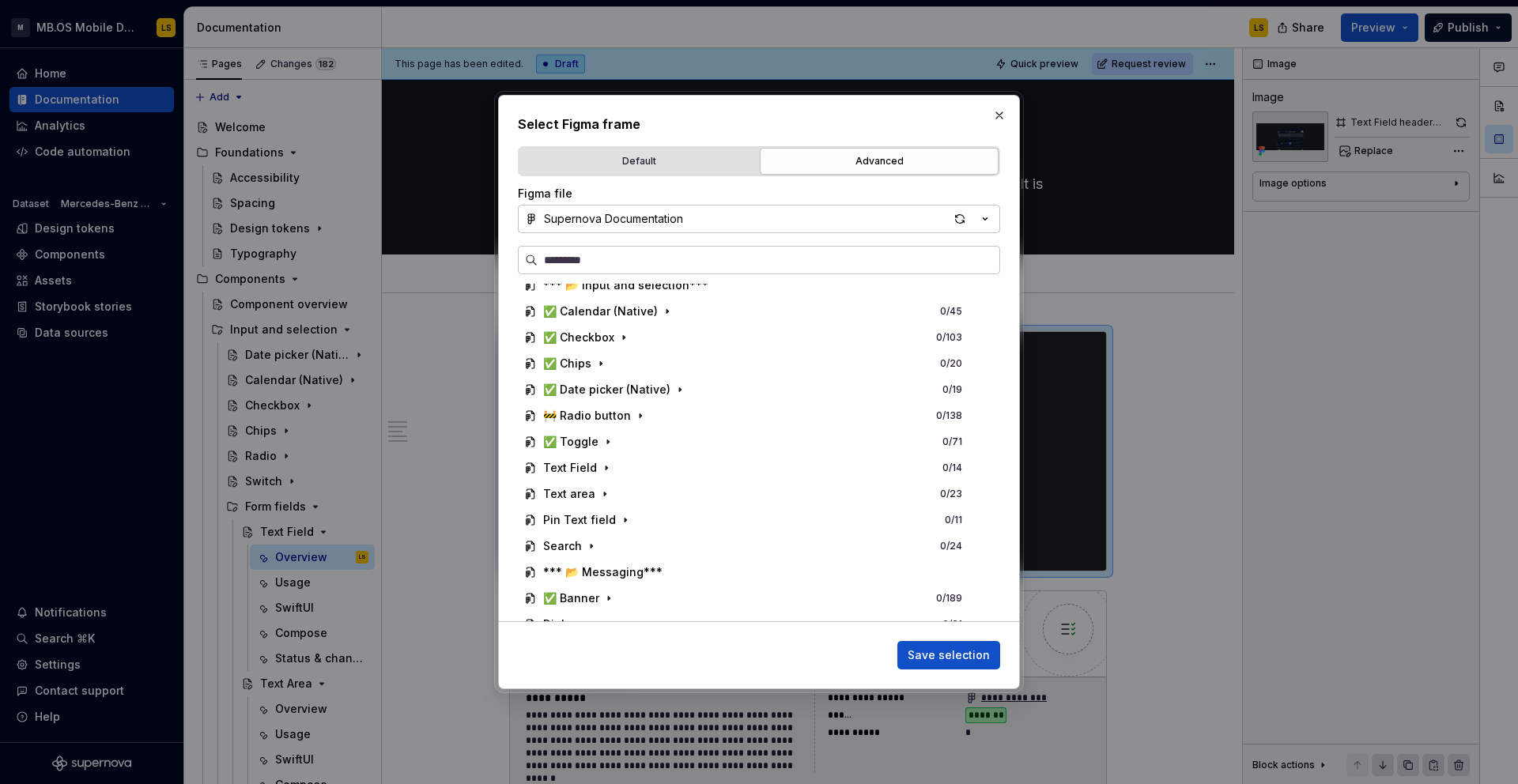
scroll to position [560, 0]
click at [603, 468] on icon "button" at bounding box center [606, 466] width 13 height 13
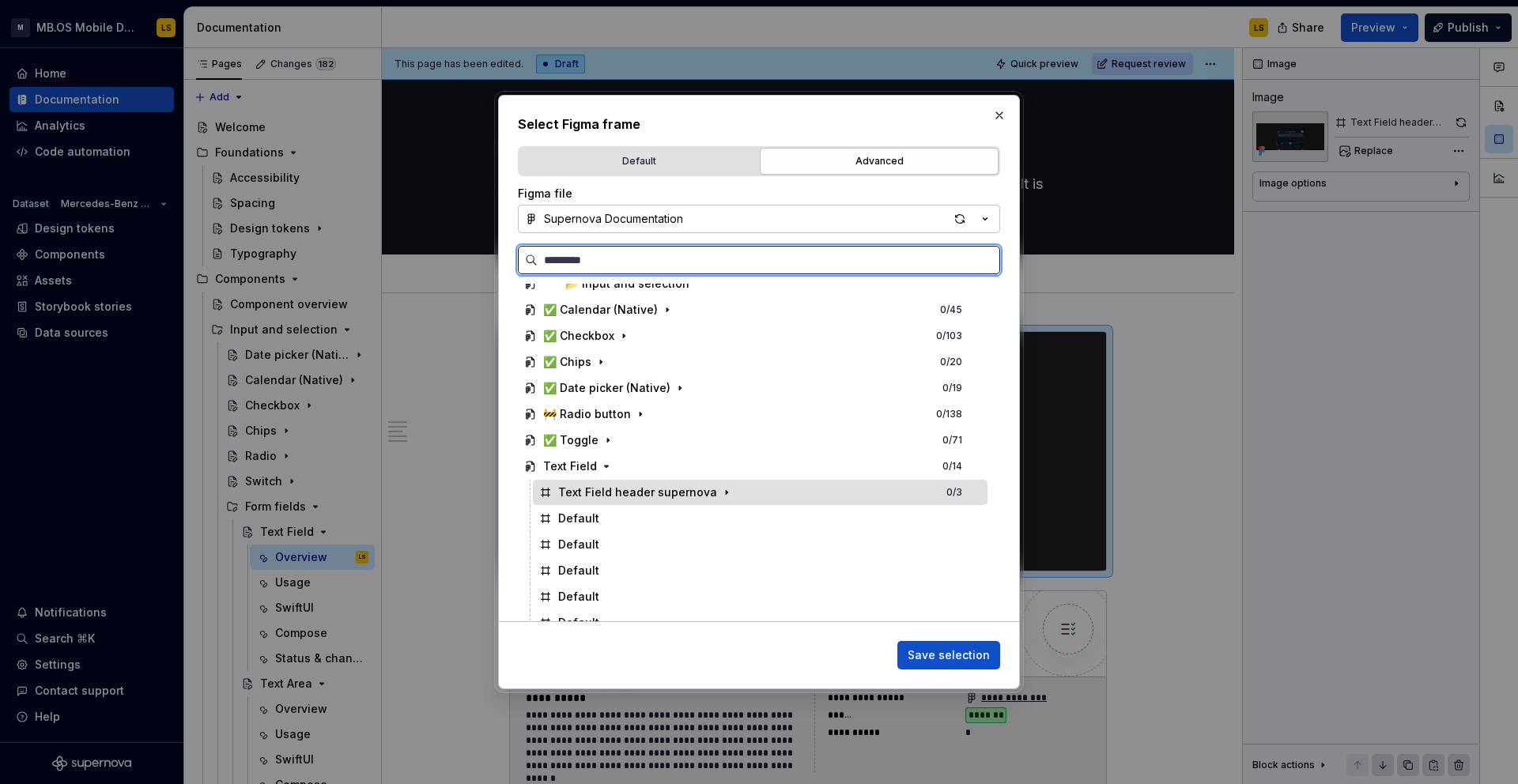
click at [655, 492] on div "Text Field header supernova" at bounding box center [638, 492] width 159 height 16
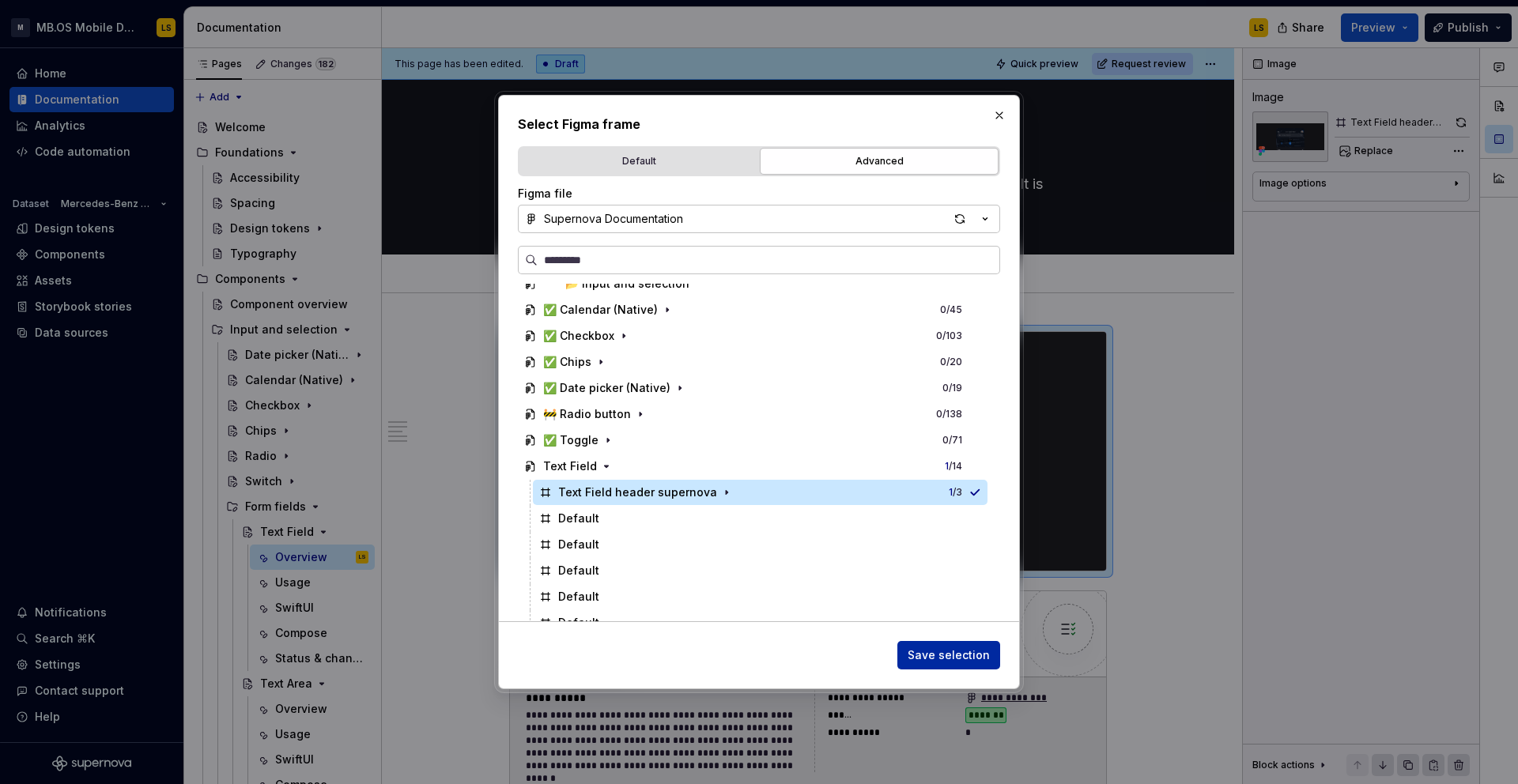
click at [970, 661] on span "Save selection" at bounding box center [948, 654] width 82 height 16
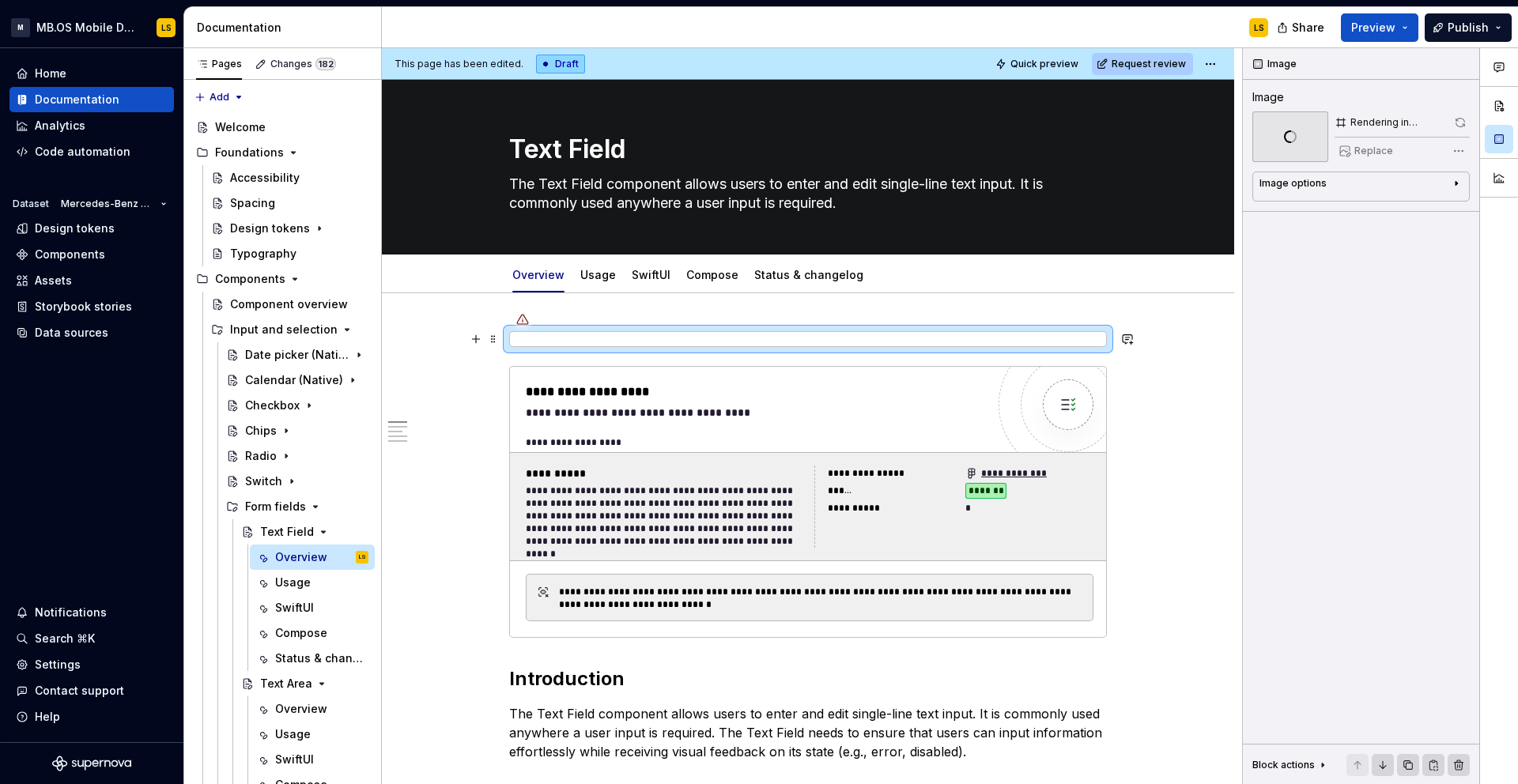
click at [510, 332] on img at bounding box center [510, 332] width 0 height 0
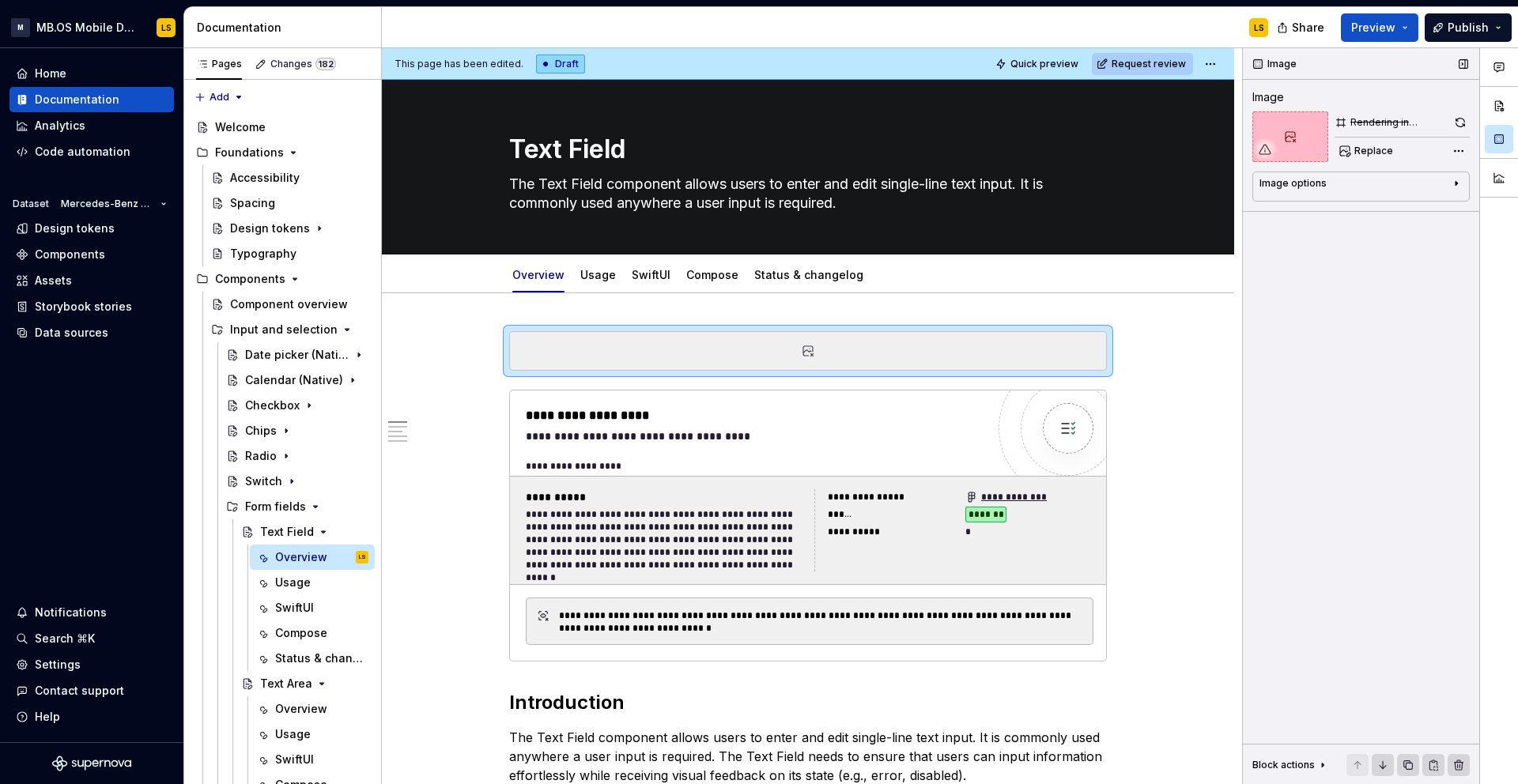
click at [1263, 152] on icon at bounding box center [1265, 149] width 13 height 13
click at [1038, 349] on div at bounding box center [807, 350] width 596 height 38
click at [1371, 146] on span "Replace" at bounding box center [1373, 151] width 39 height 13
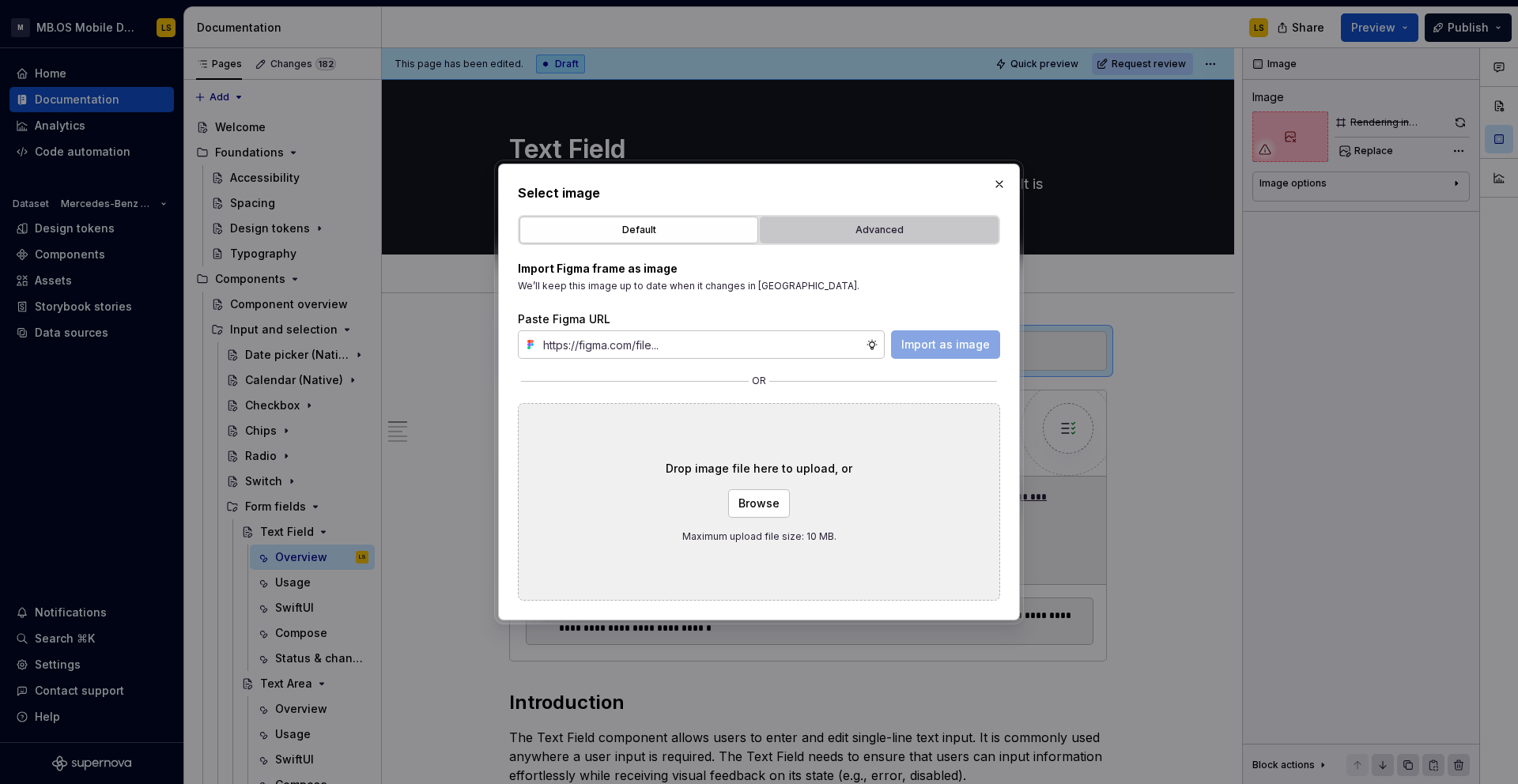
click at [936, 237] on div "Advanced" at bounding box center [878, 229] width 228 height 16
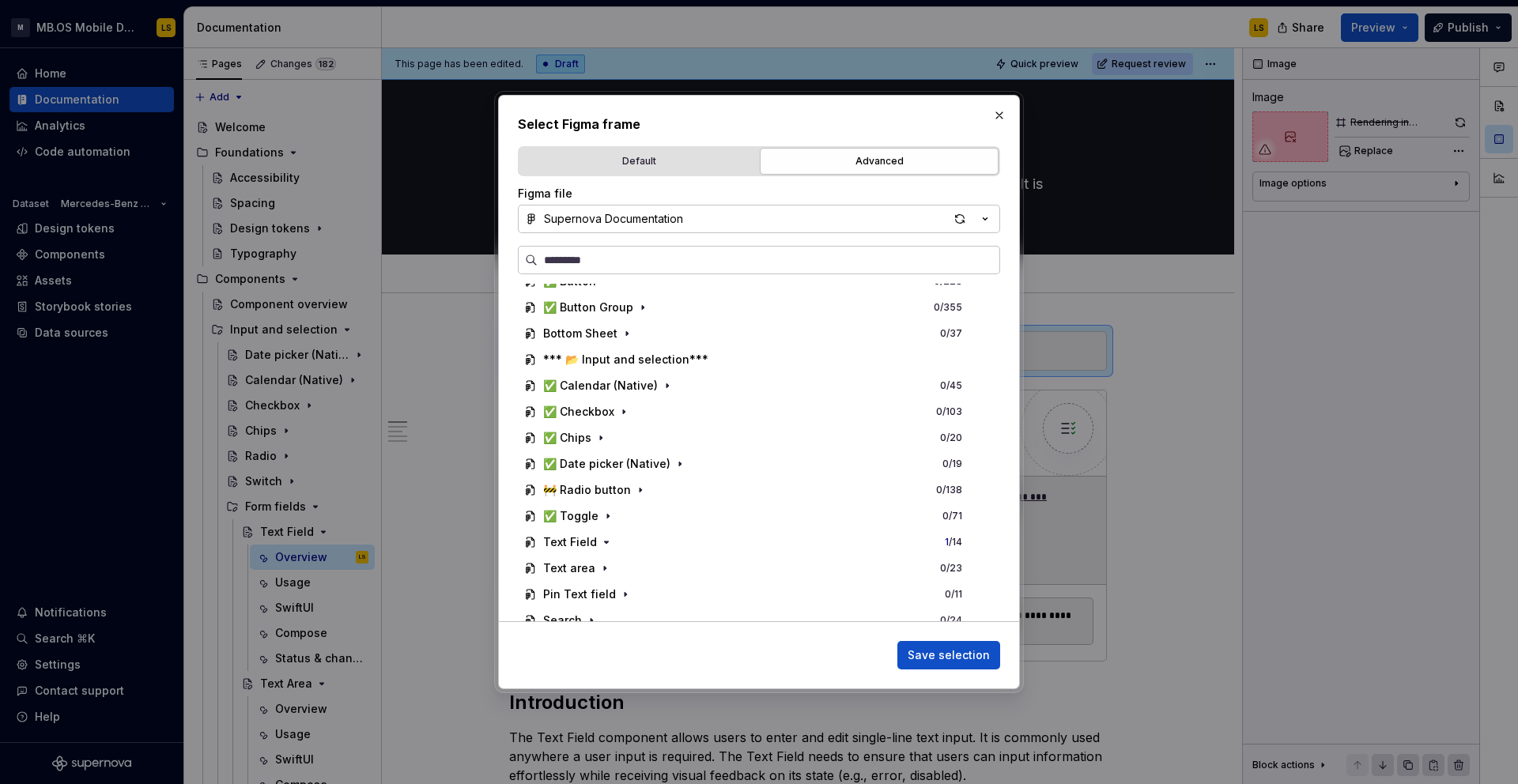
scroll to position [492, 0]
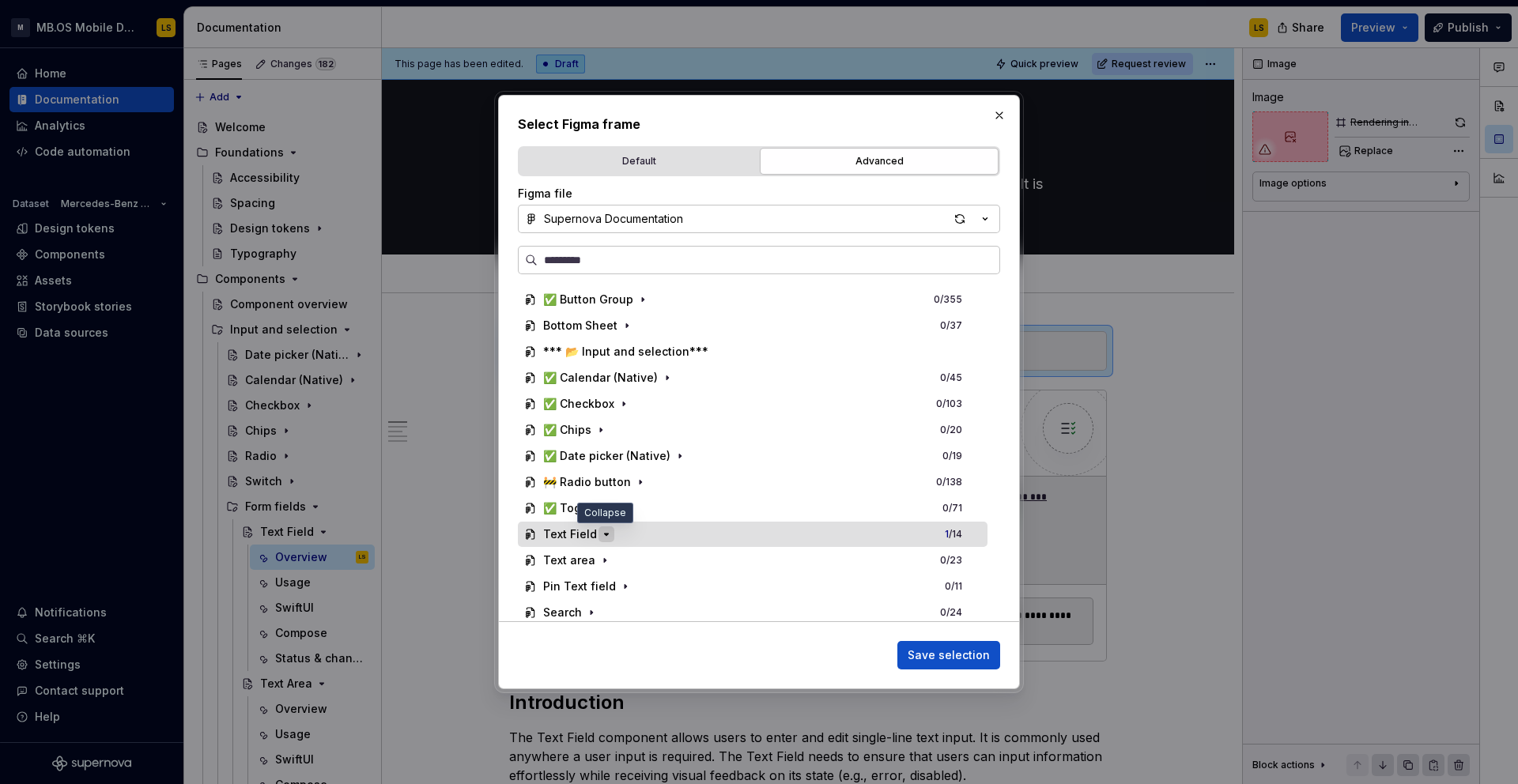
click at [600, 539] on icon "button" at bounding box center [606, 534] width 13 height 13
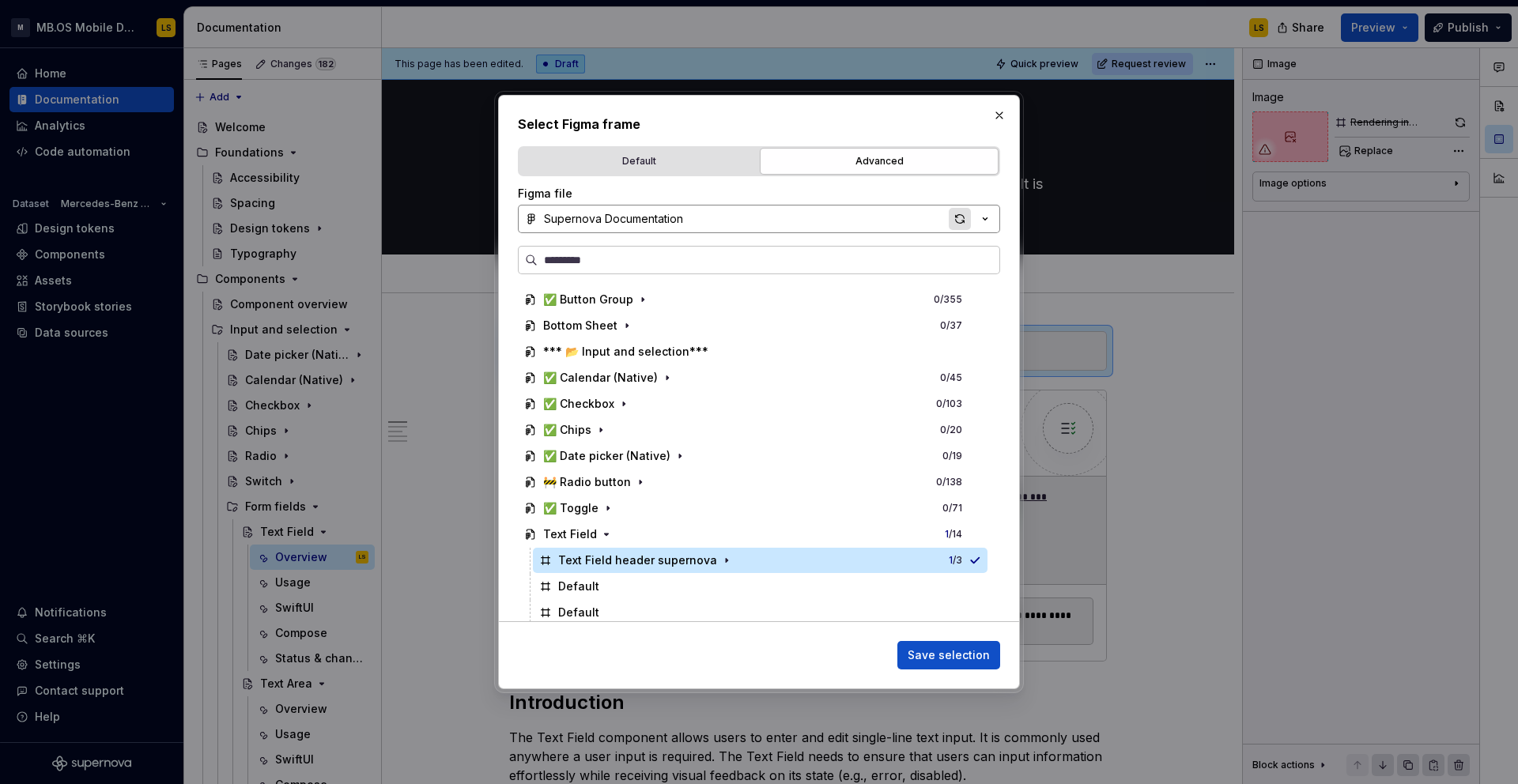
click at [964, 214] on div "button" at bounding box center [959, 219] width 22 height 22
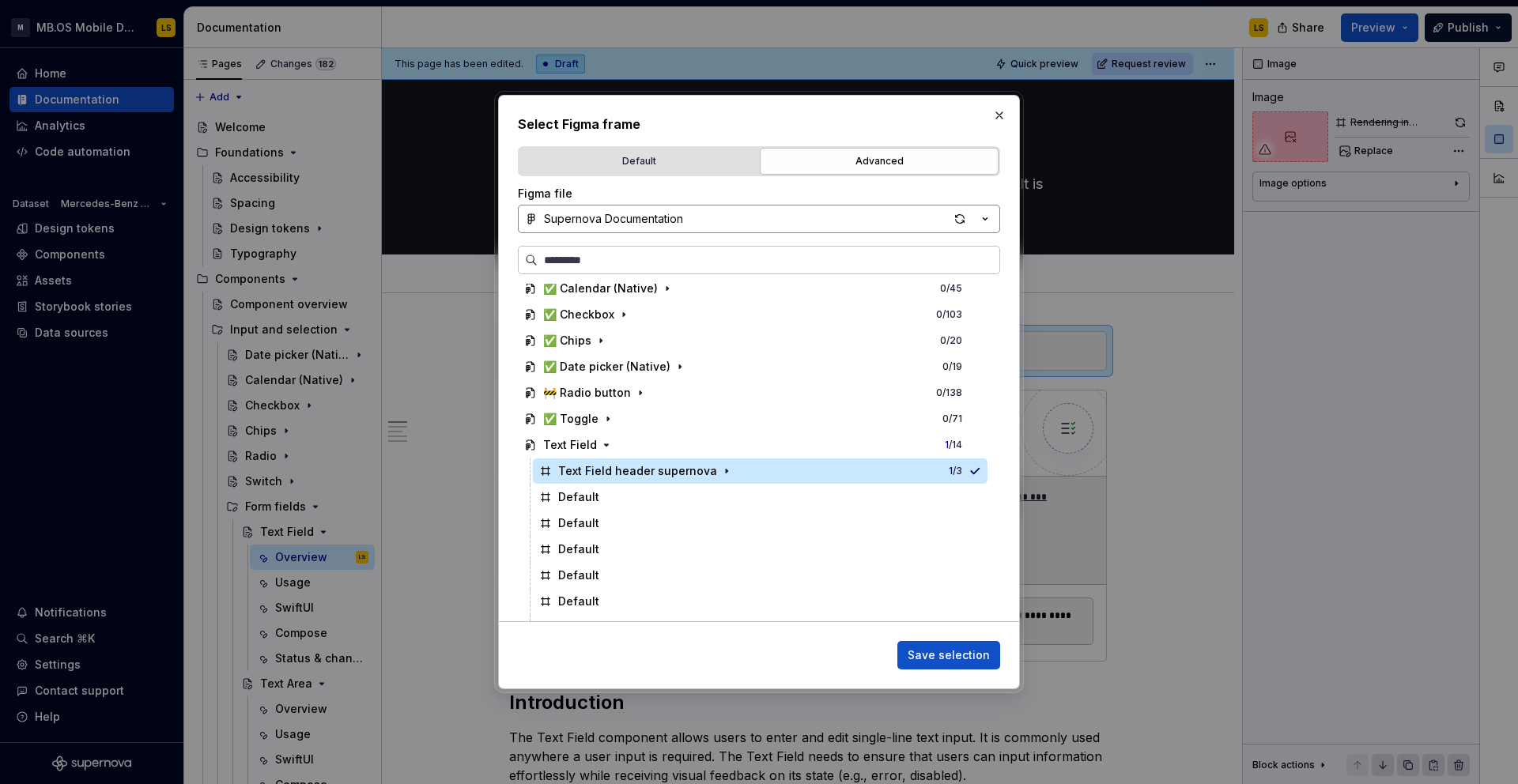
scroll to position [585, 0]
click at [720, 467] on icon "button" at bounding box center [726, 468] width 13 height 13
click at [724, 467] on icon "button" at bounding box center [726, 468] width 4 height 2
click at [946, 652] on span "Save selection" at bounding box center [948, 654] width 82 height 16
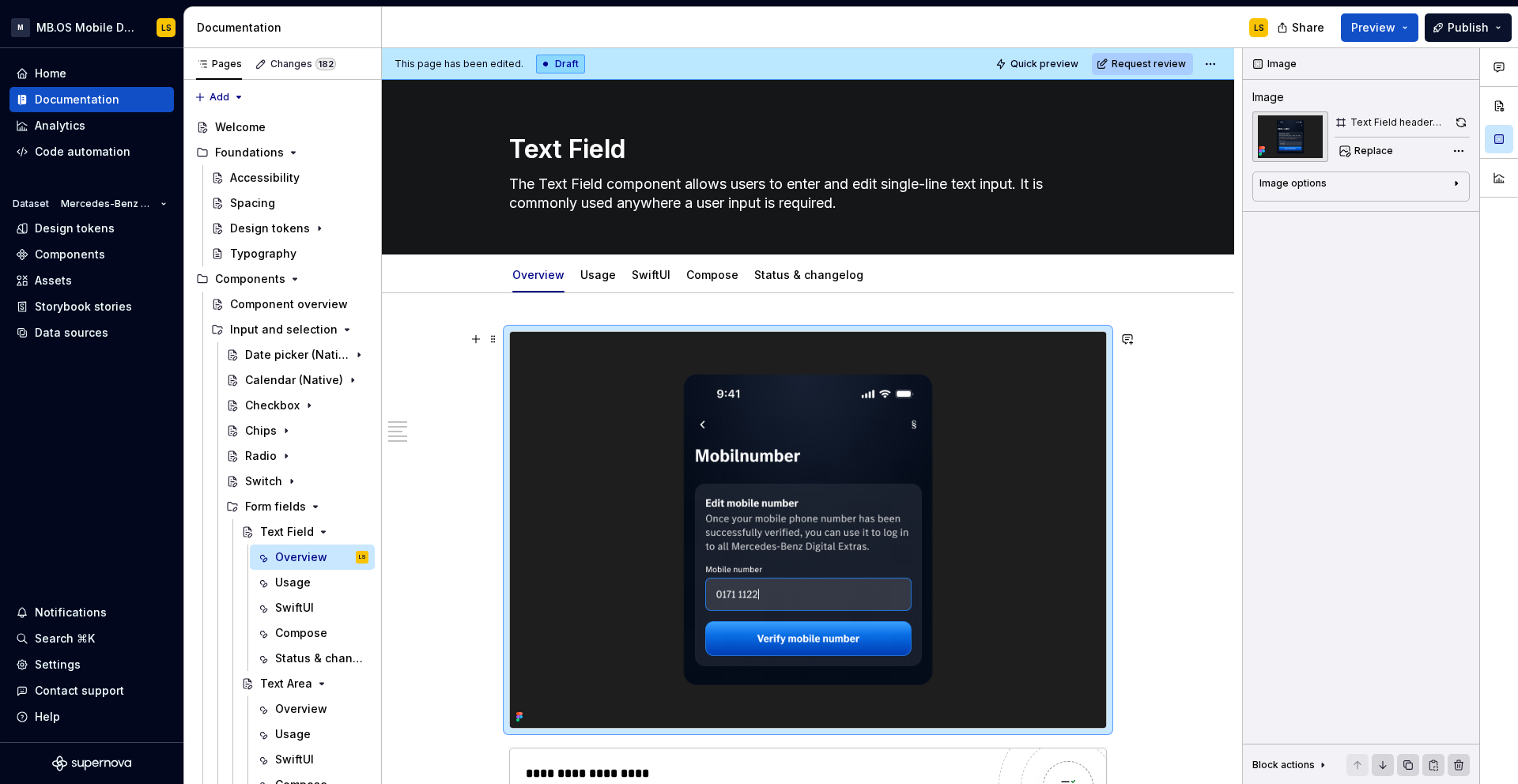
click at [541, 415] on img at bounding box center [807, 530] width 596 height 396
click at [1463, 125] on button "button" at bounding box center [1461, 123] width 17 height 22
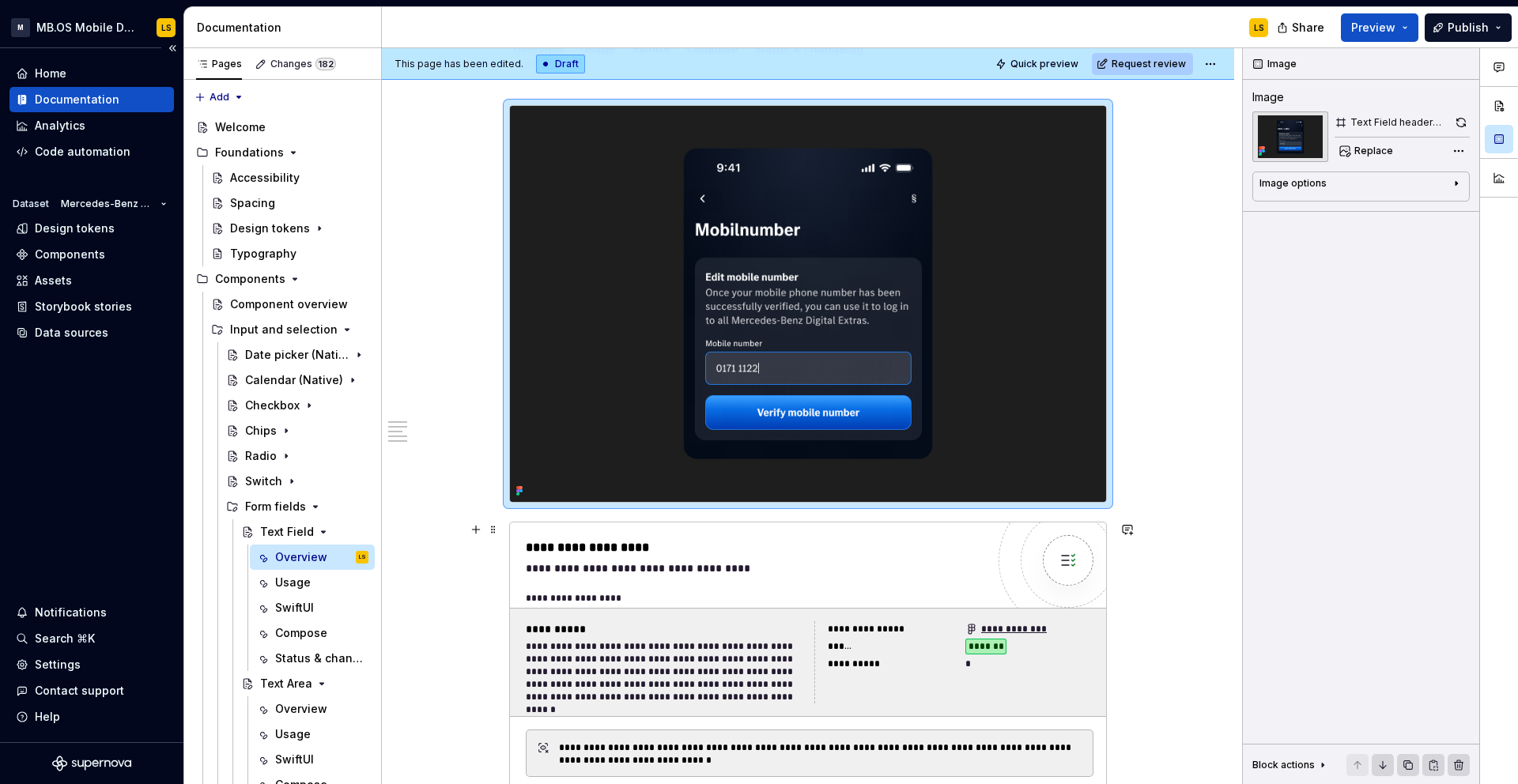
scroll to position [0, 0]
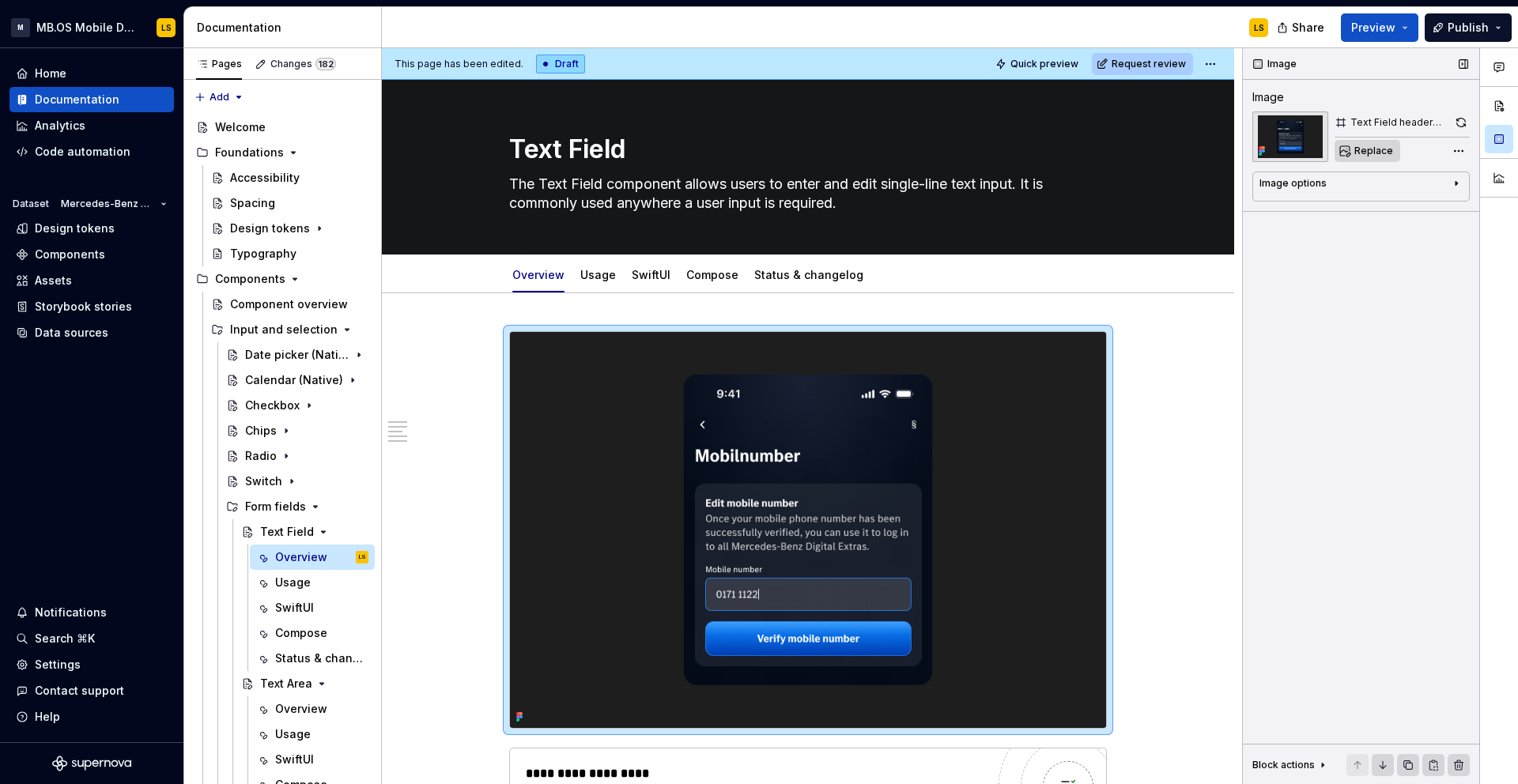
click at [1369, 151] on span "Replace" at bounding box center [1373, 151] width 39 height 13
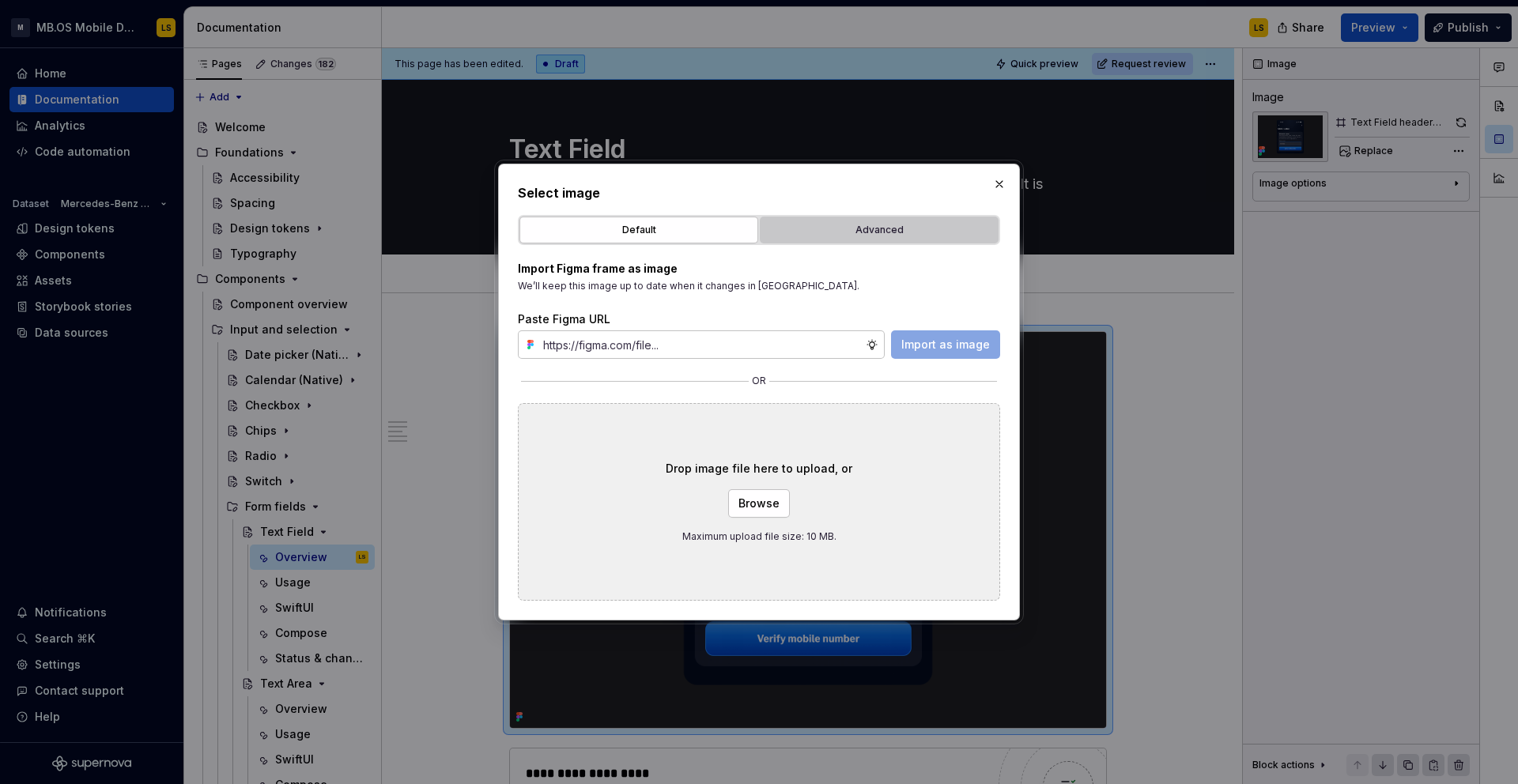
click at [851, 222] on div "Advanced" at bounding box center [878, 229] width 228 height 16
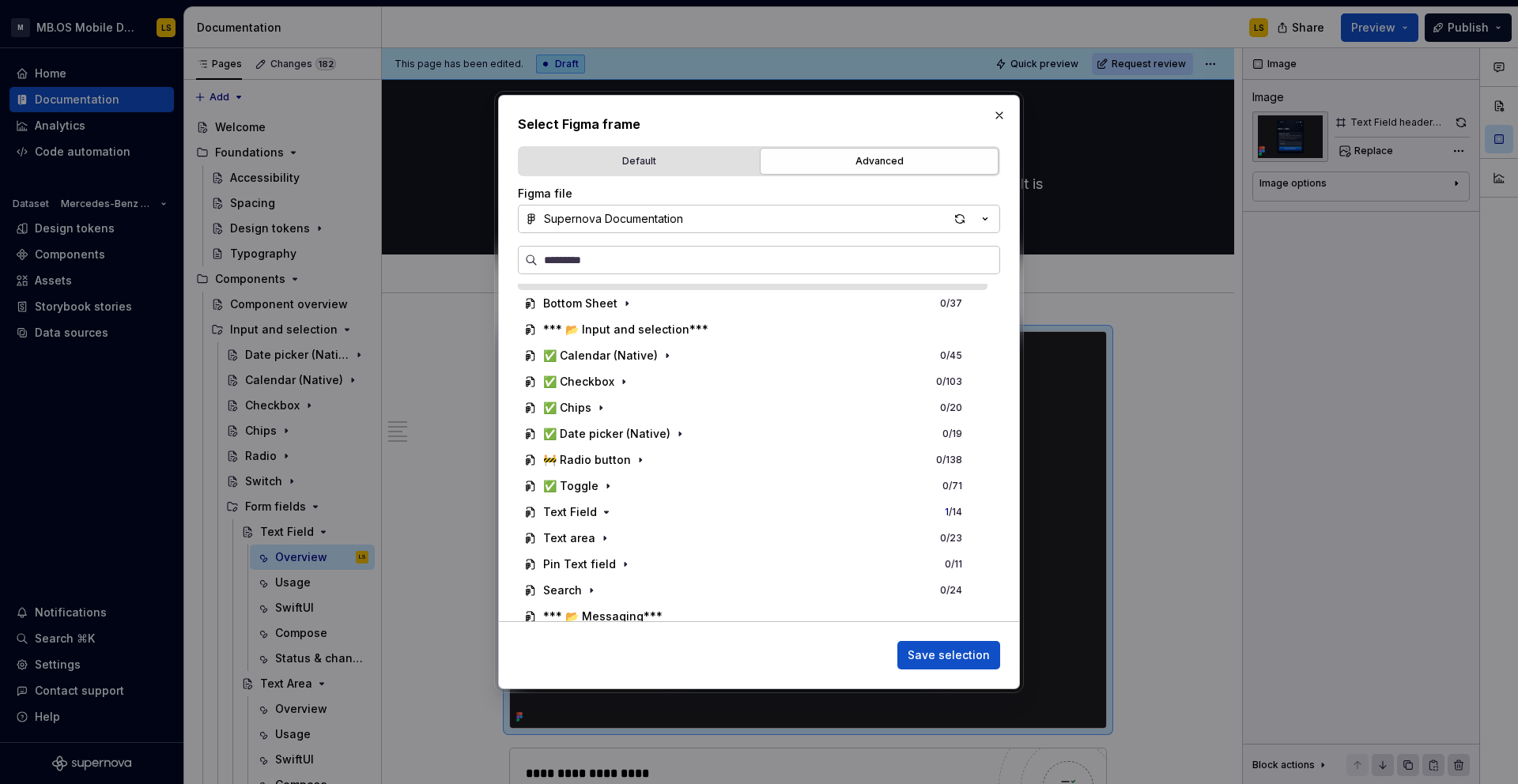
scroll to position [521, 0]
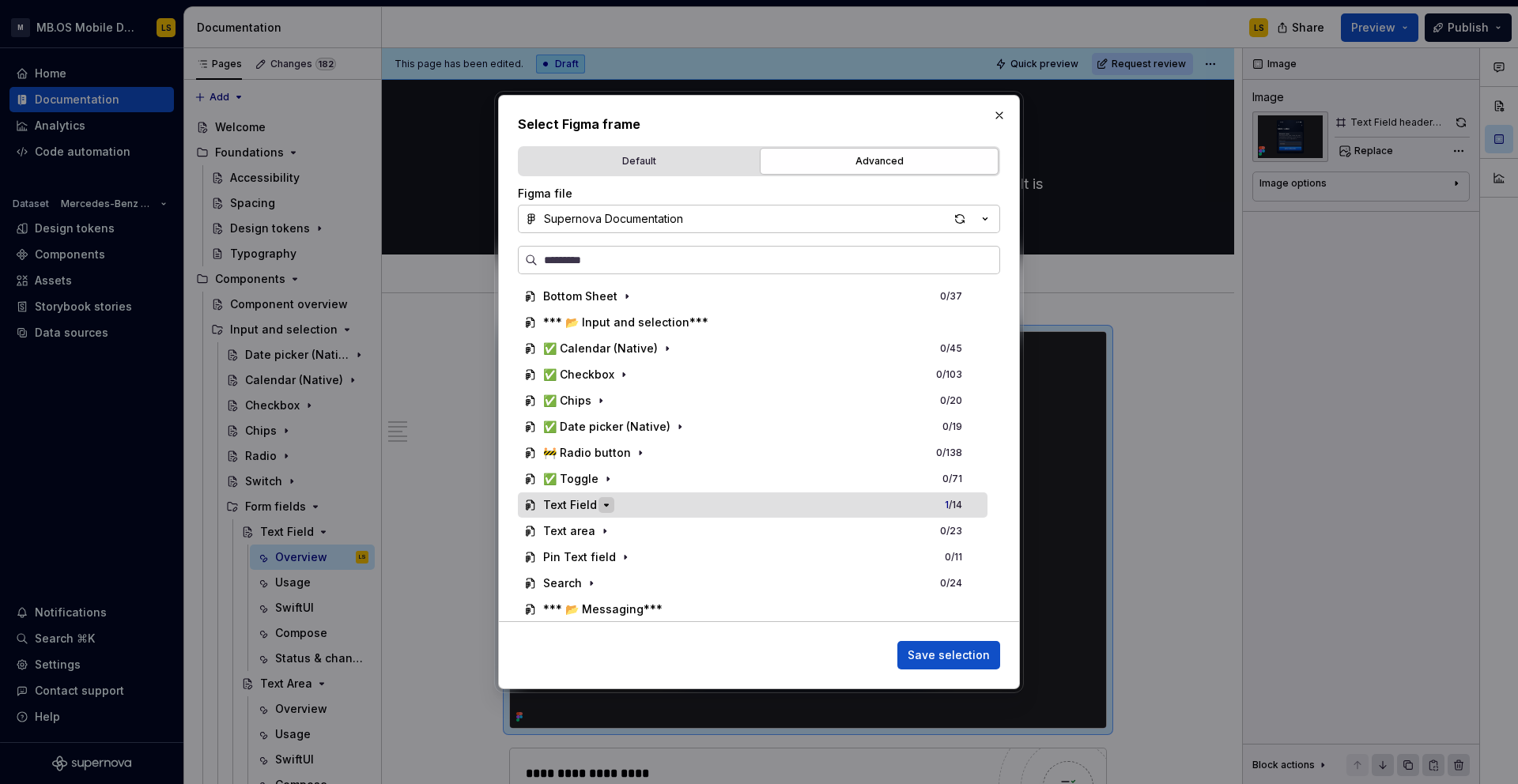
click at [601, 507] on icon "button" at bounding box center [606, 505] width 13 height 13
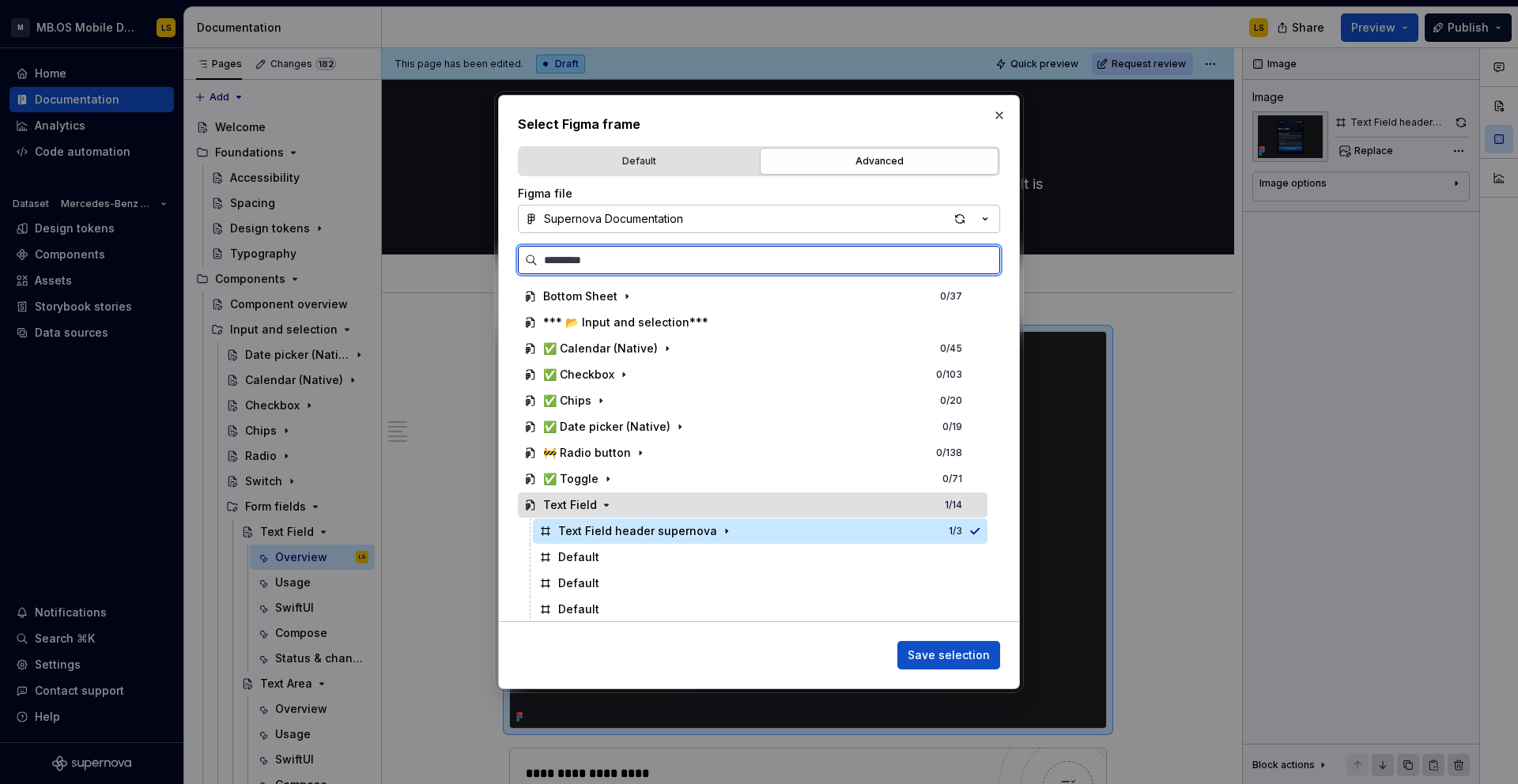
click at [948, 507] on span "1" at bounding box center [947, 504] width 4 height 12
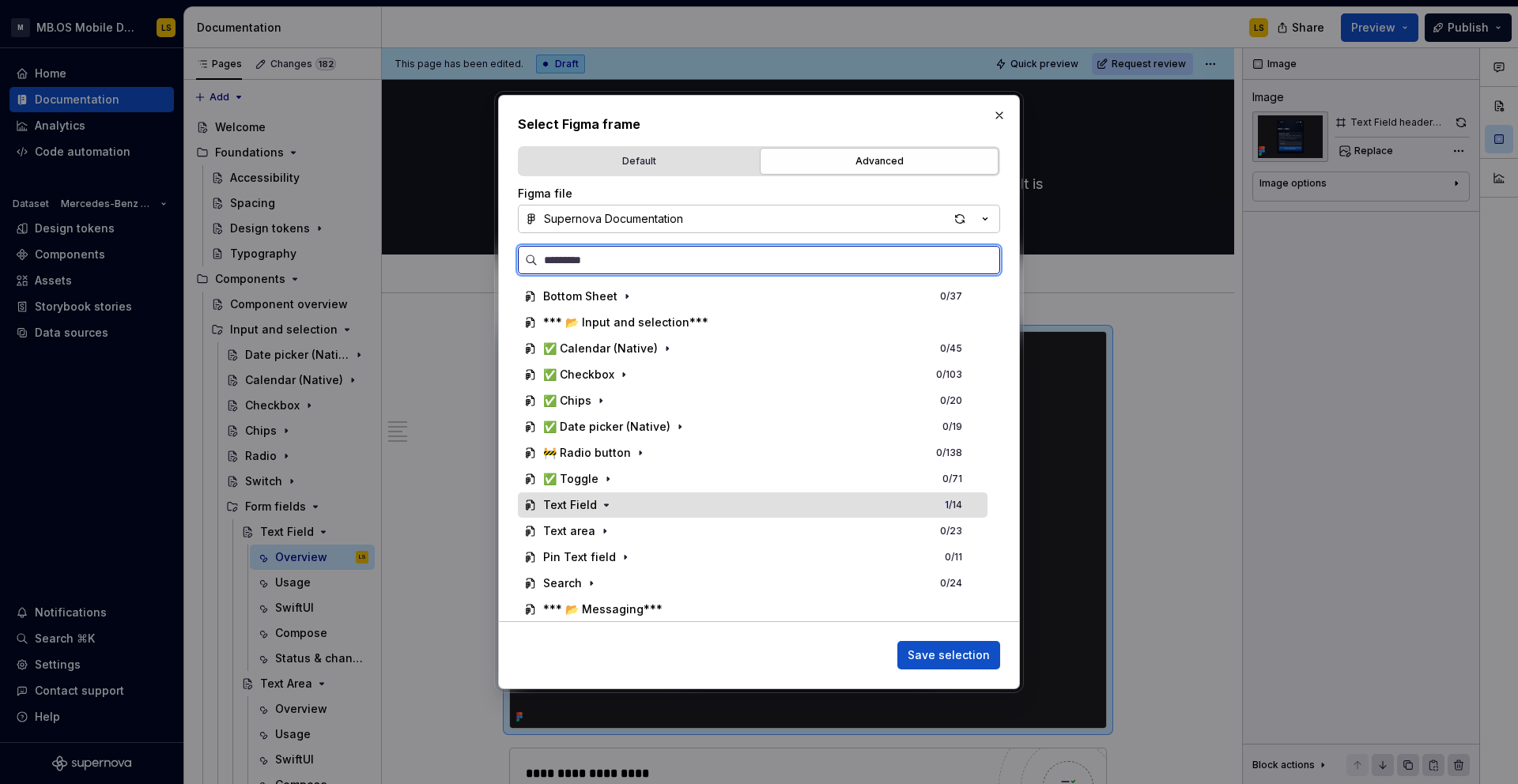
click at [962, 501] on div "1 / 14" at bounding box center [953, 505] width 18 height 13
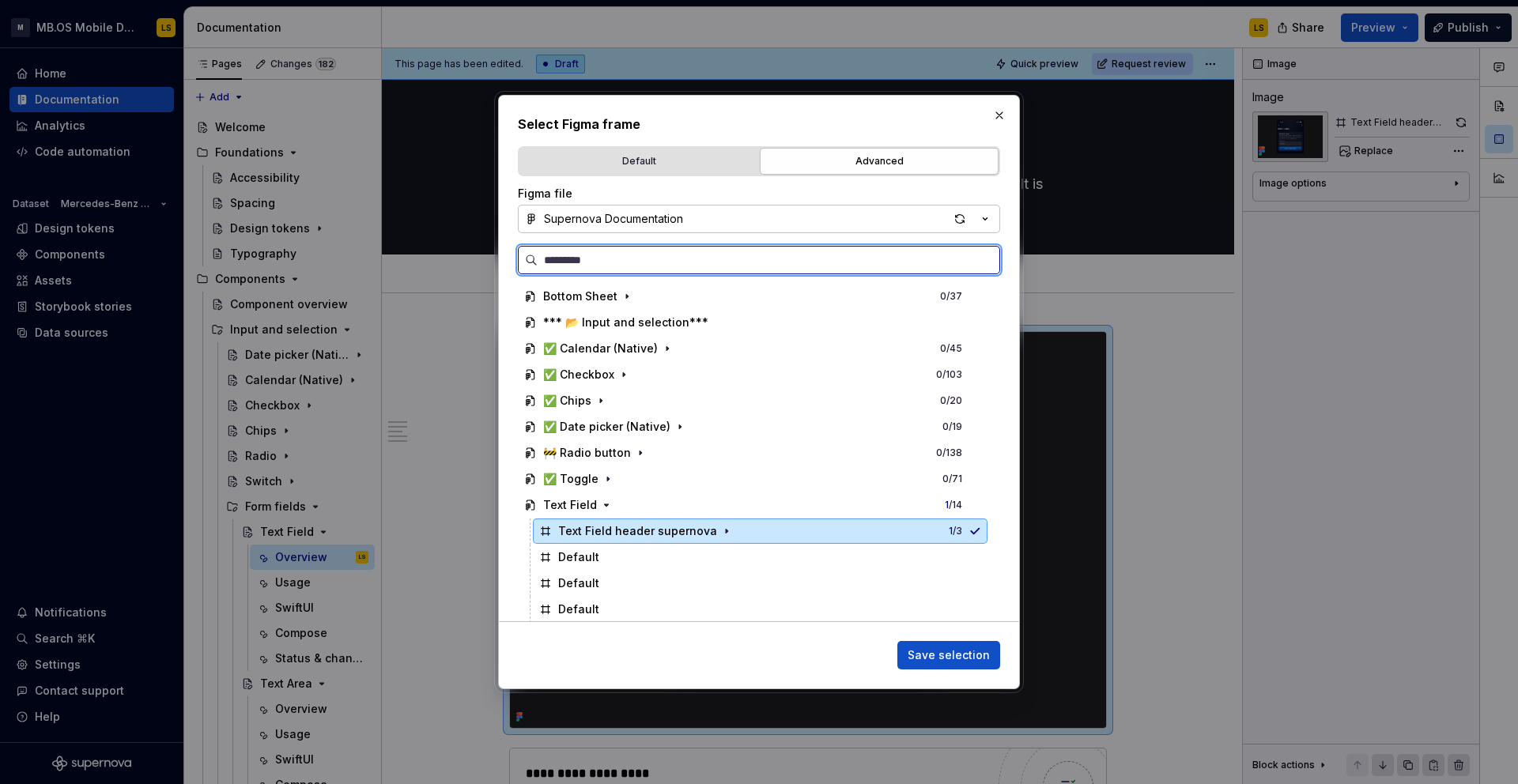
click at [965, 539] on div "Text Field header supernova 1 / 3" at bounding box center [759, 531] width 454 height 25
click at [987, 537] on div "Text Field header supernova 1 / 3" at bounding box center [759, 531] width 454 height 25
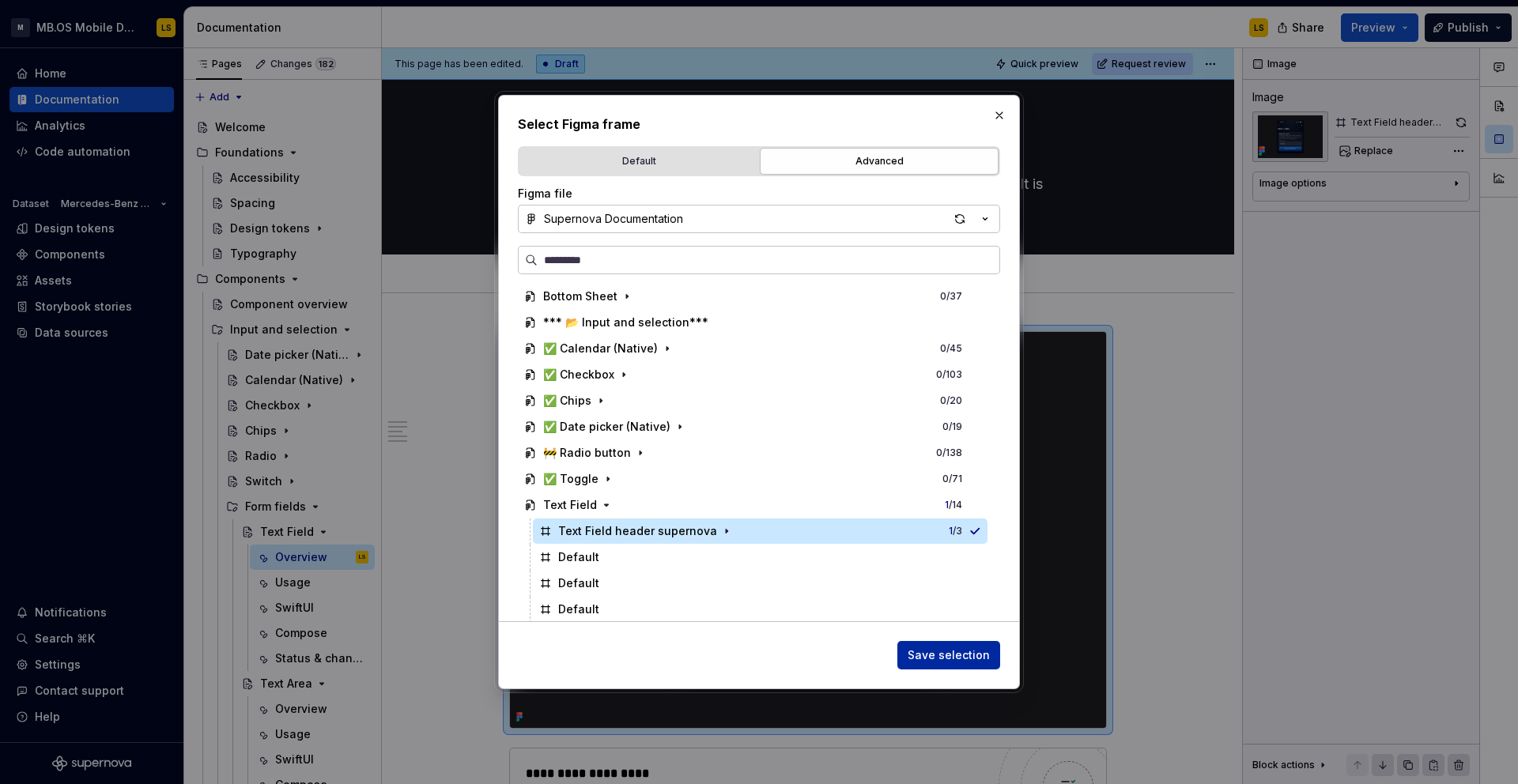
click at [973, 652] on span "Save selection" at bounding box center [948, 654] width 82 height 16
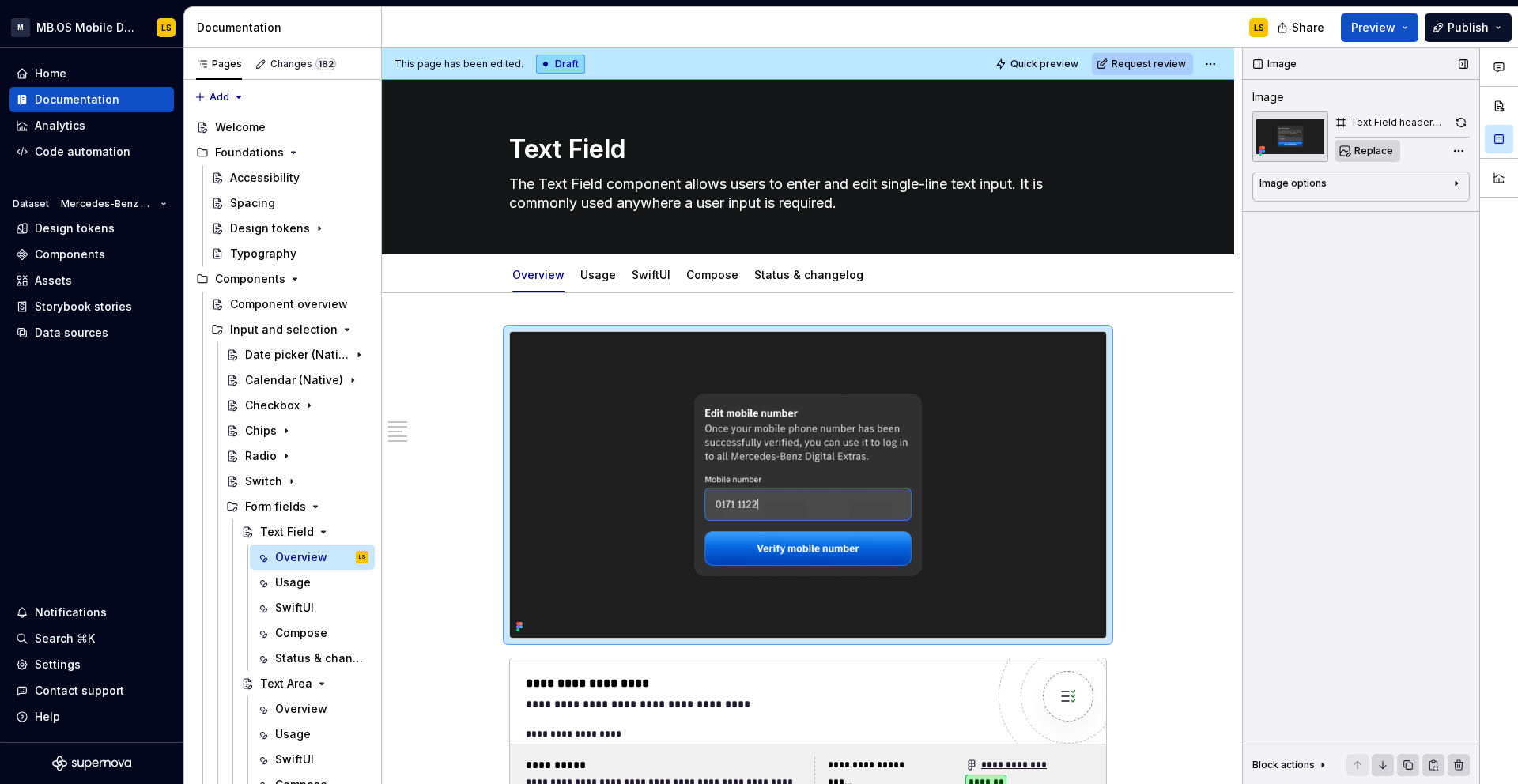
click at [1376, 150] on span "Replace" at bounding box center [1373, 151] width 39 height 13
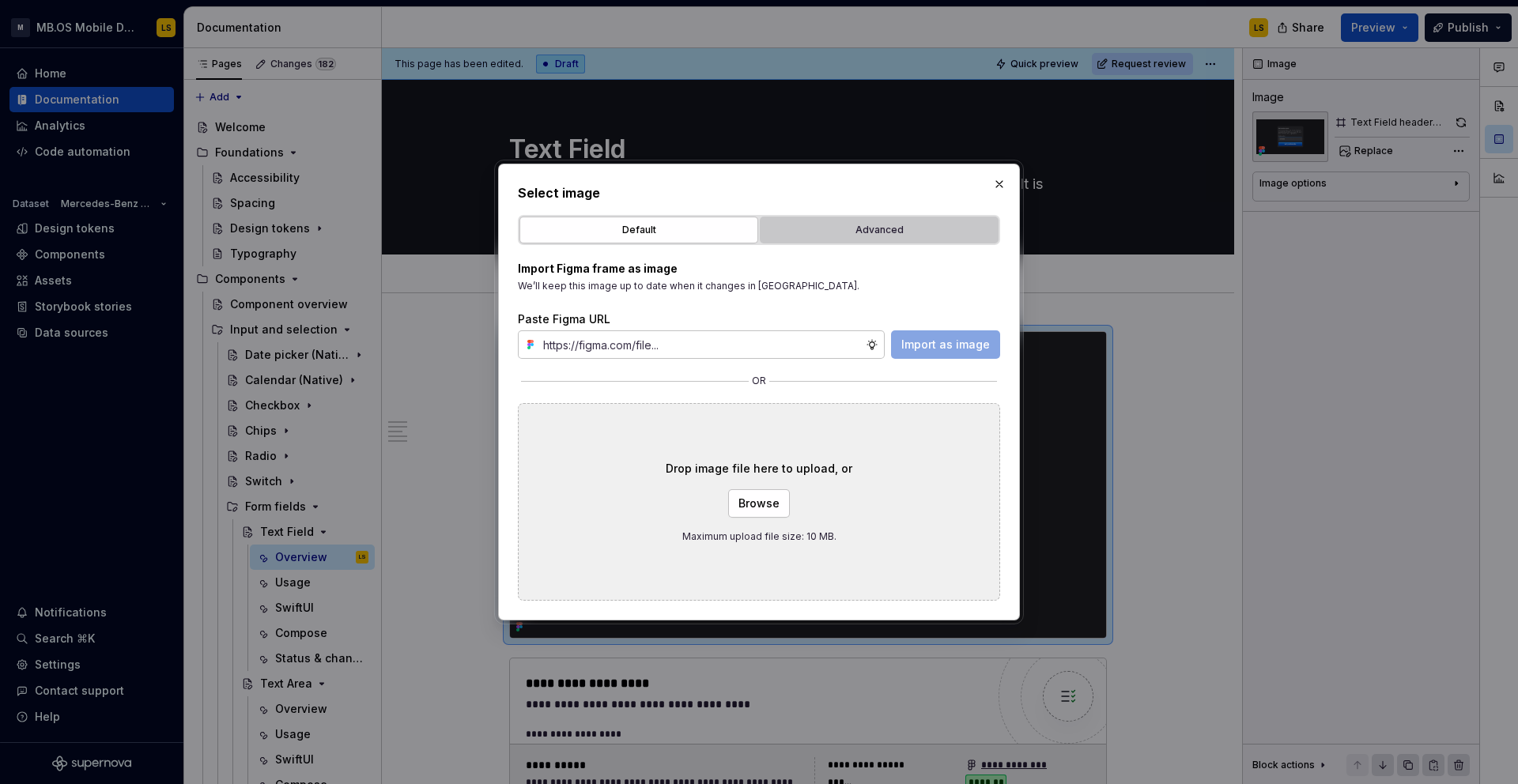
click at [886, 231] on div "Advanced" at bounding box center [878, 229] width 228 height 16
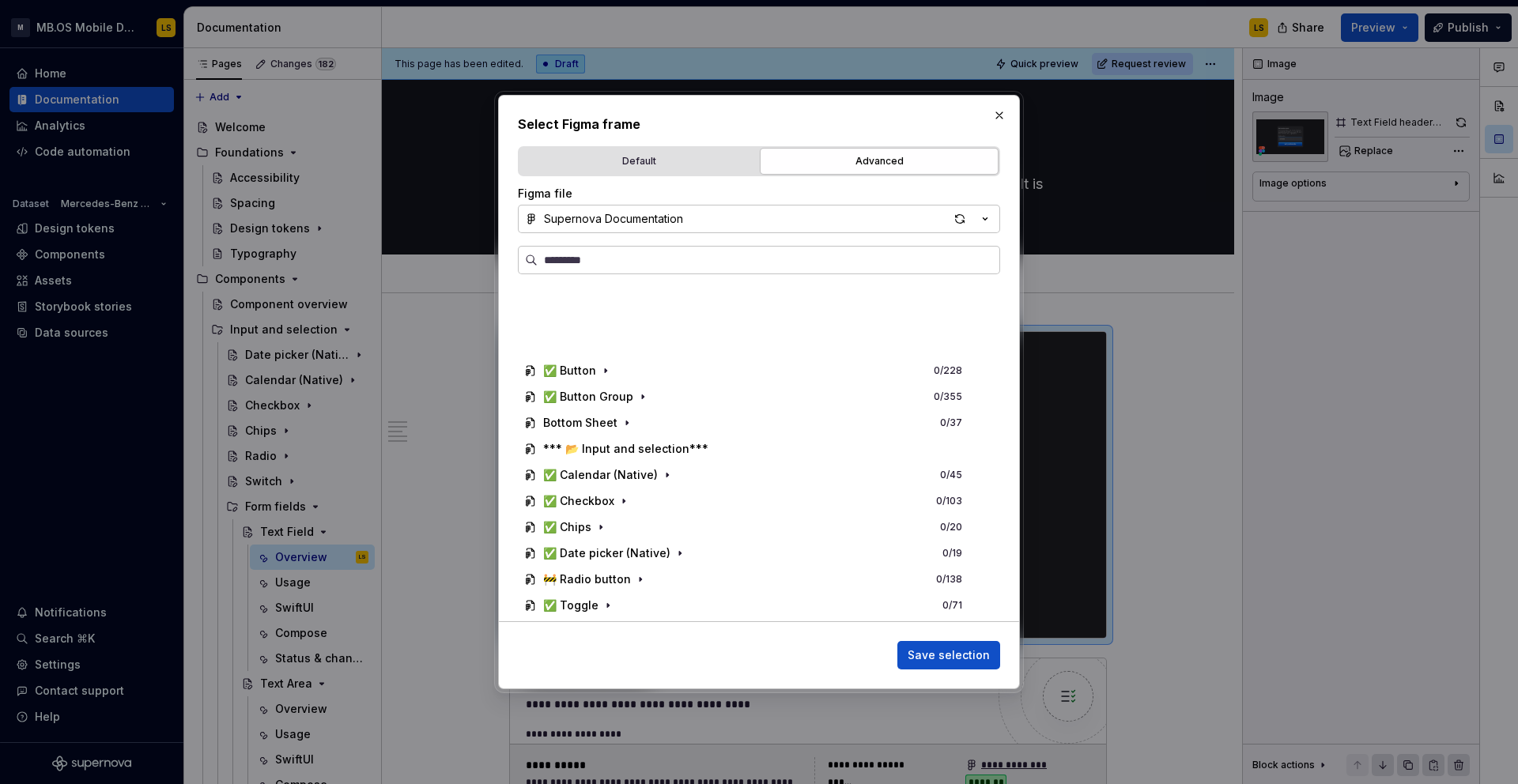
scroll to position [715, 0]
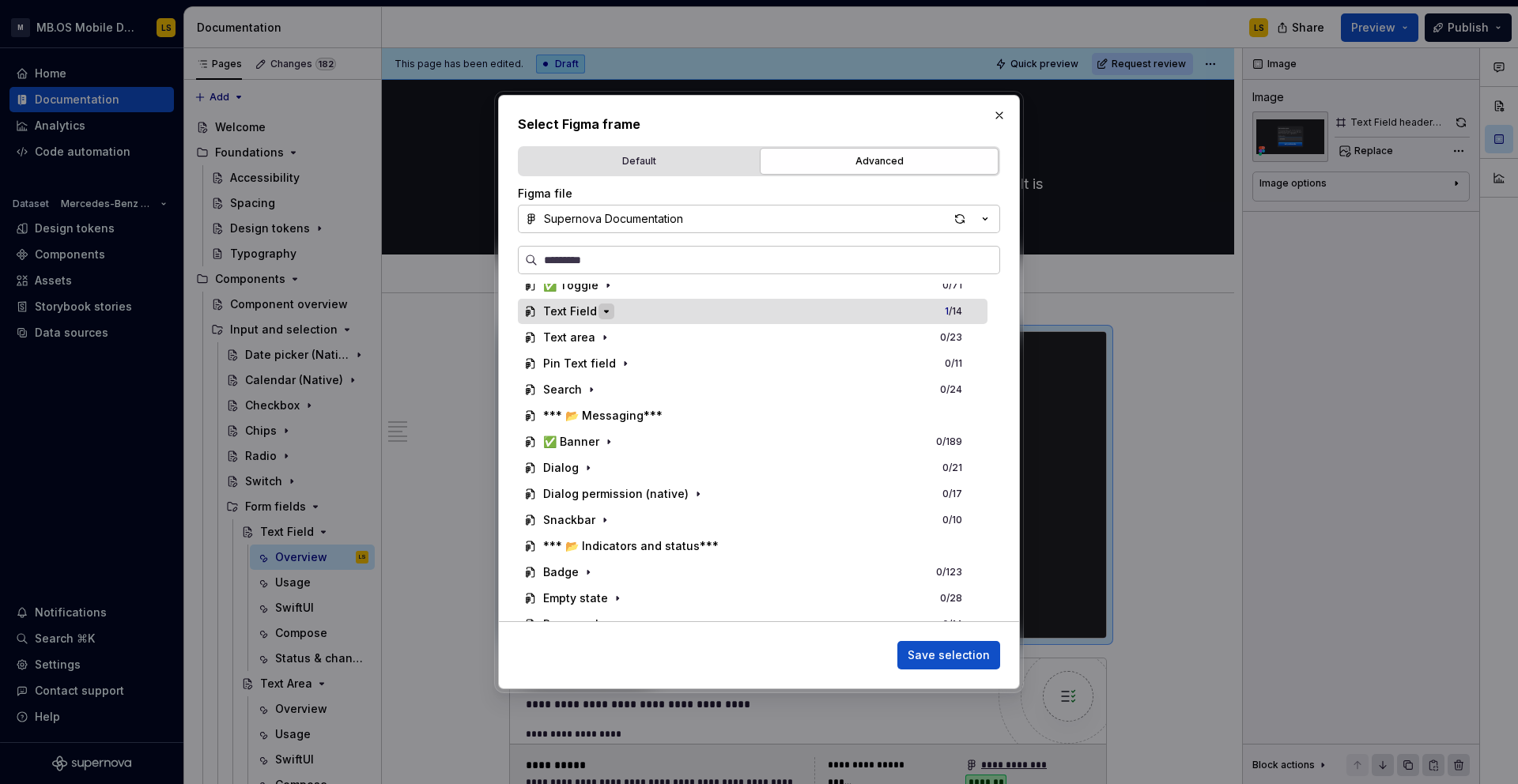
click at [608, 313] on icon "button" at bounding box center [606, 311] width 13 height 13
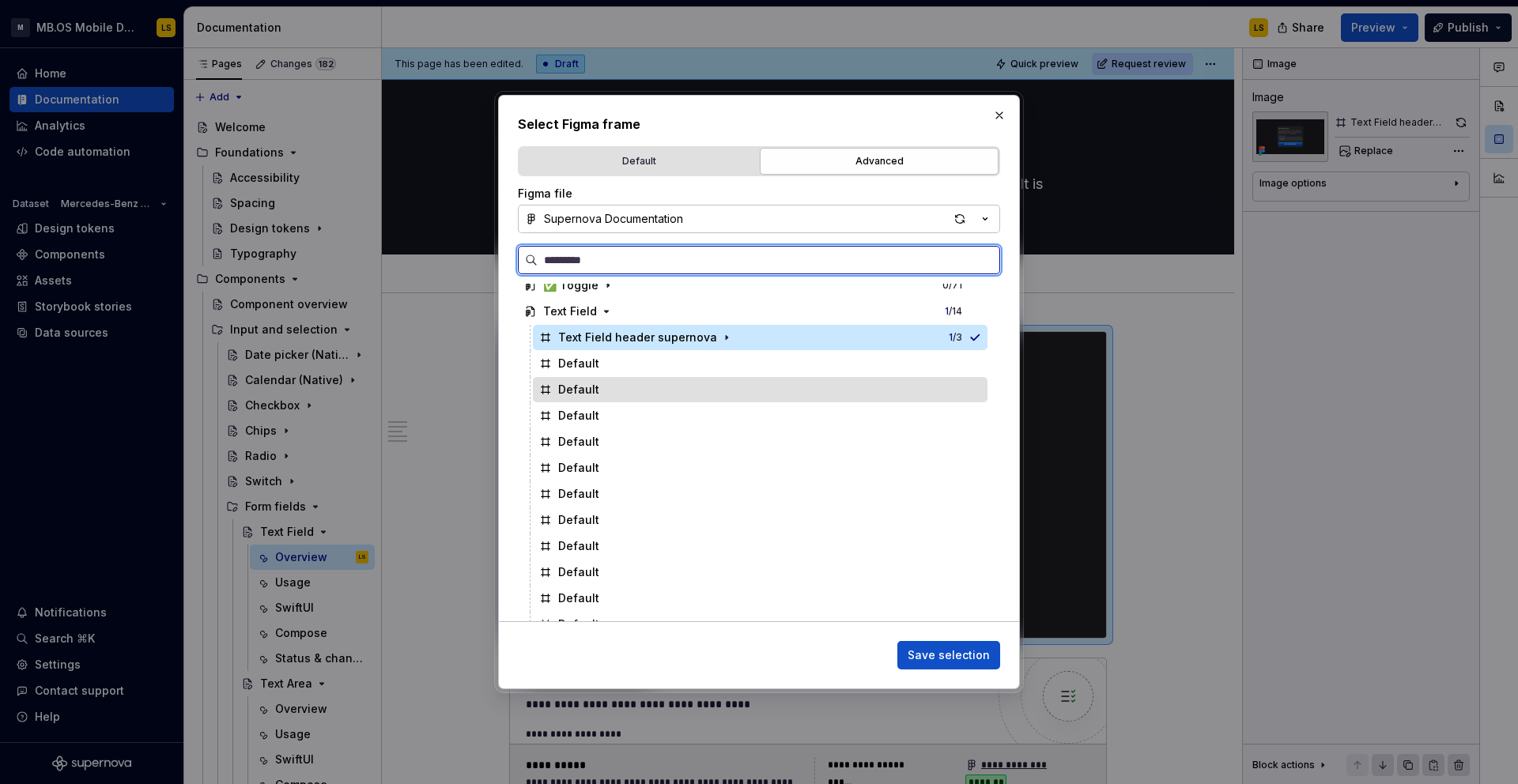
click at [644, 380] on div "Default" at bounding box center [759, 389] width 454 height 25
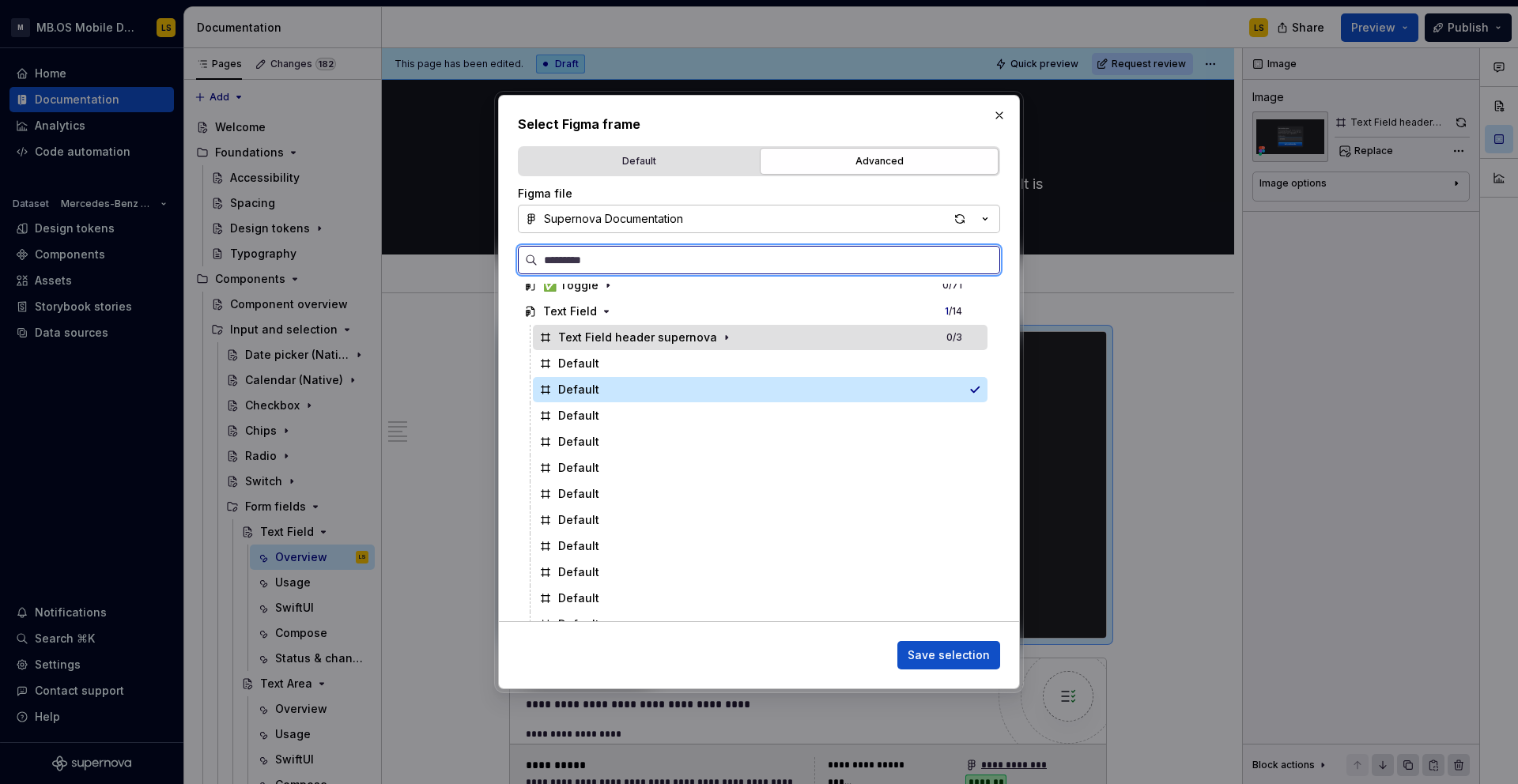
click at [692, 336] on div "Text Field header supernova" at bounding box center [638, 337] width 159 height 16
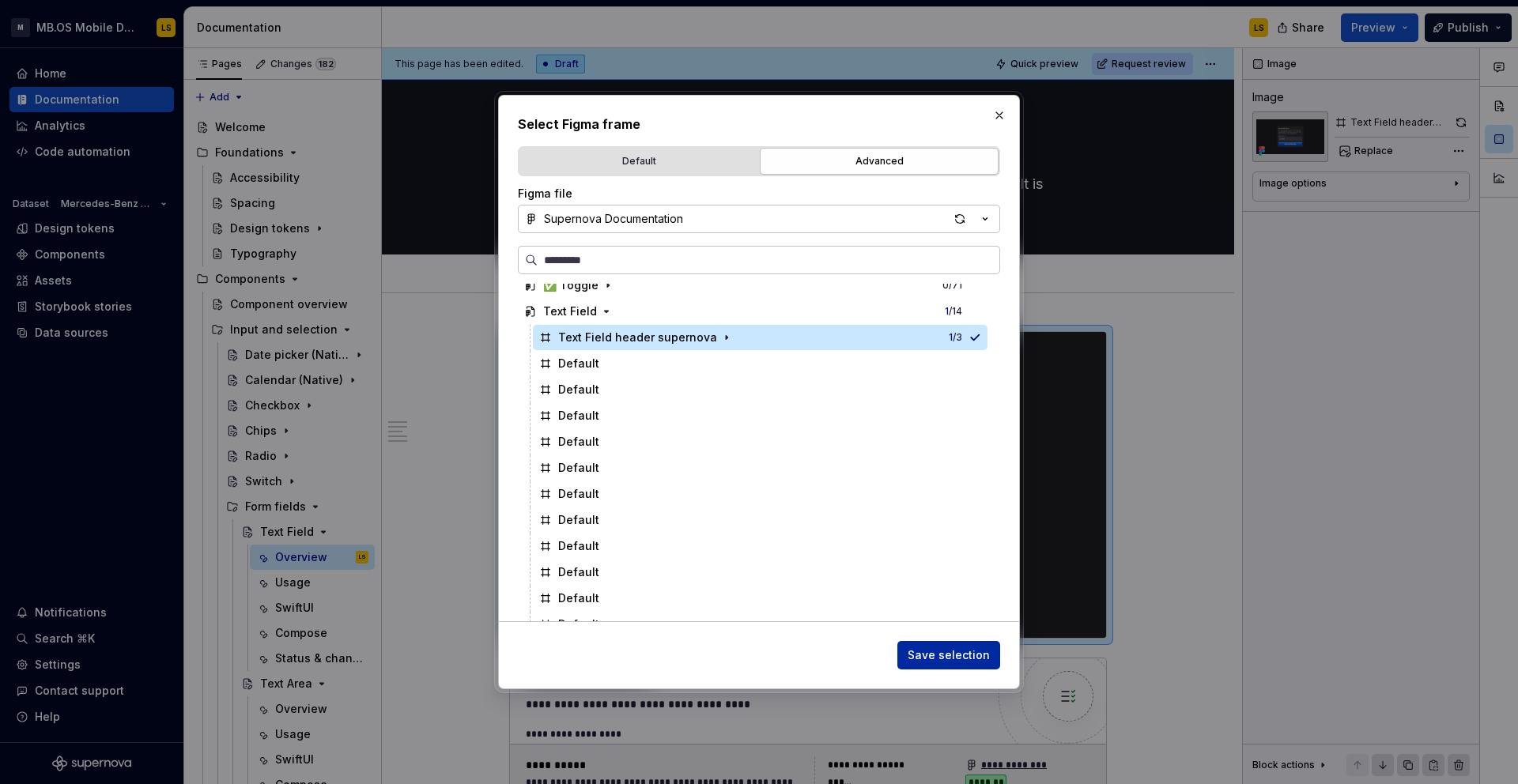
click at [913, 647] on span "Save selection" at bounding box center [948, 654] width 82 height 16
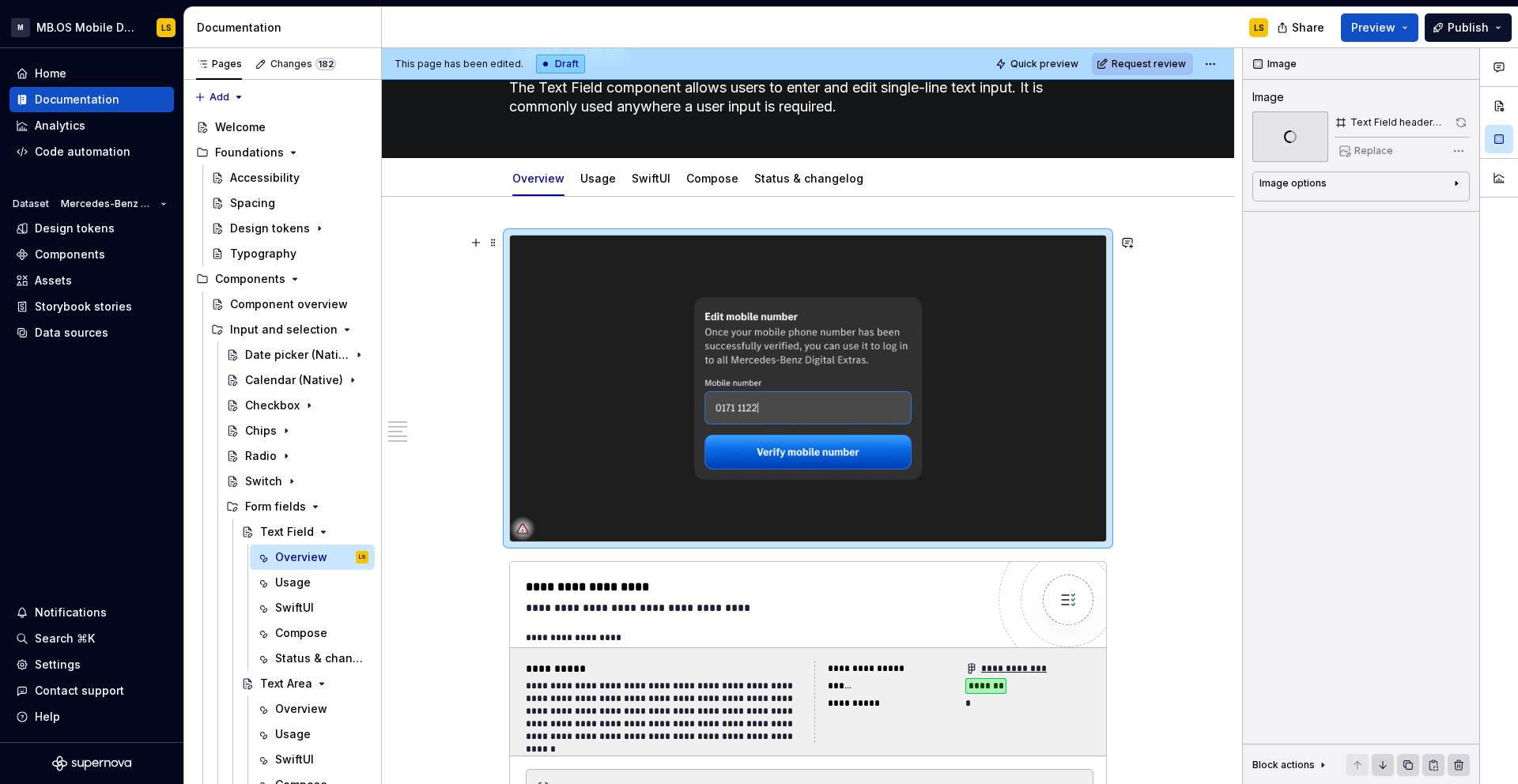
scroll to position [0, 0]
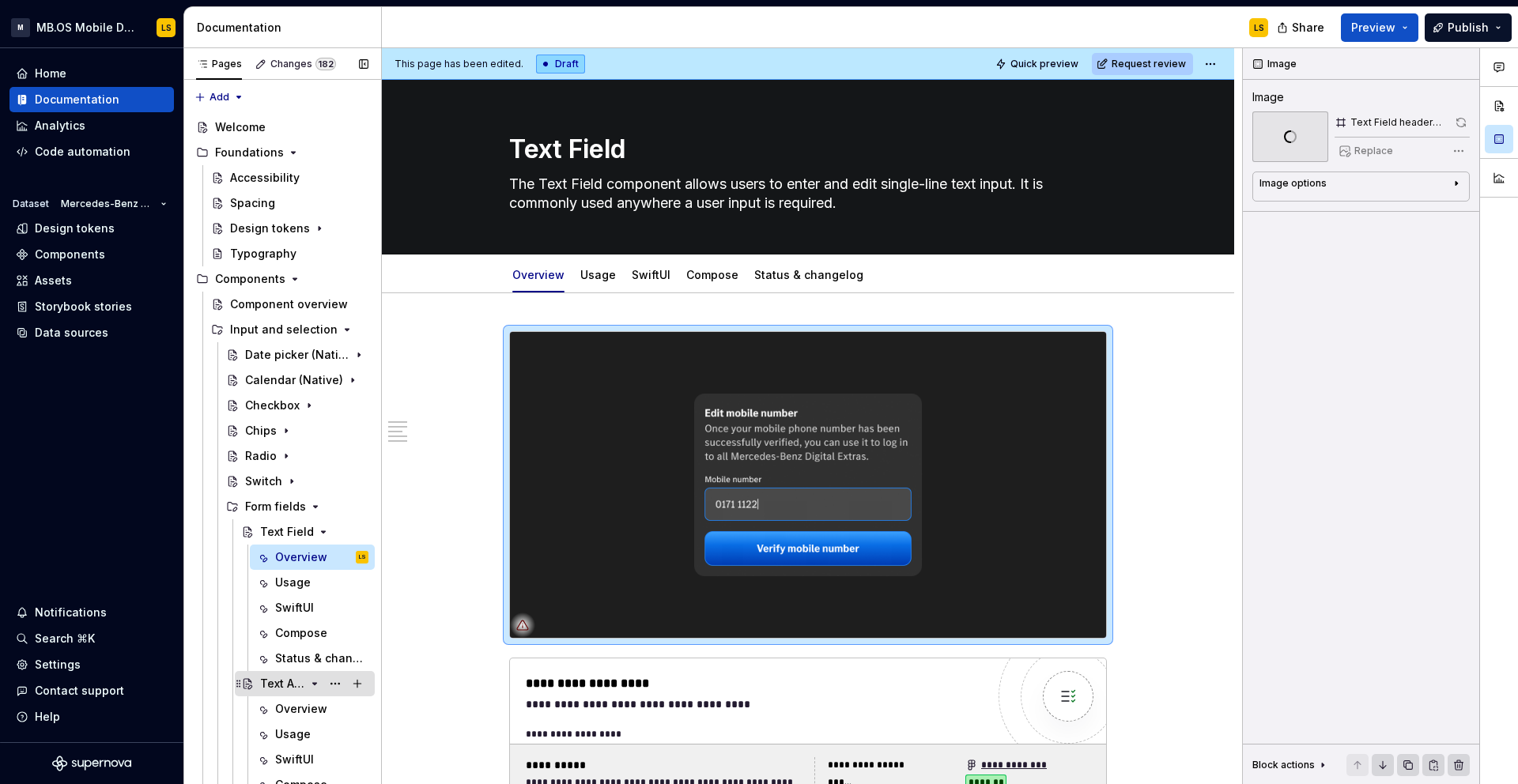
click at [286, 684] on div "Text Area" at bounding box center [282, 683] width 45 height 16
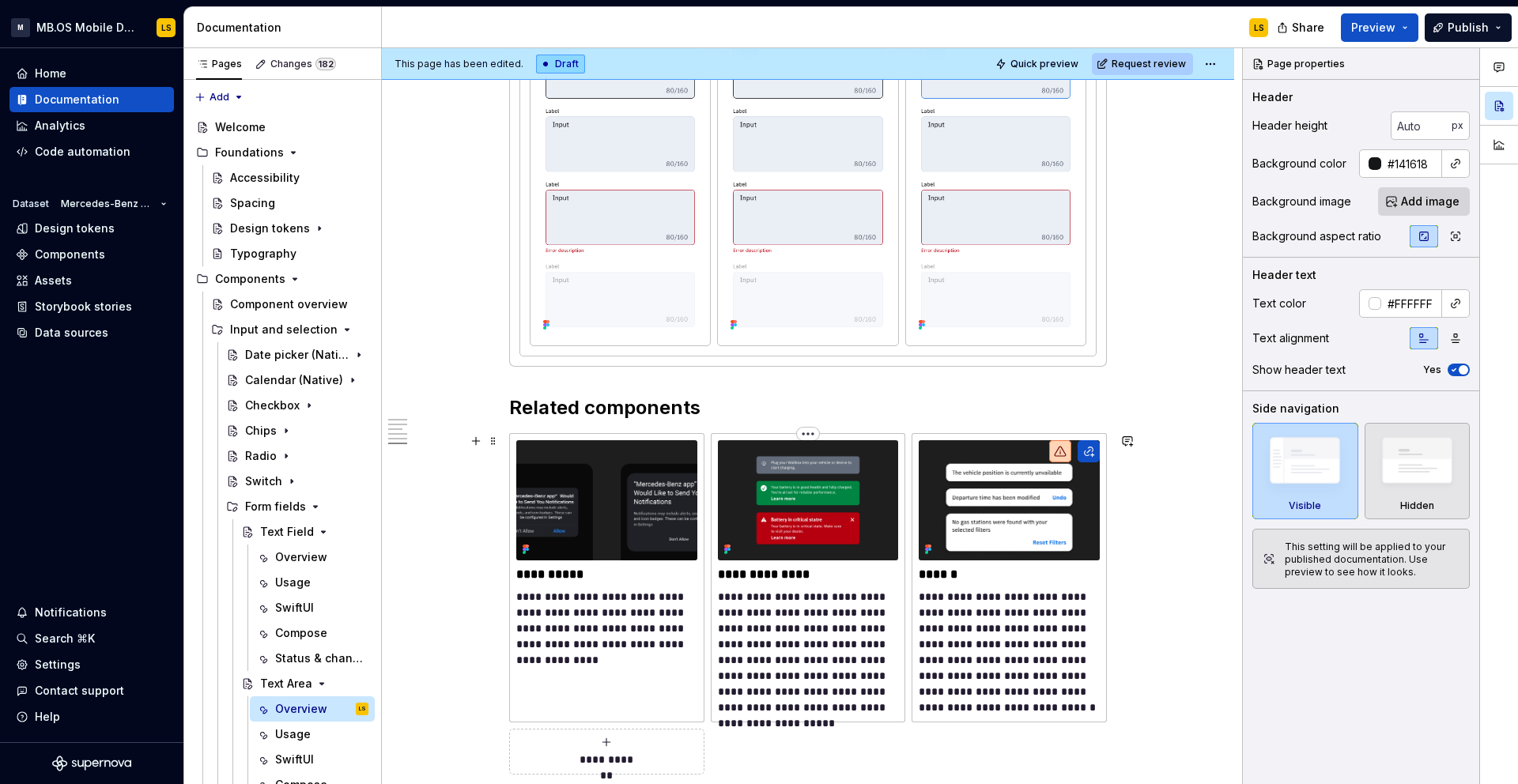
scroll to position [2942, 0]
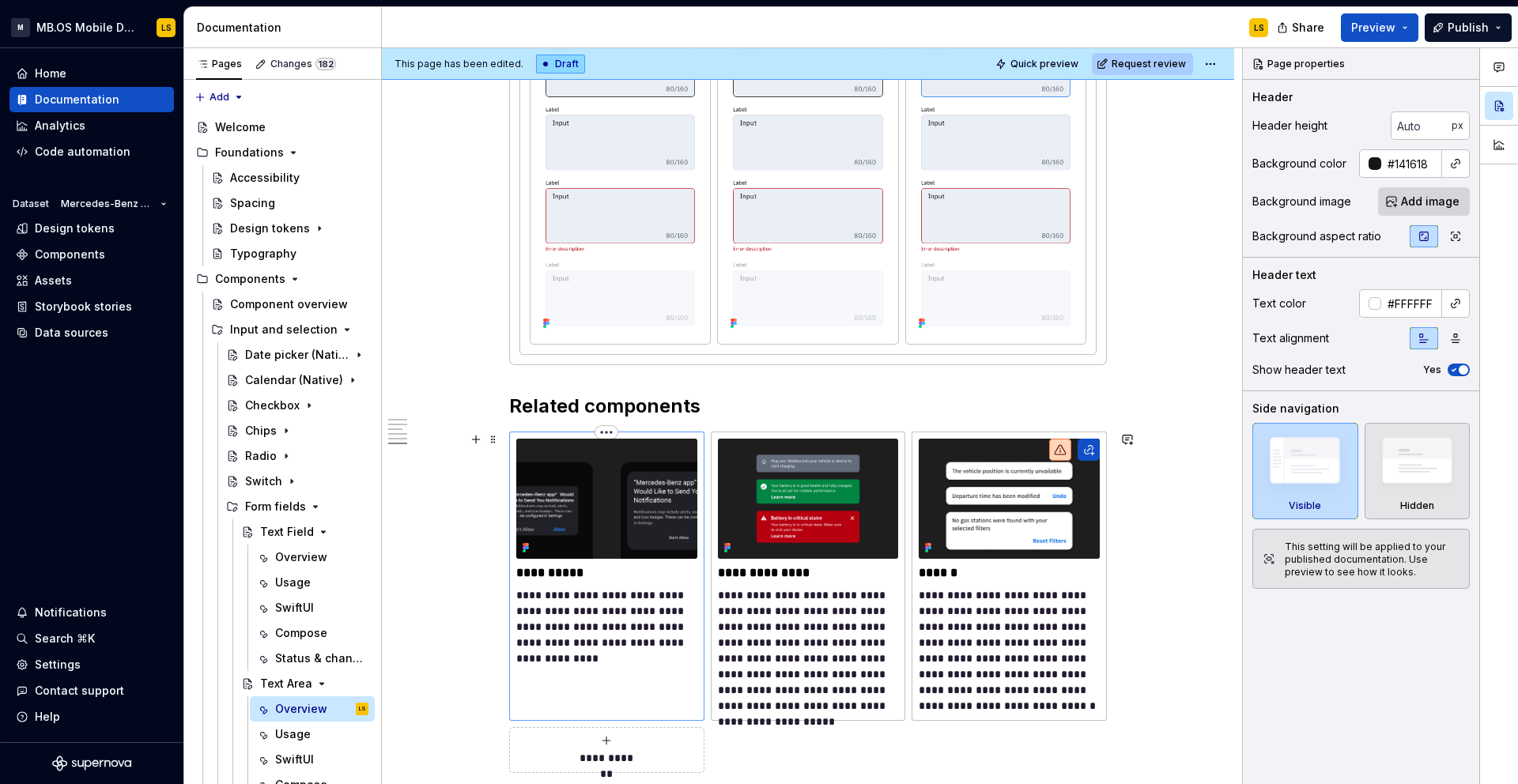
click at [614, 513] on img at bounding box center [606, 498] width 181 height 120
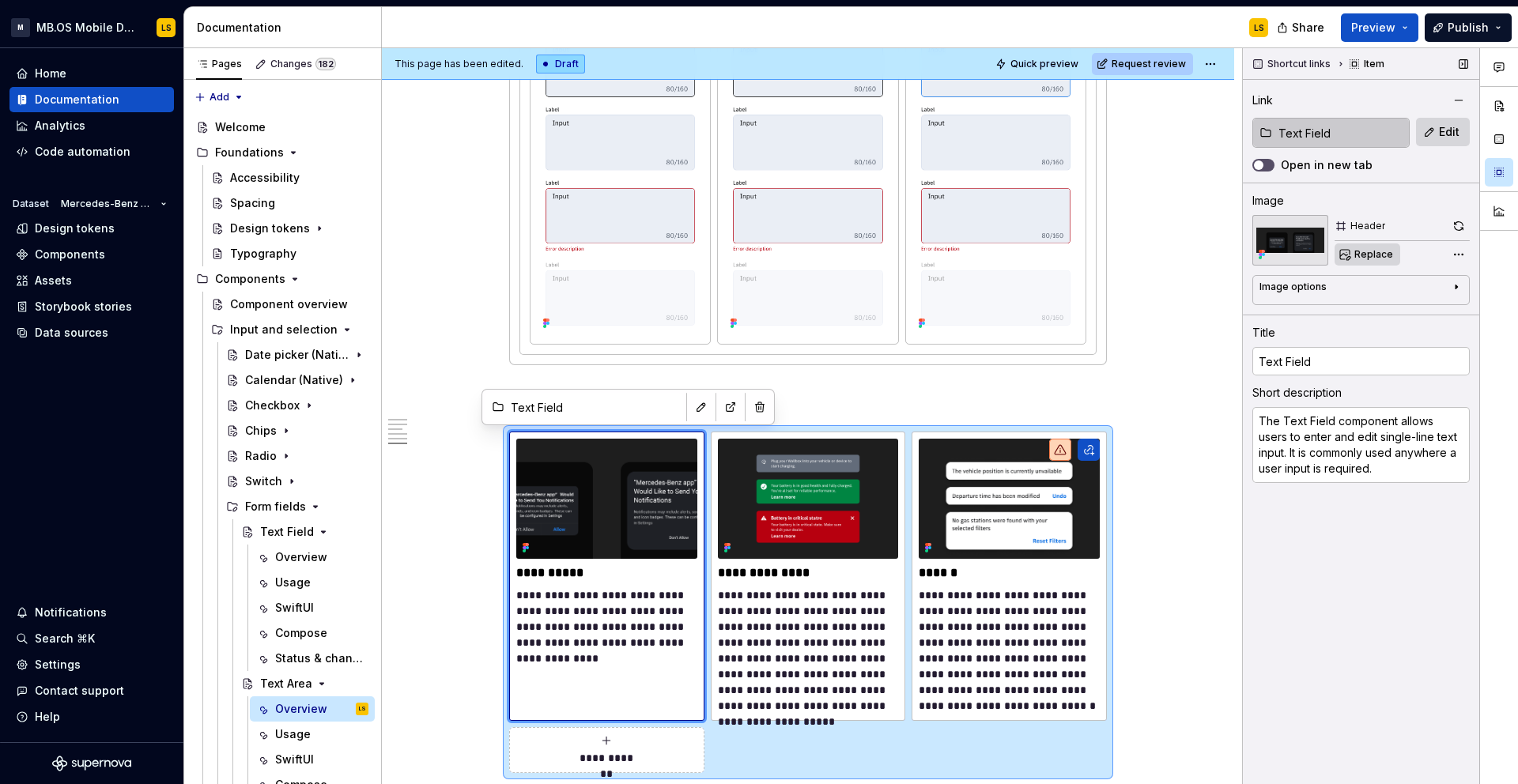
click at [1356, 252] on span "Replace" at bounding box center [1373, 254] width 39 height 13
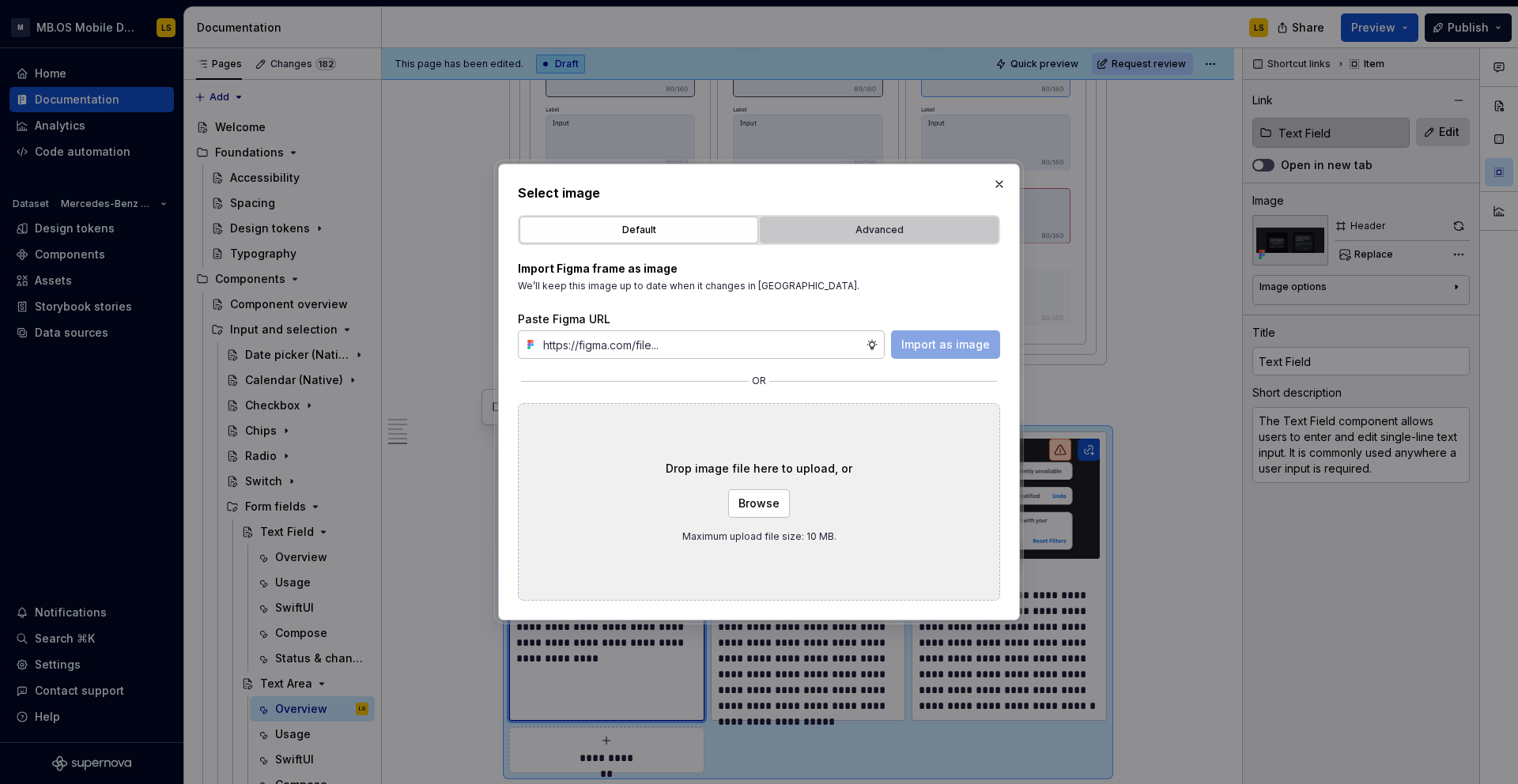
click at [874, 222] on div "Advanced" at bounding box center [878, 229] width 228 height 16
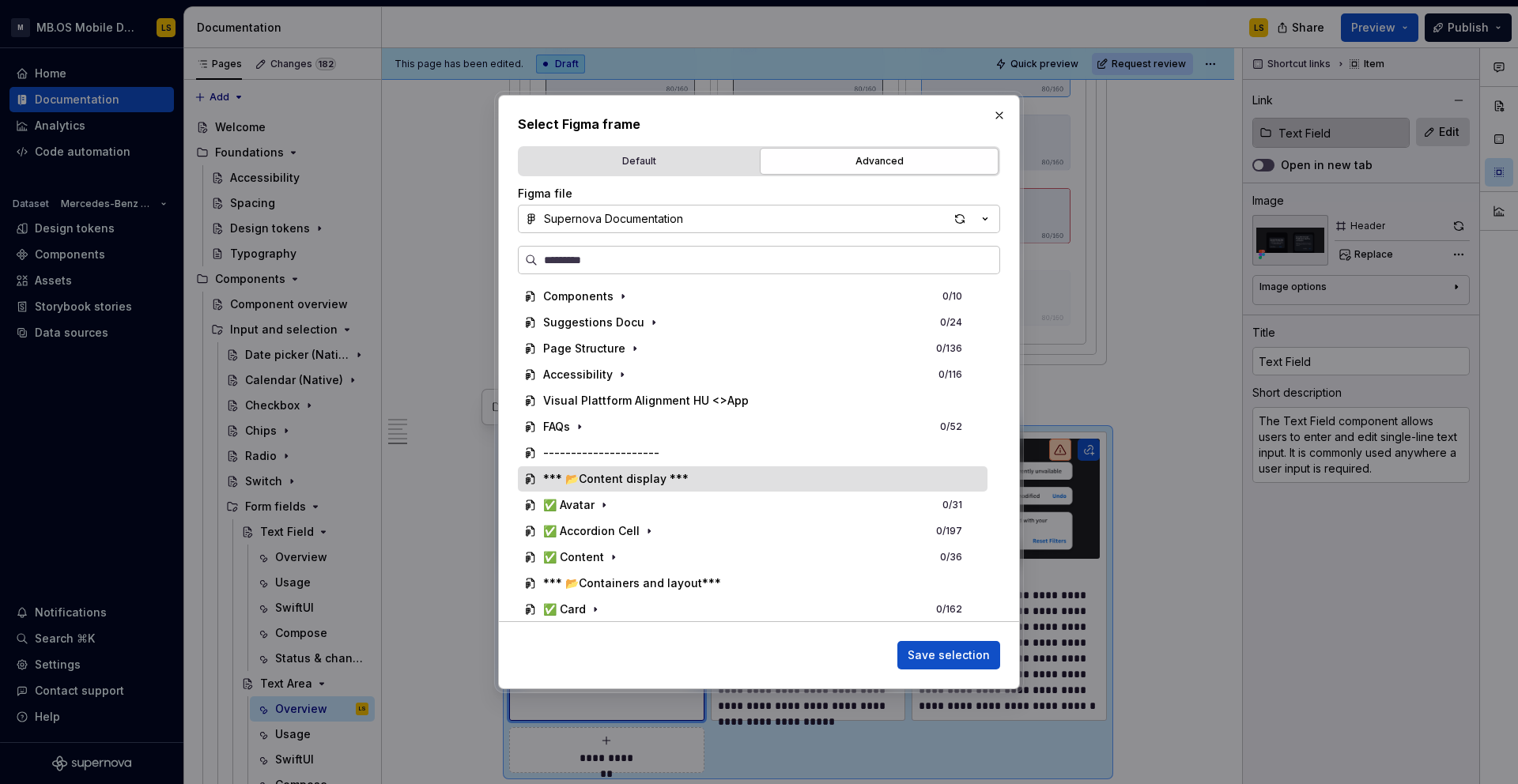
scroll to position [579, 0]
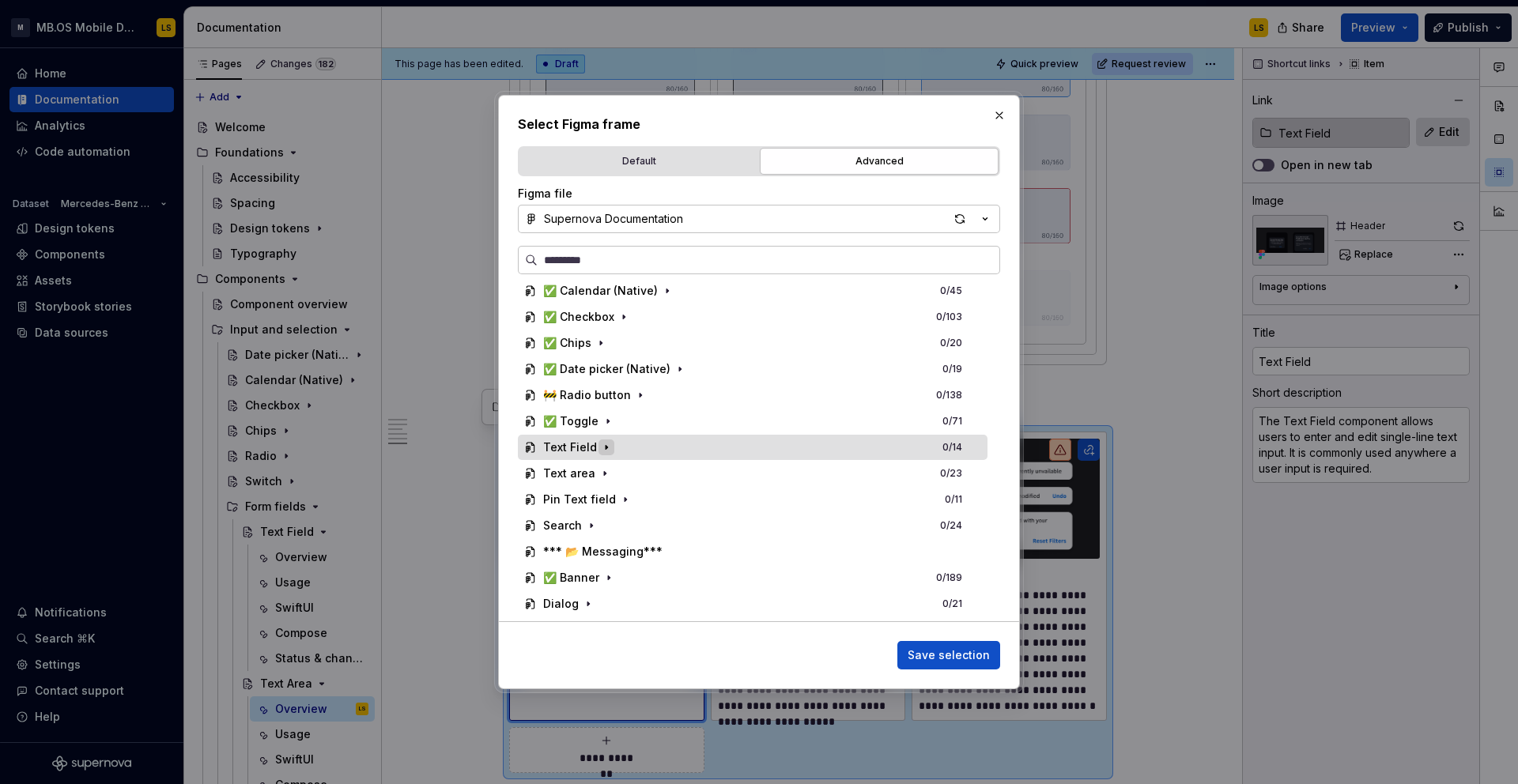
click at [606, 449] on icon "button" at bounding box center [606, 448] width 2 height 4
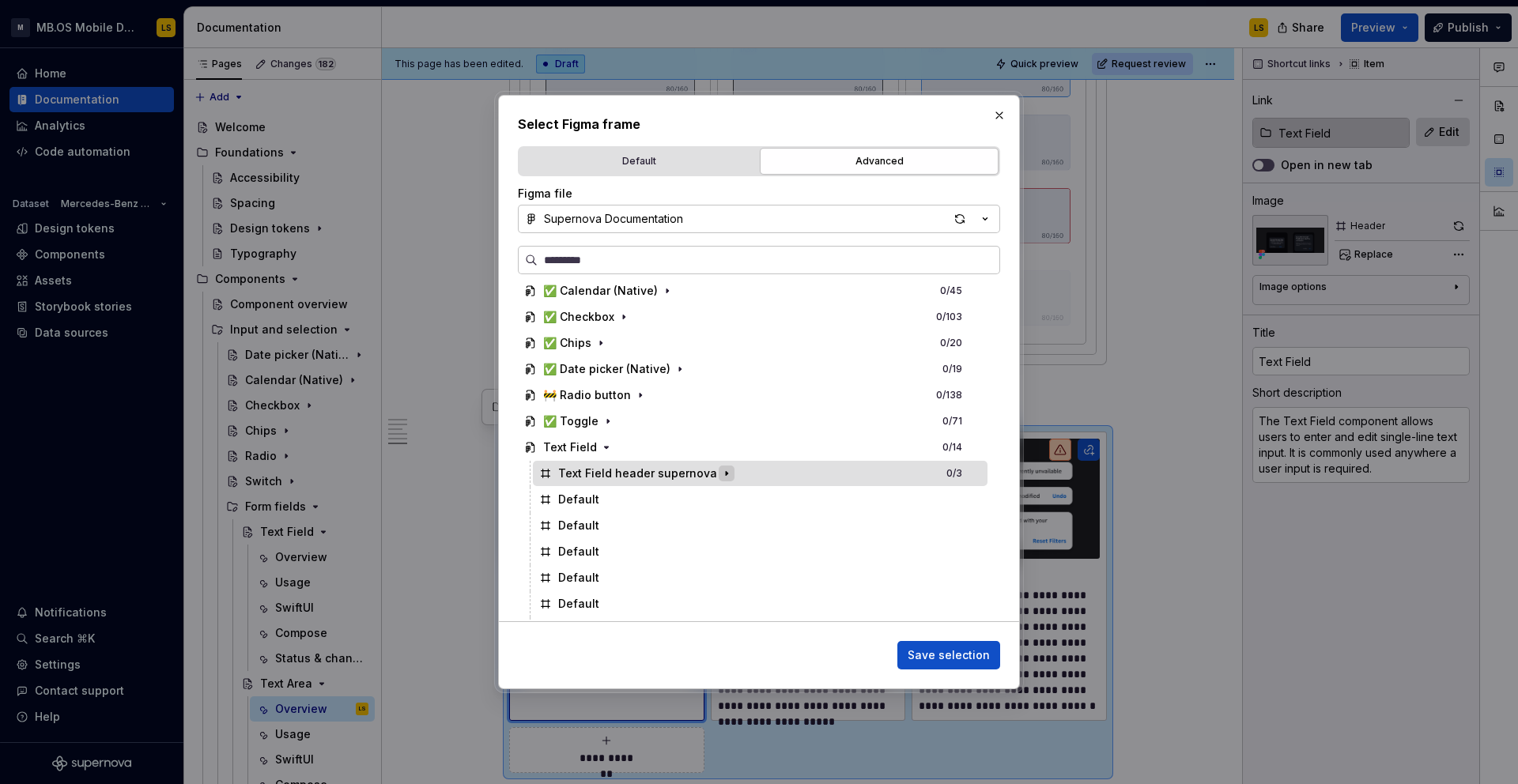
click at [720, 470] on icon "button" at bounding box center [726, 474] width 13 height 13
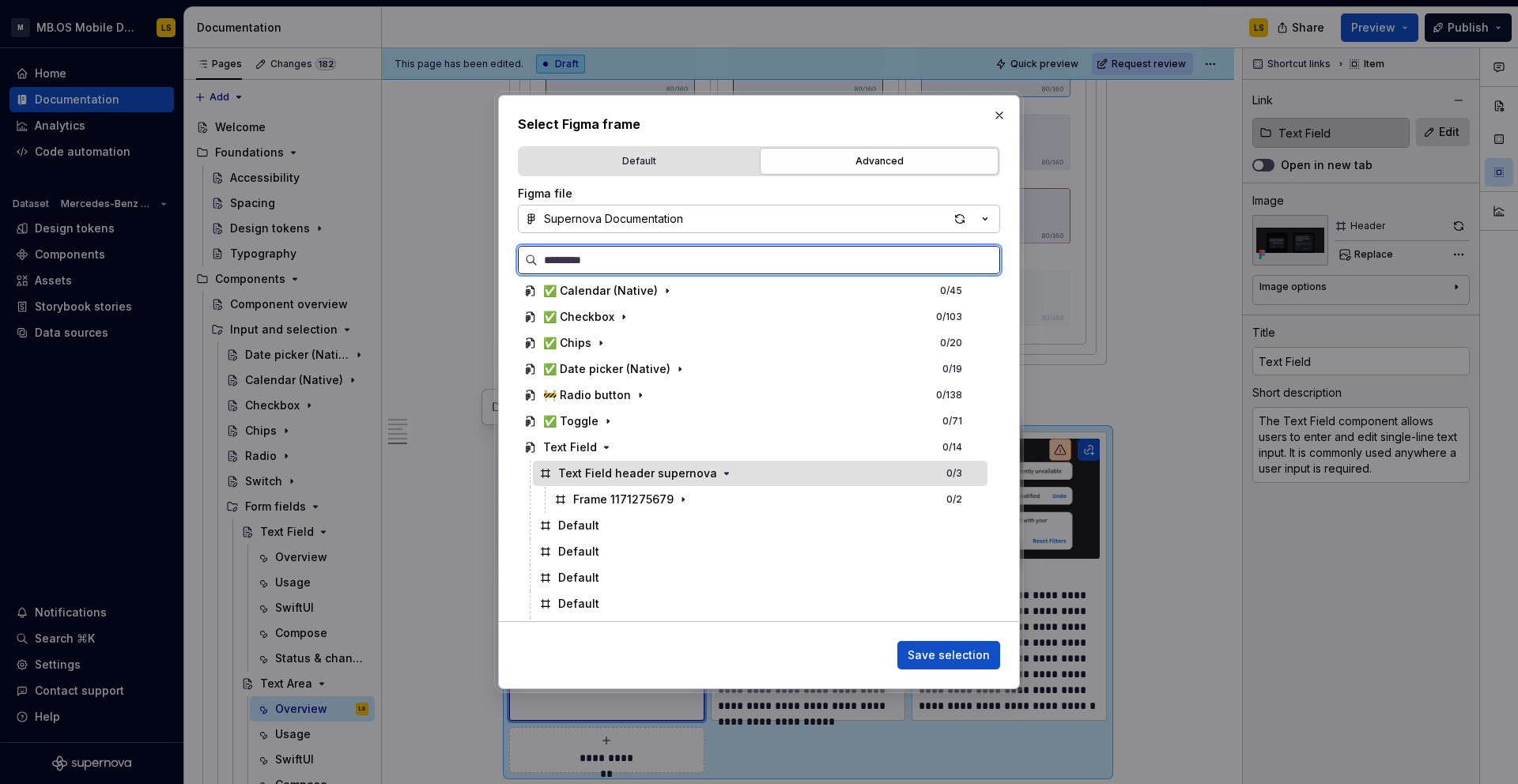
click at [888, 474] on div "Text Field header supernova 0 / 3" at bounding box center [759, 473] width 454 height 25
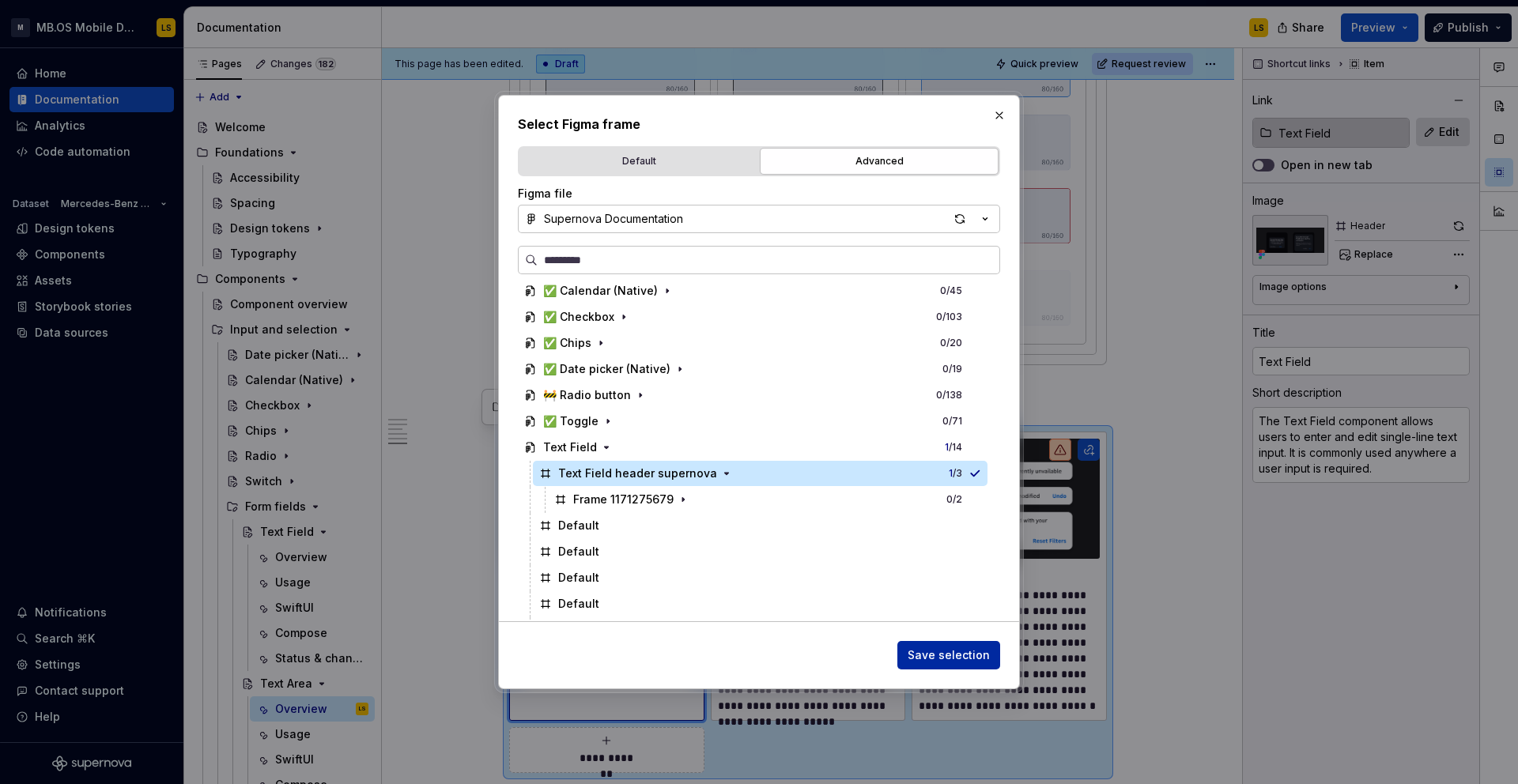
click at [958, 658] on span "Save selection" at bounding box center [948, 654] width 82 height 16
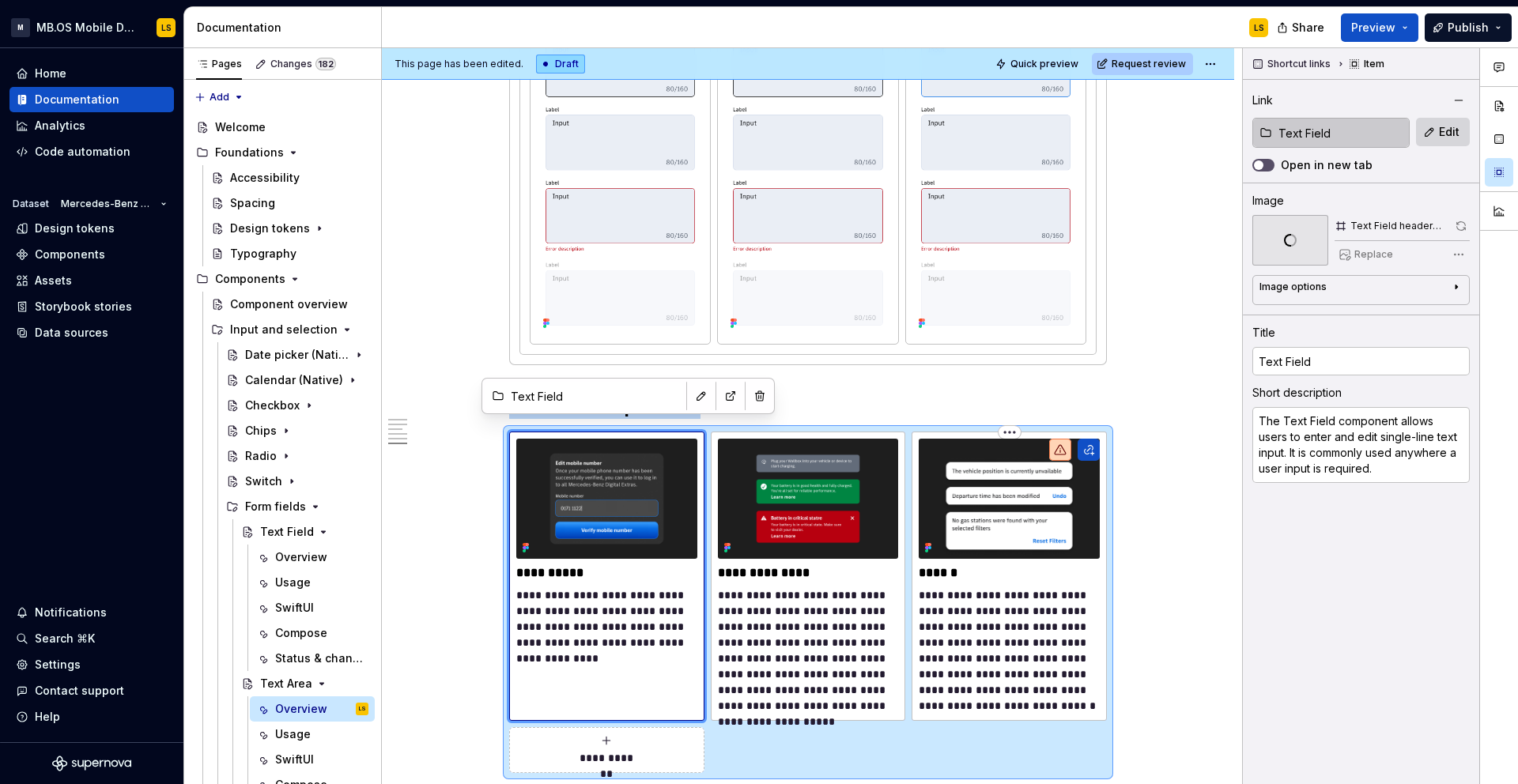
scroll to position [2953, 0]
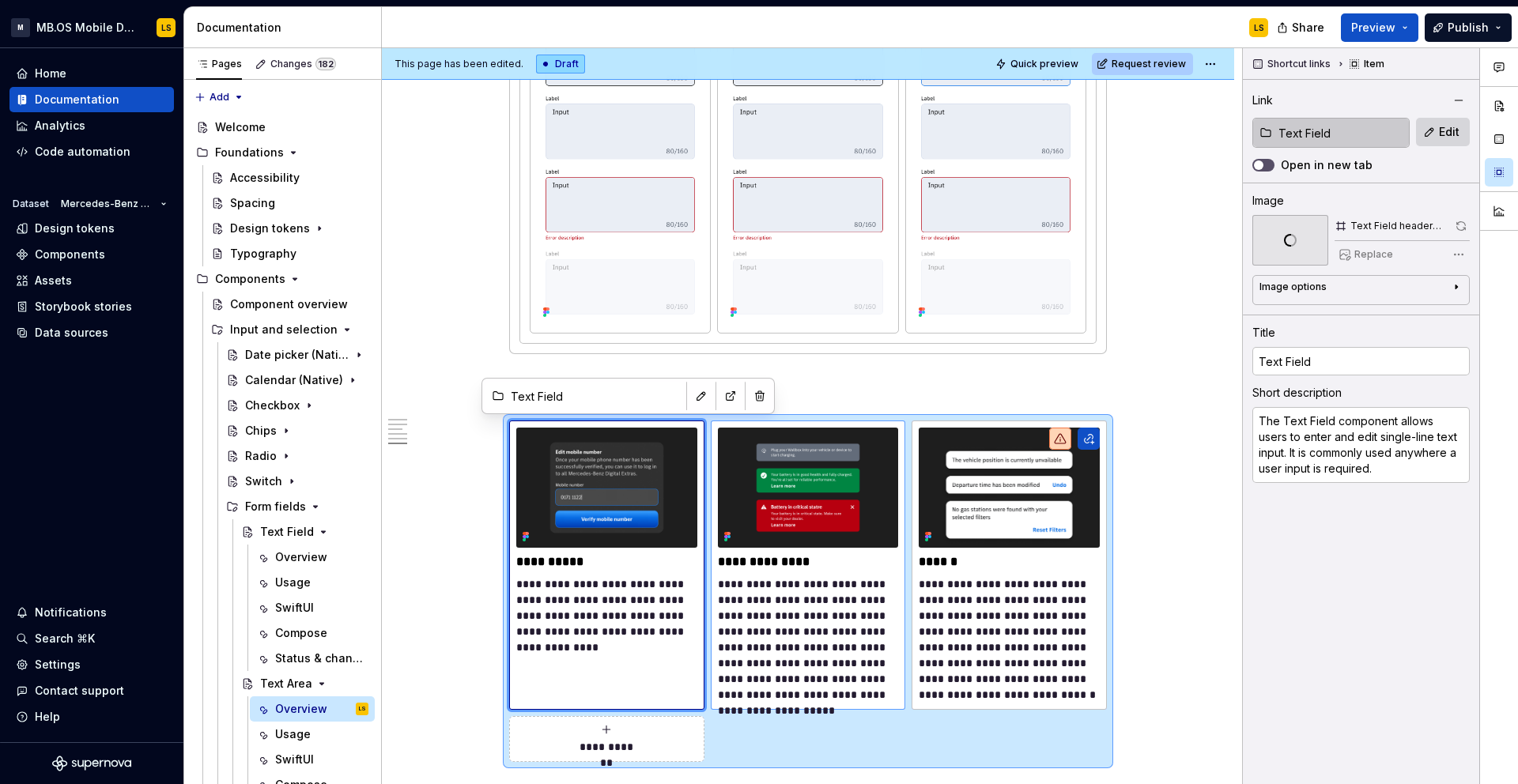
click at [832, 508] on img at bounding box center [808, 487] width 181 height 120
type textarea "*"
type input "Pin Text Field"
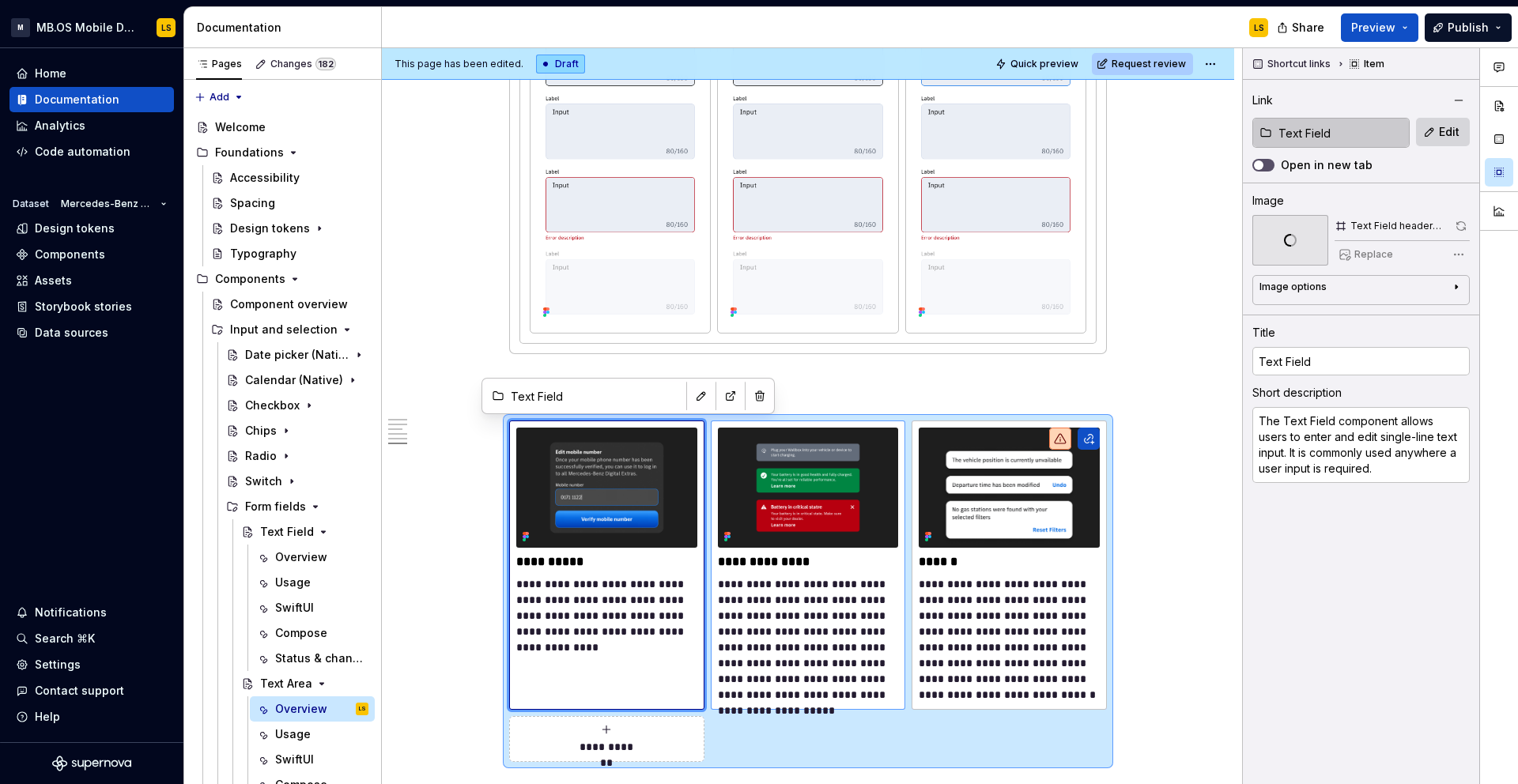
type textarea "The PIN Text field component allows users to enter and manage a secure personal…"
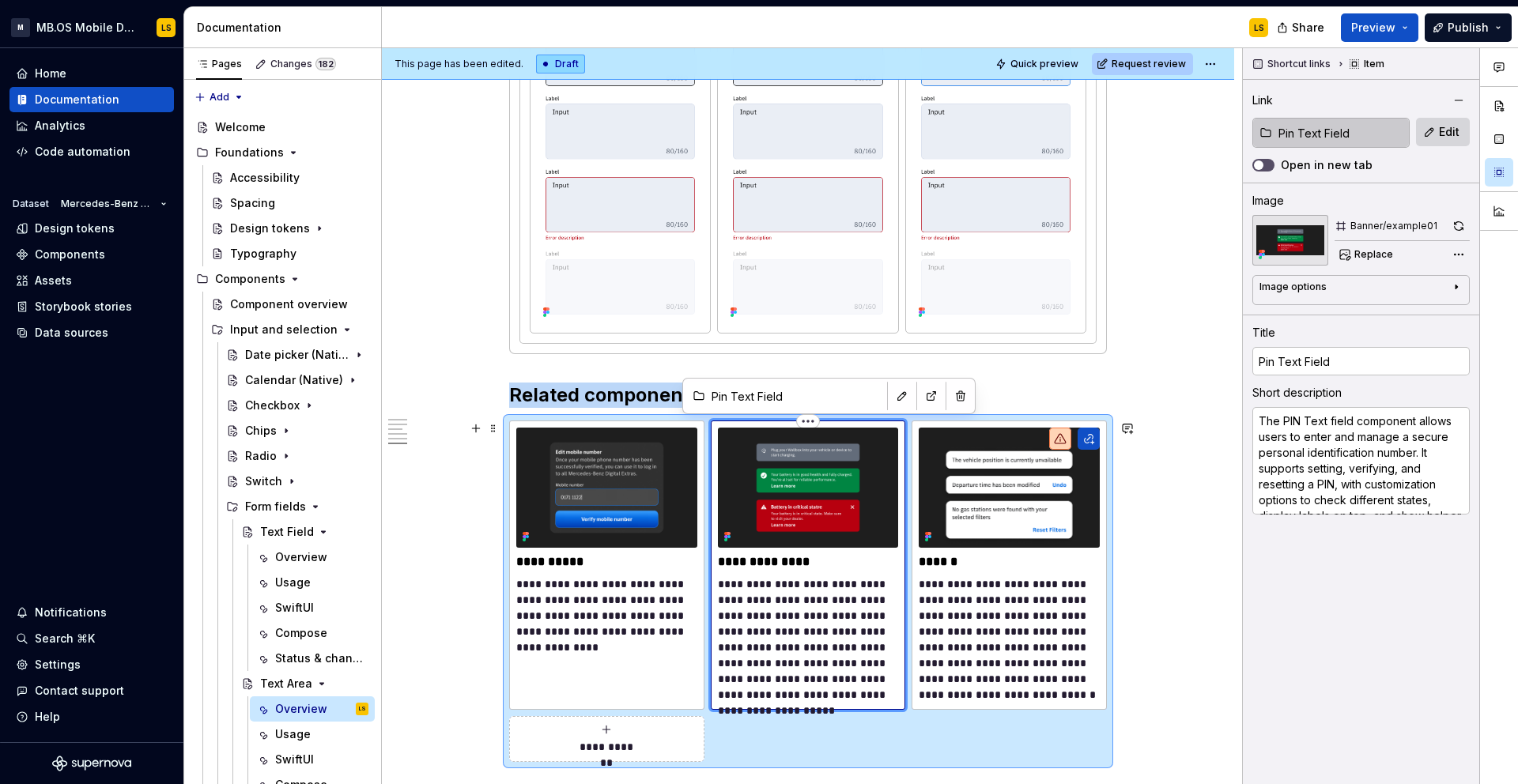
click at [832, 508] on img at bounding box center [808, 487] width 181 height 120
click at [1367, 252] on span "Replace" at bounding box center [1373, 254] width 39 height 13
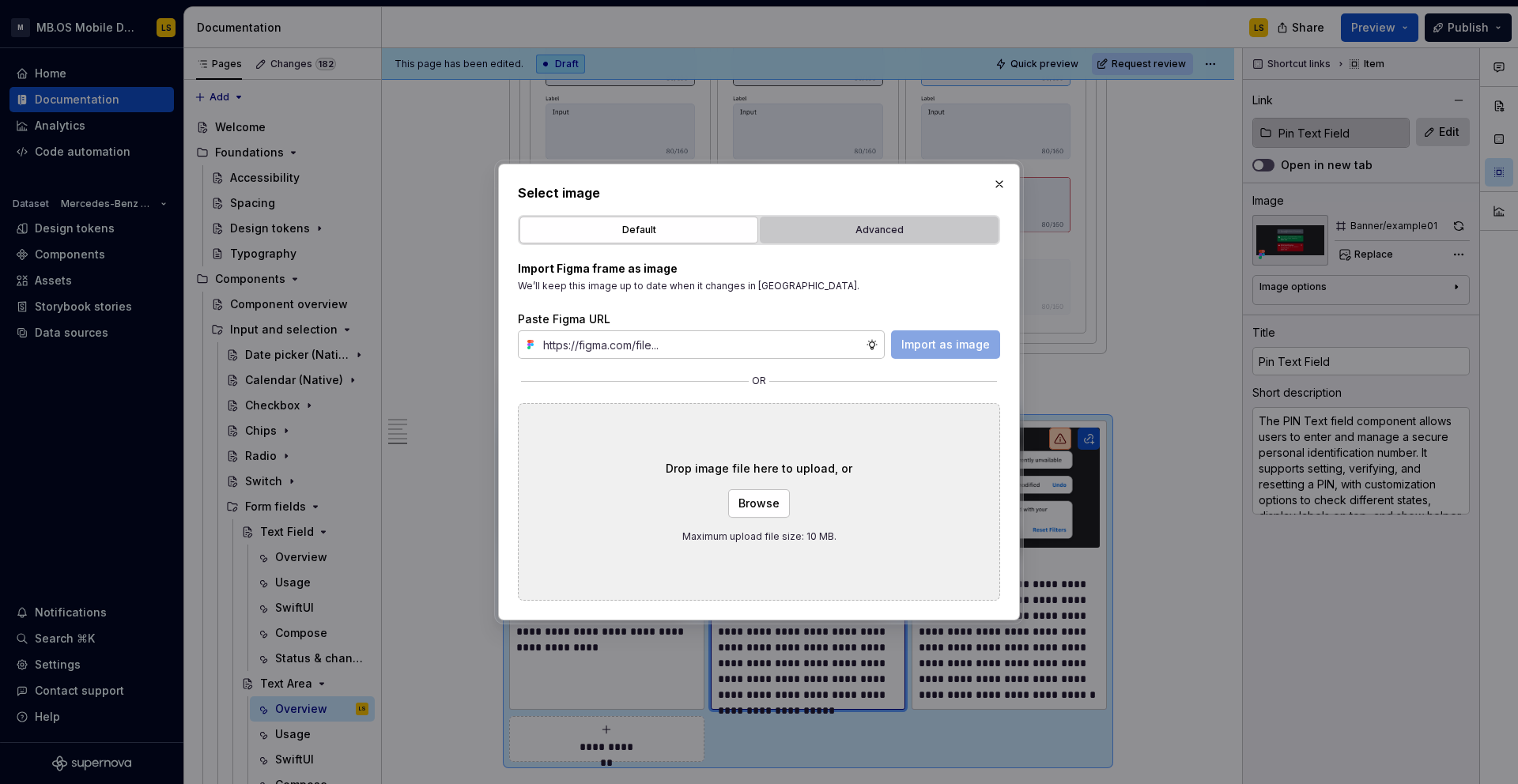
click at [923, 238] on button "Advanced" at bounding box center [878, 229] width 239 height 27
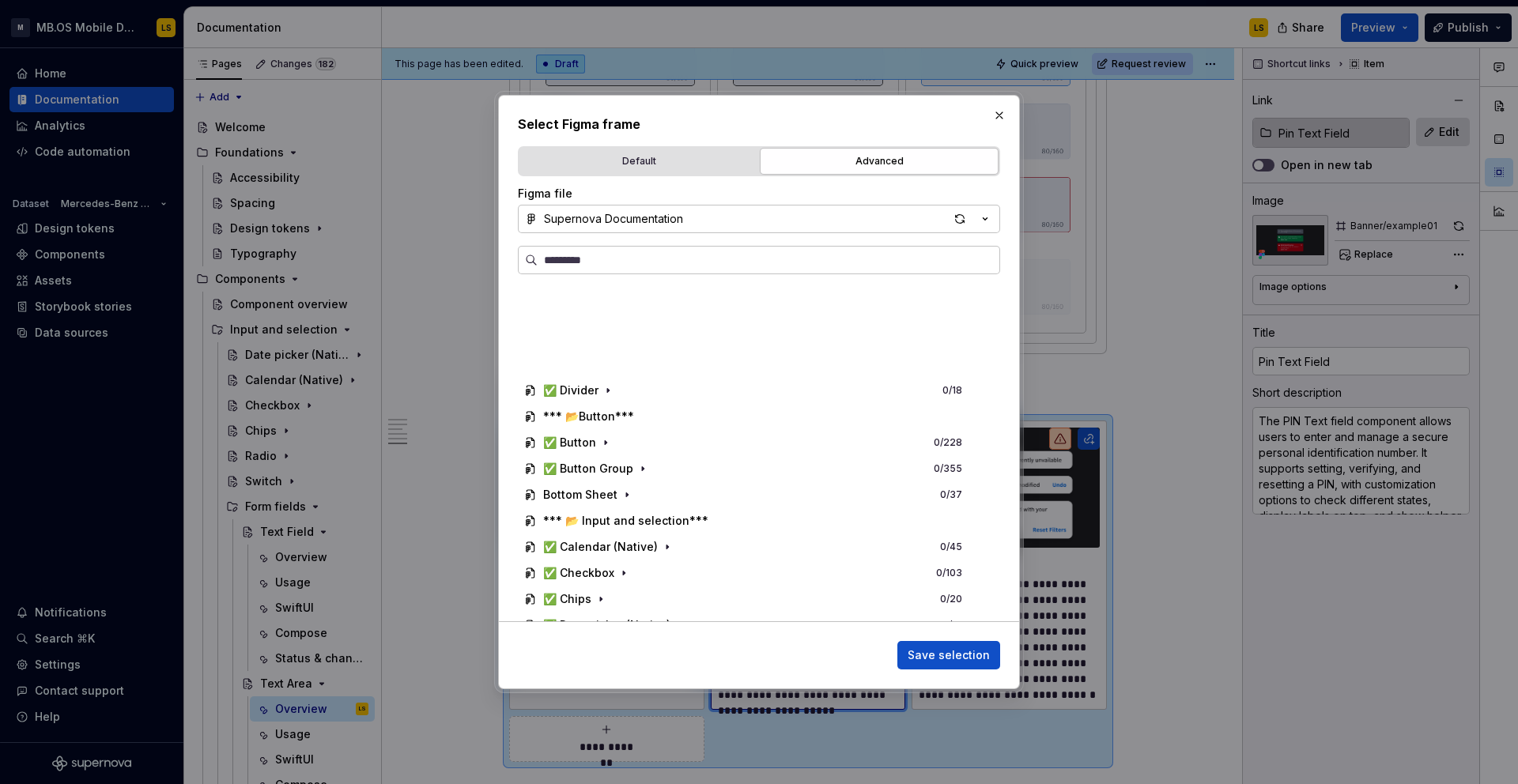
scroll to position [769, 0]
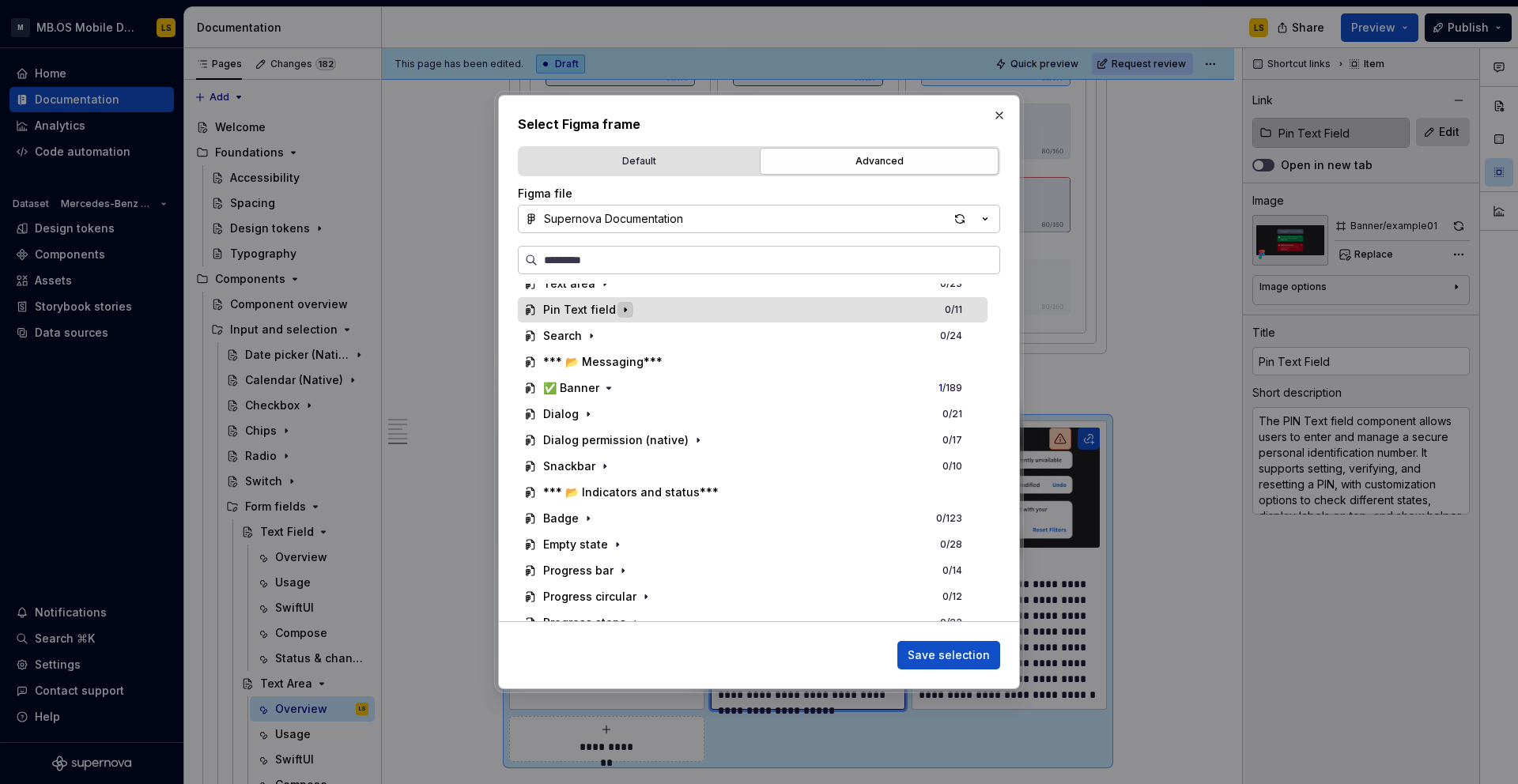
click at [619, 311] on icon "button" at bounding box center [626, 310] width 13 height 13
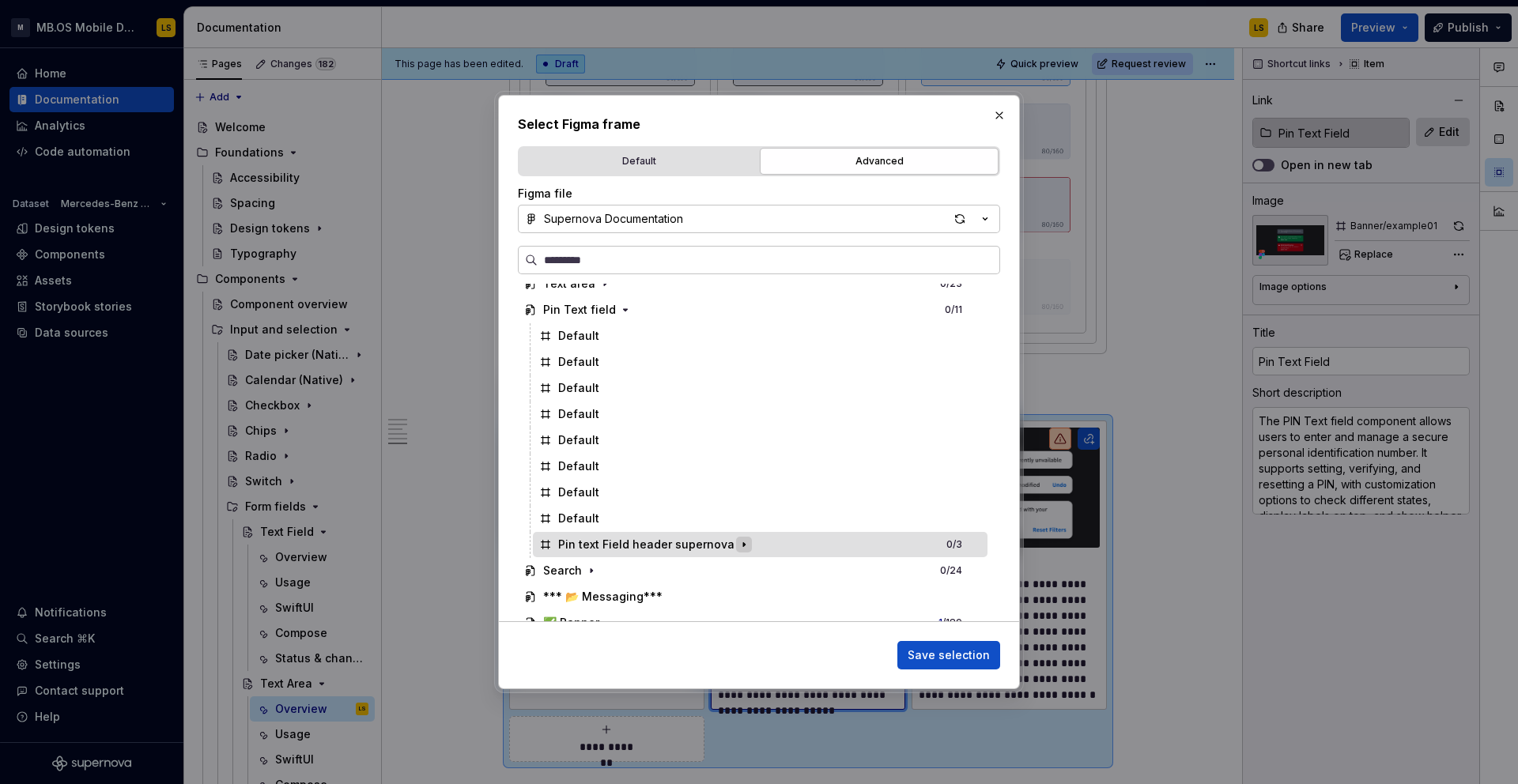
click at [743, 546] on icon "button" at bounding box center [744, 544] width 2 height 4
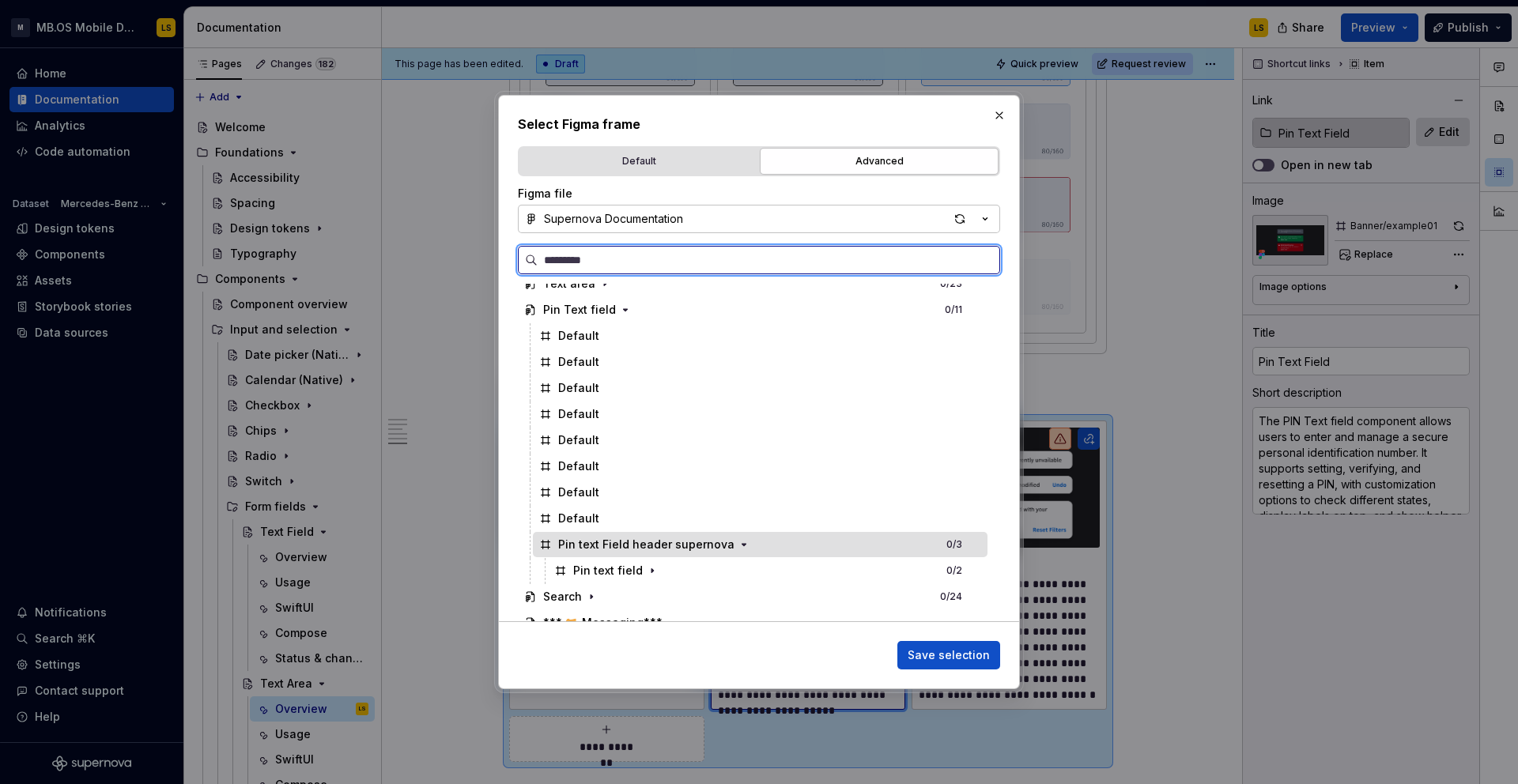
click at [883, 539] on div "Pin text Field header supernova 0 / 3" at bounding box center [759, 544] width 454 height 25
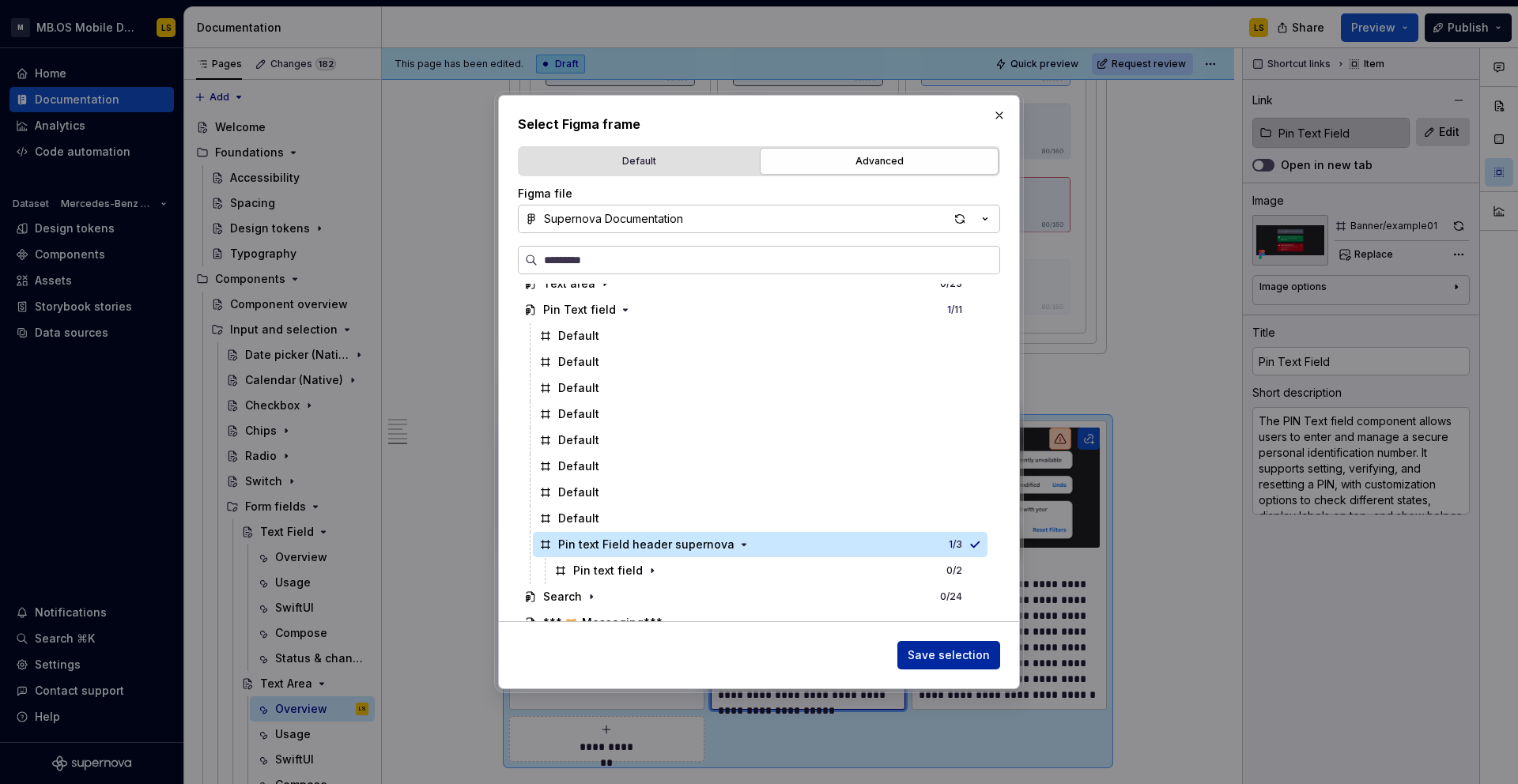
click at [968, 659] on span "Save selection" at bounding box center [948, 654] width 82 height 16
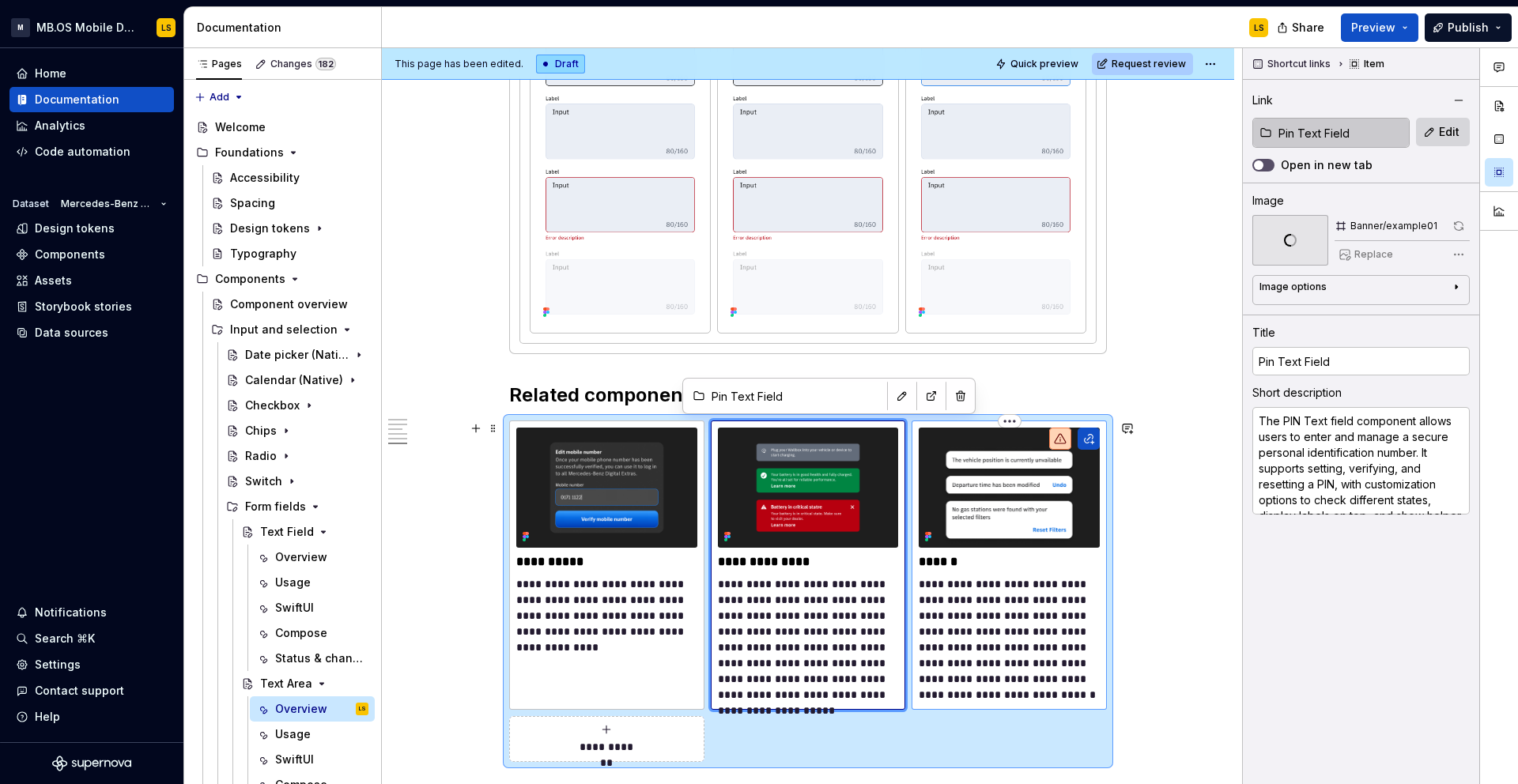
type textarea "*"
type input "Search"
type textarea "The Search component is a specialised input field designed to allow users to qu…"
click at [1038, 515] on img at bounding box center [1009, 487] width 181 height 120
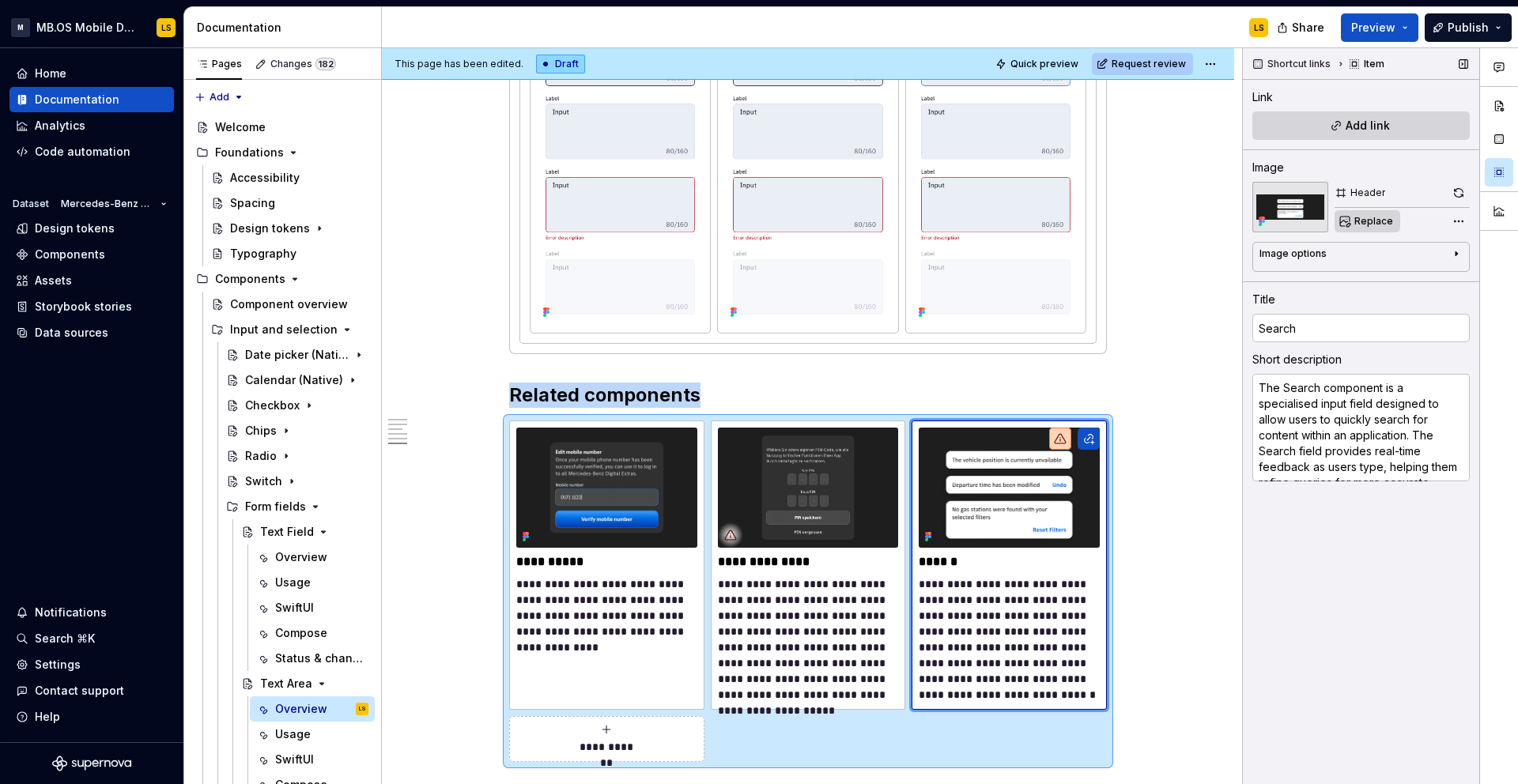
click at [1370, 223] on span "Replace" at bounding box center [1373, 221] width 39 height 13
type textarea "*"
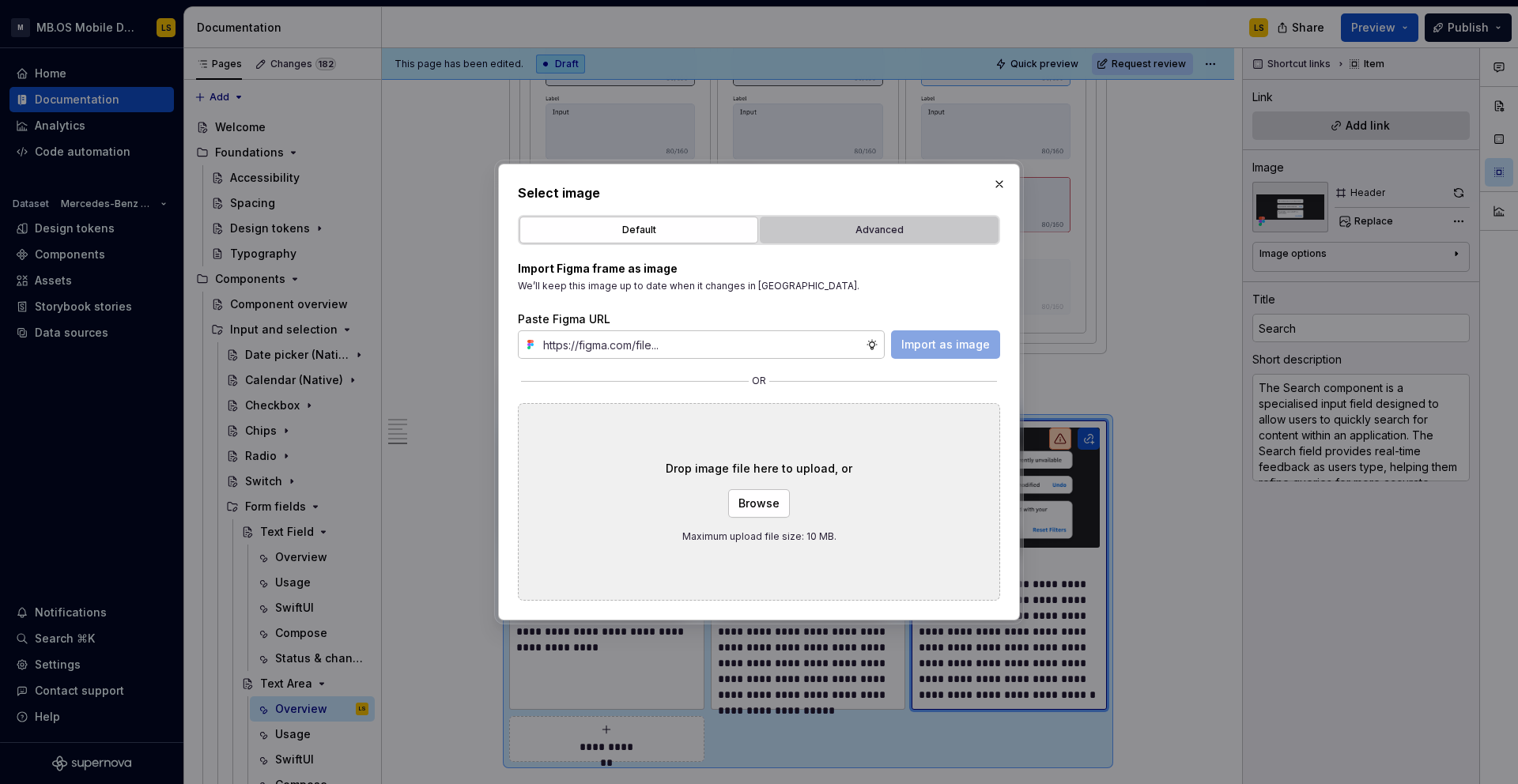
click at [895, 229] on div "Advanced" at bounding box center [878, 229] width 228 height 16
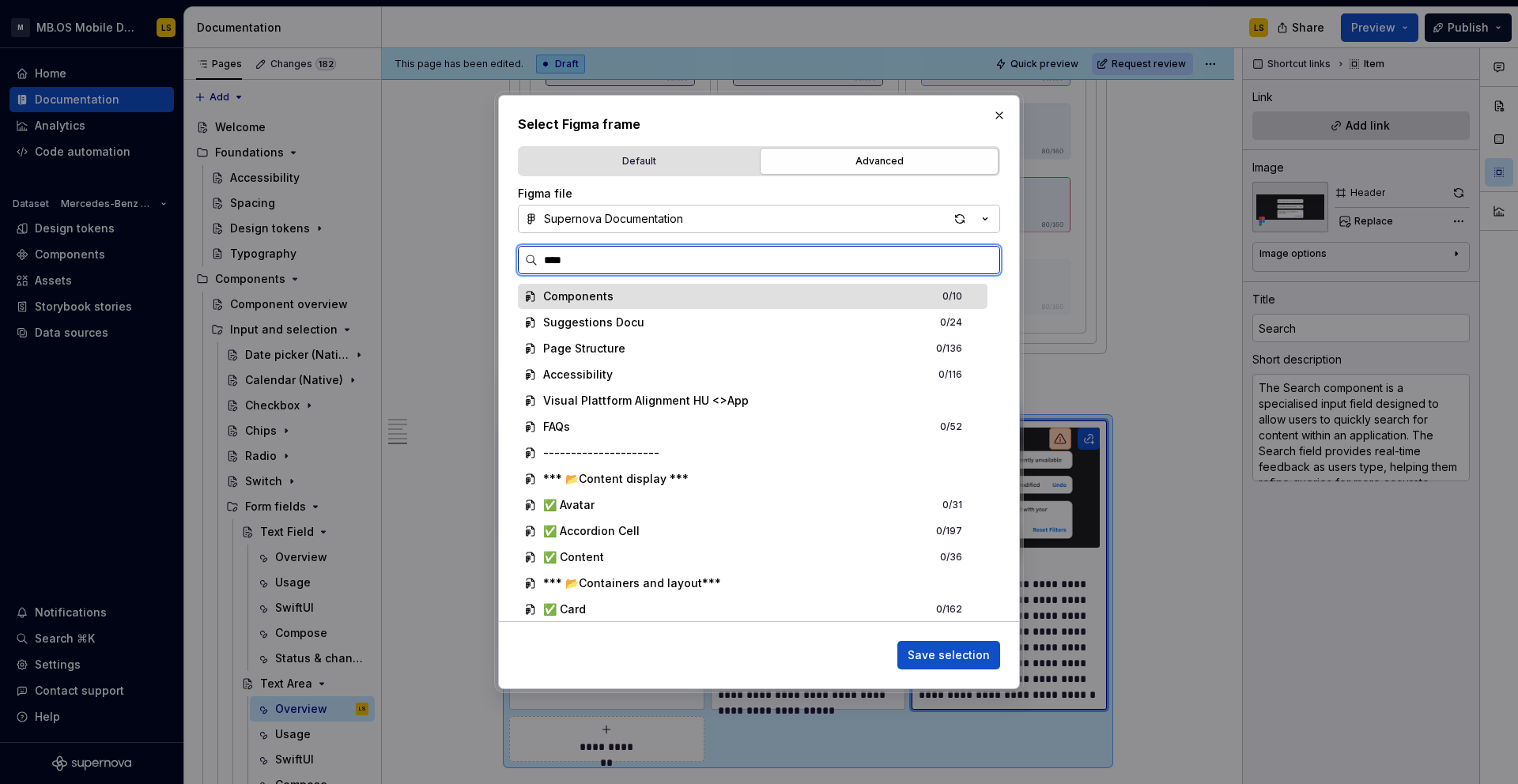
type input "*****"
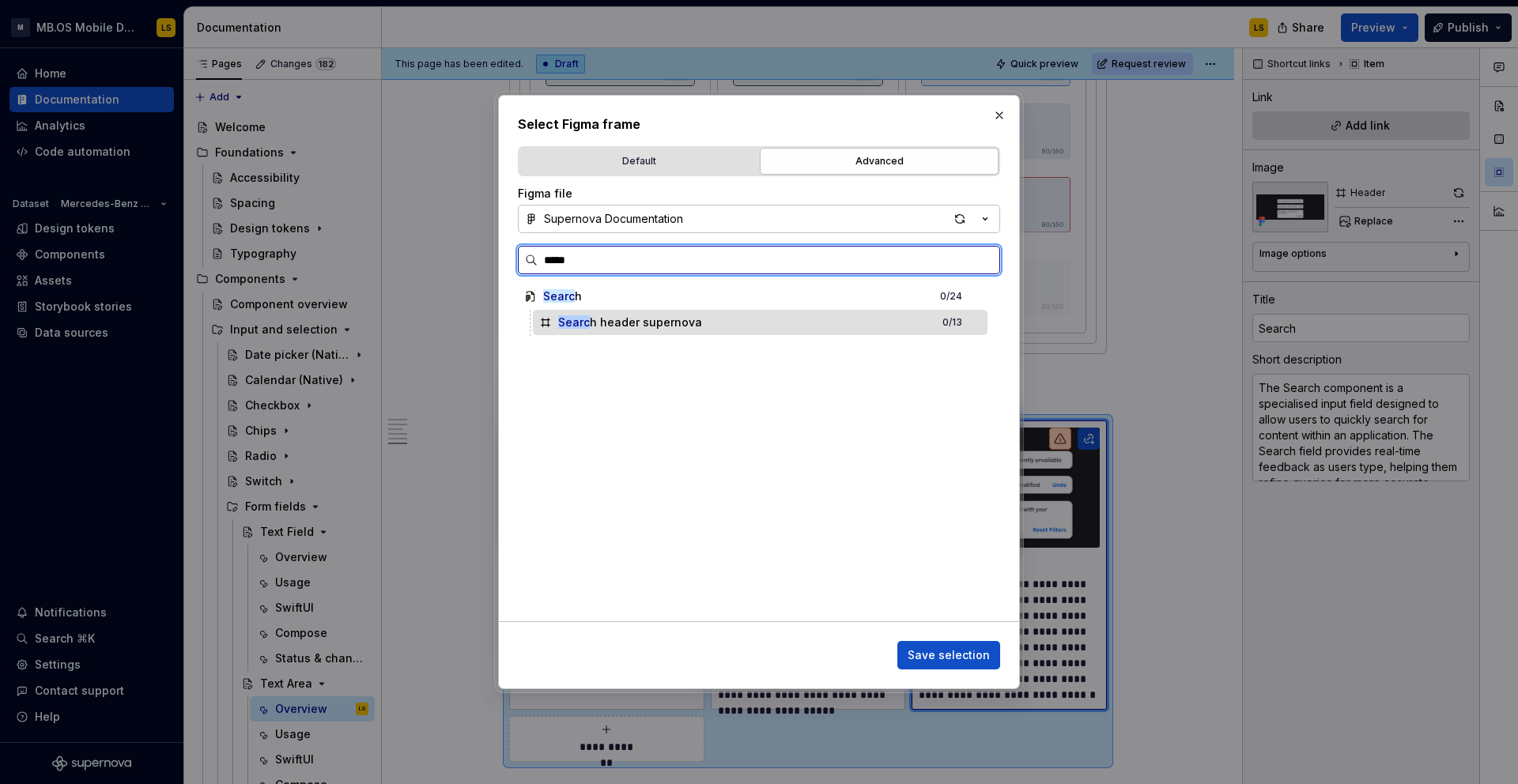
click at [675, 324] on div "Searc h header supernova" at bounding box center [630, 322] width 144 height 16
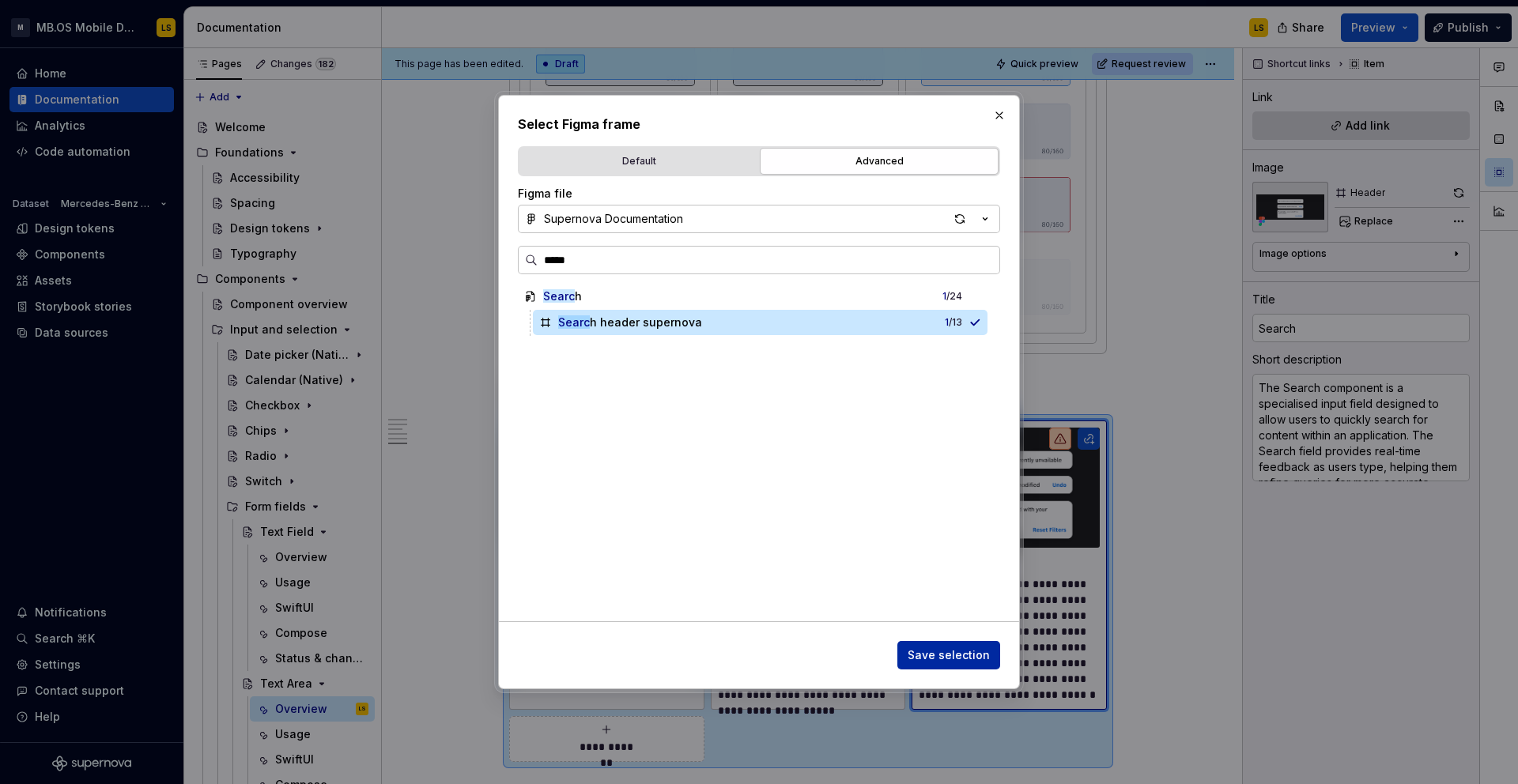
click at [962, 653] on span "Save selection" at bounding box center [948, 654] width 82 height 16
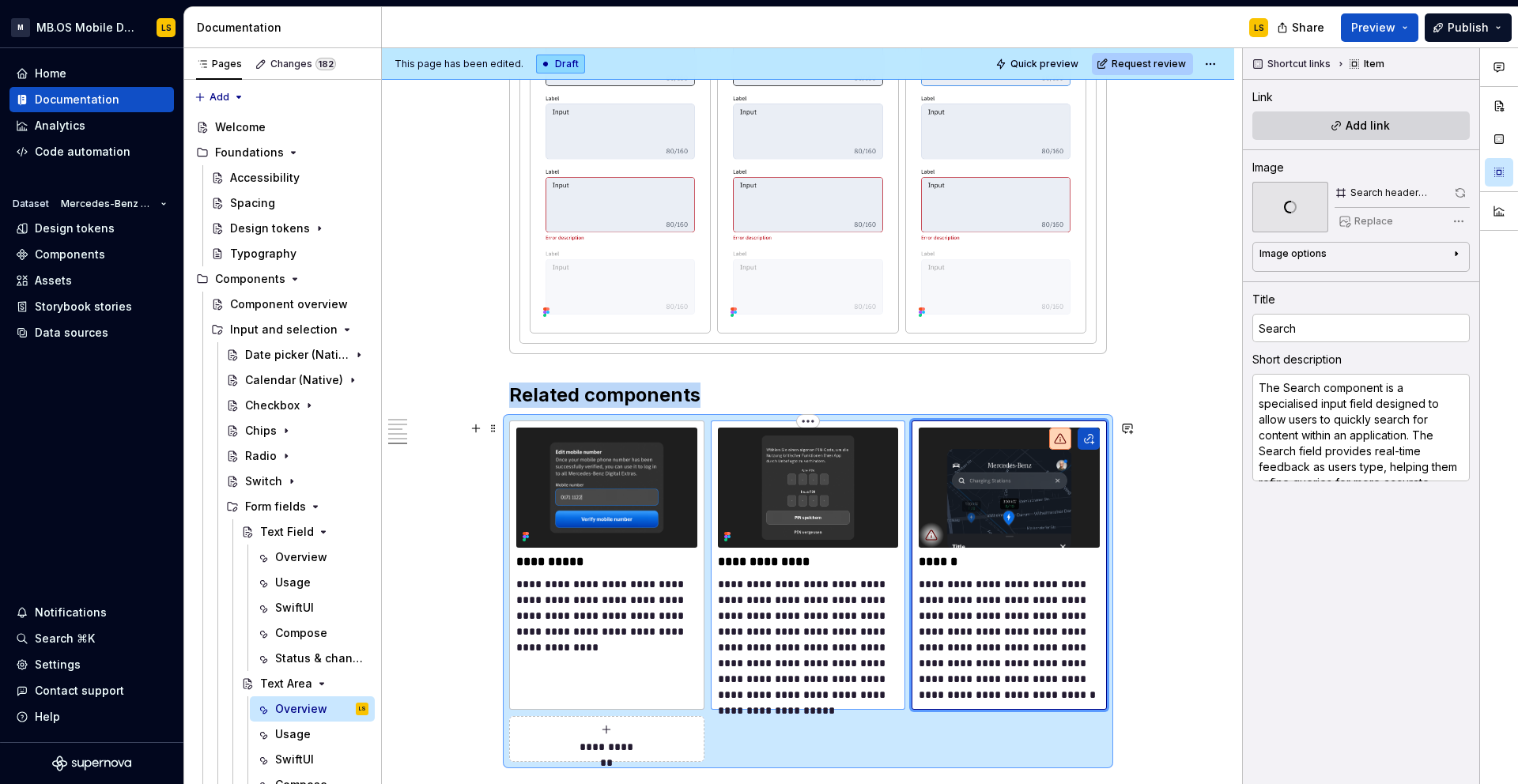
type textarea "*"
type input "Pin Text Field"
type textarea "The PIN Text field component allows users to enter and manage a secure personal…"
click at [792, 496] on img at bounding box center [808, 487] width 181 height 120
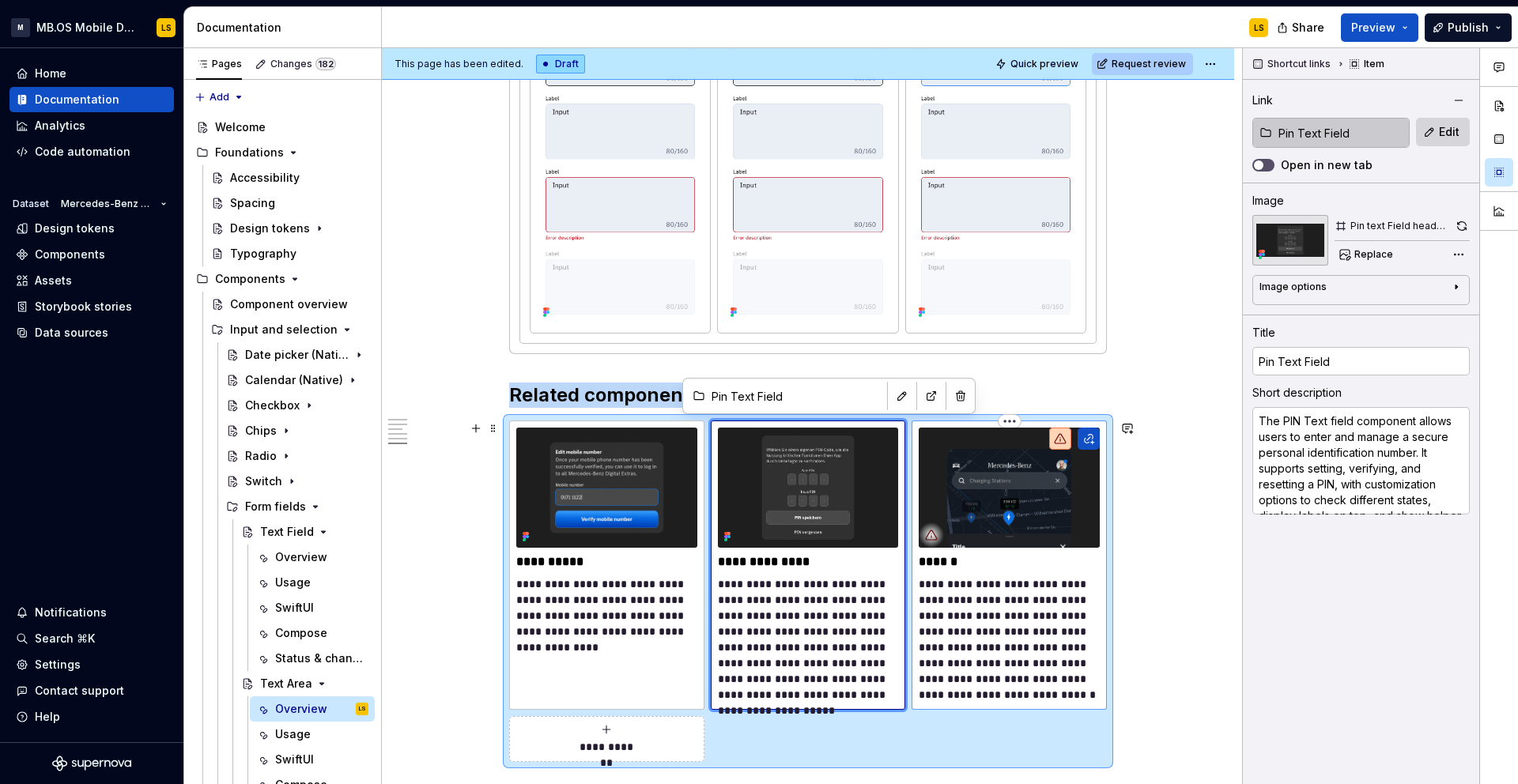
type textarea "*"
type input "Search"
type textarea "The Search component is a specialised input field designed to allow users to qu…"
click at [946, 504] on img at bounding box center [1009, 487] width 181 height 120
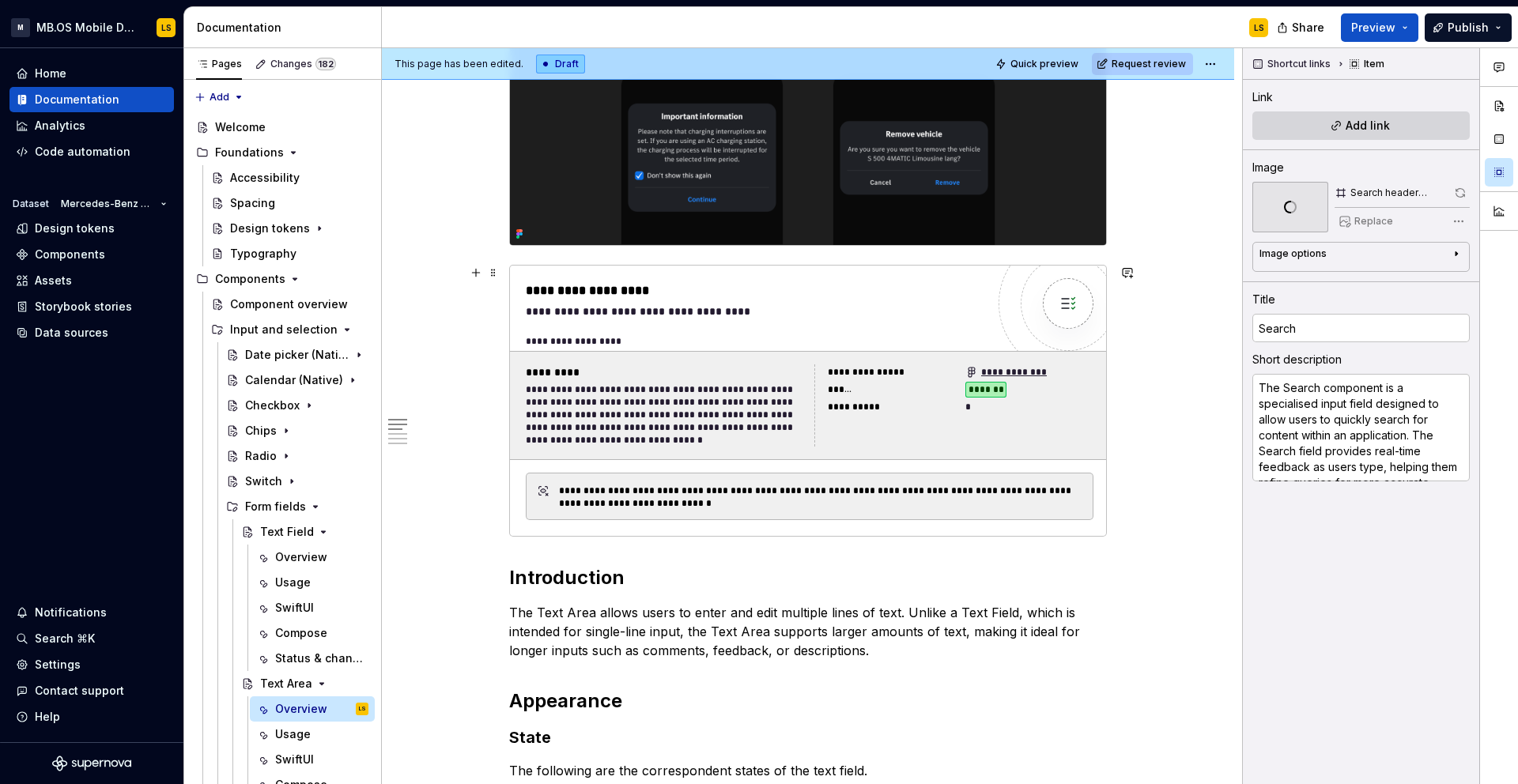
scroll to position [0, 0]
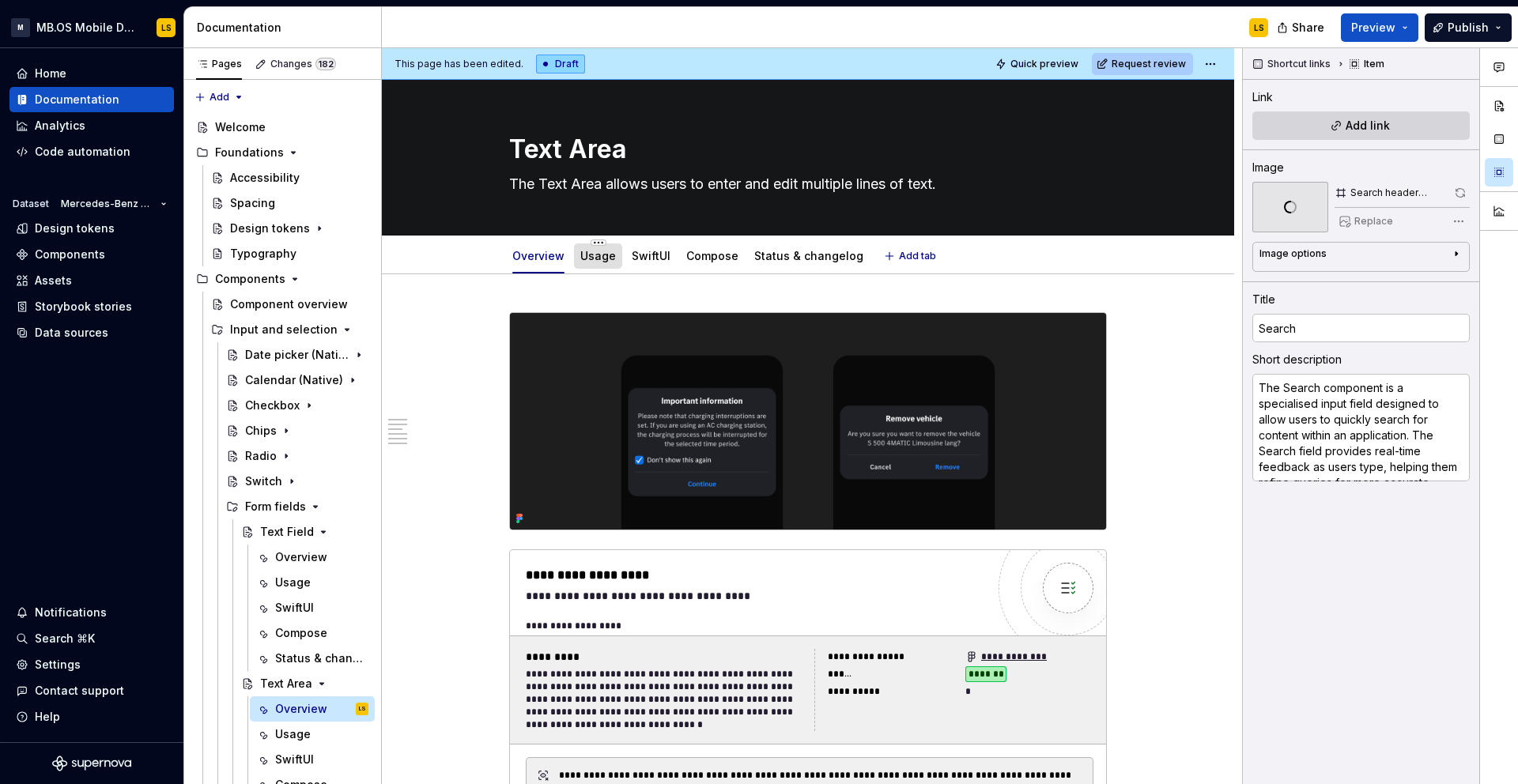
click at [600, 258] on link "Usage" at bounding box center [598, 255] width 36 height 14
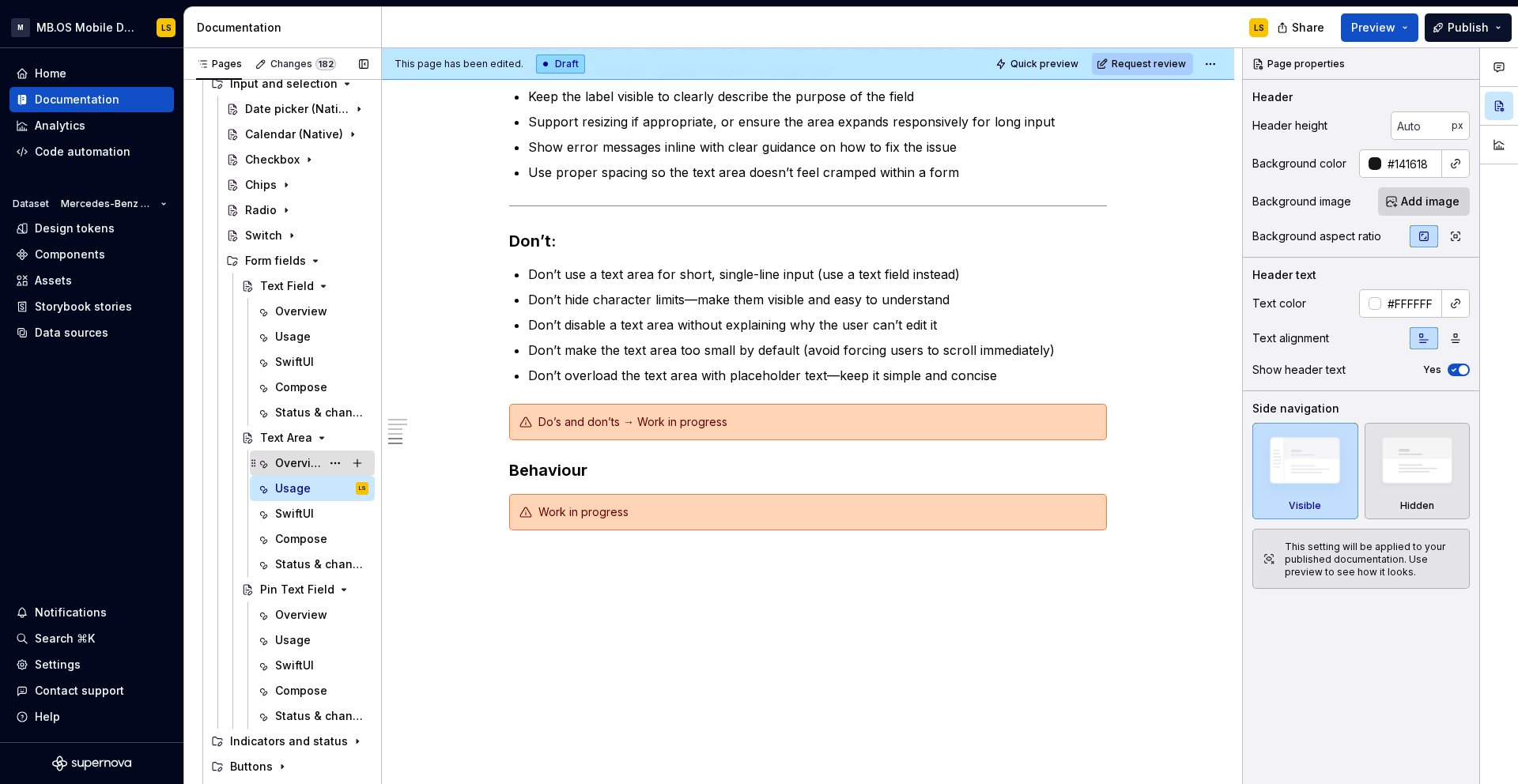
scroll to position [247, 0]
click at [316, 439] on icon "Page tree" at bounding box center [314, 437] width 13 height 13
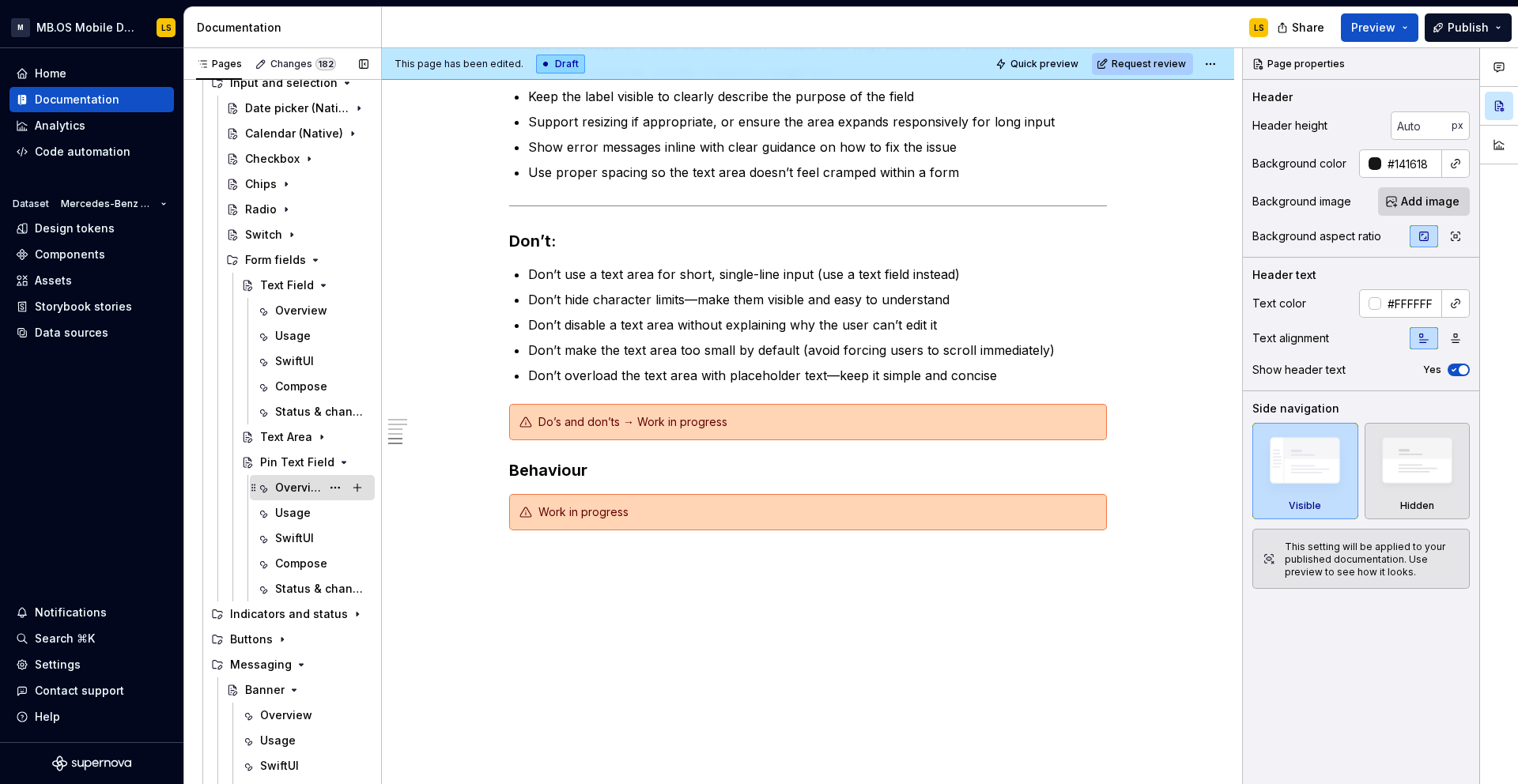
click at [298, 483] on div "Overview" at bounding box center [298, 487] width 46 height 16
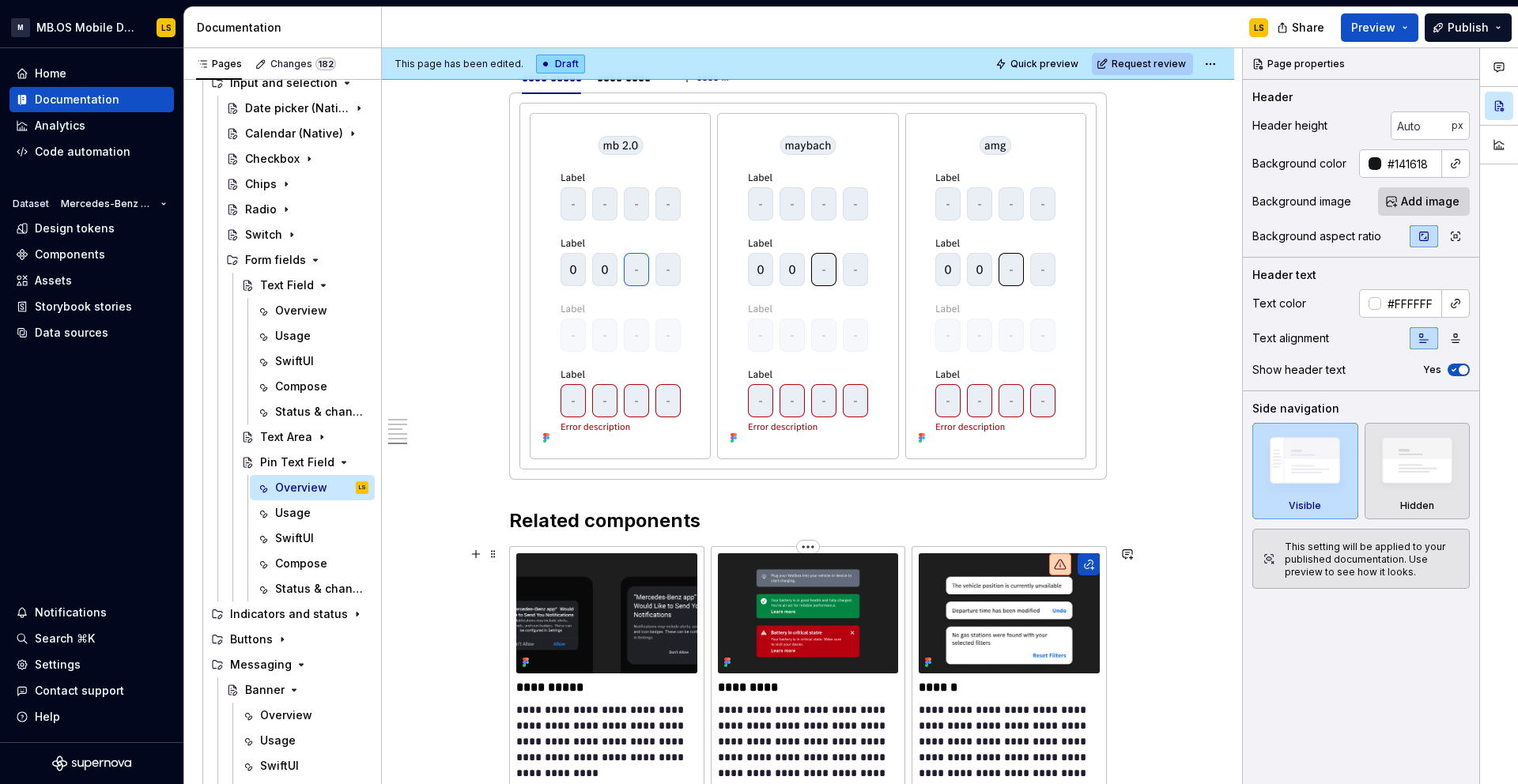
scroll to position [2401, 0]
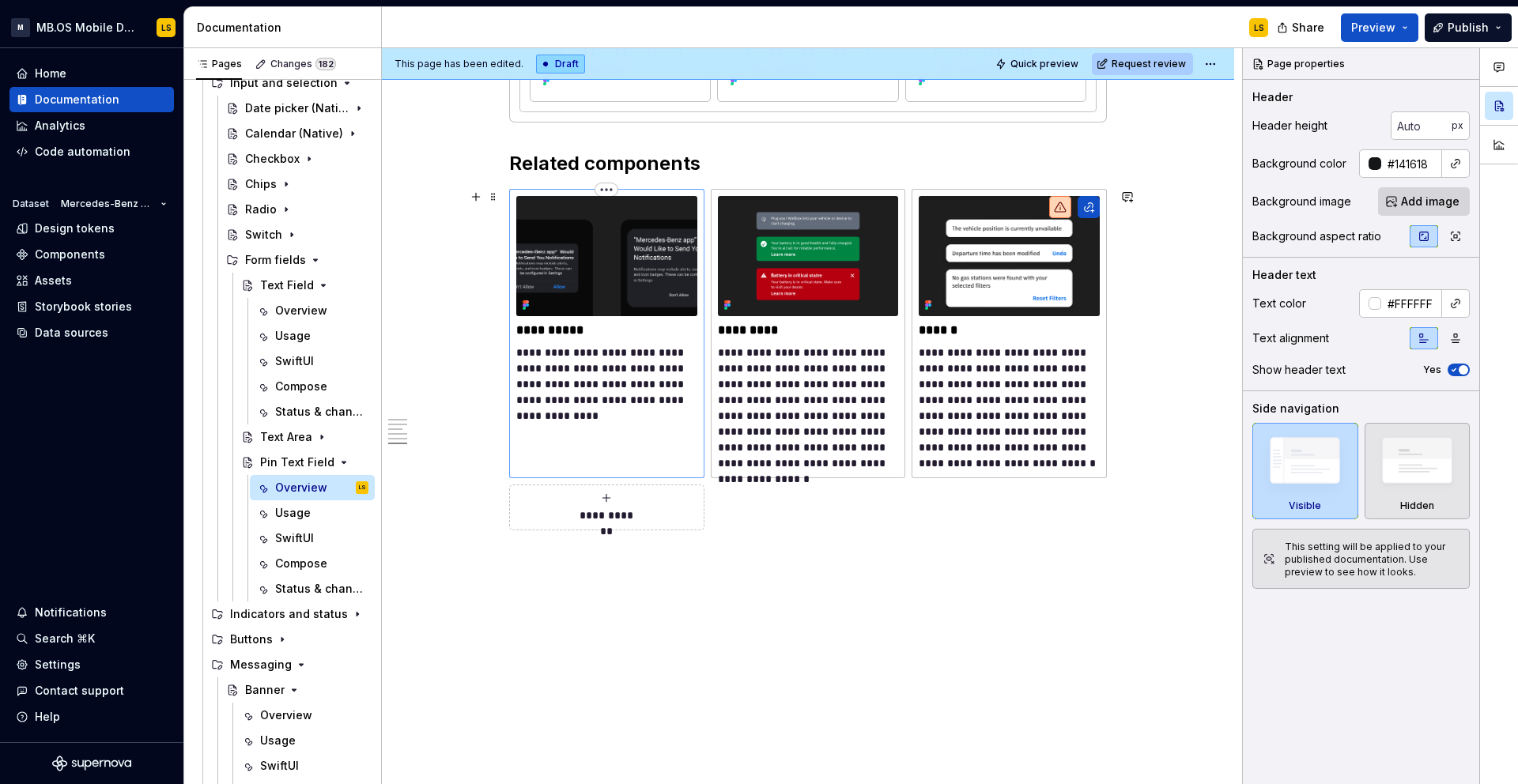
click at [618, 281] on img at bounding box center [606, 256] width 181 height 120
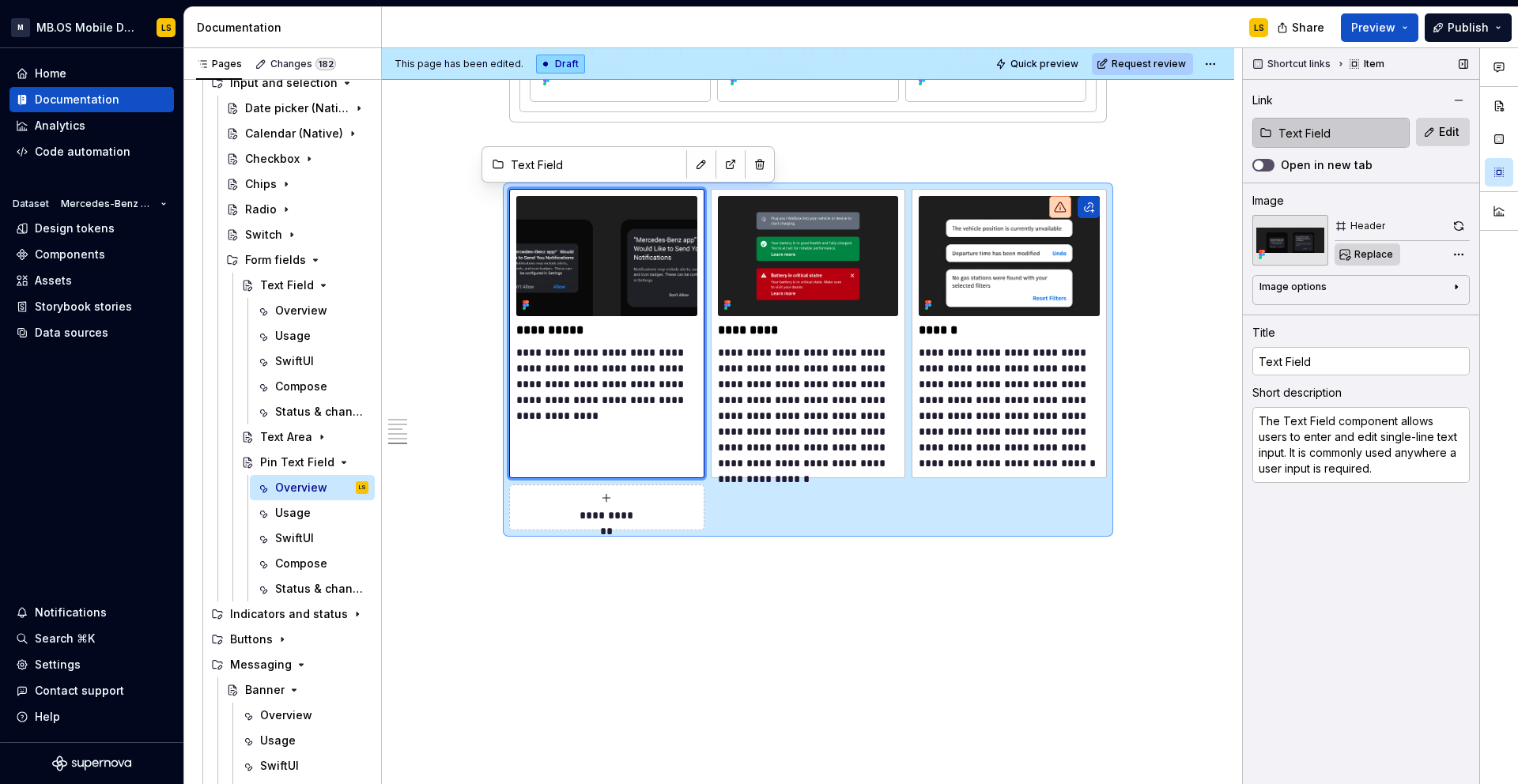
click at [1363, 259] on span "Replace" at bounding box center [1373, 254] width 39 height 13
type textarea "*"
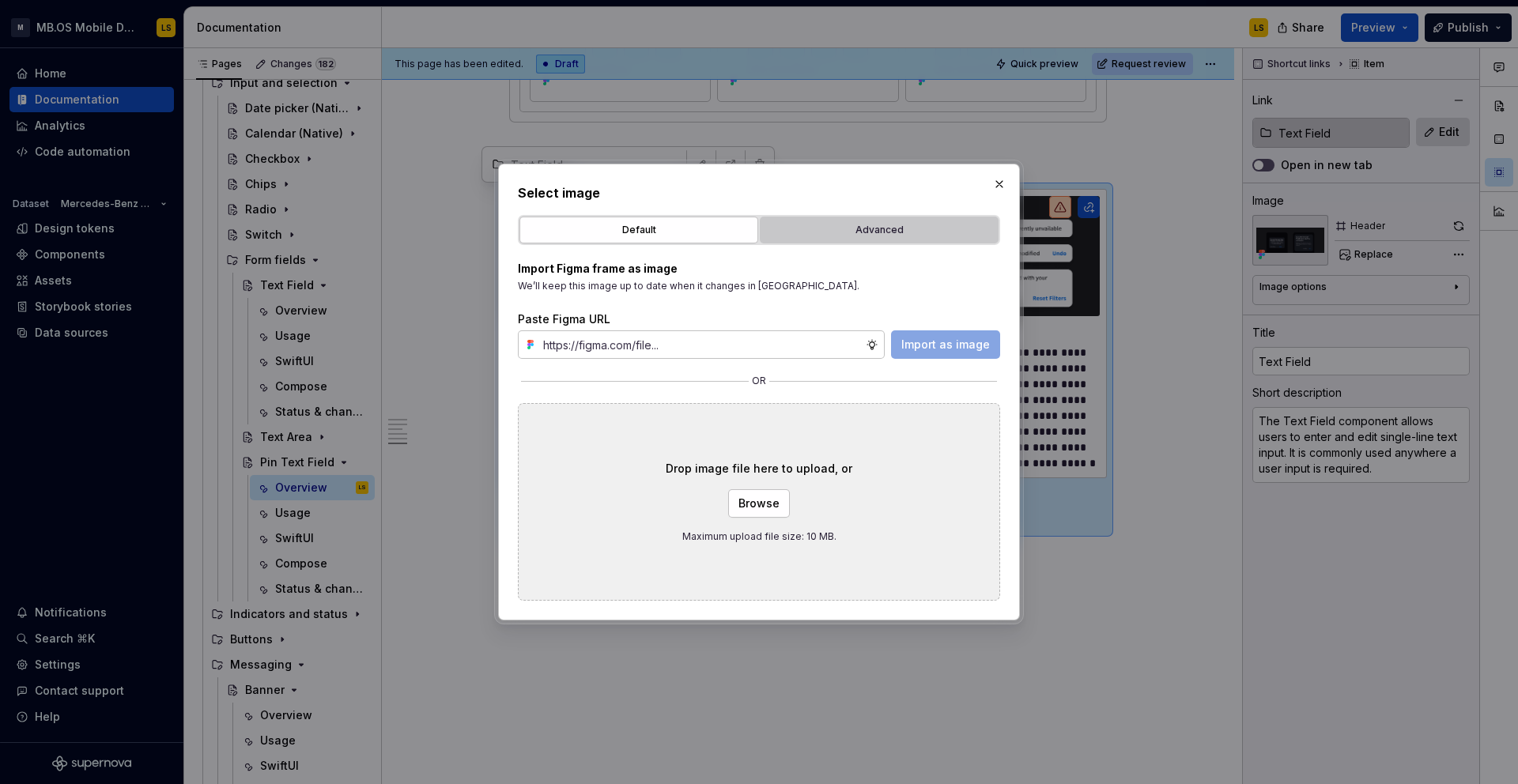
click at [841, 220] on button "Advanced" at bounding box center [878, 229] width 239 height 27
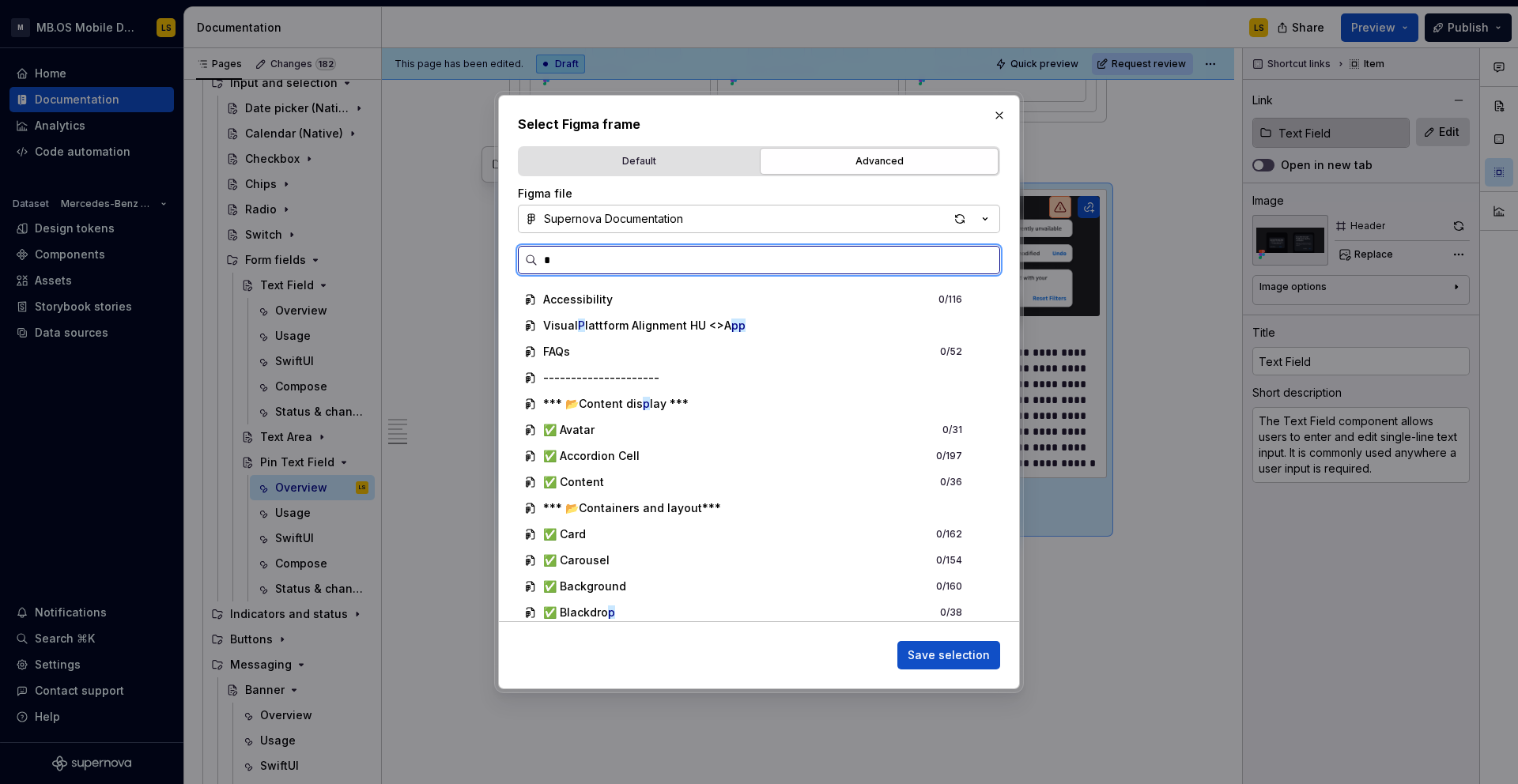
scroll to position [0, 0]
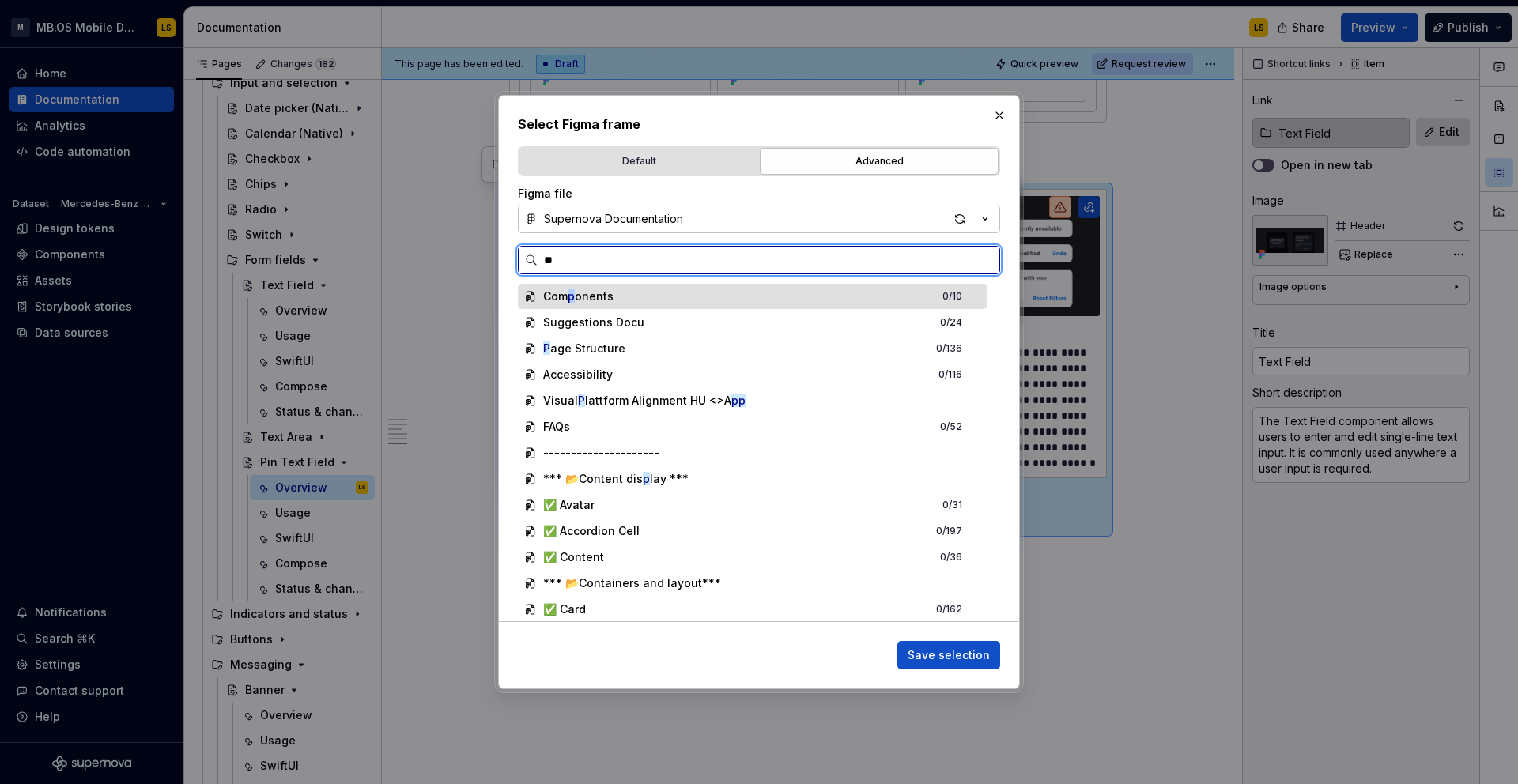
type input "***"
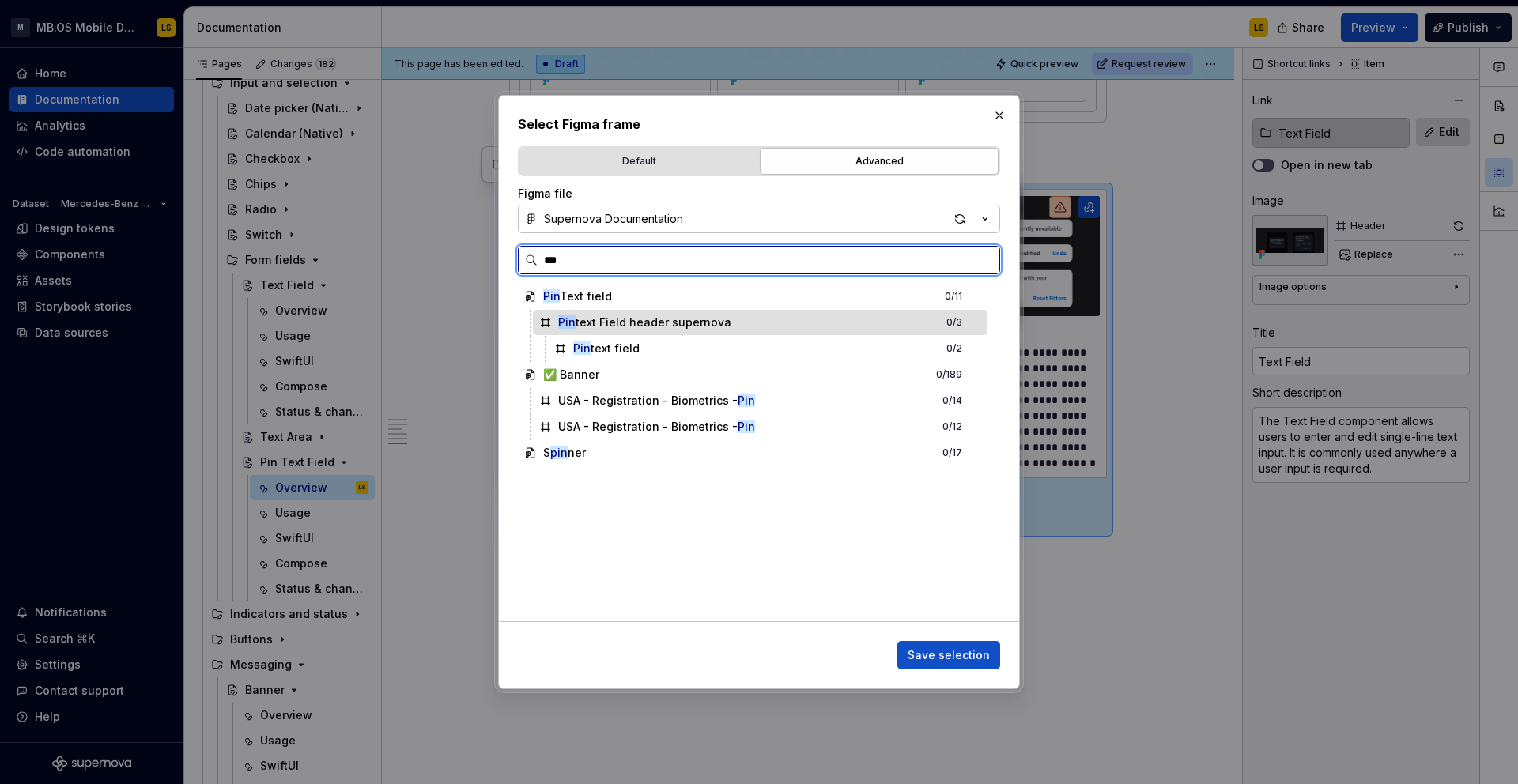
click at [764, 322] on div "Pin text Field header supernova 0 / 3" at bounding box center [759, 322] width 454 height 25
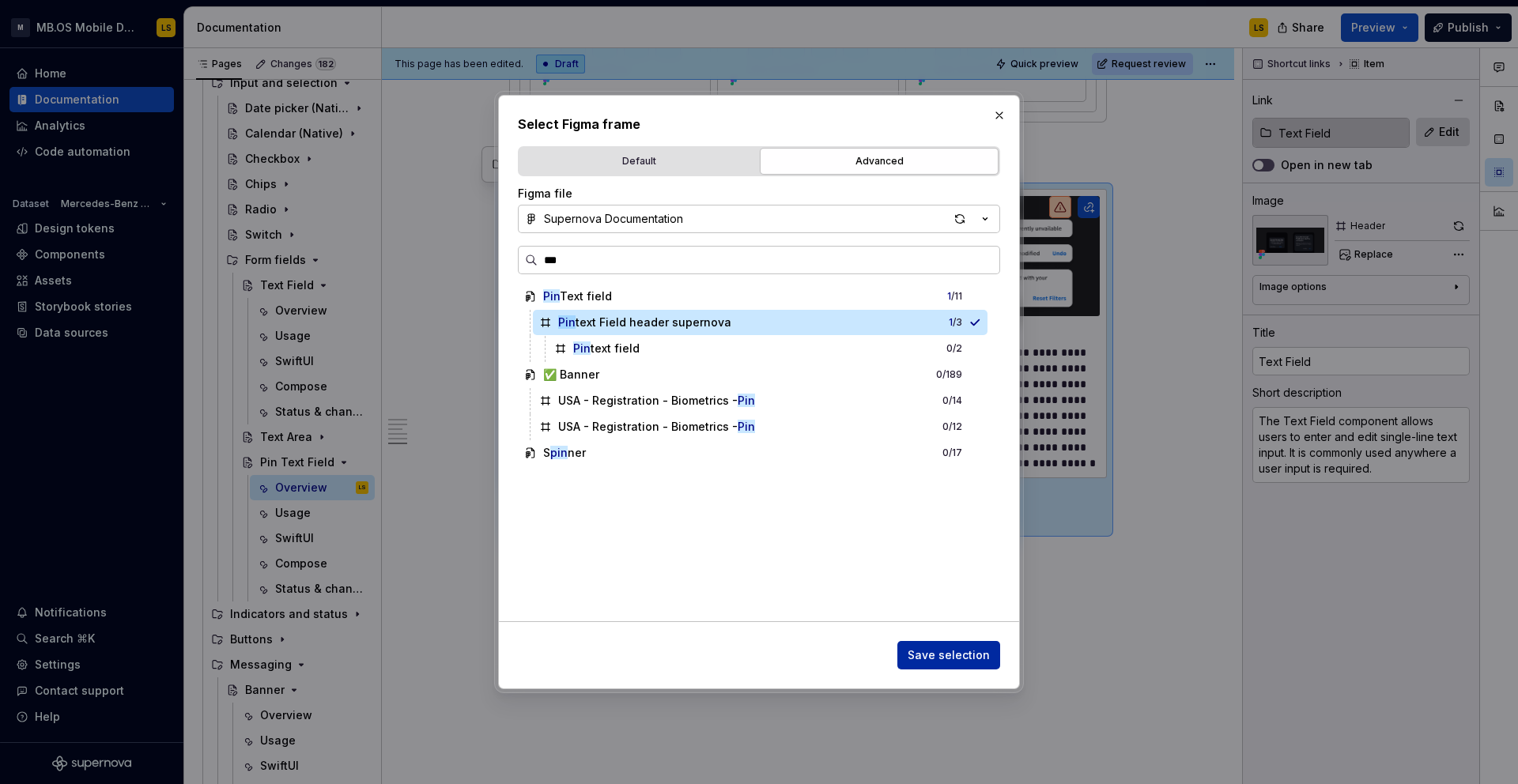
click at [965, 653] on span "Save selection" at bounding box center [948, 654] width 82 height 16
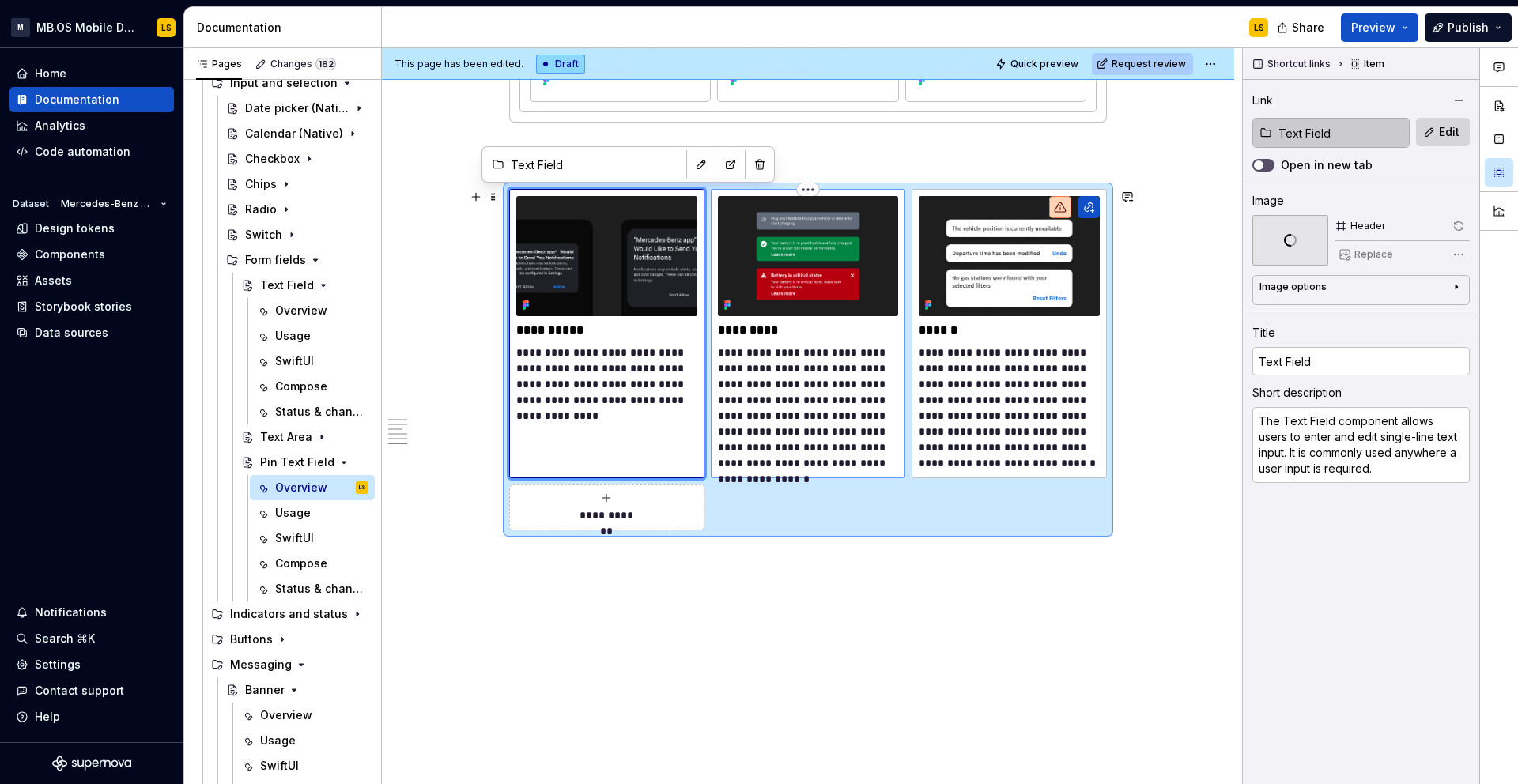
type textarea "*"
type input "Text Area"
type textarea "The Text Area allows users to enter and edit multiple lines of text. Unlike a T…"
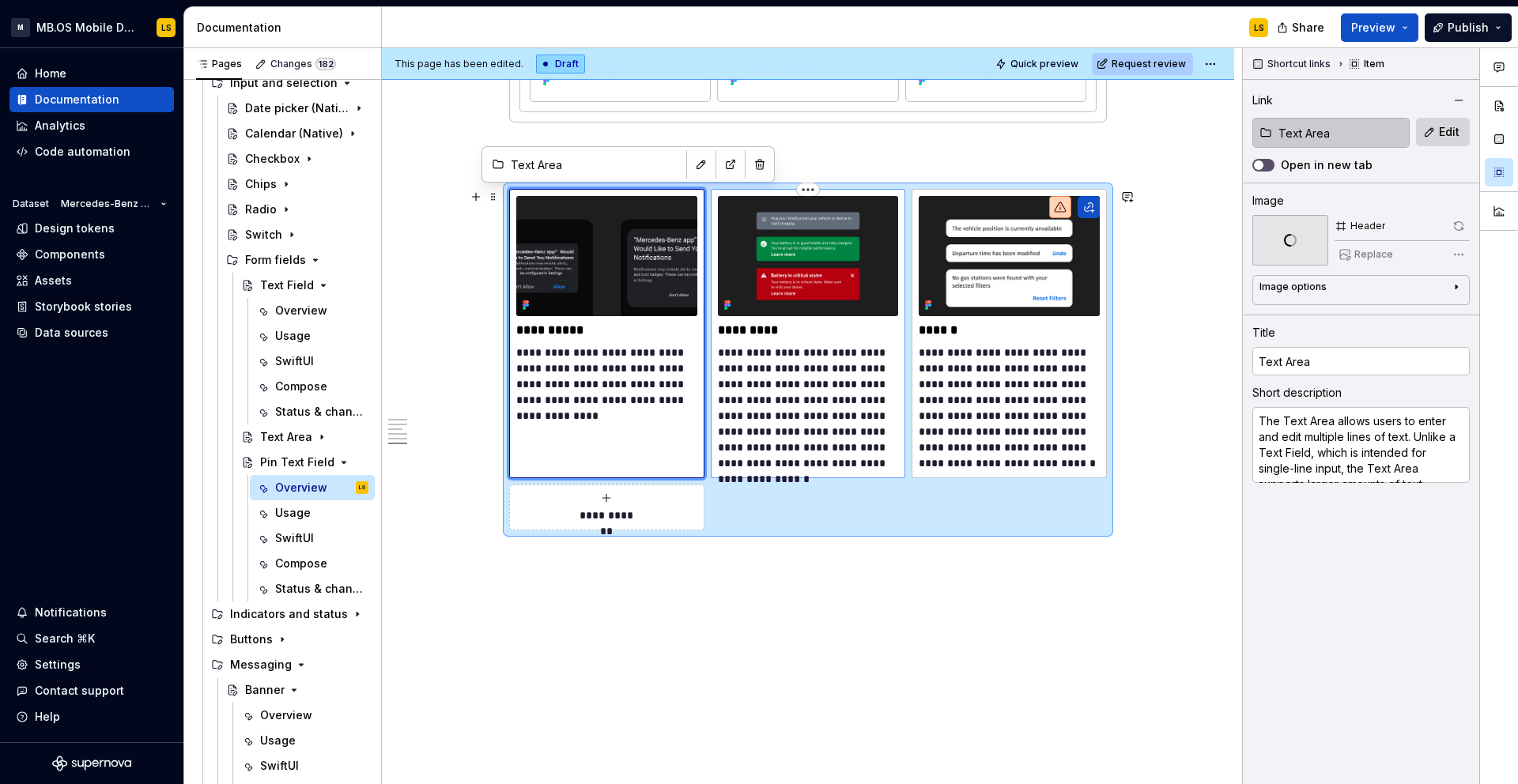
click at [810, 280] on img at bounding box center [808, 256] width 181 height 120
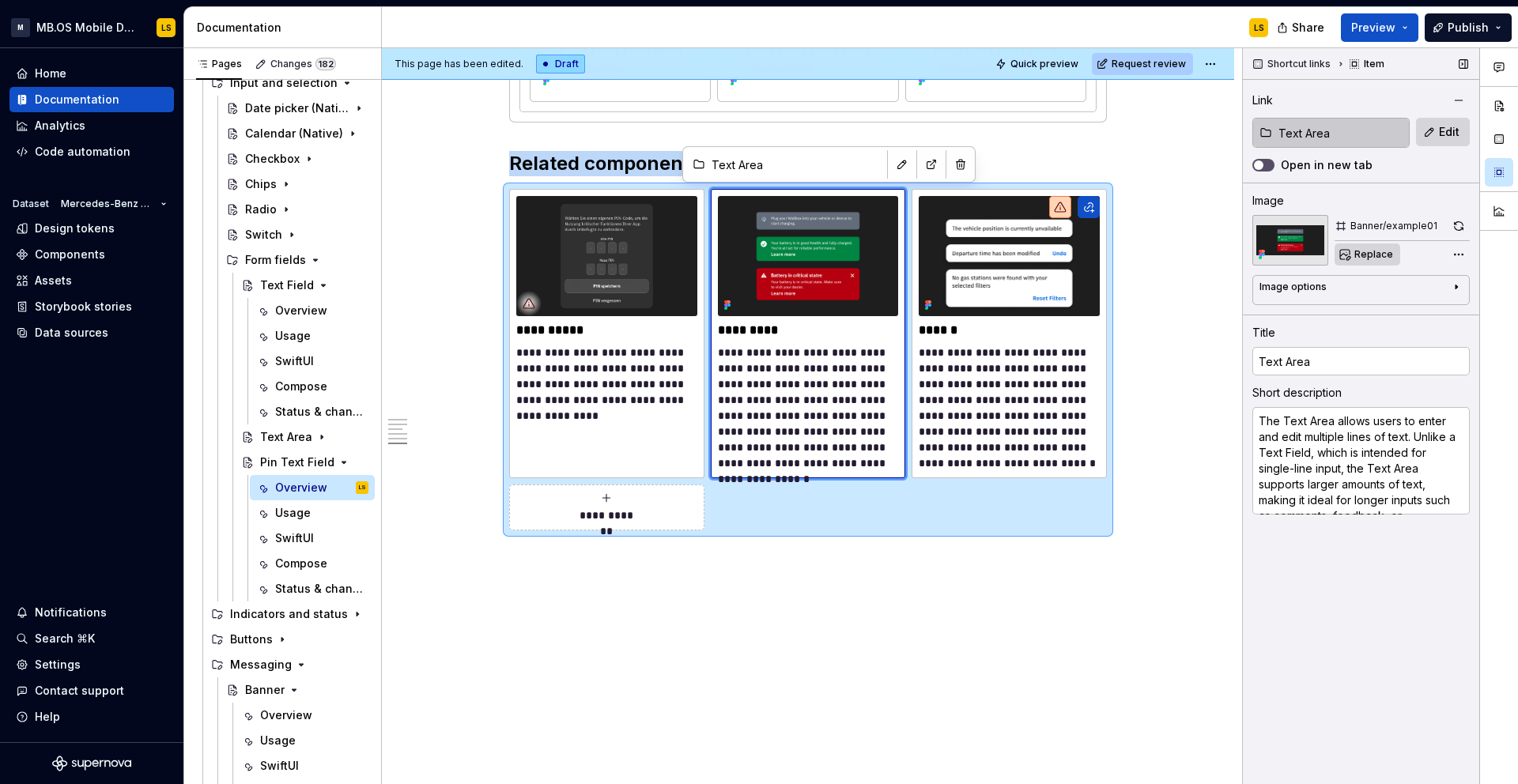
click at [1370, 255] on span "Replace" at bounding box center [1373, 254] width 39 height 13
type textarea "*"
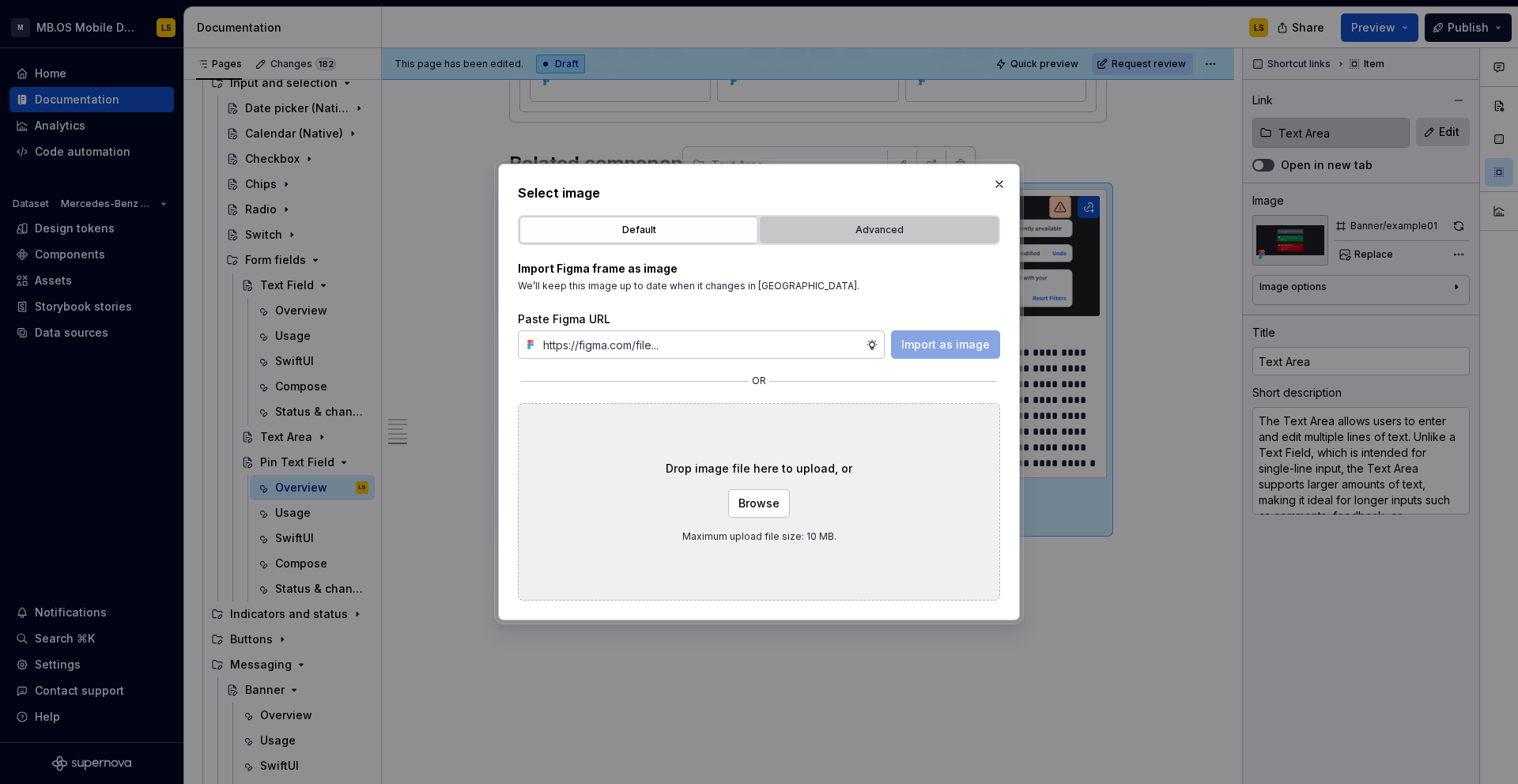
click at [917, 239] on button "Advanced" at bounding box center [878, 229] width 239 height 27
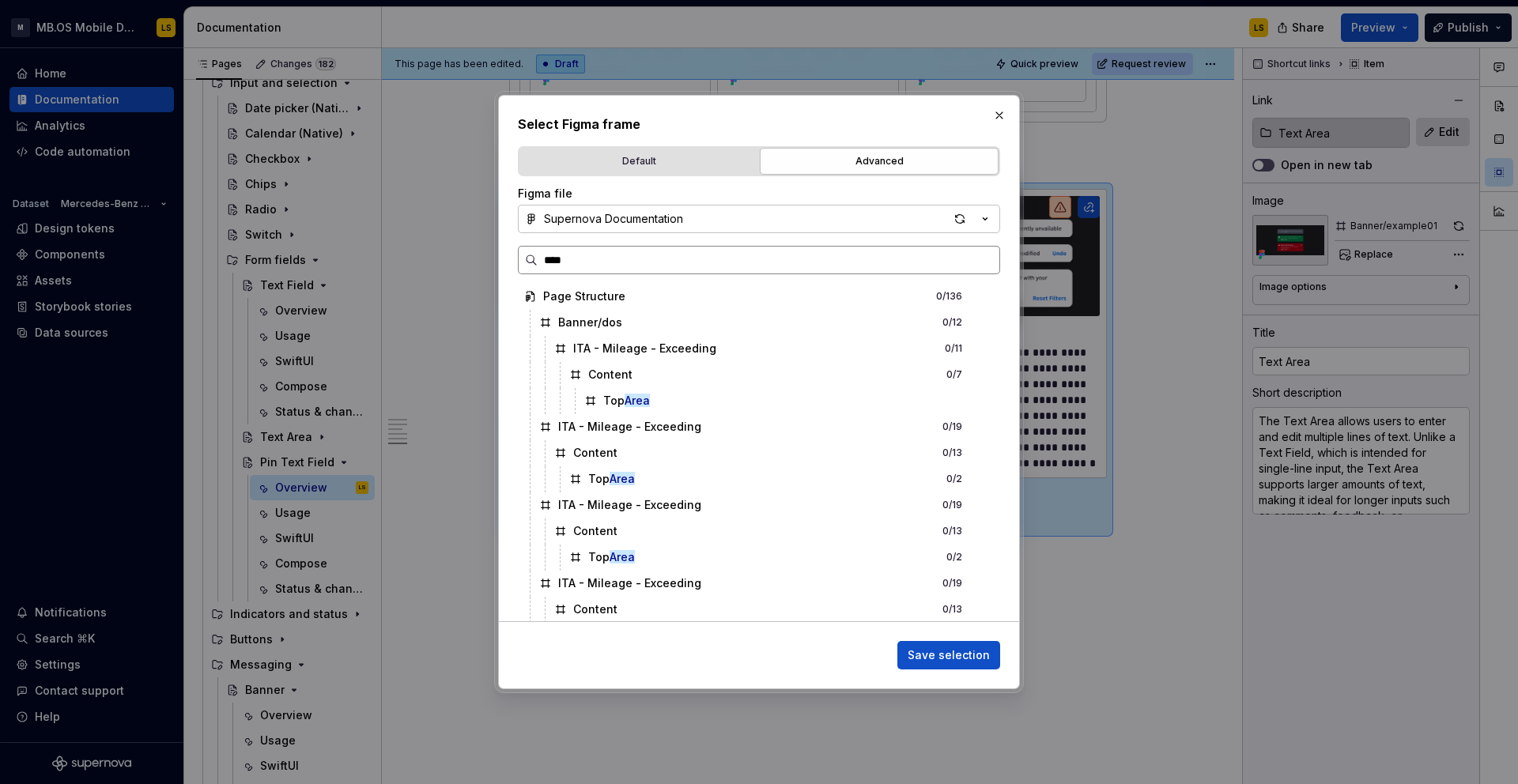
click at [552, 260] on input "****" at bounding box center [768, 260] width 462 height 16
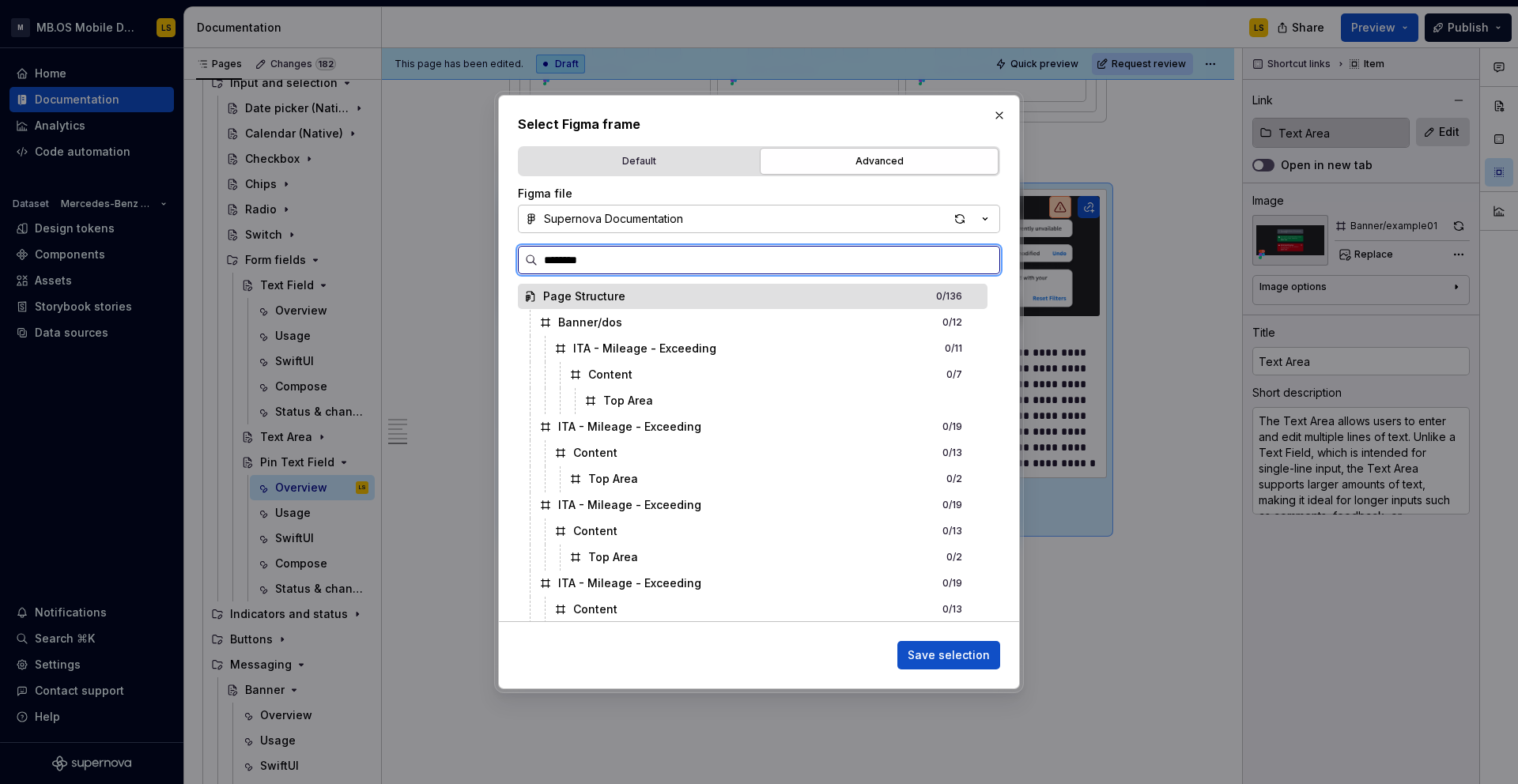
type input "*********"
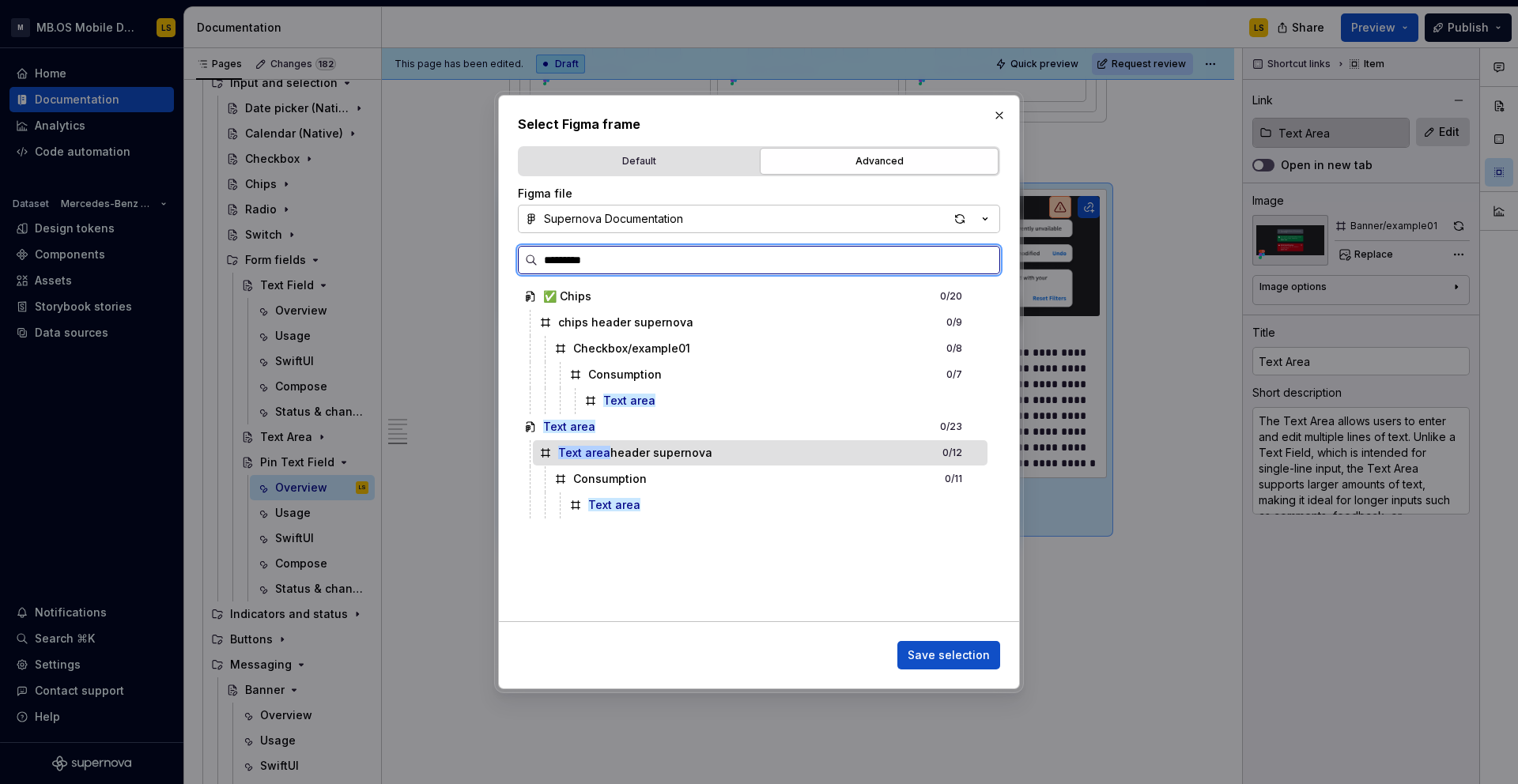
click at [760, 447] on div "Text area header supernova 0 / 12" at bounding box center [759, 452] width 454 height 25
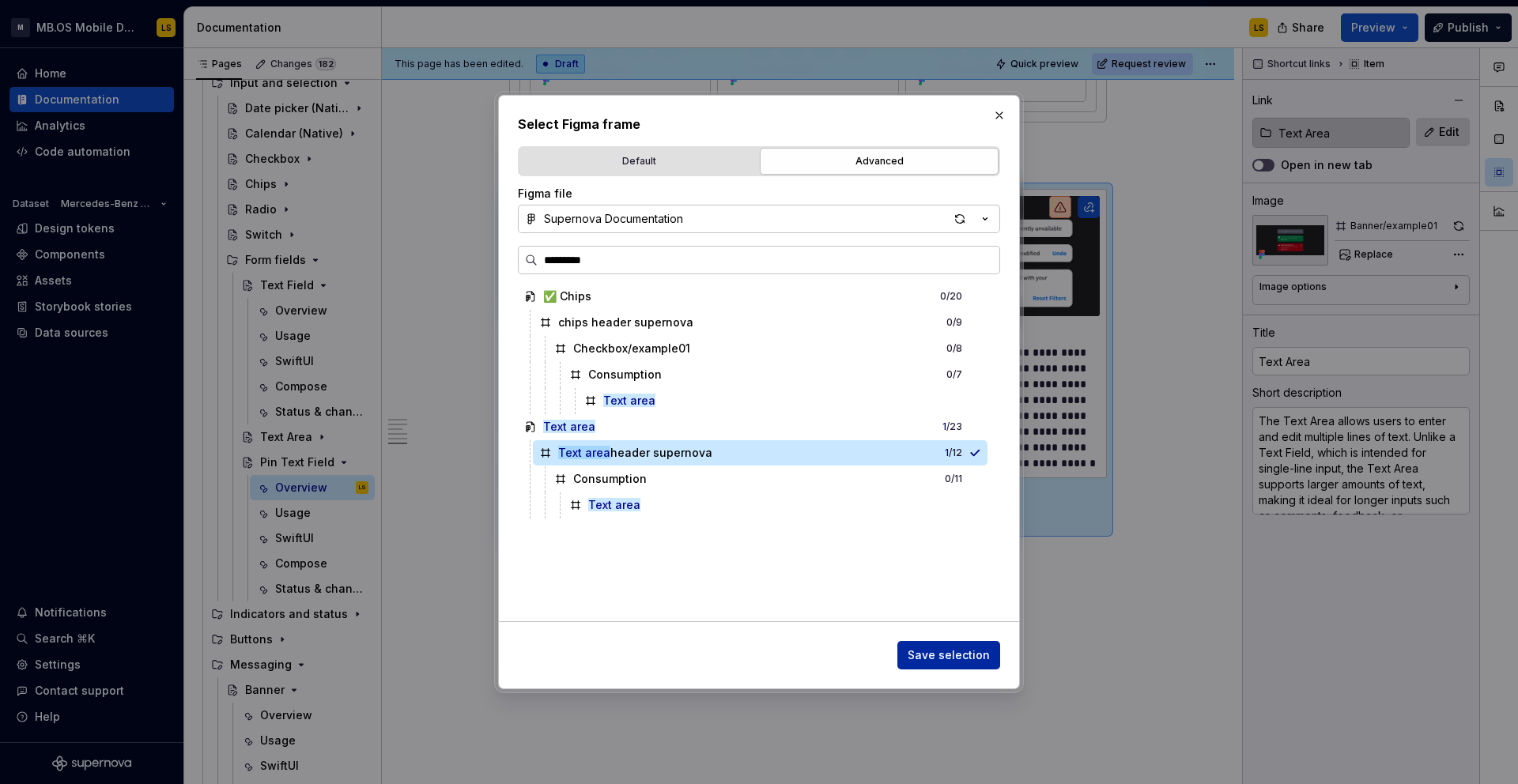
click at [981, 653] on span "Save selection" at bounding box center [948, 654] width 82 height 16
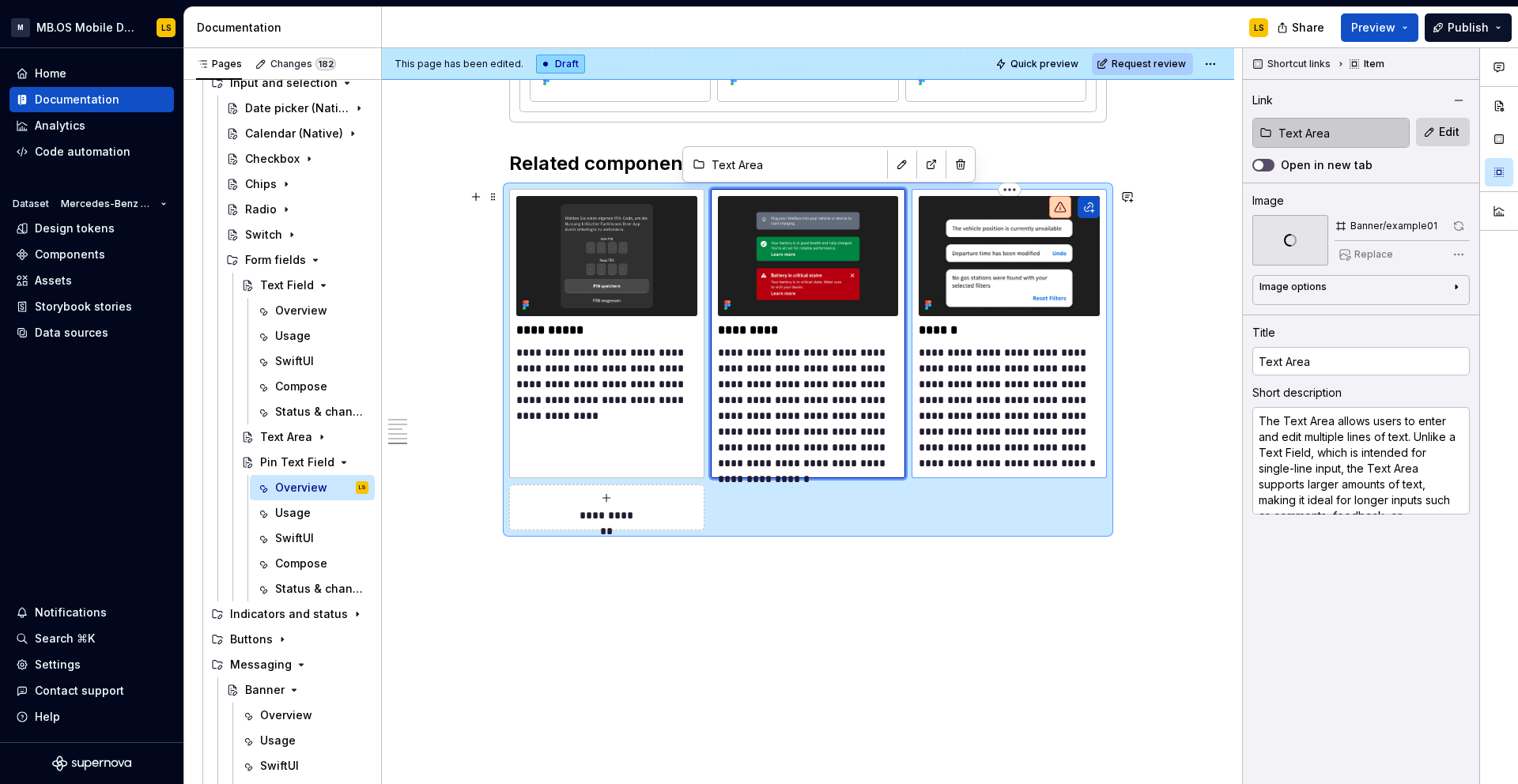
type textarea "*"
type input "Search"
type textarea "The Search component is a specialised input field designed to allow users to qu…"
click at [1019, 263] on img at bounding box center [1009, 256] width 181 height 120
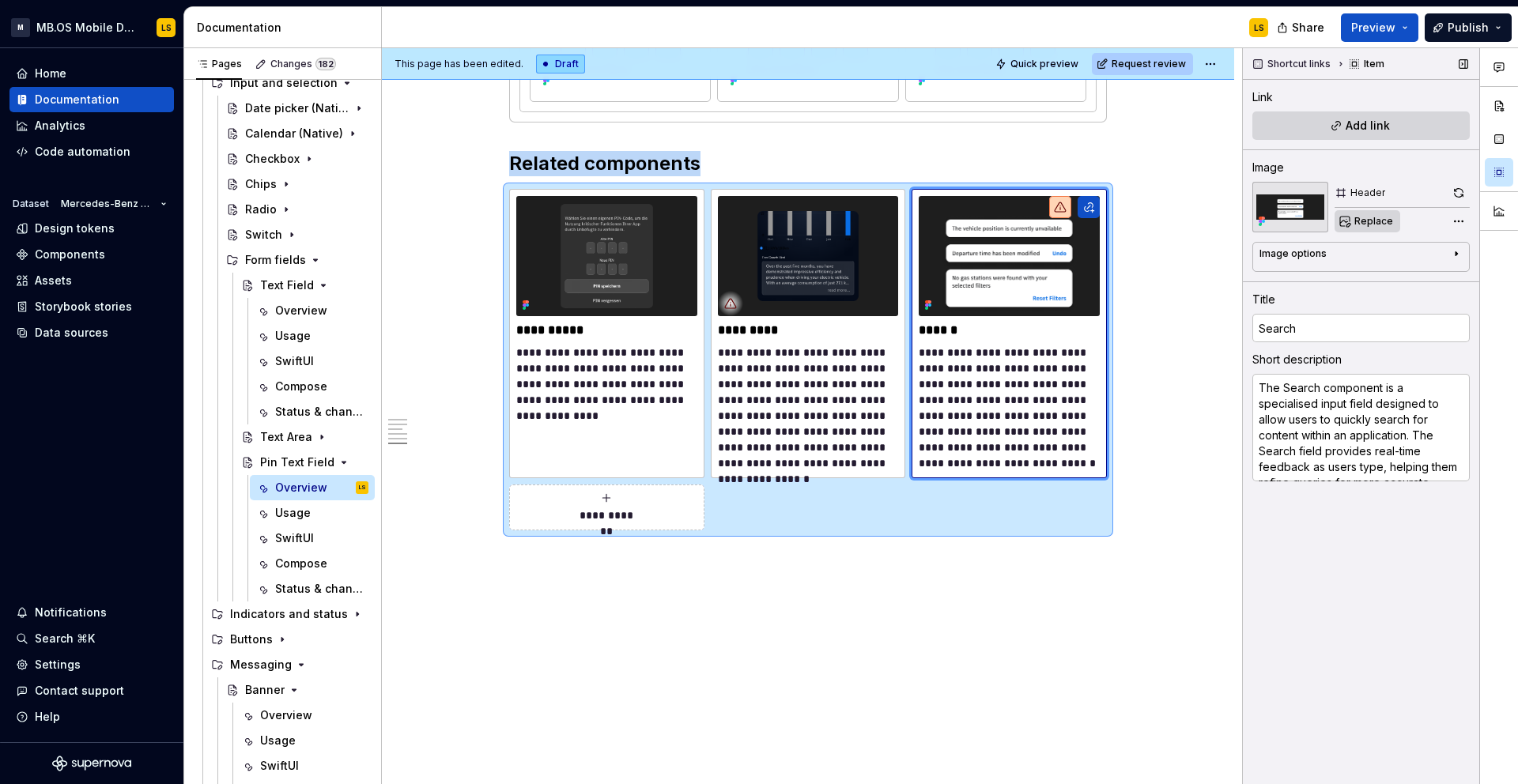
click at [1366, 220] on span "Replace" at bounding box center [1373, 221] width 39 height 13
type textarea "*"
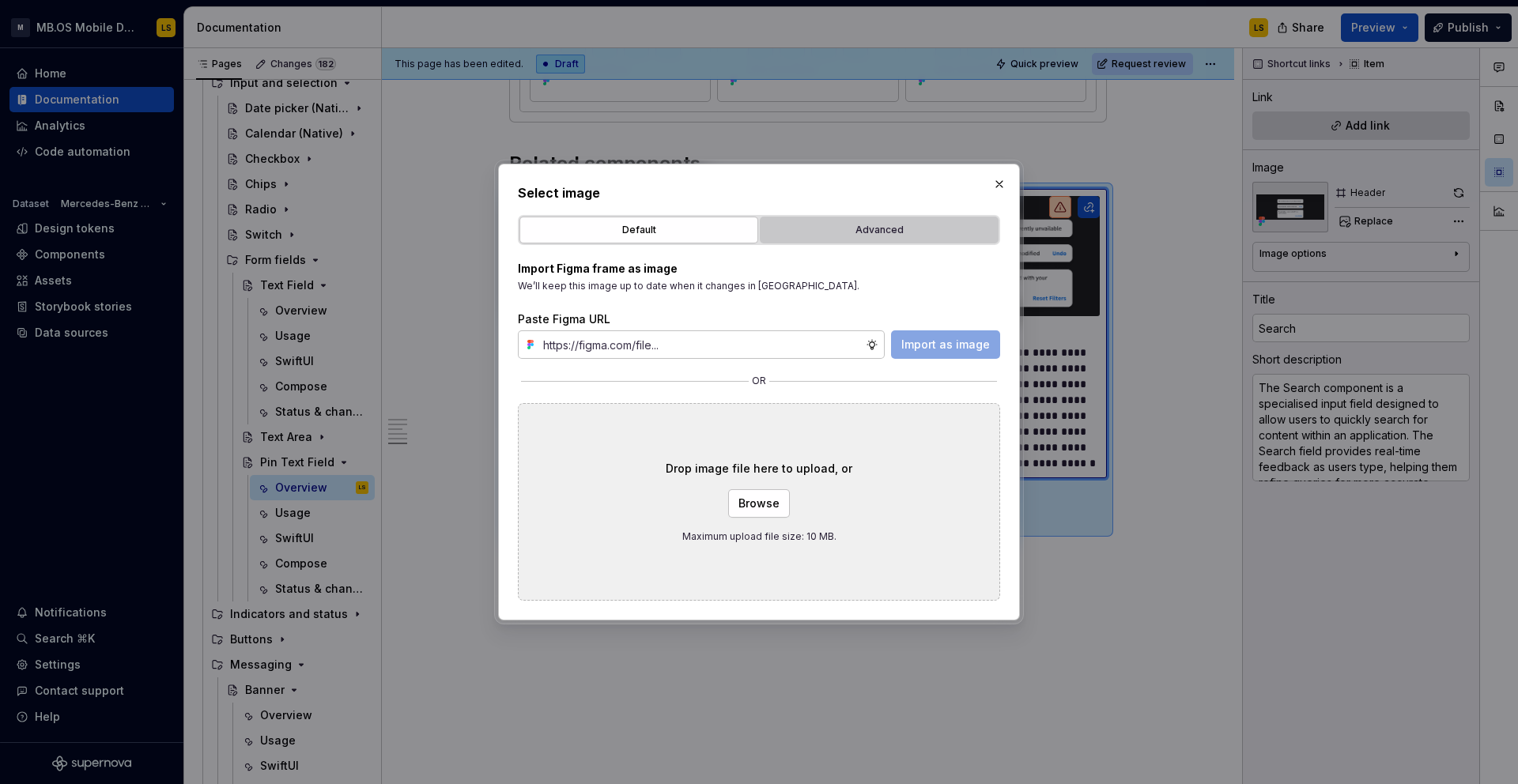
click at [895, 230] on div "Advanced" at bounding box center [878, 229] width 228 height 16
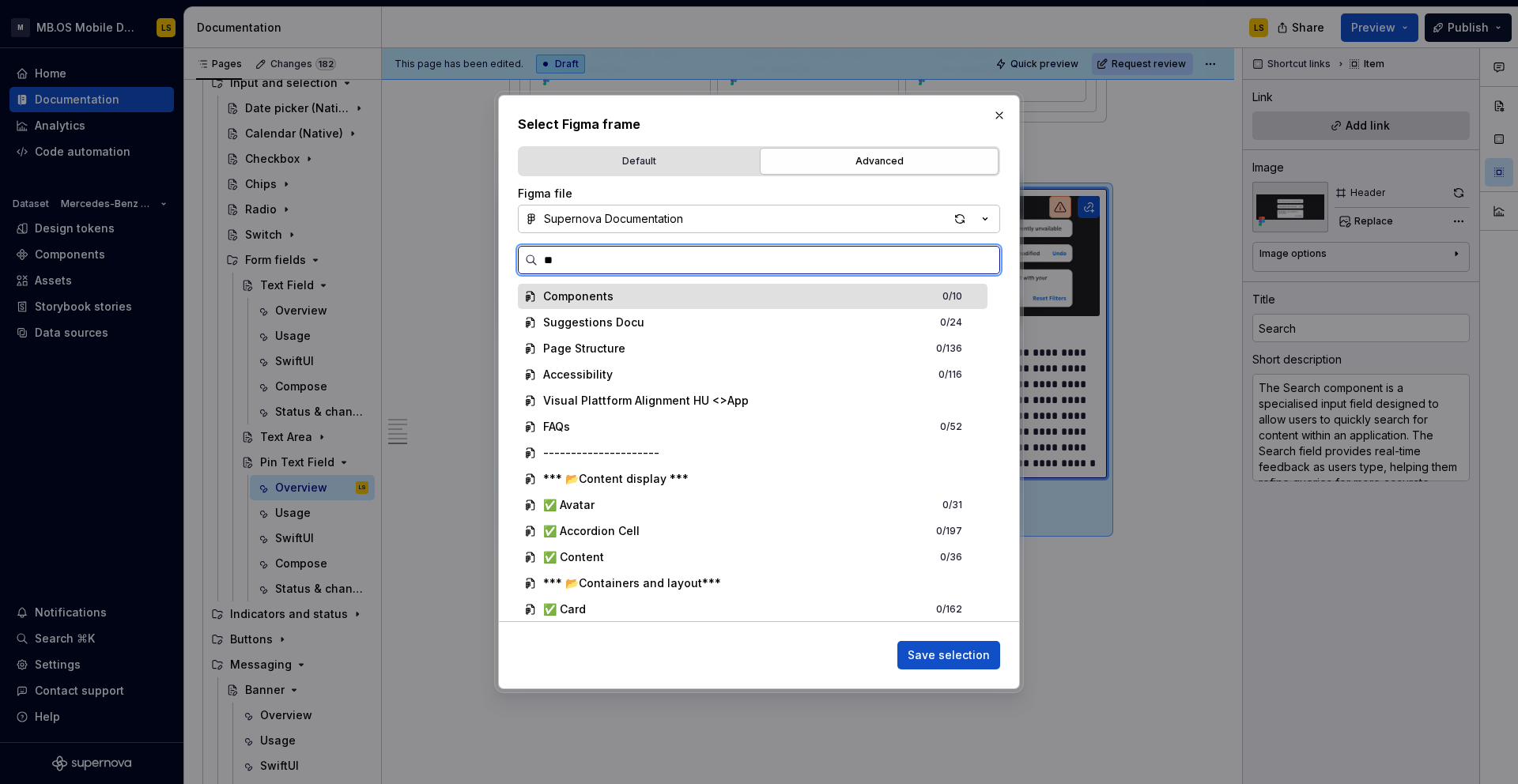
type input "*"
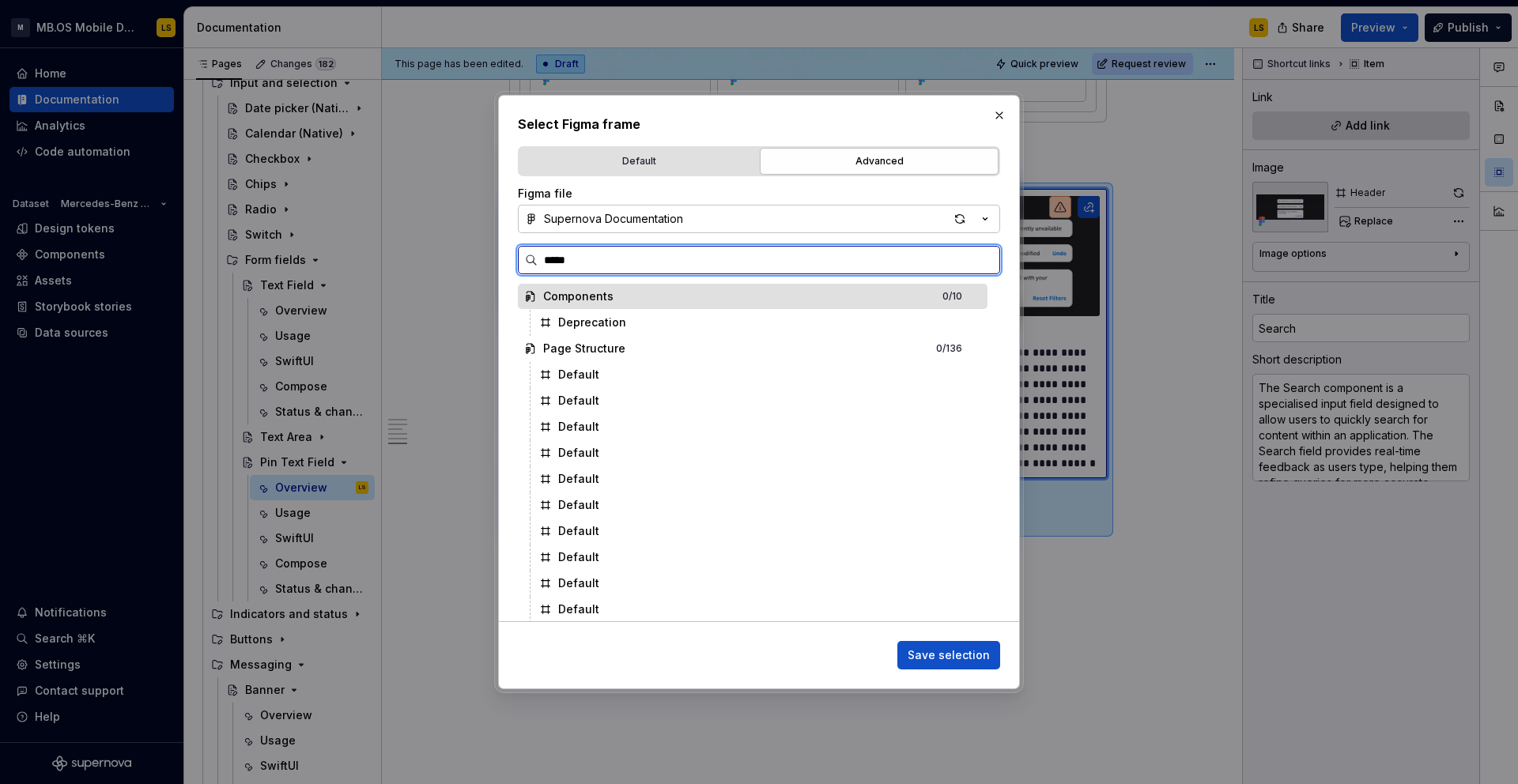
type input "******"
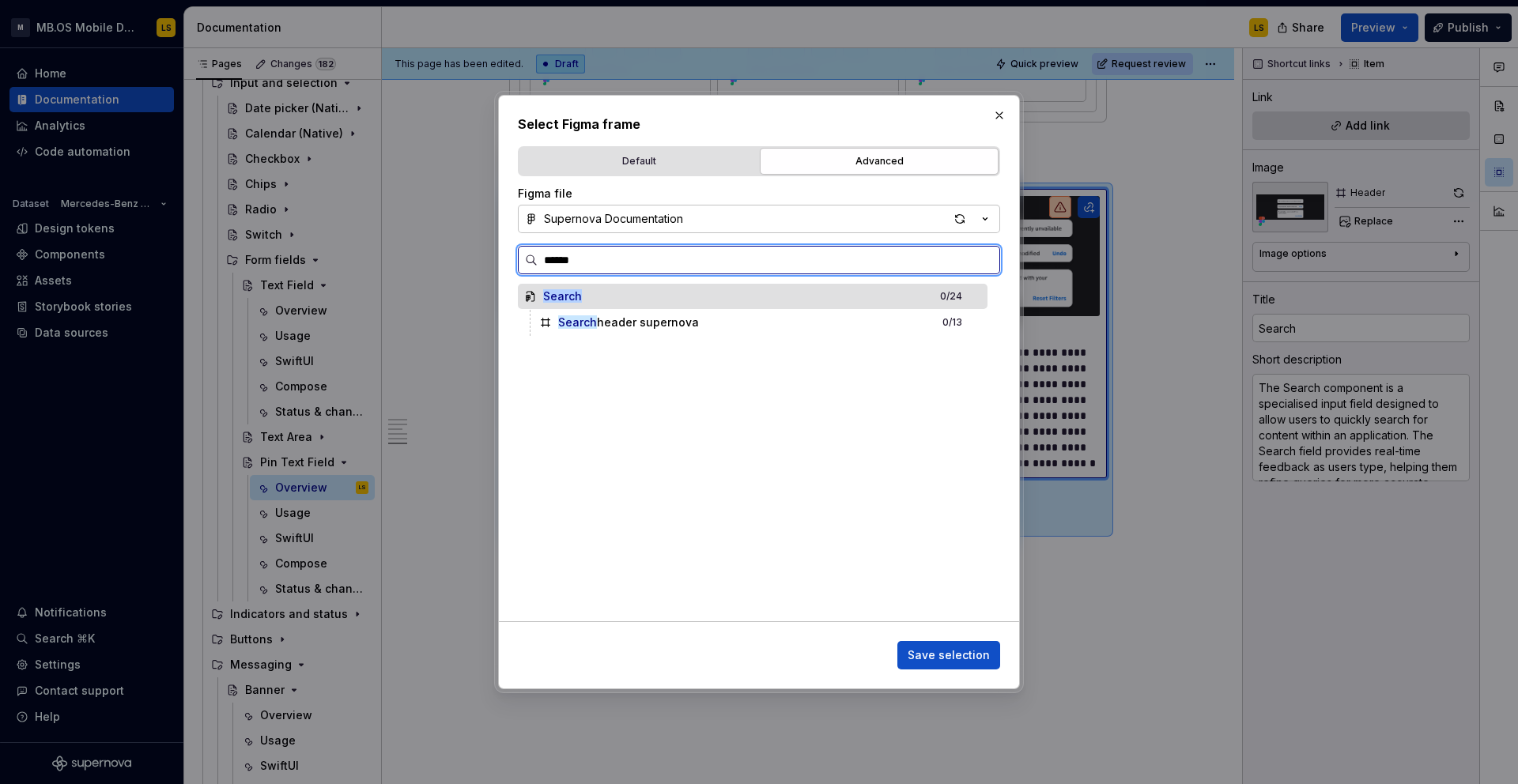
click at [710, 297] on div "Search 0 / 24" at bounding box center [752, 296] width 469 height 25
click at [883, 295] on div "Search 0 / 24" at bounding box center [752, 296] width 469 height 25
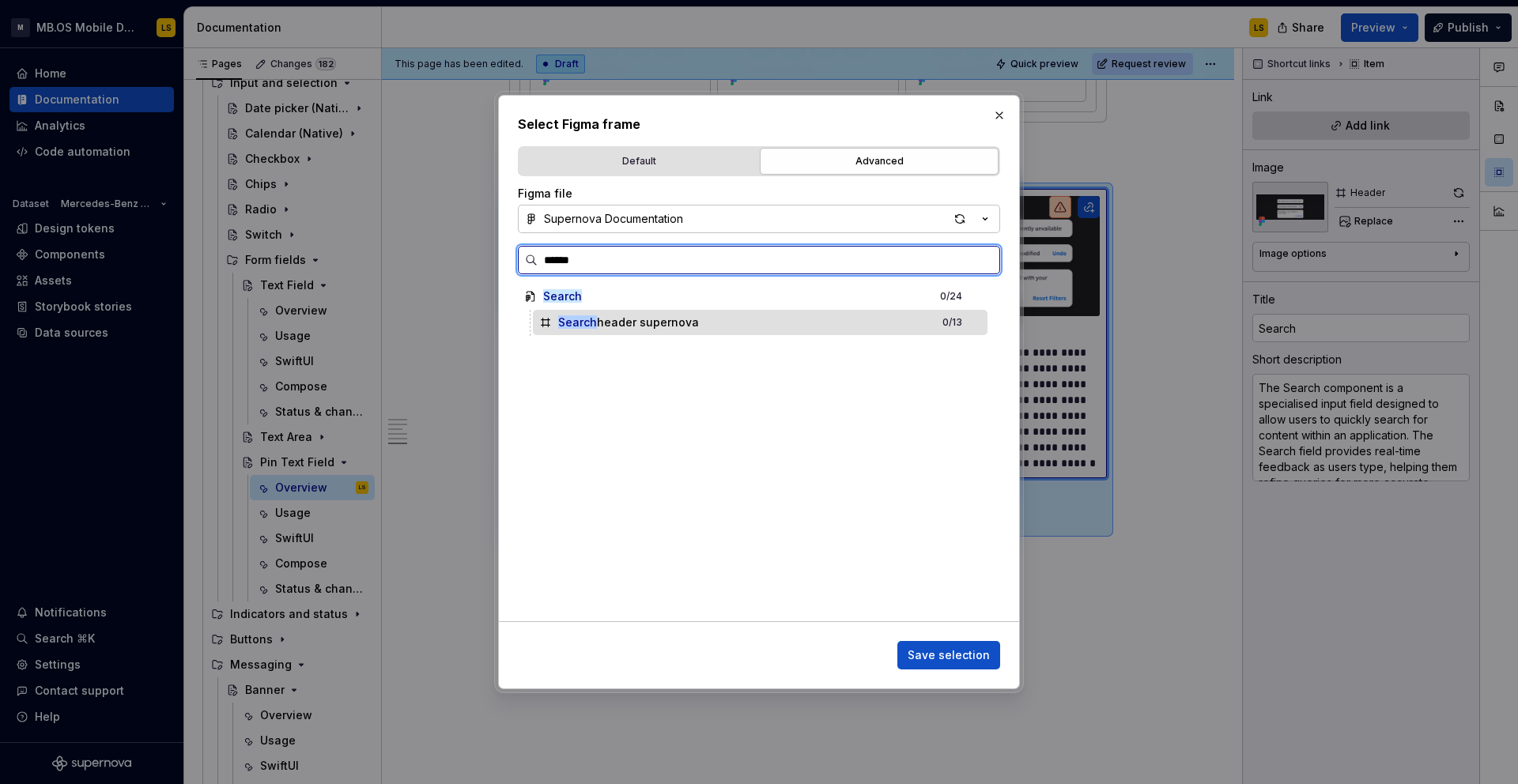
click at [890, 317] on div "Search header supernova 0 / 13" at bounding box center [759, 322] width 454 height 25
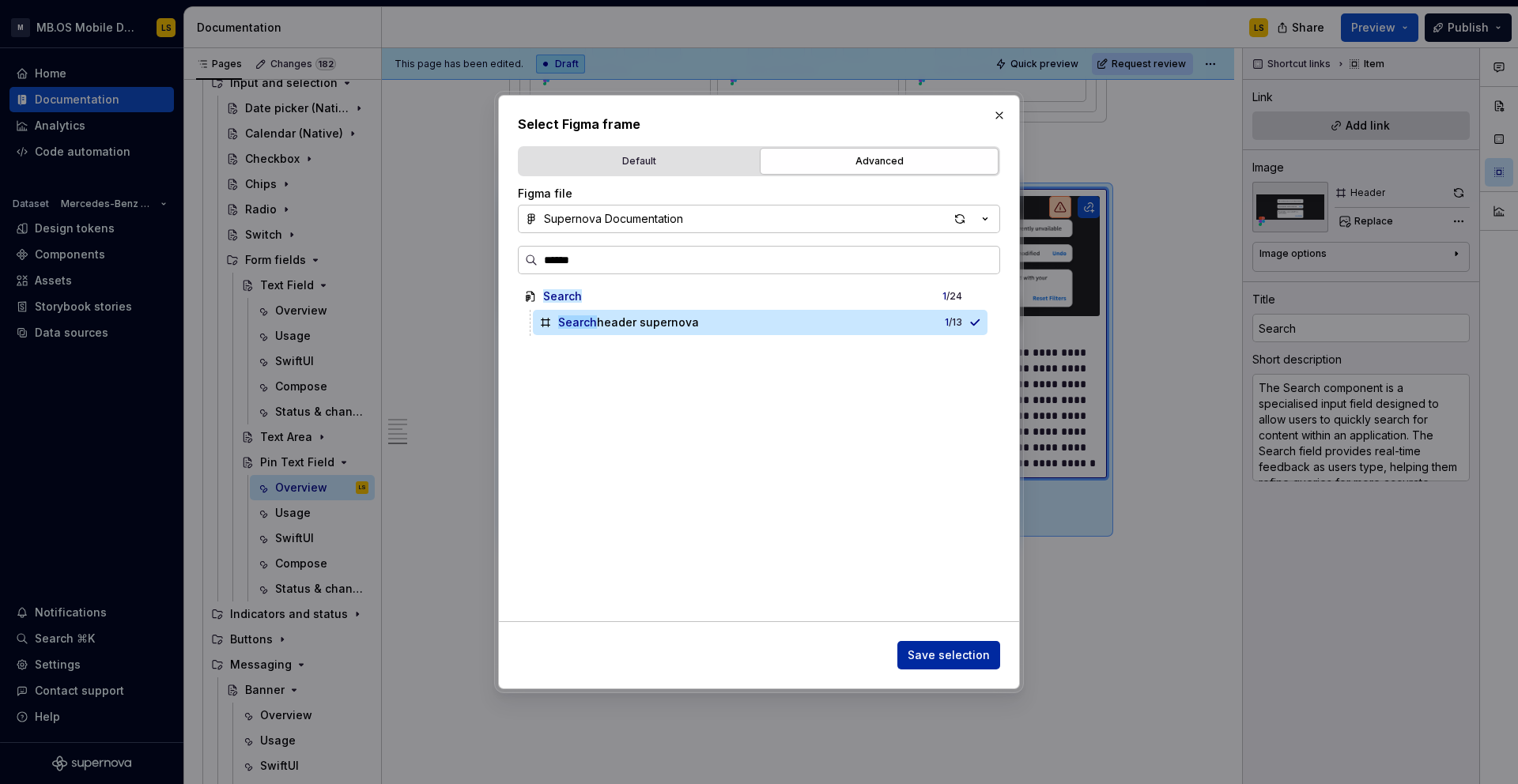
click at [964, 656] on span "Save selection" at bounding box center [948, 654] width 82 height 16
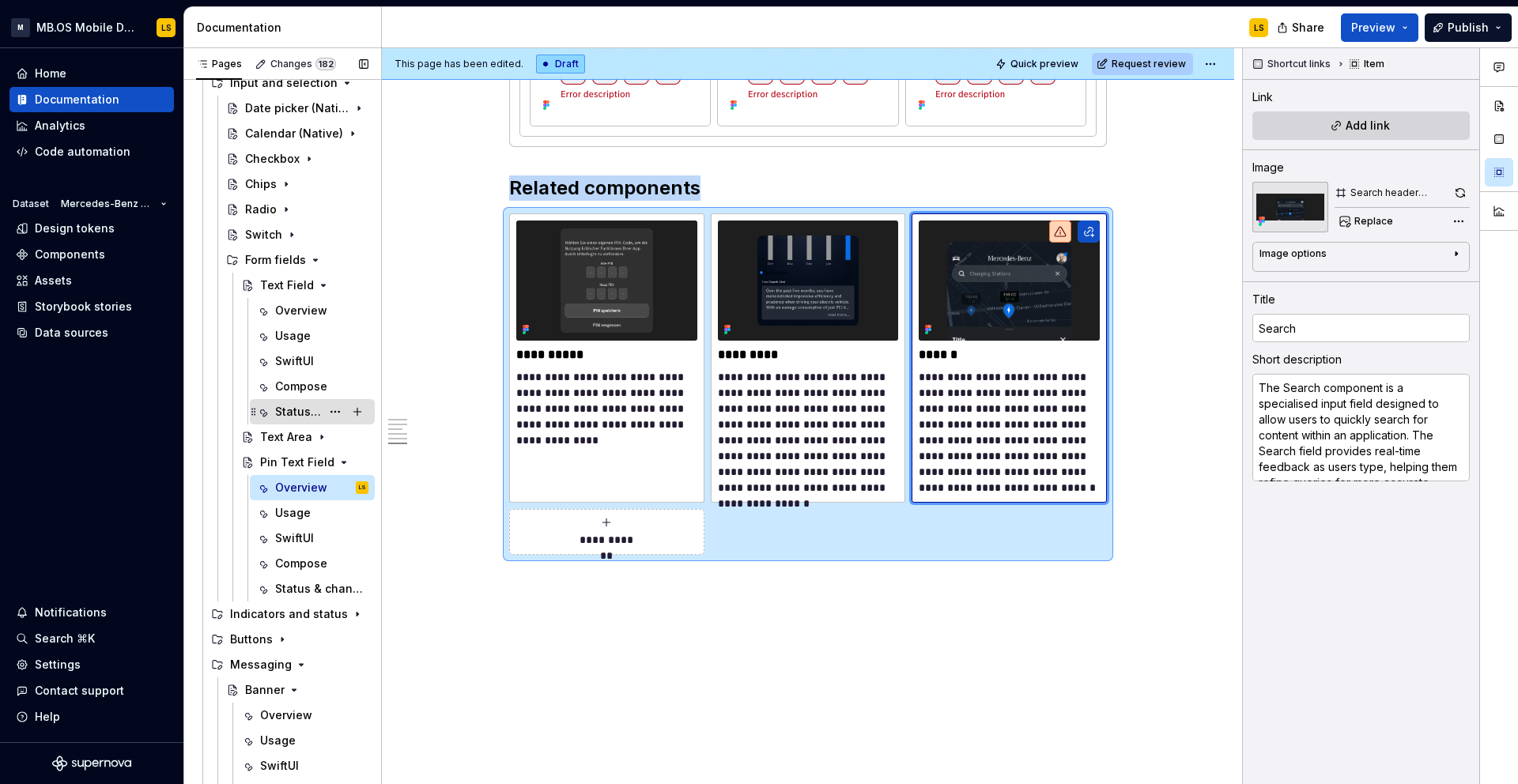
scroll to position [240, 0]
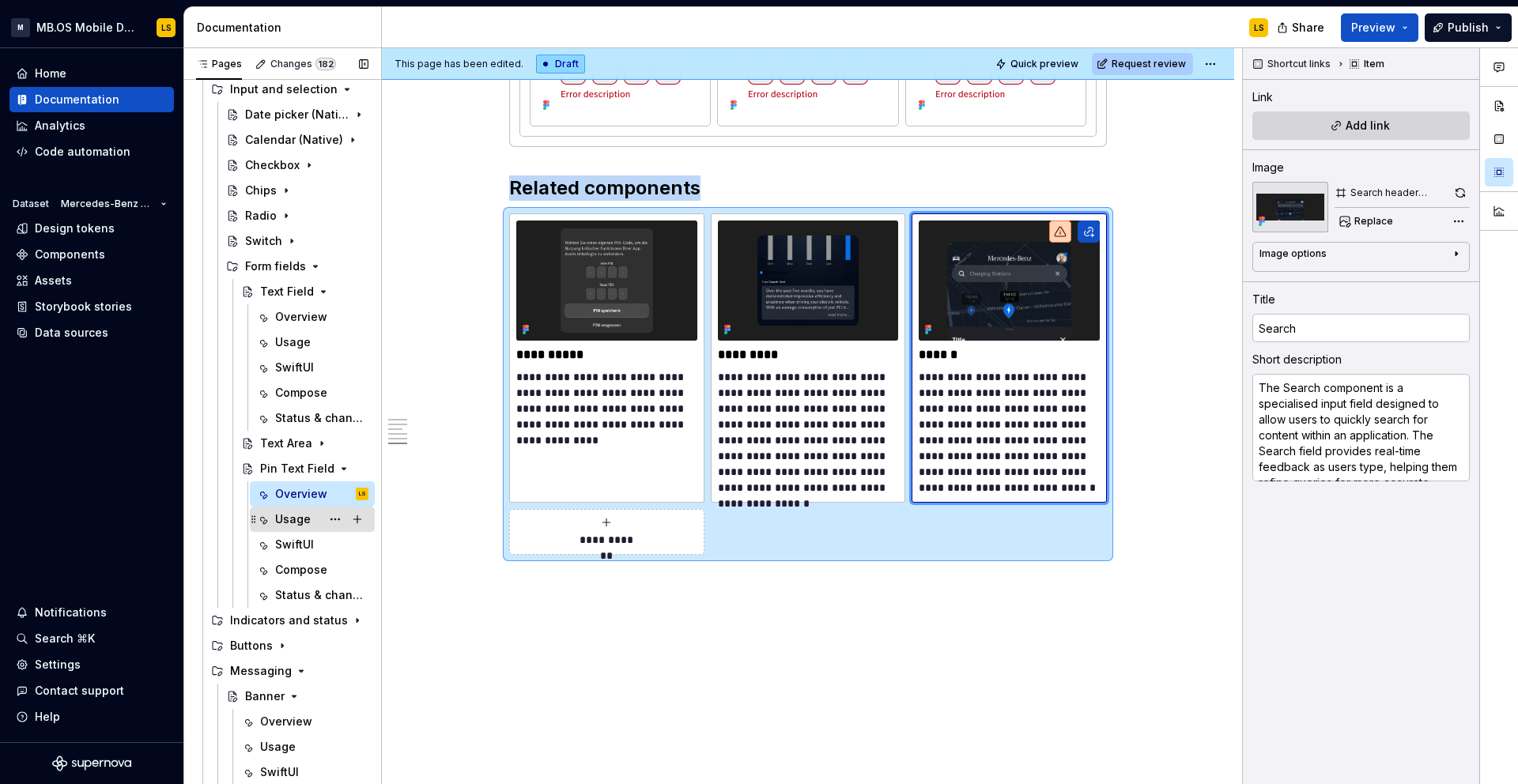
click at [290, 514] on div "Usage" at bounding box center [292, 519] width 36 height 16
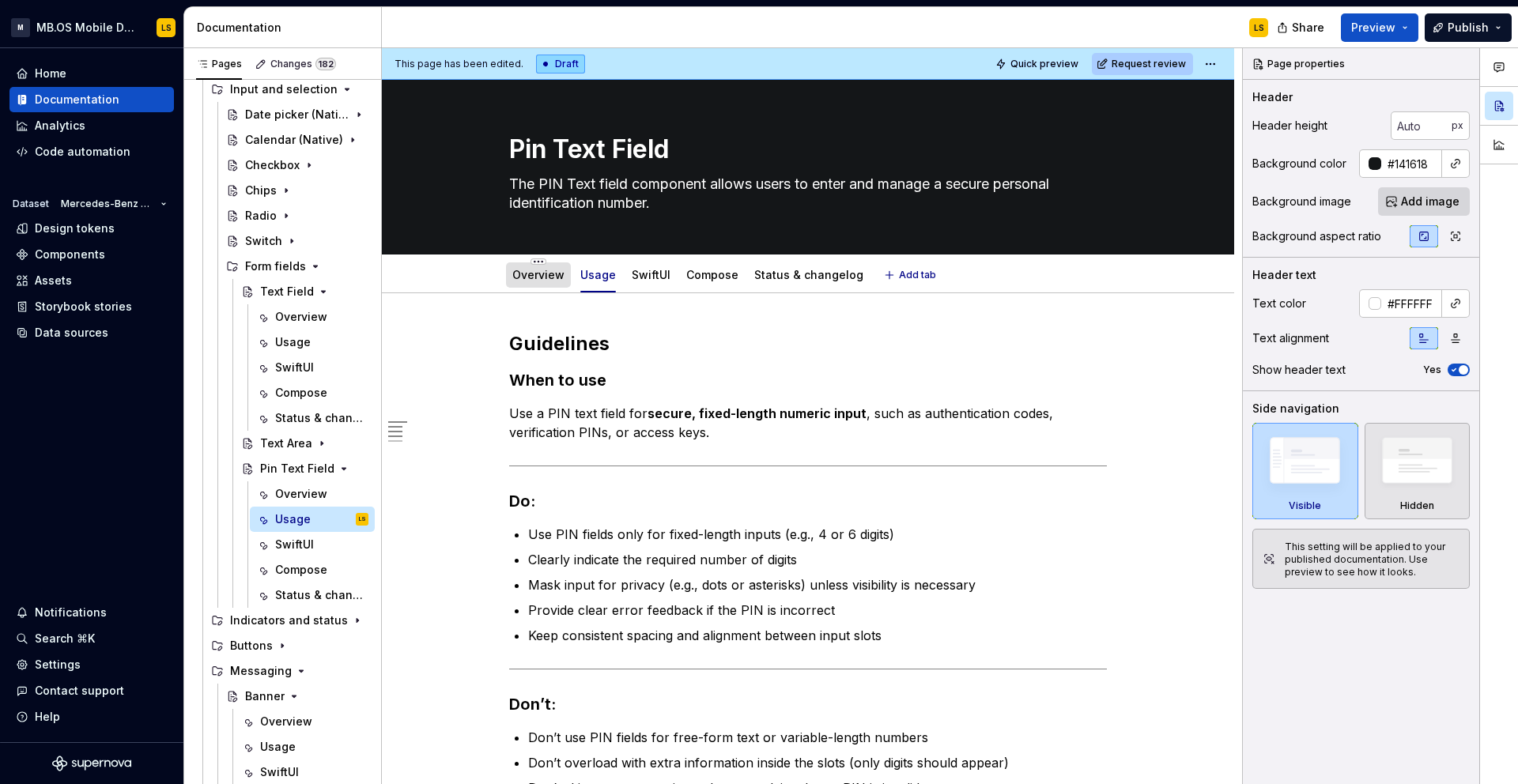
click at [545, 269] on link "Overview" at bounding box center [538, 275] width 53 height 14
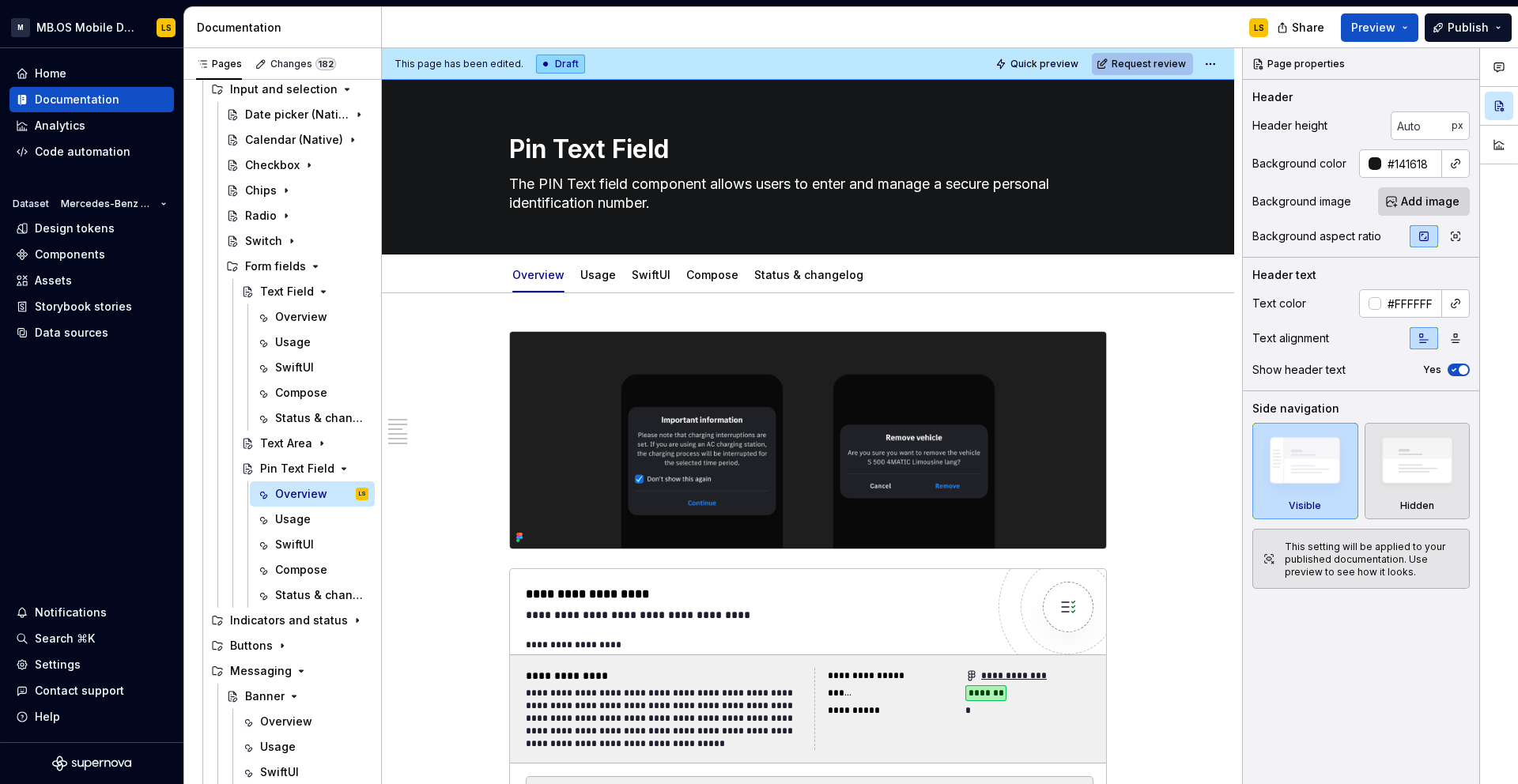
click at [1159, 65] on span "Request review" at bounding box center [1148, 64] width 75 height 13
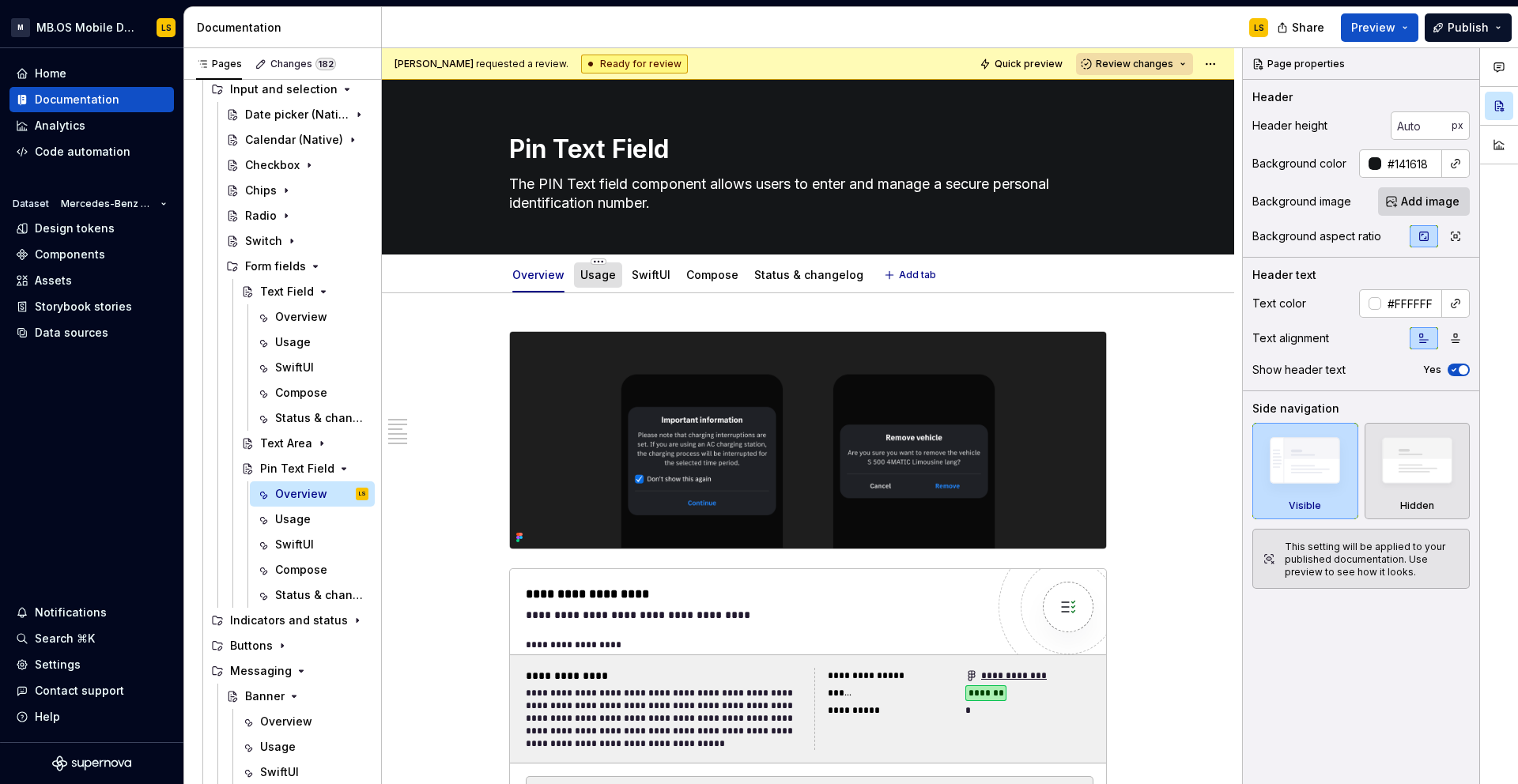
click at [603, 270] on link "Usage" at bounding box center [598, 275] width 36 height 14
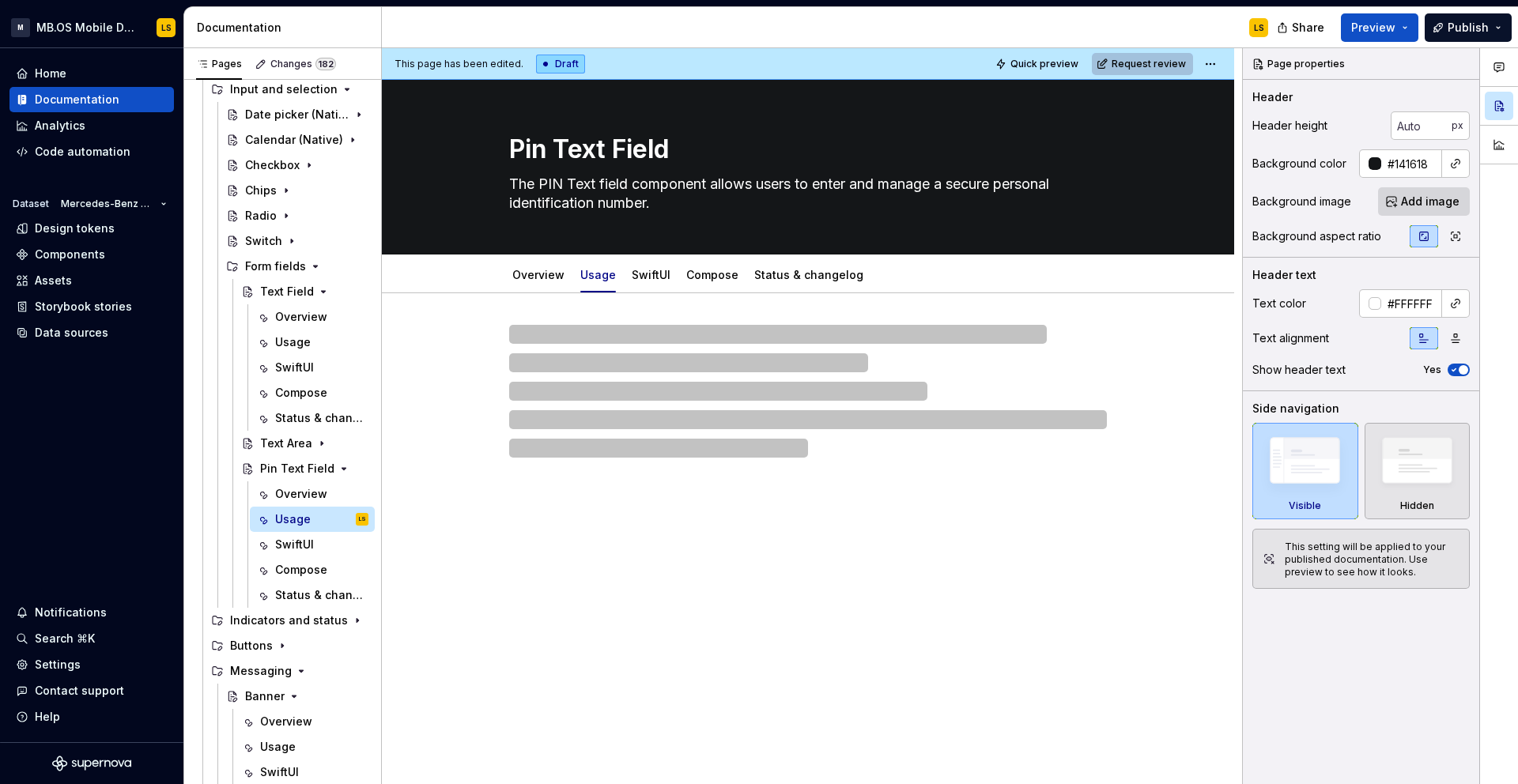
click at [1159, 72] on button "Request review" at bounding box center [1142, 64] width 101 height 22
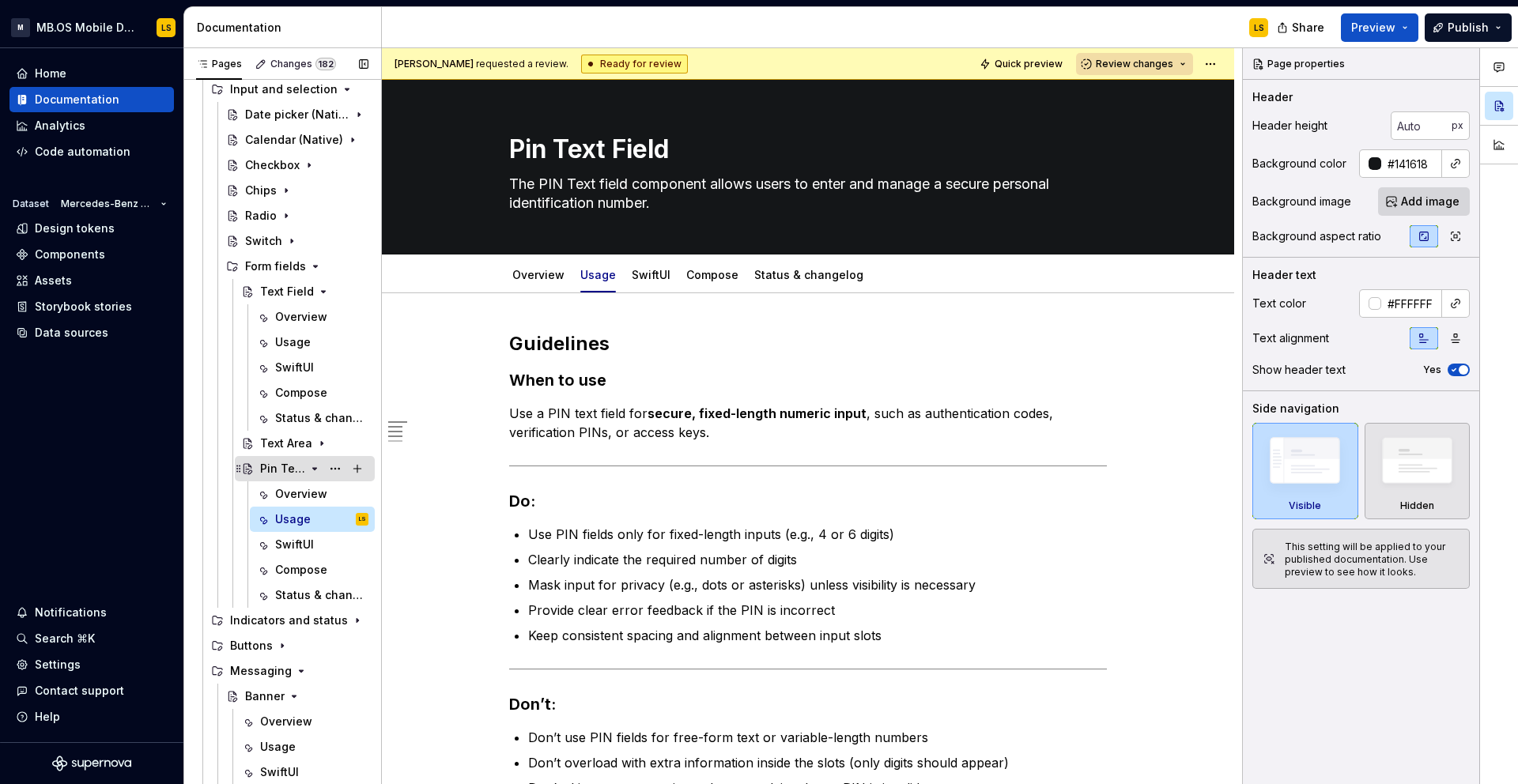
click at [315, 464] on icon "Page tree" at bounding box center [314, 469] width 13 height 13
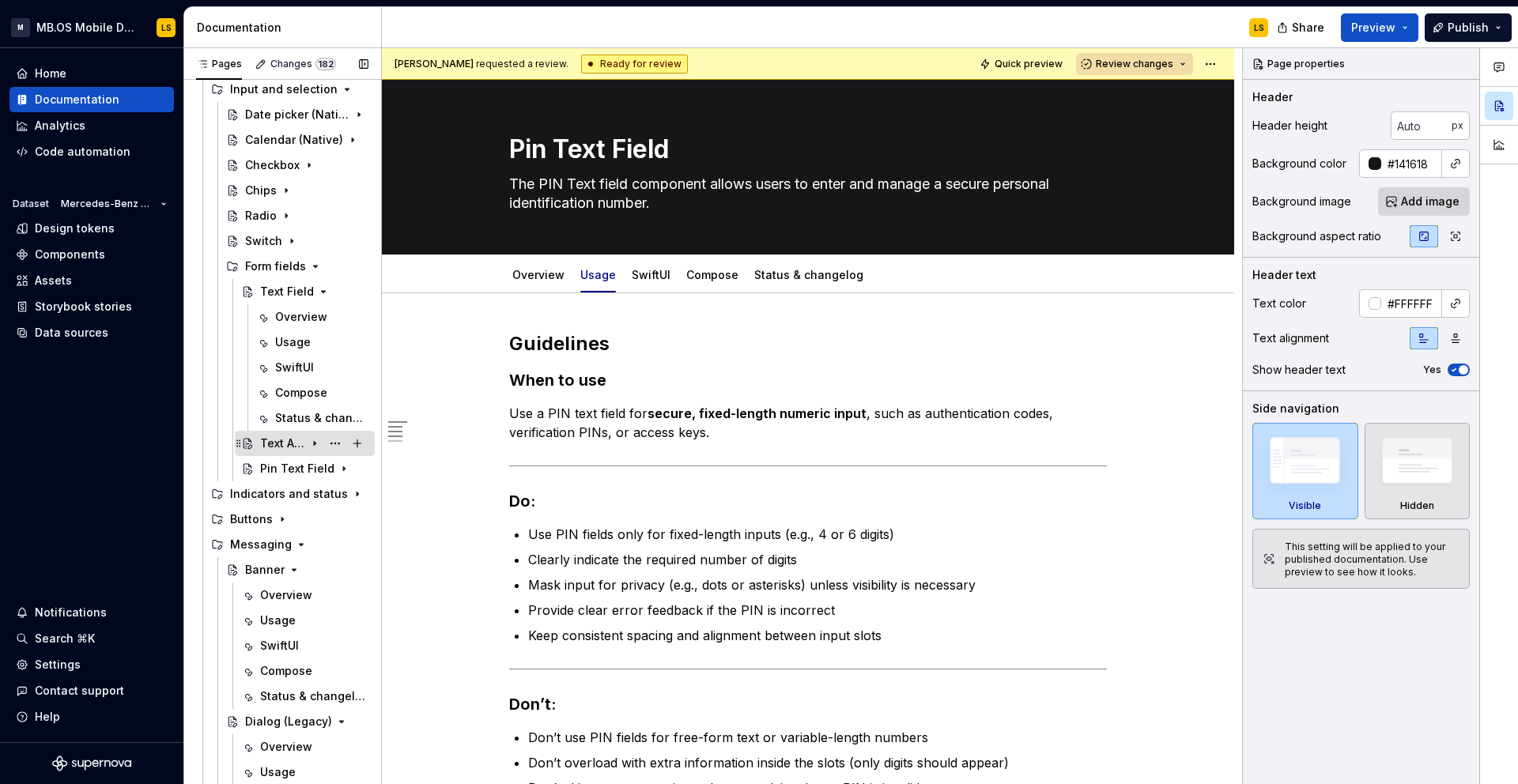
click at [299, 437] on div "Text Area" at bounding box center [282, 443] width 45 height 16
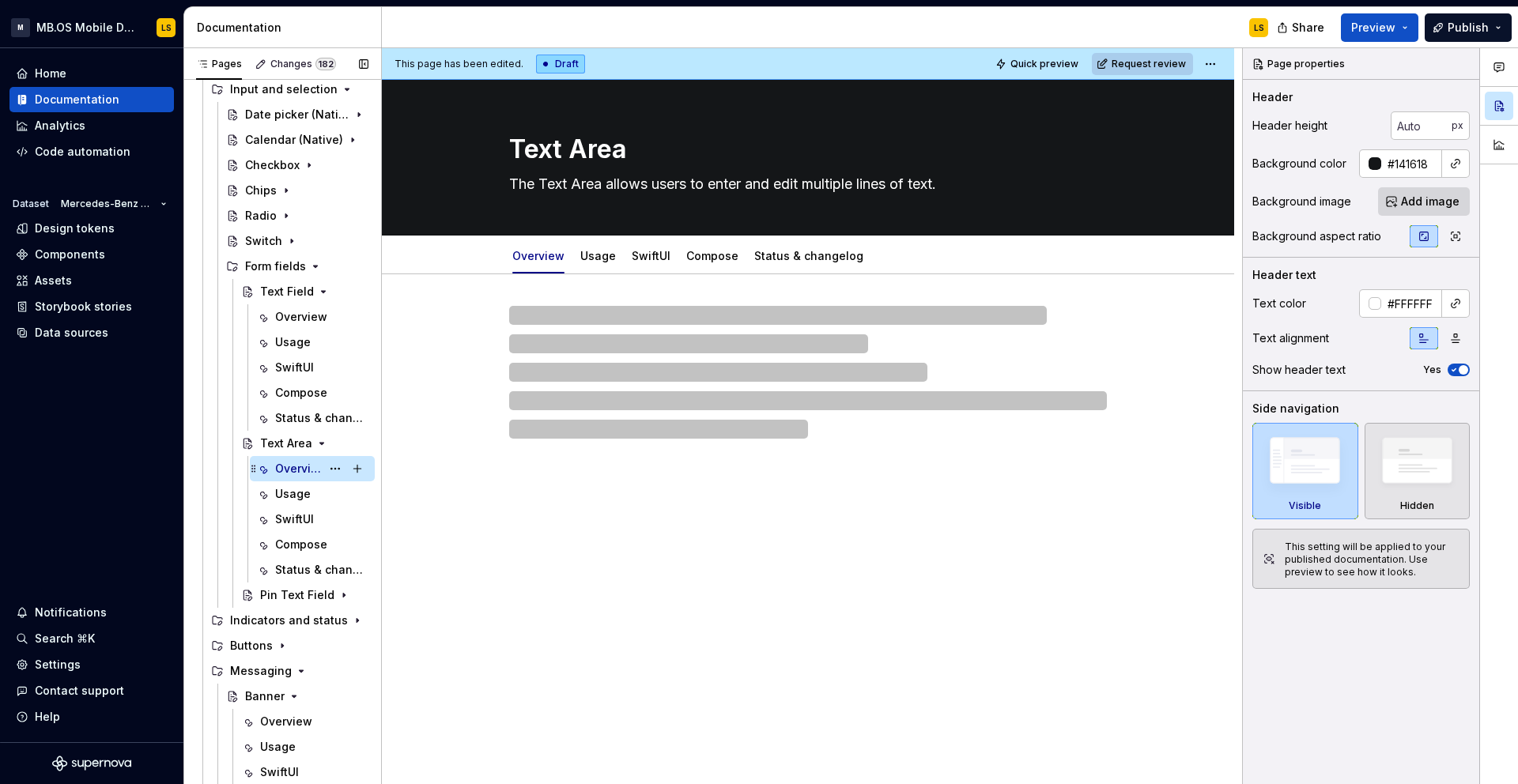
click at [306, 467] on div "Overview" at bounding box center [298, 468] width 46 height 16
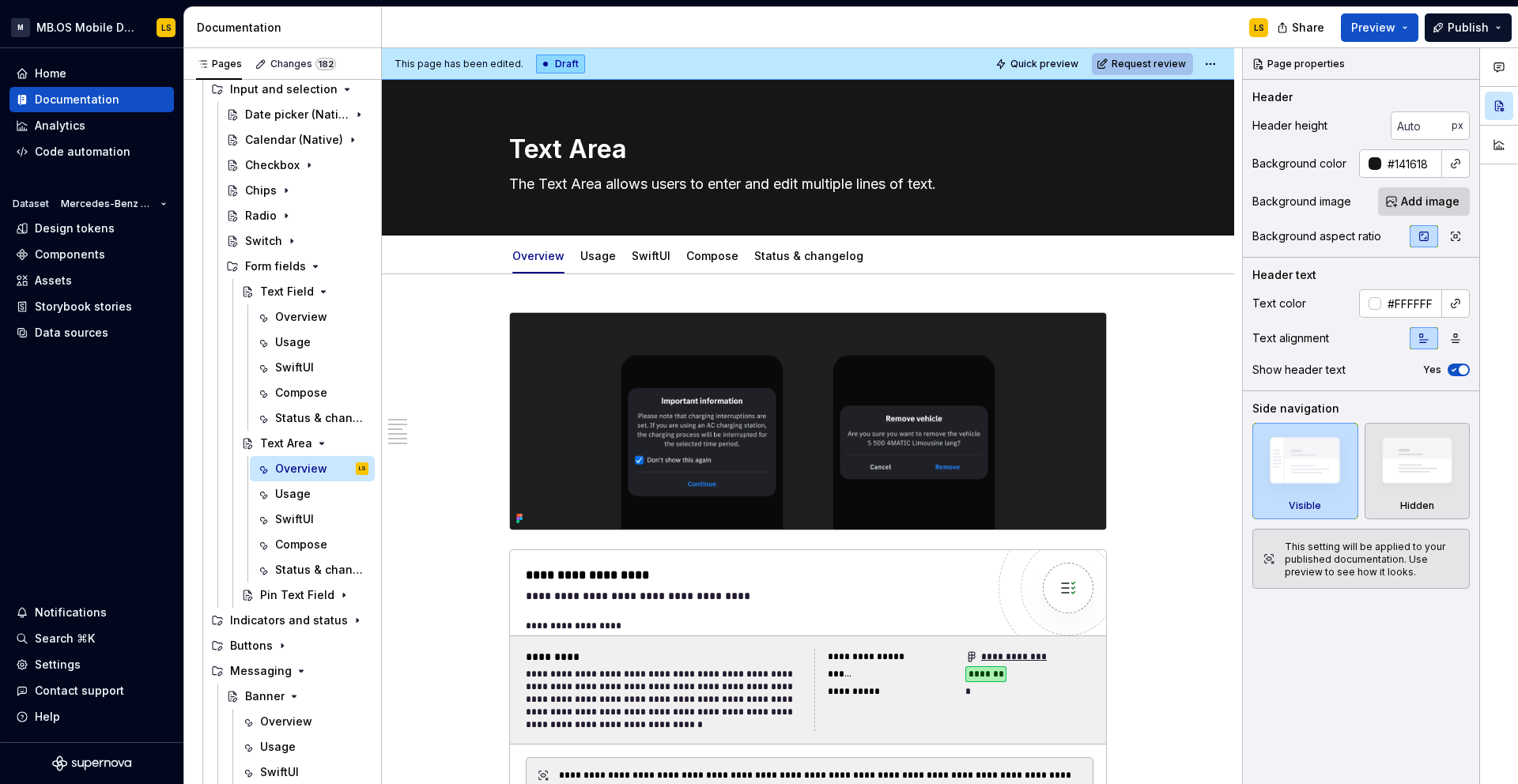
click at [1125, 68] on span "Request review" at bounding box center [1148, 64] width 75 height 13
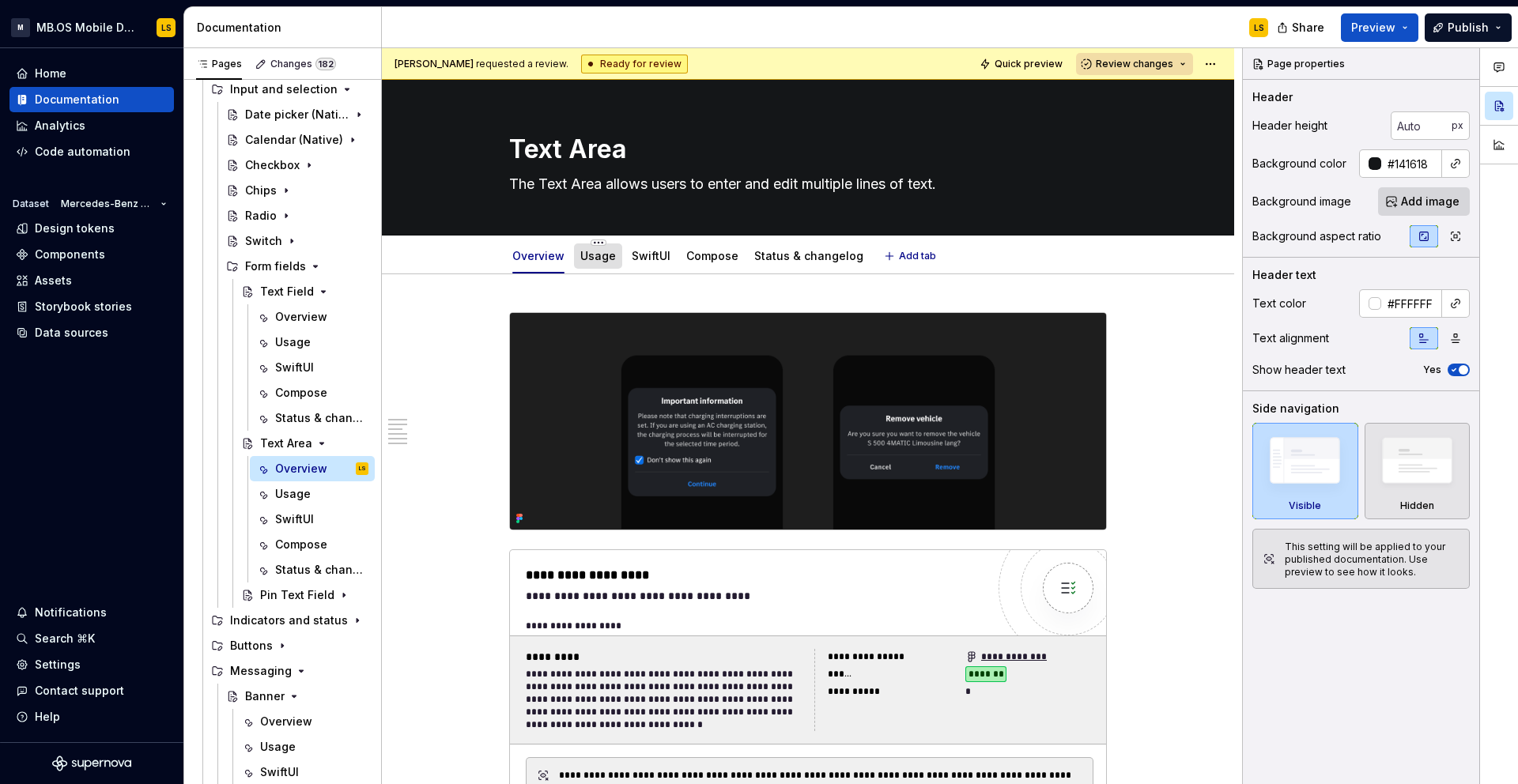
click at [592, 263] on div "Usage" at bounding box center [598, 255] width 36 height 16
click at [1141, 64] on span "Review changes" at bounding box center [1135, 64] width 77 height 13
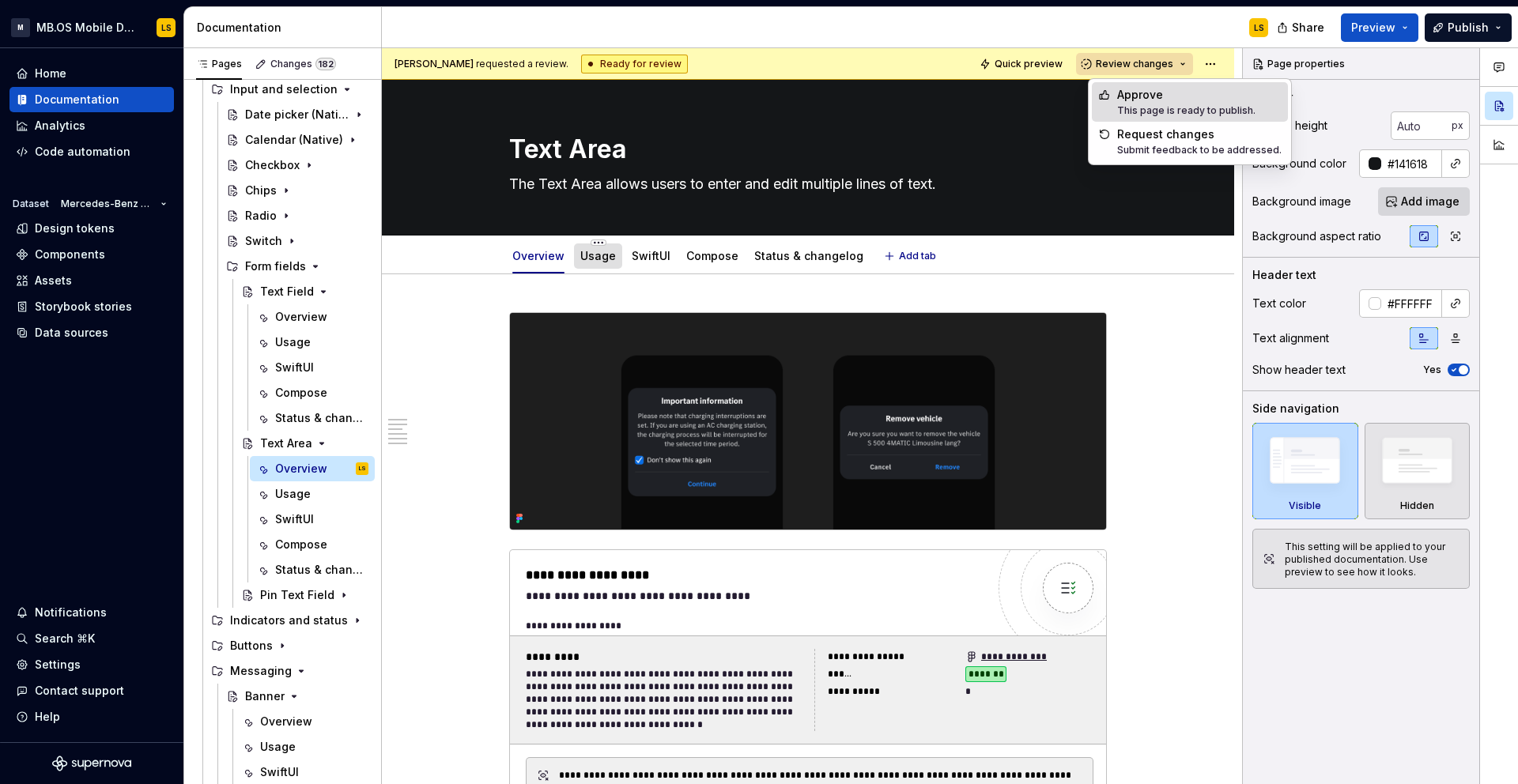
click at [603, 247] on div "Usage" at bounding box center [598, 256] width 36 height 19
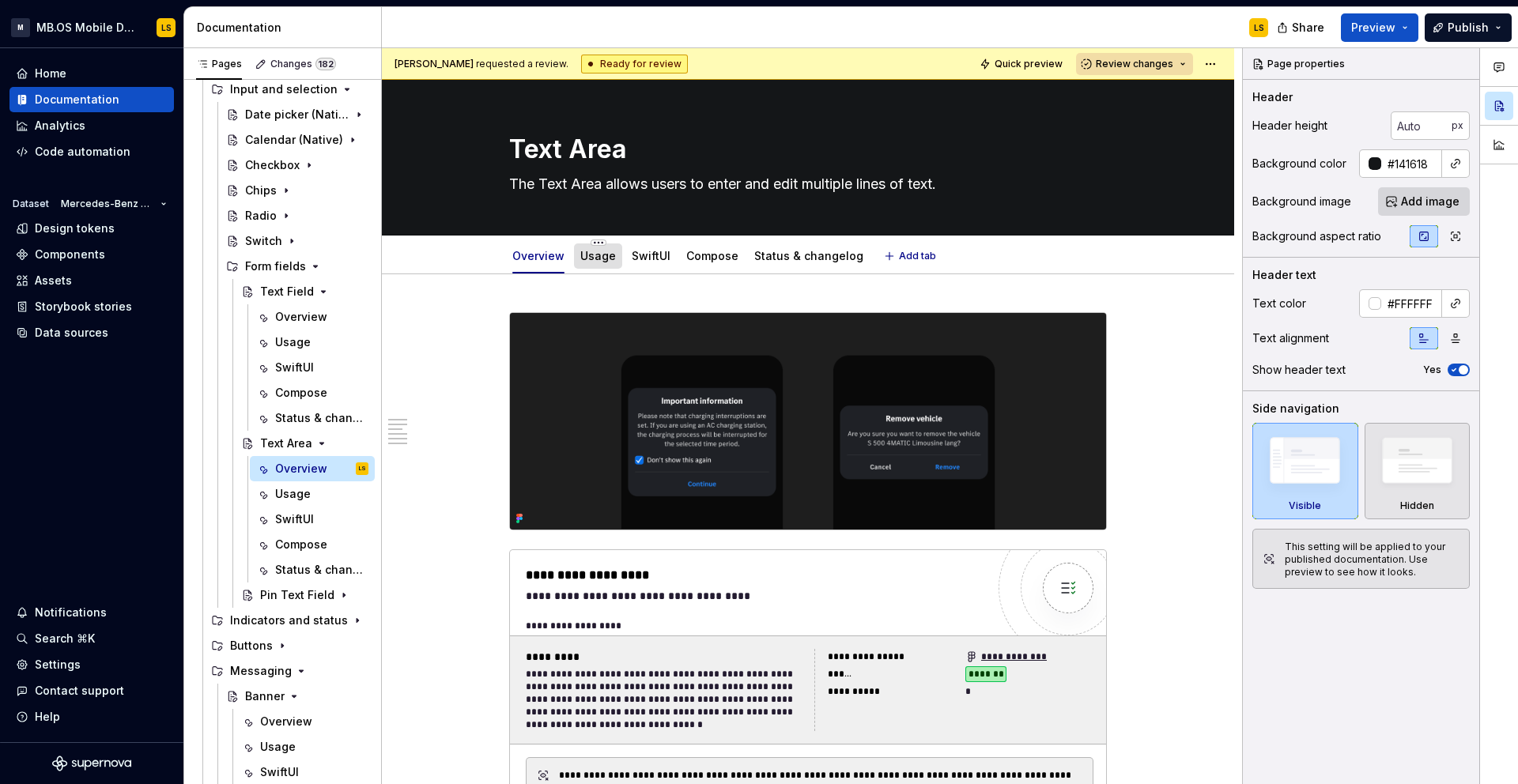
click at [603, 251] on link "Usage" at bounding box center [598, 255] width 36 height 14
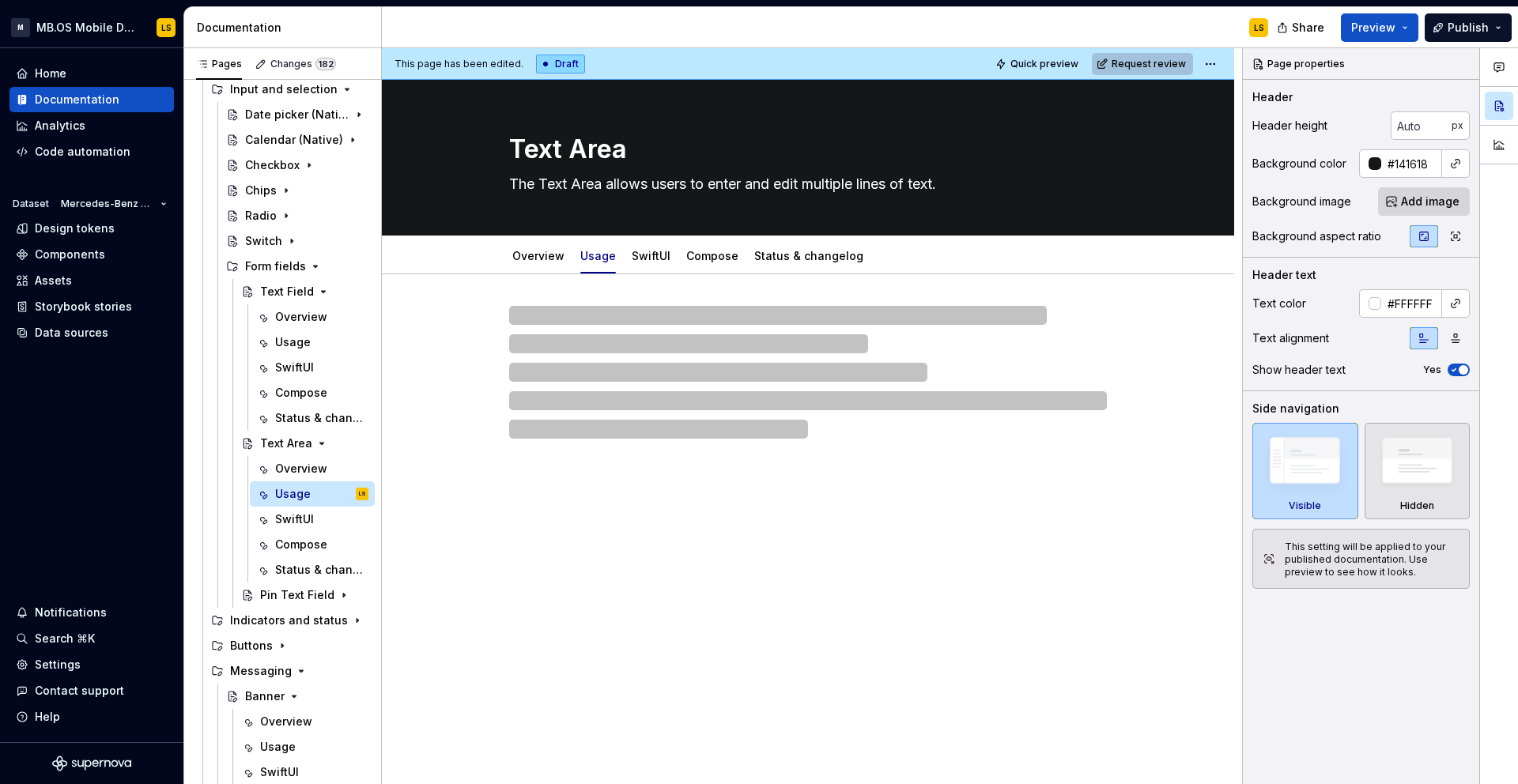
click at [1151, 65] on span "Request review" at bounding box center [1148, 64] width 75 height 13
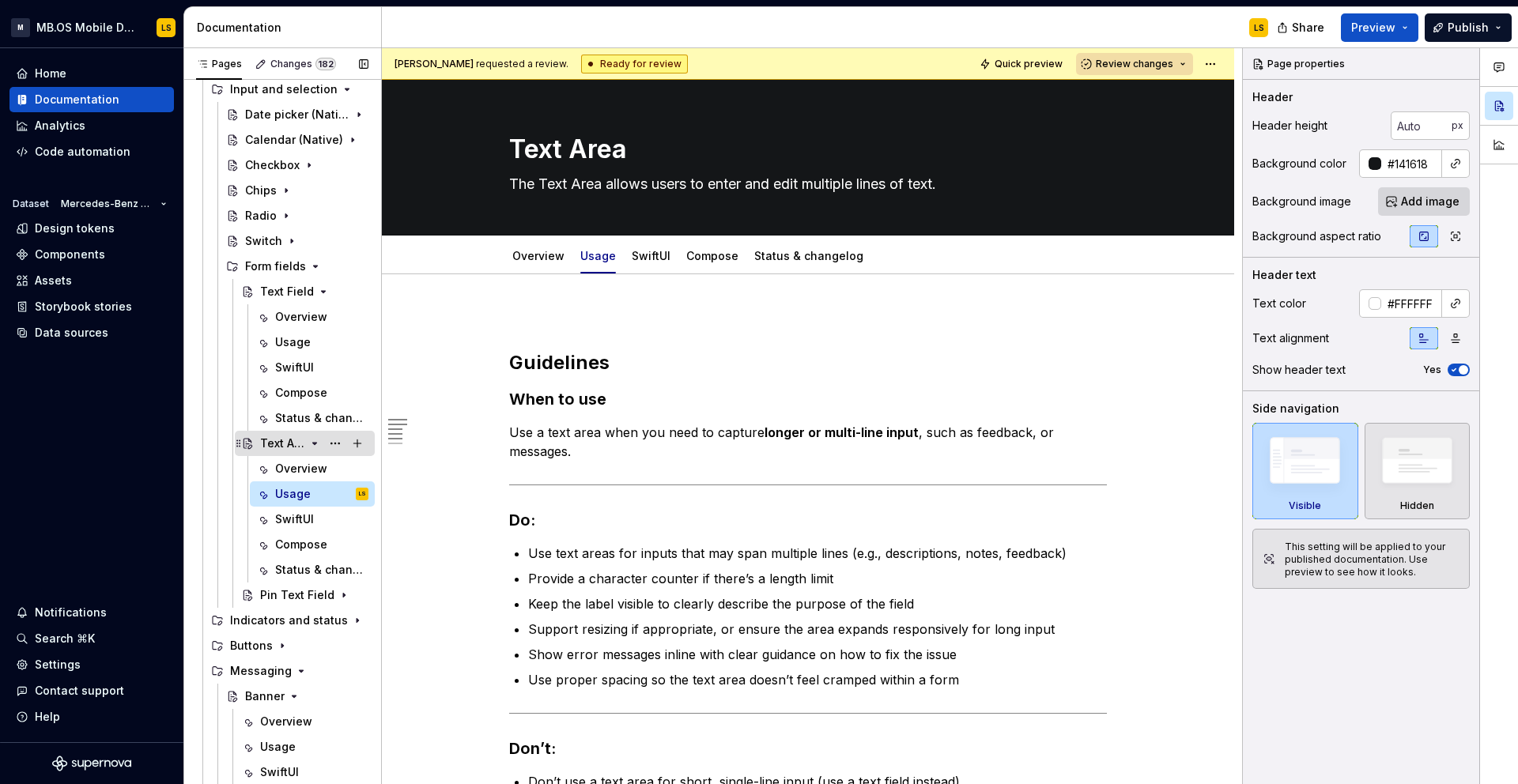
click at [309, 446] on icon "Page tree" at bounding box center [314, 443] width 13 height 13
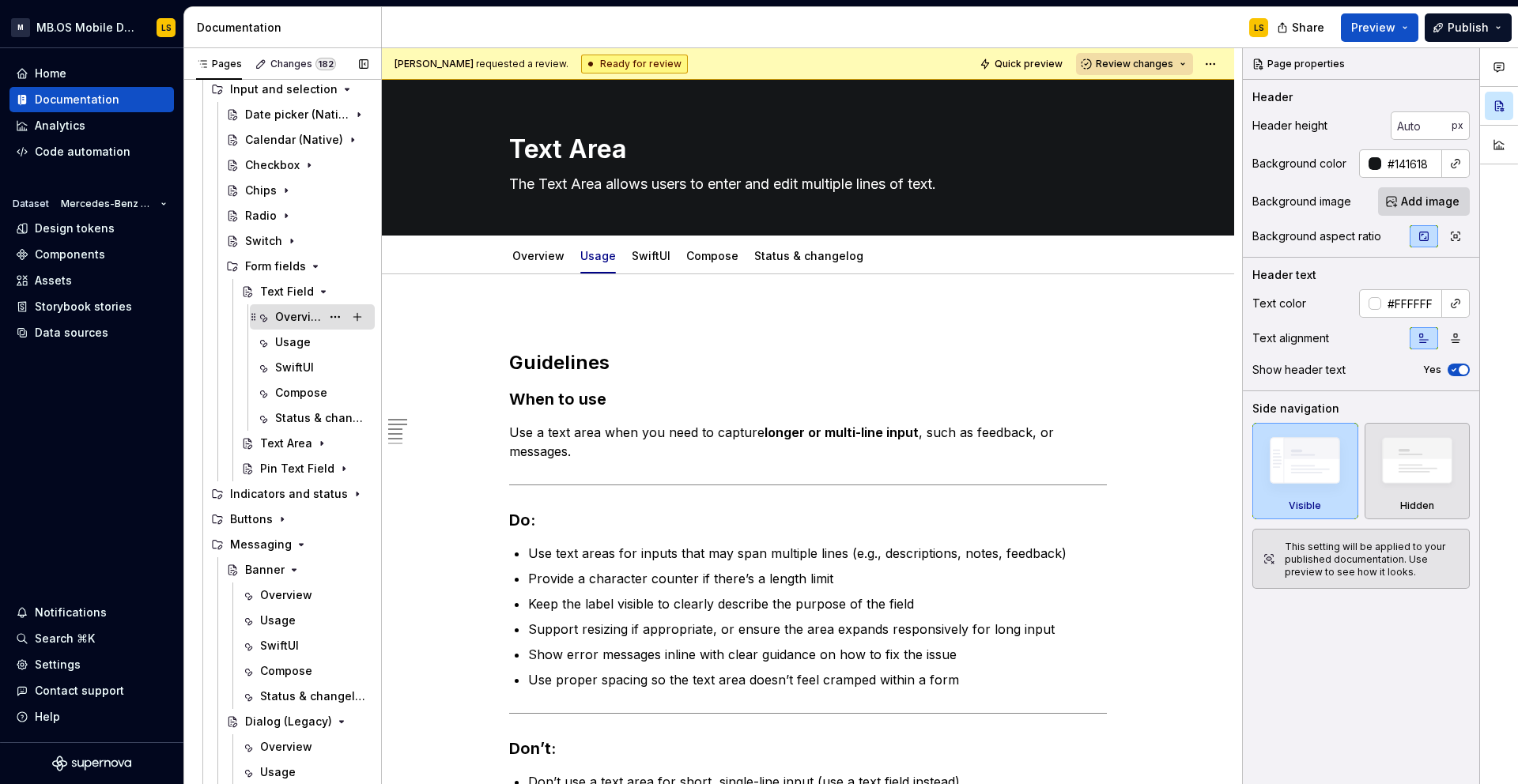
click at [295, 319] on div "Overview" at bounding box center [298, 316] width 46 height 16
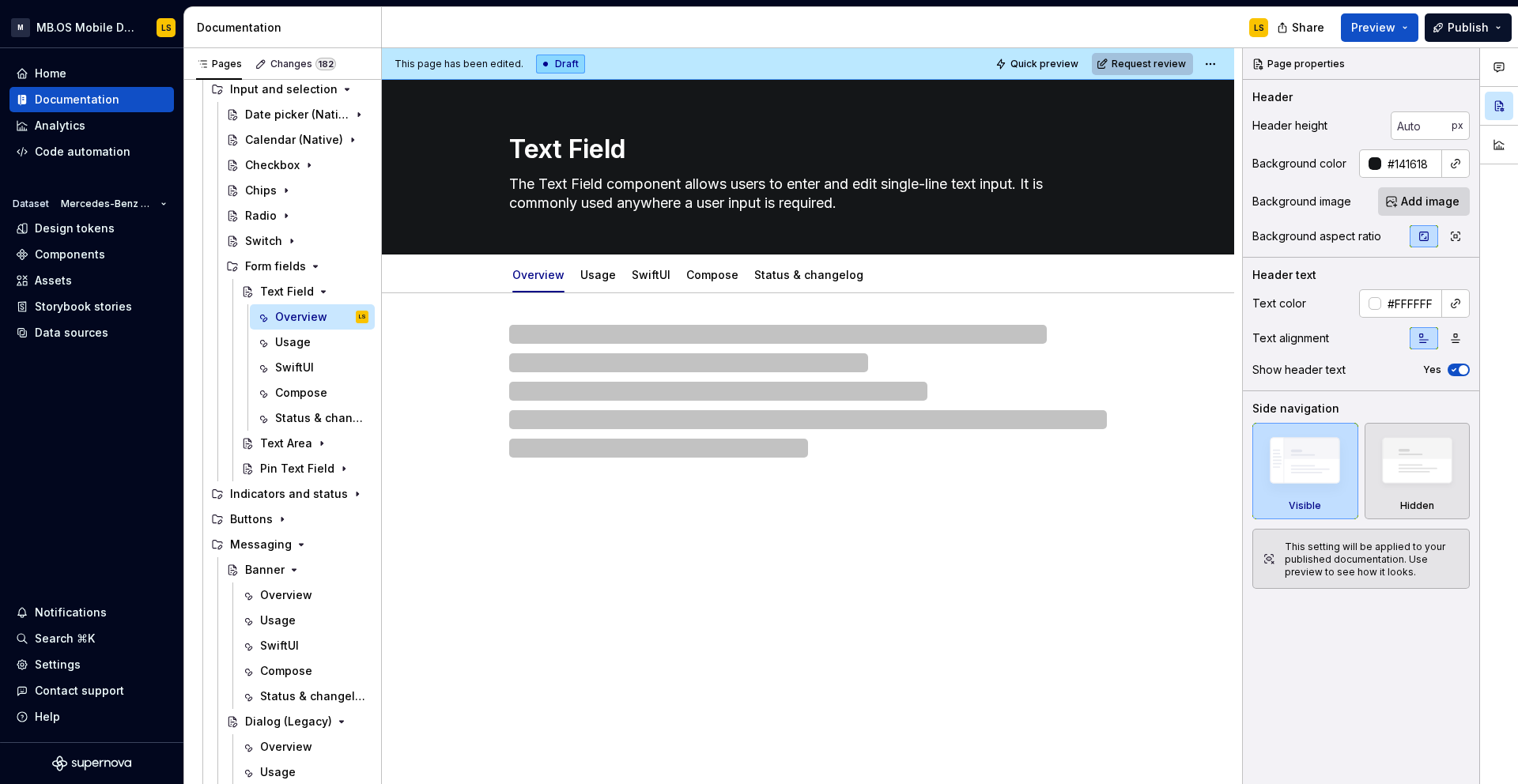
click at [1145, 64] on span "Request review" at bounding box center [1148, 64] width 75 height 13
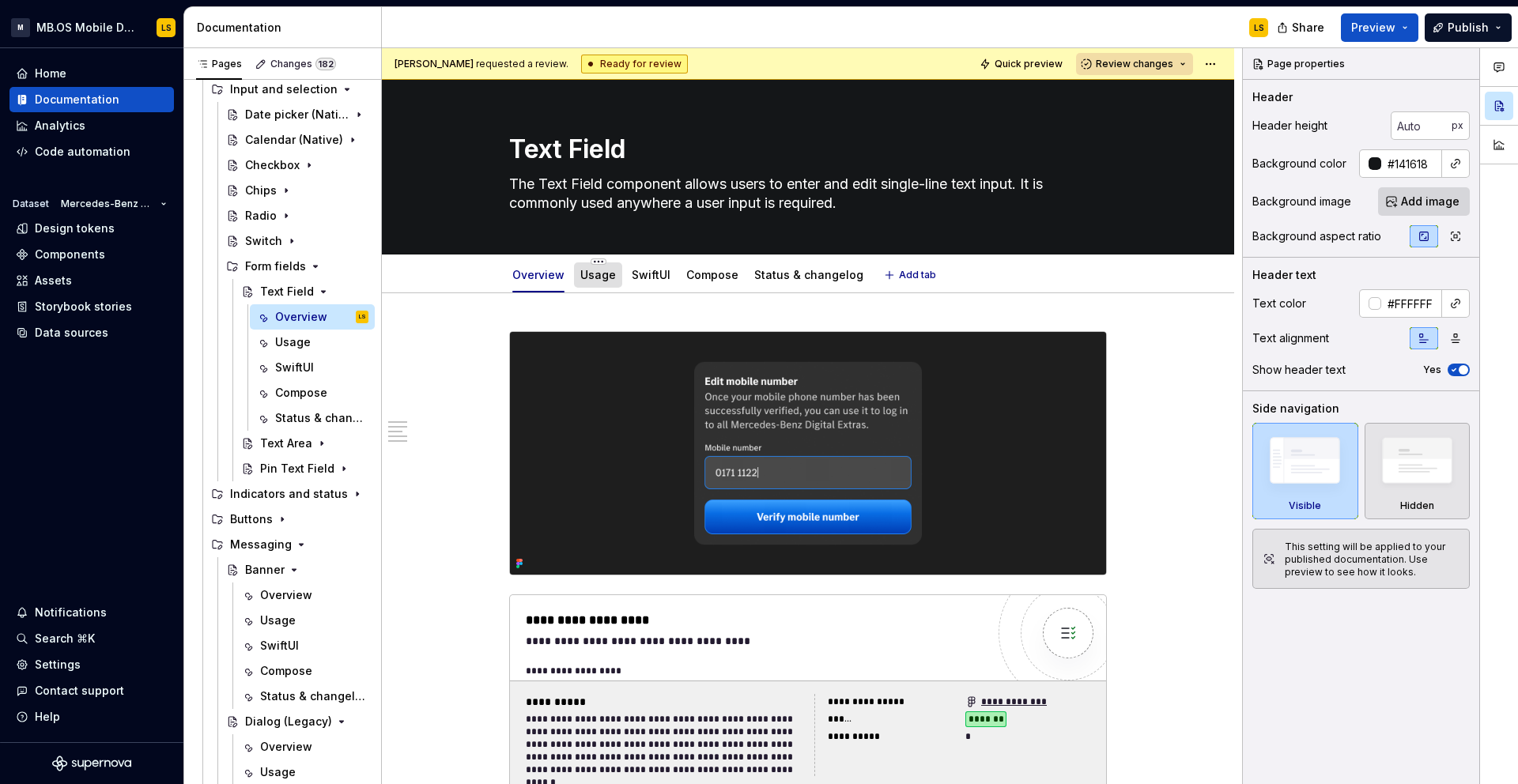
click at [603, 277] on link "Usage" at bounding box center [598, 275] width 36 height 14
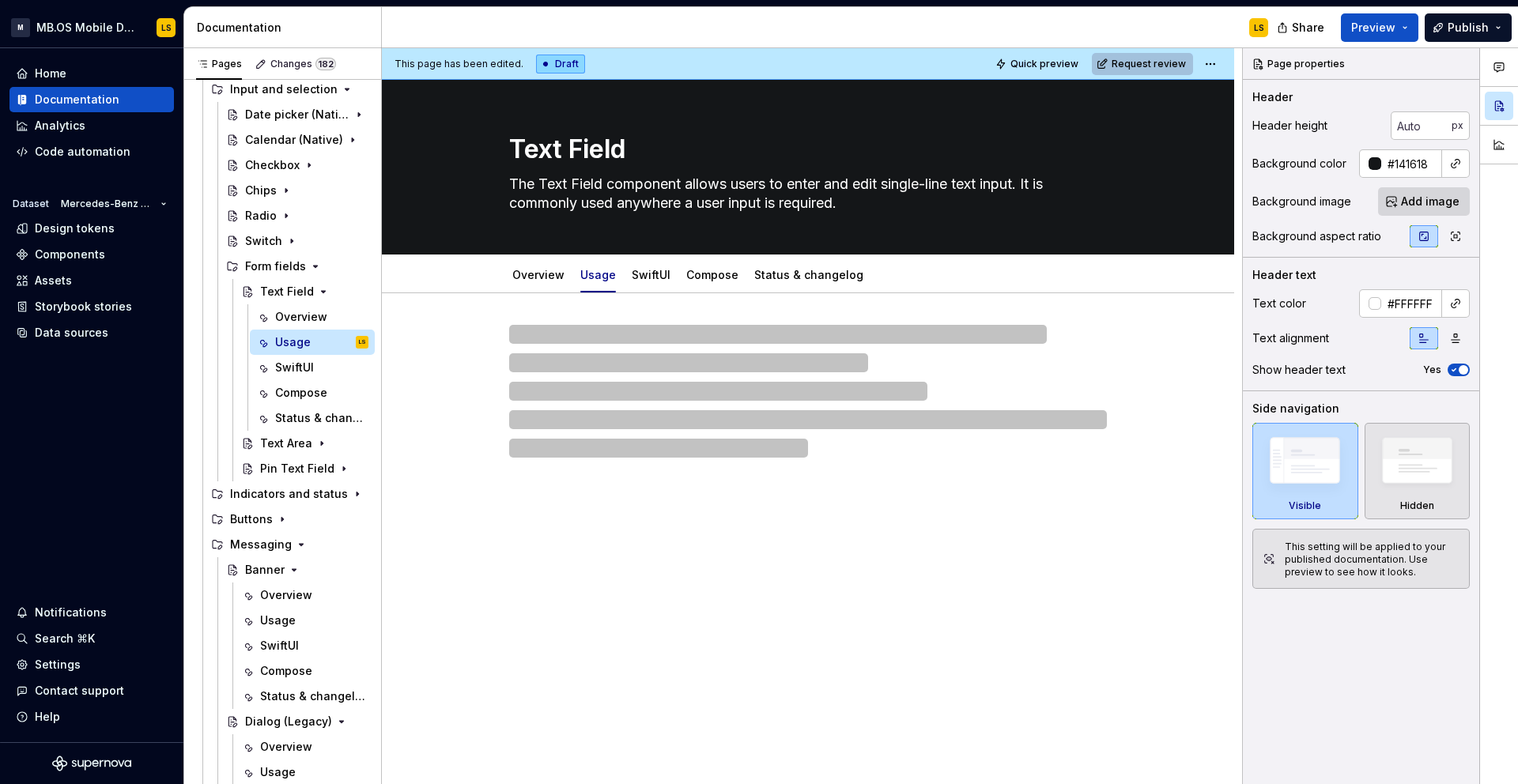
click at [1158, 71] on button "Request review" at bounding box center [1142, 64] width 101 height 22
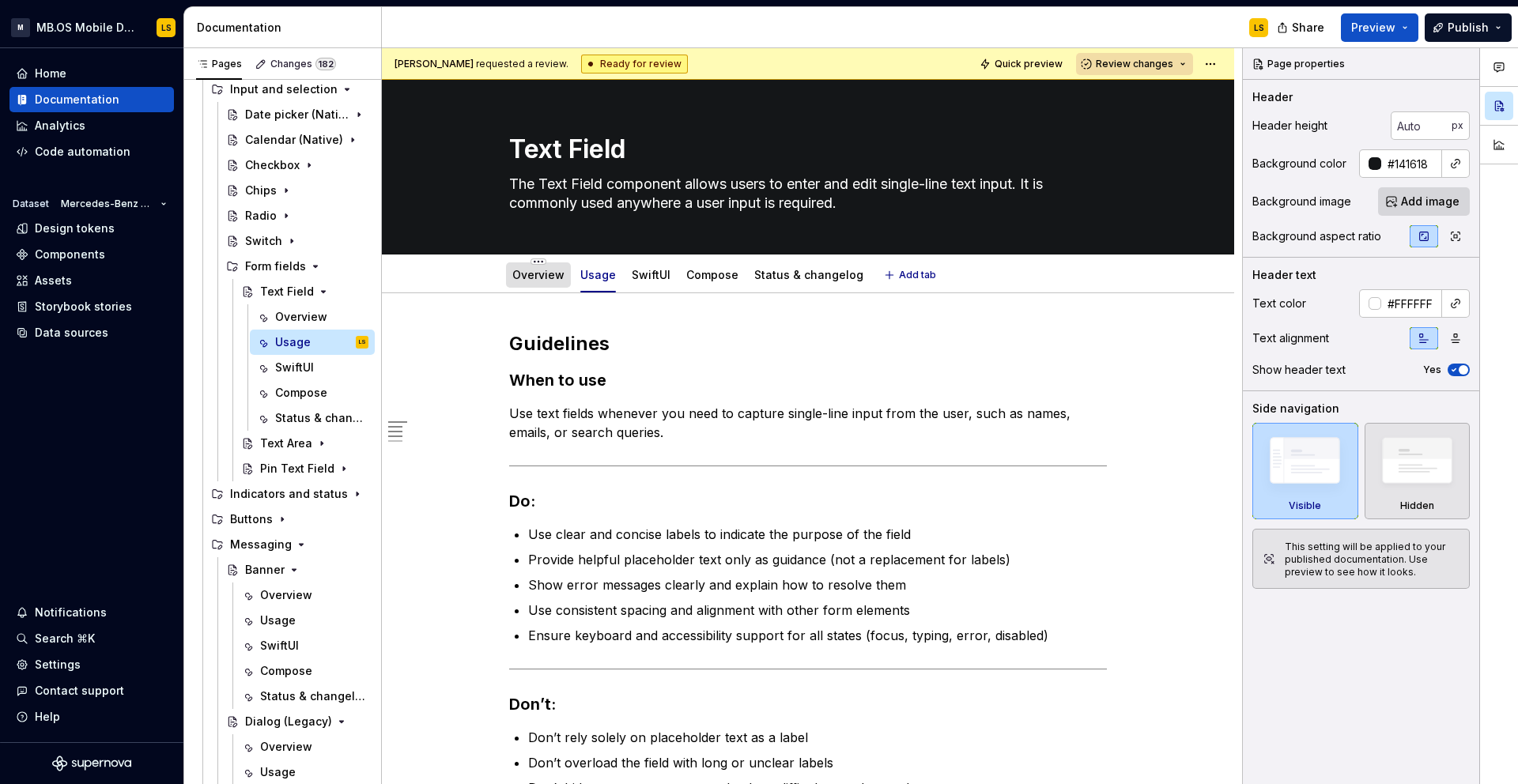
click at [537, 287] on div "Overview" at bounding box center [538, 275] width 65 height 25
click at [310, 269] on icon "Page tree" at bounding box center [314, 266] width 13 height 13
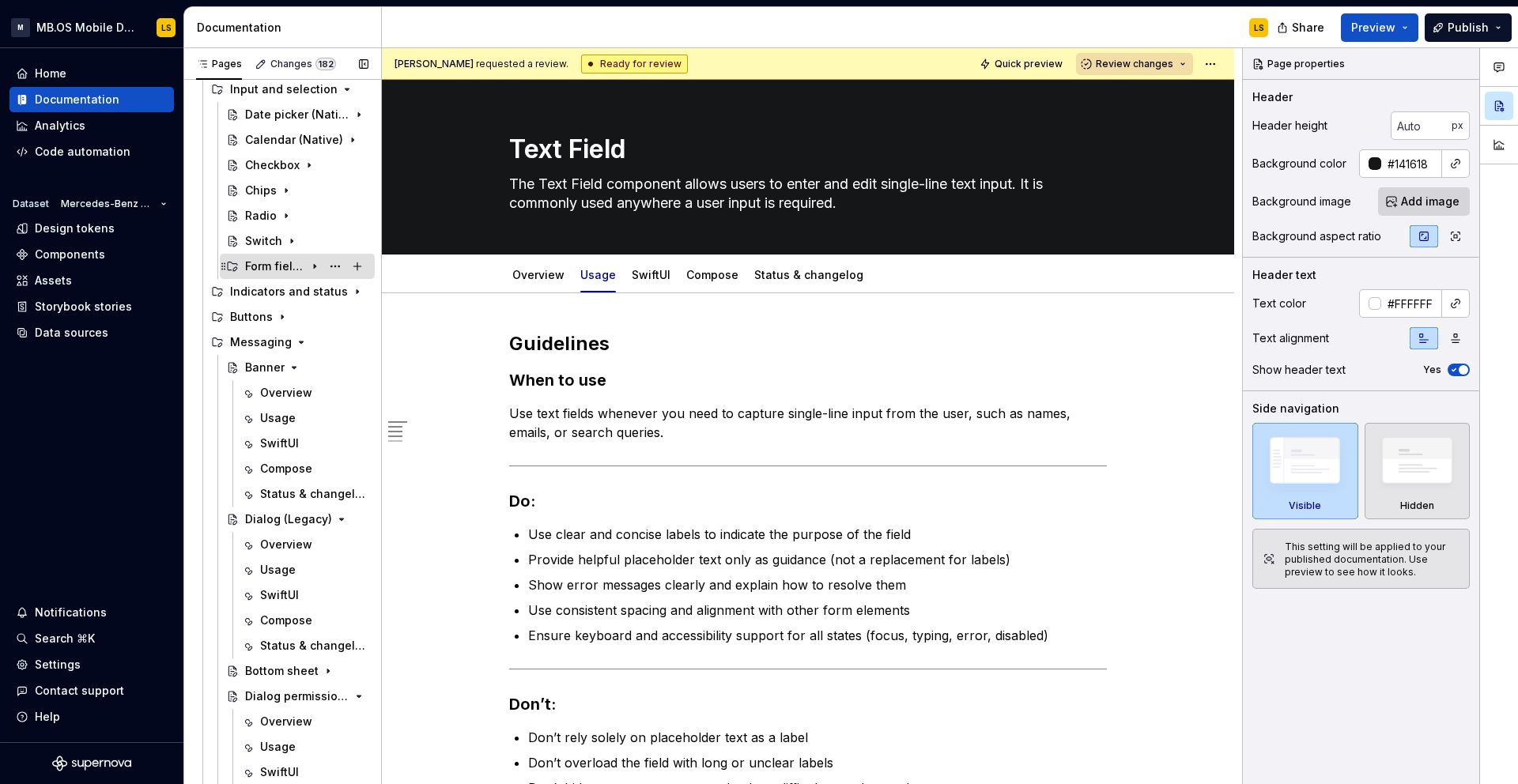
click at [291, 267] on div "Form fields" at bounding box center [275, 265] width 60 height 16
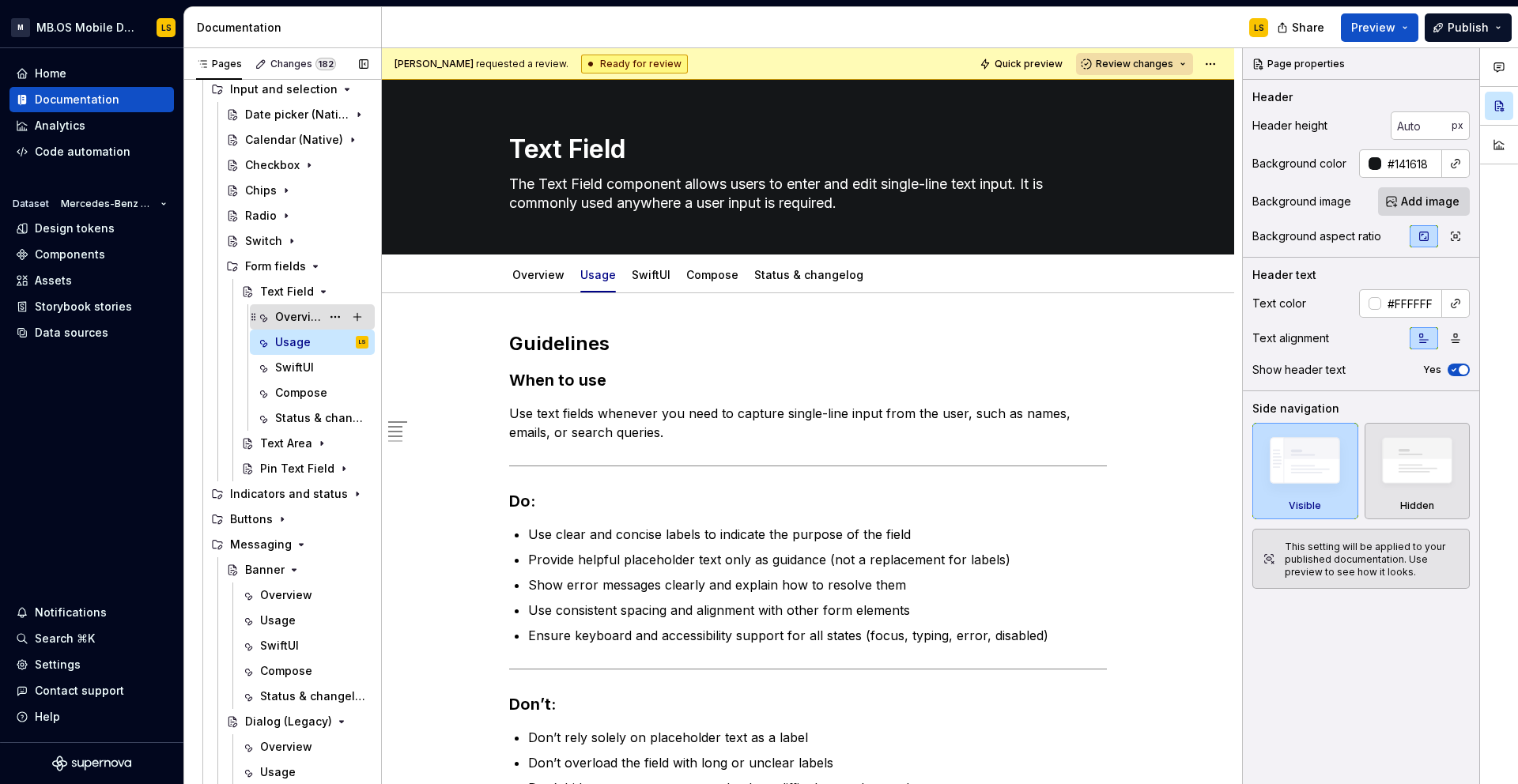
click at [291, 311] on div "Overview" at bounding box center [298, 316] width 46 height 16
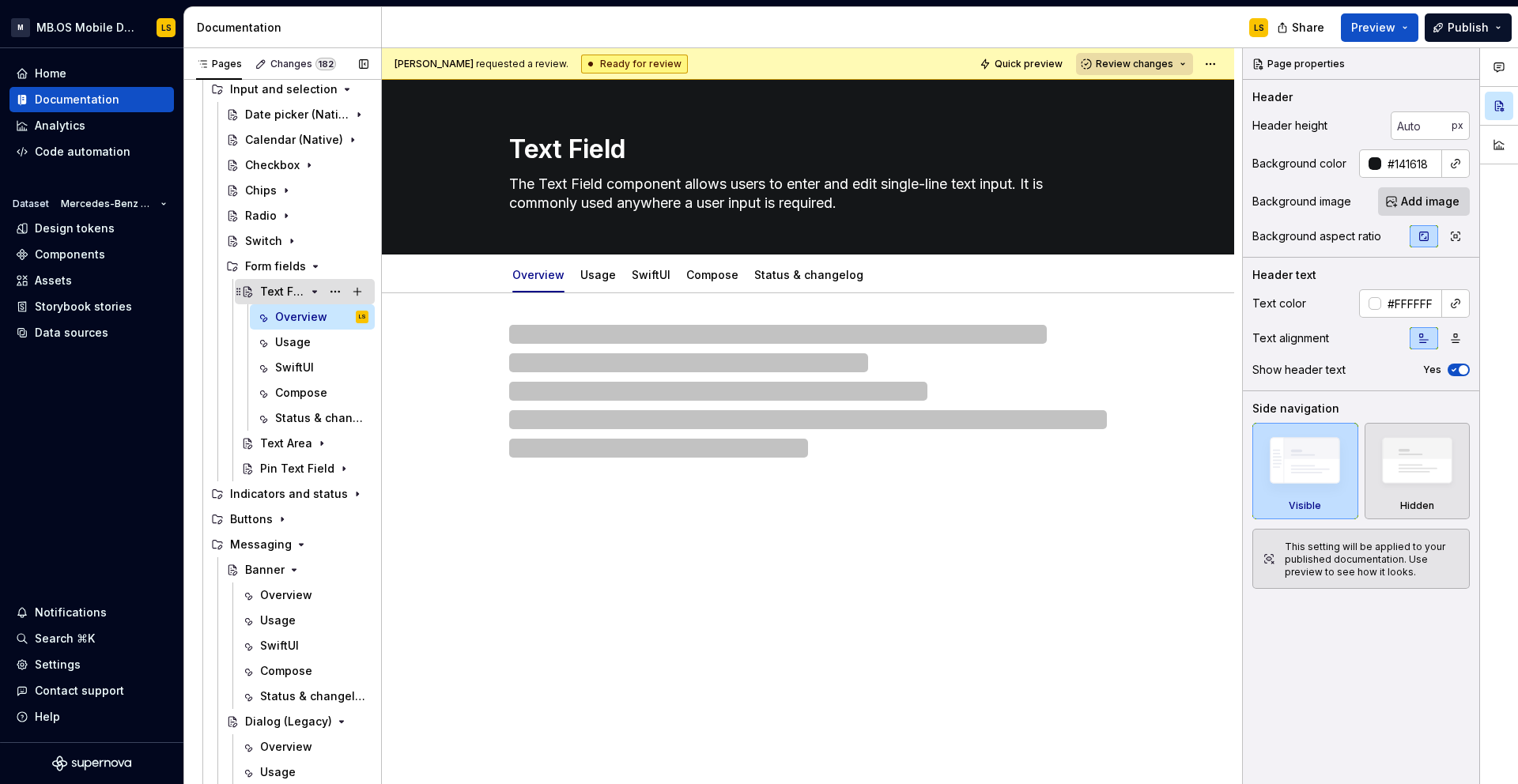
click at [288, 290] on div "Text Field" at bounding box center [282, 291] width 45 height 16
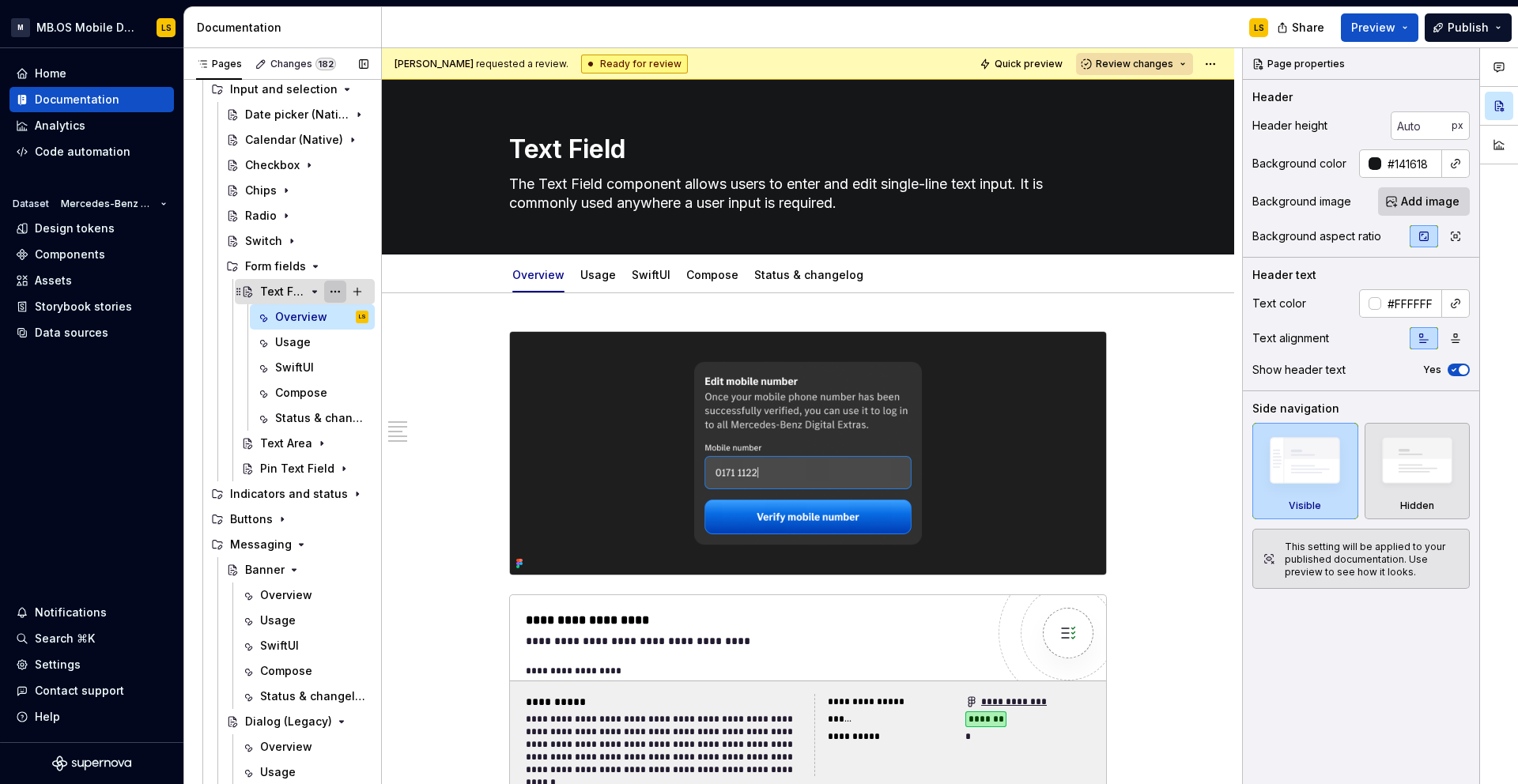
click at [335, 286] on button "Page tree" at bounding box center [335, 291] width 22 height 22
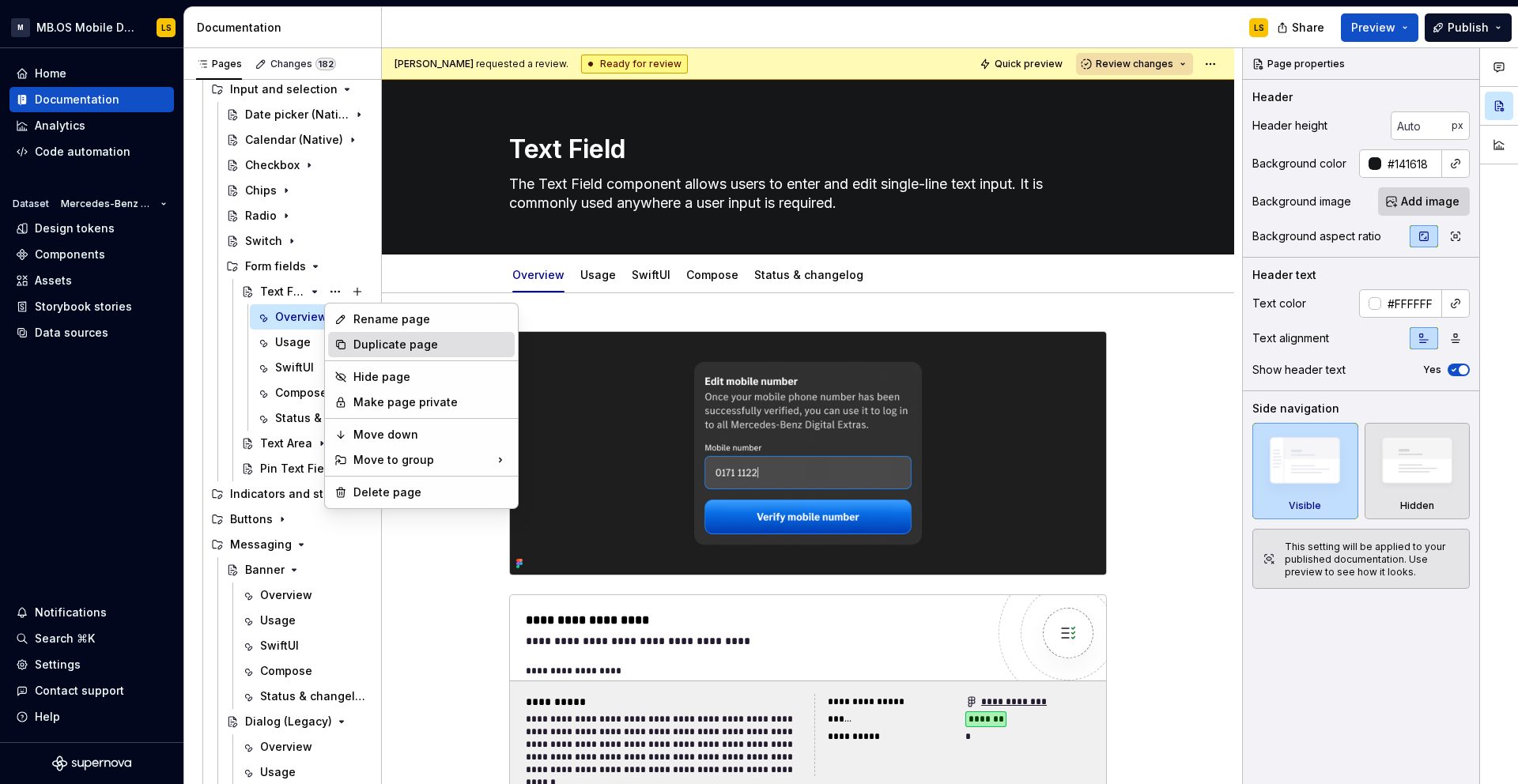
click at [381, 341] on div "Duplicate page" at bounding box center [430, 344] width 155 height 16
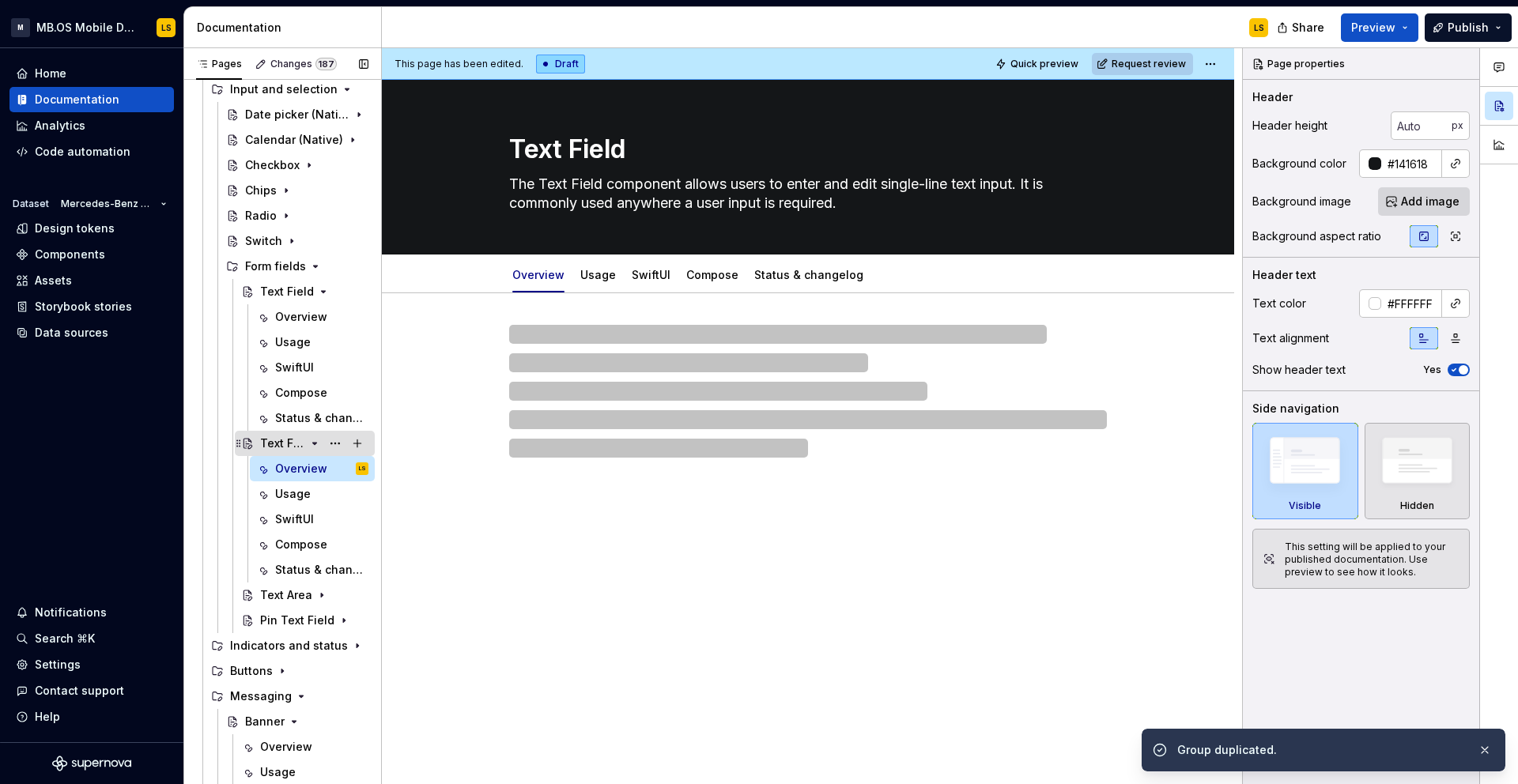
click at [318, 451] on div "Text Field" at bounding box center [314, 443] width 109 height 22
type textarea "*"
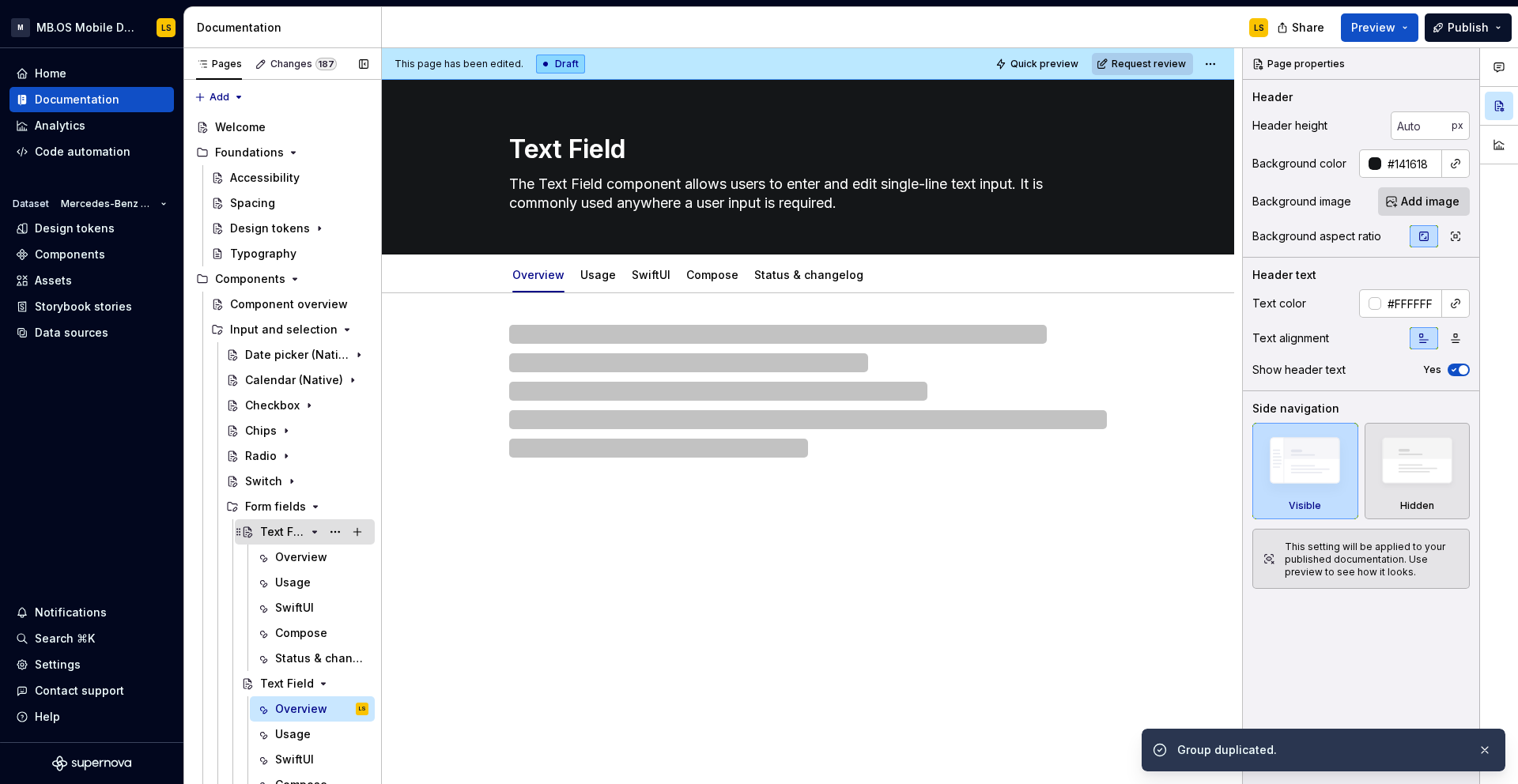
scroll to position [240, 0]
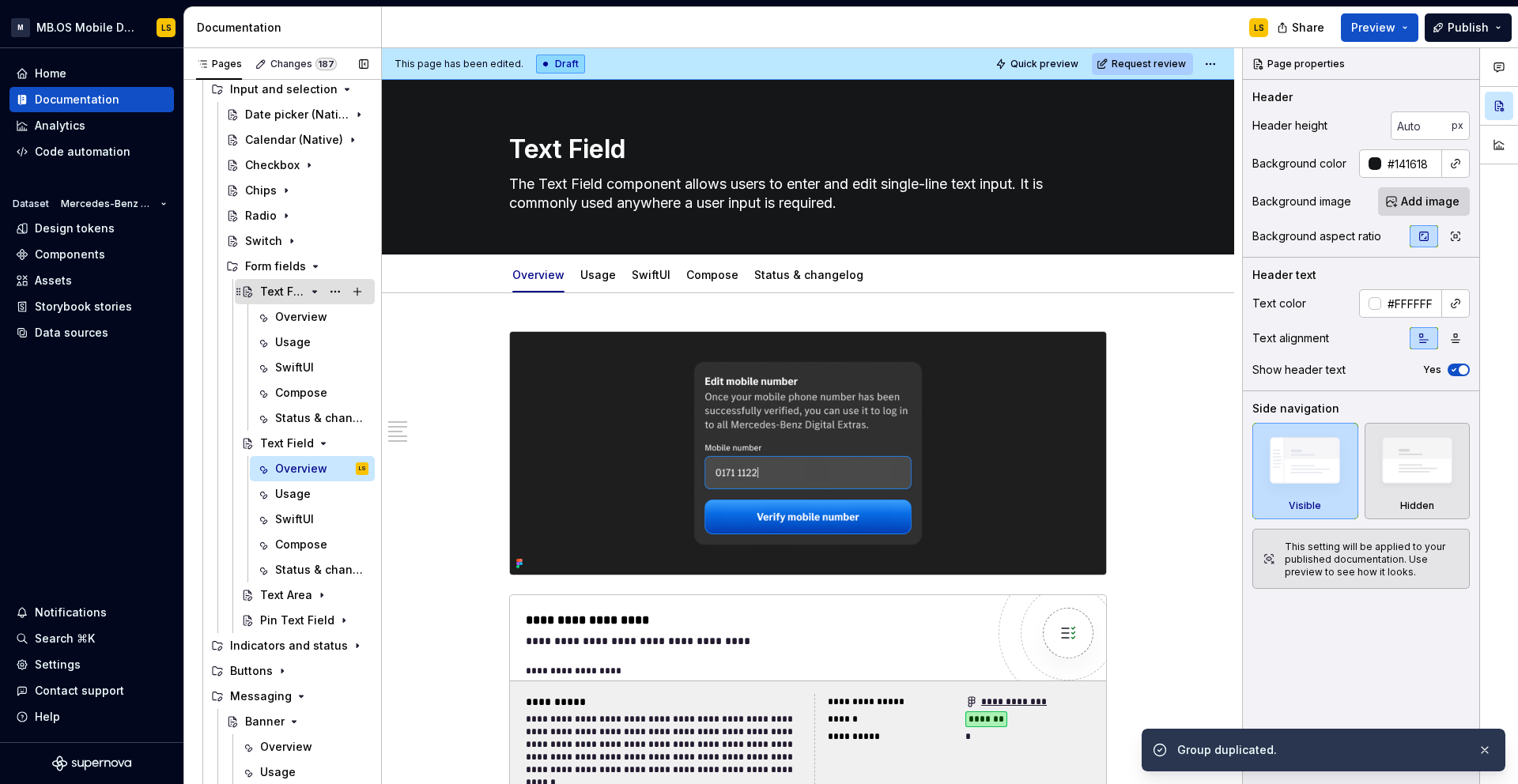
click at [320, 293] on icon "Page tree" at bounding box center [314, 292] width 13 height 13
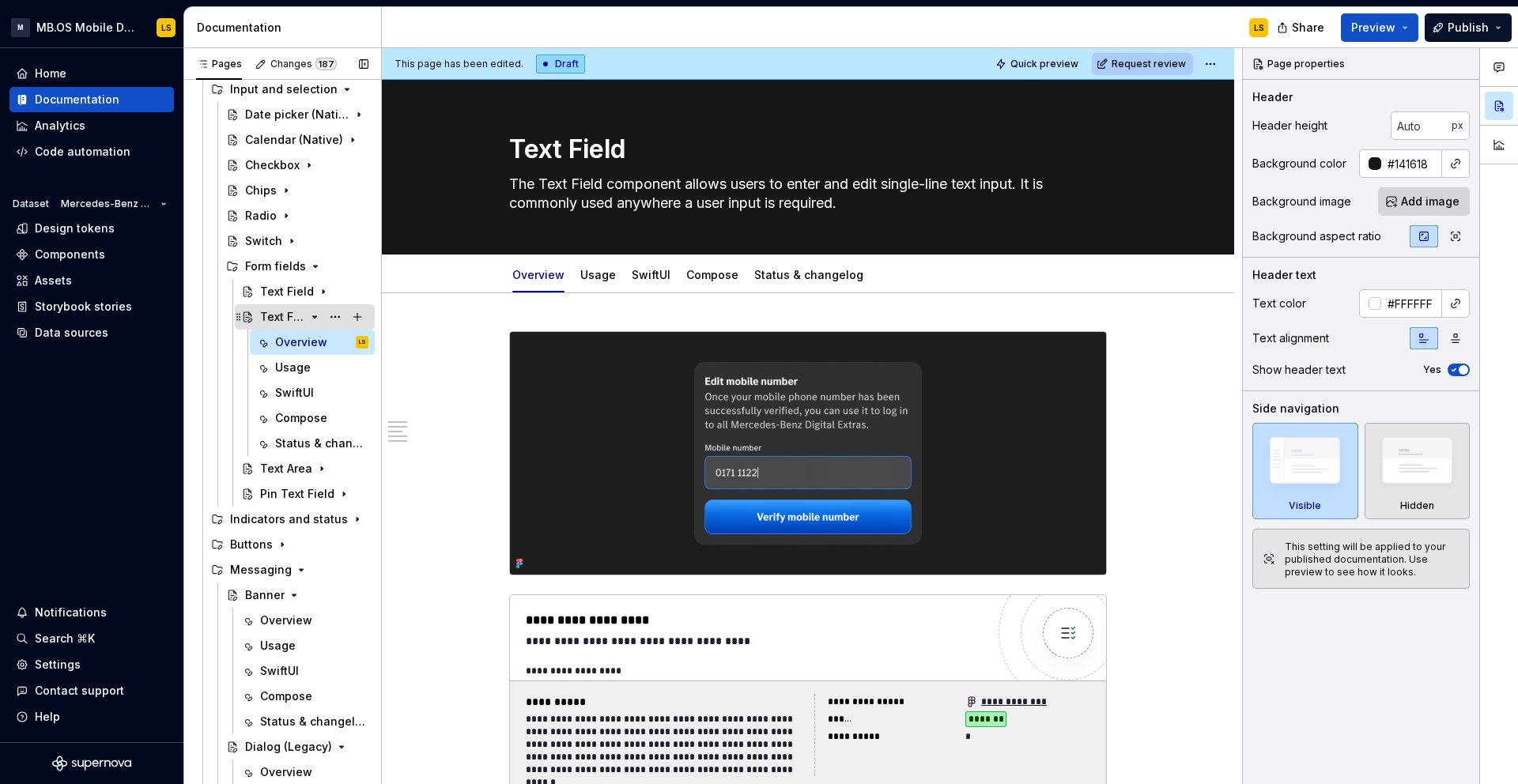
scroll to position [157, 0]
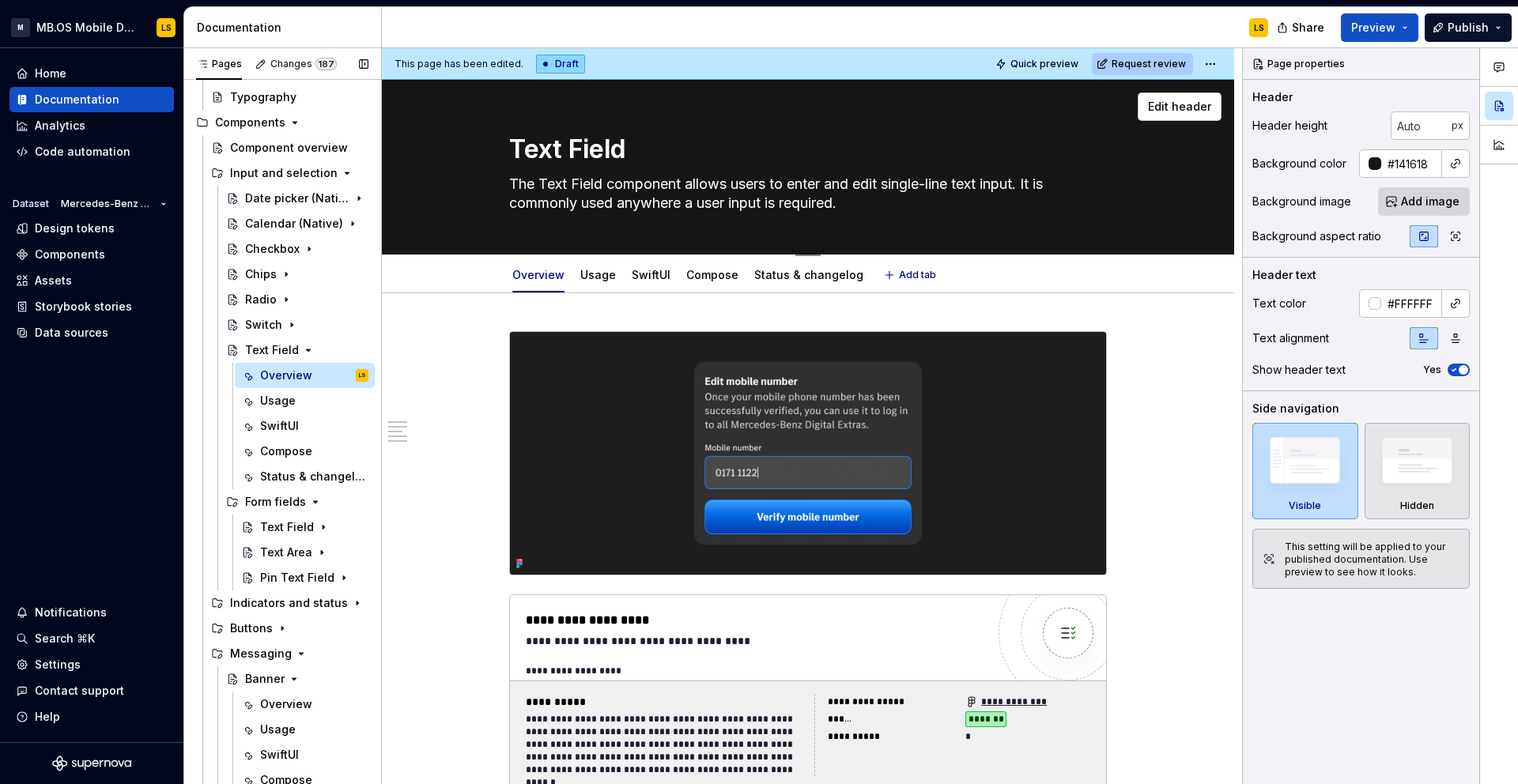
type textarea "*"
click at [570, 151] on textarea "Text Field" at bounding box center [805, 149] width 597 height 38
type textarea "S"
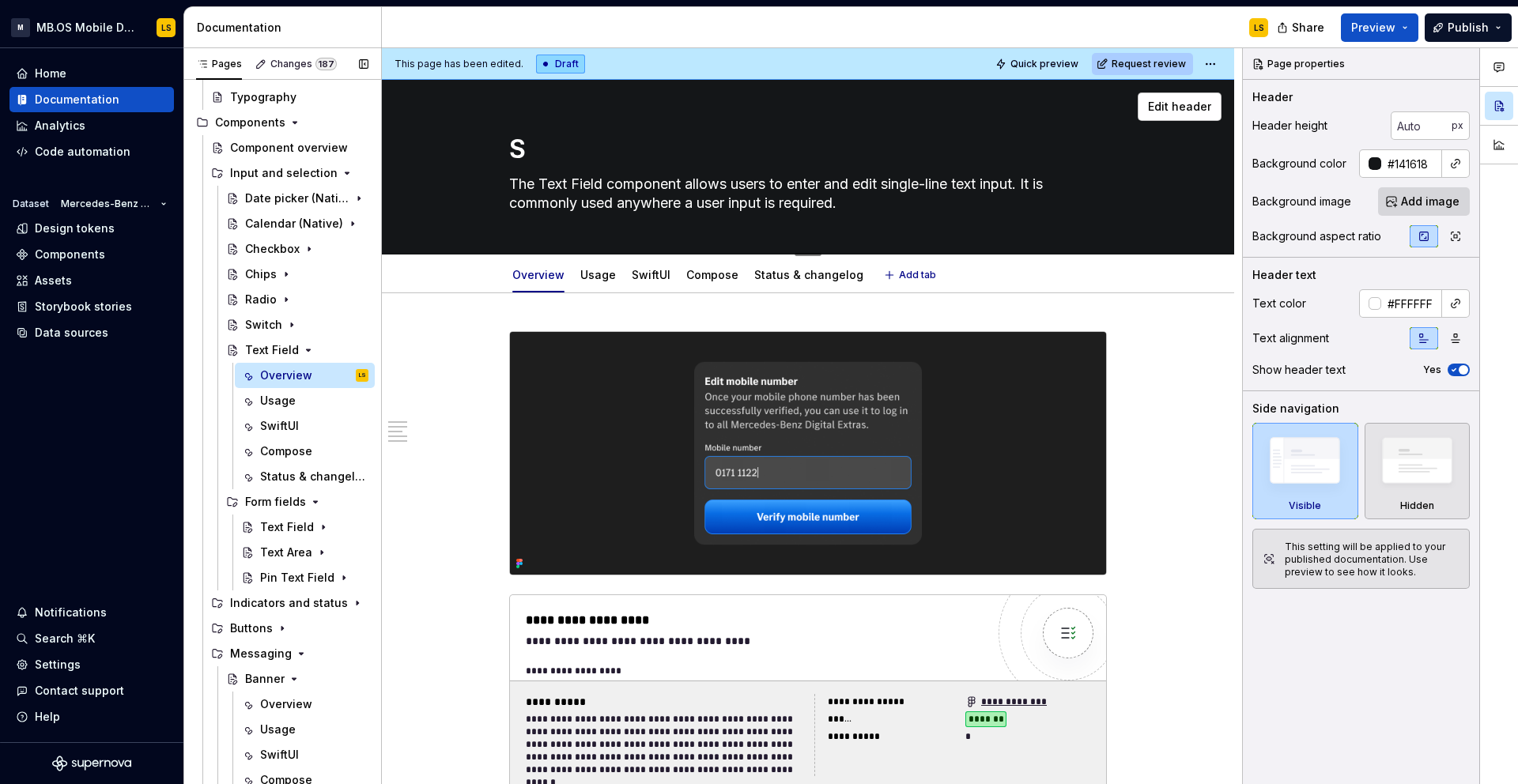
type textarea "*"
type textarea "Se"
type textarea "*"
type textarea "Sea"
type textarea "*"
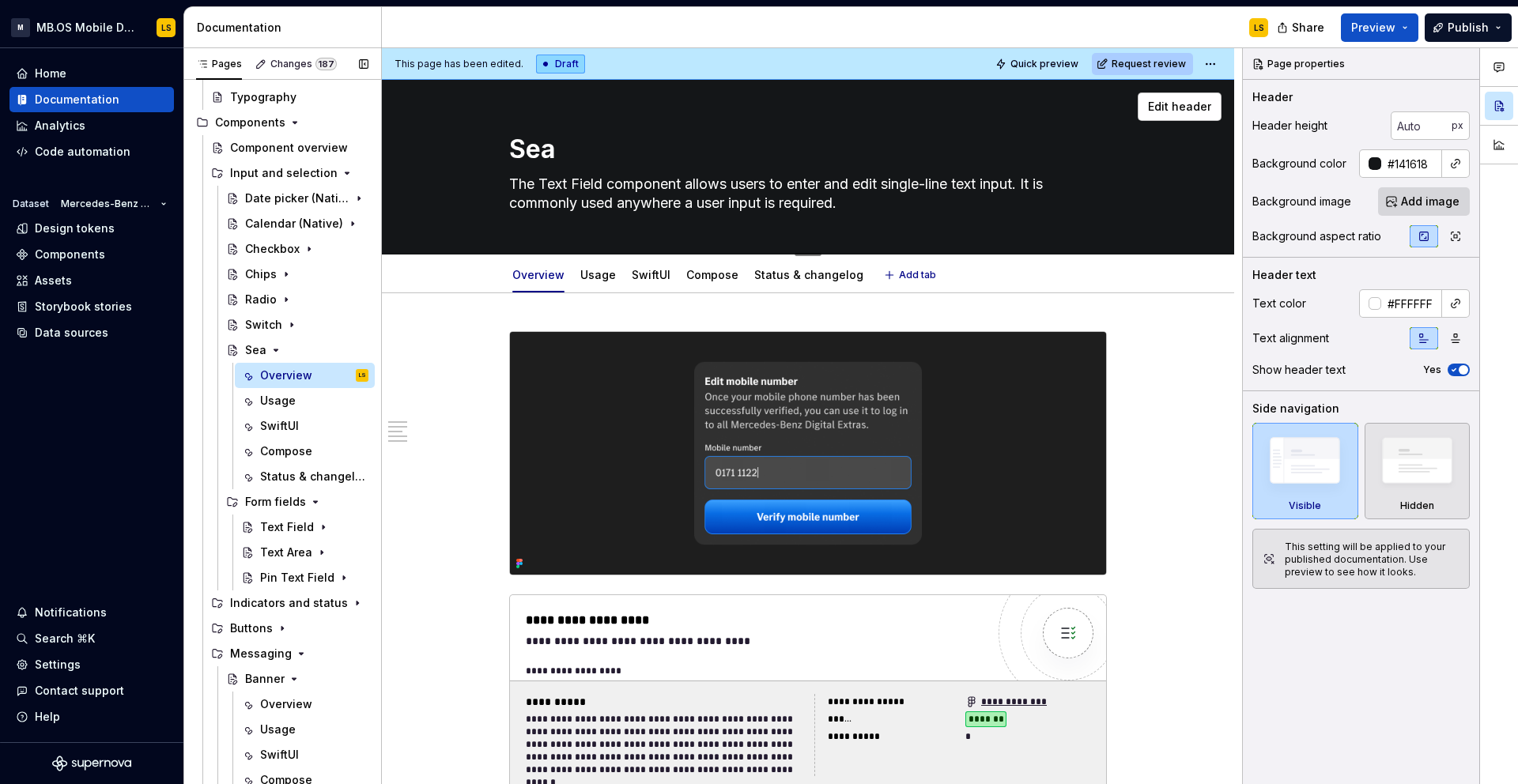
type textarea "Sear"
type textarea "*"
type textarea "Searc"
type textarea "*"
type textarea "Search"
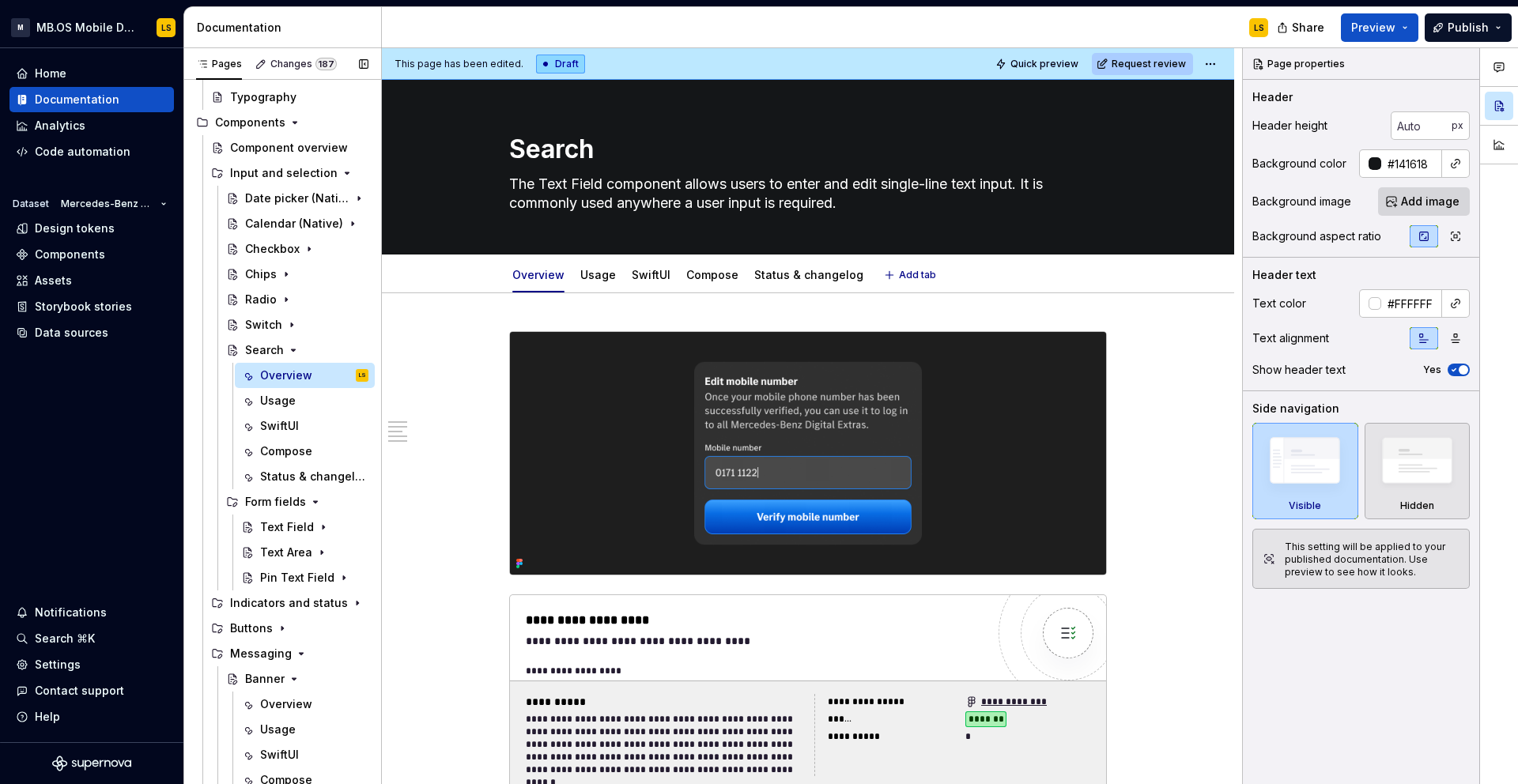
type textarea "*"
type textarea "Search"
click at [671, 675] on div "**********" at bounding box center [809, 671] width 568 height 13
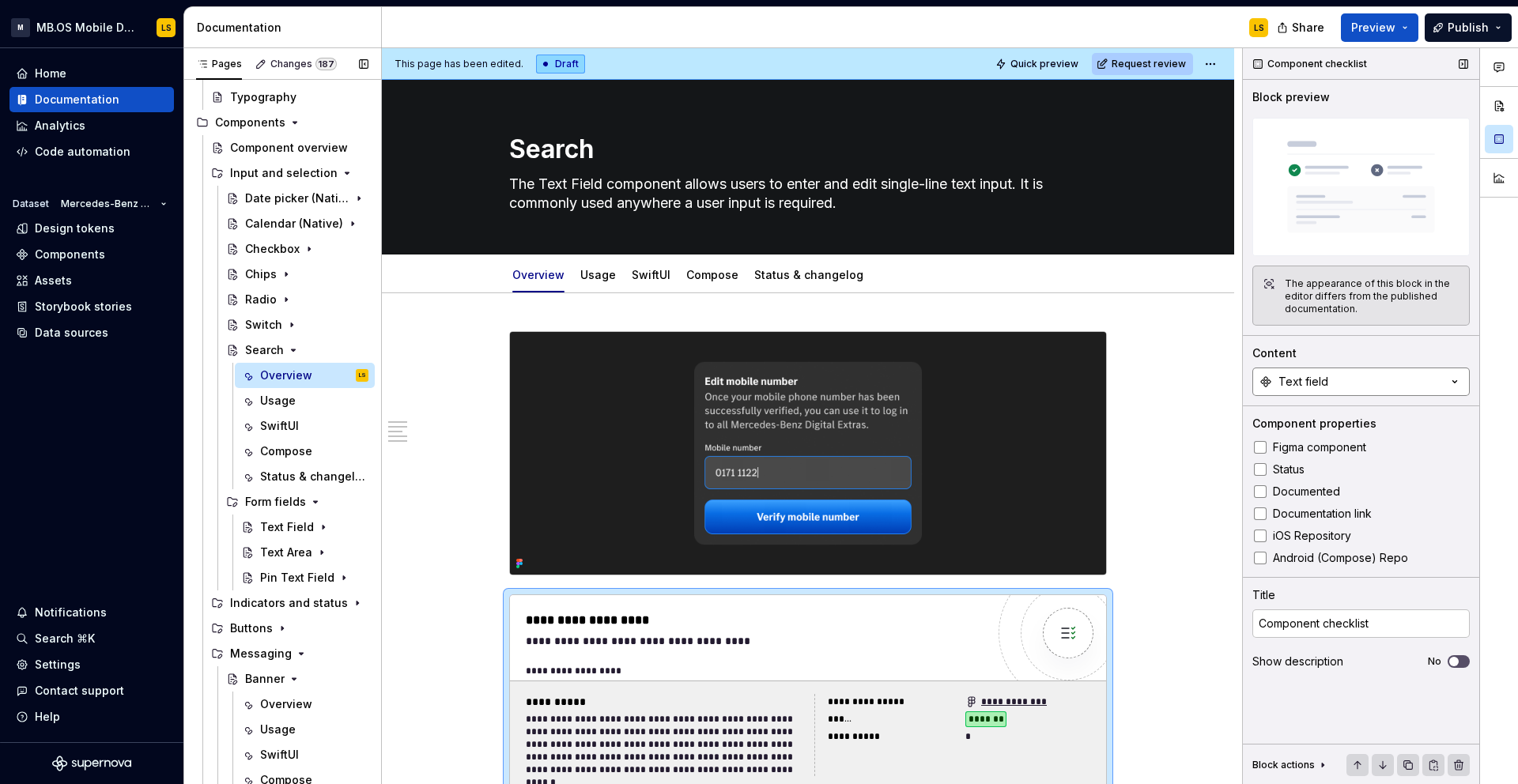
click at [1369, 369] on button "Text field" at bounding box center [1361, 381] width 218 height 29
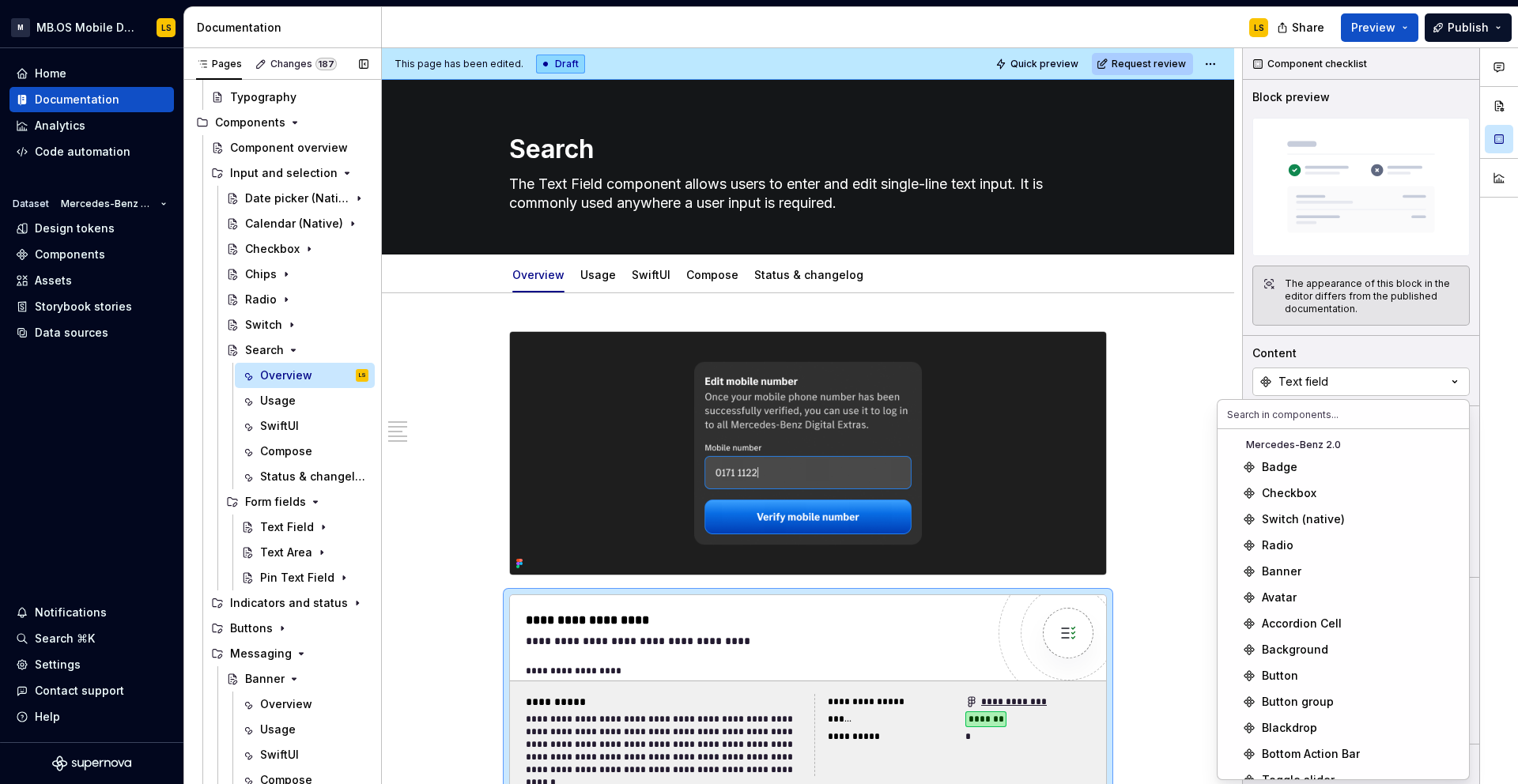
type textarea "*"
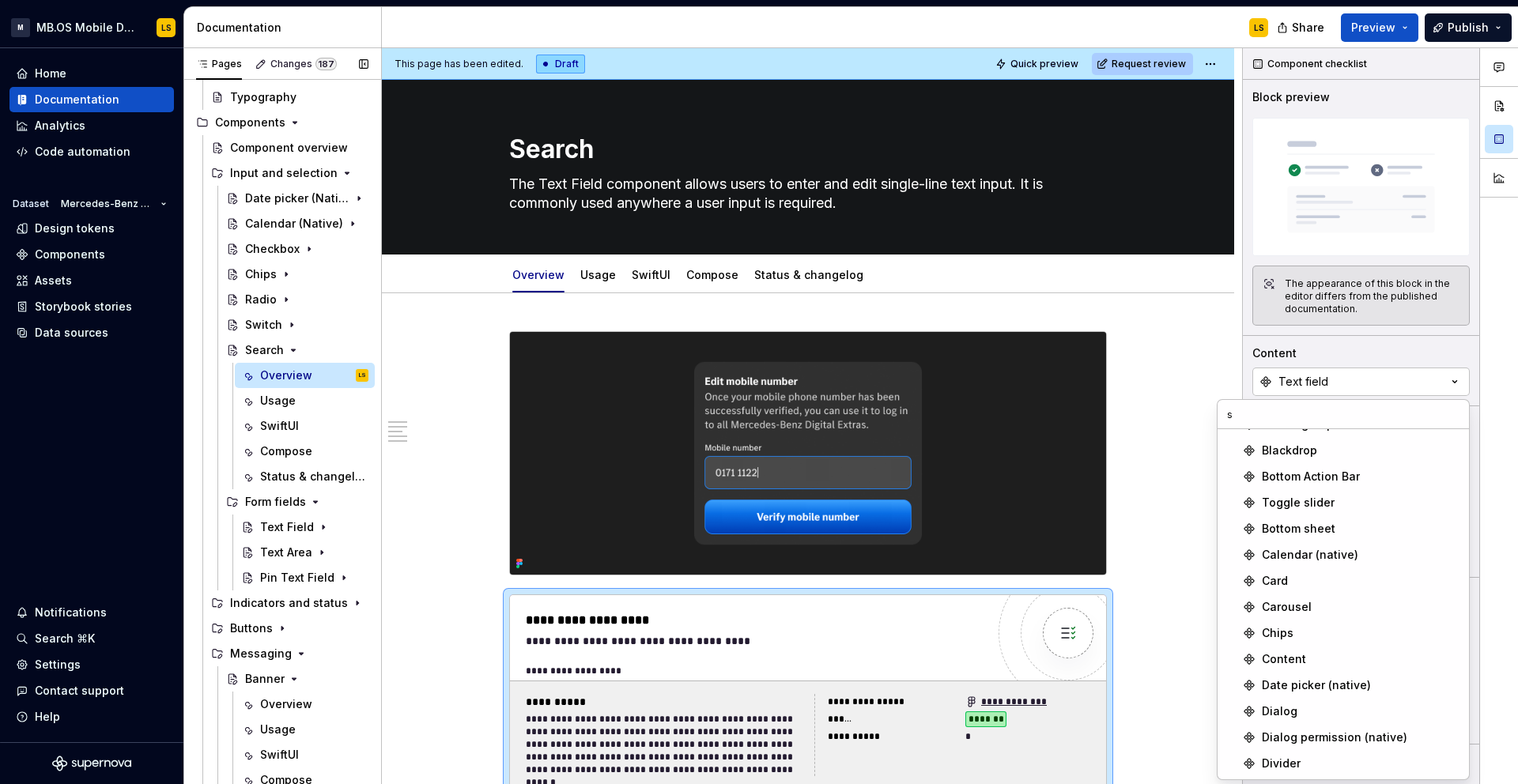
type input "se"
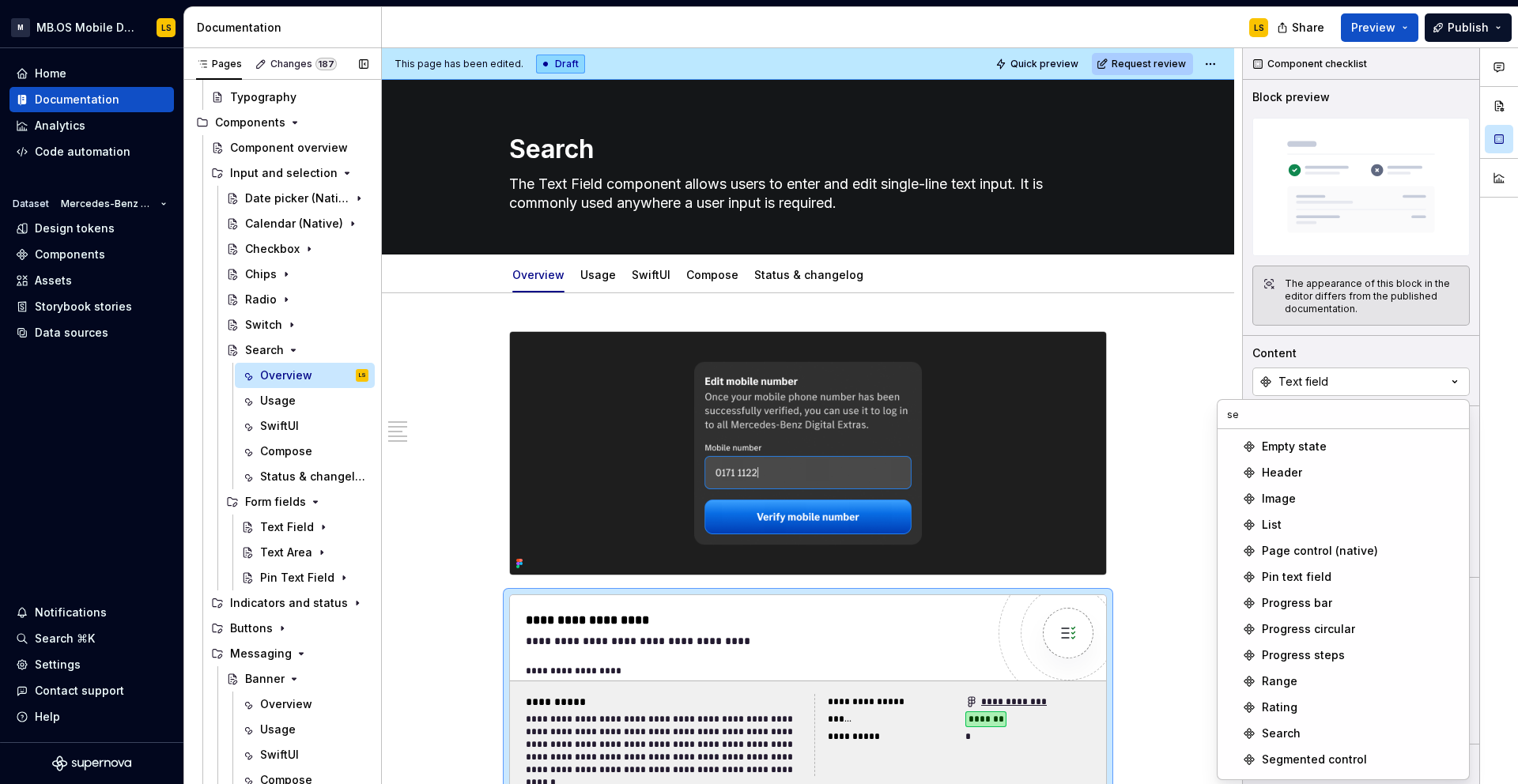
type textarea "*"
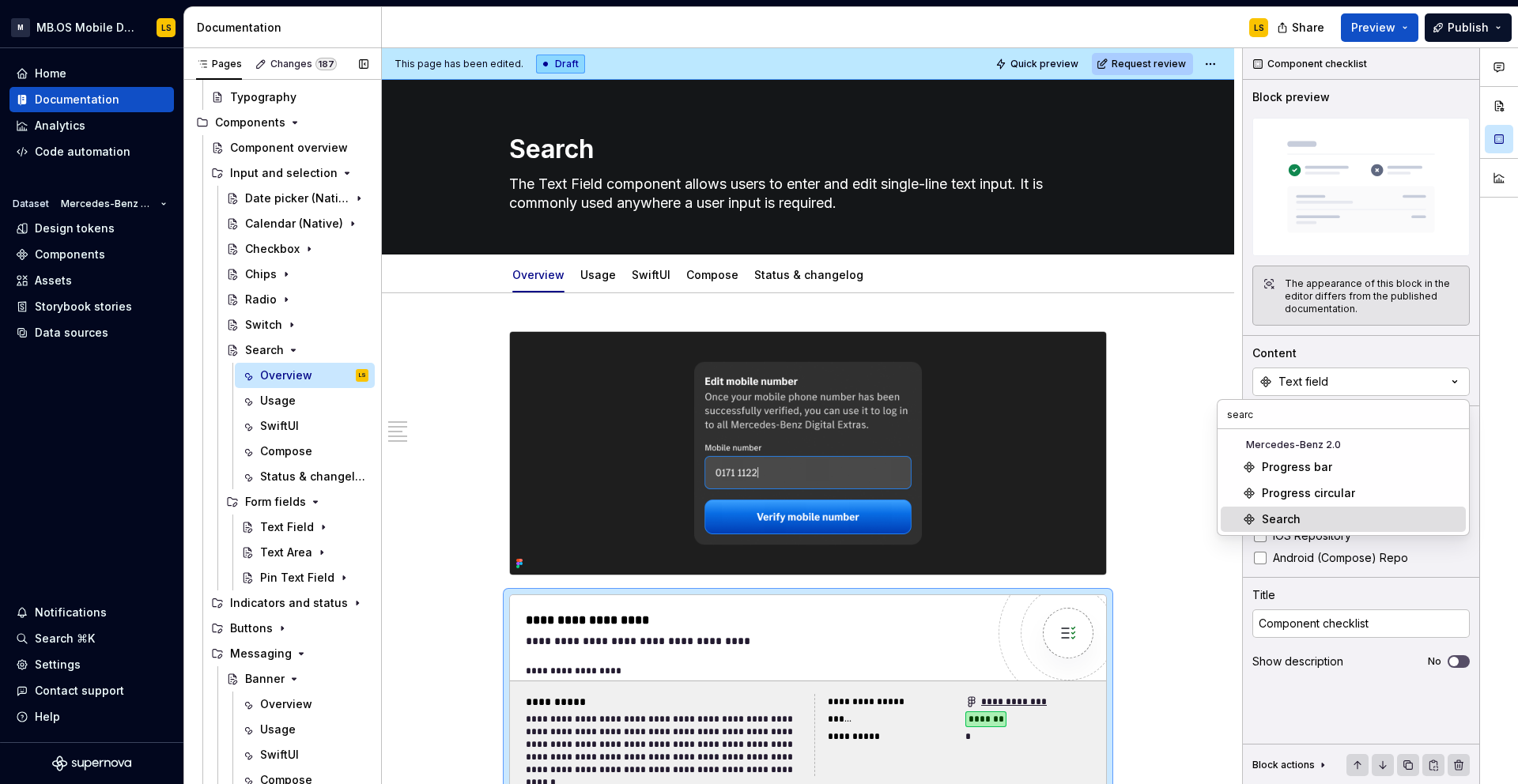
type input "searc"
click at [1277, 513] on div "Search" at bounding box center [1281, 519] width 39 height 16
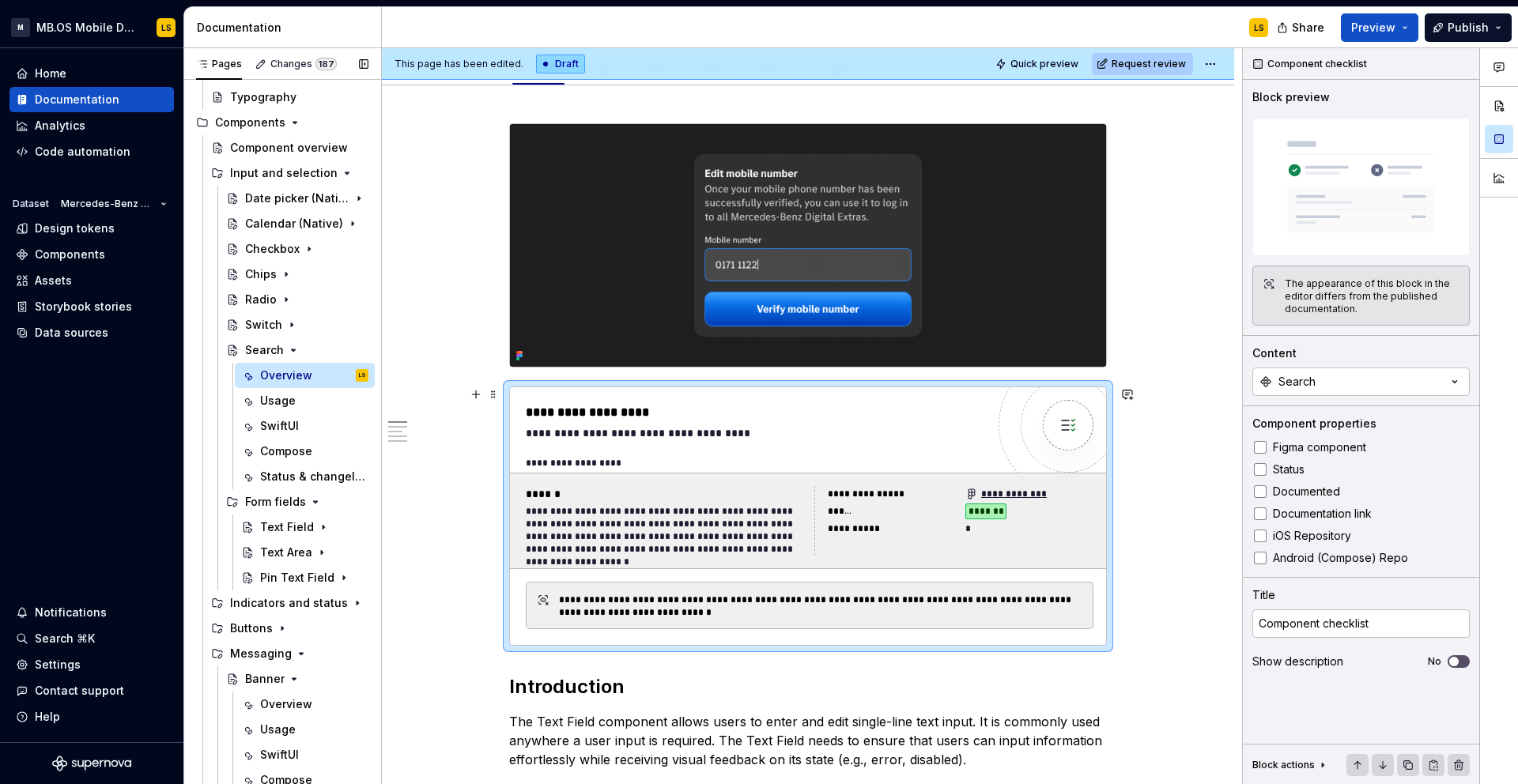
scroll to position [210, 0]
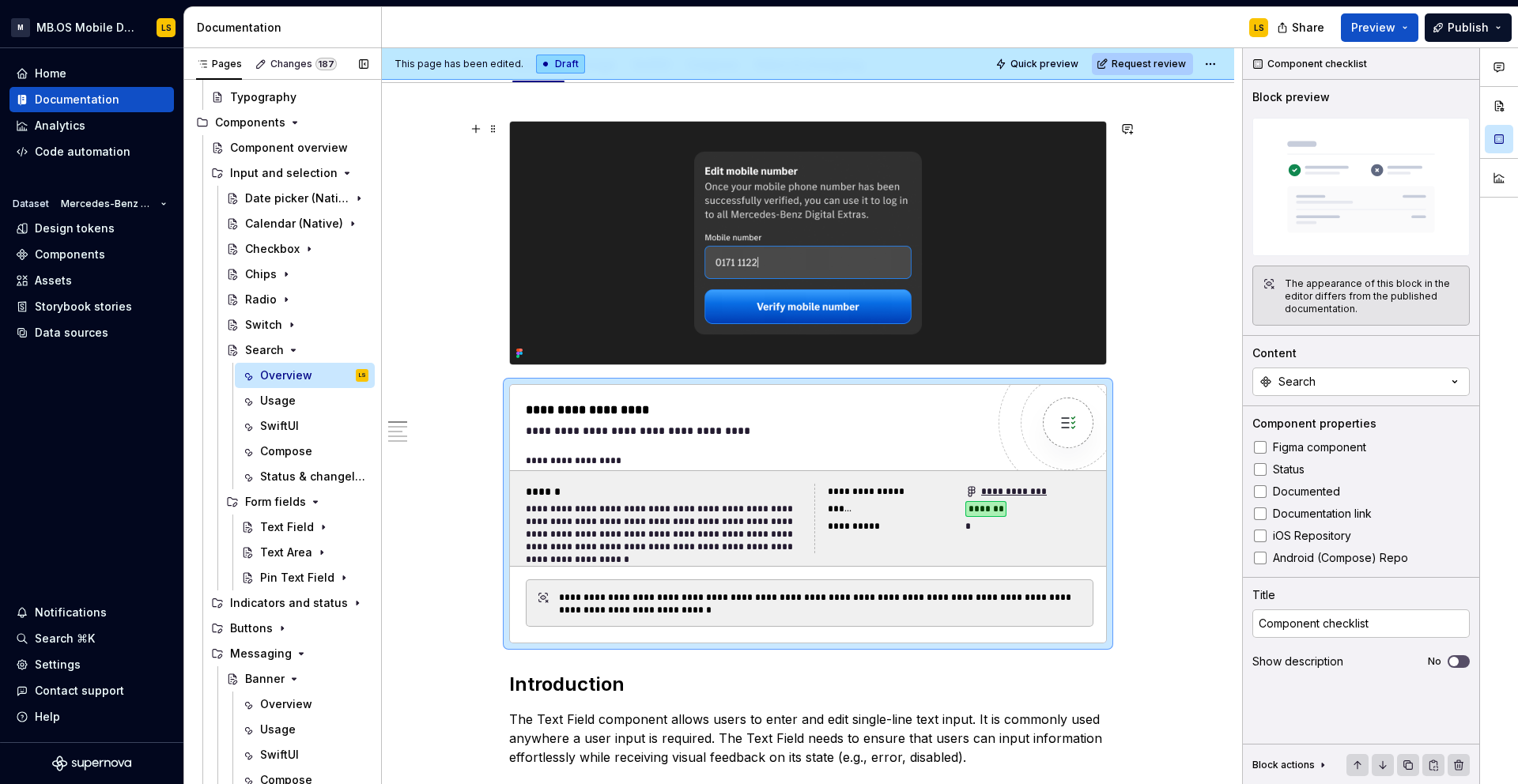
click at [626, 208] on img at bounding box center [807, 242] width 596 height 242
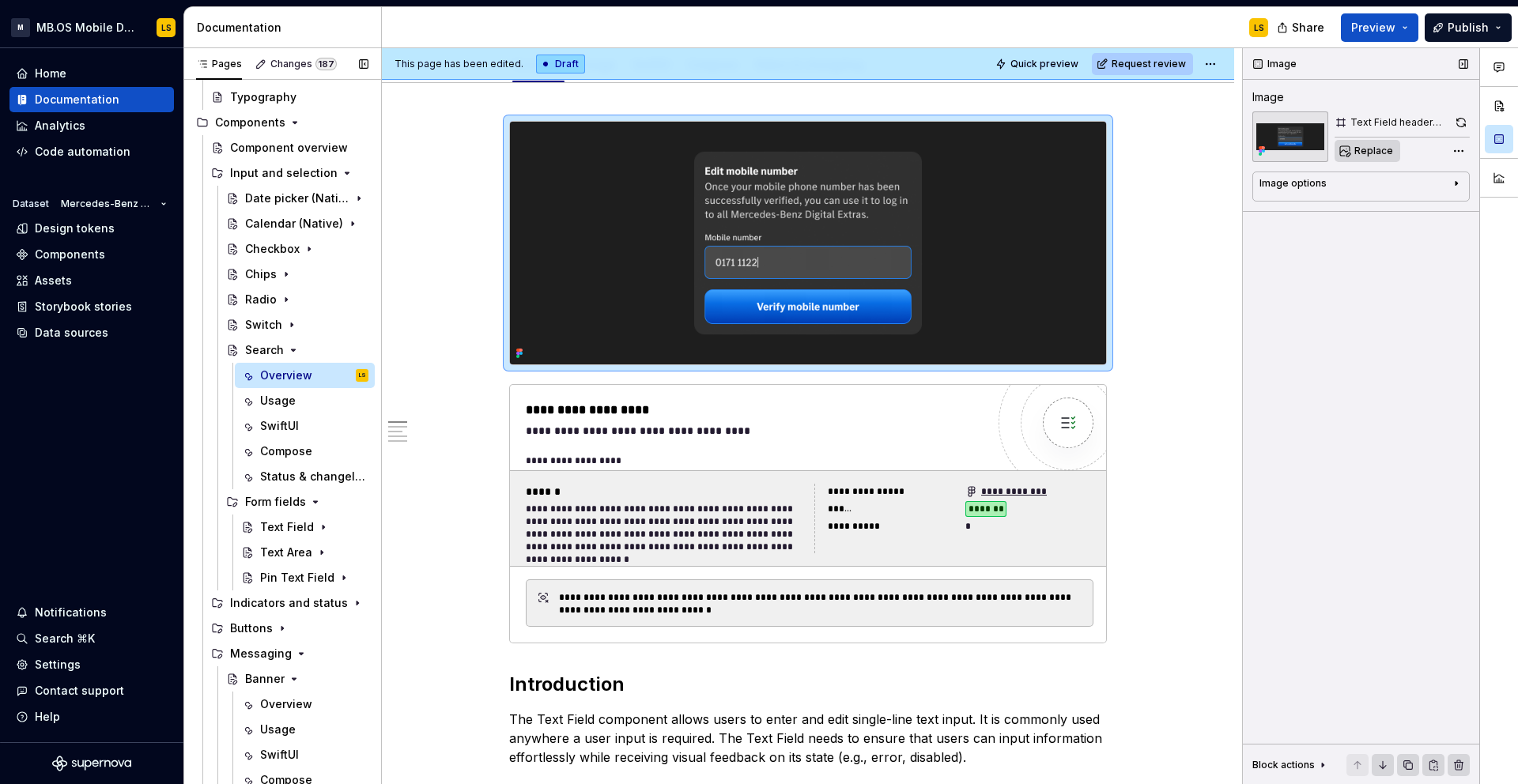
click at [1366, 153] on span "Replace" at bounding box center [1373, 151] width 39 height 13
type textarea "*"
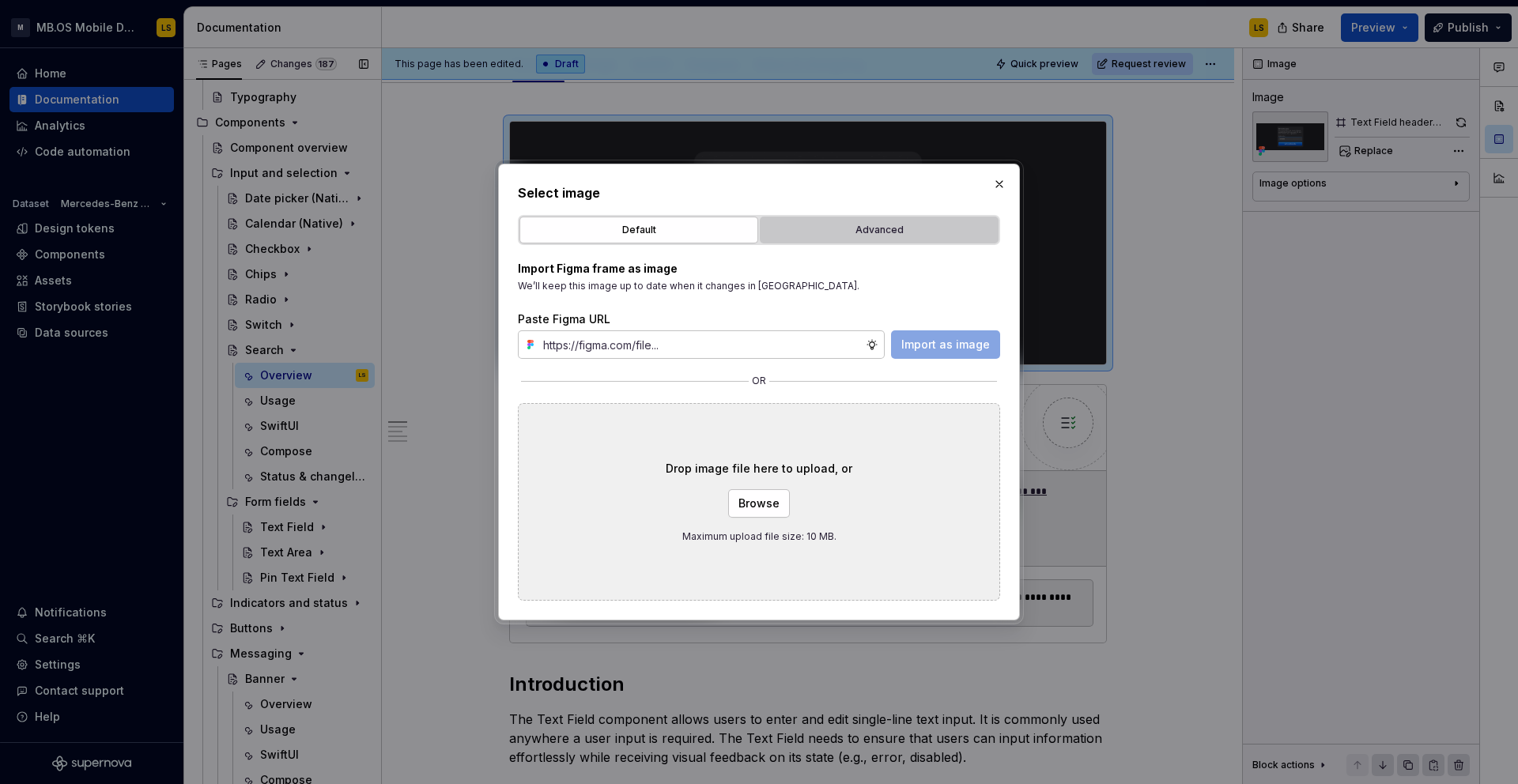
click at [902, 230] on div "Advanced" at bounding box center [878, 229] width 228 height 16
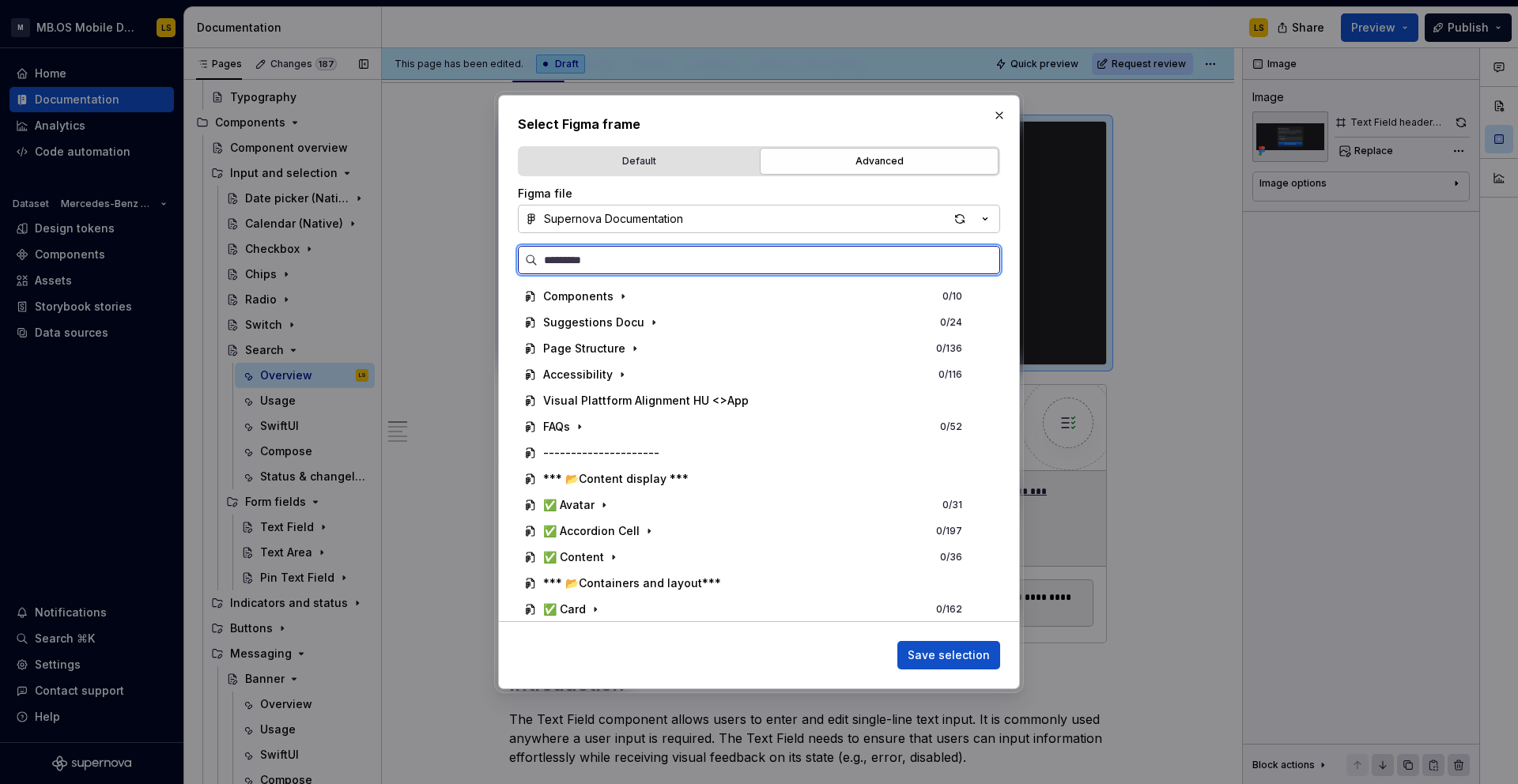
click at [781, 260] on input "search" at bounding box center [768, 260] width 462 height 16
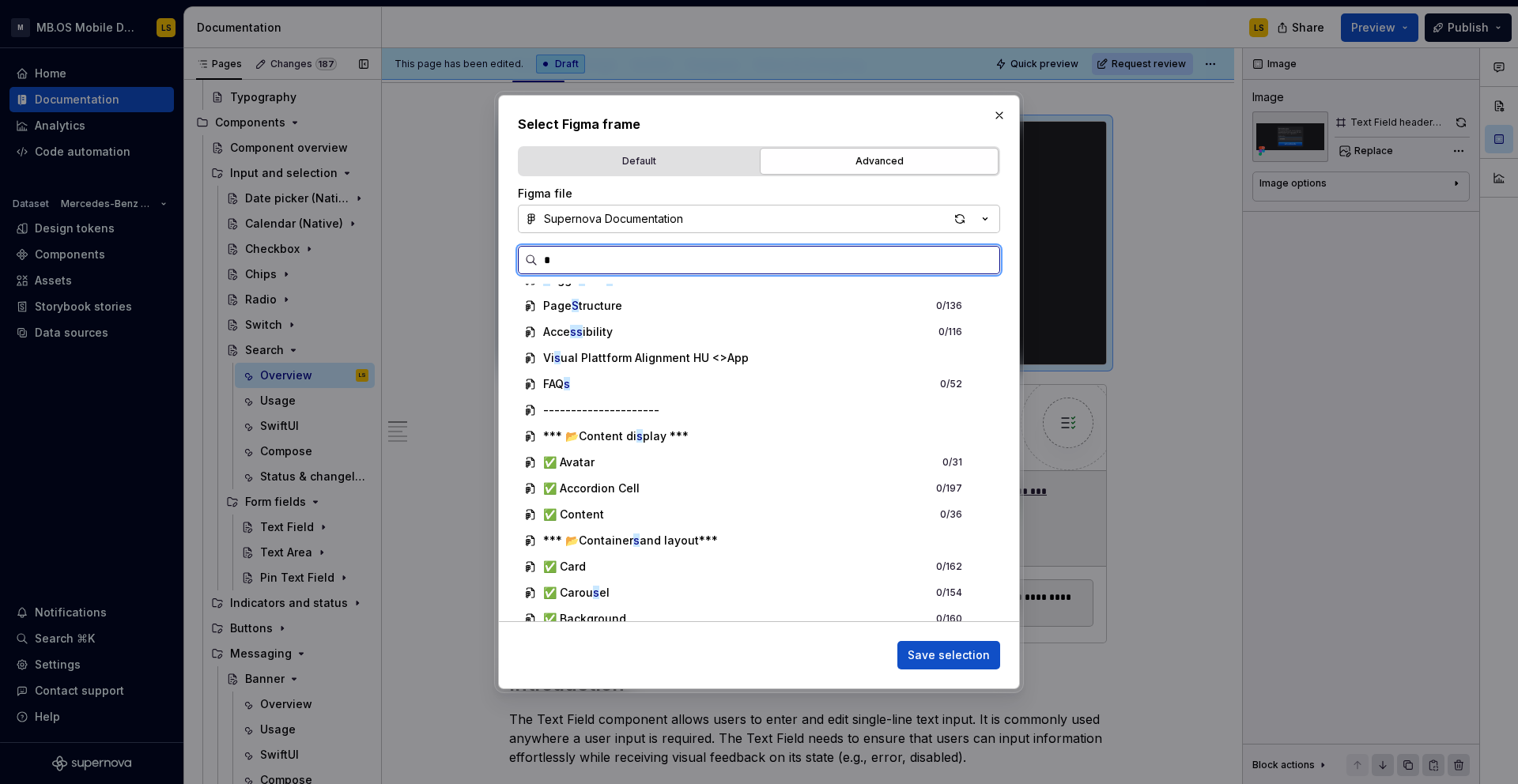
scroll to position [0, 0]
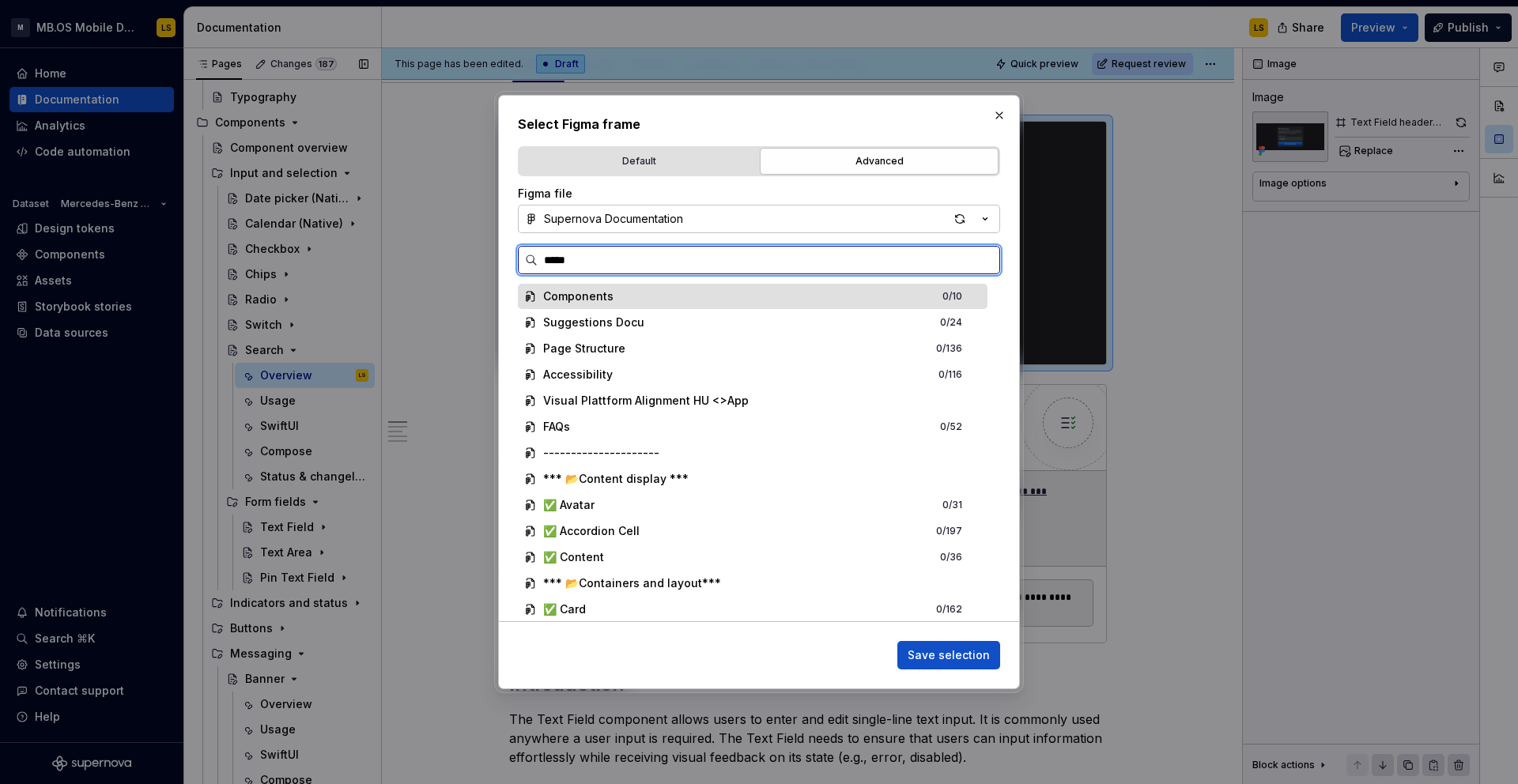
type input "******"
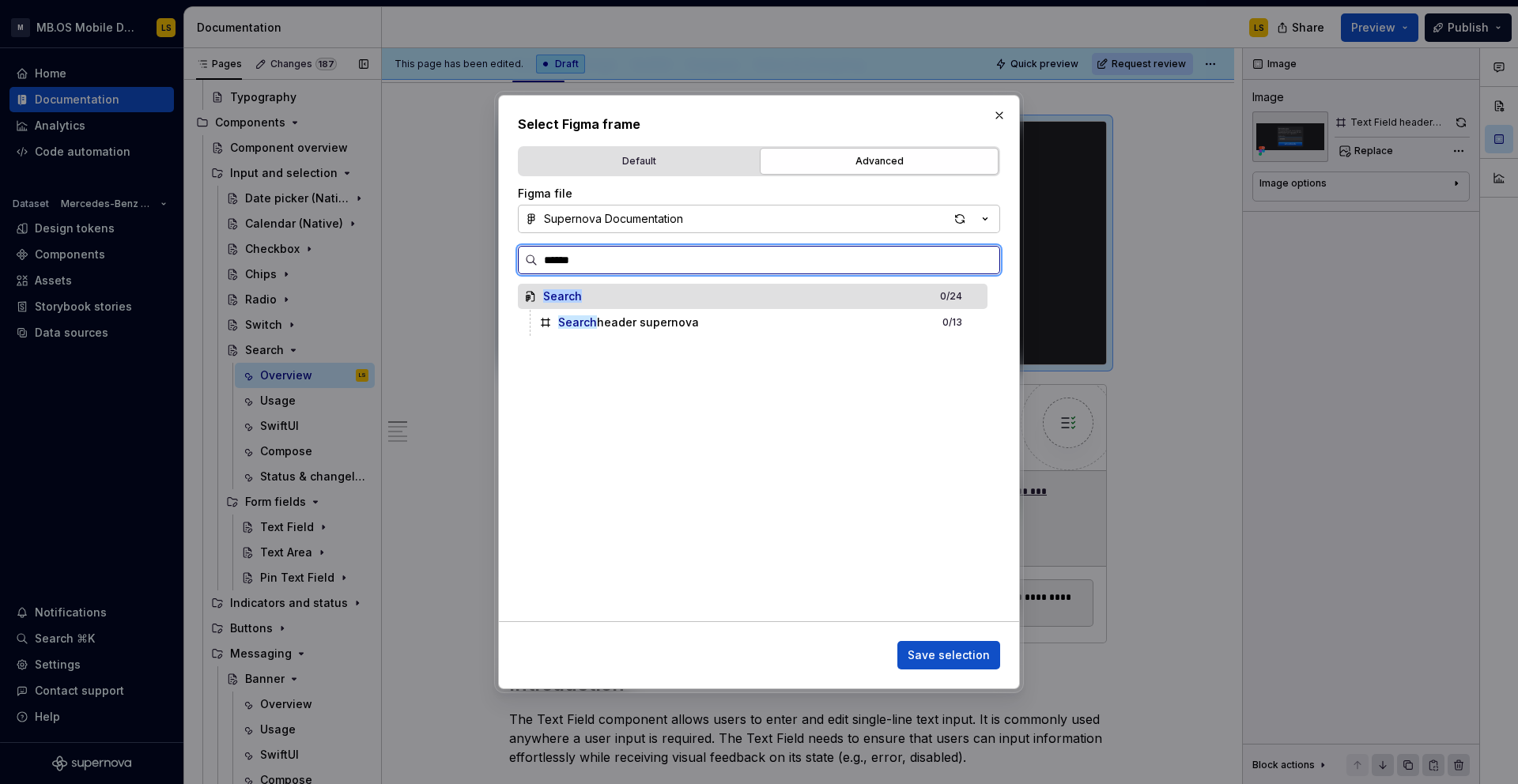
click at [758, 312] on div "Search header supernova 0 / 13" at bounding box center [759, 322] width 454 height 25
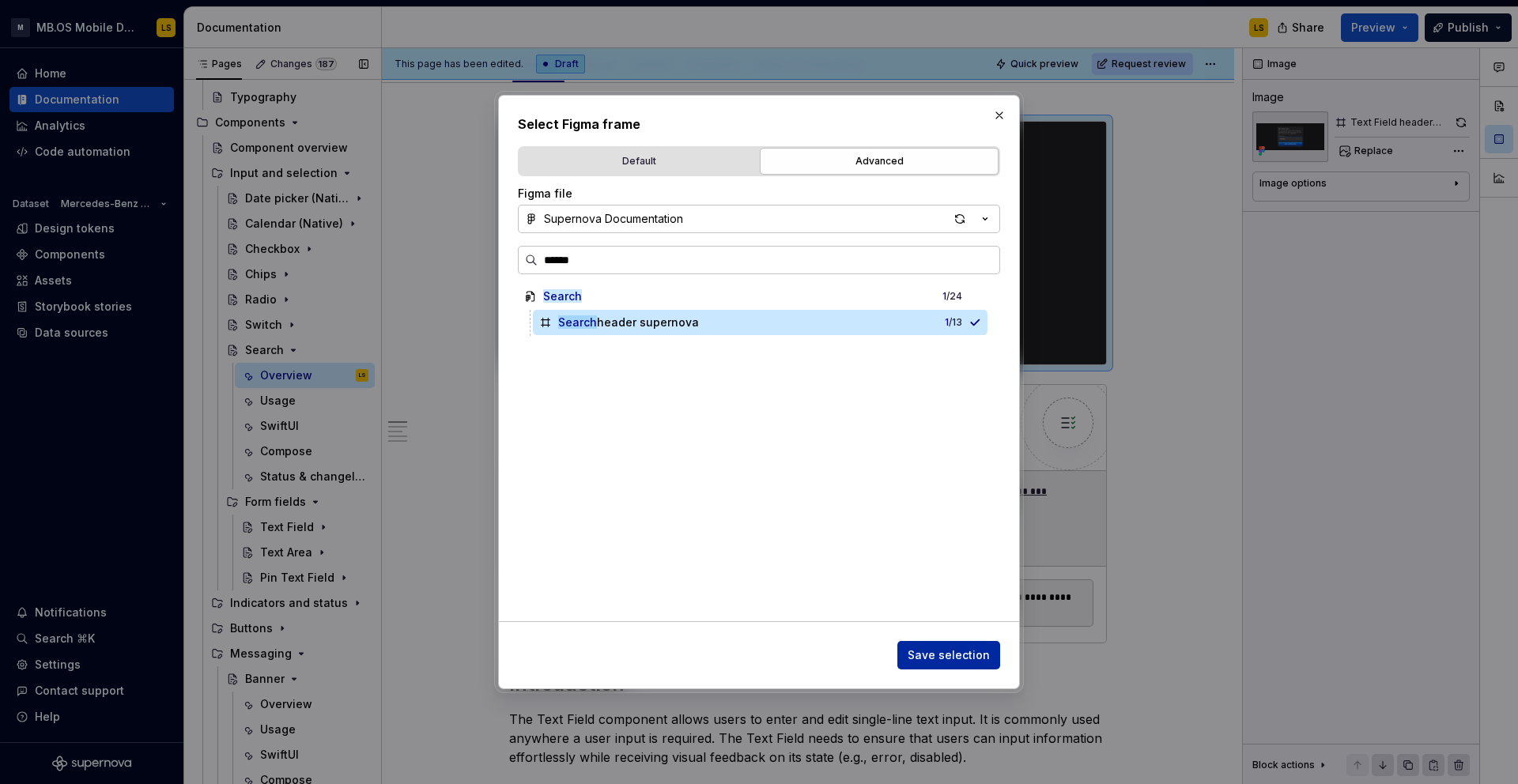
click at [973, 662] on span "Save selection" at bounding box center [948, 654] width 82 height 16
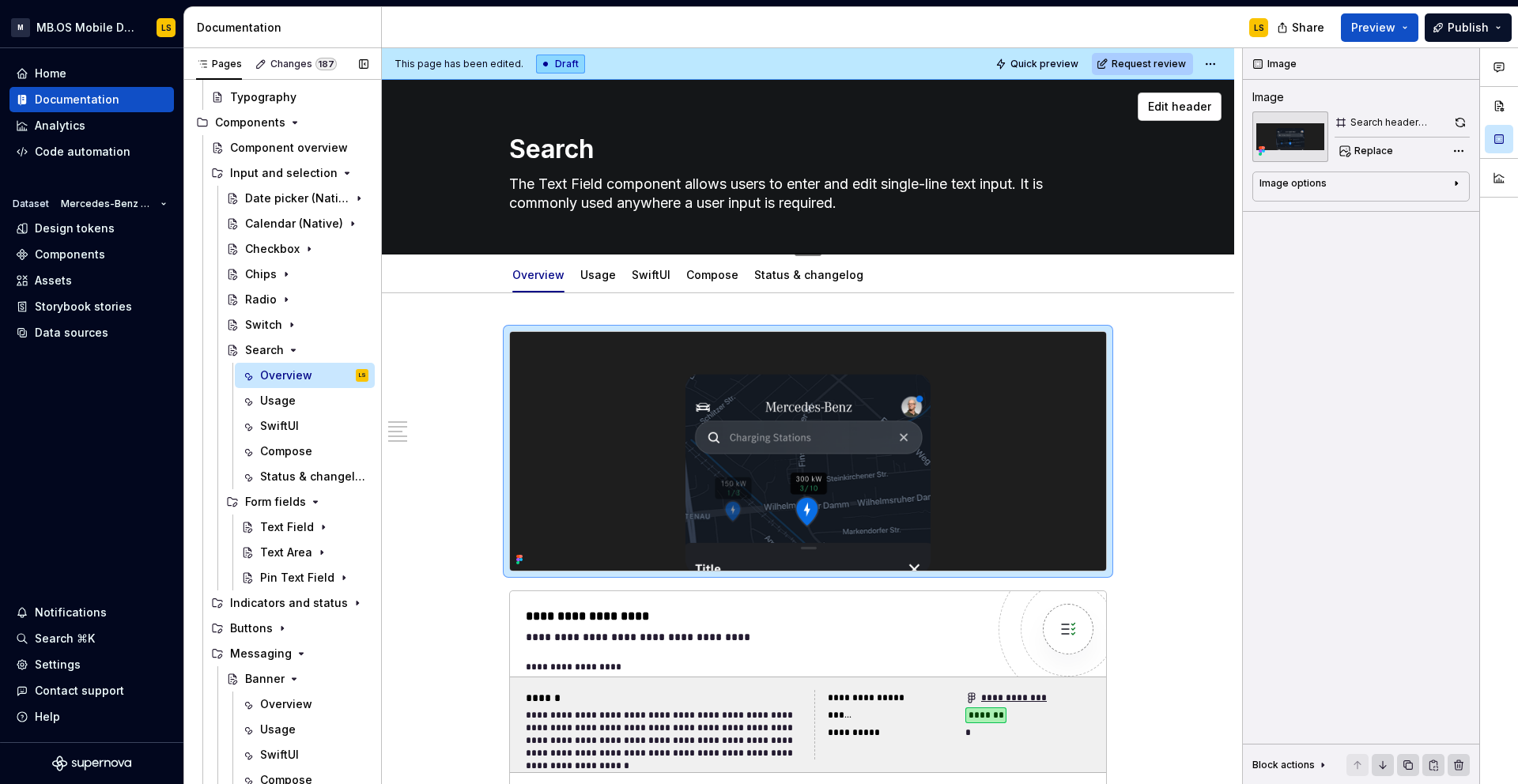
type textarea "*"
click at [630, 192] on textarea "The Text Field component allows users to enter and edit single-line text input.…" at bounding box center [805, 193] width 597 height 44
paste textarea "Search component is a specialized input field designed to allow users to quickl…"
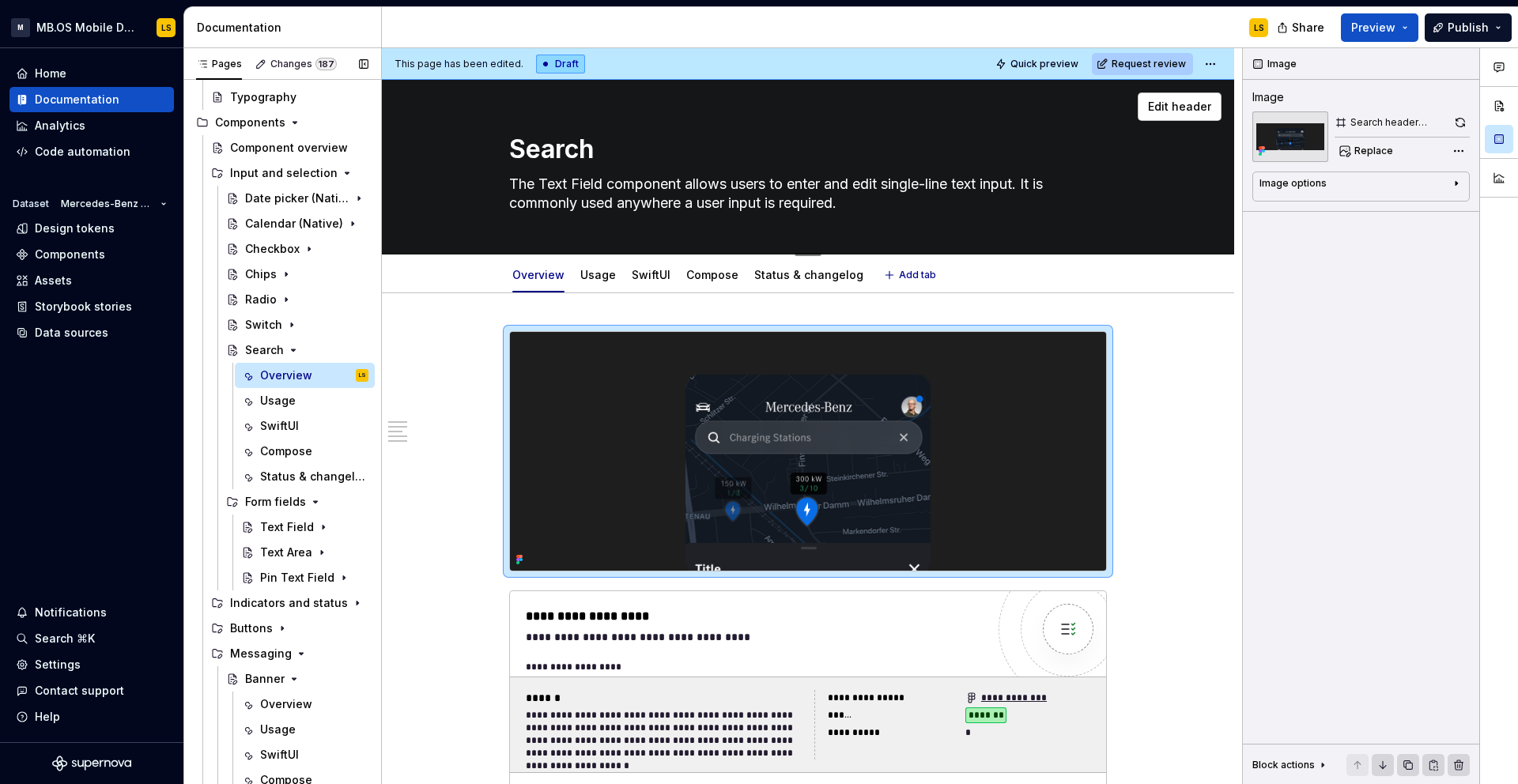
type textarea "The Search component is a specialized input field designed to allow users to qu…"
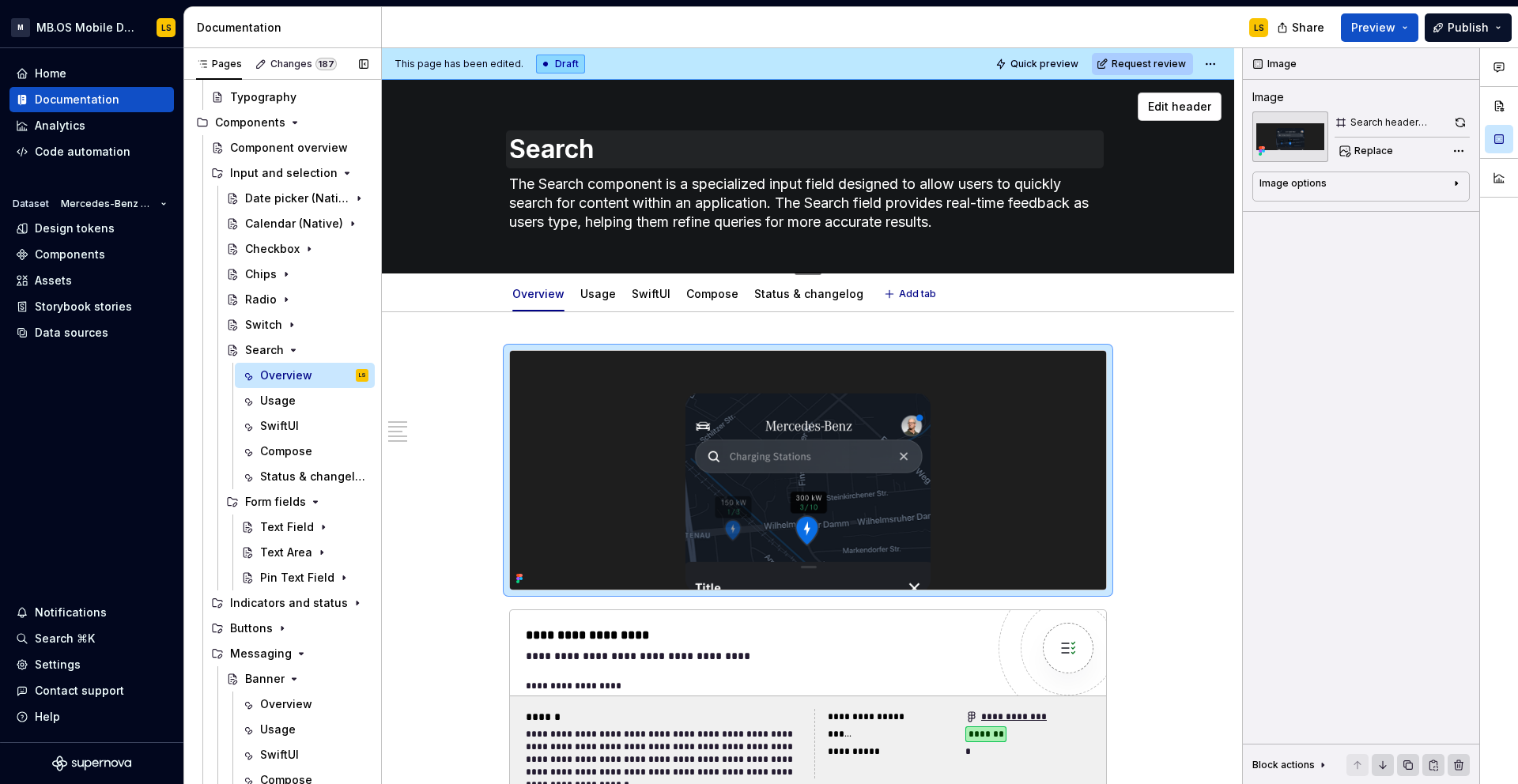
type textarea "*"
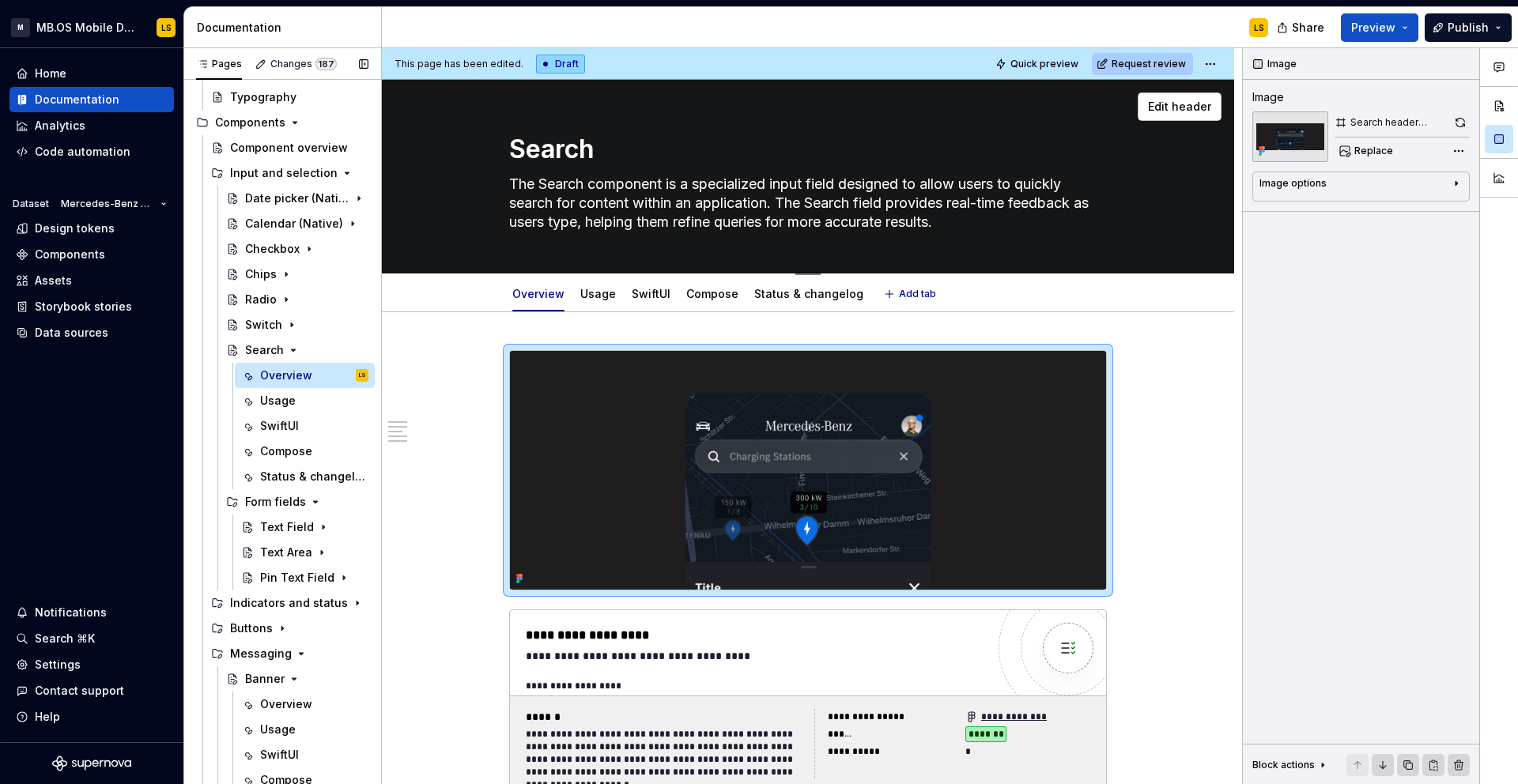
drag, startPoint x: 984, startPoint y: 221, endPoint x: 513, endPoint y: 181, distance: 472.7
click at [513, 181] on textarea "The Search component is a specialized input field designed to allow users to qu…" at bounding box center [805, 203] width 597 height 64
click at [971, 209] on textarea "The Search component is a specialized input field designed to allow users to qu…" at bounding box center [805, 203] width 597 height 64
drag, startPoint x: 1002, startPoint y: 225, endPoint x: 783, endPoint y: 210, distance: 219.5
click at [783, 210] on textarea "The Search component is a specialized input field designed to allow users to qu…" at bounding box center [805, 203] width 597 height 64
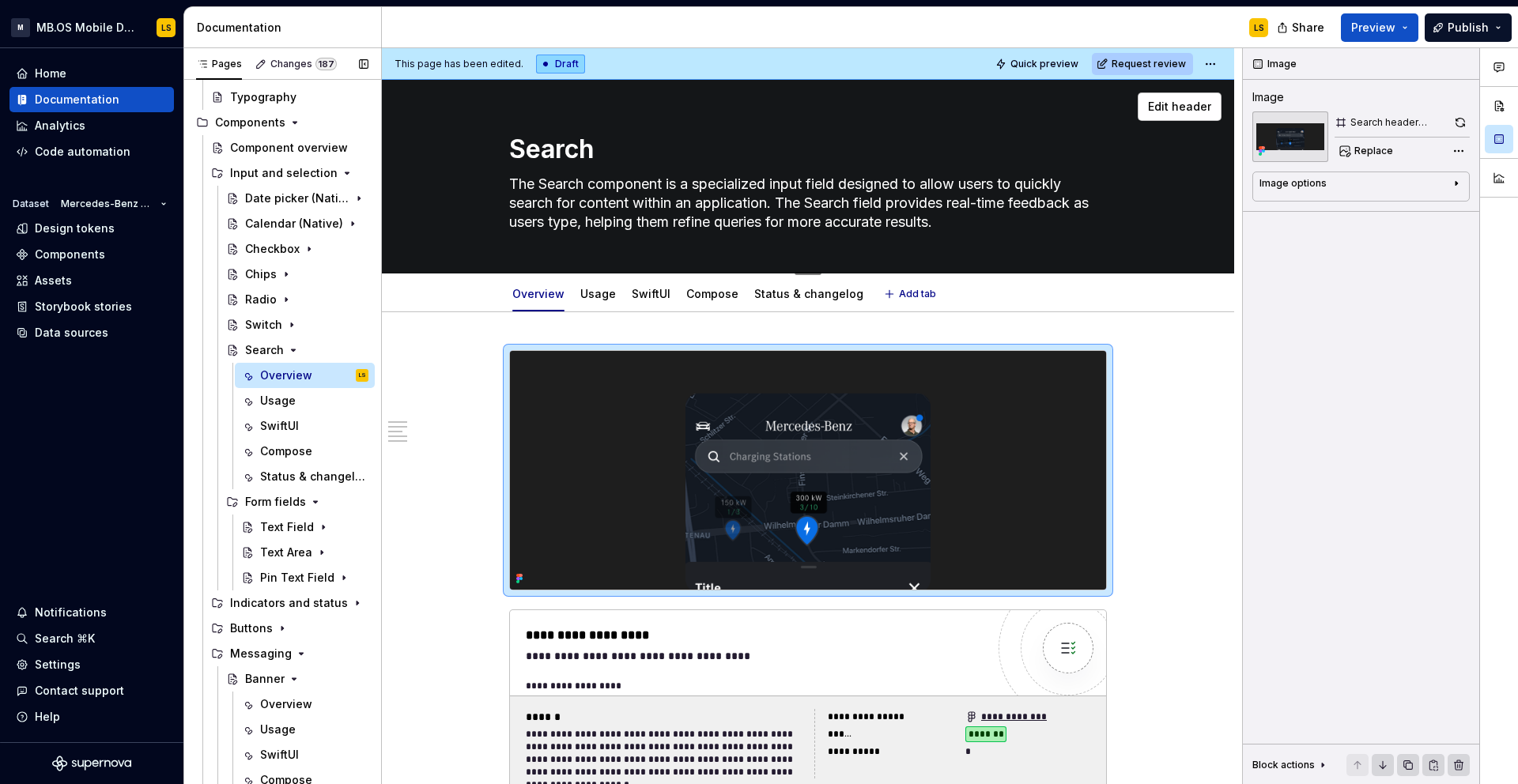
type textarea "The Search component is a specialized input field designed to allow users to qu…"
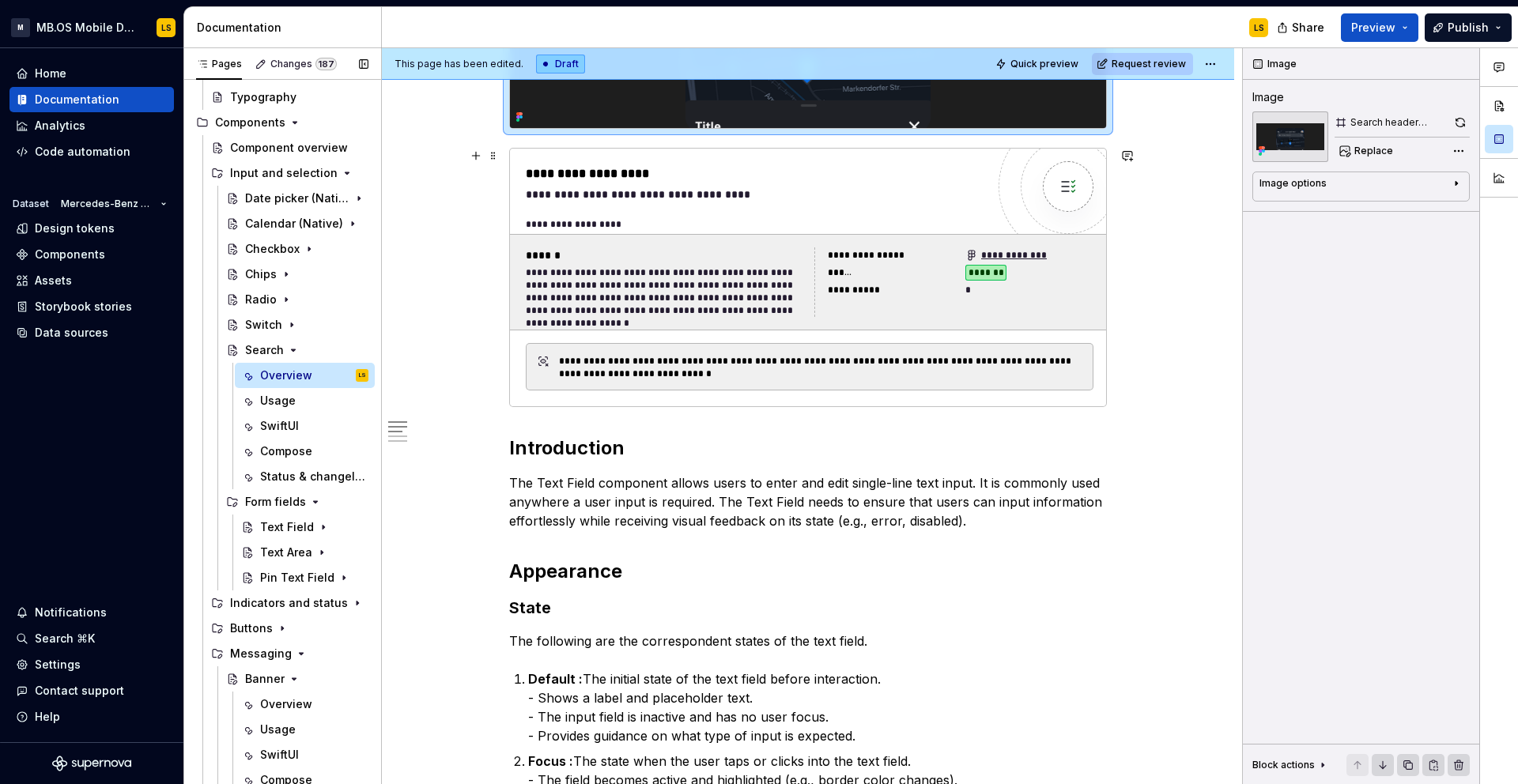
scroll to position [463, 0]
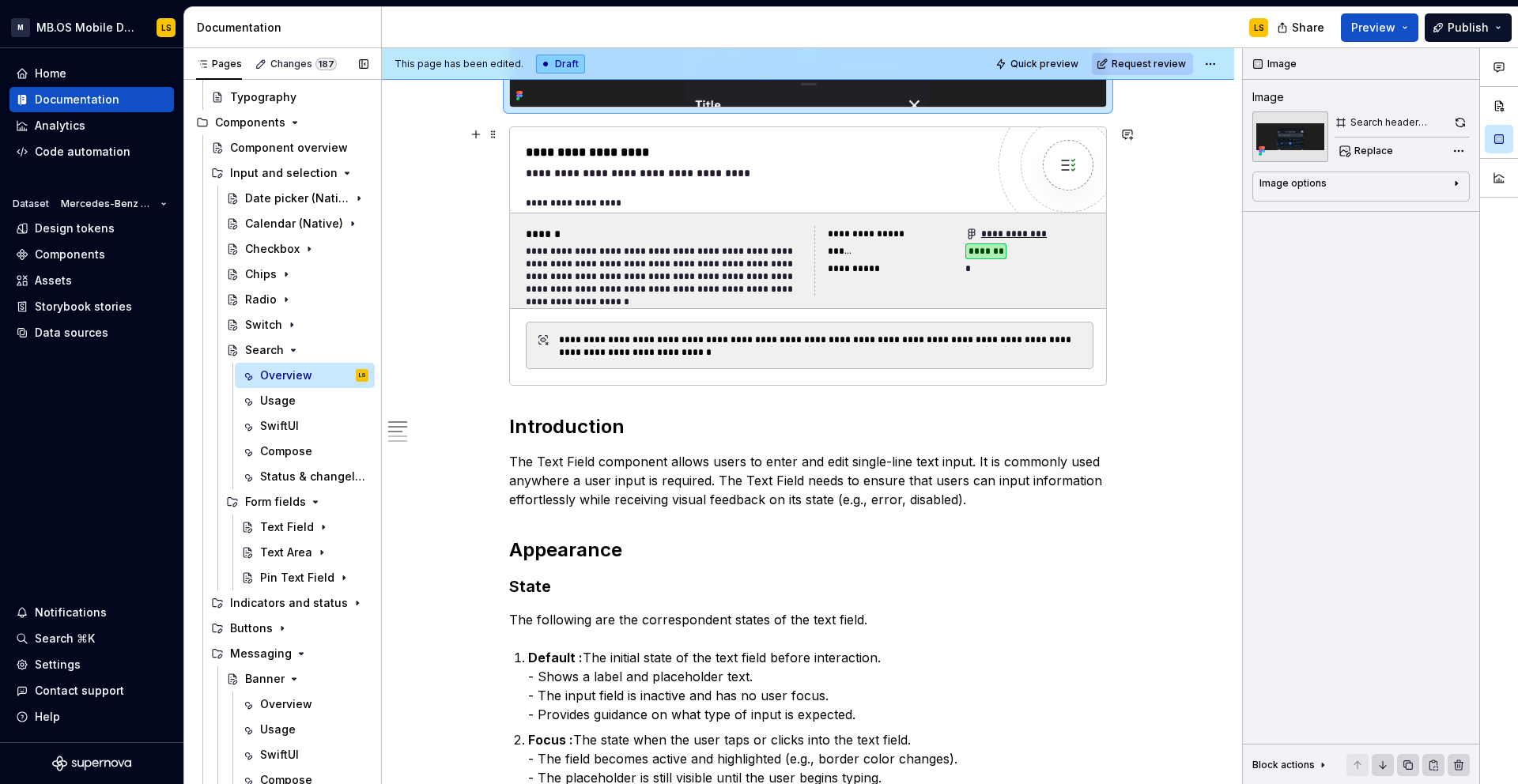
type textarea "*"
type textarea "The Search component is a specialized input field designed to allow users to qu…"
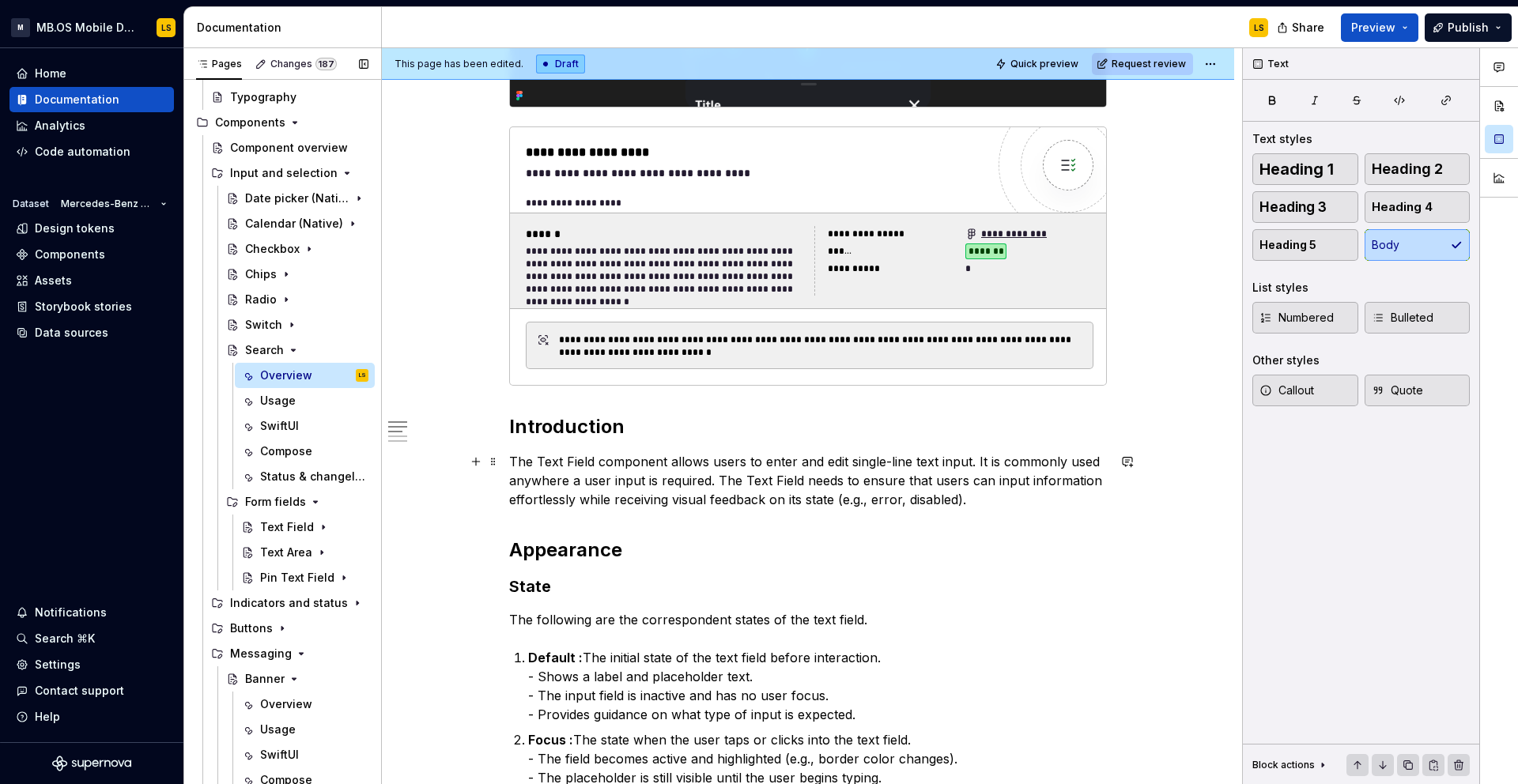
click at [636, 478] on p "The Text Field component allows users to enter and edit single-line text input.…" at bounding box center [807, 481] width 597 height 57
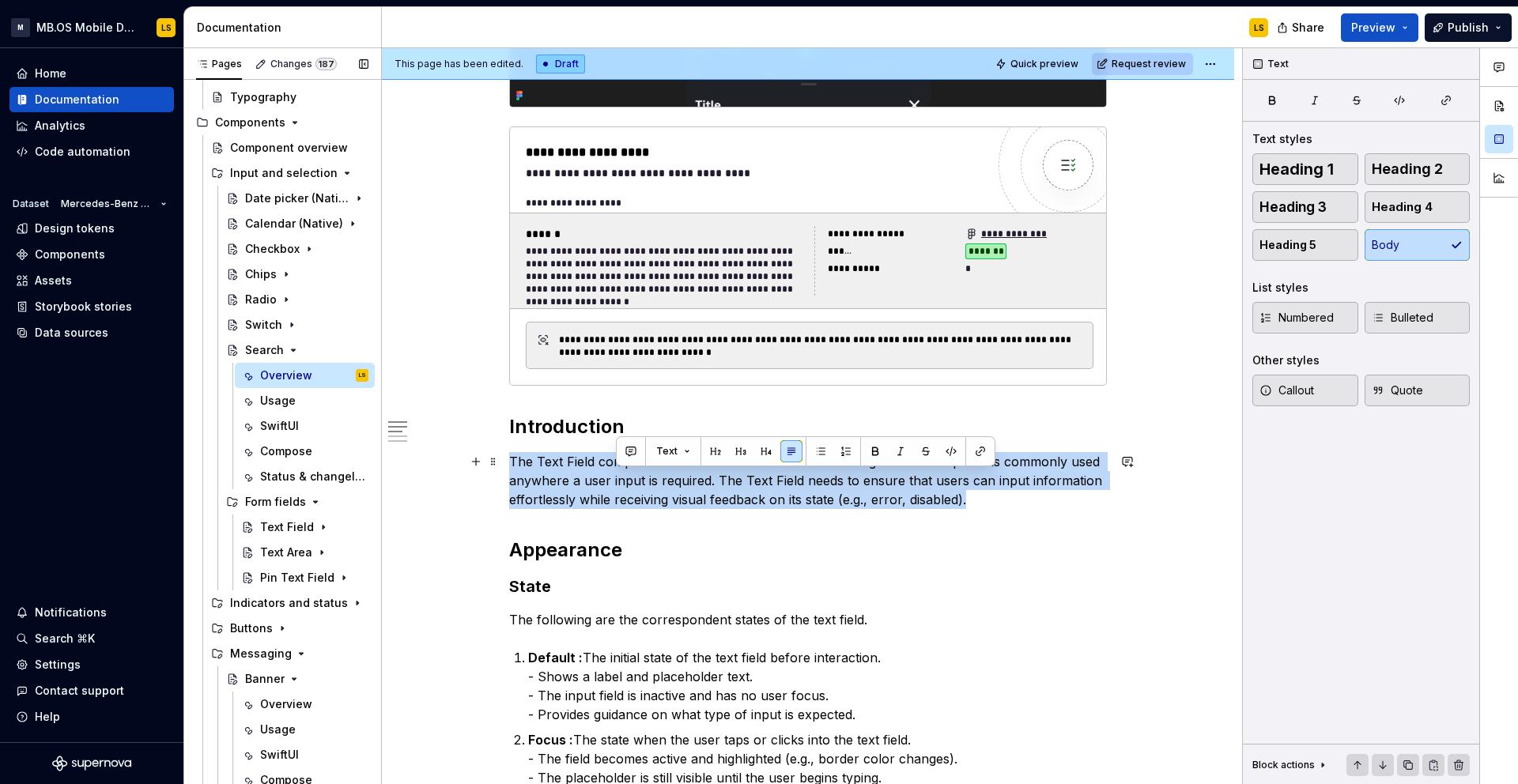
click at [636, 478] on p "The Text Field component allows users to enter and edit single-line text input.…" at bounding box center [807, 481] width 597 height 57
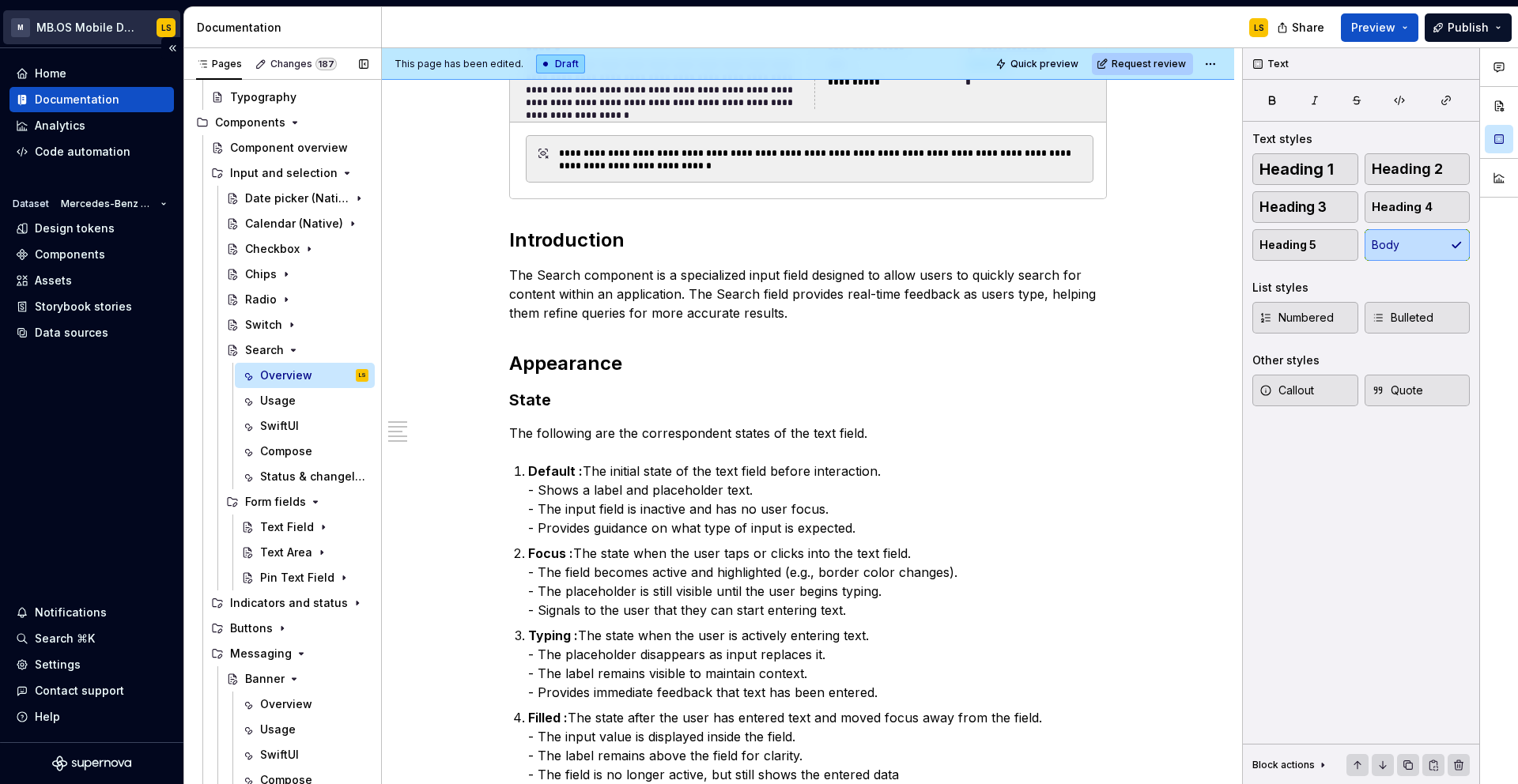
scroll to position [0, 0]
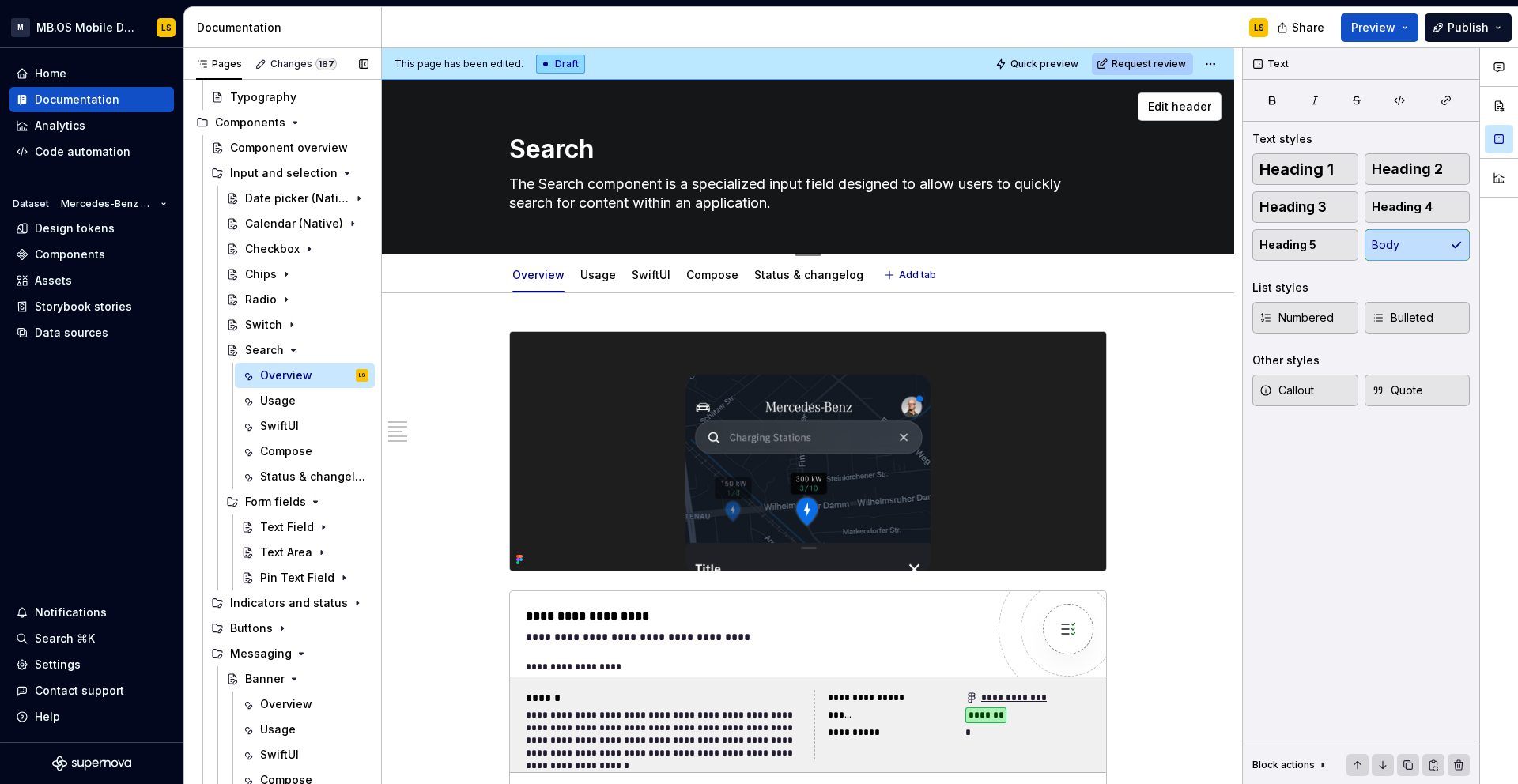
type textarea "*"
click at [736, 183] on textarea "The Search component is a specialized input field designed to allow users to qu…" at bounding box center [805, 193] width 597 height 44
type textarea "The Search component is a specialised input field designed to allow users to qu…"
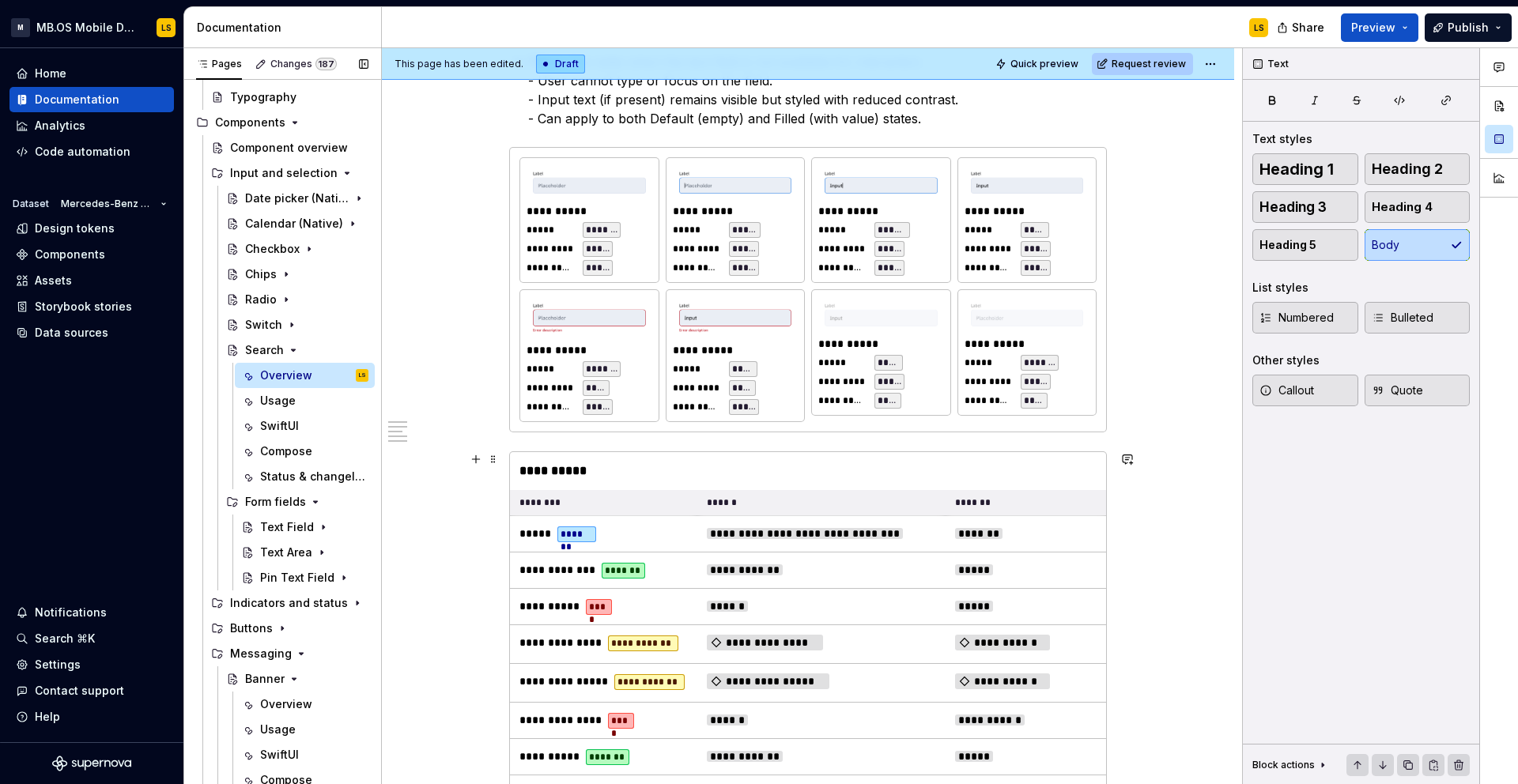
scroll to position [1483, 0]
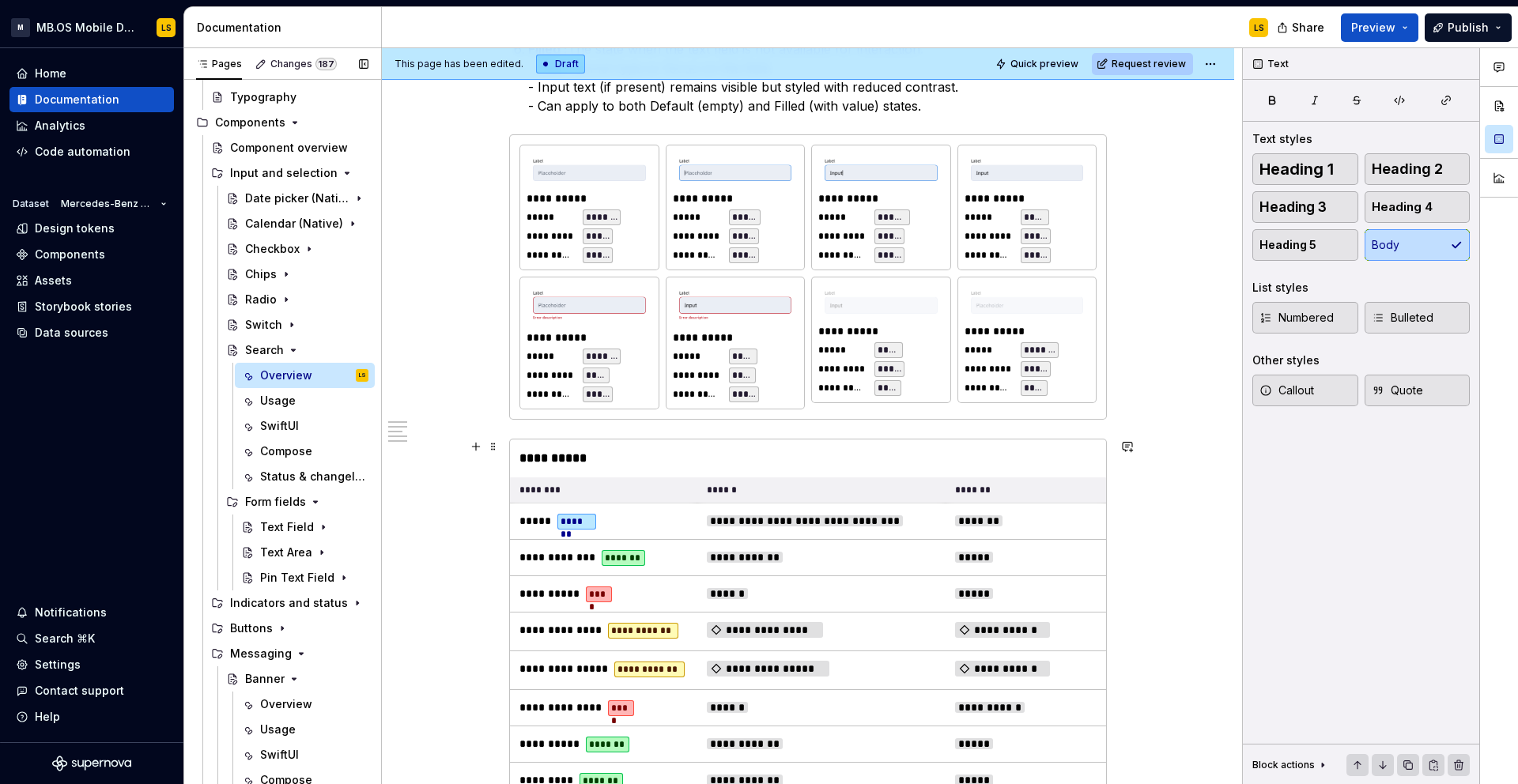
type textarea "*"
type textarea "The Search component is a specialised input field designed to allow users to qu…"
click at [701, 319] on img at bounding box center [735, 305] width 113 height 30
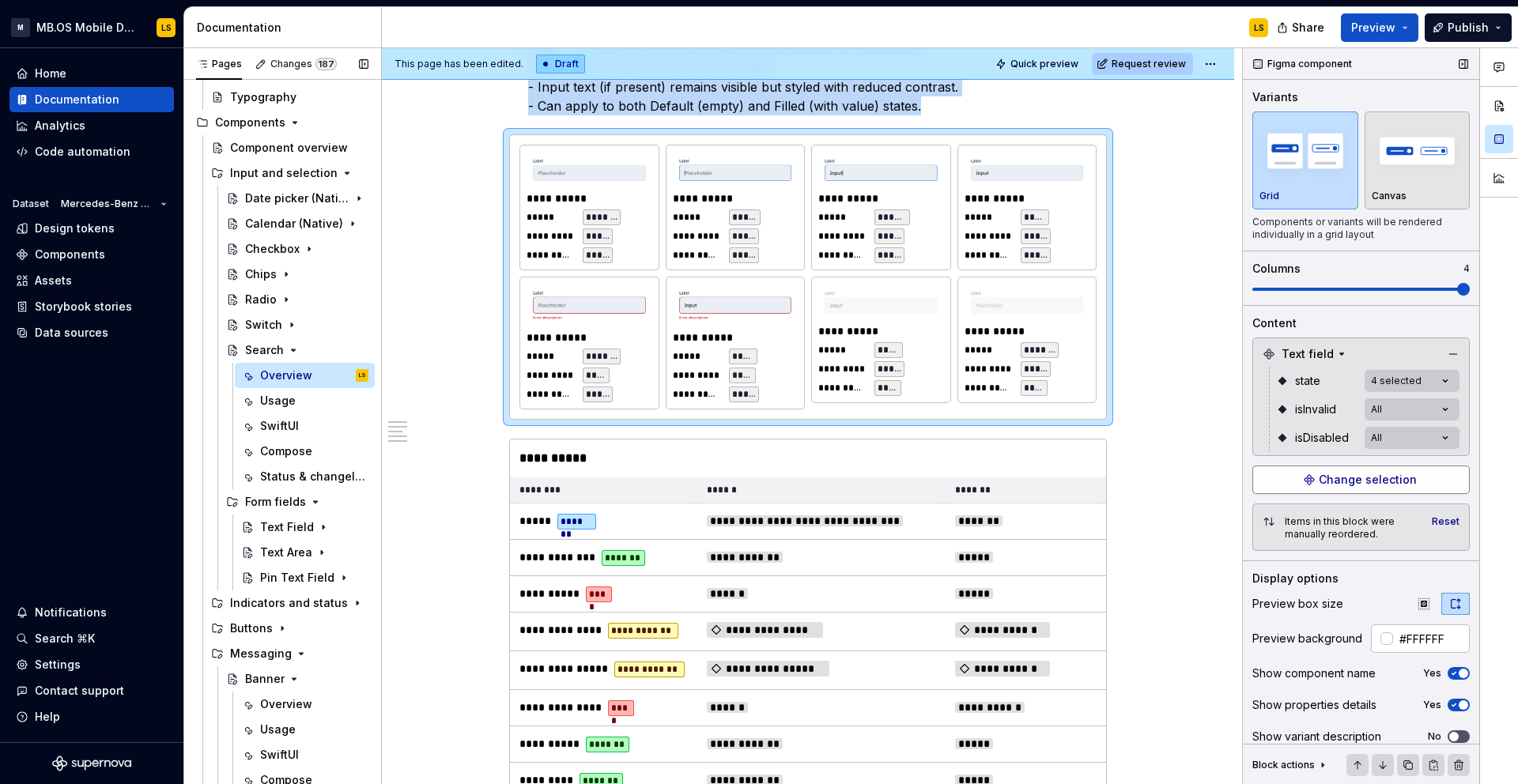
click at [1354, 477] on span "Change selection" at bounding box center [1368, 479] width 98 height 16
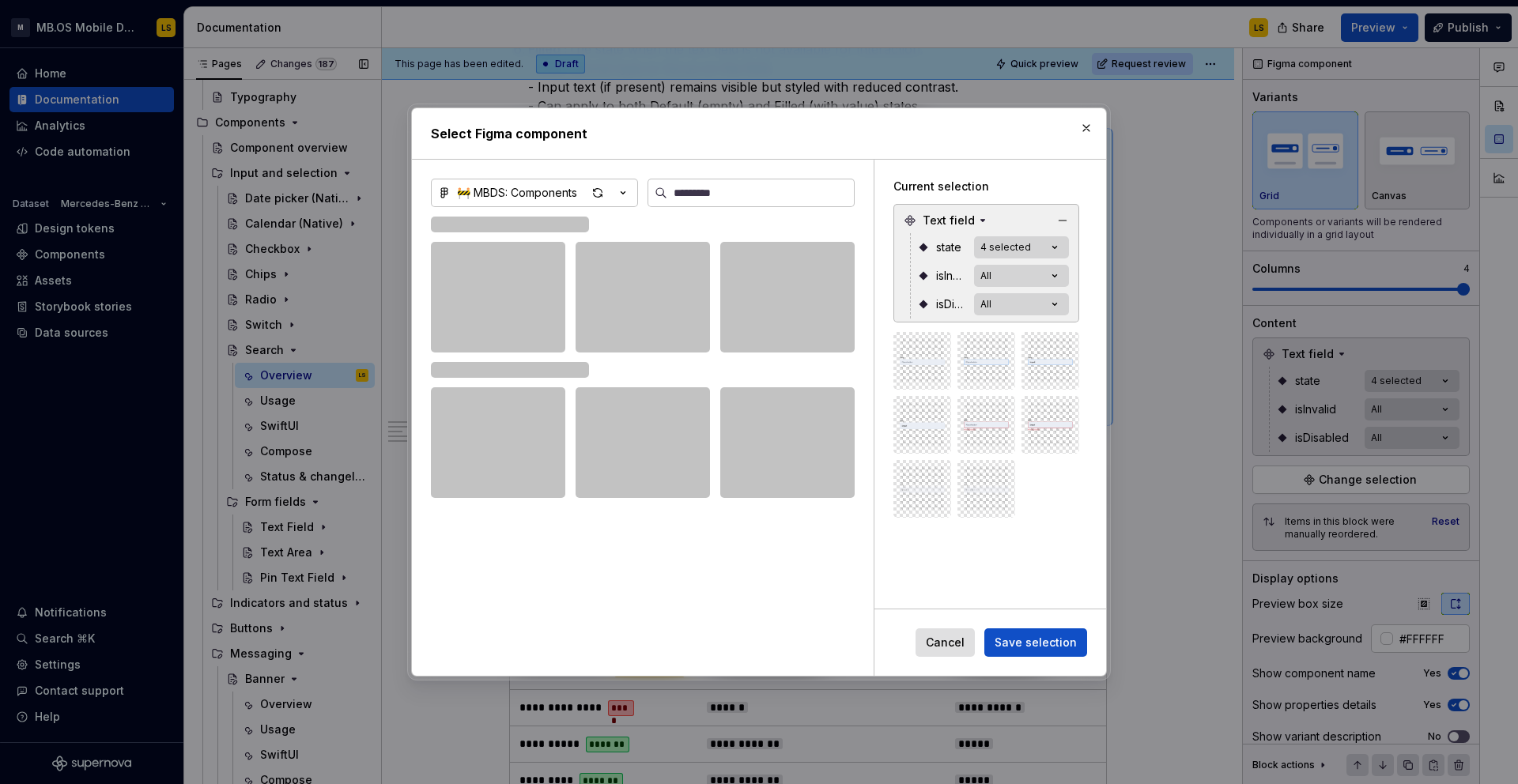
type textarea "*"
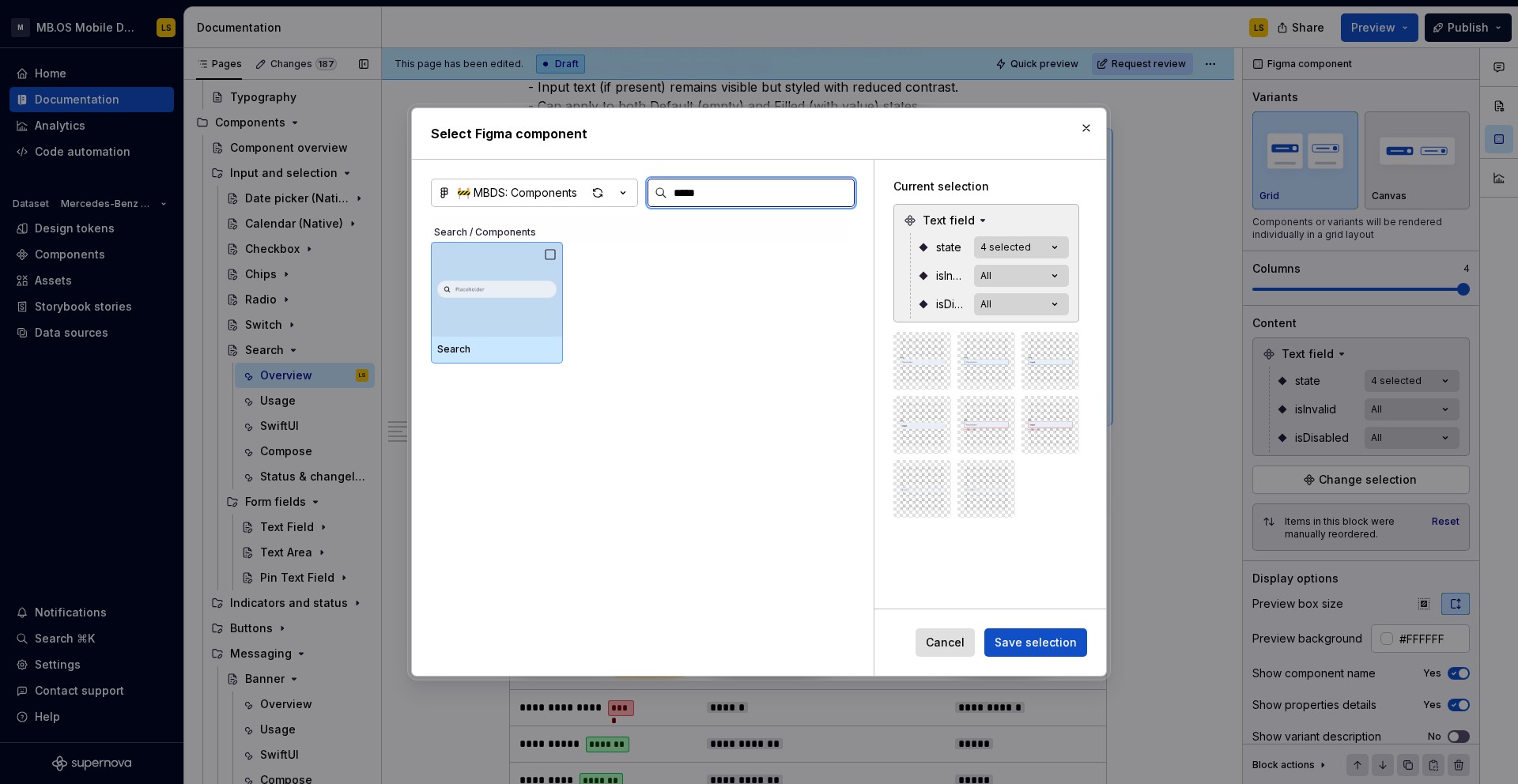
type input "******"
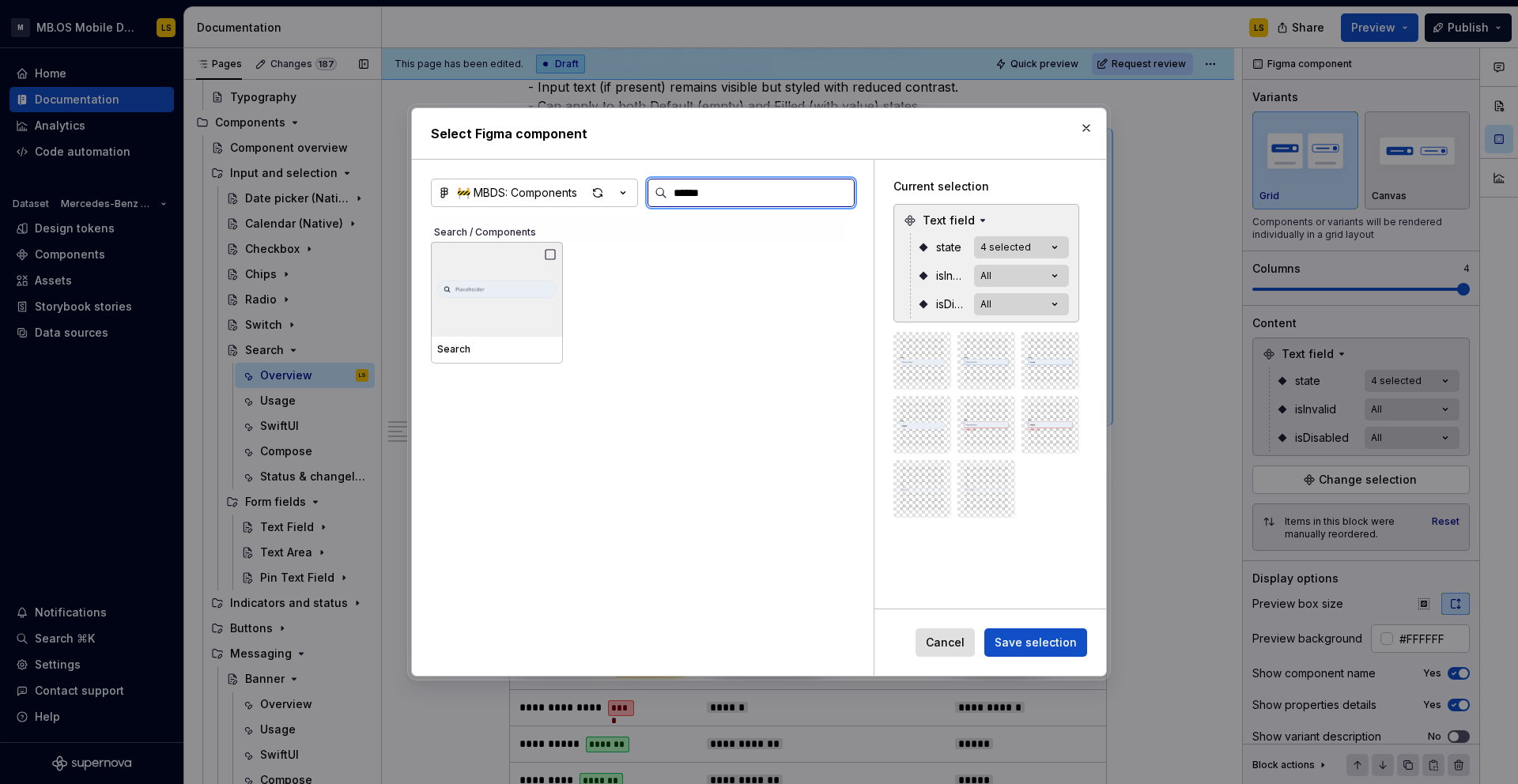
click at [477, 269] on img at bounding box center [497, 288] width 120 height 40
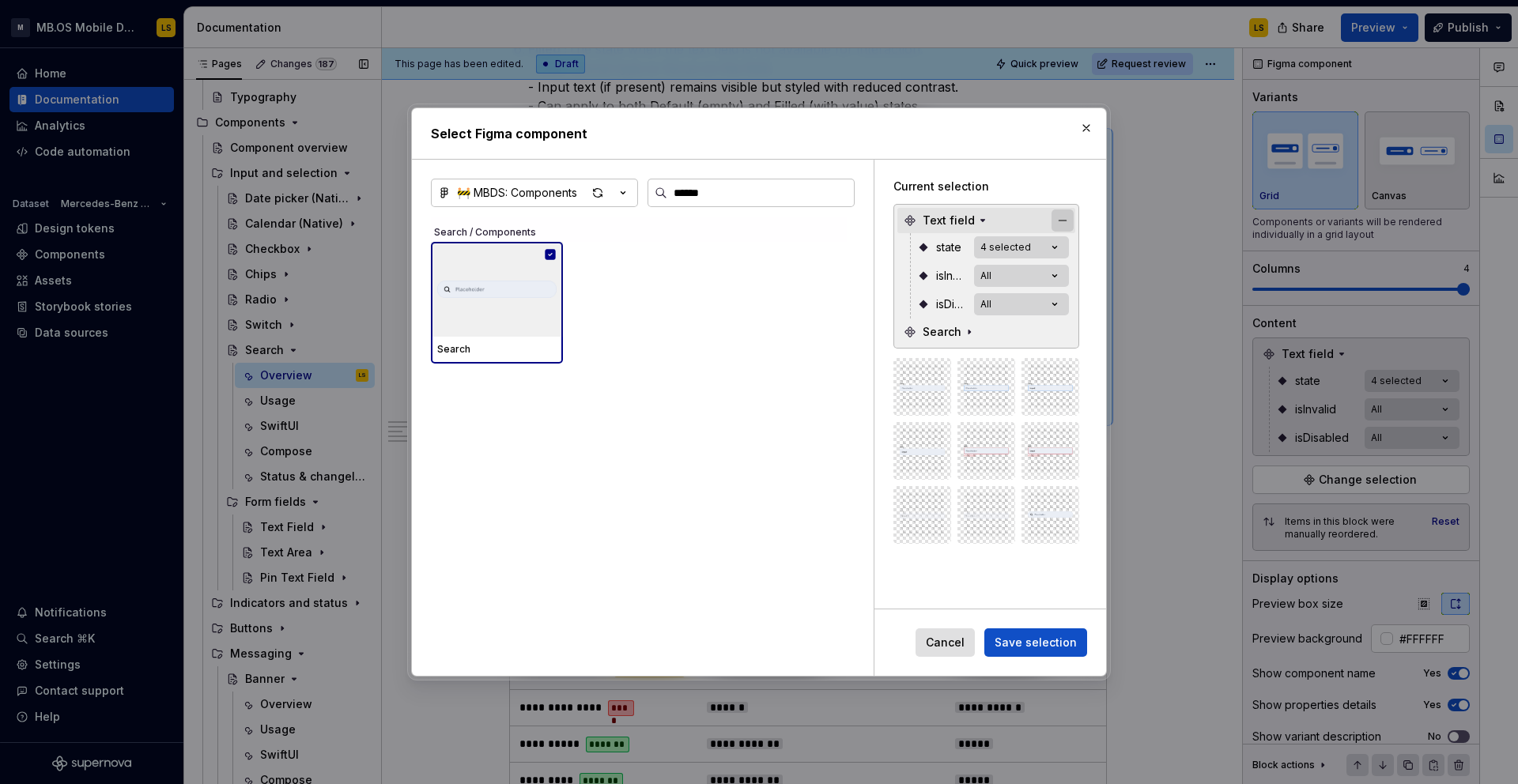
click at [1070, 214] on button "button" at bounding box center [1063, 220] width 22 height 22
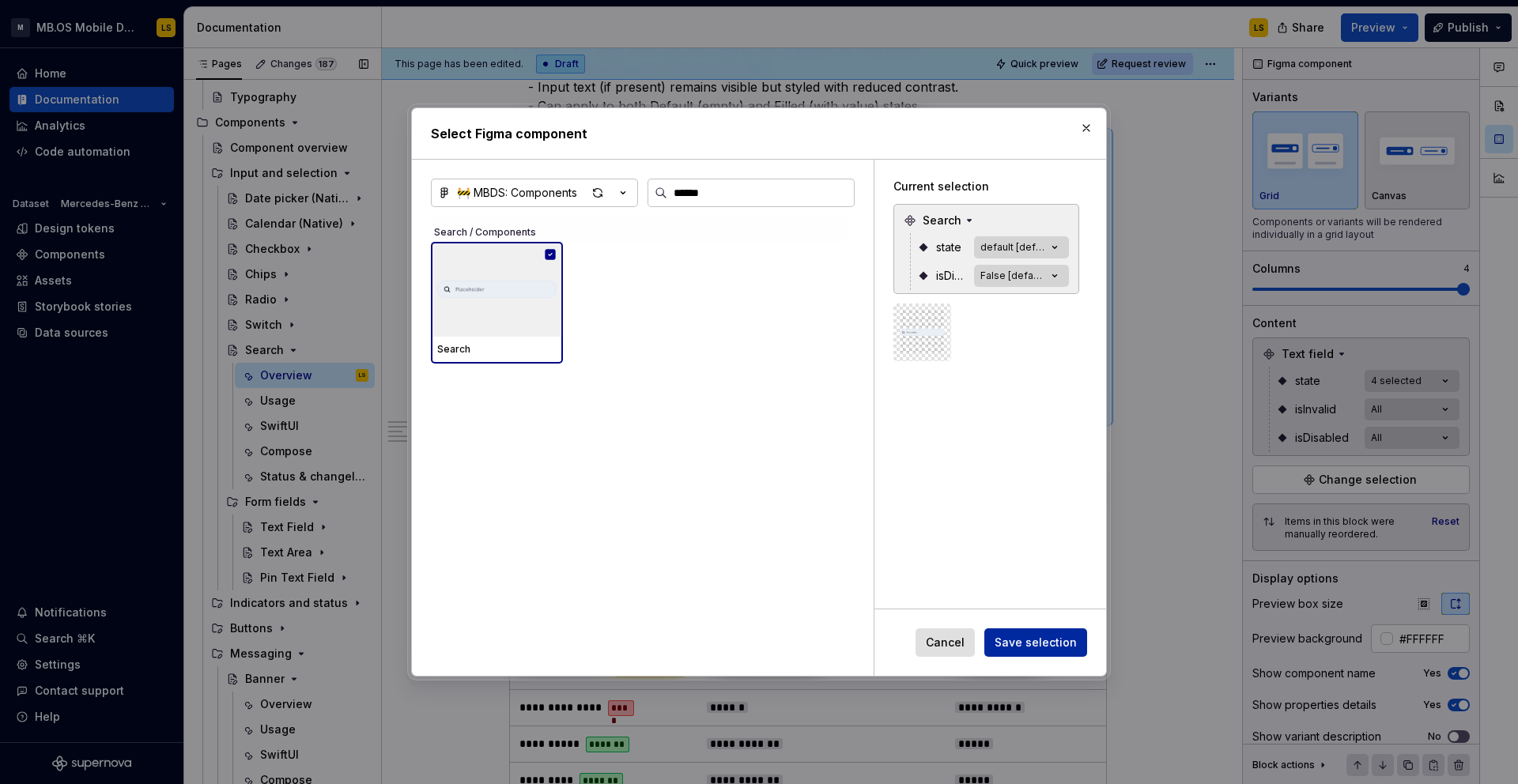
click at [1055, 636] on span "Save selection" at bounding box center [1035, 642] width 82 height 16
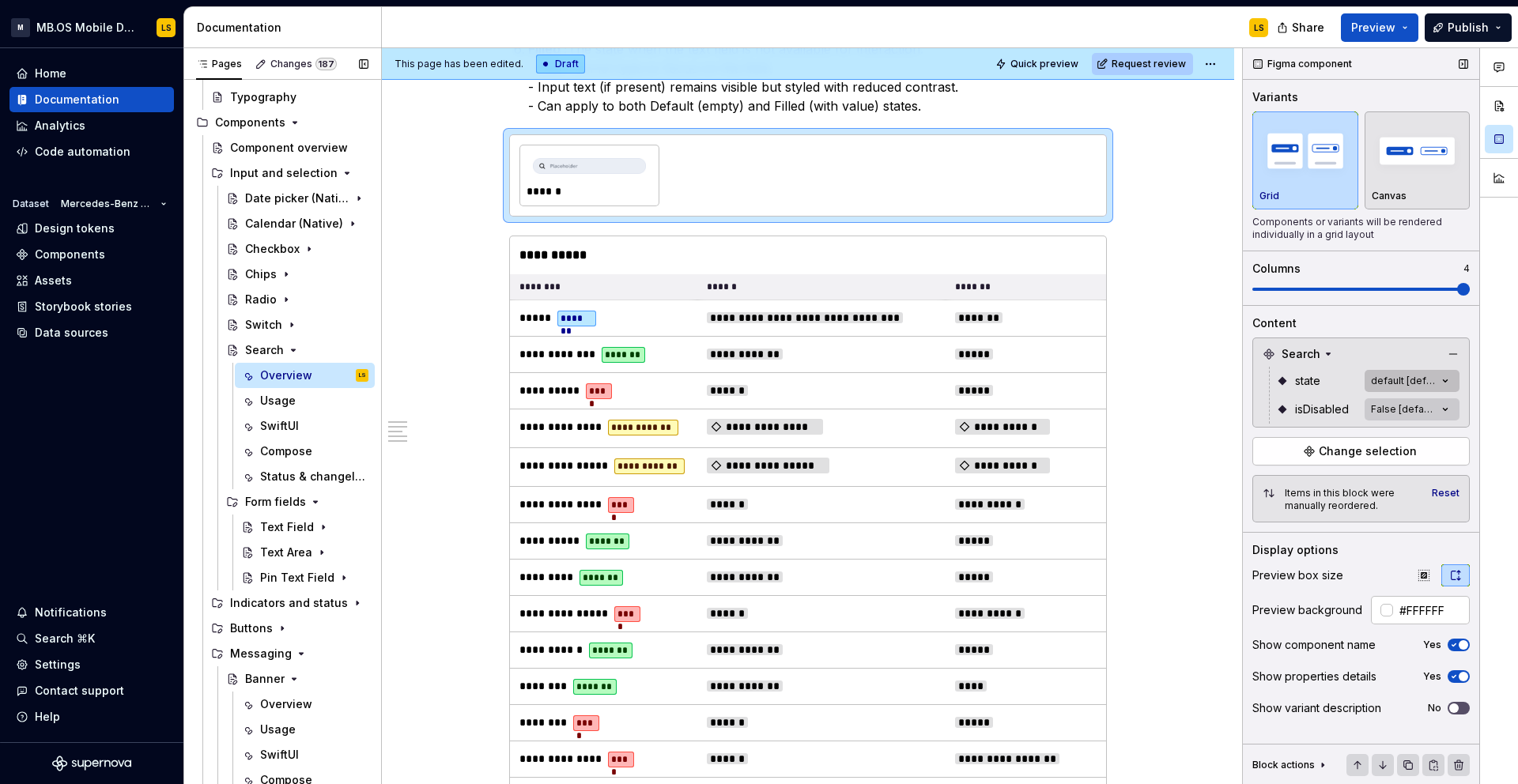
click at [1403, 376] on div "Comments Open comments No comments yet Select ‘Comment’ from the block context …" at bounding box center [1380, 415] width 275 height 736
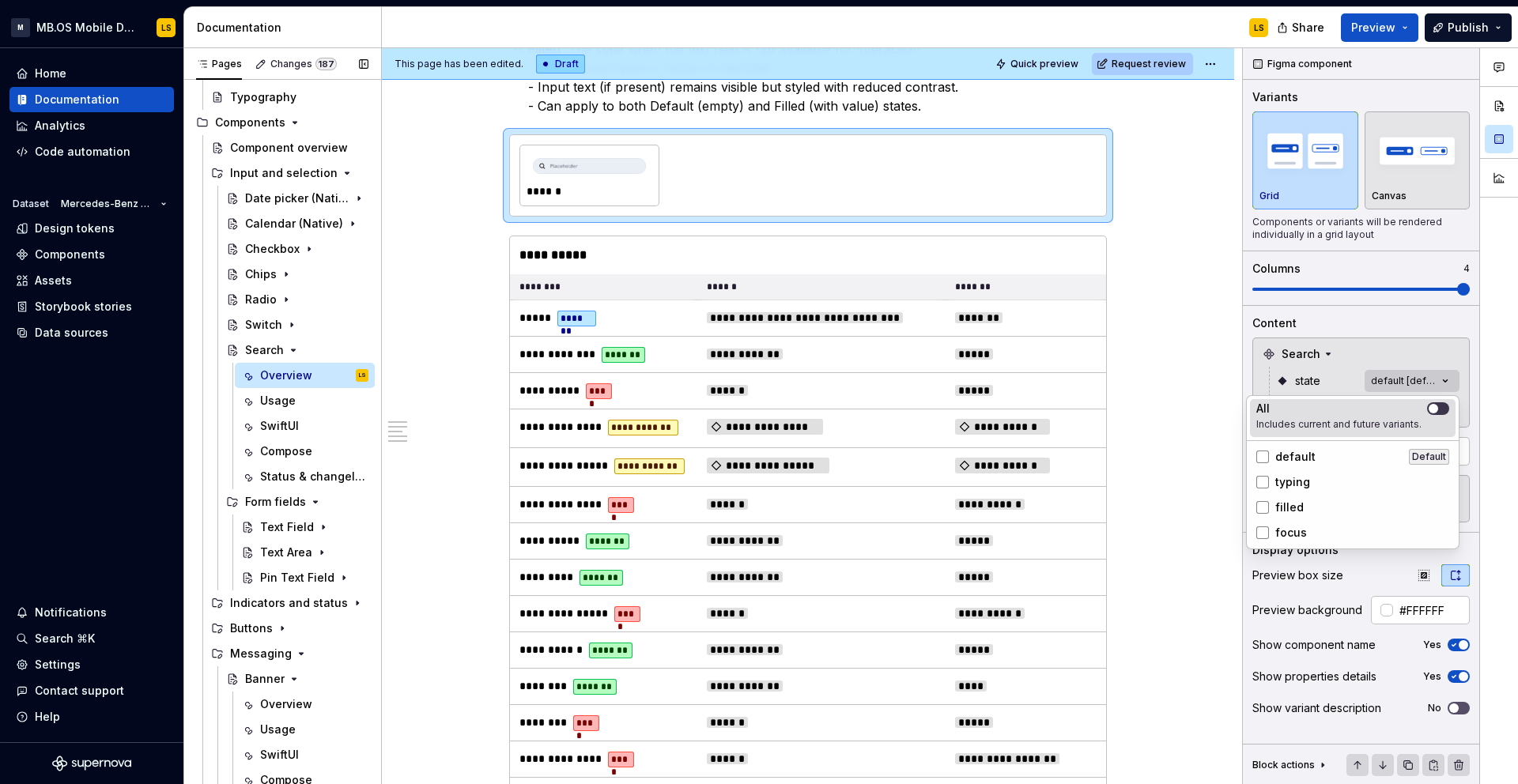
click at [1435, 404] on span "button" at bounding box center [1433, 408] width 9 height 9
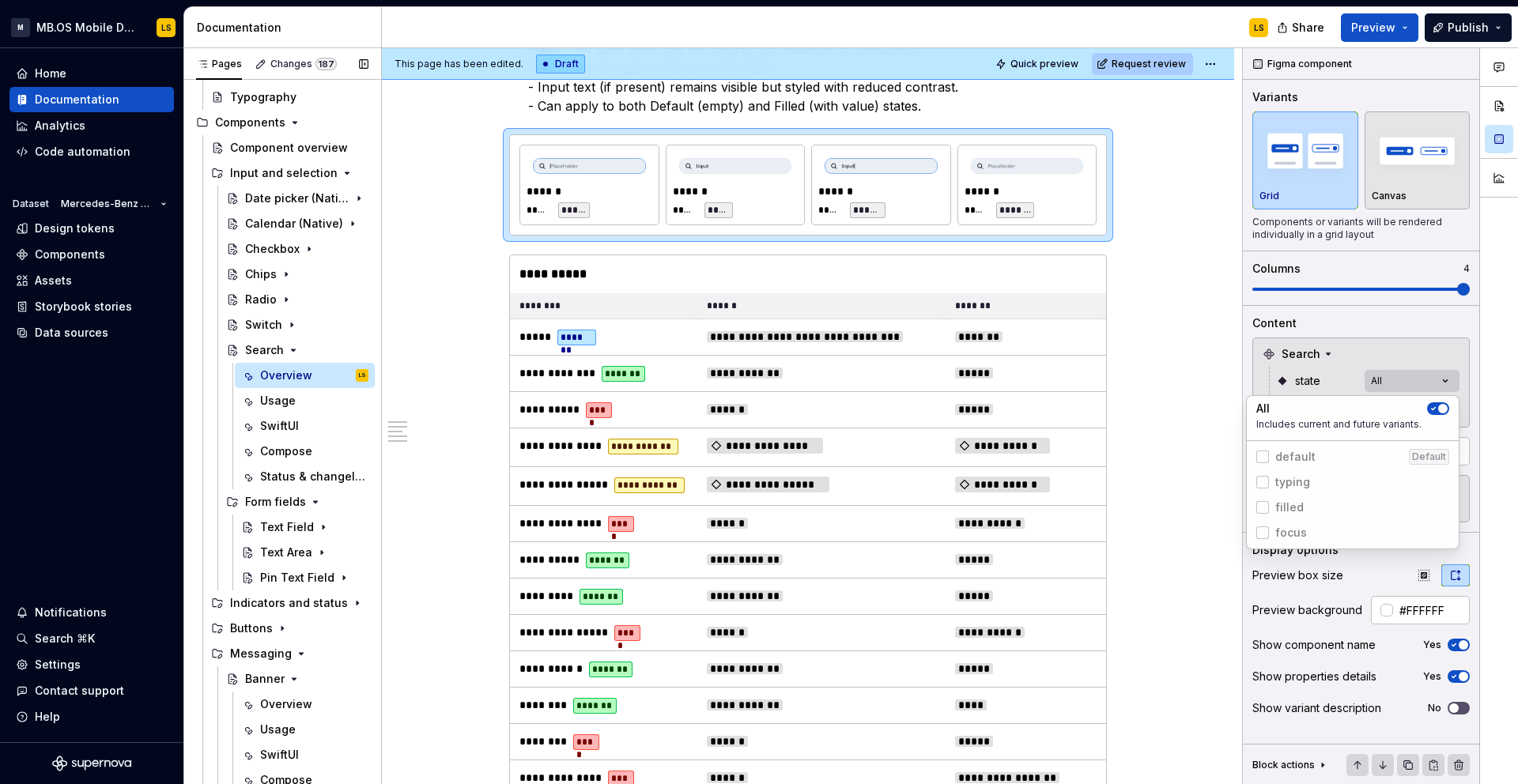
click at [1356, 386] on div "Comments Open comments No comments yet Select ‘Comment’ from the block context …" at bounding box center [1380, 415] width 275 height 736
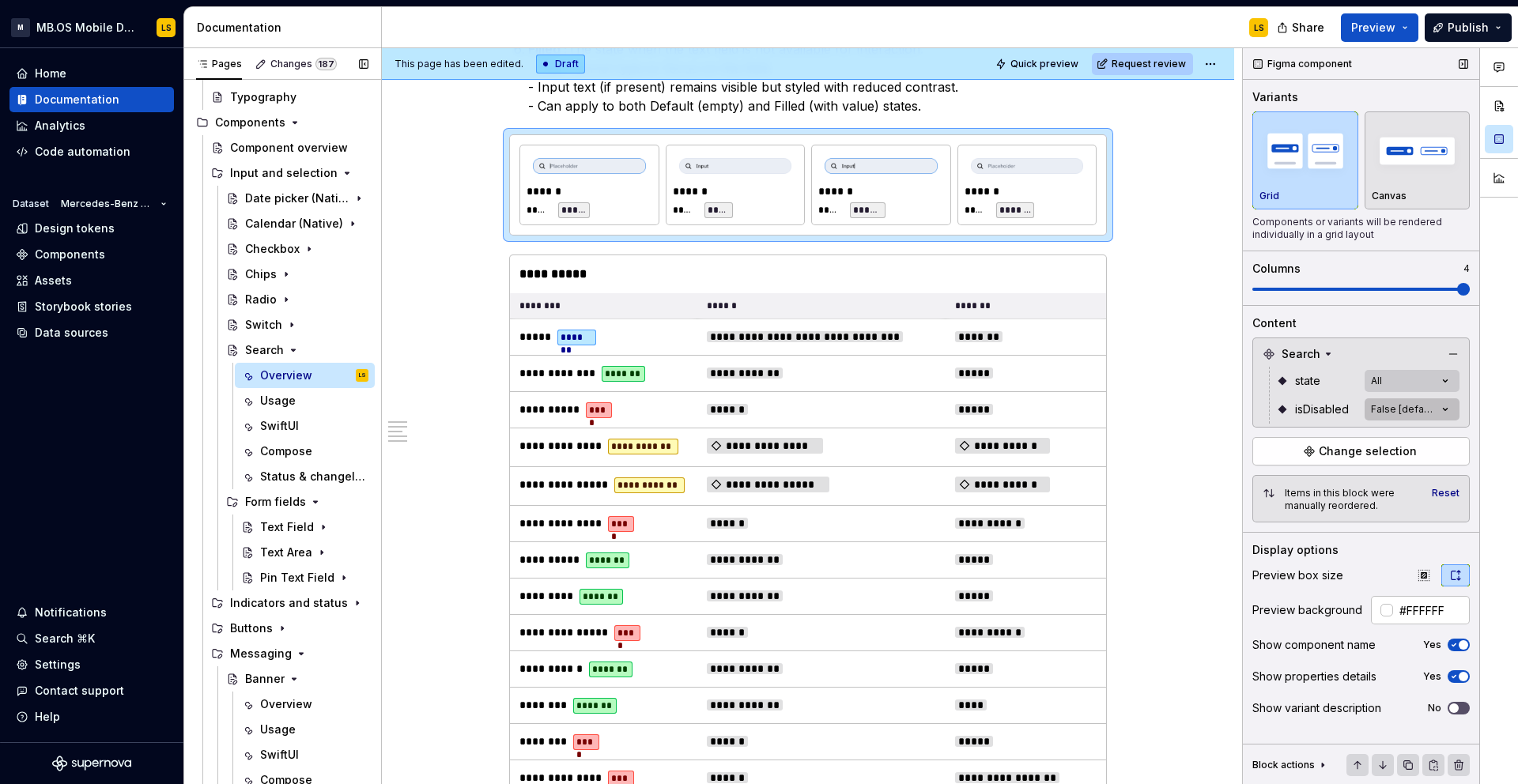
click at [1396, 404] on div "Comments Open comments No comments yet Select ‘Comment’ from the block context …" at bounding box center [1380, 415] width 275 height 736
click at [1446, 435] on button "button" at bounding box center [1438, 437] width 22 height 13
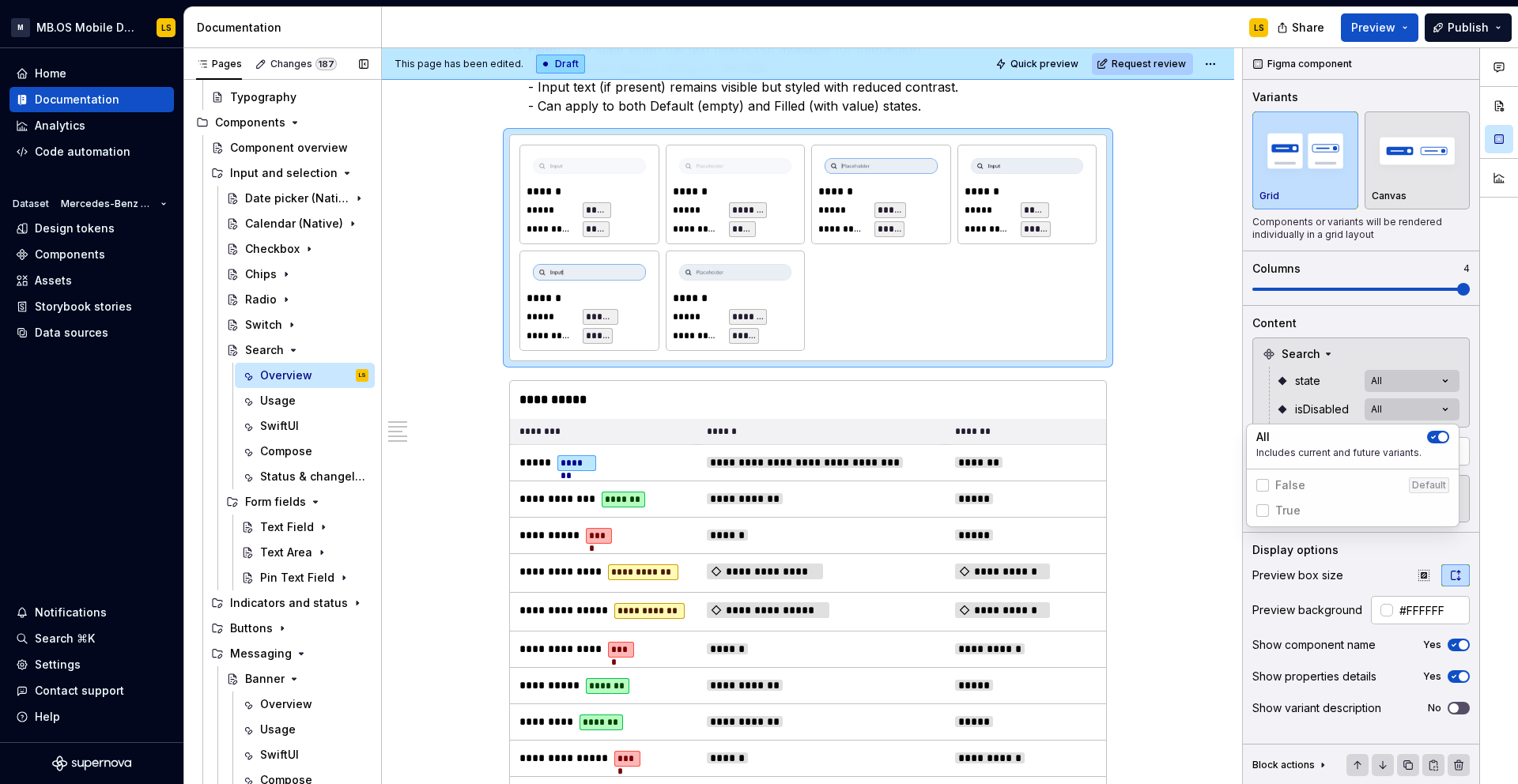
click at [810, 386] on html "M MB.OS Mobile Design System LS Home Documentation Analytics Code automation Da…" at bounding box center [759, 392] width 1518 height 784
click at [835, 392] on div "**********" at bounding box center [807, 399] width 596 height 38
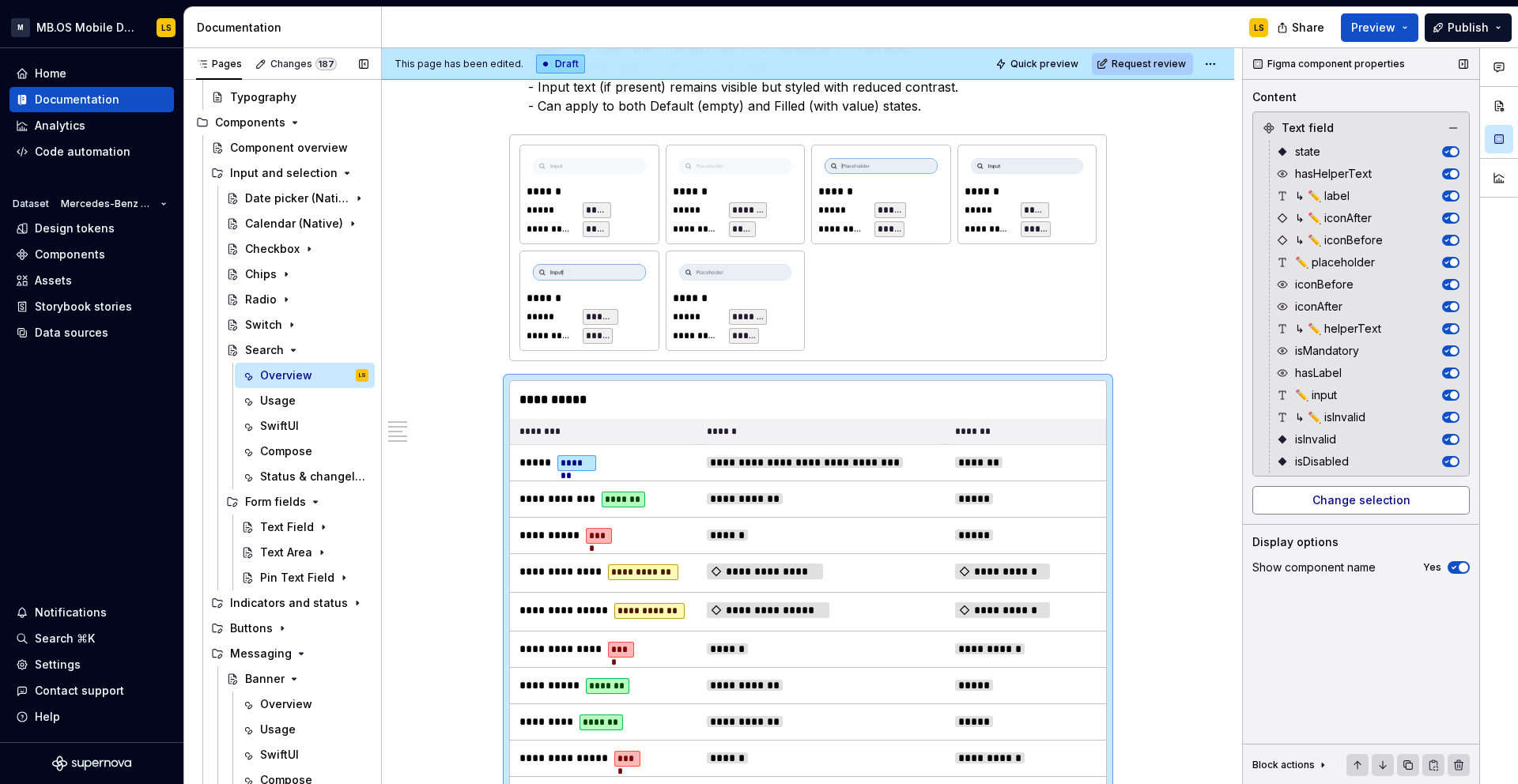
click at [1374, 497] on span "Change selection" at bounding box center [1361, 499] width 98 height 16
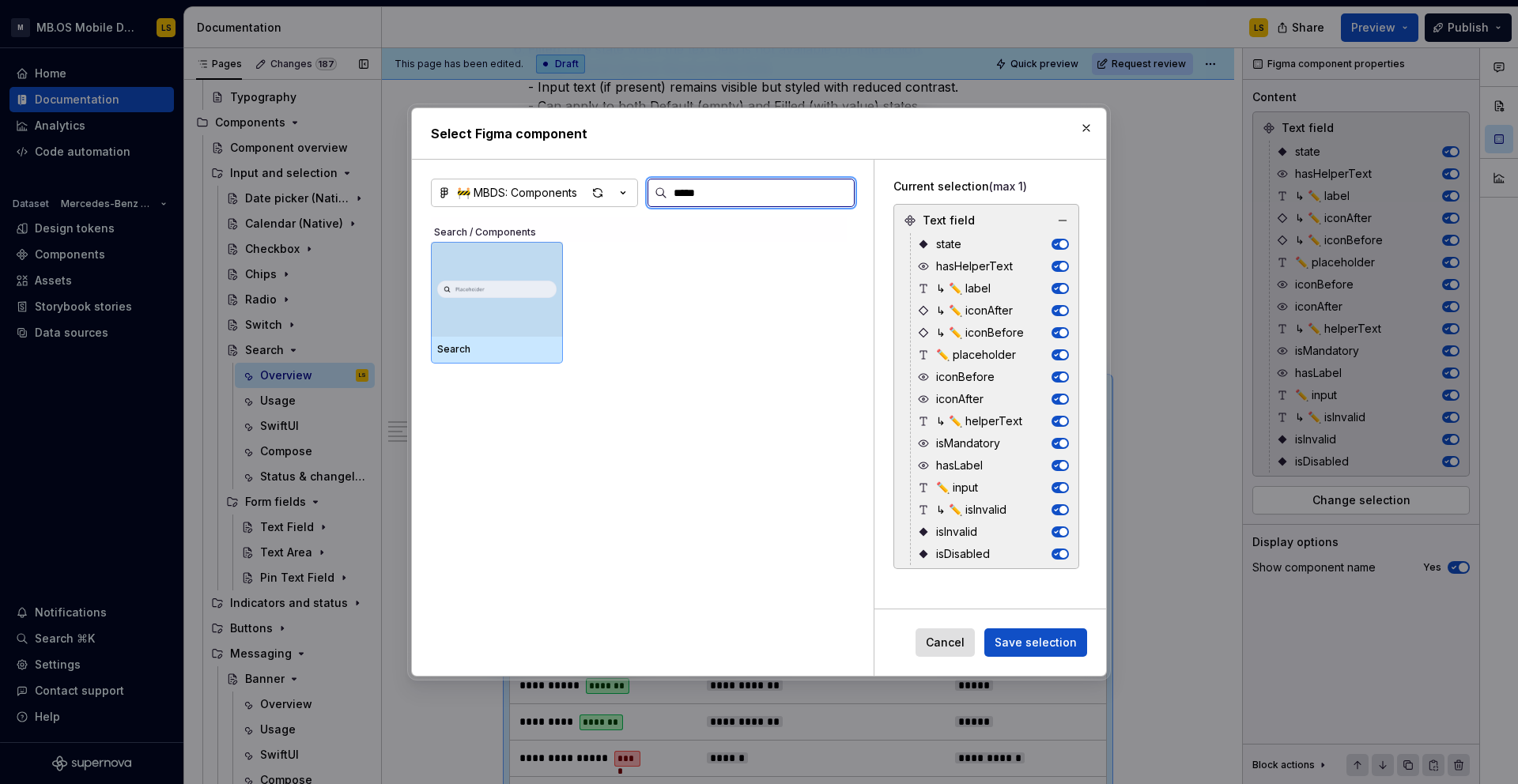
type input "******"
click at [533, 308] on img at bounding box center [497, 288] width 120 height 40
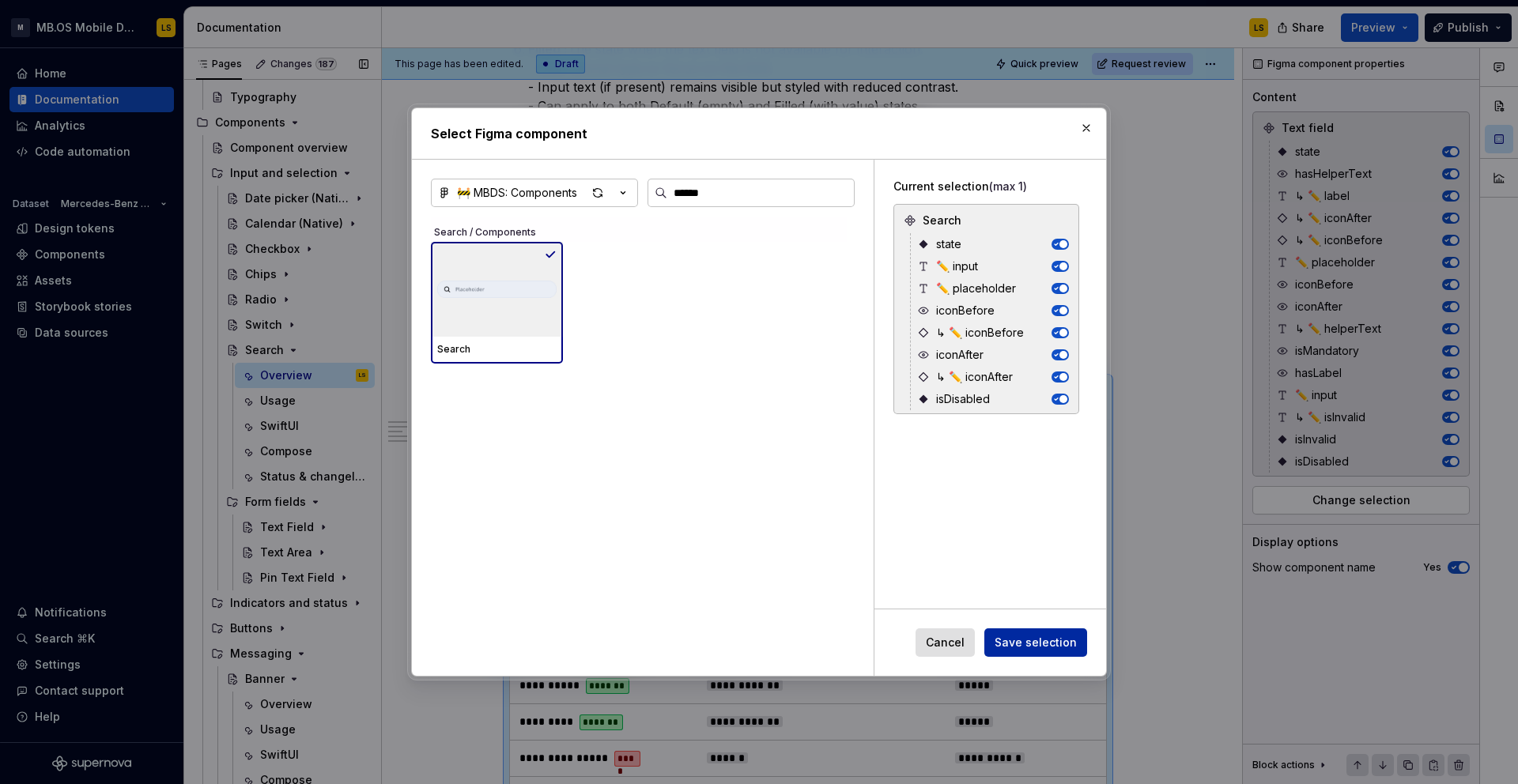
click at [1054, 641] on span "Save selection" at bounding box center [1035, 642] width 82 height 16
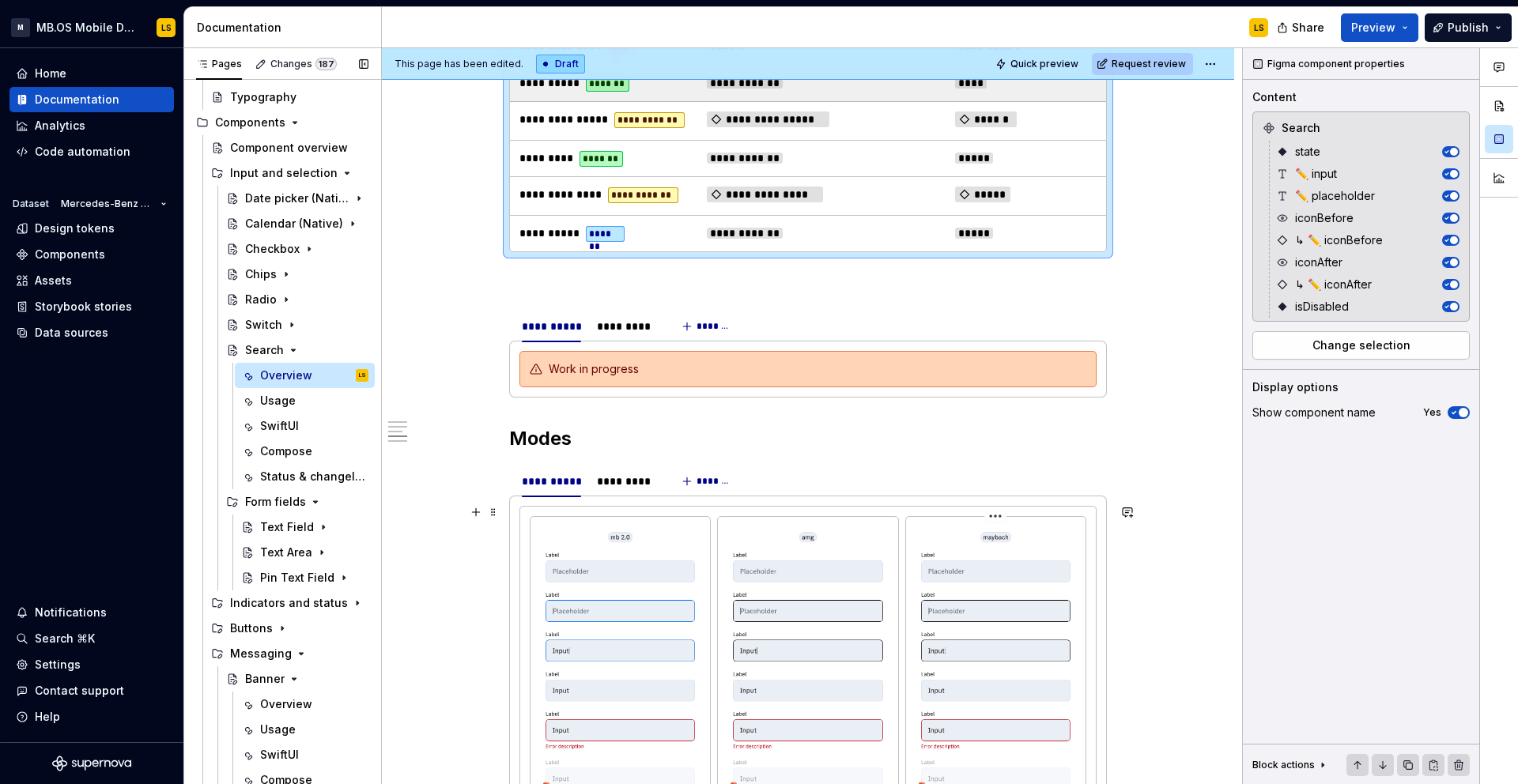
scroll to position [2029, 0]
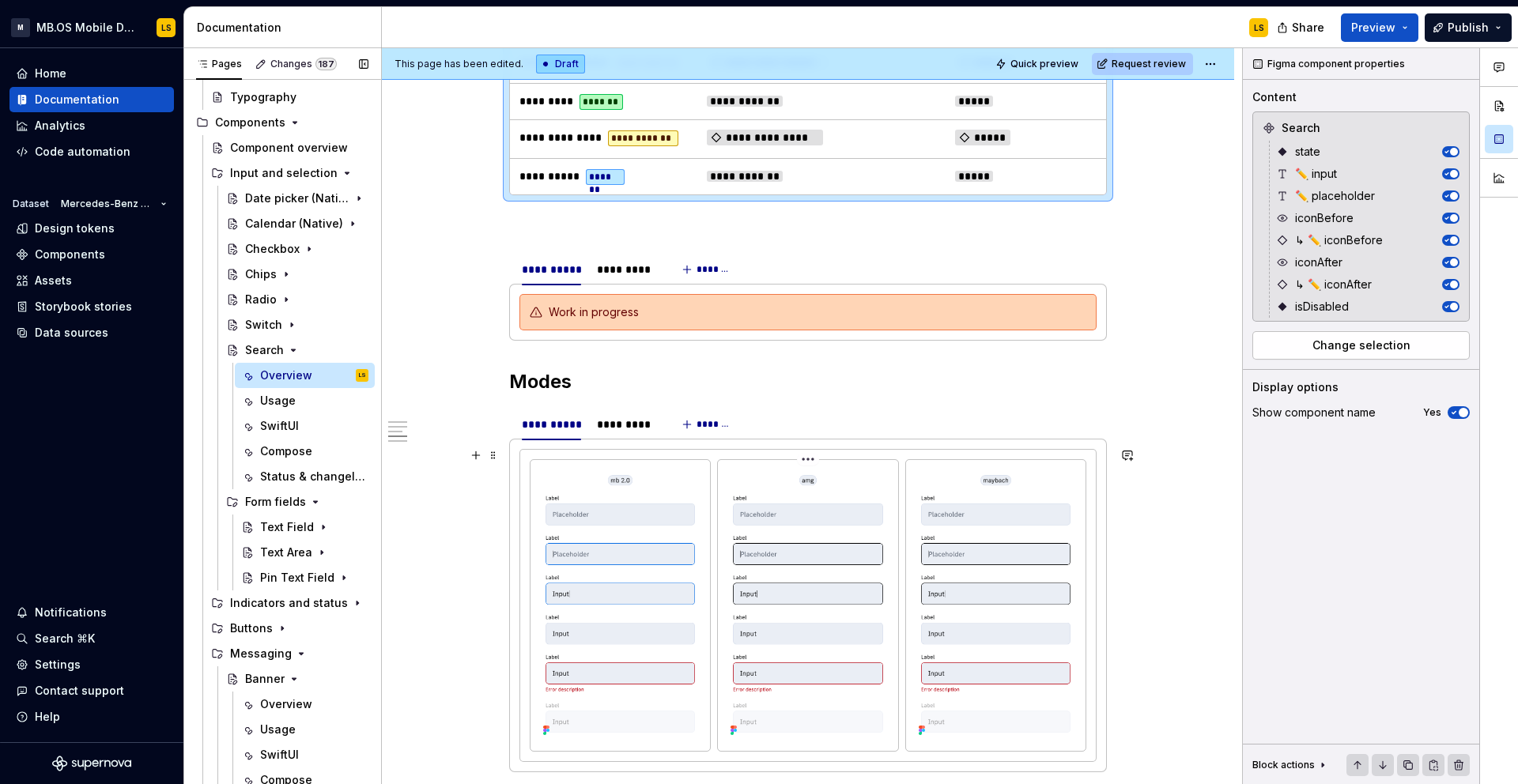
click at [728, 556] on img at bounding box center [807, 603] width 167 height 275
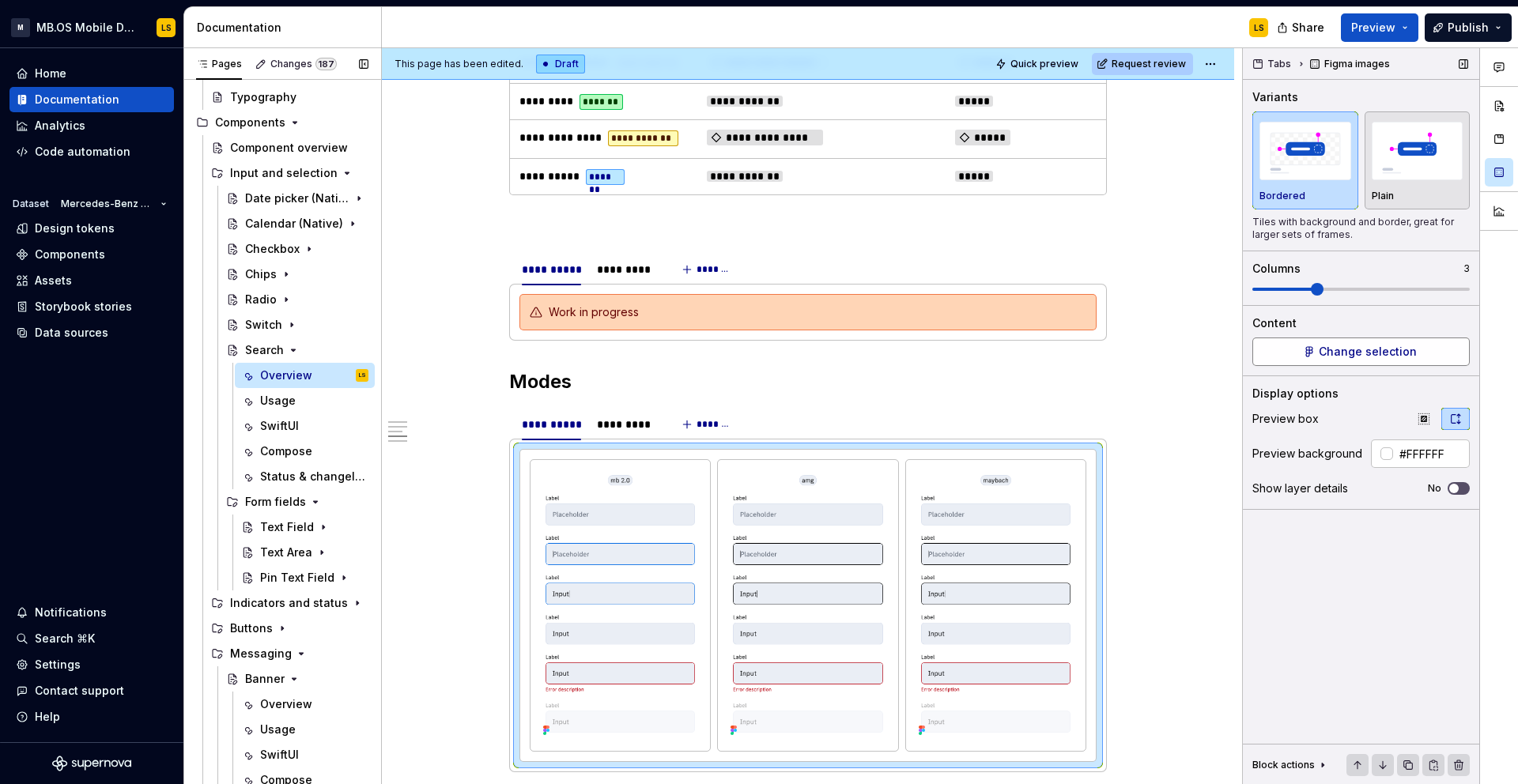
click at [1388, 349] on span "Change selection" at bounding box center [1368, 351] width 98 height 16
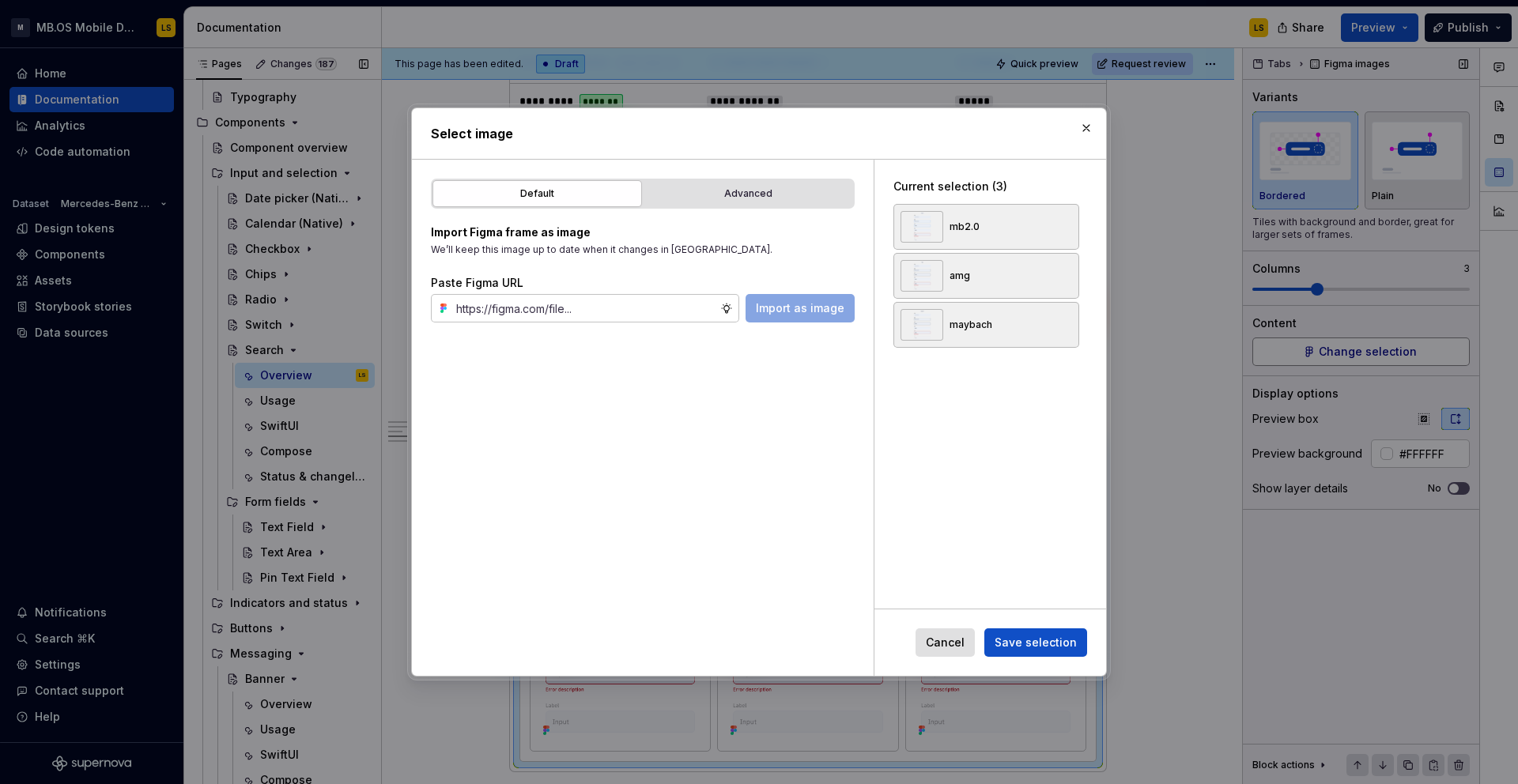
type textarea "*"
click at [743, 197] on div "Advanced" at bounding box center [747, 193] width 198 height 16
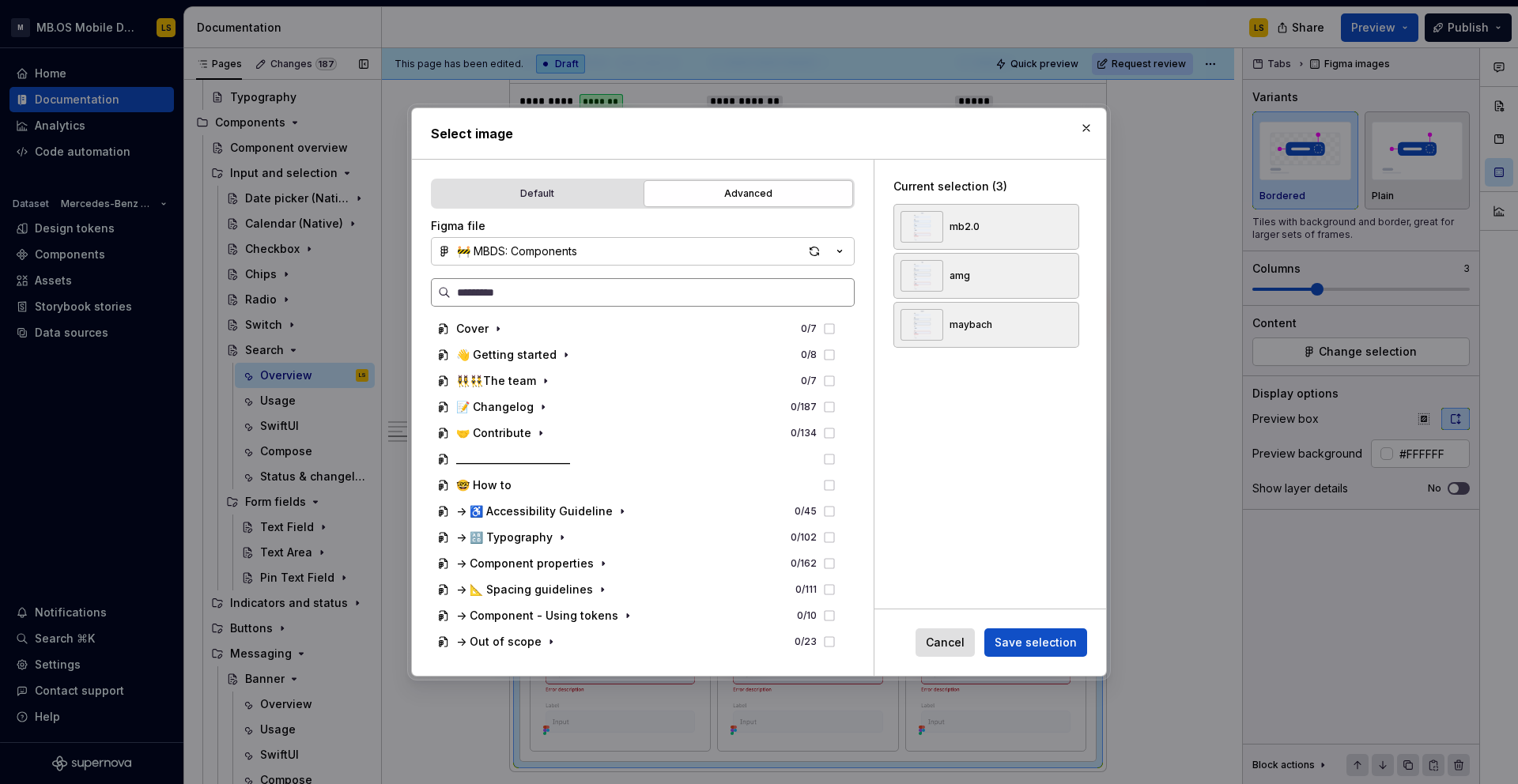
click at [581, 297] on input "search" at bounding box center [652, 292] width 403 height 16
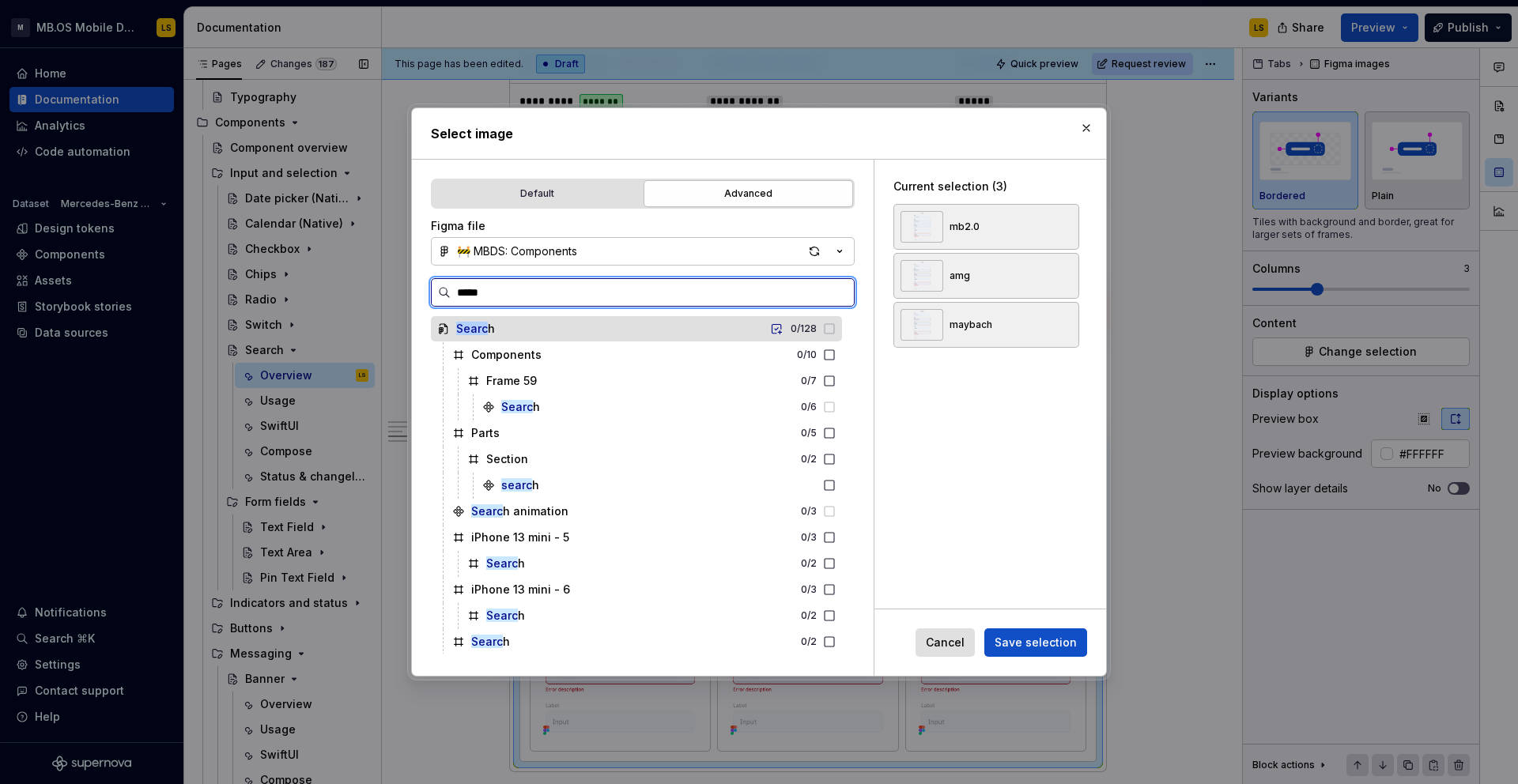
type input "******"
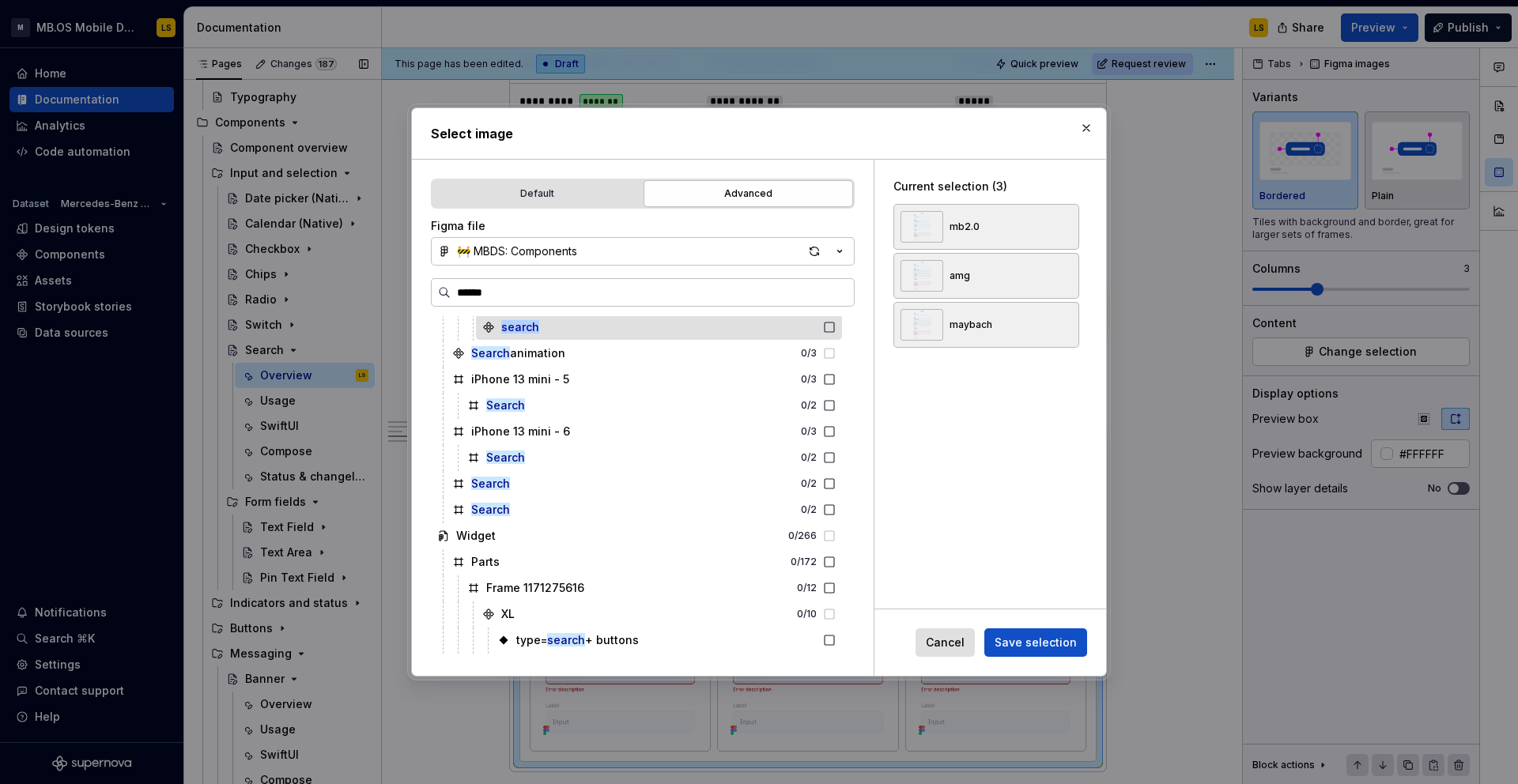
scroll to position [0, 0]
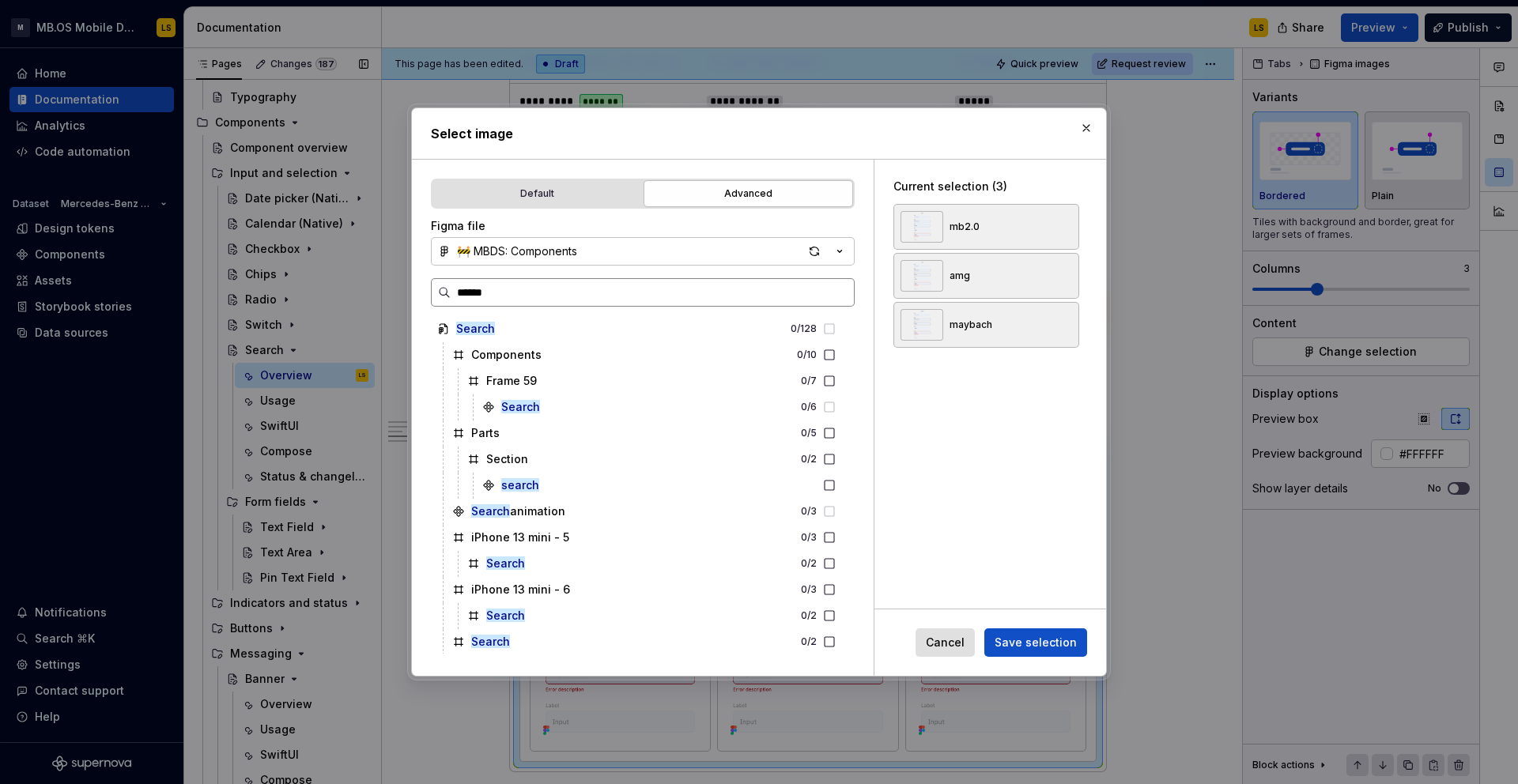
click at [549, 292] on input "******" at bounding box center [652, 292] width 403 height 16
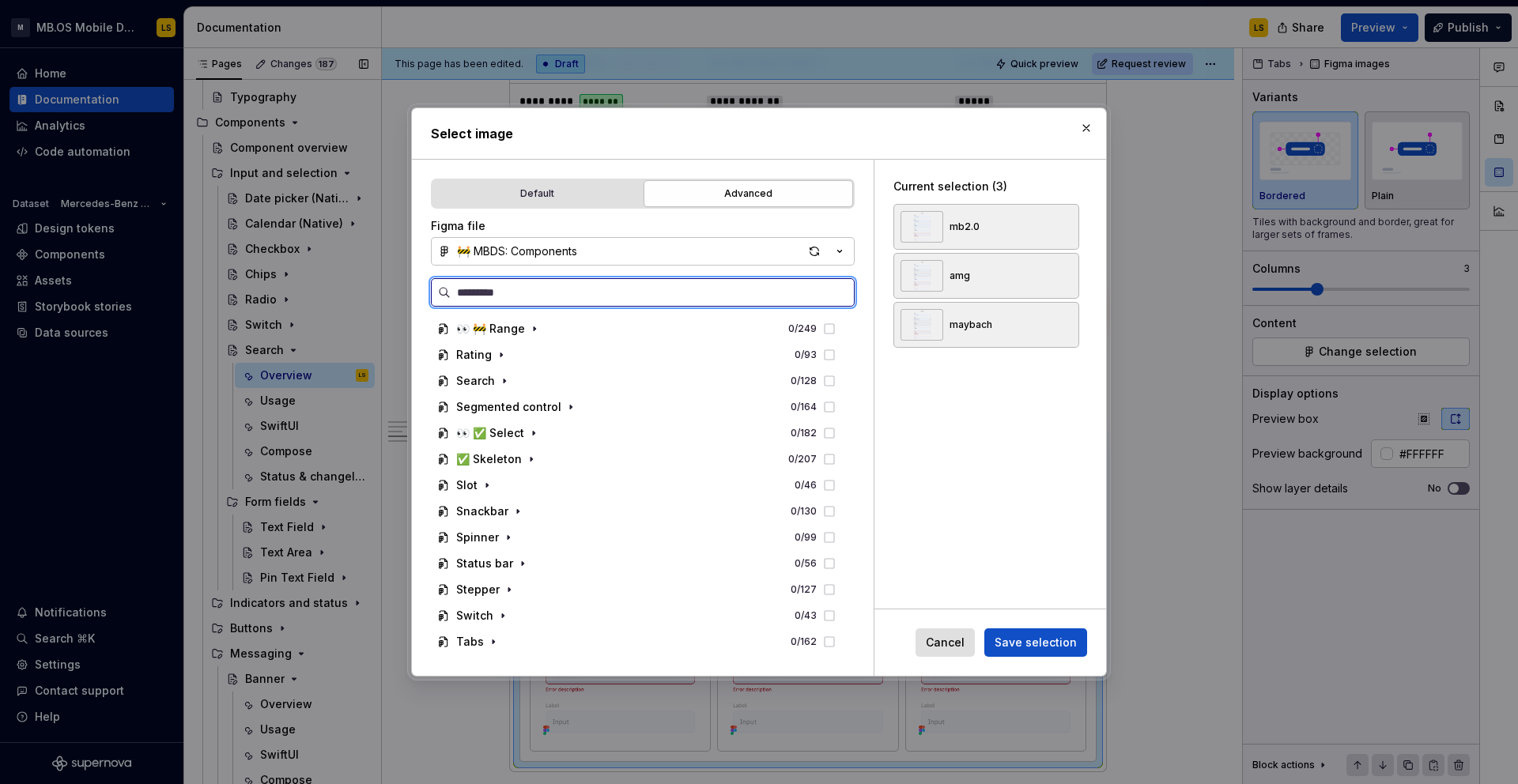
scroll to position [1320, 0]
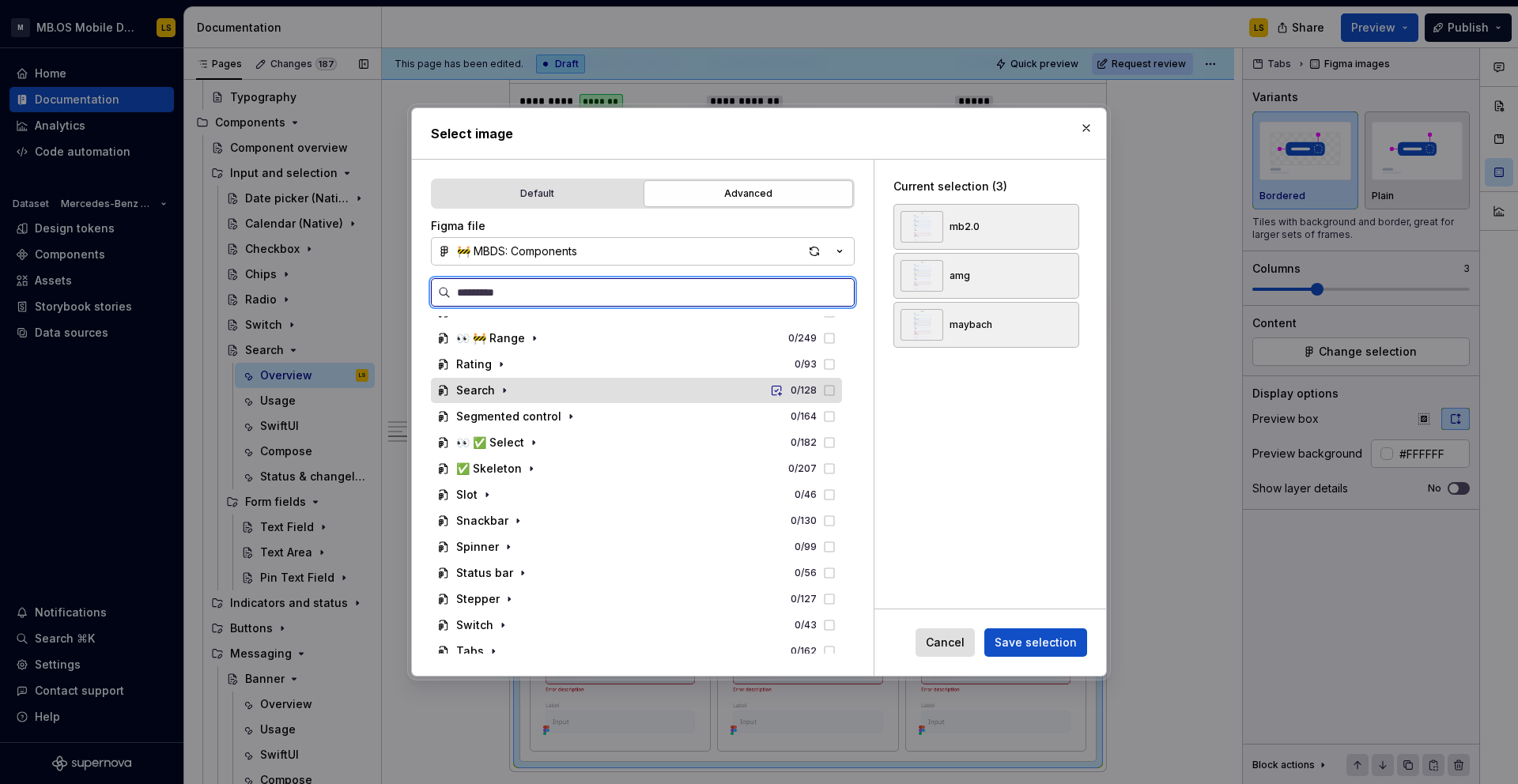
click at [486, 393] on div "Search" at bounding box center [476, 390] width 39 height 16
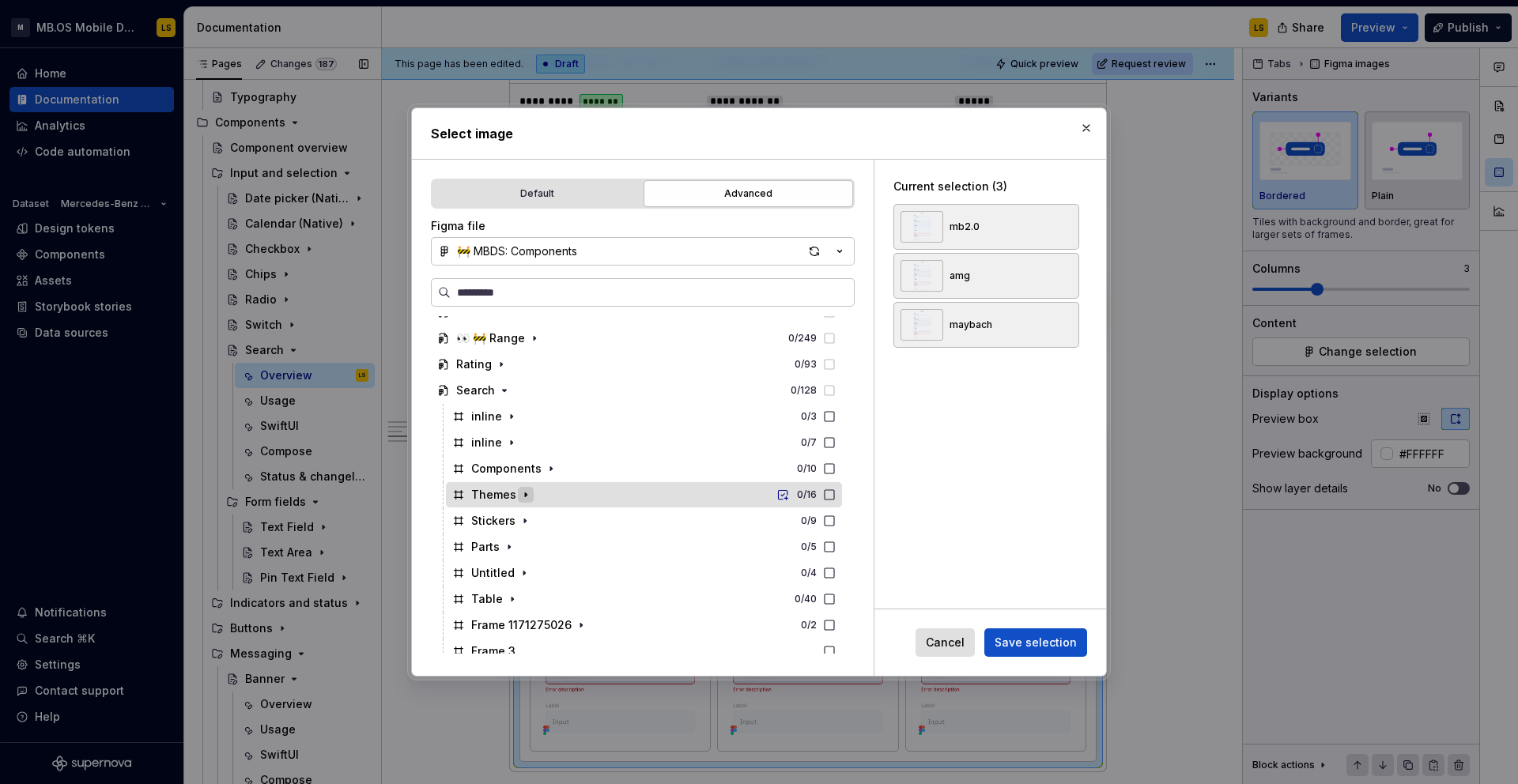
click at [526, 496] on icon "button" at bounding box center [525, 495] width 13 height 13
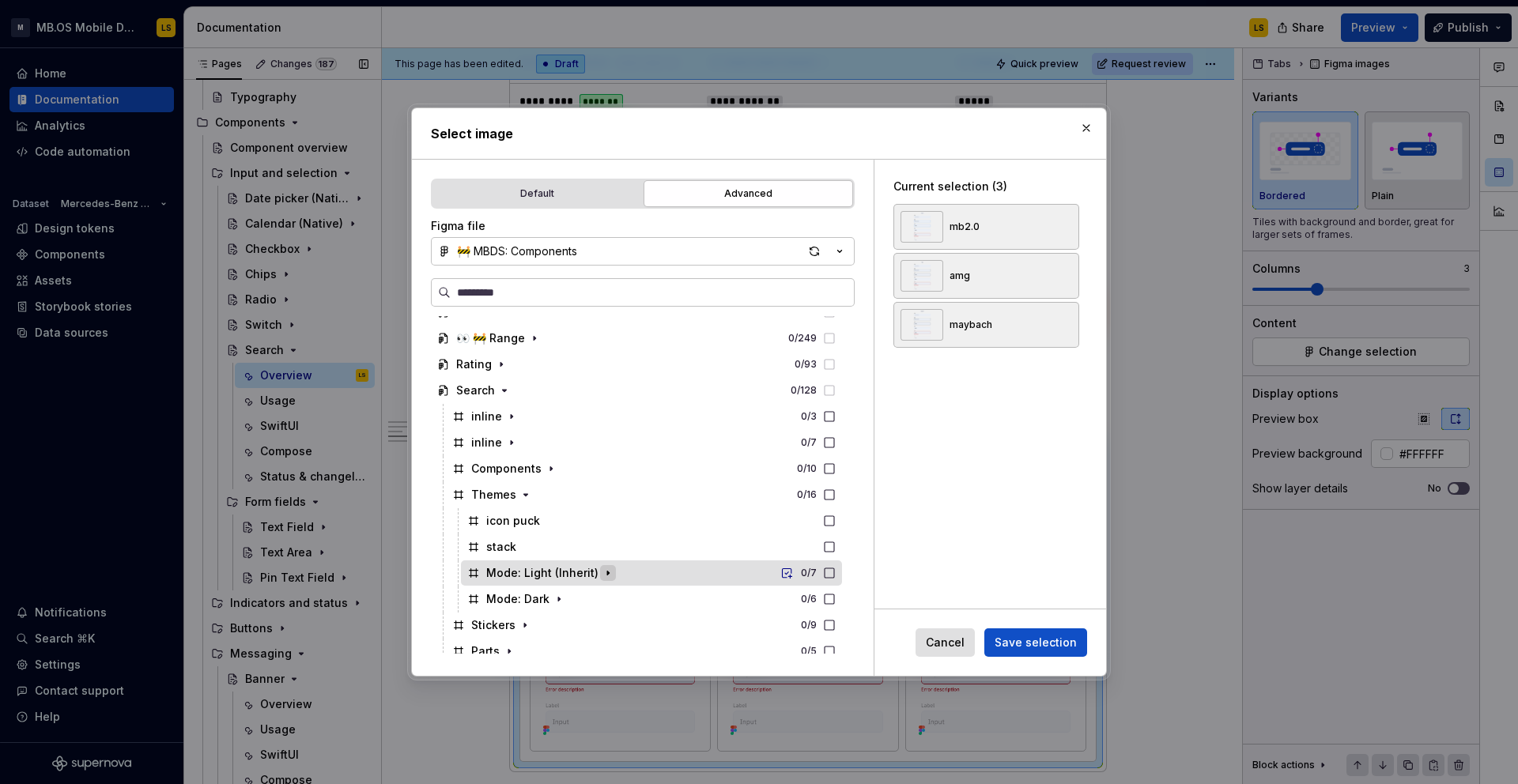
click at [603, 580] on button "button" at bounding box center [607, 572] width 16 height 16
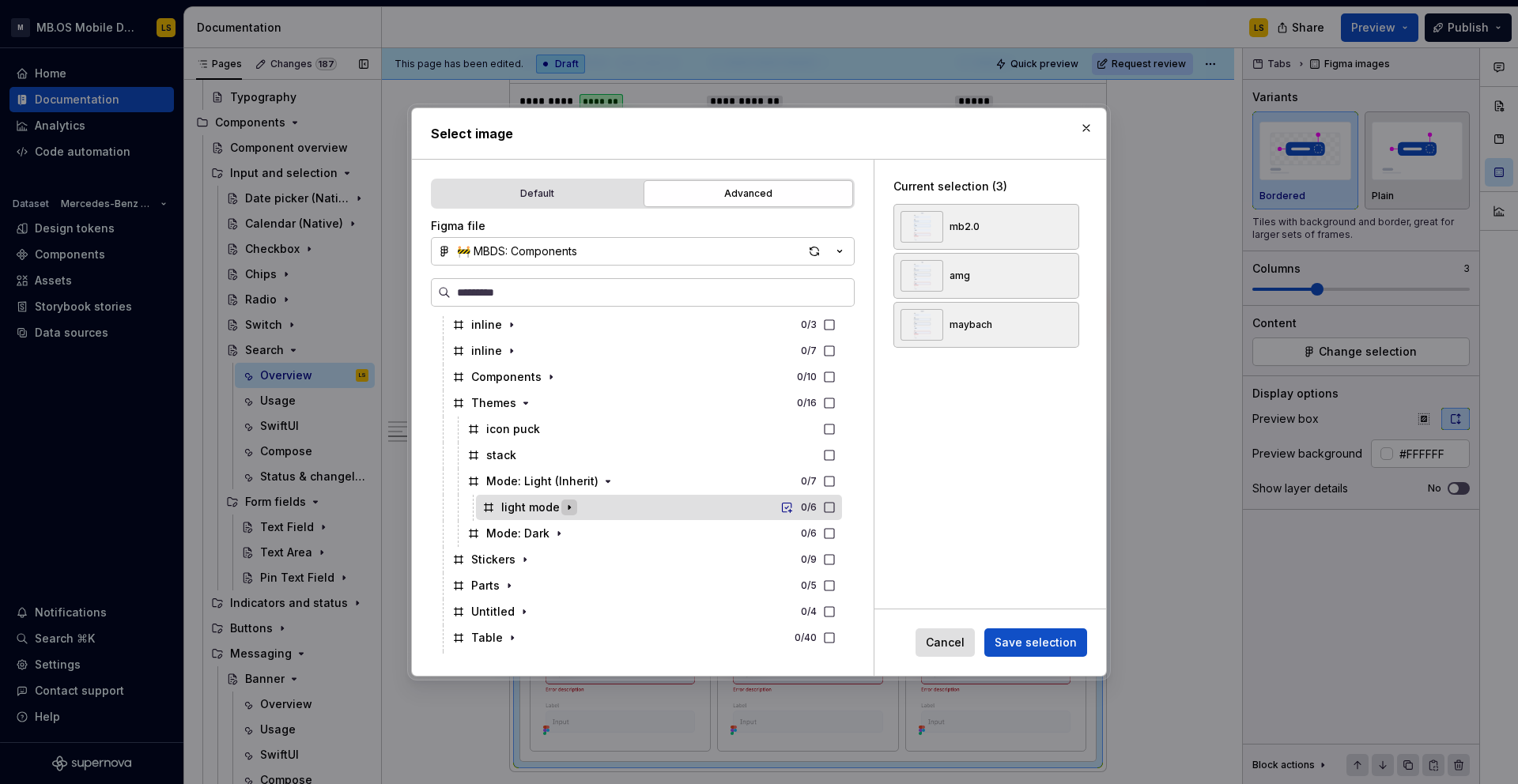
click at [566, 504] on icon "button" at bounding box center [570, 508] width 13 height 13
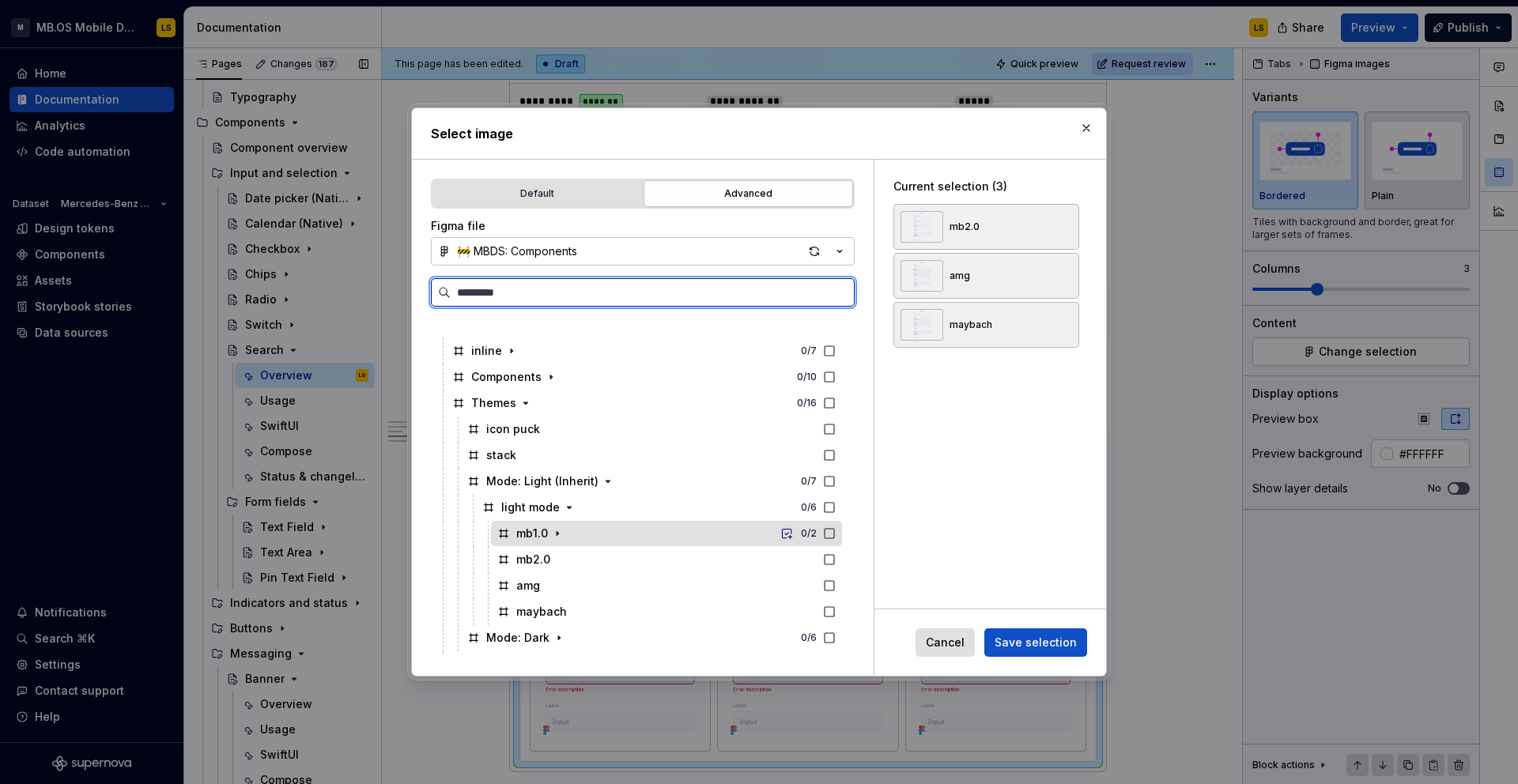
scroll to position [1462, 0]
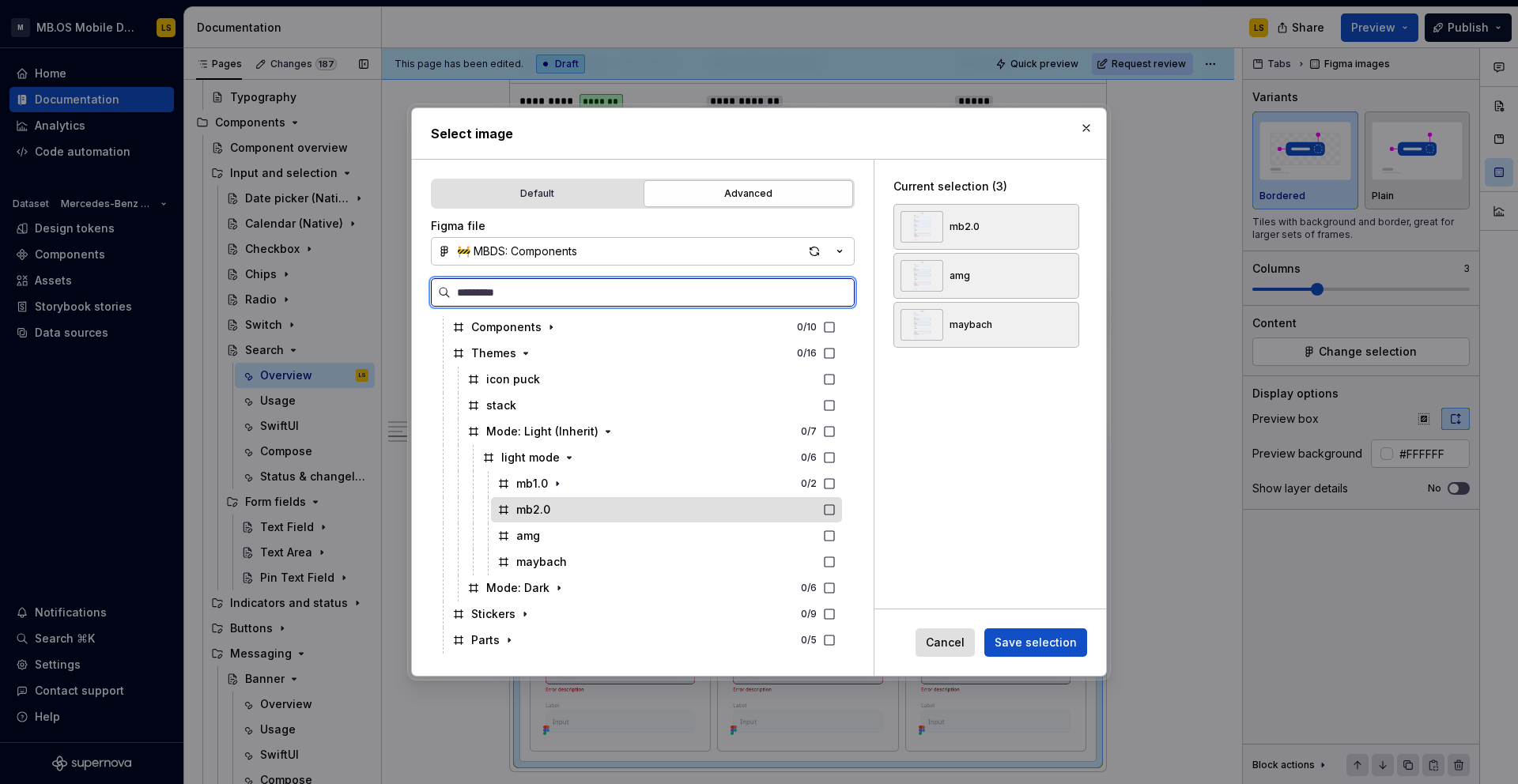
click at [609, 517] on div "mb2.0" at bounding box center [666, 509] width 351 height 25
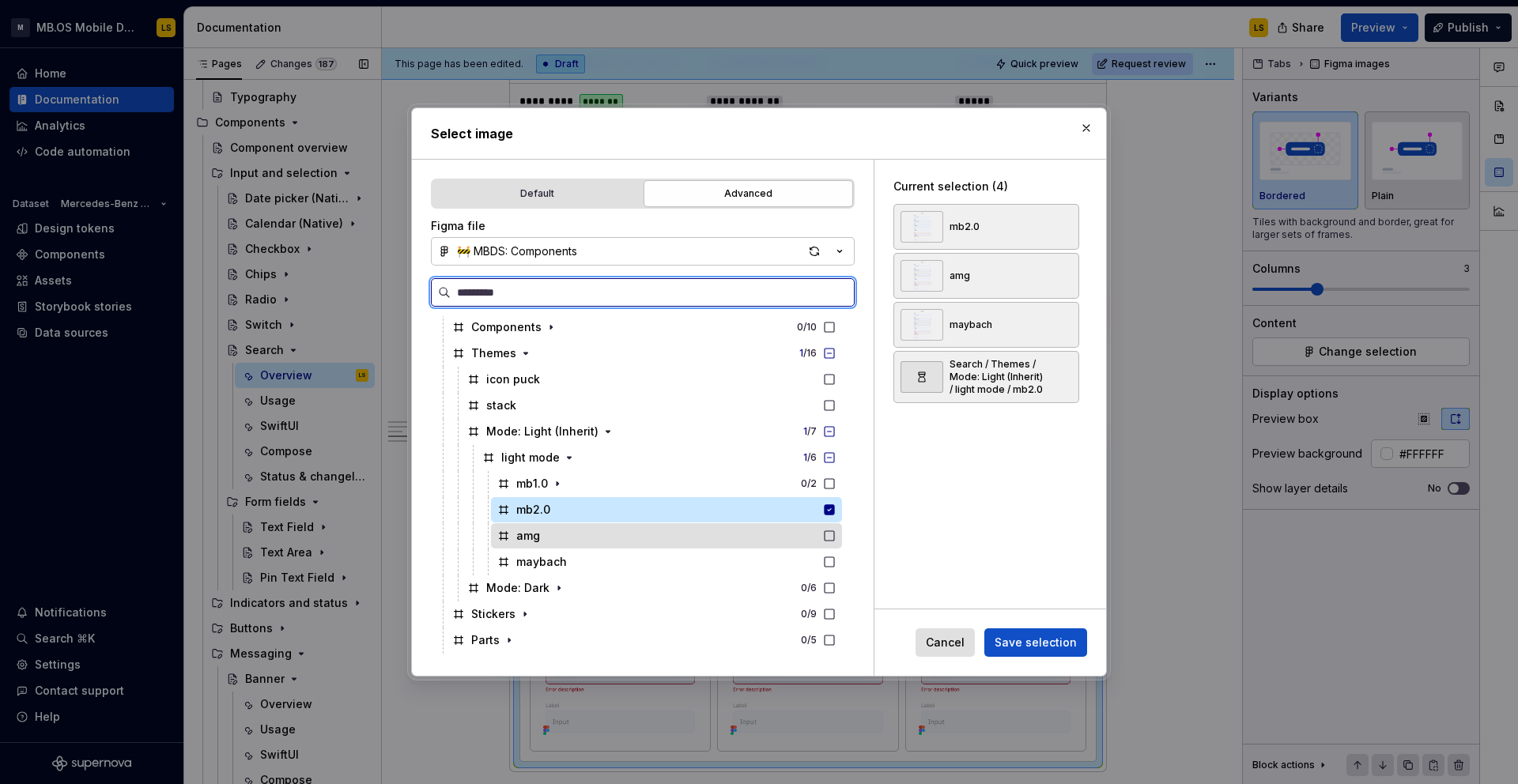
click at [620, 545] on div "amg" at bounding box center [666, 535] width 351 height 25
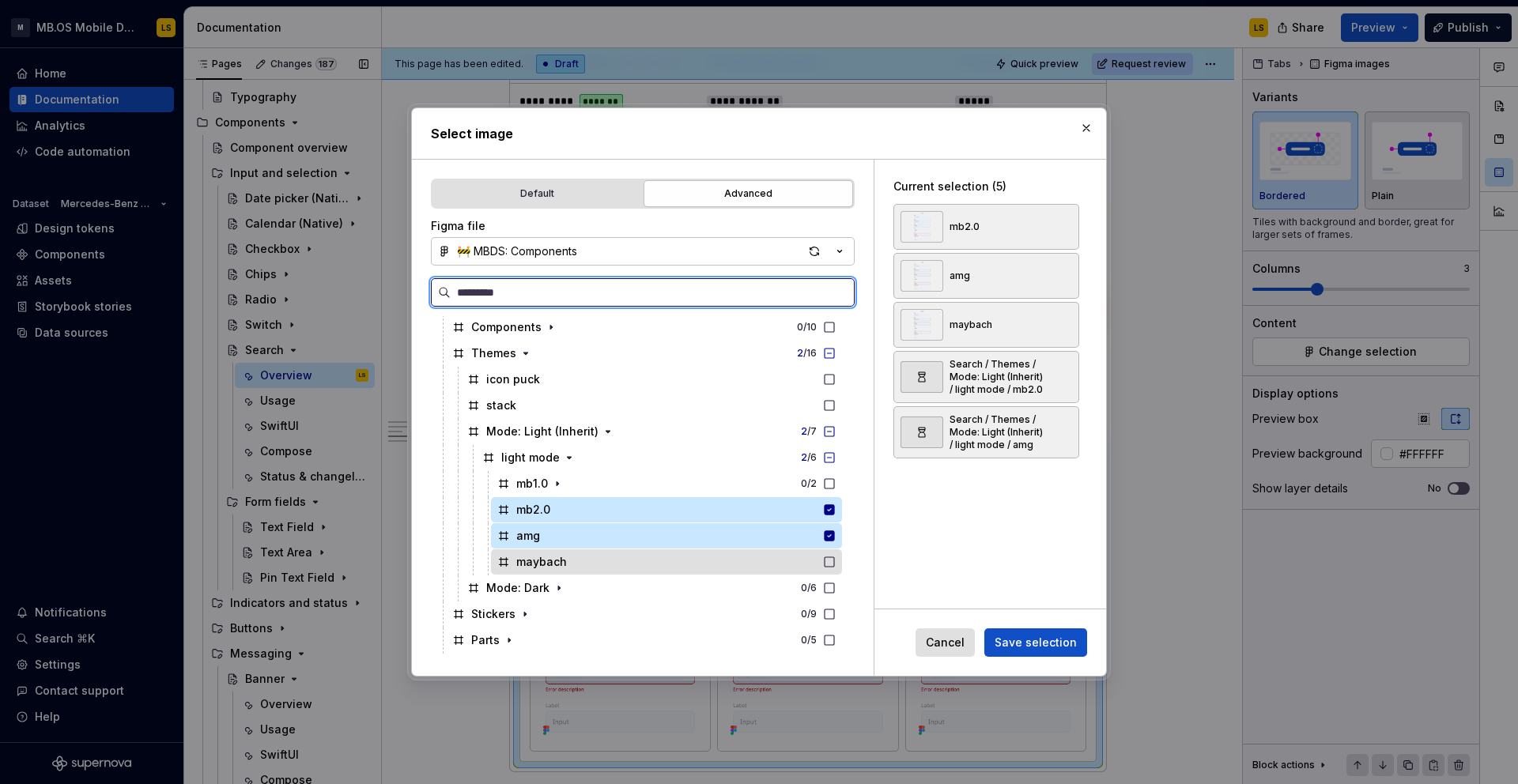
click at [620, 568] on div "maybach" at bounding box center [666, 561] width 351 height 25
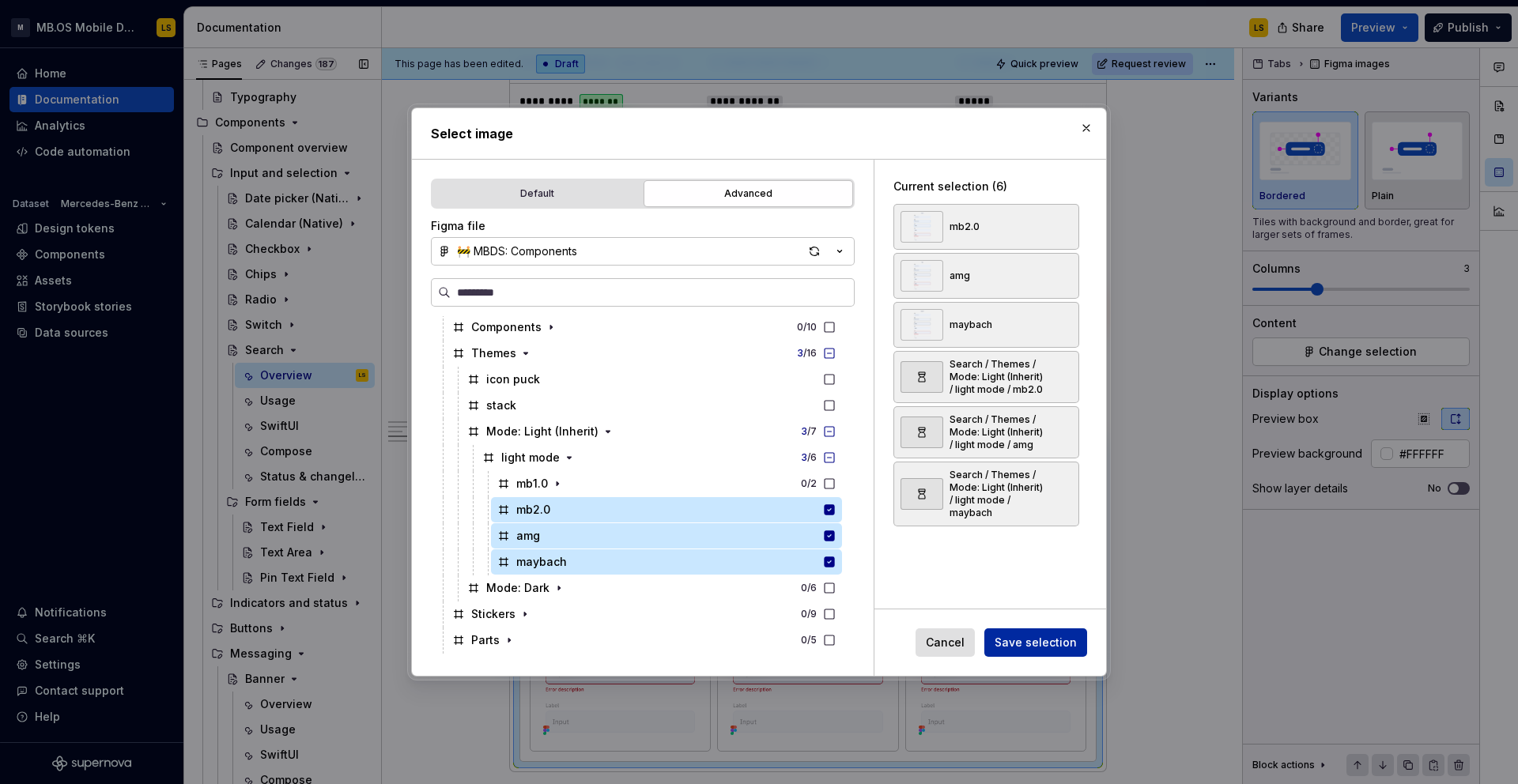
click at [1016, 646] on span "Save selection" at bounding box center [1035, 642] width 82 height 16
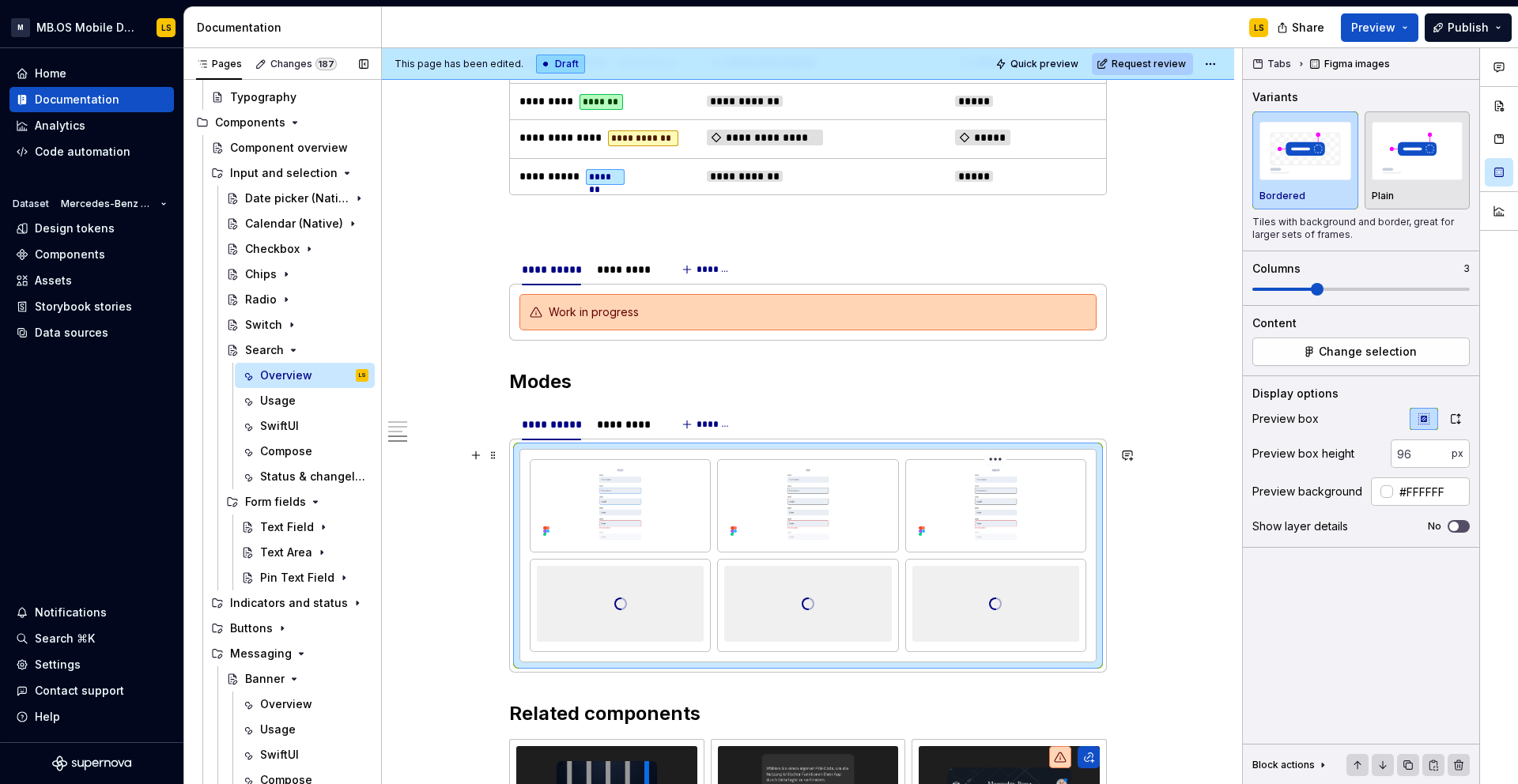
click at [1029, 493] on img at bounding box center [995, 504] width 167 height 76
click at [1370, 348] on span "Change selection" at bounding box center [1368, 351] width 98 height 16
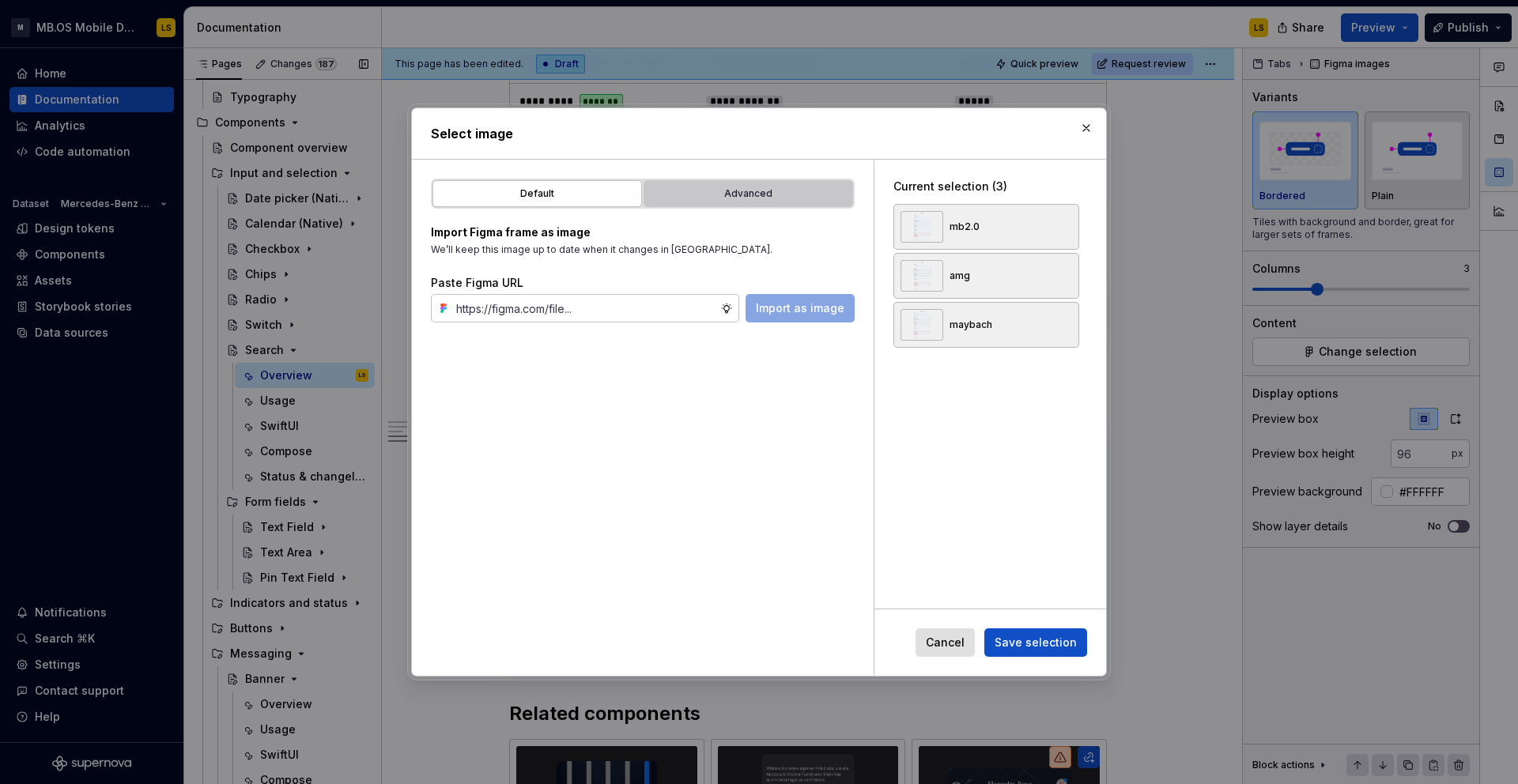
click at [758, 189] on div "Advanced" at bounding box center [747, 193] width 198 height 16
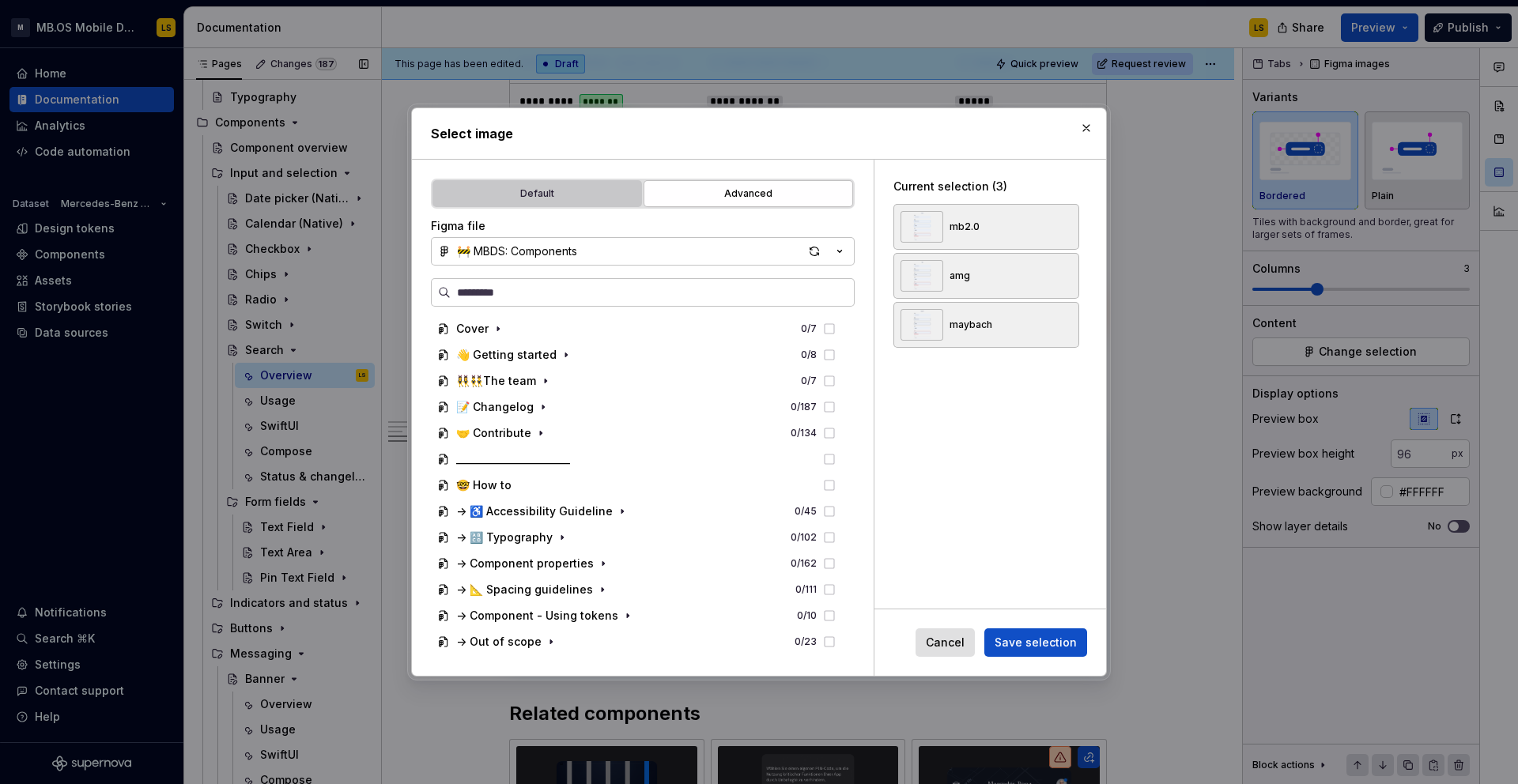
click at [604, 197] on div "Default" at bounding box center [536, 193] width 198 height 16
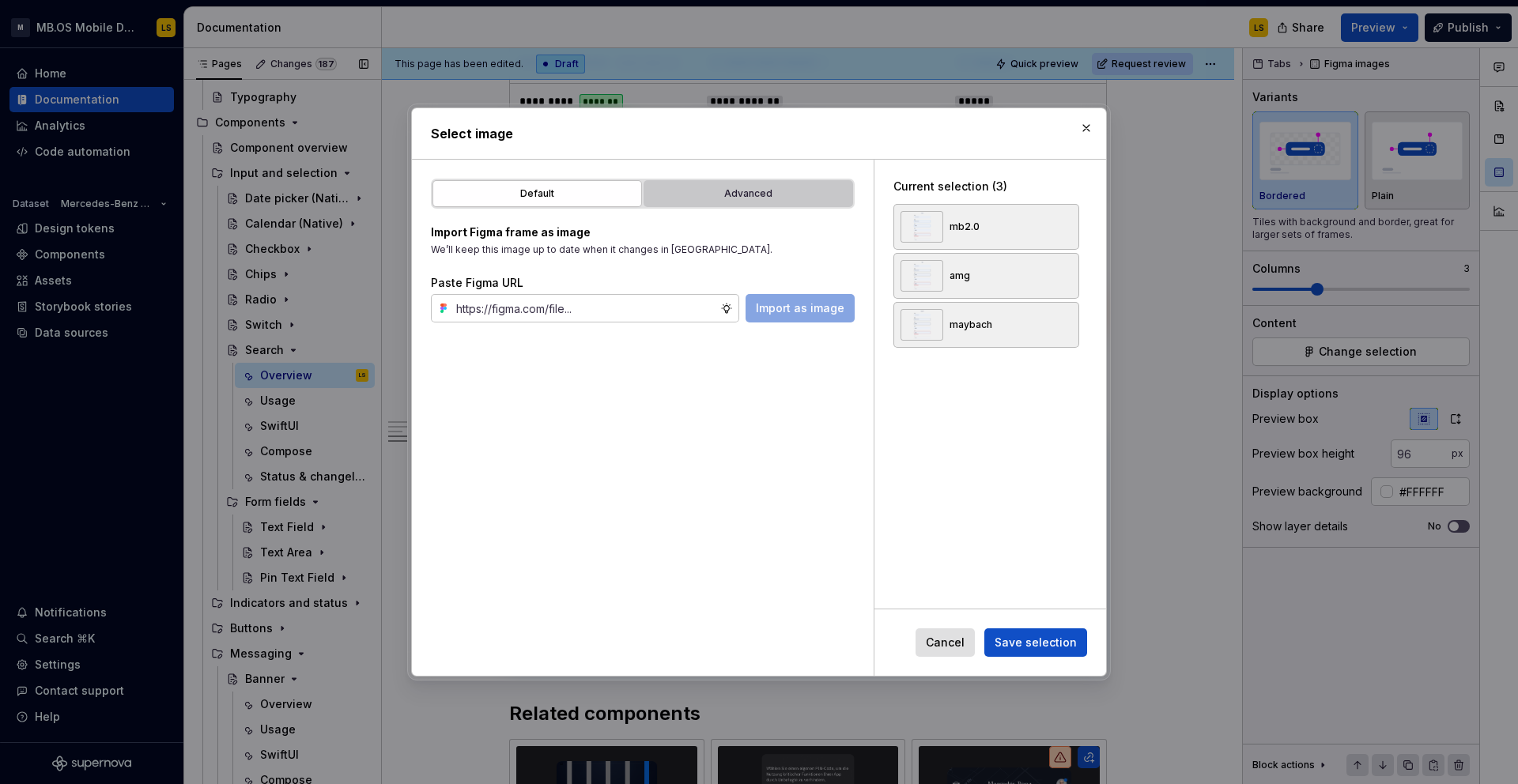
click at [730, 199] on div "Advanced" at bounding box center [747, 193] width 198 height 16
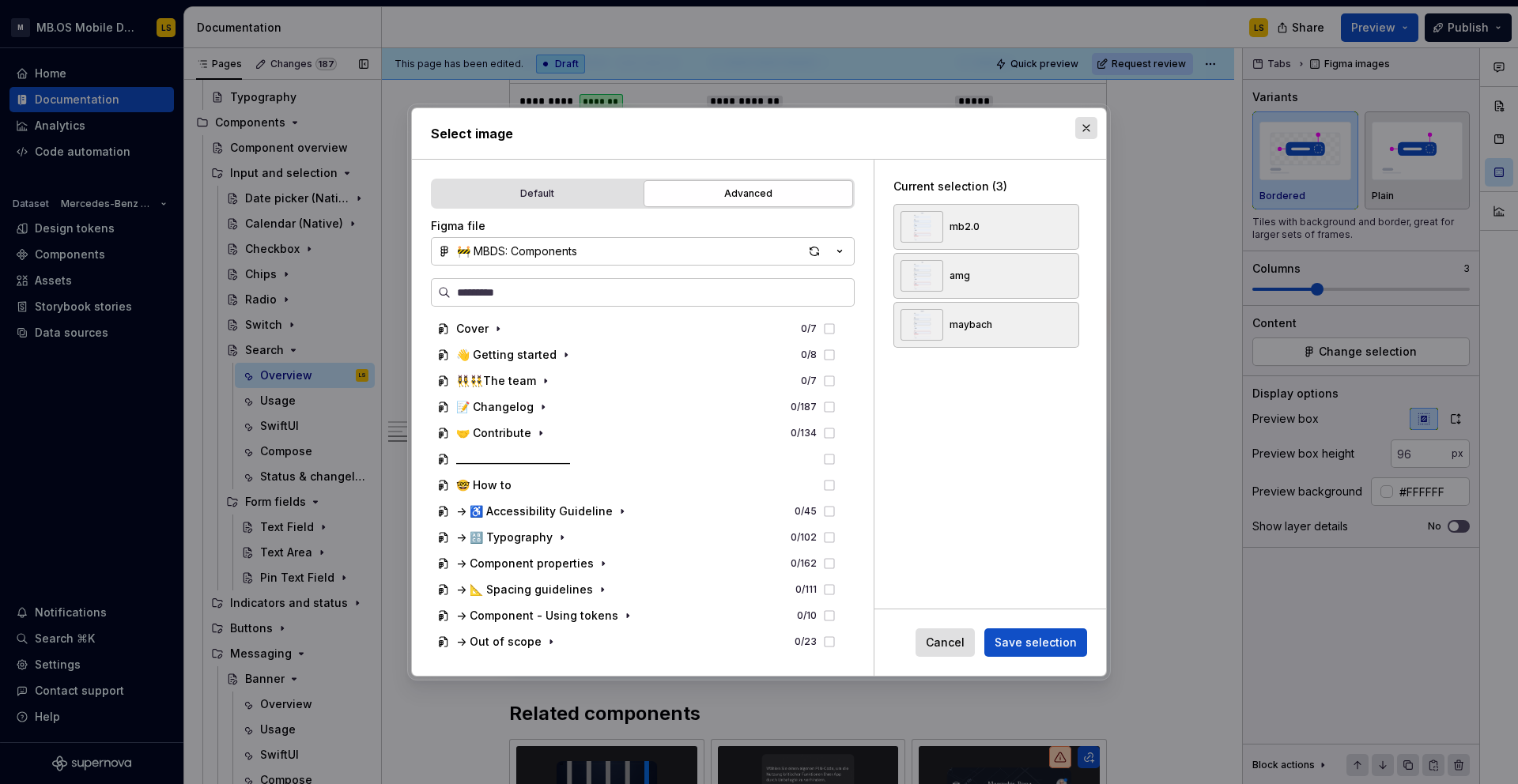
click at [1088, 131] on button "button" at bounding box center [1086, 128] width 22 height 22
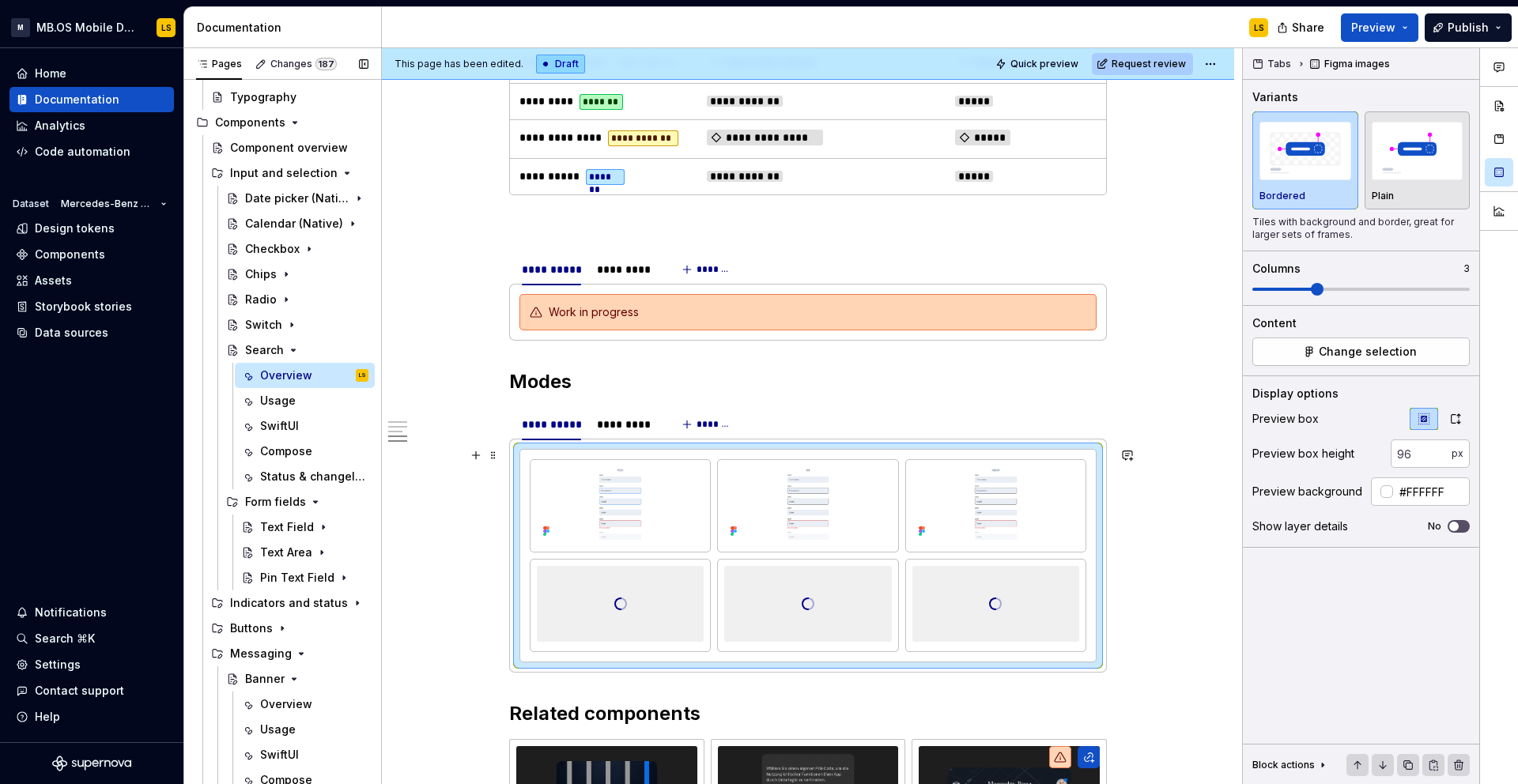
click at [852, 608] on div at bounding box center [807, 603] width 167 height 158
click at [636, 426] on div "*********" at bounding box center [626, 424] width 58 height 16
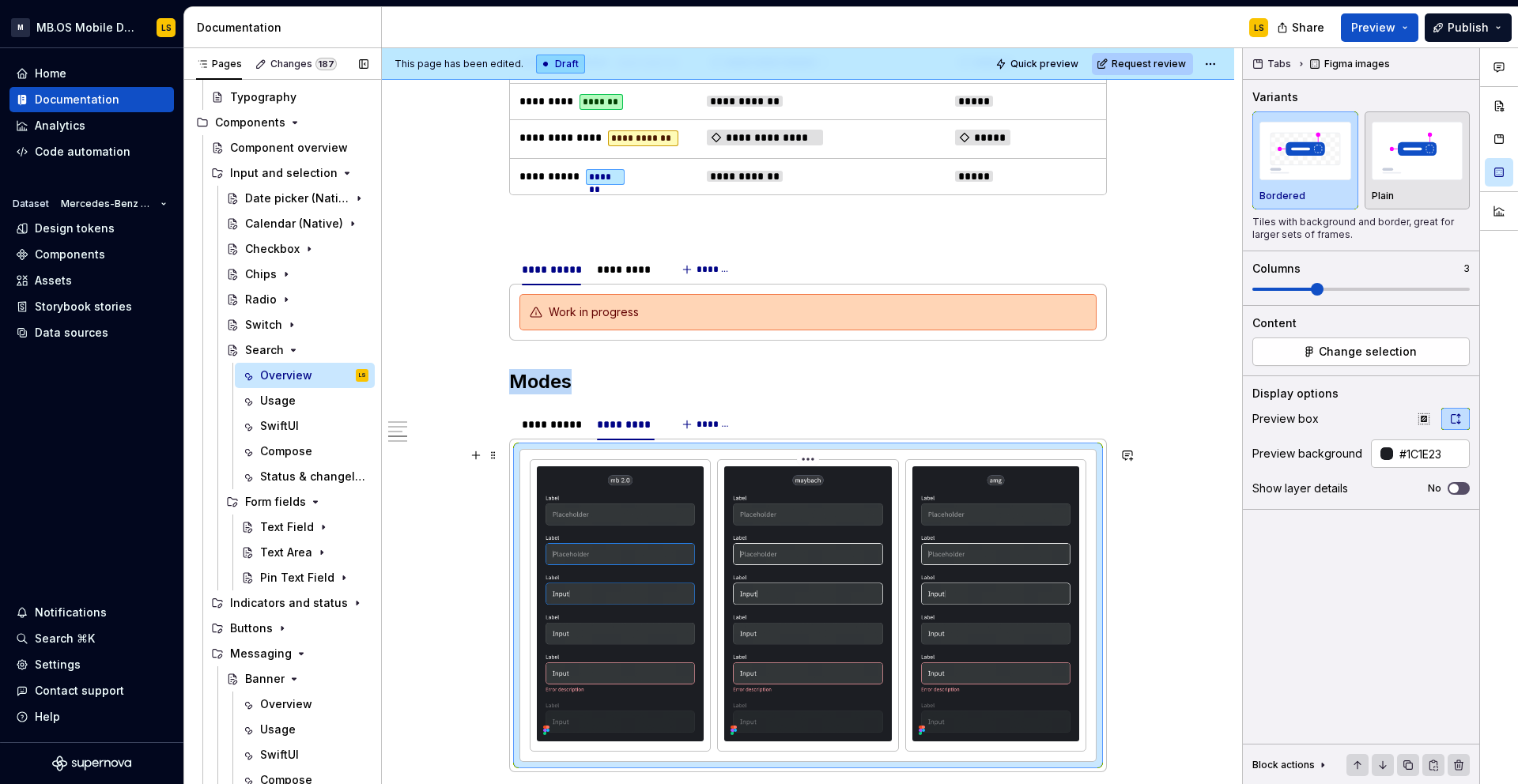
click at [748, 575] on img at bounding box center [807, 603] width 167 height 275
click at [1394, 353] on span "Change selection" at bounding box center [1368, 351] width 98 height 16
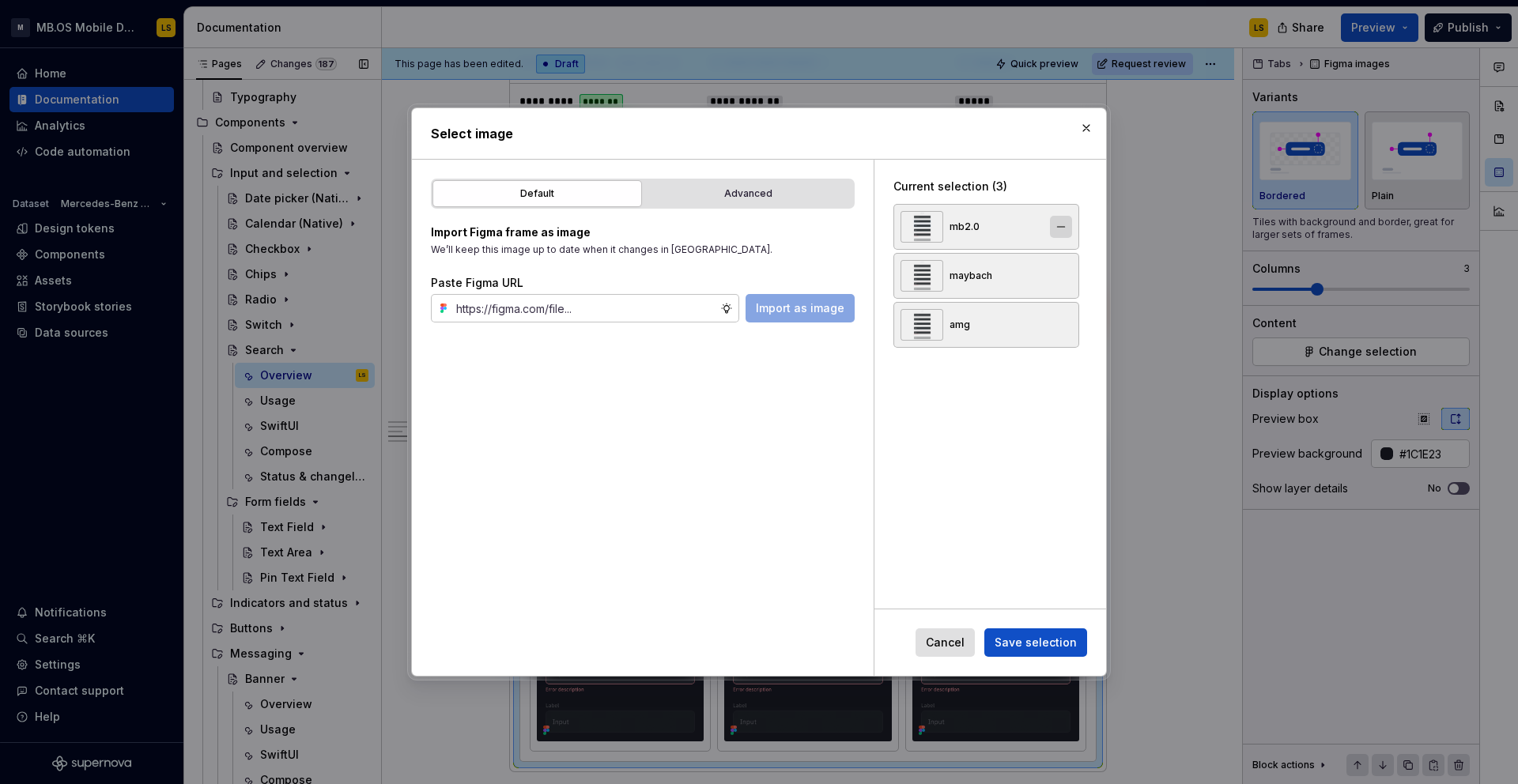
click at [1063, 225] on button "button" at bounding box center [1061, 227] width 22 height 22
click at [1065, 225] on button "button" at bounding box center [1061, 227] width 22 height 22
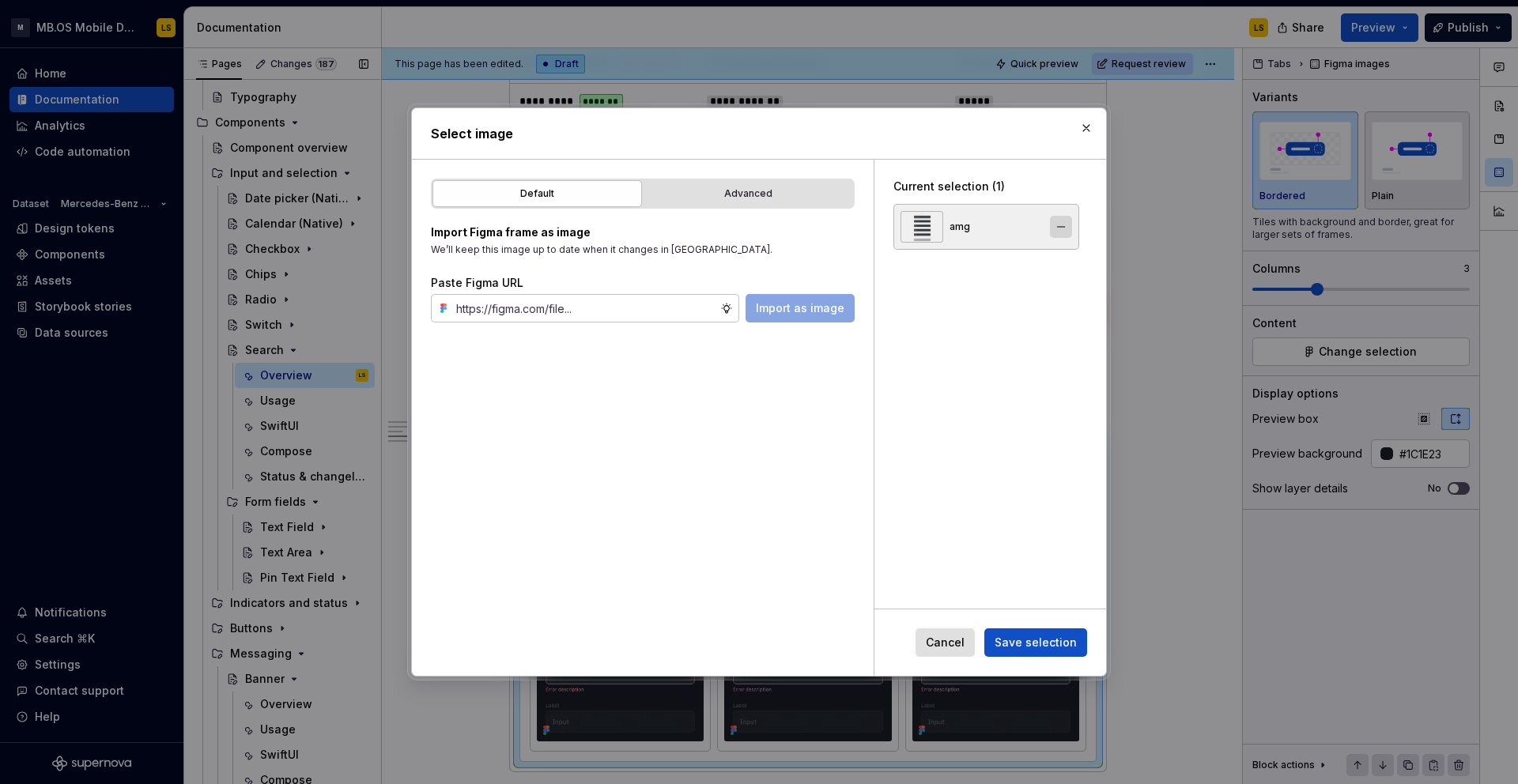
click at [1065, 225] on button "button" at bounding box center [1061, 227] width 22 height 22
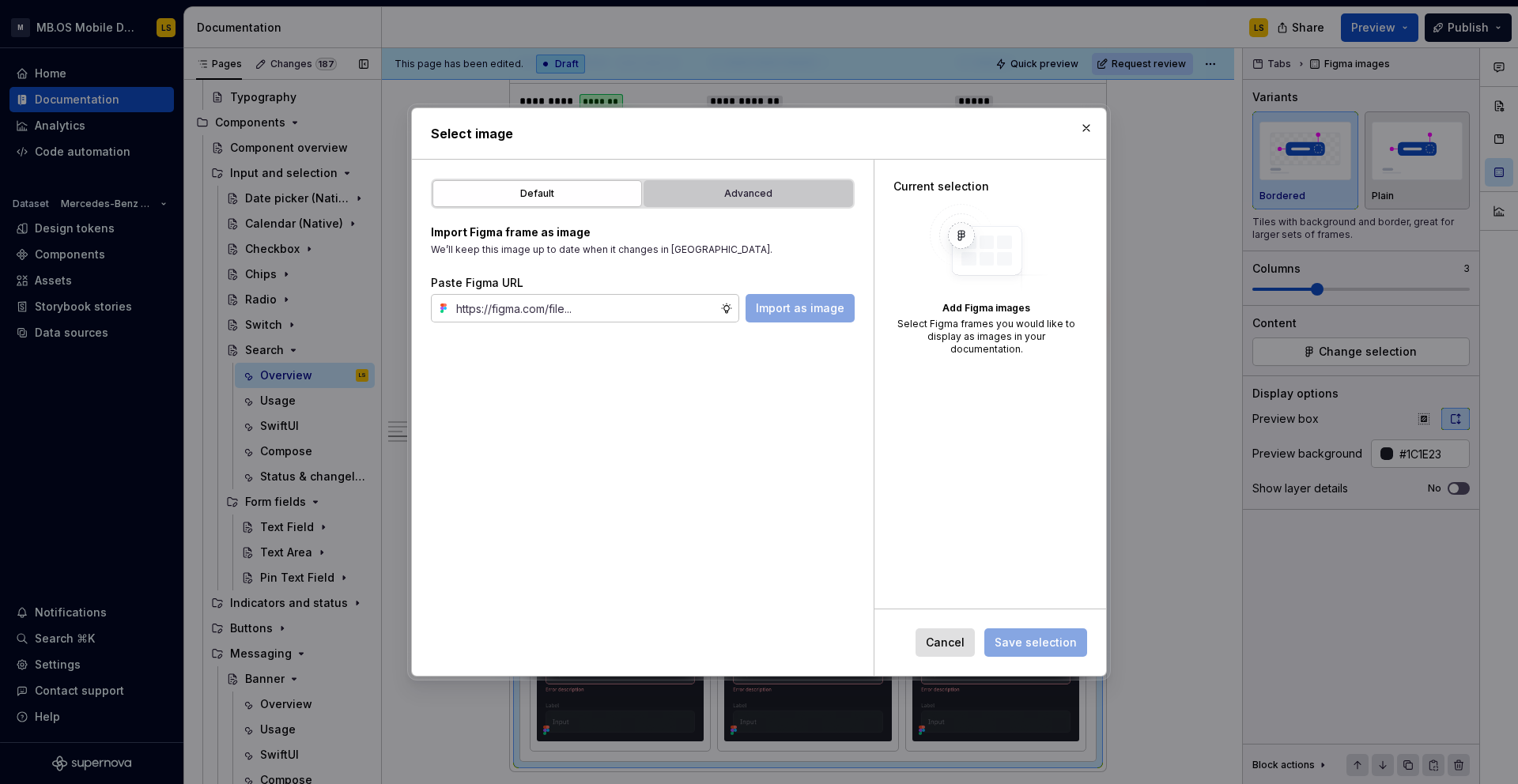
click at [805, 197] on div "Advanced" at bounding box center [747, 193] width 198 height 16
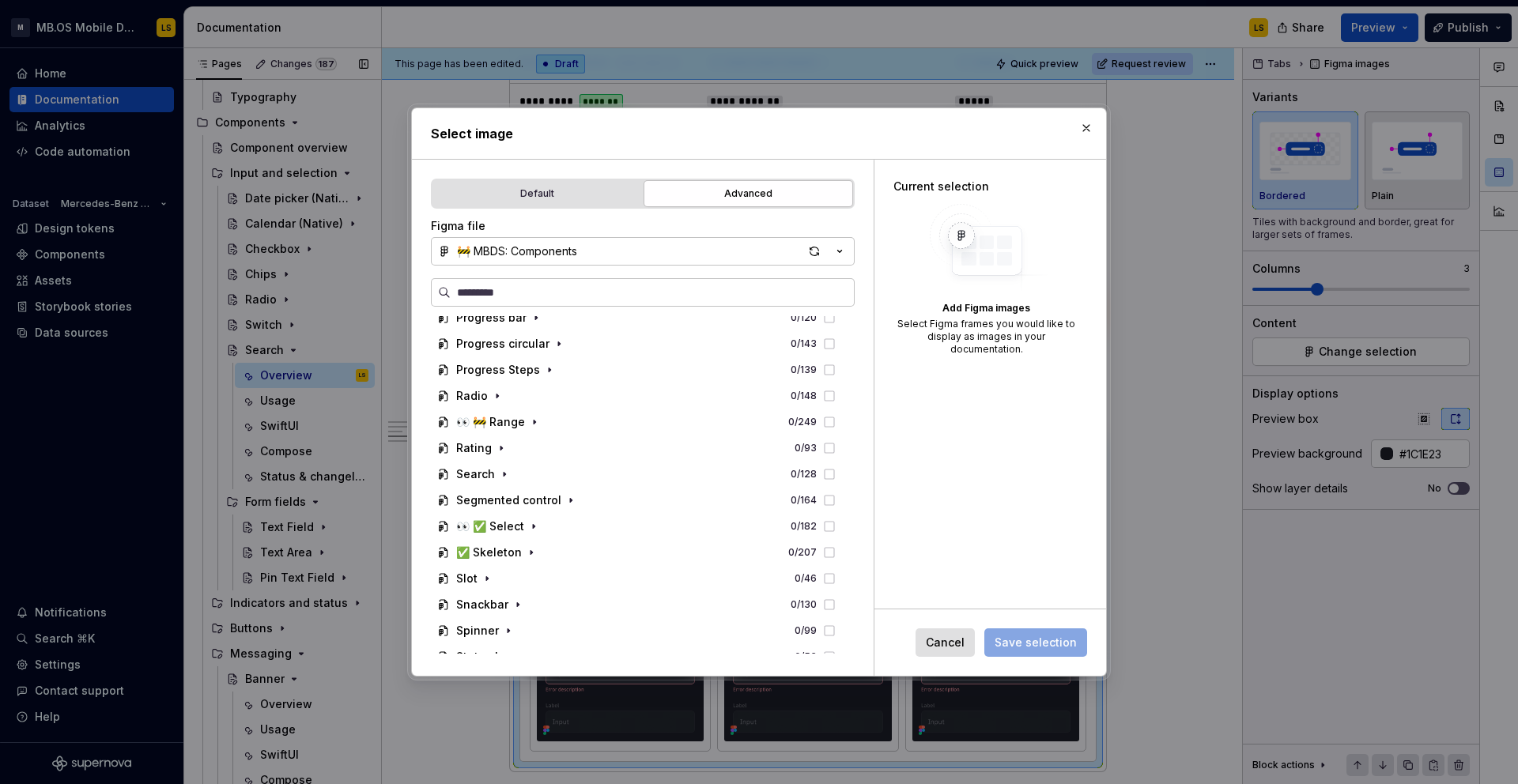
scroll to position [1239, 0]
click at [505, 469] on icon "button" at bounding box center [504, 472] width 13 height 13
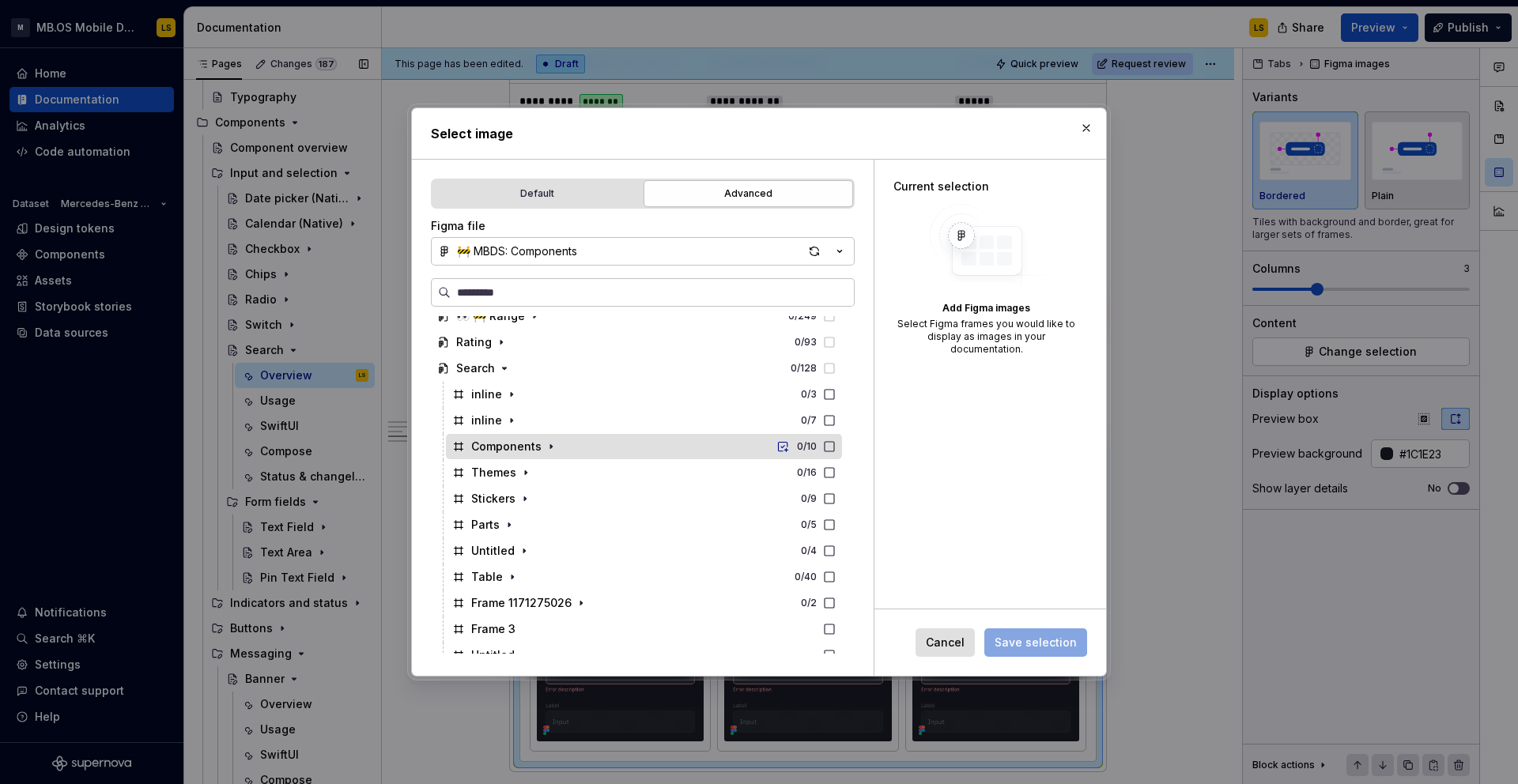
scroll to position [1346, 0]
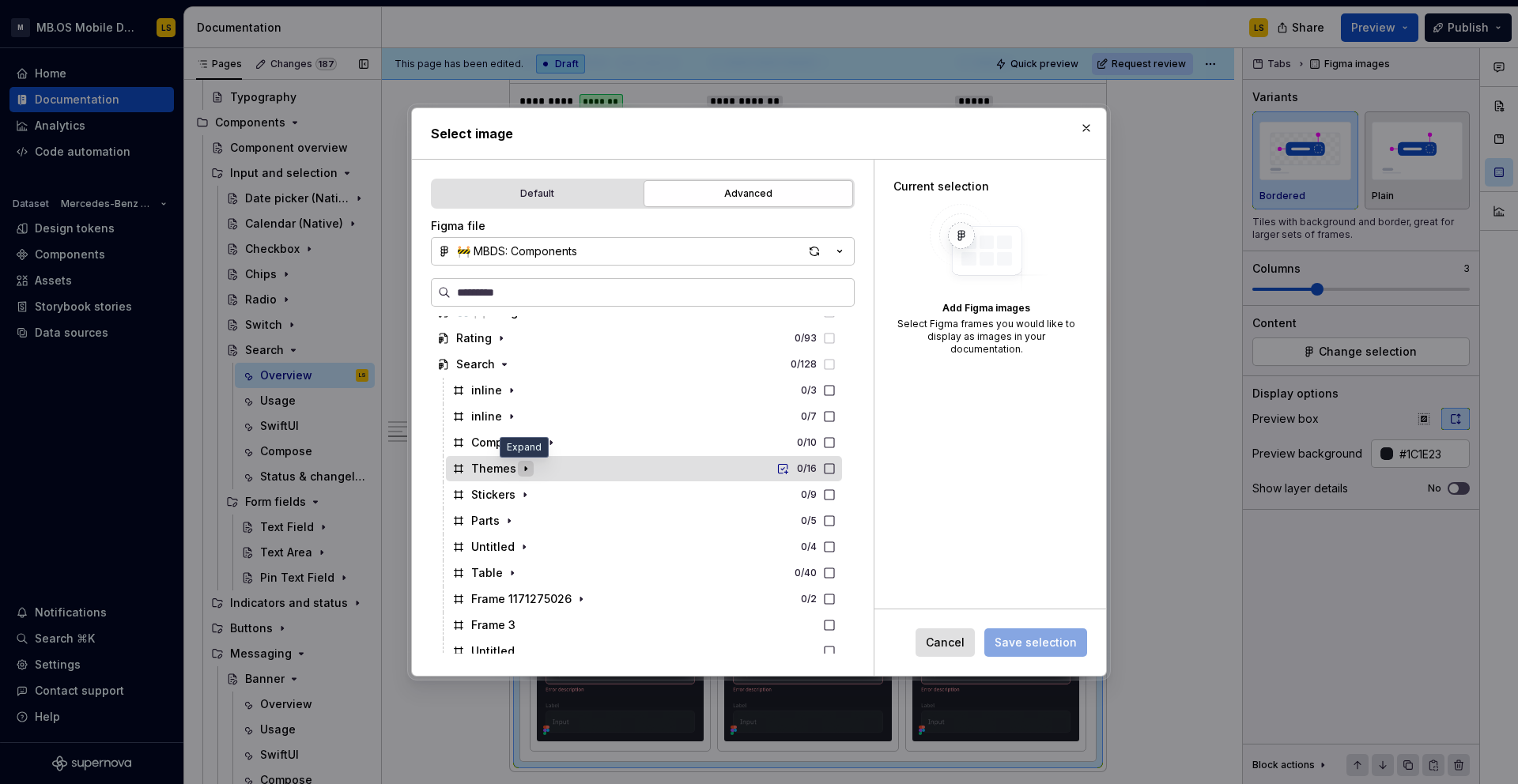
click at [524, 474] on icon "button" at bounding box center [525, 469] width 13 height 13
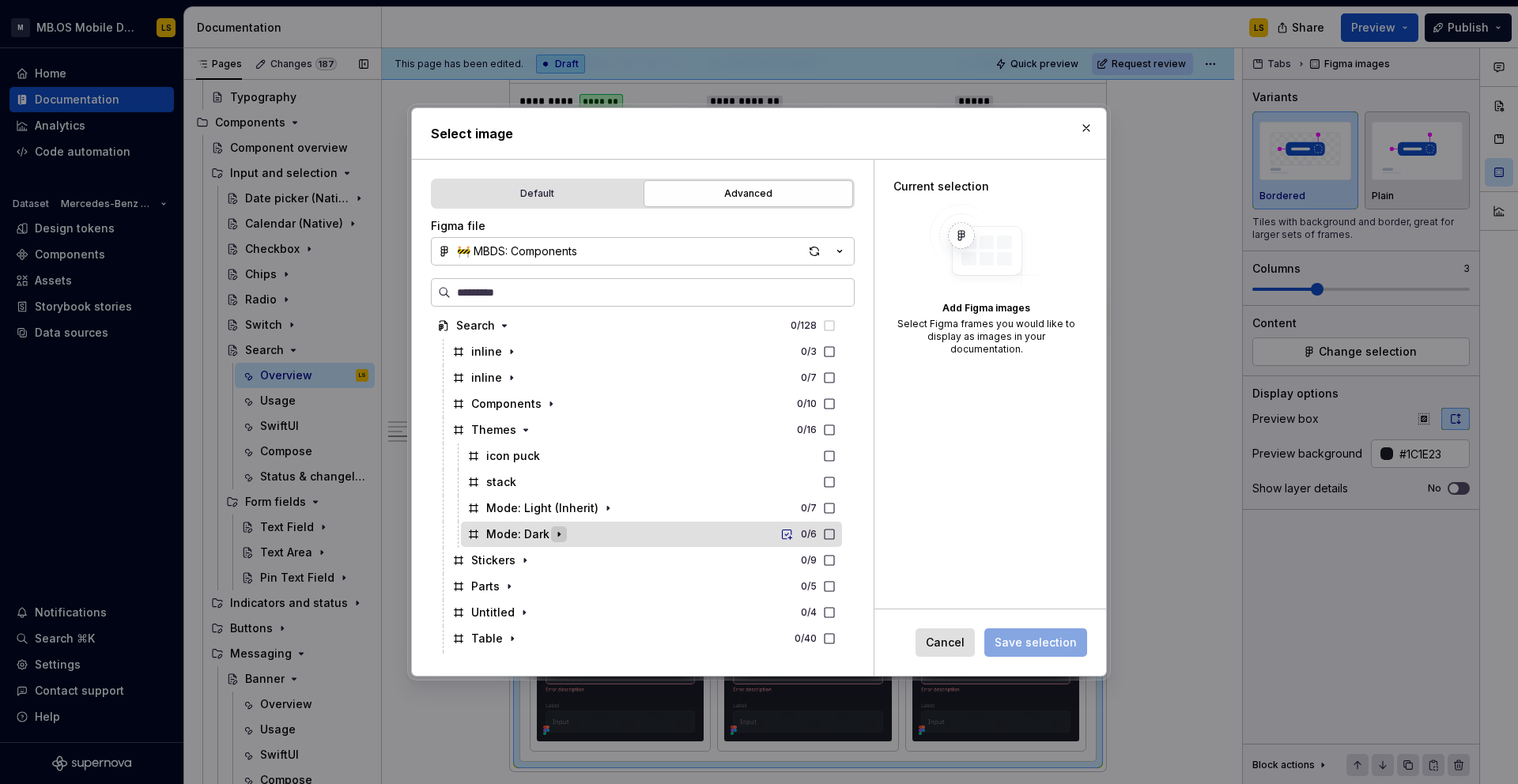
click at [559, 536] on icon "button" at bounding box center [559, 534] width 13 height 13
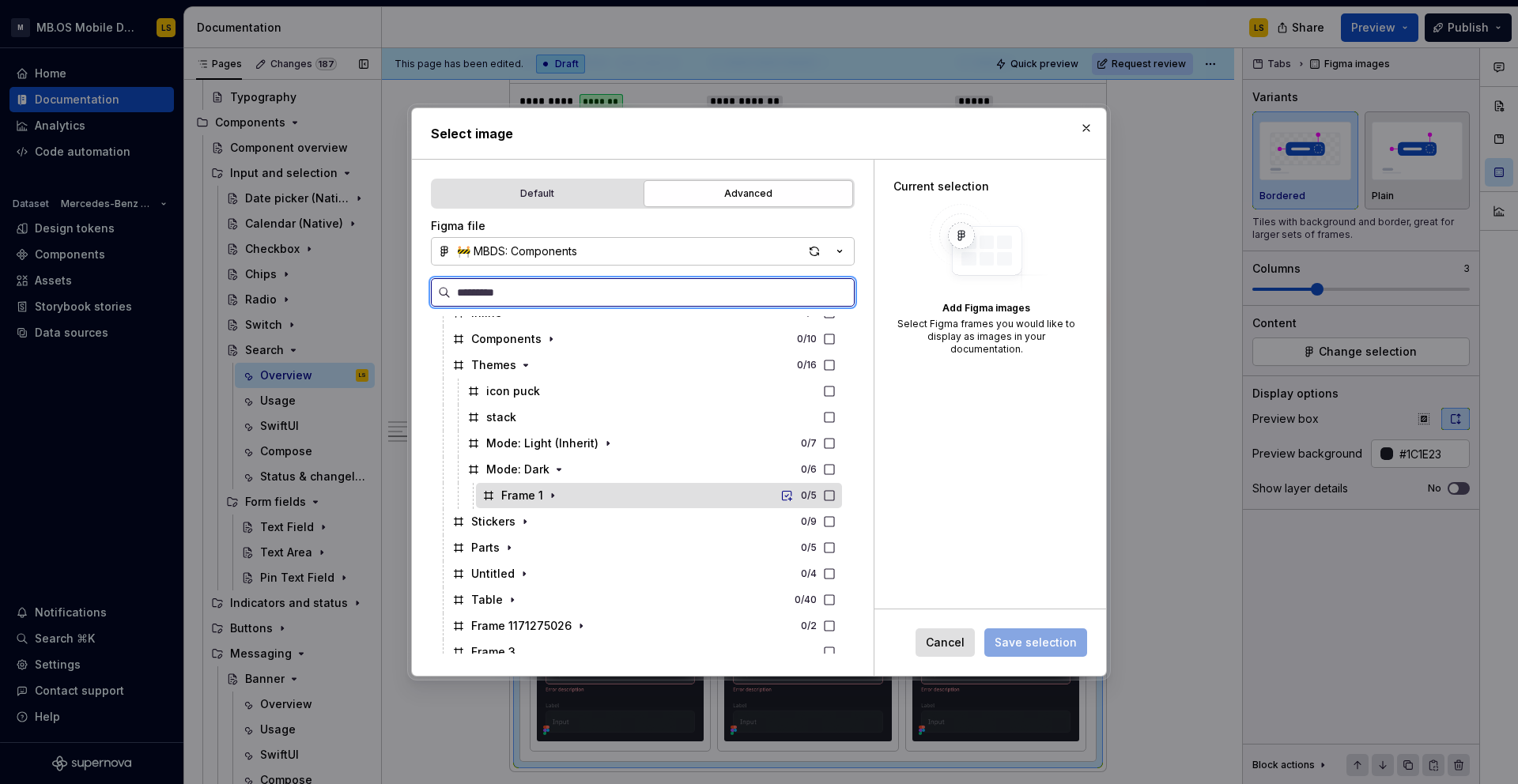
scroll to position [1452, 0]
click at [547, 492] on icon "button" at bounding box center [553, 494] width 13 height 13
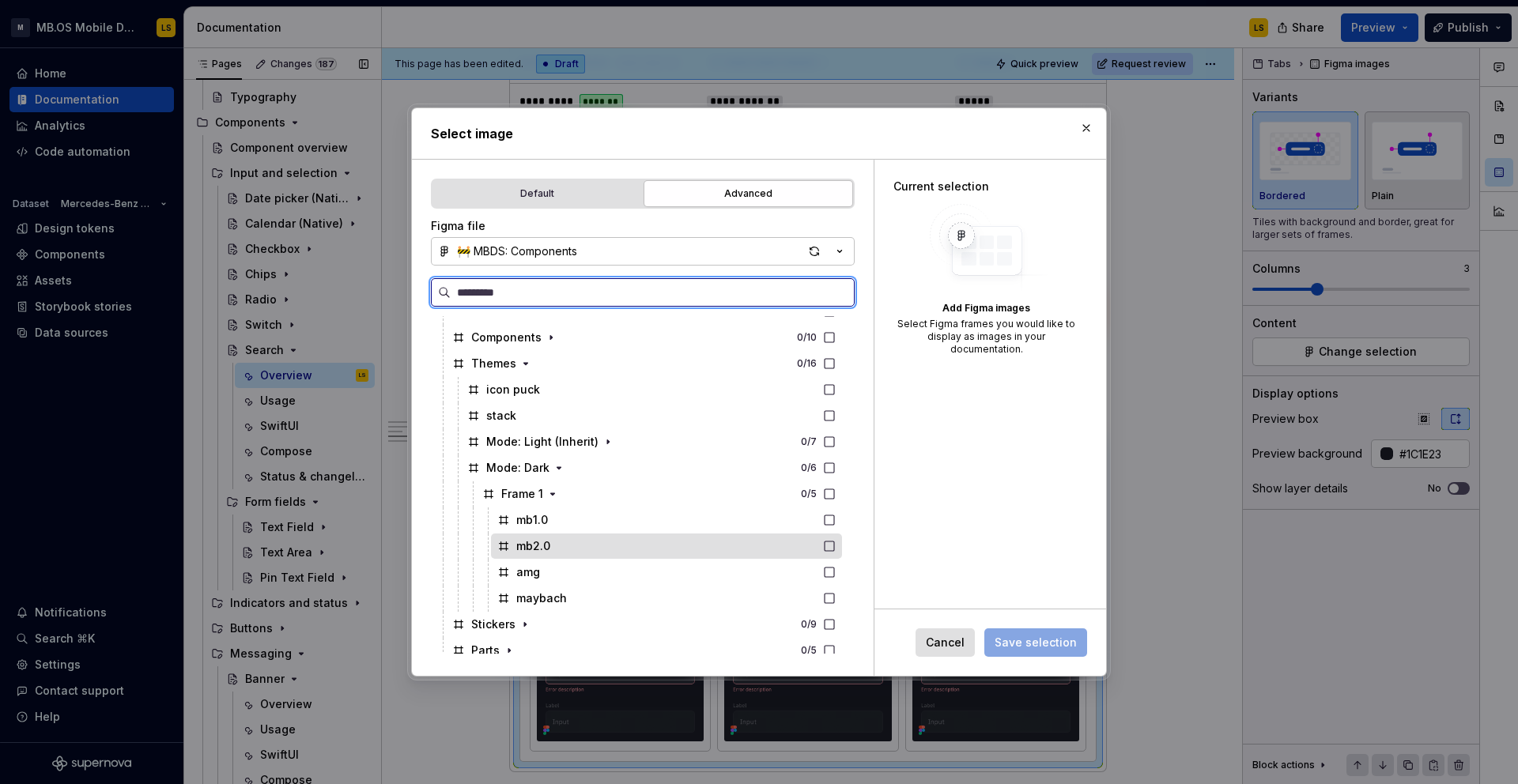
click at [690, 547] on div "mb2.0" at bounding box center [666, 545] width 351 height 25
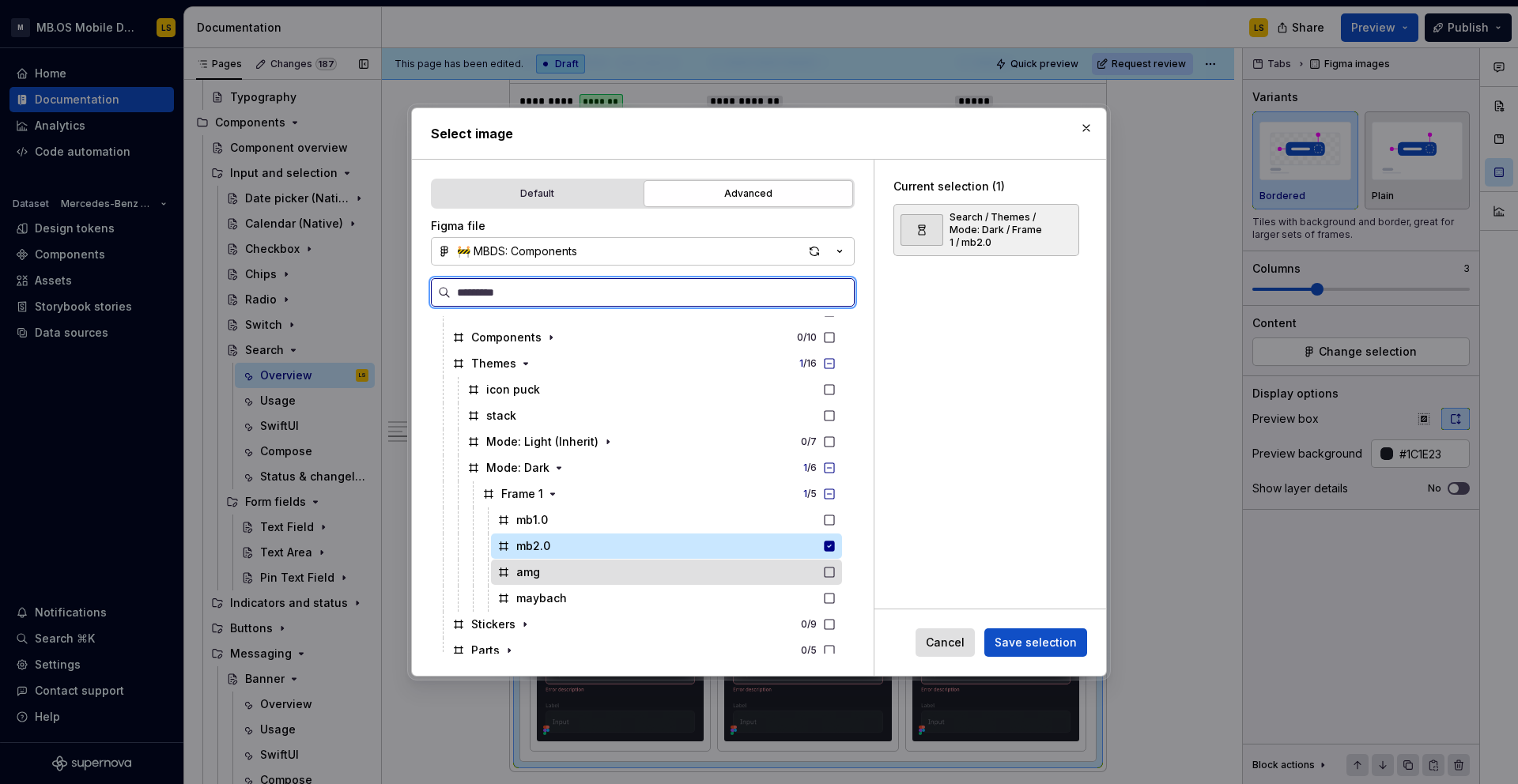
click at [690, 575] on div "amg" at bounding box center [666, 571] width 351 height 25
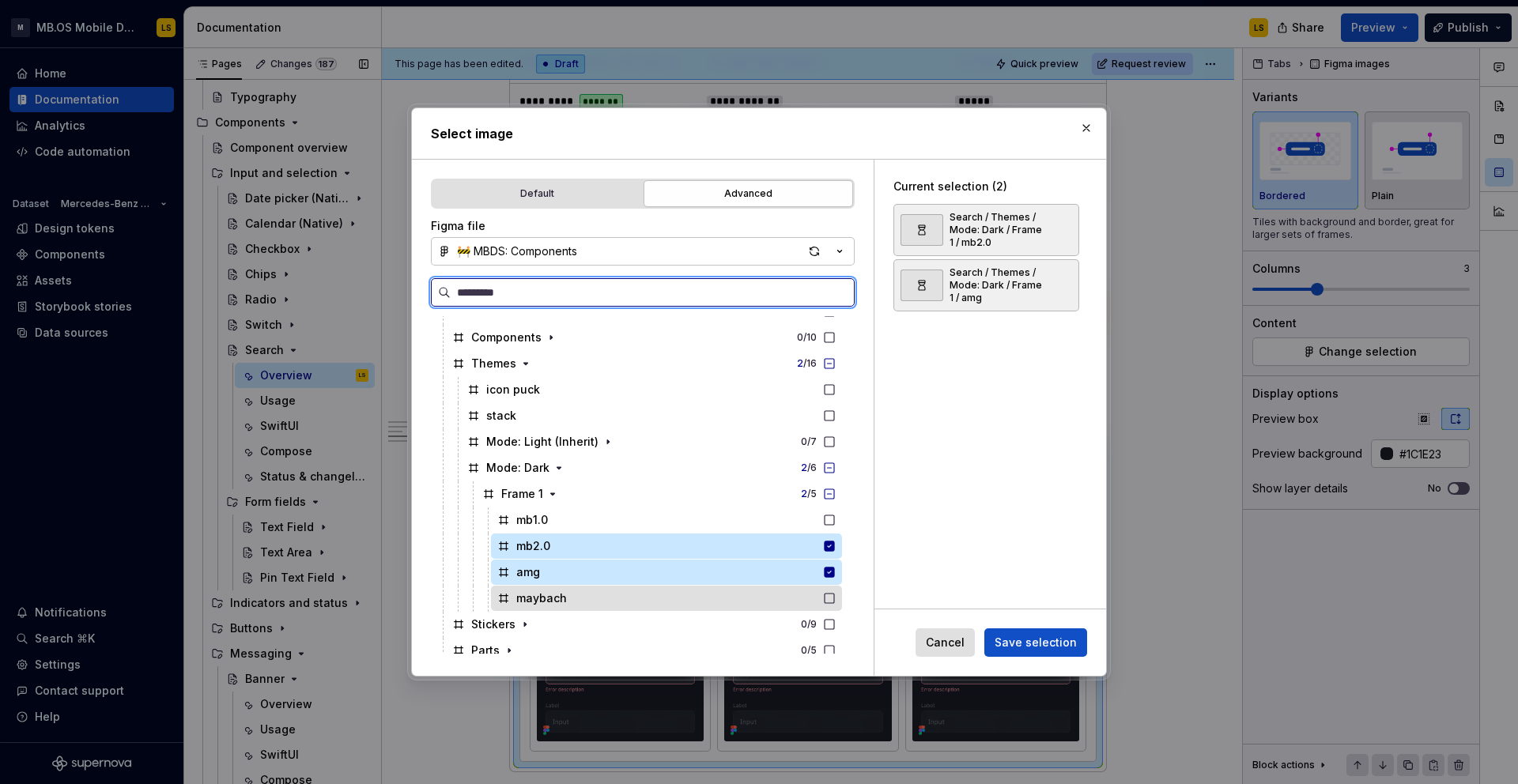
click at [690, 604] on div "maybach" at bounding box center [666, 598] width 351 height 25
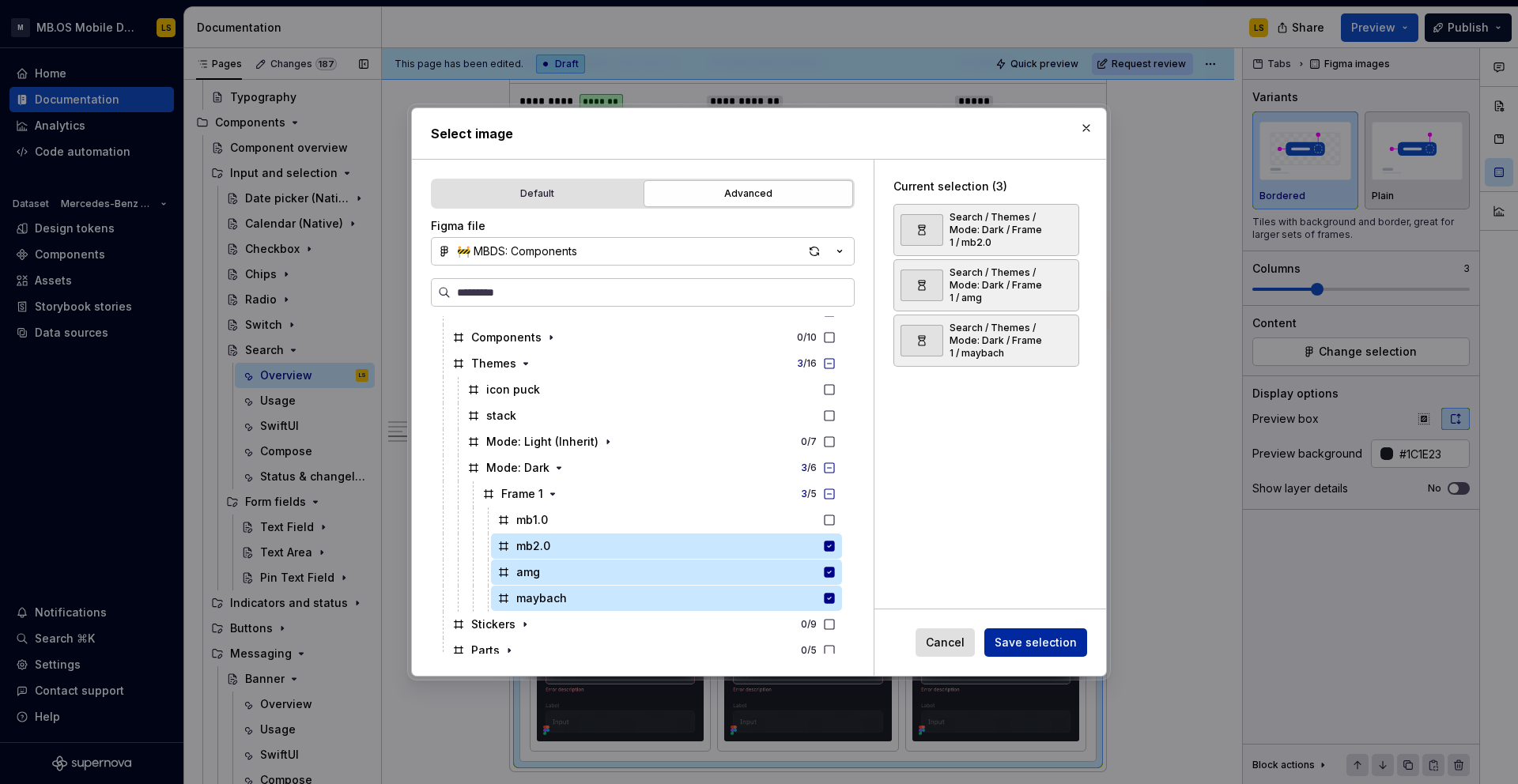
click at [1037, 648] on span "Save selection" at bounding box center [1035, 642] width 82 height 16
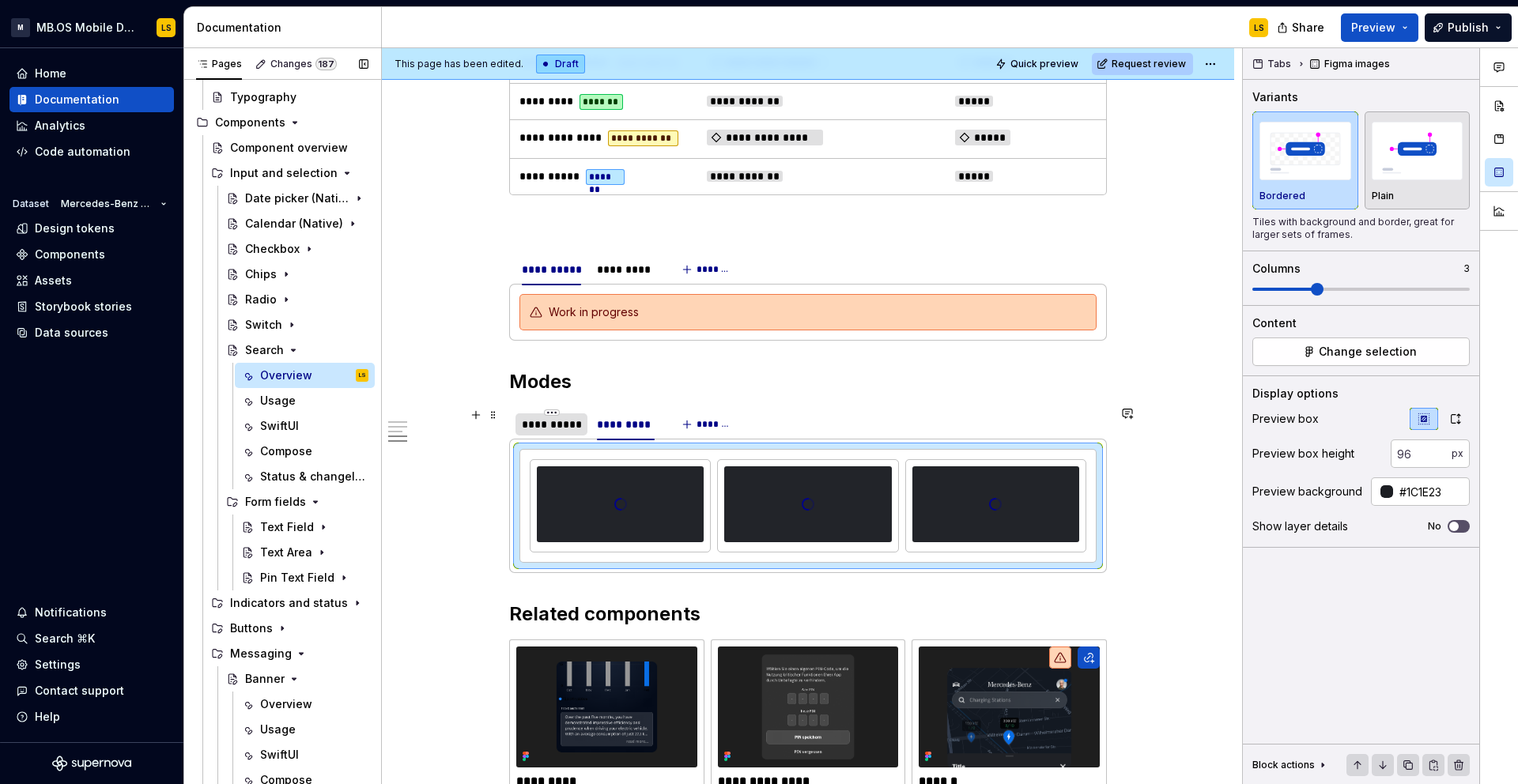
click at [567, 420] on div "**********" at bounding box center [551, 424] width 59 height 16
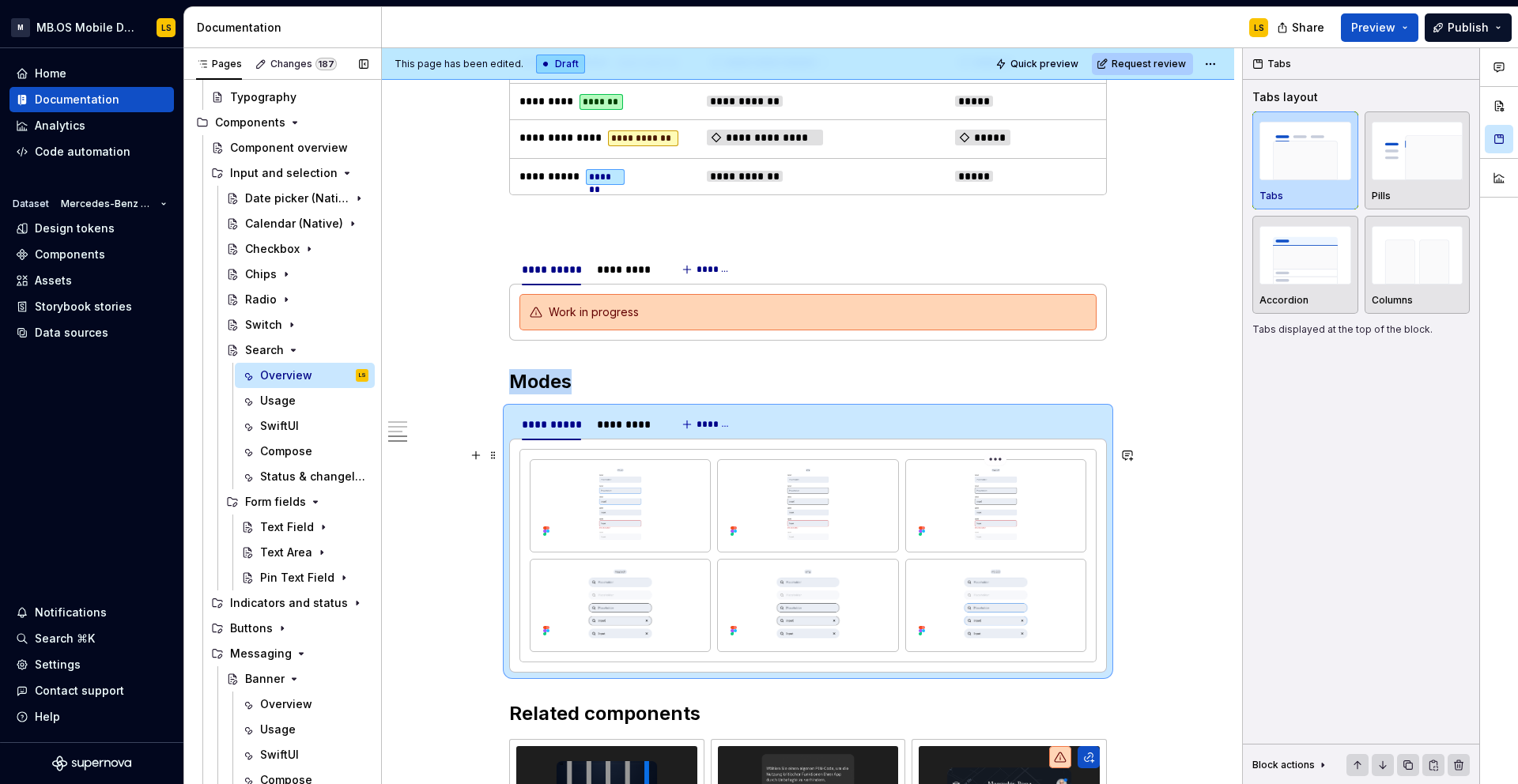
click at [986, 531] on img at bounding box center [995, 504] width 167 height 76
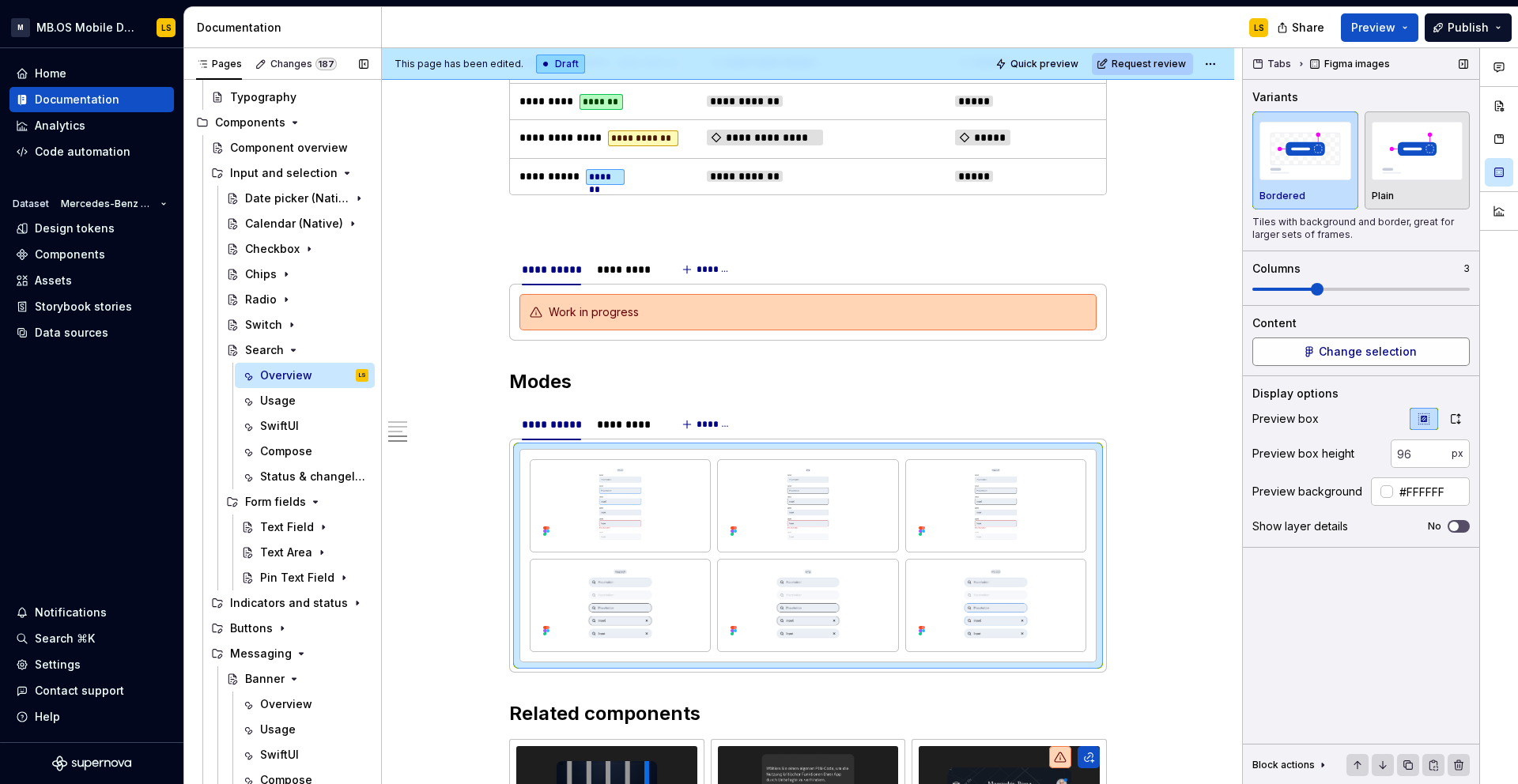
click at [1428, 352] on button "Change selection" at bounding box center [1361, 351] width 218 height 29
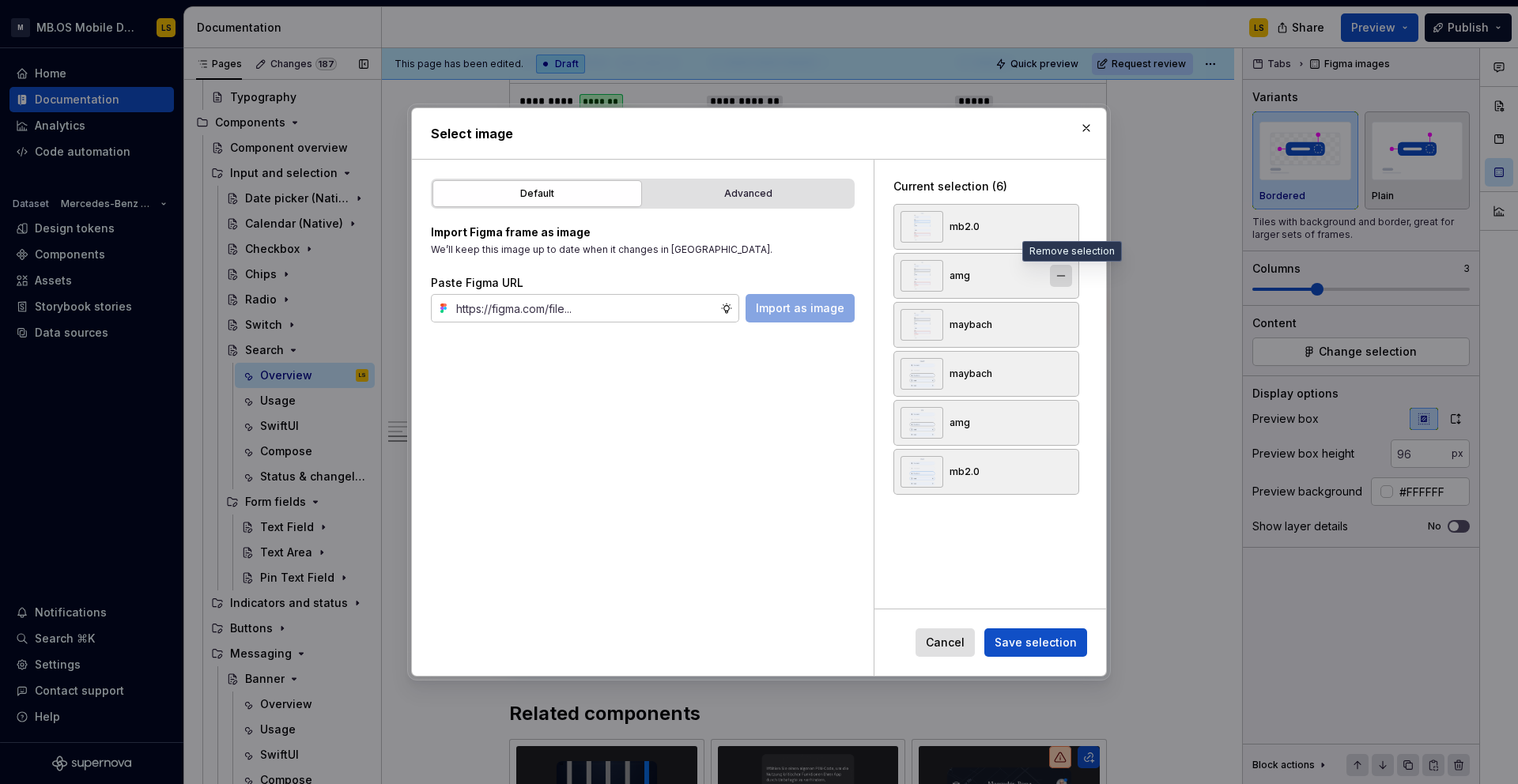
click at [1063, 282] on button "button" at bounding box center [1061, 275] width 22 height 22
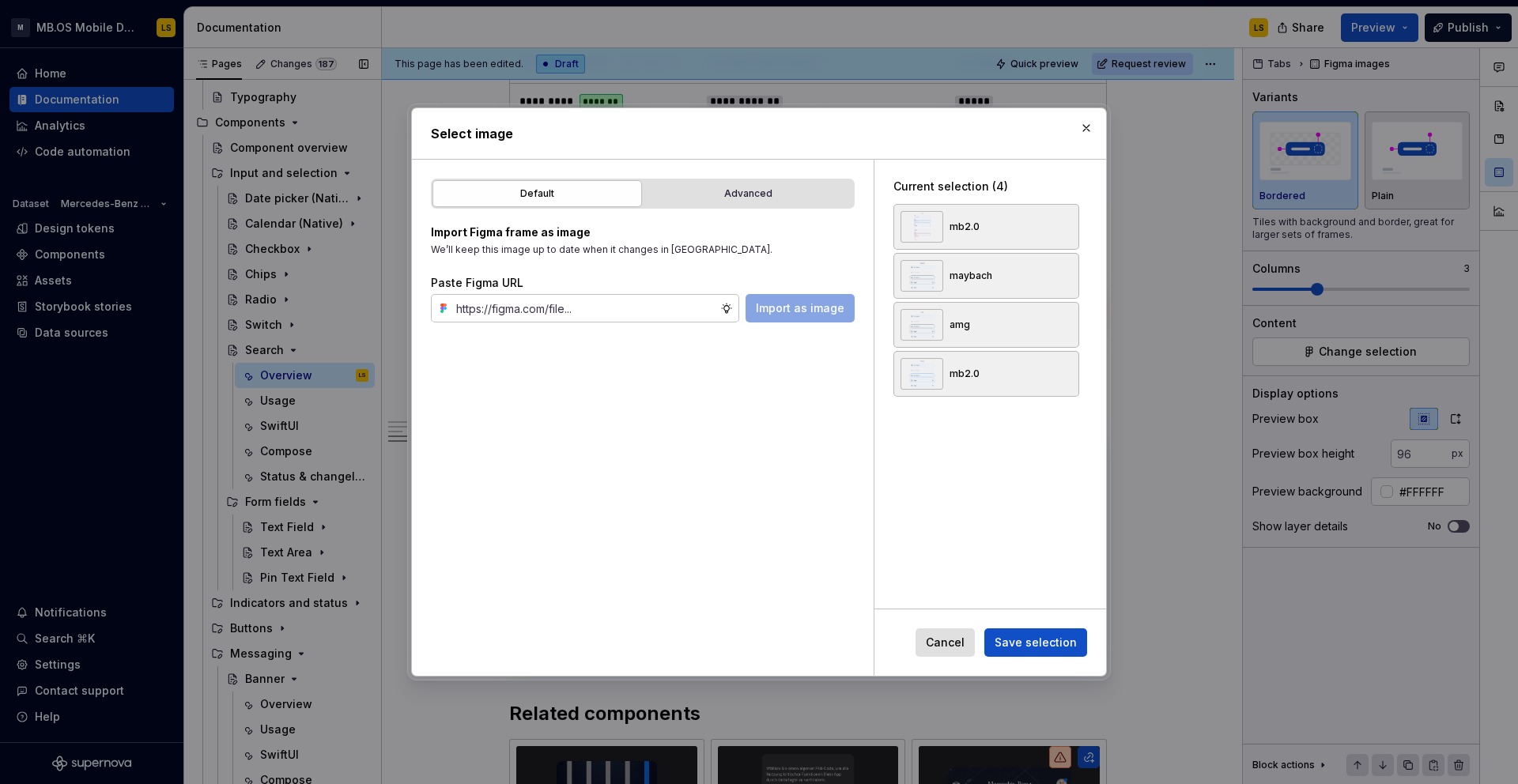
click at [1063, 282] on button "button" at bounding box center [1061, 275] width 22 height 22
click at [1063, 313] on button "button" at bounding box center [1061, 324] width 22 height 22
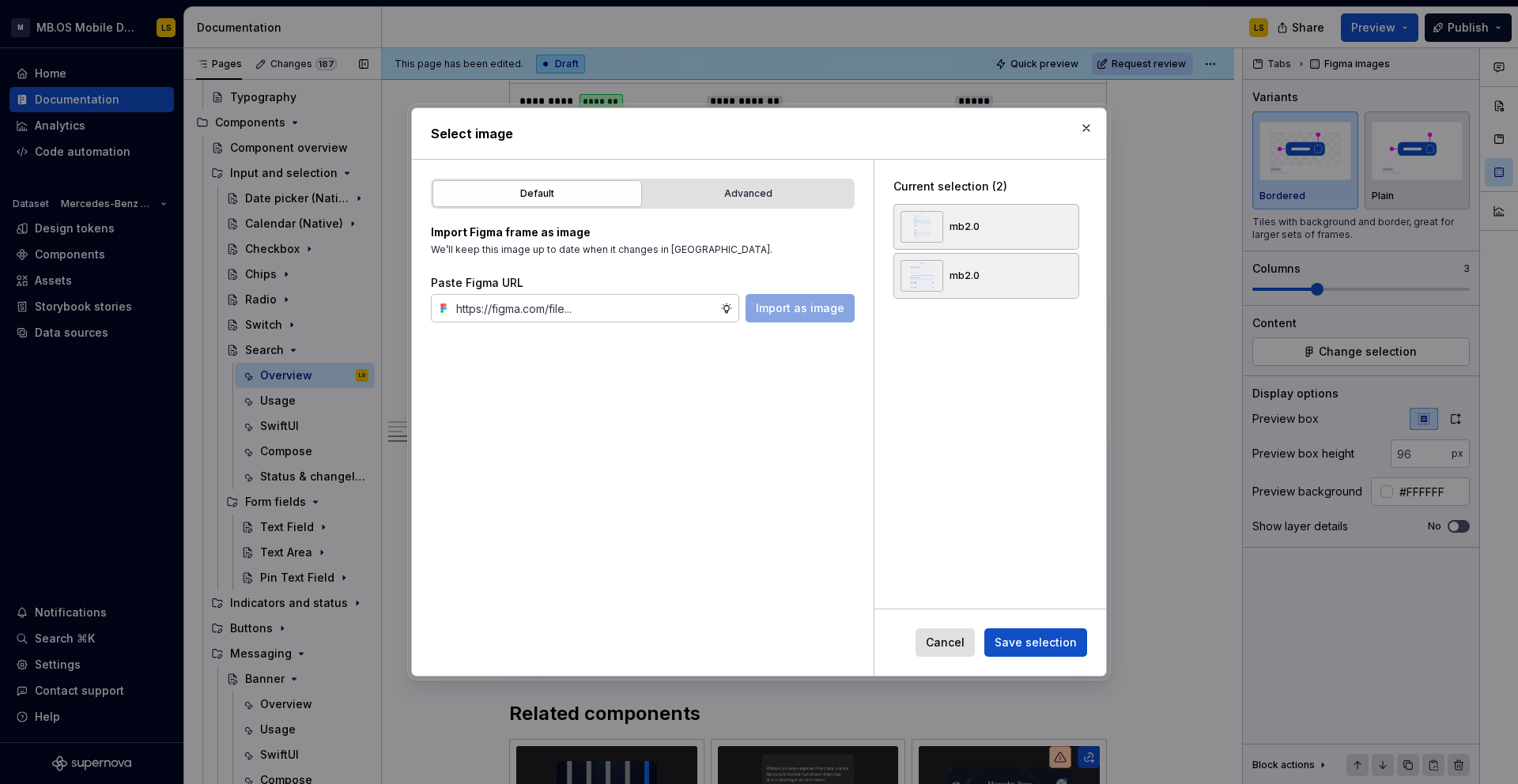
click at [1063, 282] on button "button" at bounding box center [1061, 275] width 22 height 22
click at [1070, 222] on button "button" at bounding box center [1061, 227] width 22 height 22
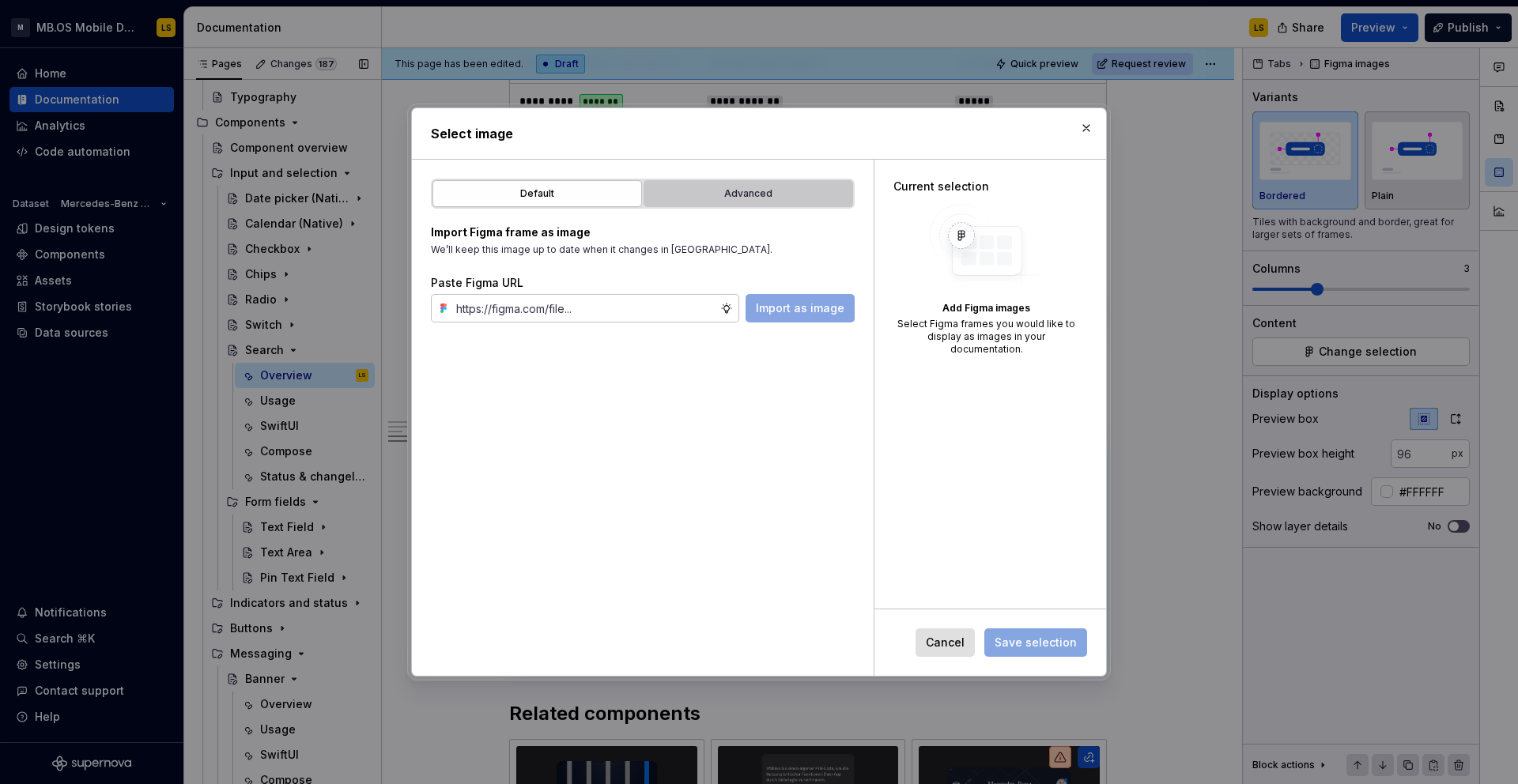
click at [759, 192] on div "Advanced" at bounding box center [747, 193] width 198 height 16
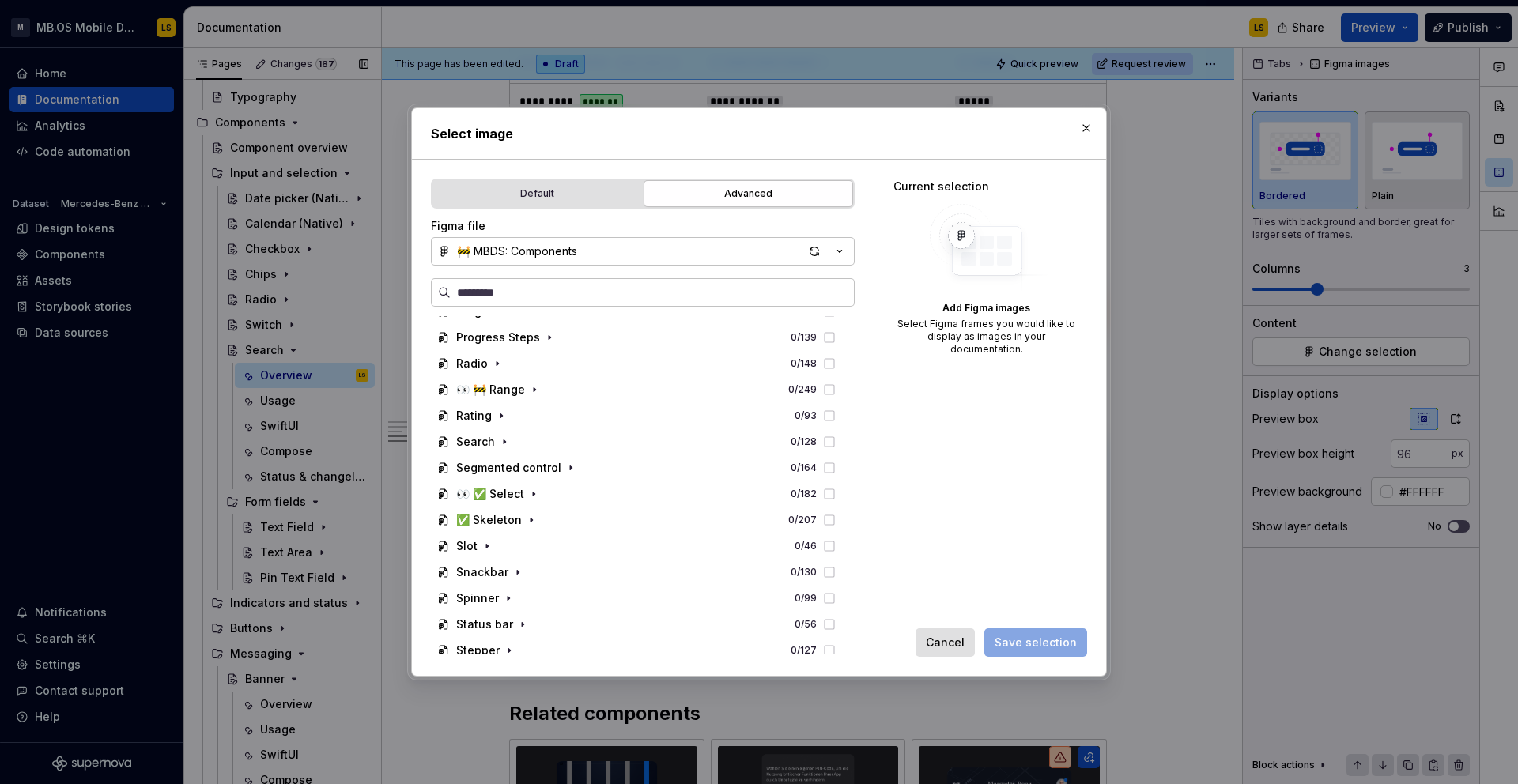
scroll to position [1271, 0]
click at [500, 439] on icon "button" at bounding box center [504, 439] width 13 height 13
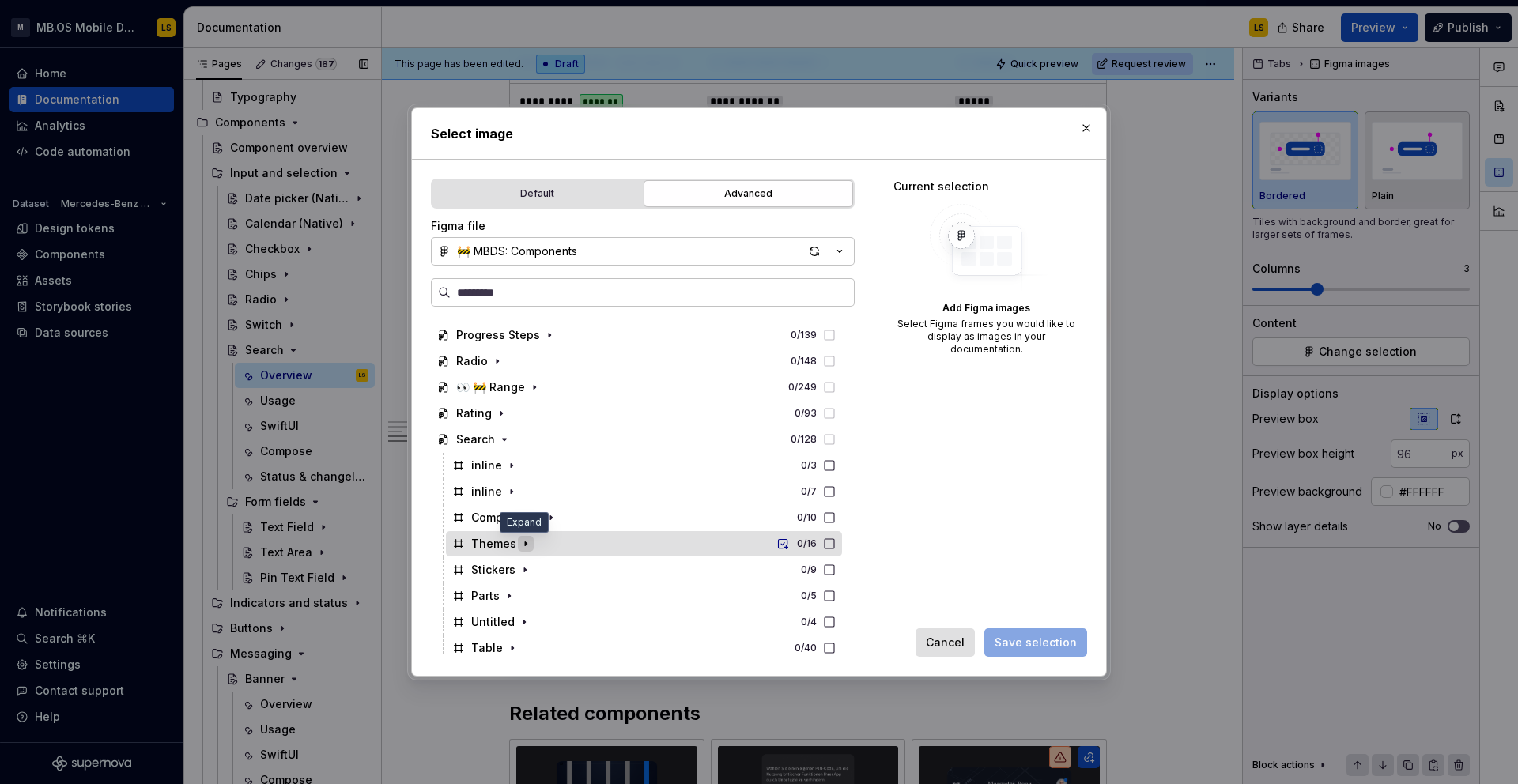
click at [526, 543] on icon "button" at bounding box center [525, 544] width 13 height 13
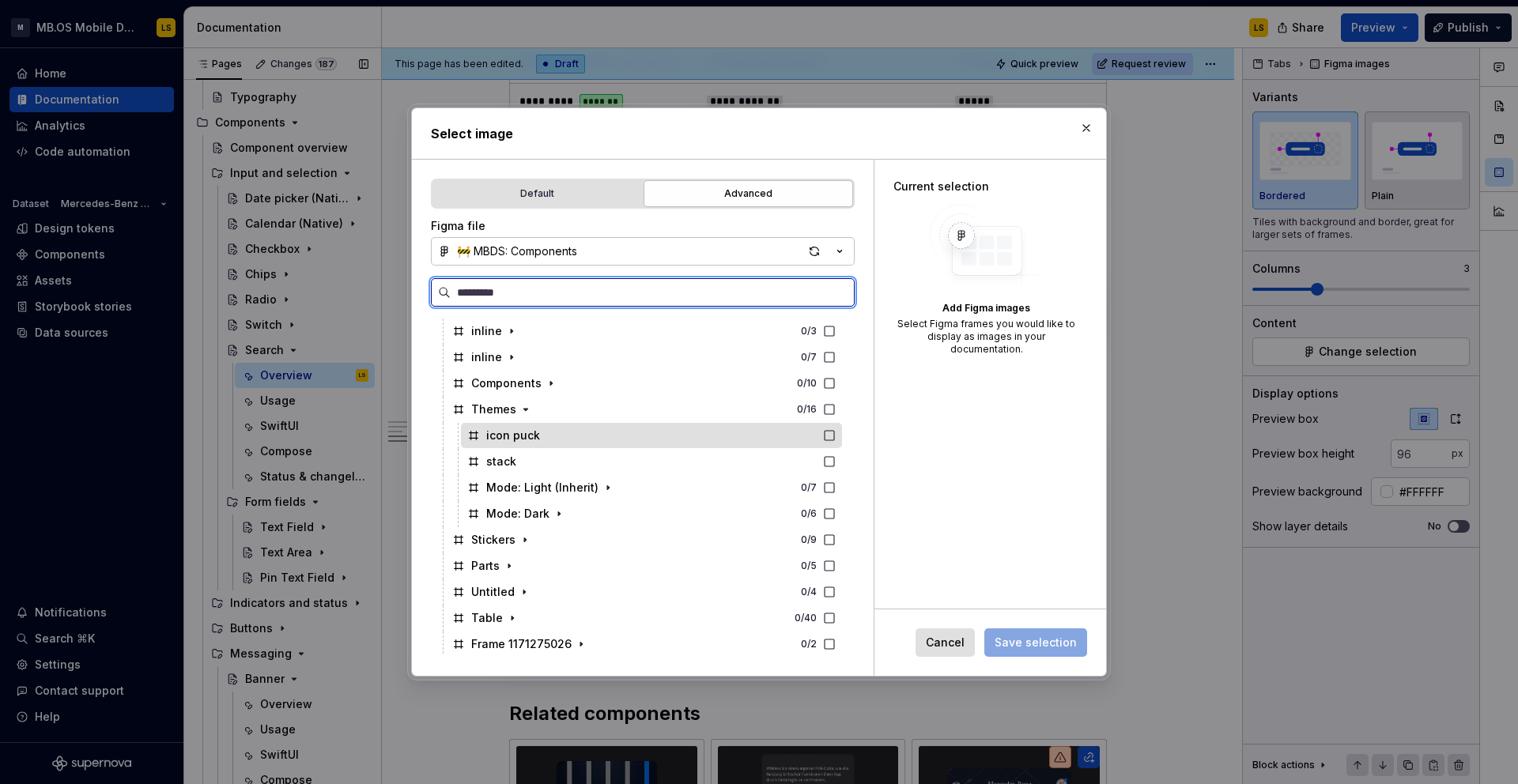
scroll to position [1419, 0]
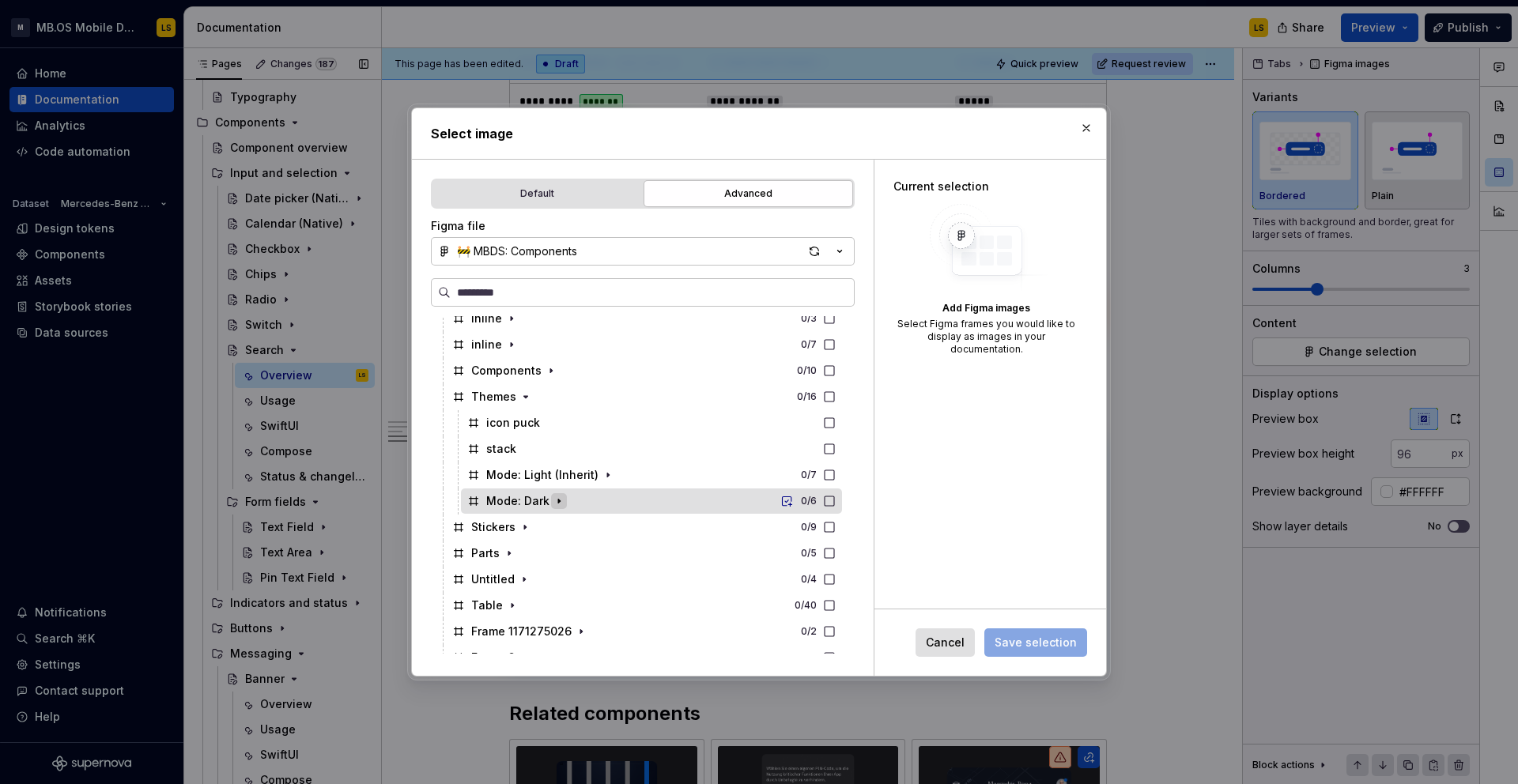
click at [559, 502] on icon "button" at bounding box center [559, 501] width 13 height 13
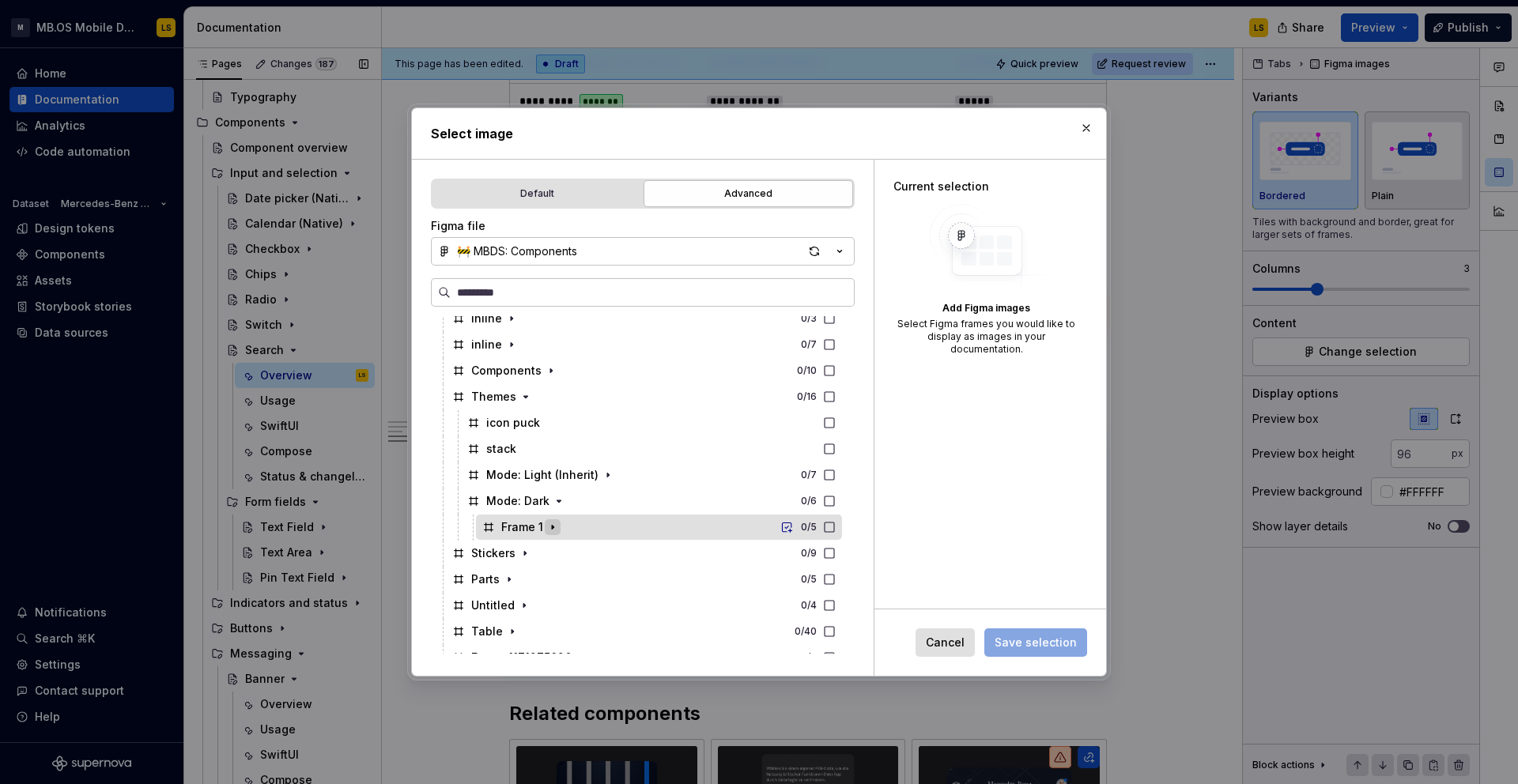
click at [552, 525] on icon "button" at bounding box center [553, 527] width 13 height 13
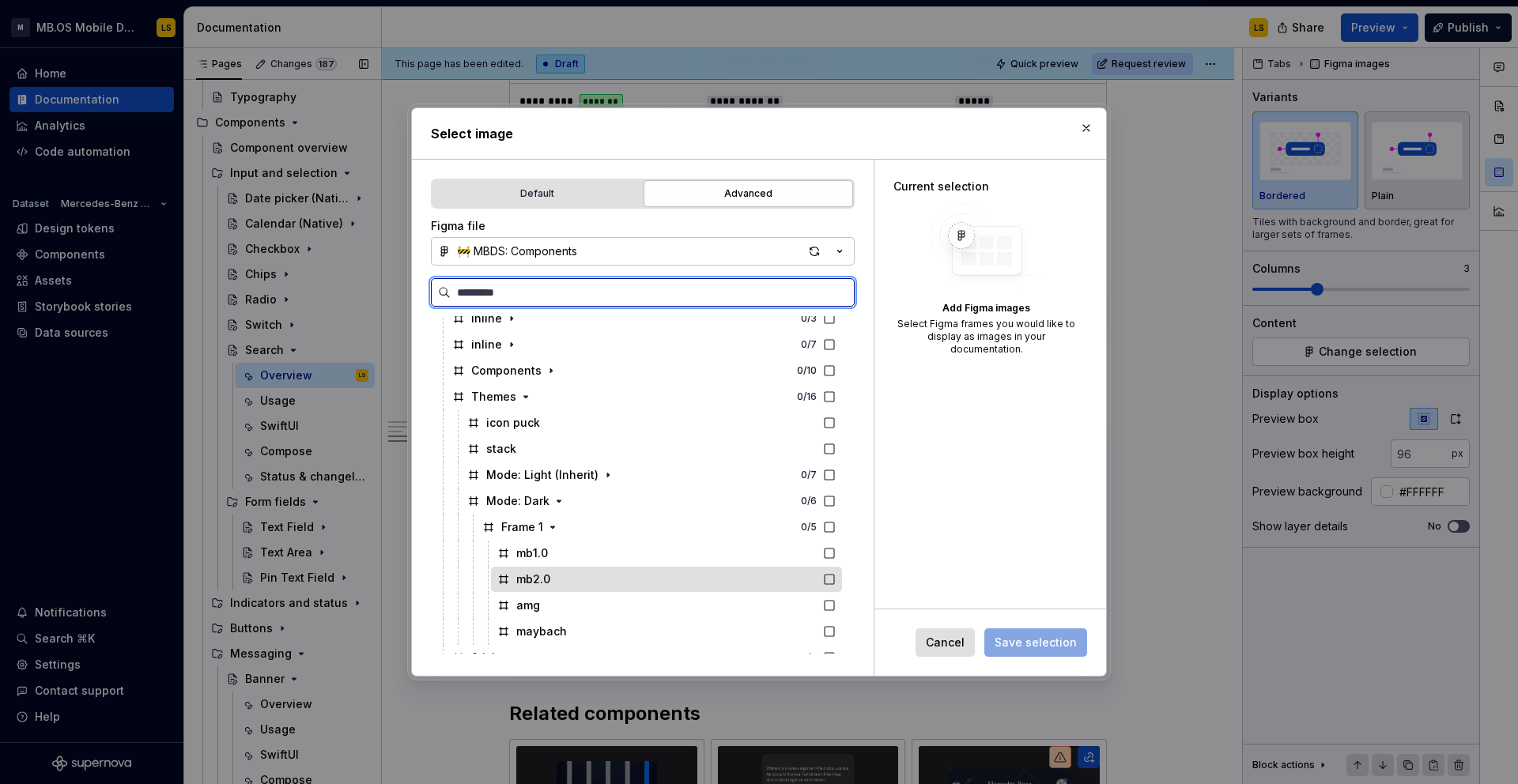
click at [588, 569] on div "mb2.0" at bounding box center [666, 579] width 351 height 25
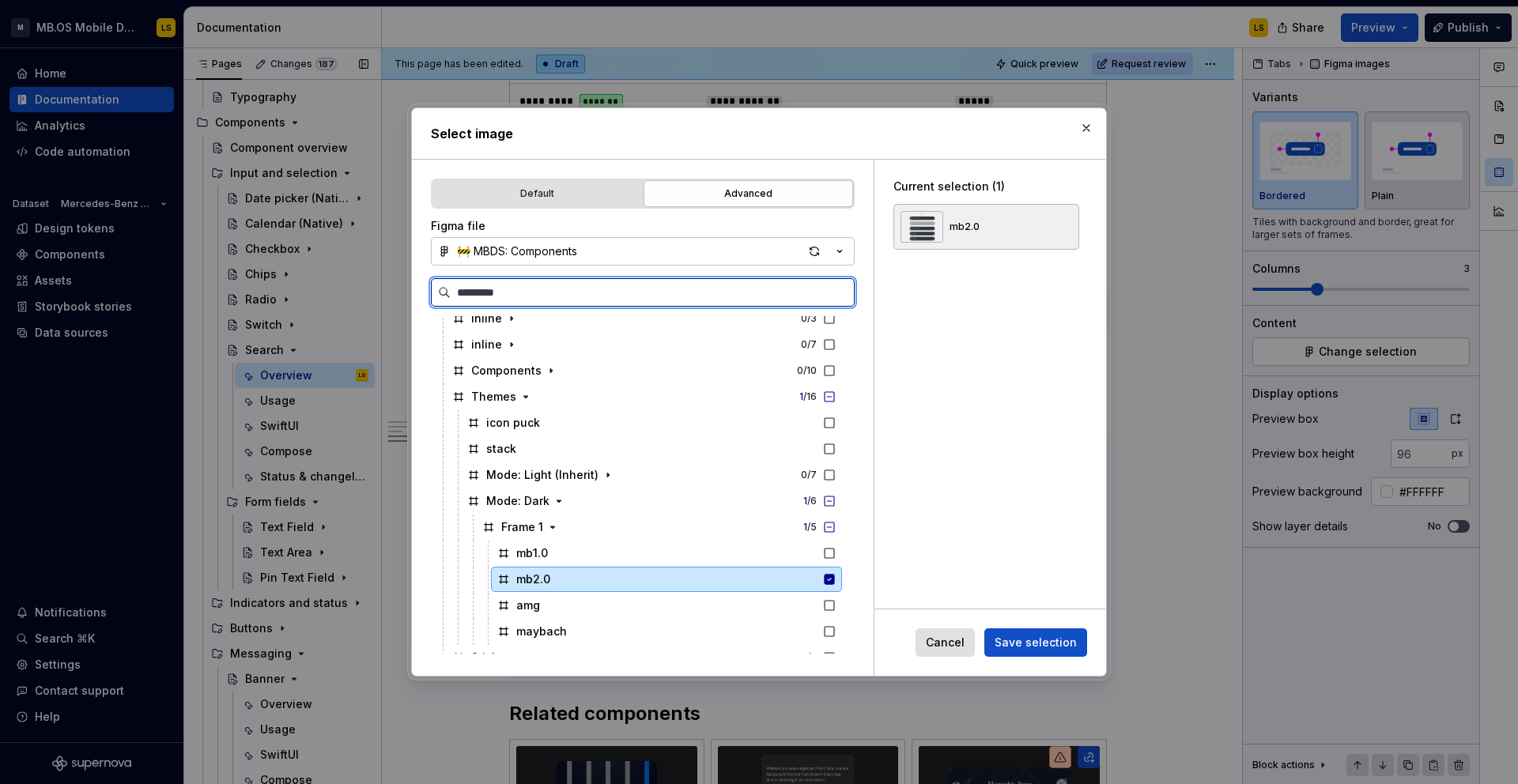
click at [587, 619] on div "maybach" at bounding box center [666, 631] width 351 height 25
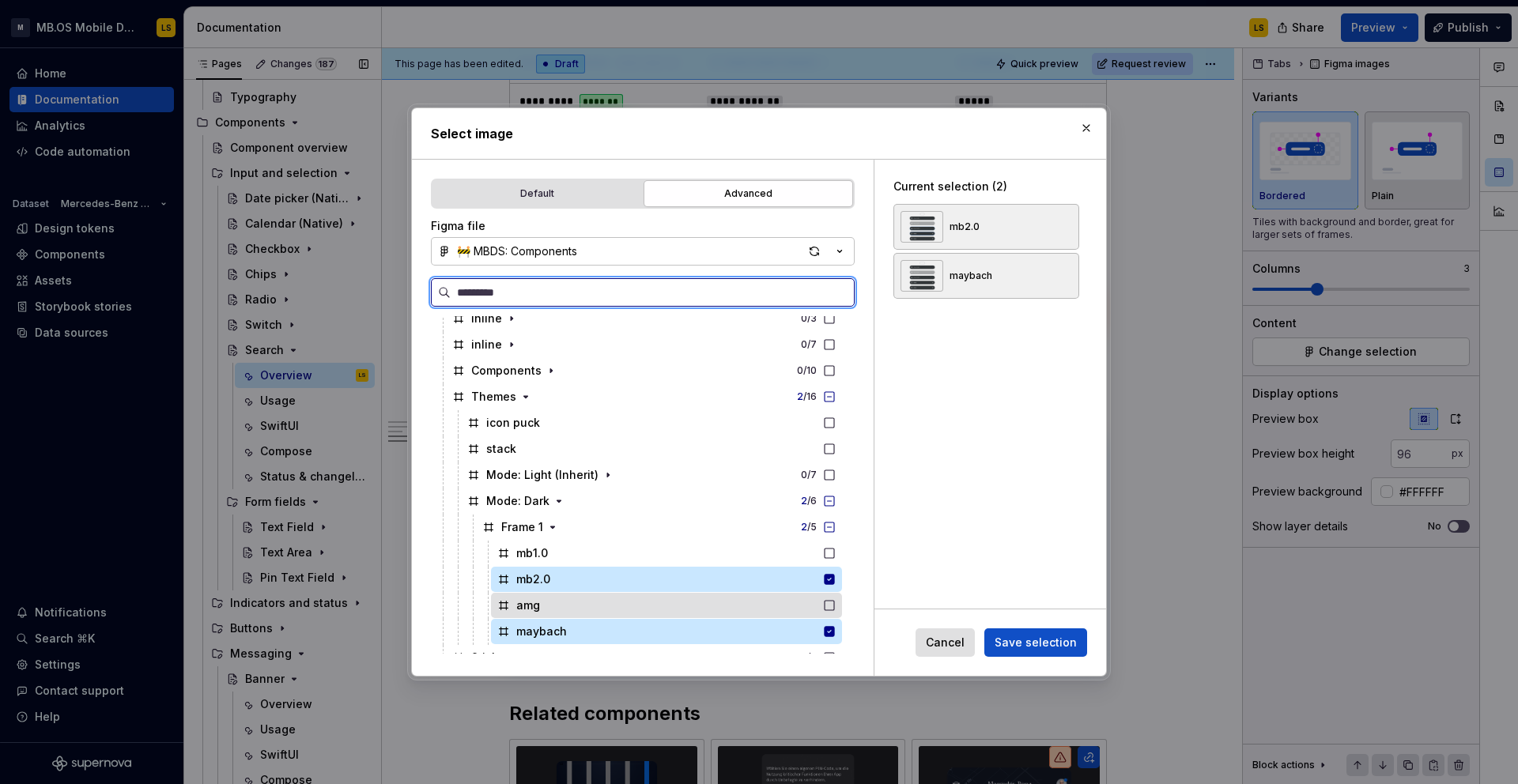
click at [591, 606] on div "amg" at bounding box center [666, 604] width 351 height 25
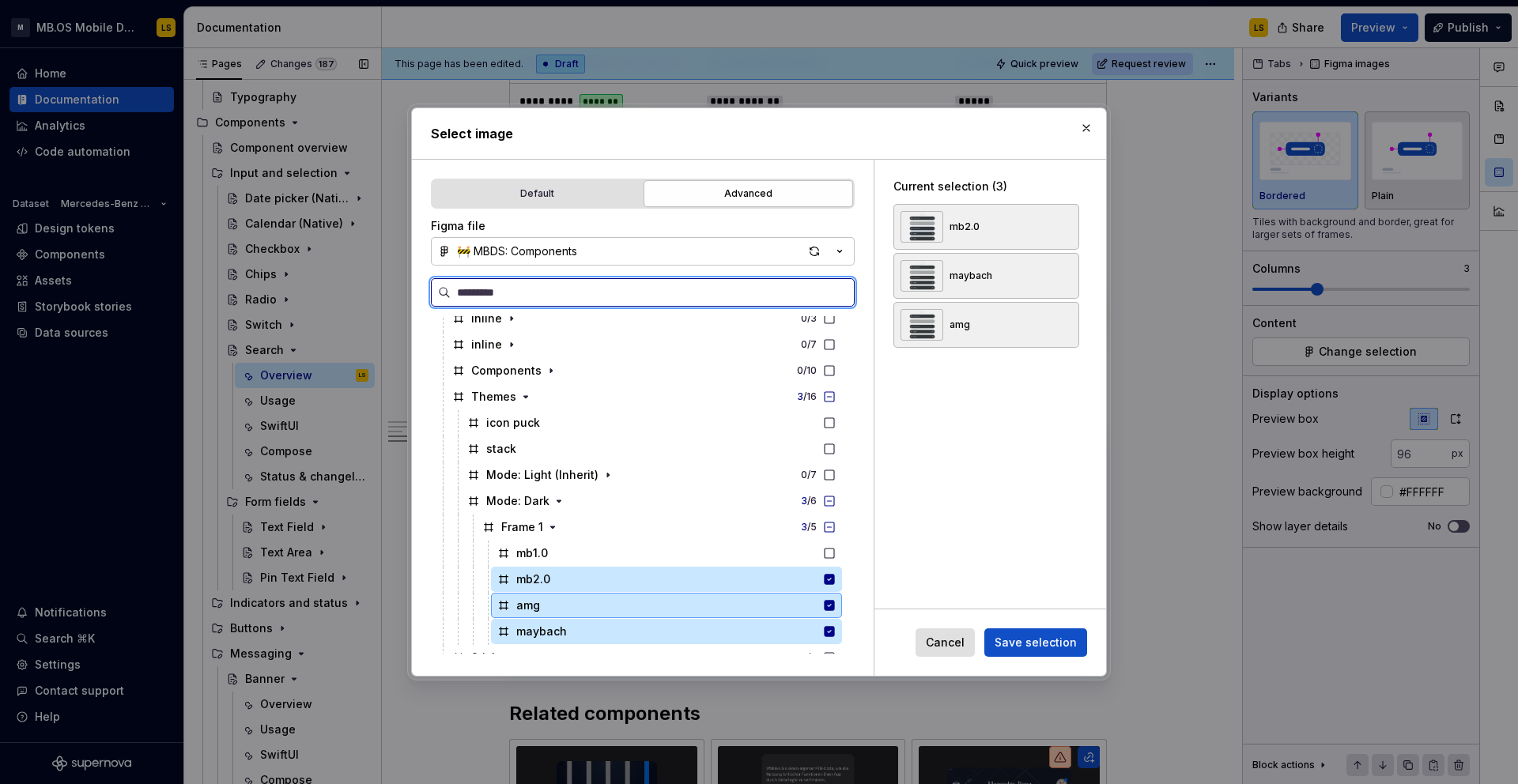
click at [836, 612] on div "amg" at bounding box center [666, 604] width 351 height 25
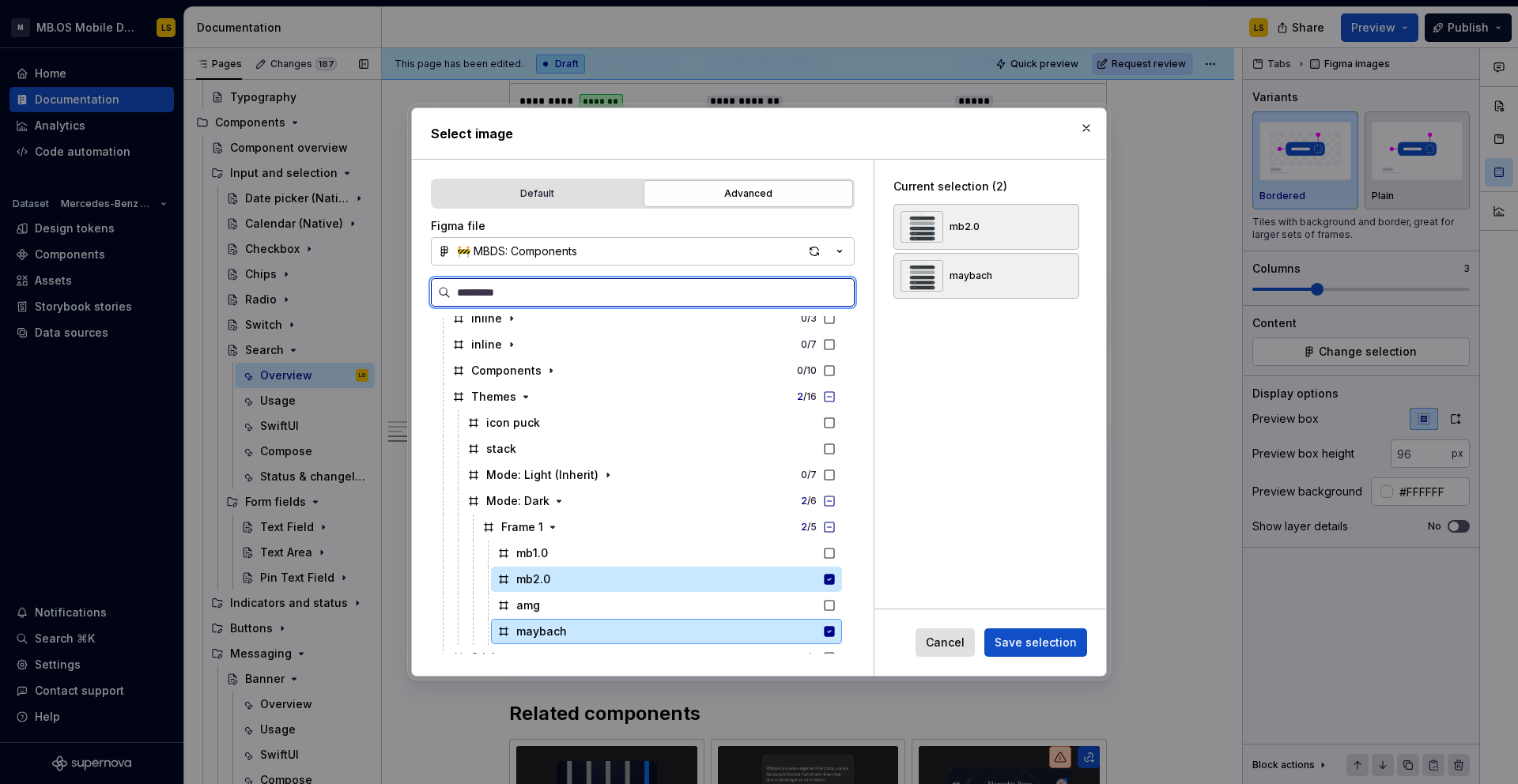
click at [836, 633] on icon at bounding box center [830, 631] width 13 height 13
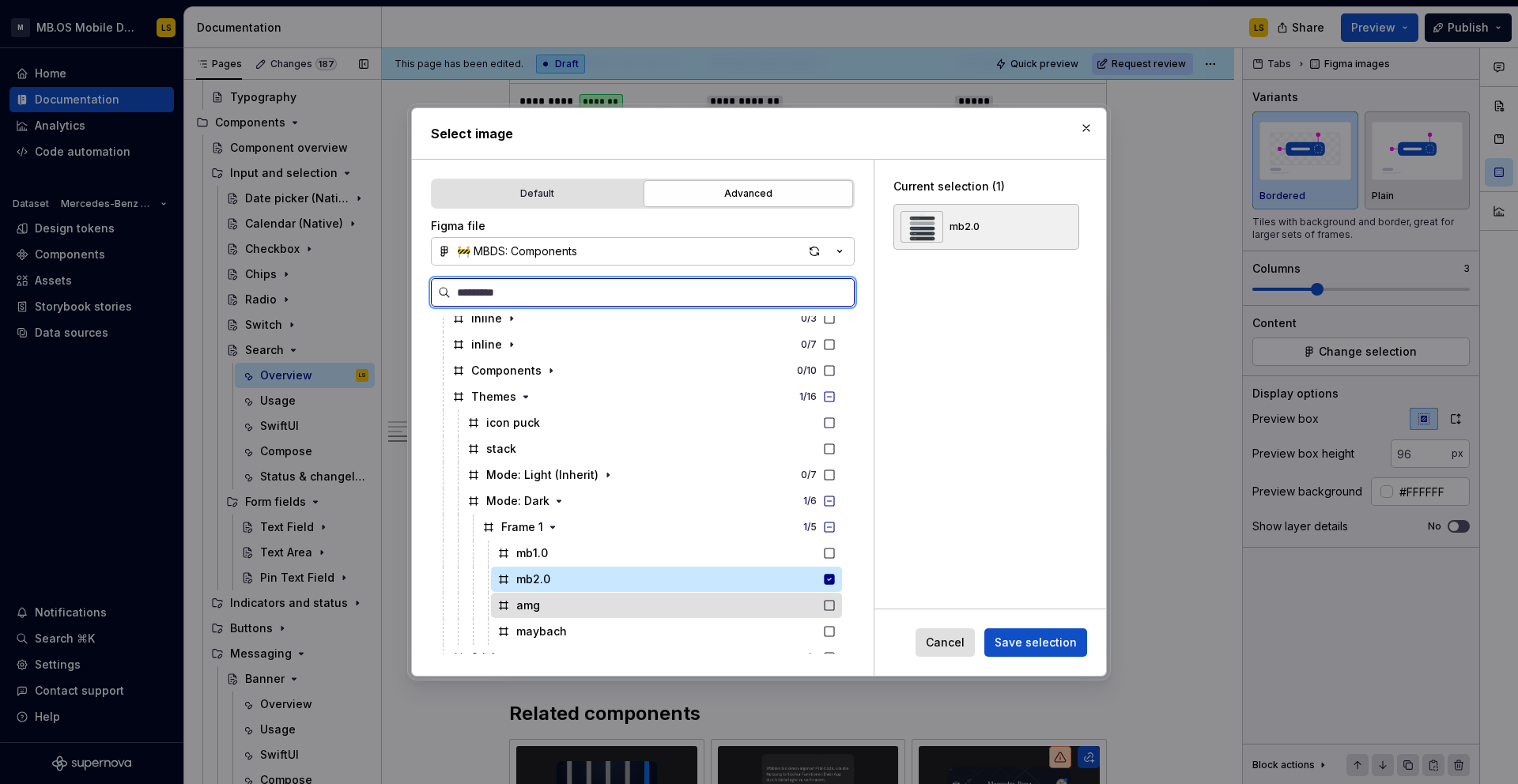
click at [836, 603] on icon at bounding box center [830, 605] width 13 height 13
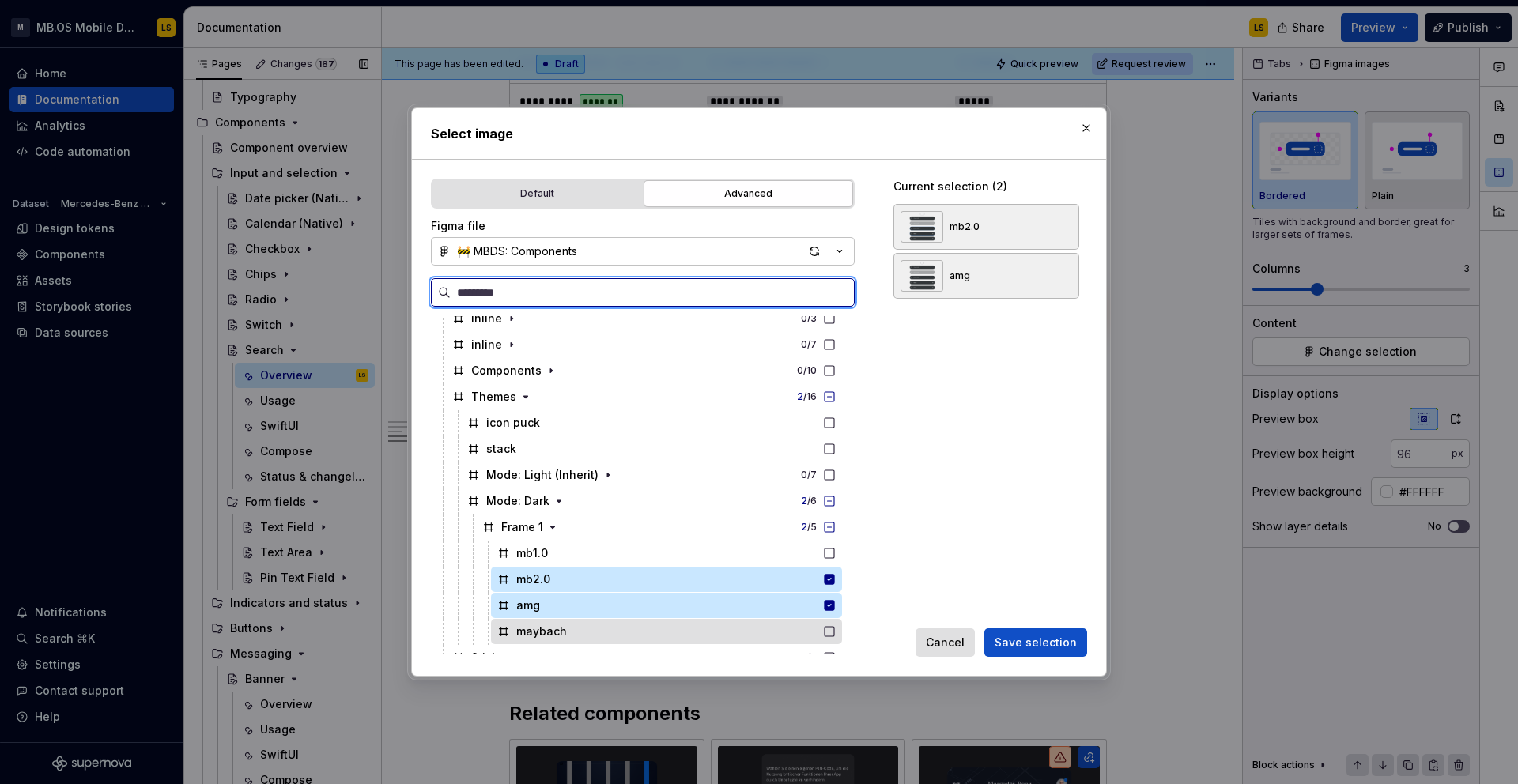
click at [836, 629] on icon at bounding box center [830, 631] width 13 height 13
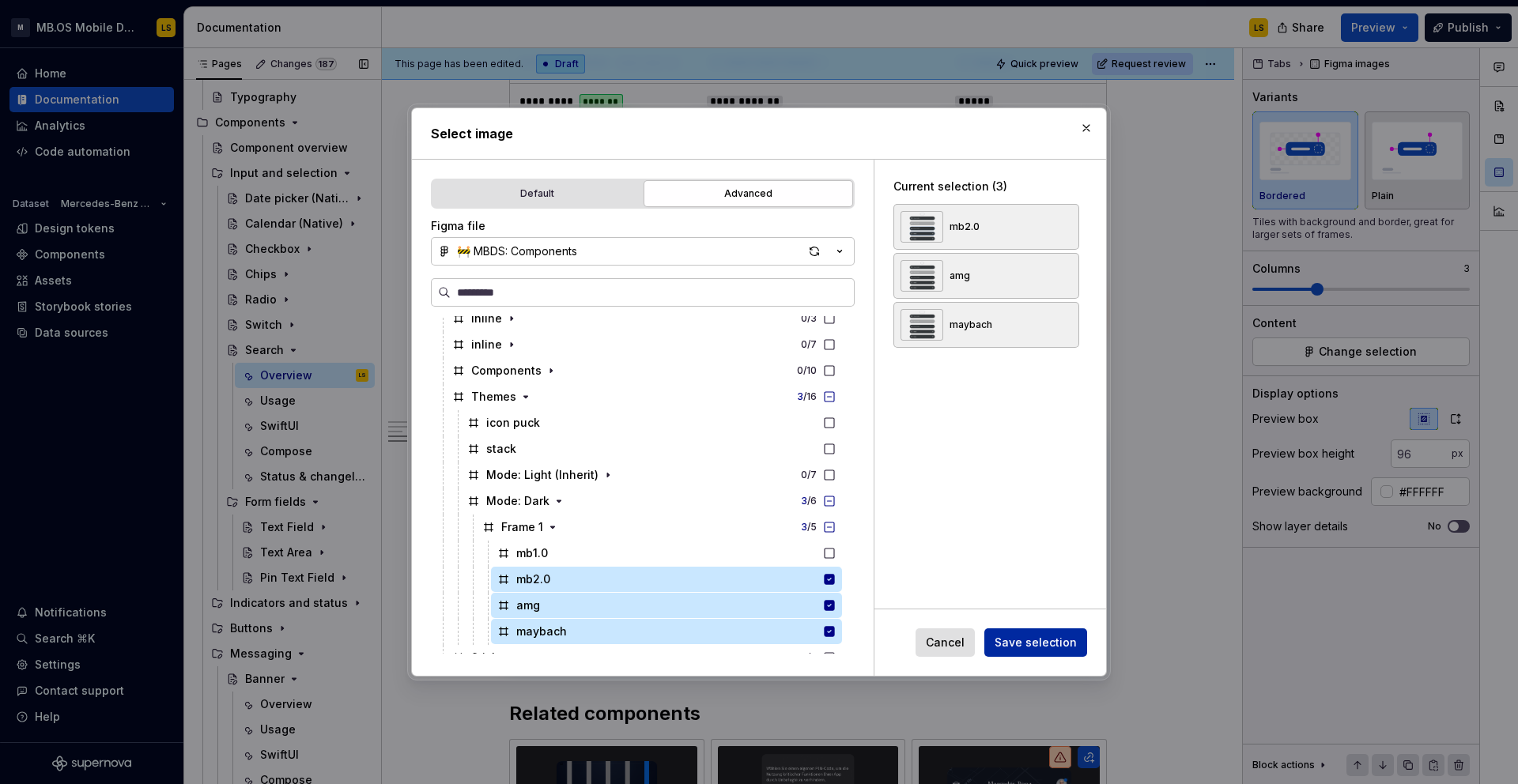
click at [1050, 641] on span "Save selection" at bounding box center [1035, 642] width 82 height 16
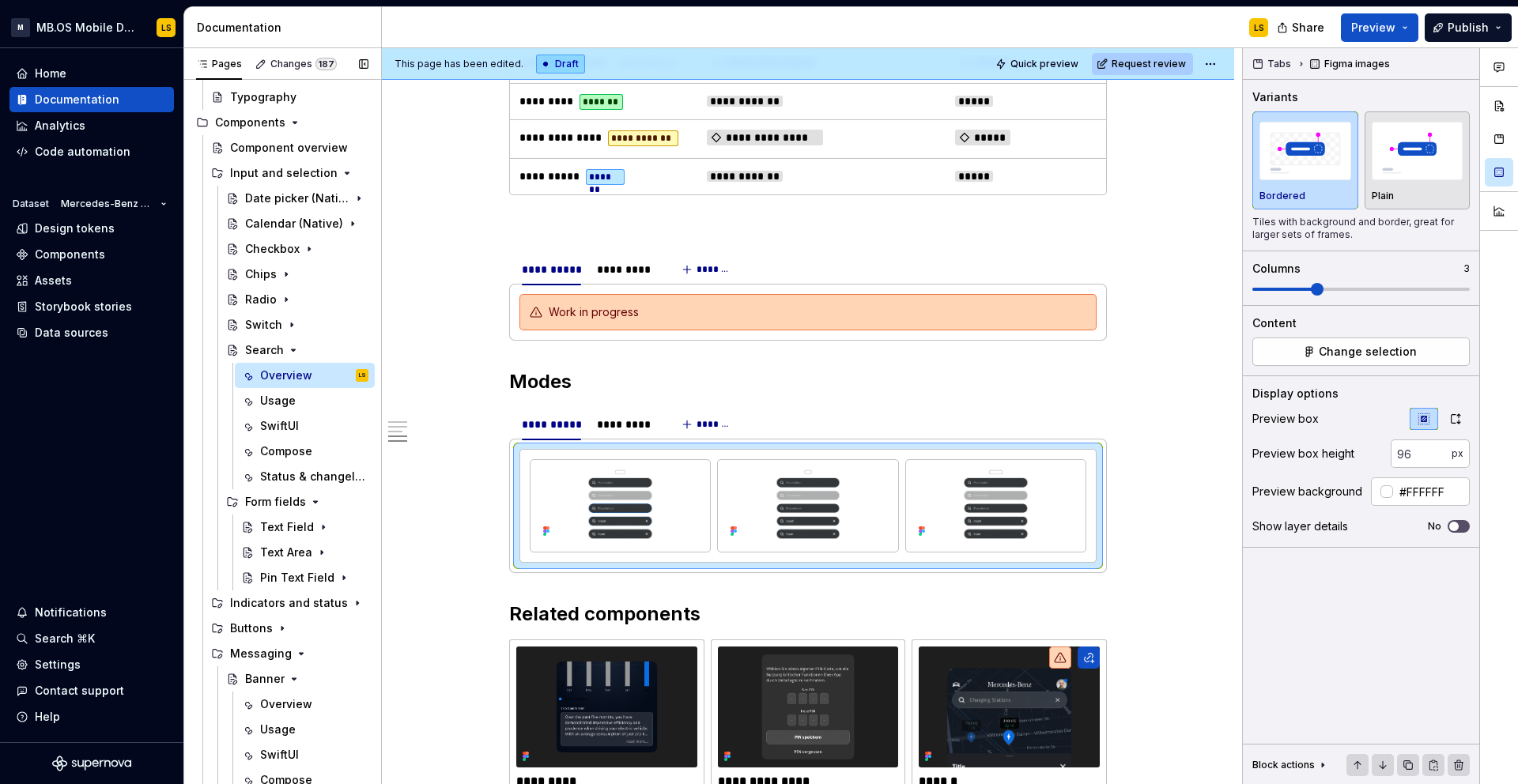
type textarea "*"
